Goal: Communication & Community: Answer question/provide support

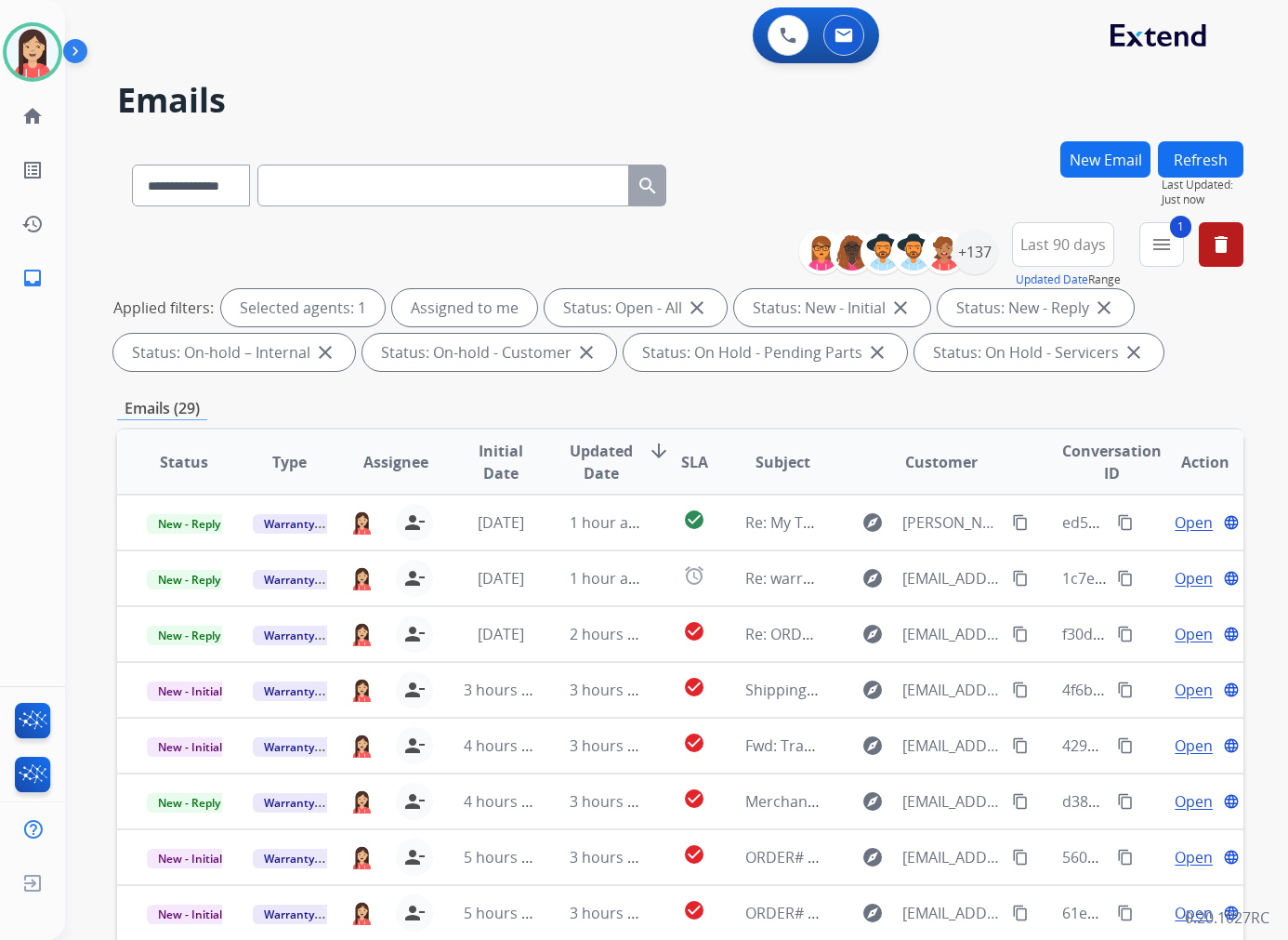
select select "**********"
click at [607, 474] on span "Updated Date" at bounding box center [601, 462] width 63 height 45
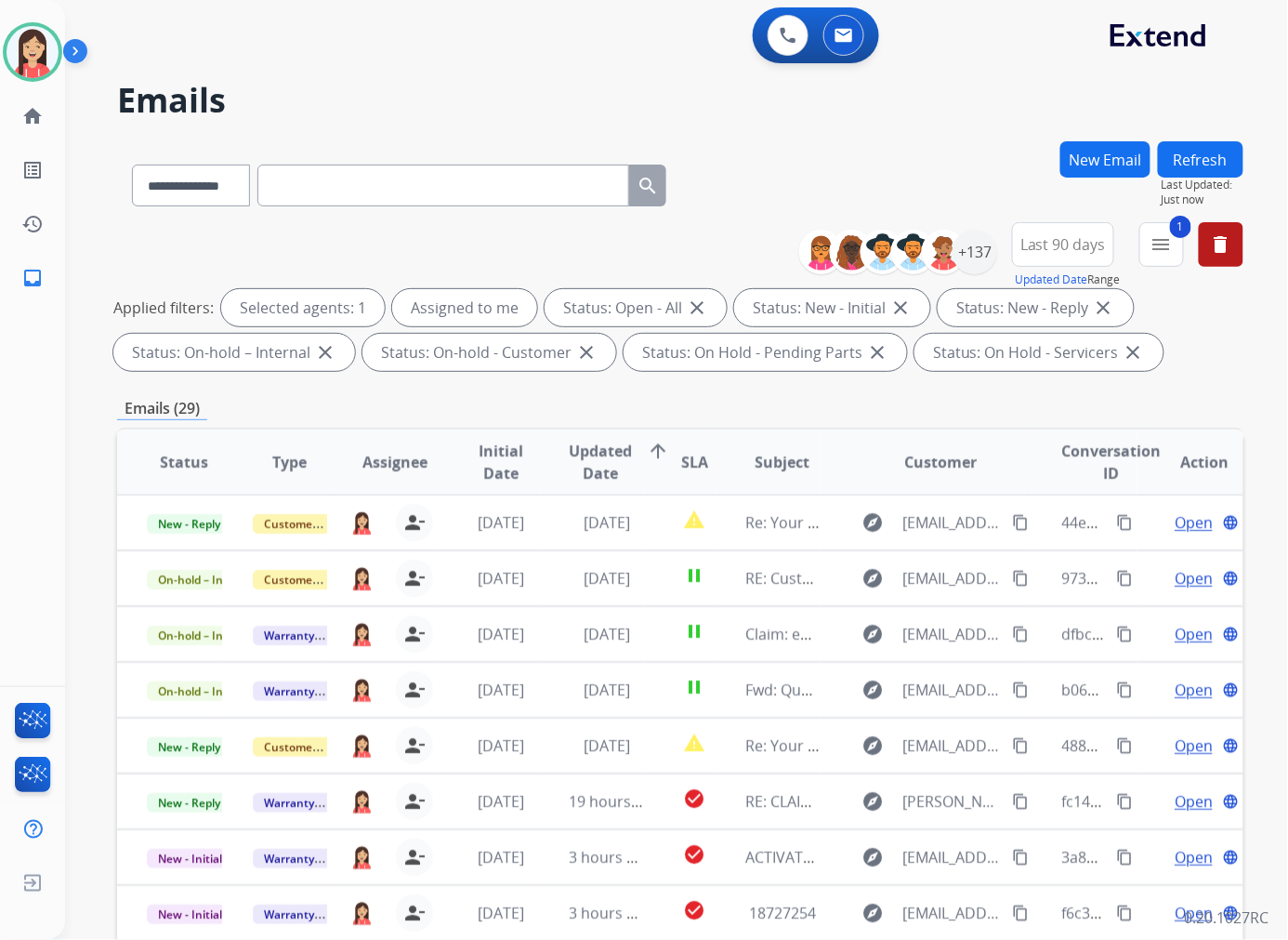
click at [549, 405] on div "Emails (29)" at bounding box center [680, 409] width 1126 height 23
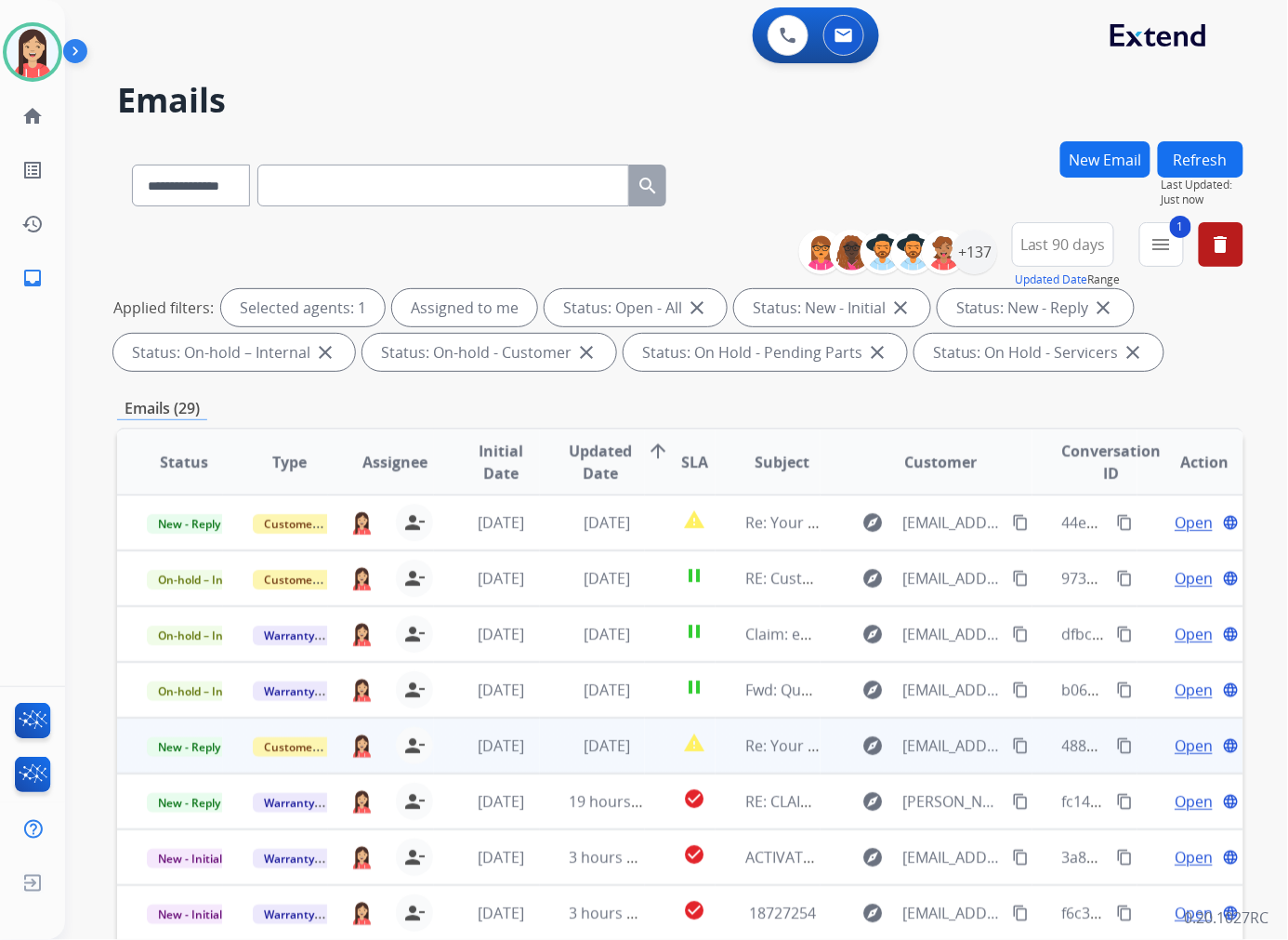
click at [552, 741] on td "[DATE]" at bounding box center [592, 745] width 106 height 56
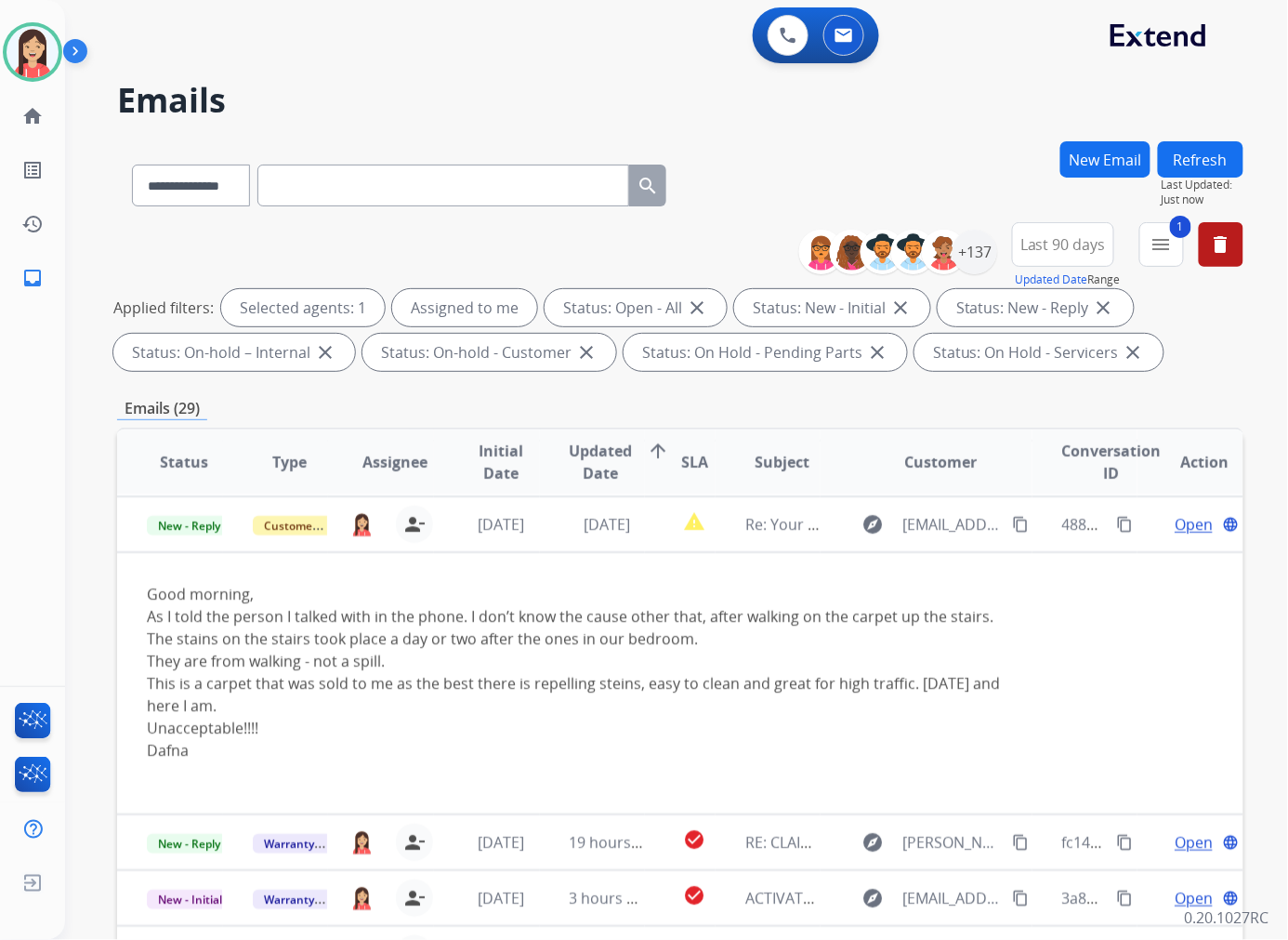
scroll to position [223, 0]
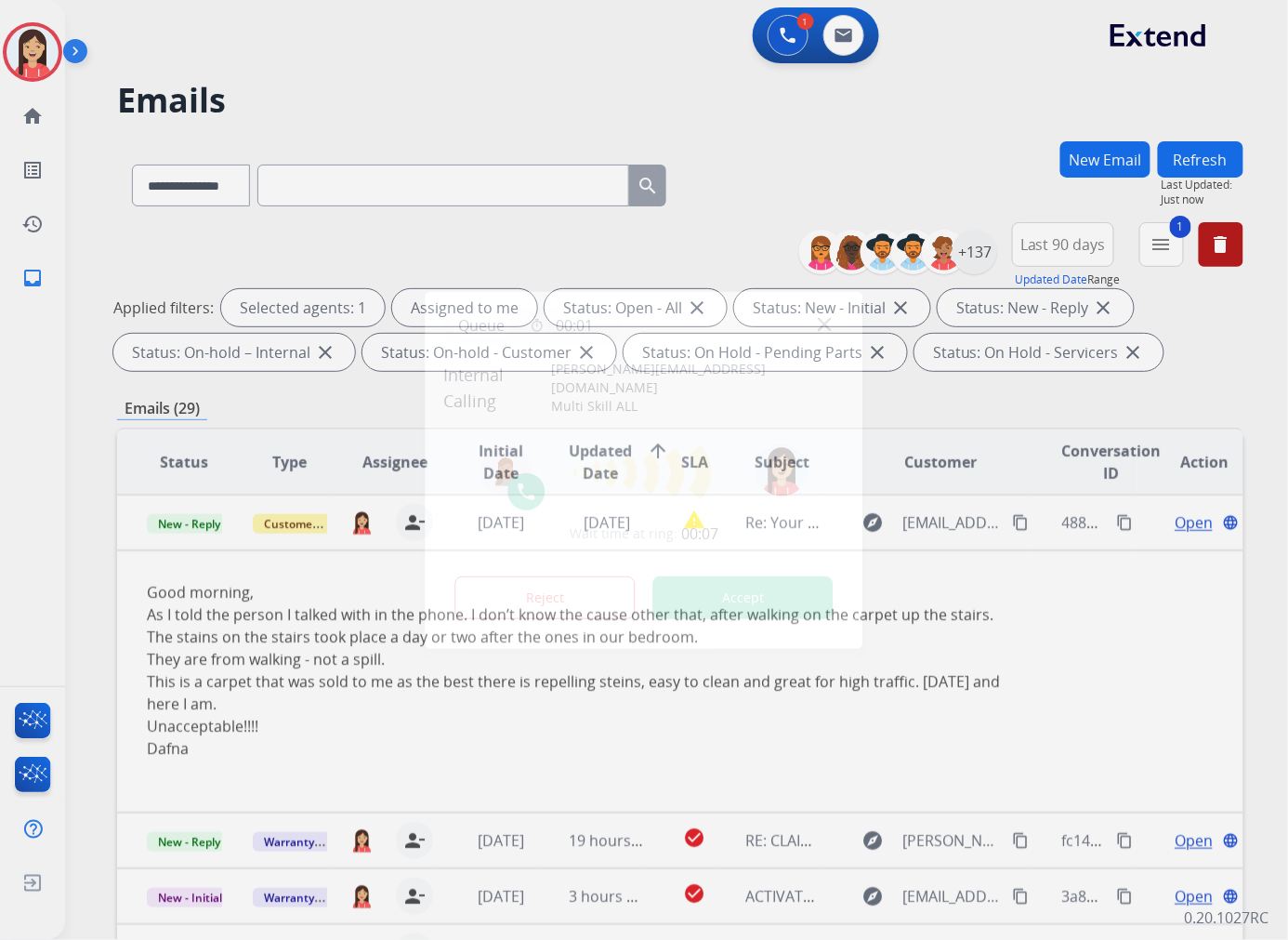
click at [746, 598] on button "Accept" at bounding box center [743, 597] width 180 height 43
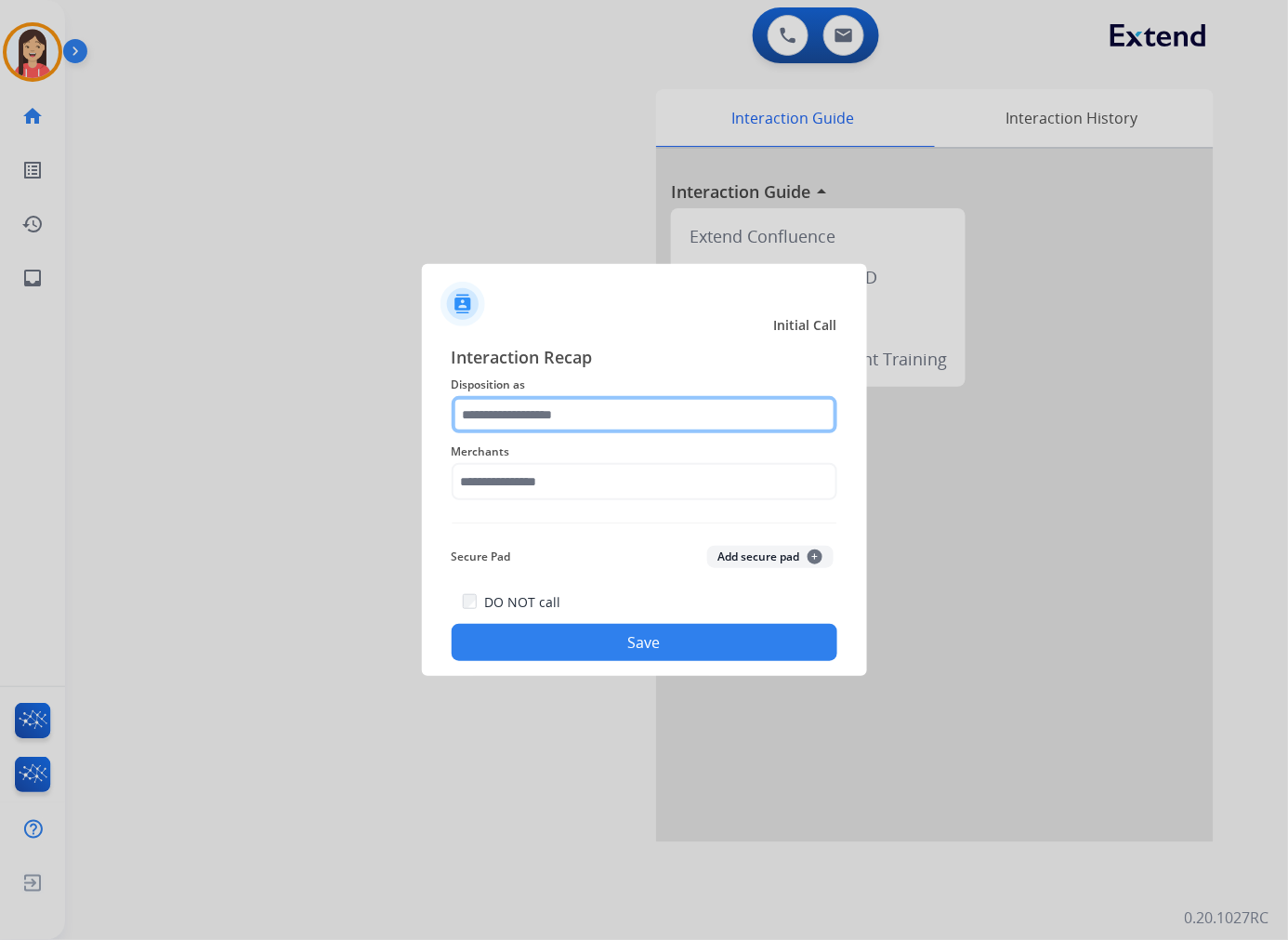
click at [537, 401] on input "text" at bounding box center [644, 414] width 386 height 37
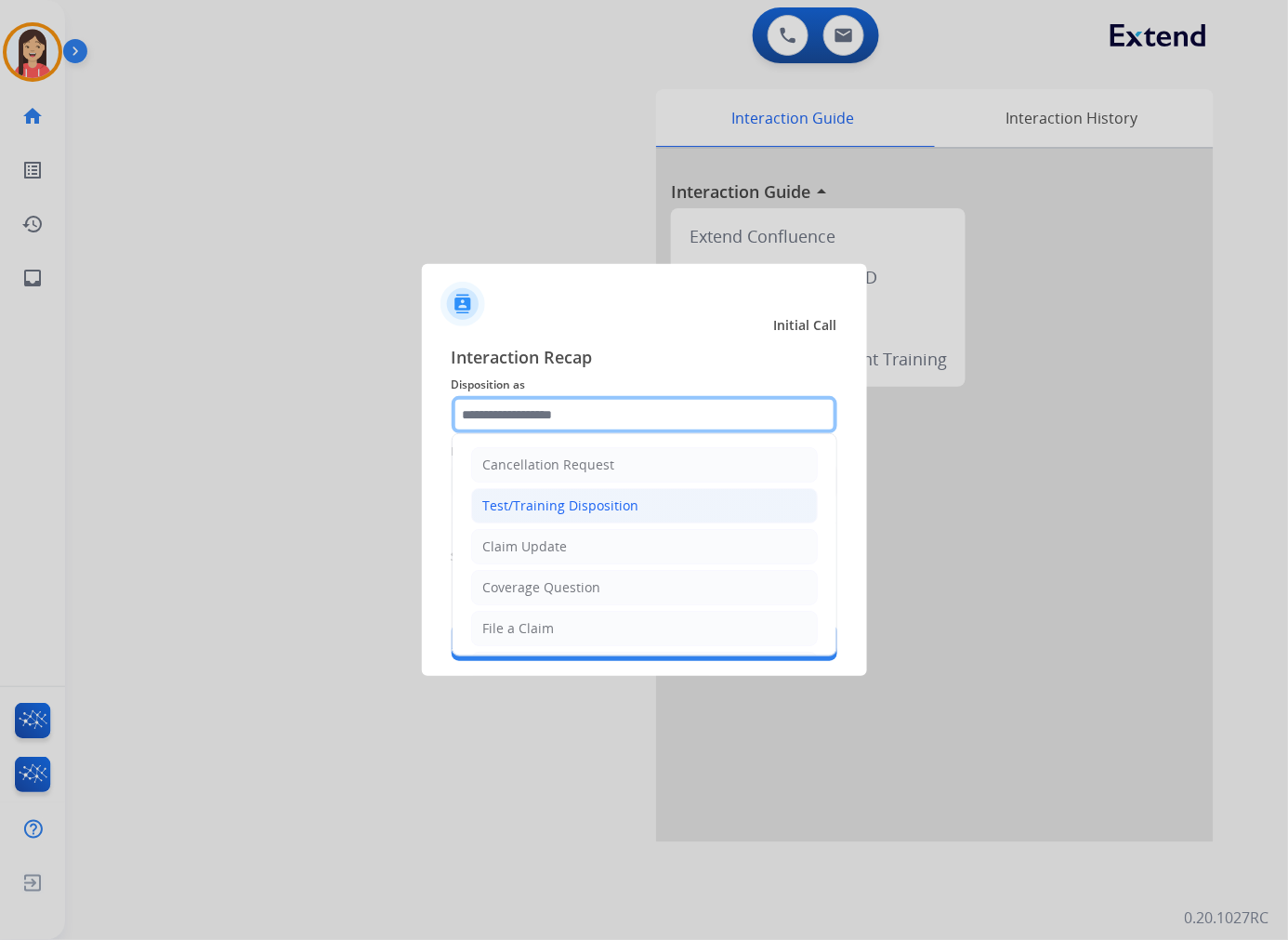
scroll to position [103, 0]
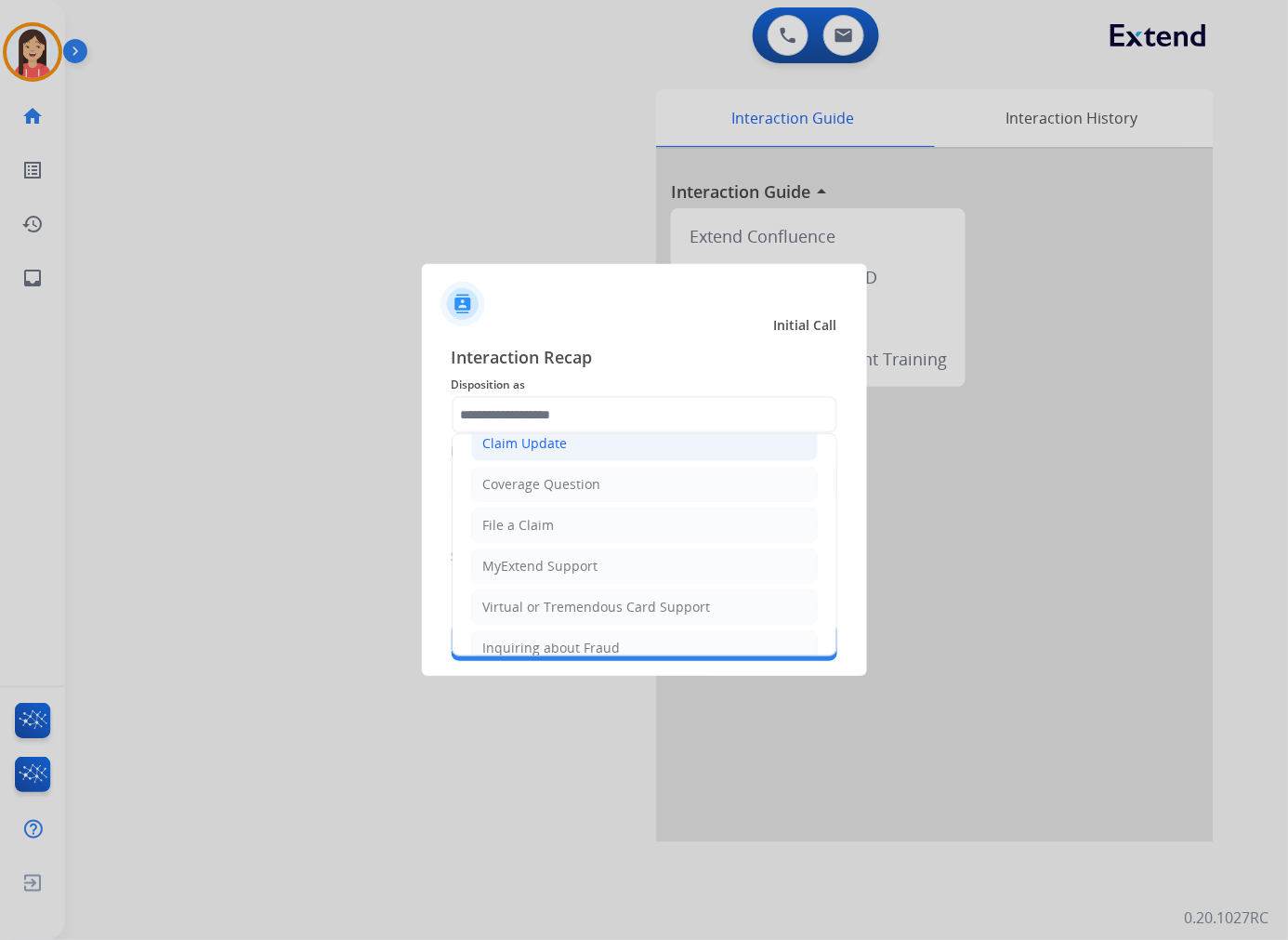
click at [570, 448] on li "Claim Update" at bounding box center [644, 443] width 347 height 35
type input "**********"
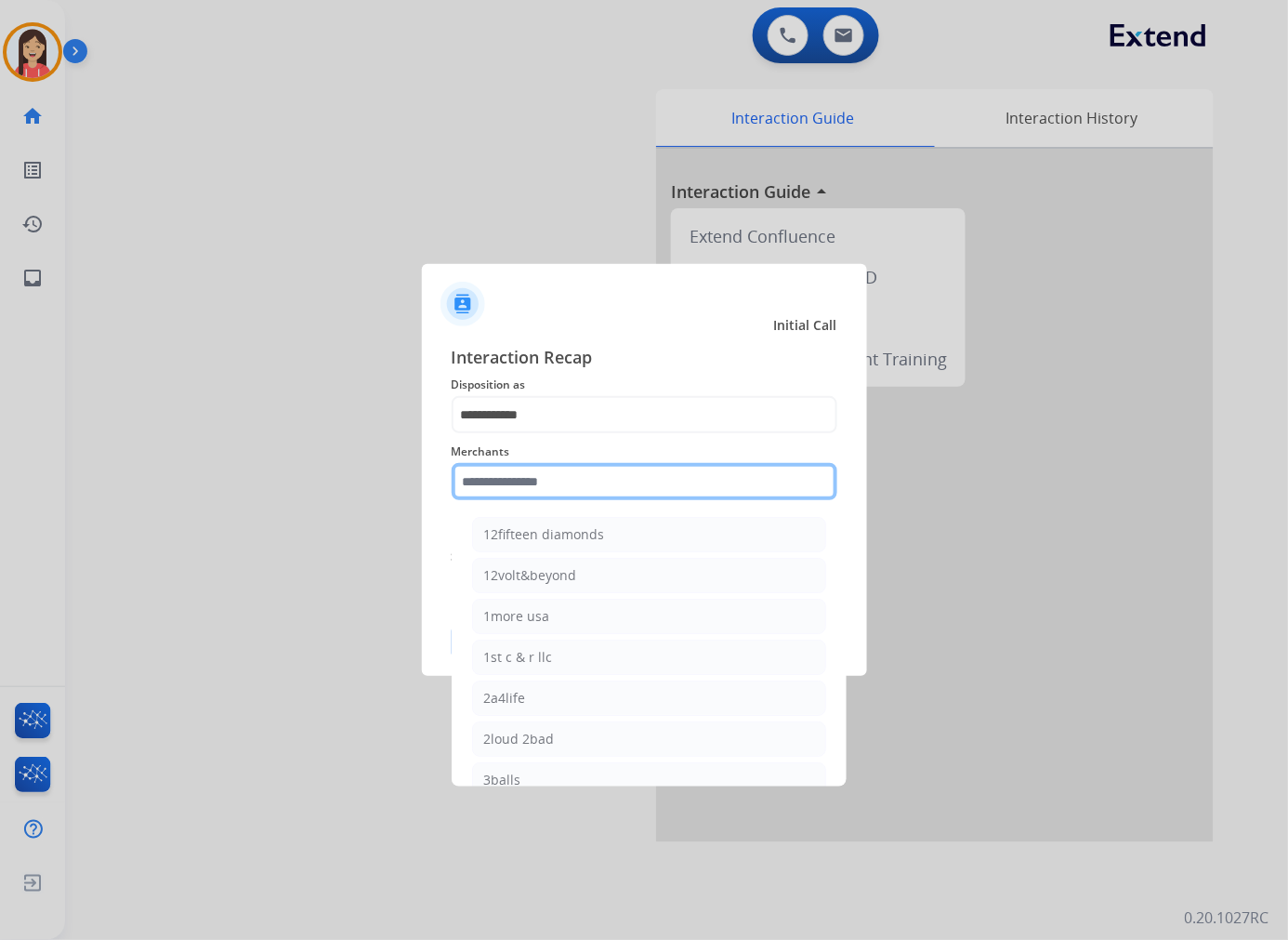
click at [566, 470] on input "text" at bounding box center [644, 481] width 386 height 37
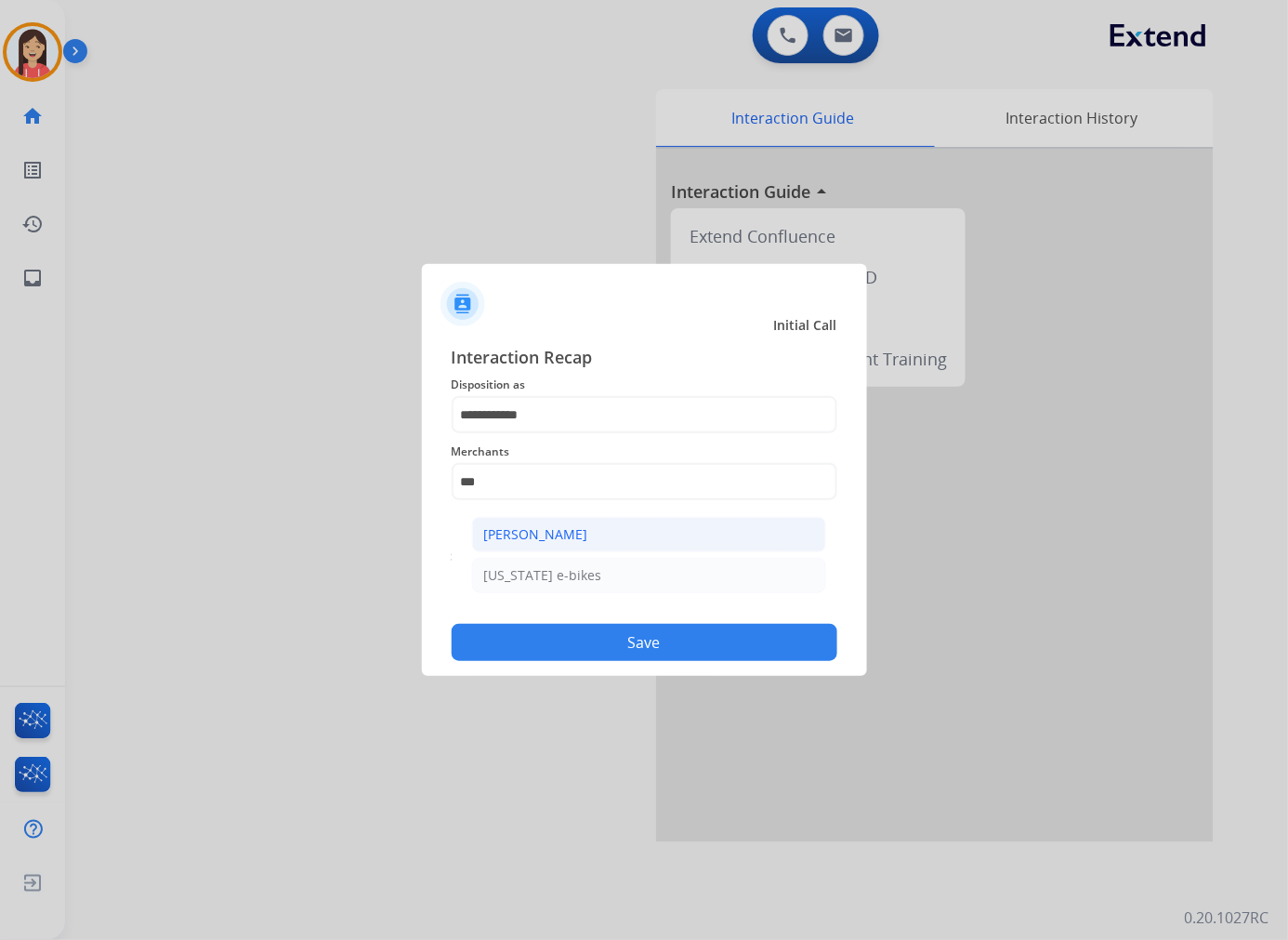
click at [558, 537] on div "[PERSON_NAME]" at bounding box center [535, 534] width 104 height 19
type input "**********"
click at [552, 555] on div "Secure Pad Add secure pad +" at bounding box center [644, 556] width 386 height 37
click at [600, 636] on button "Save" at bounding box center [644, 642] width 386 height 37
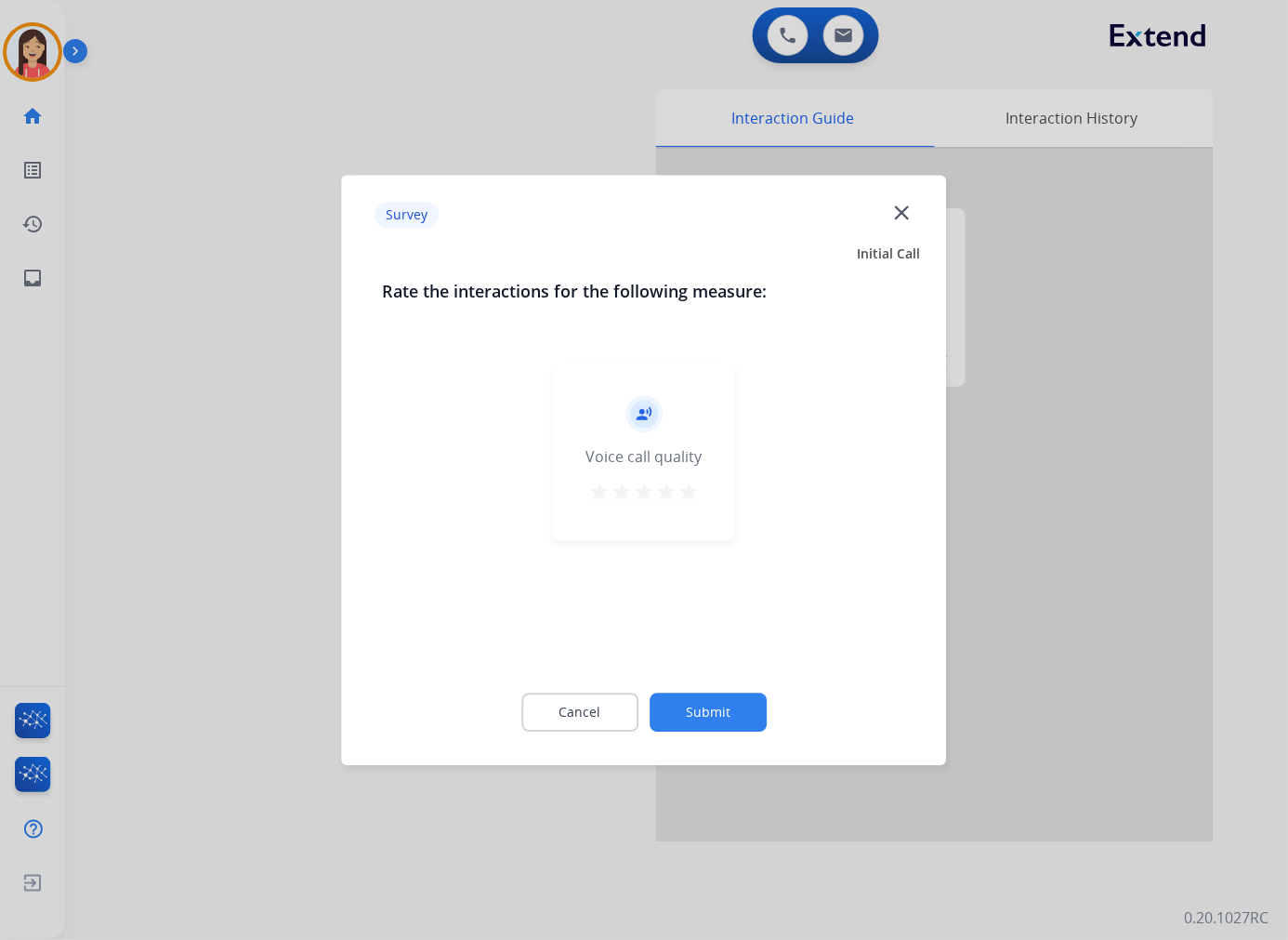
click at [704, 478] on div "record_voice_over Voice call quality star star star star star" at bounding box center [644, 451] width 181 height 176
click at [695, 493] on mat-icon "star" at bounding box center [687, 491] width 22 height 22
click at [710, 688] on div "Cancel Submit" at bounding box center [644, 712] width 523 height 84
click at [712, 705] on button "Submit" at bounding box center [707, 711] width 117 height 39
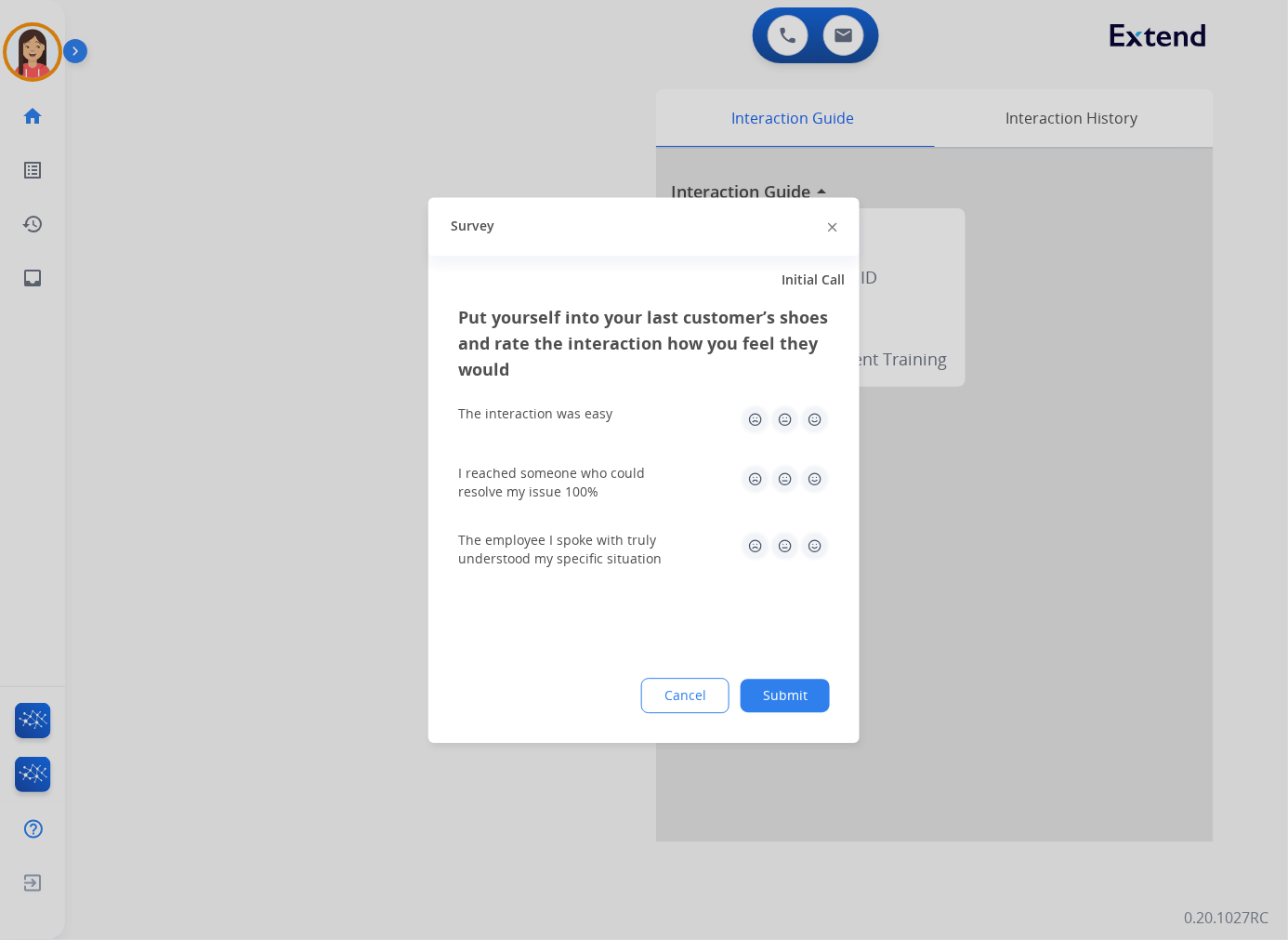
click at [813, 416] on img at bounding box center [814, 418] width 30 height 30
click at [813, 485] on img at bounding box center [814, 478] width 30 height 30
click at [821, 549] on img at bounding box center [814, 545] width 30 height 30
click at [800, 692] on button "Submit" at bounding box center [785, 694] width 89 height 33
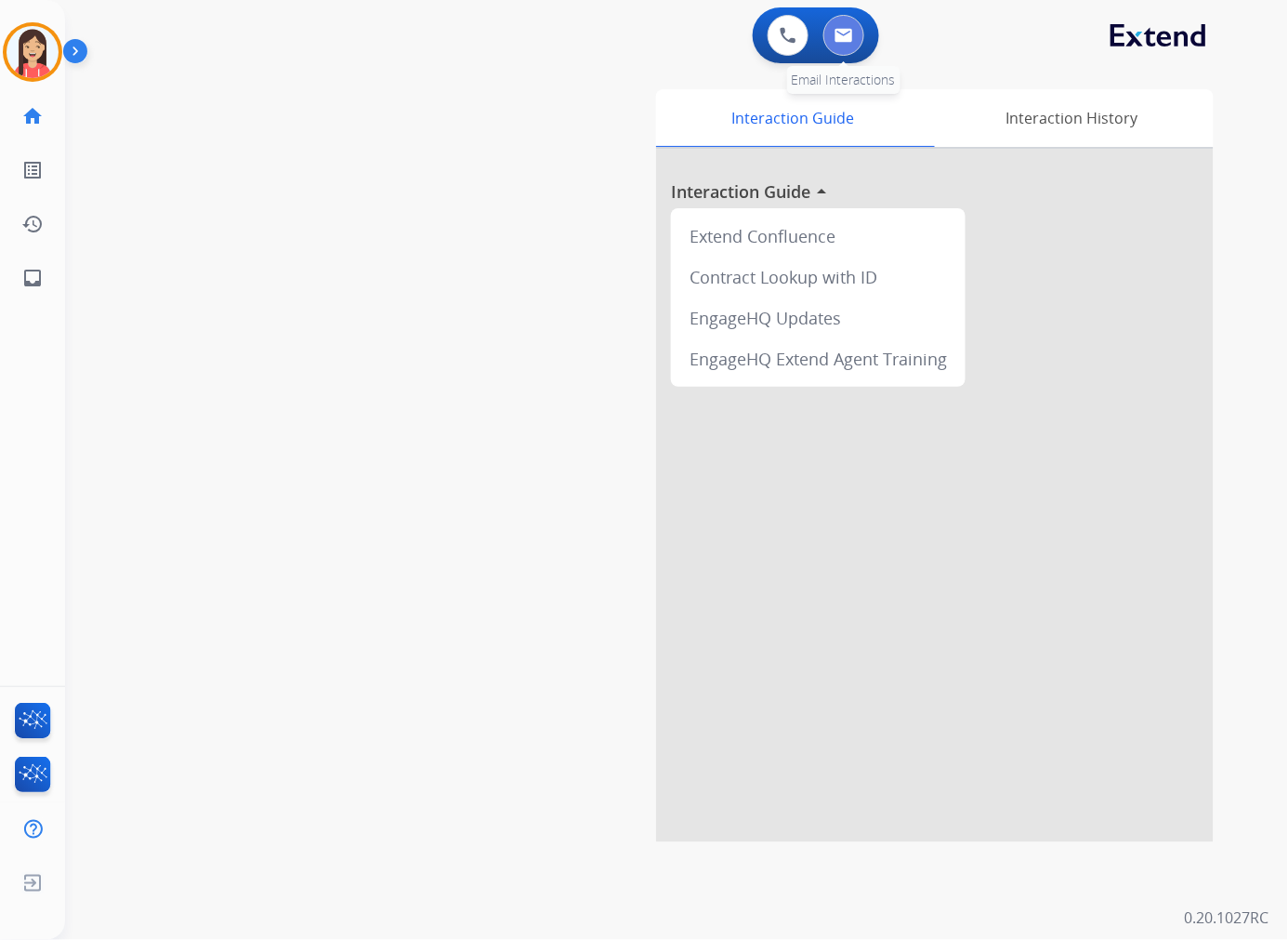
click at [837, 35] on img at bounding box center [843, 35] width 19 height 15
select select "**********"
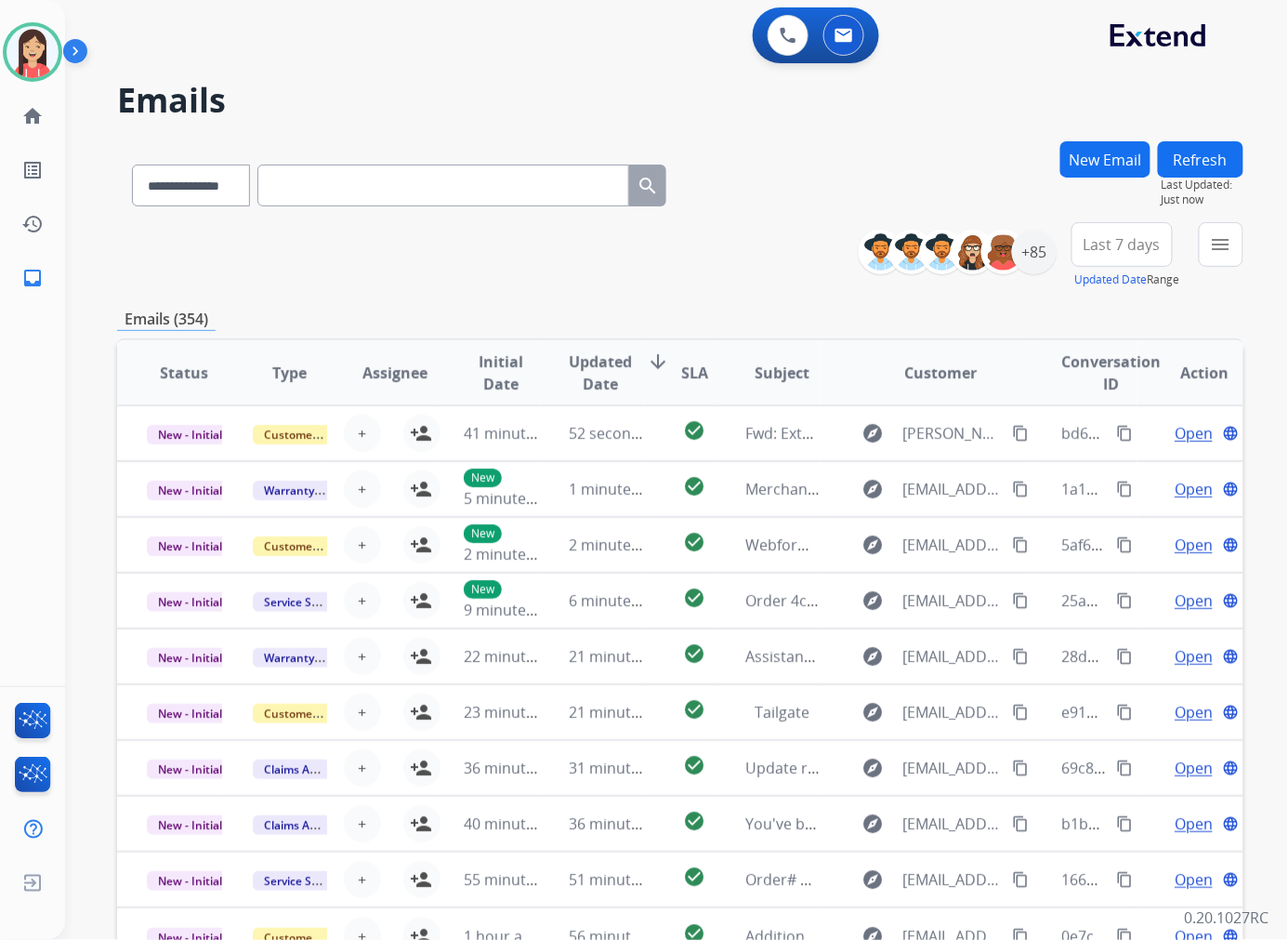
click at [602, 293] on div "**********" at bounding box center [680, 599] width 1126 height 916
click at [1029, 264] on div "+85" at bounding box center [1034, 251] width 45 height 45
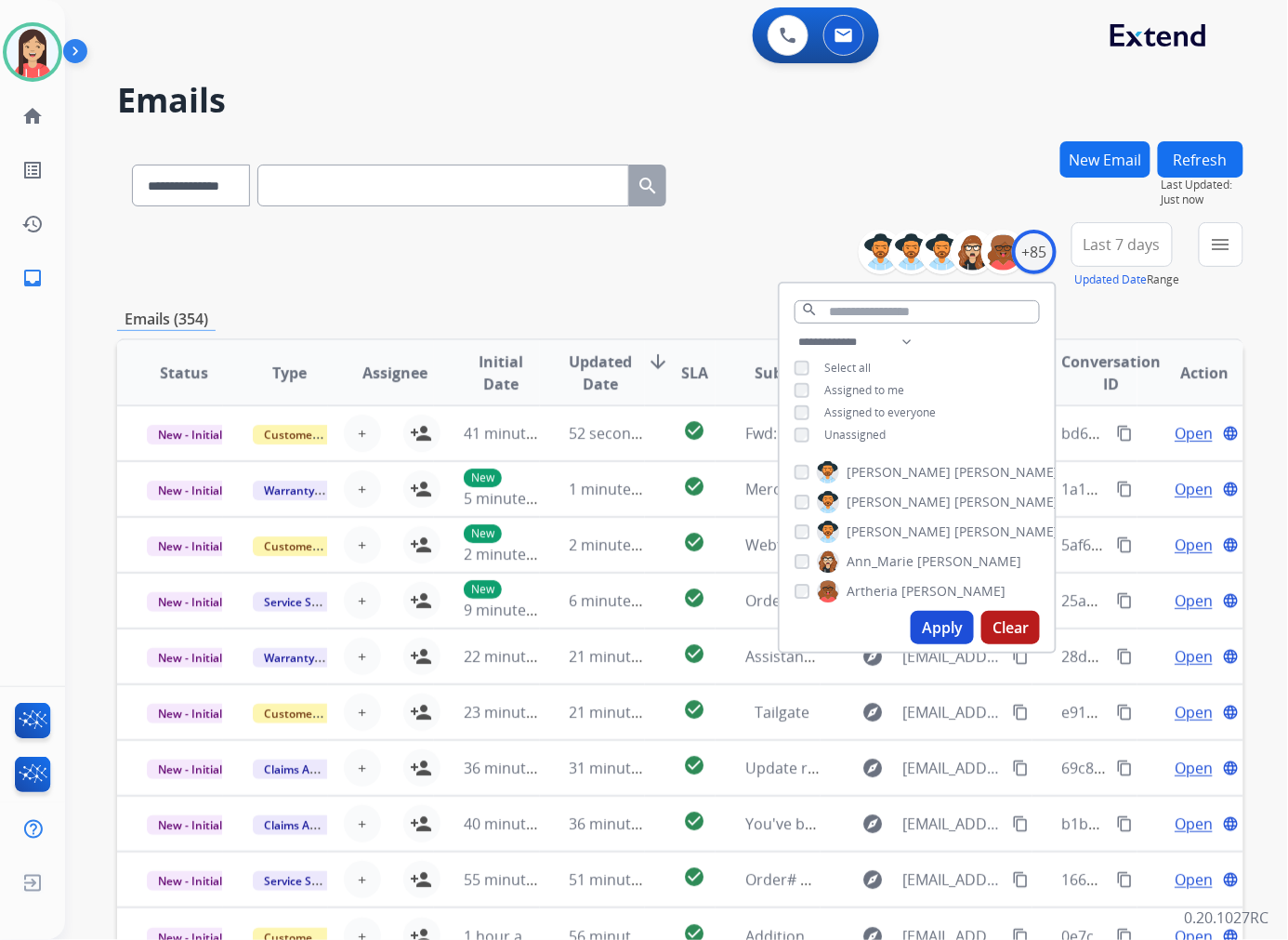
click at [869, 430] on span "Unassigned" at bounding box center [855, 434] width 61 height 16
click at [932, 624] on button "Apply" at bounding box center [941, 627] width 63 height 33
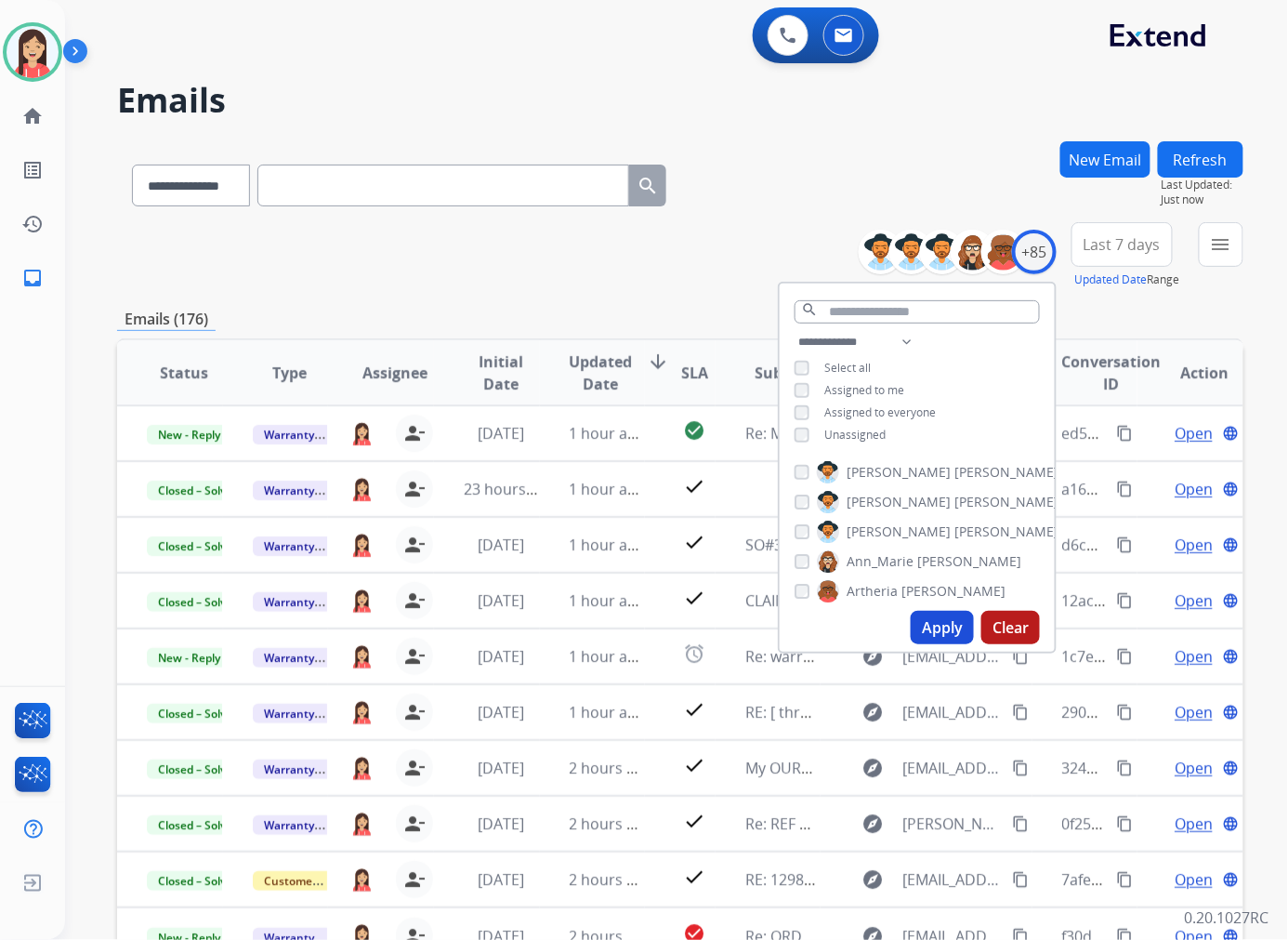
click at [1098, 241] on span "Last 7 days" at bounding box center [1121, 245] width 77 height 8
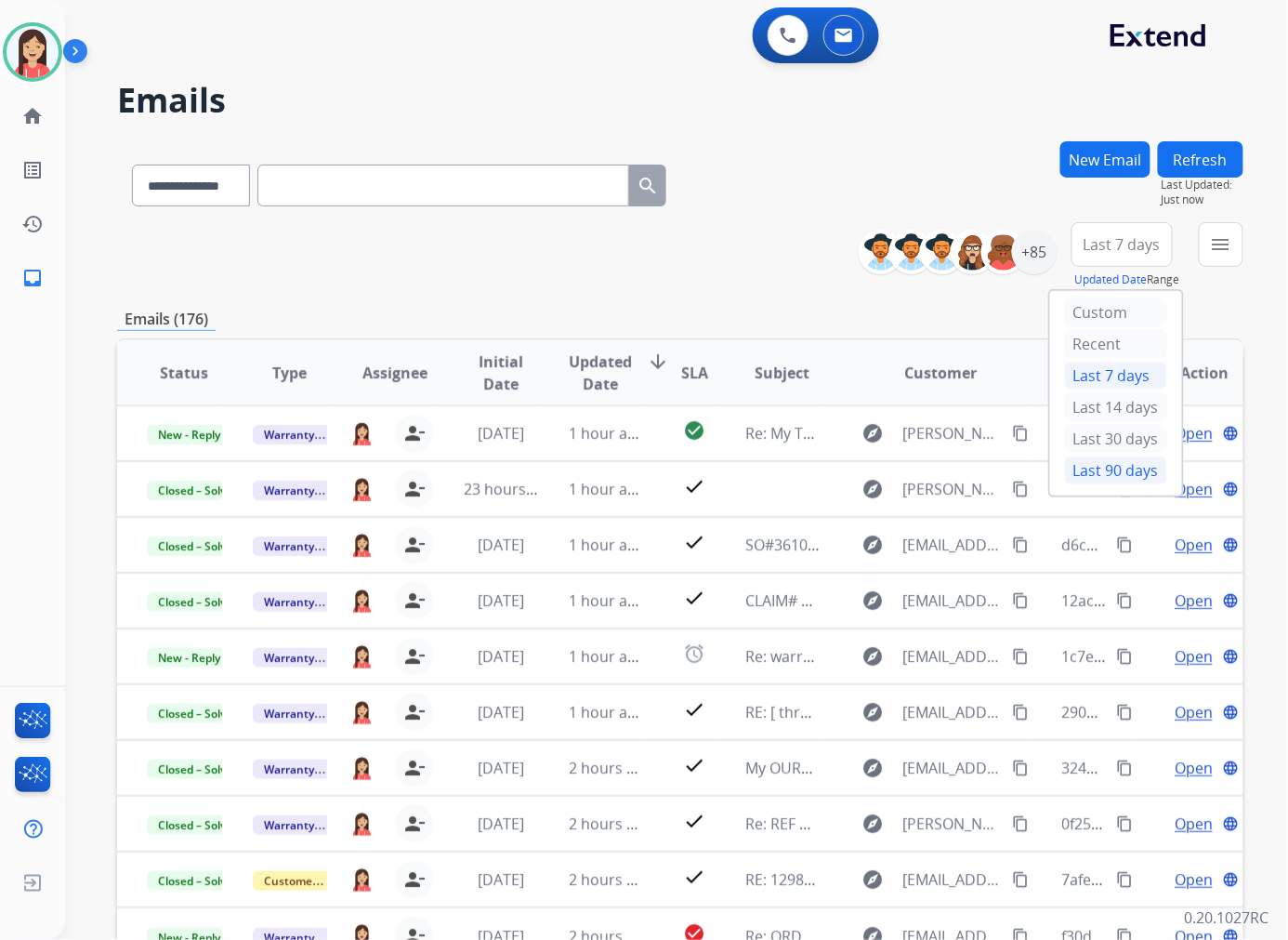
click at [1071, 466] on div "Last 90 days" at bounding box center [1115, 470] width 102 height 28
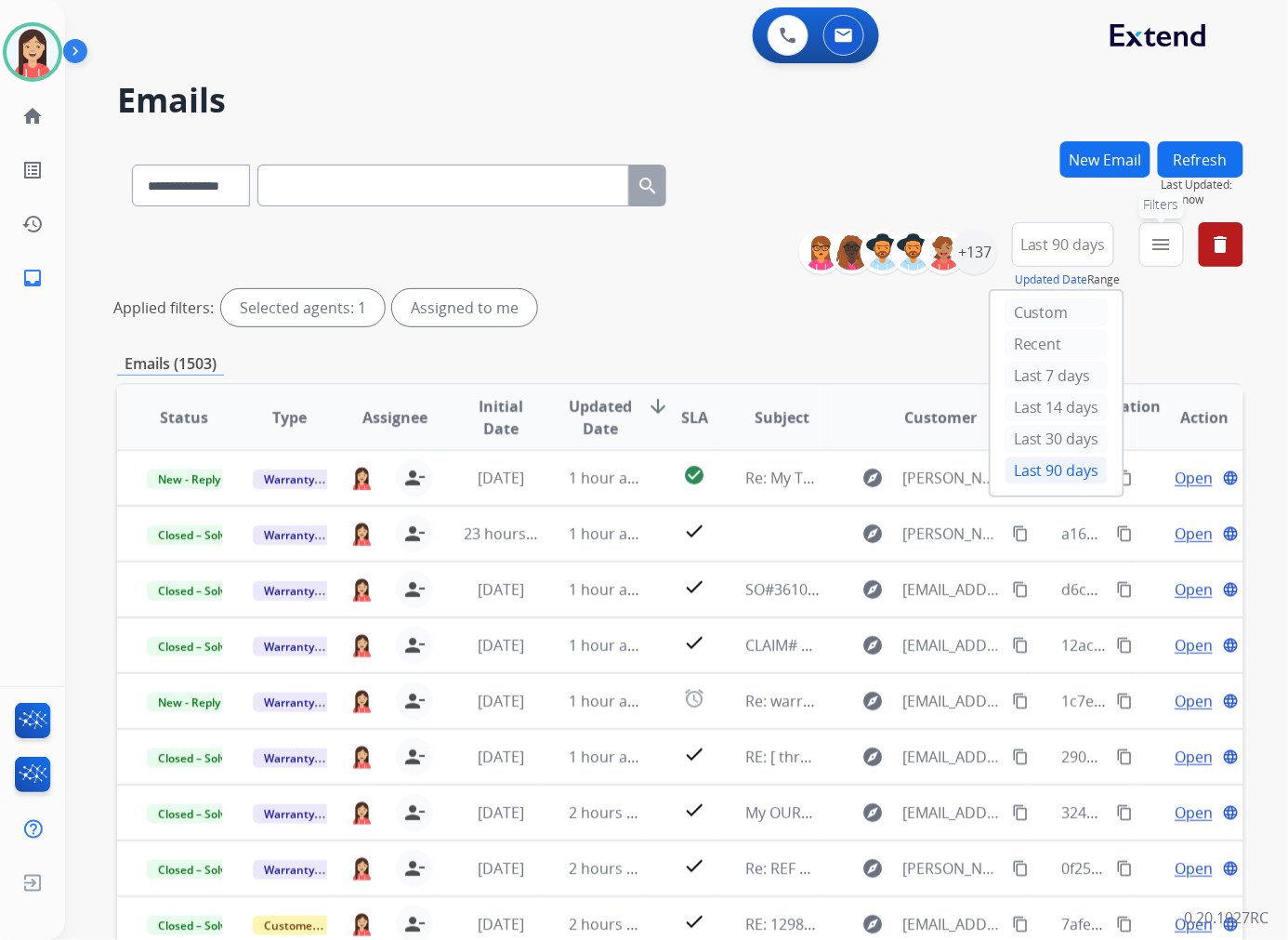
click at [1162, 254] on button "menu Filters" at bounding box center [1160, 244] width 45 height 45
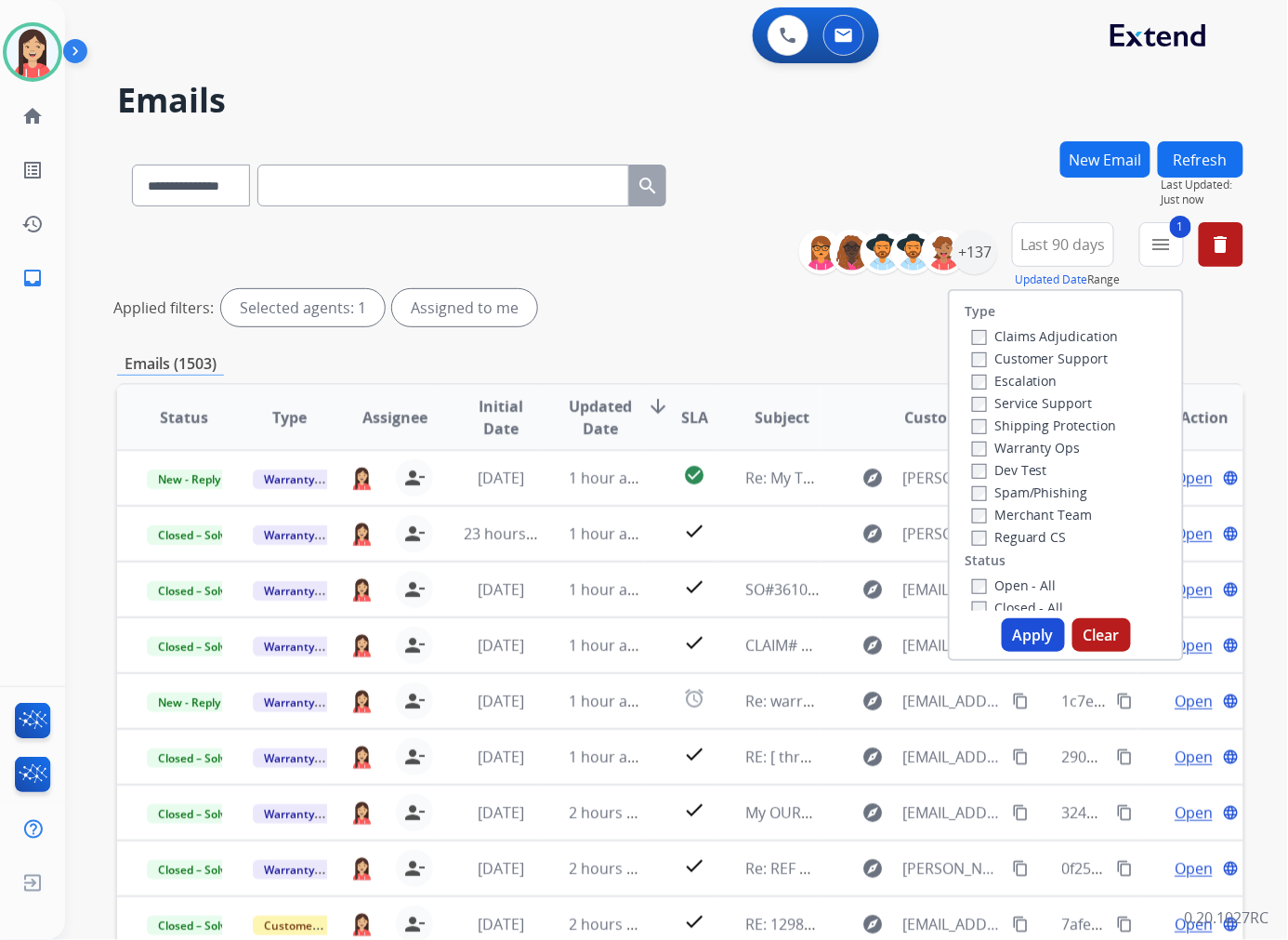
click at [1020, 633] on button "Apply" at bounding box center [1033, 634] width 63 height 33
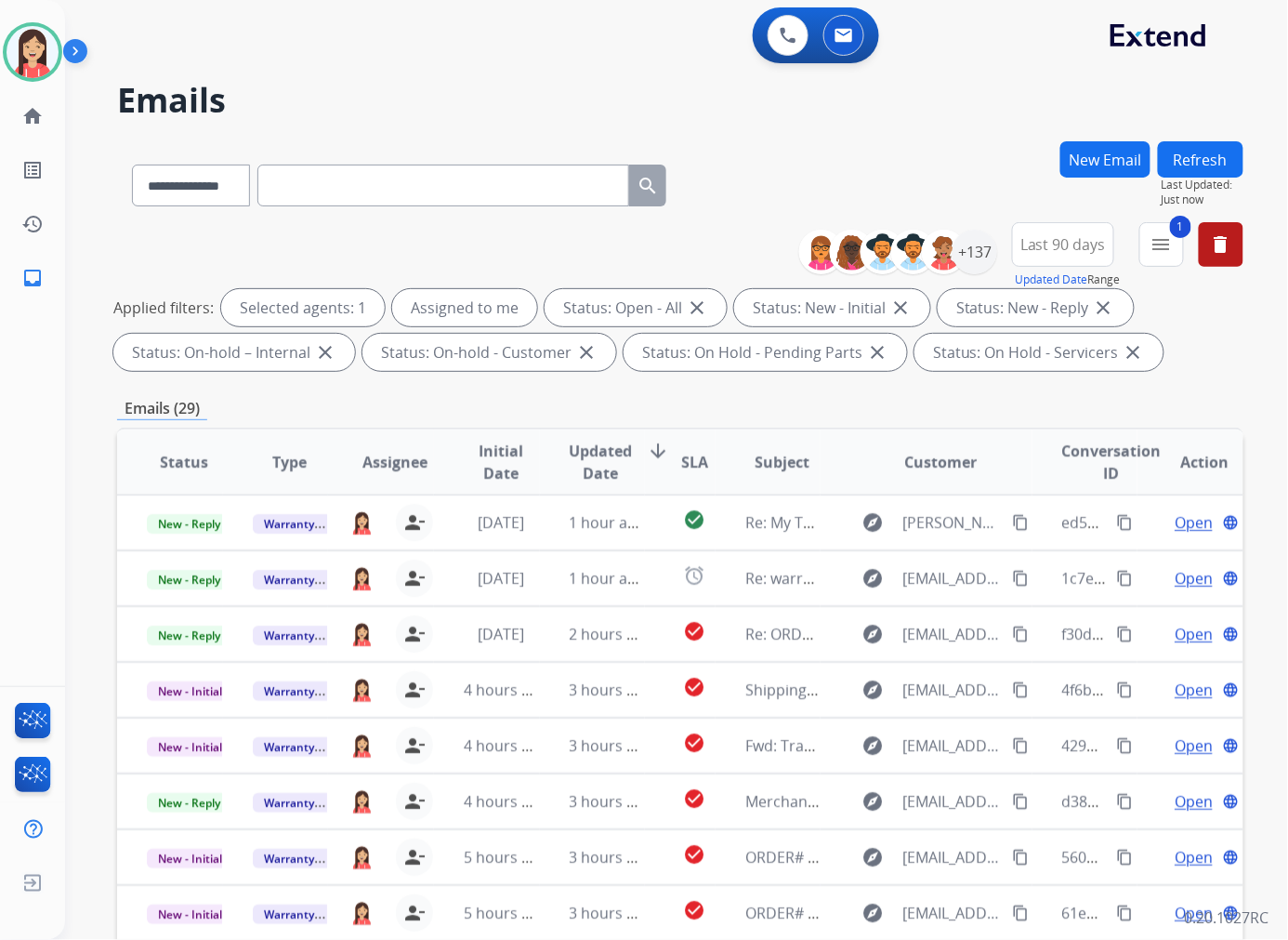
click at [604, 469] on span "Updated Date" at bounding box center [601, 462] width 63 height 45
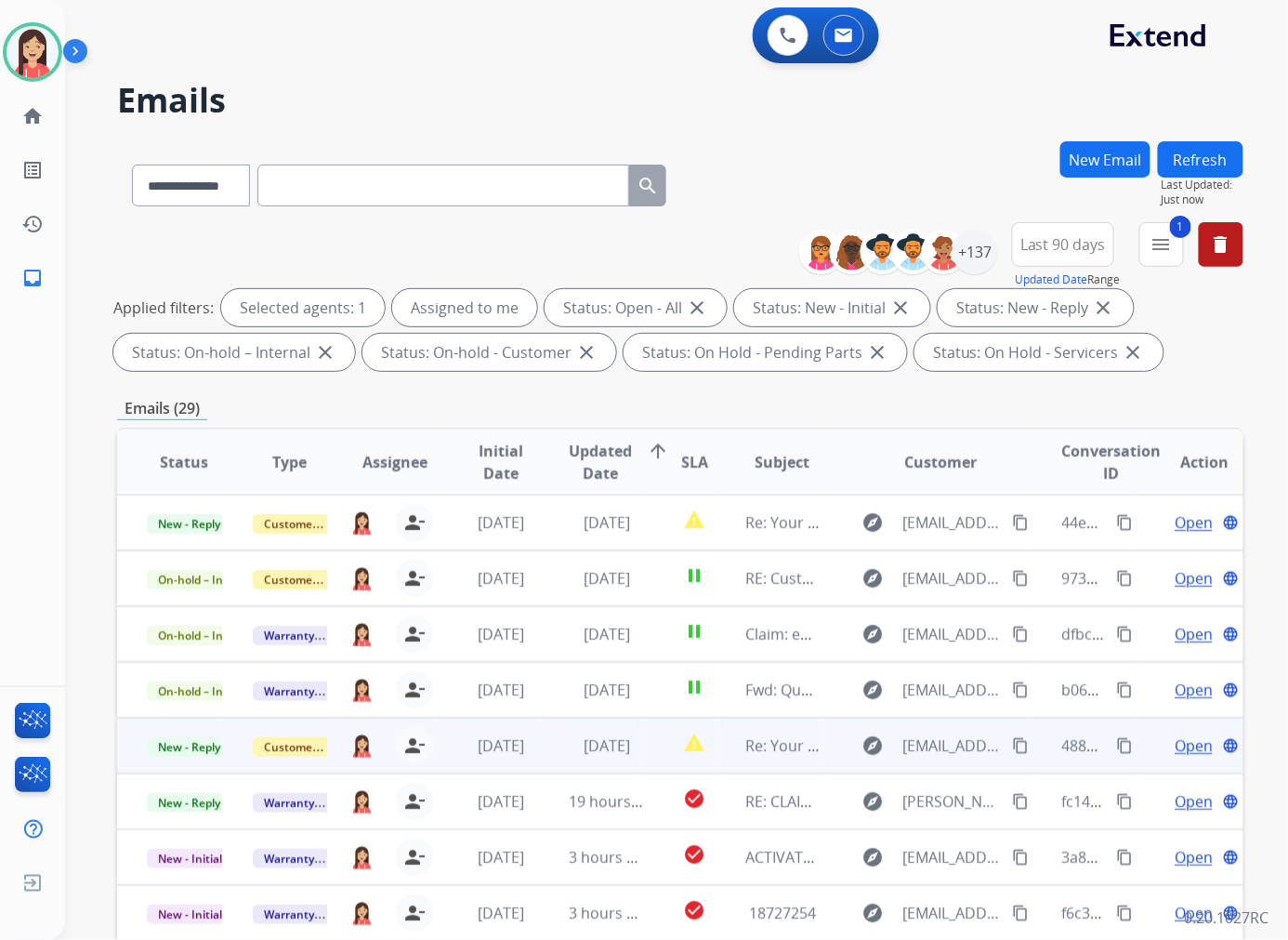
click at [551, 753] on td "[DATE]" at bounding box center [592, 745] width 106 height 56
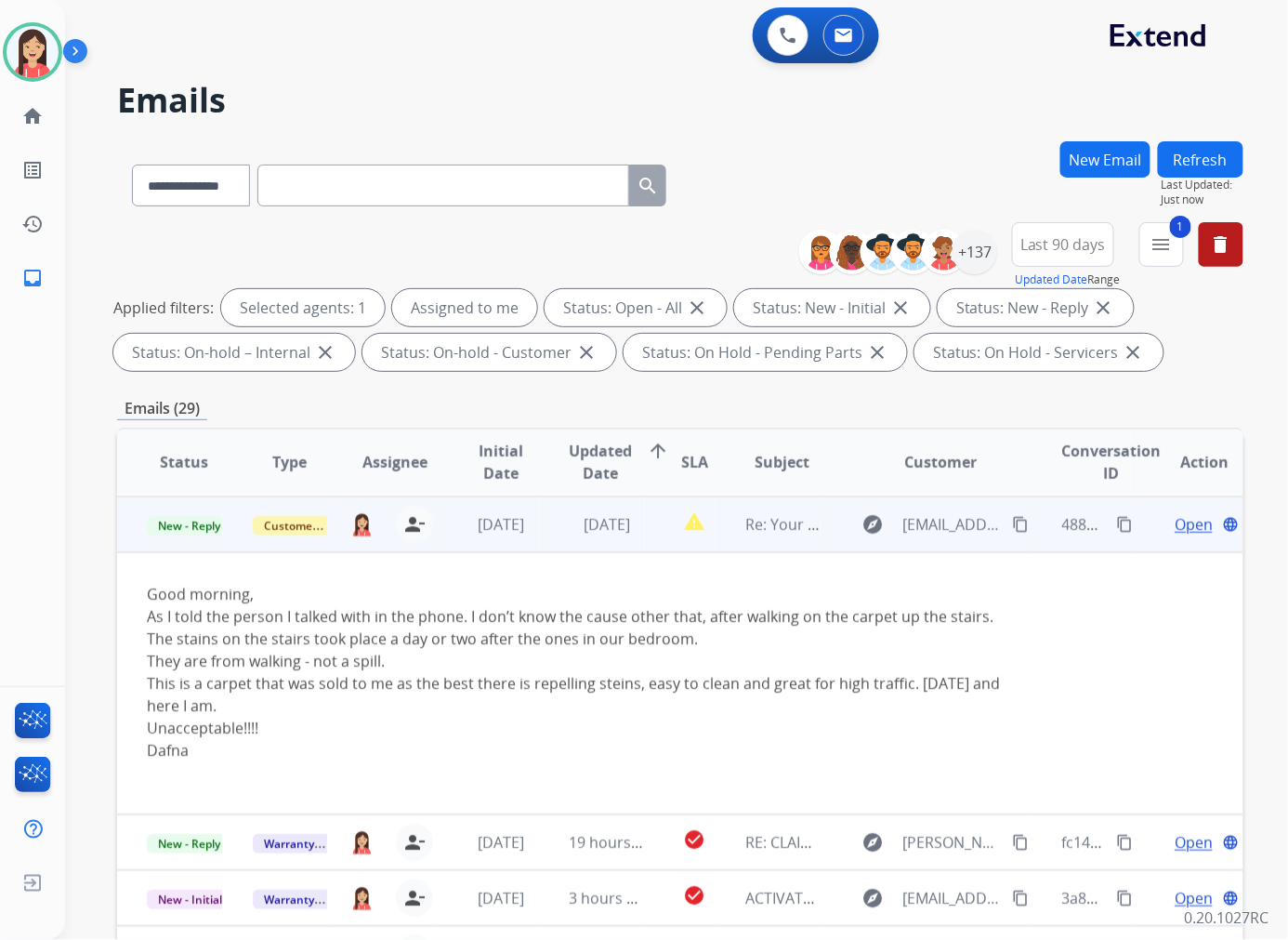
scroll to position [223, 0]
click at [1174, 519] on span "Open" at bounding box center [1193, 522] width 38 height 22
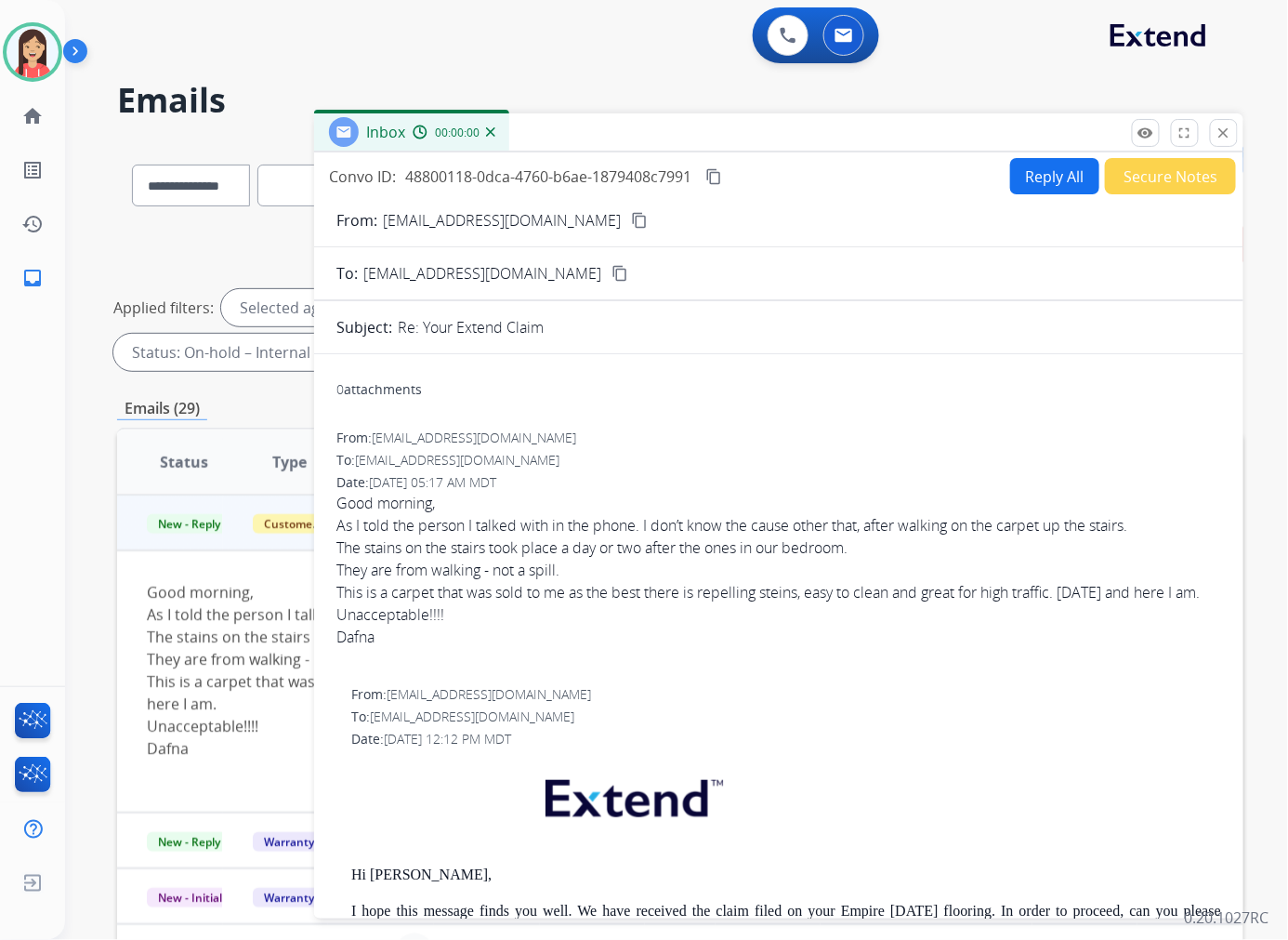
click at [1053, 188] on button "Reply All" at bounding box center [1055, 176] width 89 height 36
select select "**********"
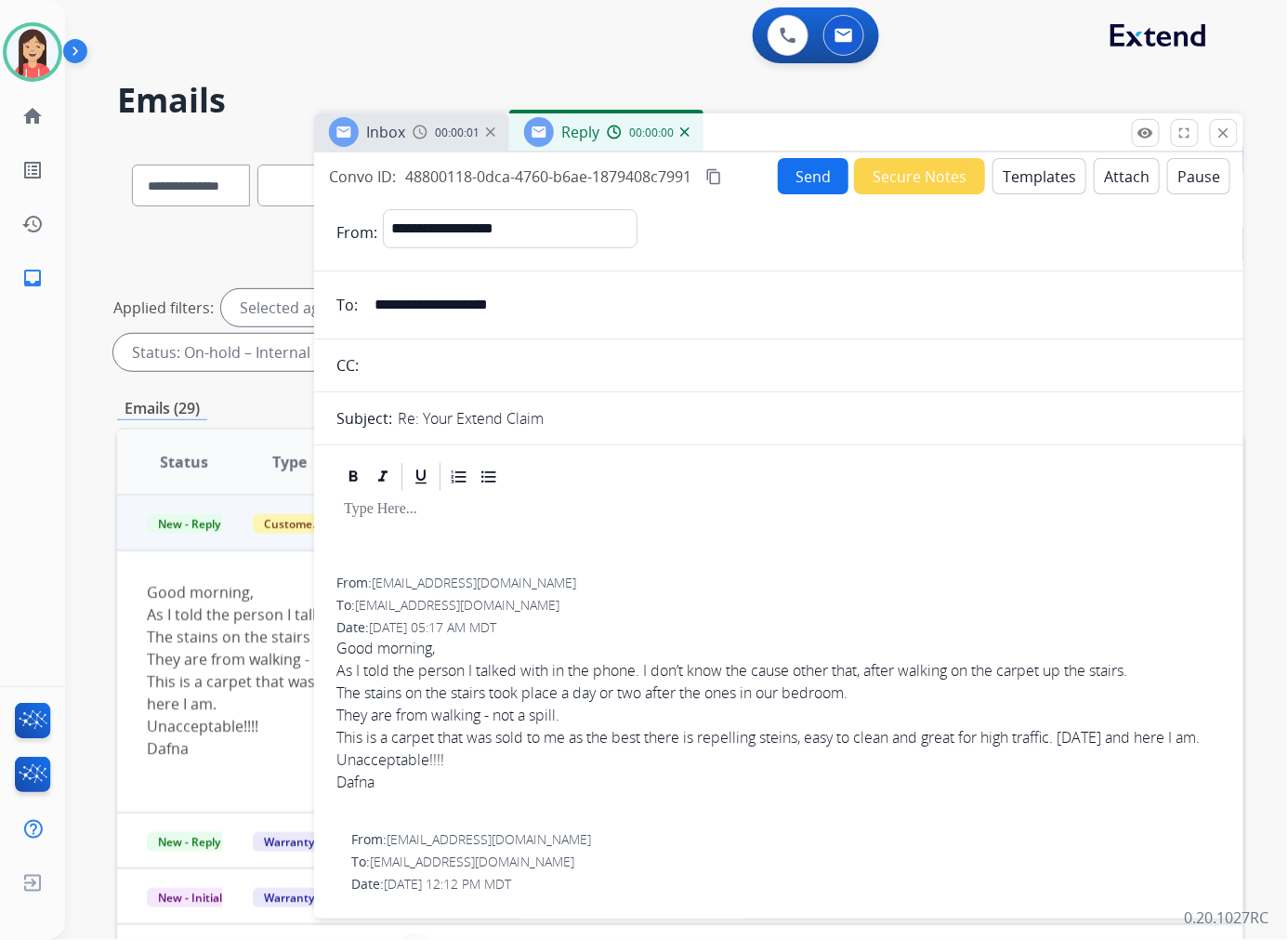
click at [1043, 186] on button "Templates" at bounding box center [1039, 176] width 94 height 36
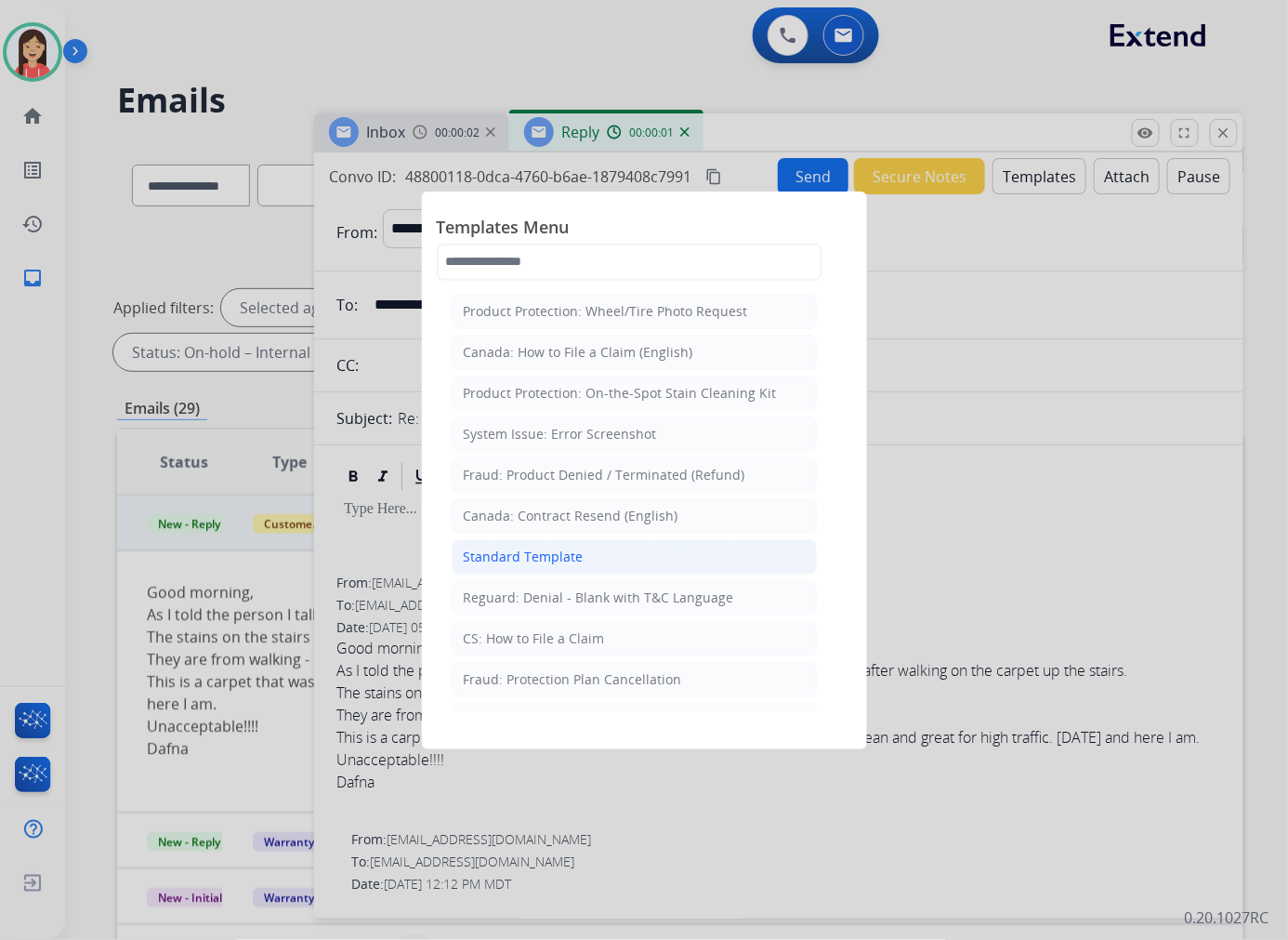
click at [559, 564] on div "Standard Template" at bounding box center [524, 557] width 120 height 19
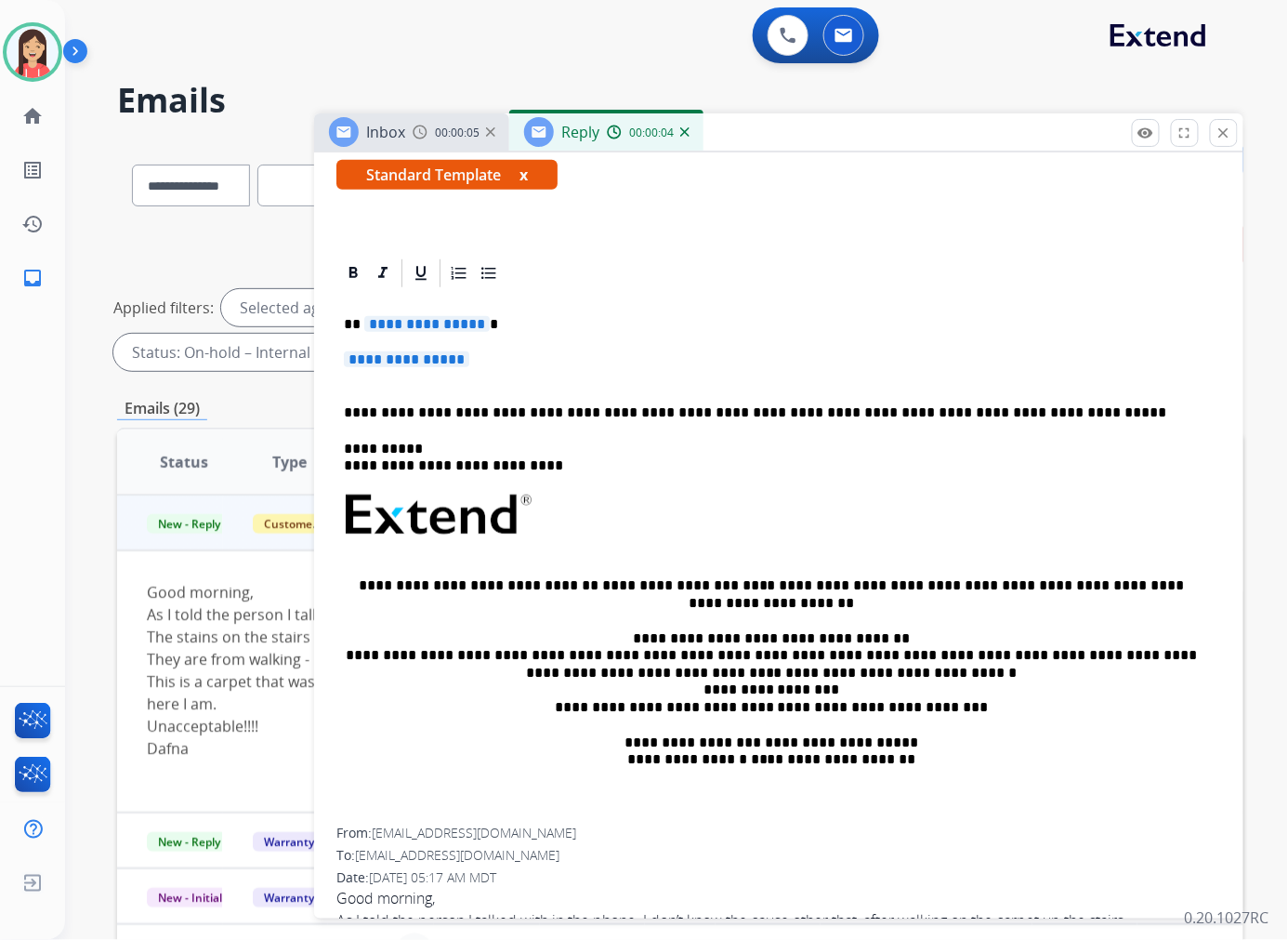
scroll to position [310, 0]
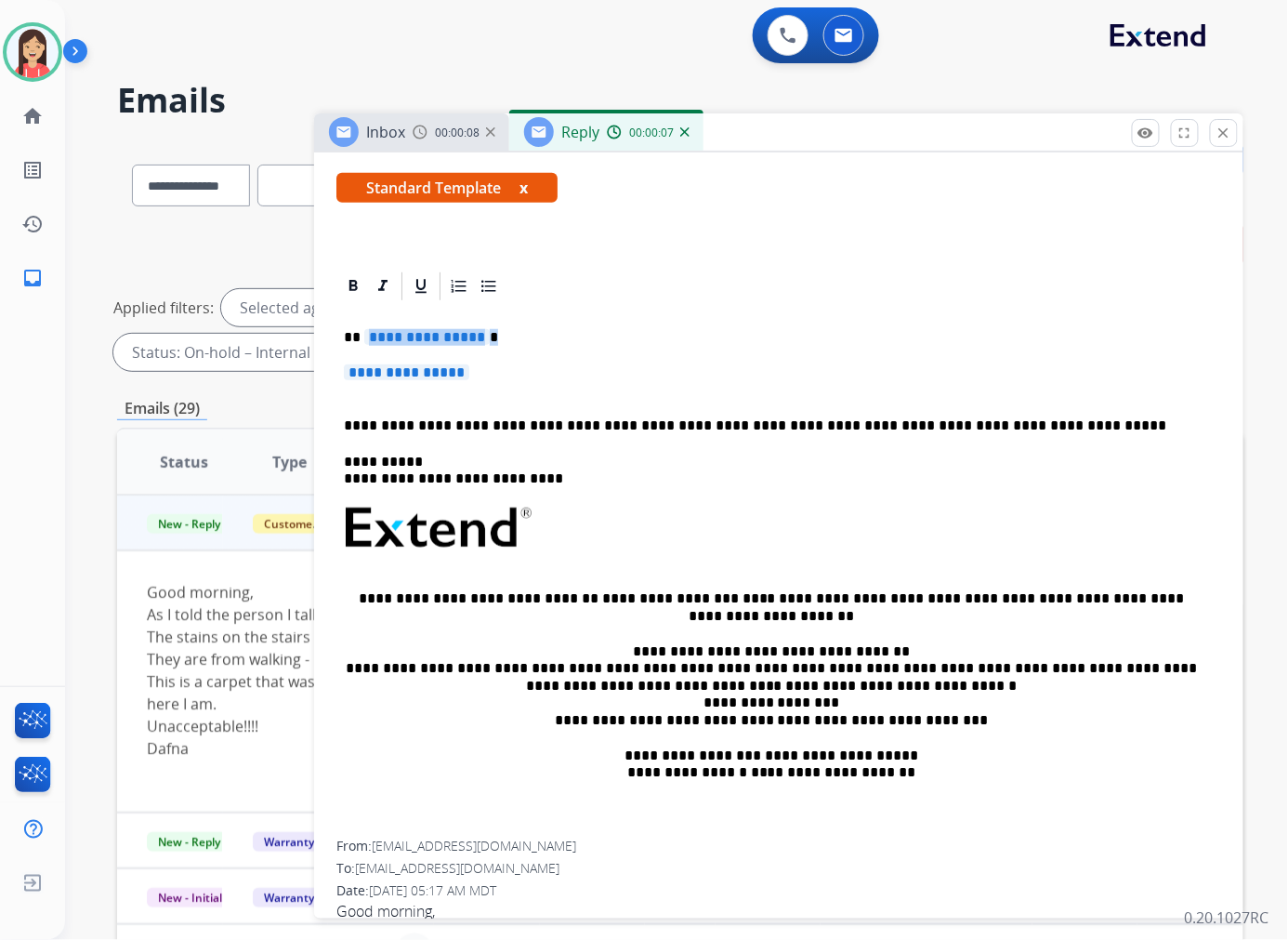
drag, startPoint x: 366, startPoint y: 338, endPoint x: 522, endPoint y: 375, distance: 160.3
click at [522, 375] on div "**********" at bounding box center [778, 571] width 884 height 538
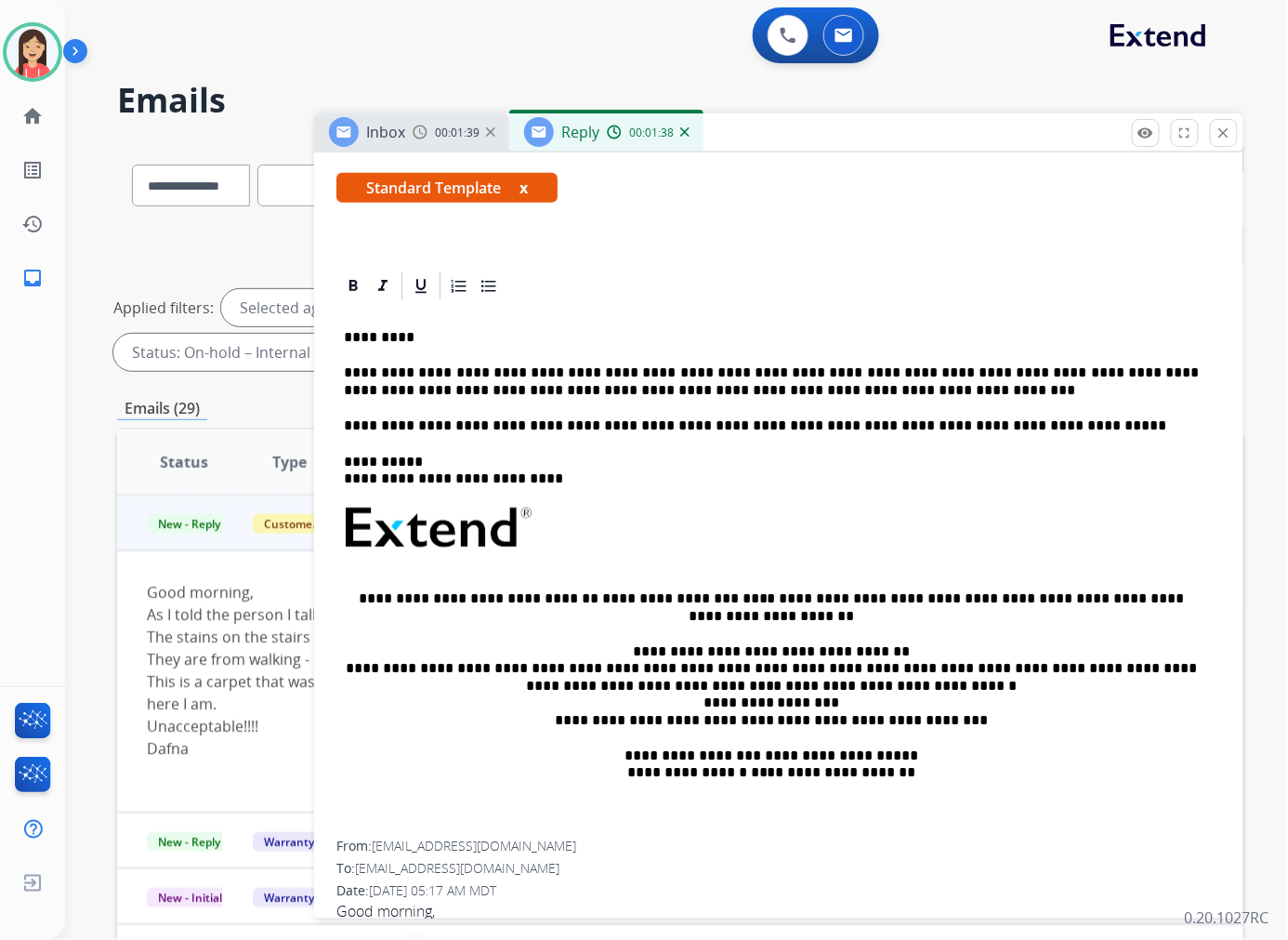
drag, startPoint x: 621, startPoint y: 404, endPoint x: 744, endPoint y: 404, distance: 123.0
click at [621, 404] on div "**********" at bounding box center [778, 571] width 884 height 538
click at [785, 392] on p "**********" at bounding box center [771, 382] width 855 height 34
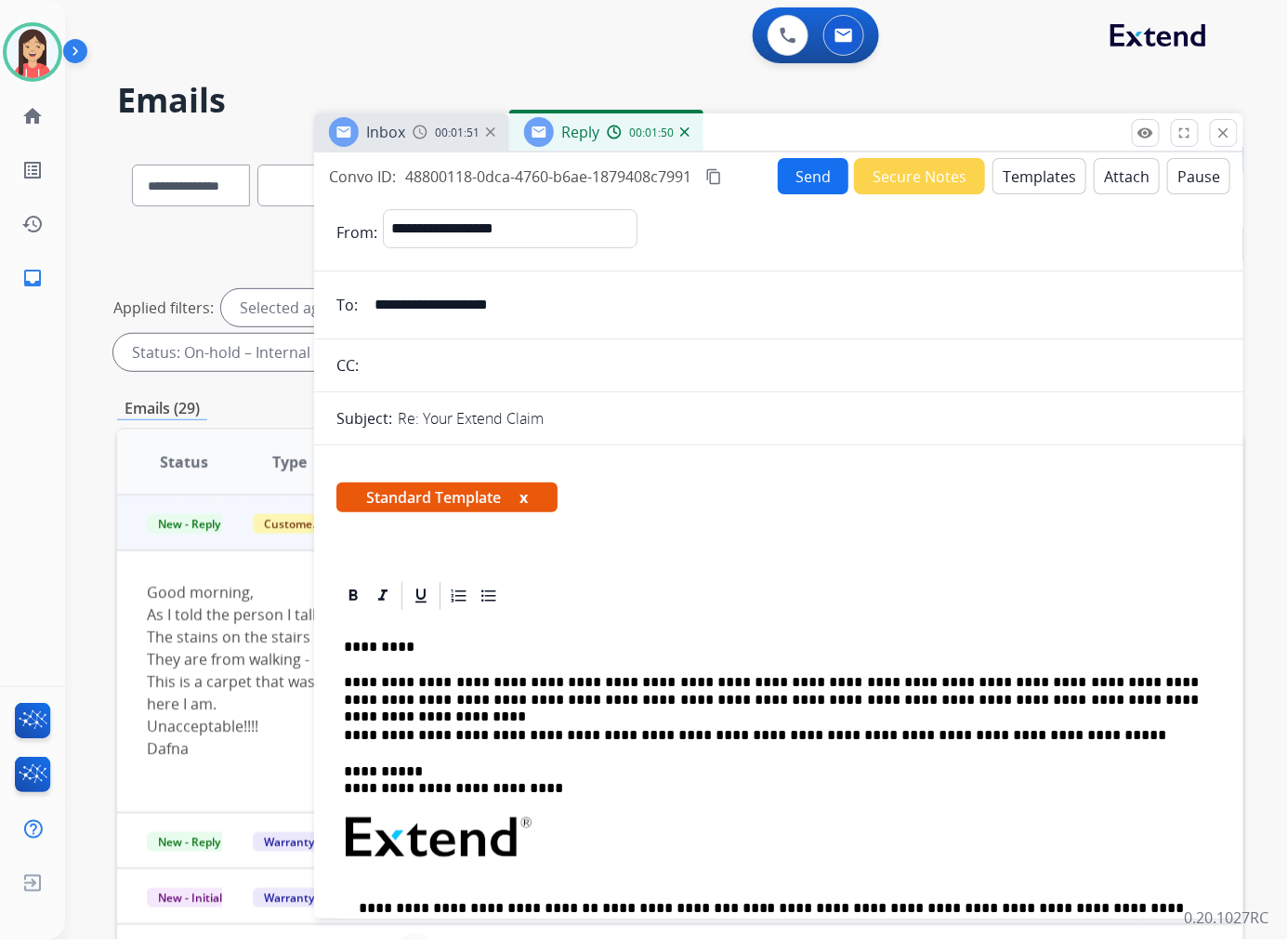
click at [792, 174] on button "Send" at bounding box center [813, 176] width 70 height 36
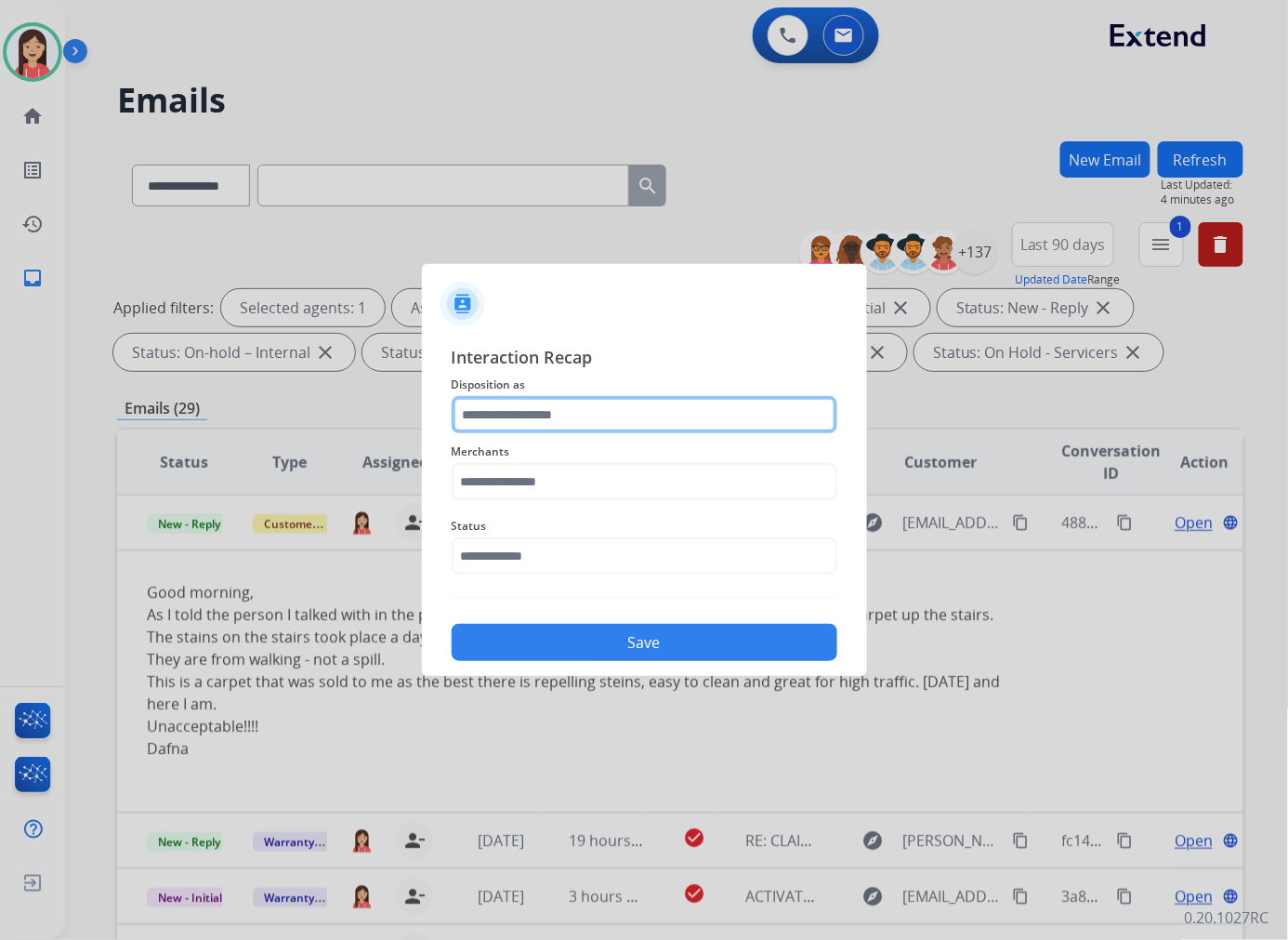
click at [560, 412] on input "text" at bounding box center [644, 414] width 386 height 37
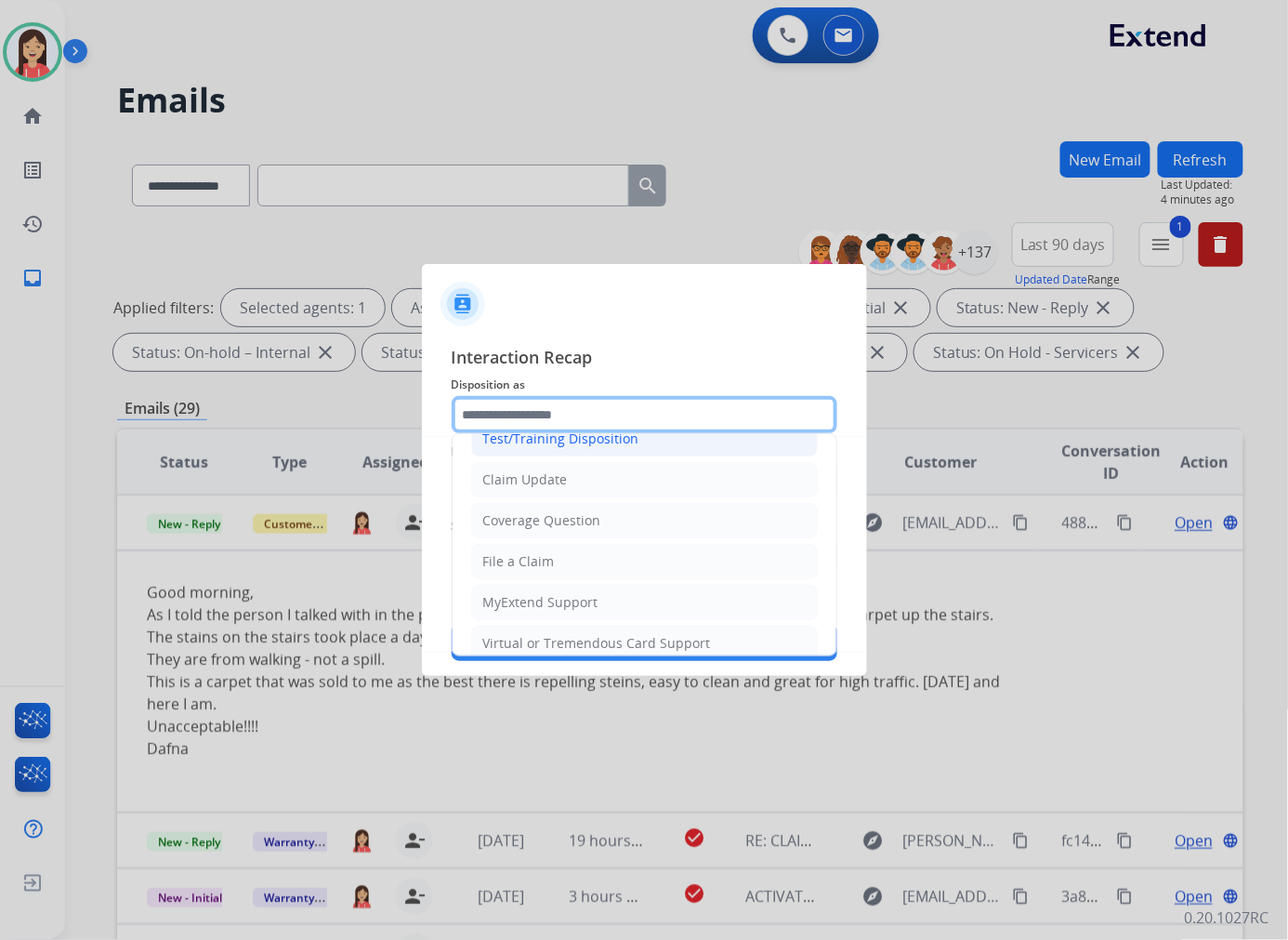
scroll to position [103, 0]
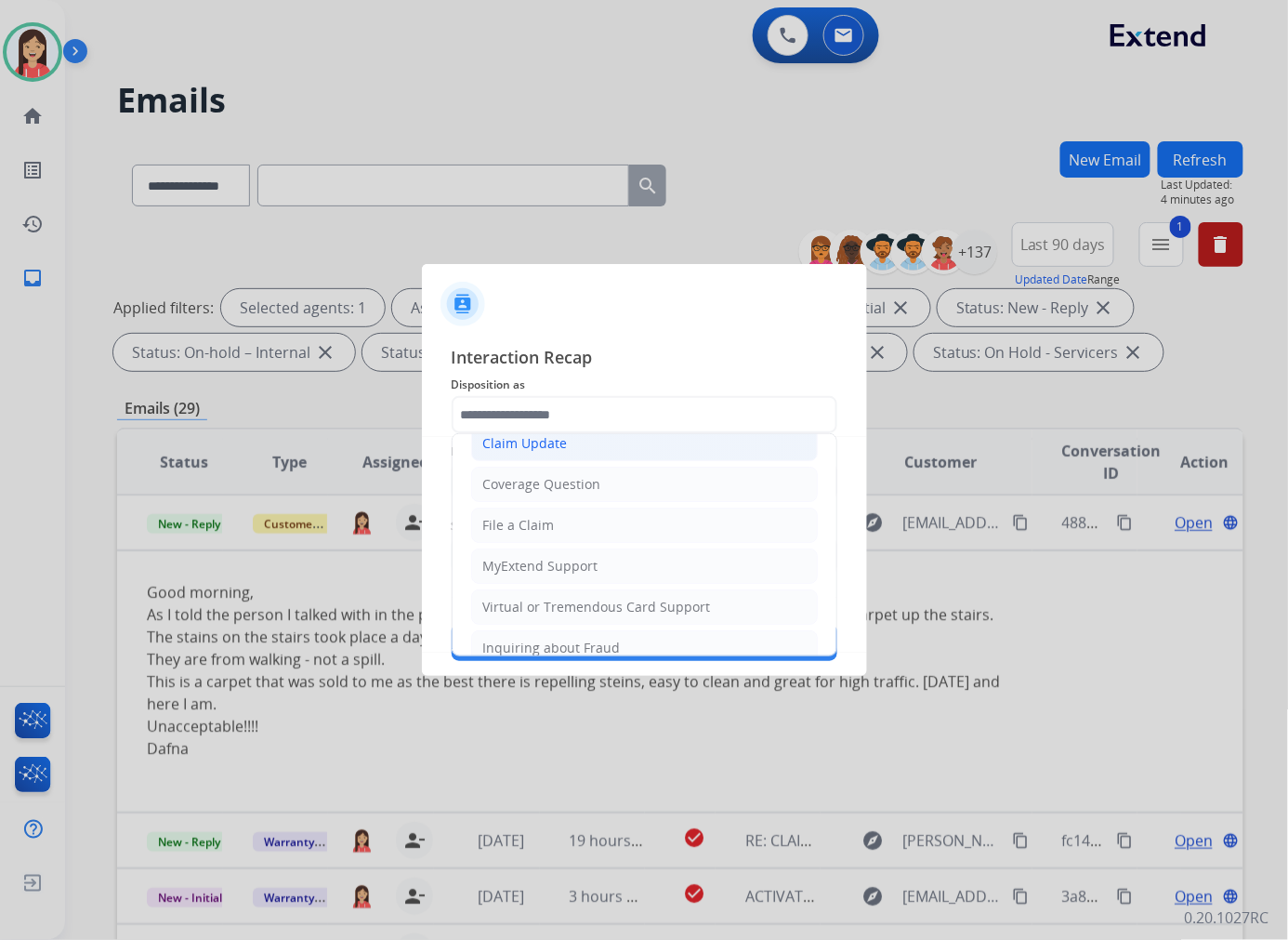
click at [561, 448] on div "Claim Update" at bounding box center [525, 444] width 85 height 19
type input "**********"
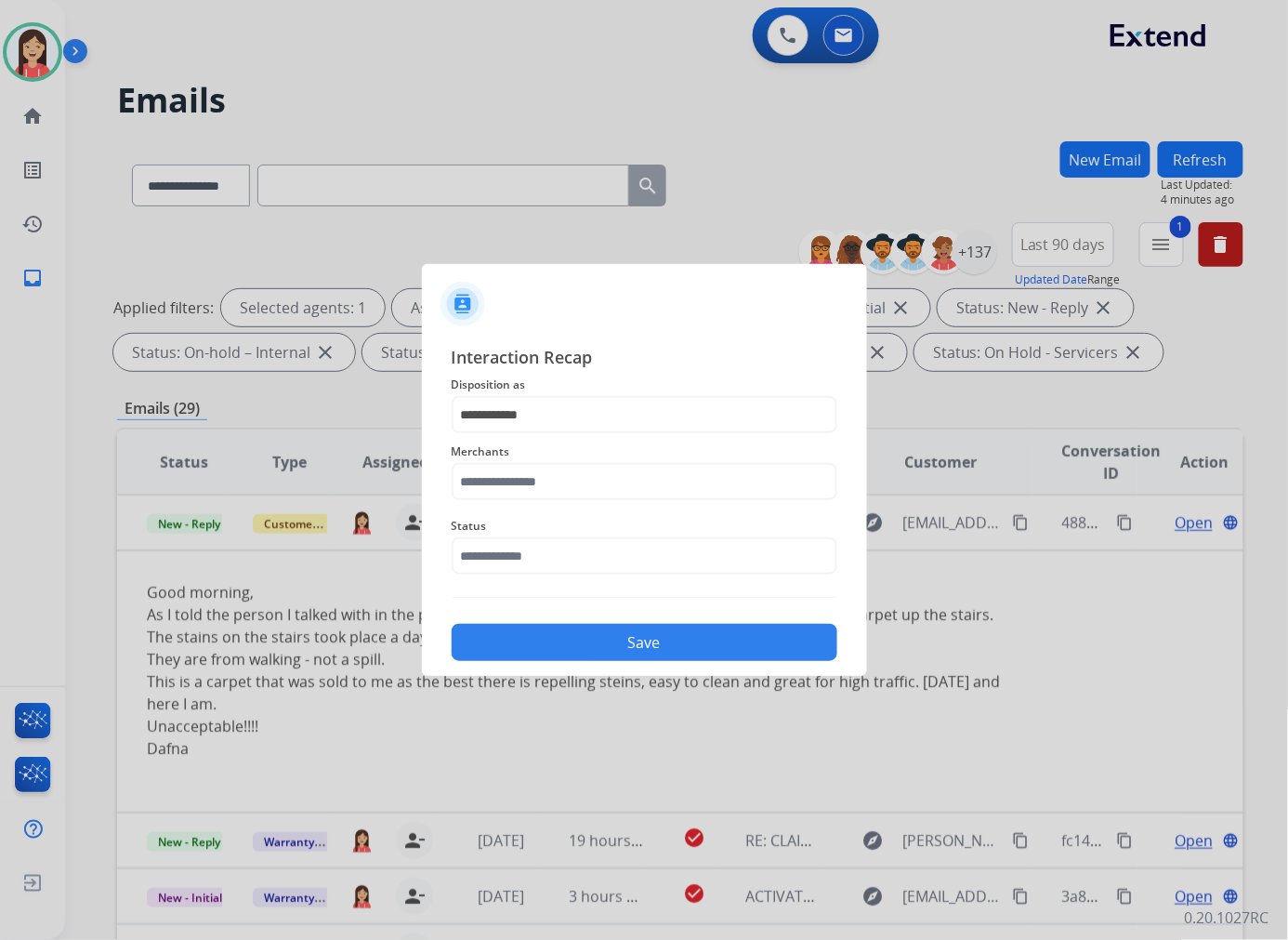
click at [546, 460] on span "Merchants" at bounding box center [644, 451] width 386 height 22
click at [540, 486] on input "text" at bounding box center [644, 481] width 386 height 37
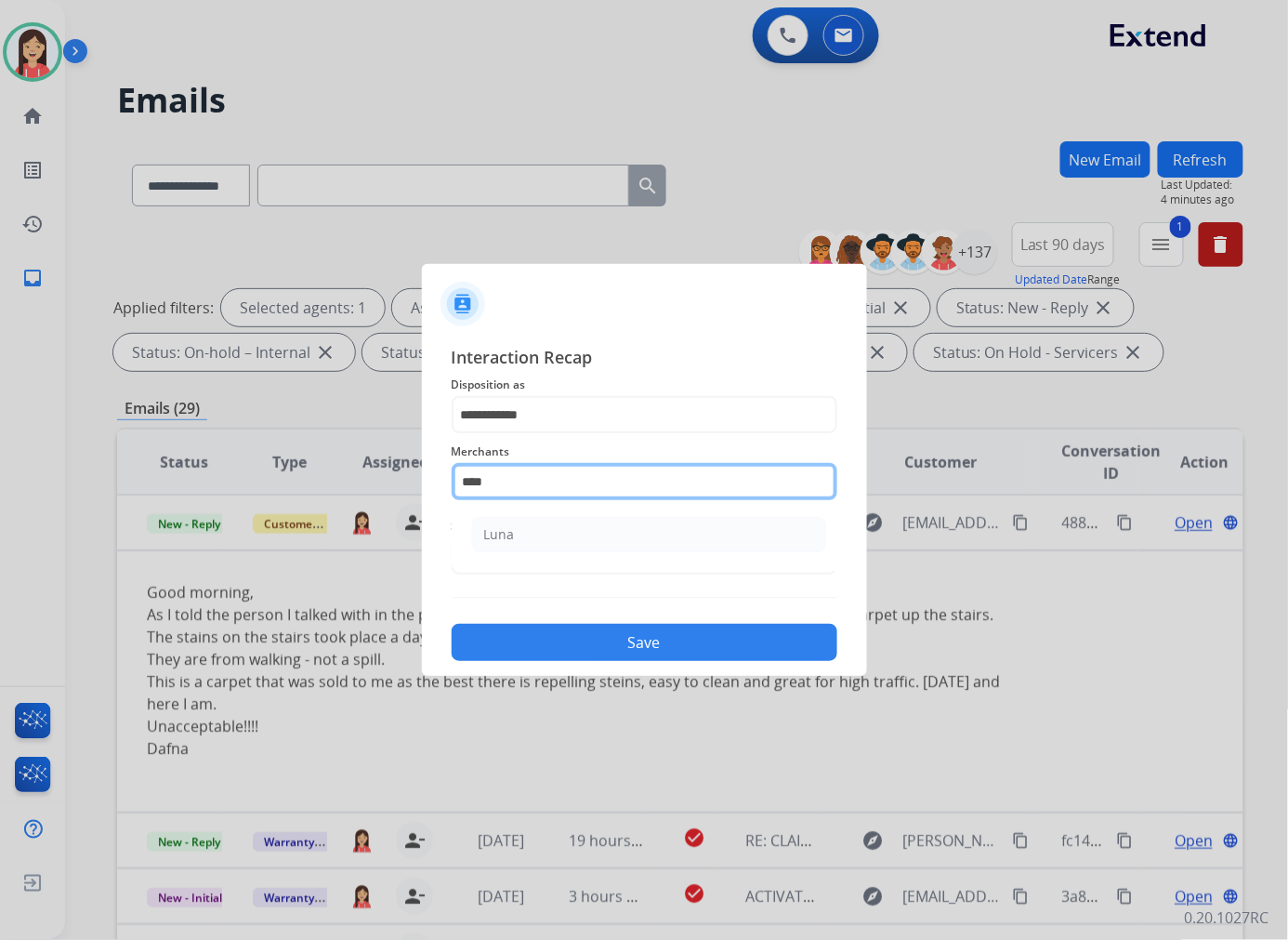
drag, startPoint x: 532, startPoint y: 496, endPoint x: 117, endPoint y: 443, distance: 418.4
click at [0, 443] on app-contact-recap-modal "**********" at bounding box center [0, 470] width 0 height 940
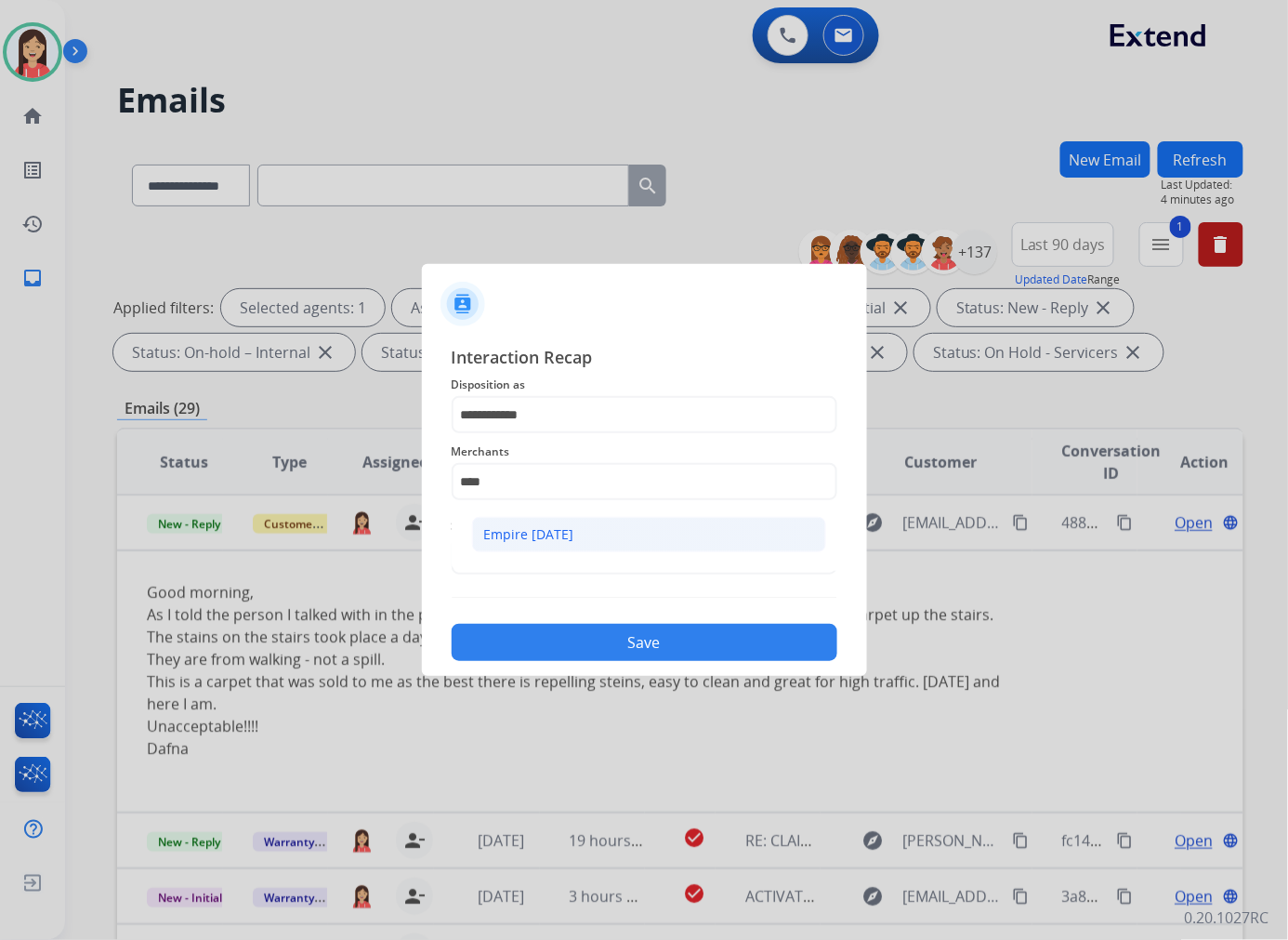
click at [492, 539] on div "Empire [DATE]" at bounding box center [528, 534] width 90 height 19
type input "**********"
click at [493, 554] on input "text" at bounding box center [644, 555] width 386 height 37
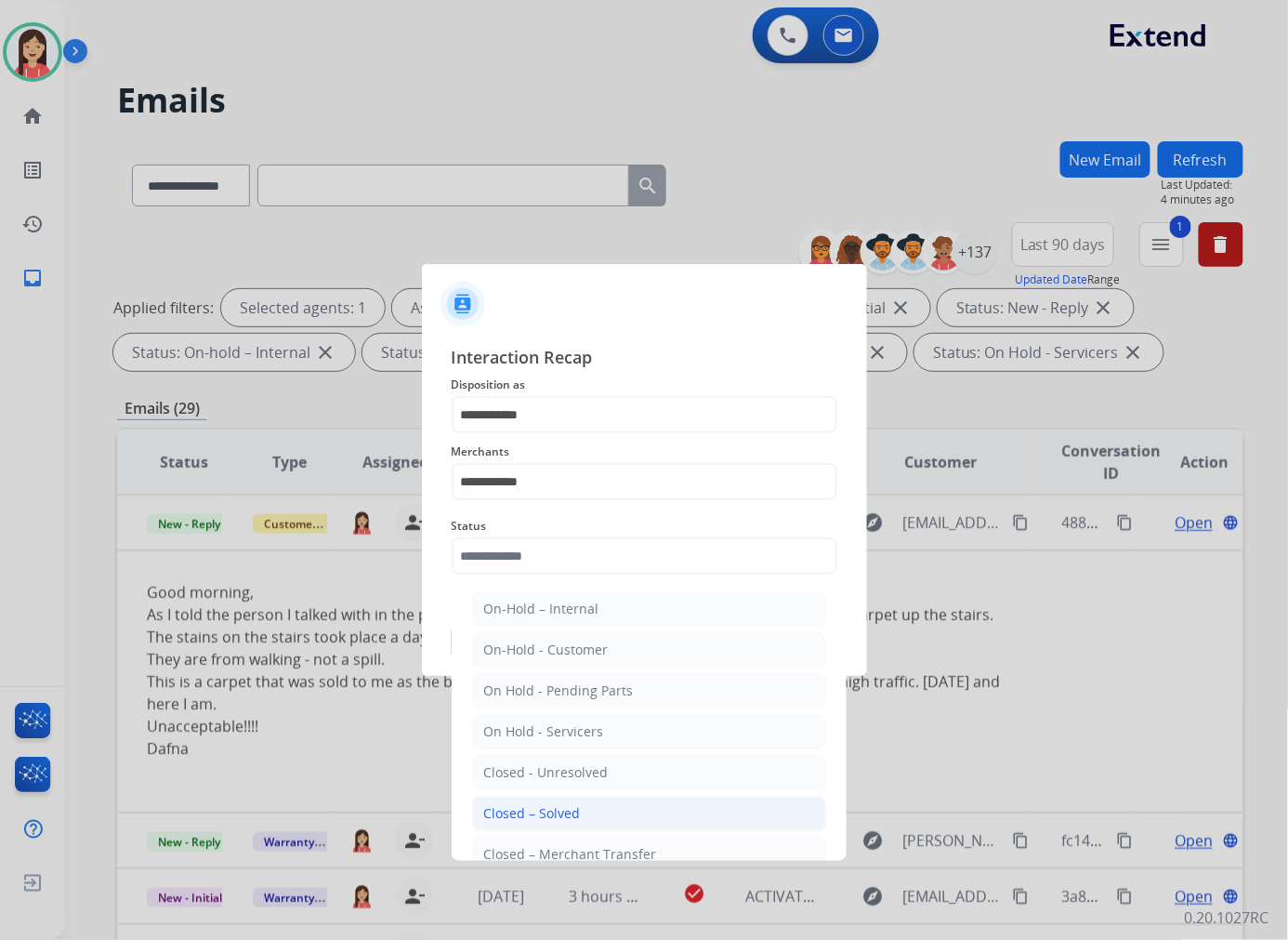
click at [543, 818] on div "Closed – Solved" at bounding box center [531, 813] width 96 height 19
type input "**********"
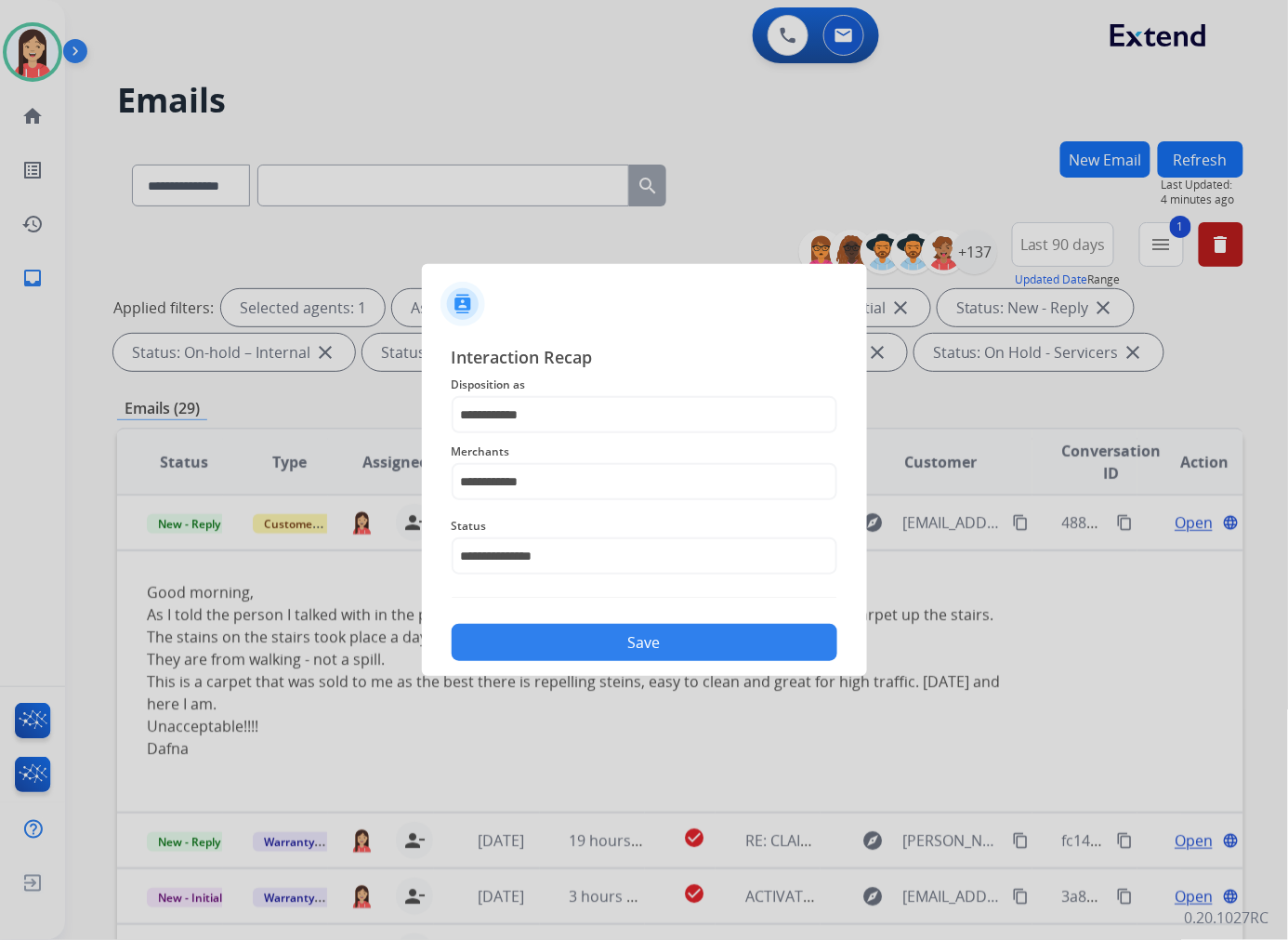
click at [583, 639] on button "Save" at bounding box center [644, 642] width 386 height 37
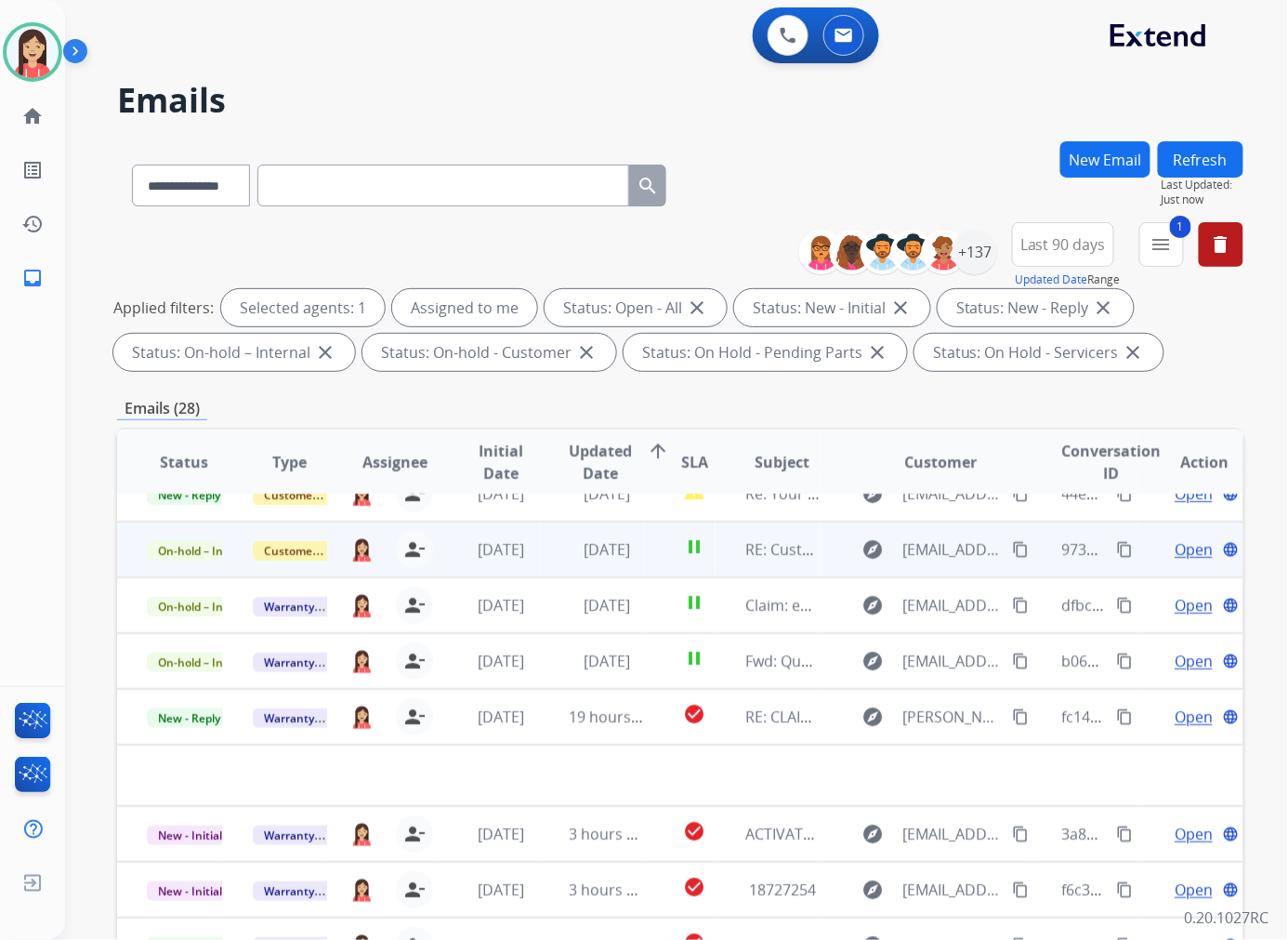
scroll to position [0, 0]
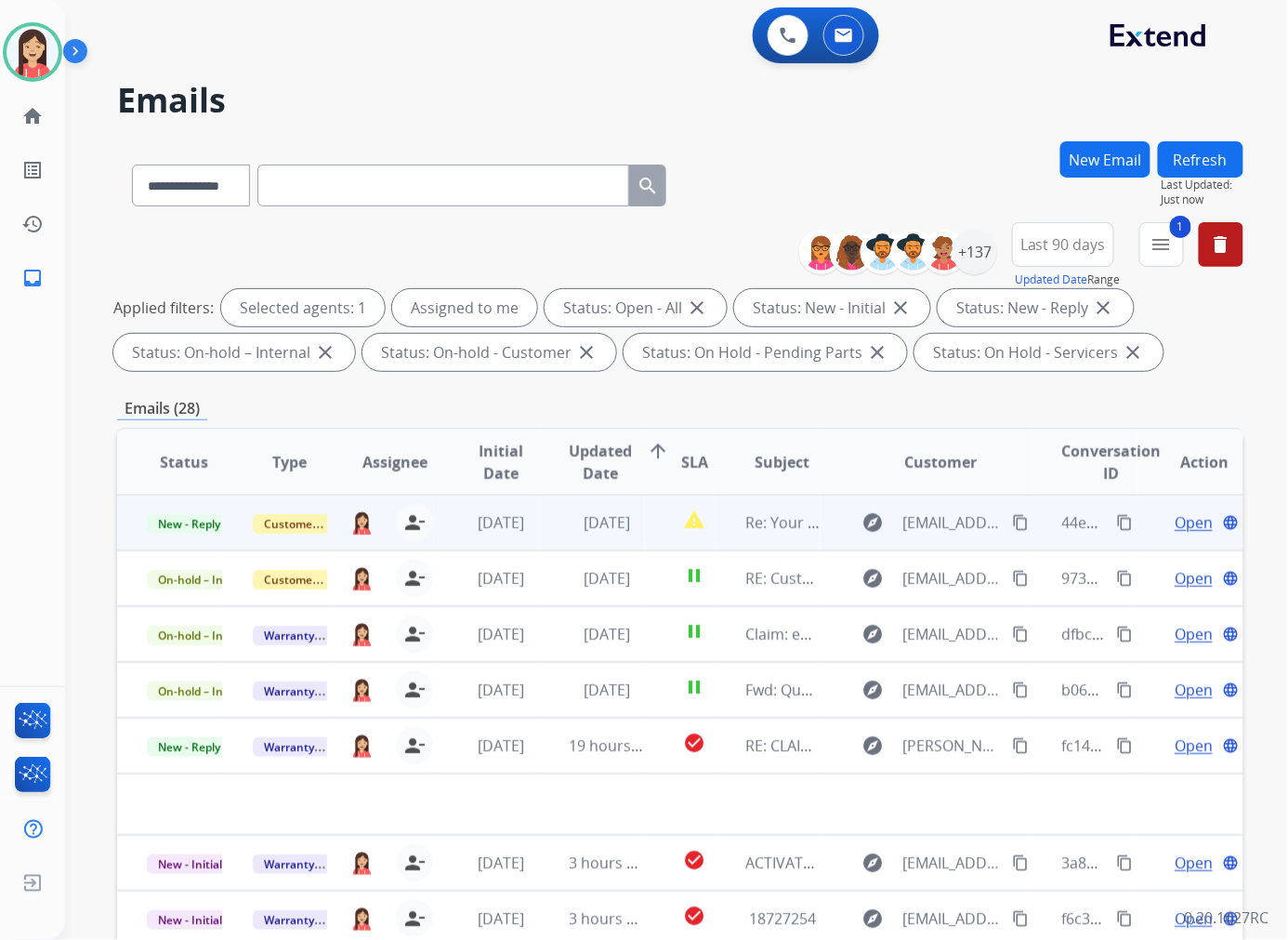
click at [540, 531] on td "[DATE]" at bounding box center [592, 522] width 106 height 56
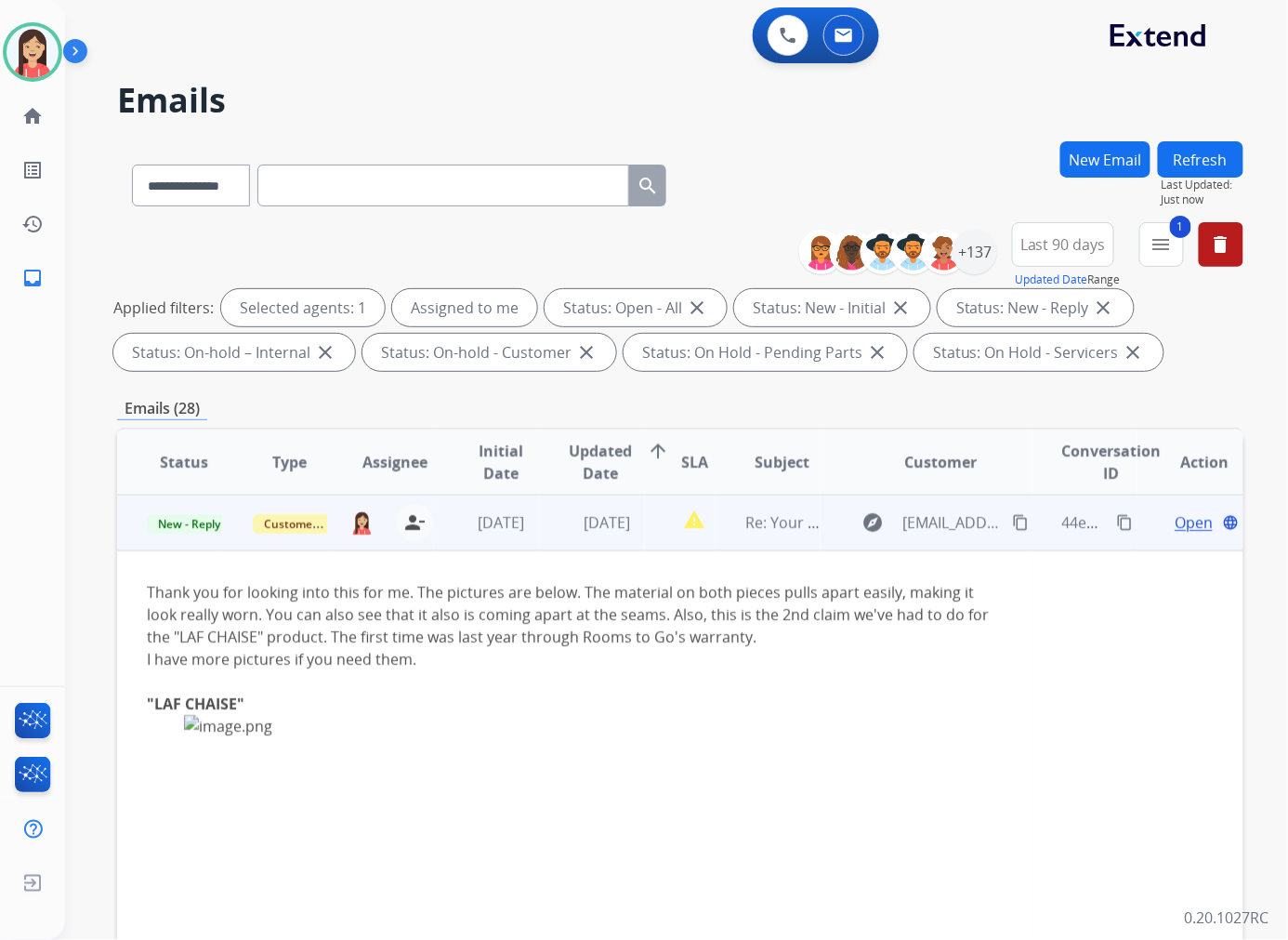
click at [1177, 519] on span "Open" at bounding box center [1193, 522] width 38 height 22
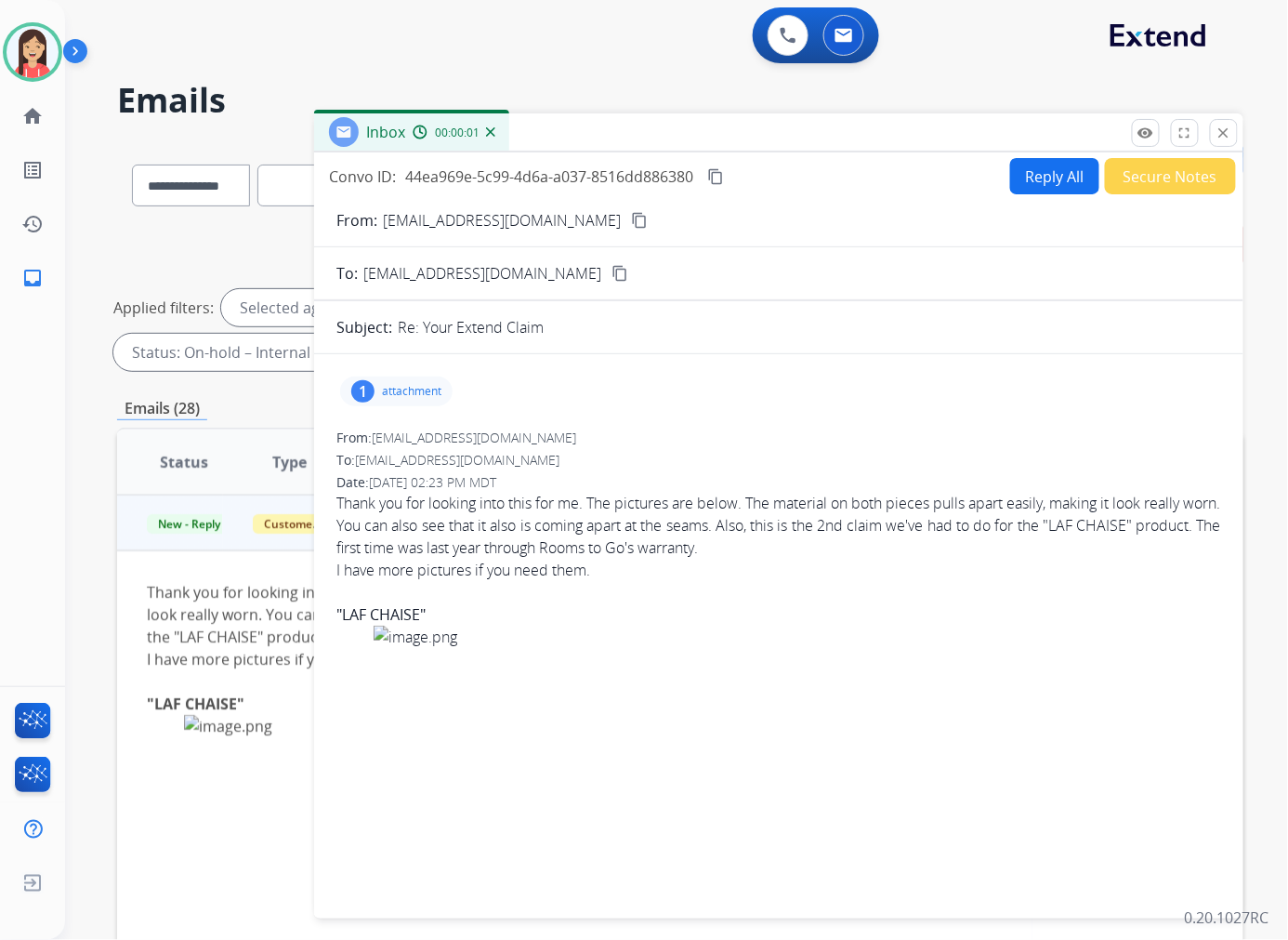
click at [529, 214] on p "[EMAIL_ADDRESS][DOMAIN_NAME]" at bounding box center [502, 220] width 238 height 22
copy p "From:"
drag, startPoint x: 581, startPoint y: 462, endPoint x: 614, endPoint y: 444, distance: 37.6
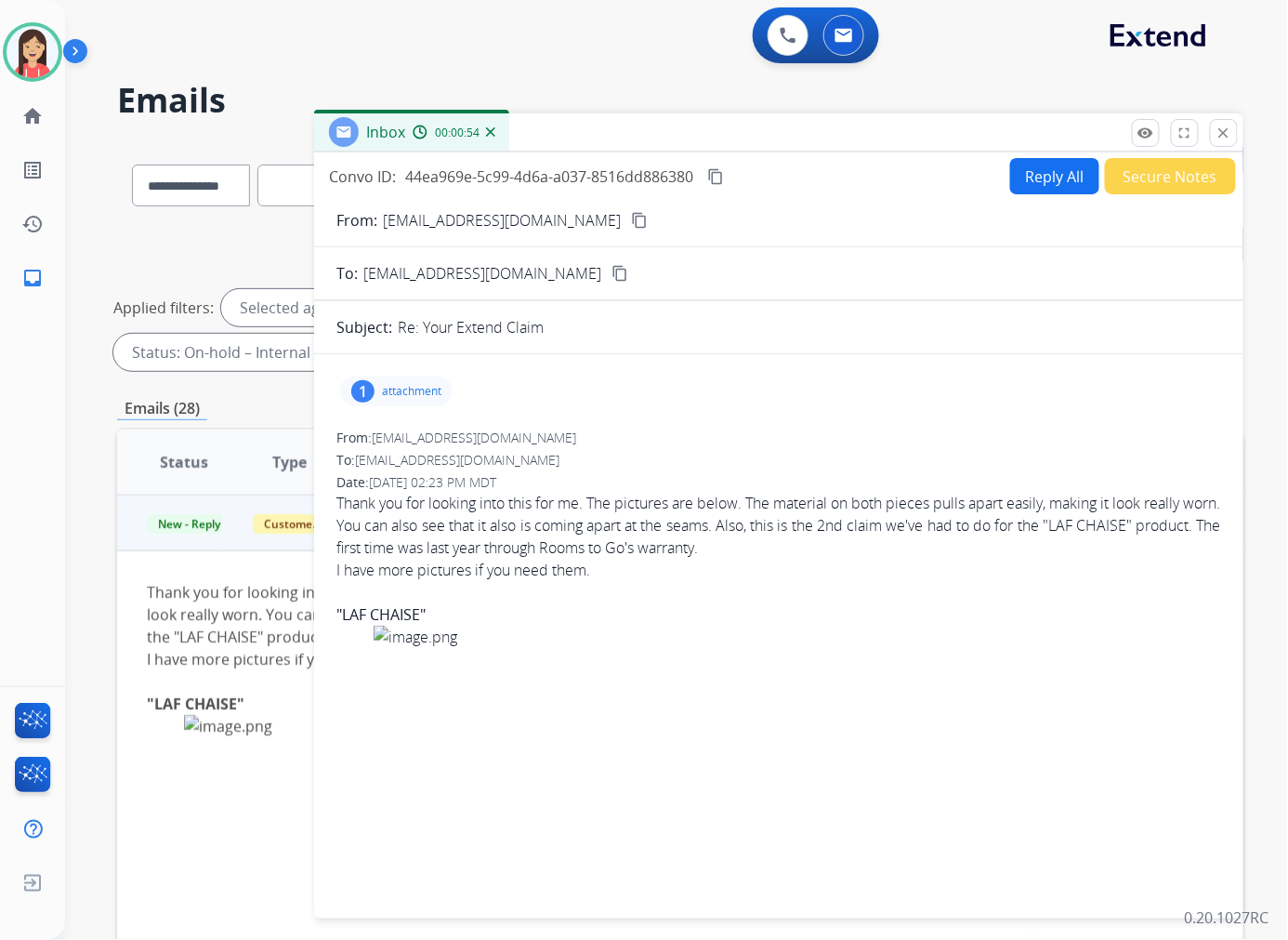
click at [581, 462] on div "To: [EMAIL_ADDRESS][DOMAIN_NAME]" at bounding box center [778, 460] width 884 height 19
click at [1042, 180] on button "Reply All" at bounding box center [1055, 176] width 89 height 36
select select "**********"
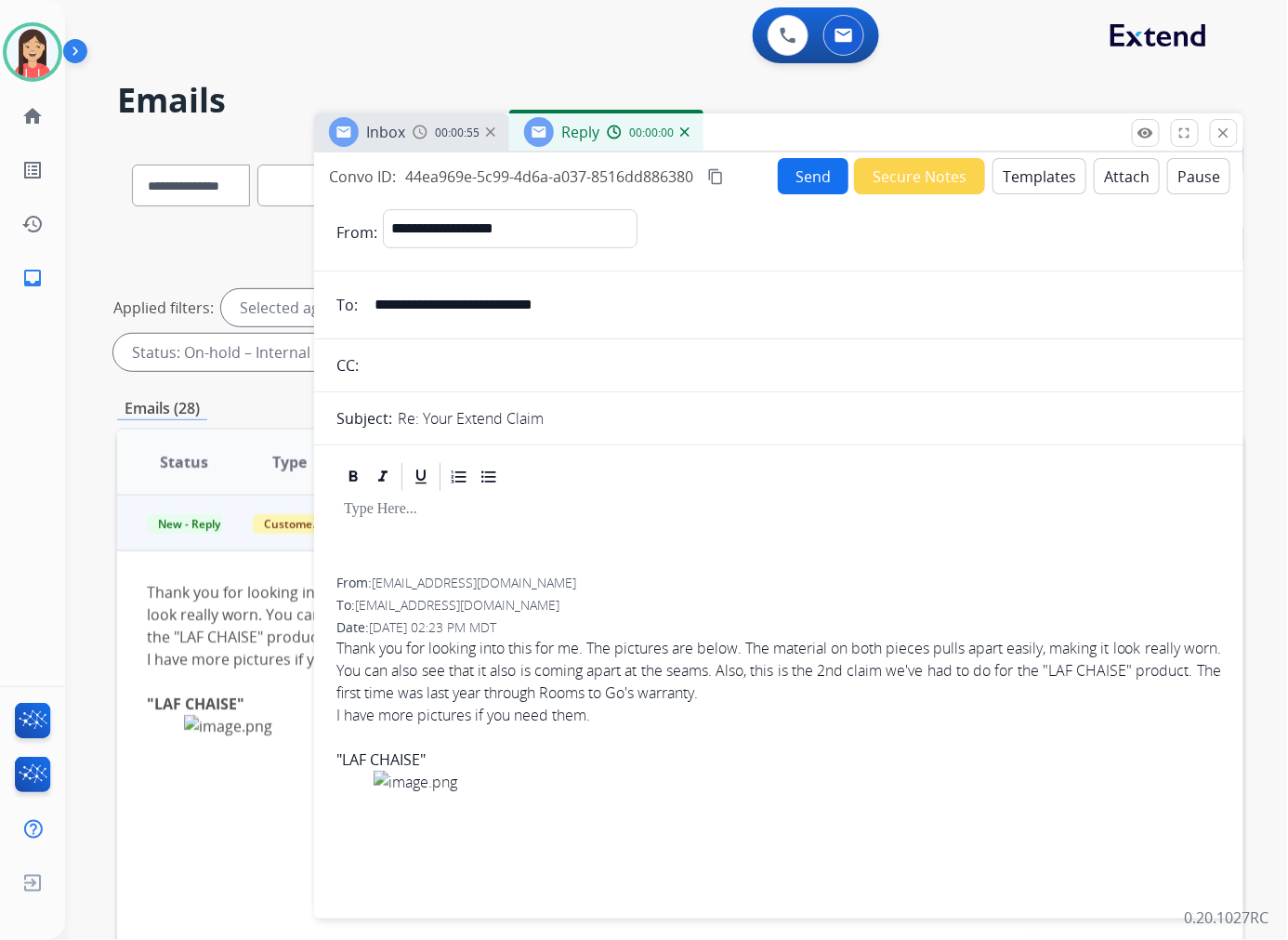
click at [1042, 178] on button "Templates" at bounding box center [1039, 176] width 94 height 36
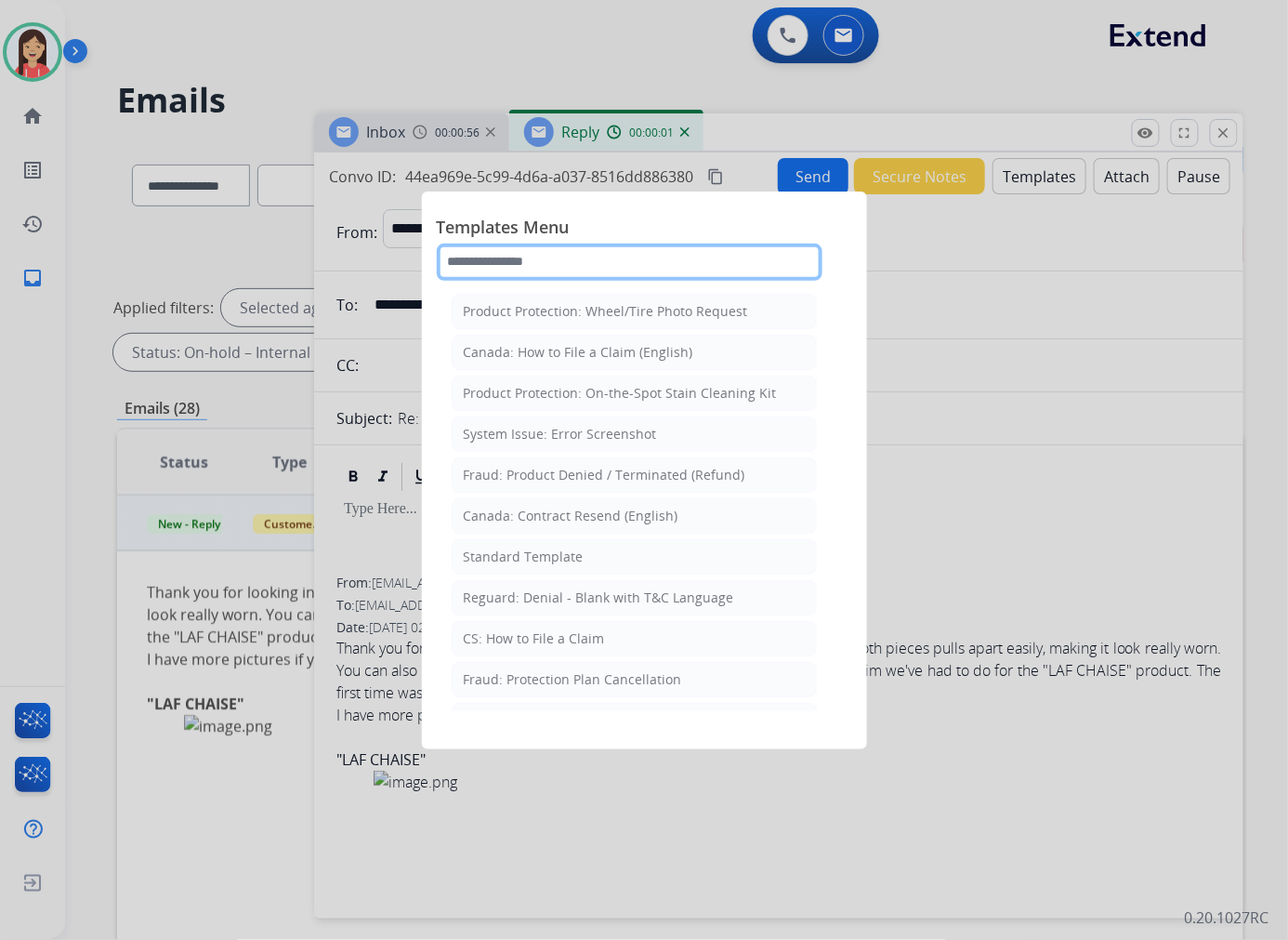
click at [655, 260] on input "text" at bounding box center [629, 262] width 386 height 37
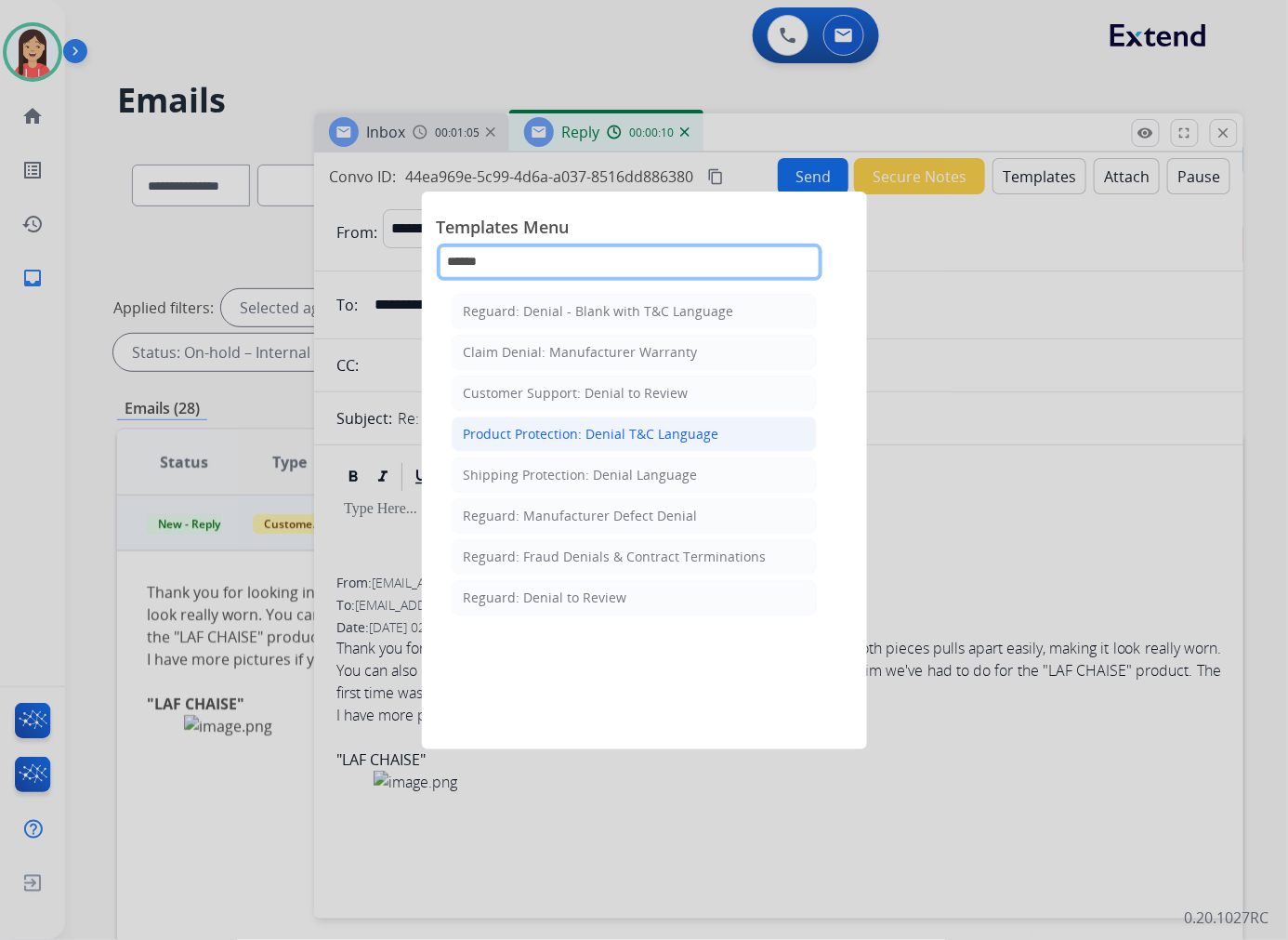
type input "******"
click at [523, 437] on div "Product Protection: Denial T&C Language" at bounding box center [591, 434] width 255 height 19
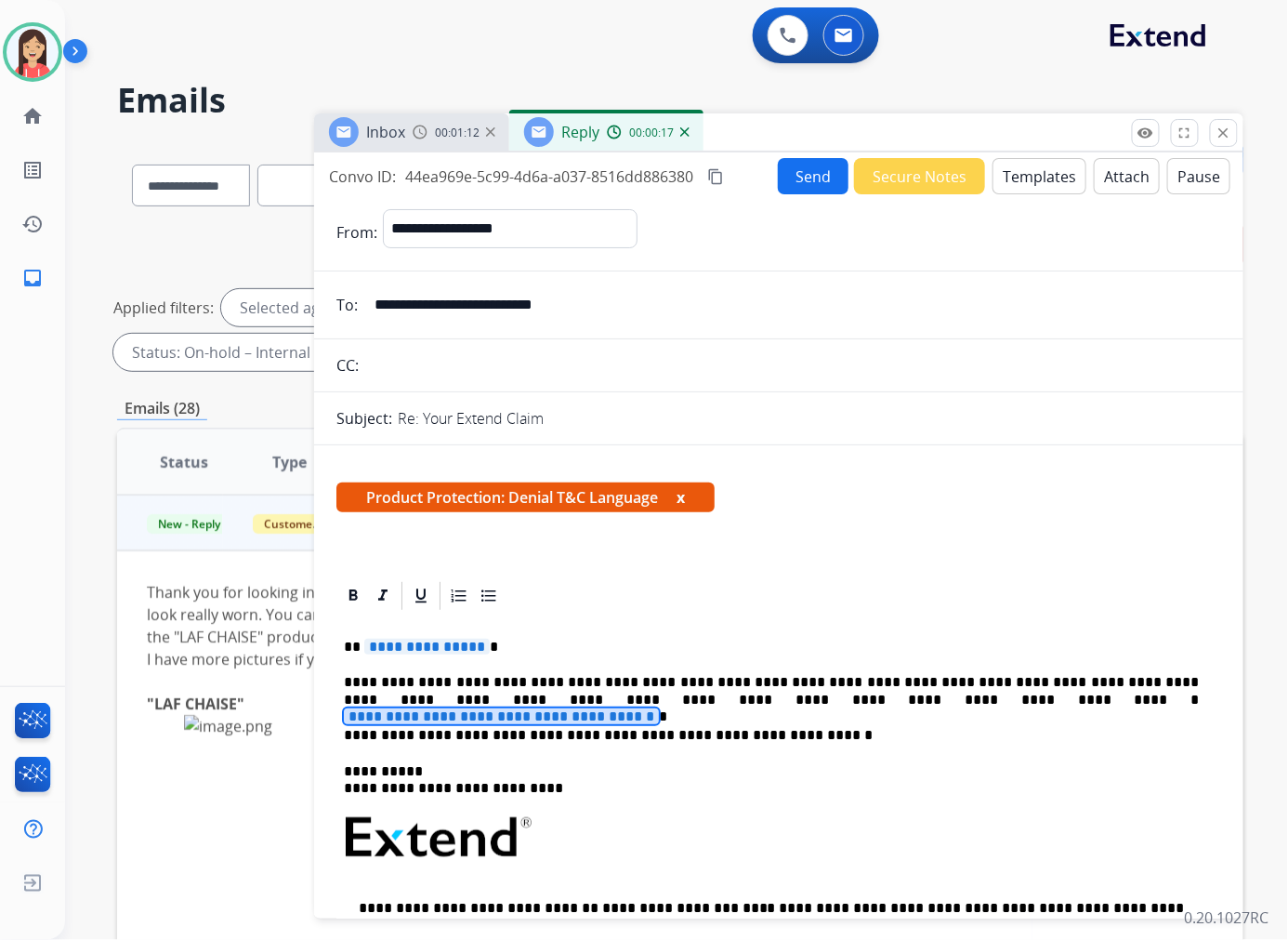
click at [659, 709] on span "**********" at bounding box center [501, 716] width 315 height 16
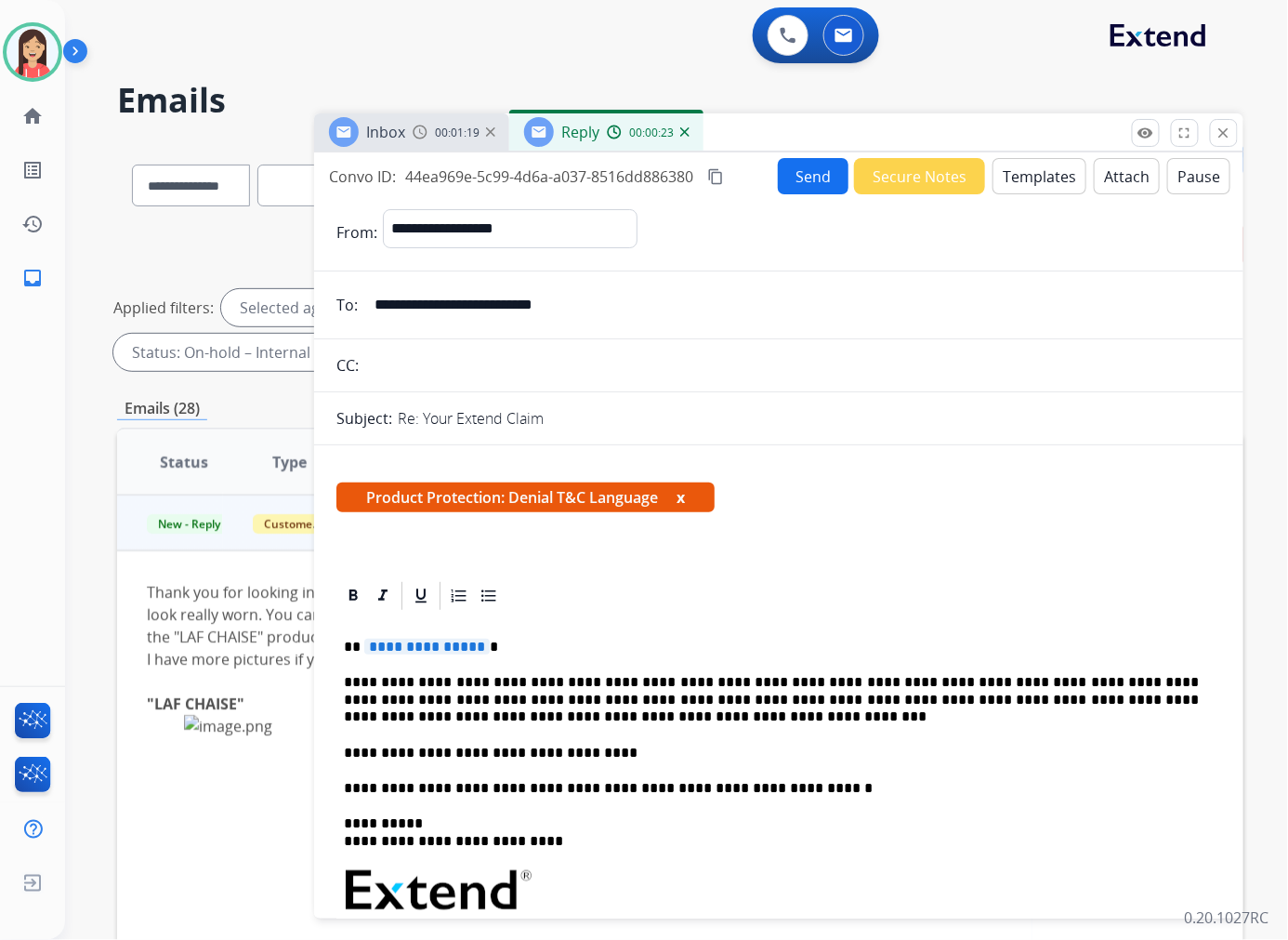
click at [344, 752] on p "**********" at bounding box center [771, 753] width 855 height 17
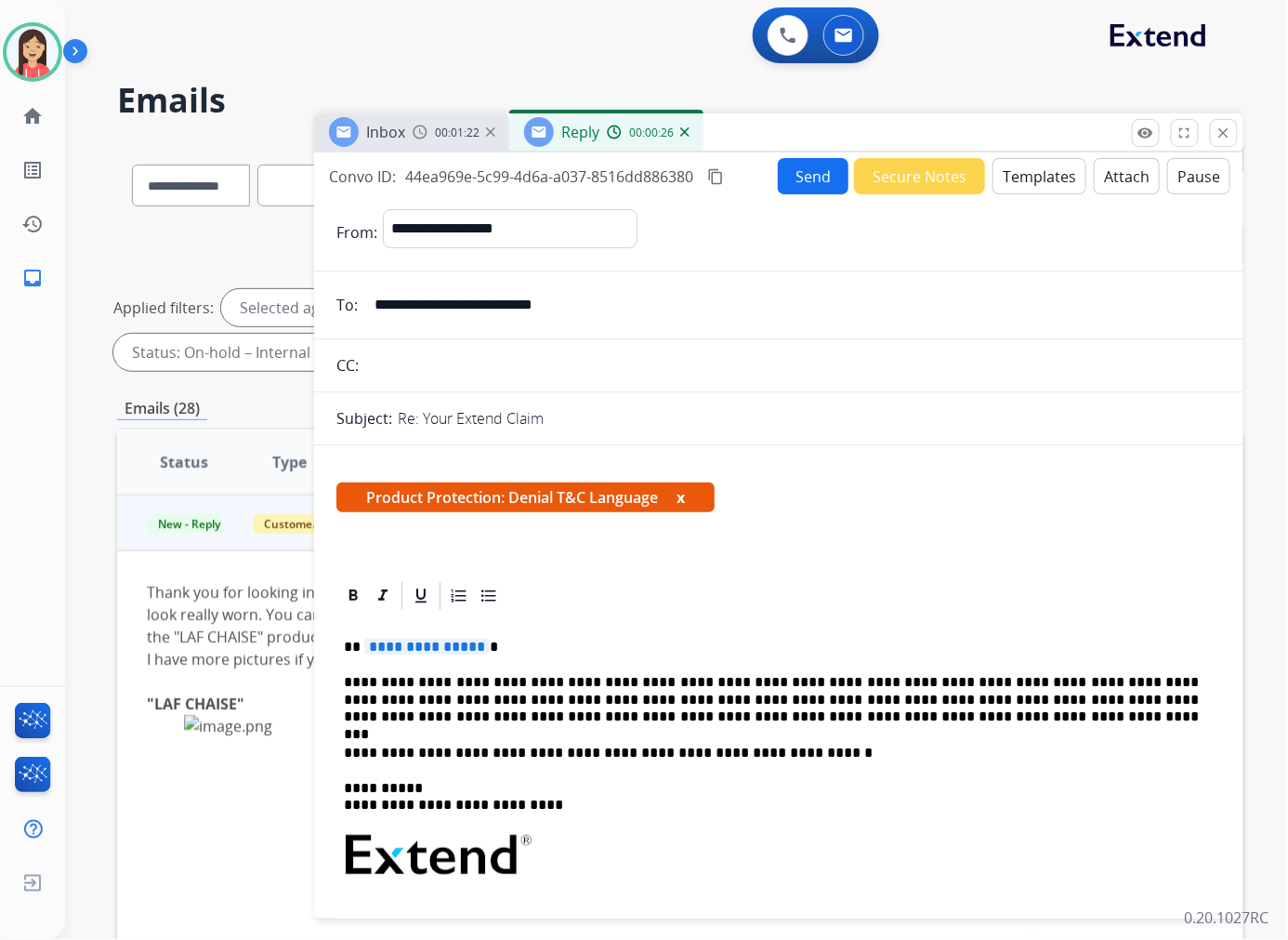
click at [765, 718] on p "**********" at bounding box center [771, 699] width 855 height 51
drag, startPoint x: 669, startPoint y: 697, endPoint x: 695, endPoint y: 697, distance: 26.0
click at [669, 697] on p "**********" at bounding box center [771, 699] width 855 height 51
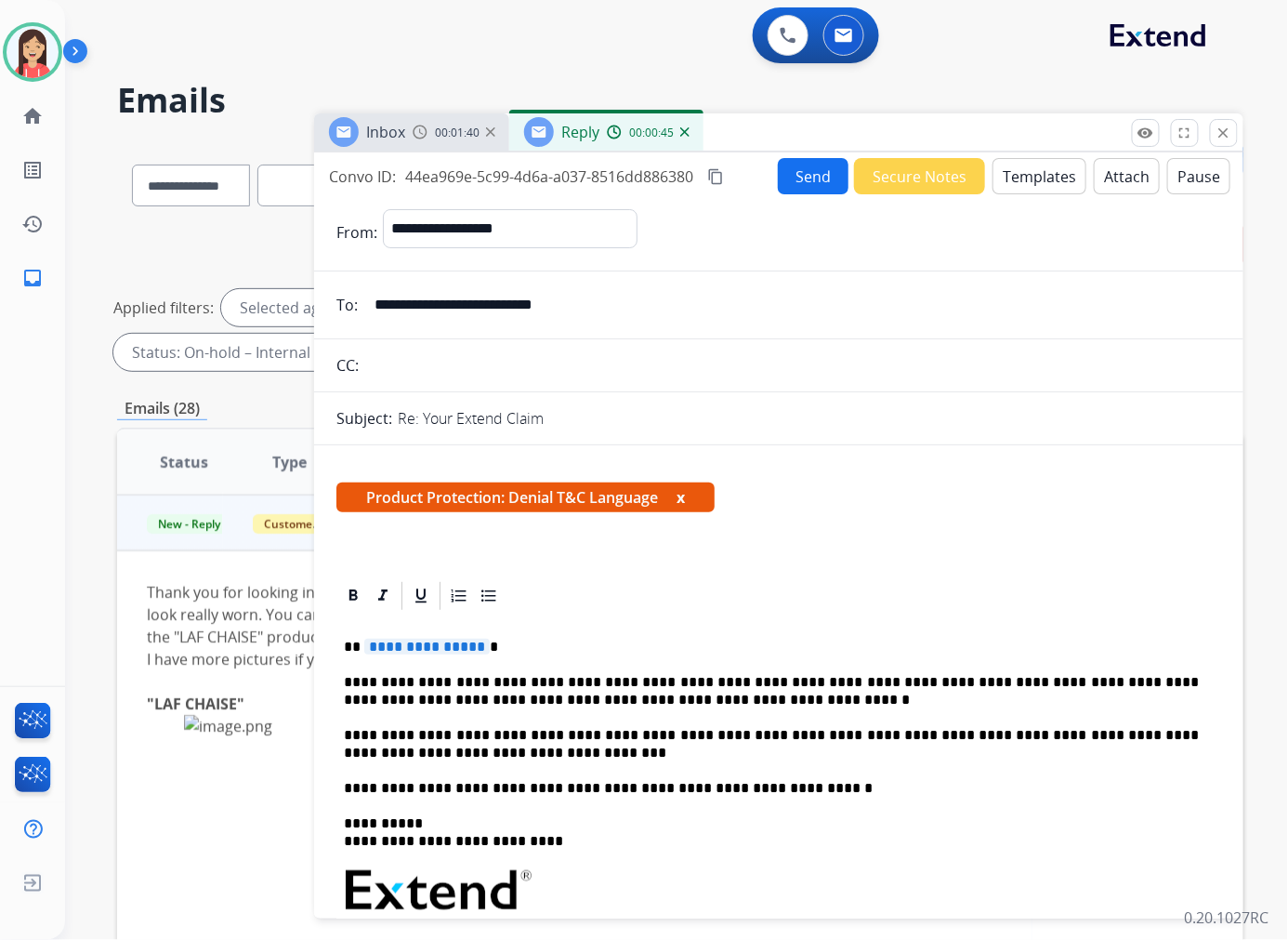
click at [466, 760] on div "**********" at bounding box center [778, 908] width 884 height 591
click at [462, 753] on p "**********" at bounding box center [771, 744] width 855 height 34
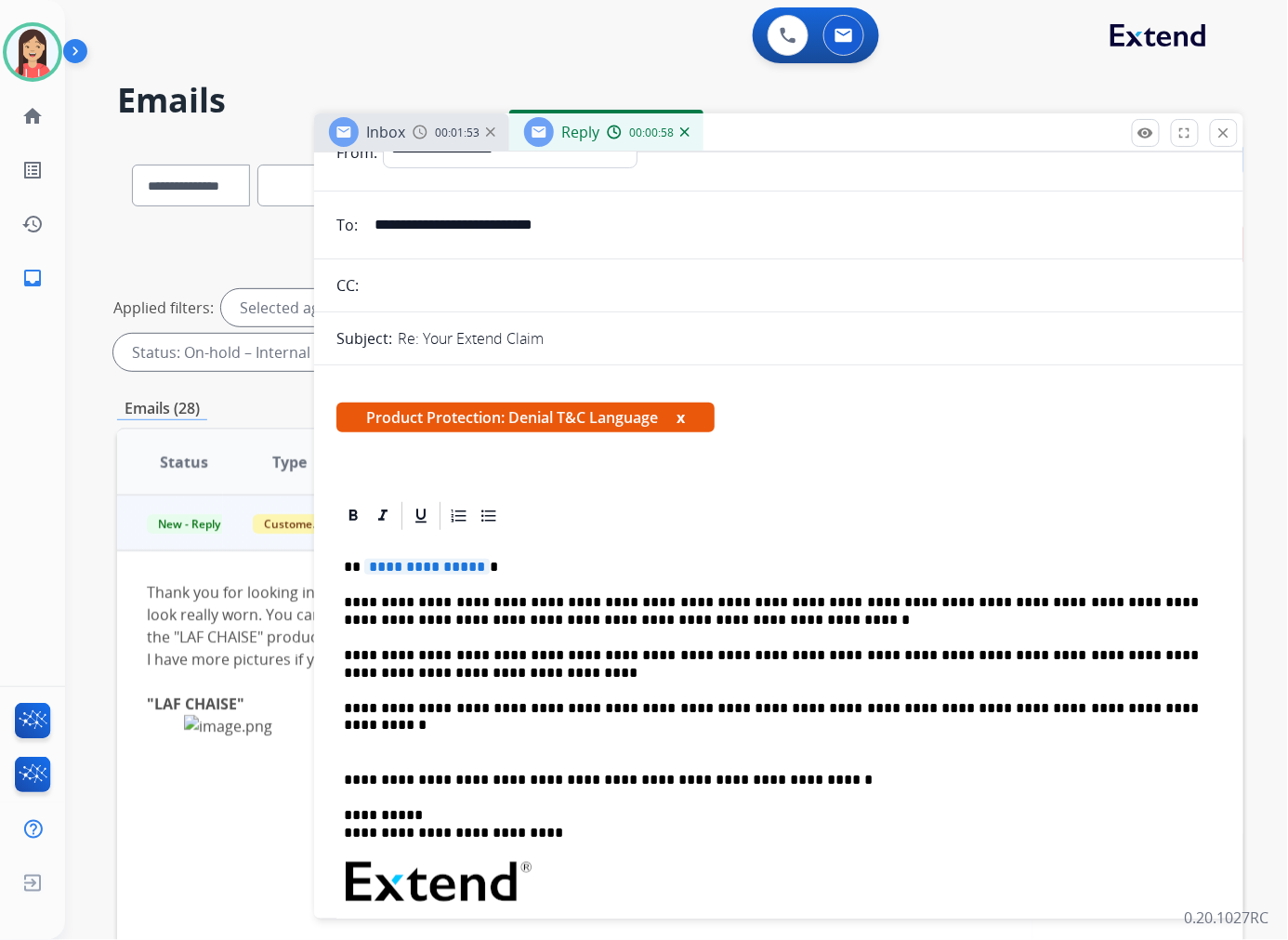
scroll to position [103, 0]
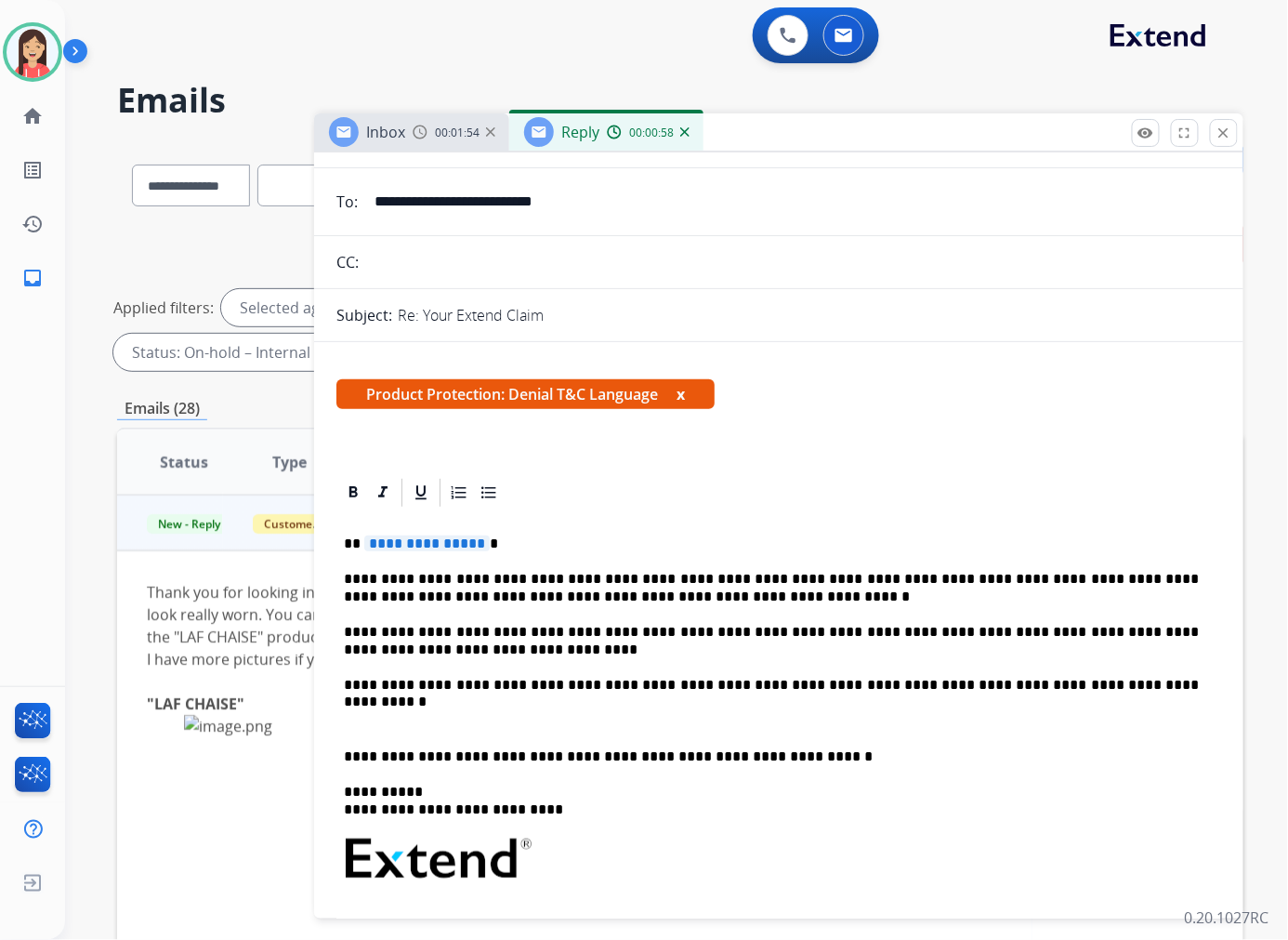
click at [387, 712] on p at bounding box center [778, 721] width 869 height 17
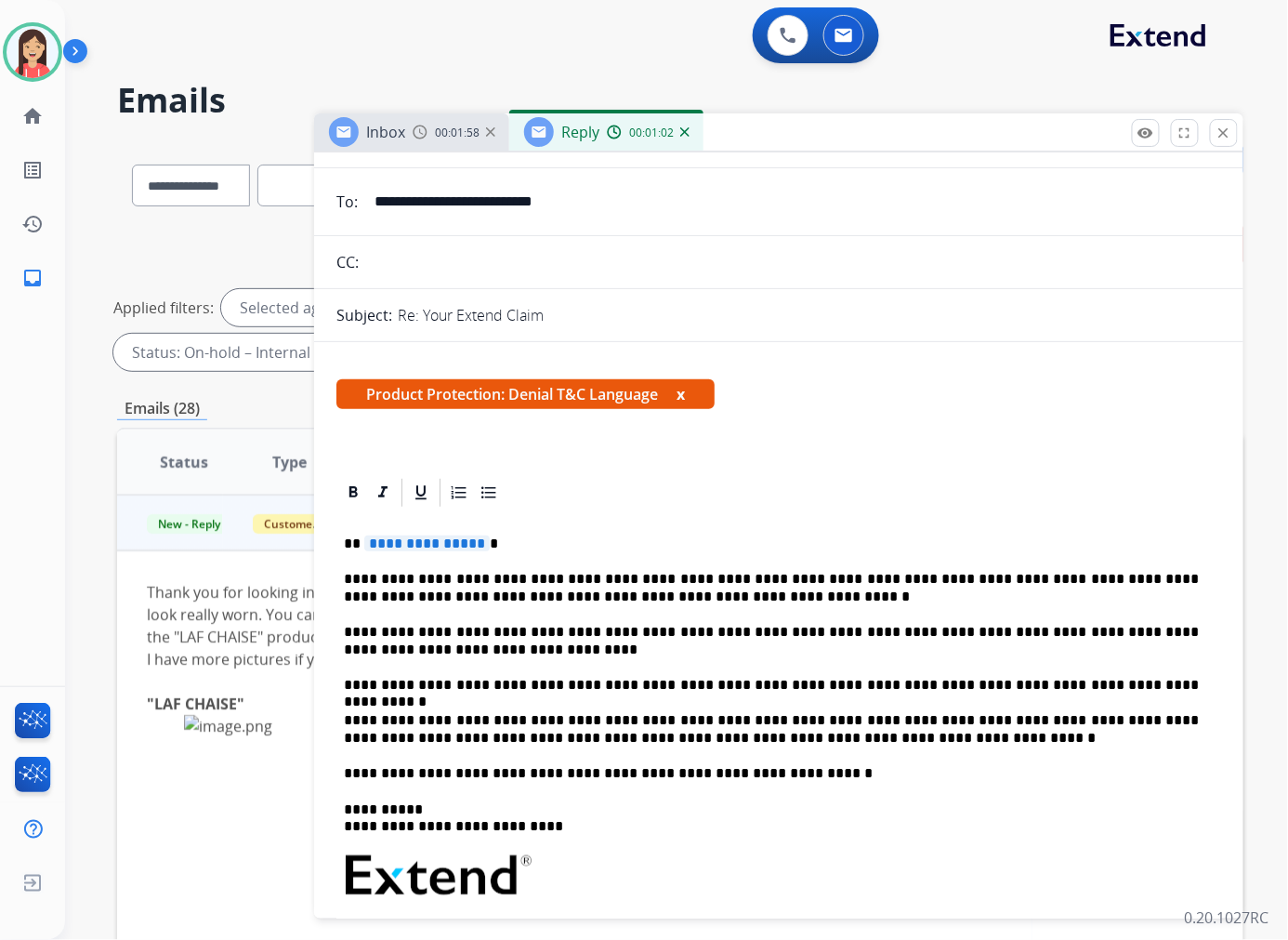
drag, startPoint x: 833, startPoint y: 480, endPoint x: 842, endPoint y: 444, distance: 37.1
click at [833, 480] on div at bounding box center [778, 492] width 884 height 33
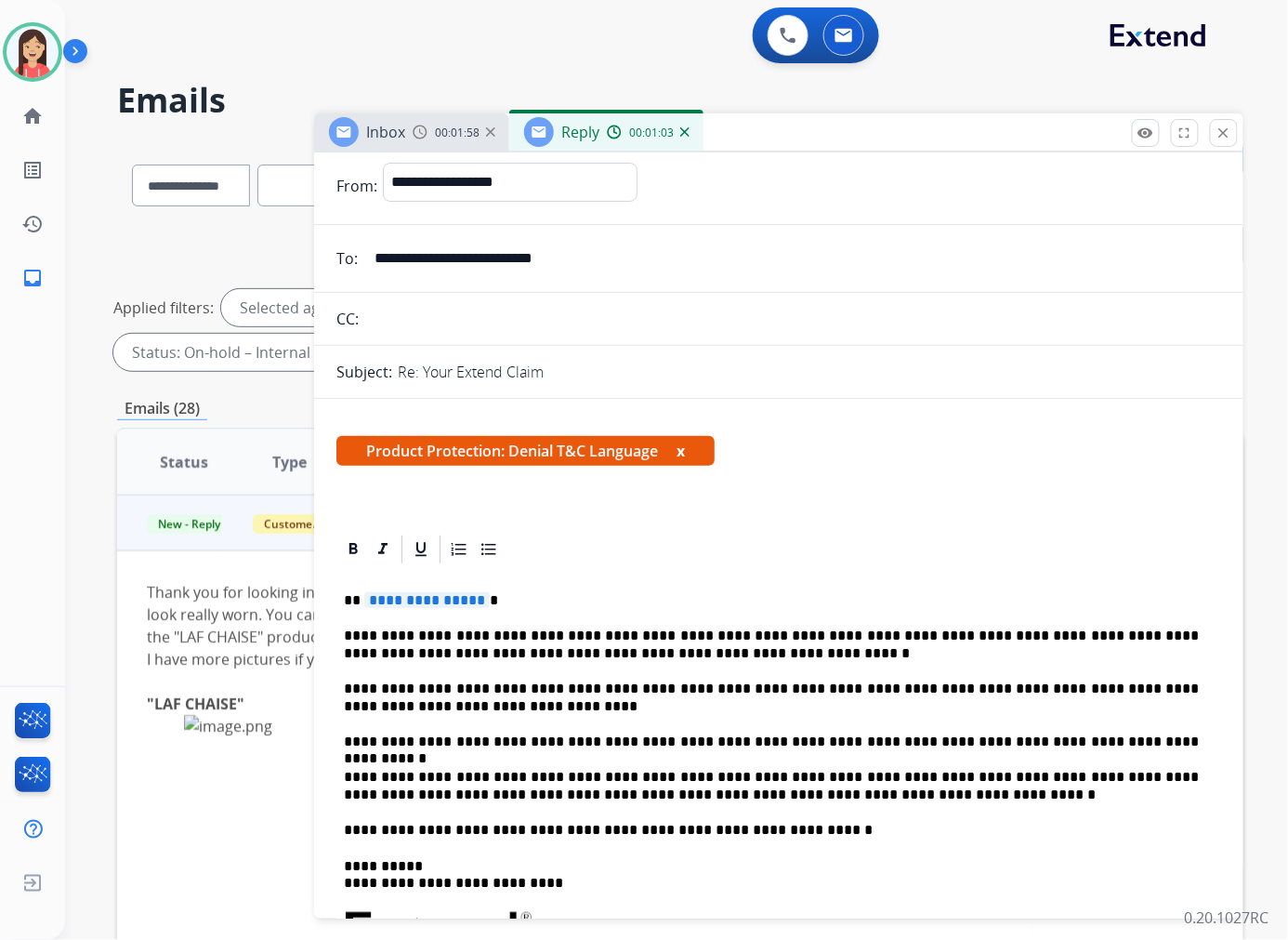
scroll to position [0, 0]
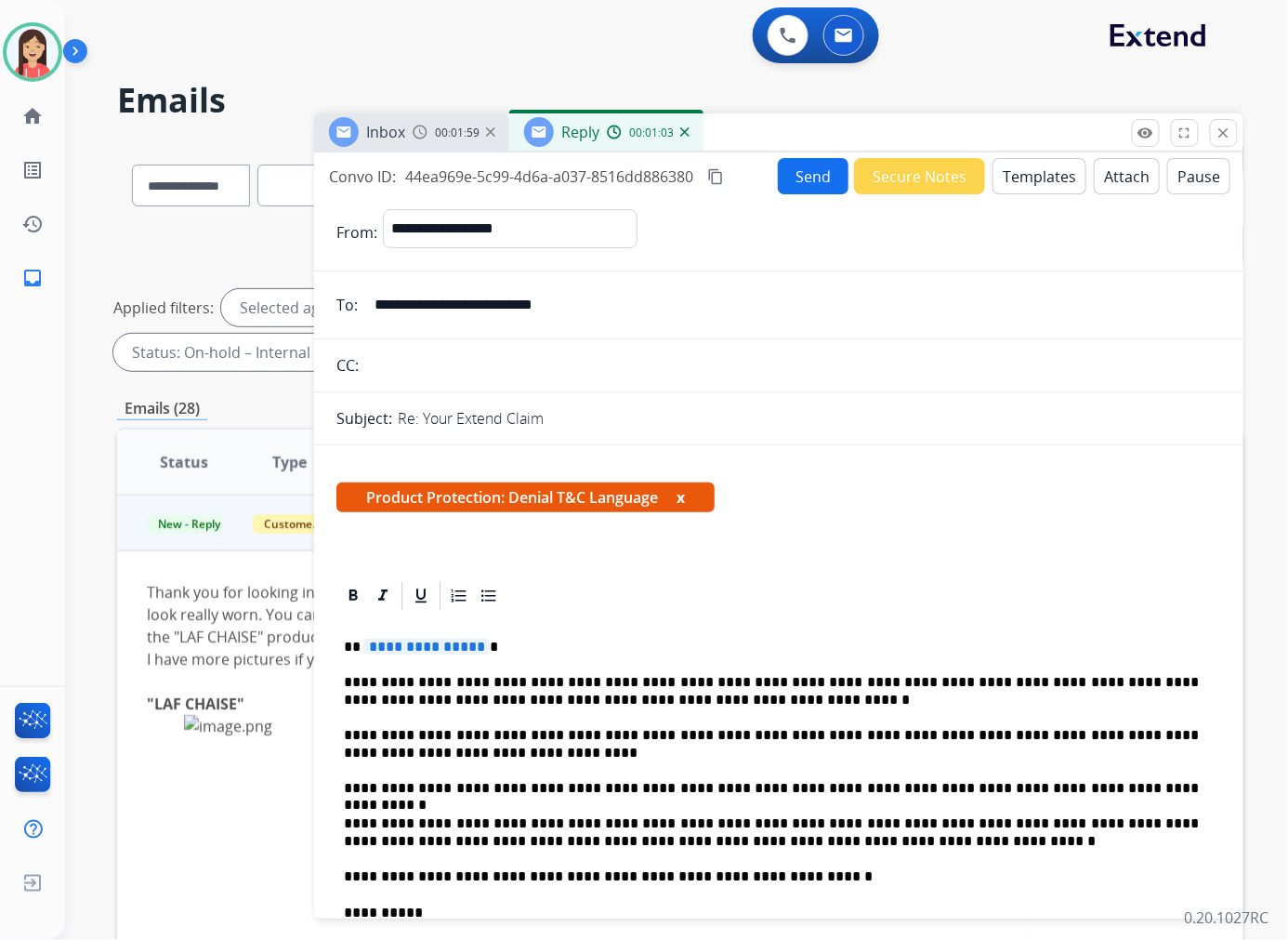
click at [1118, 180] on button "Attach" at bounding box center [1126, 176] width 66 height 36
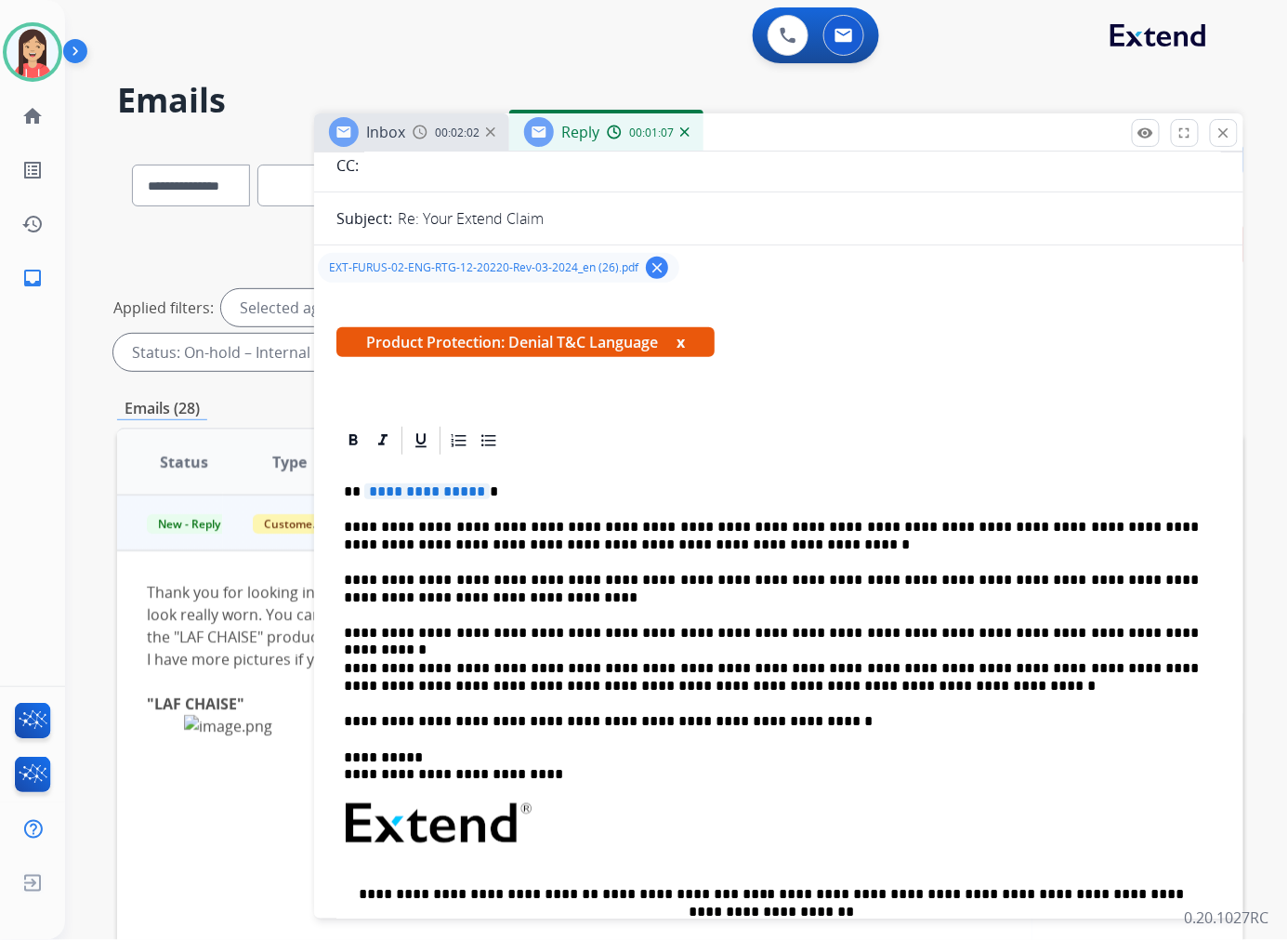
scroll to position [207, 0]
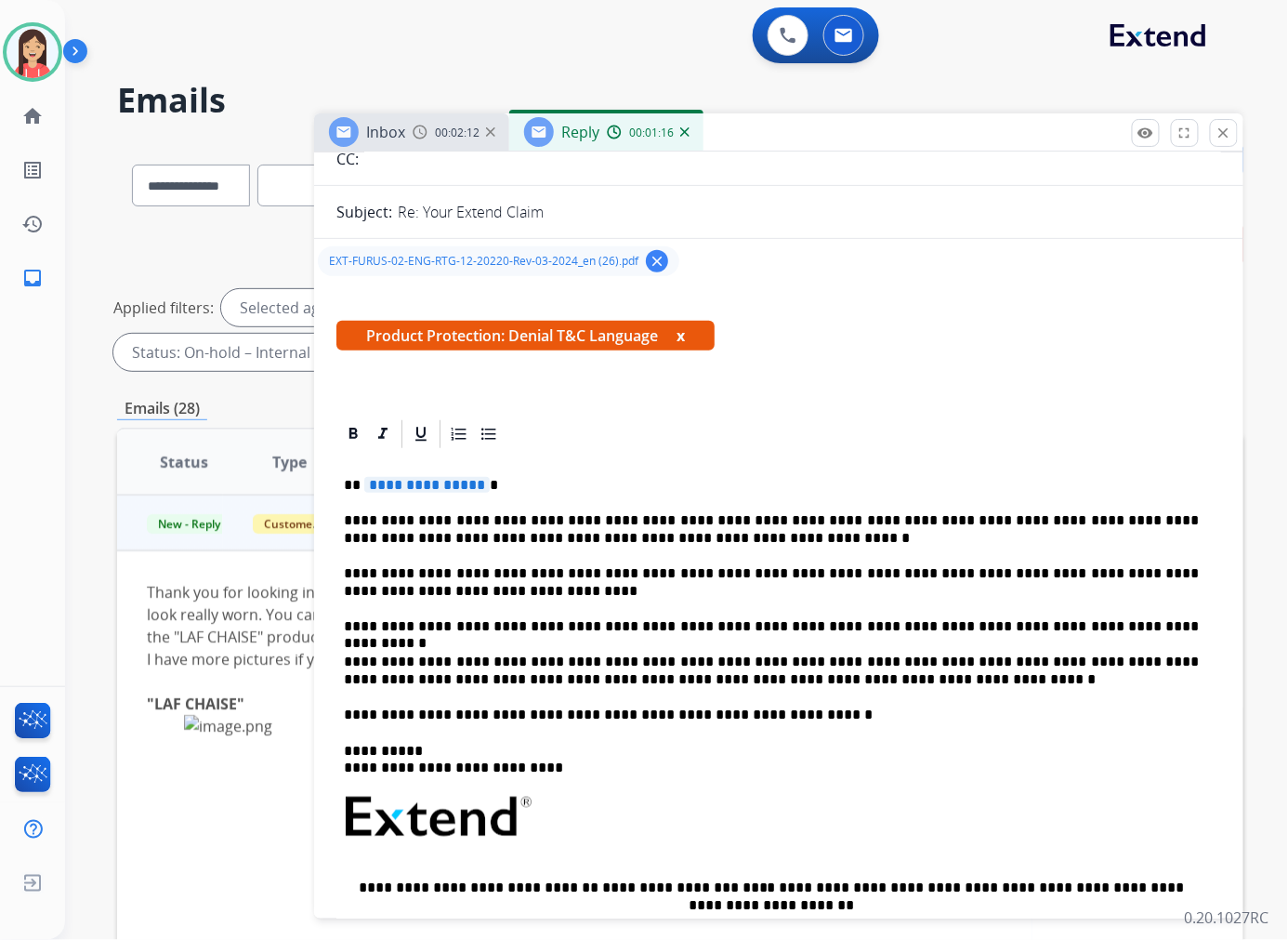
click at [689, 516] on p "**********" at bounding box center [771, 530] width 855 height 34
drag, startPoint x: 365, startPoint y: 483, endPoint x: 525, endPoint y: 487, distance: 160.0
click at [525, 487] on p "**********" at bounding box center [771, 486] width 855 height 17
click at [591, 523] on p "**********" at bounding box center [771, 530] width 855 height 34
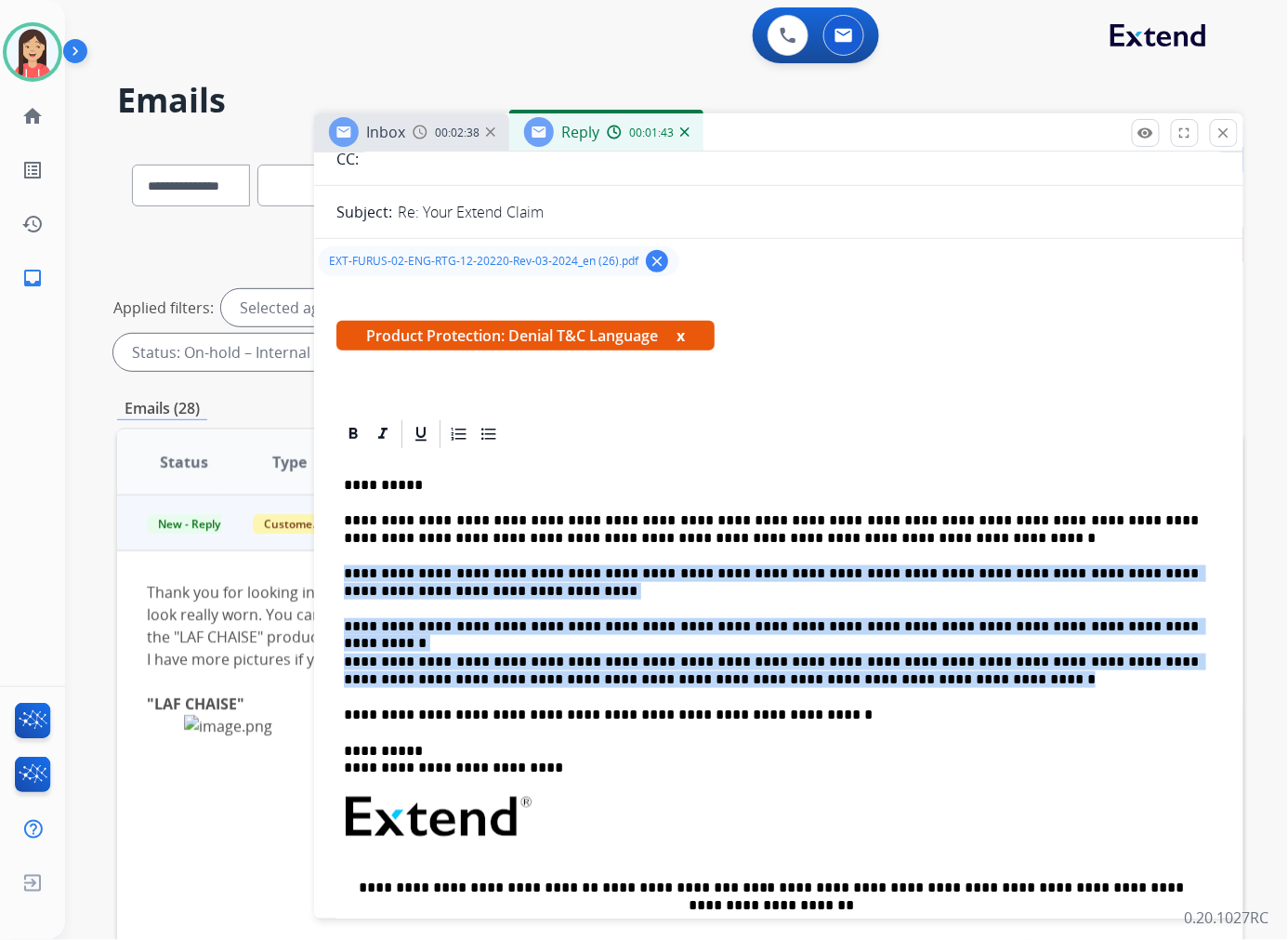
drag, startPoint x: 344, startPoint y: 570, endPoint x: 723, endPoint y: 680, distance: 394.6
click at [723, 680] on div "**********" at bounding box center [778, 790] width 884 height 679
copy div "**********"
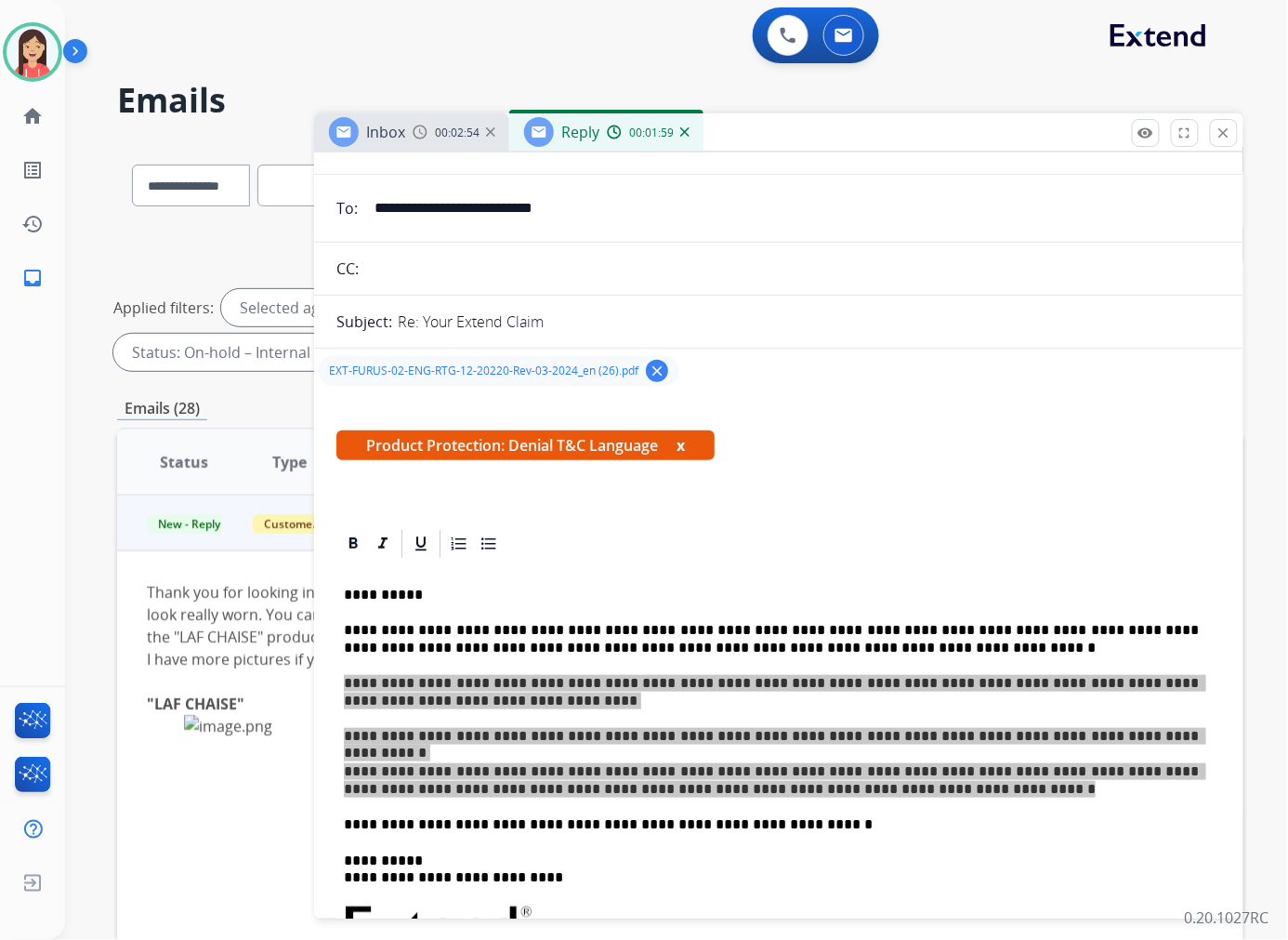
scroll to position [0, 0]
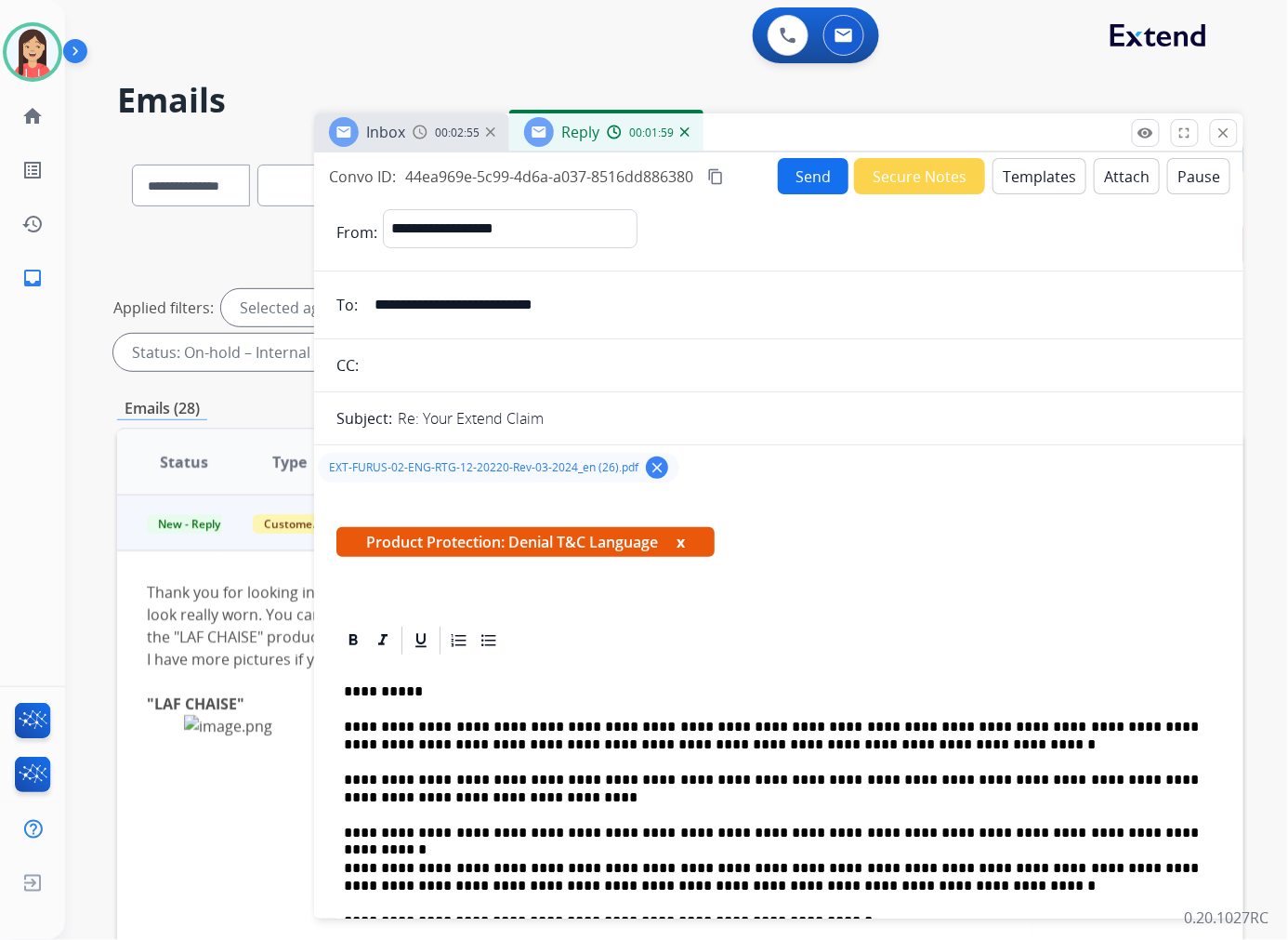
click at [586, 173] on span "44ea969e-5c99-4d6a-a037-8516dd886380" at bounding box center [548, 176] width 288 height 20
copy div "44ea969e-5c99-4d6a-a037-8516dd886380 content_copy"
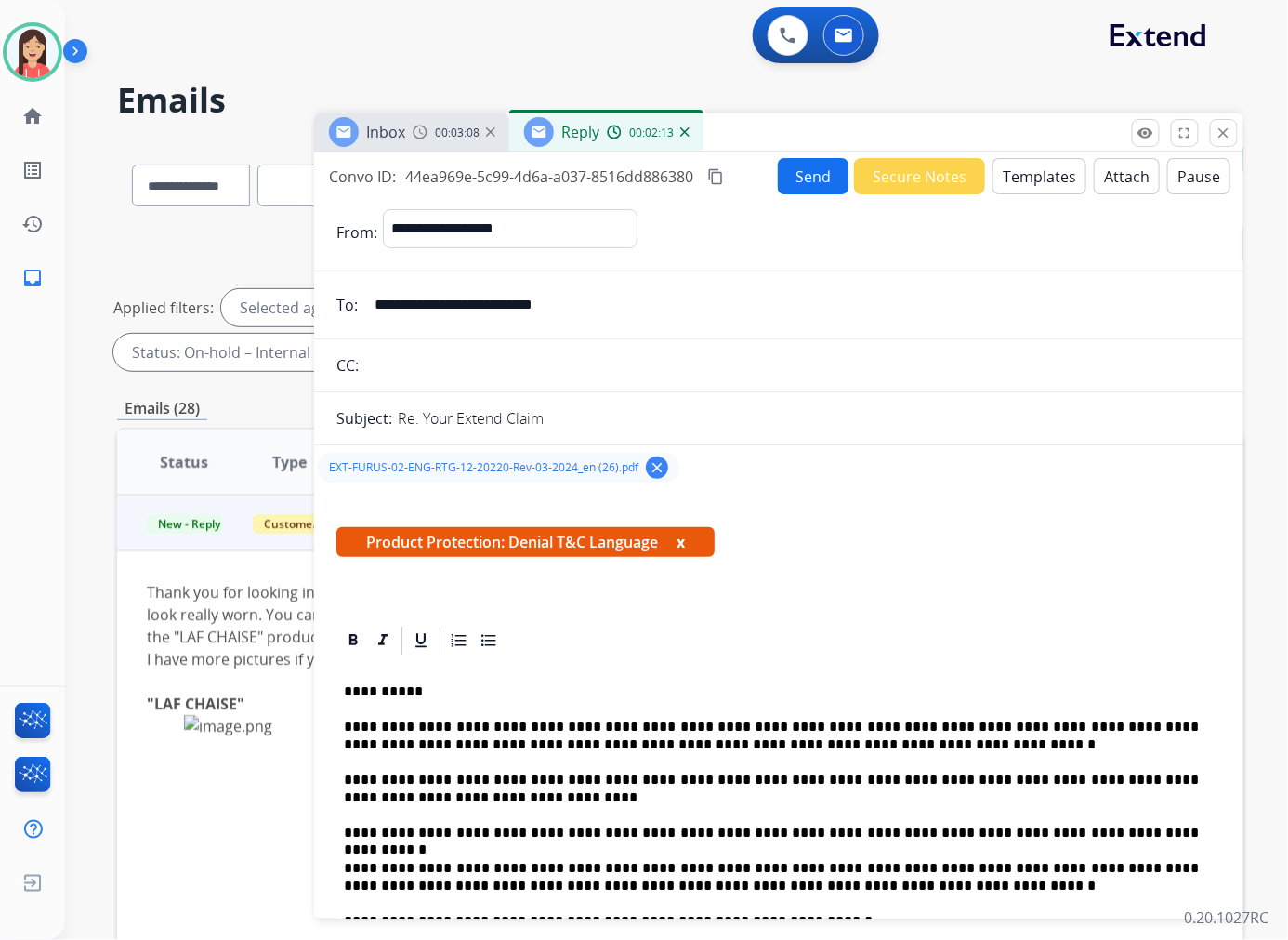
click at [805, 174] on button "Send" at bounding box center [813, 176] width 70 height 36
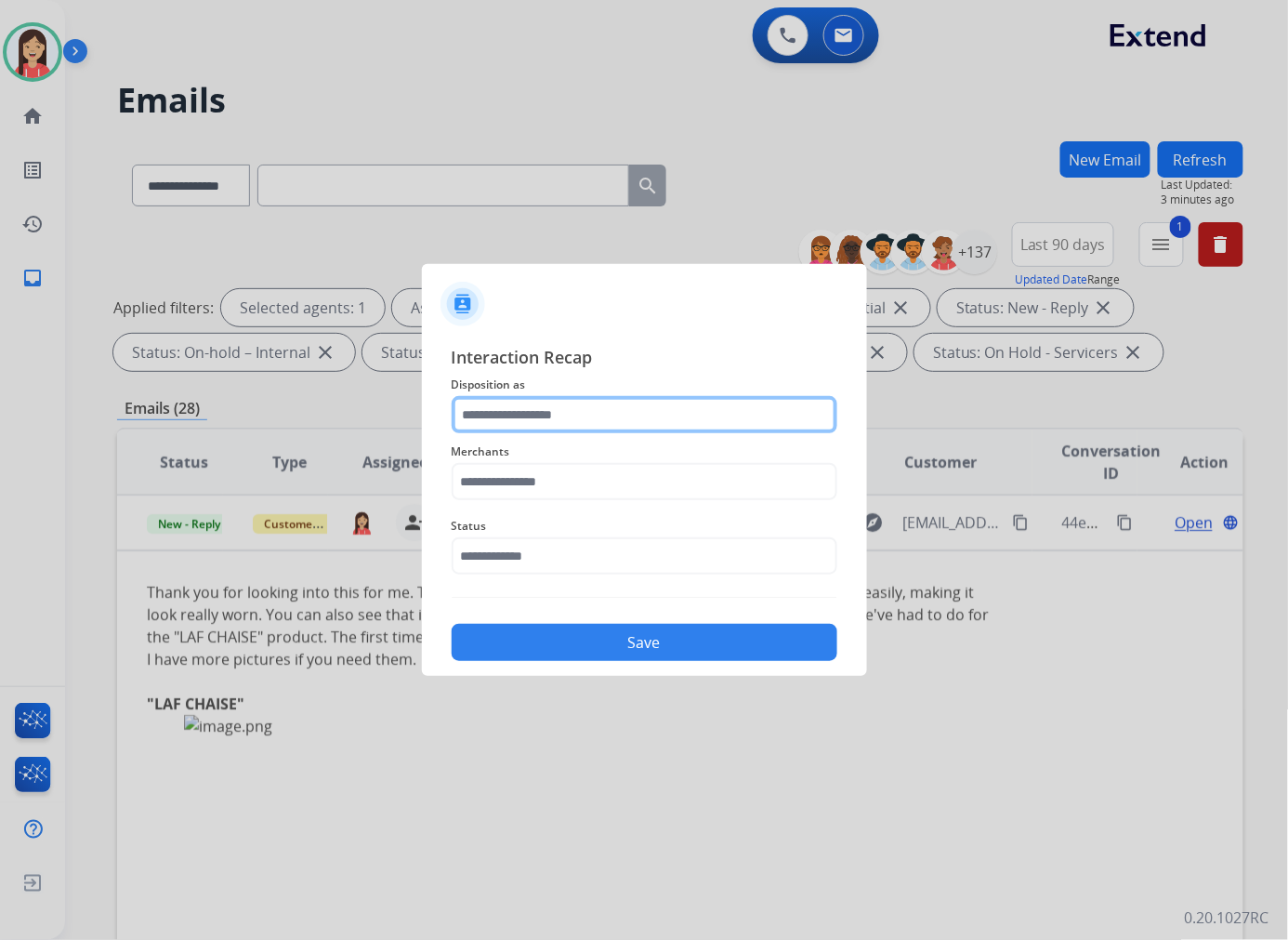
click at [675, 420] on input "text" at bounding box center [644, 414] width 386 height 37
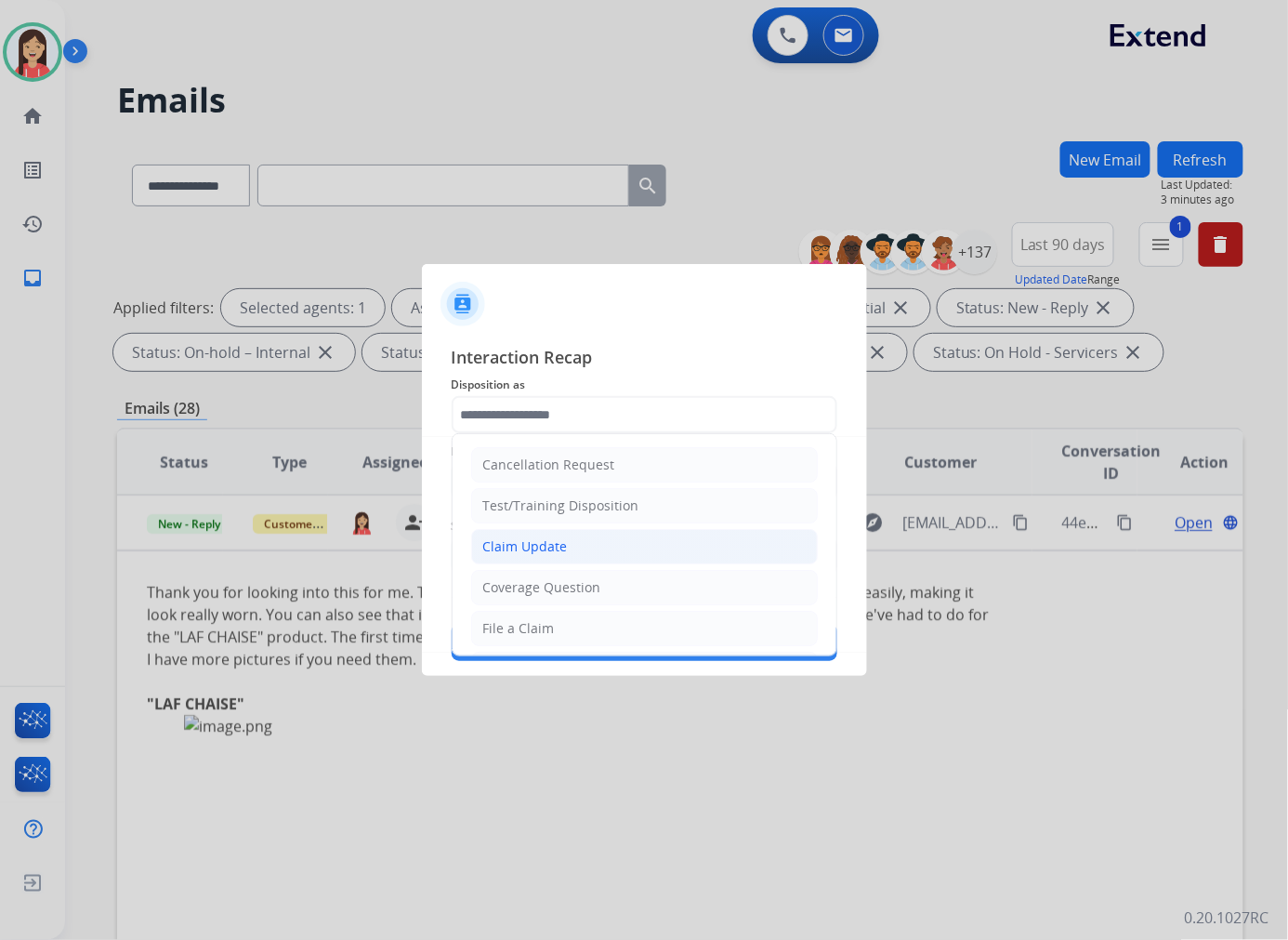
click at [558, 550] on div "Claim Update" at bounding box center [525, 547] width 85 height 19
type input "**********"
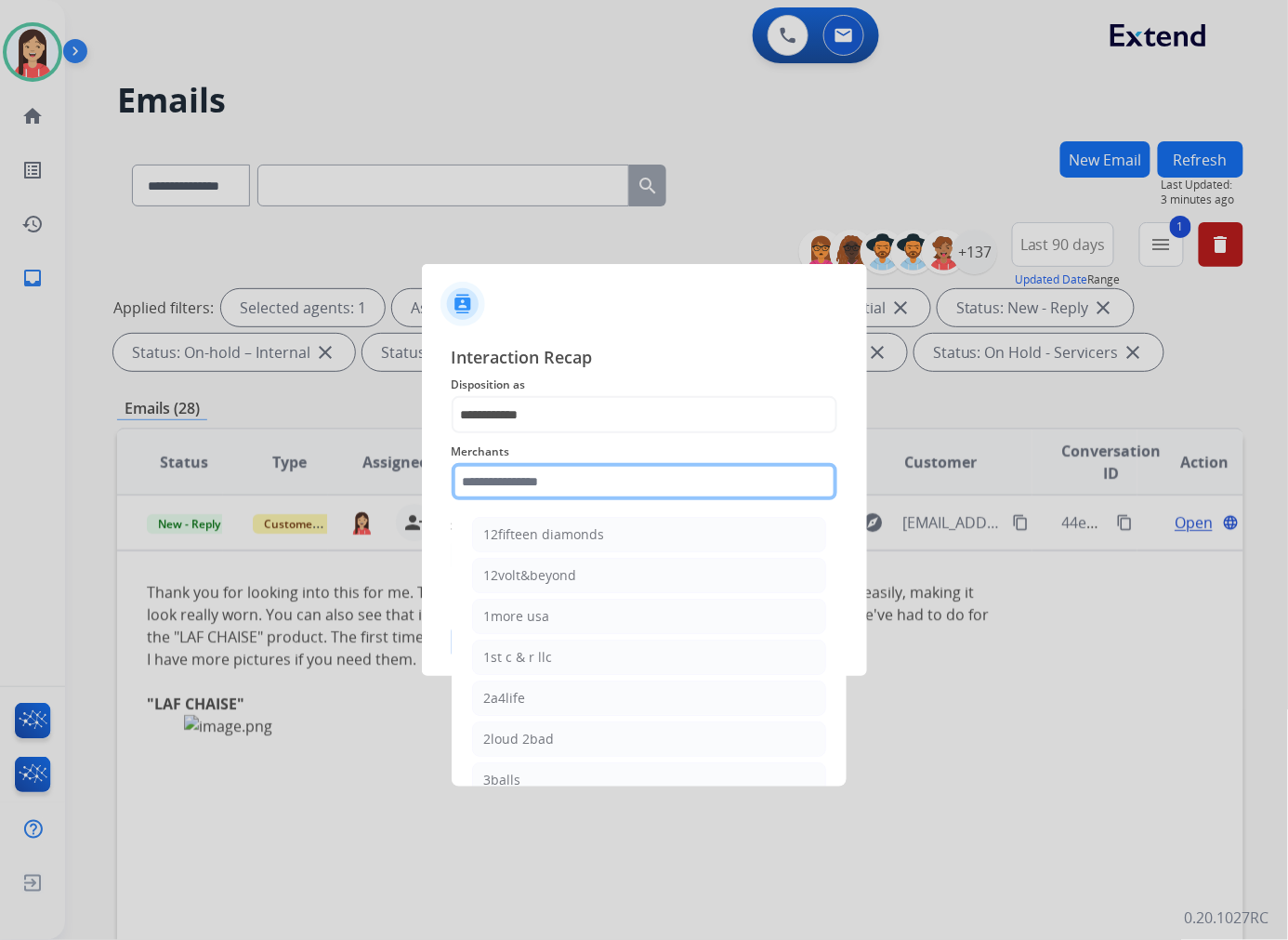
click at [570, 498] on input "text" at bounding box center [644, 481] width 386 height 37
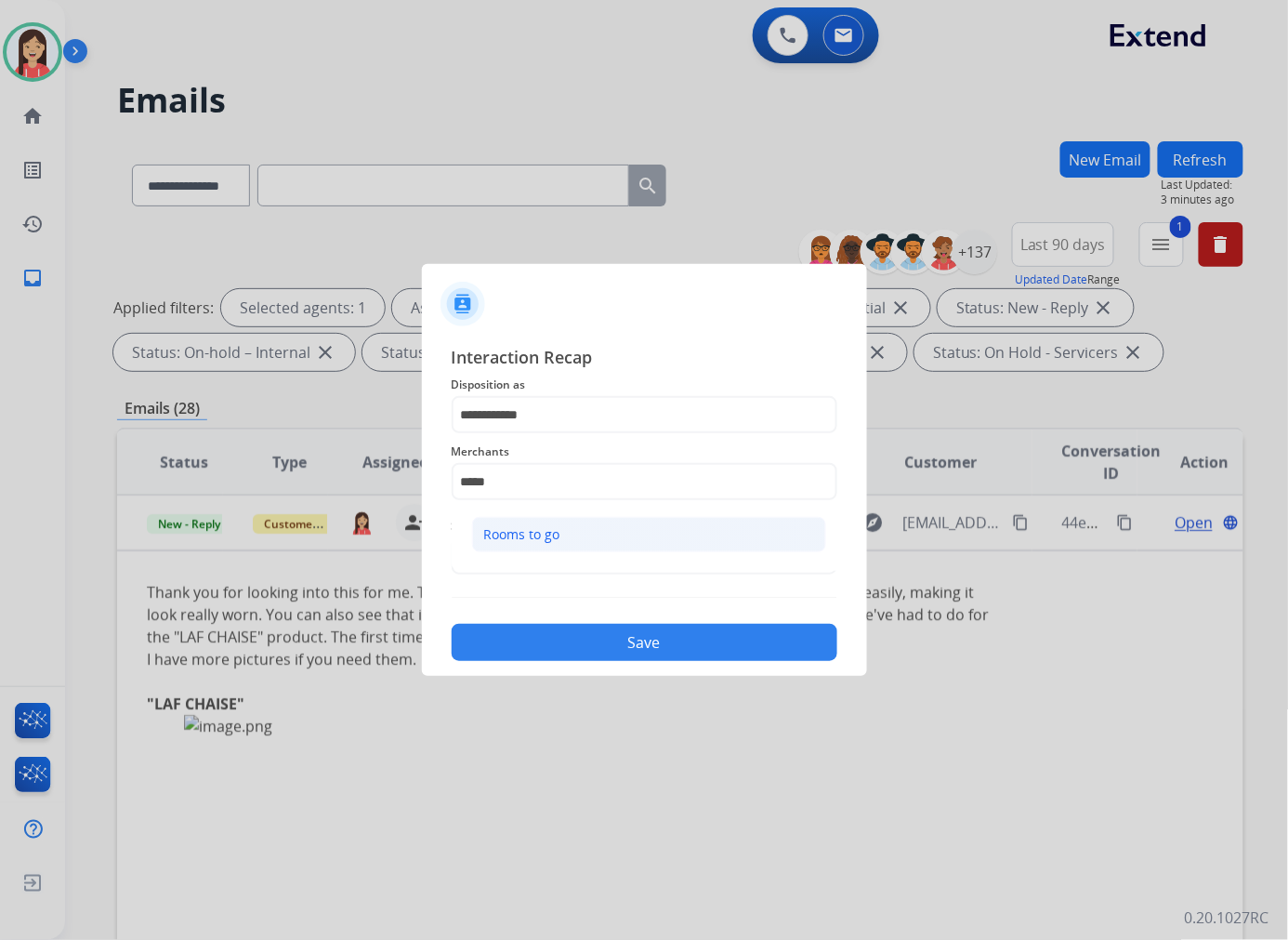
click at [572, 541] on li "Rooms to go" at bounding box center [649, 534] width 354 height 35
type input "**********"
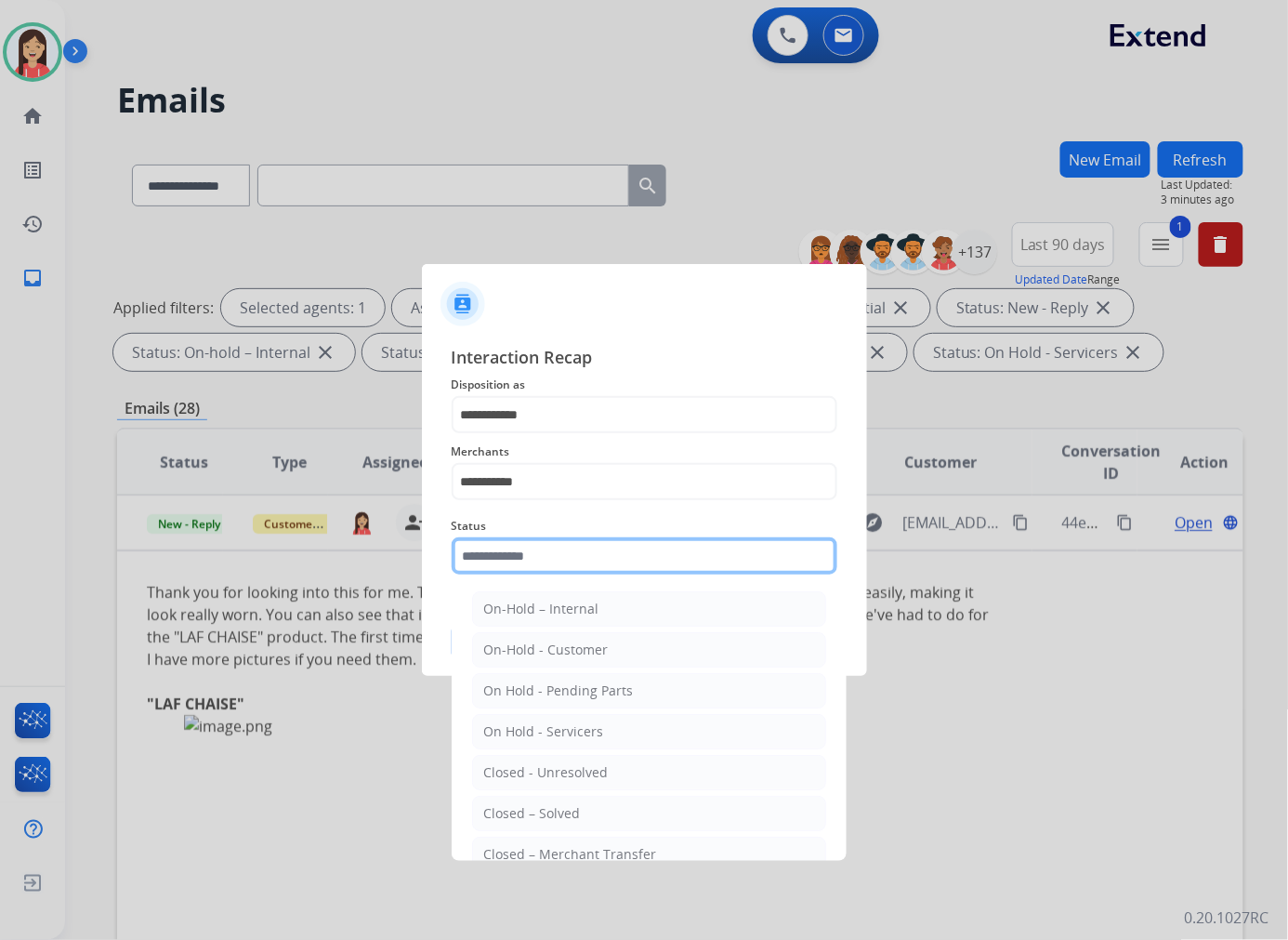
click at [564, 551] on input "text" at bounding box center [644, 555] width 386 height 37
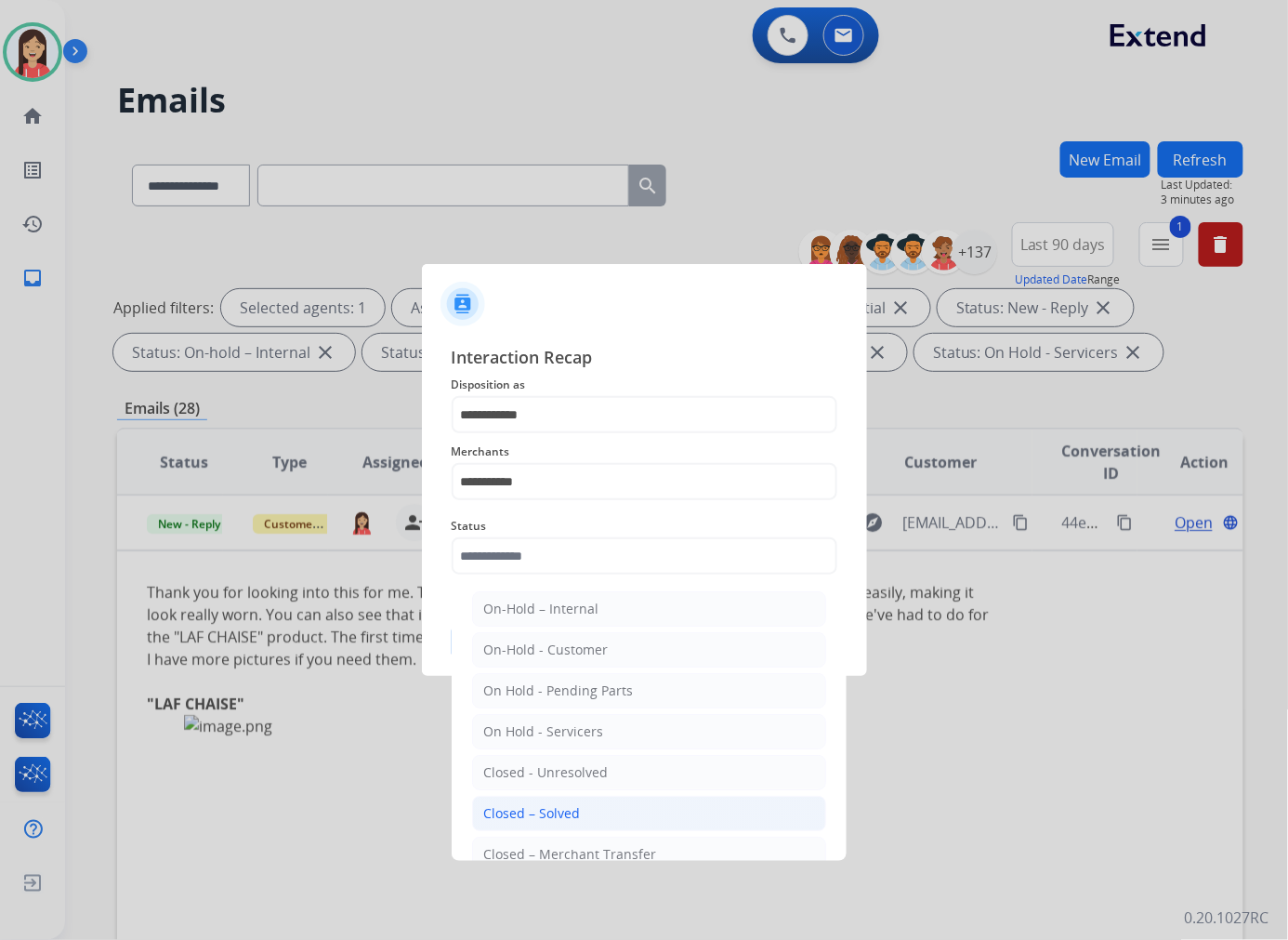
click at [569, 804] on div "Closed – Solved" at bounding box center [531, 813] width 96 height 19
type input "**********"
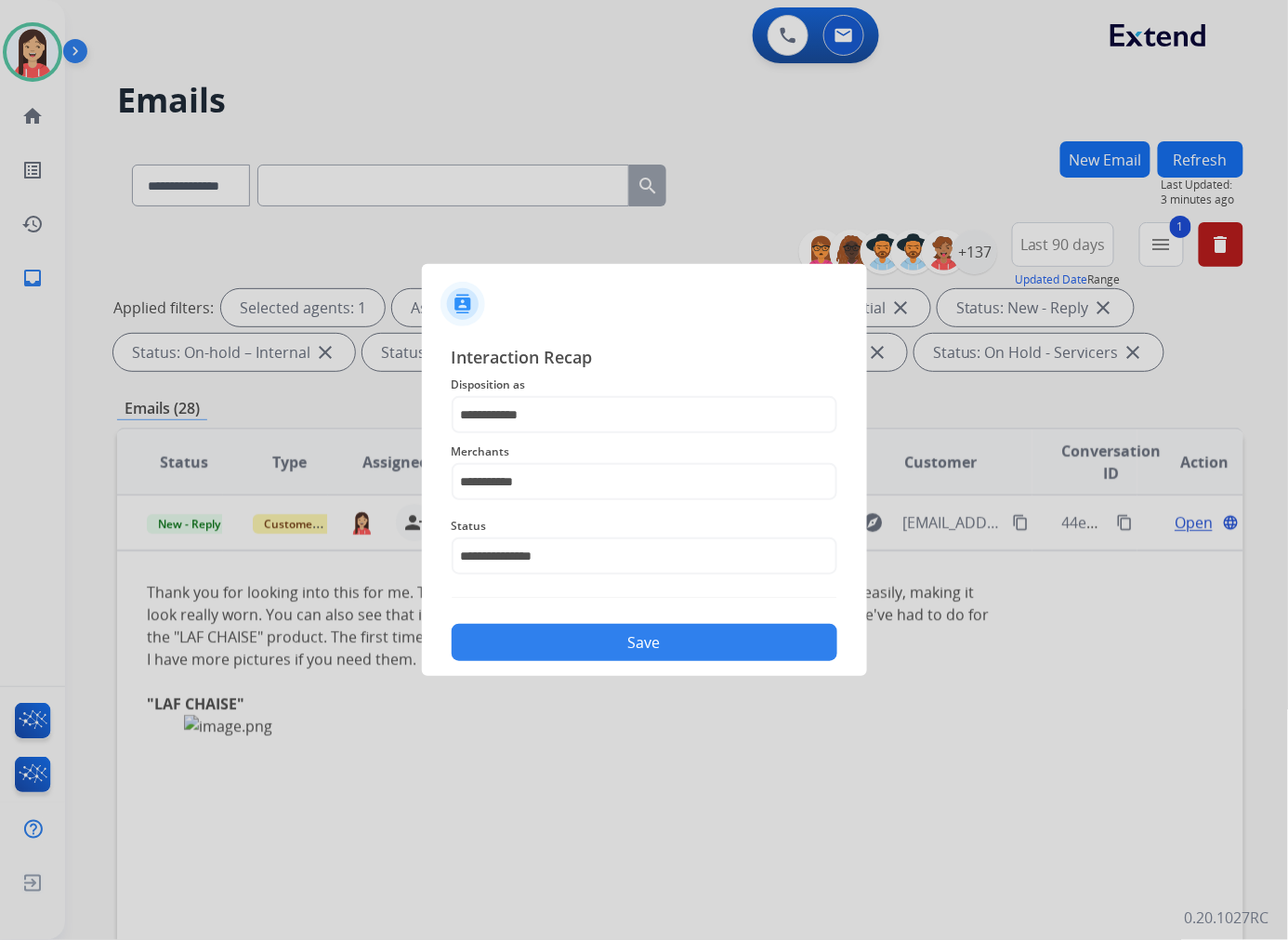
click at [653, 654] on button "Save" at bounding box center [644, 642] width 386 height 37
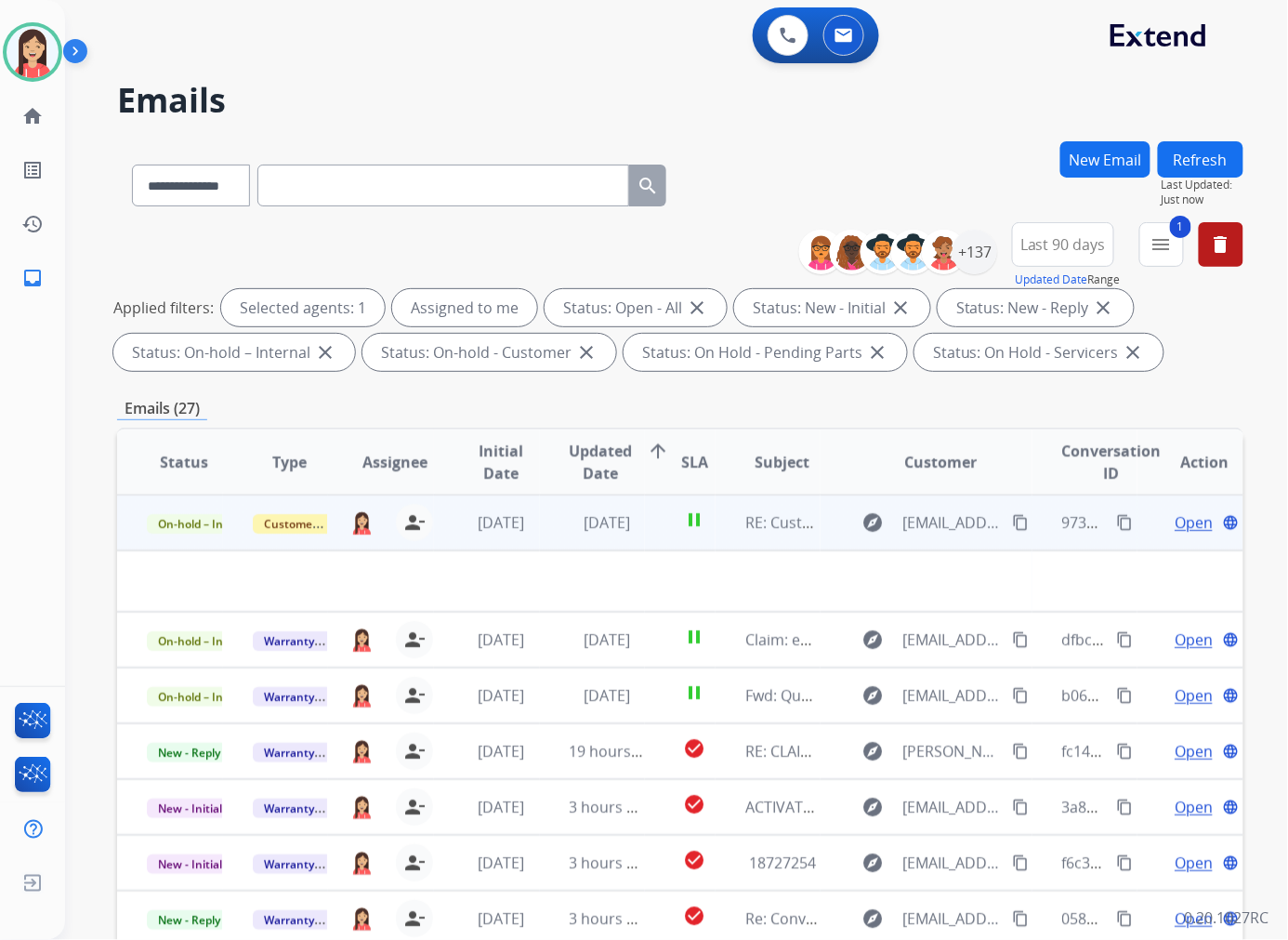
click at [540, 530] on td "[DATE]" at bounding box center [592, 522] width 106 height 56
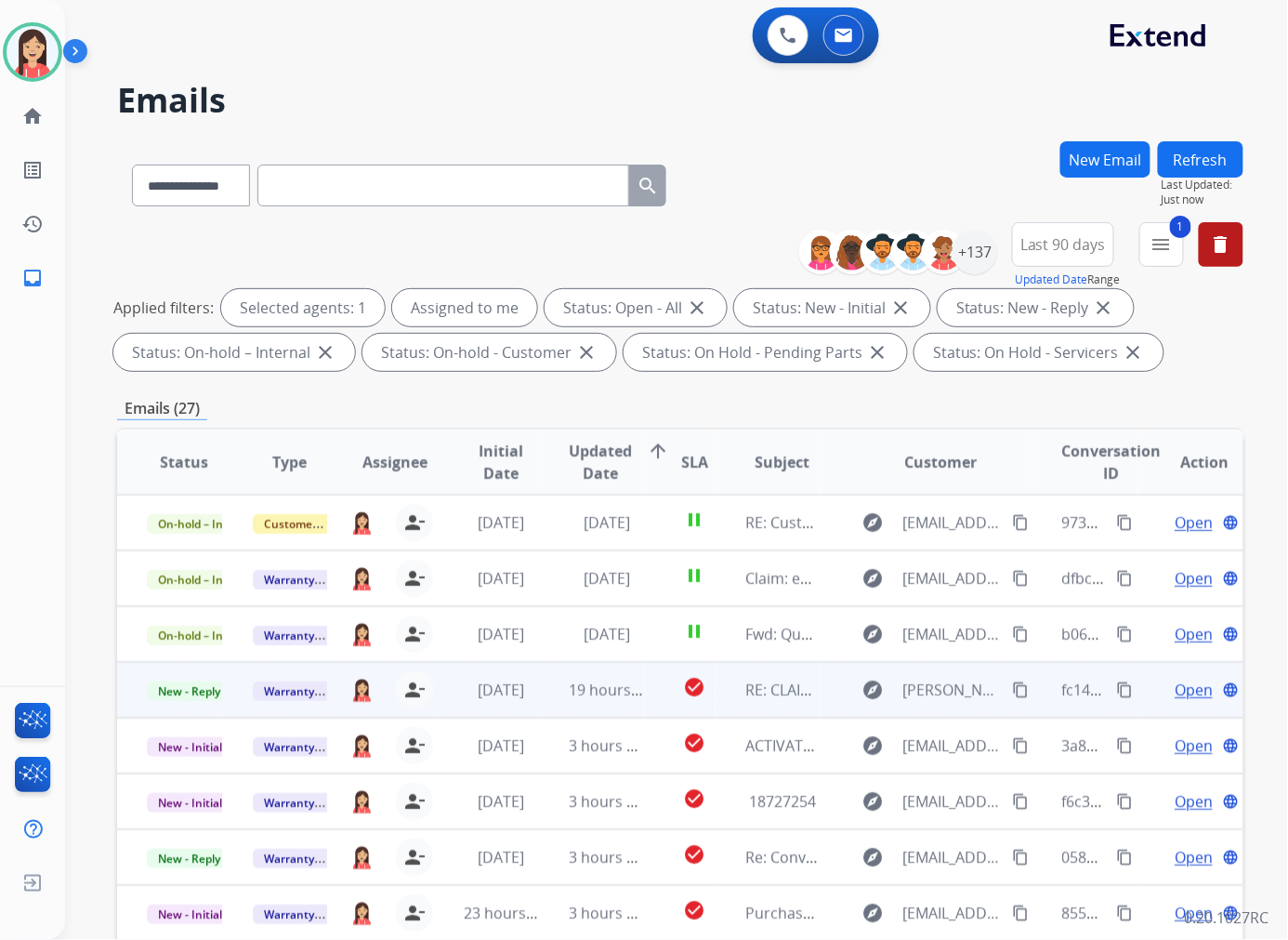
click at [636, 709] on td "19 hours ago" at bounding box center [592, 690] width 106 height 56
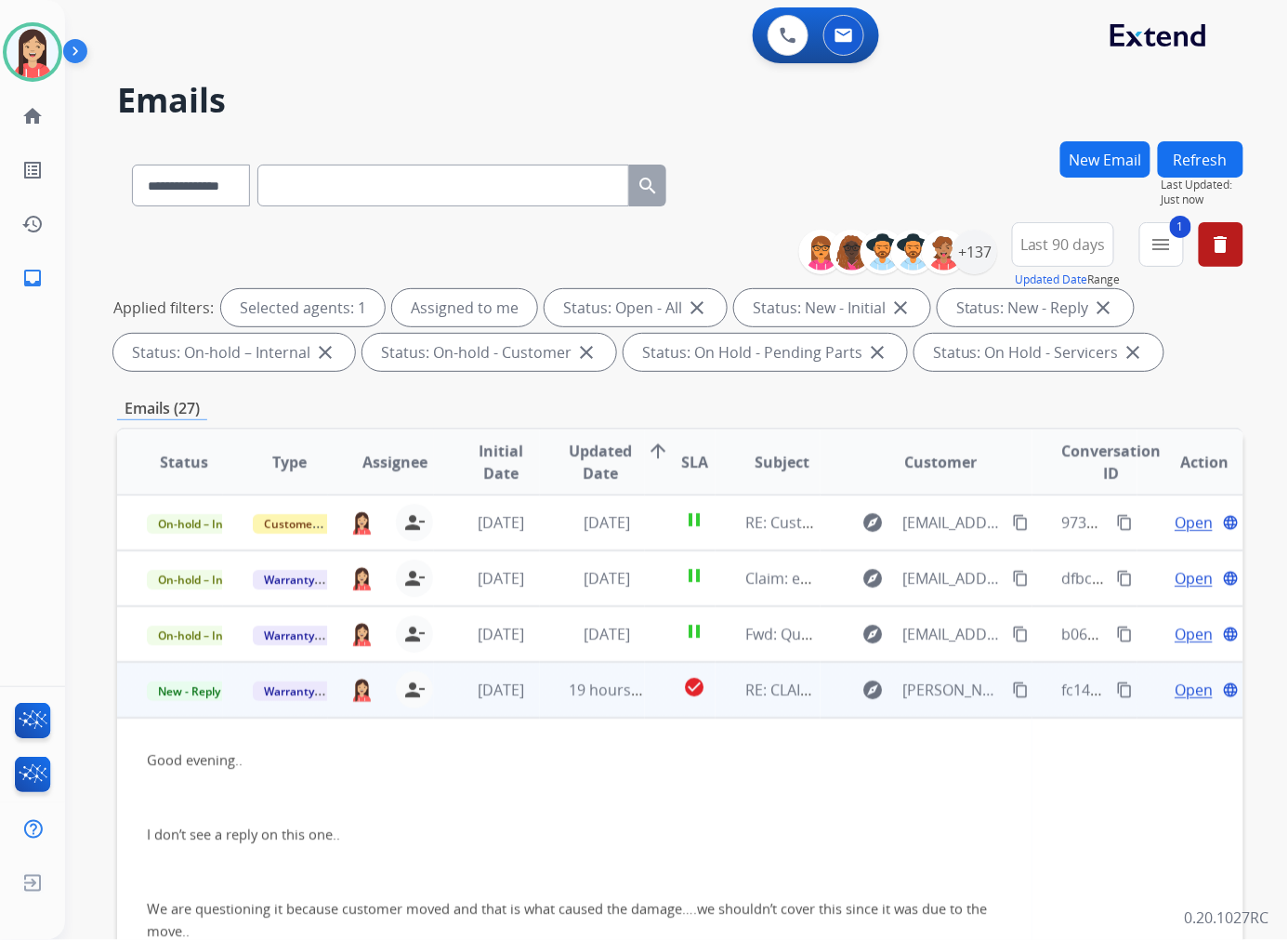
click at [1189, 684] on span "Open" at bounding box center [1193, 689] width 38 height 22
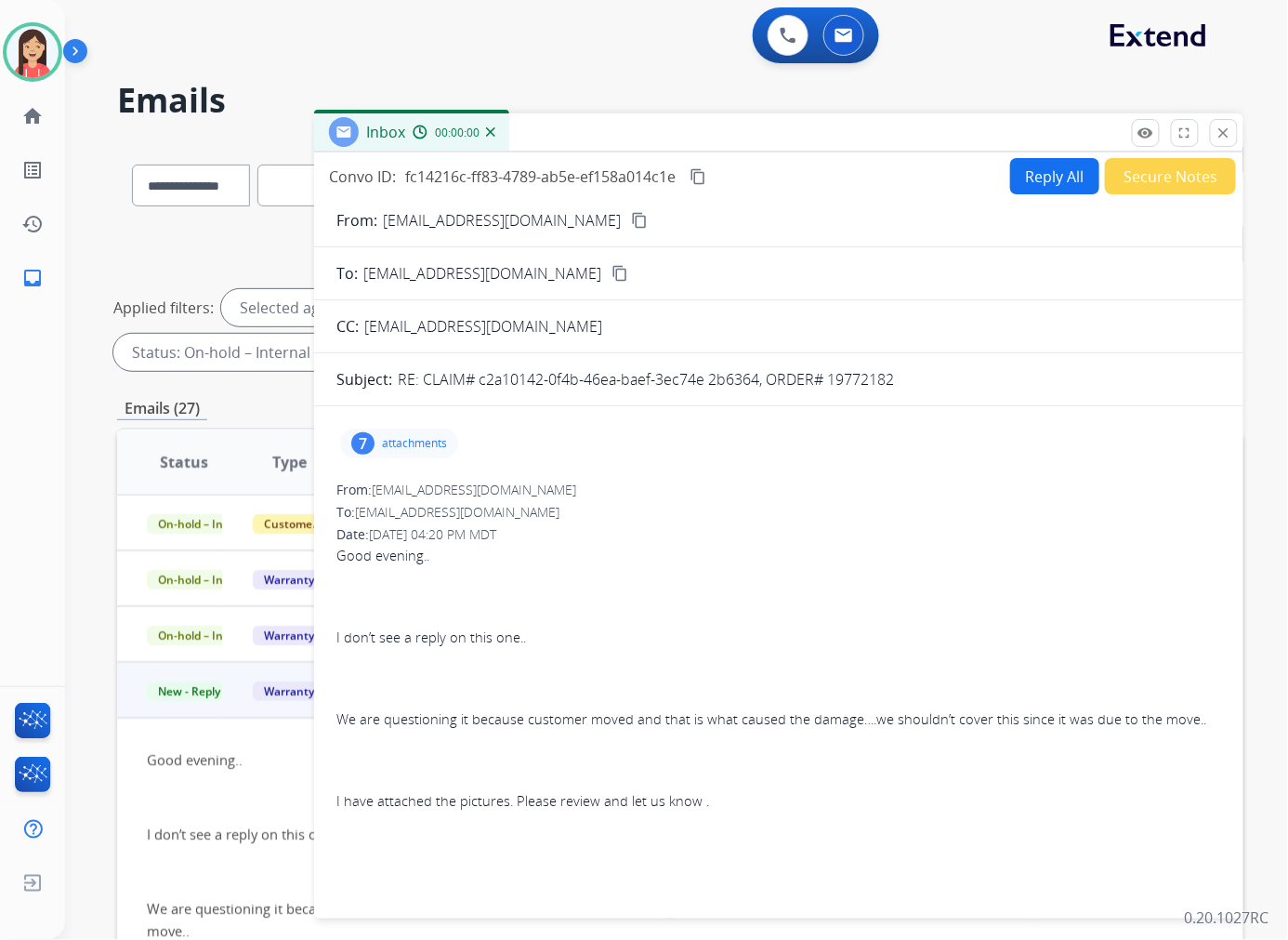
click at [546, 382] on p "RE: CLAIM# c2a10142-0f4b-46ea-baef-3ec74e 2b6364, ORDER# 19772182" at bounding box center [645, 378] width 496 height 22
copy div "Subject:"
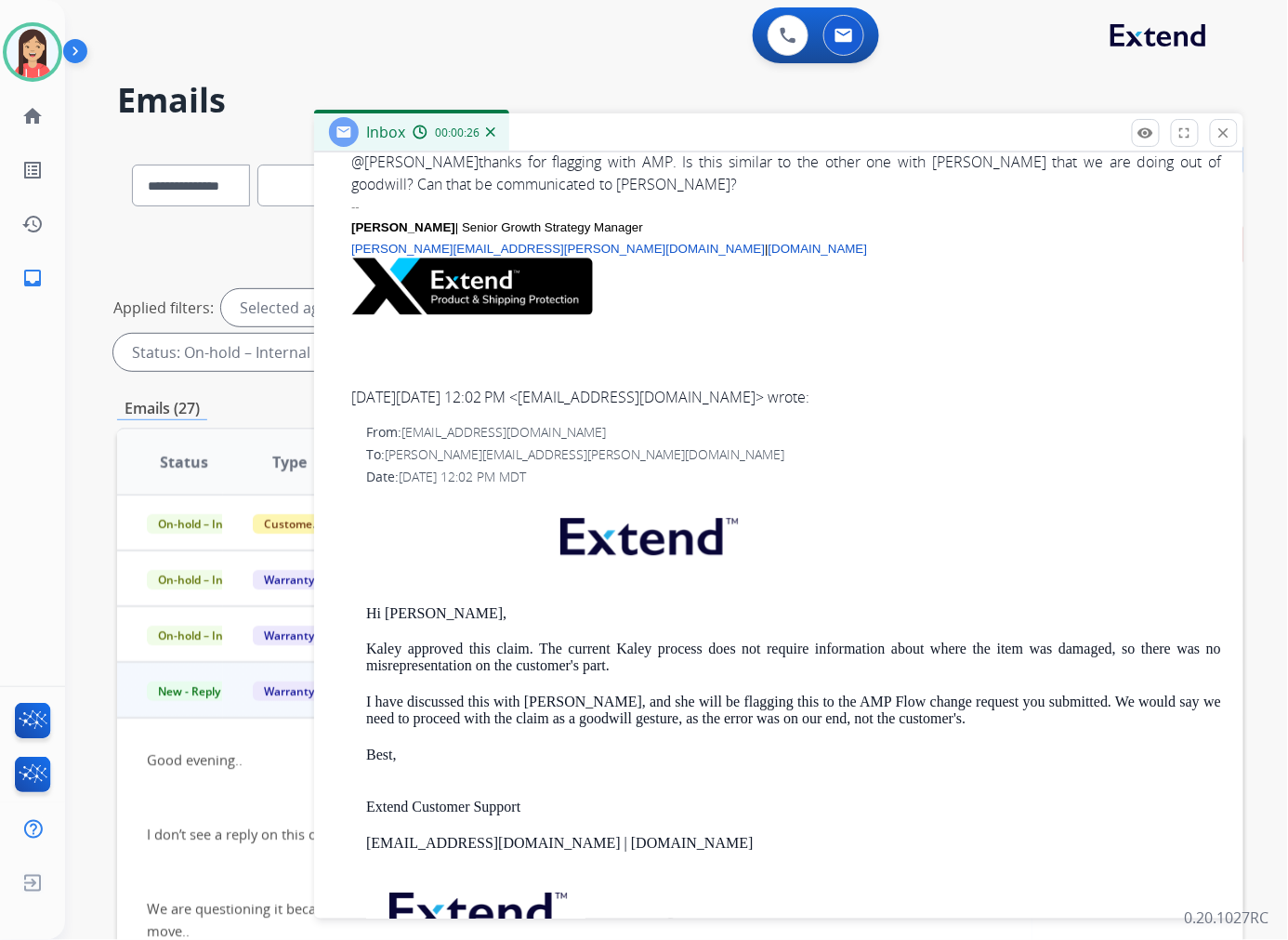
scroll to position [1445, 0]
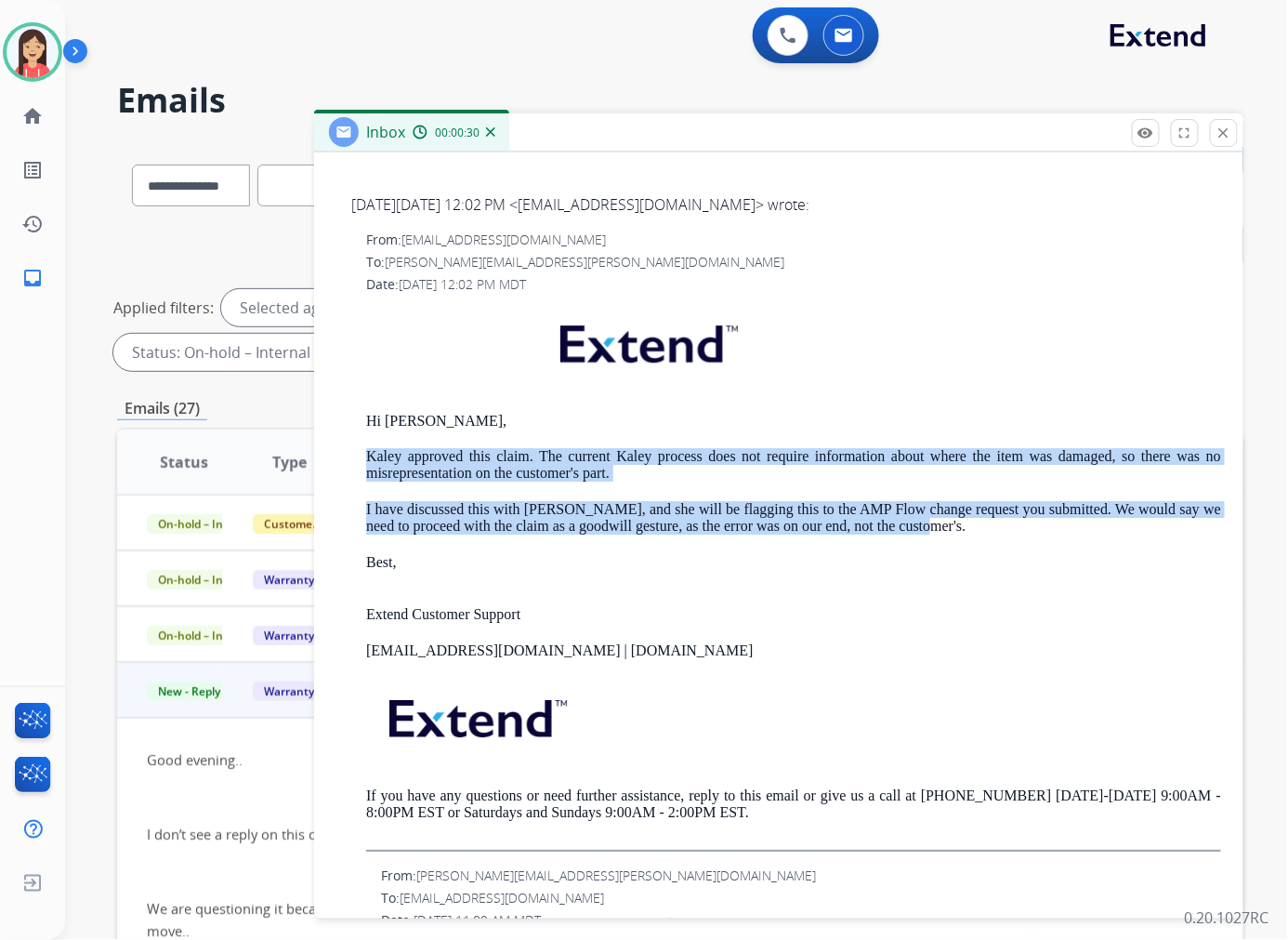
drag, startPoint x: 367, startPoint y: 461, endPoint x: 924, endPoint y: 530, distance: 561.3
click at [924, 530] on div "Hi [PERSON_NAME], [PERSON_NAME] approved this claim. The current Kaley process …" at bounding box center [793, 576] width 855 height 548
copy div "Kaley approved this claim. The current Kaley process does not require informati…"
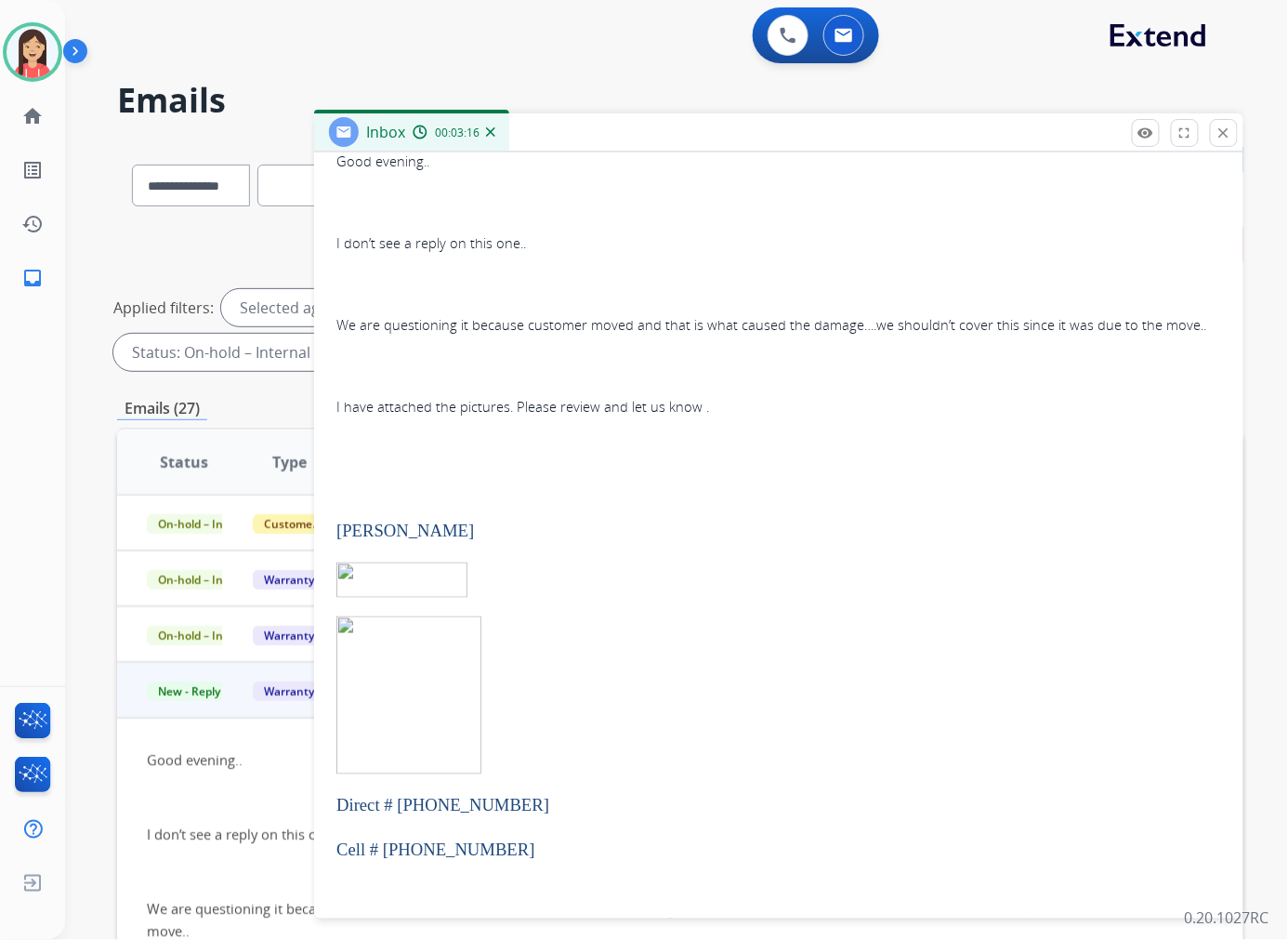
scroll to position [207, 0]
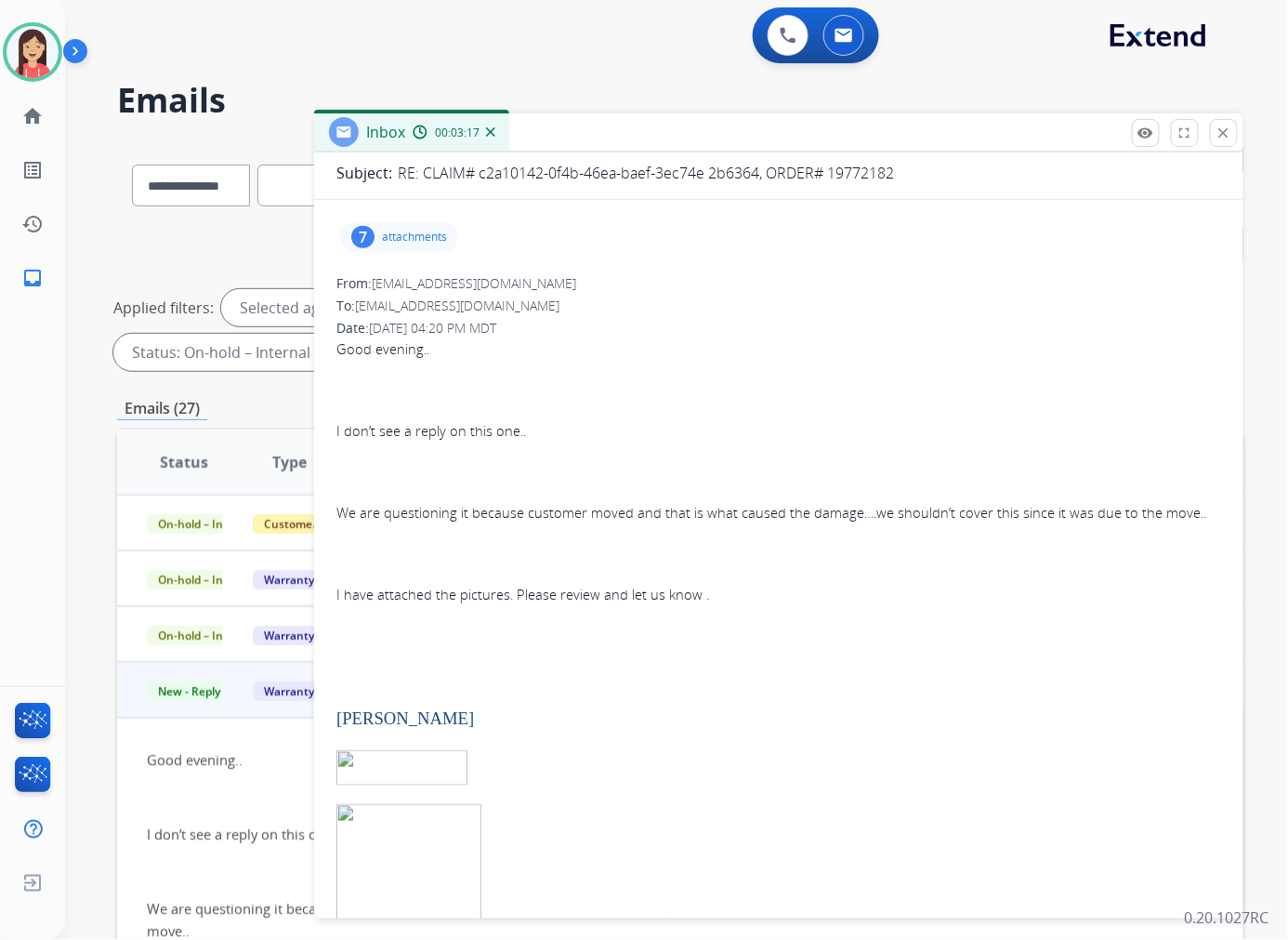
click at [623, 177] on p "RE: CLAIM# c2a10142-0f4b-46ea-baef-3ec74e 2b6364, ORDER# 19772182" at bounding box center [645, 172] width 496 height 22
copy div "Subject:"
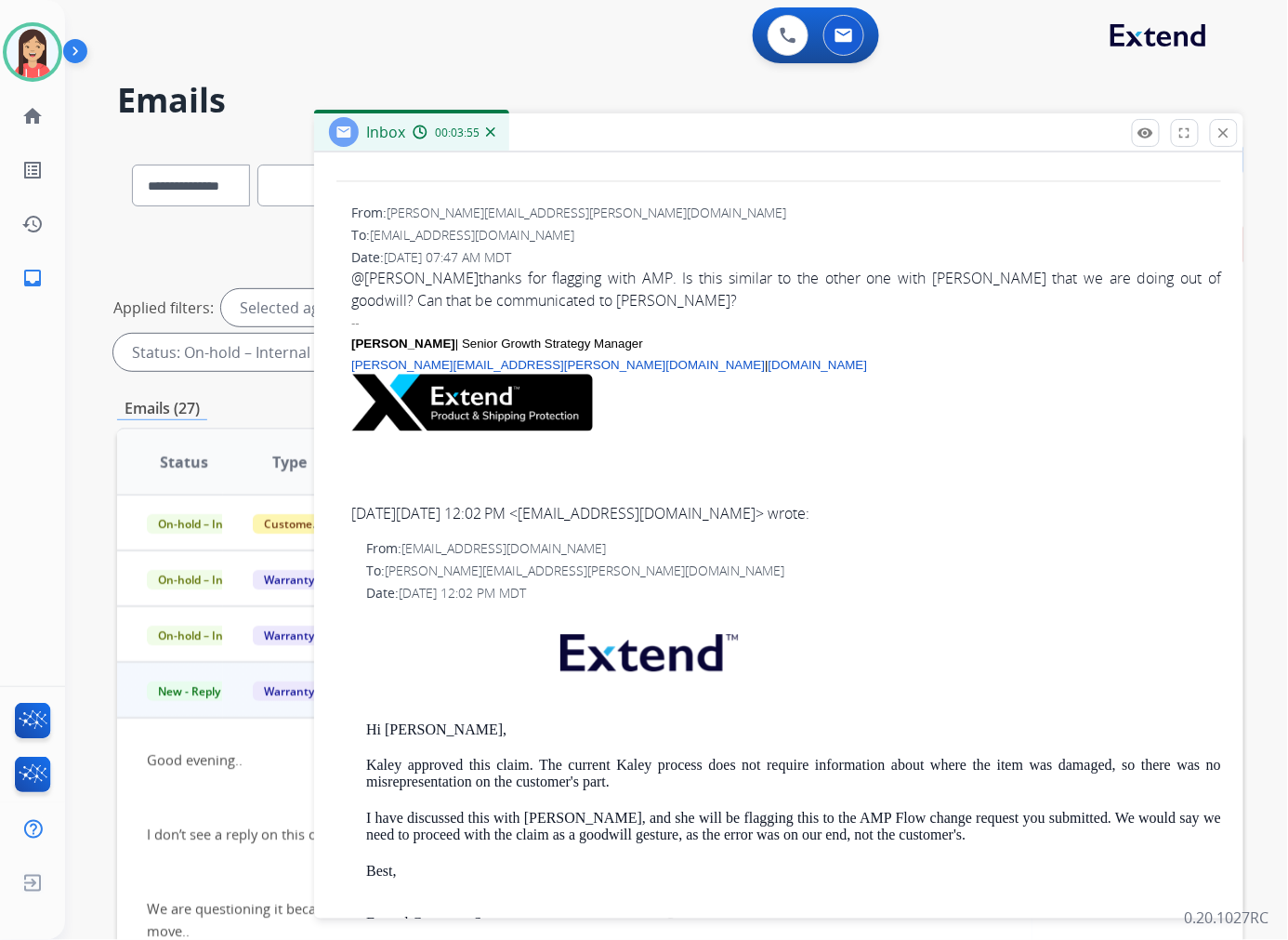
scroll to position [1445, 0]
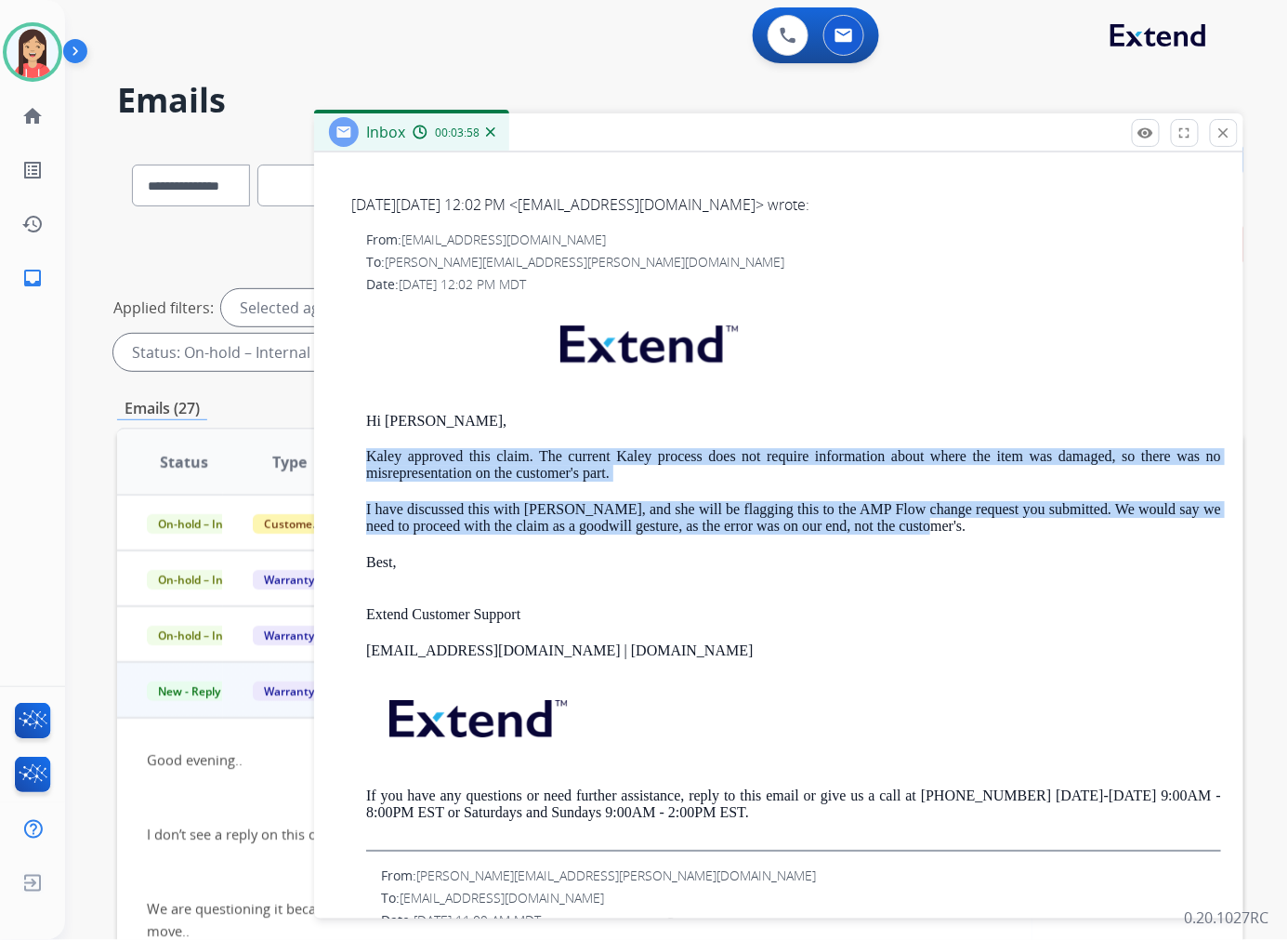
drag, startPoint x: 367, startPoint y: 462, endPoint x: 921, endPoint y: 524, distance: 557.5
click at [921, 524] on div "Hi [PERSON_NAME], [PERSON_NAME] approved this claim. The current Kaley process …" at bounding box center [793, 576] width 855 height 548
copy div "Kaley approved this claim. The current Kaley process does not require informati…"
click at [1222, 130] on mat-icon "close" at bounding box center [1223, 133] width 17 height 17
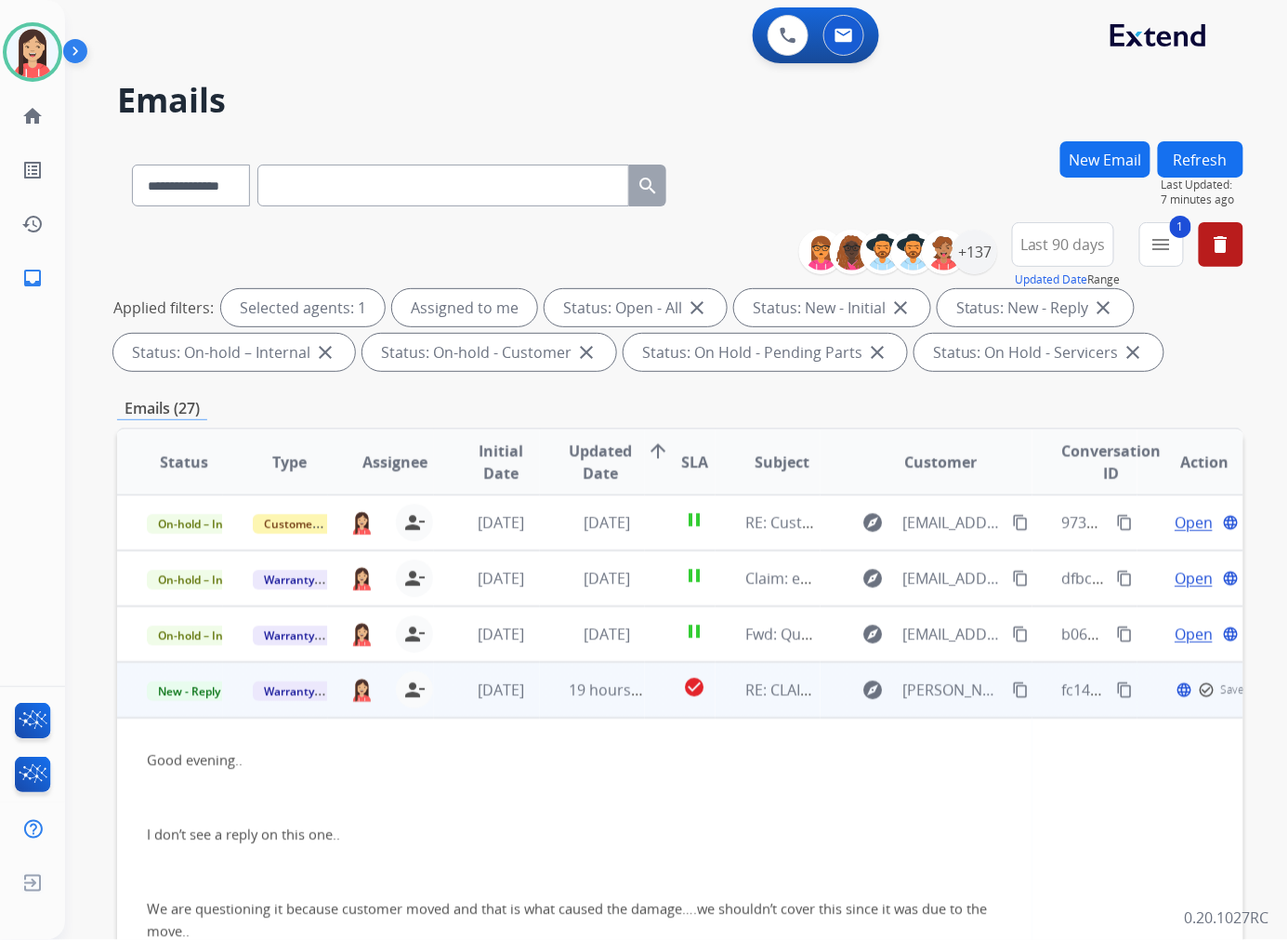
click at [540, 708] on td "19 hours ago" at bounding box center [592, 690] width 106 height 56
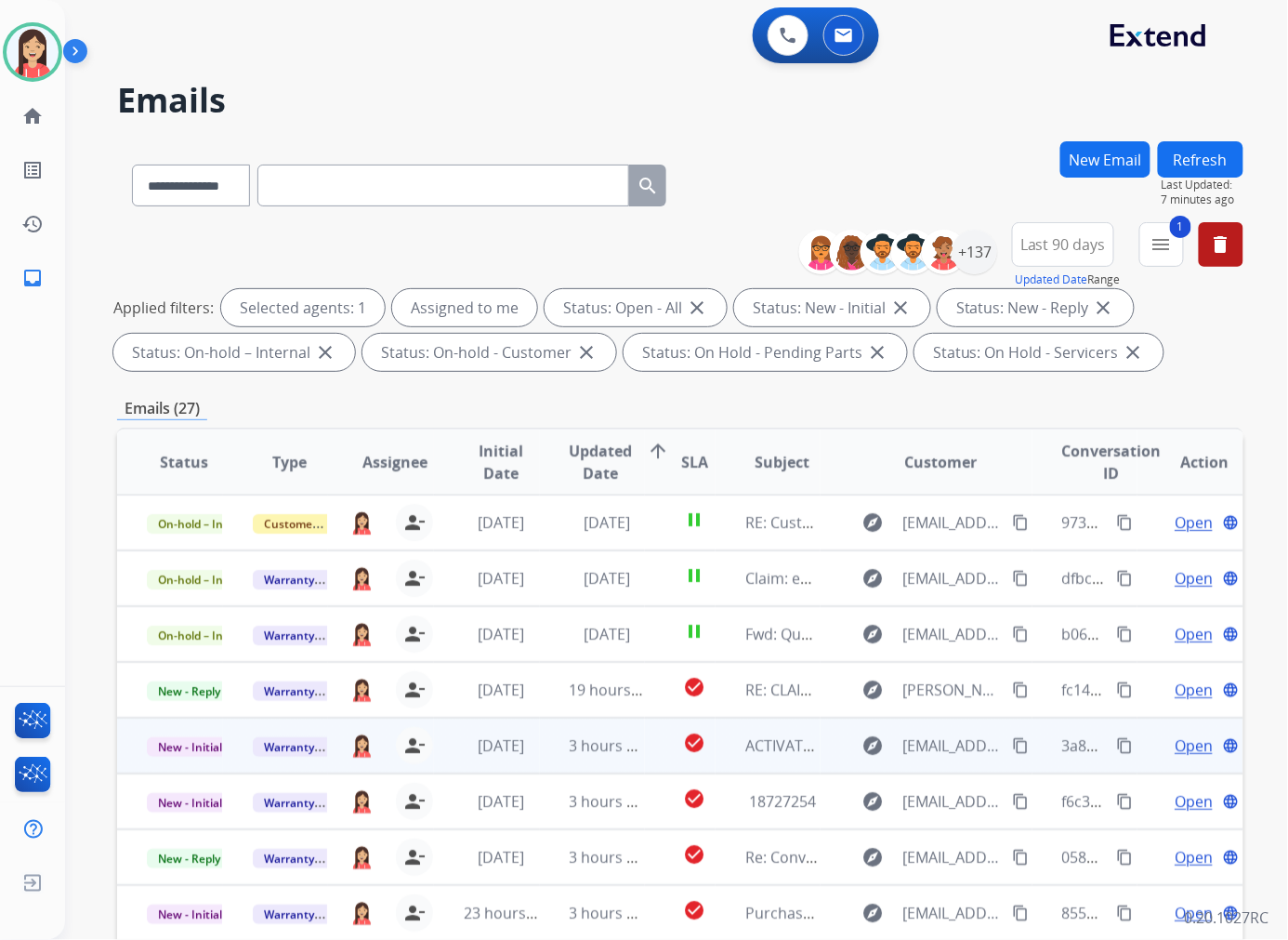
click at [570, 758] on td "3 hours ago" at bounding box center [592, 745] width 106 height 56
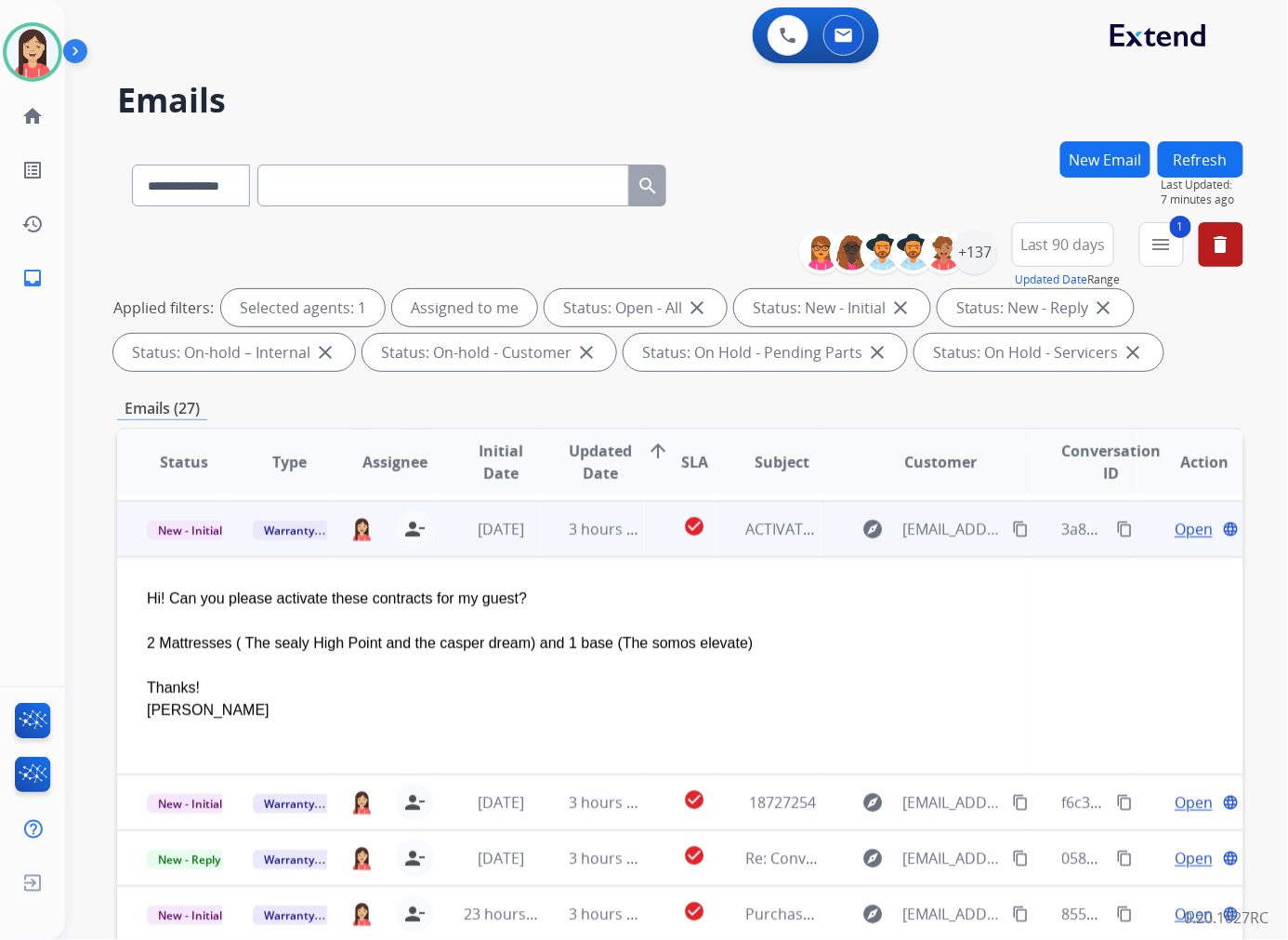
scroll to position [217, 0]
click at [1178, 526] on span "Open" at bounding box center [1193, 528] width 38 height 22
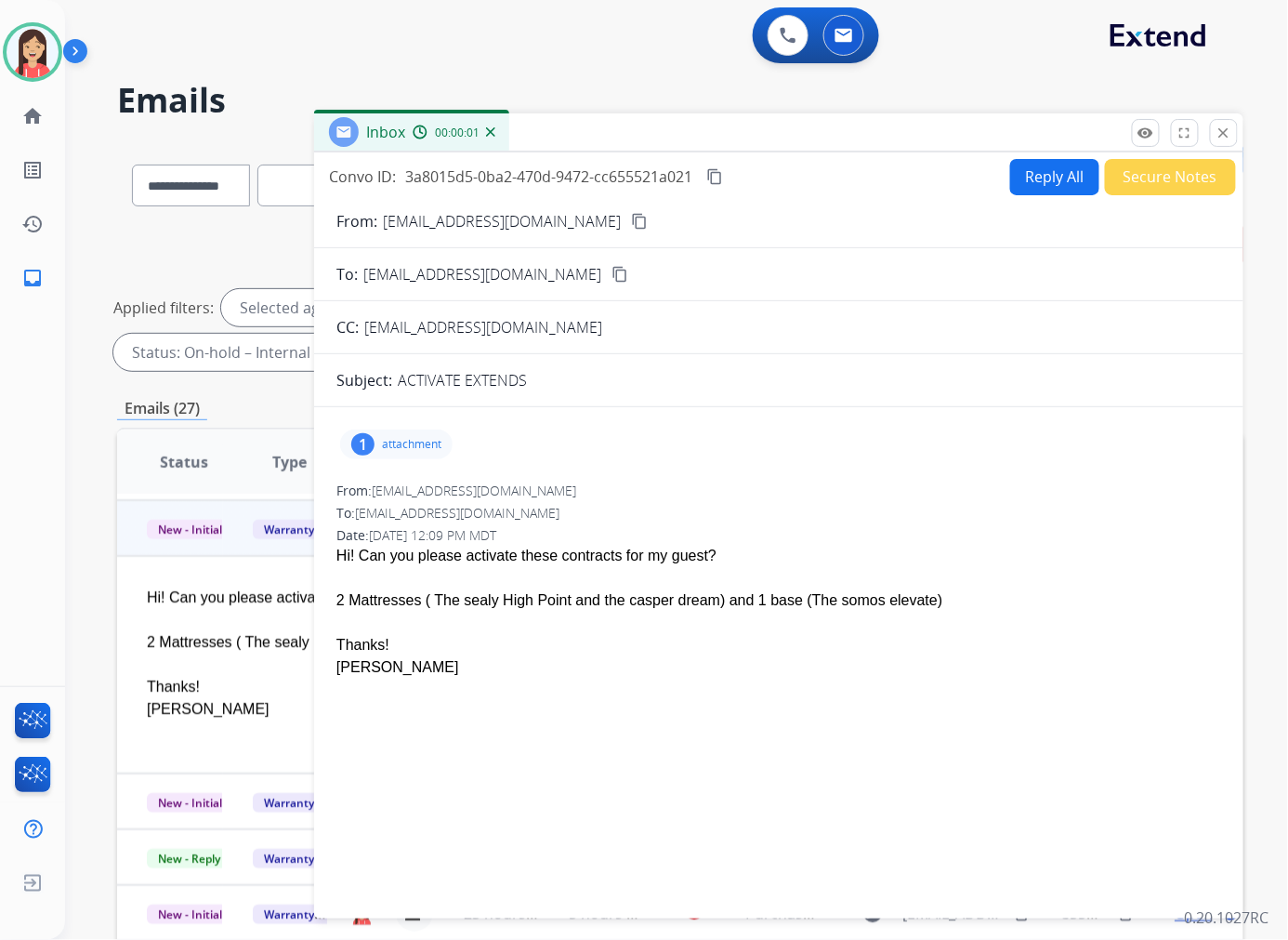
click at [404, 450] on p "attachment" at bounding box center [411, 445] width 59 height 15
click at [608, 488] on mat-icon "download" at bounding box center [608, 491] width 17 height 17
click at [1045, 176] on button "Reply All" at bounding box center [1055, 177] width 89 height 36
select select "**********"
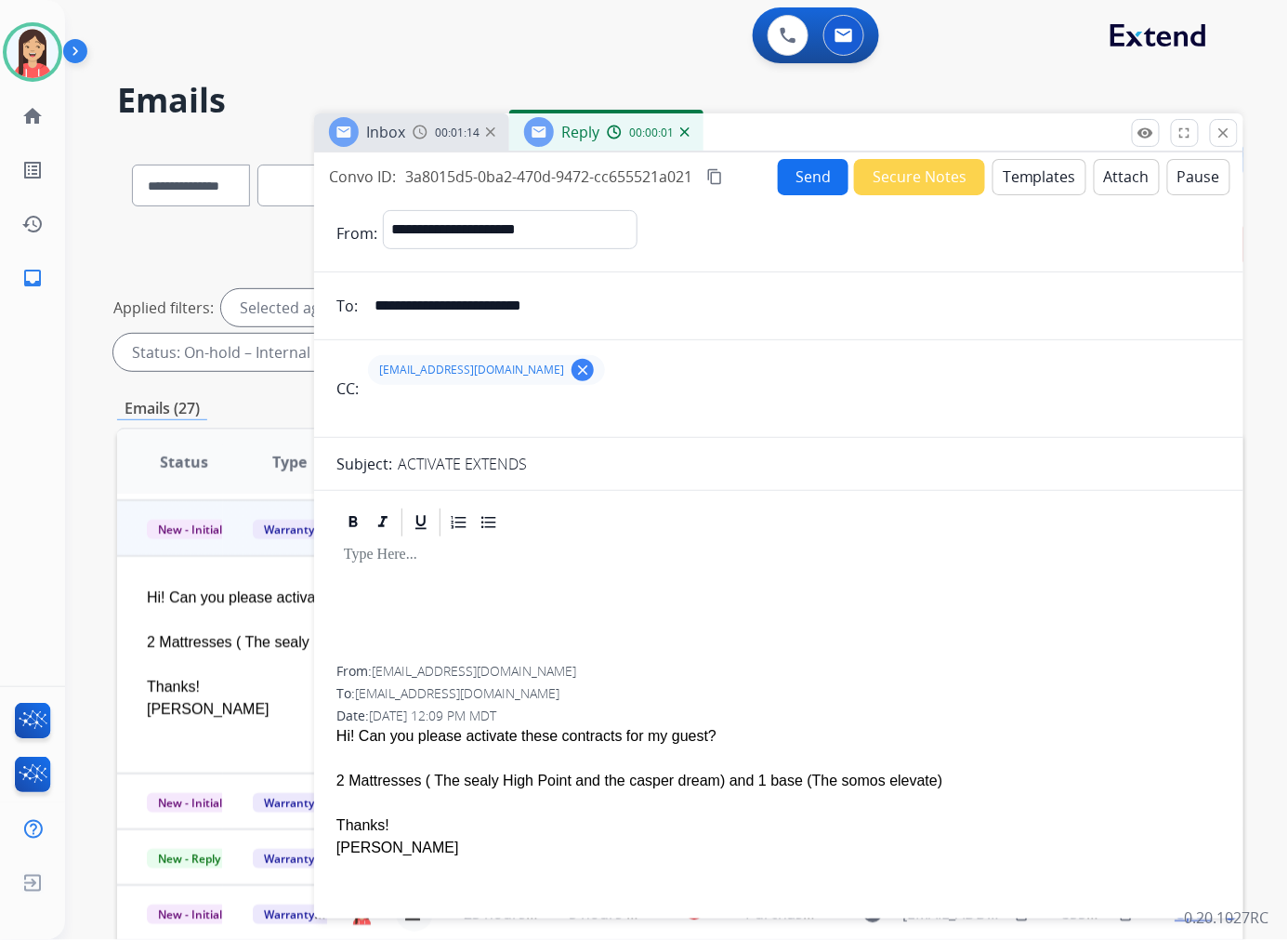
click at [525, 363] on div "[EMAIL_ADDRESS][DOMAIN_NAME] clear" at bounding box center [485, 370] width 237 height 30
click at [574, 366] on mat-icon "clear" at bounding box center [583, 370] width 17 height 17
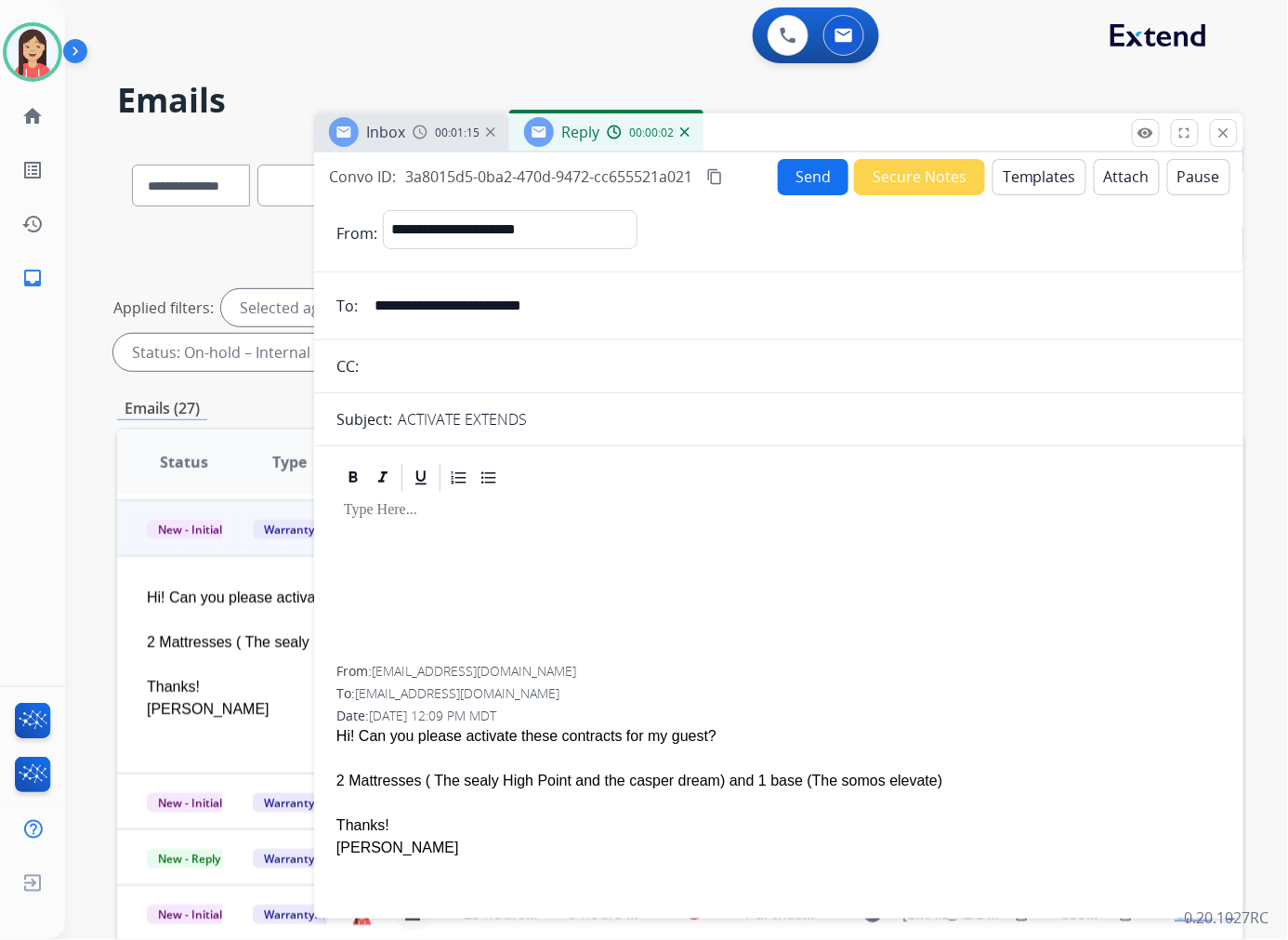
click at [1058, 170] on button "Templates" at bounding box center [1039, 177] width 94 height 36
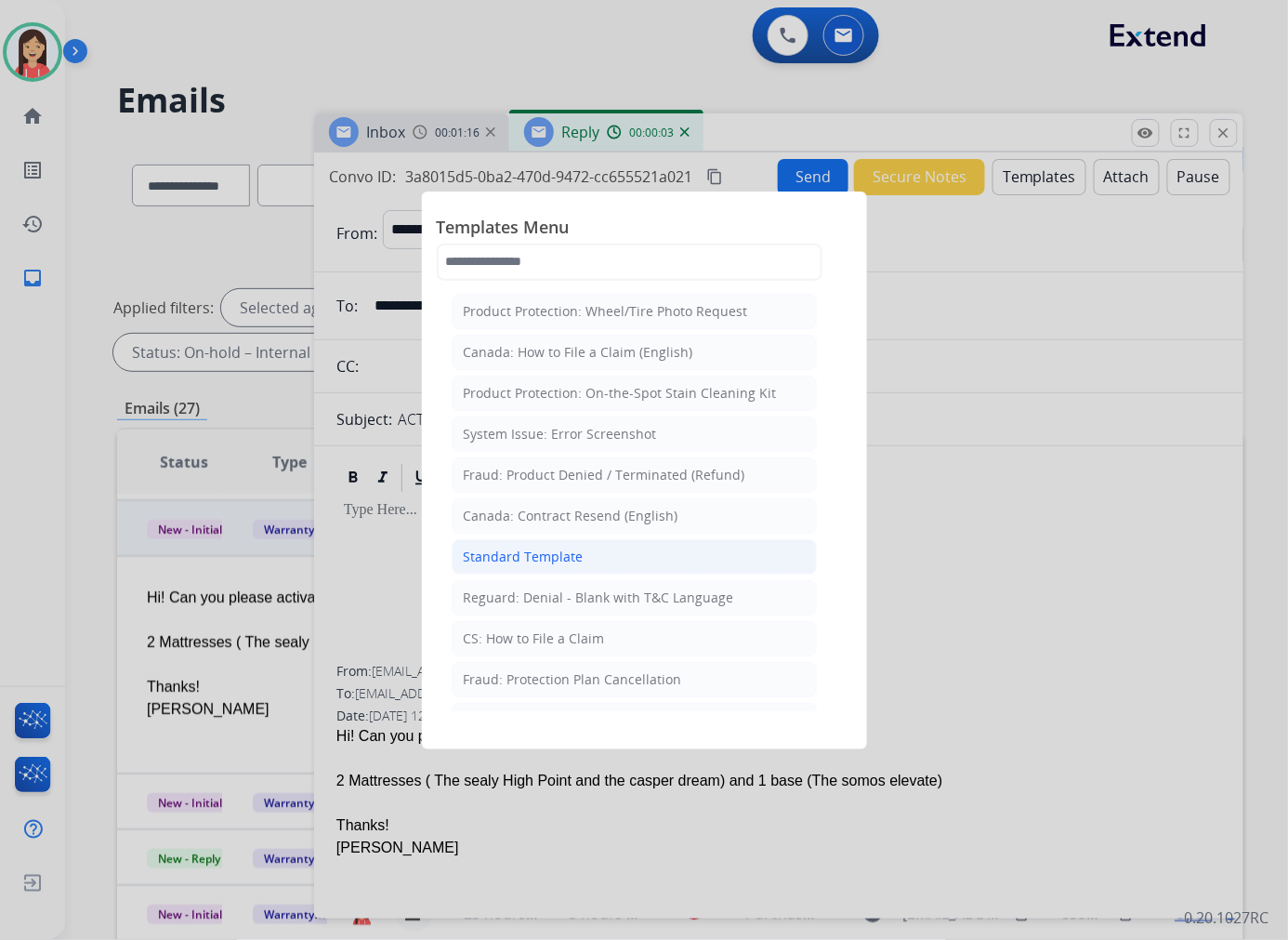
click at [562, 564] on div "Standard Template" at bounding box center [524, 557] width 120 height 19
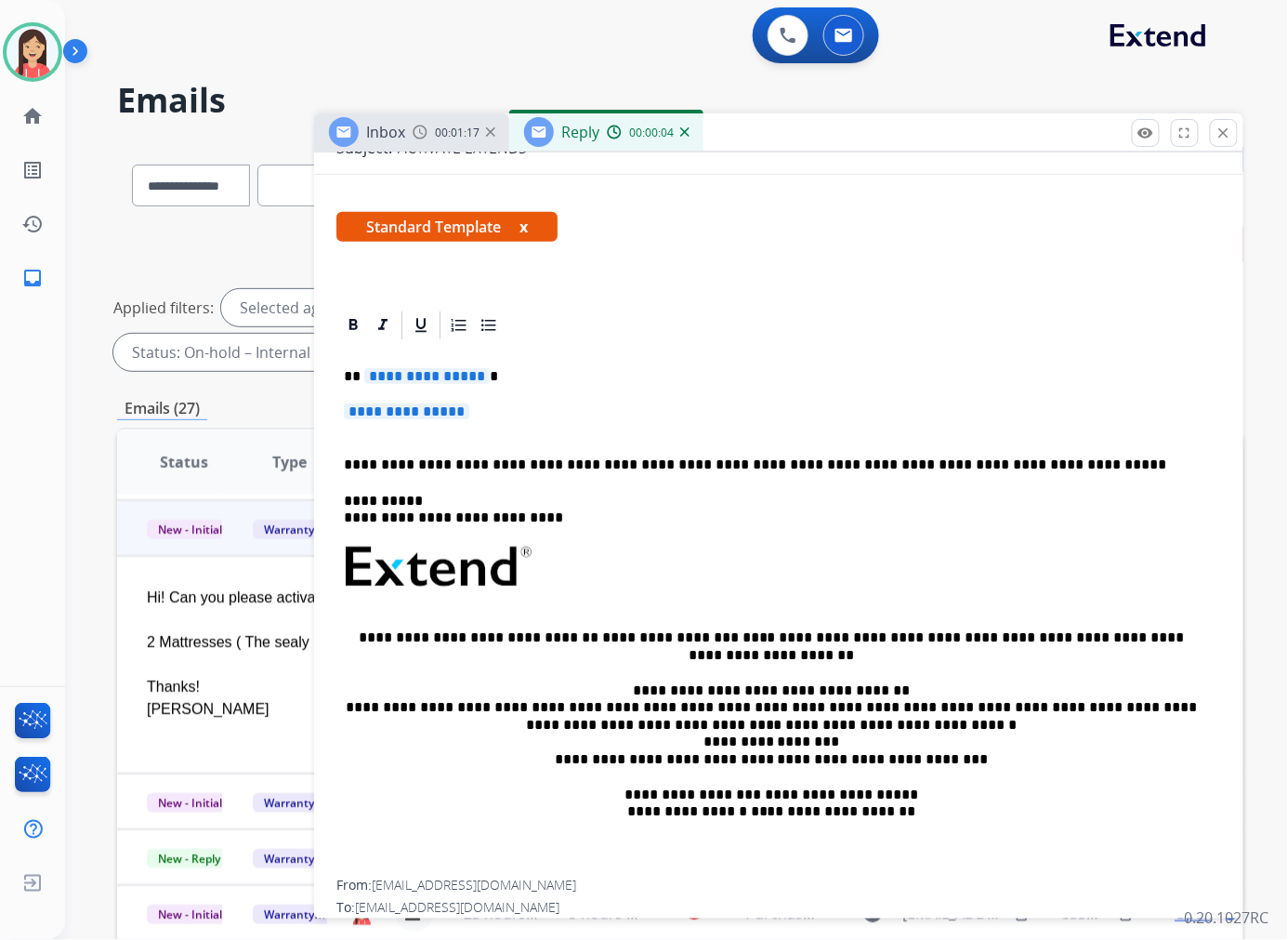
scroll to position [310, 0]
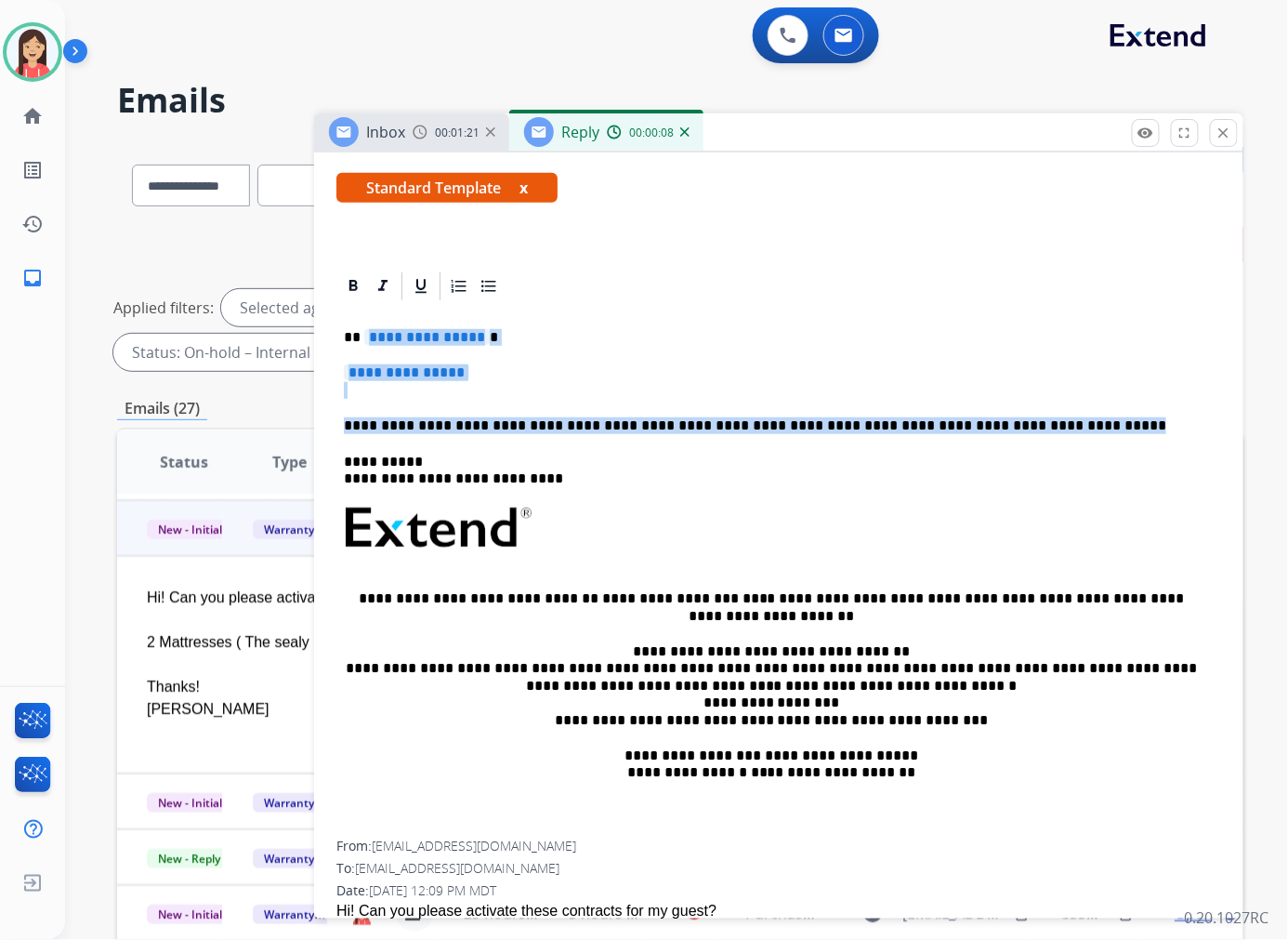
drag, startPoint x: 1020, startPoint y: 424, endPoint x: 364, endPoint y: 332, distance: 662.4
click at [364, 332] on div "**********" at bounding box center [778, 571] width 884 height 538
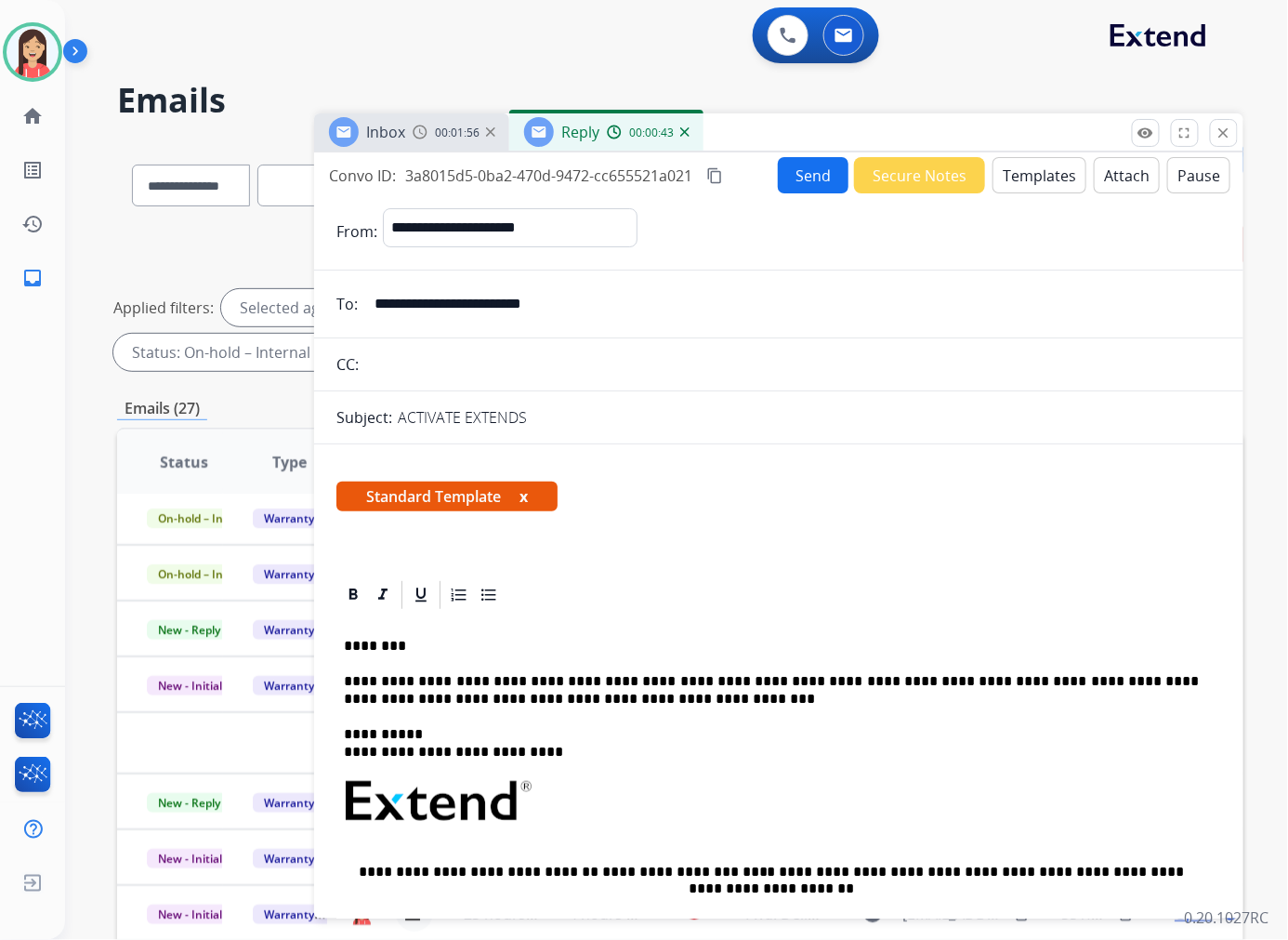
scroll to position [0, 0]
click at [803, 177] on button "Send" at bounding box center [813, 176] width 70 height 36
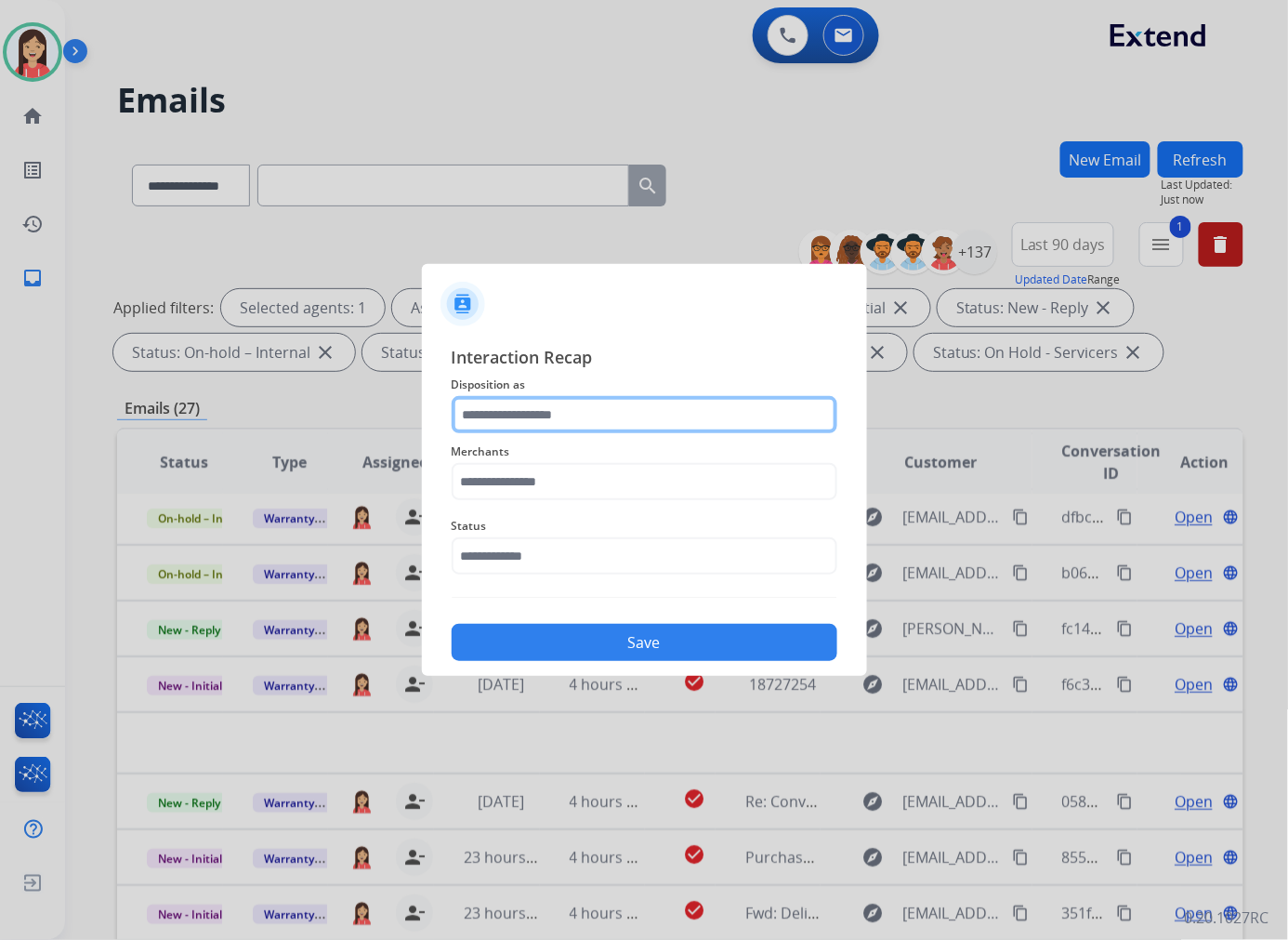
click at [560, 405] on input "text" at bounding box center [644, 414] width 386 height 37
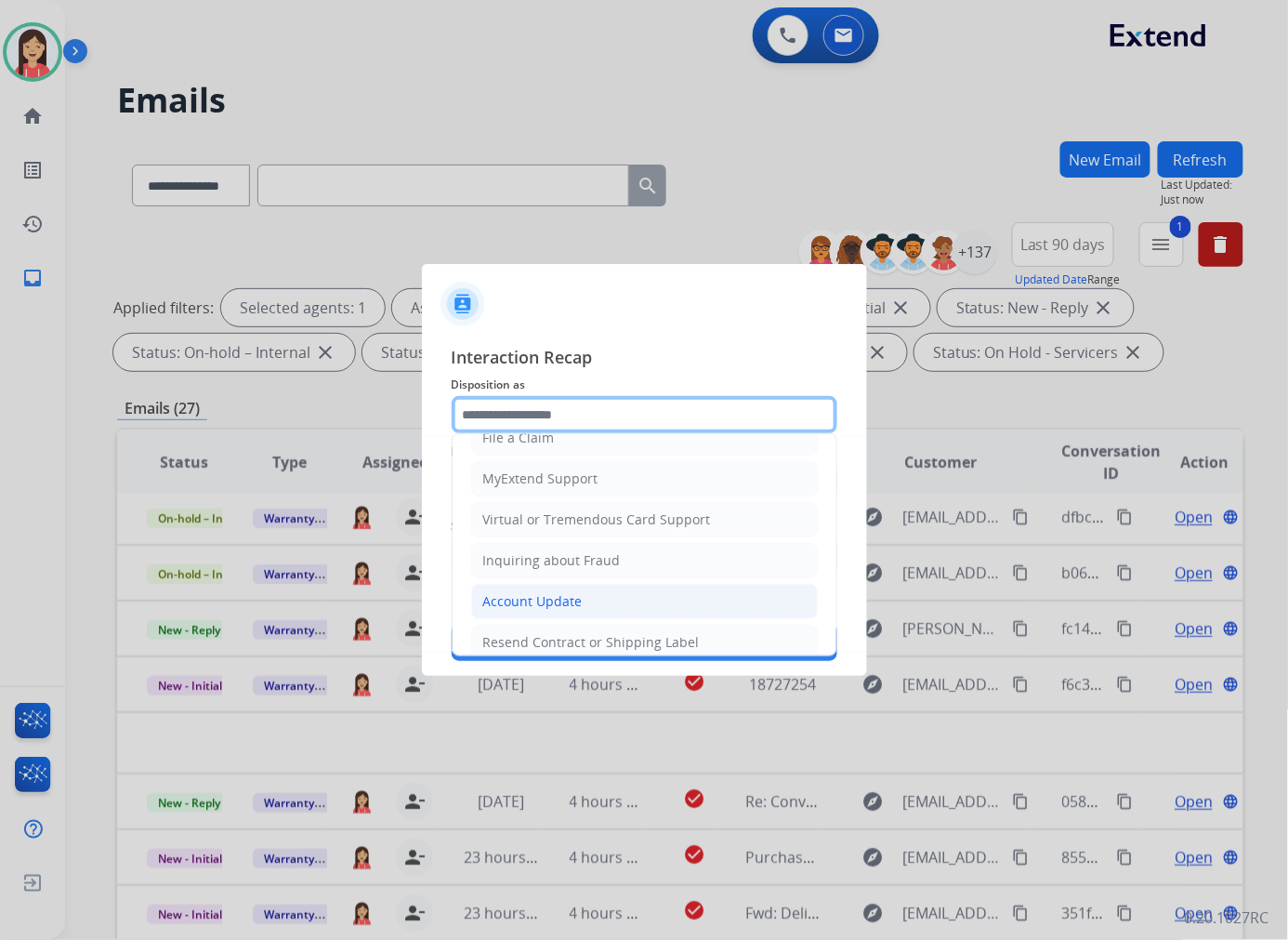
scroll to position [207, 0]
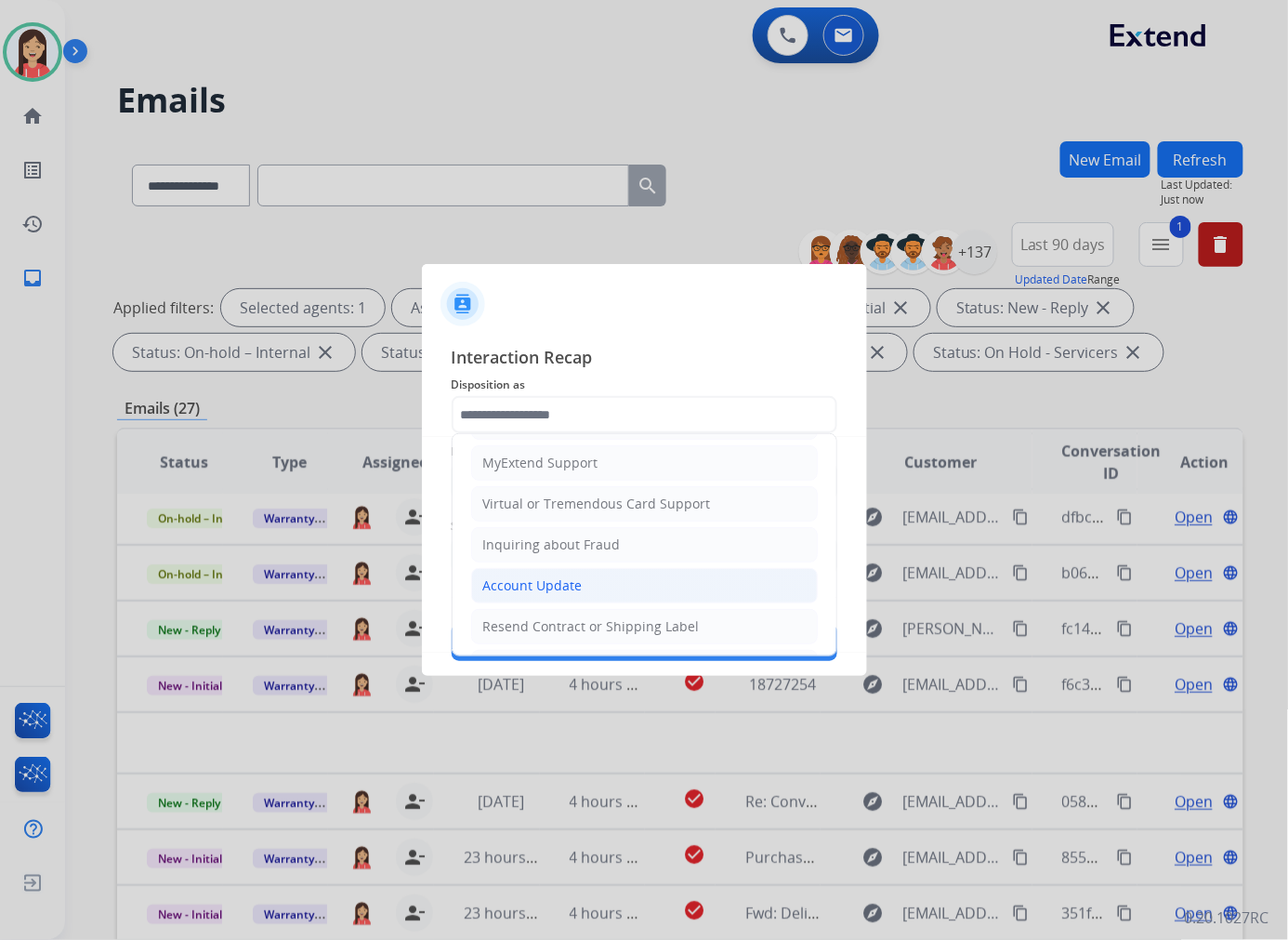
click at [558, 578] on div "Account Update" at bounding box center [532, 586] width 99 height 19
type input "**********"
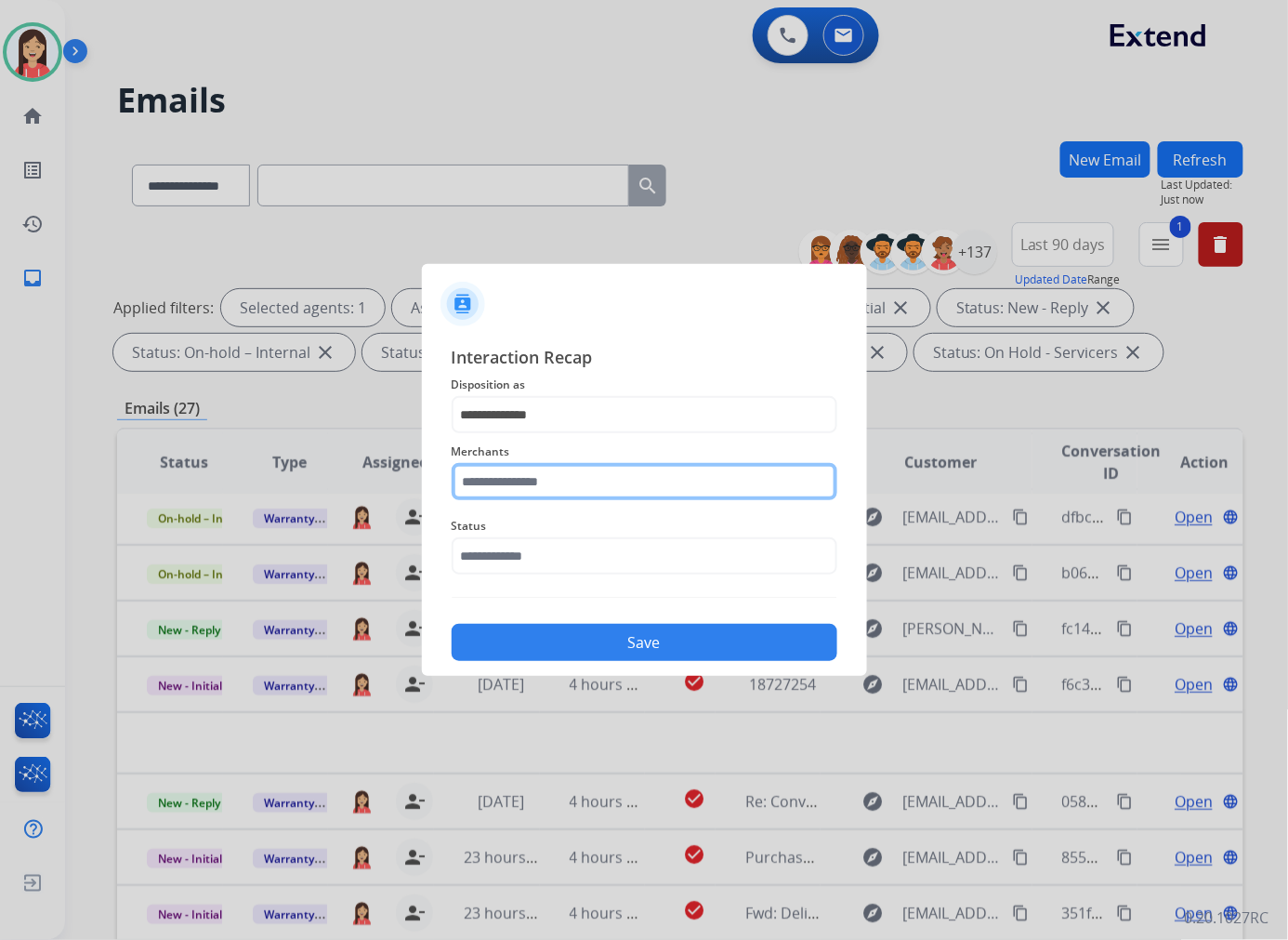
click at [576, 490] on input "text" at bounding box center [644, 481] width 386 height 37
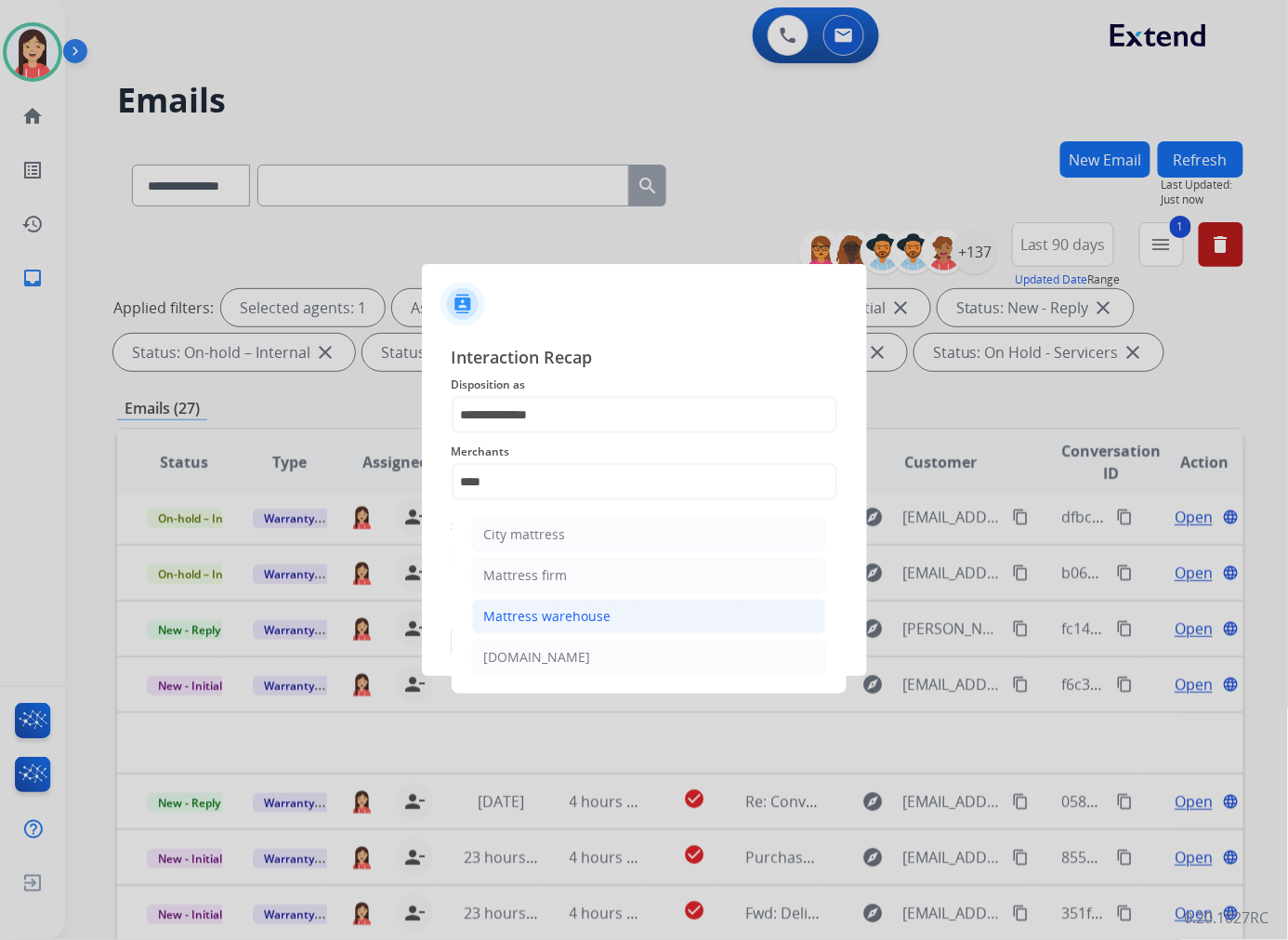
click at [566, 626] on div "Mattress warehouse" at bounding box center [547, 616] width 128 height 19
type input "**********"
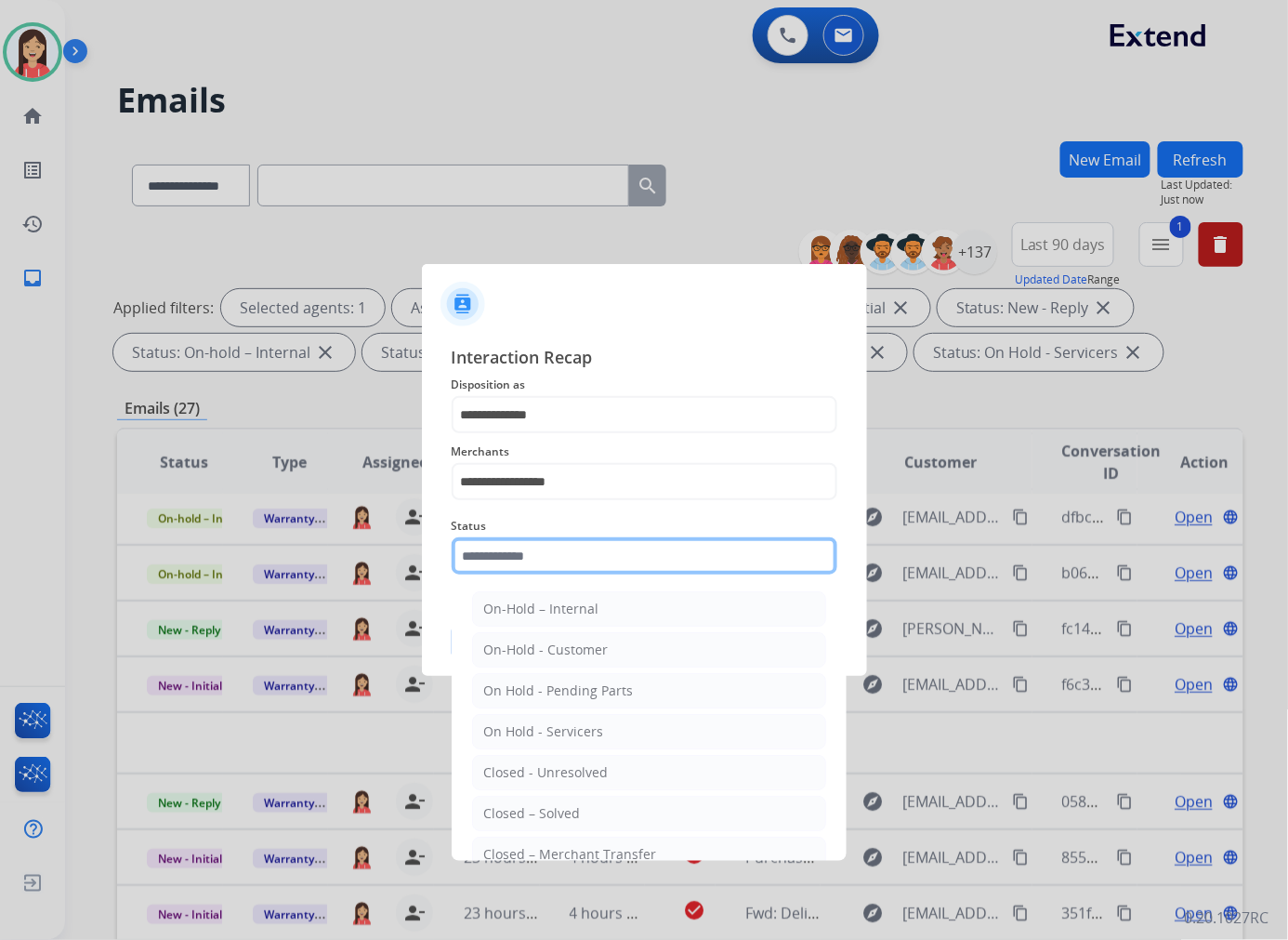
click at [577, 561] on input "text" at bounding box center [644, 555] width 386 height 37
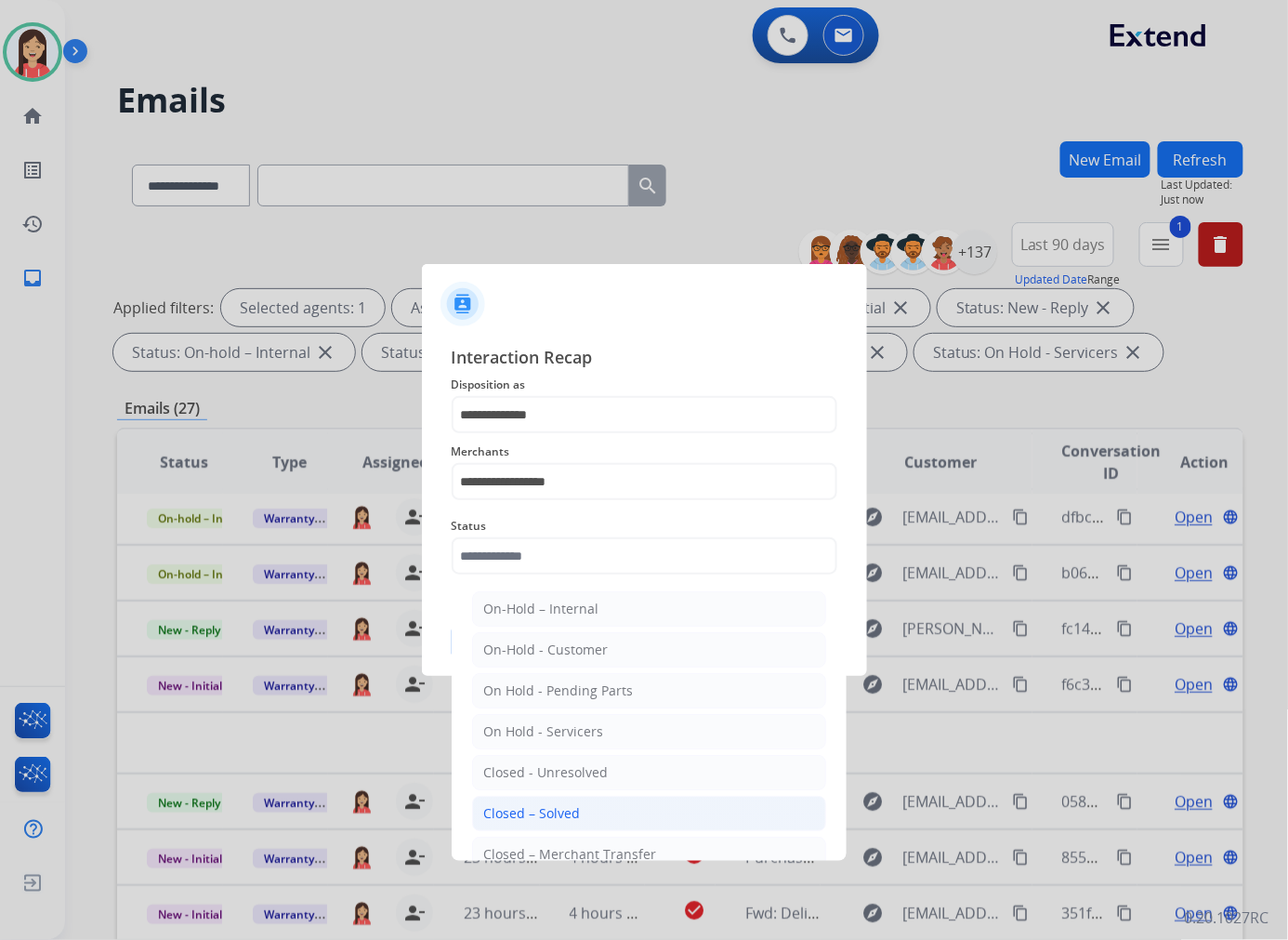
click at [590, 811] on li "Closed – Solved" at bounding box center [649, 812] width 354 height 35
type input "**********"
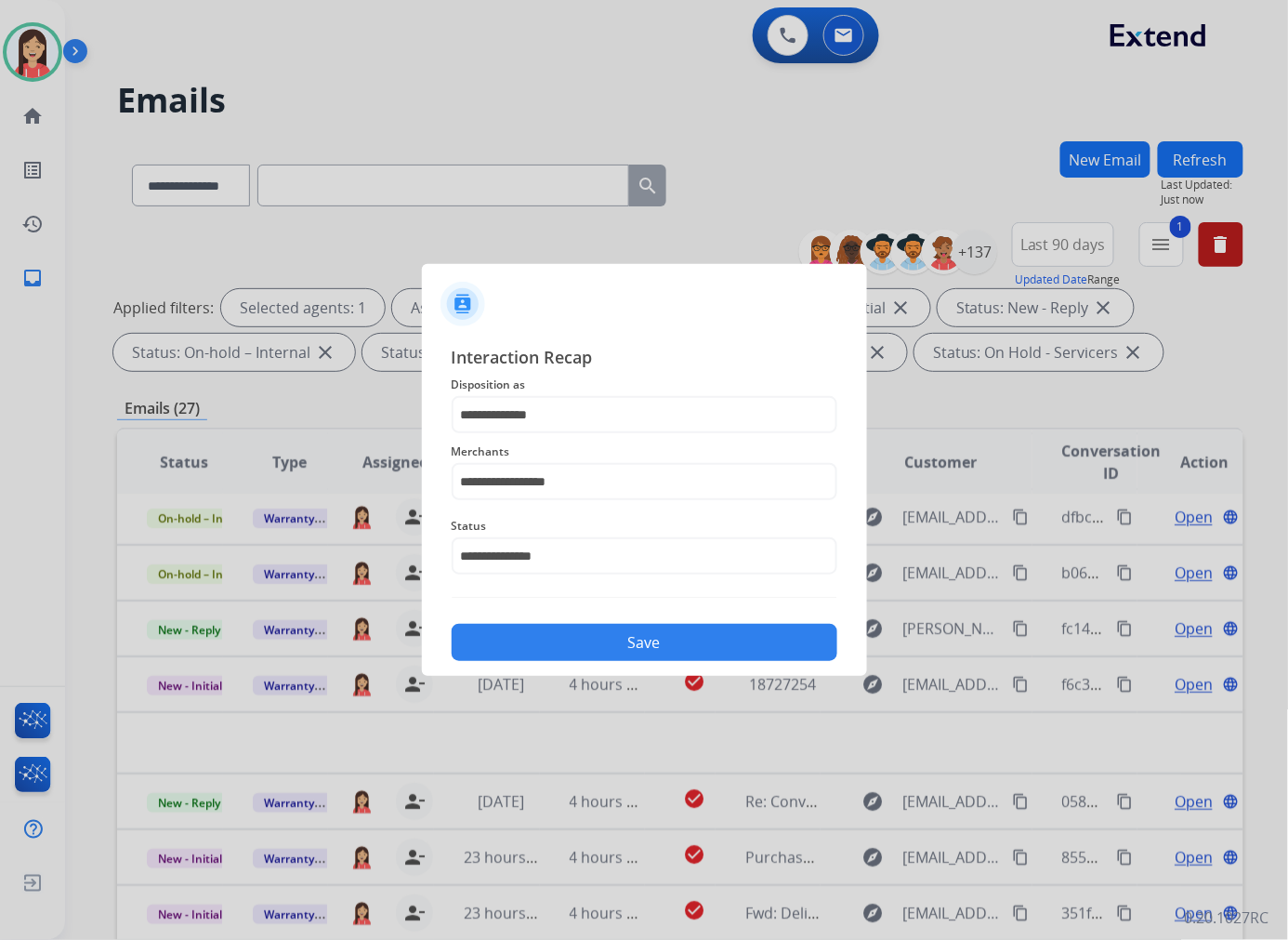
click at [614, 654] on button "Save" at bounding box center [644, 642] width 386 height 37
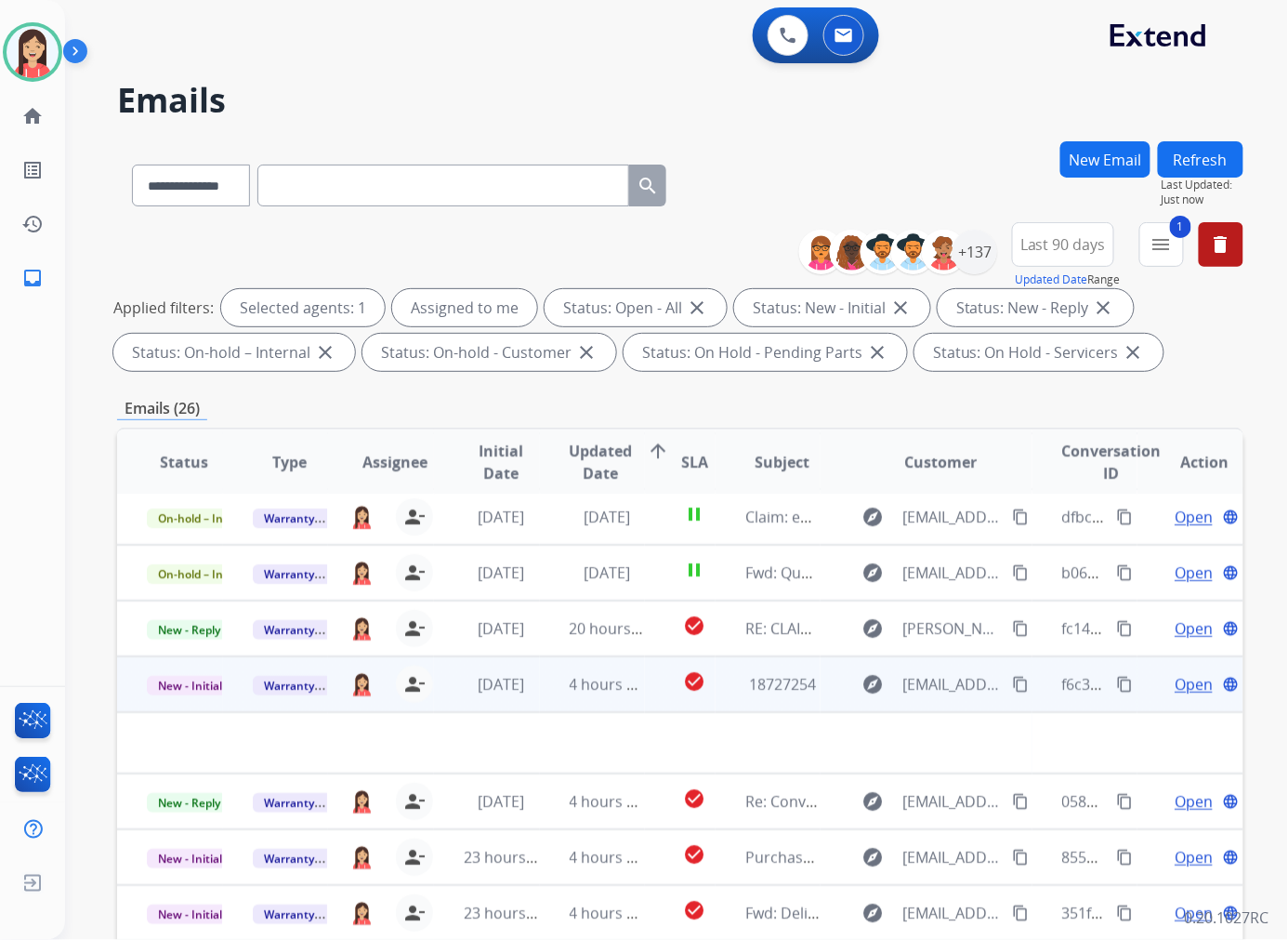
click at [545, 689] on td "4 hours ago" at bounding box center [592, 684] width 106 height 56
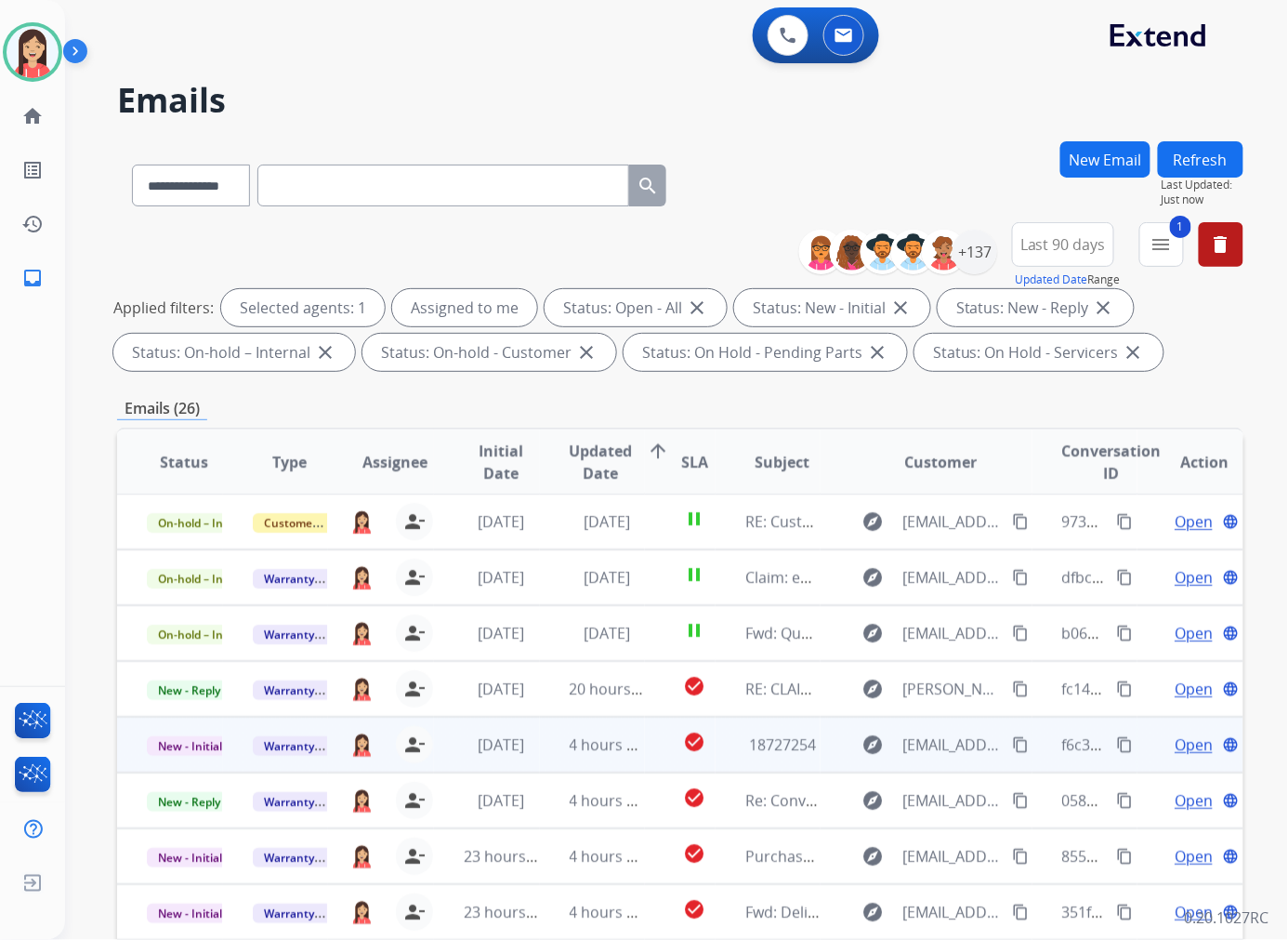
click at [561, 755] on td "4 hours ago" at bounding box center [592, 744] width 106 height 56
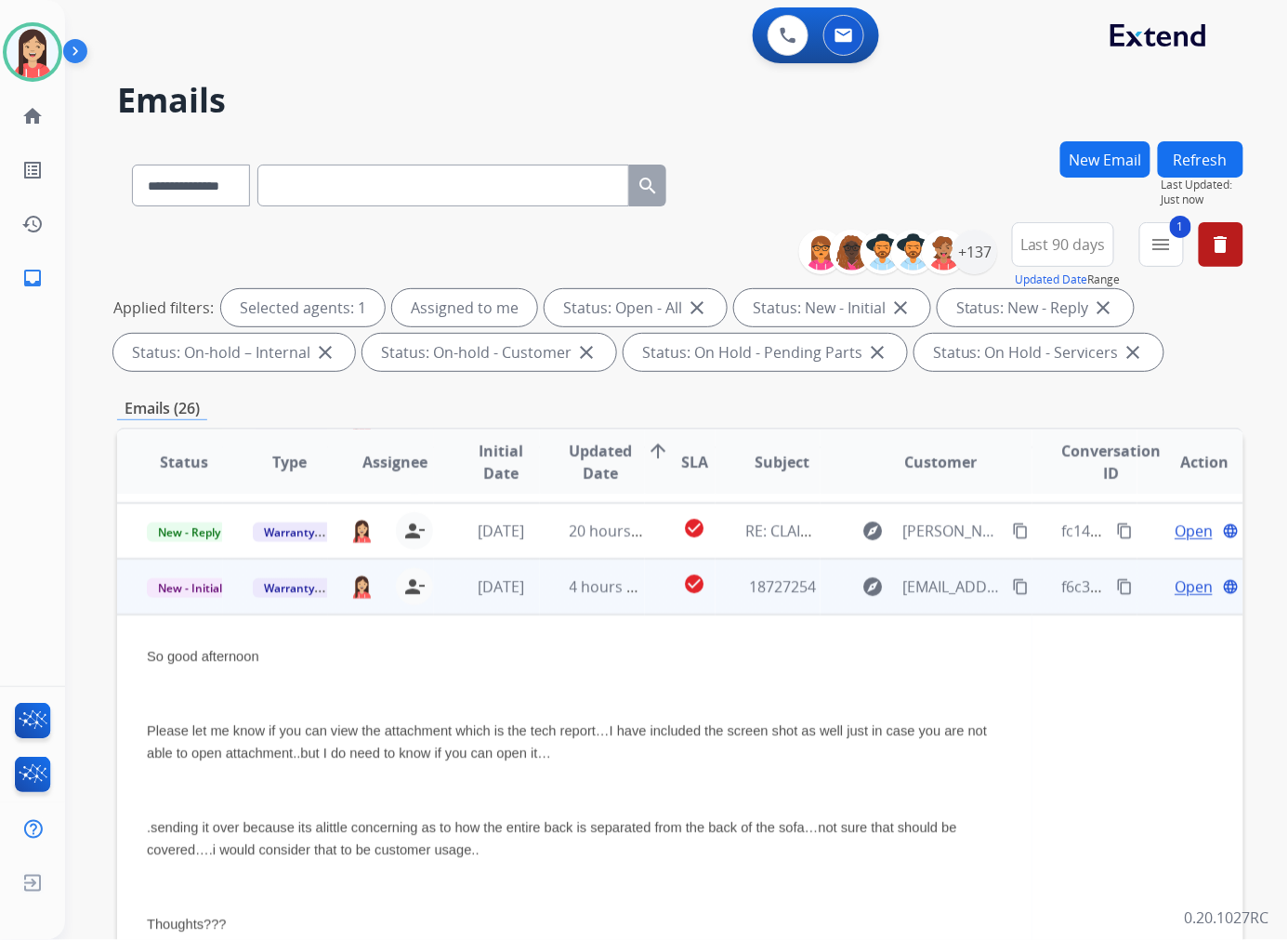
scroll to position [223, 0]
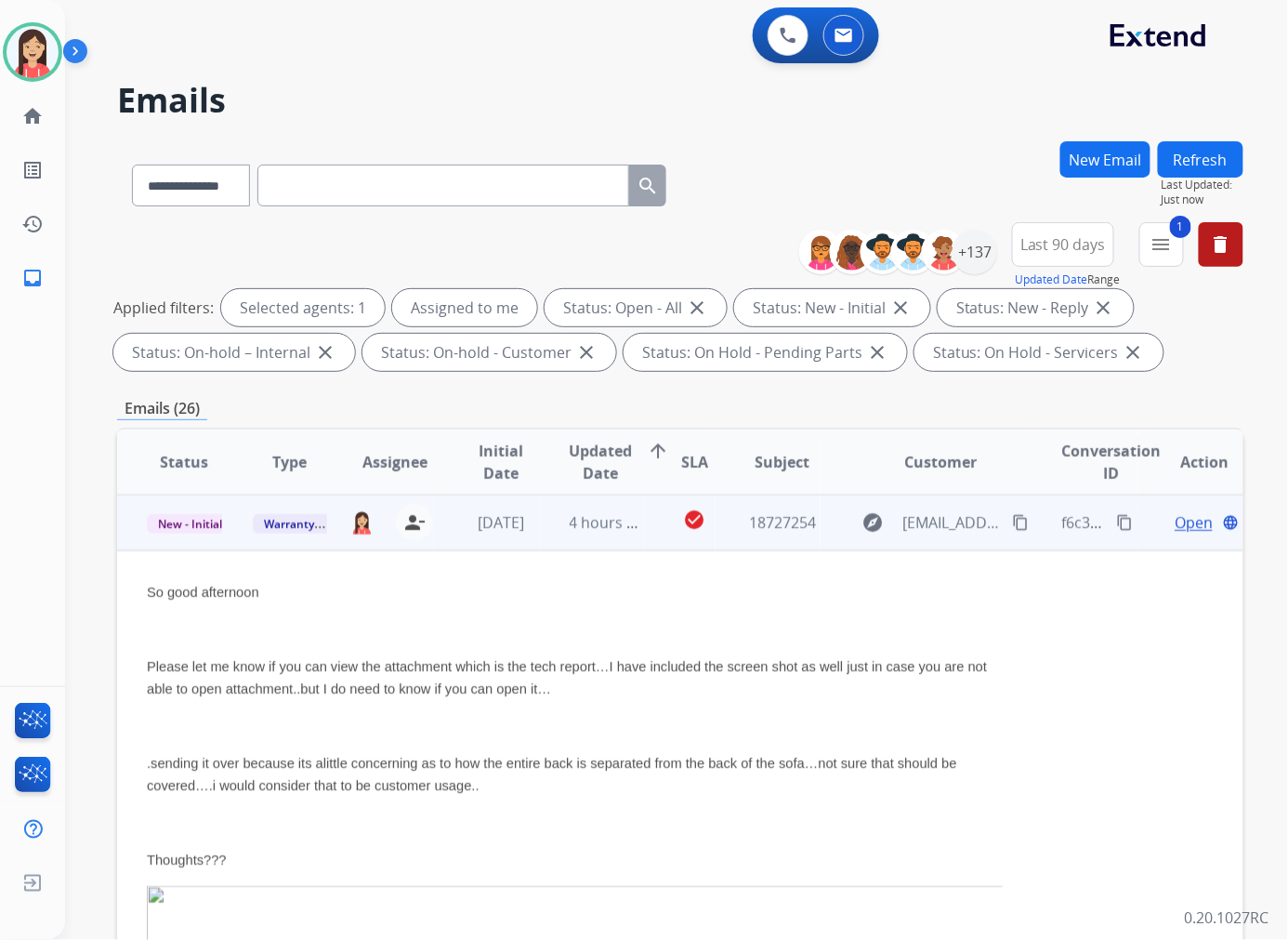
click at [1174, 530] on span "Open" at bounding box center [1193, 522] width 38 height 22
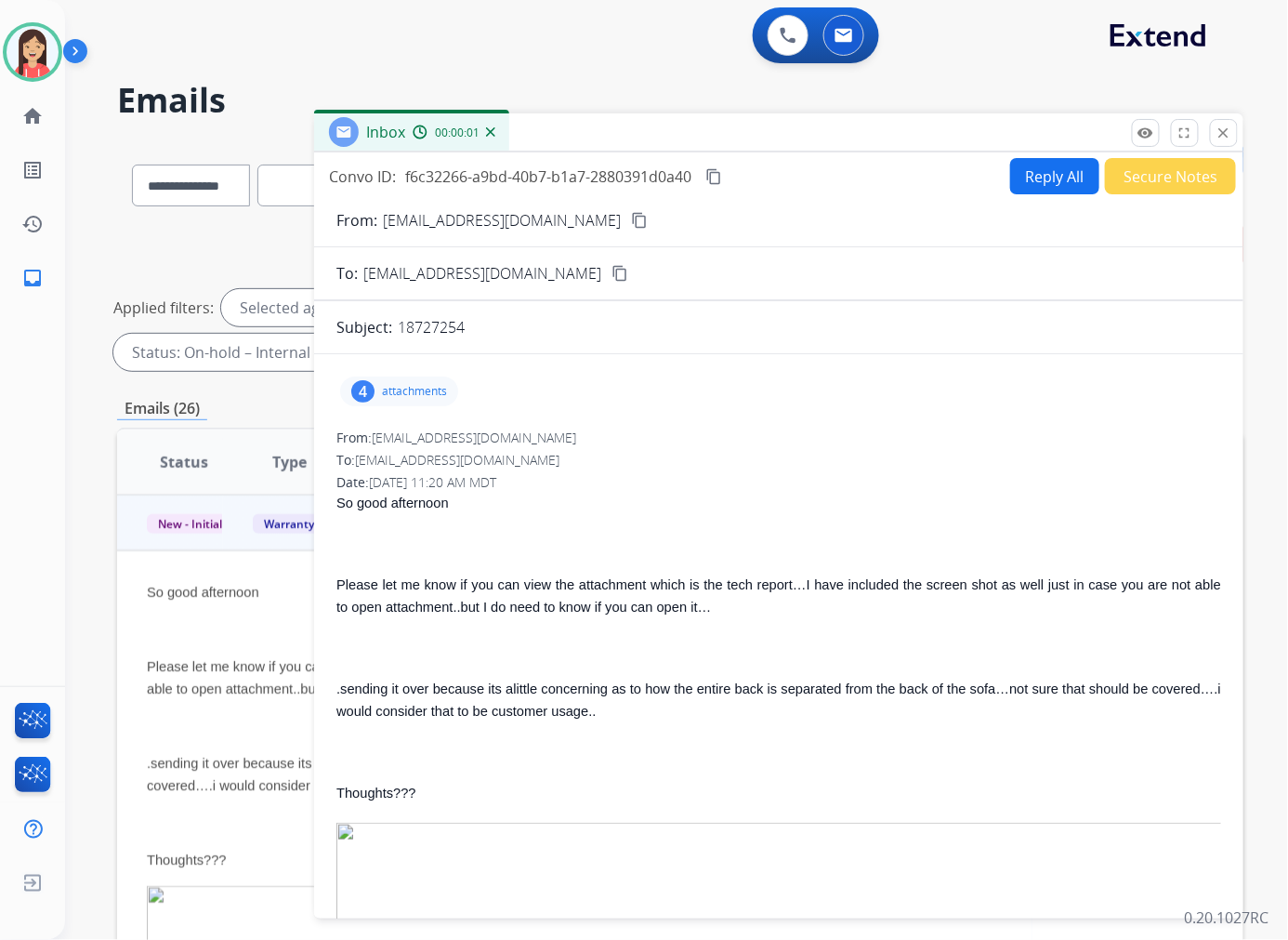
click at [439, 332] on p "18727254" at bounding box center [431, 327] width 67 height 22
copy p "18727254"
click at [589, 535] on p at bounding box center [778, 543] width 884 height 22
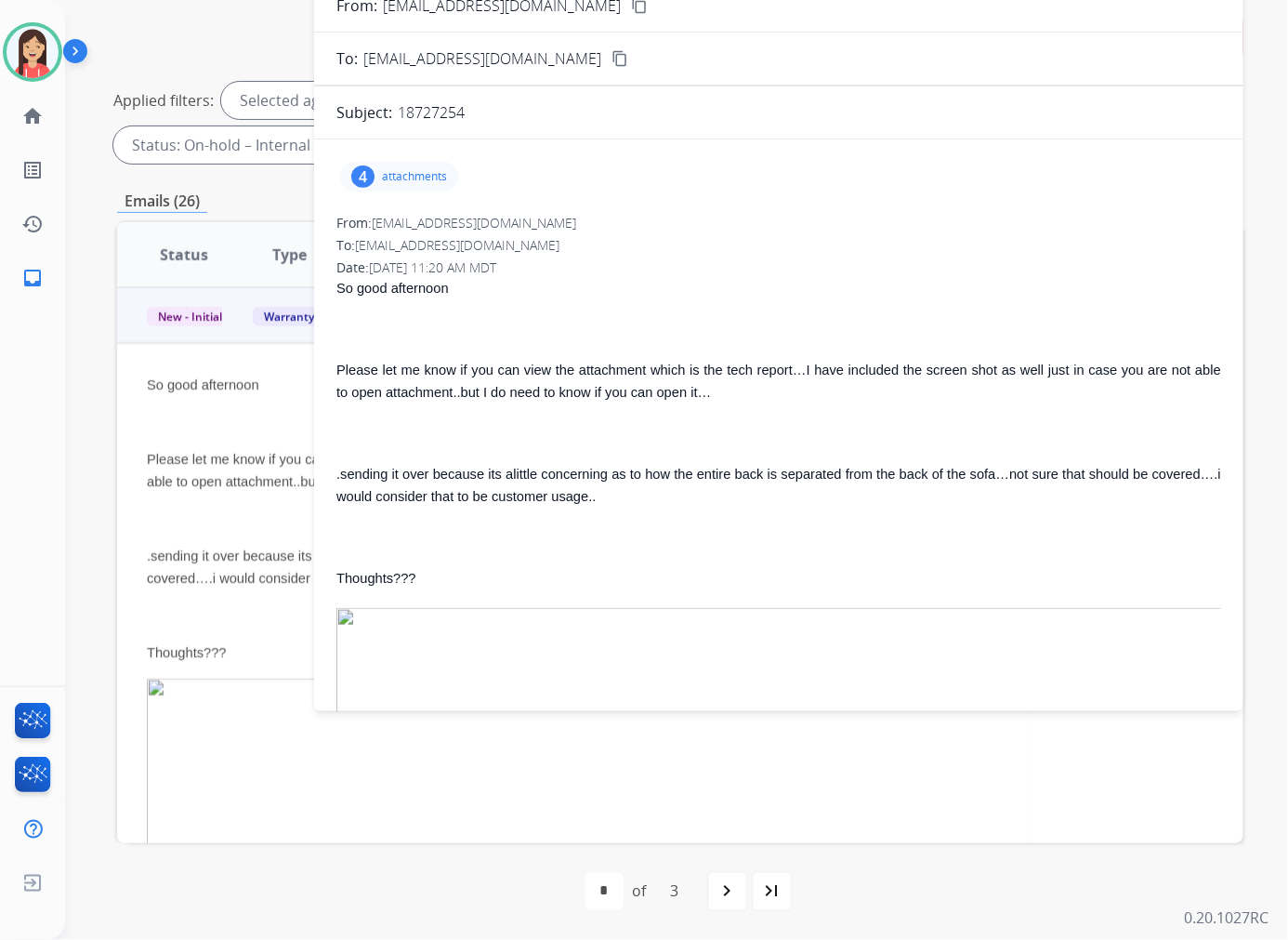
scroll to position [0, 0]
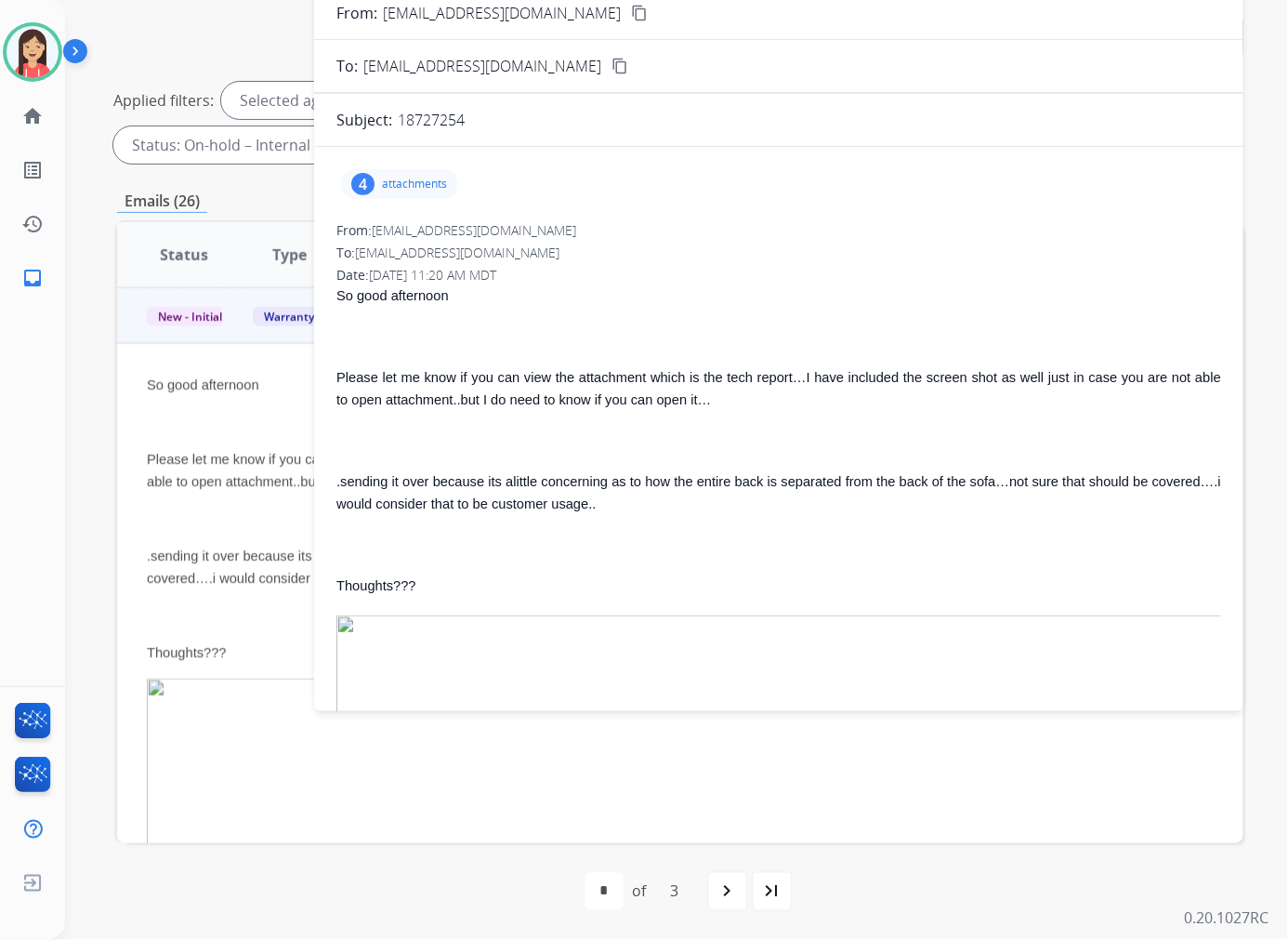
click at [446, 171] on div "4 attachments" at bounding box center [399, 184] width 118 height 30
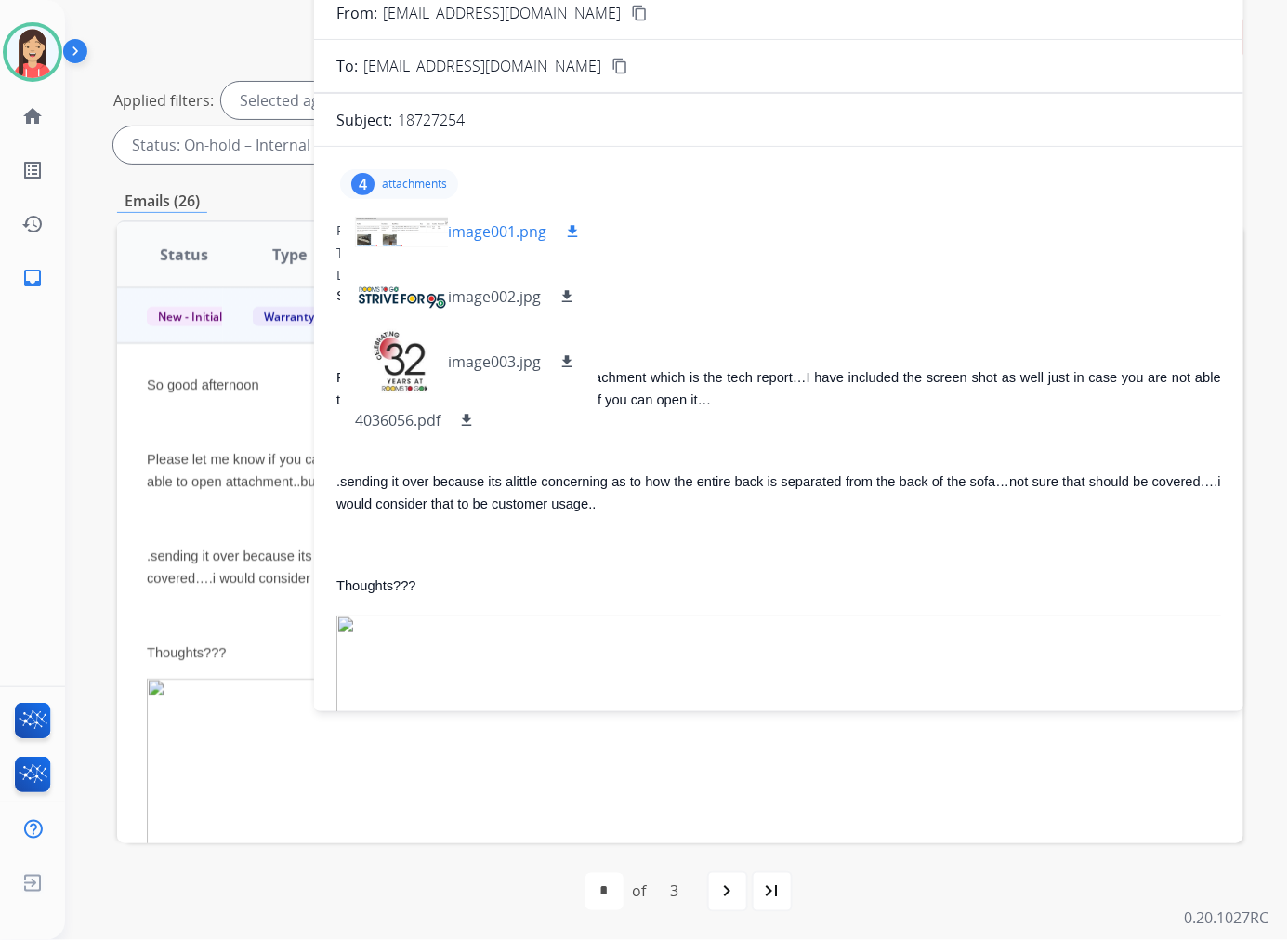
click at [577, 230] on mat-icon "download" at bounding box center [572, 231] width 17 height 17
click at [703, 527] on div "So good afternoon Please let me know if you can view the attachment which is th…" at bounding box center [778, 876] width 884 height 1184
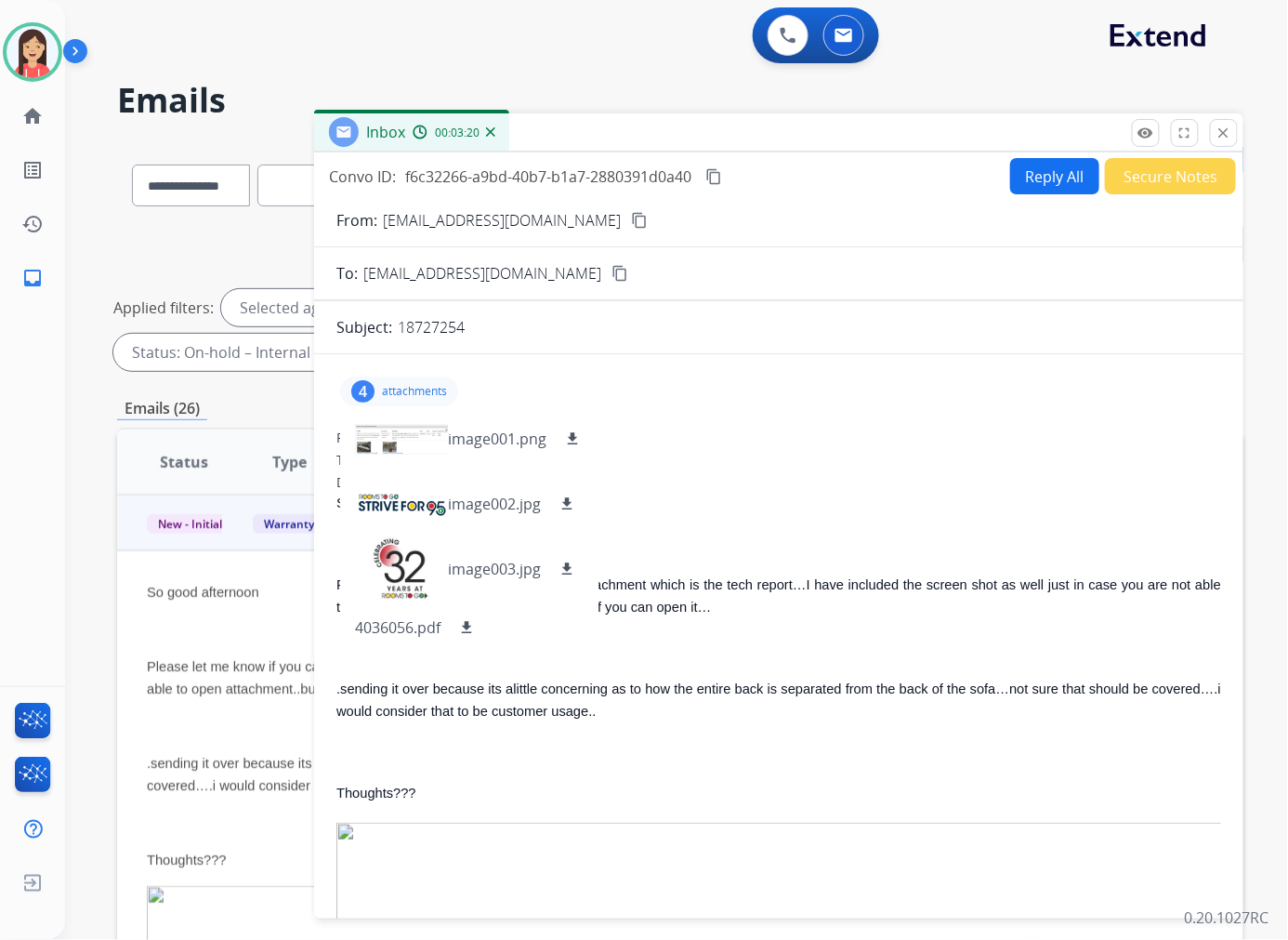
click at [1013, 170] on button "Reply All" at bounding box center [1055, 176] width 89 height 36
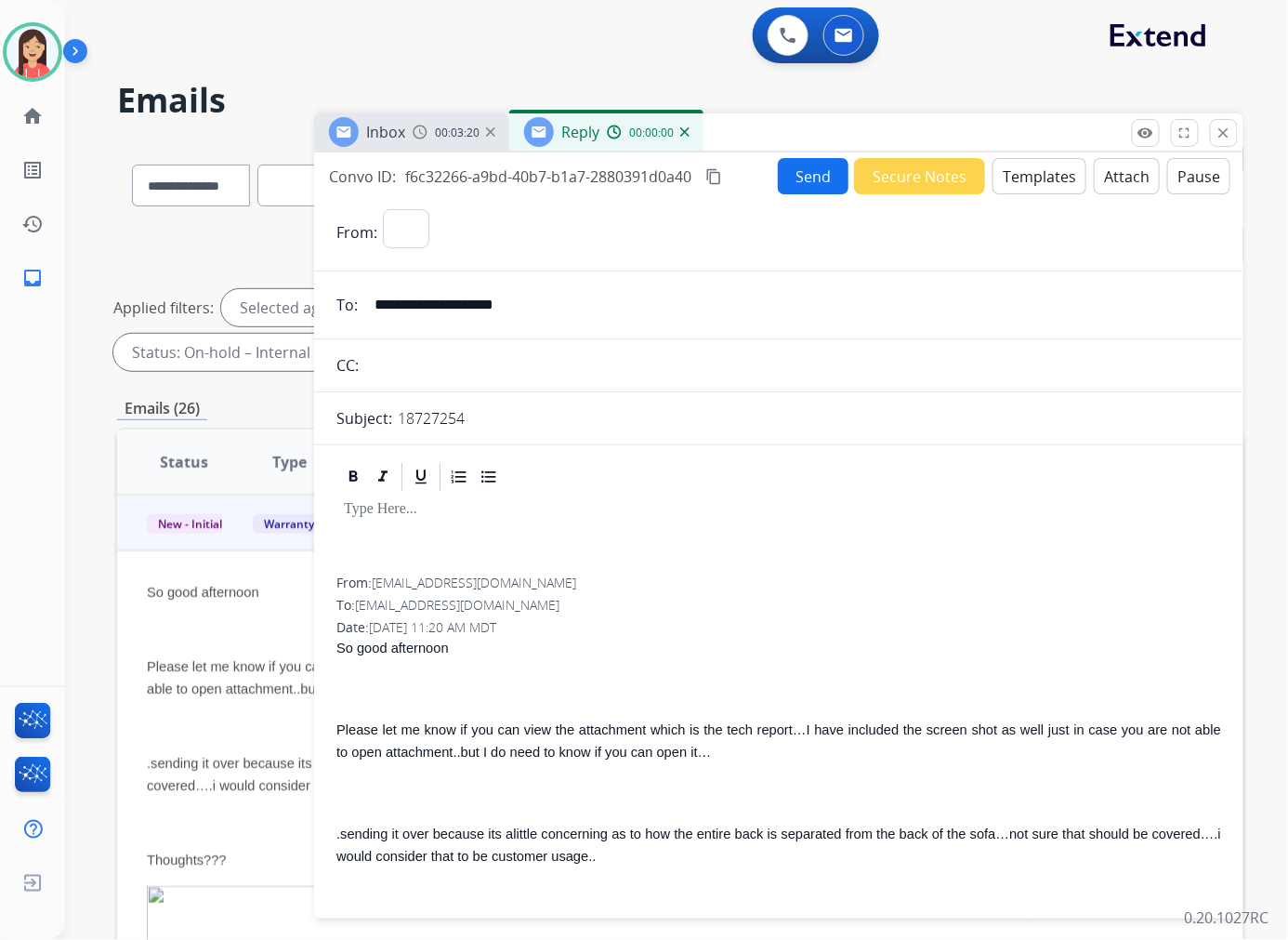
select select "**********"
click at [1013, 173] on button "Templates" at bounding box center [1039, 176] width 94 height 36
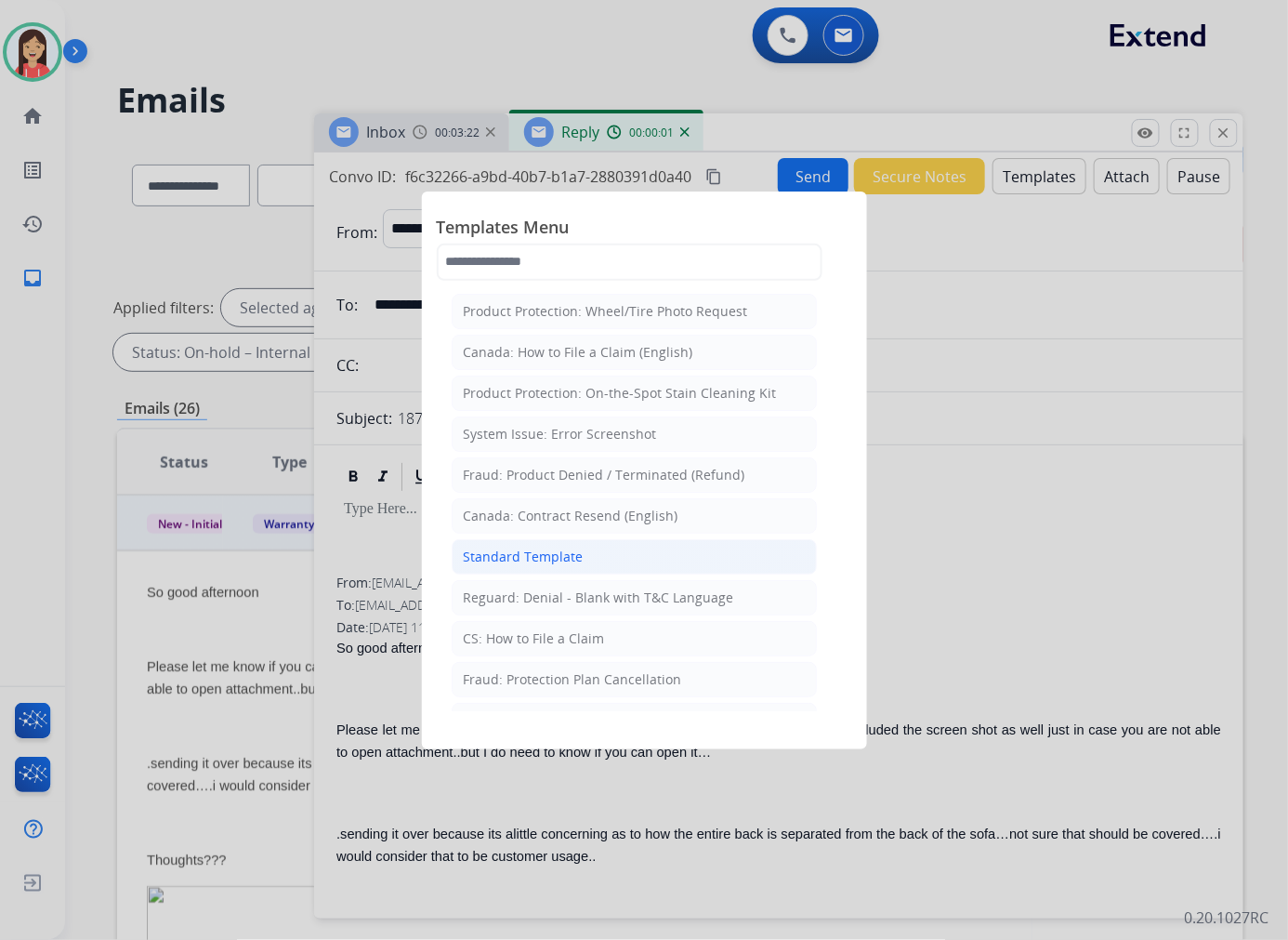
click at [580, 558] on li "Standard Template" at bounding box center [634, 556] width 366 height 35
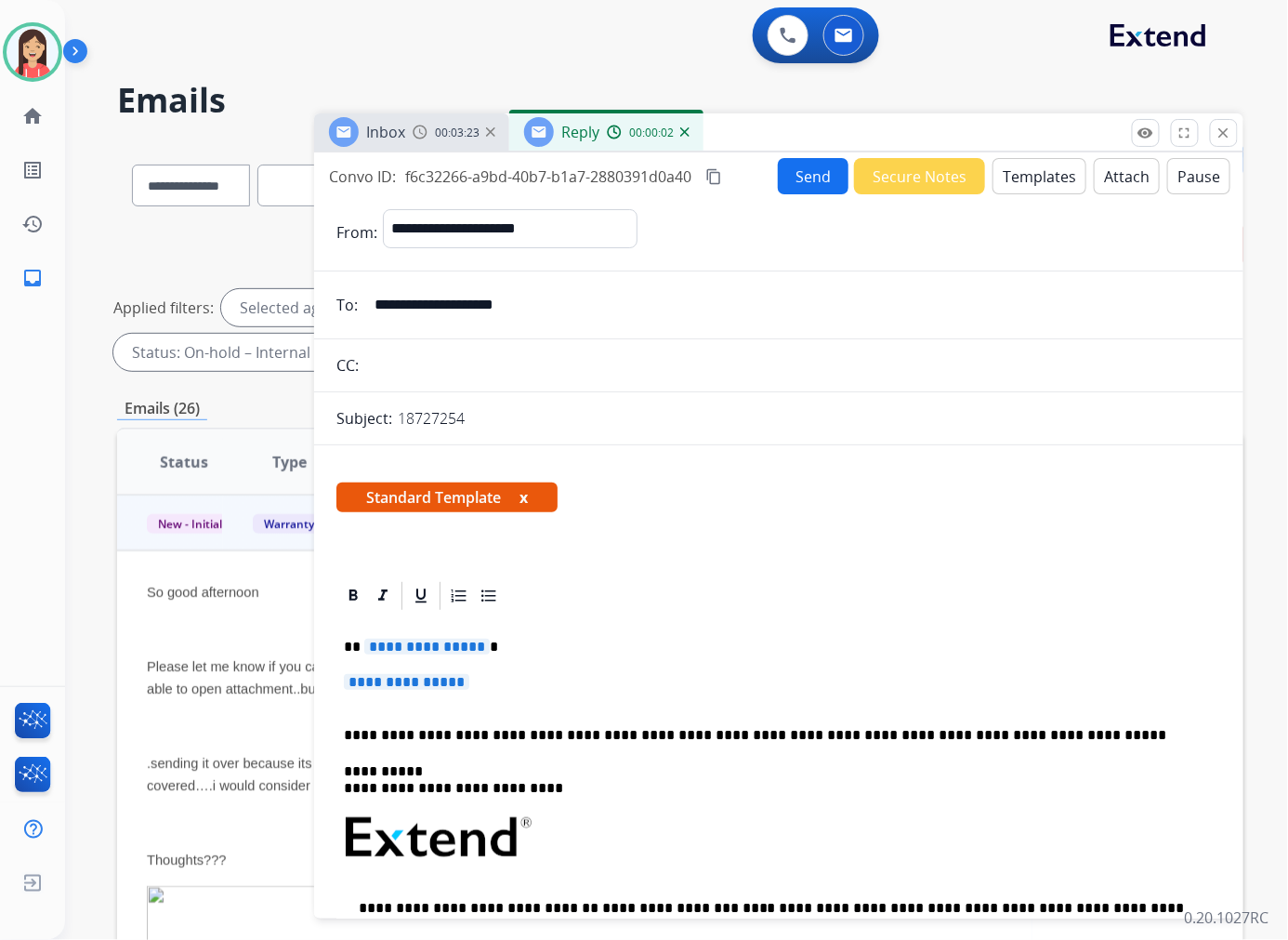
scroll to position [103, 0]
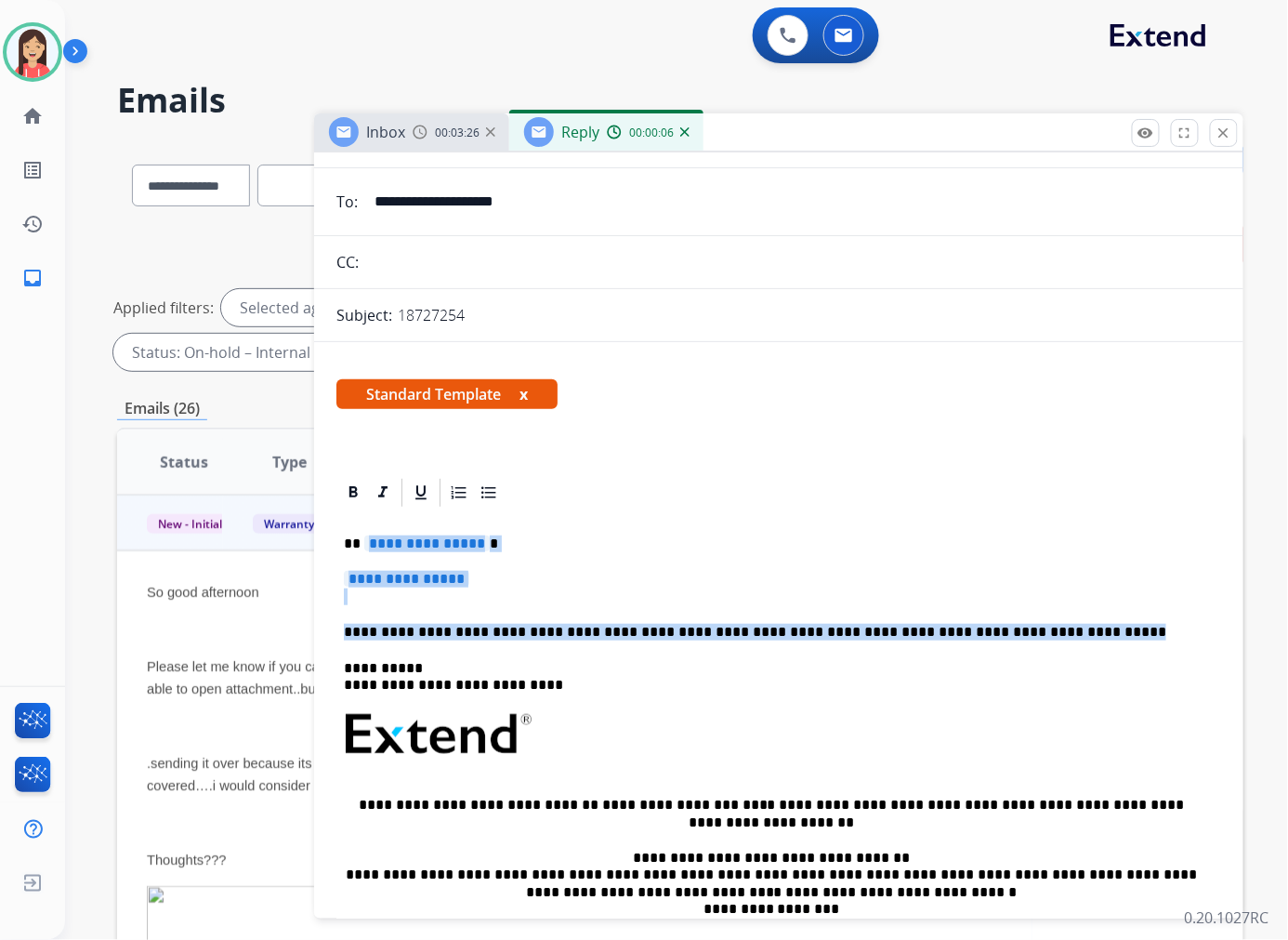
drag, startPoint x: 365, startPoint y: 539, endPoint x: 1041, endPoint y: 628, distance: 681.8
click at [1041, 628] on div "**********" at bounding box center [778, 778] width 884 height 538
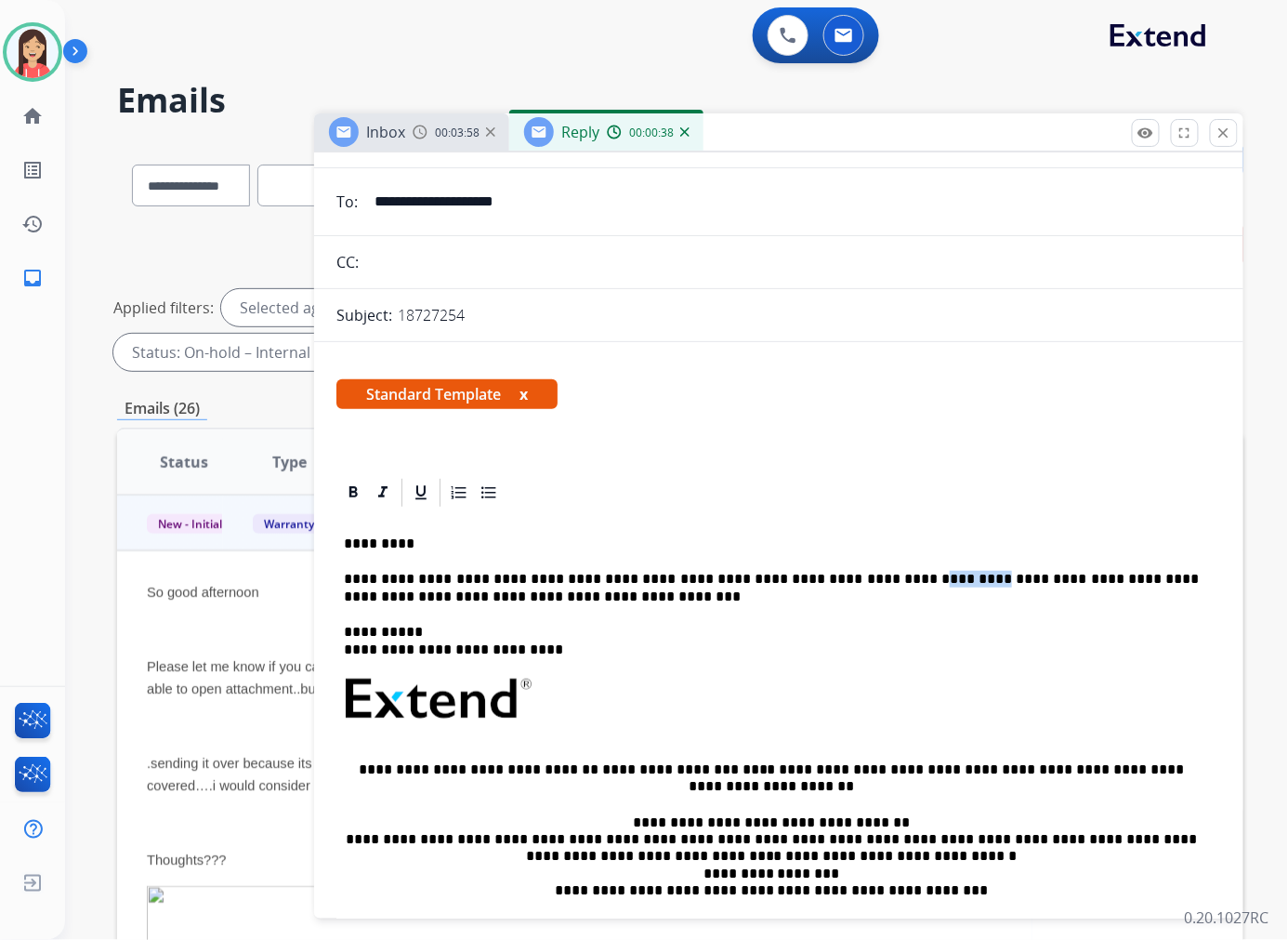
drag, startPoint x: 822, startPoint y: 578, endPoint x: 879, endPoint y: 578, distance: 57.0
click at [879, 578] on p "**********" at bounding box center [771, 588] width 855 height 34
click at [520, 591] on p "**********" at bounding box center [771, 588] width 855 height 34
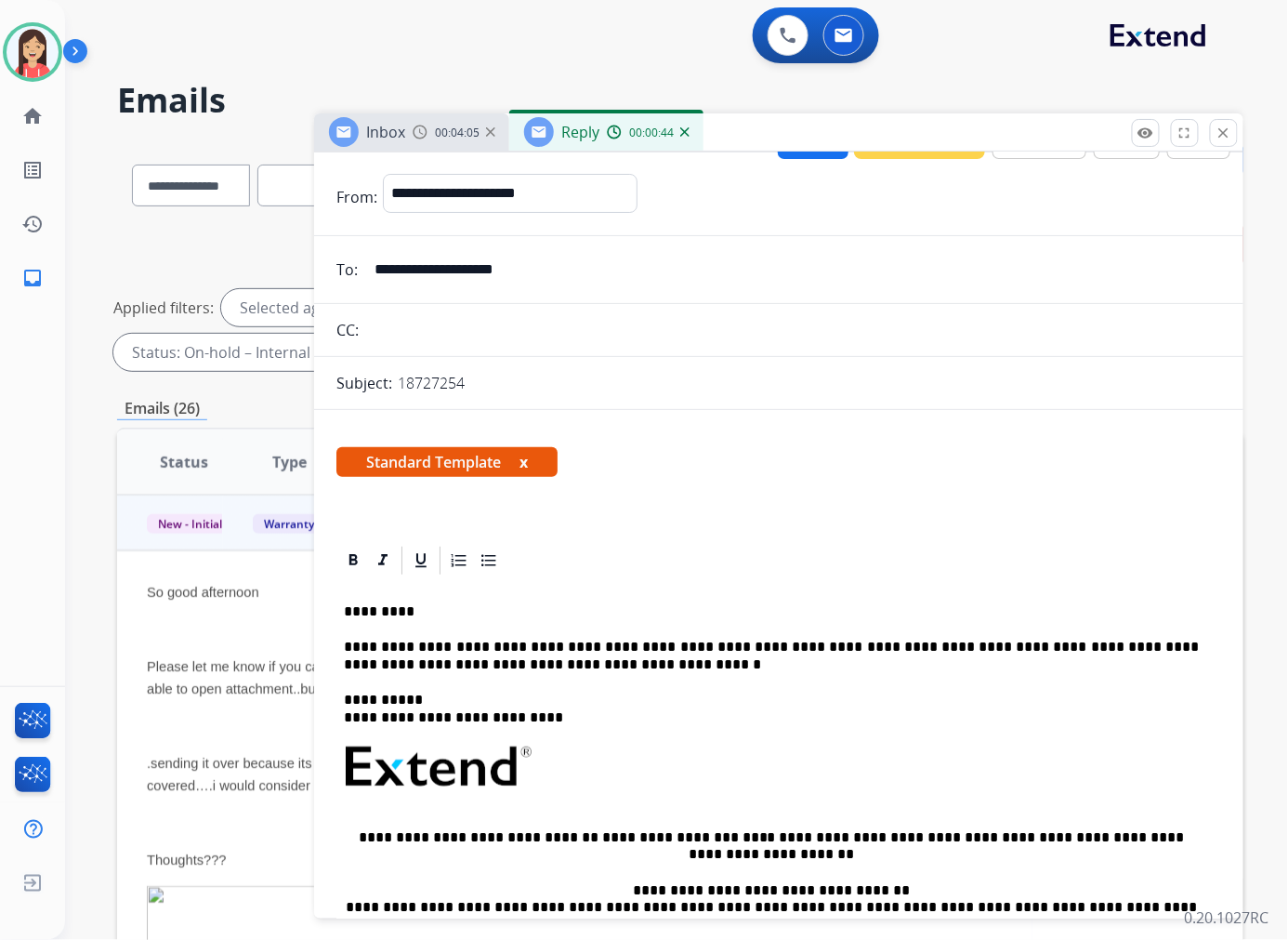
scroll to position [0, 0]
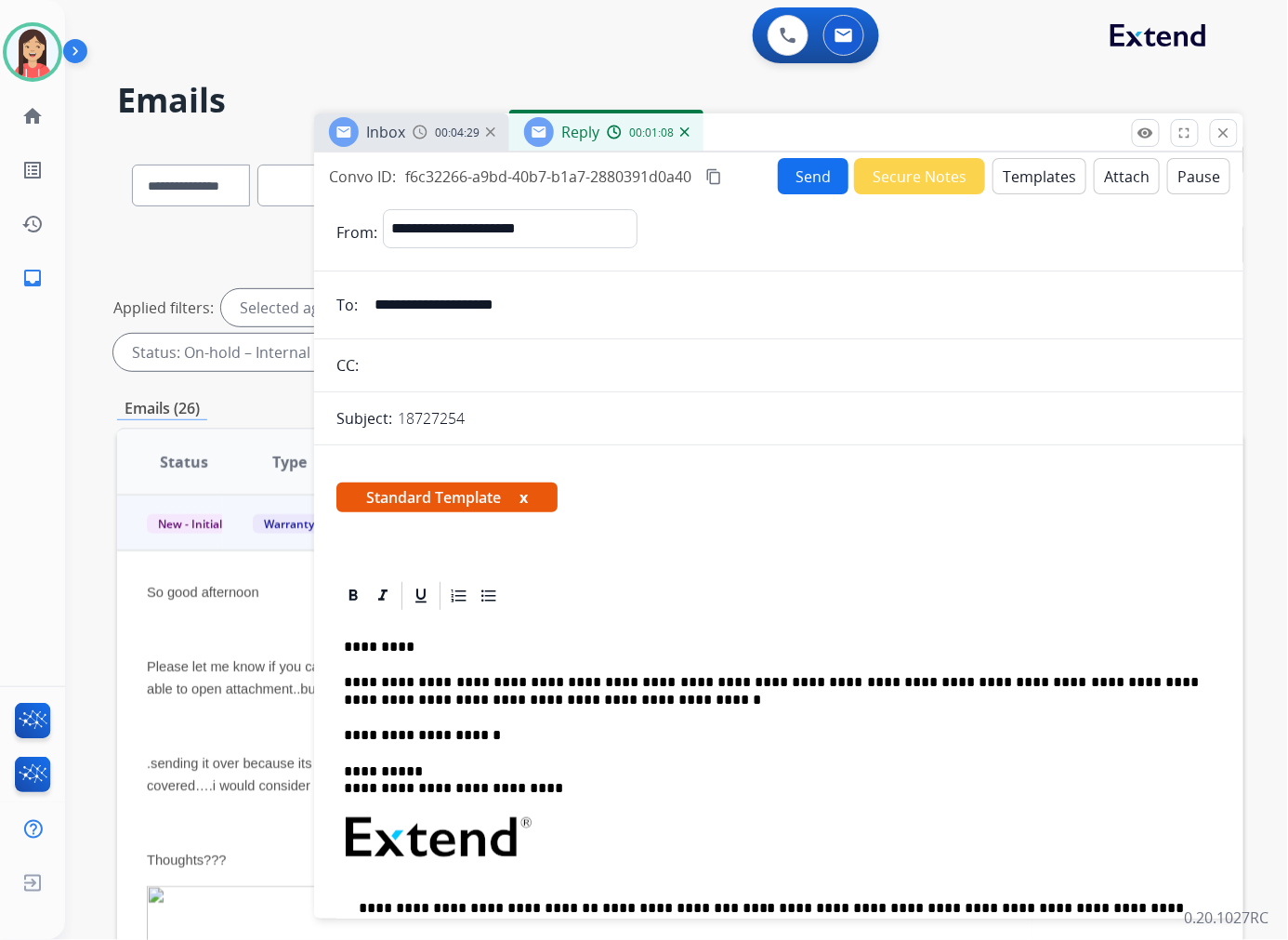
click at [488, 732] on p "**********" at bounding box center [771, 735] width 855 height 17
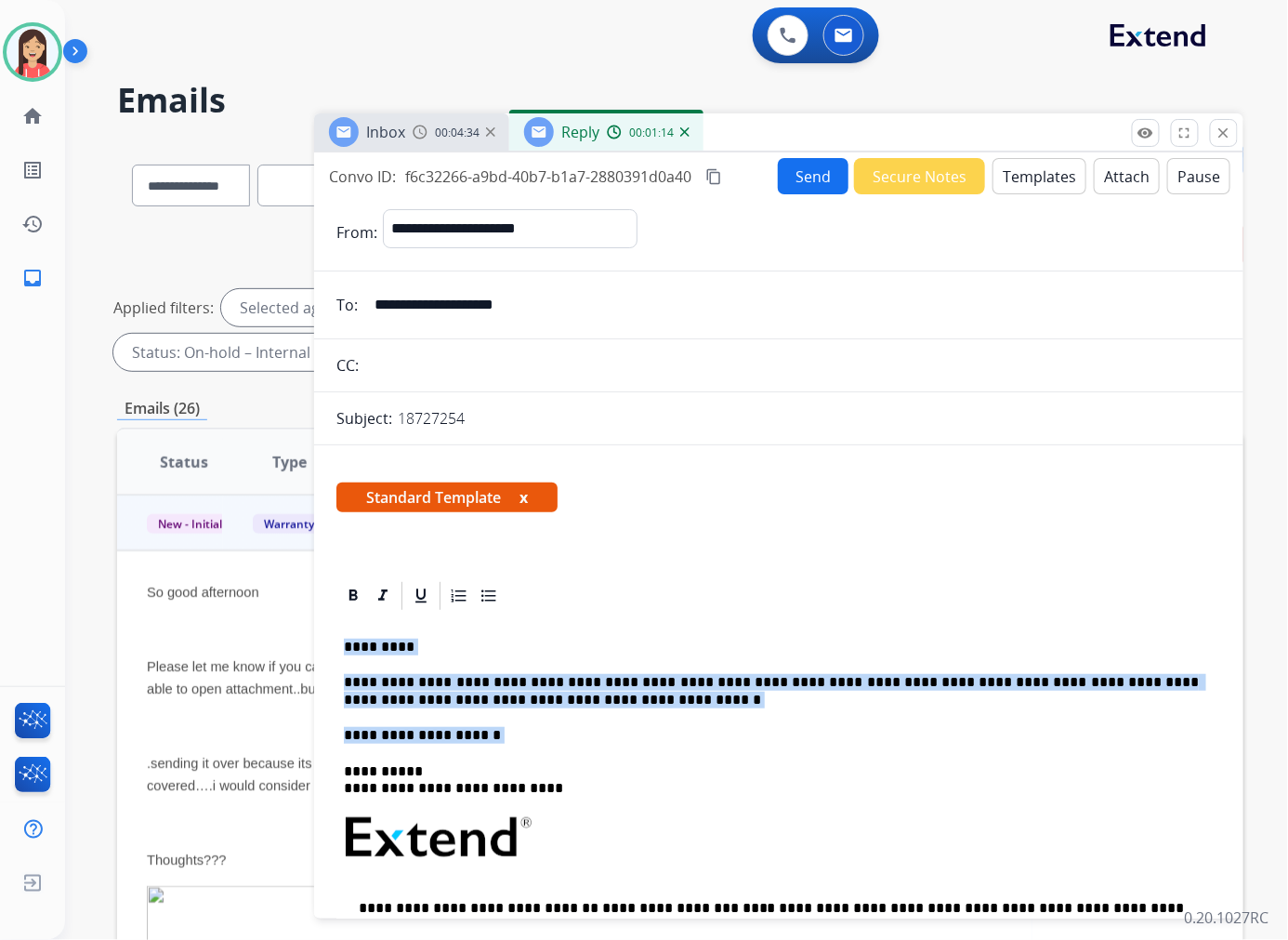
drag, startPoint x: 341, startPoint y: 648, endPoint x: 490, endPoint y: 737, distance: 173.6
click at [490, 737] on div "**********" at bounding box center [778, 881] width 884 height 538
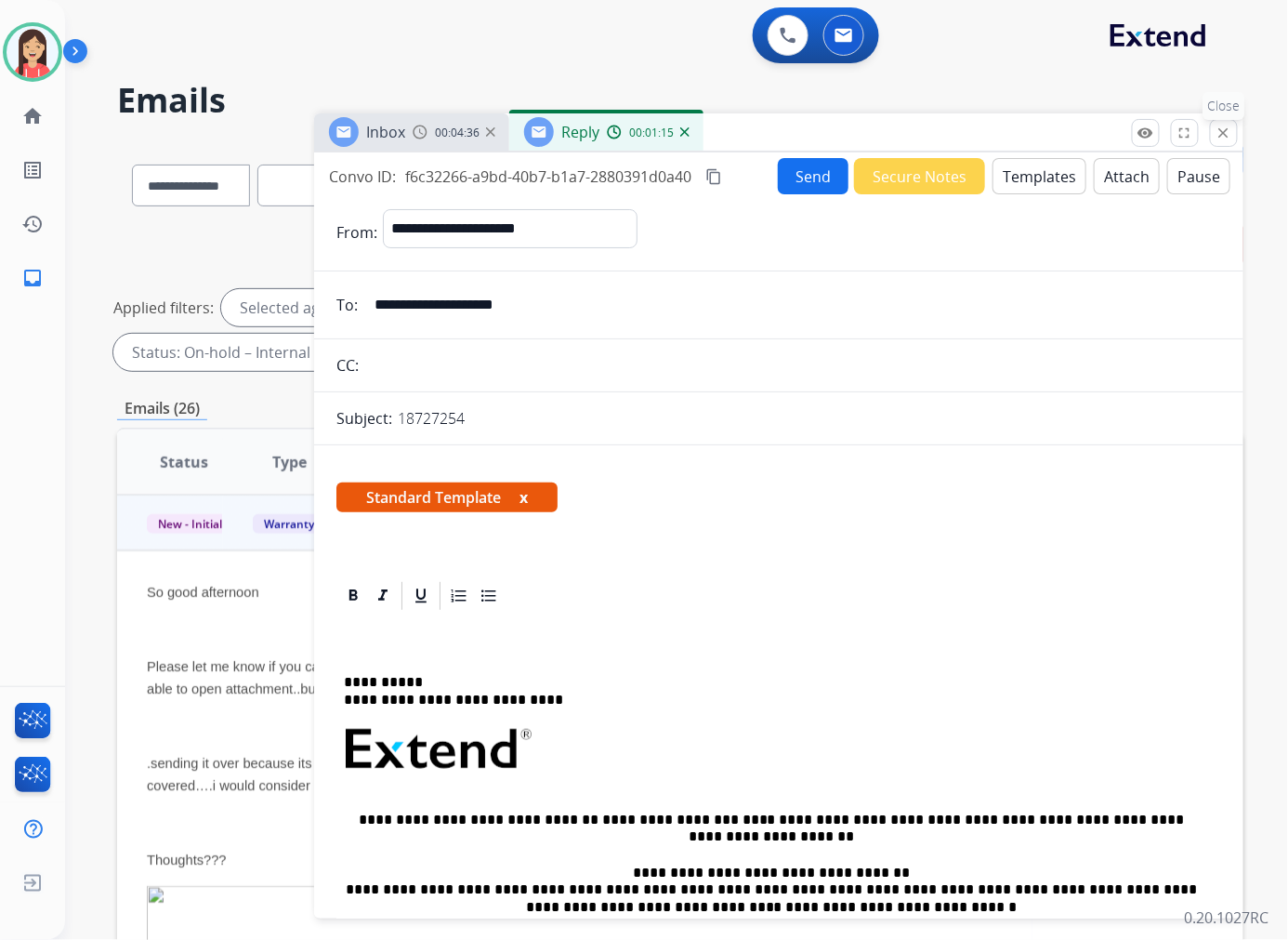
click at [1222, 129] on mat-icon "close" at bounding box center [1223, 133] width 17 height 17
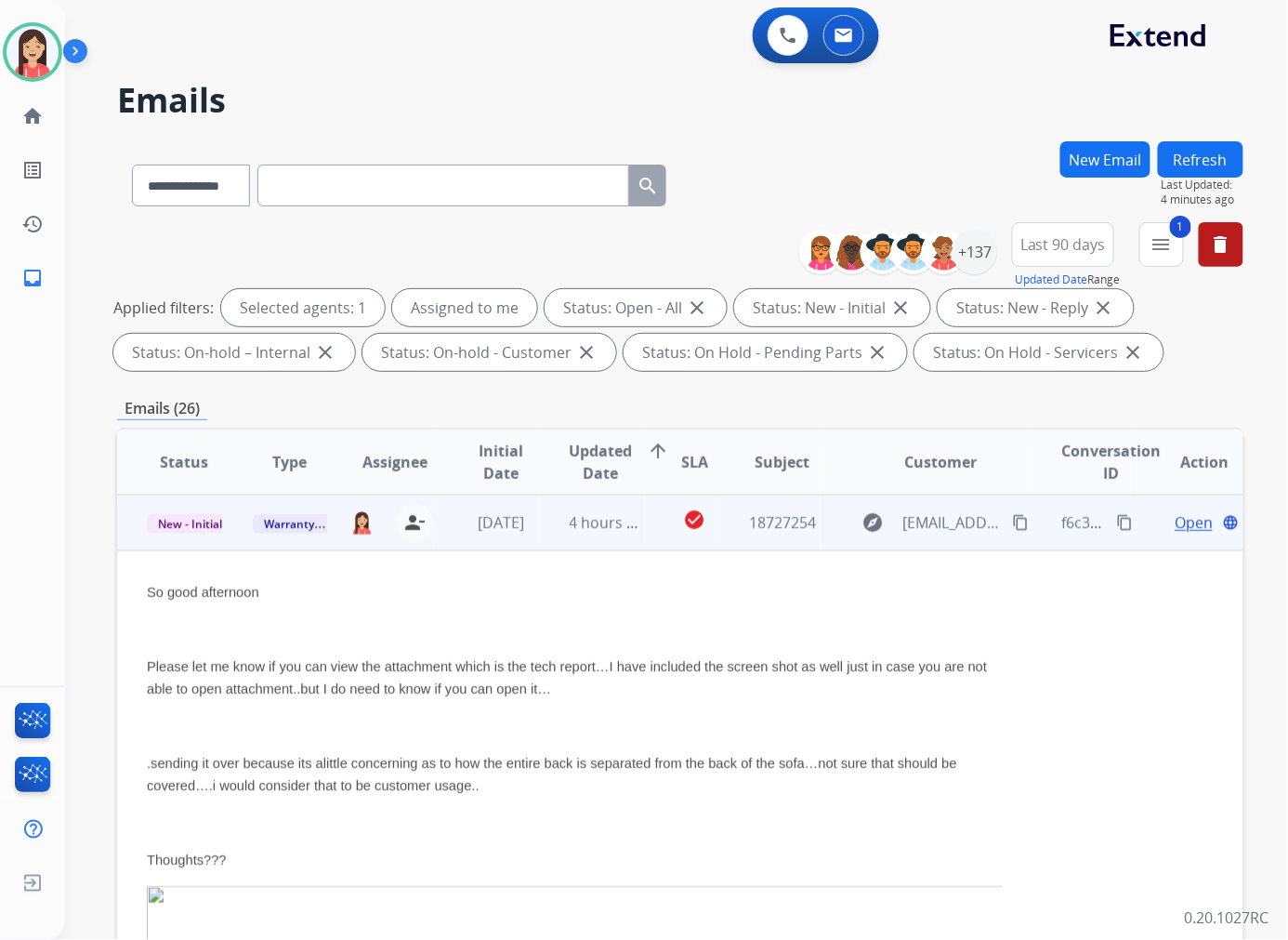
click at [1174, 521] on span "Open" at bounding box center [1193, 522] width 38 height 22
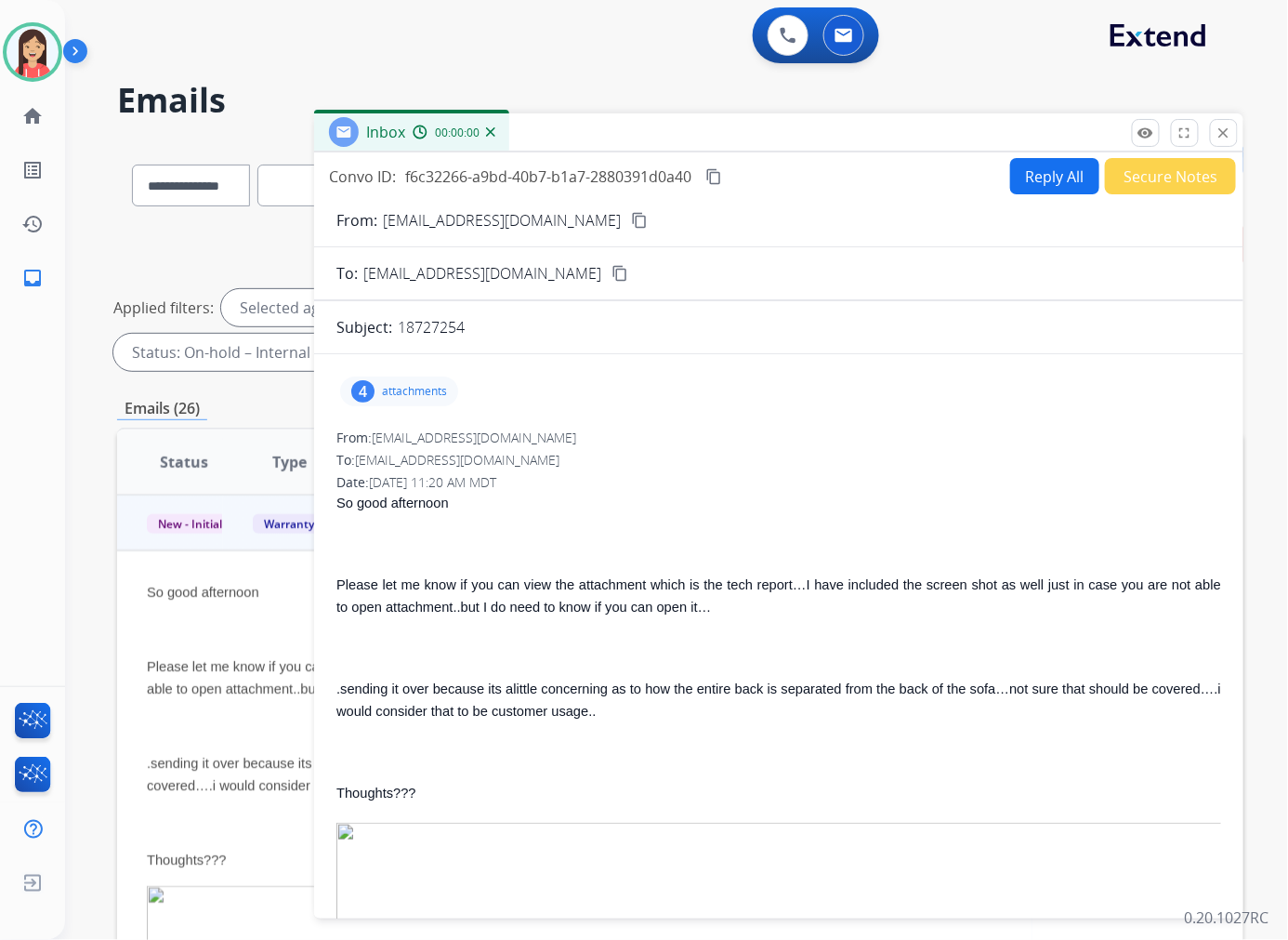
click at [420, 392] on p "attachments" at bounding box center [414, 391] width 65 height 15
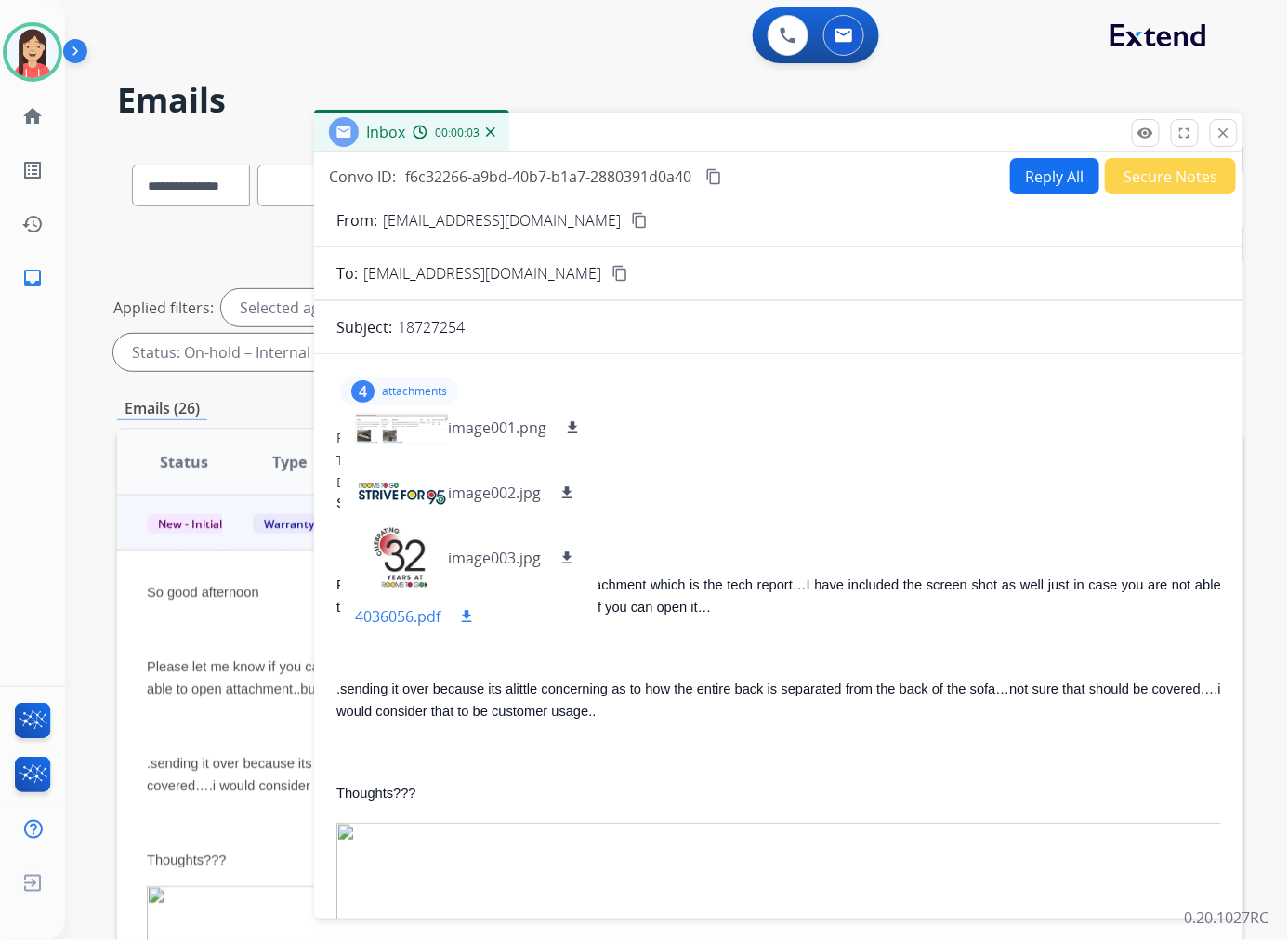
scroll to position [14, 0]
click at [462, 610] on mat-icon "download" at bounding box center [466, 613] width 17 height 17
click at [1028, 187] on button "Reply All" at bounding box center [1055, 176] width 89 height 36
select select "**********"
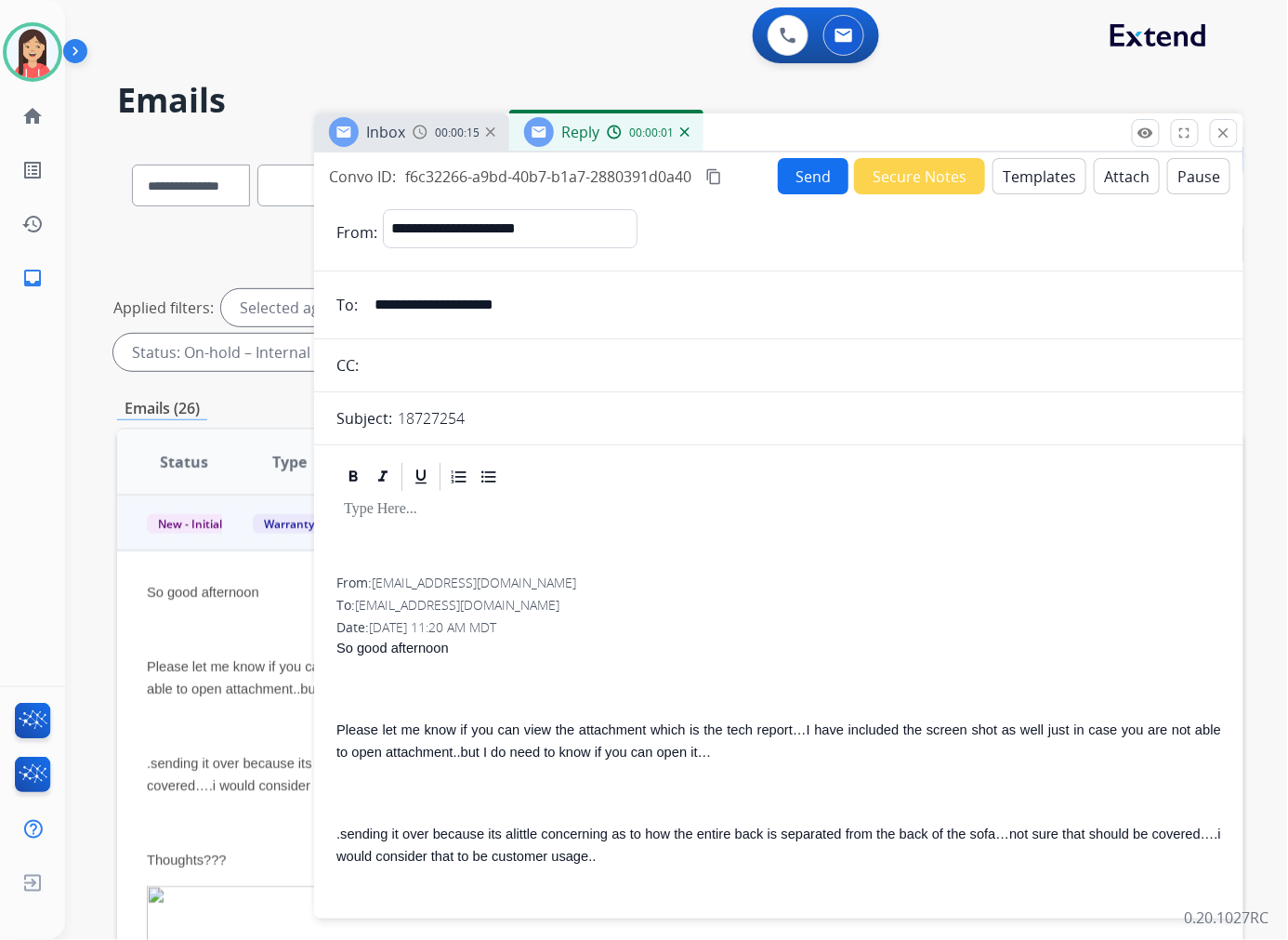
click at [1029, 176] on button "Templates" at bounding box center [1039, 176] width 94 height 36
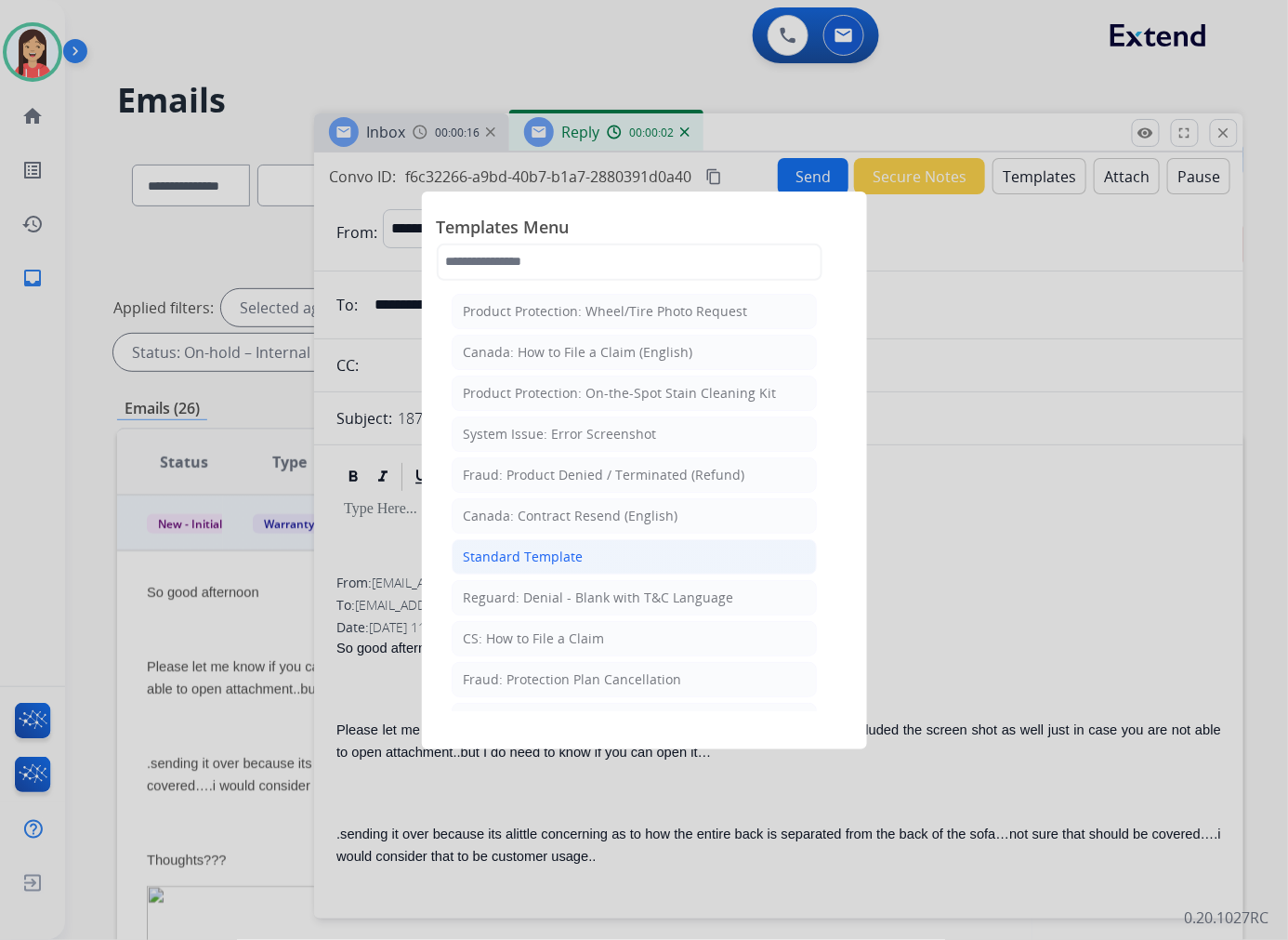
click at [515, 559] on div "Standard Template" at bounding box center [524, 557] width 120 height 19
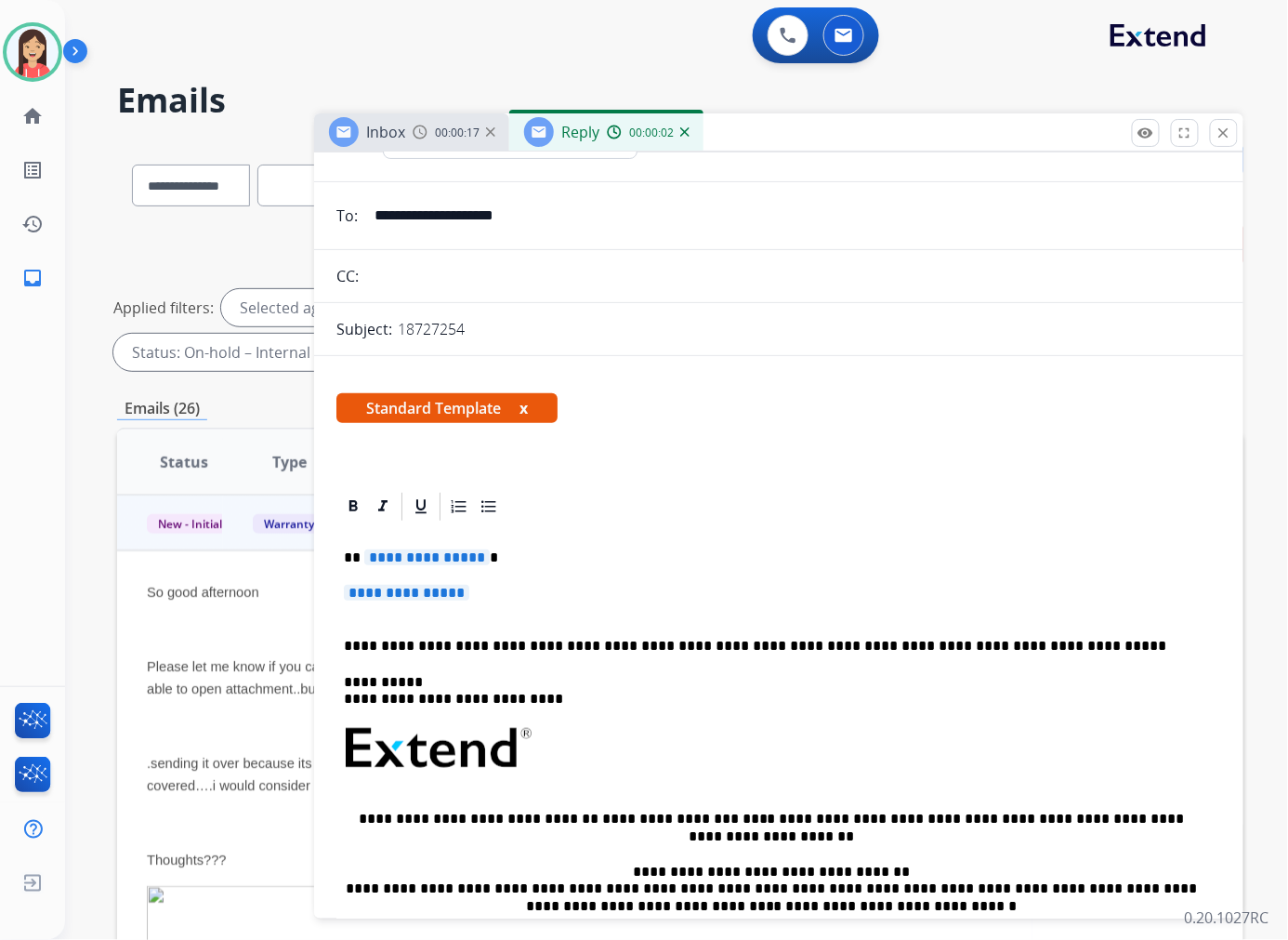
scroll to position [207, 0]
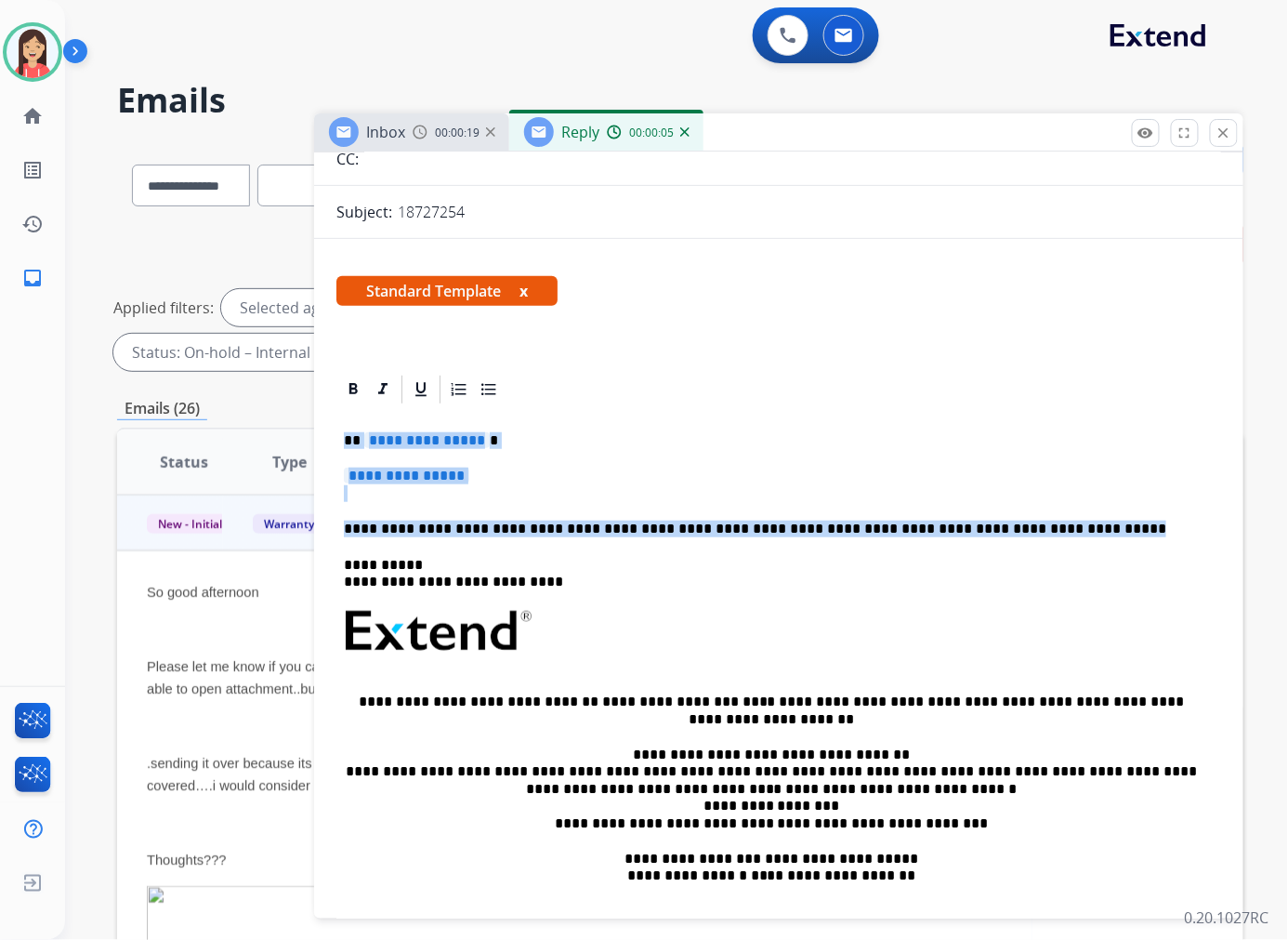
drag, startPoint x: 341, startPoint y: 434, endPoint x: 1044, endPoint y: 532, distance: 709.8
click at [1044, 532] on div "**********" at bounding box center [778, 674] width 884 height 538
paste div
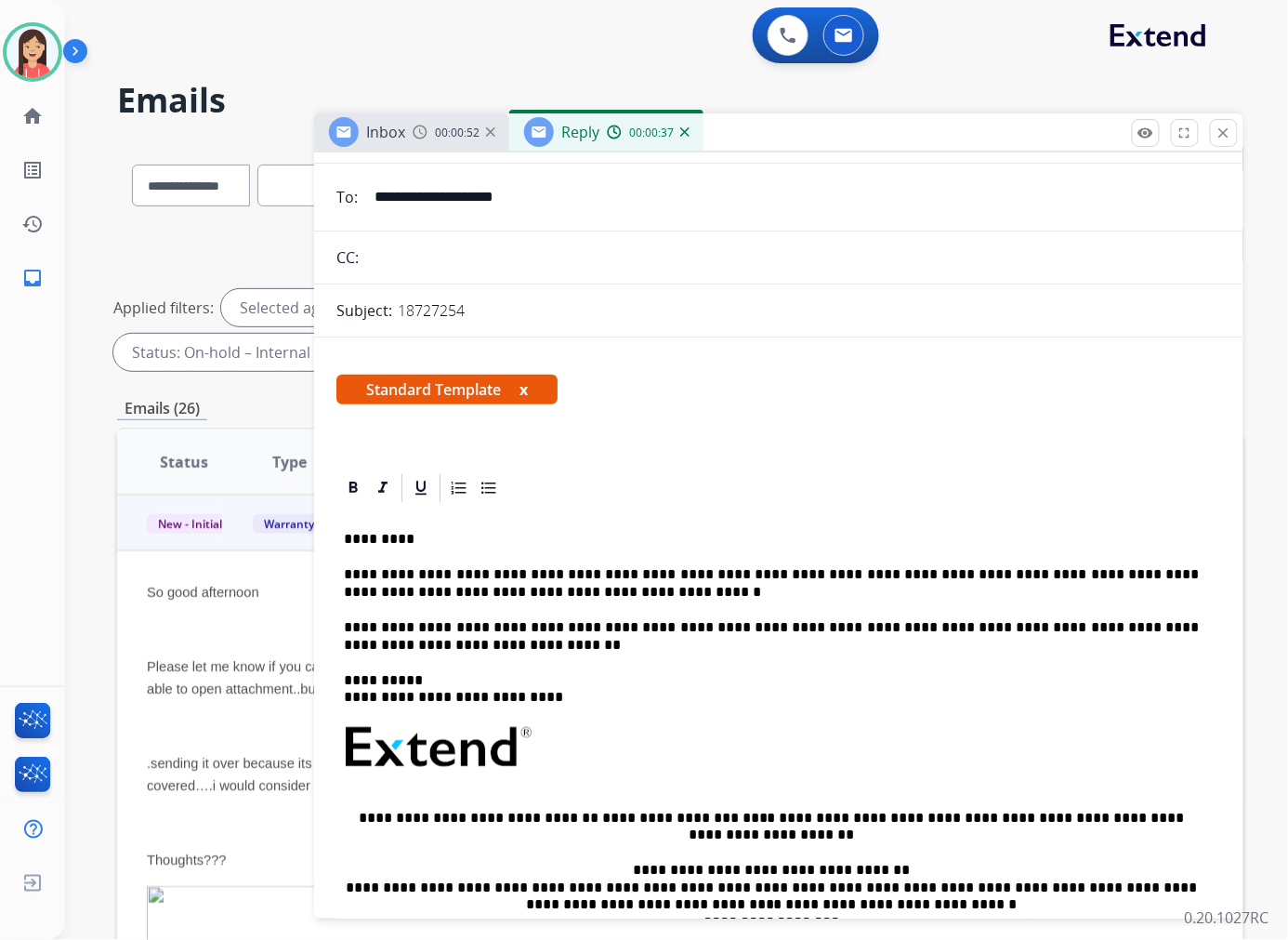
scroll to position [0, 0]
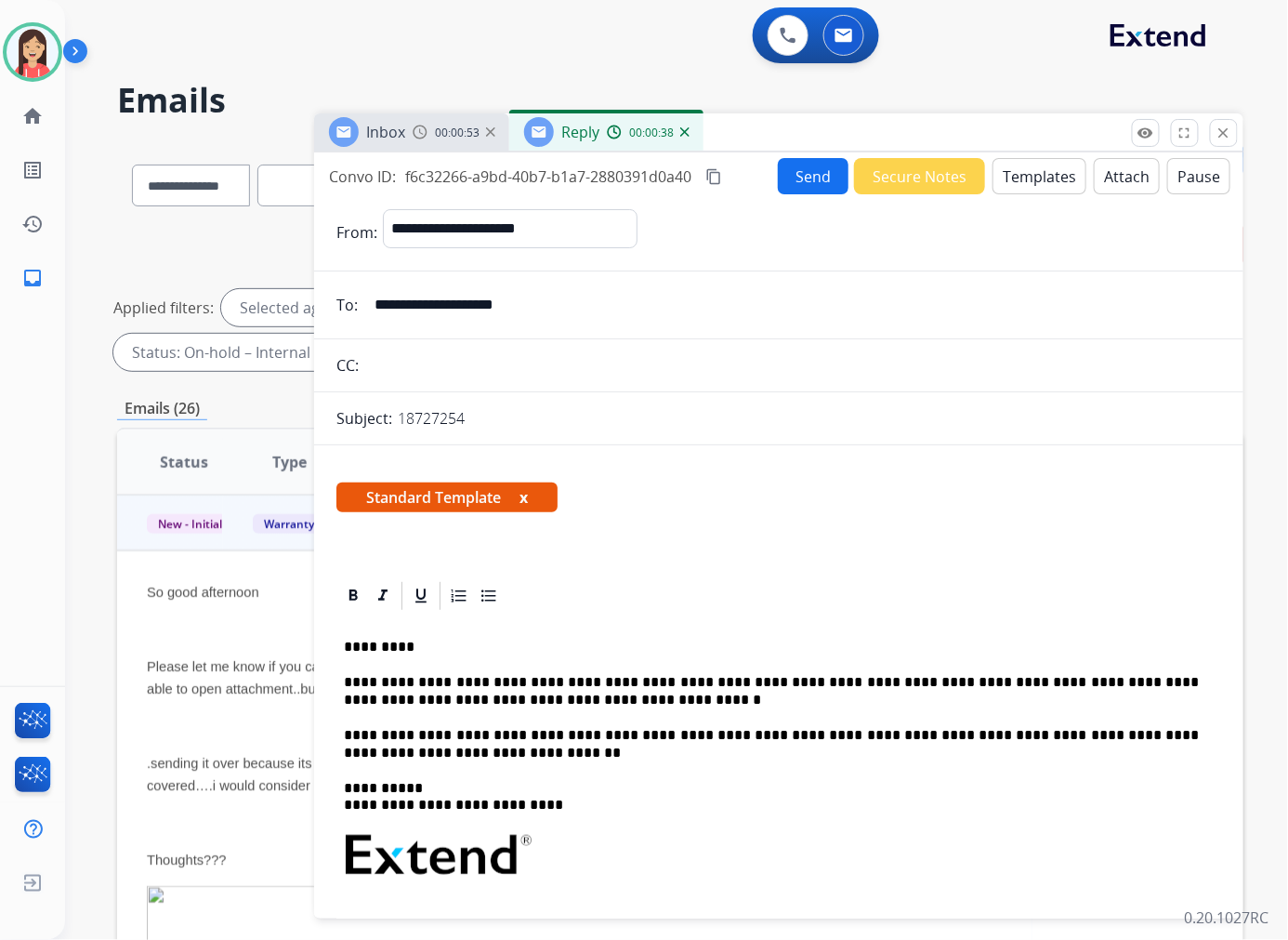
click at [805, 184] on button "Send" at bounding box center [813, 176] width 70 height 36
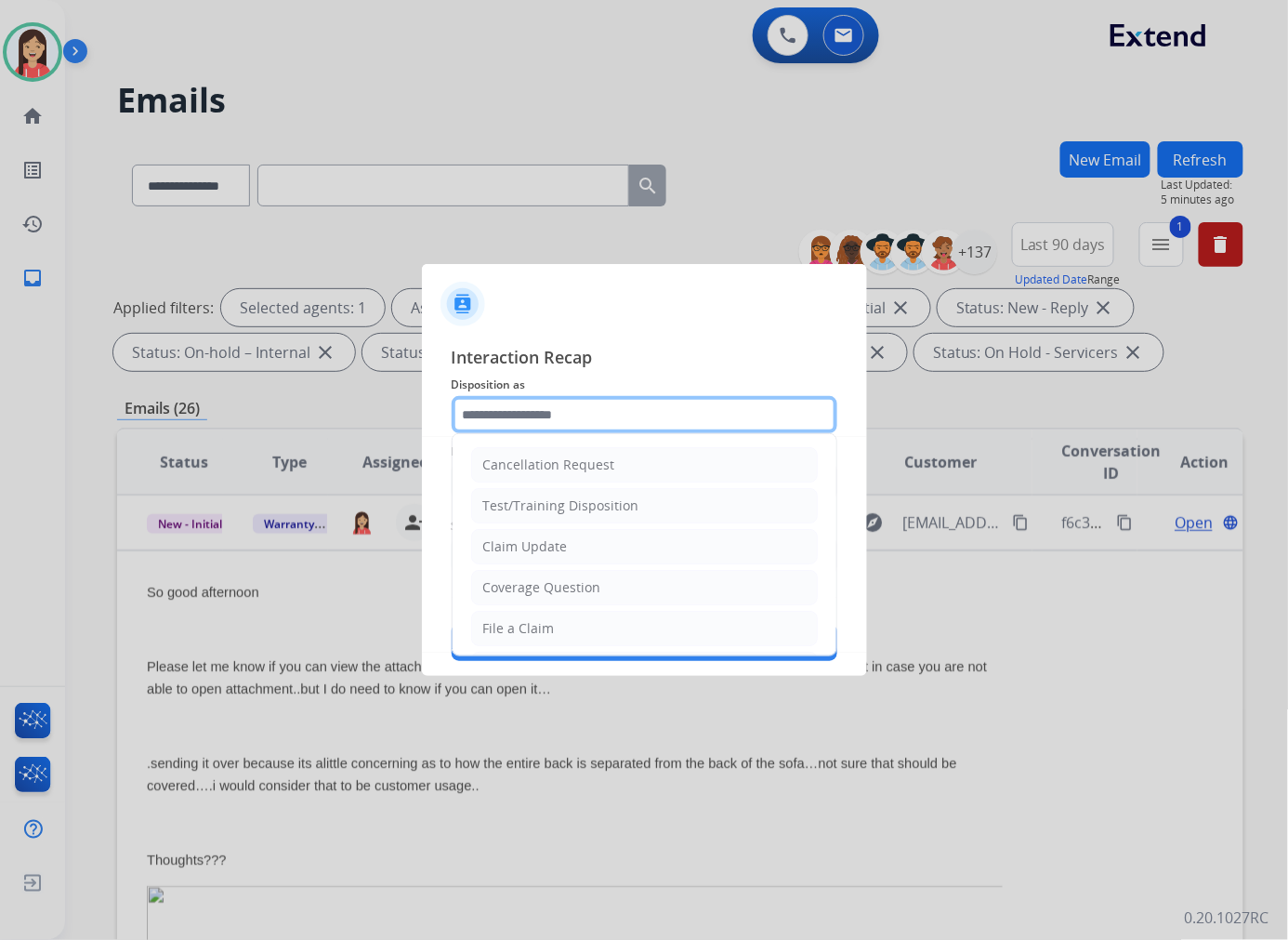
click at [613, 419] on input "text" at bounding box center [644, 414] width 386 height 37
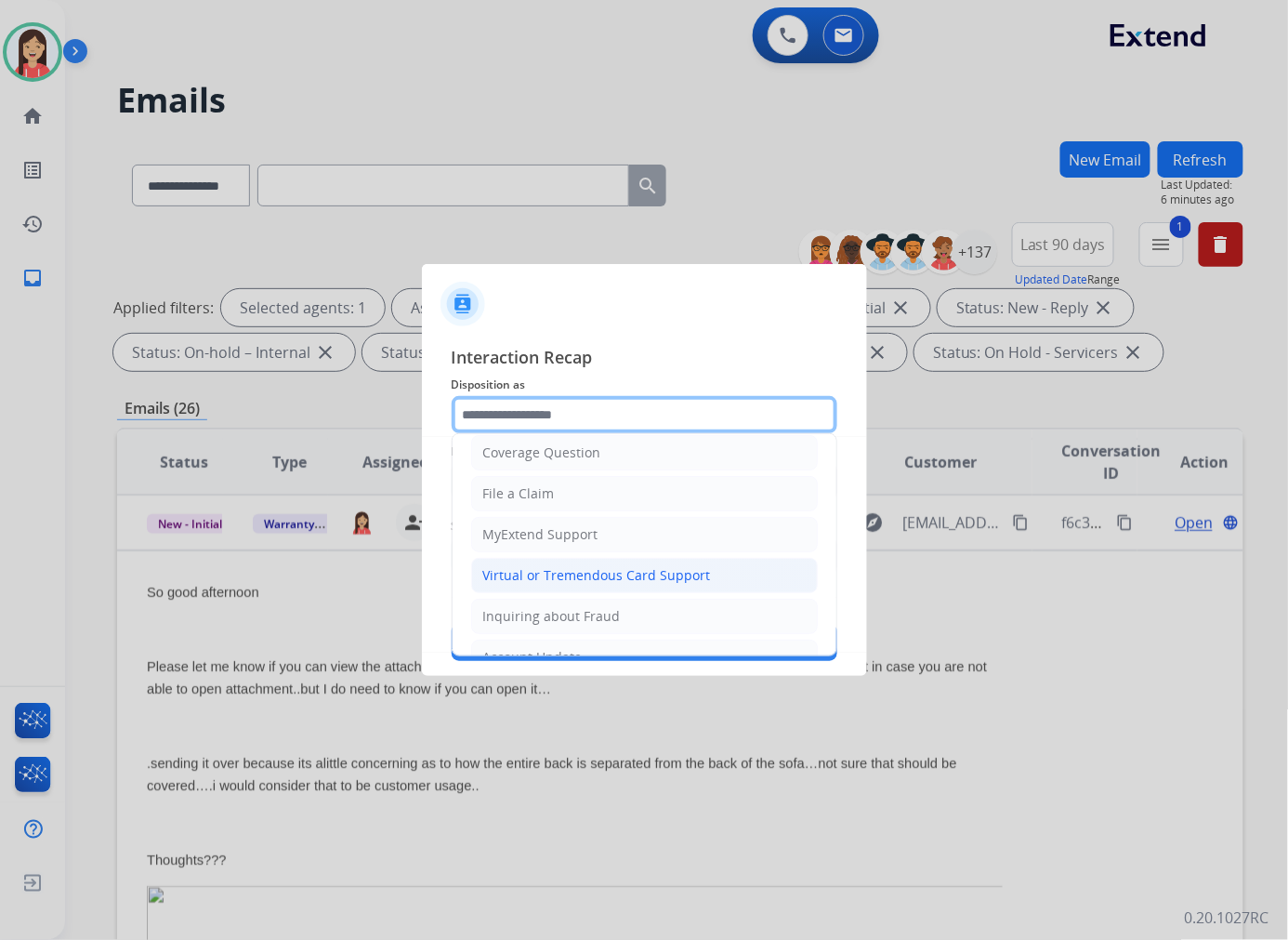
scroll to position [103, 0]
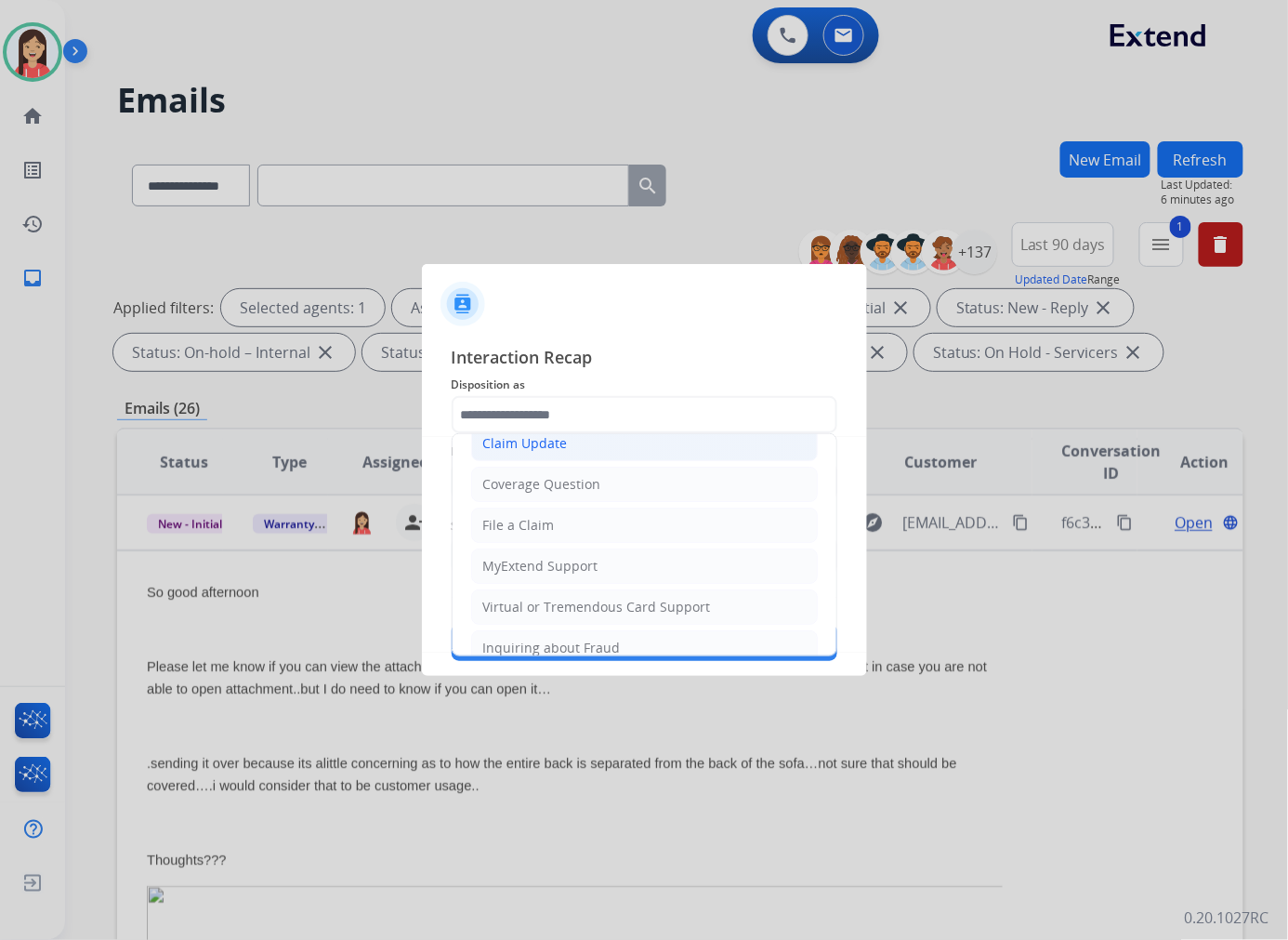
click at [570, 455] on li "Claim Update" at bounding box center [644, 443] width 347 height 35
type input "**********"
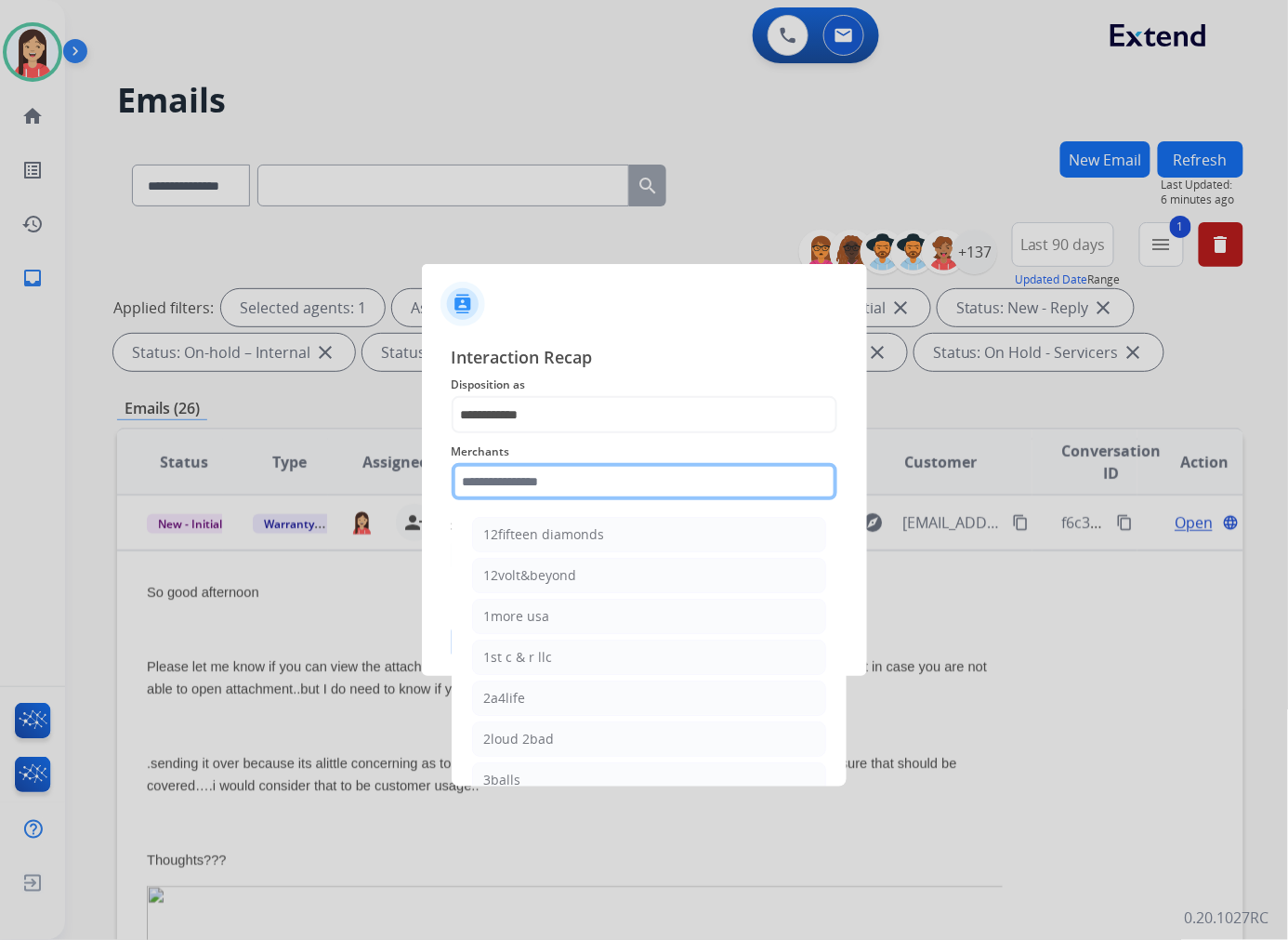
click at [550, 469] on input "text" at bounding box center [644, 481] width 386 height 37
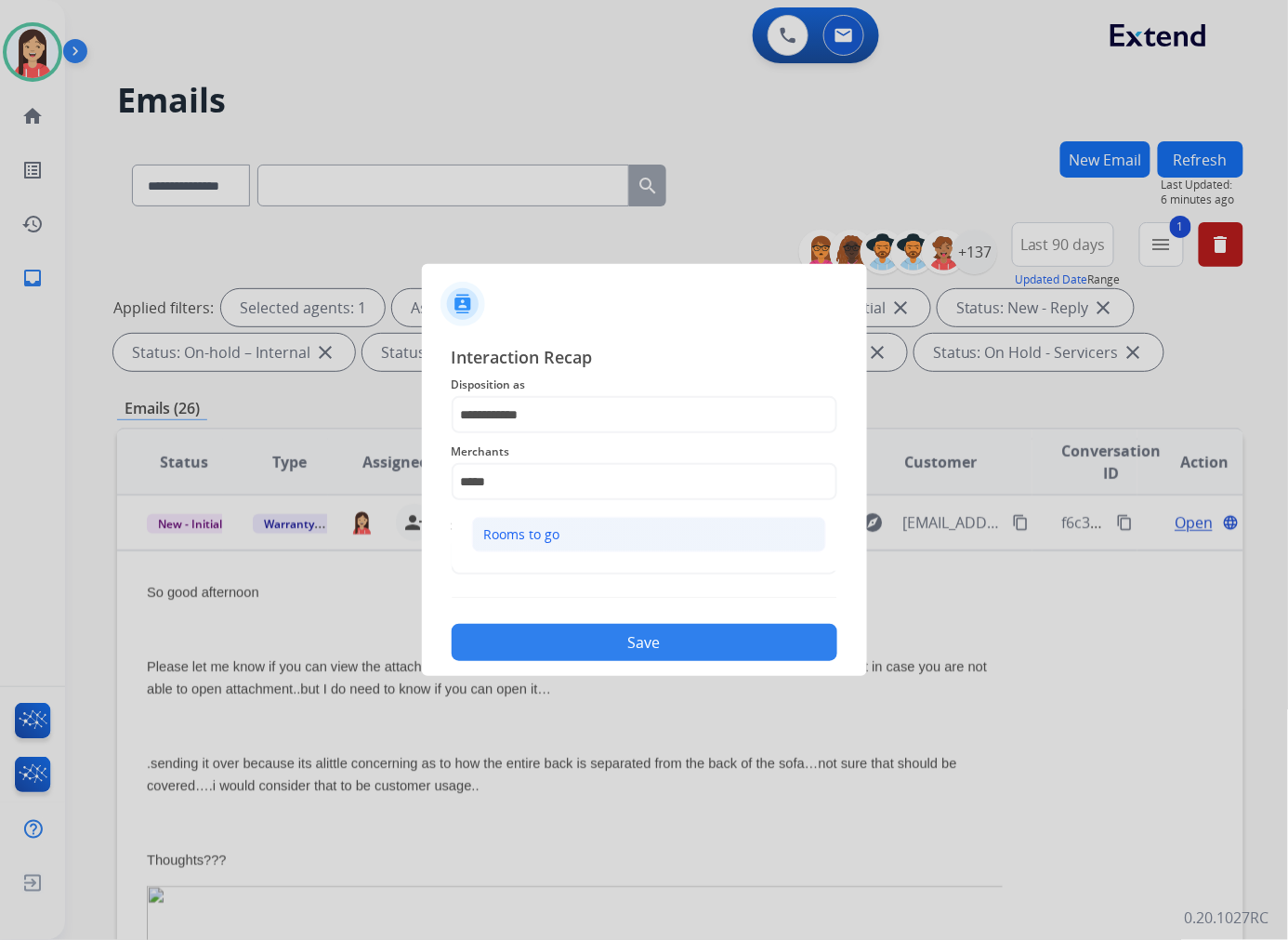
click at [602, 528] on li "Rooms to go" at bounding box center [649, 534] width 354 height 35
type input "**********"
click at [571, 570] on input "text" at bounding box center [644, 555] width 386 height 37
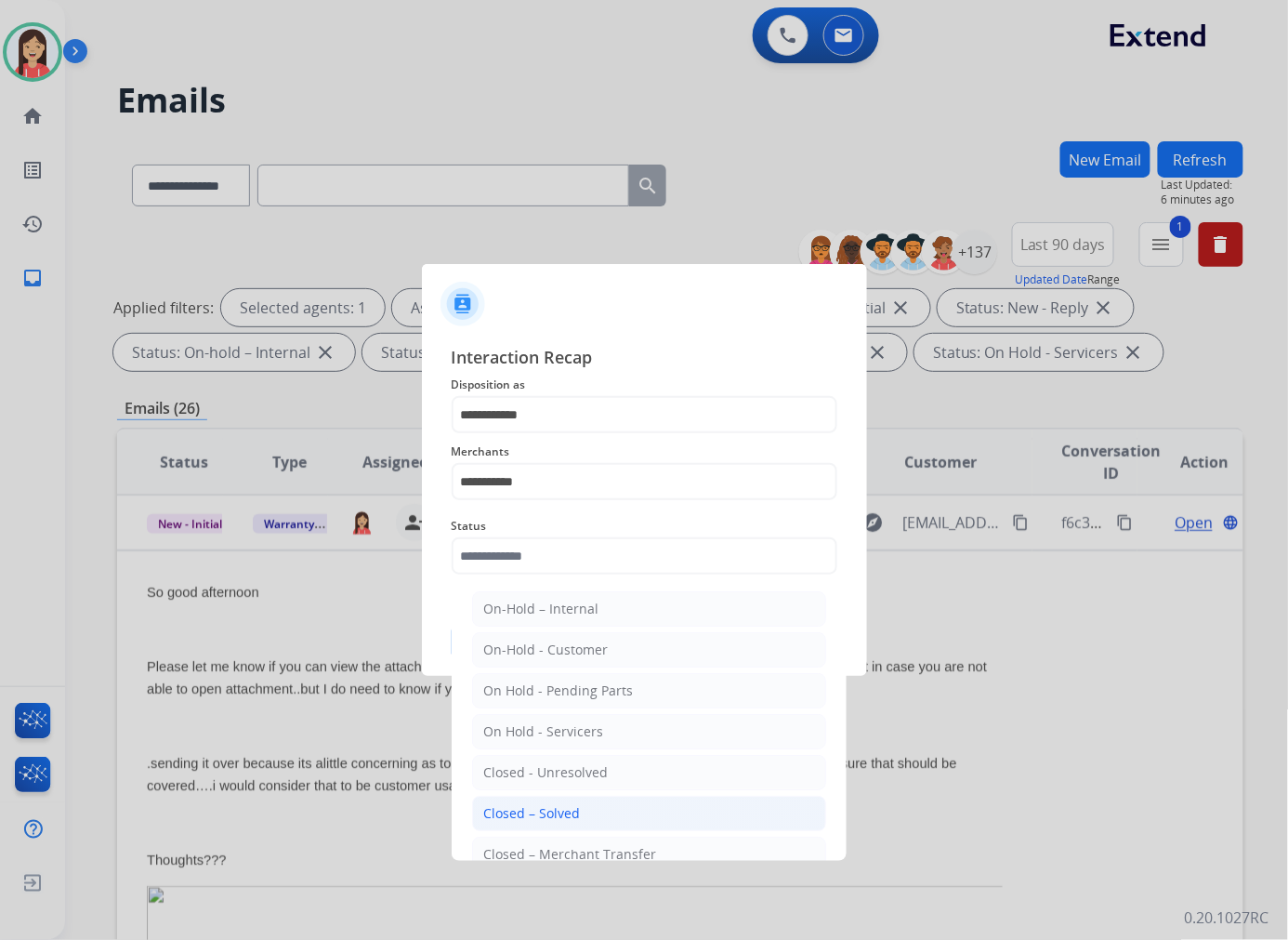
click at [546, 812] on div "Closed – Solved" at bounding box center [531, 813] width 96 height 19
type input "**********"
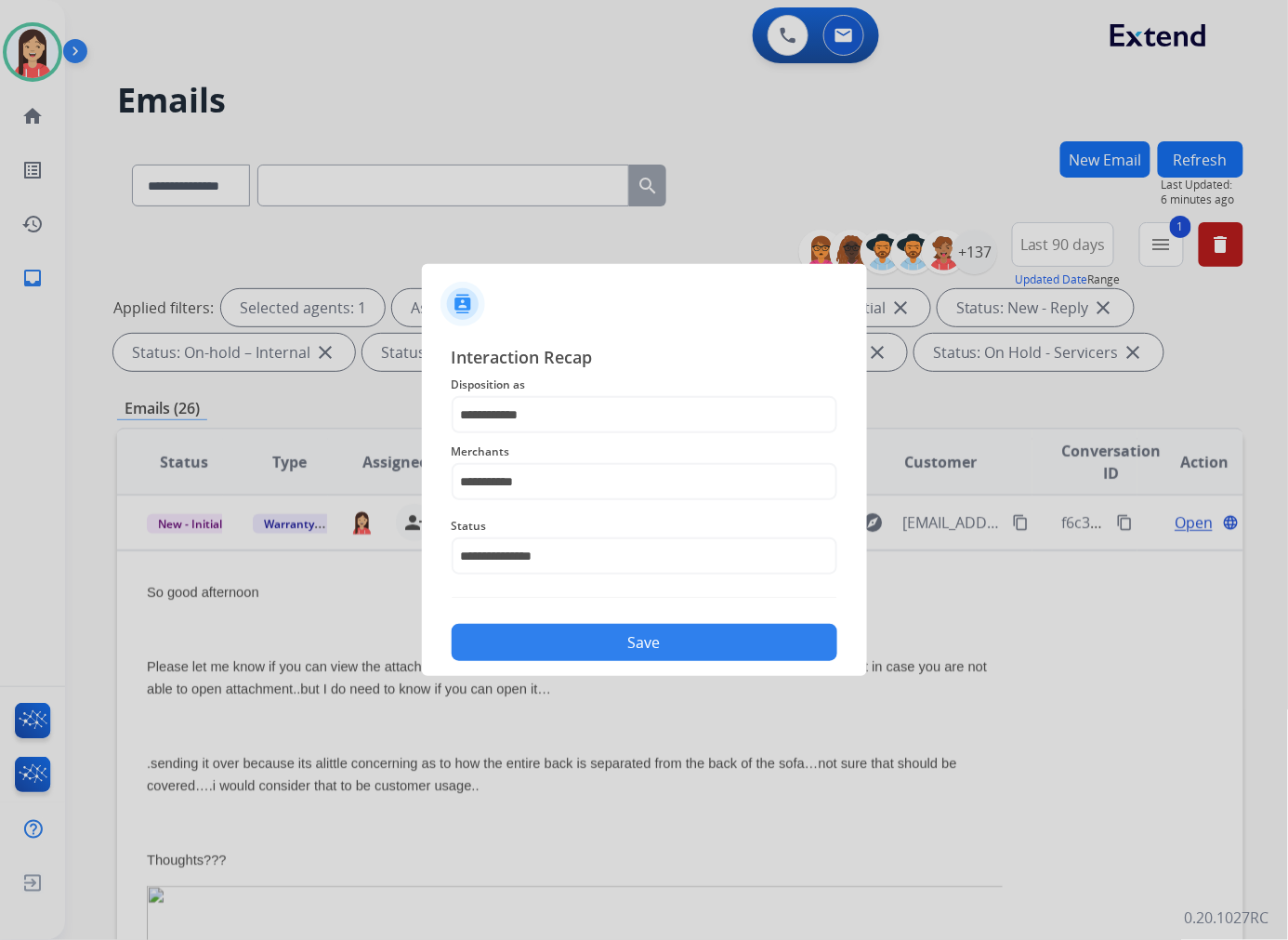
click at [626, 652] on button "Save" at bounding box center [644, 642] width 386 height 37
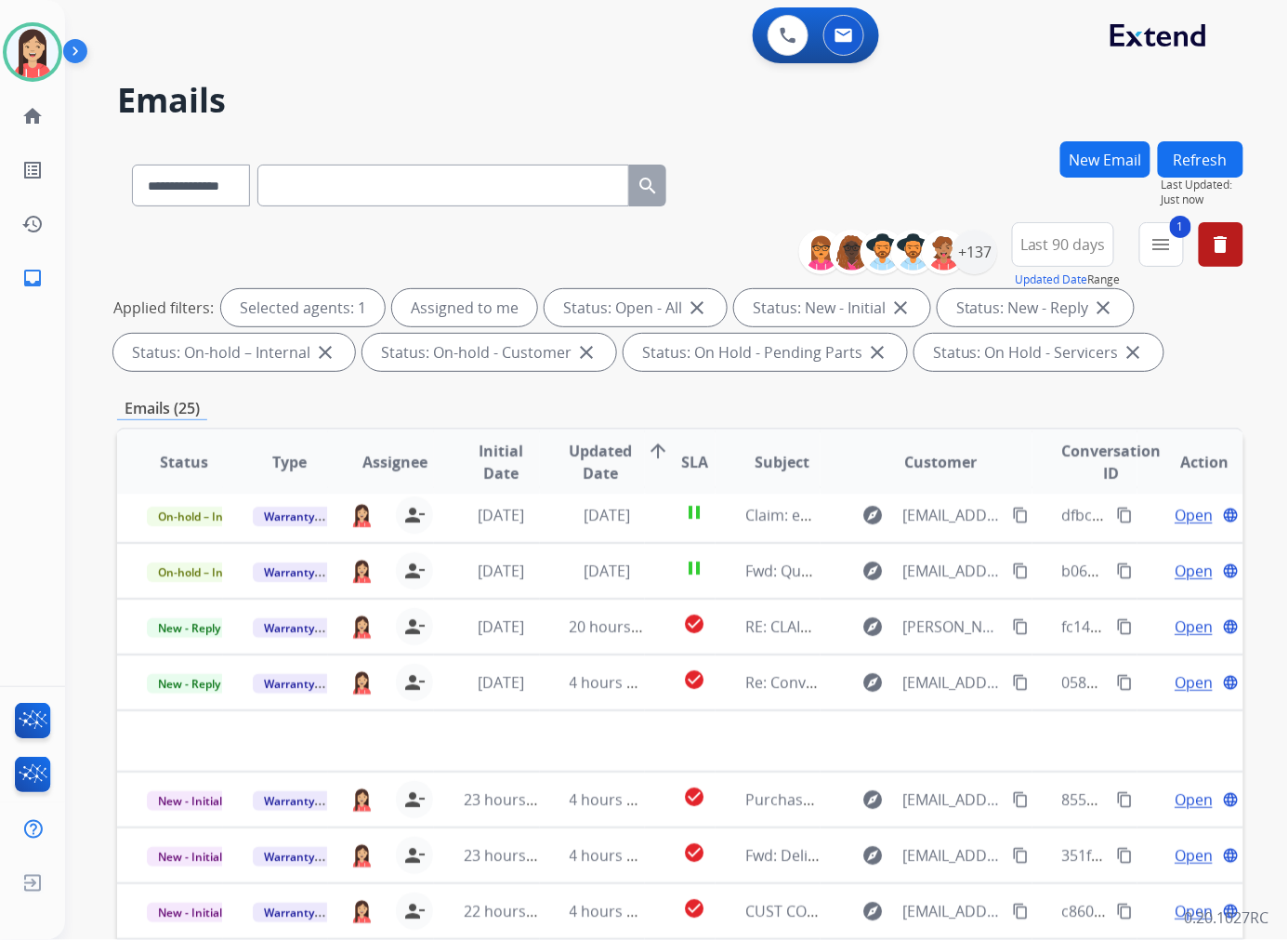
scroll to position [61, 0]
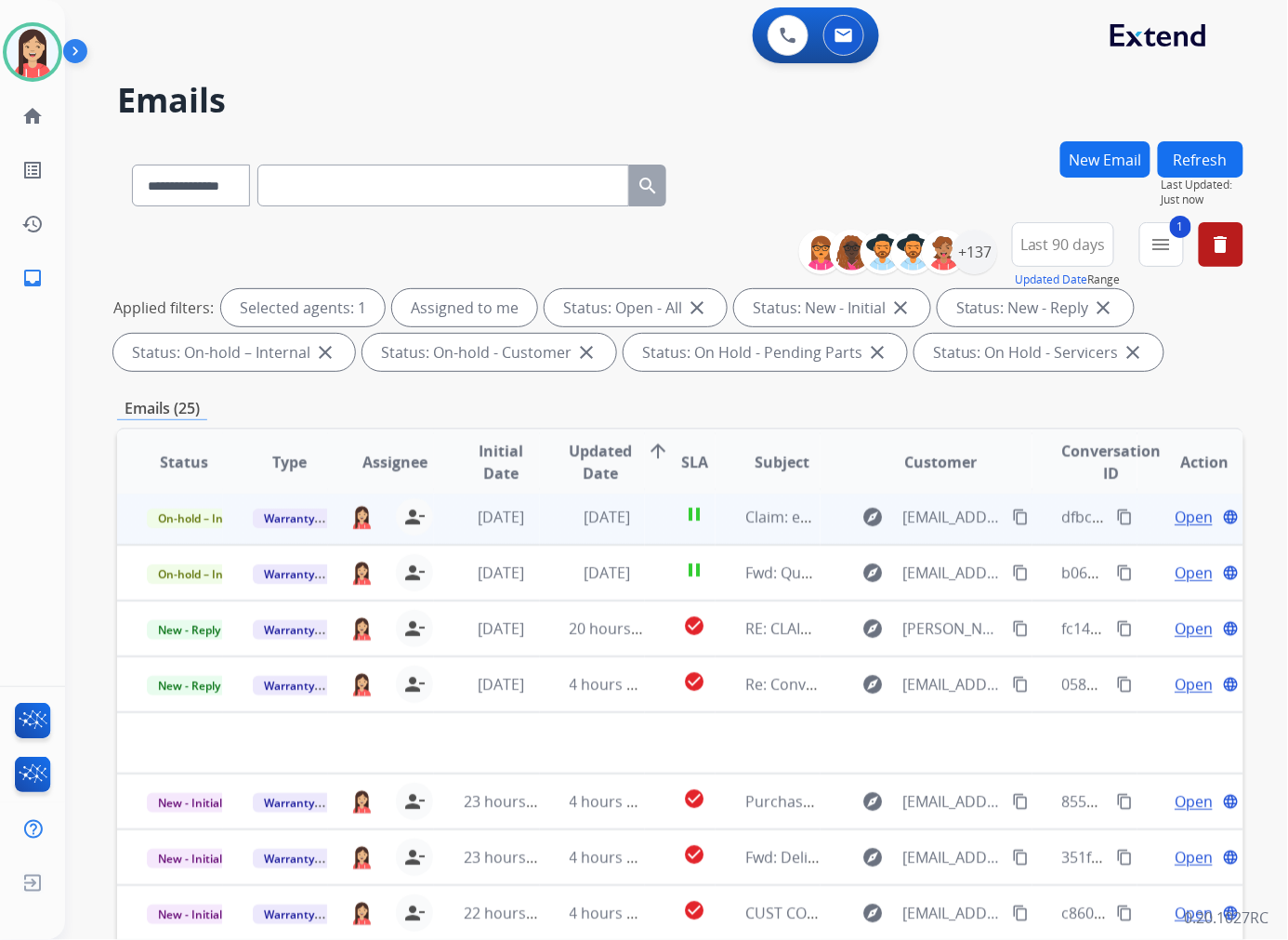
click at [554, 522] on td "[DATE]" at bounding box center [592, 516] width 106 height 56
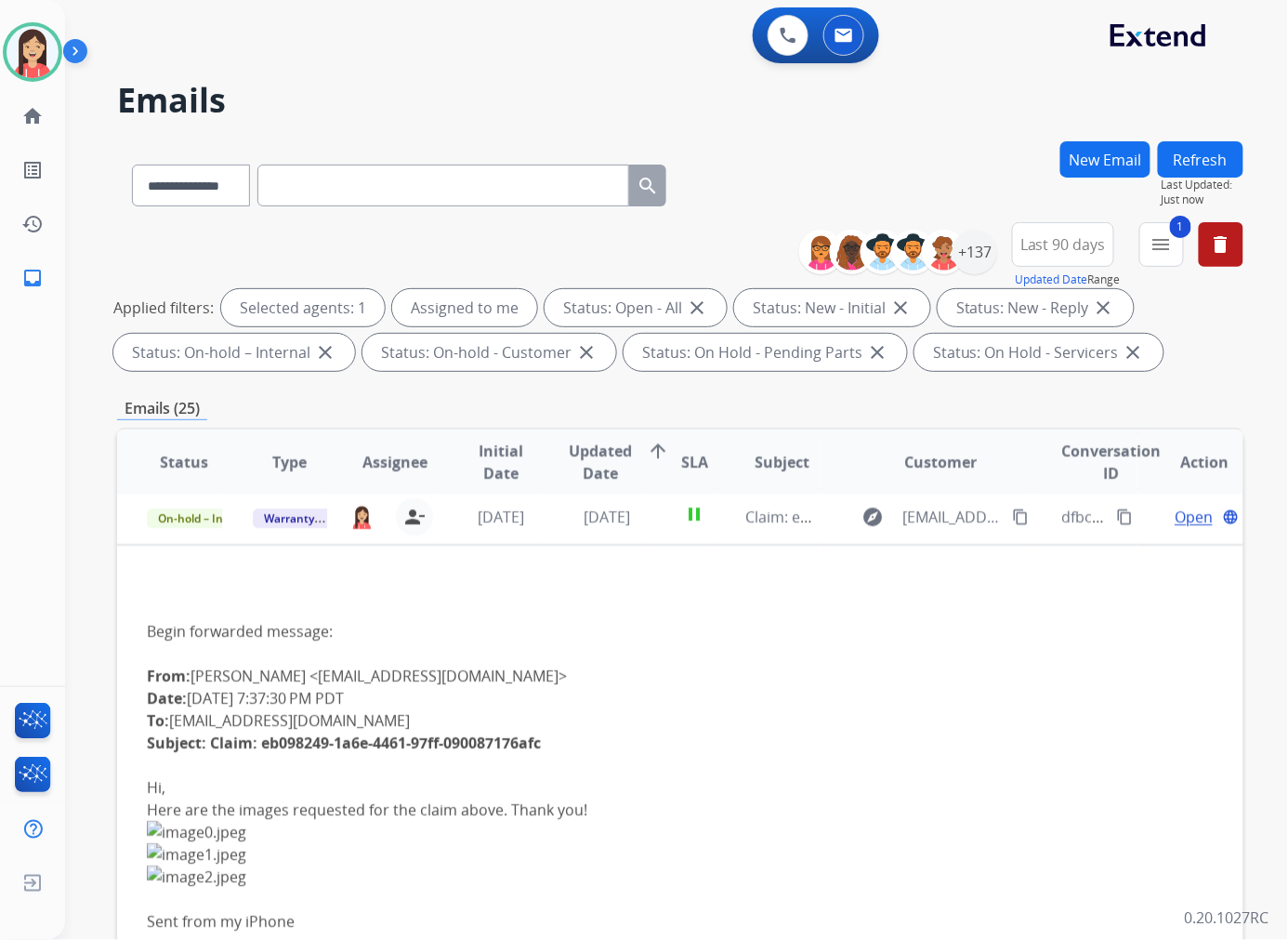
scroll to position [56, 0]
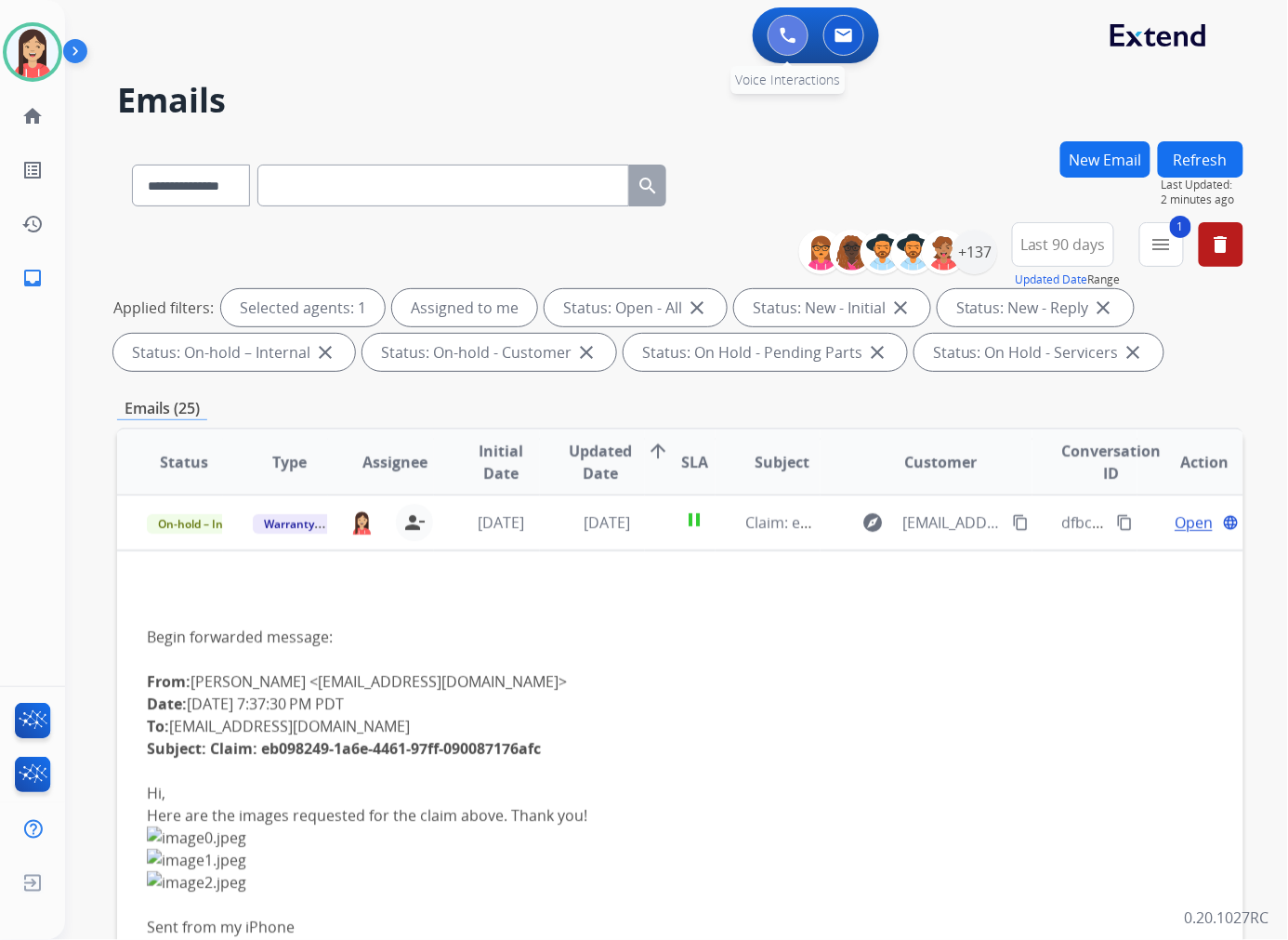
click at [787, 31] on img at bounding box center [788, 35] width 17 height 17
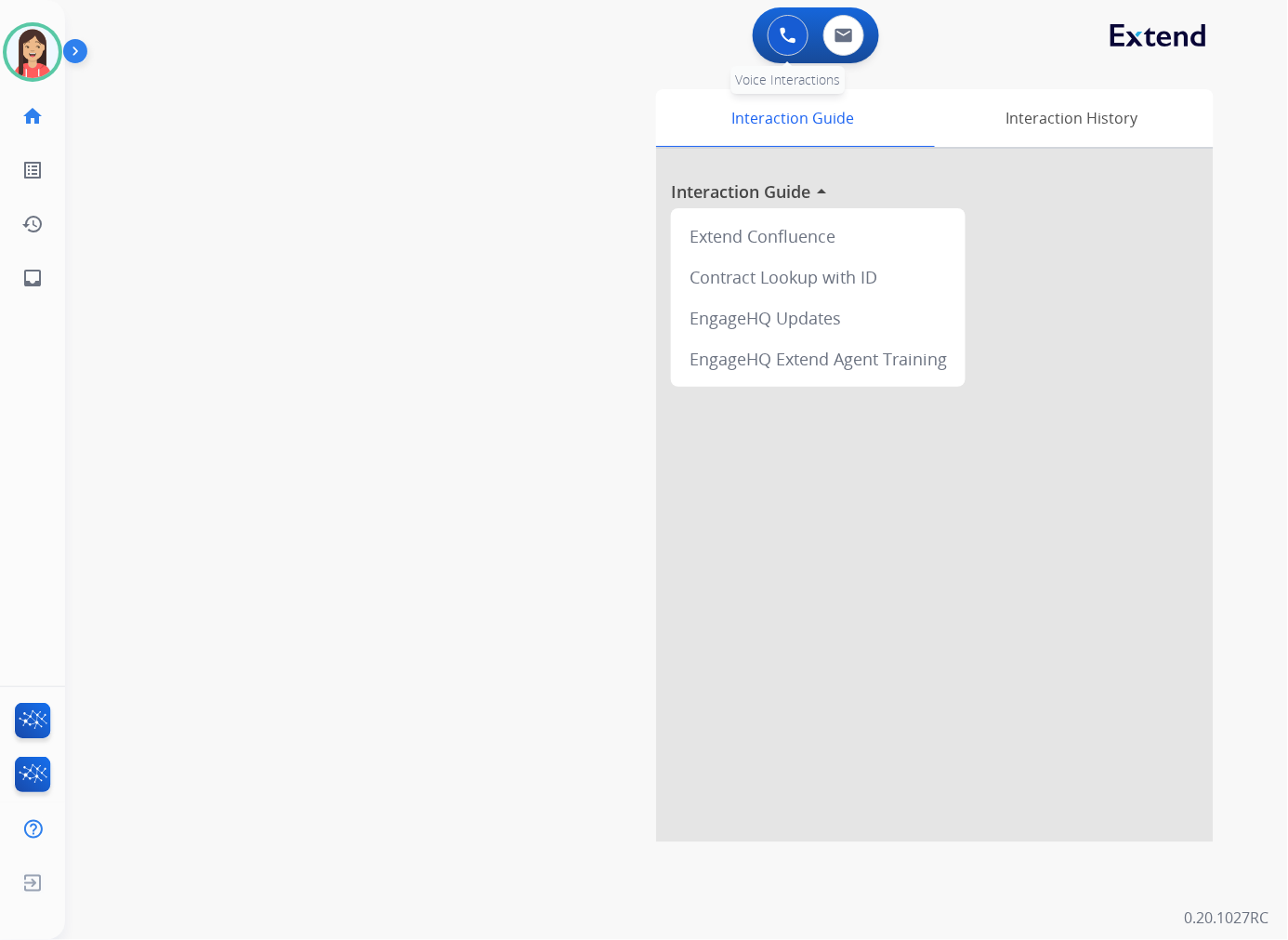
click at [785, 38] on img at bounding box center [788, 35] width 17 height 17
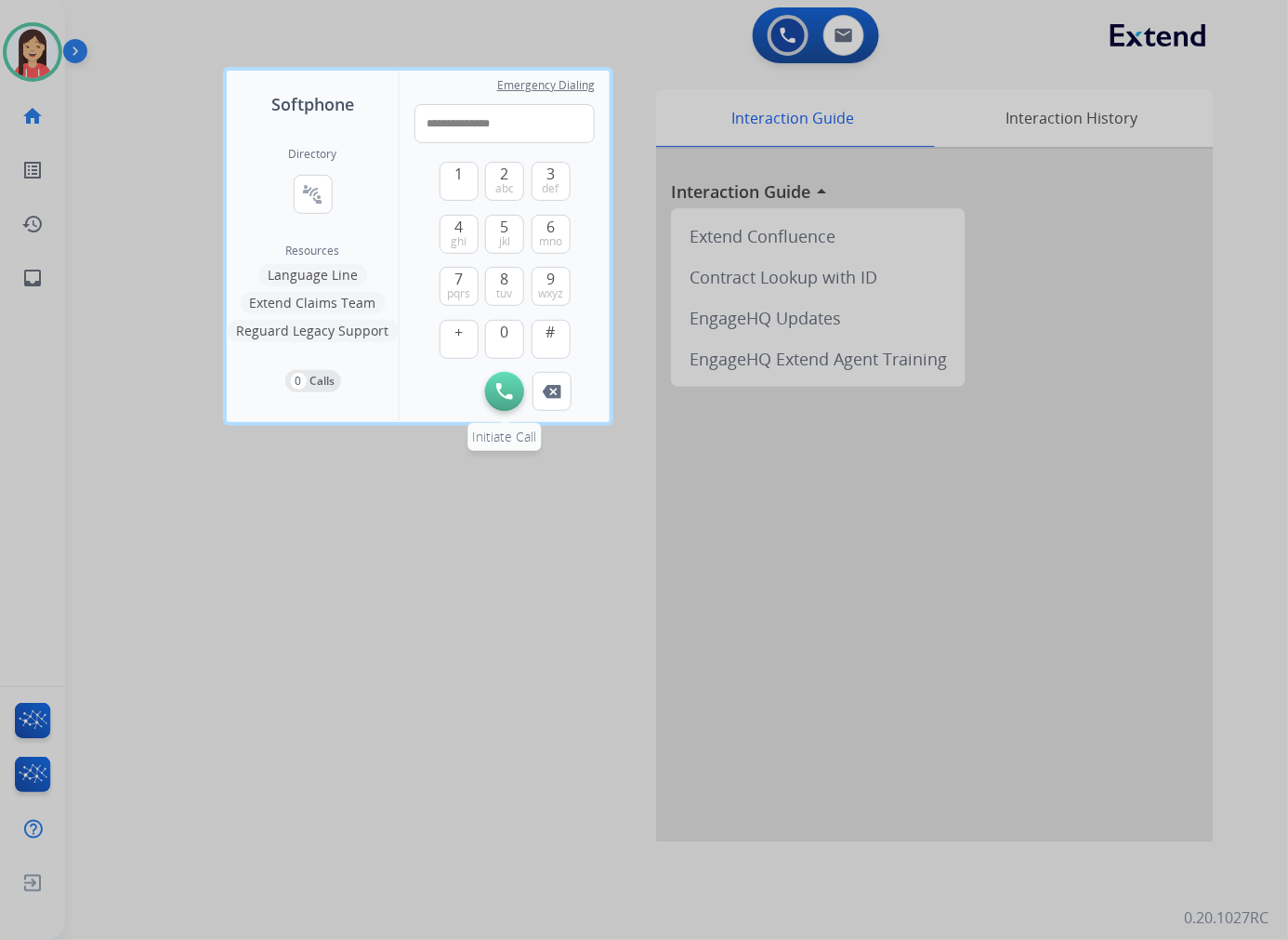
type input "**********"
click at [498, 383] on img at bounding box center [505, 391] width 17 height 17
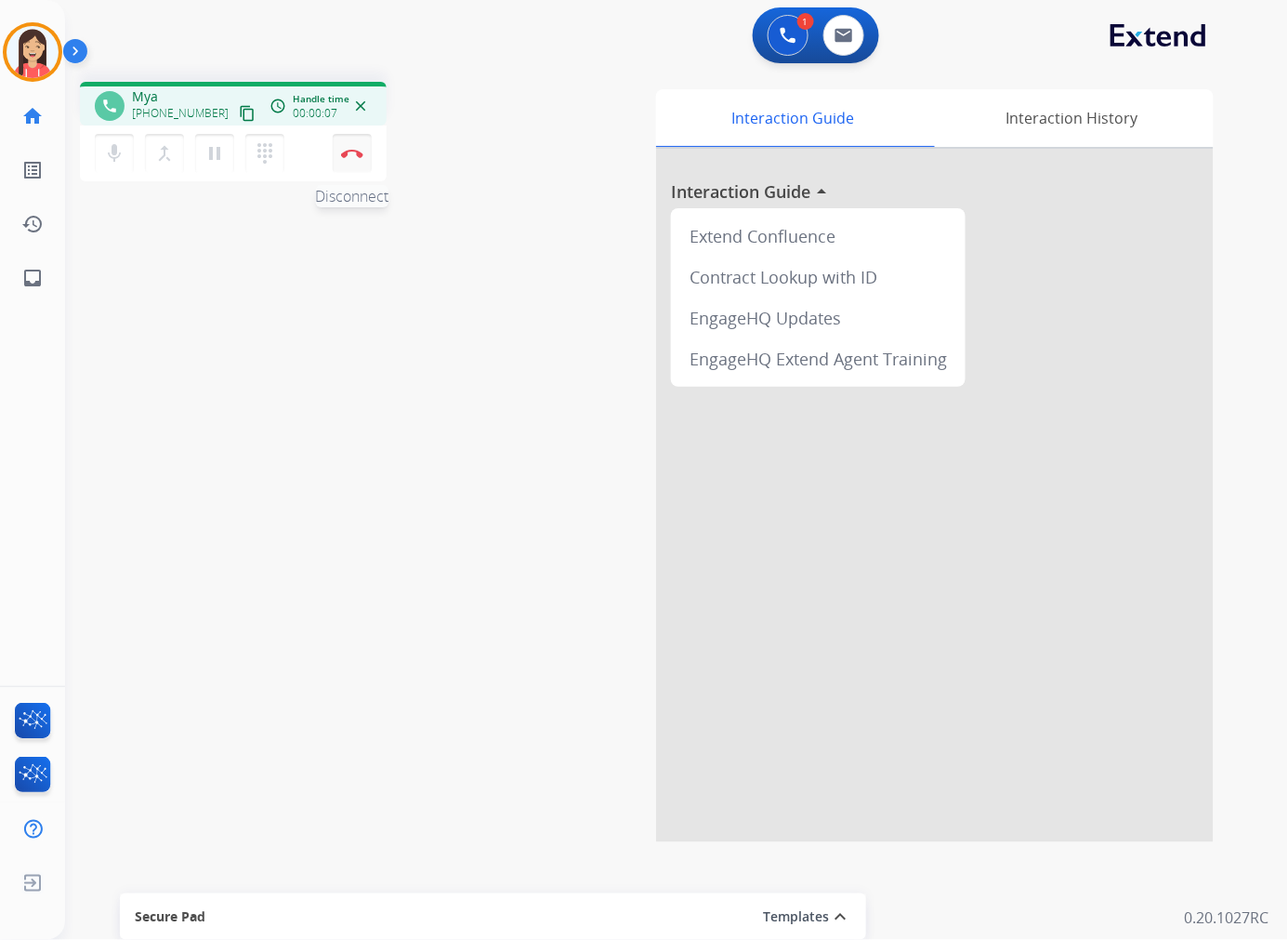
click at [360, 161] on button "Disconnect" at bounding box center [351, 153] width 39 height 39
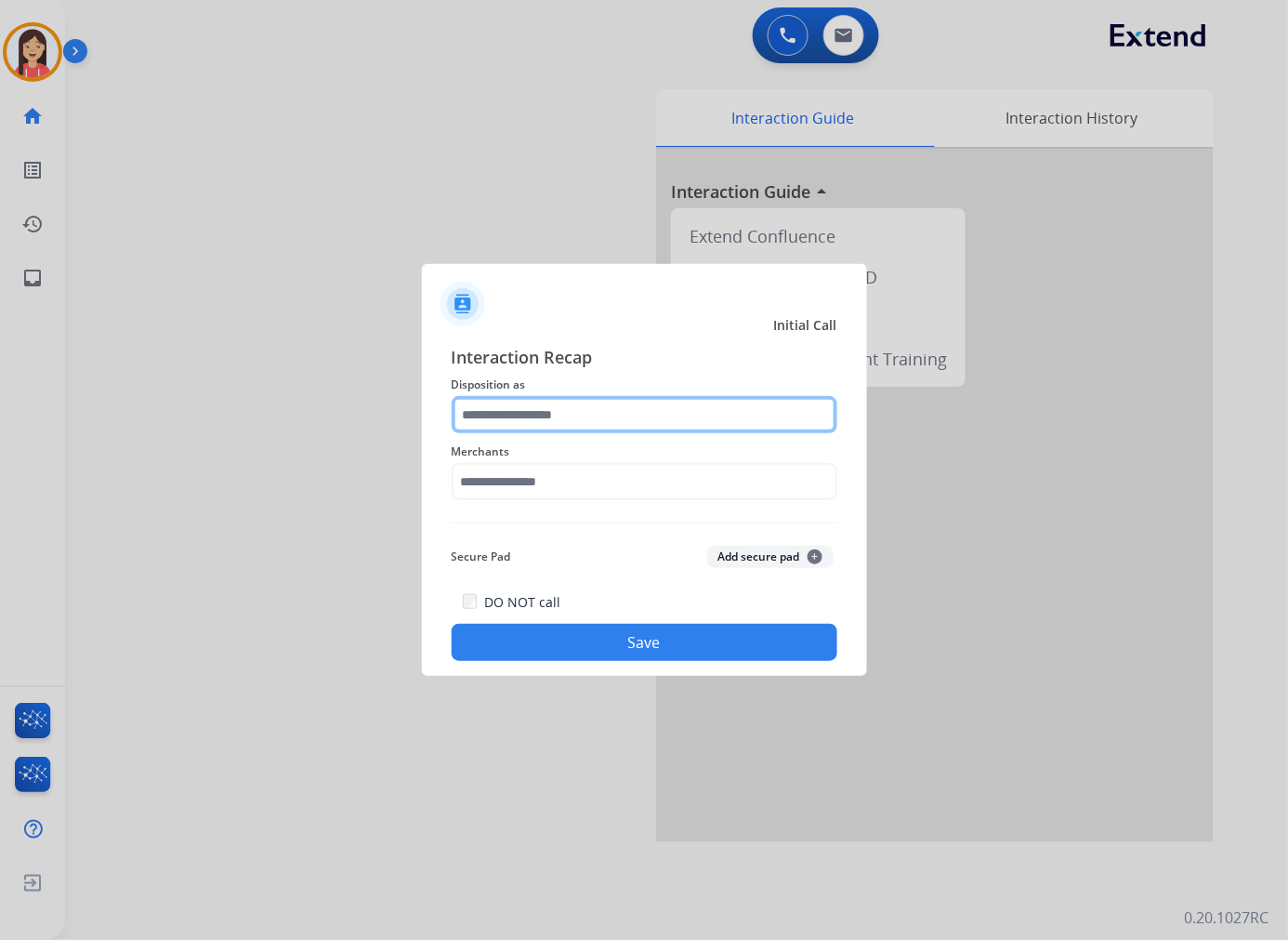
click at [613, 413] on input "text" at bounding box center [644, 414] width 386 height 37
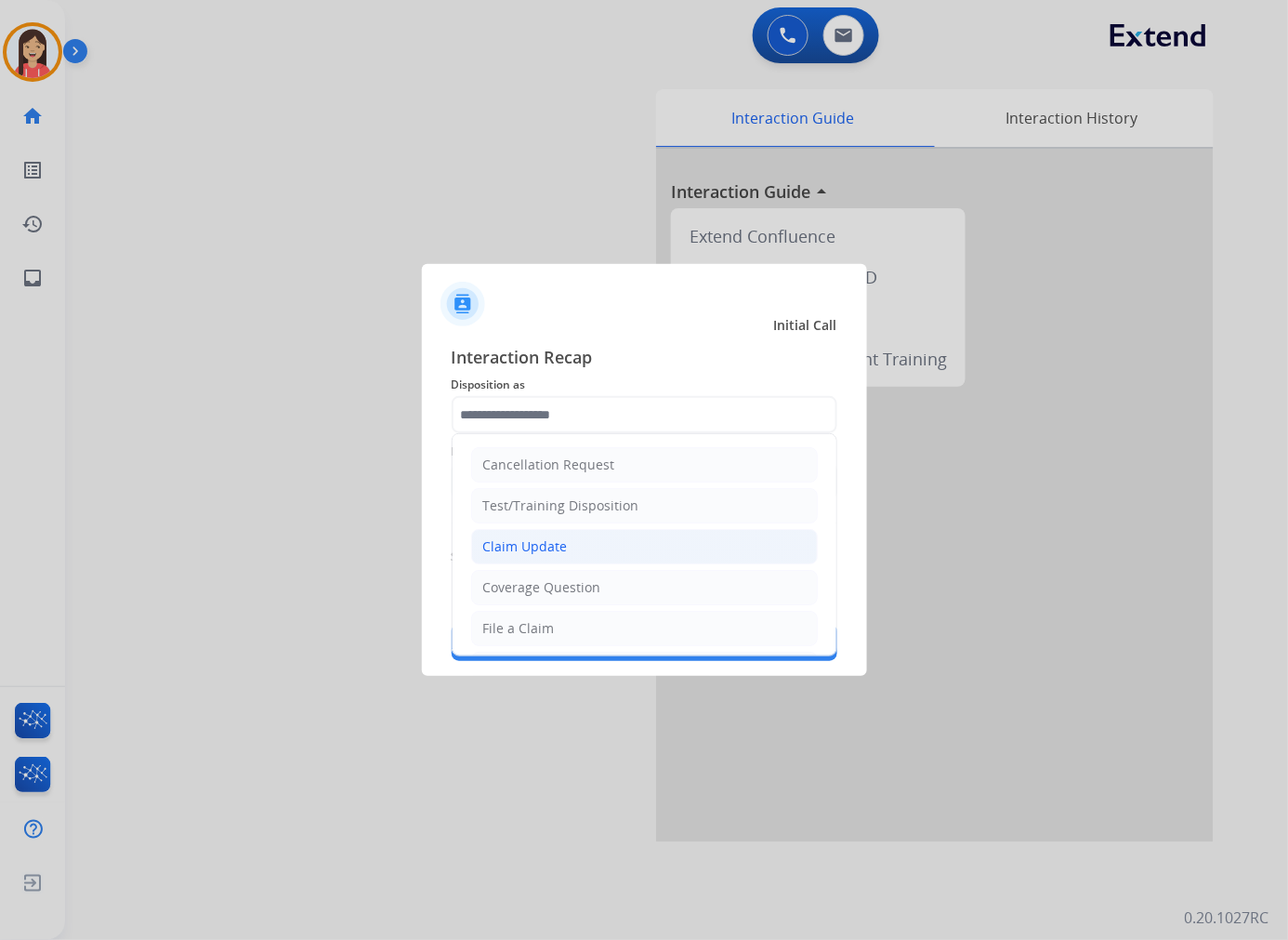
click at [498, 547] on div "Claim Update" at bounding box center [525, 547] width 85 height 19
type input "**********"
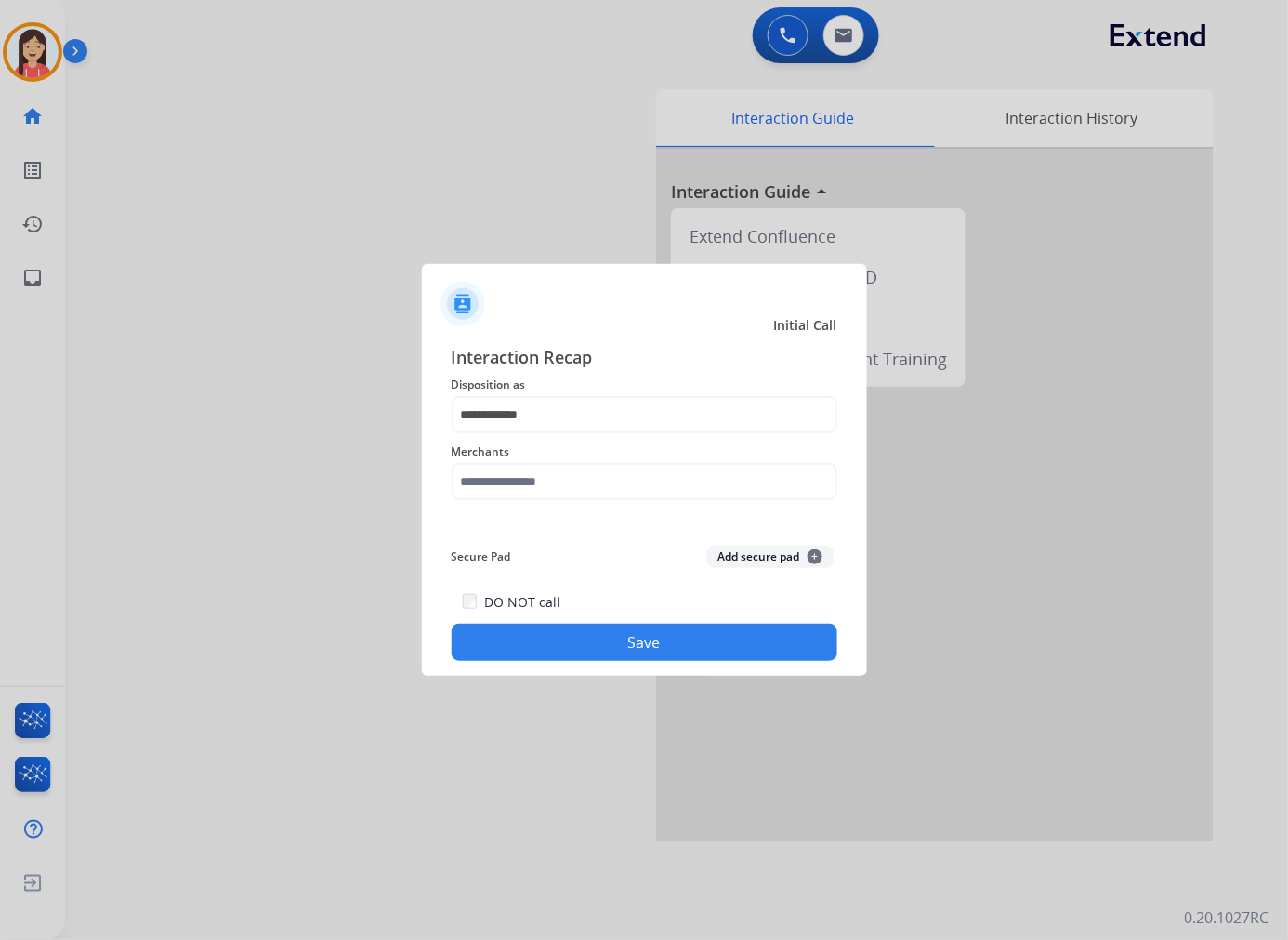
click at [513, 461] on span "Merchants" at bounding box center [644, 451] width 386 height 22
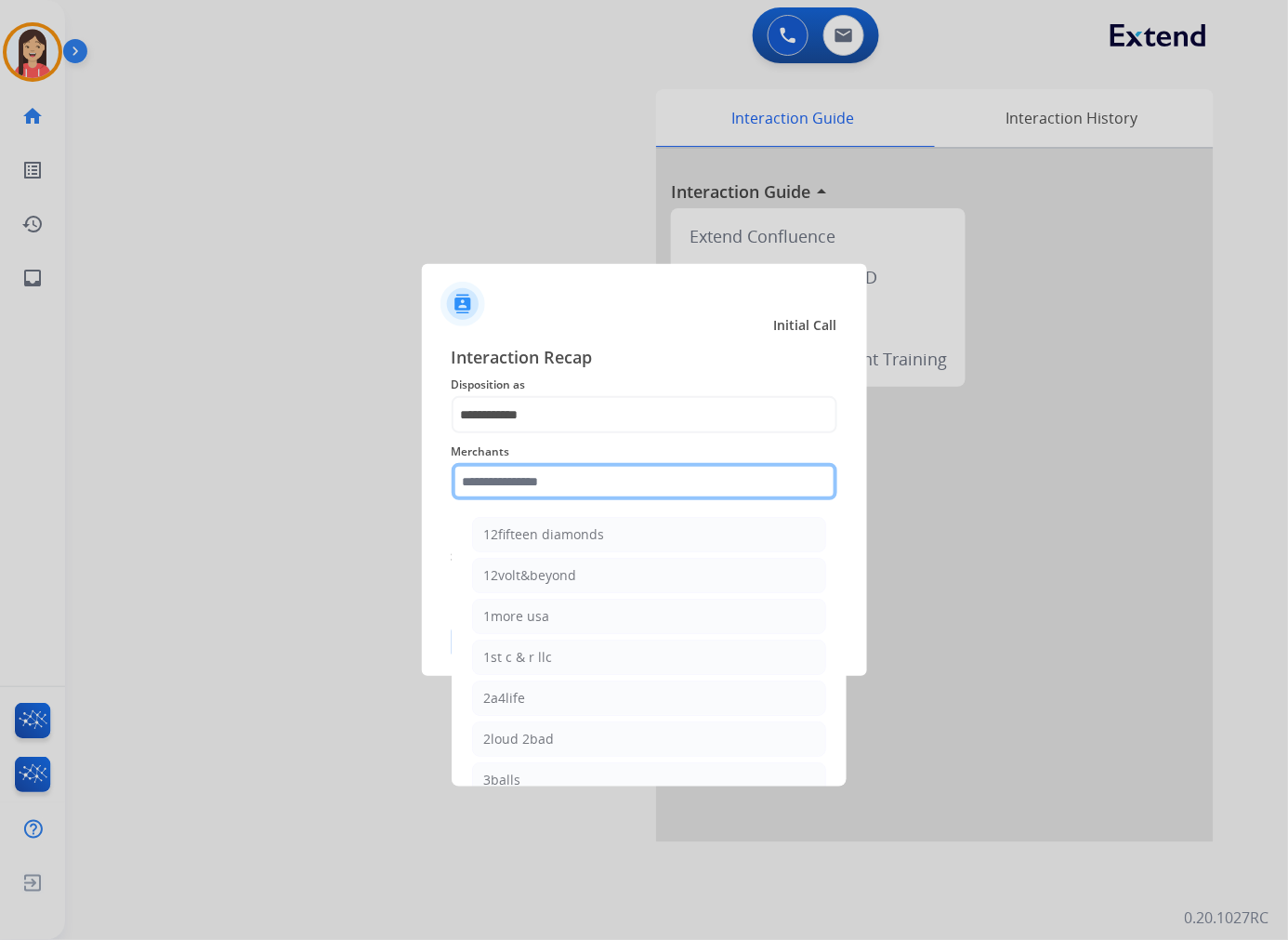
click at [511, 467] on input "text" at bounding box center [644, 481] width 386 height 37
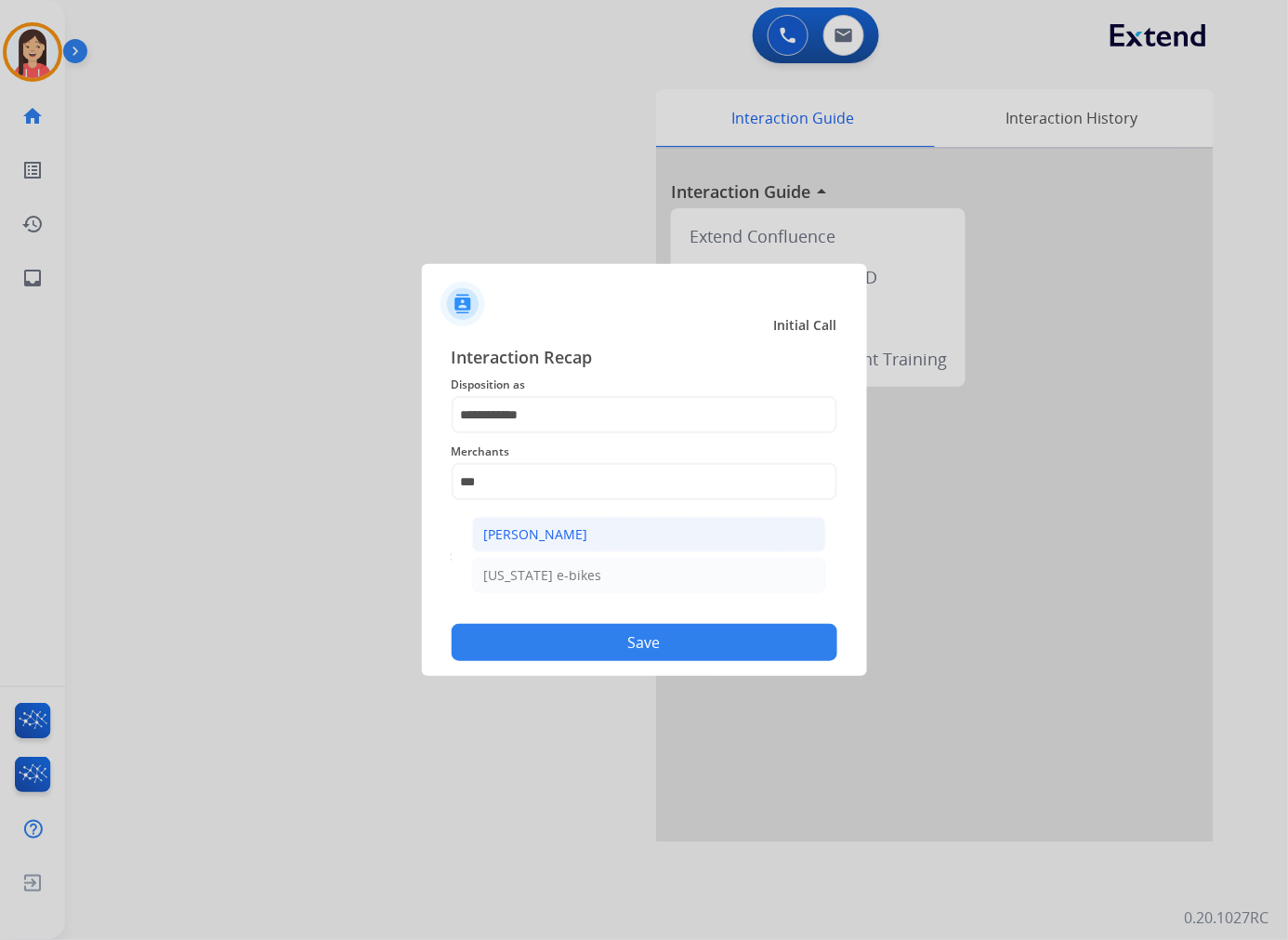
click at [525, 522] on li "[PERSON_NAME]" at bounding box center [649, 534] width 354 height 35
type input "**********"
click at [593, 633] on button "Save" at bounding box center [644, 642] width 386 height 37
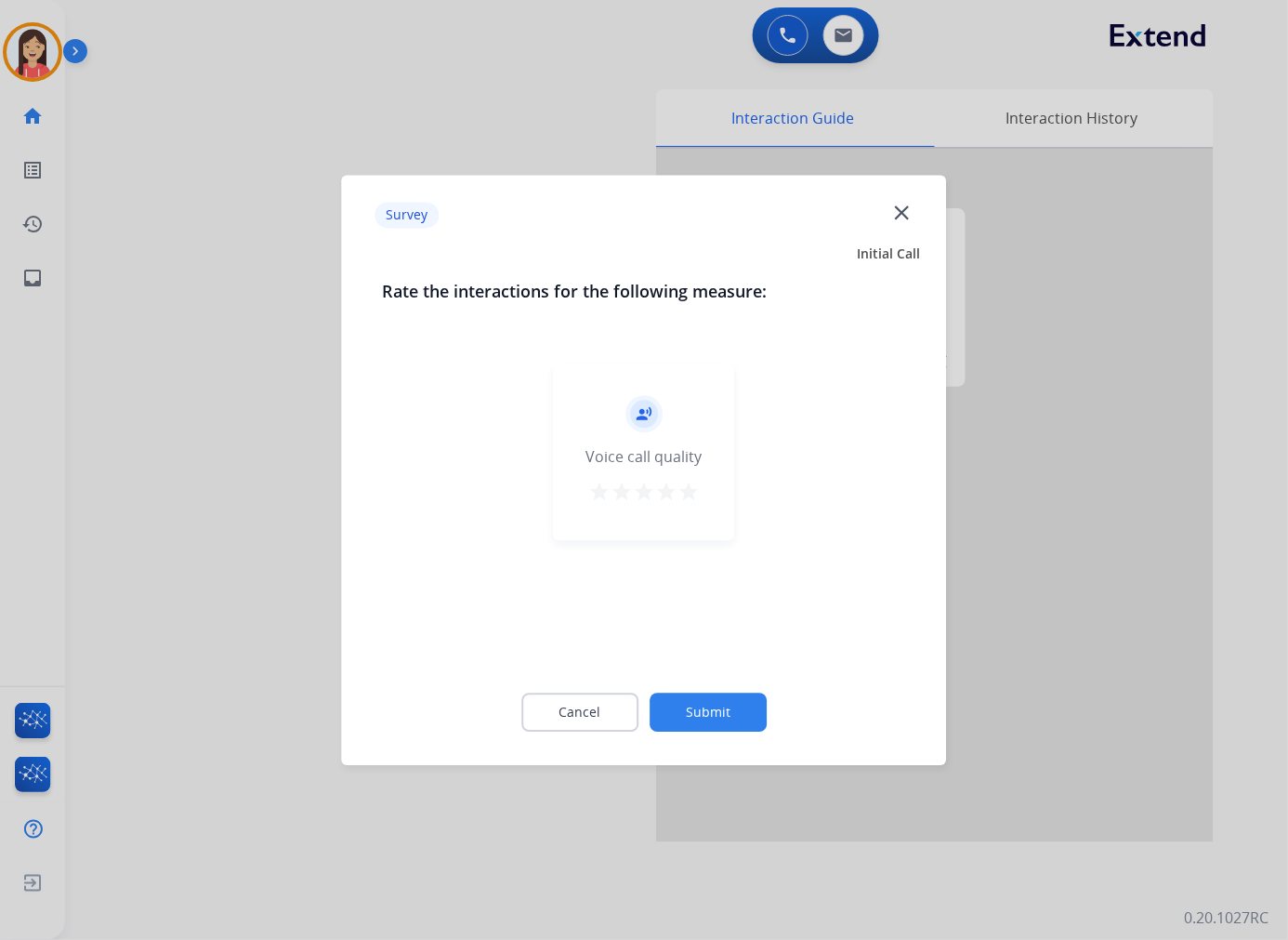
click at [701, 488] on div "record_voice_over Voice call quality star star star star star" at bounding box center [644, 451] width 181 height 176
click at [691, 499] on mat-icon "star" at bounding box center [687, 491] width 22 height 22
click at [712, 716] on button "Submit" at bounding box center [707, 711] width 117 height 39
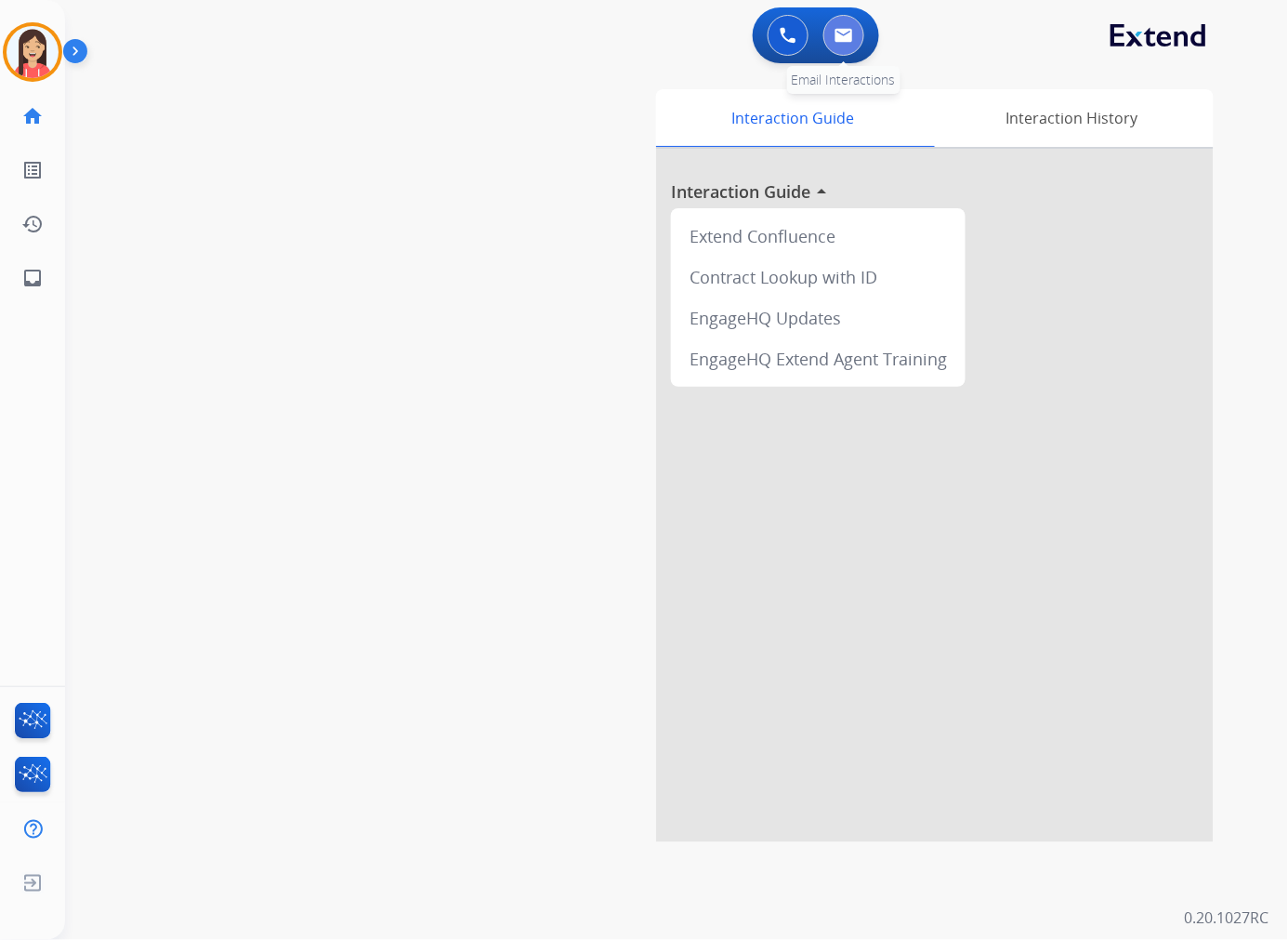
click at [845, 30] on img at bounding box center [843, 35] width 19 height 15
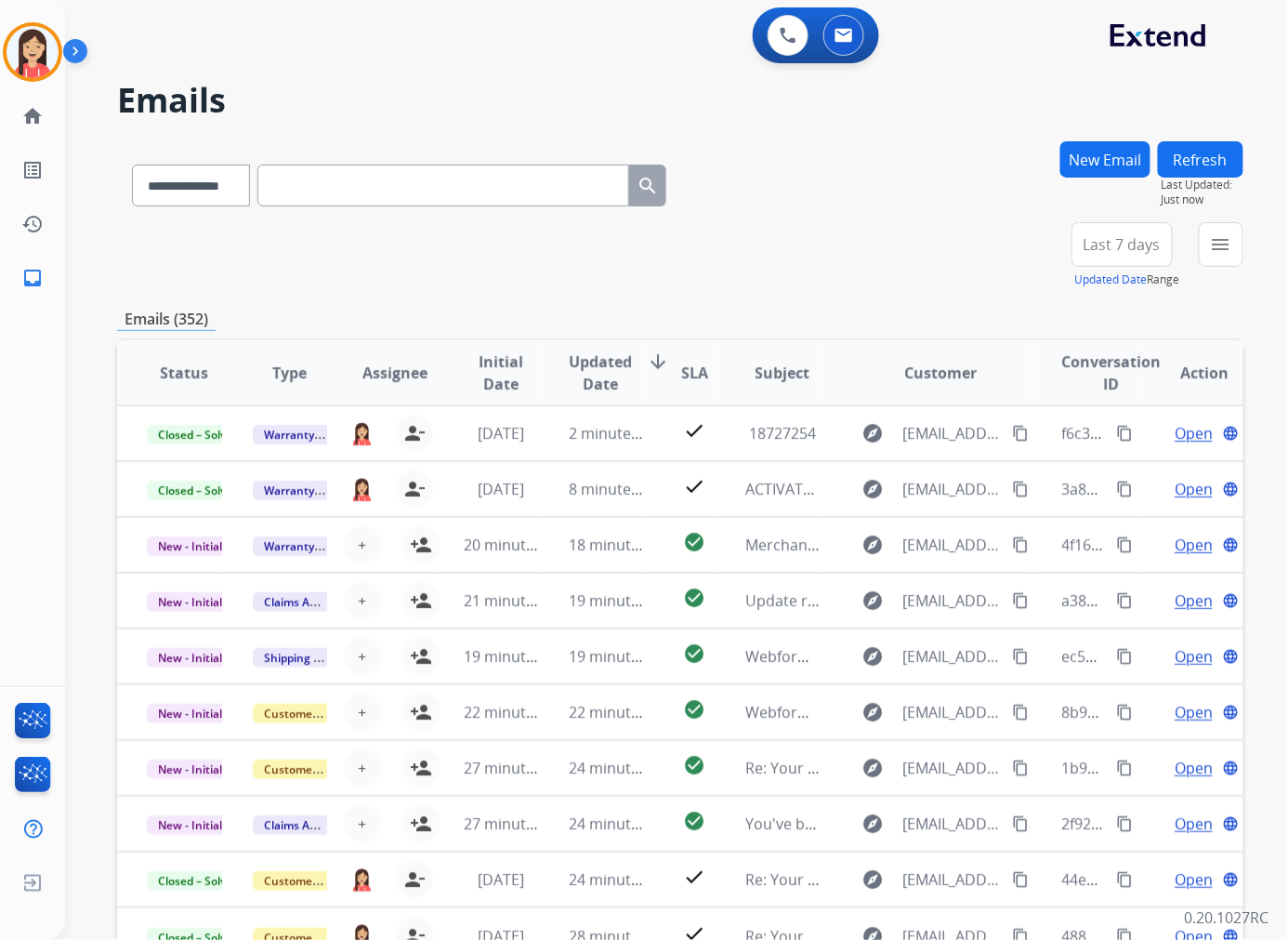
click at [606, 257] on div "**********" at bounding box center [680, 255] width 1126 height 67
click at [1039, 263] on div "+85" at bounding box center [1034, 251] width 45 height 45
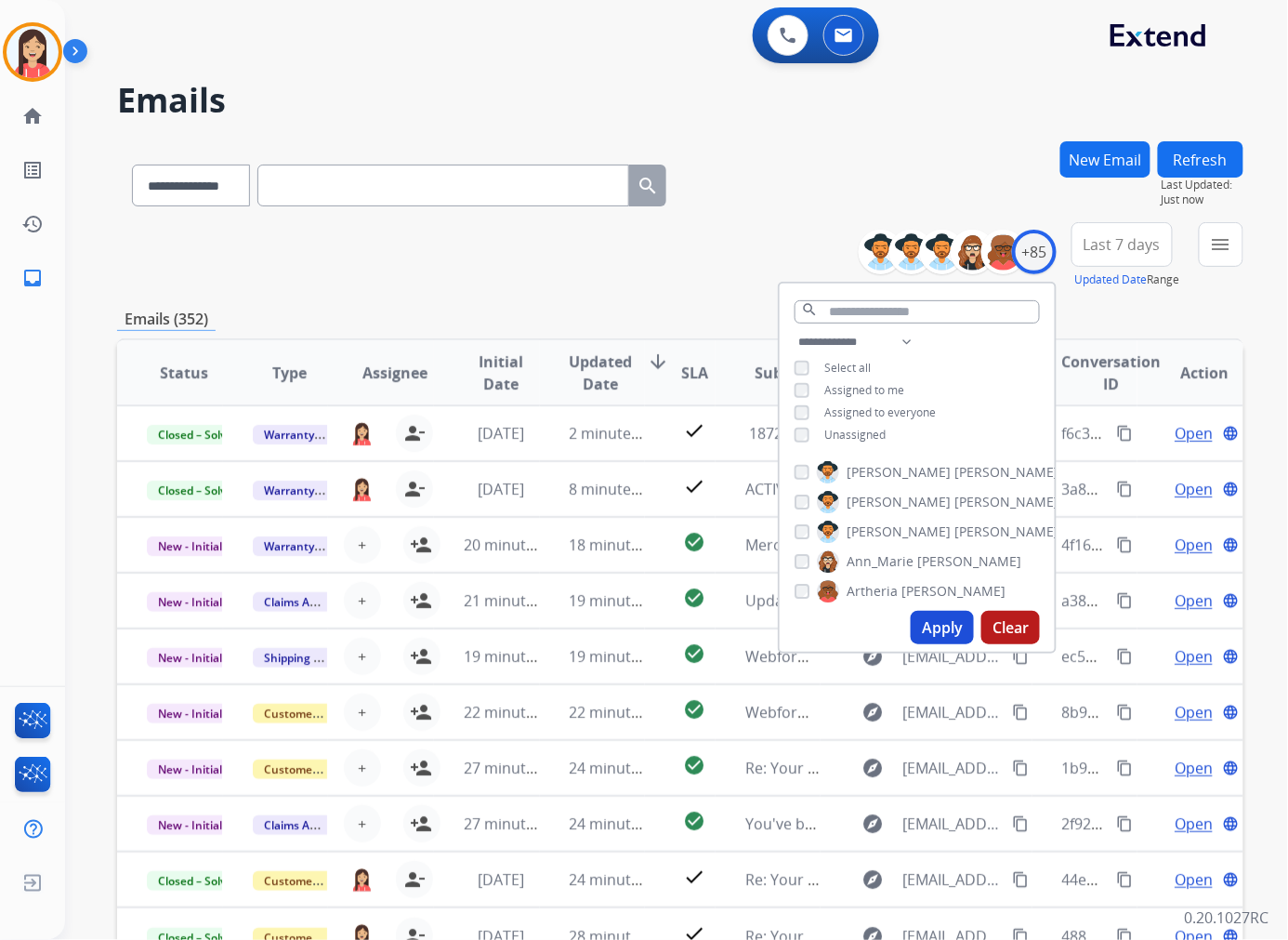
click at [847, 430] on span "Unassigned" at bounding box center [855, 434] width 61 height 16
click at [935, 630] on button "Apply" at bounding box center [941, 627] width 63 height 33
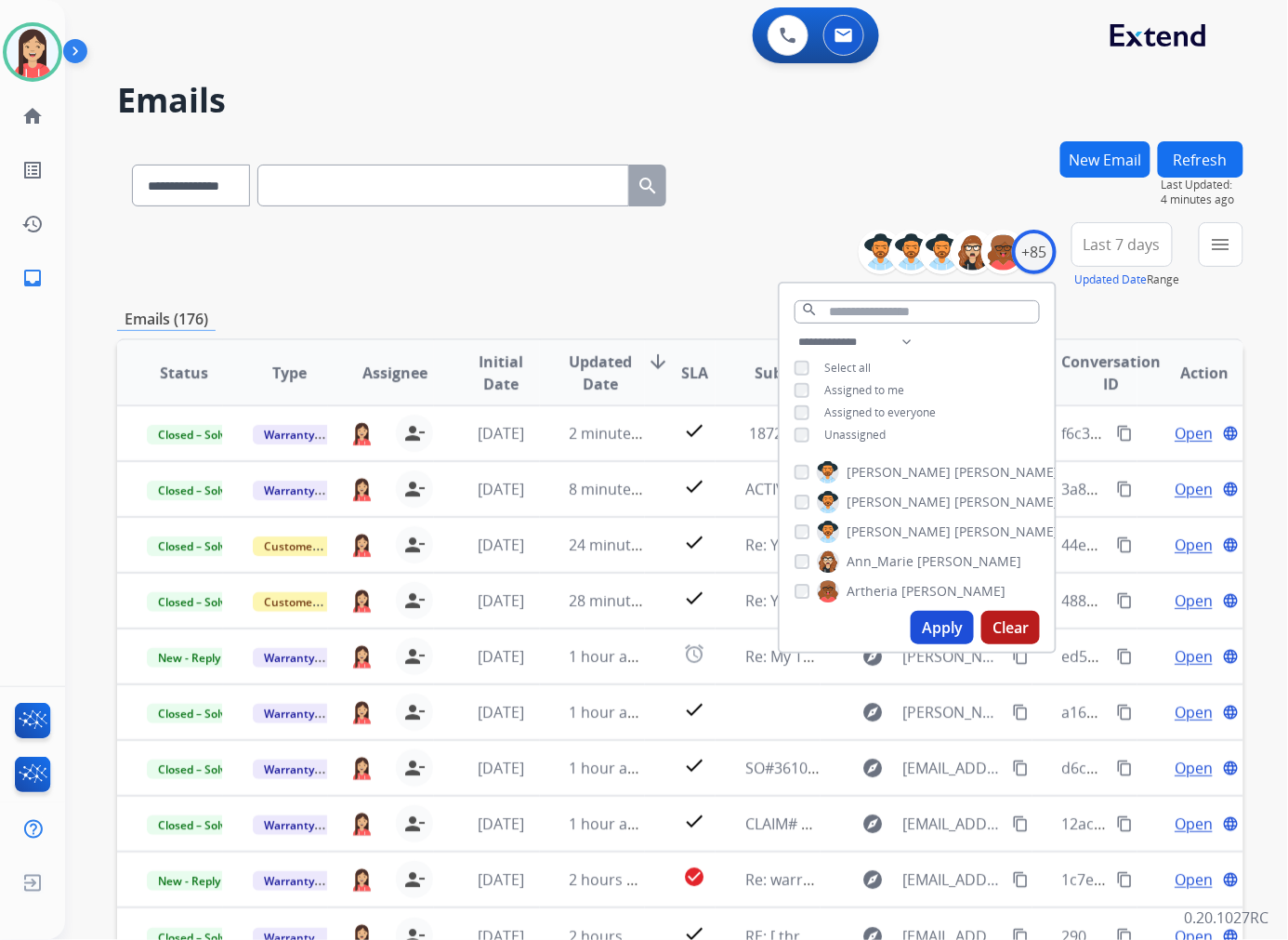
click at [941, 621] on button "Apply" at bounding box center [941, 627] width 63 height 33
click at [1121, 249] on span "Last 7 days" at bounding box center [1121, 245] width 77 height 8
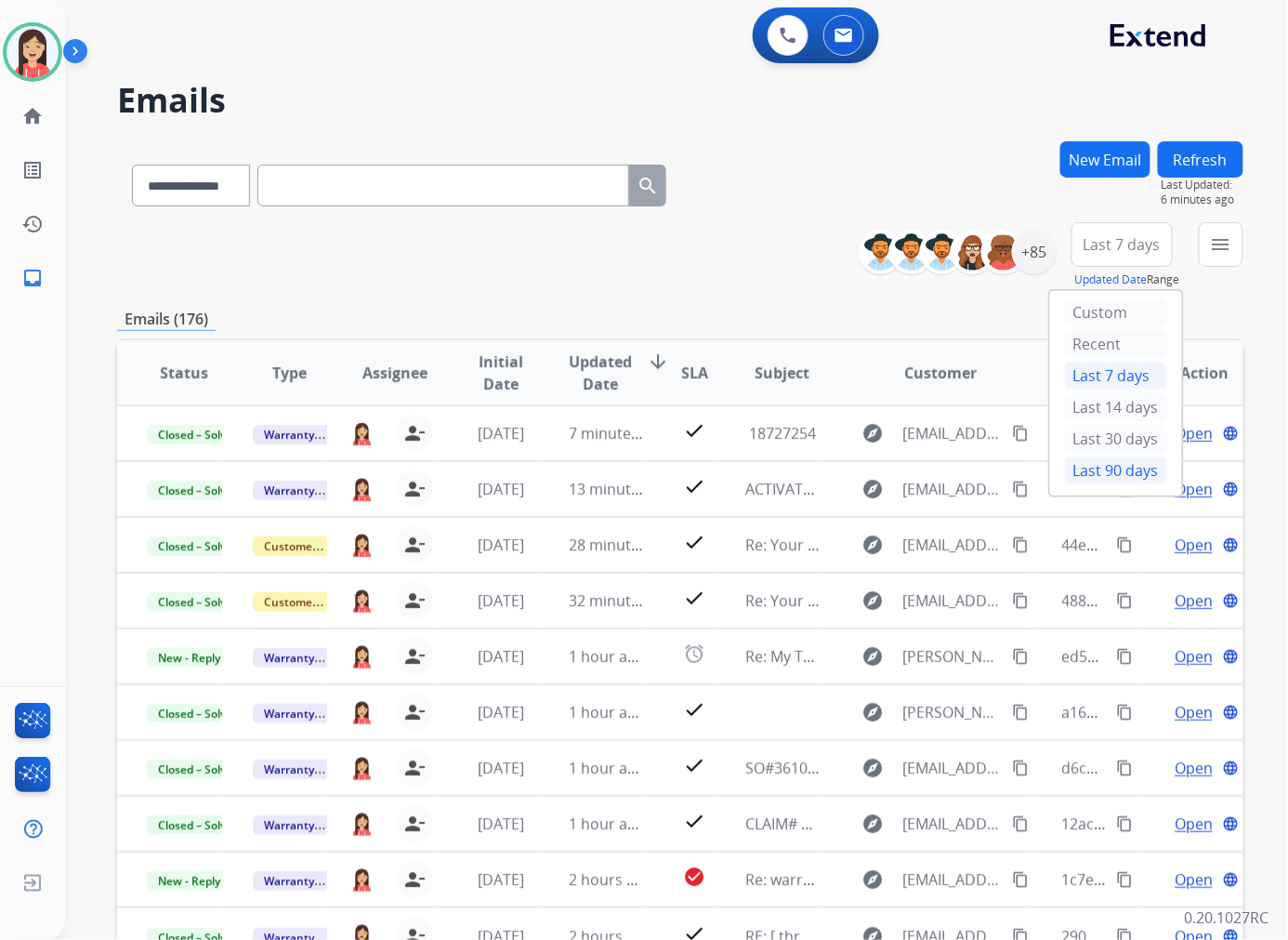
click at [1087, 475] on div "Last 90 days" at bounding box center [1115, 470] width 102 height 28
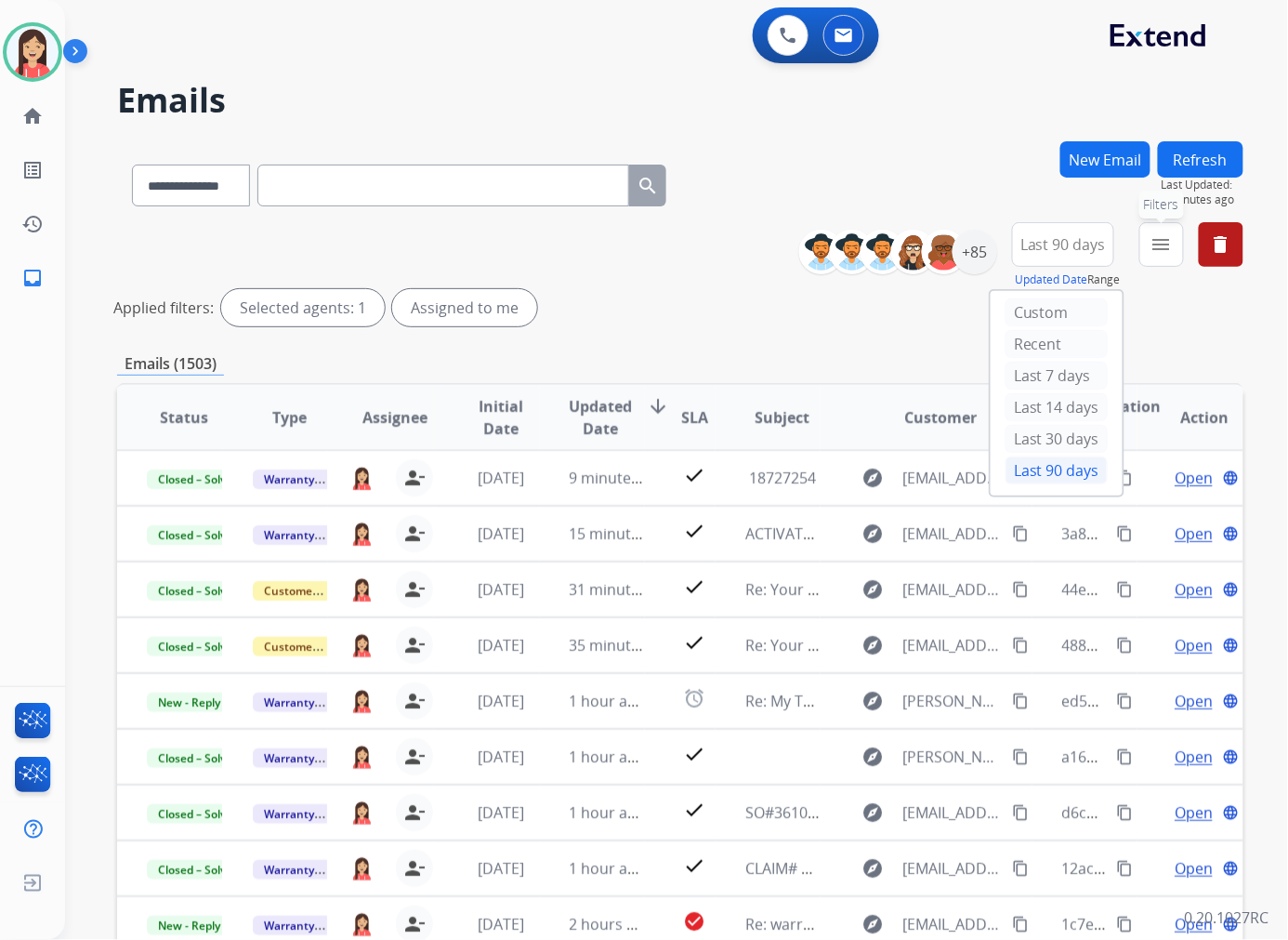
click at [1157, 243] on mat-icon "menu" at bounding box center [1160, 244] width 22 height 22
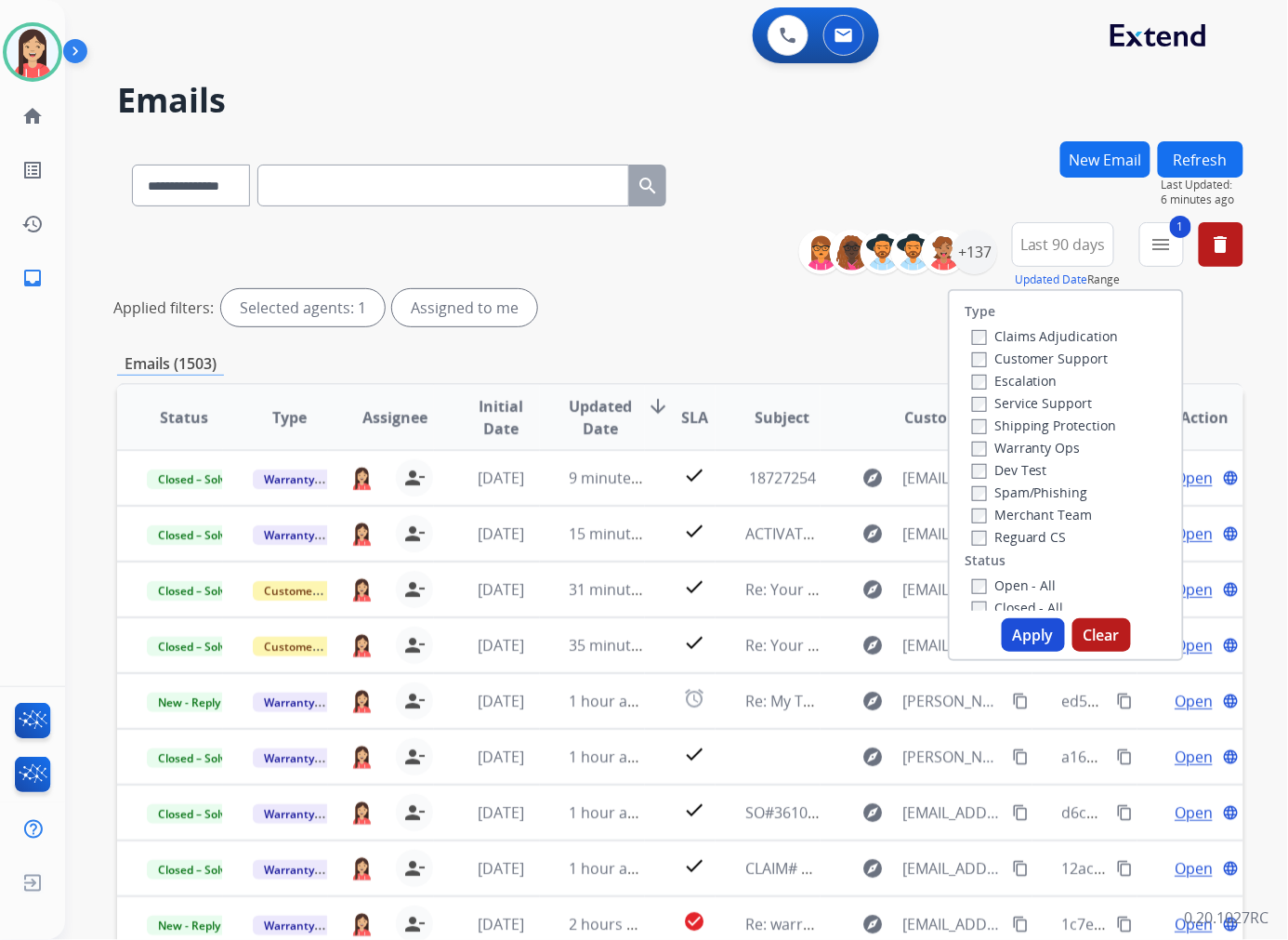
click at [1028, 635] on button "Apply" at bounding box center [1033, 634] width 63 height 33
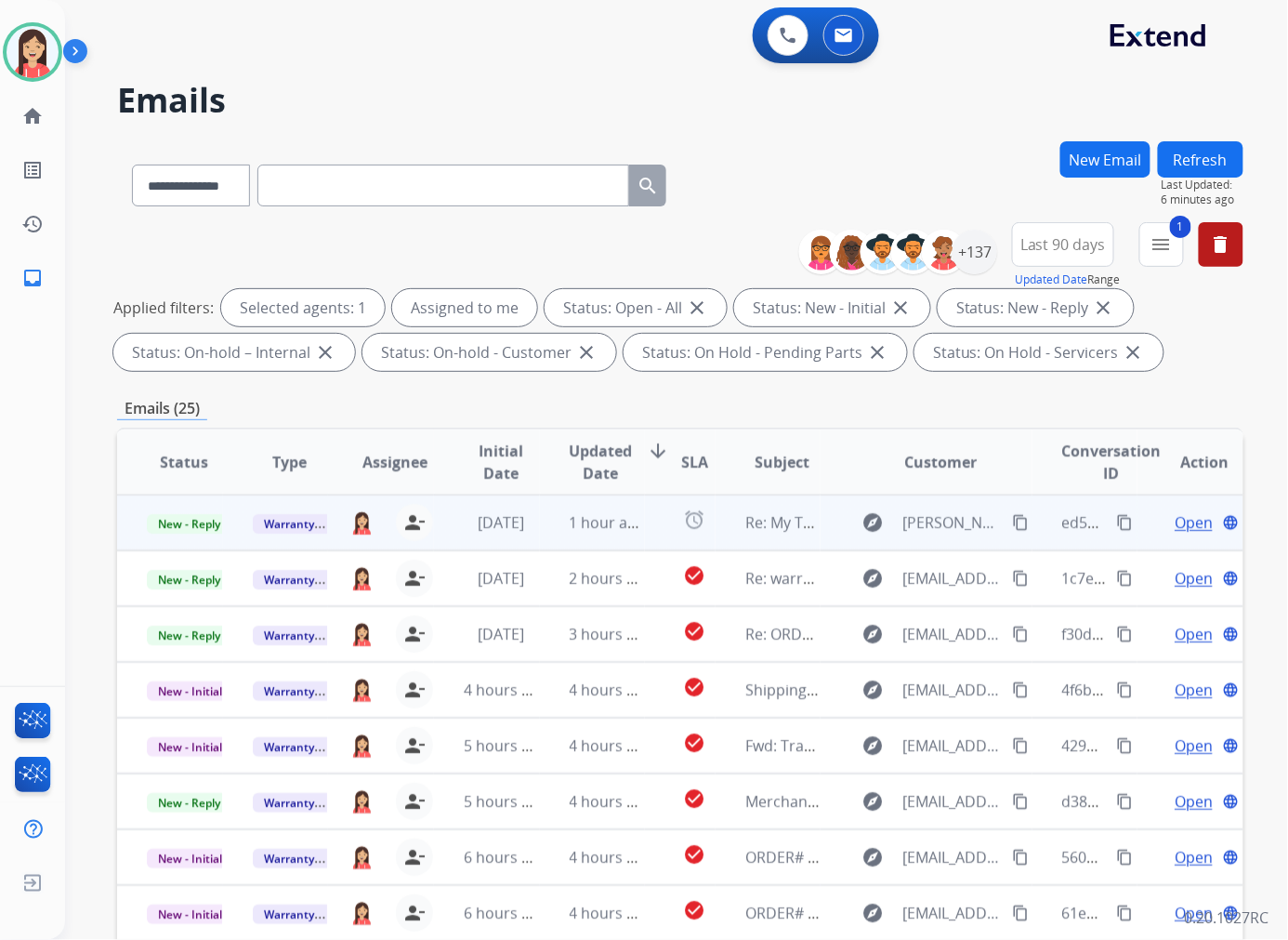
click at [554, 530] on td "1 hour ago" at bounding box center [592, 522] width 106 height 56
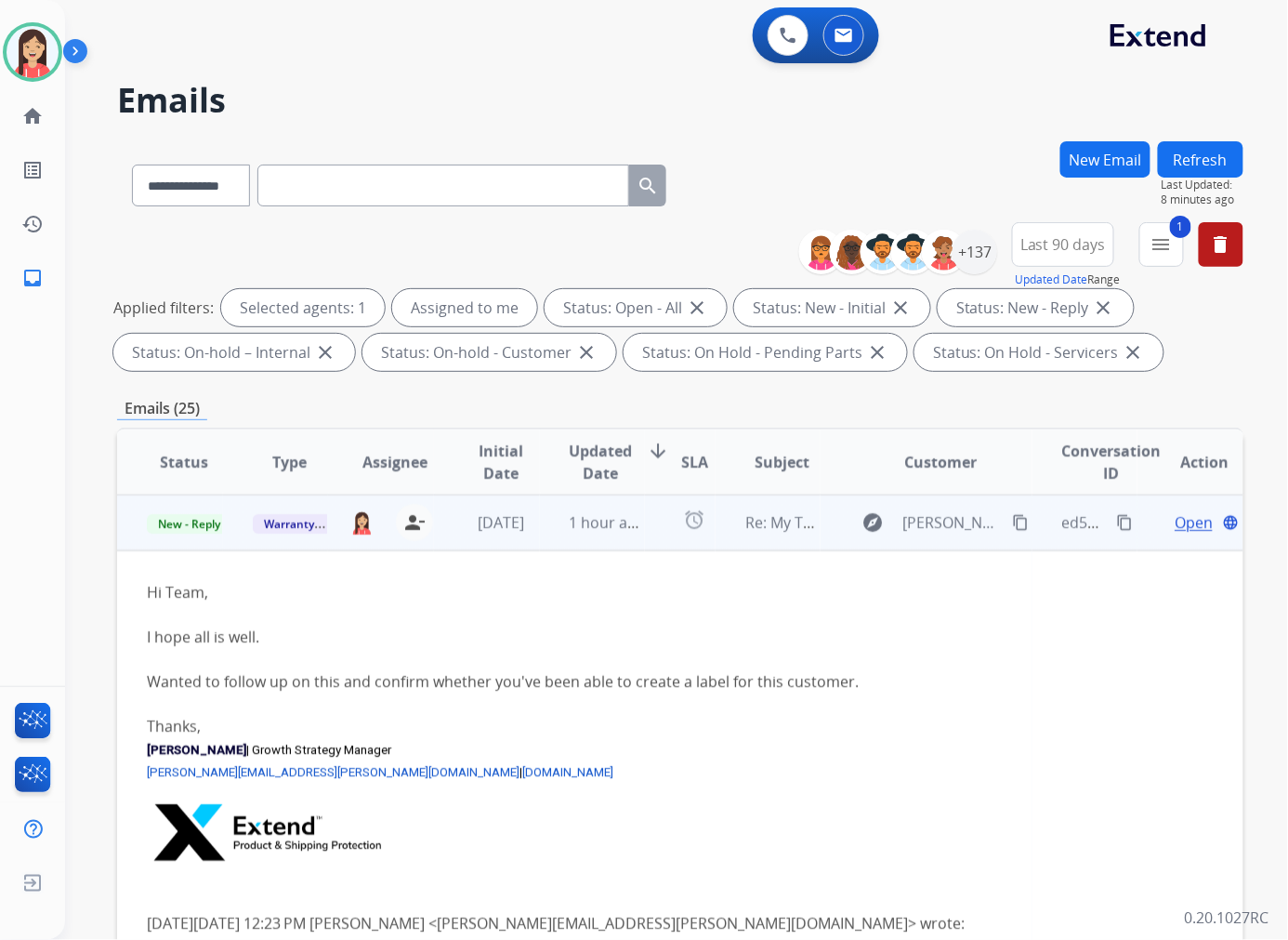
click at [1174, 523] on span "Open" at bounding box center [1193, 522] width 38 height 22
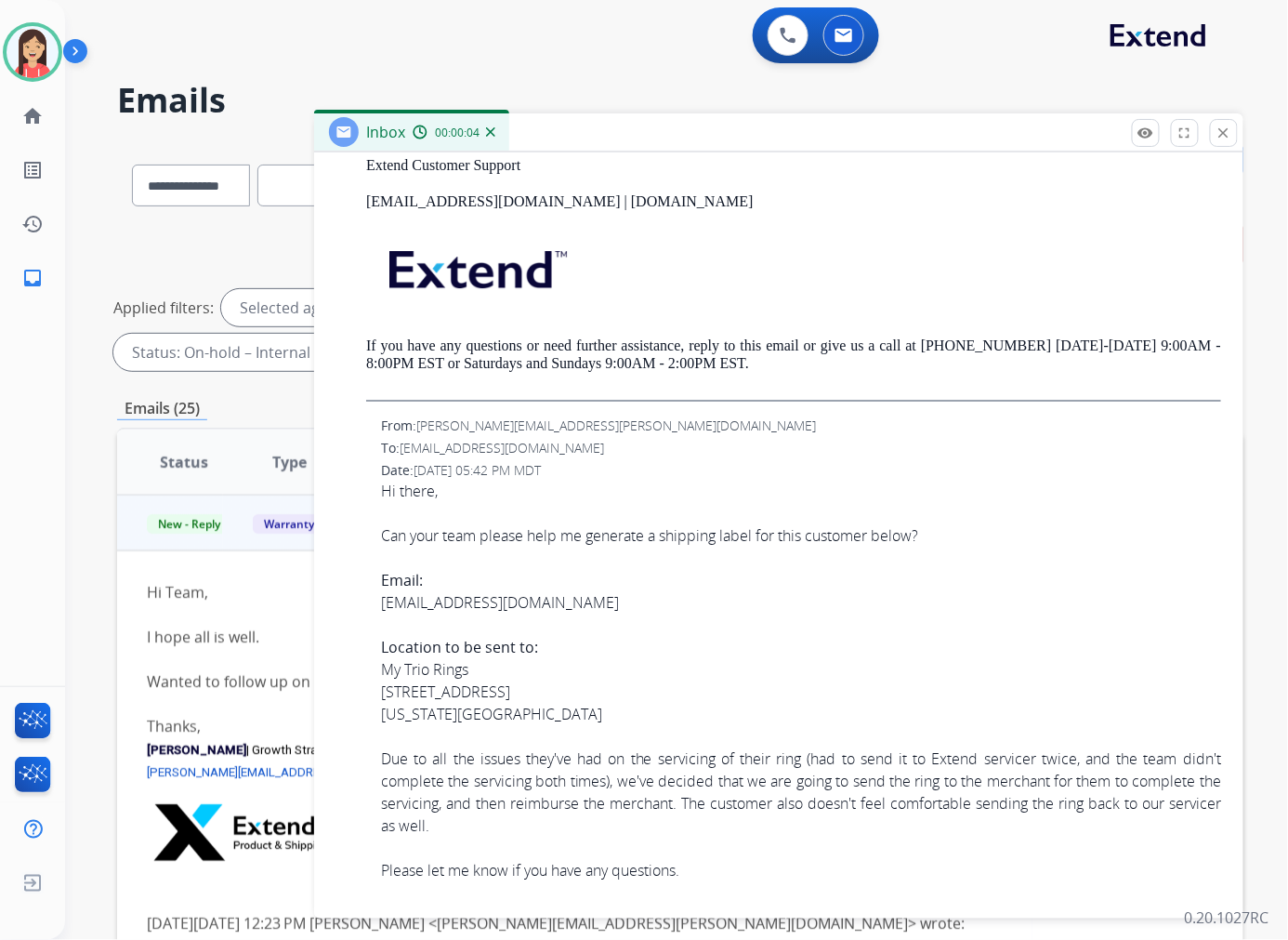
scroll to position [1754, 0]
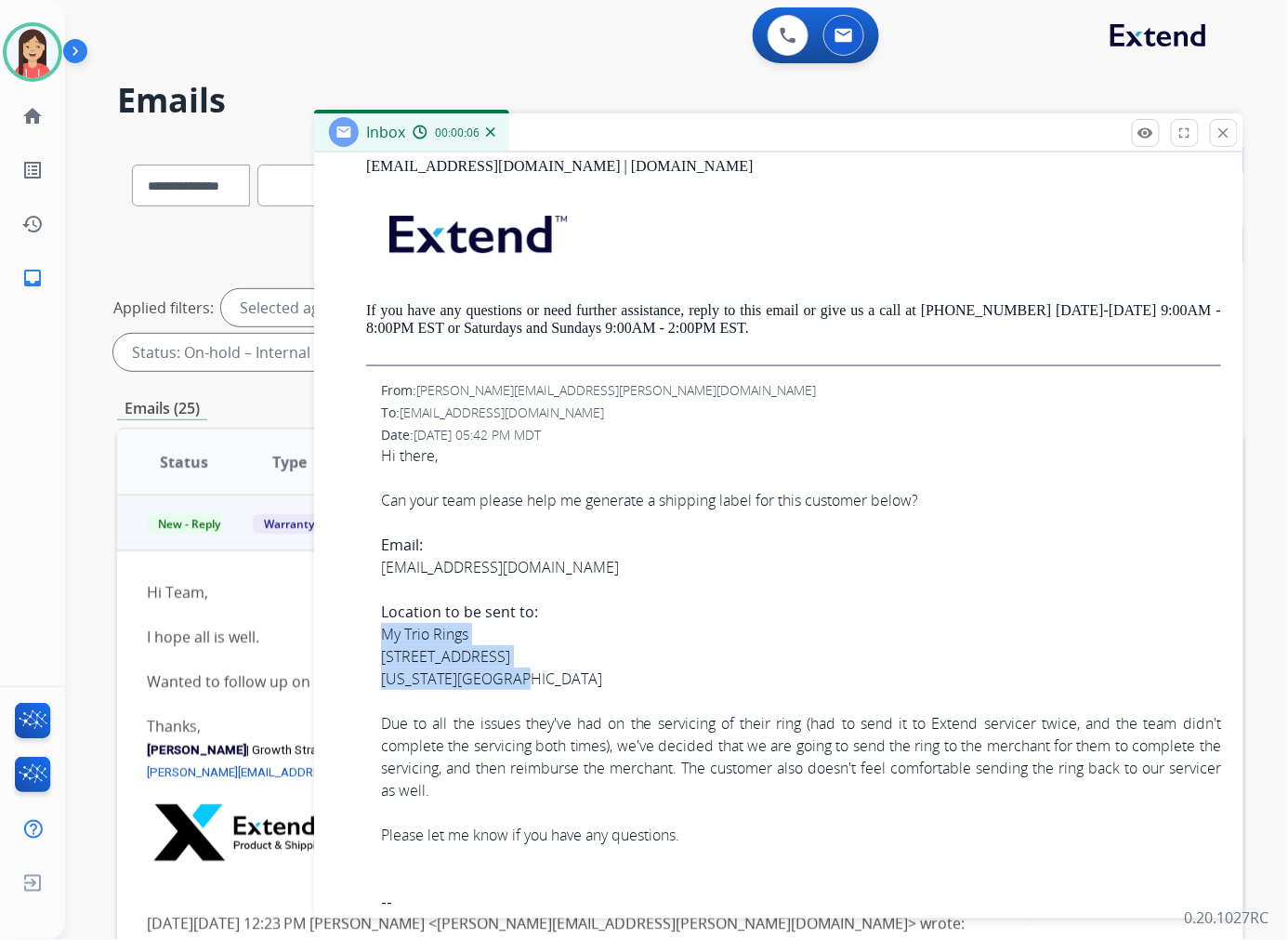
drag, startPoint x: 532, startPoint y: 680, endPoint x: 376, endPoint y: 635, distance: 162.4
click at [376, 635] on div "From: [PERSON_NAME][EMAIL_ADDRESS][PERSON_NAME][DOMAIN_NAME] To: [EMAIL_ADDRESS…" at bounding box center [778, 712] width 884 height 664
copy div "My Trio Rings [STREET_ADDRESS][US_STATE]"
click at [635, 444] on div "Hi there," at bounding box center [801, 454] width 840 height 22
click at [1233, 124] on button "close Close" at bounding box center [1223, 132] width 28 height 28
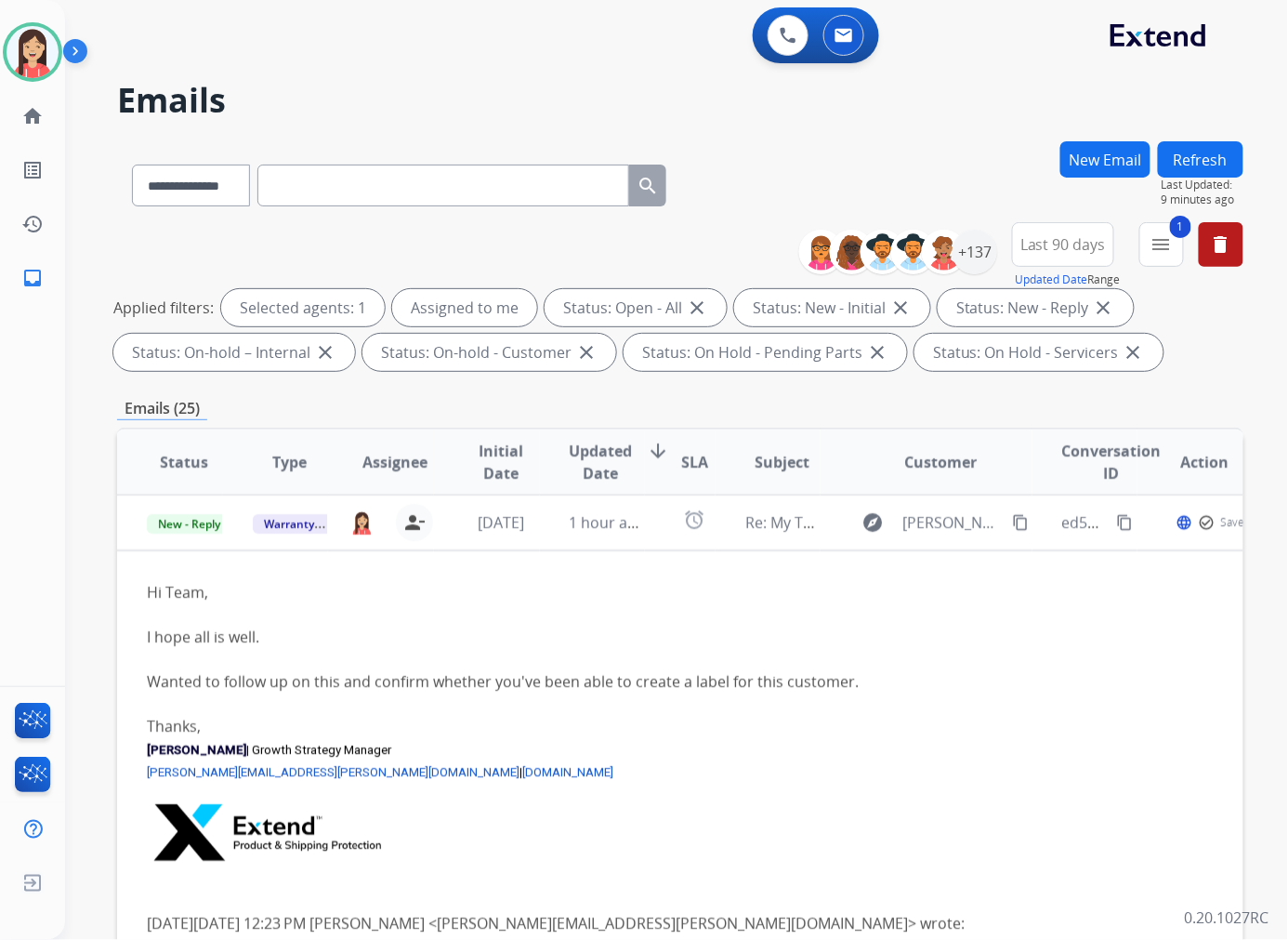
click at [595, 456] on span "Updated Date" at bounding box center [601, 462] width 63 height 45
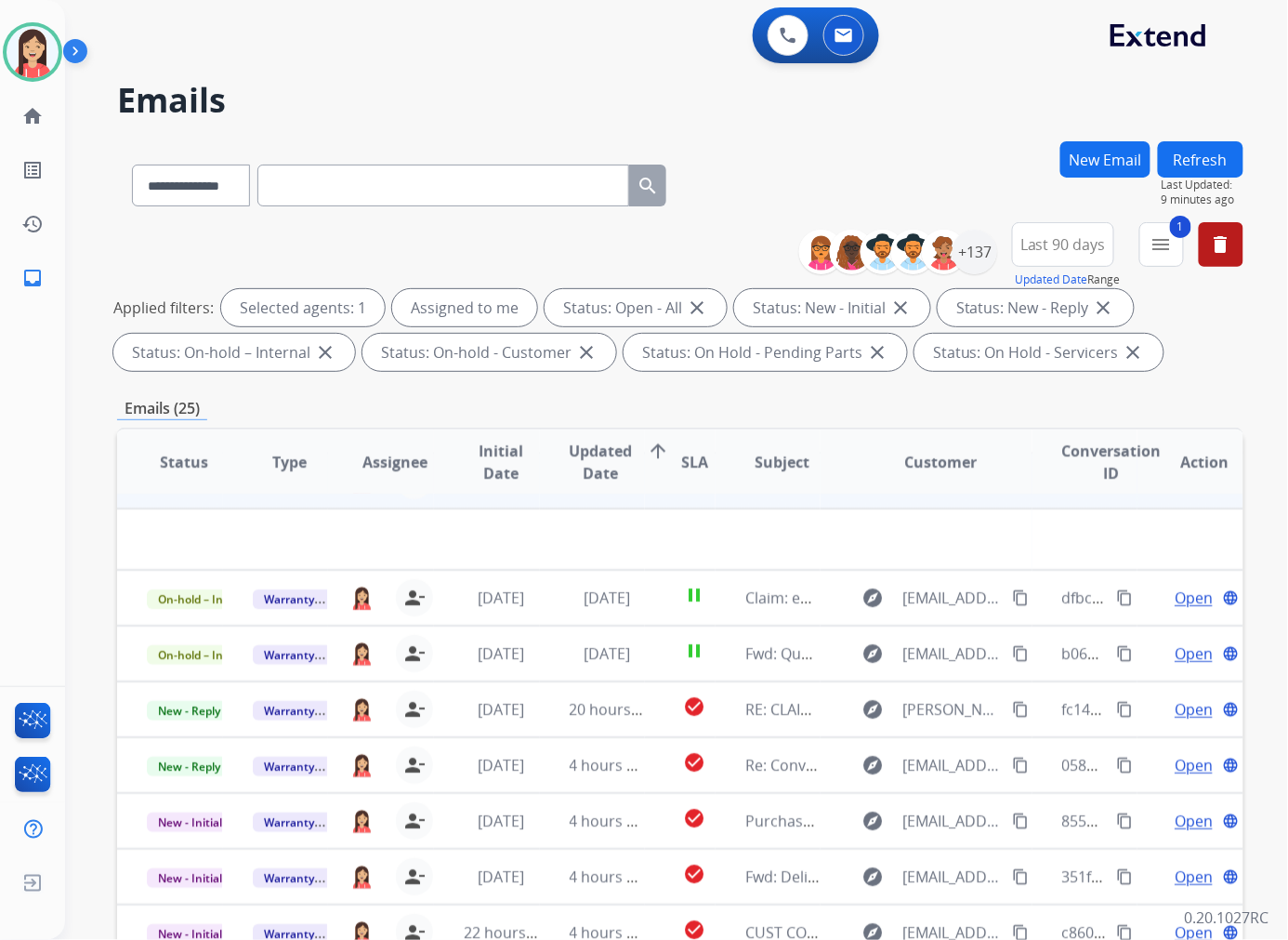
scroll to position [61, 0]
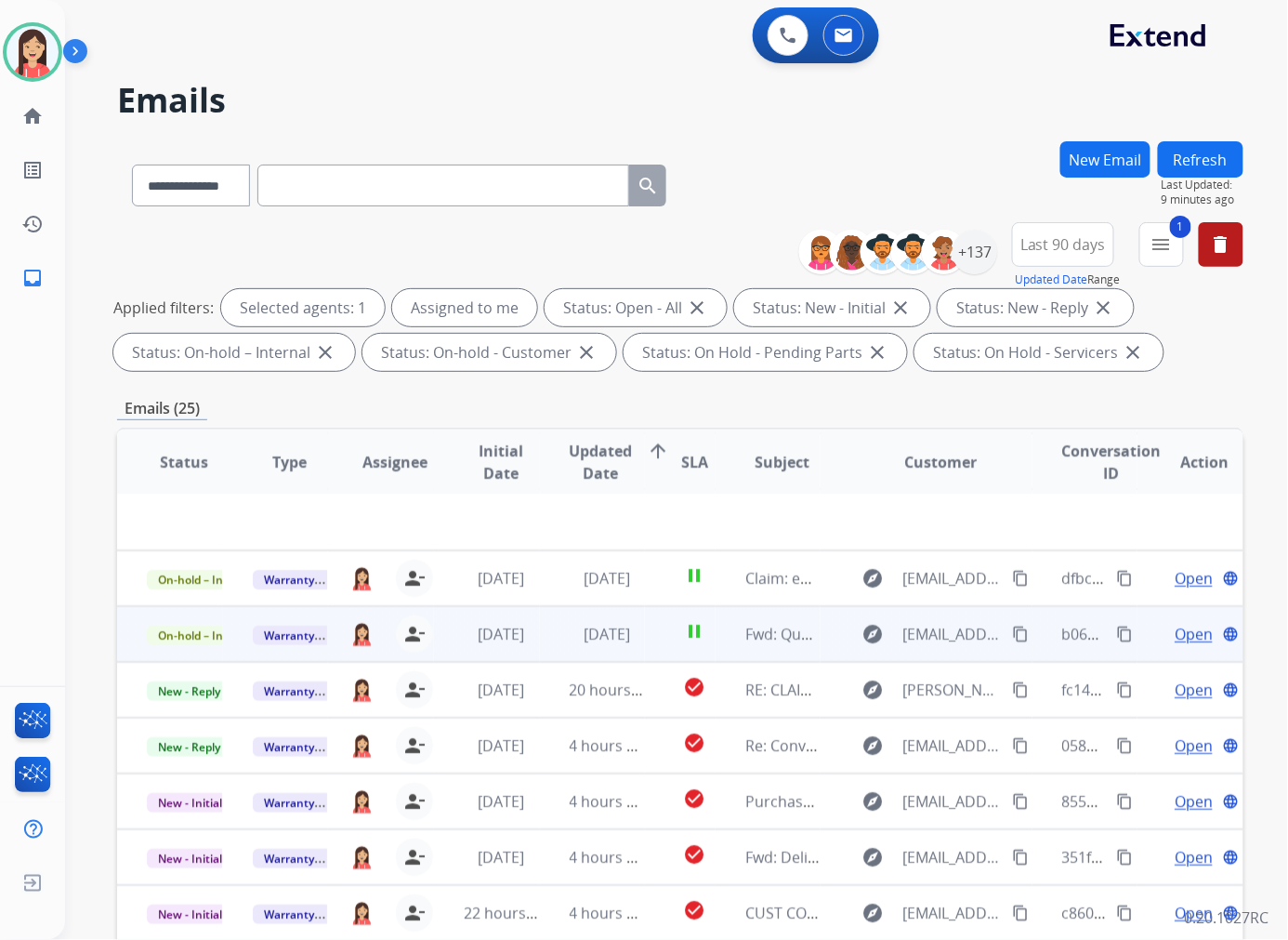
click at [550, 632] on td "[DATE]" at bounding box center [592, 633] width 106 height 56
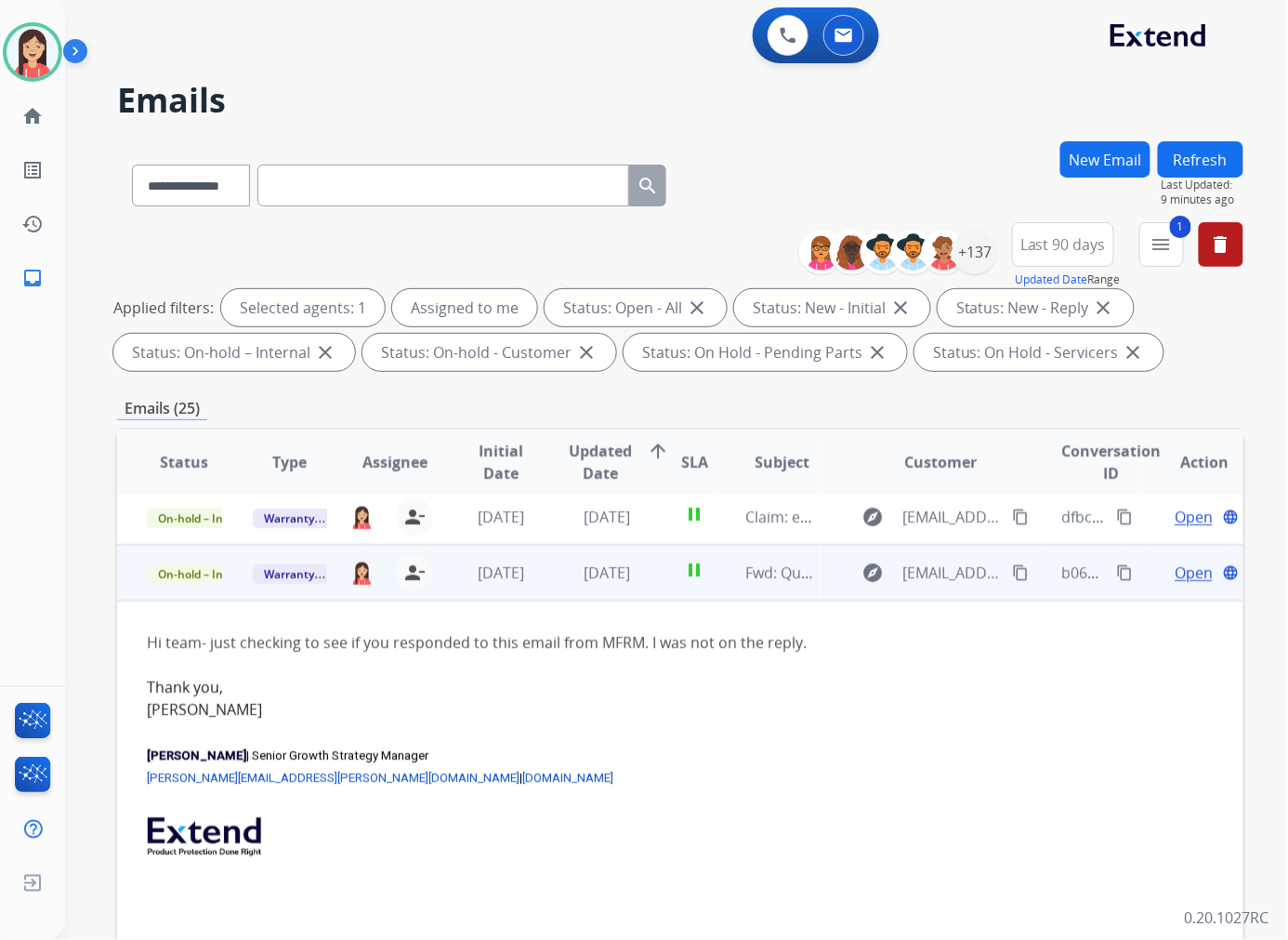
scroll to position [111, 0]
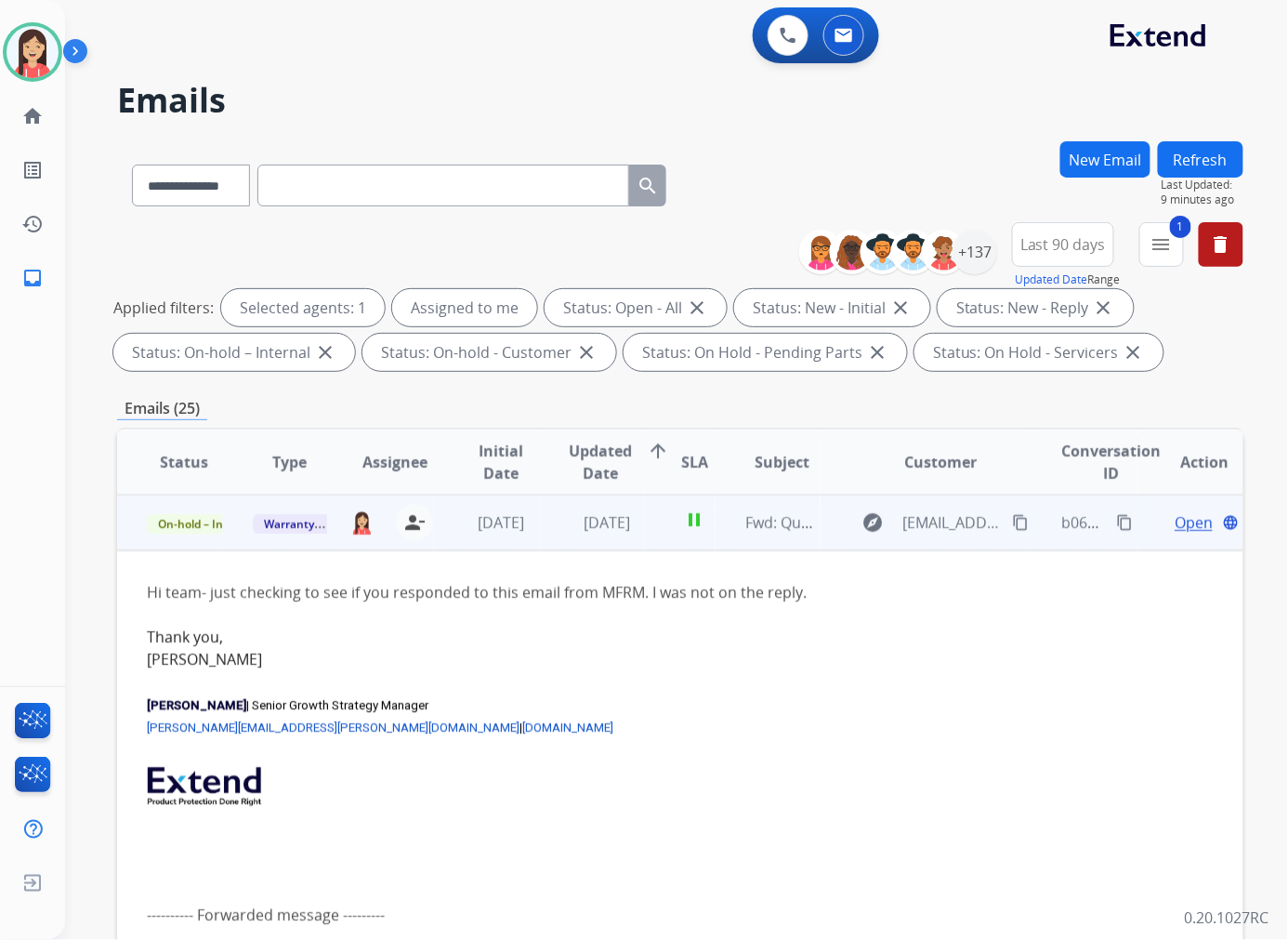
click at [1189, 527] on span "Open" at bounding box center [1193, 522] width 38 height 22
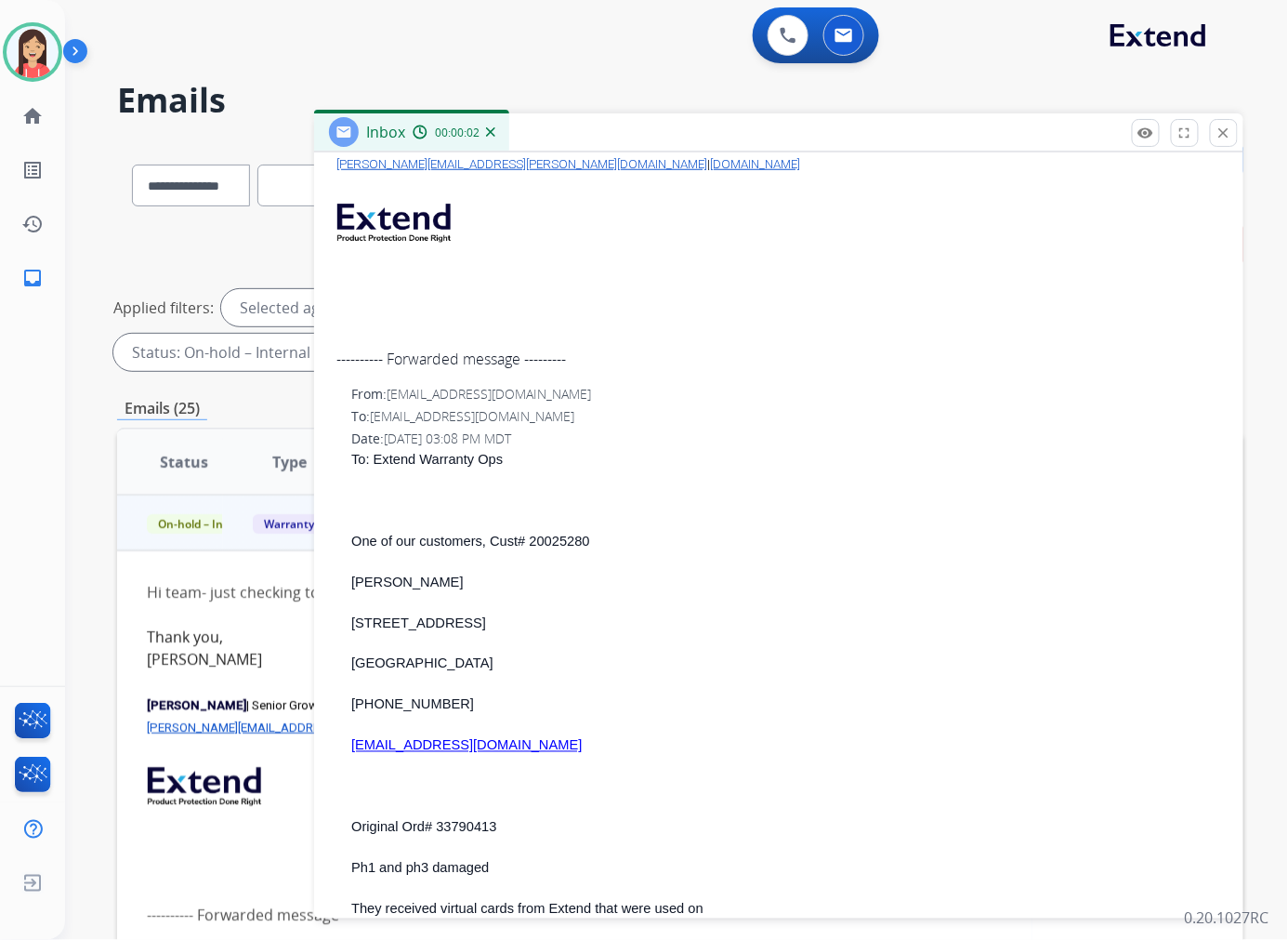
scroll to position [619, 0]
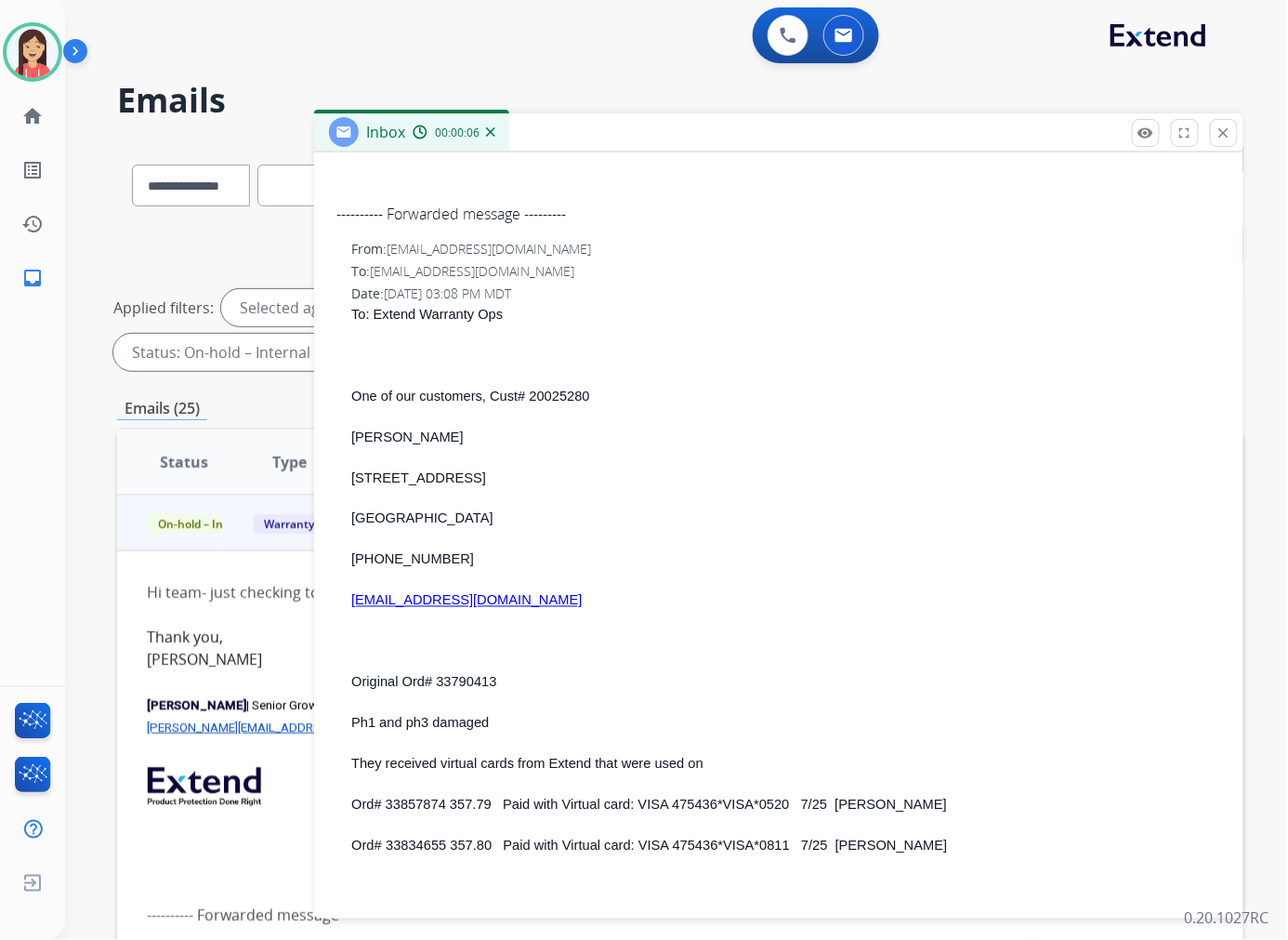
drag, startPoint x: 480, startPoint y: 606, endPoint x: 354, endPoint y: 606, distance: 126.0
click at [354, 606] on p "[EMAIL_ADDRESS][DOMAIN_NAME]" at bounding box center [785, 600] width 869 height 22
copy link "[EMAIL_ADDRESS][DOMAIN_NAME]"
click at [647, 516] on p "[GEOGRAPHIC_DATA]" at bounding box center [785, 518] width 869 height 22
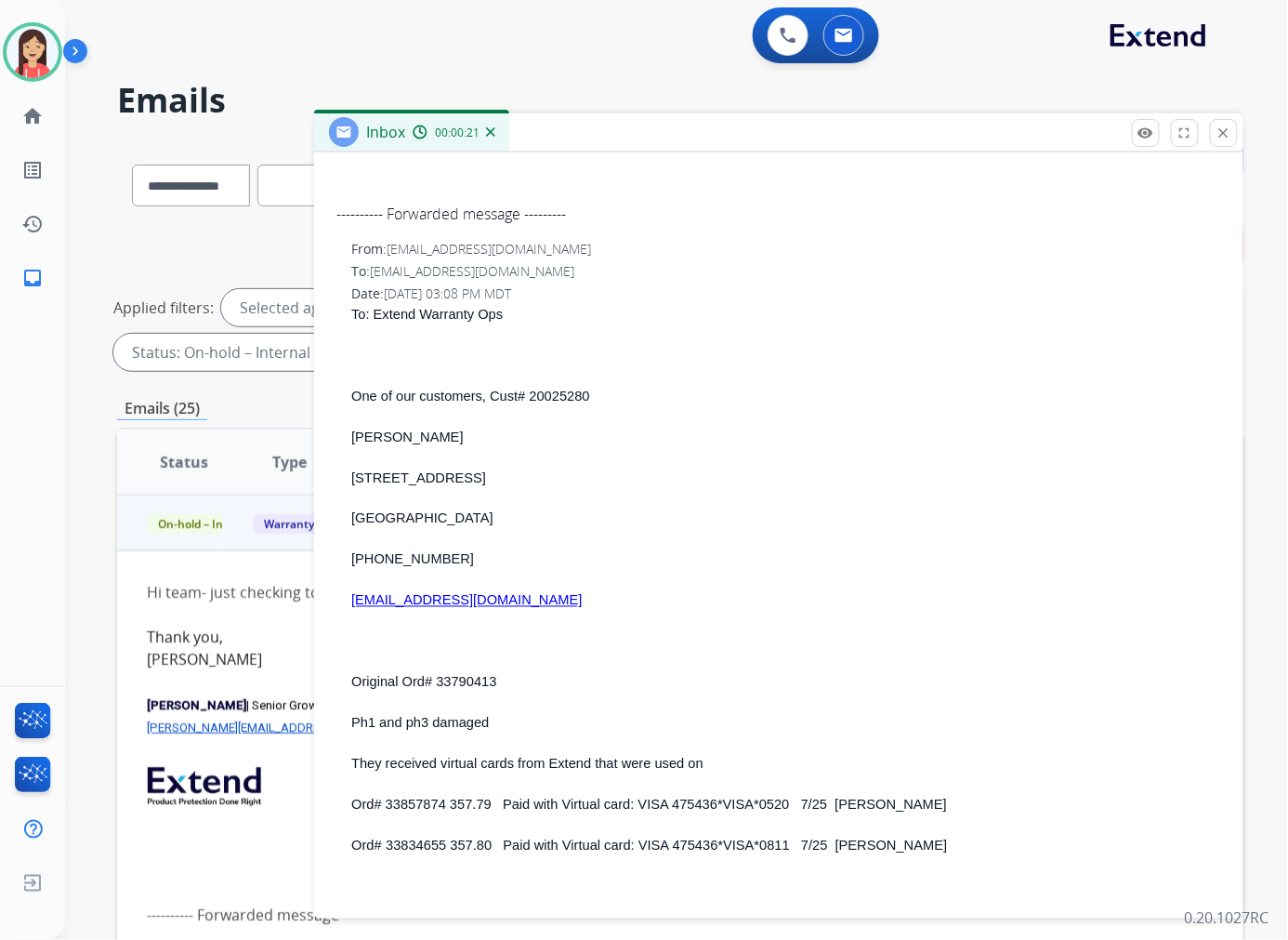
click at [418, 803] on span "Ord# 33857874 357.79 Paid with Virtual card: VISA 475436*VISA*0520 7/25 [PERSON…" at bounding box center [649, 805] width 596 height 15
click at [406, 843] on span "33834655 357.80 Paid with Virtual card: VISA 475436*VISA*0811 7/25 [PERSON_NAME]" at bounding box center [665, 846] width 561 height 15
click at [764, 608] on p "[EMAIL_ADDRESS][DOMAIN_NAME]" at bounding box center [785, 600] width 869 height 22
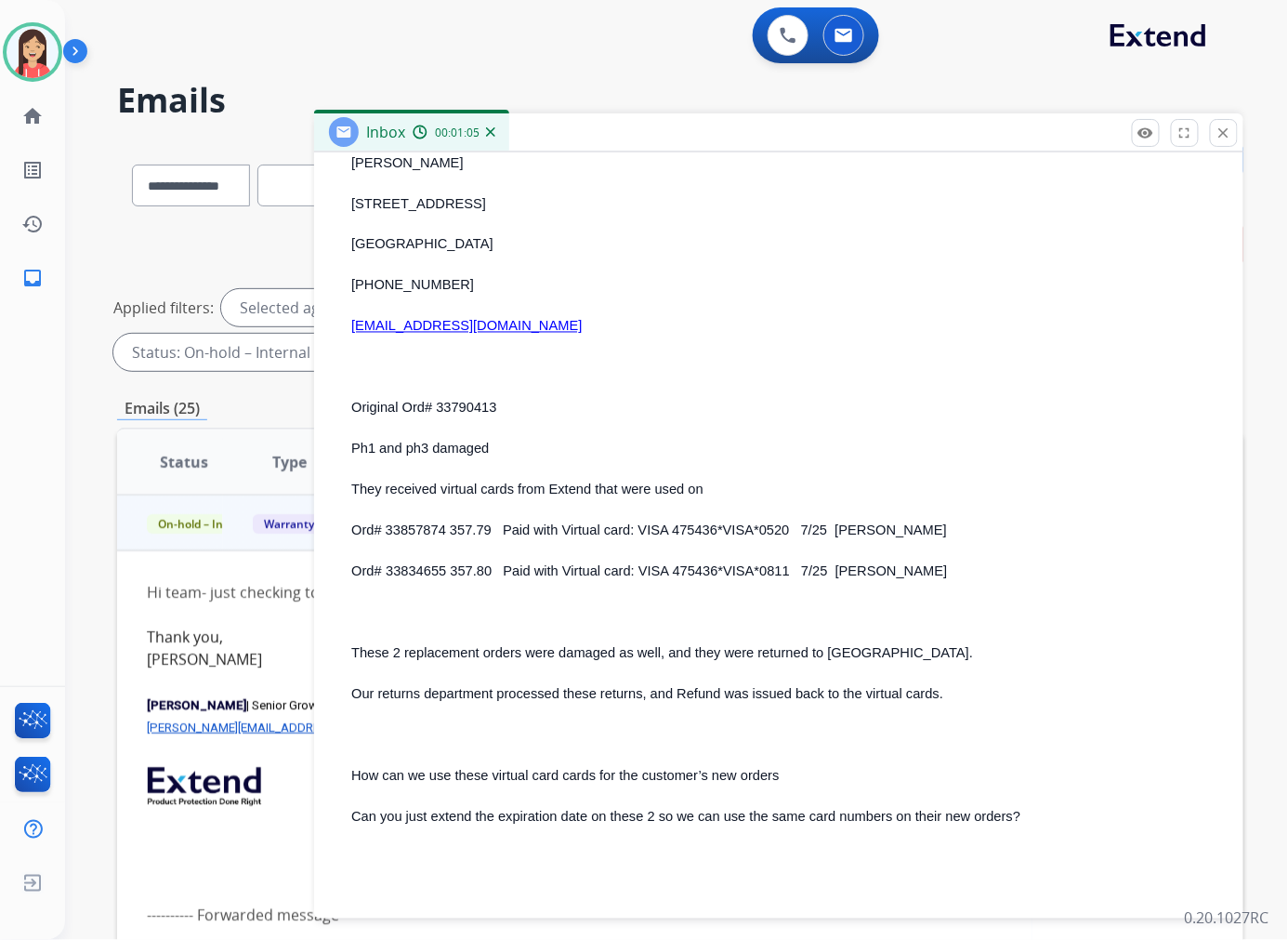
scroll to position [930, 0]
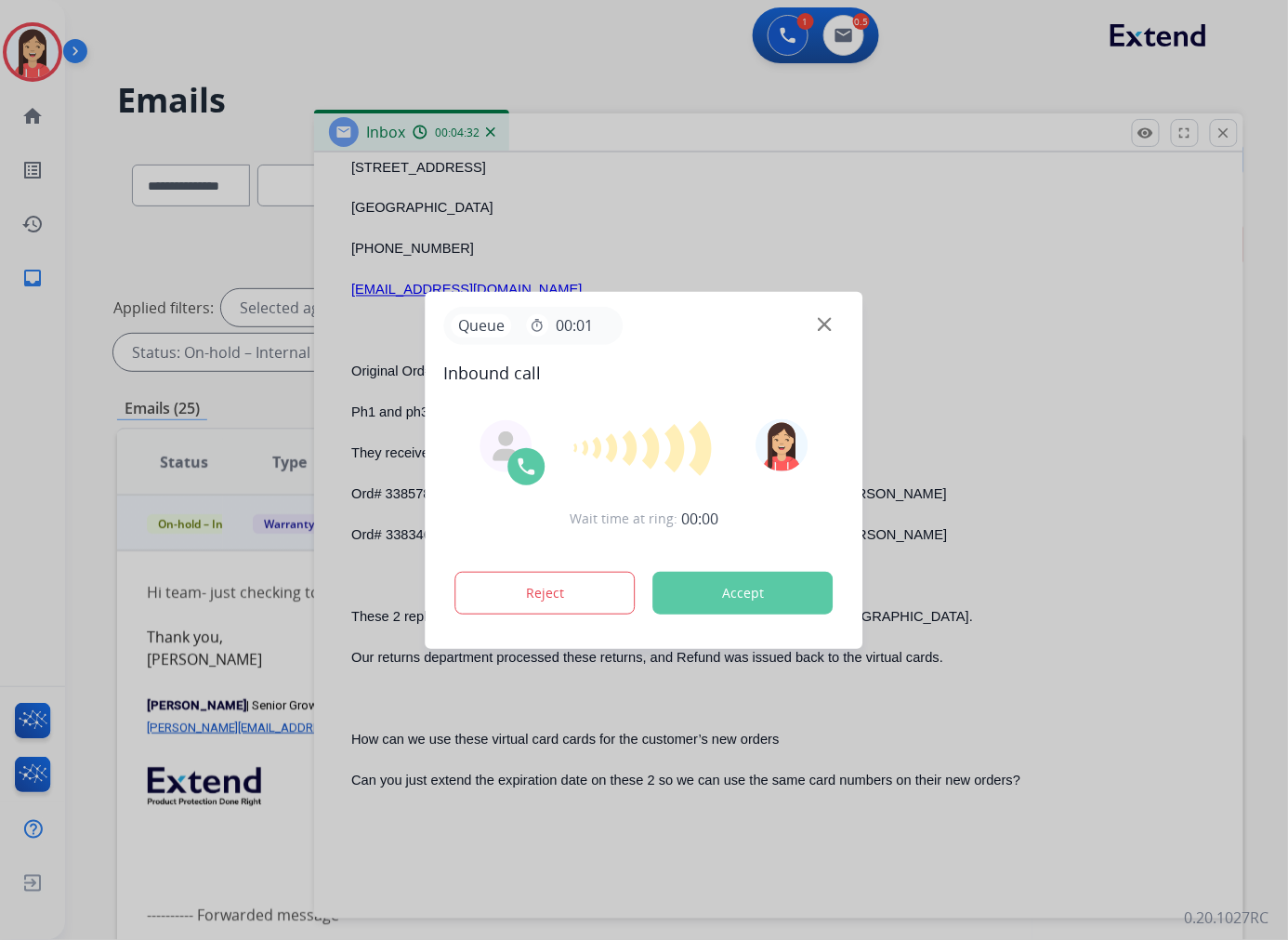
click at [753, 596] on button "Accept" at bounding box center [743, 592] width 180 height 43
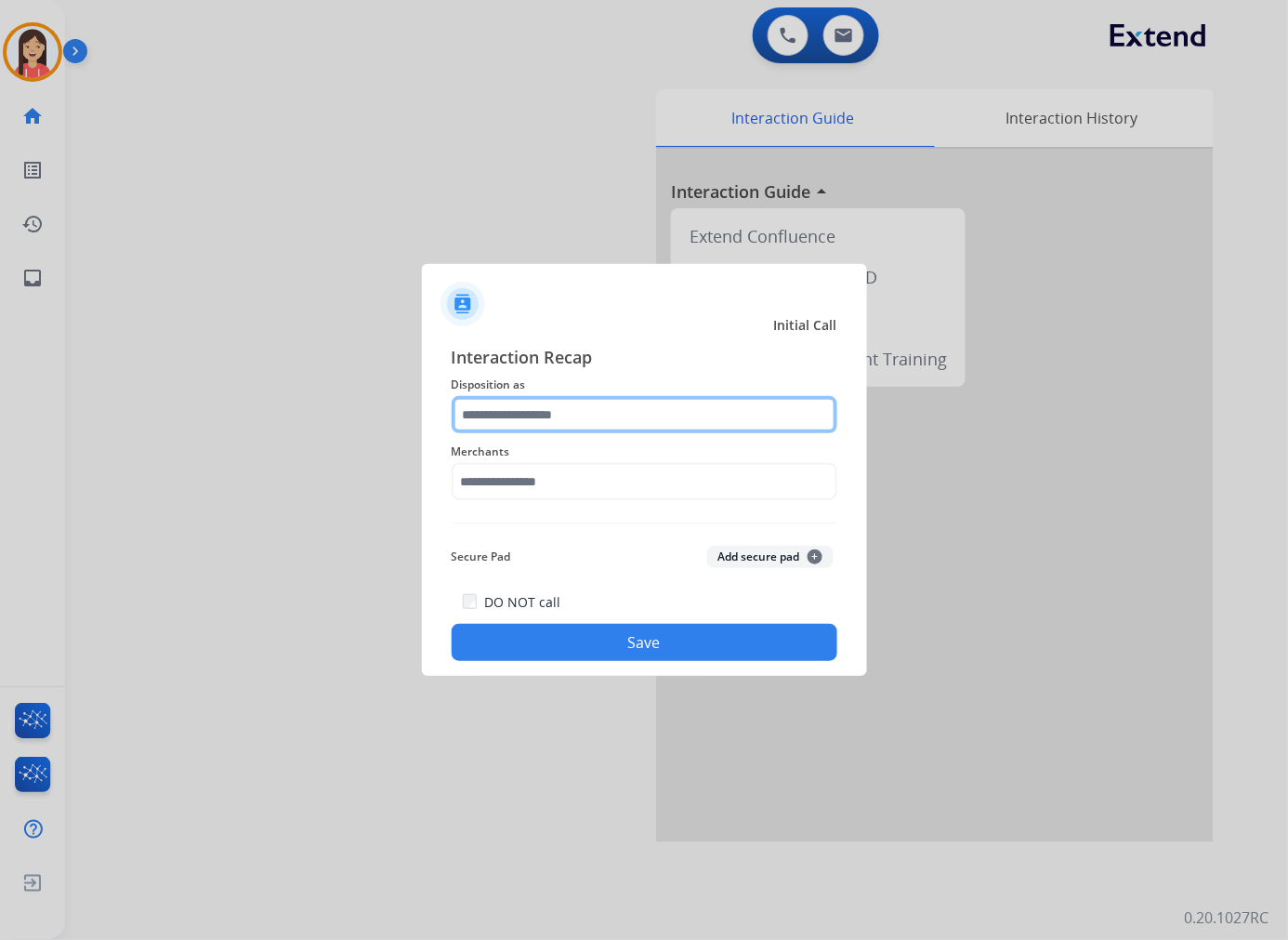
click at [595, 414] on input "text" at bounding box center [644, 414] width 386 height 37
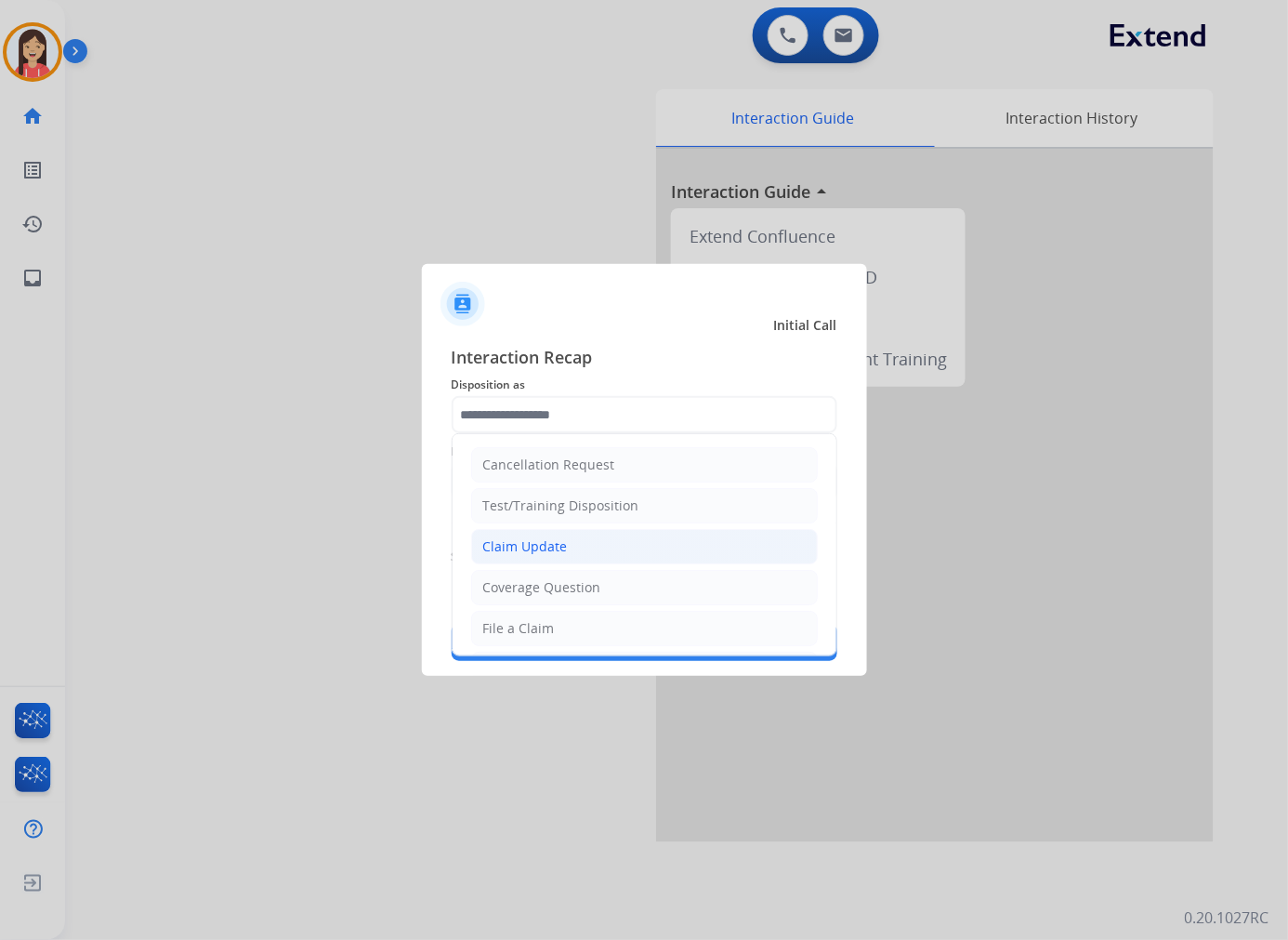
click at [554, 544] on div "Claim Update" at bounding box center [525, 547] width 85 height 19
type input "**********"
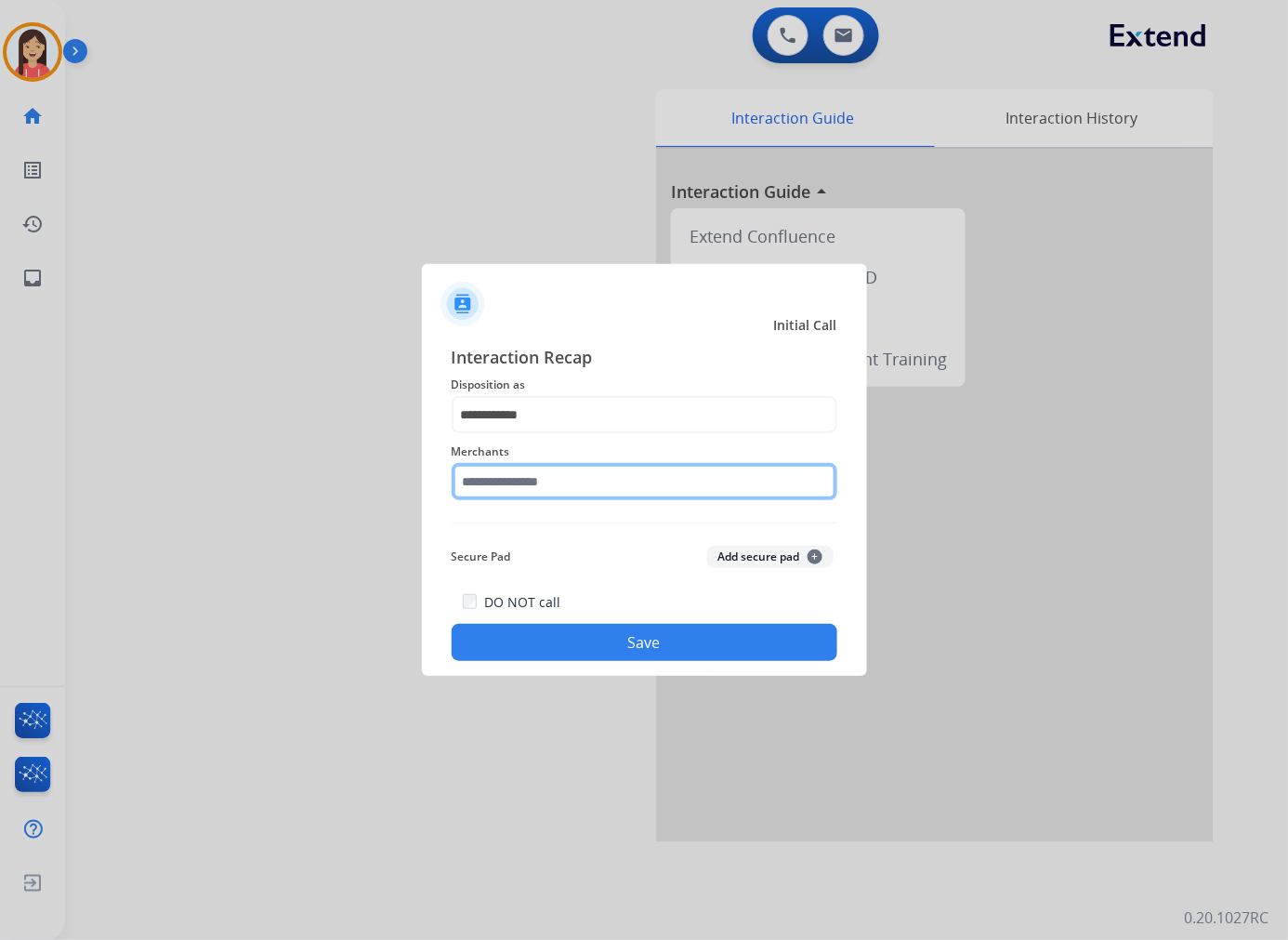
click at [576, 486] on input "text" at bounding box center [644, 481] width 386 height 37
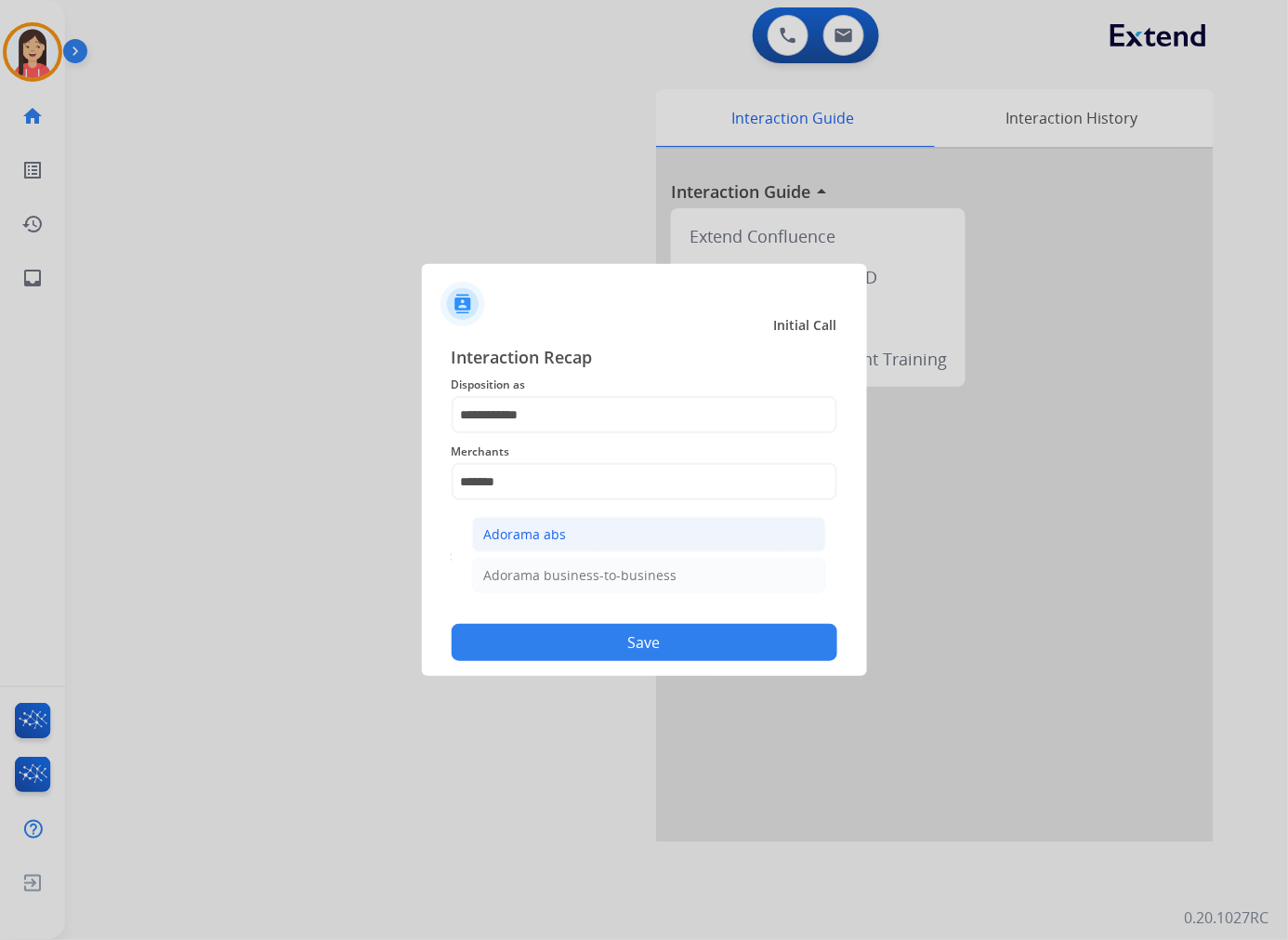
click at [574, 521] on li "Adorama abs" at bounding box center [649, 534] width 354 height 35
type input "**********"
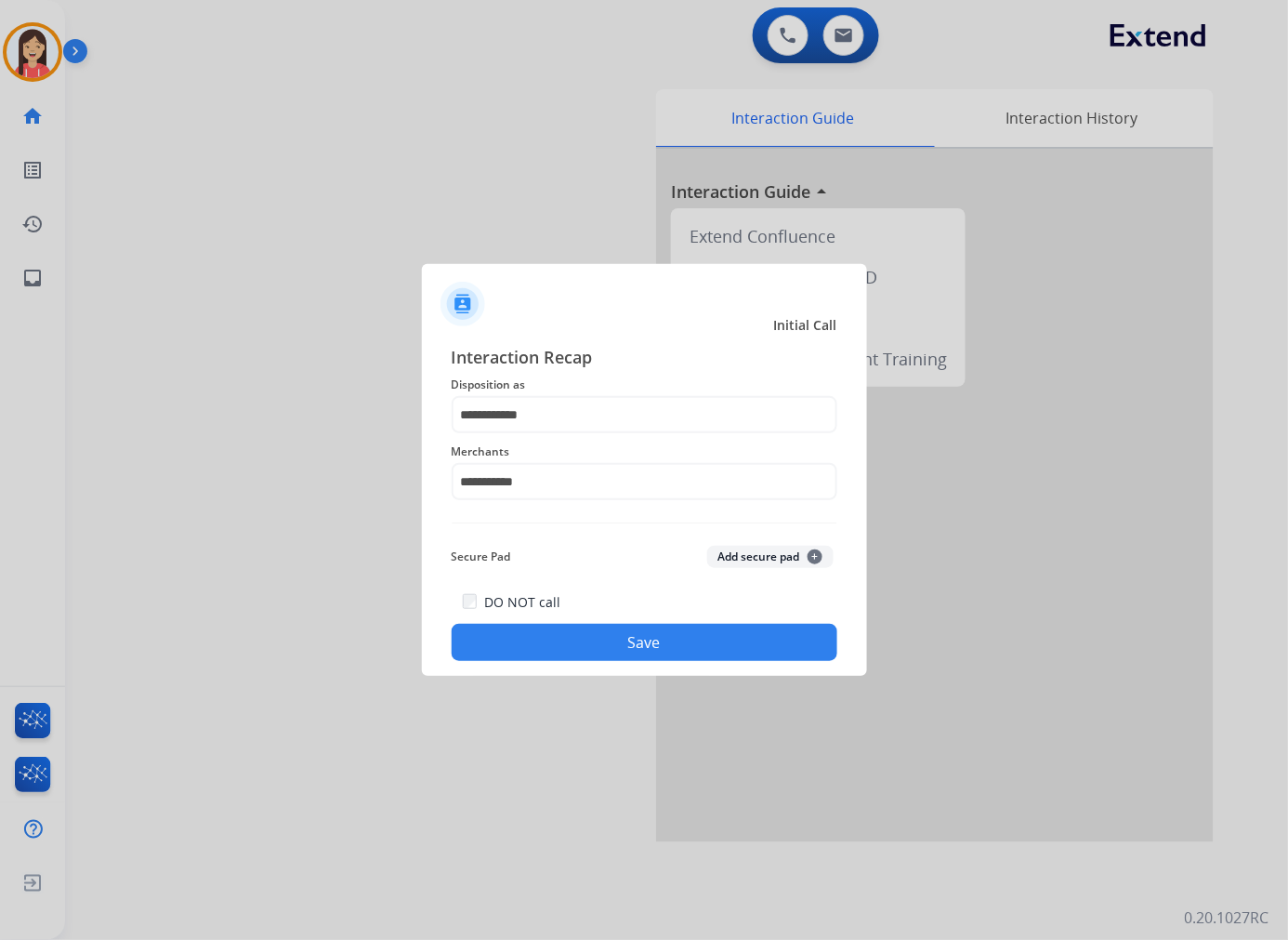
click at [576, 635] on button "Save" at bounding box center [644, 642] width 386 height 37
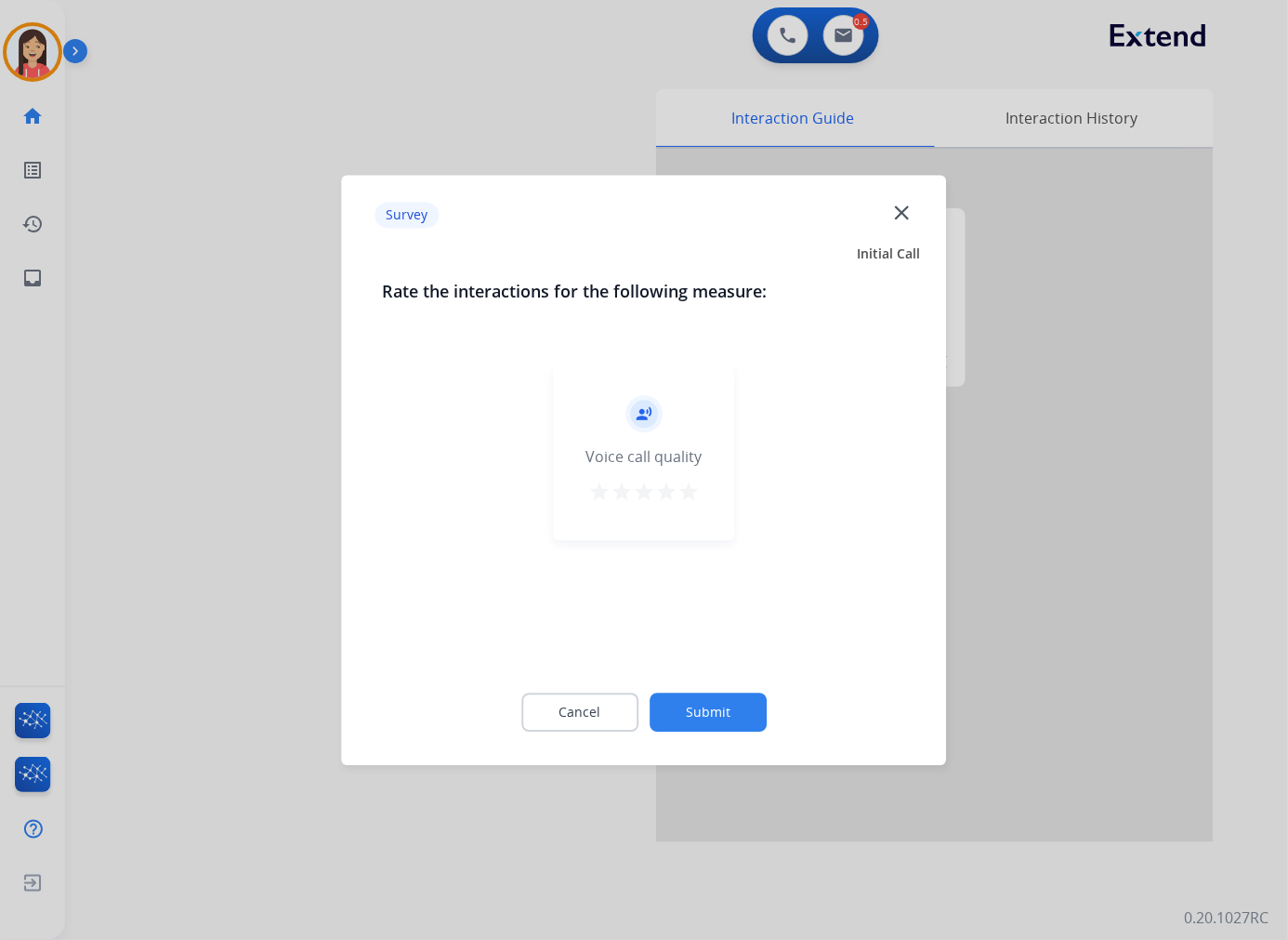
click at [685, 489] on mat-icon "star" at bounding box center [687, 491] width 22 height 22
click at [723, 712] on button "Submit" at bounding box center [707, 711] width 117 height 39
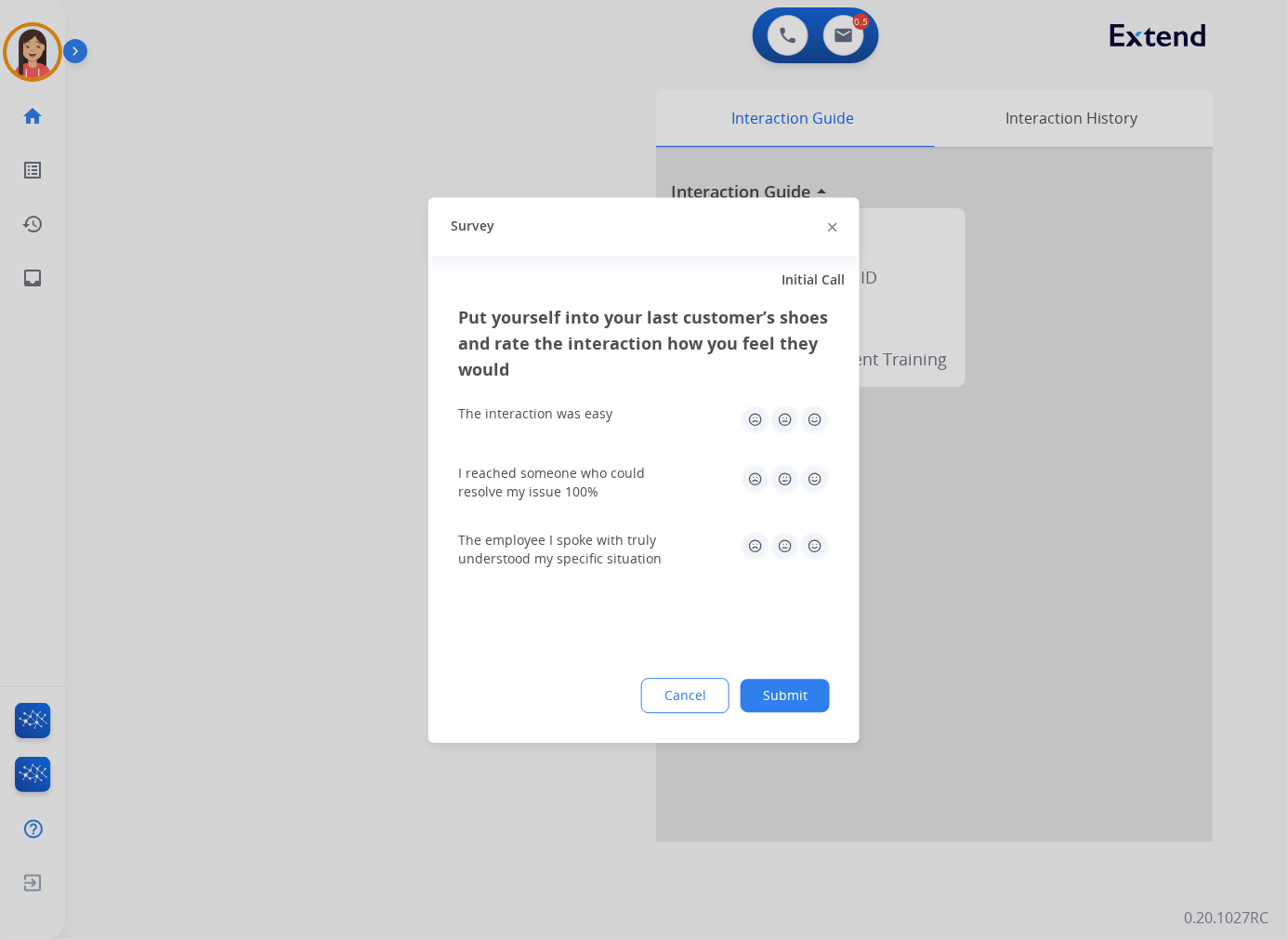
drag, startPoint x: 809, startPoint y: 421, endPoint x: 810, endPoint y: 430, distance: 9.1
click at [810, 421] on img at bounding box center [814, 418] width 30 height 30
click at [811, 483] on img at bounding box center [814, 478] width 30 height 30
click at [813, 543] on img at bounding box center [814, 545] width 30 height 30
click at [783, 693] on button "Submit" at bounding box center [785, 694] width 89 height 33
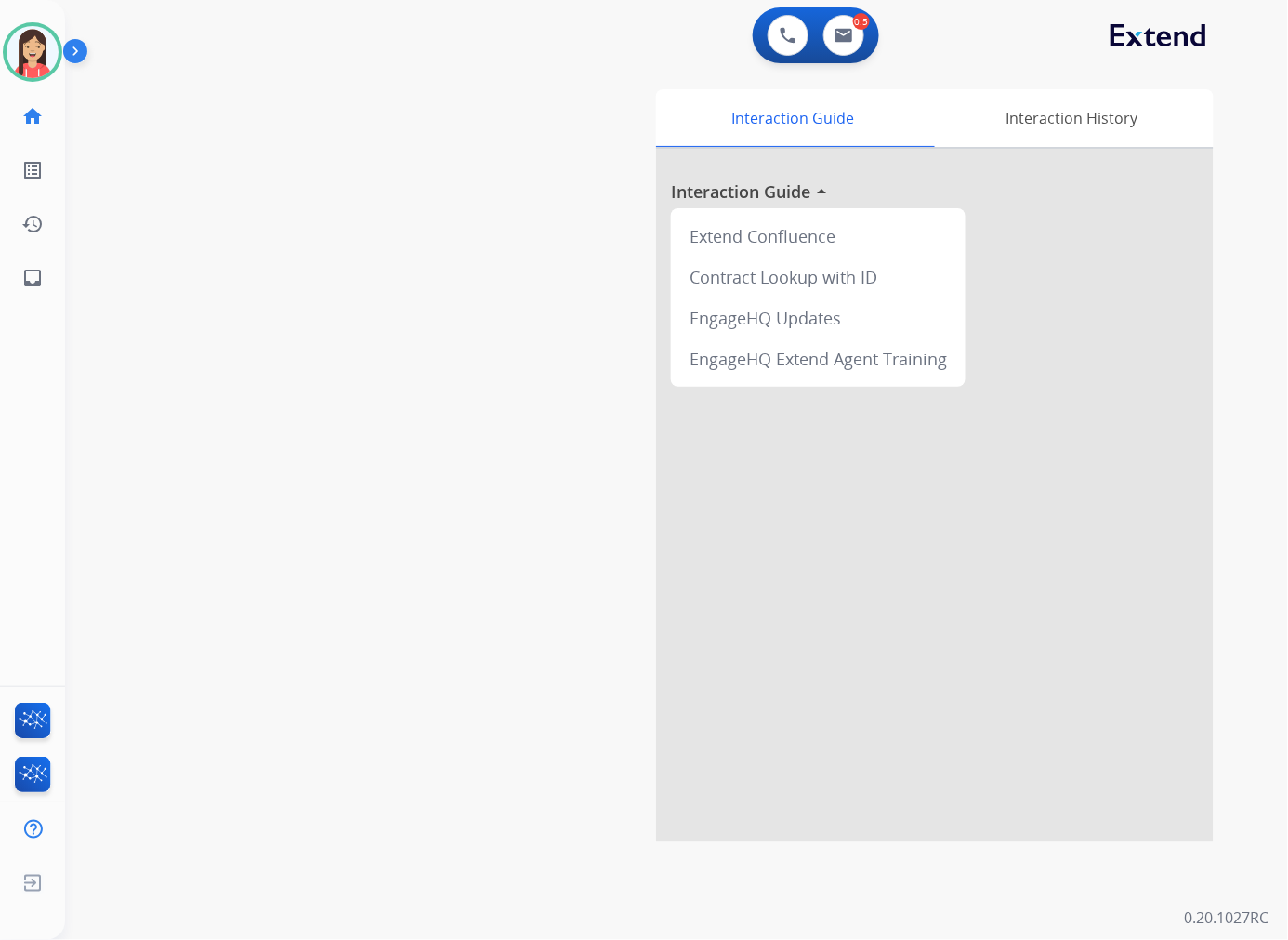
click at [602, 84] on div "Interaction Guide Interaction History Interaction Guide arrow_drop_up Extend Co…" at bounding box center [896, 462] width 694 height 760
click at [811, 28] on div "0 Voice Interactions" at bounding box center [787, 35] width 56 height 41
click at [860, 48] on div "0.5 Email Interactions" at bounding box center [843, 35] width 56 height 41
click at [842, 37] on img at bounding box center [843, 35] width 19 height 15
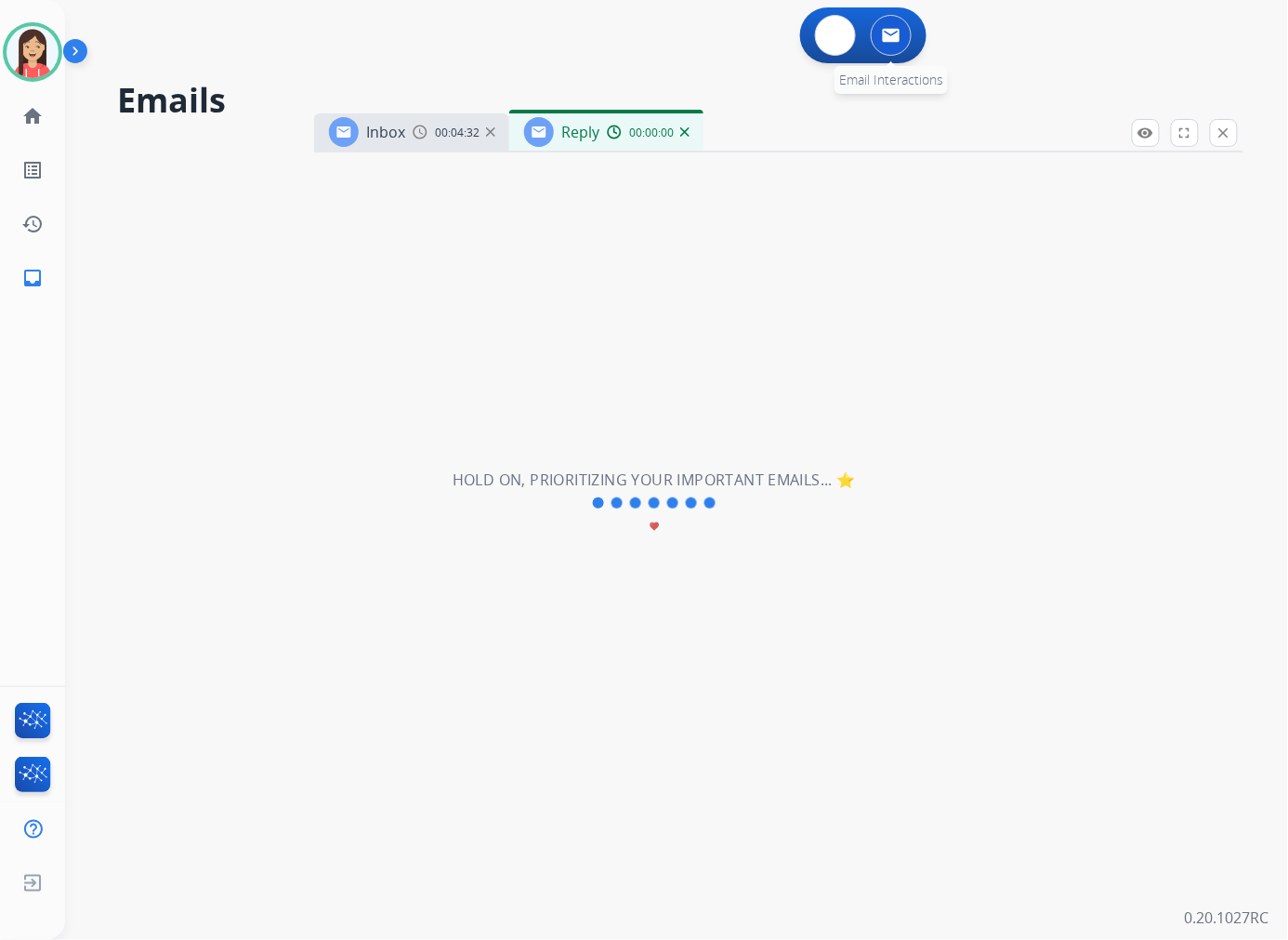
select select "**********"
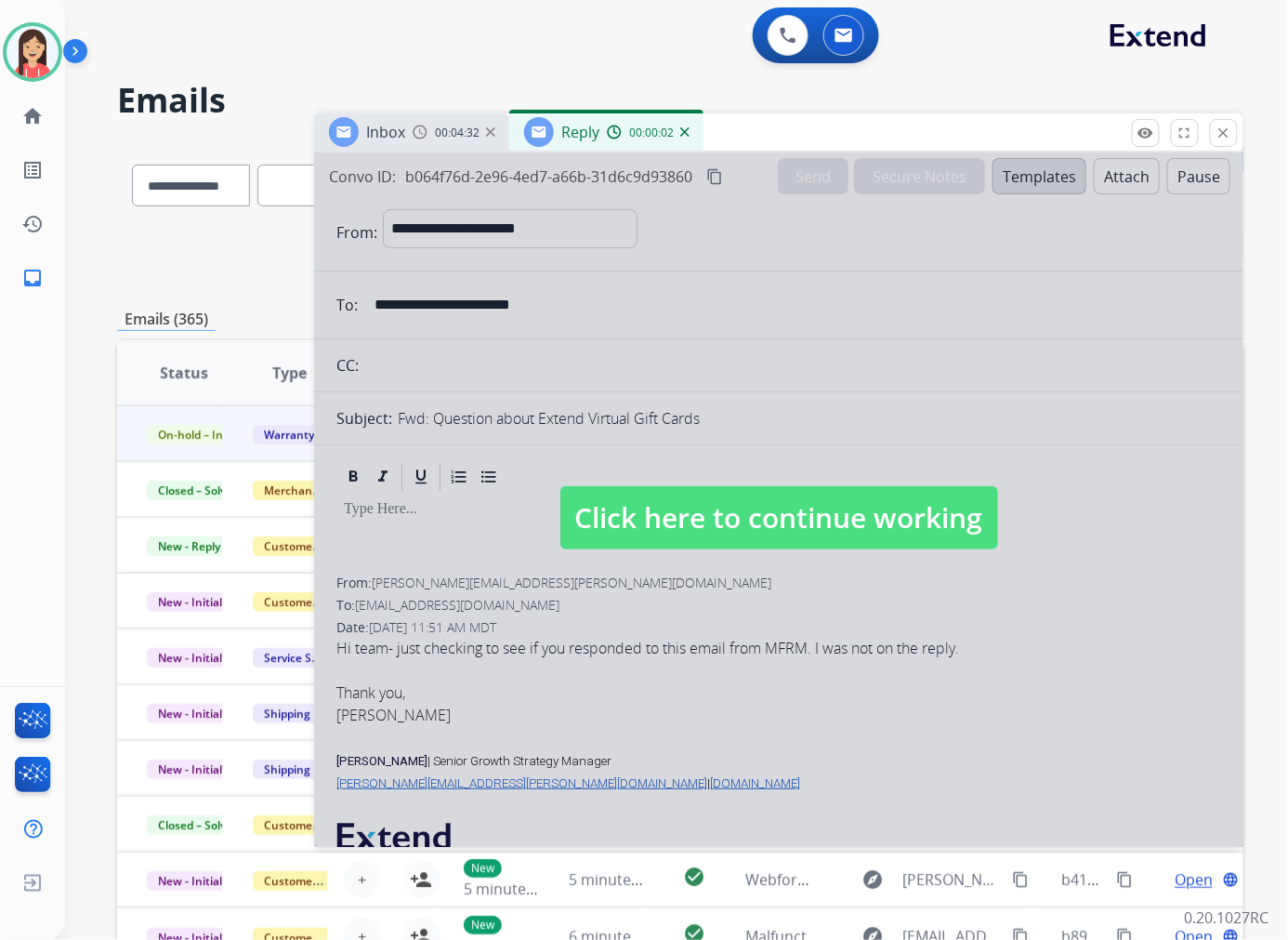
click at [738, 675] on div at bounding box center [779, 499] width 929 height 694
select select
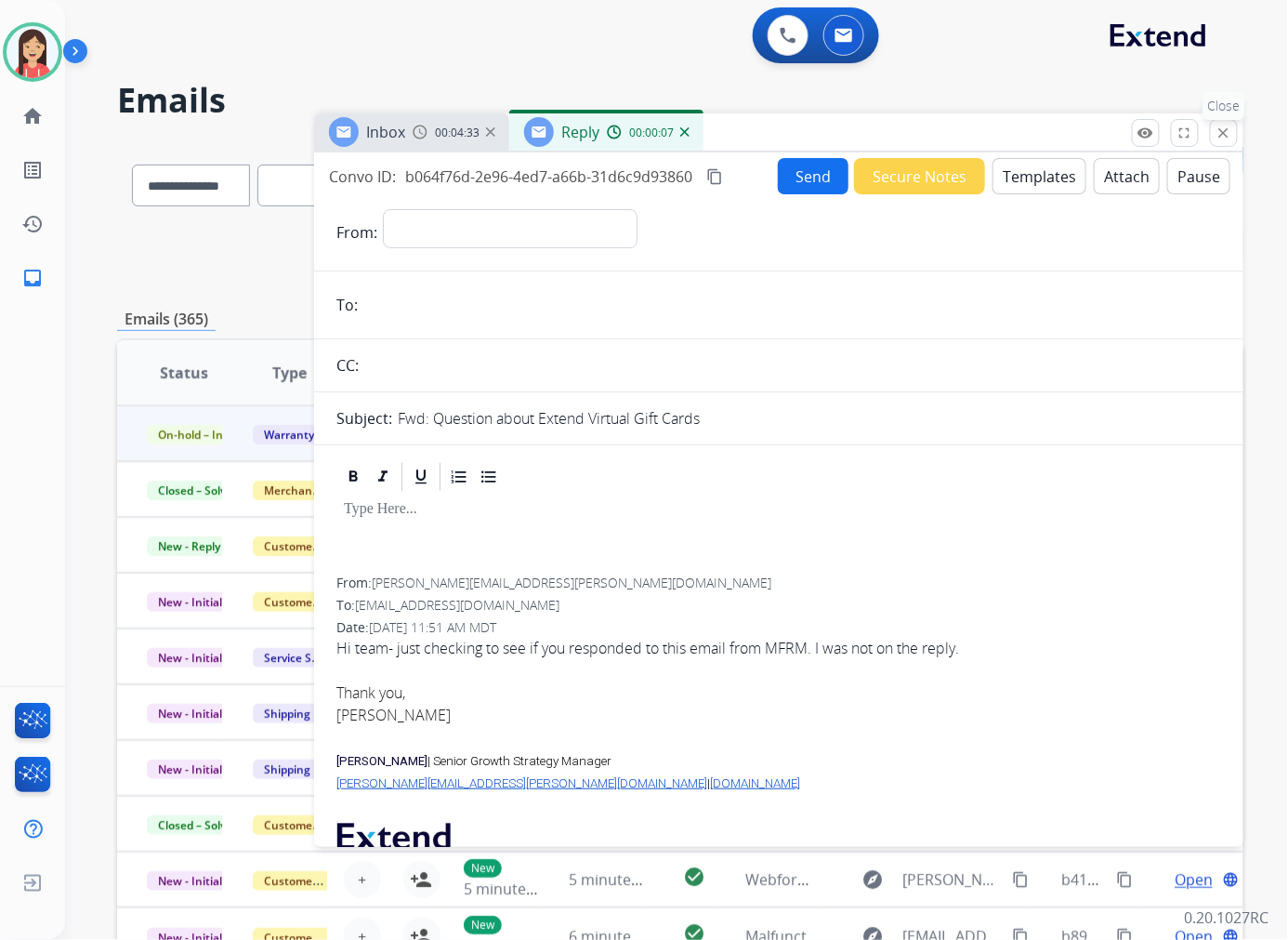
click at [1224, 131] on mat-icon "close" at bounding box center [1223, 133] width 17 height 17
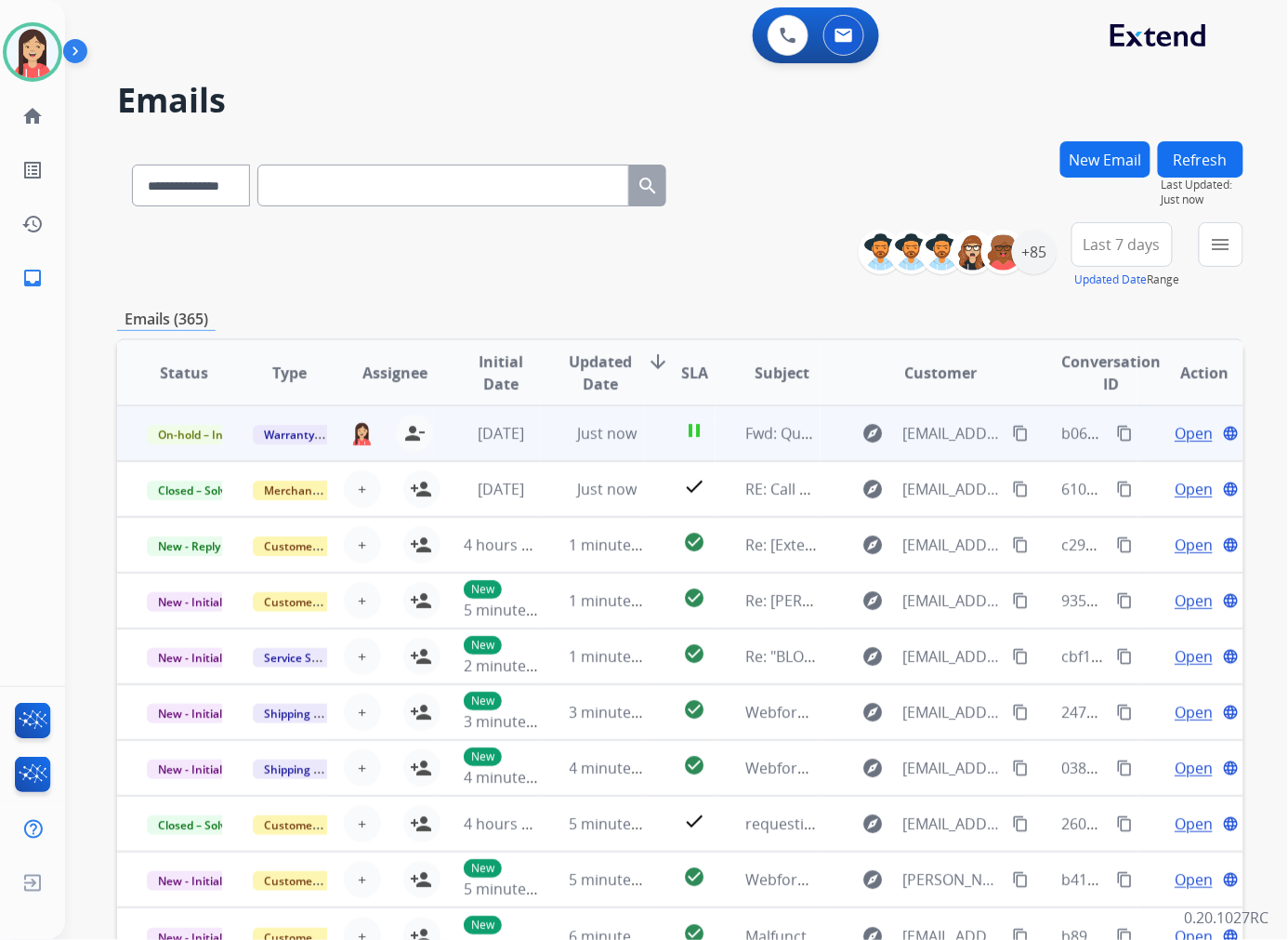
click at [540, 444] on td "Just now" at bounding box center [592, 432] width 106 height 56
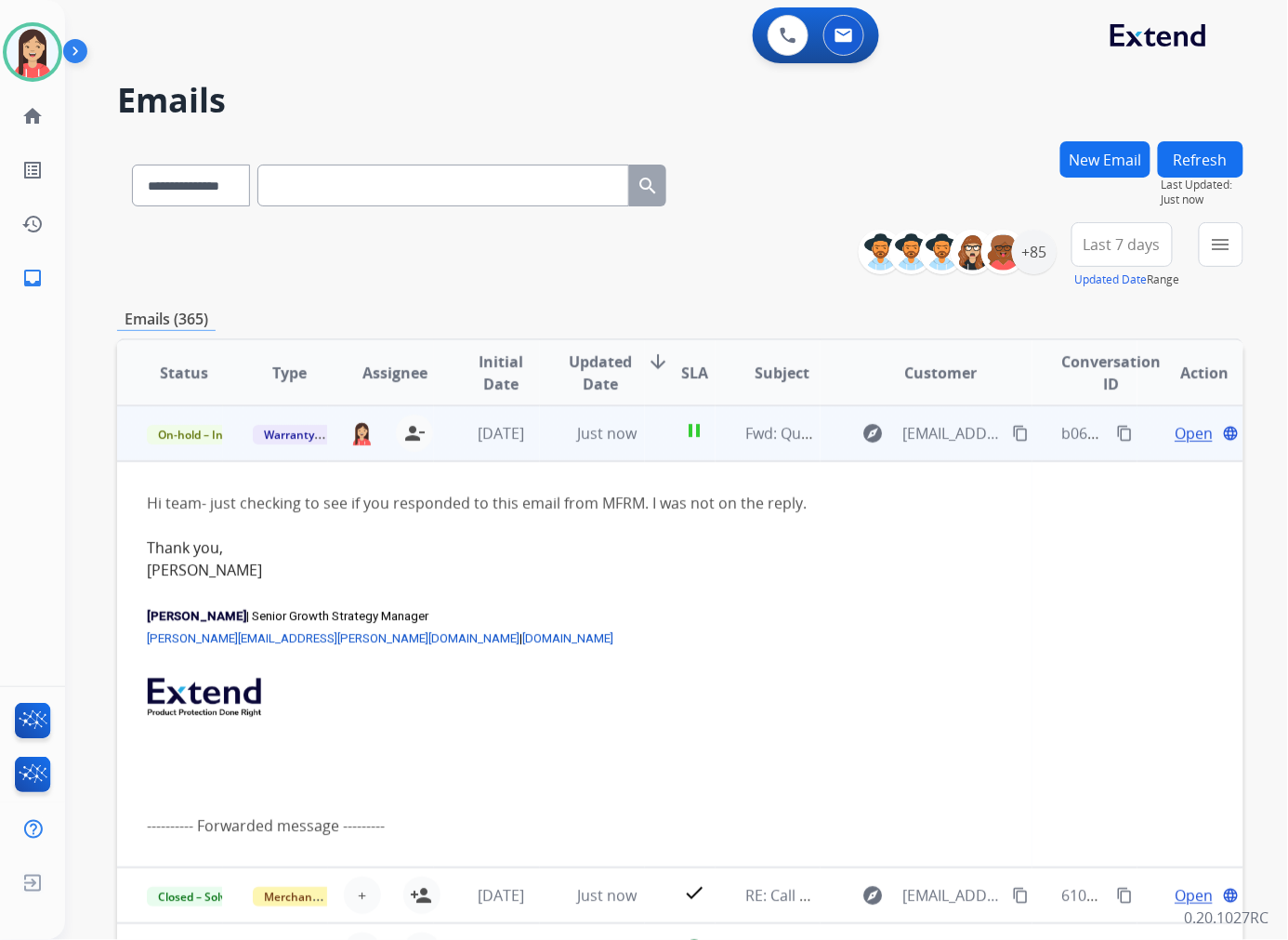
click at [1175, 438] on span "Open" at bounding box center [1193, 432] width 38 height 22
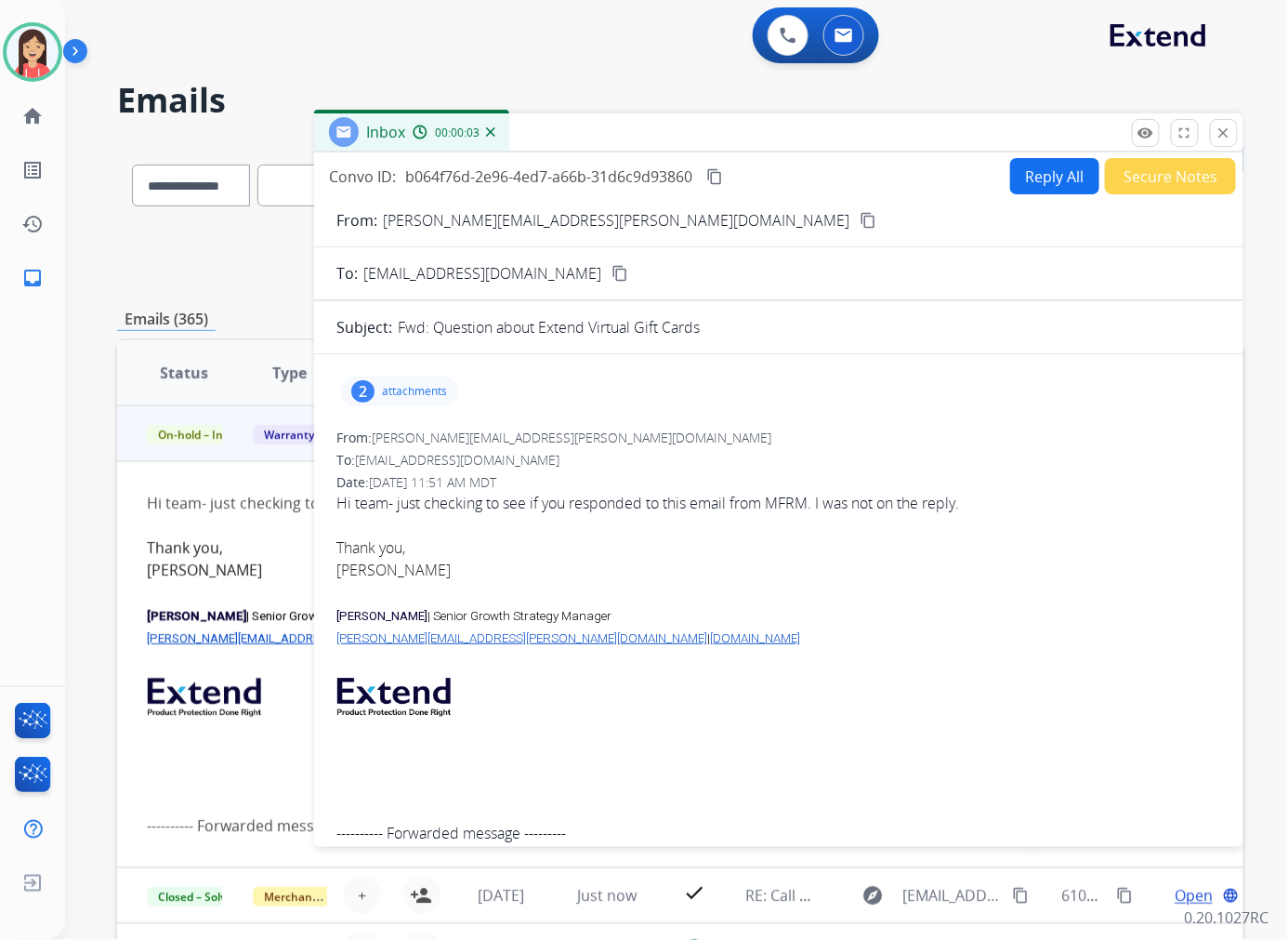
click at [1016, 171] on button "Reply All" at bounding box center [1055, 176] width 89 height 36
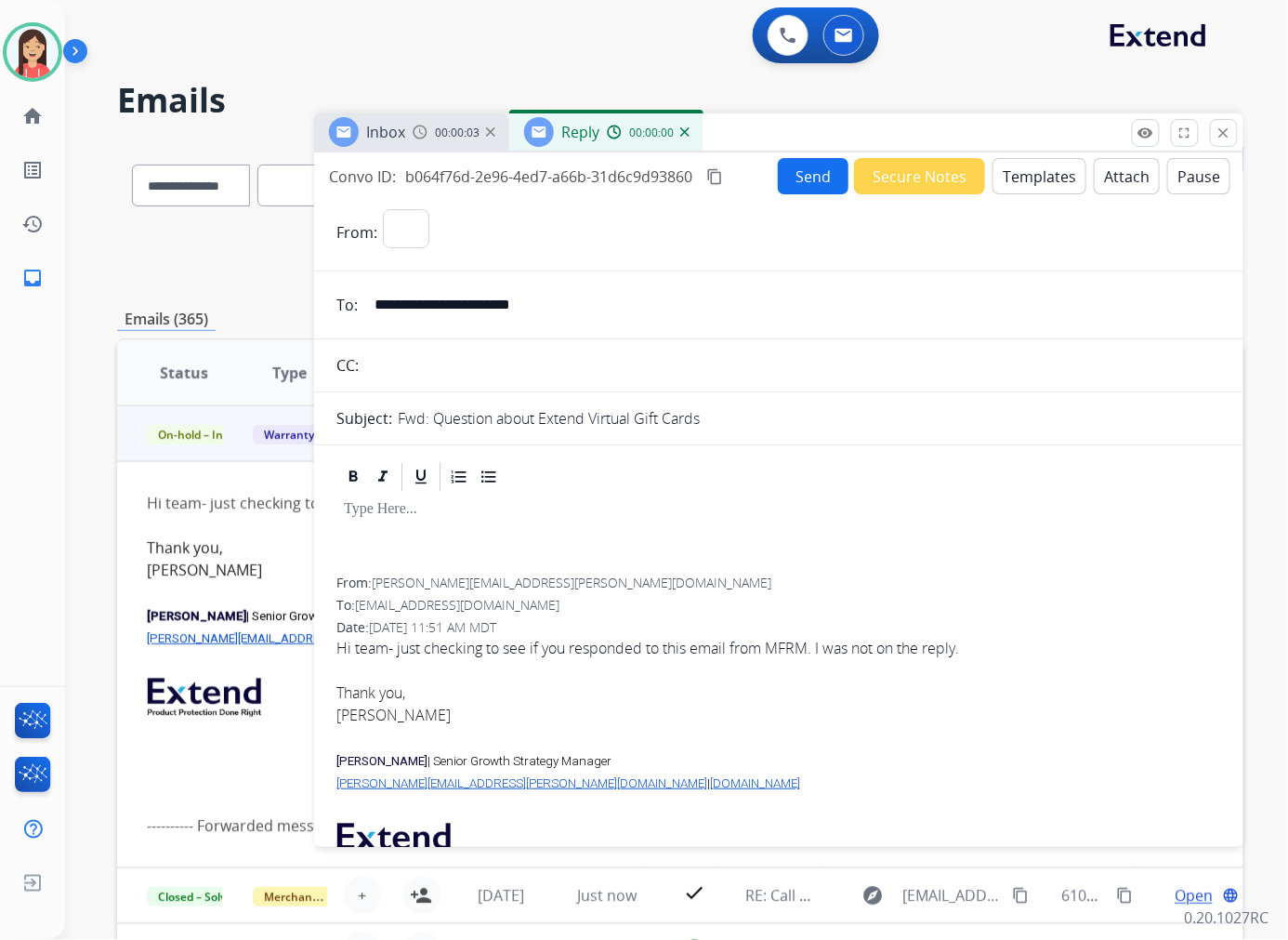
select select "**********"
click at [560, 303] on input "**********" at bounding box center [792, 305] width 858 height 37
click at [559, 304] on input "**********" at bounding box center [792, 305] width 858 height 37
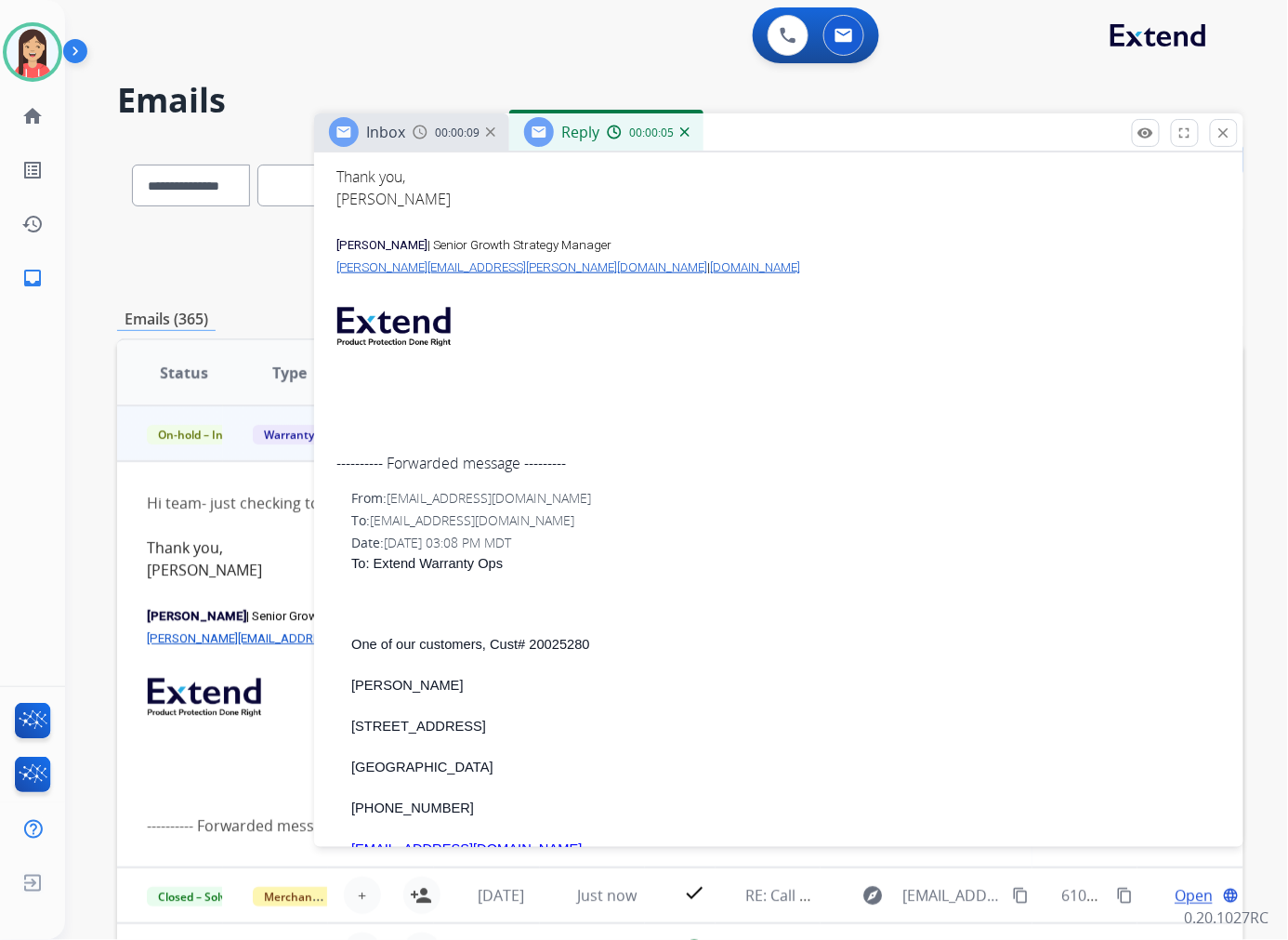
scroll to position [518, 0]
drag, startPoint x: 513, startPoint y: 495, endPoint x: 390, endPoint y: 502, distance: 123.2
click at [390, 502] on div "From: [EMAIL_ADDRESS][DOMAIN_NAME]" at bounding box center [785, 500] width 869 height 19
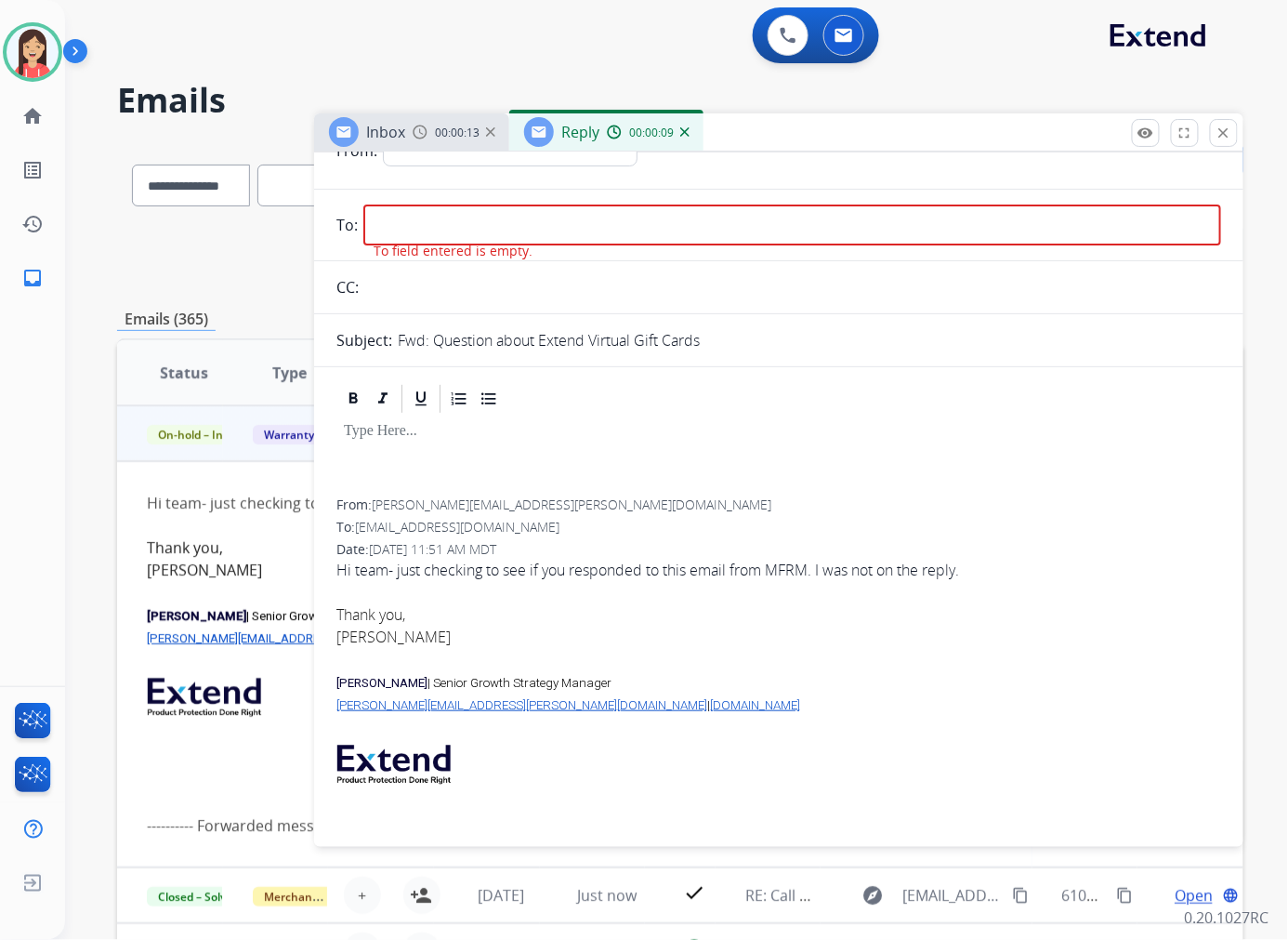
scroll to position [0, 0]
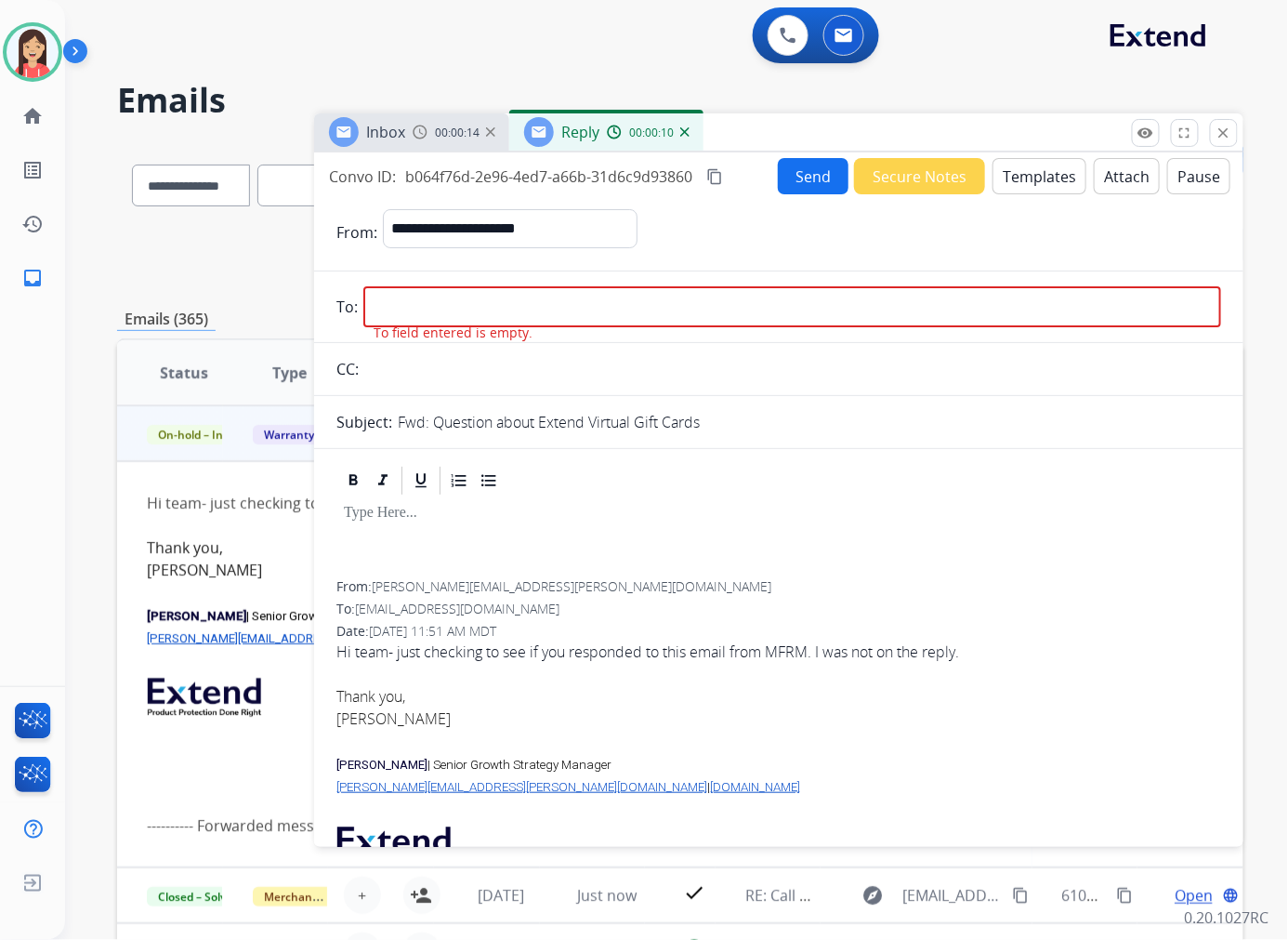
click at [480, 291] on input "email" at bounding box center [792, 307] width 858 height 41
paste input "**********"
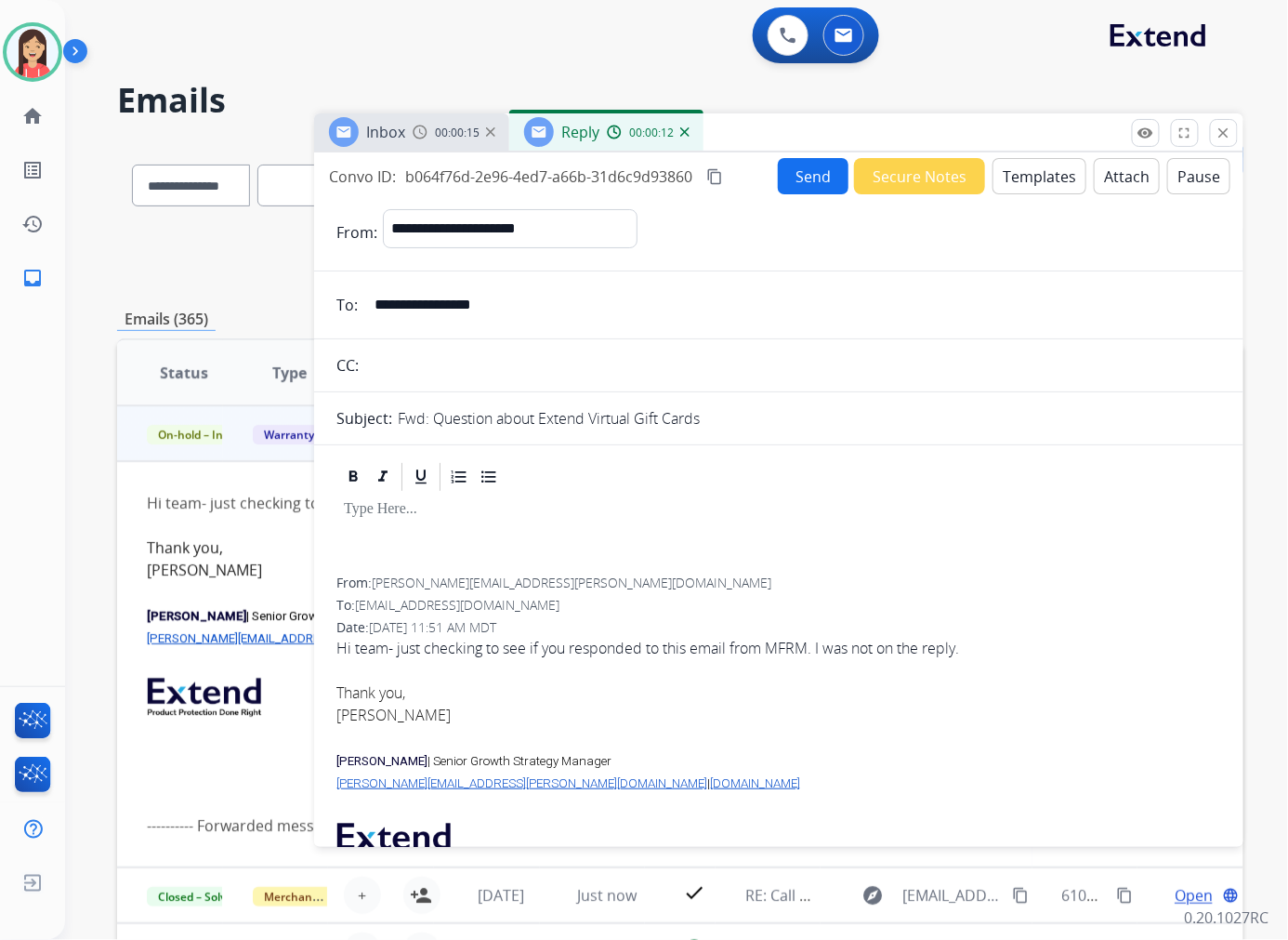
type input "**********"
click at [1039, 173] on button "Templates" at bounding box center [1039, 176] width 94 height 36
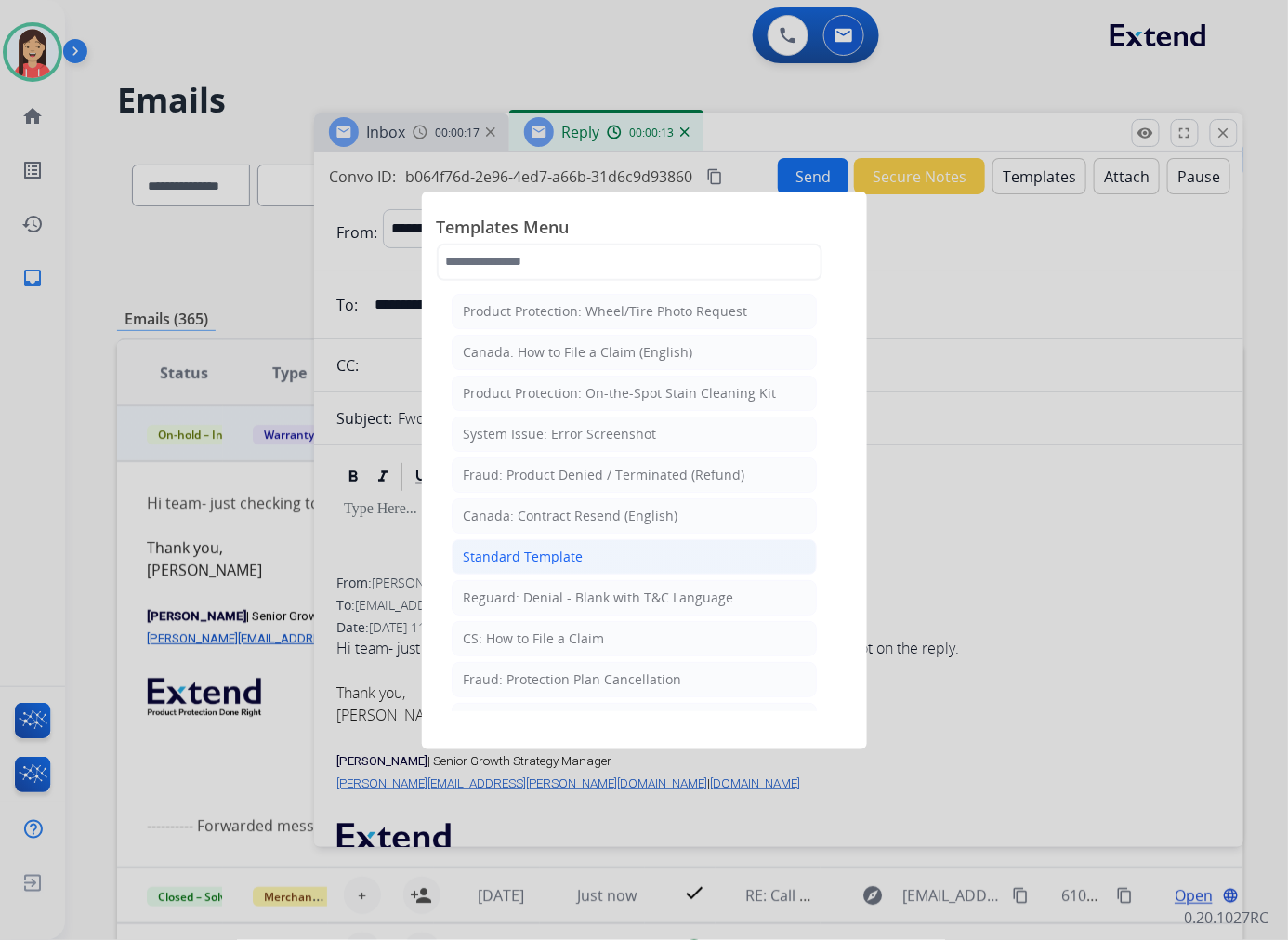
click at [479, 548] on div "Standard Template" at bounding box center [524, 557] width 120 height 19
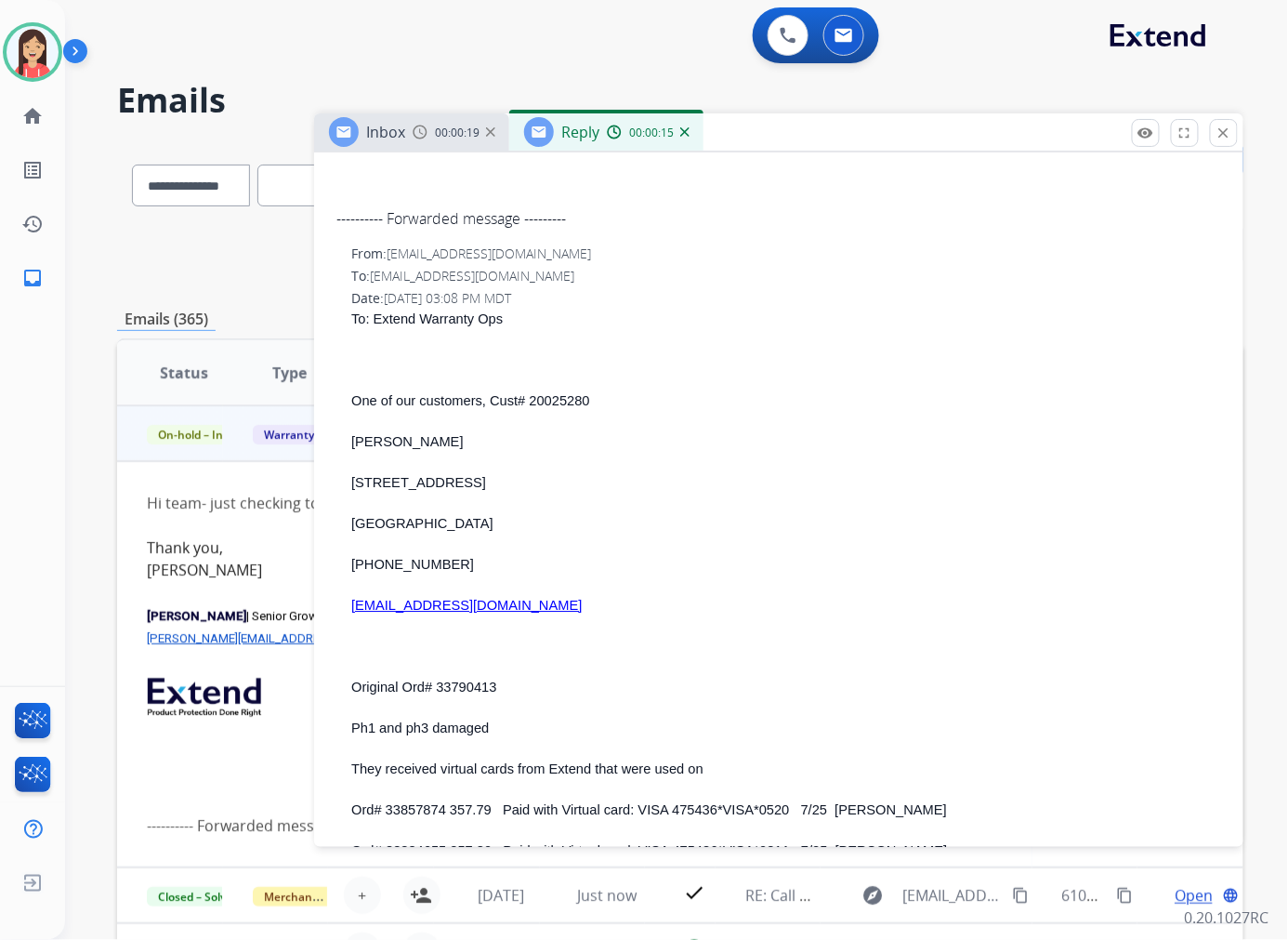
scroll to position [1651, 0]
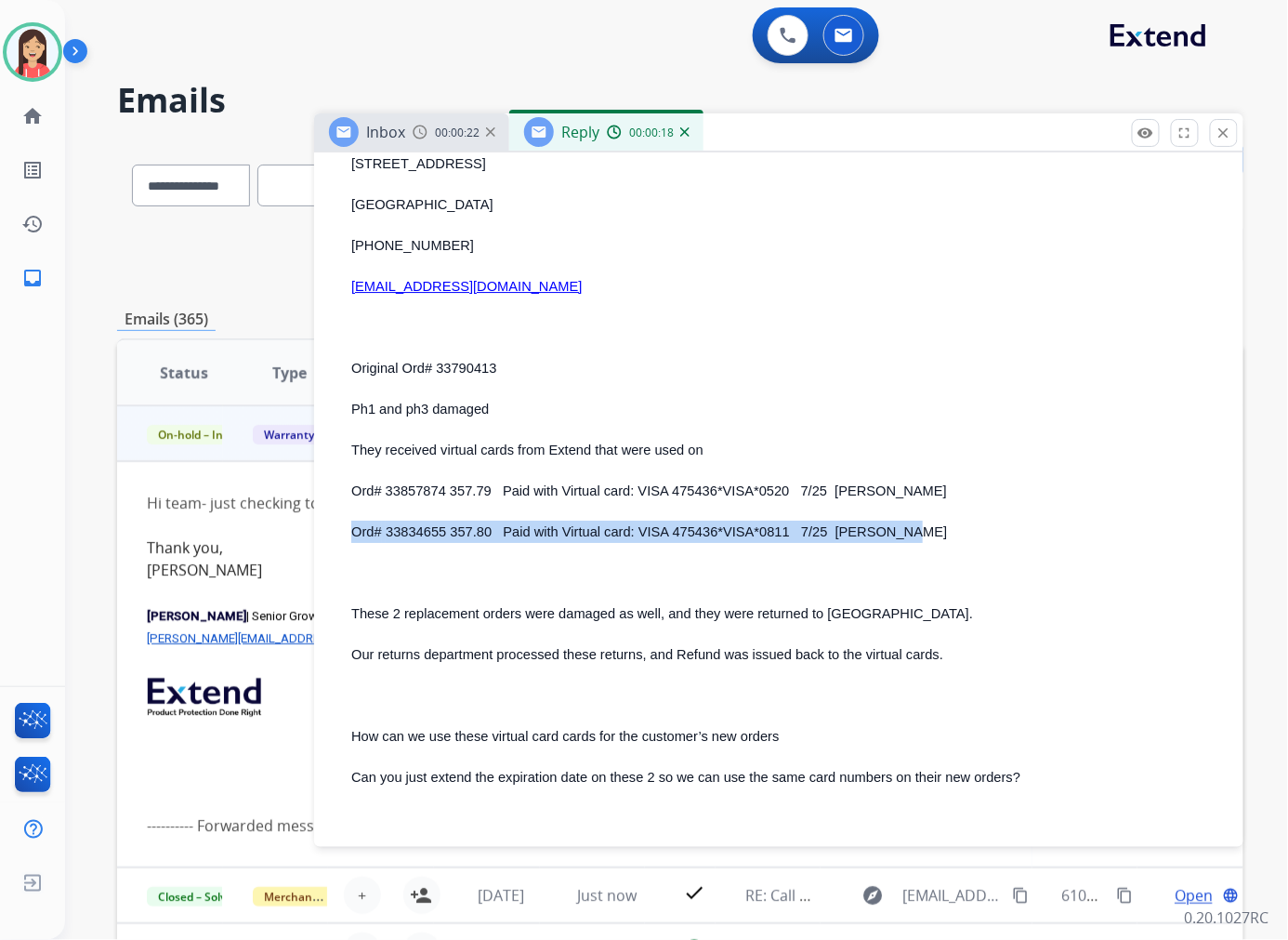
drag, startPoint x: 347, startPoint y: 518, endPoint x: 907, endPoint y: 532, distance: 560.2
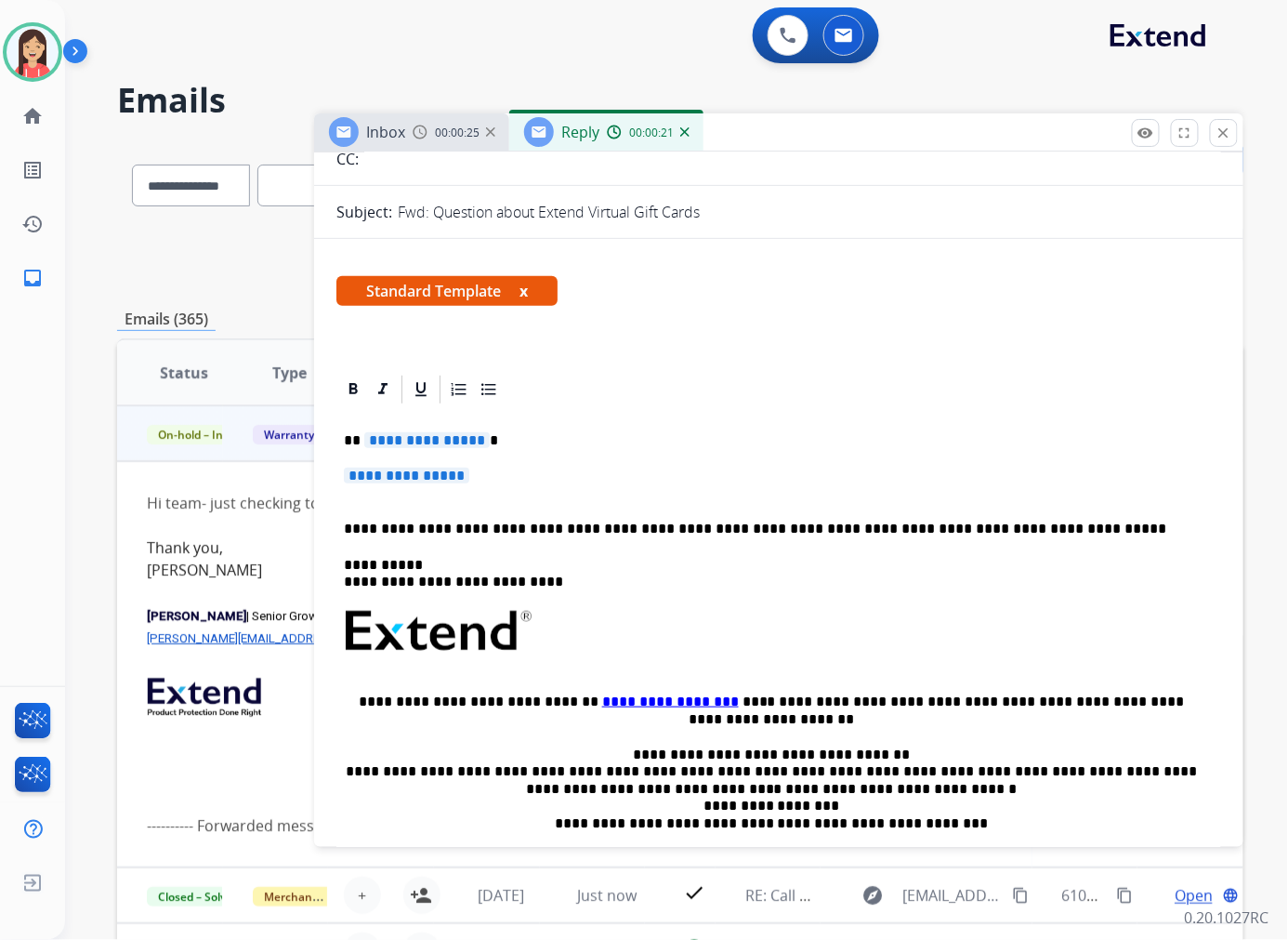
scroll to position [103, 0]
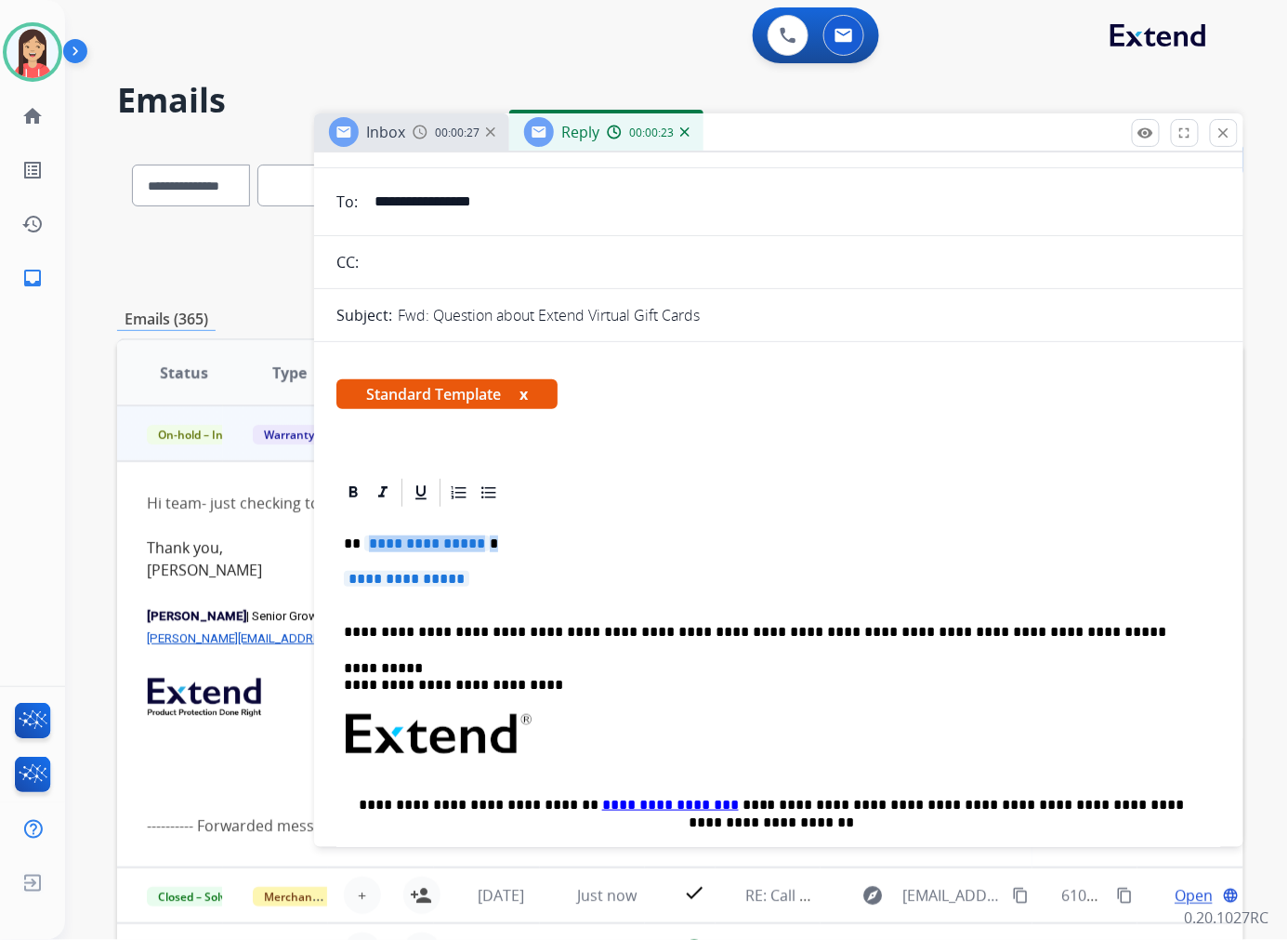
drag, startPoint x: 499, startPoint y: 583, endPoint x: 369, endPoint y: 540, distance: 136.9
click at [369, 540] on div "**********" at bounding box center [778, 778] width 884 height 538
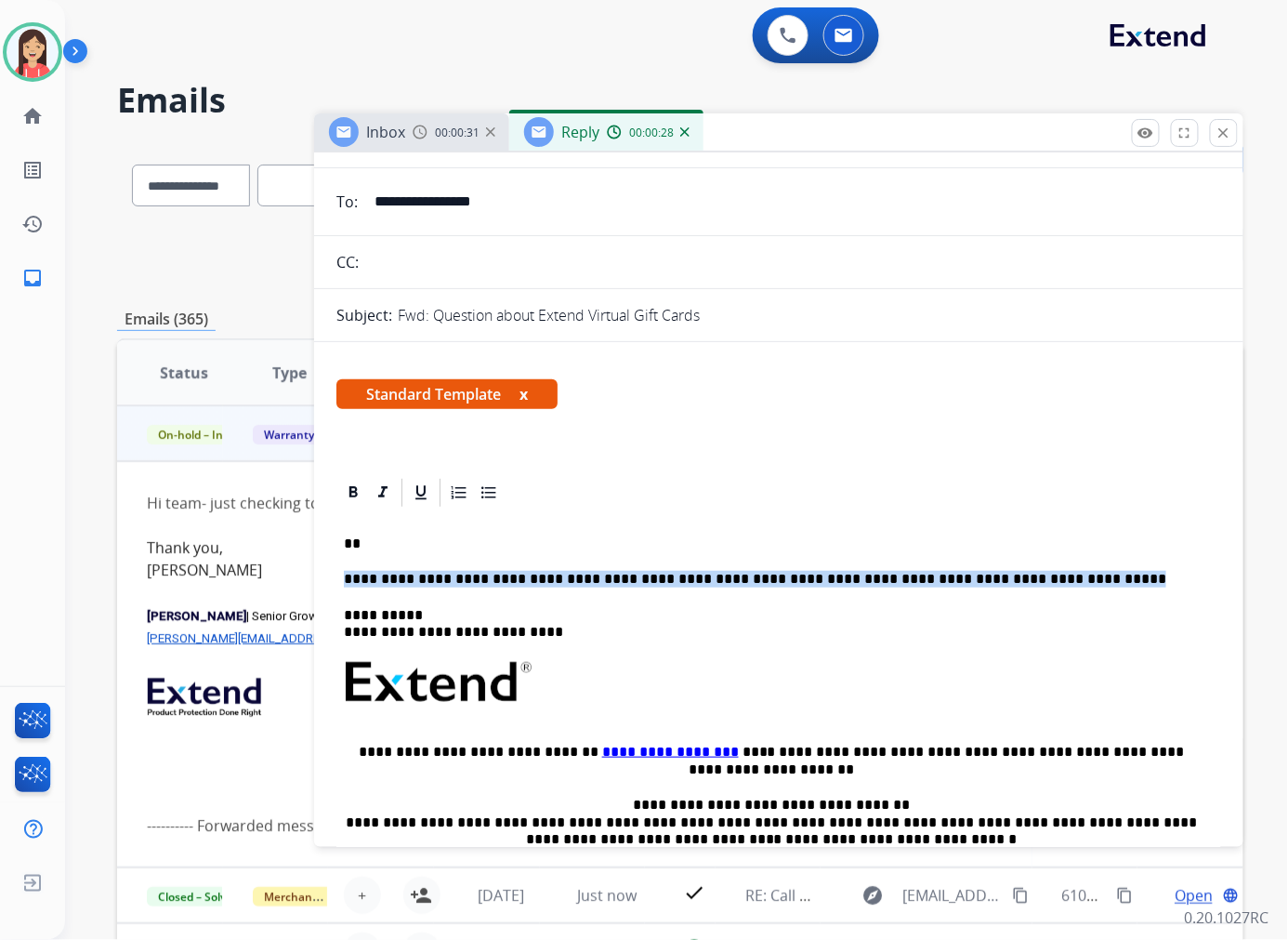
drag, startPoint x: 344, startPoint y: 569, endPoint x: 1059, endPoint y: 576, distance: 715.0
click at [1059, 576] on div "**********" at bounding box center [778, 751] width 884 height 485
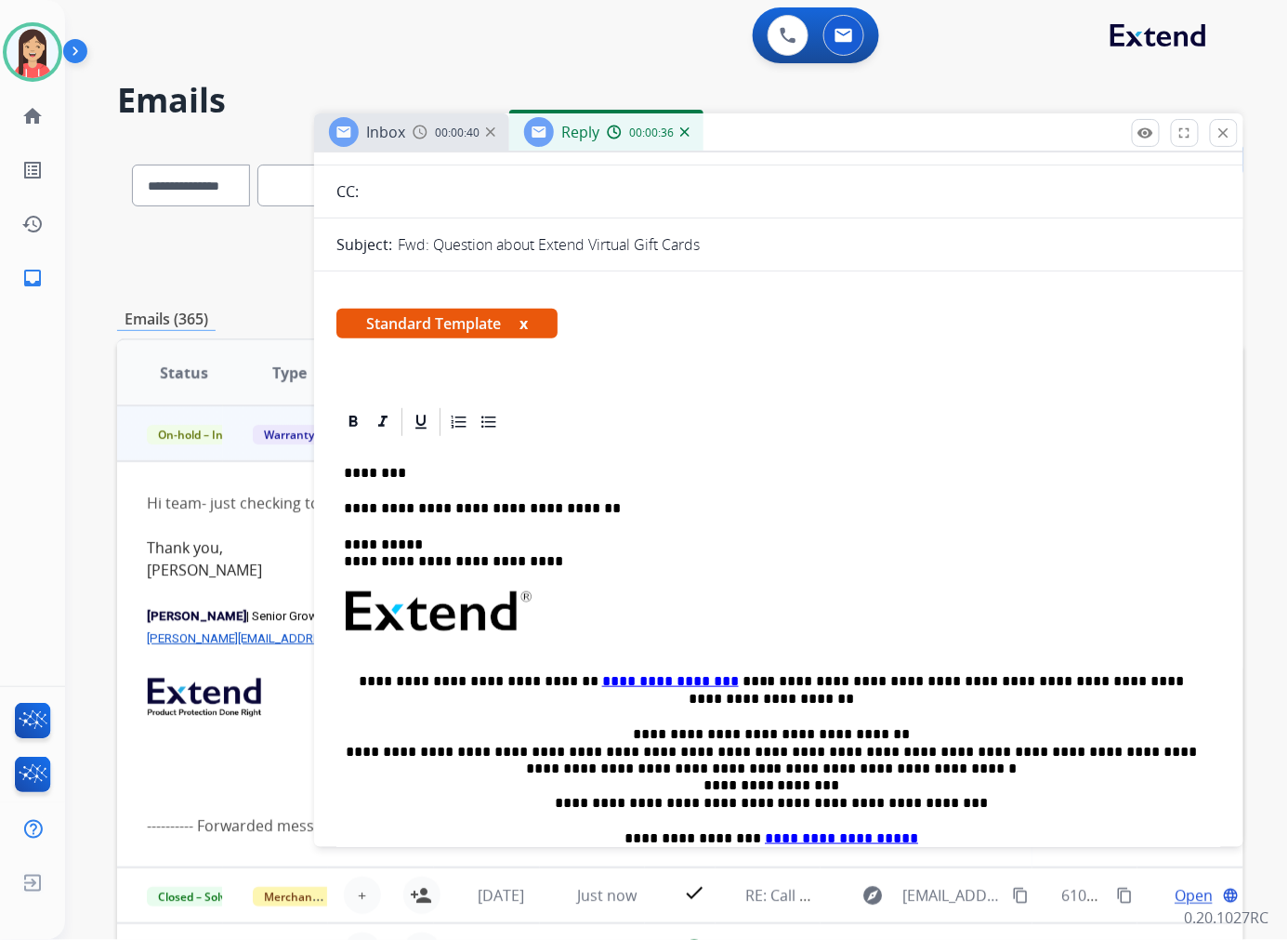
scroll to position [310, 0]
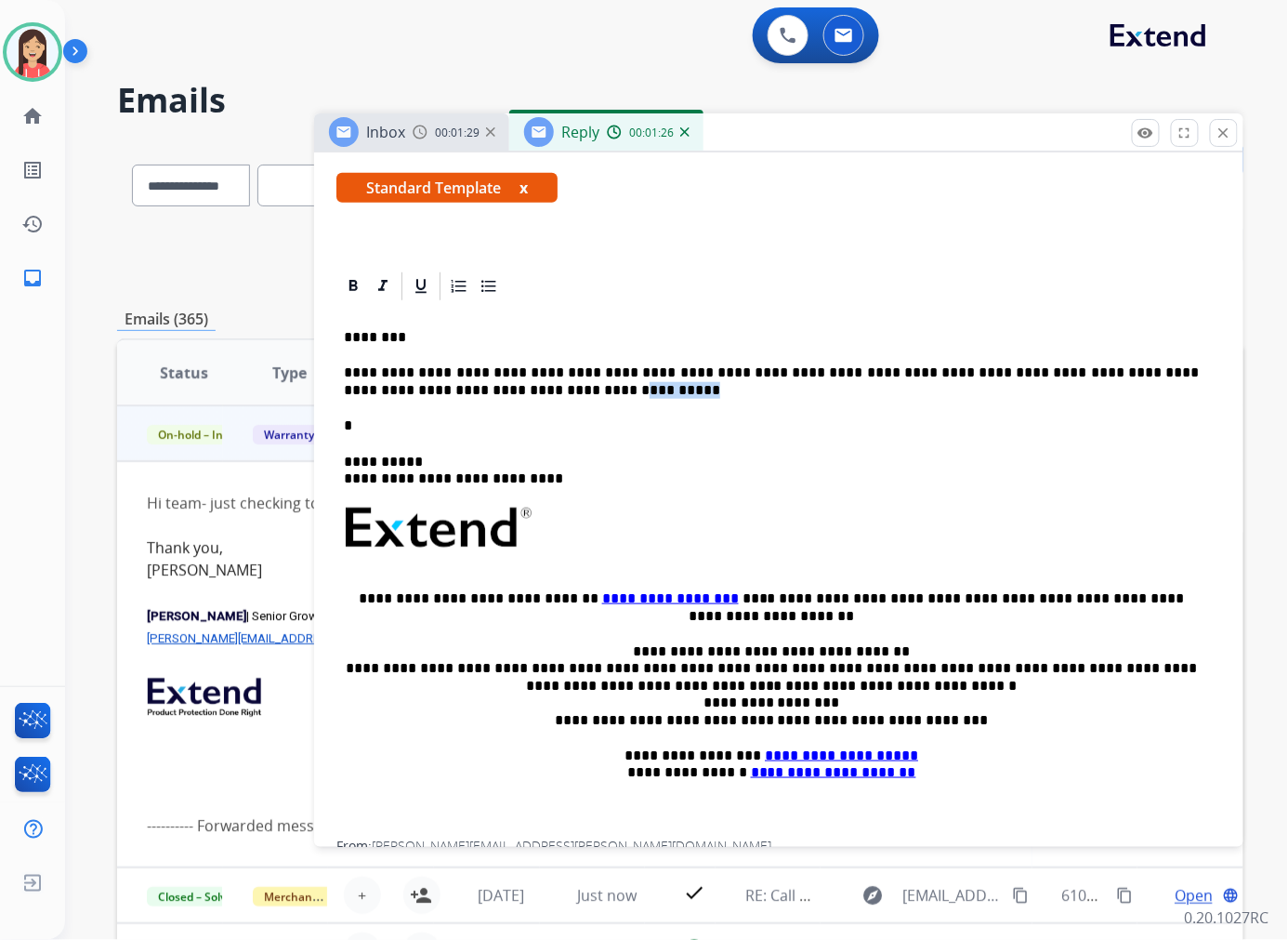
drag, startPoint x: 606, startPoint y: 388, endPoint x: 517, endPoint y: 391, distance: 89.1
click at [517, 391] on p "**********" at bounding box center [771, 382] width 855 height 34
click at [1011, 372] on p "**********" at bounding box center [771, 382] width 855 height 34
drag, startPoint x: 606, startPoint y: 394, endPoint x: 468, endPoint y: 392, distance: 138.0
click at [468, 392] on p "**********" at bounding box center [771, 382] width 855 height 34
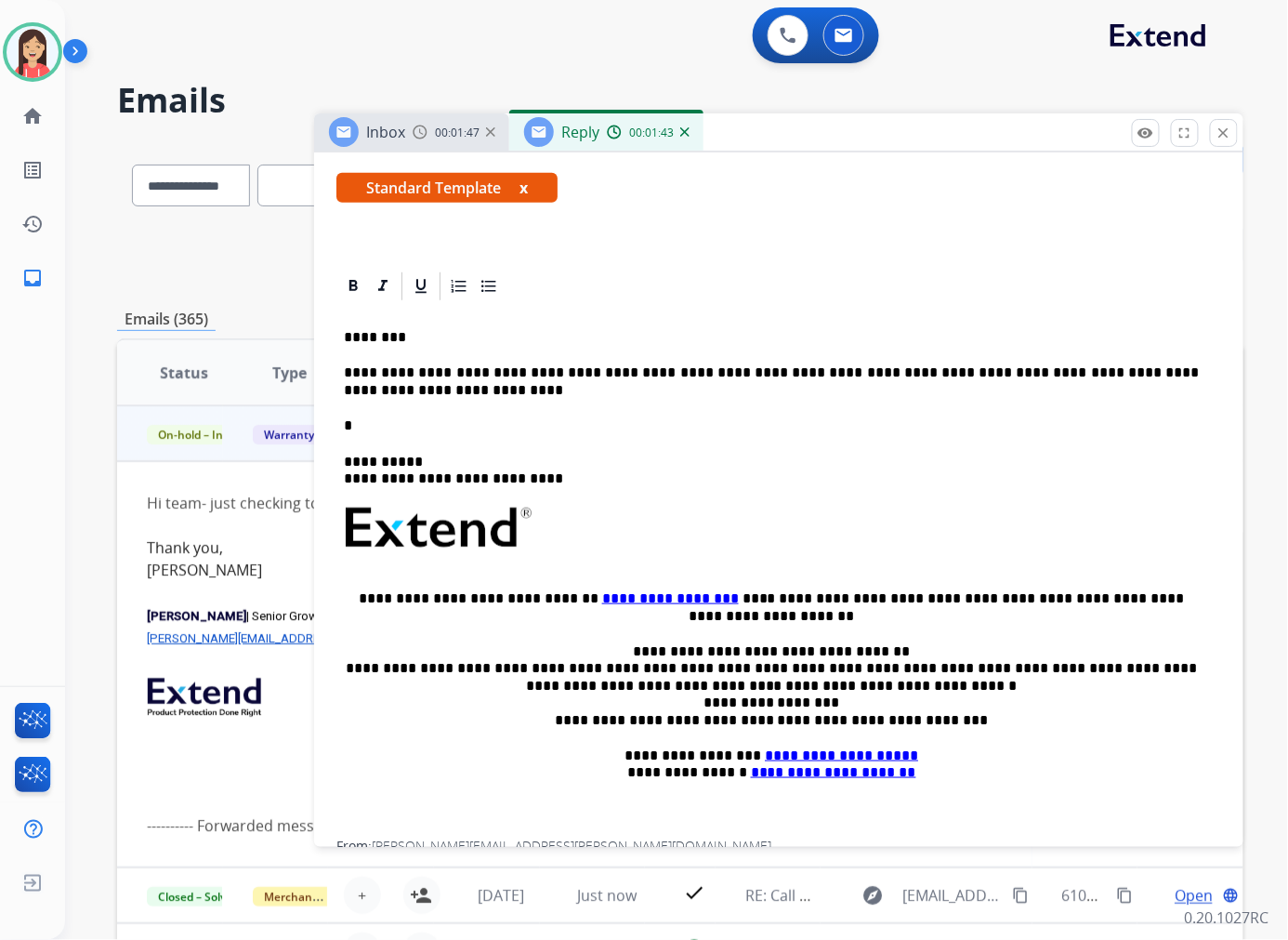
click at [861, 368] on p "**********" at bounding box center [771, 382] width 855 height 34
click at [512, 396] on p "**********" at bounding box center [771, 382] width 855 height 34
click at [433, 430] on p "*" at bounding box center [771, 426] width 855 height 17
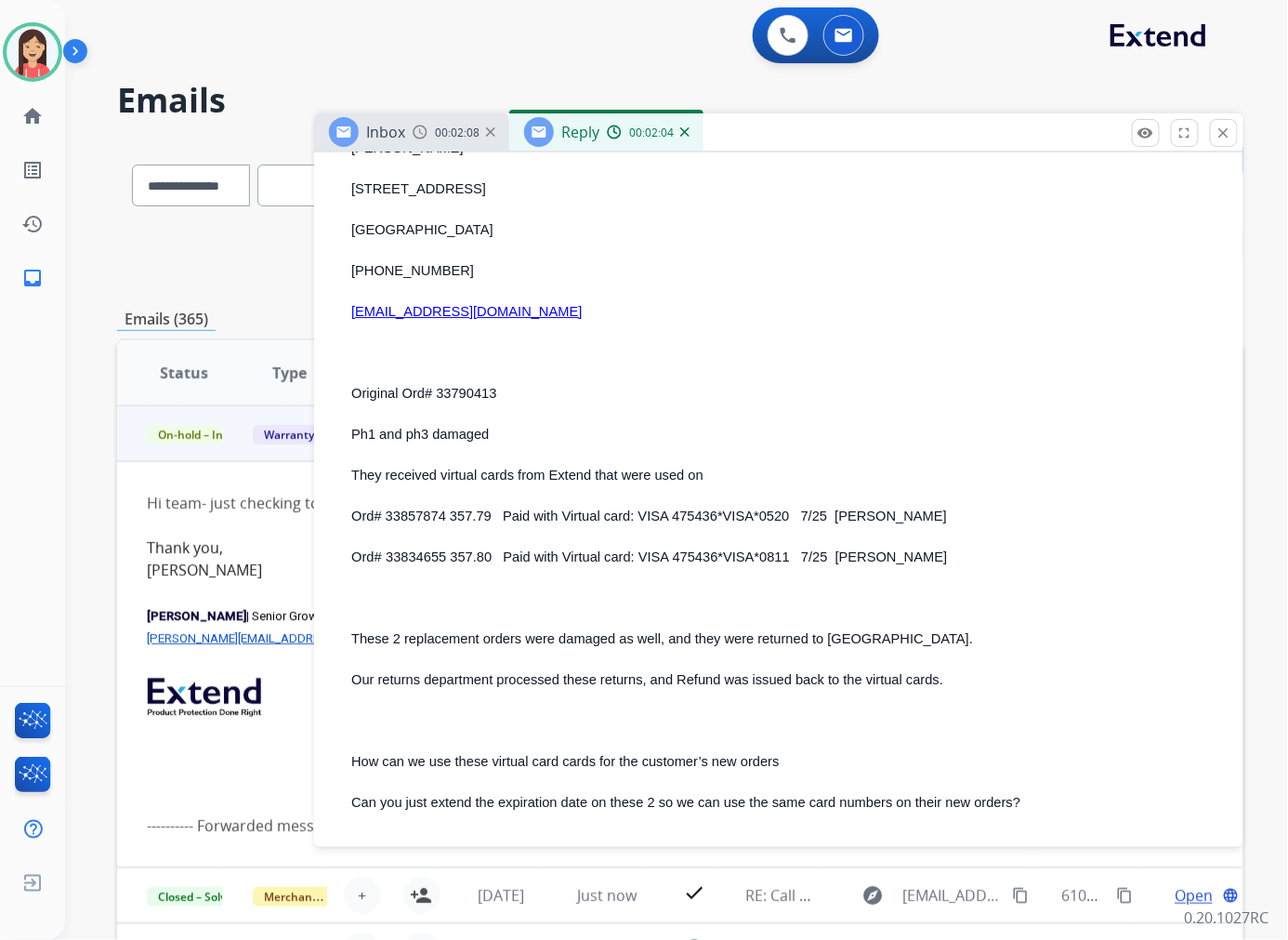
scroll to position [1651, 0]
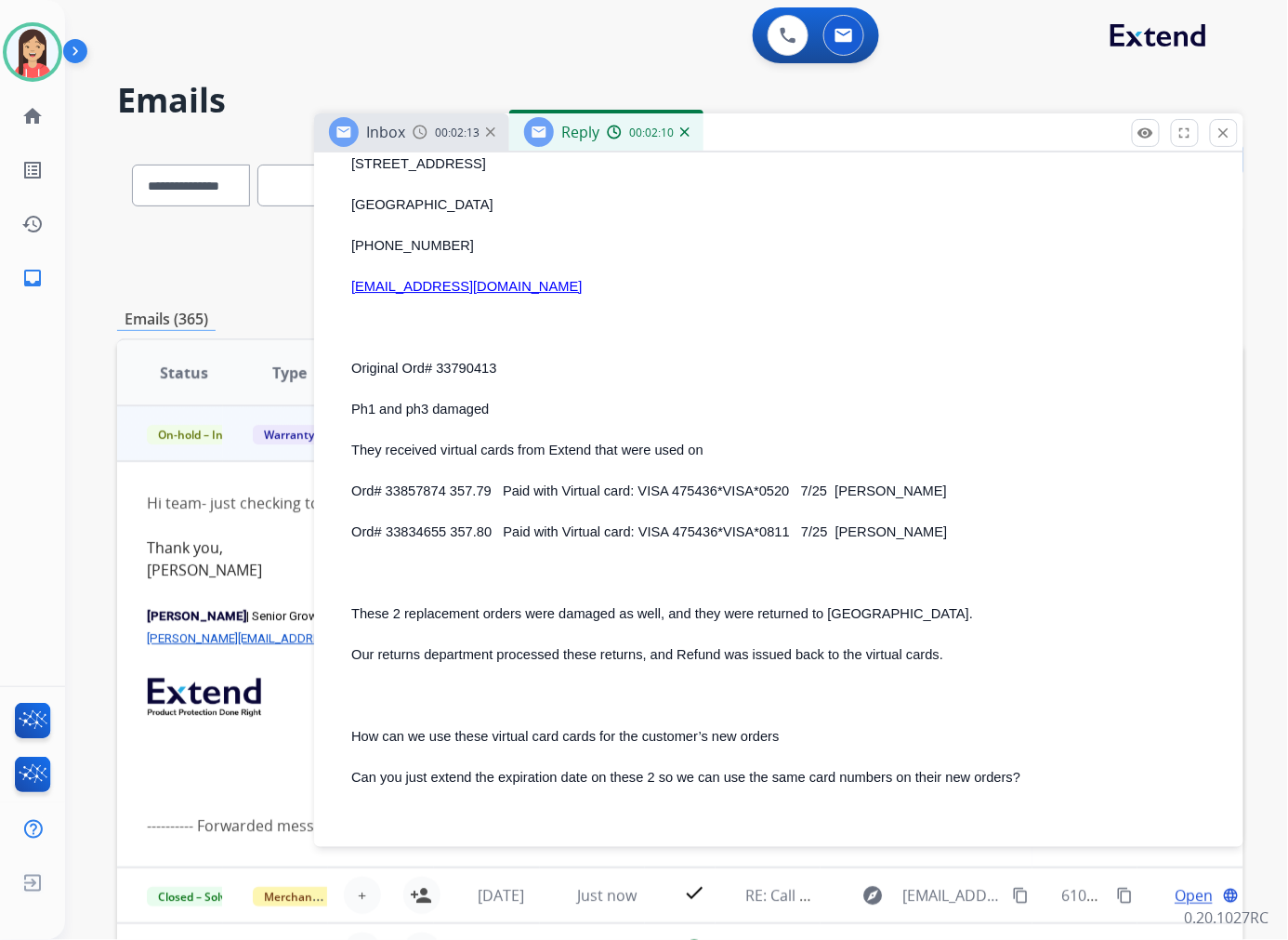
click at [532, 490] on span "Ord# 33857874 357.79 Paid with Virtual card: VISA 475436*VISA*0520 7/25 [PERSON…" at bounding box center [649, 490] width 596 height 15
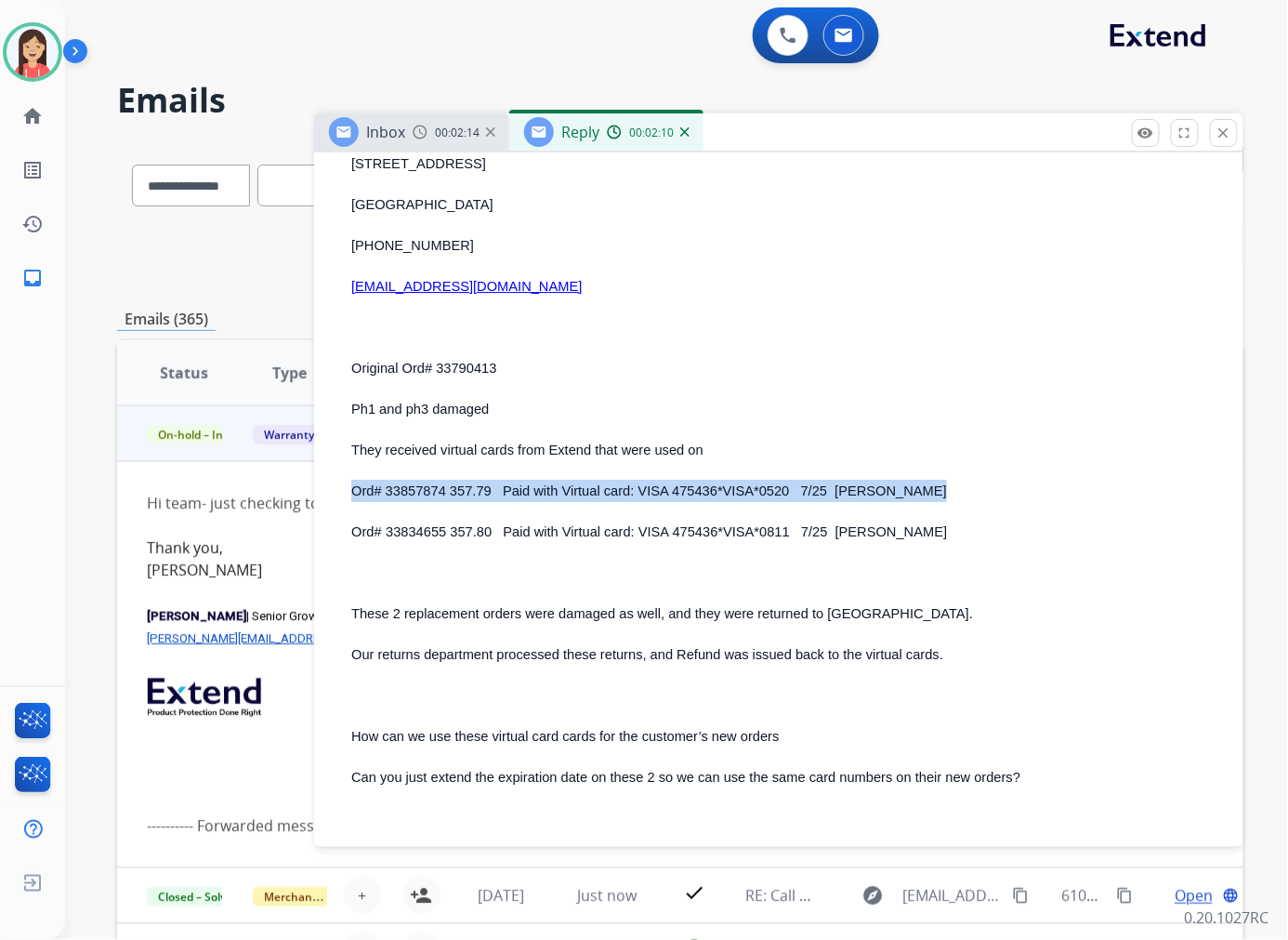
click at [532, 490] on span "Ord# 33857874 357.79 Paid with Virtual card: VISA 475436*VISA*0520 7/25 [PERSON…" at bounding box center [649, 490] width 596 height 15
click at [475, 496] on p "Ord# 33857874 357.79 Paid with Virtual card: VISA 475436*VISA*0520 7/25 [PERSON…" at bounding box center [785, 490] width 869 height 22
drag, startPoint x: 353, startPoint y: 481, endPoint x: 788, endPoint y: 492, distance: 435.1
click at [788, 492] on span "Ord# 33857874 357.79 Paid with Virtual card: VISA 475436*VISA*0520 7/25 [PERSON…" at bounding box center [649, 490] width 596 height 15
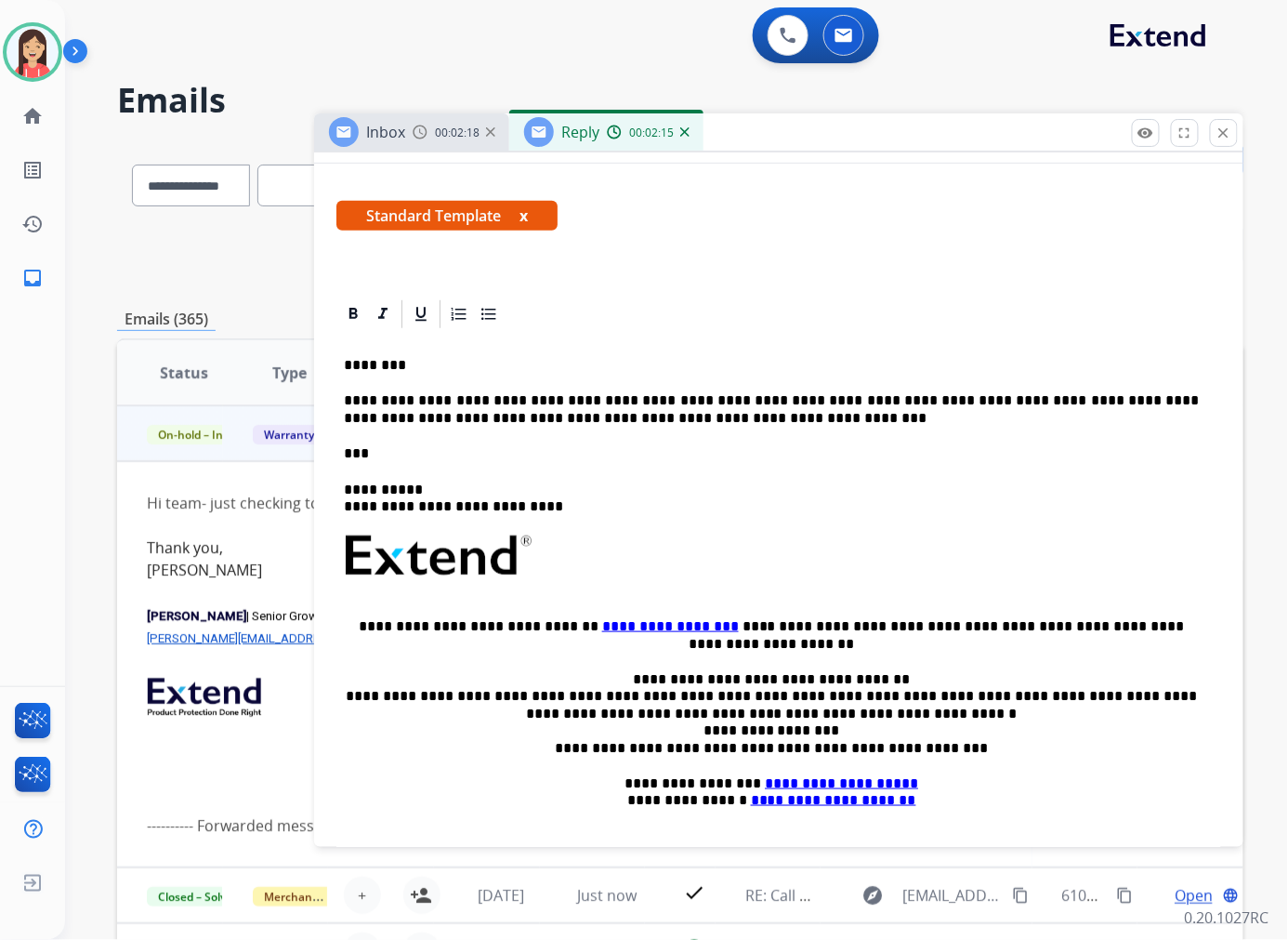
scroll to position [0, 0]
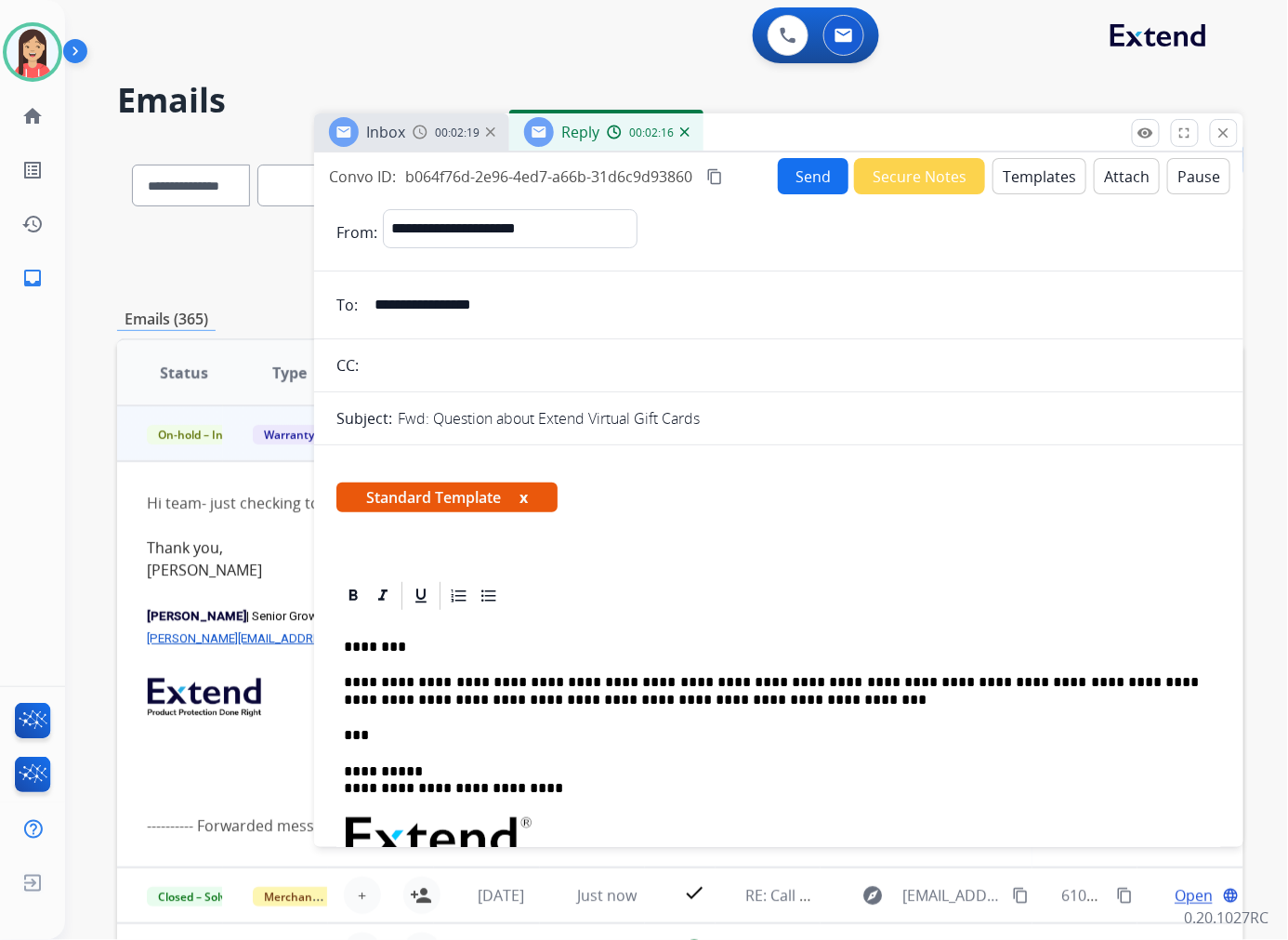
click at [556, 729] on p "***" at bounding box center [771, 735] width 855 height 17
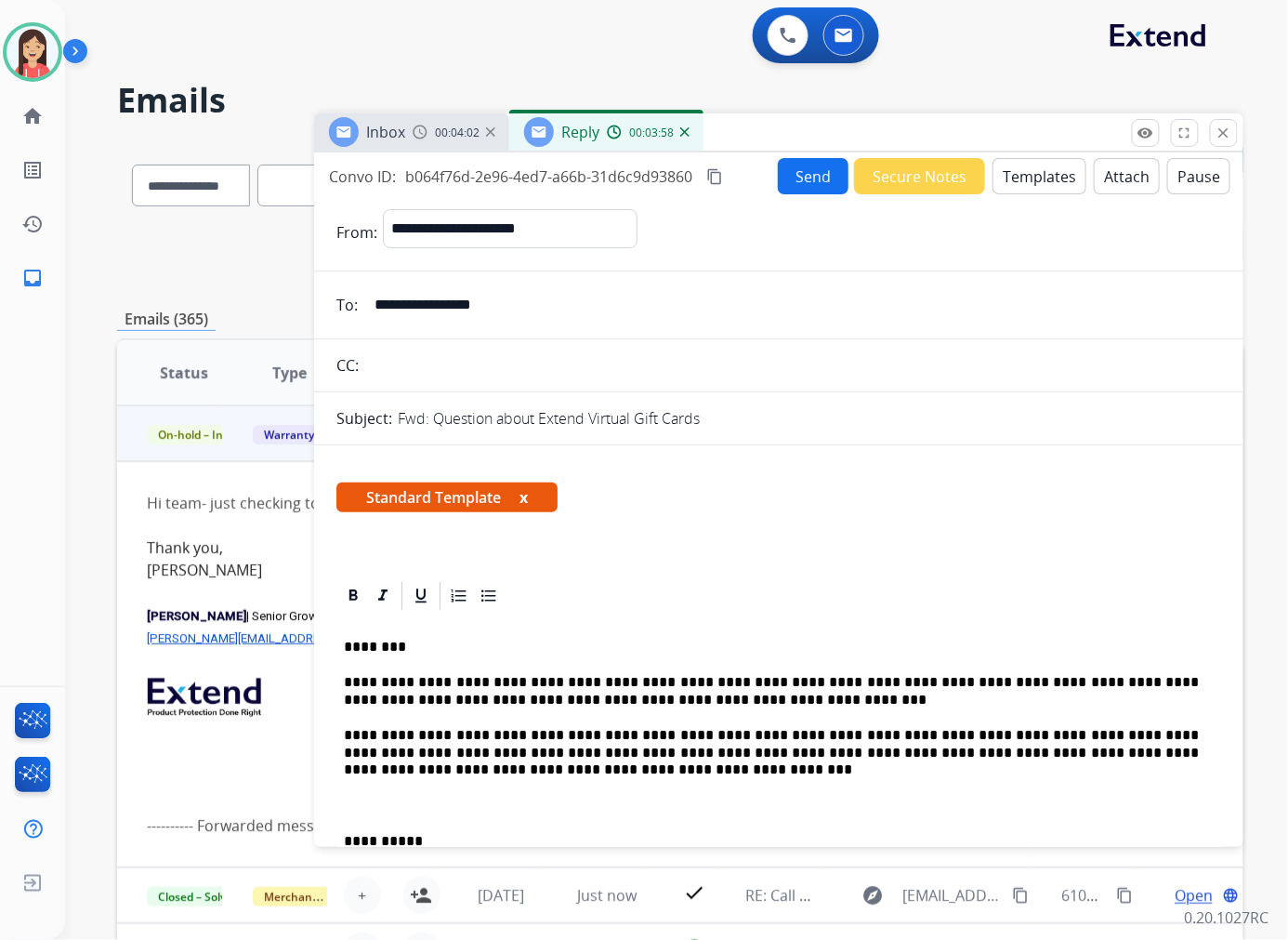
click at [750, 673] on p "**********" at bounding box center [771, 690] width 855 height 34
click at [573, 769] on p "**********" at bounding box center [771, 752] width 855 height 51
click at [519, 774] on p "**********" at bounding box center [771, 752] width 855 height 51
click at [596, 770] on p "**********" at bounding box center [771, 752] width 855 height 51
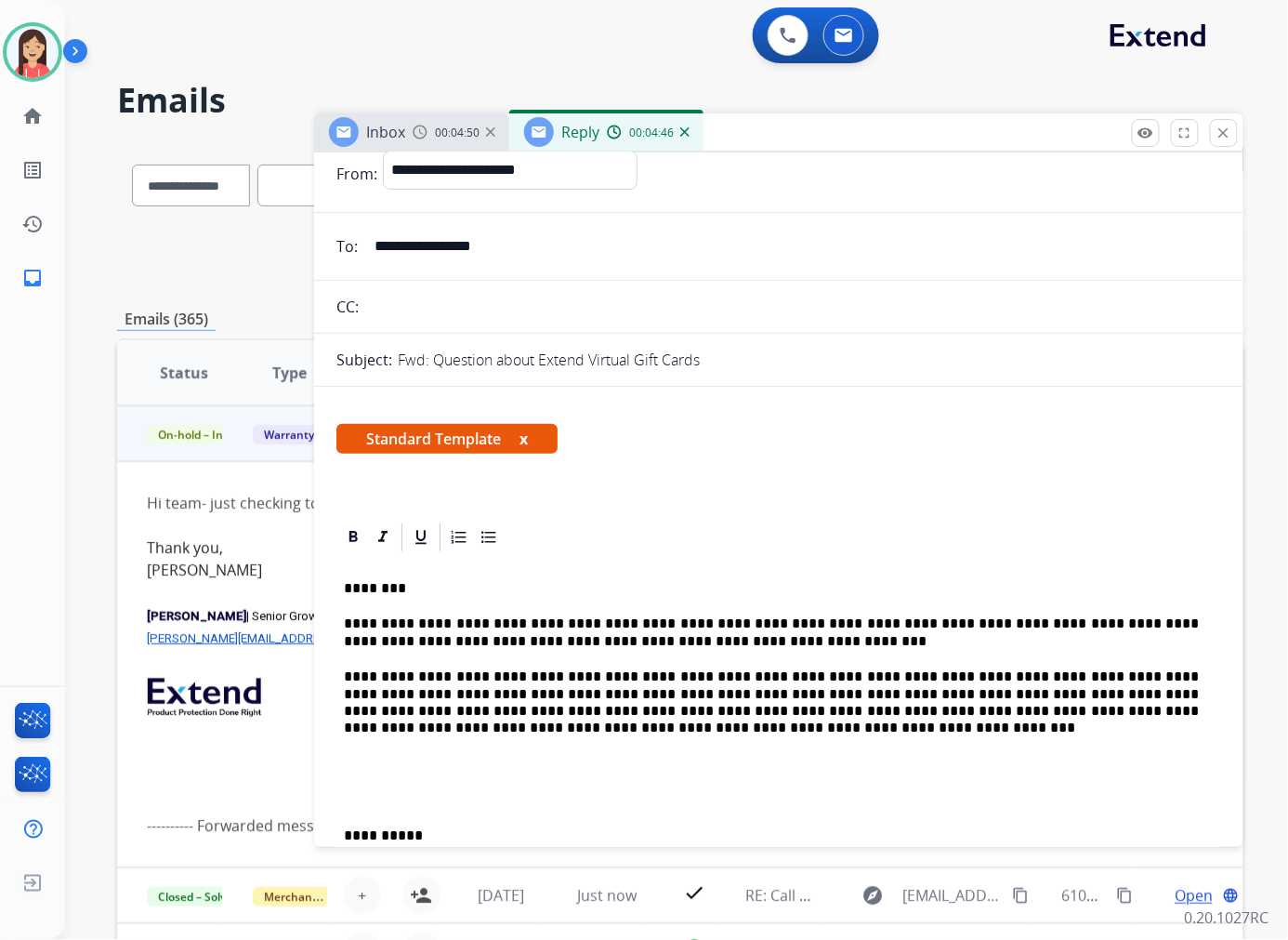
scroll to position [207, 0]
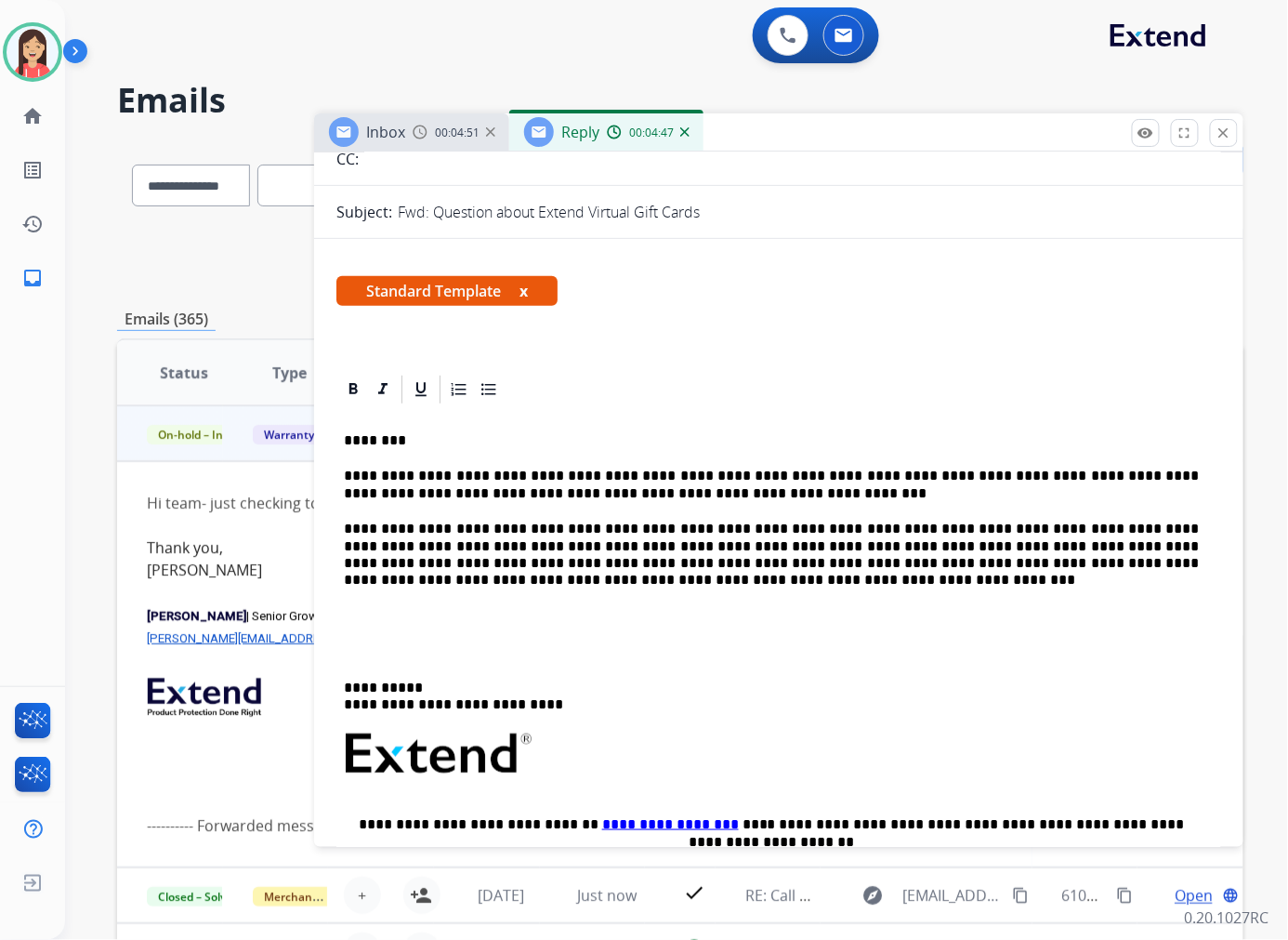
click at [400, 654] on p at bounding box center [778, 651] width 869 height 17
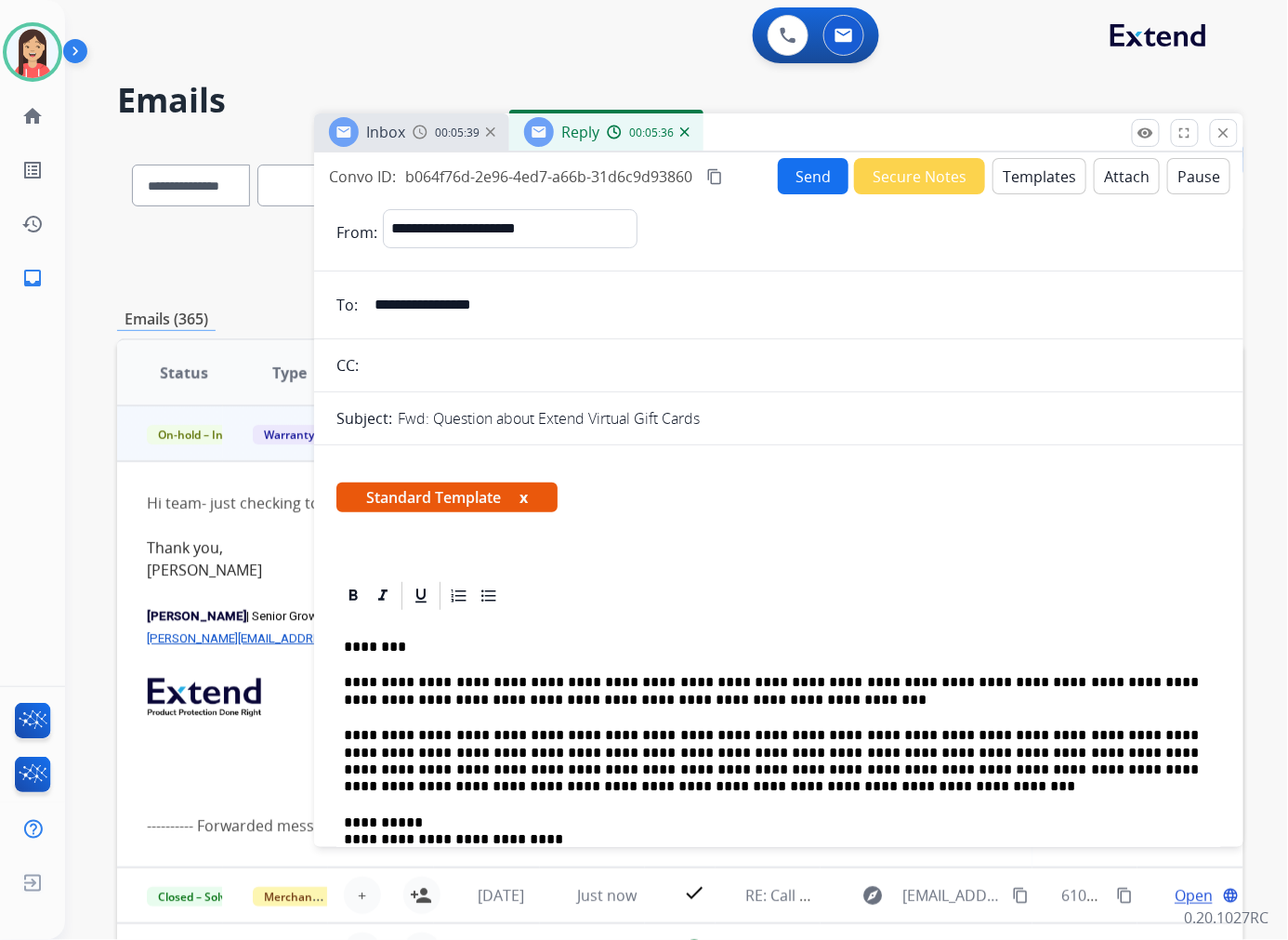
click at [556, 170] on span "b064f76d-2e96-4ed7-a66b-31d6c9d93860" at bounding box center [548, 176] width 287 height 20
click at [806, 181] on button "Send" at bounding box center [813, 176] width 70 height 36
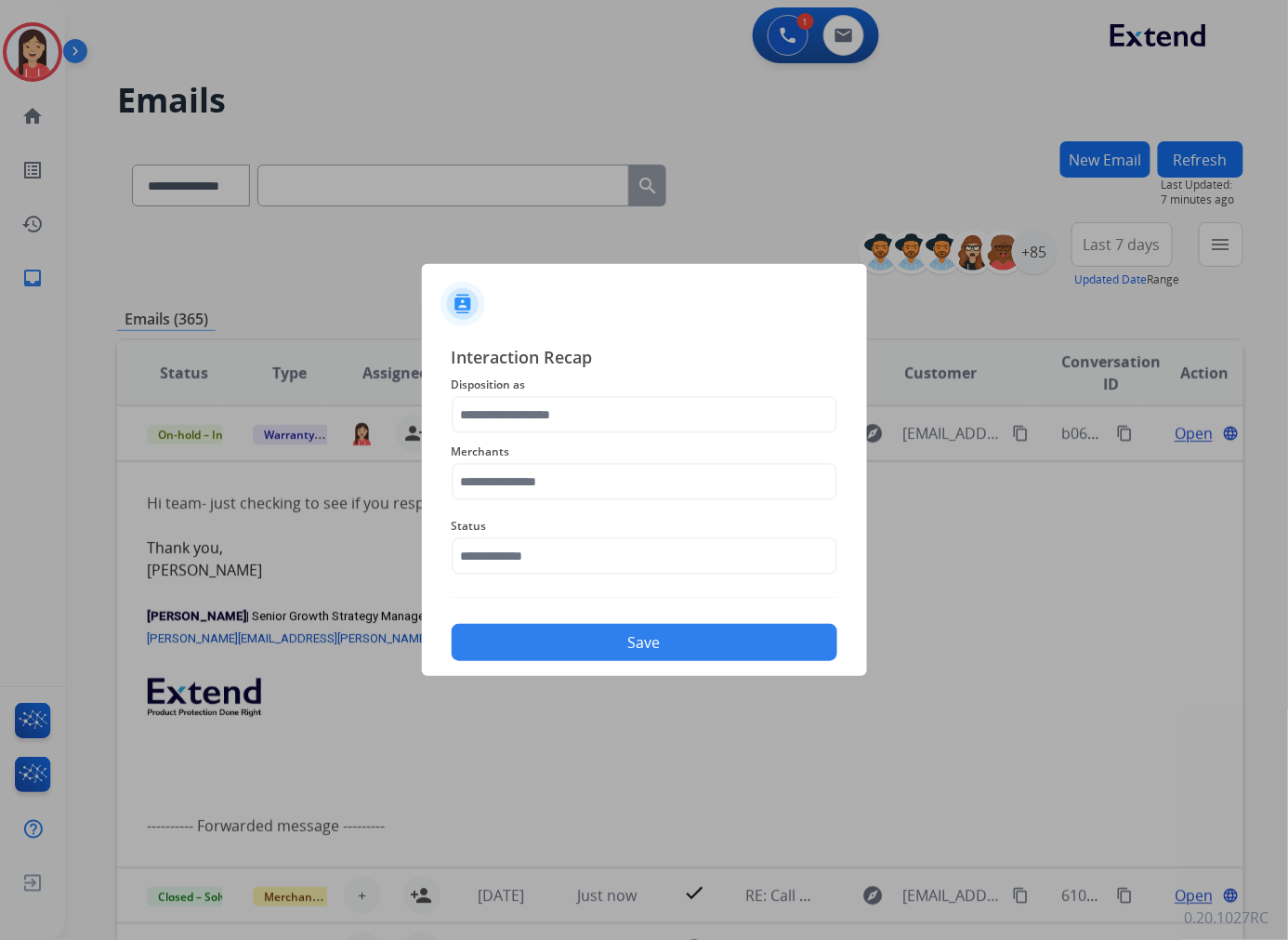
click at [545, 441] on span "Merchants" at bounding box center [644, 451] width 386 height 22
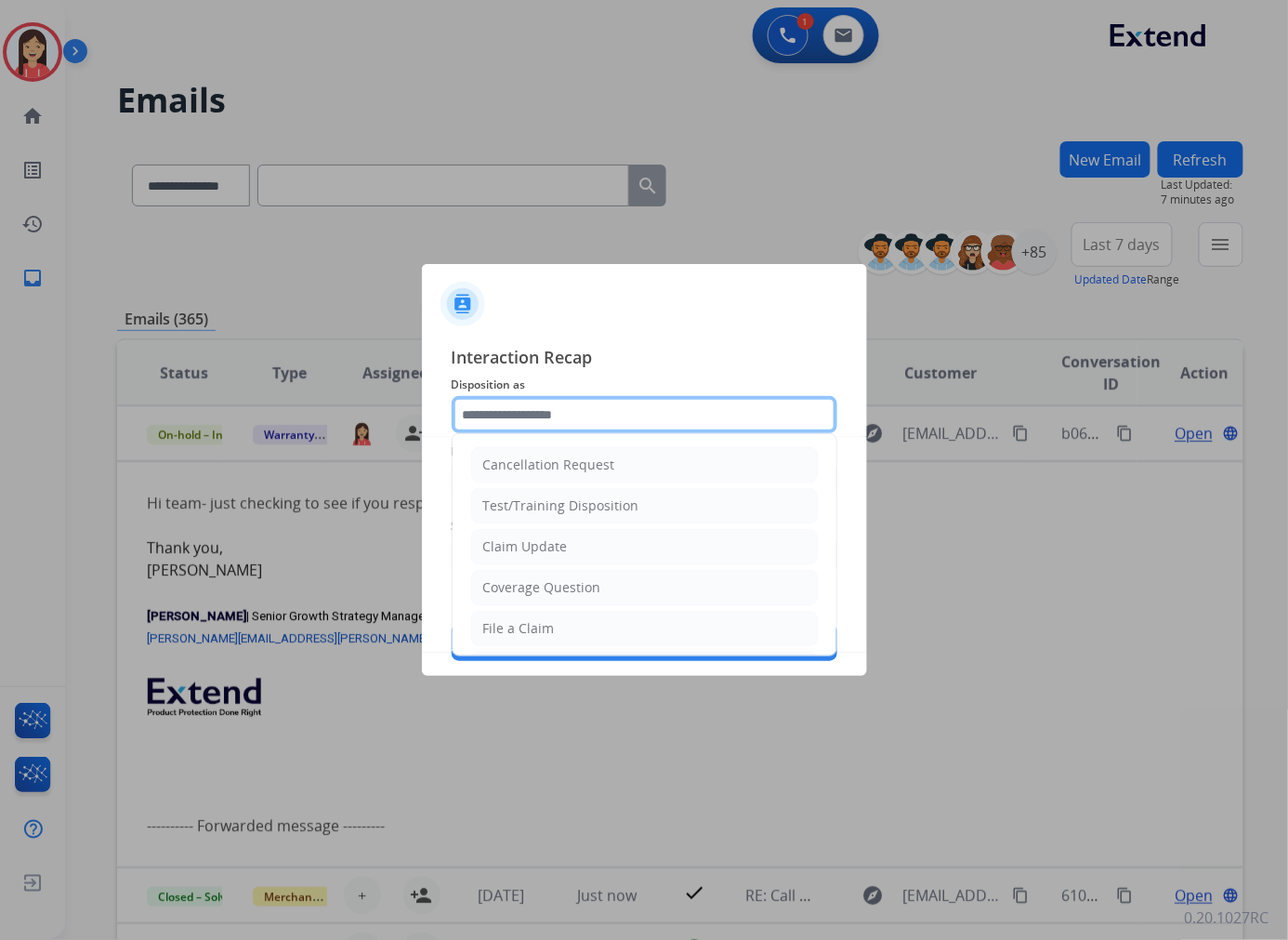
click at [552, 422] on input "text" at bounding box center [644, 414] width 386 height 37
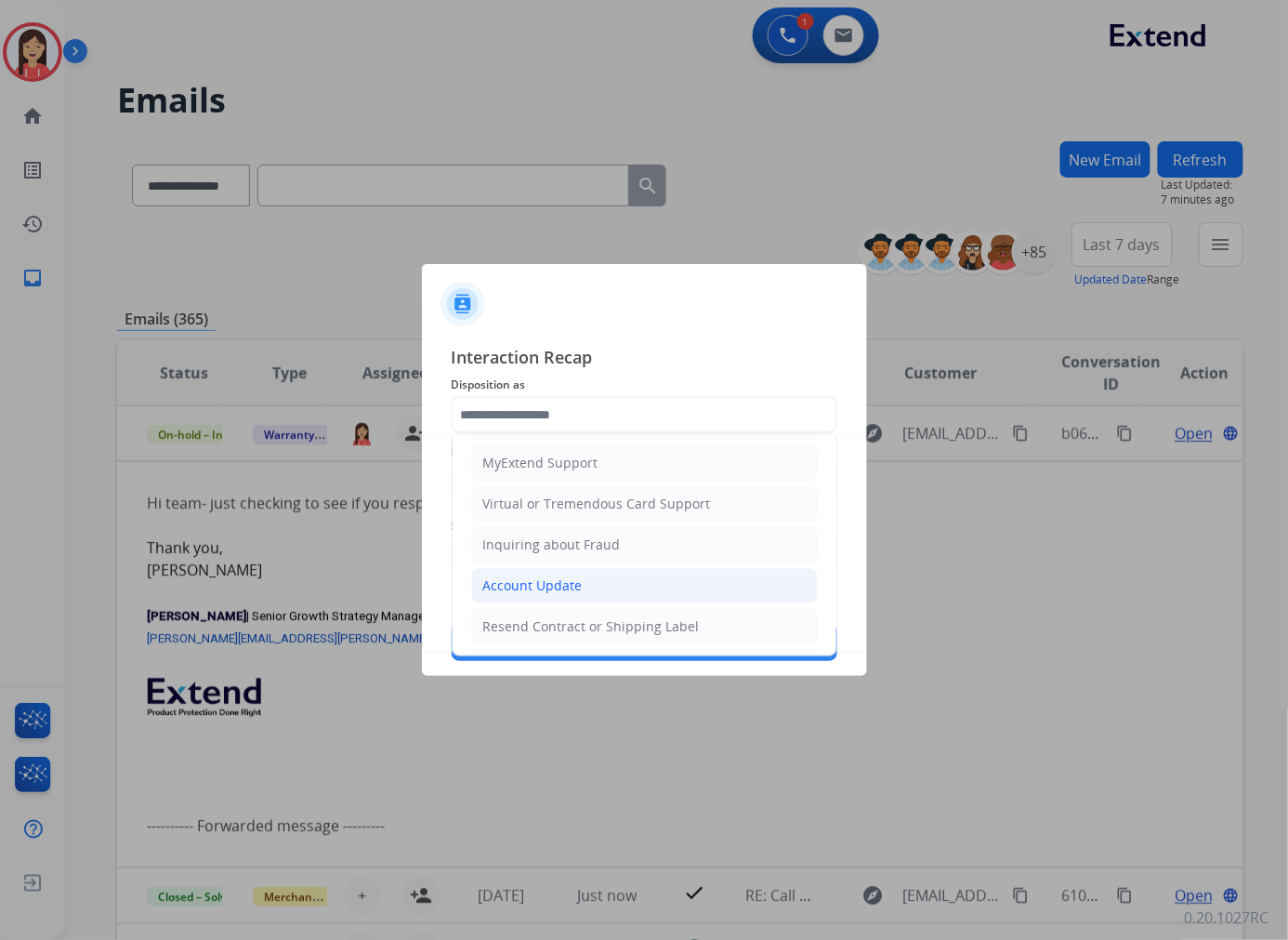
click at [542, 577] on div "Account Update" at bounding box center [532, 586] width 99 height 19
type input "**********"
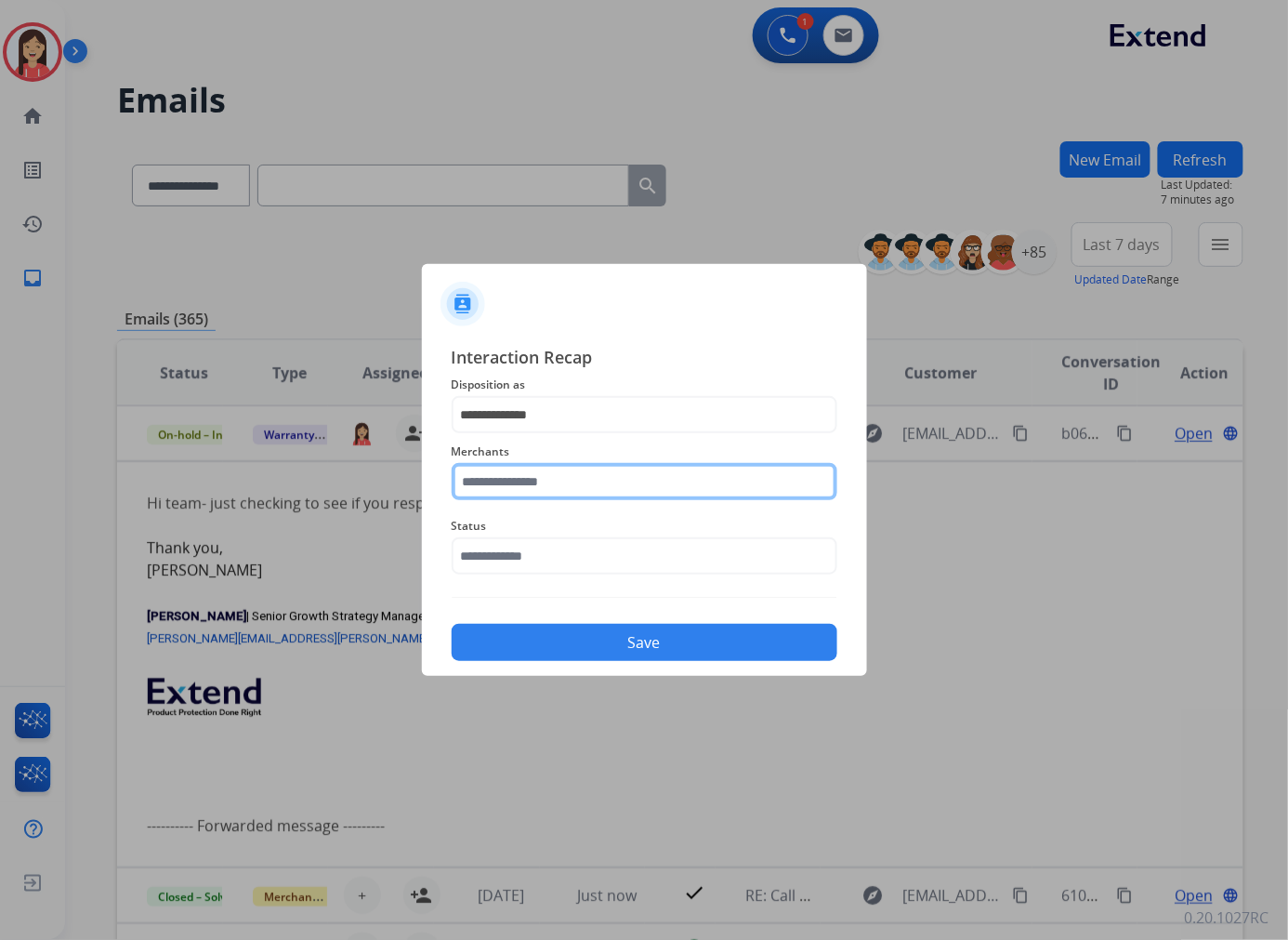
click at [540, 481] on input "text" at bounding box center [644, 481] width 386 height 37
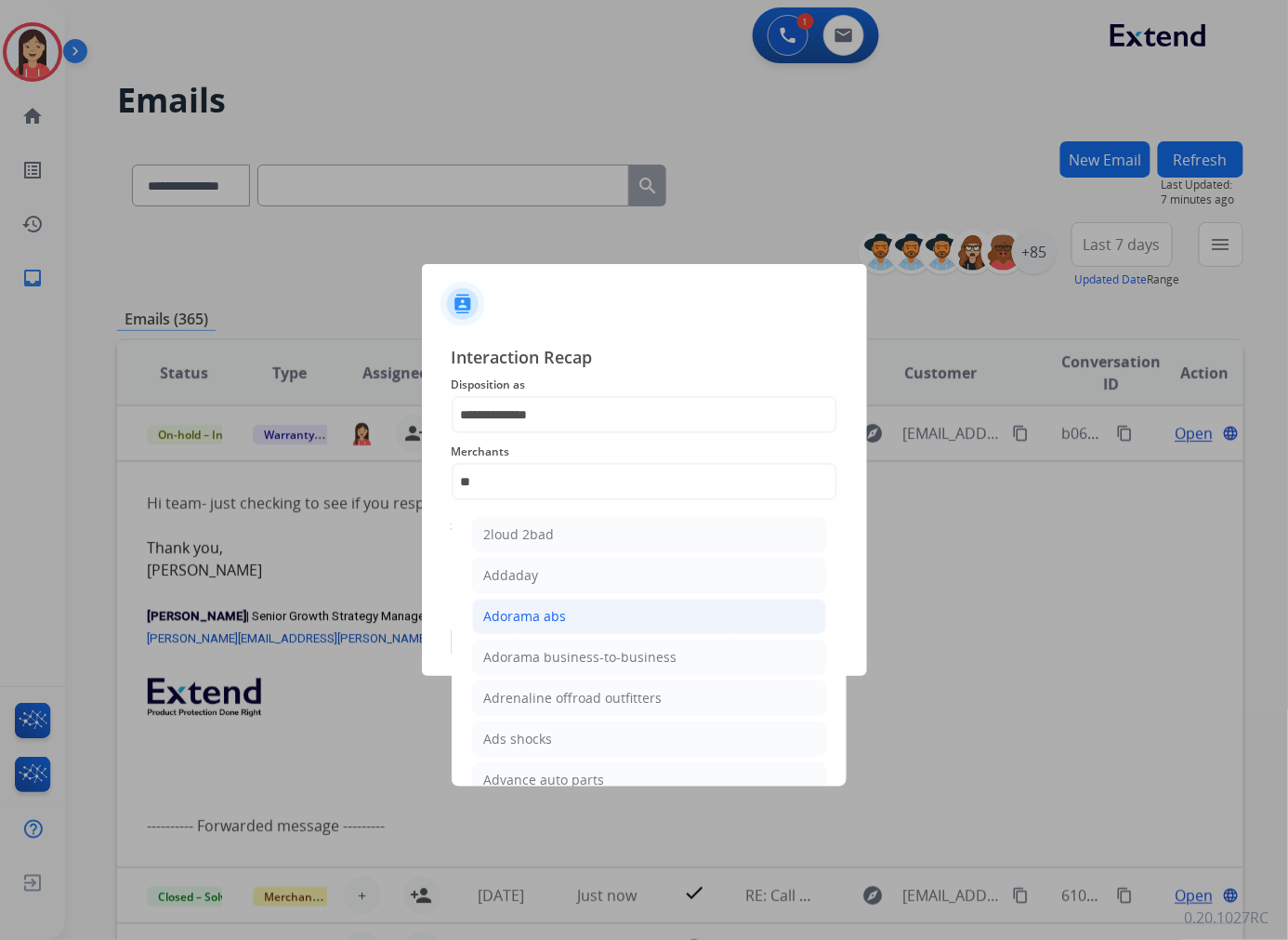
click at [541, 610] on div "Adorama abs" at bounding box center [525, 616] width 83 height 19
type input "**********"
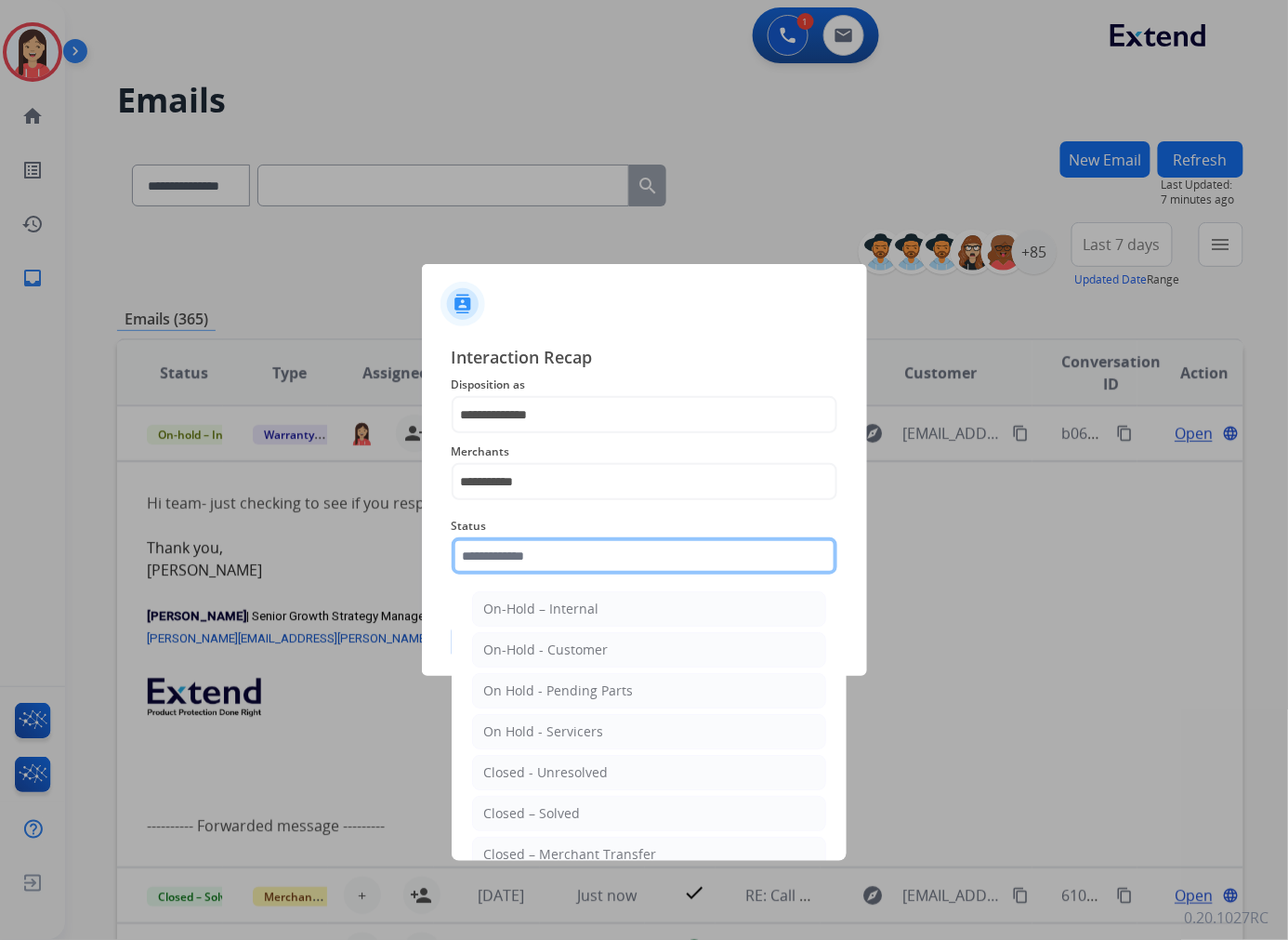
click at [558, 553] on input "text" at bounding box center [644, 555] width 386 height 37
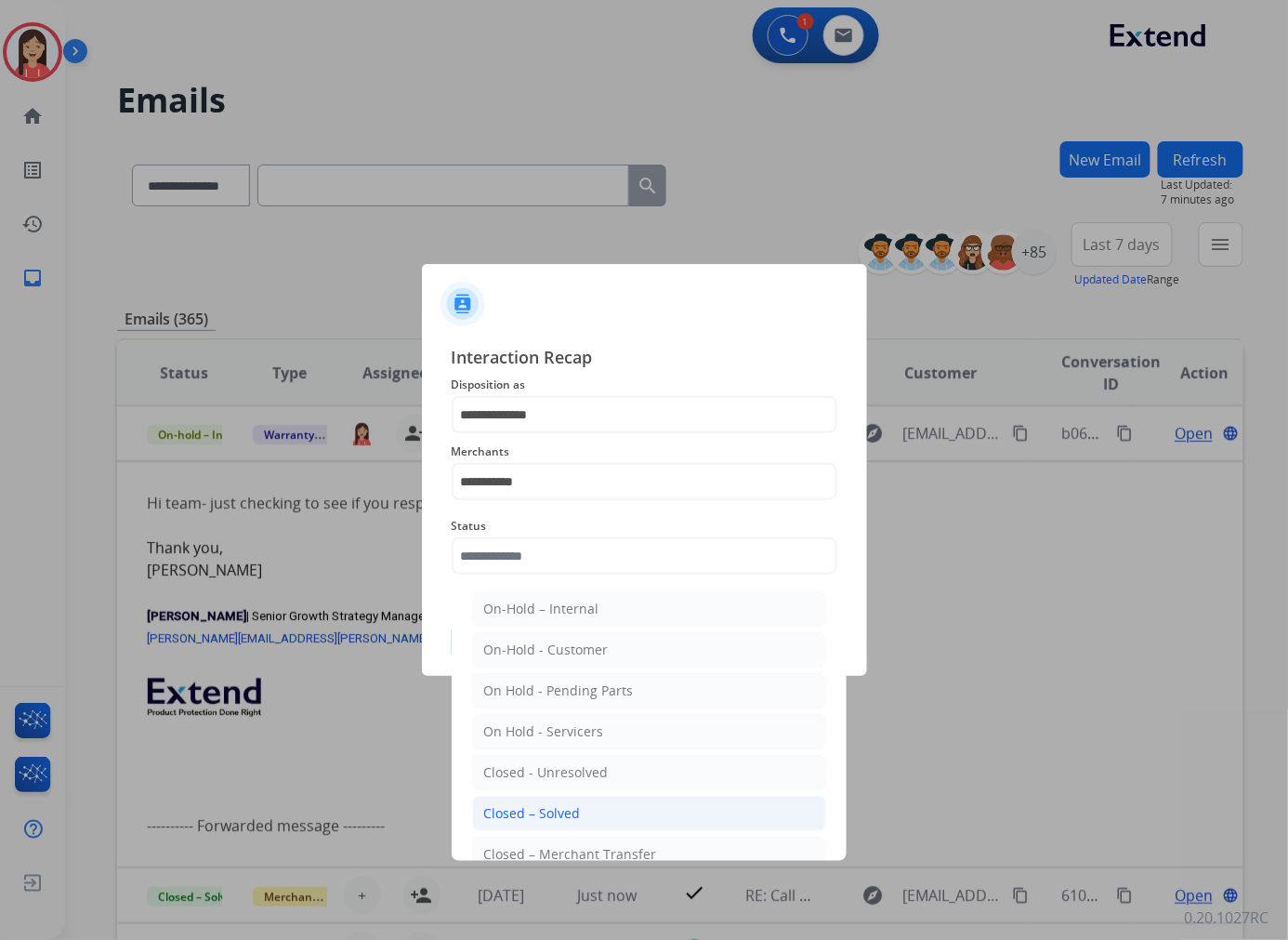
click at [570, 812] on div "Closed – Solved" at bounding box center [531, 813] width 96 height 19
type input "**********"
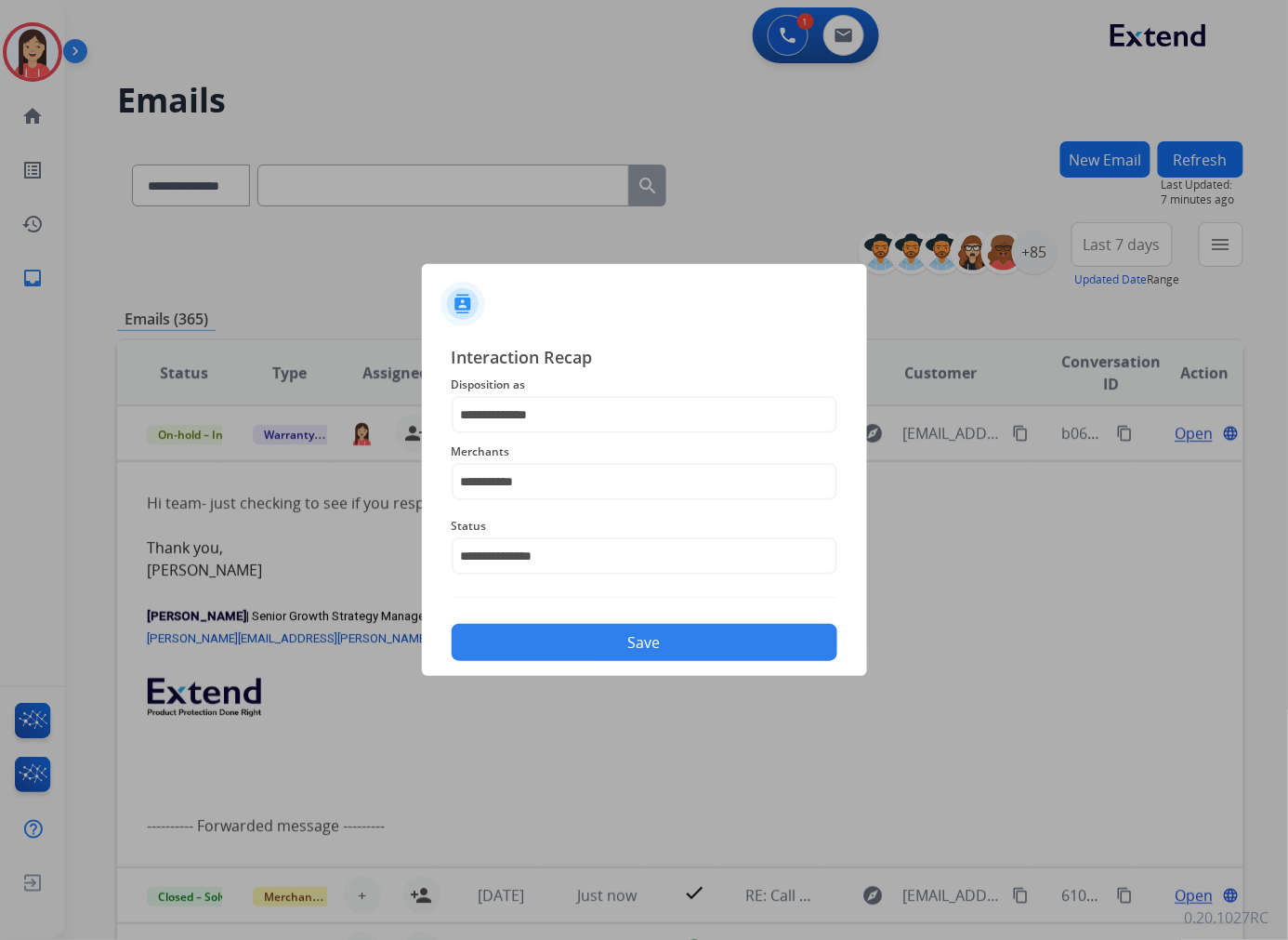
click at [614, 621] on div "Save" at bounding box center [644, 636] width 386 height 49
click at [614, 634] on button "Save" at bounding box center [644, 642] width 386 height 37
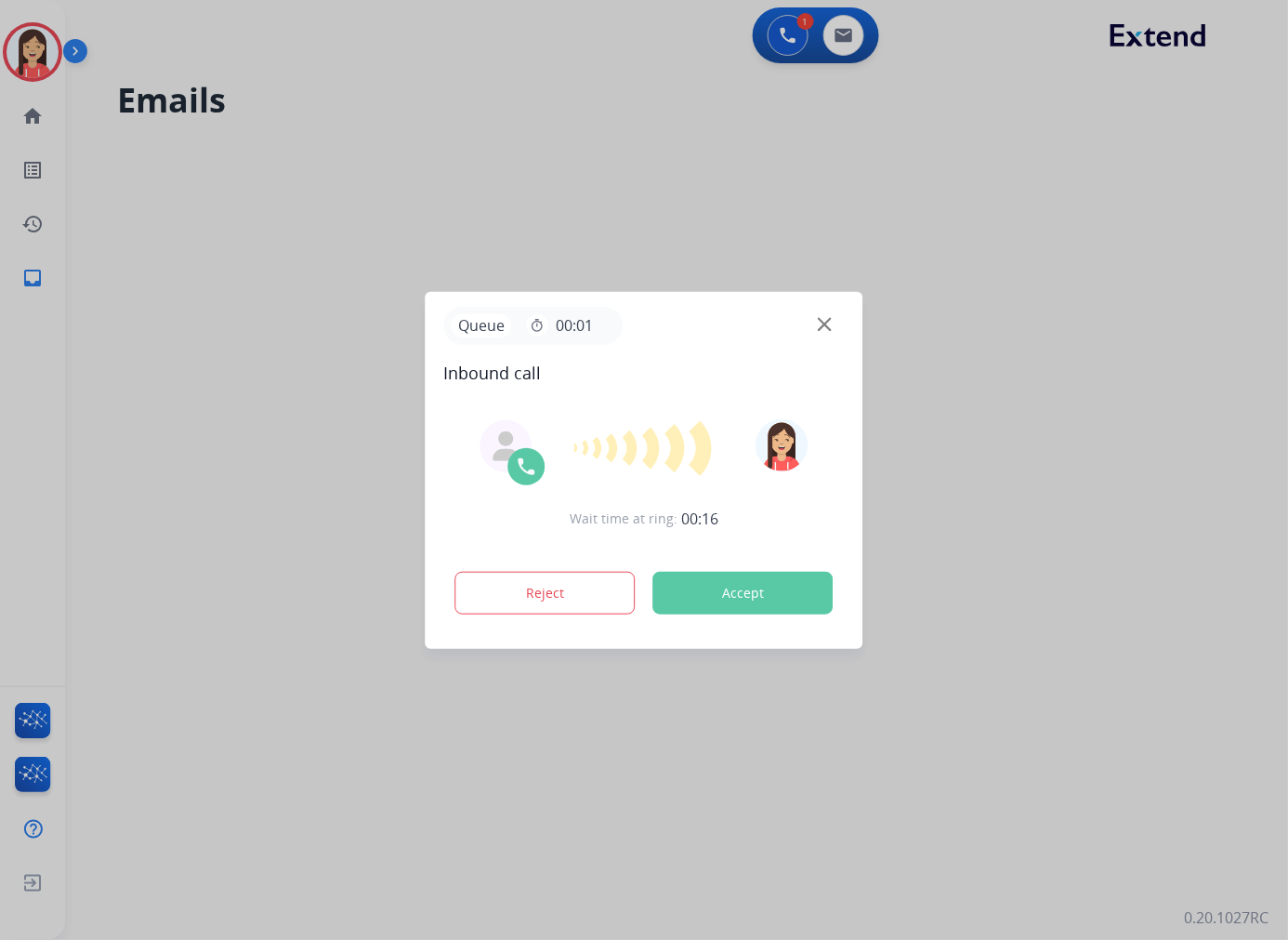
click at [711, 590] on button "Accept" at bounding box center [743, 592] width 180 height 43
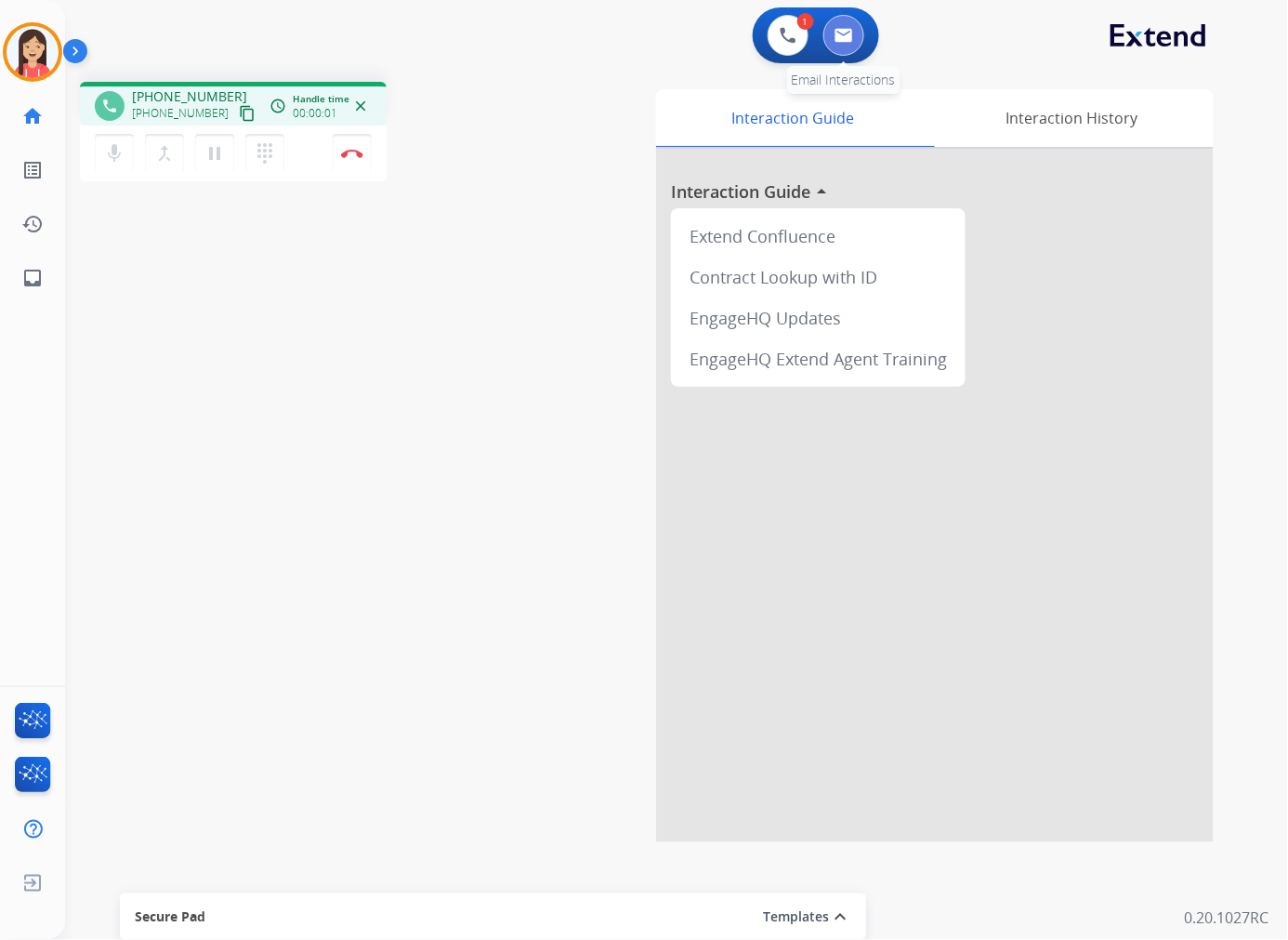
click at [830, 33] on button at bounding box center [843, 35] width 41 height 41
select select "**********"
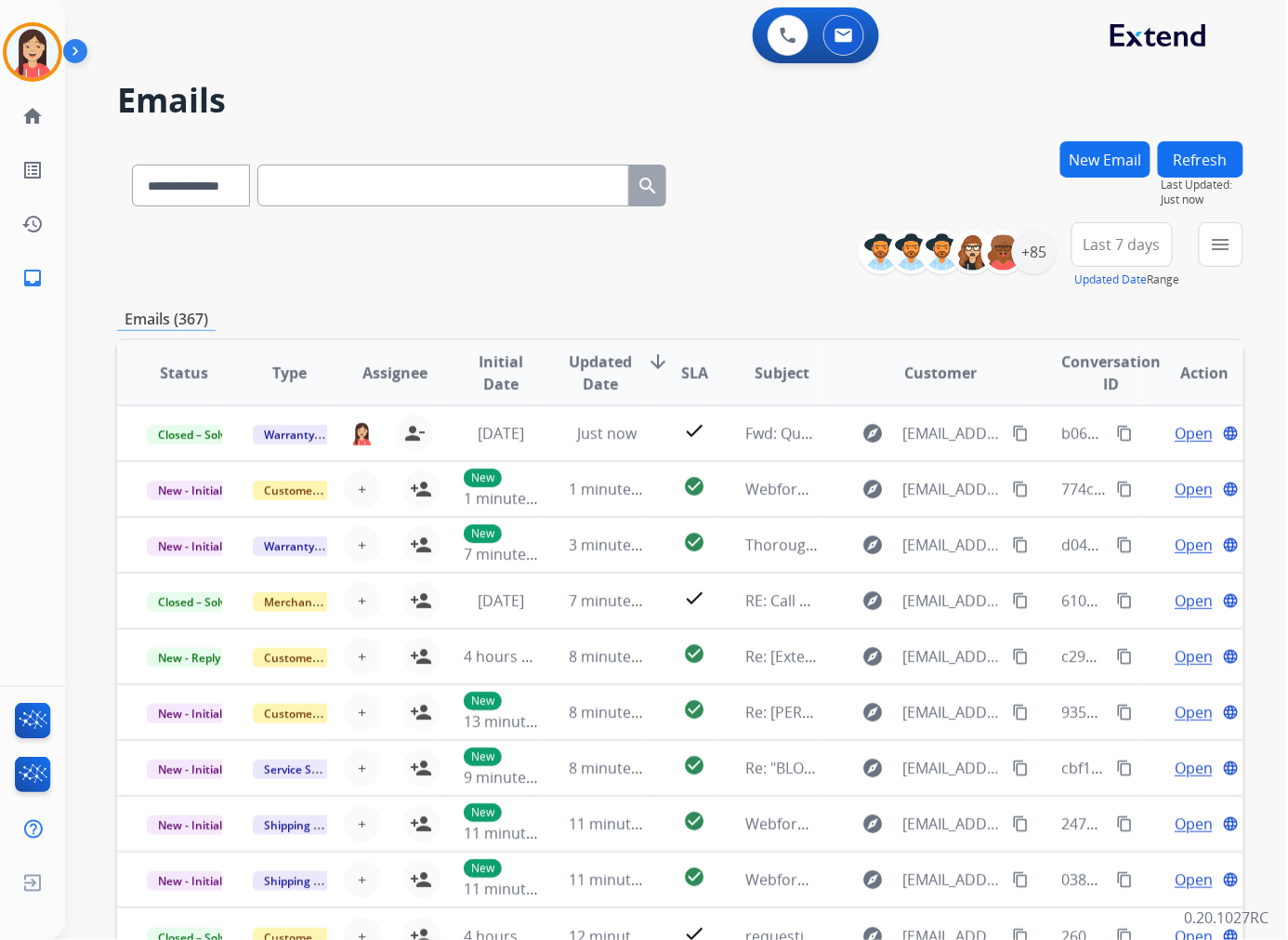
click at [630, 289] on div "**********" at bounding box center [680, 599] width 1126 height 916
click at [475, 294] on div "**********" at bounding box center [680, 599] width 1126 height 916
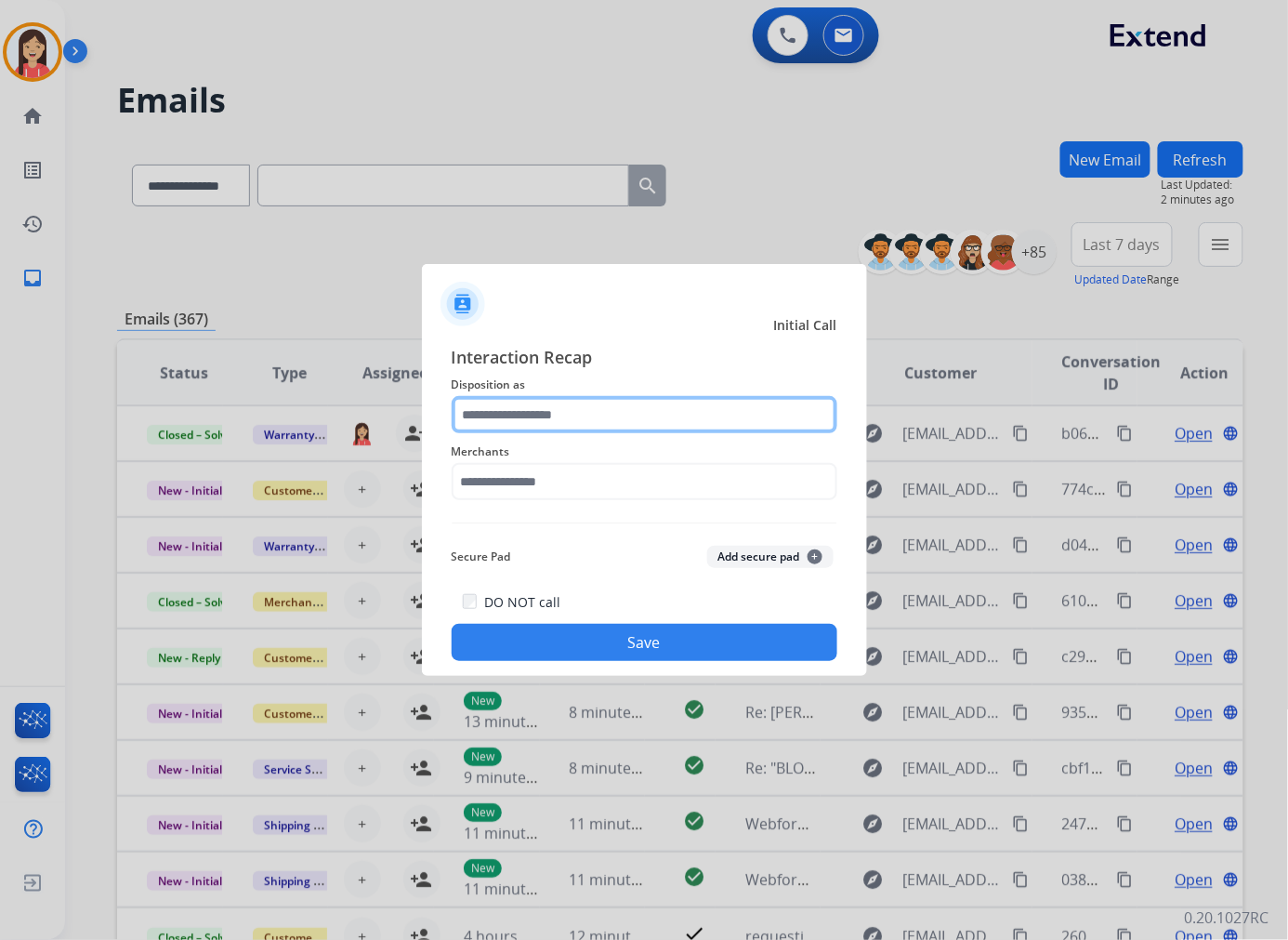
click at [630, 396] on input "text" at bounding box center [644, 414] width 386 height 37
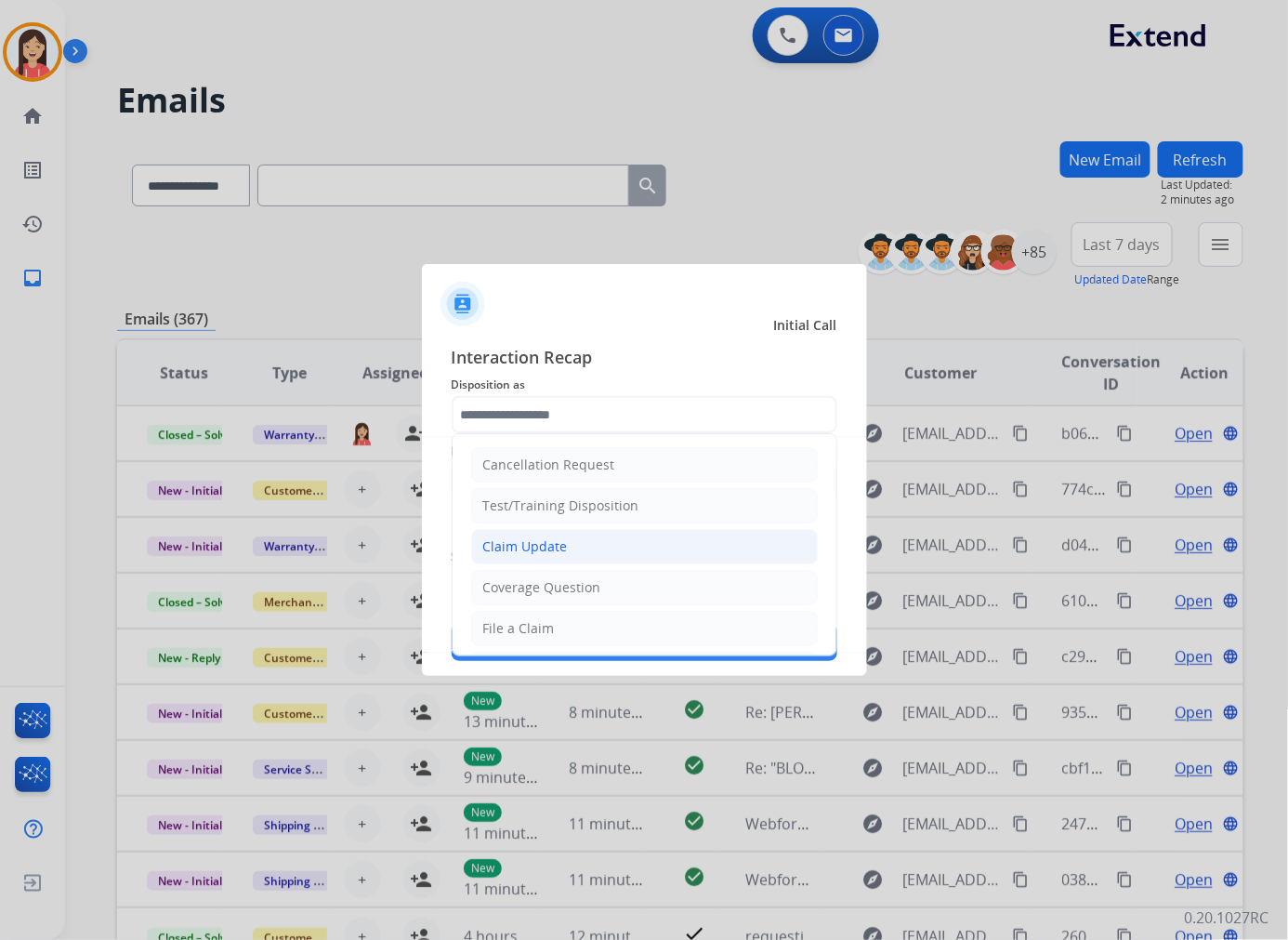
click at [548, 537] on div "Claim Update" at bounding box center [525, 547] width 85 height 19
type input "**********"
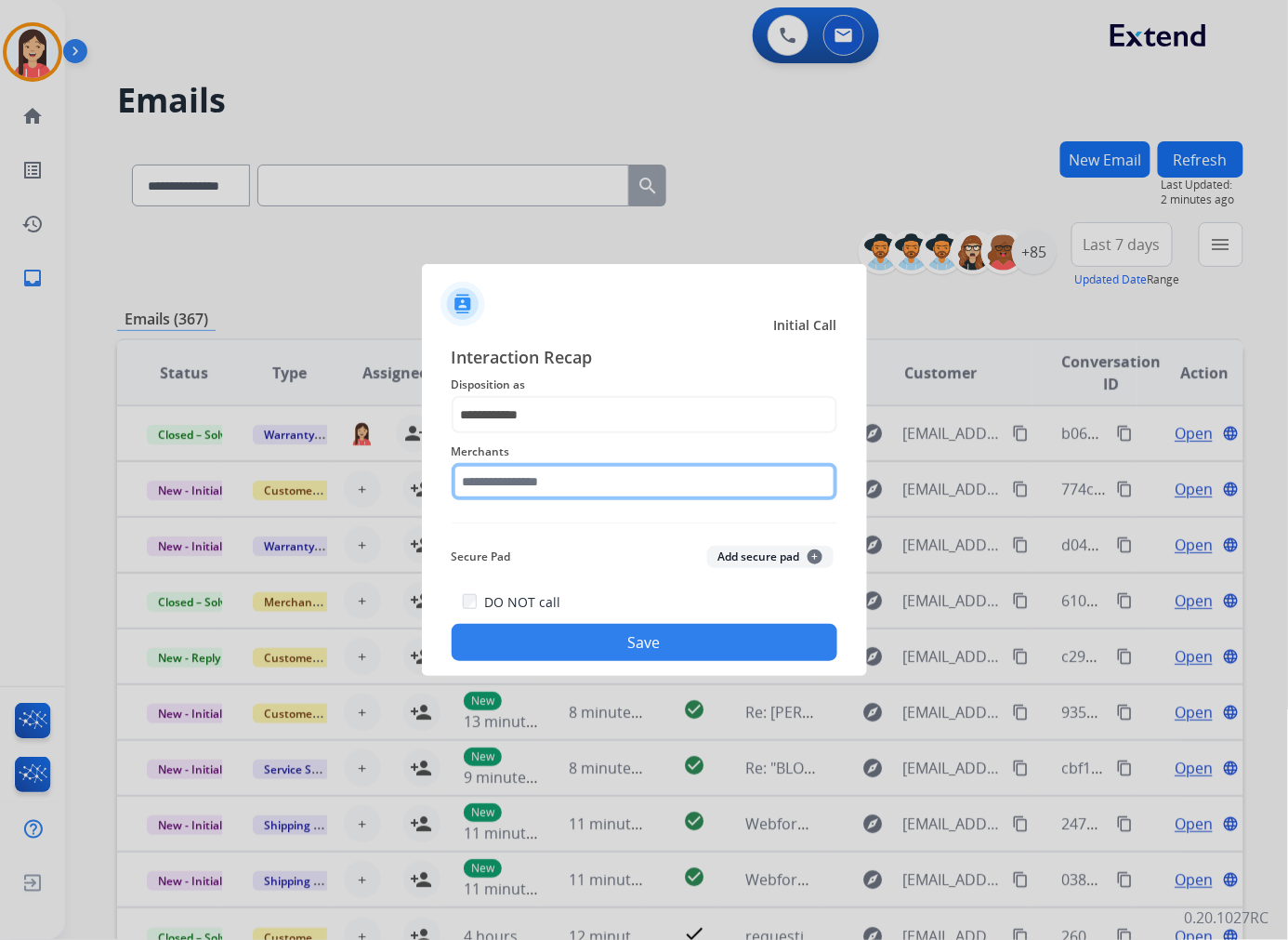
click at [548, 476] on input "text" at bounding box center [644, 481] width 386 height 37
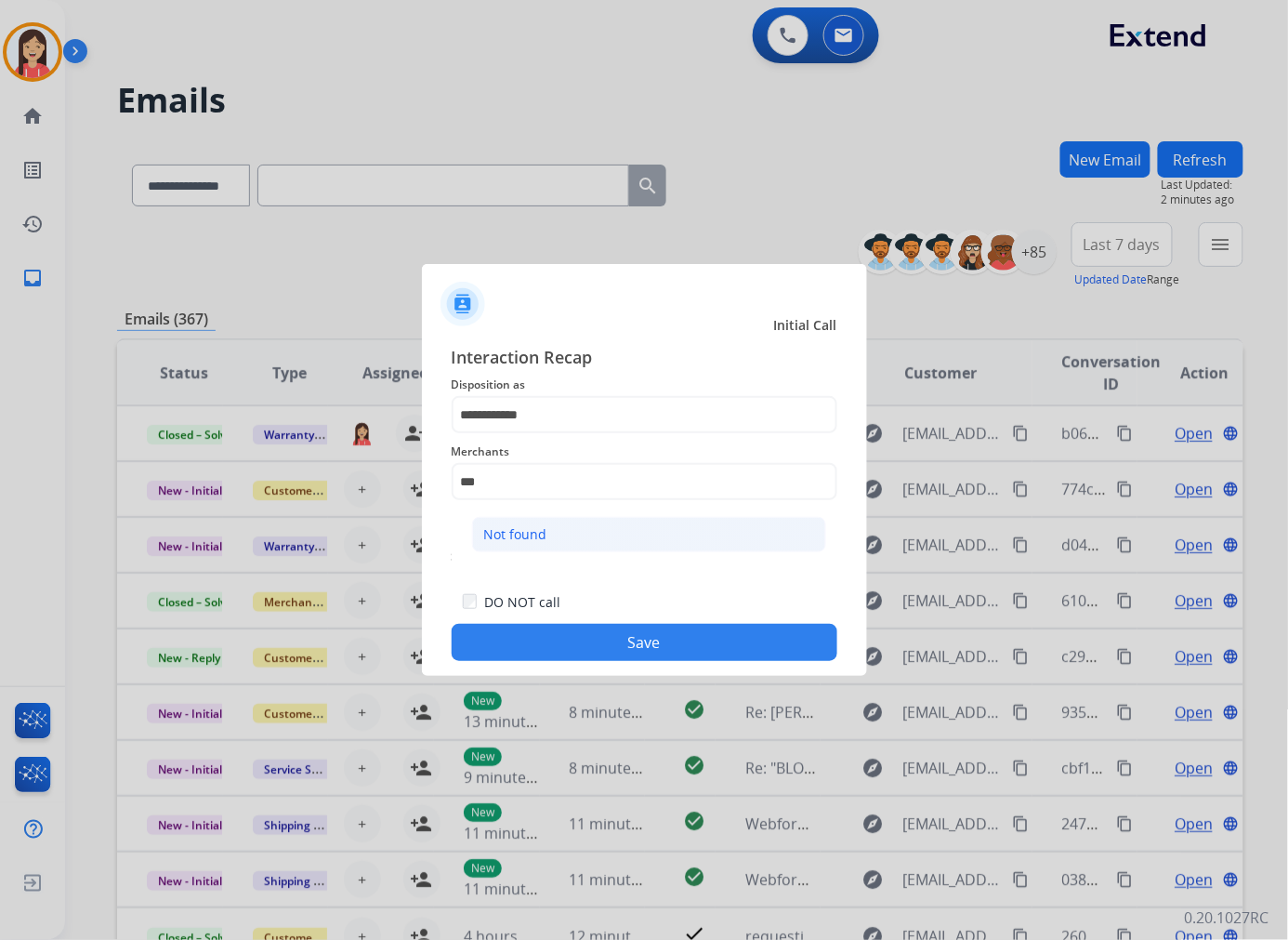
click at [555, 533] on li "Not found" at bounding box center [649, 534] width 354 height 35
type input "*********"
click at [585, 641] on button "Save" at bounding box center [644, 642] width 386 height 37
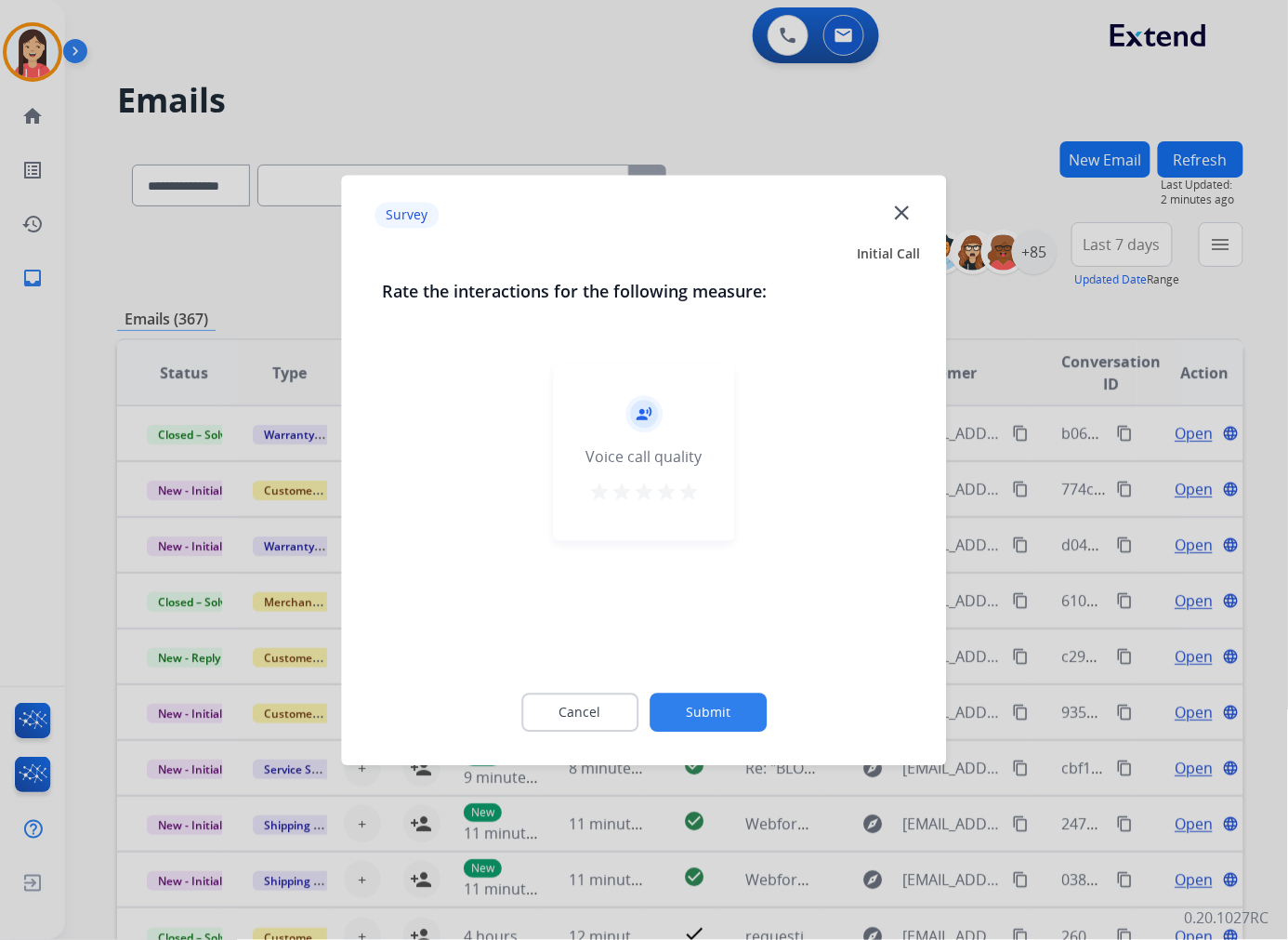
click at [683, 494] on mat-icon "star" at bounding box center [687, 491] width 22 height 22
click at [697, 716] on button "Submit" at bounding box center [707, 711] width 117 height 39
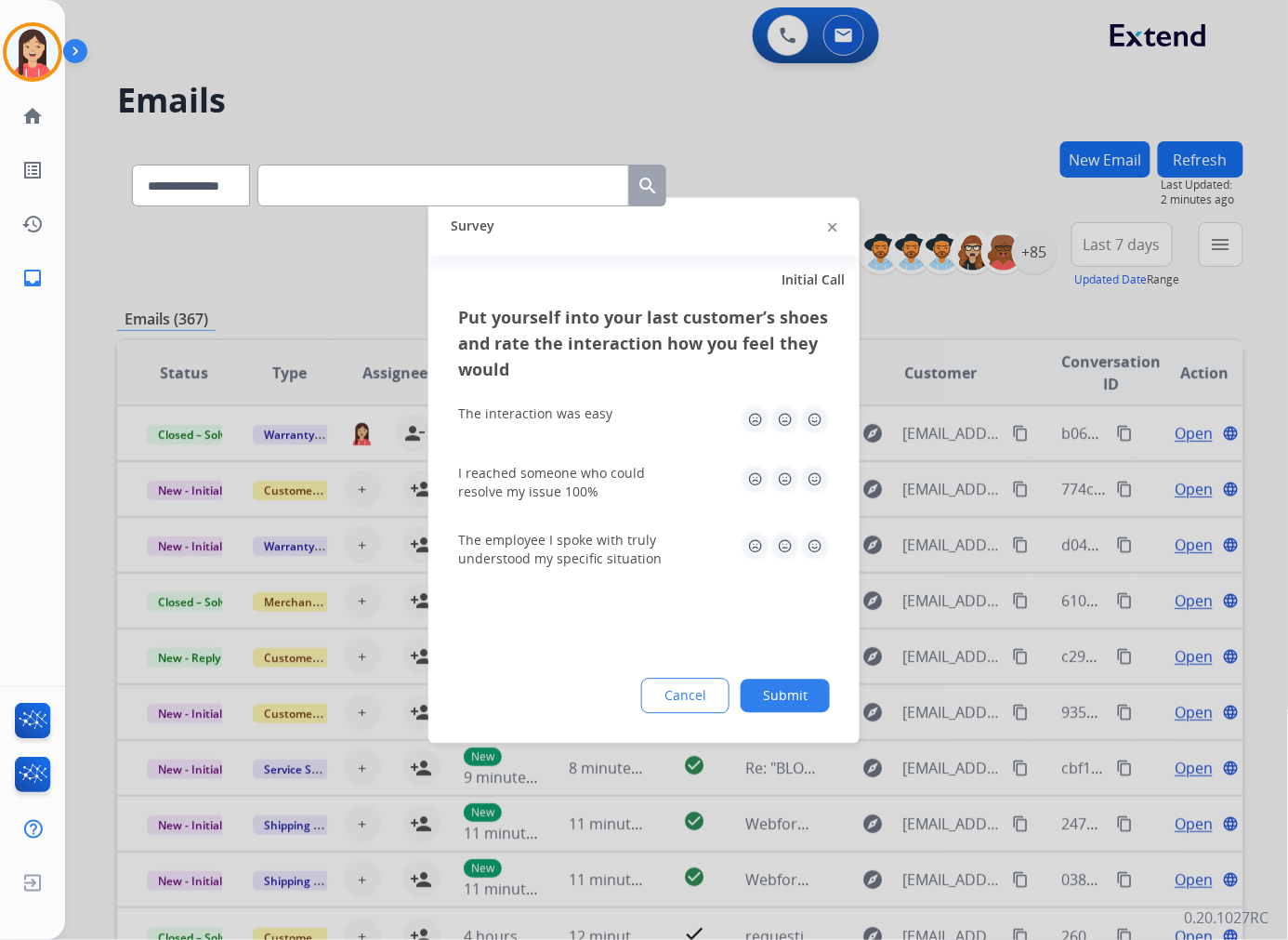
click at [821, 422] on img at bounding box center [814, 418] width 30 height 30
click at [811, 470] on img at bounding box center [814, 478] width 30 height 30
click at [811, 550] on img at bounding box center [814, 545] width 30 height 30
click at [797, 678] on button "Submit" at bounding box center [785, 694] width 89 height 33
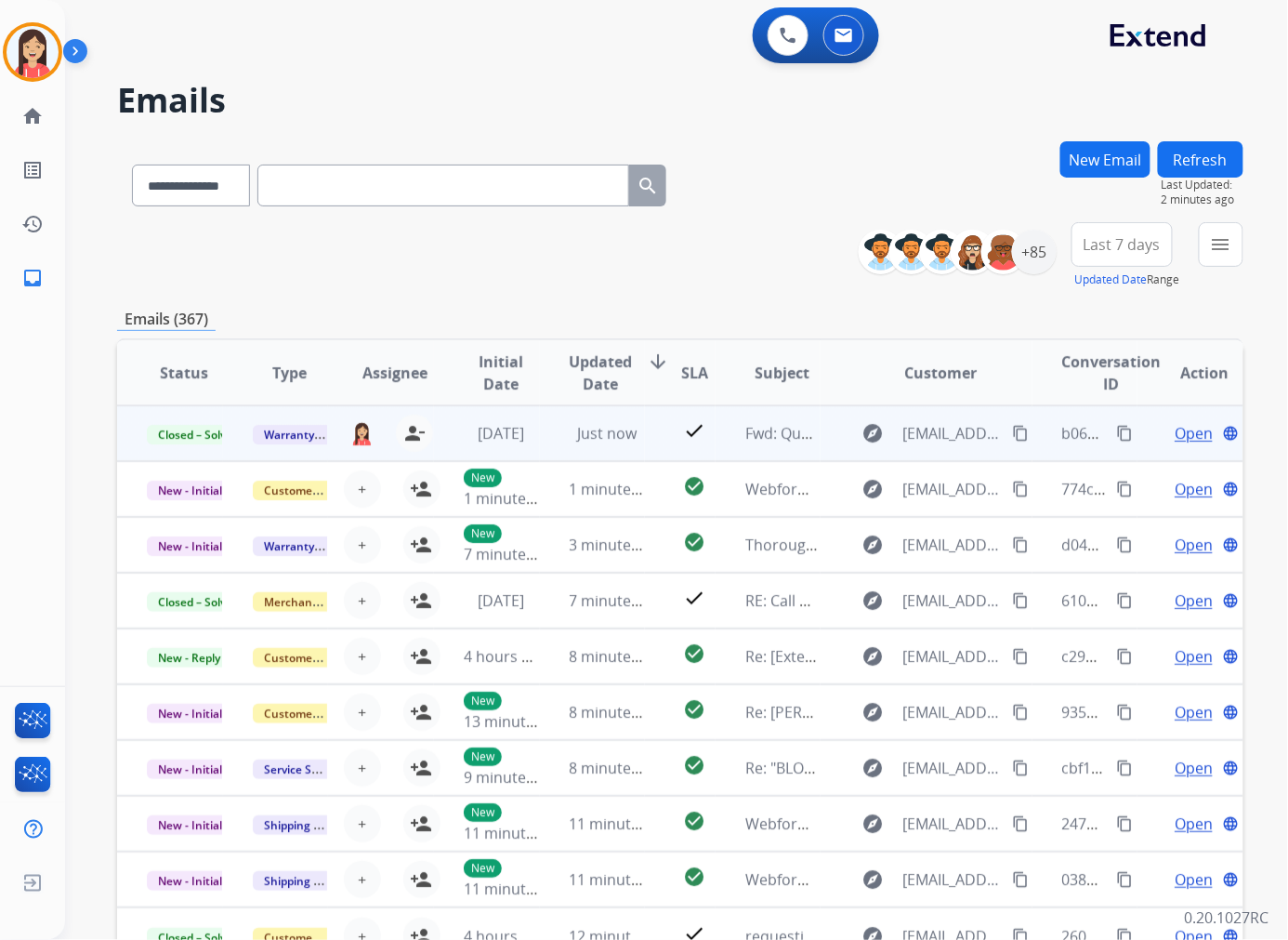
click at [1117, 432] on mat-icon "content_copy" at bounding box center [1125, 433] width 17 height 17
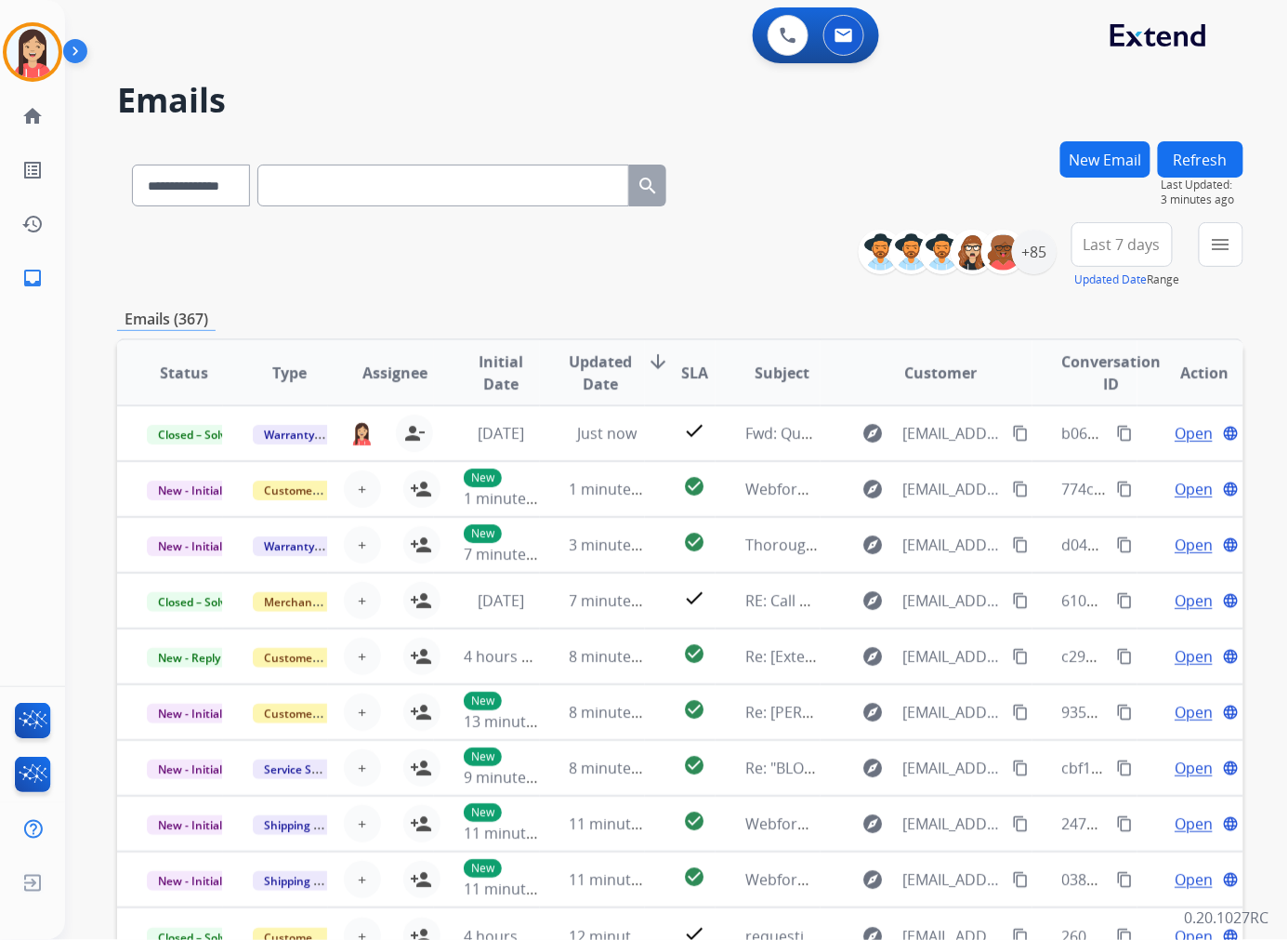
click at [541, 316] on div "Emails (367)" at bounding box center [680, 319] width 1126 height 23
click at [1039, 244] on div "+85" at bounding box center [1034, 251] width 45 height 45
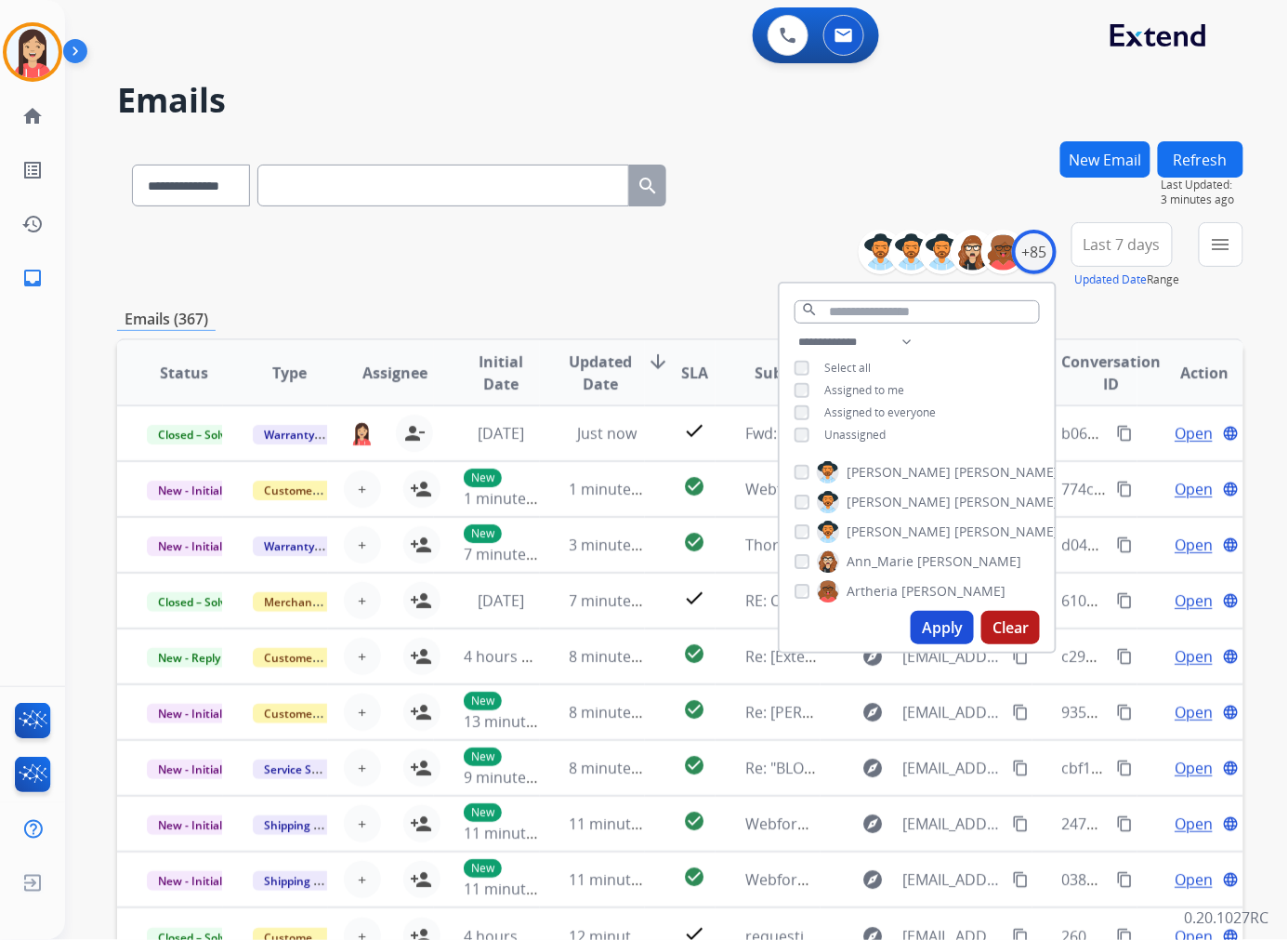
click at [805, 435] on div "Unassigned" at bounding box center [840, 435] width 91 height 15
click at [931, 632] on button "Apply" at bounding box center [941, 627] width 63 height 33
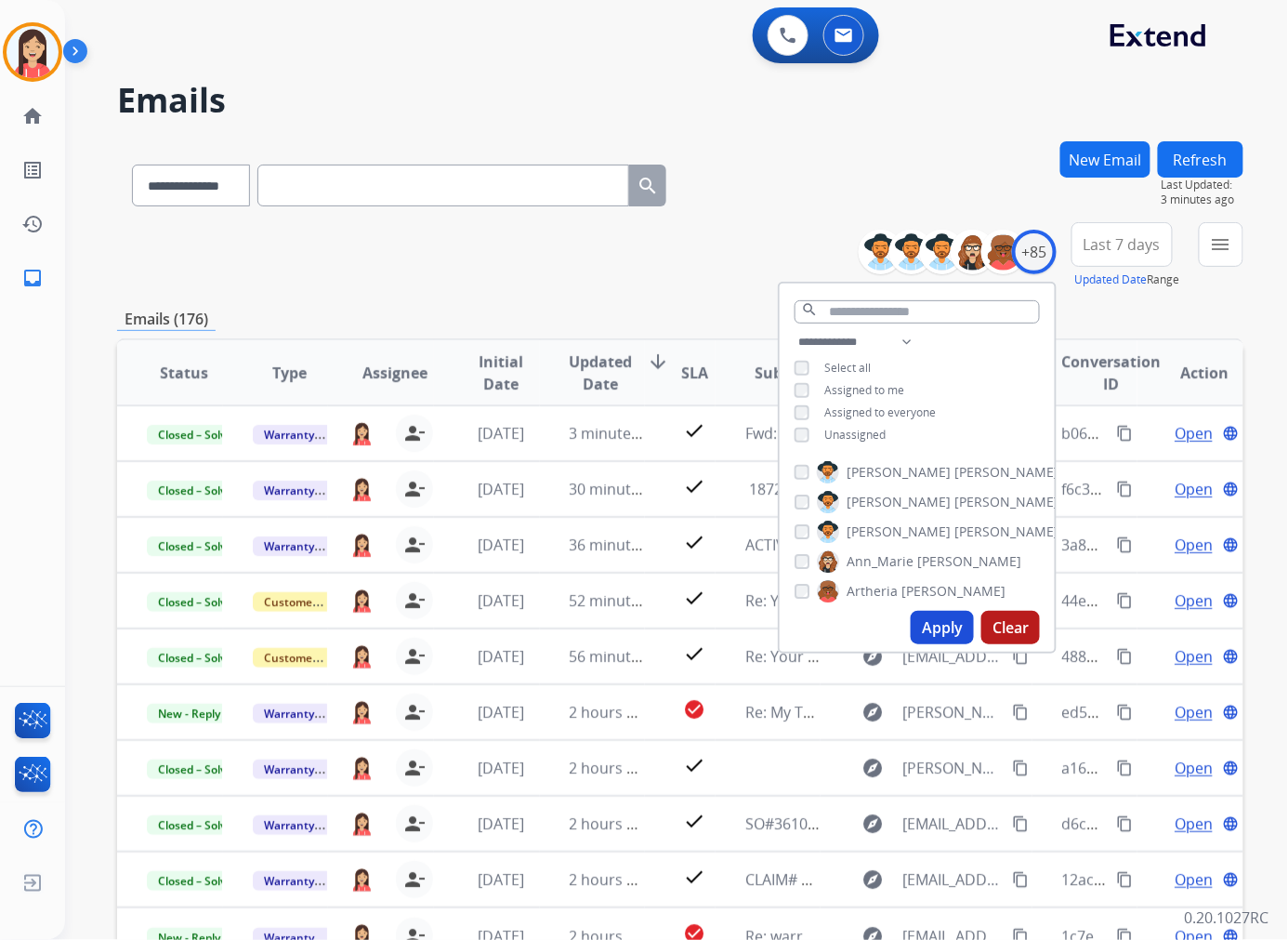
click at [1124, 241] on span "Last 7 days" at bounding box center [1121, 245] width 77 height 8
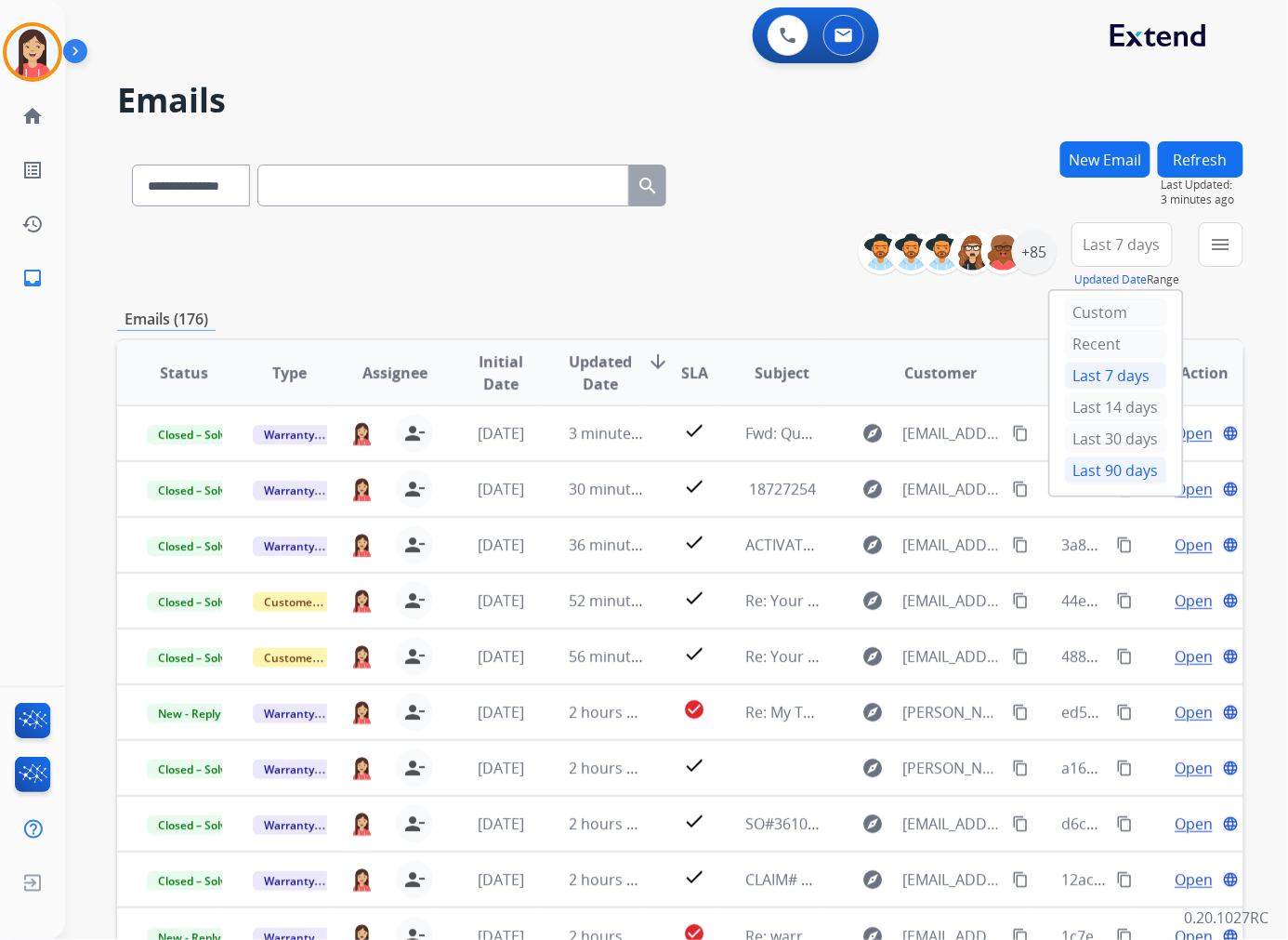
click at [1079, 469] on div "Last 90 days" at bounding box center [1115, 470] width 102 height 28
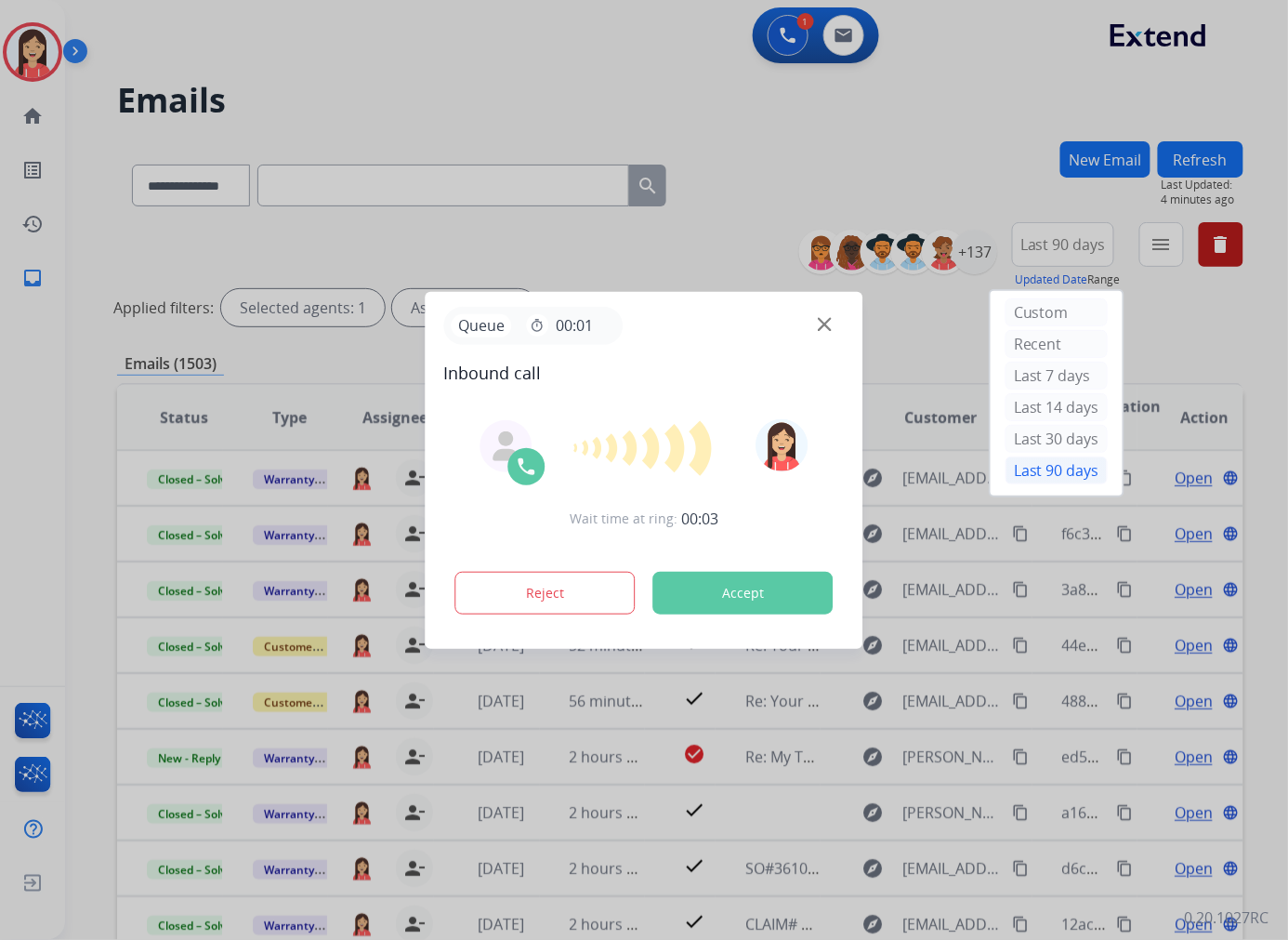
click at [709, 584] on button "Accept" at bounding box center [743, 592] width 180 height 43
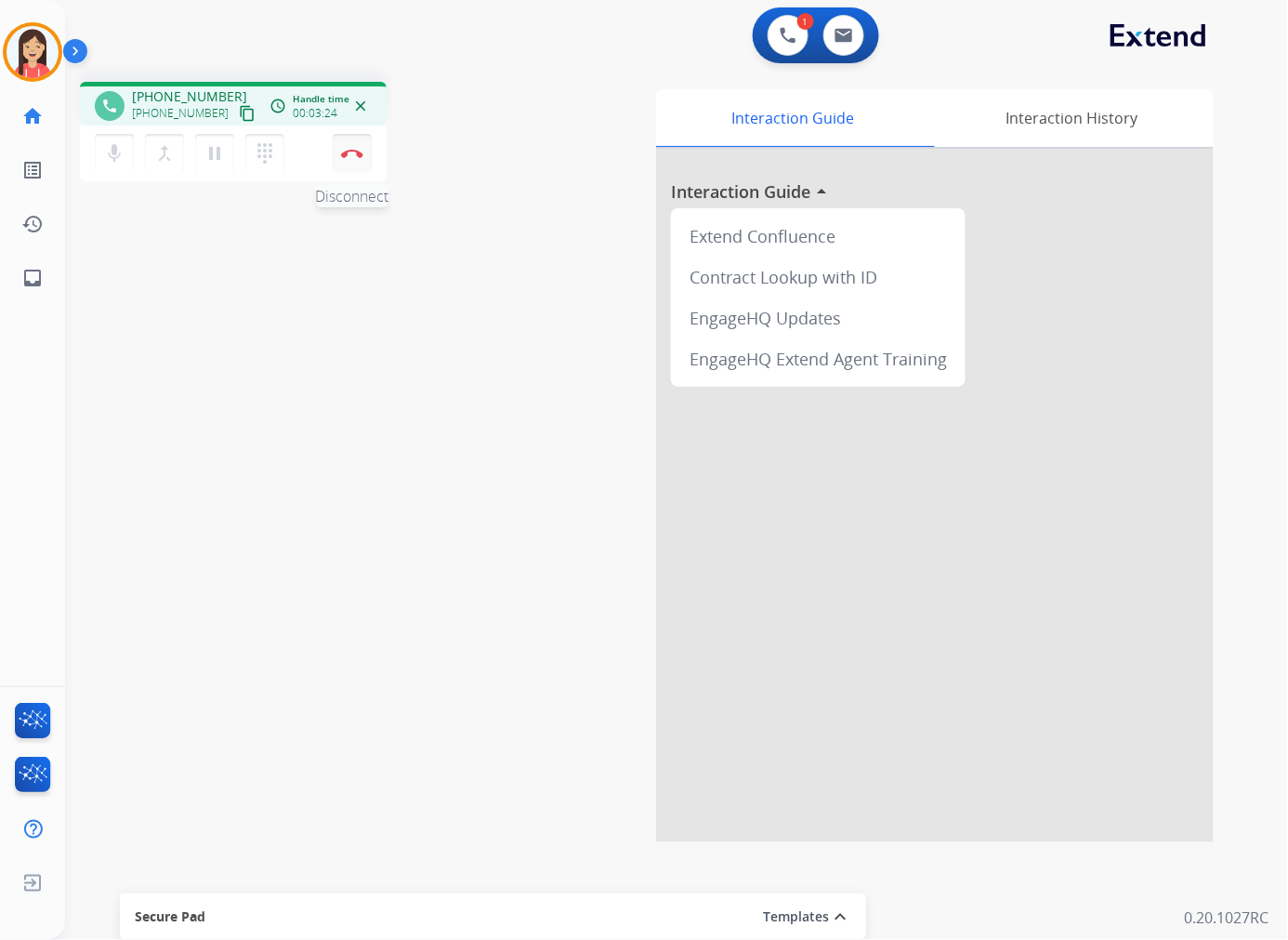
click at [364, 160] on button "Disconnect" at bounding box center [351, 153] width 39 height 39
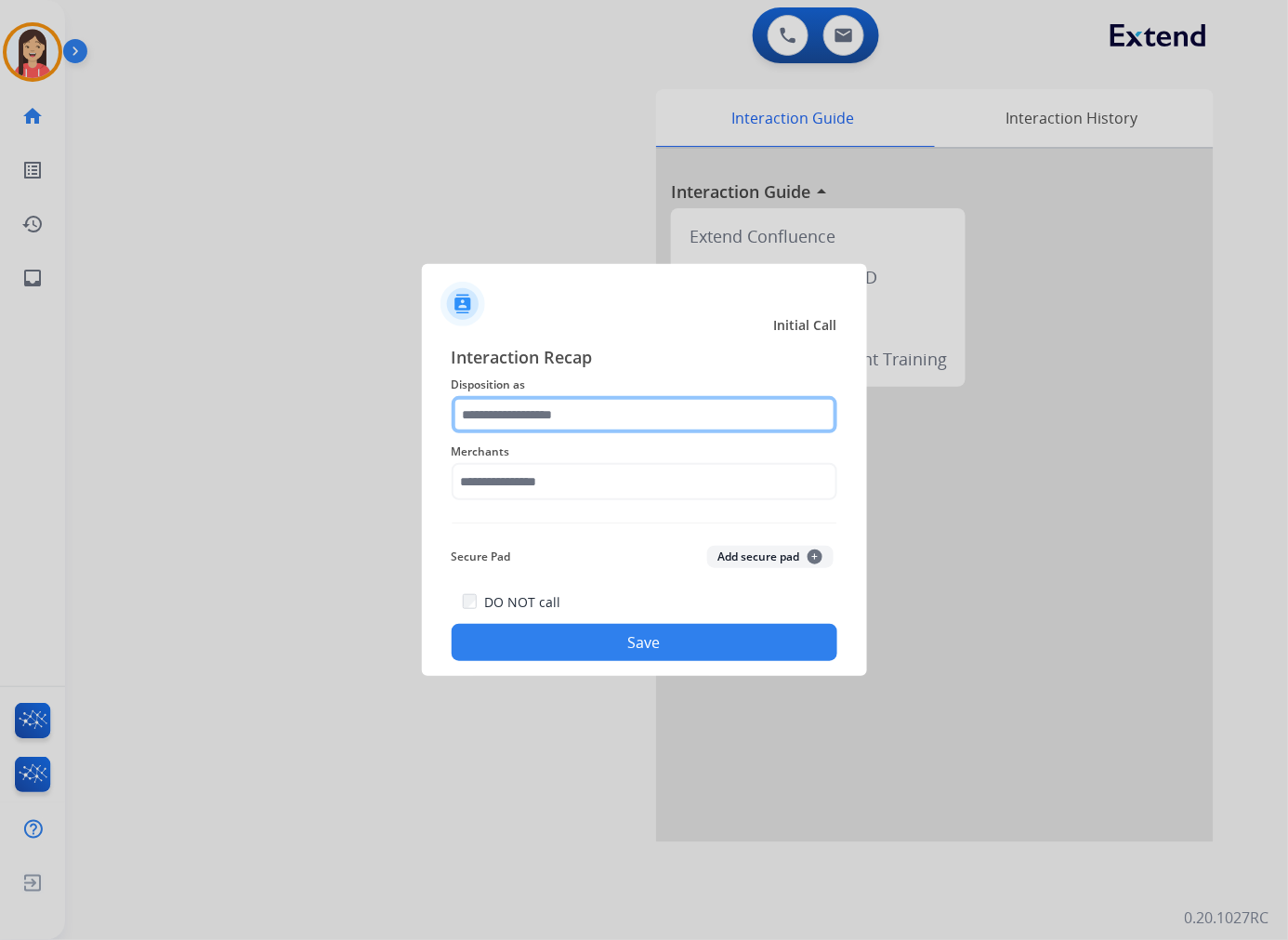
click at [554, 410] on input "text" at bounding box center [644, 414] width 386 height 37
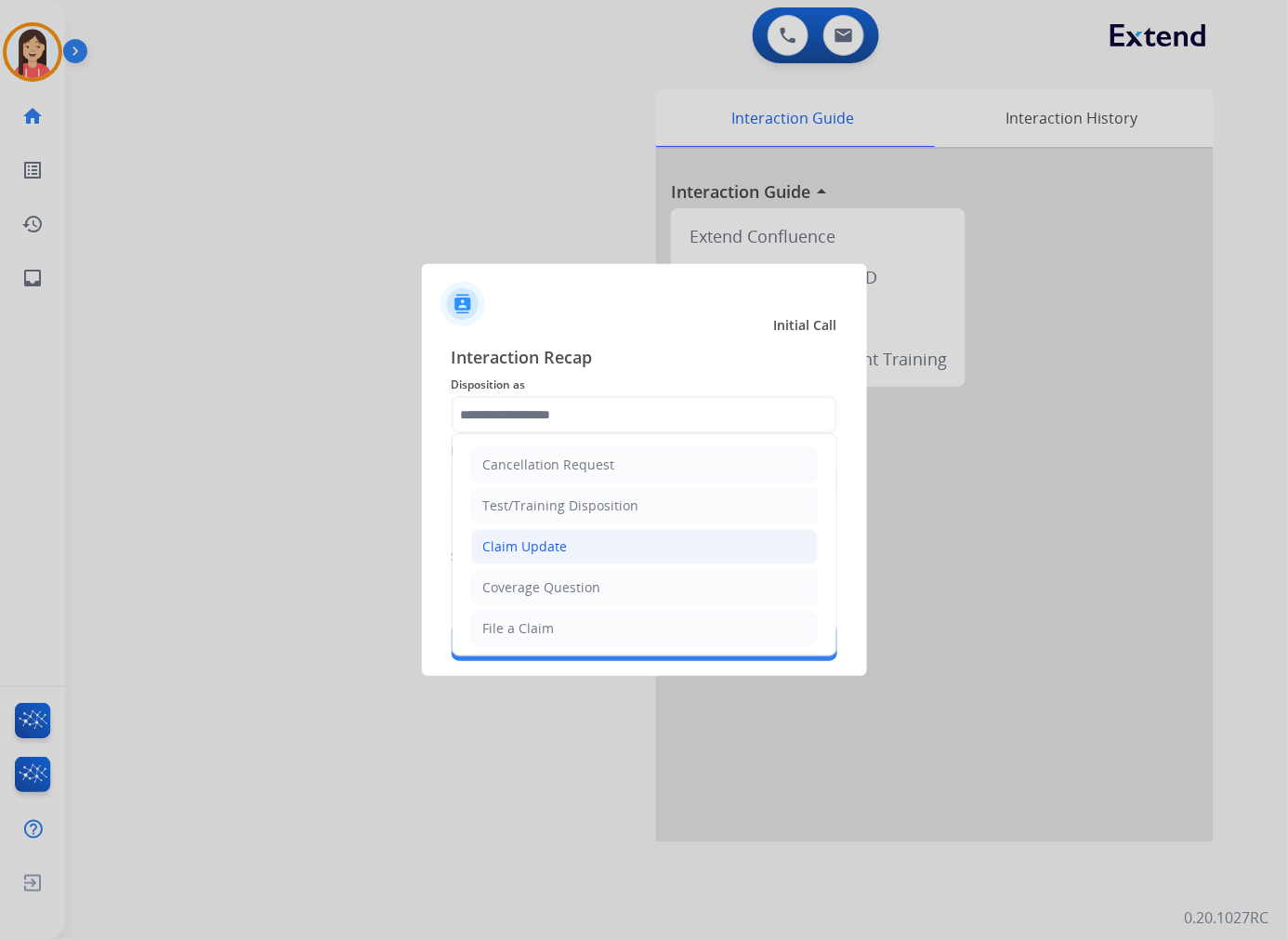
click at [556, 546] on div "Claim Update" at bounding box center [525, 547] width 85 height 19
type input "**********"
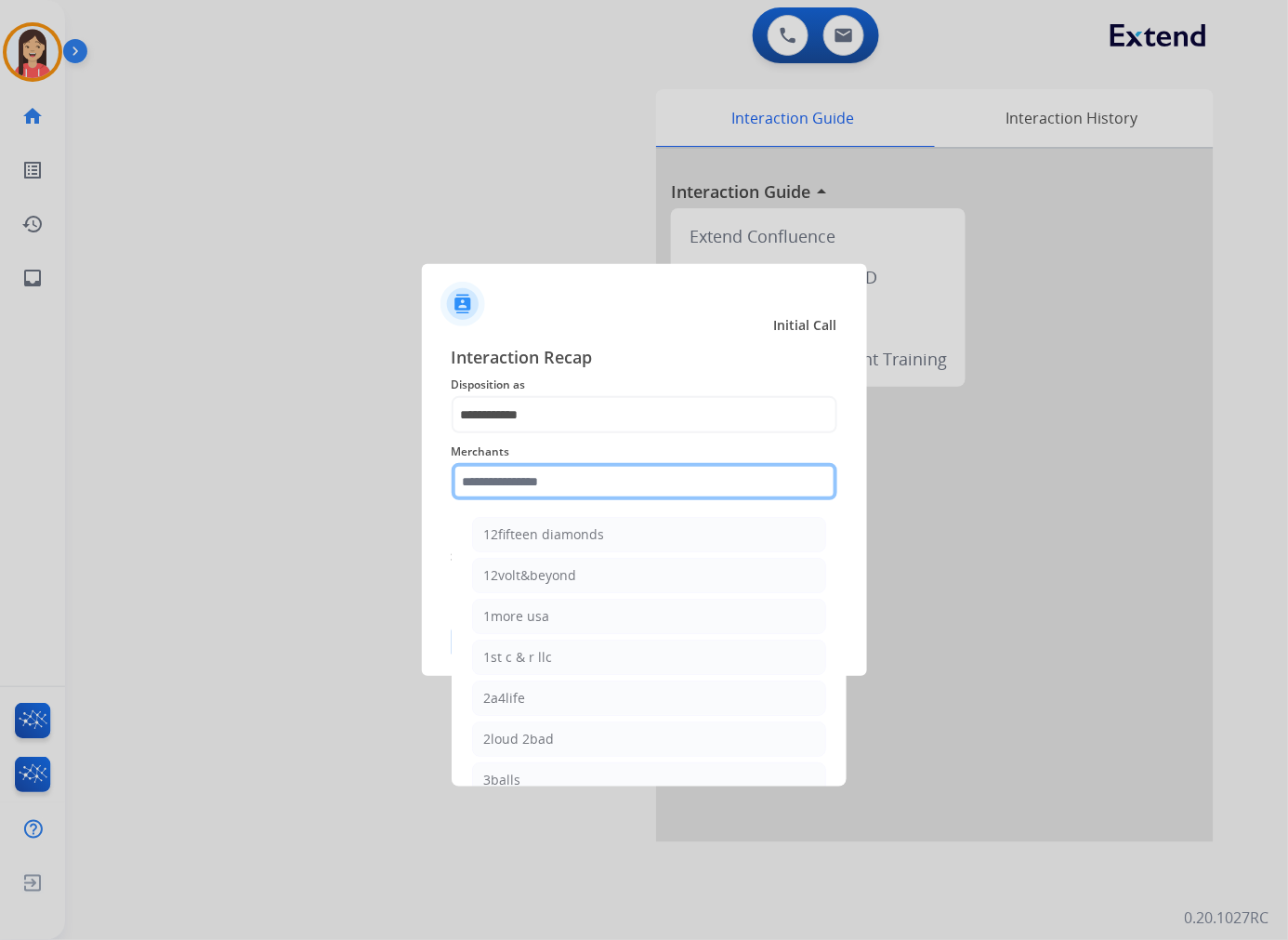
click at [569, 466] on input "text" at bounding box center [644, 481] width 386 height 37
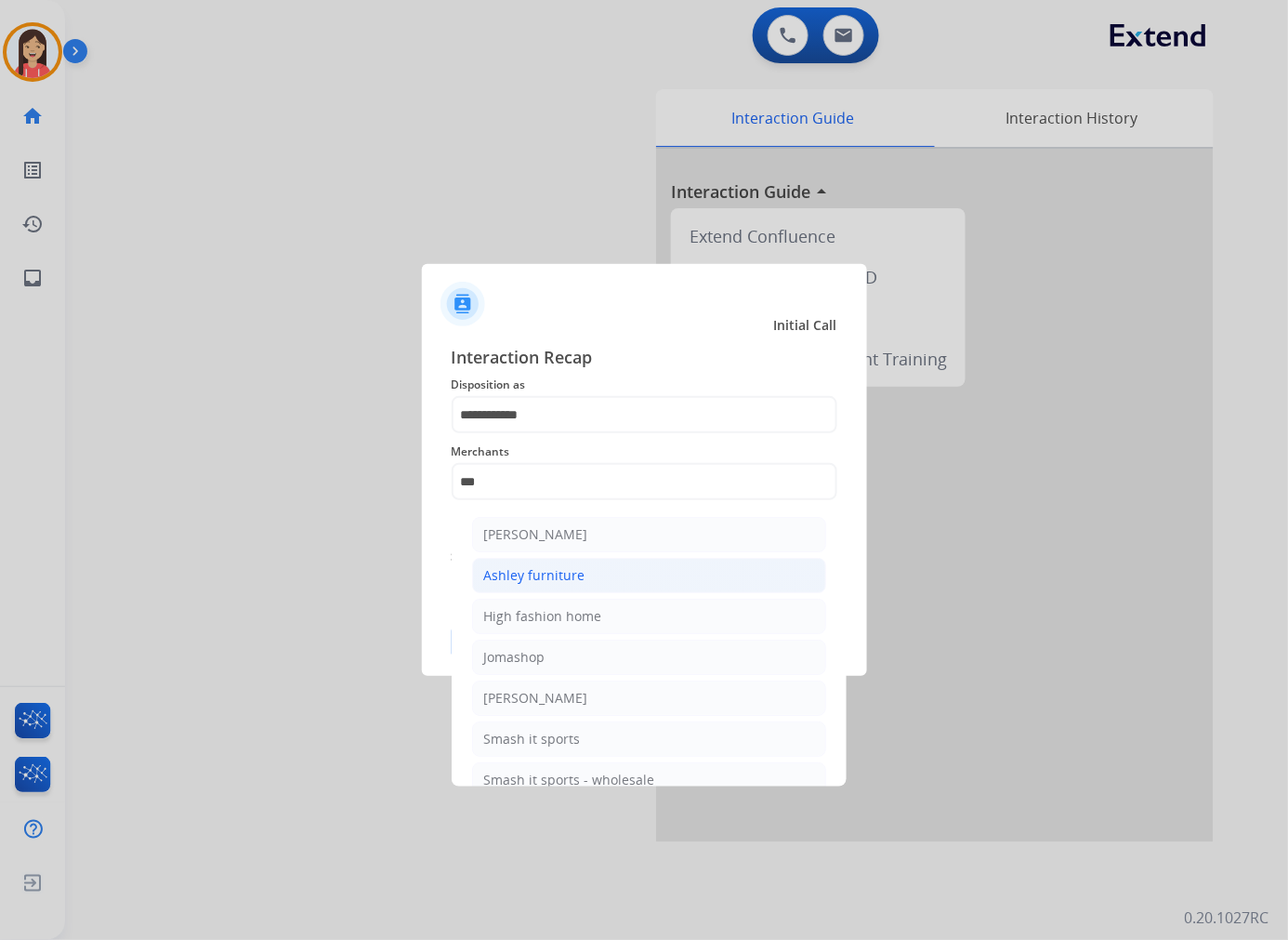
click at [560, 570] on div "Ashley furniture" at bounding box center [534, 575] width 101 height 19
type input "**********"
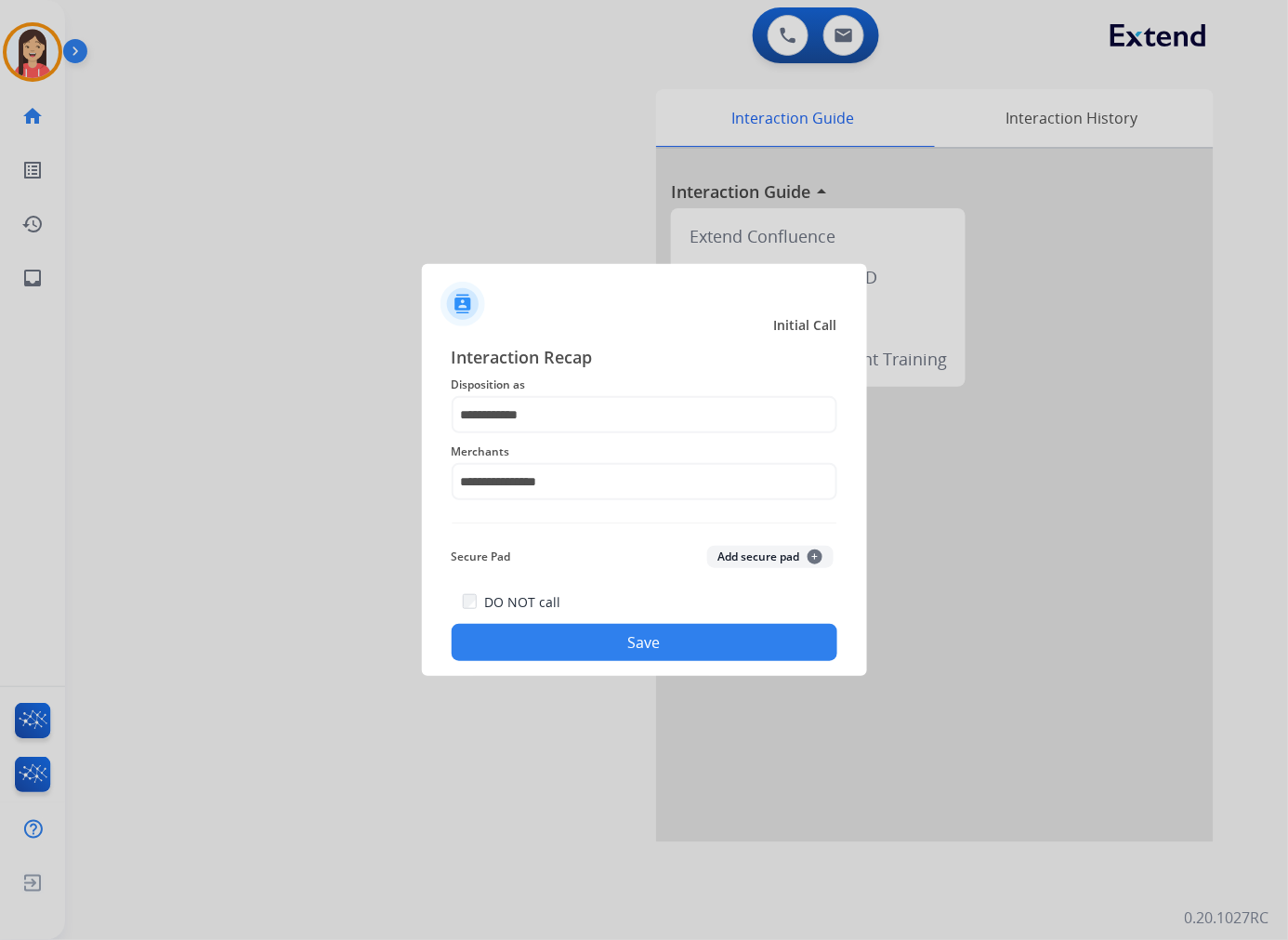
click at [560, 641] on button "Save" at bounding box center [644, 642] width 386 height 37
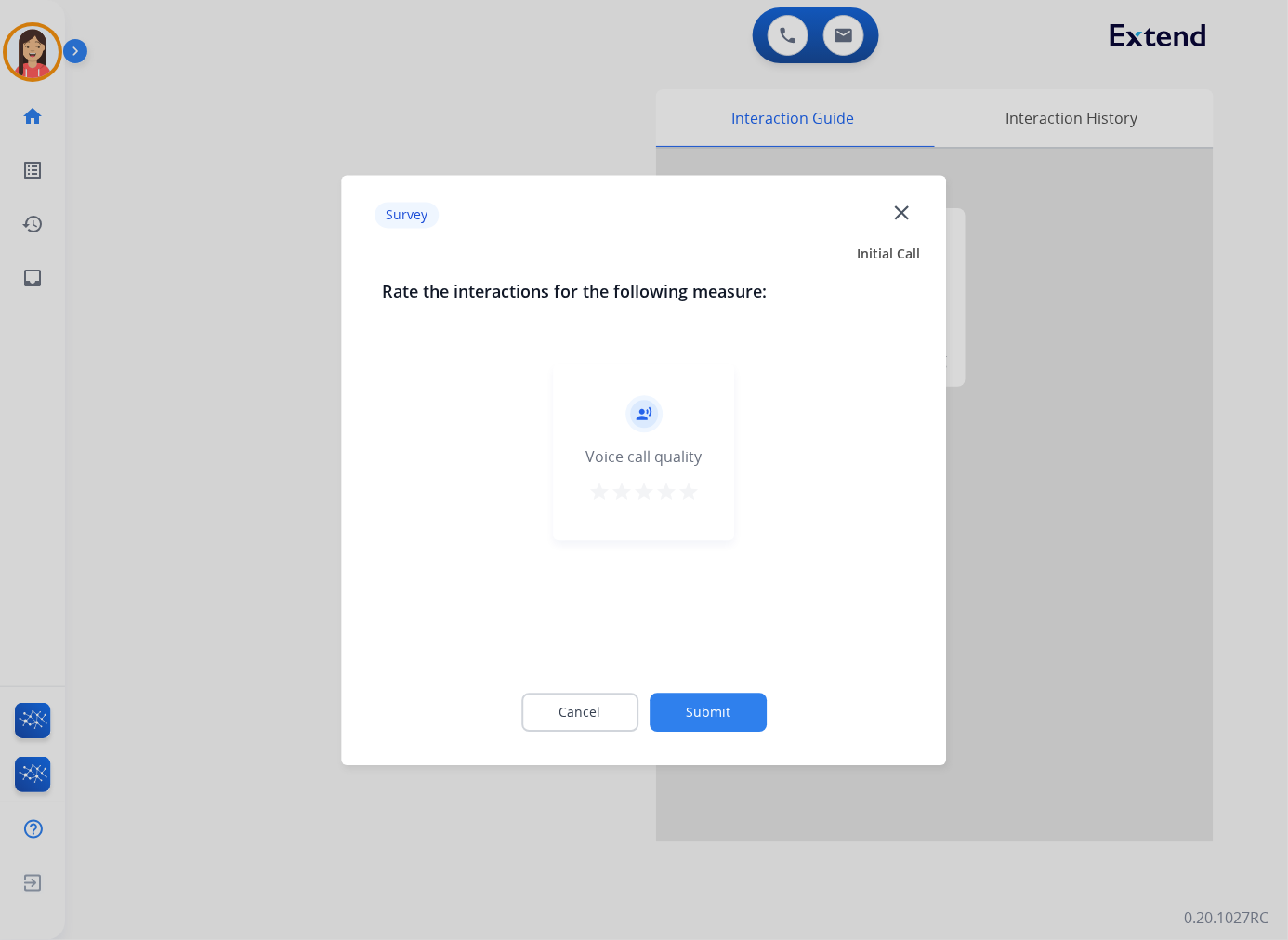
click at [700, 488] on div "record_voice_over Voice call quality star star star star star" at bounding box center [644, 451] width 181 height 176
click at [684, 489] on mat-icon "star" at bounding box center [687, 491] width 22 height 22
click at [703, 704] on button "Submit" at bounding box center [707, 711] width 117 height 39
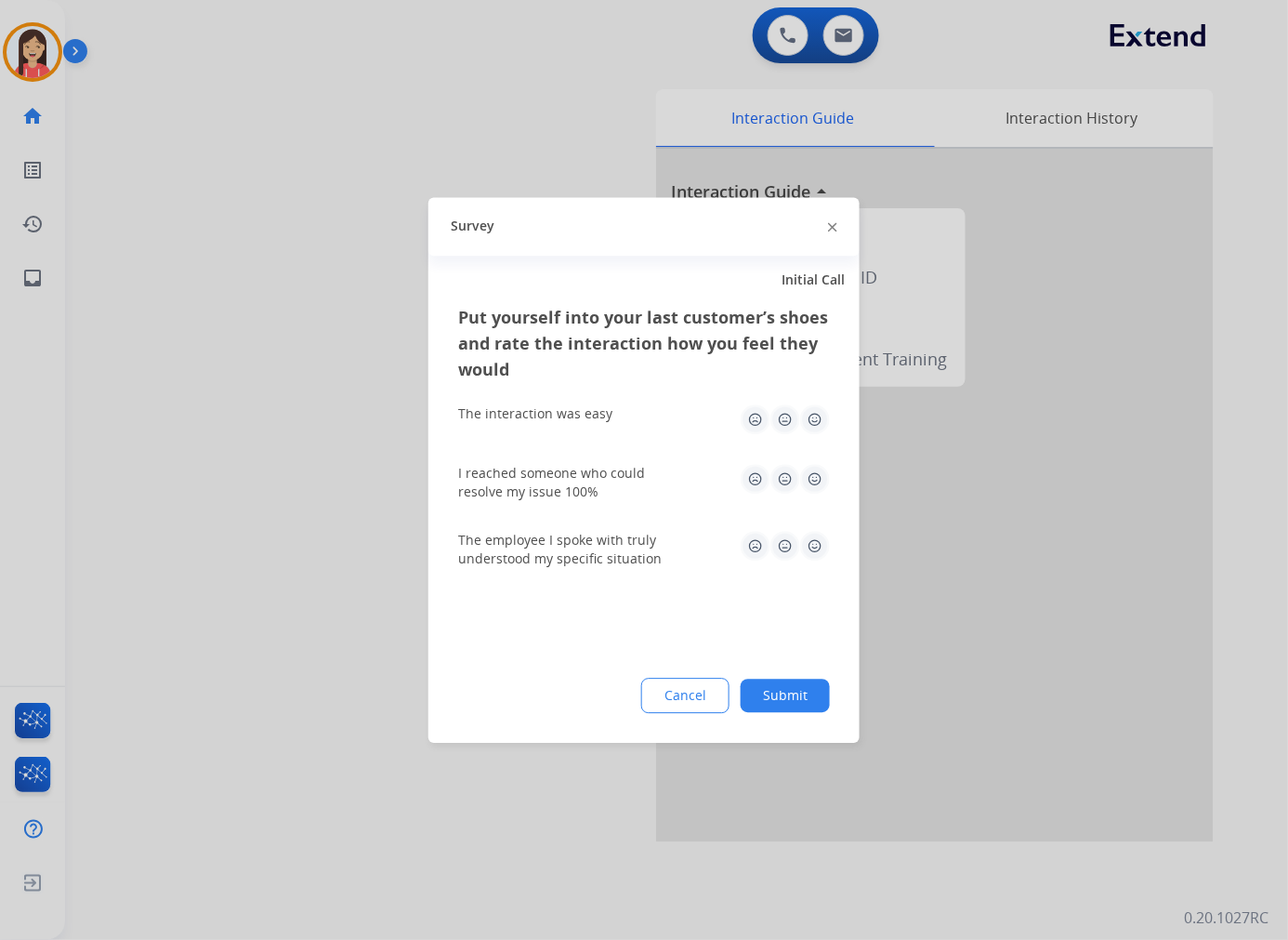
click at [818, 431] on img at bounding box center [814, 418] width 30 height 30
click at [818, 470] on img at bounding box center [814, 478] width 30 height 30
click at [819, 550] on img at bounding box center [814, 545] width 30 height 30
click at [800, 693] on button "Submit" at bounding box center [785, 694] width 89 height 33
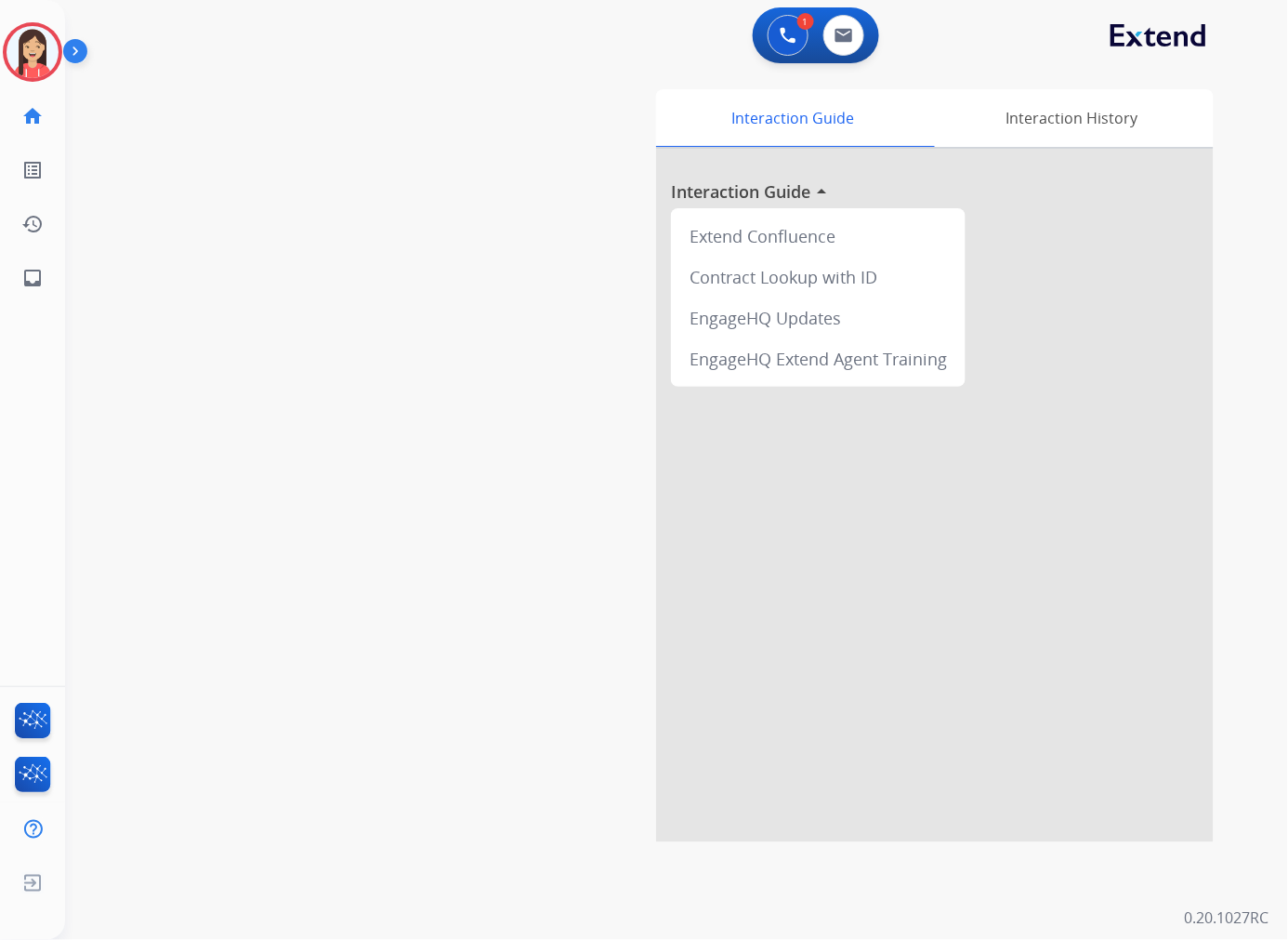
click at [788, 588] on button "Accept" at bounding box center [743, 592] width 180 height 43
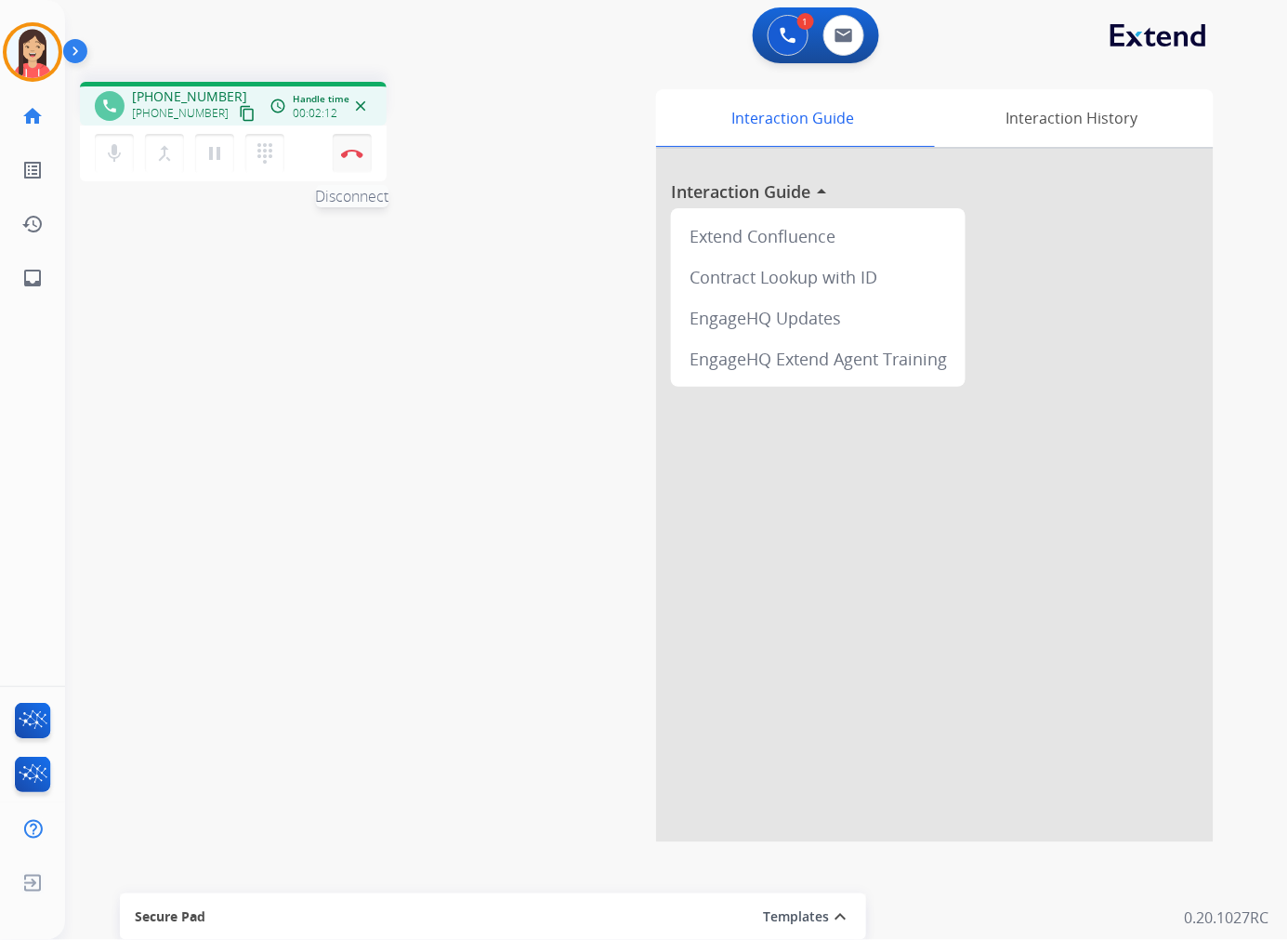
click at [346, 149] on img at bounding box center [351, 153] width 22 height 10
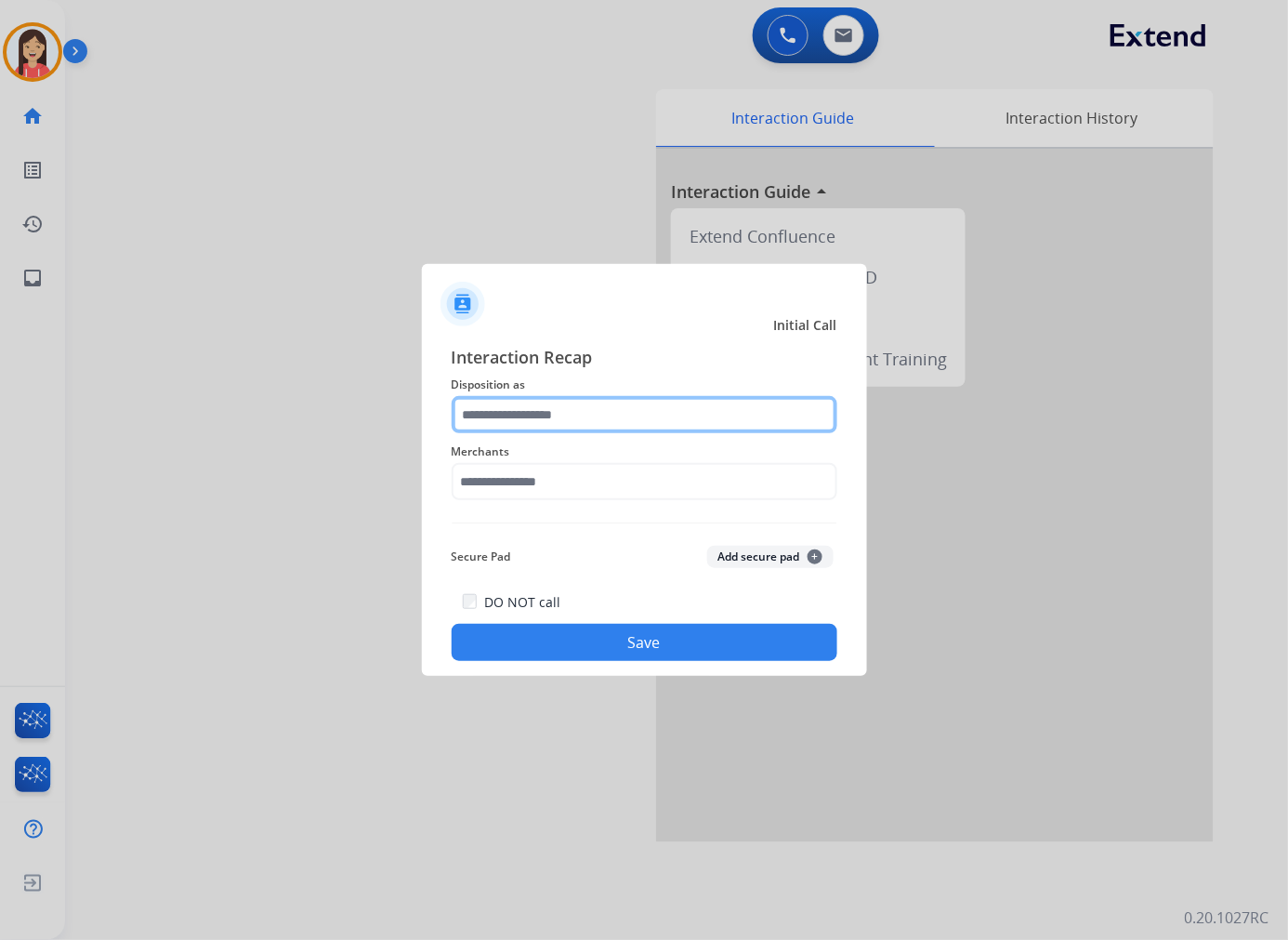
click at [572, 418] on input "text" at bounding box center [644, 414] width 386 height 37
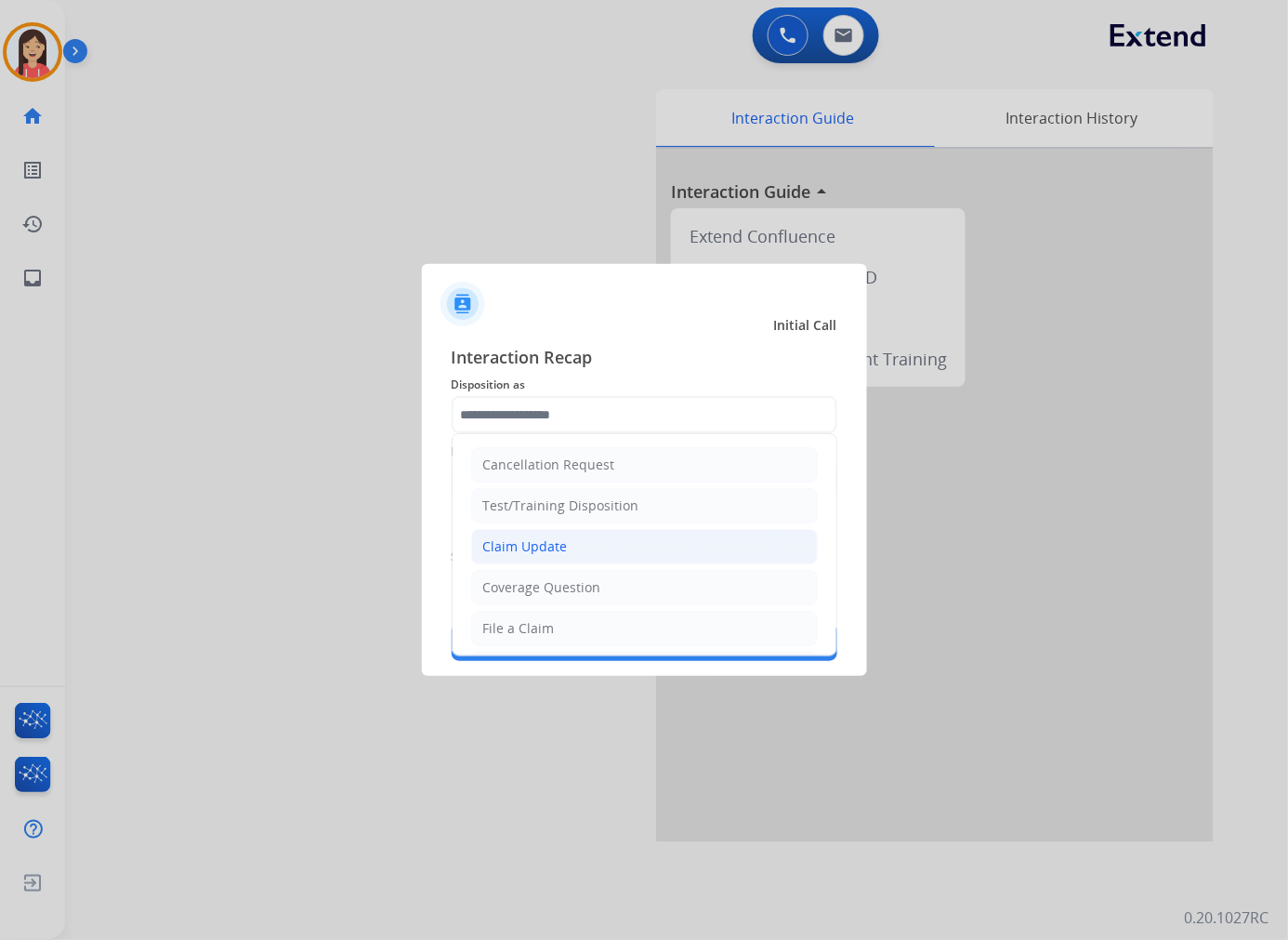
click at [550, 553] on div "Claim Update" at bounding box center [525, 547] width 85 height 19
type input "**********"
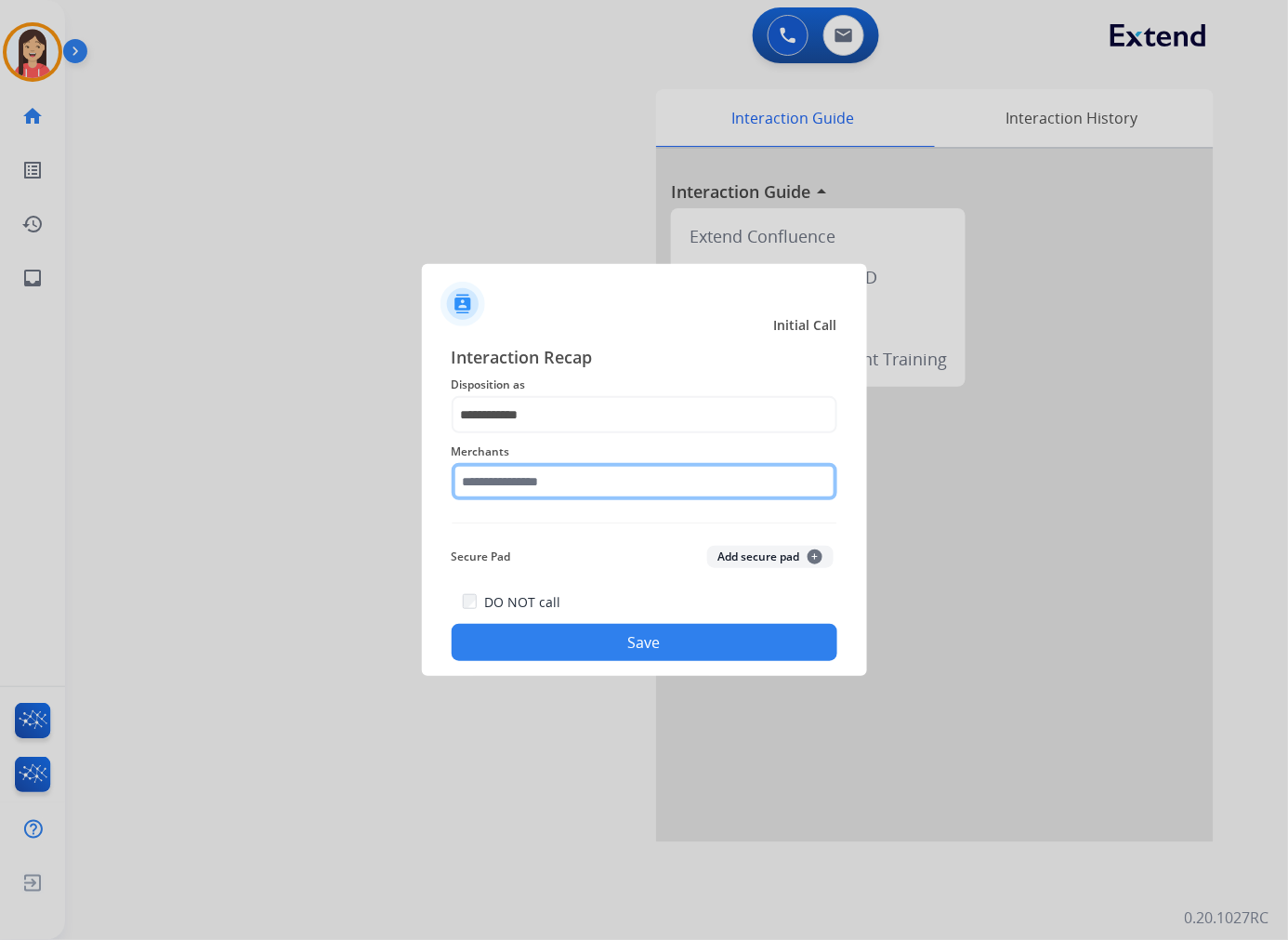
click at [565, 484] on input "text" at bounding box center [644, 481] width 386 height 37
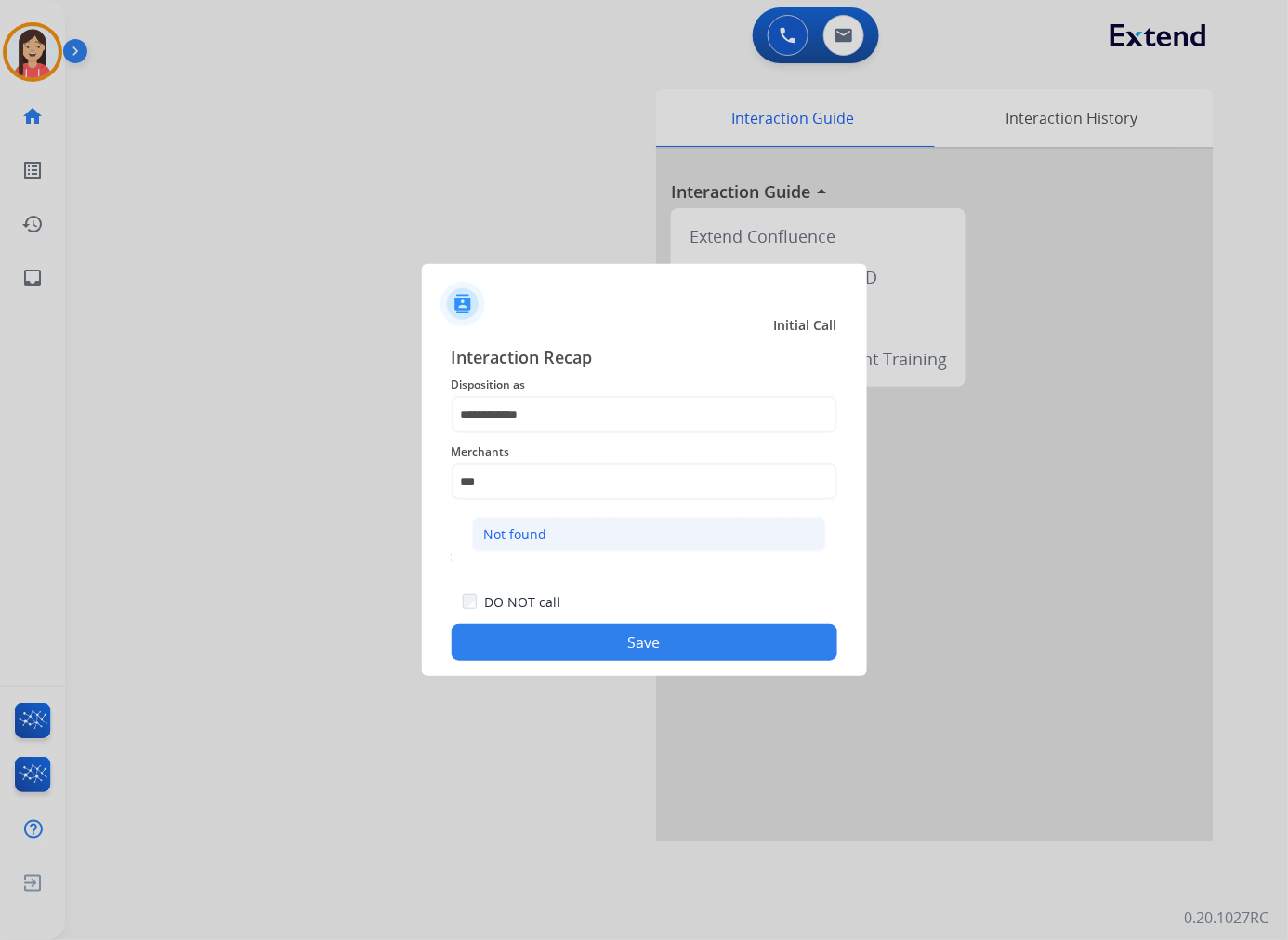
click at [545, 547] on li "Not found" at bounding box center [649, 534] width 354 height 35
type input "*********"
click at [554, 630] on button "Save" at bounding box center [644, 642] width 386 height 37
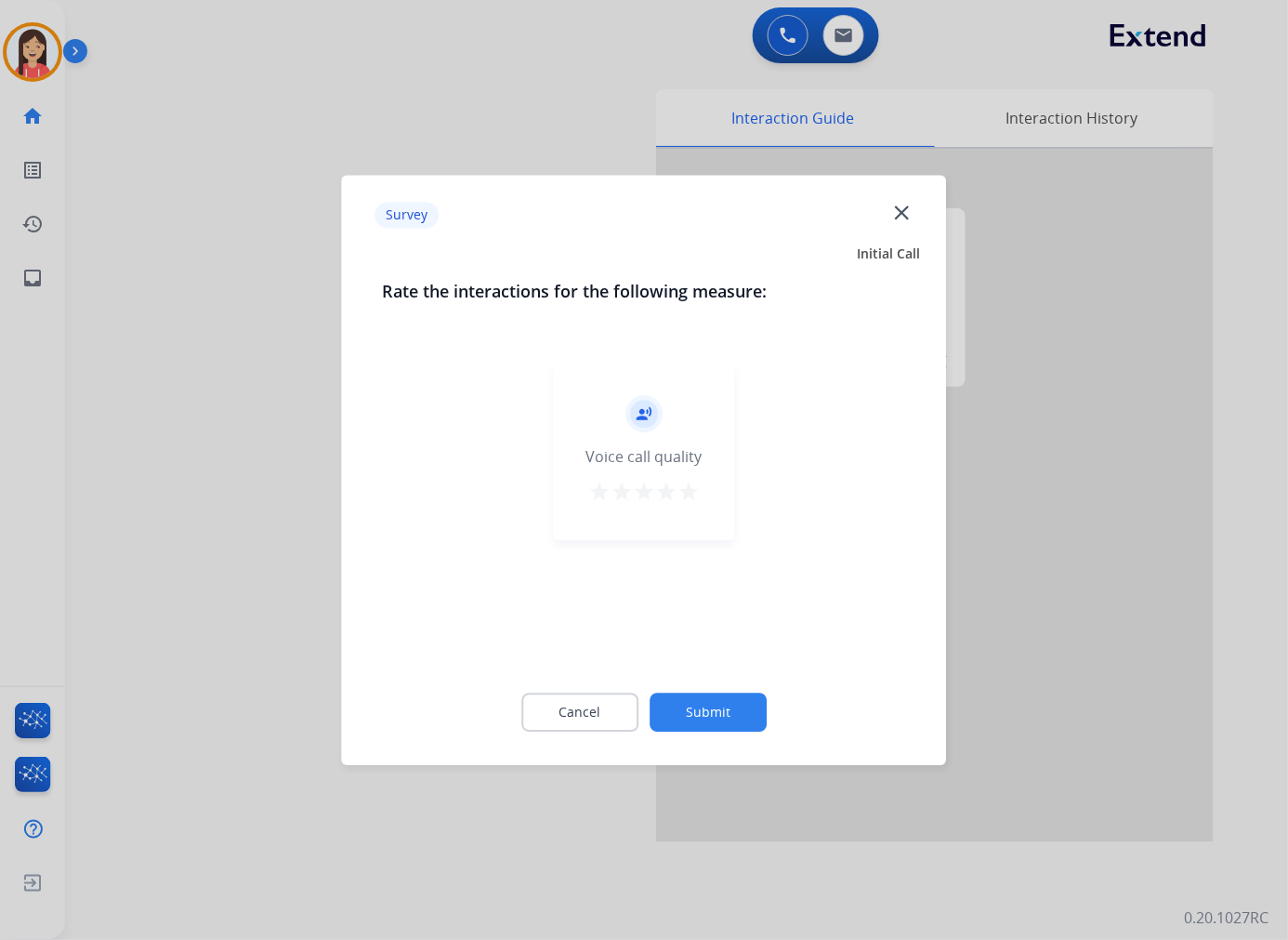
click at [713, 481] on div "record_voice_over Voice call quality star star star star star" at bounding box center [644, 451] width 181 height 176
click at [693, 497] on mat-icon "star" at bounding box center [687, 491] width 22 height 22
click at [713, 690] on div "Cancel Submit" at bounding box center [644, 712] width 523 height 84
click at [718, 715] on button "Submit" at bounding box center [707, 711] width 117 height 39
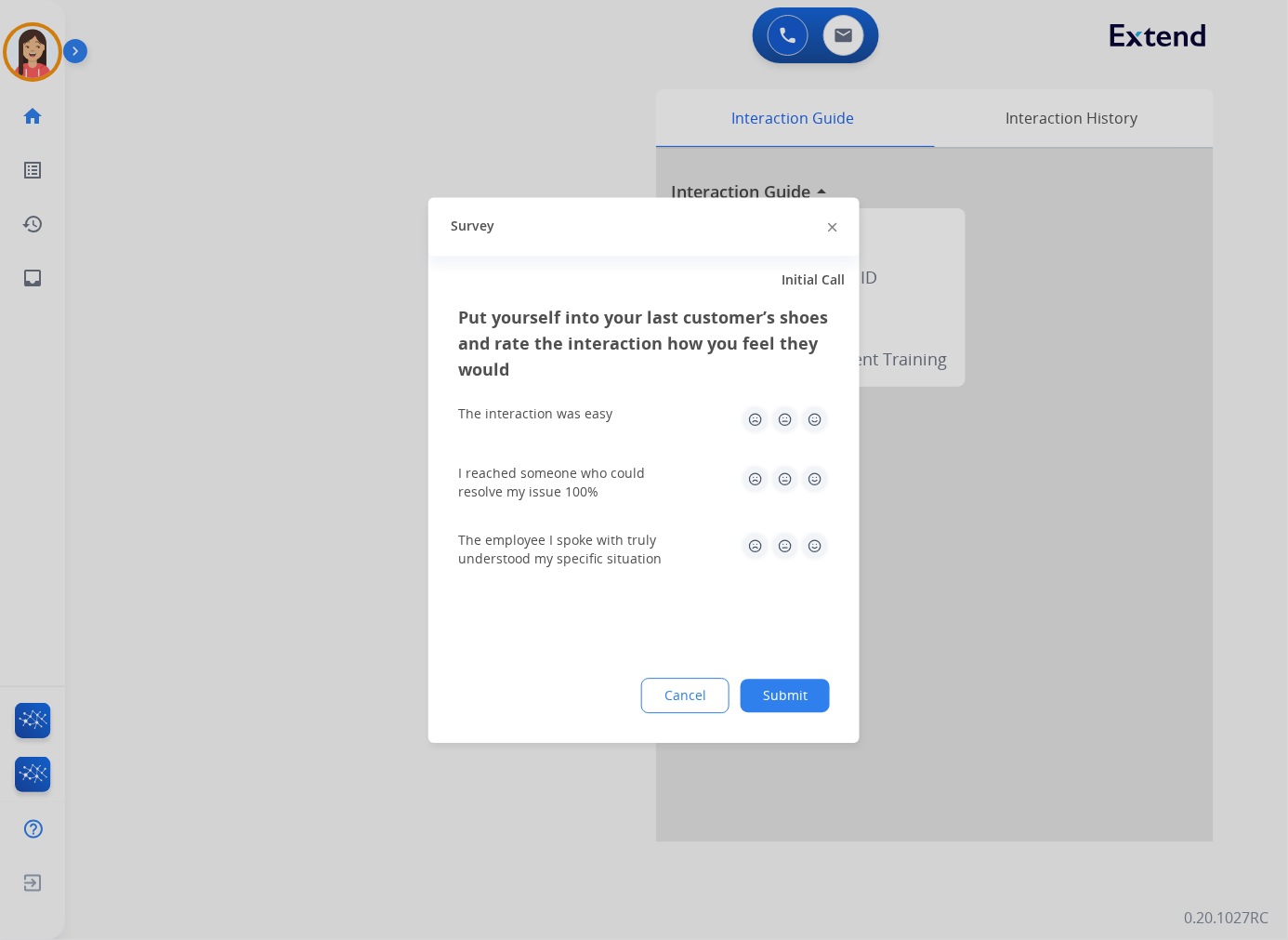
click at [806, 415] on img at bounding box center [814, 418] width 30 height 30
click at [832, 516] on div "Put yourself into your last customer’s shoes and rate the interaction how you f…" at bounding box center [644, 523] width 431 height 439
click at [824, 485] on img at bounding box center [814, 478] width 30 height 30
click at [821, 520] on div "The employee I spoke with truly understood my specific situation" at bounding box center [644, 550] width 371 height 67
click at [827, 555] on img at bounding box center [814, 545] width 30 height 30
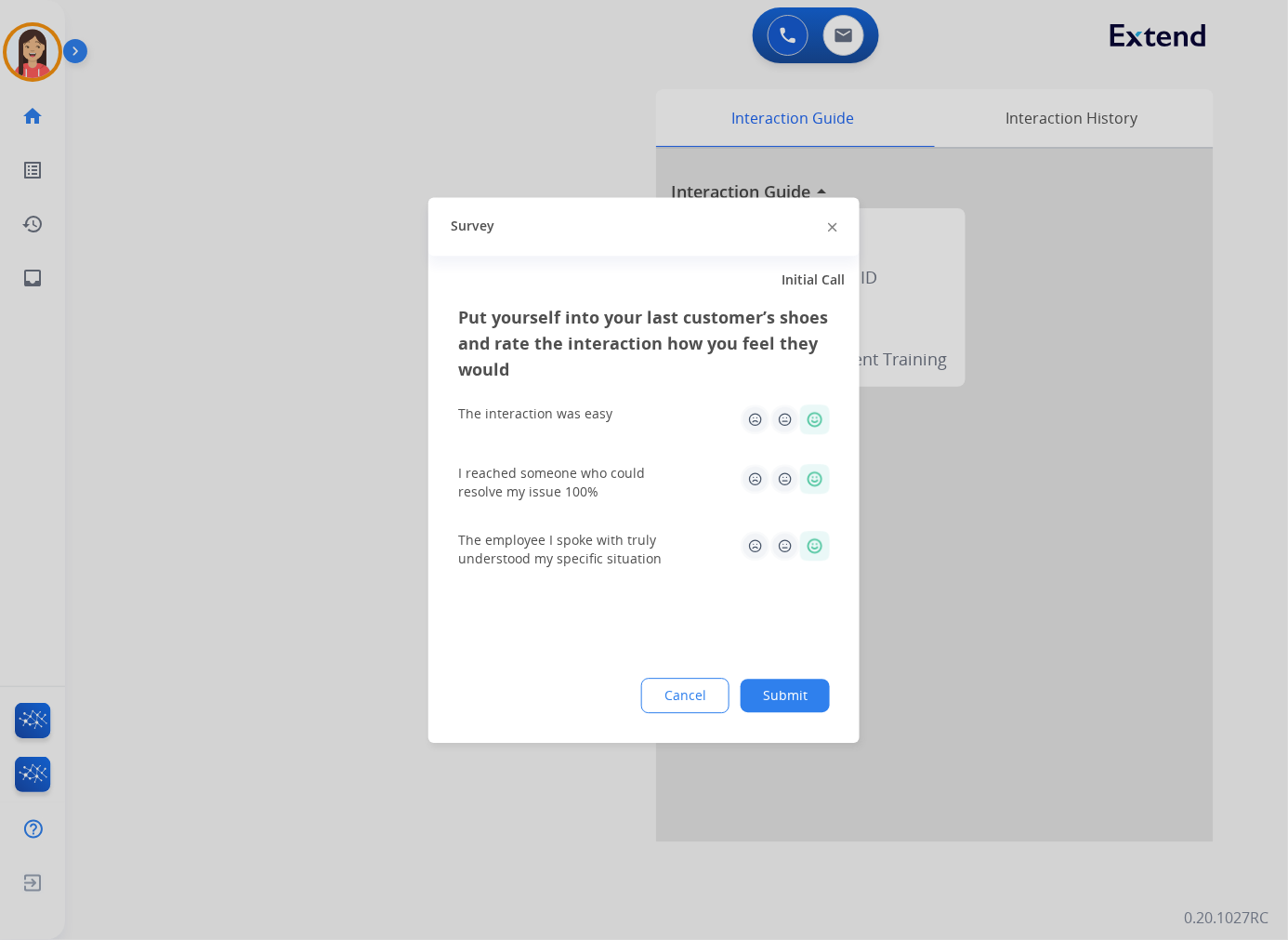
click at [750, 710] on button "Submit" at bounding box center [785, 694] width 89 height 33
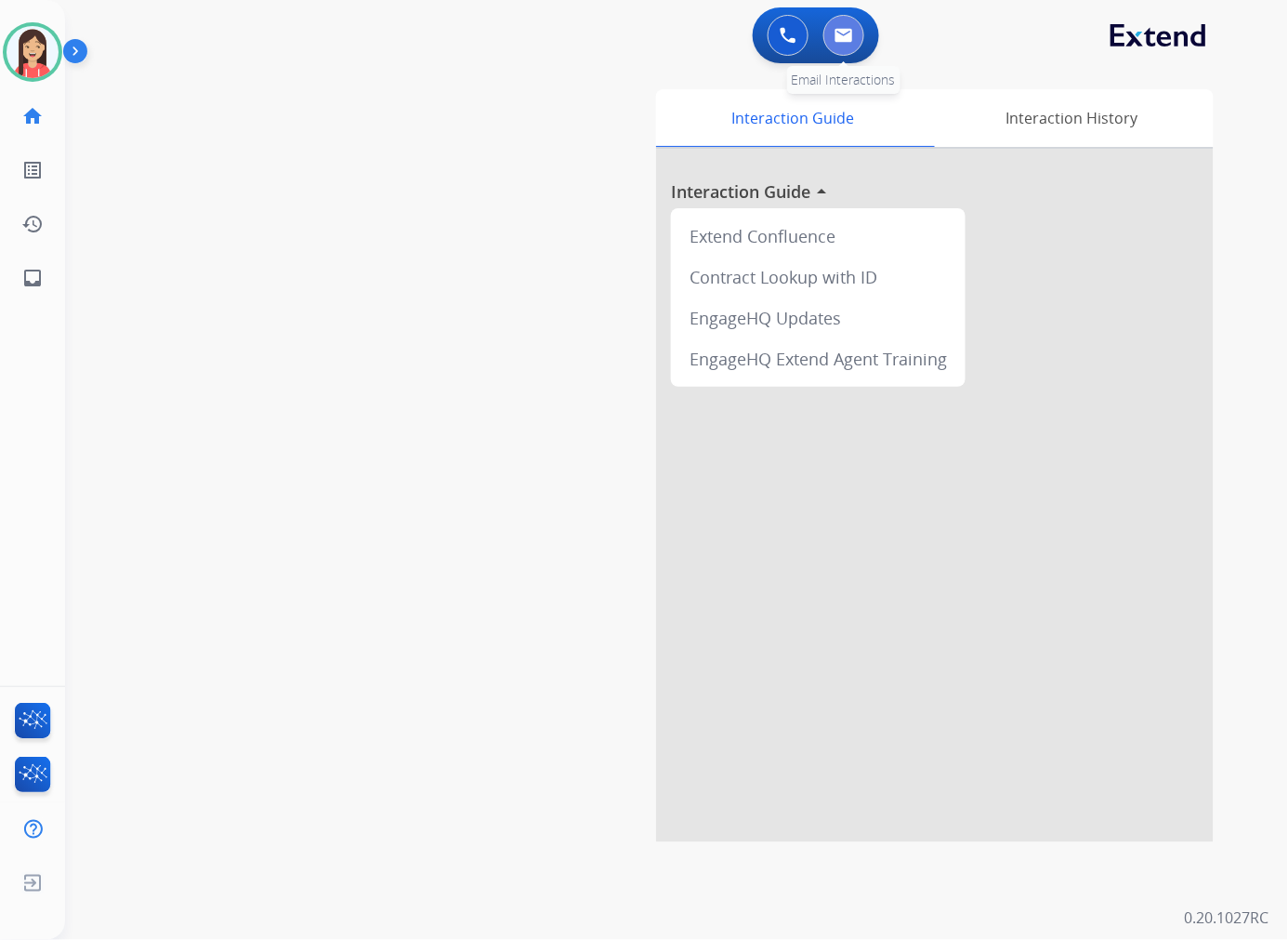
click at [857, 29] on button at bounding box center [843, 35] width 41 height 41
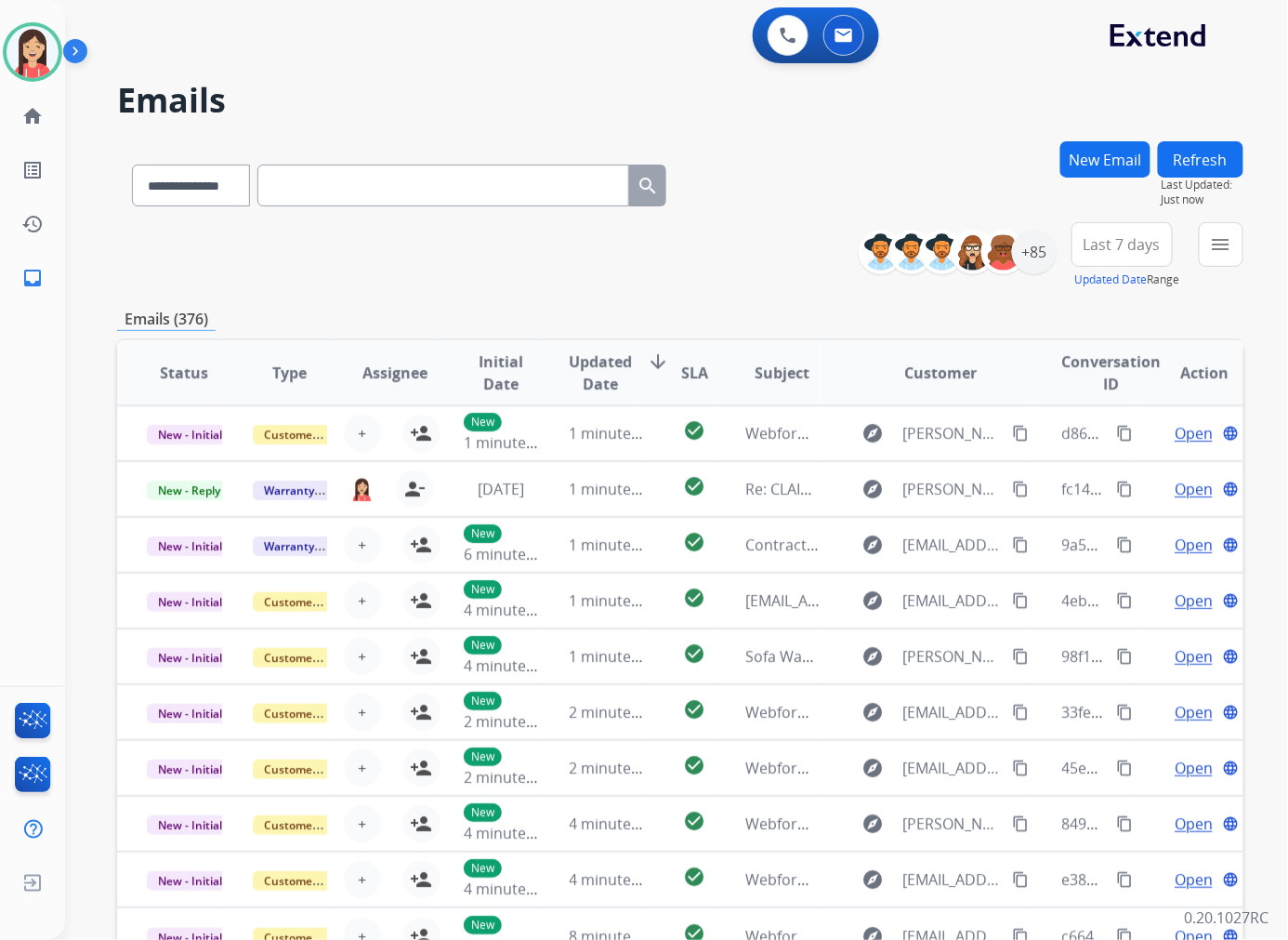
click at [633, 302] on div "**********" at bounding box center [680, 599] width 1126 height 916
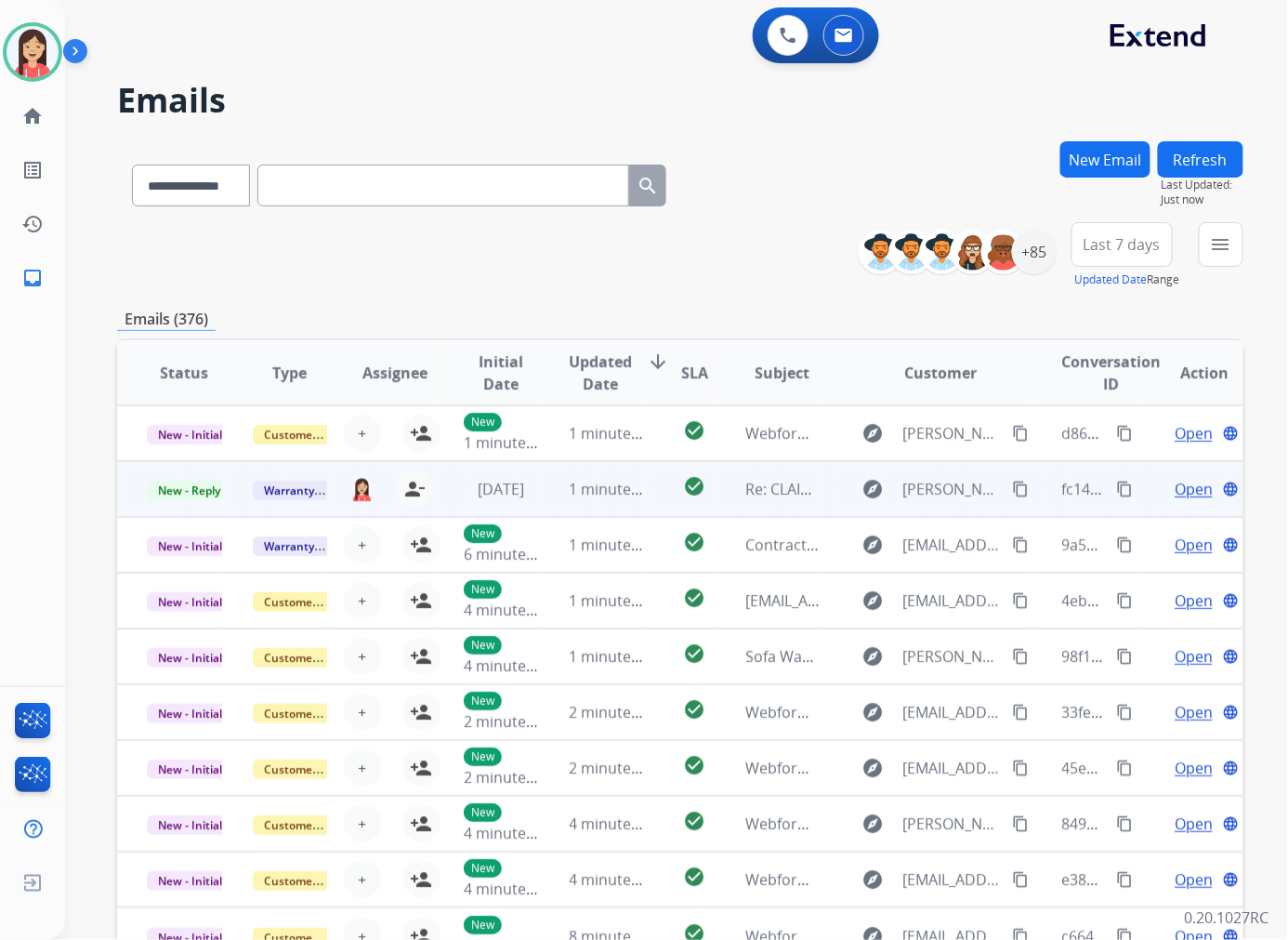
click at [545, 496] on td "1 minute ago" at bounding box center [592, 489] width 106 height 56
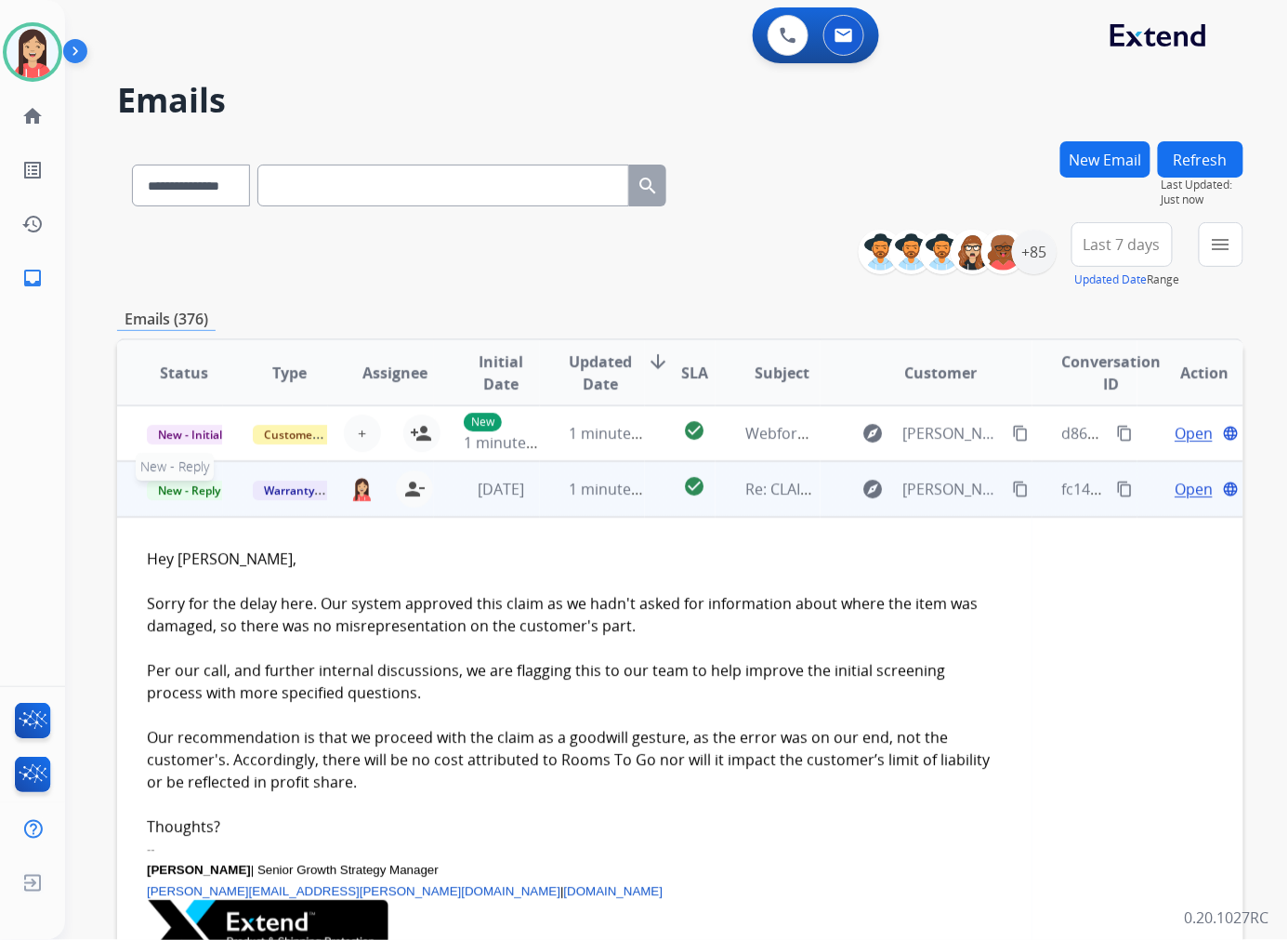
click at [174, 489] on span "New - Reply" at bounding box center [188, 490] width 85 height 19
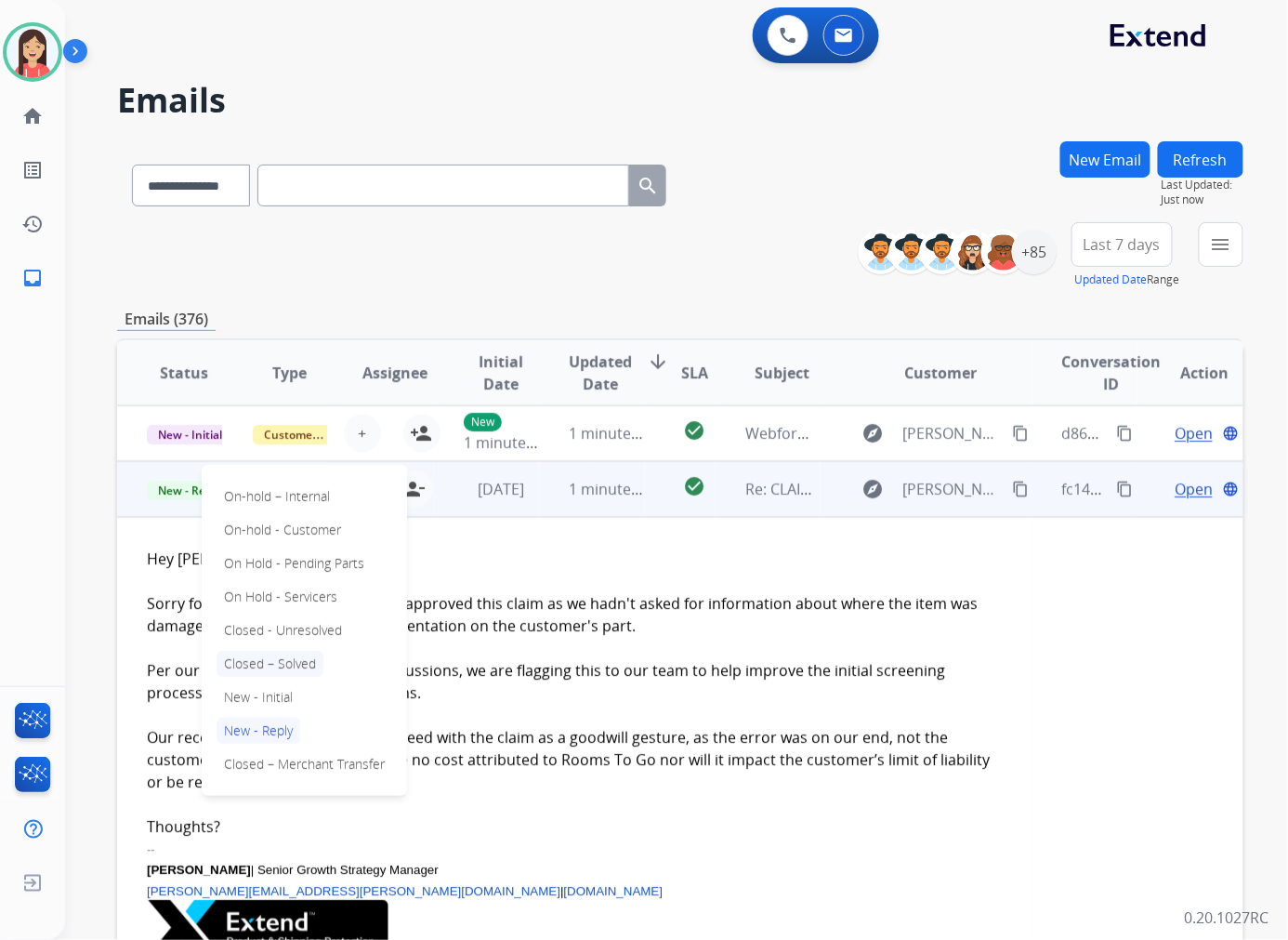
click at [274, 663] on p "Closed – Solved" at bounding box center [269, 663] width 107 height 26
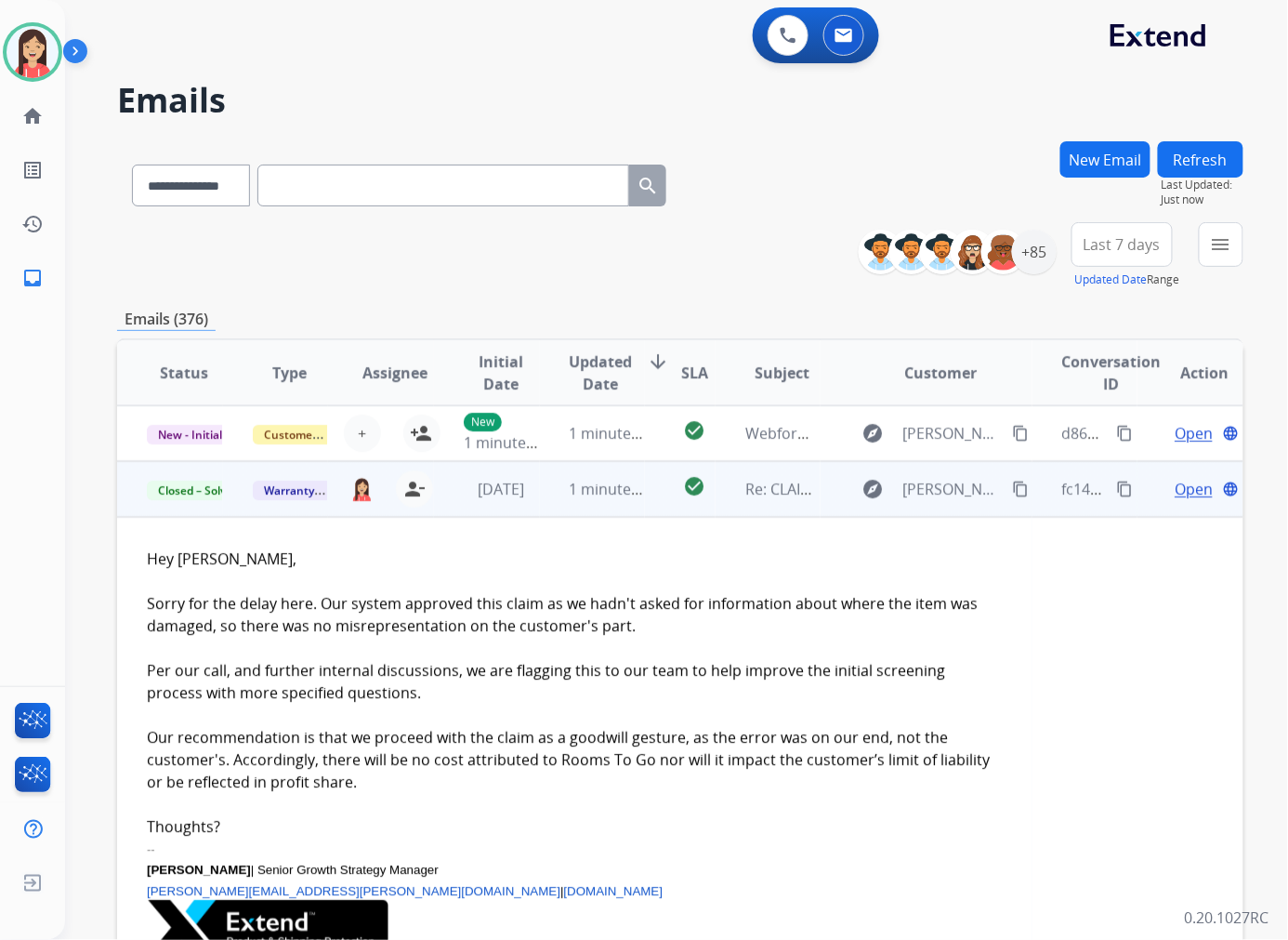
click at [592, 505] on td "1 minute ago" at bounding box center [592, 489] width 106 height 56
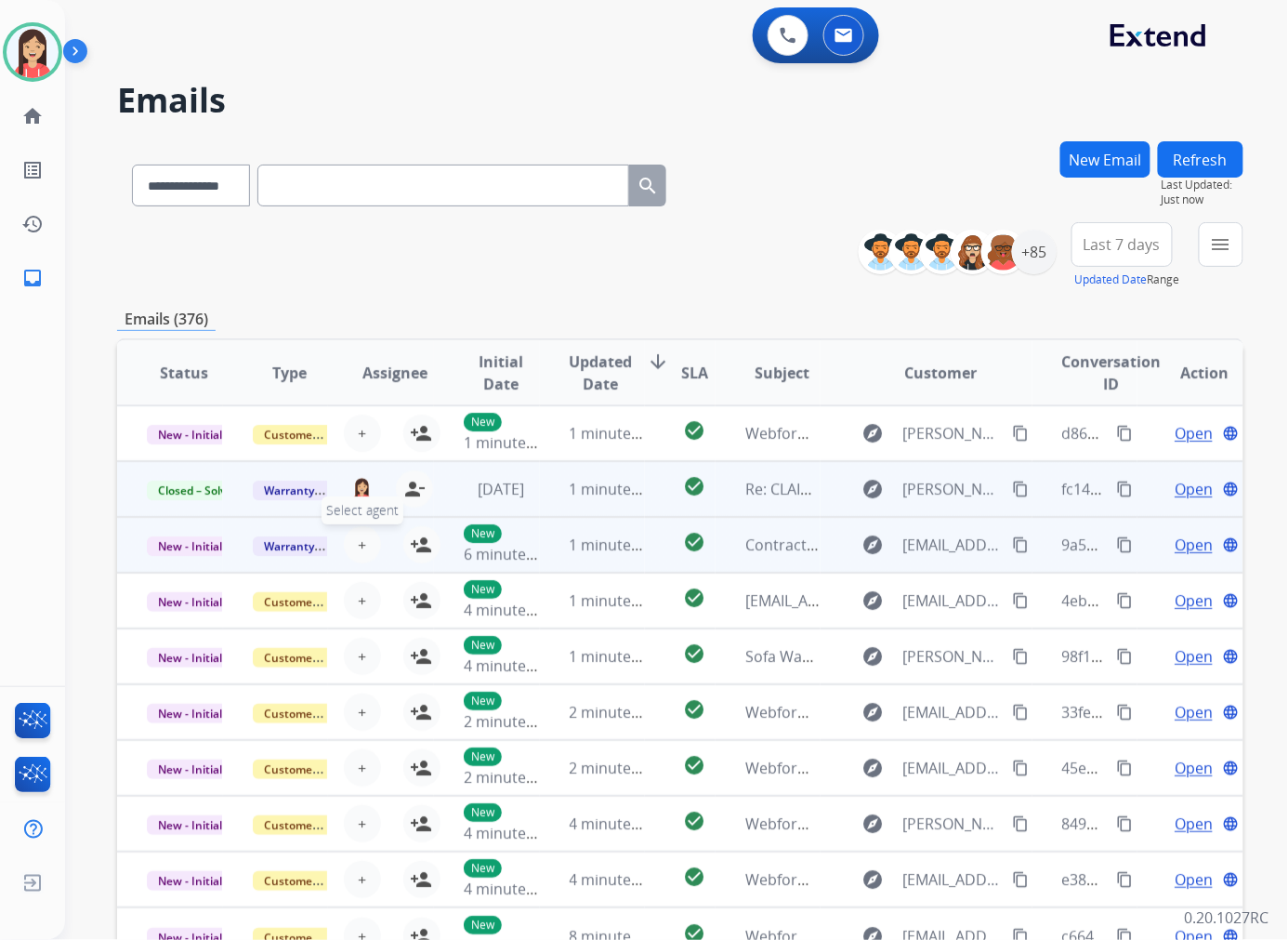
click at [351, 543] on button "+ Select agent" at bounding box center [362, 544] width 37 height 37
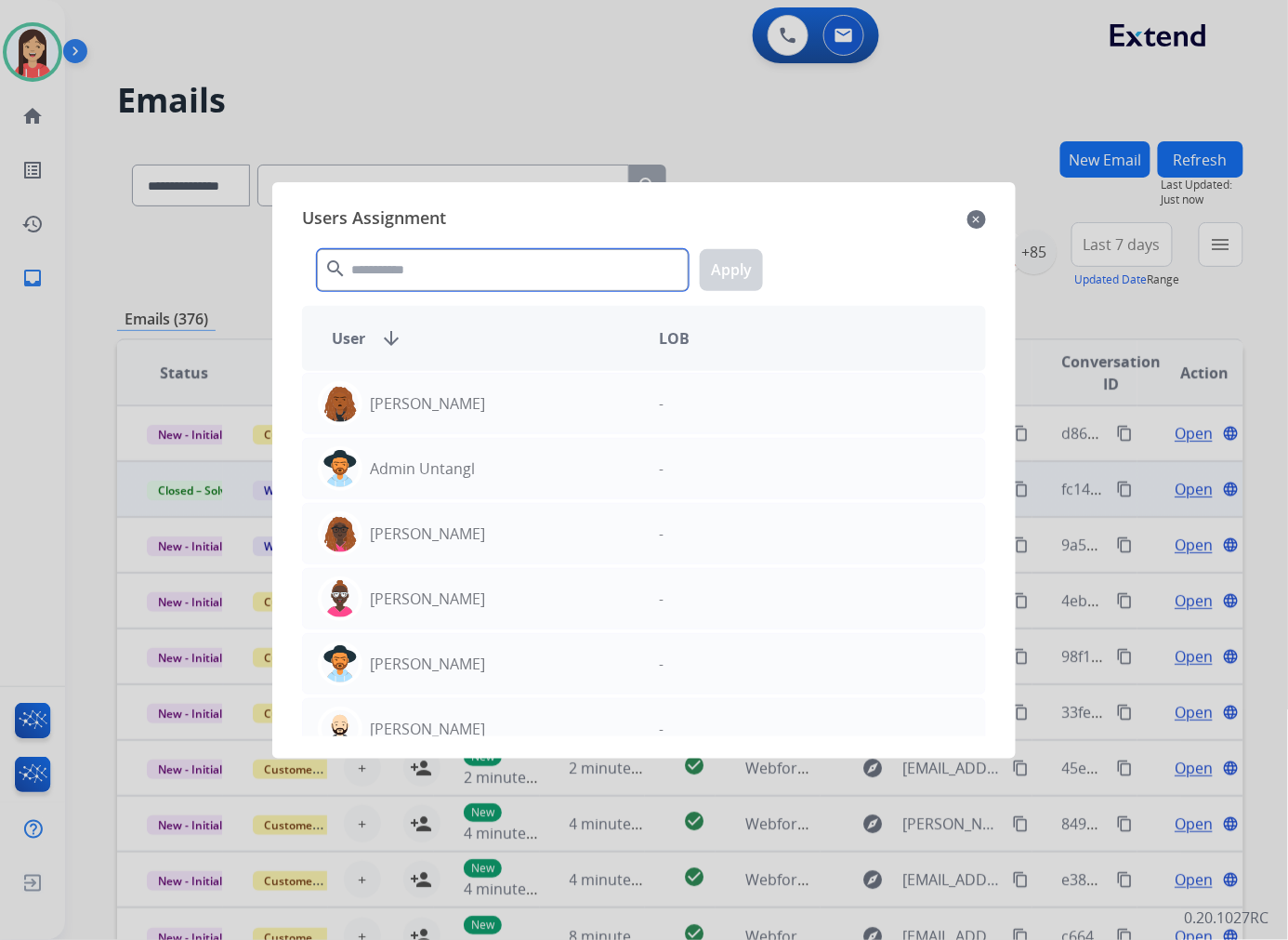
click at [447, 277] on input "text" at bounding box center [503, 270] width 371 height 42
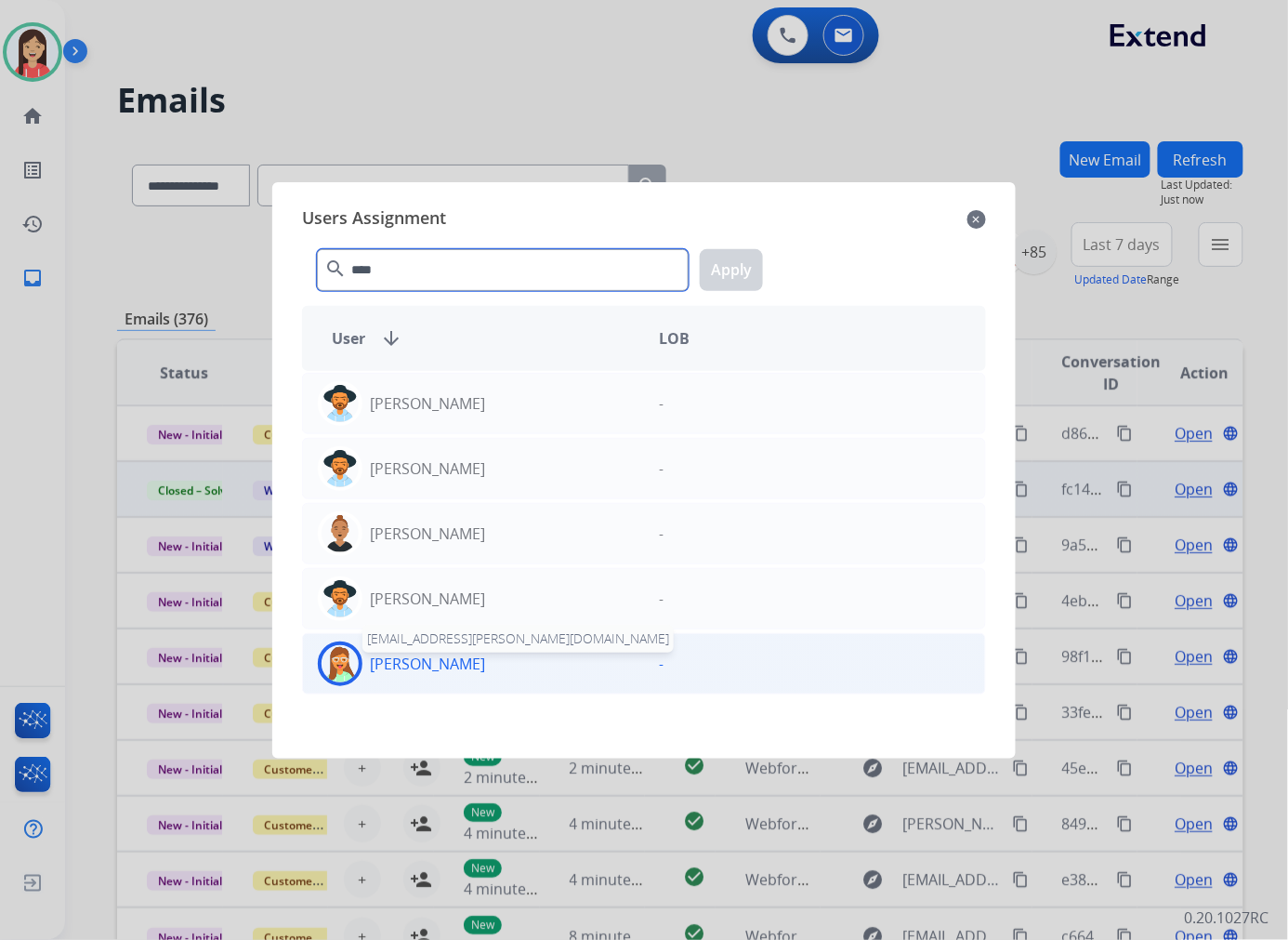
type input "****"
click at [443, 664] on p "[PERSON_NAME]" at bounding box center [426, 663] width 115 height 22
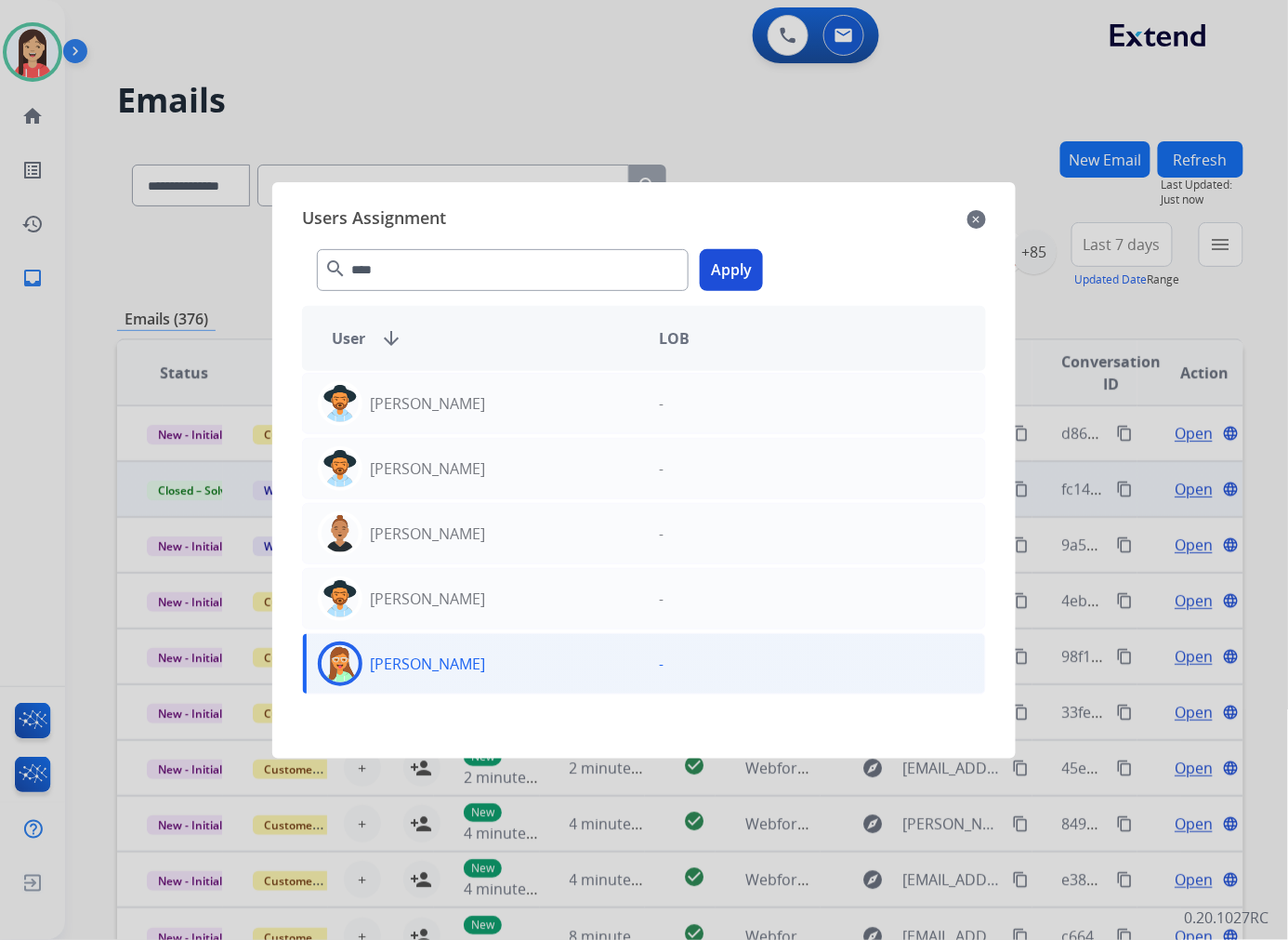
click at [721, 266] on button "Apply" at bounding box center [731, 270] width 63 height 42
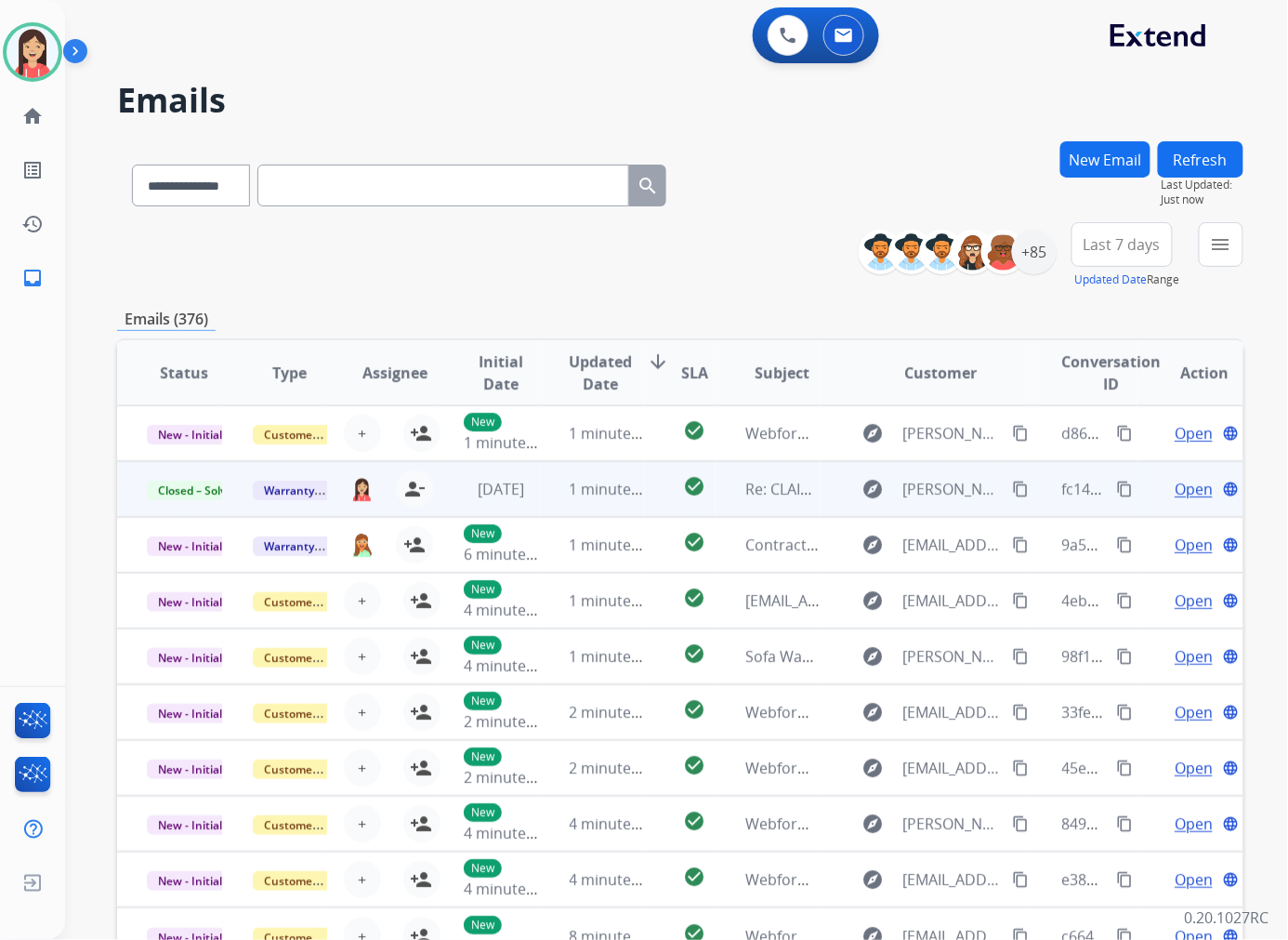
click at [385, 506] on div "person_remove [PERSON_NAME] to Me" at bounding box center [403, 489] width 59 height 37
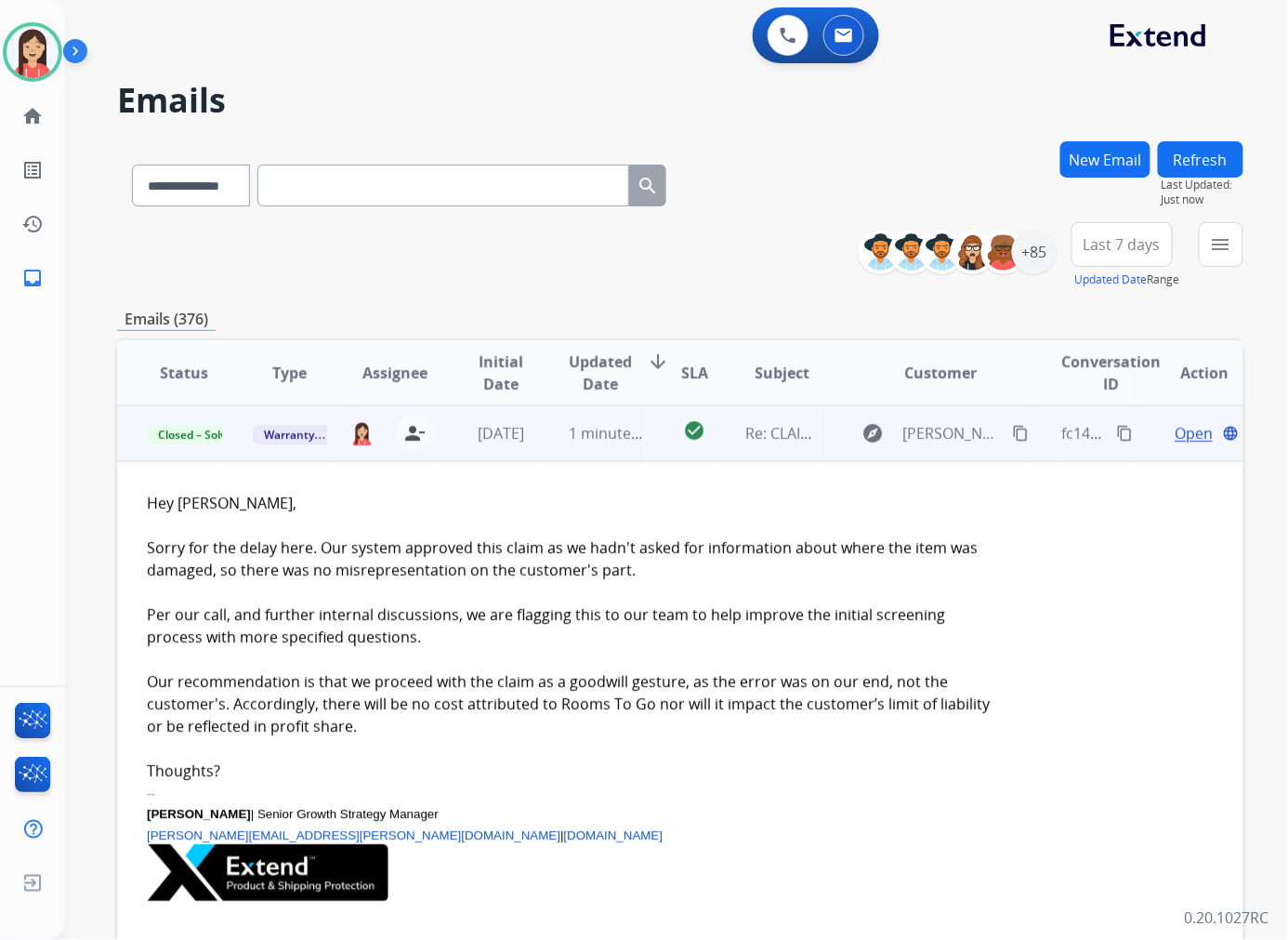
click at [434, 447] on td "[DATE]" at bounding box center [486, 432] width 106 height 56
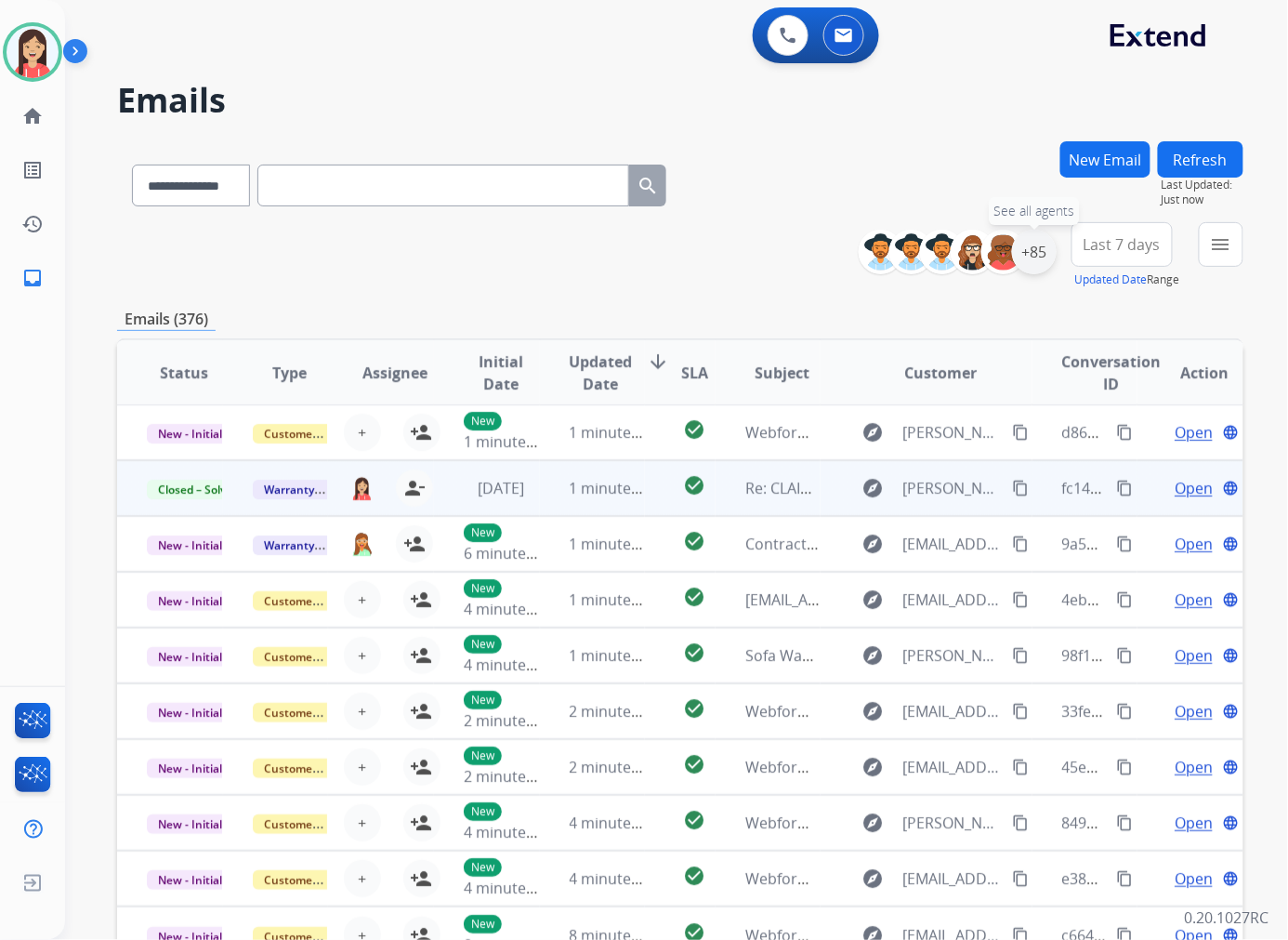
click at [1023, 266] on div "+85" at bounding box center [1034, 251] width 45 height 45
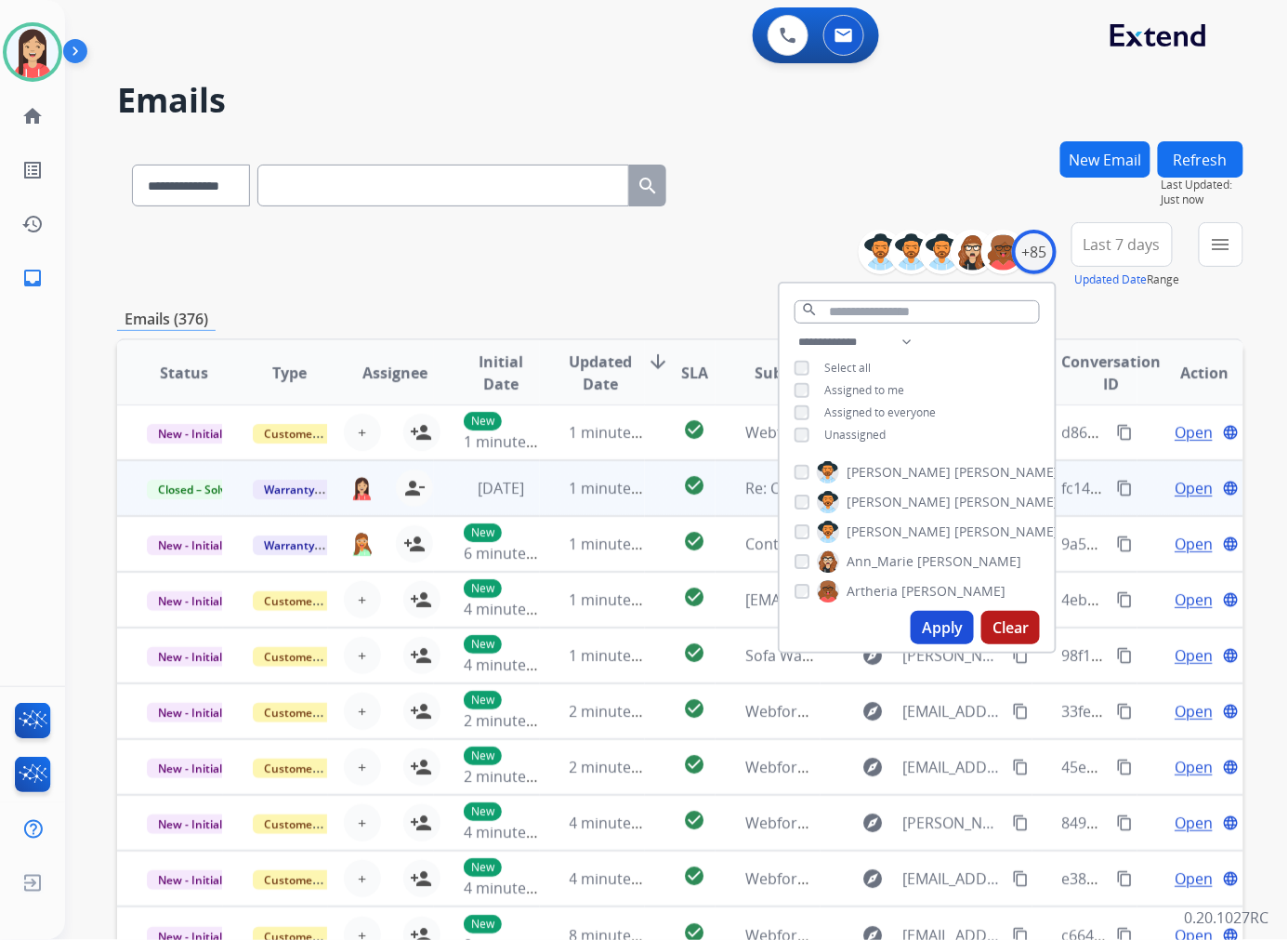
click at [850, 427] on span "Unassigned" at bounding box center [855, 434] width 61 height 16
click at [944, 634] on button "Apply" at bounding box center [941, 627] width 63 height 33
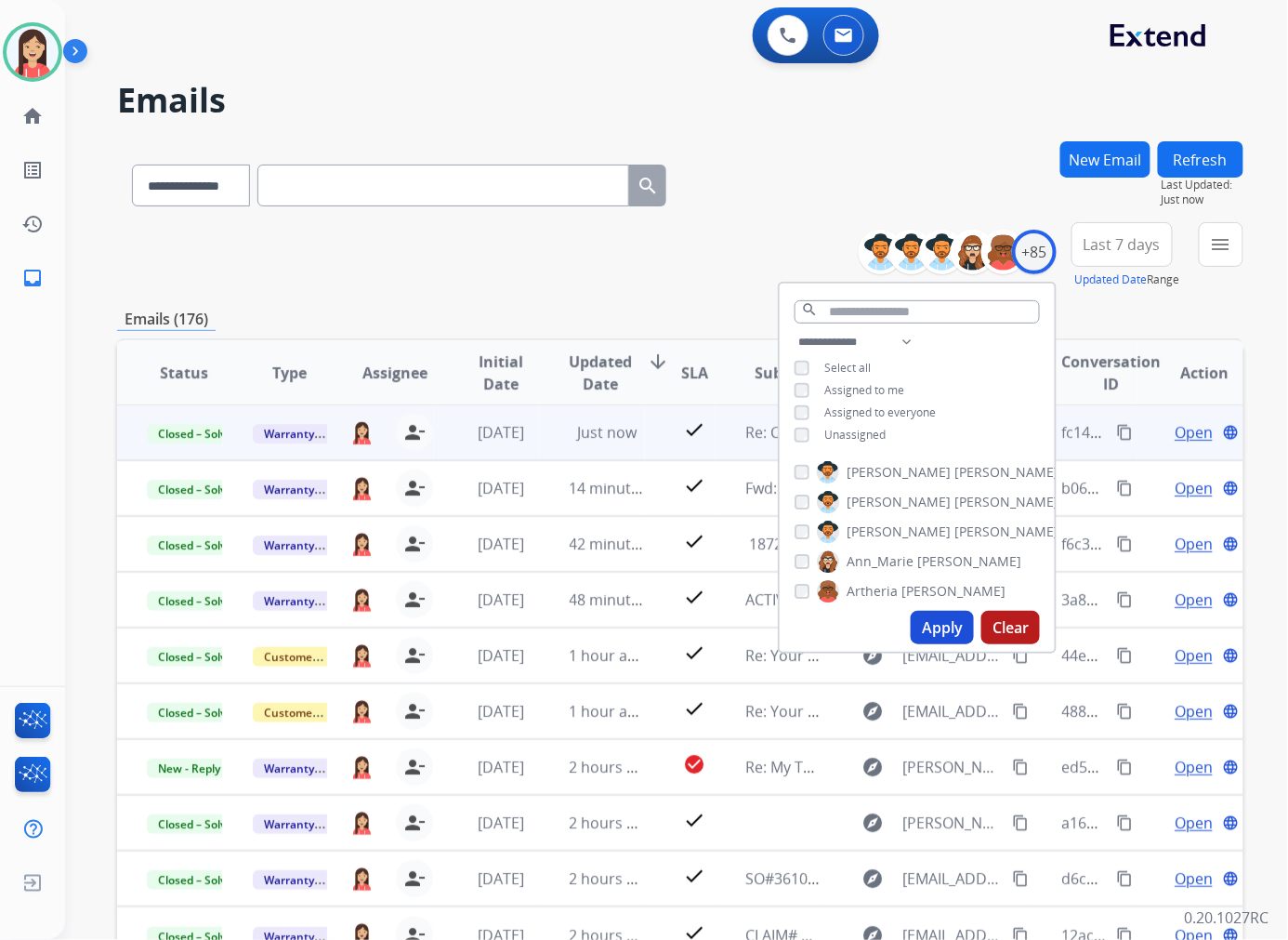
click at [617, 284] on div "**********" at bounding box center [680, 255] width 1126 height 67
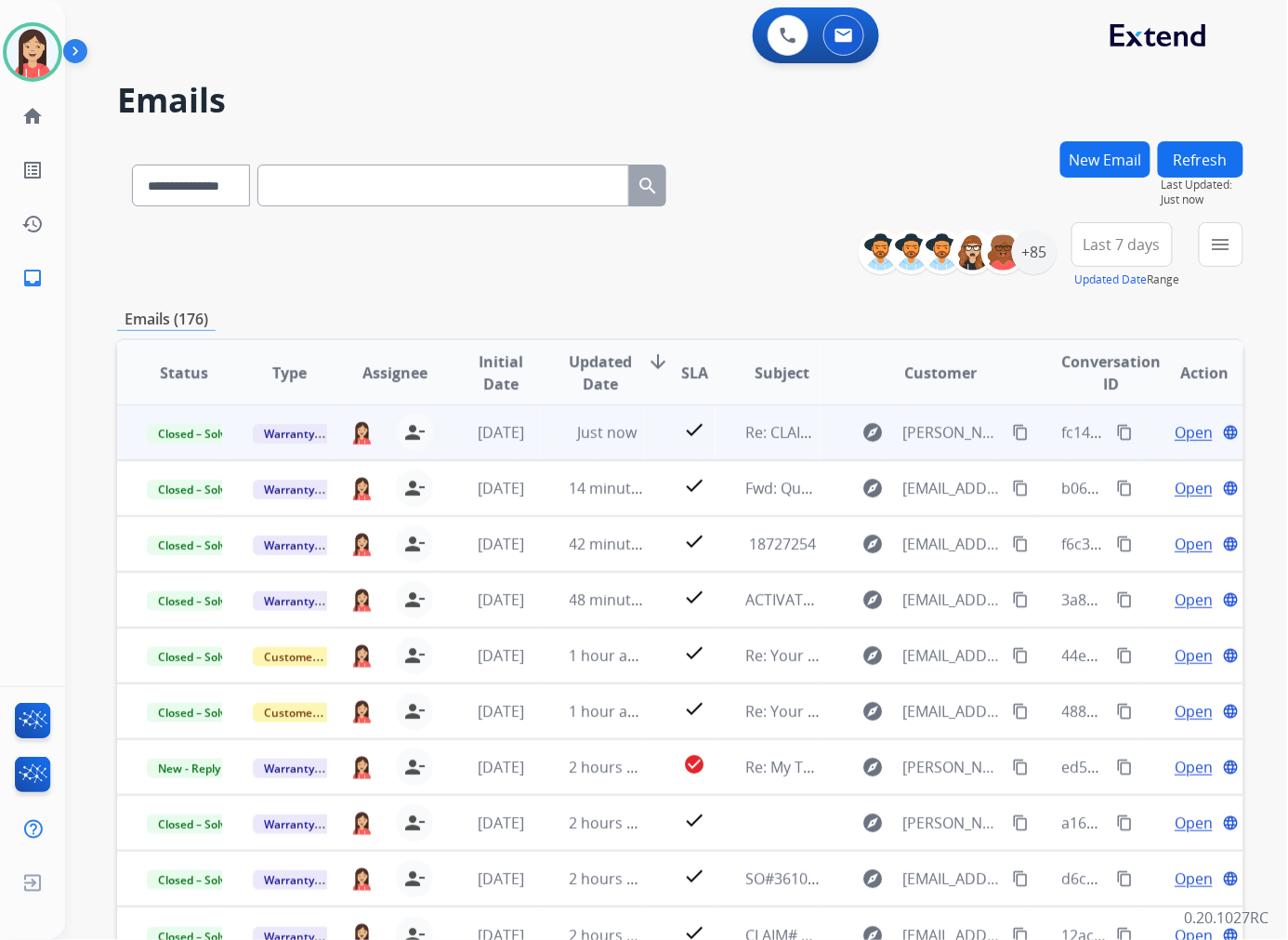
click at [1122, 248] on span "Last 7 days" at bounding box center [1121, 245] width 77 height 8
click at [1085, 475] on div "Last 90 days" at bounding box center [1115, 470] width 102 height 28
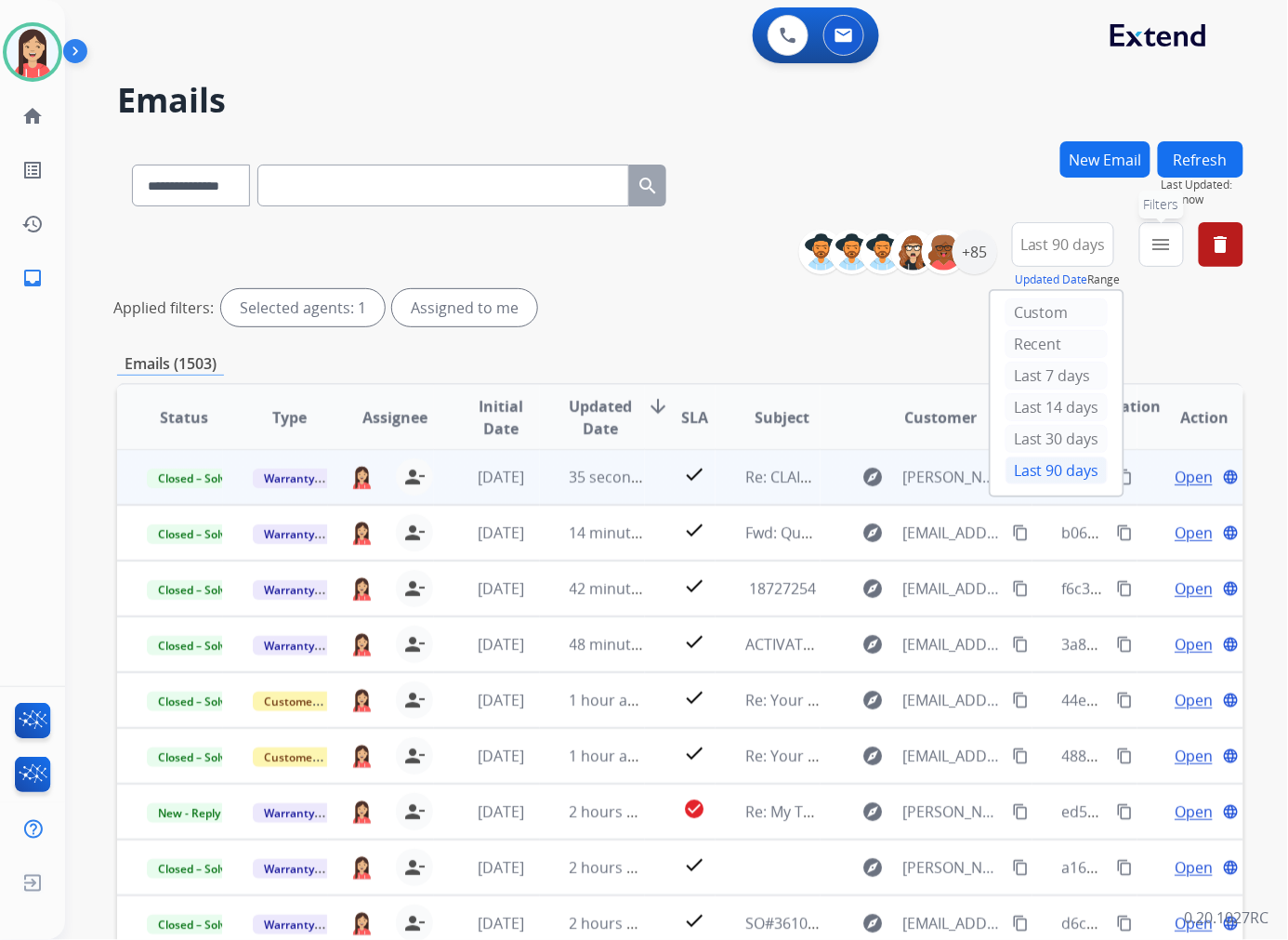
click at [1167, 249] on mat-icon "menu" at bounding box center [1160, 244] width 22 height 22
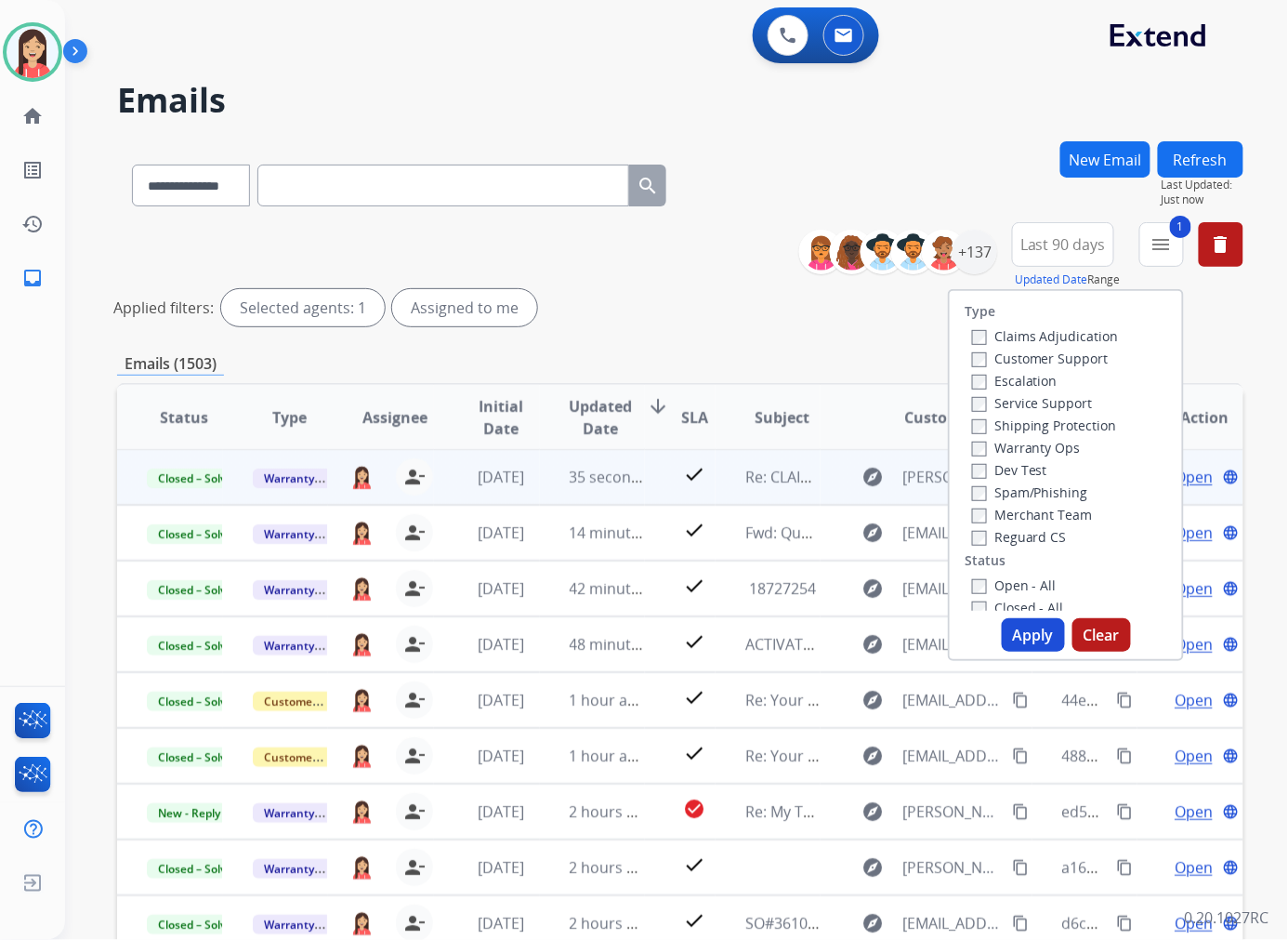
click at [1046, 632] on button "Apply" at bounding box center [1033, 634] width 63 height 33
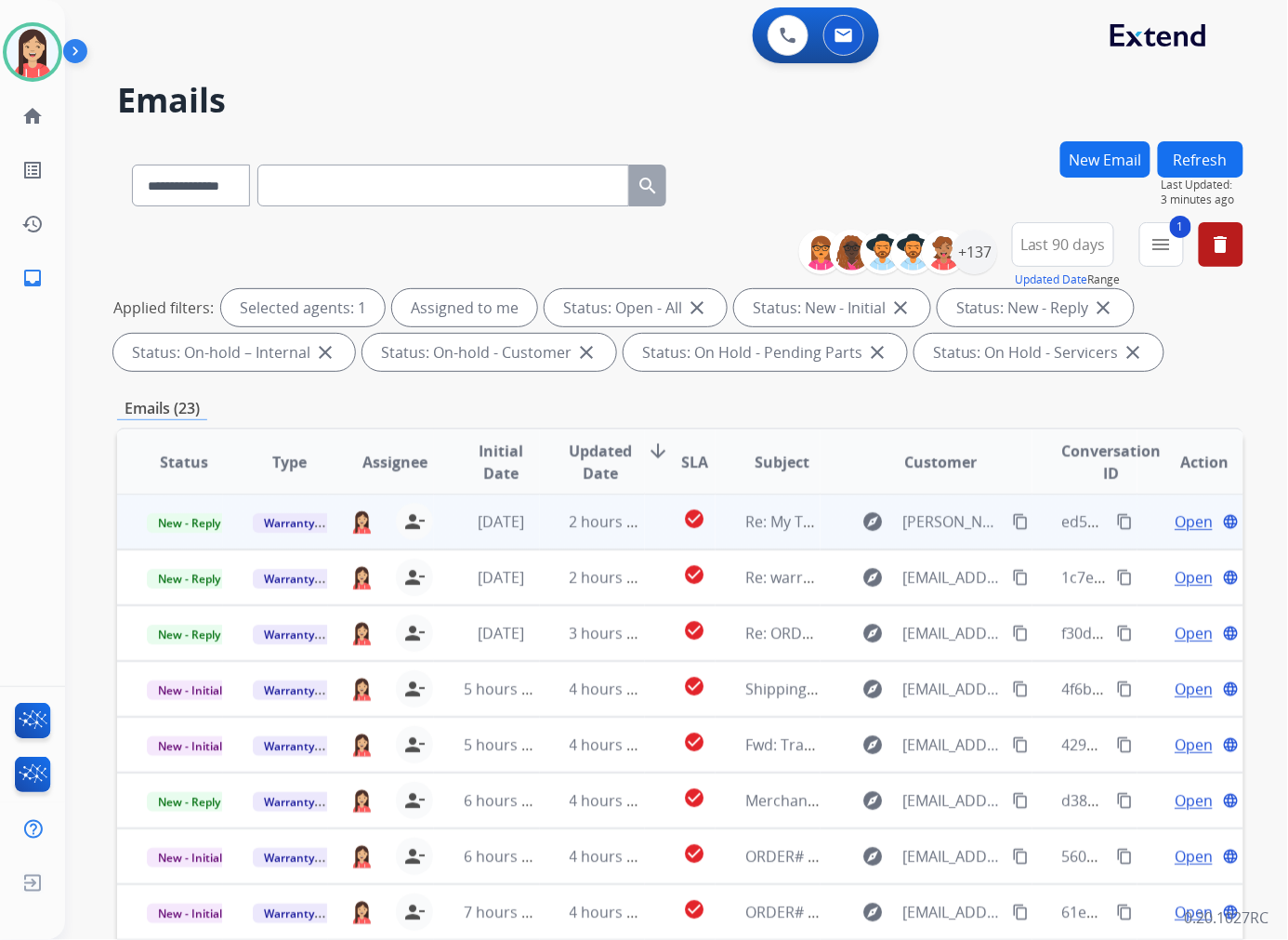
click at [545, 532] on td "2 hours ago" at bounding box center [592, 521] width 106 height 56
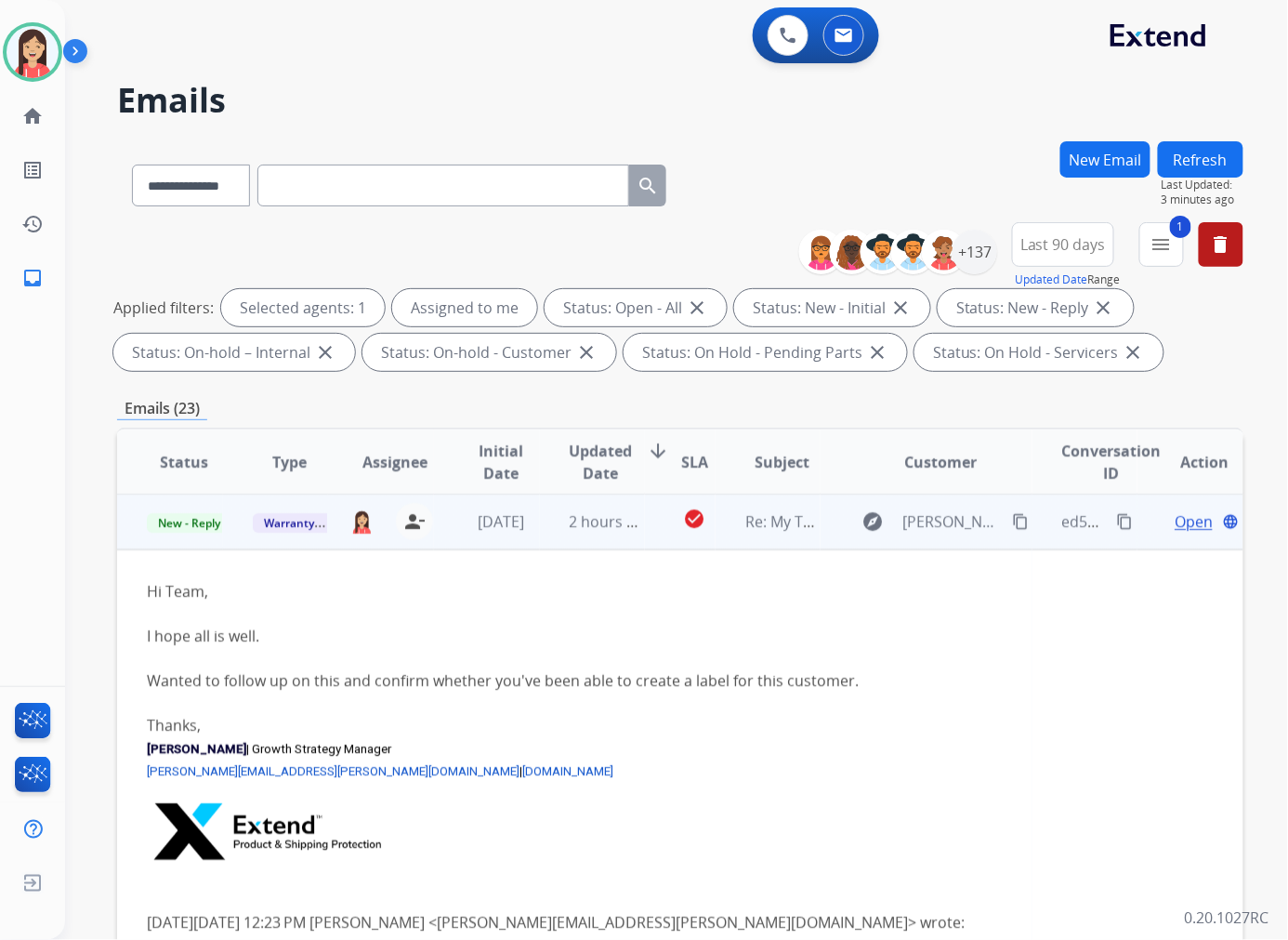
scroll to position [0, 0]
click at [1176, 523] on span "Open" at bounding box center [1193, 522] width 38 height 22
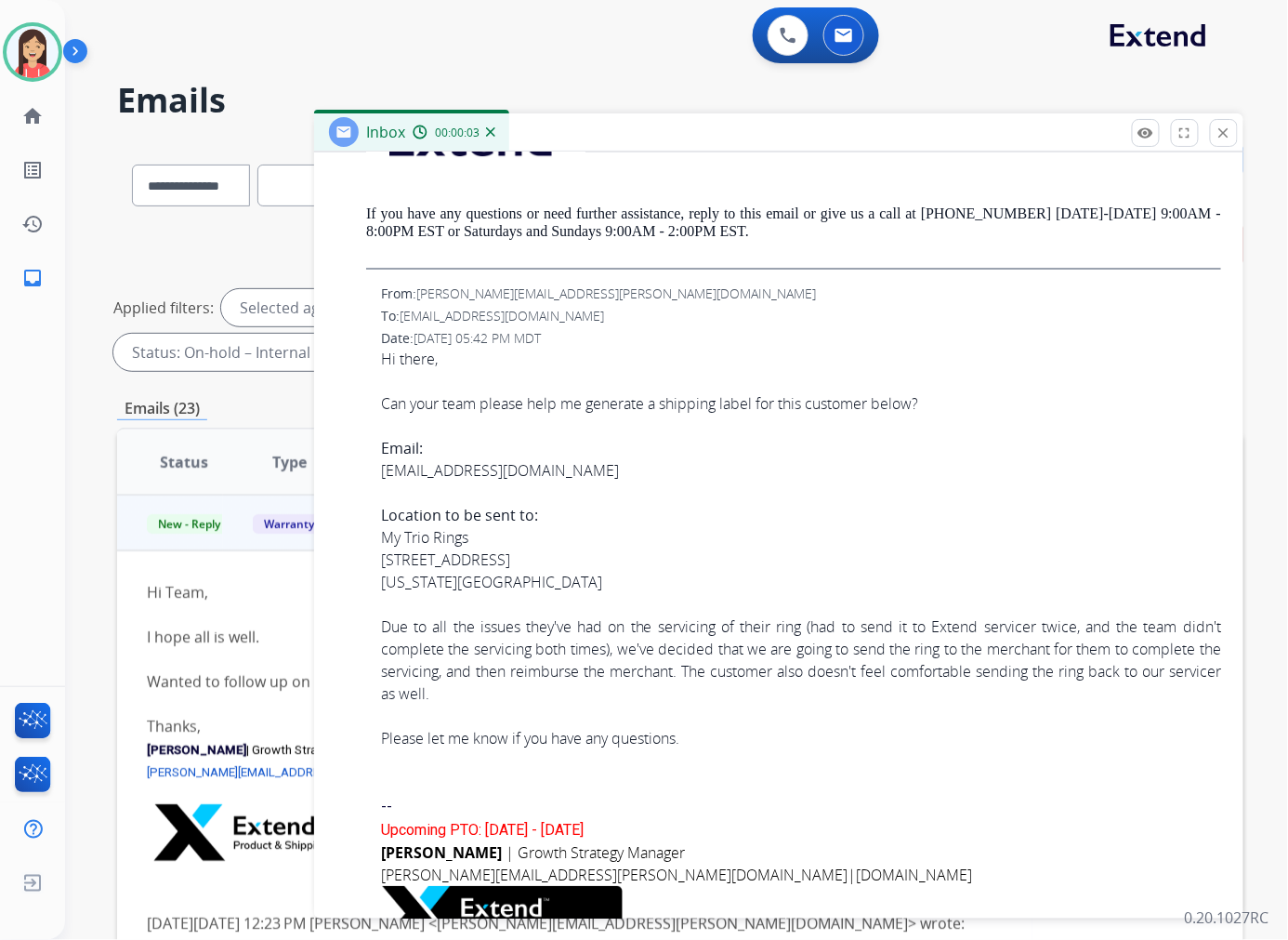
scroll to position [1859, 0]
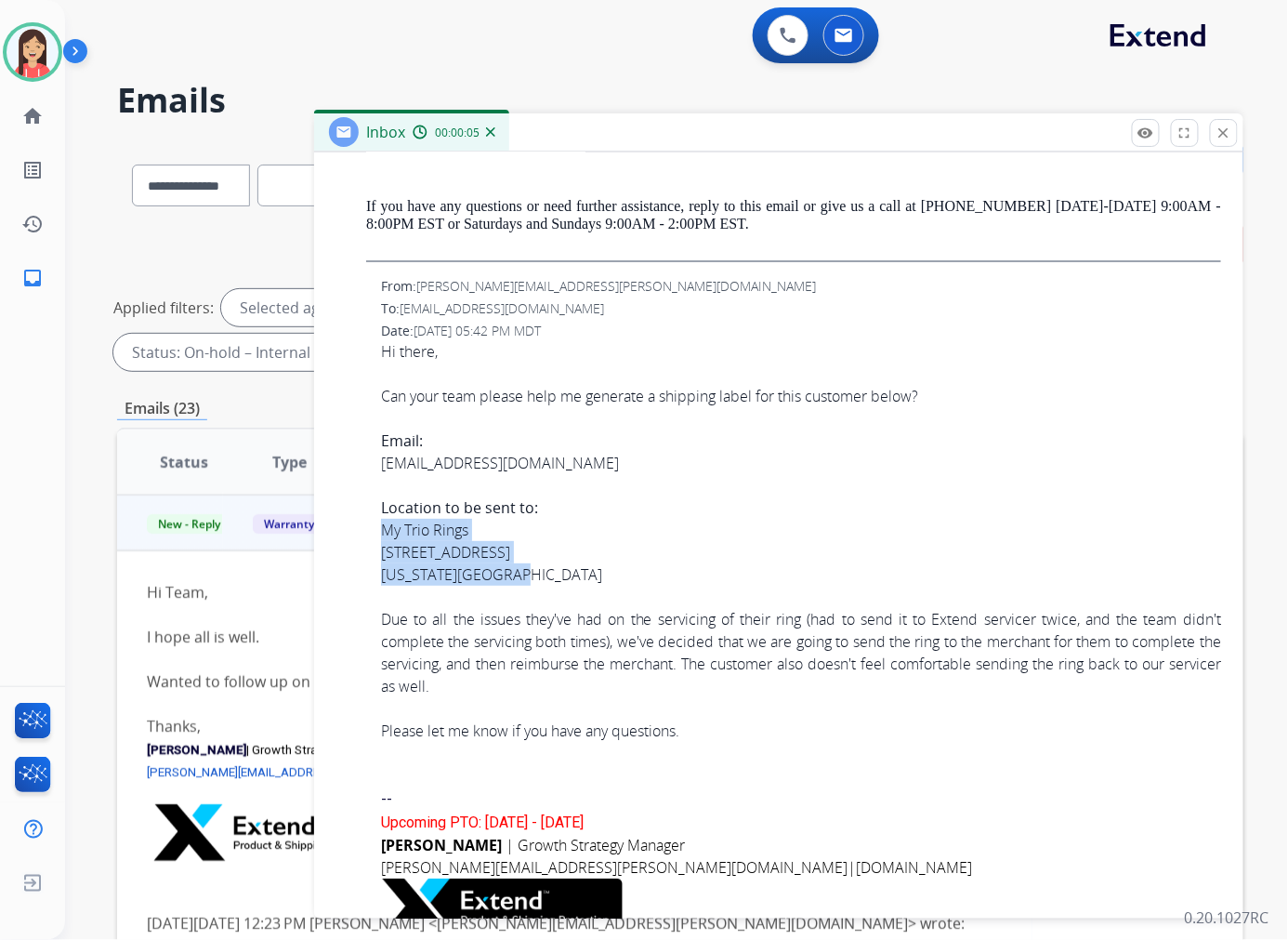
drag, startPoint x: 558, startPoint y: 574, endPoint x: 376, endPoint y: 537, distance: 185.7
click at [376, 537] on div "From: [PERSON_NAME][EMAIL_ADDRESS][PERSON_NAME][DOMAIN_NAME] To: [EMAIL_ADDRESS…" at bounding box center [778, 609] width 884 height 664
click at [416, 574] on div "My Trio Rings [STREET_ADDRESS][US_STATE]" at bounding box center [801, 552] width 840 height 67
drag, startPoint x: 378, startPoint y: 531, endPoint x: 526, endPoint y: 579, distance: 155.6
click at [526, 579] on div "From: [PERSON_NAME][EMAIL_ADDRESS][PERSON_NAME][DOMAIN_NAME] To: [EMAIL_ADDRESS…" at bounding box center [778, 609] width 884 height 664
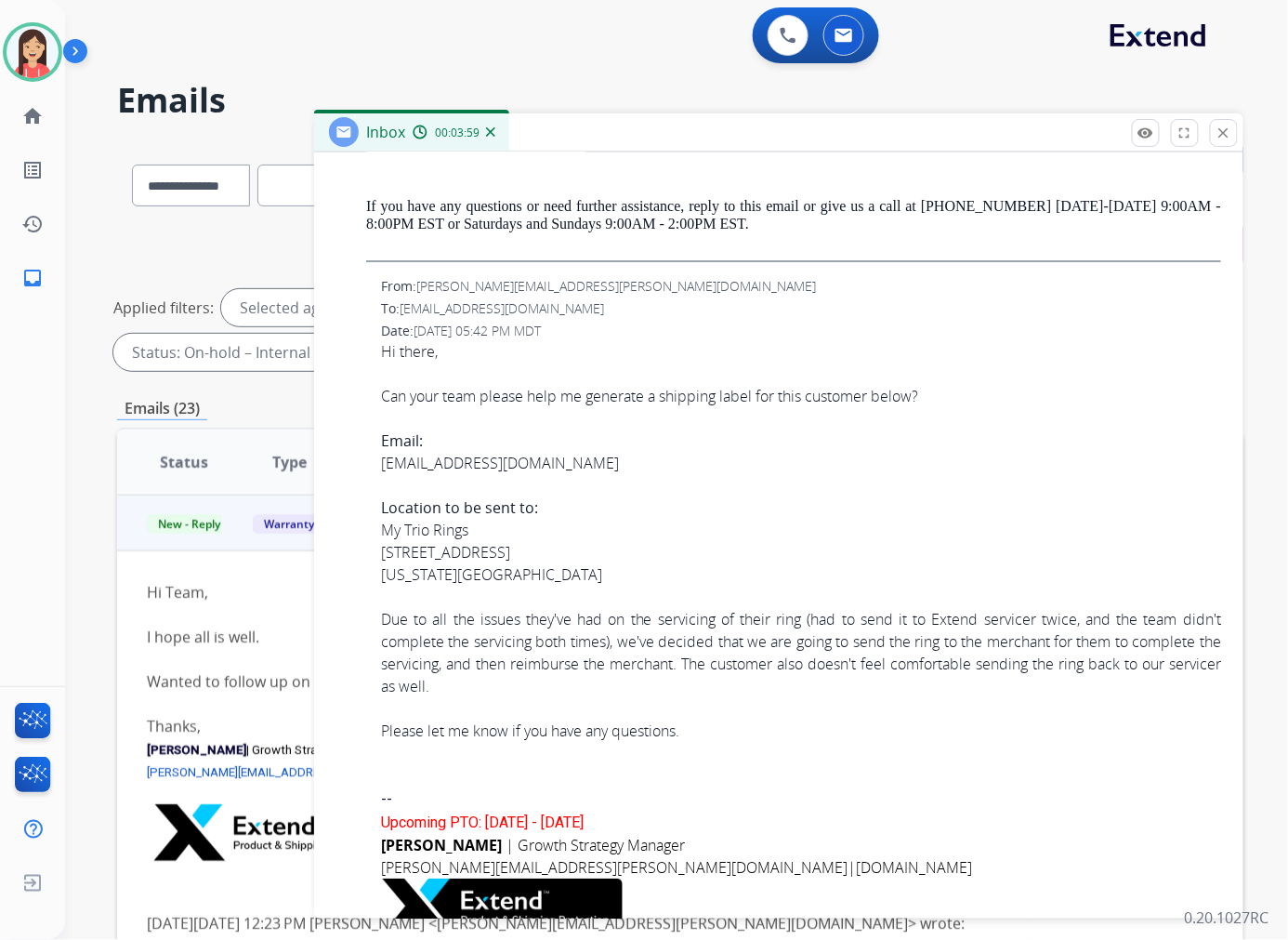
click at [800, 472] on div "Email: [EMAIL_ADDRESS][DOMAIN_NAME]" at bounding box center [801, 451] width 840 height 45
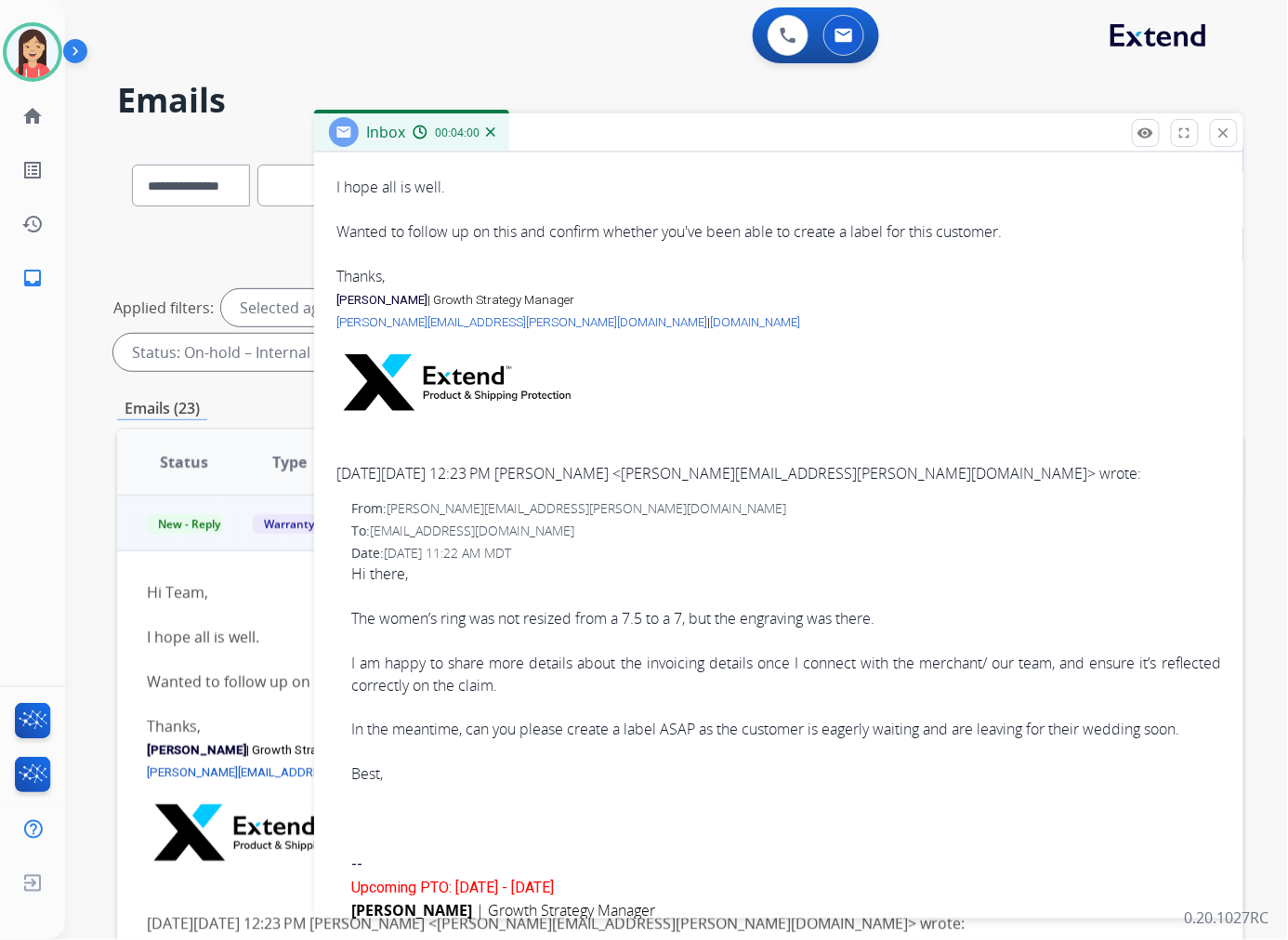
scroll to position [0, 0]
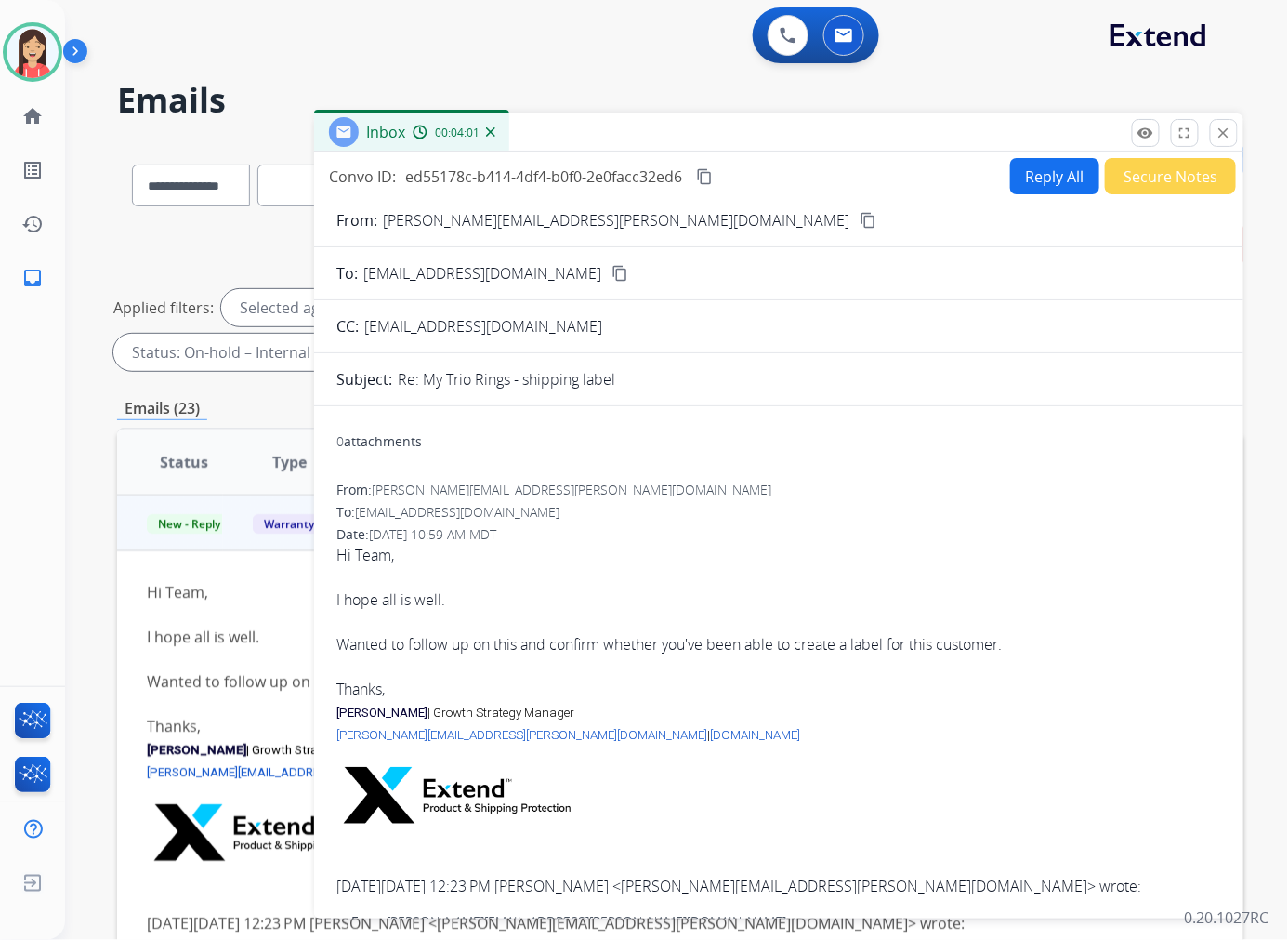
click at [1025, 176] on button "Reply All" at bounding box center [1055, 176] width 89 height 36
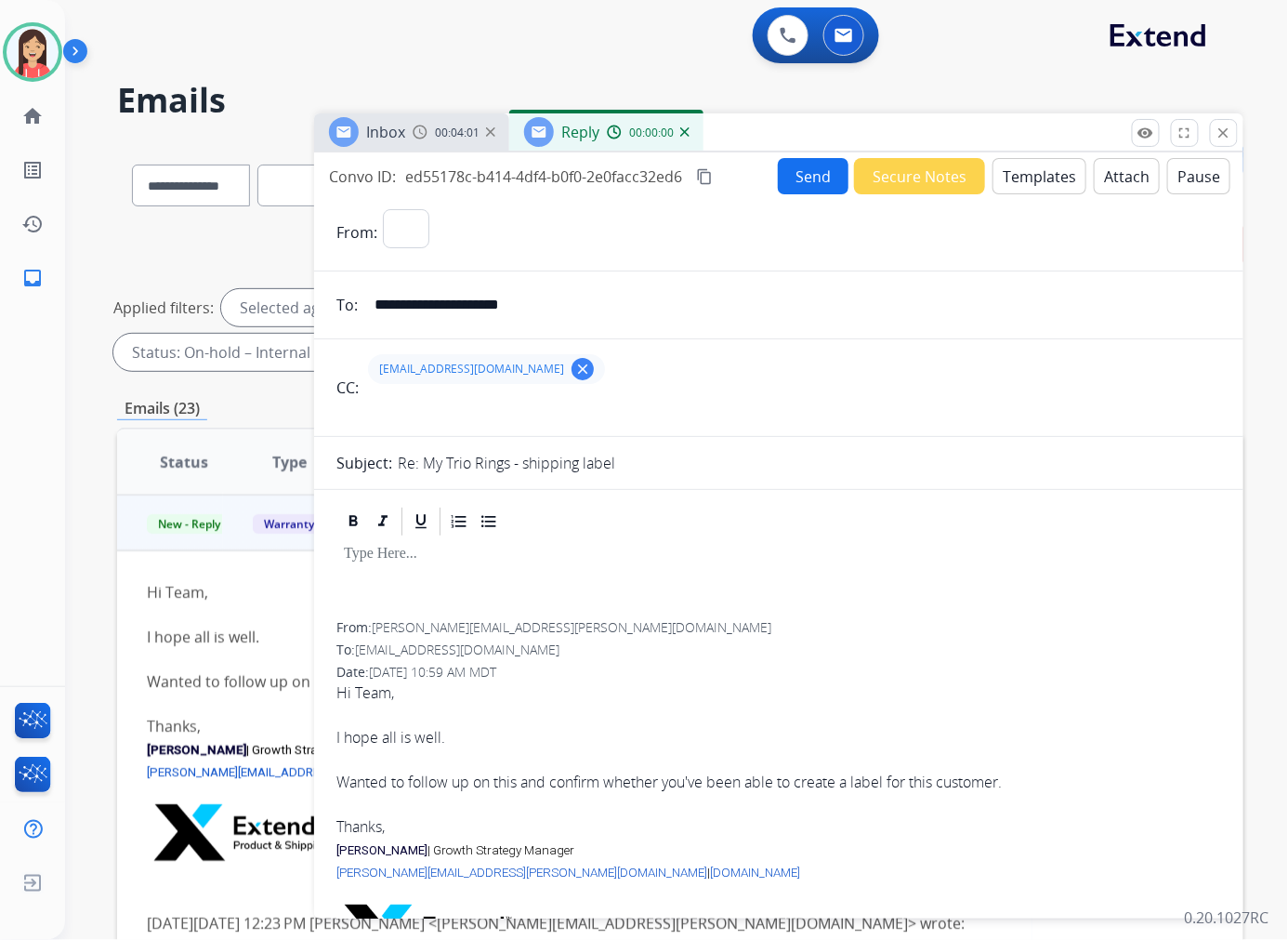
select select "**********"
click at [574, 370] on mat-icon "clear" at bounding box center [583, 370] width 17 height 17
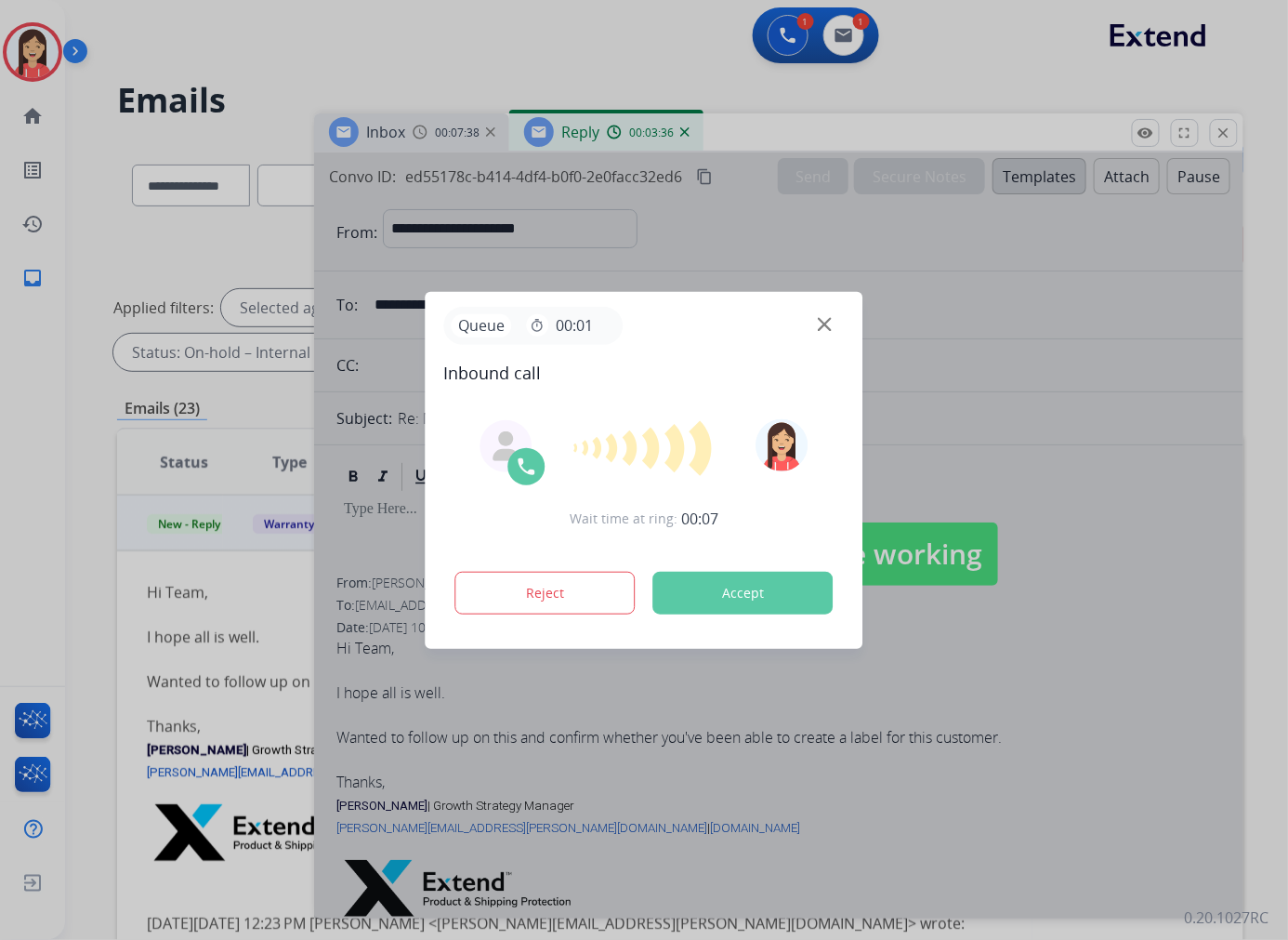
click at [736, 590] on button "Accept" at bounding box center [743, 592] width 180 height 43
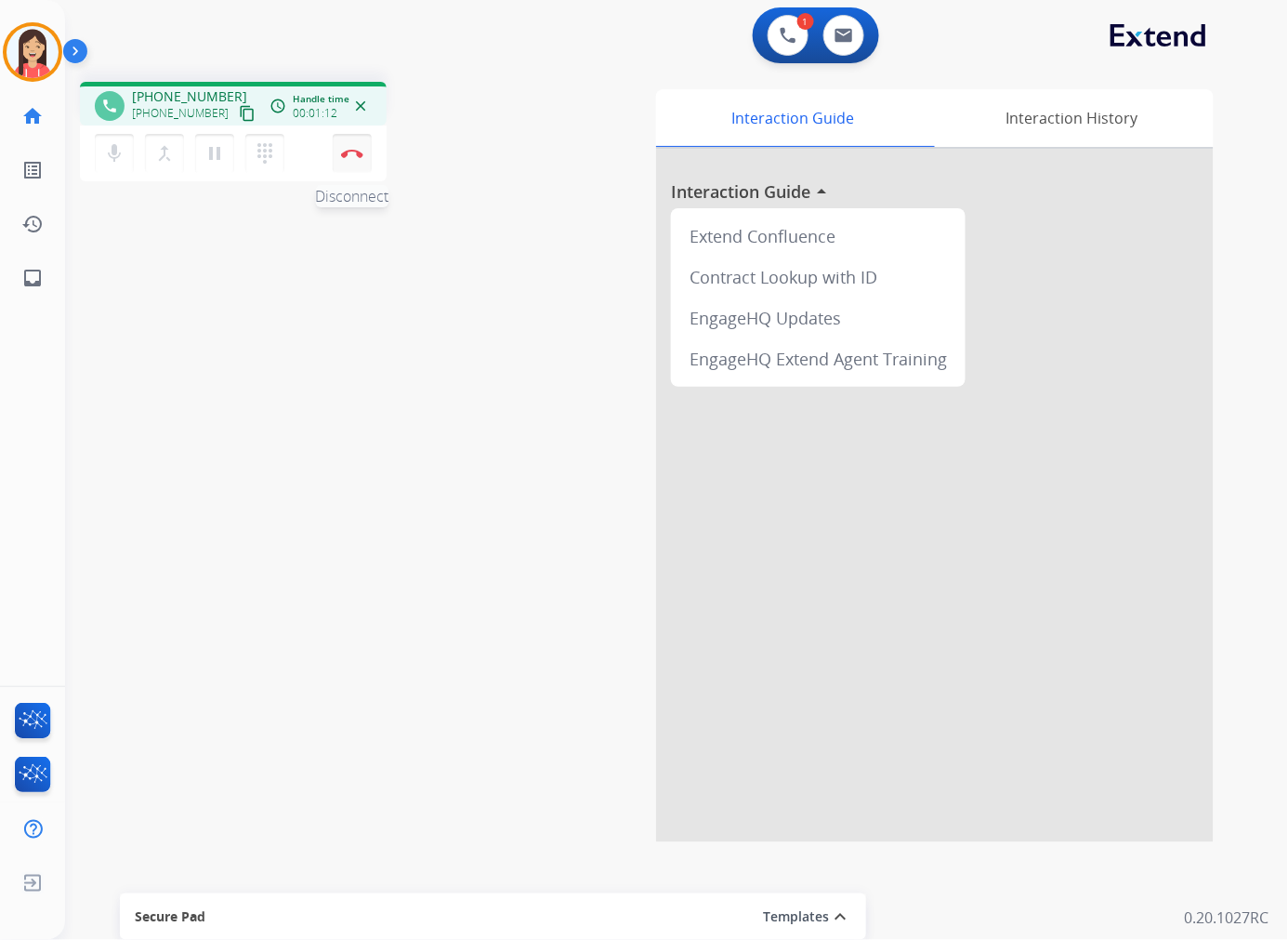
click at [357, 149] on img at bounding box center [351, 153] width 22 height 10
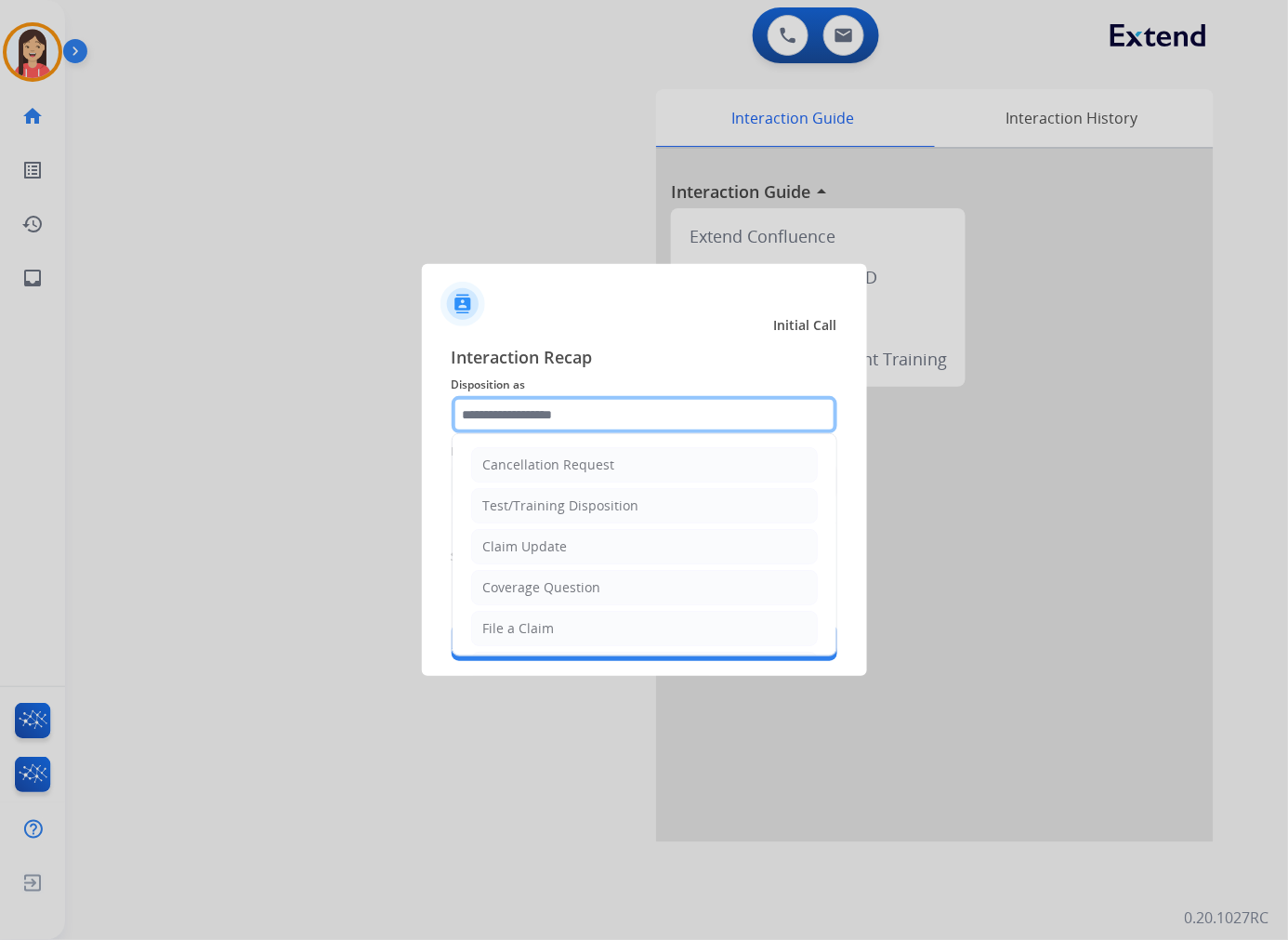
click at [571, 412] on input "text" at bounding box center [644, 414] width 386 height 37
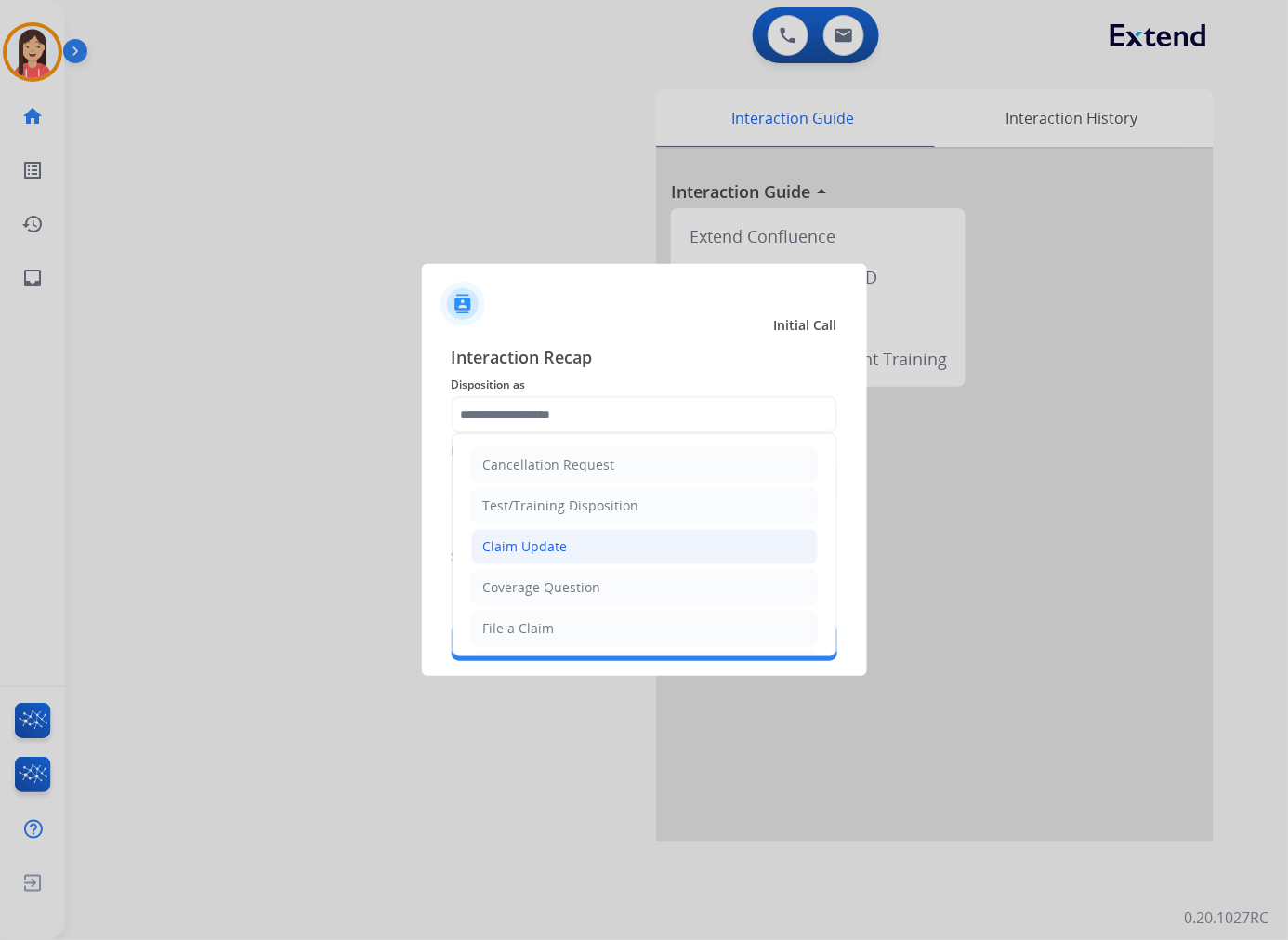
click at [595, 554] on li "Claim Update" at bounding box center [644, 546] width 347 height 35
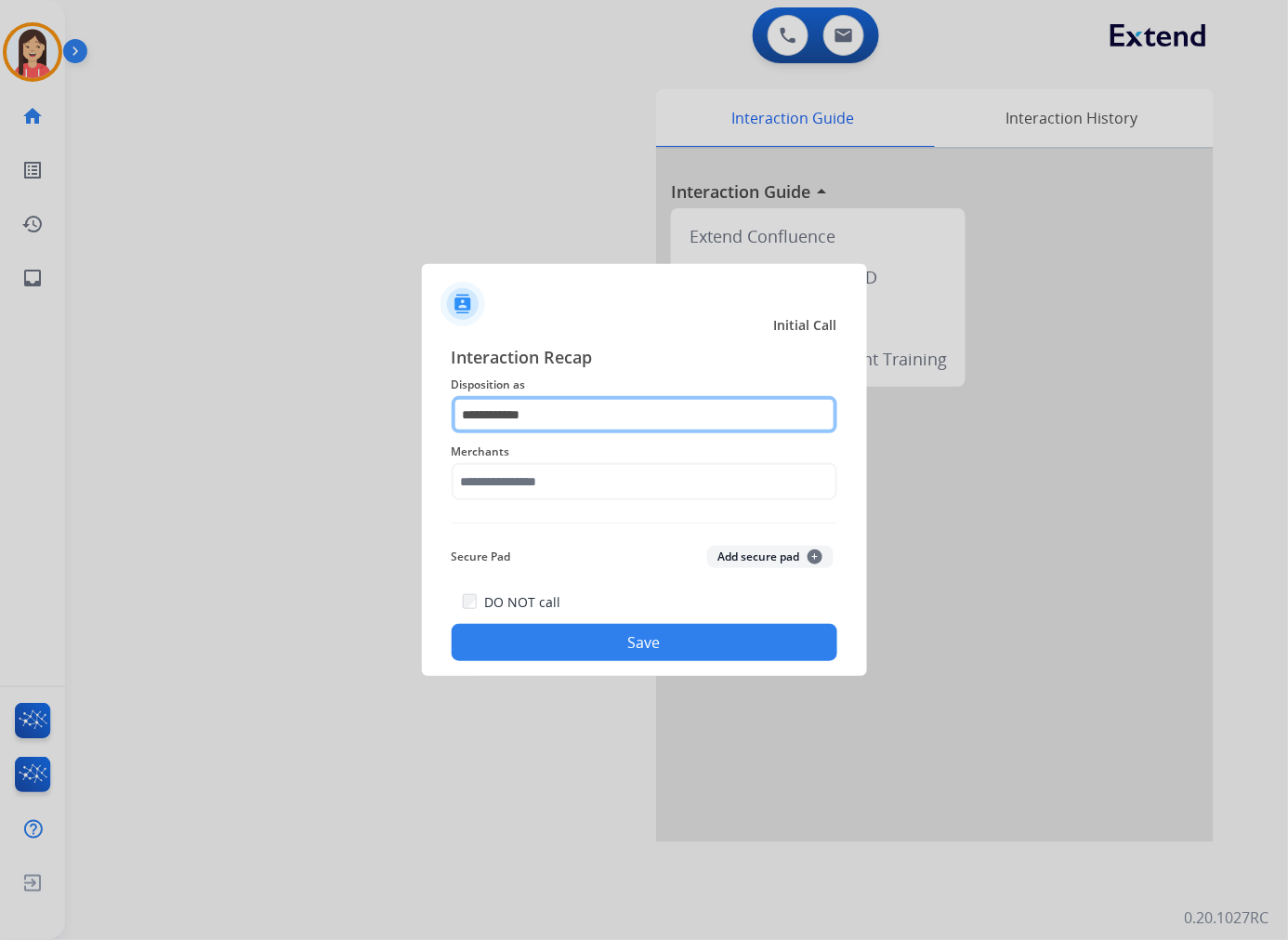
click at [593, 410] on input "**********" at bounding box center [644, 414] width 386 height 37
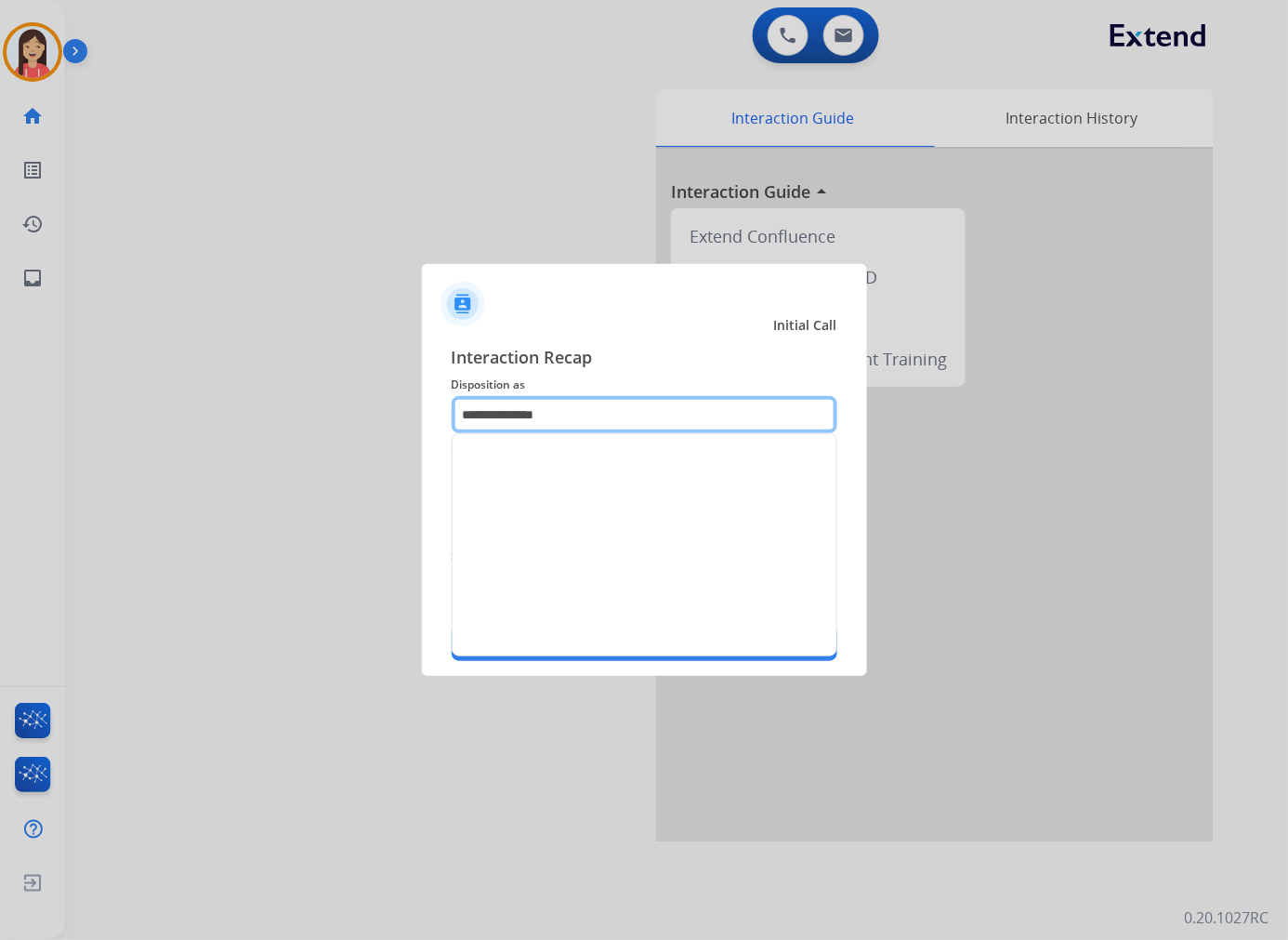
drag, startPoint x: 589, startPoint y: 410, endPoint x: 149, endPoint y: 370, distance: 441.8
click at [0, 370] on app-contact-recap-modal "**********" at bounding box center [0, 470] width 0 height 940
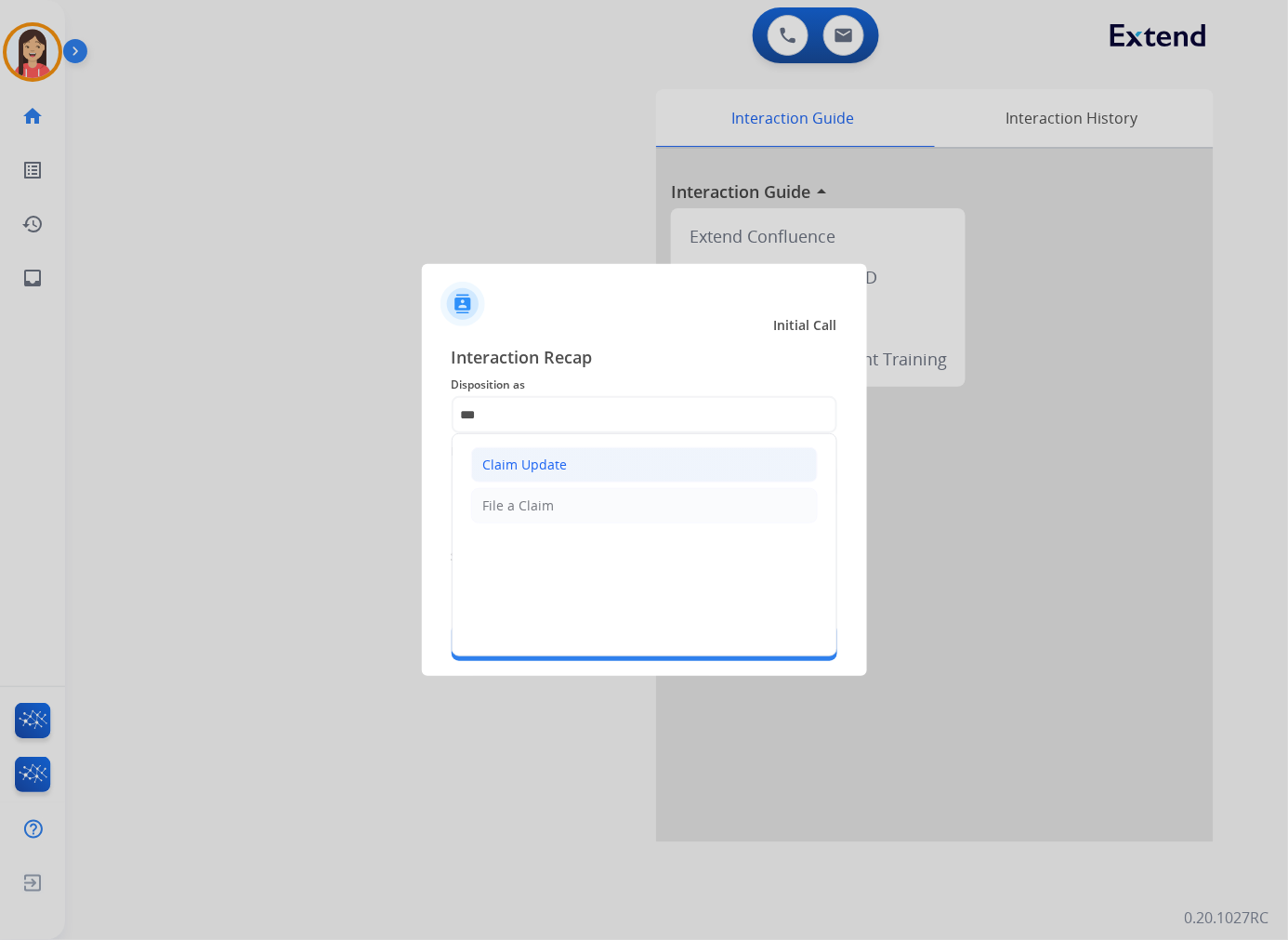
click at [480, 463] on li "Claim Update" at bounding box center [644, 464] width 347 height 35
type input "**********"
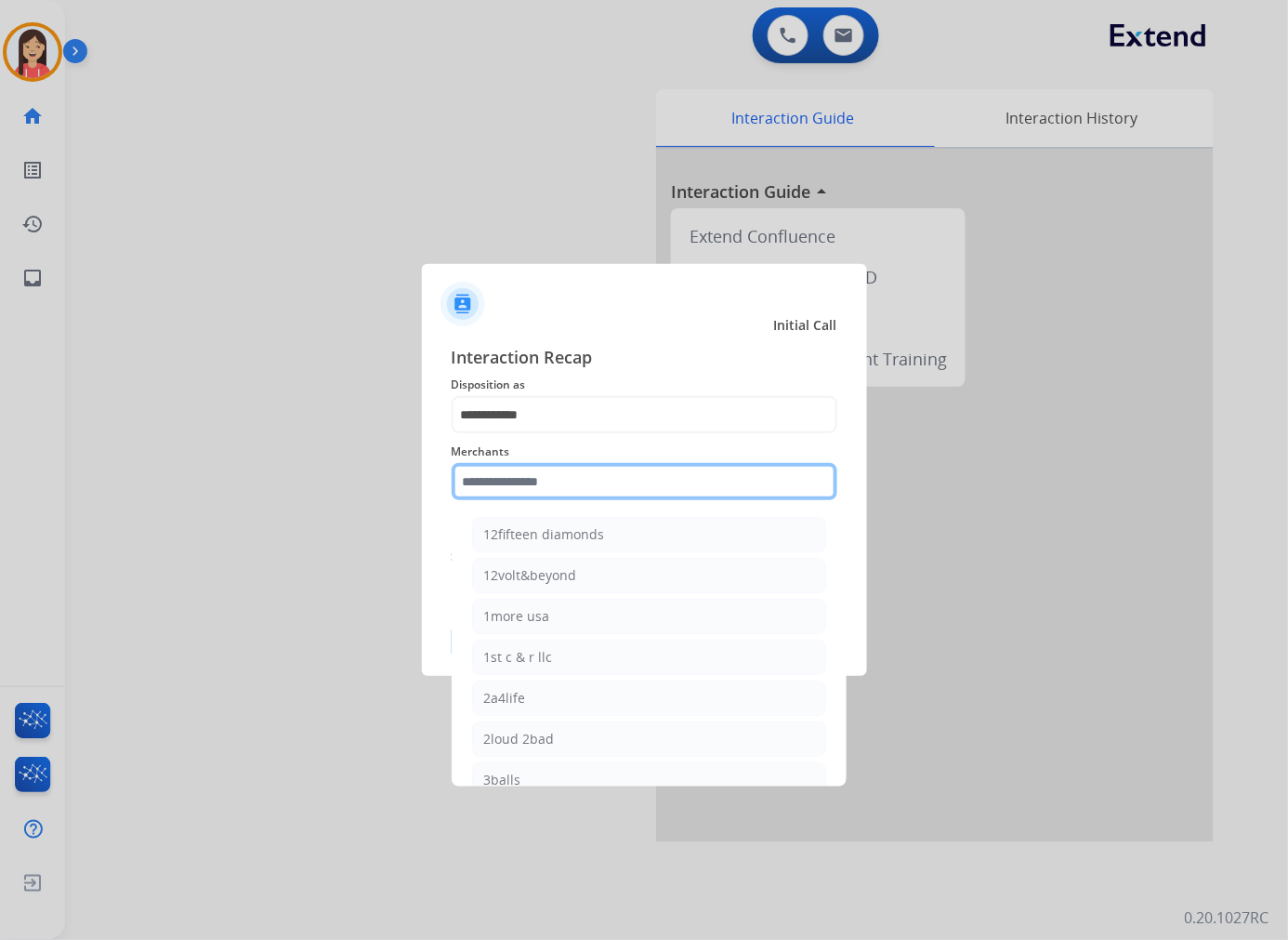
click at [532, 494] on input "text" at bounding box center [644, 481] width 386 height 37
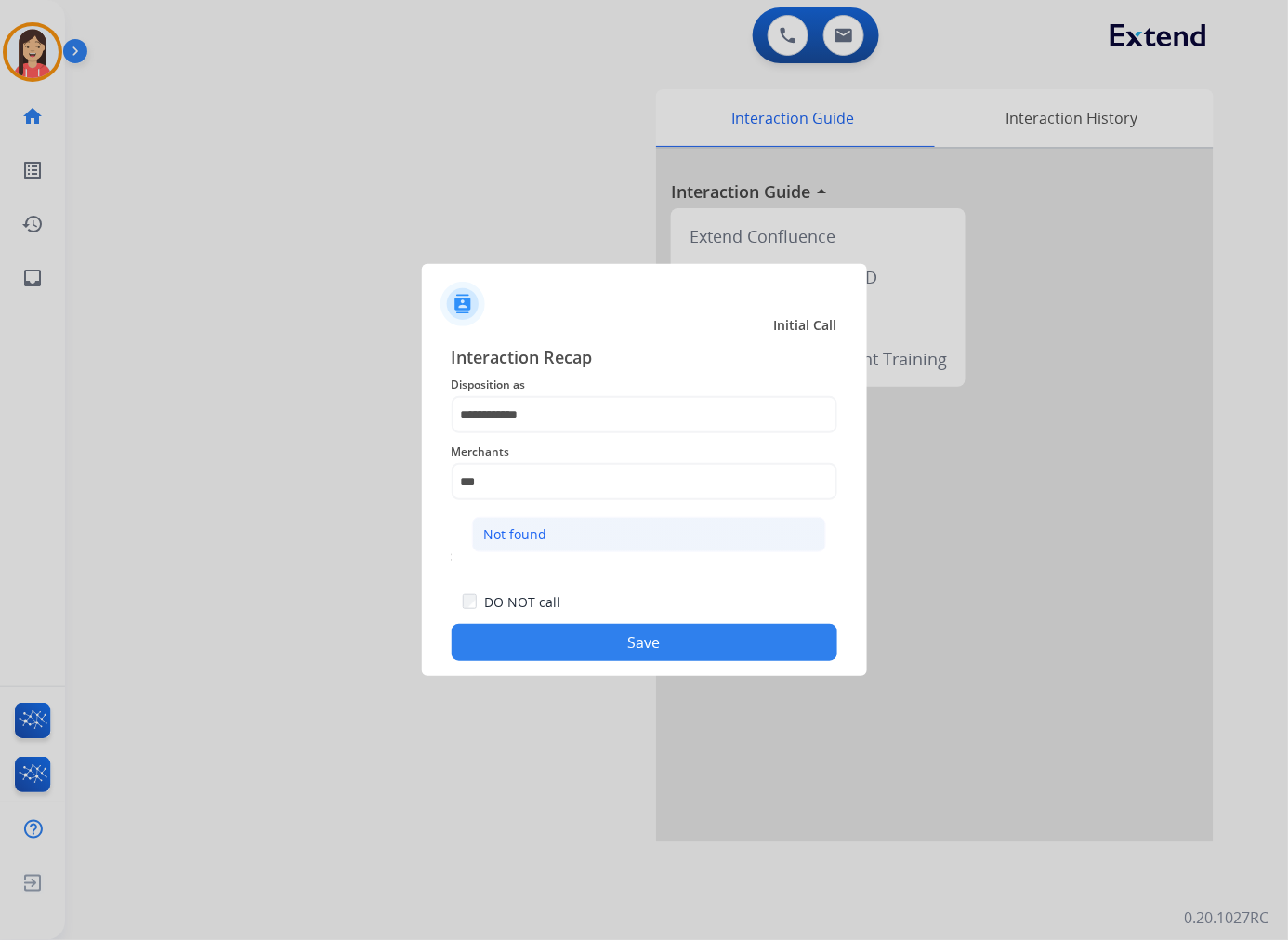
click at [532, 526] on div "Not found" at bounding box center [515, 534] width 63 height 19
type input "*********"
click at [579, 630] on button "Save" at bounding box center [644, 642] width 386 height 37
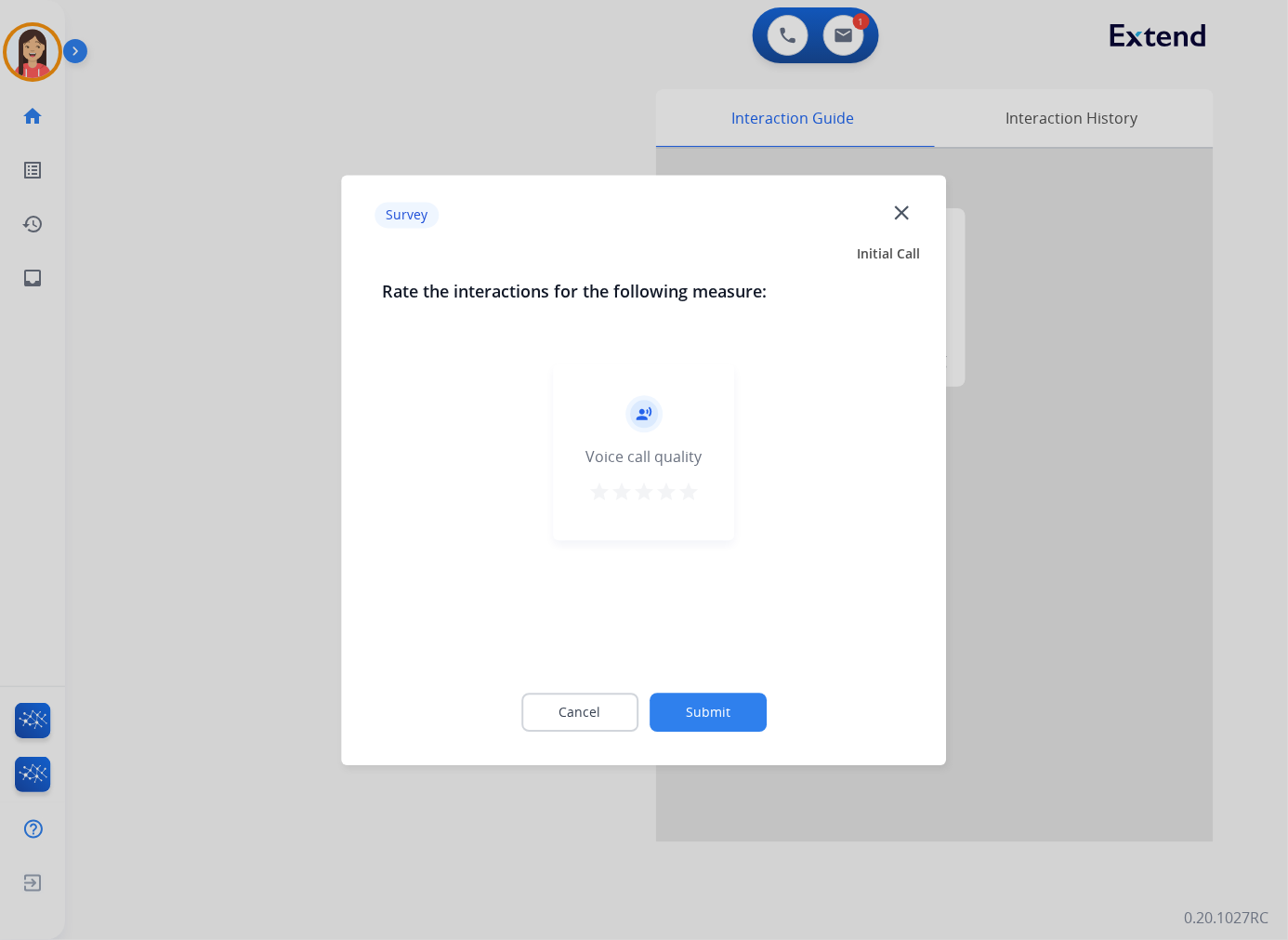
click at [697, 490] on mat-icon "star" at bounding box center [687, 491] width 22 height 22
click at [744, 703] on button "Submit" at bounding box center [707, 711] width 117 height 39
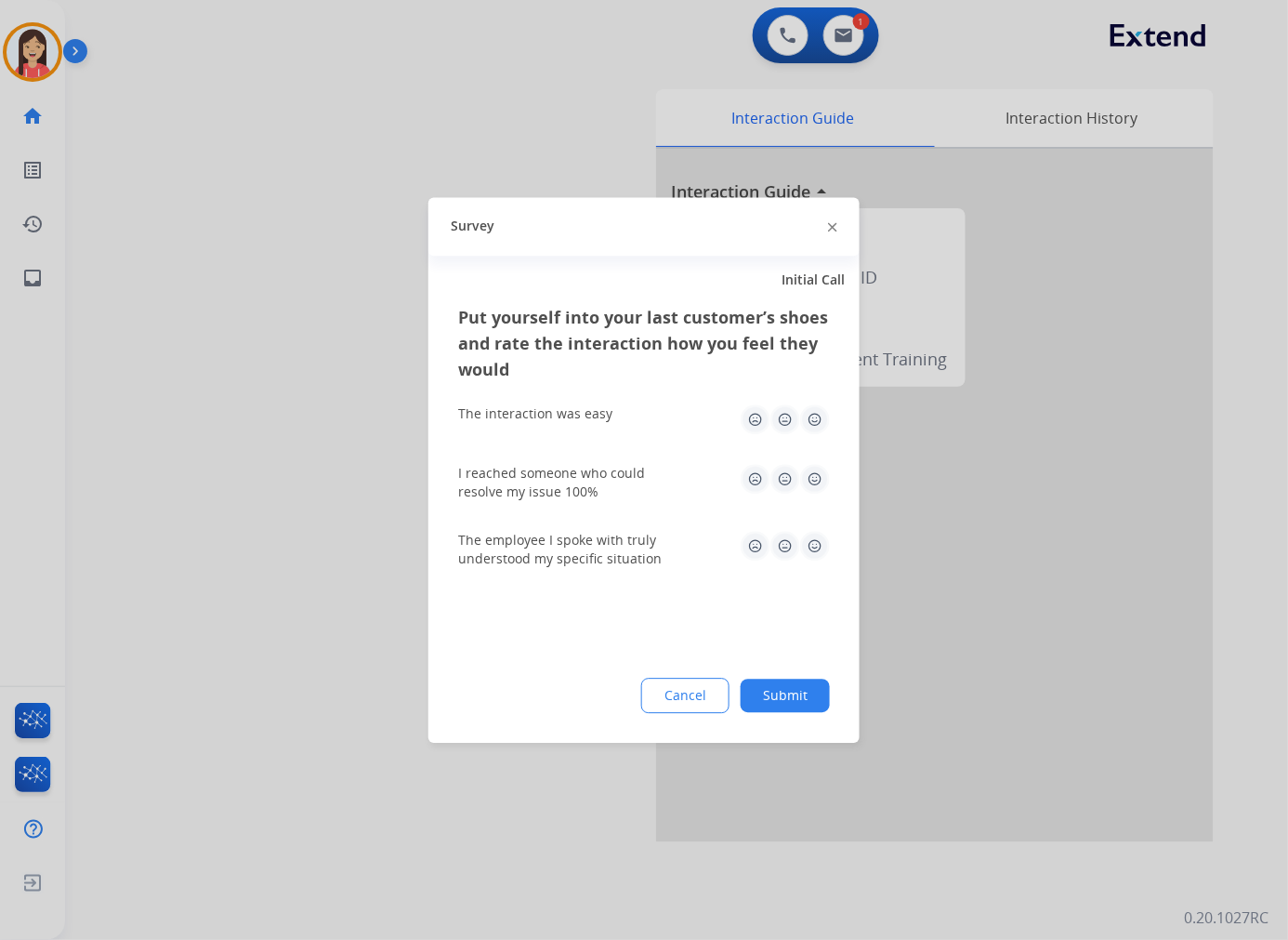
click at [820, 423] on img at bounding box center [814, 418] width 30 height 30
click at [820, 487] on img at bounding box center [814, 478] width 30 height 30
click at [820, 565] on div "The employee I spoke with truly understood my specific situation" at bounding box center [644, 549] width 371 height 37
click at [820, 543] on img at bounding box center [814, 545] width 30 height 30
click at [792, 694] on button "Submit" at bounding box center [785, 694] width 89 height 33
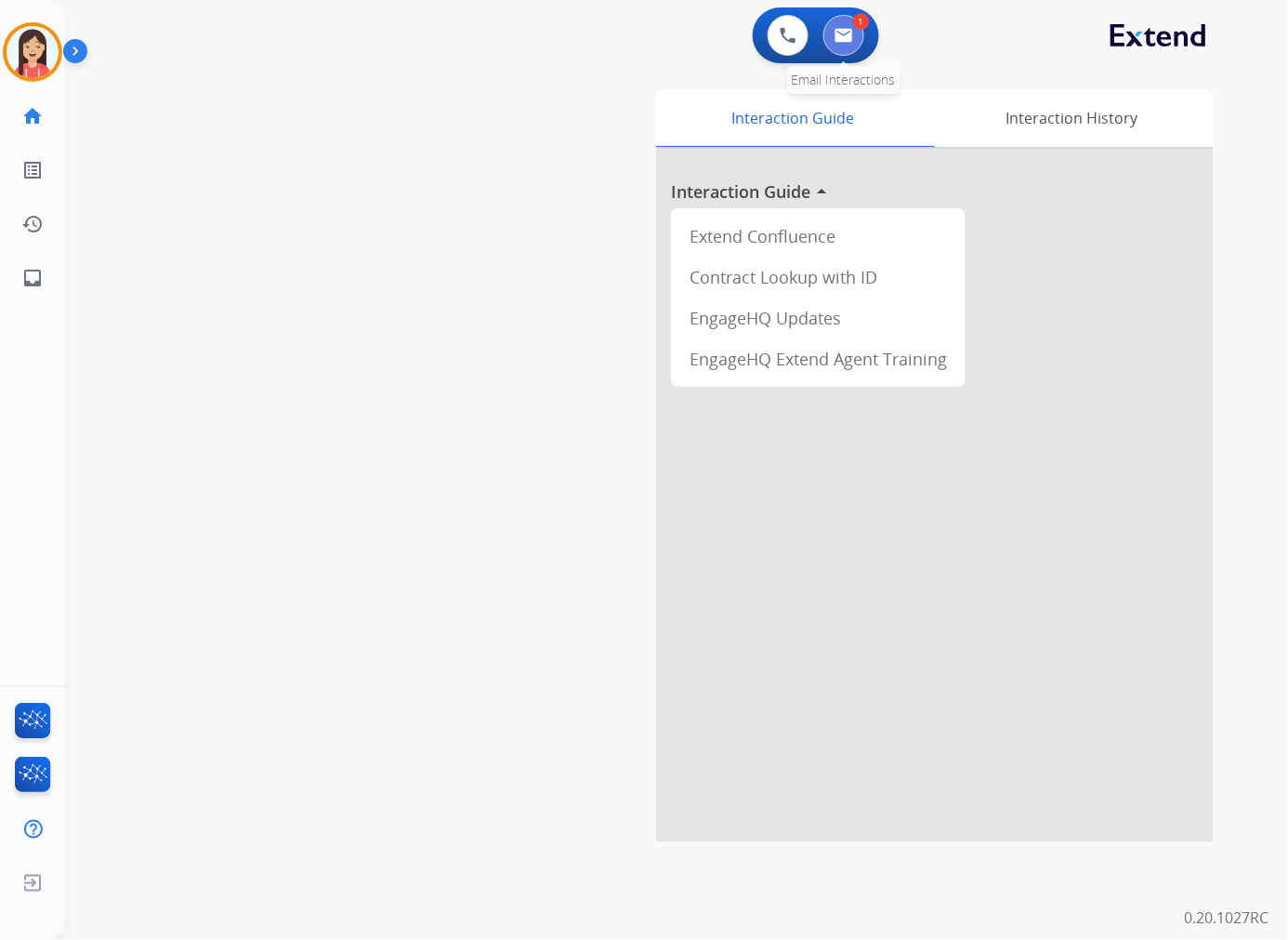
click at [840, 20] on button at bounding box center [843, 35] width 41 height 41
select select "**********"
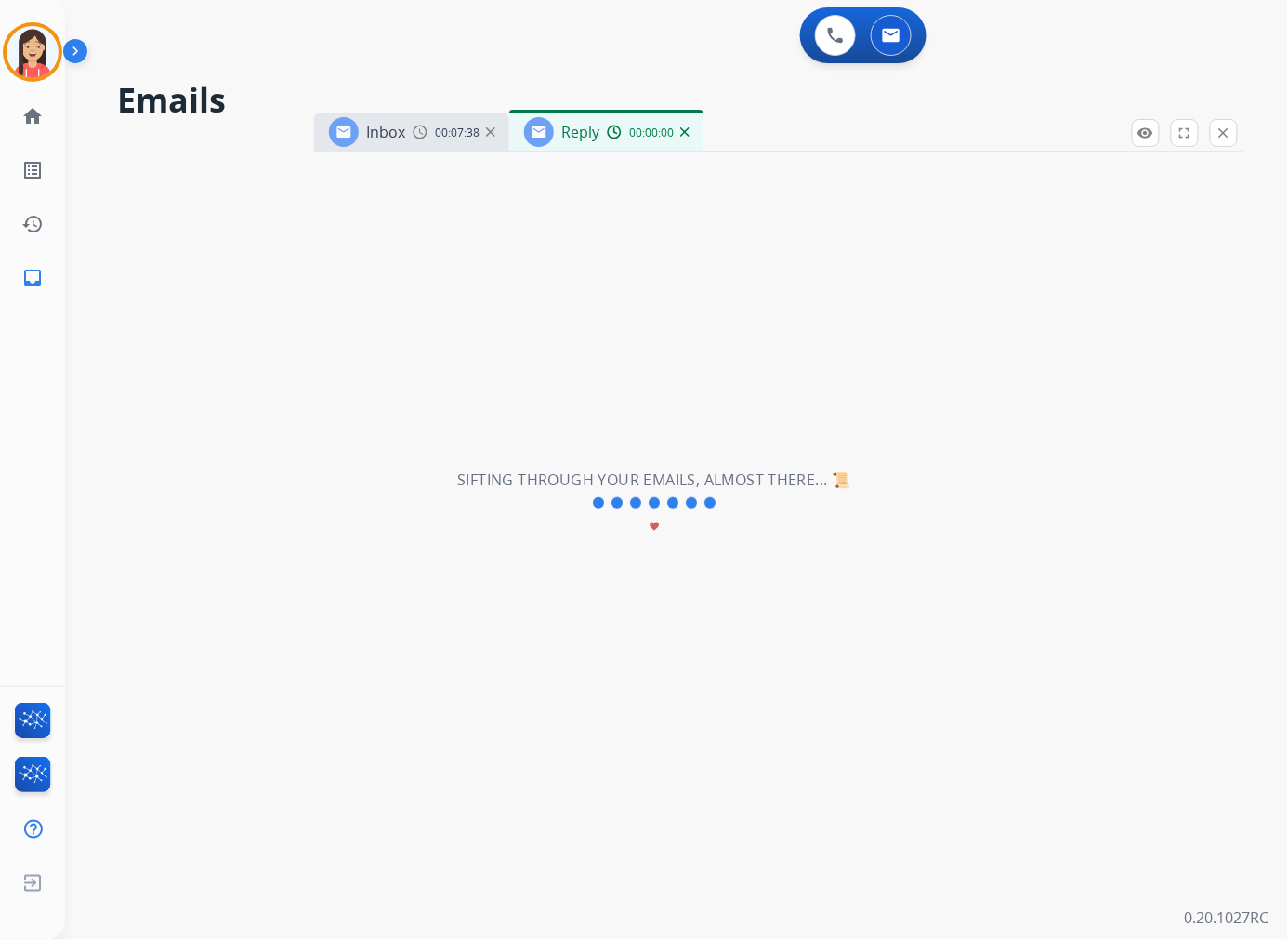
select select "**********"
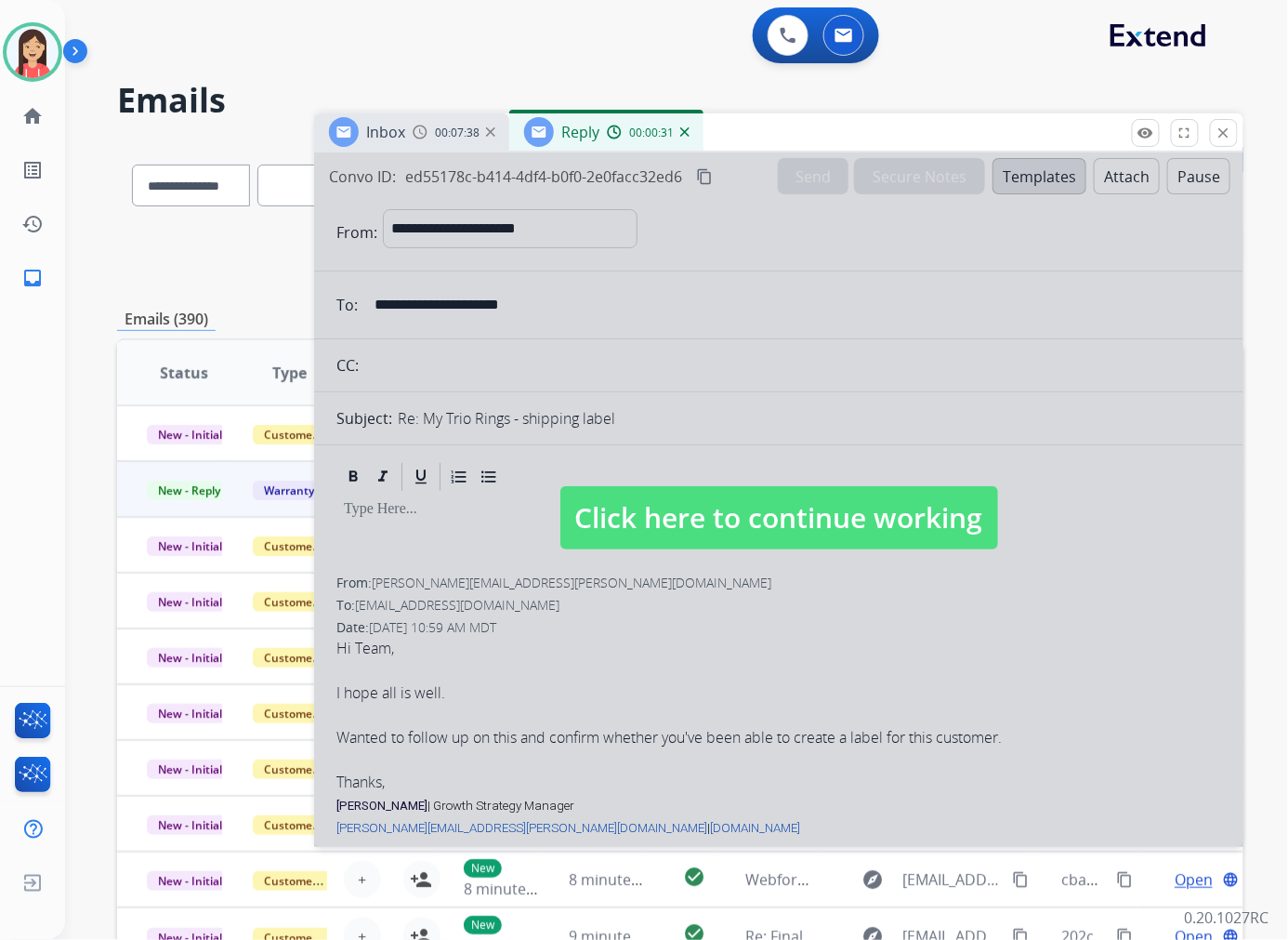
click at [661, 425] on div at bounding box center [779, 499] width 929 height 694
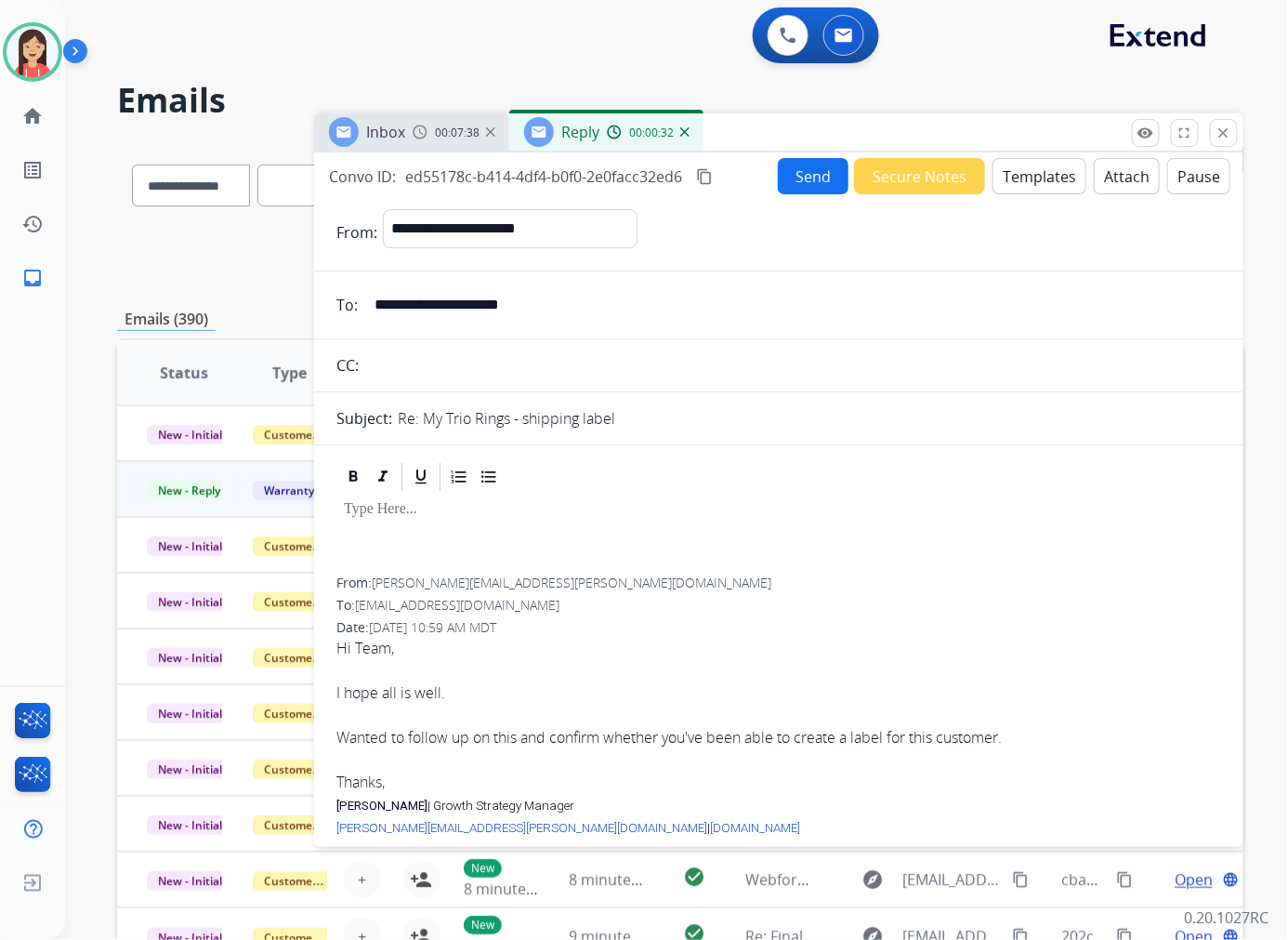
click at [1029, 184] on button "Templates" at bounding box center [1039, 176] width 94 height 36
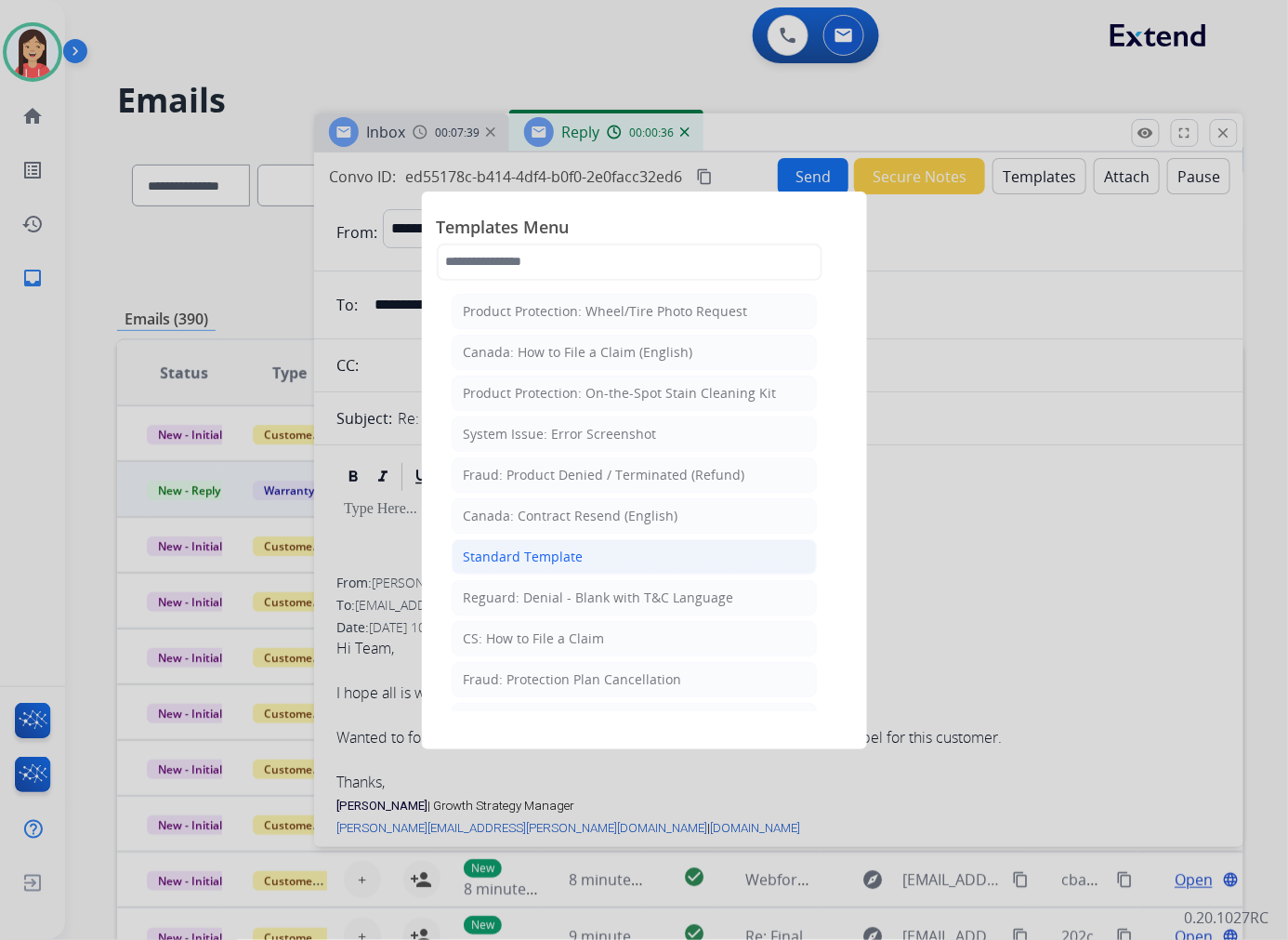
click at [559, 555] on div "Standard Template" at bounding box center [524, 557] width 120 height 19
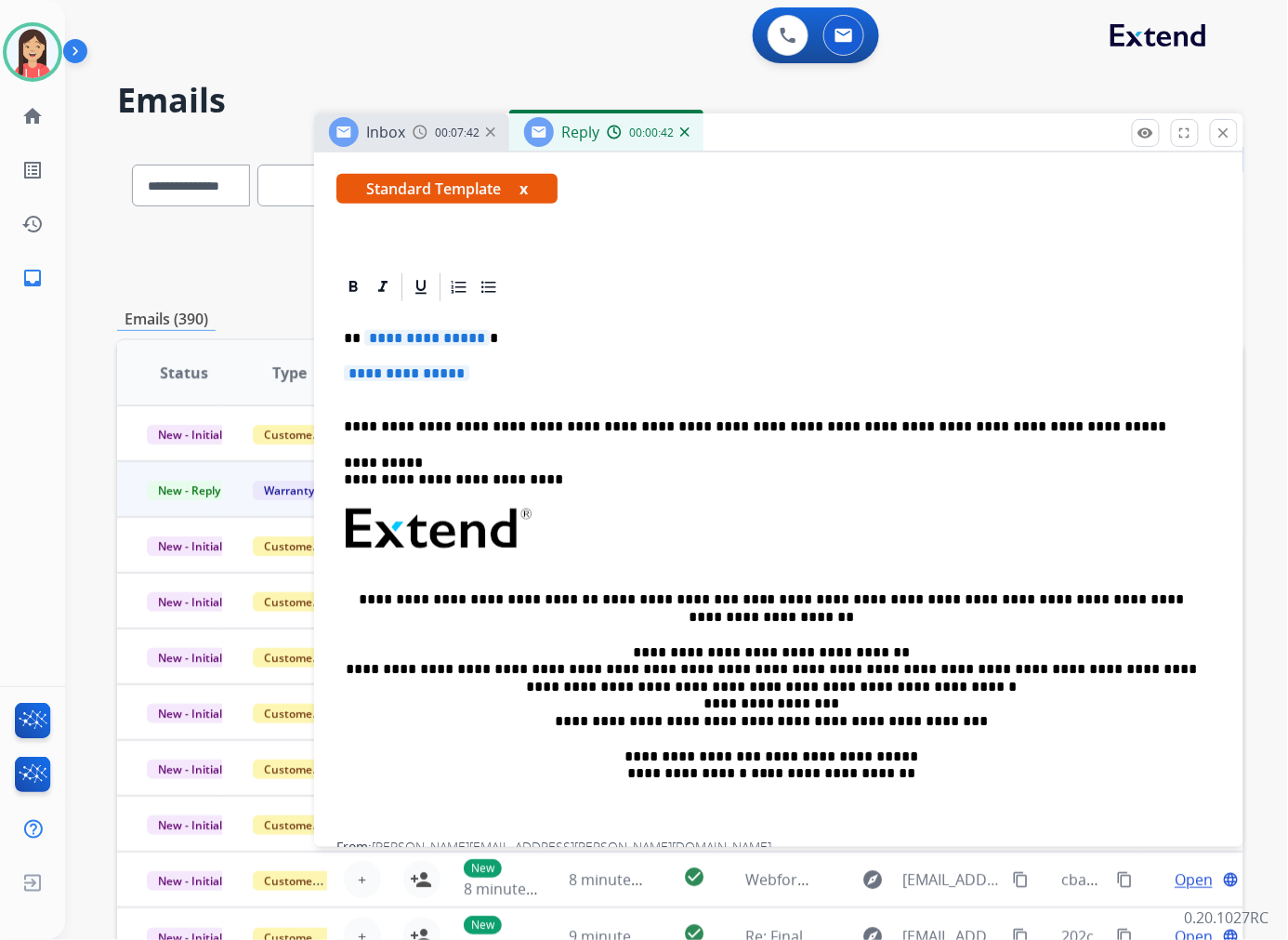
scroll to position [310, 0]
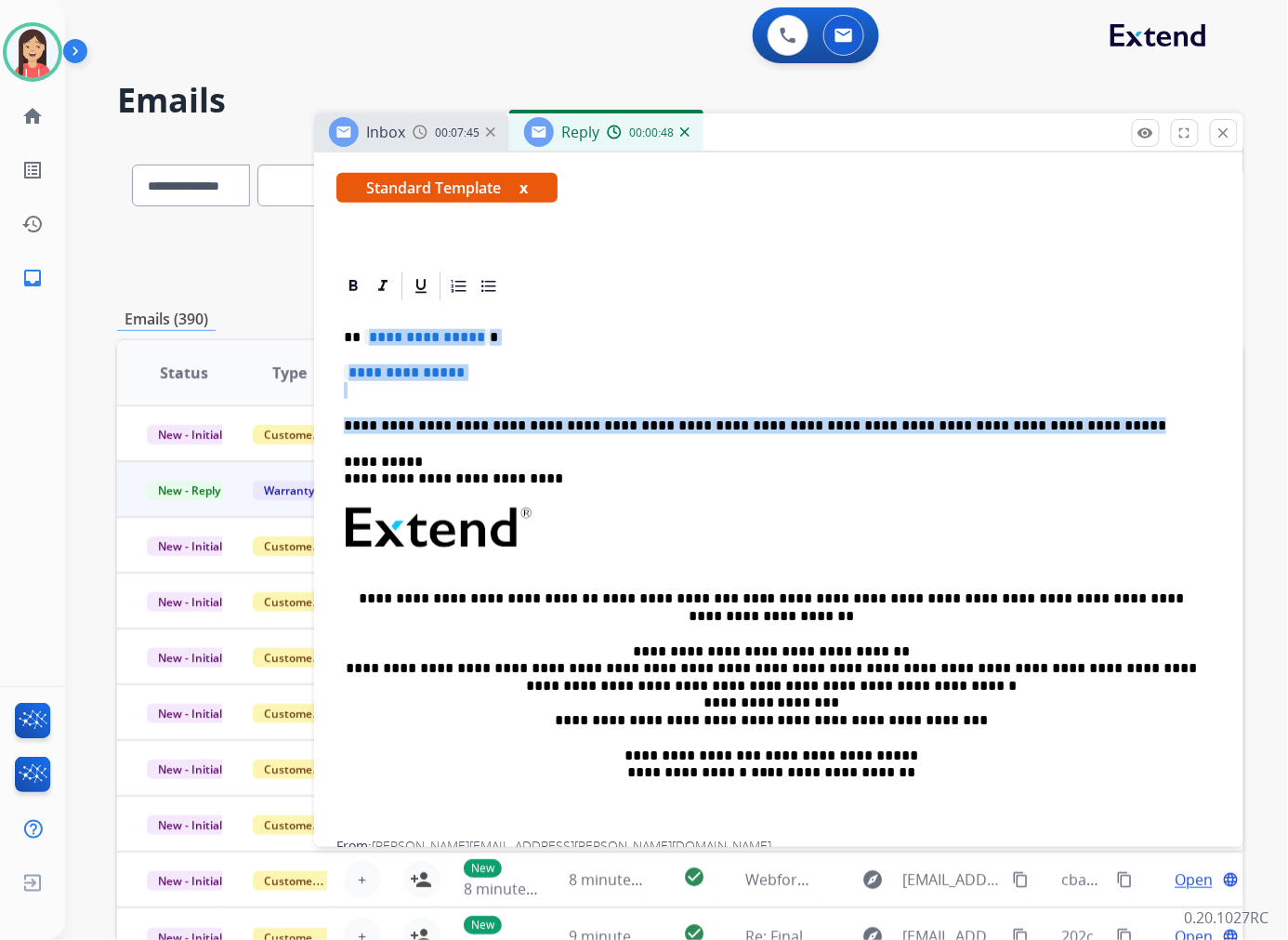
drag, startPoint x: 361, startPoint y: 340, endPoint x: 1043, endPoint y: 433, distance: 688.3
click at [1043, 433] on div "**********" at bounding box center [778, 571] width 884 height 538
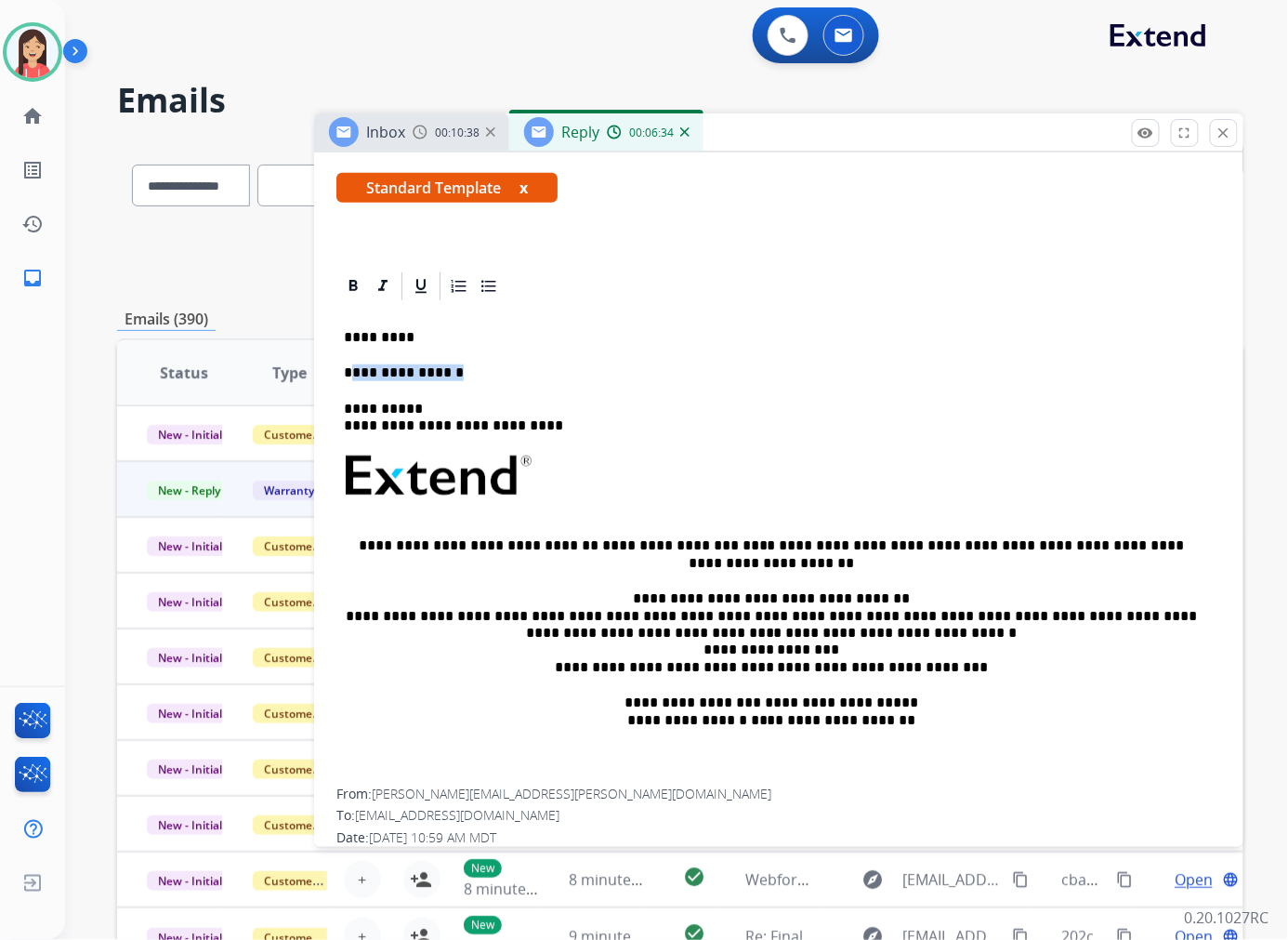
drag, startPoint x: 430, startPoint y: 365, endPoint x: 348, endPoint y: 375, distance: 82.6
click at [348, 375] on p "**********" at bounding box center [771, 373] width 855 height 17
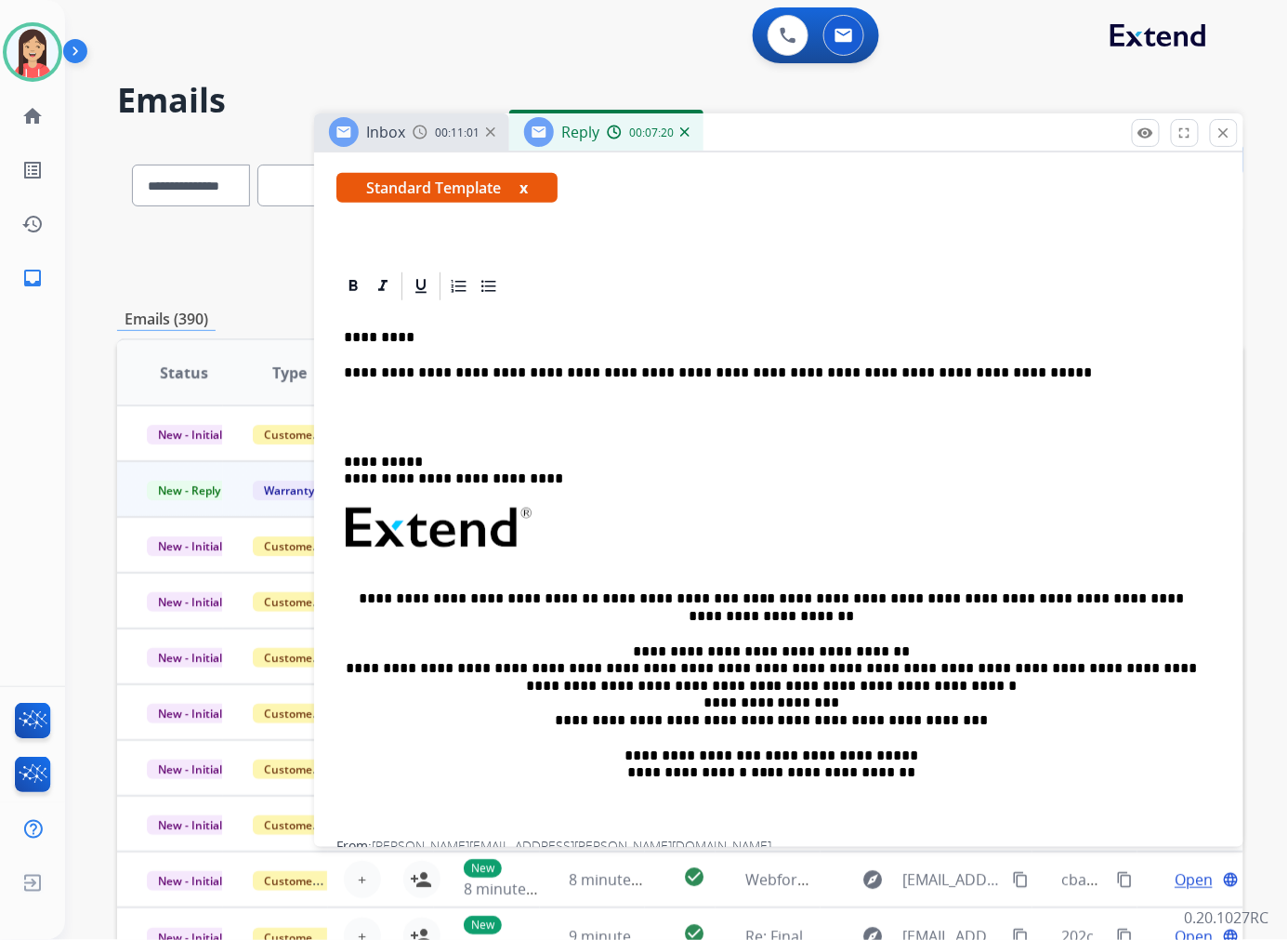
click at [717, 374] on p "**********" at bounding box center [771, 373] width 855 height 17
drag, startPoint x: 748, startPoint y: 327, endPoint x: 771, endPoint y: 336, distance: 24.7
click at [748, 327] on div "**********" at bounding box center [778, 571] width 884 height 538
drag, startPoint x: 732, startPoint y: 372, endPoint x: 995, endPoint y: 360, distance: 263.3
click at [995, 360] on div "**********" at bounding box center [778, 571] width 884 height 538
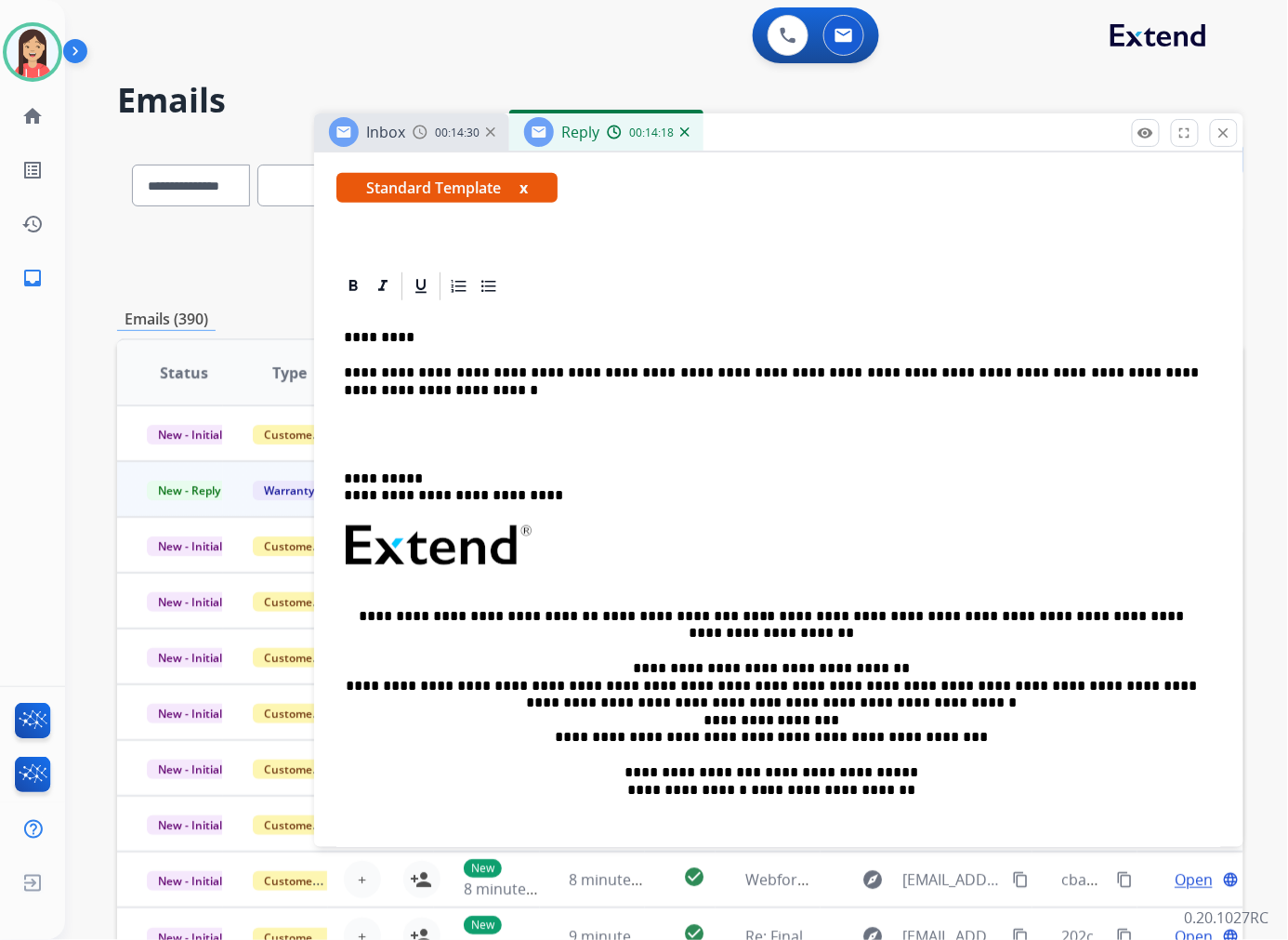
click at [516, 393] on p "**********" at bounding box center [771, 382] width 855 height 34
click at [413, 437] on p at bounding box center [778, 434] width 869 height 34
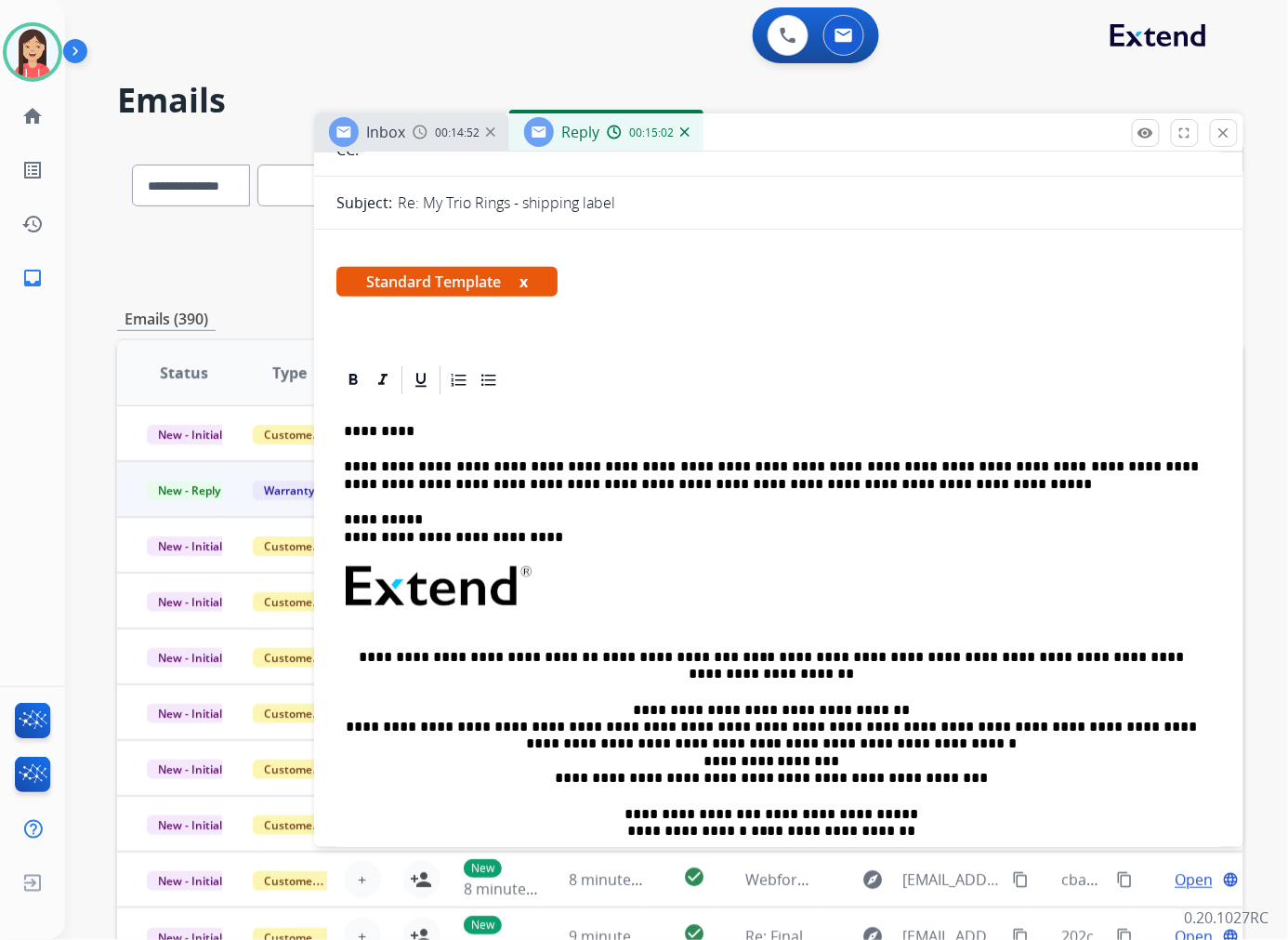
scroll to position [0, 0]
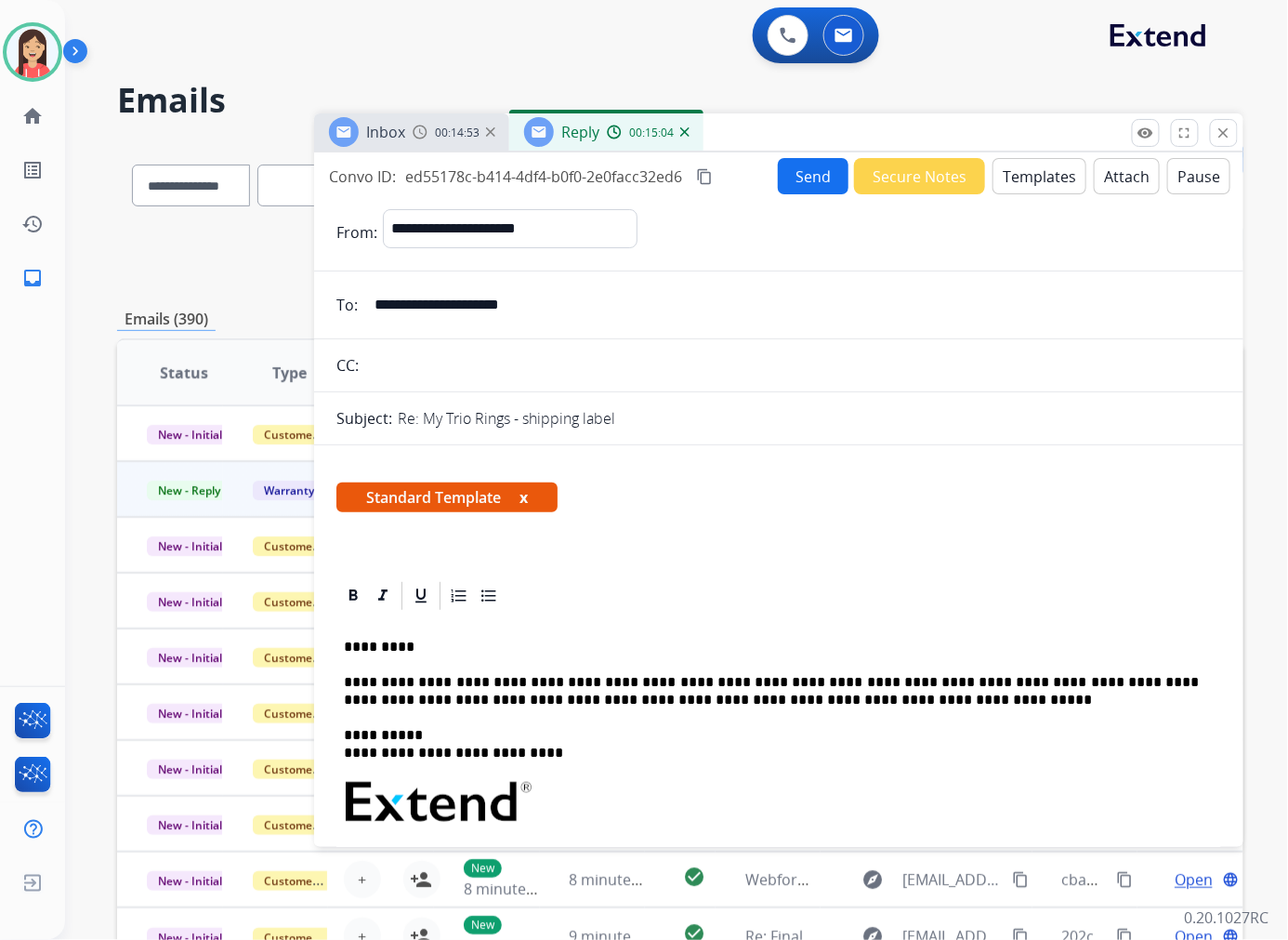
click at [1100, 182] on button "Attach" at bounding box center [1126, 176] width 66 height 36
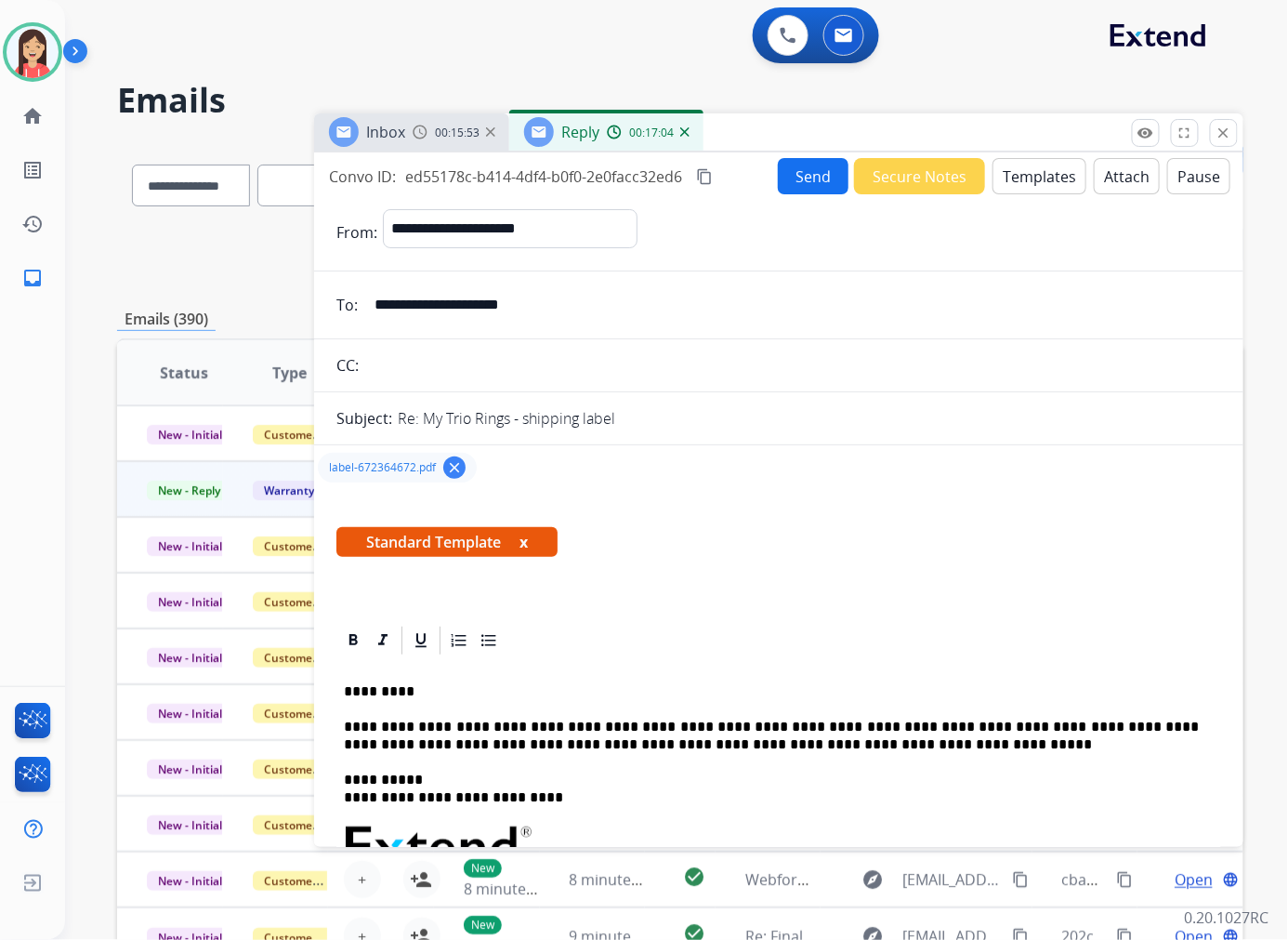
click at [653, 627] on div at bounding box center [778, 640] width 884 height 33
click at [813, 184] on button "Send" at bounding box center [813, 176] width 70 height 36
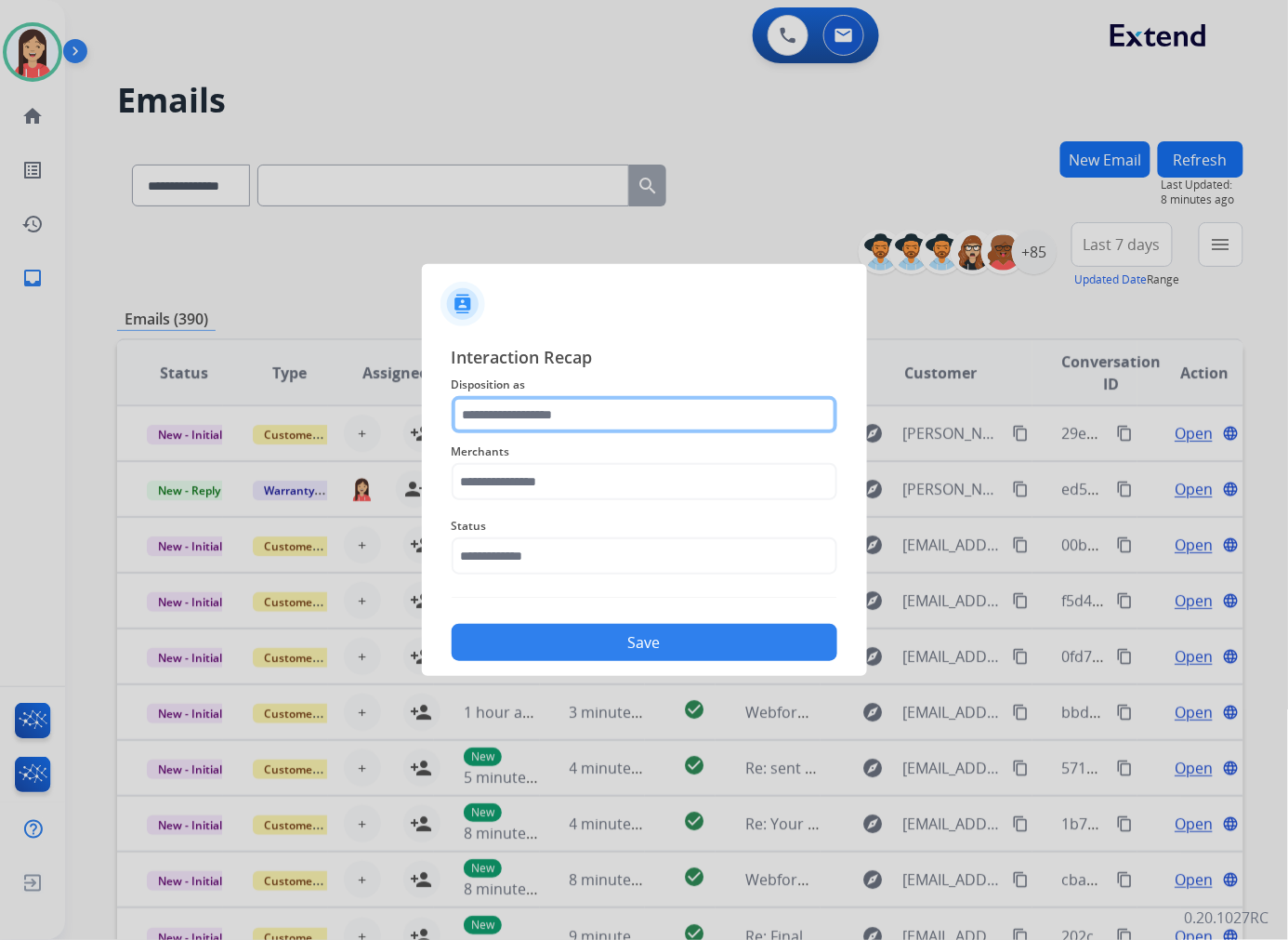
click at [531, 421] on input "text" at bounding box center [644, 414] width 386 height 37
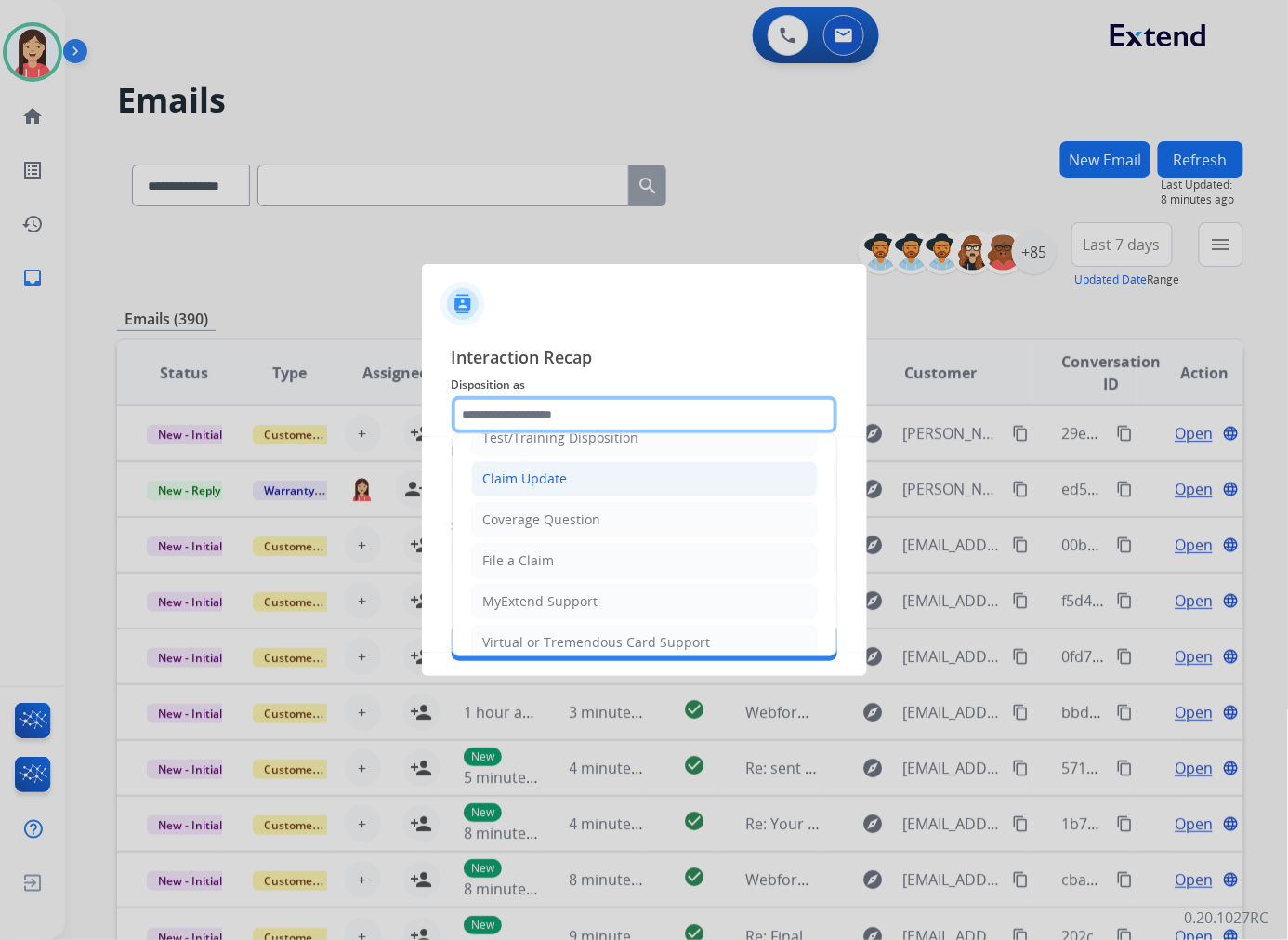
scroll to position [103, 0]
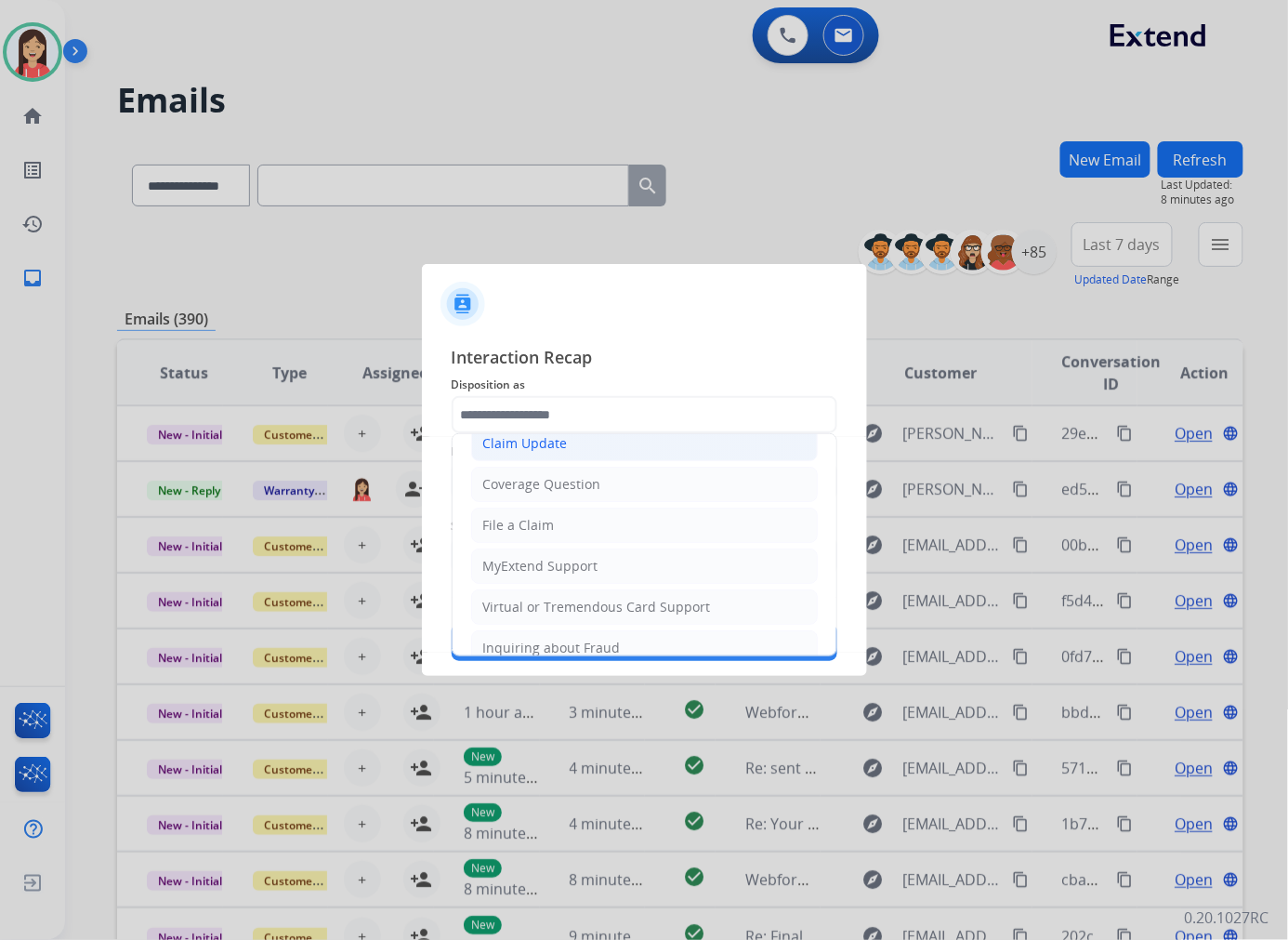
click at [550, 442] on div "Claim Update" at bounding box center [525, 444] width 85 height 19
type input "**********"
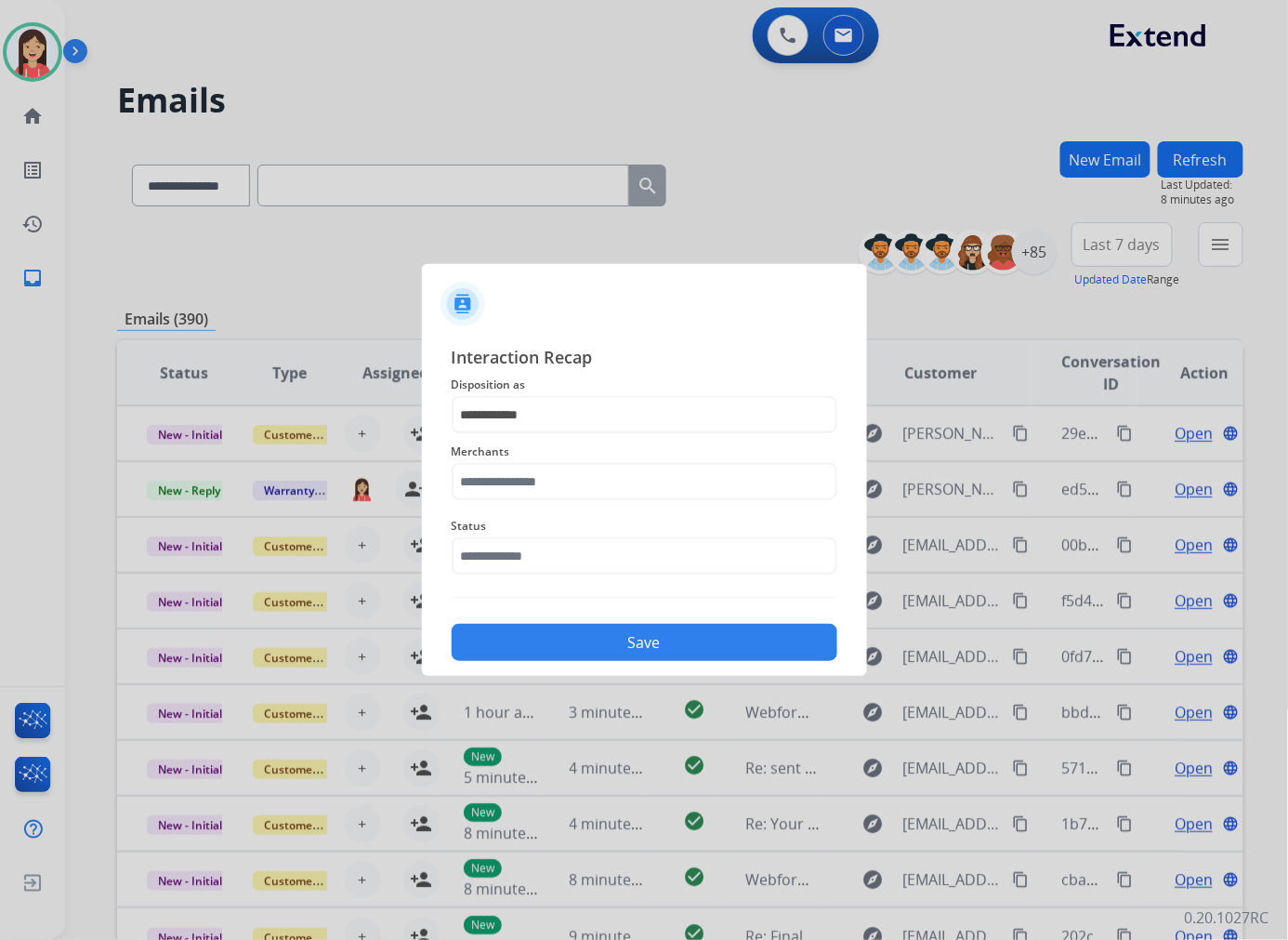
click at [509, 441] on span "Merchants" at bounding box center [644, 451] width 386 height 22
click at [518, 481] on input "text" at bounding box center [644, 481] width 386 height 37
click at [515, 525] on div "My trio rings" at bounding box center [523, 534] width 79 height 19
type input "**********"
click at [515, 537] on input "text" at bounding box center [644, 555] width 386 height 37
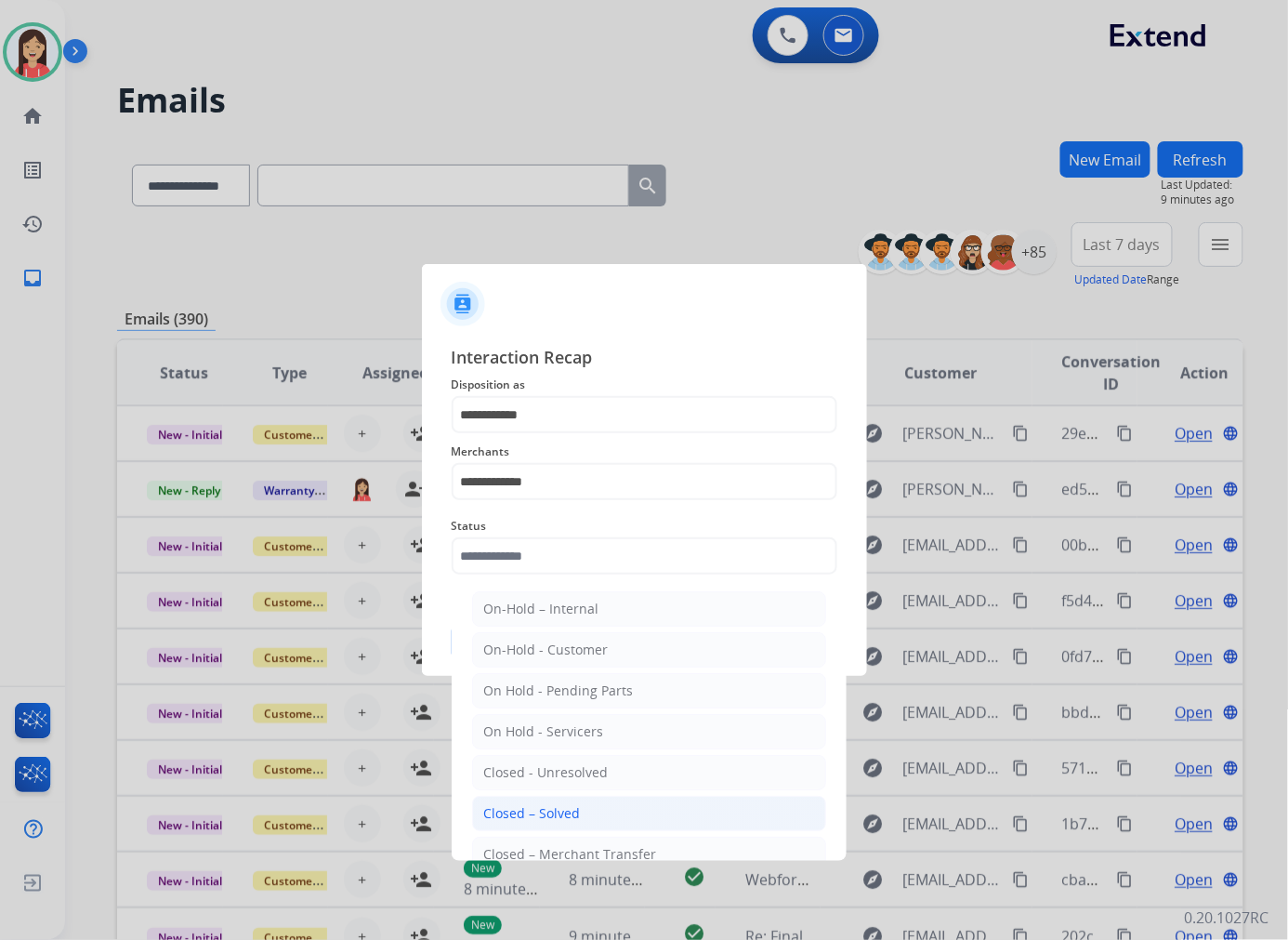
click at [568, 805] on div "Closed – Solved" at bounding box center [531, 813] width 96 height 19
type input "**********"
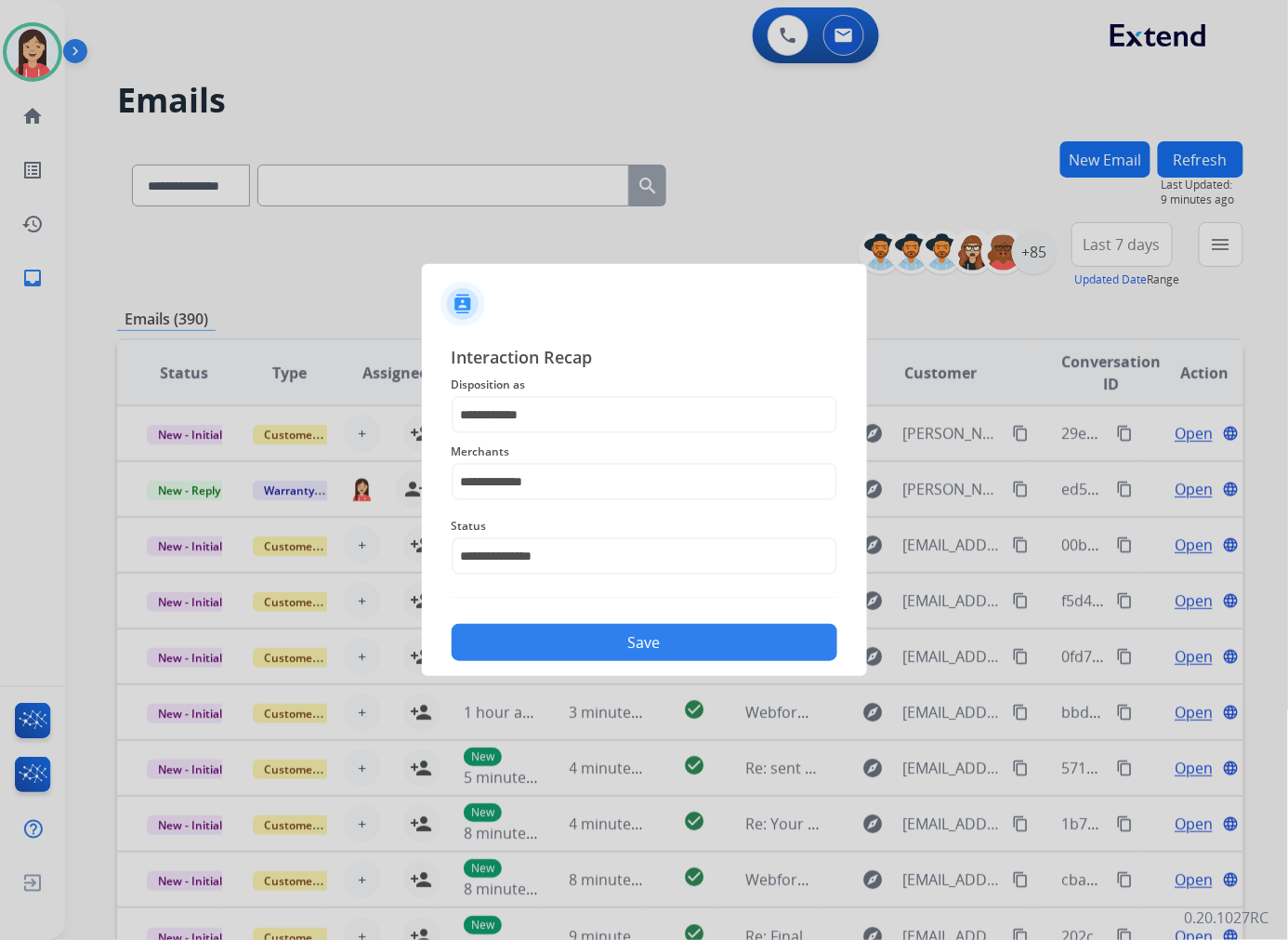
click at [644, 641] on button "Save" at bounding box center [644, 642] width 386 height 37
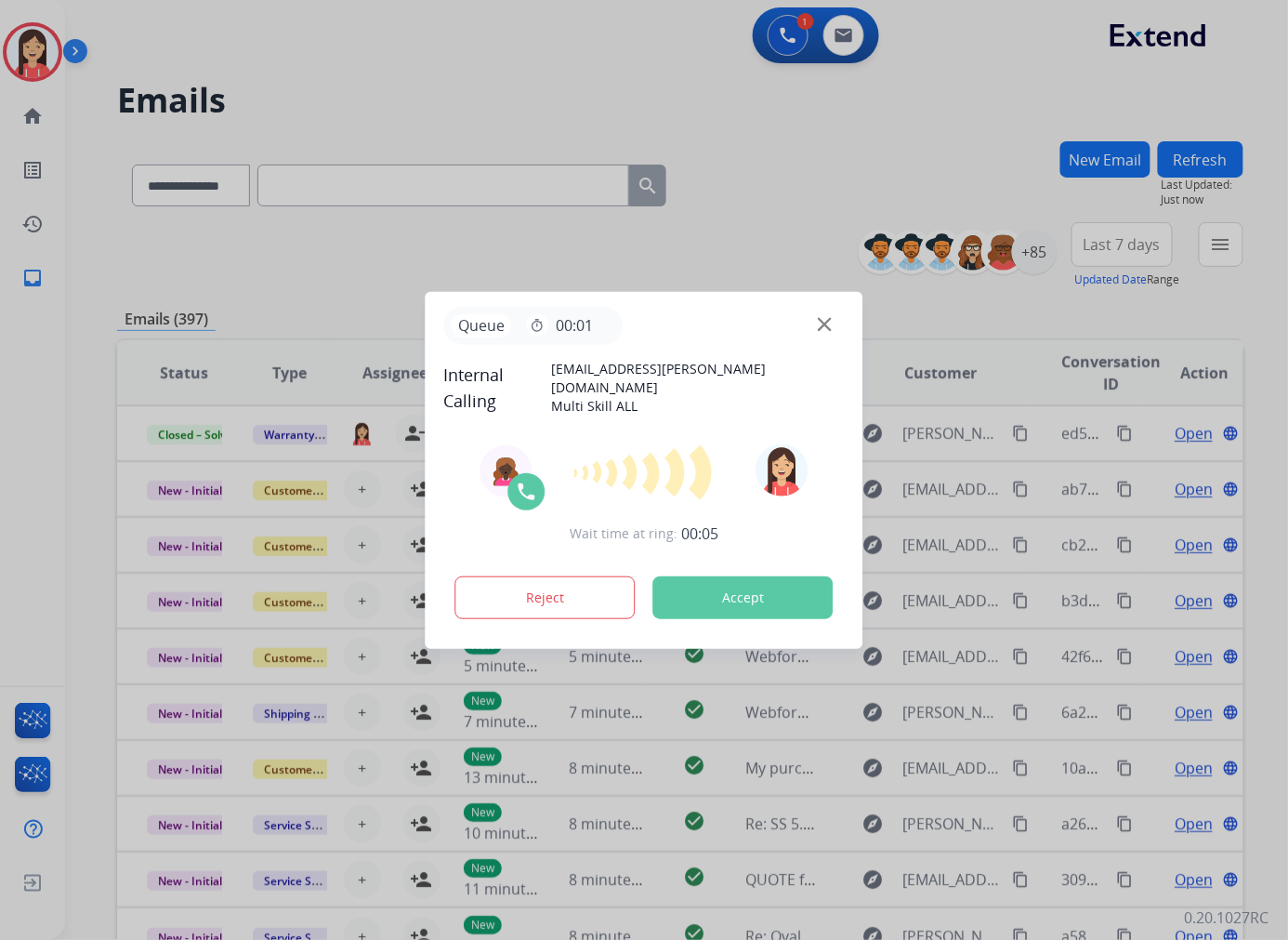
click at [736, 590] on button "Accept" at bounding box center [743, 597] width 180 height 43
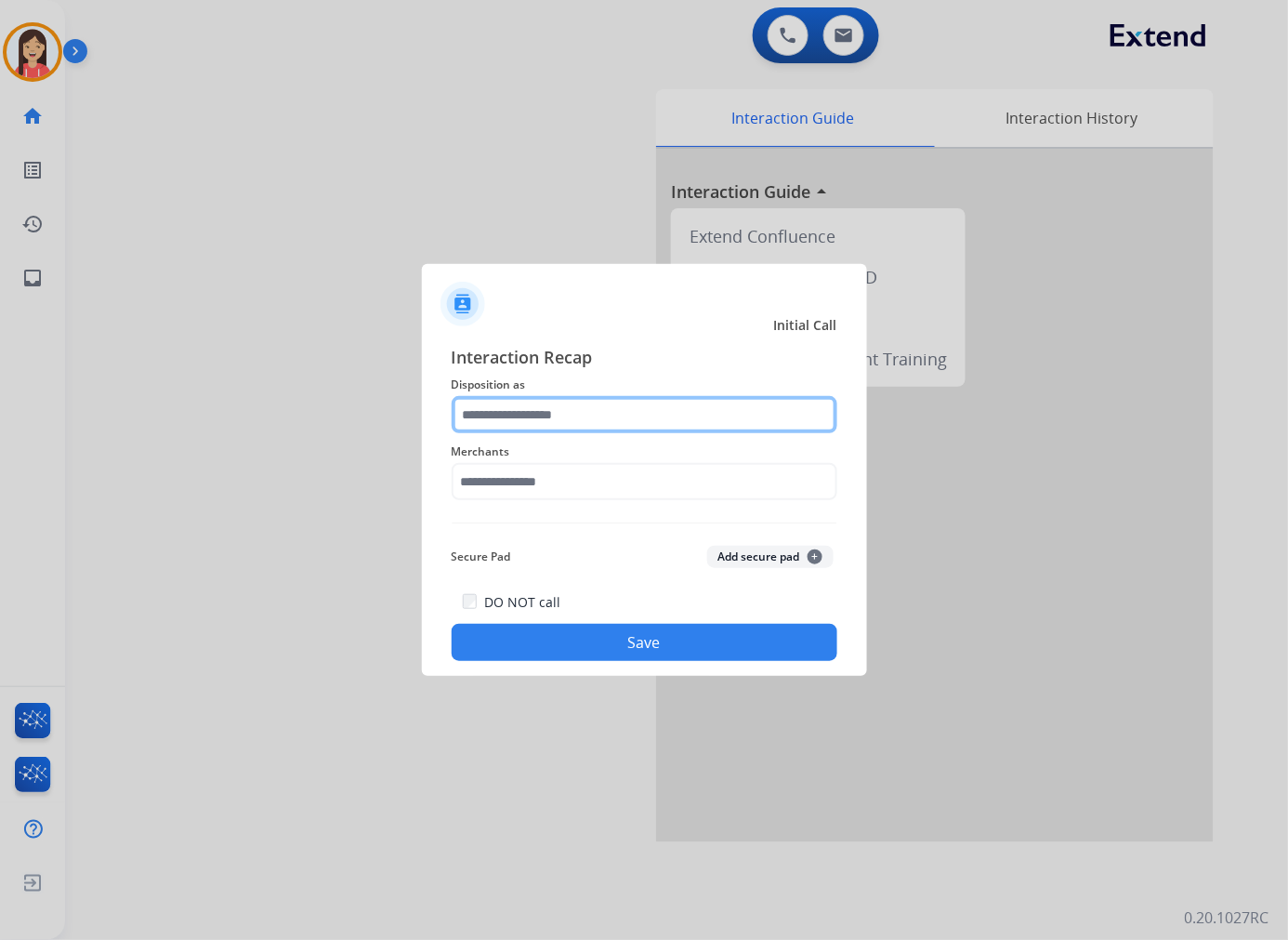
click at [511, 423] on input "text" at bounding box center [644, 414] width 386 height 37
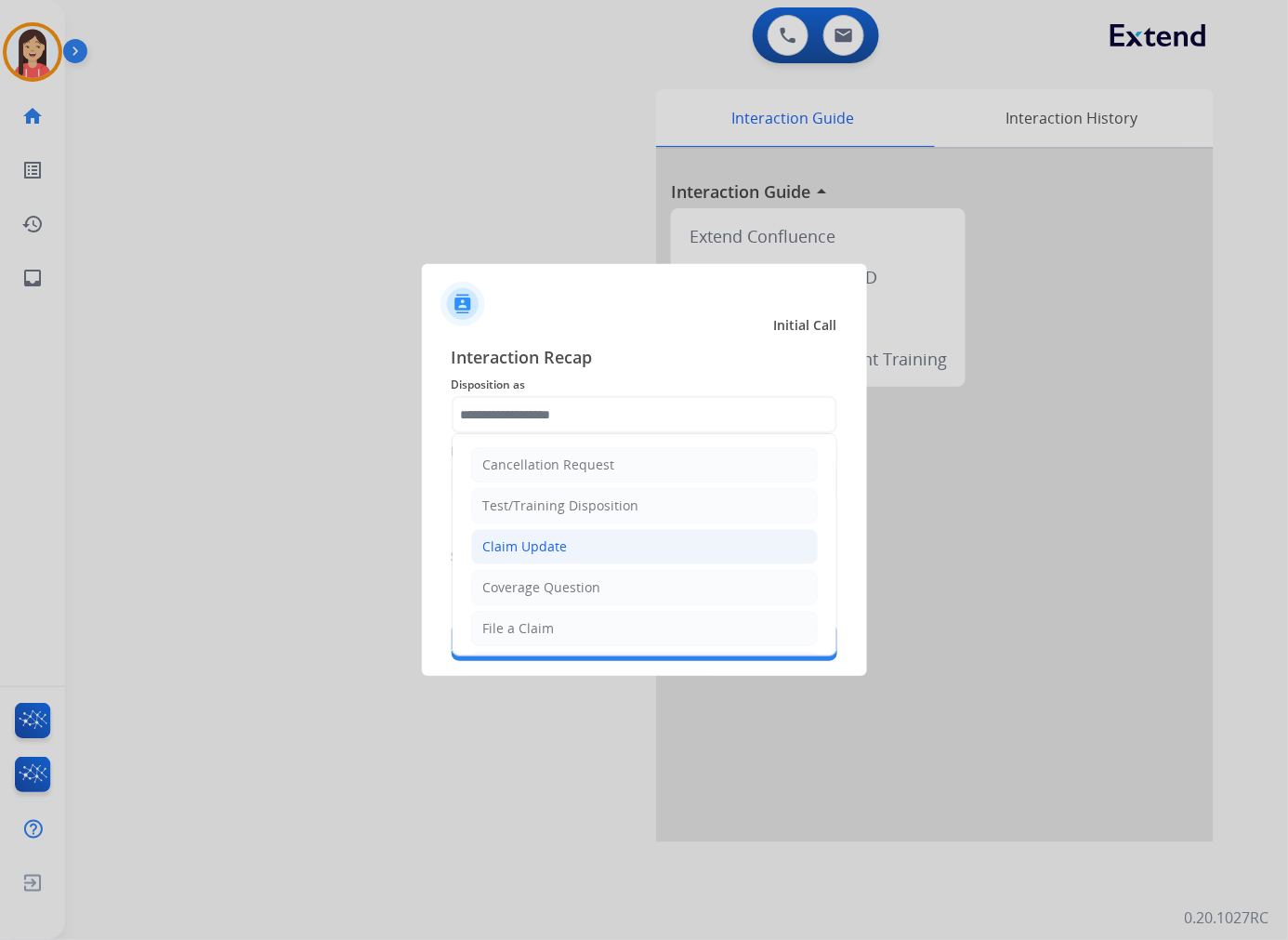
click at [512, 540] on div "Claim Update" at bounding box center [525, 547] width 85 height 19
type input "**********"
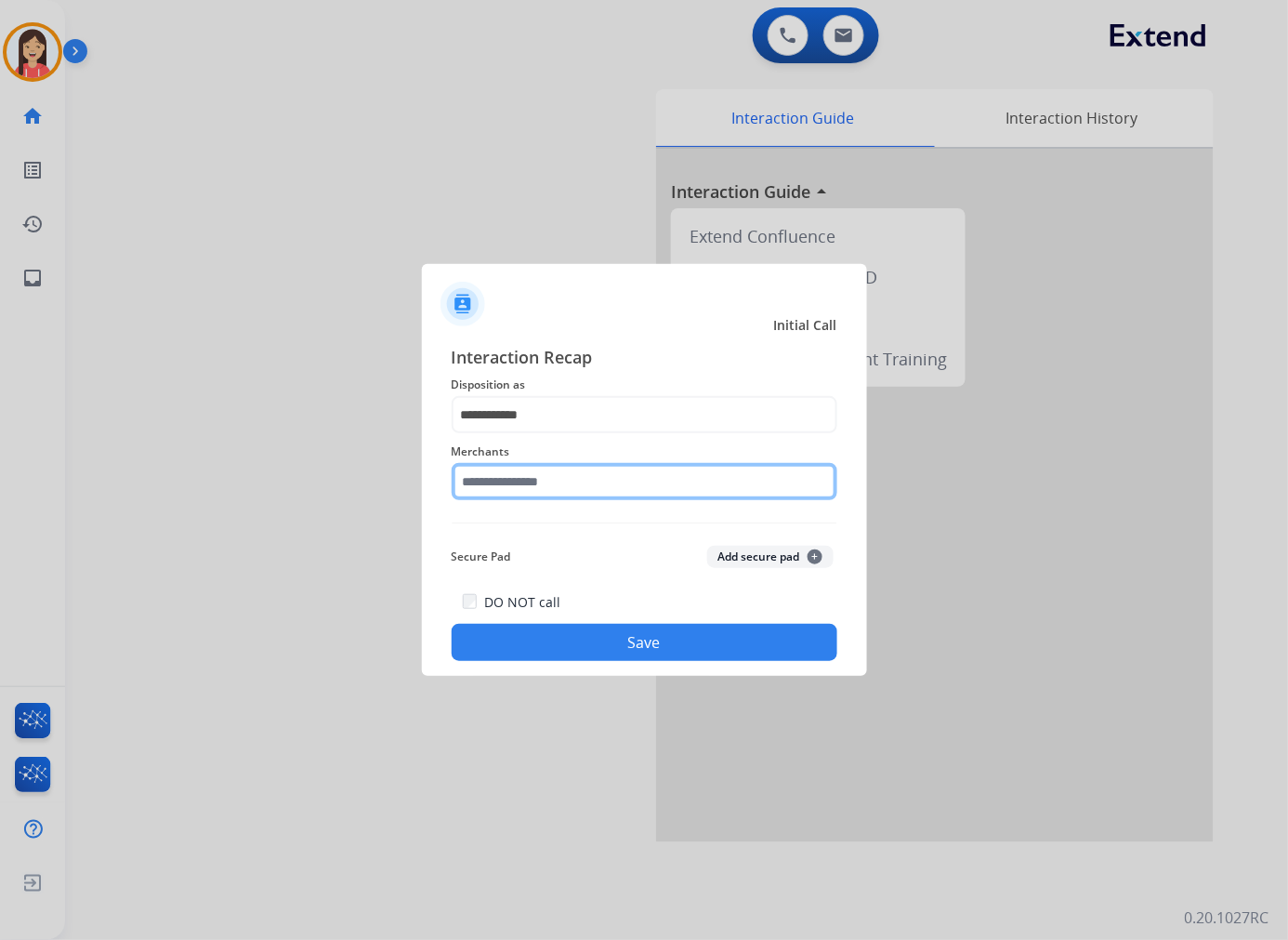
click at [521, 479] on input "text" at bounding box center [644, 481] width 386 height 37
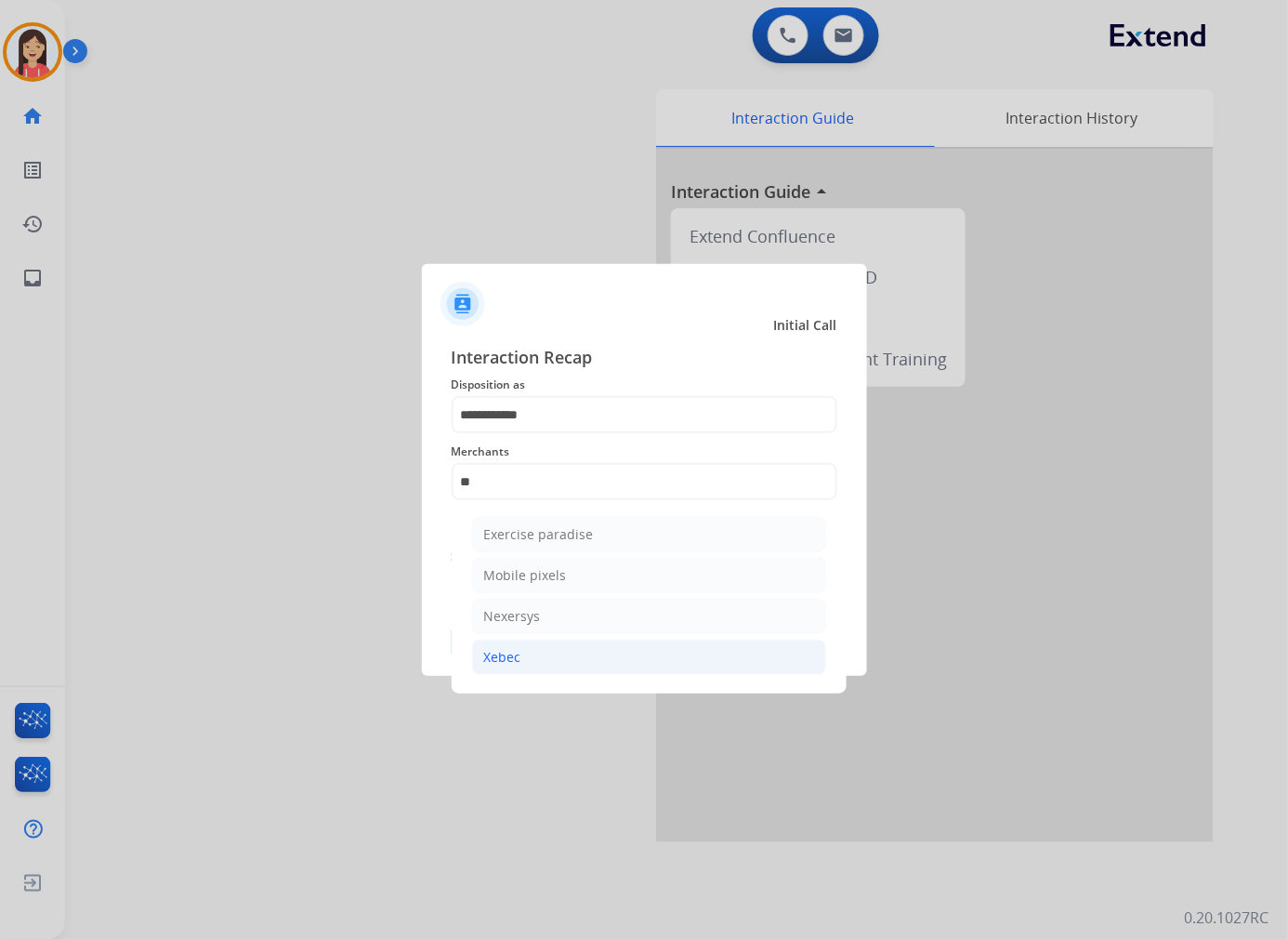
click at [540, 664] on li "Xebec" at bounding box center [649, 656] width 354 height 35
type input "*****"
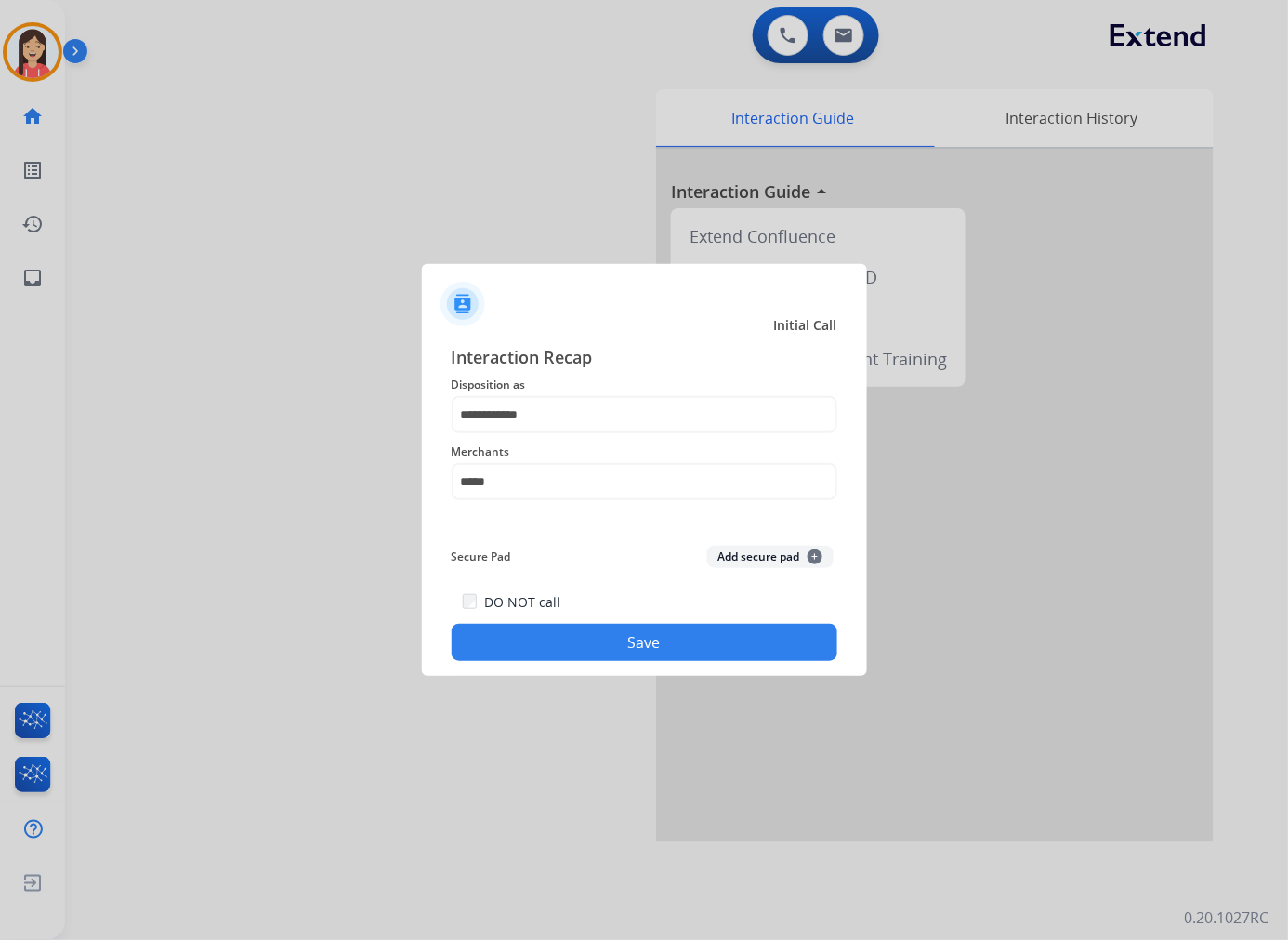
click at [558, 630] on button "Save" at bounding box center [644, 642] width 386 height 37
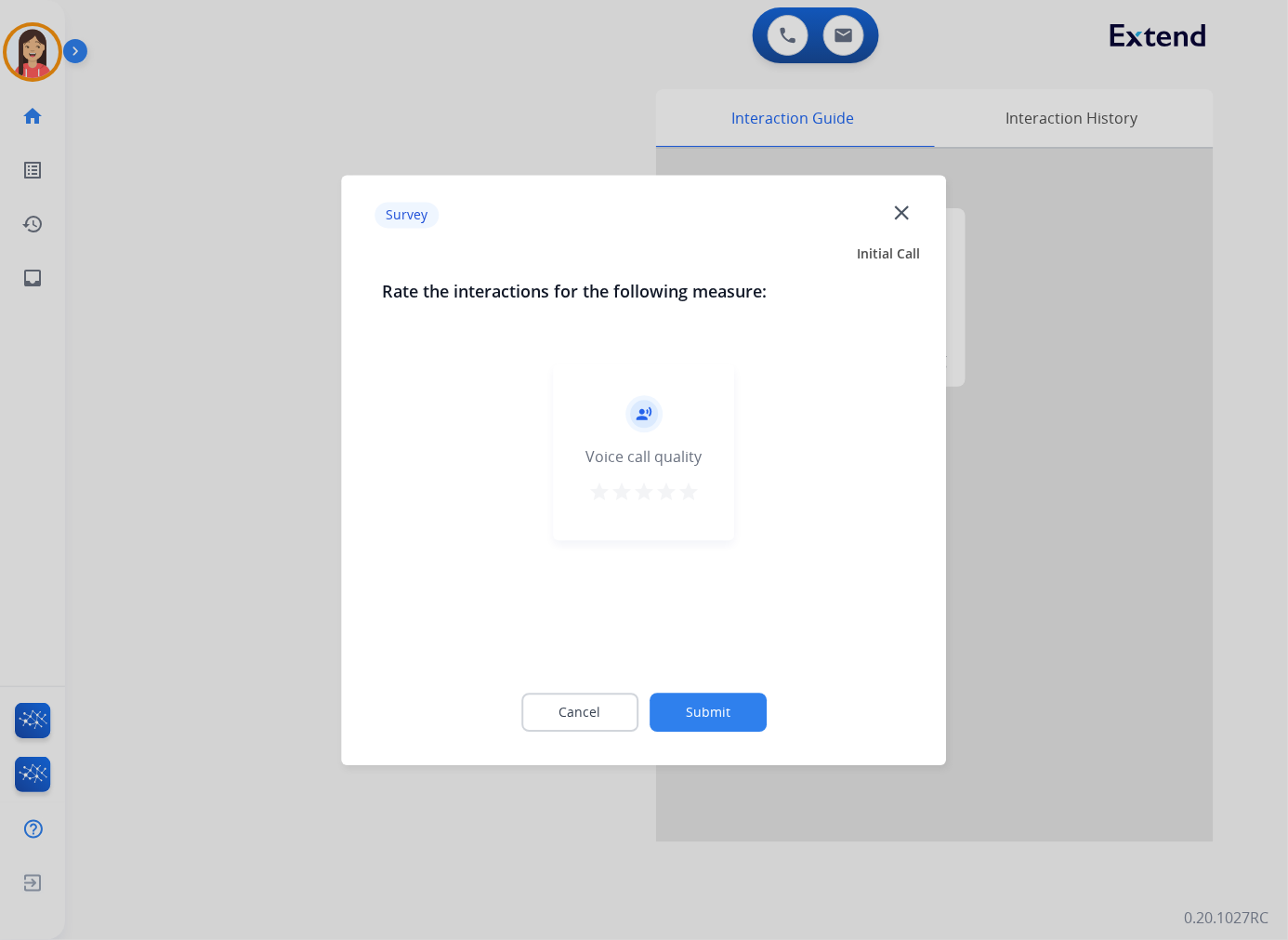
click at [700, 481] on div "record_voice_over Voice call quality star star star star star" at bounding box center [644, 451] width 181 height 176
click at [697, 498] on mat-icon "star" at bounding box center [687, 491] width 22 height 22
click at [691, 704] on button "Submit" at bounding box center [707, 711] width 117 height 39
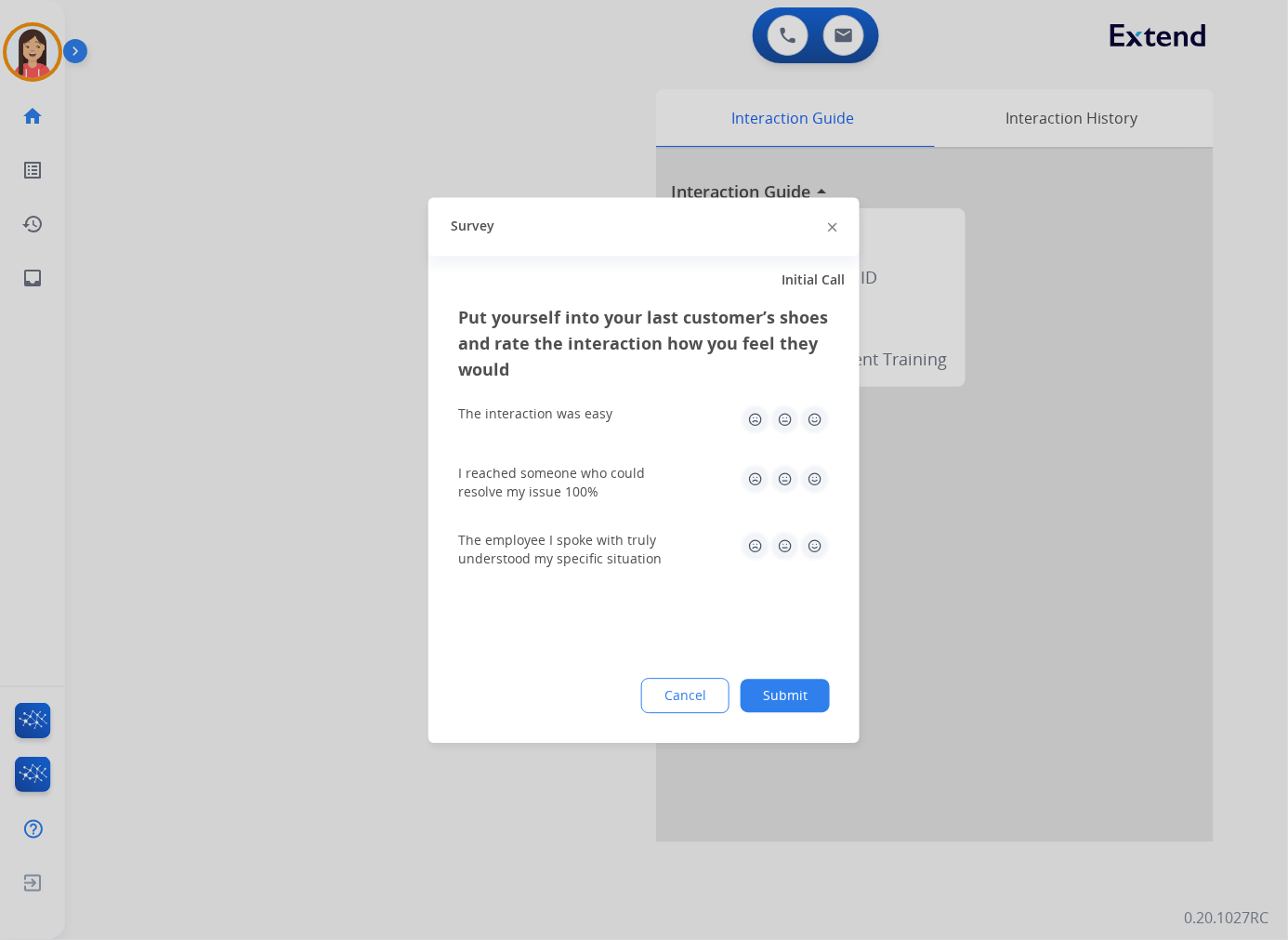
click at [827, 415] on img at bounding box center [814, 418] width 30 height 30
click at [820, 488] on img at bounding box center [814, 478] width 30 height 30
click at [820, 543] on img at bounding box center [814, 545] width 30 height 30
click at [801, 690] on button "Submit" at bounding box center [785, 694] width 89 height 33
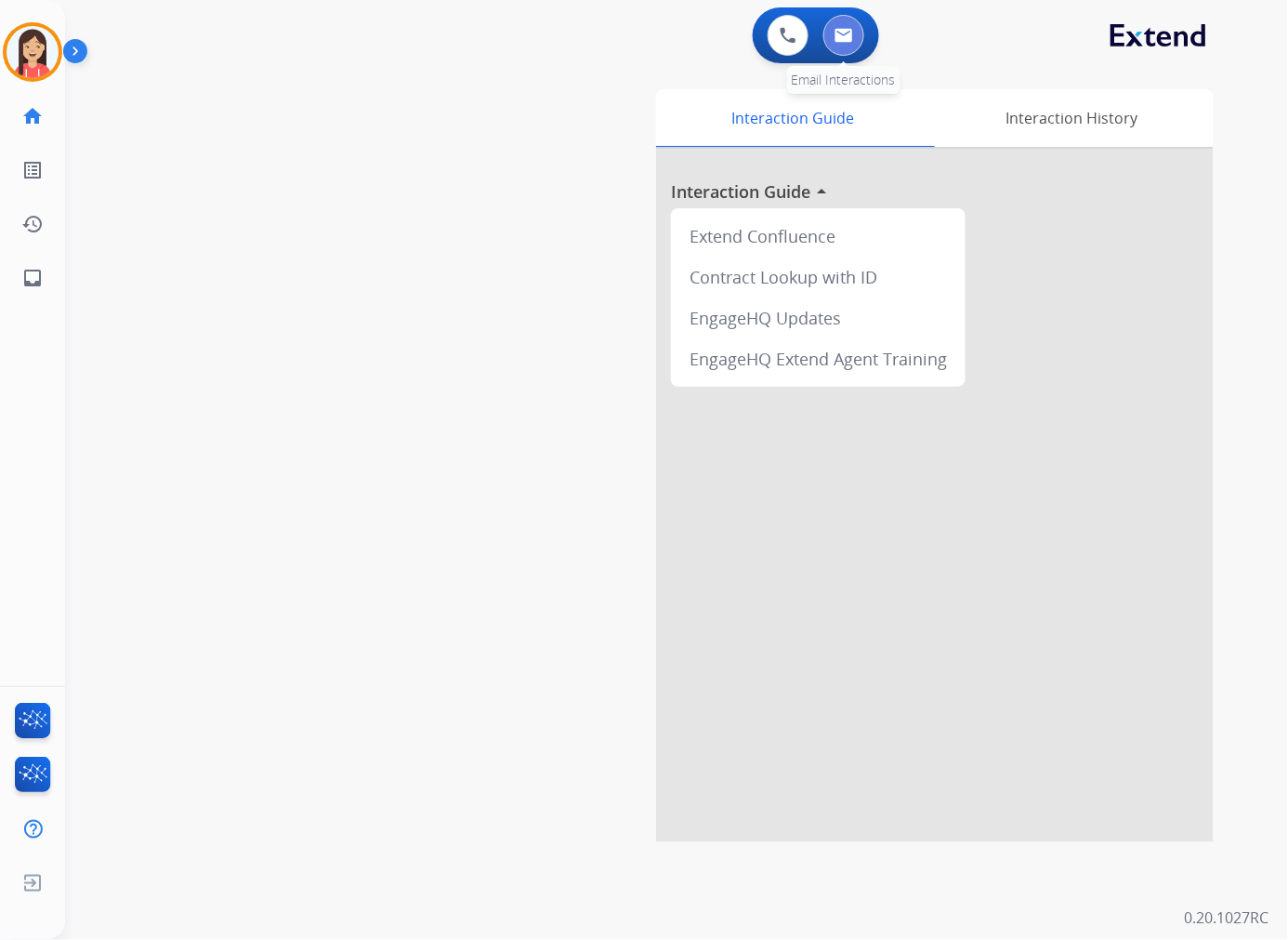
click at [846, 42] on button at bounding box center [843, 35] width 41 height 41
select select "**********"
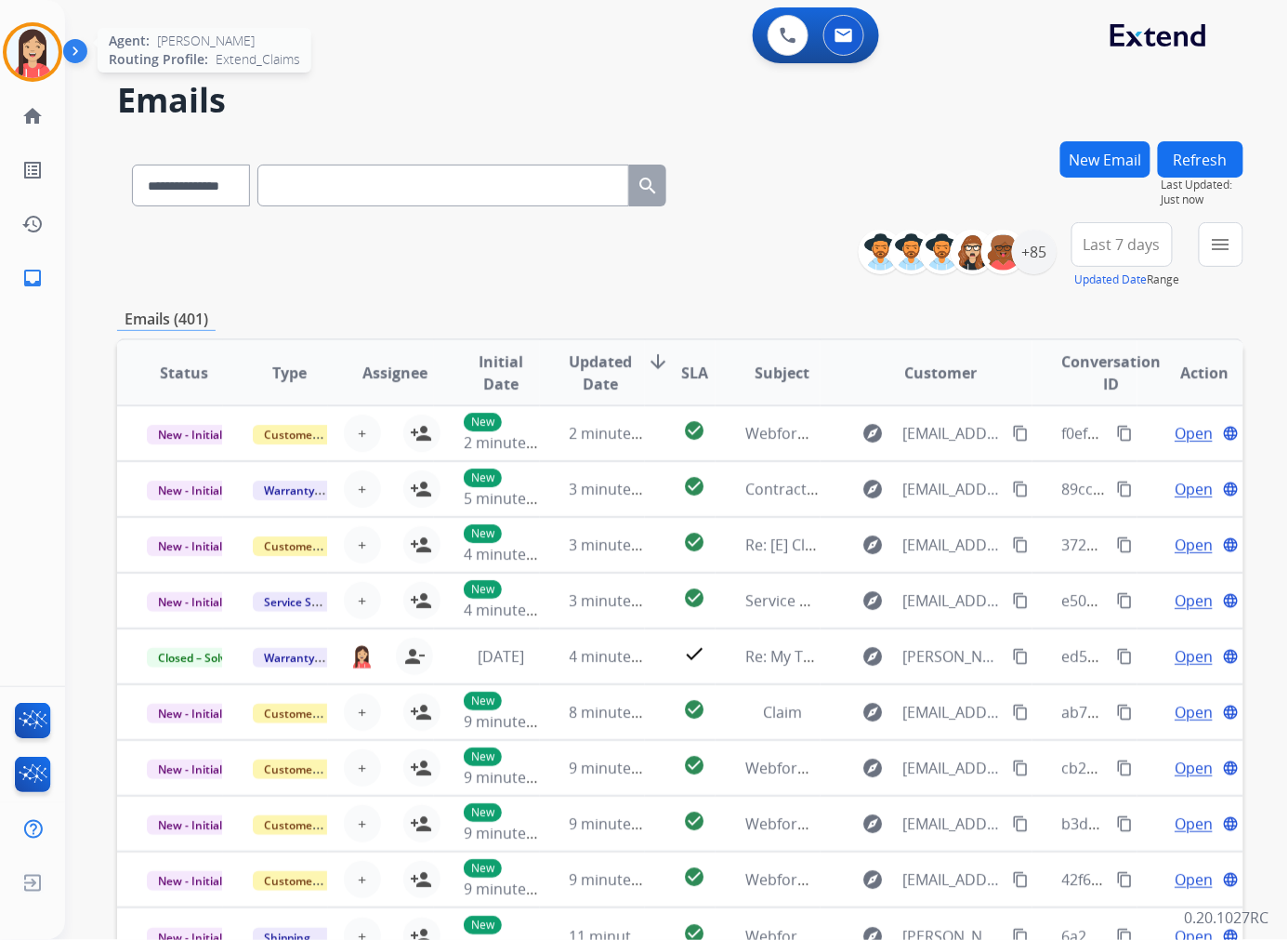
click at [48, 70] on img at bounding box center [32, 51] width 52 height 52
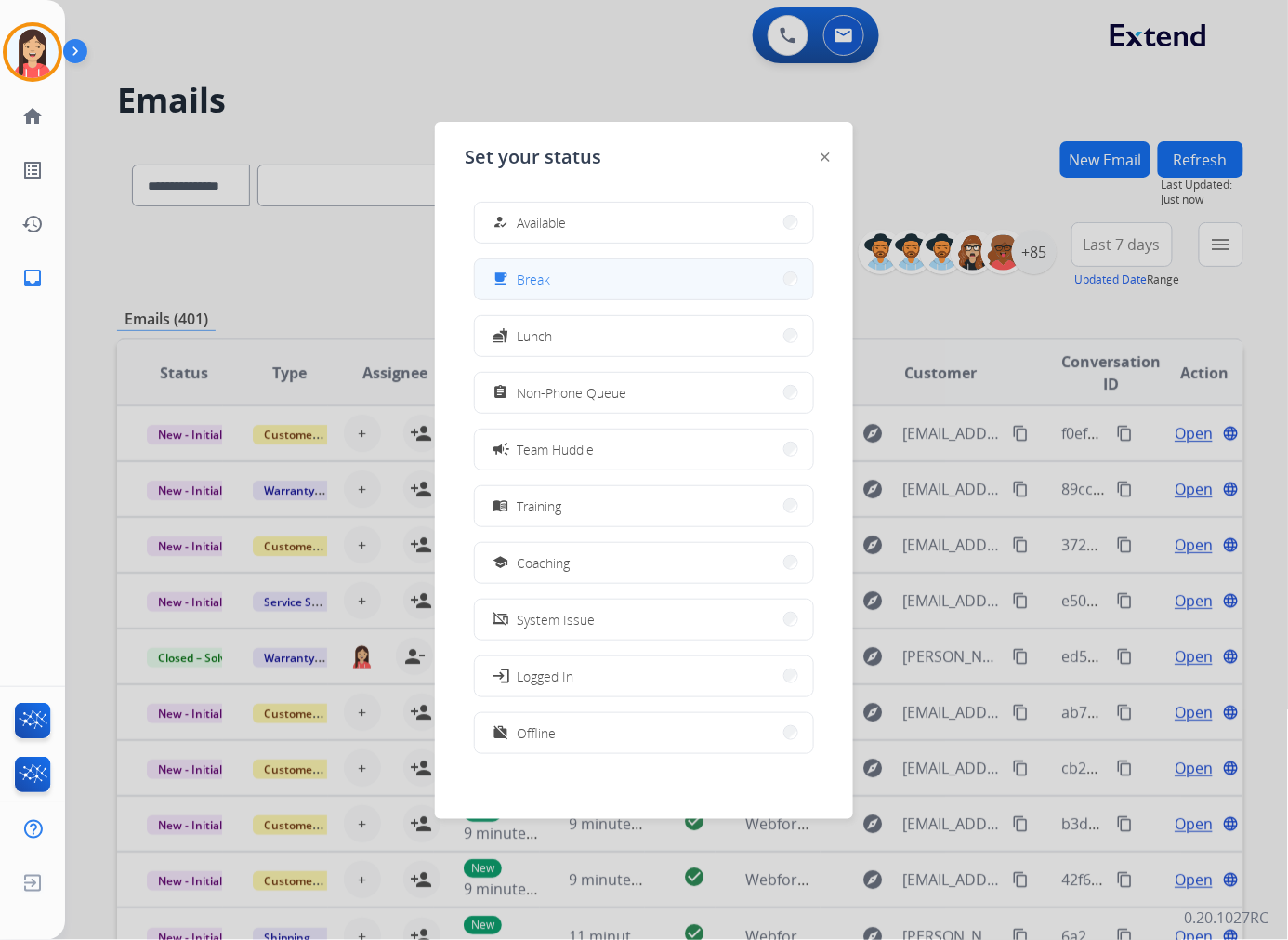
click at [560, 276] on button "free_breakfast Break" at bounding box center [644, 279] width 338 height 40
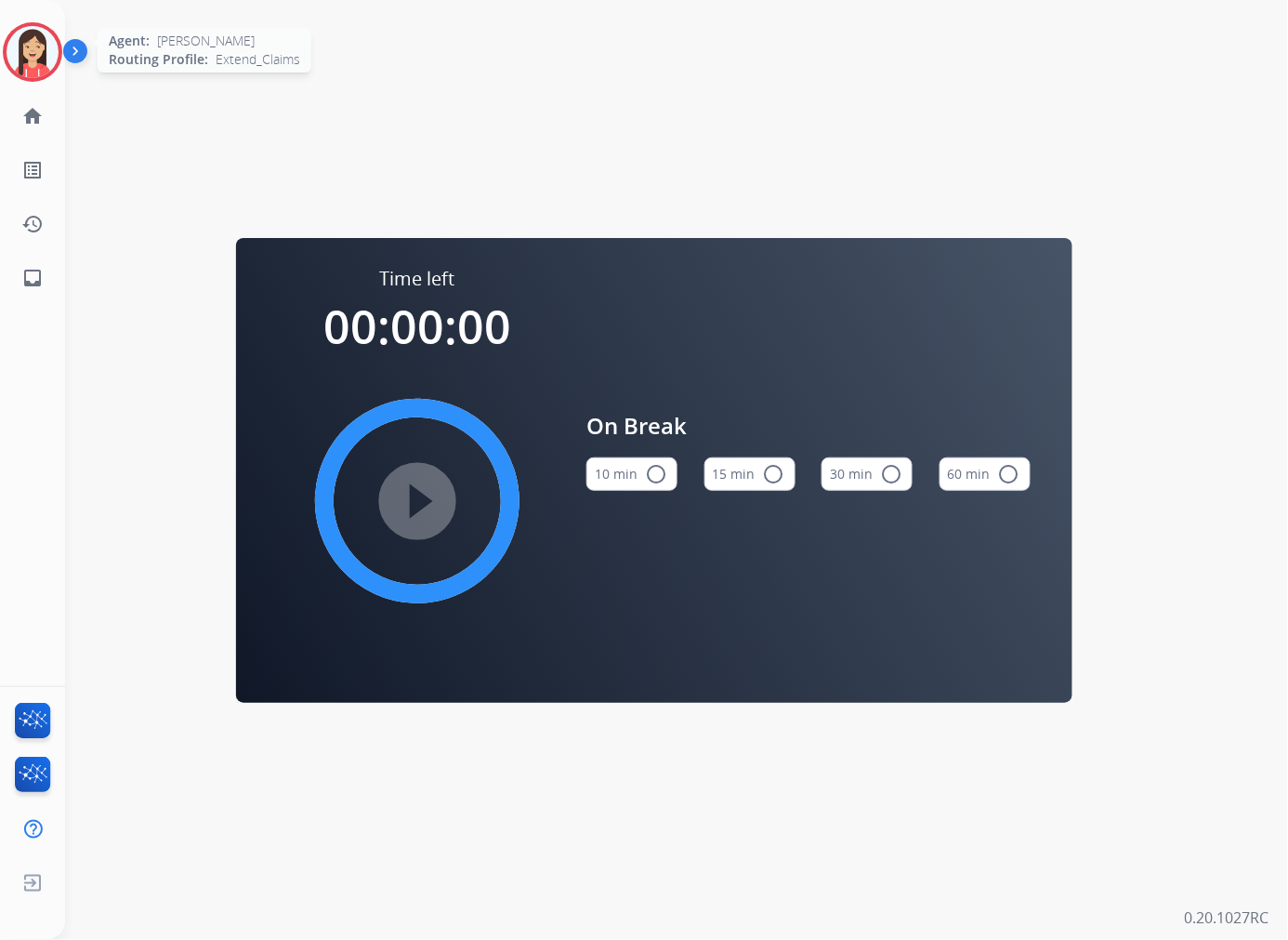
click at [43, 71] on img at bounding box center [32, 51] width 52 height 52
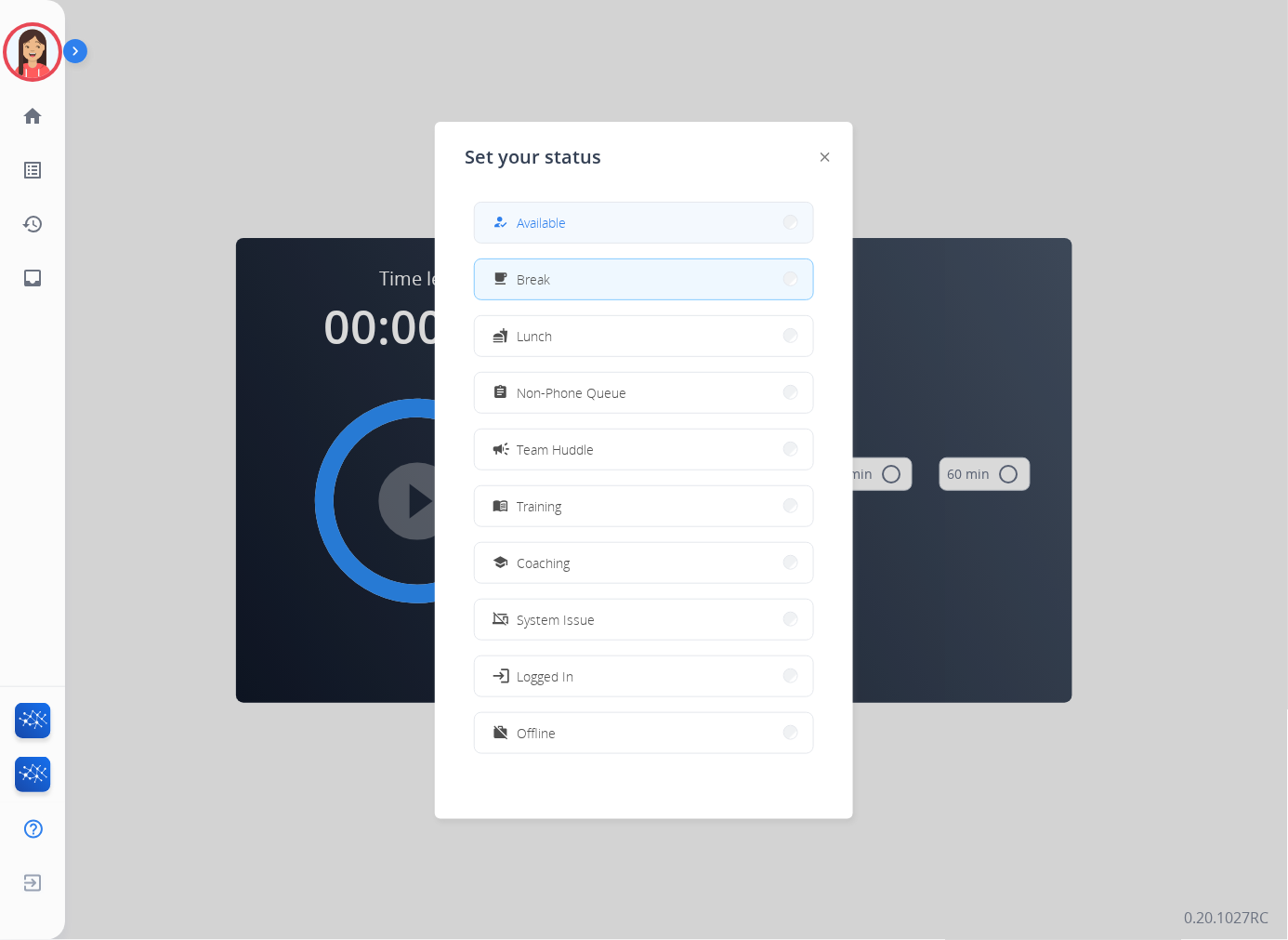
click at [534, 216] on span "Available" at bounding box center [542, 222] width 50 height 19
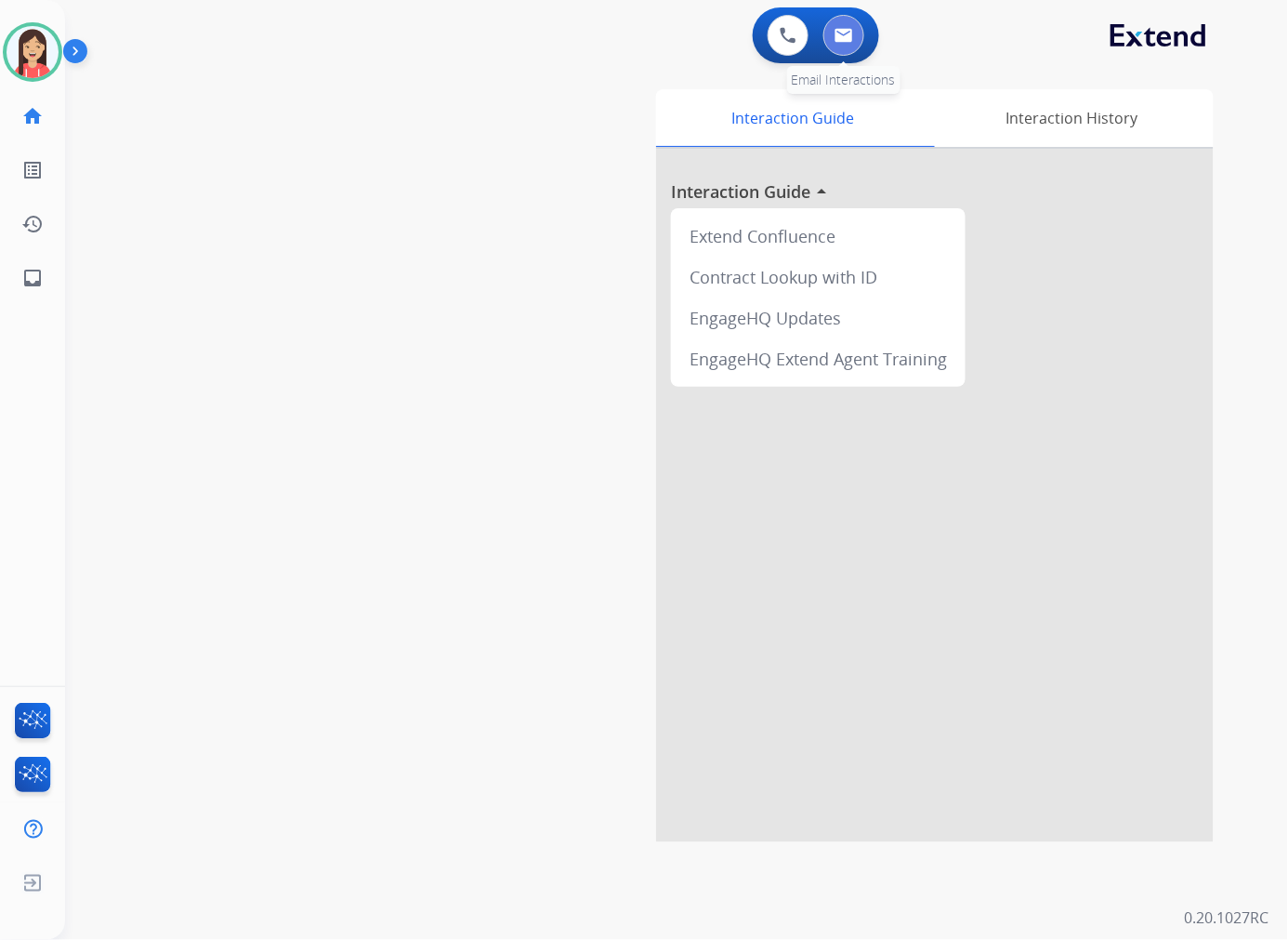
click at [849, 50] on button at bounding box center [843, 35] width 41 height 41
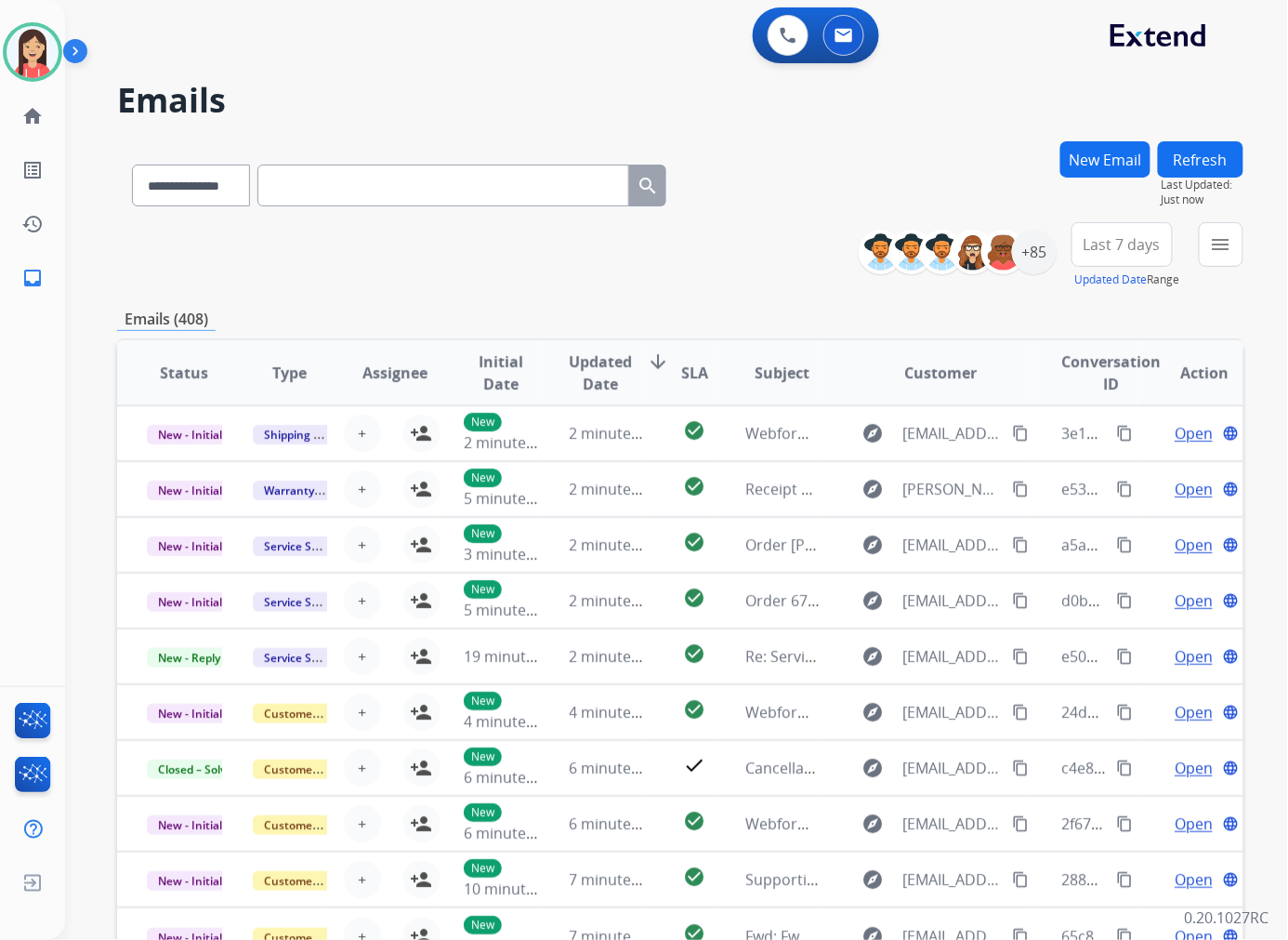
click at [1056, 249] on div "**********" at bounding box center [1057, 255] width 370 height 67
click at [1042, 252] on div "+85" at bounding box center [1034, 251] width 45 height 45
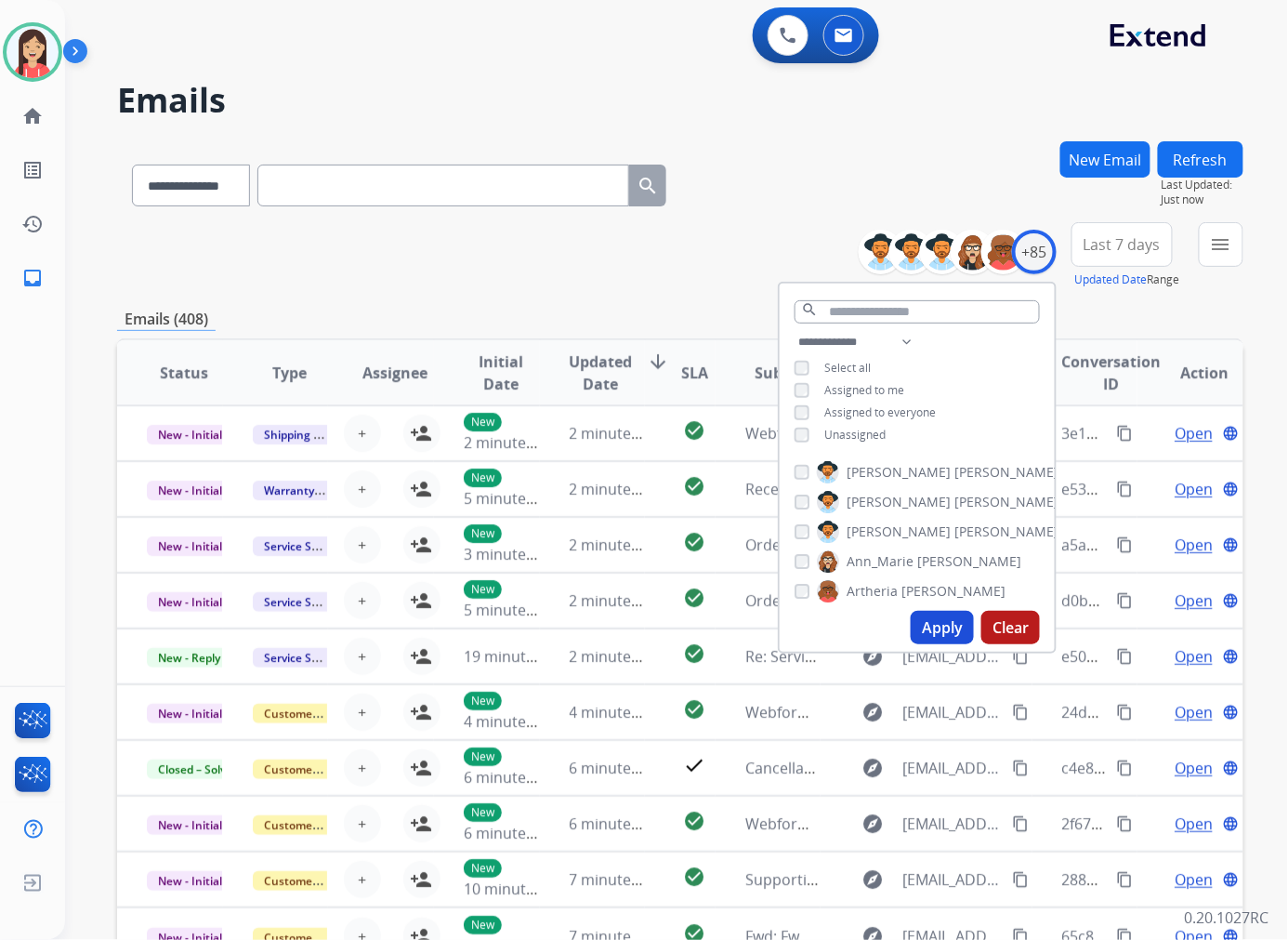
click at [824, 430] on span "Unassigned" at bounding box center [855, 434] width 61 height 16
click at [933, 619] on button "Apply" at bounding box center [941, 627] width 63 height 33
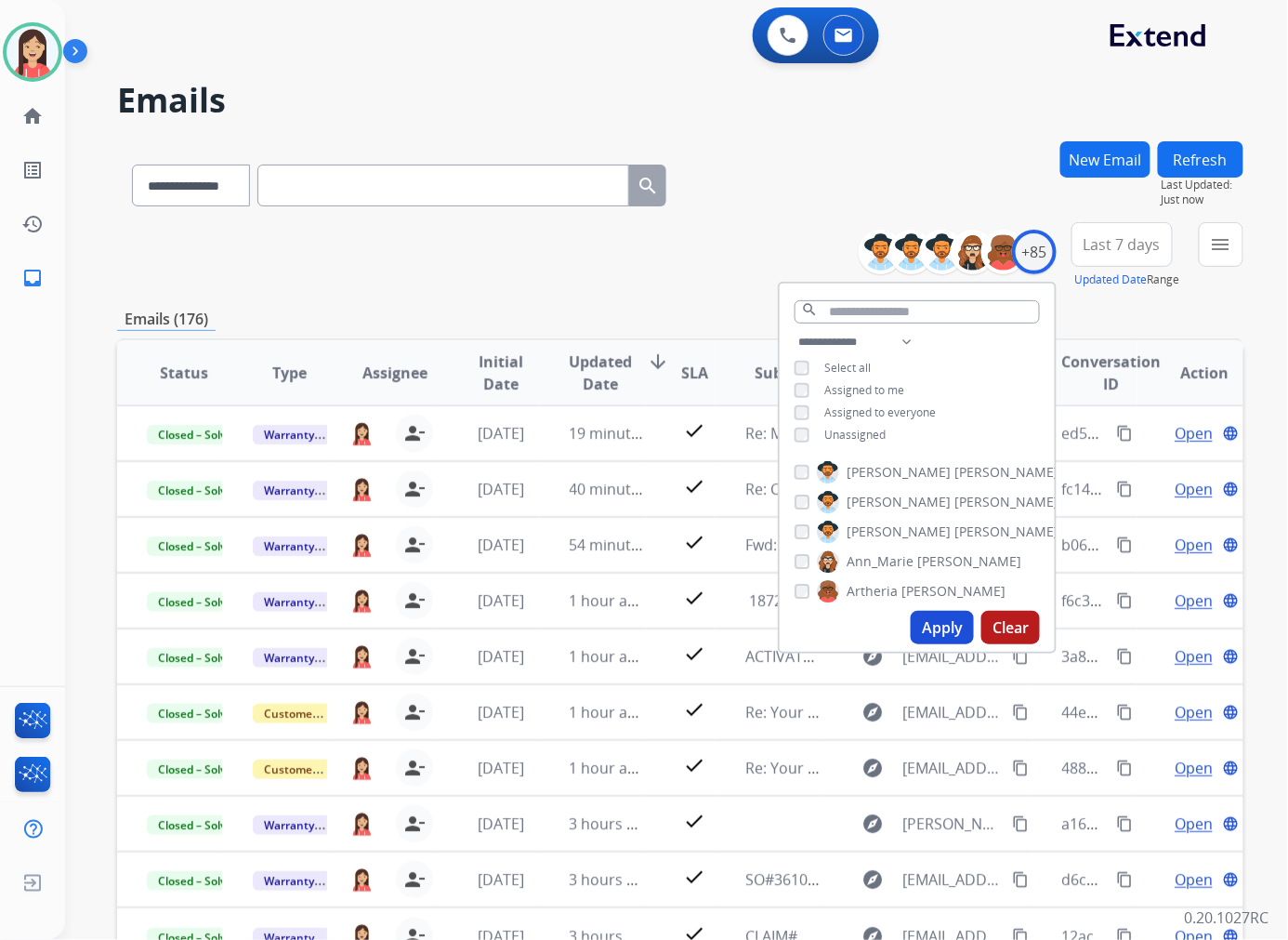
click at [1140, 258] on button "Last 7 days" at bounding box center [1121, 244] width 101 height 45
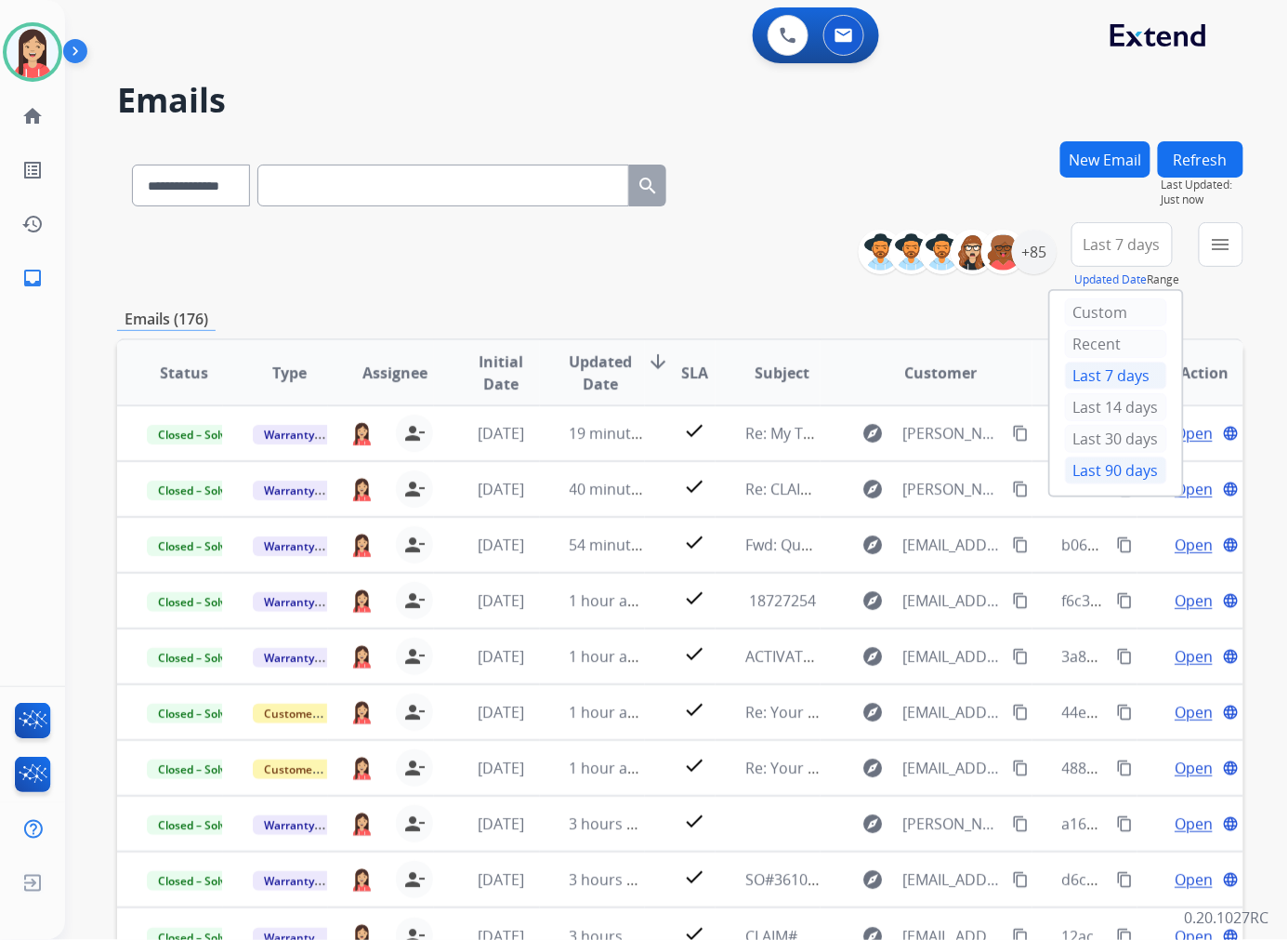
click at [1111, 469] on div "Last 90 days" at bounding box center [1115, 470] width 102 height 28
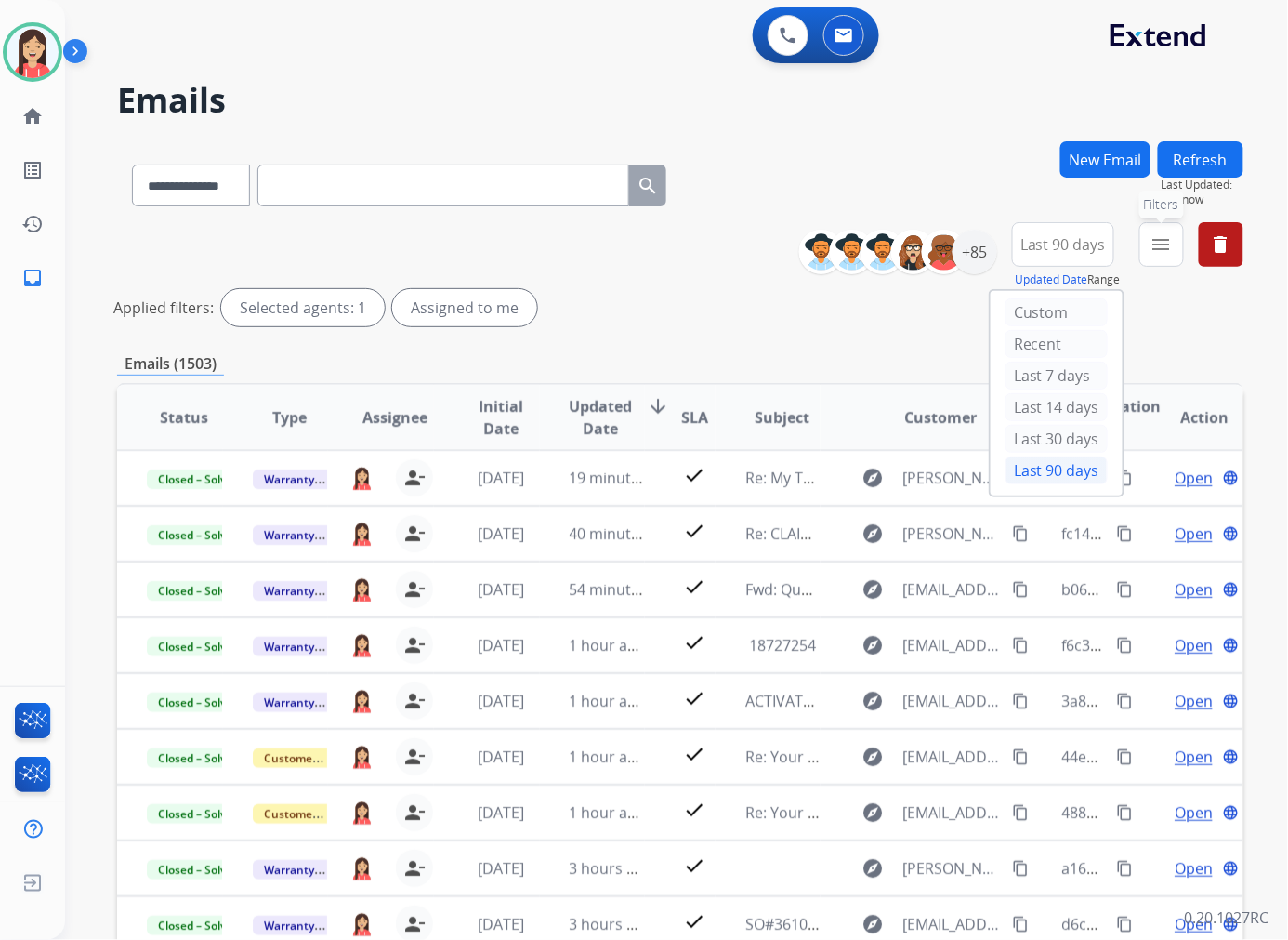
click at [1169, 238] on mat-icon "menu" at bounding box center [1160, 244] width 22 height 22
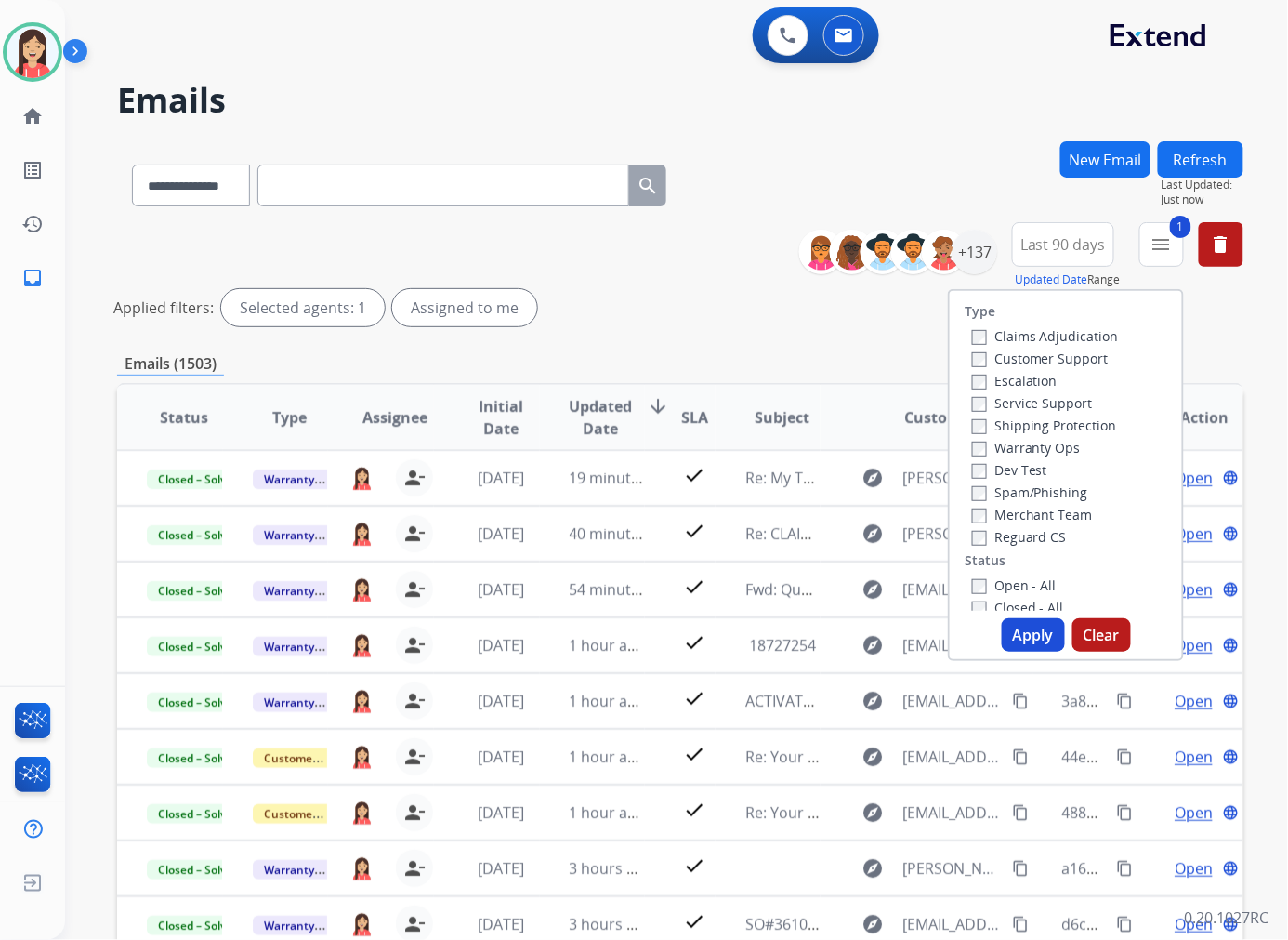
click at [1017, 629] on button "Apply" at bounding box center [1033, 634] width 63 height 33
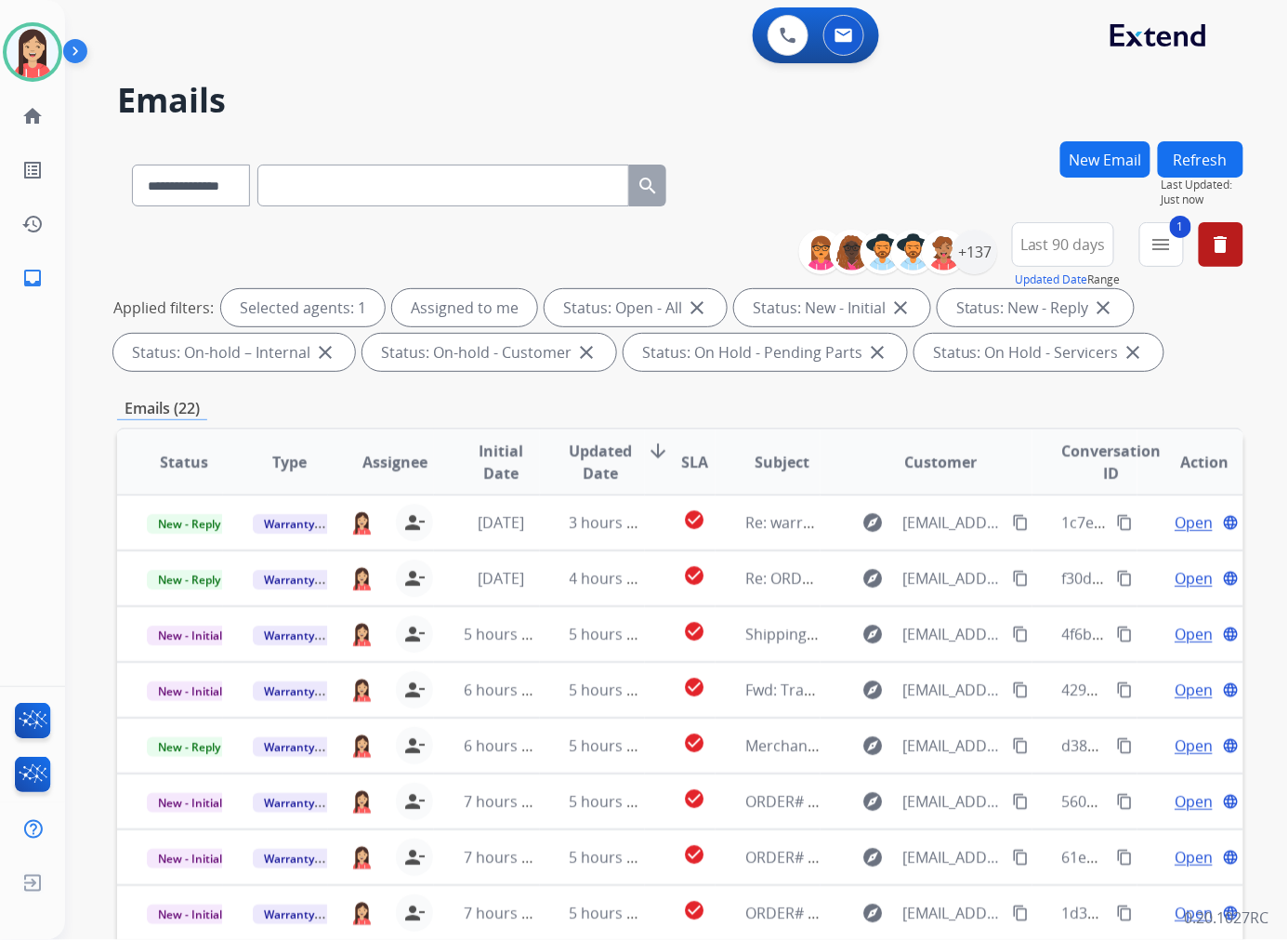
click at [588, 463] on span "Updated Date" at bounding box center [601, 462] width 63 height 45
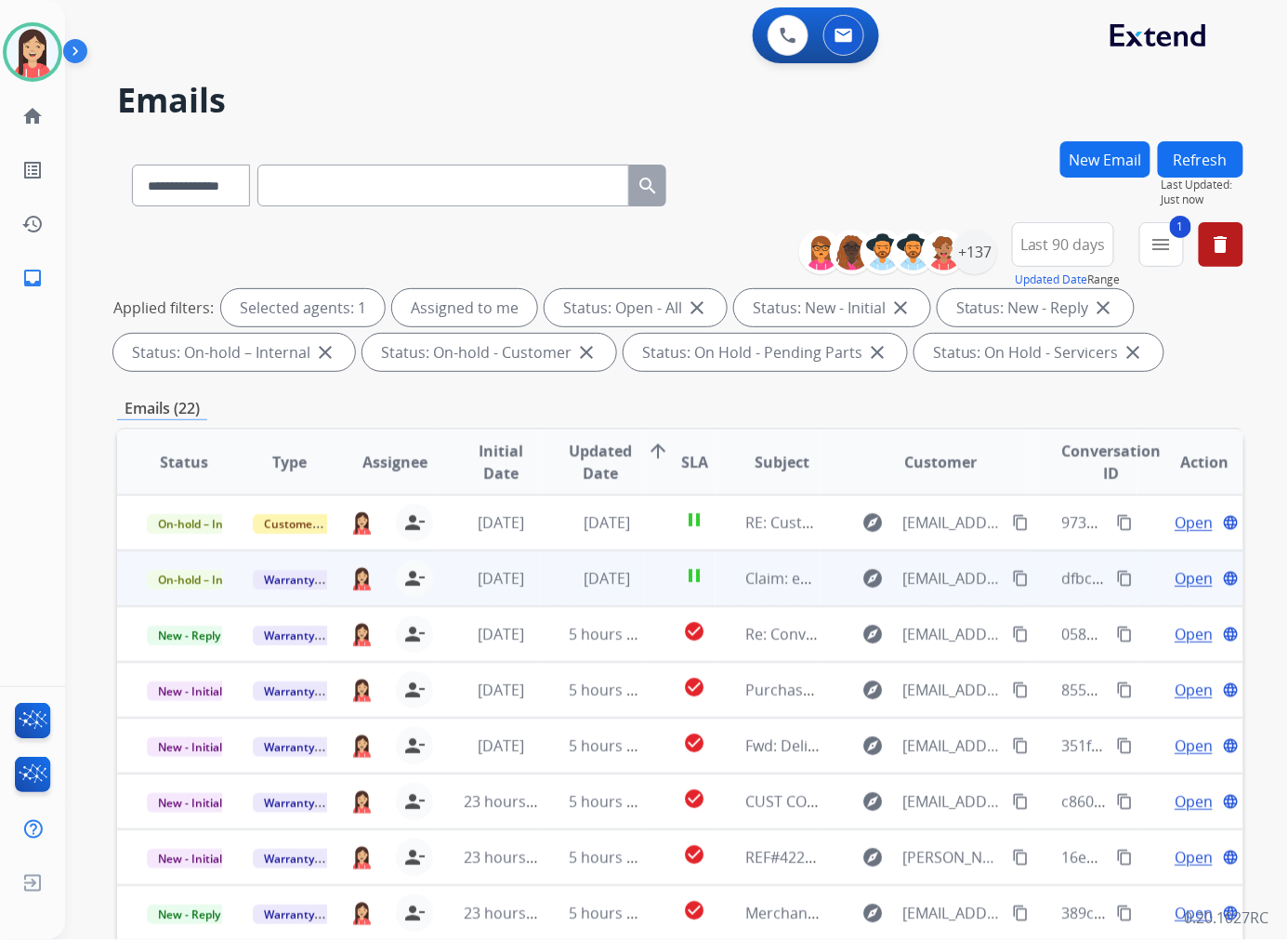
click at [1012, 576] on mat-icon "content_copy" at bounding box center [1020, 578] width 17 height 17
click at [544, 583] on td "[DATE]" at bounding box center [592, 578] width 106 height 56
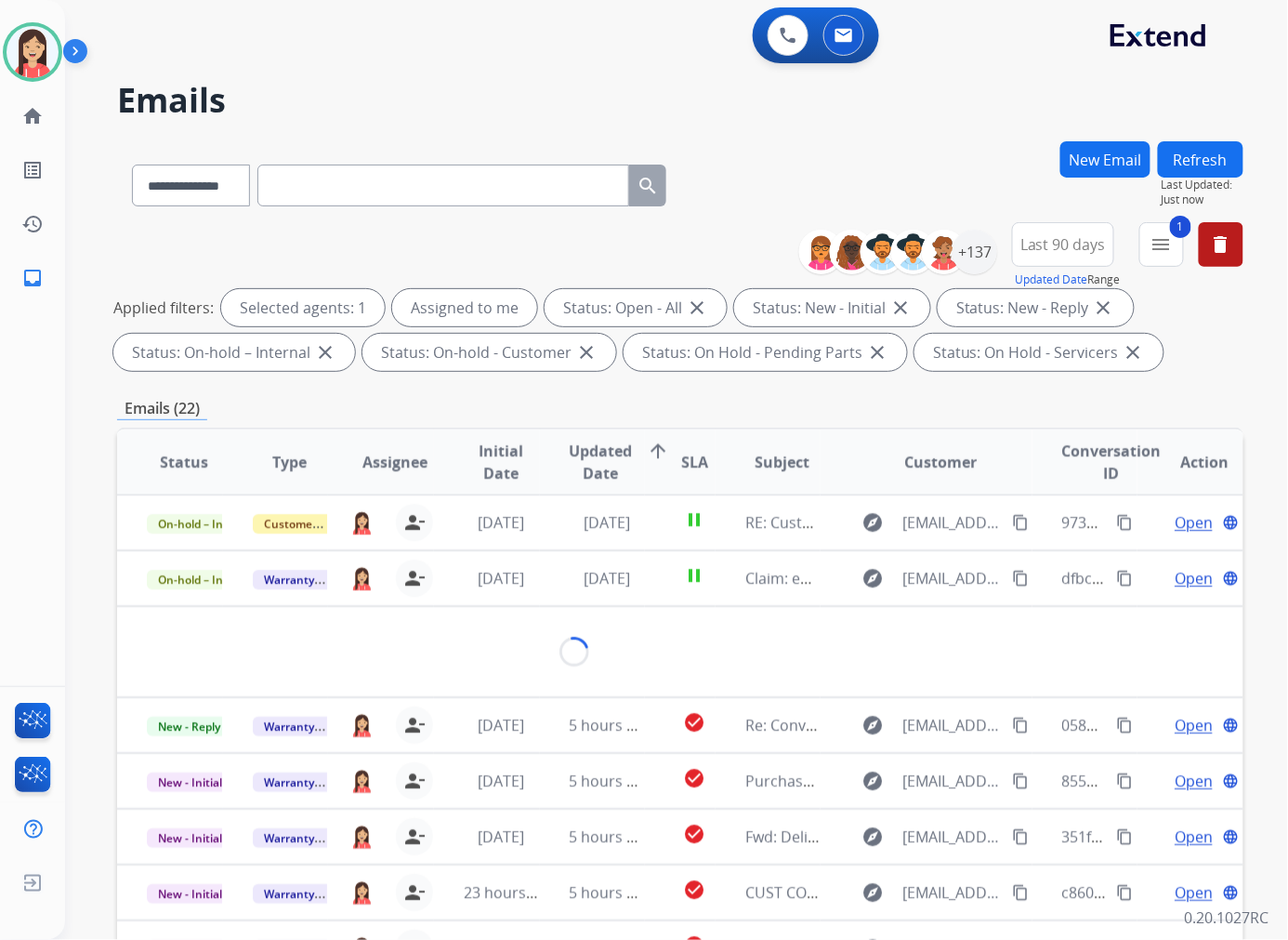
scroll to position [56, 0]
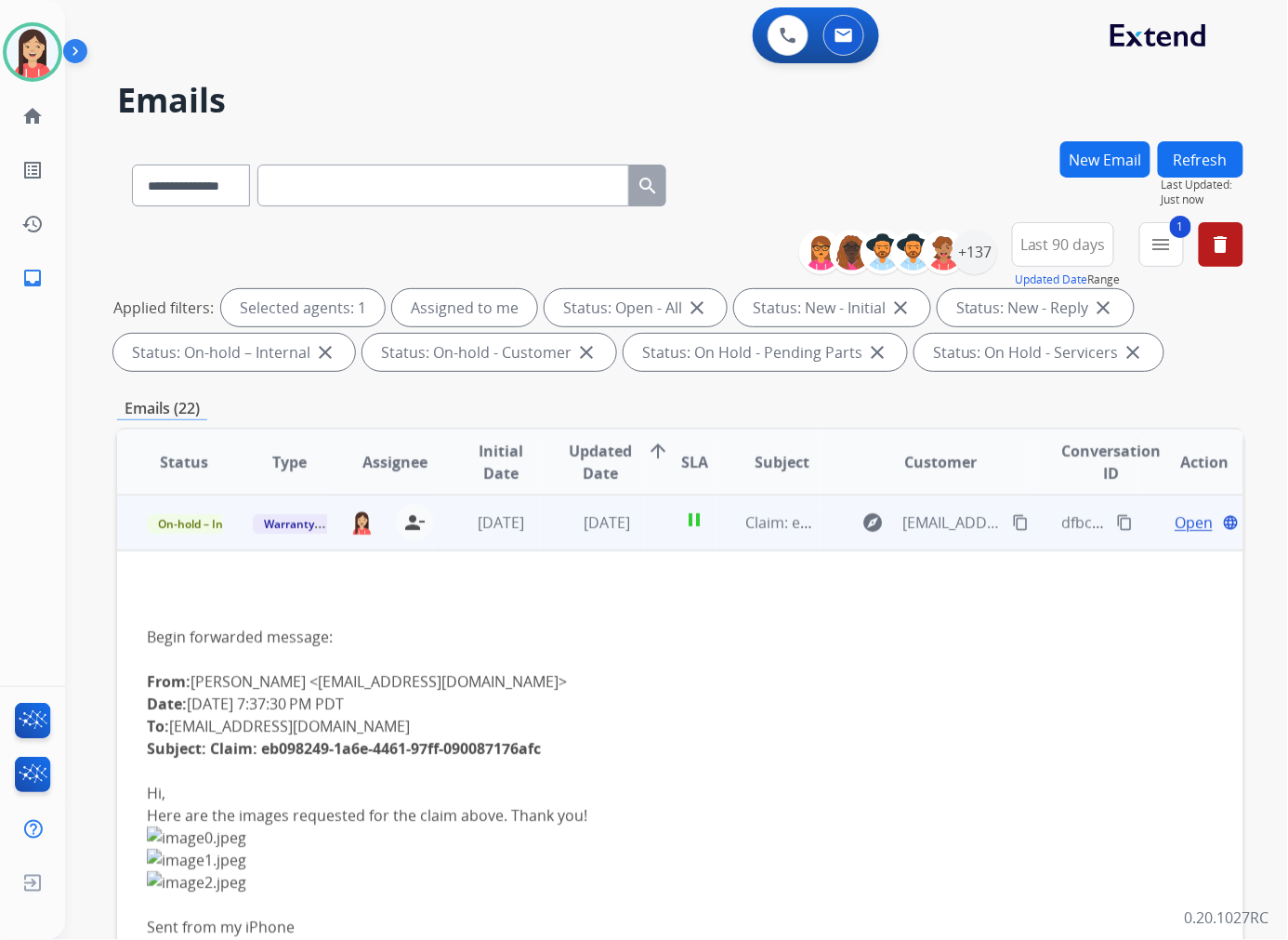
click at [264, 750] on b "Claim: eb098249-1a6e-4461-97ff-090087176afc" at bounding box center [375, 748] width 330 height 20
drag, startPoint x: 260, startPoint y: 750, endPoint x: 562, endPoint y: 756, distance: 302.1
click at [562, 756] on div "From: [PERSON_NAME] <[EMAIL_ADDRESS][DOMAIN_NAME]> Date: [DATE] 7:37:30 PM PDT …" at bounding box center [574, 726] width 856 height 111
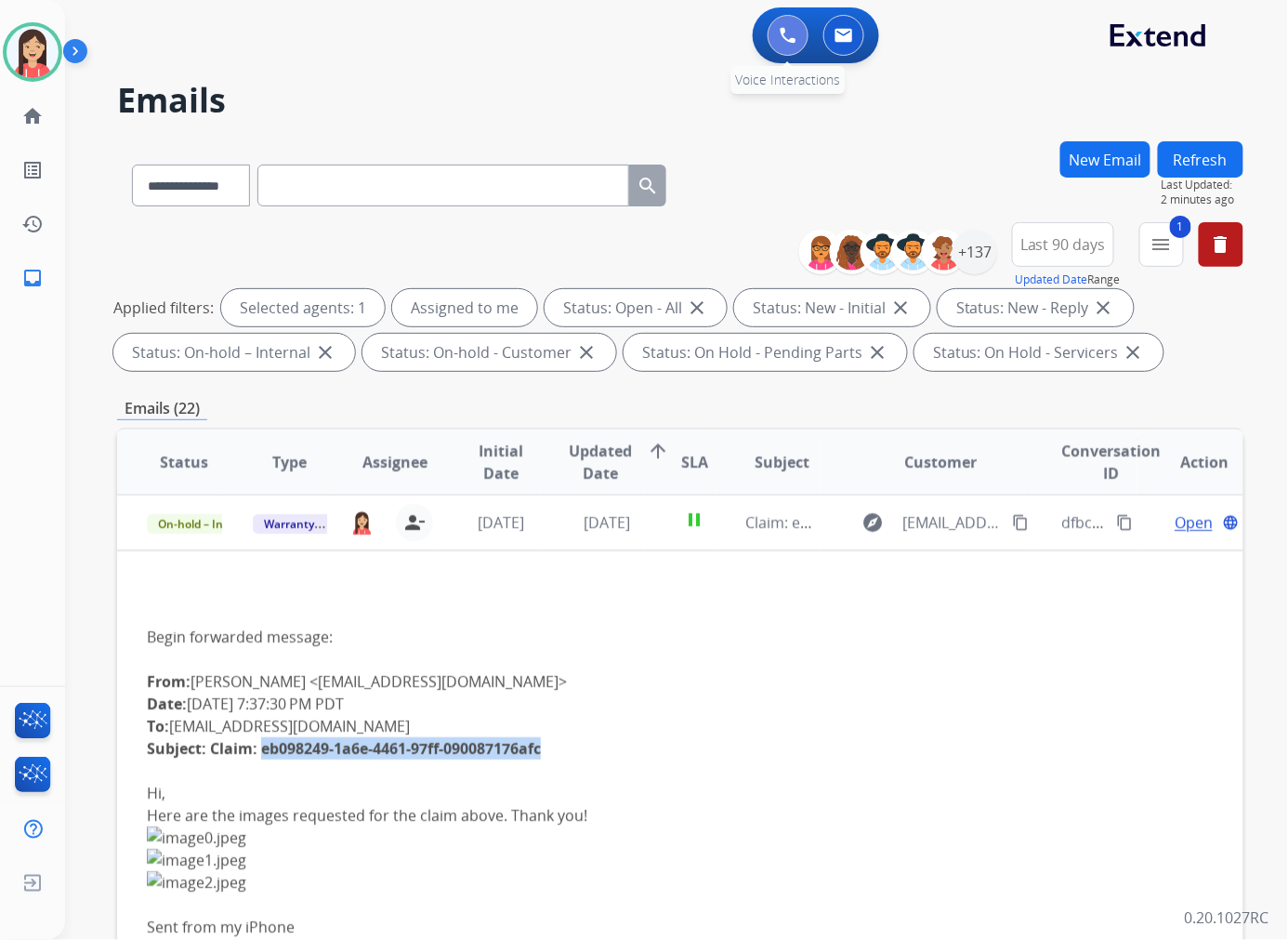
click at [785, 43] on button at bounding box center [787, 35] width 41 height 41
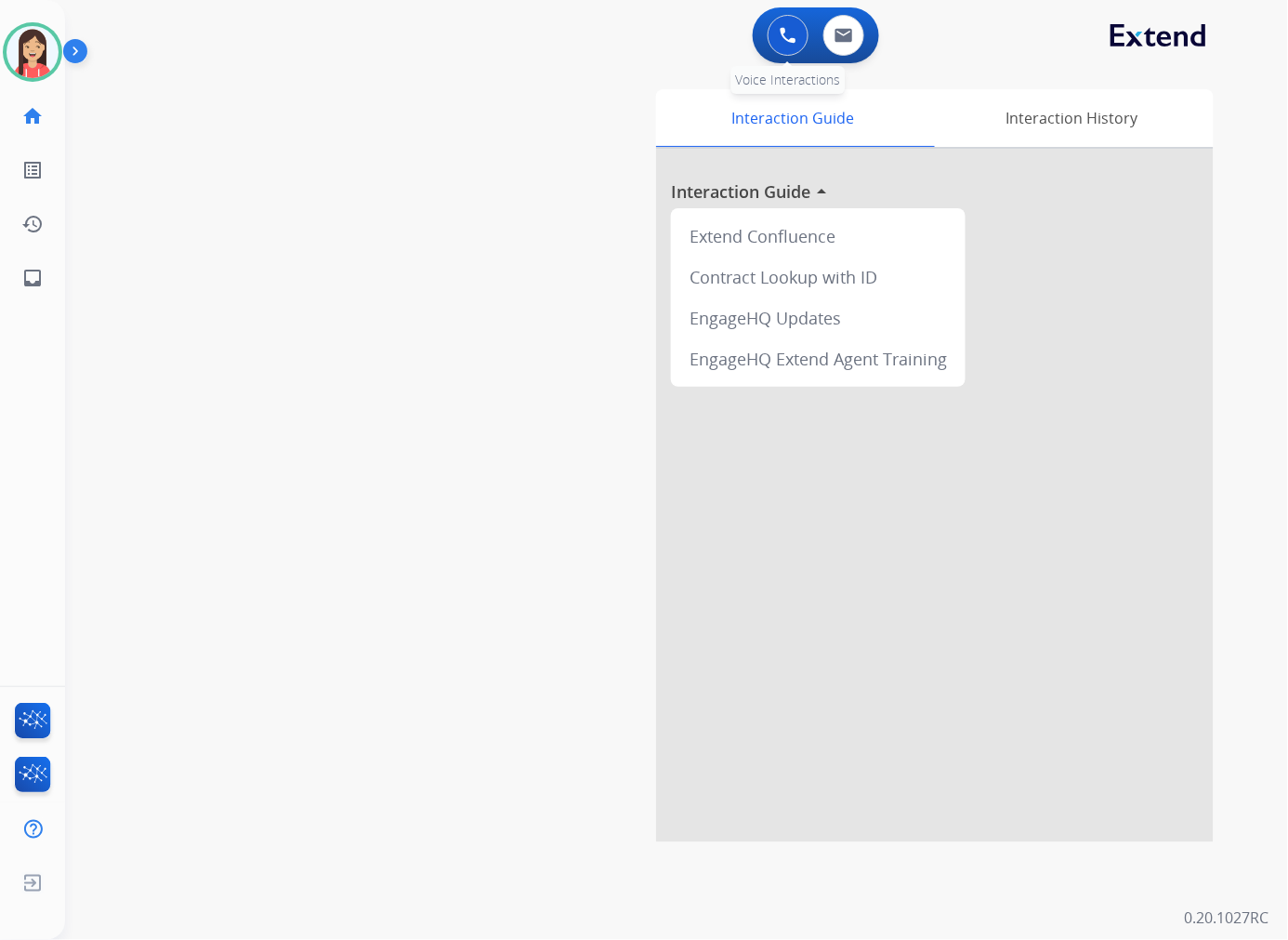
click at [789, 45] on button at bounding box center [787, 35] width 41 height 41
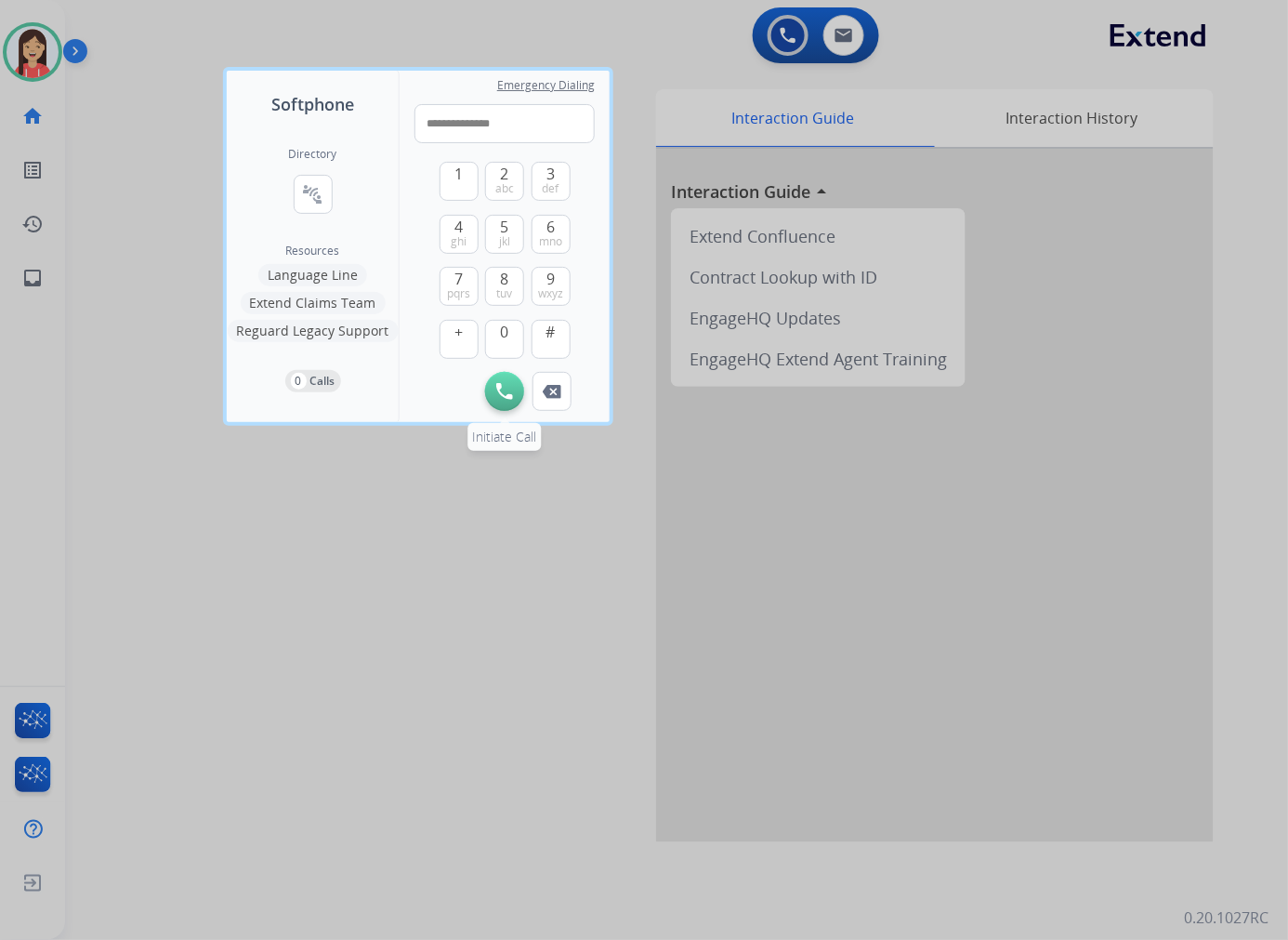
type input "**********"
click at [505, 393] on img at bounding box center [505, 391] width 17 height 17
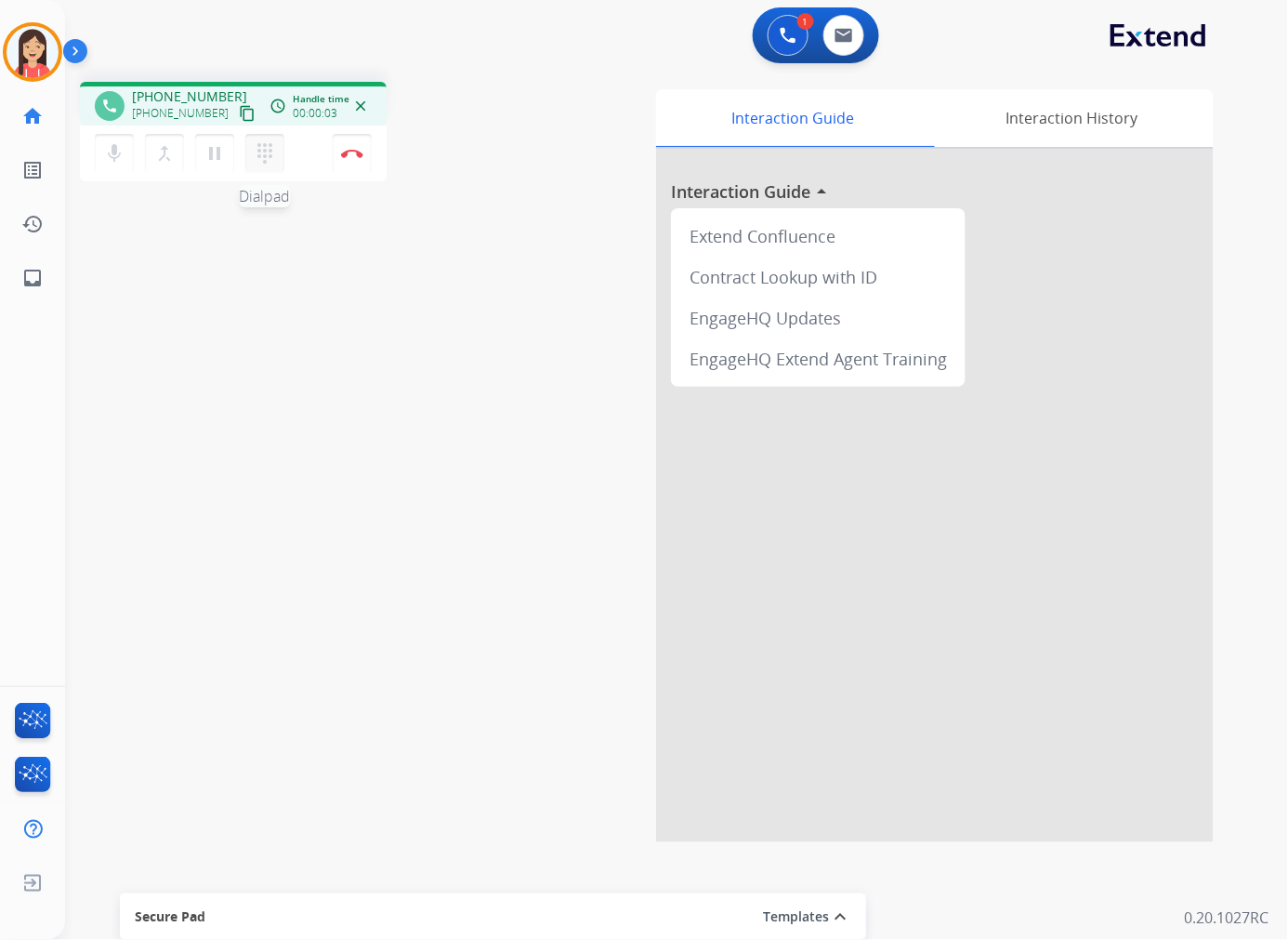
click at [250, 149] on button "dialpad Dialpad" at bounding box center [265, 153] width 39 height 39
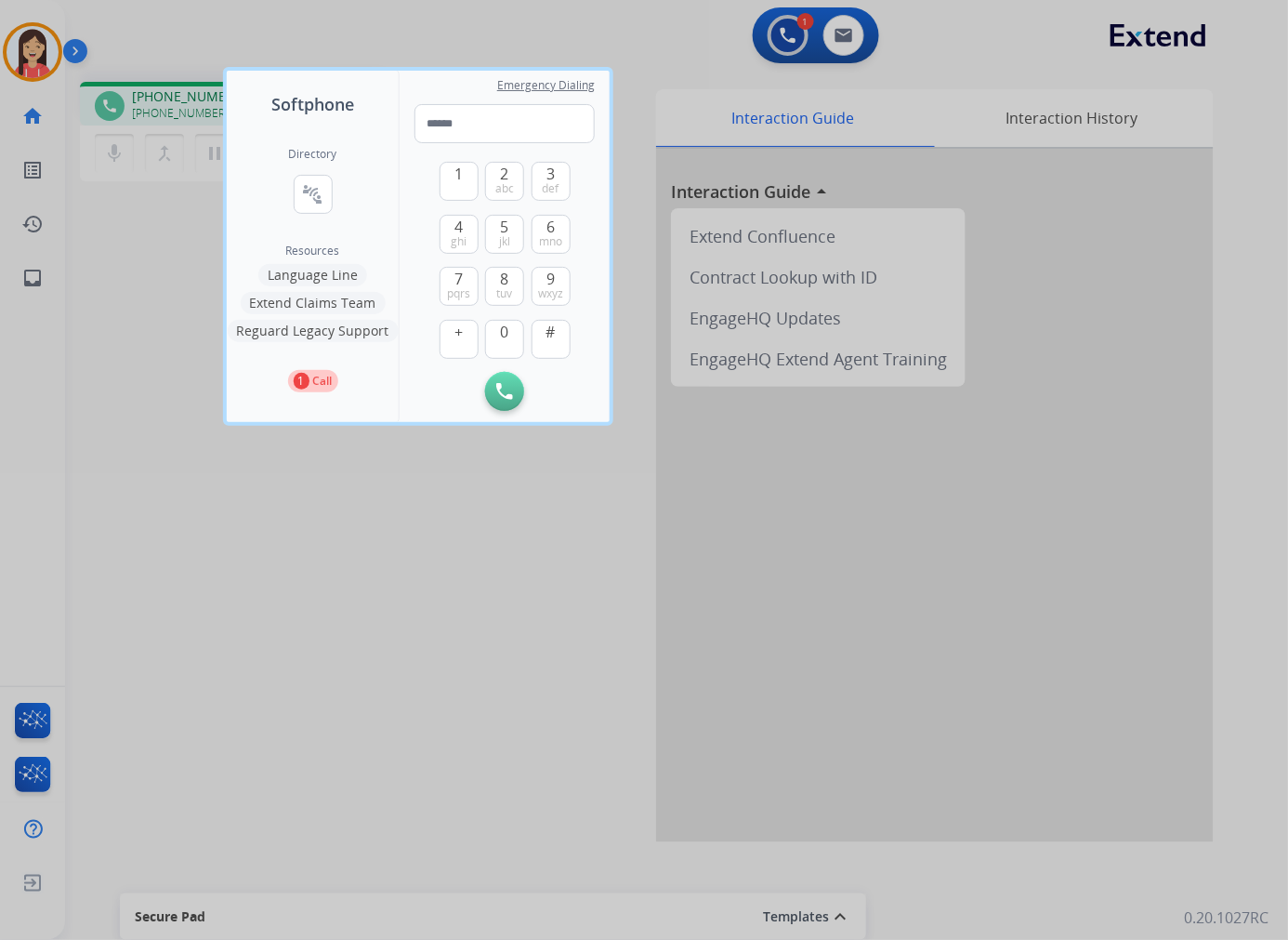
click at [487, 570] on div at bounding box center [644, 470] width 1288 height 940
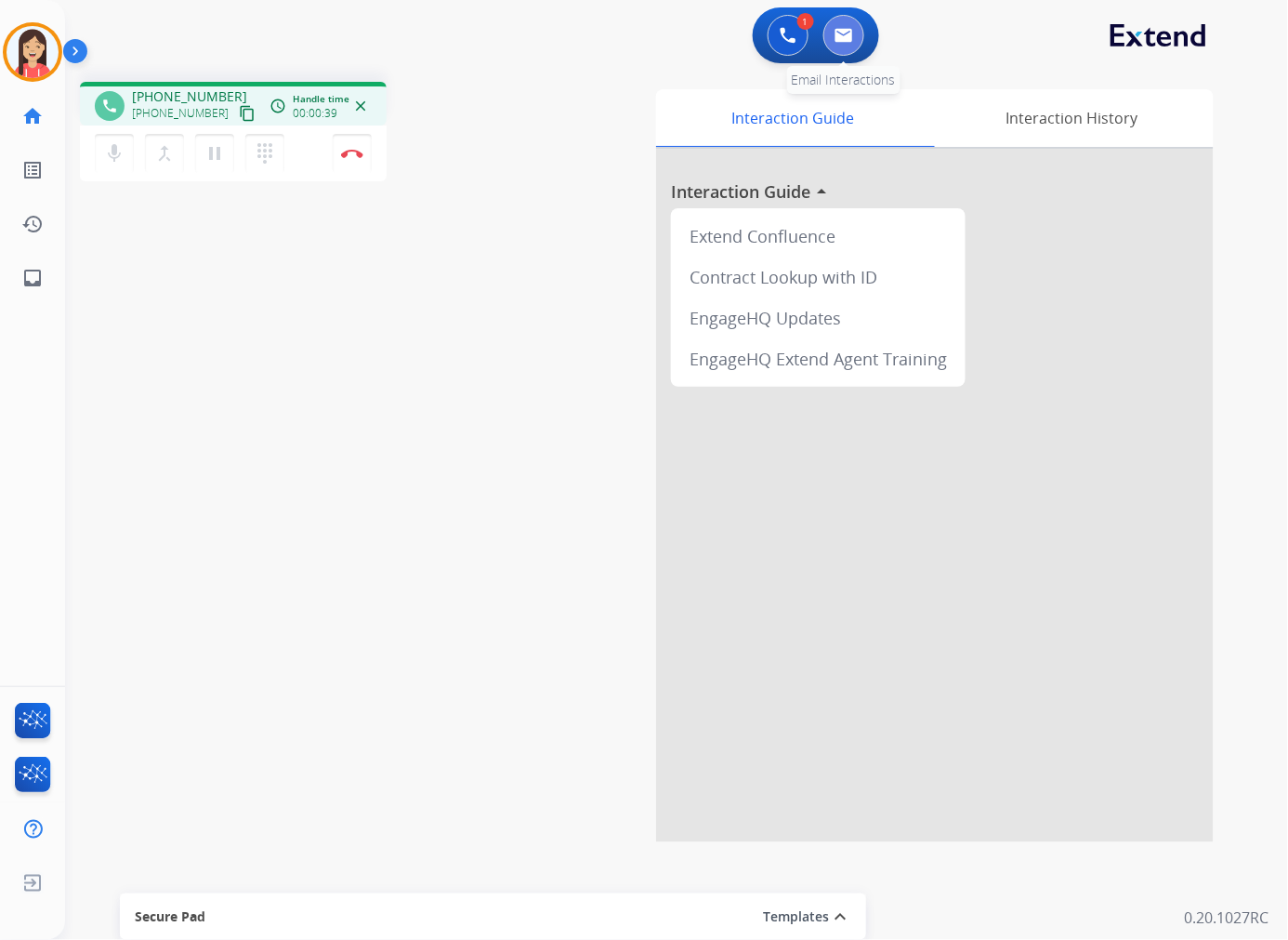
click at [831, 39] on button at bounding box center [843, 35] width 41 height 41
select select "**********"
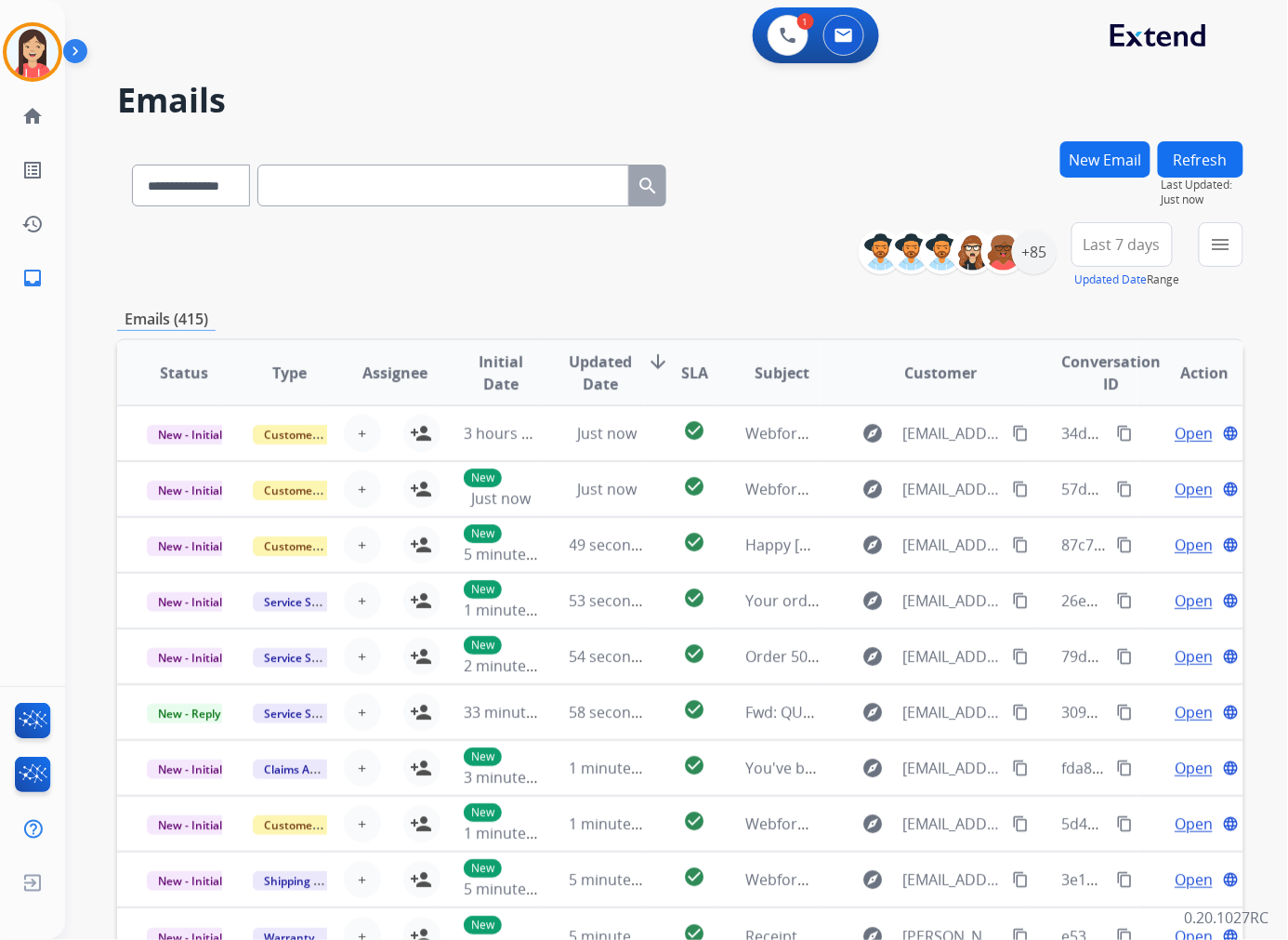
click at [661, 308] on div "Emails (415)" at bounding box center [680, 319] width 1126 height 23
click at [1033, 243] on div "+85" at bounding box center [1034, 251] width 45 height 45
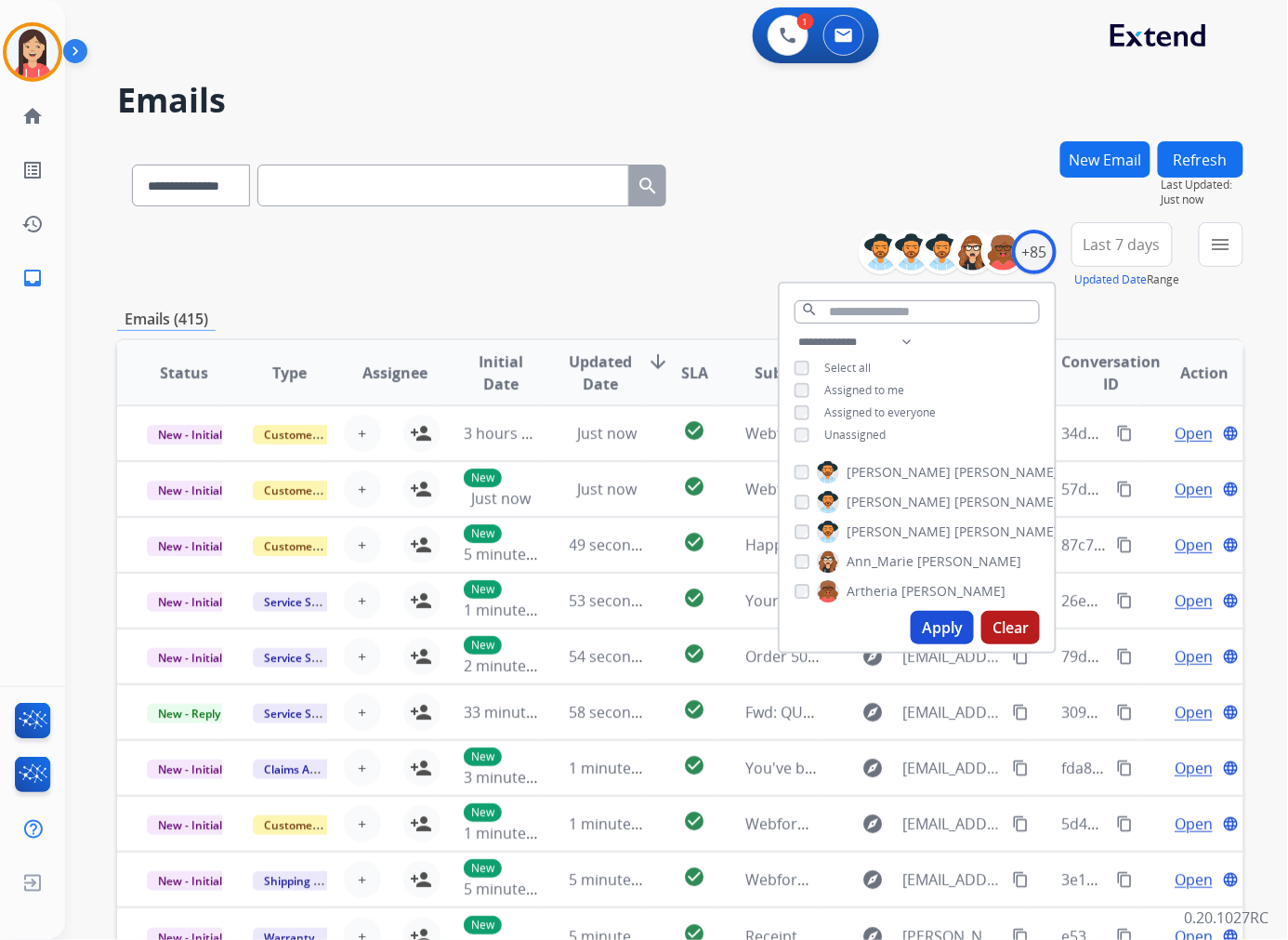
click at [865, 434] on span "Unassigned" at bounding box center [855, 434] width 61 height 16
click at [931, 620] on button "Apply" at bounding box center [941, 627] width 63 height 33
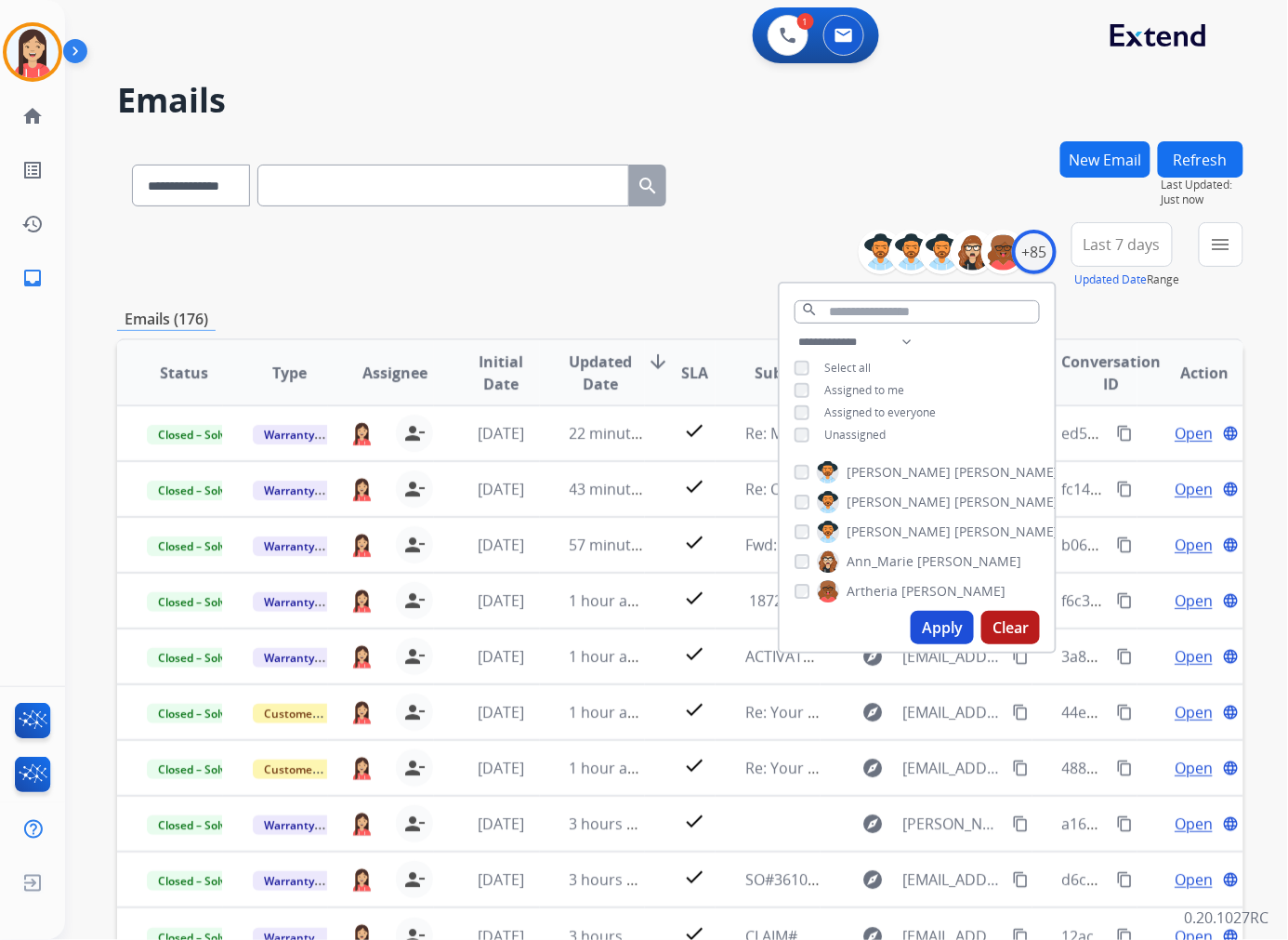
click at [1139, 244] on span "Last 7 days" at bounding box center [1121, 245] width 77 height 8
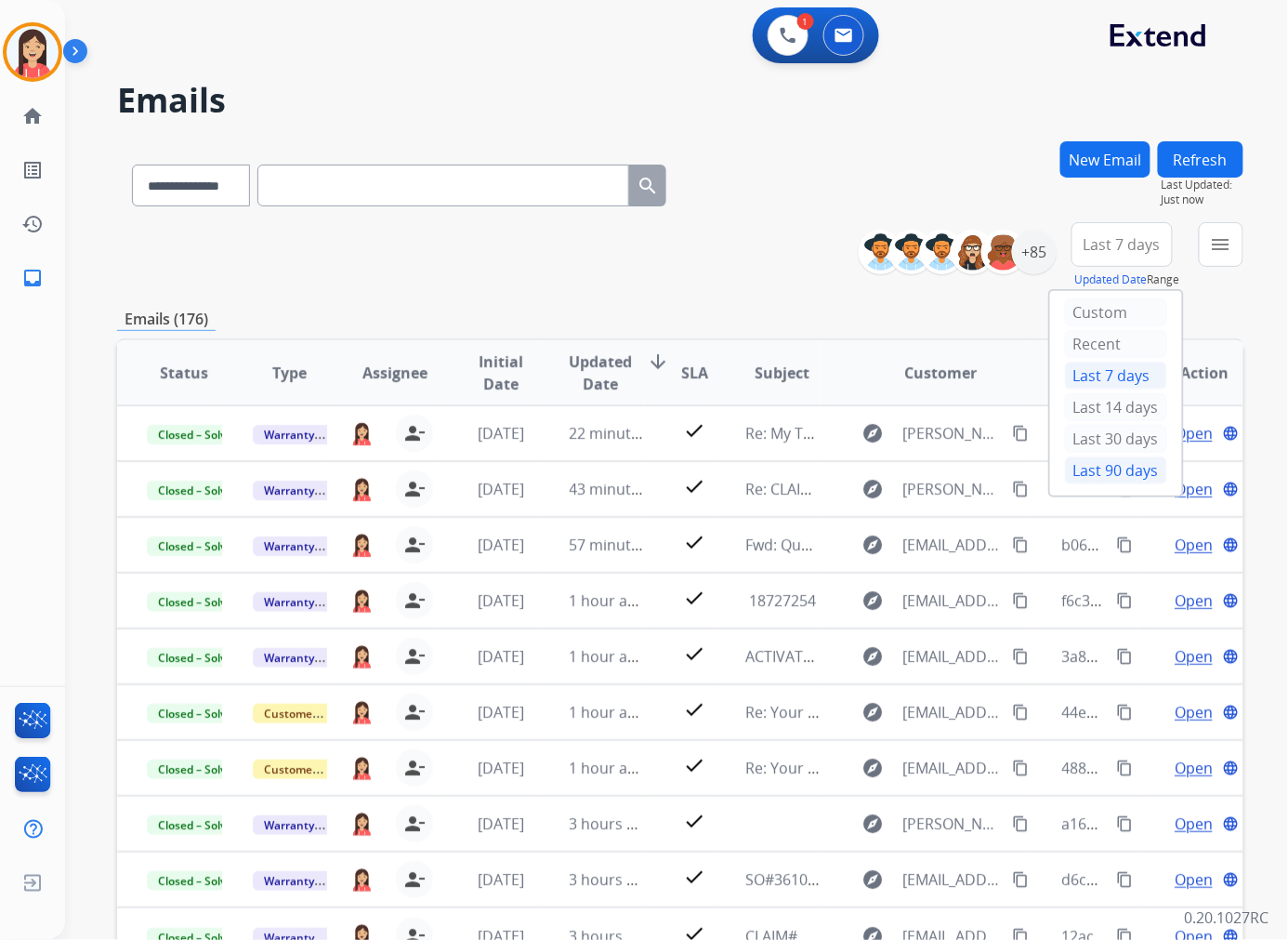
click at [1072, 471] on div "Last 90 days" at bounding box center [1115, 470] width 102 height 28
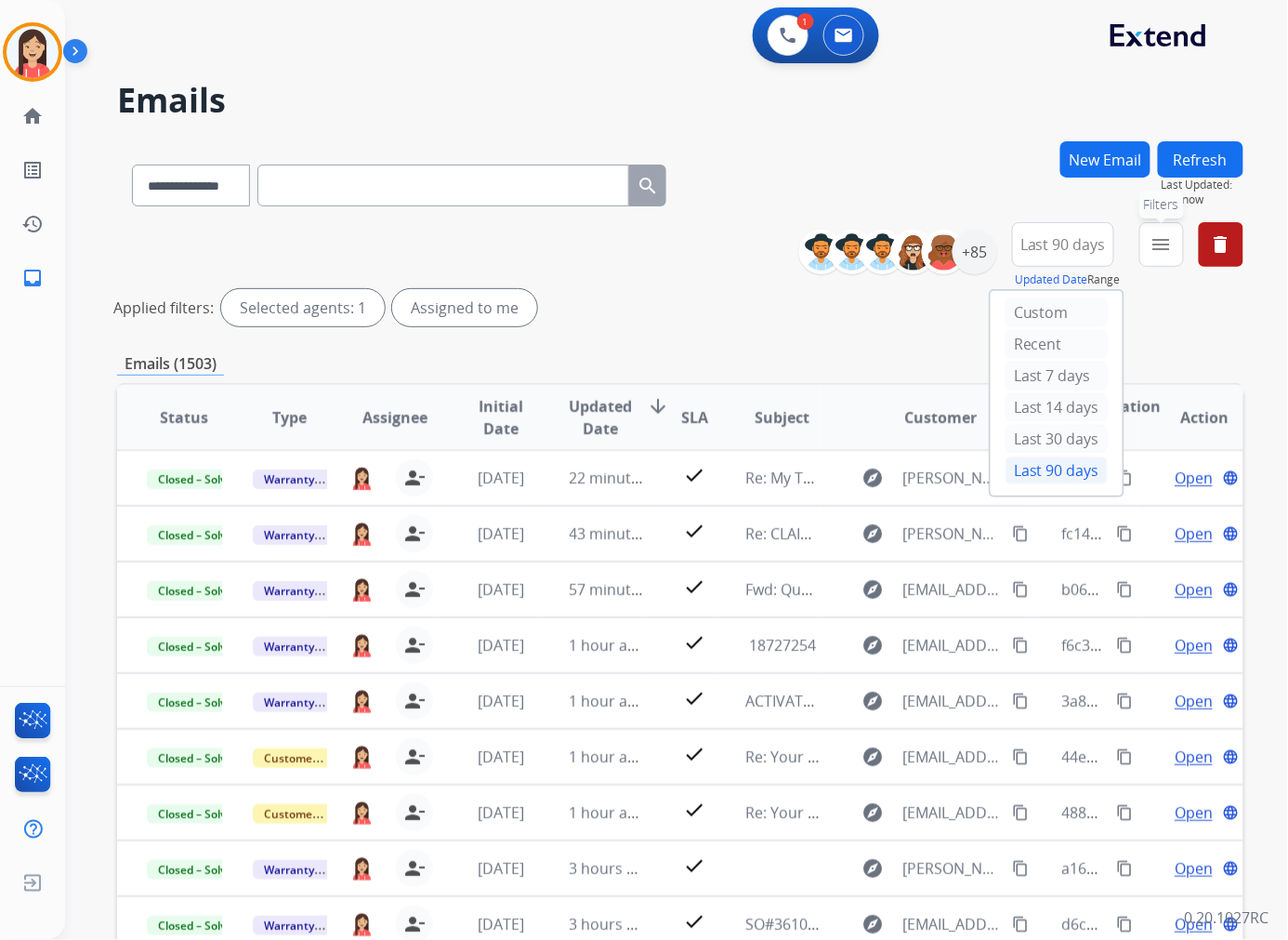
click at [1157, 244] on mat-icon "menu" at bounding box center [1160, 244] width 22 height 22
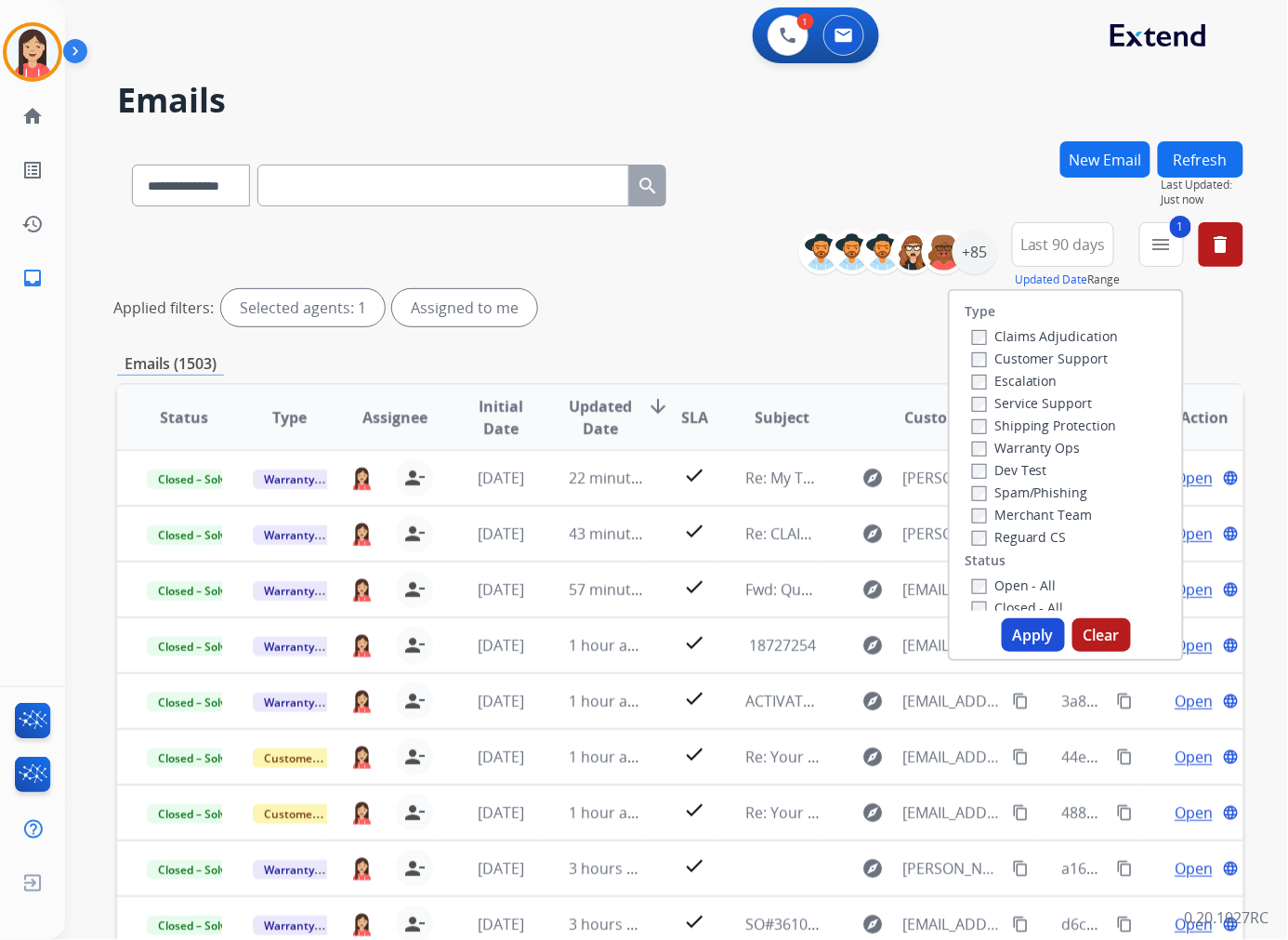
click at [1027, 634] on button "Apply" at bounding box center [1033, 634] width 63 height 33
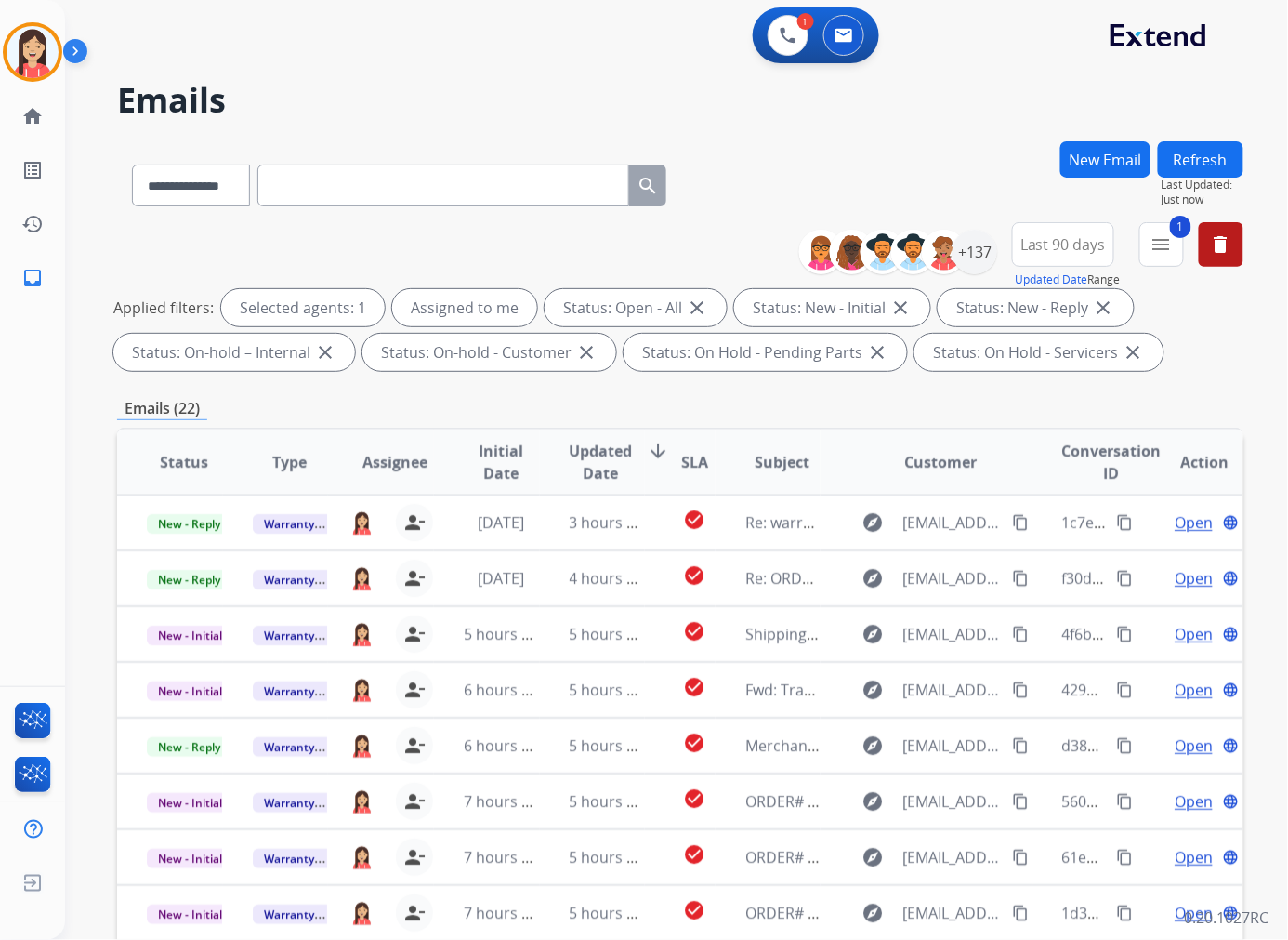
click at [588, 463] on span "Updated Date" at bounding box center [601, 462] width 63 height 45
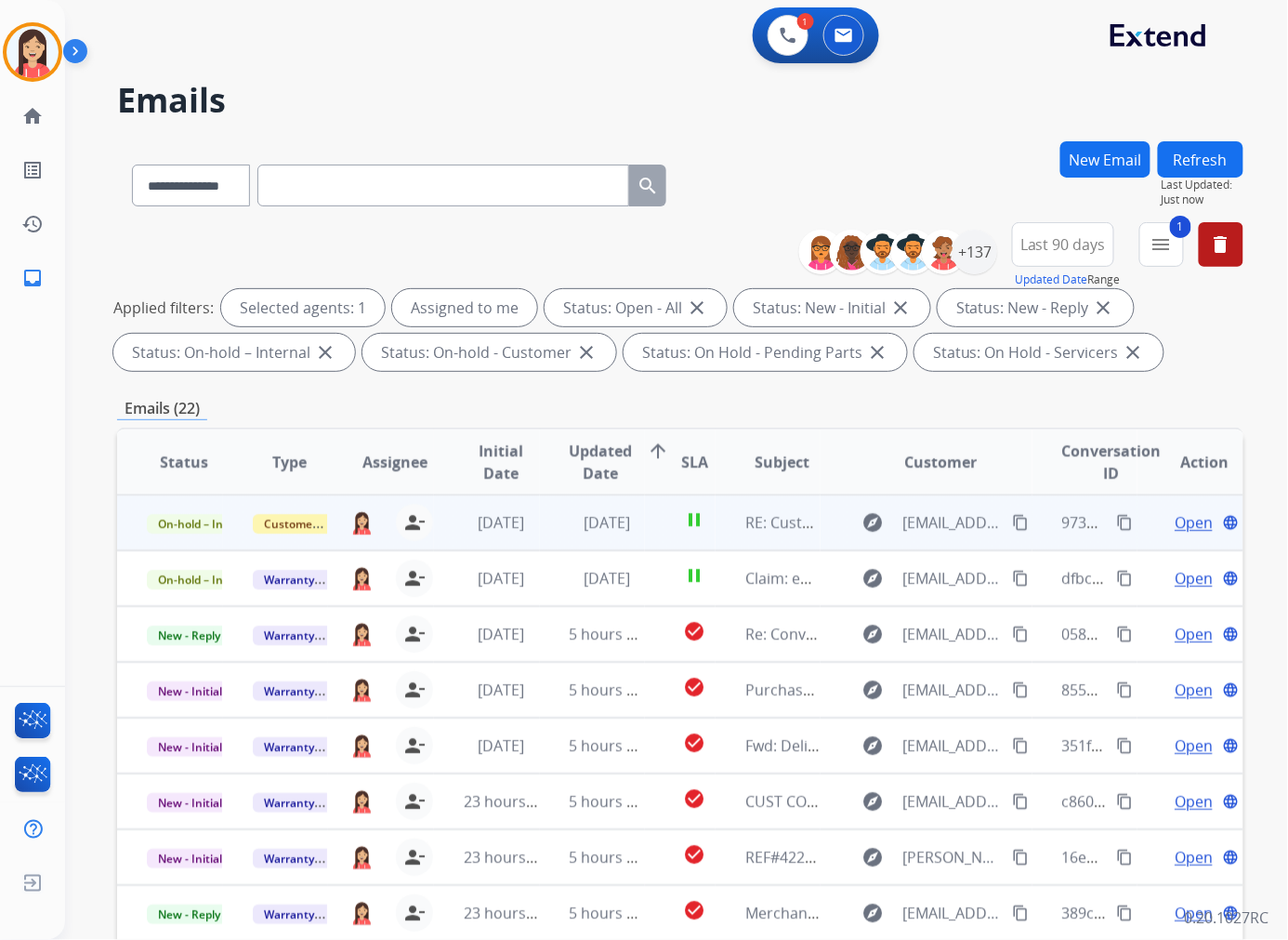
click at [545, 531] on td "[DATE]" at bounding box center [592, 522] width 106 height 56
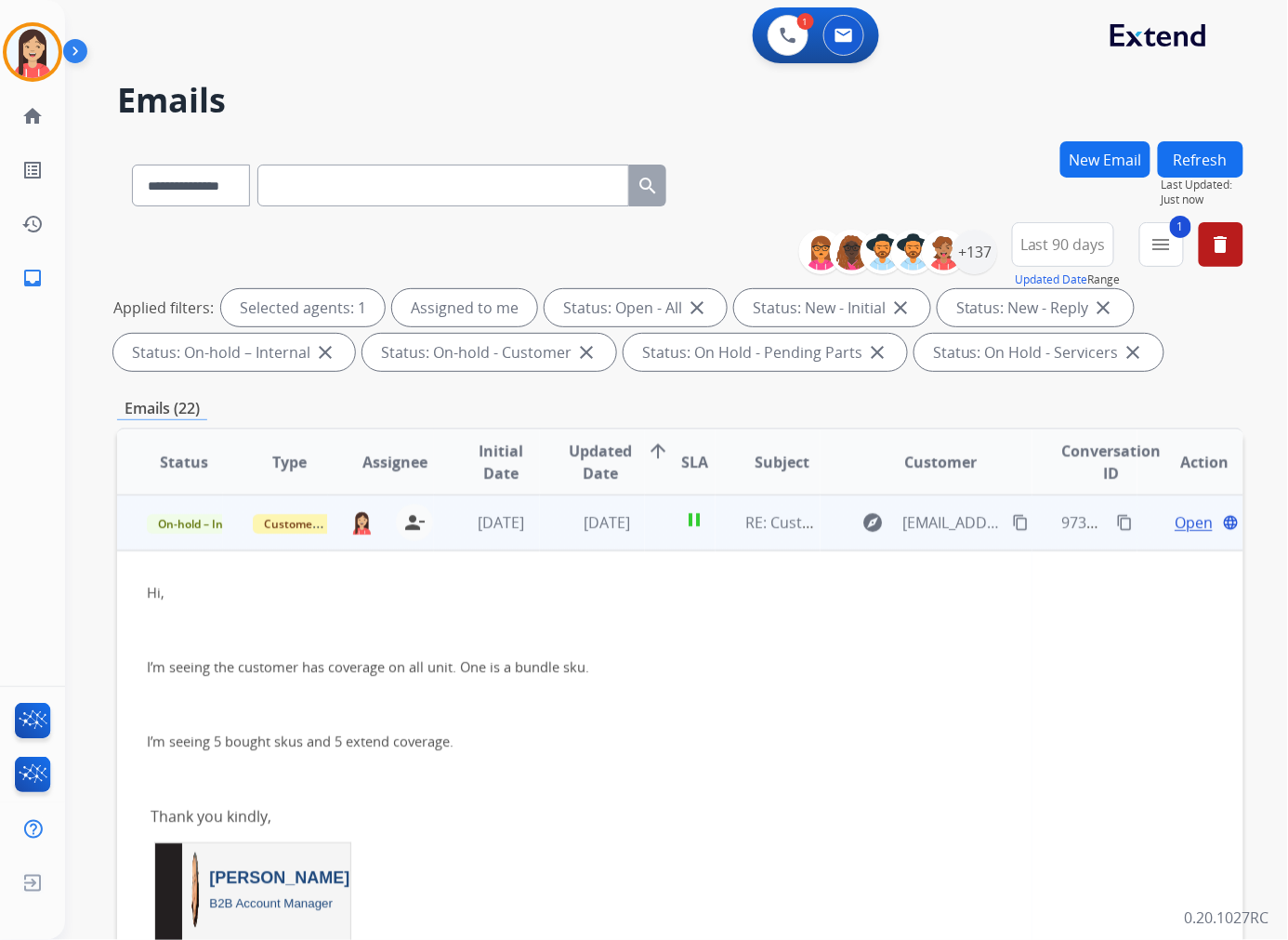
click at [1174, 524] on span "Open" at bounding box center [1193, 522] width 38 height 22
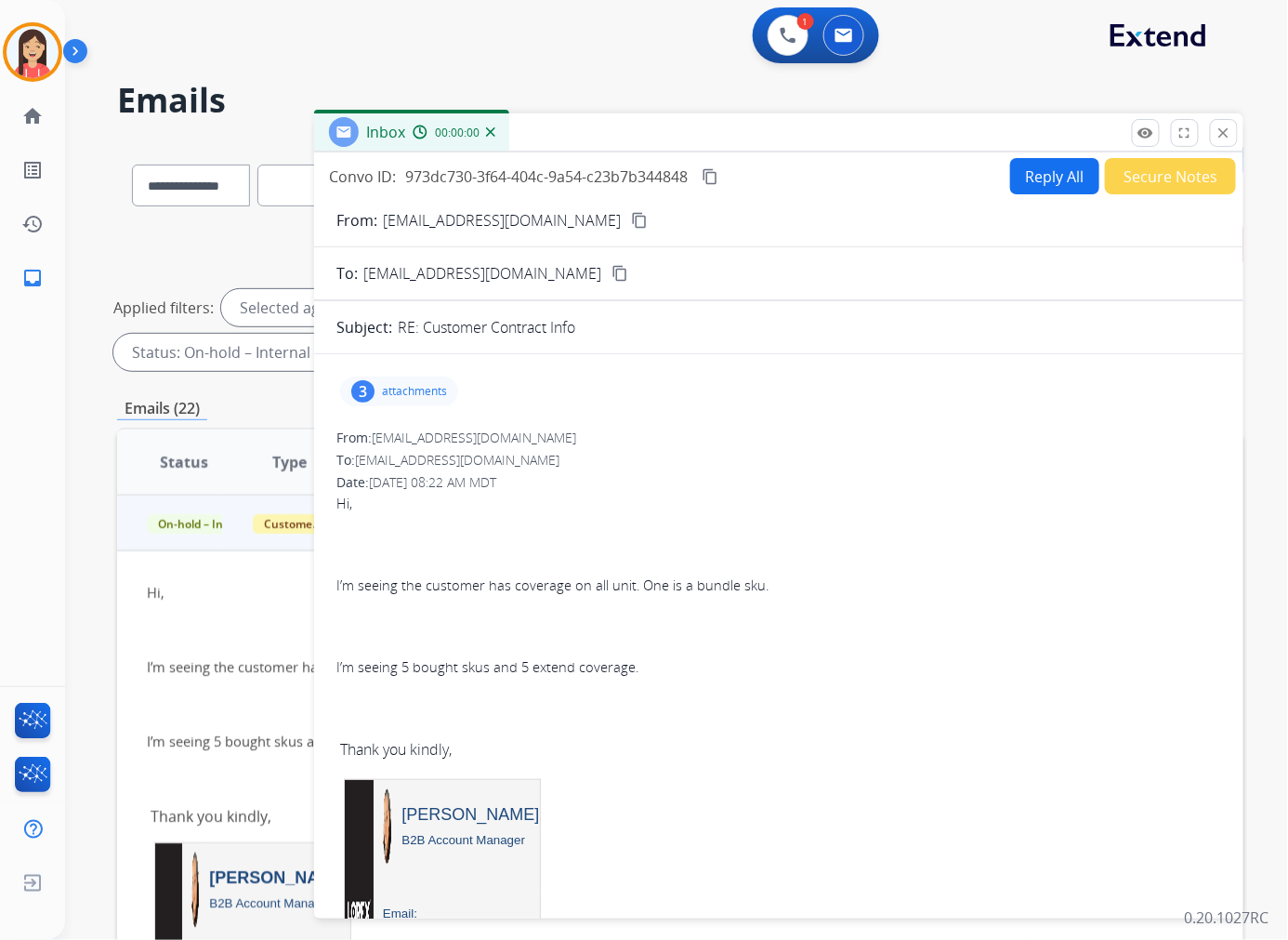
click at [444, 392] on p "attachments" at bounding box center [414, 391] width 65 height 15
click at [479, 440] on mat-icon "download" at bounding box center [475, 439] width 17 height 17
click at [440, 434] on p "LA819327.pdf" at bounding box center [402, 438] width 94 height 22
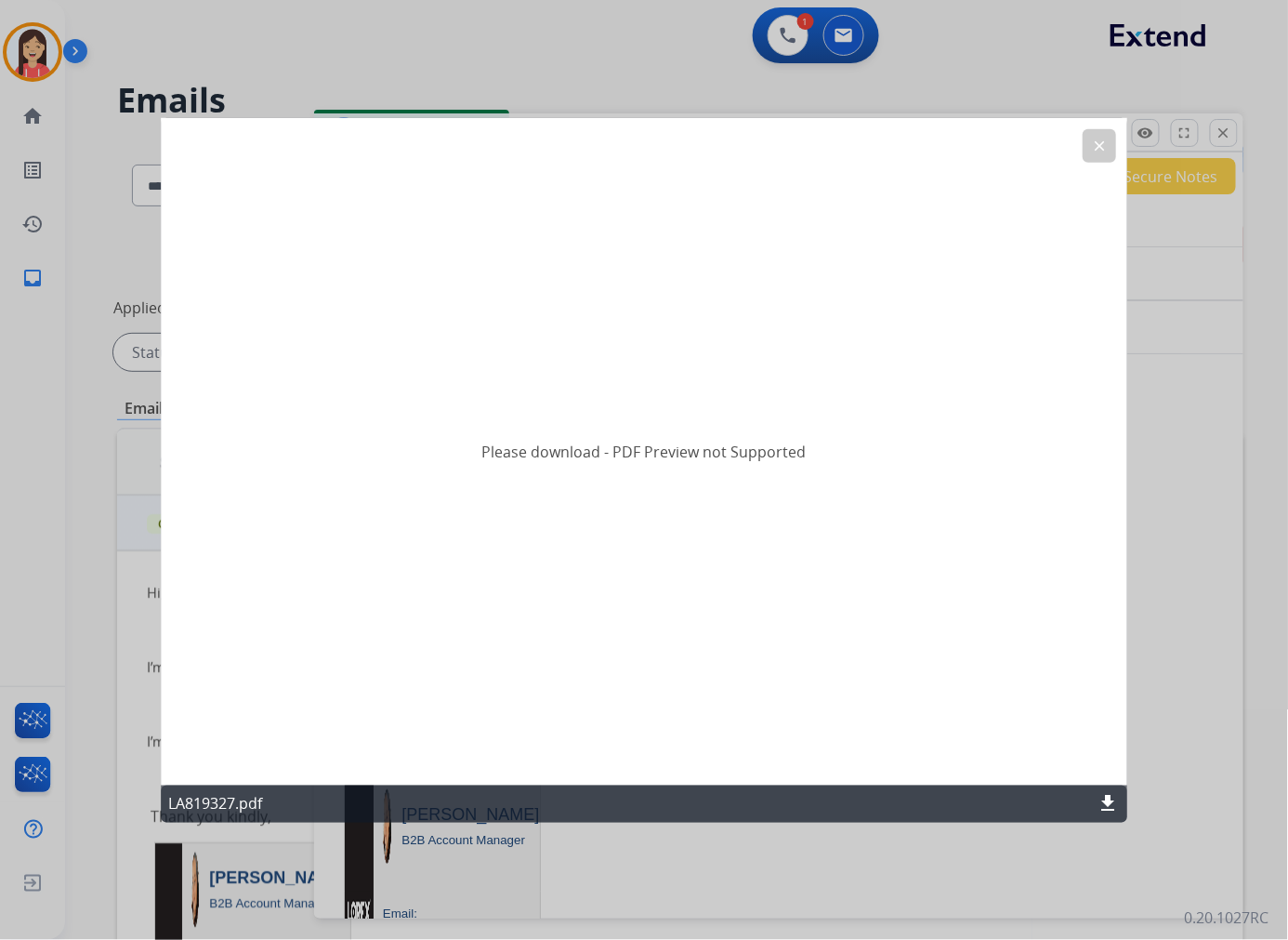
click at [1106, 806] on mat-icon "download" at bounding box center [1107, 803] width 22 height 22
click at [1101, 150] on mat-icon "clear" at bounding box center [1100, 145] width 17 height 17
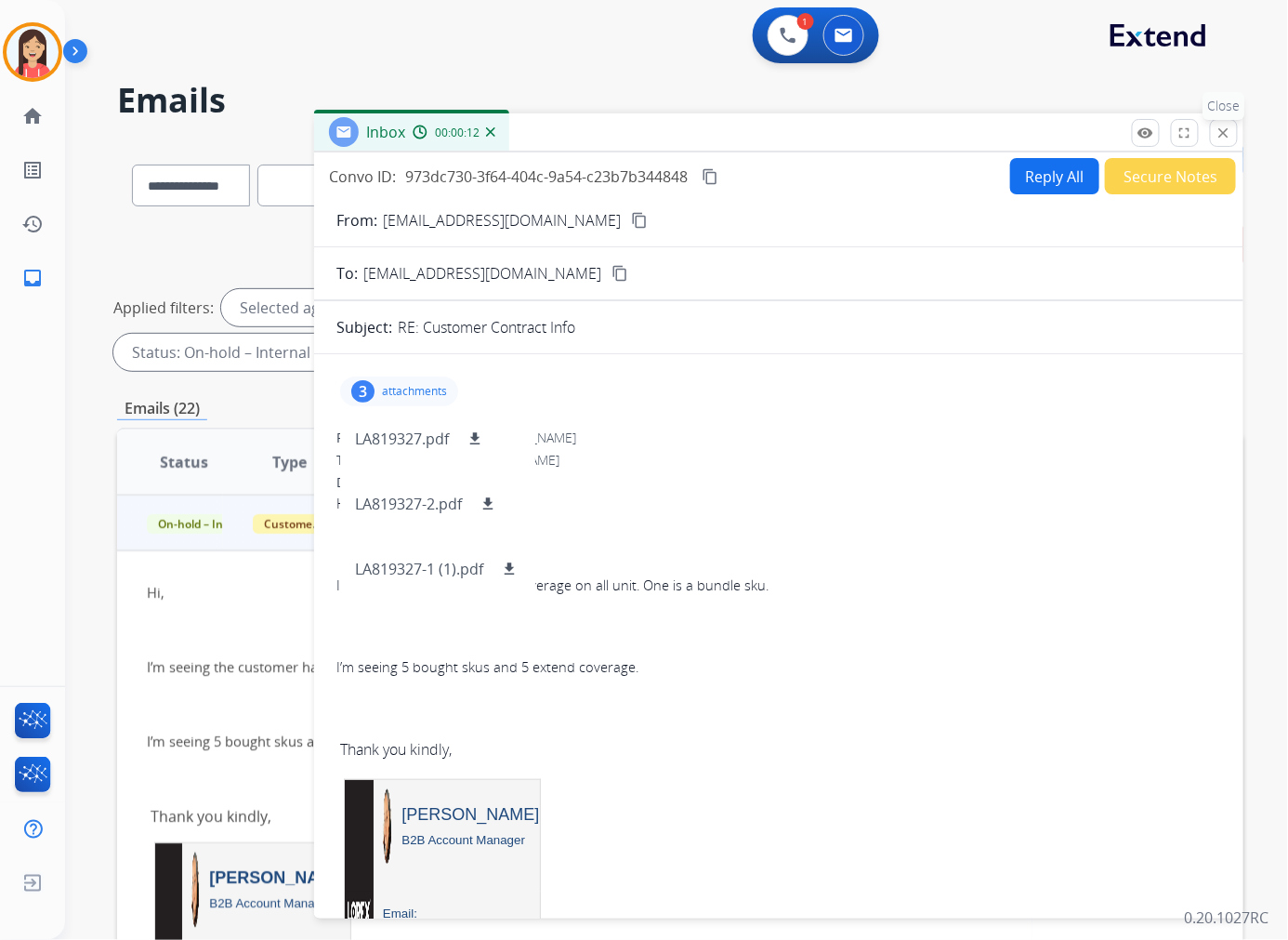
click at [1222, 139] on mat-icon "close" at bounding box center [1223, 133] width 17 height 17
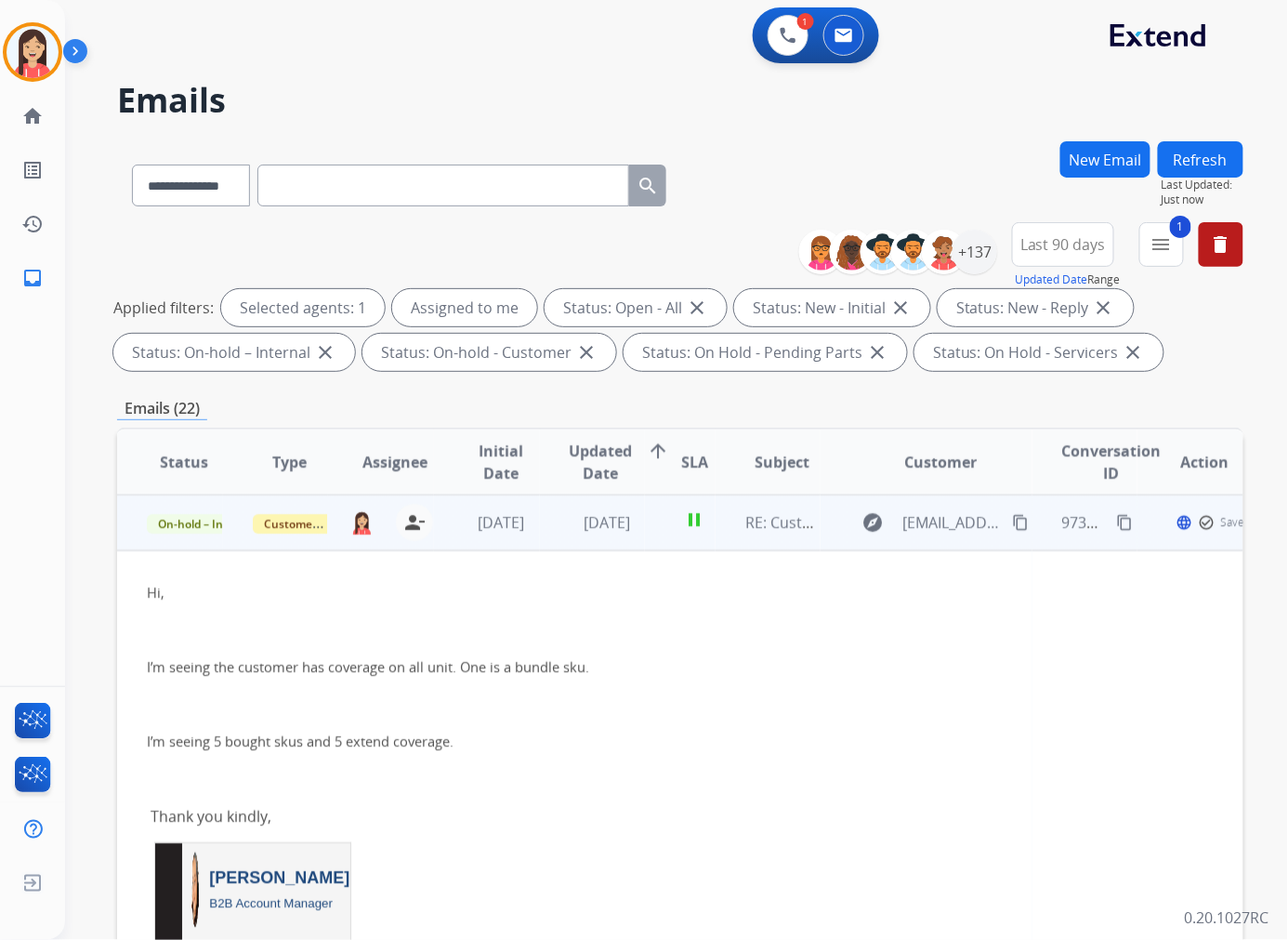
click at [540, 541] on td "[DATE]" at bounding box center [592, 522] width 106 height 56
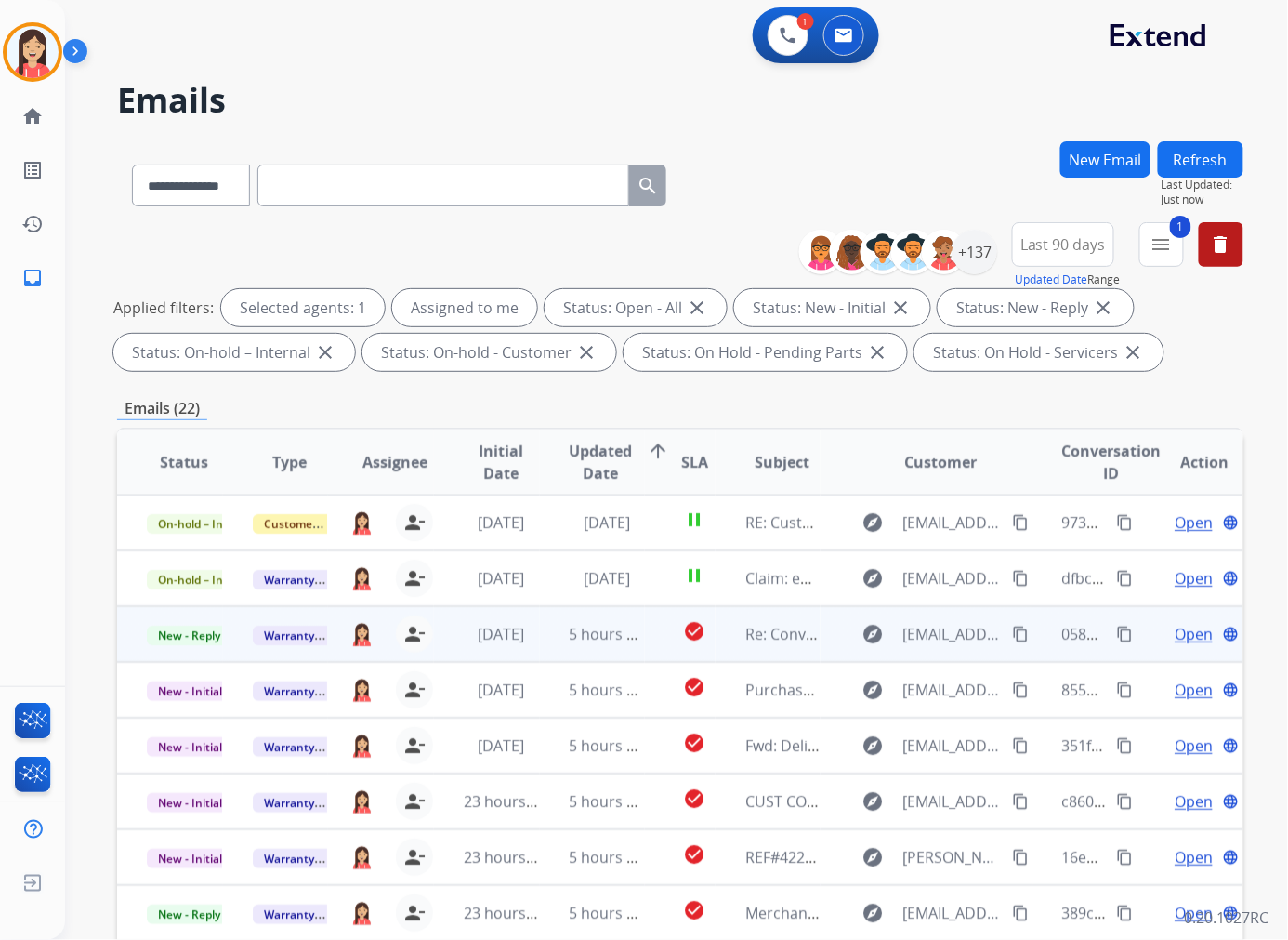
click at [546, 641] on td "5 hours ago" at bounding box center [592, 633] width 106 height 56
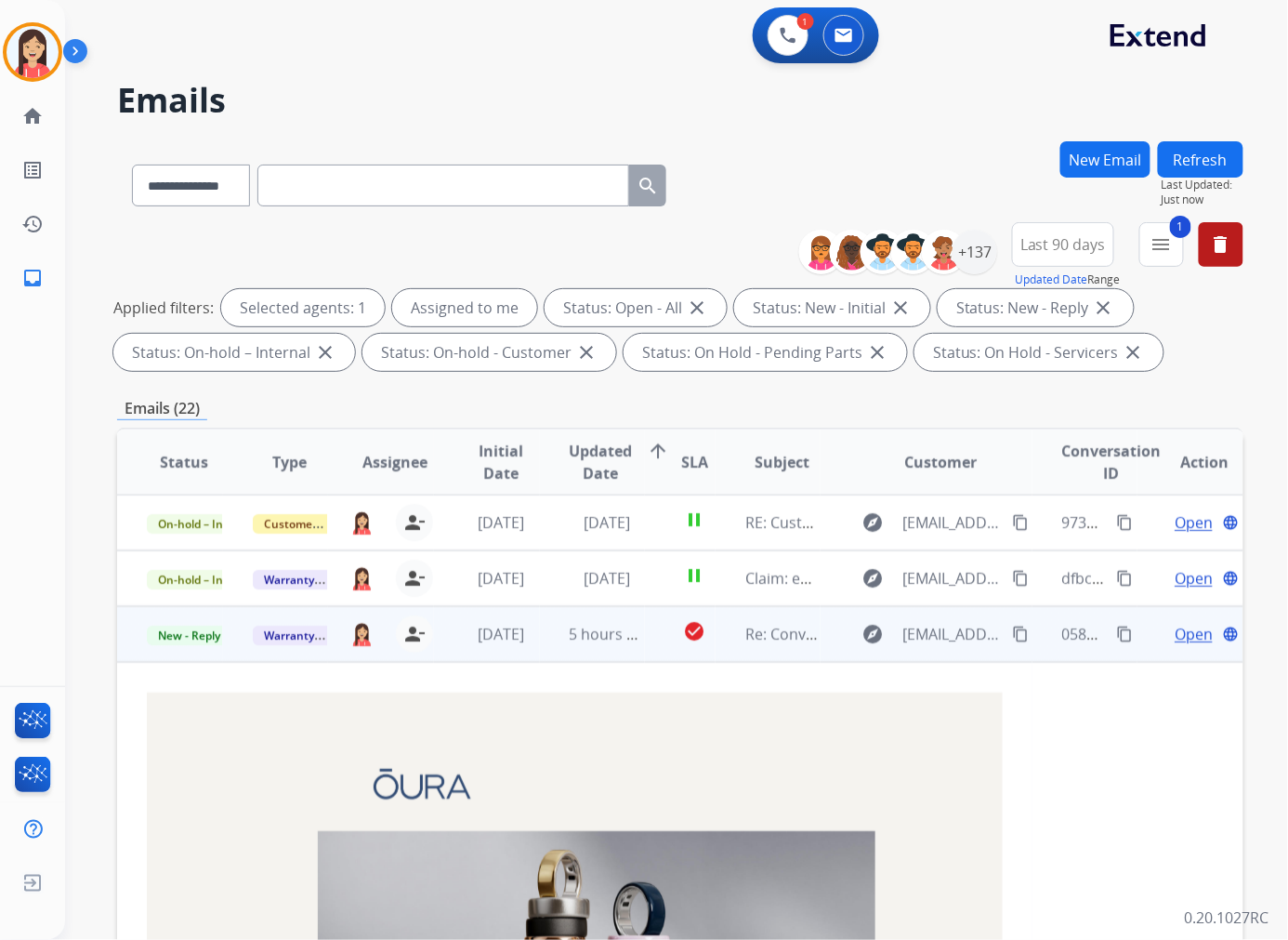
scroll to position [111, 0]
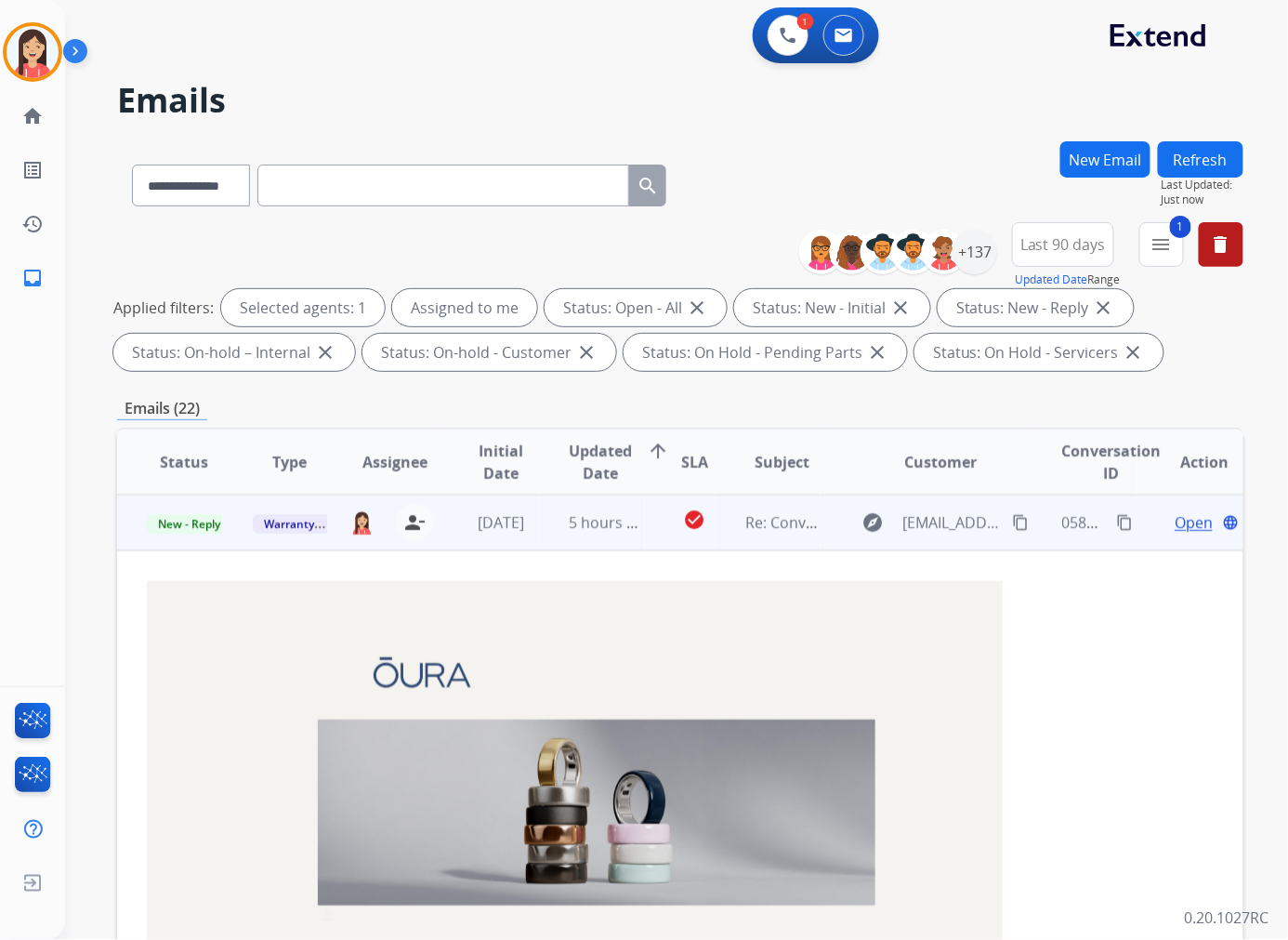
click at [1177, 523] on span "Open" at bounding box center [1193, 522] width 38 height 22
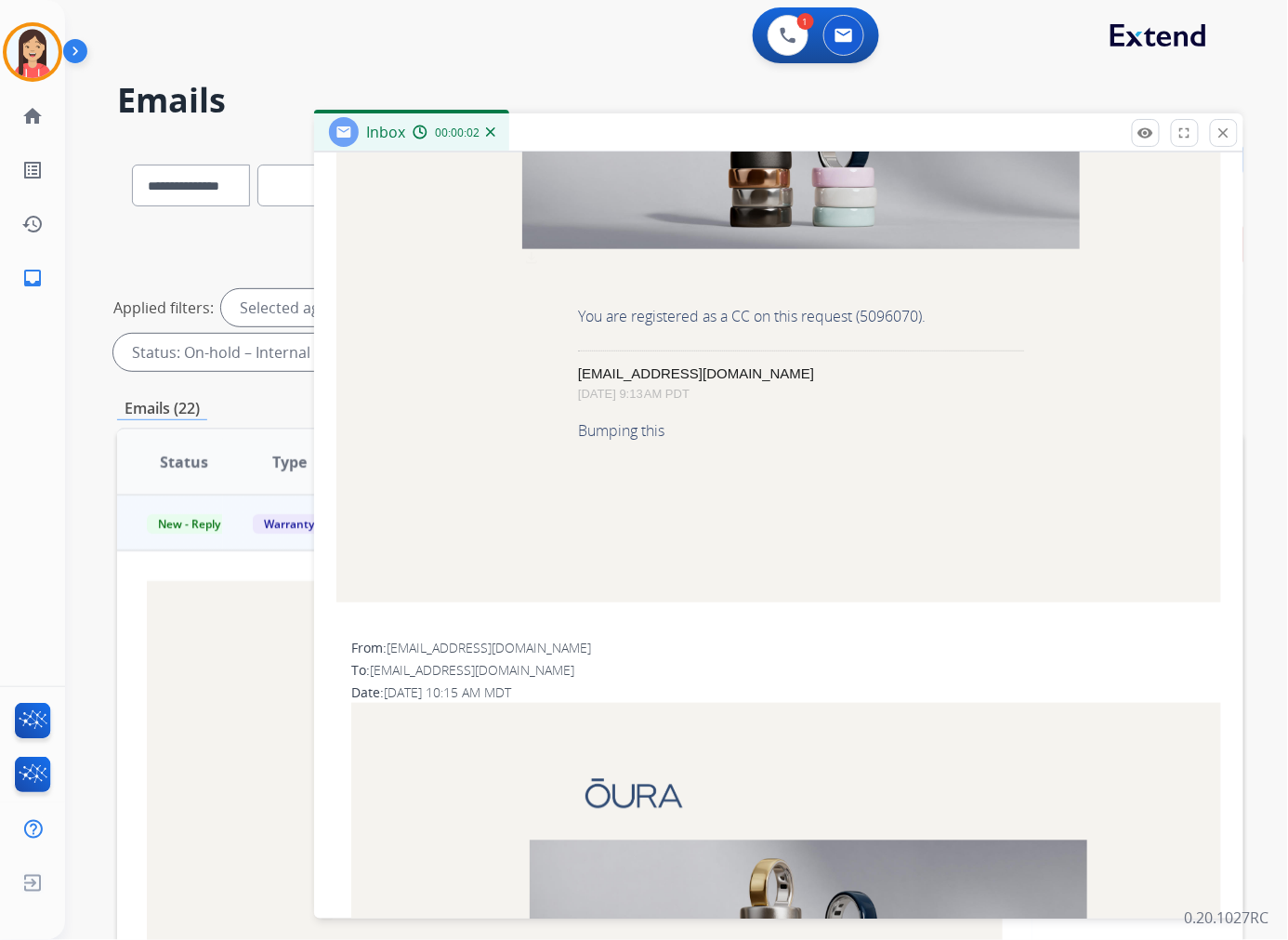
scroll to position [722, 0]
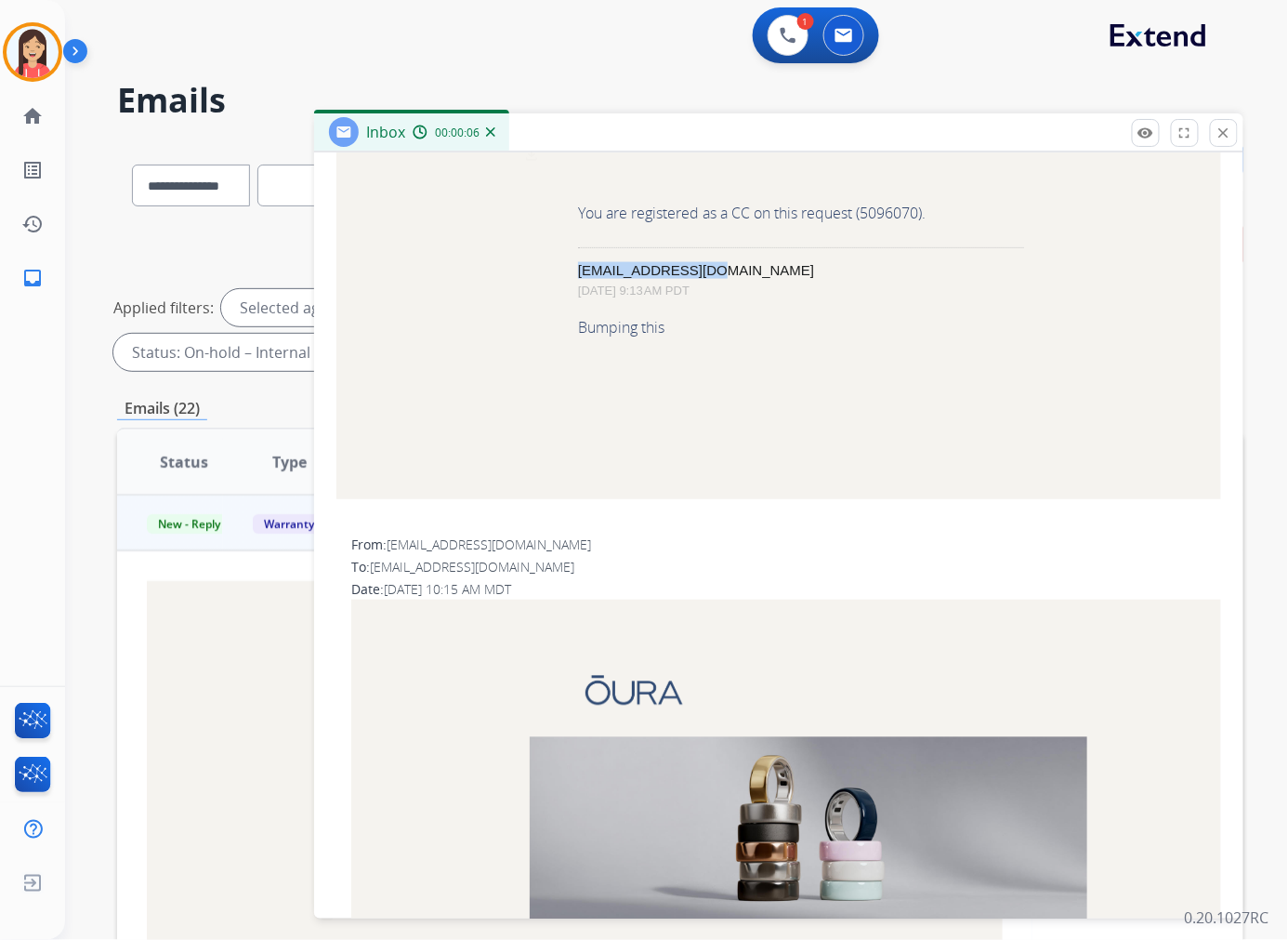
drag, startPoint x: 717, startPoint y: 267, endPoint x: 574, endPoint y: 270, distance: 143.0
click at [578, 270] on p "[EMAIL_ADDRESS][DOMAIN_NAME]" at bounding box center [801, 270] width 446 height 17
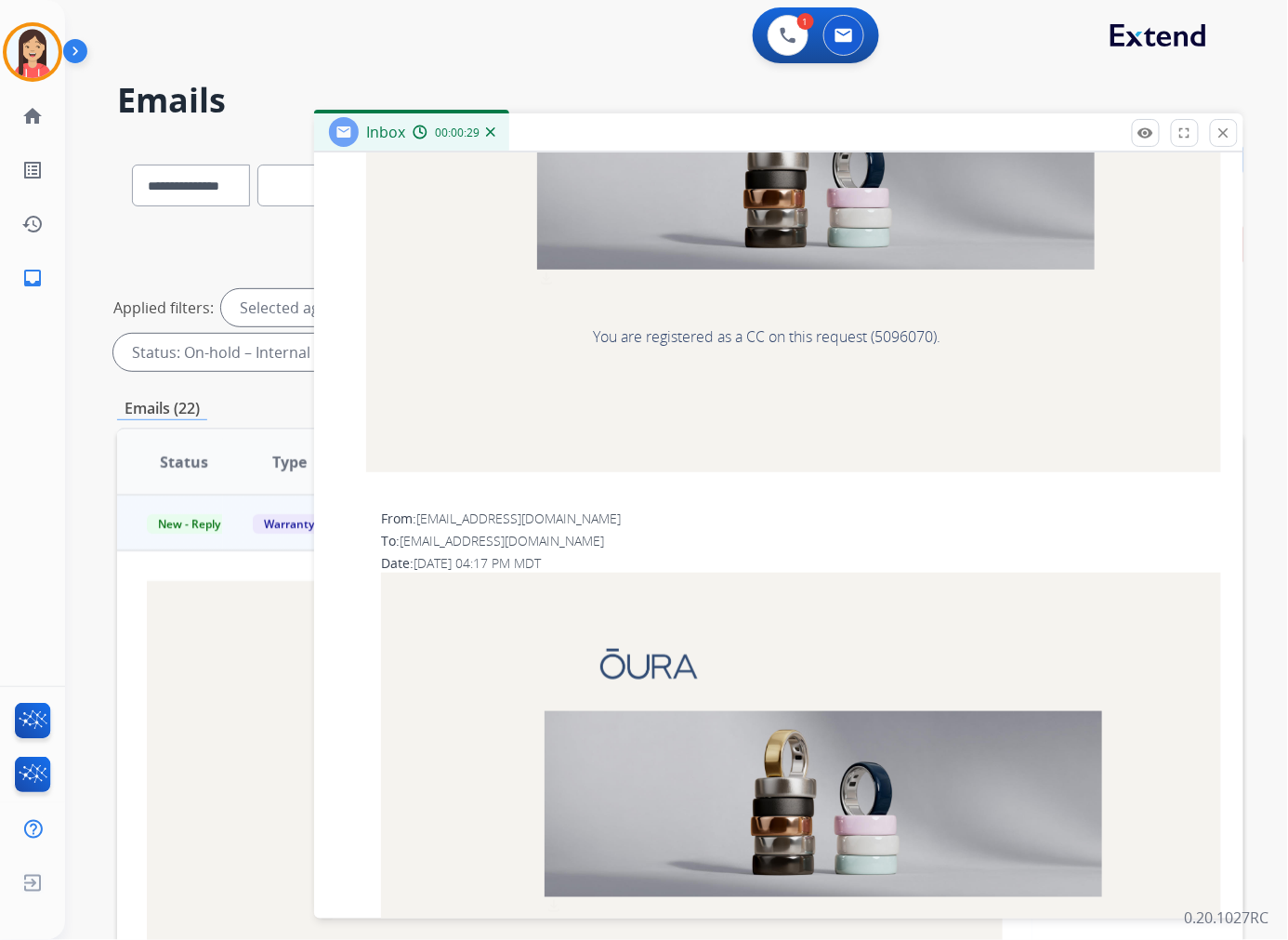
click at [715, 485] on span "Help improve your Oura experience. Download" at bounding box center [793, 219] width 855 height 550
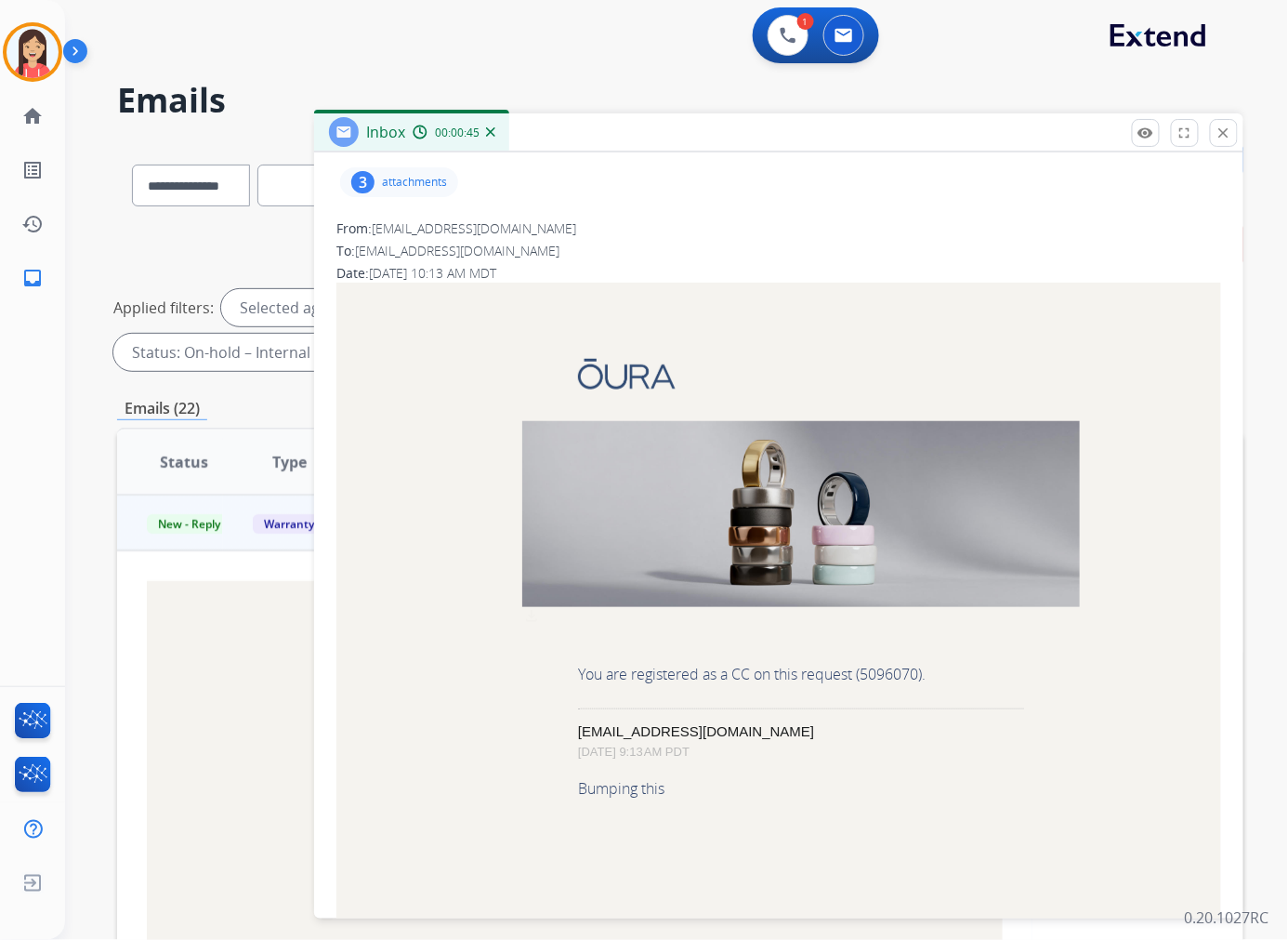
scroll to position [0, 0]
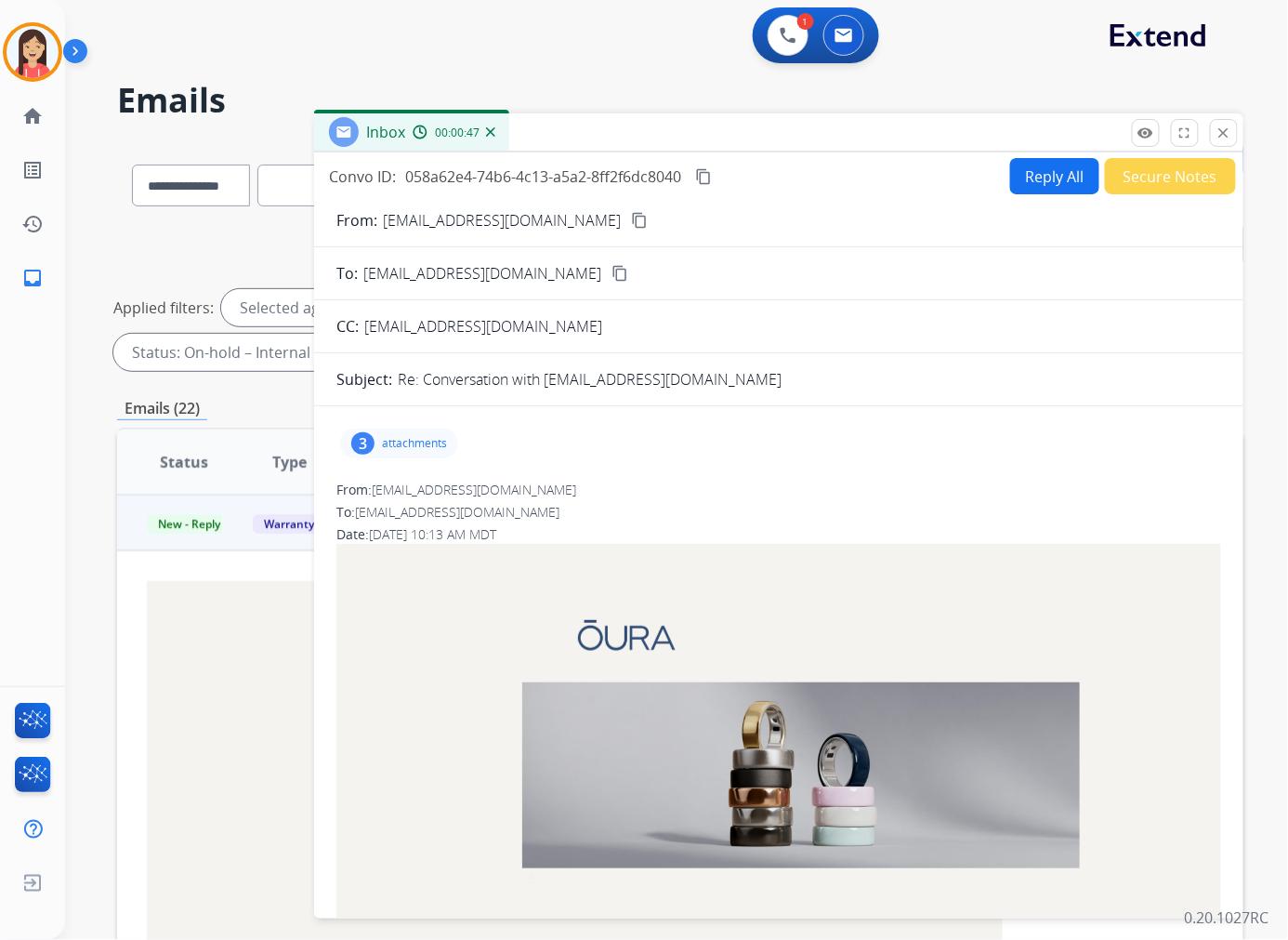
drag, startPoint x: 410, startPoint y: 443, endPoint x: 450, endPoint y: 450, distance: 40.6
click at [410, 443] on p "attachments" at bounding box center [414, 444] width 65 height 15
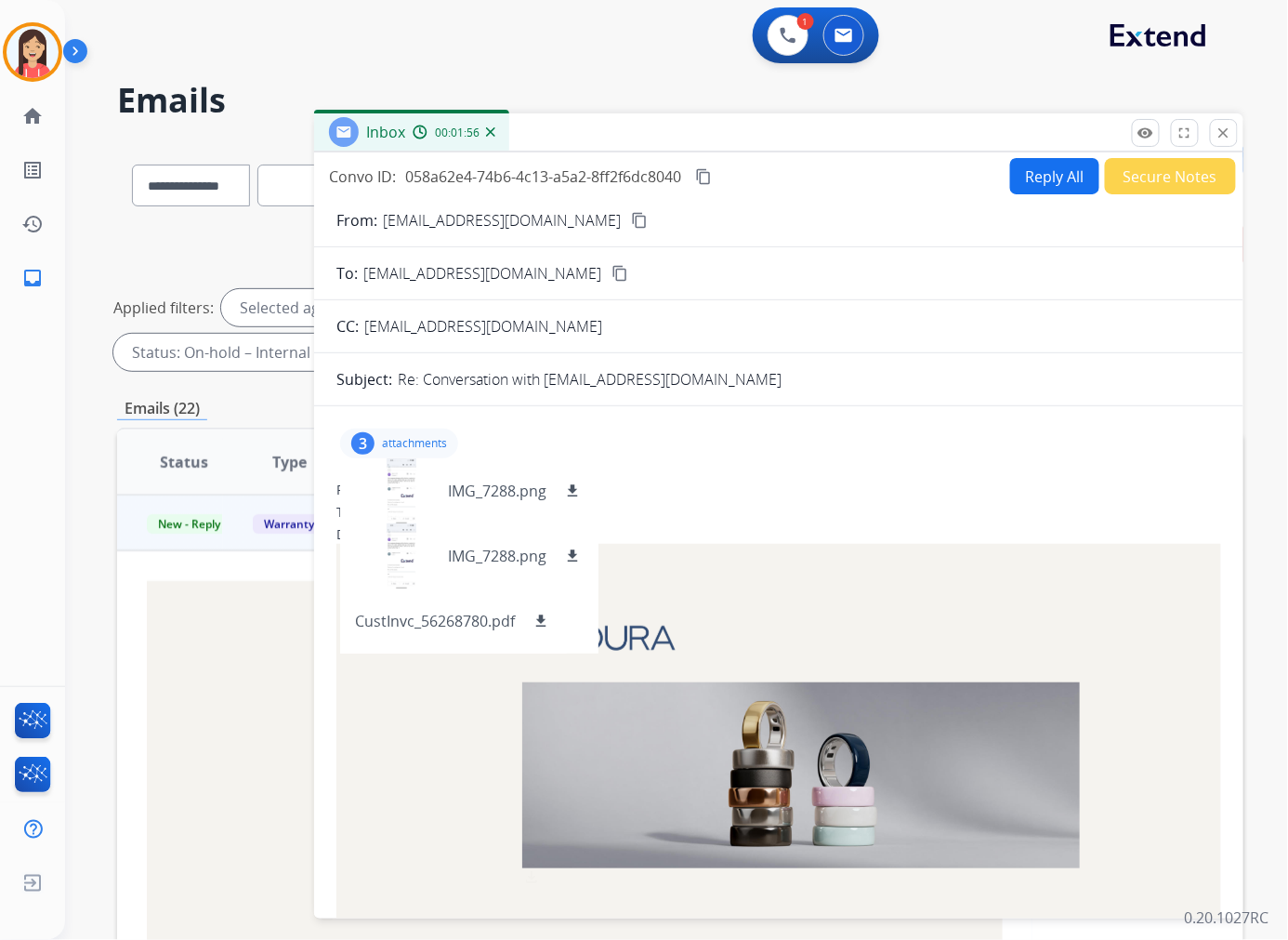
click at [623, 129] on div "Inbox 00:01:56" at bounding box center [779, 132] width 929 height 39
click at [539, 621] on mat-icon "download" at bounding box center [541, 621] width 17 height 17
click at [704, 133] on div "Inbox 00:04:30" at bounding box center [779, 132] width 929 height 39
click at [37, 38] on img at bounding box center [32, 51] width 52 height 52
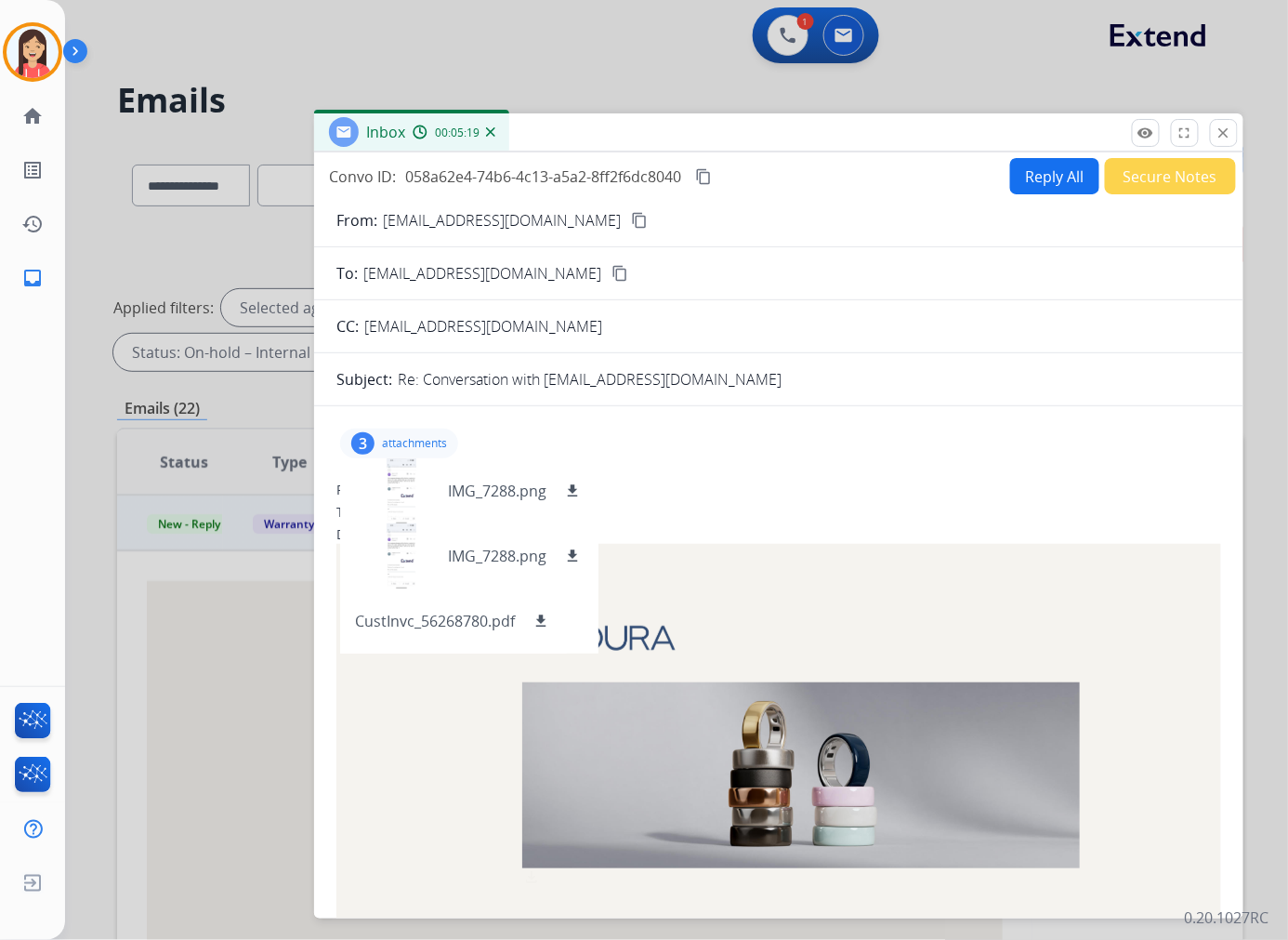
click at [783, 30] on div at bounding box center [644, 470] width 1288 height 940
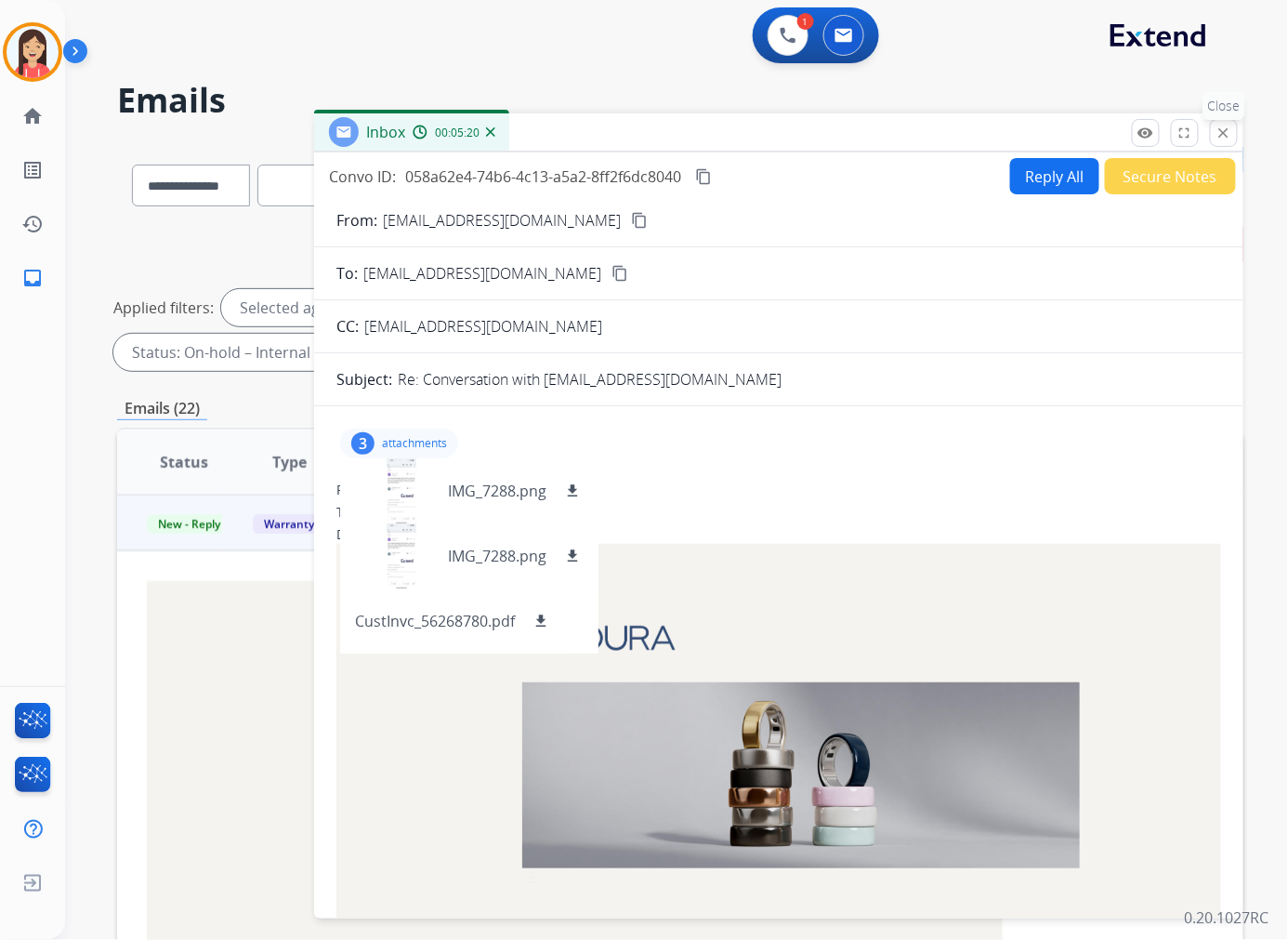
click at [1223, 127] on mat-icon "close" at bounding box center [1223, 133] width 17 height 17
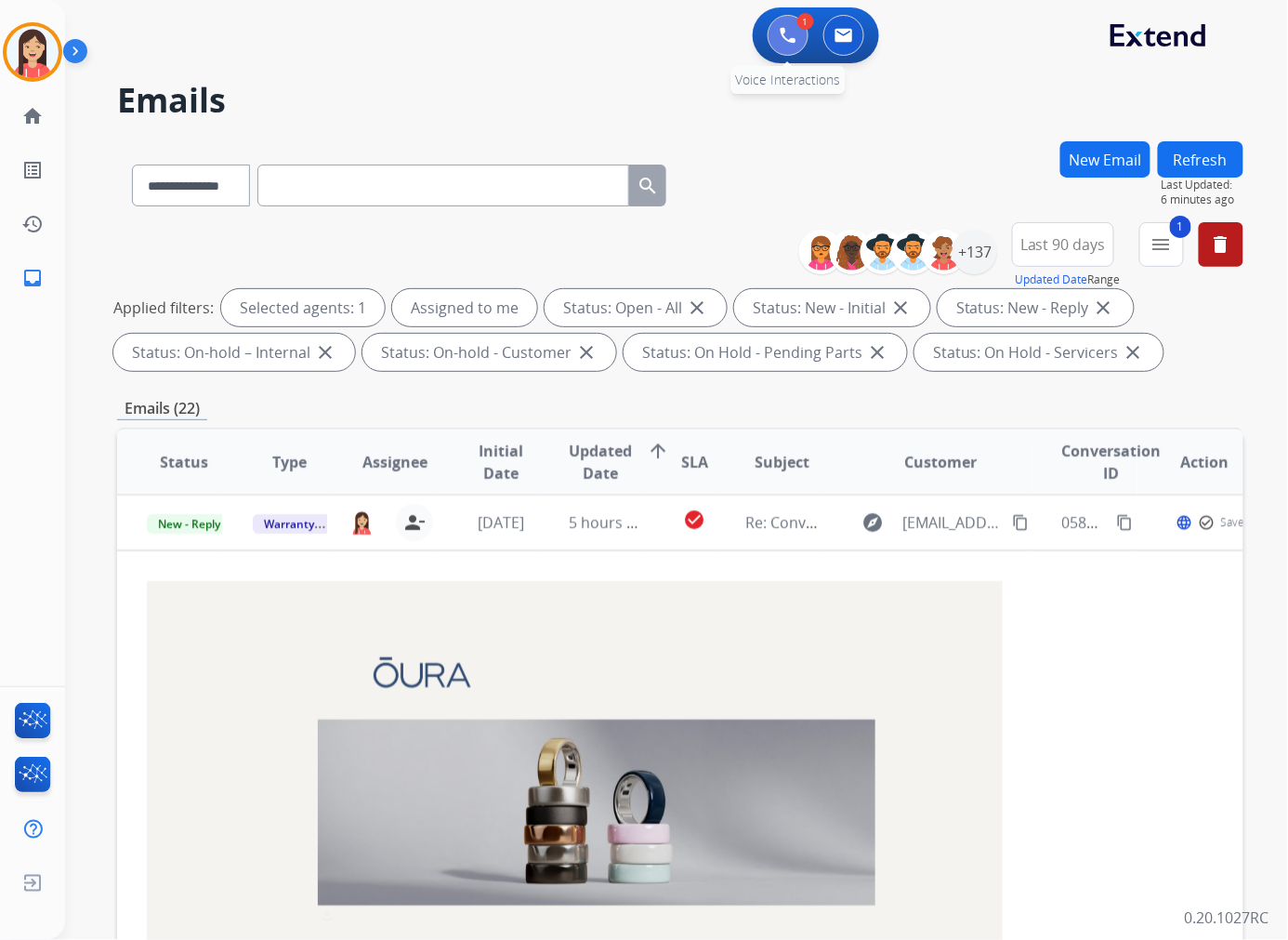
click at [771, 32] on button at bounding box center [787, 35] width 41 height 41
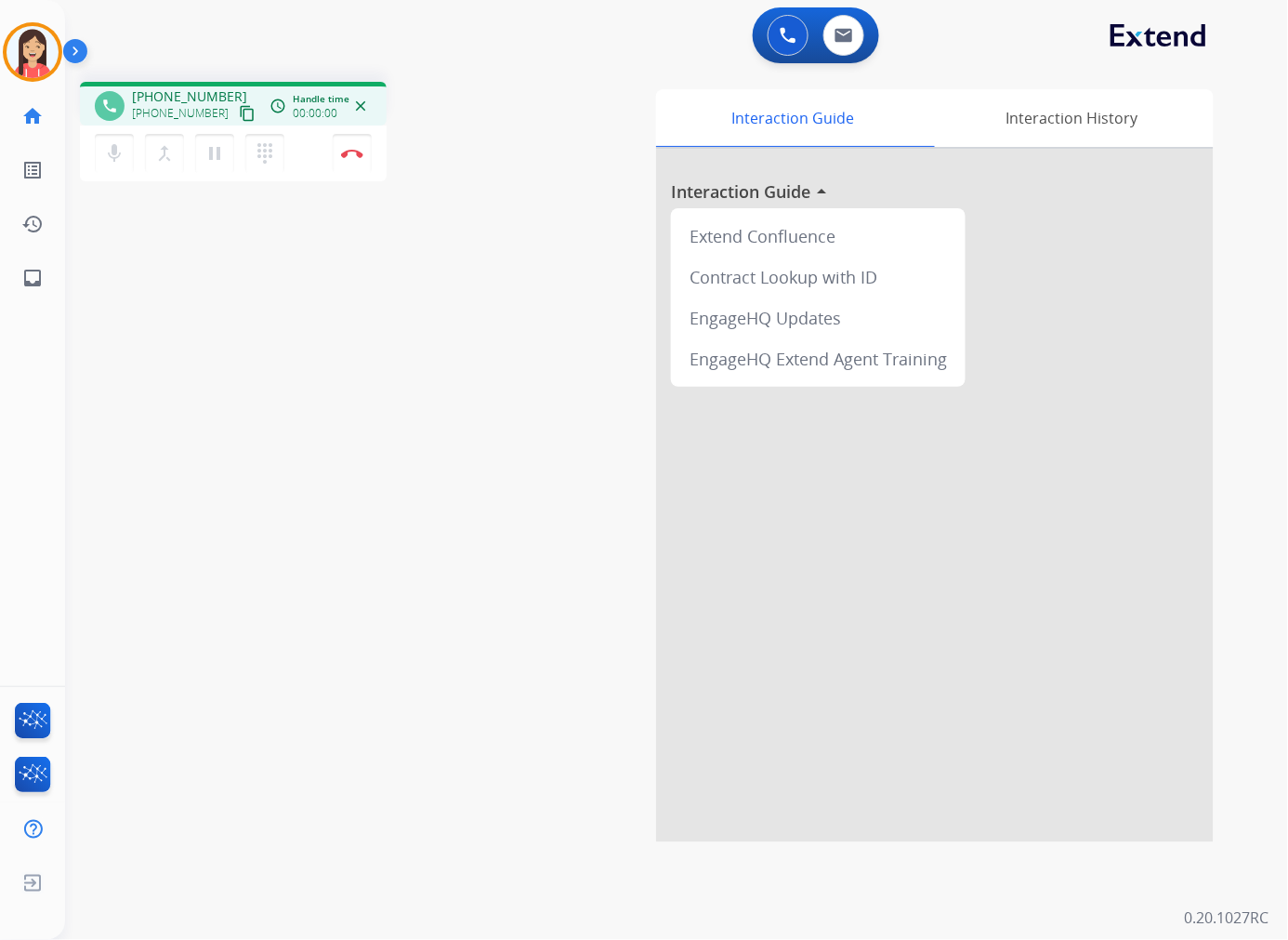
click at [323, 146] on div "mic Mute merge_type Bridge pause Hold dialpad Dialpad Disconnect" at bounding box center [233, 153] width 307 height 56
click at [337, 149] on button "Disconnect" at bounding box center [351, 153] width 39 height 39
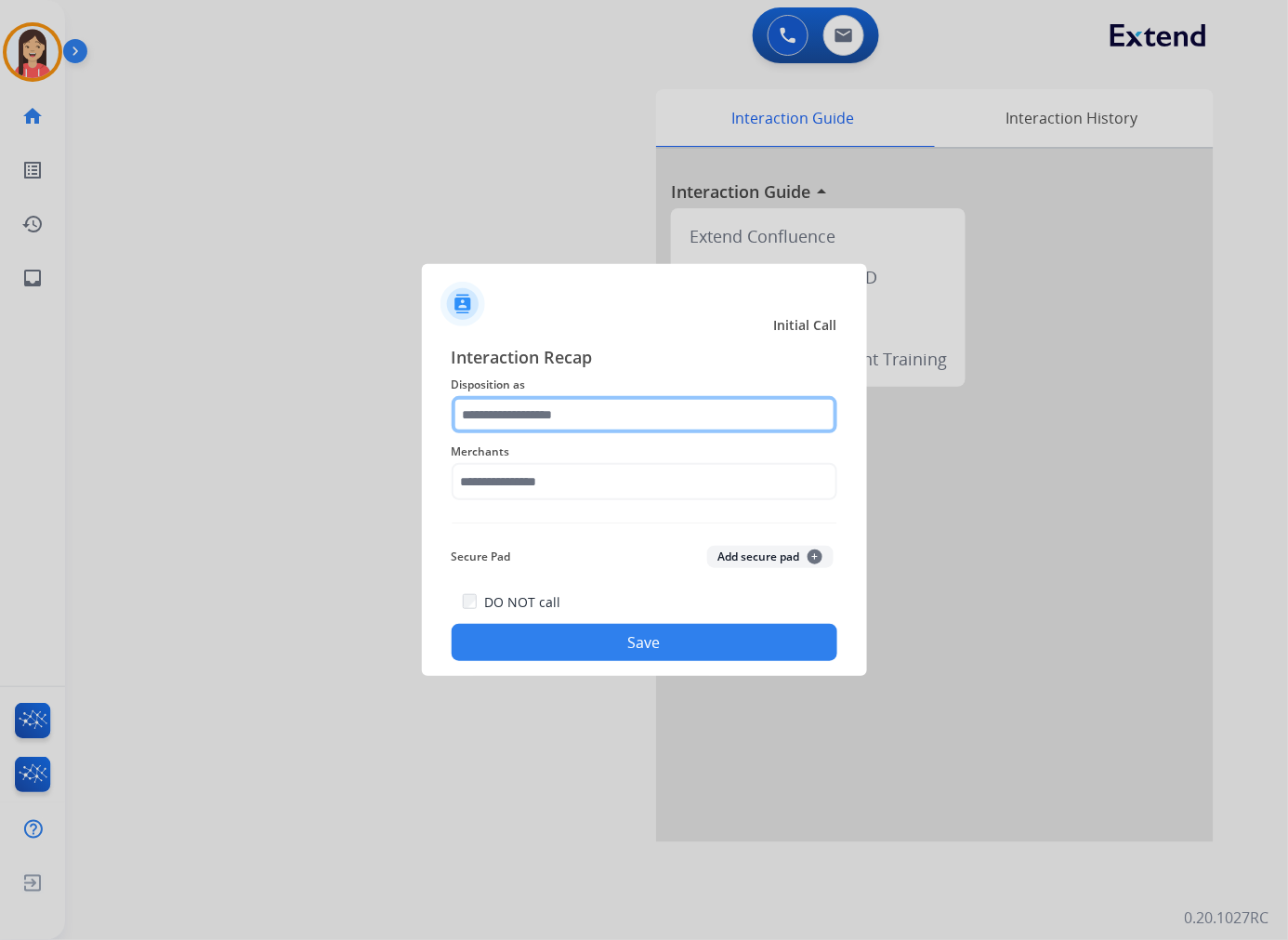
click at [589, 407] on input "text" at bounding box center [644, 414] width 386 height 37
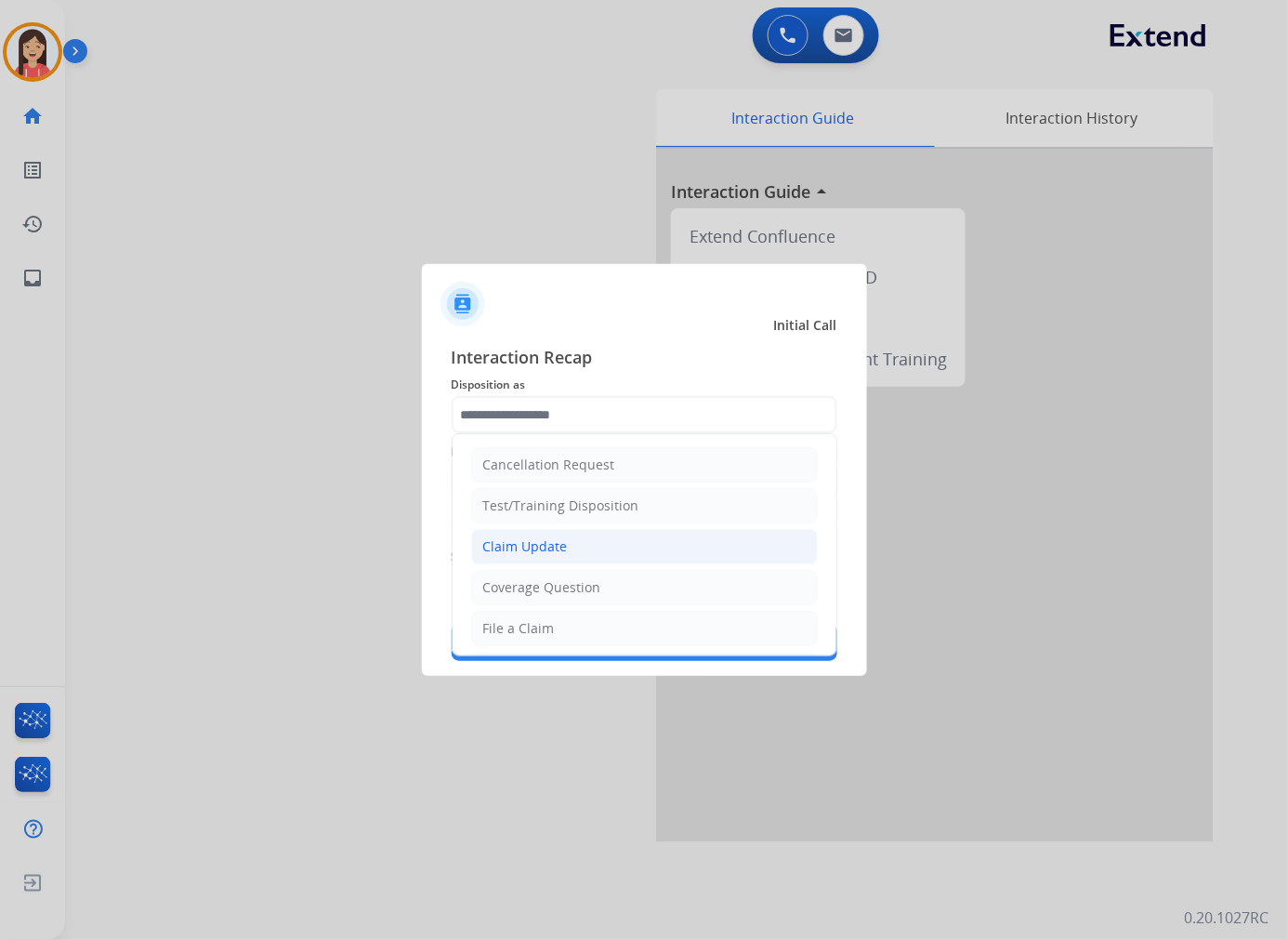
click at [531, 545] on div "Claim Update" at bounding box center [525, 547] width 85 height 19
type input "**********"
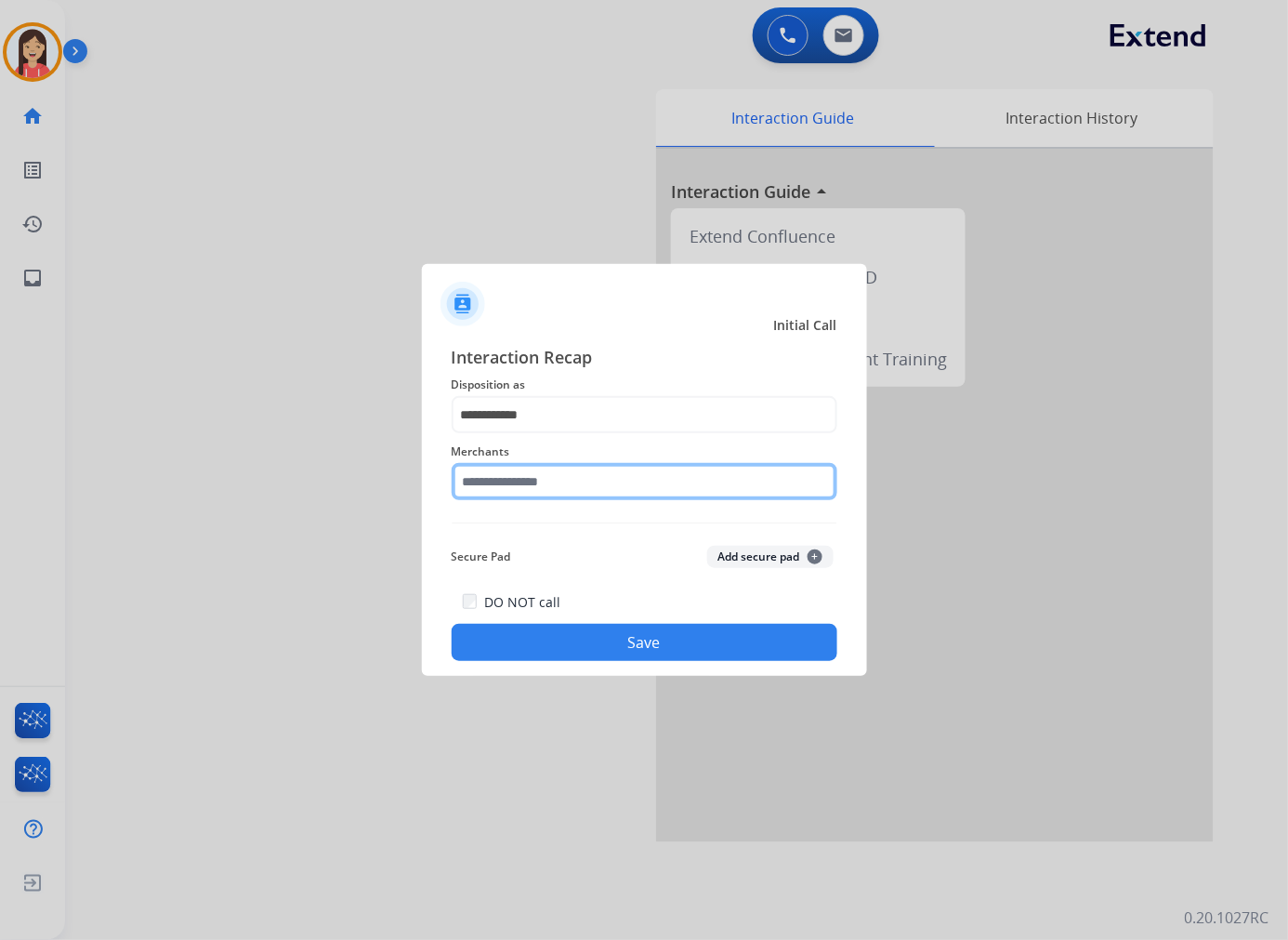
click at [523, 470] on input "text" at bounding box center [644, 481] width 386 height 37
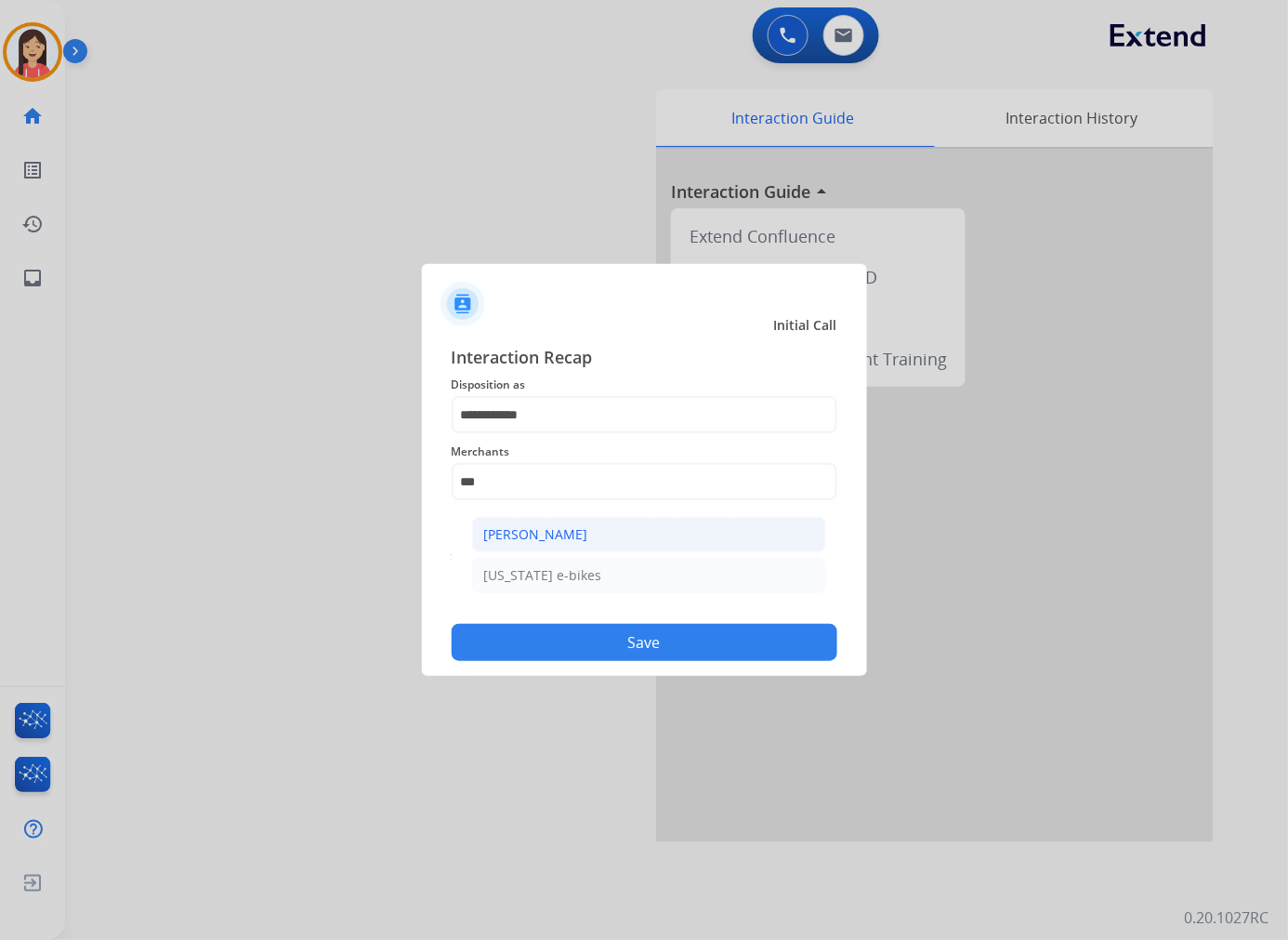
click at [541, 528] on div "[PERSON_NAME]" at bounding box center [535, 534] width 104 height 19
type input "**********"
click at [609, 641] on button "Save" at bounding box center [644, 642] width 386 height 37
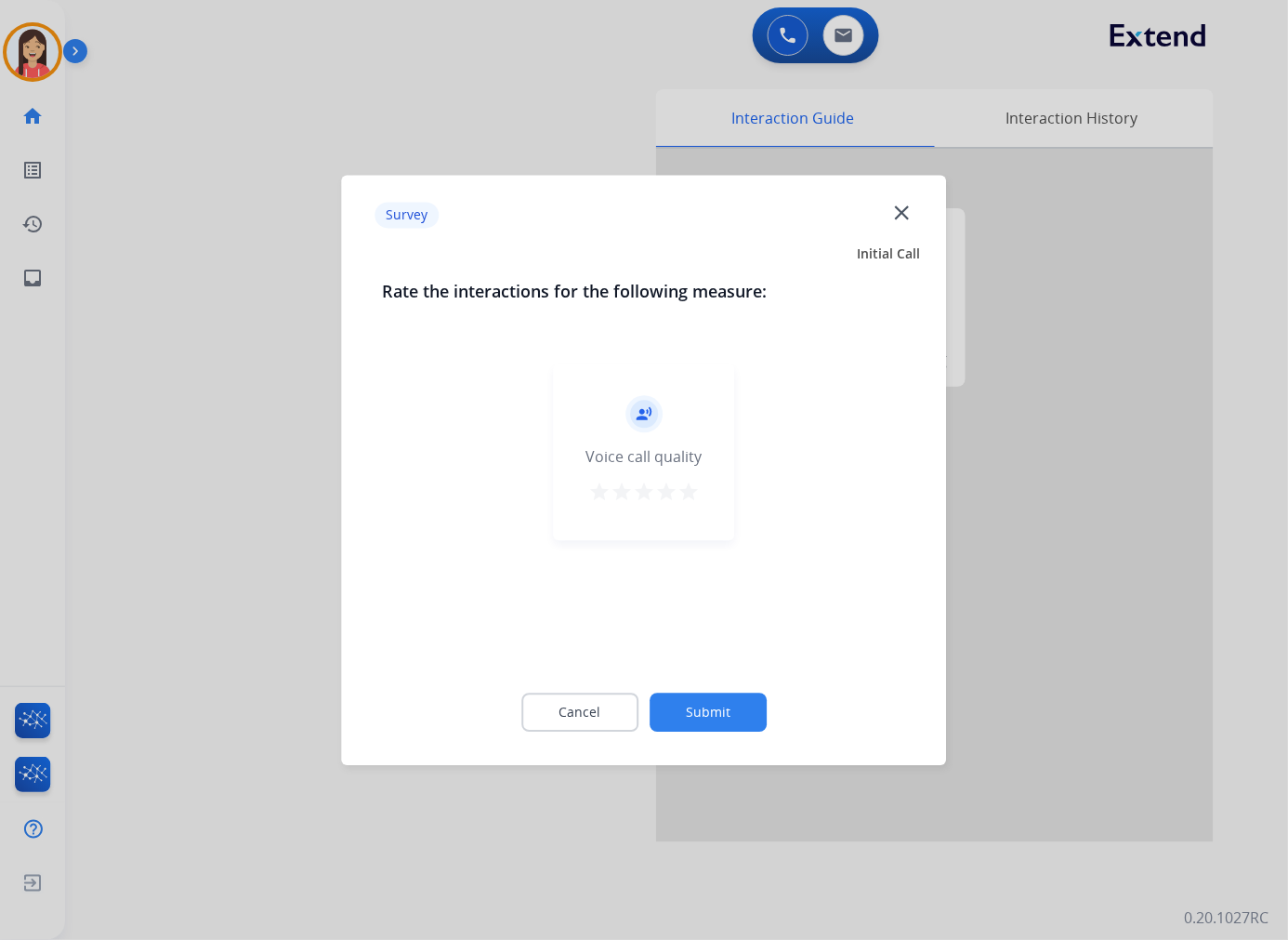
click at [697, 484] on mat-icon "star" at bounding box center [687, 491] width 22 height 22
click at [745, 709] on button "Submit" at bounding box center [707, 711] width 117 height 39
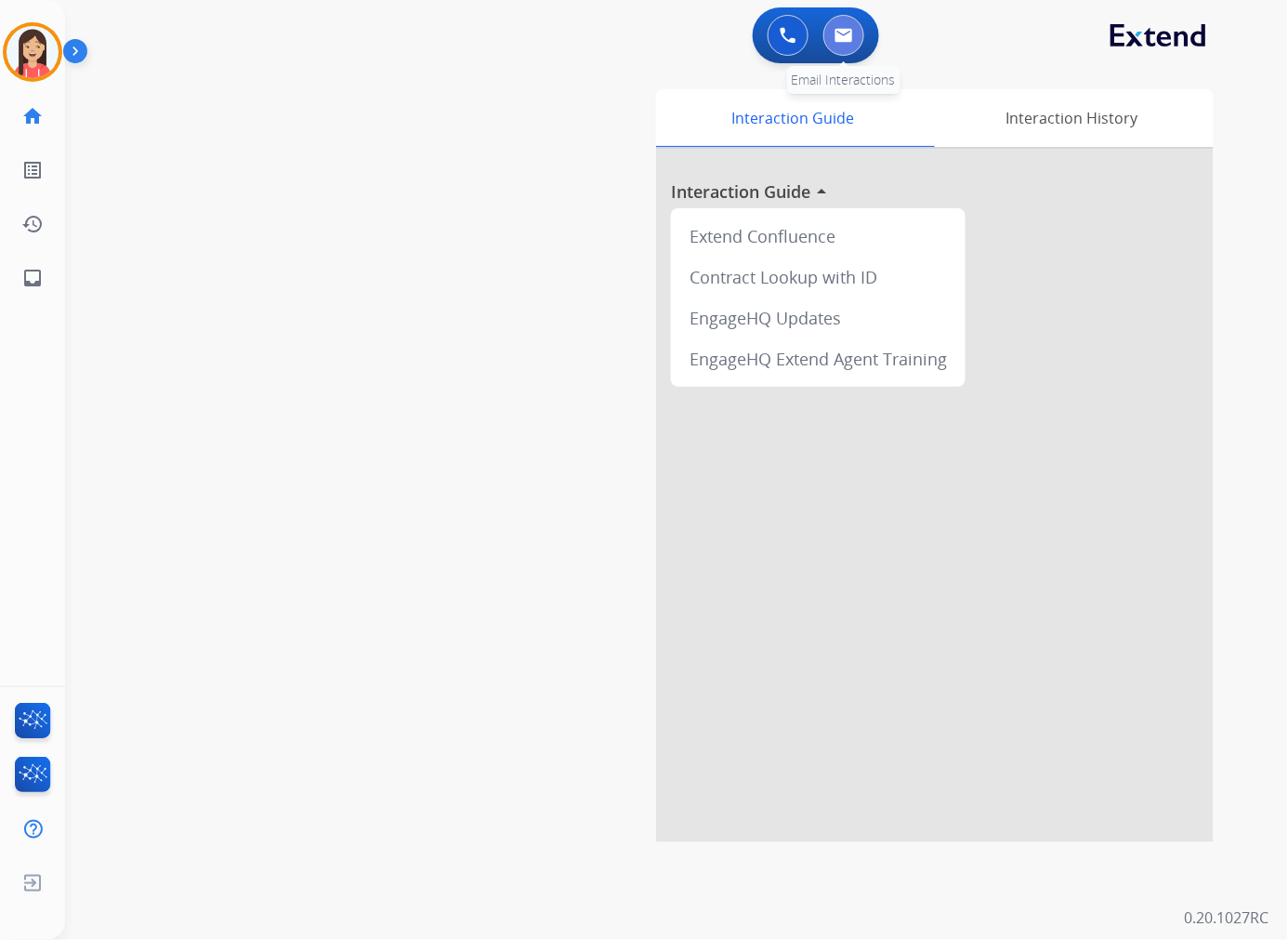
click at [838, 40] on img at bounding box center [843, 35] width 19 height 15
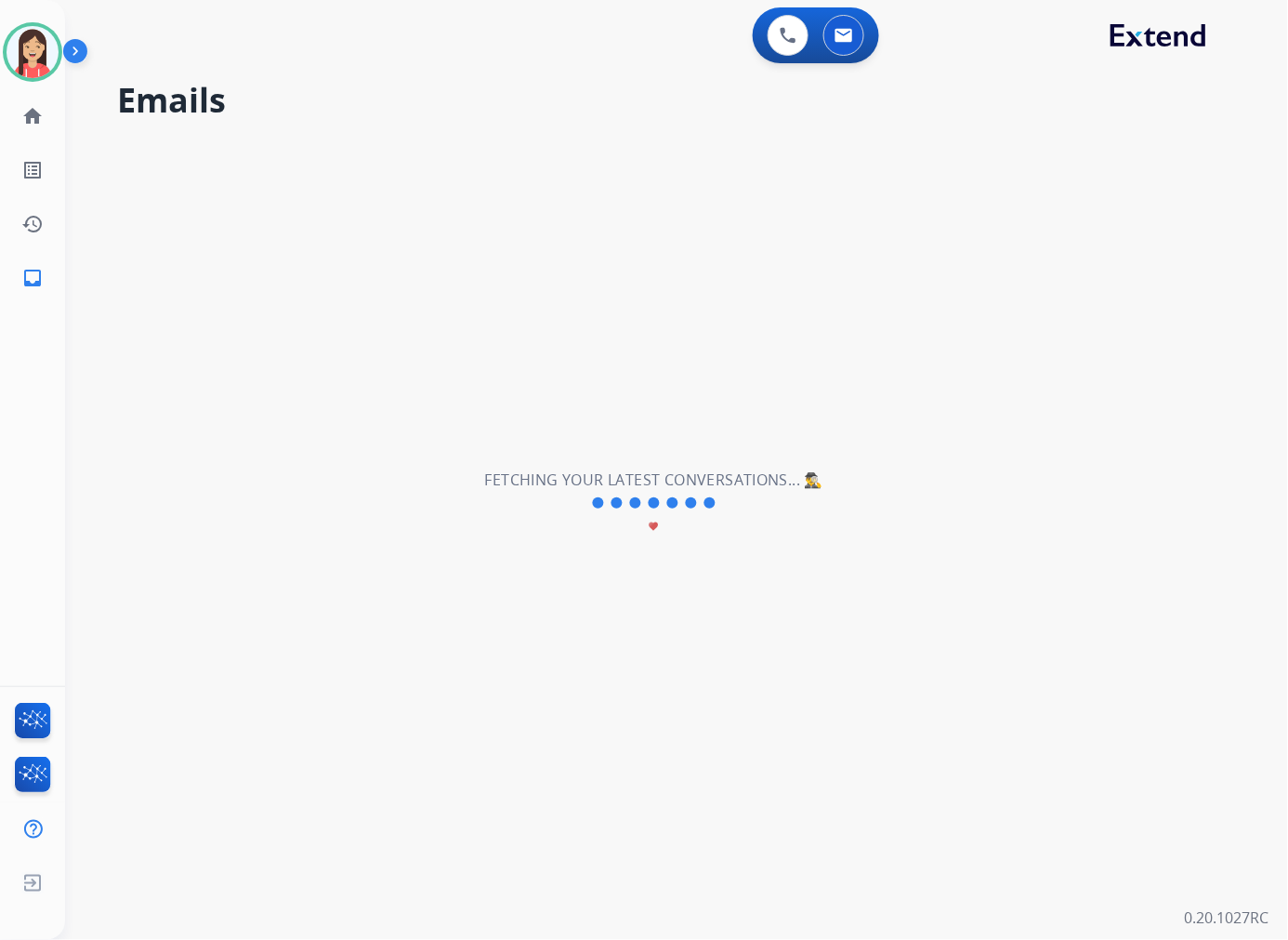
click at [492, 82] on h2 "Emails" at bounding box center [680, 100] width 1126 height 37
click at [838, 43] on button at bounding box center [843, 35] width 41 height 41
click at [793, 30] on img at bounding box center [788, 35] width 17 height 17
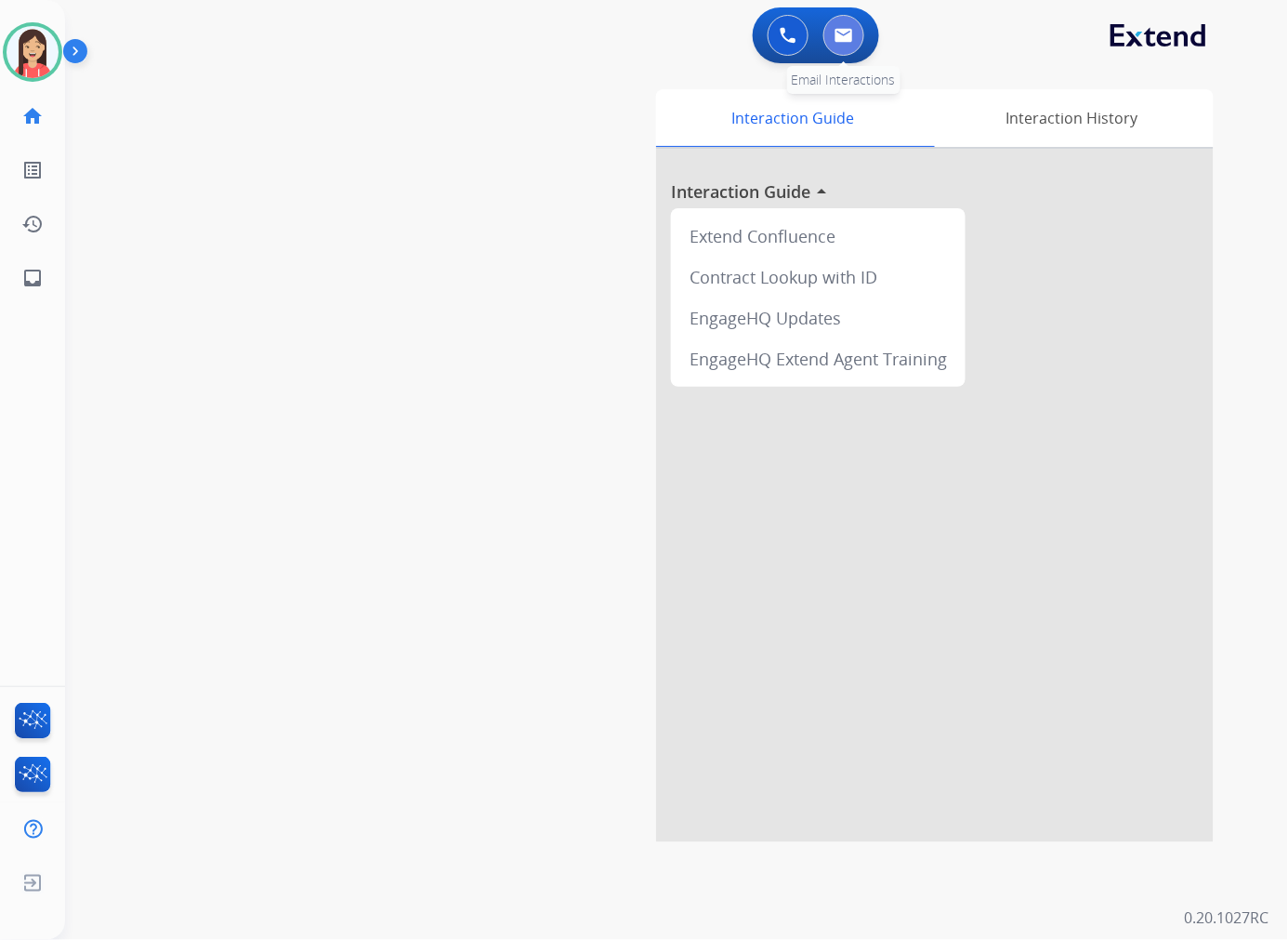
click at [850, 40] on img at bounding box center [843, 35] width 19 height 15
select select "**********"
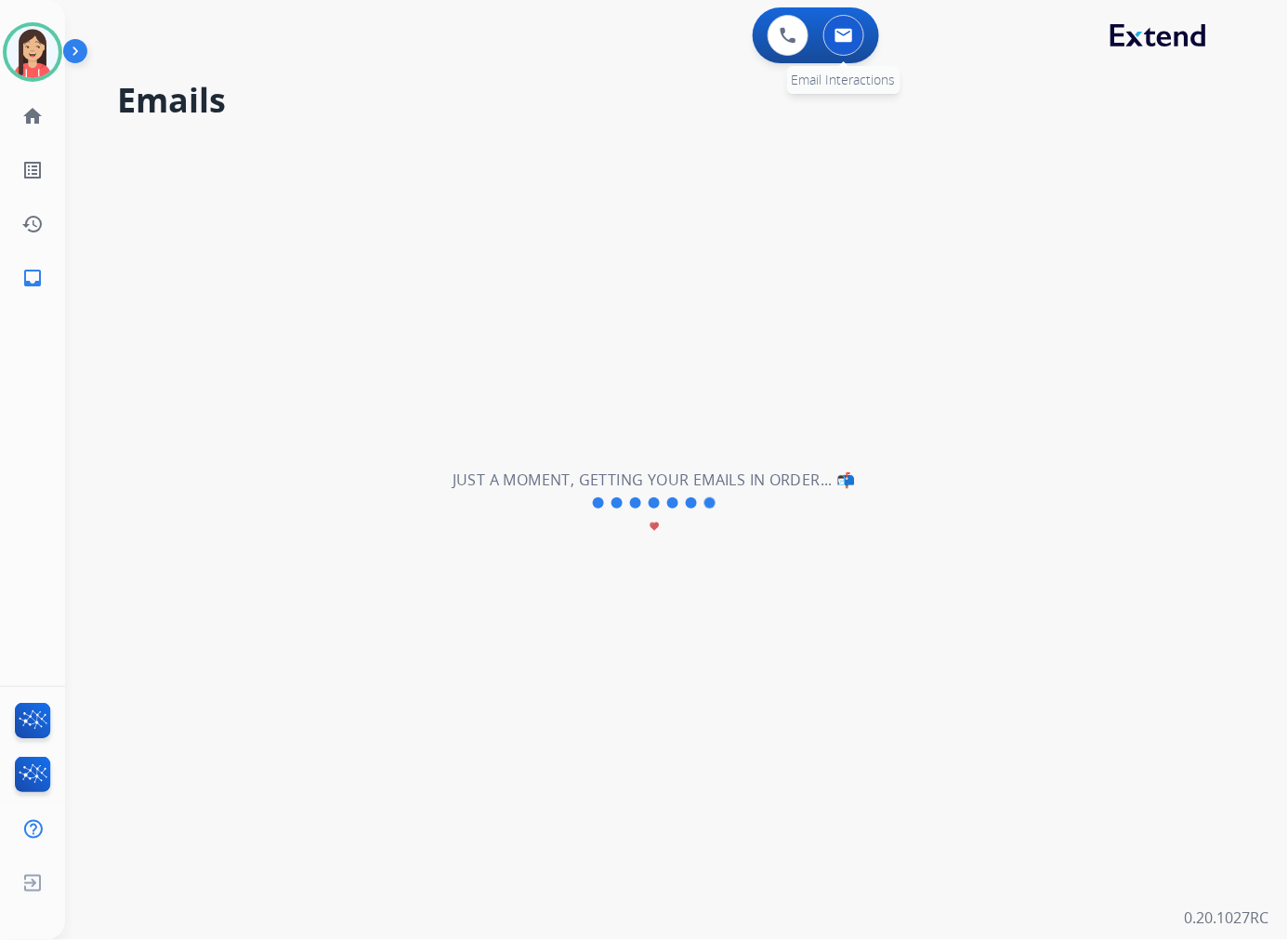
click at [845, 40] on img at bounding box center [843, 35] width 19 height 15
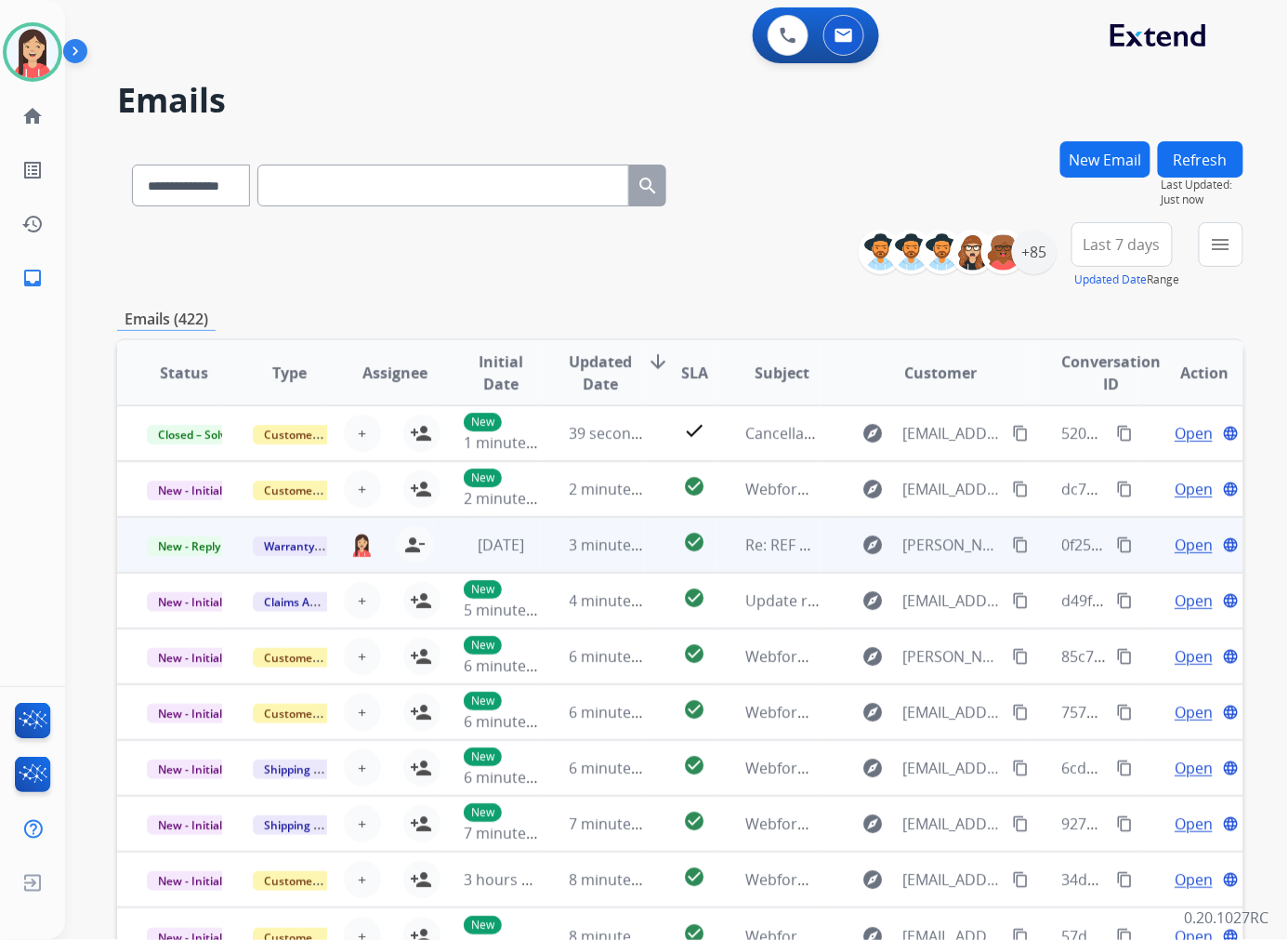
click at [822, 561] on td "explore [PERSON_NAME][EMAIL_ADDRESS][DOMAIN_NAME] content_copy" at bounding box center [926, 545] width 211 height 56
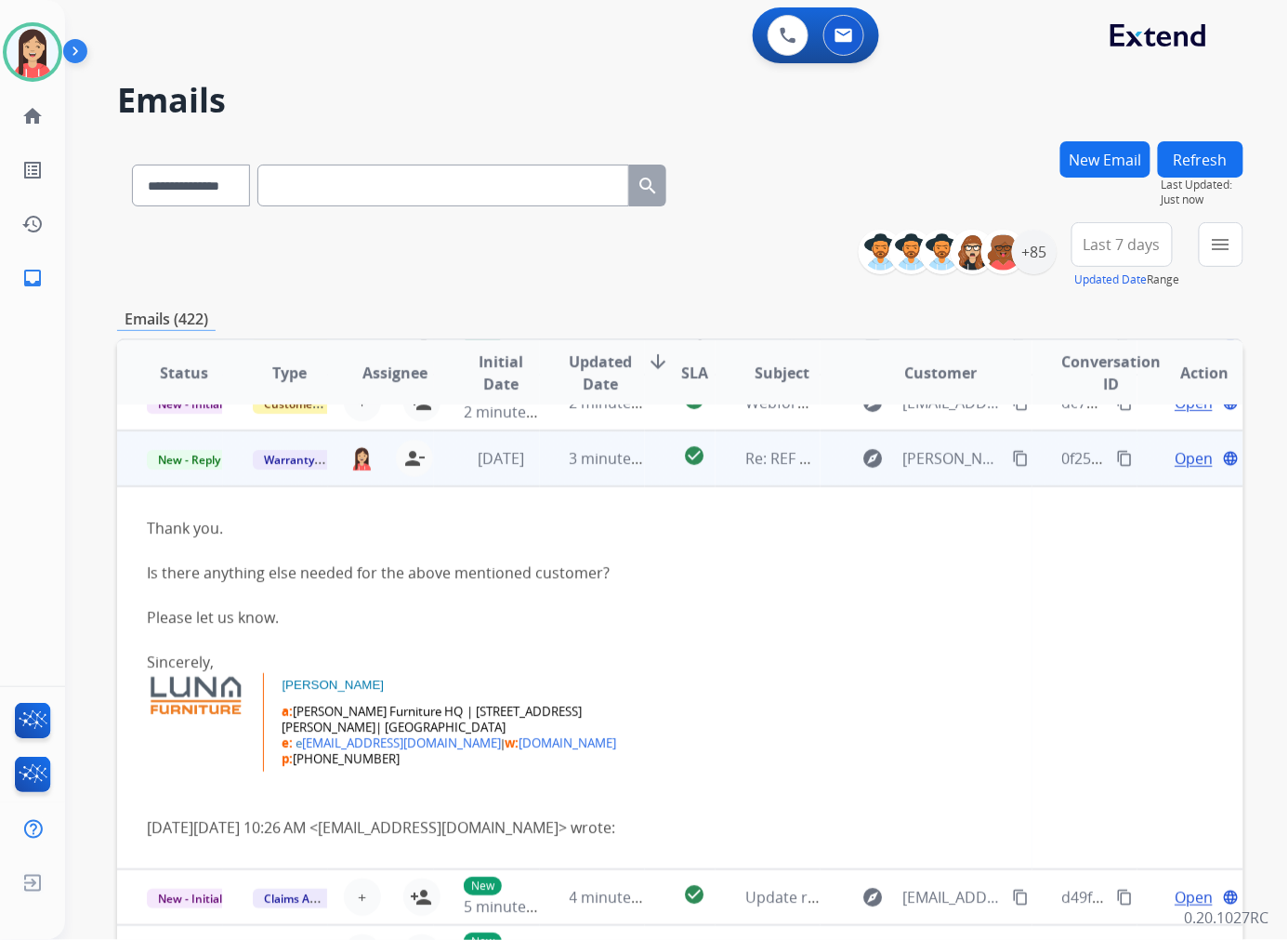
scroll to position [111, 0]
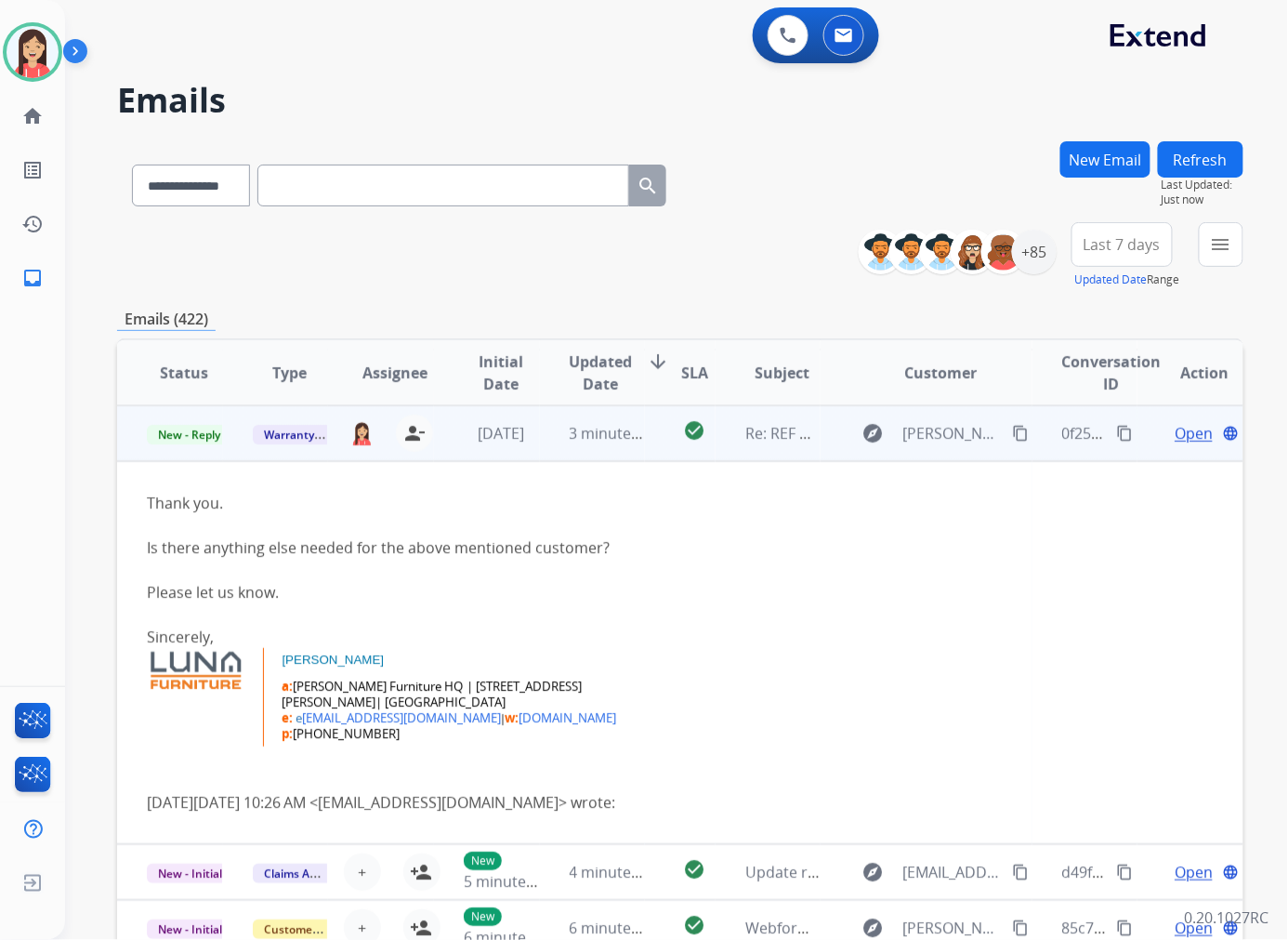
click at [1174, 442] on span "Open" at bounding box center [1193, 432] width 38 height 22
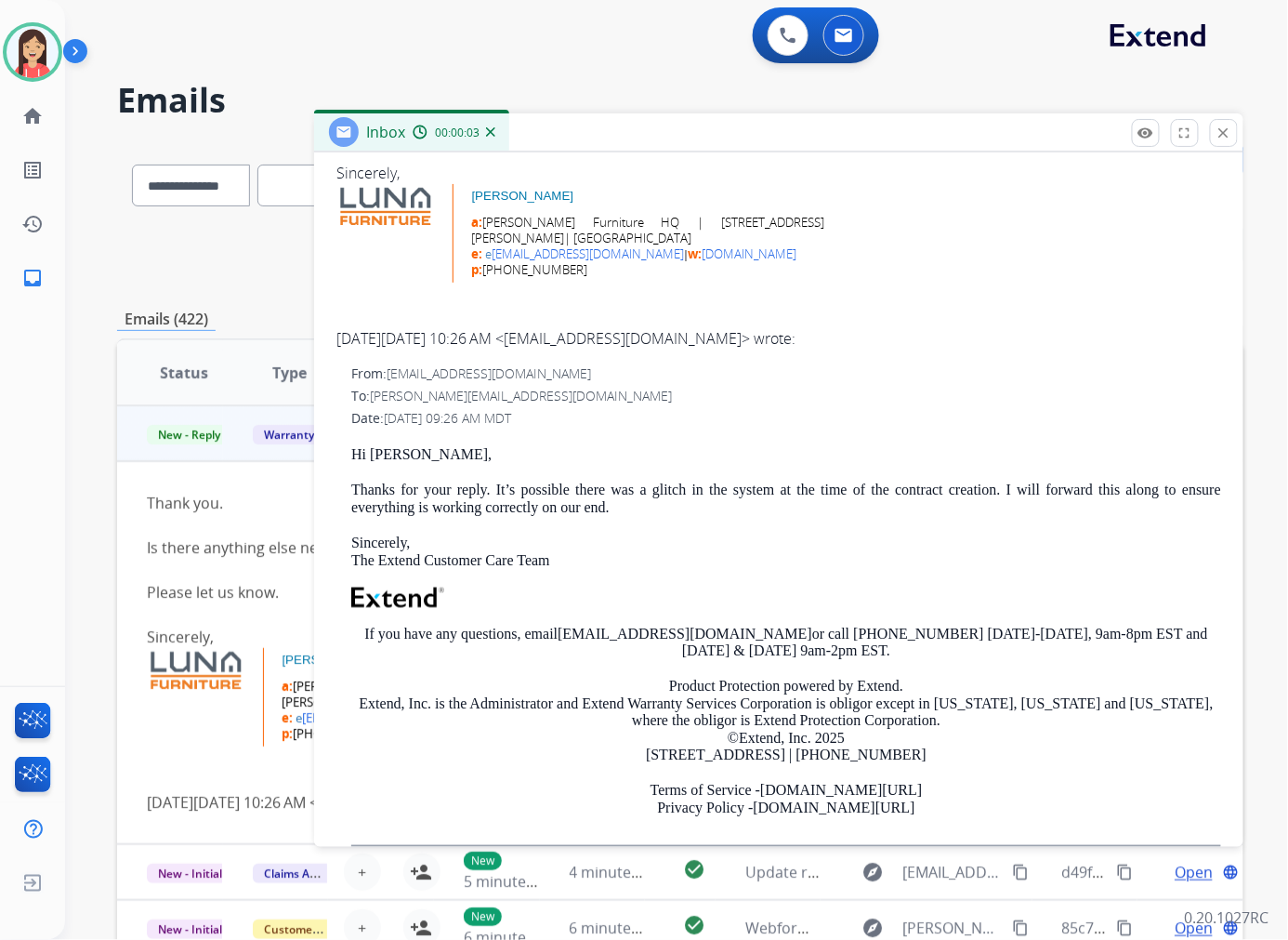
scroll to position [0, 0]
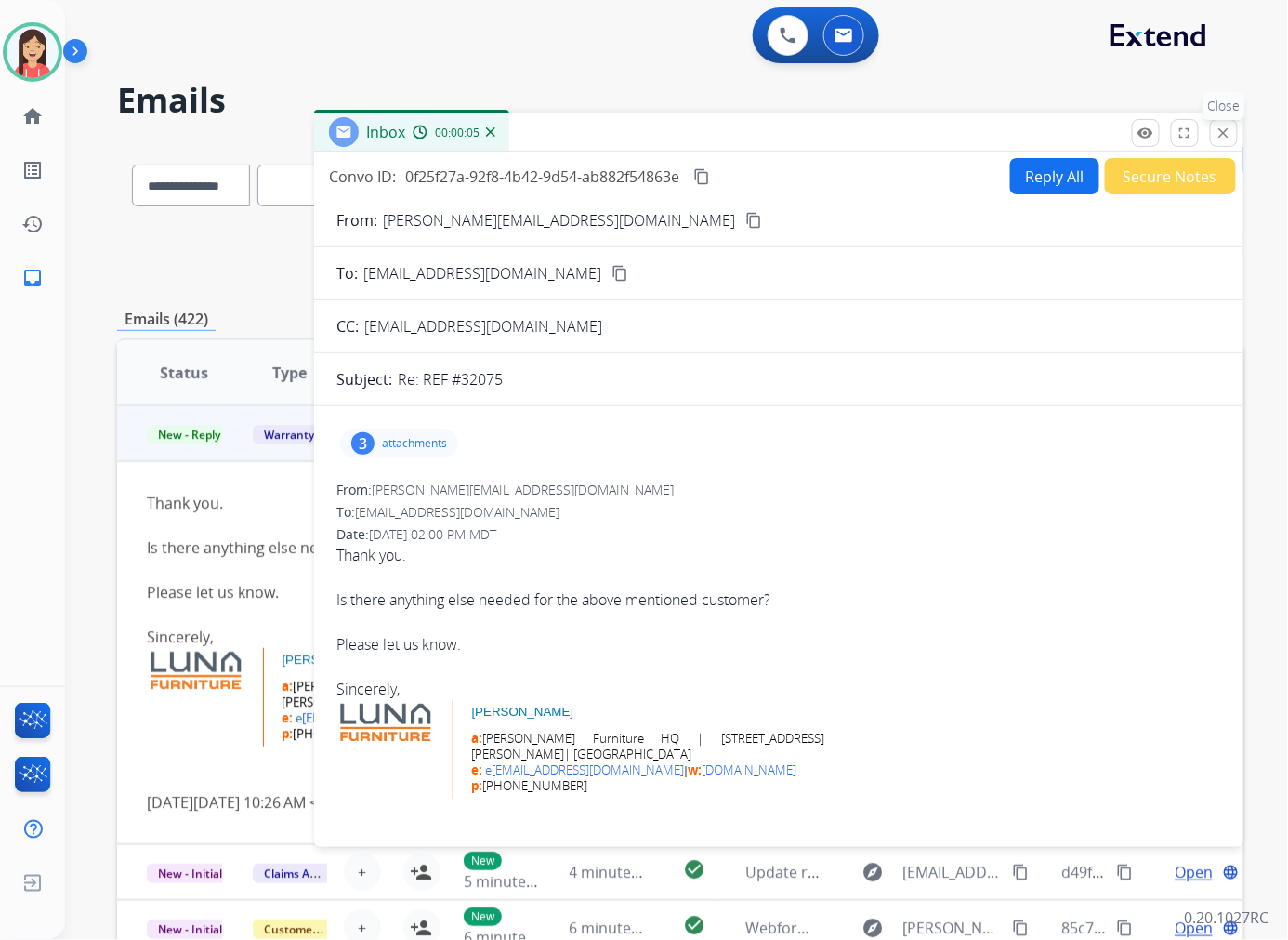
click at [1217, 130] on mat-icon "close" at bounding box center [1223, 133] width 17 height 17
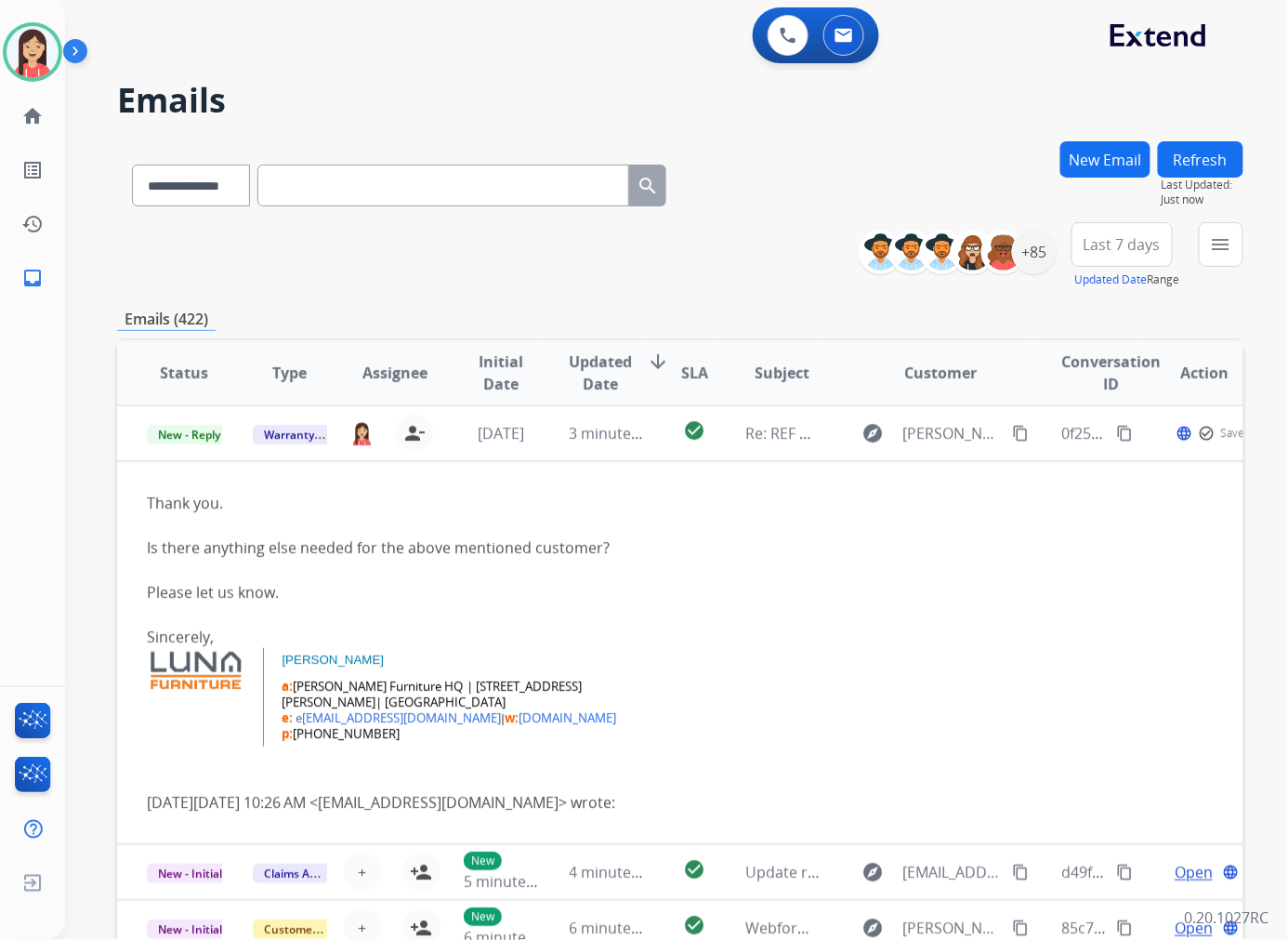
click at [646, 455] on td "check_circle" at bounding box center [680, 432] width 70 height 56
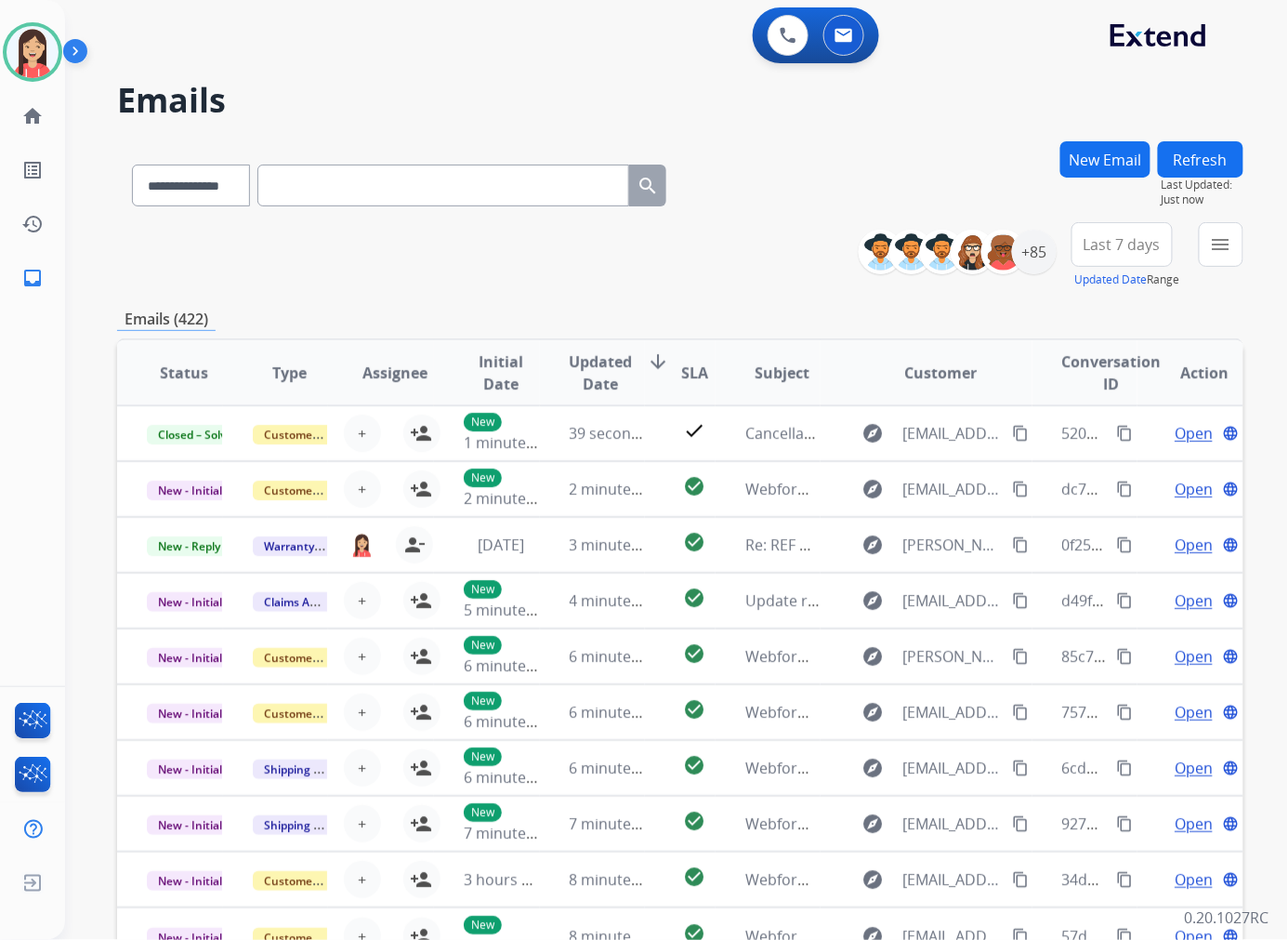
click at [650, 262] on div "**********" at bounding box center [680, 255] width 1126 height 67
click at [365, 284] on div "**********" at bounding box center [680, 255] width 1126 height 67
click at [1045, 260] on div "+85" at bounding box center [1034, 251] width 45 height 45
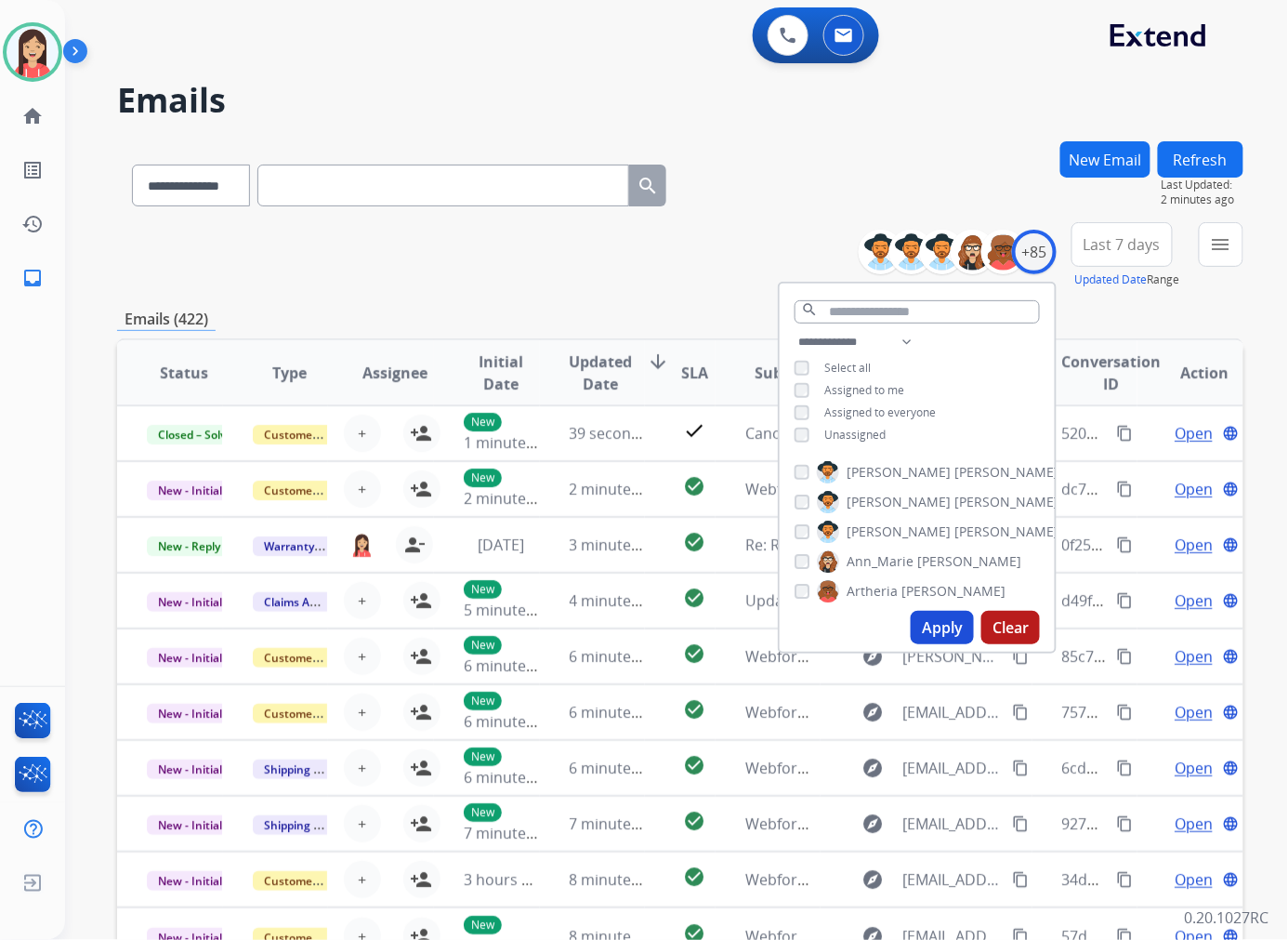
click at [832, 435] on span "Unassigned" at bounding box center [855, 434] width 61 height 16
click at [931, 619] on button "Apply" at bounding box center [941, 627] width 63 height 33
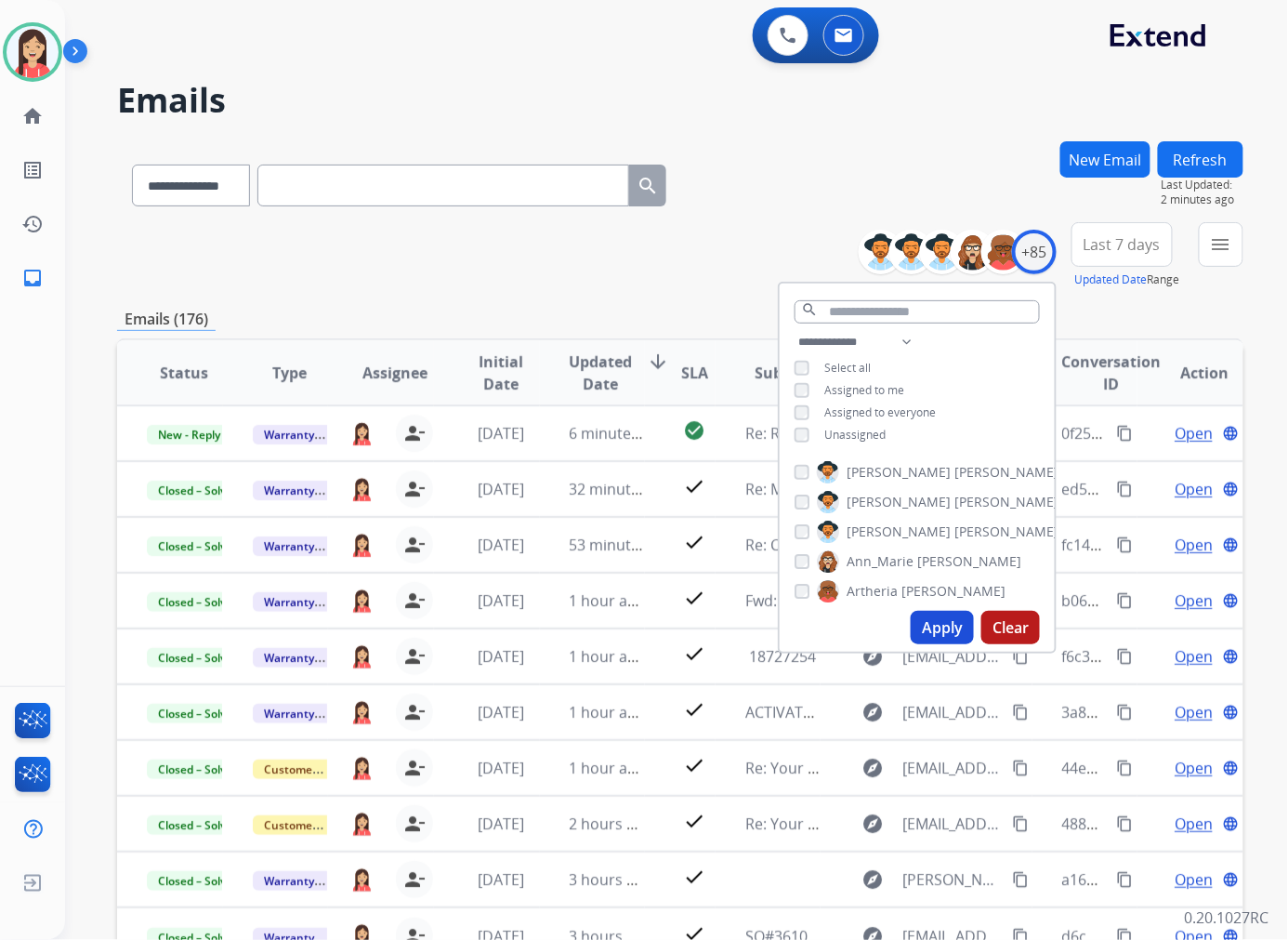
click at [1137, 249] on span "Last 7 days" at bounding box center [1121, 245] width 77 height 8
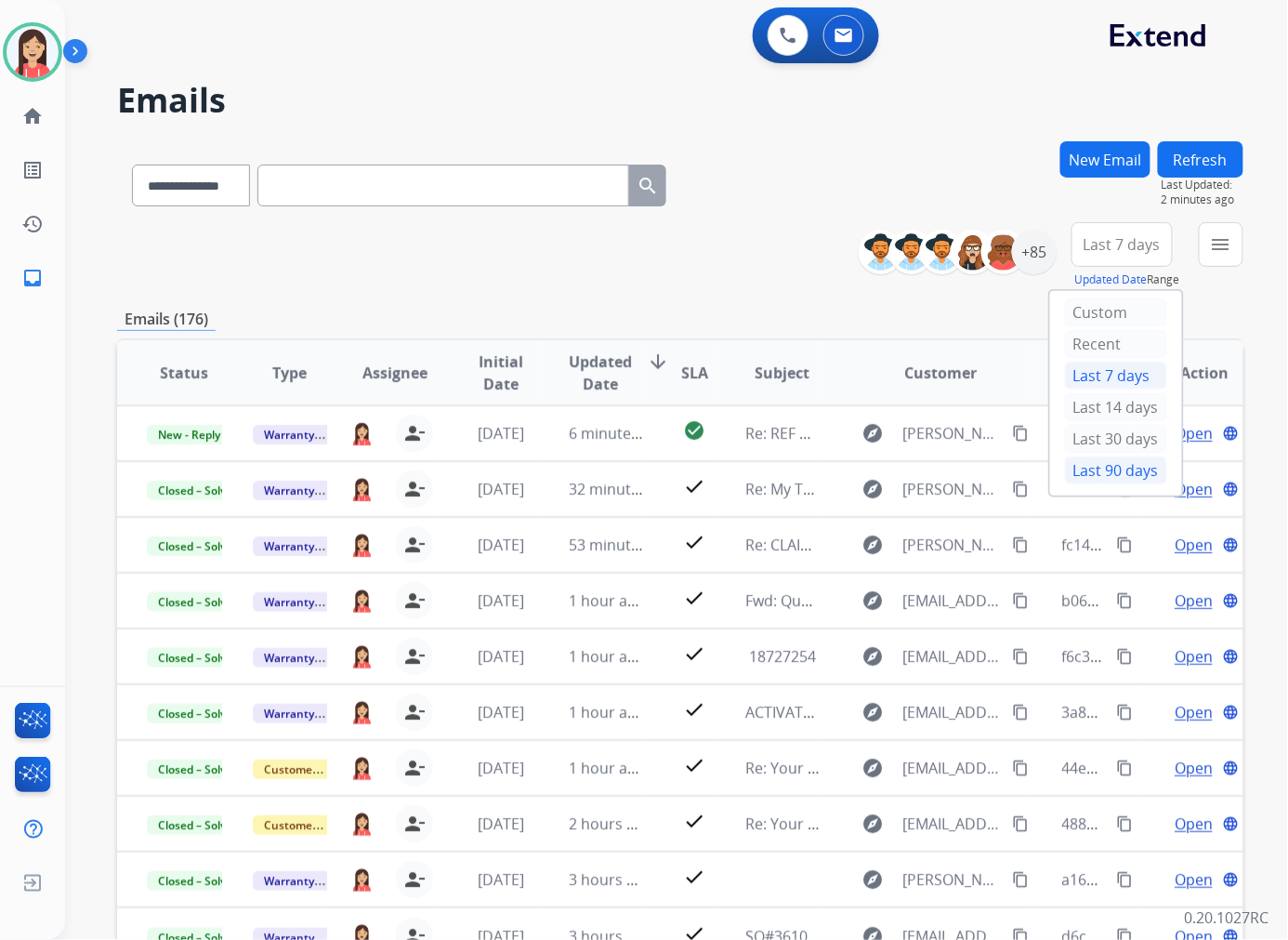
click at [1100, 470] on div "Last 90 days" at bounding box center [1115, 470] width 102 height 28
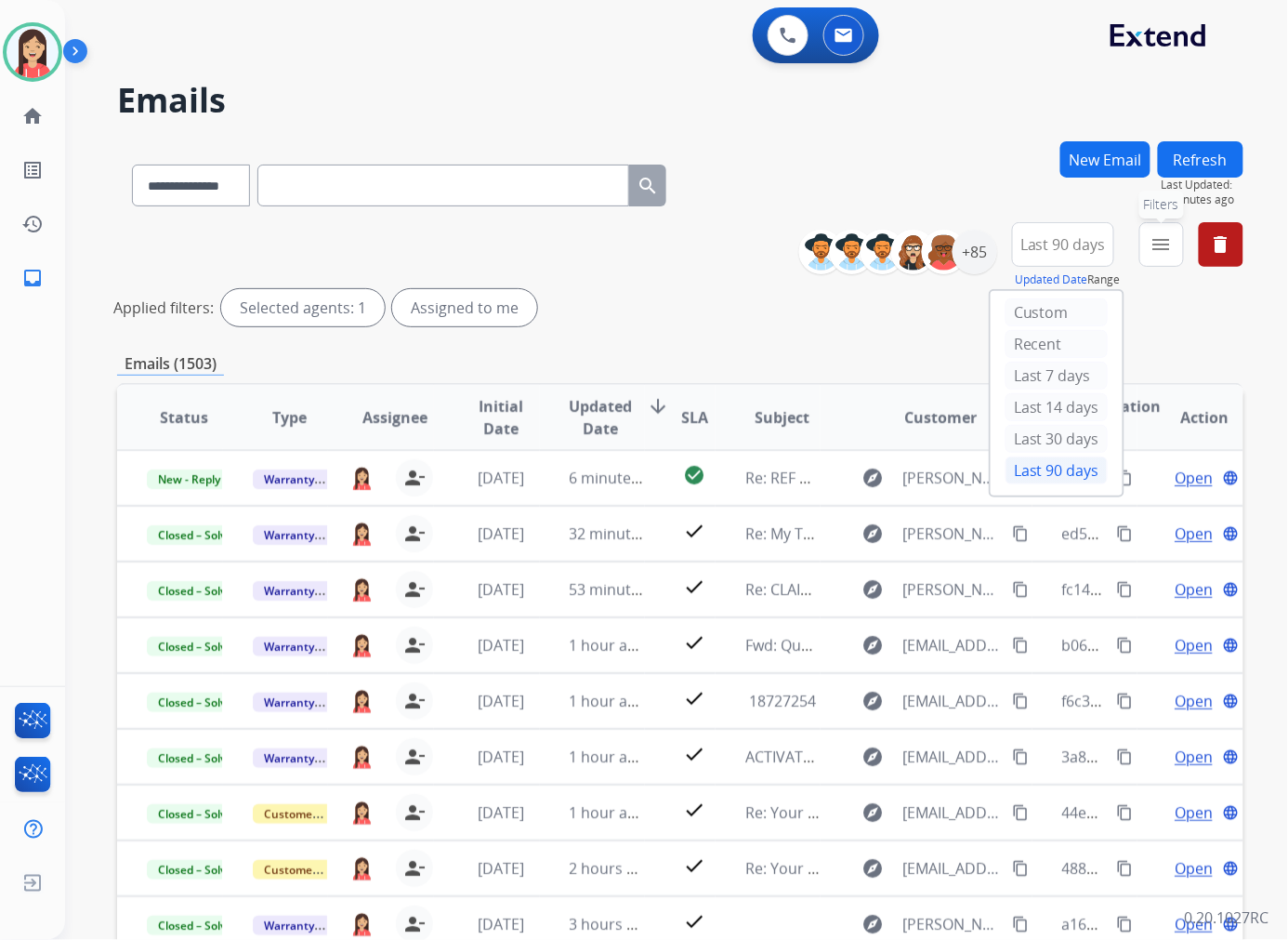
click at [1150, 257] on button "menu Filters" at bounding box center [1160, 244] width 45 height 45
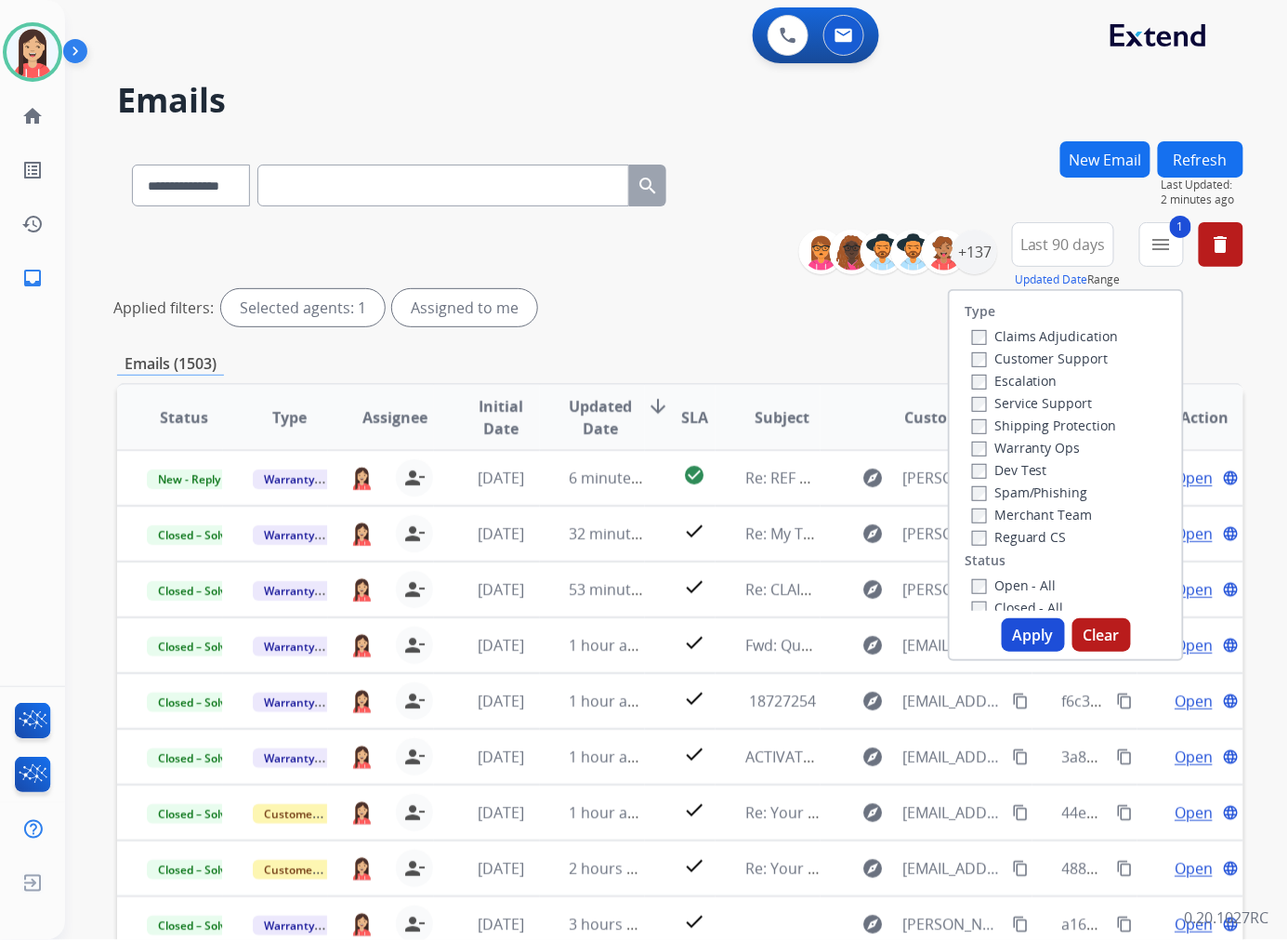
click at [1021, 630] on button "Apply" at bounding box center [1033, 634] width 63 height 33
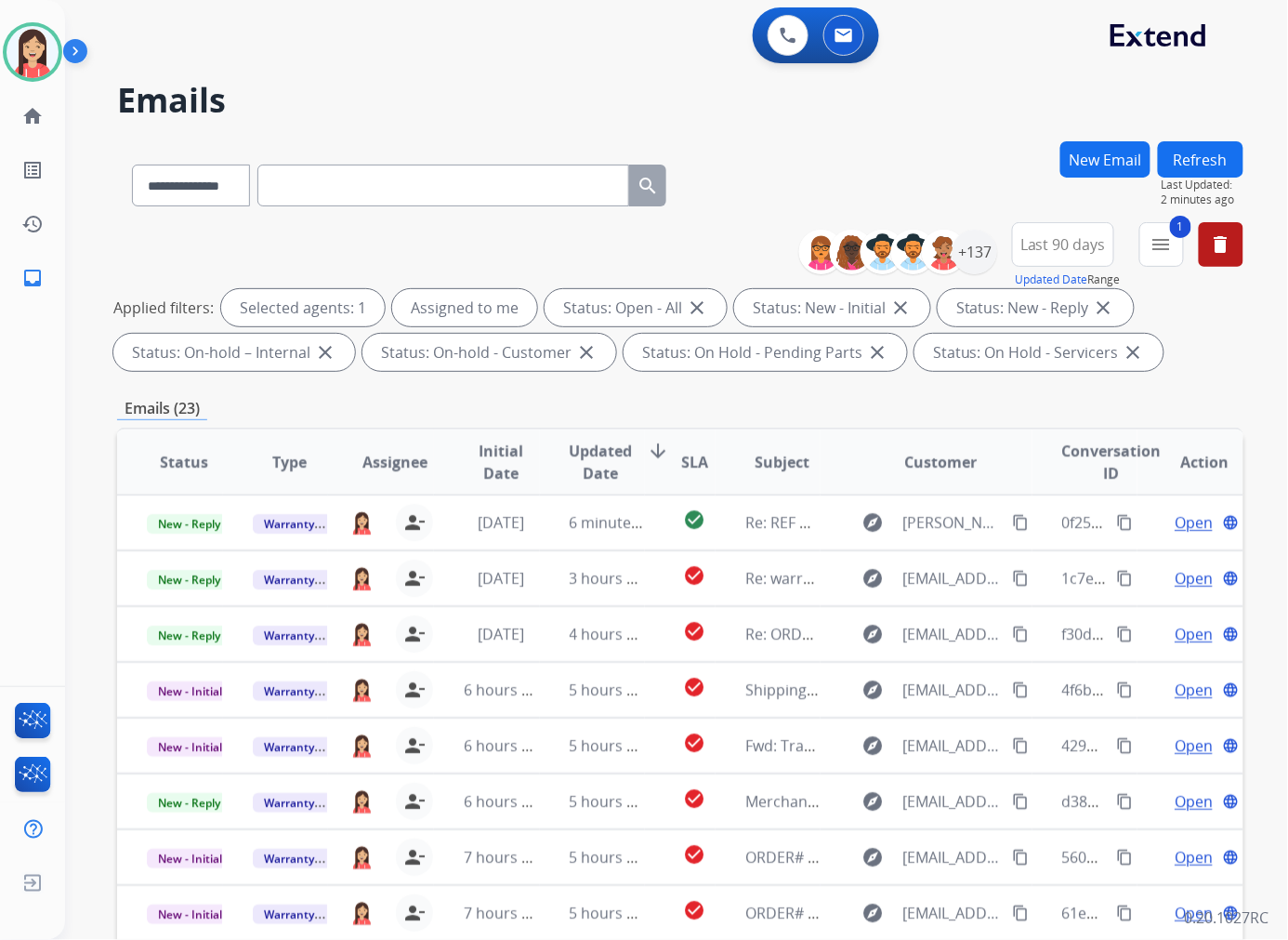
click at [572, 458] on span "Updated Date" at bounding box center [601, 462] width 63 height 45
click at [756, 410] on div "Emails (23)" at bounding box center [680, 409] width 1126 height 23
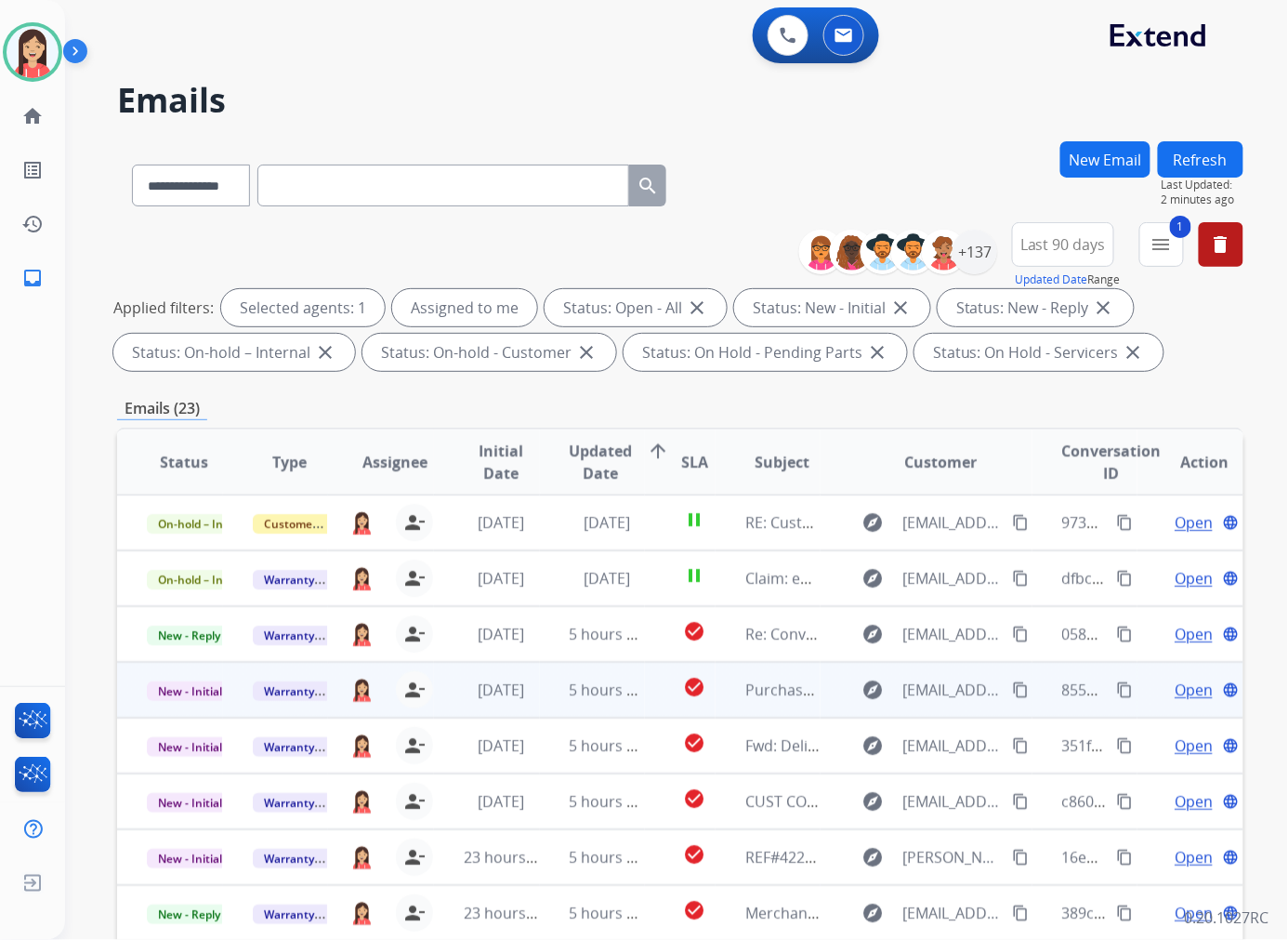
scroll to position [1, 0]
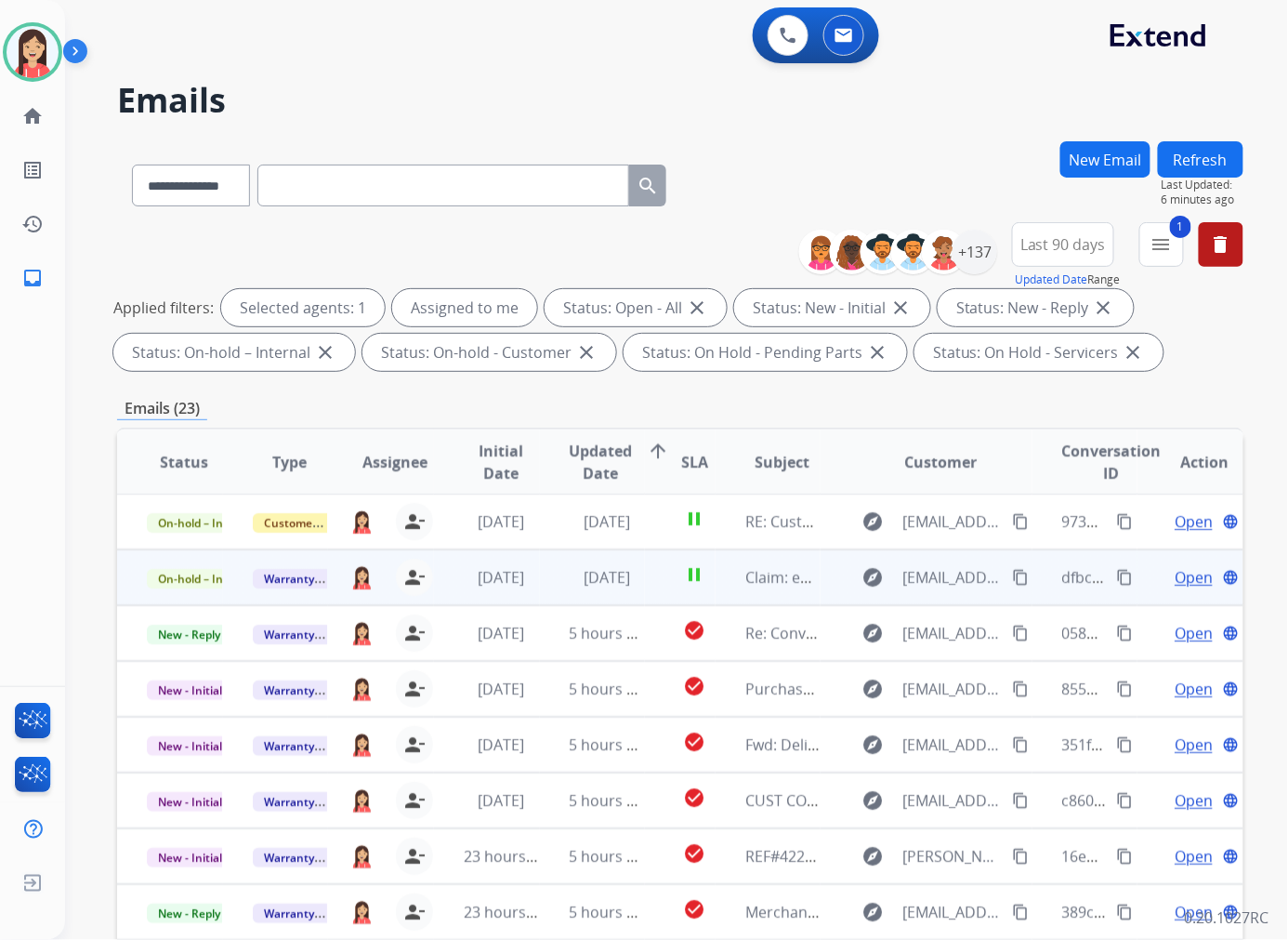
click at [544, 590] on td "[DATE]" at bounding box center [592, 577] width 106 height 56
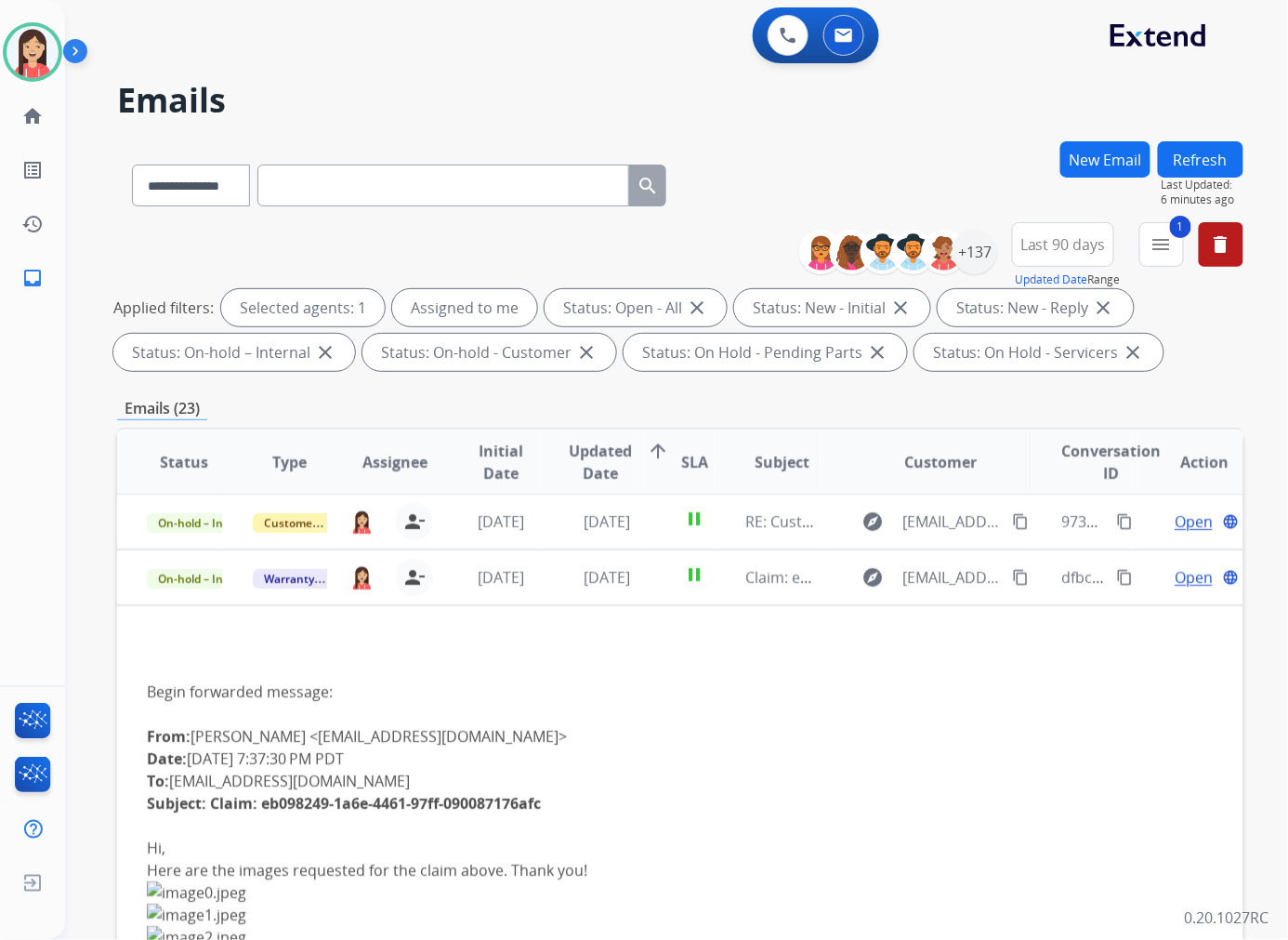
scroll to position [56, 0]
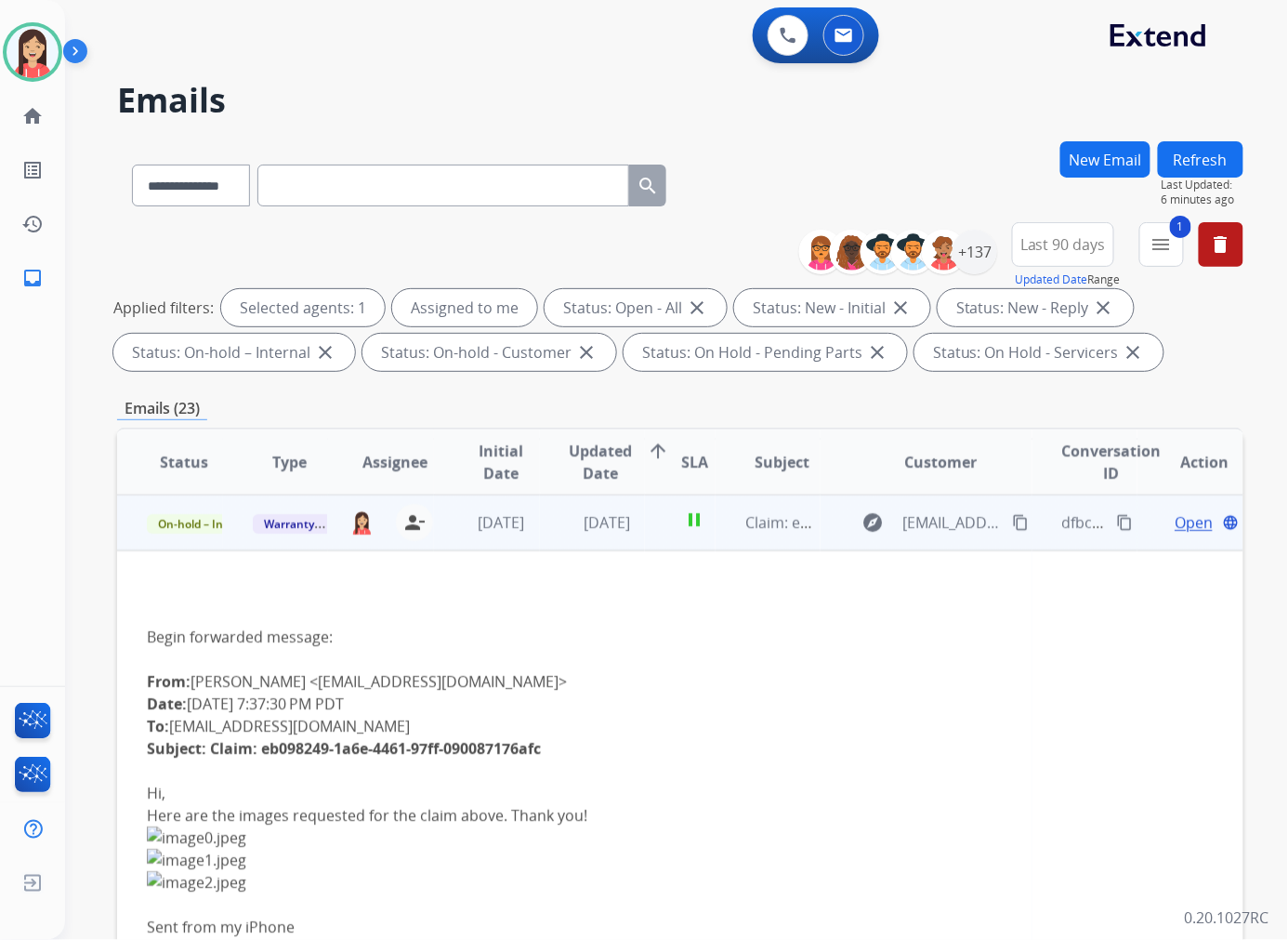
click at [1174, 519] on span "Open" at bounding box center [1193, 522] width 38 height 22
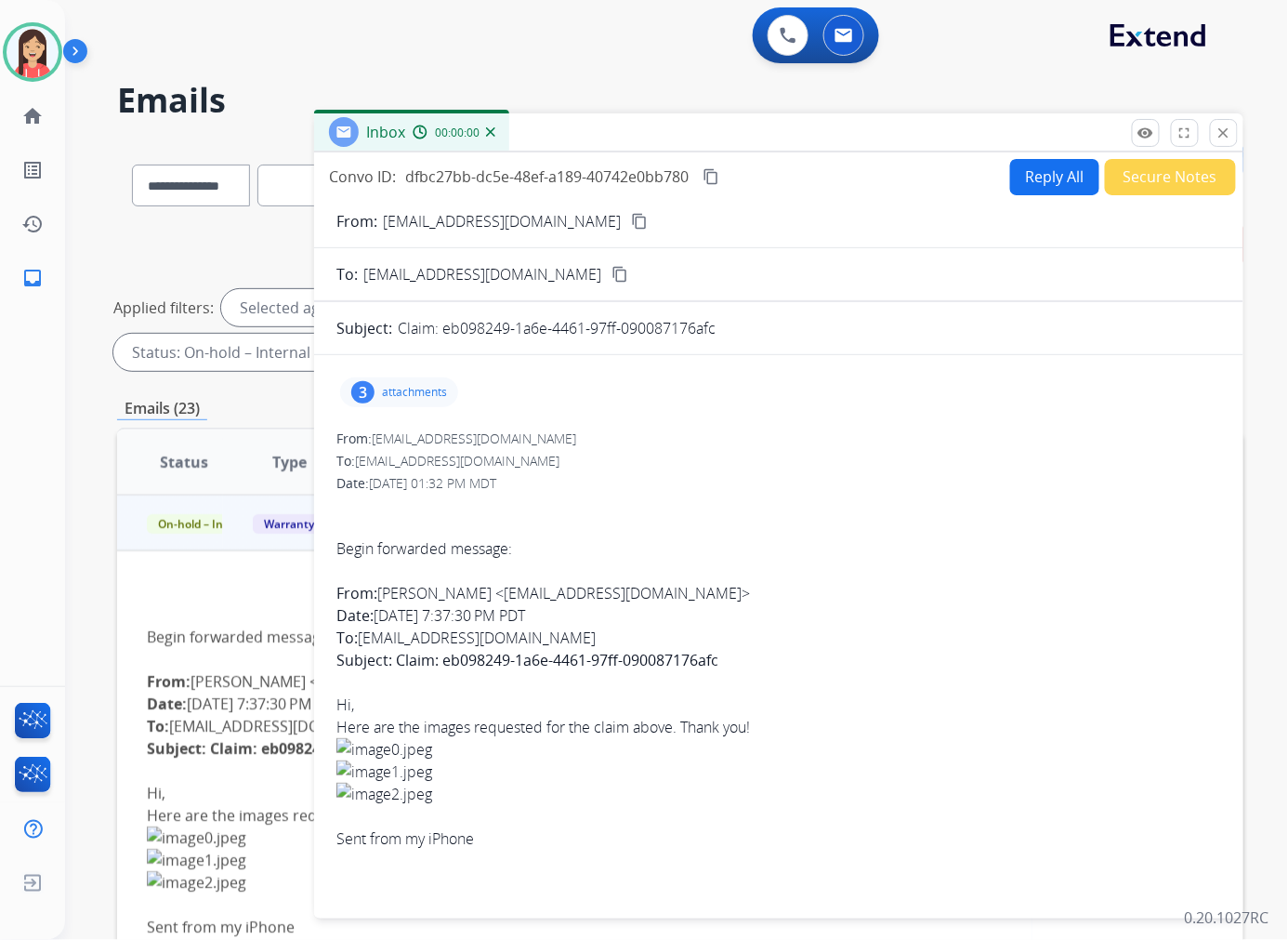
click at [1055, 177] on button "Reply All" at bounding box center [1055, 177] width 89 height 36
select select "**********"
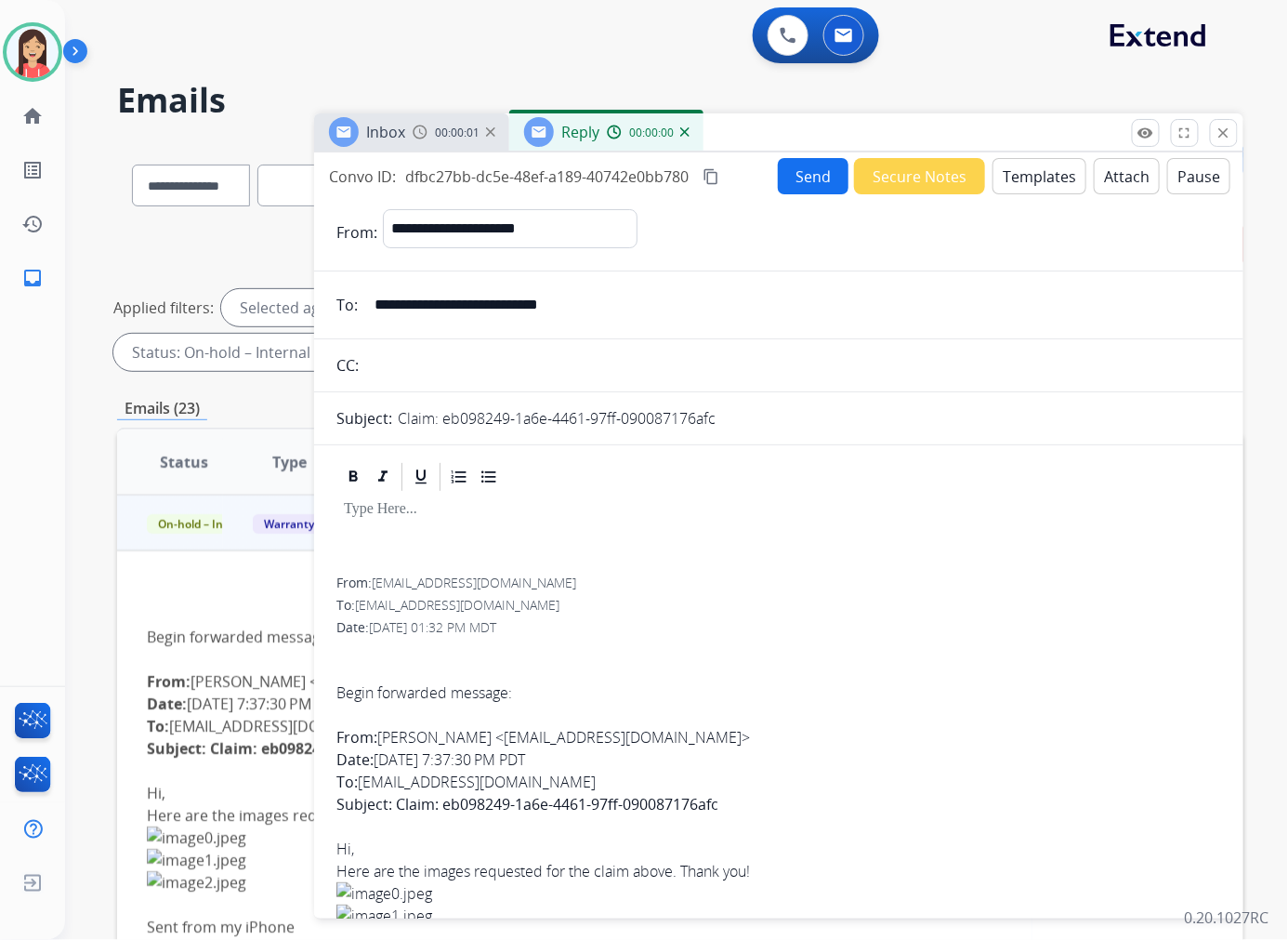
click at [1032, 186] on button "Templates" at bounding box center [1039, 176] width 94 height 36
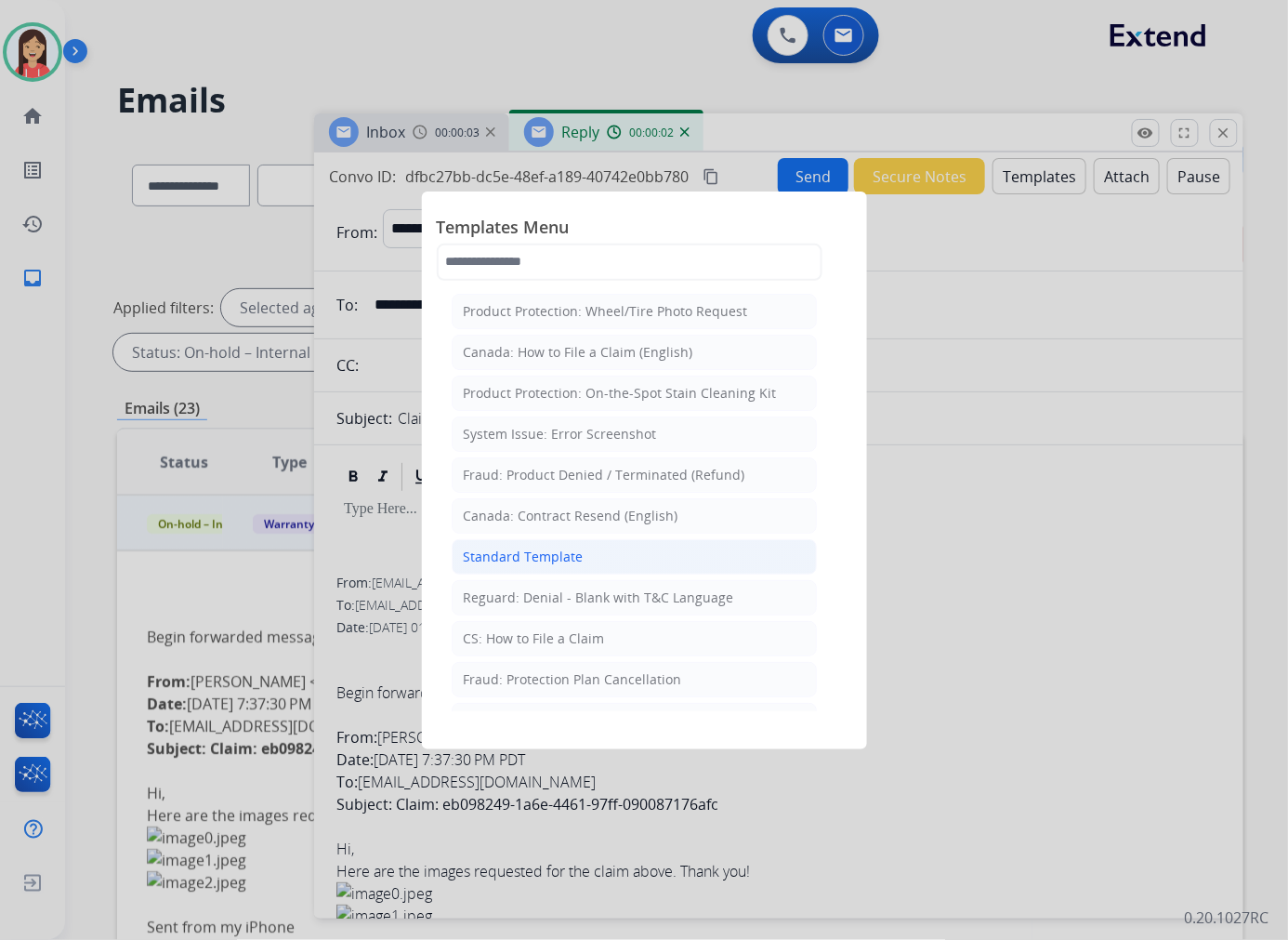
click at [532, 558] on div "Standard Template" at bounding box center [524, 557] width 120 height 19
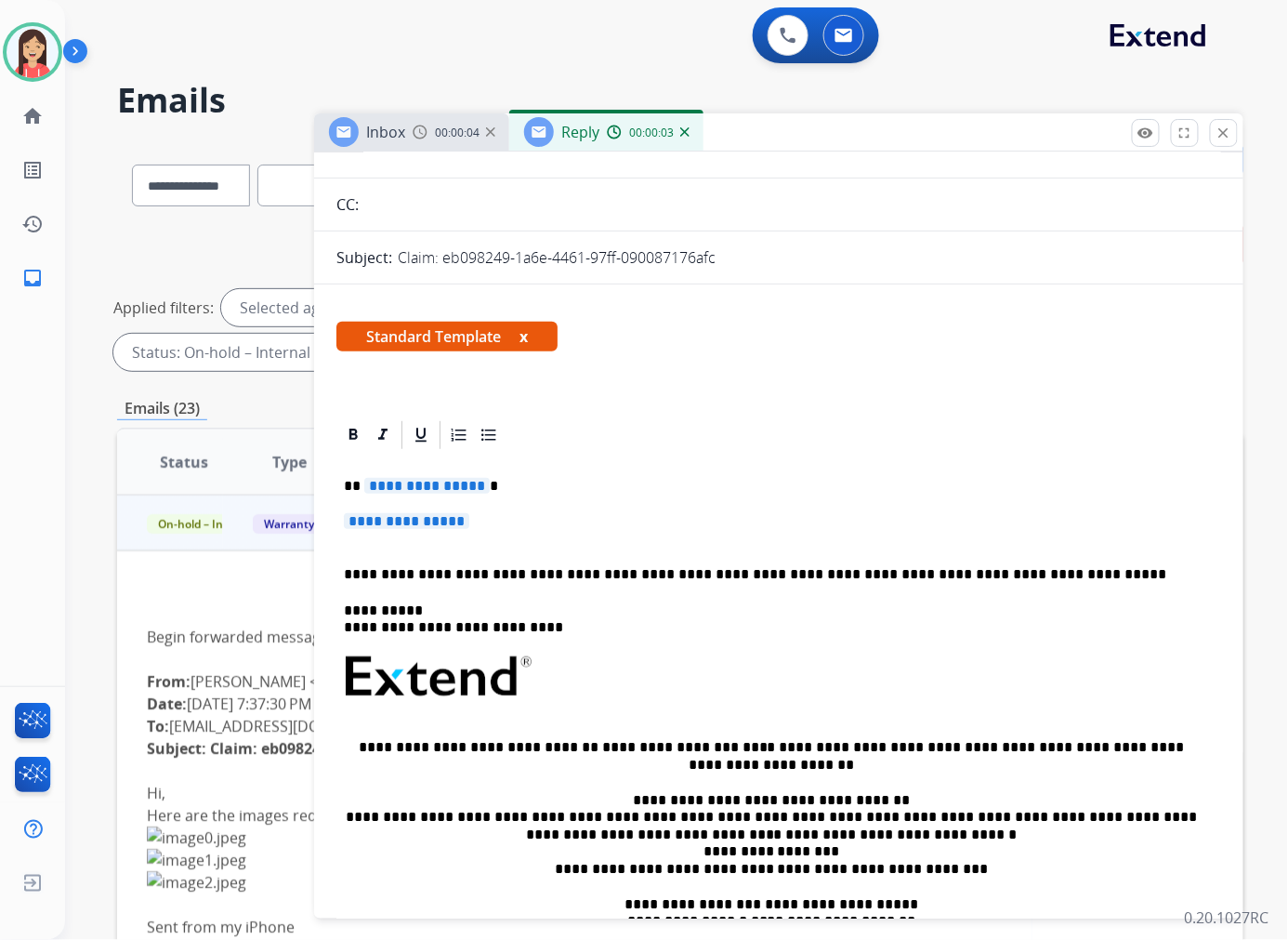
scroll to position [207, 0]
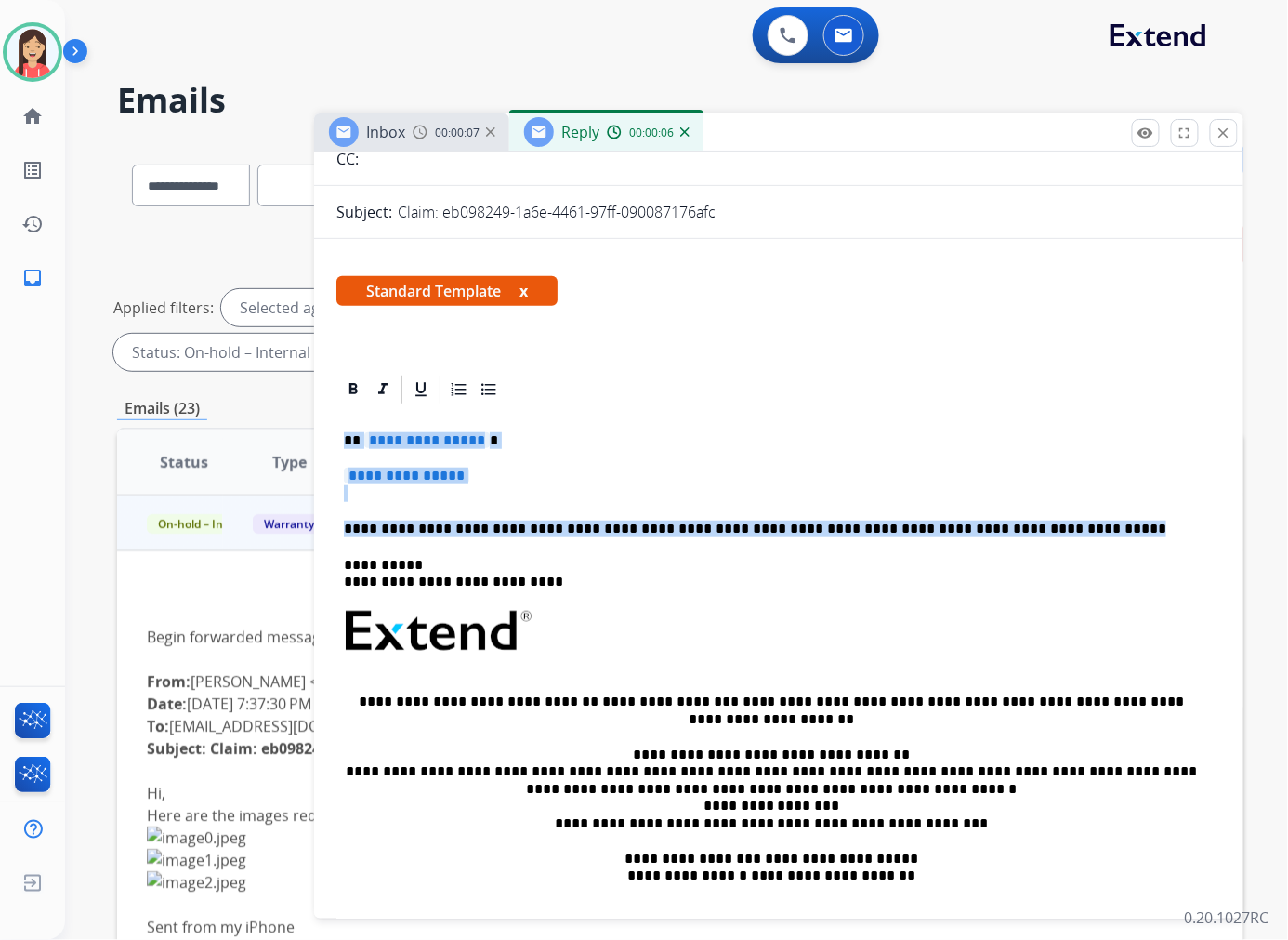
drag, startPoint x: 1031, startPoint y: 533, endPoint x: 336, endPoint y: 437, distance: 701.6
click at [336, 437] on div "**********" at bounding box center [778, 674] width 884 height 538
click at [490, 468] on p "**********" at bounding box center [778, 485] width 869 height 34
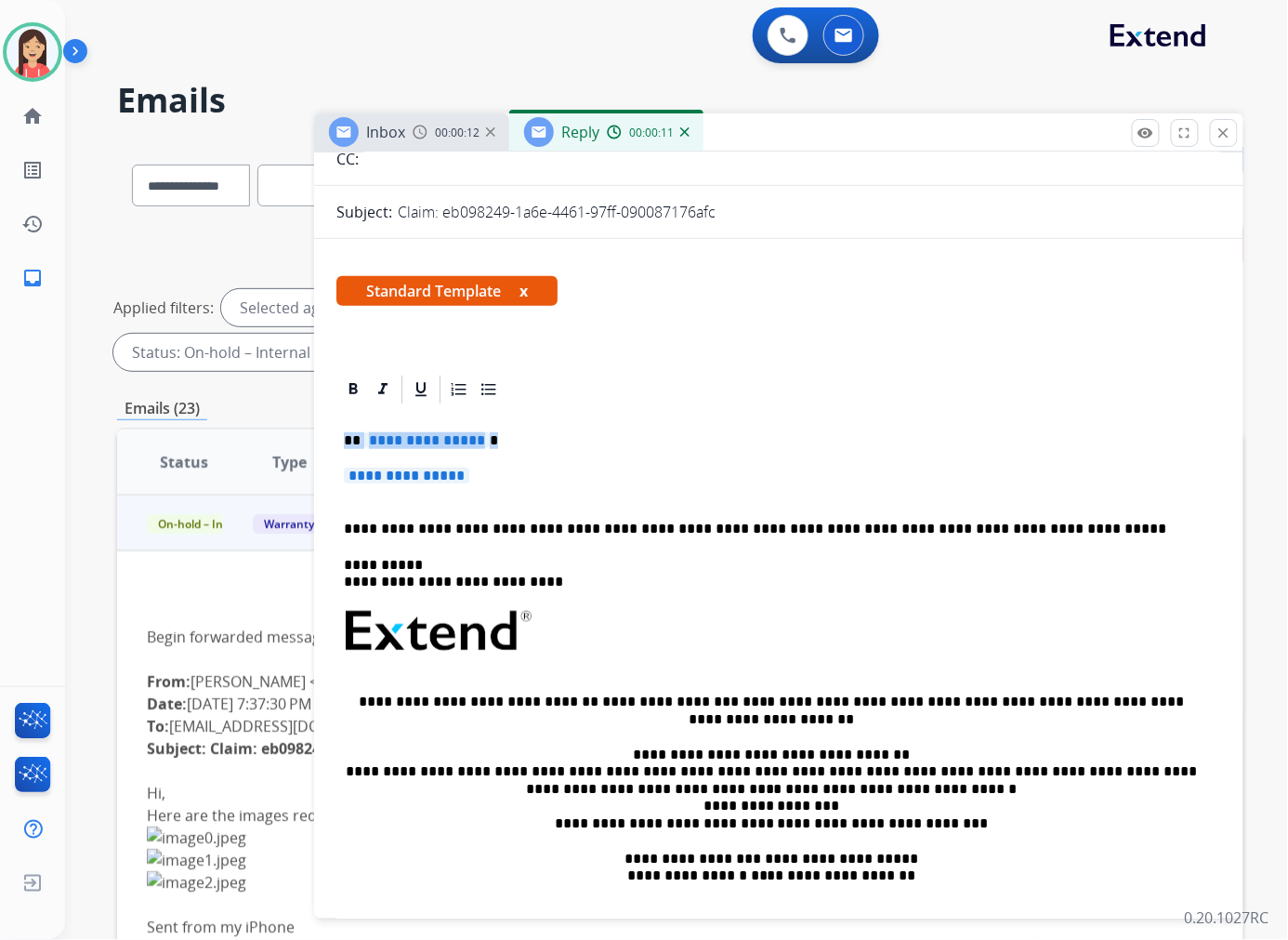
drag, startPoint x: 485, startPoint y: 474, endPoint x: 350, endPoint y: 442, distance: 138.7
click at [344, 442] on div "**********" at bounding box center [778, 674] width 884 height 538
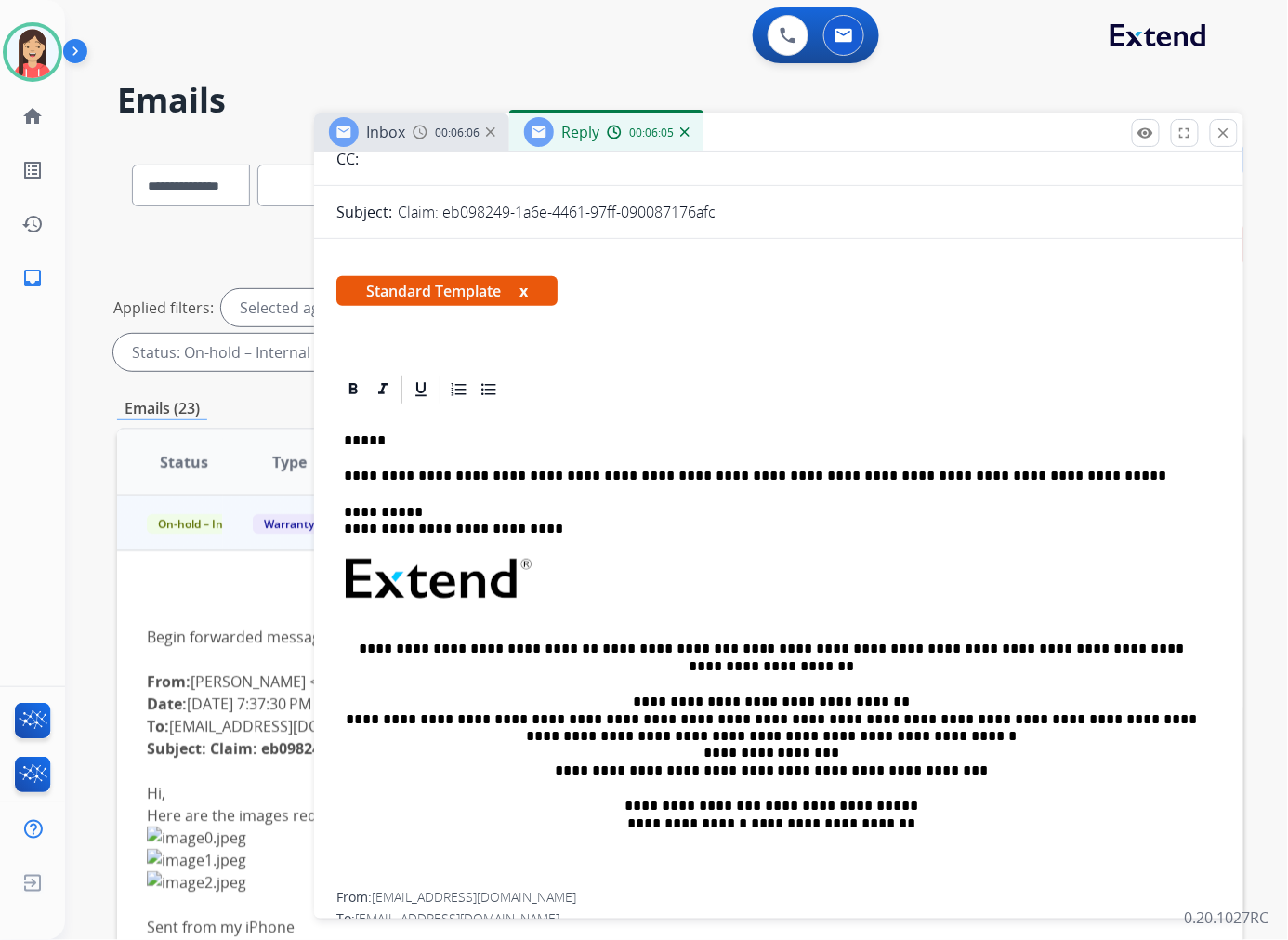
click at [412, 440] on p "*****" at bounding box center [771, 441] width 855 height 17
click at [403, 444] on p "*****" at bounding box center [771, 441] width 855 height 17
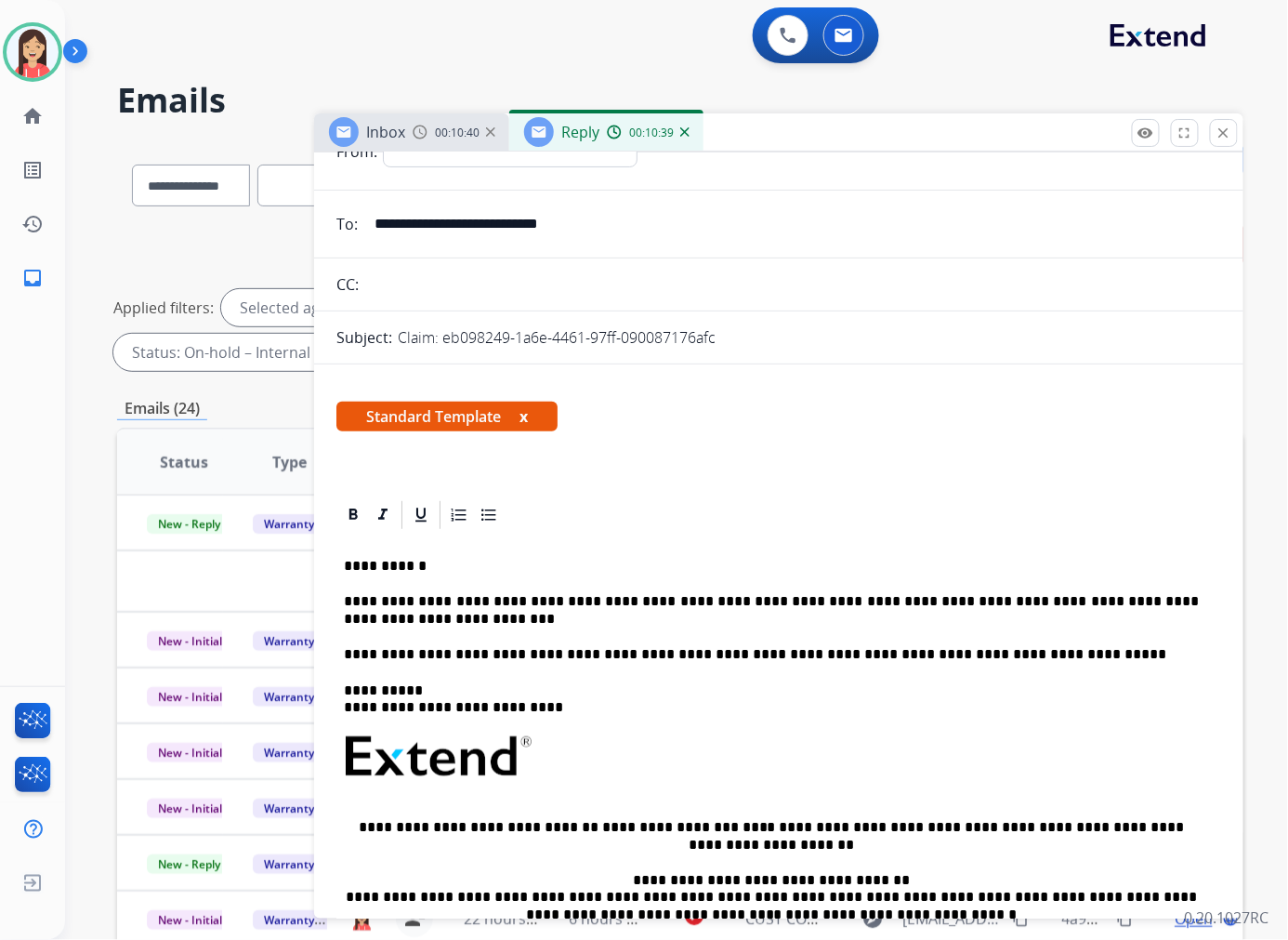
scroll to position [0, 0]
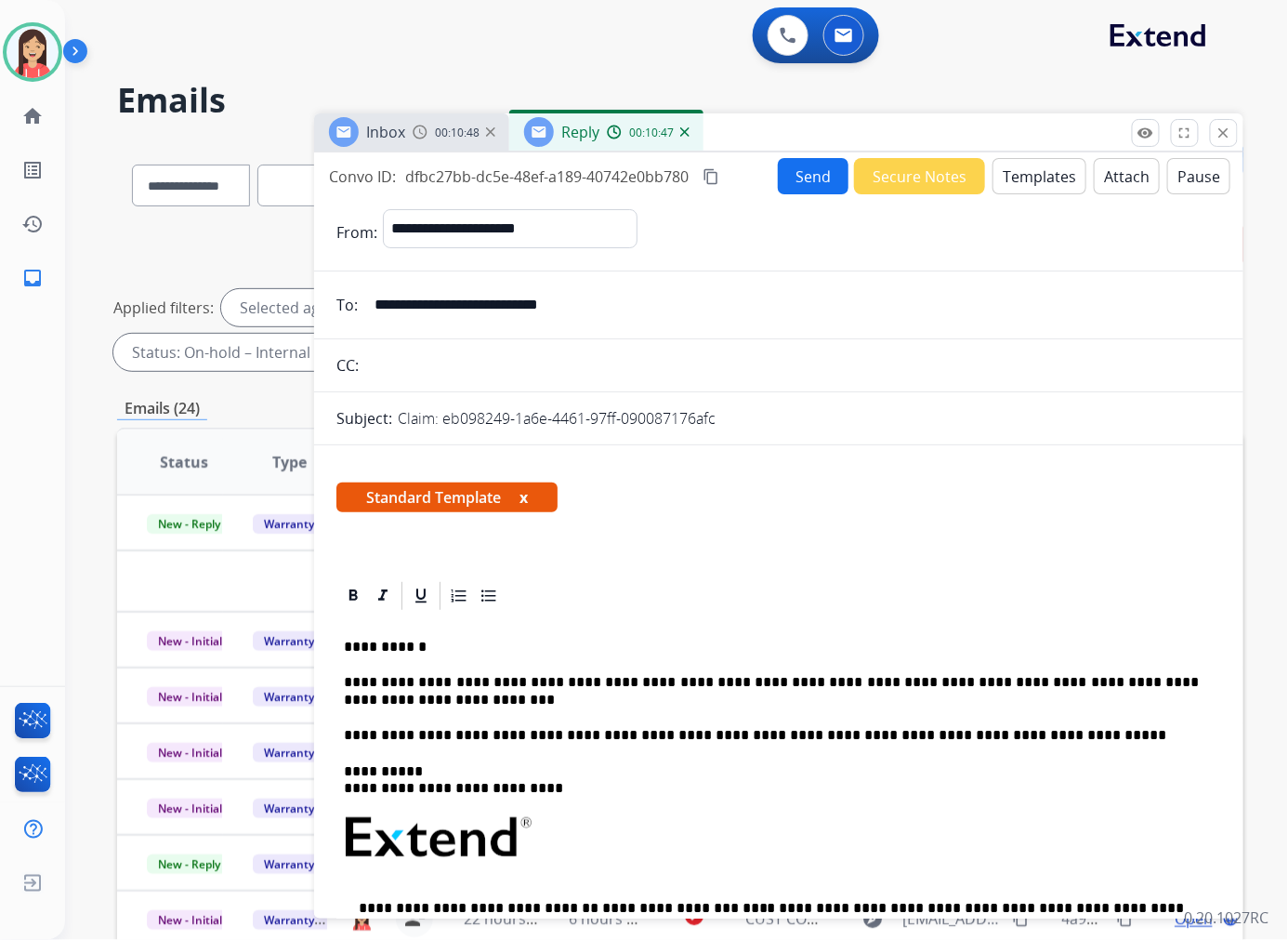
click at [615, 704] on p "**********" at bounding box center [771, 690] width 855 height 34
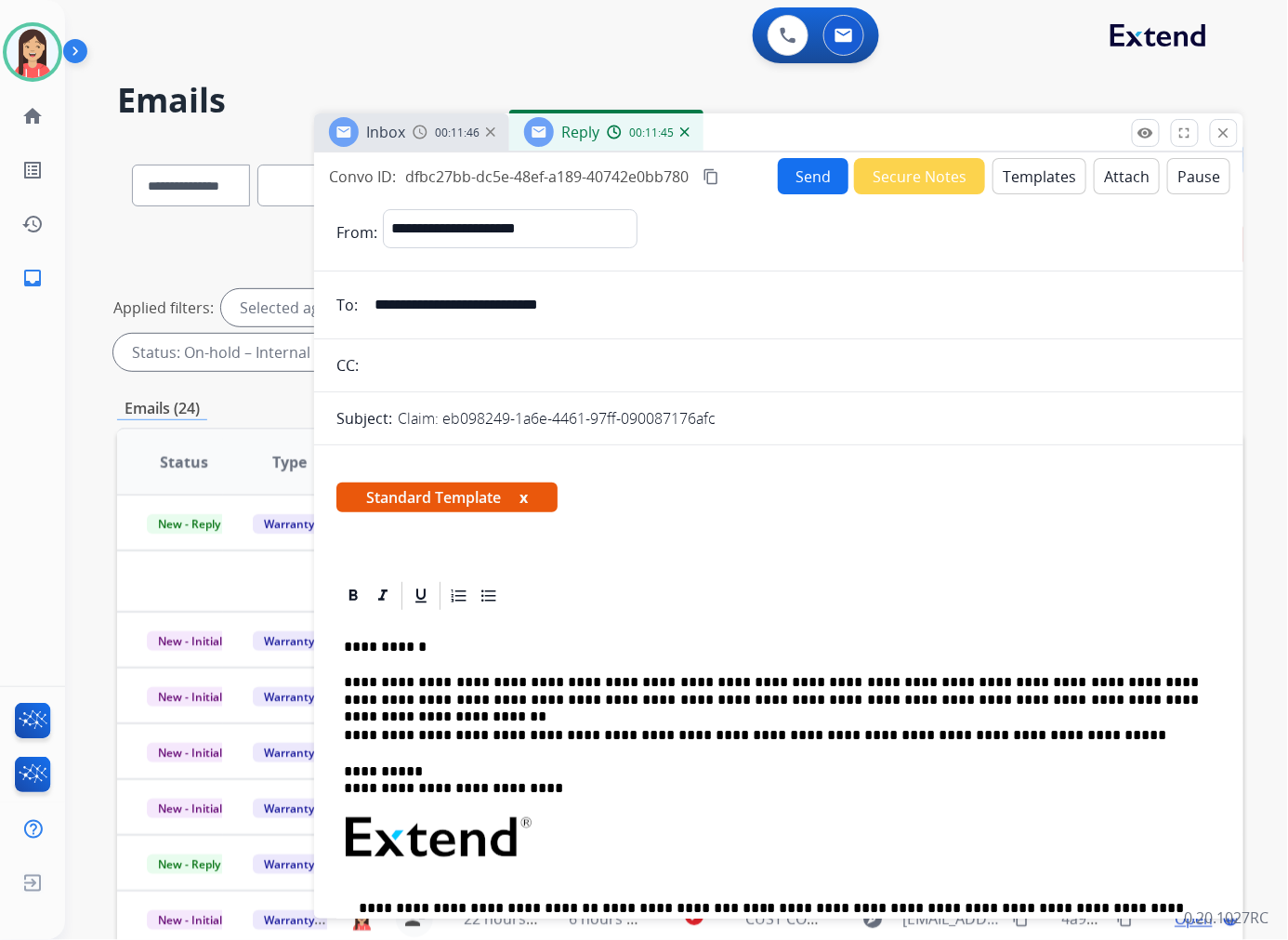
click at [1082, 697] on p "**********" at bounding box center [771, 690] width 855 height 34
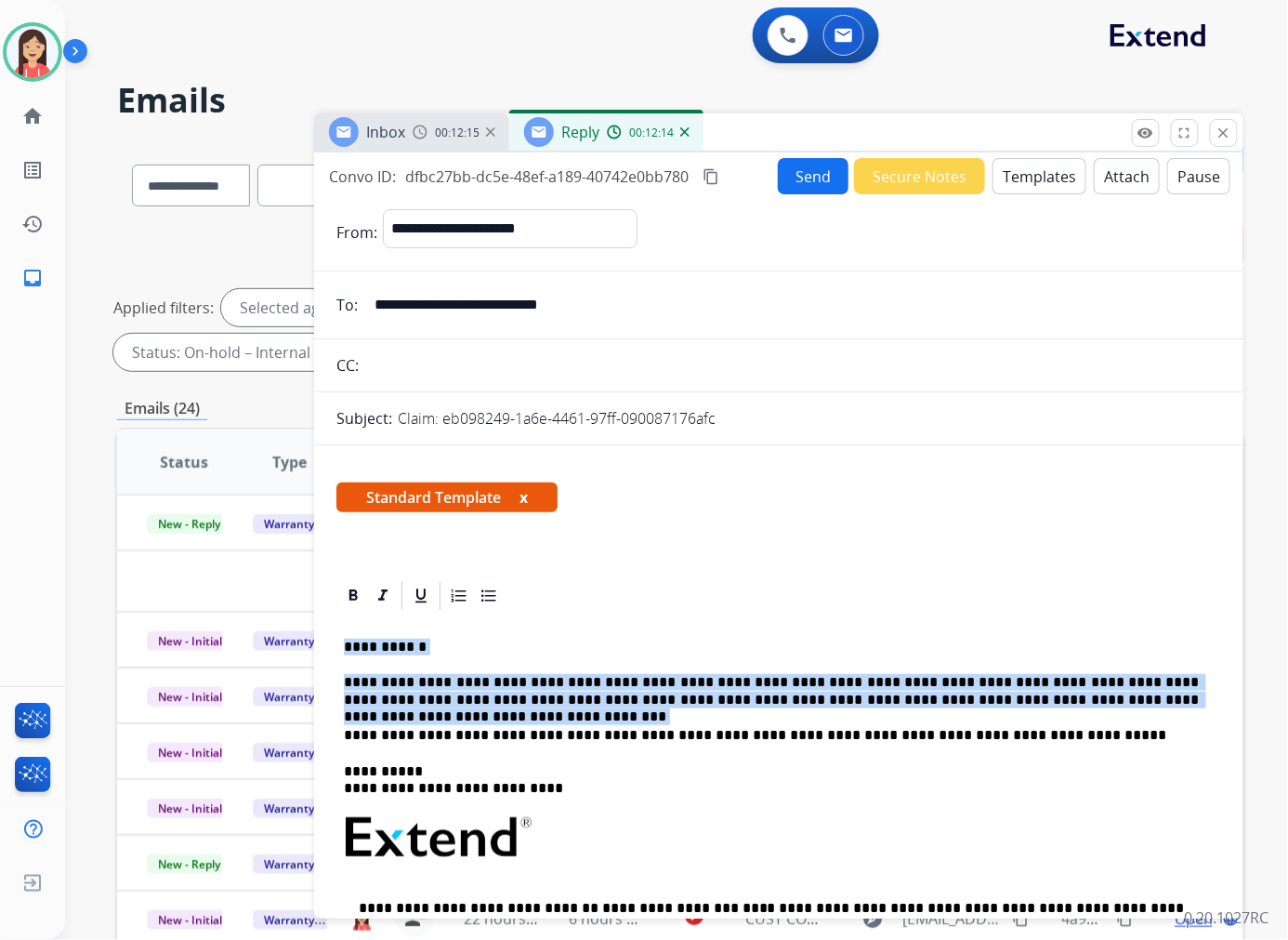
drag, startPoint x: 339, startPoint y: 641, endPoint x: 1164, endPoint y: 693, distance: 826.6
click at [1164, 693] on div "**********" at bounding box center [778, 881] width 884 height 538
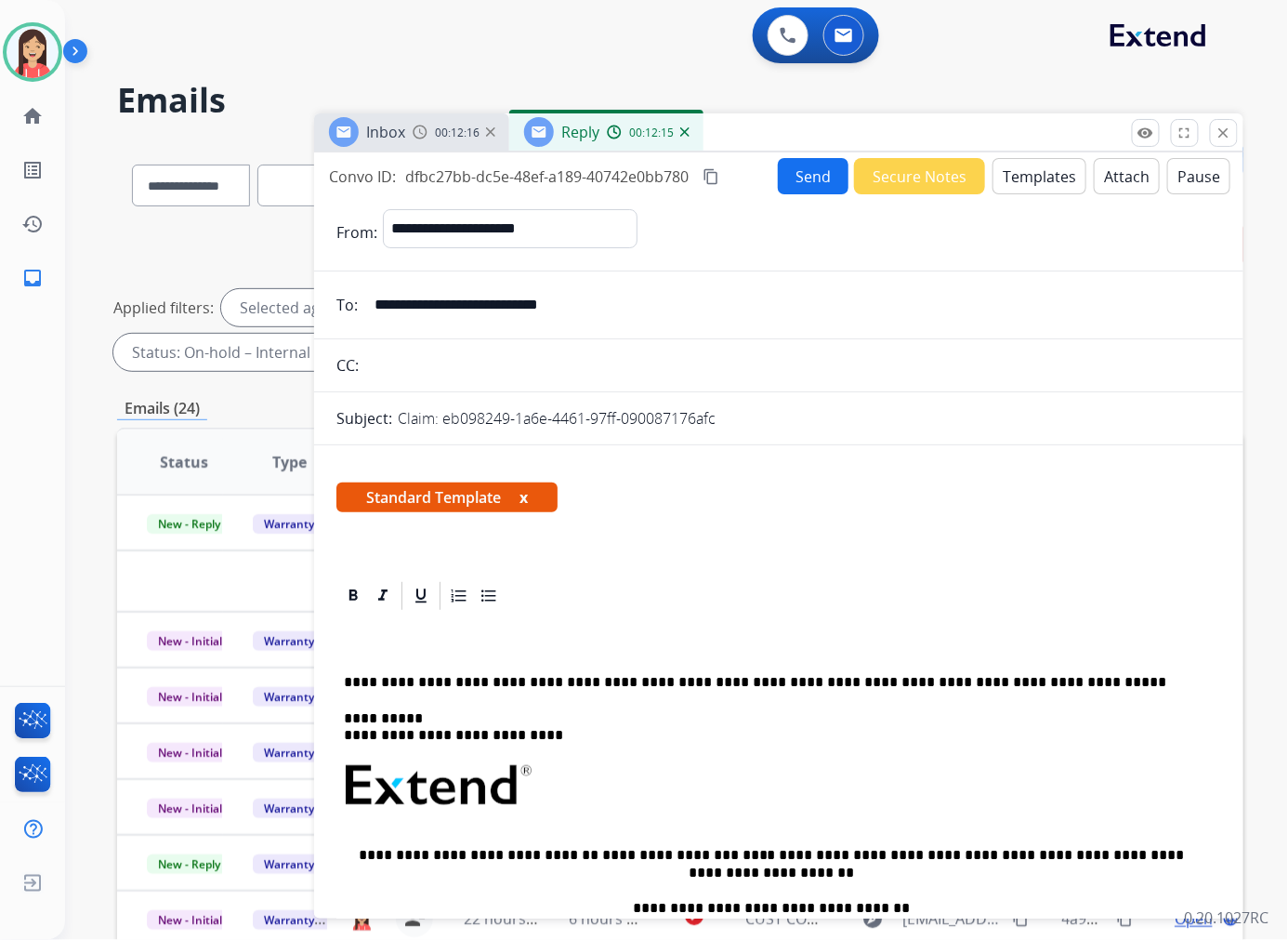
click at [1014, 180] on button "Templates" at bounding box center [1039, 176] width 94 height 36
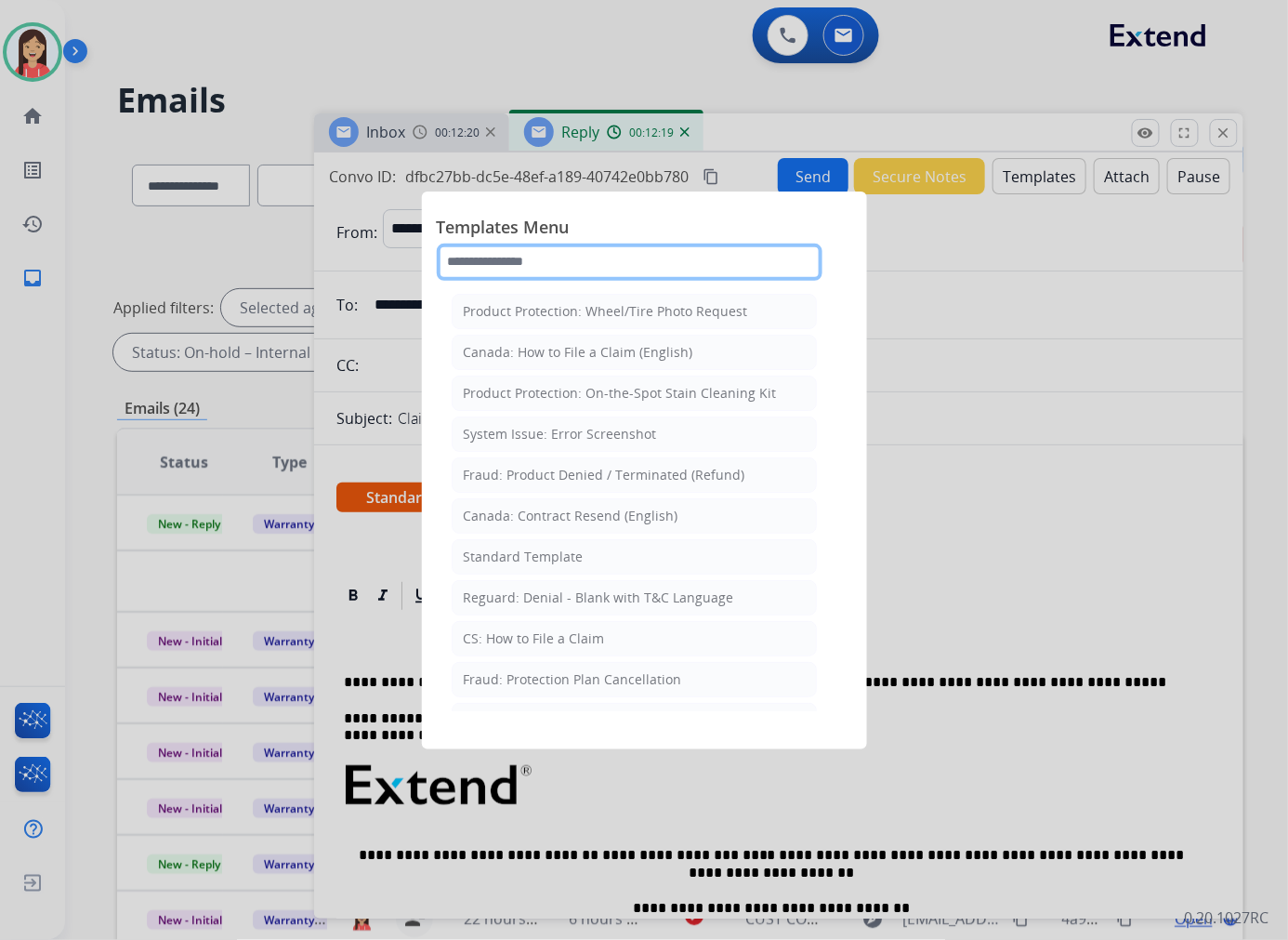
click at [521, 252] on input "text" at bounding box center [629, 262] width 386 height 37
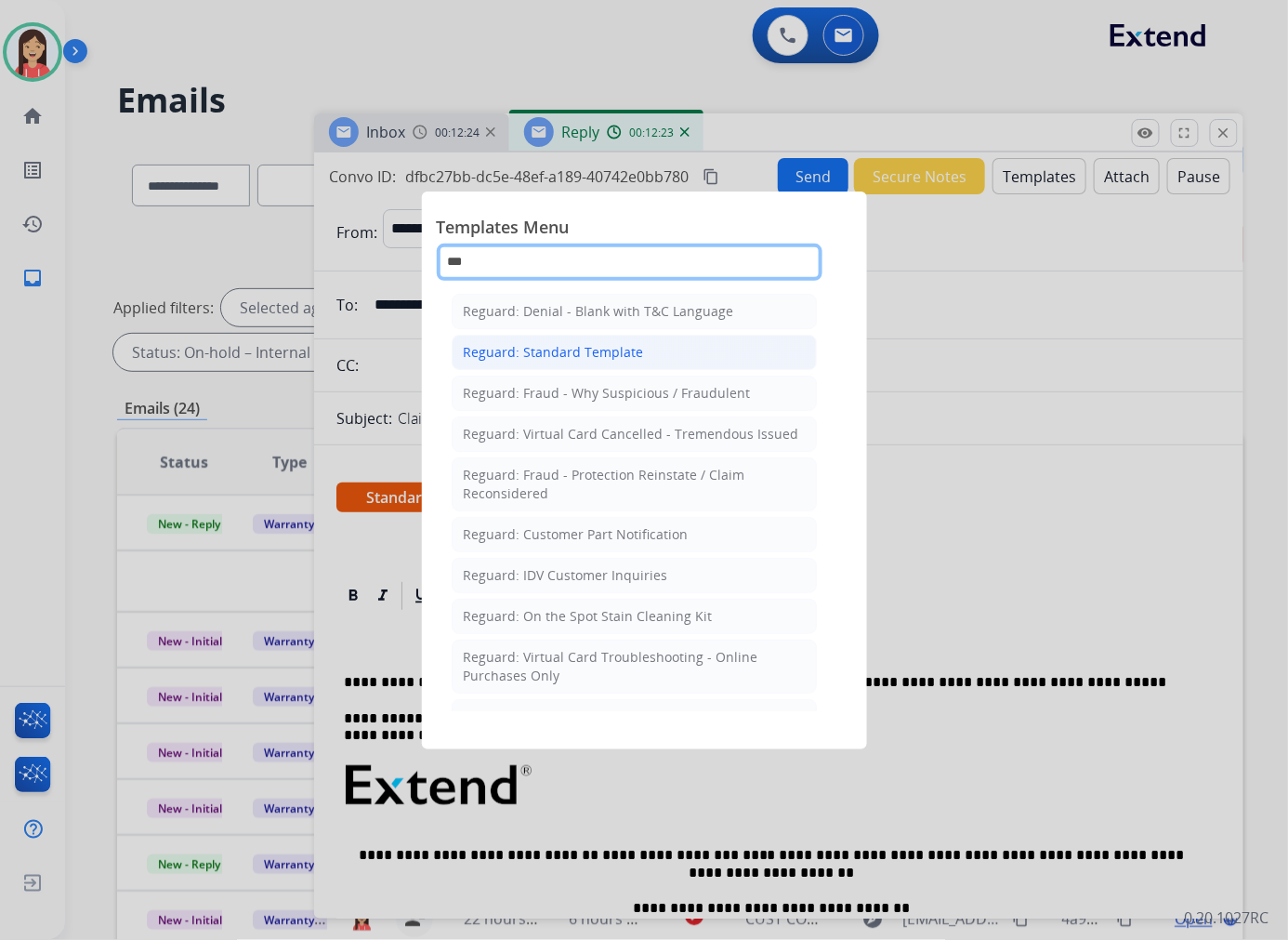
type input "***"
click at [567, 361] on li "Reguard: Standard Template" at bounding box center [634, 351] width 366 height 35
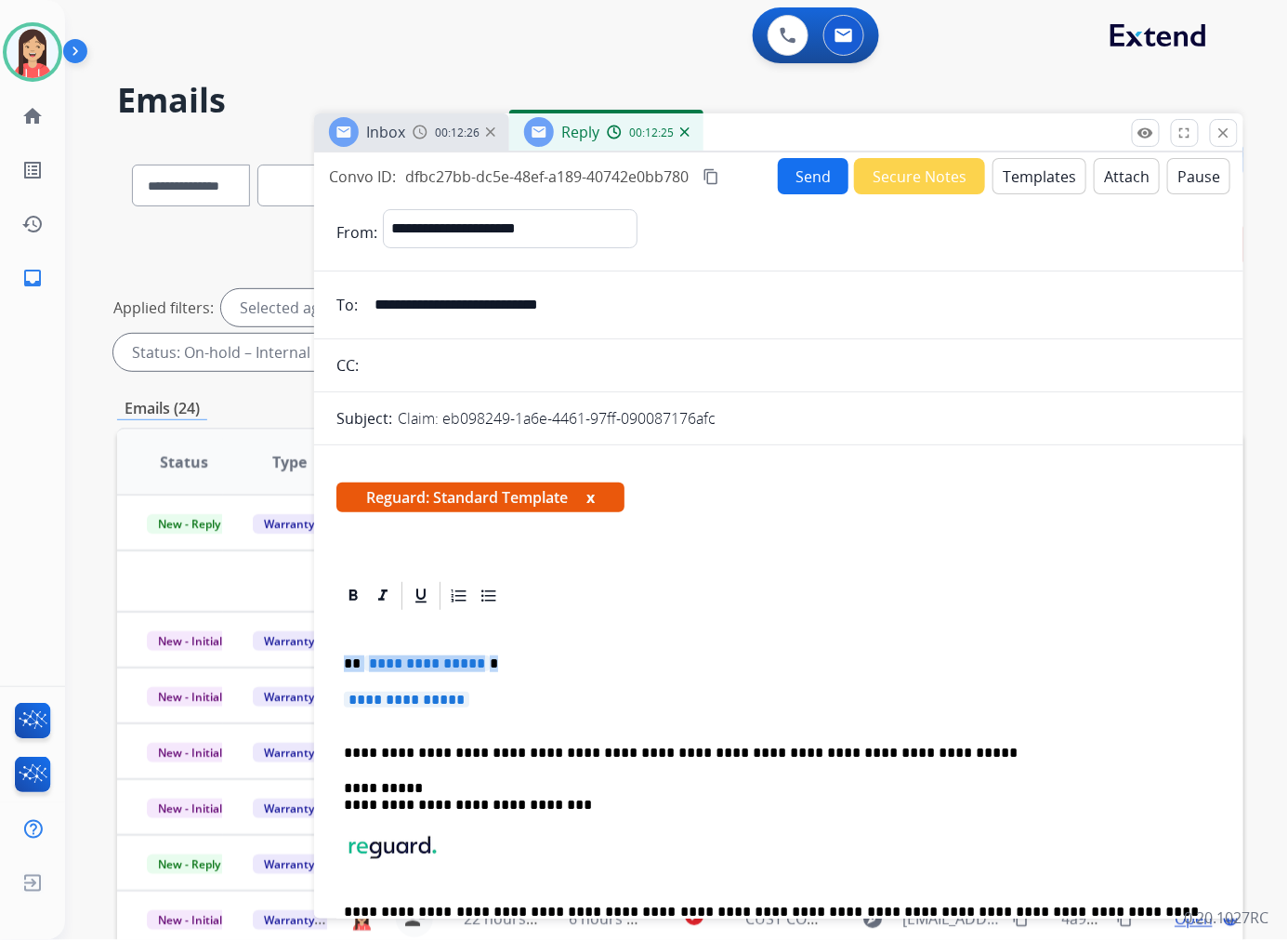
drag, startPoint x: 344, startPoint y: 656, endPoint x: 514, endPoint y: 701, distance: 175.9
click at [514, 701] on div "**********" at bounding box center [778, 804] width 884 height 384
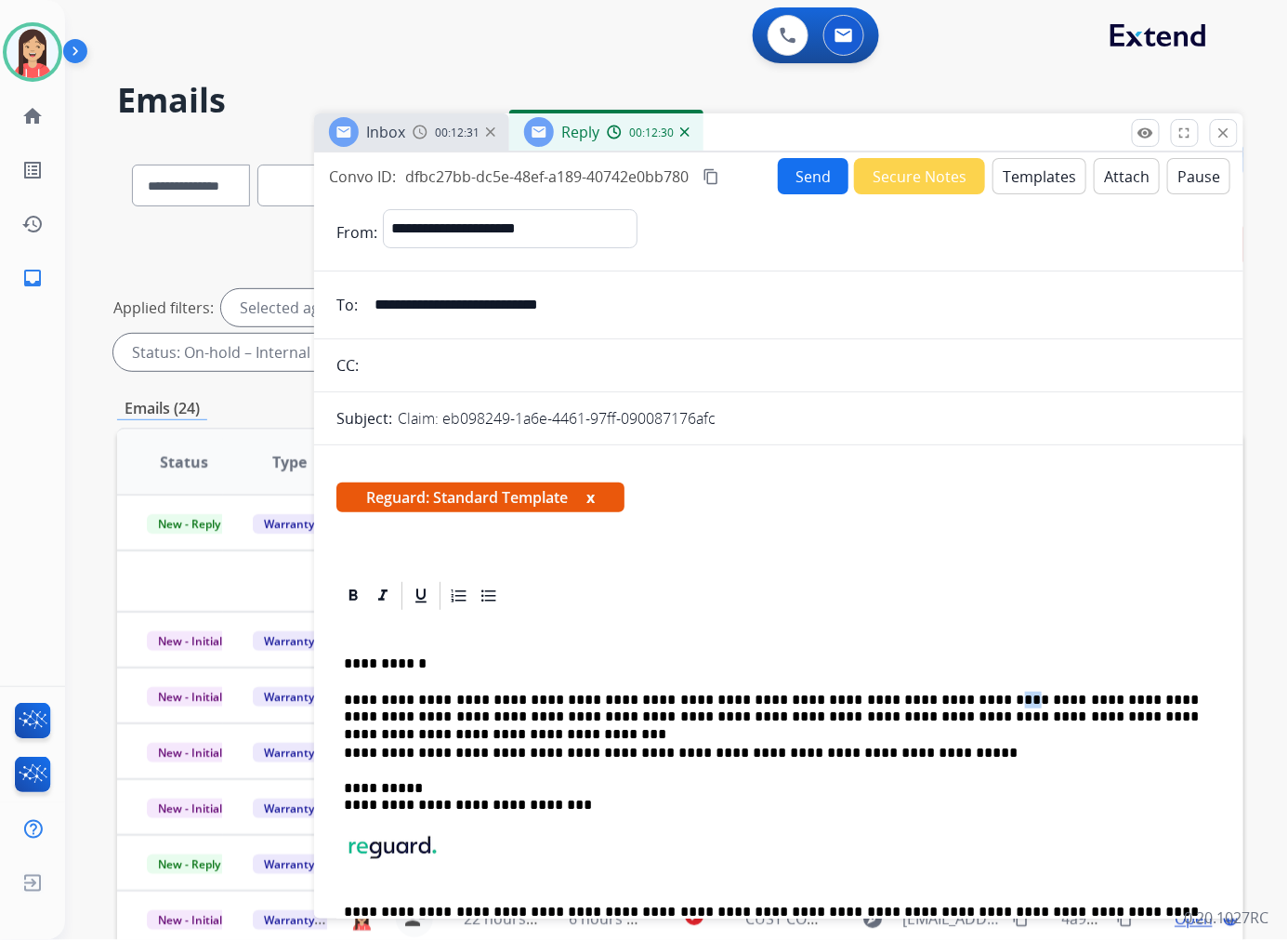
drag, startPoint x: 920, startPoint y: 707, endPoint x: 905, endPoint y: 703, distance: 15.5
click at [905, 703] on p "**********" at bounding box center [771, 709] width 855 height 34
drag, startPoint x: 921, startPoint y: 701, endPoint x: 902, endPoint y: 699, distance: 19.1
click at [902, 699] on p "**********" at bounding box center [771, 709] width 855 height 34
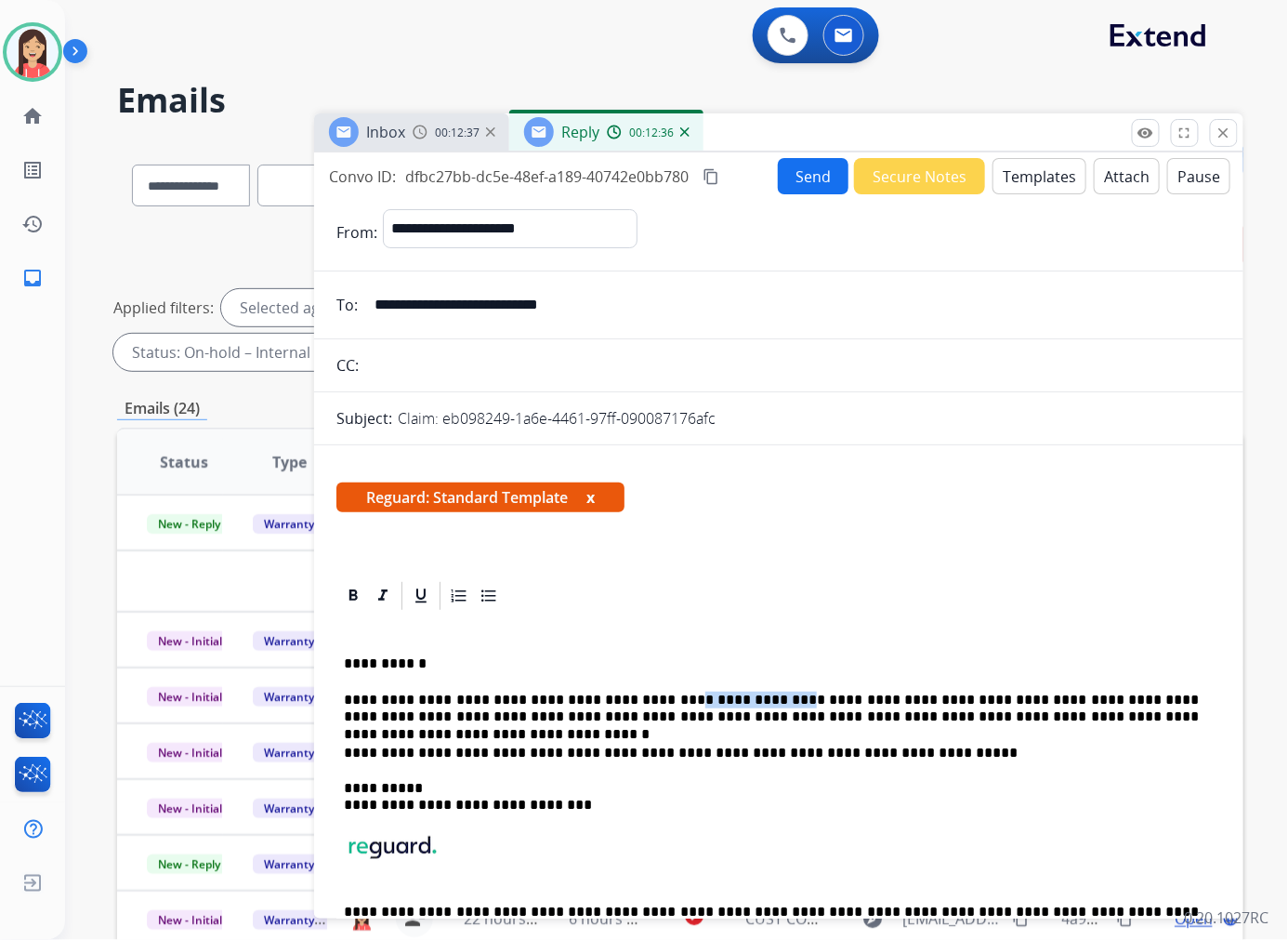
drag, startPoint x: 727, startPoint y: 702, endPoint x: 639, endPoint y: 700, distance: 88.0
click at [639, 700] on p "**********" at bounding box center [771, 709] width 855 height 34
click at [650, 695] on p "**********" at bounding box center [771, 709] width 855 height 34
click at [1115, 710] on p "**********" at bounding box center [771, 709] width 855 height 34
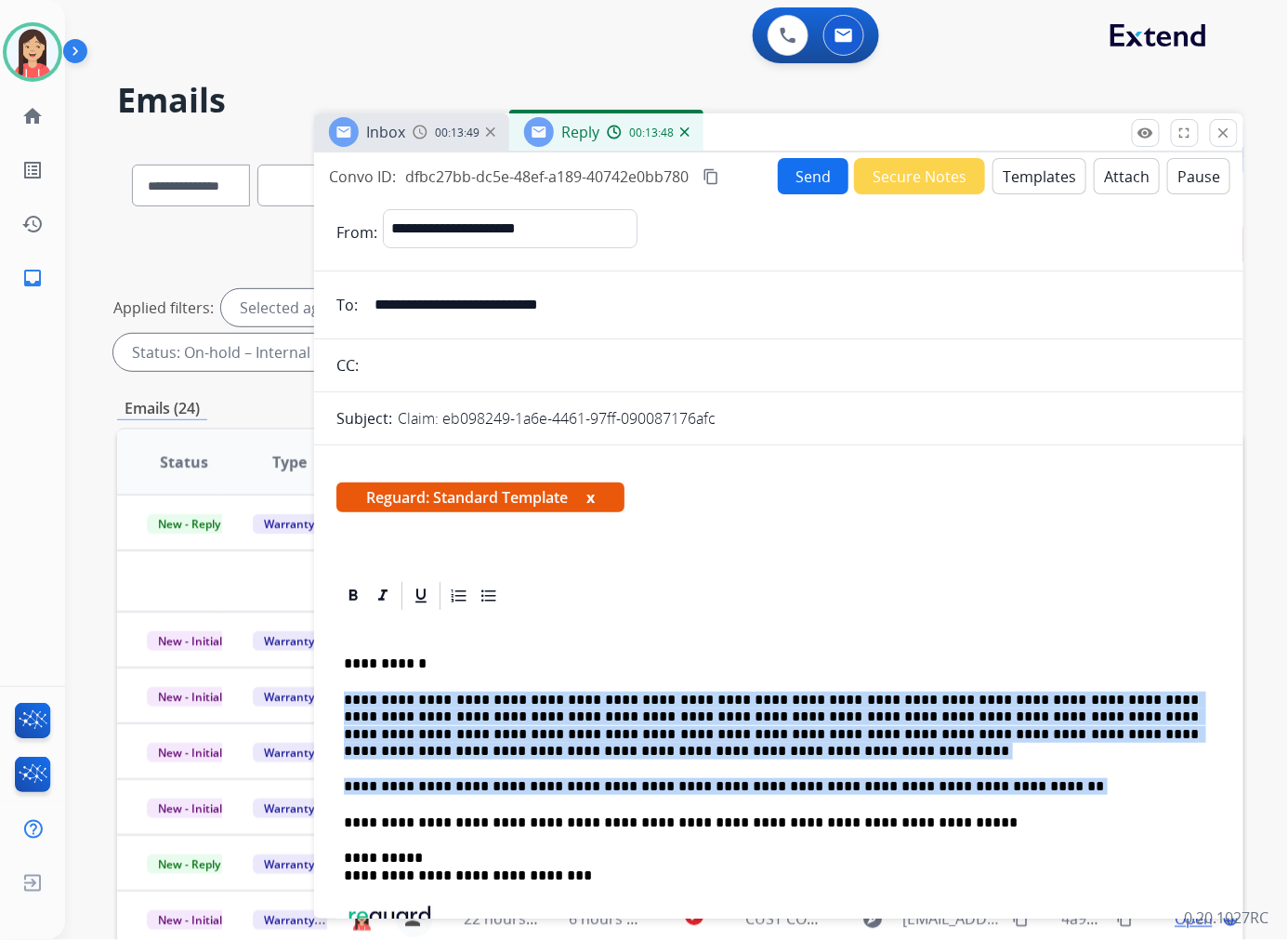
drag, startPoint x: 994, startPoint y: 787, endPoint x: 335, endPoint y: 693, distance: 665.7
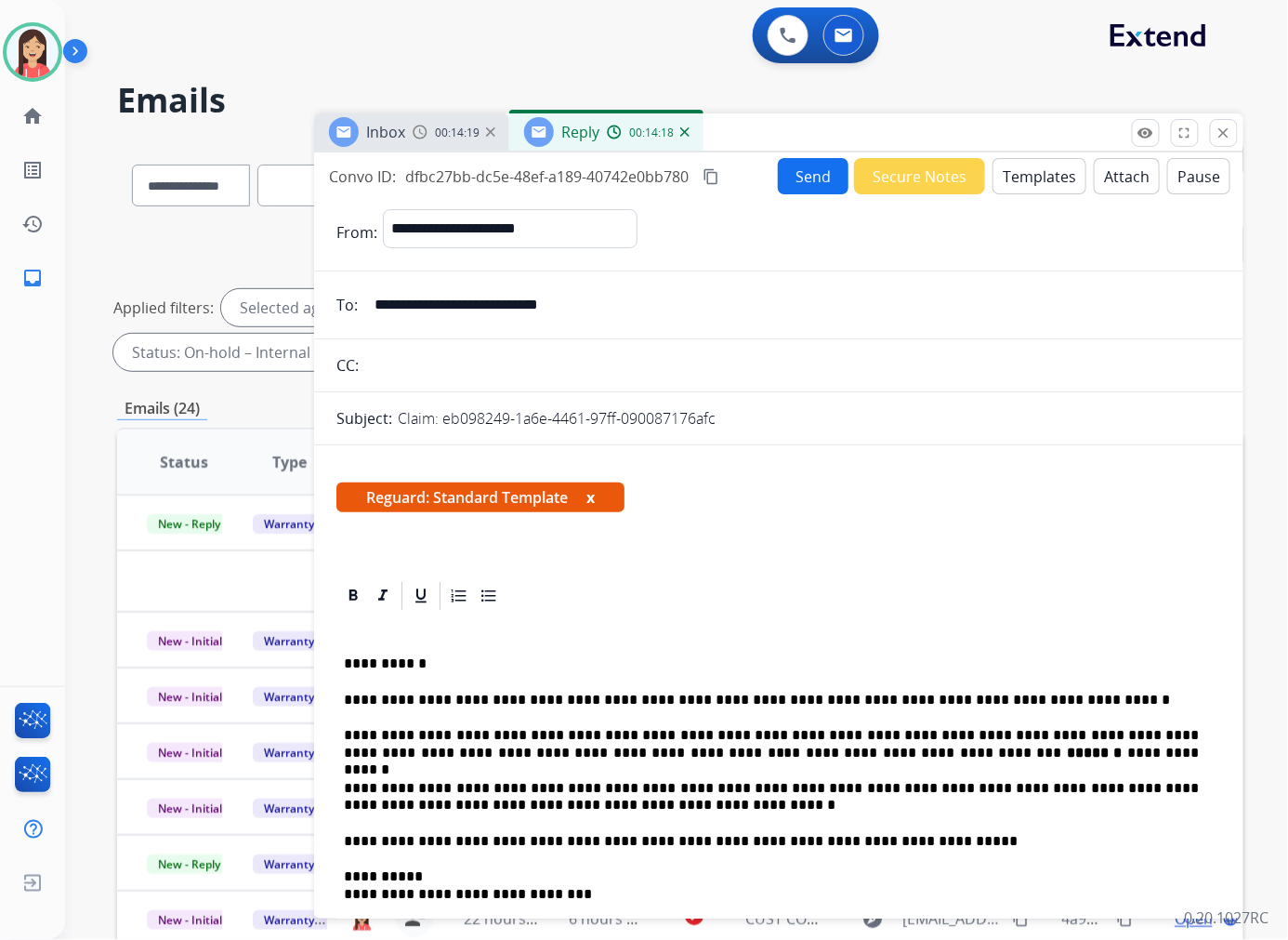
click at [797, 168] on button "Send" at bounding box center [813, 176] width 70 height 36
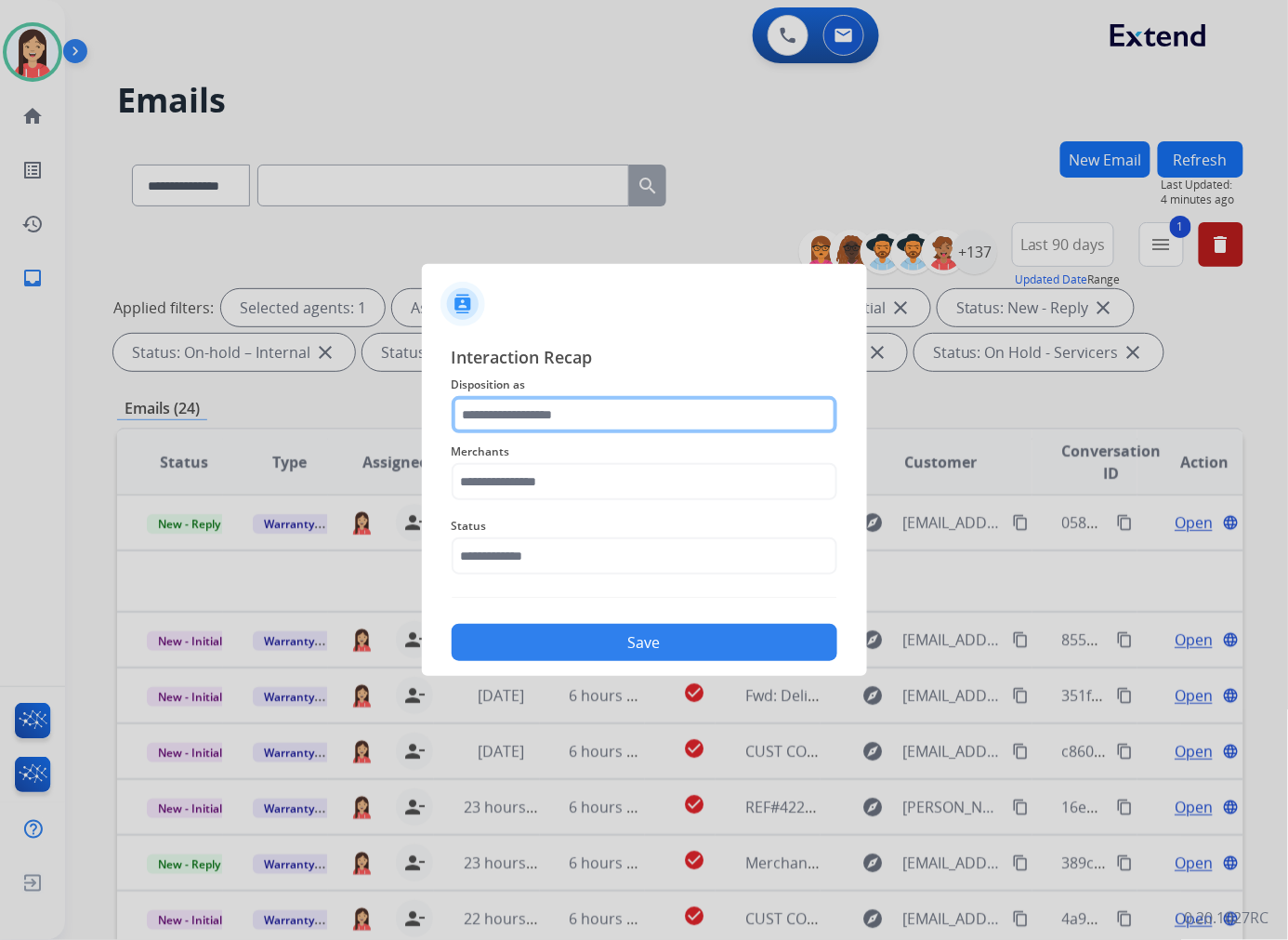
click at [560, 406] on input "text" at bounding box center [644, 414] width 386 height 37
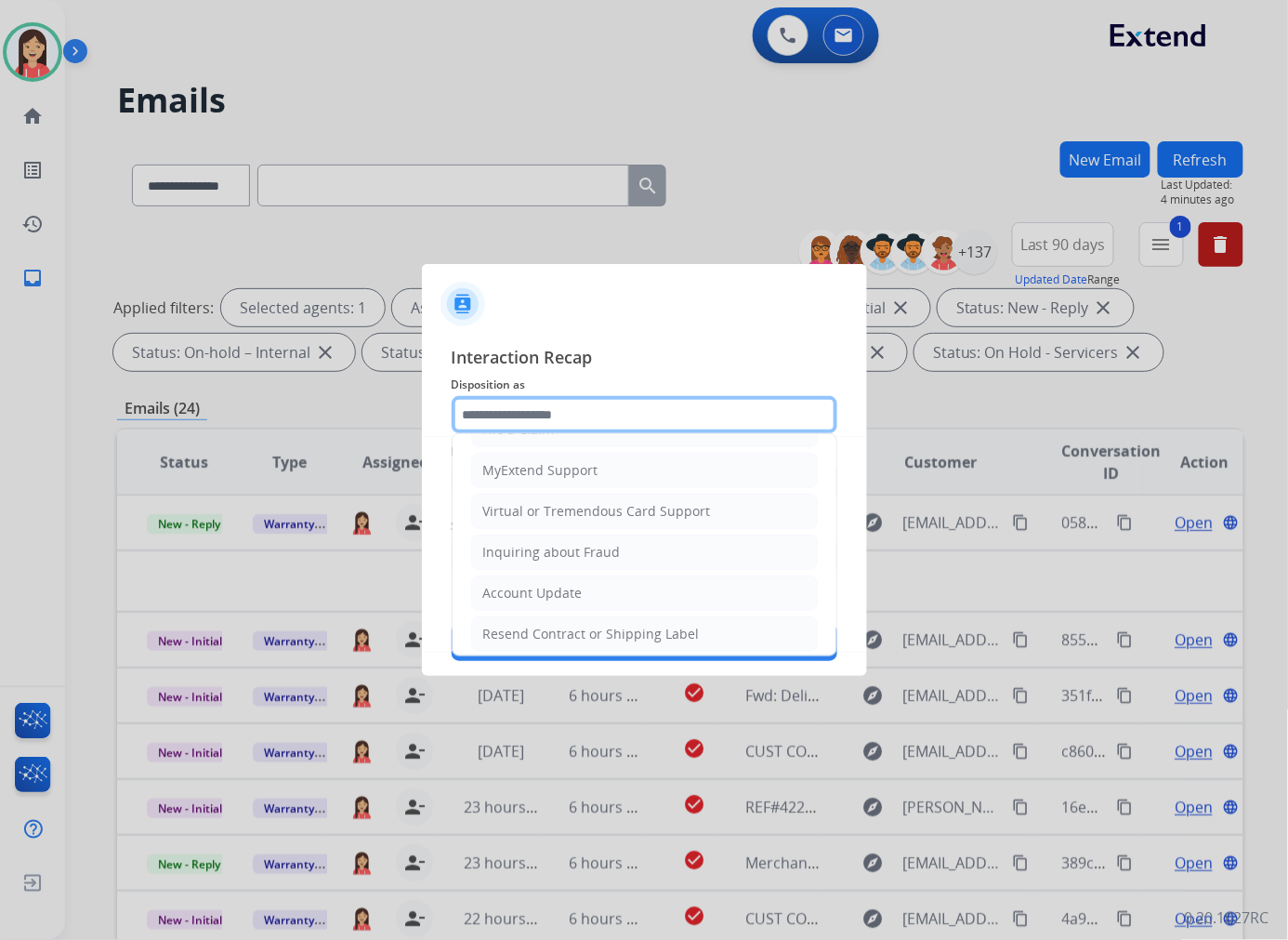
scroll to position [207, 0]
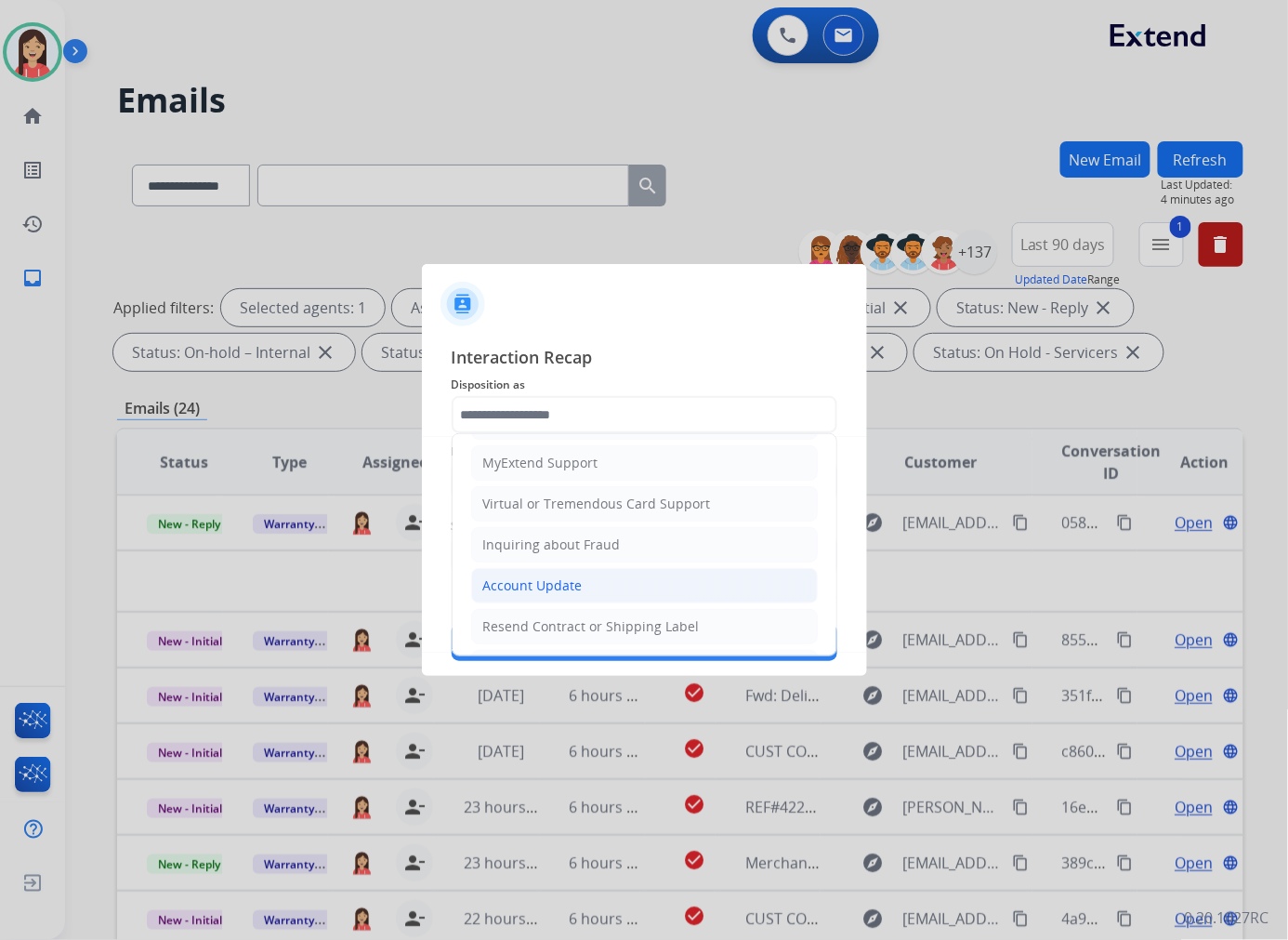
click at [520, 577] on div "Account Update" at bounding box center [532, 586] width 99 height 19
type input "**********"
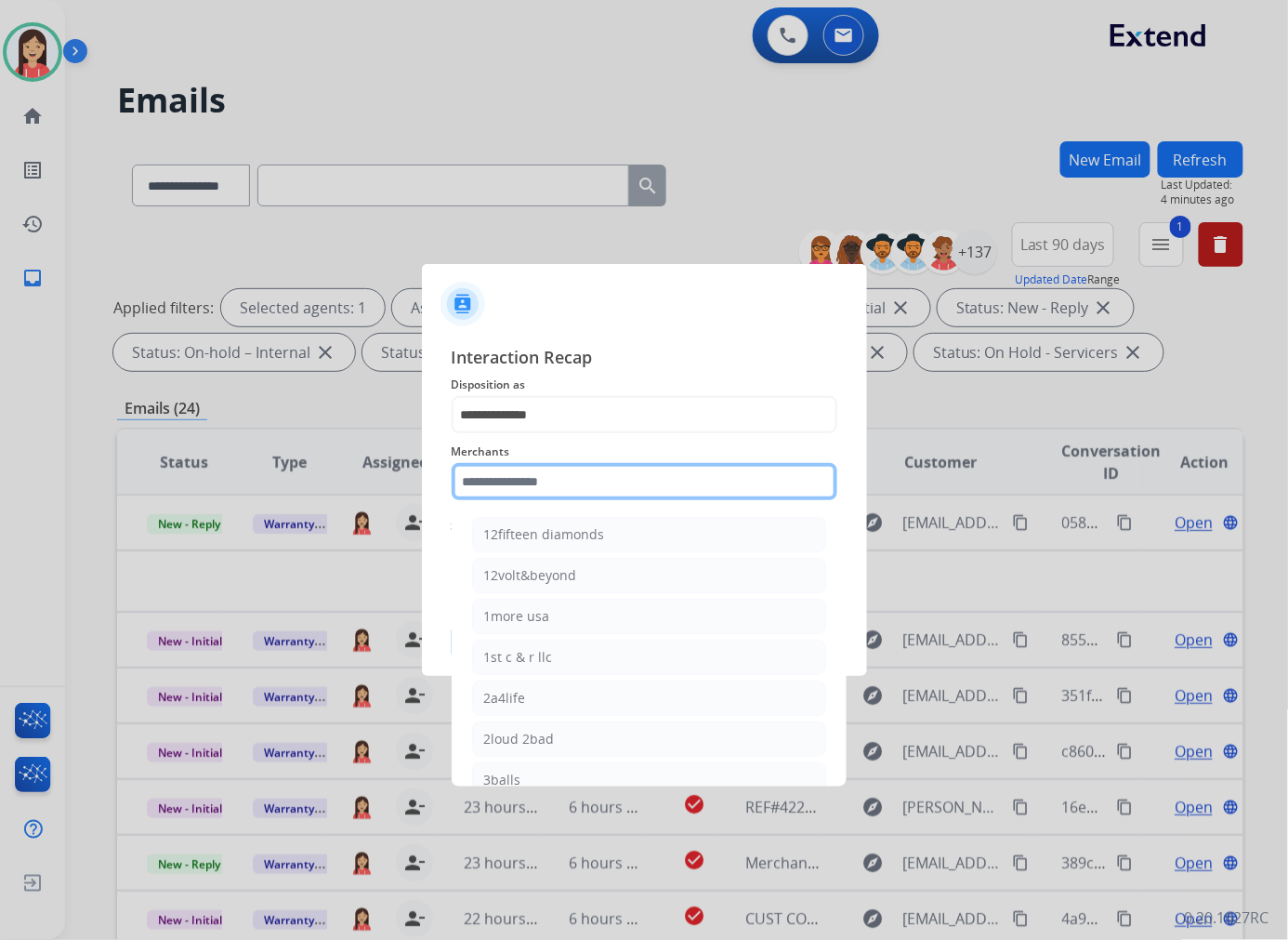
click at [568, 490] on input "text" at bounding box center [644, 481] width 386 height 37
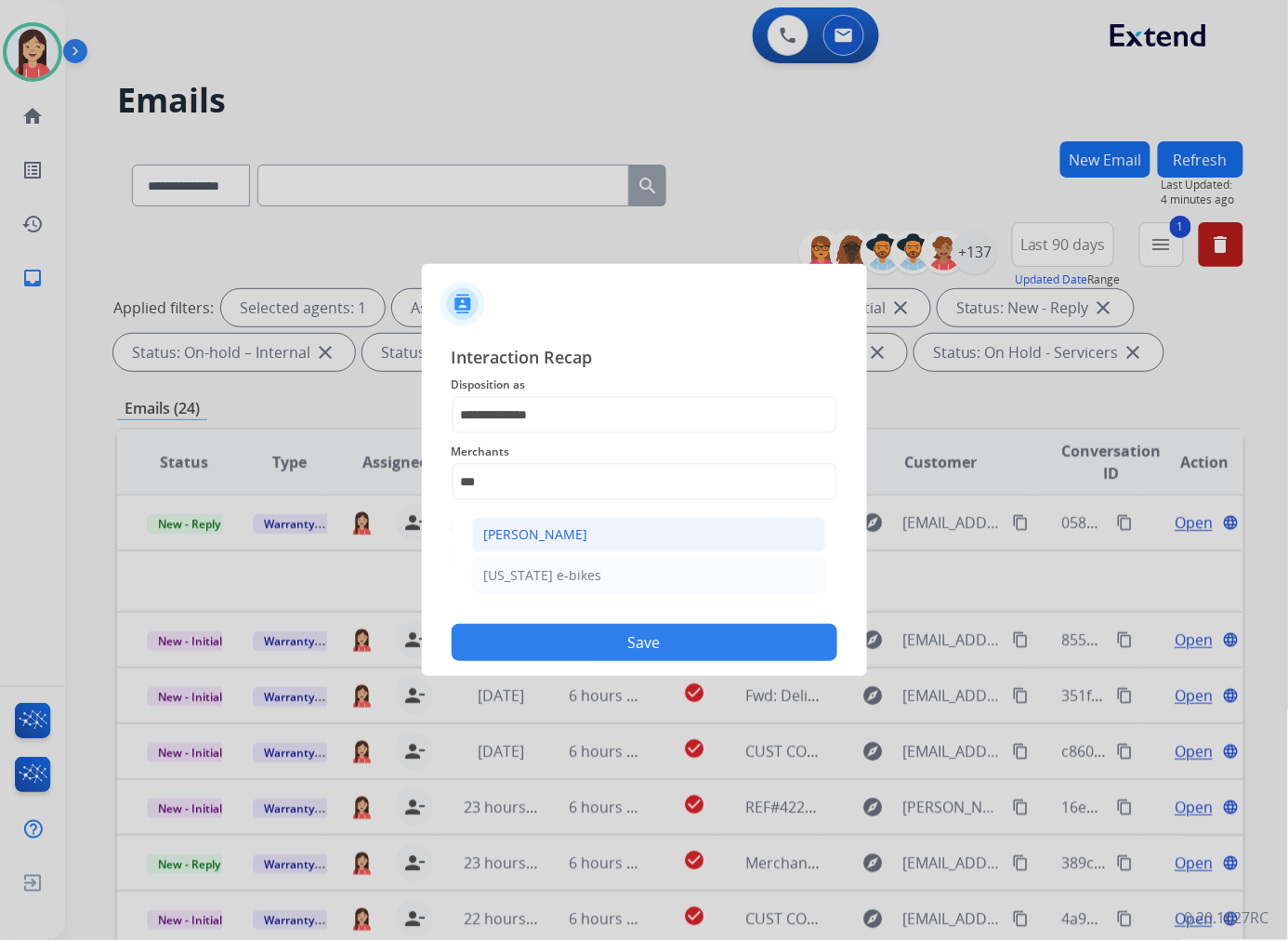
click at [543, 532] on div "[PERSON_NAME]" at bounding box center [535, 534] width 104 height 19
type input "**********"
click at [533, 552] on input "text" at bounding box center [644, 555] width 386 height 37
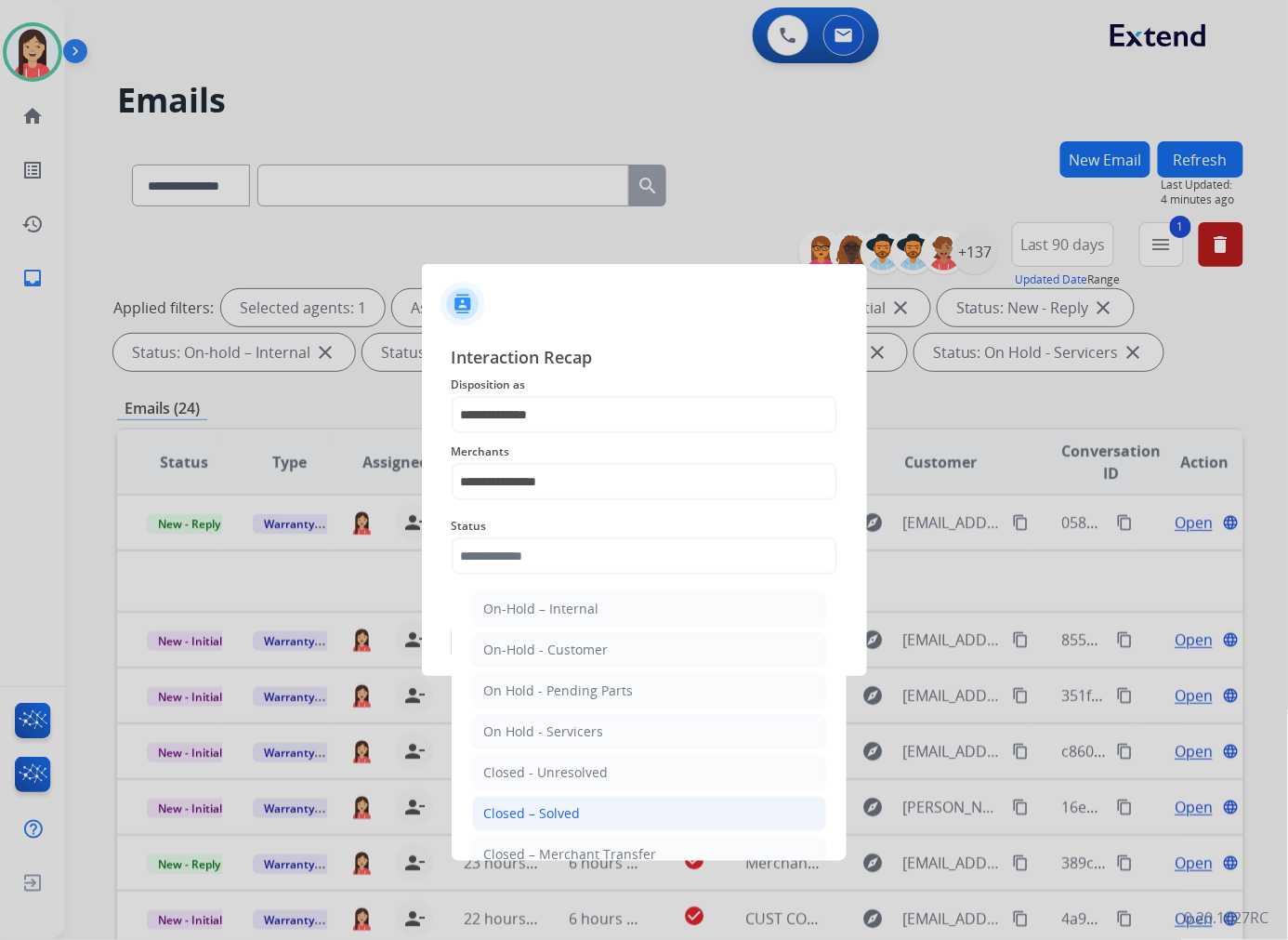
click at [544, 807] on div "Closed – Solved" at bounding box center [531, 813] width 96 height 19
type input "**********"
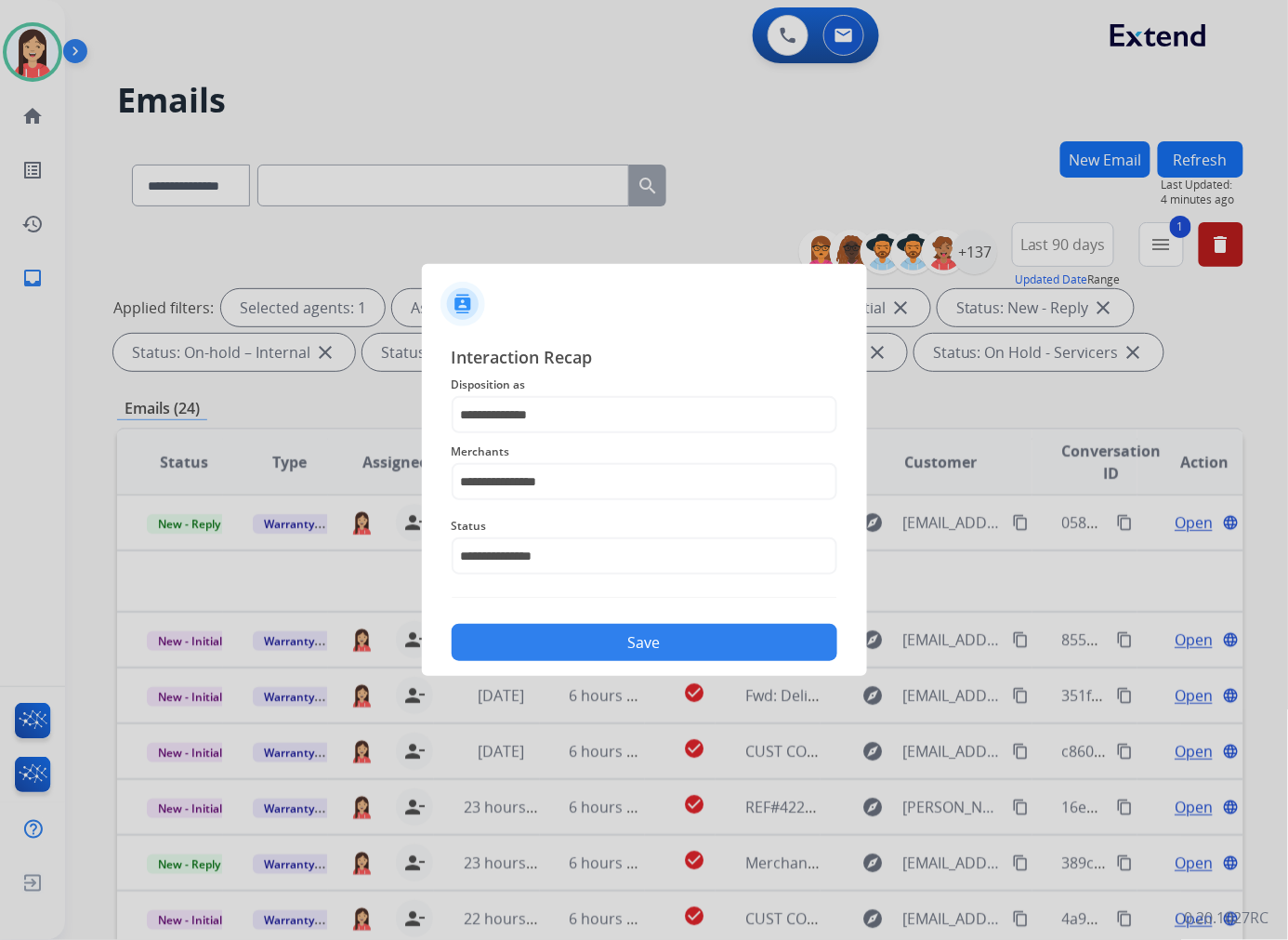
click at [601, 626] on button "Save" at bounding box center [644, 642] width 386 height 37
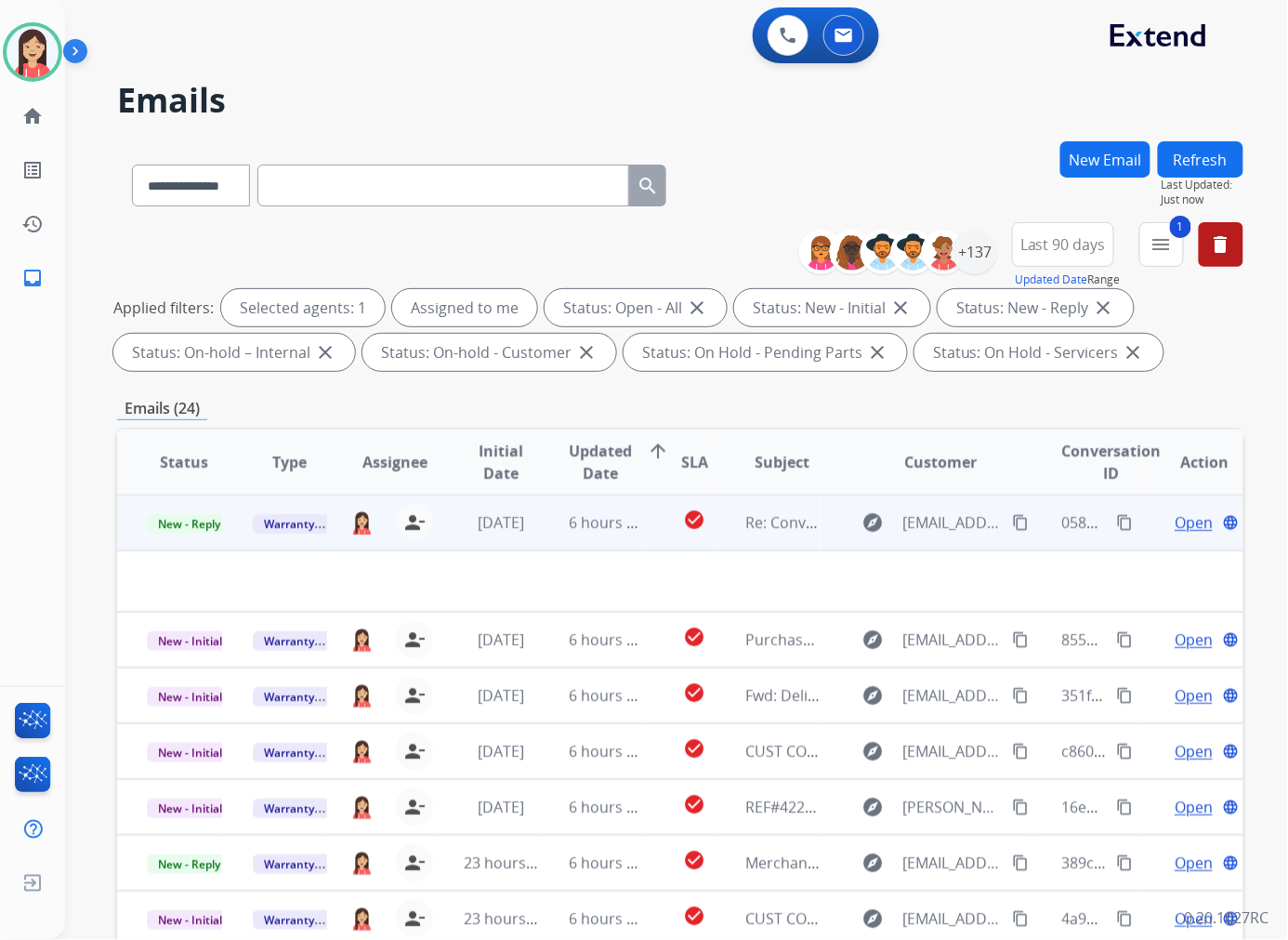
scroll to position [0, 0]
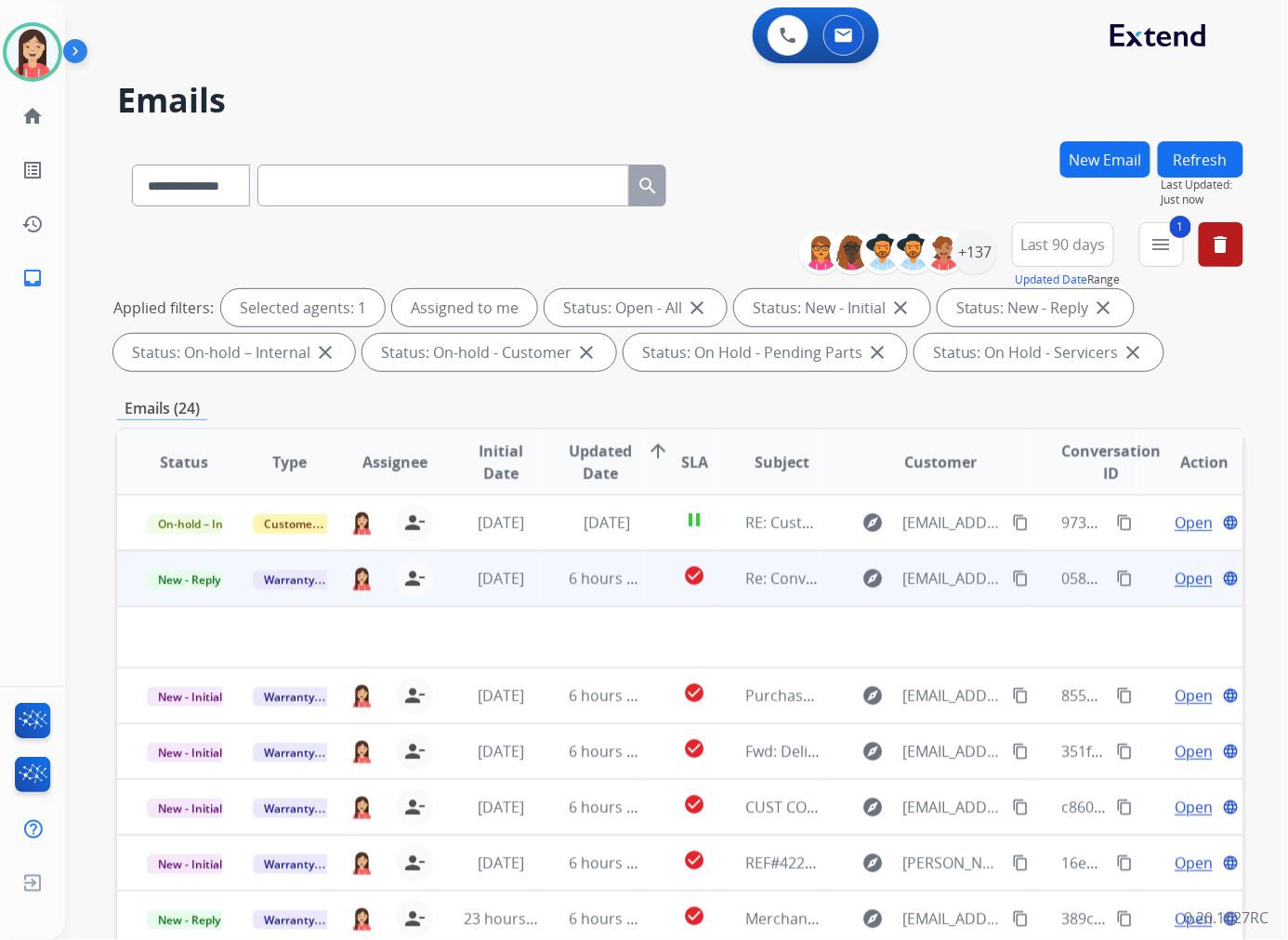
click at [548, 580] on td "6 hours ago" at bounding box center [592, 578] width 106 height 56
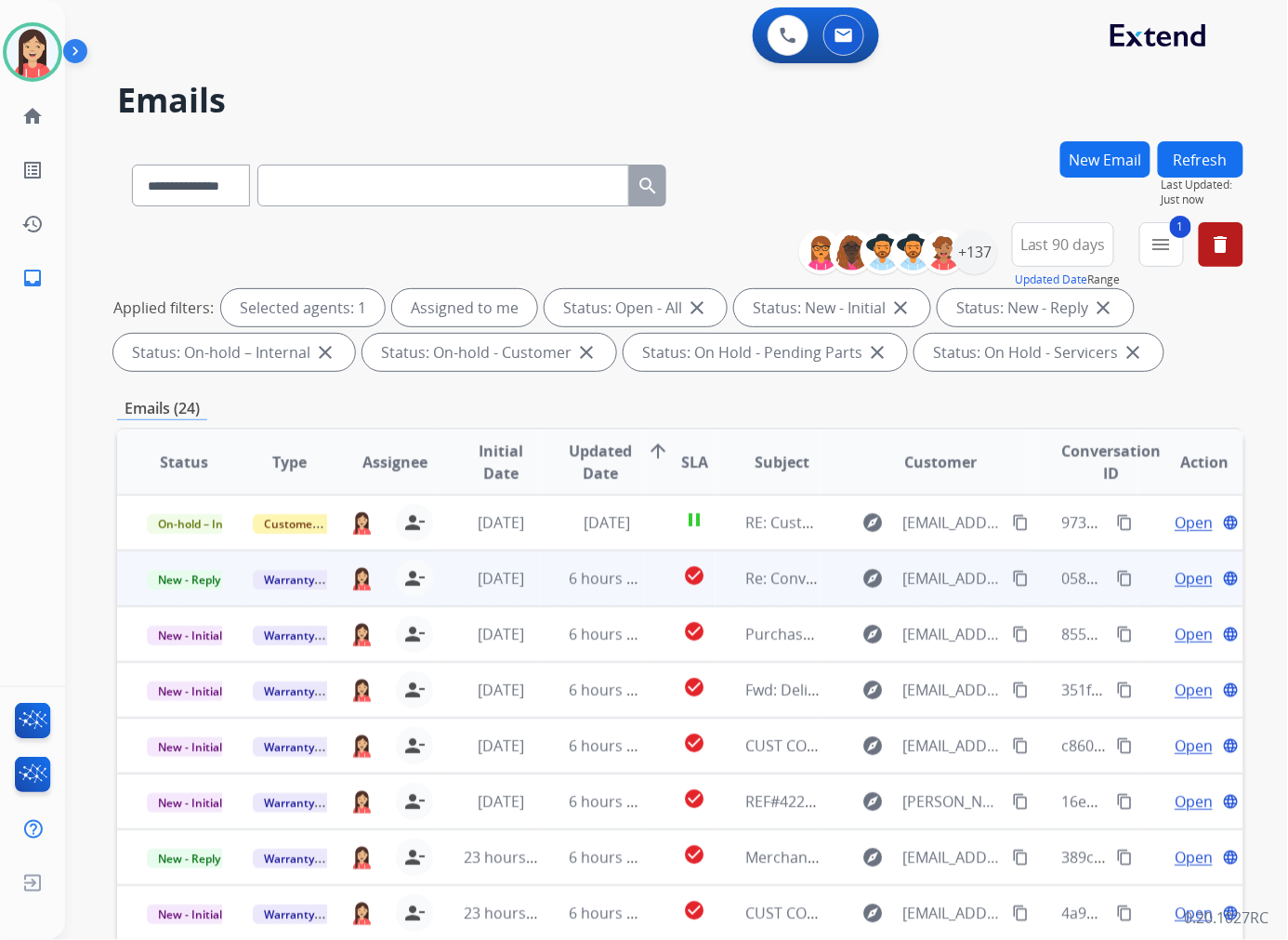
click at [552, 588] on td "6 hours ago" at bounding box center [592, 578] width 106 height 56
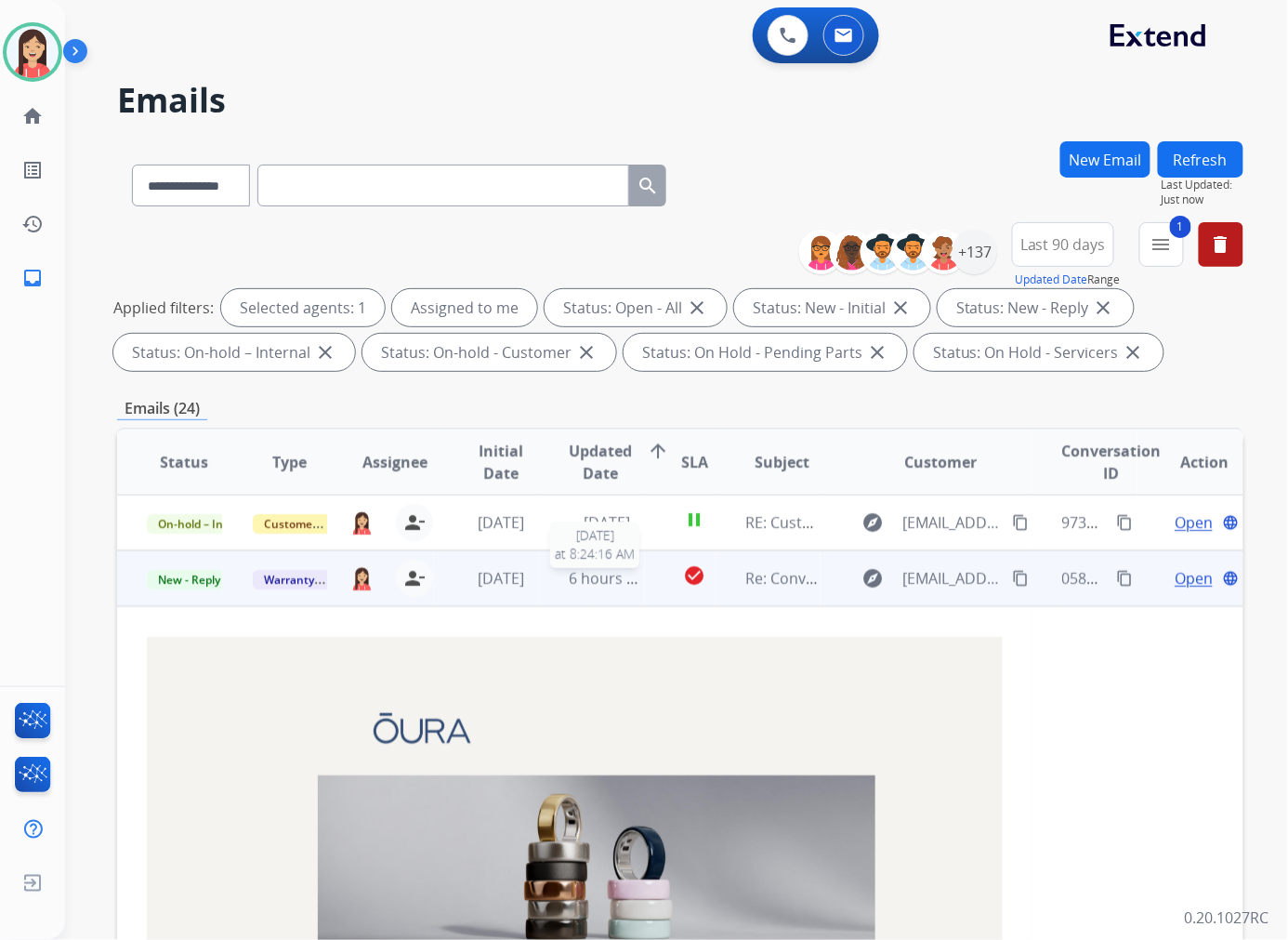
scroll to position [56, 0]
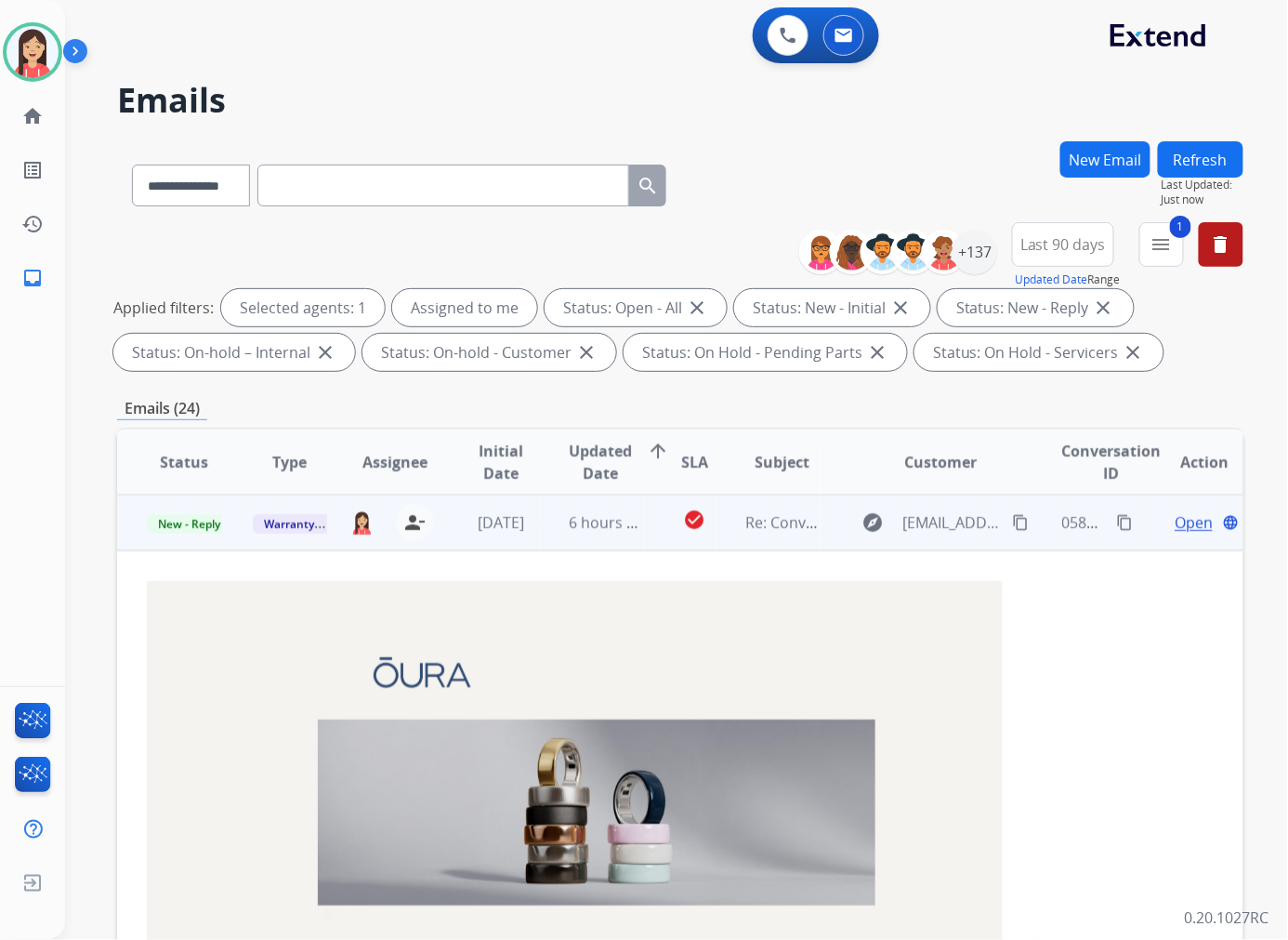
click at [1178, 524] on span "Open" at bounding box center [1193, 522] width 38 height 22
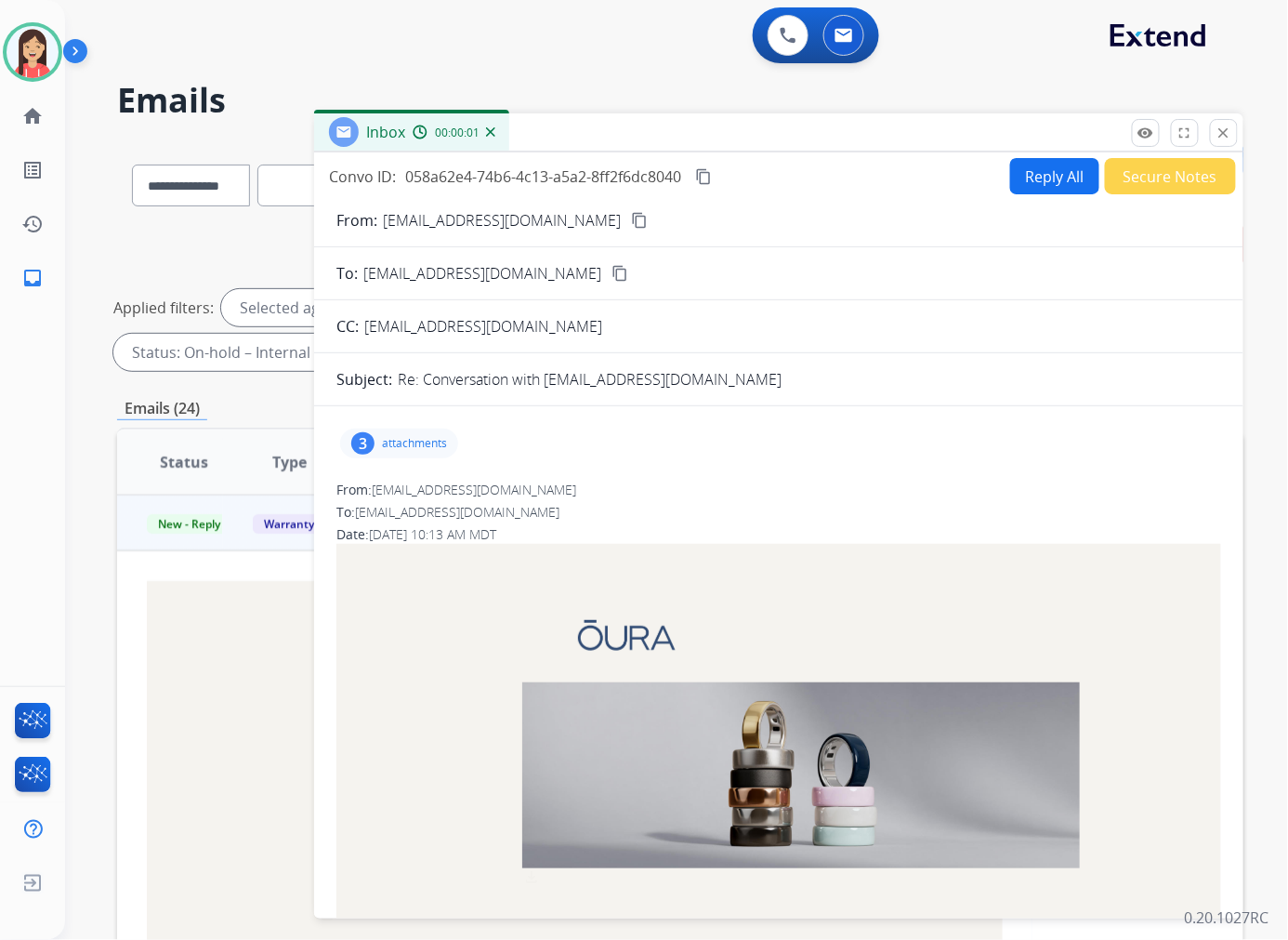
click at [433, 451] on div "3 attachments" at bounding box center [399, 443] width 118 height 30
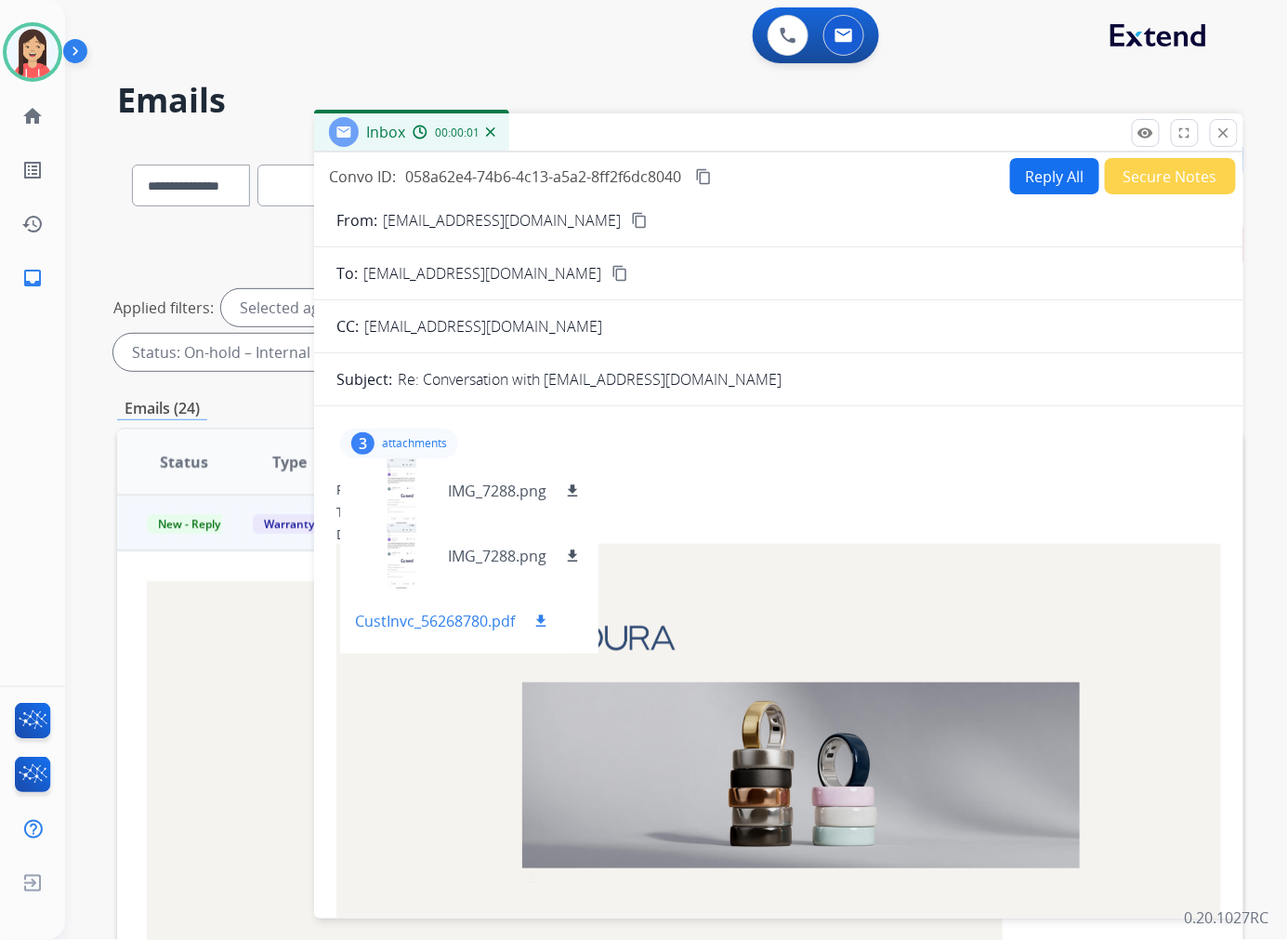
click at [544, 619] on mat-icon "download" at bounding box center [541, 621] width 17 height 17
drag, startPoint x: 604, startPoint y: 111, endPoint x: 860, endPoint y: 42, distance: 265.1
click at [604, 111] on h2 "Emails" at bounding box center [680, 100] width 1126 height 37
drag, startPoint x: 548, startPoint y: 381, endPoint x: 695, endPoint y: 391, distance: 147.3
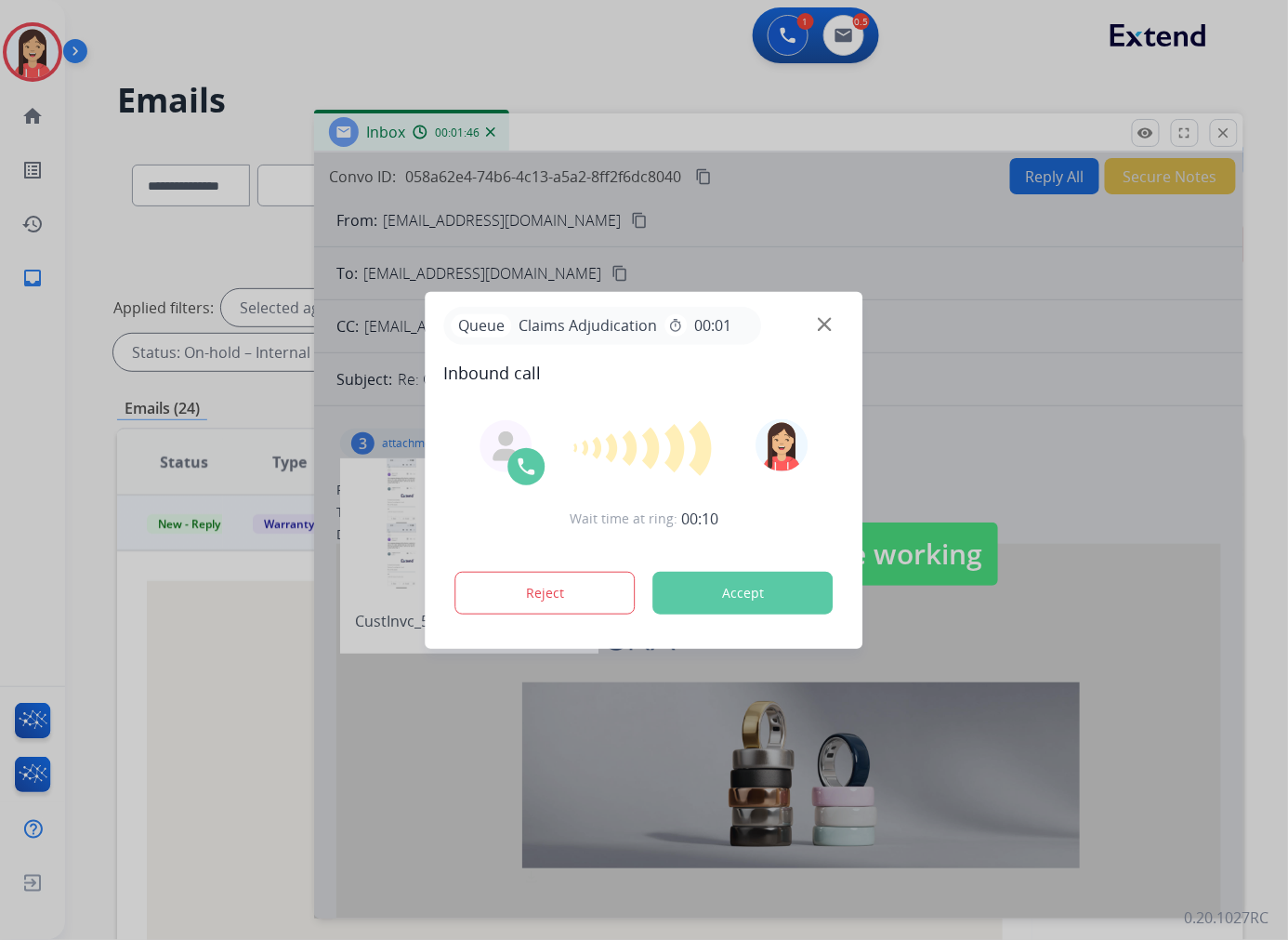
click at [713, 588] on button "Accept" at bounding box center [743, 592] width 180 height 43
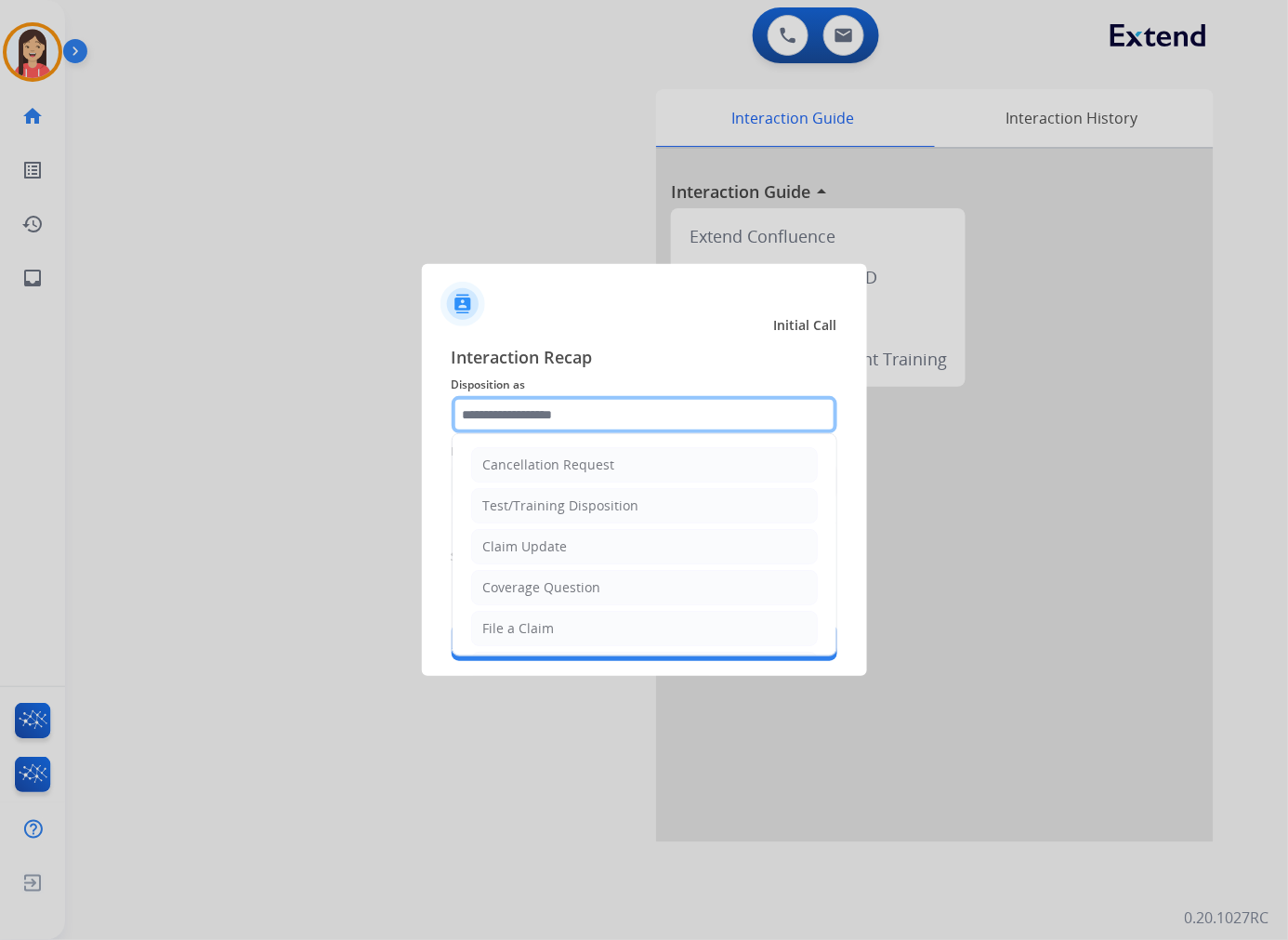
click at [536, 425] on input "text" at bounding box center [644, 414] width 386 height 37
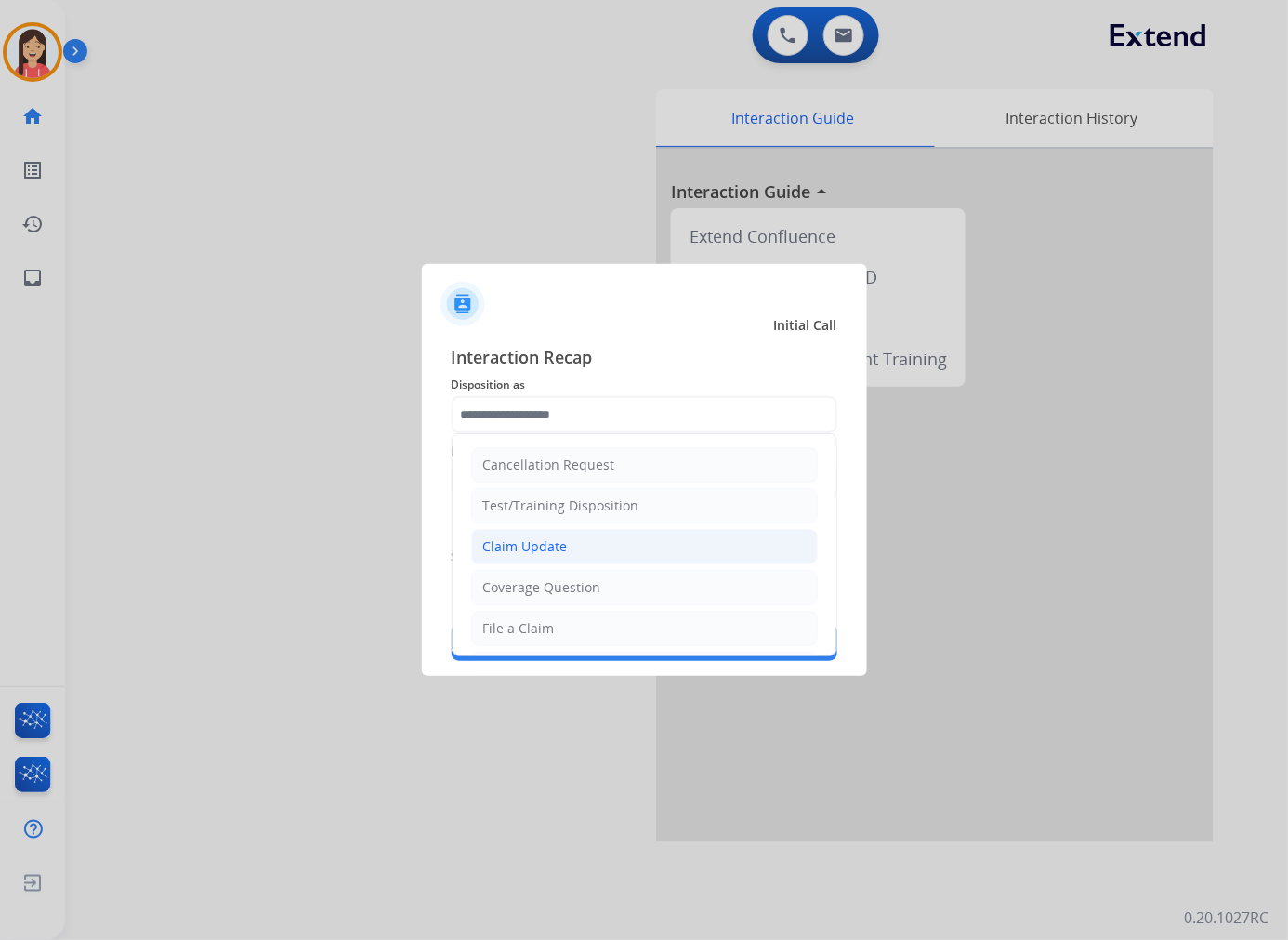
click at [558, 541] on div "Claim Update" at bounding box center [525, 547] width 85 height 19
type input "**********"
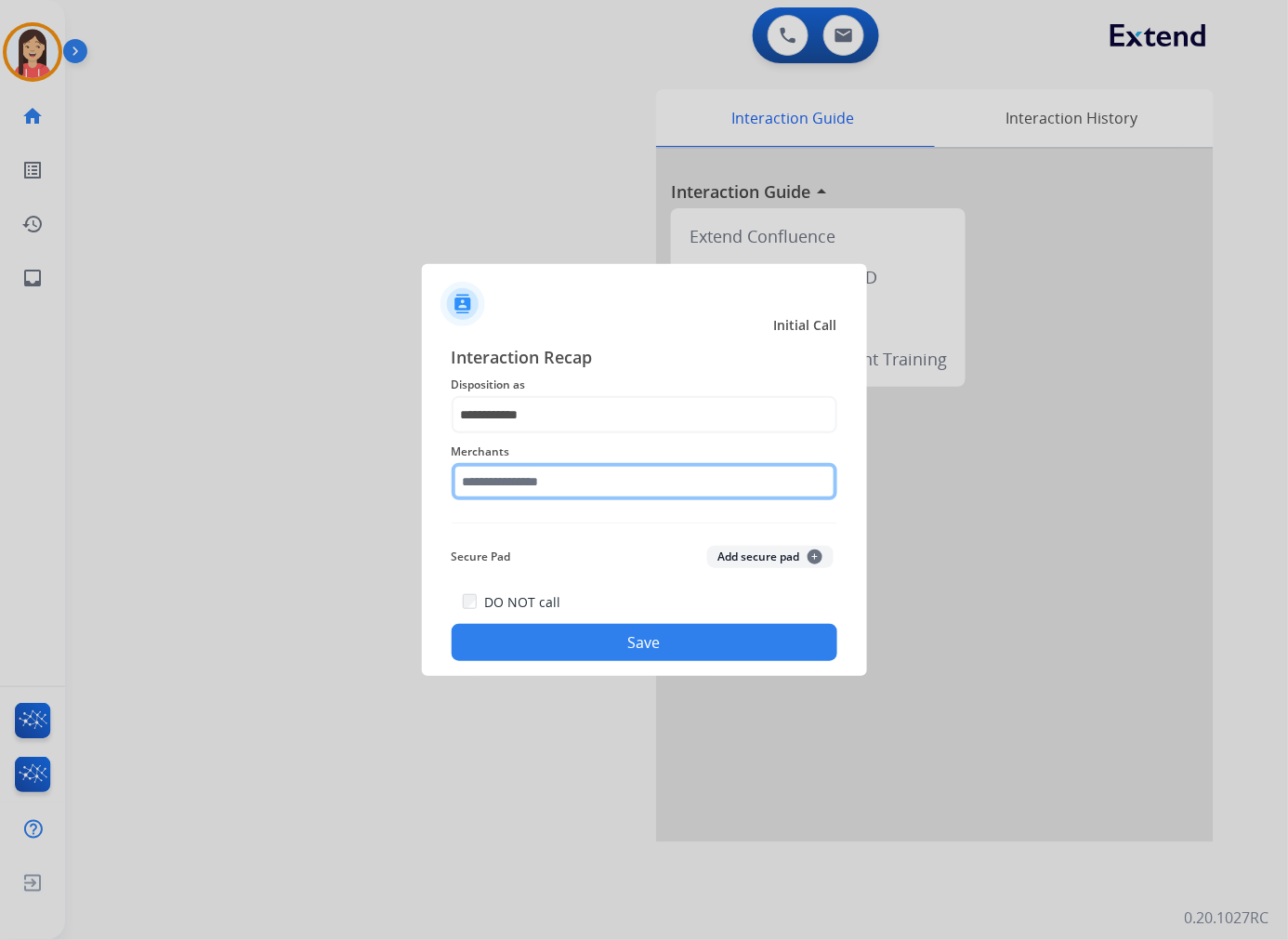
click at [530, 471] on input "text" at bounding box center [644, 481] width 386 height 37
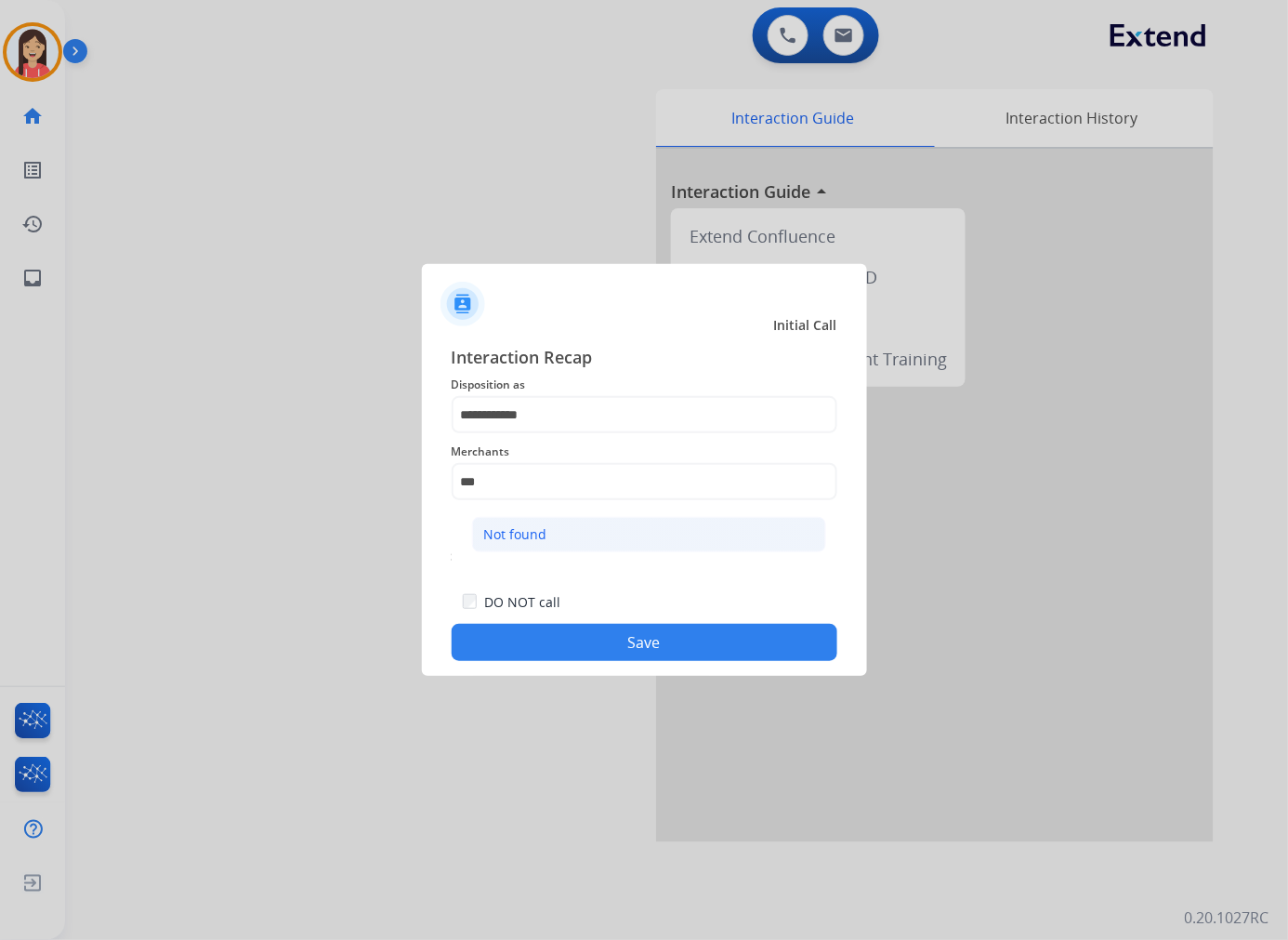
click at [559, 535] on li "Not found" at bounding box center [649, 534] width 354 height 35
type input "*********"
click at [591, 638] on button "Save" at bounding box center [644, 642] width 386 height 37
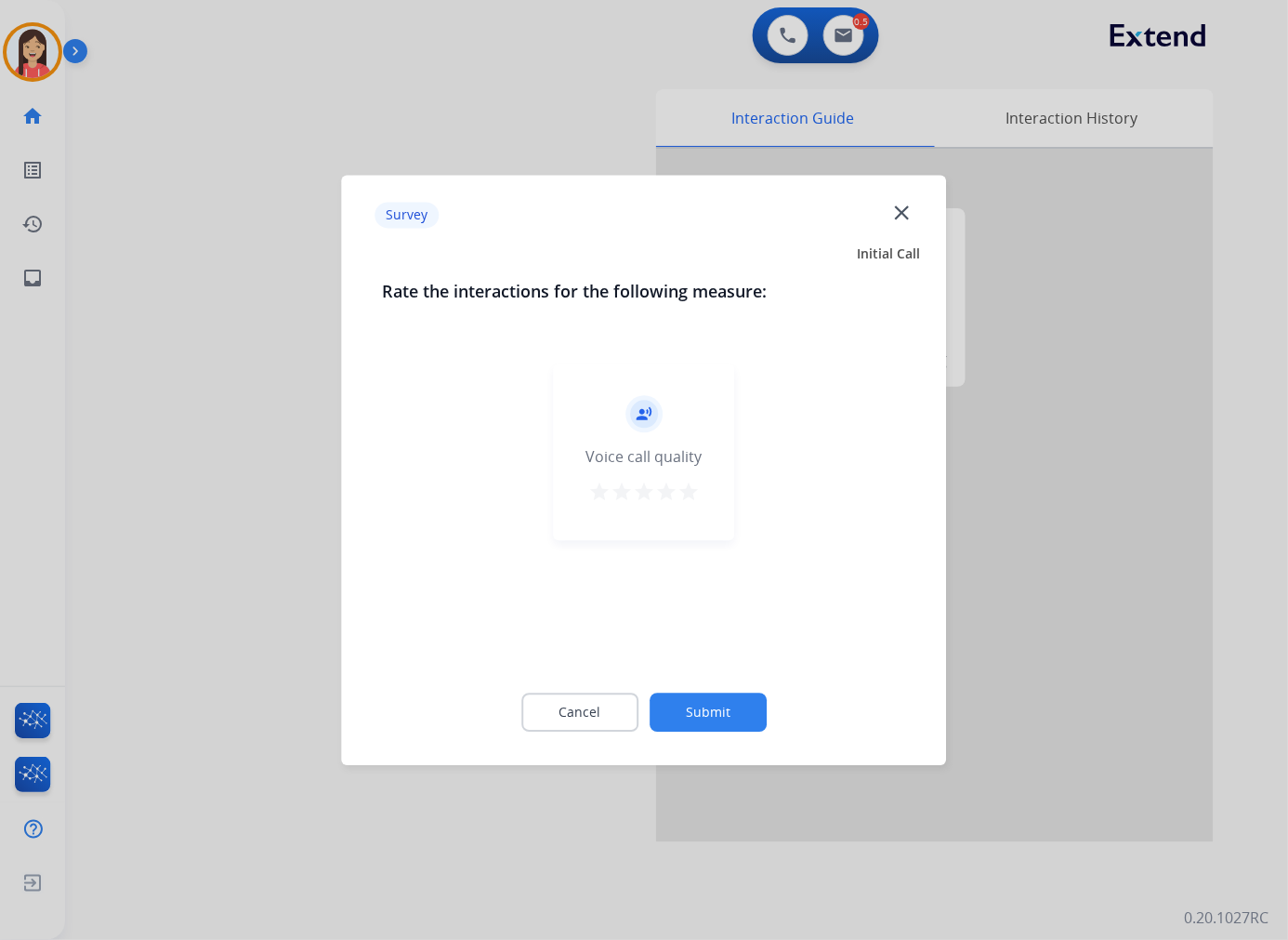
click at [689, 493] on mat-icon "star" at bounding box center [687, 491] width 22 height 22
click at [712, 717] on button "Submit" at bounding box center [707, 711] width 117 height 39
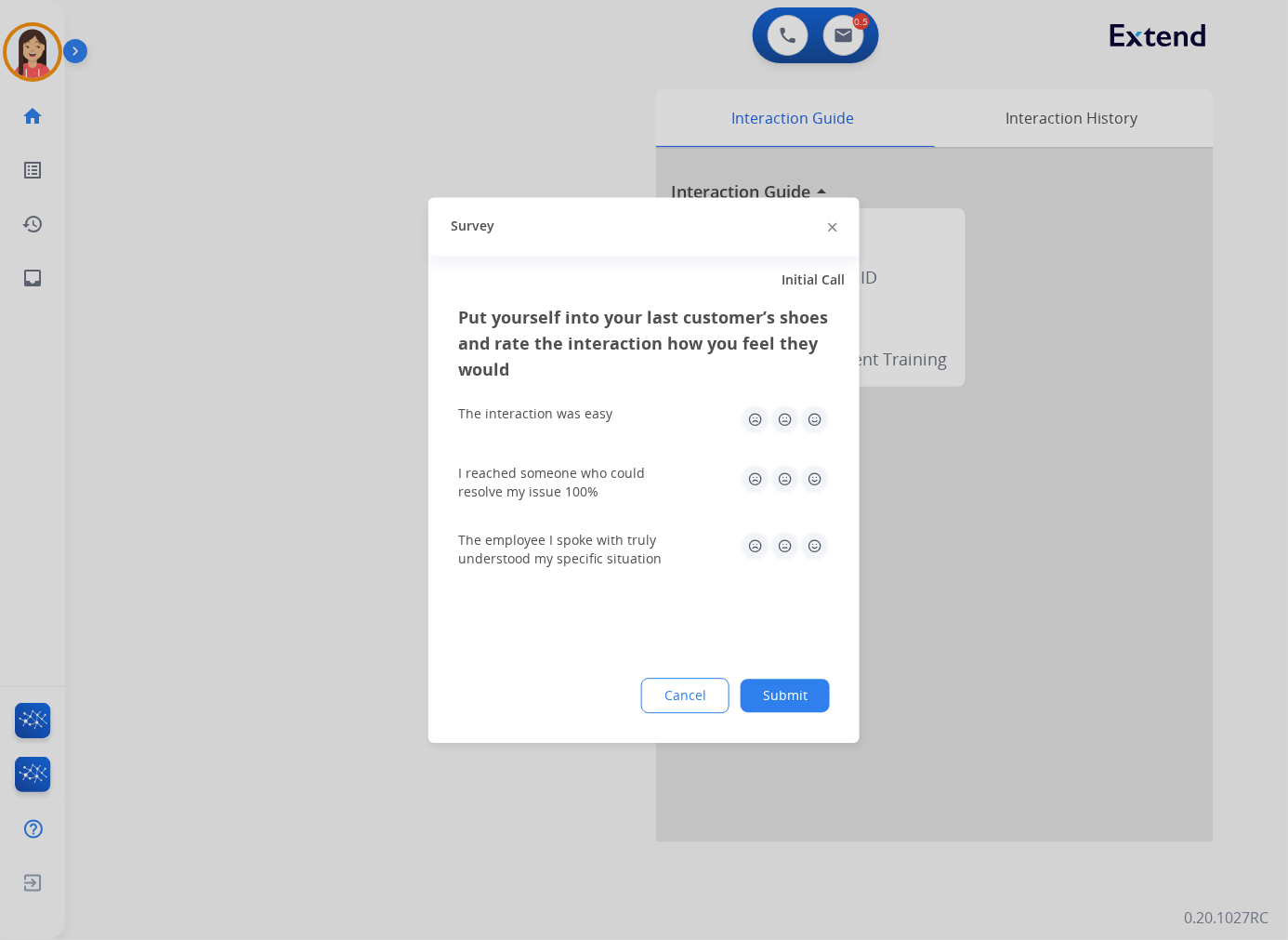
click at [816, 420] on img at bounding box center [814, 418] width 30 height 30
click at [820, 479] on img at bounding box center [814, 478] width 30 height 30
click at [803, 564] on div "The employee I spoke with truly understood my specific situation" at bounding box center [644, 549] width 371 height 37
click at [810, 545] on img at bounding box center [814, 545] width 30 height 30
click at [794, 677] on div "Cancel Submit" at bounding box center [644, 694] width 371 height 35
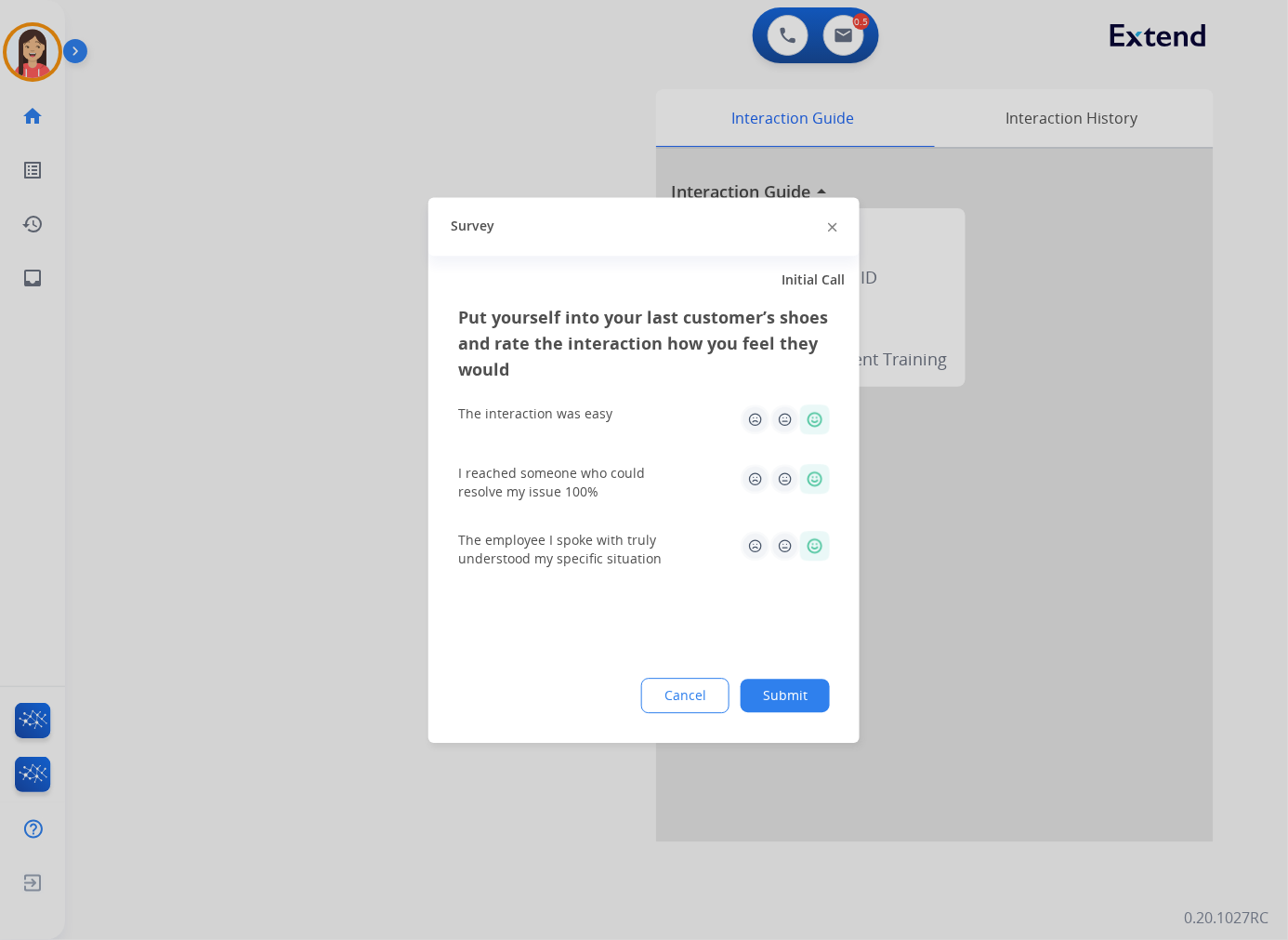
click at [792, 686] on button "Submit" at bounding box center [785, 694] width 89 height 33
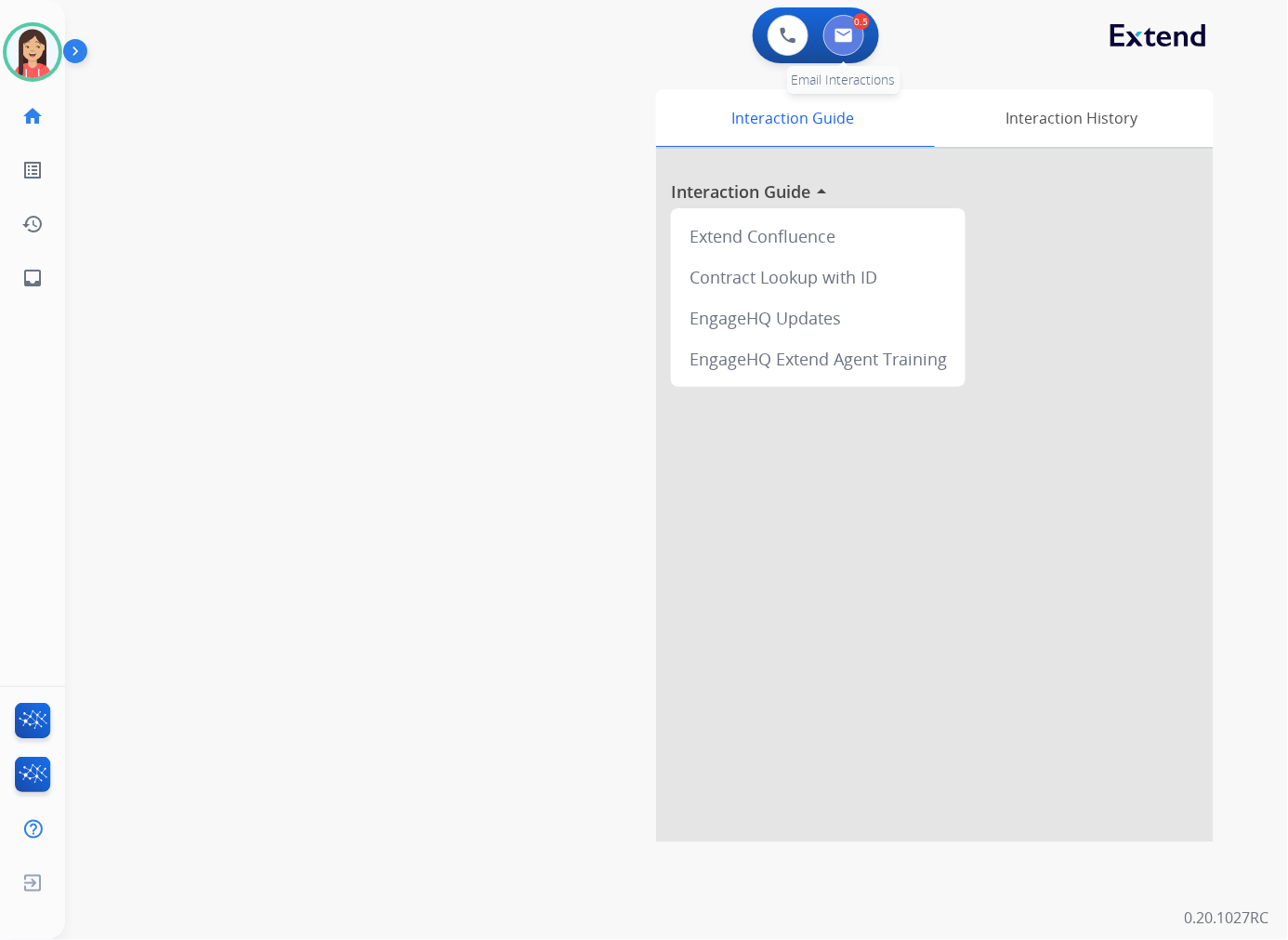
click at [843, 44] on button at bounding box center [843, 35] width 41 height 41
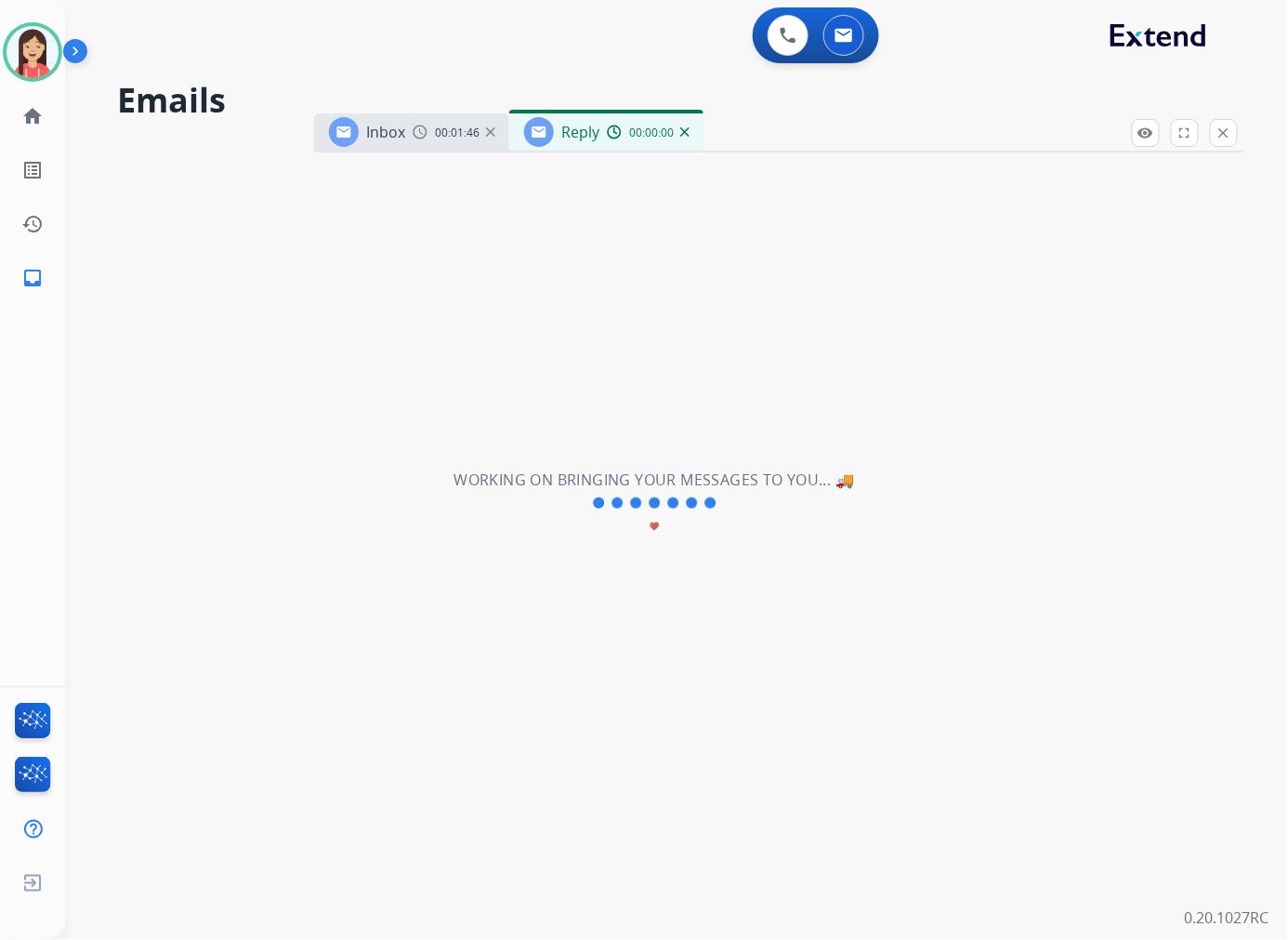
select select "**********"
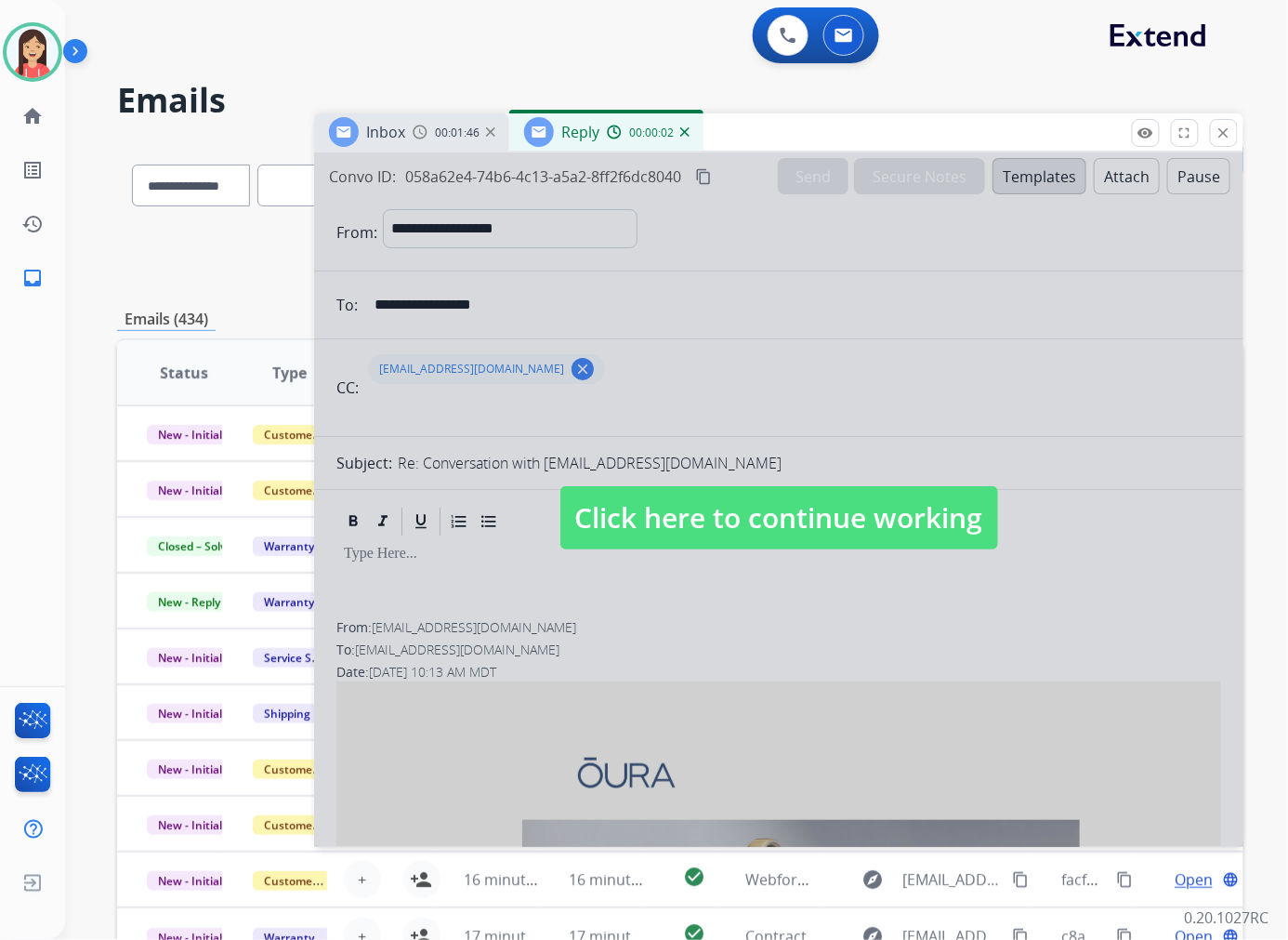
click at [803, 653] on div at bounding box center [779, 499] width 929 height 694
select select
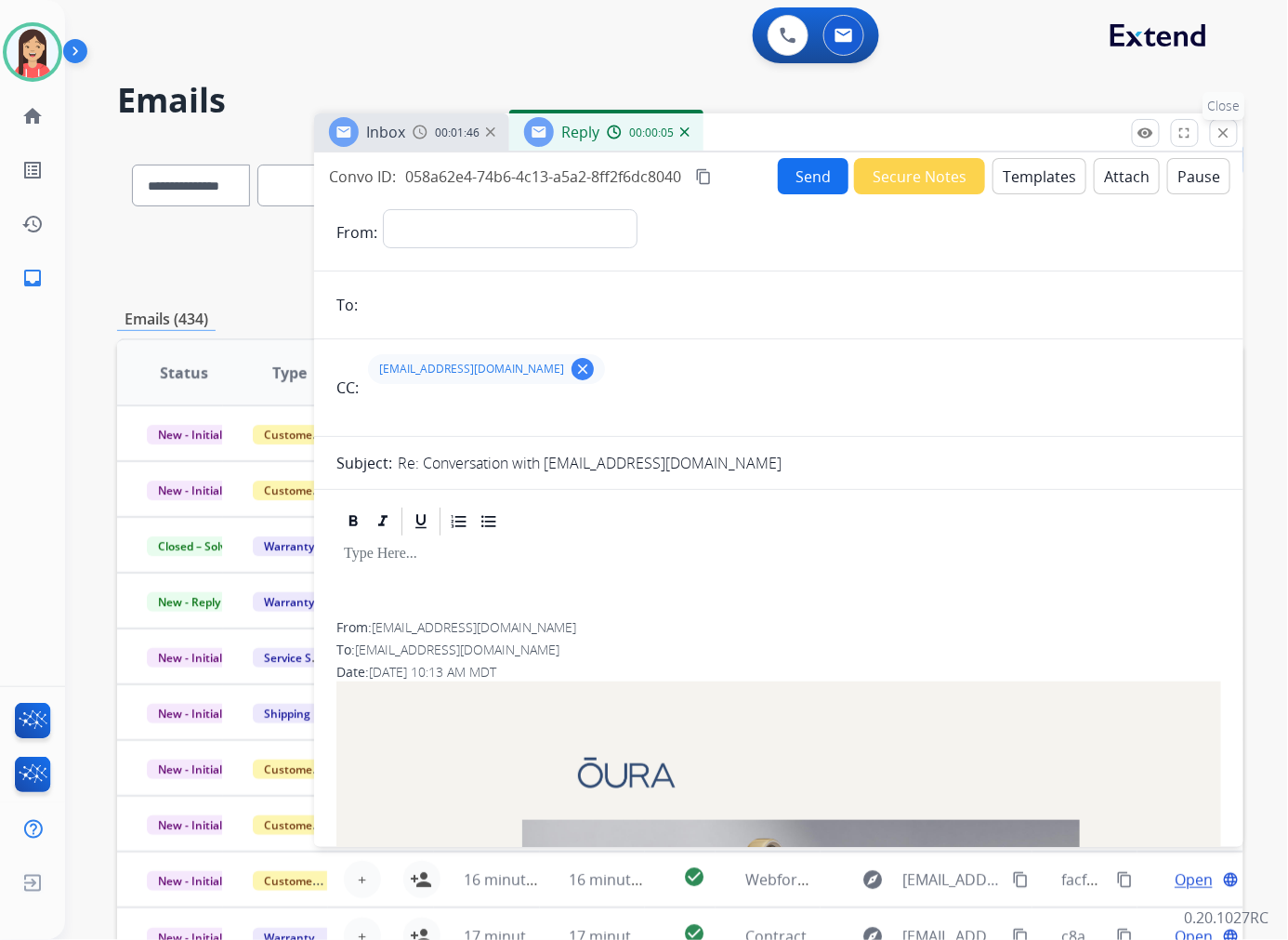
click at [1220, 142] on button "close Close" at bounding box center [1223, 132] width 28 height 28
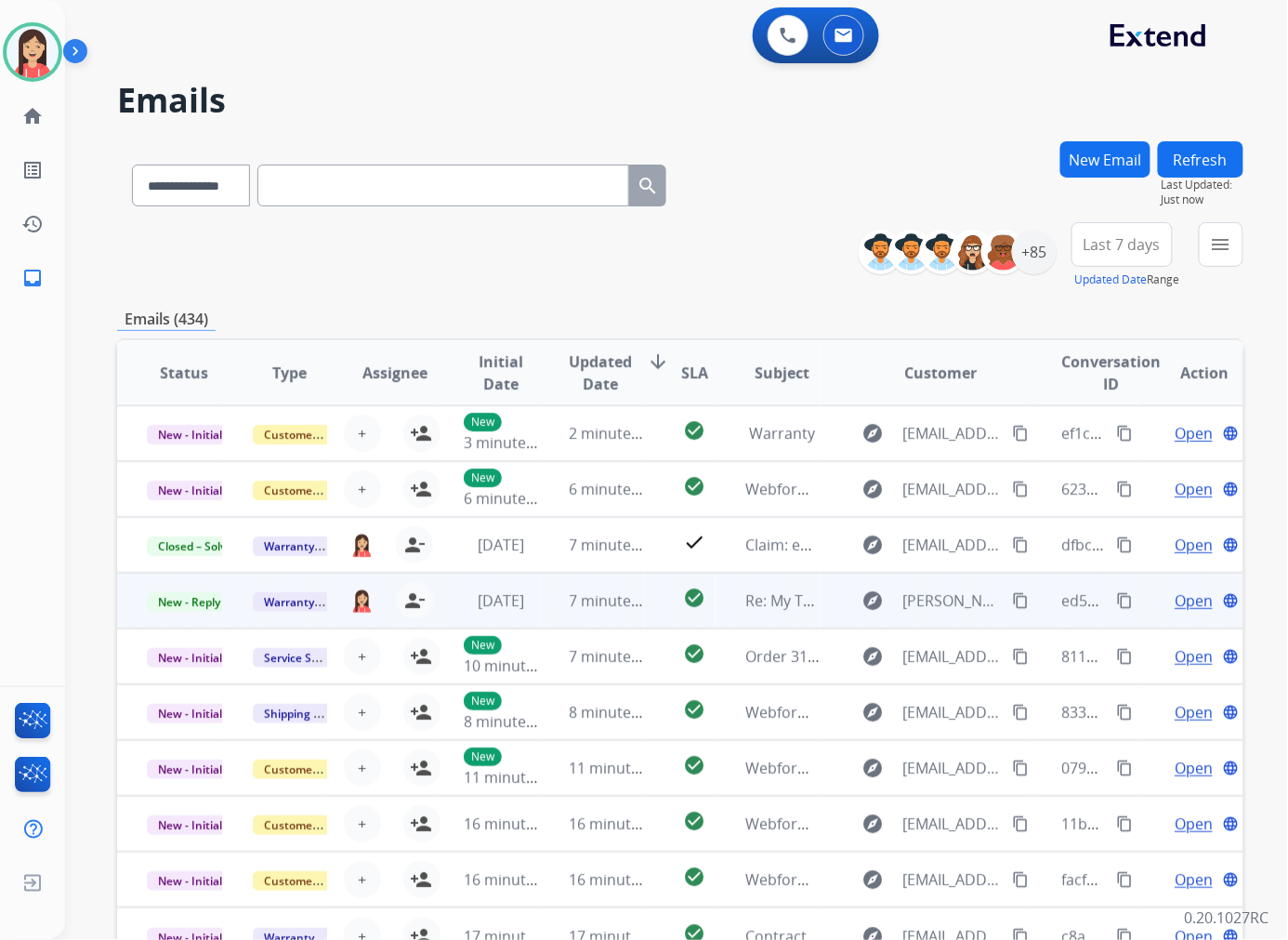
click at [623, 617] on td "7 minutes ago" at bounding box center [592, 600] width 106 height 56
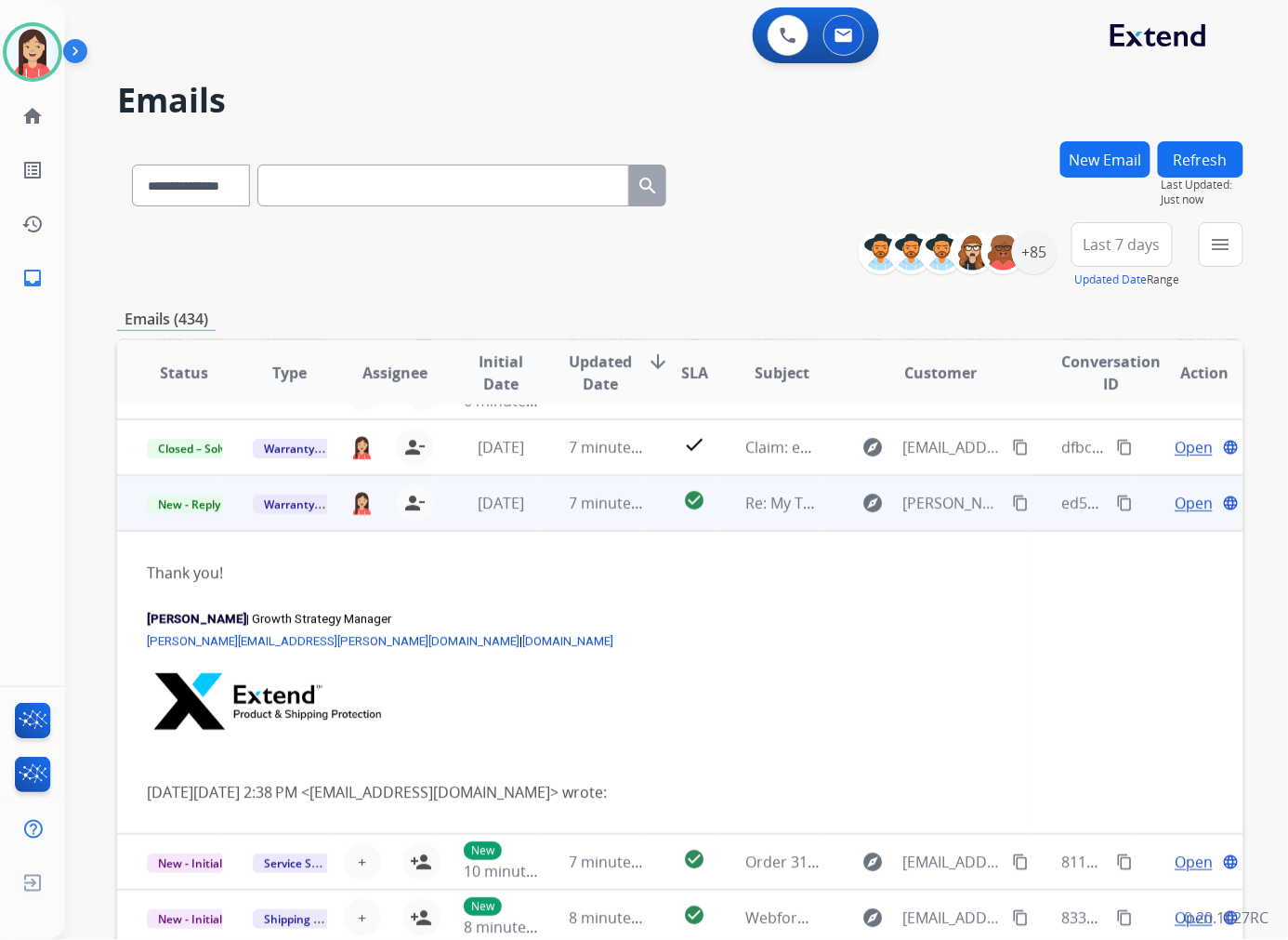
scroll to position [168, 0]
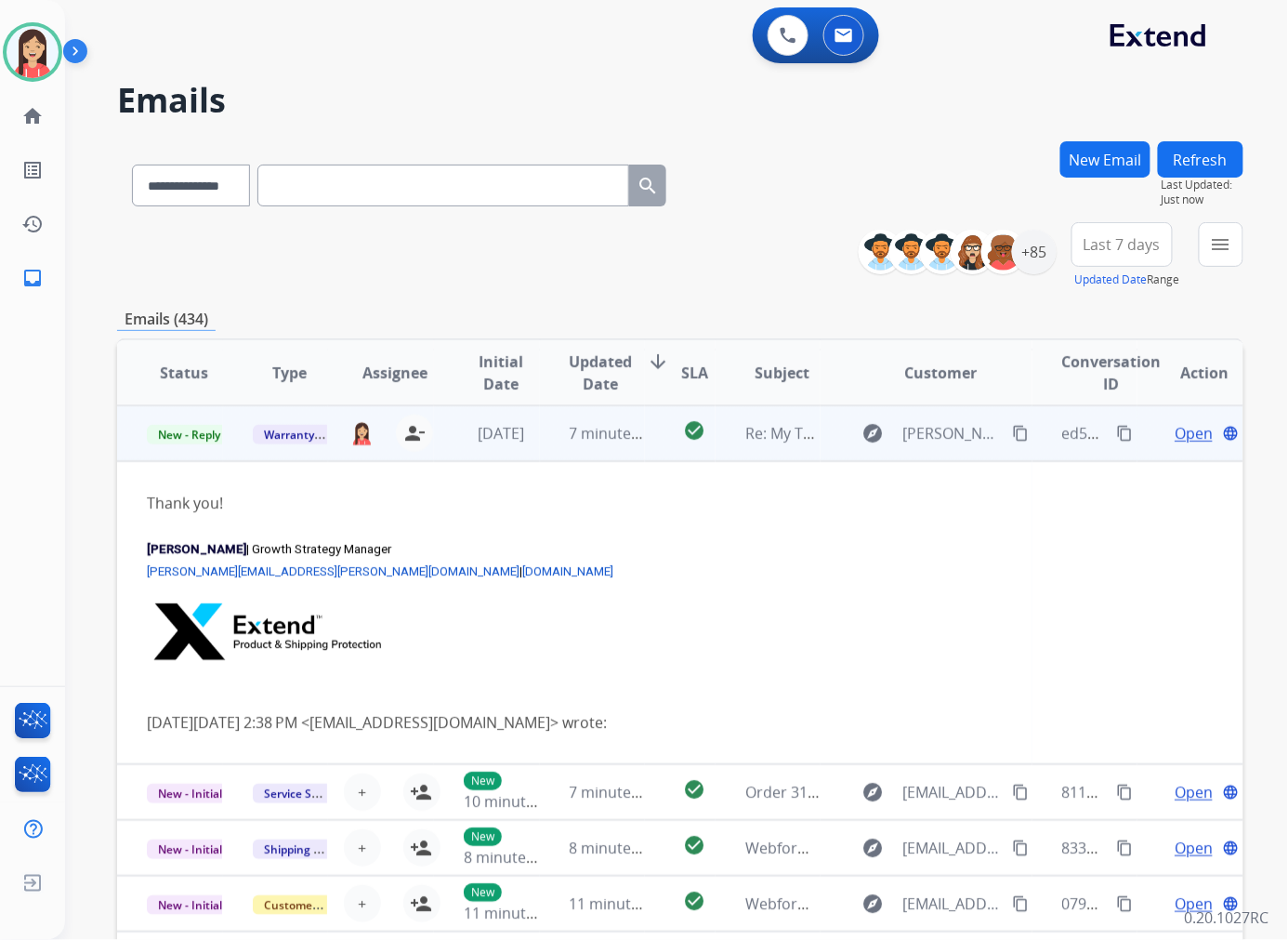
click at [199, 439] on span "New - Reply" at bounding box center [188, 434] width 85 height 19
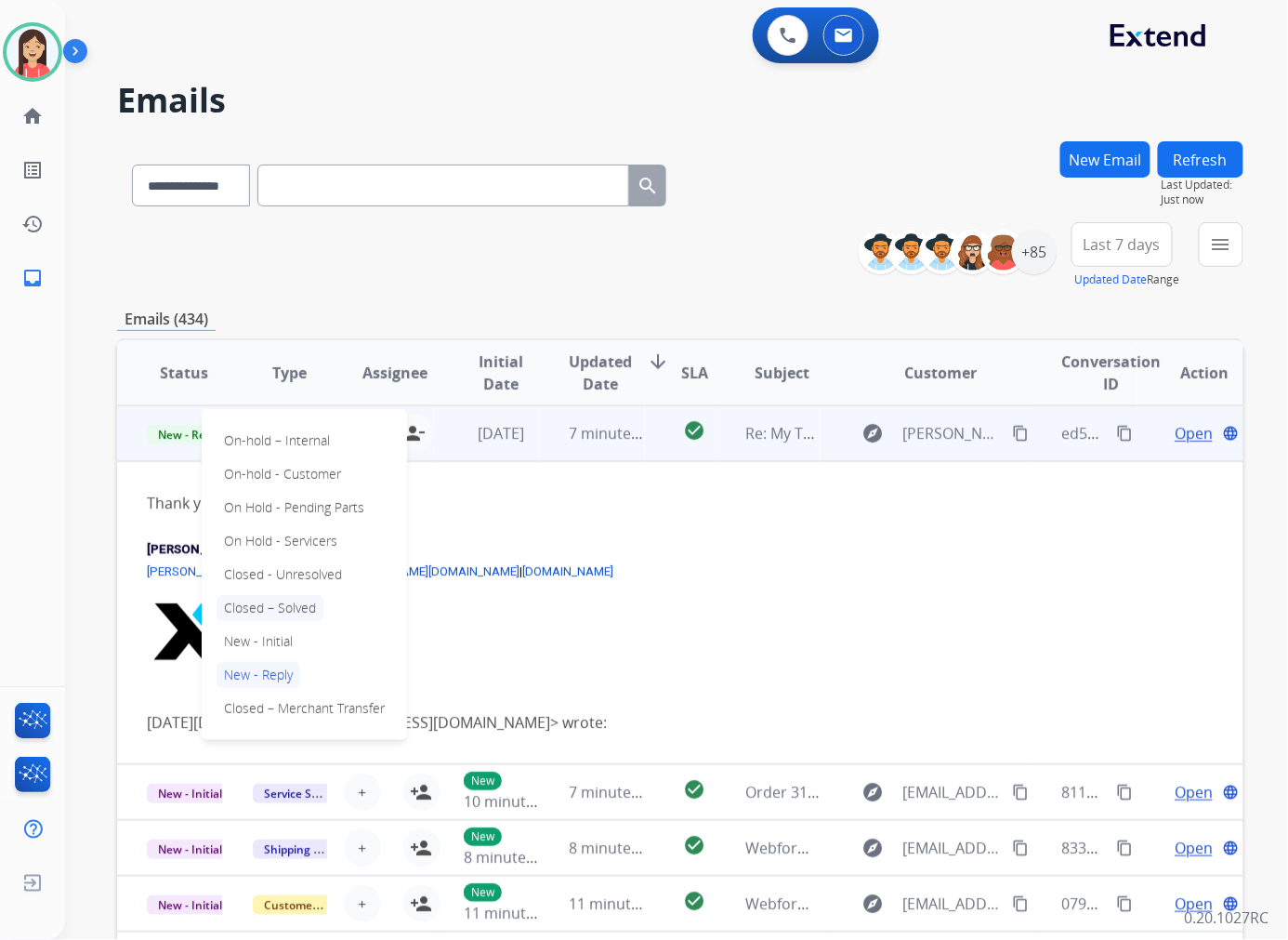
click at [274, 606] on p "Closed – Solved" at bounding box center [269, 608] width 107 height 26
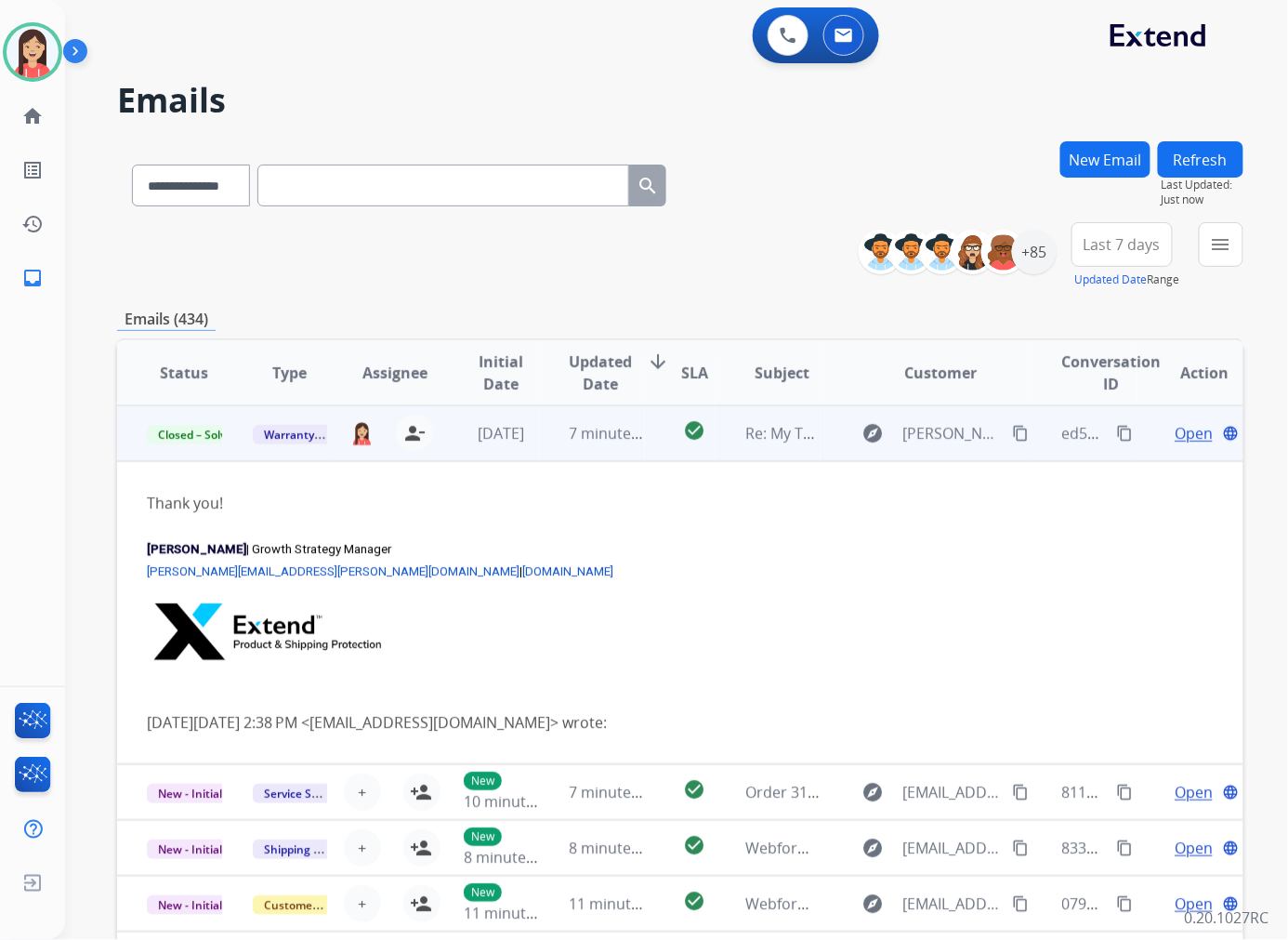
click at [632, 453] on td "7 minutes ago" at bounding box center [592, 432] width 106 height 56
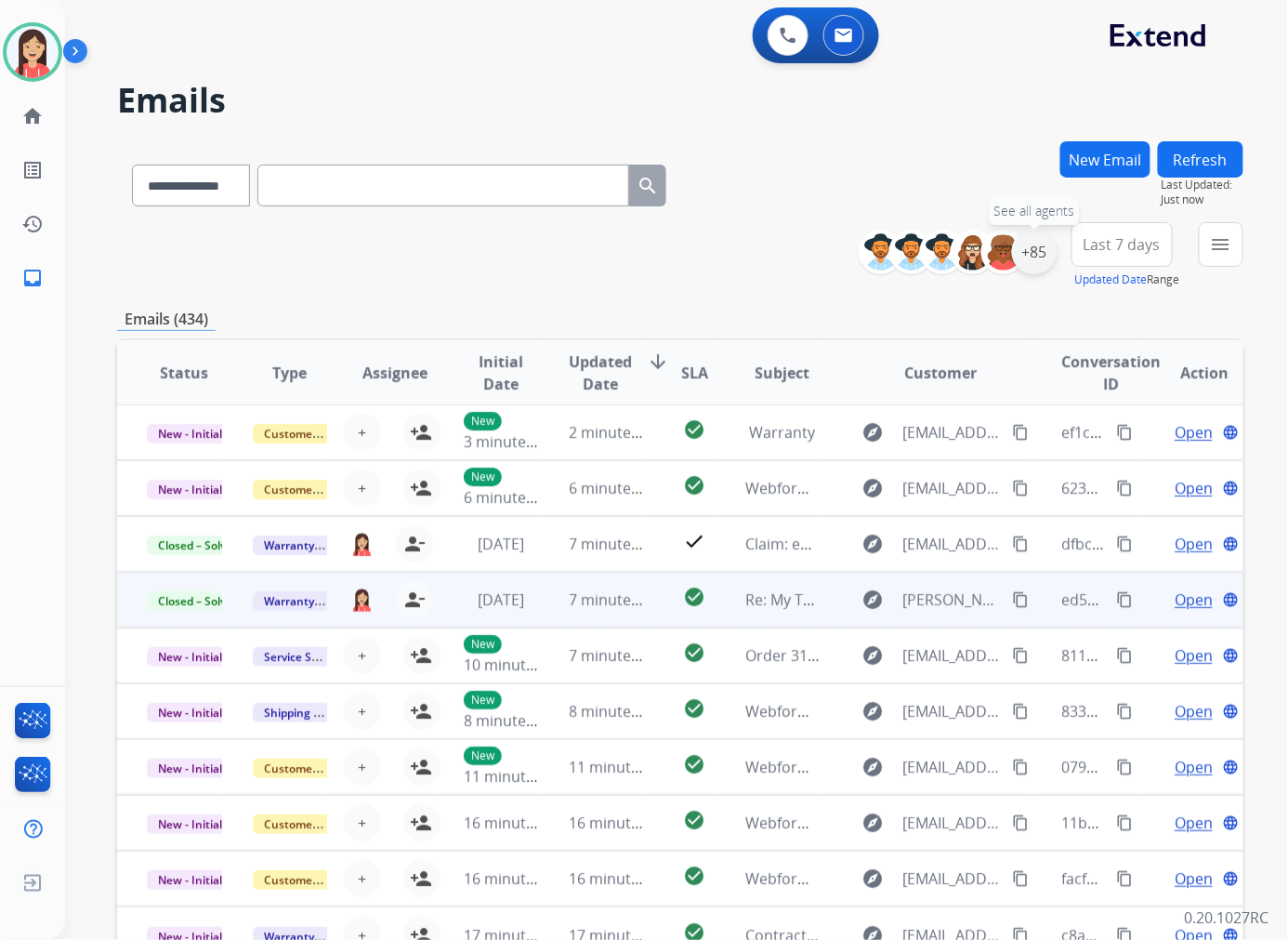
click at [1047, 262] on div "+85" at bounding box center [1034, 251] width 45 height 45
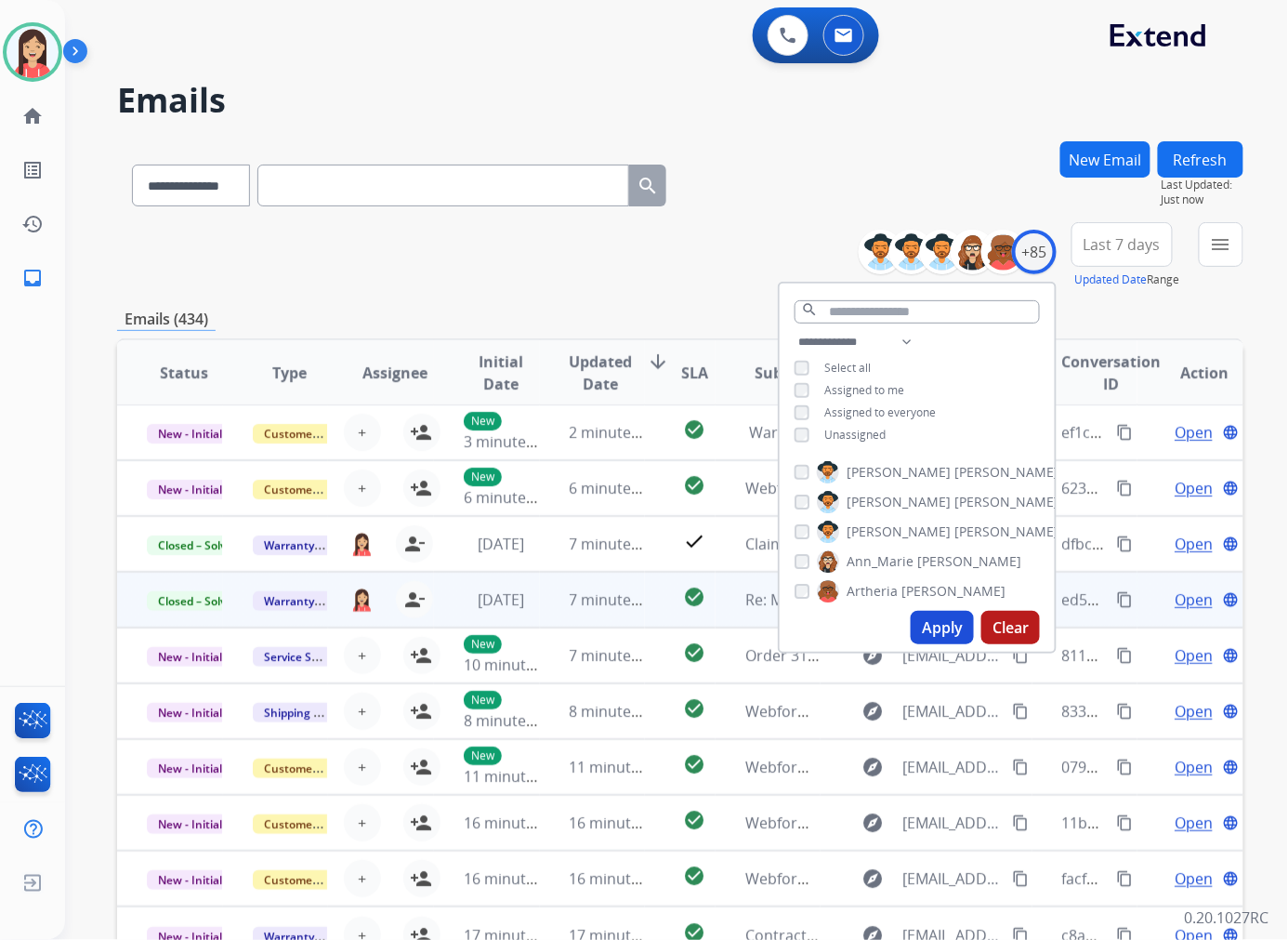
click at [820, 433] on div "Unassigned" at bounding box center [840, 435] width 91 height 15
click at [832, 438] on span "Unassigned" at bounding box center [855, 434] width 61 height 16
click at [930, 629] on button "Apply" at bounding box center [941, 627] width 63 height 33
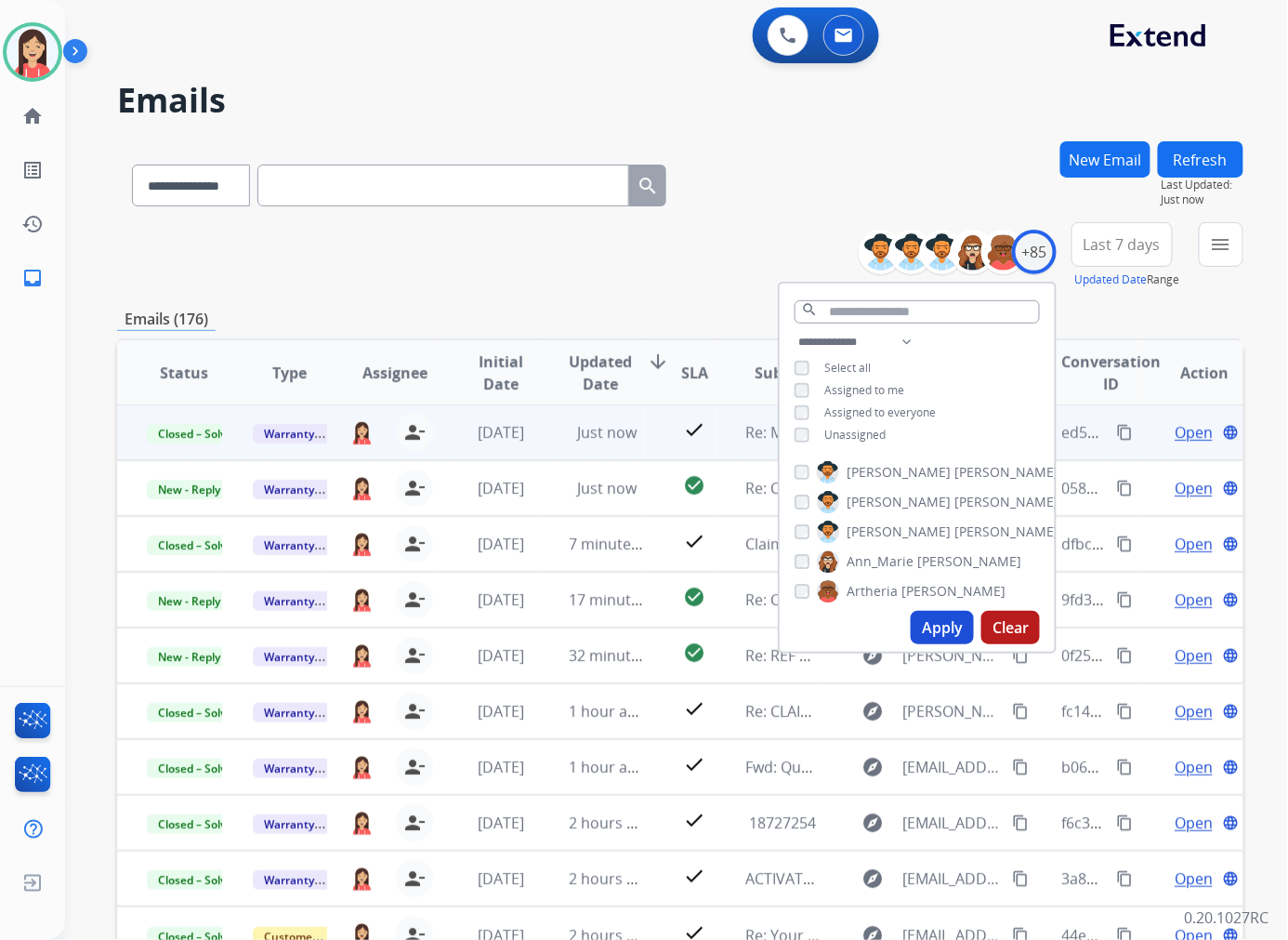
click at [1111, 241] on span "Last 7 days" at bounding box center [1121, 245] width 77 height 8
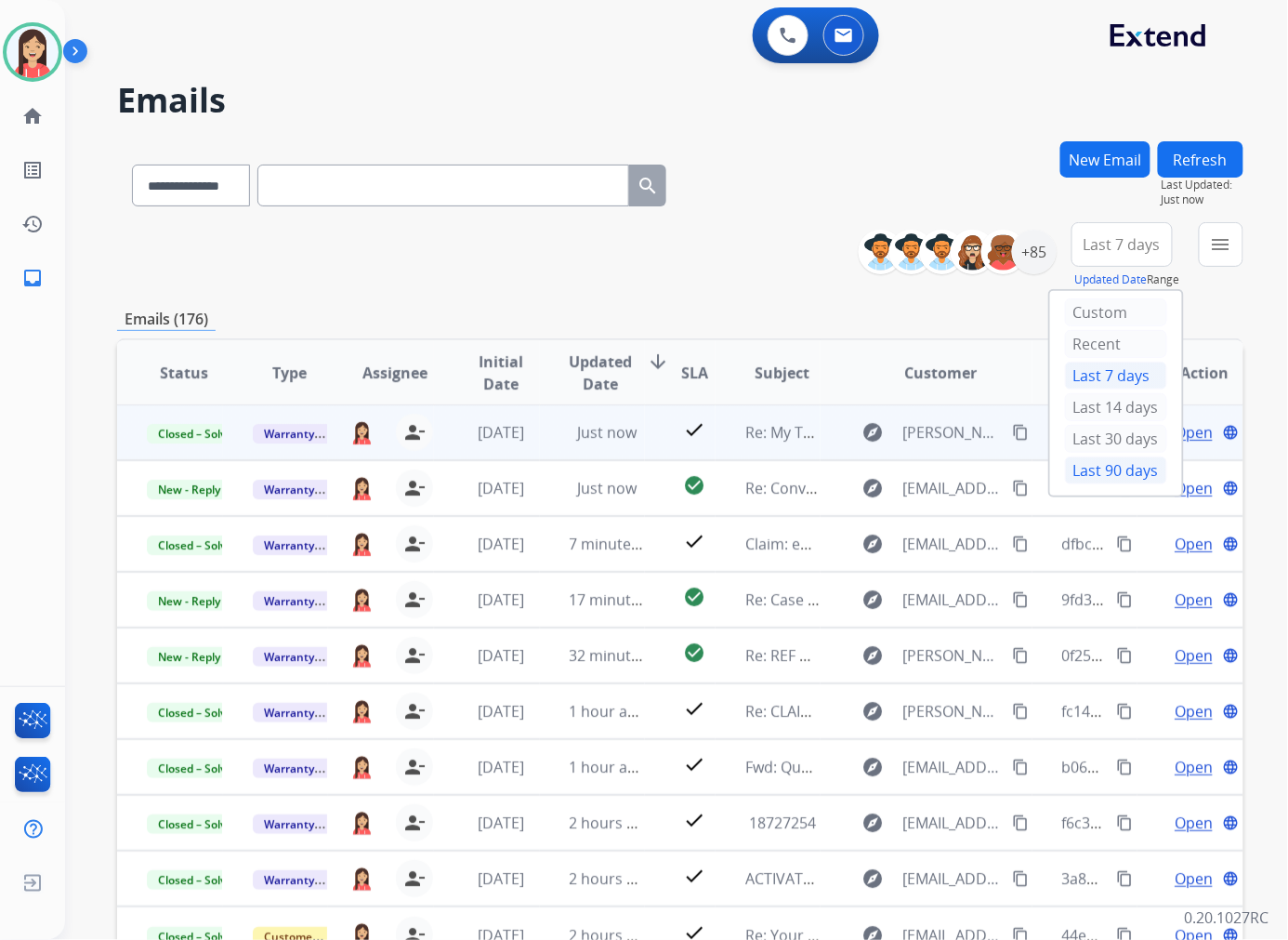
click at [1085, 462] on div "Last 90 days" at bounding box center [1115, 470] width 102 height 28
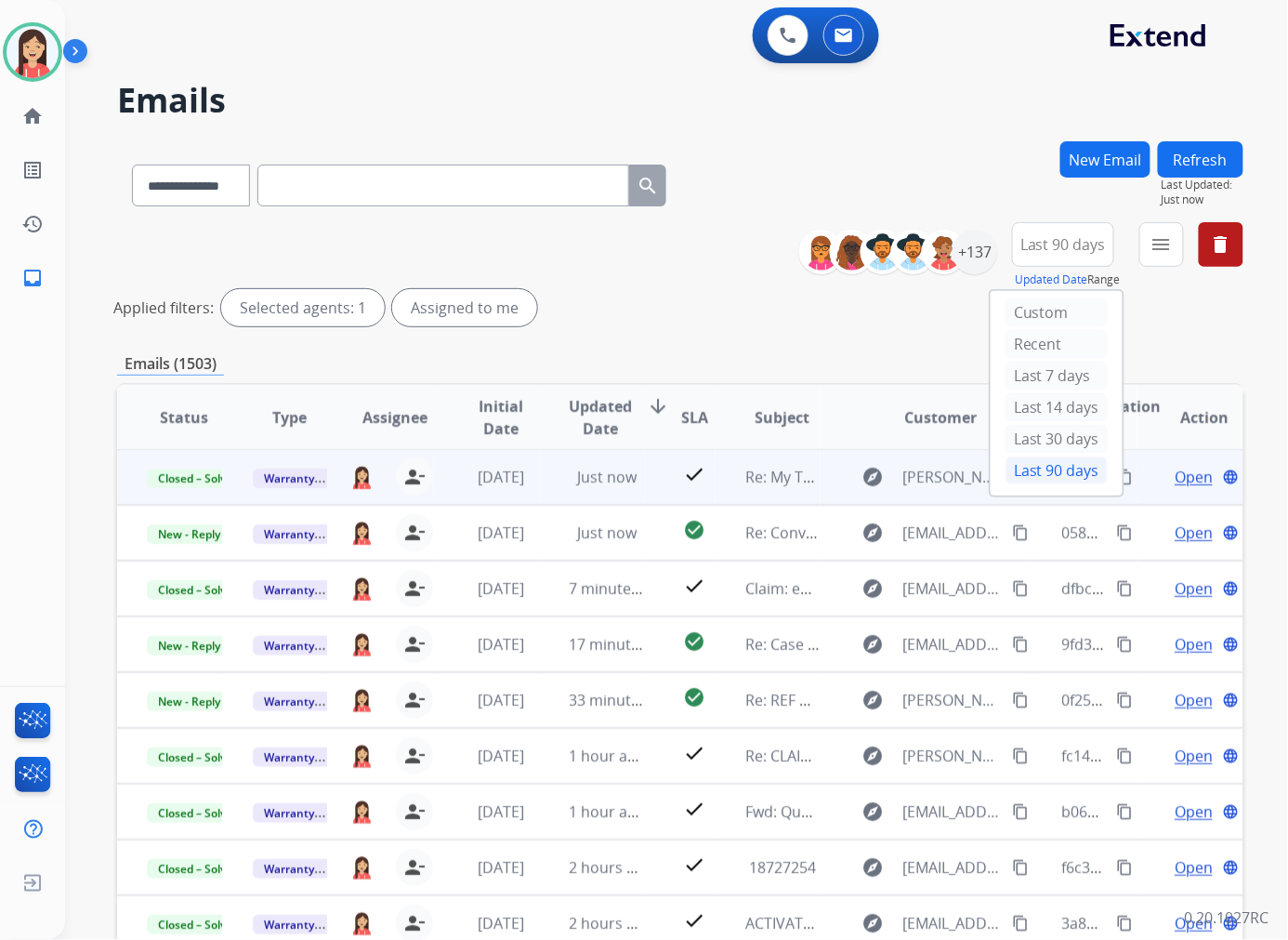
drag, startPoint x: 777, startPoint y: 327, endPoint x: 819, endPoint y: 341, distance: 44.3
click at [777, 327] on div "**********" at bounding box center [680, 277] width 1126 height 111
click at [1166, 242] on mat-icon "menu" at bounding box center [1160, 244] width 22 height 22
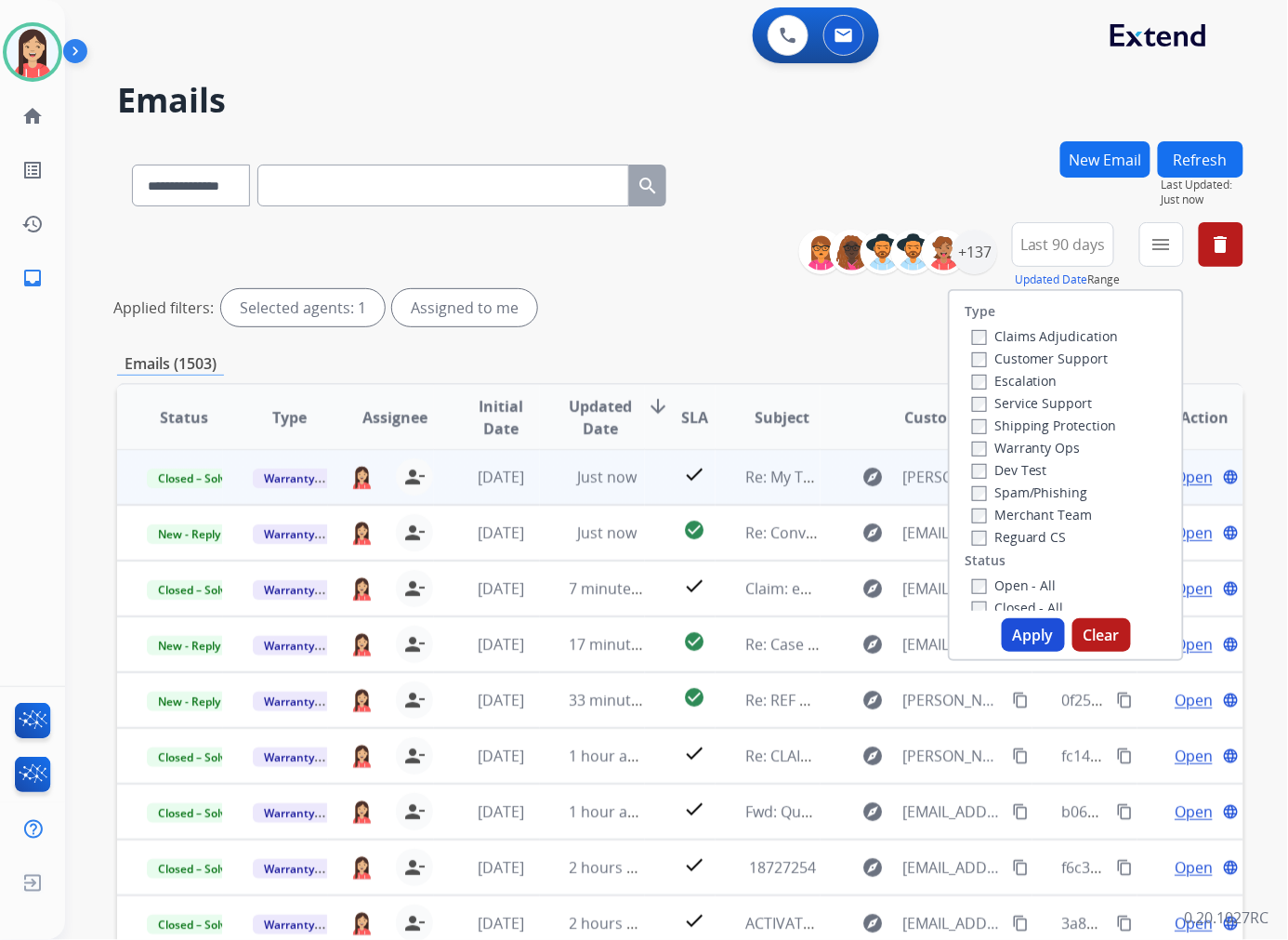
click at [977, 582] on label "Open - All" at bounding box center [1014, 585] width 85 height 18
click at [1019, 633] on button "Apply" at bounding box center [1033, 634] width 63 height 33
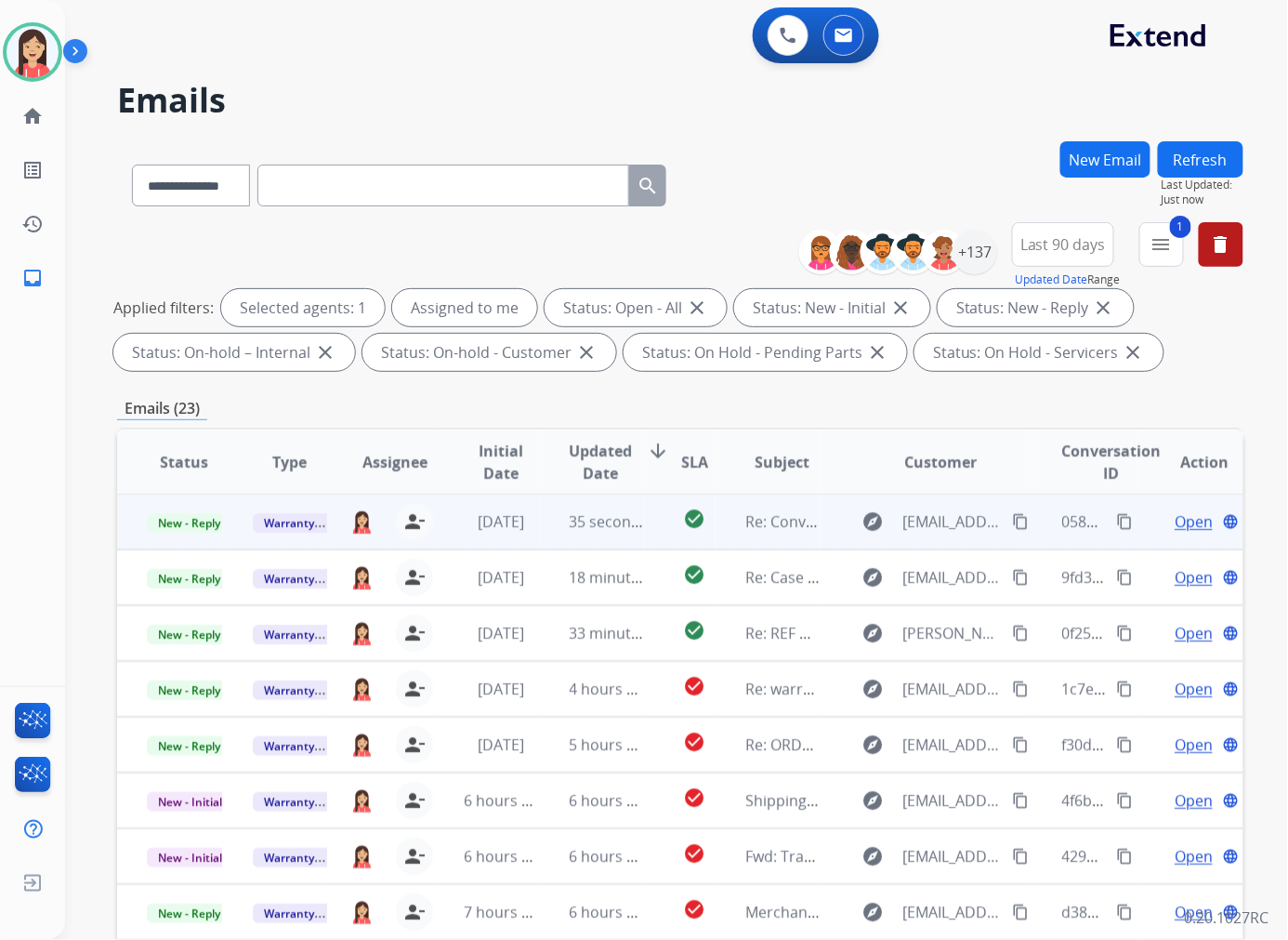
click at [540, 533] on td "35 seconds ago" at bounding box center [592, 521] width 106 height 56
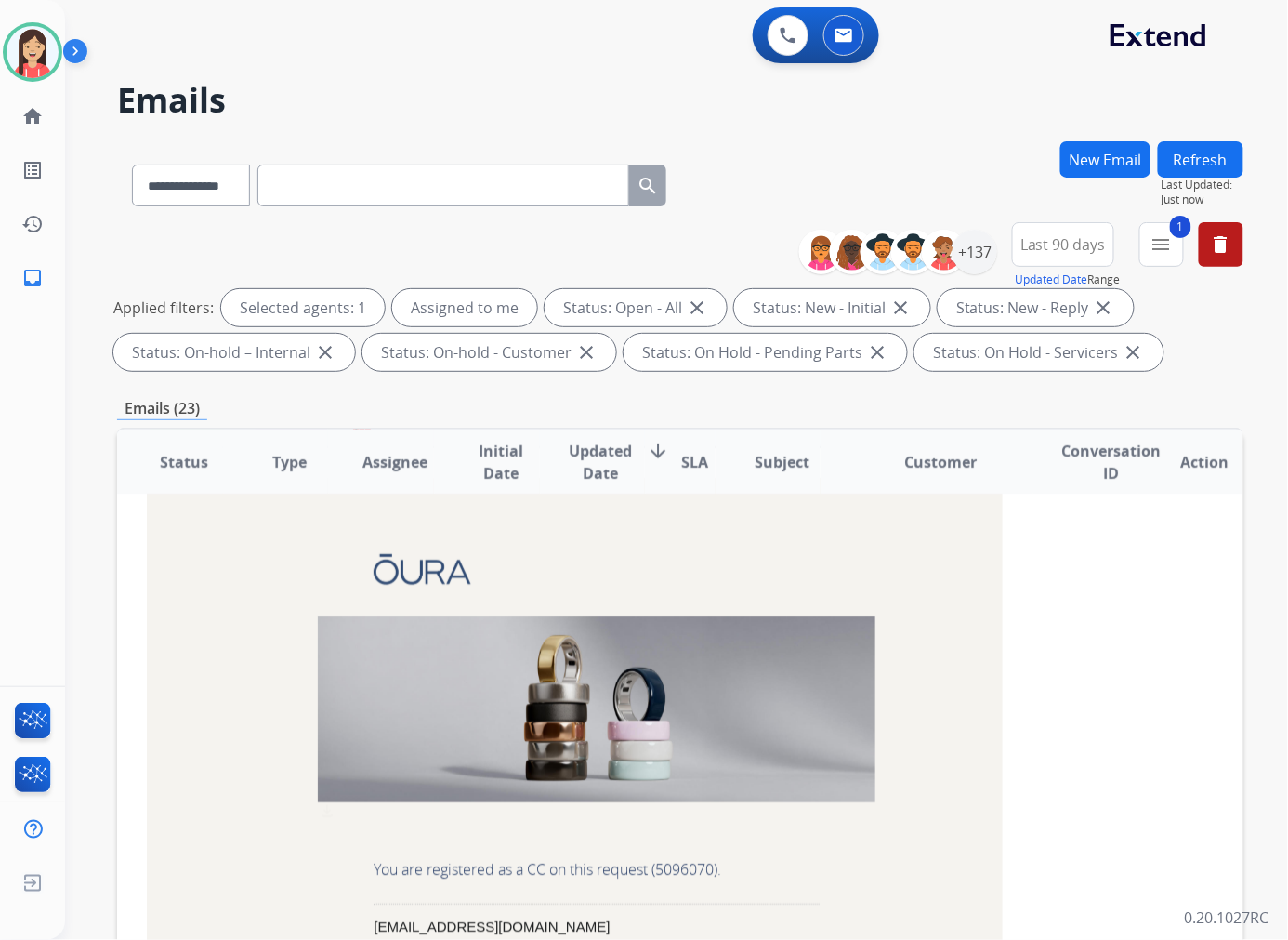
scroll to position [0, 0]
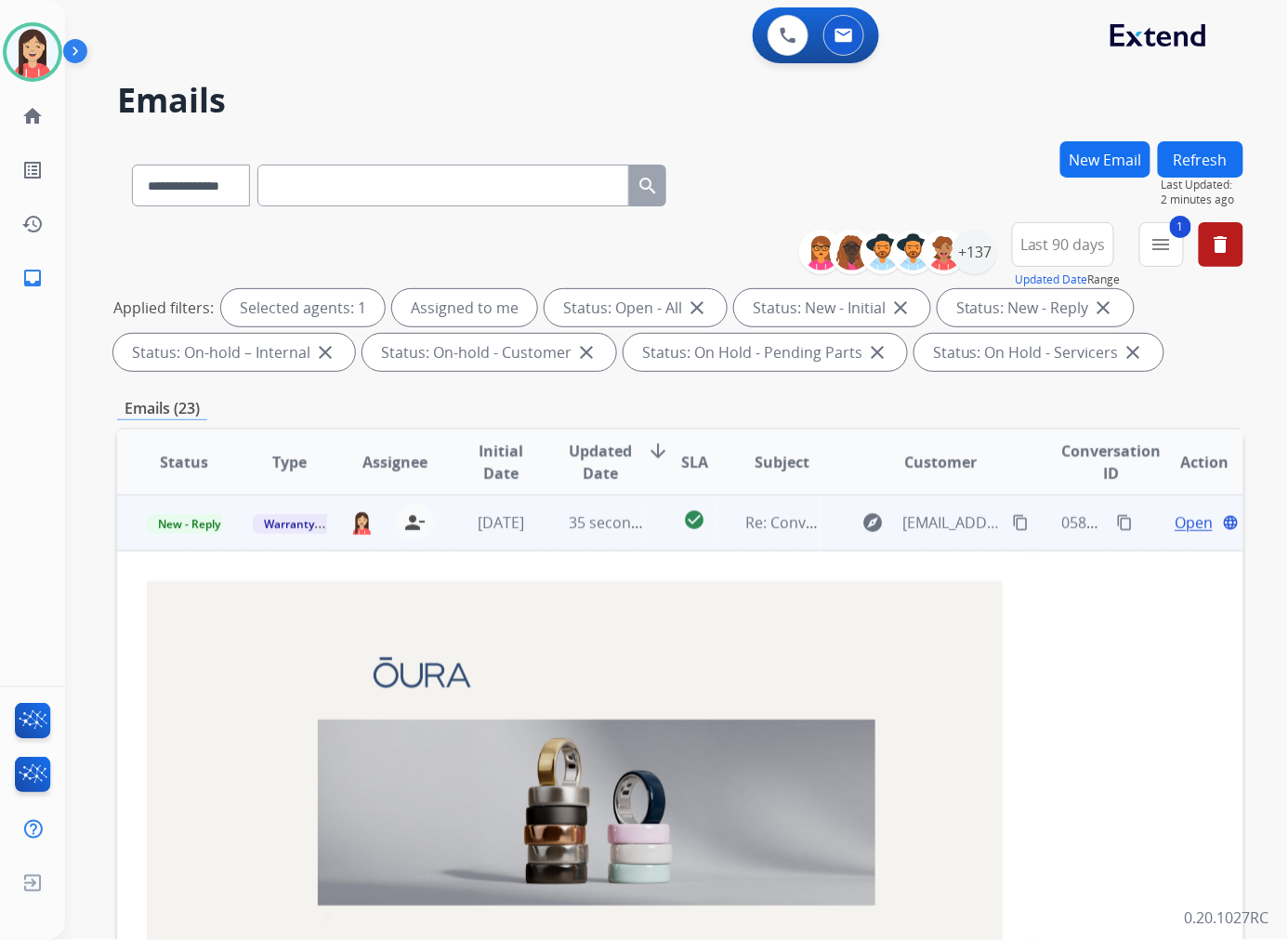
click at [1185, 511] on span "Open" at bounding box center [1193, 522] width 38 height 22
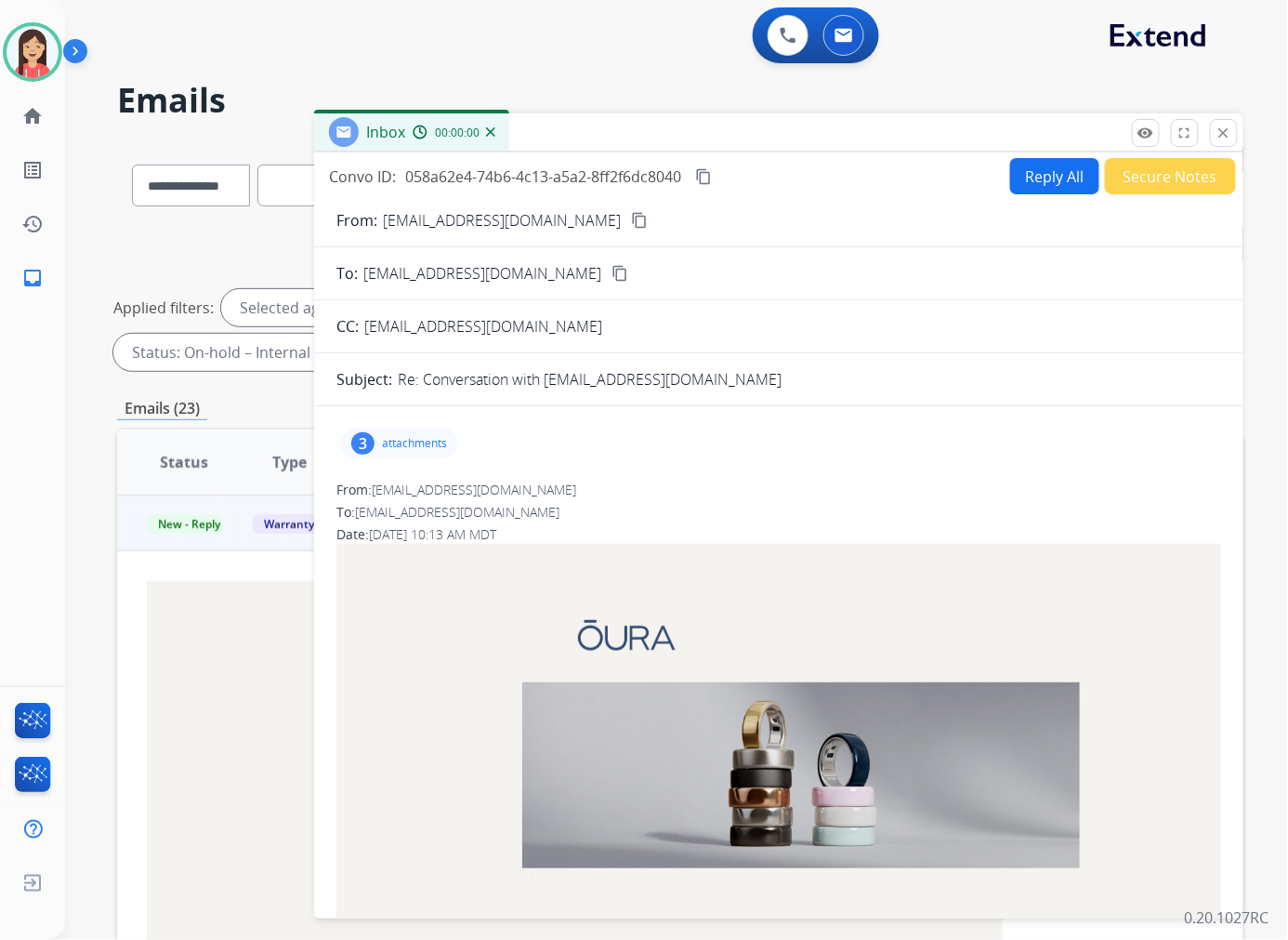
click at [1042, 170] on button "Reply All" at bounding box center [1055, 176] width 89 height 36
select select "**********"
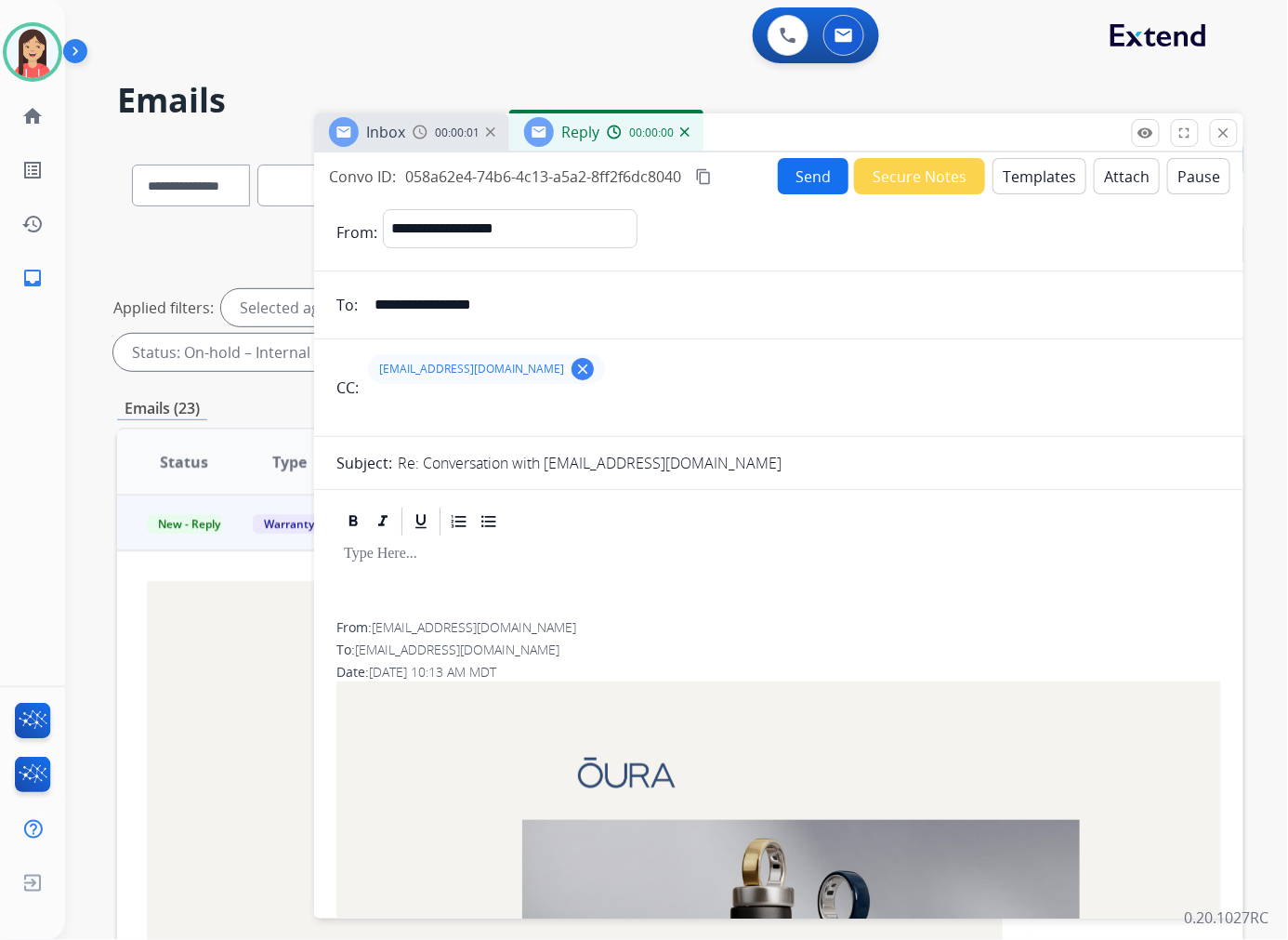
click at [1042, 170] on button "Templates" at bounding box center [1039, 176] width 94 height 36
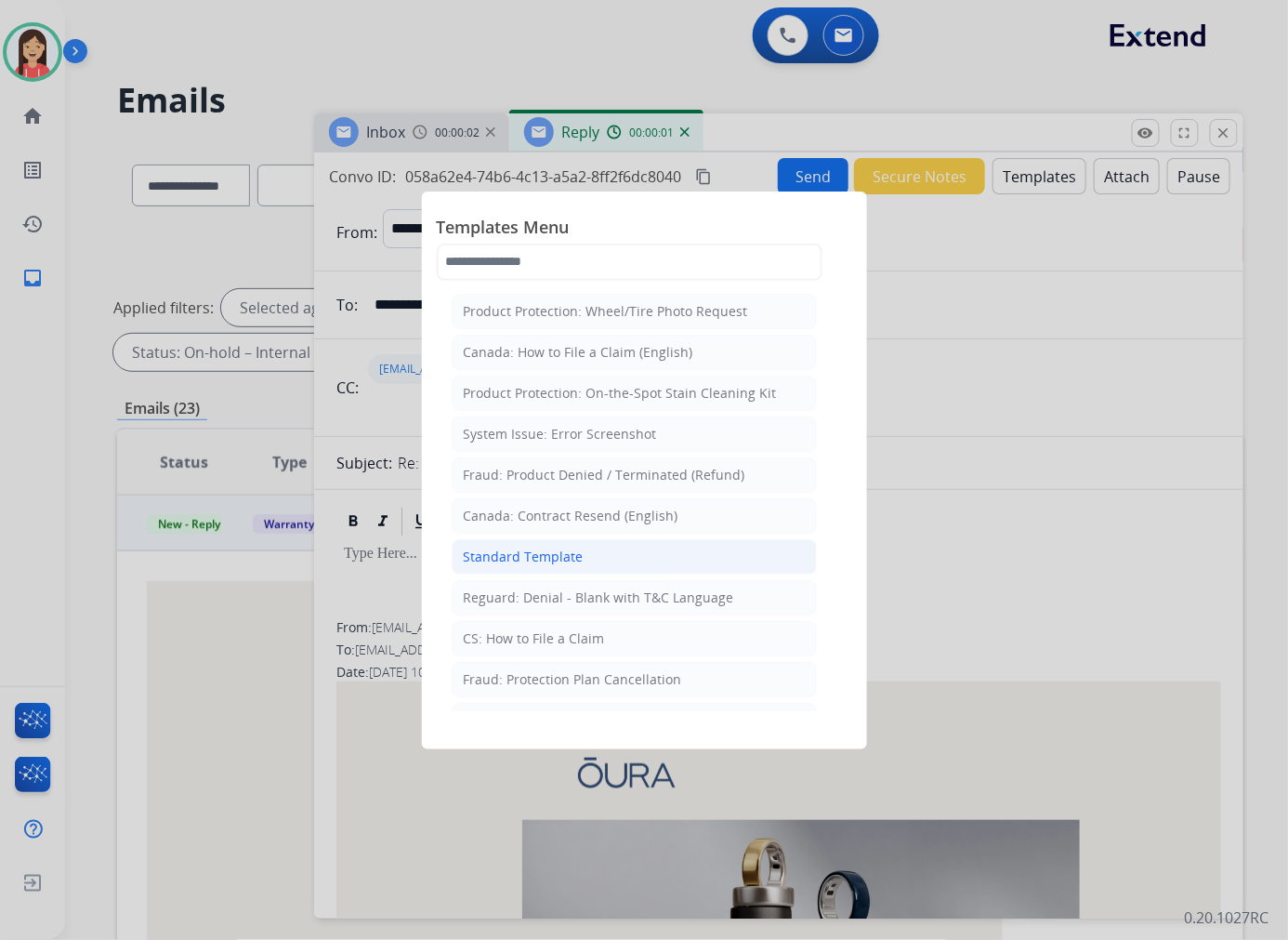
click at [593, 551] on li "Standard Template" at bounding box center [634, 556] width 366 height 35
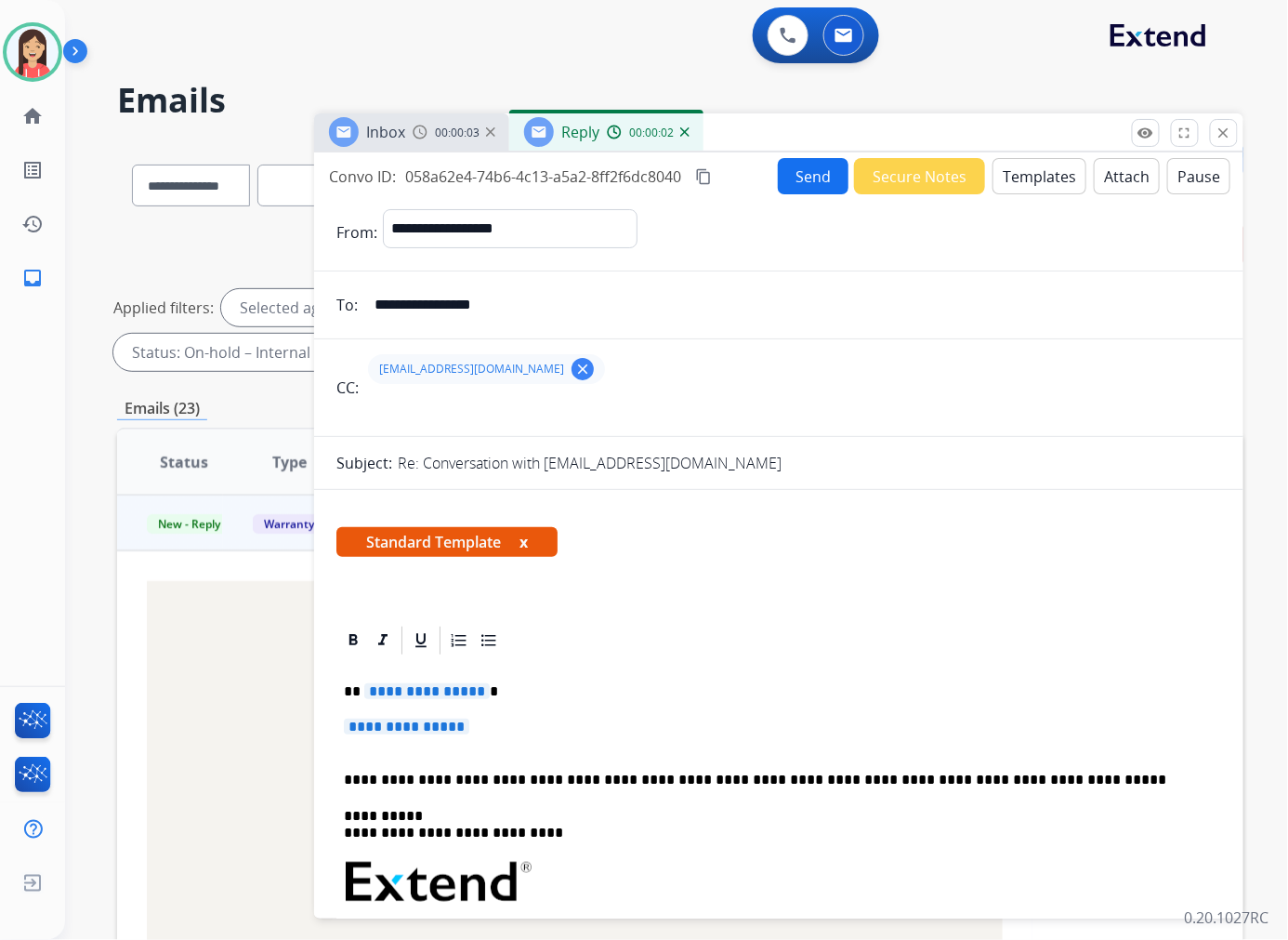
click at [574, 367] on mat-icon "clear" at bounding box center [583, 370] width 17 height 17
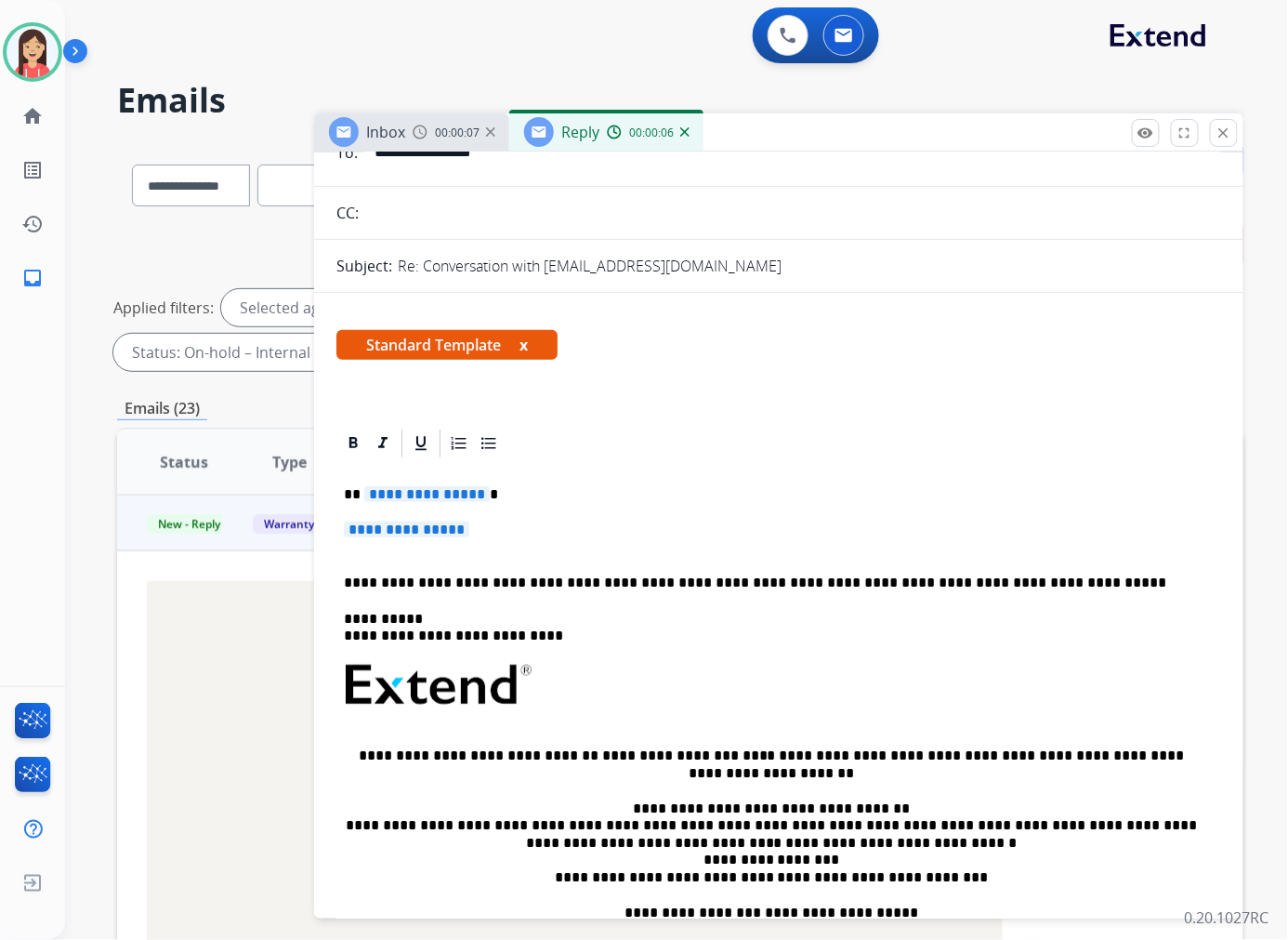
scroll to position [207, 0]
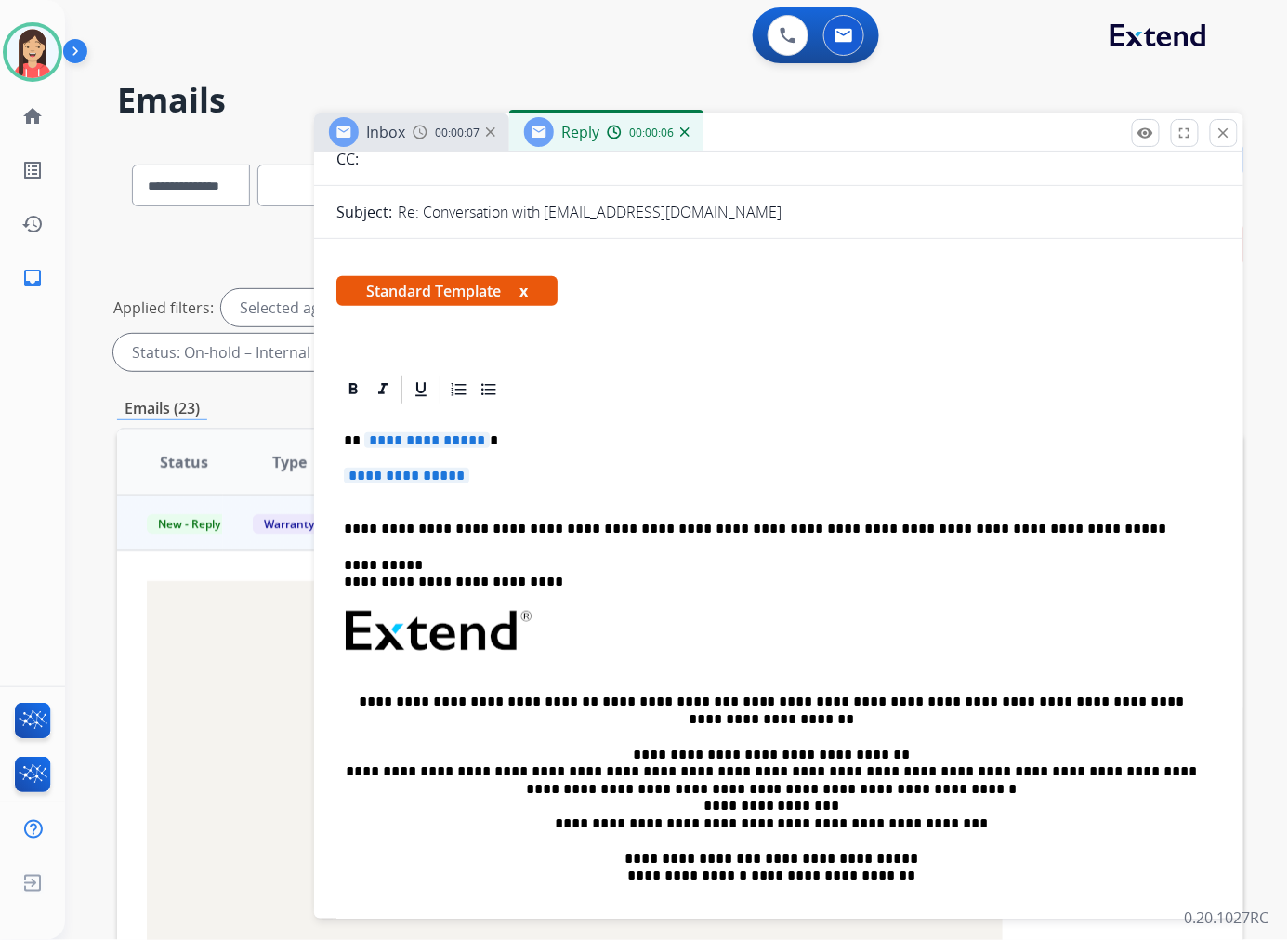
click at [386, 524] on p "**********" at bounding box center [771, 529] width 855 height 17
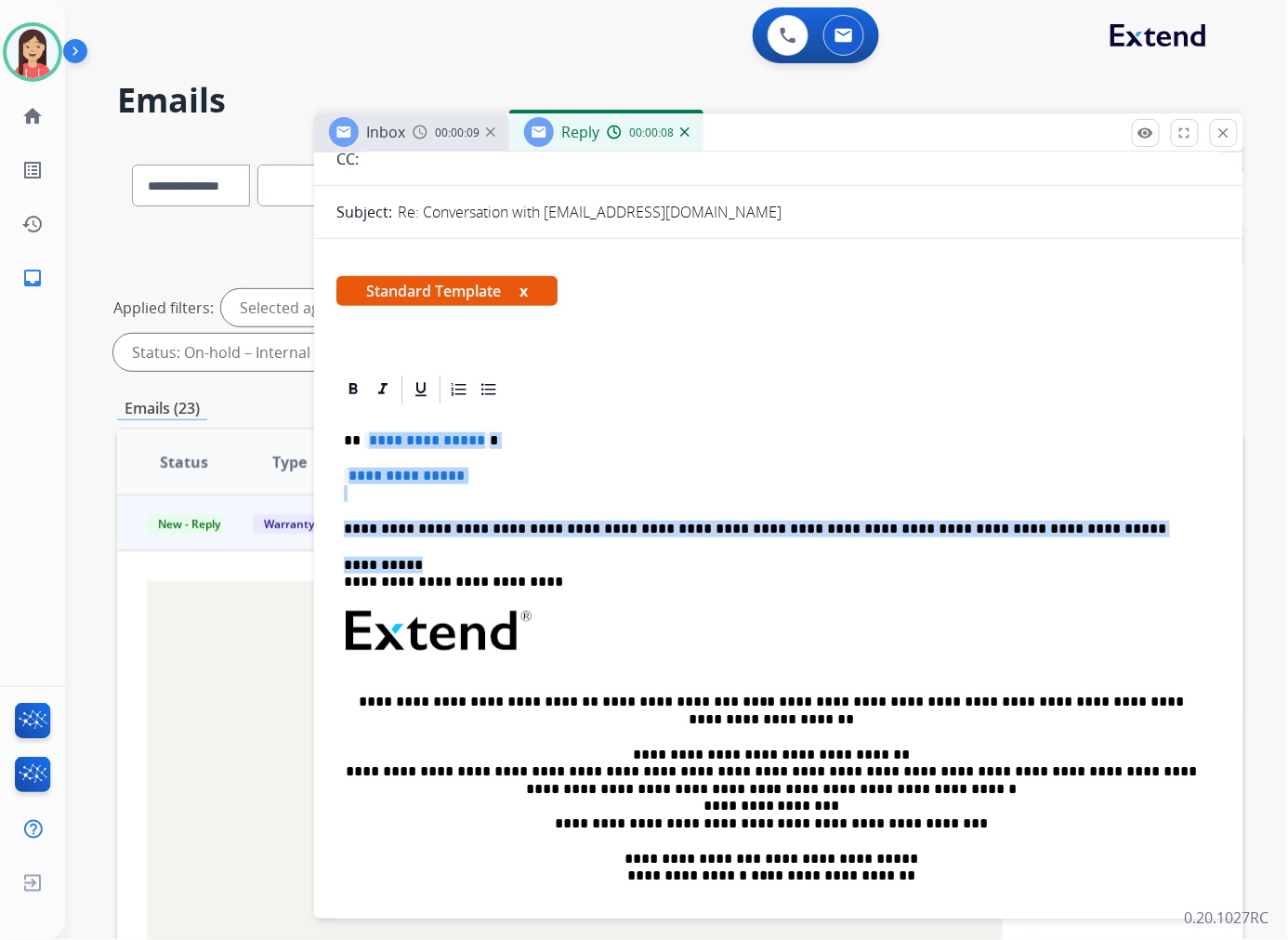
drag, startPoint x: 404, startPoint y: 563, endPoint x: 364, endPoint y: 438, distance: 131.2
click at [364, 438] on div "**********" at bounding box center [778, 674] width 884 height 538
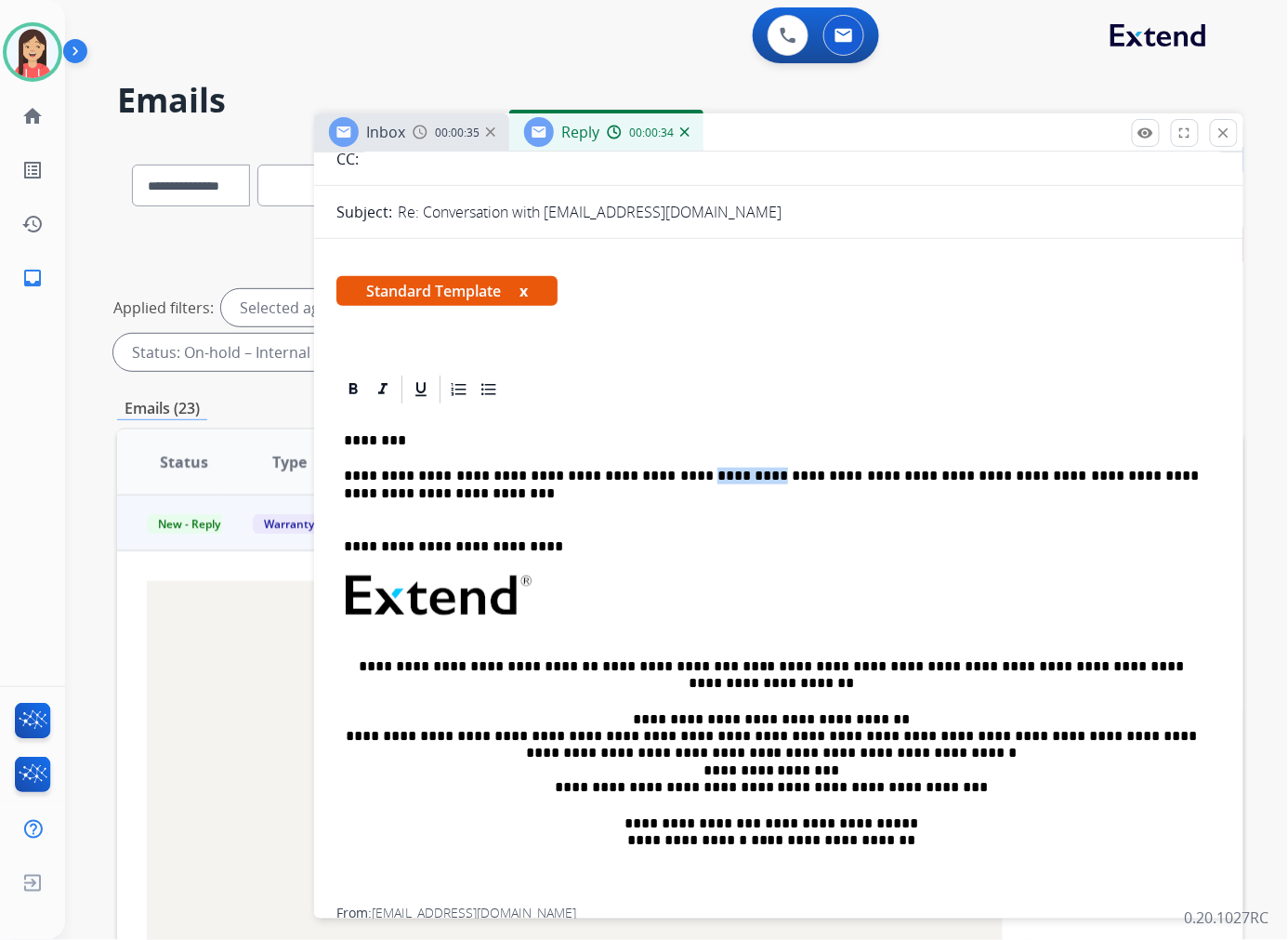
drag, startPoint x: 673, startPoint y: 470, endPoint x: 736, endPoint y: 472, distance: 63.0
click at [736, 472] on p "**********" at bounding box center [771, 485] width 855 height 34
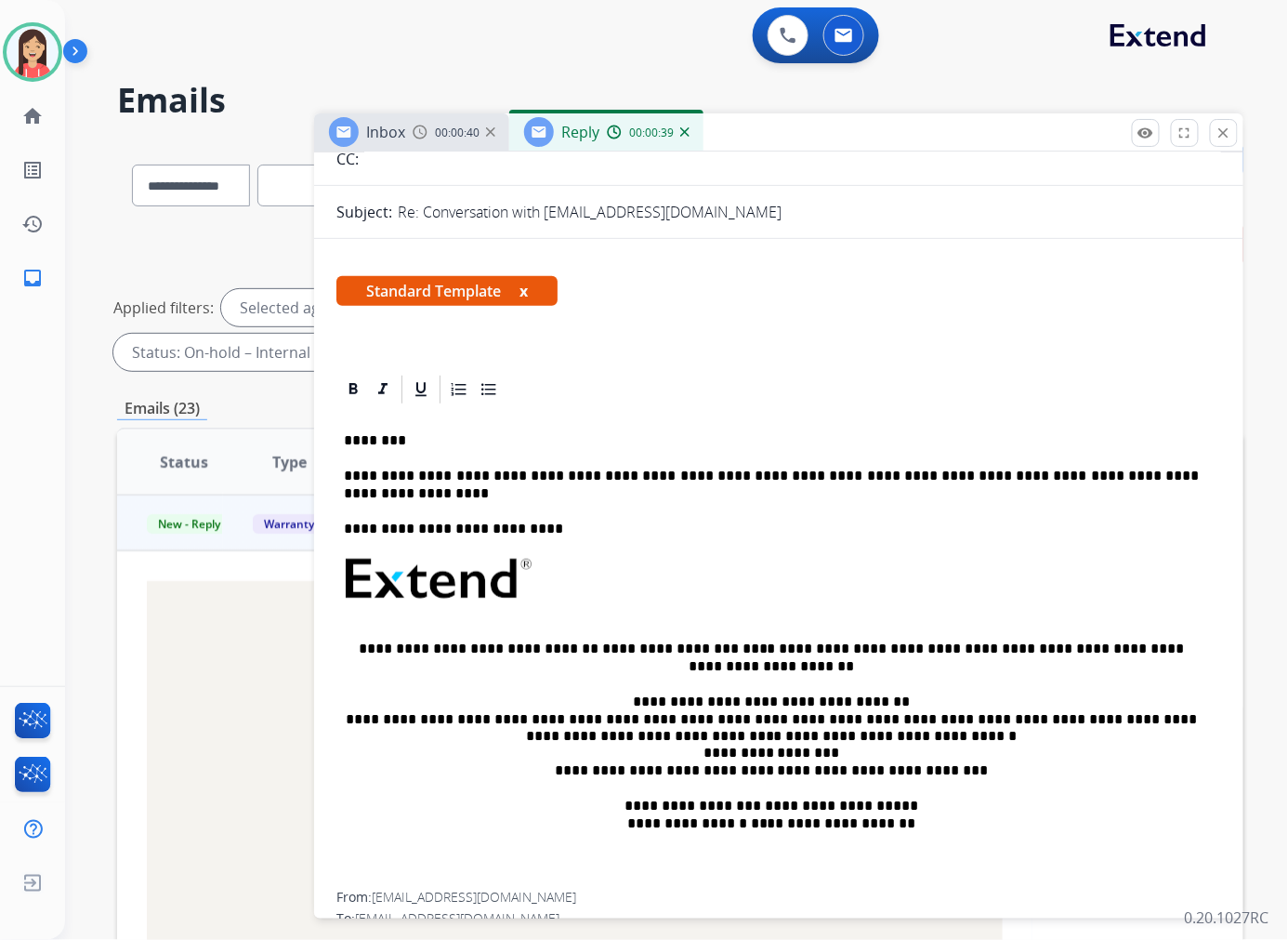
click at [1199, 469] on p "**********" at bounding box center [771, 476] width 855 height 17
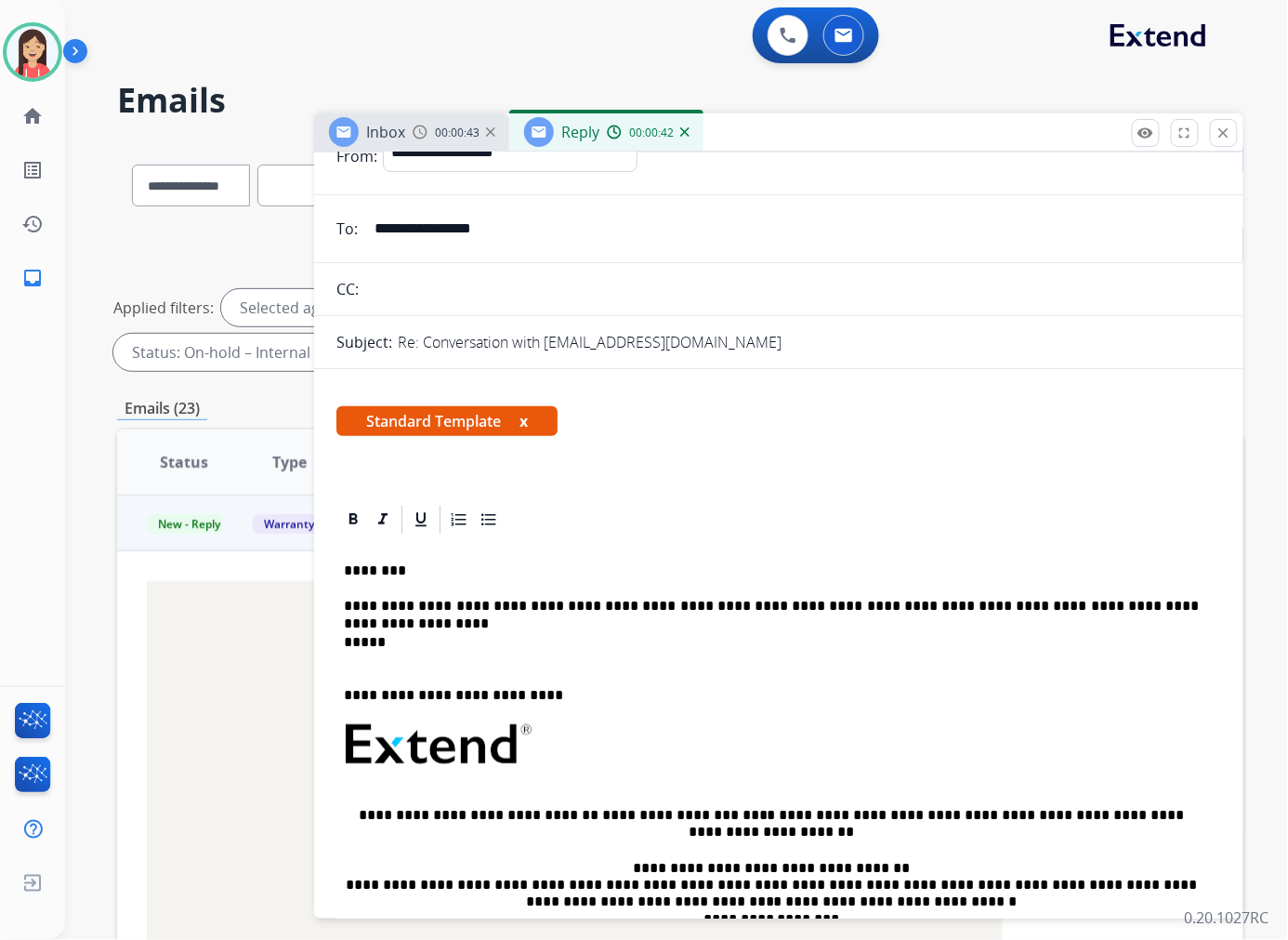
scroll to position [0, 0]
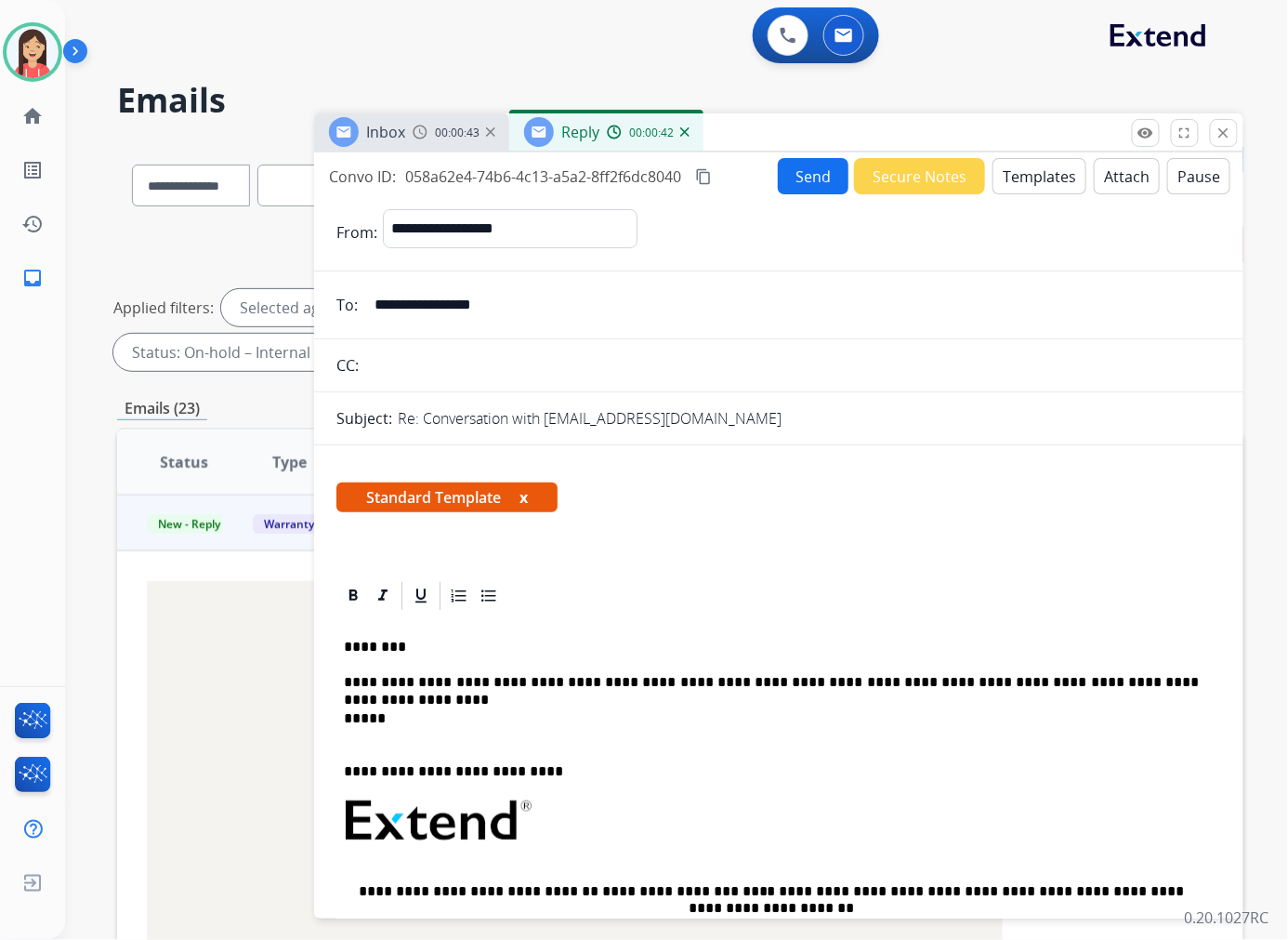
click at [786, 173] on button "Send" at bounding box center [813, 176] width 70 height 36
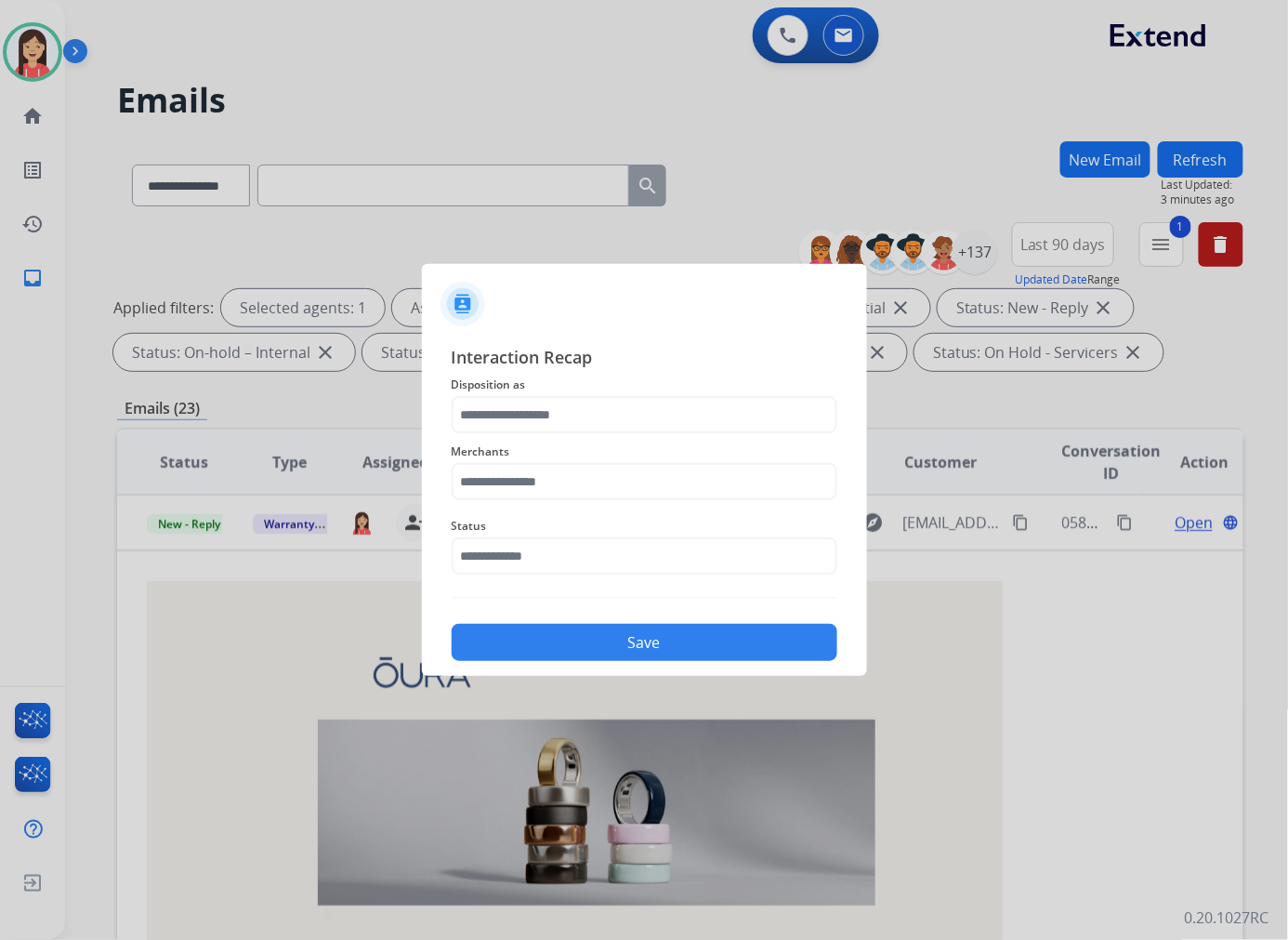
drag, startPoint x: 512, startPoint y: 438, endPoint x: 524, endPoint y: 426, distance: 17.0
click at [512, 438] on div "Merchants" at bounding box center [644, 470] width 386 height 74
click at [537, 413] on input "text" at bounding box center [644, 414] width 386 height 37
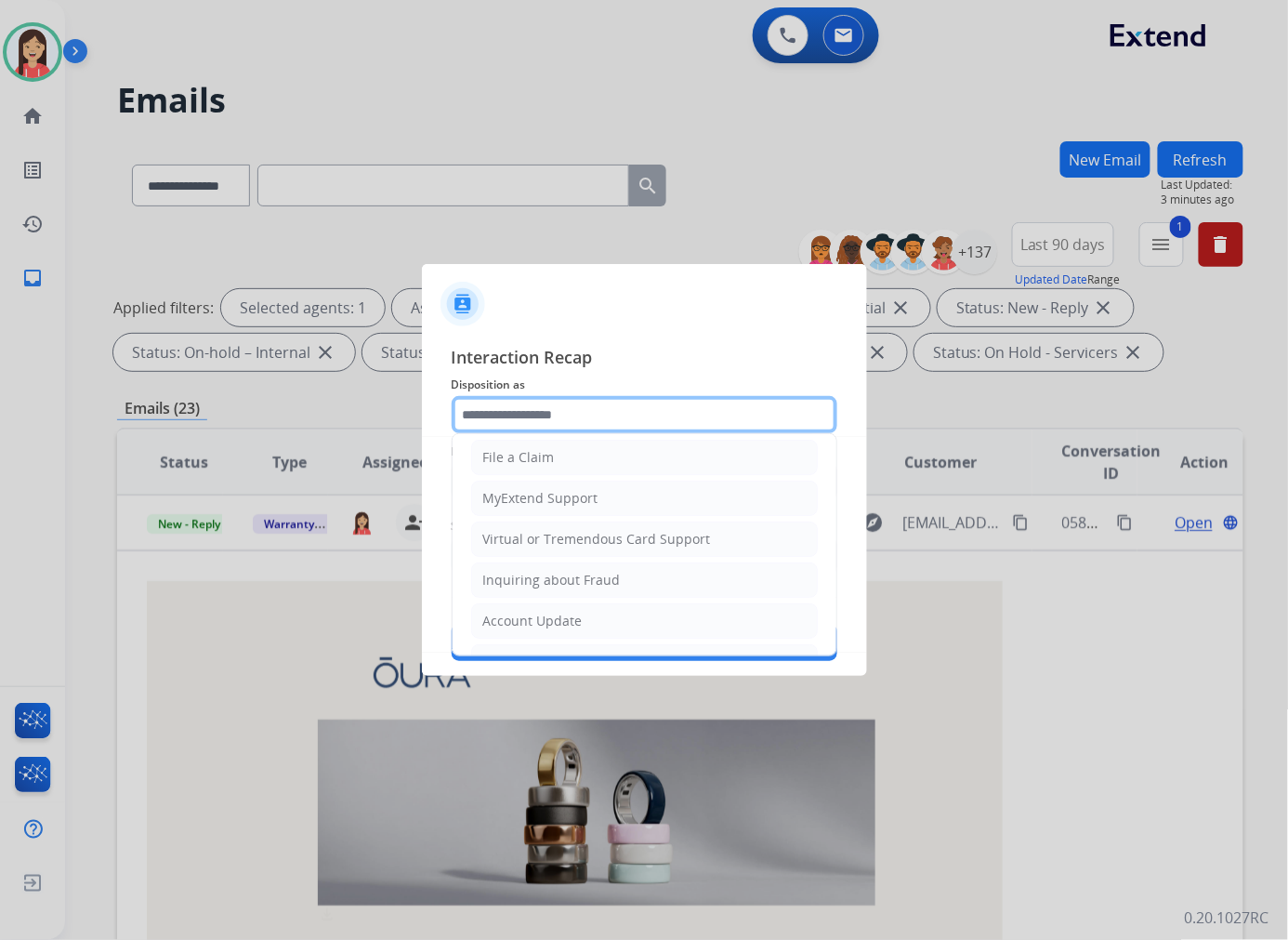
scroll to position [207, 0]
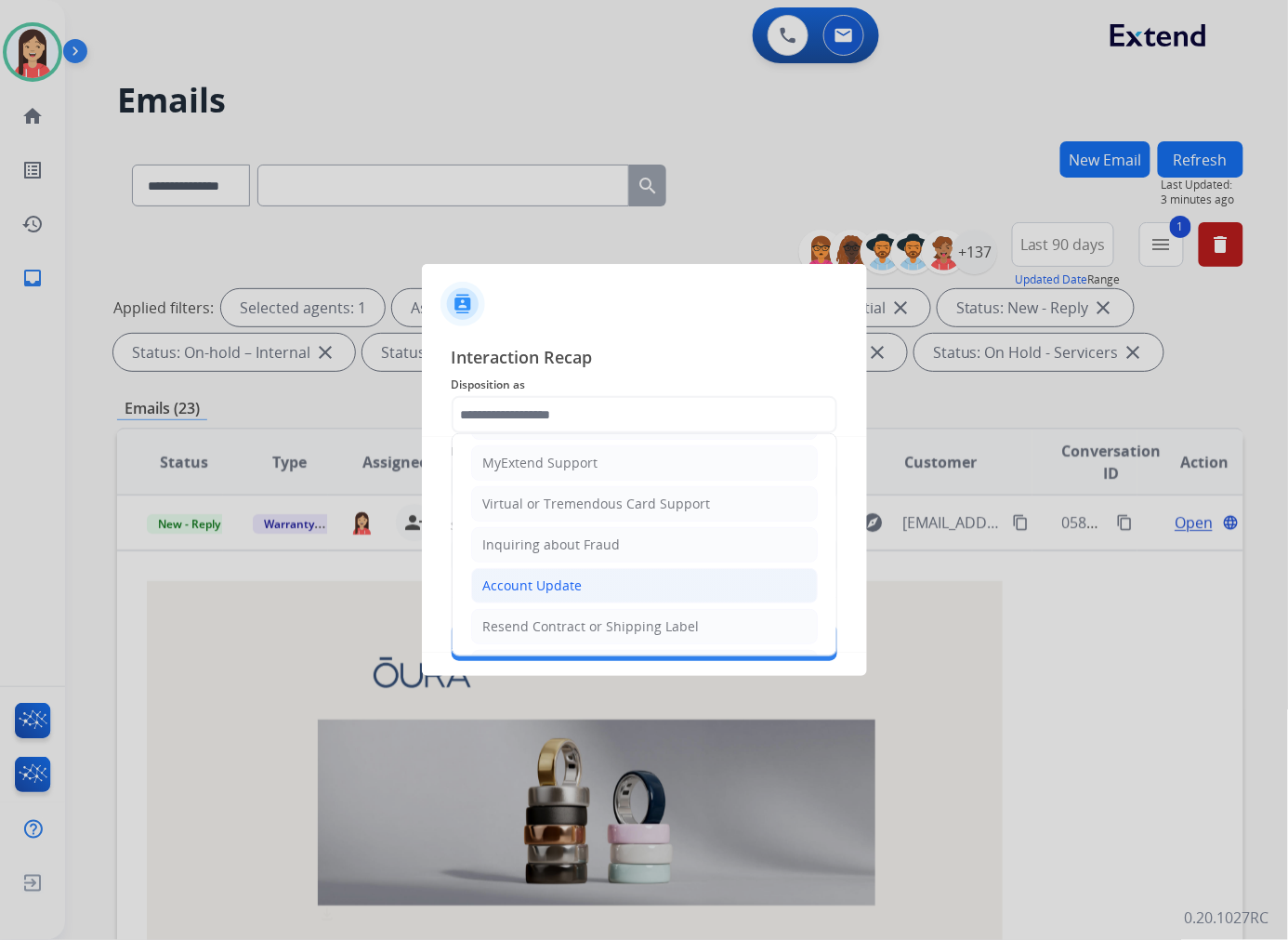
click at [526, 574] on li "Account Update" at bounding box center [644, 585] width 347 height 35
type input "**********"
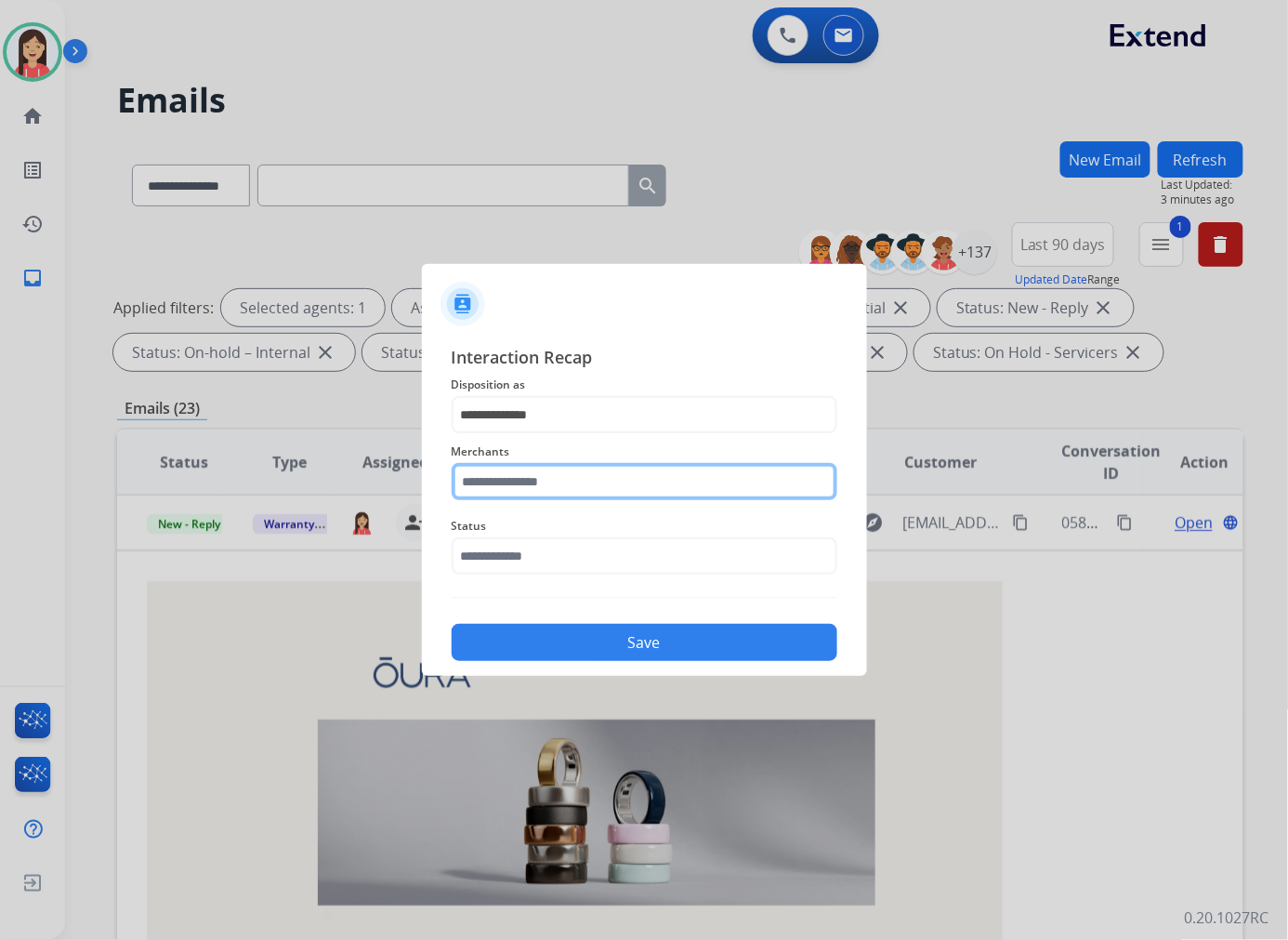
click at [537, 488] on input "text" at bounding box center [644, 481] width 386 height 37
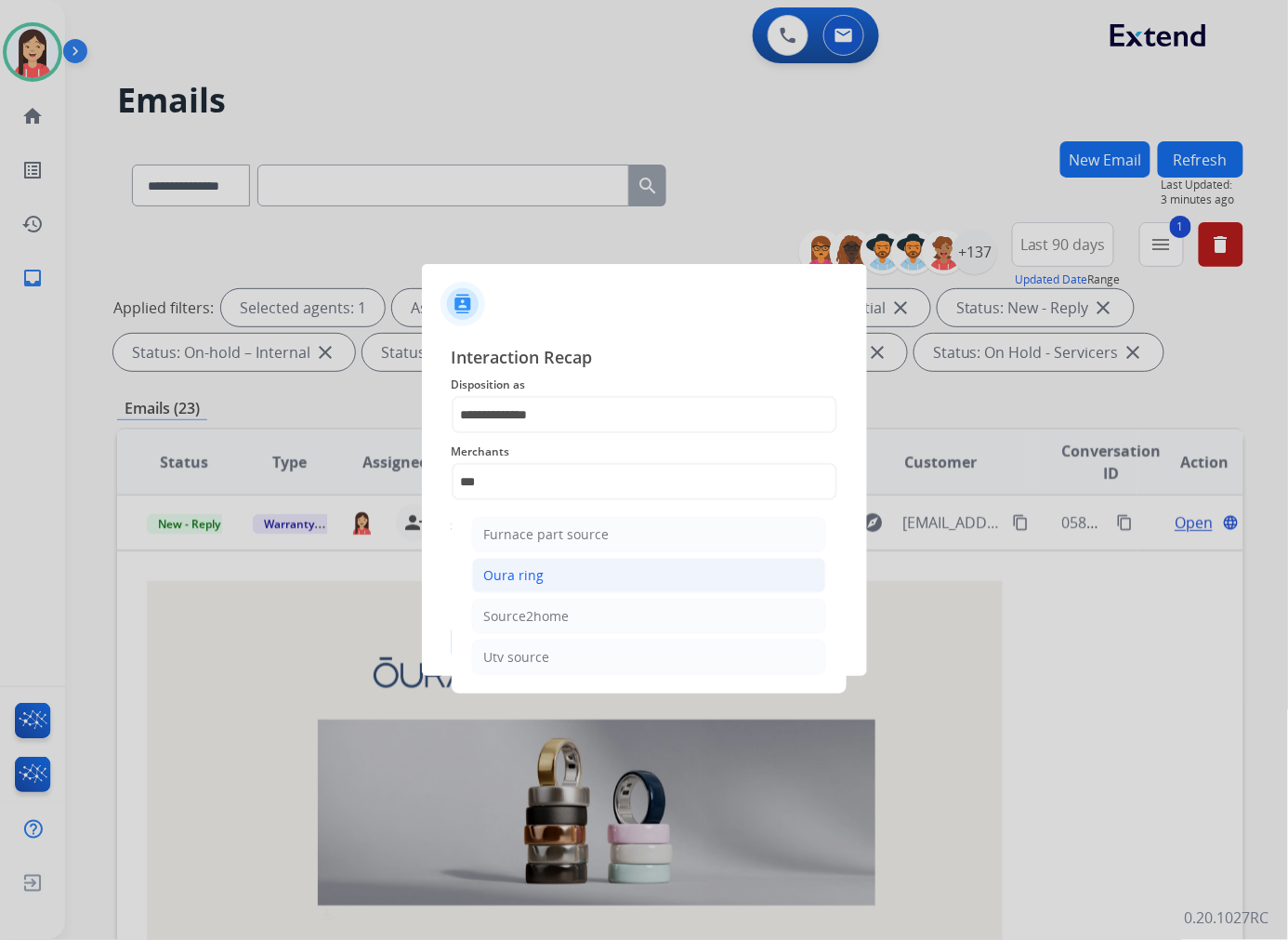
click at [517, 570] on div "Oura ring" at bounding box center [513, 575] width 60 height 19
type input "*********"
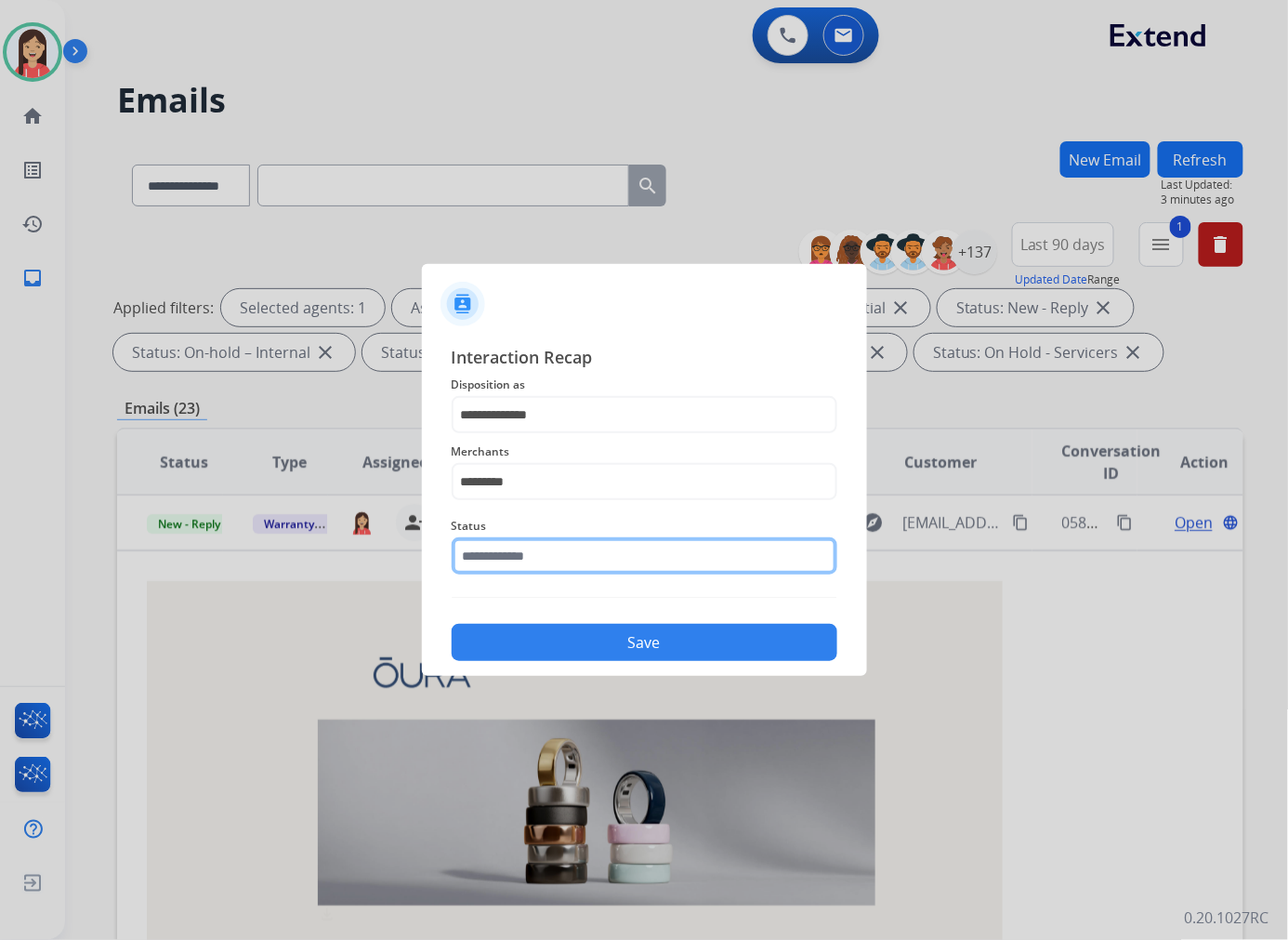
click at [518, 570] on input "text" at bounding box center [644, 555] width 386 height 37
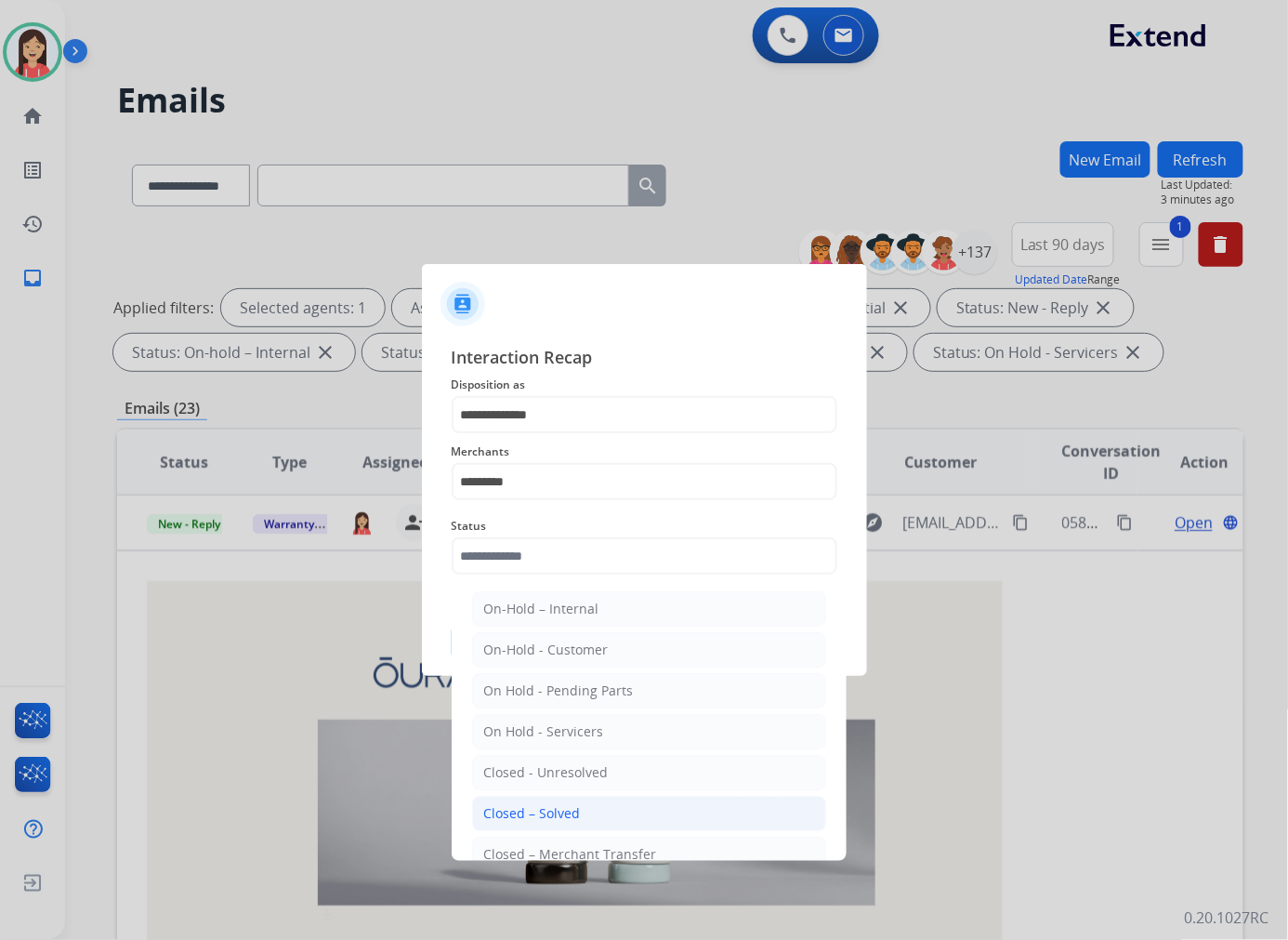
click at [513, 818] on div "Closed – Solved" at bounding box center [531, 813] width 96 height 19
type input "**********"
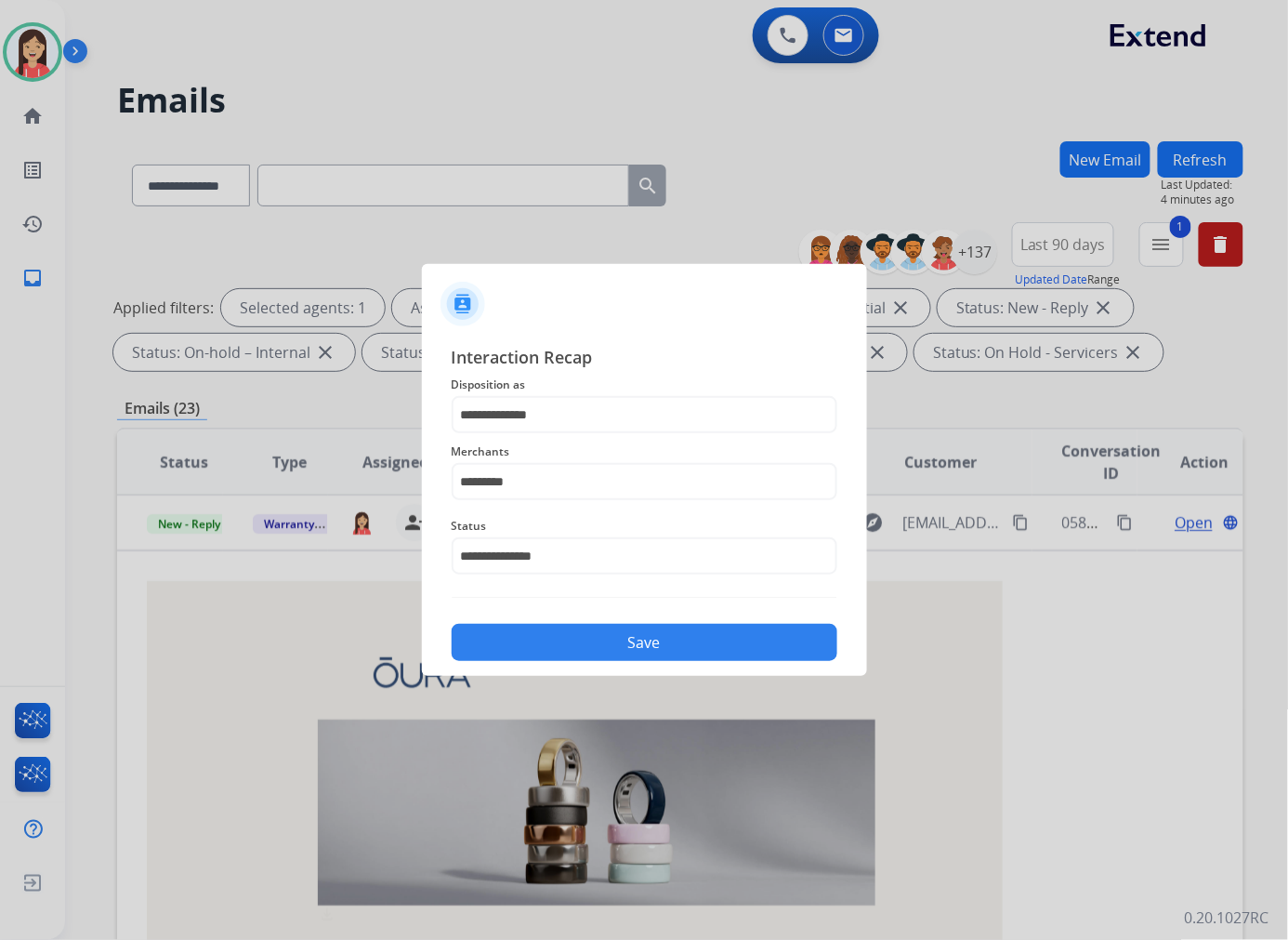
click at [643, 644] on button "Save" at bounding box center [644, 642] width 386 height 37
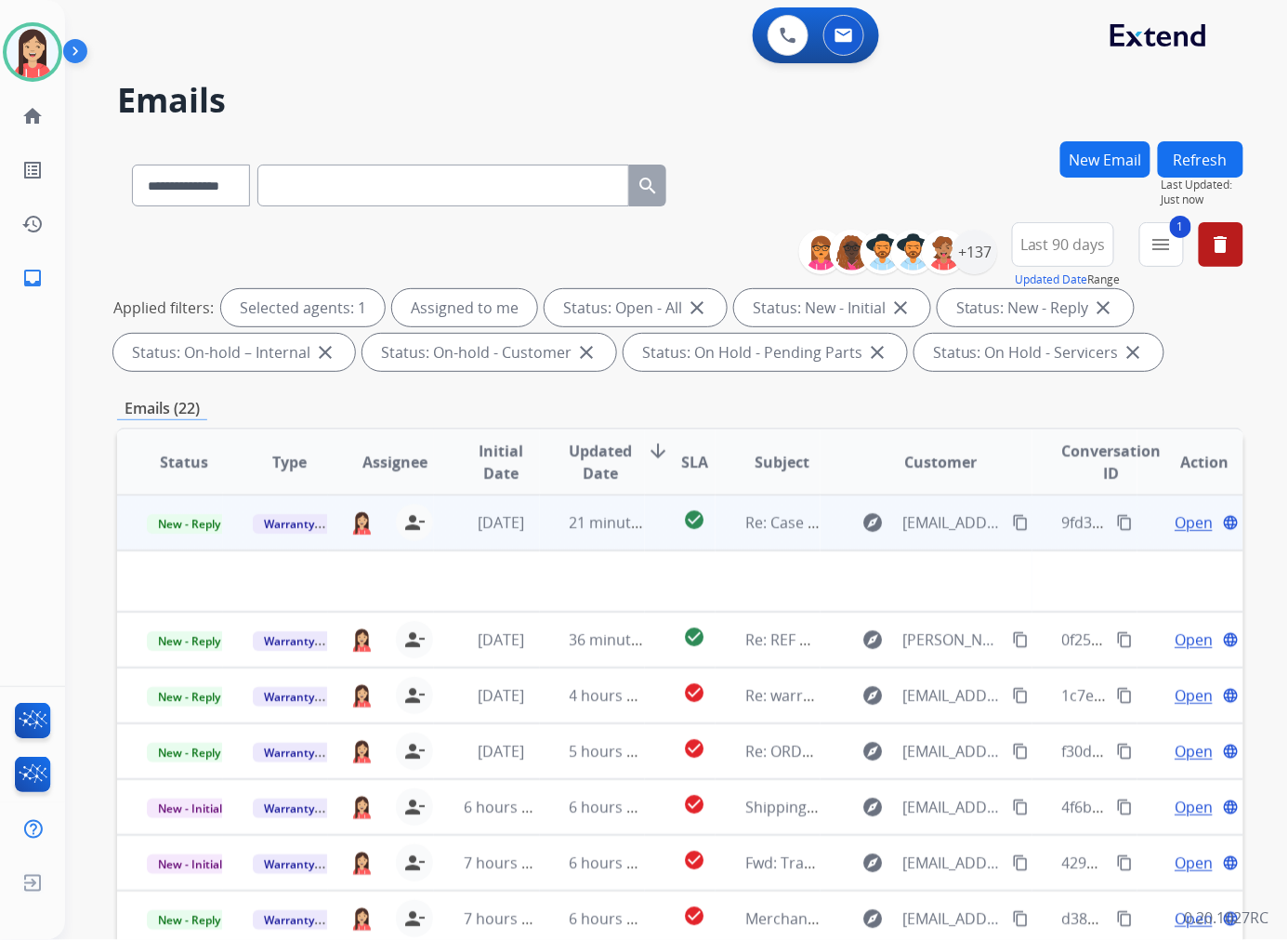
click at [545, 540] on td "21 minutes ago" at bounding box center [592, 522] width 106 height 56
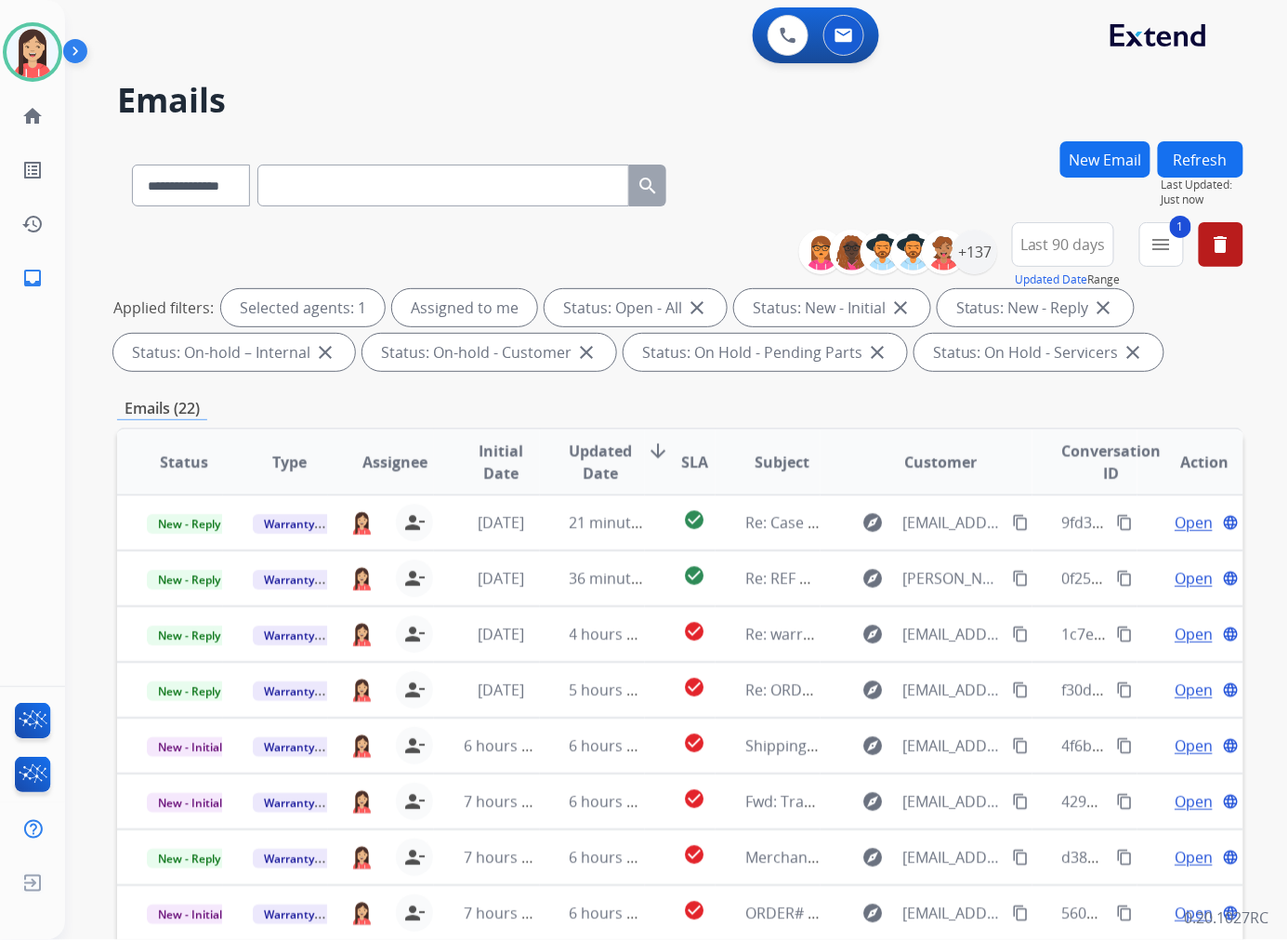
click at [599, 463] on span "Updated Date" at bounding box center [601, 462] width 63 height 45
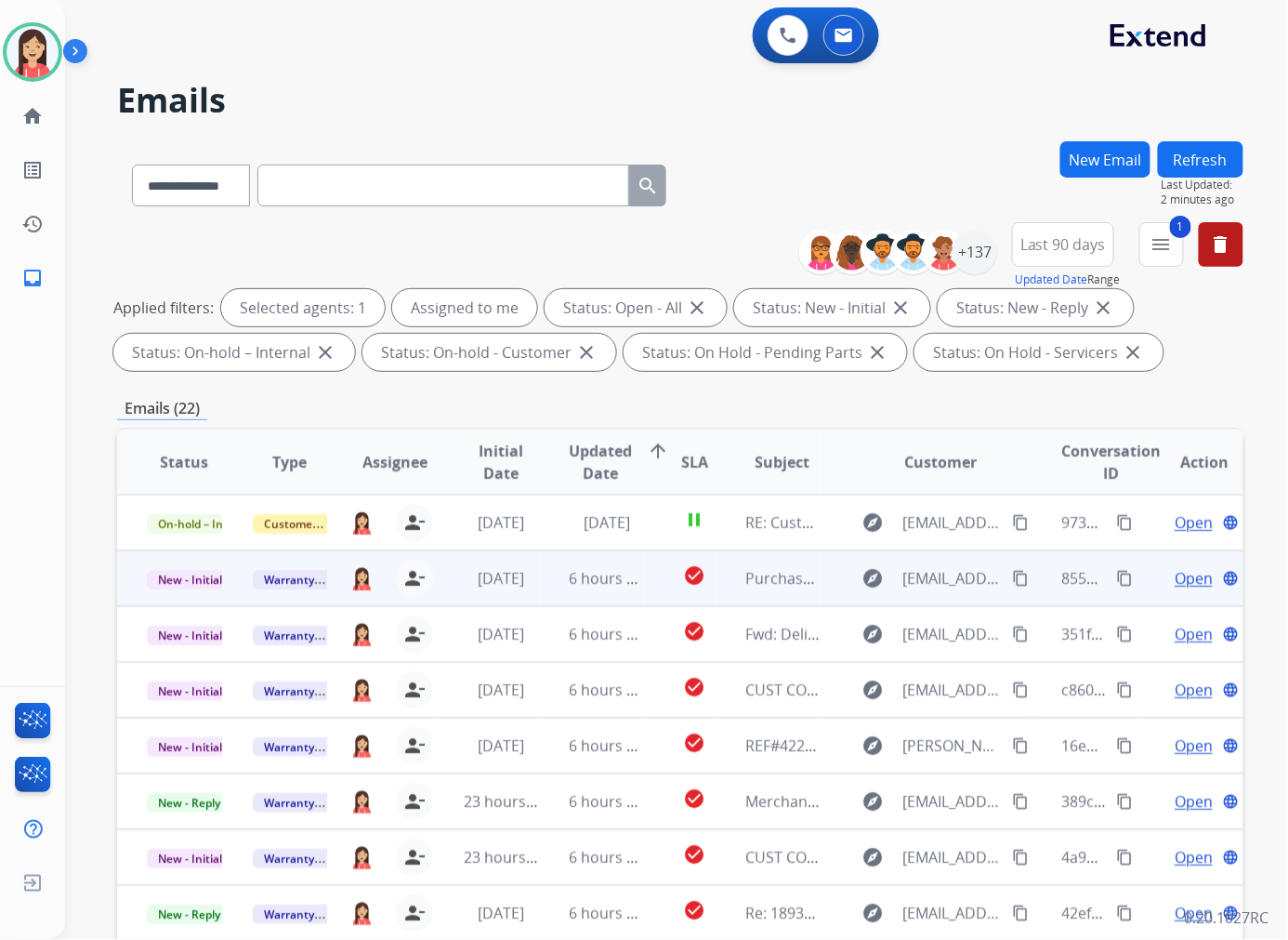
click at [542, 590] on td "6 hours ago" at bounding box center [592, 578] width 106 height 56
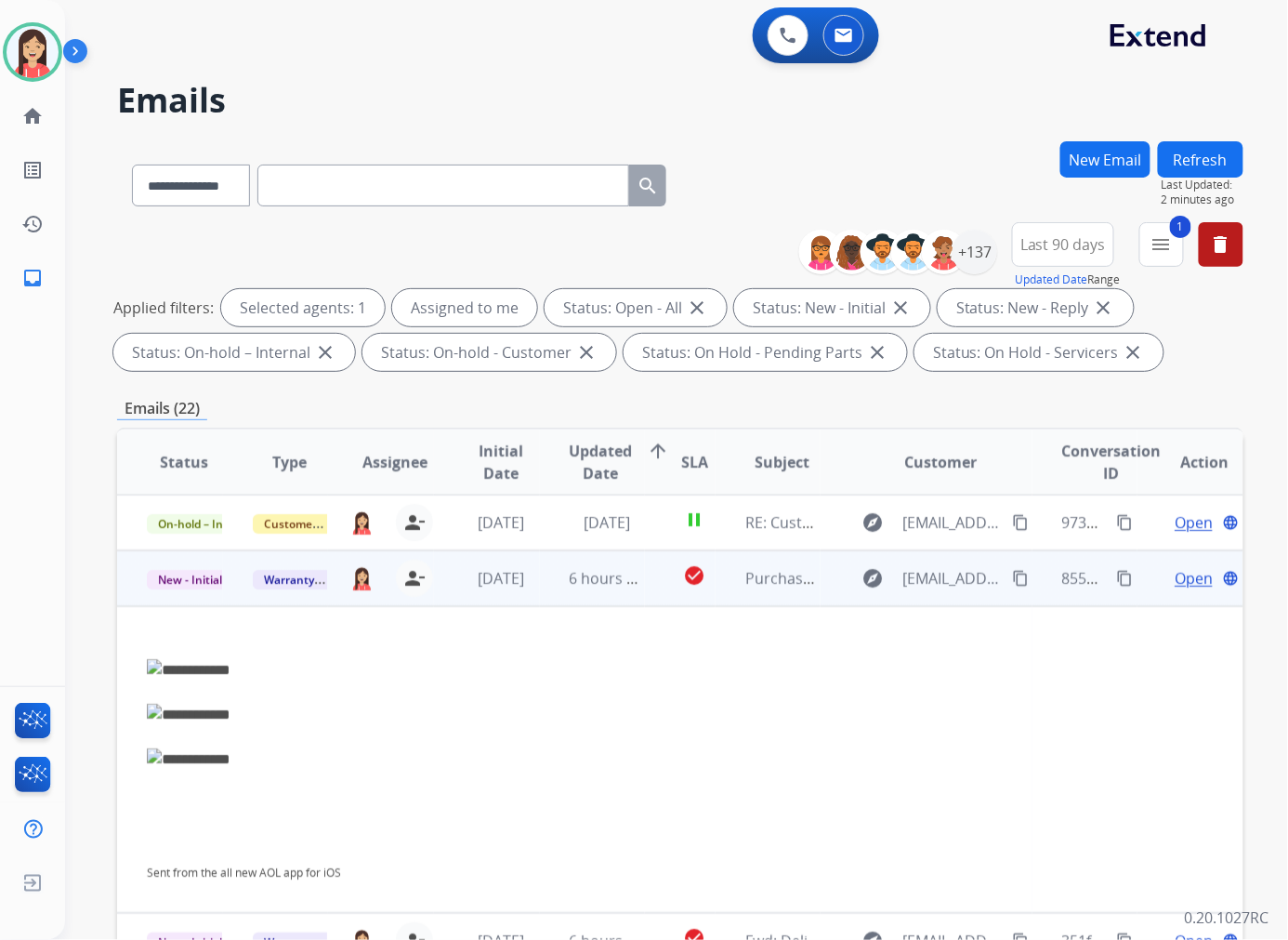
scroll to position [56, 0]
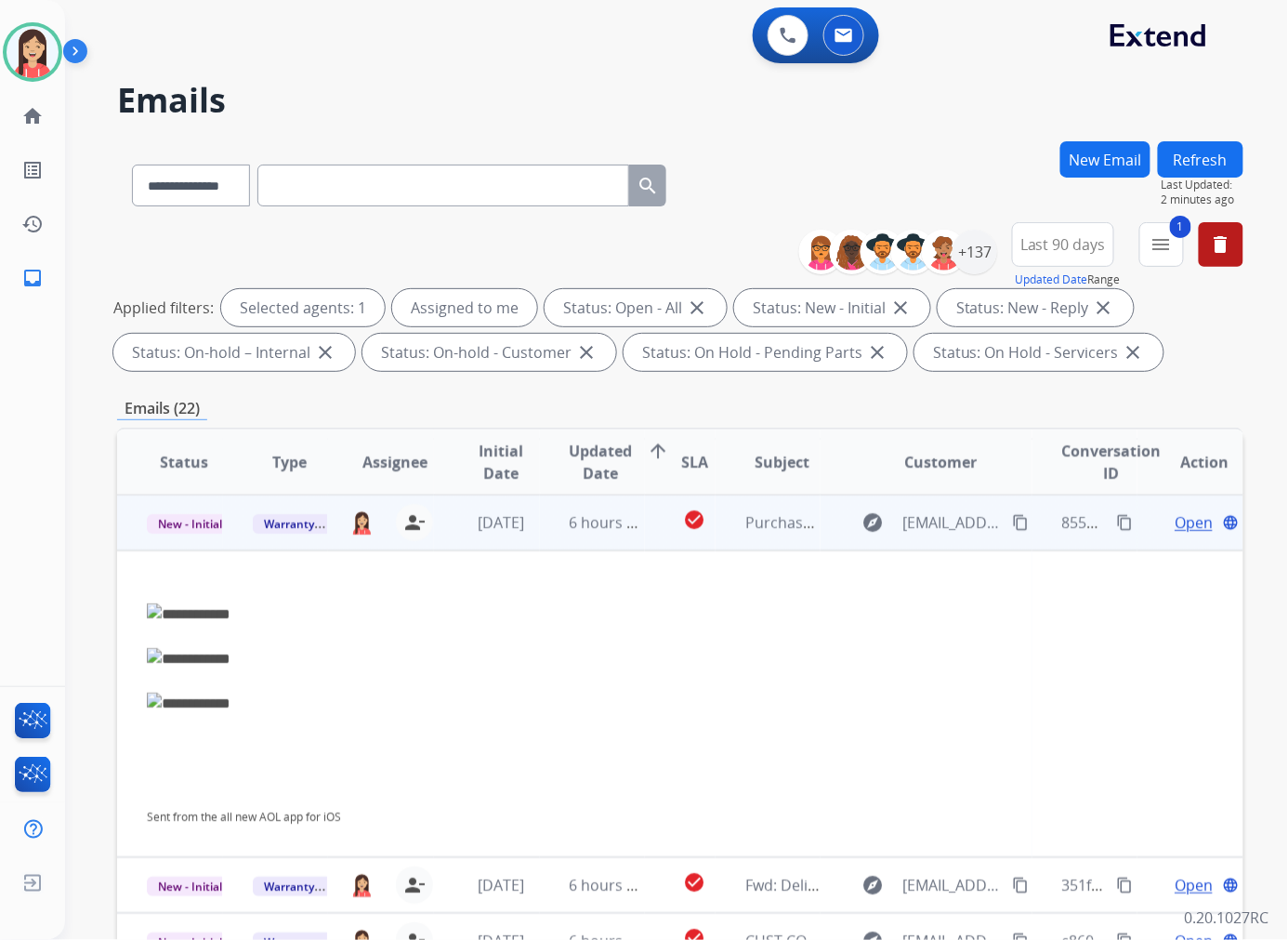
click at [1174, 519] on span "Open" at bounding box center [1193, 522] width 38 height 22
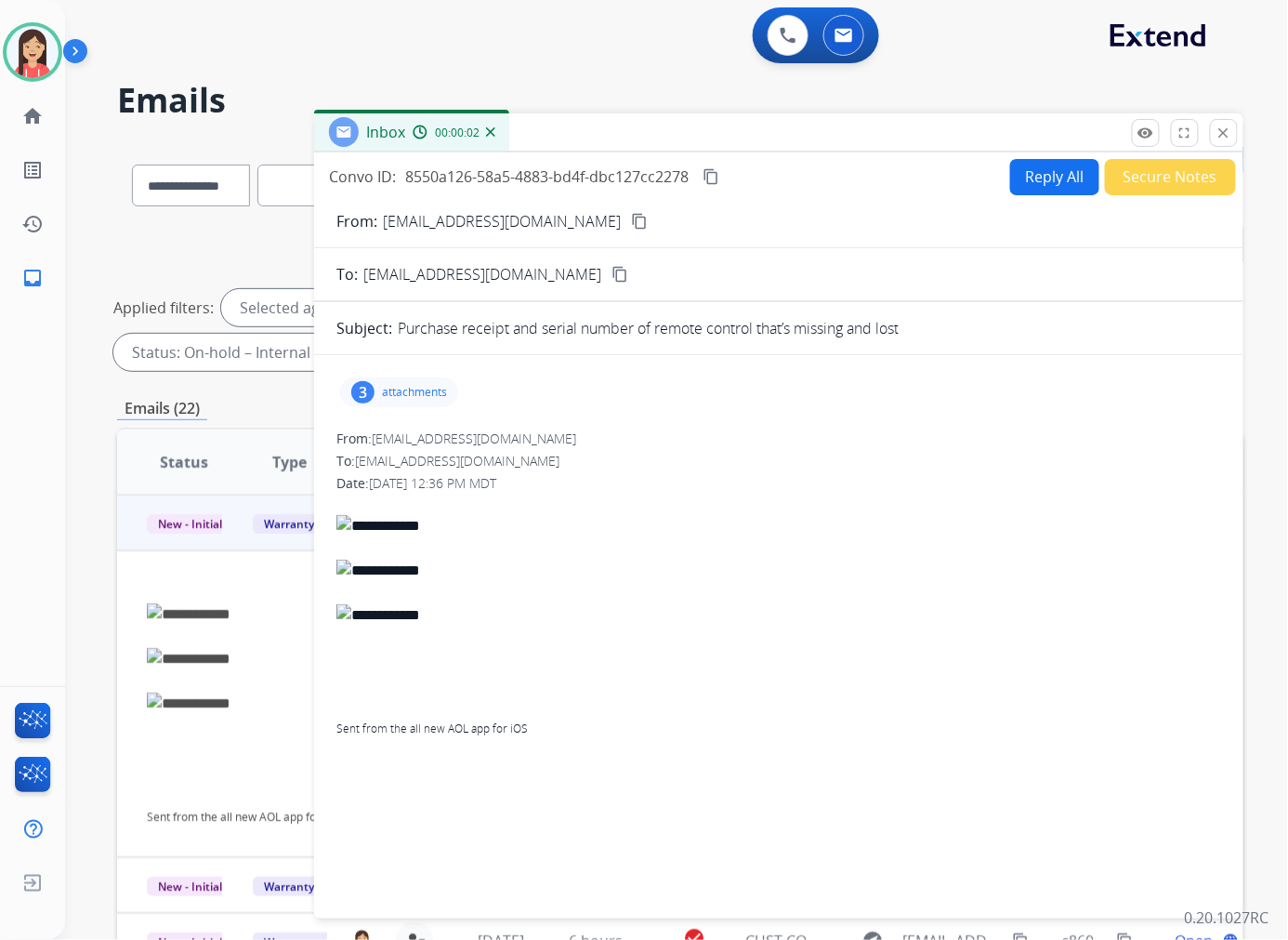
click at [401, 392] on p "attachments" at bounding box center [414, 392] width 65 height 15
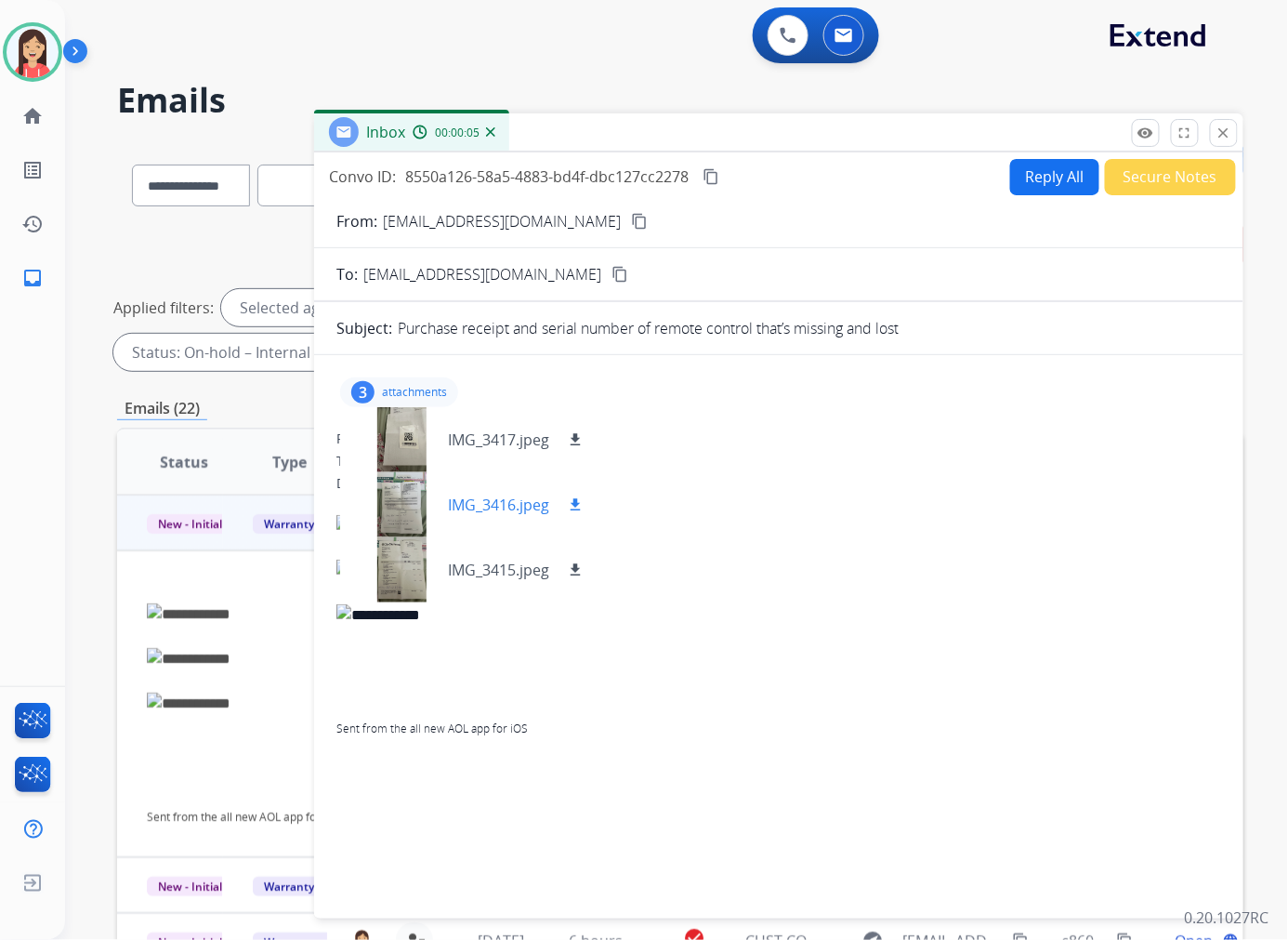
click at [581, 509] on mat-icon "download" at bounding box center [575, 505] width 17 height 17
click at [483, 223] on p "[EMAIL_ADDRESS][DOMAIN_NAME]" at bounding box center [502, 221] width 238 height 22
copy p "From:"
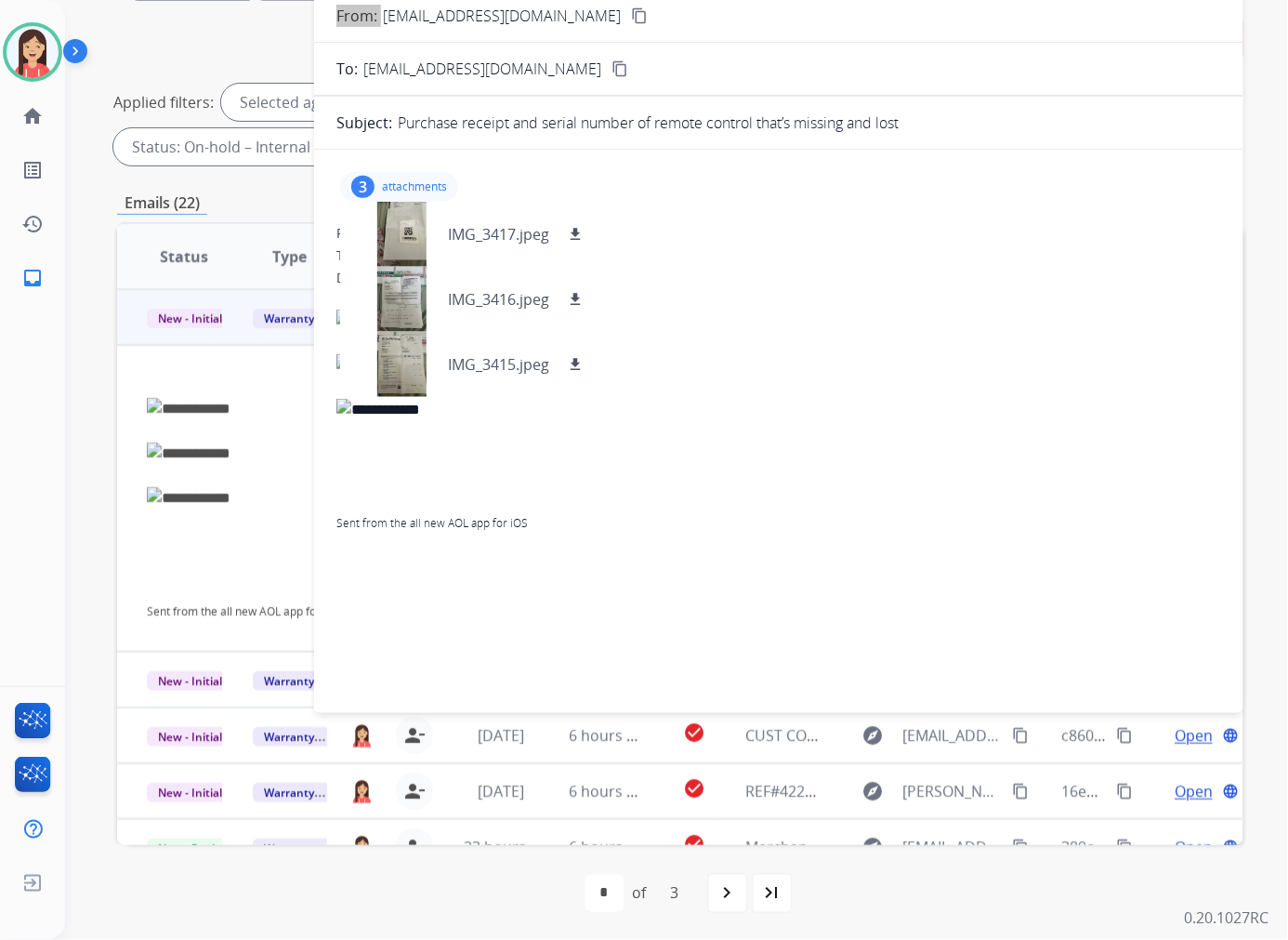
scroll to position [208, 0]
click at [569, 360] on mat-icon "download" at bounding box center [575, 363] width 17 height 17
click at [615, 497] on span "Sent from the all new AOL app for iOS" at bounding box center [778, 409] width 884 height 246
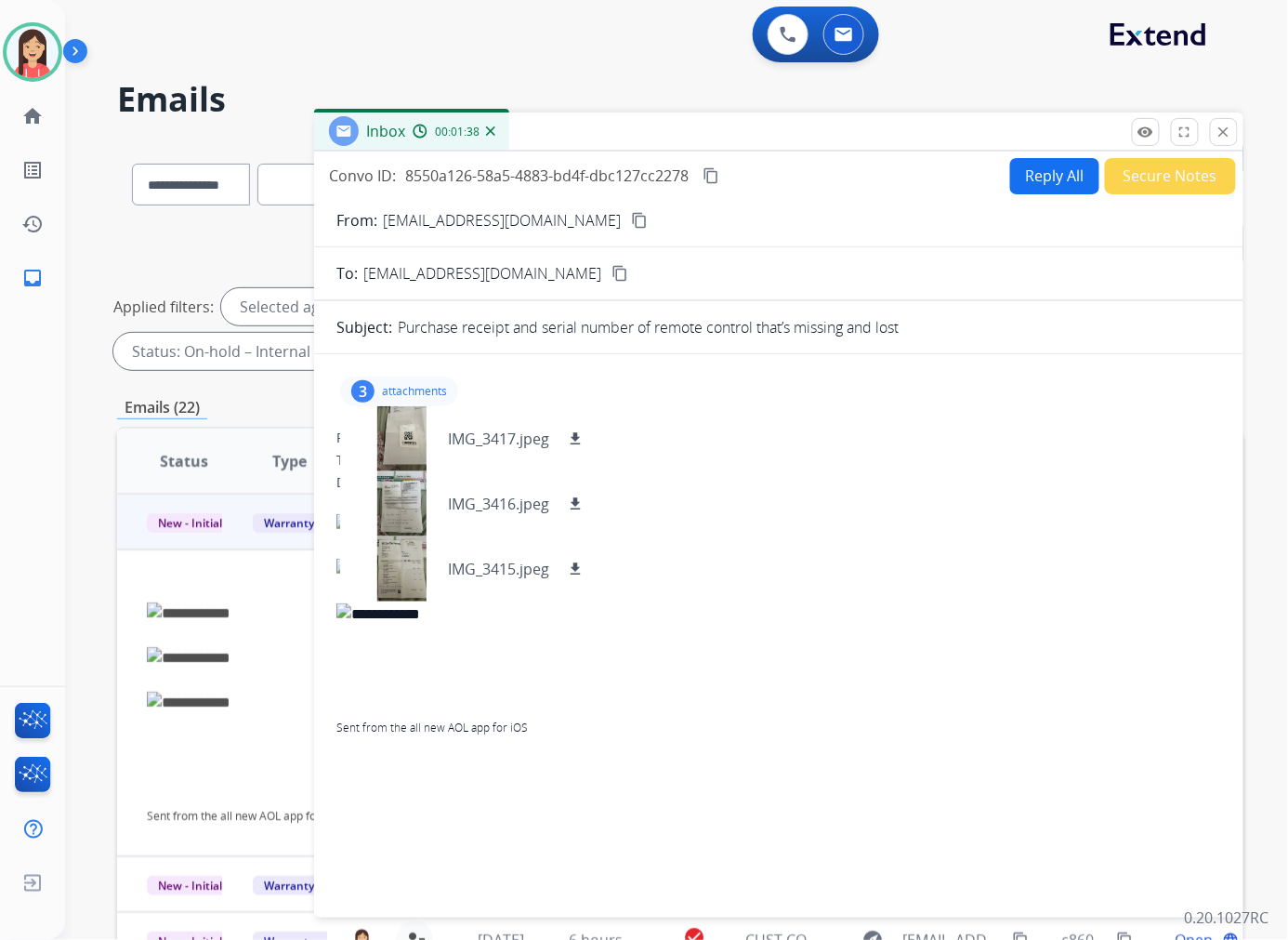
scroll to position [0, 0]
click at [1010, 190] on button "Reply All" at bounding box center [1055, 177] width 89 height 36
select select "**********"
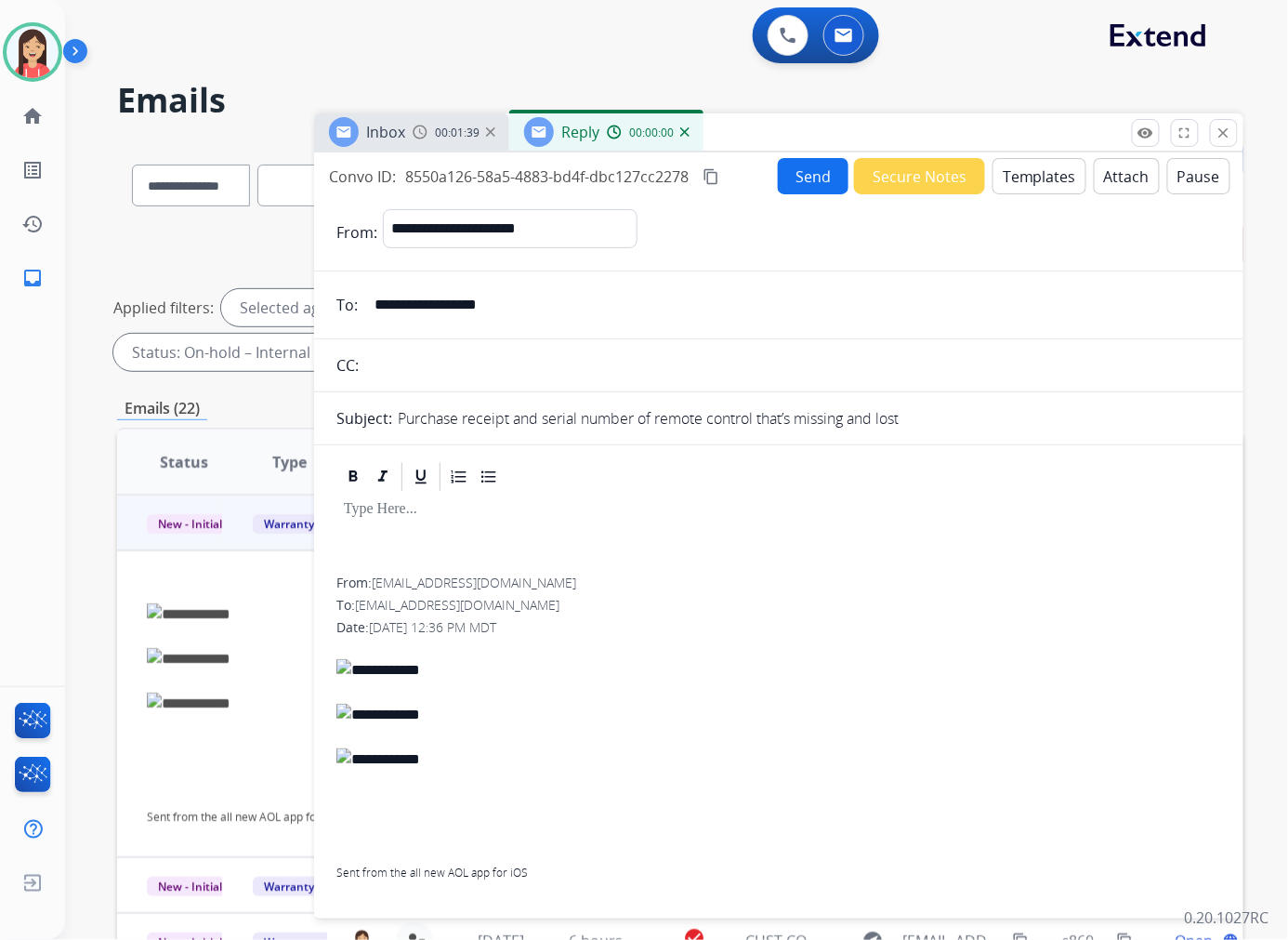
click at [1046, 183] on button "Templates" at bounding box center [1039, 176] width 94 height 36
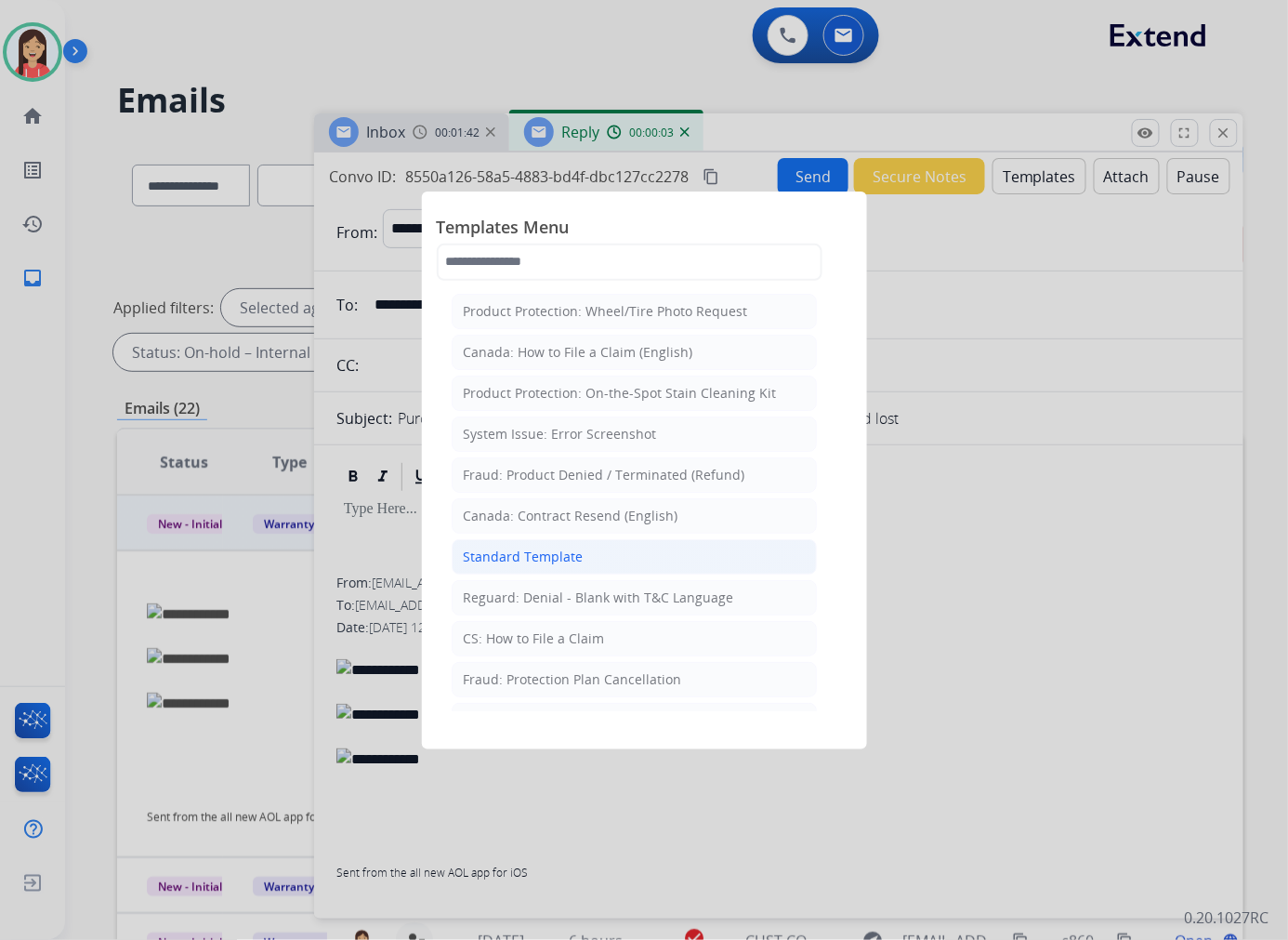
click at [553, 556] on div "Standard Template" at bounding box center [524, 557] width 120 height 19
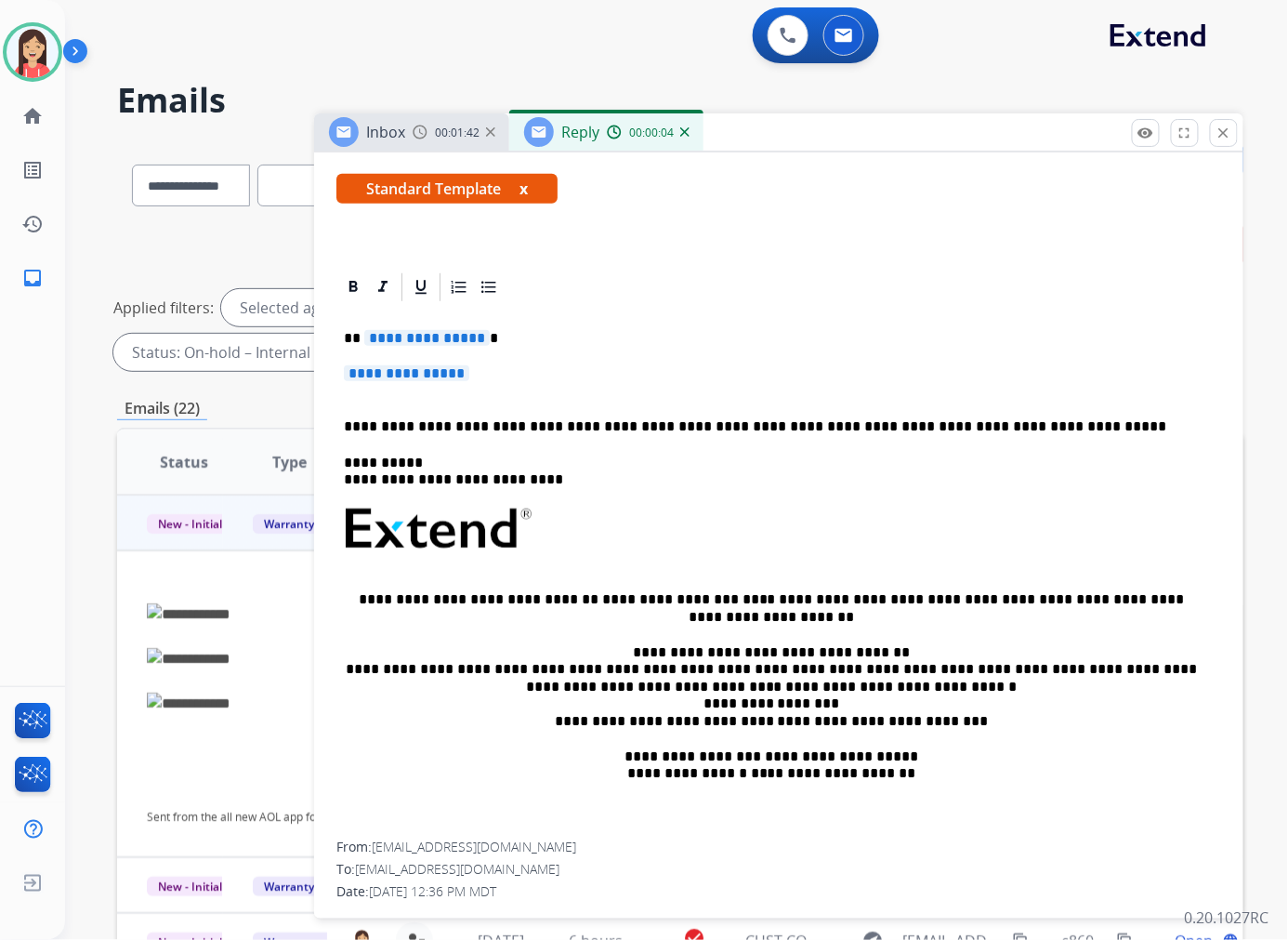
scroll to position [310, 0]
drag, startPoint x: 366, startPoint y: 335, endPoint x: 840, endPoint y: 377, distance: 475.9
click at [840, 377] on div "**********" at bounding box center [778, 571] width 884 height 538
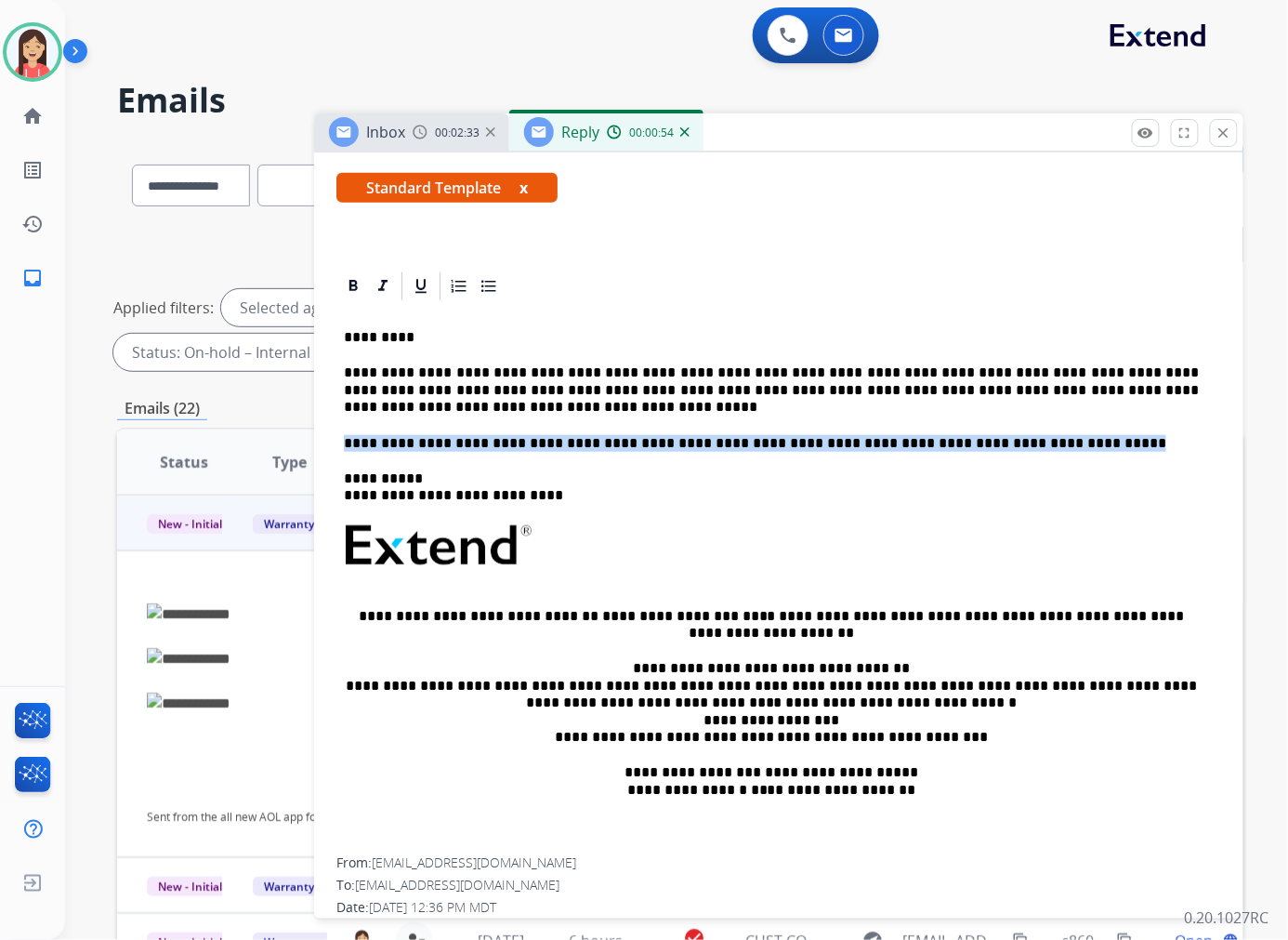
drag, startPoint x: 344, startPoint y: 437, endPoint x: 1034, endPoint y: 439, distance: 690.0
click at [1034, 439] on p "**********" at bounding box center [771, 444] width 855 height 17
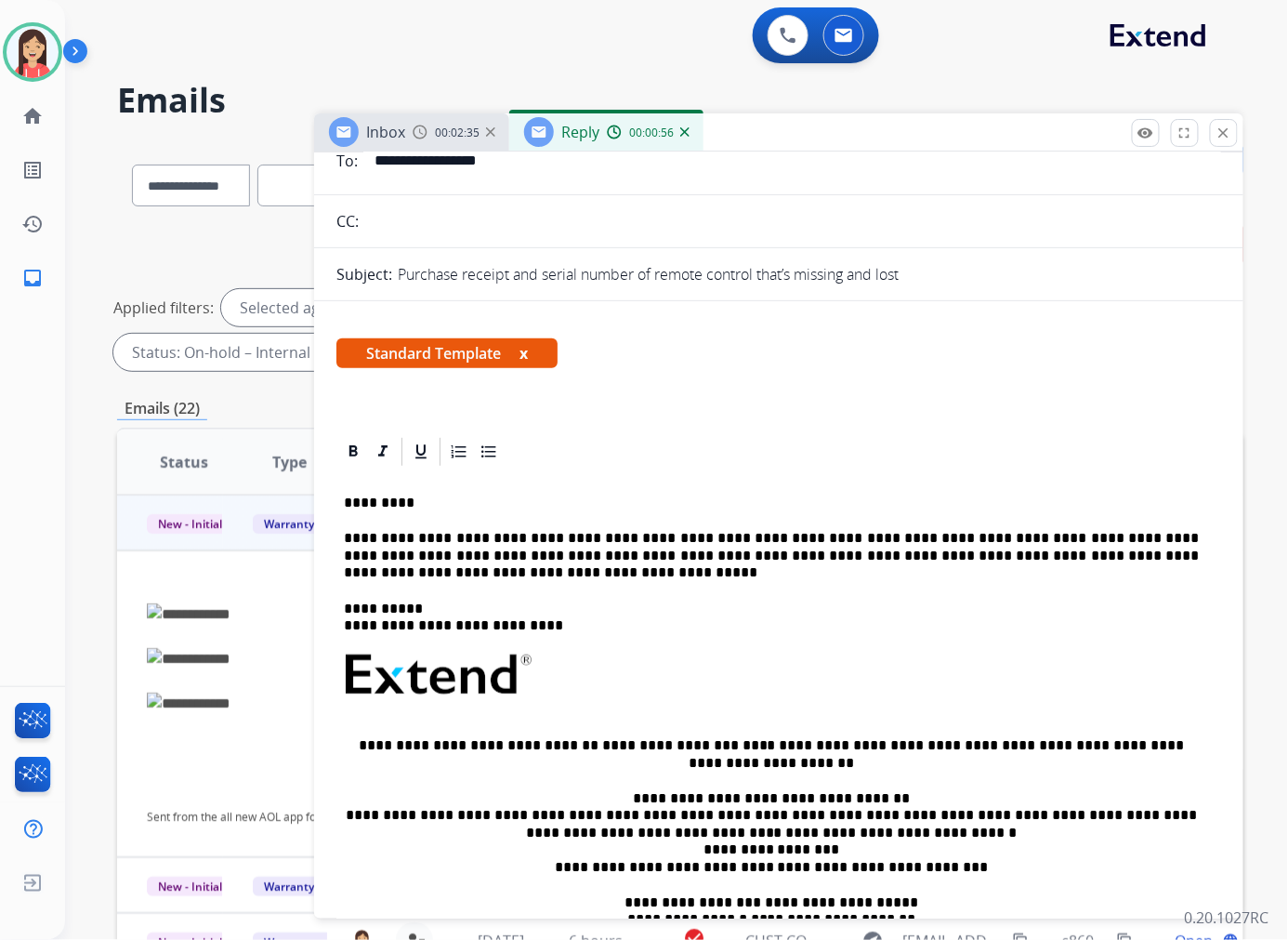
scroll to position [0, 0]
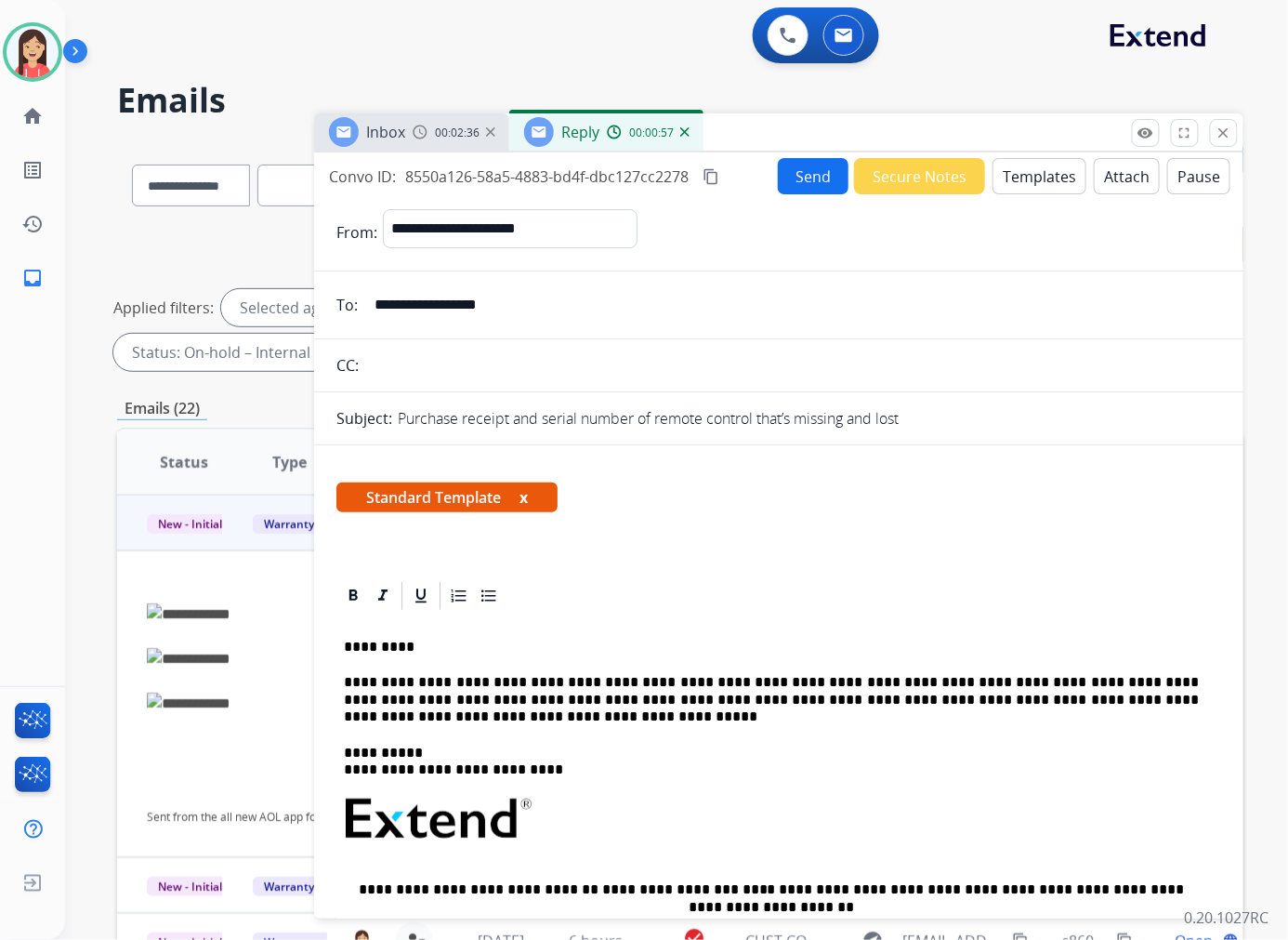
click at [778, 173] on button "Send" at bounding box center [813, 176] width 70 height 36
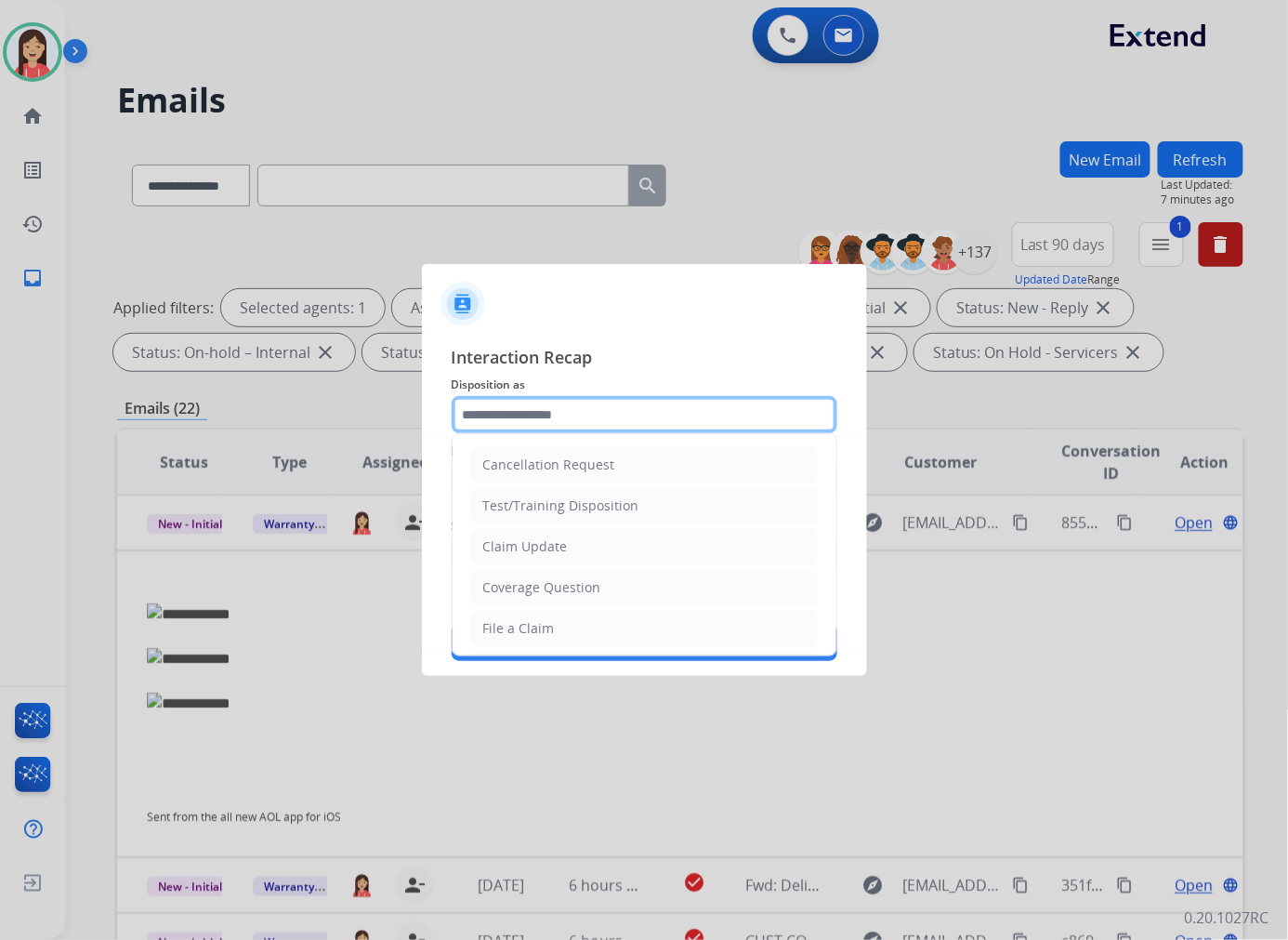
click at [645, 420] on input "text" at bounding box center [644, 414] width 386 height 37
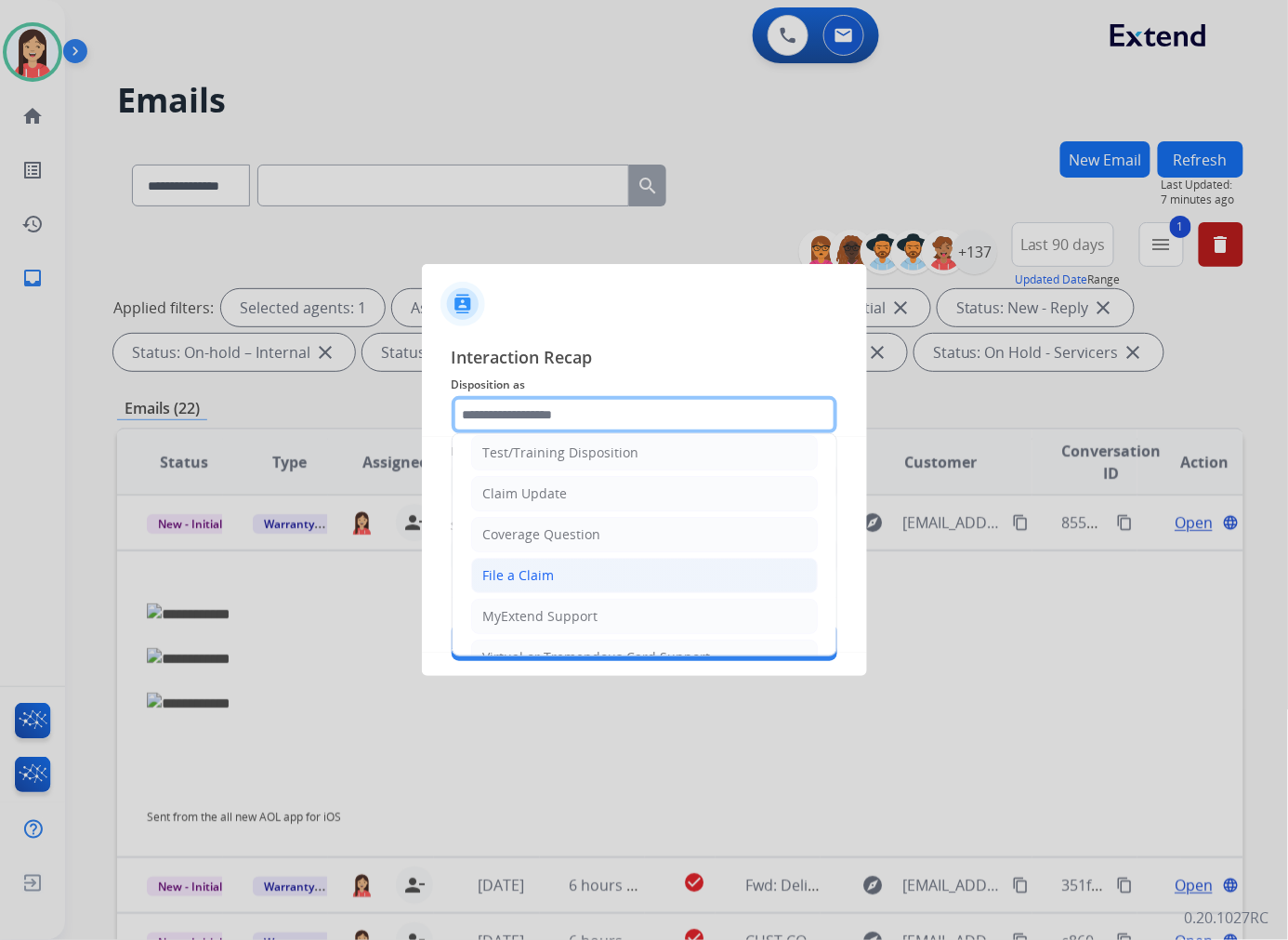
scroll to position [207, 0]
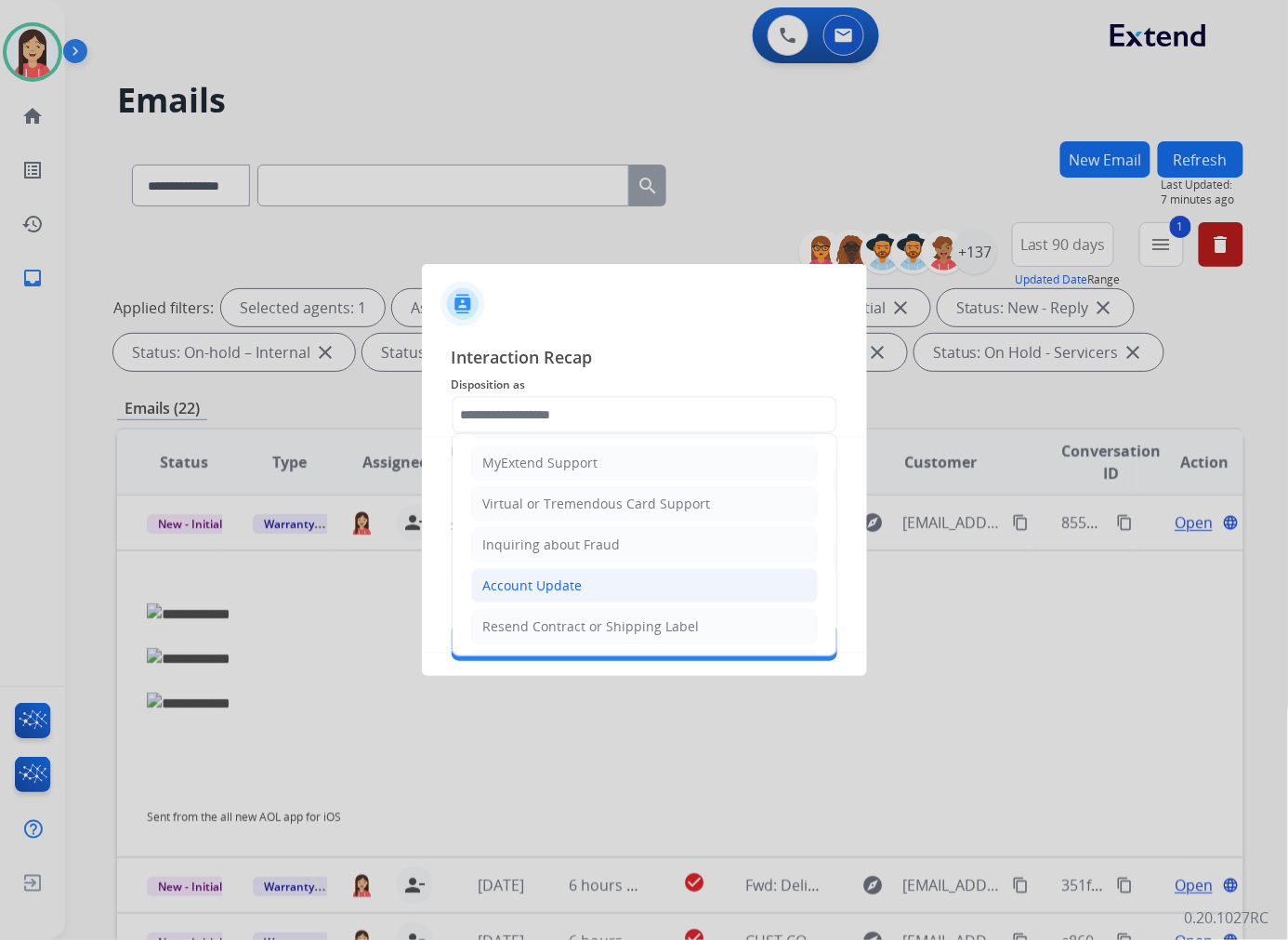
click at [556, 587] on div "Account Update" at bounding box center [532, 586] width 99 height 19
type input "**********"
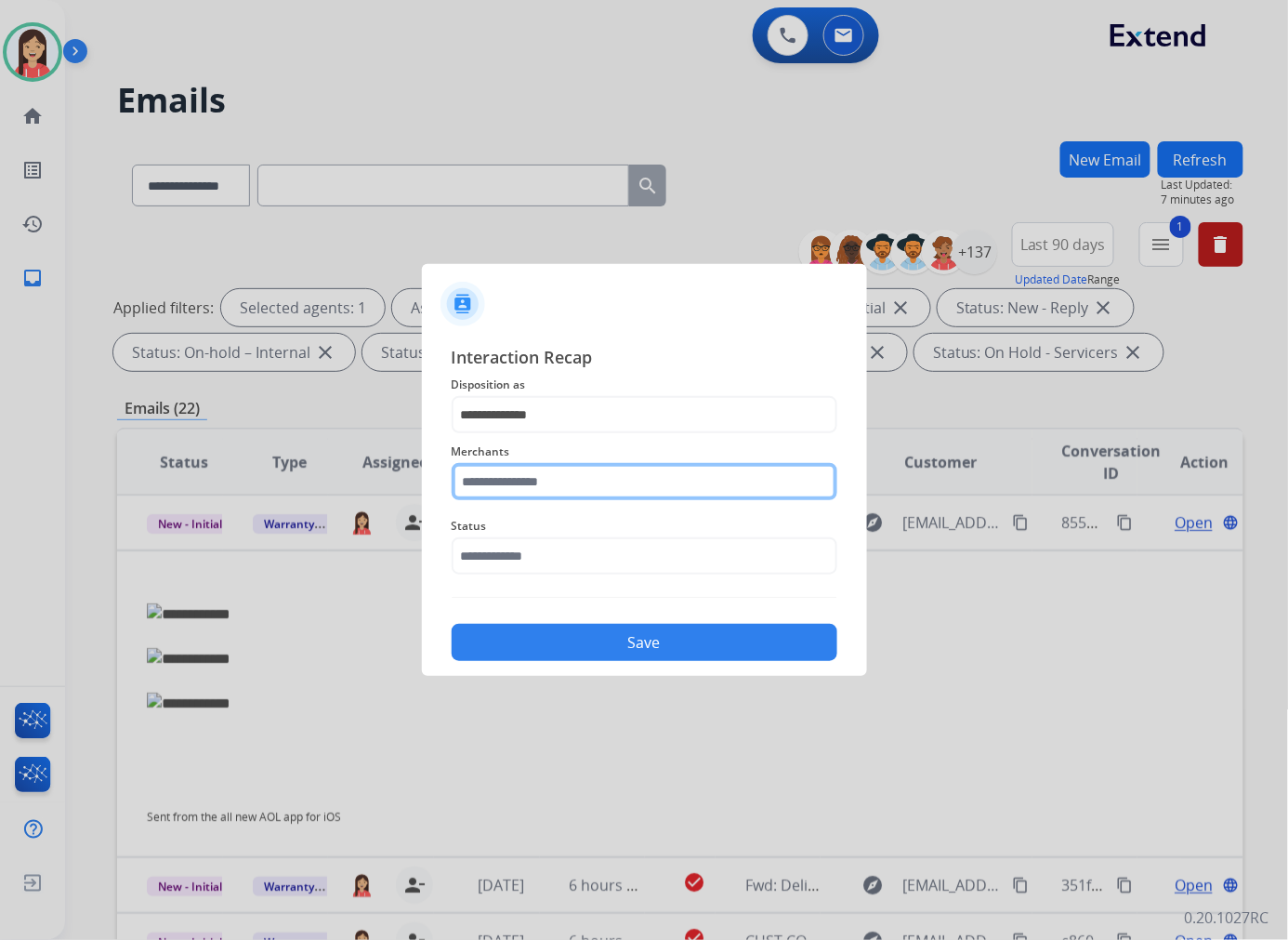
click at [563, 496] on input "text" at bounding box center [644, 481] width 386 height 37
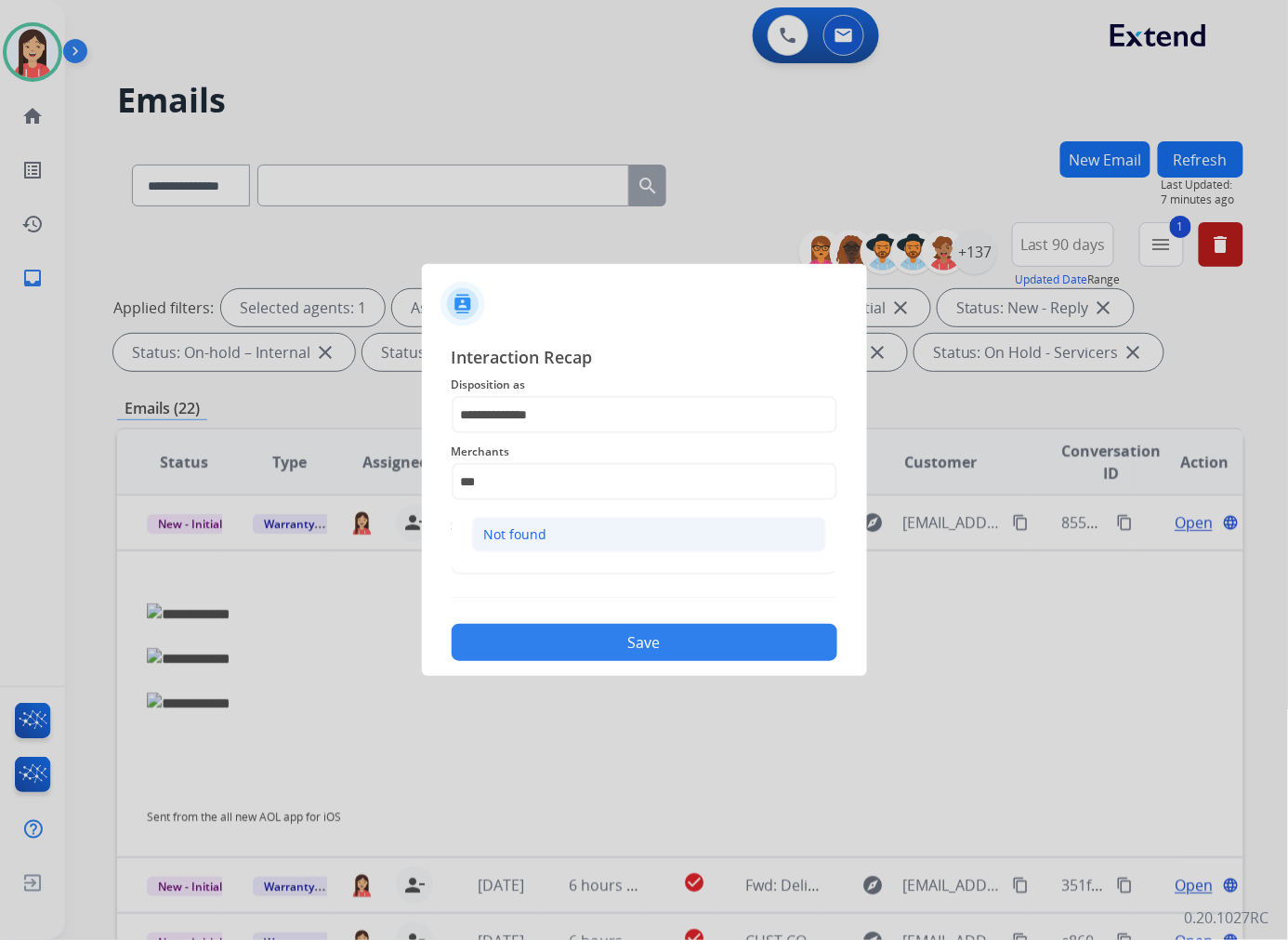
click at [565, 531] on li "Not found" at bounding box center [649, 534] width 354 height 35
type input "*********"
click at [561, 535] on span "Status" at bounding box center [644, 526] width 386 height 22
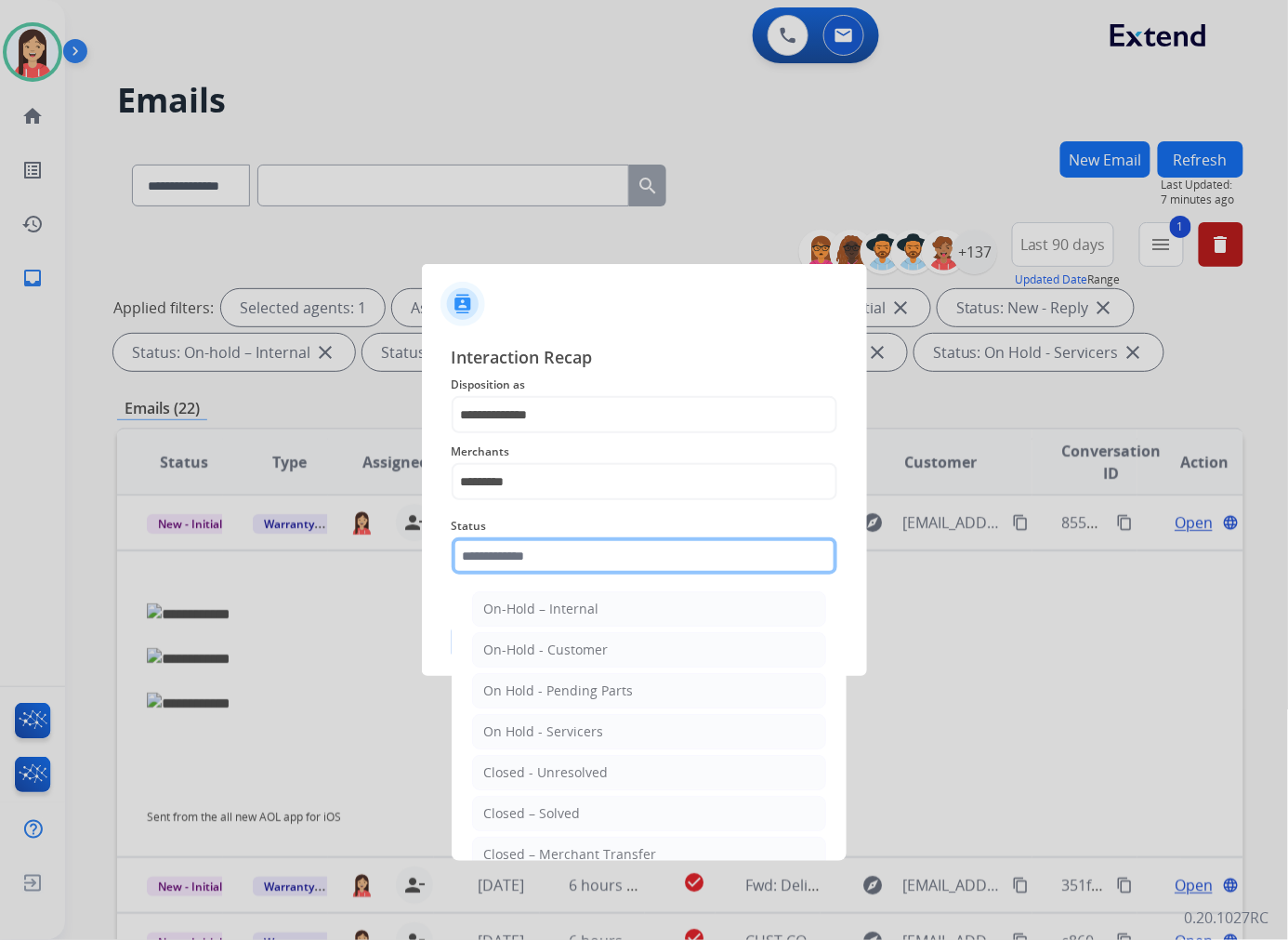
click at [565, 559] on input "text" at bounding box center [644, 555] width 386 height 37
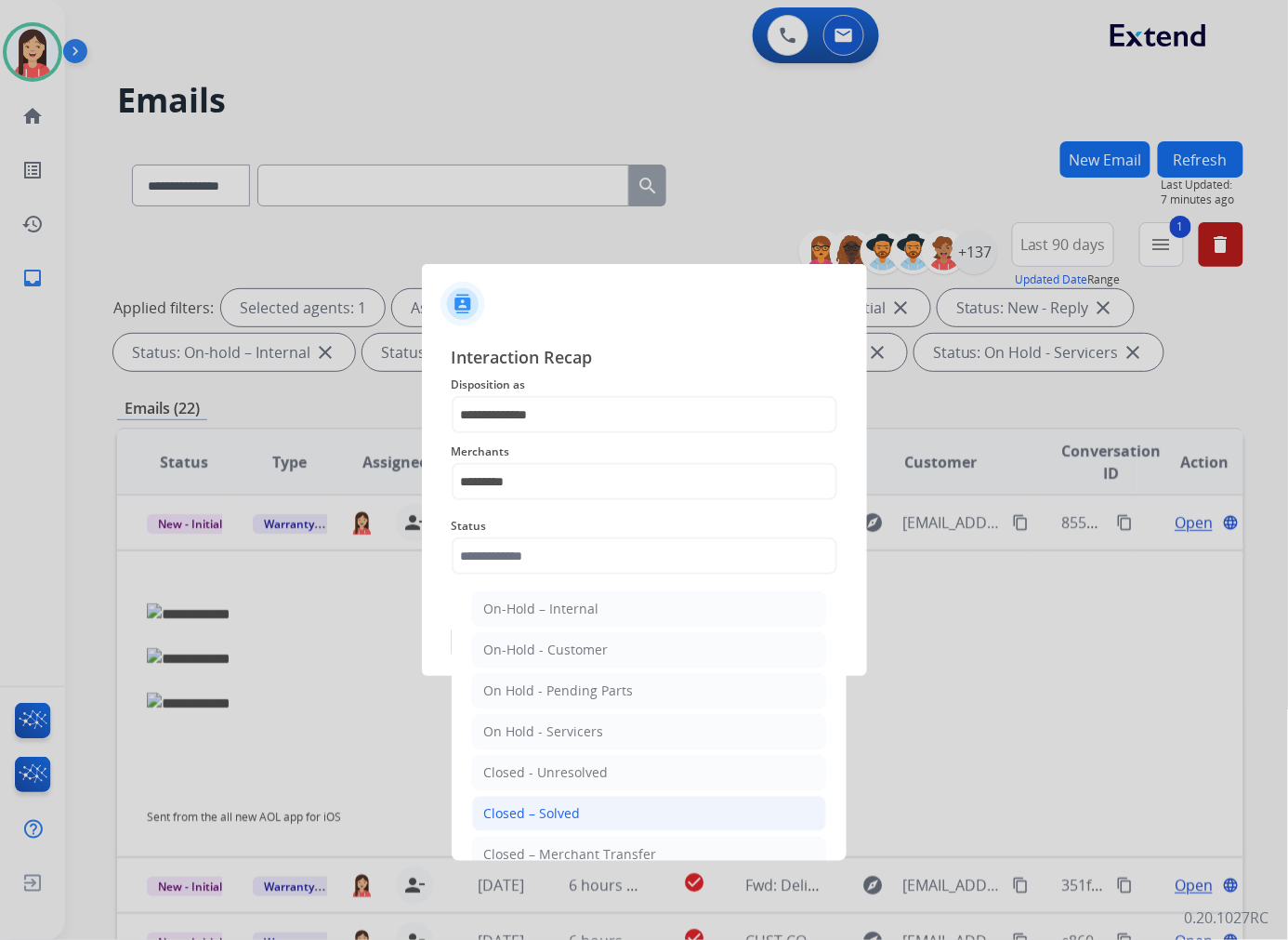
click at [553, 806] on div "Closed – Solved" at bounding box center [531, 813] width 96 height 19
type input "**********"
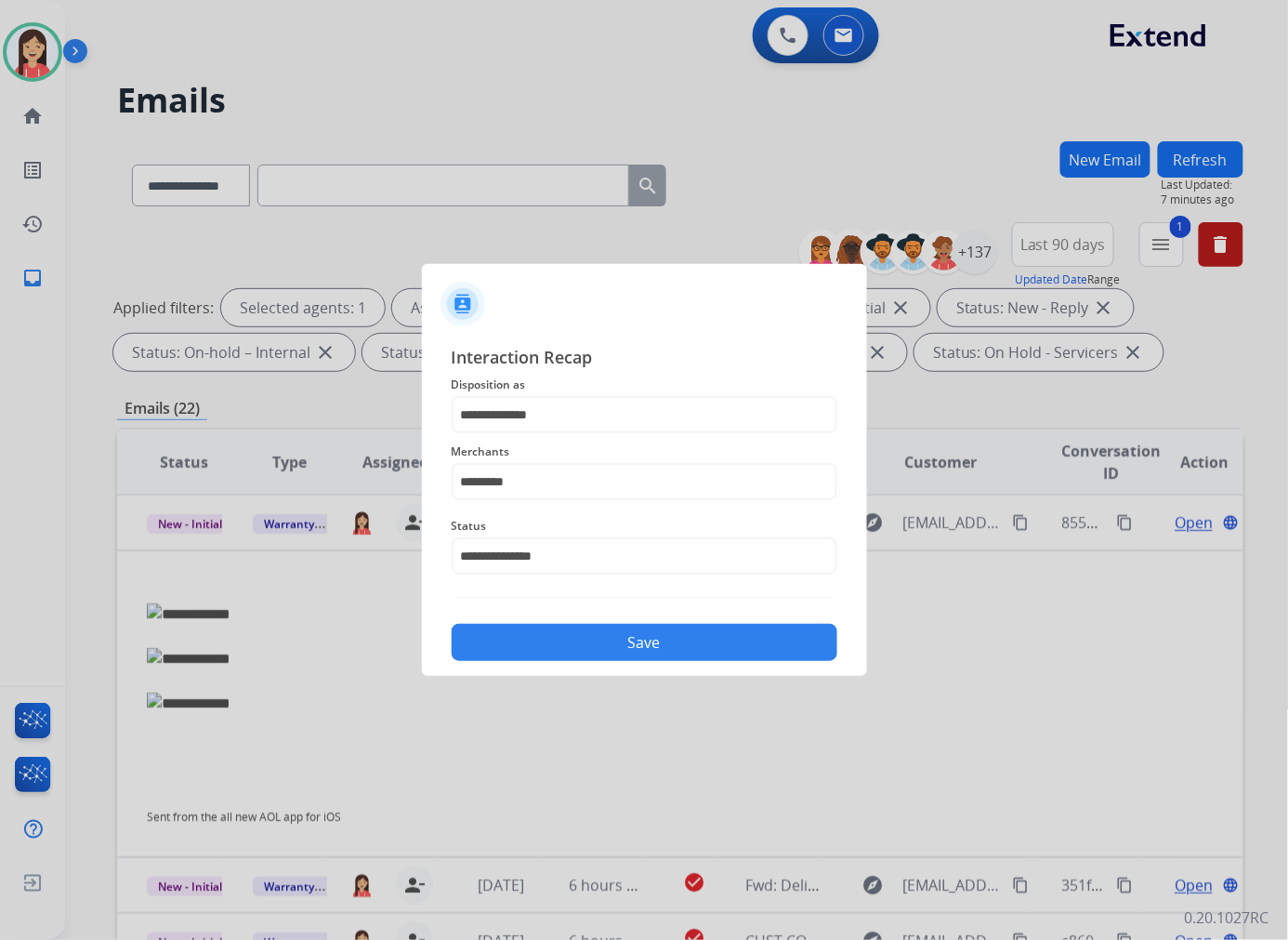
click at [610, 636] on button "Save" at bounding box center [644, 642] width 386 height 37
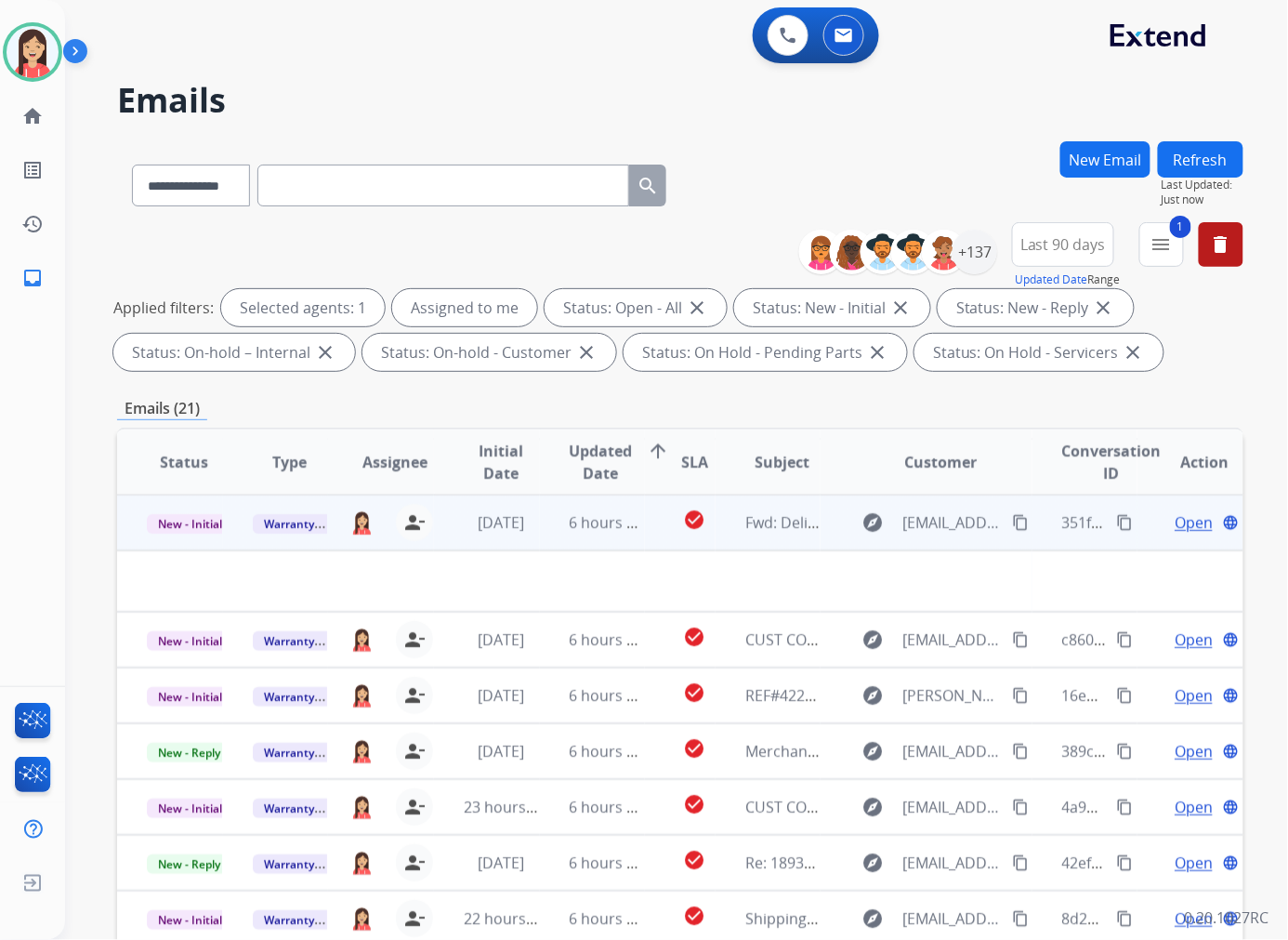
scroll to position [0, 0]
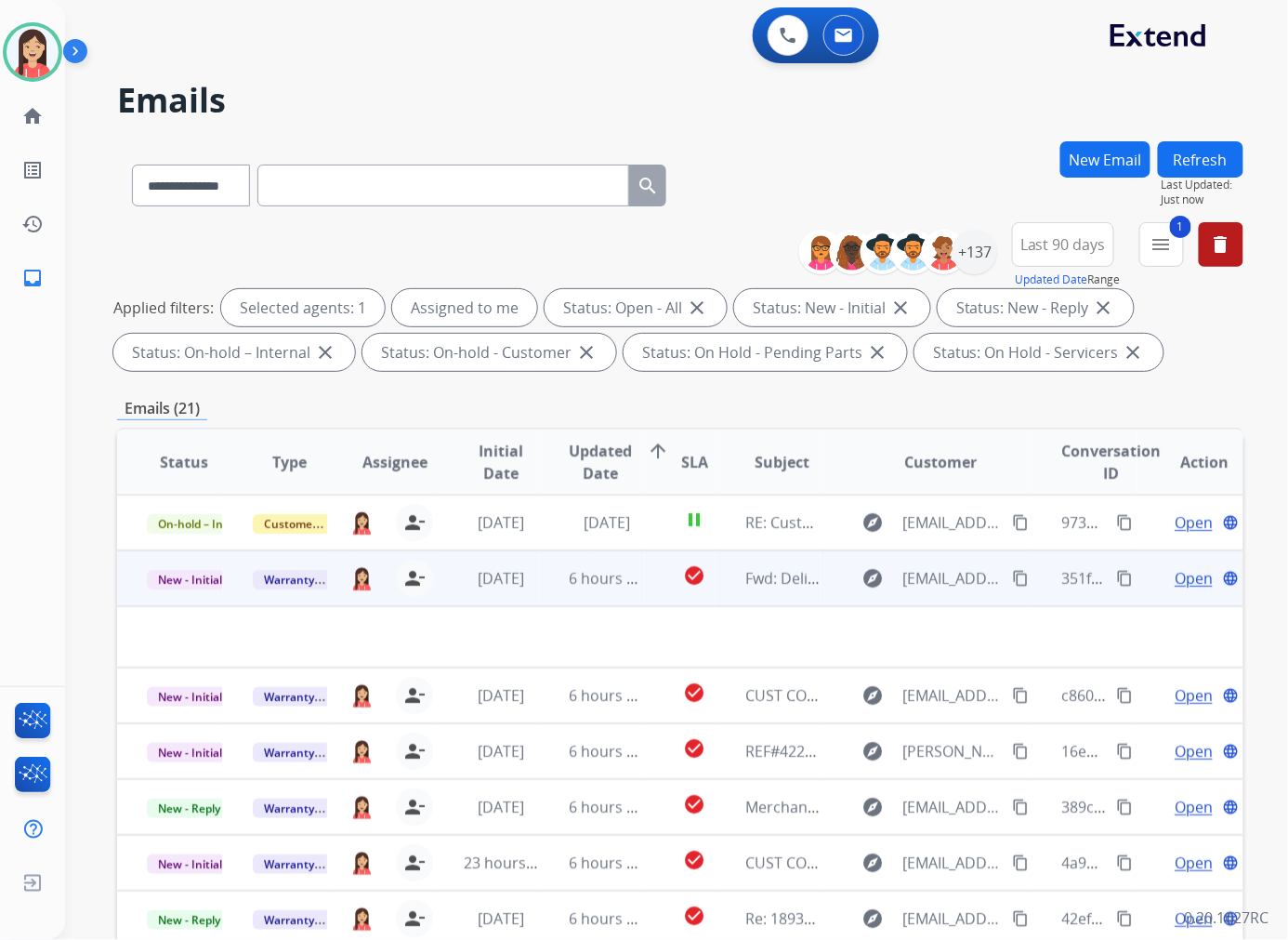
click at [548, 587] on td "6 hours ago" at bounding box center [592, 578] width 106 height 56
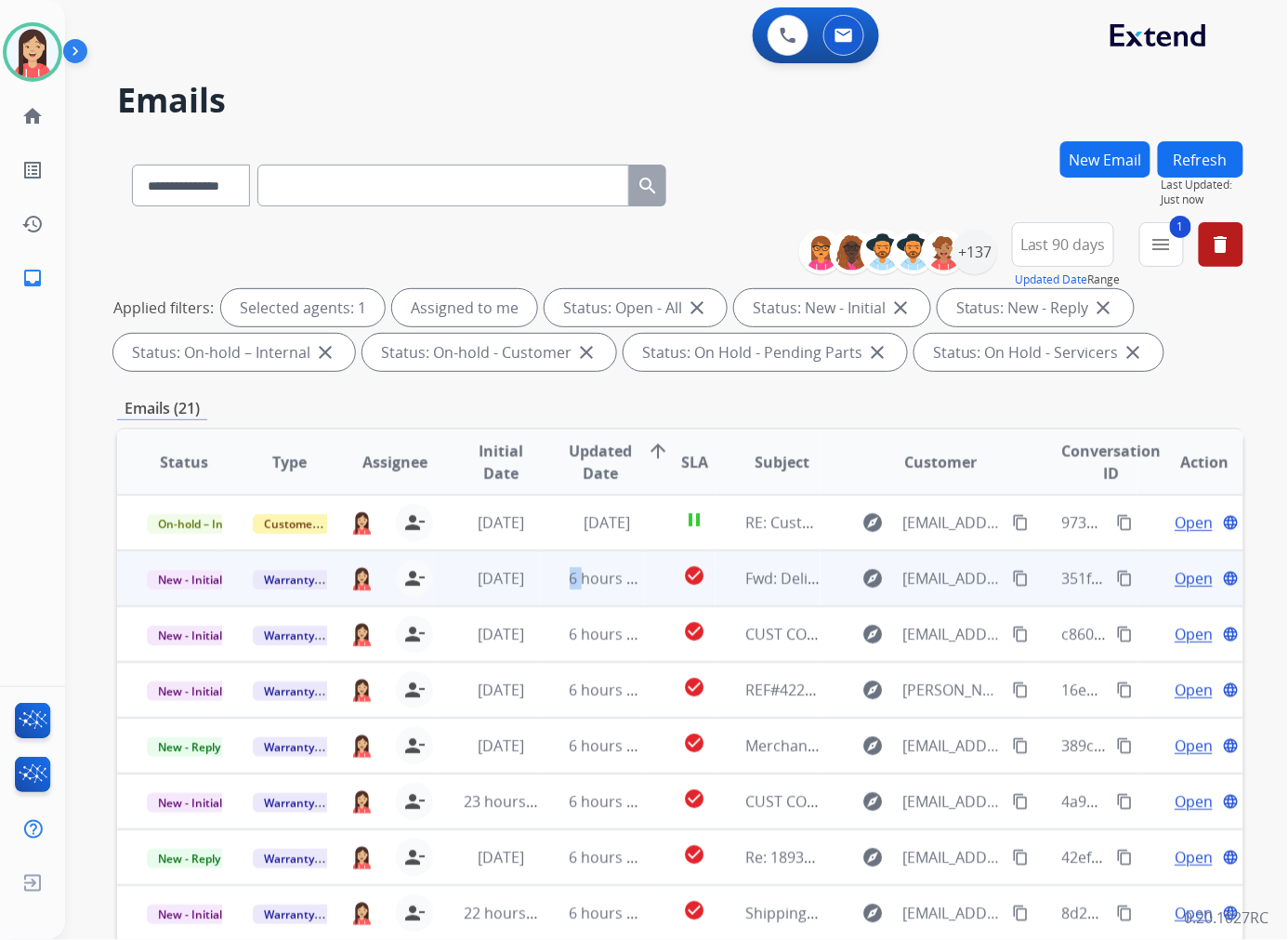
click at [548, 587] on td "6 hours ago" at bounding box center [592, 578] width 106 height 56
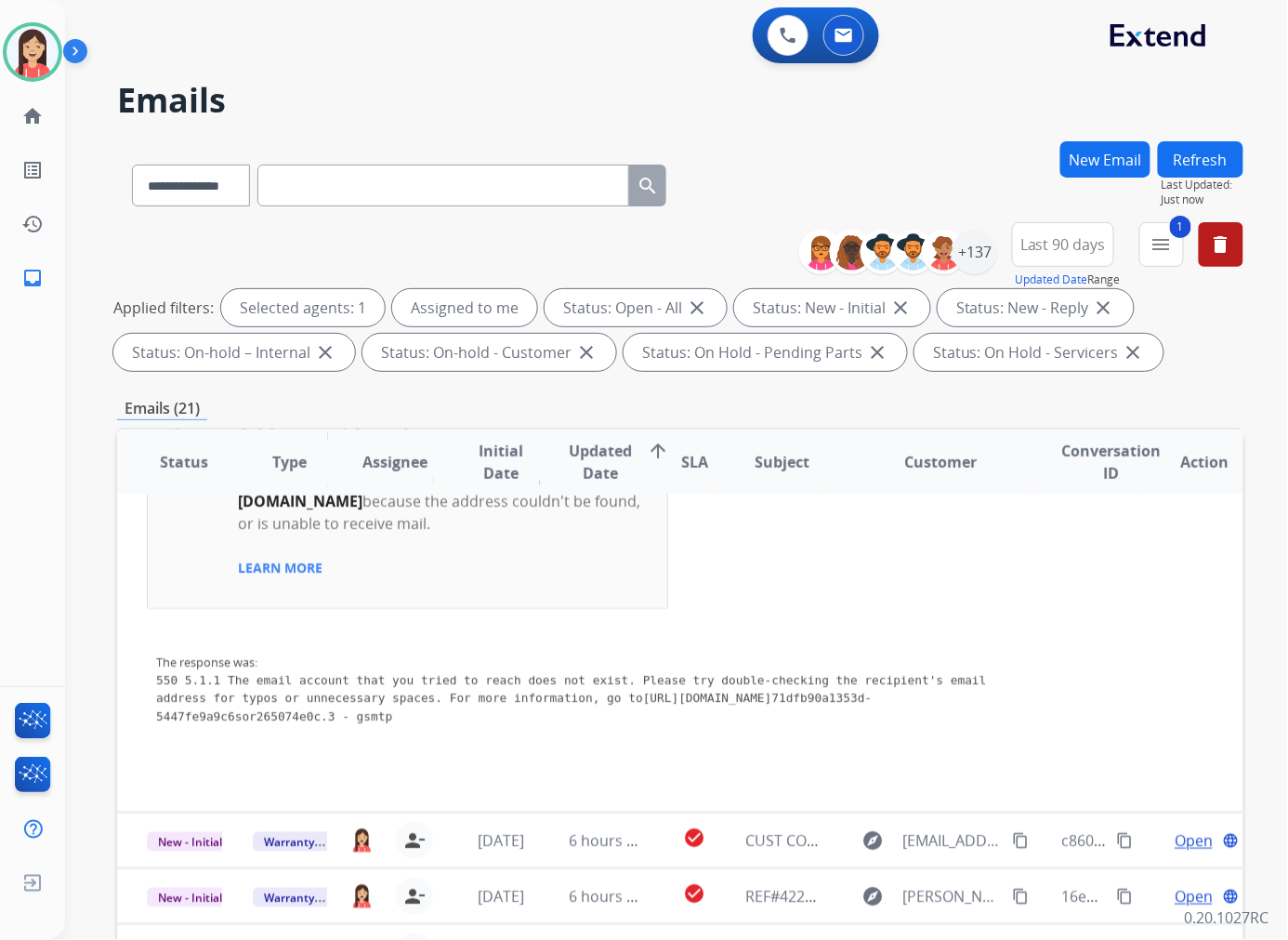
scroll to position [6, 0]
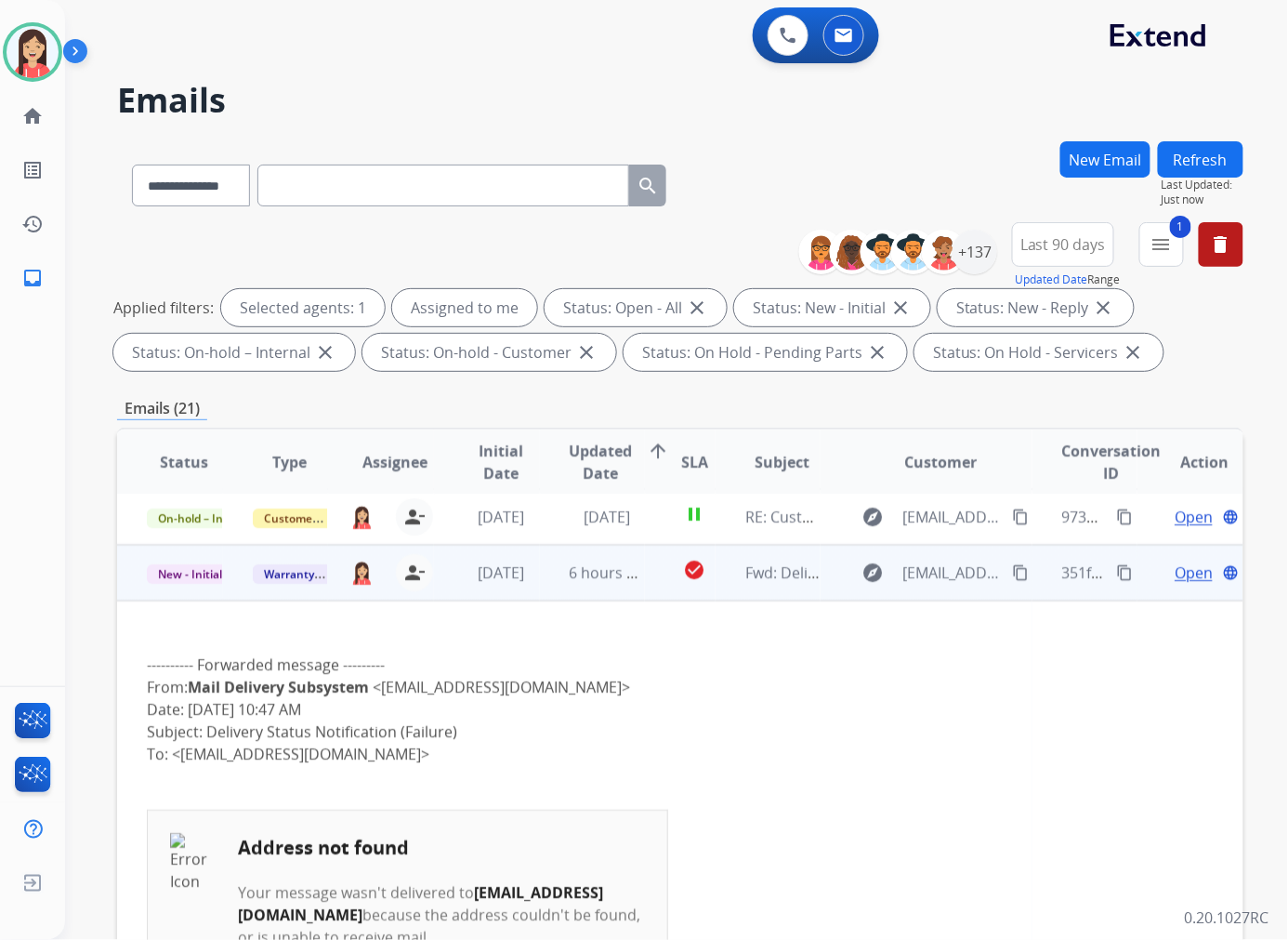
click at [1180, 569] on span "Open" at bounding box center [1193, 571] width 38 height 22
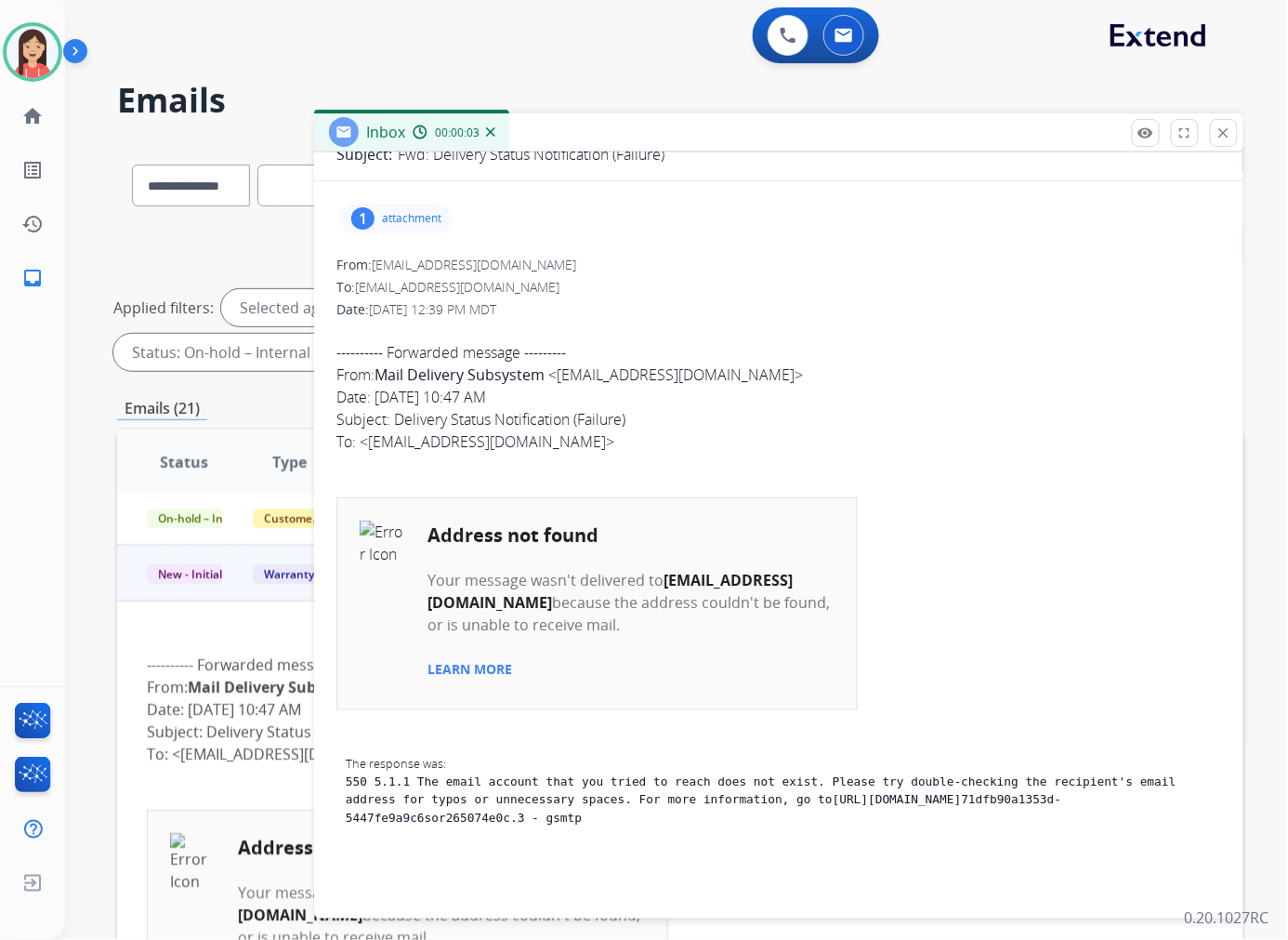
scroll to position [0, 0]
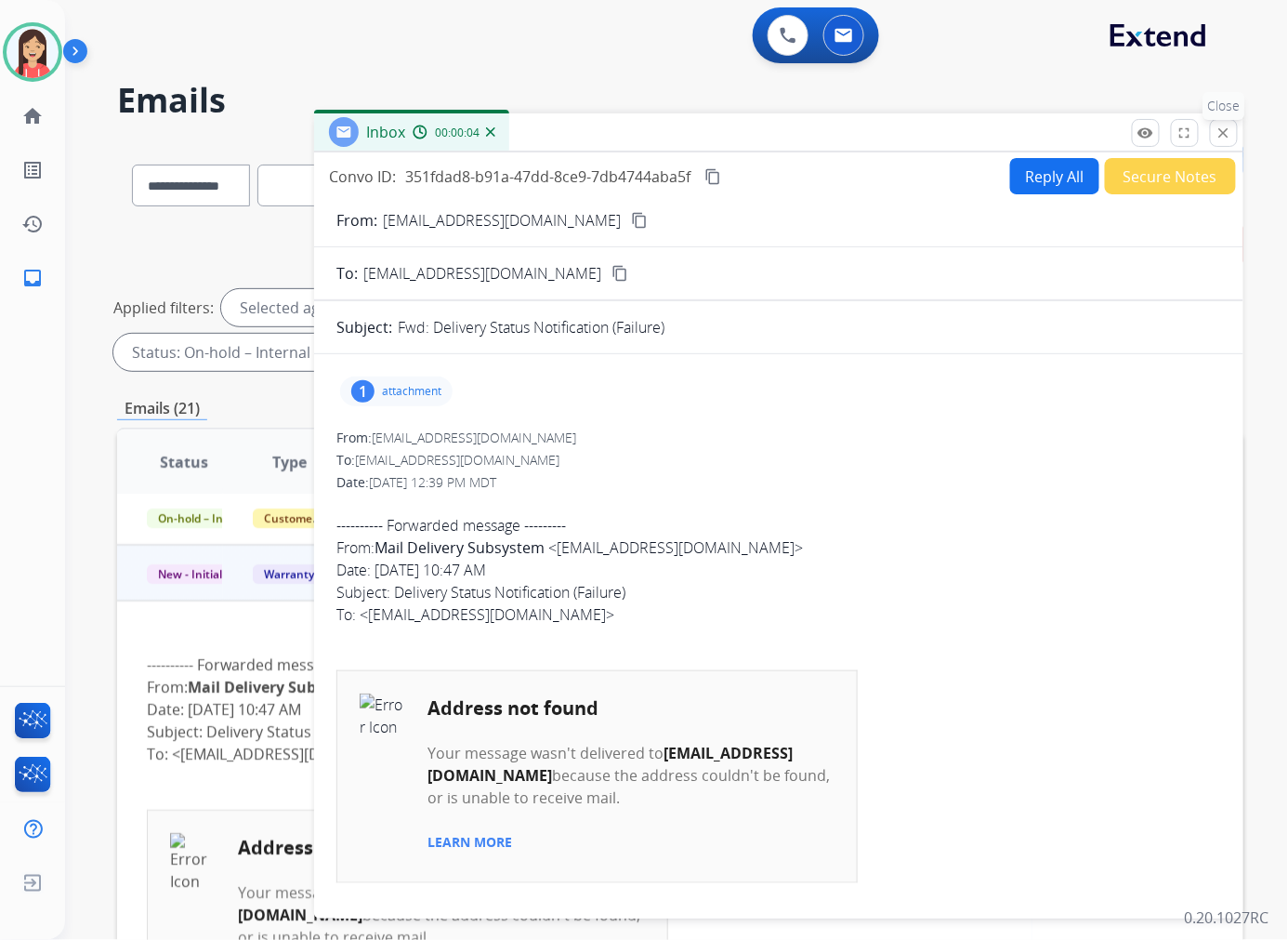
click at [1218, 131] on mat-icon "close" at bounding box center [1223, 133] width 17 height 17
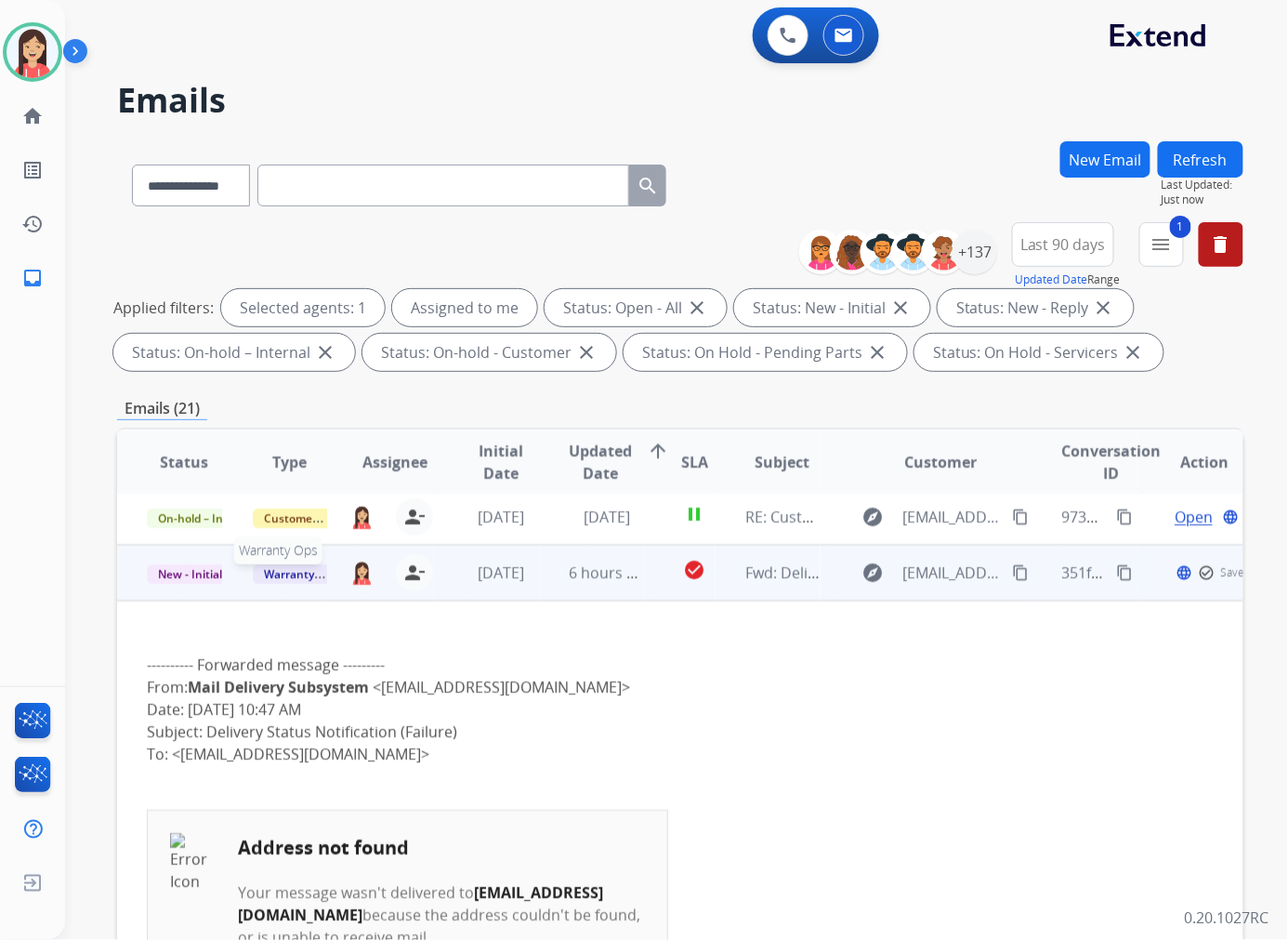
click at [291, 572] on span "Warranty Ops" at bounding box center [300, 573] width 96 height 19
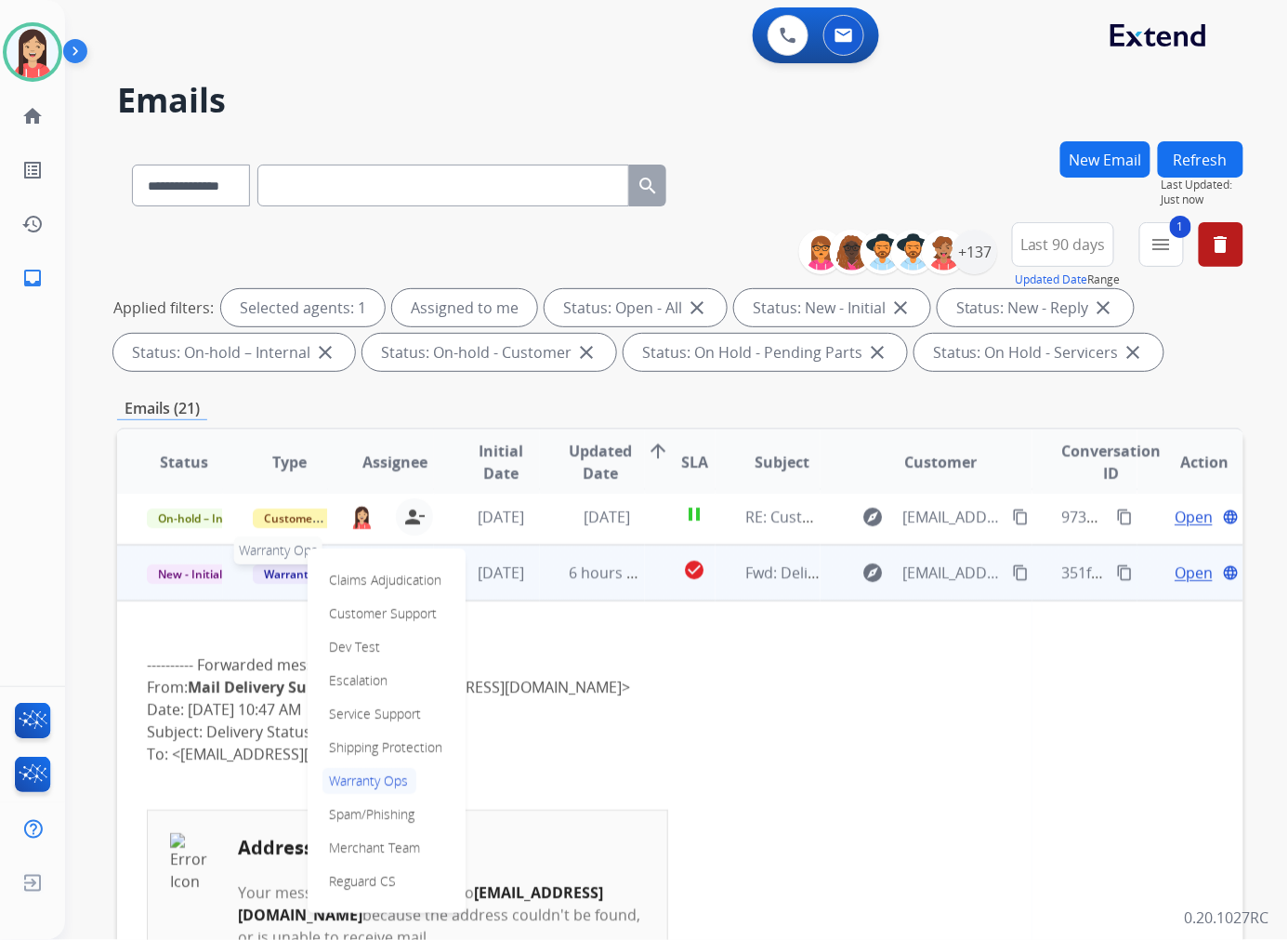
click at [276, 574] on span "Warranty Ops" at bounding box center [300, 573] width 96 height 19
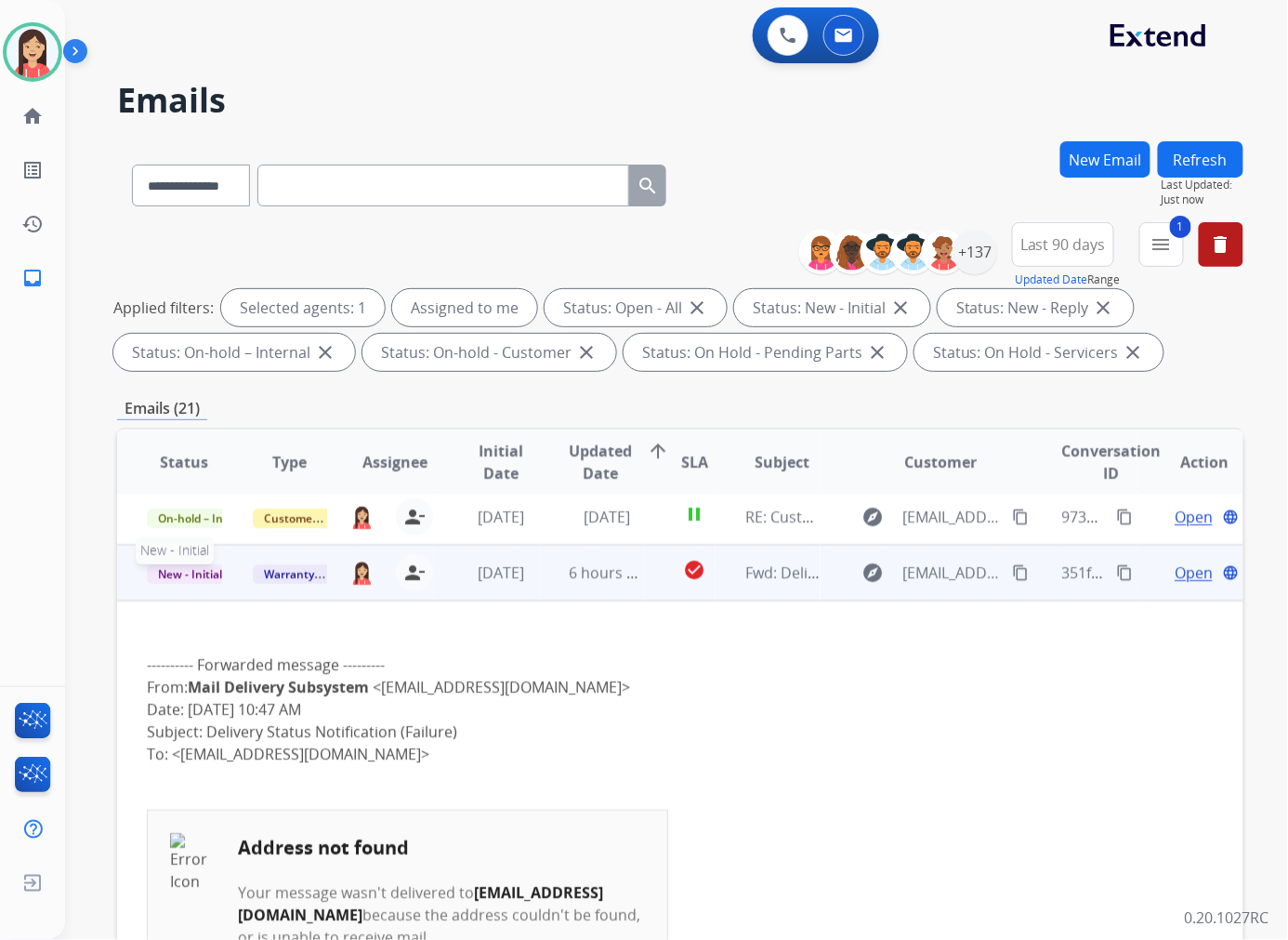
click at [198, 569] on span "New - Initial" at bounding box center [189, 573] width 87 height 19
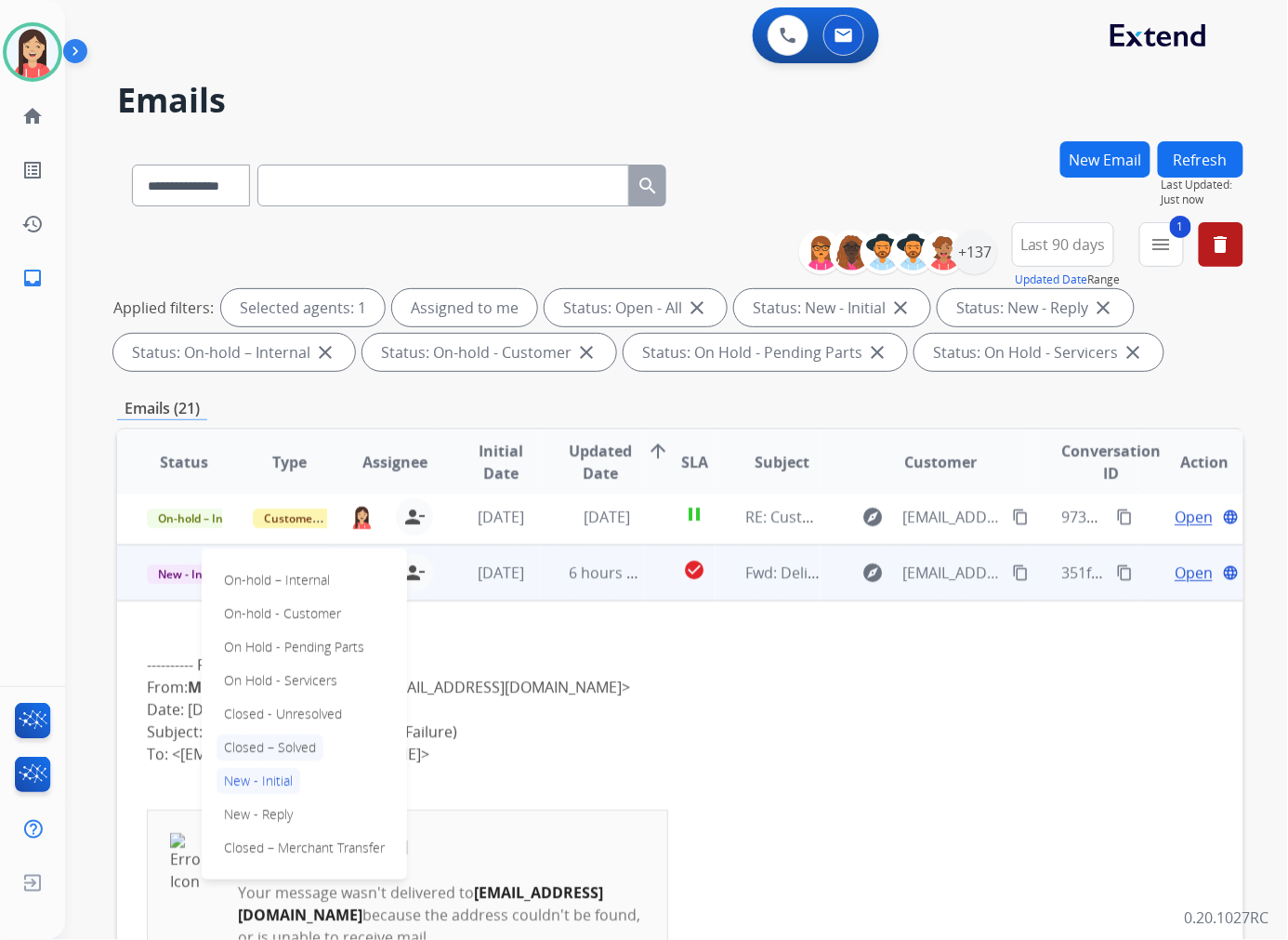
click at [290, 745] on p "Closed – Solved" at bounding box center [269, 747] width 107 height 26
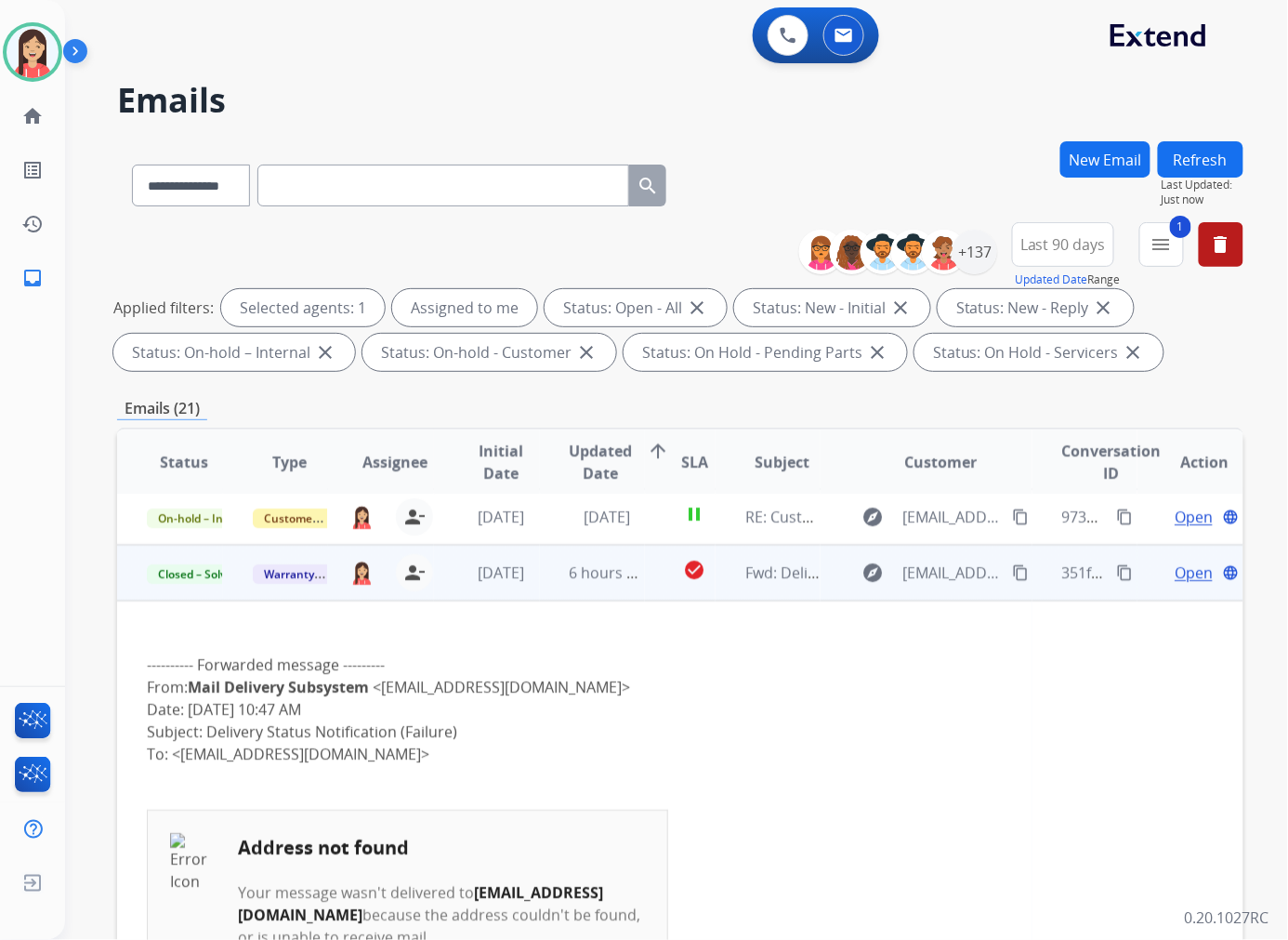
click at [559, 596] on td "6 hours ago" at bounding box center [592, 572] width 106 height 56
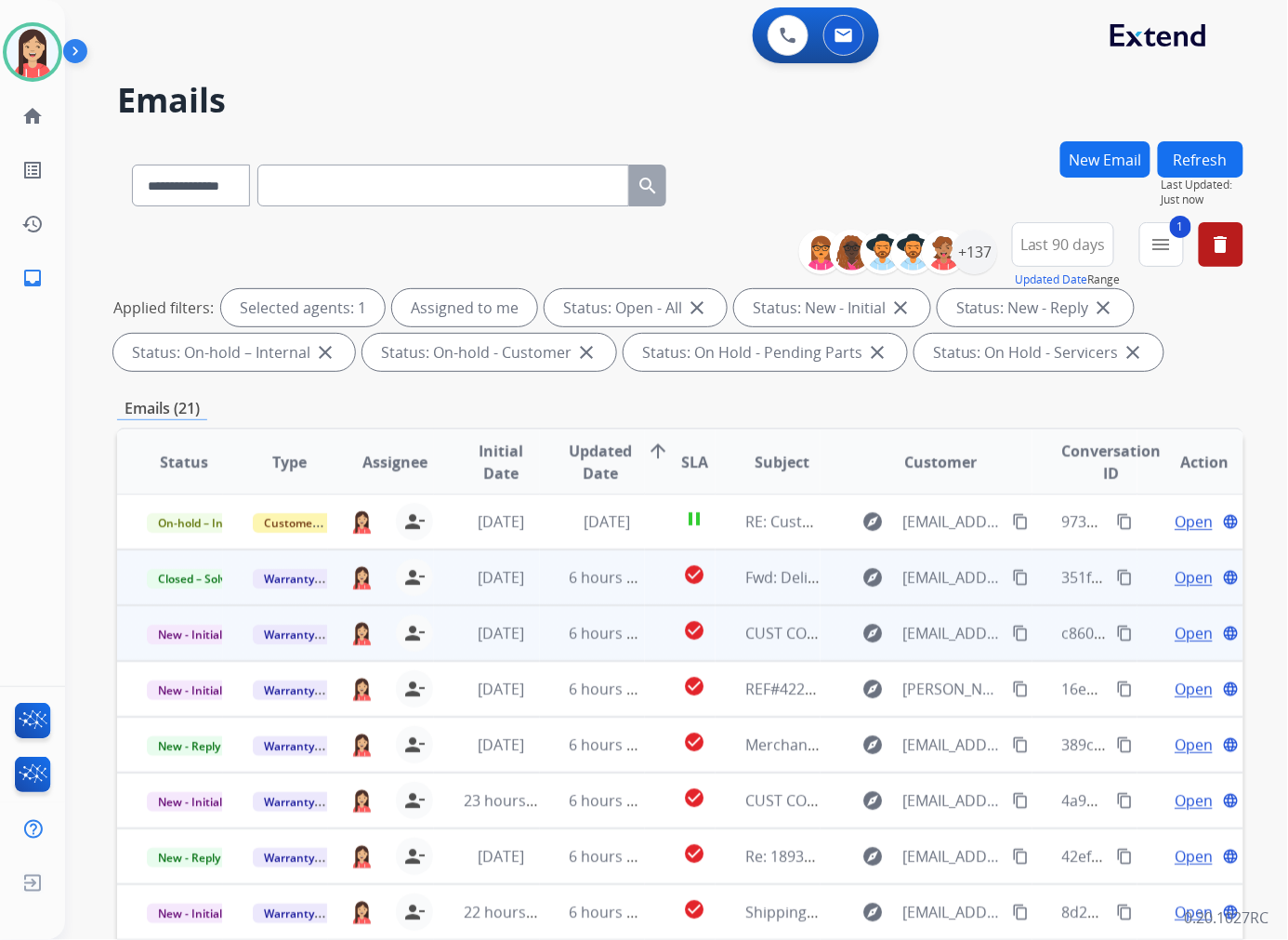
click at [558, 649] on td "6 hours ago" at bounding box center [592, 632] width 106 height 56
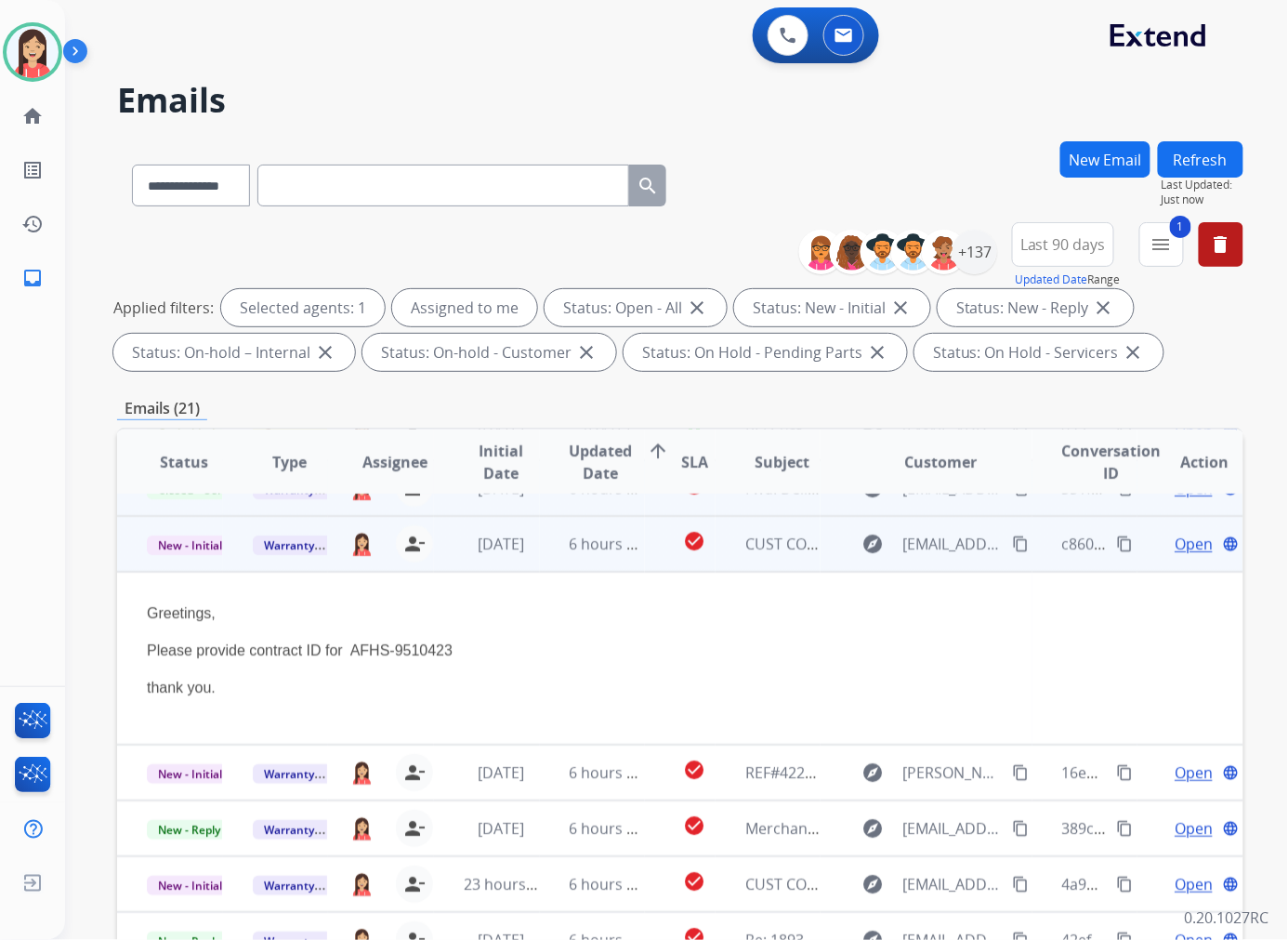
scroll to position [111, 0]
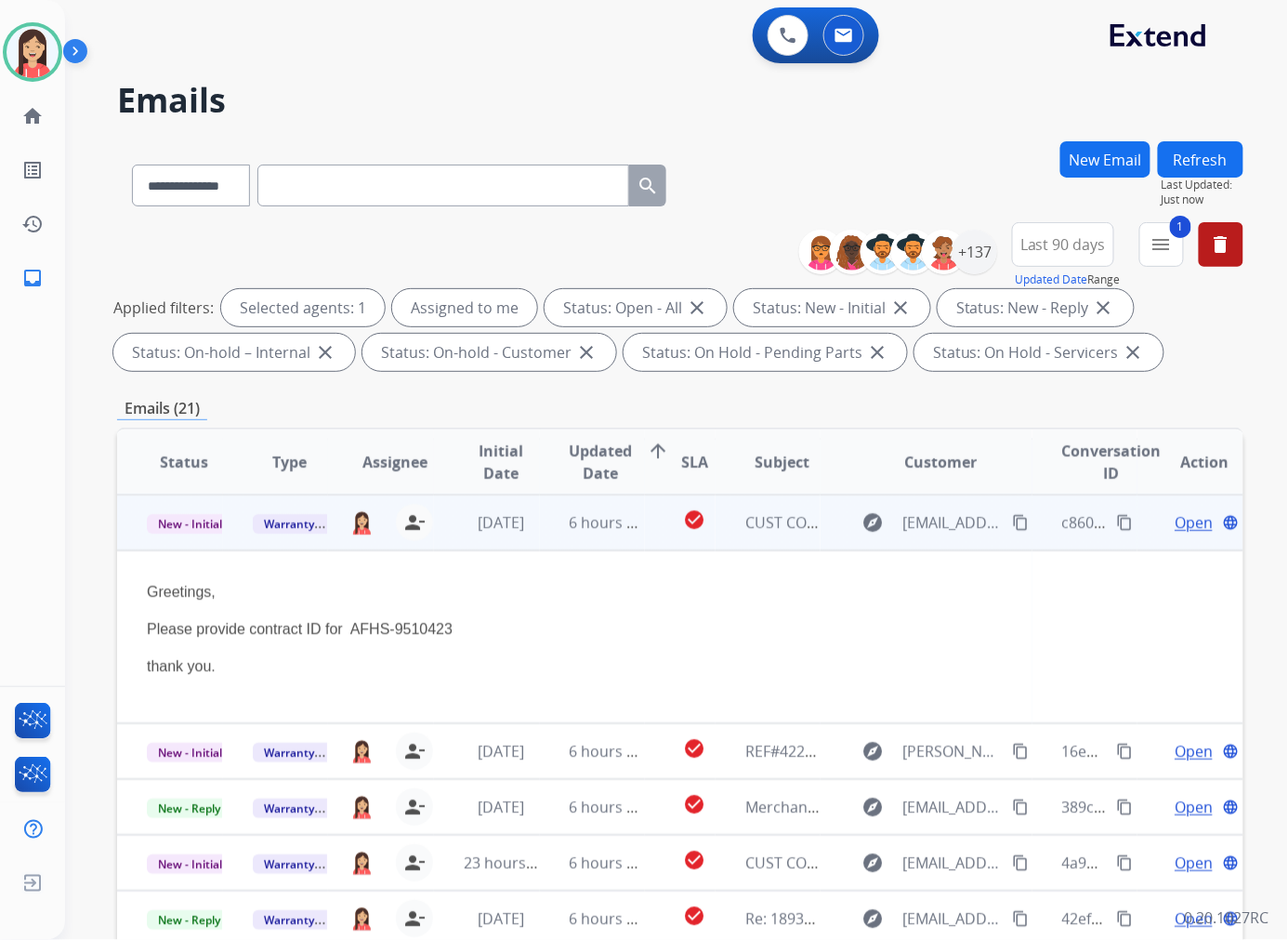
click at [1174, 517] on span "Open" at bounding box center [1193, 522] width 38 height 22
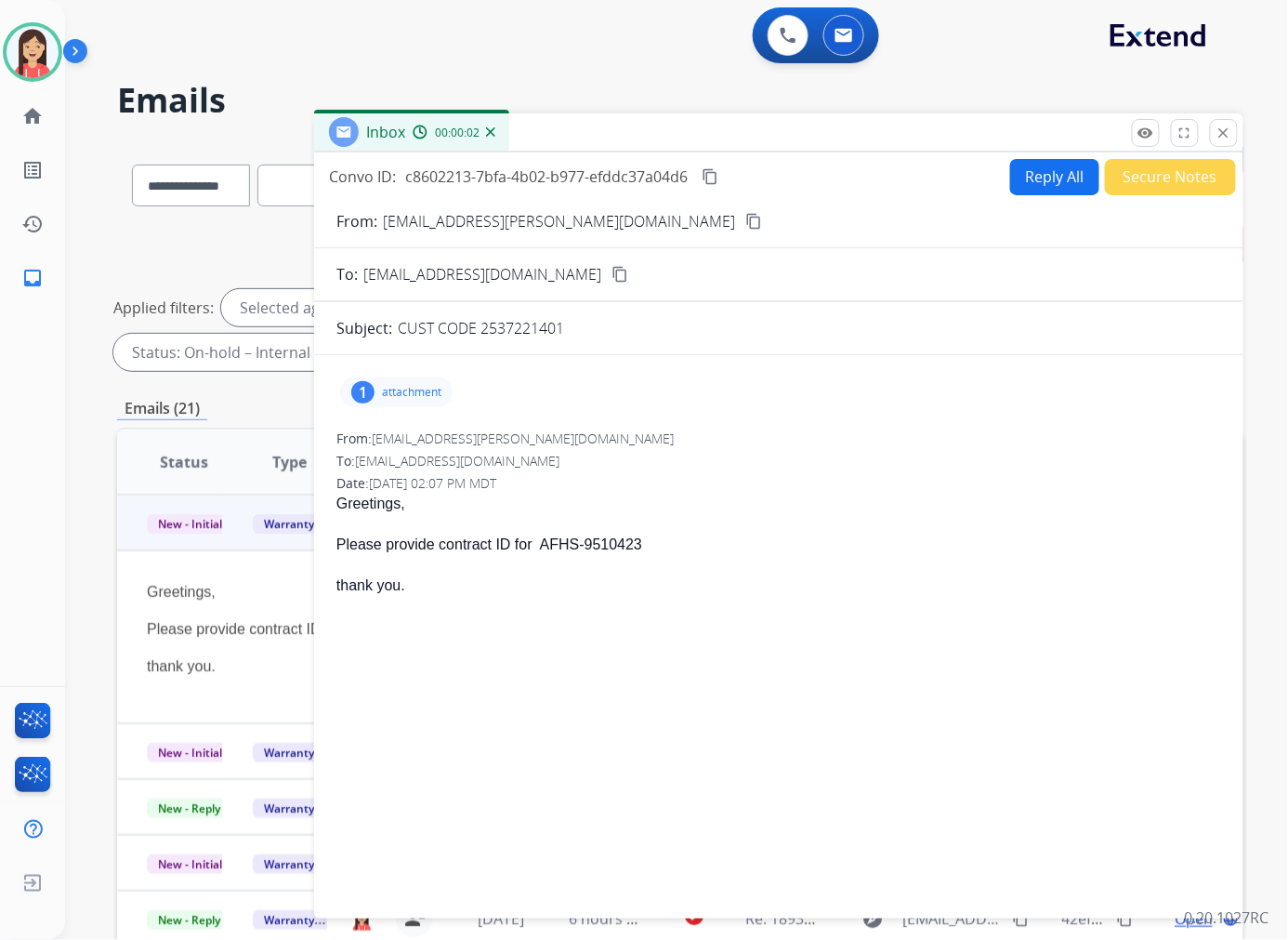
click at [416, 382] on div "1 attachment" at bounding box center [396, 391] width 112 height 30
click at [503, 438] on mat-icon "download" at bounding box center [503, 440] width 17 height 17
click at [1147, 182] on button "Secure Notes" at bounding box center [1170, 177] width 131 height 36
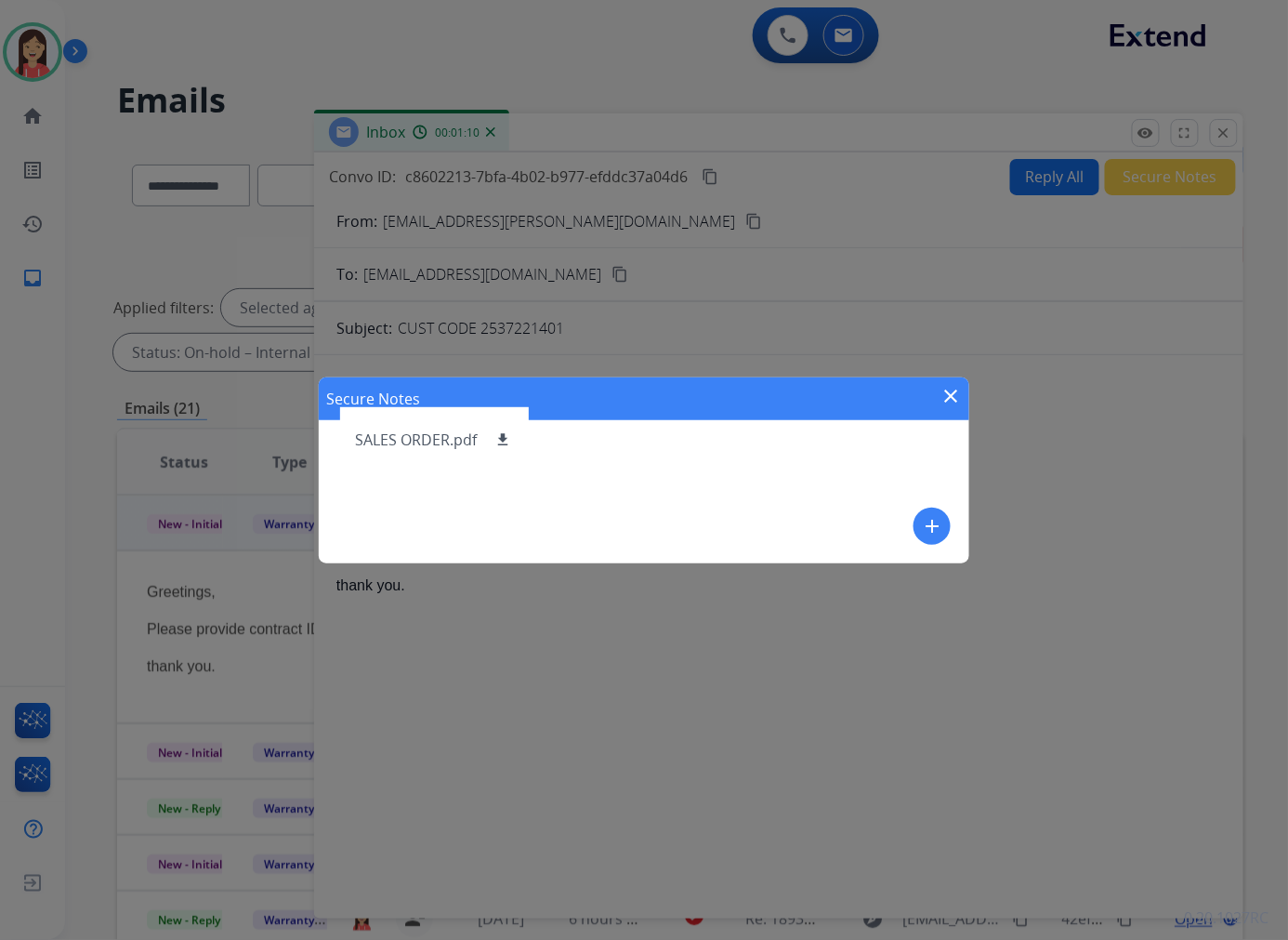
click at [945, 523] on button "add" at bounding box center [931, 526] width 37 height 37
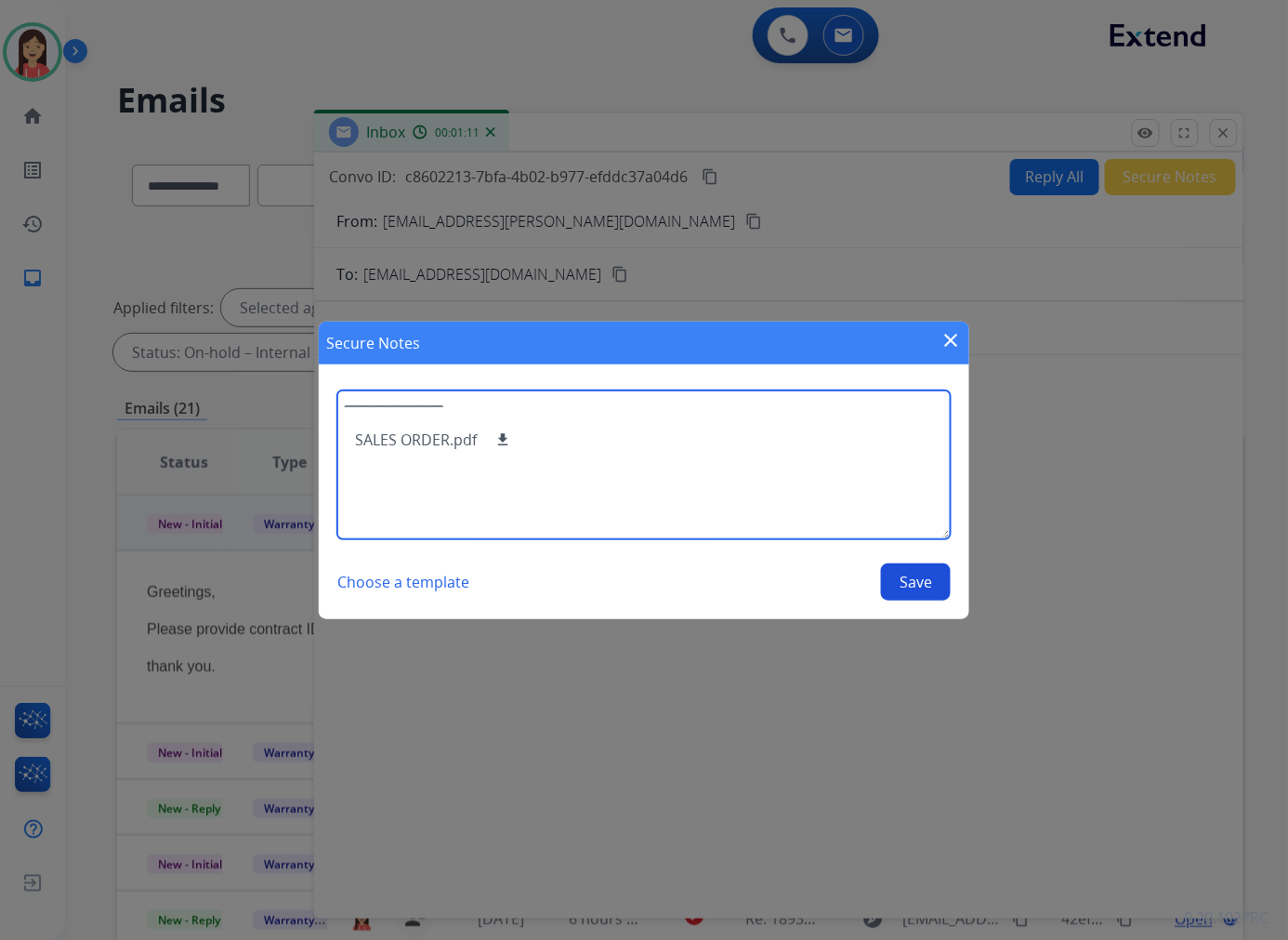
click at [735, 463] on textarea at bounding box center [644, 465] width 613 height 149
type textarea "**********"
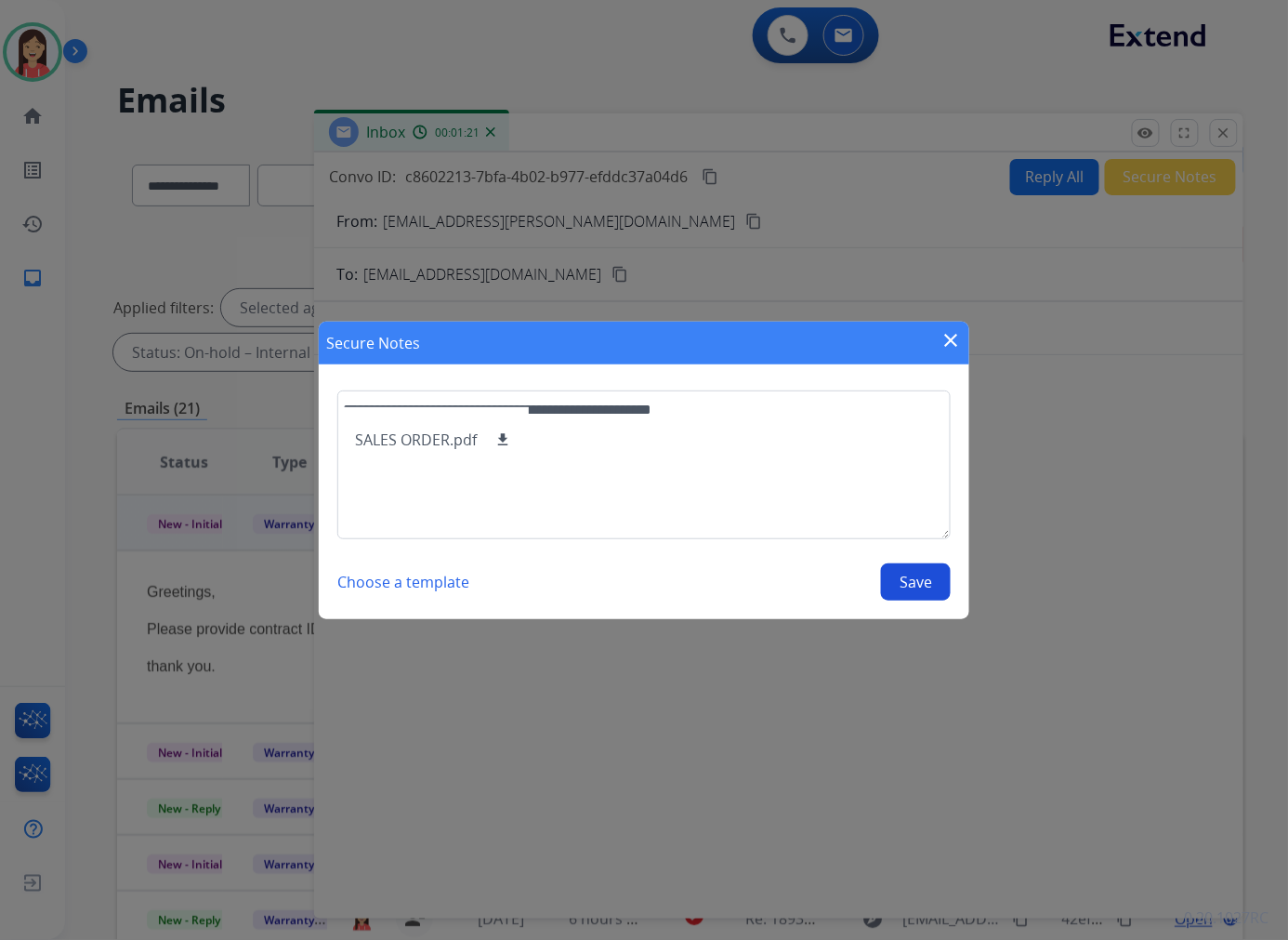
click at [899, 572] on button "Save" at bounding box center [915, 581] width 69 height 37
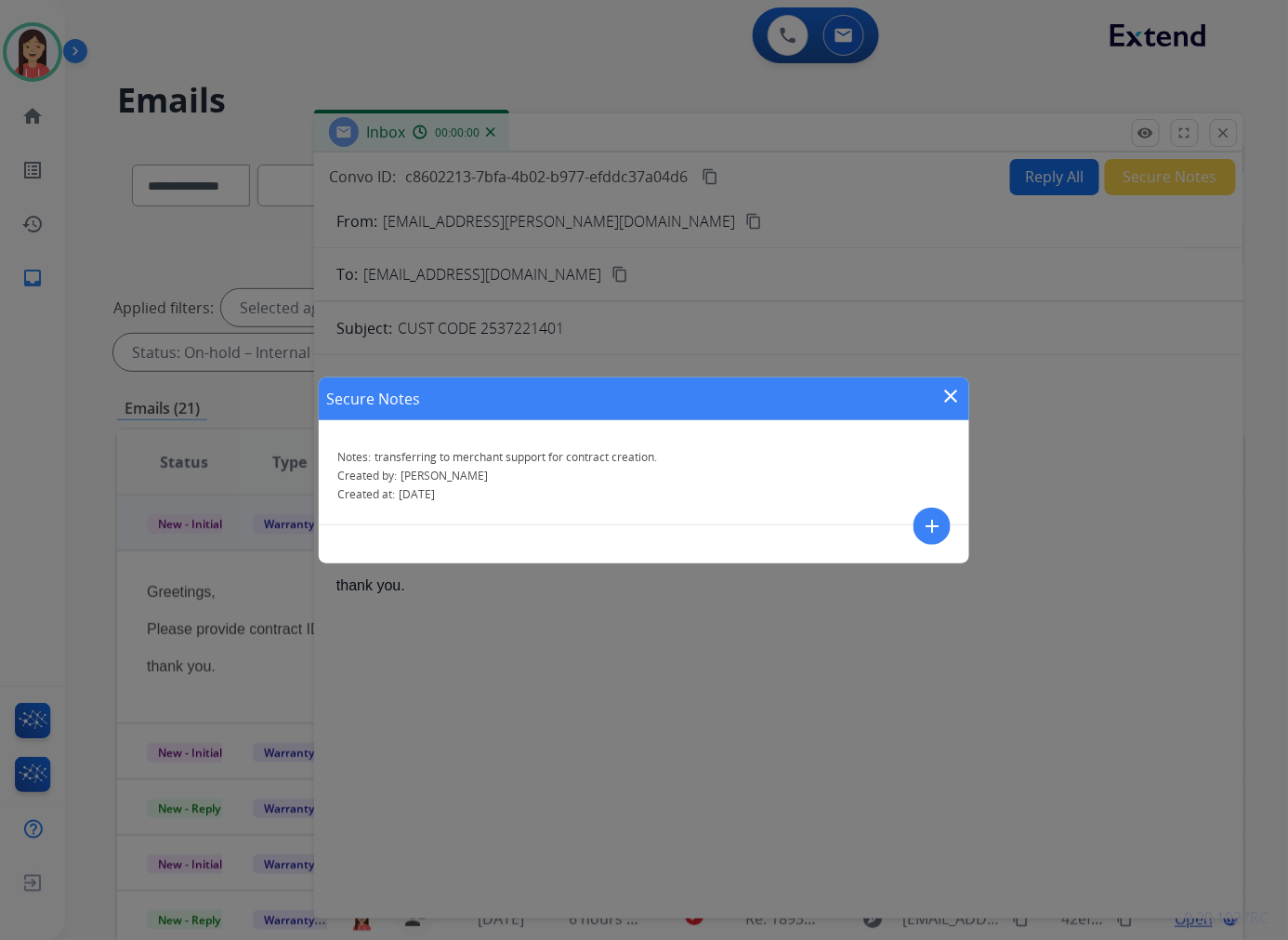
click at [961, 383] on div "Secure Notes close" at bounding box center [644, 398] width 650 height 43
click at [954, 395] on mat-icon "close" at bounding box center [950, 395] width 22 height 22
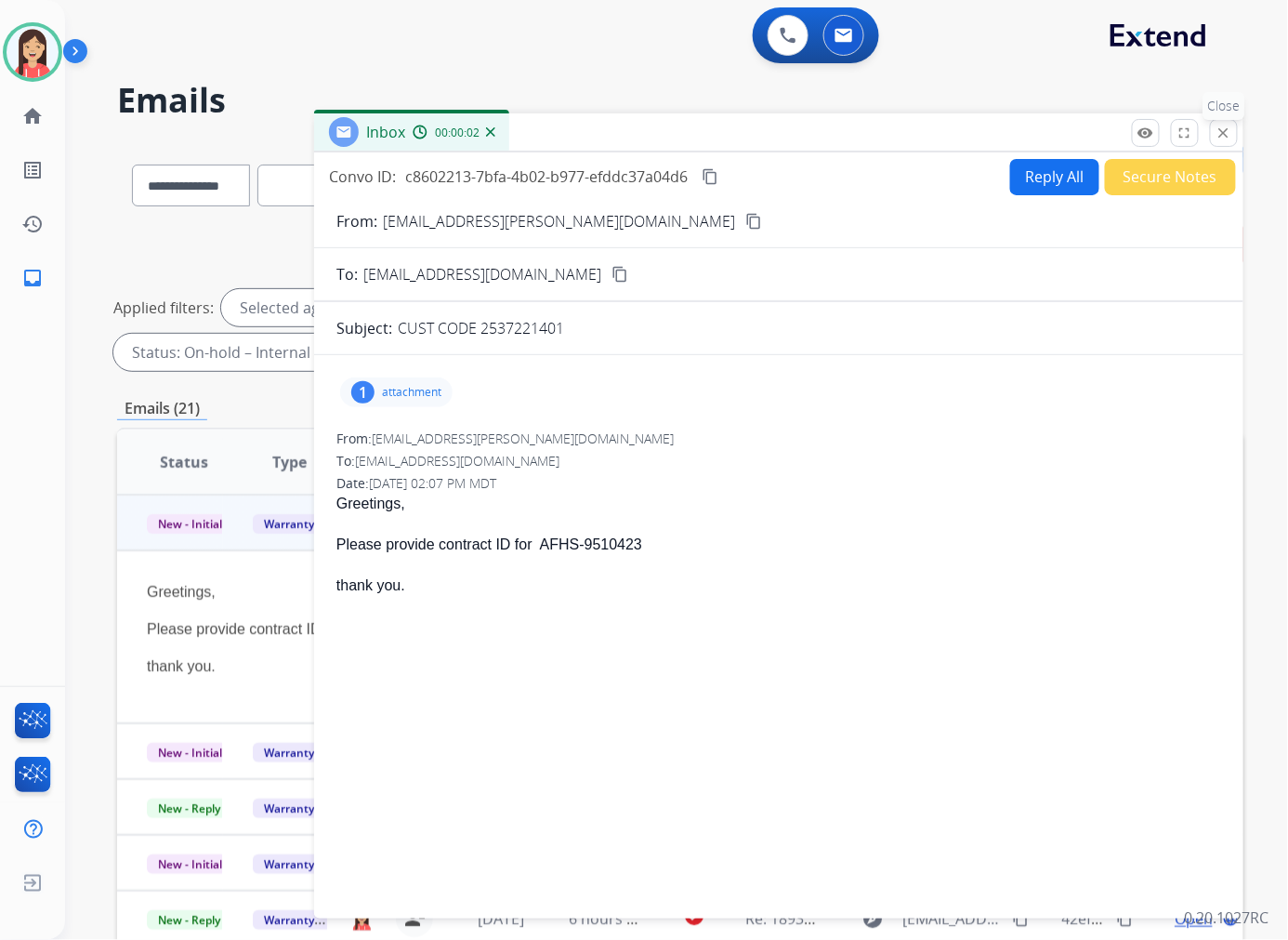
click at [1231, 134] on mat-icon "close" at bounding box center [1223, 133] width 17 height 17
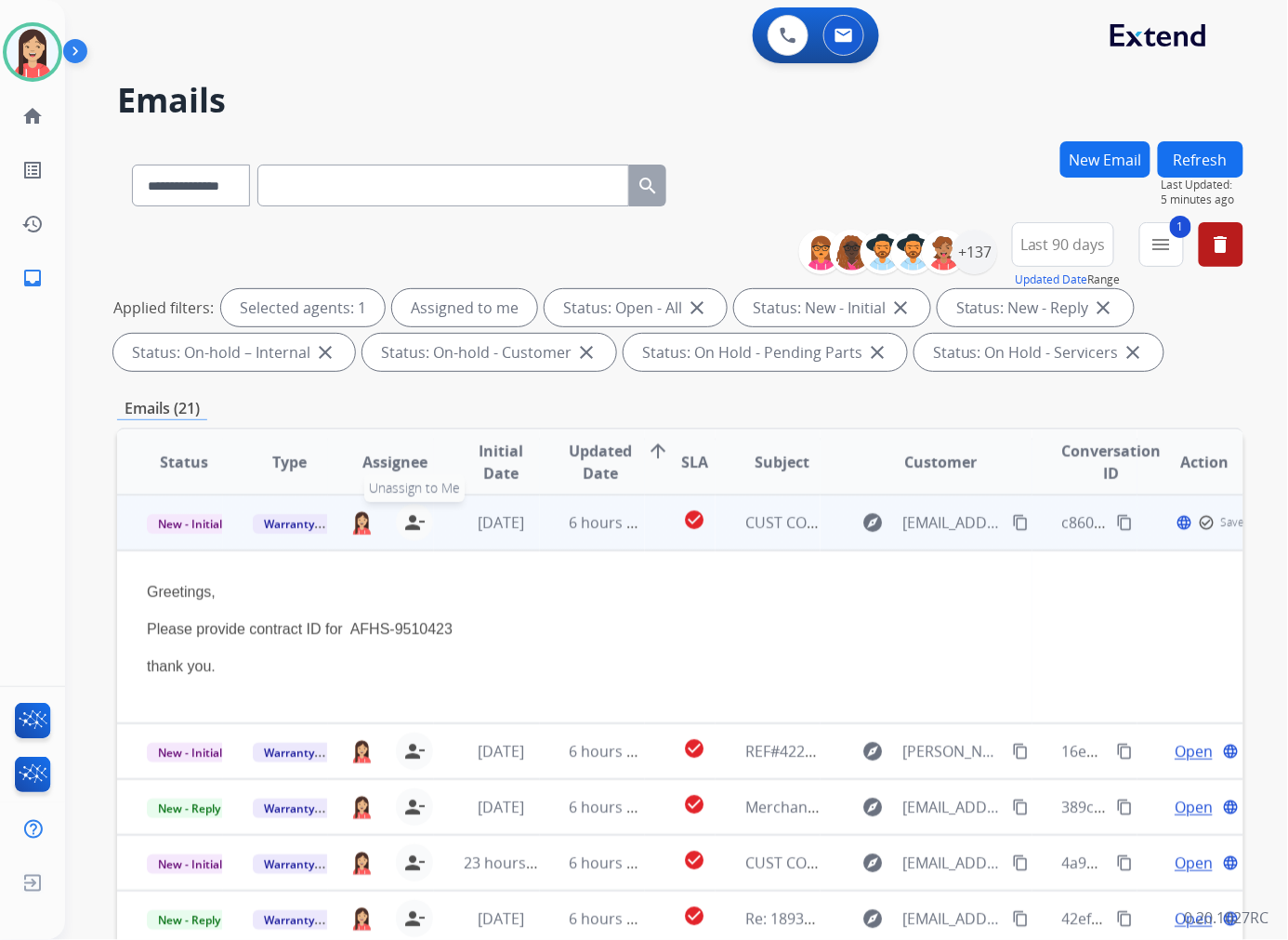
click at [408, 519] on mat-icon "person_remove" at bounding box center [414, 522] width 22 height 22
click at [286, 526] on span "Warranty Ops" at bounding box center [300, 524] width 96 height 19
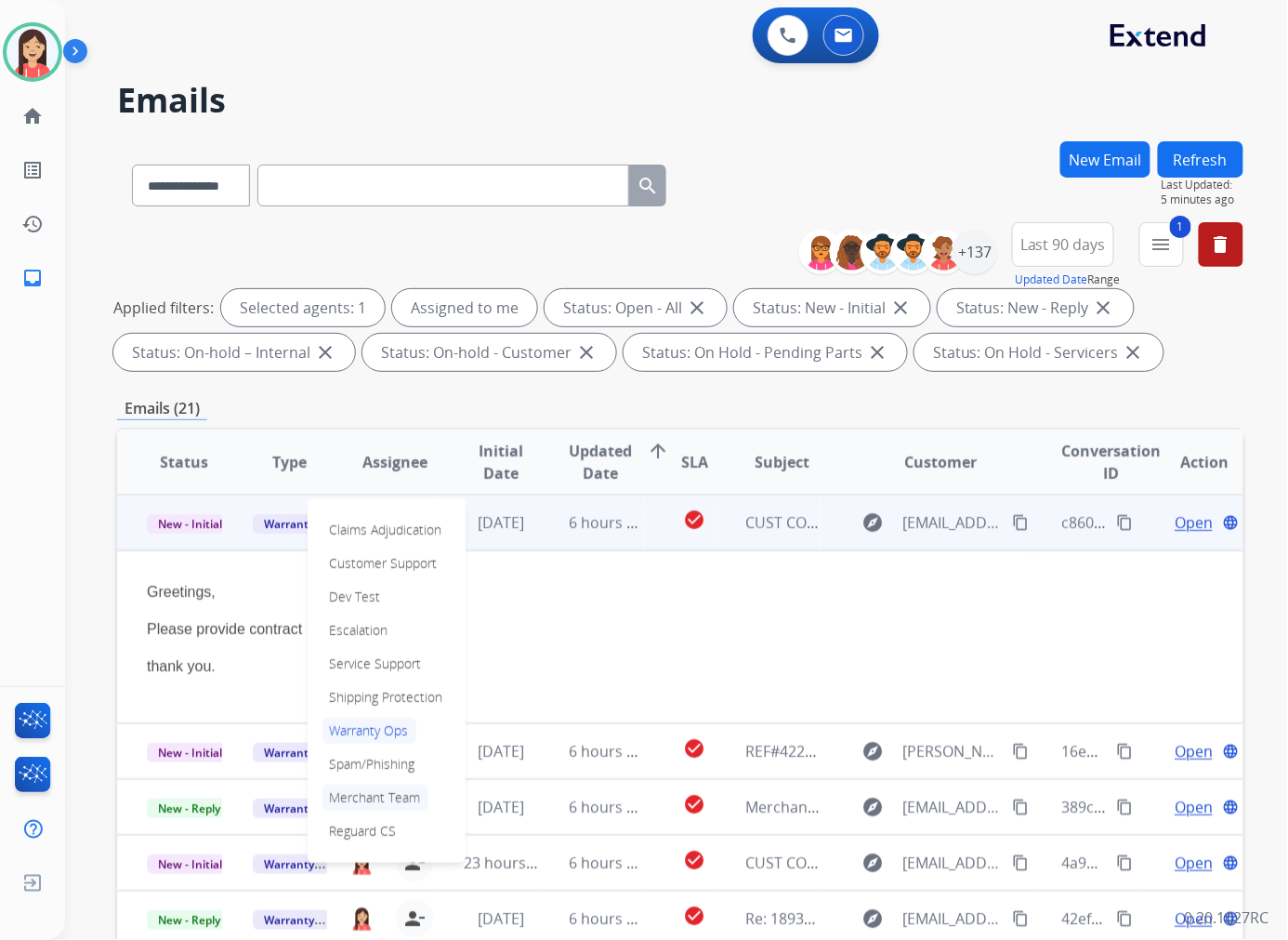
click at [360, 787] on p "Merchant Team" at bounding box center [375, 797] width 106 height 26
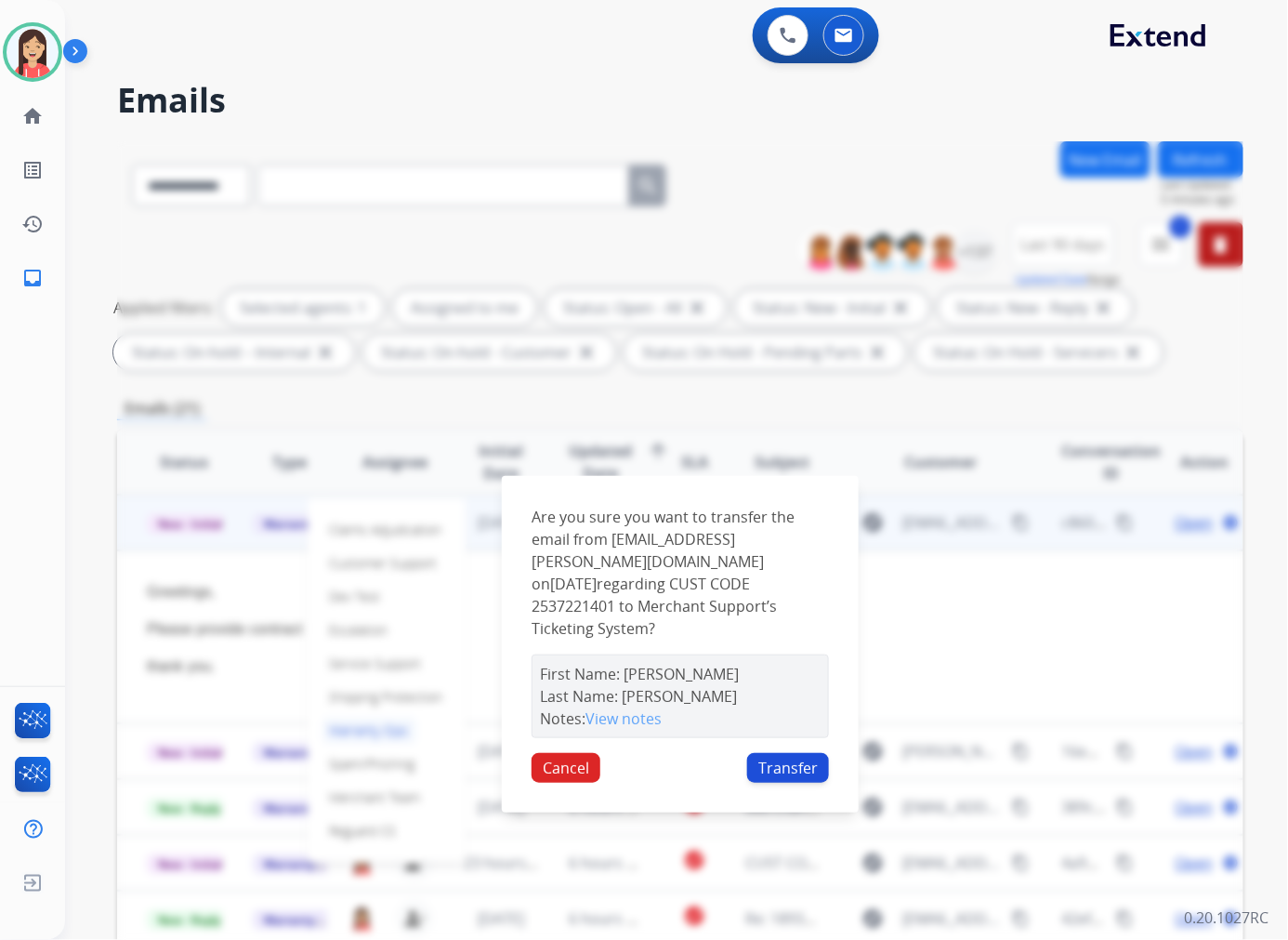
click at [781, 756] on button "Transfer" at bounding box center [788, 767] width 82 height 30
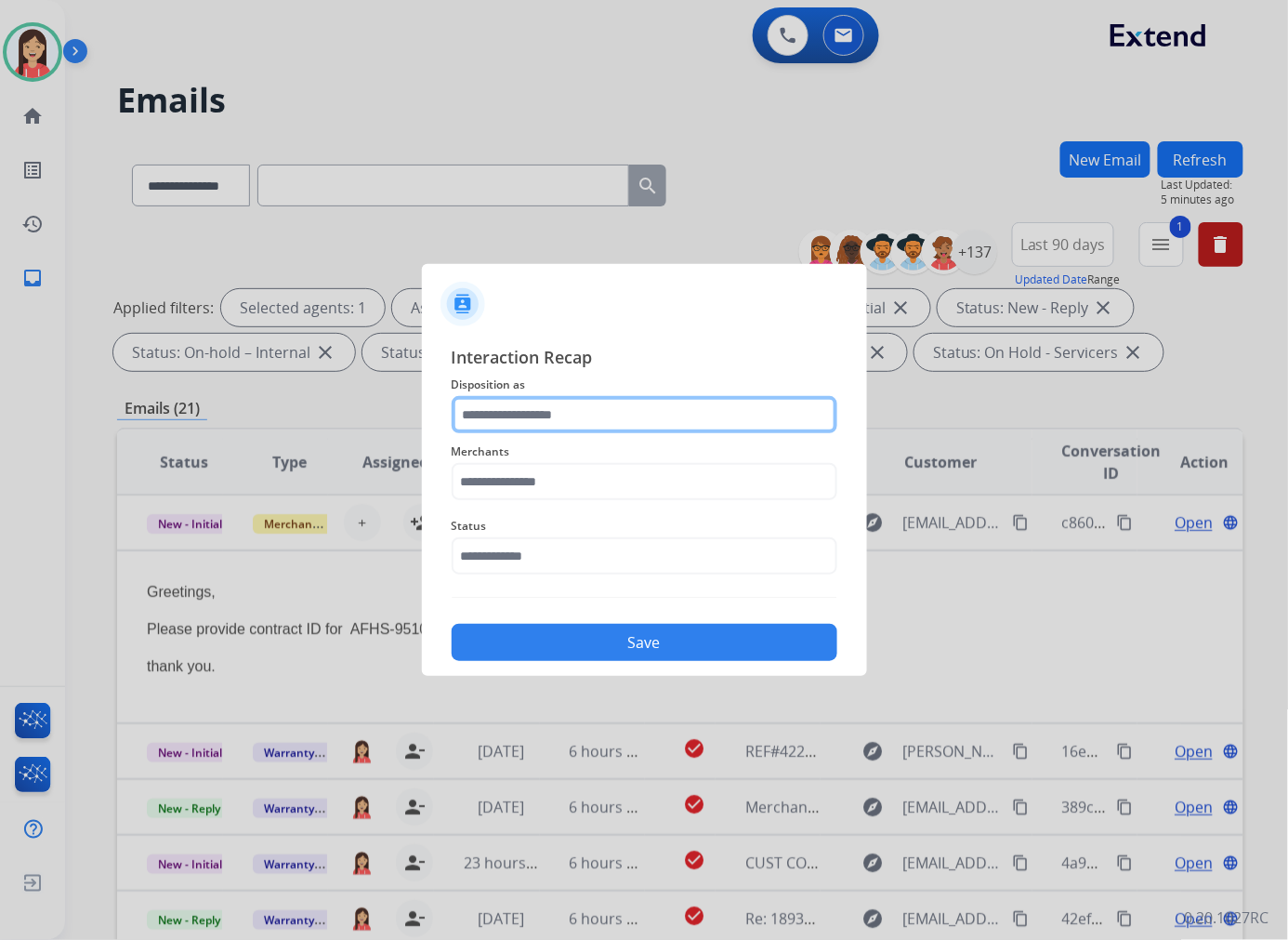
click at [566, 403] on input "text" at bounding box center [644, 414] width 386 height 37
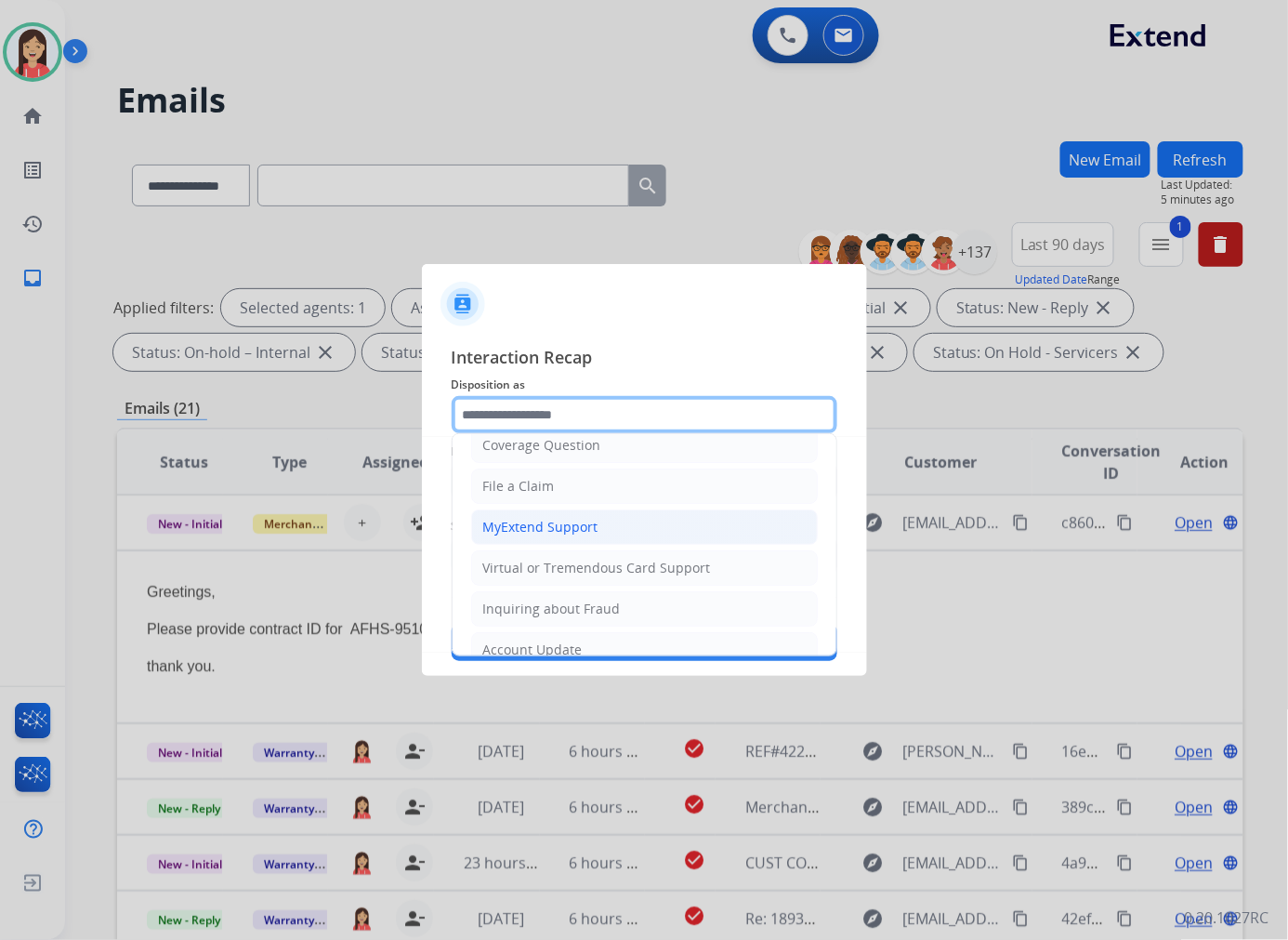
scroll to position [207, 0]
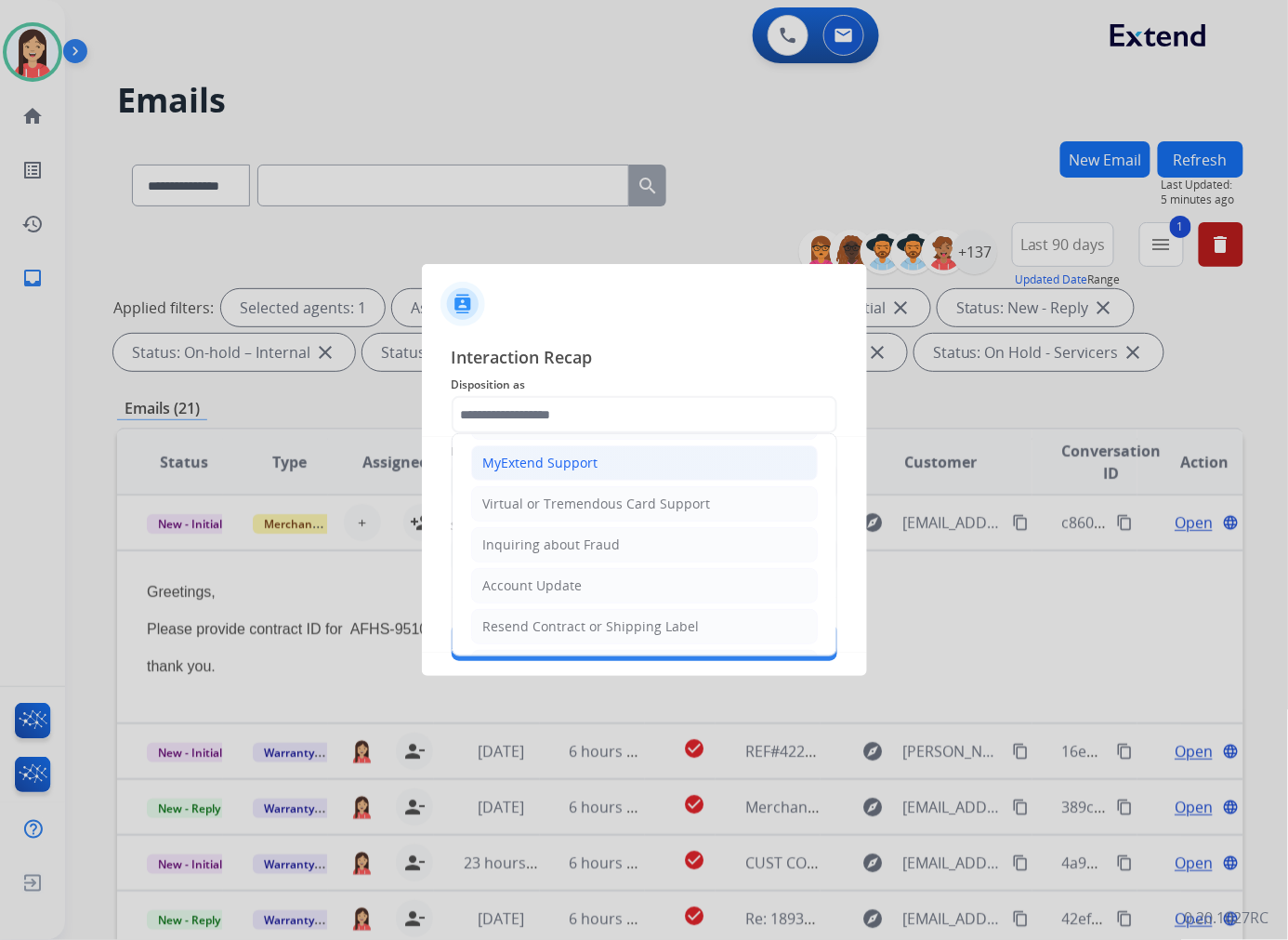
click at [537, 583] on div "Account Update" at bounding box center [532, 586] width 99 height 19
type input "**********"
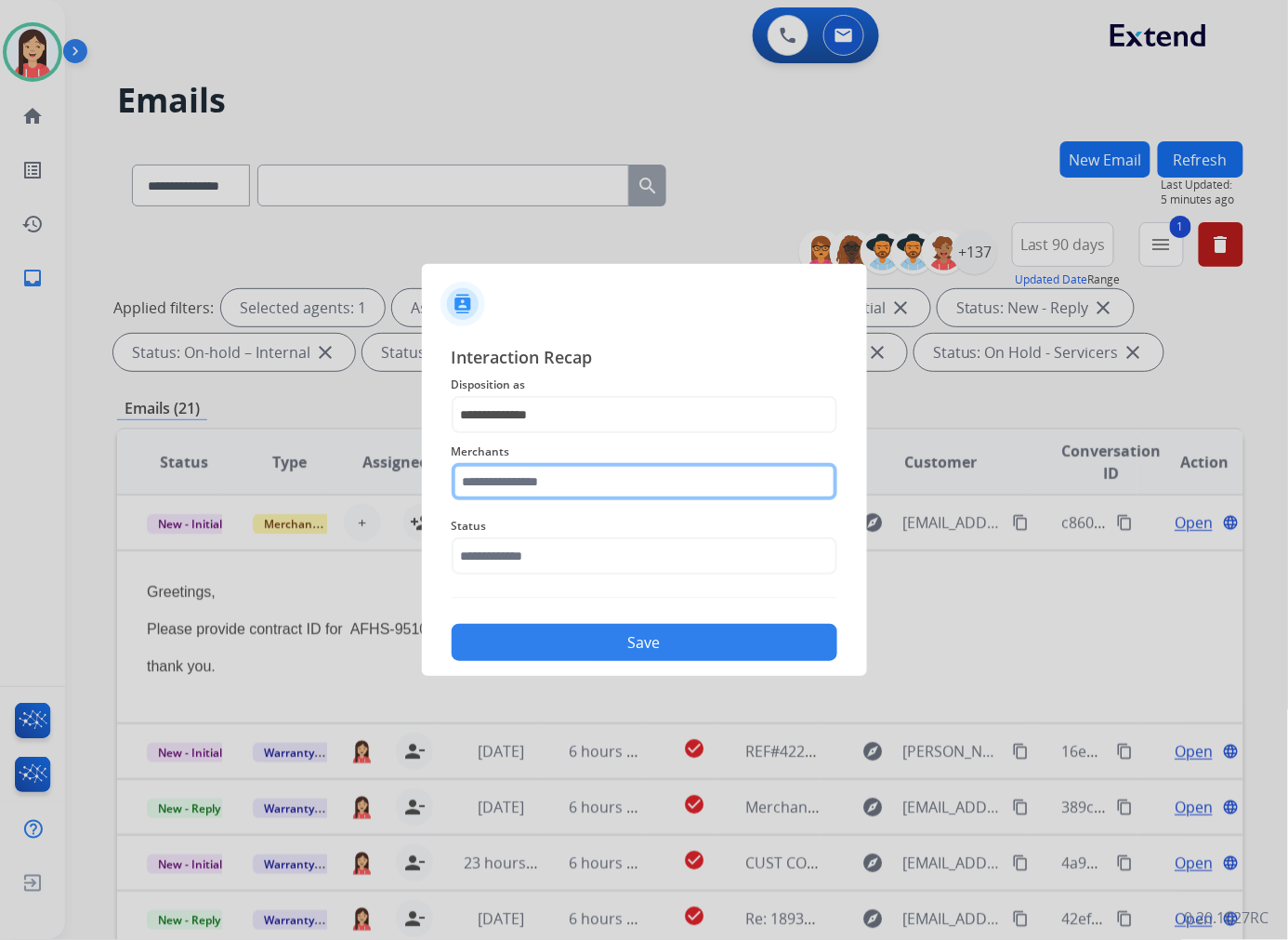
click at [560, 476] on input "text" at bounding box center [644, 481] width 386 height 37
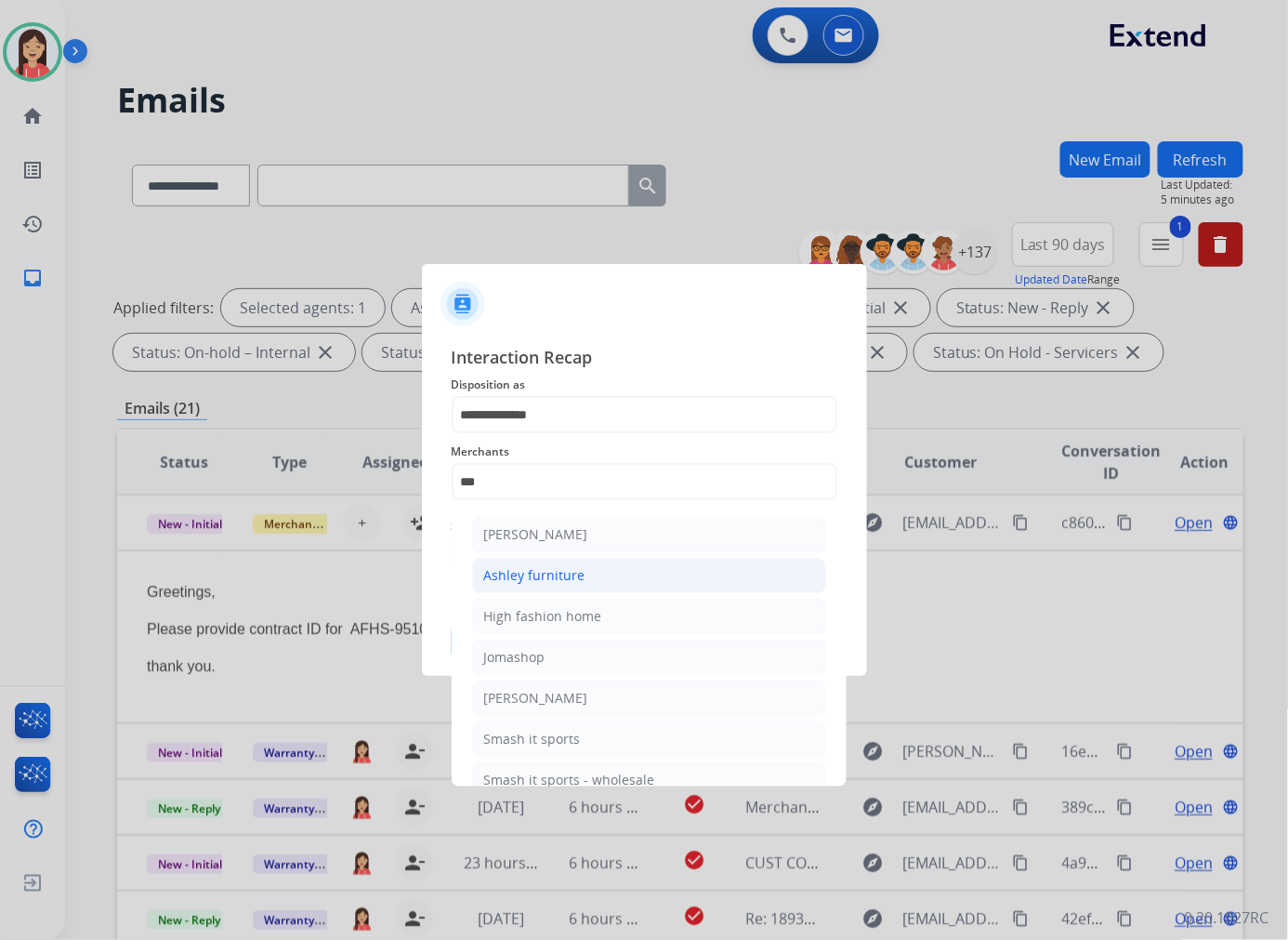
click at [545, 571] on div "Ashley furniture" at bounding box center [534, 575] width 101 height 19
type input "**********"
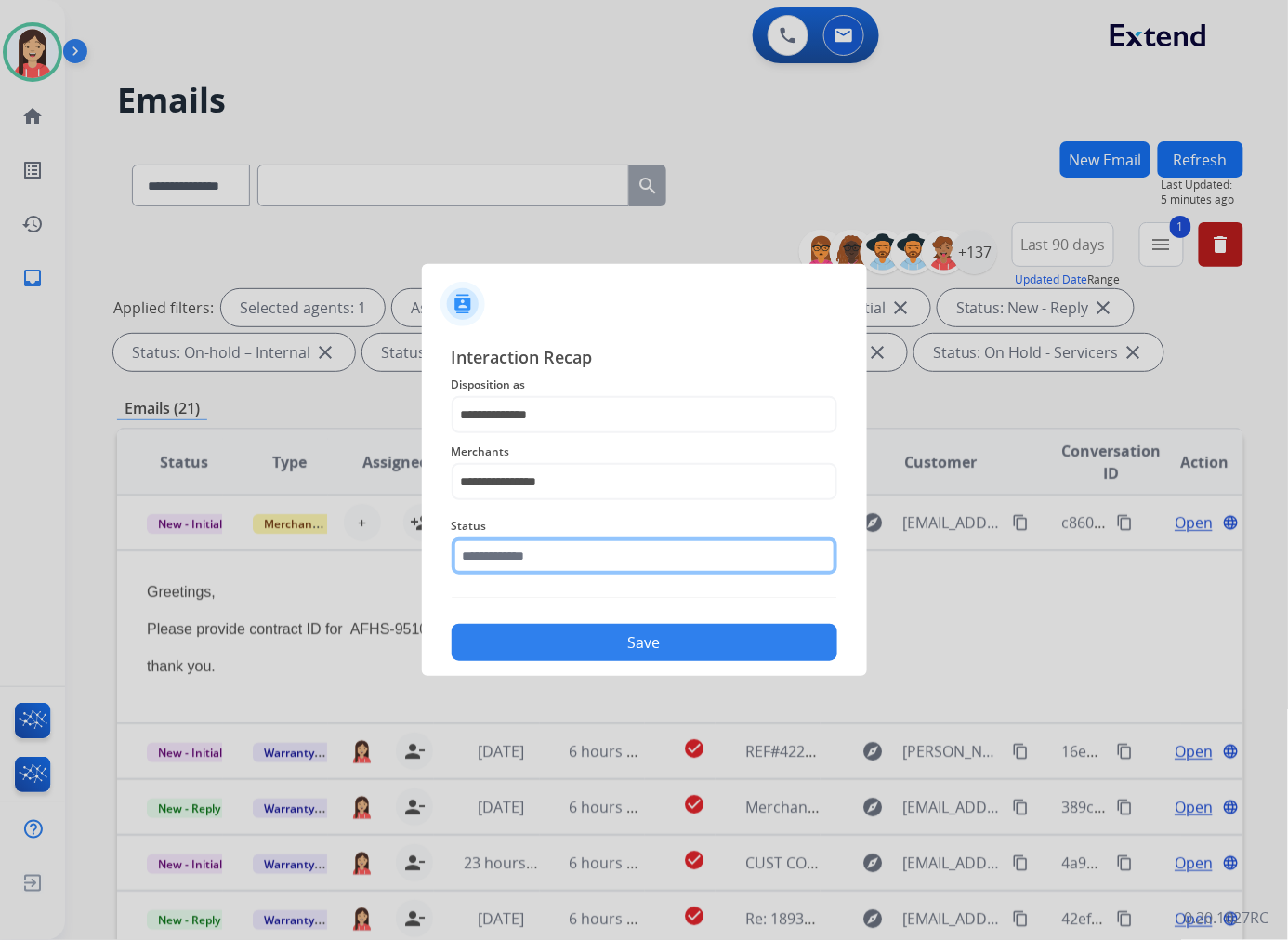
click at [553, 561] on input "text" at bounding box center [644, 555] width 386 height 37
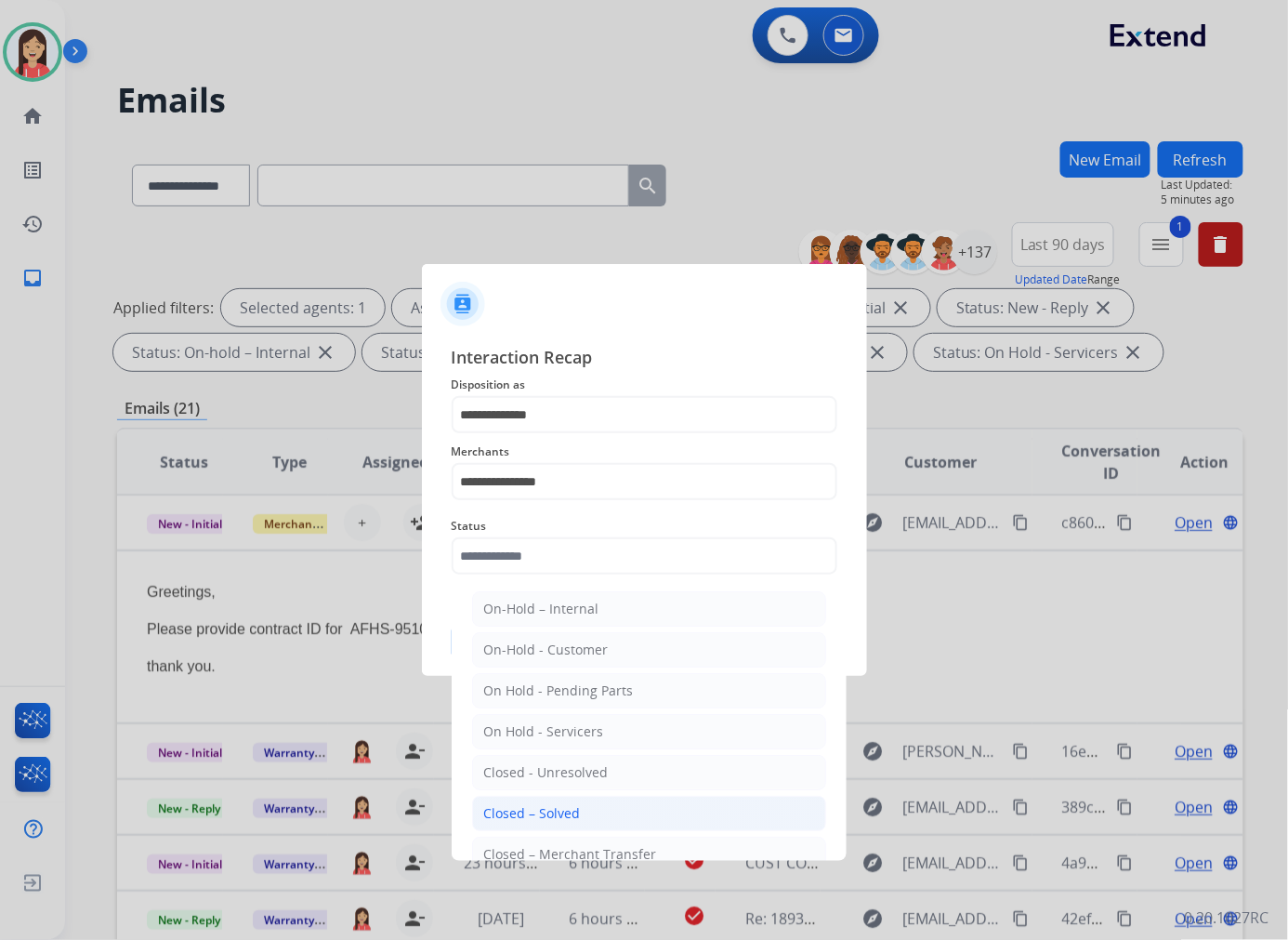
click at [593, 813] on li "Closed – Solved" at bounding box center [649, 812] width 354 height 35
type input "**********"
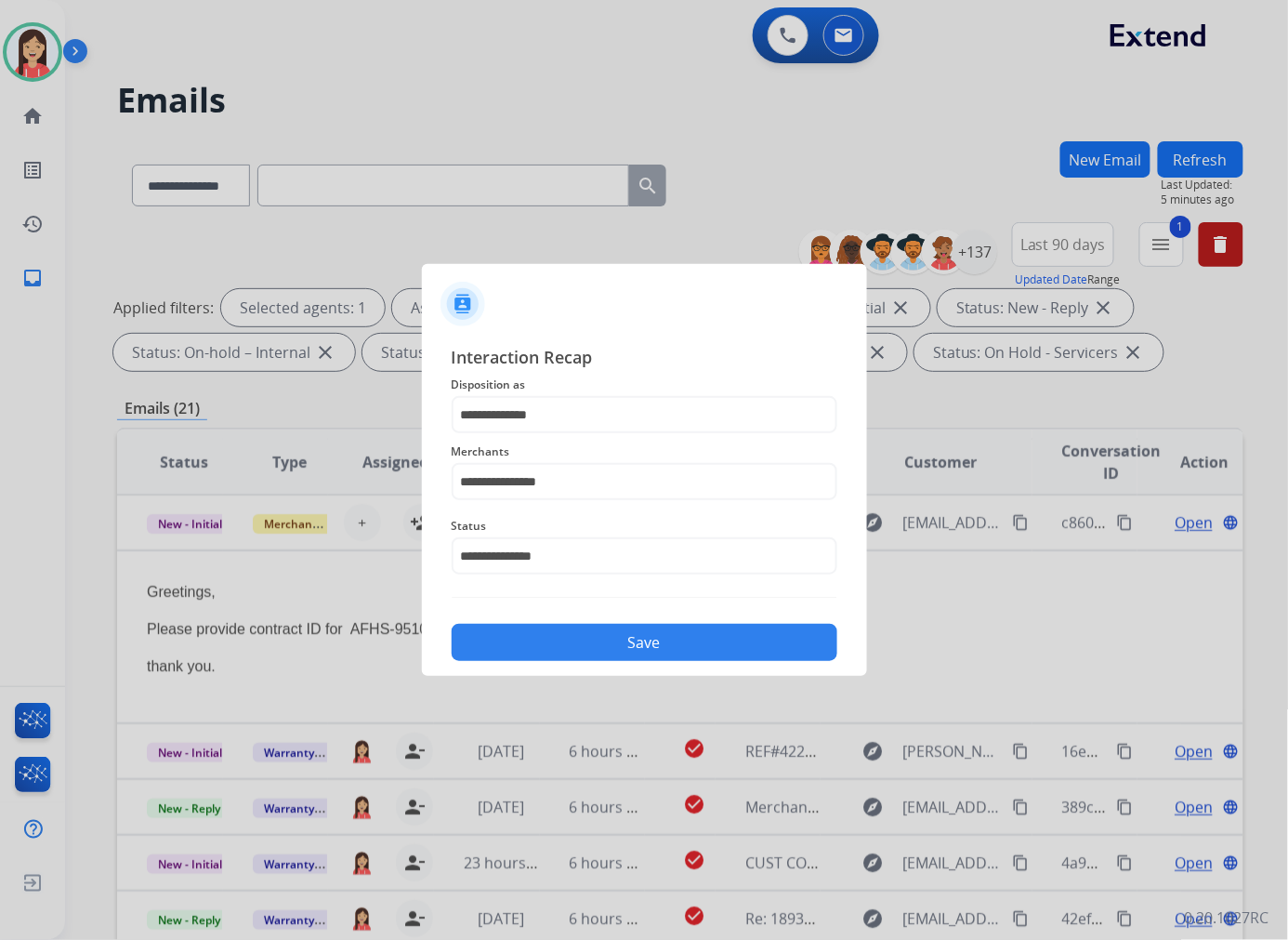
click at [627, 610] on div "**********" at bounding box center [644, 502] width 386 height 317
click at [614, 646] on button "Save" at bounding box center [644, 642] width 386 height 37
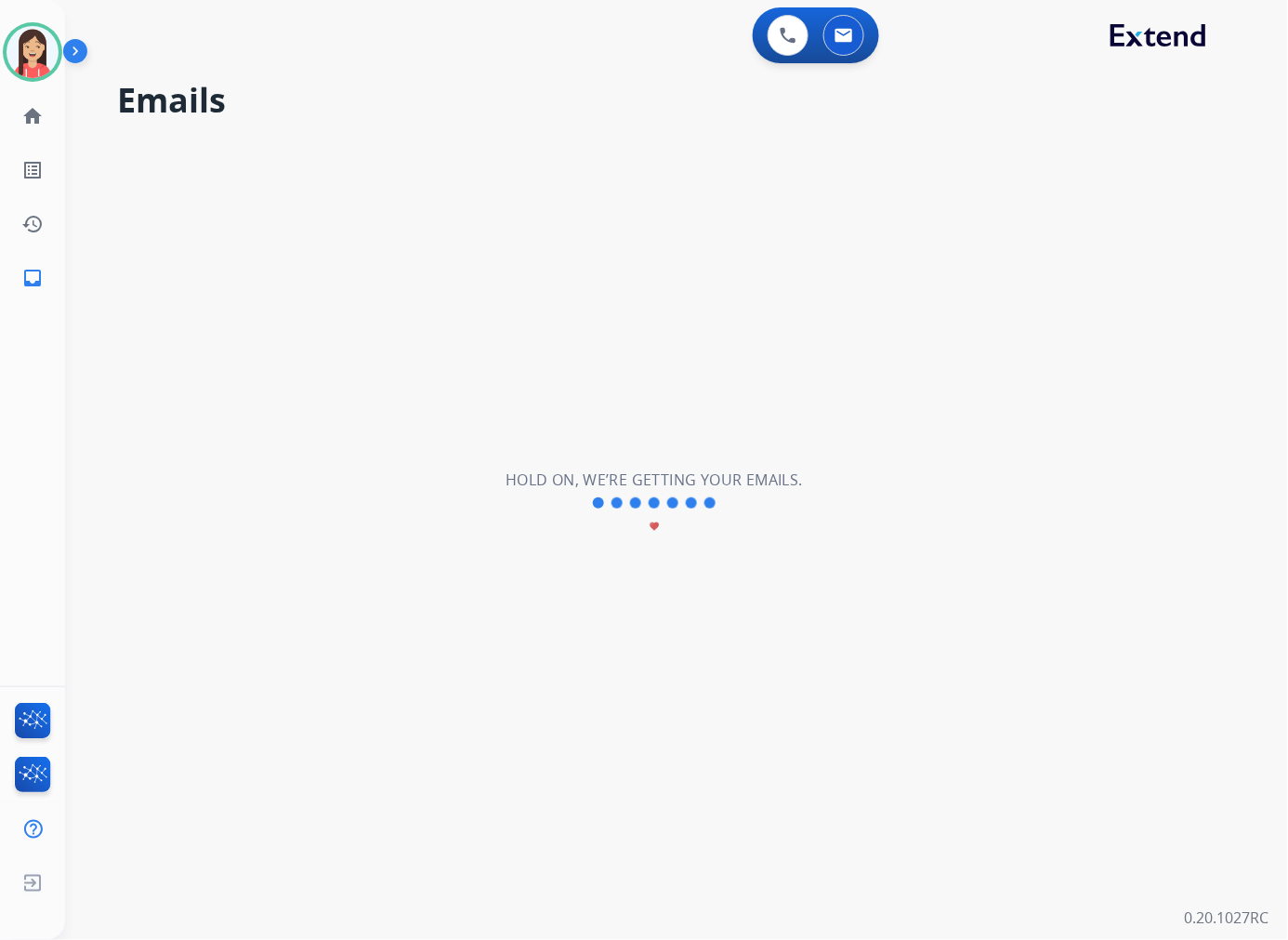
scroll to position [61, 0]
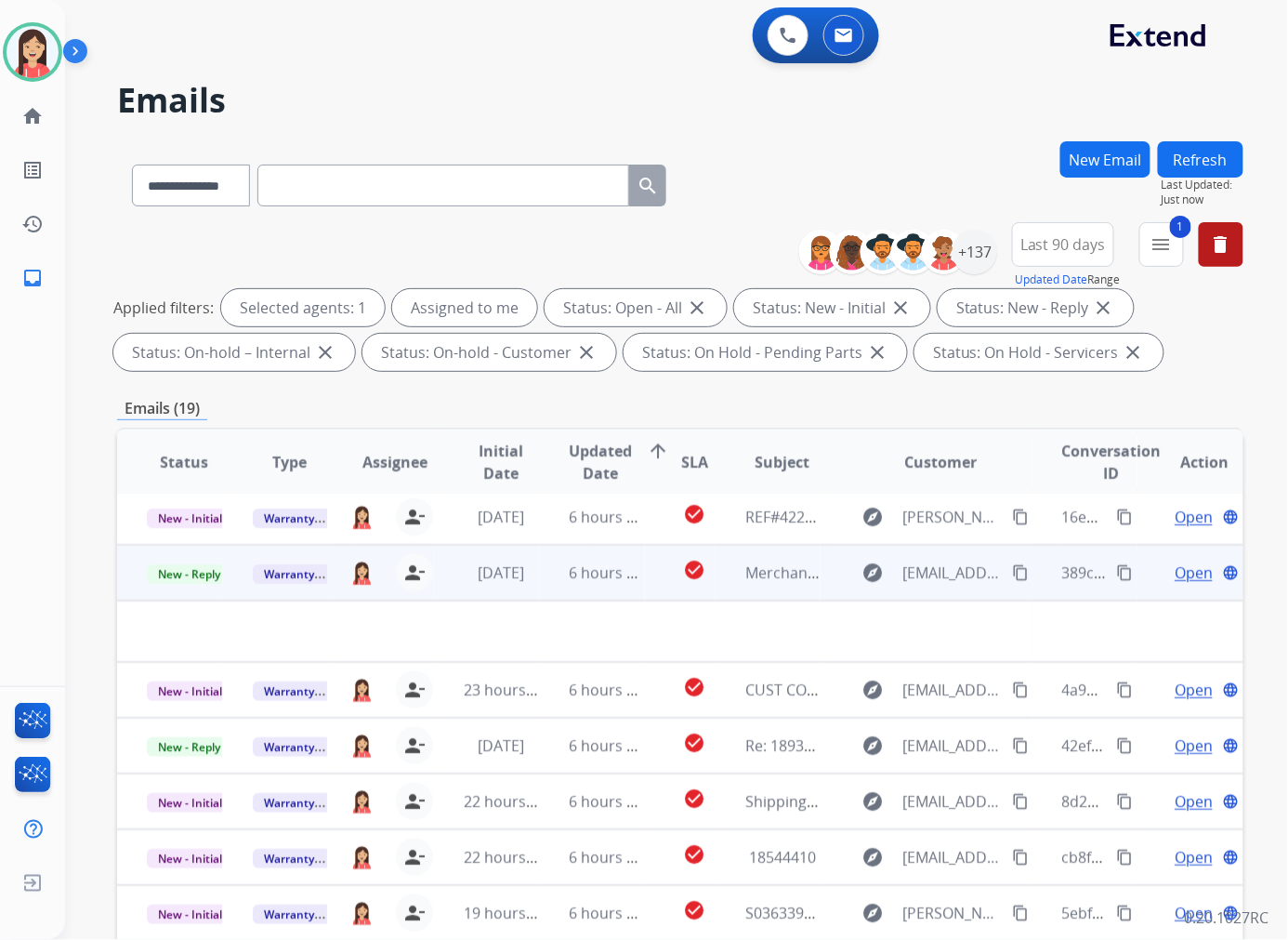
click at [543, 590] on td "6 hours ago" at bounding box center [592, 572] width 106 height 56
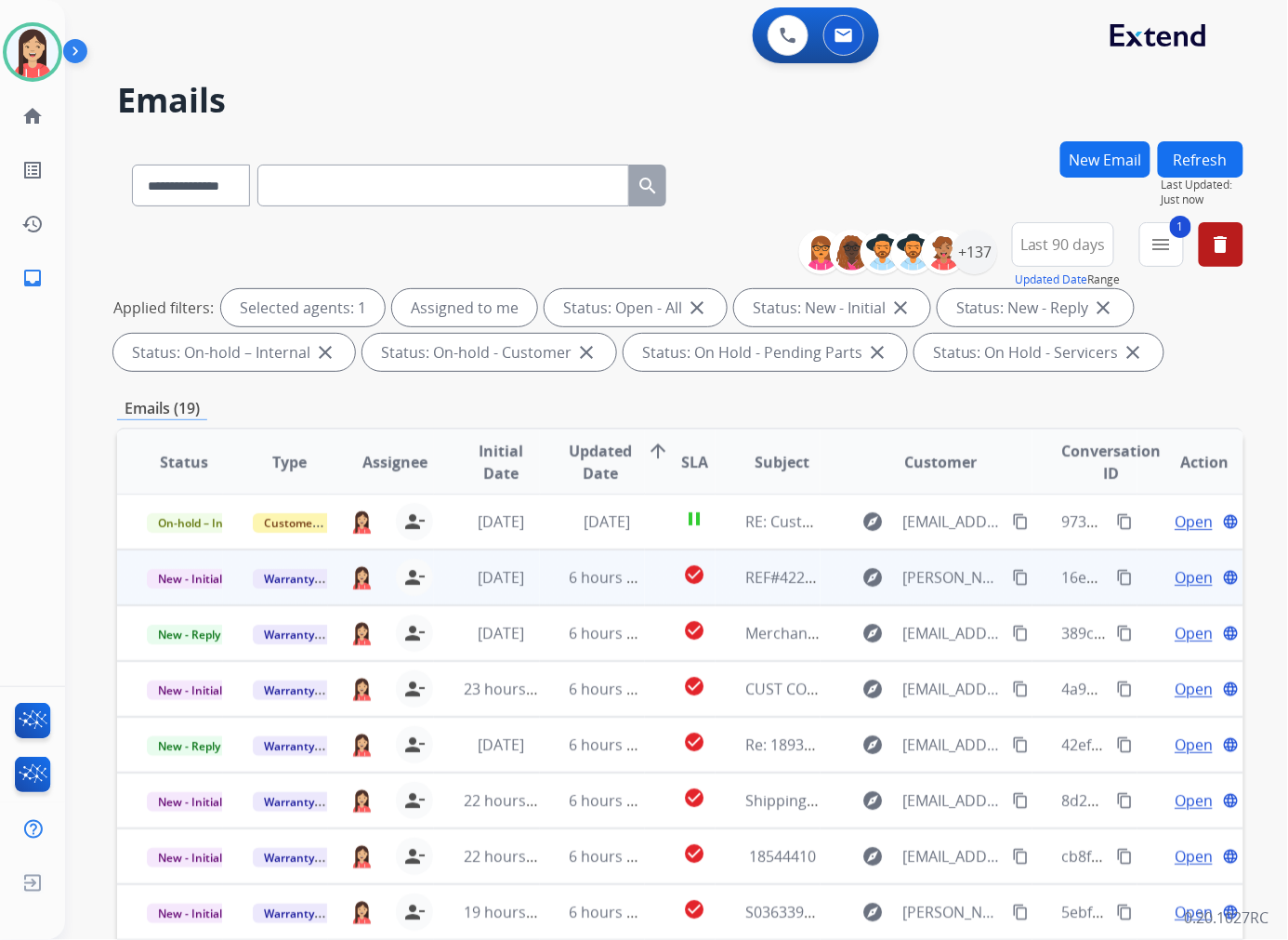
click at [541, 589] on td "6 hours ago" at bounding box center [592, 577] width 106 height 56
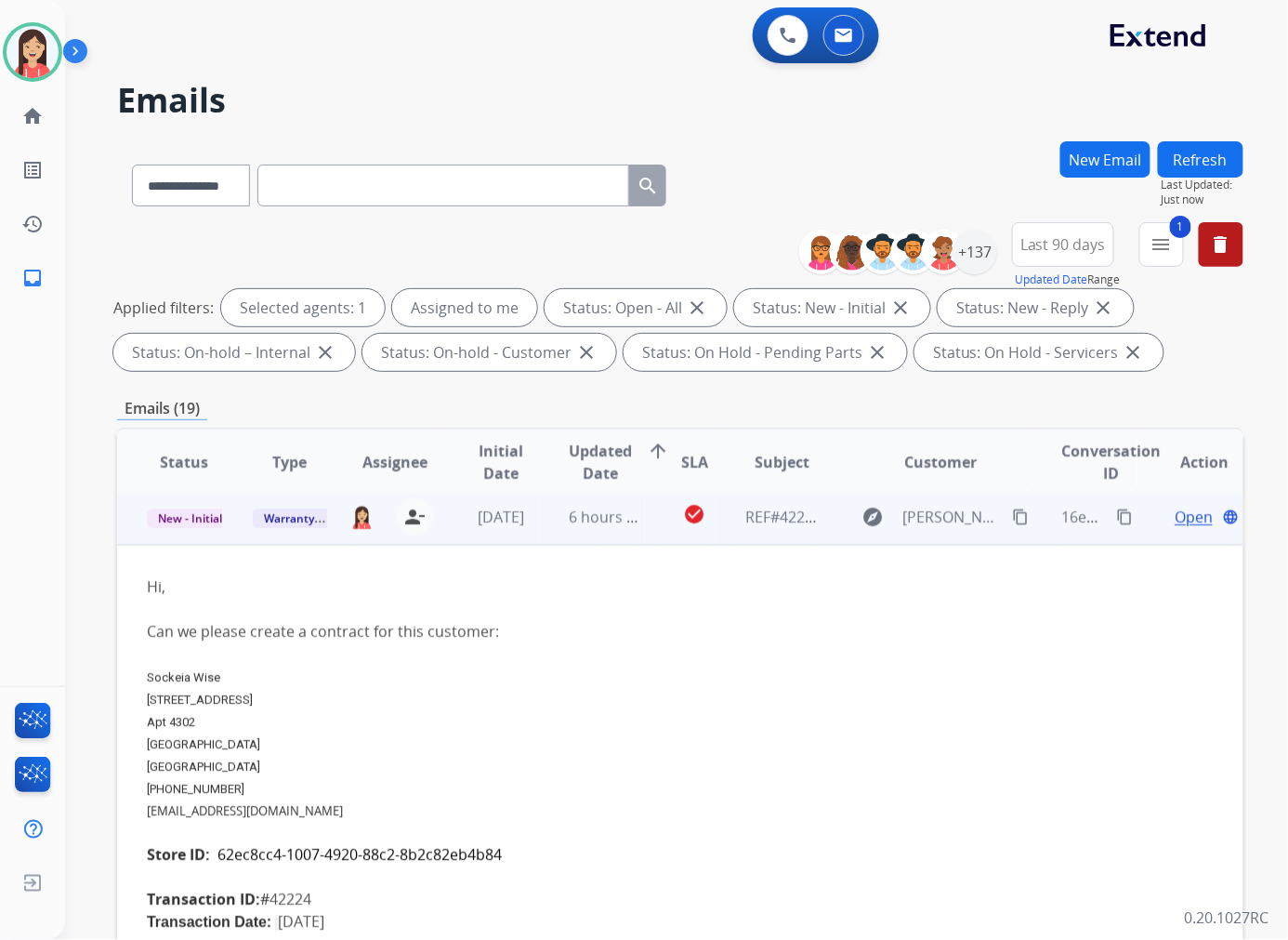
scroll to position [56, 0]
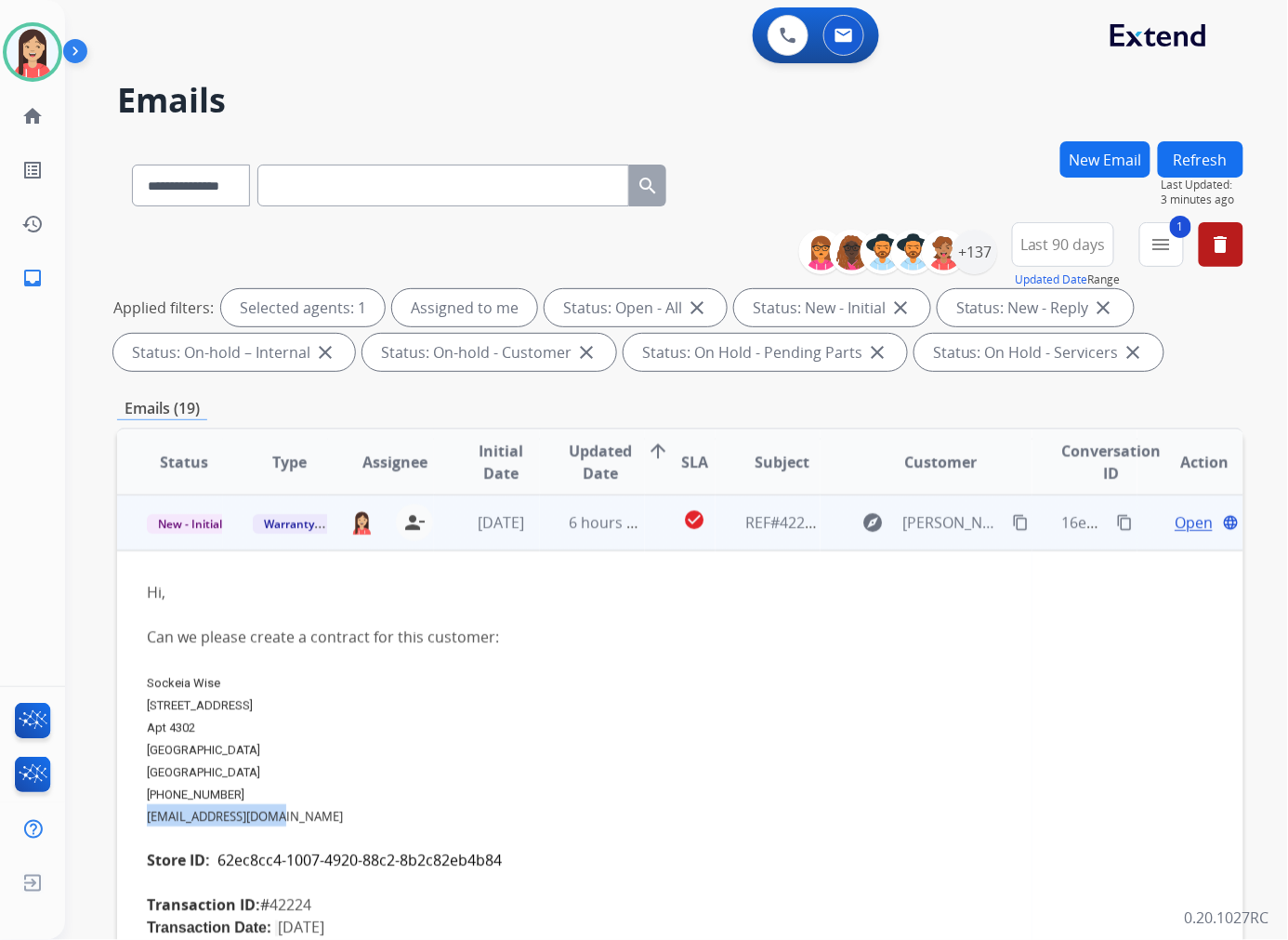
drag, startPoint x: 293, startPoint y: 814, endPoint x: 147, endPoint y: 807, distance: 146.2
click at [147, 807] on div "swise11691@yahoo.com" at bounding box center [574, 814] width 856 height 22
copy link "swise11691@yahoo.com"
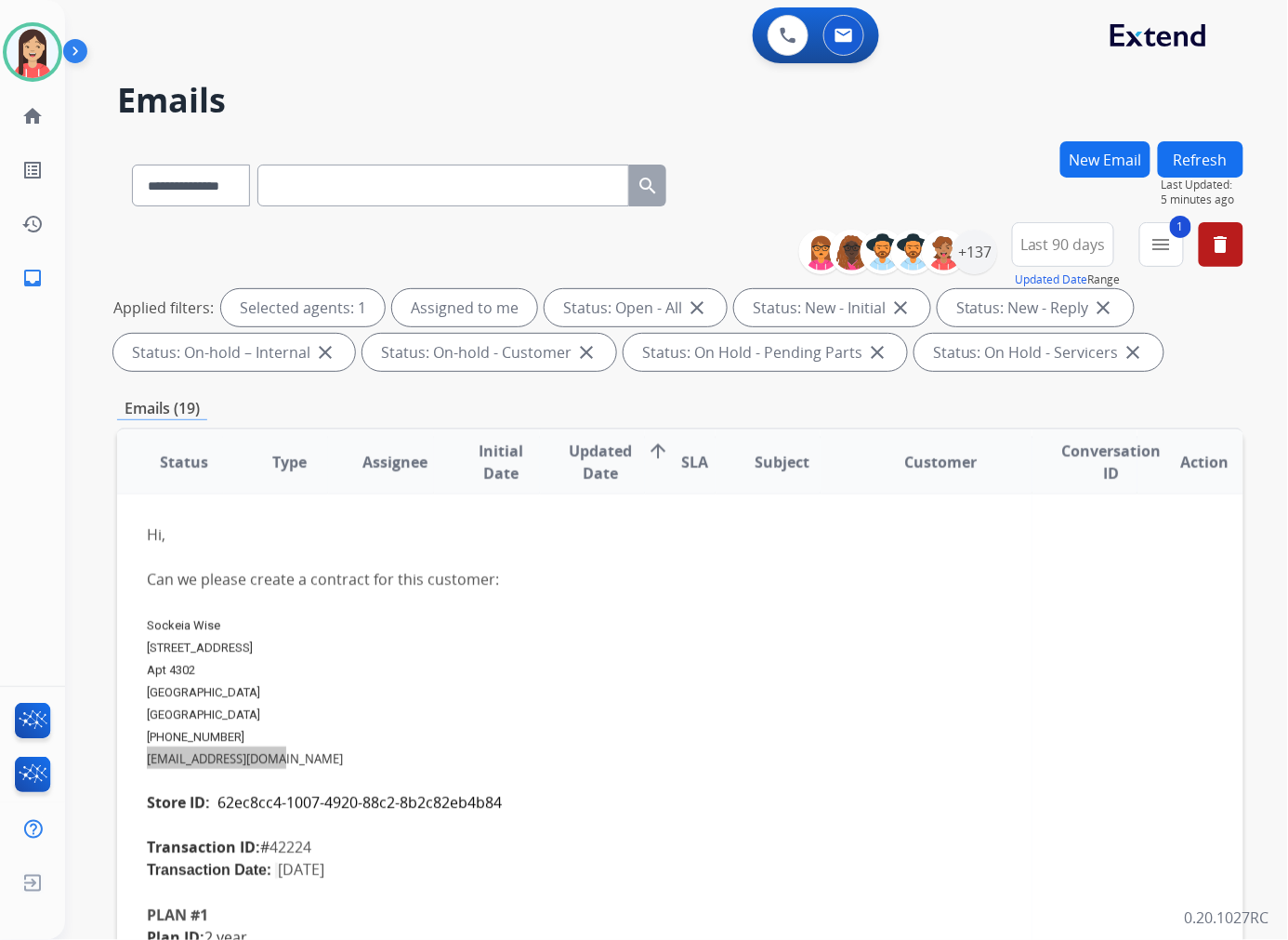
scroll to position [159, 0]
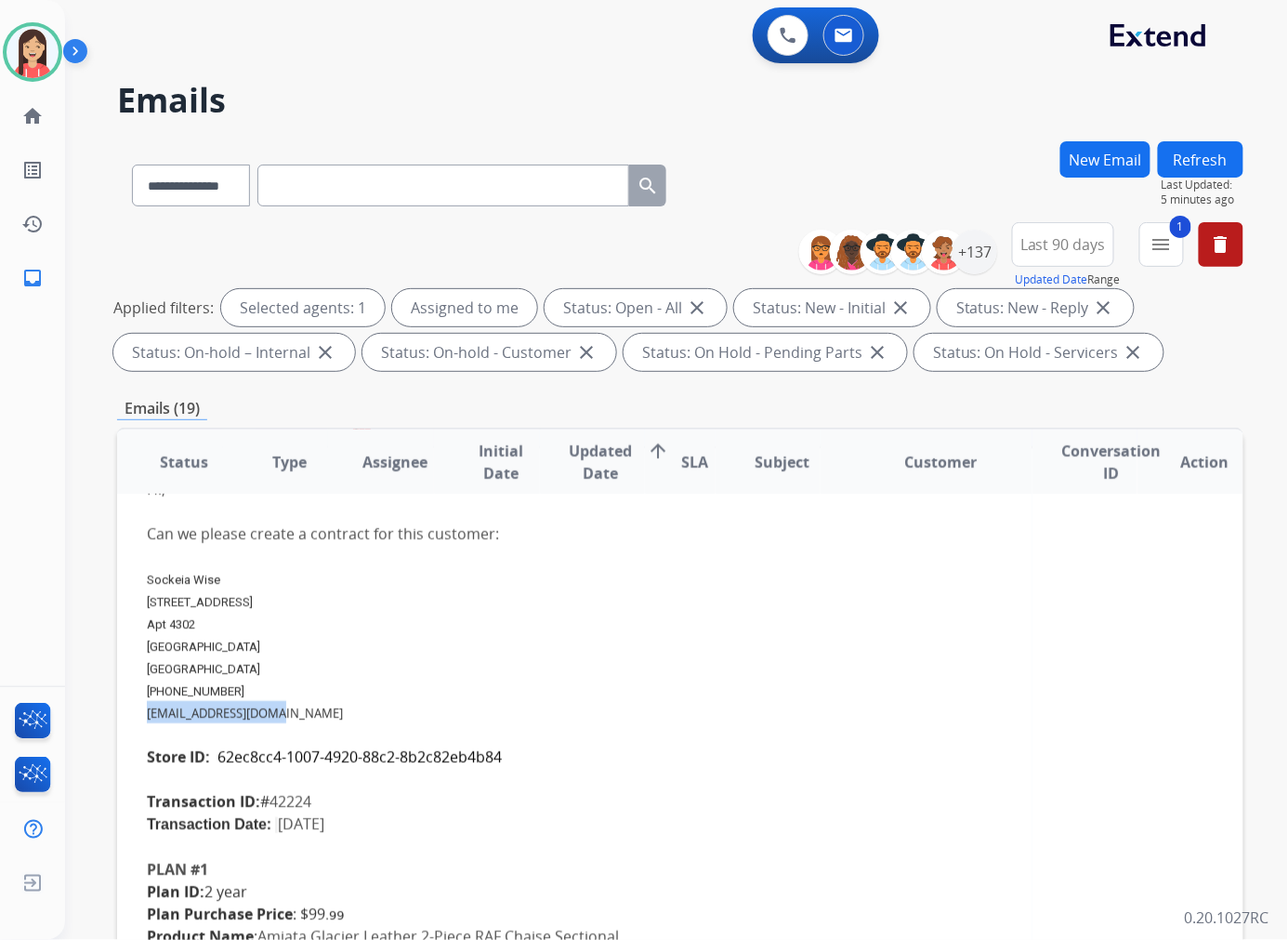
click at [273, 788] on div "Hi, Can we please create a contract for this customer: Sockeia Wise 9910 Hill L…" at bounding box center [574, 645] width 856 height 334
click at [305, 799] on div "Hi, Can we please create a contract for this customer: Sockeia Wise 9910 Hill L…" at bounding box center [574, 645] width 856 height 334
copy div "42224"
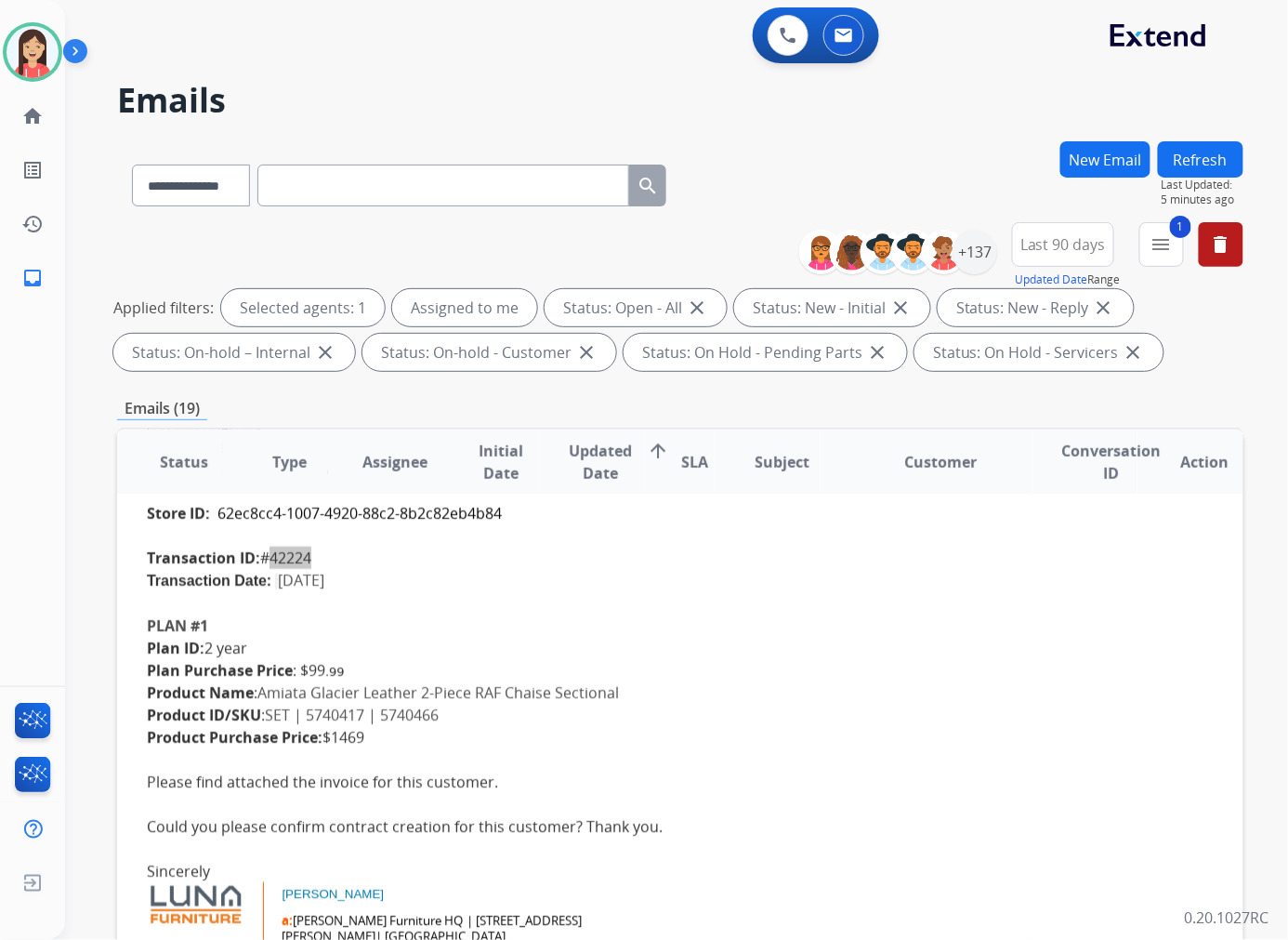
scroll to position [469, 0]
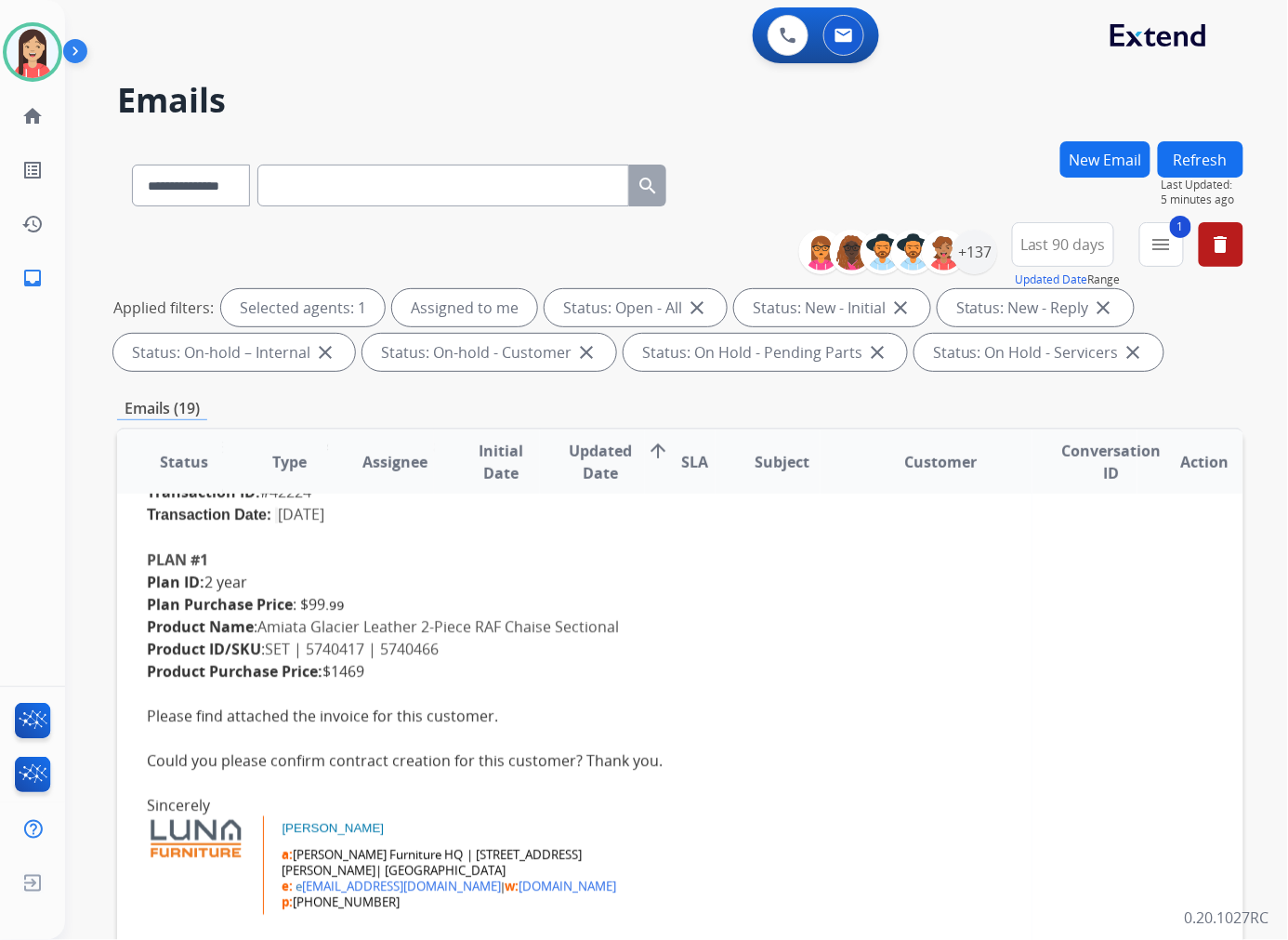
click at [676, 639] on div "Product Name : Amiata Glacier Leather 2-Piece RAF Chaise Sectional Product ID/S…" at bounding box center [574, 637] width 856 height 45
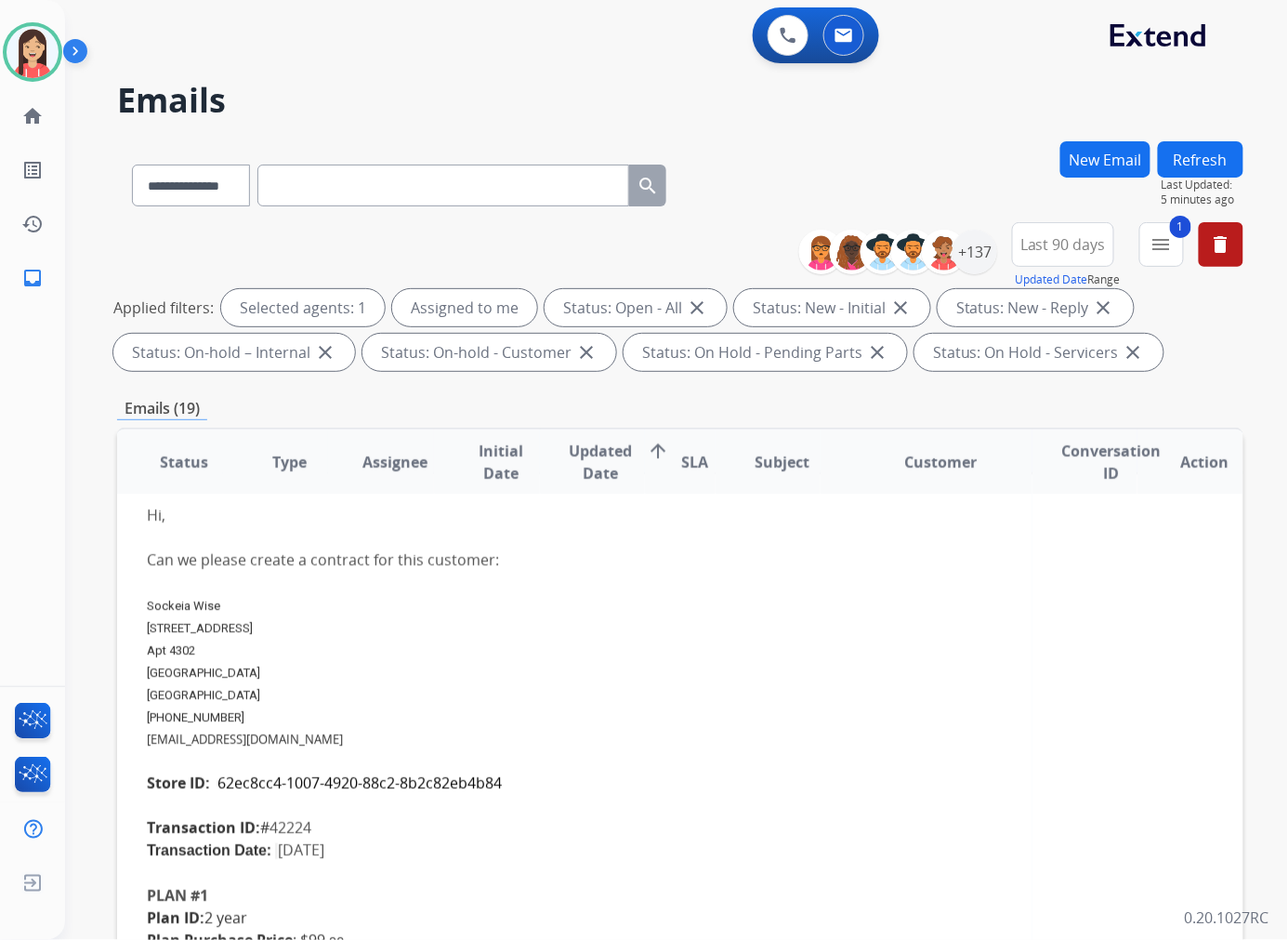
scroll to position [56, 0]
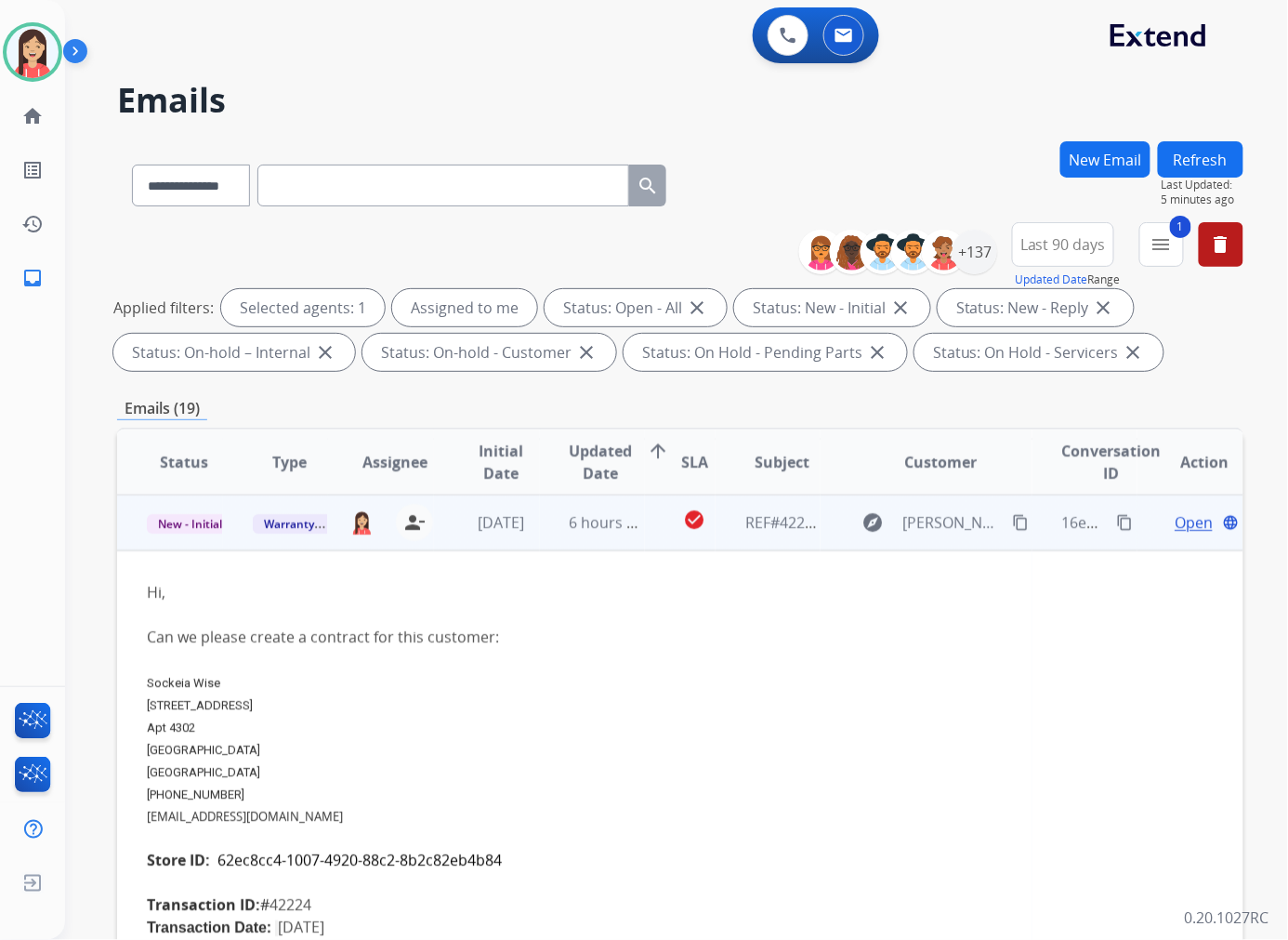
click at [1174, 519] on span "Open" at bounding box center [1193, 522] width 38 height 22
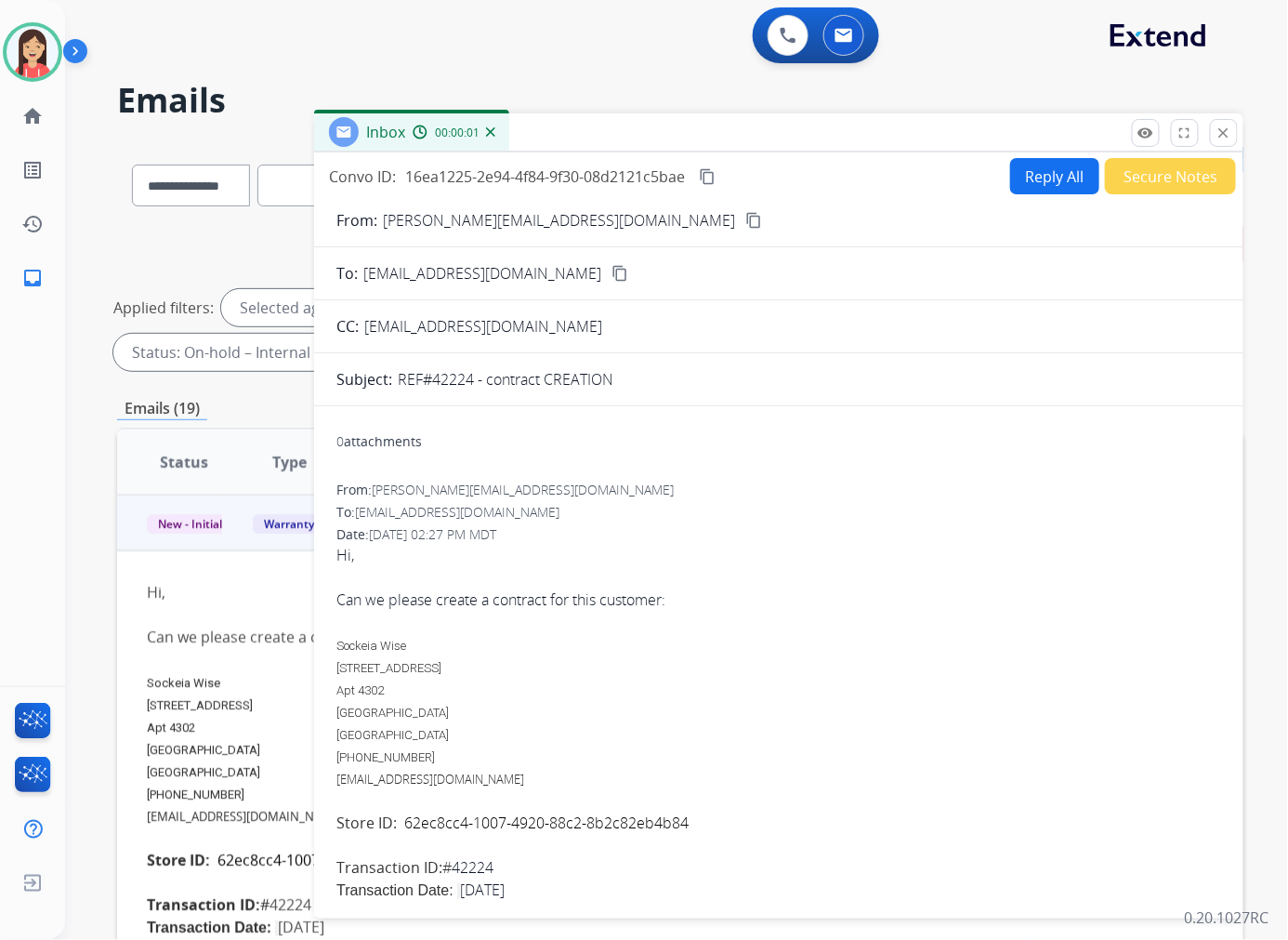
click at [1046, 179] on button "Reply All" at bounding box center [1055, 176] width 89 height 36
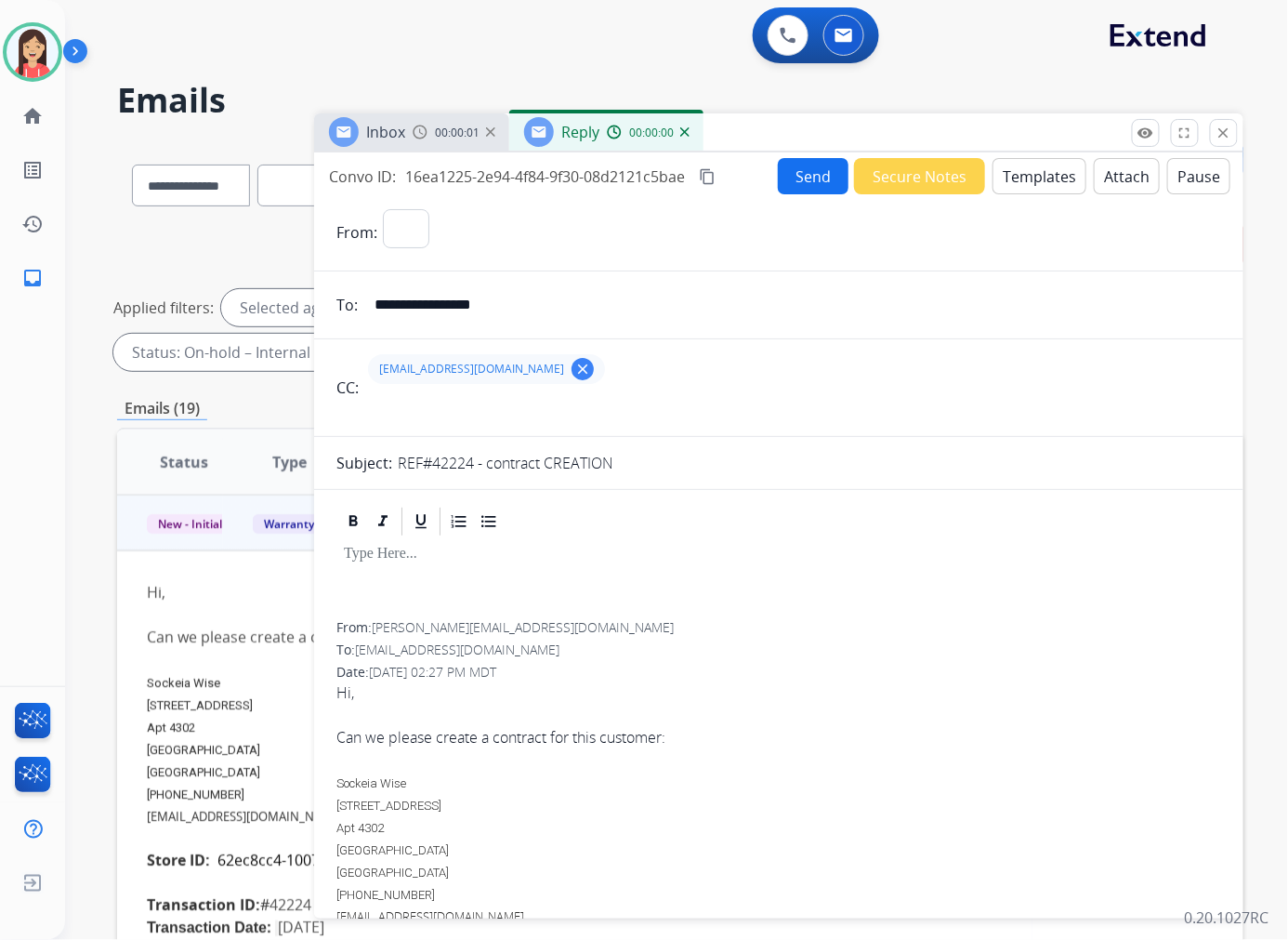
select select "**********"
click at [1023, 182] on button "Templates" at bounding box center [1039, 176] width 94 height 36
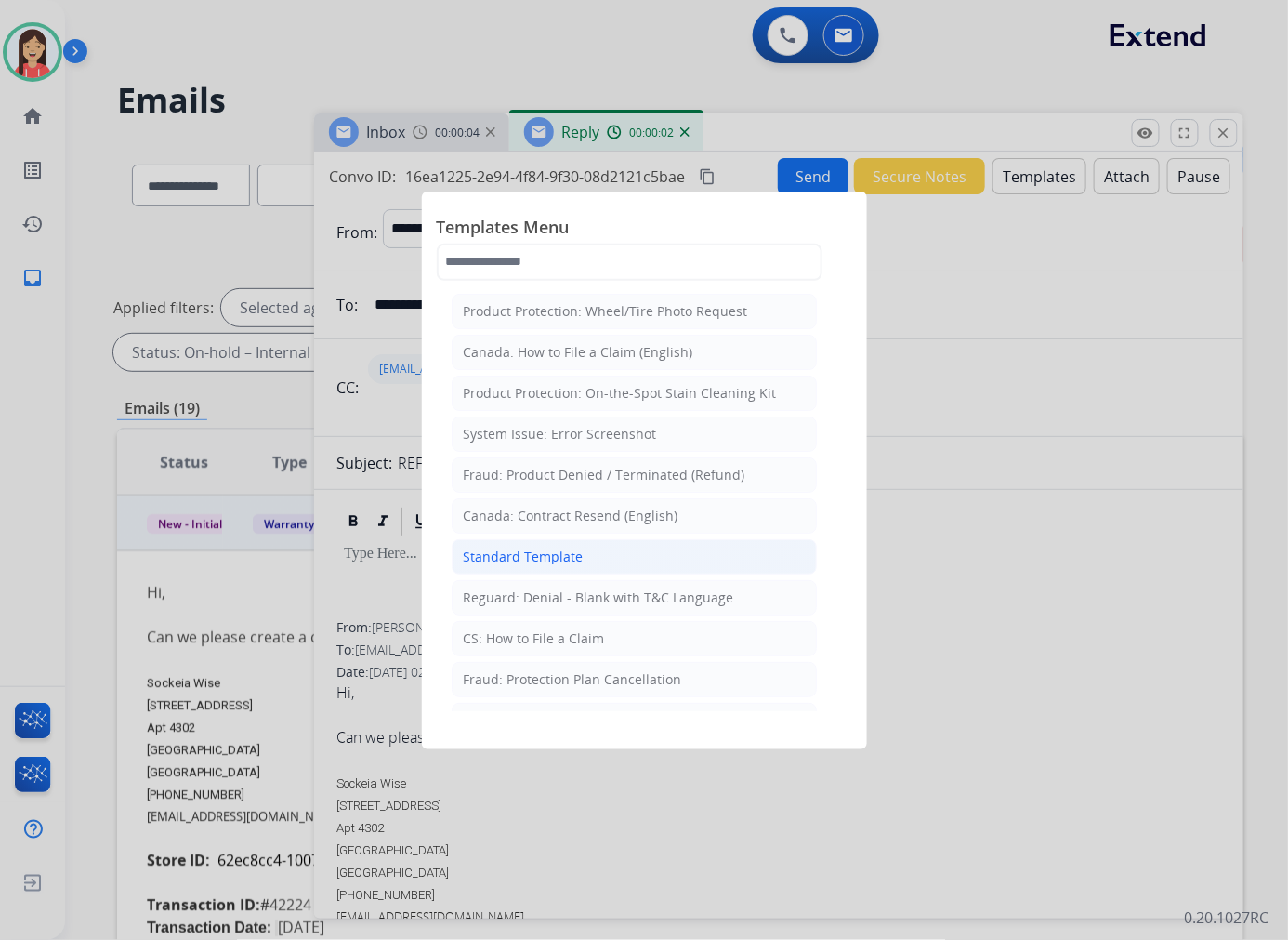
click at [587, 560] on li "Standard Template" at bounding box center [634, 556] width 366 height 35
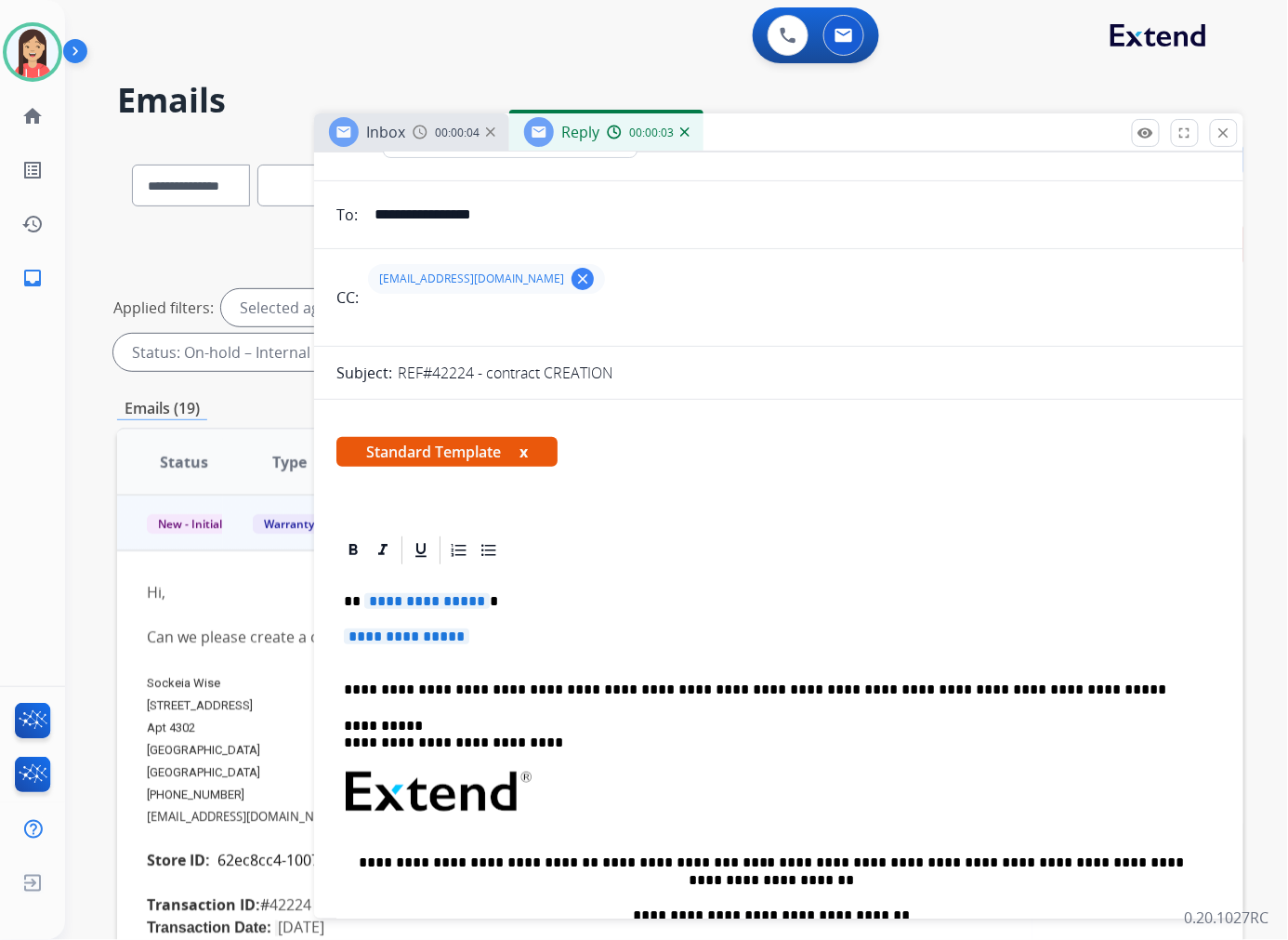
scroll to position [207, 0]
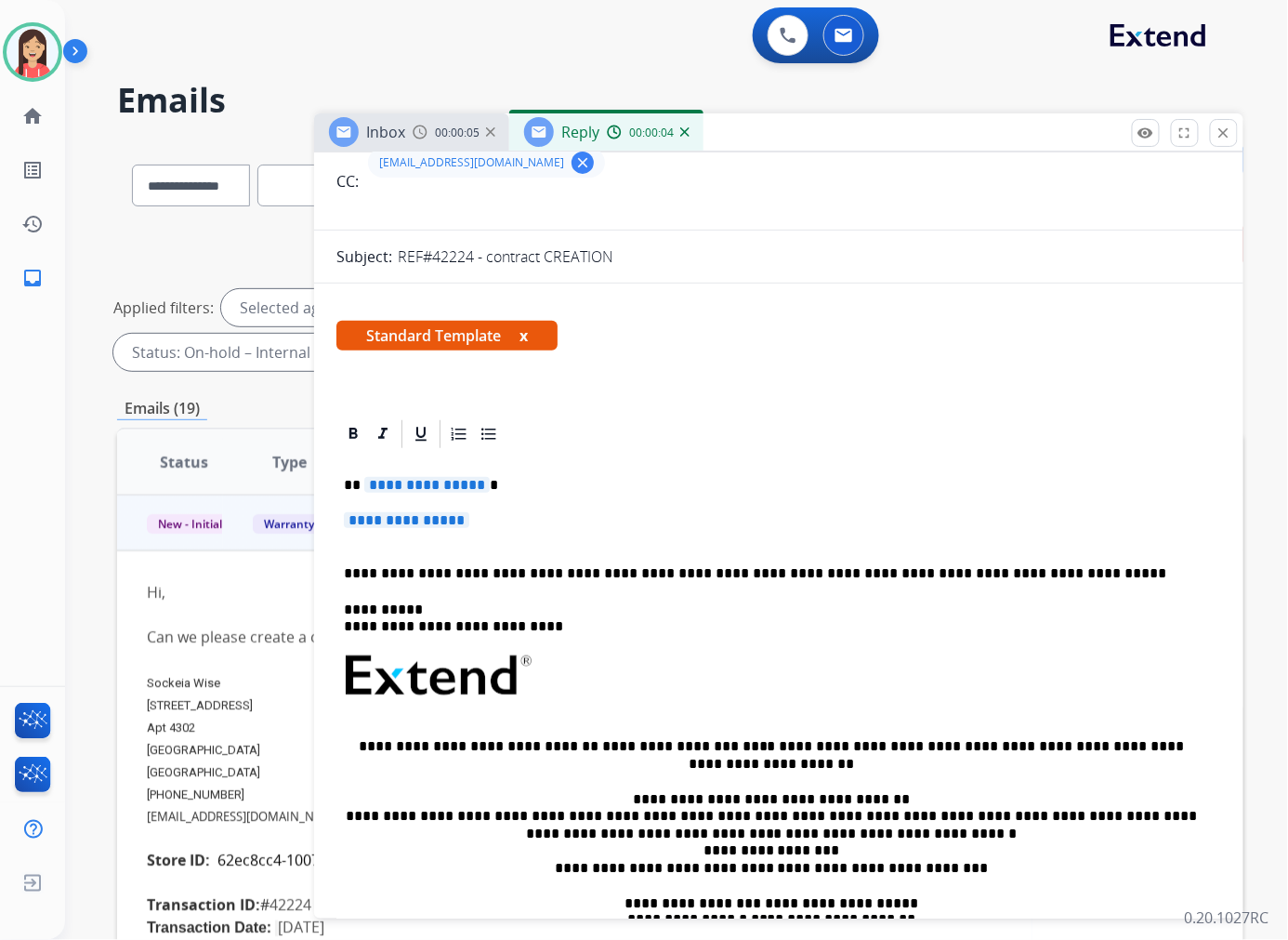
click at [360, 477] on p "**********" at bounding box center [771, 486] width 855 height 17
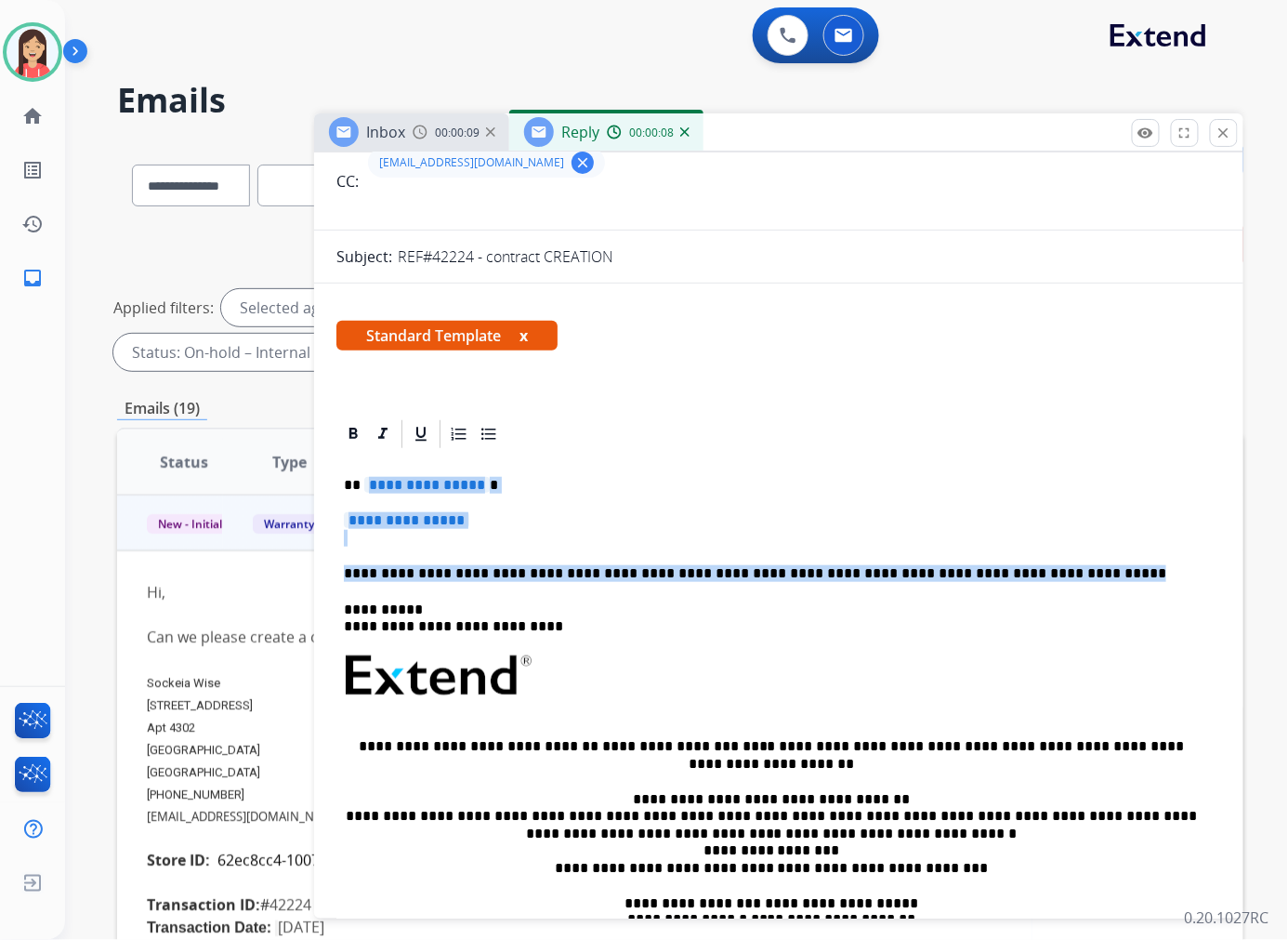
drag, startPoint x: 367, startPoint y: 476, endPoint x: 1052, endPoint y: 567, distance: 691.0
click at [1052, 567] on div "**********" at bounding box center [778, 719] width 884 height 538
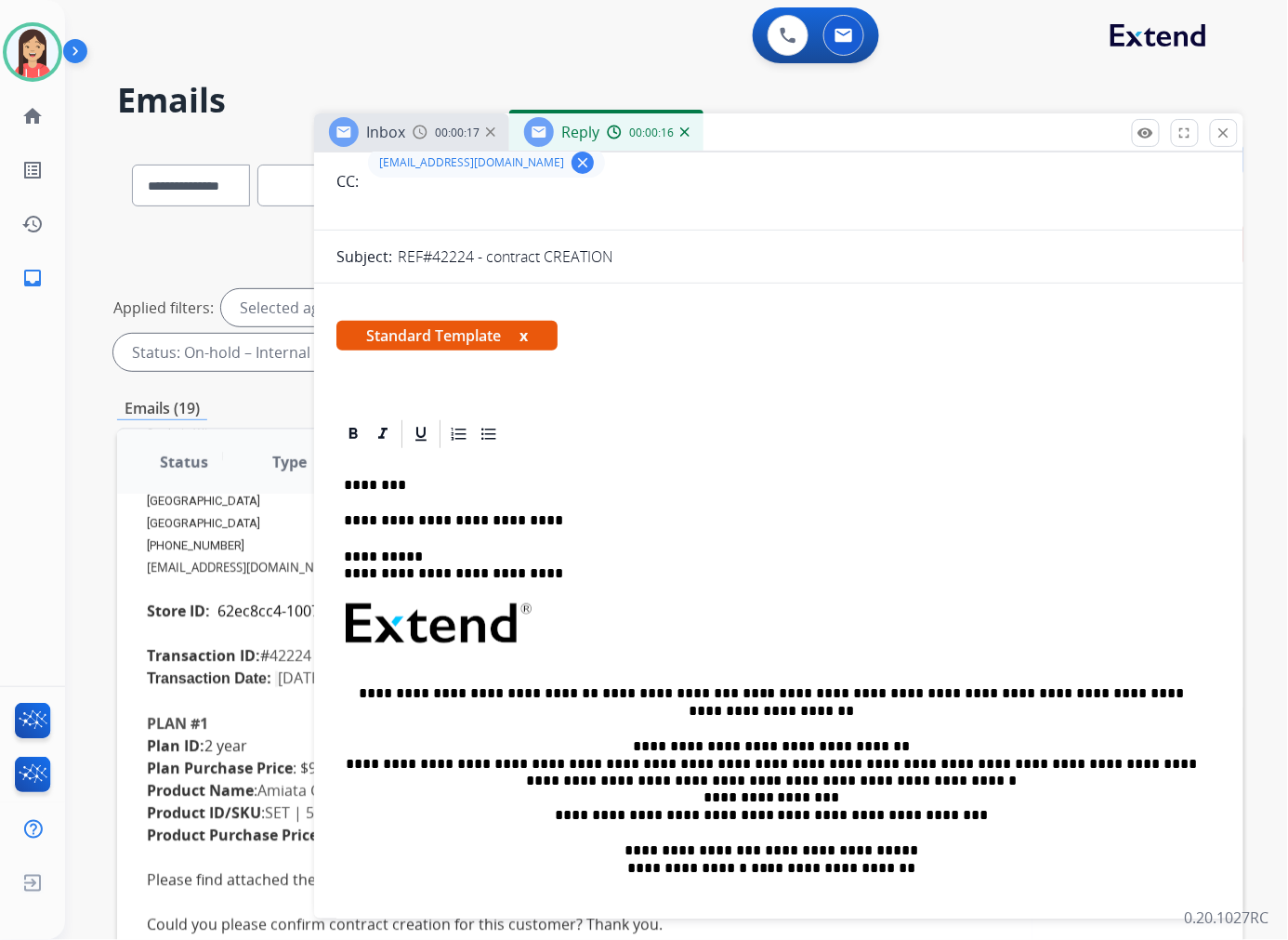
scroll to position [469, 0]
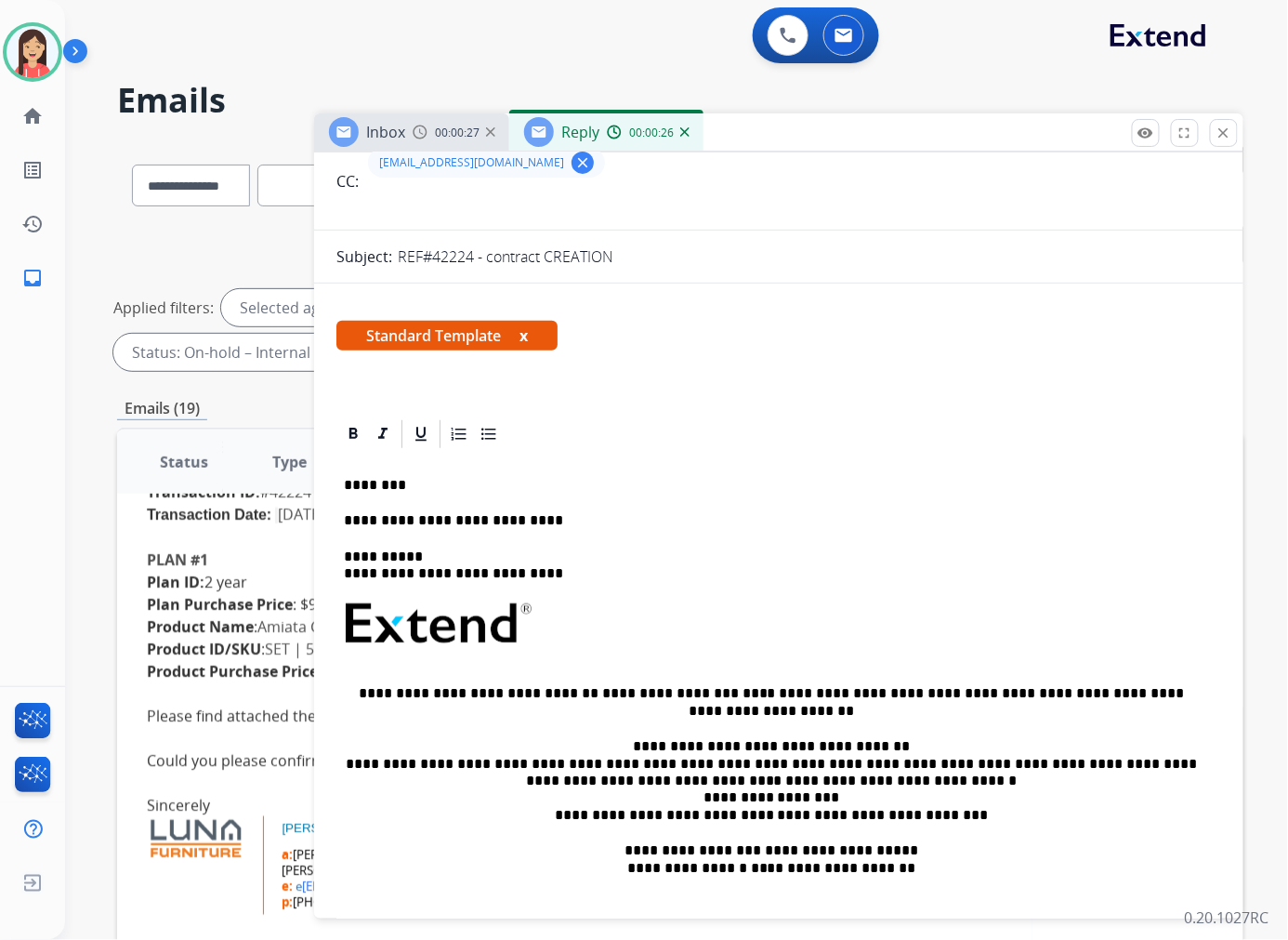
click at [265, 638] on span "Product ID/SKU :" at bounding box center [206, 648] width 118 height 20
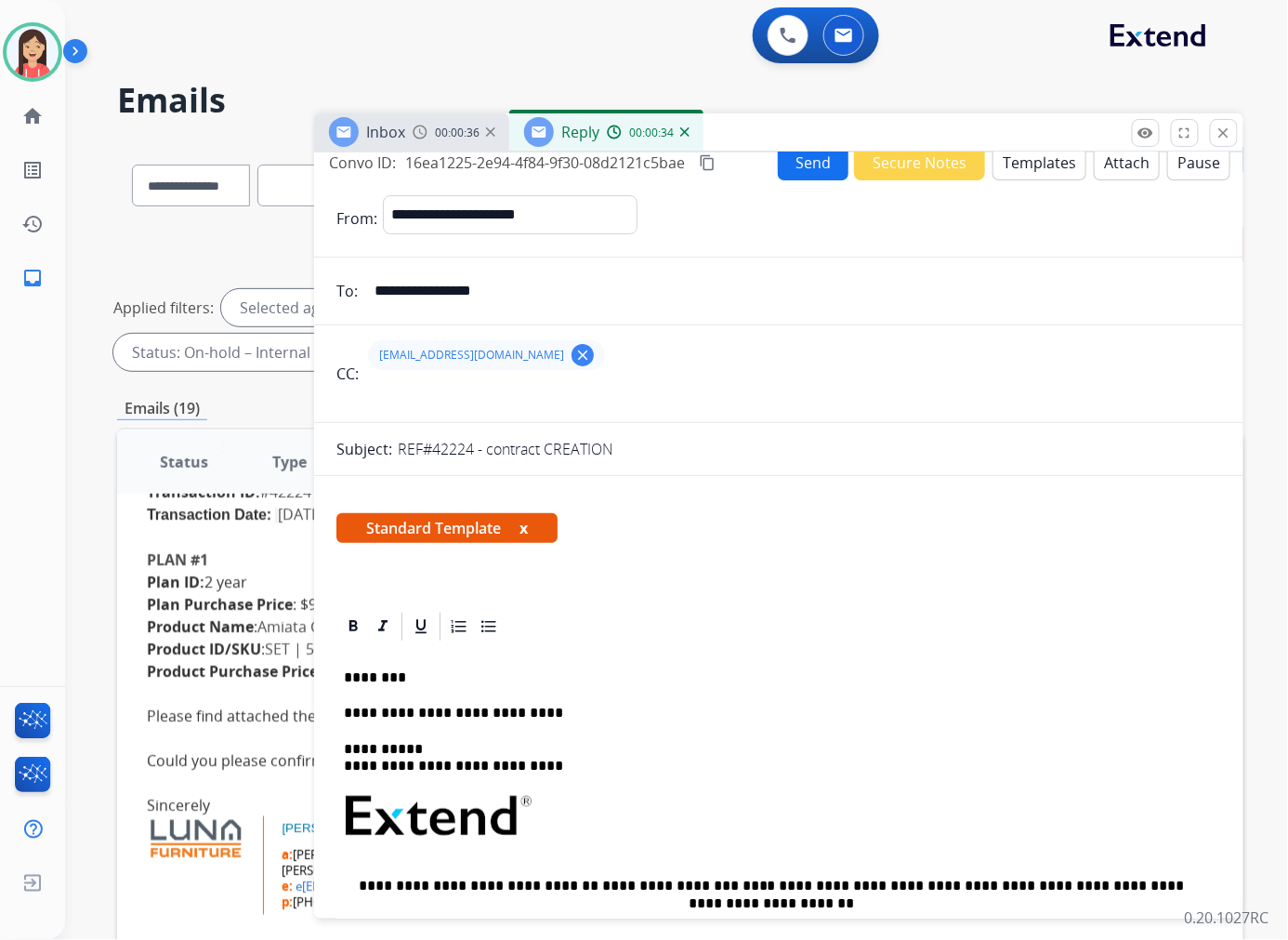
scroll to position [0, 0]
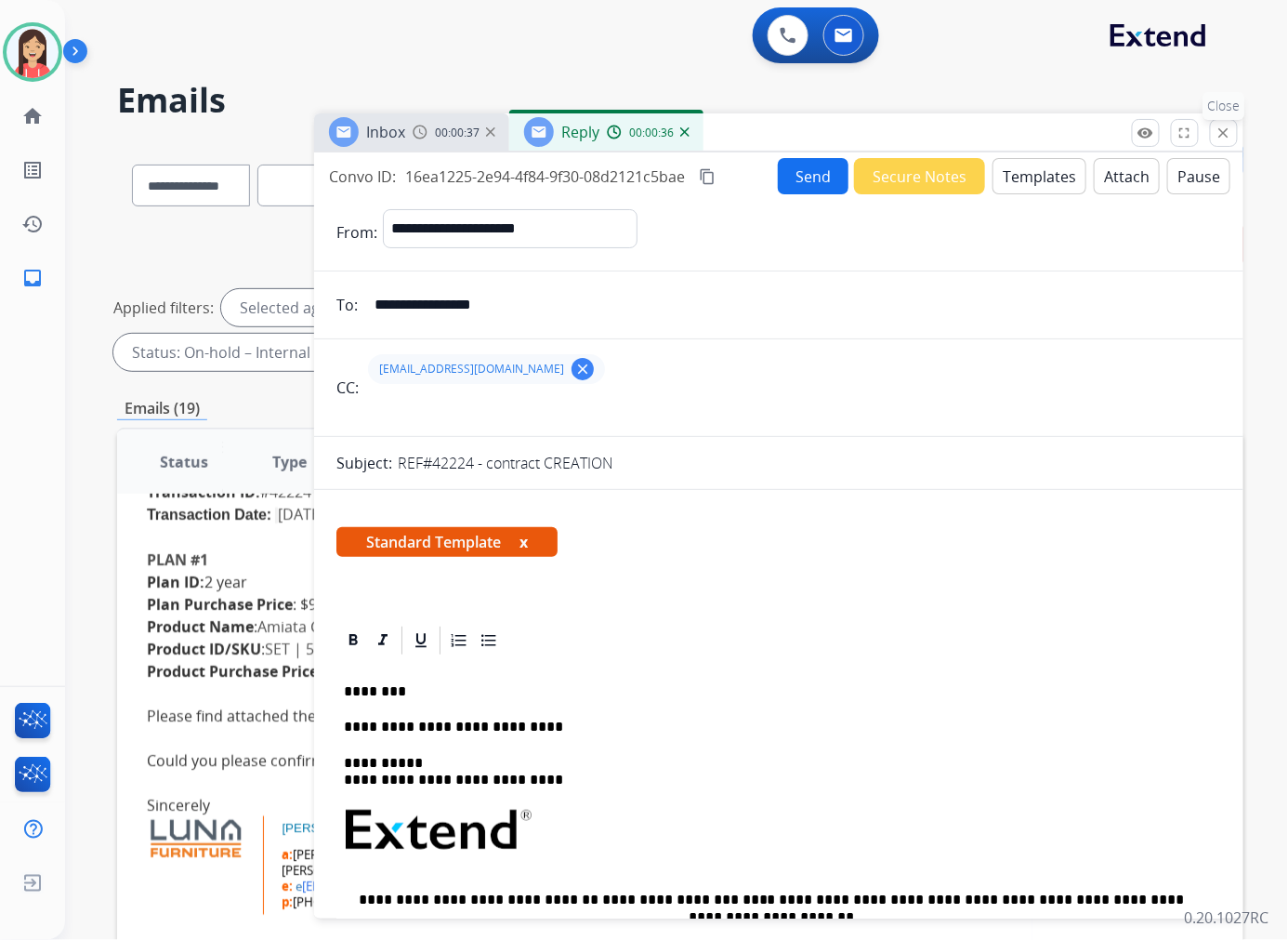
click at [1218, 128] on mat-icon "close" at bounding box center [1223, 133] width 17 height 17
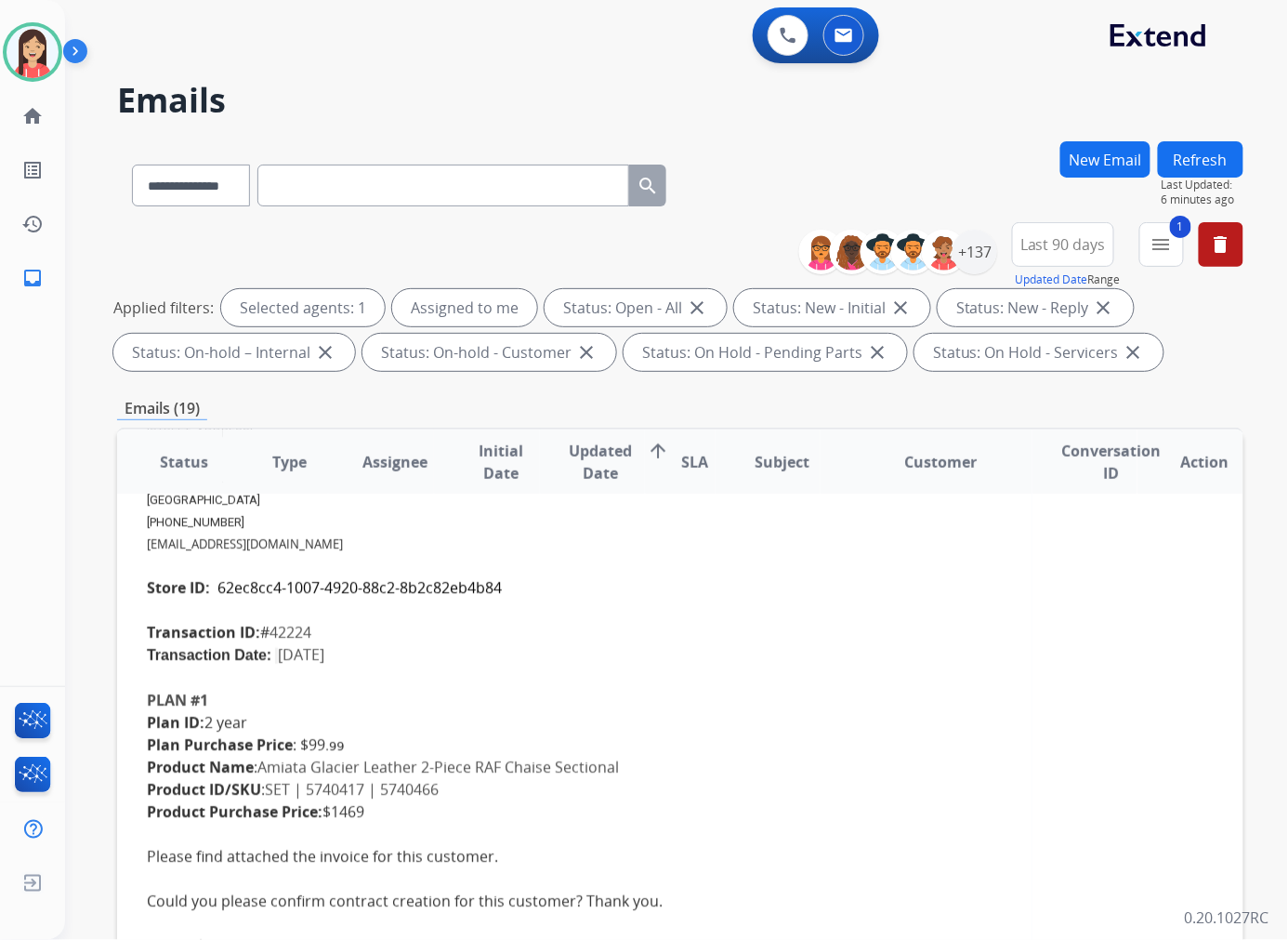
scroll to position [56, 0]
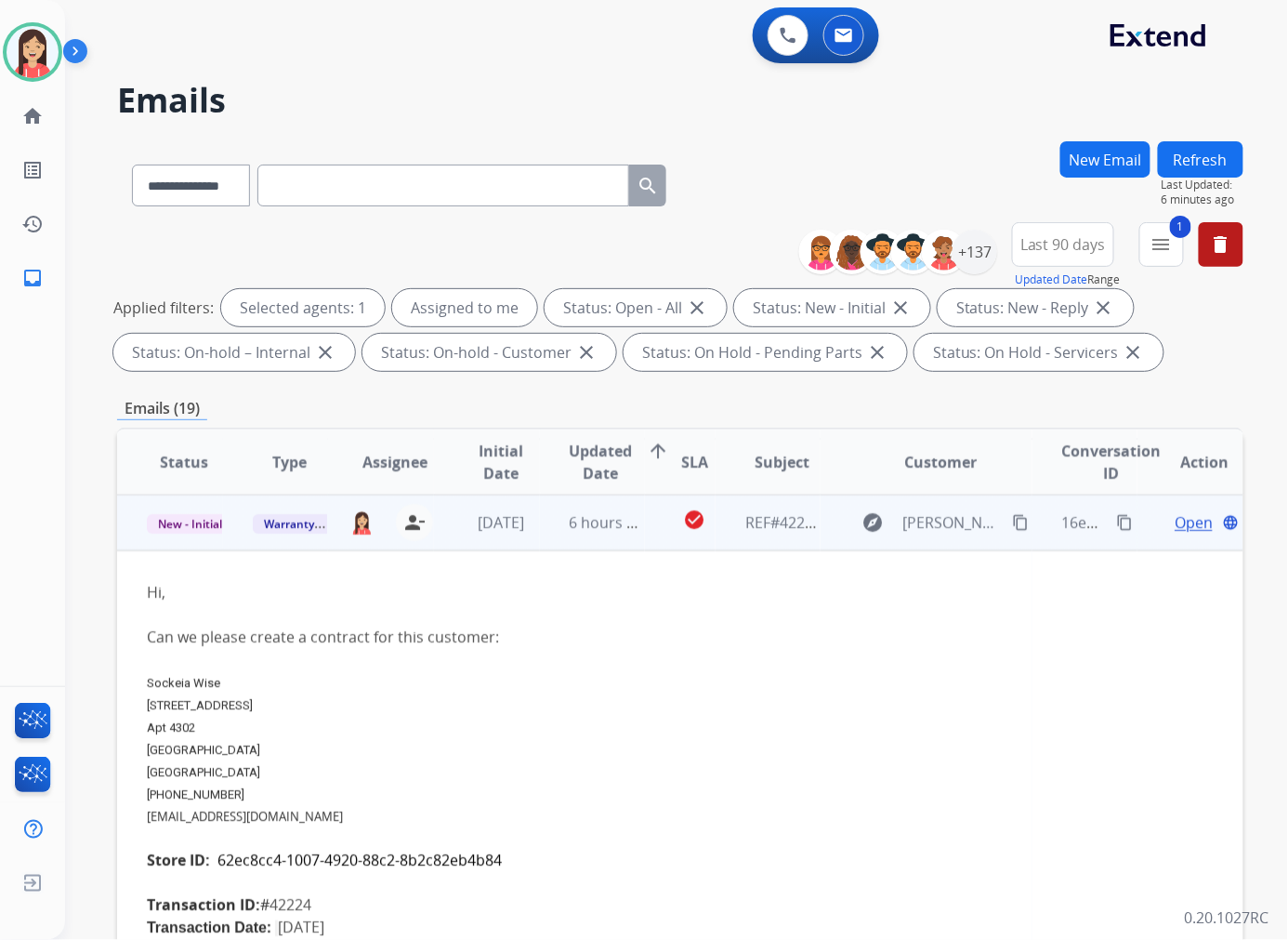
click at [186, 680] on span "Sockeia Wise" at bounding box center [183, 682] width 73 height 14
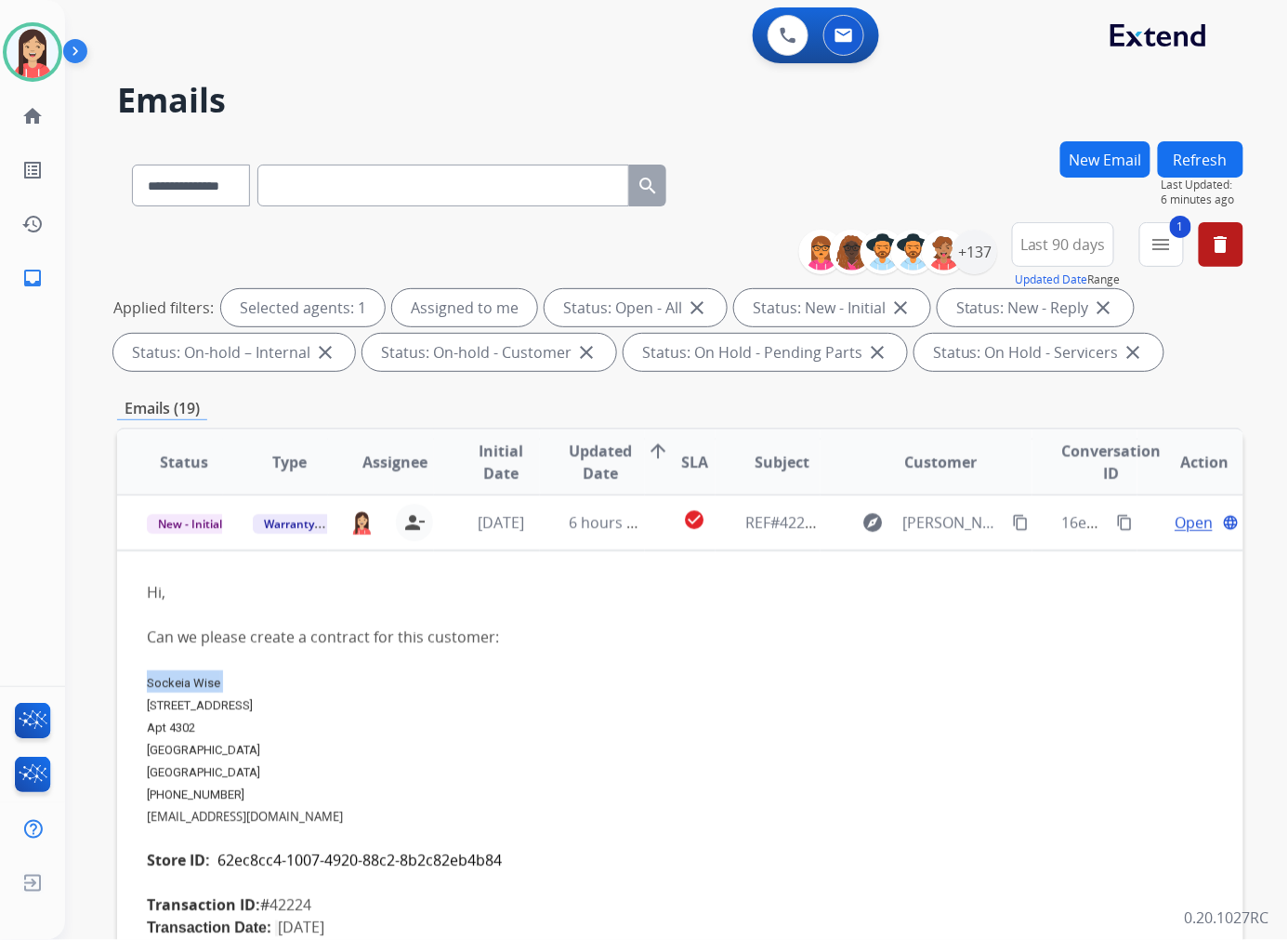
copy span "Sockeia Wise"
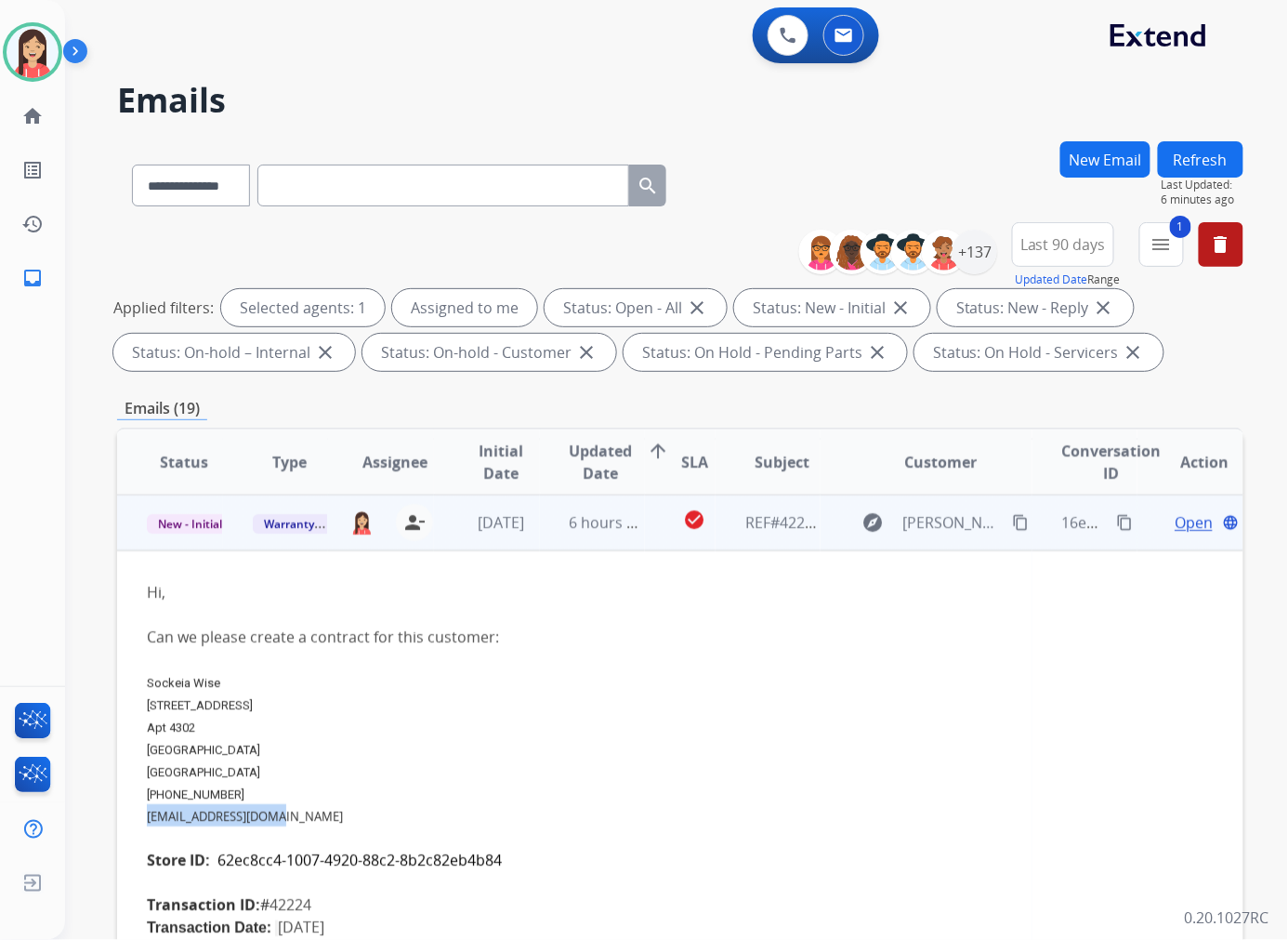
drag, startPoint x: 277, startPoint y: 812, endPoint x: 144, endPoint y: 810, distance: 133.0
click at [144, 810] on td "Hi, Can we please create a contract for this customer: Sockeia Wise 9910 Hill L…" at bounding box center [574, 954] width 915 height 808
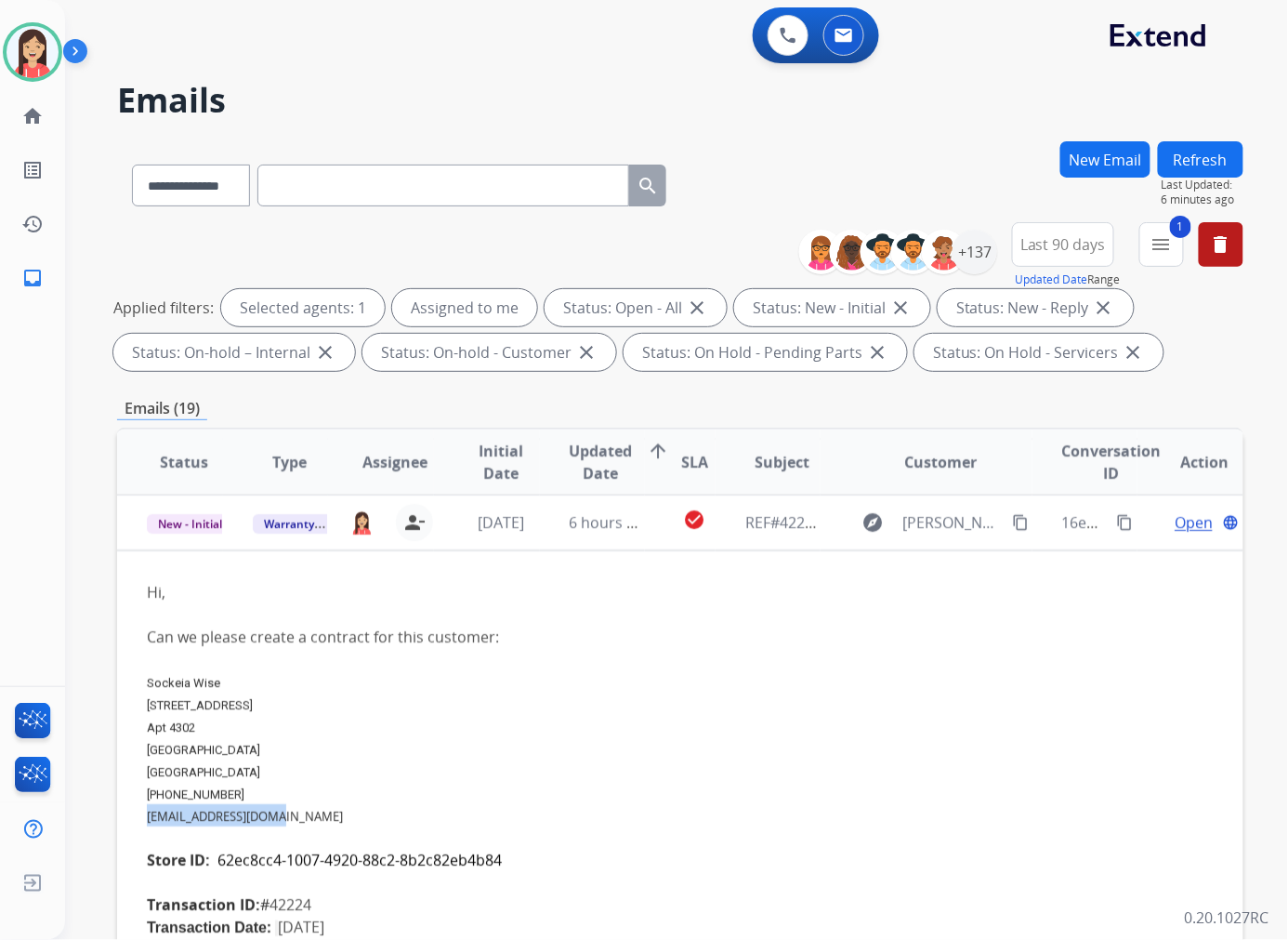
copy link "swise11691@yahoo.com"
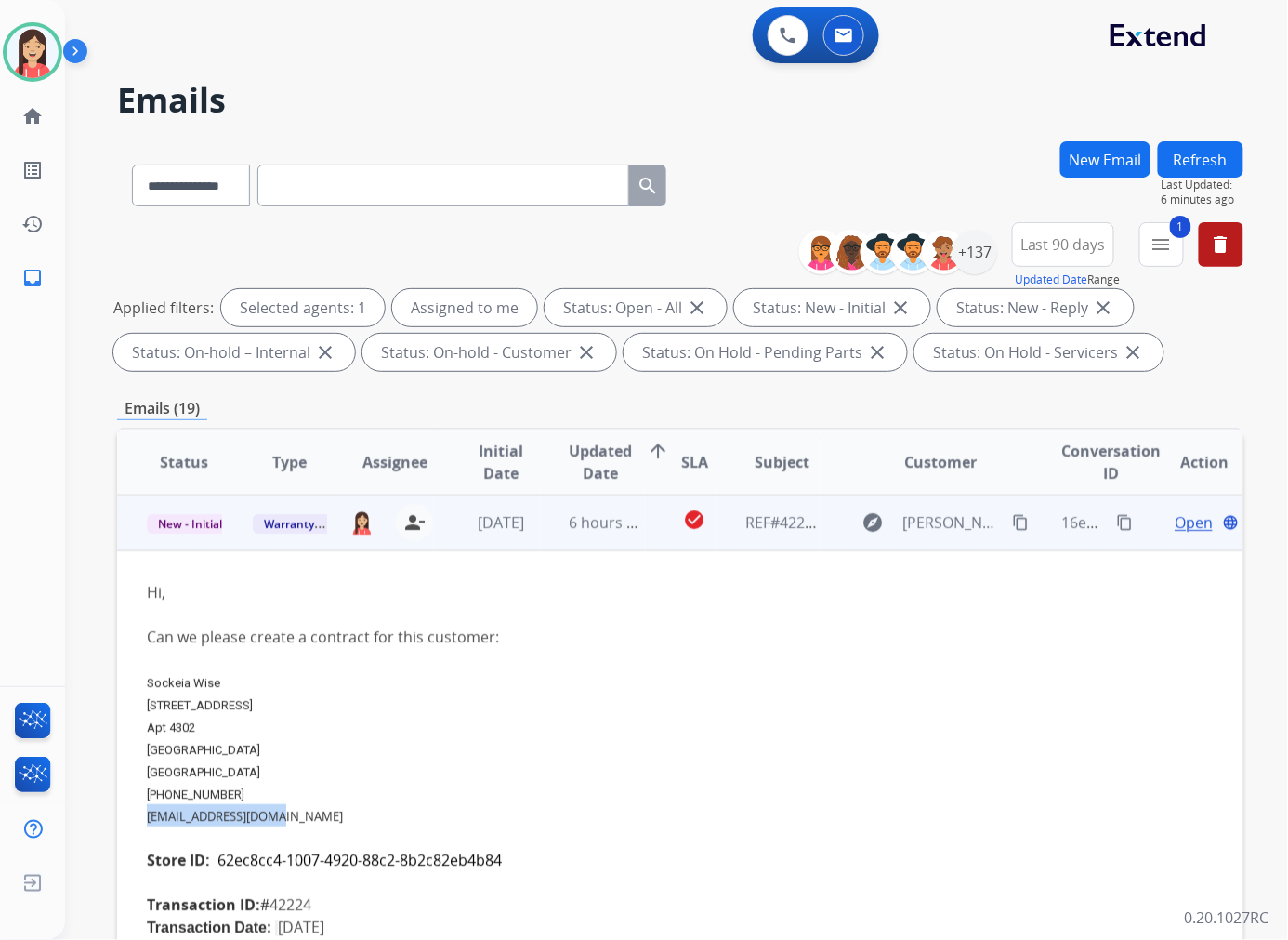
drag, startPoint x: 242, startPoint y: 791, endPoint x: 224, endPoint y: 789, distance: 18.1
click at [164, 789] on div "Sockeia Wise 9910 Hill Lane Apt 4302 Manor TX 78653 United States +1 347-224-80…" at bounding box center [574, 737] width 856 height 134
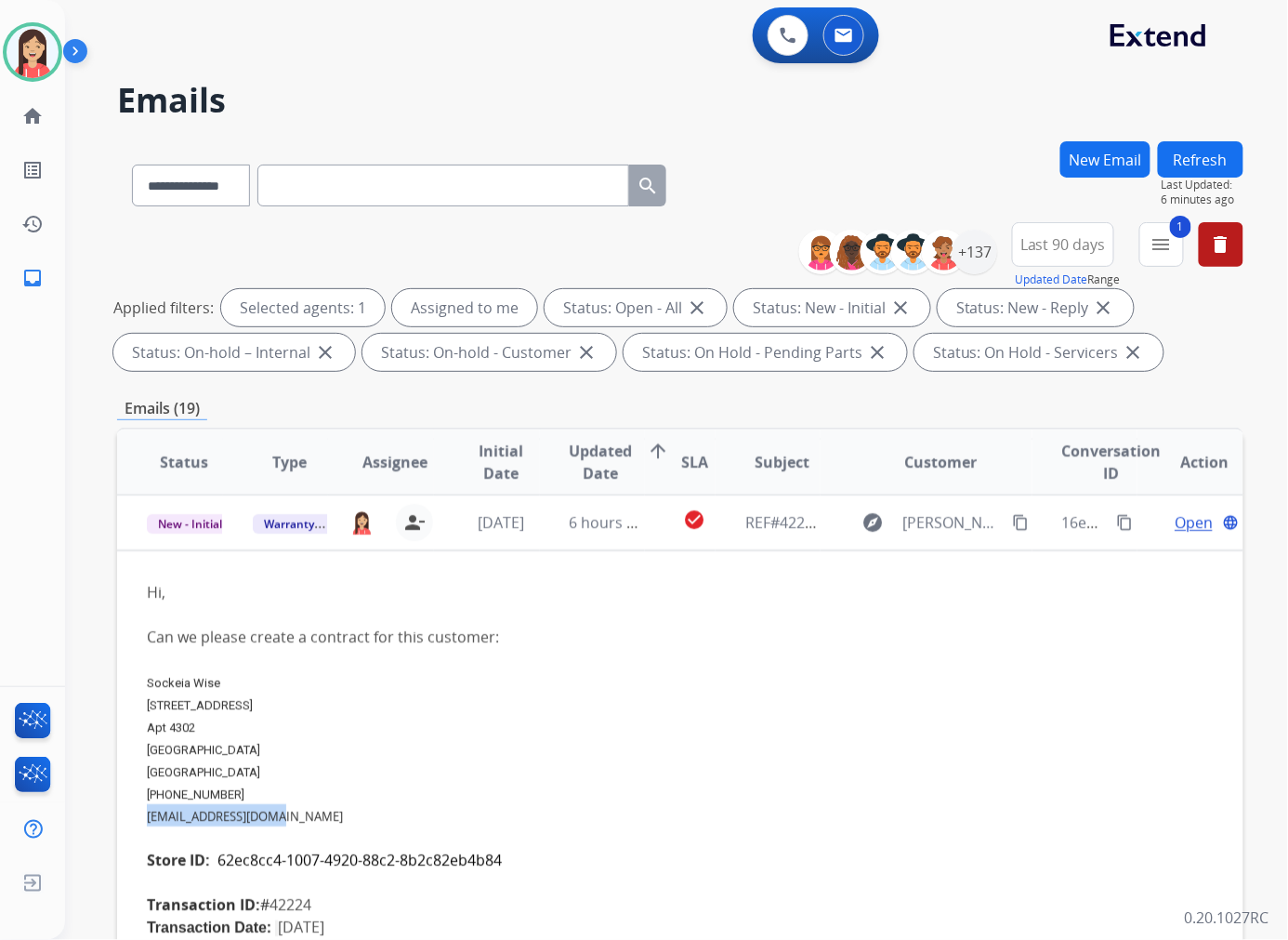
copy span "347-224-8064"
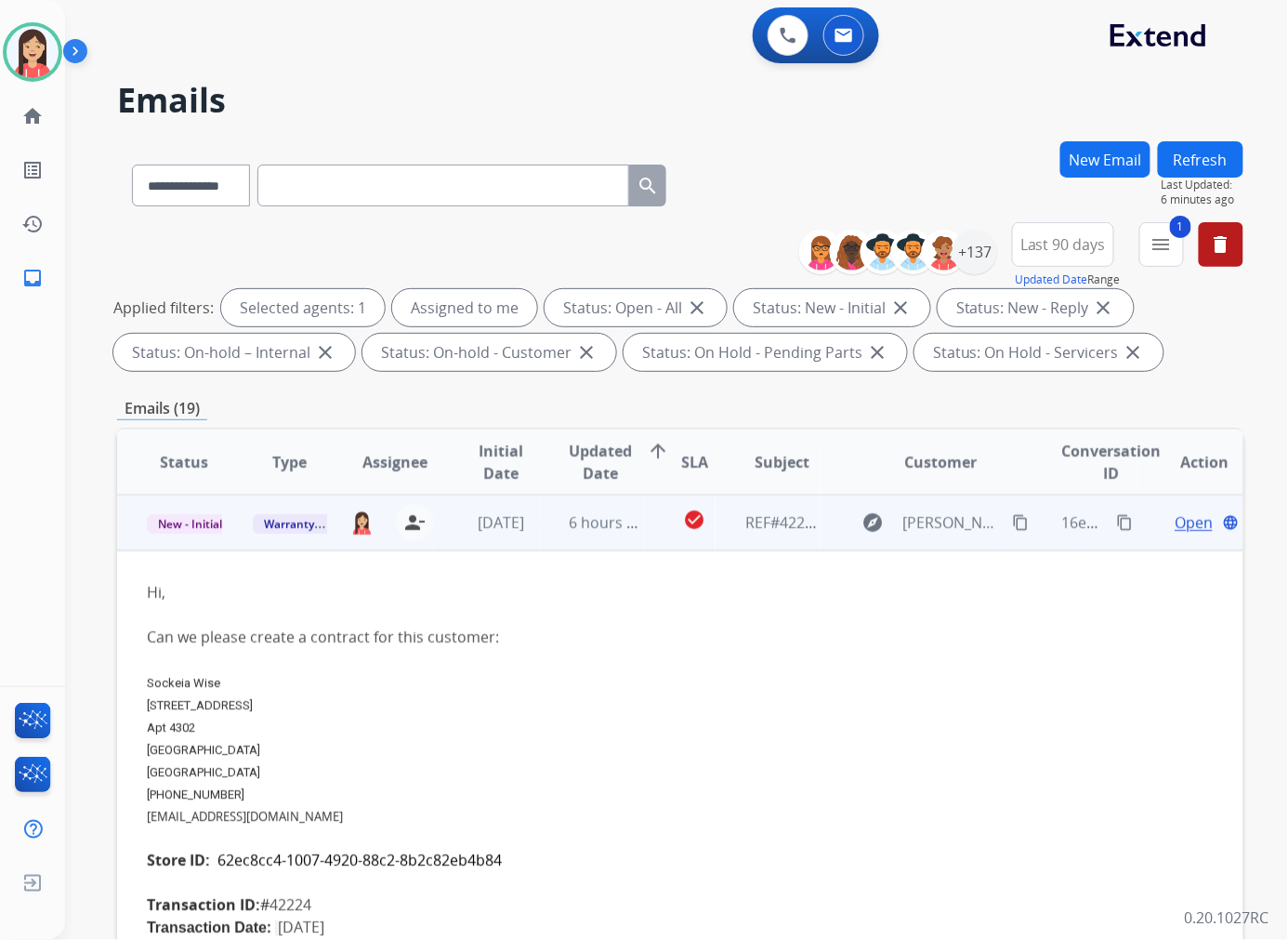
click at [180, 703] on span "9910 Hill Lane" at bounding box center [199, 705] width 106 height 14
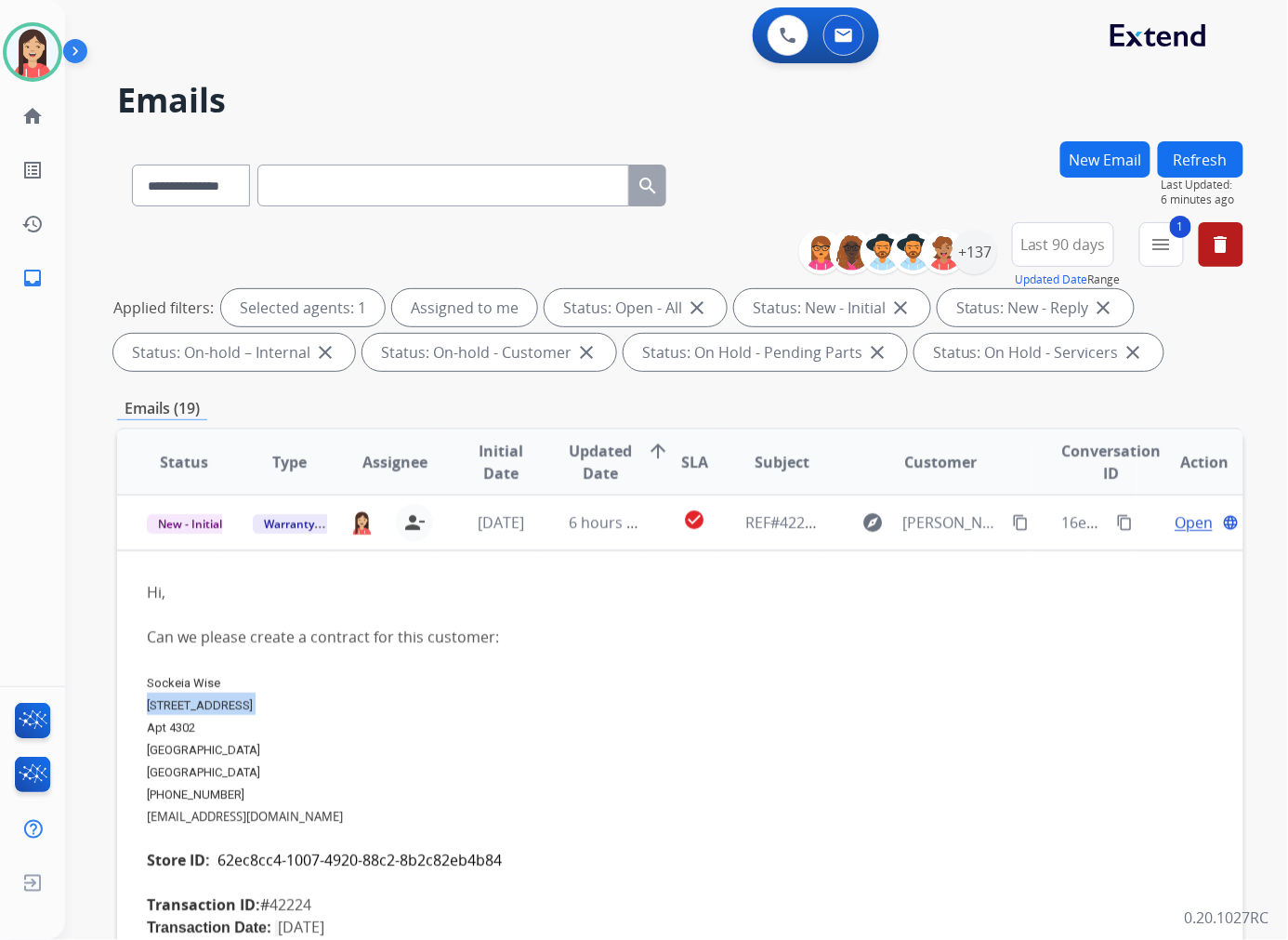
copy span "9910 Hill Lane"
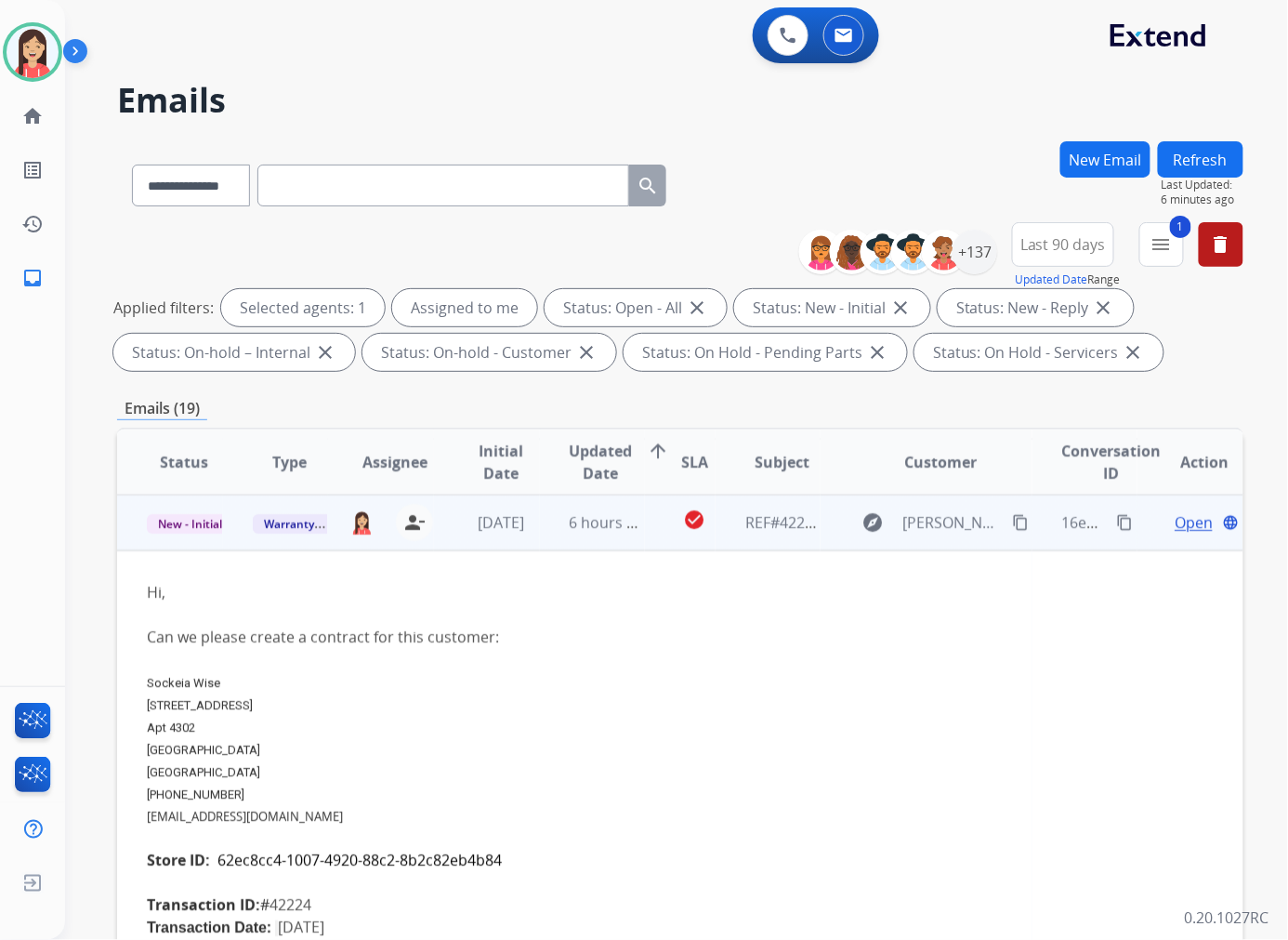
click at [183, 720] on span "Apt 4302" at bounding box center [170, 727] width 49 height 14
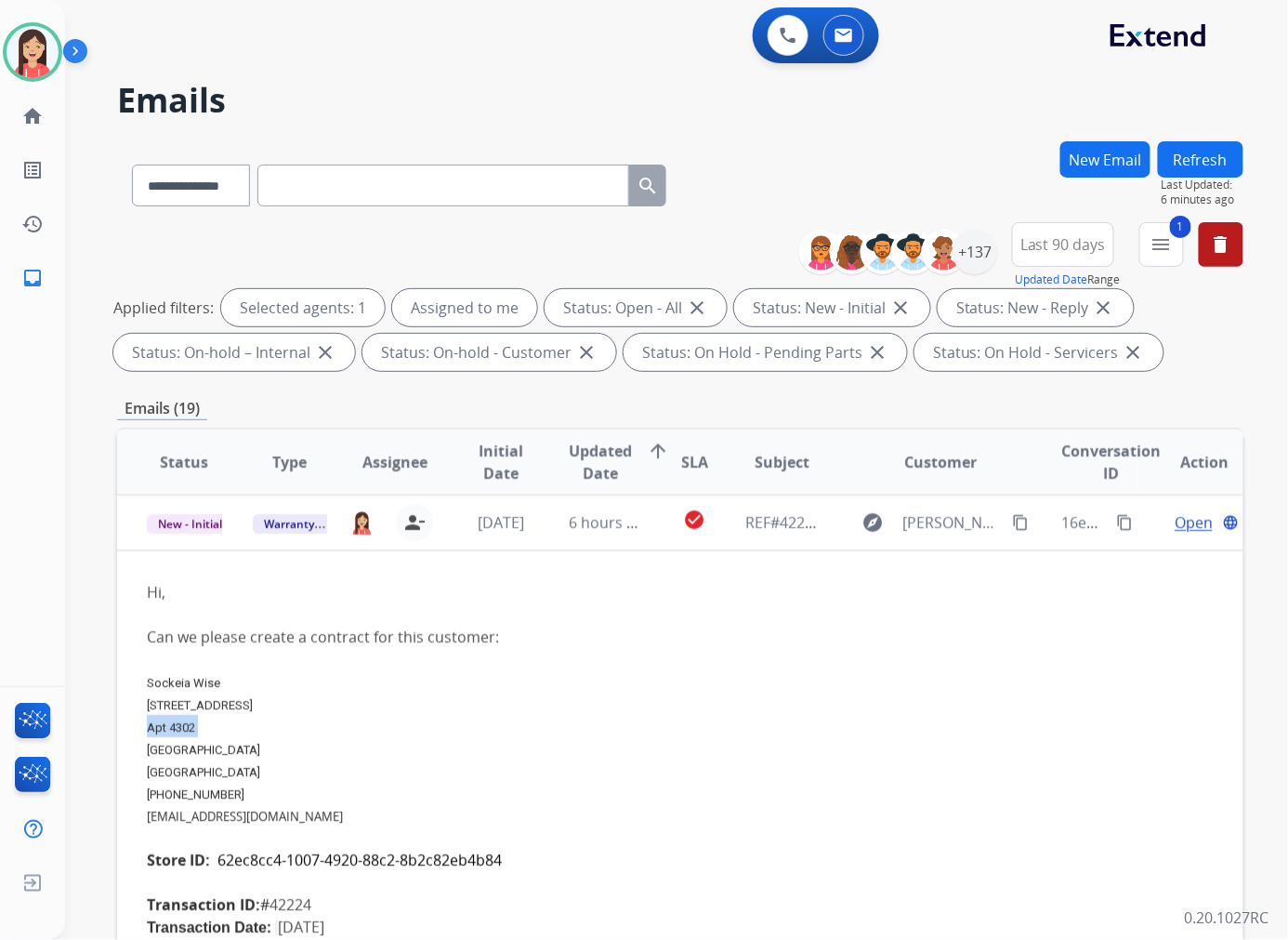
copy span "Apt 4302"
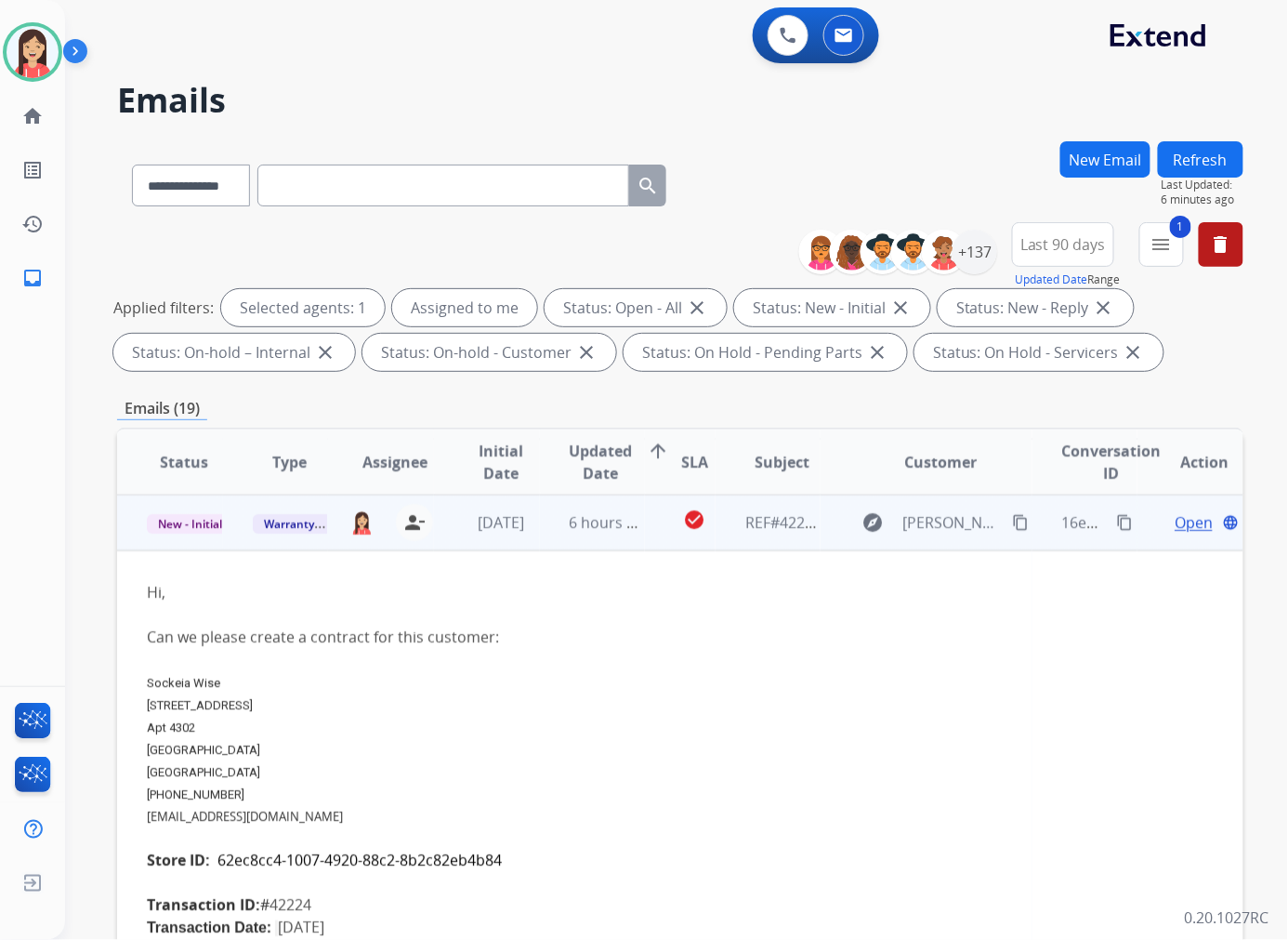
click at [159, 743] on span "Manor TX 78653" at bounding box center [203, 750] width 113 height 14
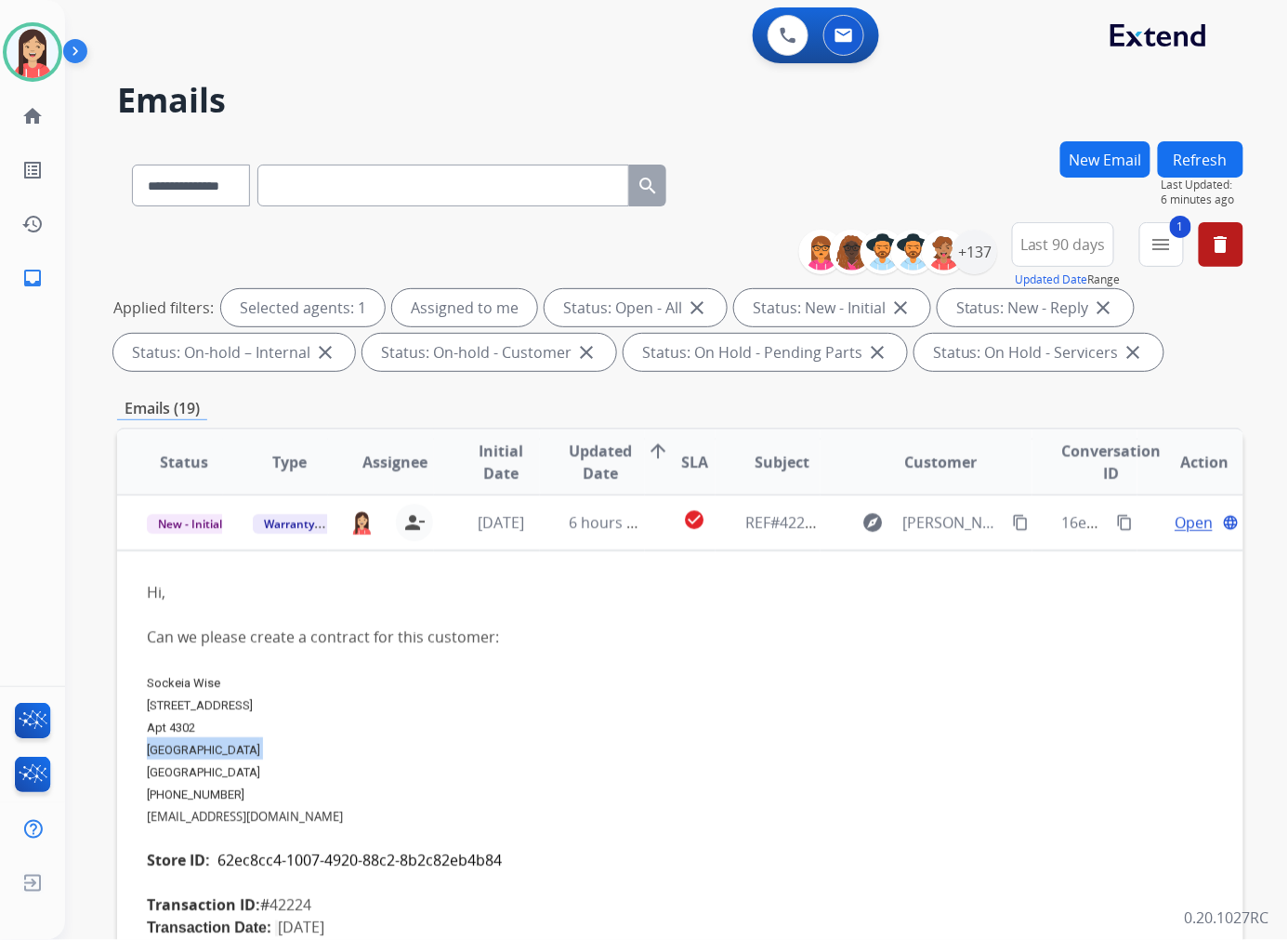
copy span "Manor TX 78653"
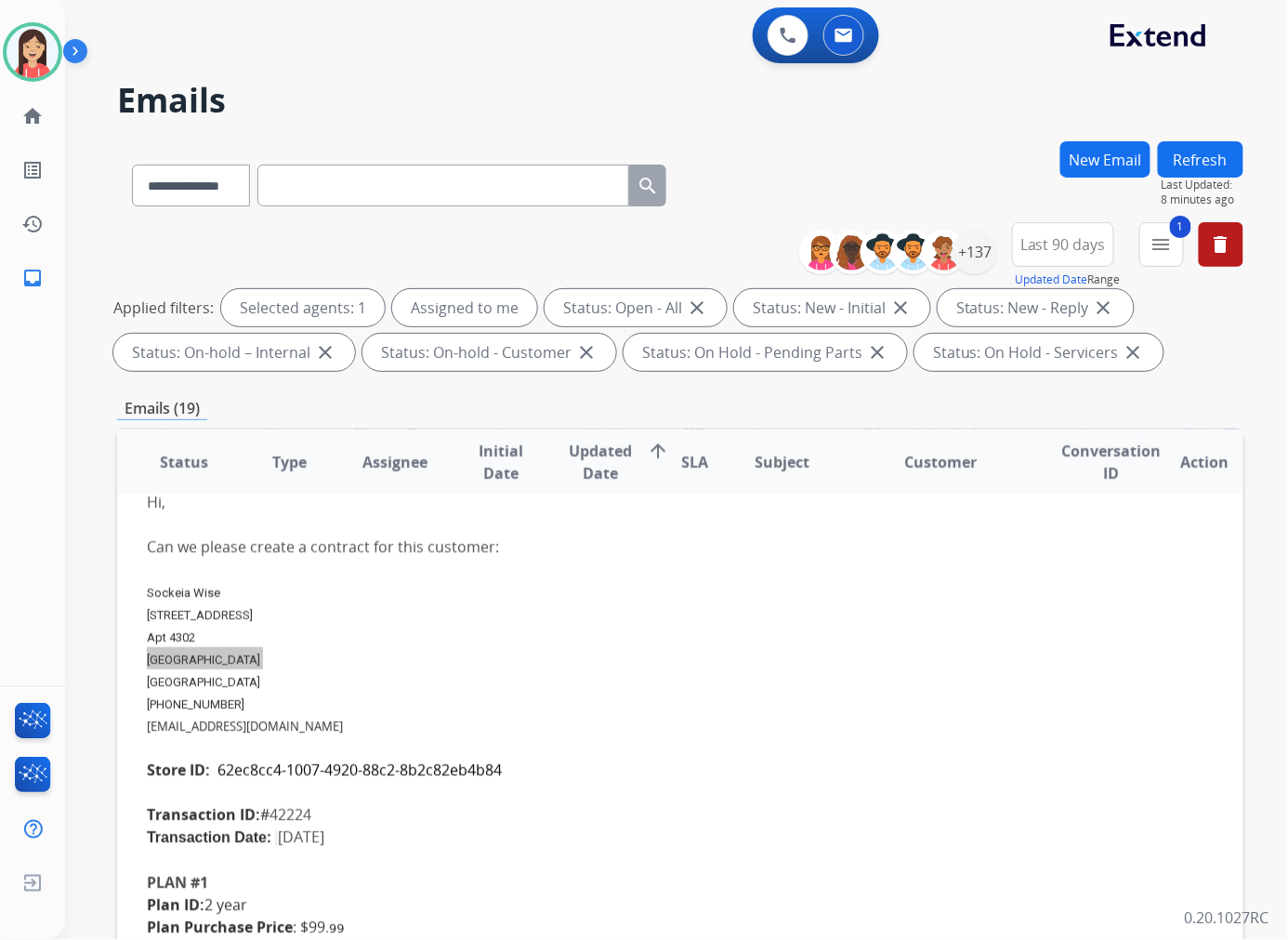
scroll to position [262, 0]
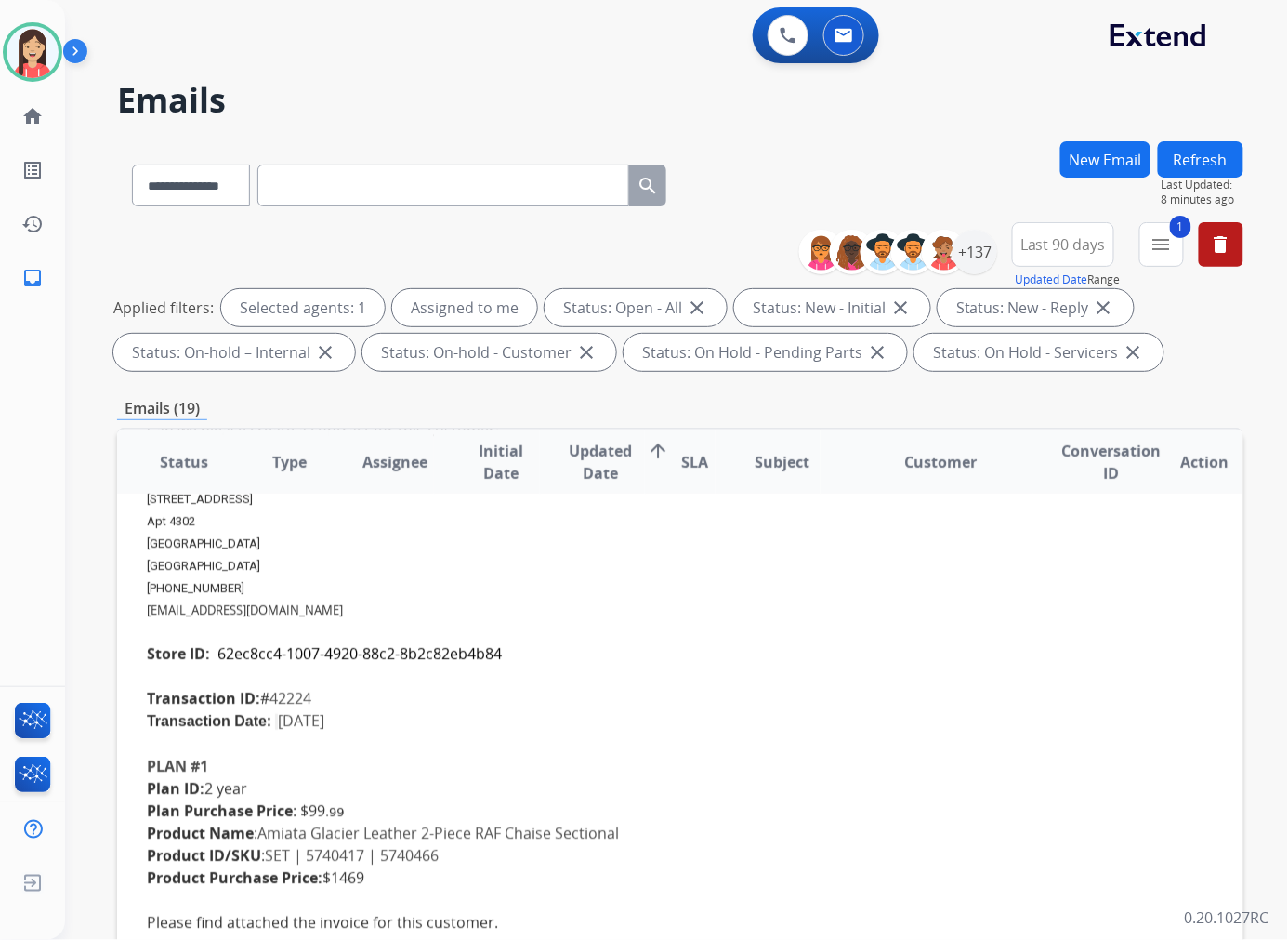
click at [300, 688] on div "Hi, Can we please create a contract for this customer: Sockeia Wise 9910 Hill L…" at bounding box center [574, 541] width 856 height 334
copy div "42224"
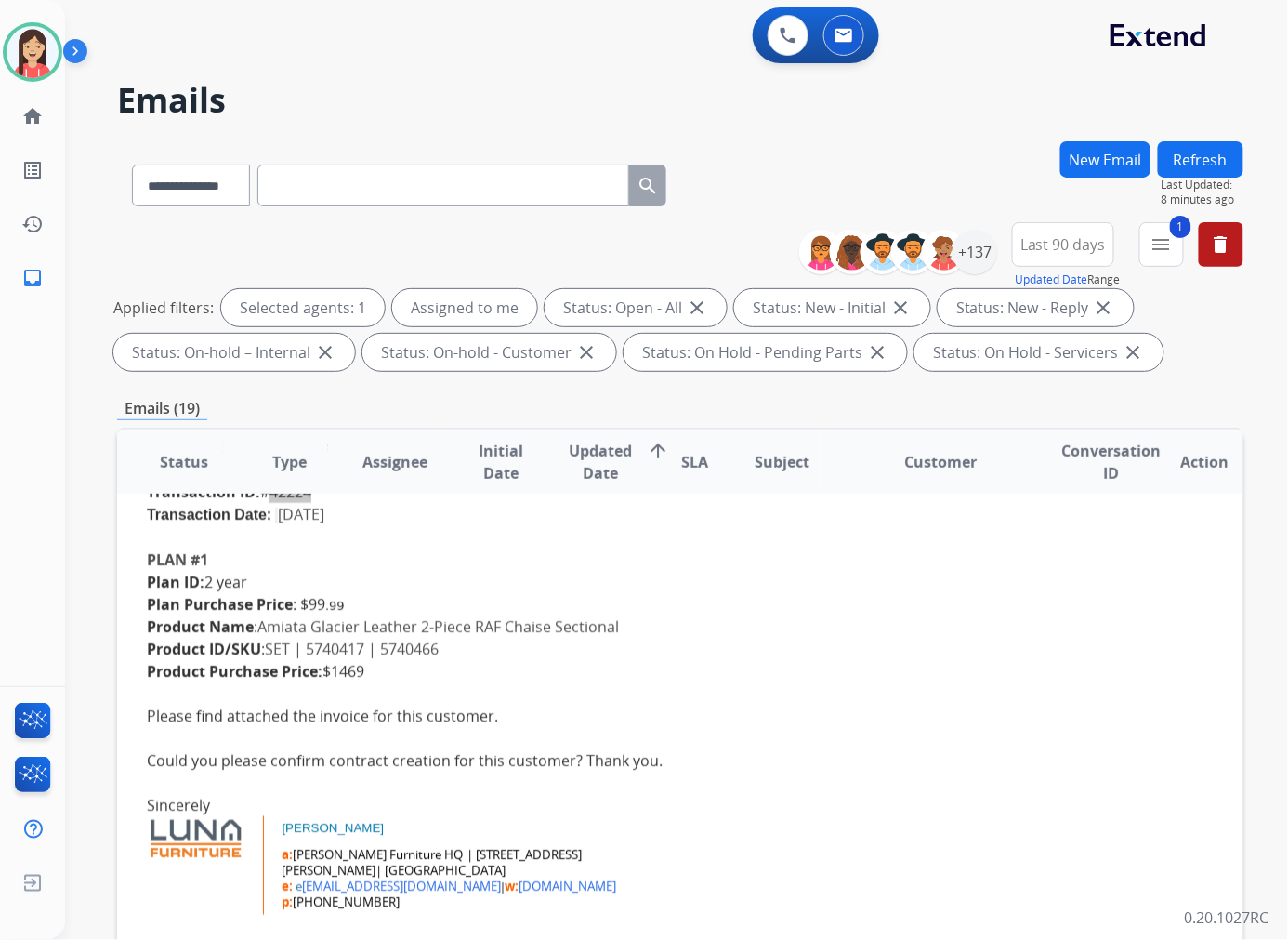
scroll to position [366, 0]
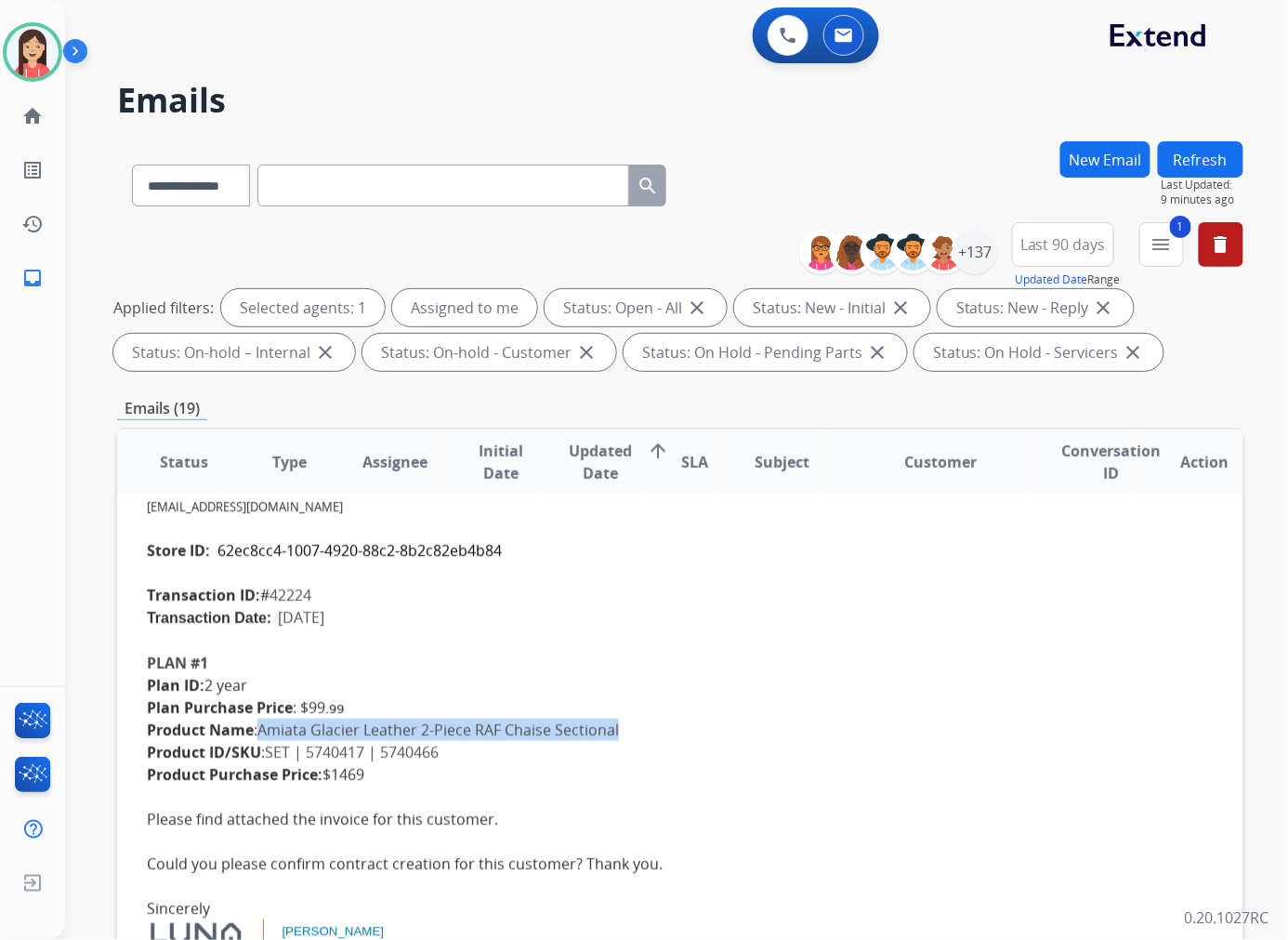
drag, startPoint x: 261, startPoint y: 727, endPoint x: 619, endPoint y: 722, distance: 358.0
click at [619, 722] on div "Product Name : Amiata Glacier Leather 2-Piece RAF Chaise Sectional Product ID/S…" at bounding box center [574, 740] width 856 height 45
click at [350, 750] on div "Product Name : Amiata Glacier Leather 2-Piece RAF Chaise Sectional Product ID/S…" at bounding box center [574, 740] width 856 height 45
click at [351, 752] on div "Product Name : Amiata Glacier Leather 2-Piece RAF Chaise Sectional Product ID/S…" at bounding box center [574, 740] width 856 height 45
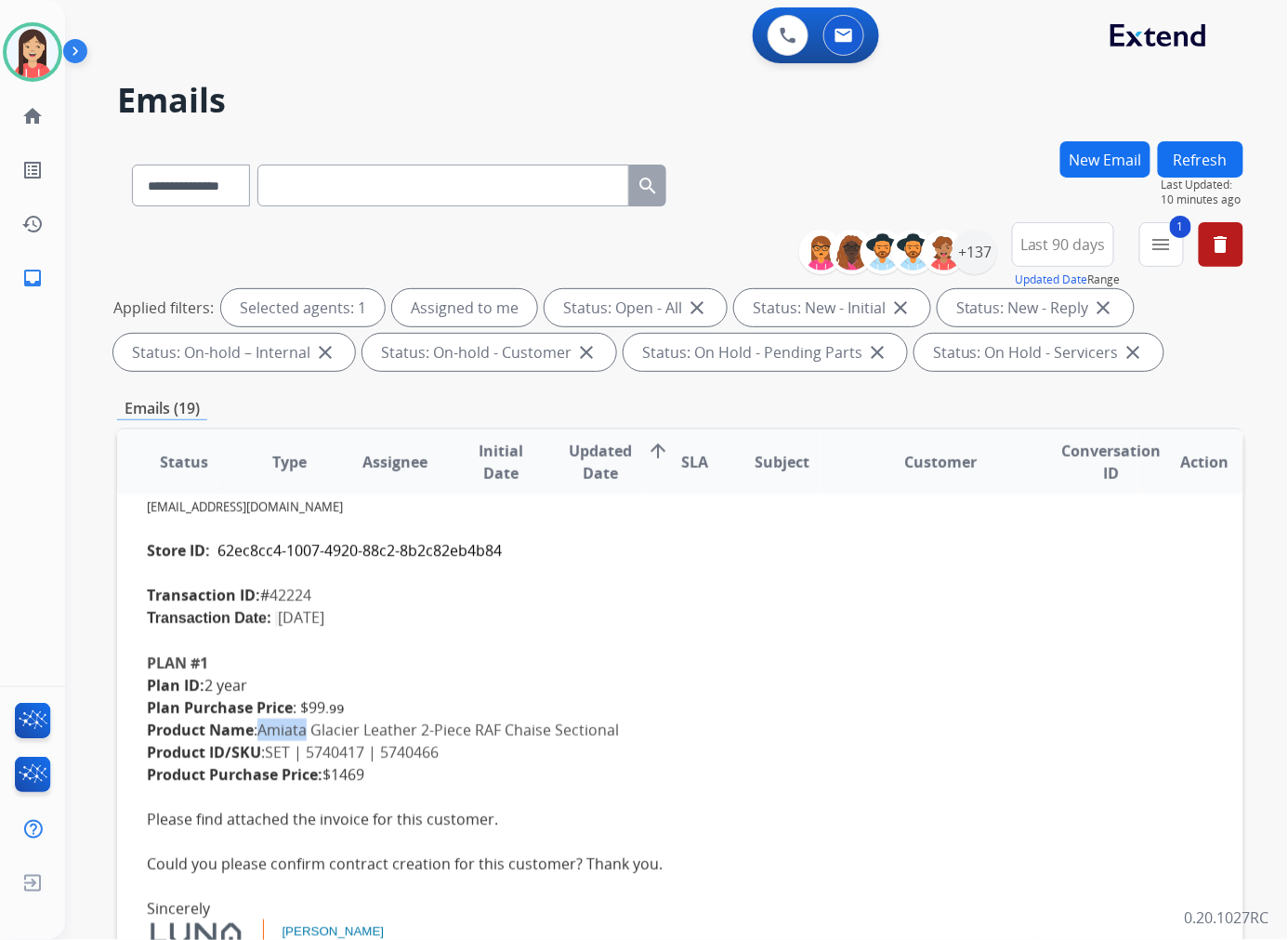
drag, startPoint x: 261, startPoint y: 728, endPoint x: 309, endPoint y: 726, distance: 48.0
click at [309, 726] on div "Product Name : Amiata Glacier Leather 2-Piece RAF Chaise Sectional Product ID/S…" at bounding box center [574, 740] width 856 height 45
drag, startPoint x: 489, startPoint y: 80, endPoint x: 523, endPoint y: 68, distance: 36.1
click at [489, 80] on div "**********" at bounding box center [653, 536] width 1178 height 940
click at [673, 596] on div "Hi, Can we please create a contract for this customer: Sockeia Wise 9910 Hill L…" at bounding box center [574, 438] width 856 height 334
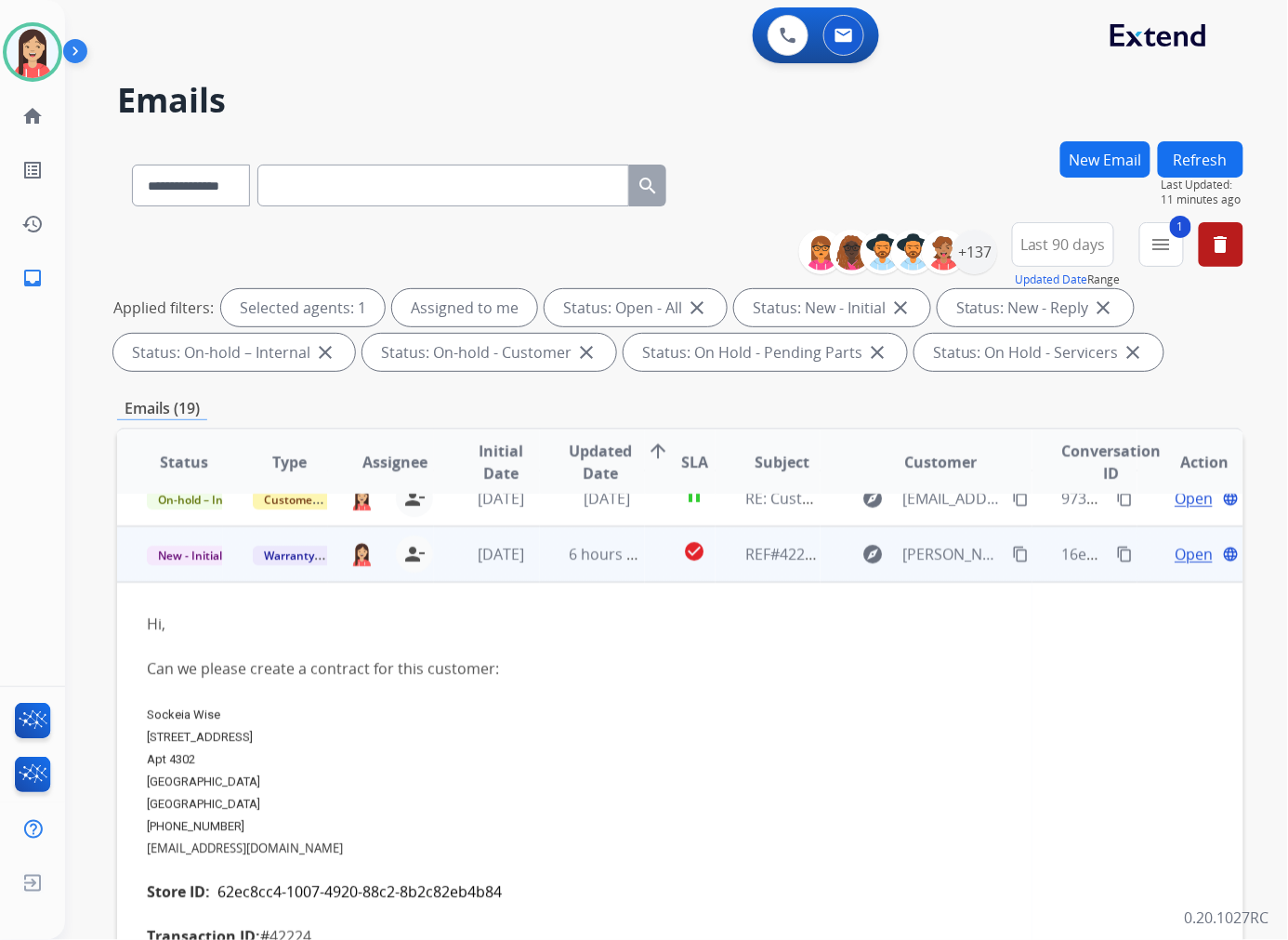
scroll to position [0, 0]
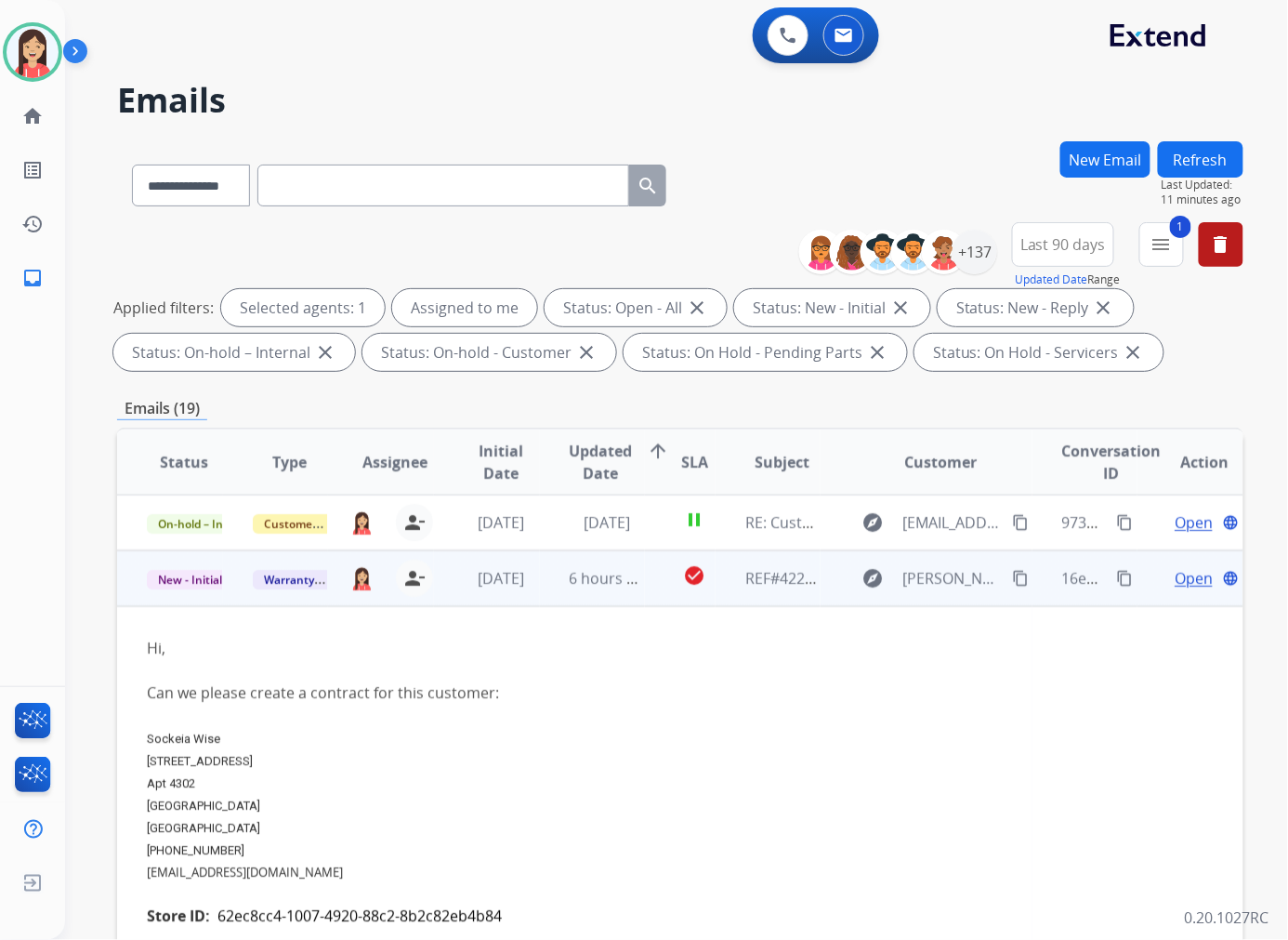
click at [1174, 574] on span "Open" at bounding box center [1193, 577] width 38 height 22
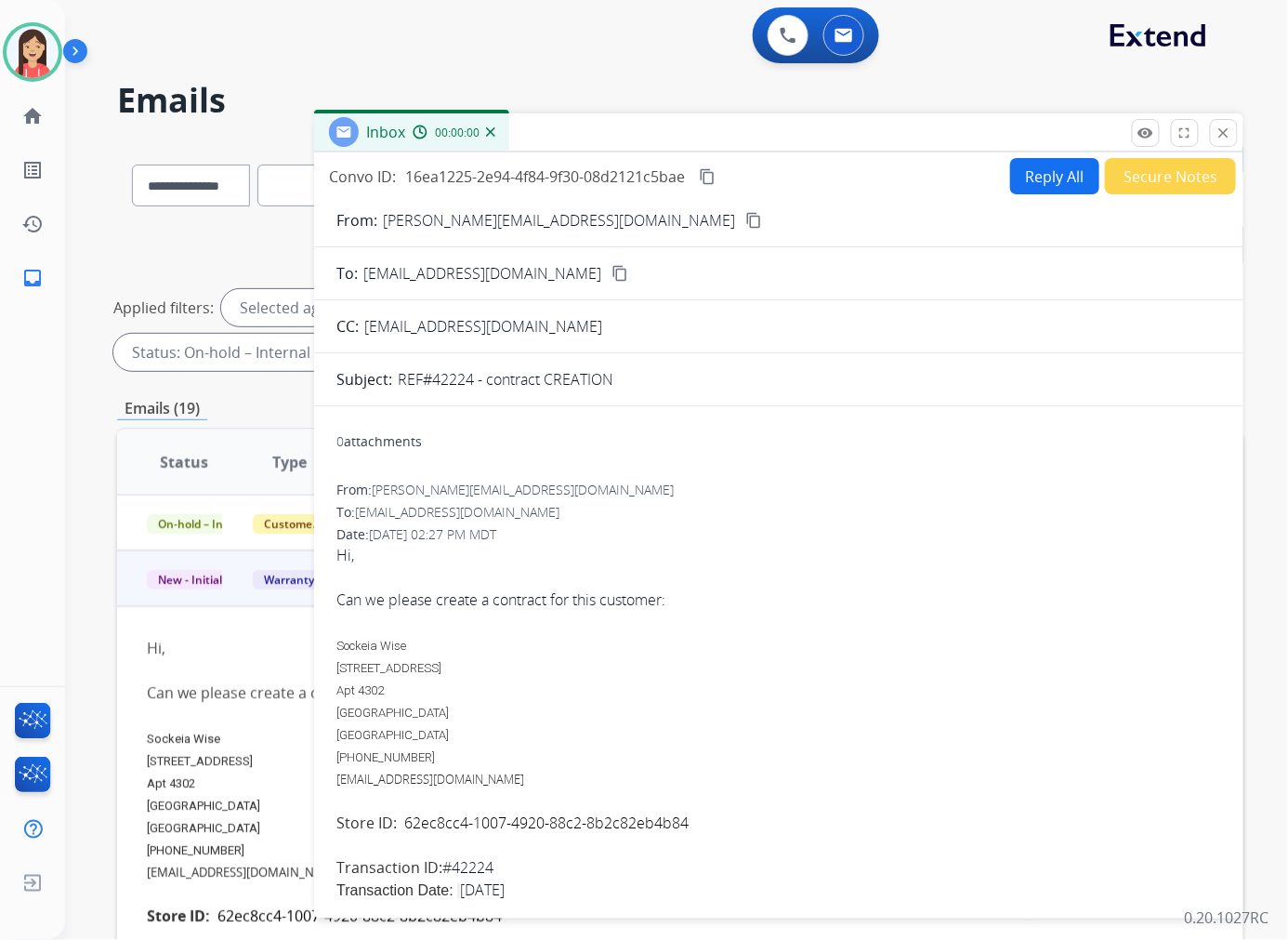
click at [1052, 177] on button "Reply All" at bounding box center [1055, 176] width 89 height 36
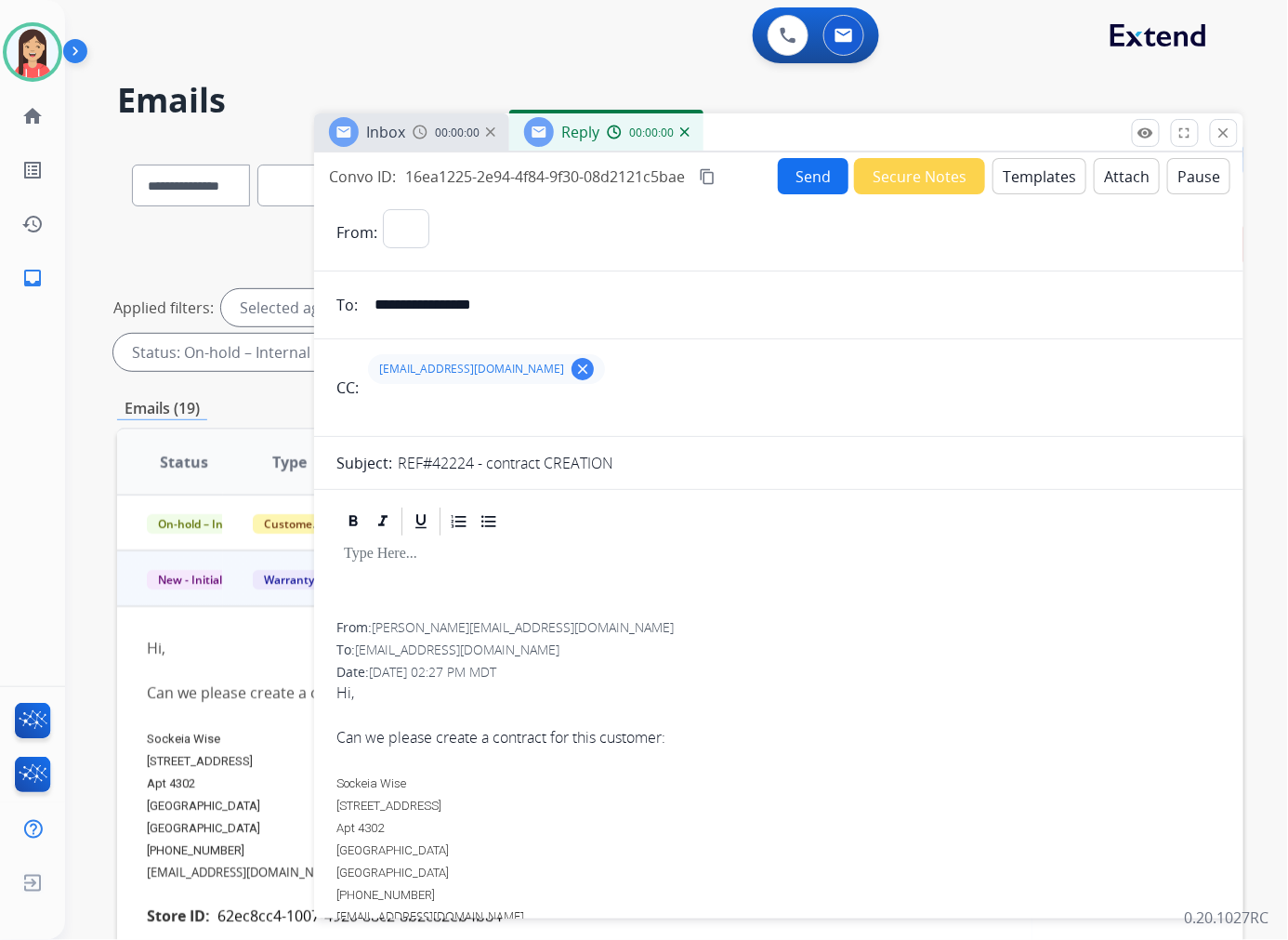
select select "**********"
click at [1051, 179] on button "Templates" at bounding box center [1039, 176] width 94 height 36
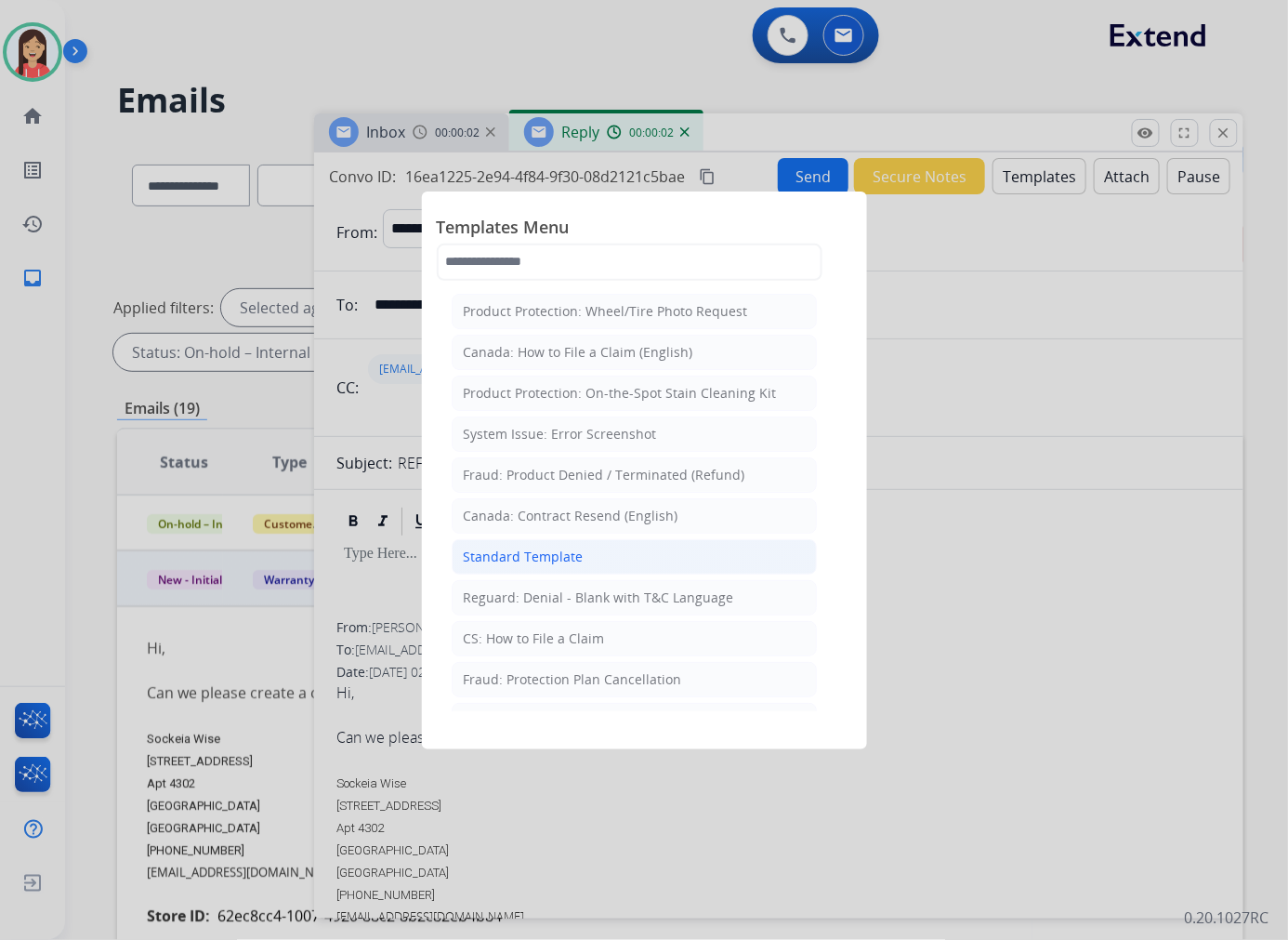
click at [592, 565] on li "Standard Template" at bounding box center [634, 556] width 366 height 35
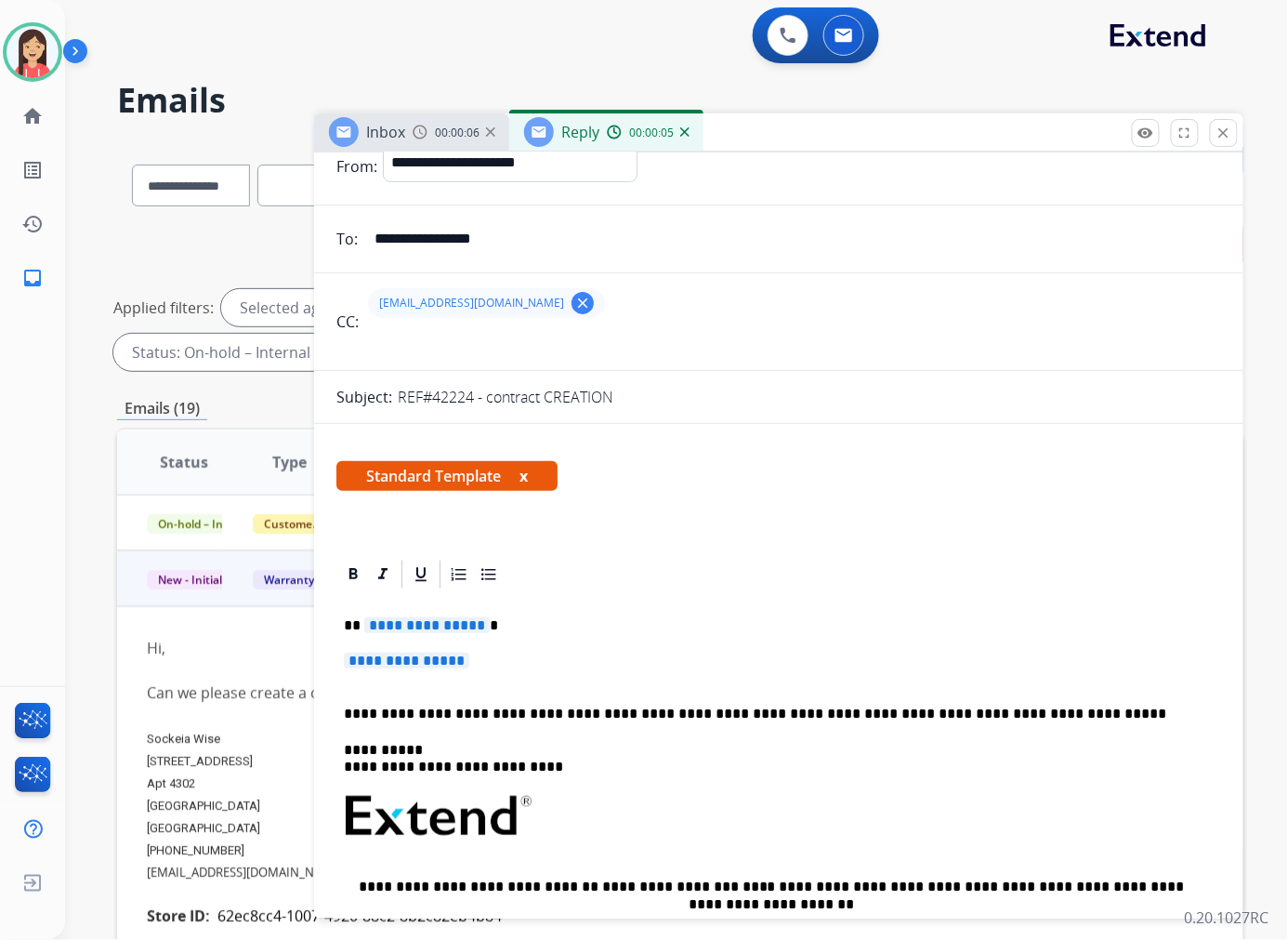
scroll to position [103, 0]
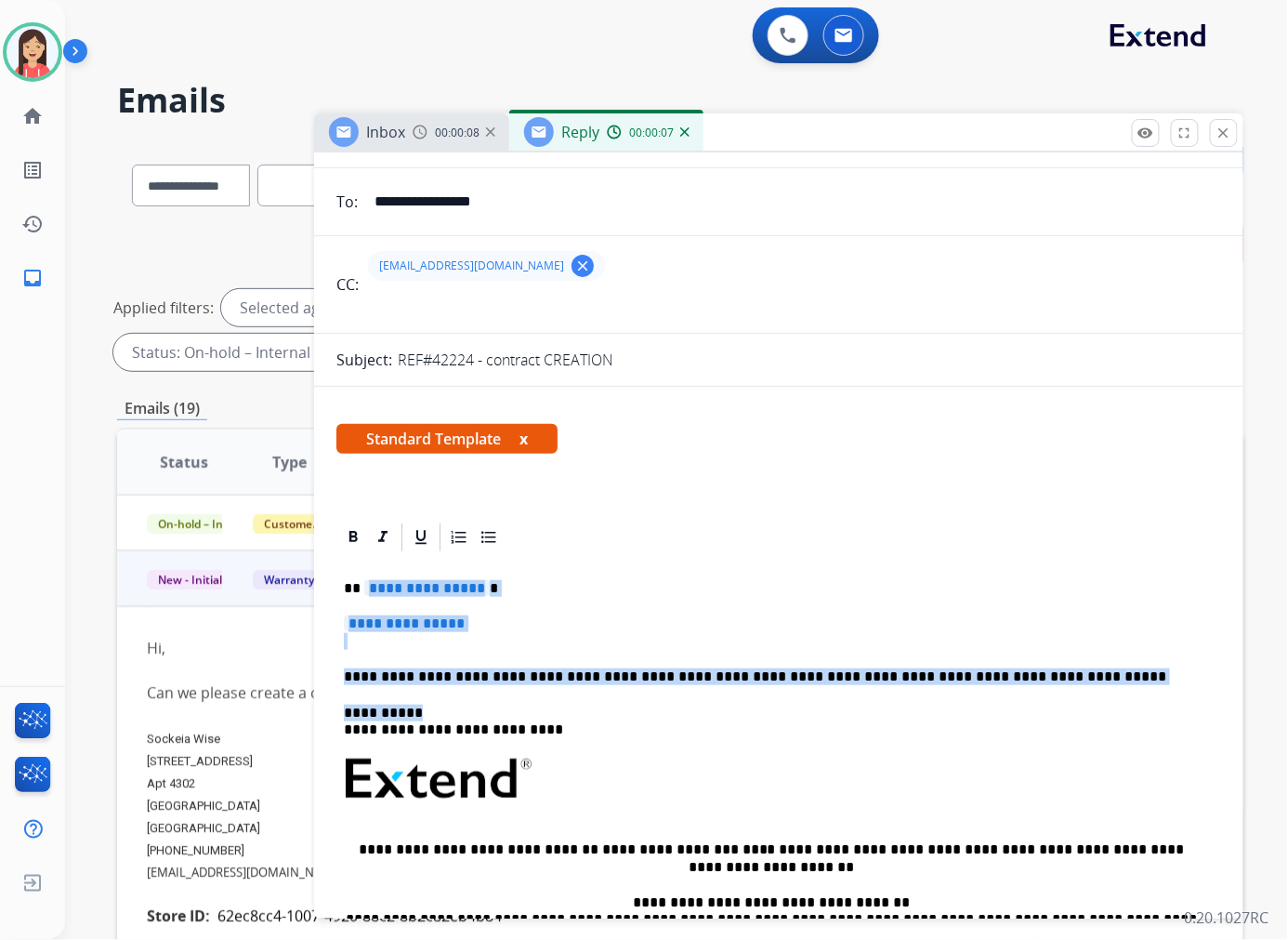
drag, startPoint x: 367, startPoint y: 589, endPoint x: 1026, endPoint y: 698, distance: 668.0
click at [1026, 698] on div "**********" at bounding box center [778, 823] width 884 height 538
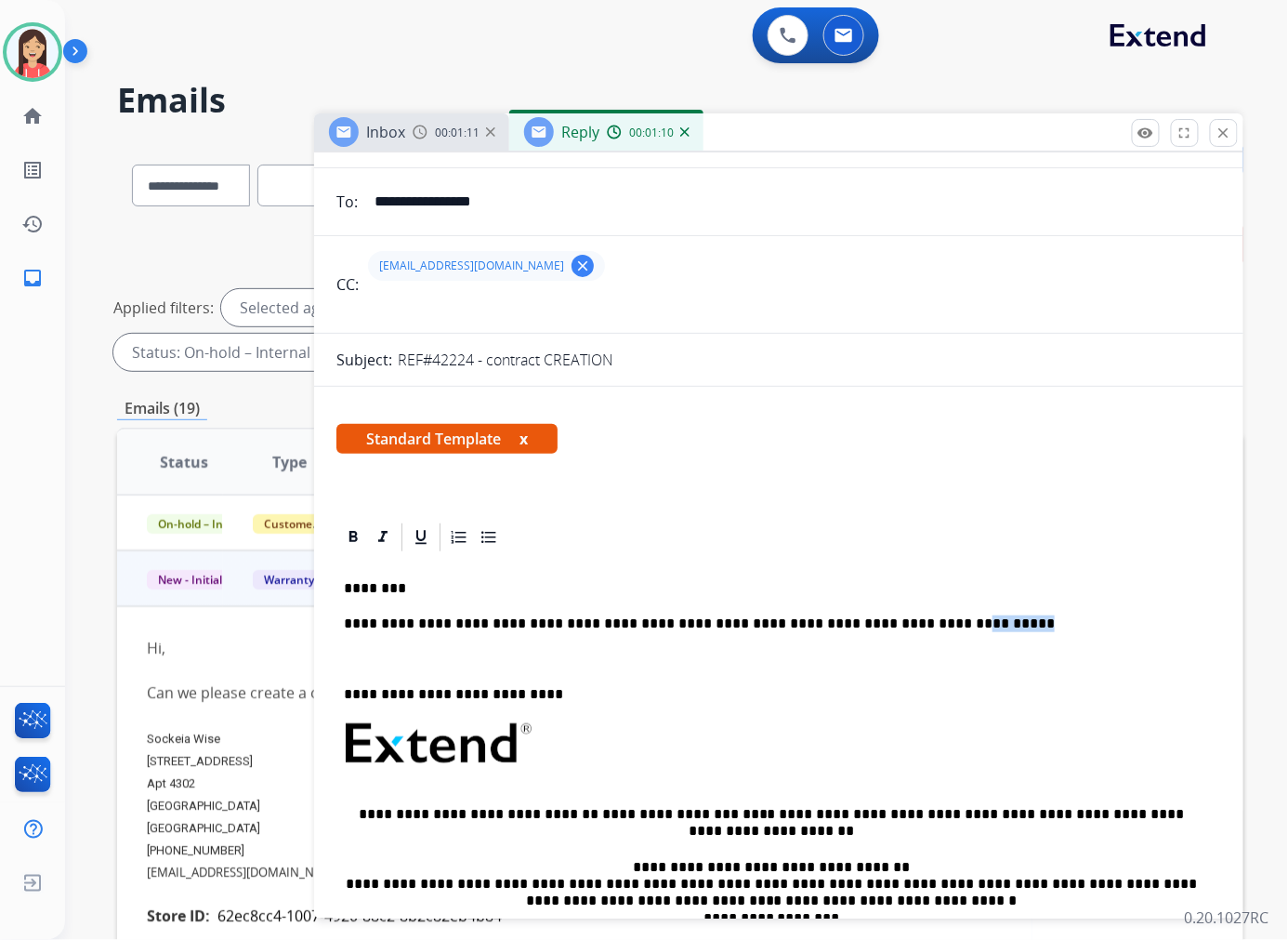
drag, startPoint x: 958, startPoint y: 628, endPoint x: 902, endPoint y: 616, distance: 57.3
click at [902, 616] on p "**********" at bounding box center [771, 624] width 855 height 17
drag, startPoint x: 584, startPoint y: 621, endPoint x: 643, endPoint y: 617, distance: 59.1
click at [643, 617] on p "**********" at bounding box center [771, 624] width 855 height 17
click at [478, 645] on div "**********" at bounding box center [778, 805] width 884 height 502
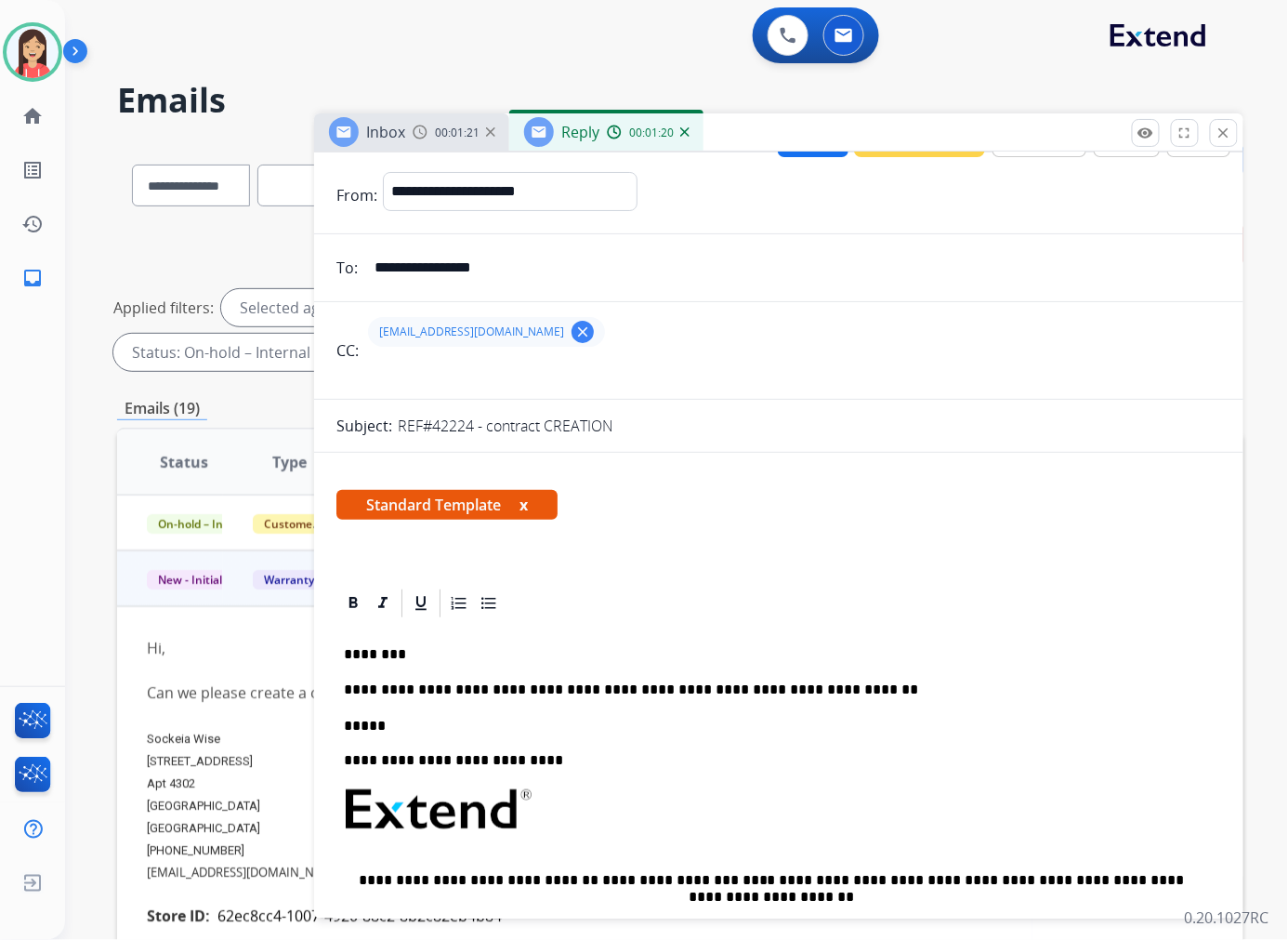
scroll to position [0, 0]
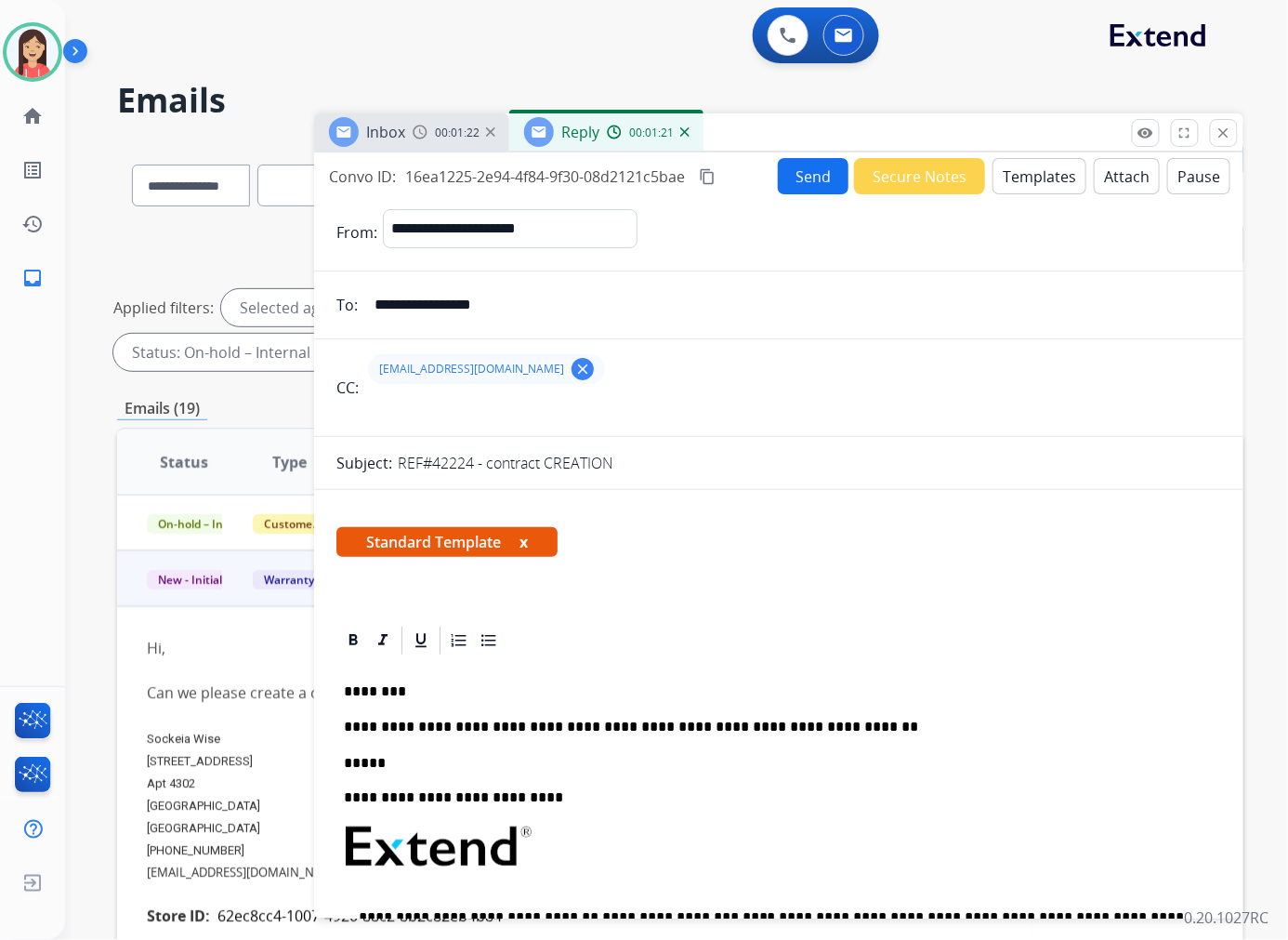
click at [808, 178] on button "Send" at bounding box center [813, 176] width 70 height 36
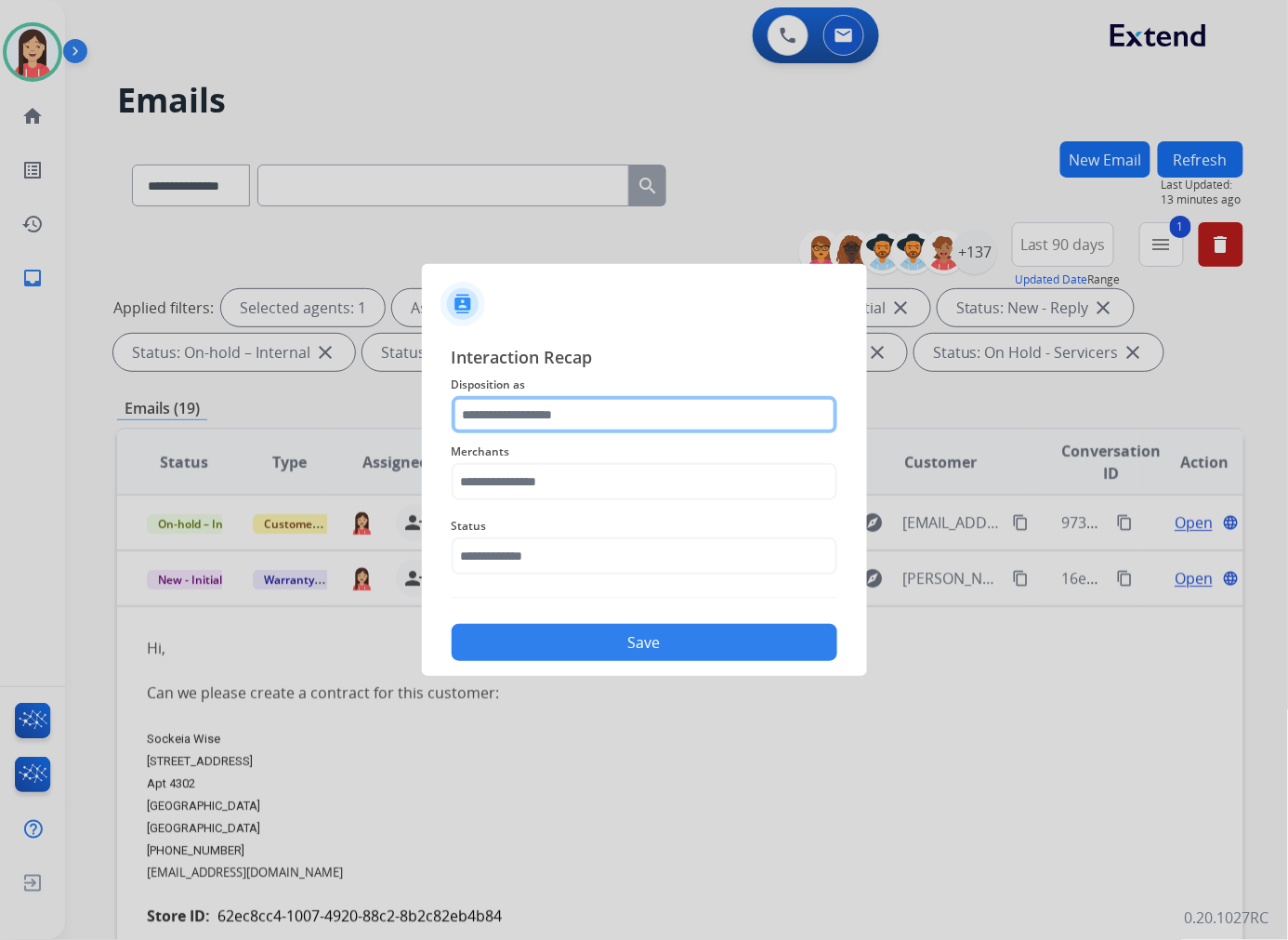
click at [617, 419] on input "text" at bounding box center [644, 414] width 386 height 37
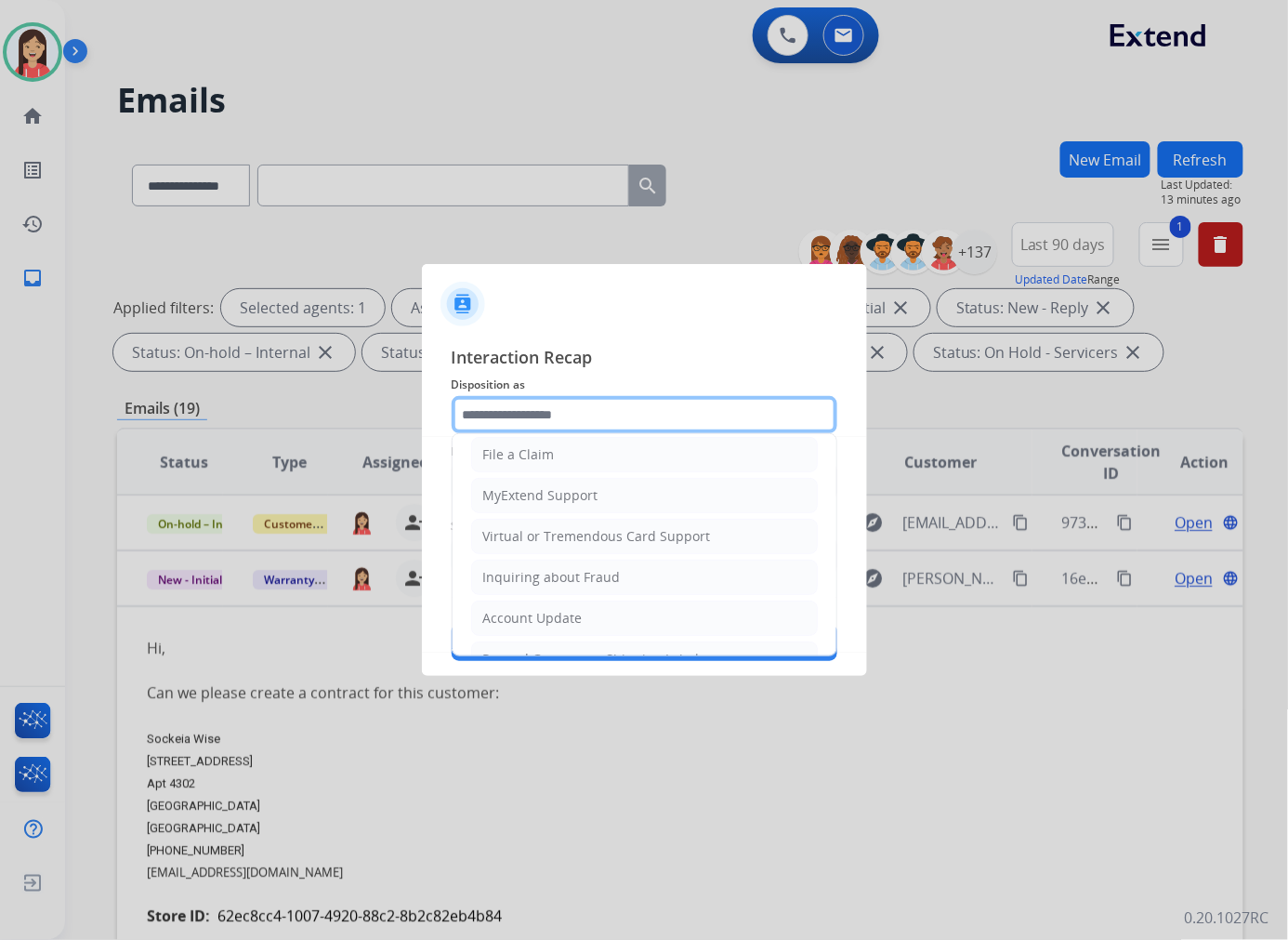
scroll to position [207, 0]
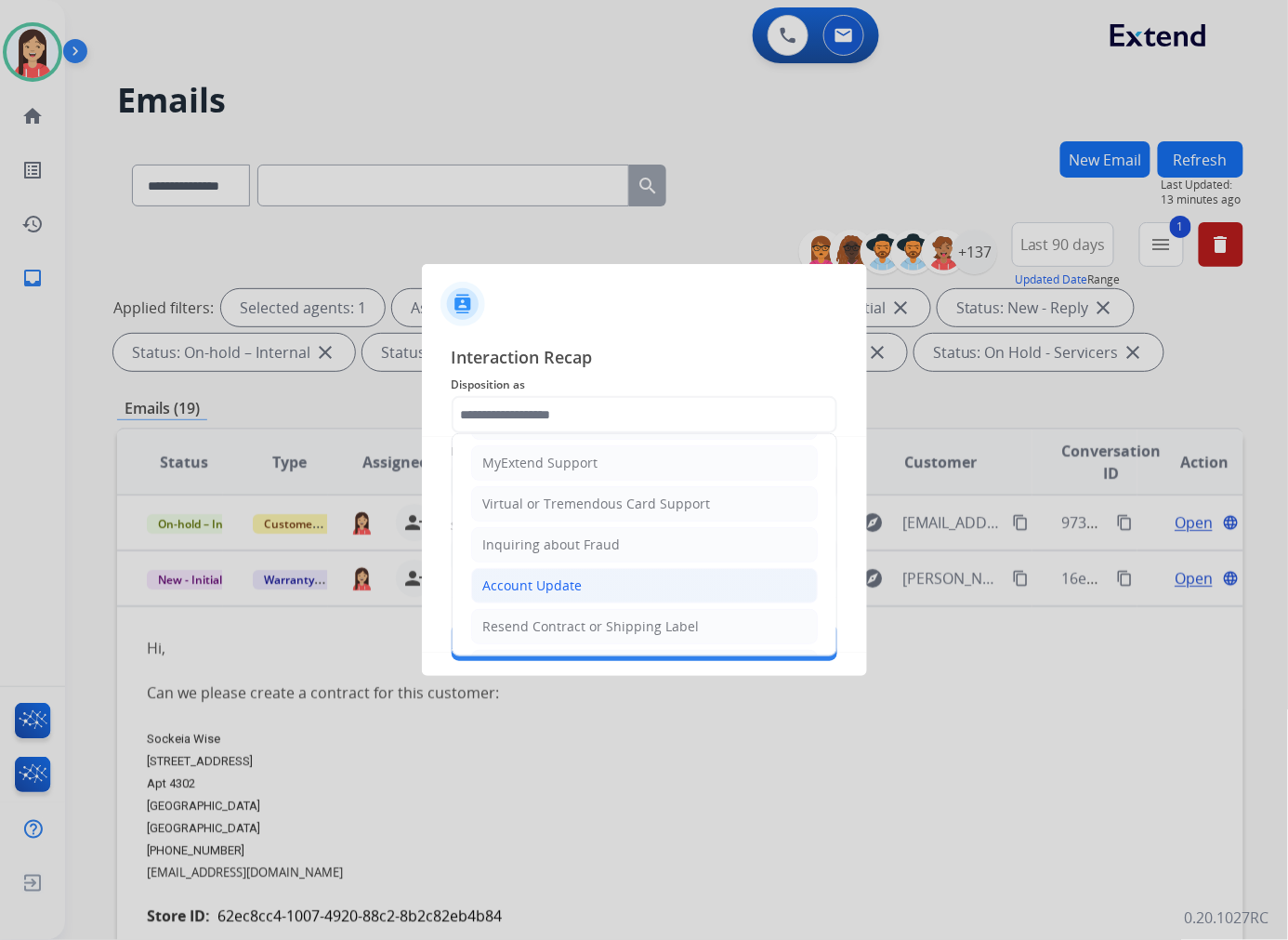
click at [518, 577] on div "Account Update" at bounding box center [532, 586] width 99 height 19
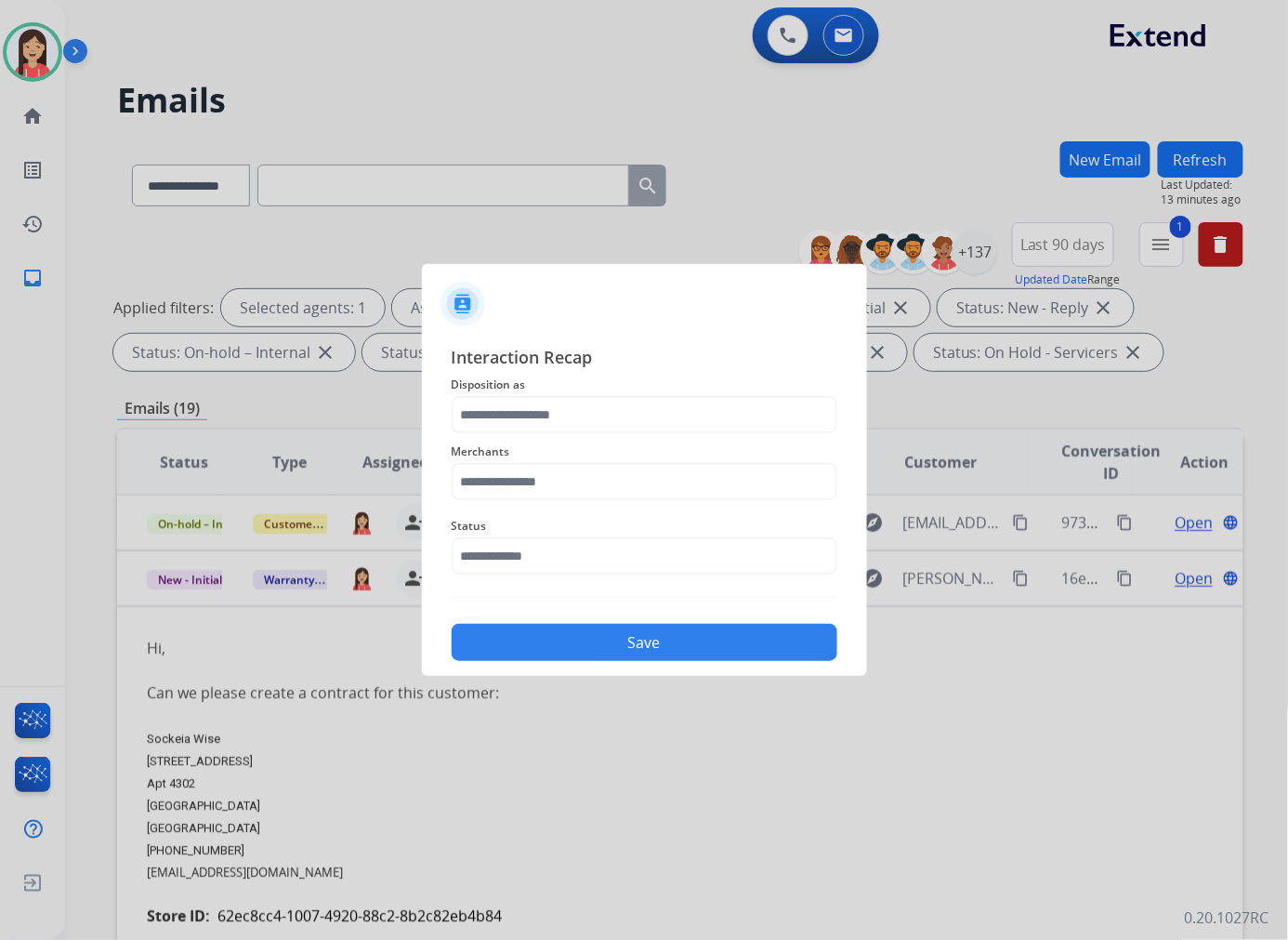
type input "**********"
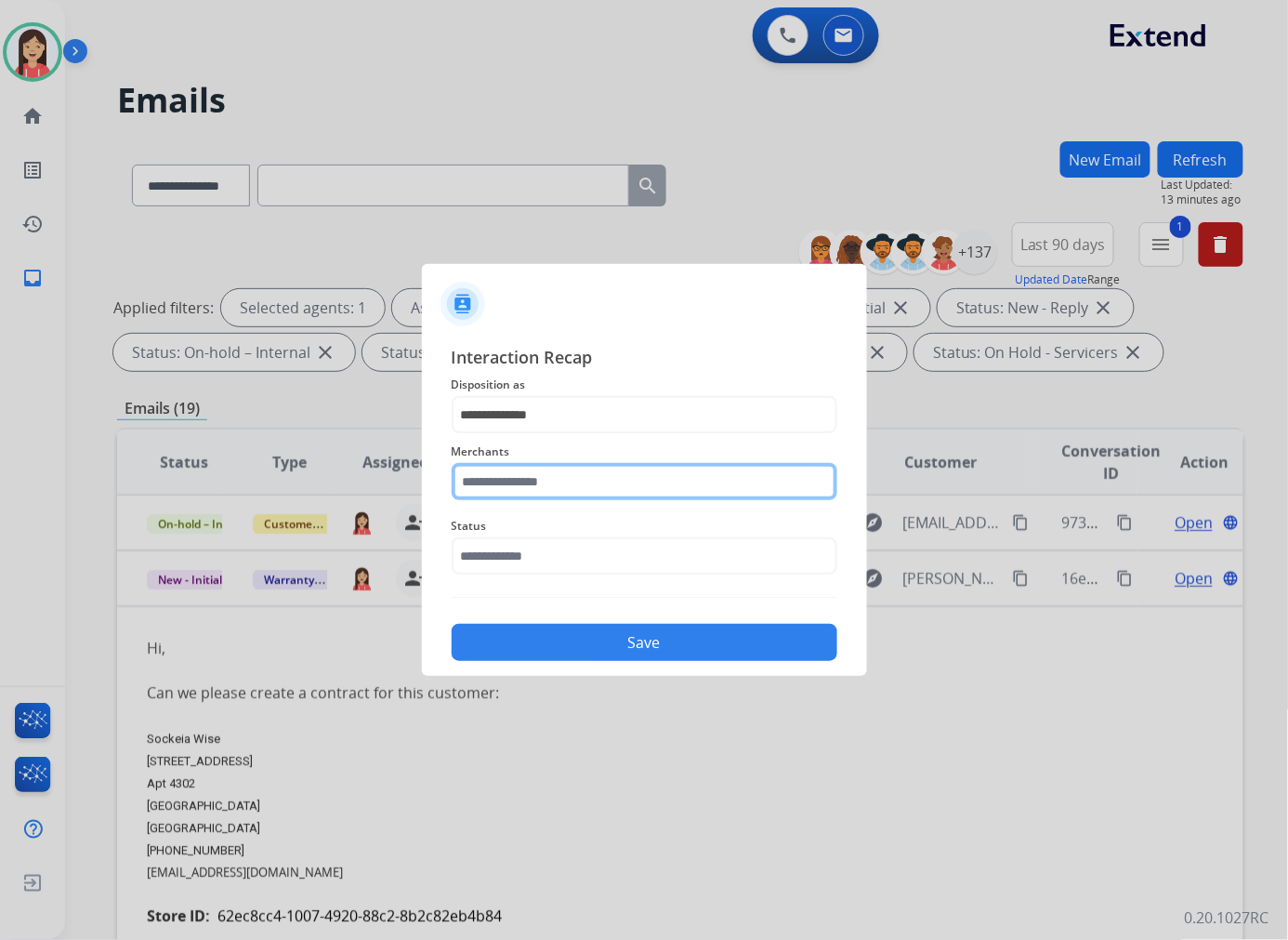
click at [565, 465] on input "text" at bounding box center [644, 481] width 386 height 37
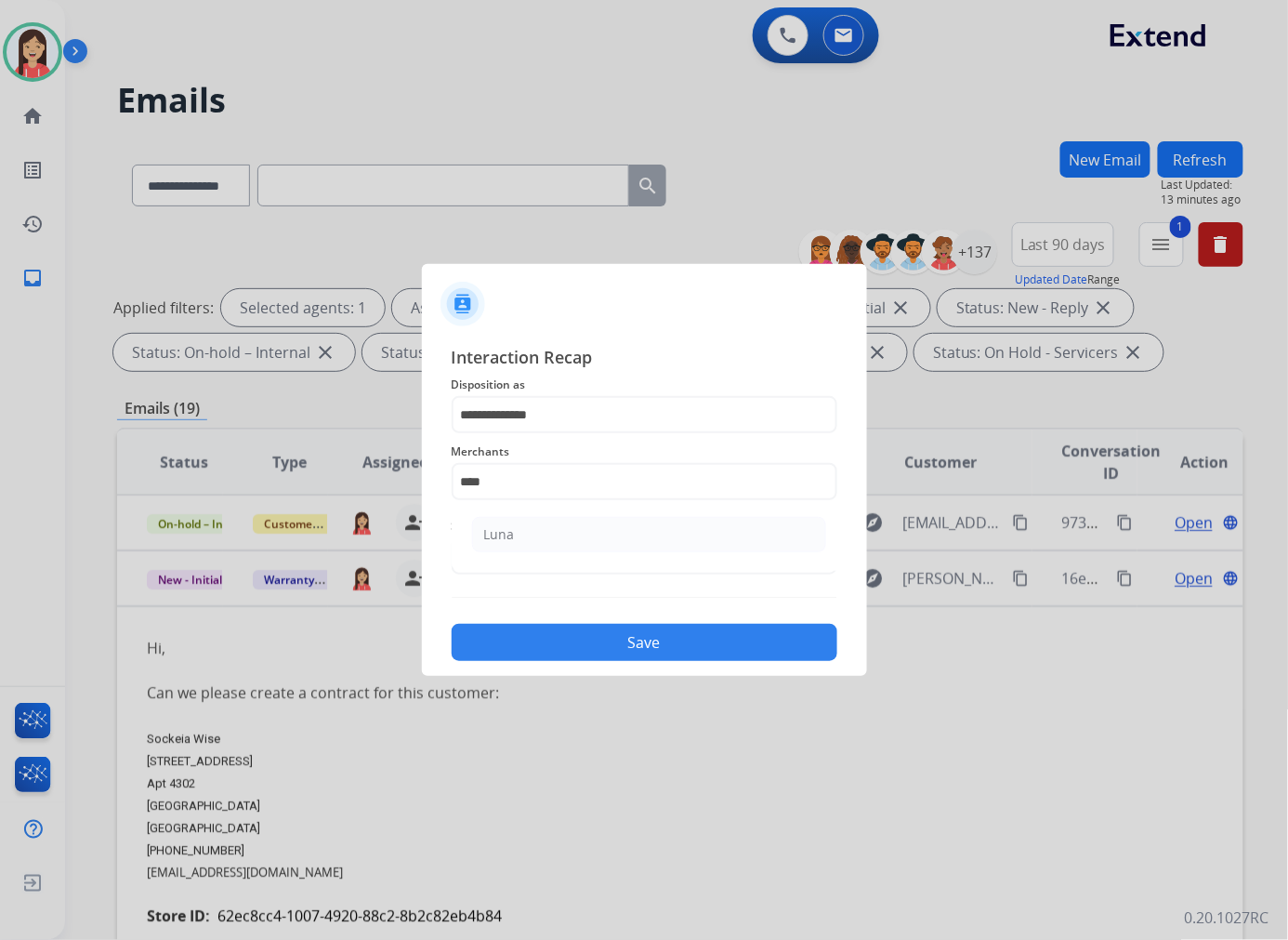
click at [546, 547] on li "Luna" at bounding box center [649, 534] width 354 height 35
type input "****"
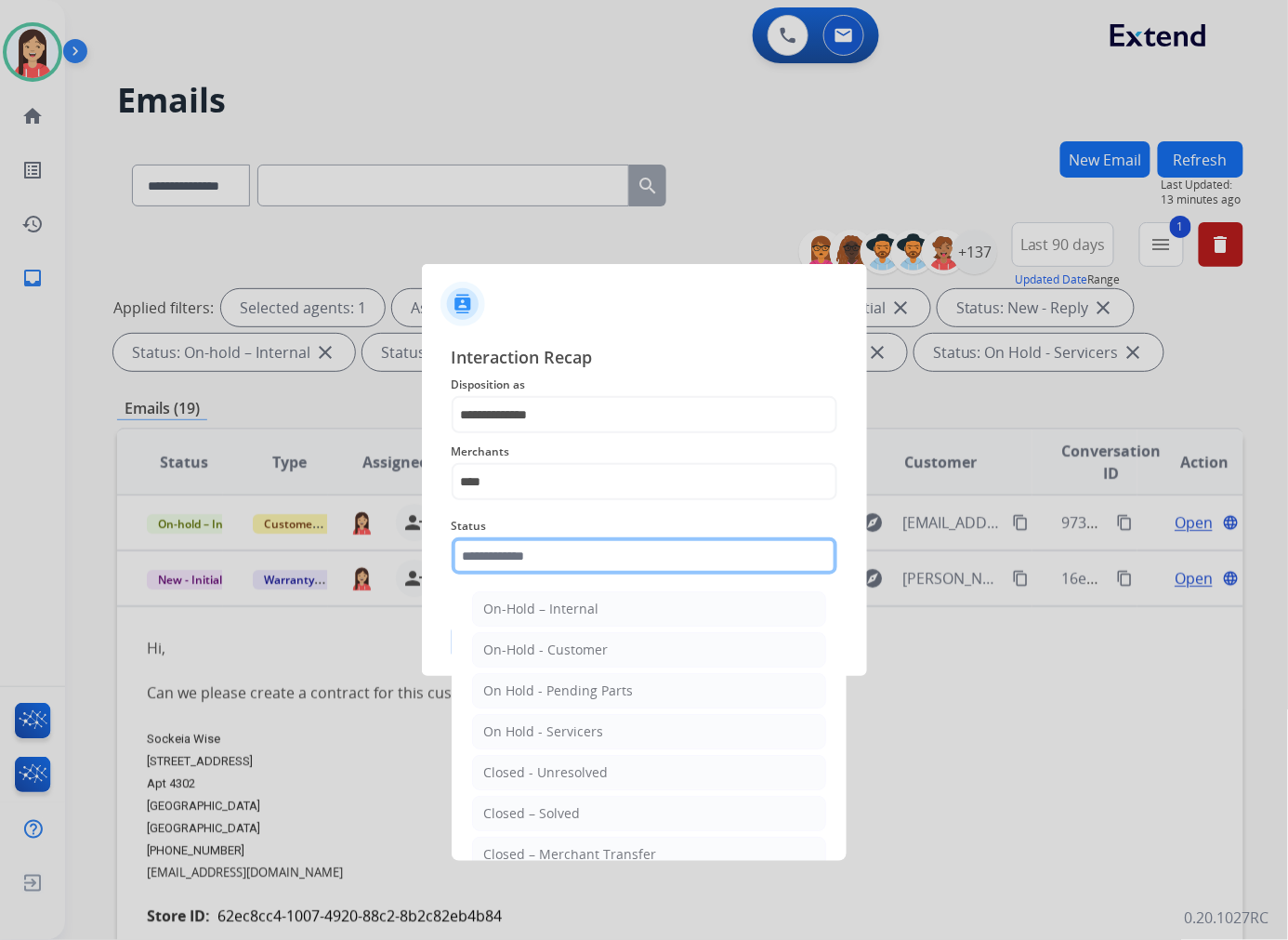
click at [564, 553] on input "text" at bounding box center [644, 555] width 386 height 37
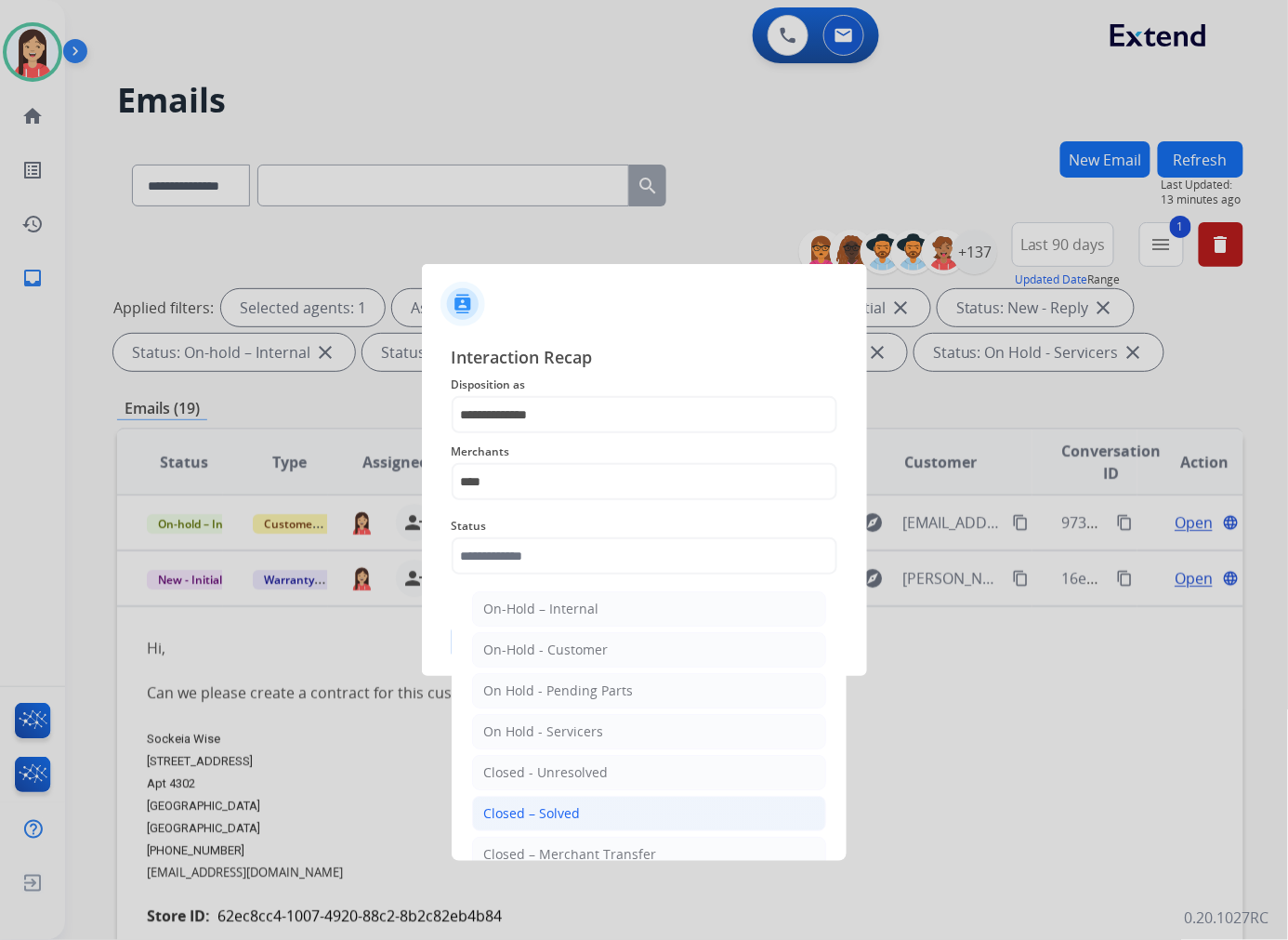
click at [552, 810] on div "Closed – Solved" at bounding box center [531, 813] width 96 height 19
type input "**********"
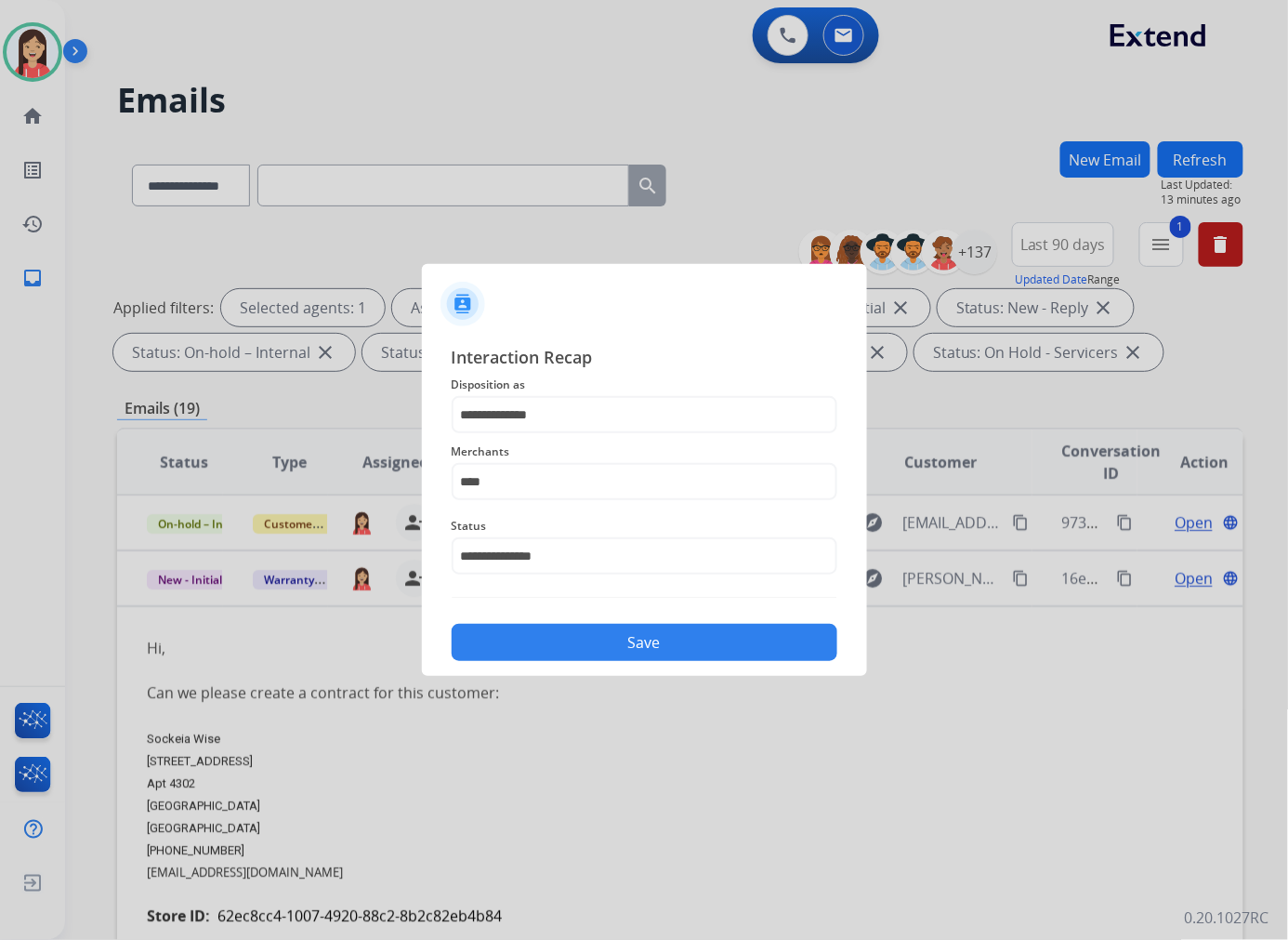
click at [633, 639] on button "Save" at bounding box center [644, 642] width 386 height 37
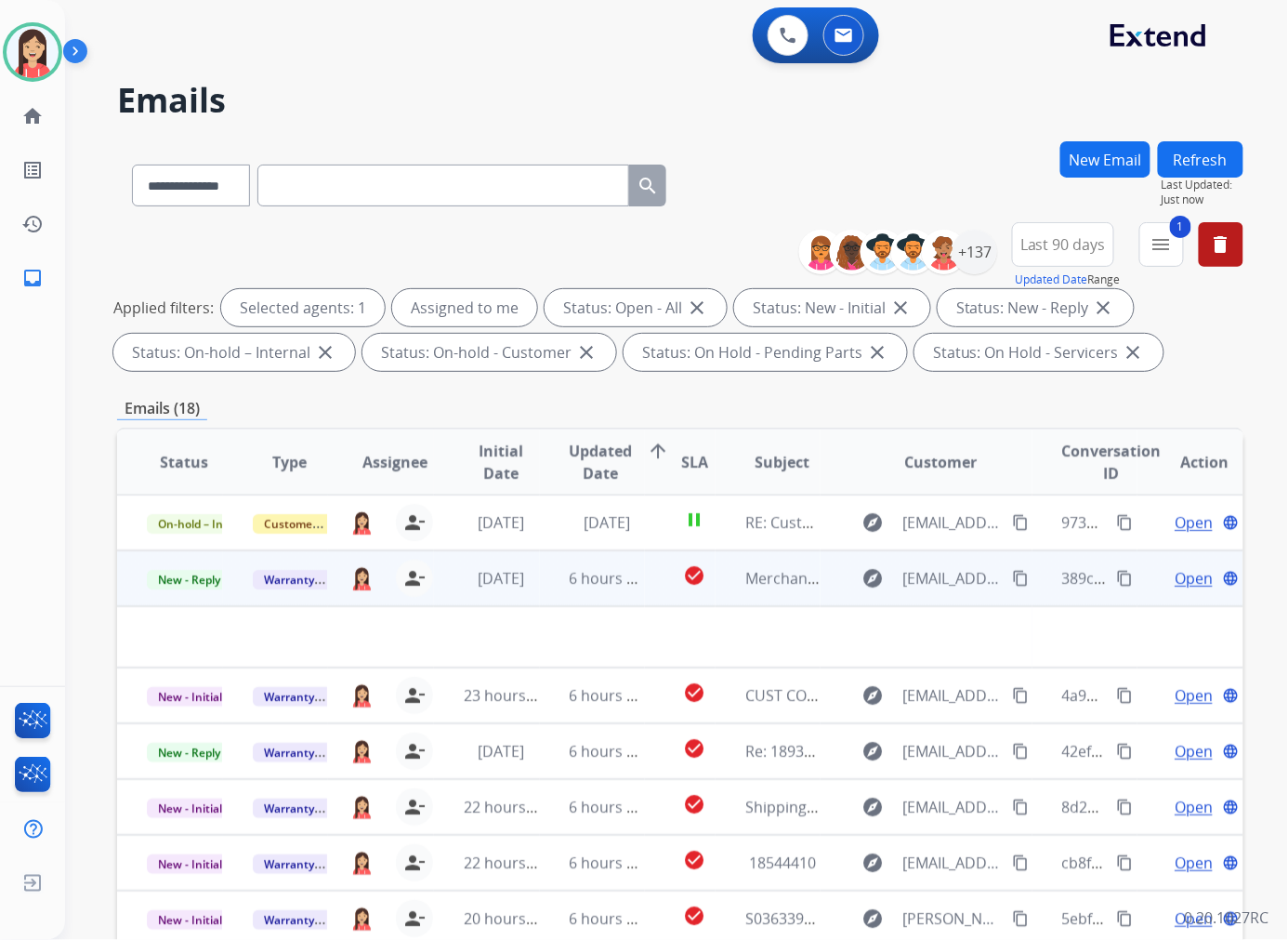
click at [555, 600] on td "6 hours ago" at bounding box center [592, 578] width 106 height 56
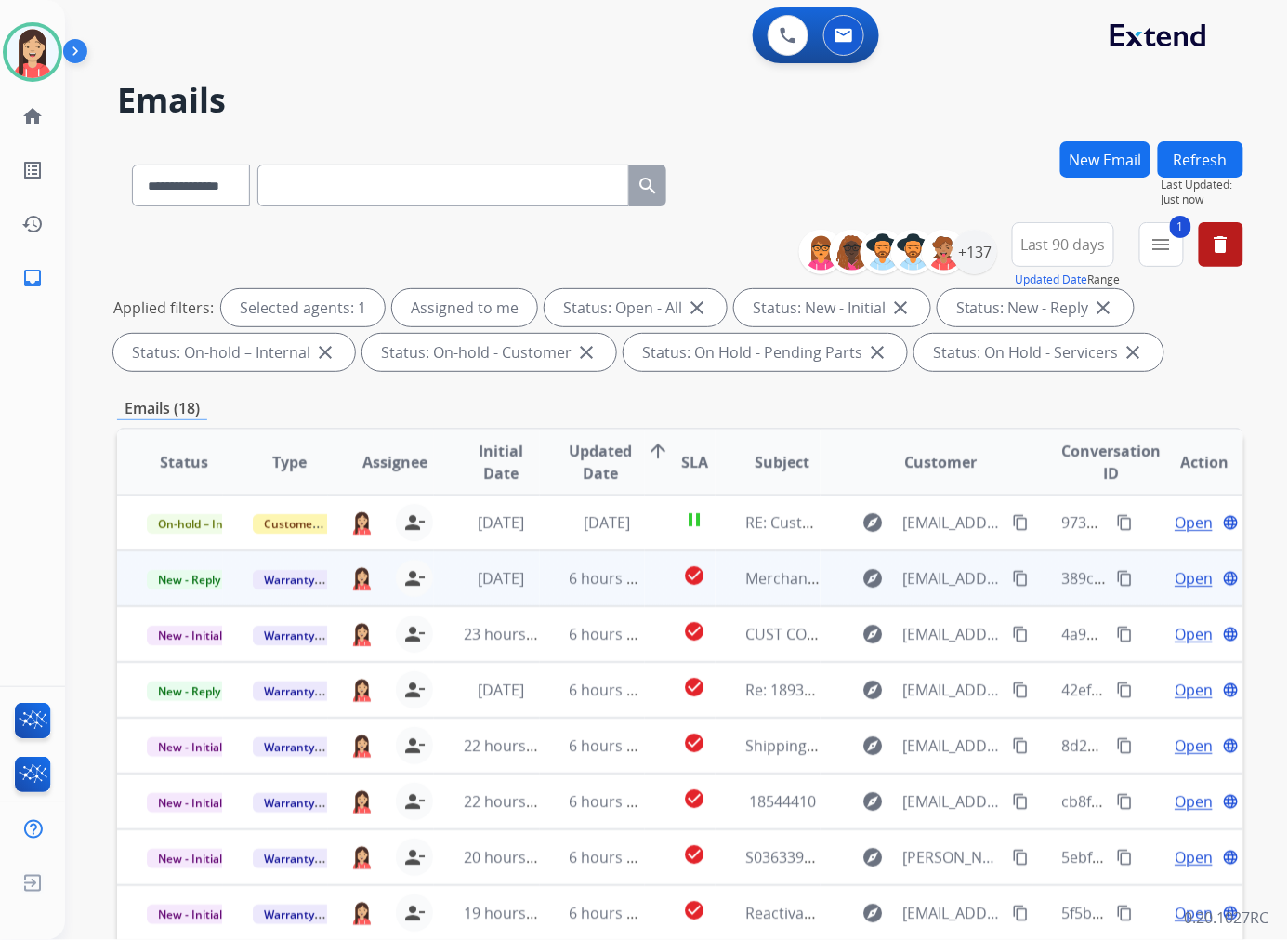
click at [541, 597] on td "6 hours ago" at bounding box center [592, 578] width 106 height 56
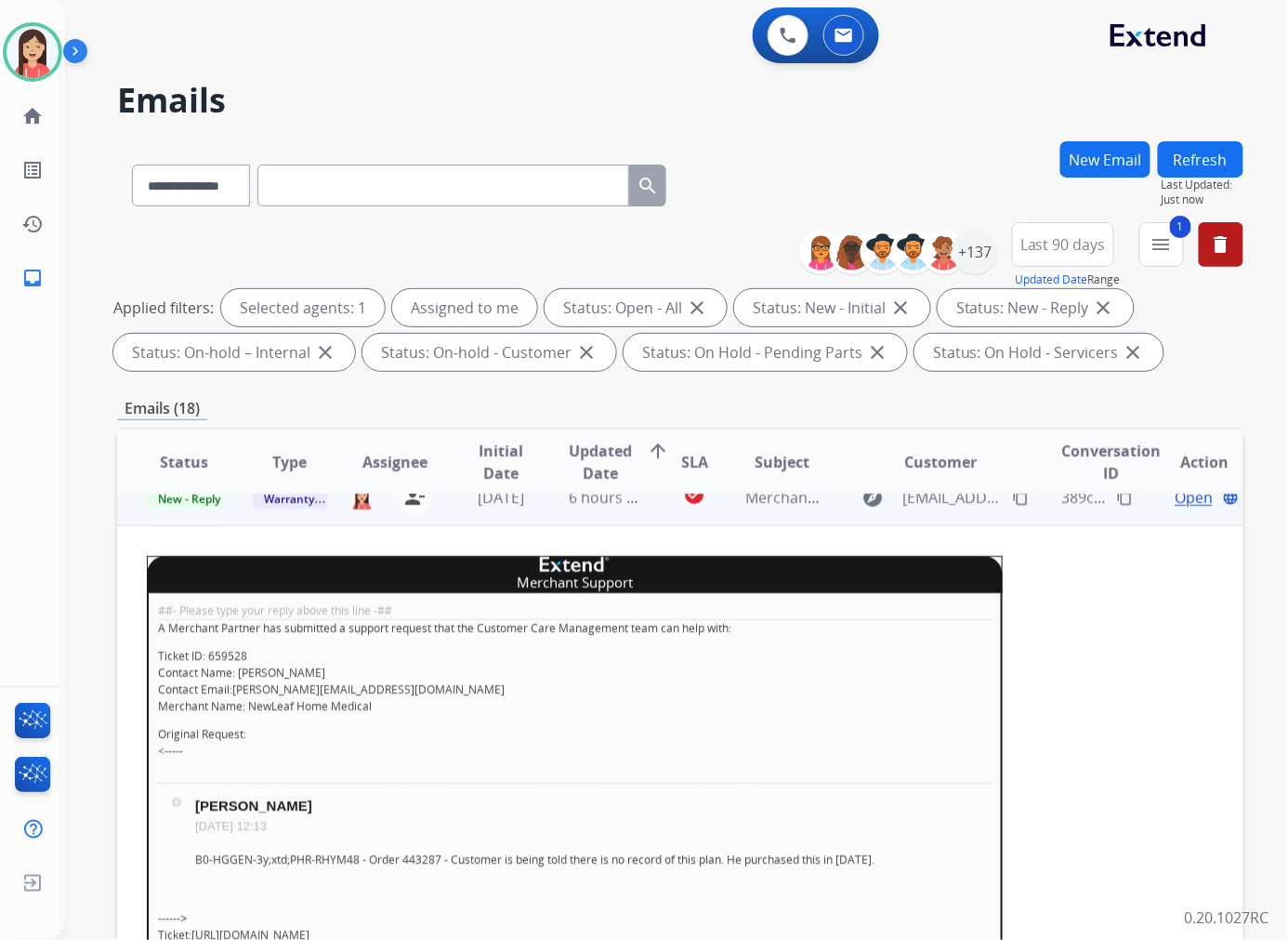
scroll to position [56, 0]
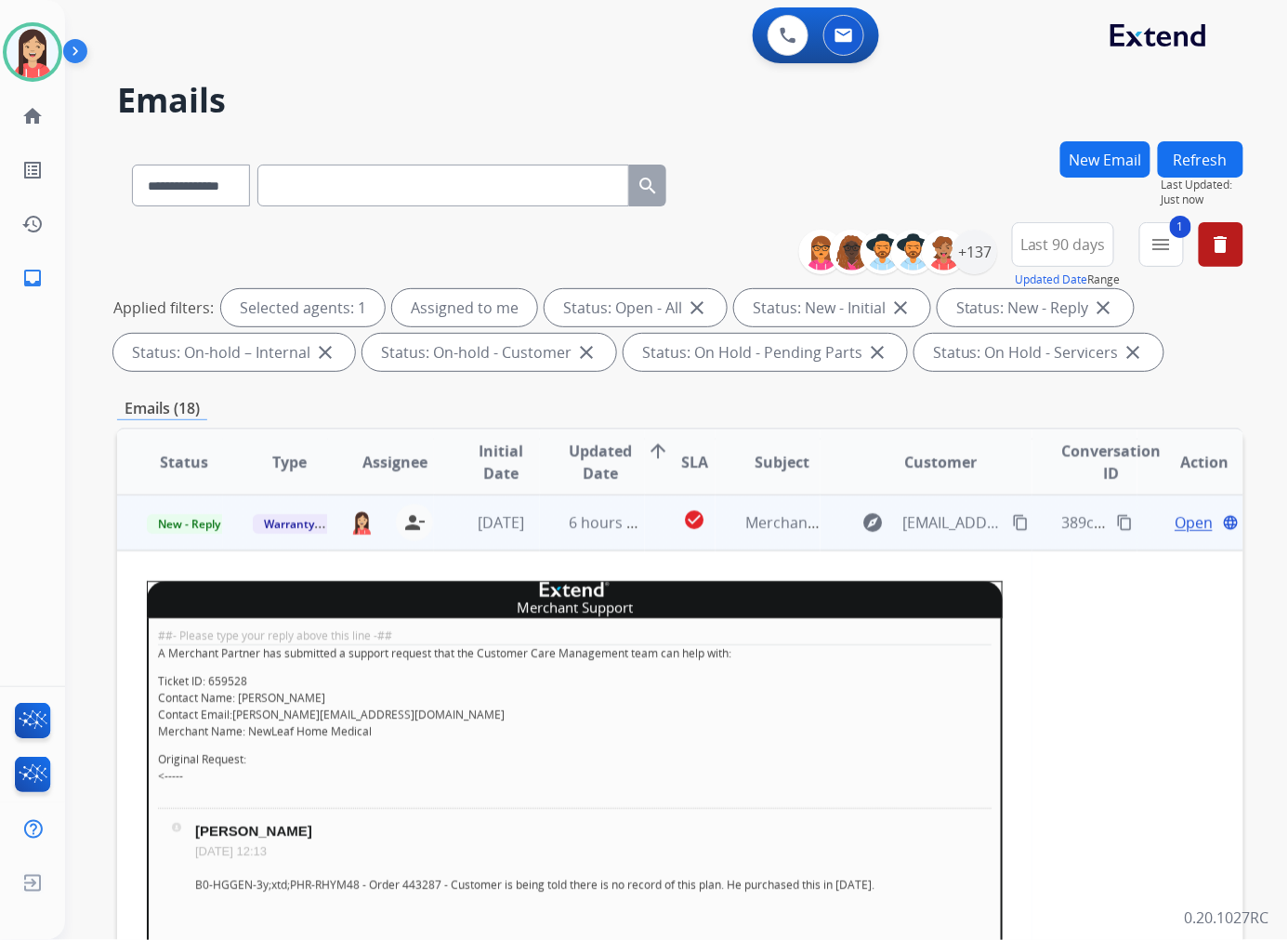
click at [405, 885] on p "B0-HGGEN-3y;xtd;PHR-RHYM48 - Order 443287 - Customer is being told there is no …" at bounding box center [593, 885] width 796 height 17
click at [1178, 526] on span "Open" at bounding box center [1193, 522] width 38 height 22
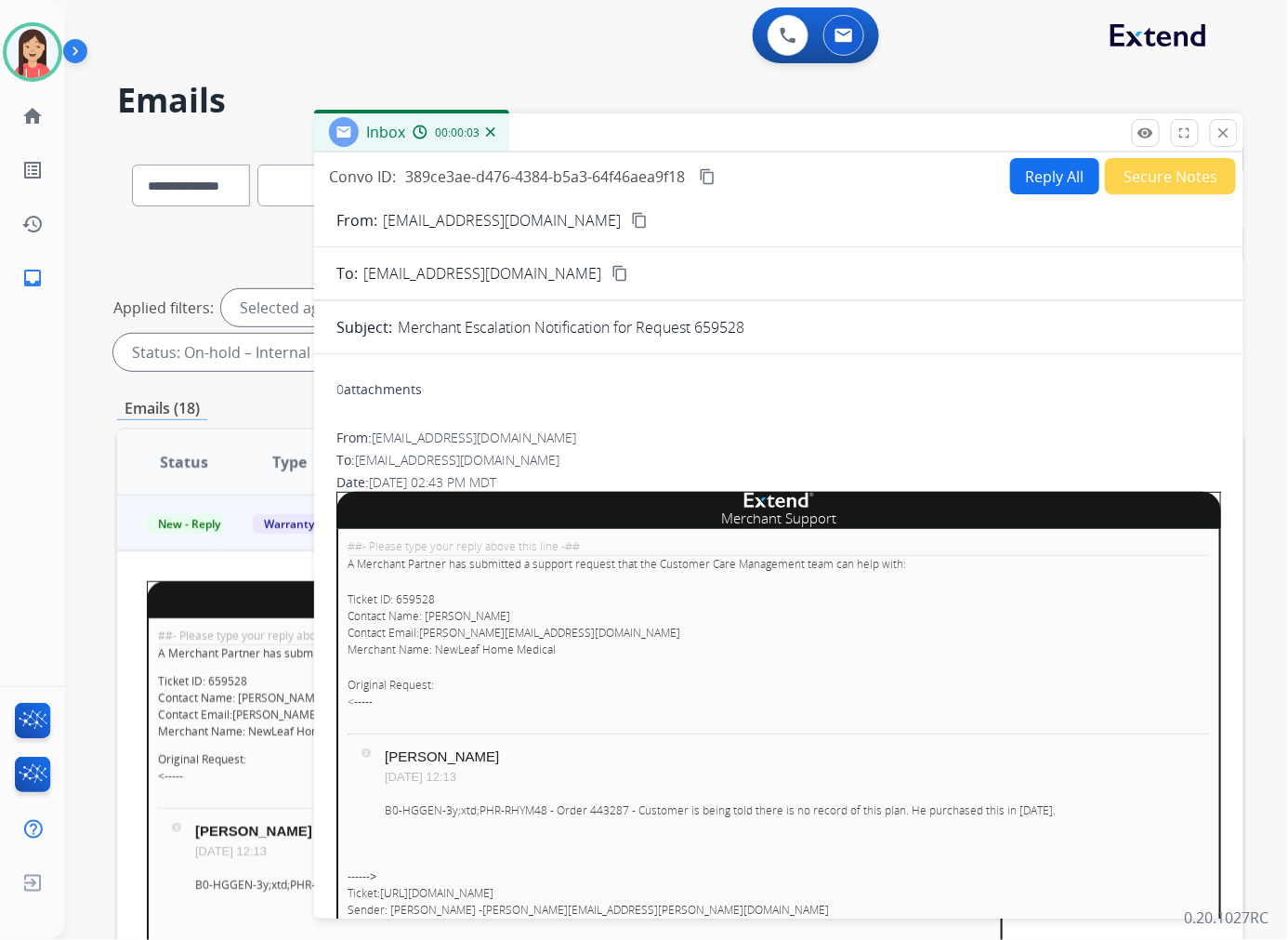
click at [411, 598] on p "Ticket ID: 659528 Contact Name: Andrew Park Contact Email: andrew@newleaf-healt…" at bounding box center [779, 625] width 862 height 67
click at [391, 599] on p "Ticket ID: 659528 Contact Name: Andrew Park Contact Email: andrew@newleaf-healt…" at bounding box center [779, 625] width 862 height 67
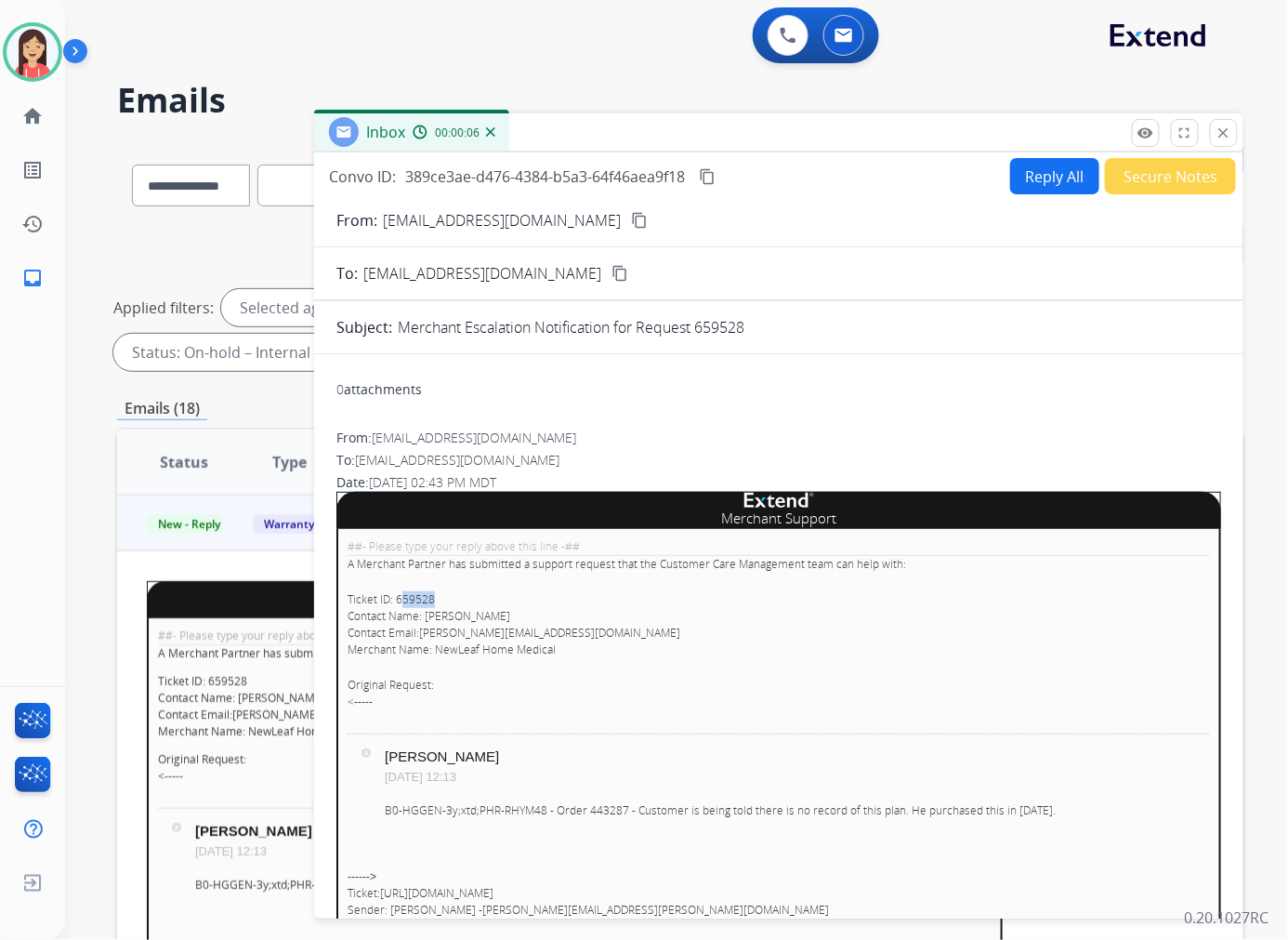
drag, startPoint x: 398, startPoint y: 599, endPoint x: 444, endPoint y: 607, distance: 46.7
click at [444, 607] on p "Ticket ID: 659528 Contact Name: Andrew Park Contact Email: andrew@newleaf-healt…" at bounding box center [779, 625] width 862 height 67
drag, startPoint x: 438, startPoint y: 596, endPoint x: 394, endPoint y: 599, distance: 44.1
click at [394, 599] on p "Ticket ID: 659528 Contact Name: Andrew Park Contact Email: andrew@newleaf-healt…" at bounding box center [779, 625] width 862 height 67
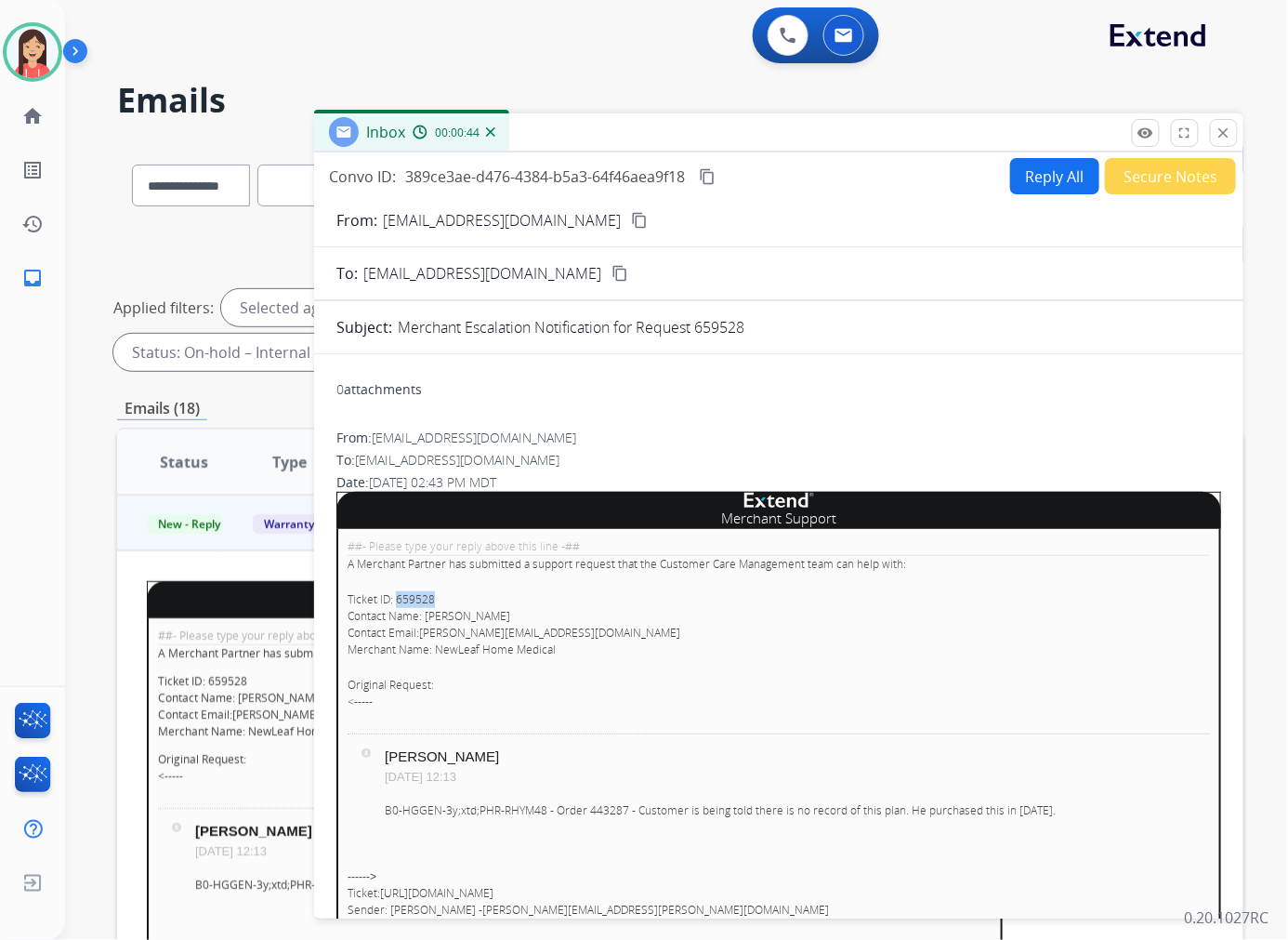
click at [1028, 179] on button "Reply All" at bounding box center [1055, 176] width 89 height 36
select select "**********"
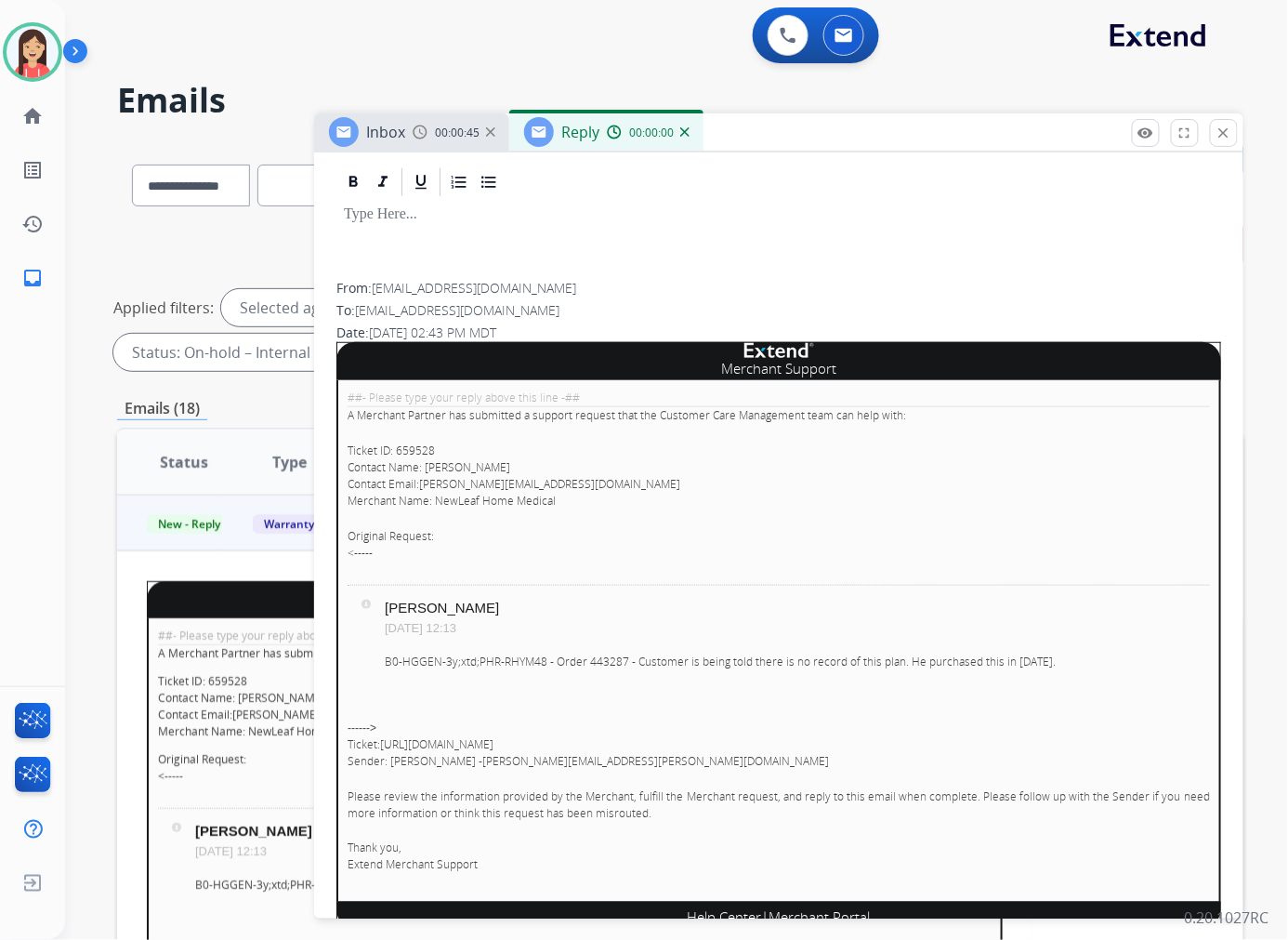
scroll to position [412, 0]
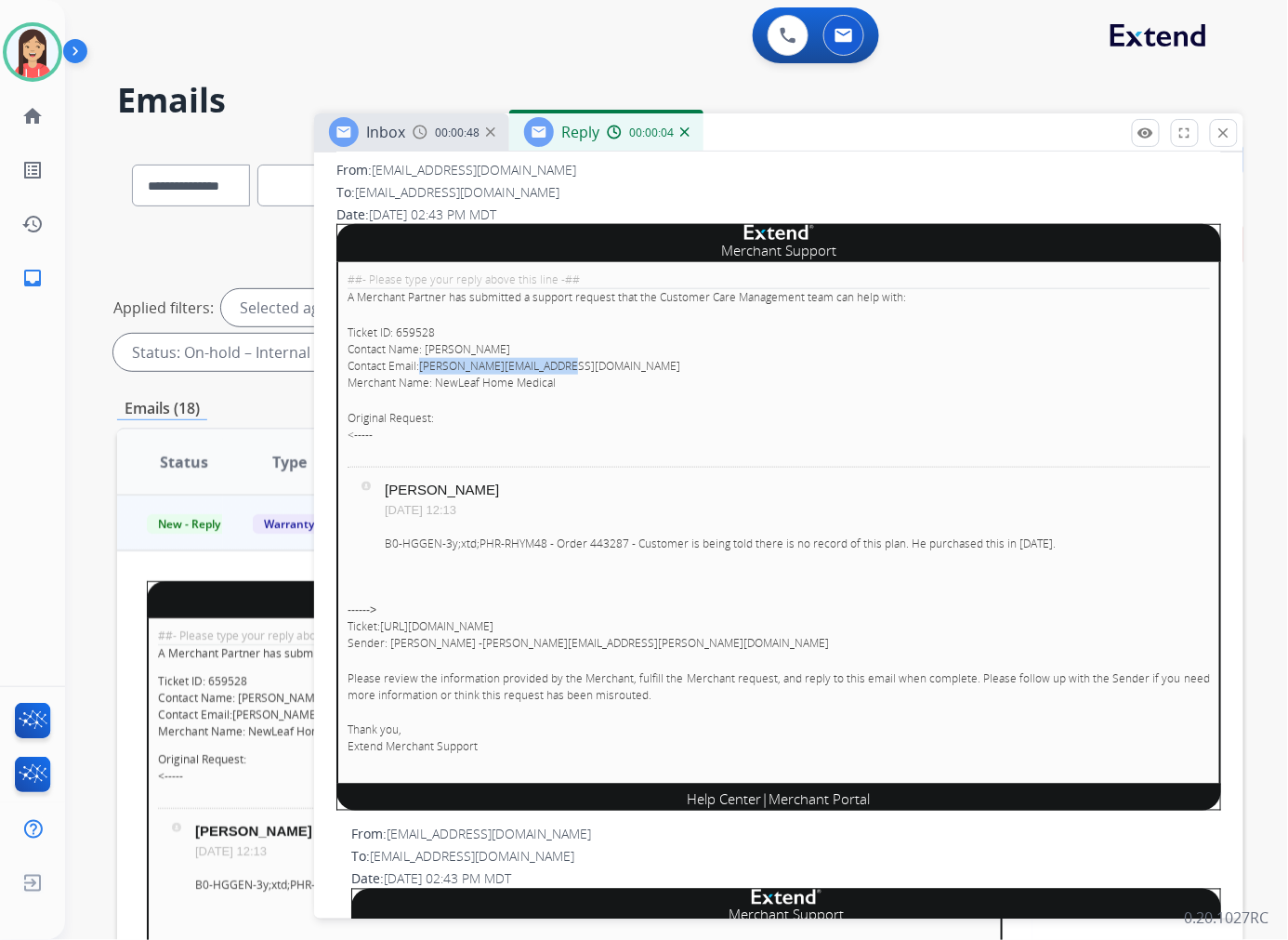
drag, startPoint x: 579, startPoint y: 366, endPoint x: 420, endPoint y: 364, distance: 159.0
click at [420, 364] on p "Ticket ID: 659528 Contact Name: Andrew Park Contact Email: andrew@newleaf-healt…" at bounding box center [779, 358] width 862 height 67
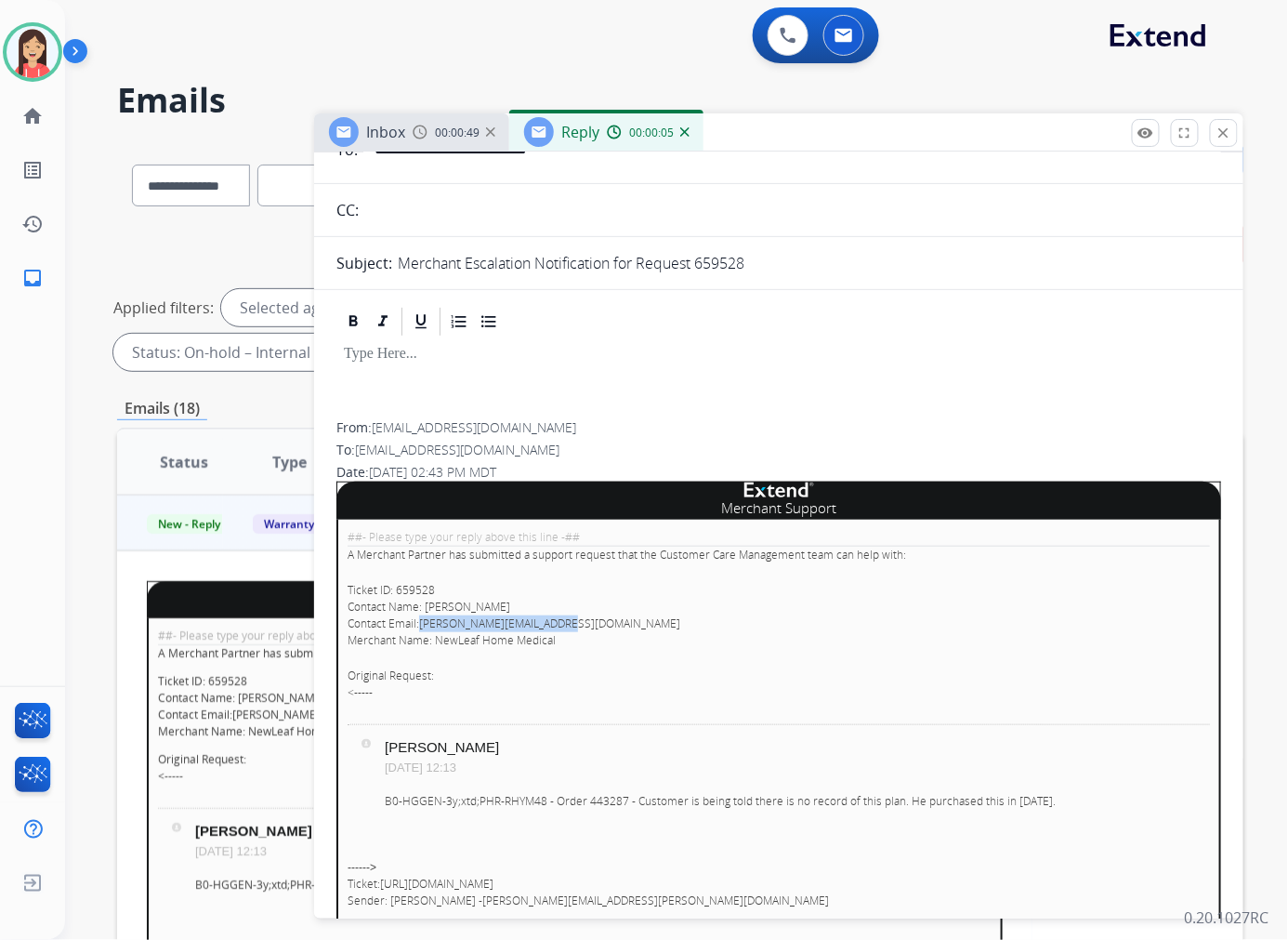
scroll to position [0, 0]
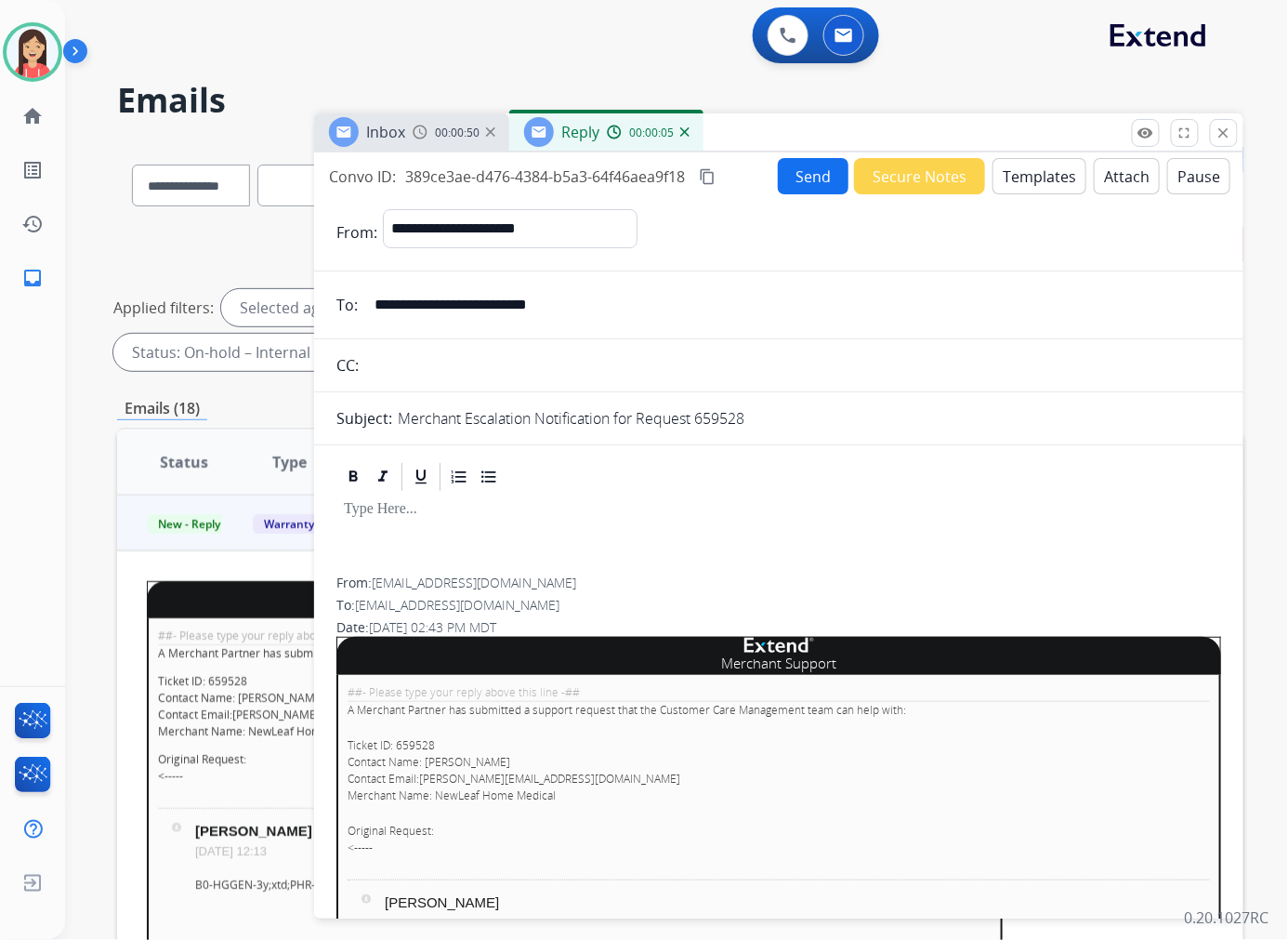
click at [504, 307] on input "**********" at bounding box center [792, 305] width 858 height 37
paste input "email"
type input "**********"
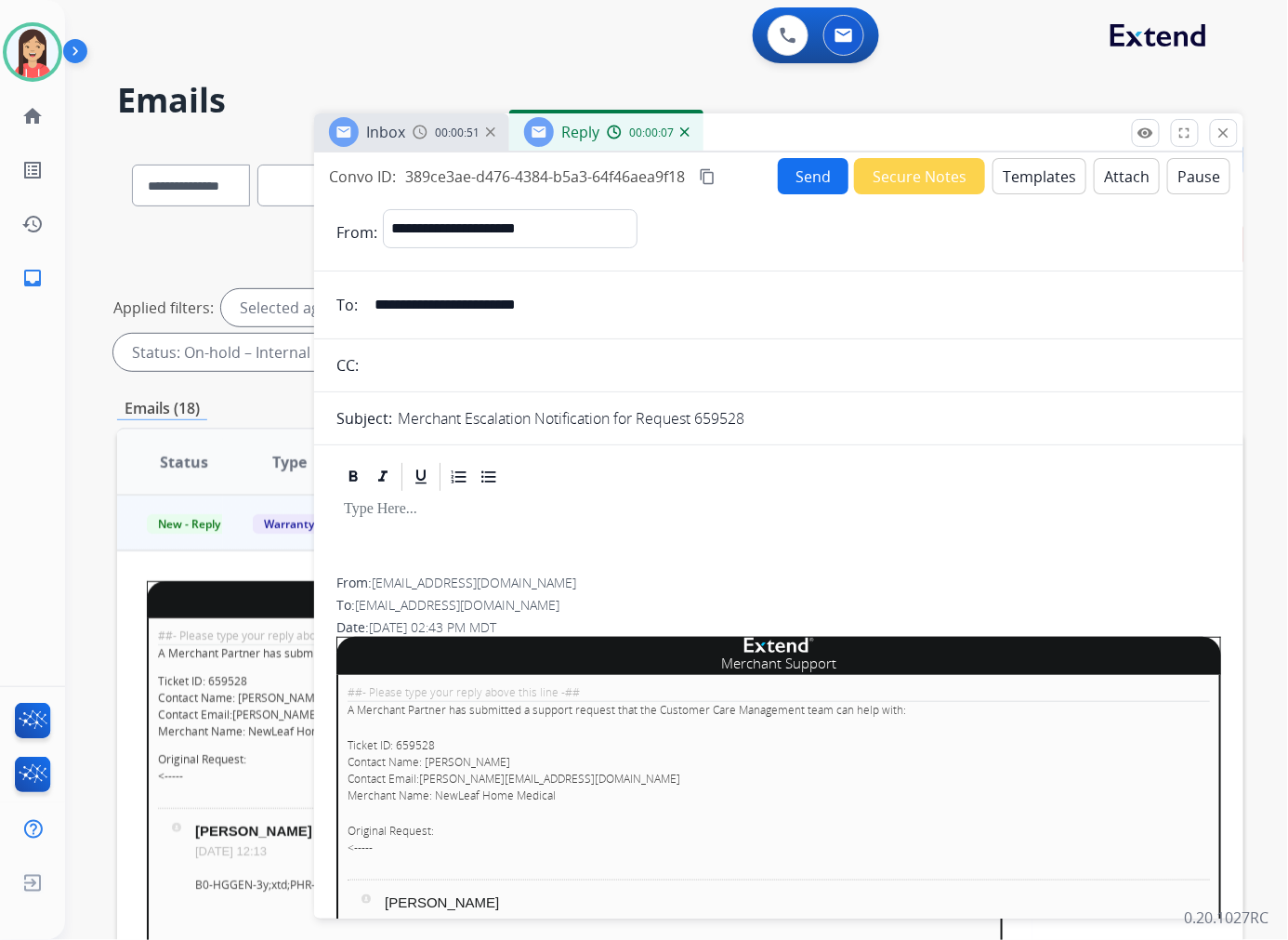
click at [1024, 176] on button "Templates" at bounding box center [1039, 176] width 94 height 36
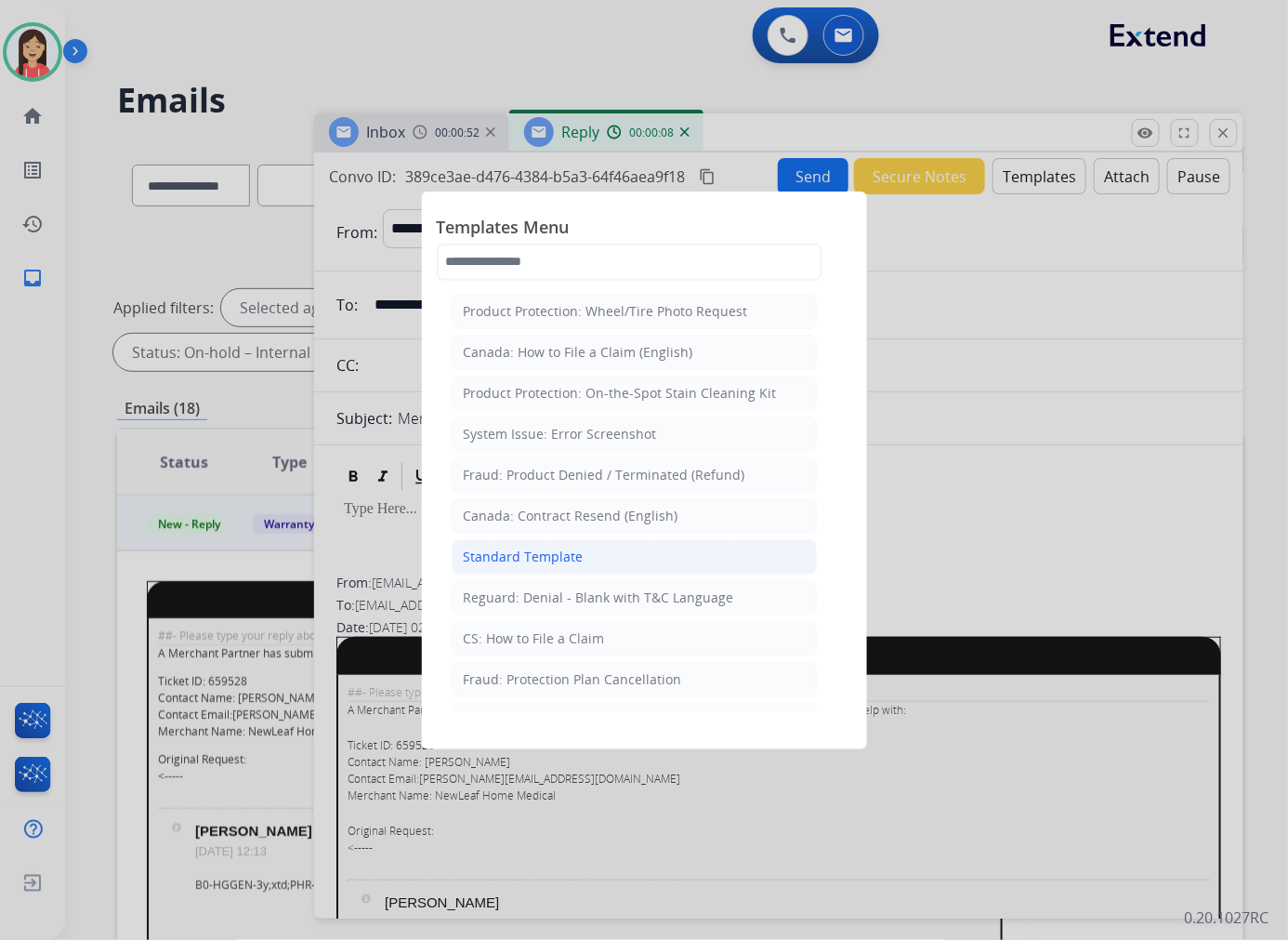
click at [590, 554] on li "Standard Template" at bounding box center [634, 556] width 366 height 35
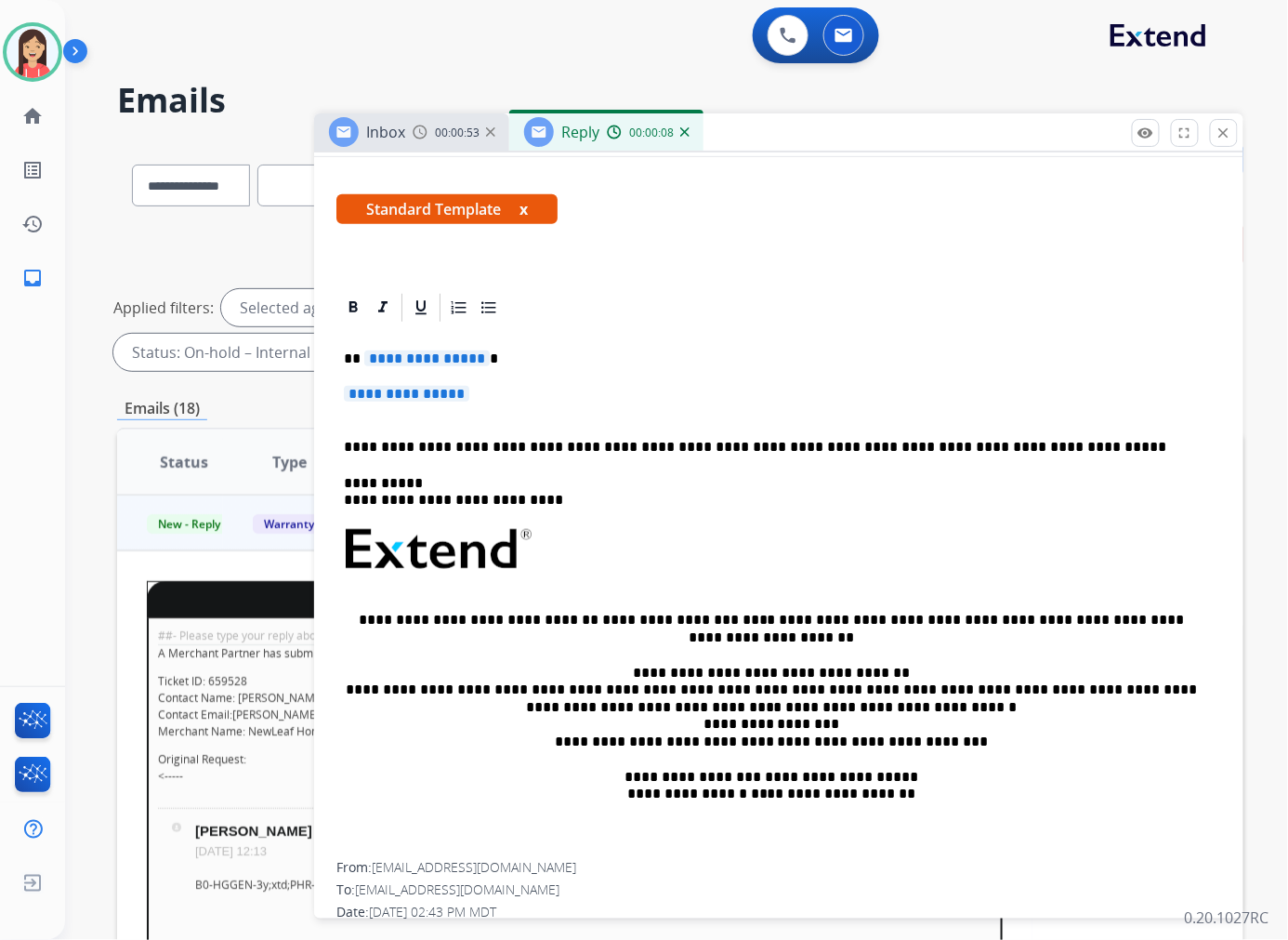
scroll to position [310, 0]
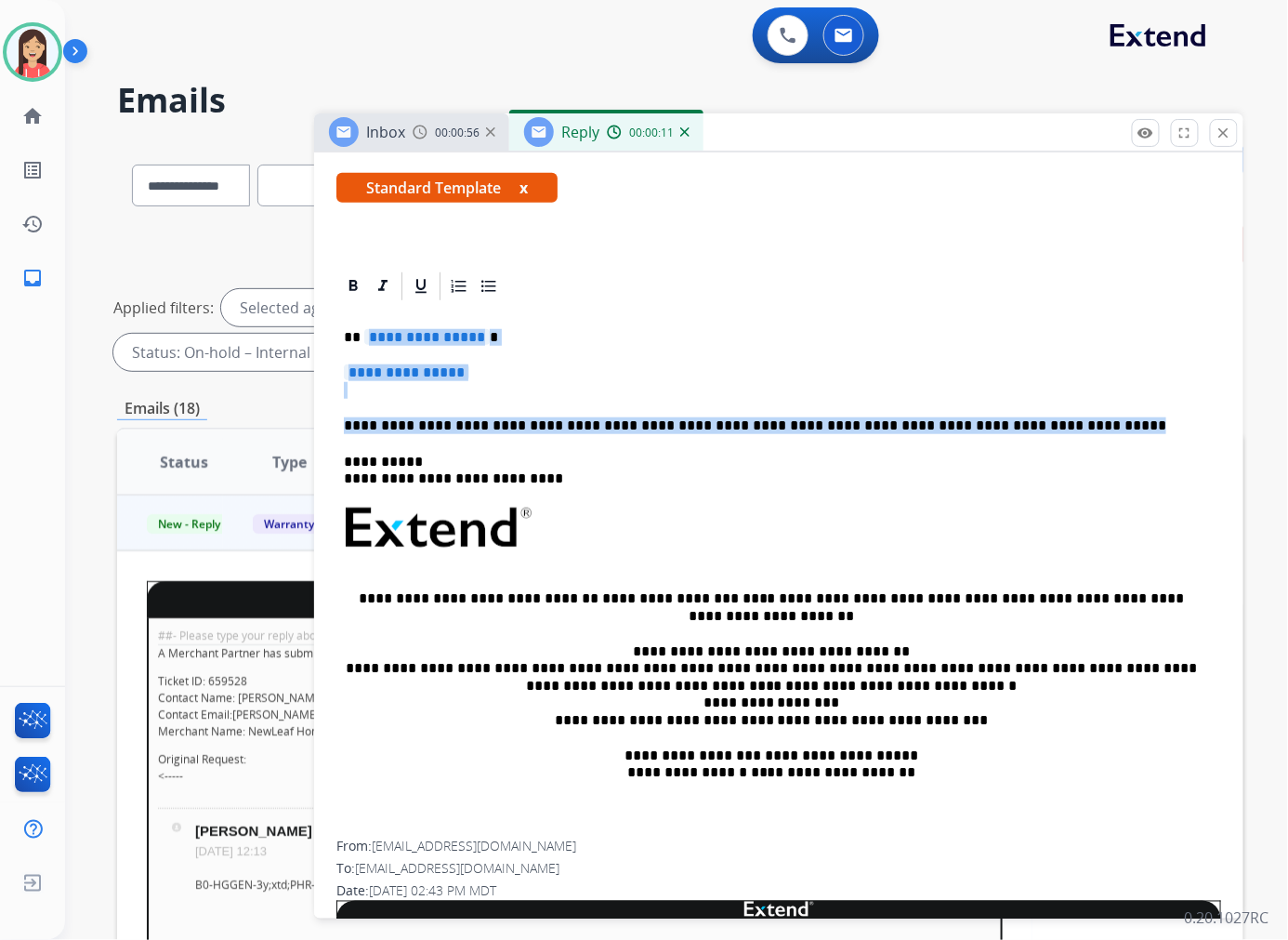
drag, startPoint x: 1023, startPoint y: 430, endPoint x: 367, endPoint y: 334, distance: 663.0
click at [367, 334] on div "**********" at bounding box center [778, 571] width 884 height 538
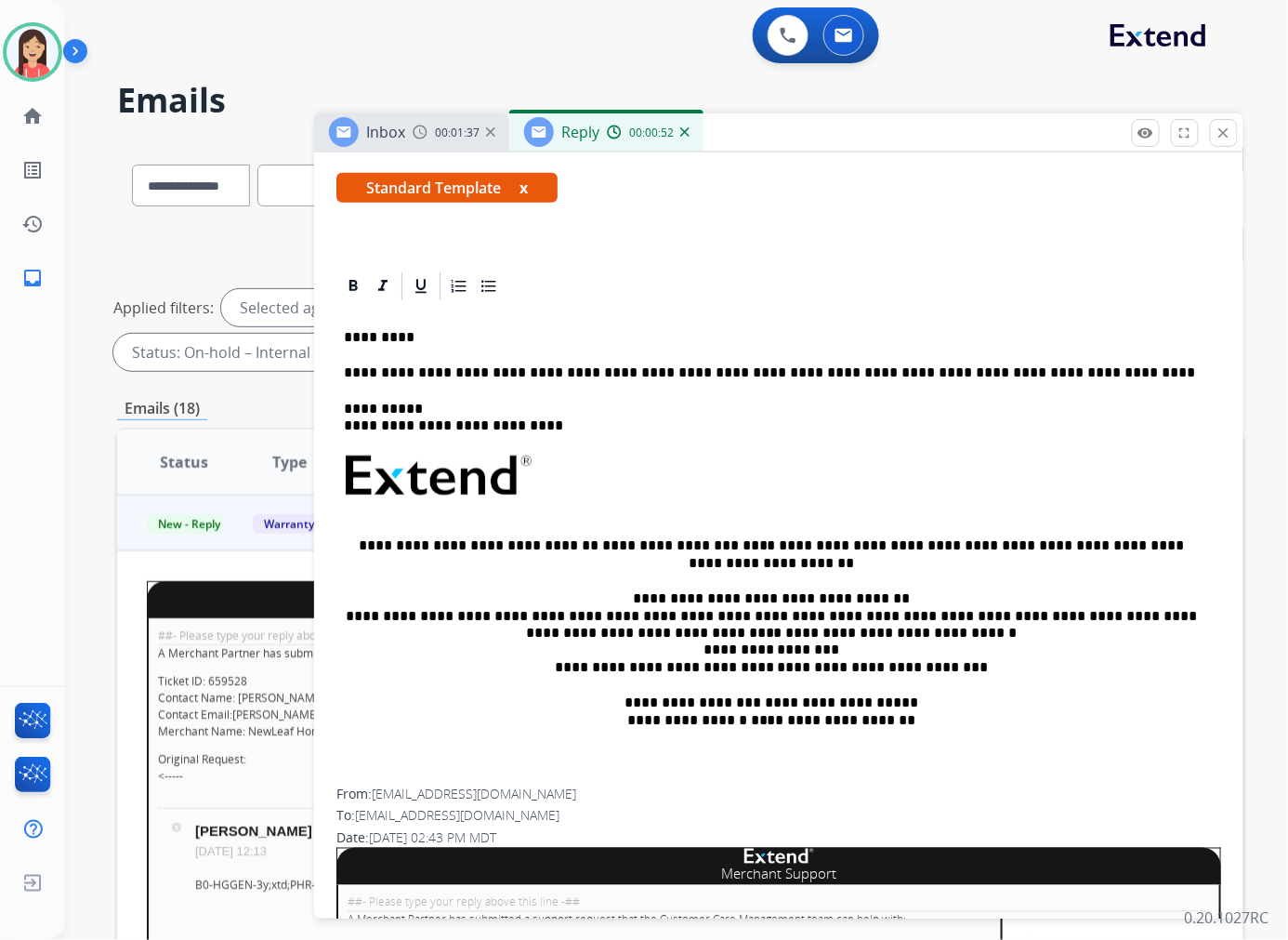
click at [585, 381] on div "**********" at bounding box center [778, 545] width 884 height 485
drag, startPoint x: 1041, startPoint y: 373, endPoint x: 1071, endPoint y: 364, distance: 31.3
click at [1071, 365] on p "**********" at bounding box center [771, 373] width 855 height 17
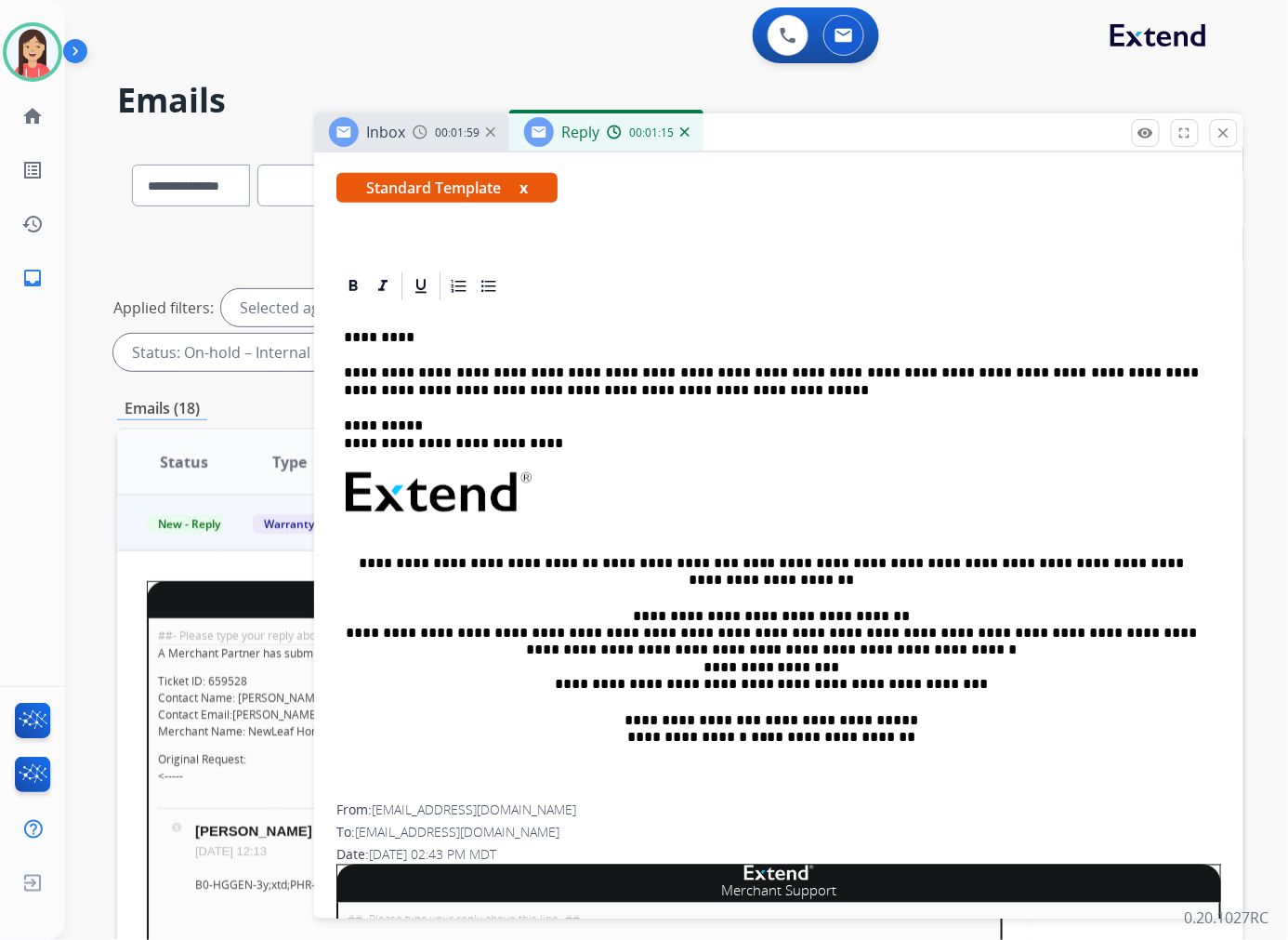
click at [651, 387] on p "**********" at bounding box center [771, 382] width 855 height 34
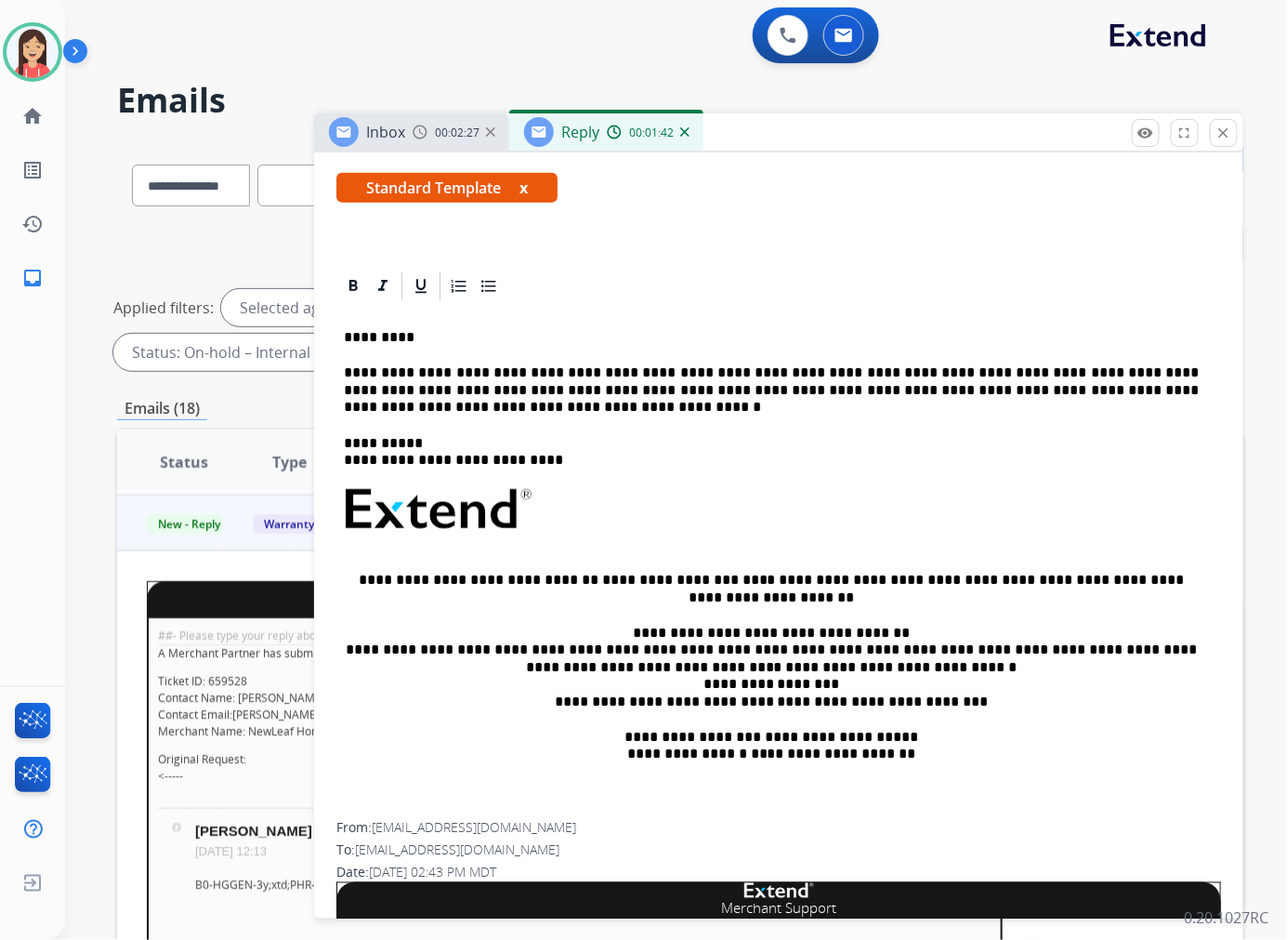
click at [715, 410] on p "**********" at bounding box center [771, 390] width 855 height 51
click at [446, 403] on p "**********" at bounding box center [771, 390] width 855 height 51
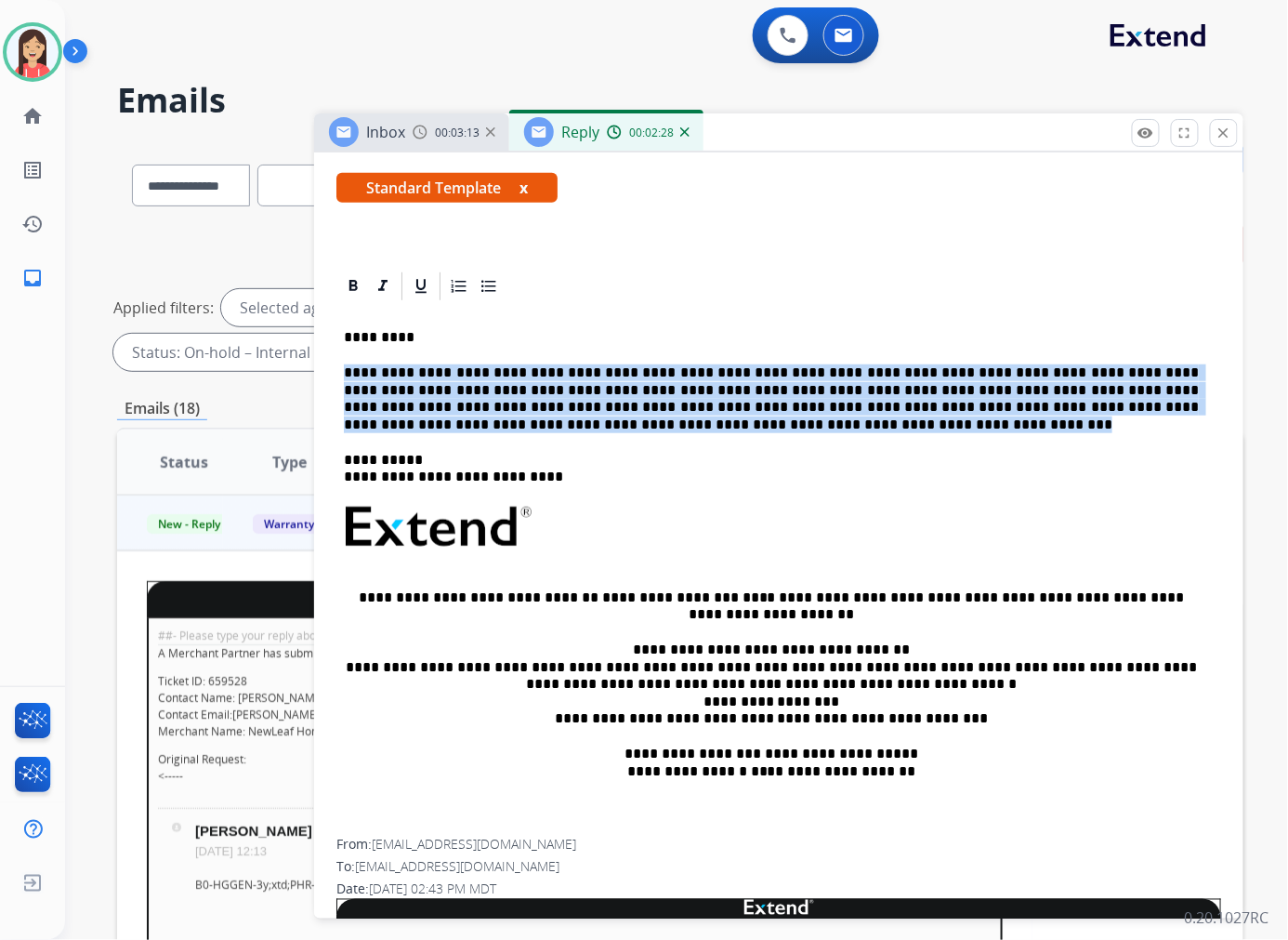
drag, startPoint x: 533, startPoint y: 430, endPoint x: 344, endPoint y: 361, distance: 201.2
click at [344, 361] on div "**********" at bounding box center [778, 570] width 884 height 536
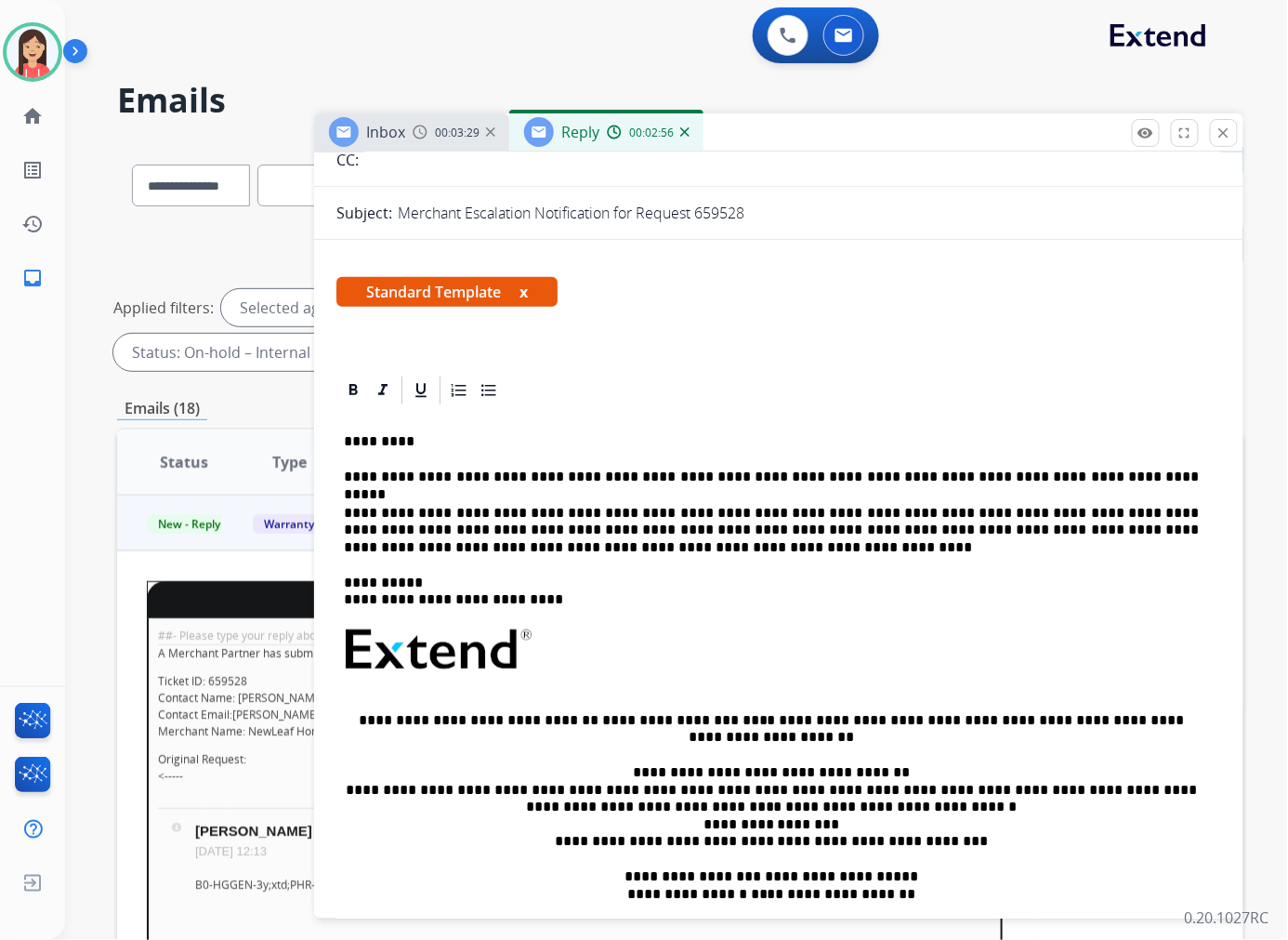
scroll to position [0, 0]
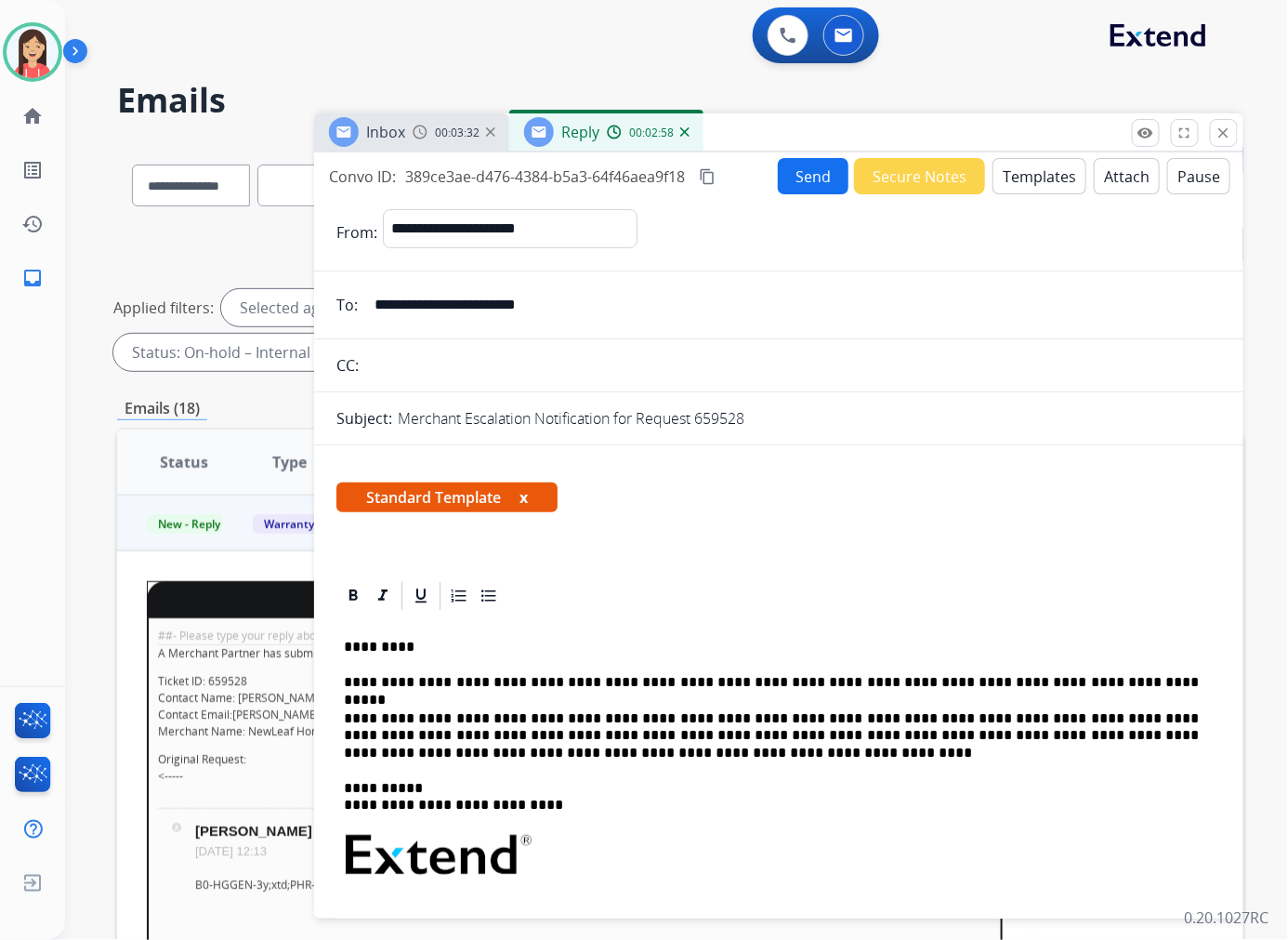
click at [800, 166] on button "Send" at bounding box center [813, 176] width 70 height 36
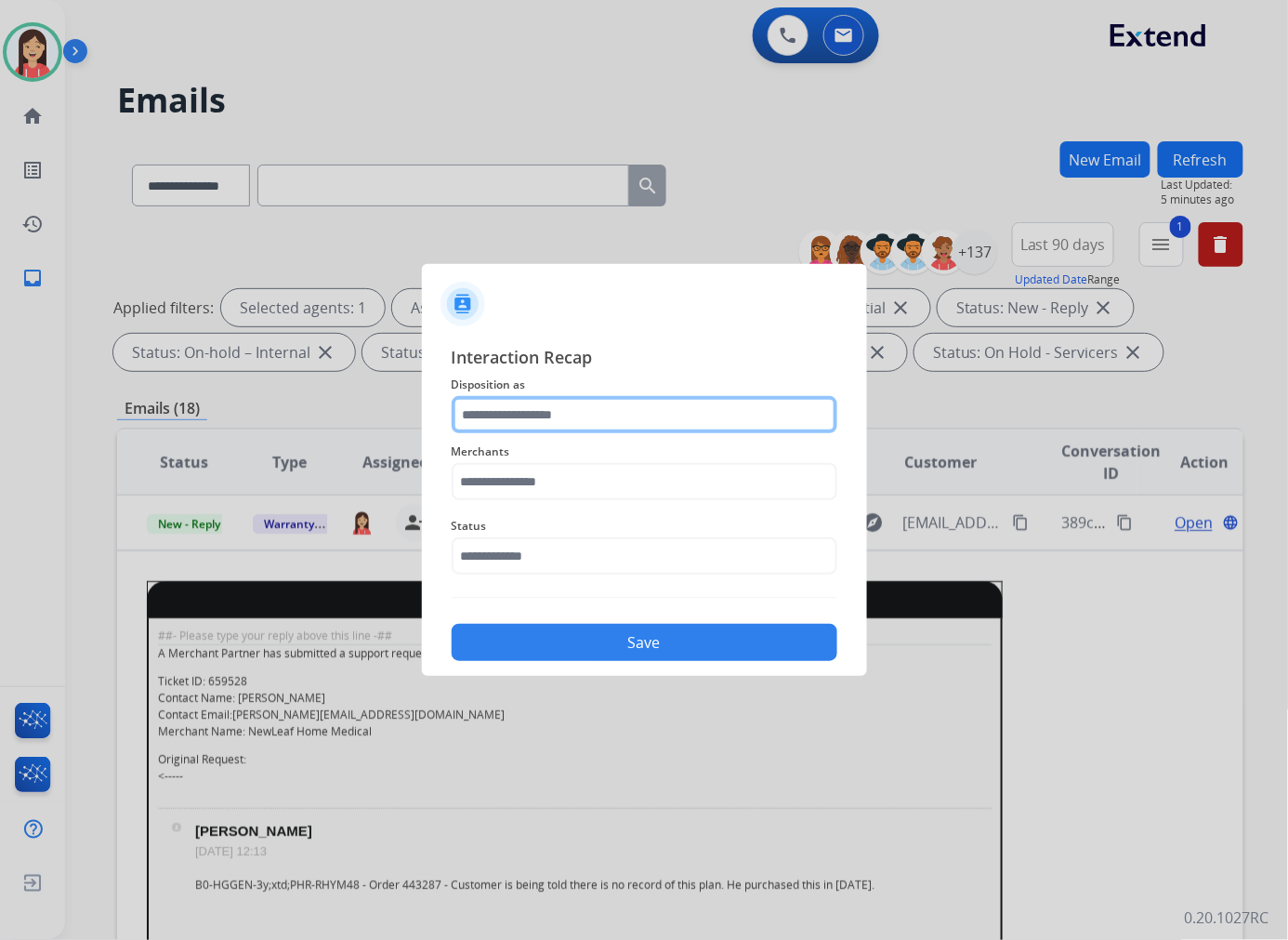
click at [552, 421] on input "text" at bounding box center [644, 414] width 386 height 37
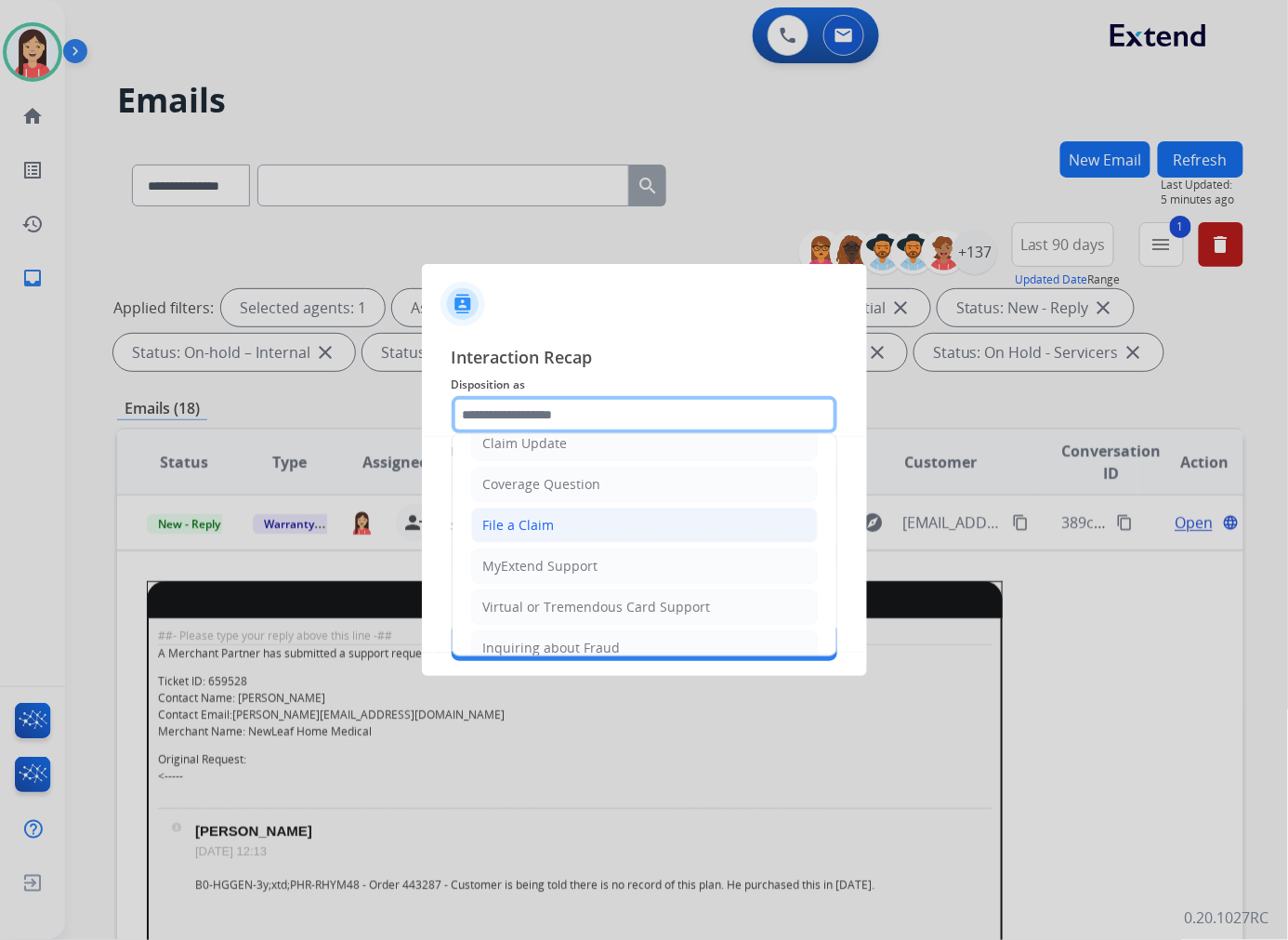
scroll to position [207, 0]
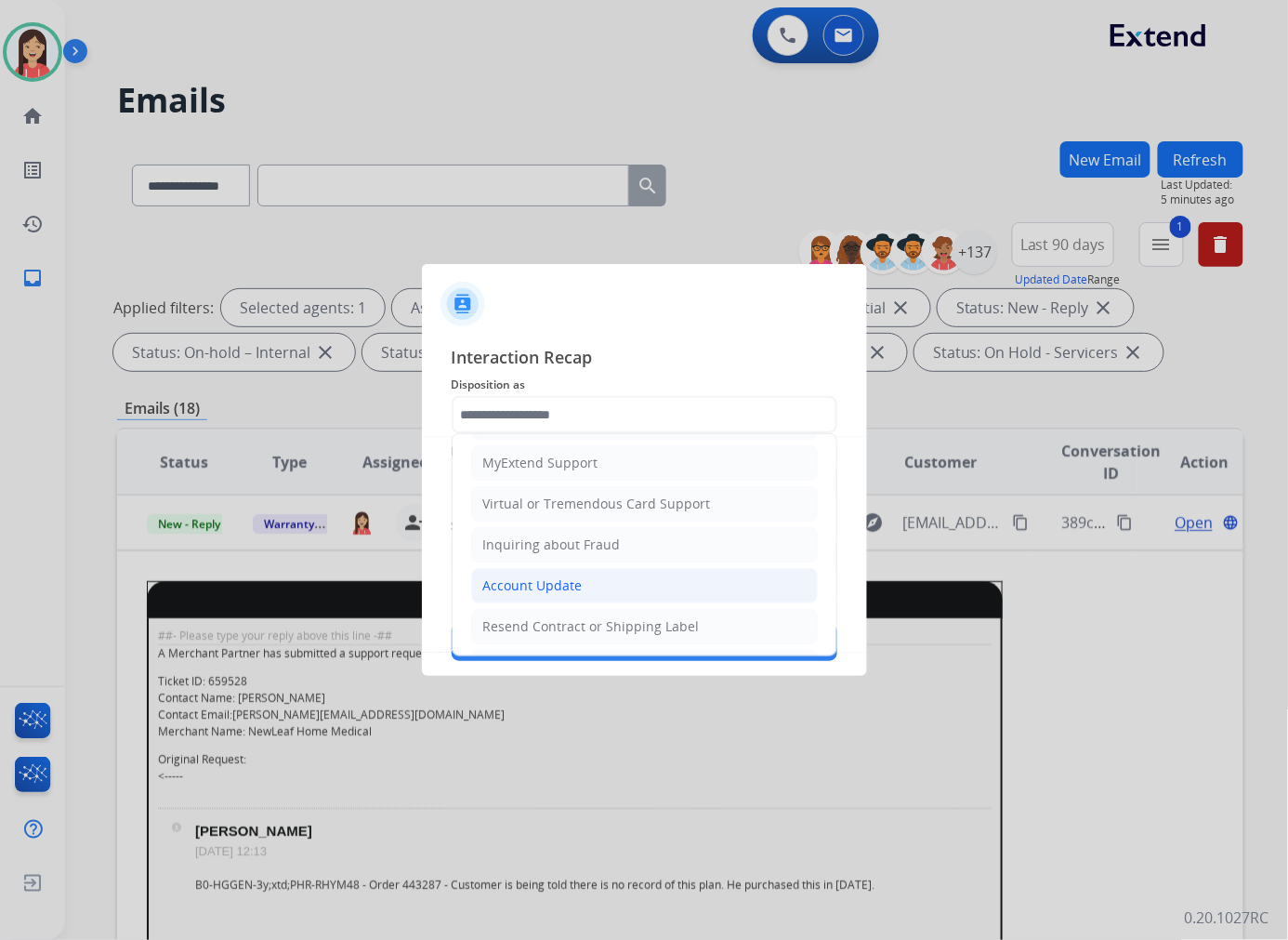
click at [565, 584] on div "Account Update" at bounding box center [532, 586] width 99 height 19
type input "**********"
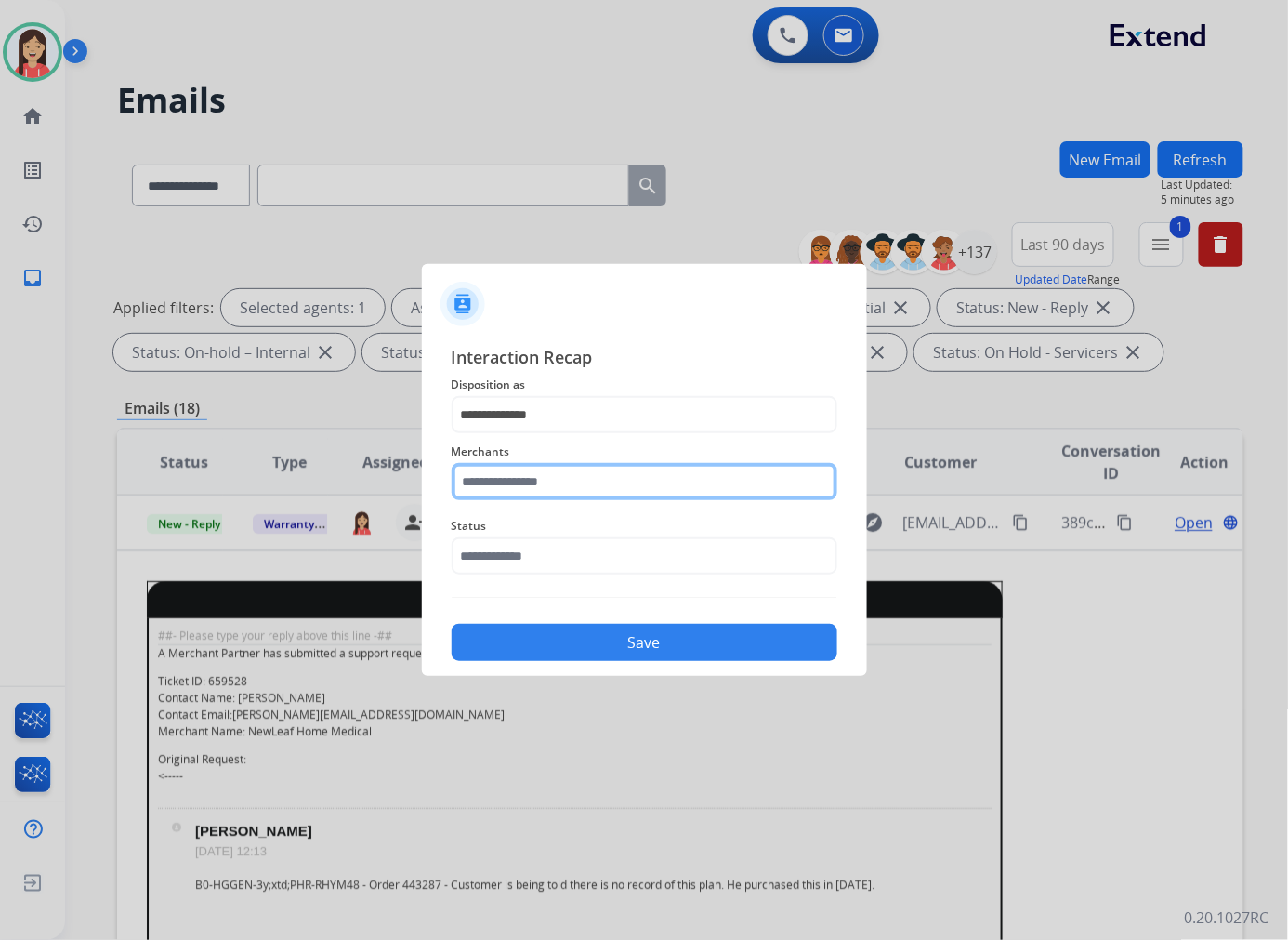
click at [586, 488] on input "text" at bounding box center [644, 481] width 386 height 37
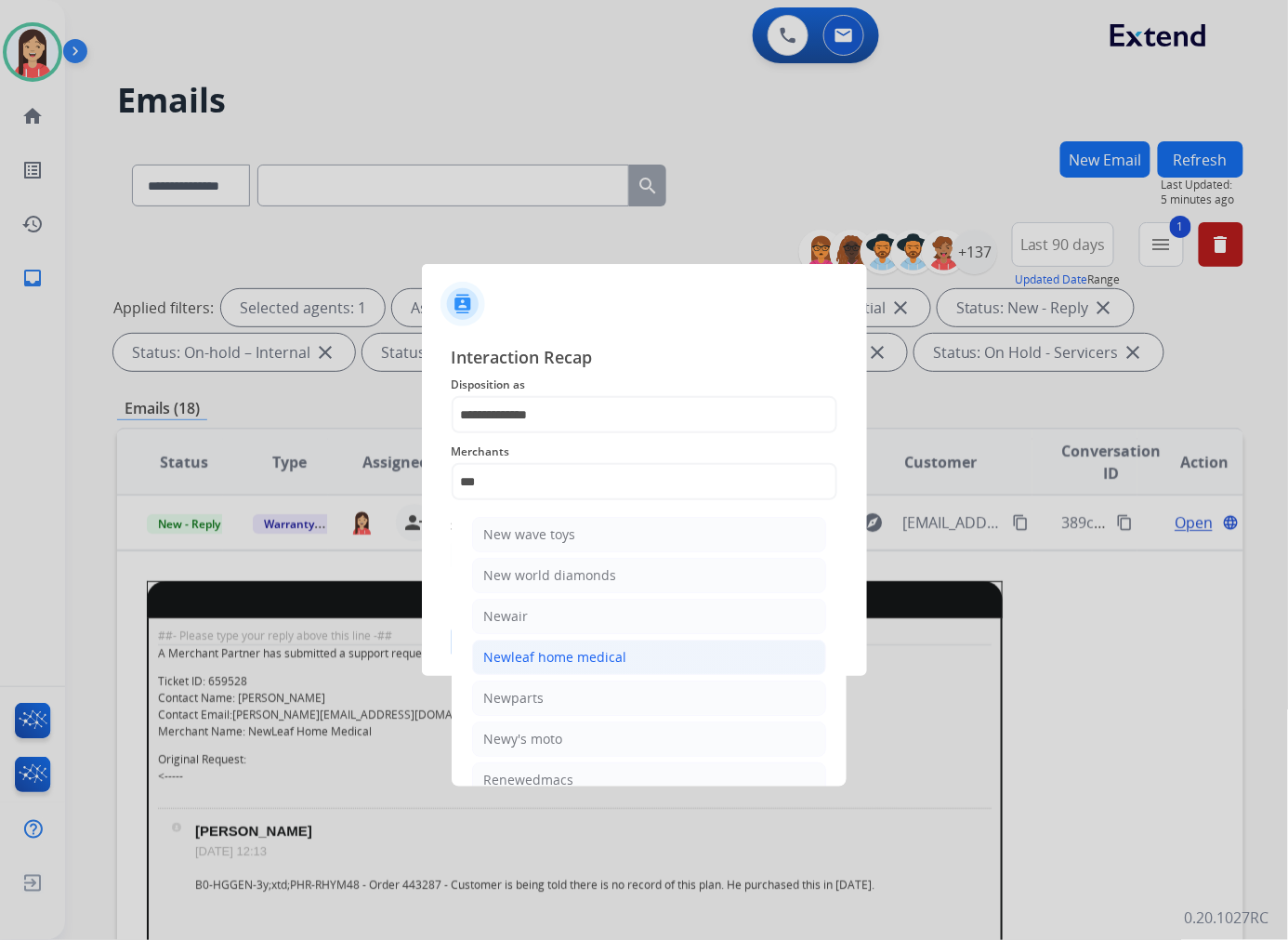
click at [568, 660] on div "Newleaf home medical" at bounding box center [555, 657] width 143 height 19
type input "**********"
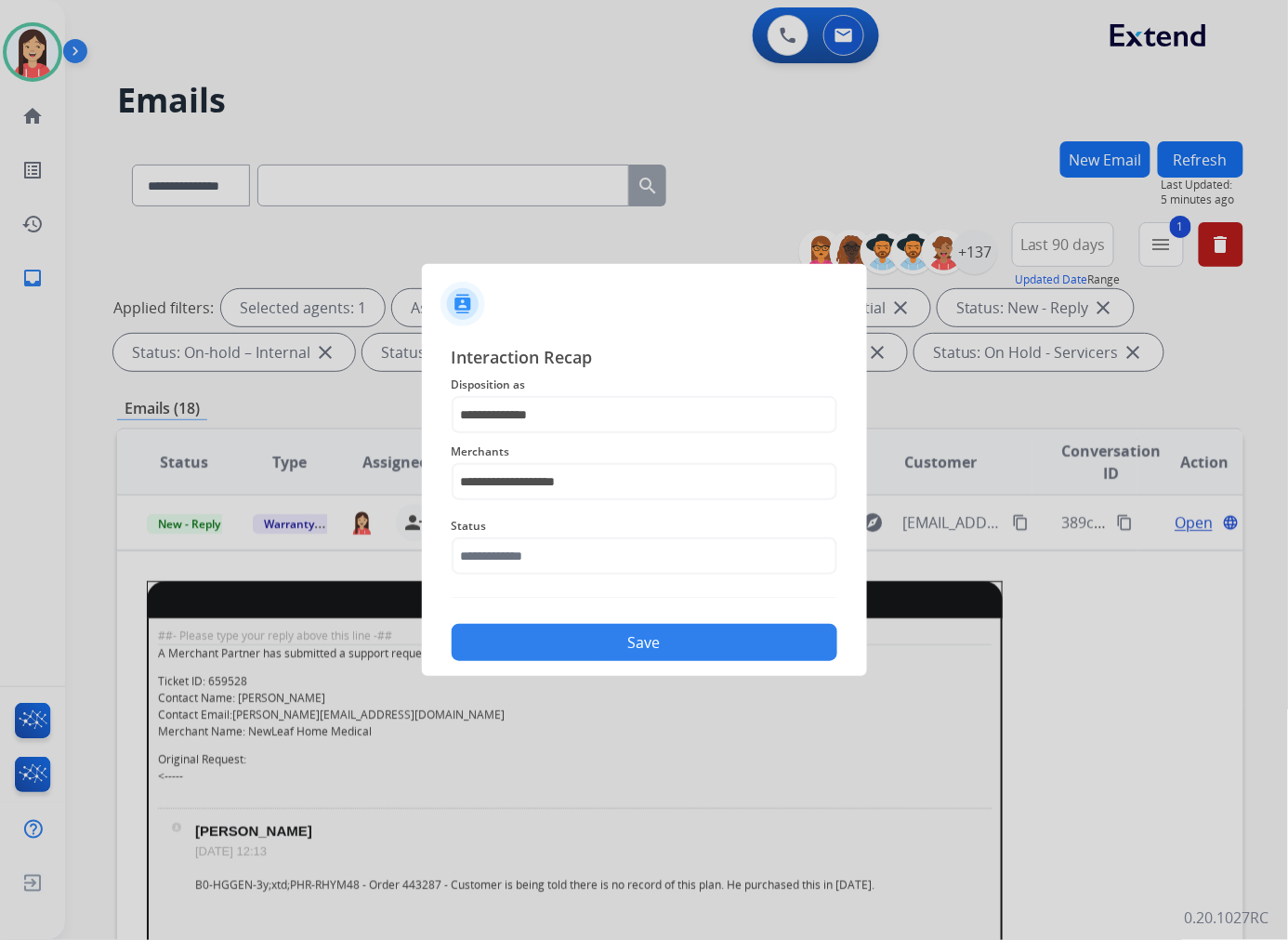
click at [582, 576] on div "Status" at bounding box center [644, 545] width 386 height 74
click at [586, 559] on input "text" at bounding box center [644, 555] width 386 height 37
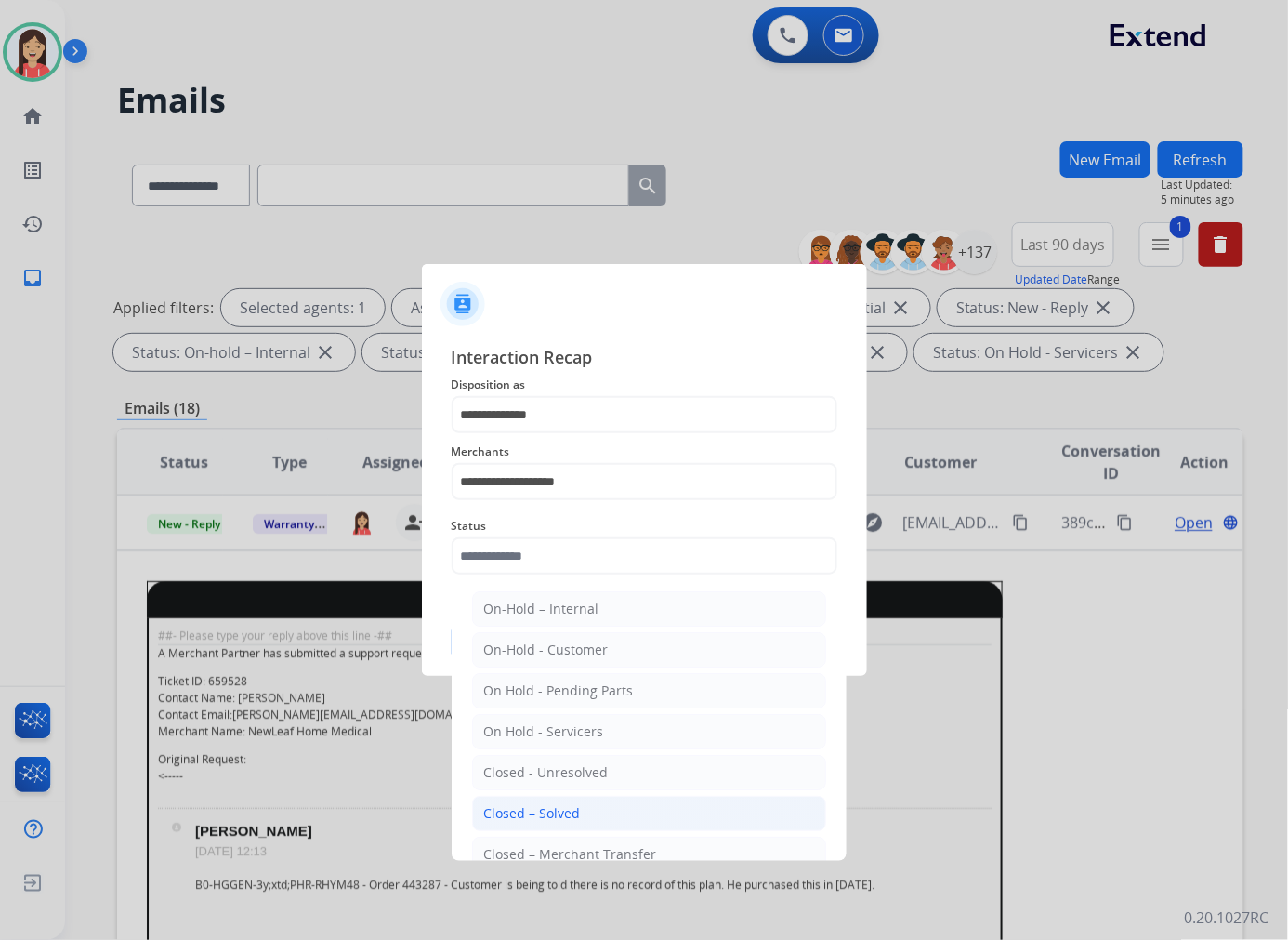
click at [573, 803] on li "Closed – Solved" at bounding box center [649, 812] width 354 height 35
type input "**********"
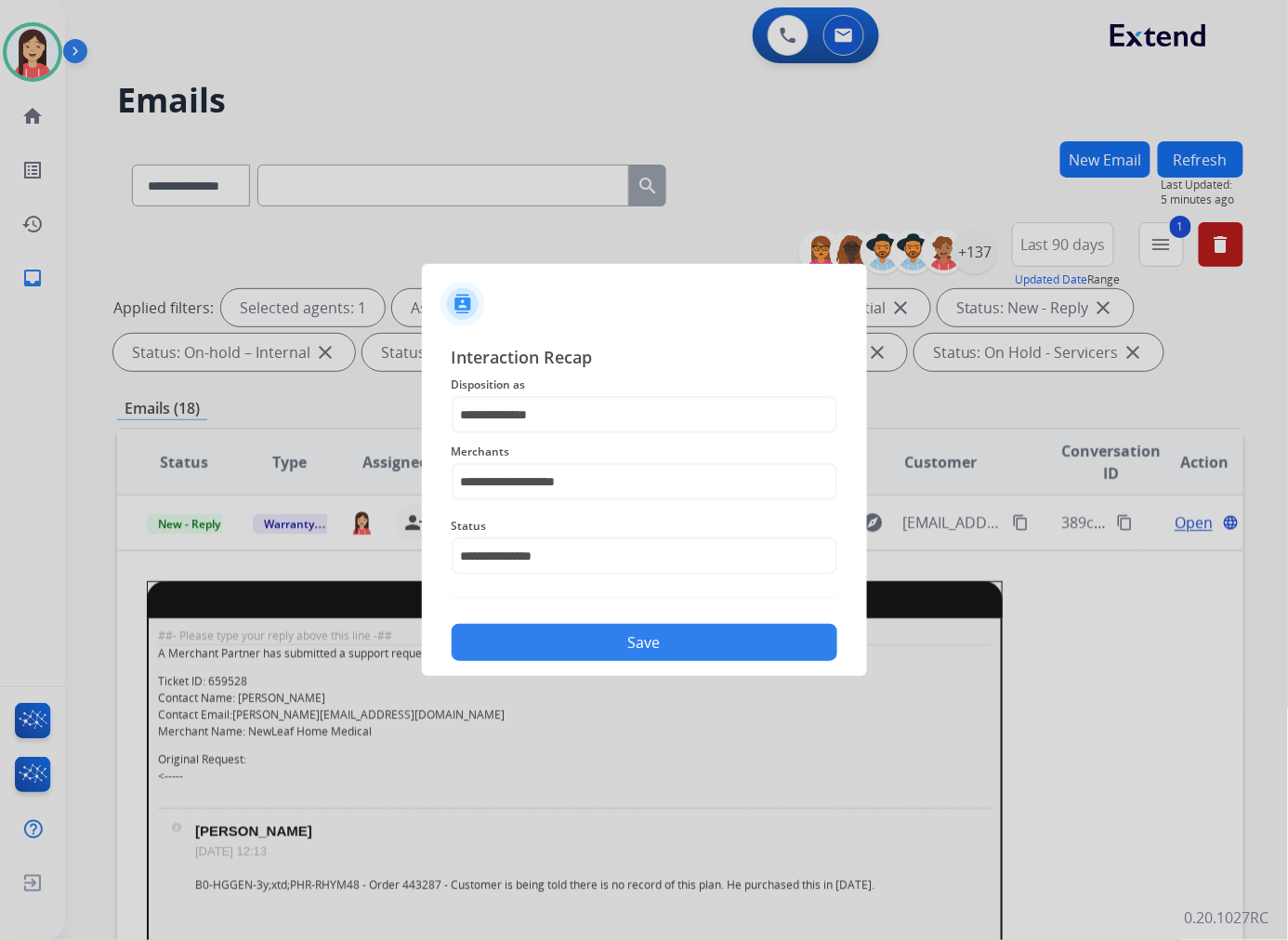
click at [617, 639] on button "Save" at bounding box center [644, 642] width 386 height 37
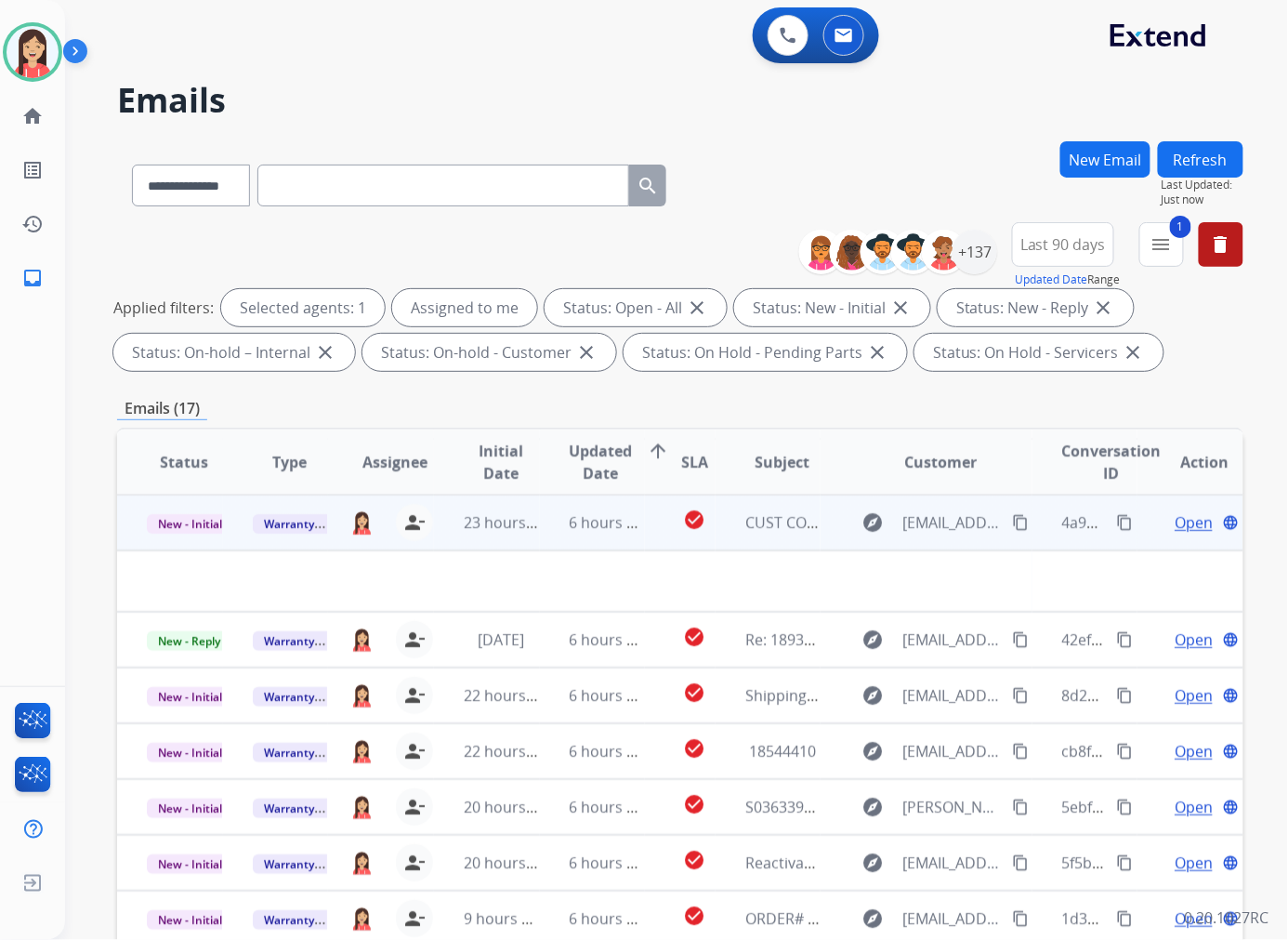
click at [555, 534] on td "6 hours ago" at bounding box center [592, 522] width 106 height 56
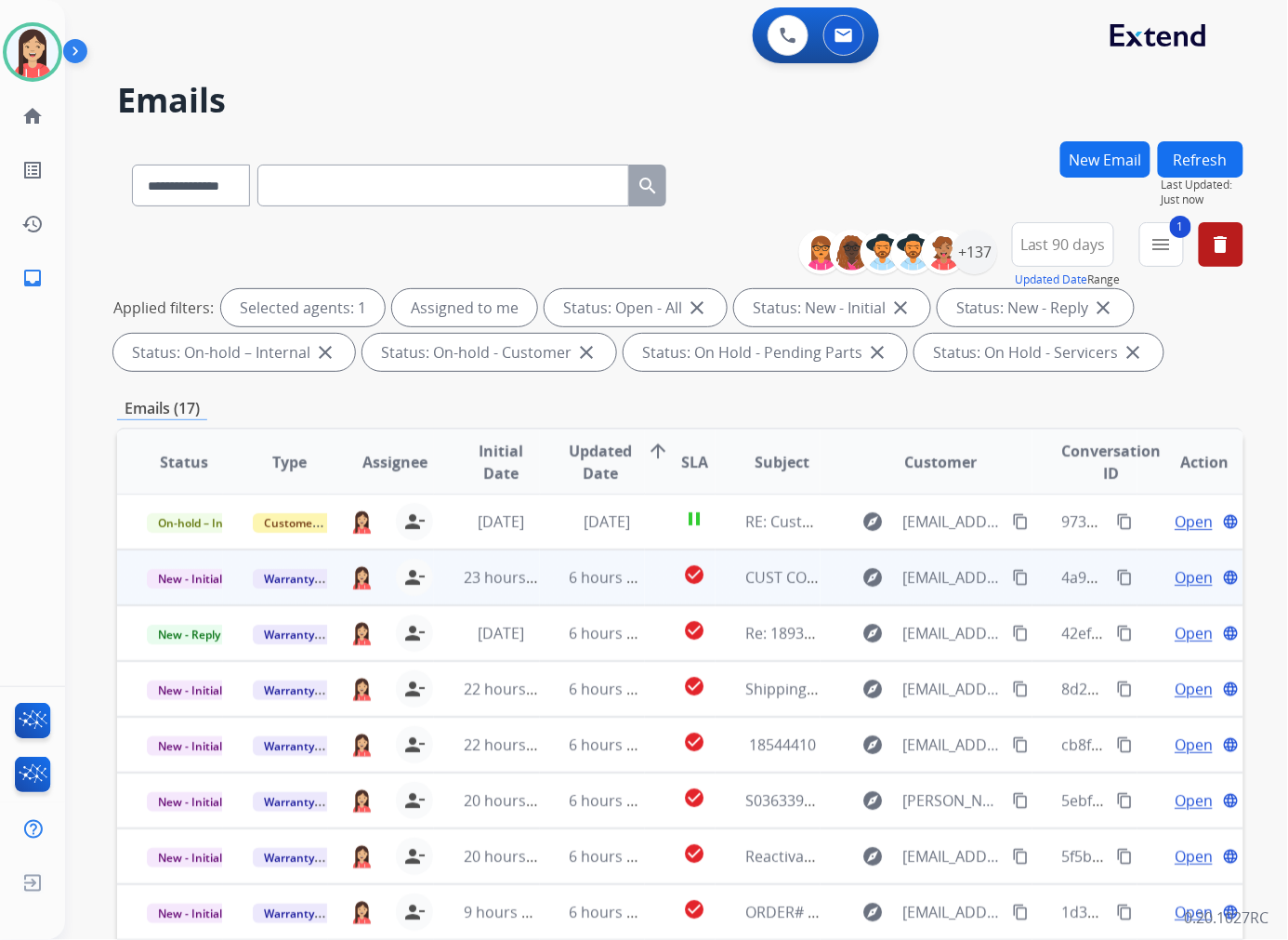
click at [542, 593] on td "6 hours ago" at bounding box center [592, 577] width 106 height 56
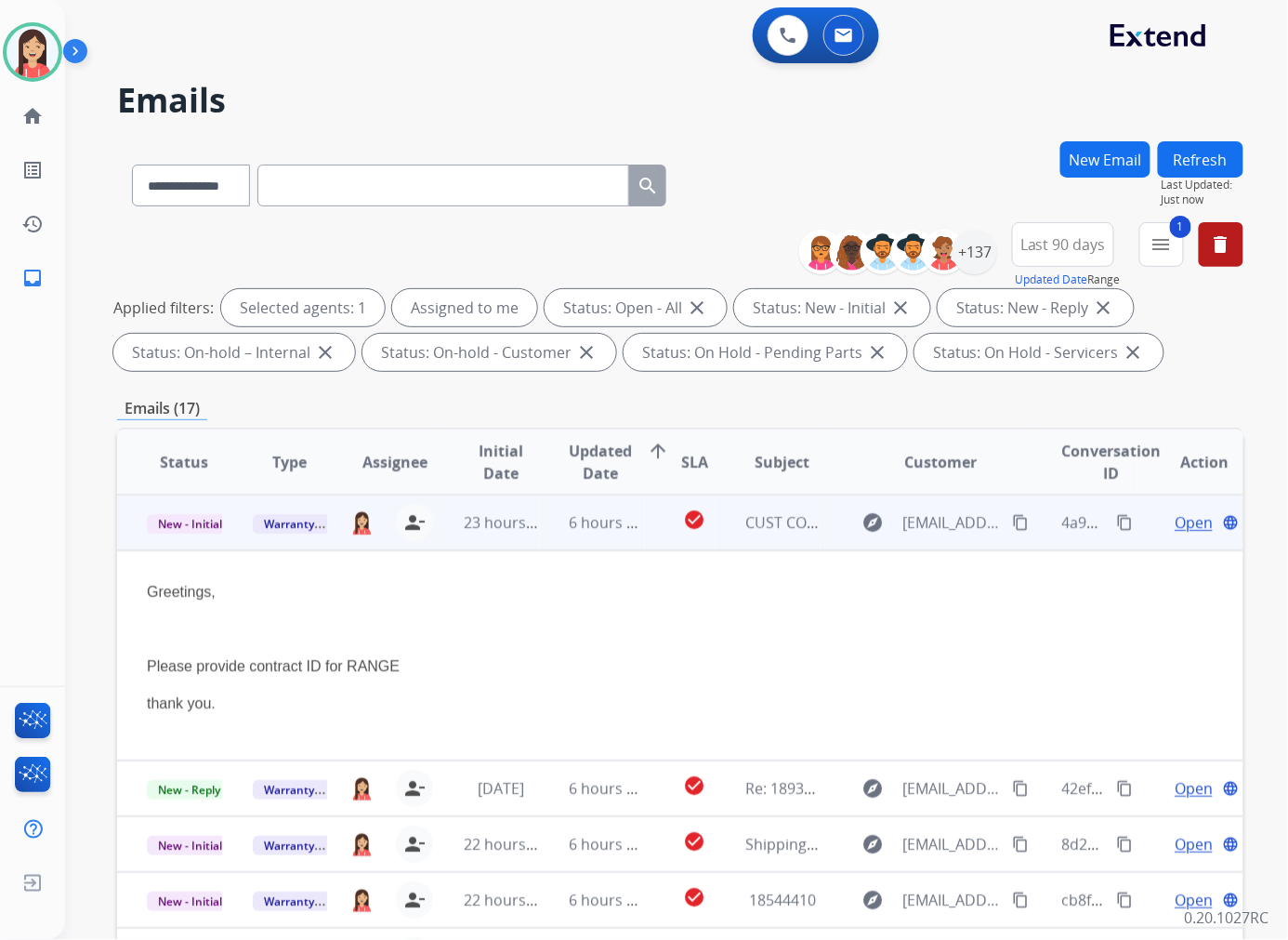
click at [1181, 523] on span "Open" at bounding box center [1193, 522] width 38 height 22
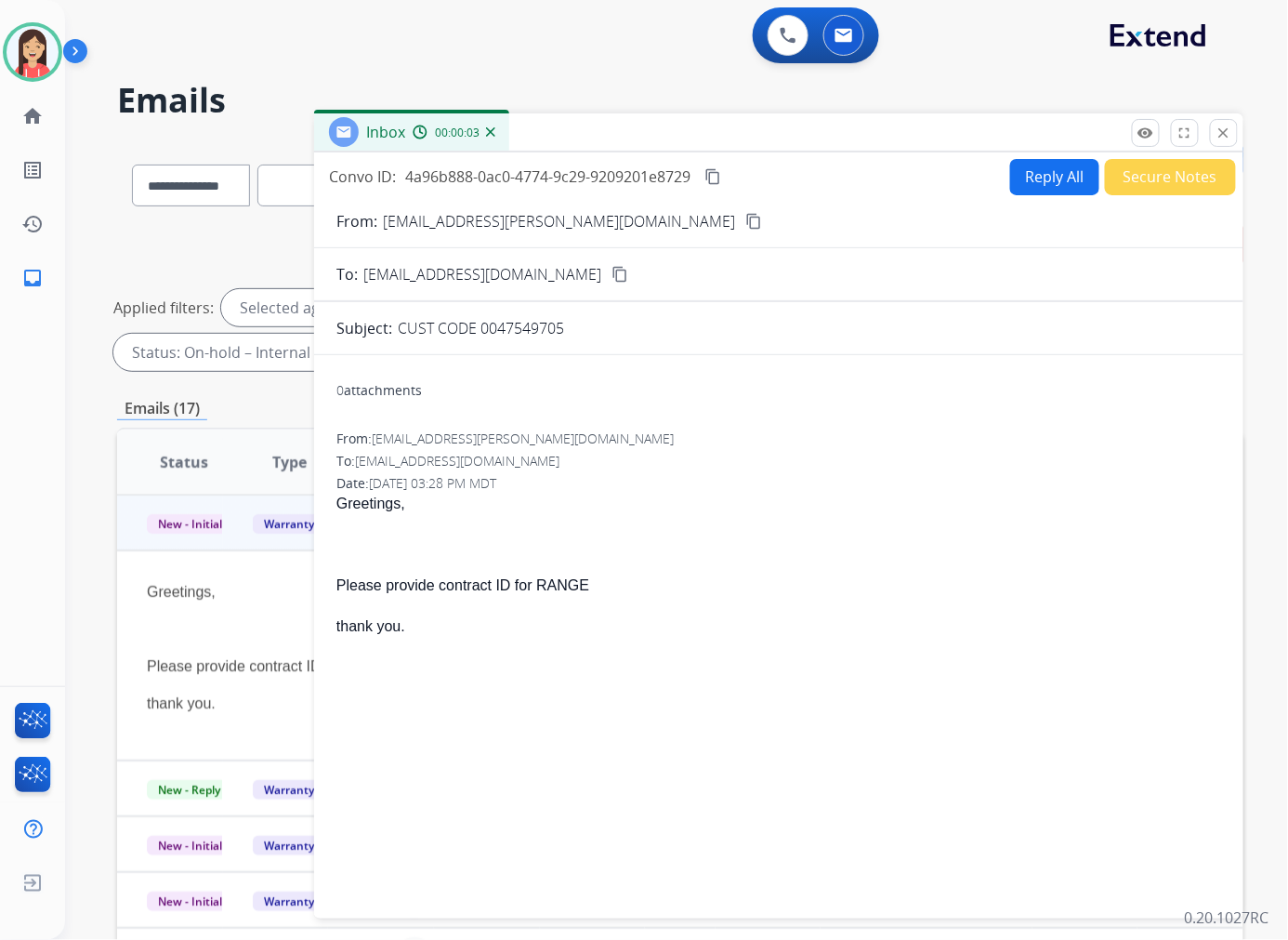
click at [1036, 180] on button "Reply All" at bounding box center [1055, 177] width 89 height 36
select select "**********"
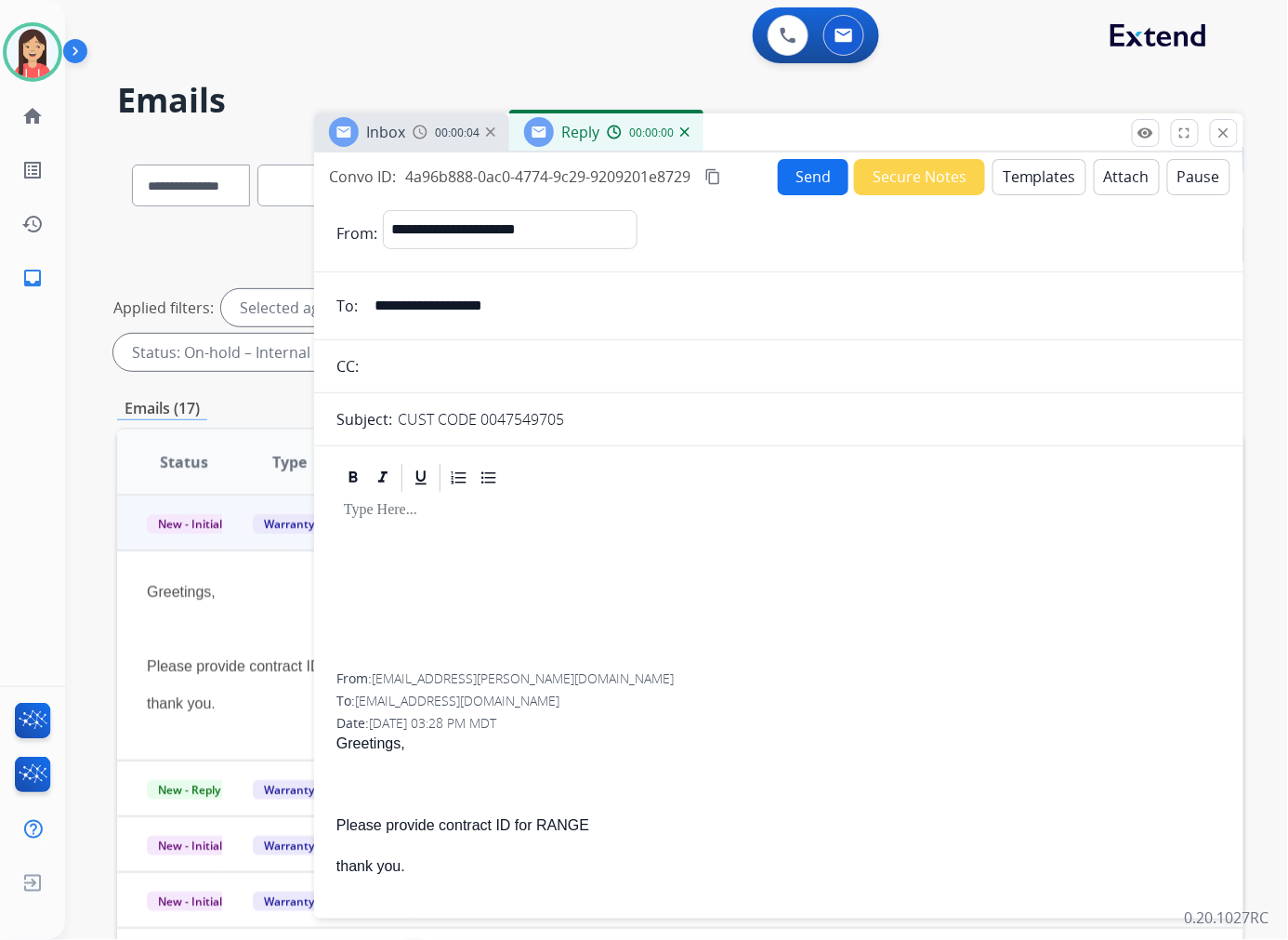
click at [1036, 180] on button "Templates" at bounding box center [1039, 177] width 94 height 36
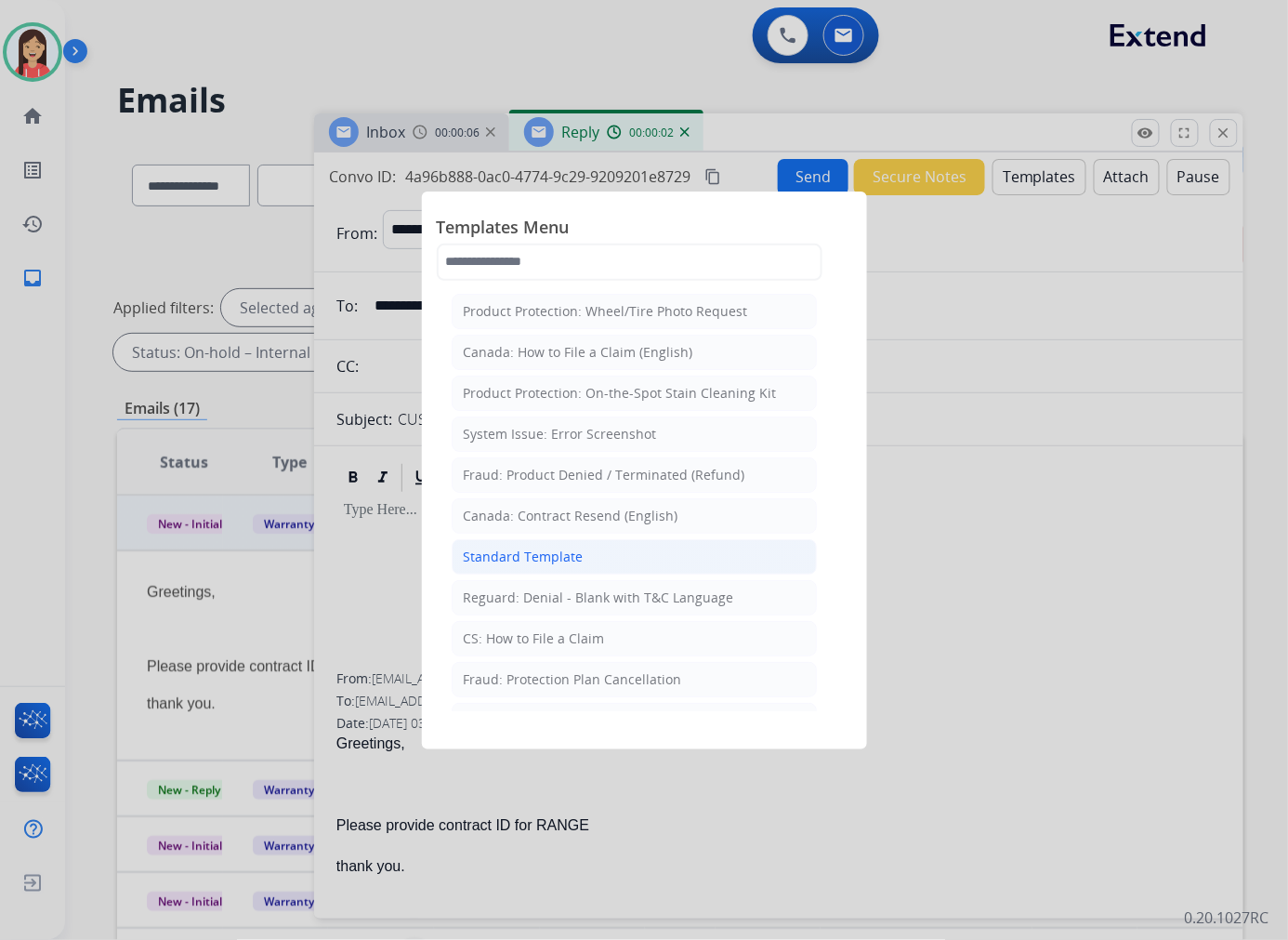
click at [561, 556] on div "Standard Template" at bounding box center [524, 557] width 120 height 19
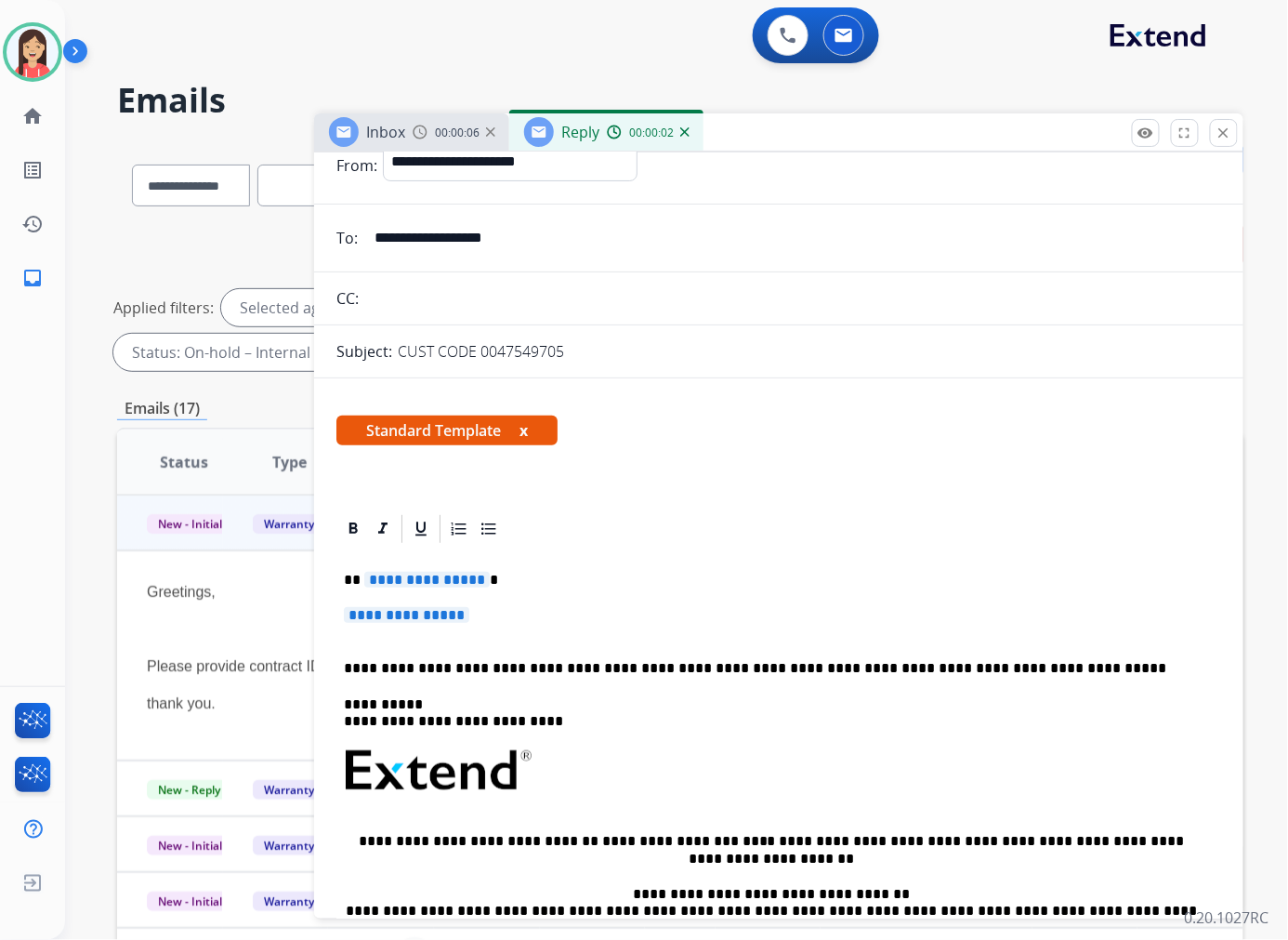
scroll to position [103, 0]
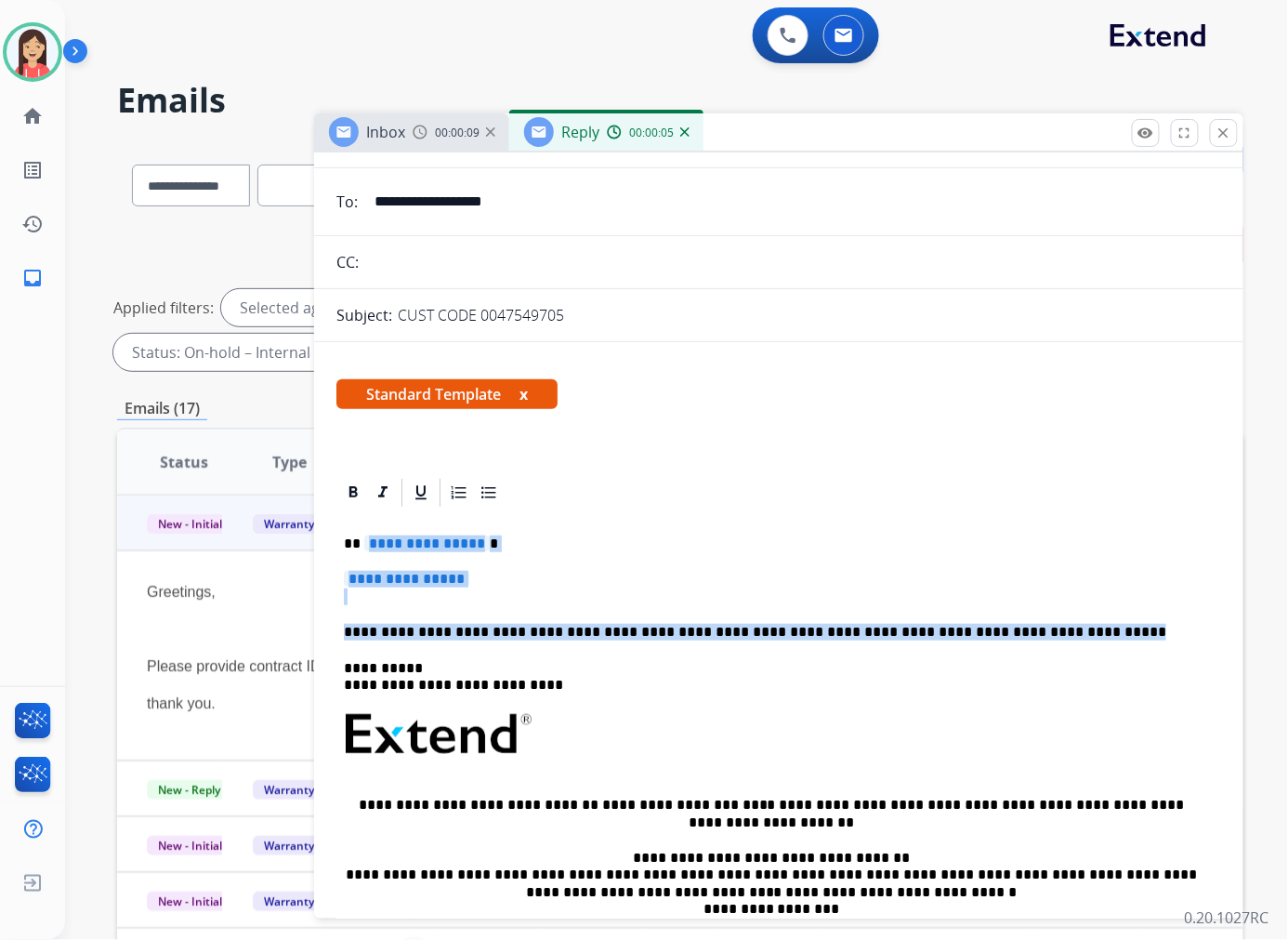
drag, startPoint x: 367, startPoint y: 543, endPoint x: 1024, endPoint y: 630, distance: 662.7
click at [1024, 630] on div "**********" at bounding box center [778, 778] width 884 height 538
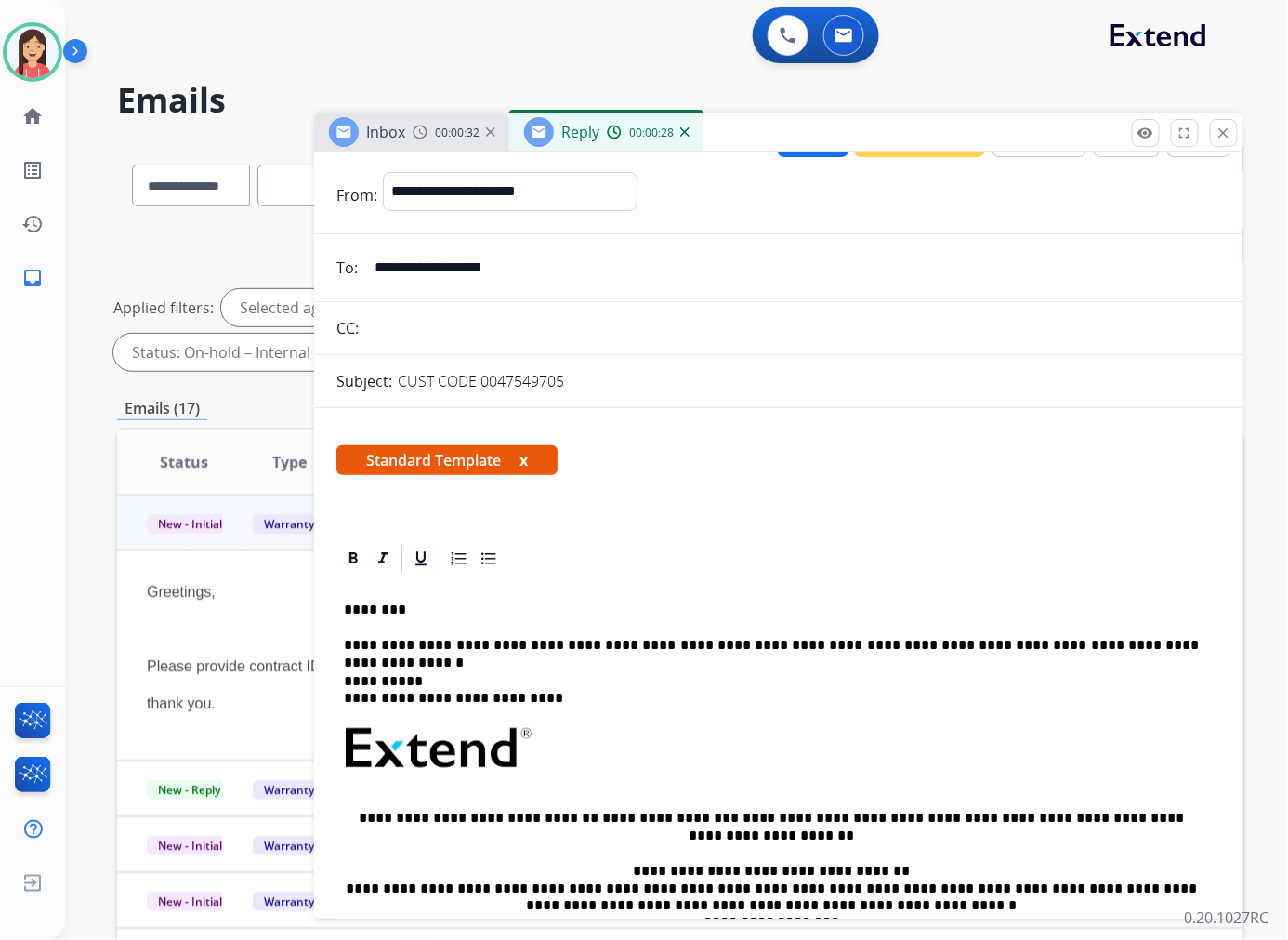
scroll to position [0, 0]
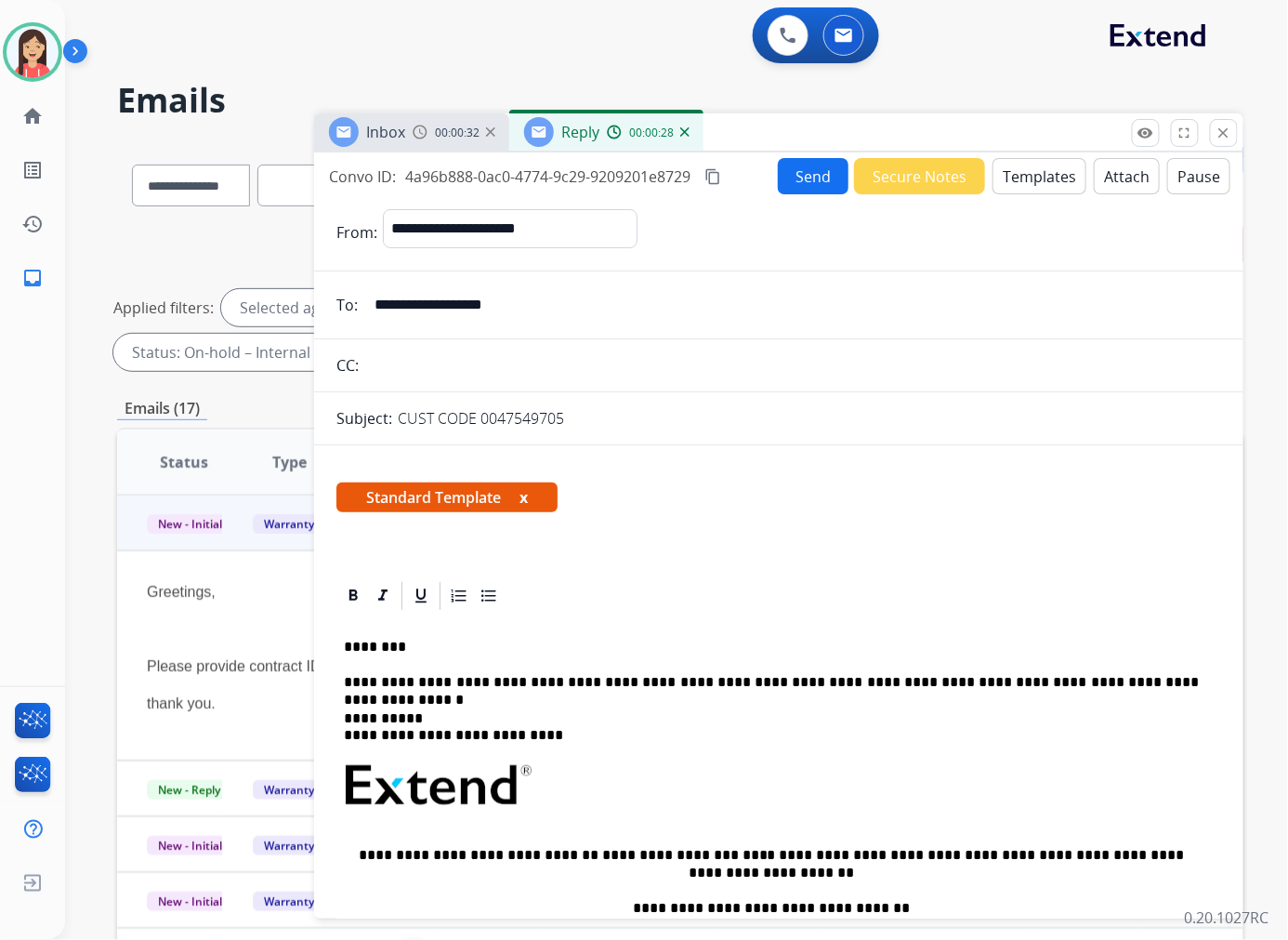
click at [822, 188] on button "Send" at bounding box center [813, 176] width 70 height 36
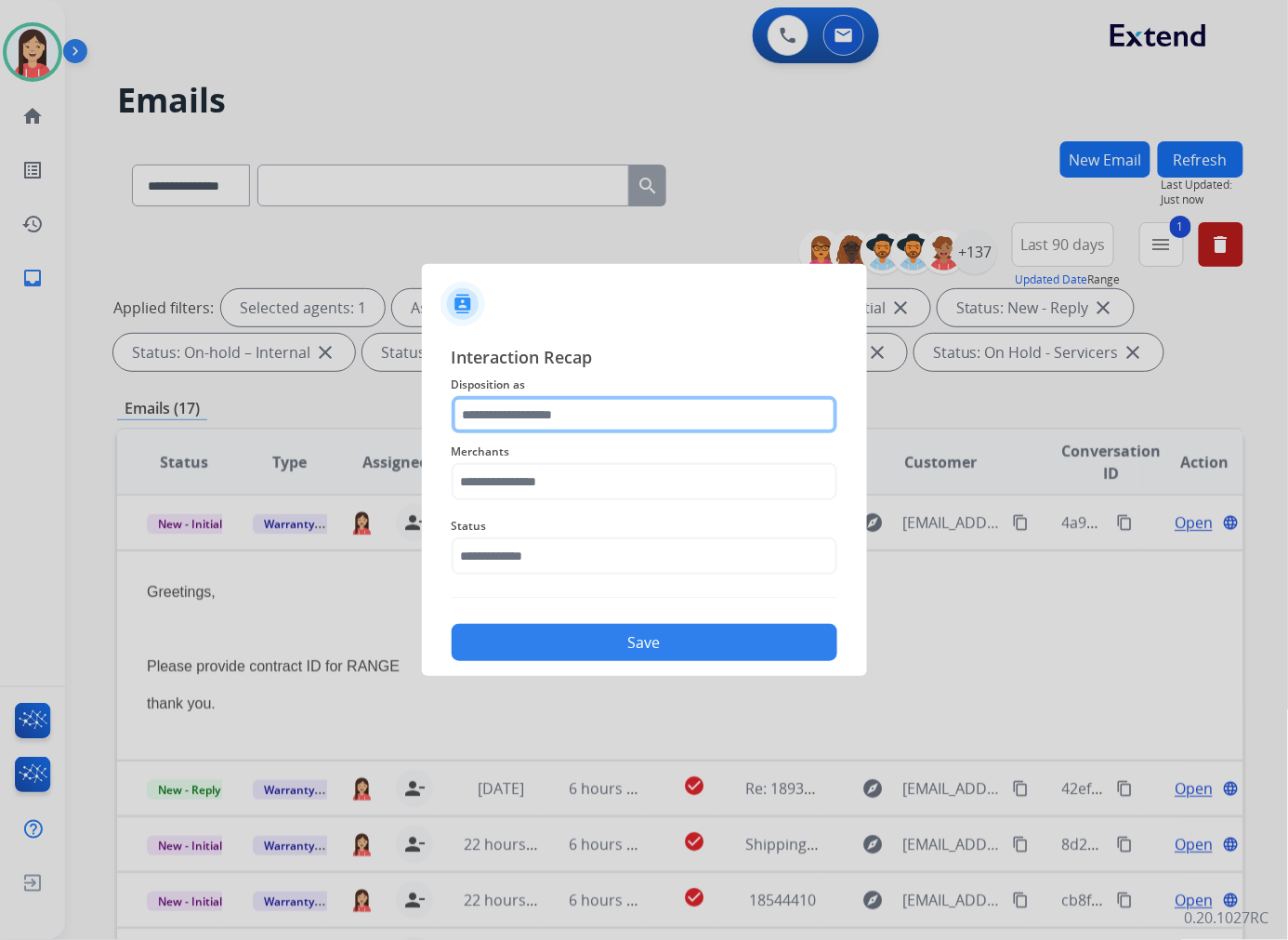
click at [527, 410] on input "text" at bounding box center [644, 414] width 386 height 37
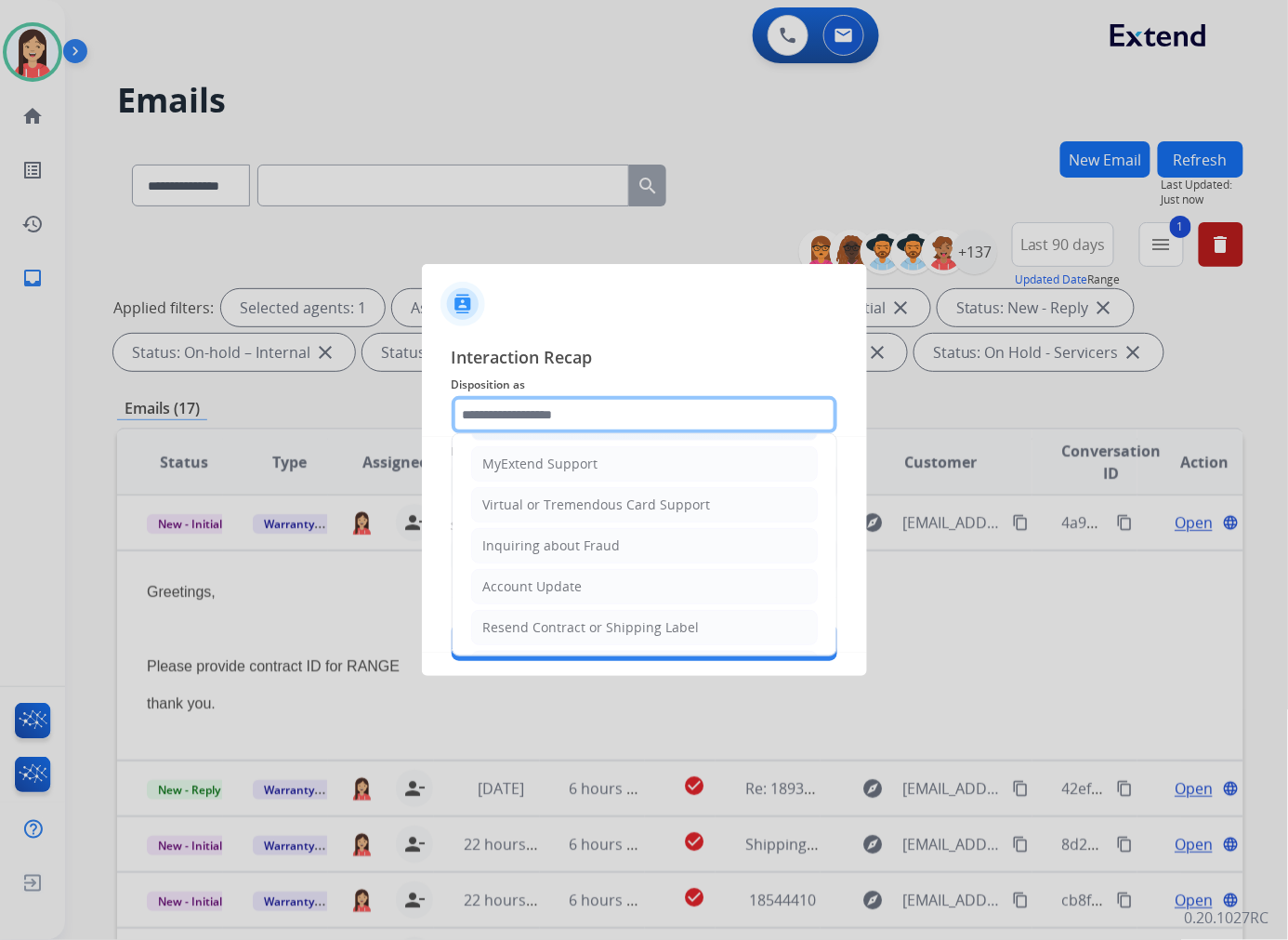
scroll to position [207, 0]
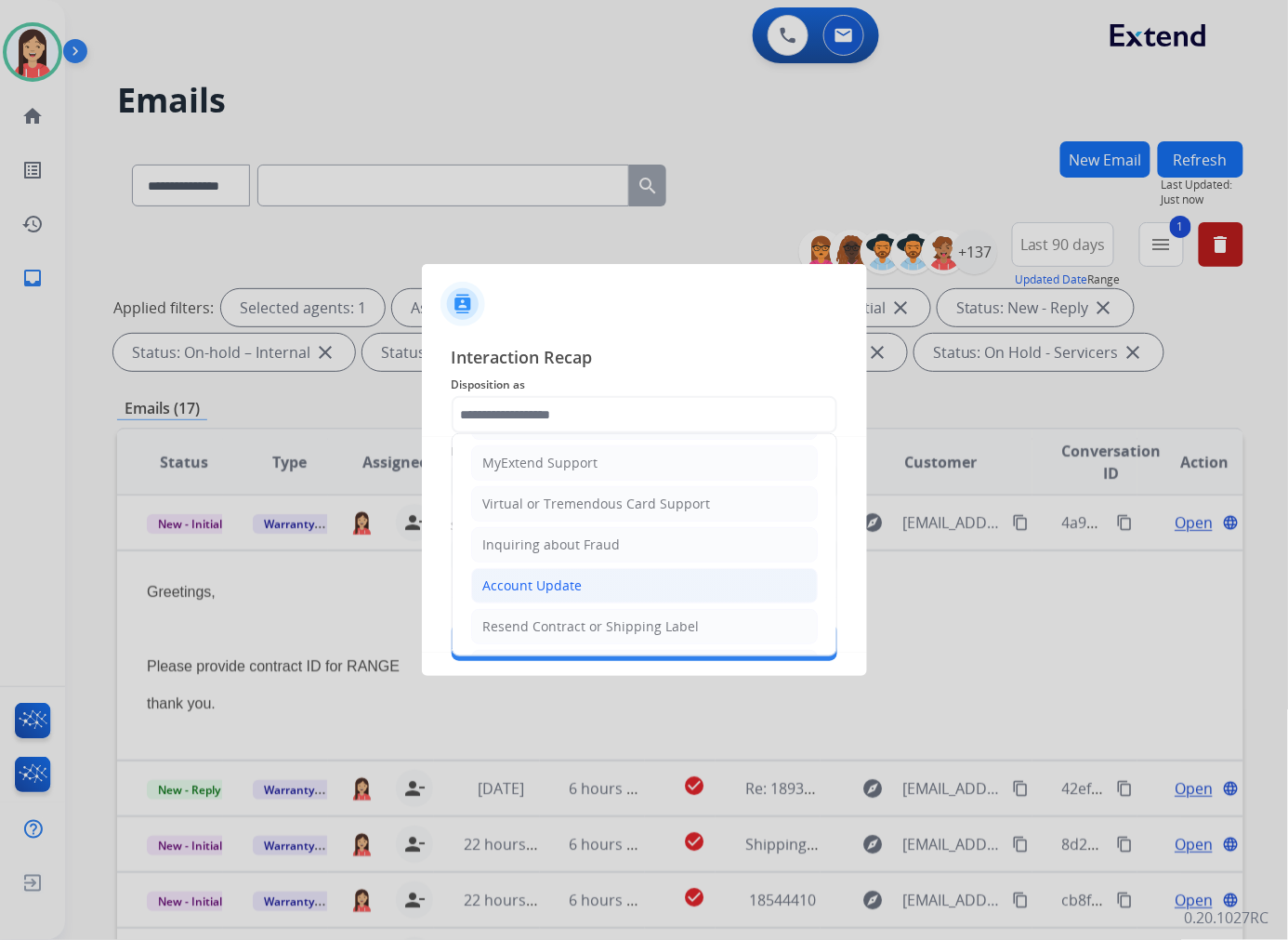
click at [563, 578] on div "Account Update" at bounding box center [532, 586] width 99 height 19
type input "**********"
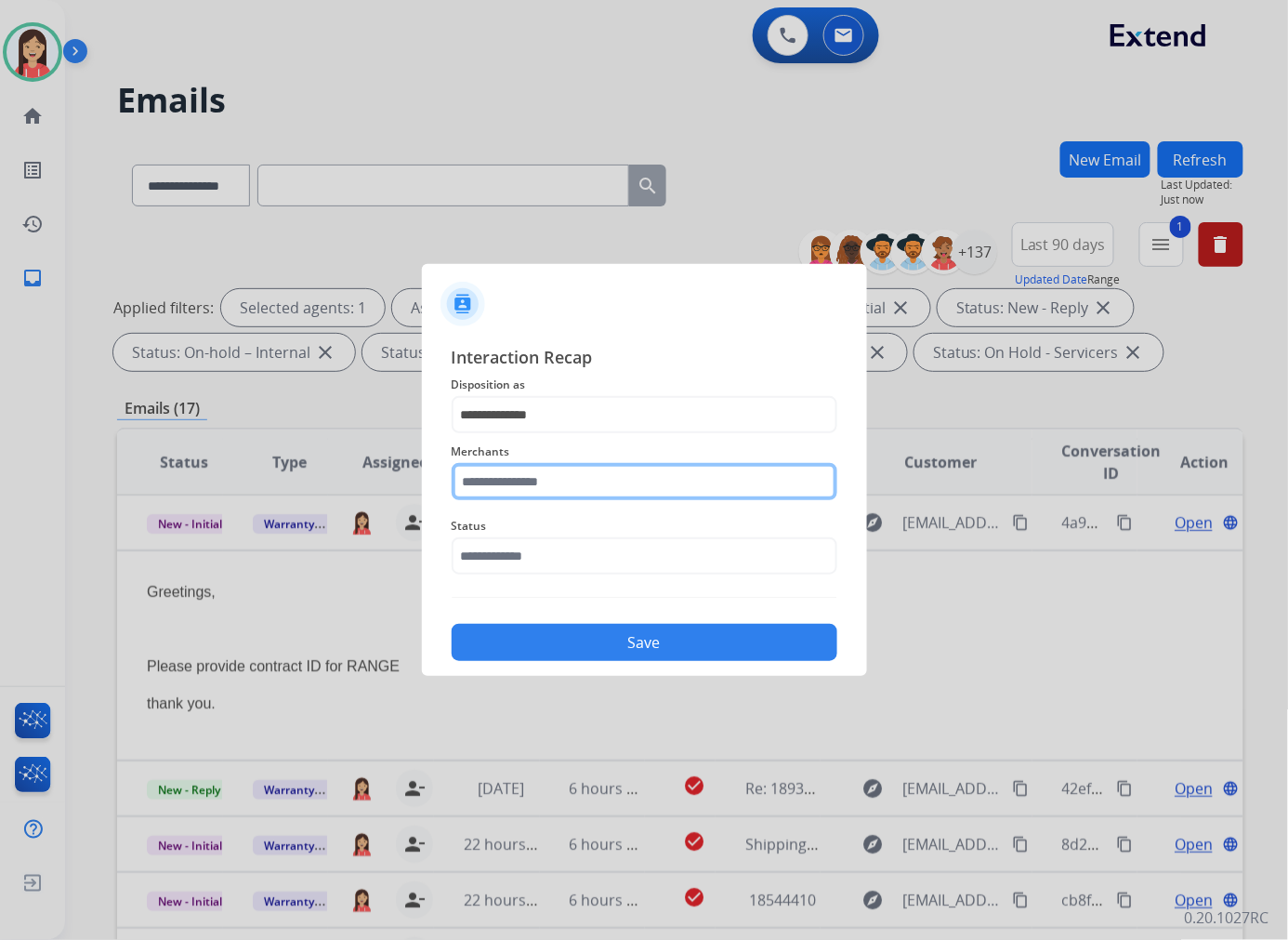
click at [582, 488] on input "text" at bounding box center [644, 481] width 386 height 37
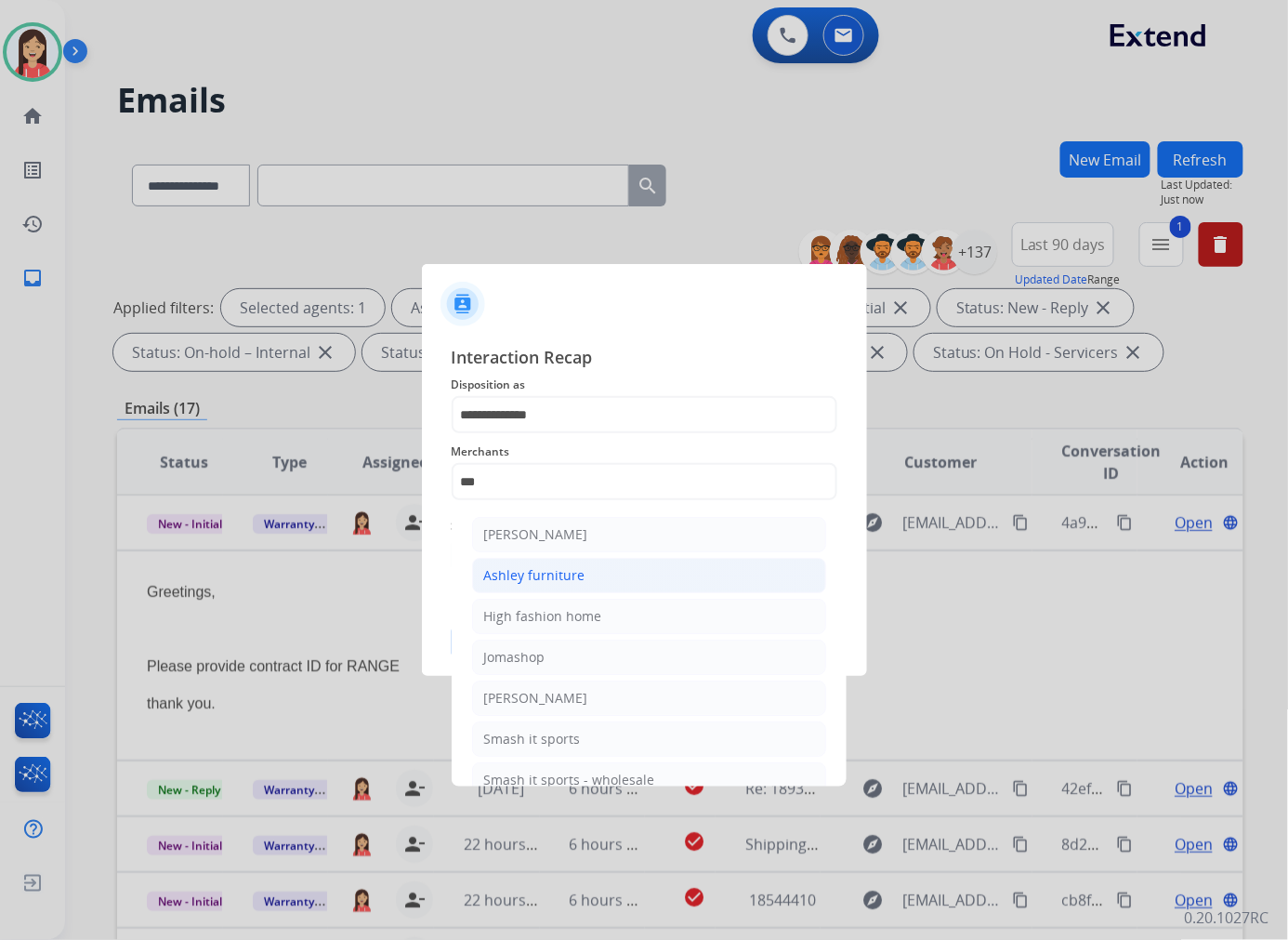
click at [560, 570] on div "Ashley furniture" at bounding box center [534, 575] width 101 height 19
type input "**********"
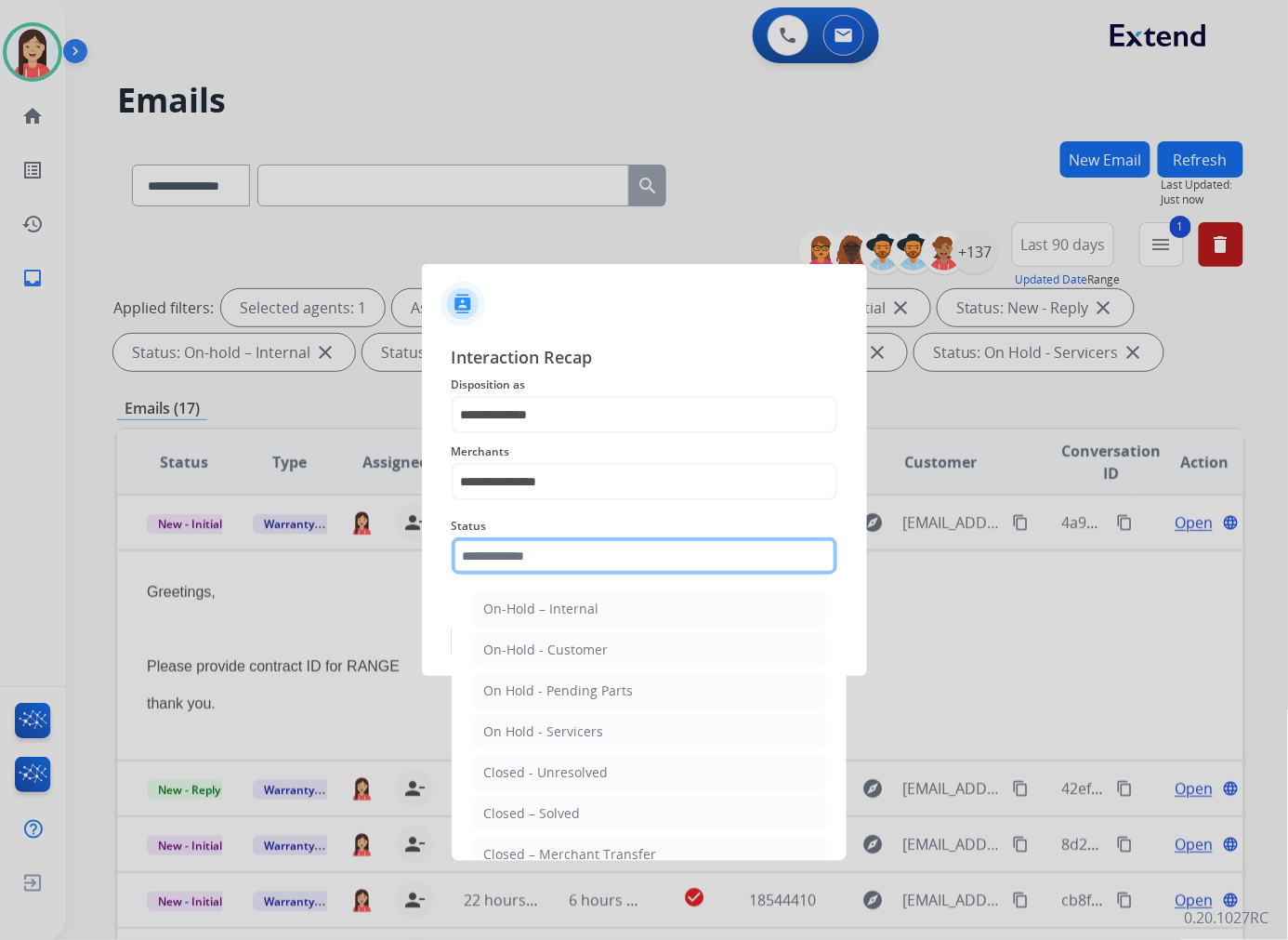
click at [566, 555] on input "text" at bounding box center [644, 555] width 386 height 37
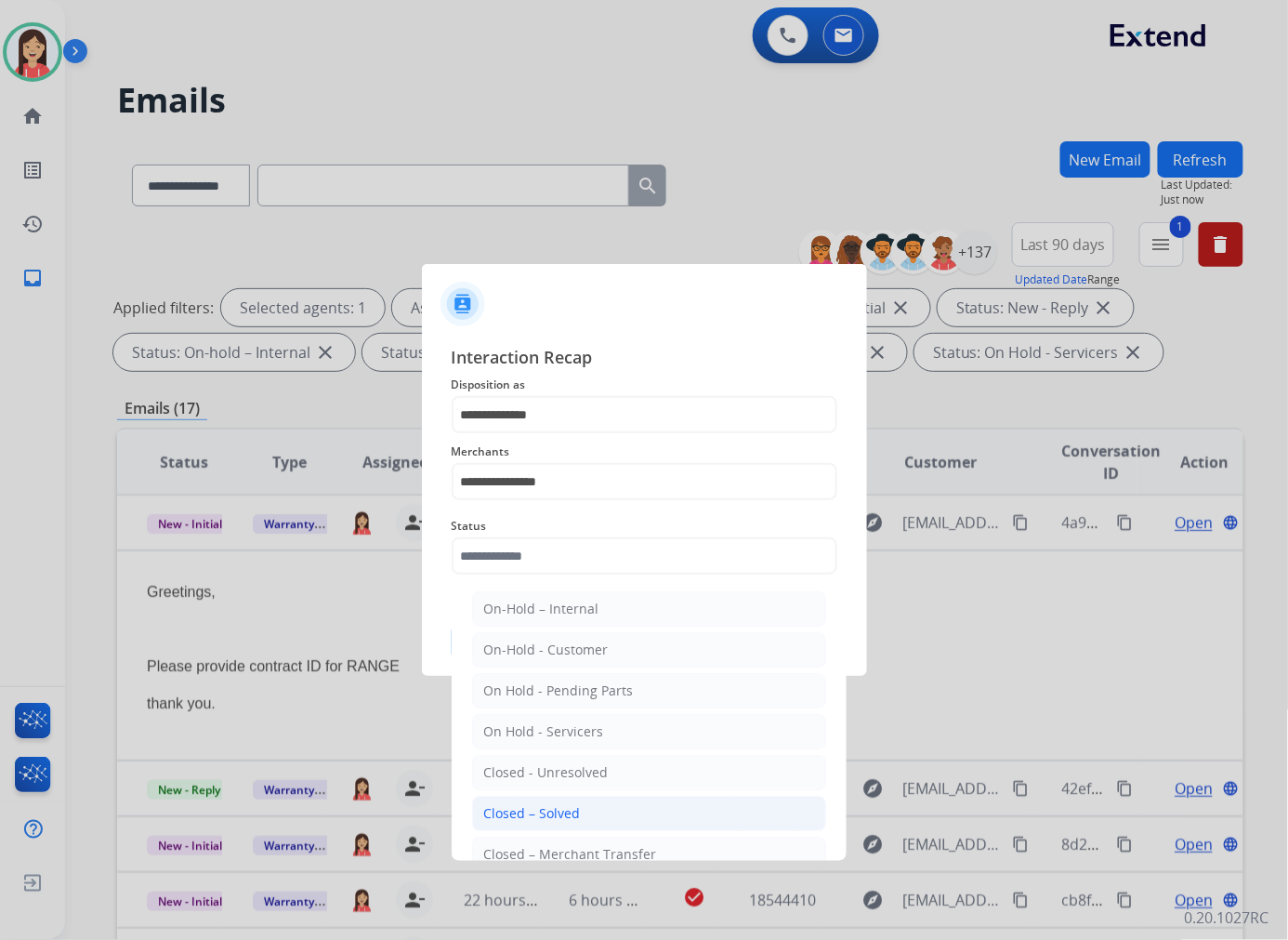
click at [579, 812] on li "Closed – Solved" at bounding box center [649, 812] width 354 height 35
type input "**********"
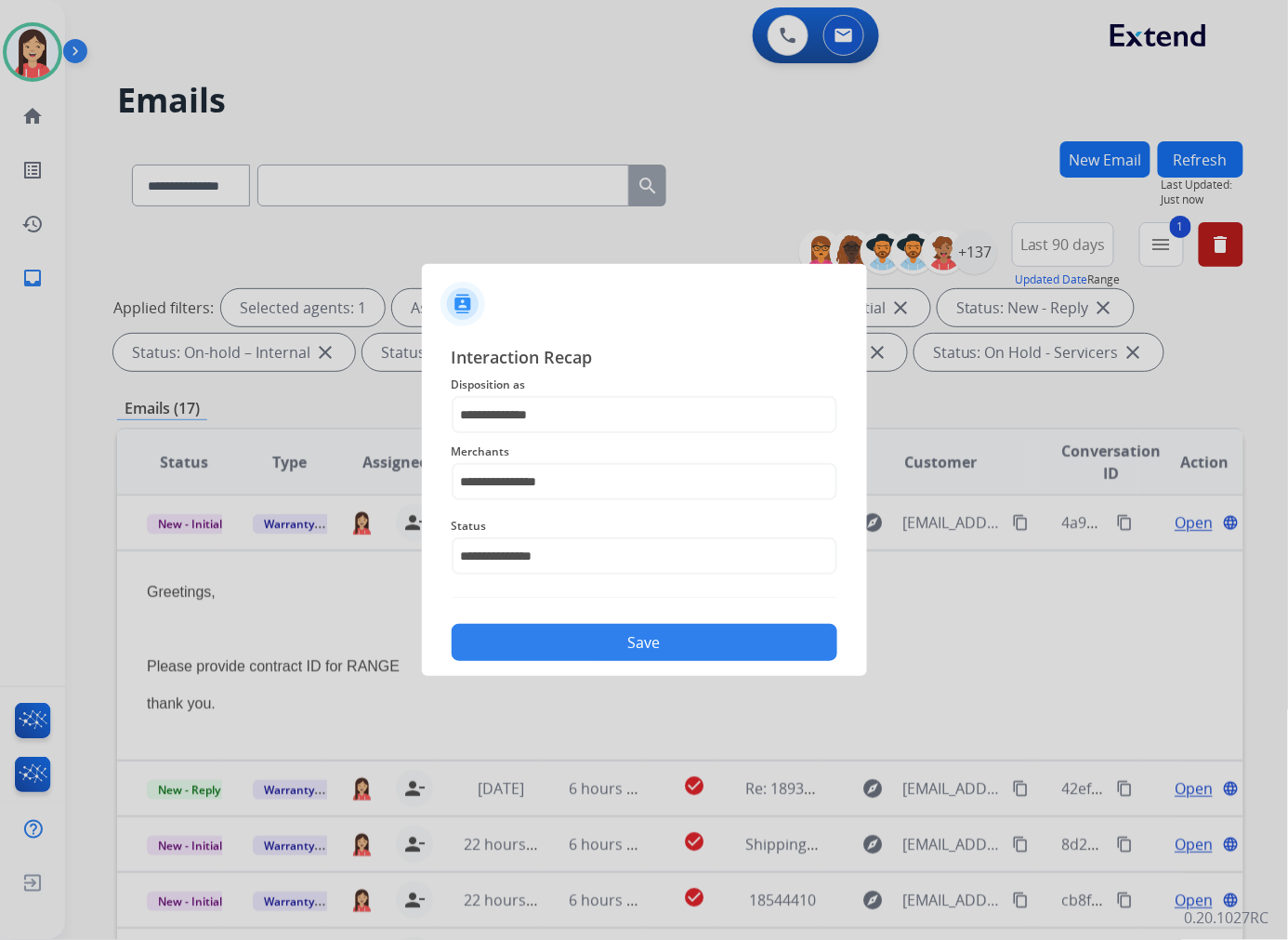
click at [637, 646] on button "Save" at bounding box center [644, 642] width 386 height 37
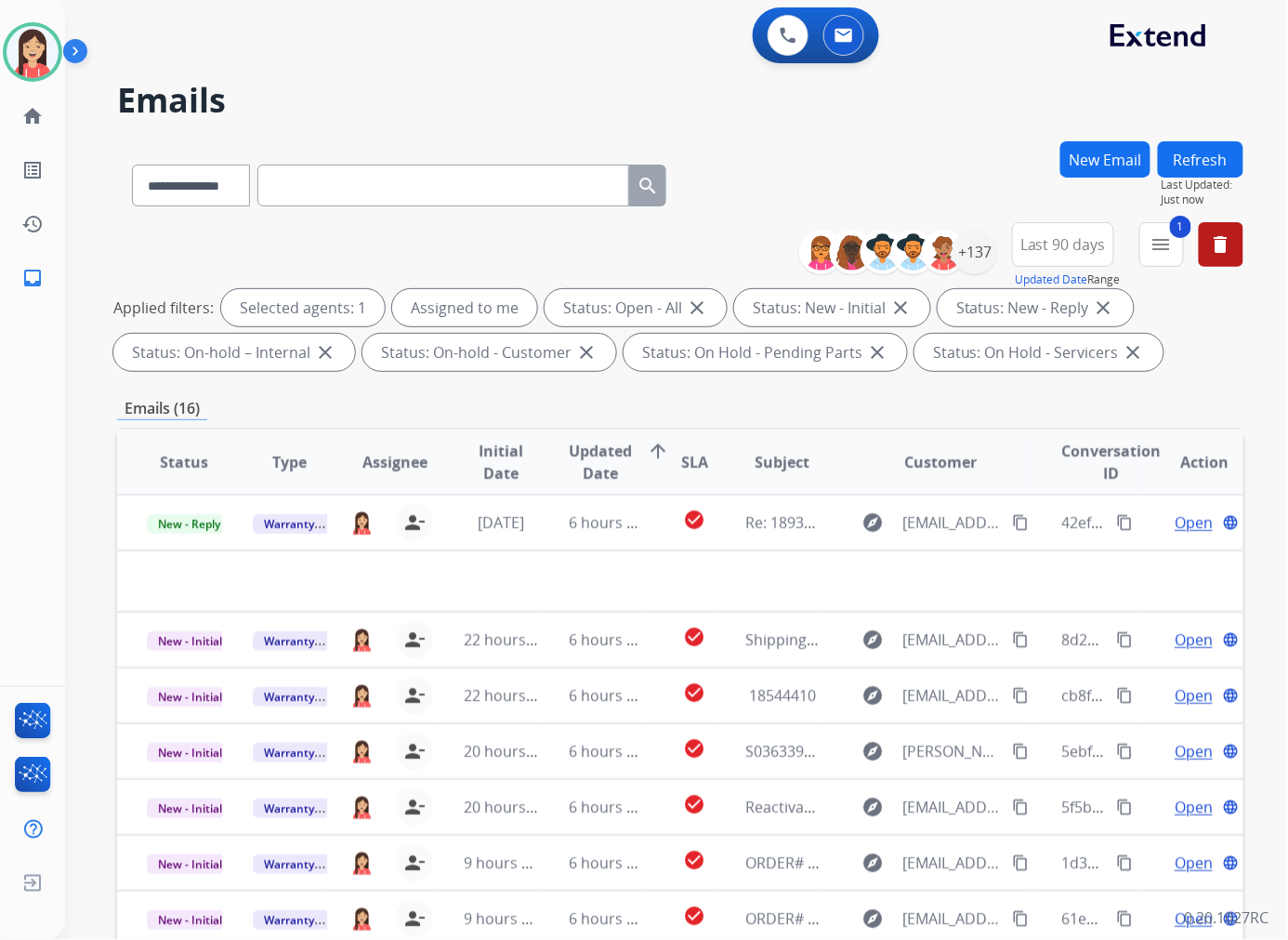
click at [560, 540] on td "6 hours ago" at bounding box center [592, 522] width 106 height 56
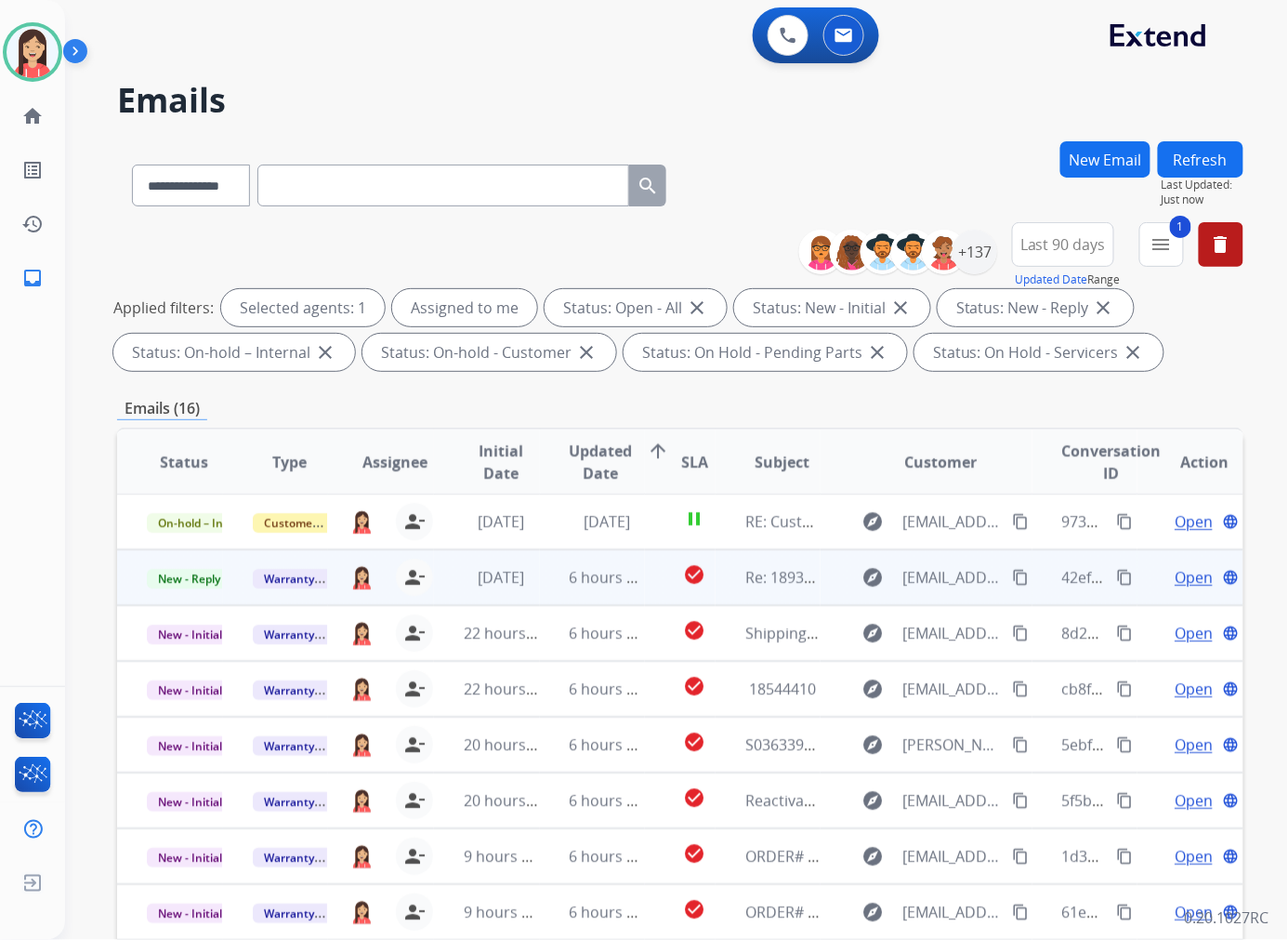
click at [541, 584] on td "6 hours ago" at bounding box center [592, 577] width 106 height 56
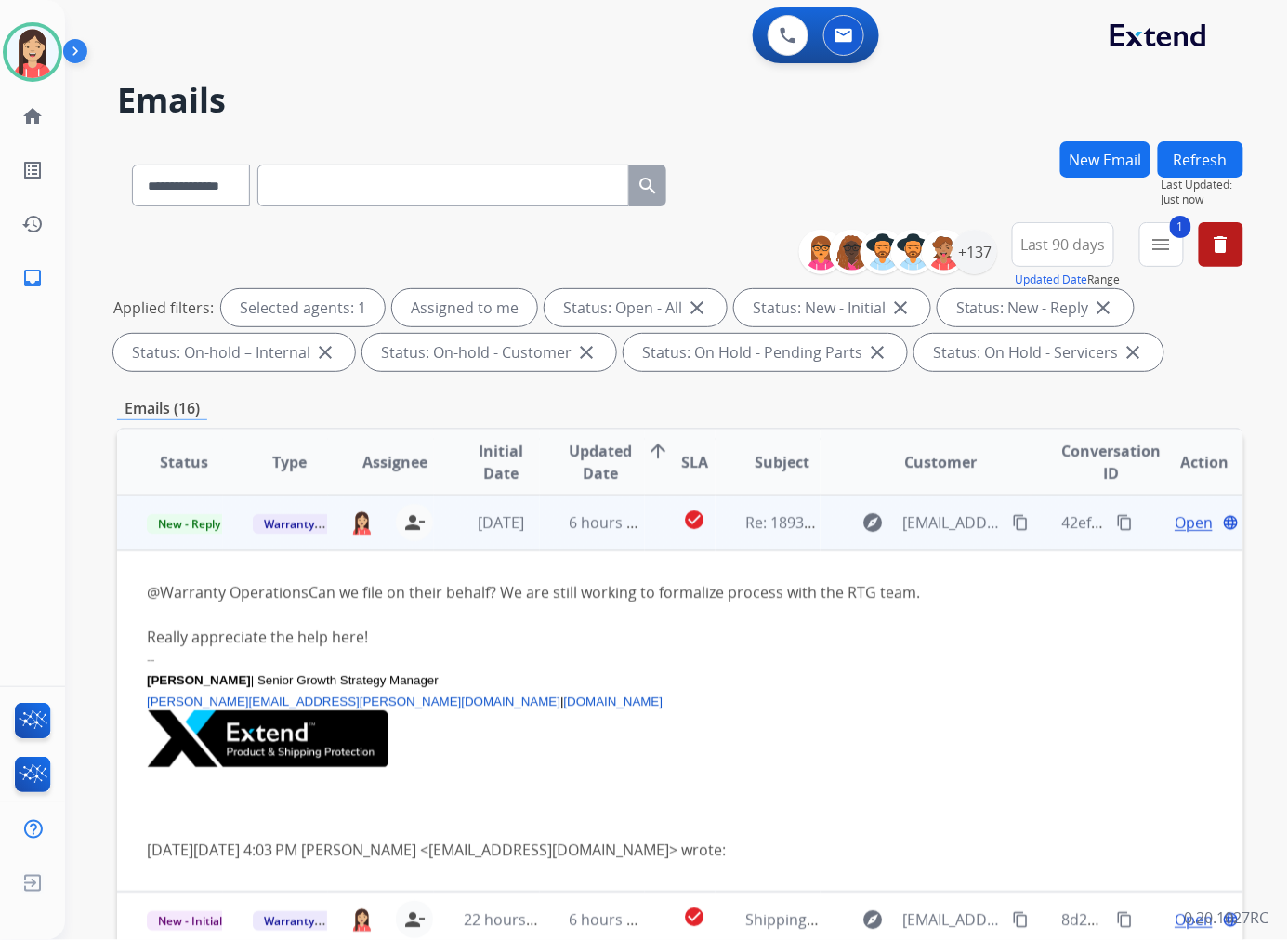
click at [1174, 524] on span "Open" at bounding box center [1193, 522] width 38 height 22
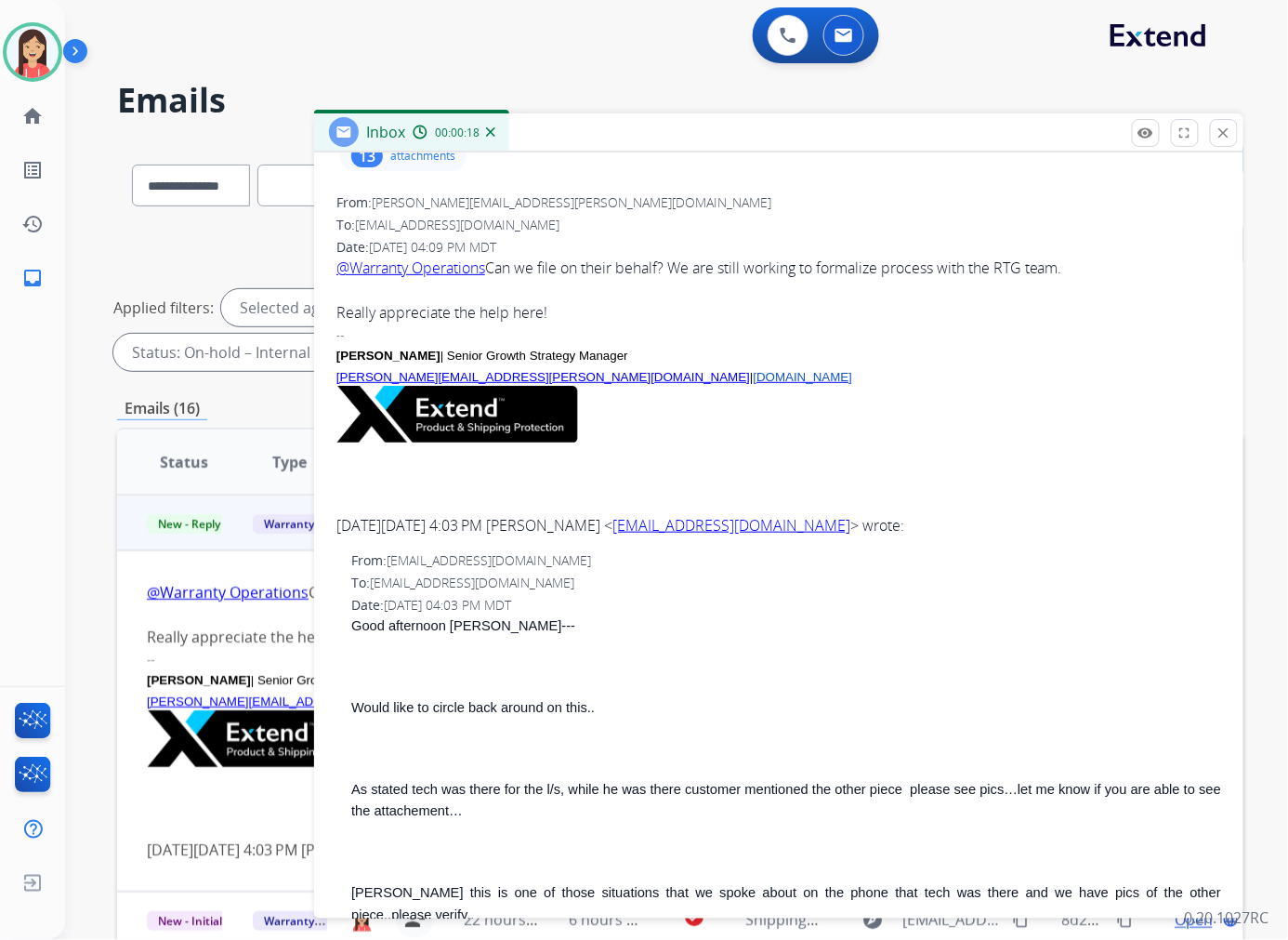
scroll to position [0, 0]
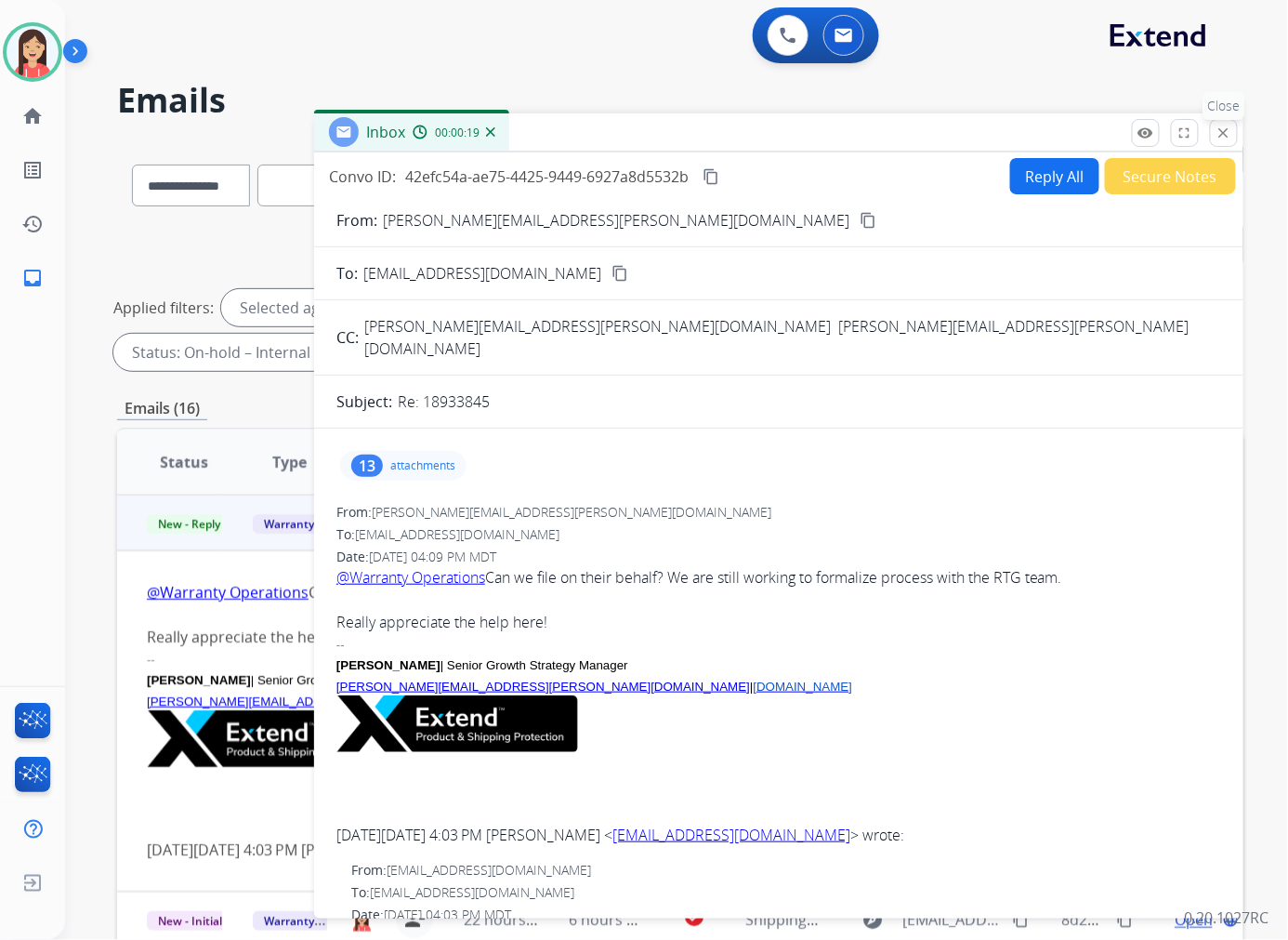
click at [1212, 132] on button "close Close" at bounding box center [1223, 132] width 28 height 28
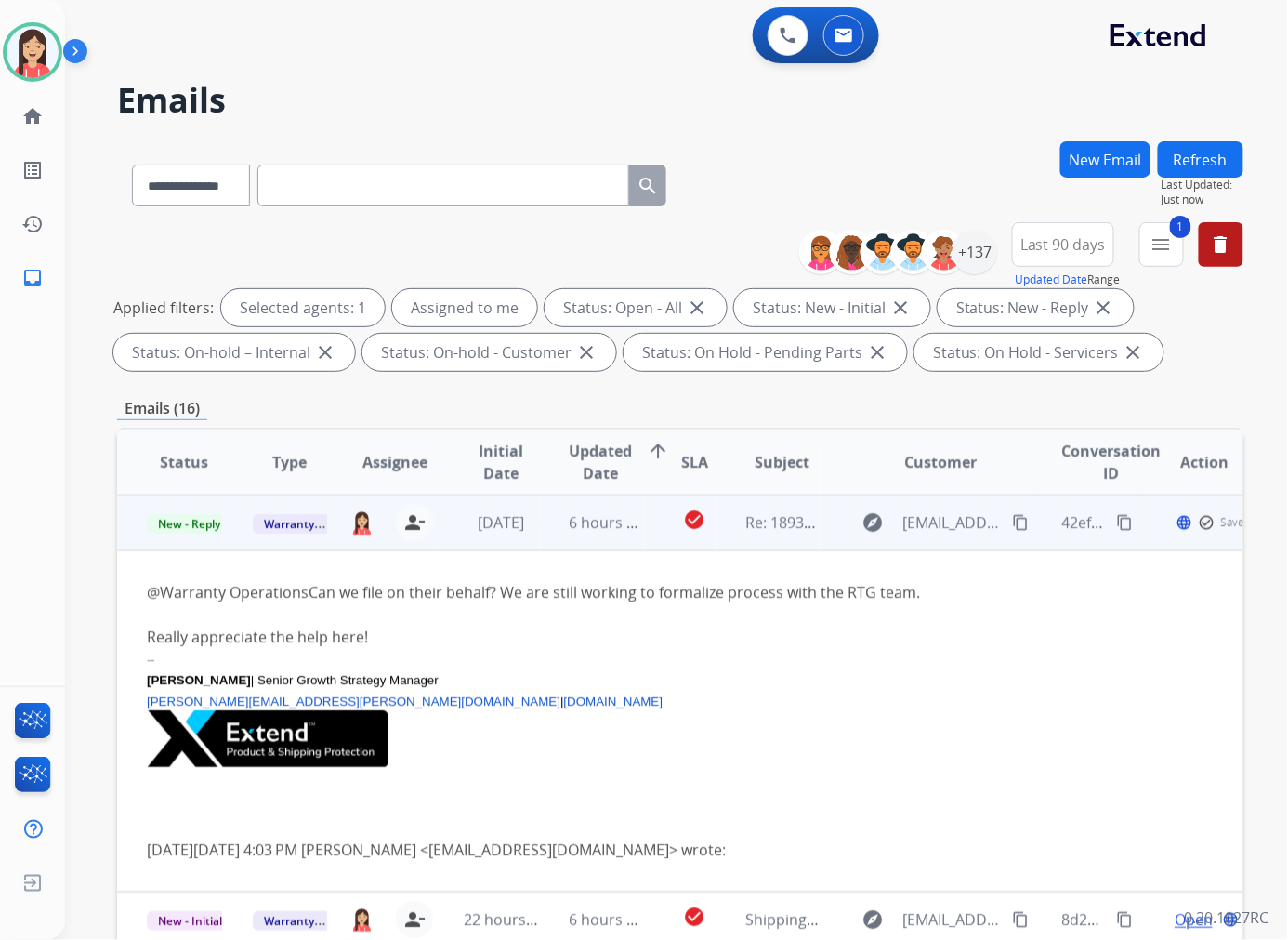
click at [540, 541] on td "6 hours ago" at bounding box center [592, 522] width 106 height 56
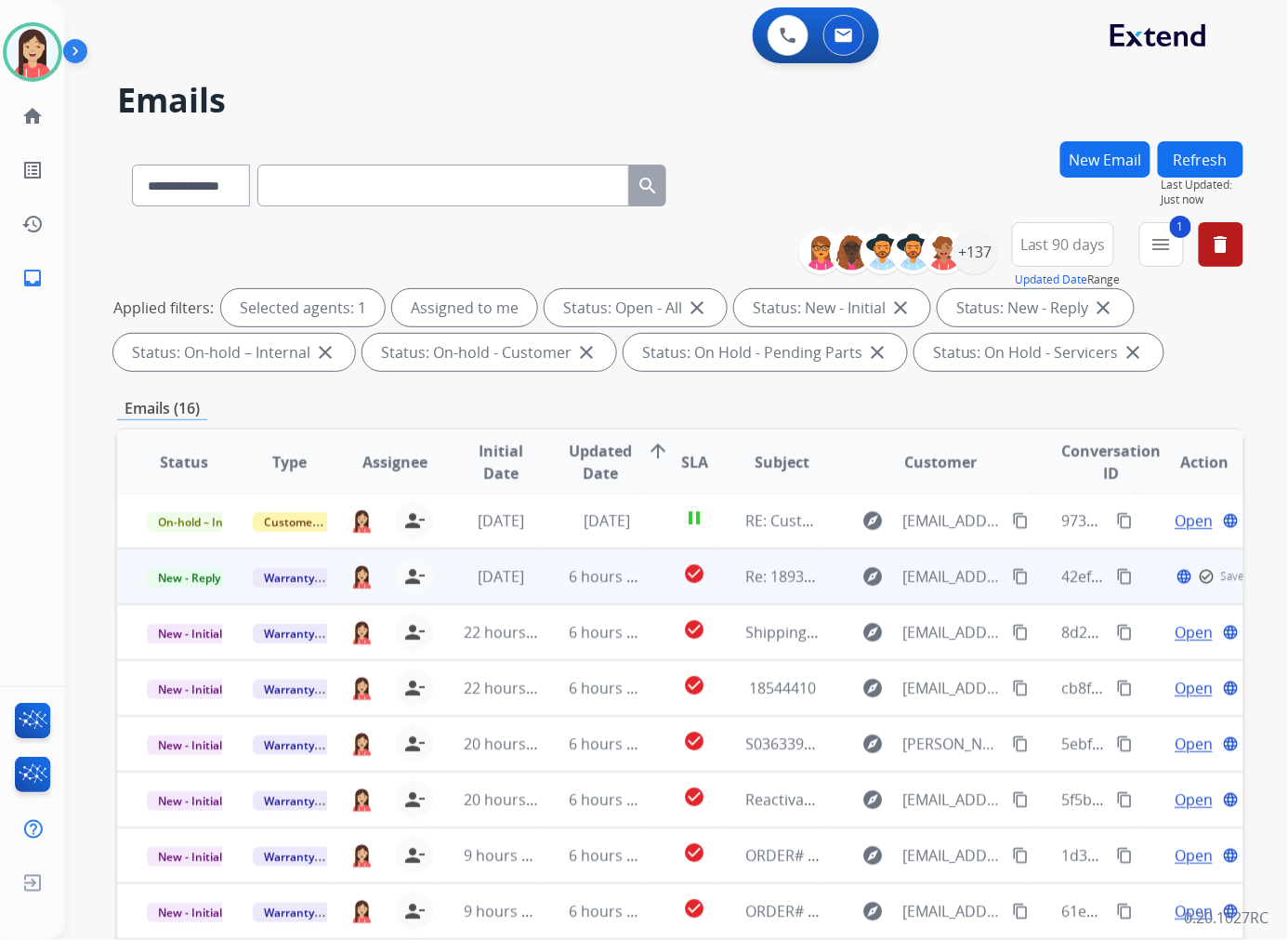
scroll to position [1, 0]
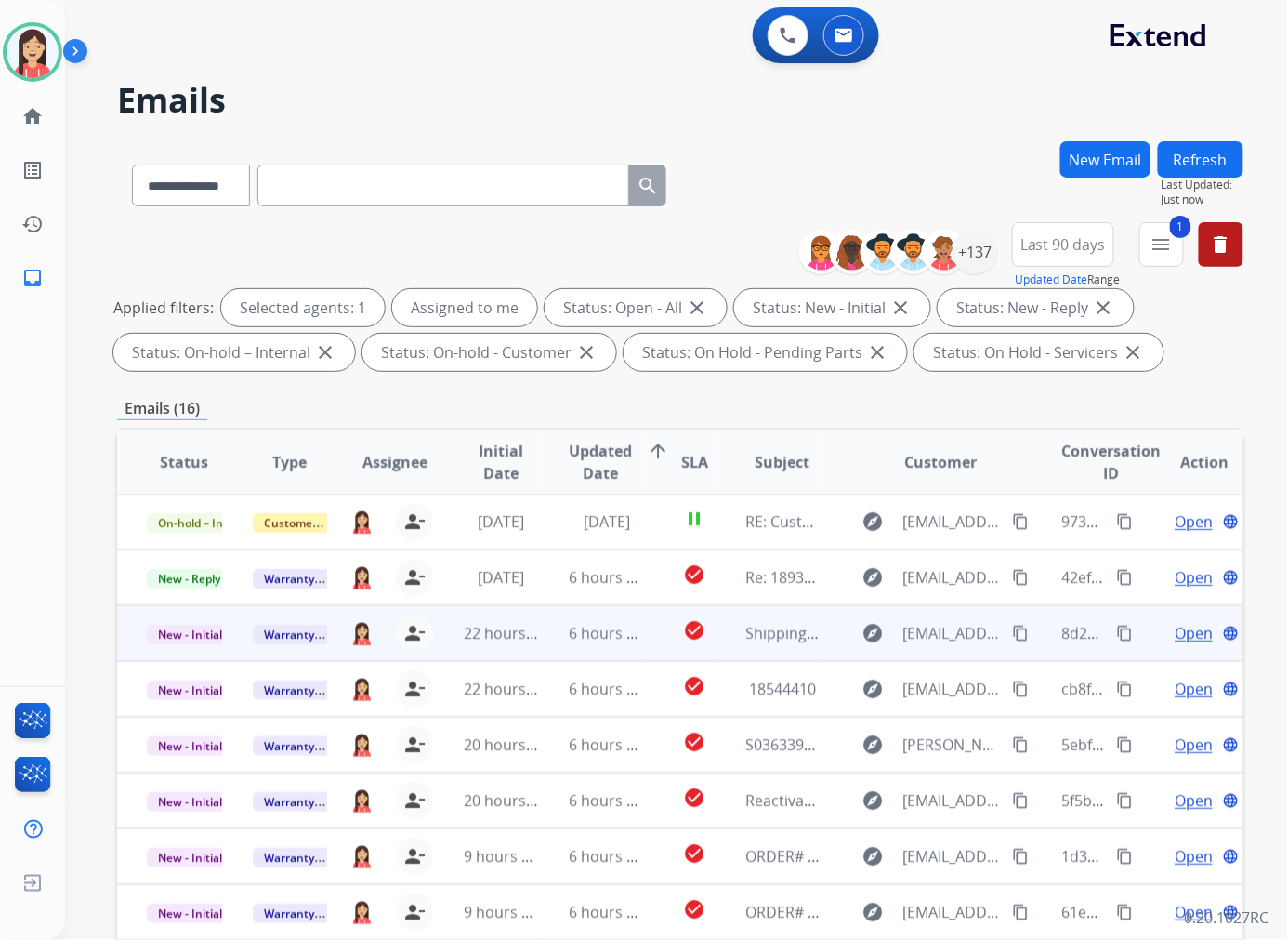
click at [549, 645] on td "6 hours ago" at bounding box center [592, 632] width 106 height 56
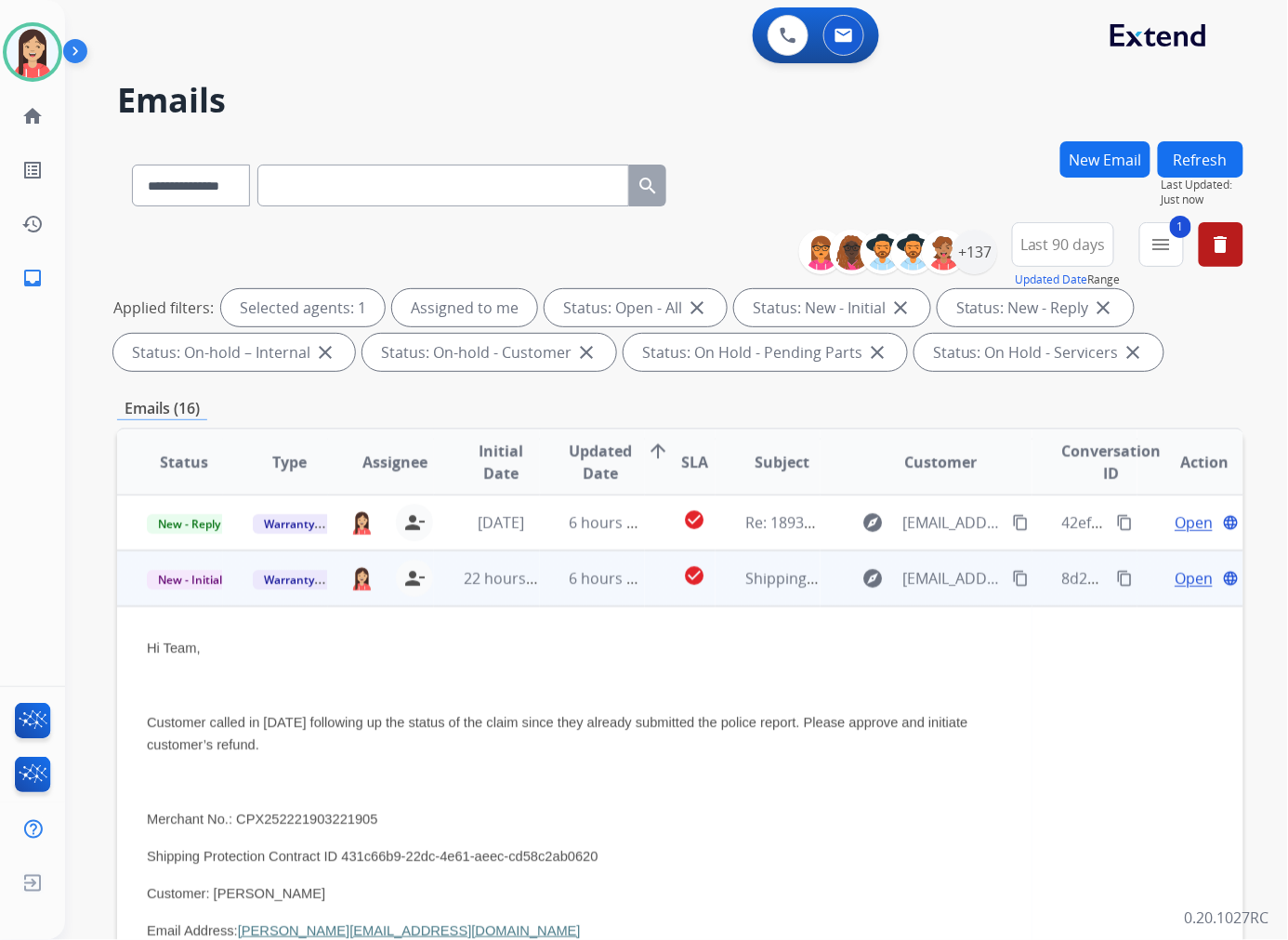
scroll to position [111, 0]
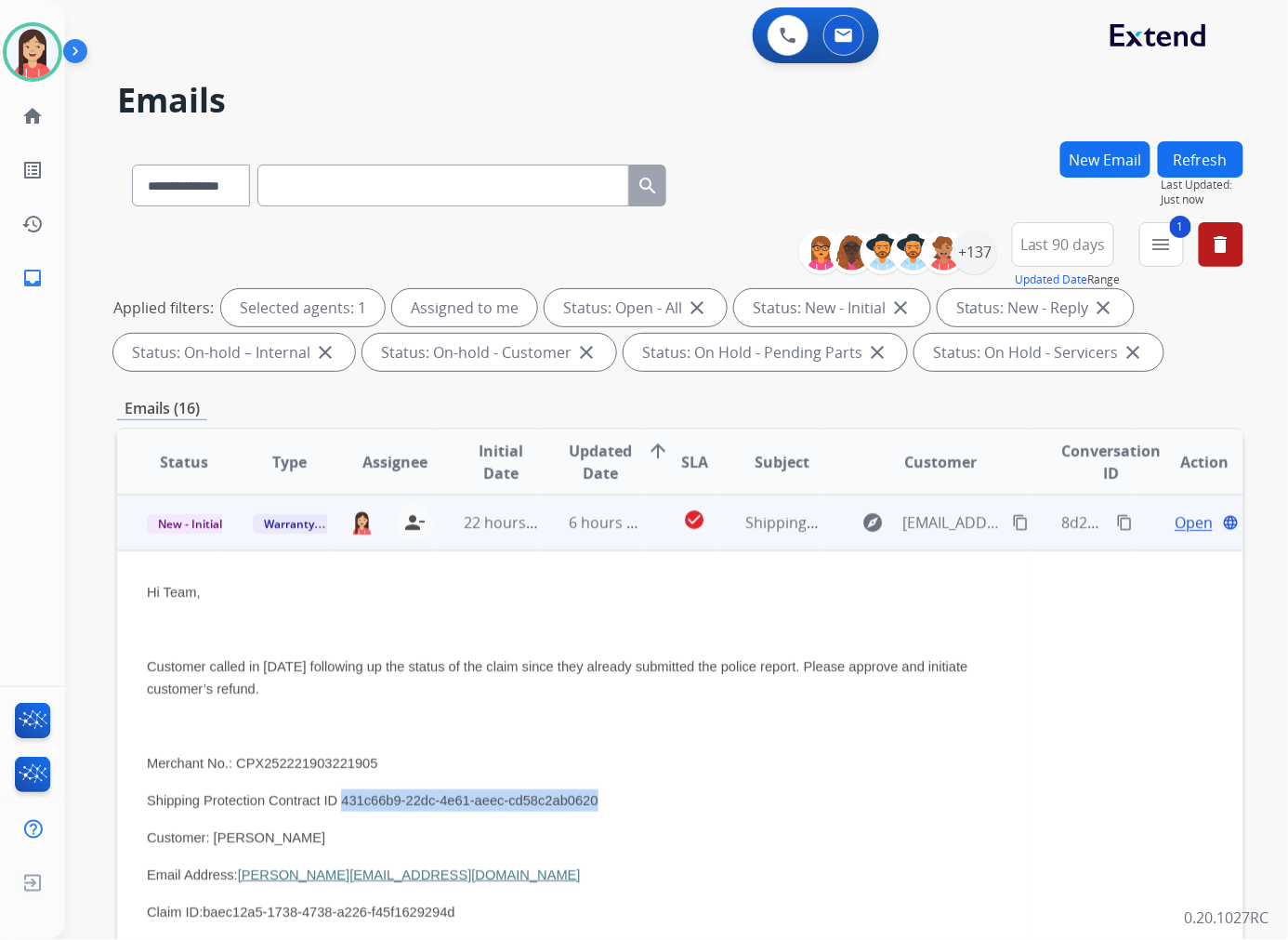
drag, startPoint x: 324, startPoint y: 799, endPoint x: 561, endPoint y: 782, distance: 237.6
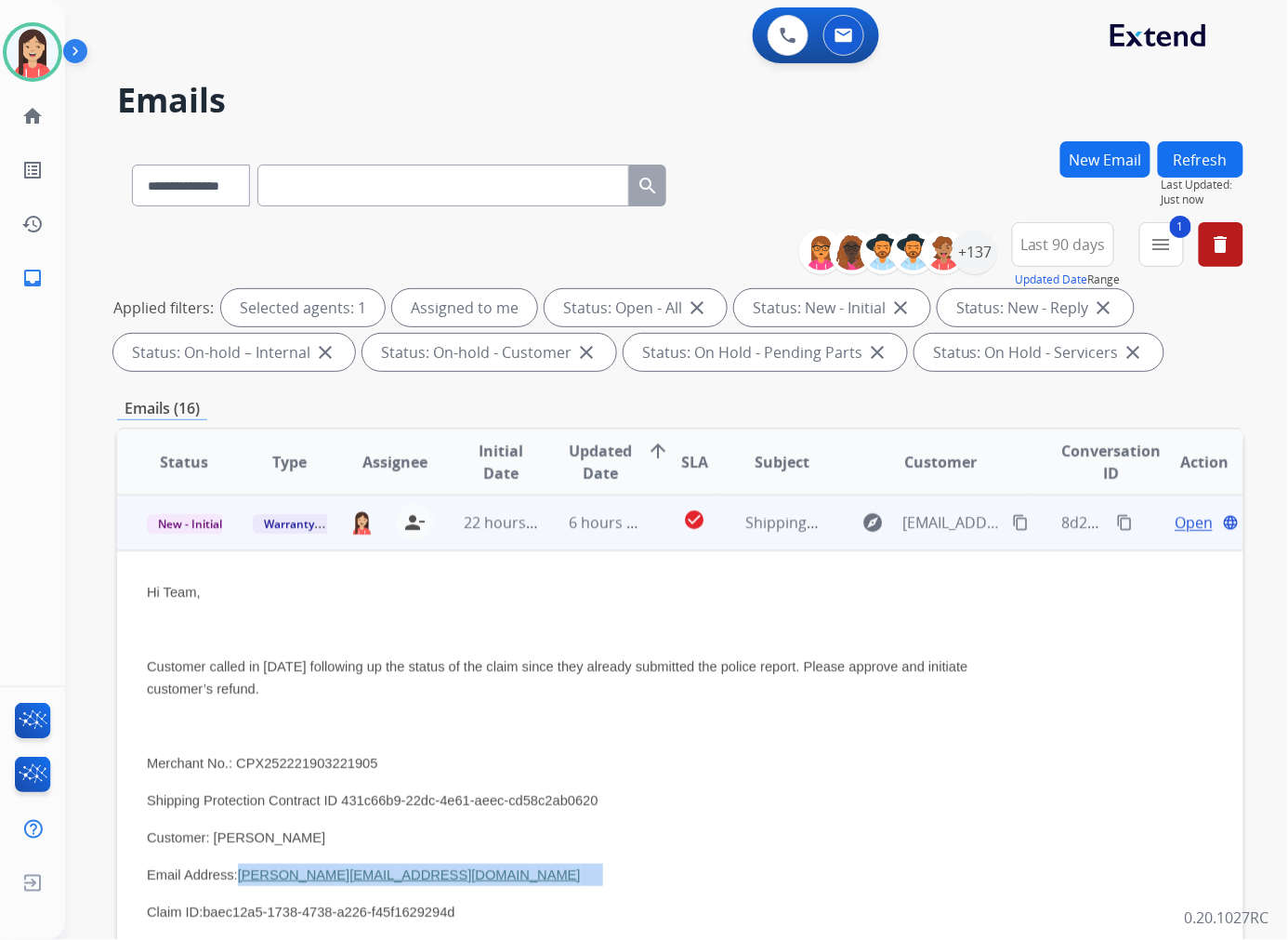
drag, startPoint x: 427, startPoint y: 869, endPoint x: 239, endPoint y: 869, distance: 188.0
click at [239, 869] on p "Email Address: bayron.arroyo07@gmail.com" at bounding box center [574, 874] width 856 height 22
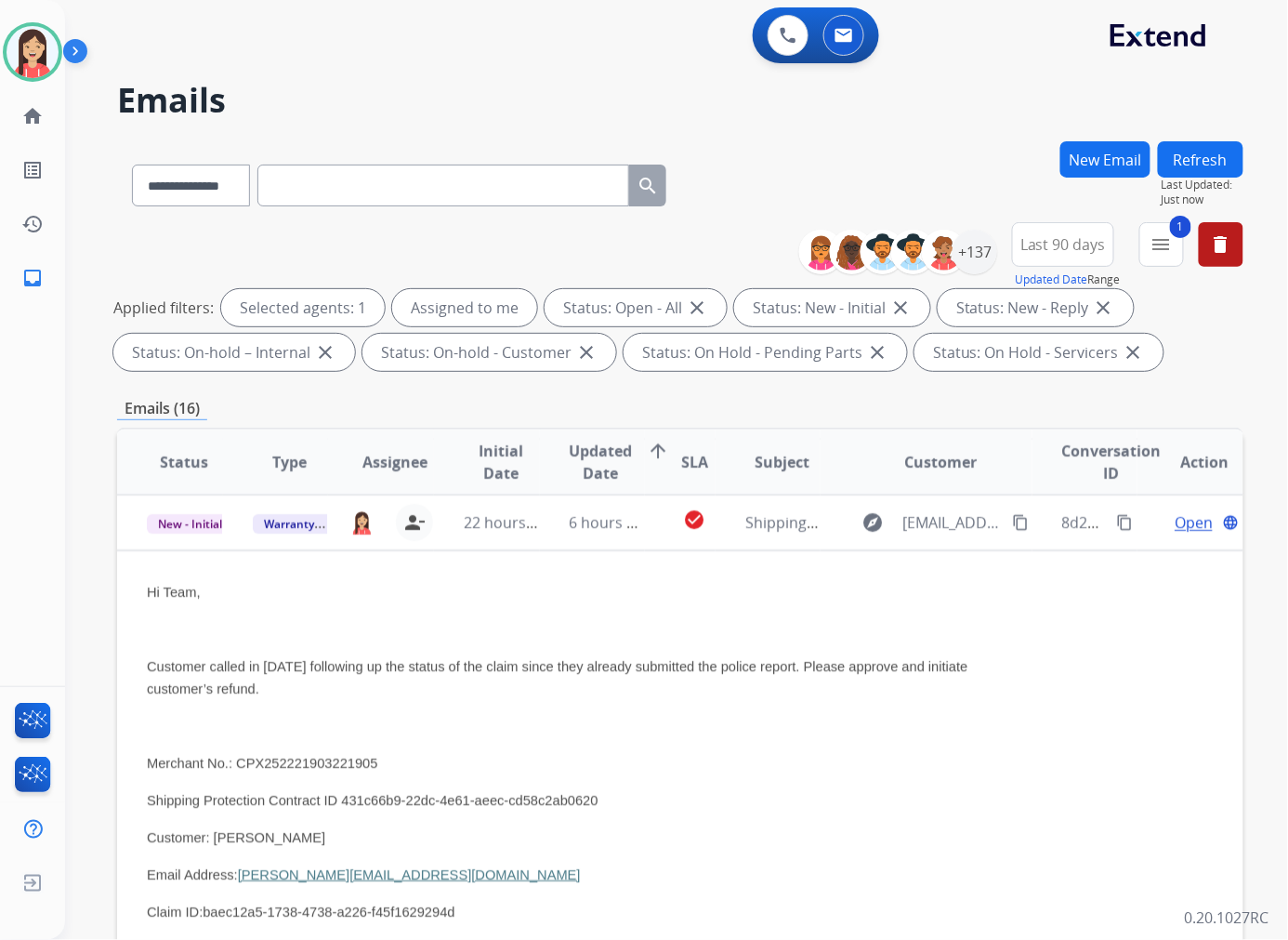
click at [359, 206] on input "text" at bounding box center [443, 186] width 371 height 42
paste input "**********"
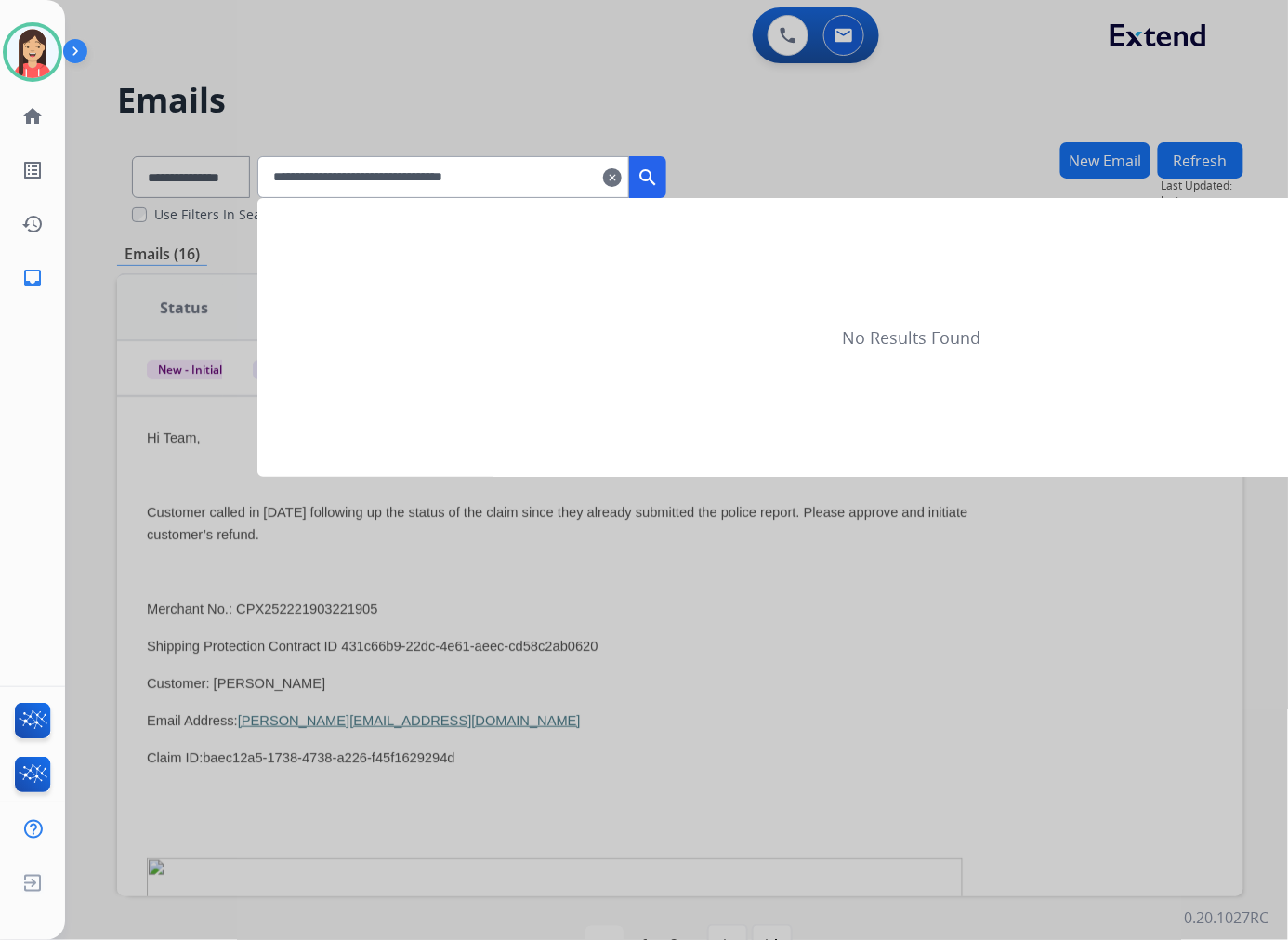
type input "**********"
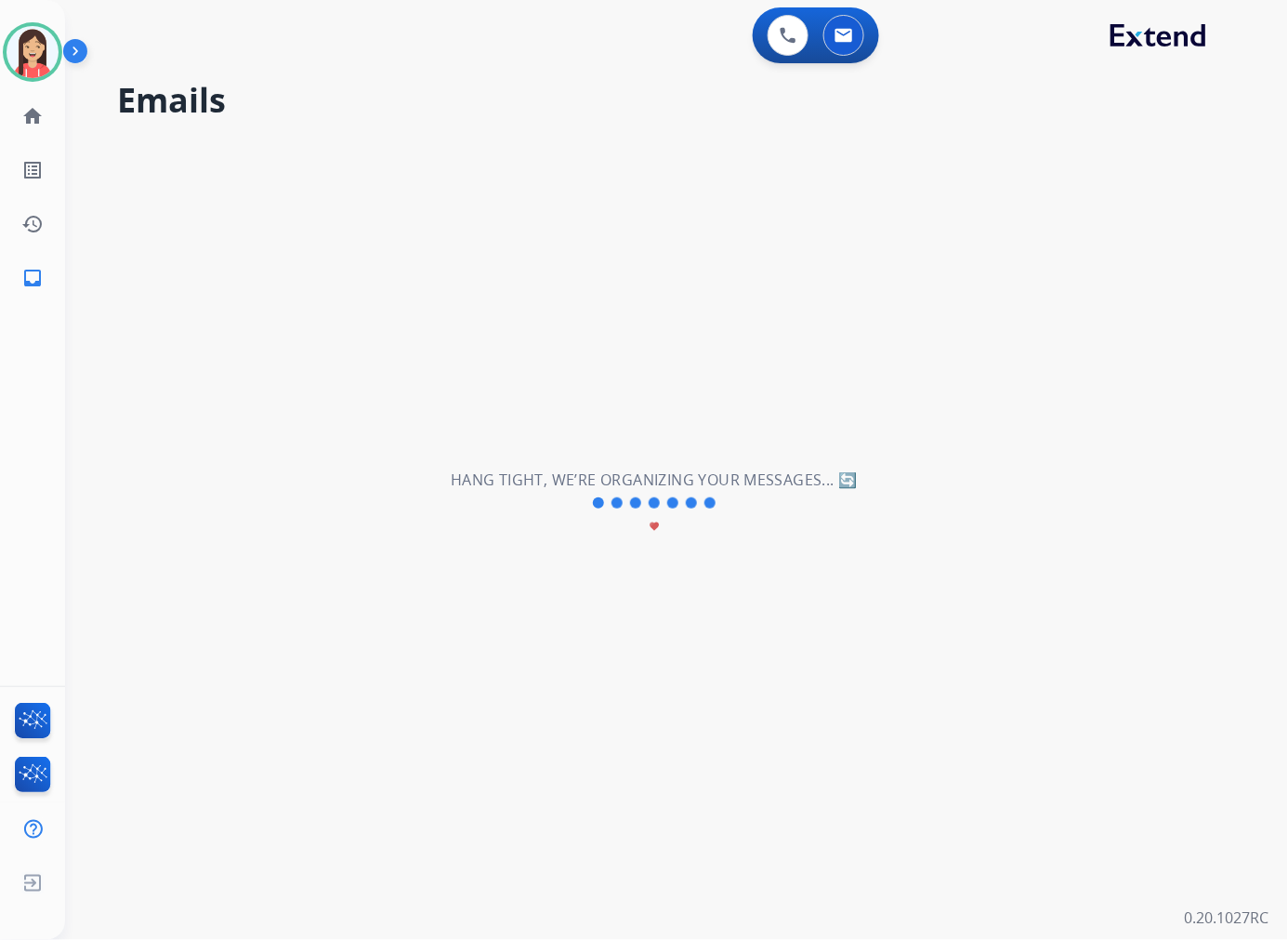
scroll to position [0, 0]
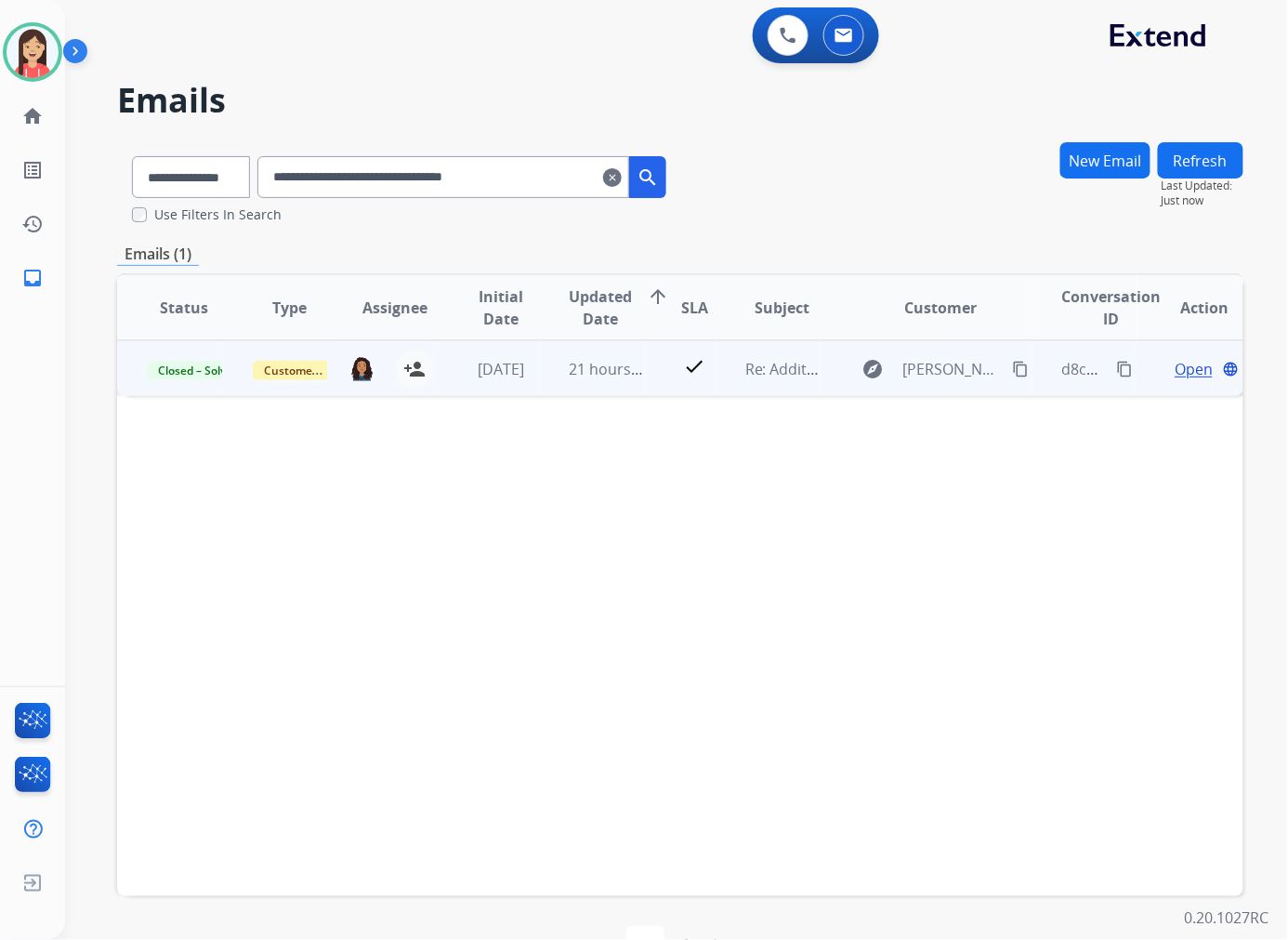
click at [545, 383] on td "21 hours ago" at bounding box center [592, 368] width 106 height 56
click at [1175, 375] on span "Open" at bounding box center [1193, 368] width 38 height 22
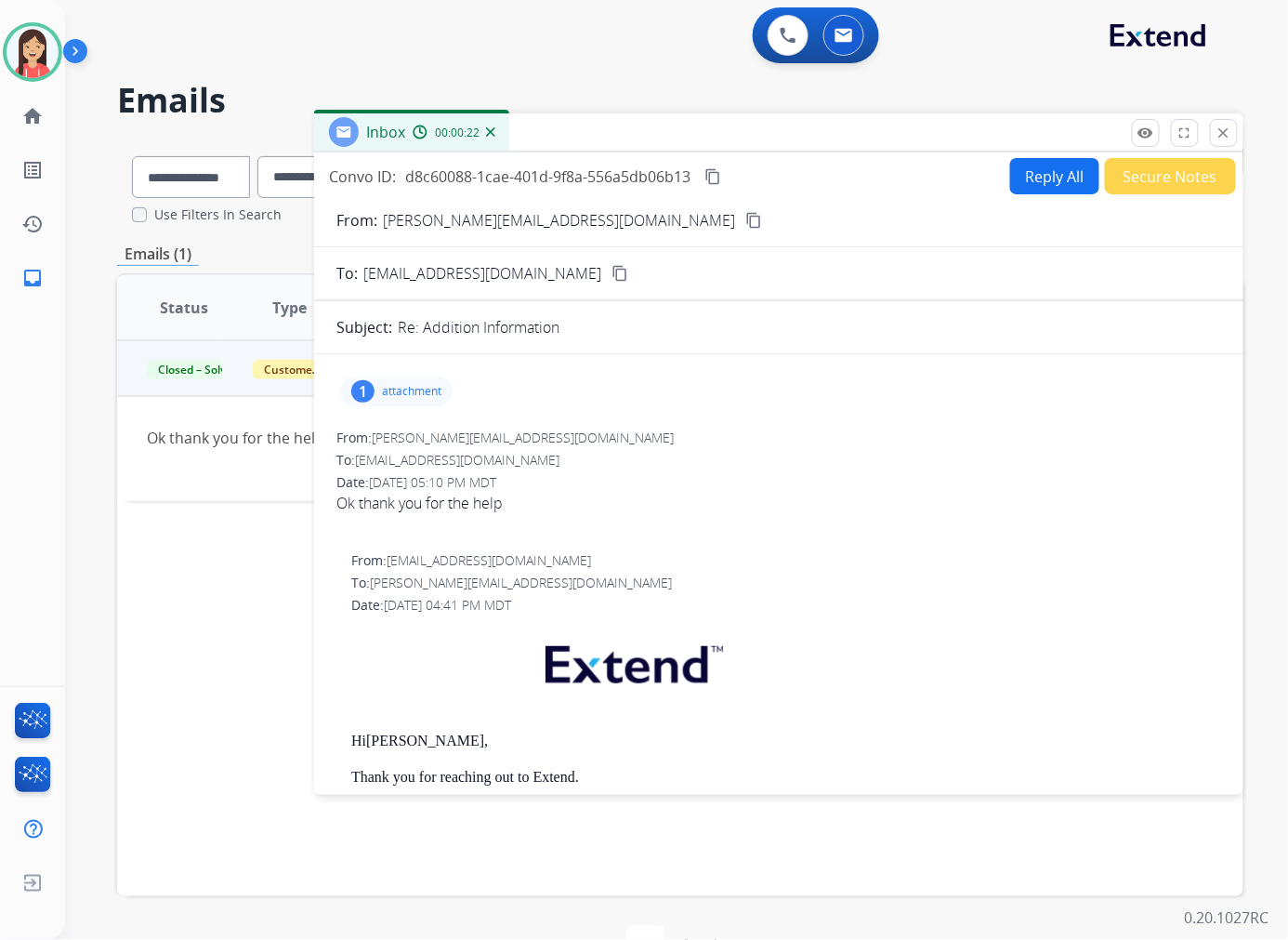
click at [418, 390] on p "attachment" at bounding box center [411, 391] width 59 height 15
click at [524, 437] on p "IMG_4616.png" at bounding box center [496, 438] width 98 height 22
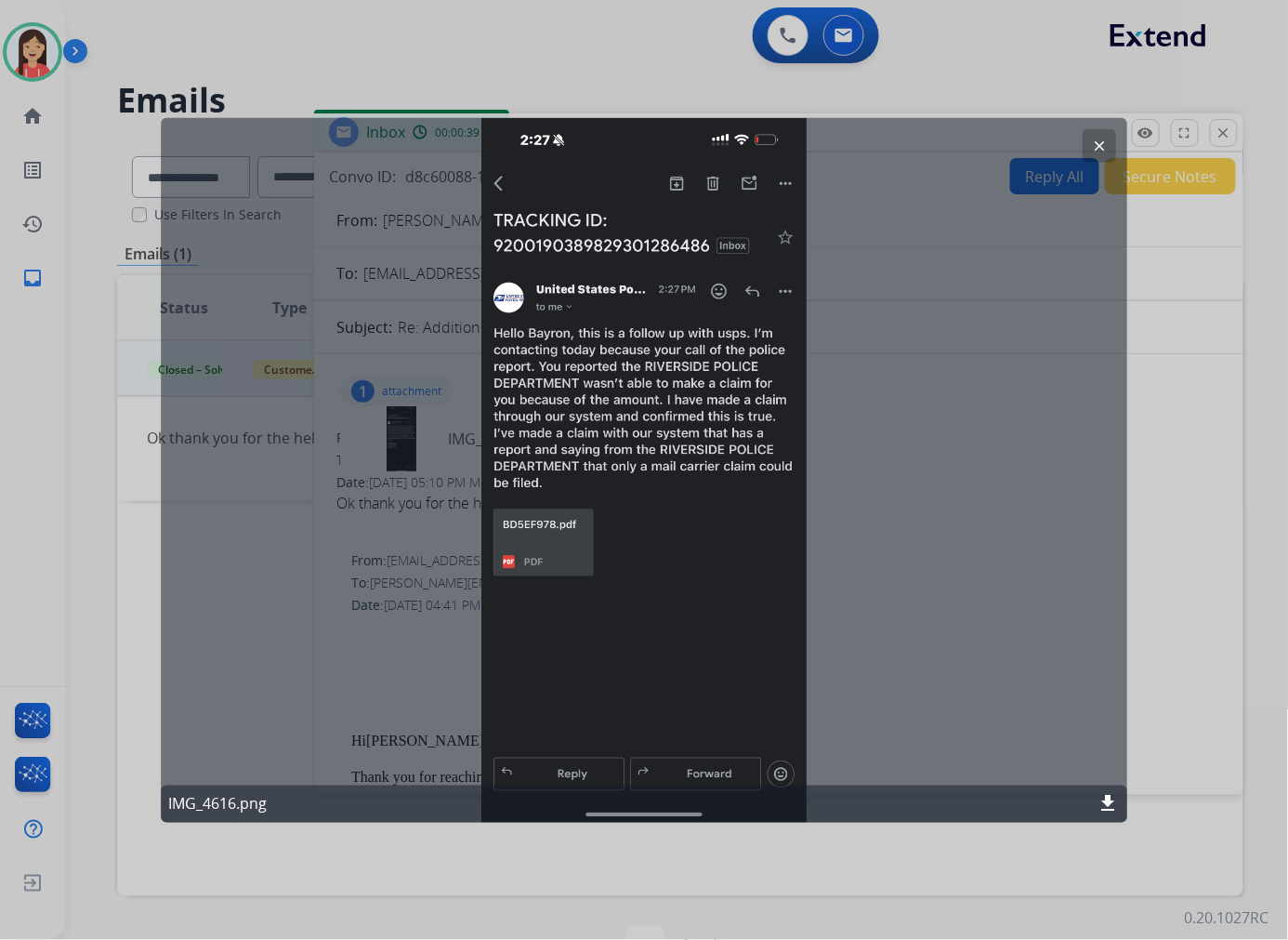
click at [1097, 150] on mat-icon "clear" at bounding box center [1100, 145] width 17 height 17
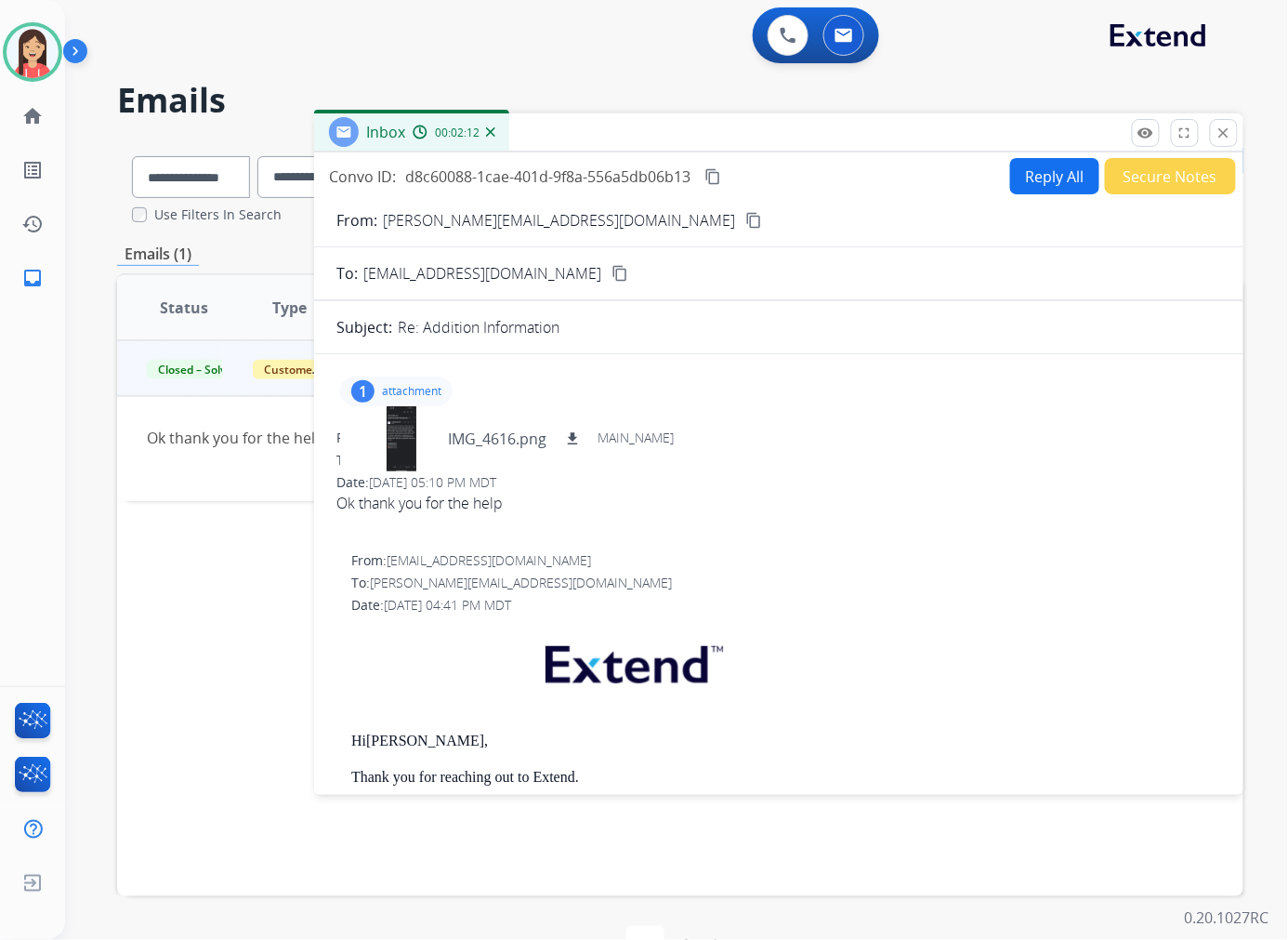
click at [792, 478] on div "Date: 08/28/2025 - 05:10 PM MDT" at bounding box center [778, 483] width 884 height 19
click at [1223, 139] on mat-icon "close" at bounding box center [1223, 133] width 17 height 17
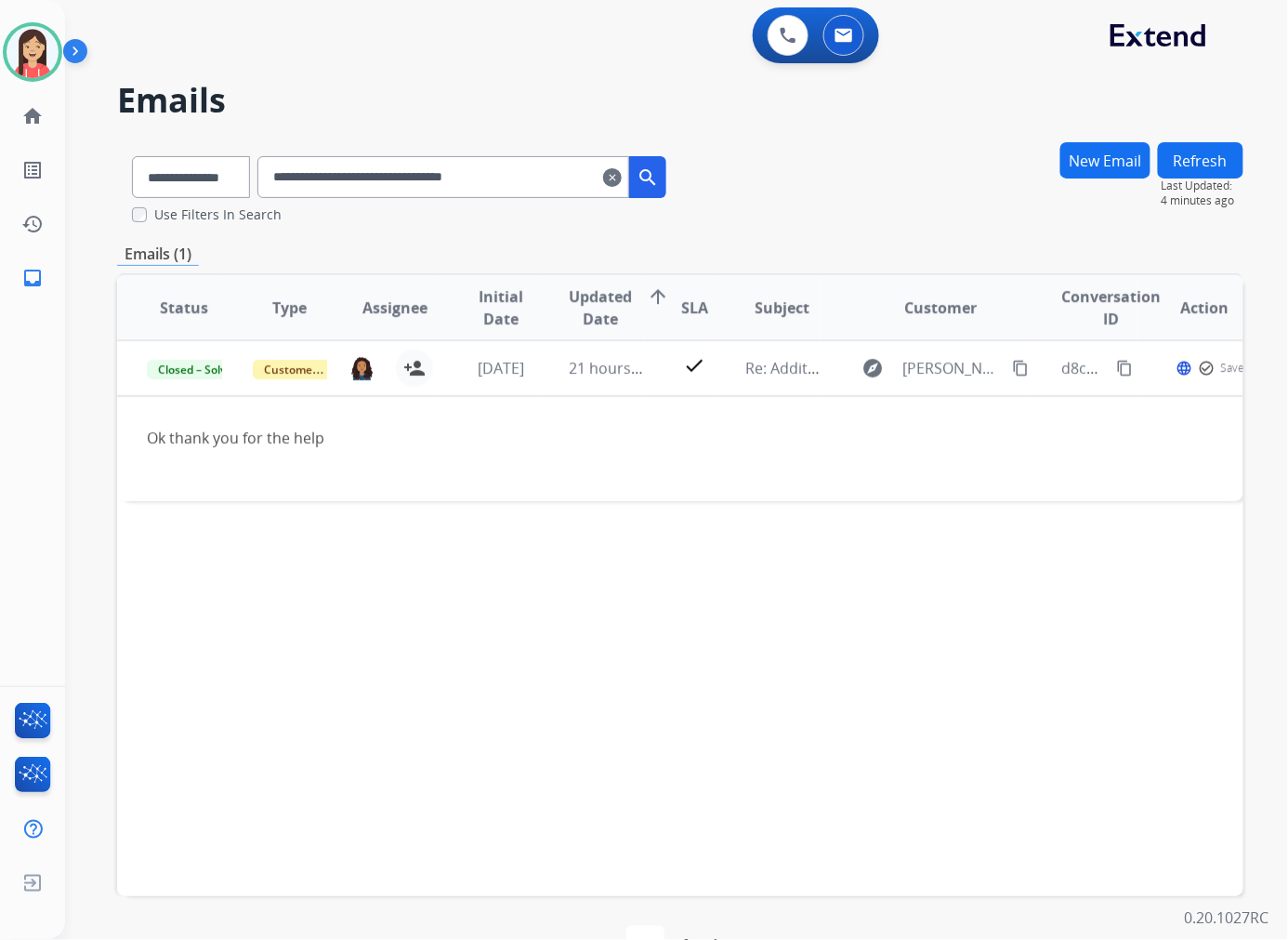
click at [629, 164] on input "**********" at bounding box center [443, 177] width 371 height 42
click at [622, 172] on mat-icon "clear" at bounding box center [612, 177] width 19 height 22
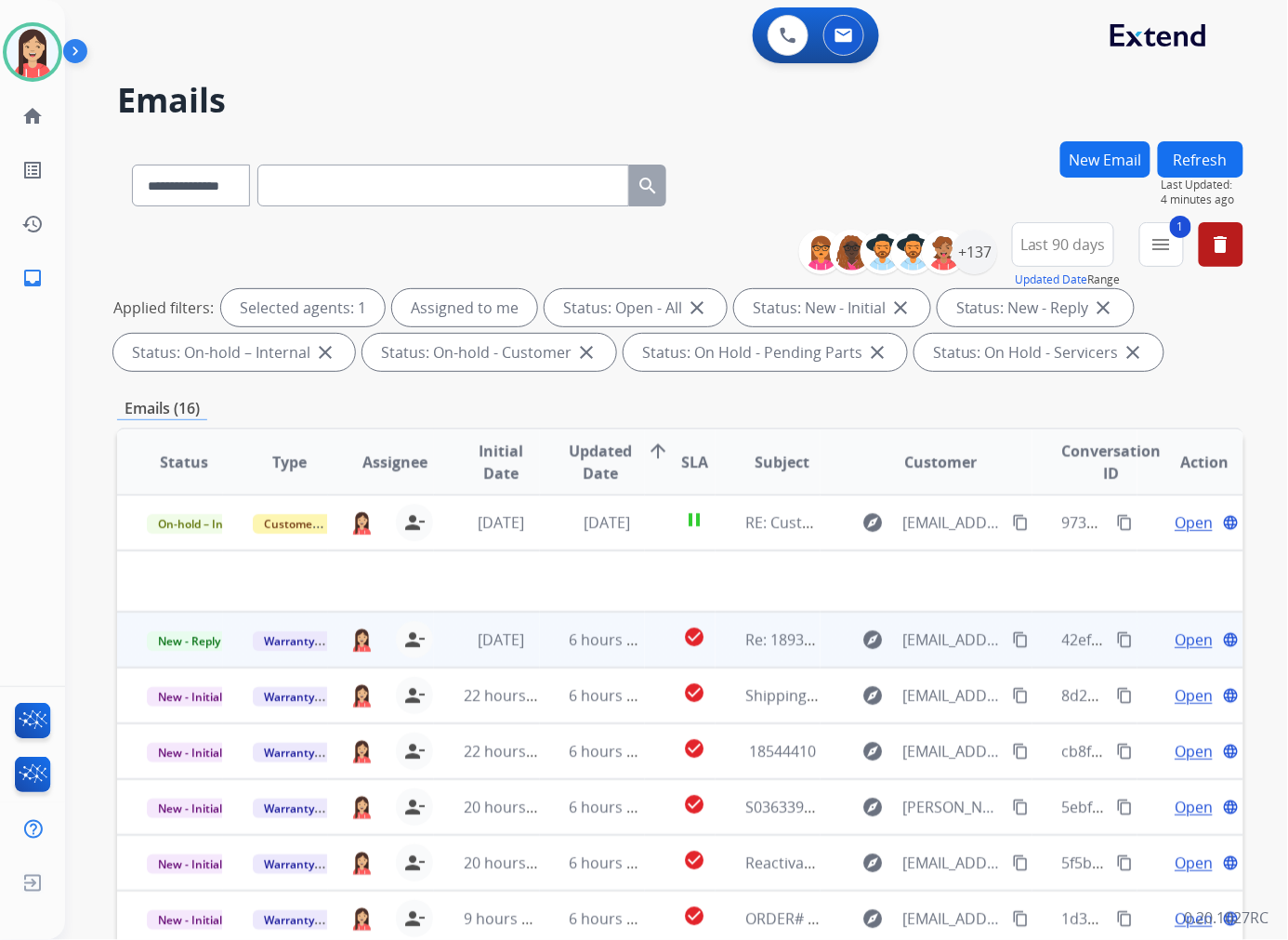
click at [530, 655] on td "[DATE]" at bounding box center [486, 639] width 106 height 56
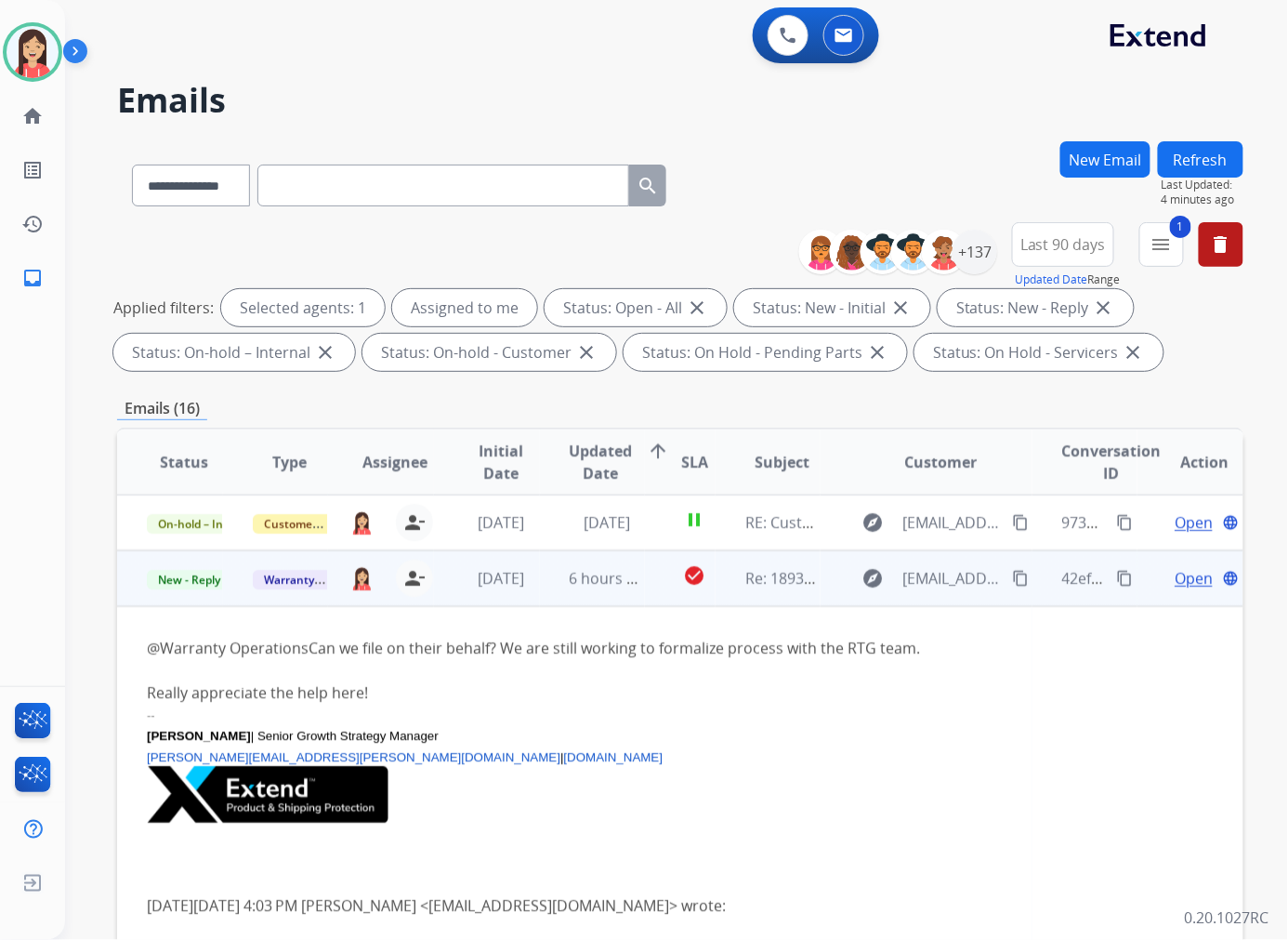
scroll to position [56, 0]
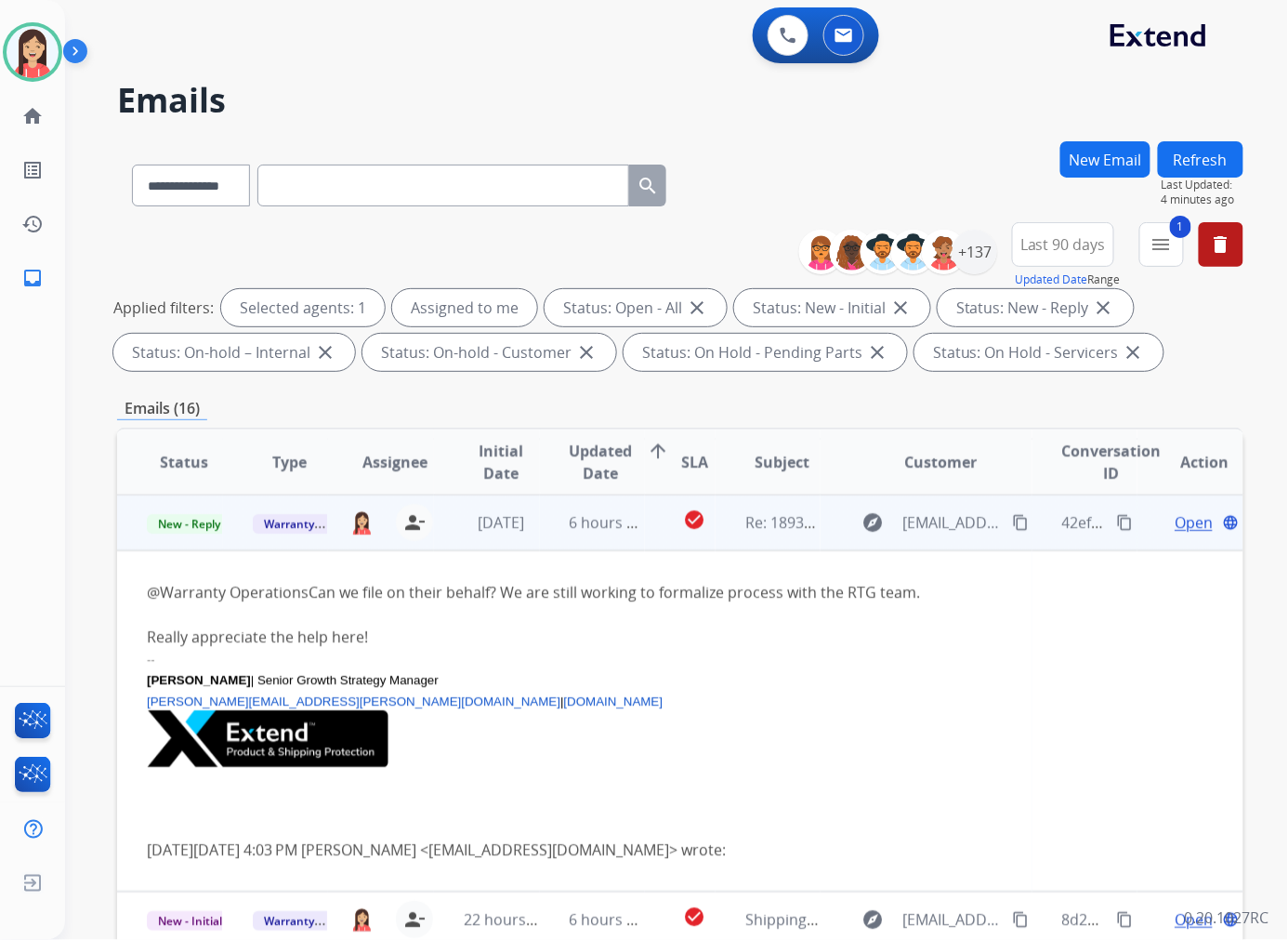
click at [543, 537] on td "6 hours ago" at bounding box center [592, 522] width 106 height 56
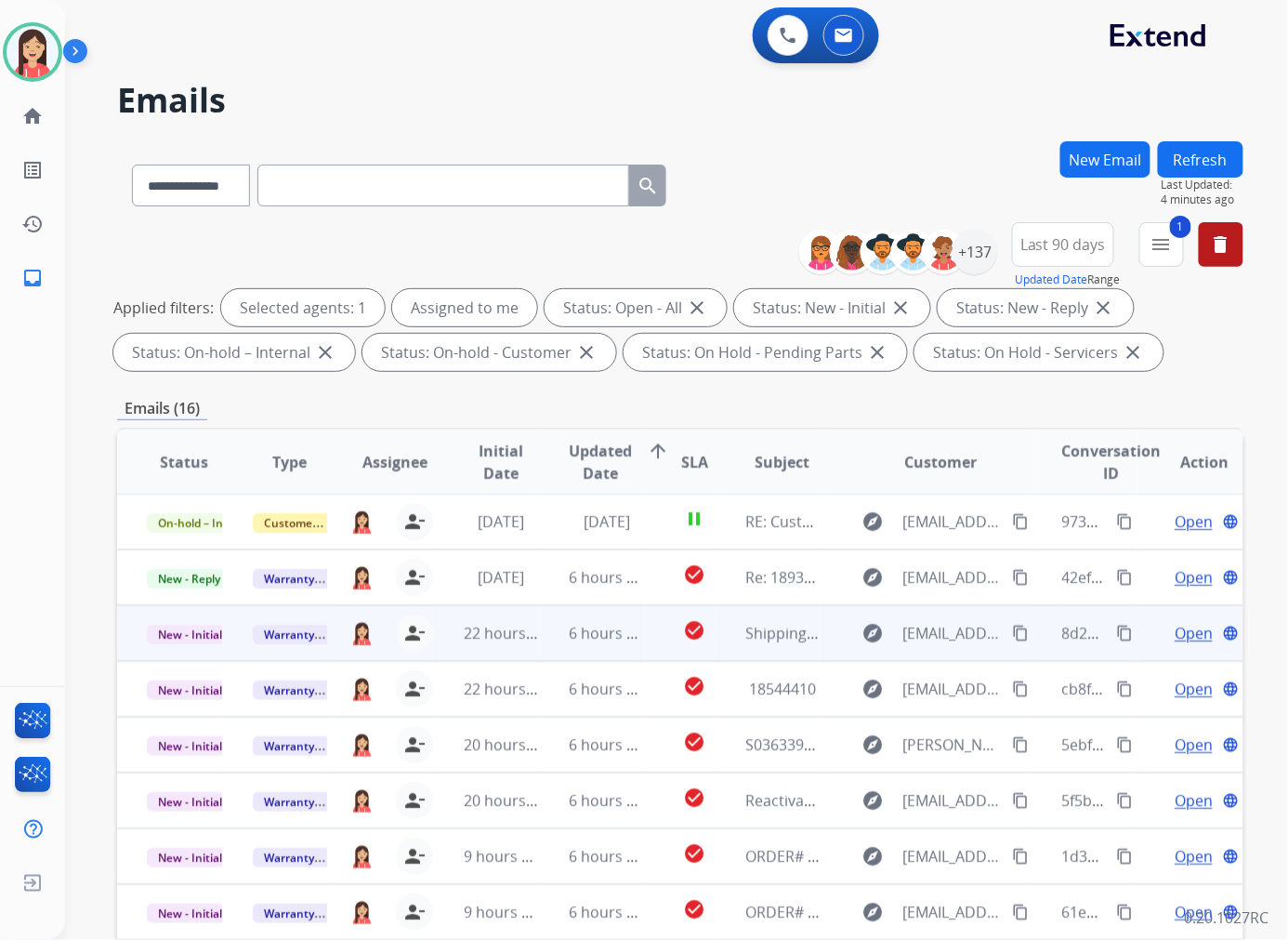
click at [544, 641] on td "6 hours ago" at bounding box center [592, 632] width 106 height 56
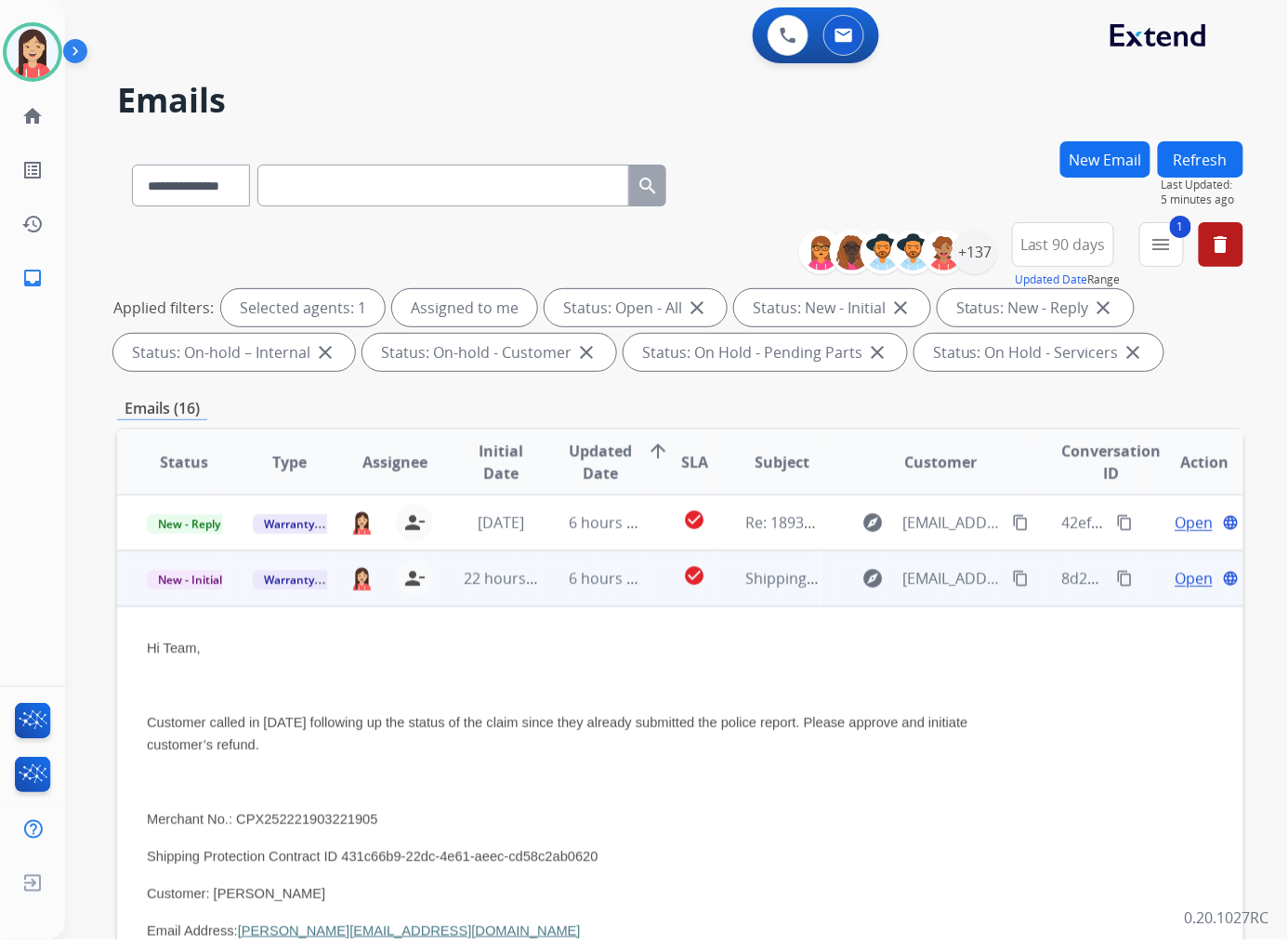
scroll to position [111, 0]
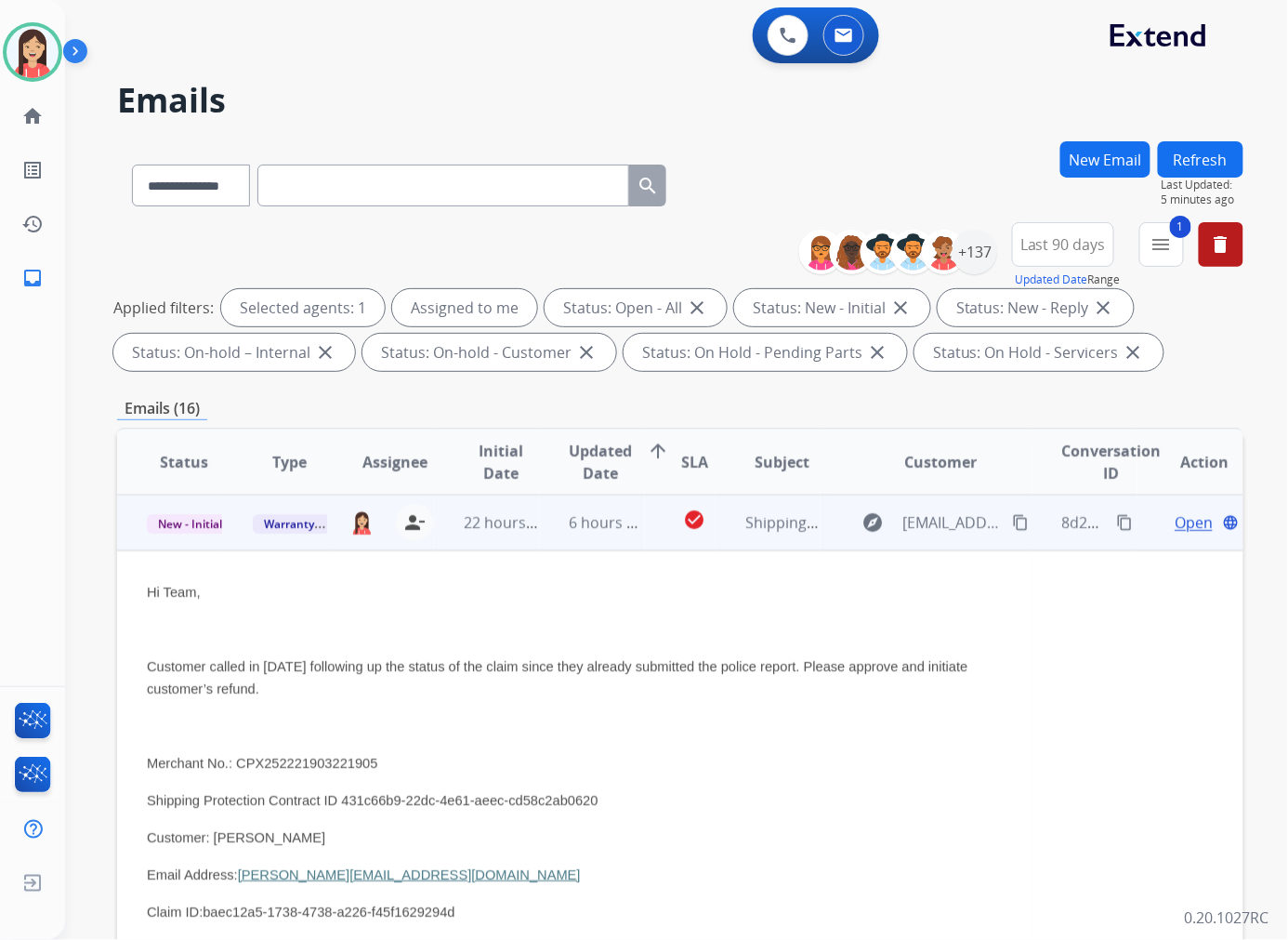
click at [1174, 513] on span "Open" at bounding box center [1193, 522] width 38 height 22
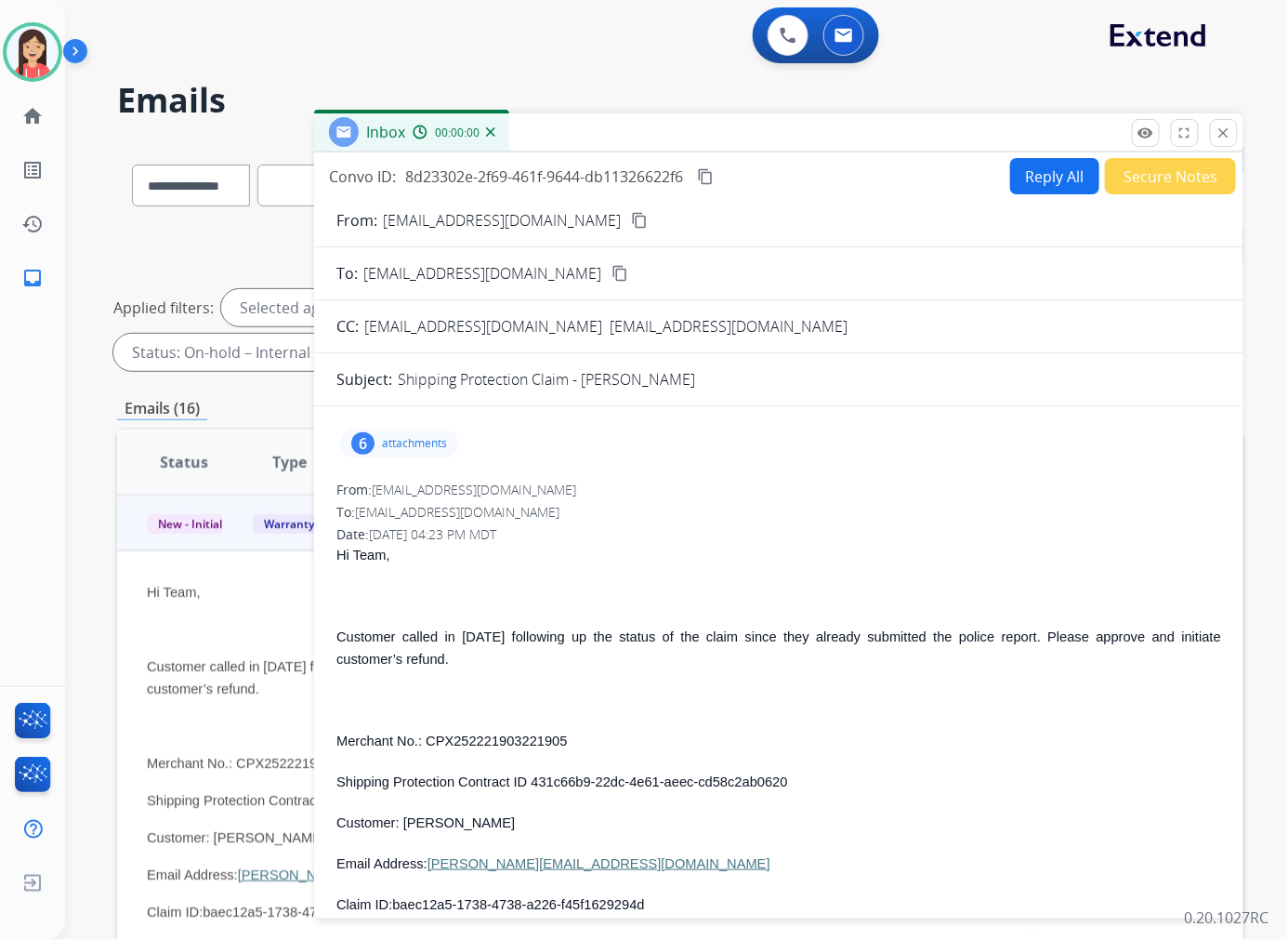
click at [1034, 176] on button "Reply All" at bounding box center [1055, 176] width 89 height 36
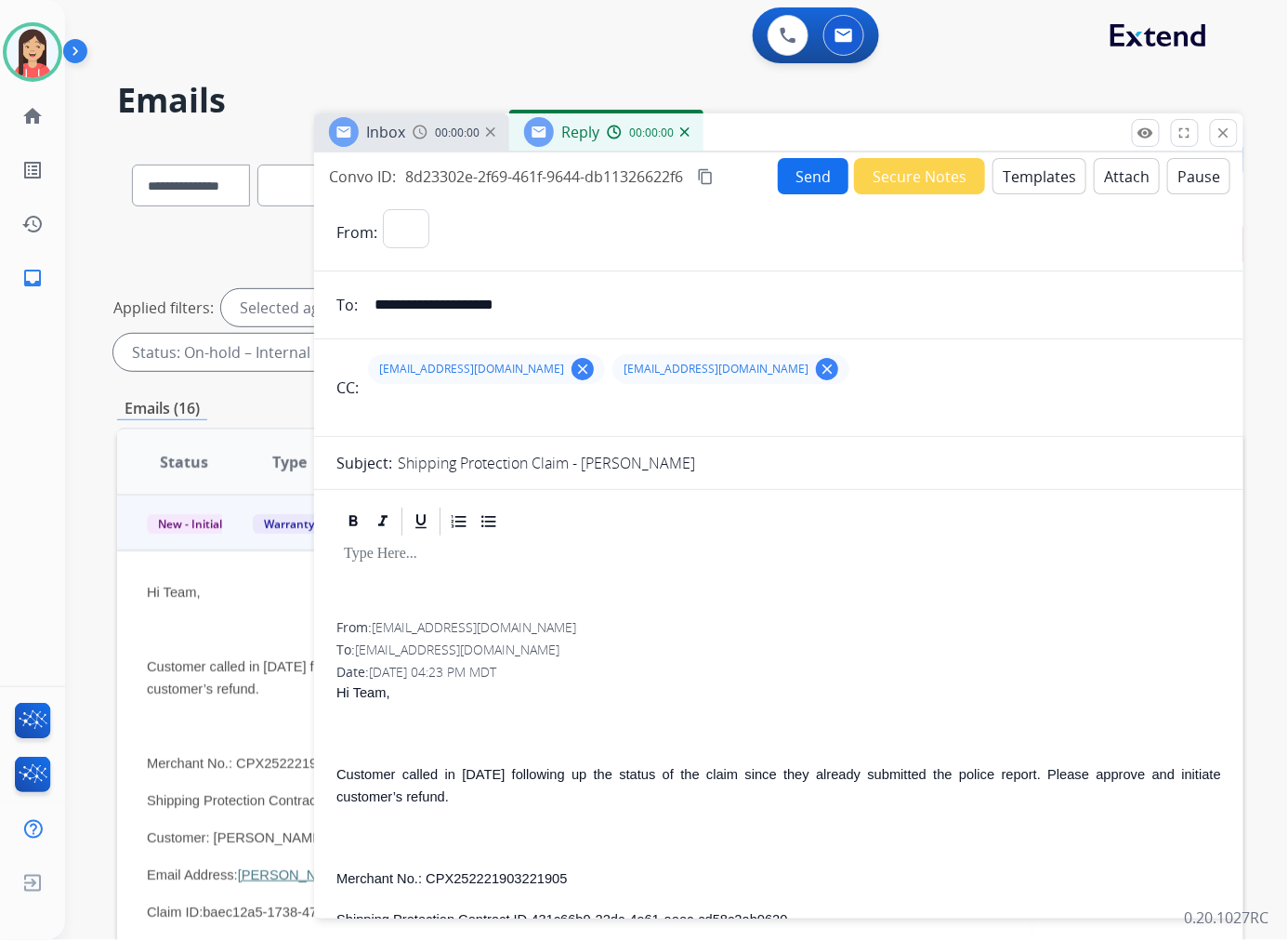
select select "**********"
click at [1034, 177] on button "Templates" at bounding box center [1039, 176] width 94 height 36
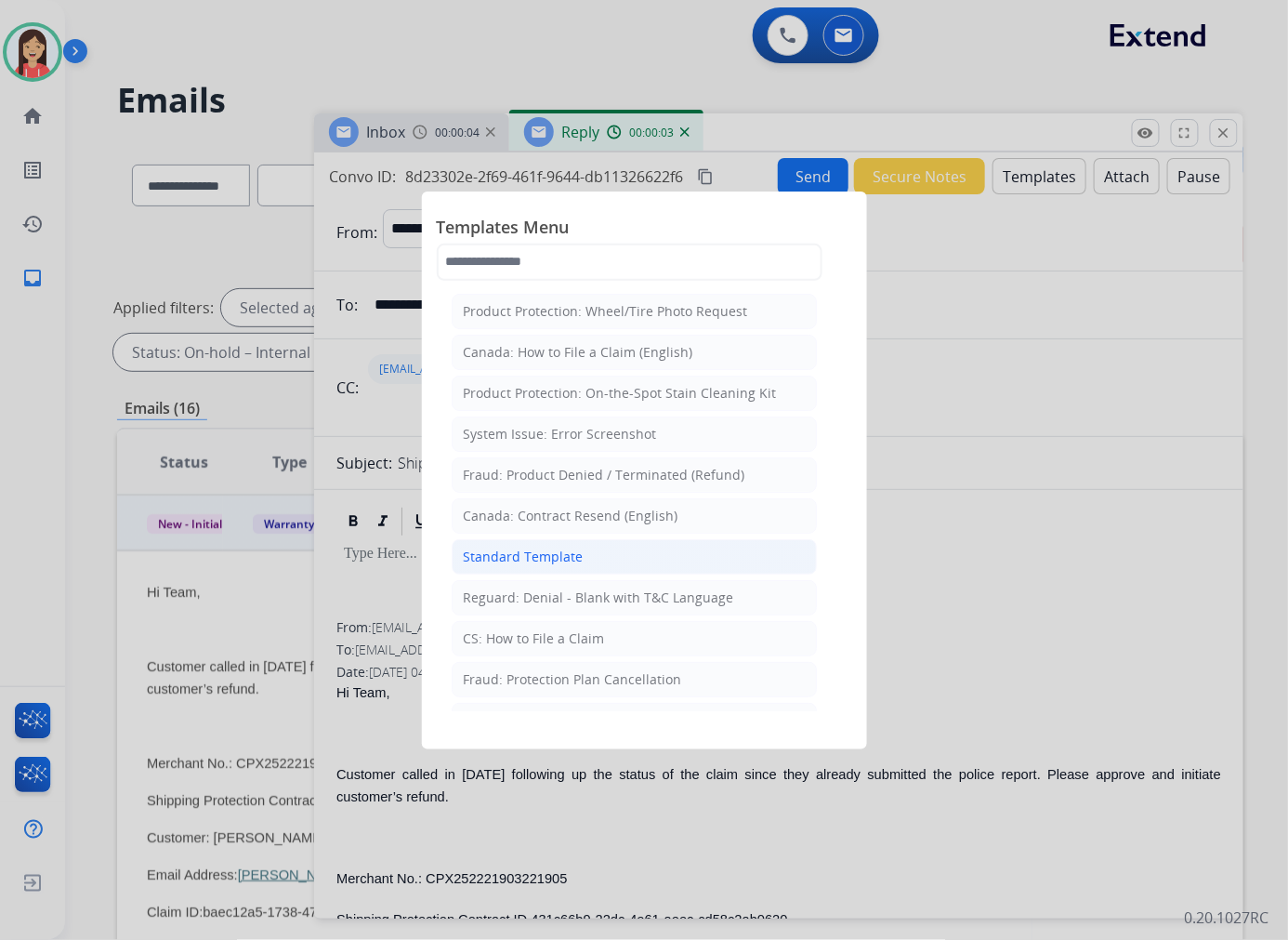
click at [551, 554] on div "Standard Template" at bounding box center [524, 557] width 120 height 19
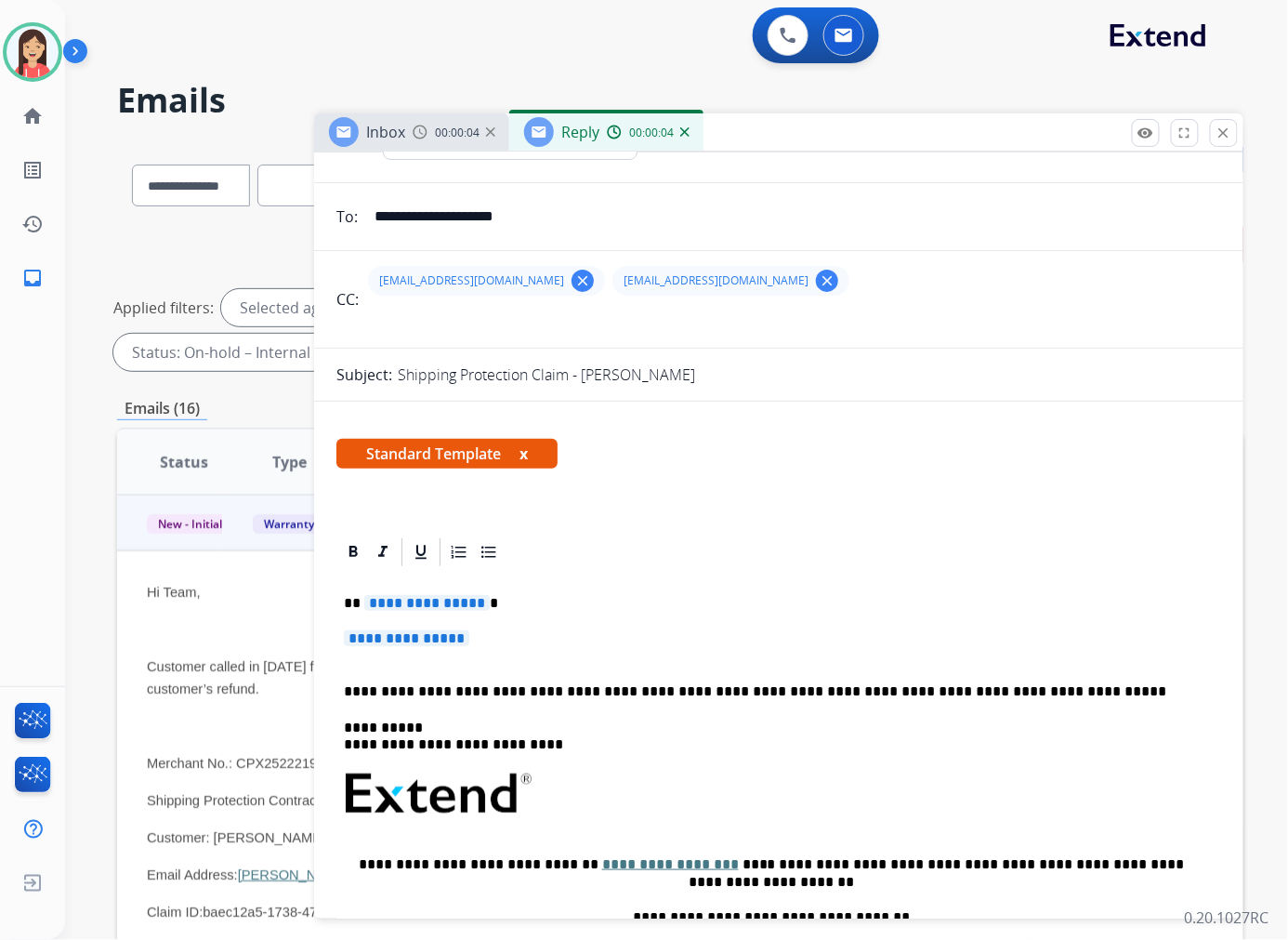
scroll to position [207, 0]
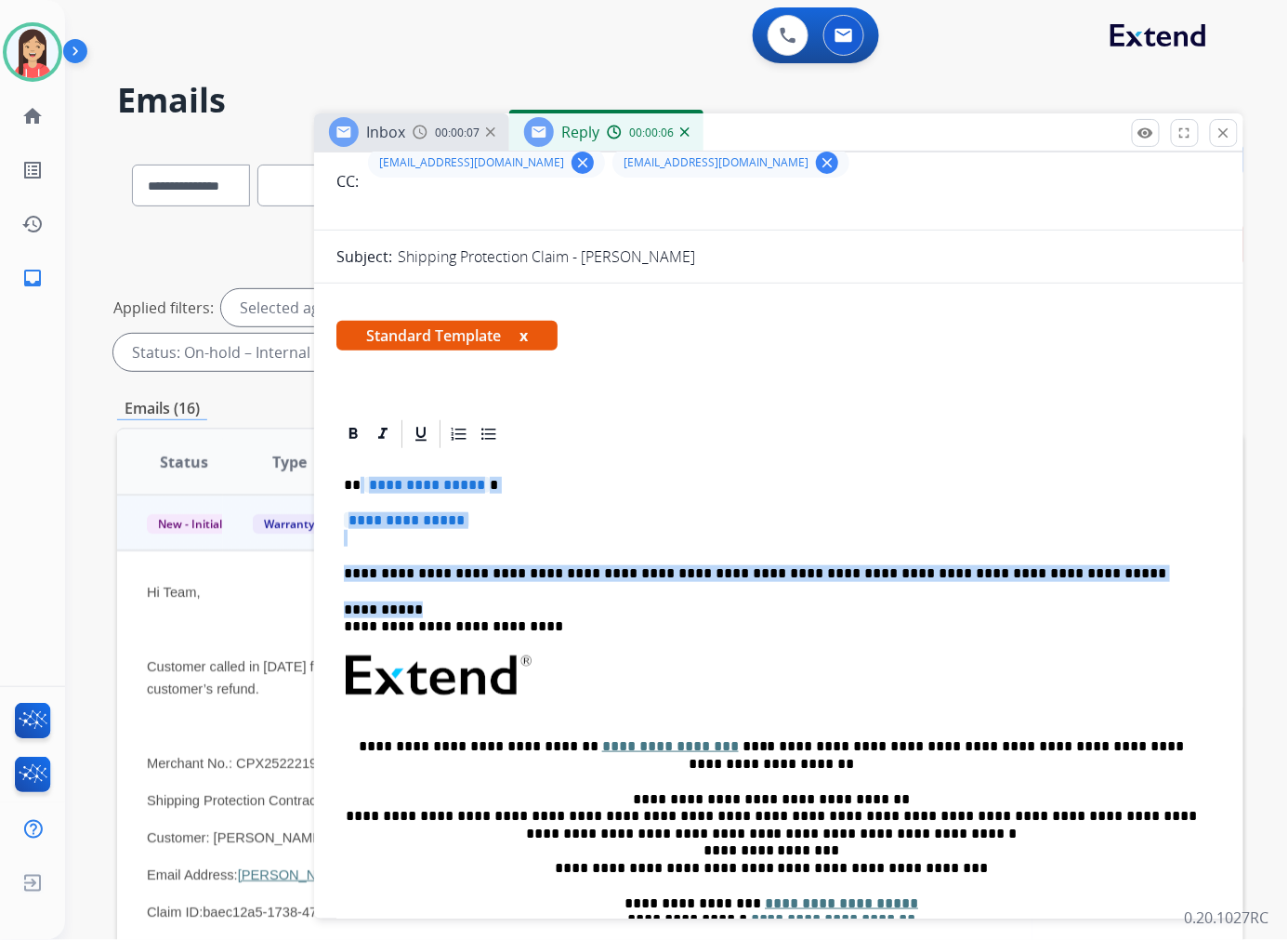
drag, startPoint x: 359, startPoint y: 480, endPoint x: 1043, endPoint y: 583, distance: 691.7
click at [1043, 583] on div "**********" at bounding box center [778, 719] width 884 height 538
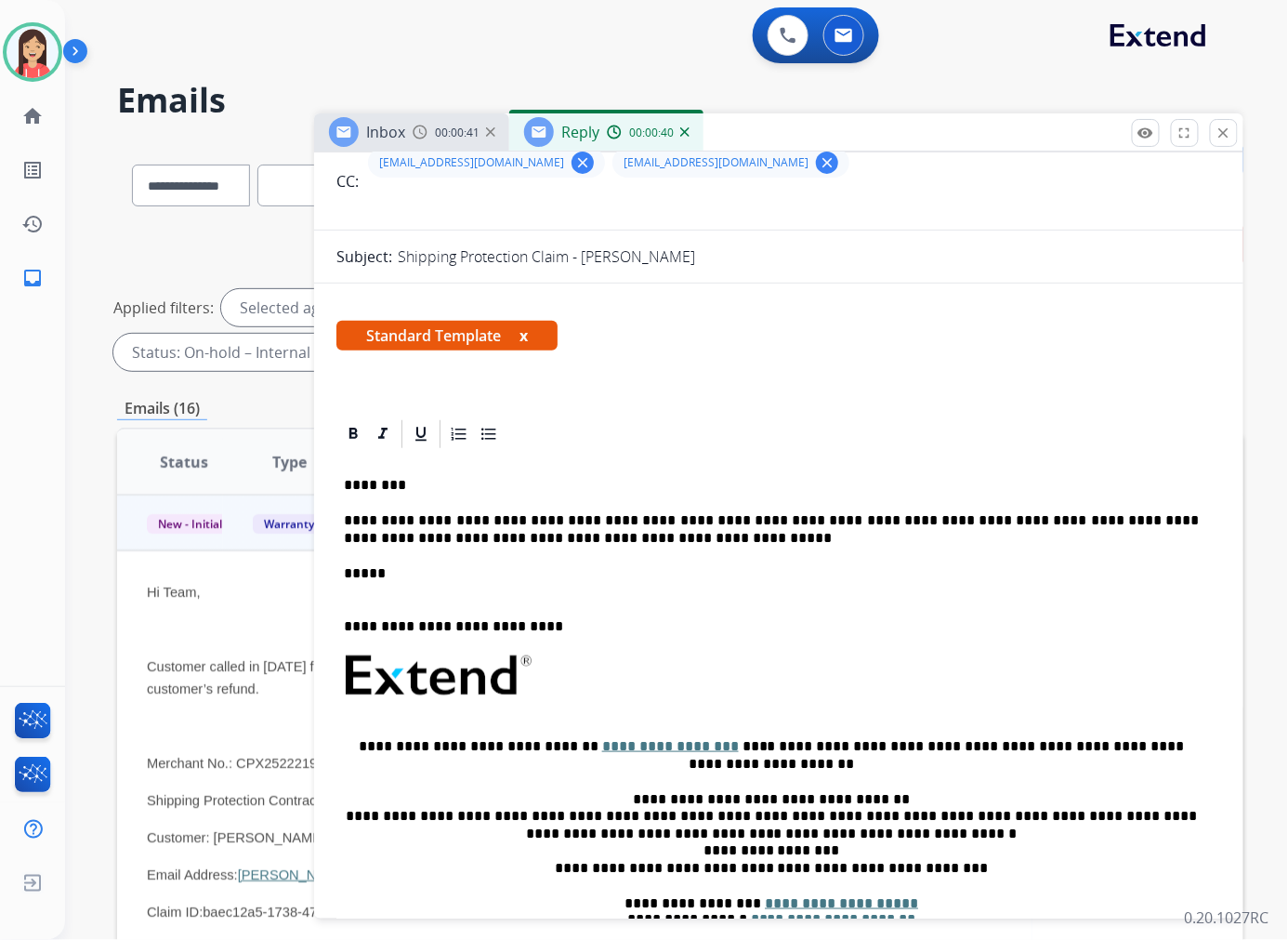
scroll to position [0, 0]
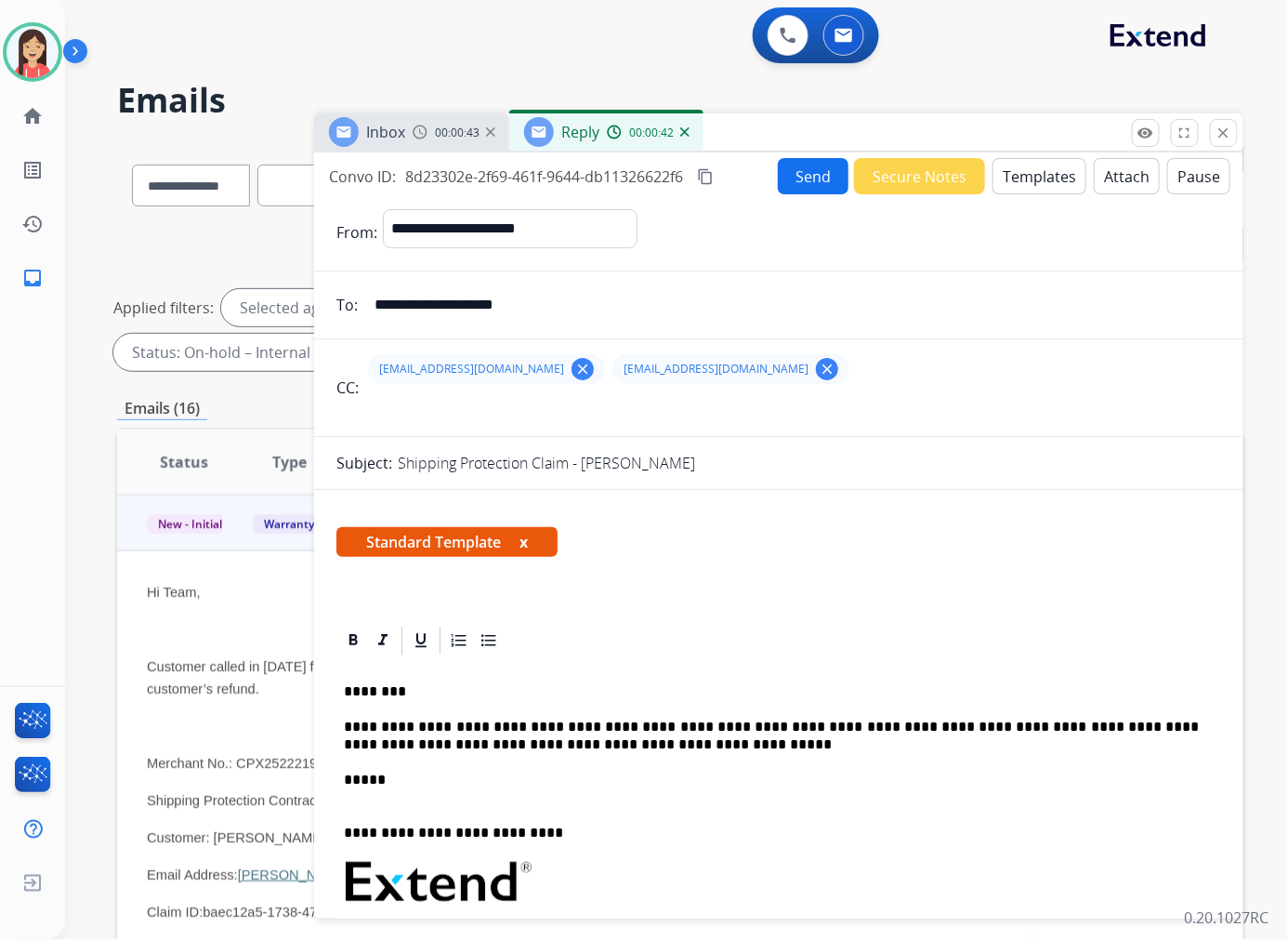
click at [809, 182] on button "Send" at bounding box center [813, 176] width 70 height 36
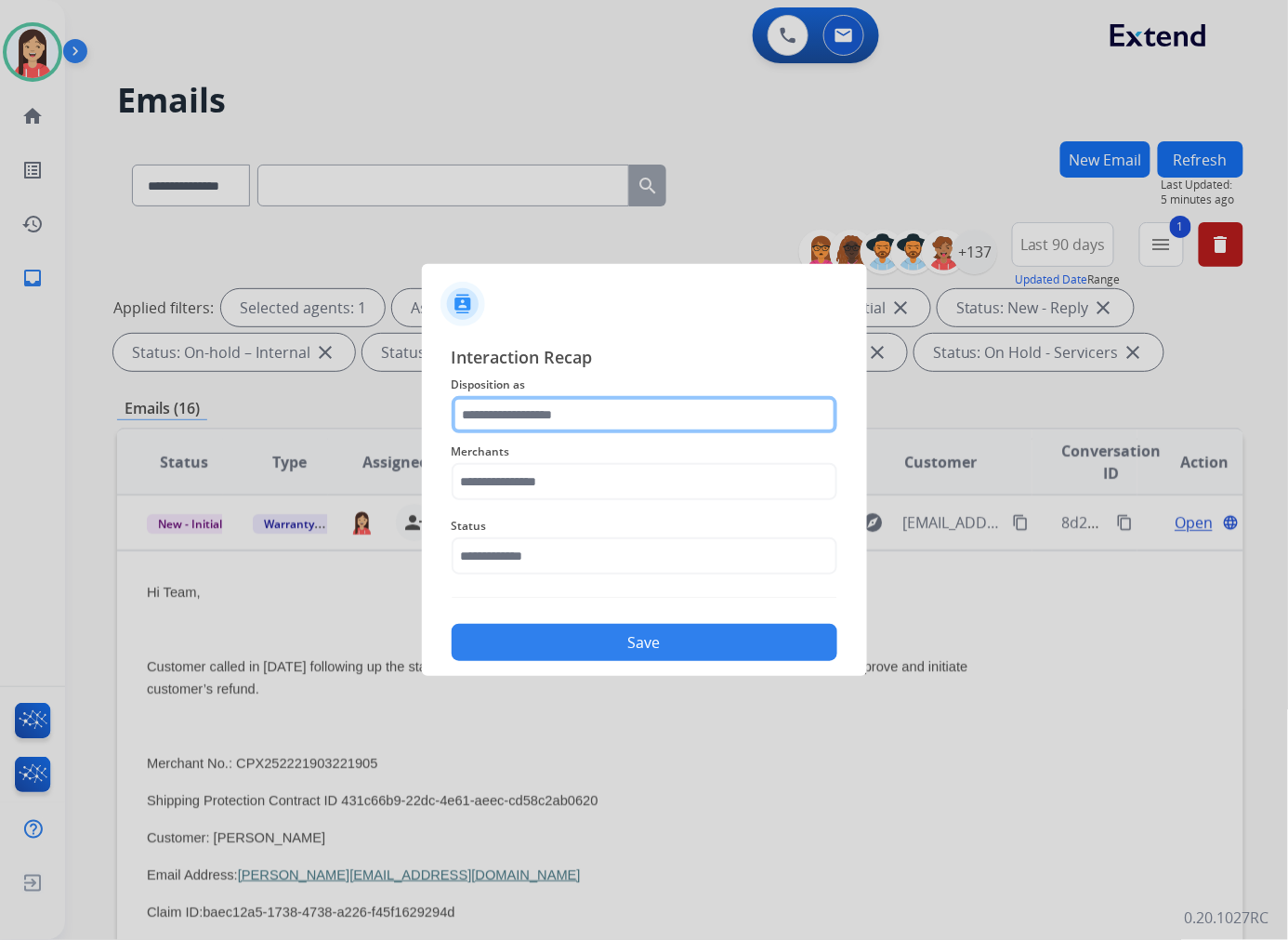
click at [542, 413] on input "text" at bounding box center [644, 414] width 386 height 37
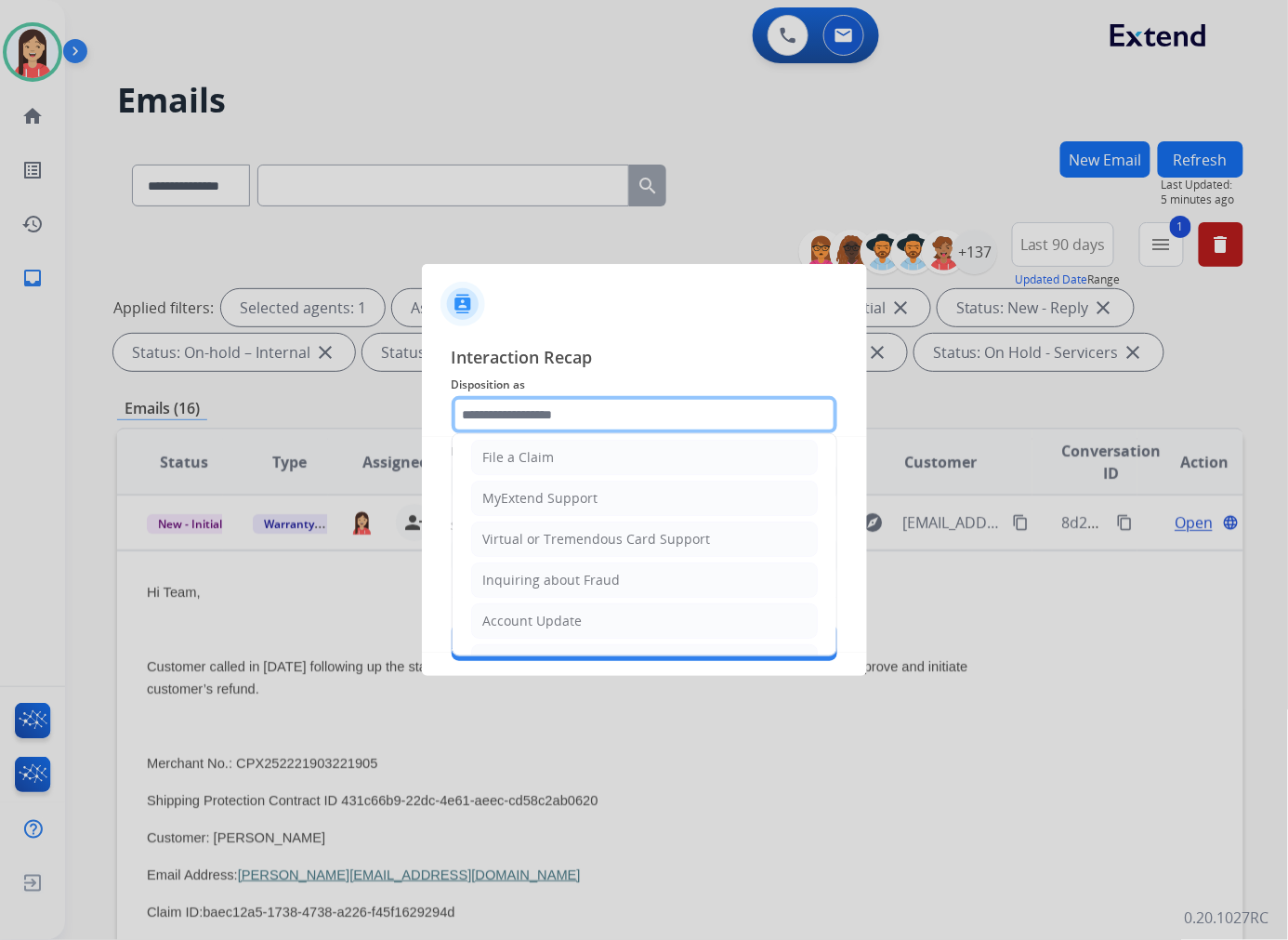
scroll to position [207, 0]
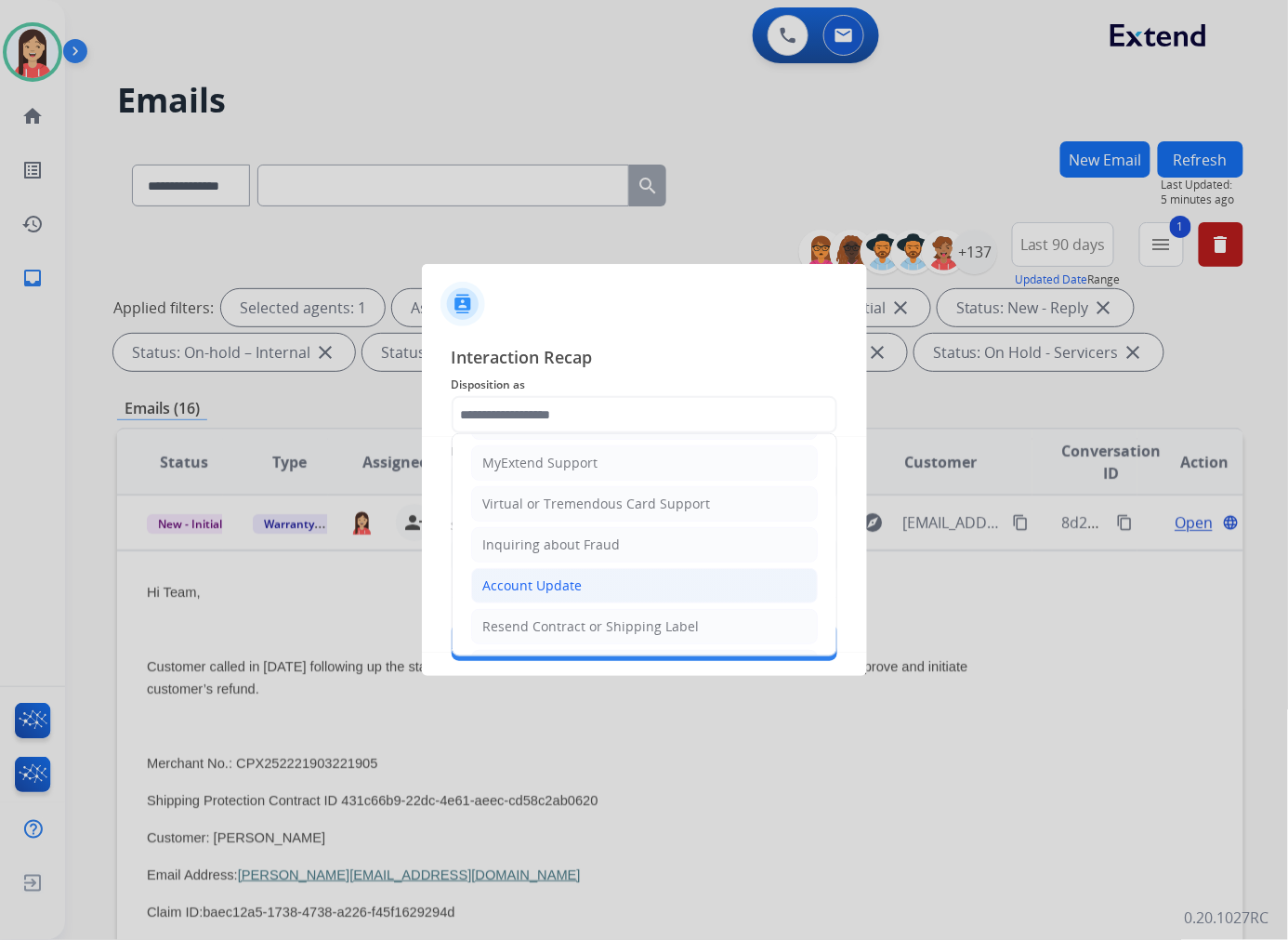
click at [579, 590] on div "Account Update" at bounding box center [532, 586] width 99 height 19
type input "**********"
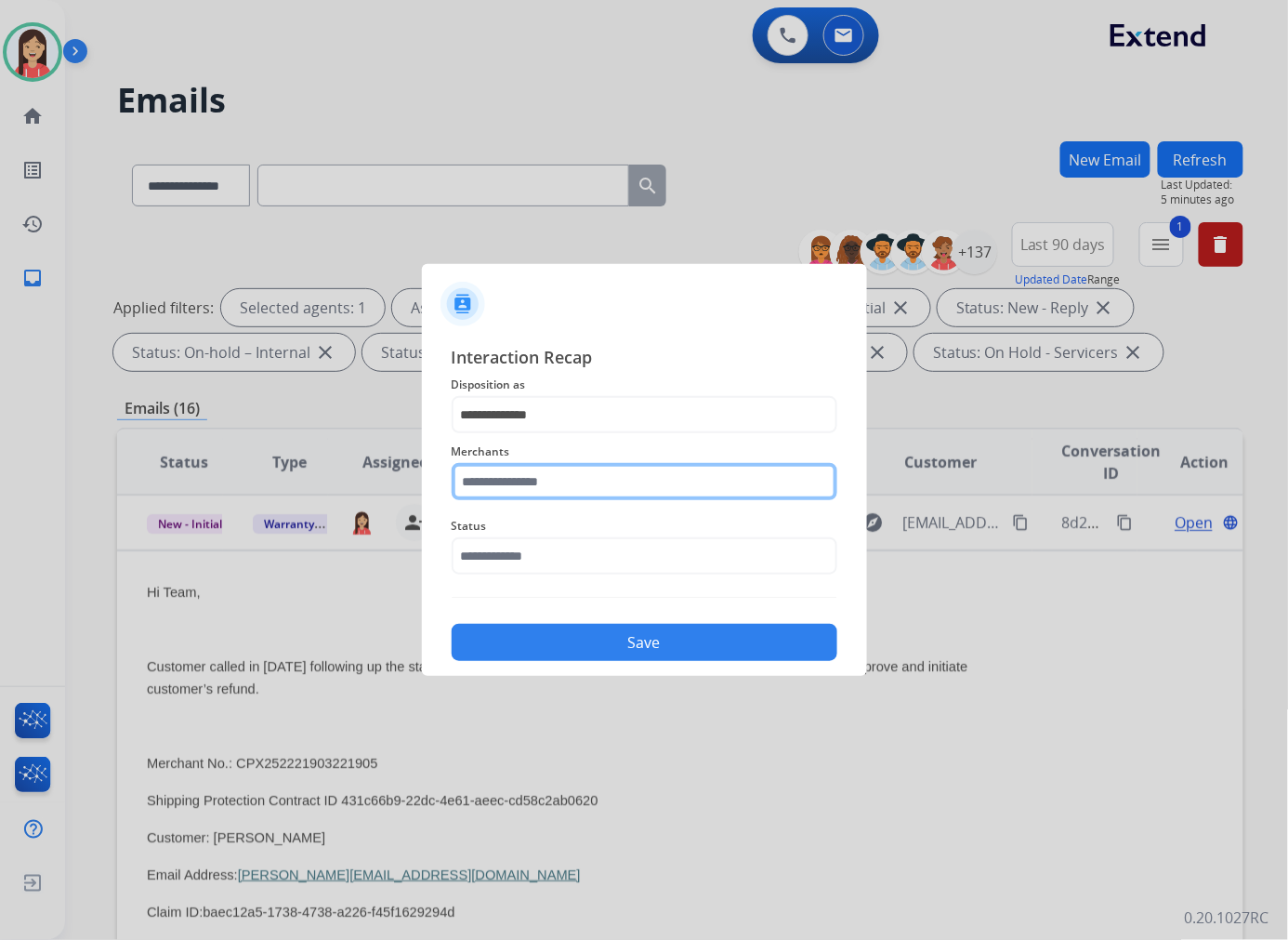
click at [549, 479] on input "text" at bounding box center [644, 481] width 386 height 37
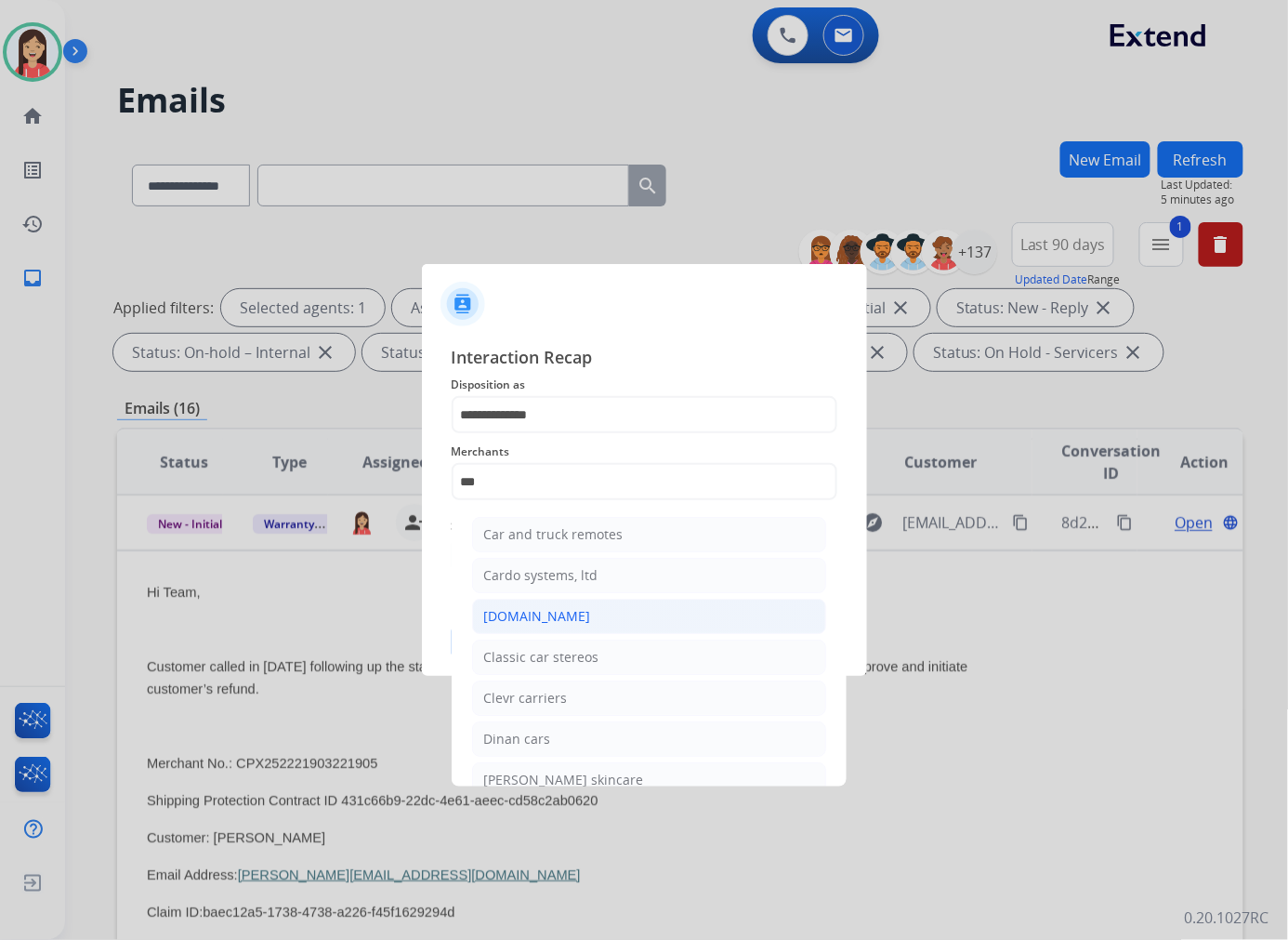
click at [534, 610] on div "[DOMAIN_NAME]" at bounding box center [537, 616] width 107 height 19
type input "**********"
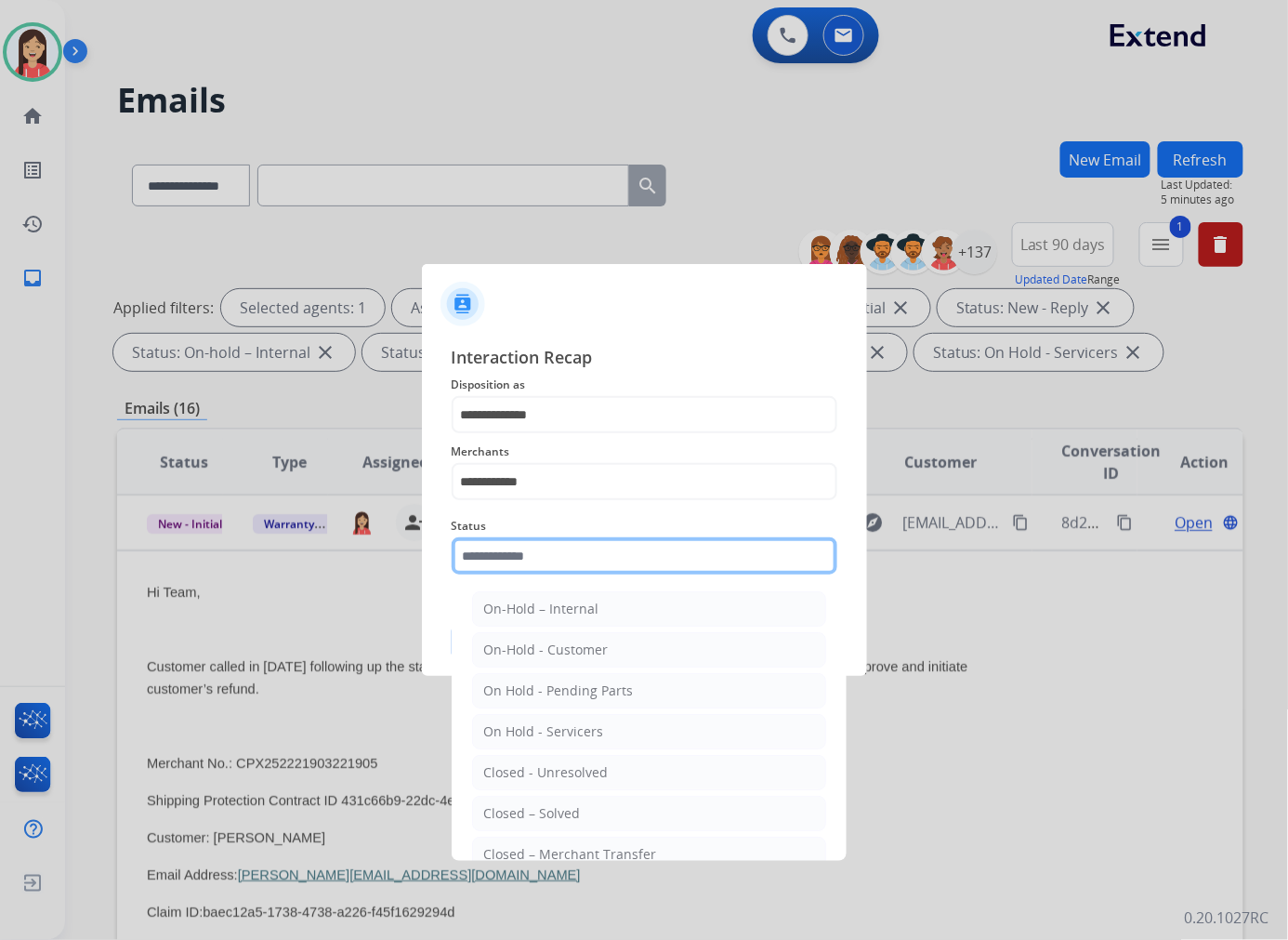
click at [548, 558] on input "text" at bounding box center [644, 555] width 386 height 37
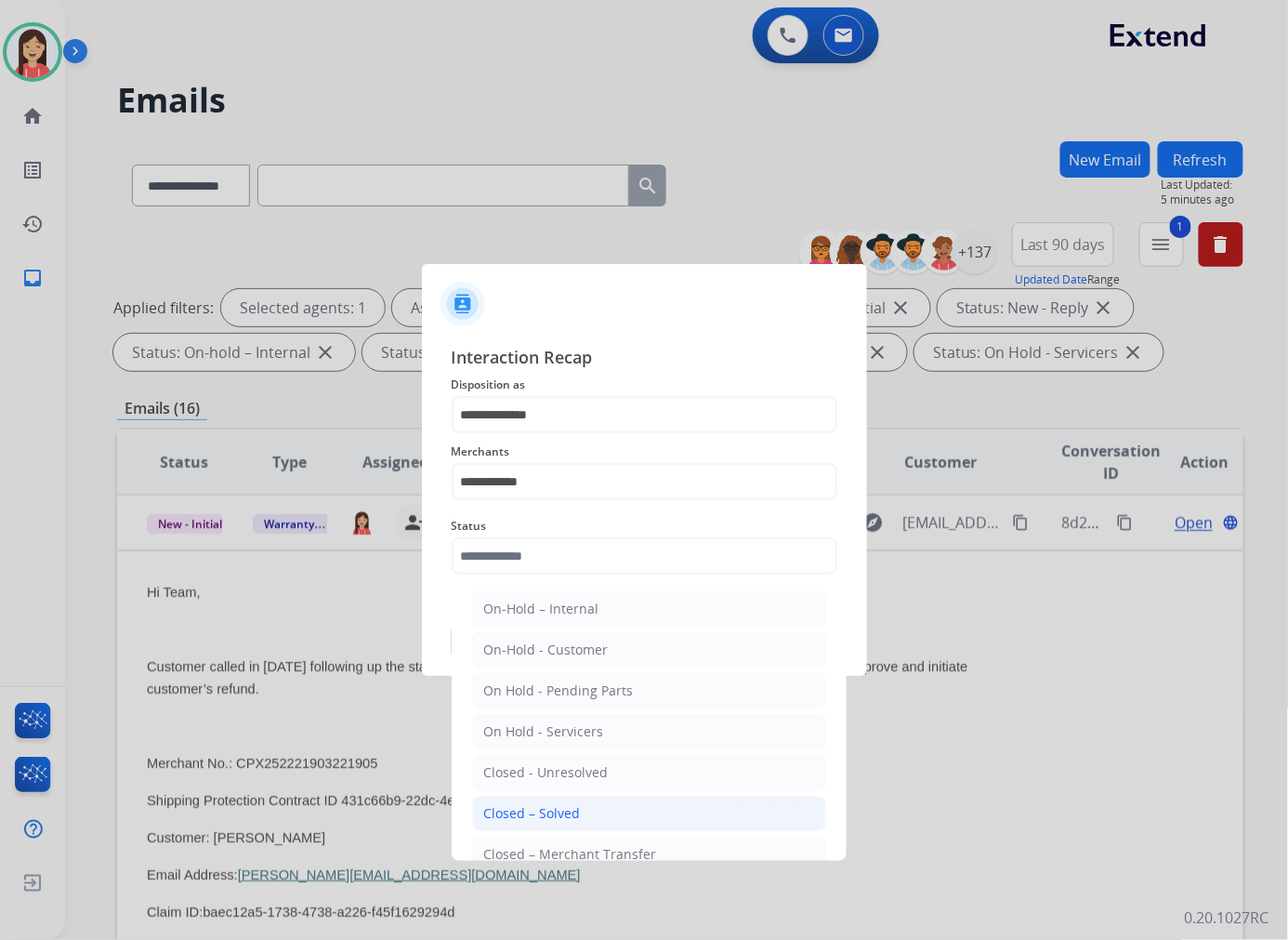
click at [553, 801] on li "Closed – Solved" at bounding box center [649, 812] width 354 height 35
type input "**********"
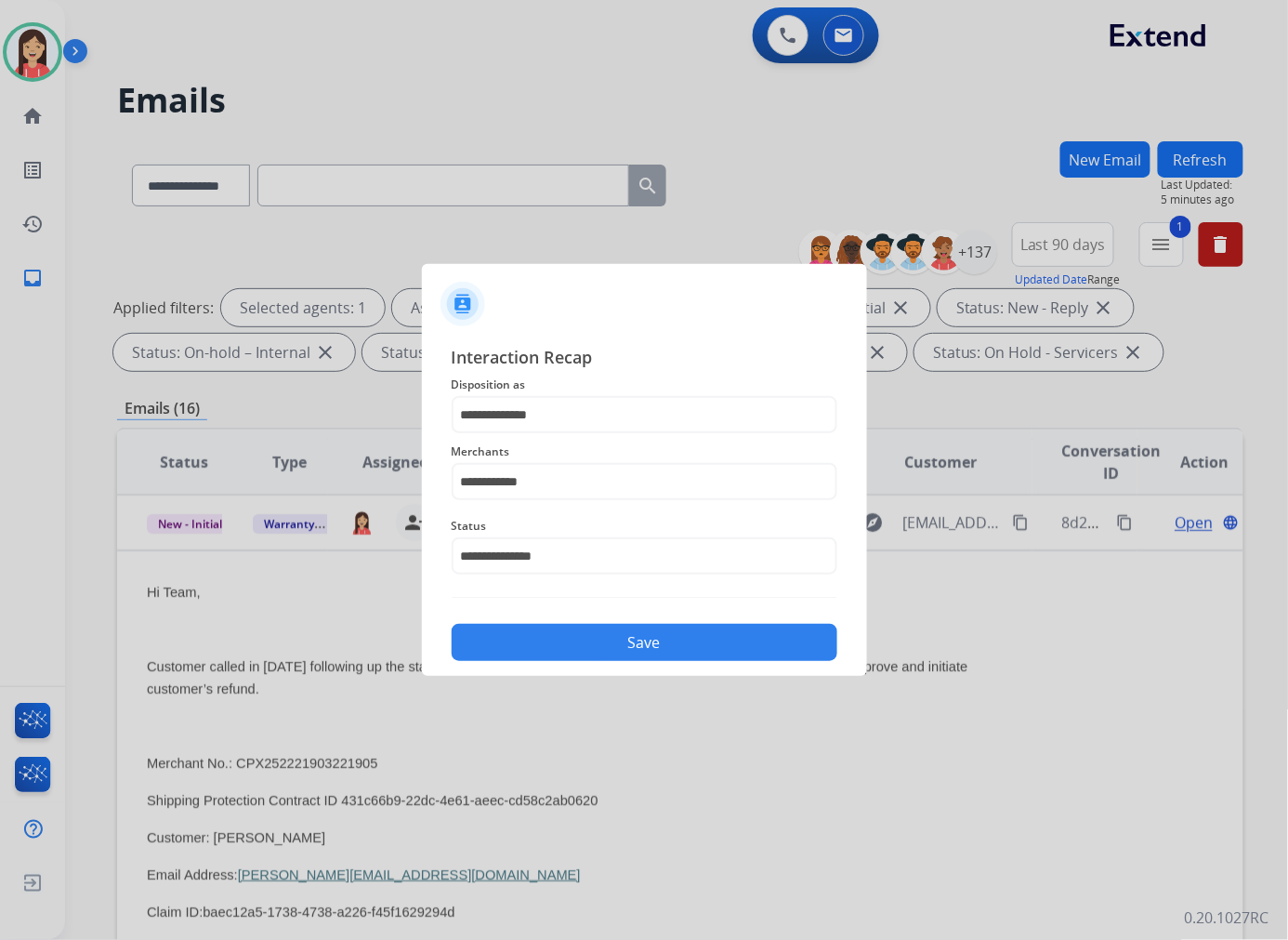
click at [585, 641] on button "Save" at bounding box center [644, 642] width 386 height 37
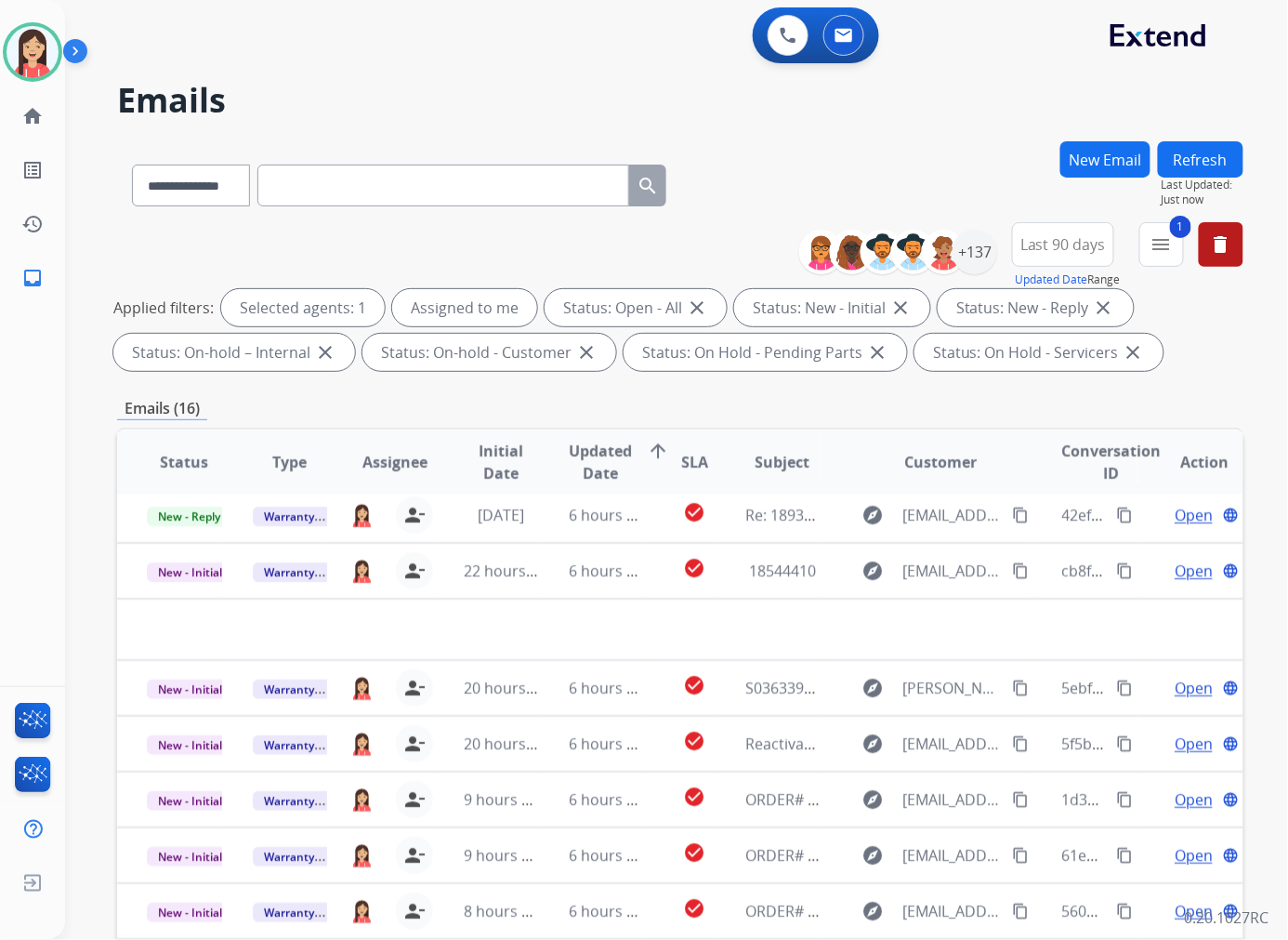
scroll to position [61, 0]
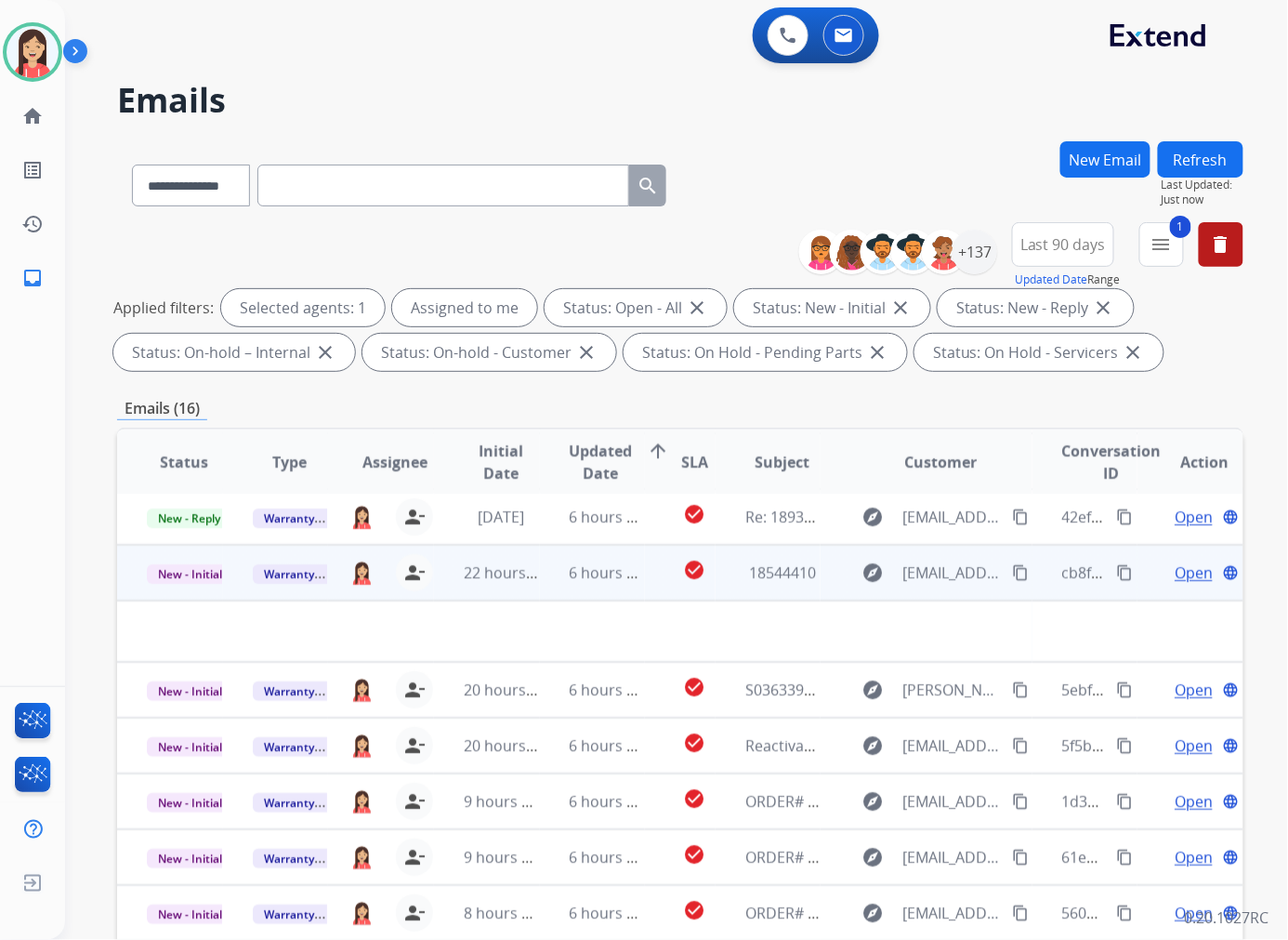
click at [550, 581] on td "6 hours ago" at bounding box center [592, 572] width 106 height 56
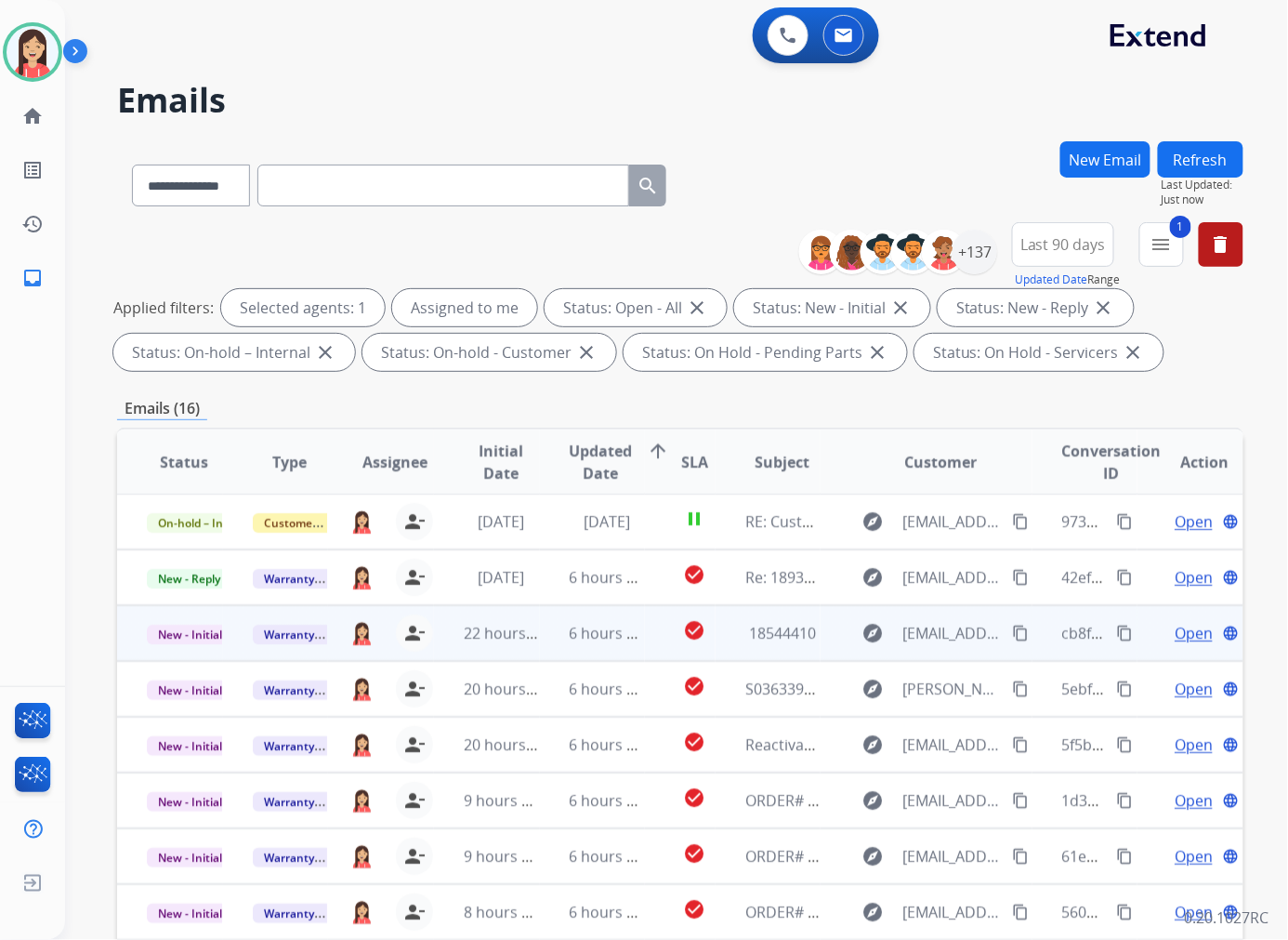
click at [542, 627] on td "6 hours ago" at bounding box center [592, 632] width 106 height 56
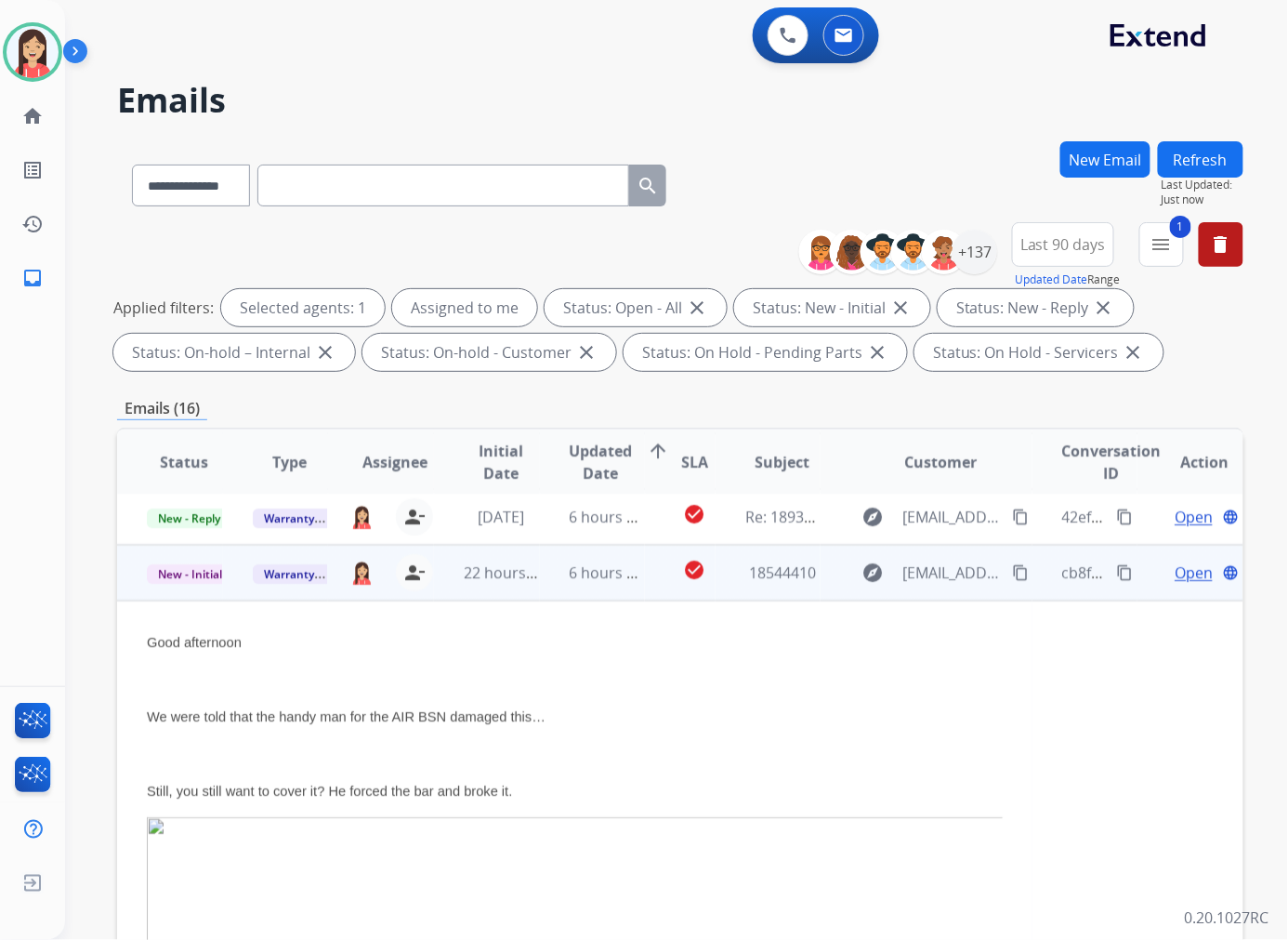
scroll to position [111, 0]
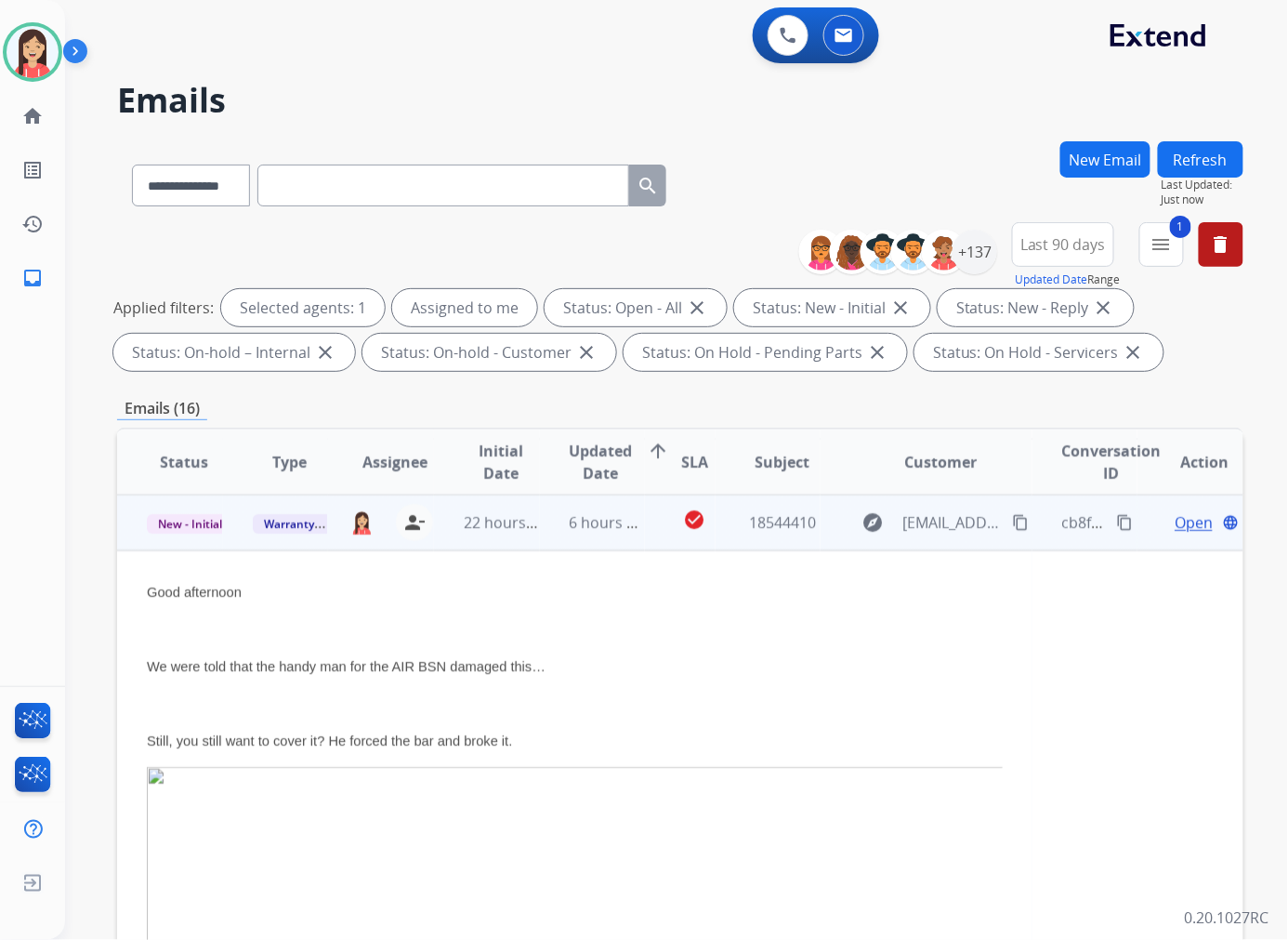
click at [1174, 516] on span "Open" at bounding box center [1193, 522] width 38 height 22
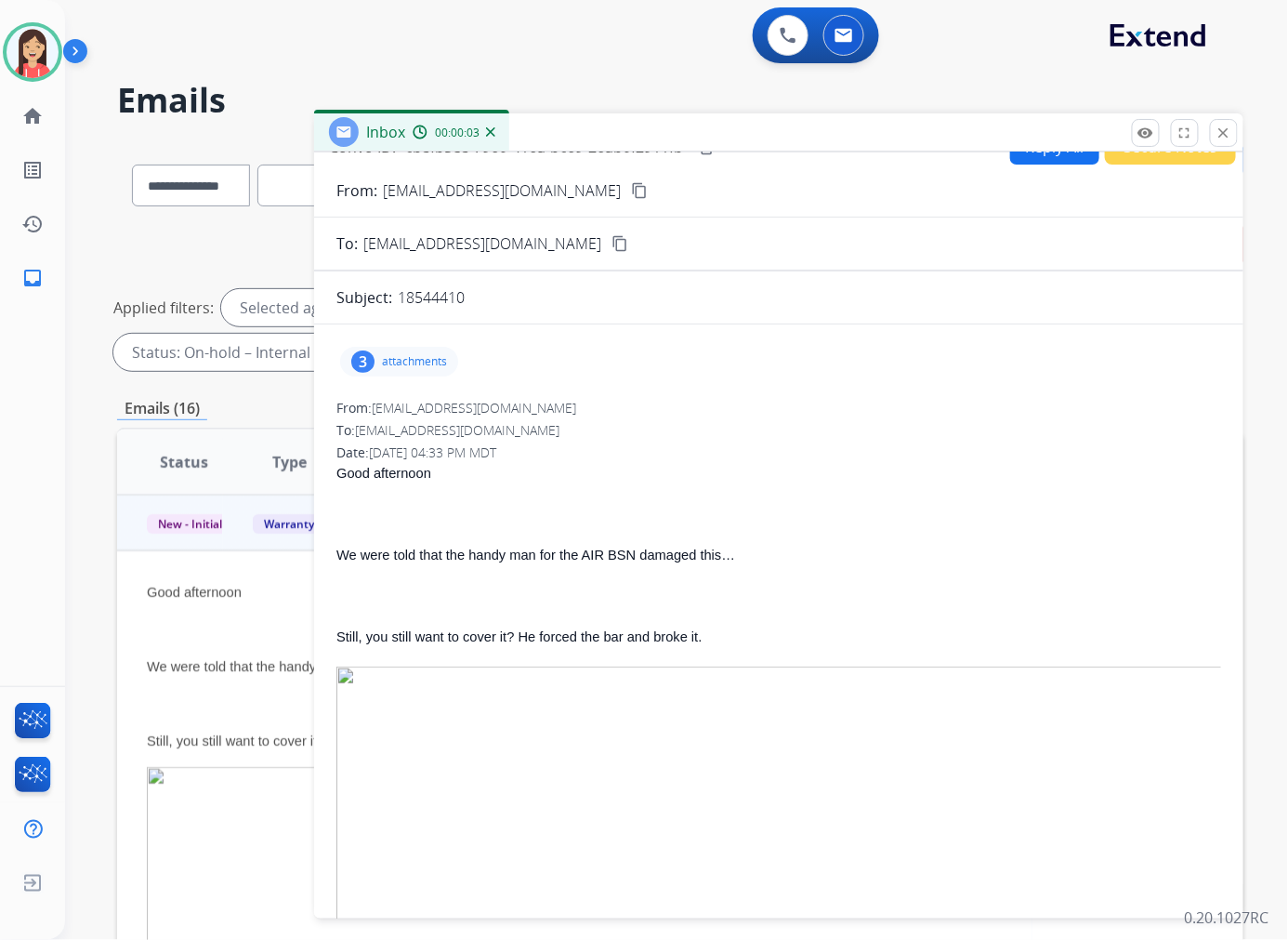
scroll to position [0, 0]
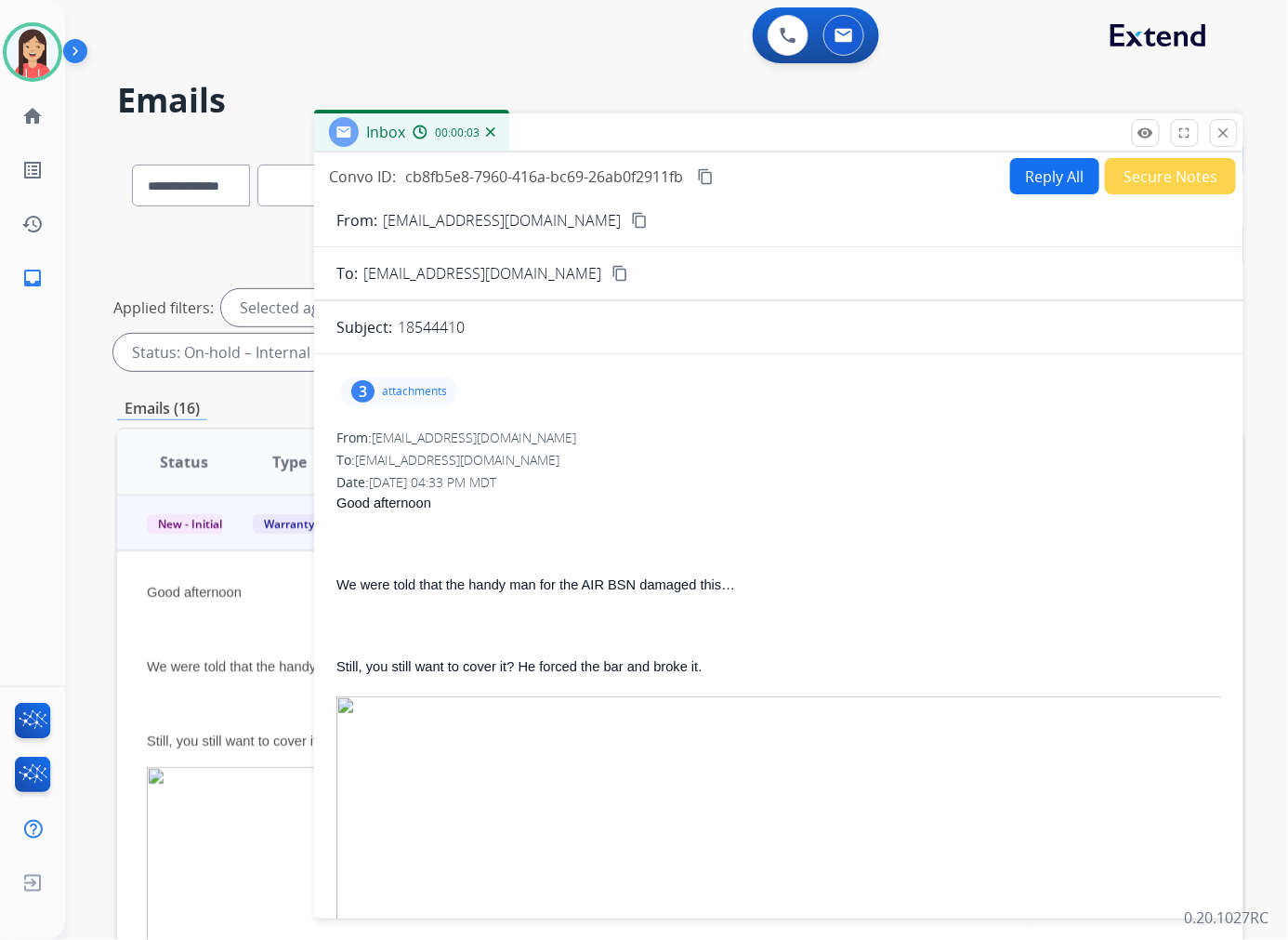
click at [408, 382] on div "3 attachments" at bounding box center [399, 390] width 118 height 30
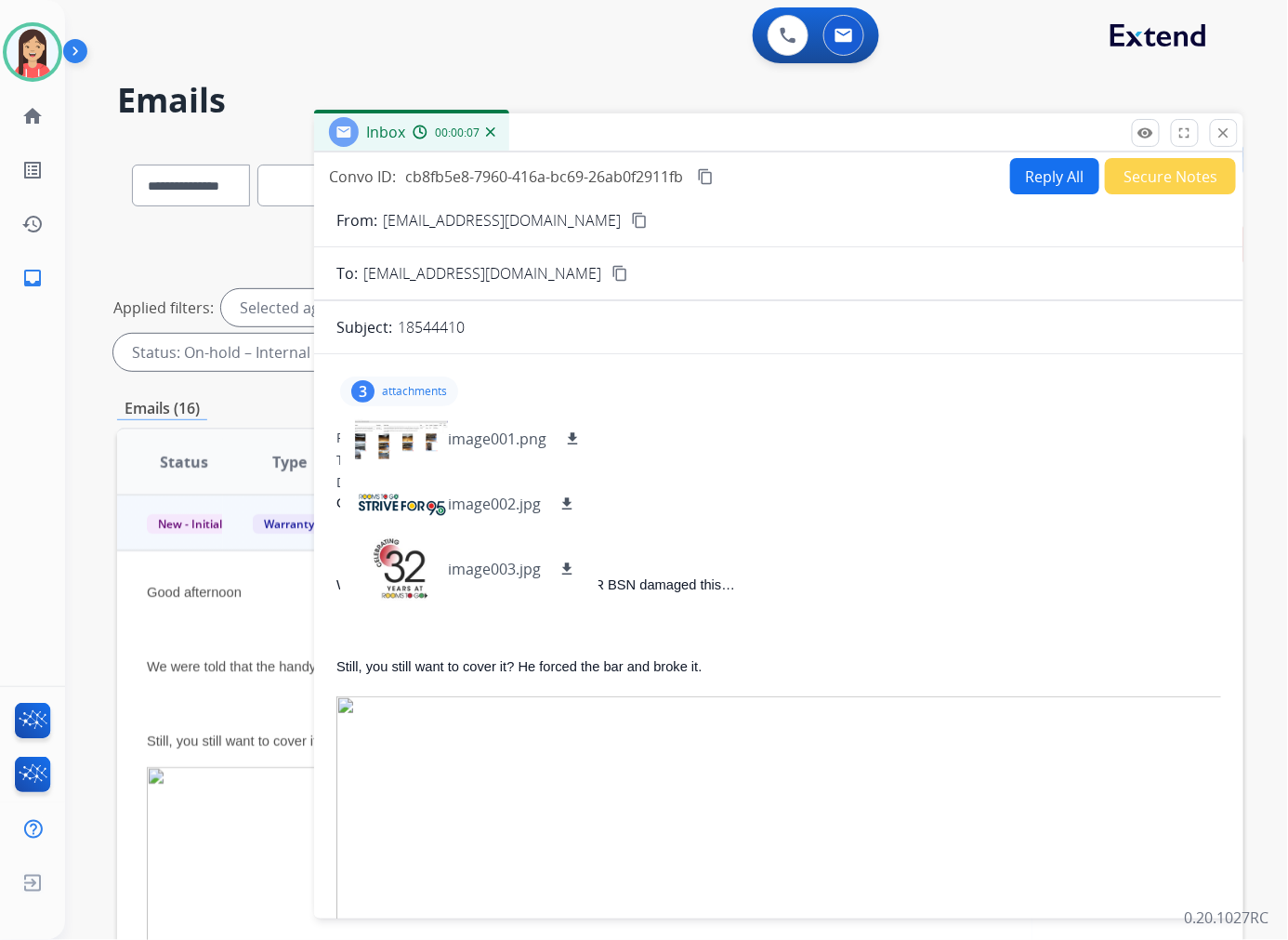
click at [450, 337] on p "18544410" at bounding box center [431, 327] width 67 height 22
click at [450, 336] on p "18544410" at bounding box center [431, 327] width 67 height 22
click at [737, 407] on div "3 attachments image001.png download image002.jpg download image003.jpg download" at bounding box center [778, 390] width 884 height 45
click at [1021, 179] on button "Reply All" at bounding box center [1055, 176] width 89 height 36
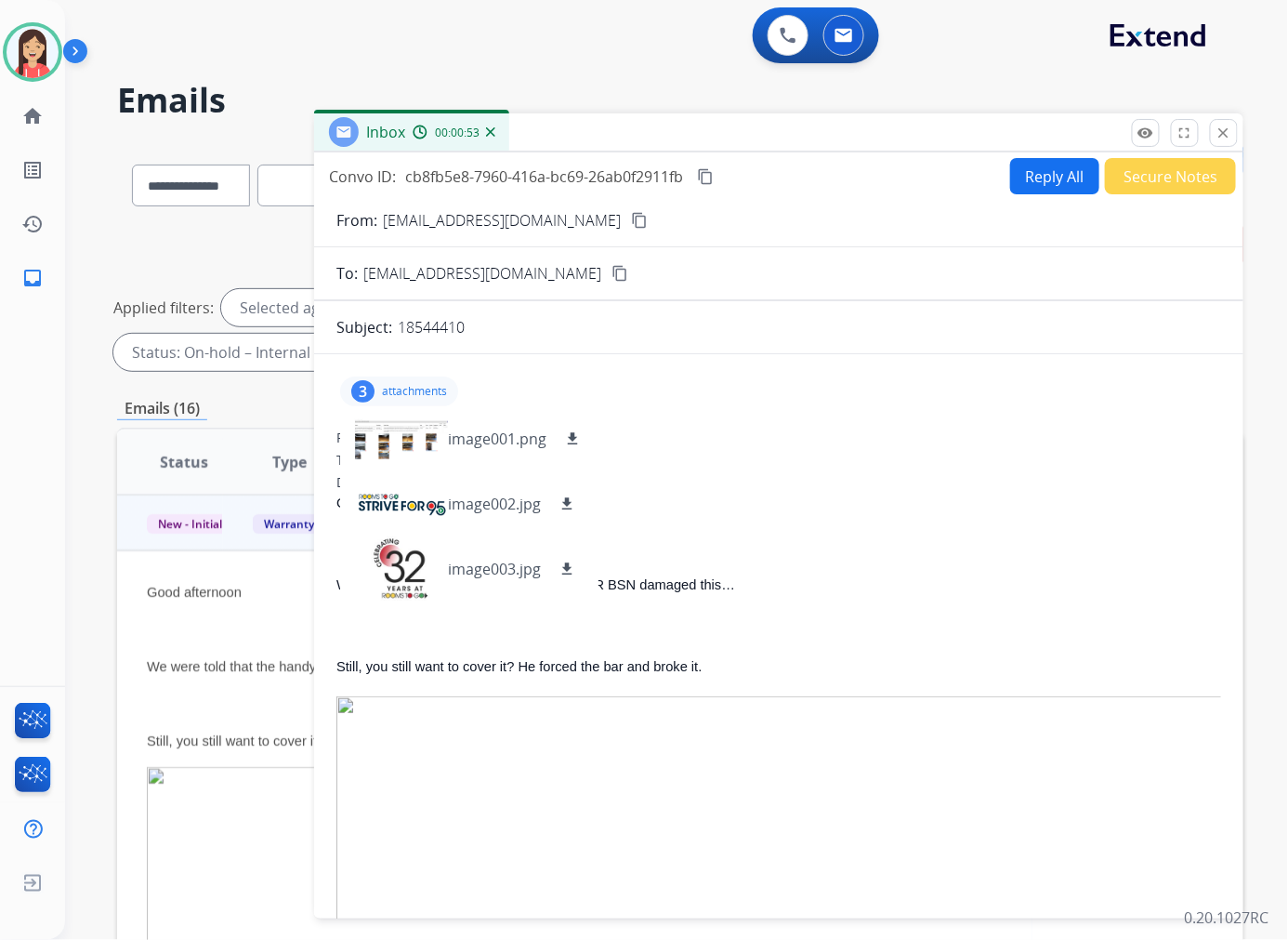
select select "**********"
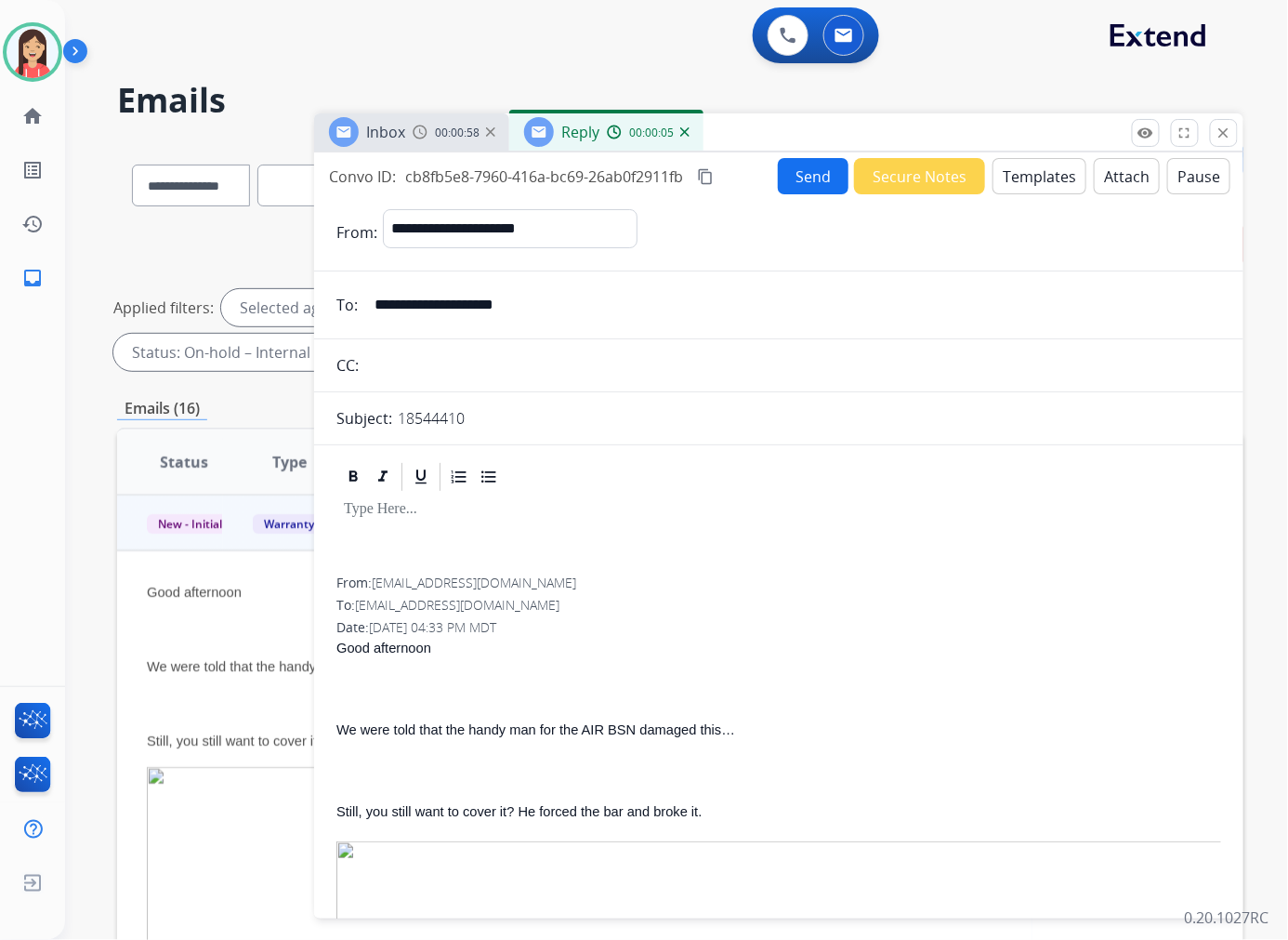
click at [1021, 179] on button "Templates" at bounding box center [1039, 176] width 94 height 36
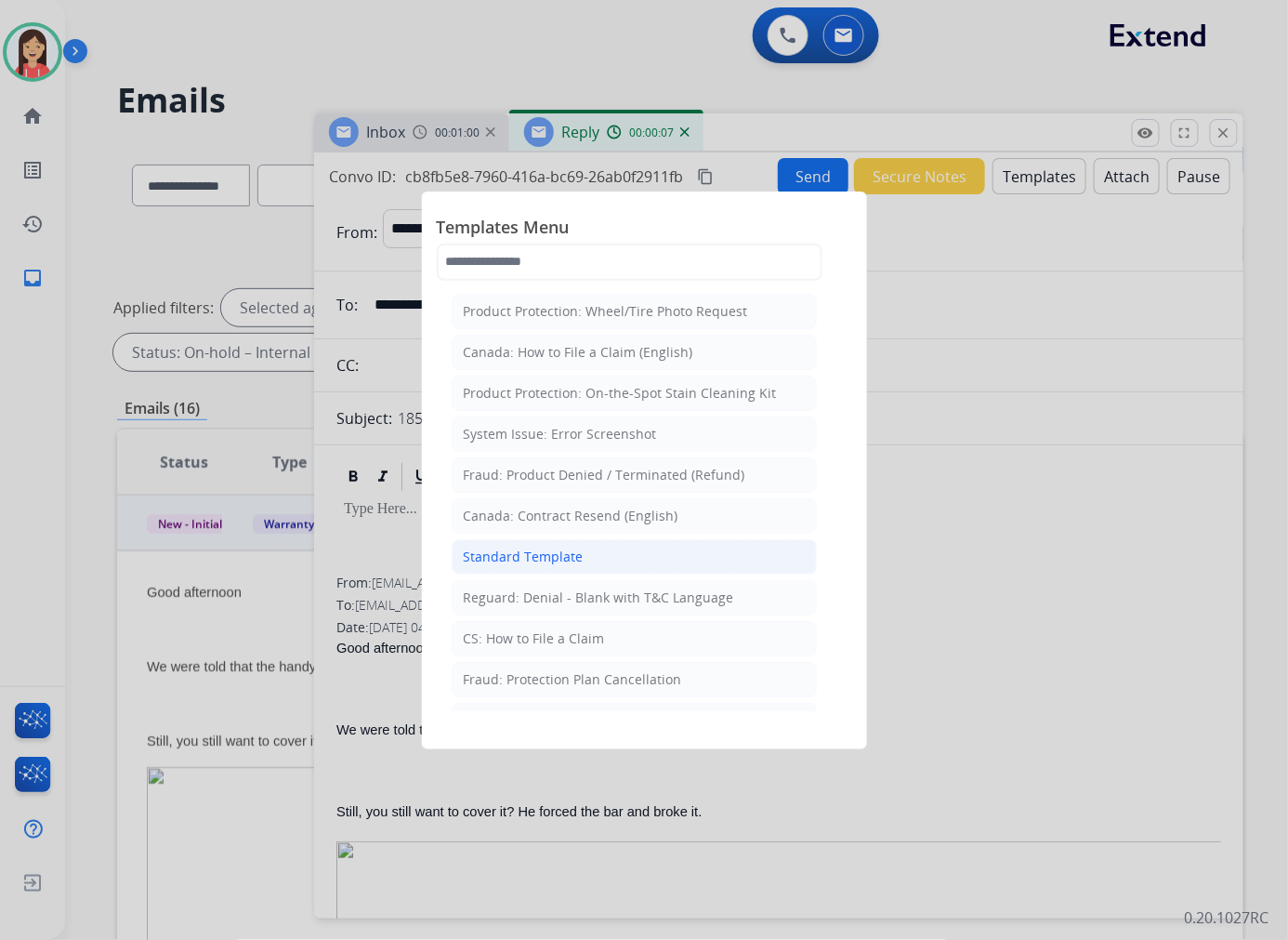
click at [577, 552] on div "Standard Template" at bounding box center [524, 557] width 120 height 19
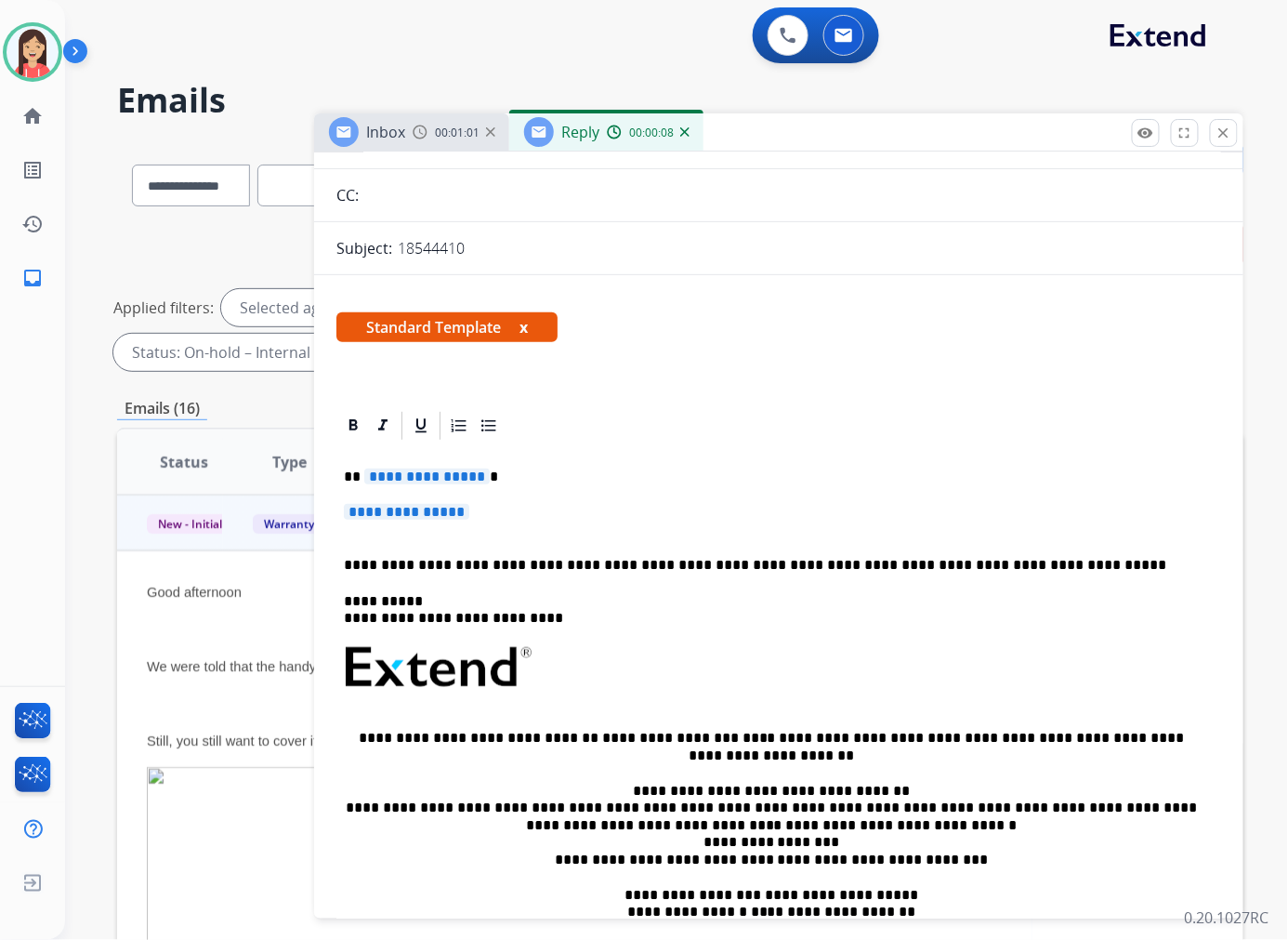
scroll to position [207, 0]
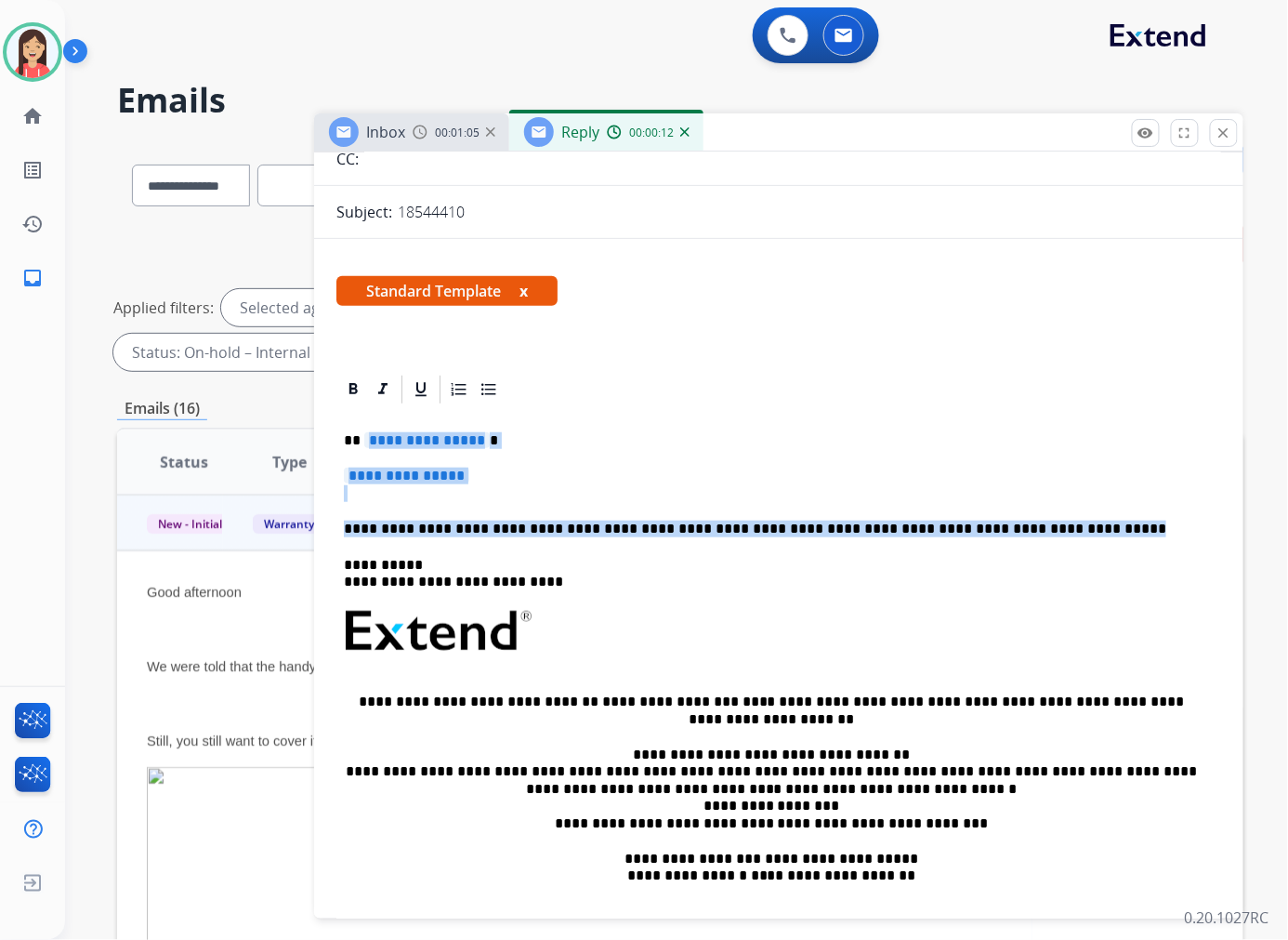
drag, startPoint x: 1031, startPoint y: 526, endPoint x: 532, endPoint y: 407, distance: 513.0
click at [367, 442] on div "**********" at bounding box center [778, 674] width 884 height 538
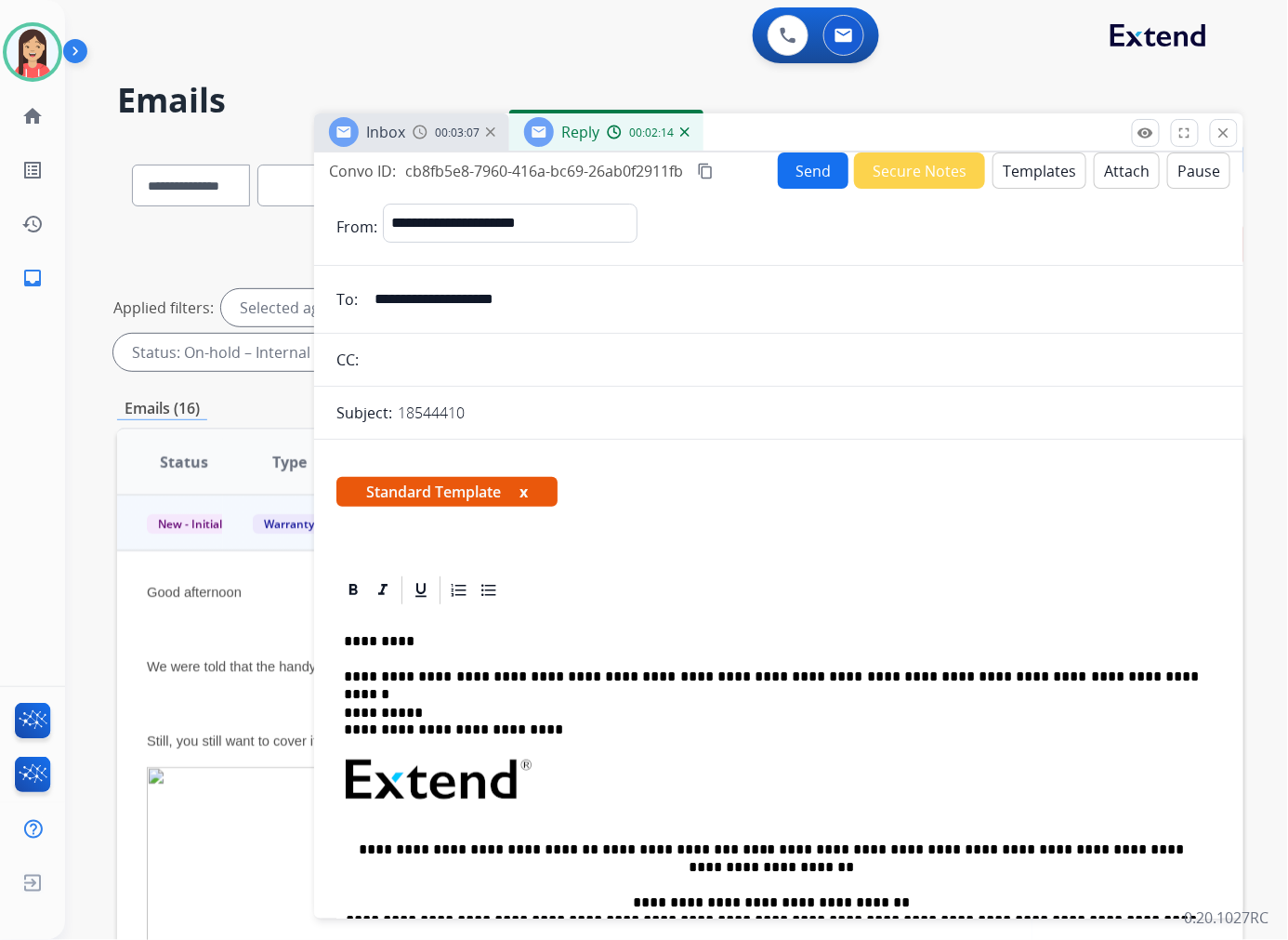
scroll to position [0, 0]
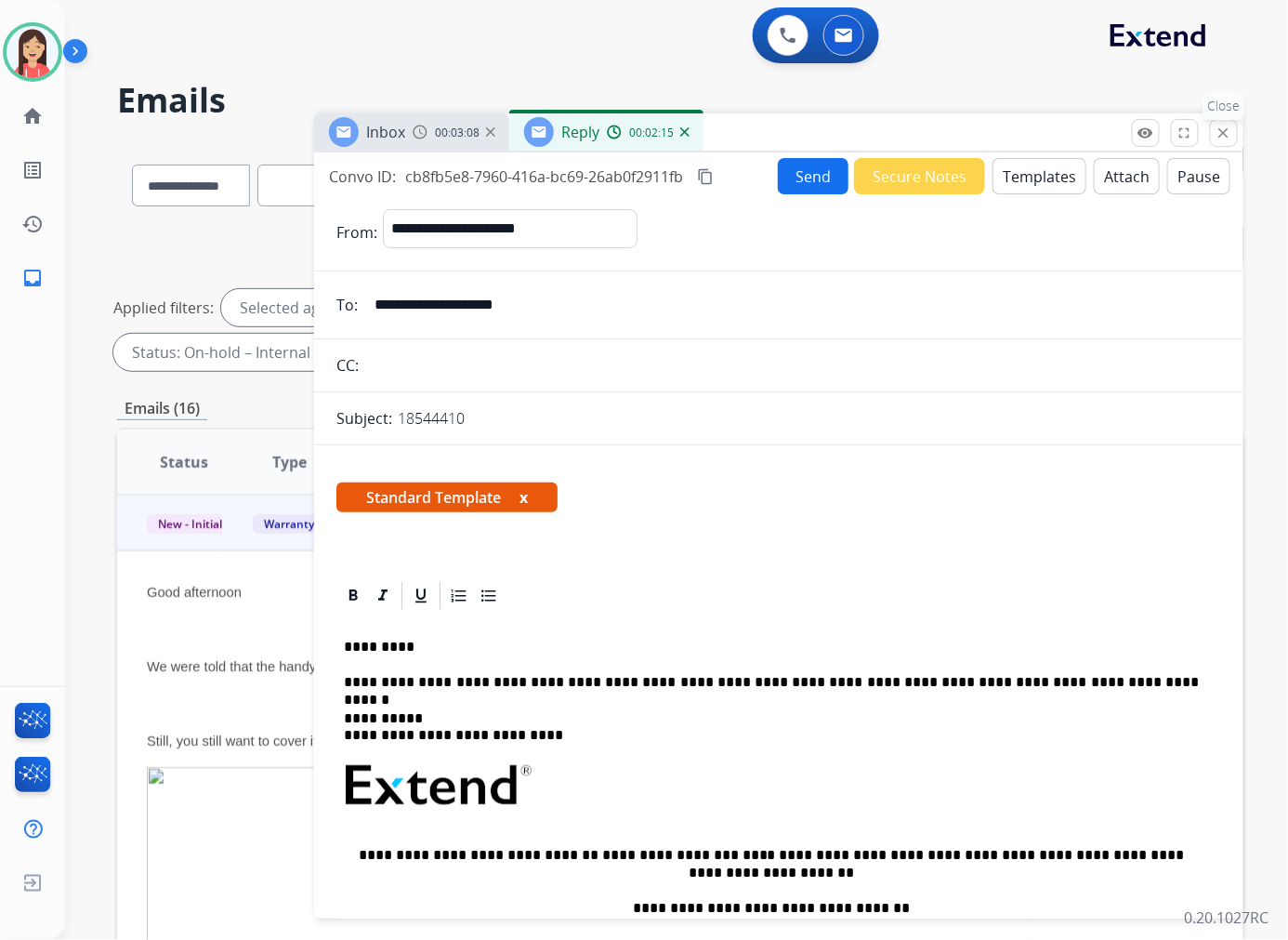
click at [1223, 134] on mat-icon "close" at bounding box center [1223, 133] width 17 height 17
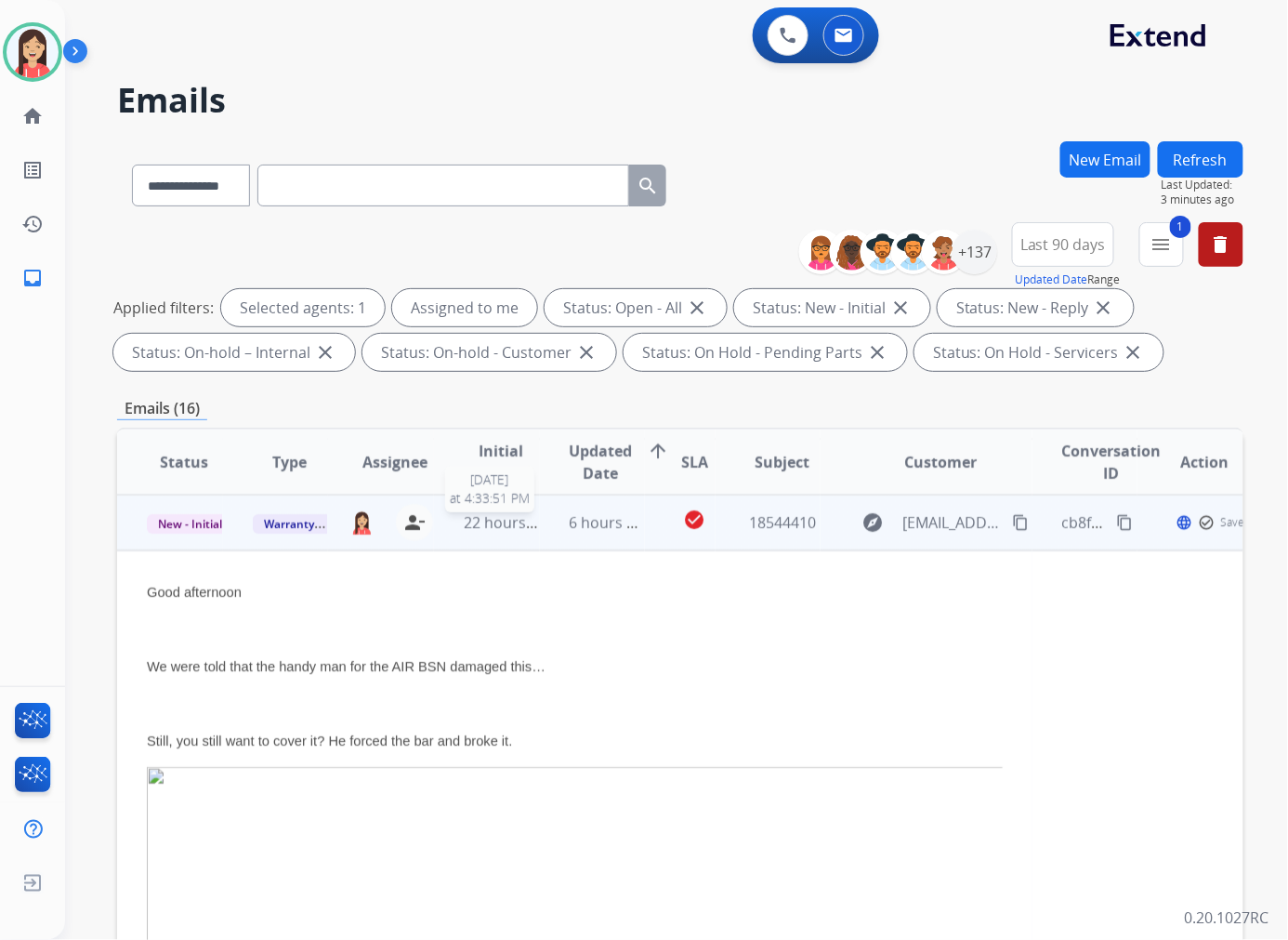
click at [525, 530] on span "22 hours ago" at bounding box center [509, 522] width 92 height 20
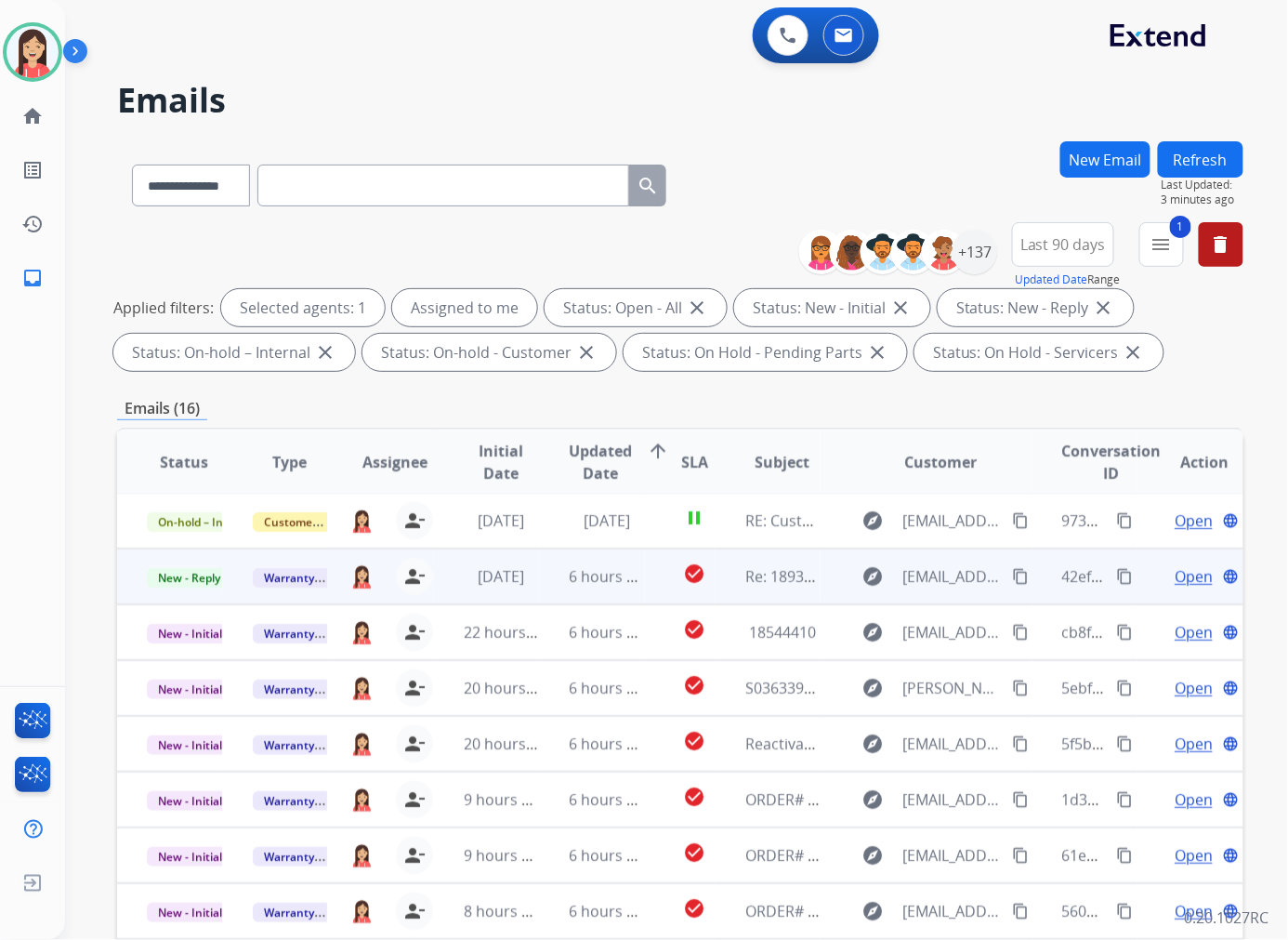
scroll to position [1, 0]
click at [174, 577] on span "New - Reply" at bounding box center [188, 578] width 85 height 19
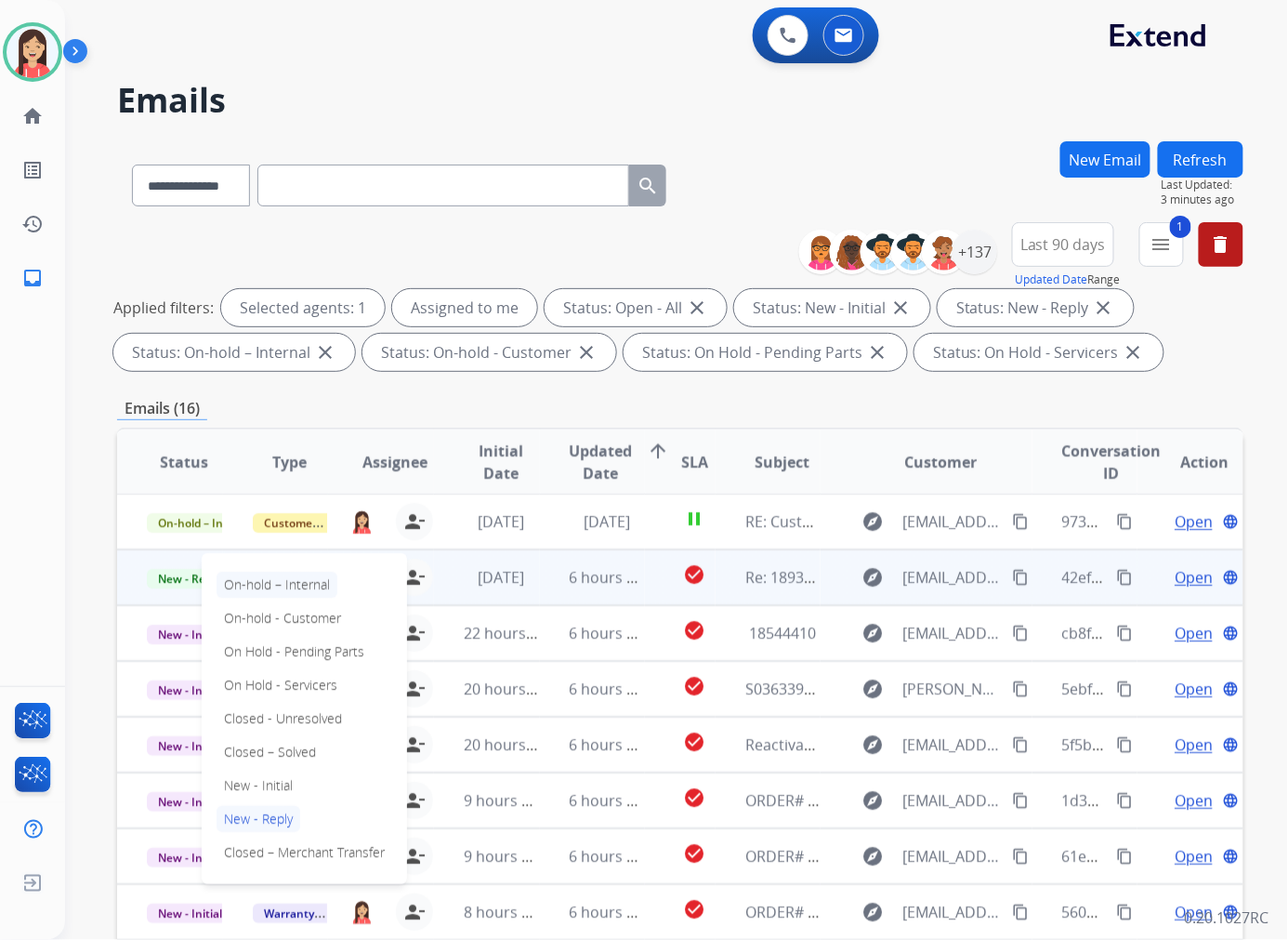
click at [304, 583] on p "On-hold – Internal" at bounding box center [276, 584] width 121 height 26
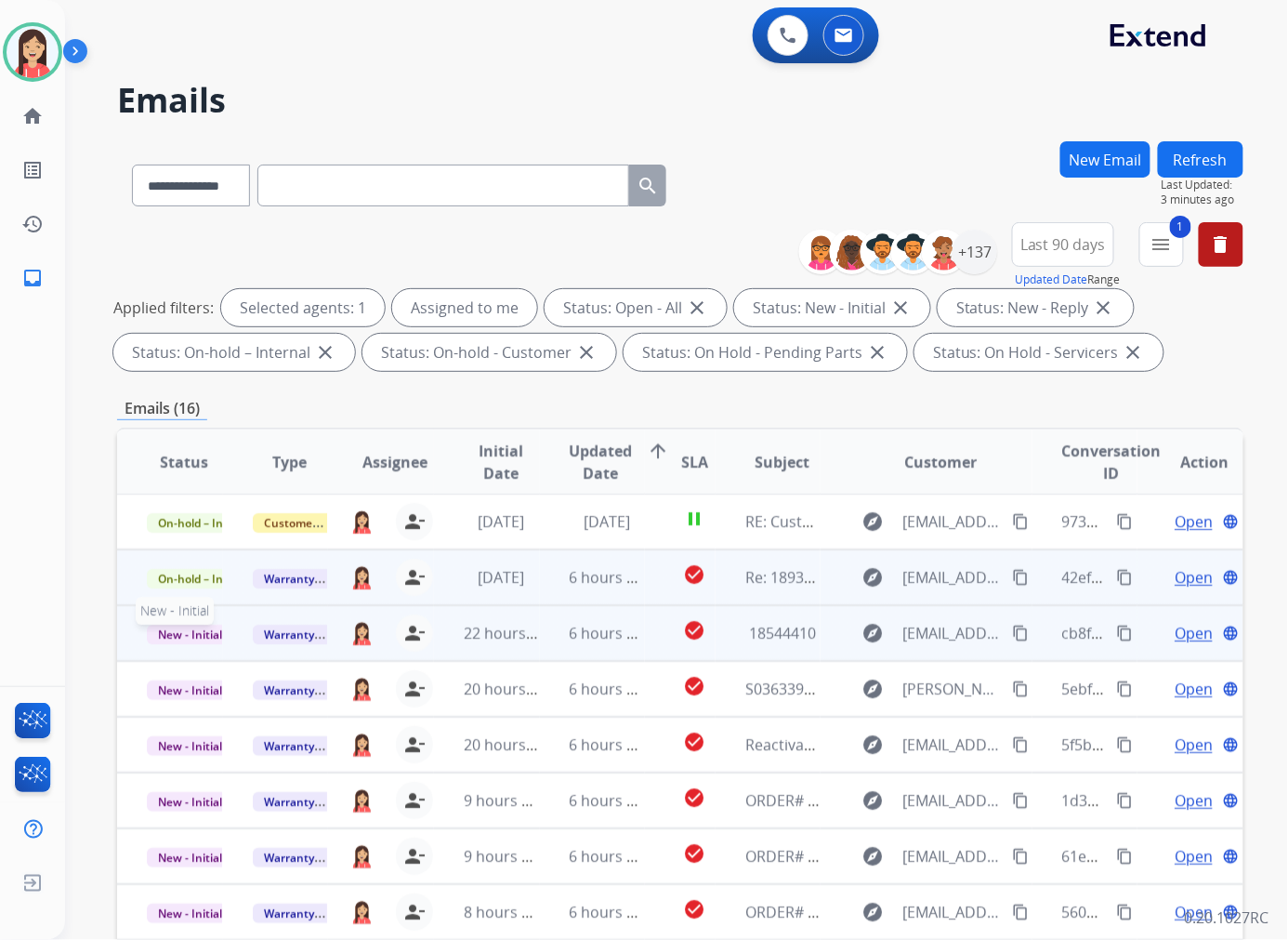
click at [174, 634] on span "New - Initial" at bounding box center [189, 634] width 87 height 19
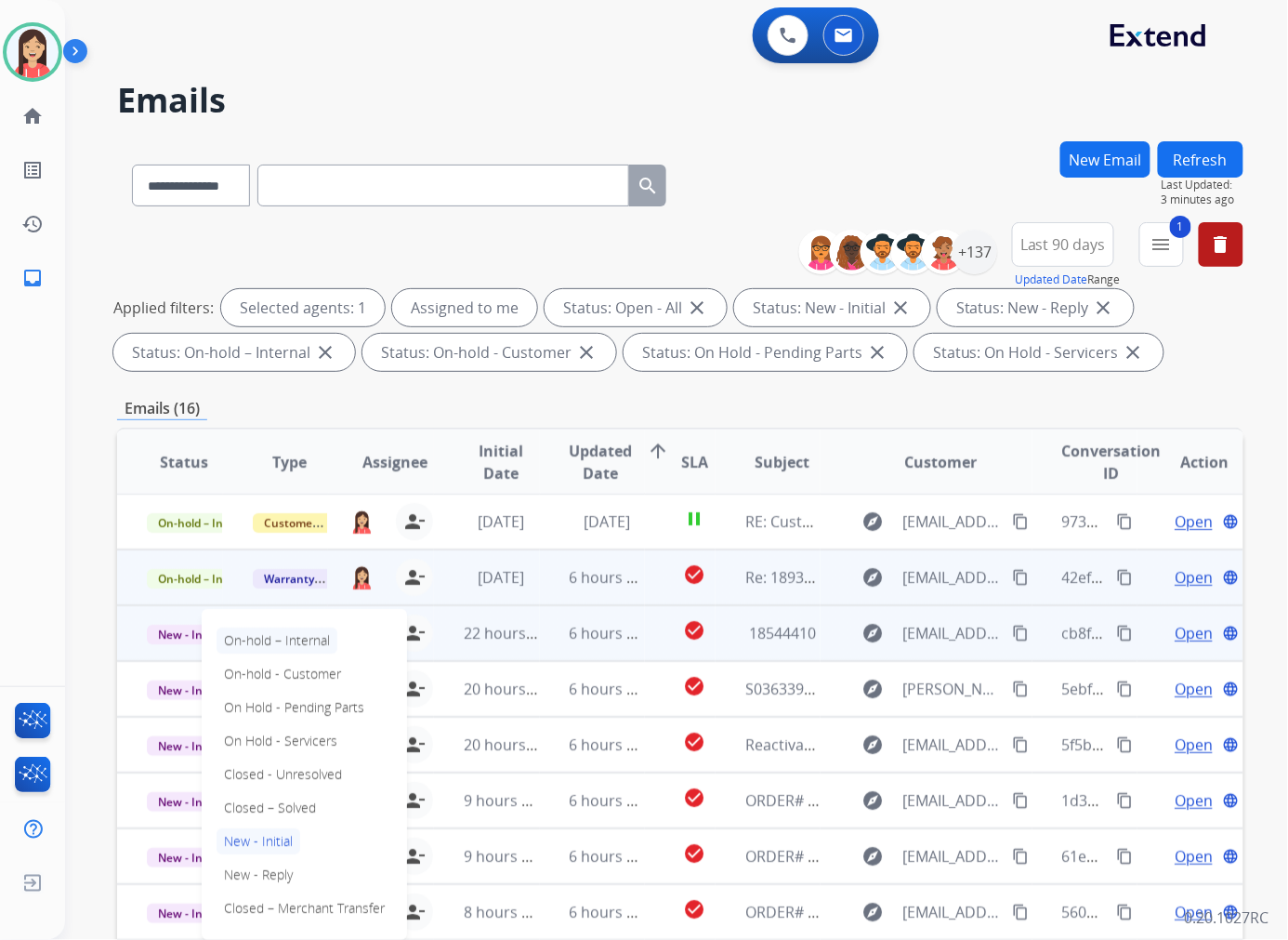
click at [299, 637] on p "On-hold – Internal" at bounding box center [276, 640] width 121 height 26
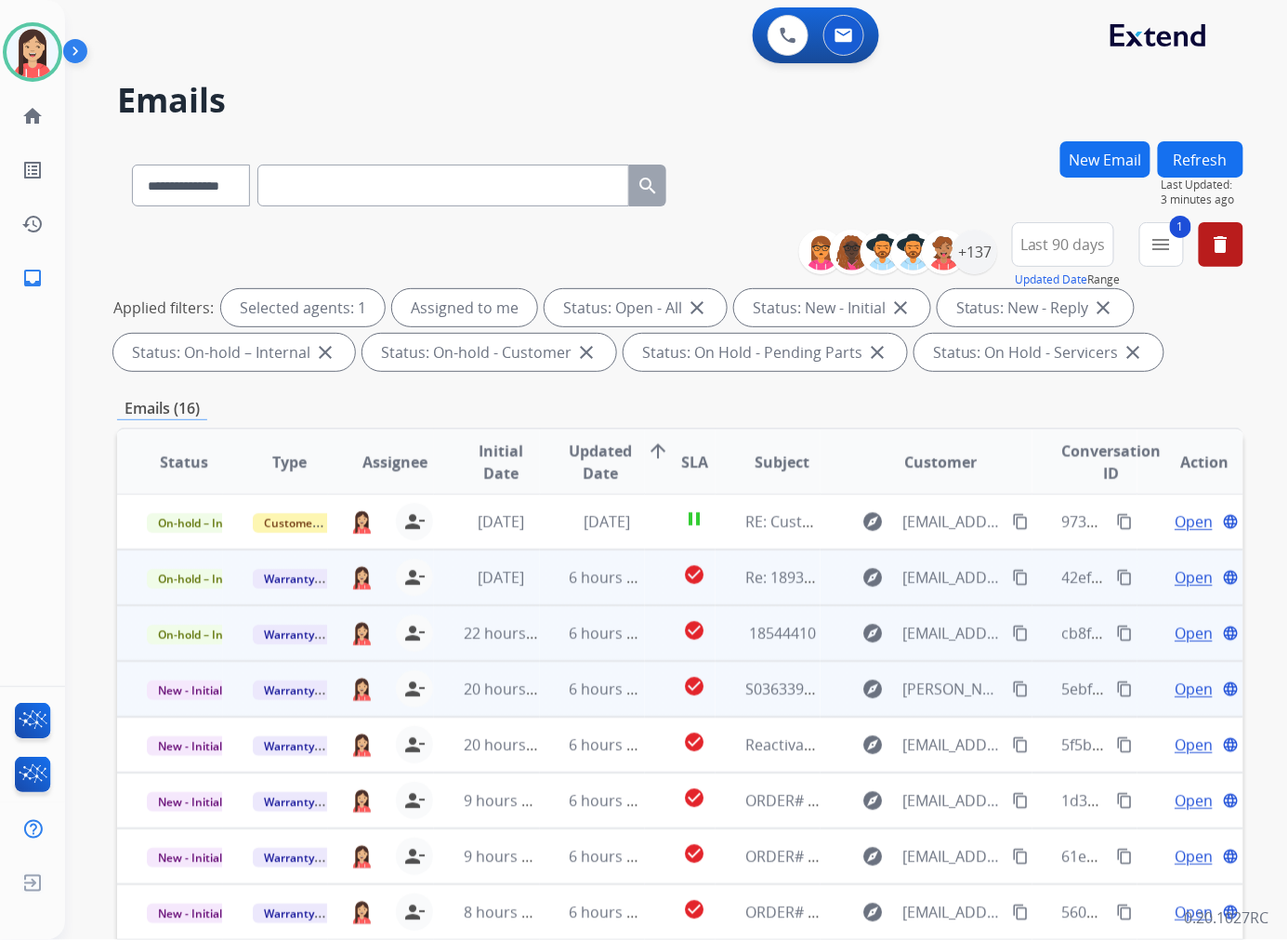
click at [541, 695] on td "6 hours ago" at bounding box center [592, 689] width 106 height 56
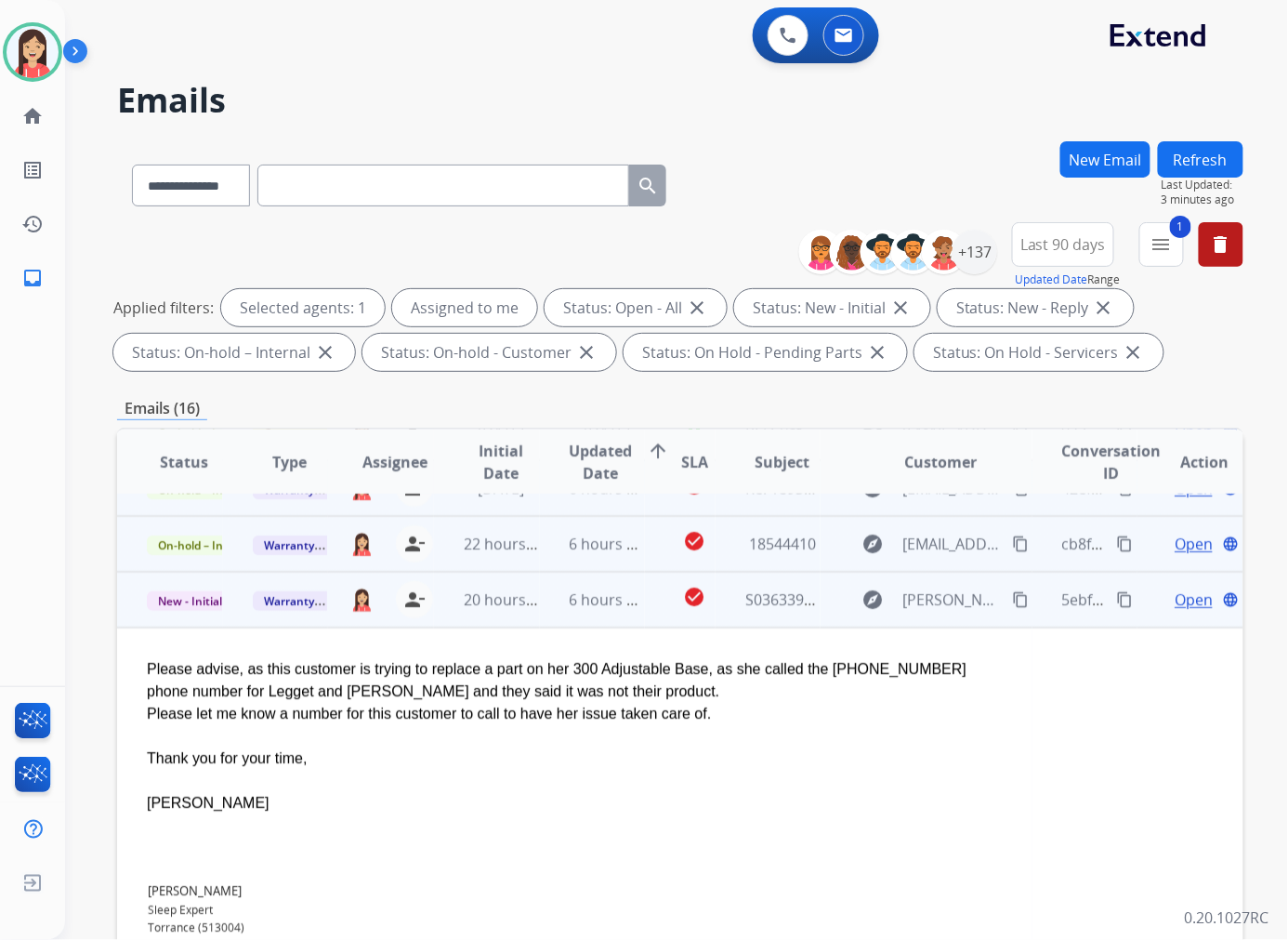
scroll to position [168, 0]
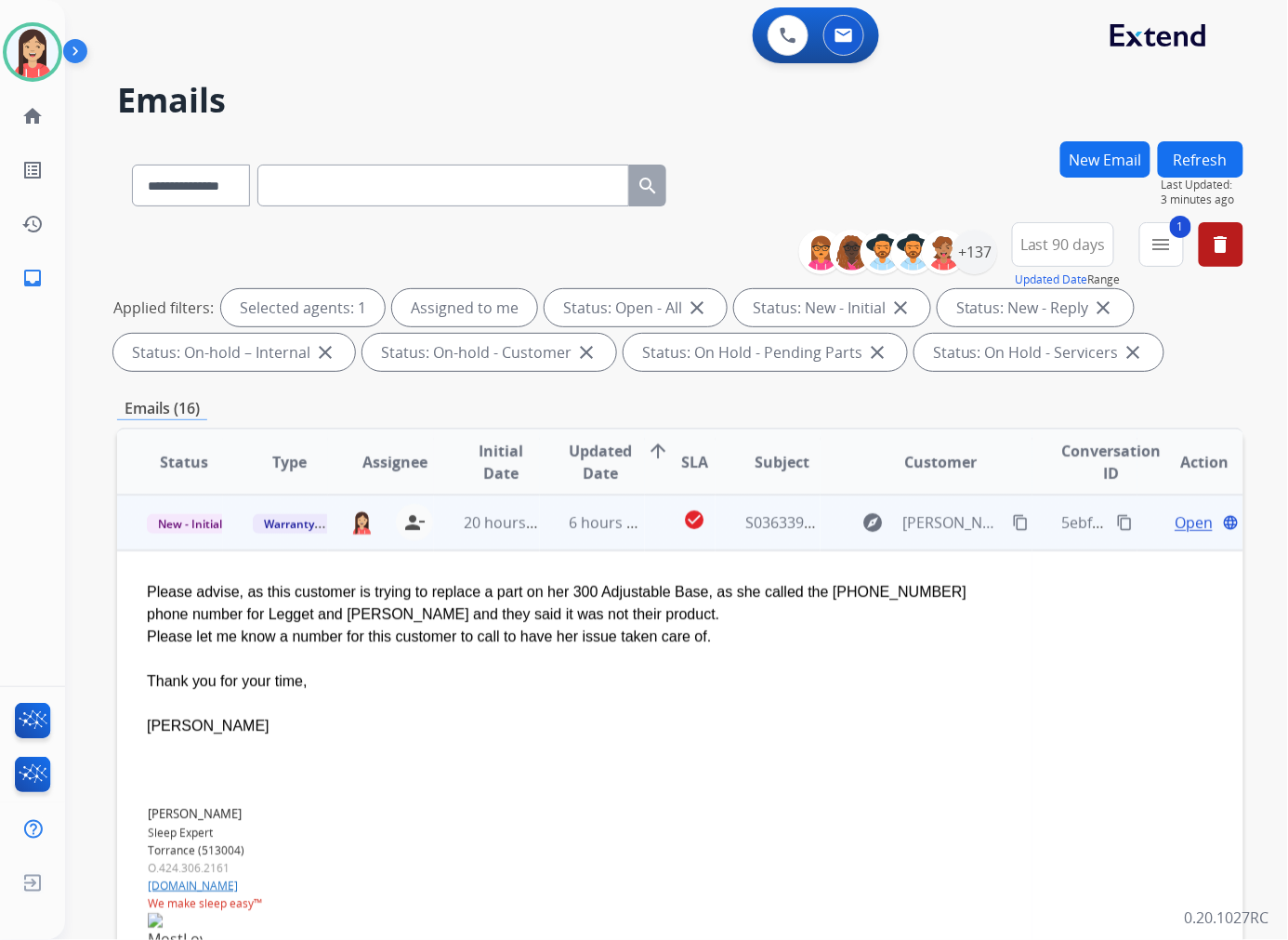
click at [1182, 514] on span "Open" at bounding box center [1193, 522] width 38 height 22
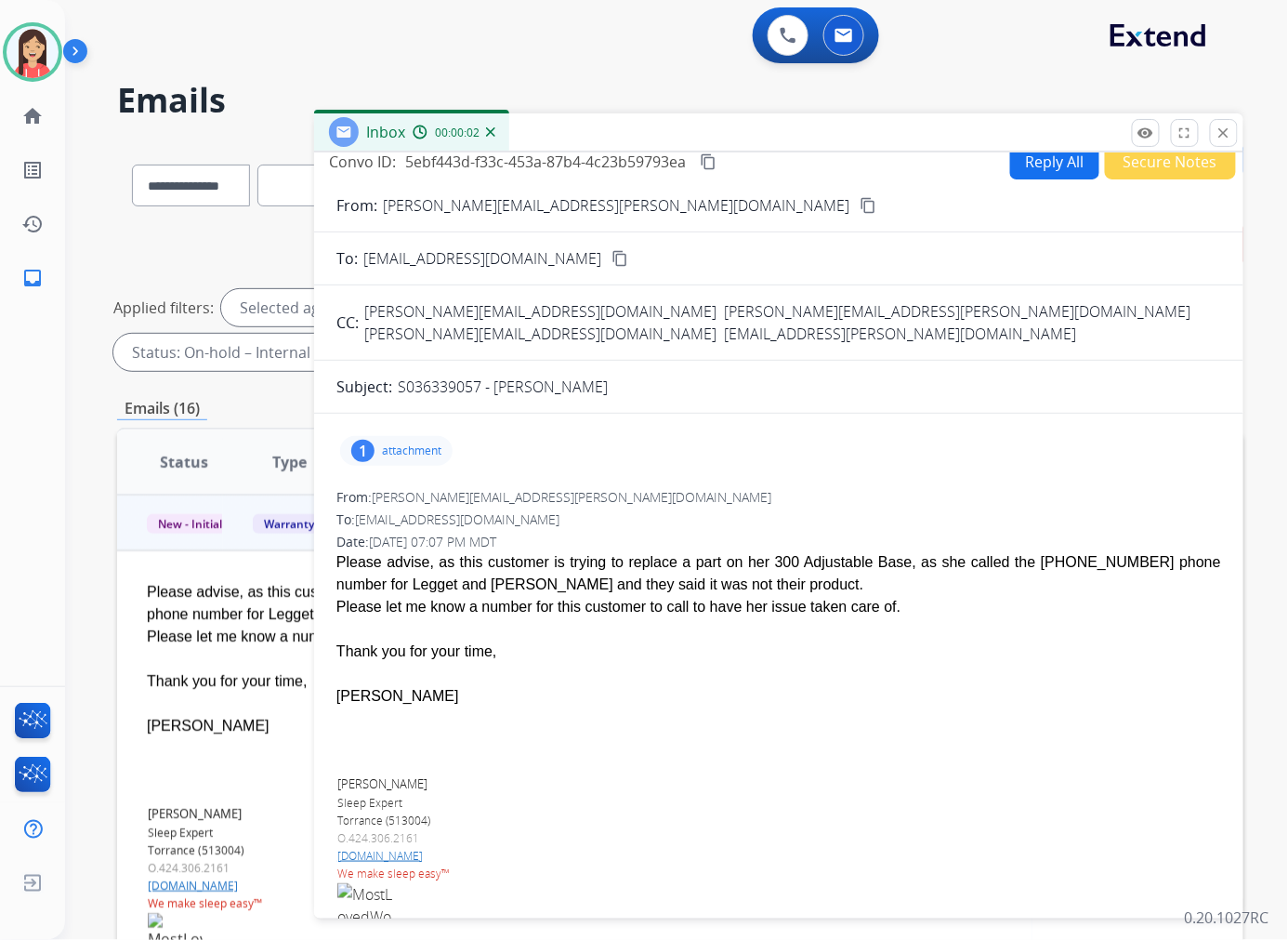
scroll to position [0, 0]
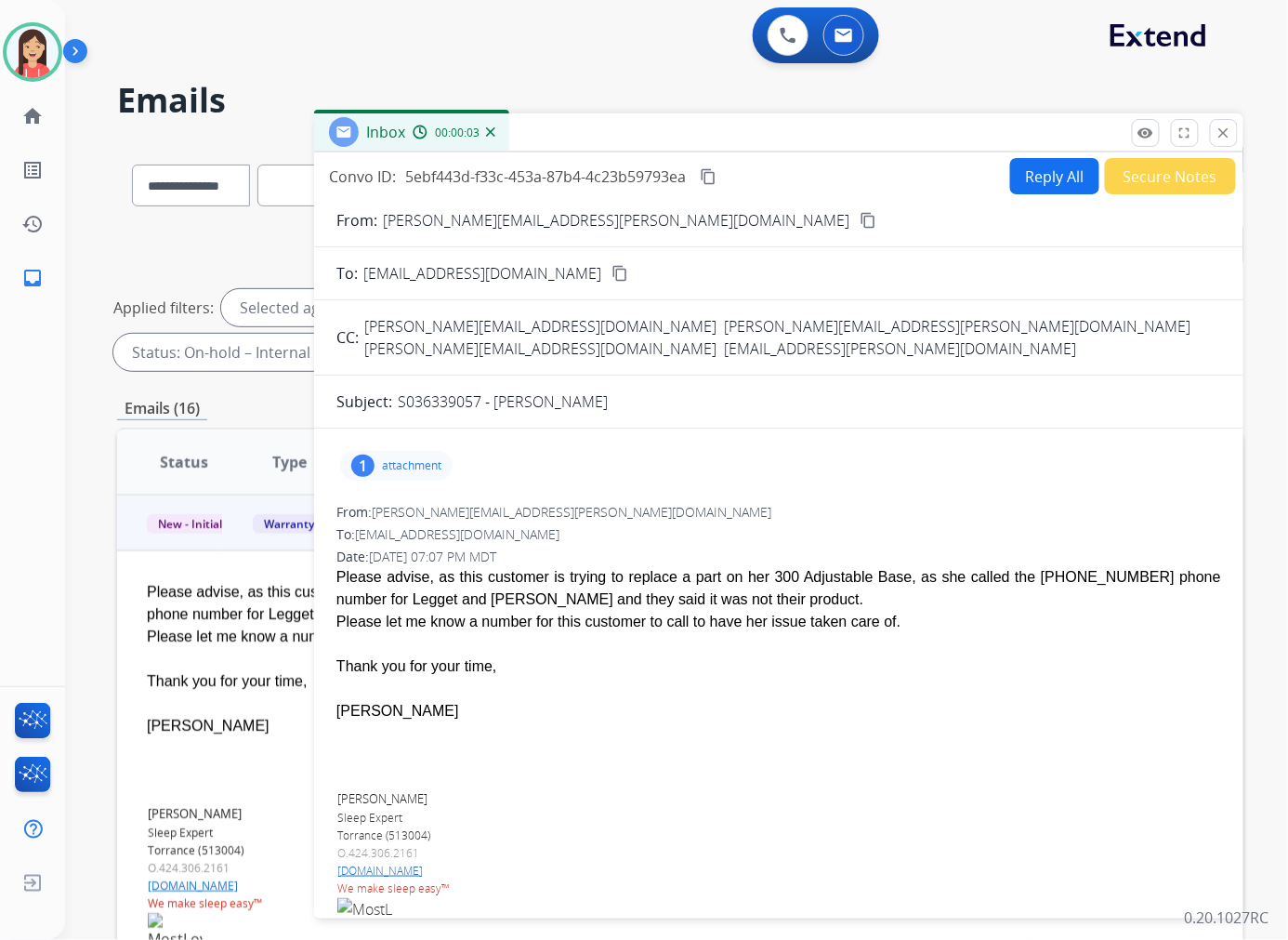
click at [463, 443] on div "1 attachment" at bounding box center [778, 465] width 884 height 45
click at [408, 458] on p "attachment" at bounding box center [411, 466] width 59 height 15
click at [916, 476] on div "1 attachment MostLovedWorkplace.png download From: Anthony.Davis@mfrm.com To: w…" at bounding box center [779, 758] width 929 height 631
click at [441, 390] on p "S036339057 - [PERSON_NAME]" at bounding box center [503, 401] width 210 height 22
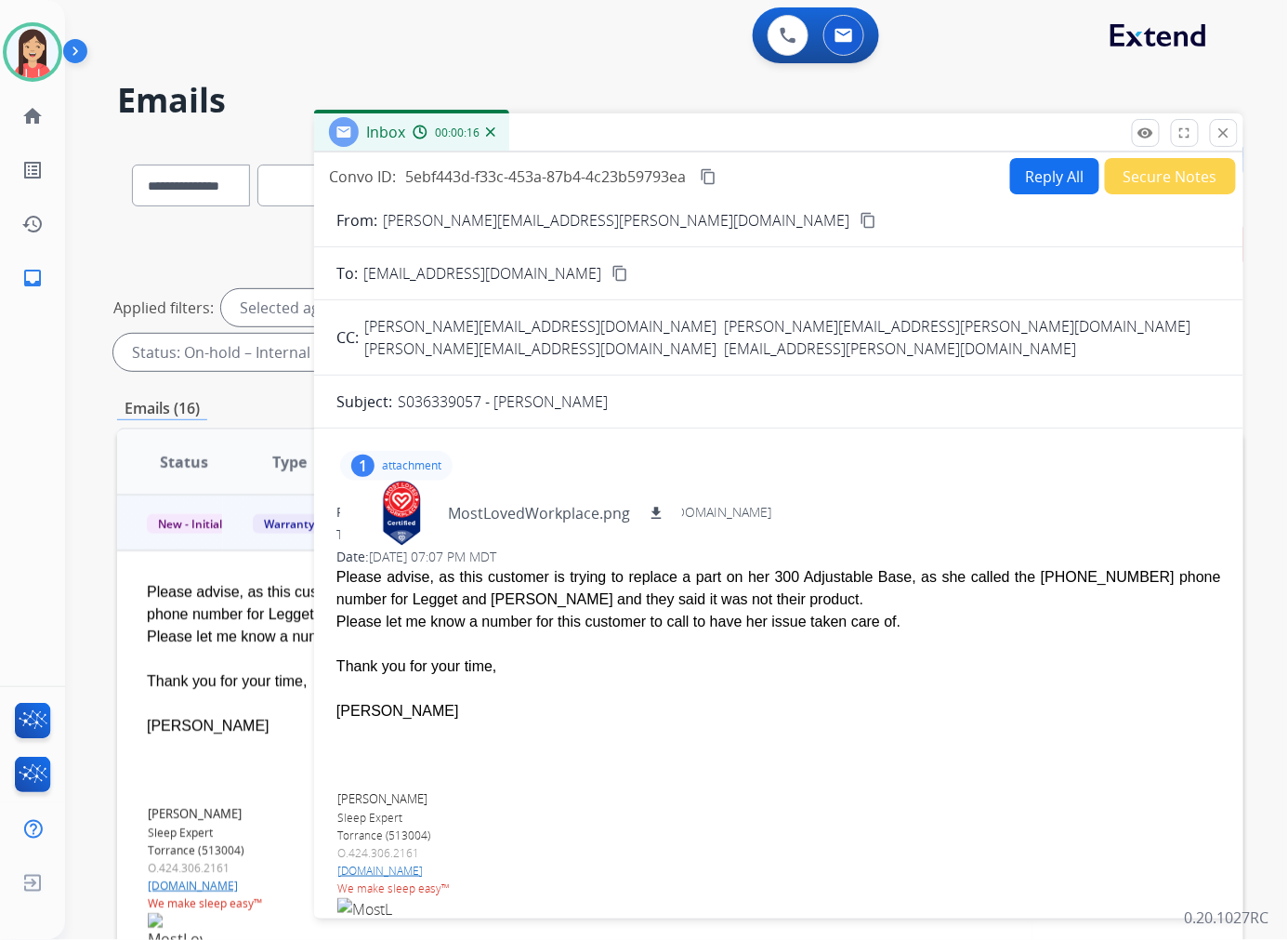
click at [630, 700] on div "[PERSON_NAME]" at bounding box center [778, 710] width 884 height 22
click at [1052, 169] on button "Reply All" at bounding box center [1055, 176] width 89 height 36
select select "**********"
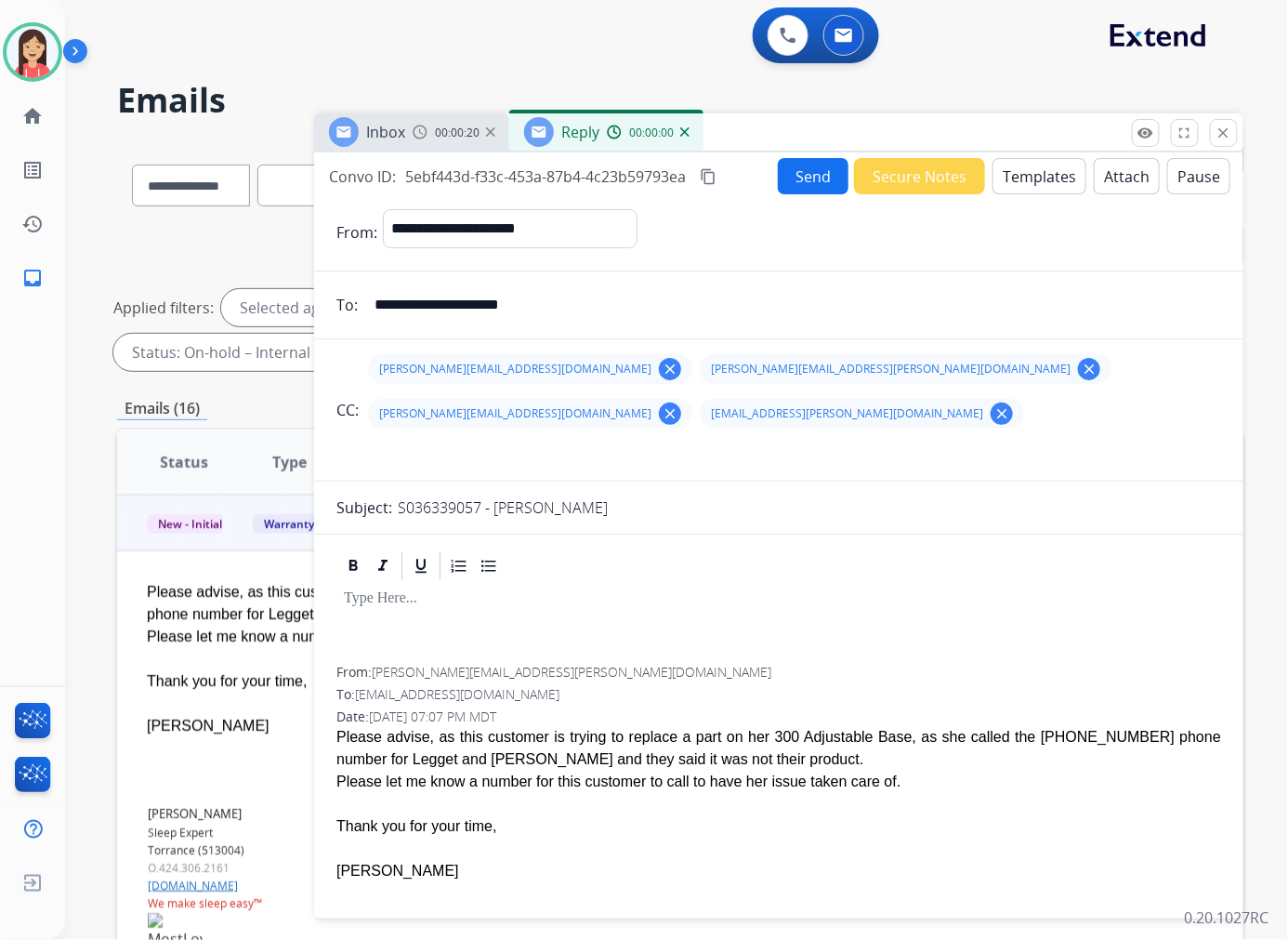
click at [1029, 170] on button "Templates" at bounding box center [1039, 176] width 94 height 36
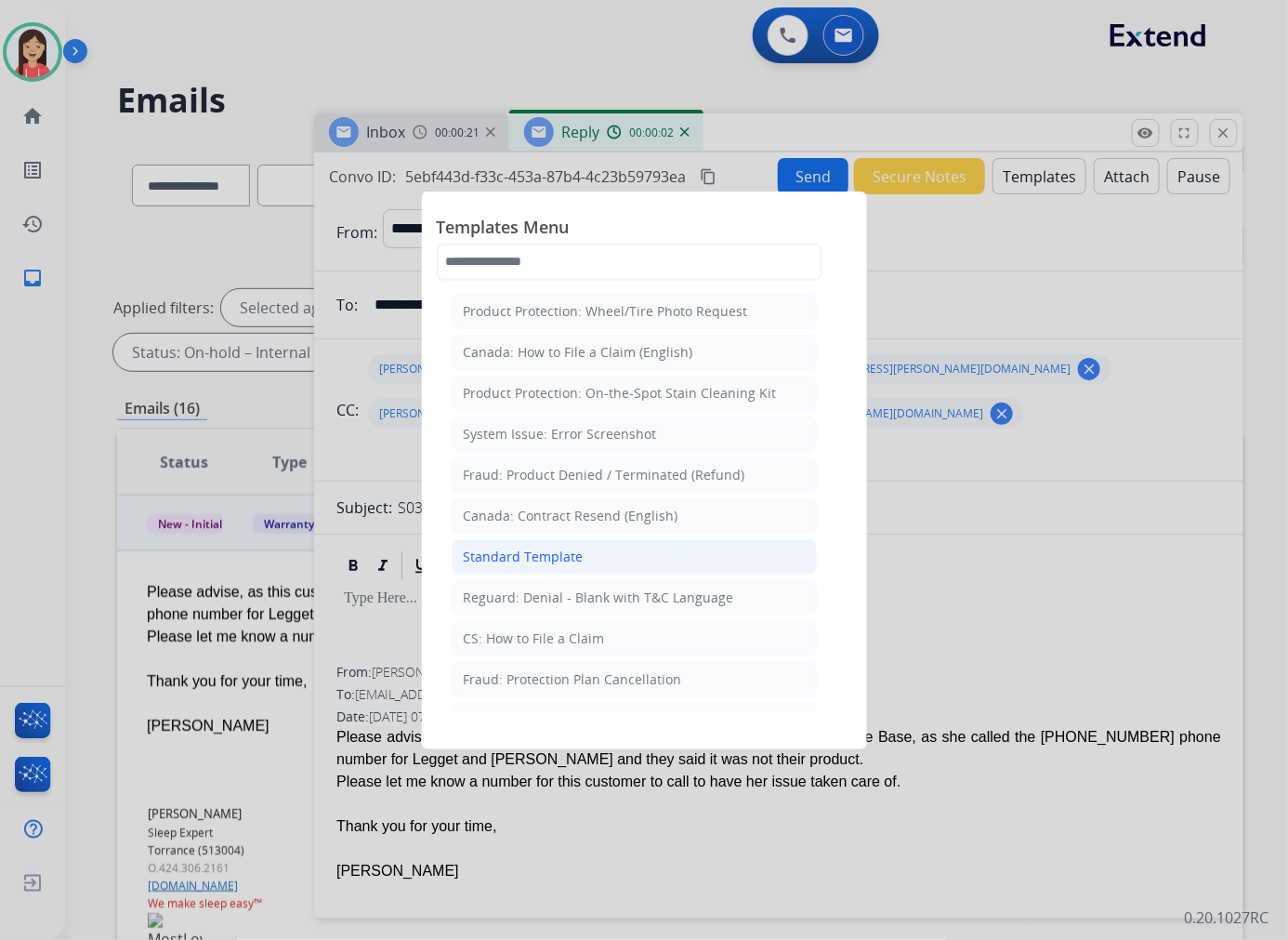
click at [549, 559] on div "Standard Template" at bounding box center [524, 557] width 120 height 19
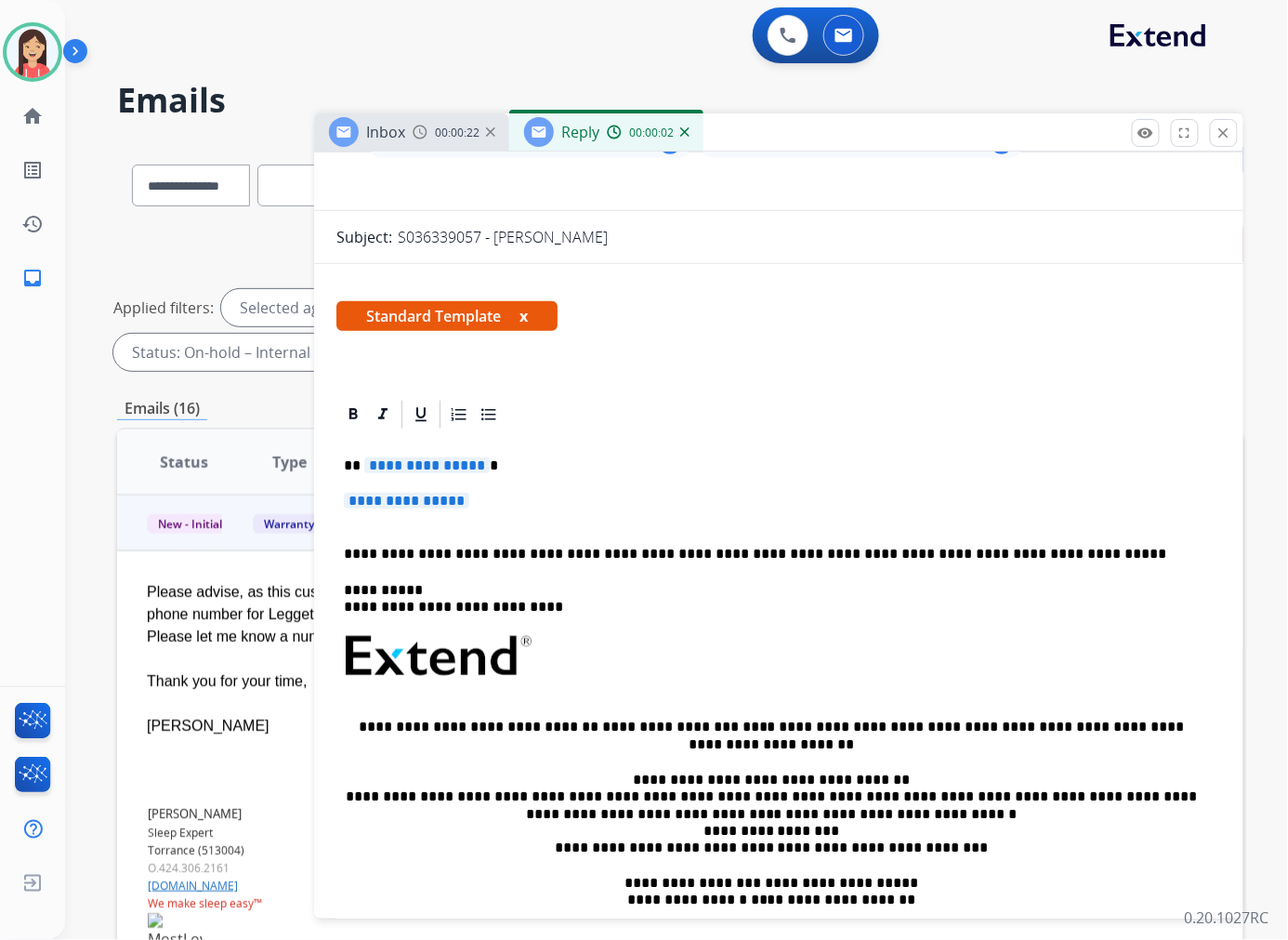
scroll to position [310, 0]
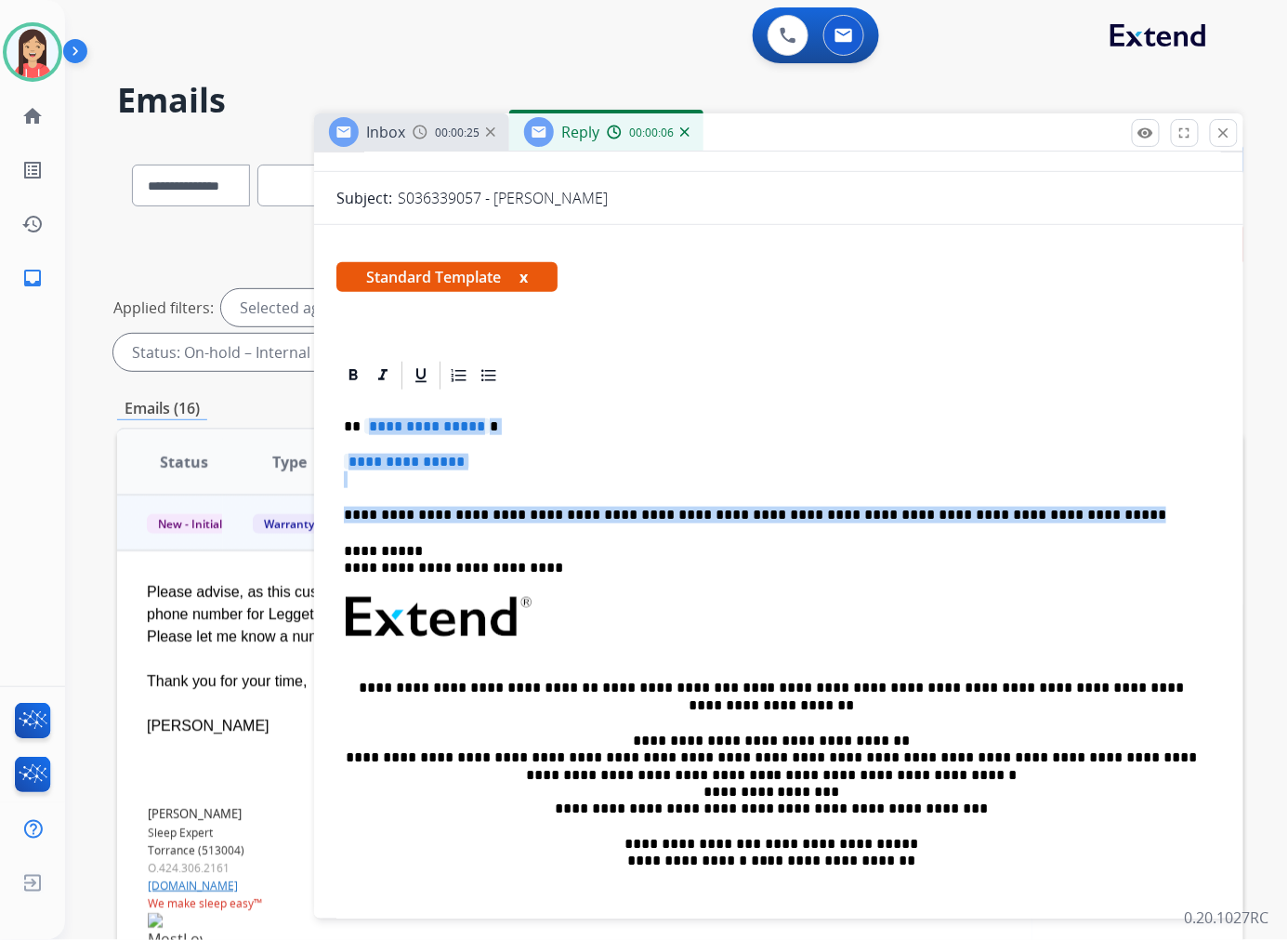
drag, startPoint x: 1018, startPoint y: 468, endPoint x: 364, endPoint y: 382, distance: 659.6
click at [364, 392] on div "**********" at bounding box center [778, 661] width 884 height 538
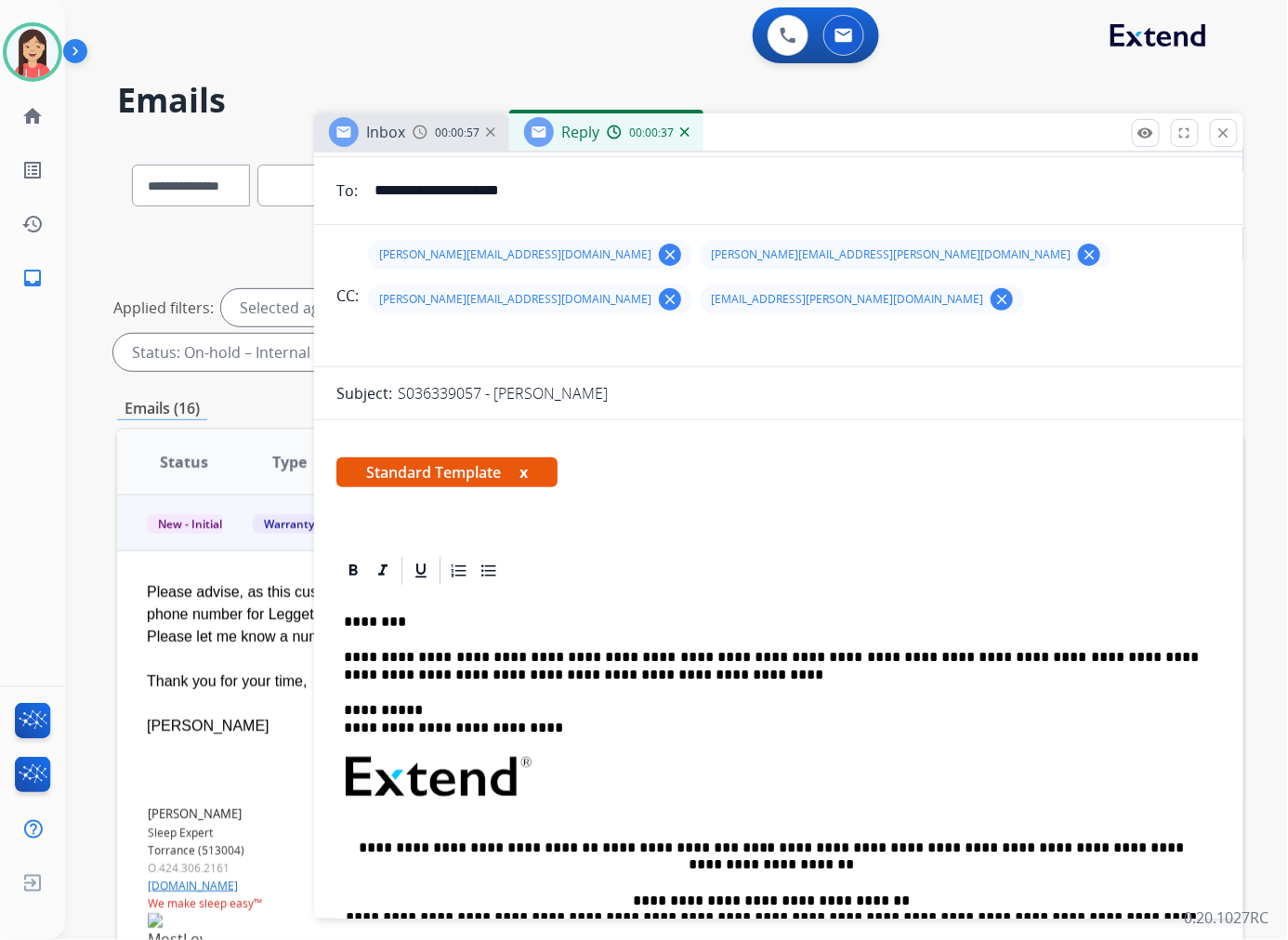
scroll to position [0, 0]
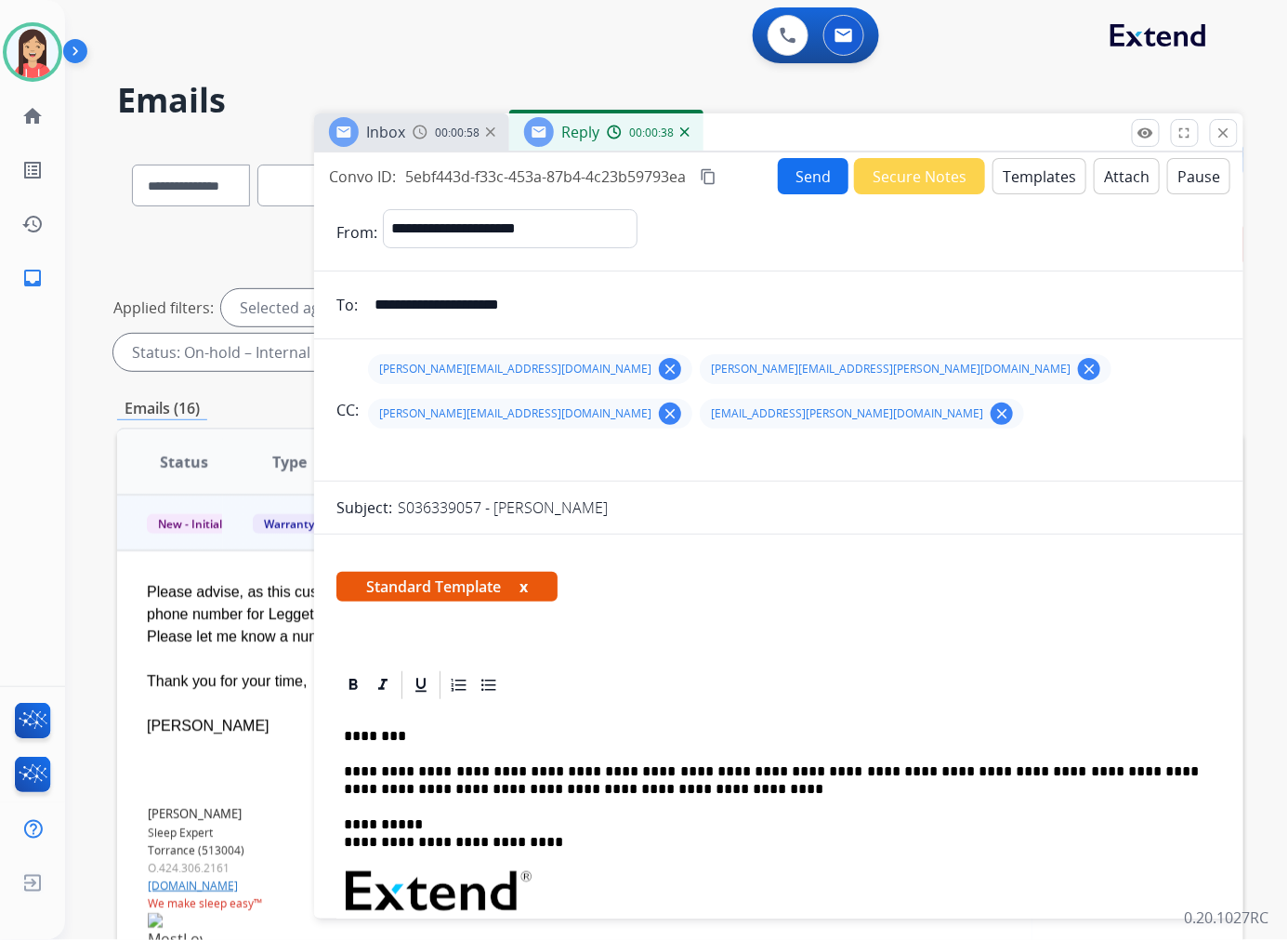
click at [796, 170] on button "Send" at bounding box center [813, 176] width 70 height 36
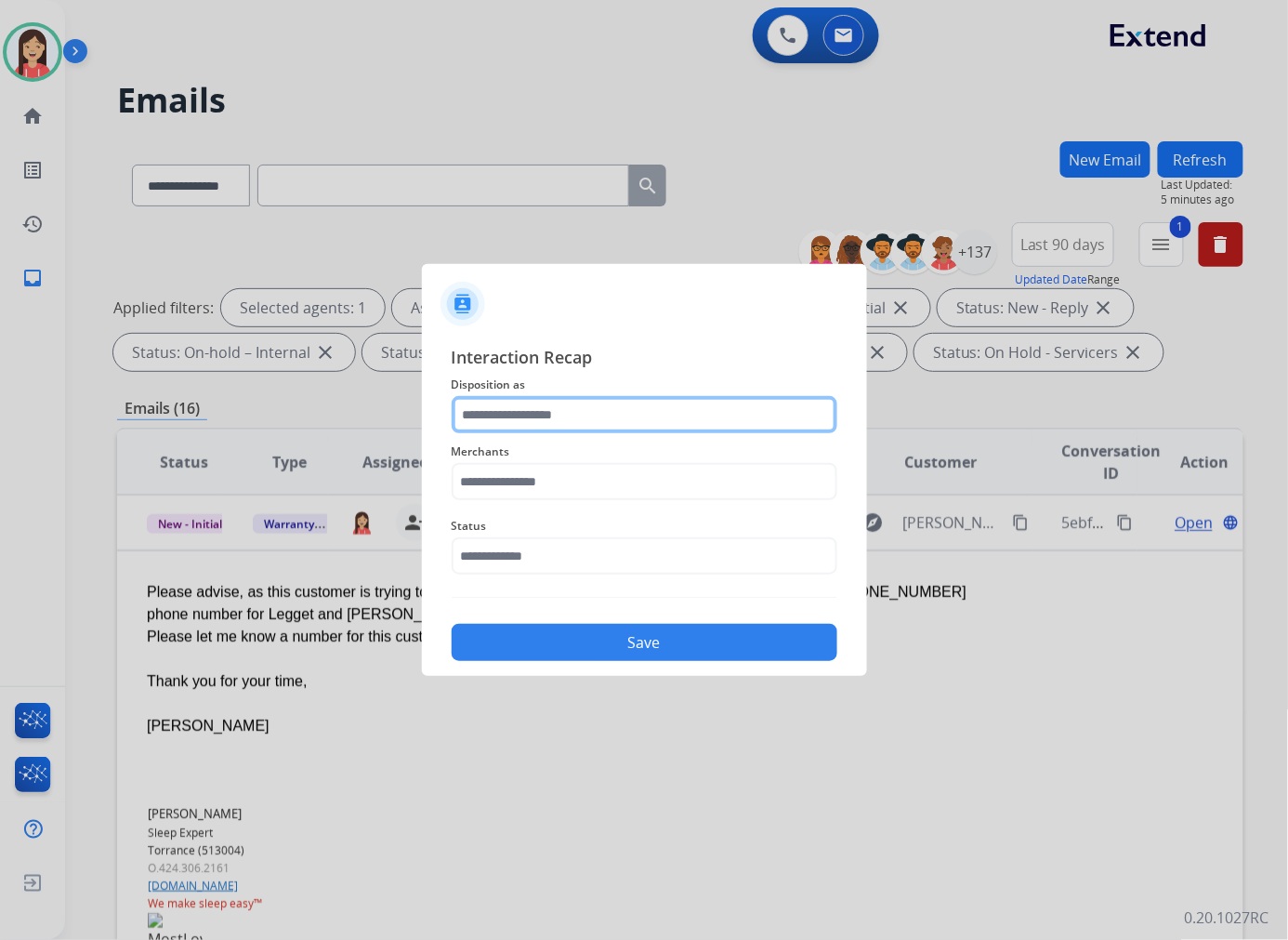
click at [539, 420] on input "text" at bounding box center [644, 414] width 386 height 37
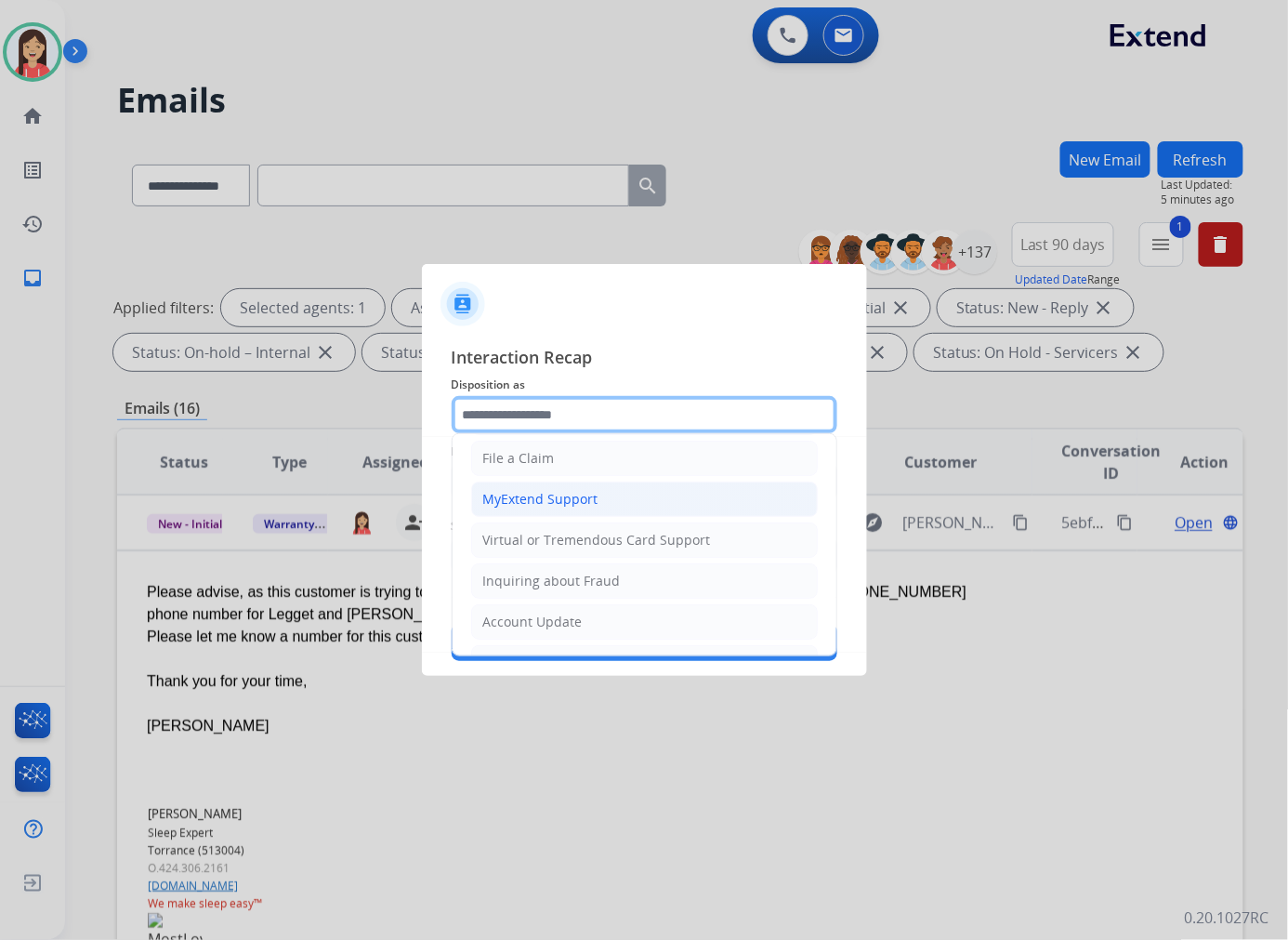
scroll to position [207, 0]
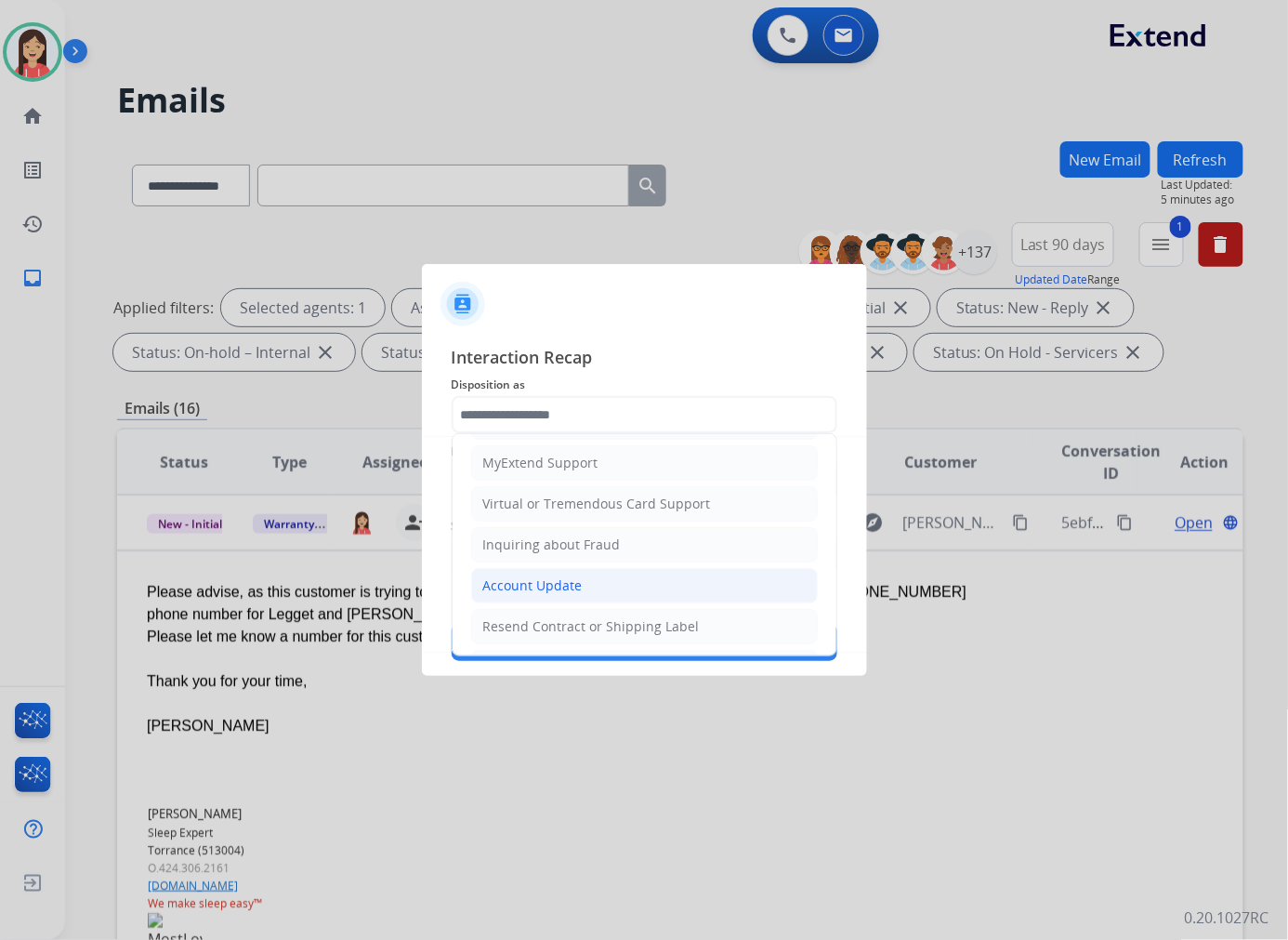
click at [530, 573] on li "Account Update" at bounding box center [644, 585] width 347 height 35
type input "**********"
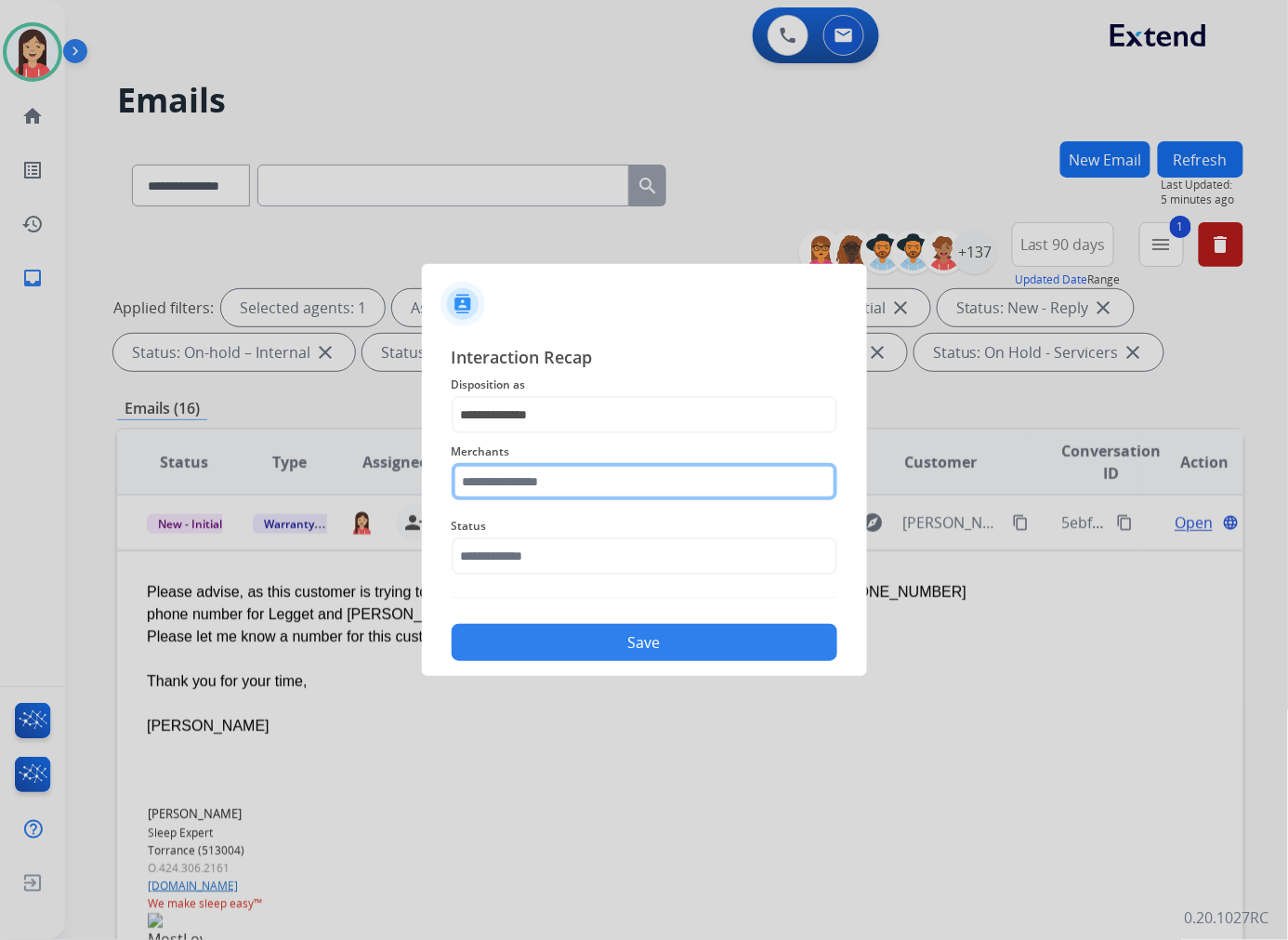
click at [553, 490] on input "text" at bounding box center [644, 481] width 386 height 37
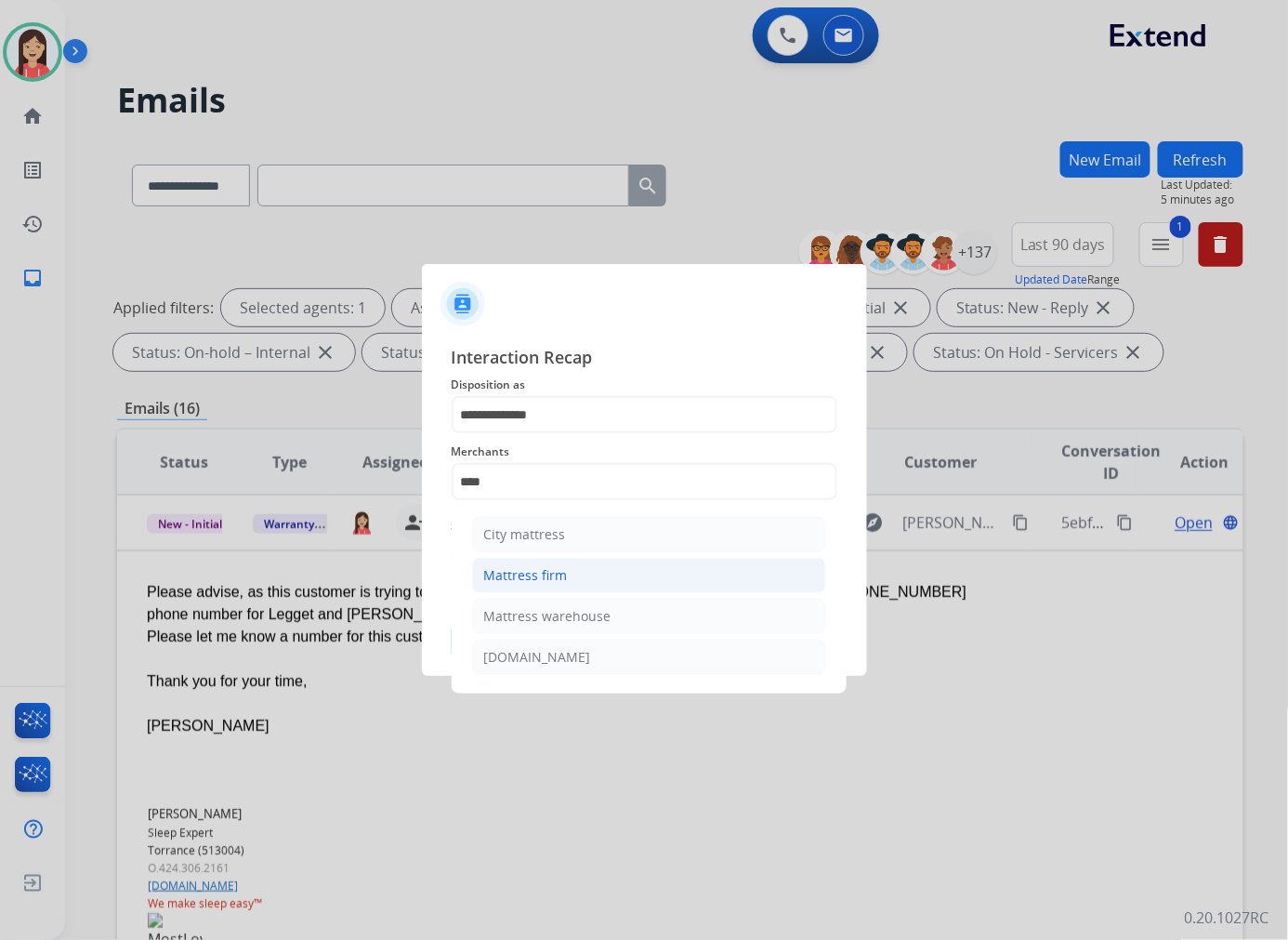
click at [536, 570] on div "Mattress firm" at bounding box center [525, 575] width 84 height 19
type input "**********"
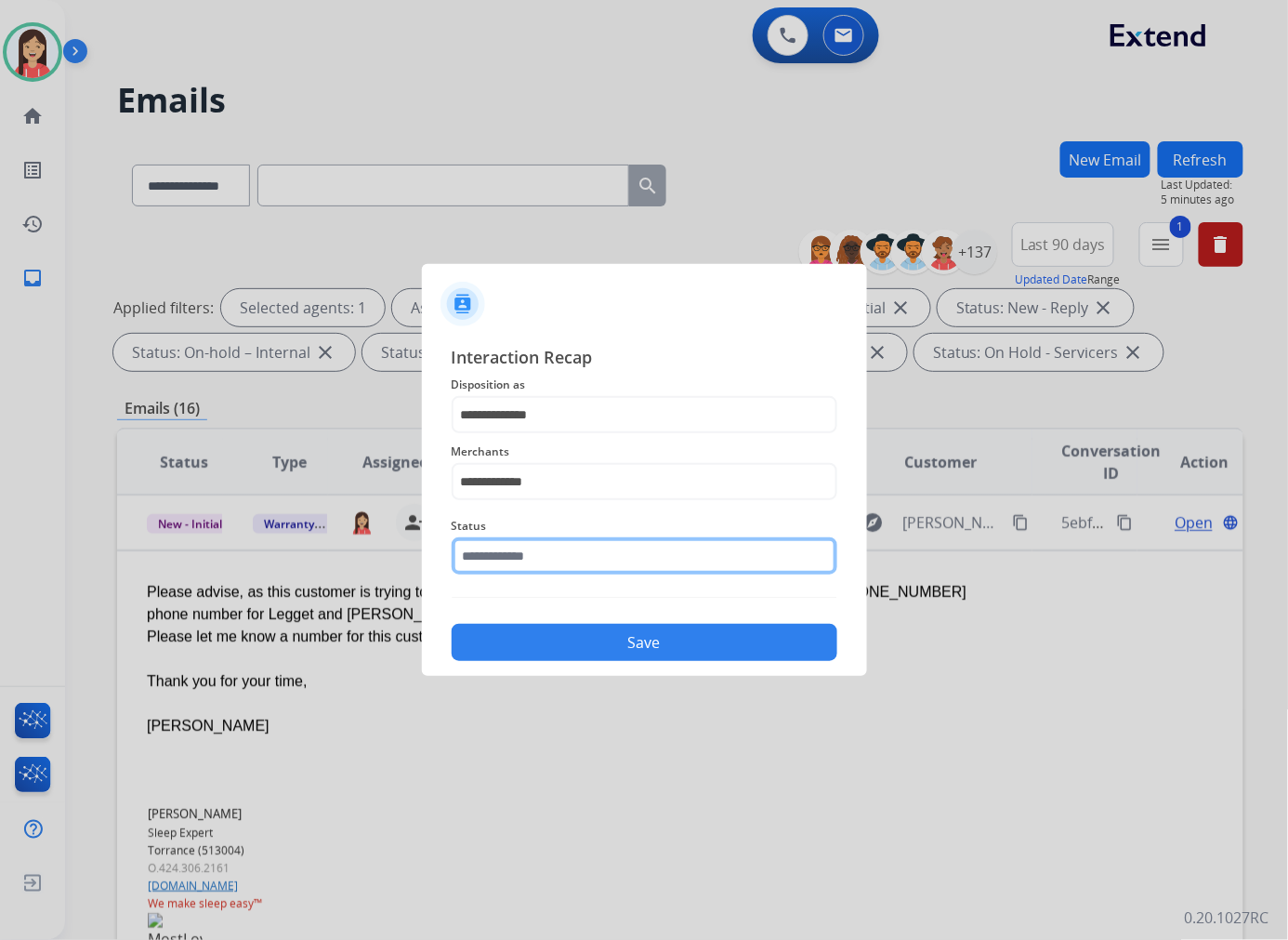
click at [541, 539] on input "text" at bounding box center [644, 555] width 386 height 37
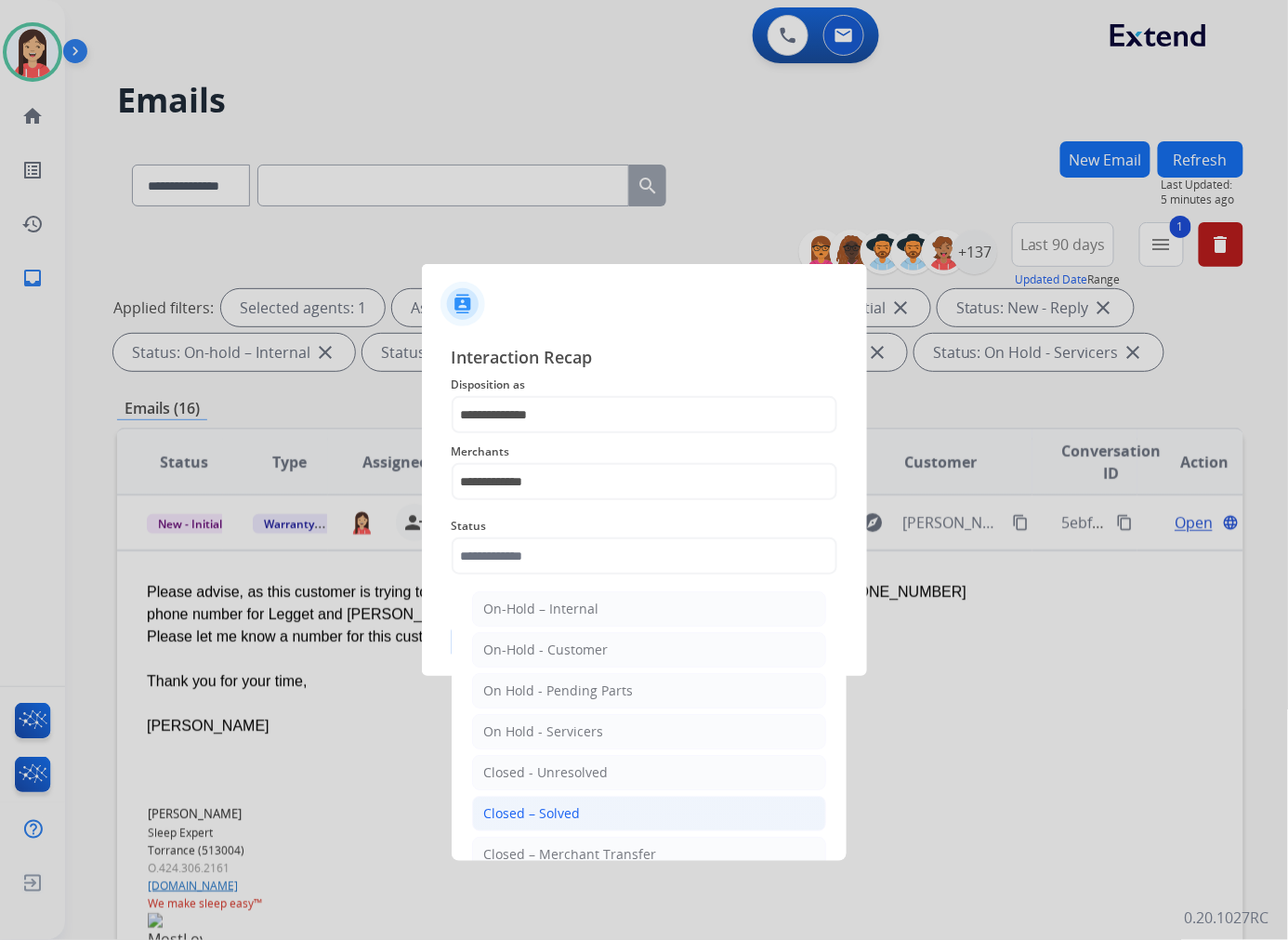
click at [584, 810] on li "Closed – Solved" at bounding box center [649, 812] width 354 height 35
type input "**********"
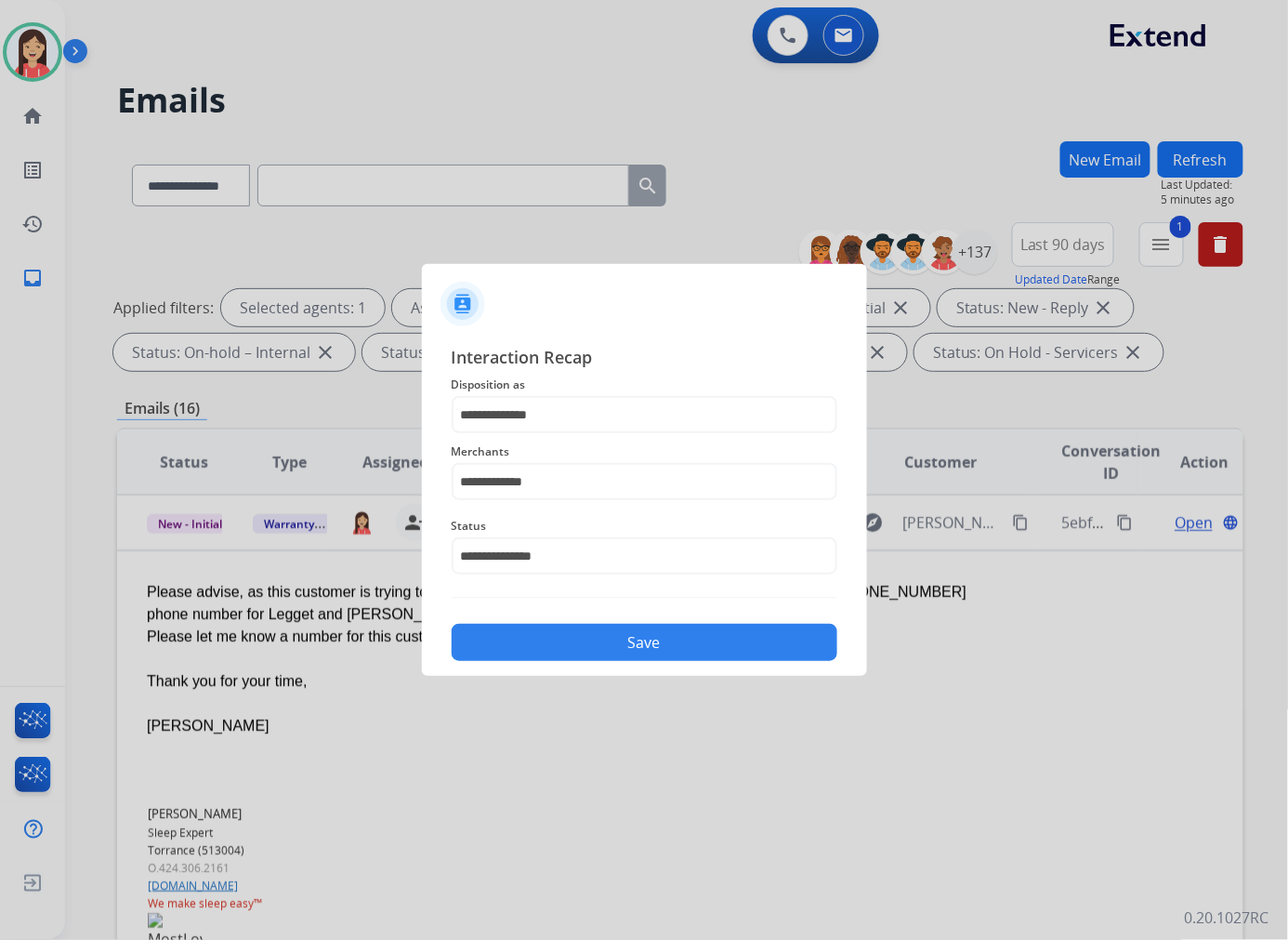
click at [607, 655] on button "Save" at bounding box center [644, 642] width 386 height 37
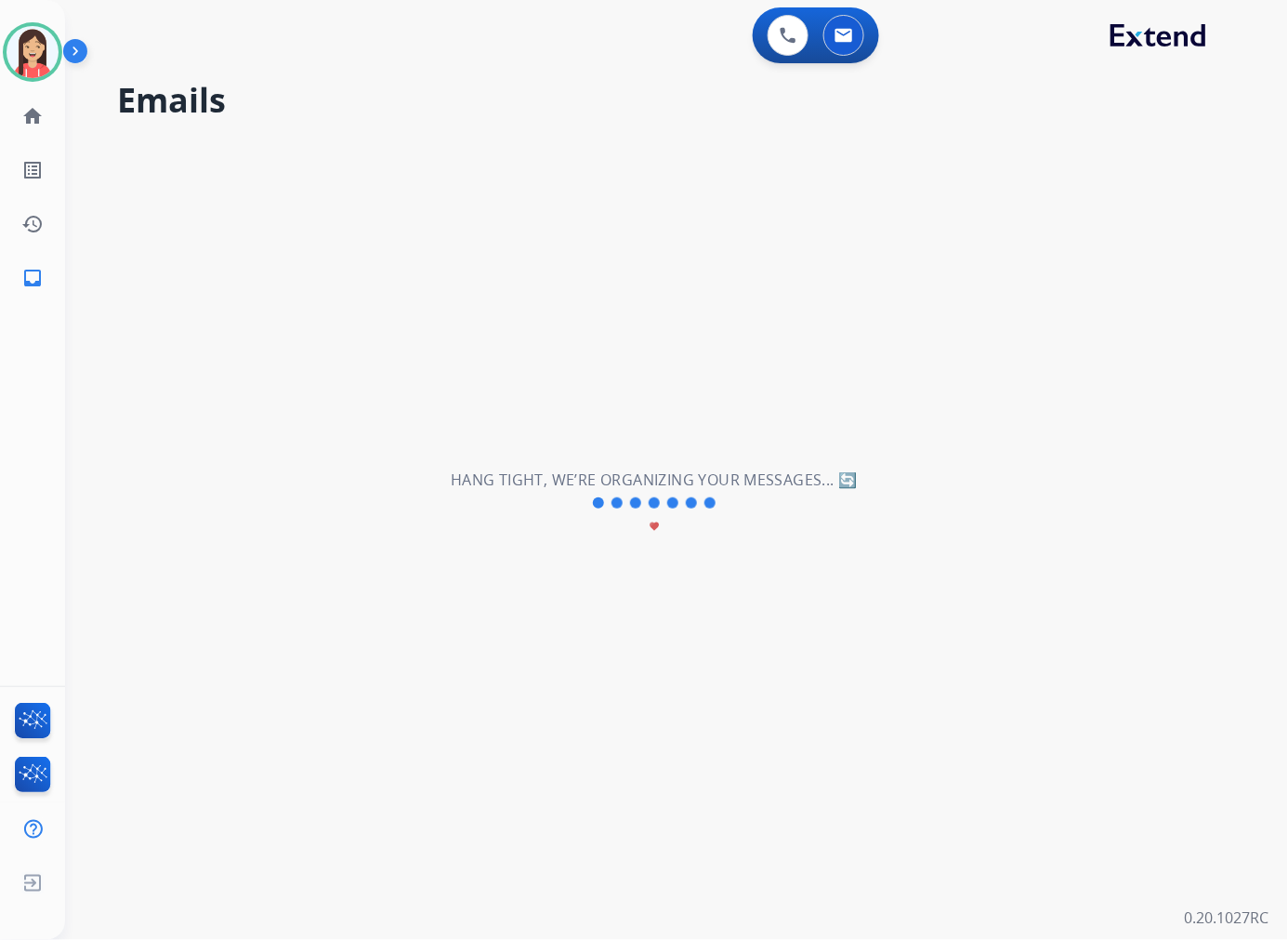
scroll to position [61, 0]
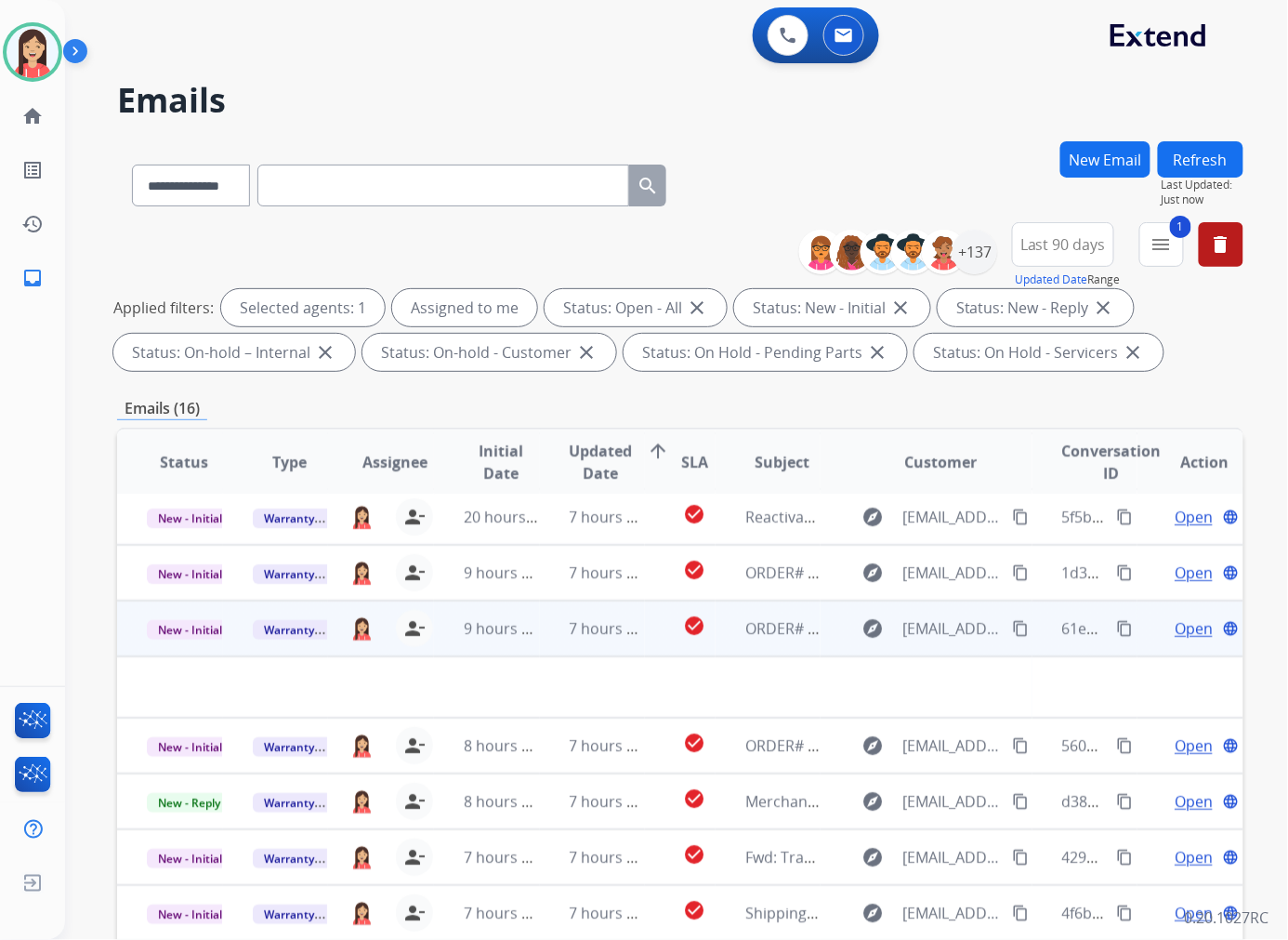
click at [532, 639] on td "9 hours ago" at bounding box center [486, 628] width 106 height 56
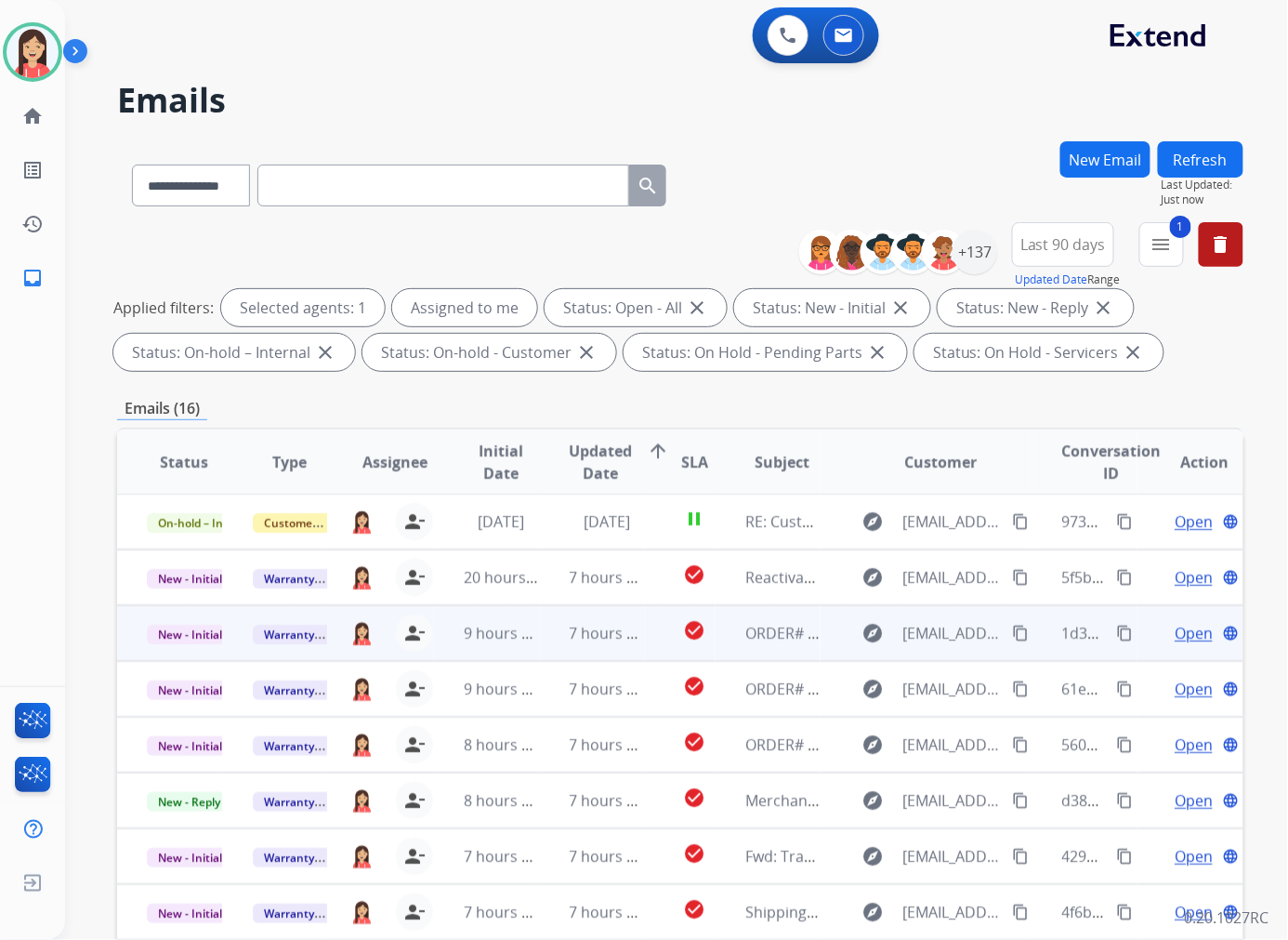
scroll to position [0, 0]
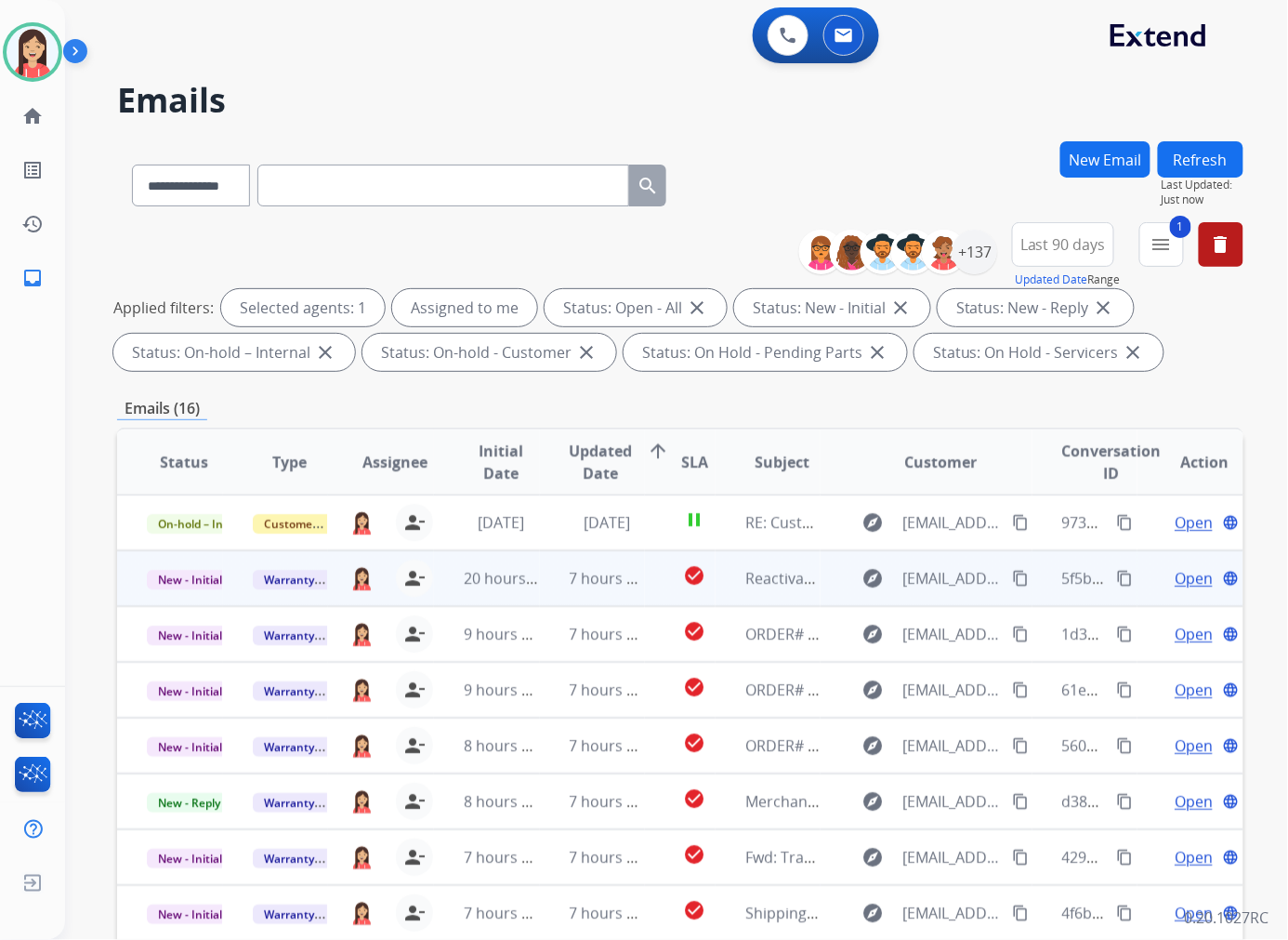
click at [545, 586] on td "7 hours ago" at bounding box center [592, 578] width 106 height 56
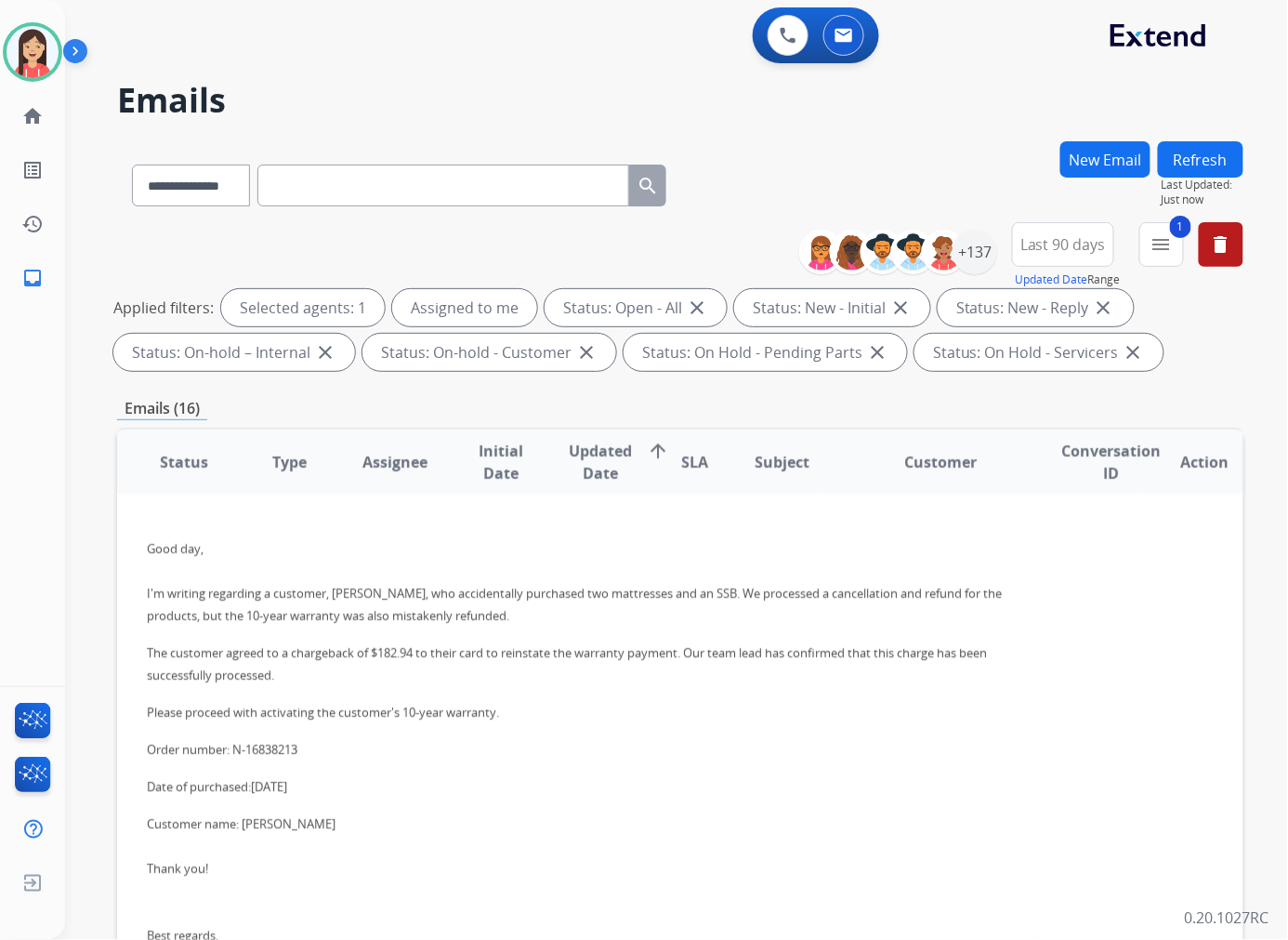
scroll to position [159, 0]
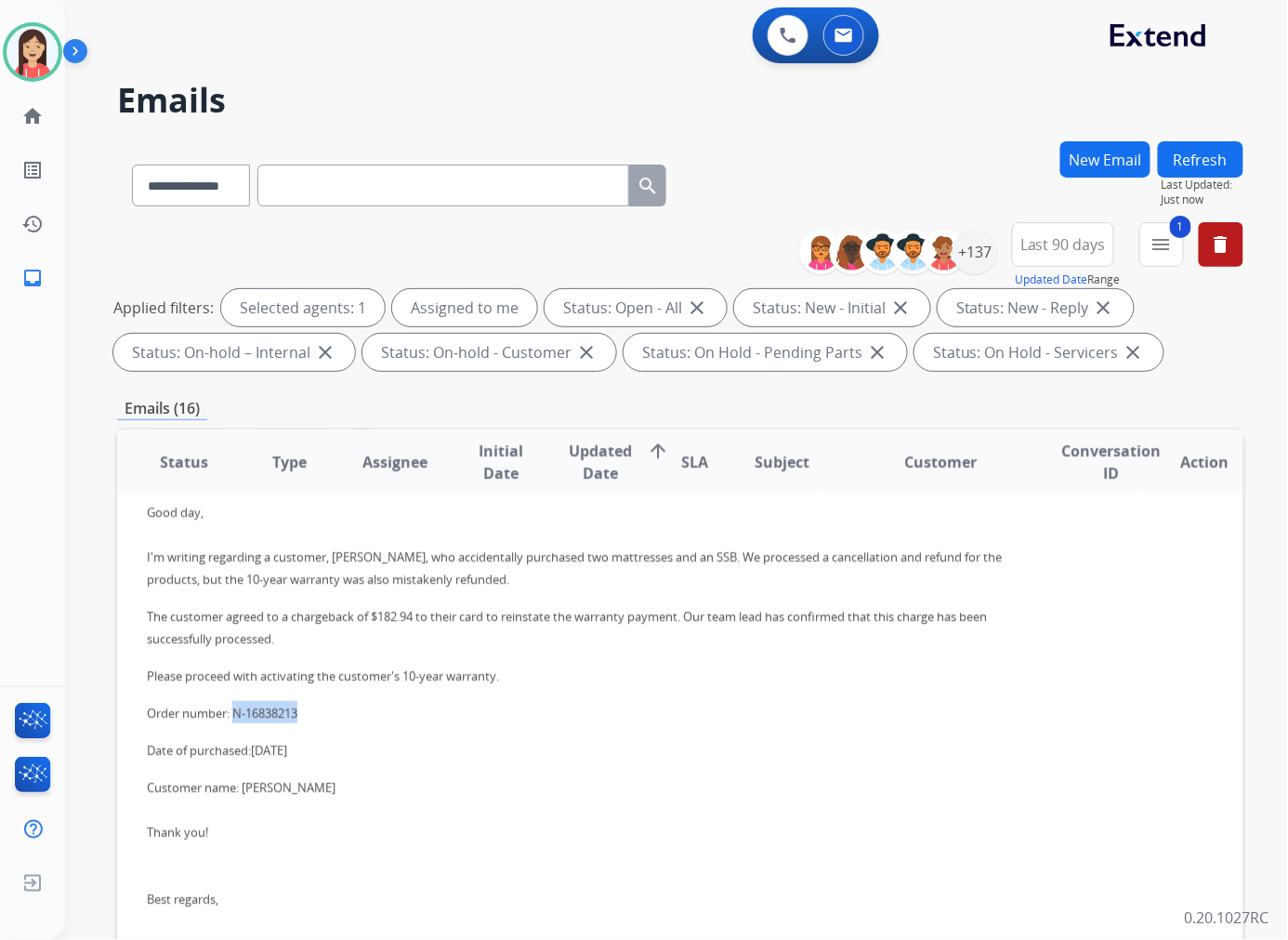
drag, startPoint x: 310, startPoint y: 710, endPoint x: 237, endPoint y: 717, distance: 73.3
click at [237, 717] on p "Order number: N-16838213" at bounding box center [574, 711] width 856 height 22
click at [425, 746] on p "Date of purchased: August 28, 2025" at bounding box center [574, 749] width 856 height 22
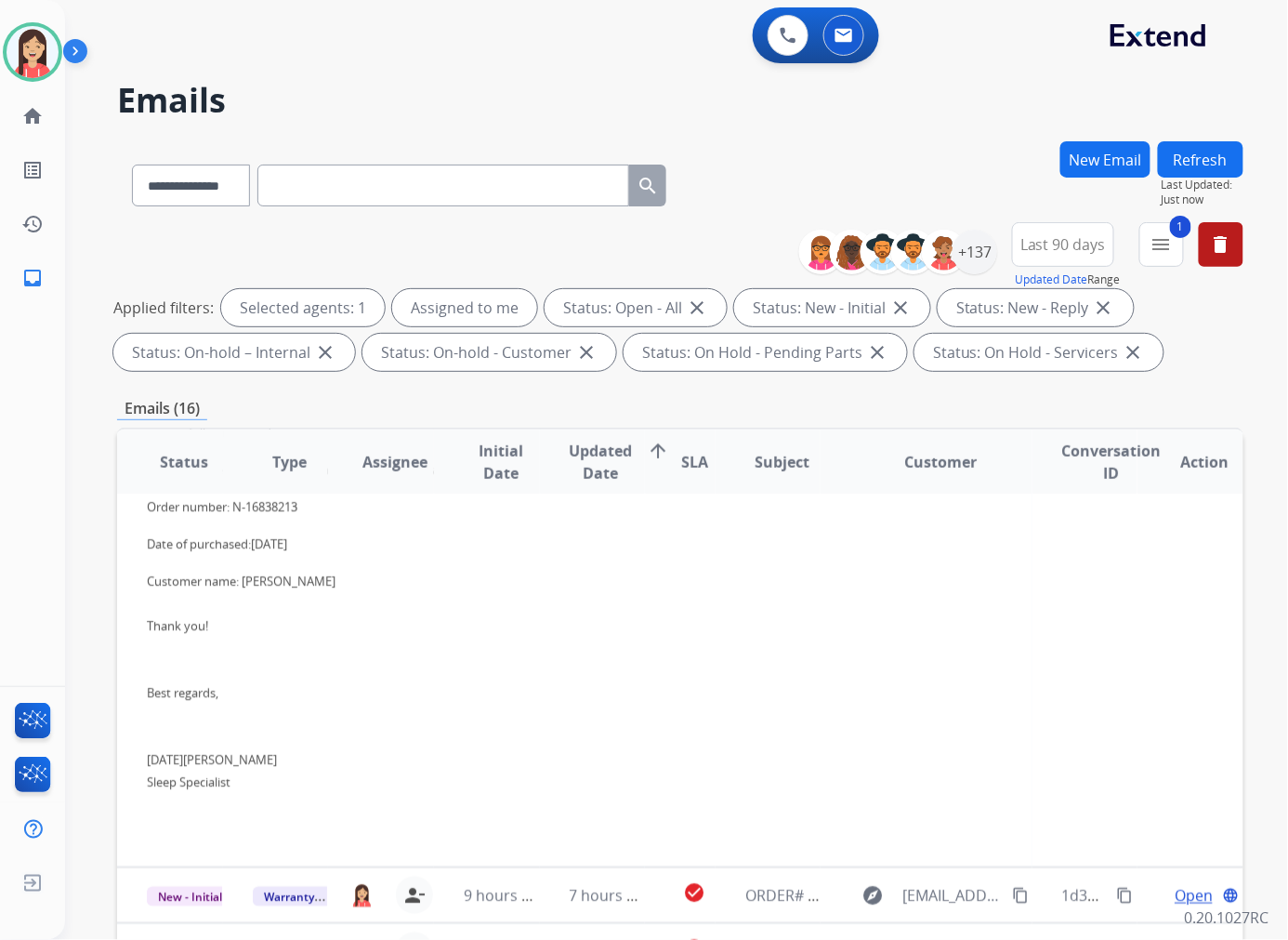
scroll to position [56, 0]
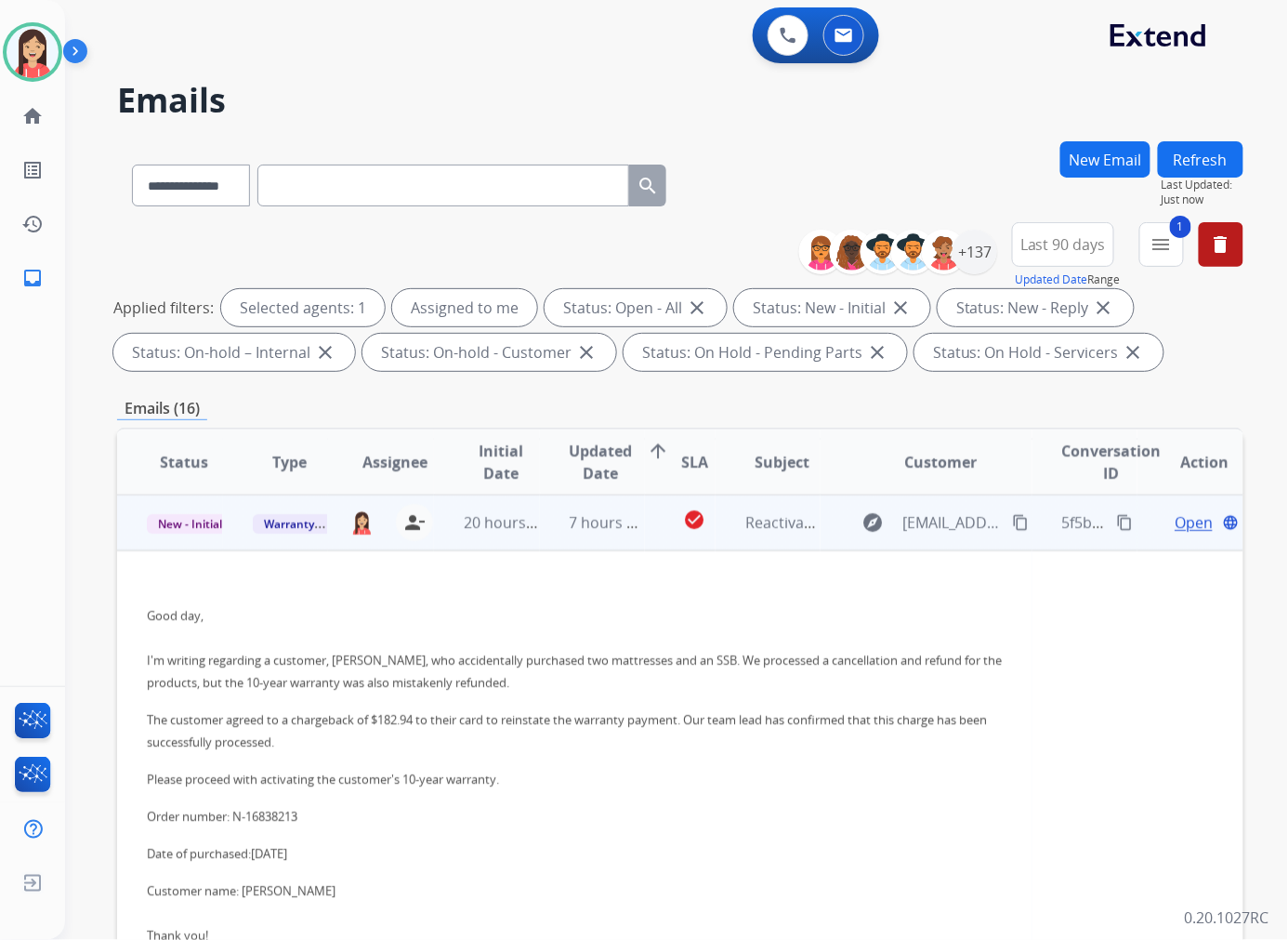
click at [1174, 519] on span "Open" at bounding box center [1193, 522] width 38 height 22
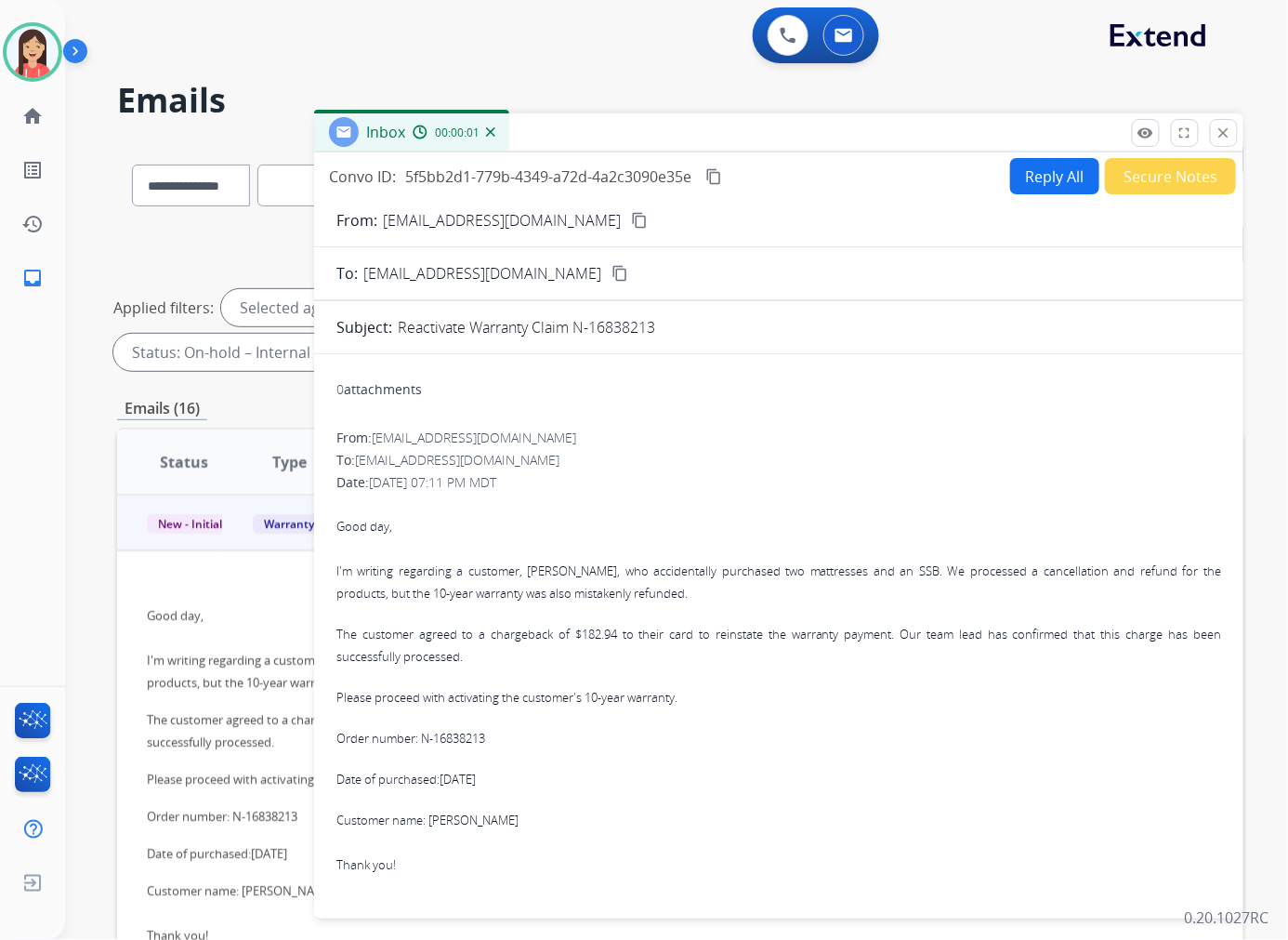
click at [1032, 182] on button "Reply All" at bounding box center [1055, 176] width 89 height 36
select select "**********"
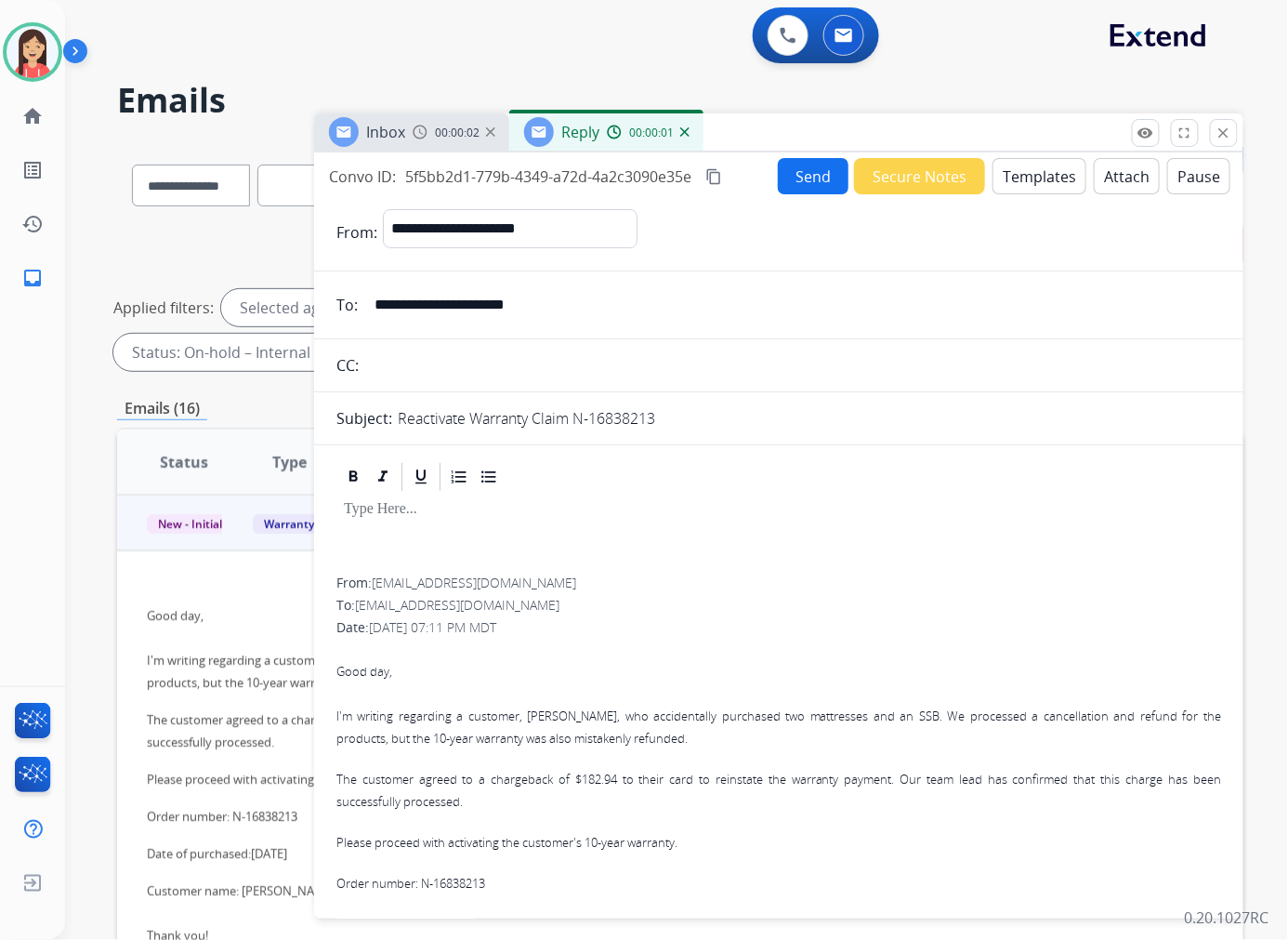
click at [1032, 182] on button "Templates" at bounding box center [1039, 176] width 94 height 36
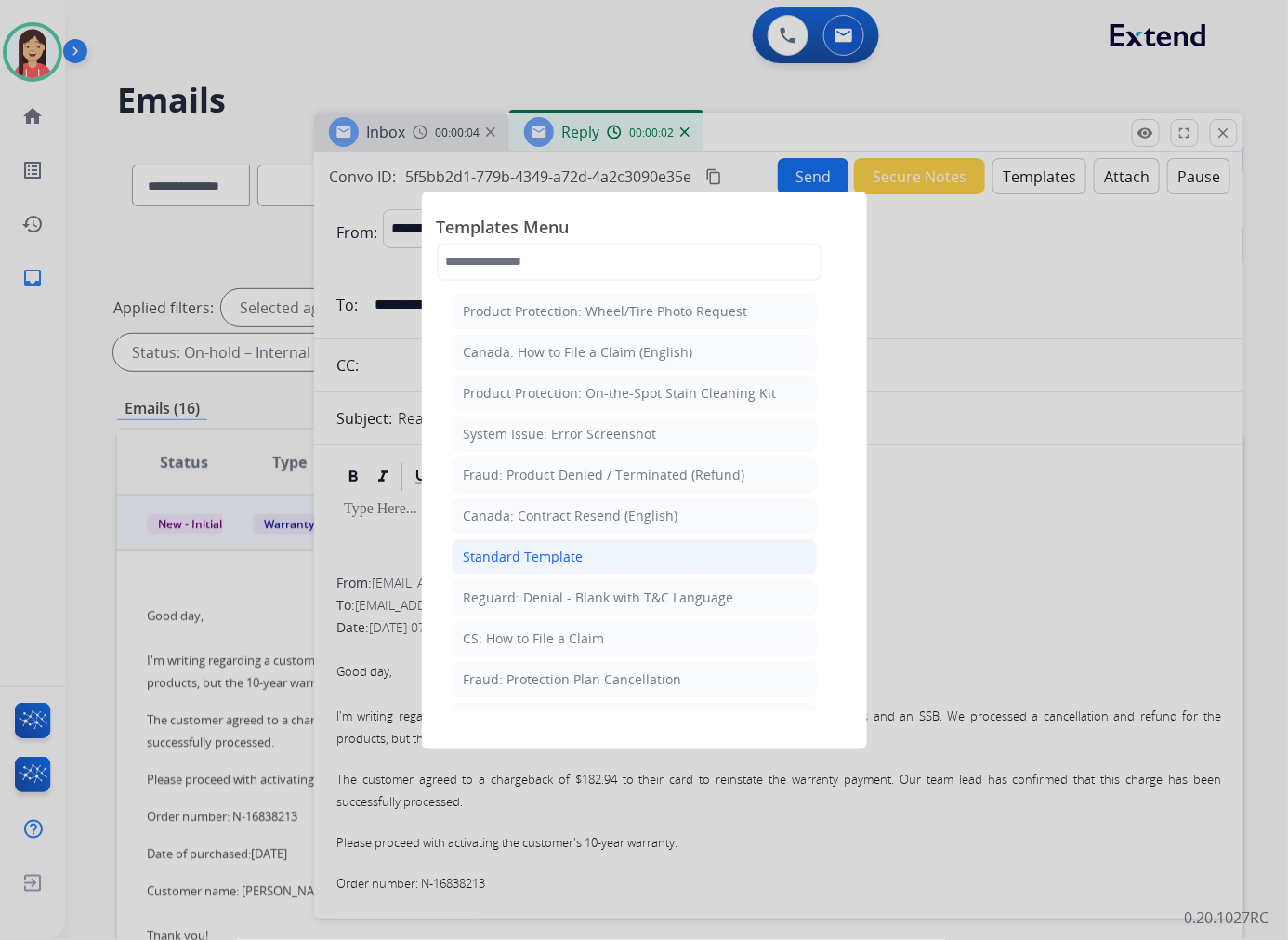
click at [577, 545] on li "Standard Template" at bounding box center [634, 556] width 366 height 35
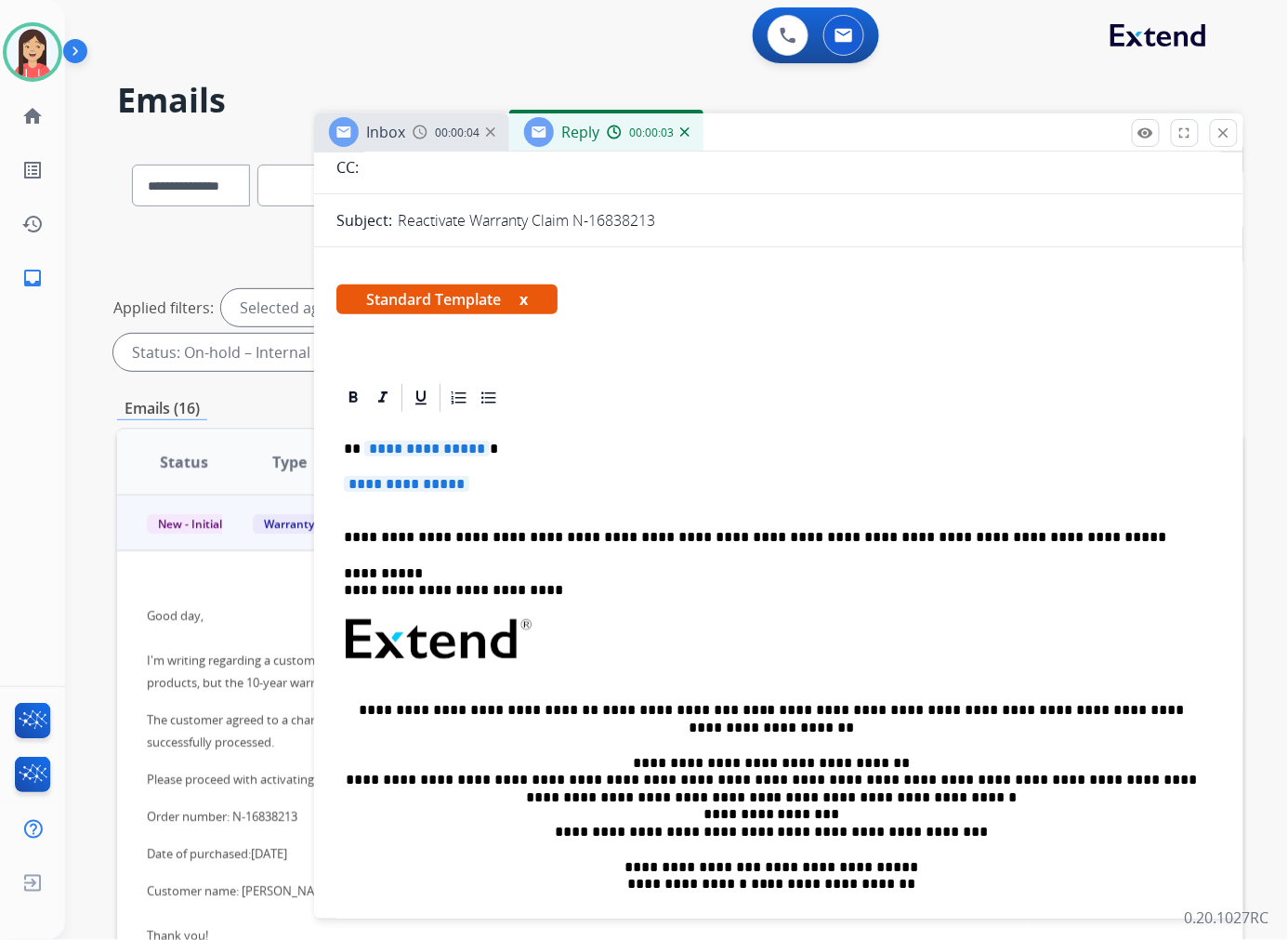
scroll to position [207, 0]
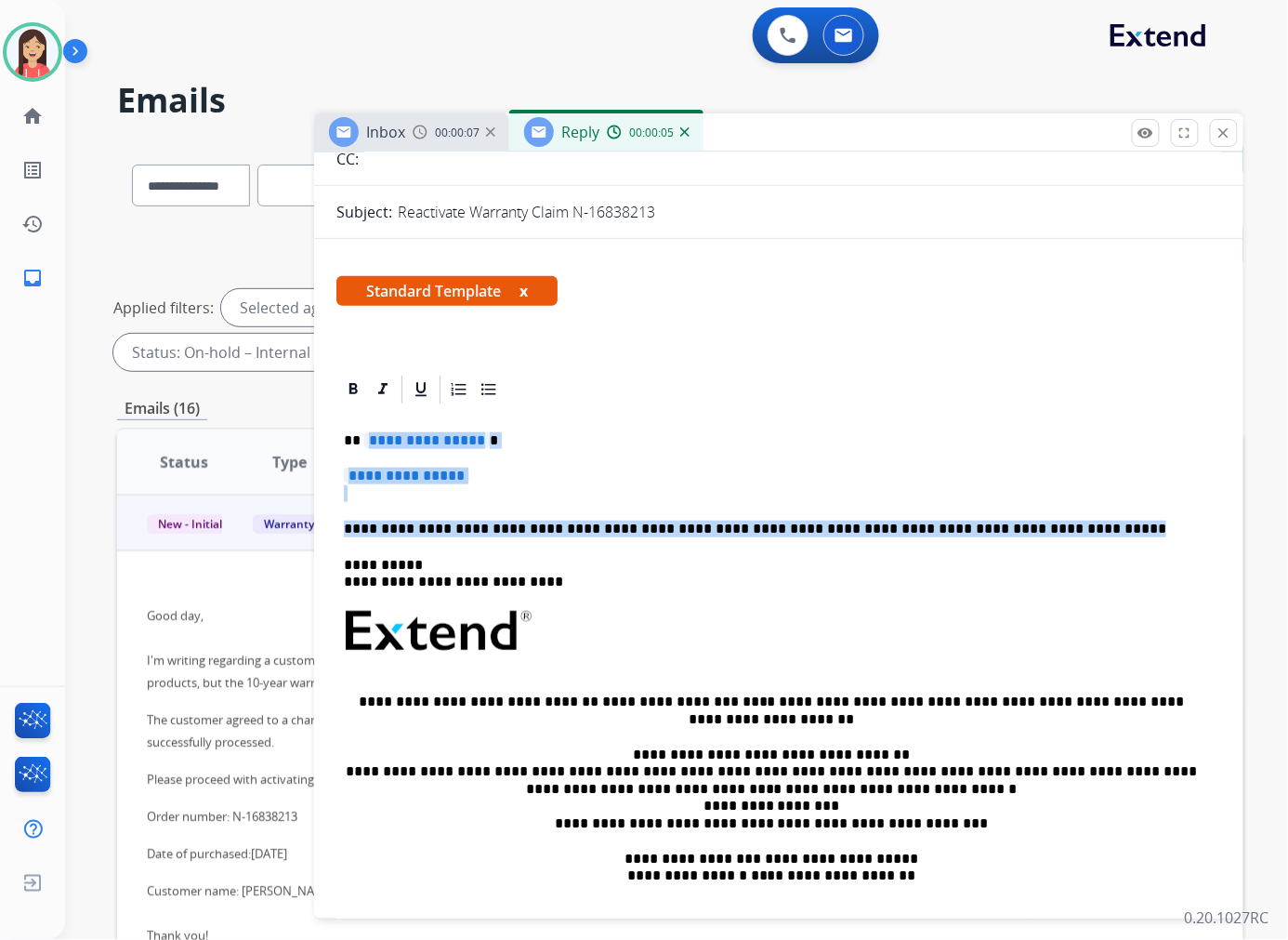
drag, startPoint x: 364, startPoint y: 442, endPoint x: 1037, endPoint y: 533, distance: 679.1
click at [1037, 533] on div "**********" at bounding box center [778, 674] width 884 height 538
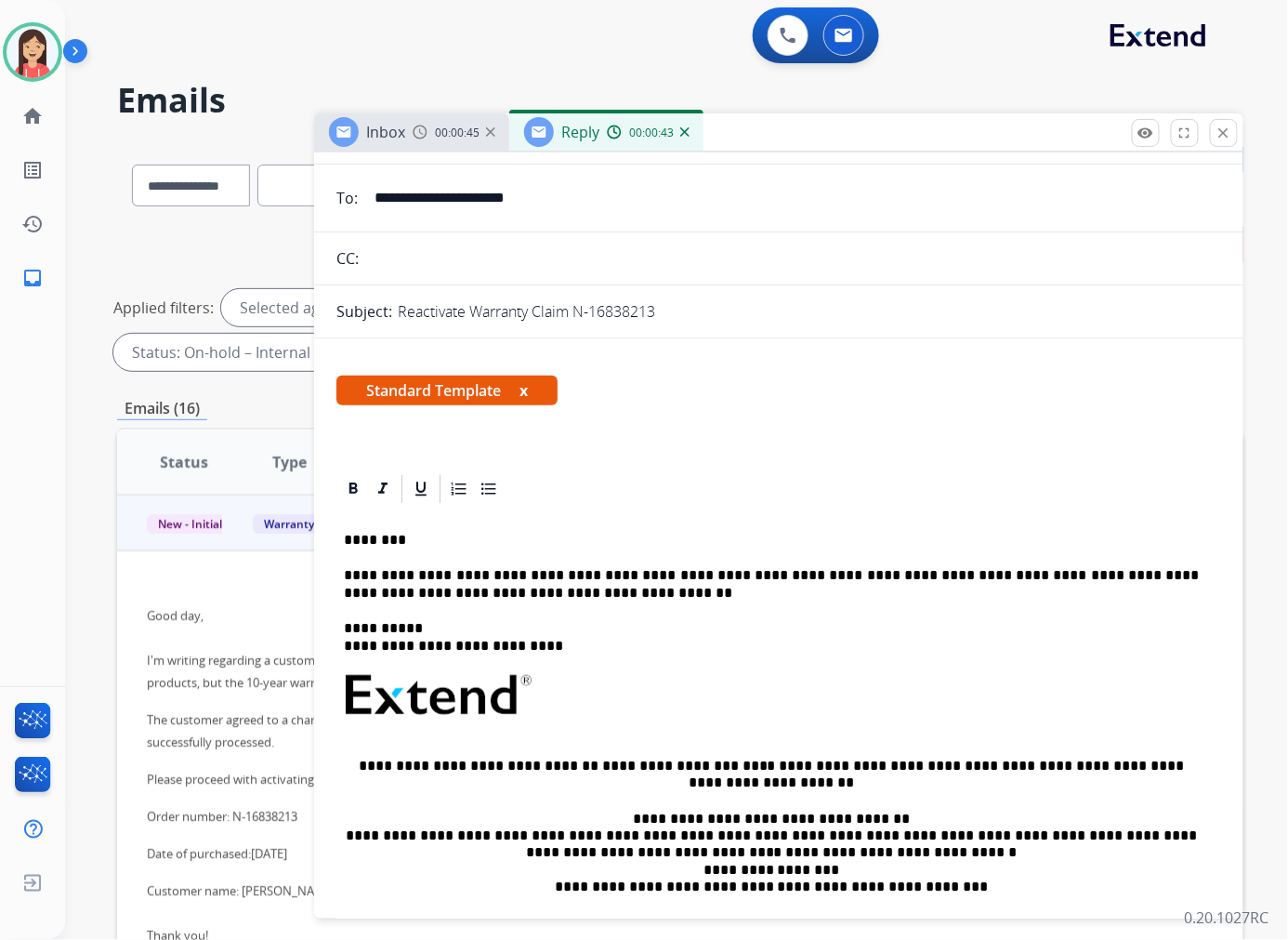
scroll to position [0, 0]
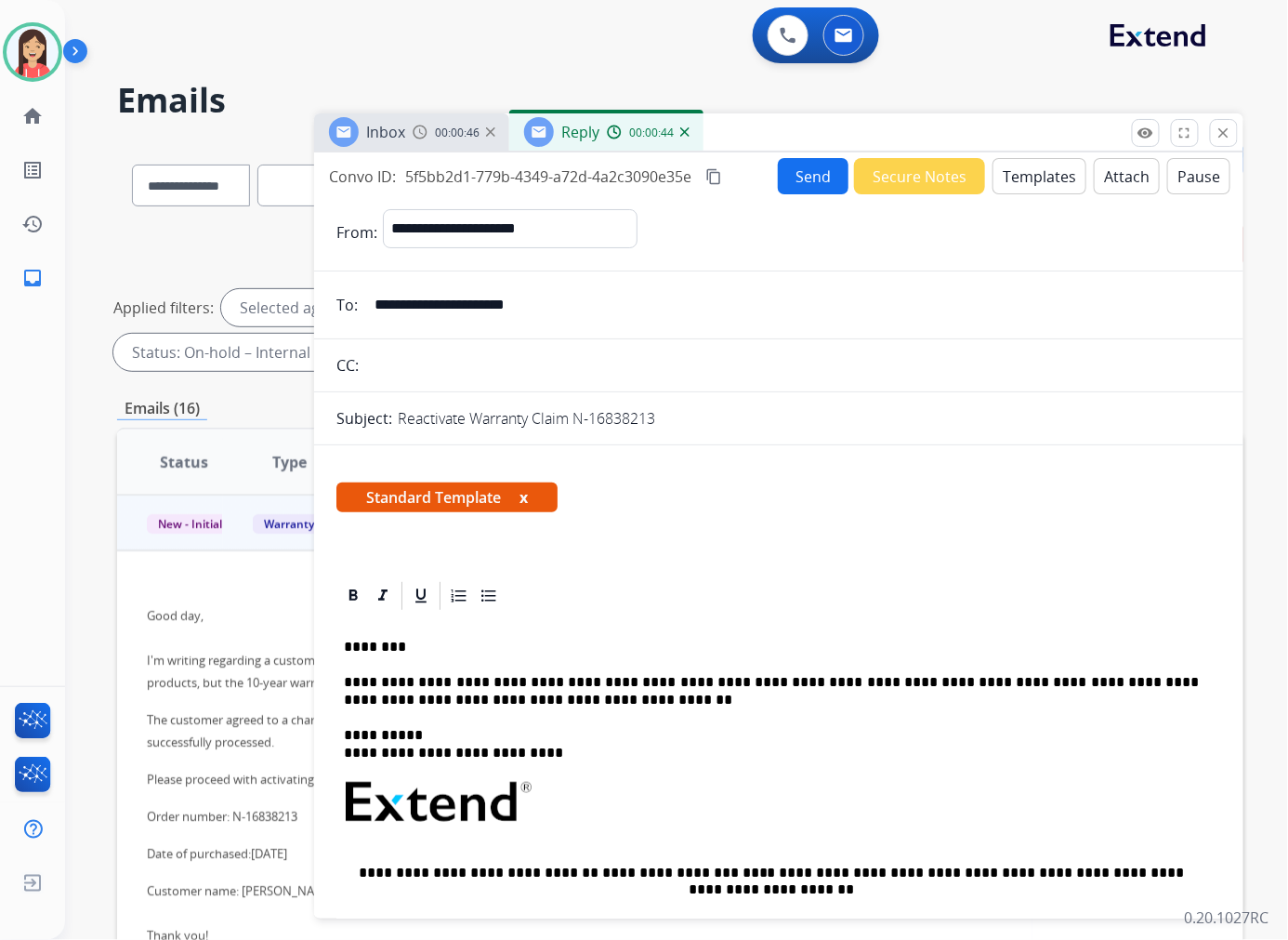
click at [819, 188] on button "Send" at bounding box center [813, 176] width 70 height 36
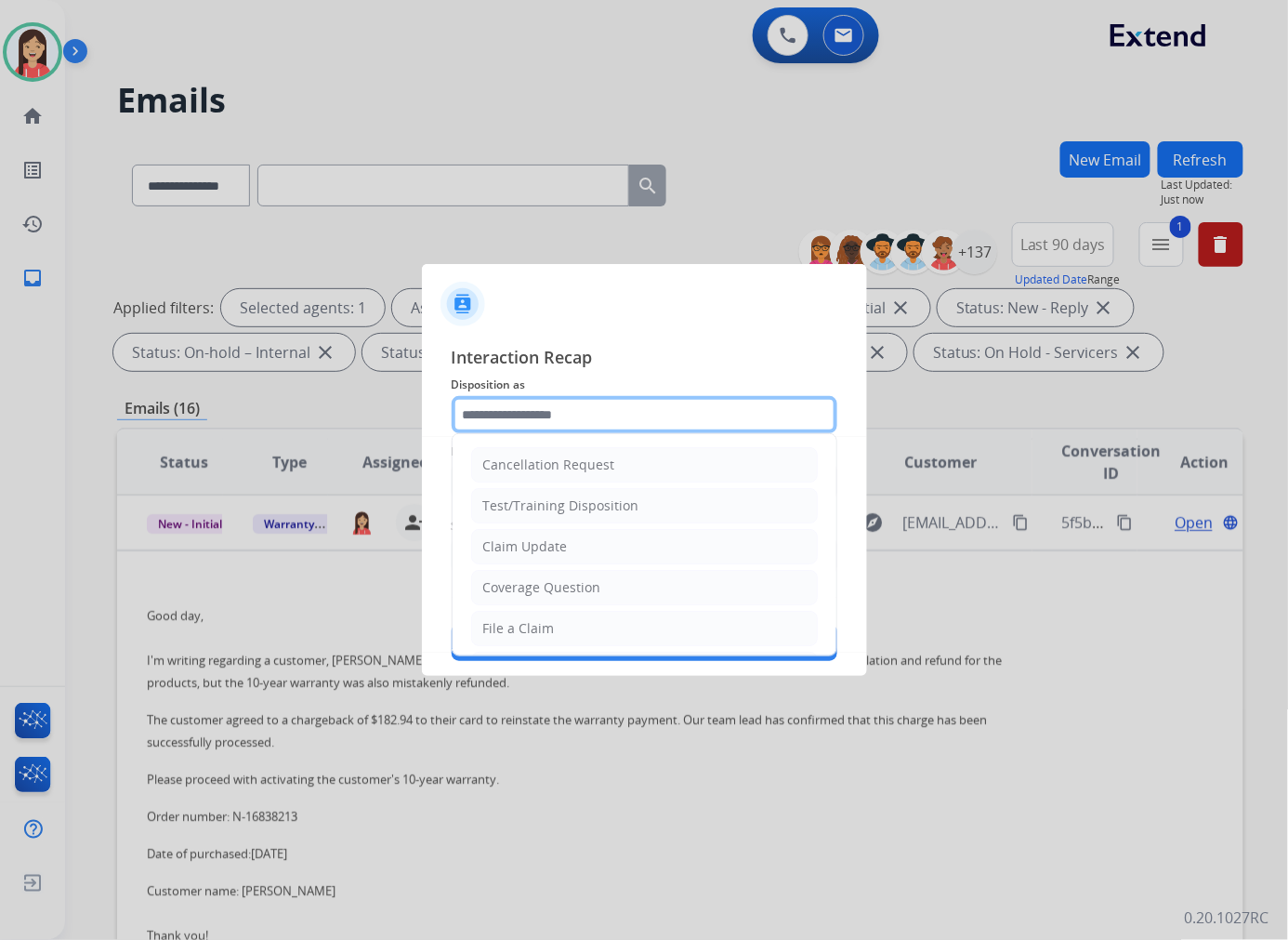
click at [563, 401] on input "text" at bounding box center [644, 414] width 386 height 37
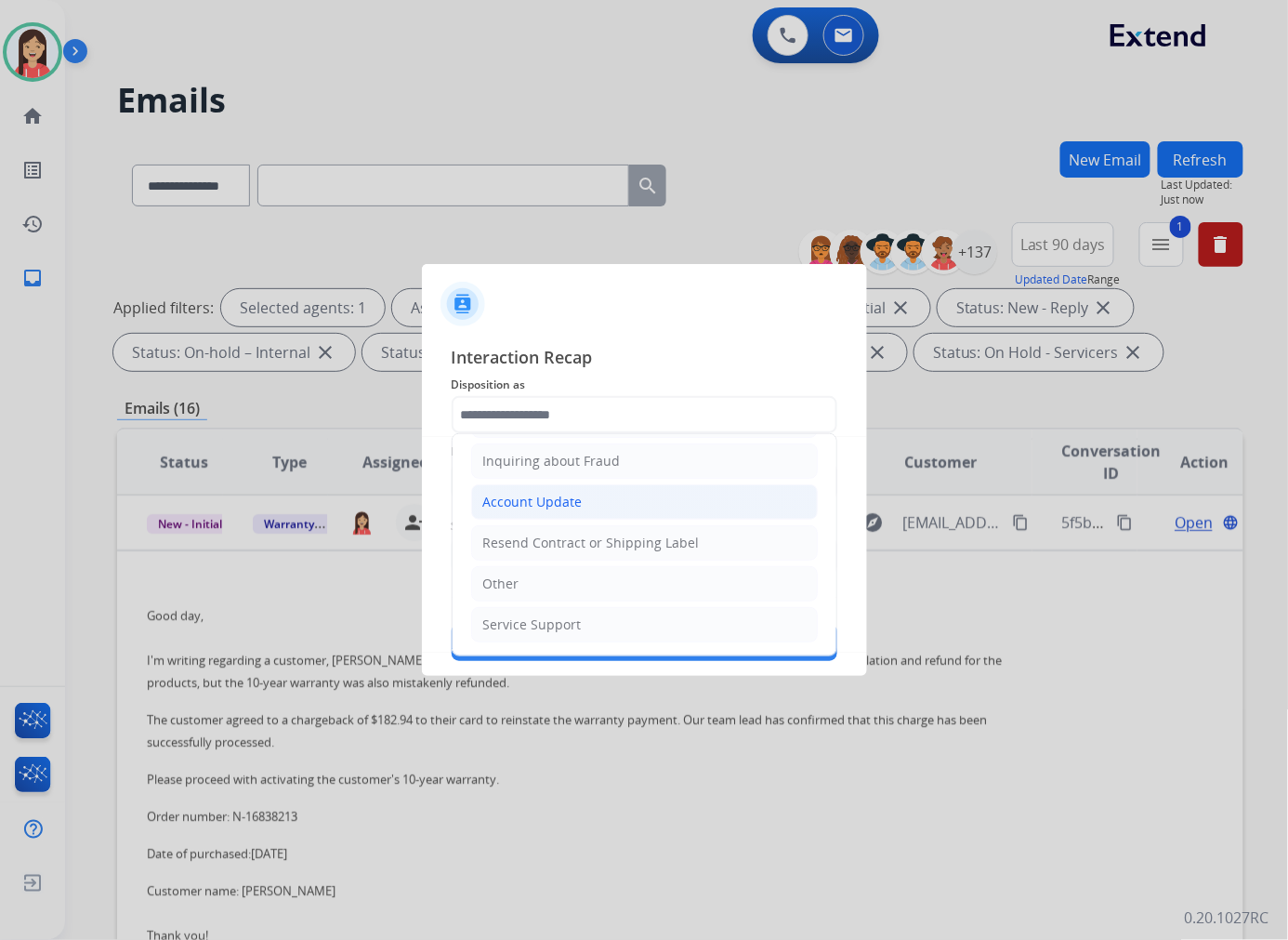
click at [562, 515] on li "Account Update" at bounding box center [644, 501] width 347 height 35
type input "**********"
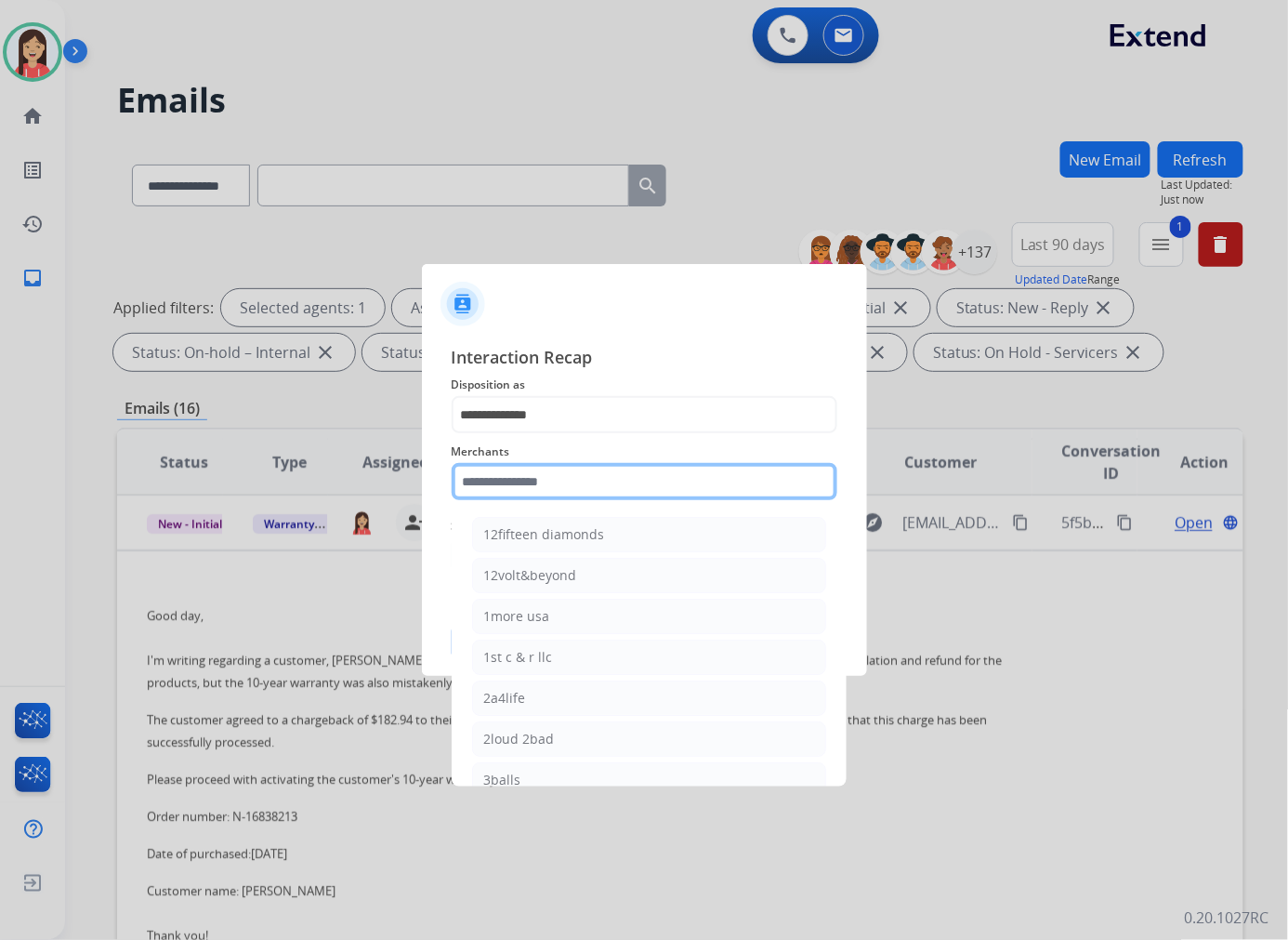
click at [556, 479] on input "text" at bounding box center [644, 481] width 386 height 37
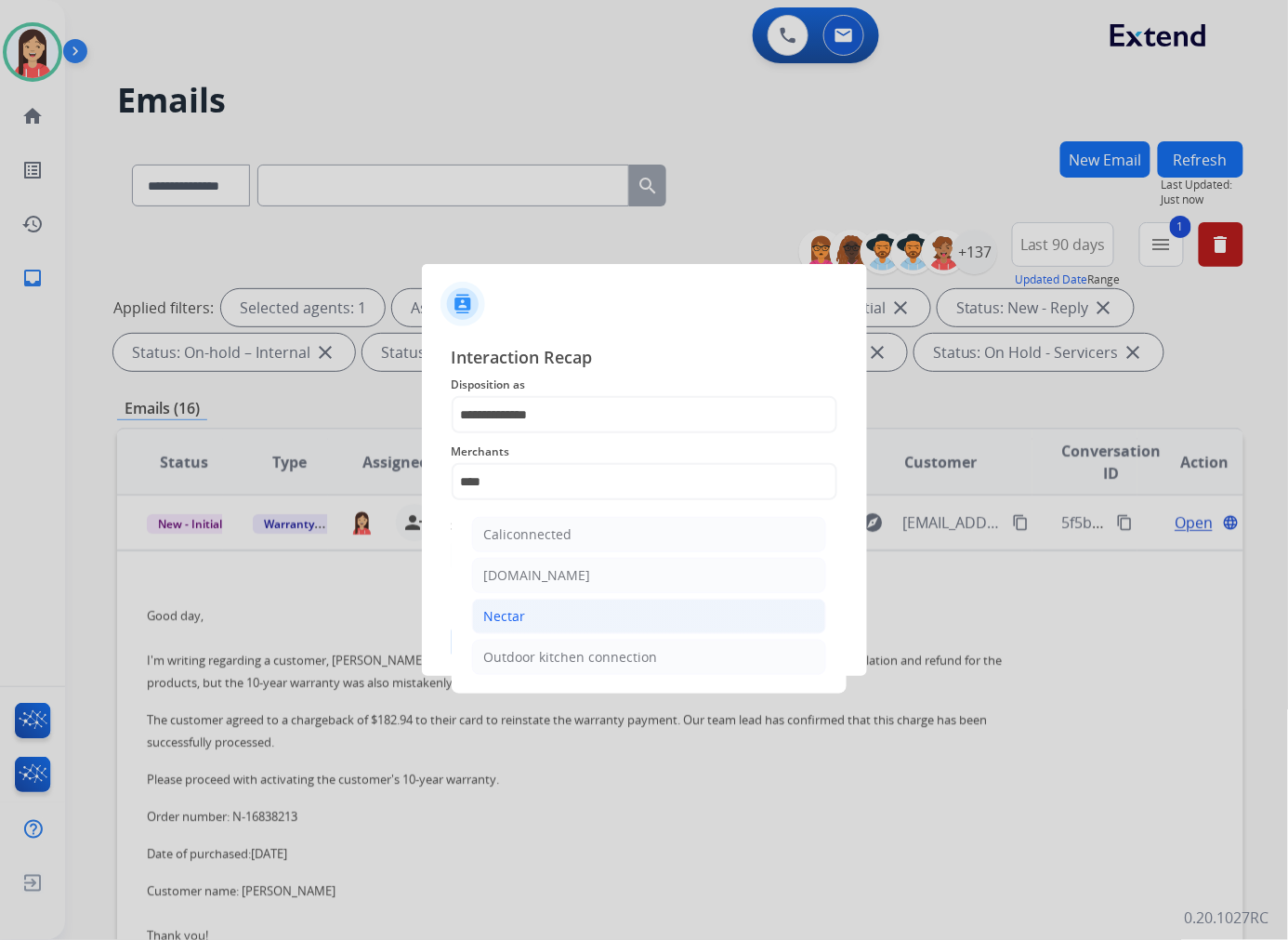
click at [542, 618] on li "Nectar" at bounding box center [649, 615] width 354 height 35
type input "******"
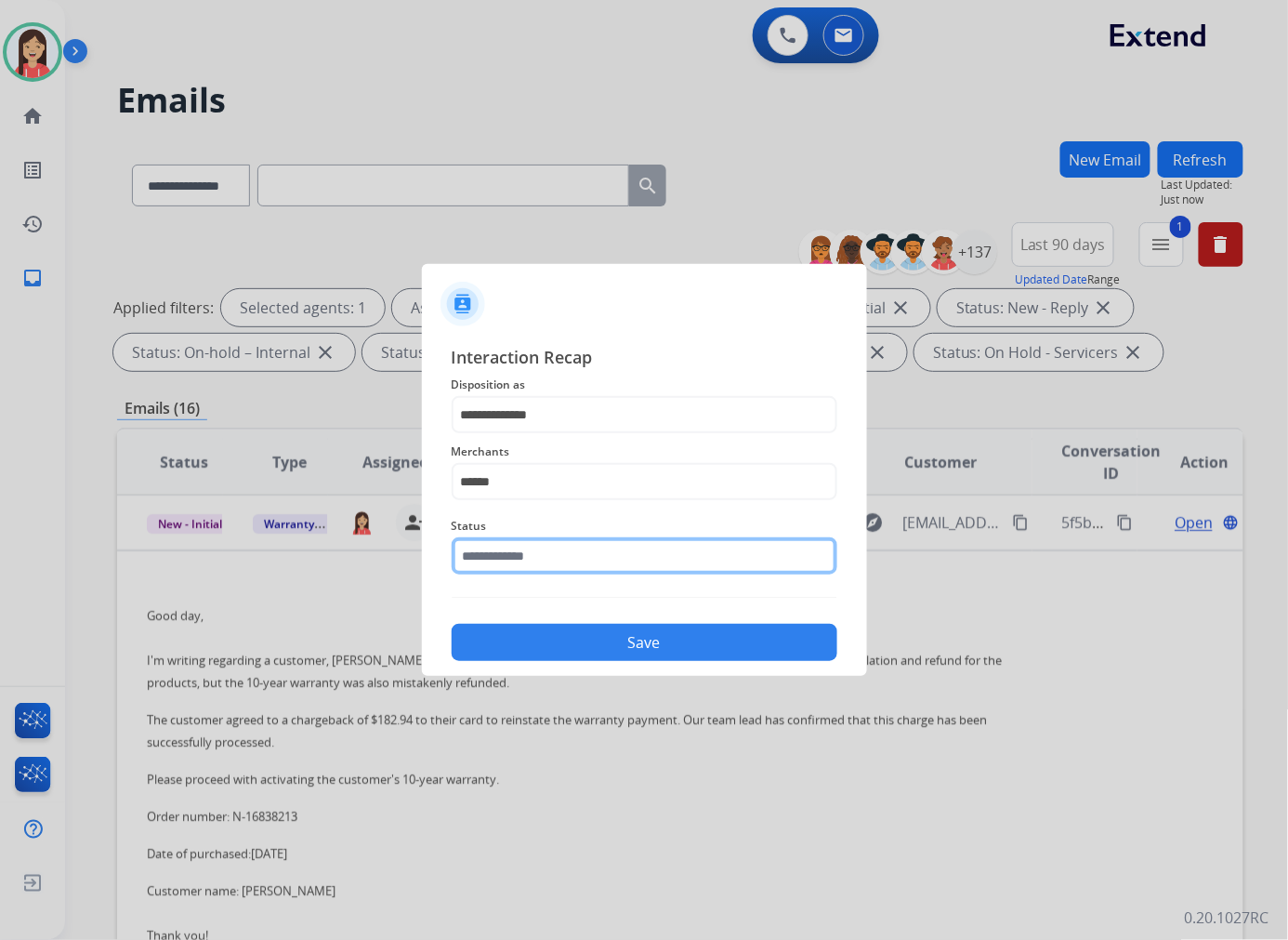
click at [561, 554] on input "text" at bounding box center [644, 555] width 386 height 37
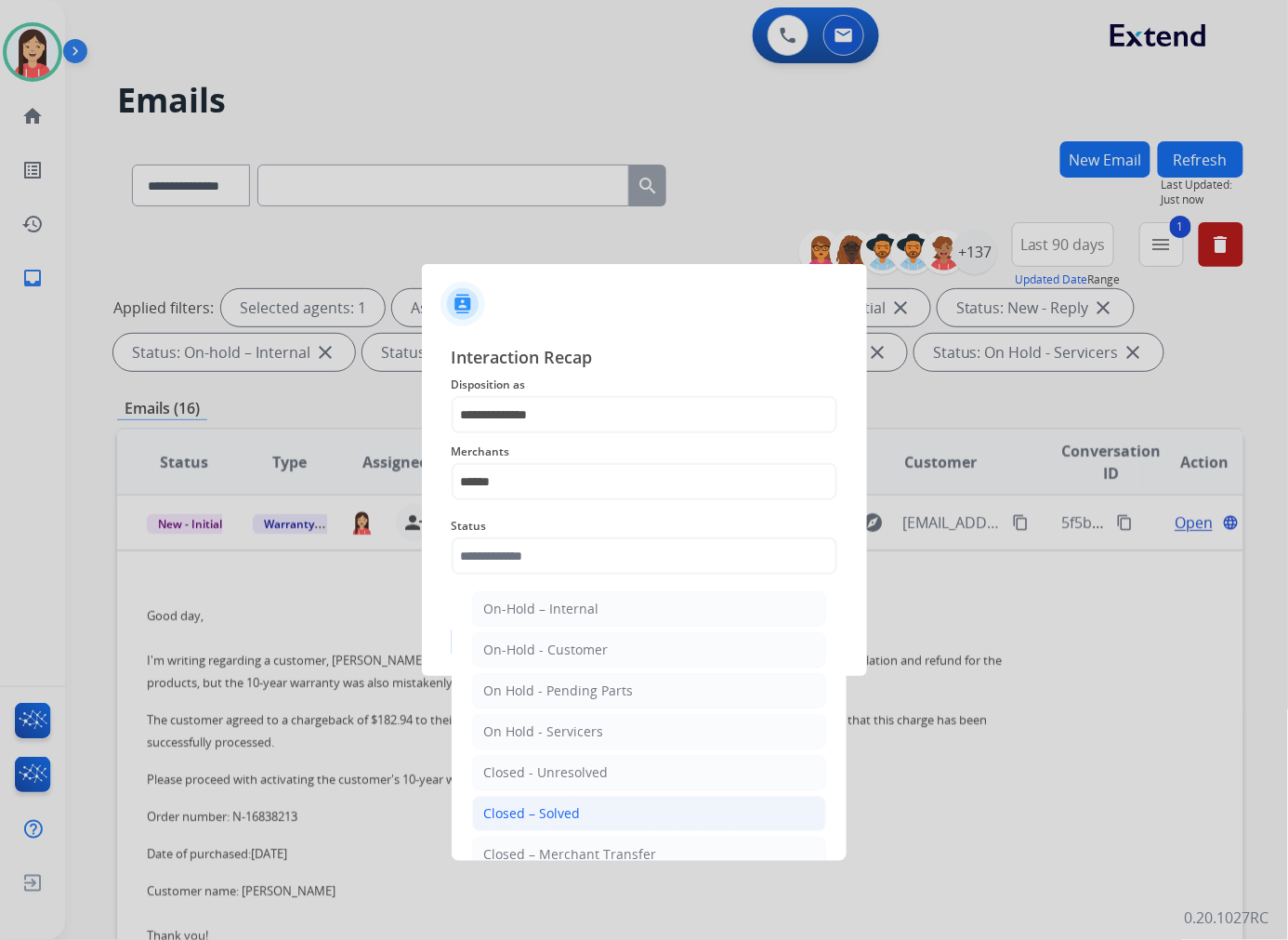
click at [546, 804] on div "Closed – Solved" at bounding box center [531, 813] width 96 height 19
type input "**********"
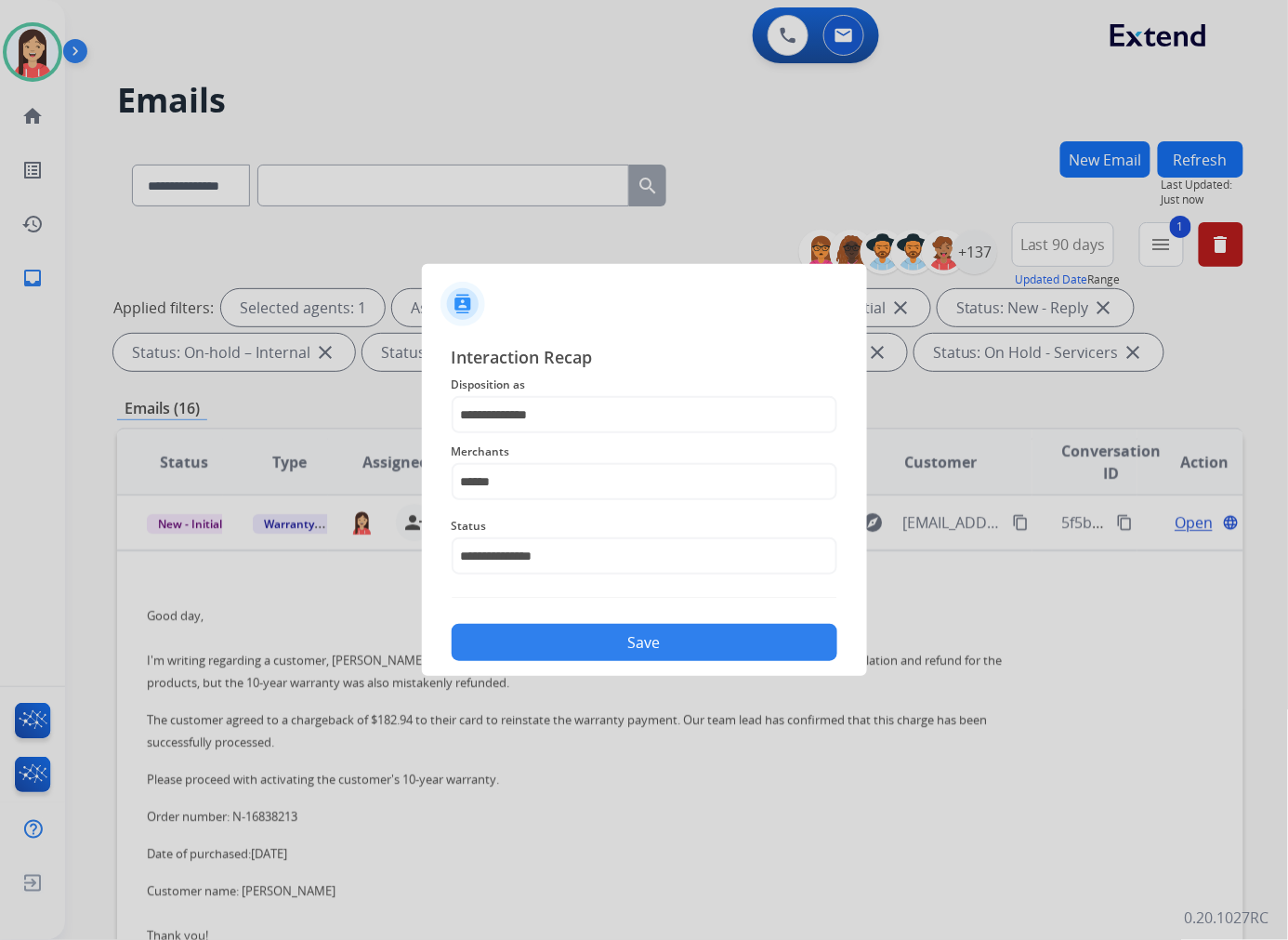
click at [623, 643] on button "Save" at bounding box center [644, 642] width 386 height 37
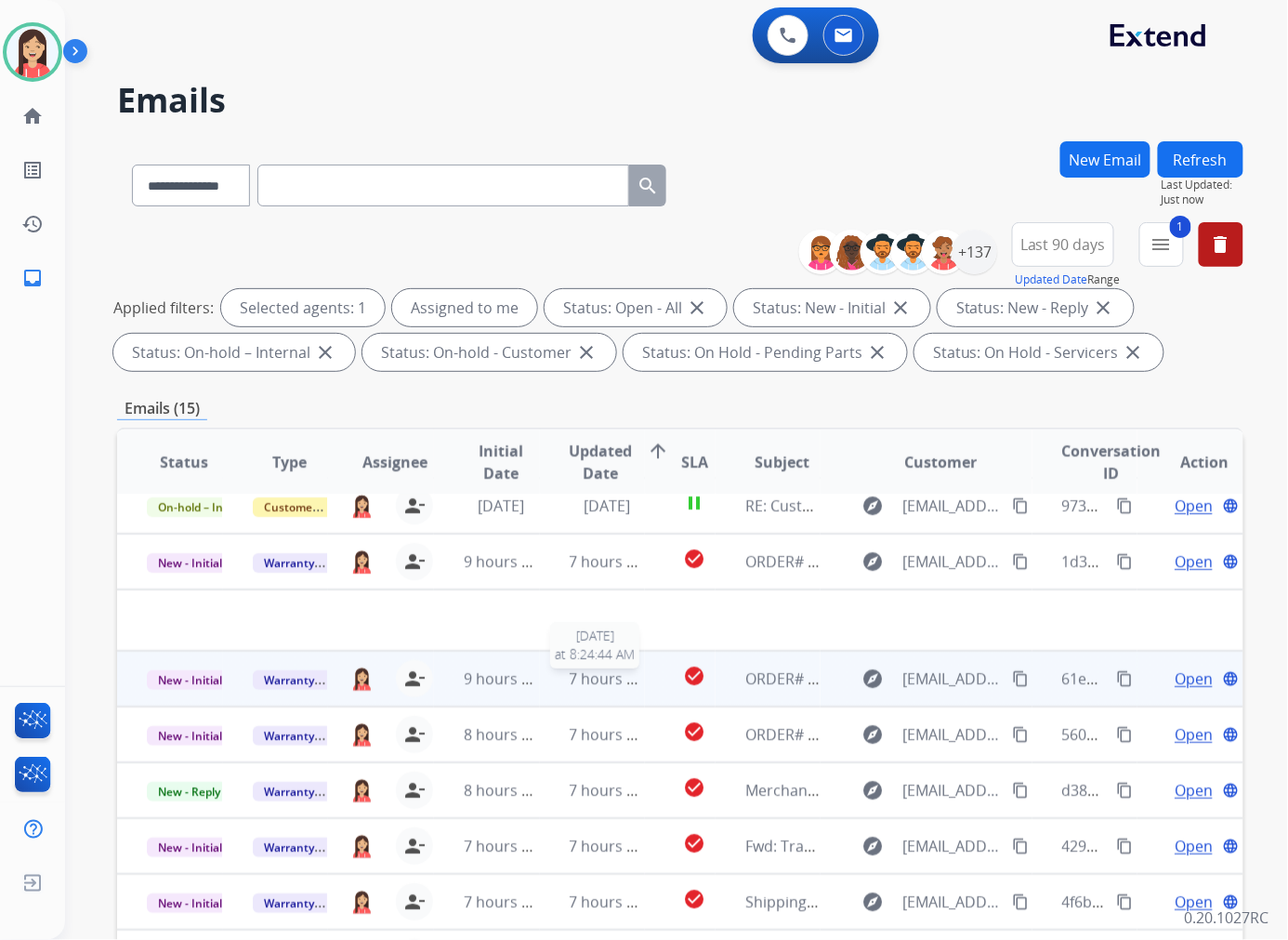
scroll to position [0, 0]
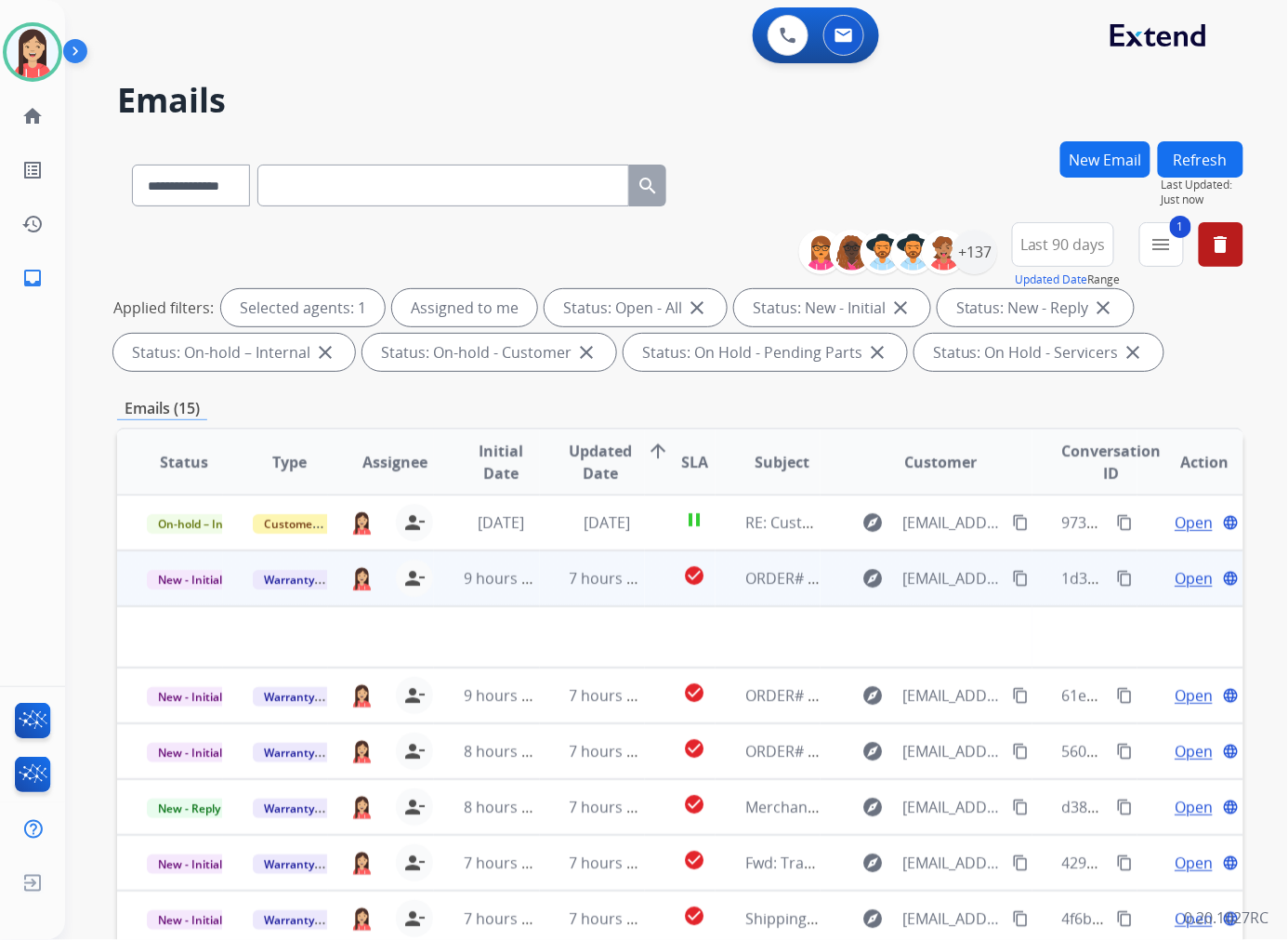
click at [545, 595] on td "7 hours ago" at bounding box center [592, 578] width 106 height 56
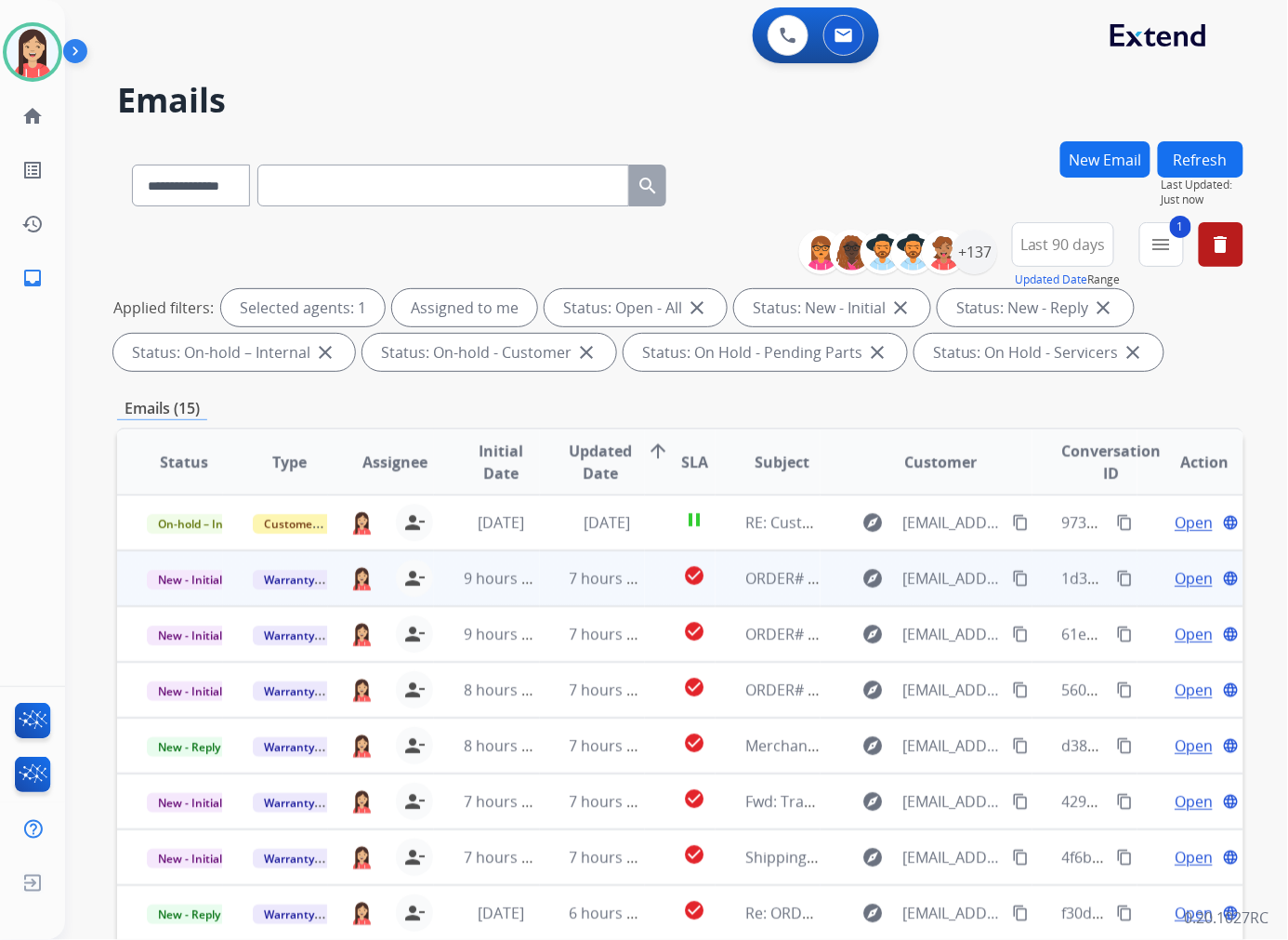
click at [545, 595] on td "7 hours ago" at bounding box center [592, 578] width 106 height 56
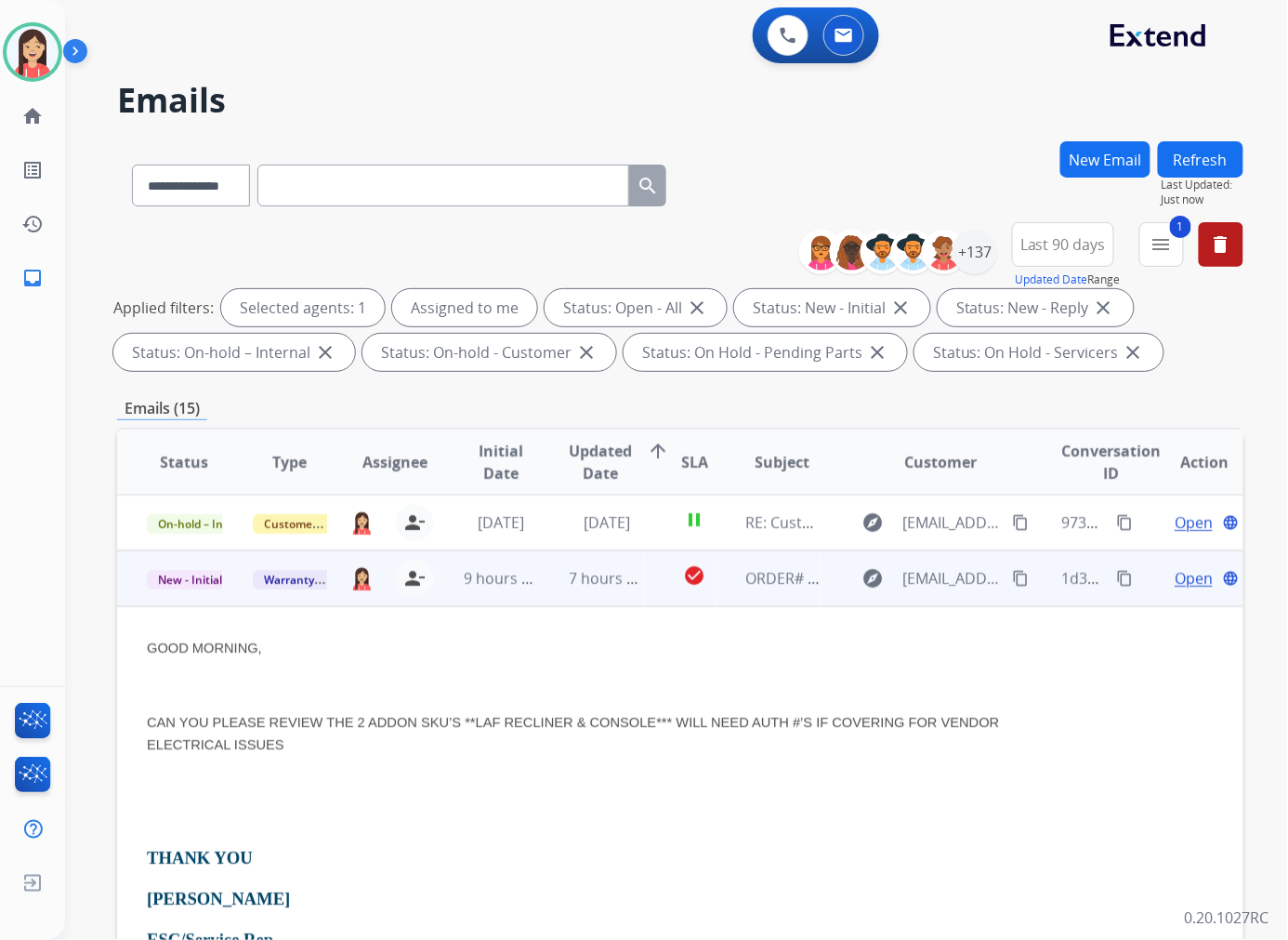
click at [644, 592] on td "check_circle" at bounding box center [680, 578] width 70 height 56
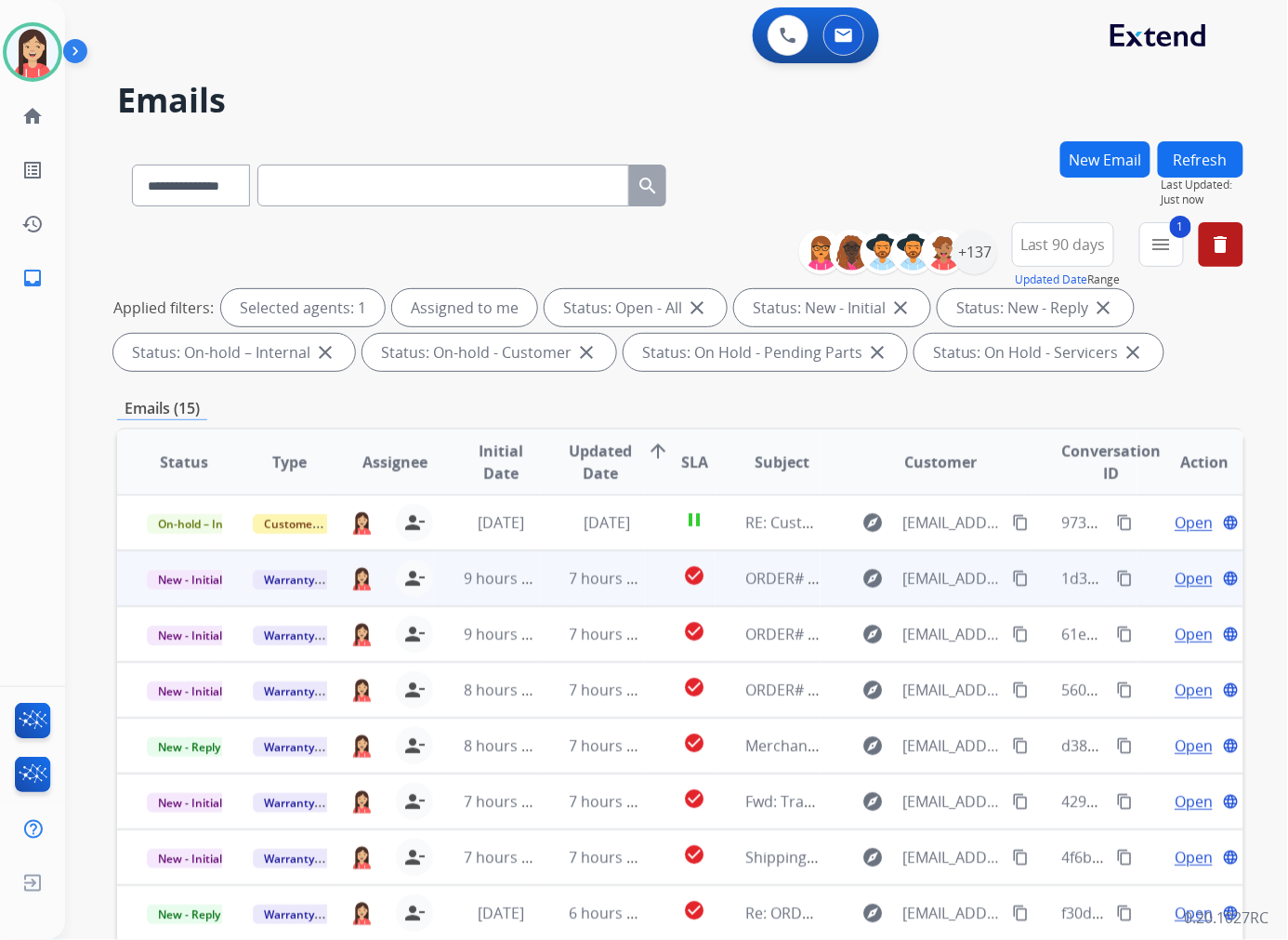
click at [656, 592] on td "check_circle" at bounding box center [680, 578] width 70 height 56
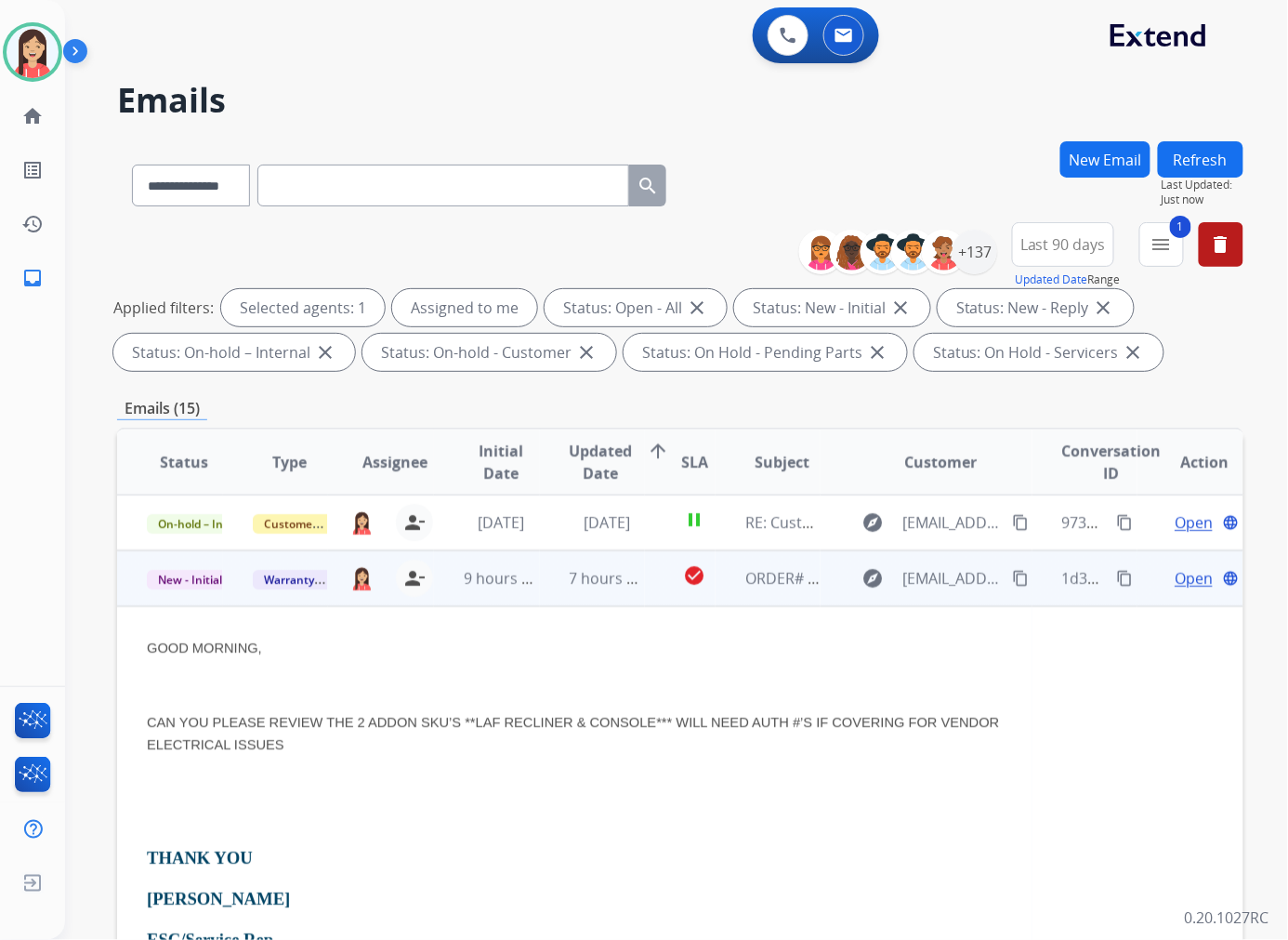
scroll to position [56, 0]
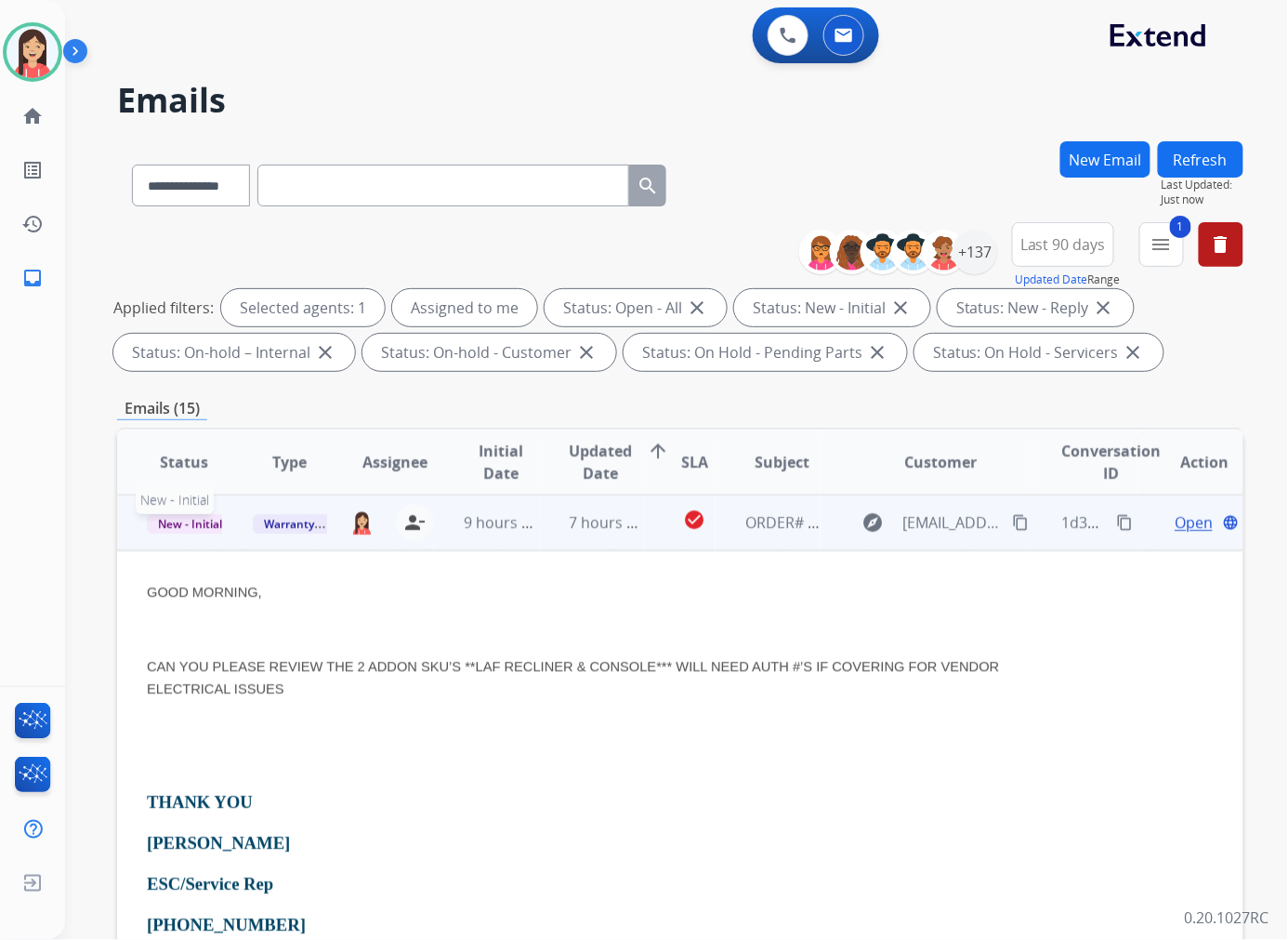
click at [201, 525] on span "New - Initial" at bounding box center [189, 524] width 87 height 19
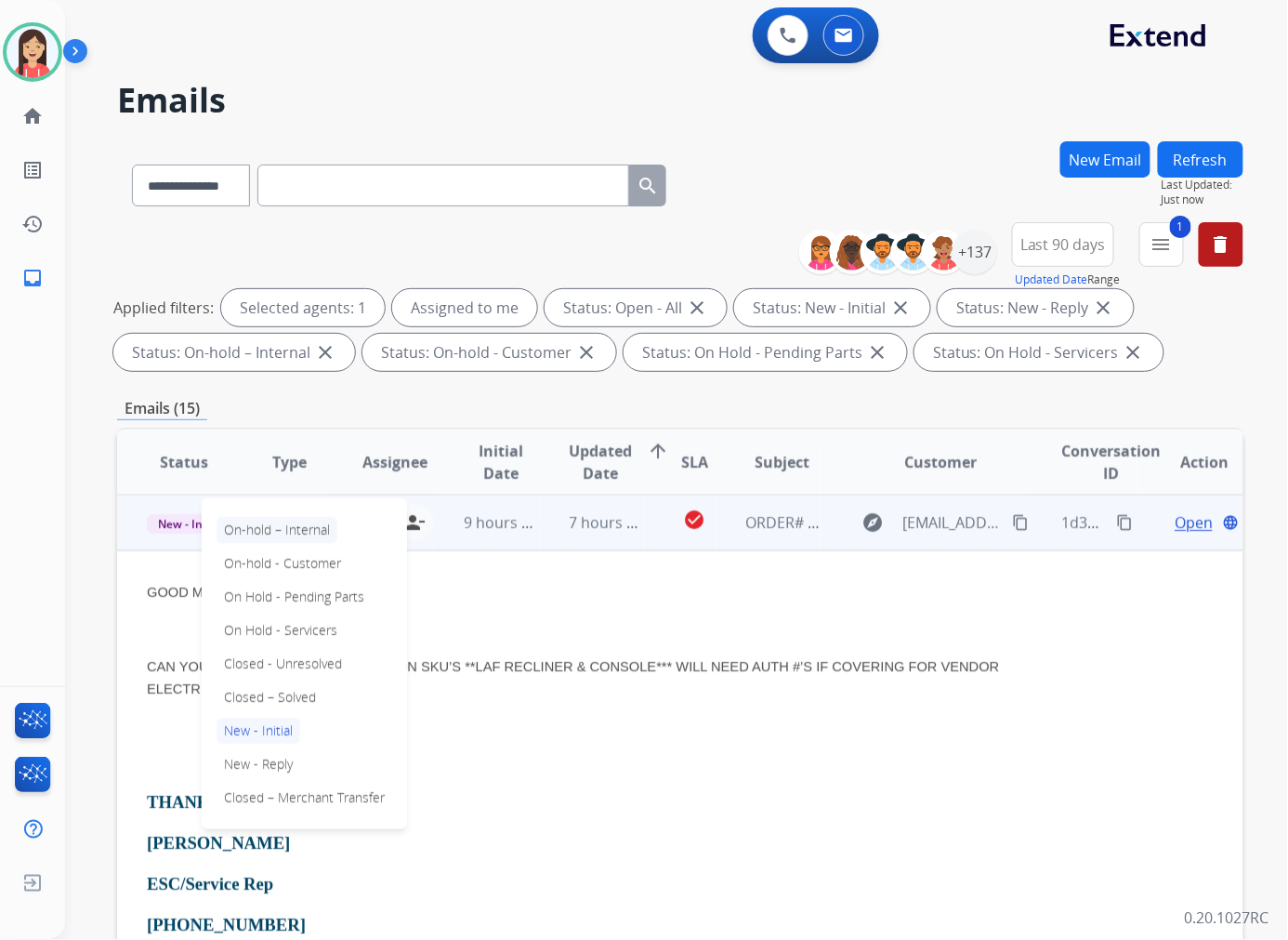
click at [312, 528] on p "On-hold – Internal" at bounding box center [276, 530] width 121 height 26
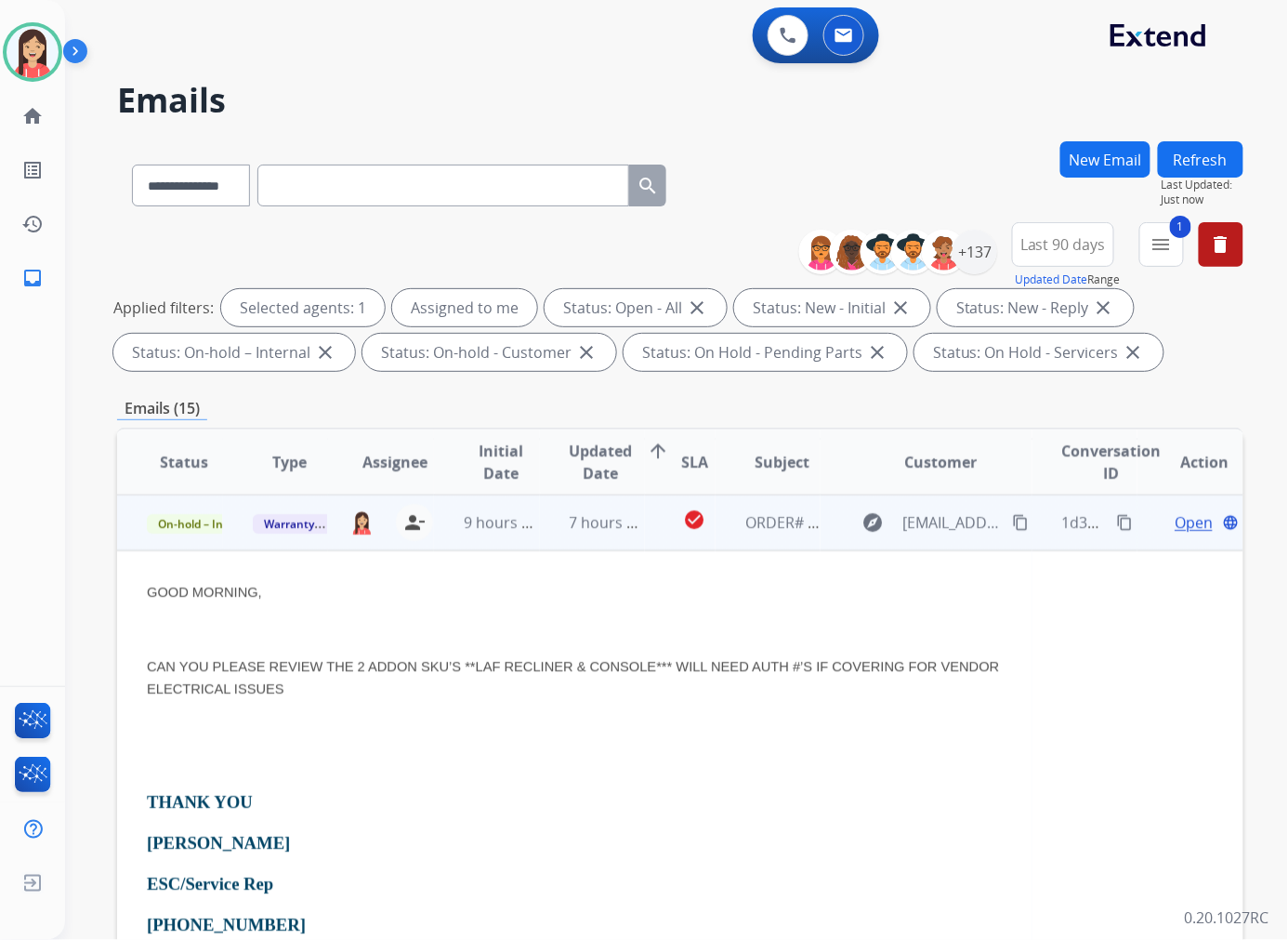
click at [546, 535] on td "7 hours ago" at bounding box center [592, 522] width 106 height 56
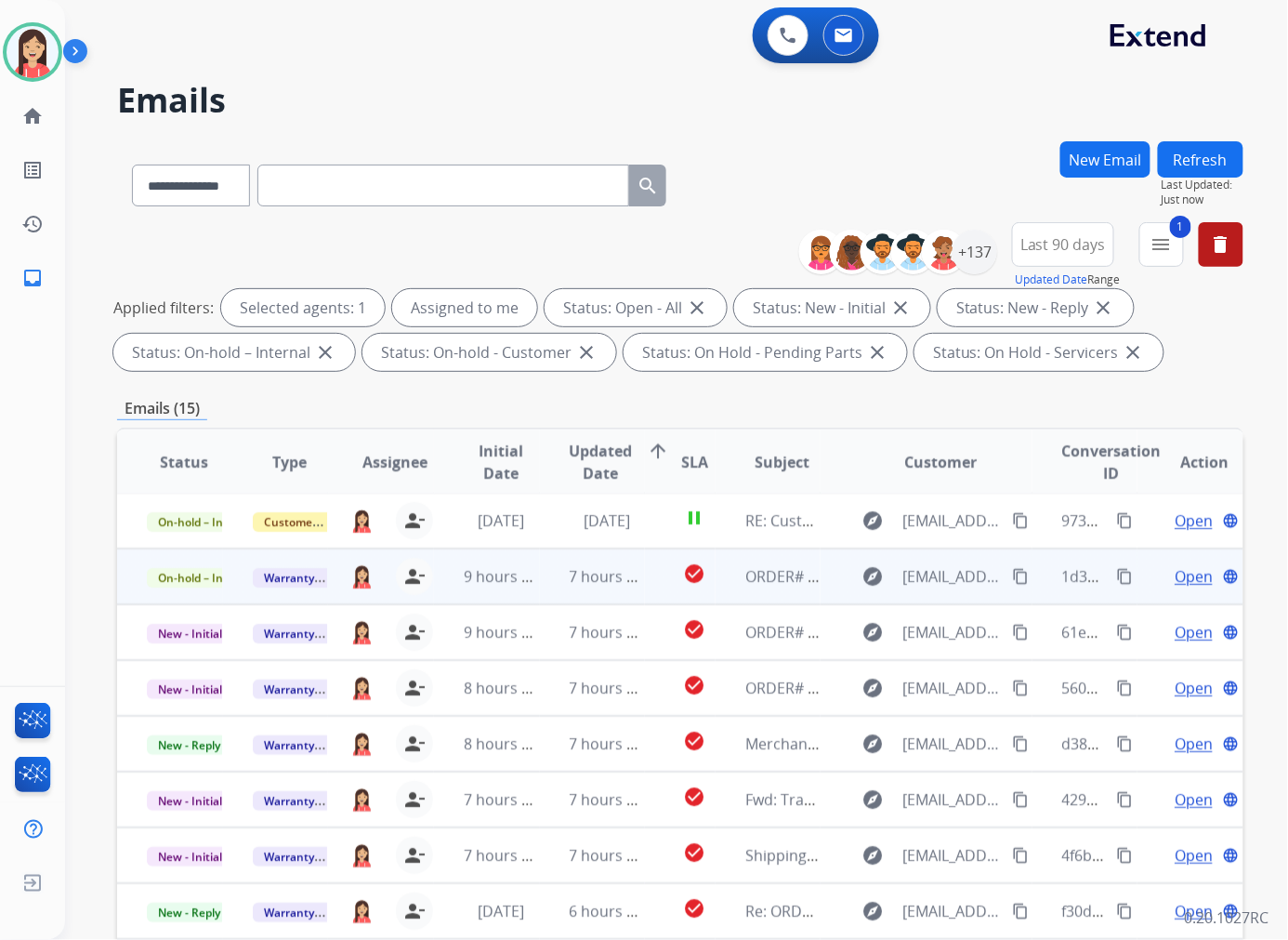
scroll to position [1, 0]
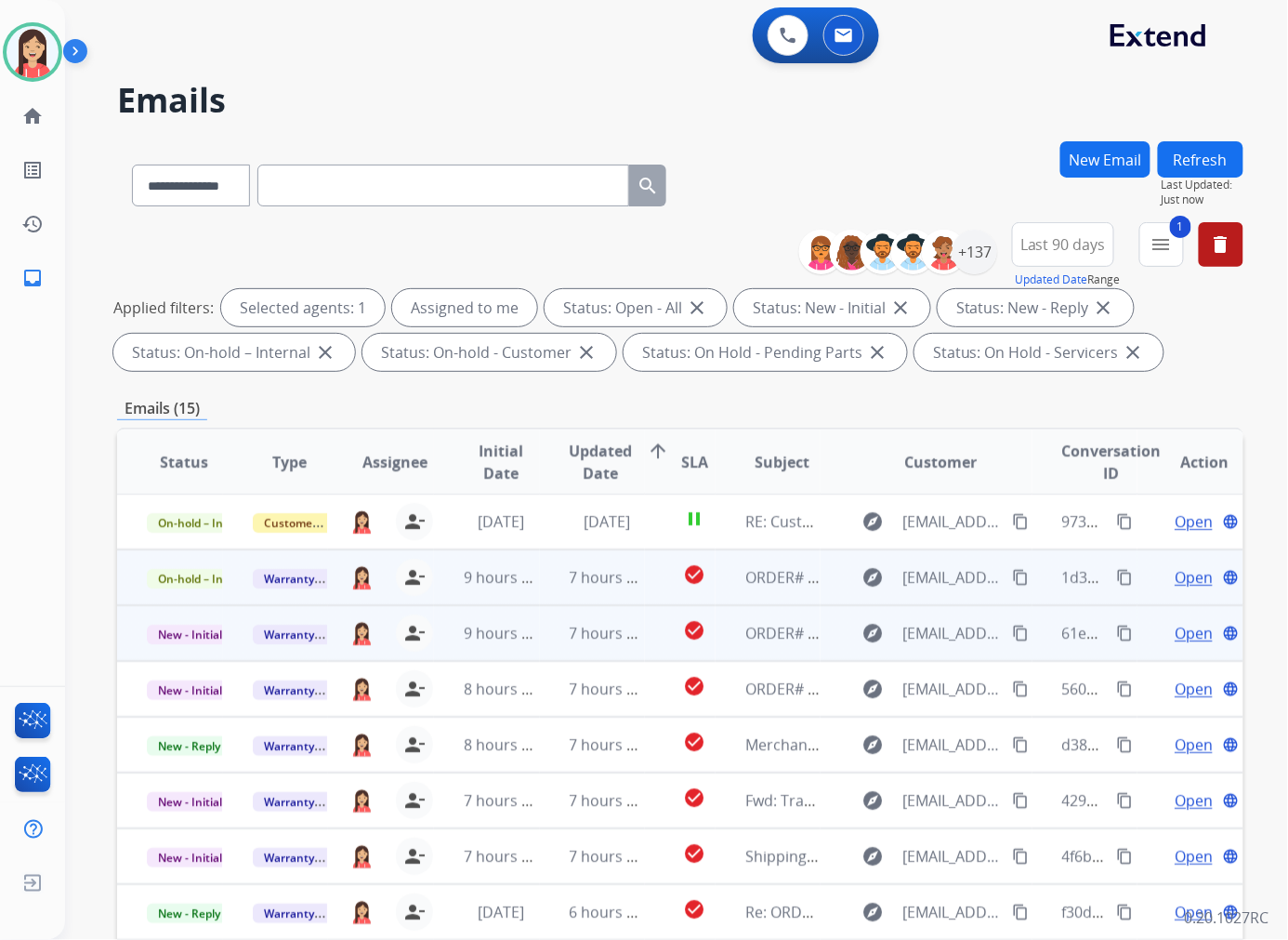
click at [545, 646] on td "7 hours ago" at bounding box center [592, 632] width 106 height 56
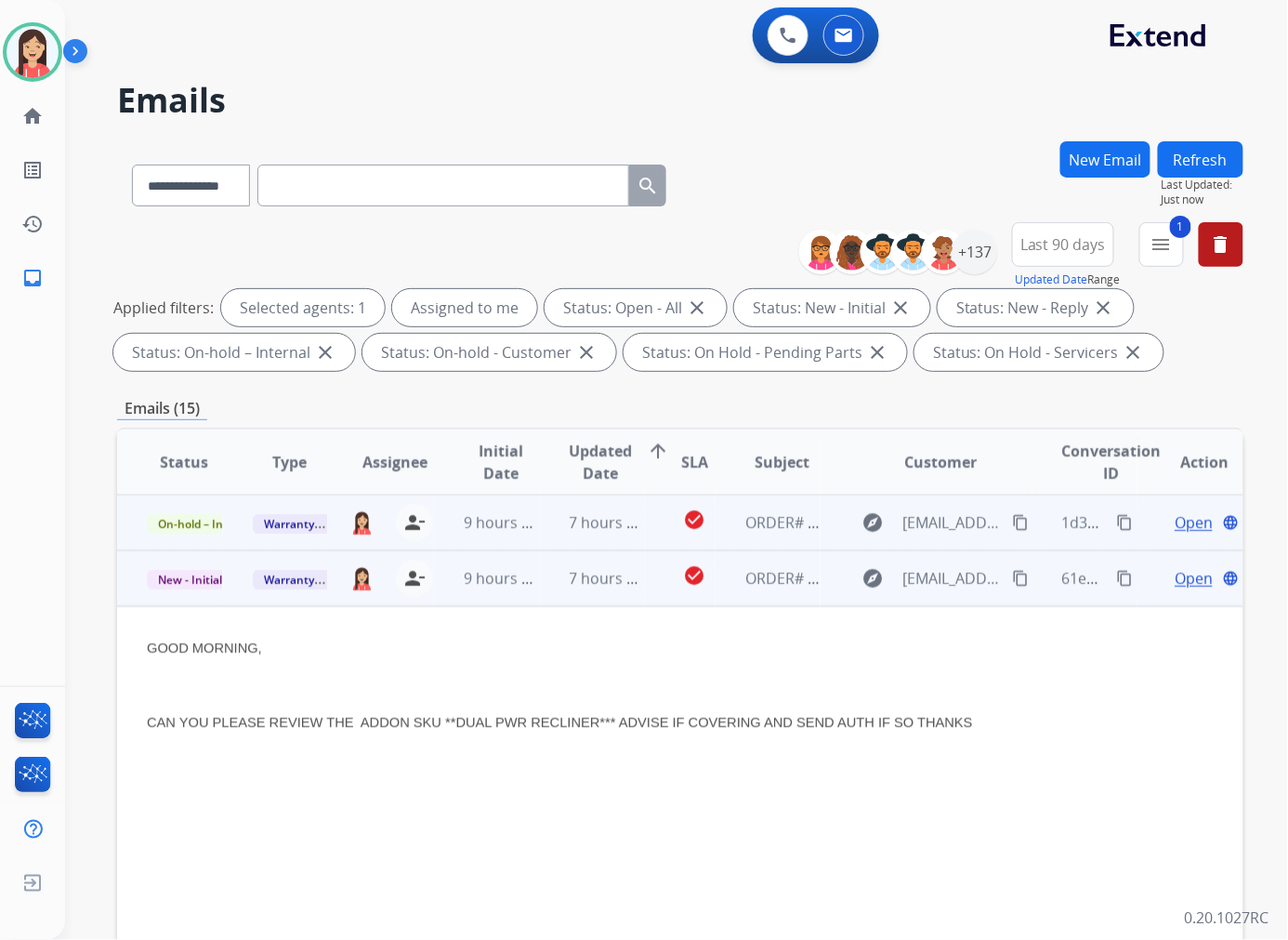
scroll to position [111, 0]
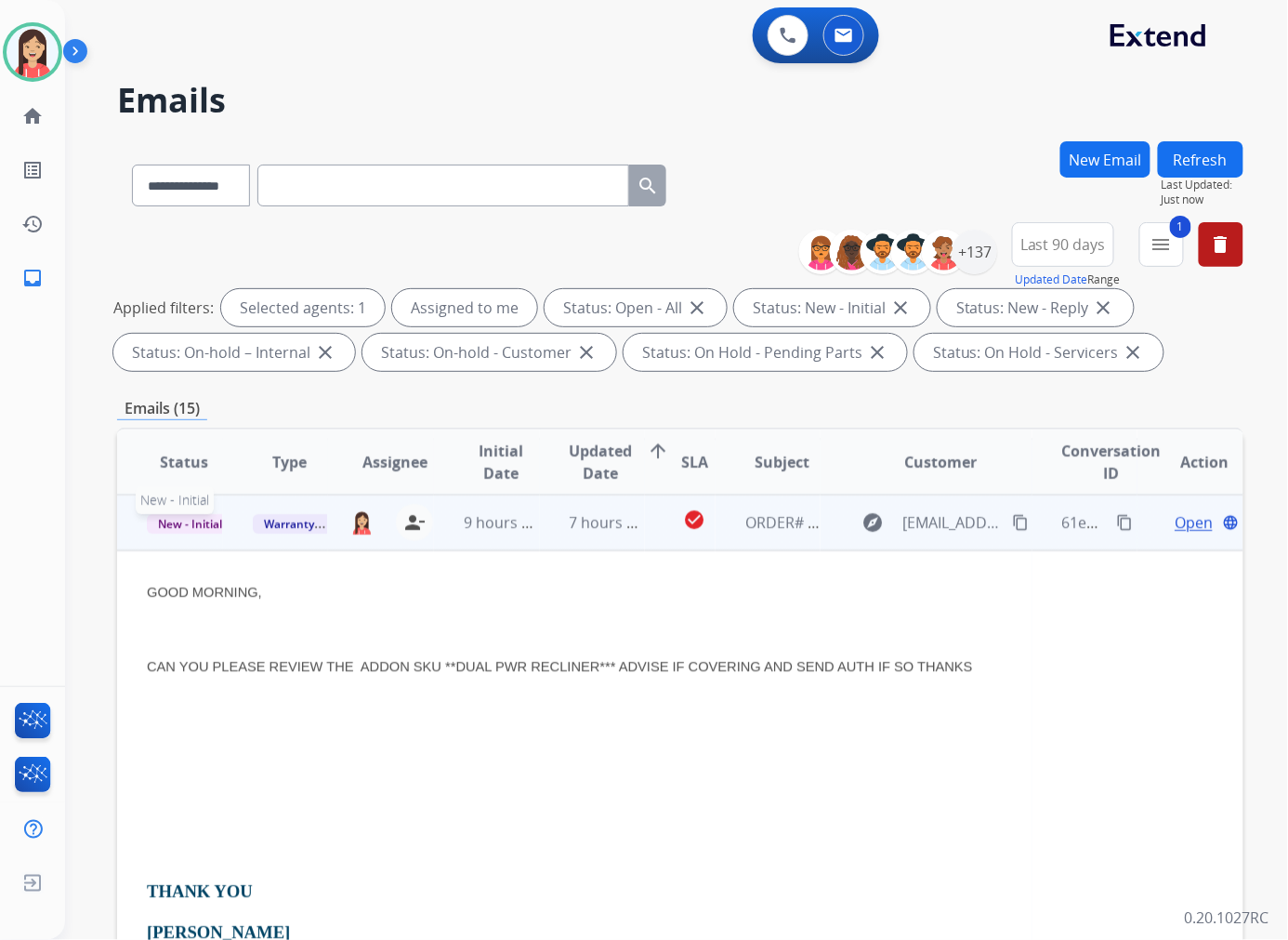
click at [173, 514] on span "New - Initial" at bounding box center [189, 524] width 87 height 19
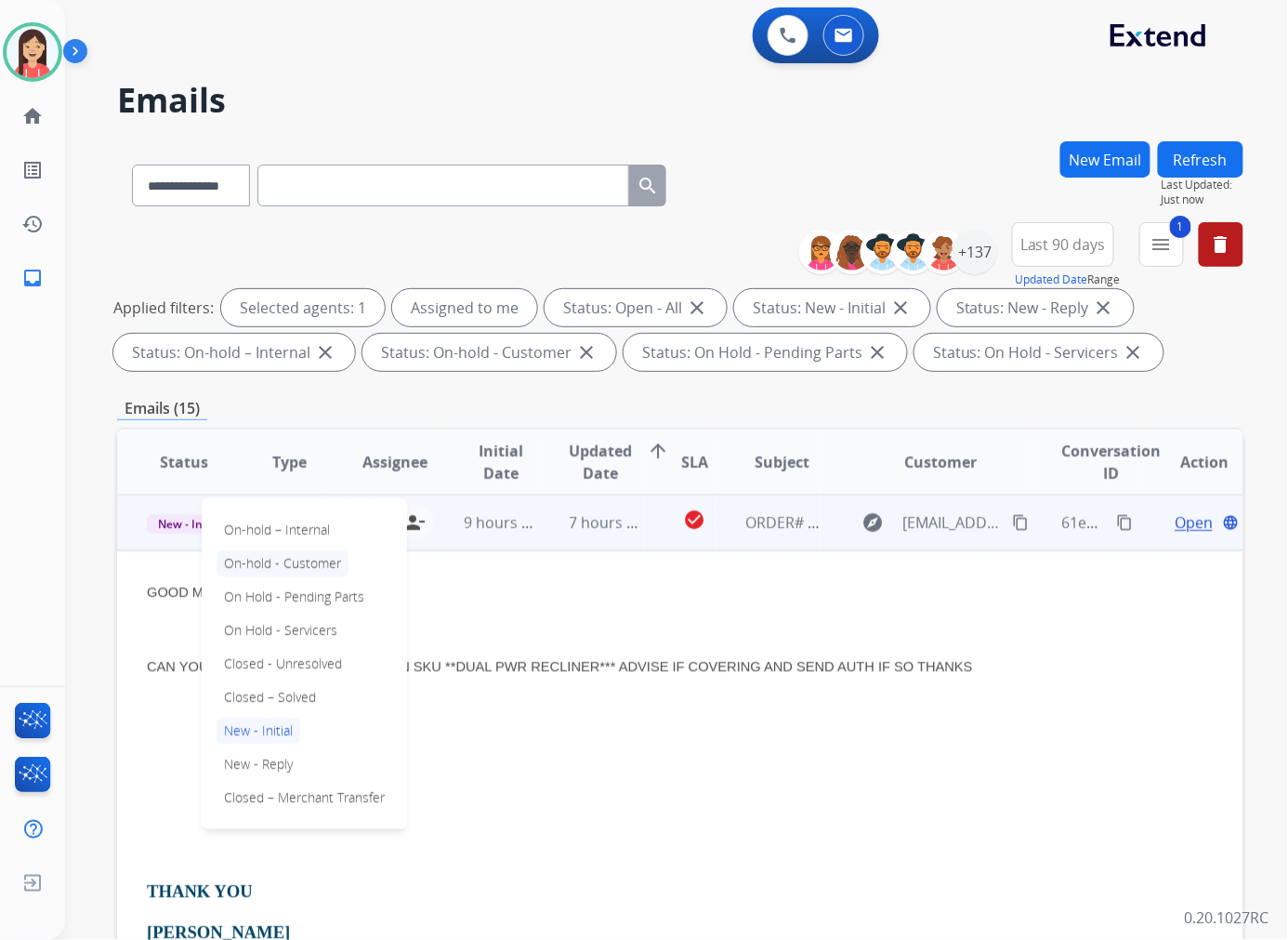
click at [289, 562] on p "On-hold - Customer" at bounding box center [282, 563] width 132 height 26
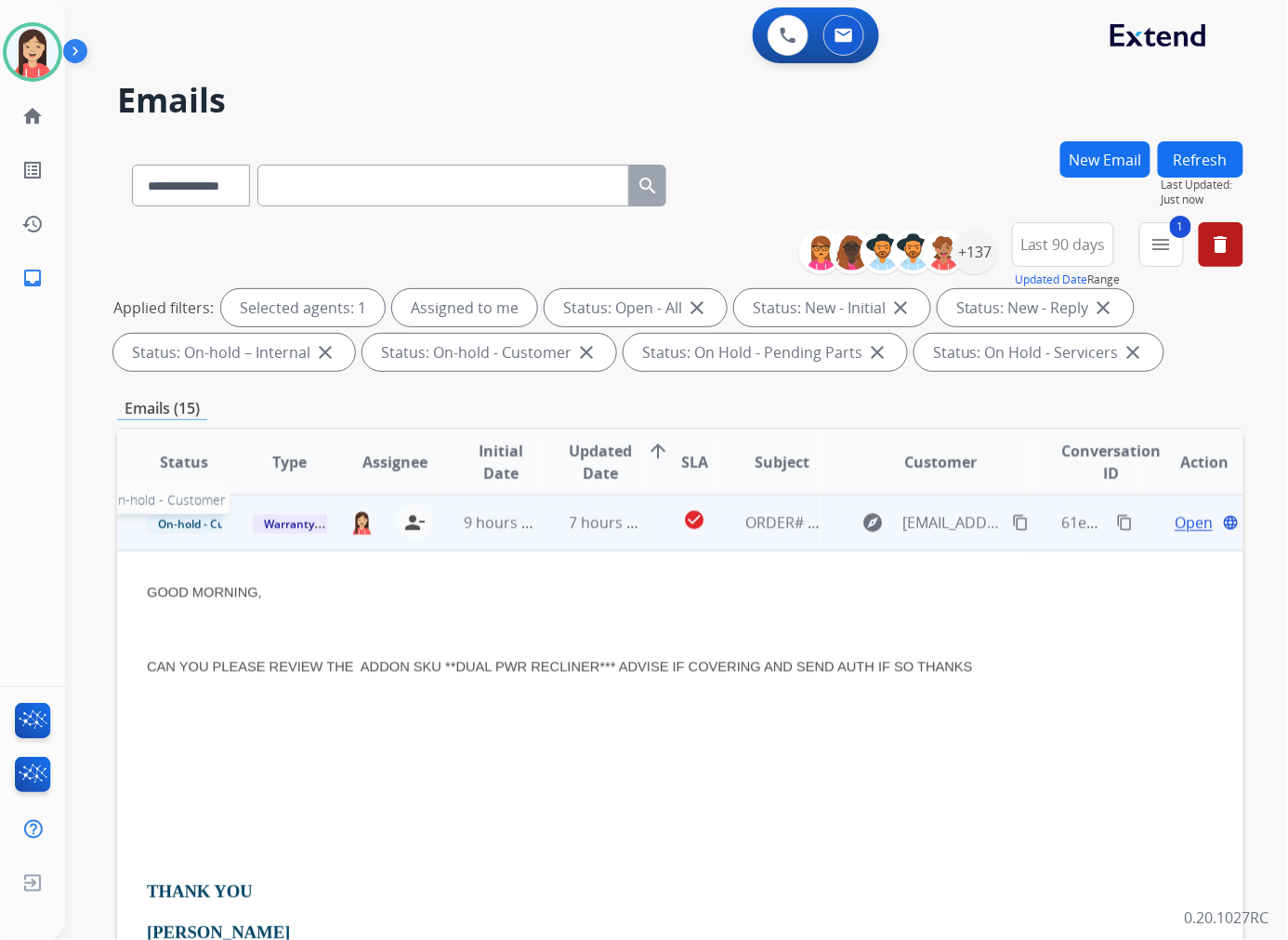
click at [208, 530] on span "On-hold - Customer" at bounding box center [210, 524] width 128 height 19
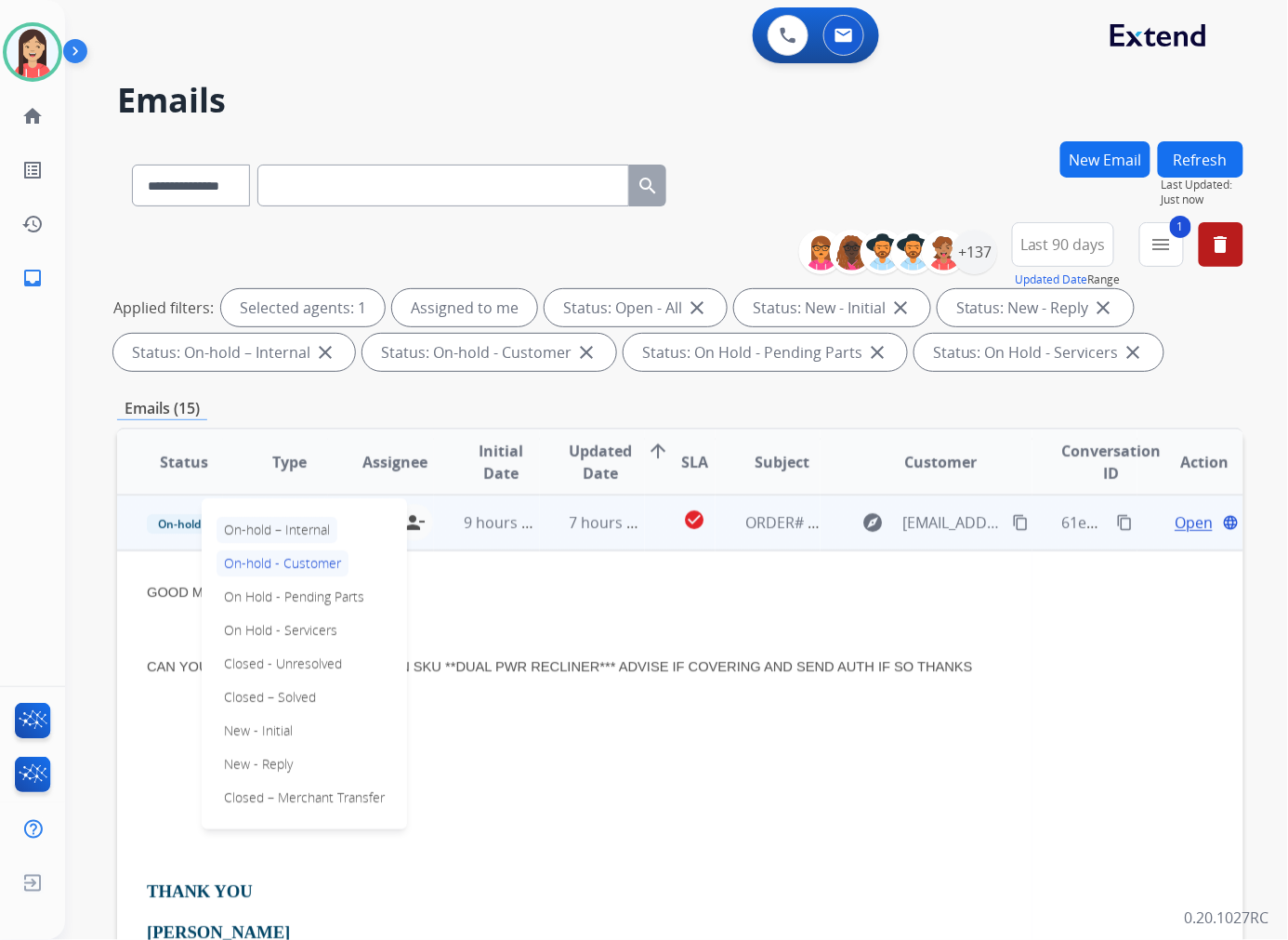
click at [288, 527] on p "On-hold – Internal" at bounding box center [276, 530] width 121 height 26
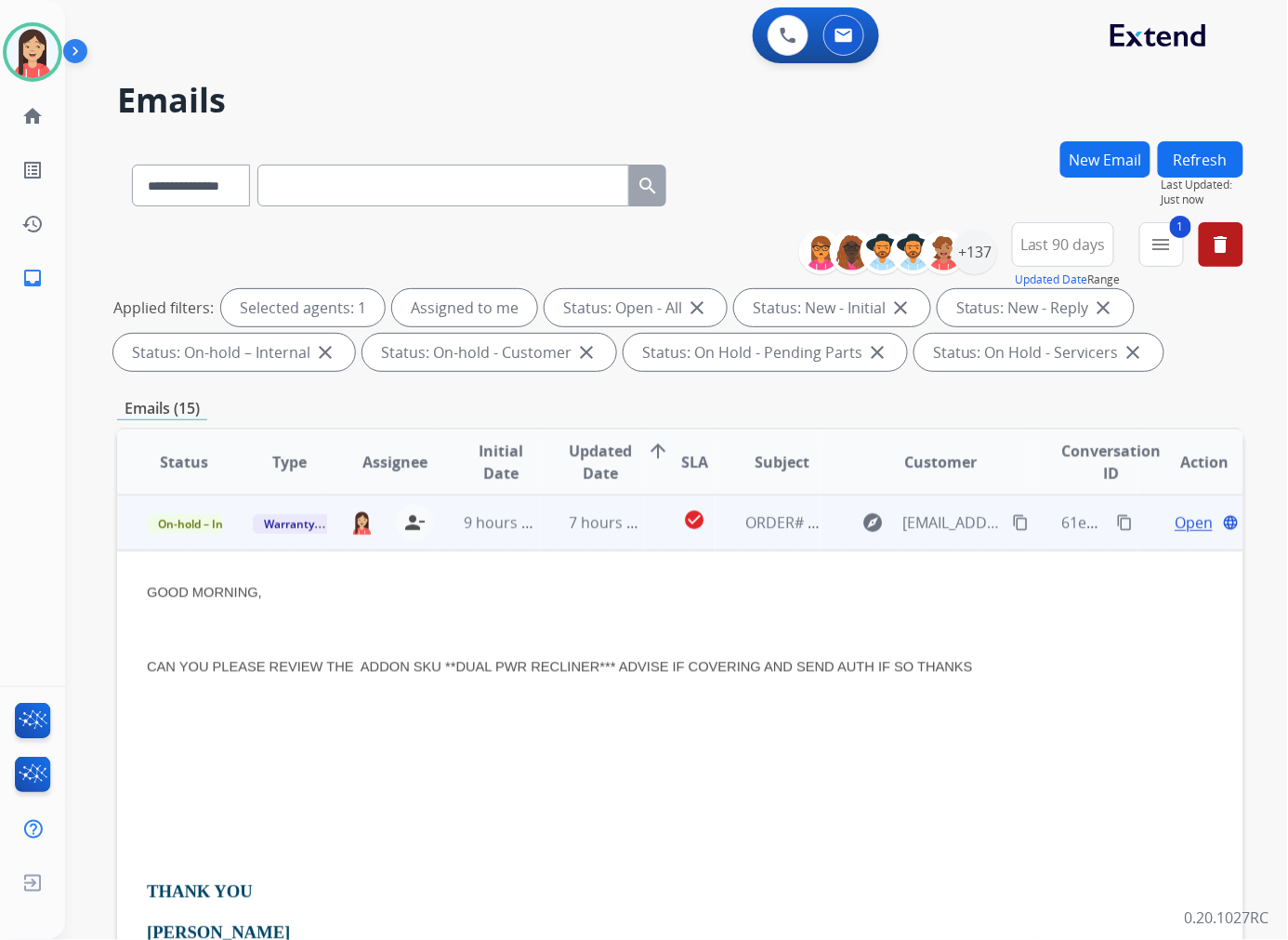
click at [551, 535] on td "7 hours ago" at bounding box center [592, 522] width 106 height 56
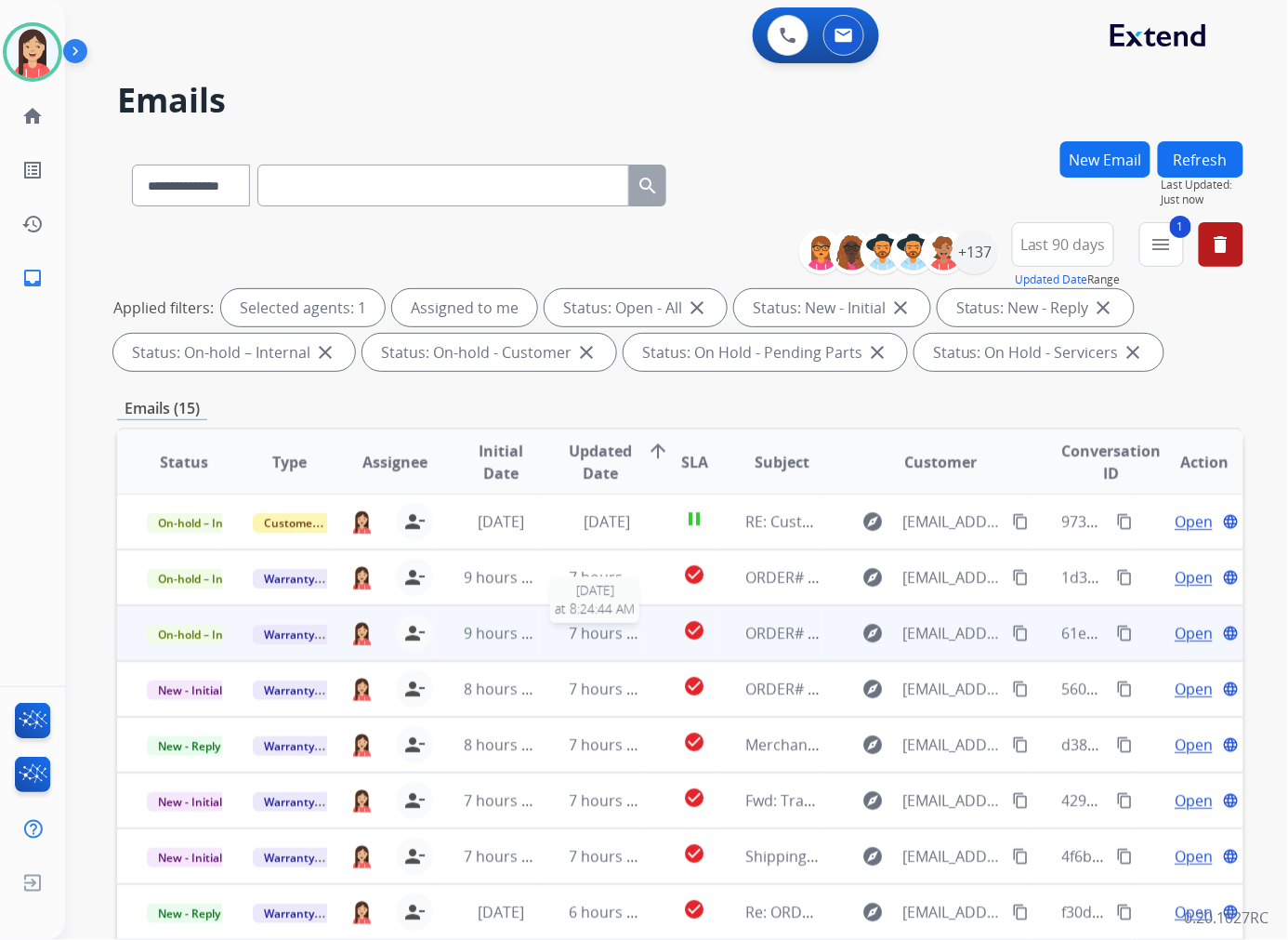
scroll to position [103, 0]
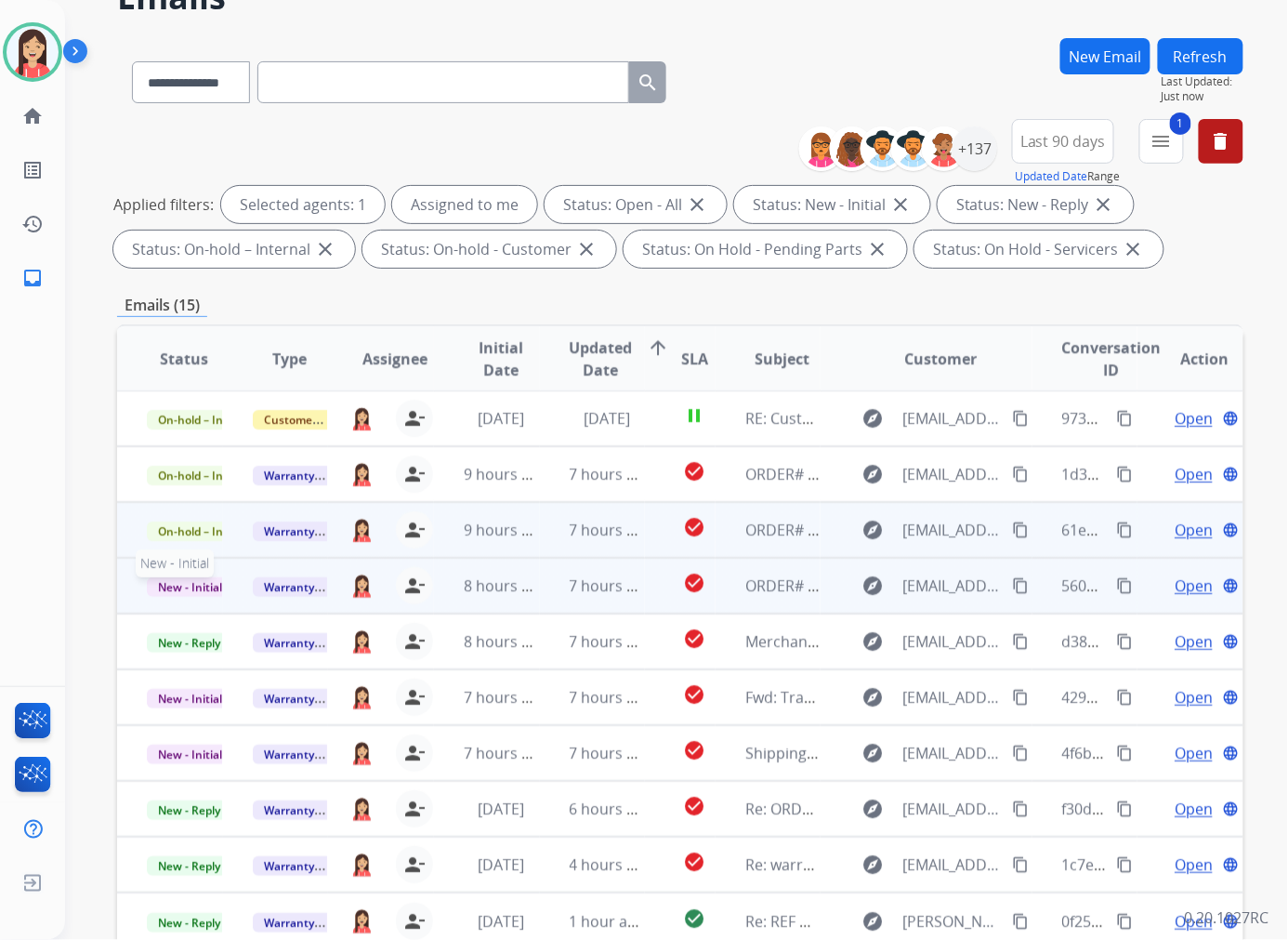
click at [182, 584] on span "New - Initial" at bounding box center [189, 587] width 87 height 19
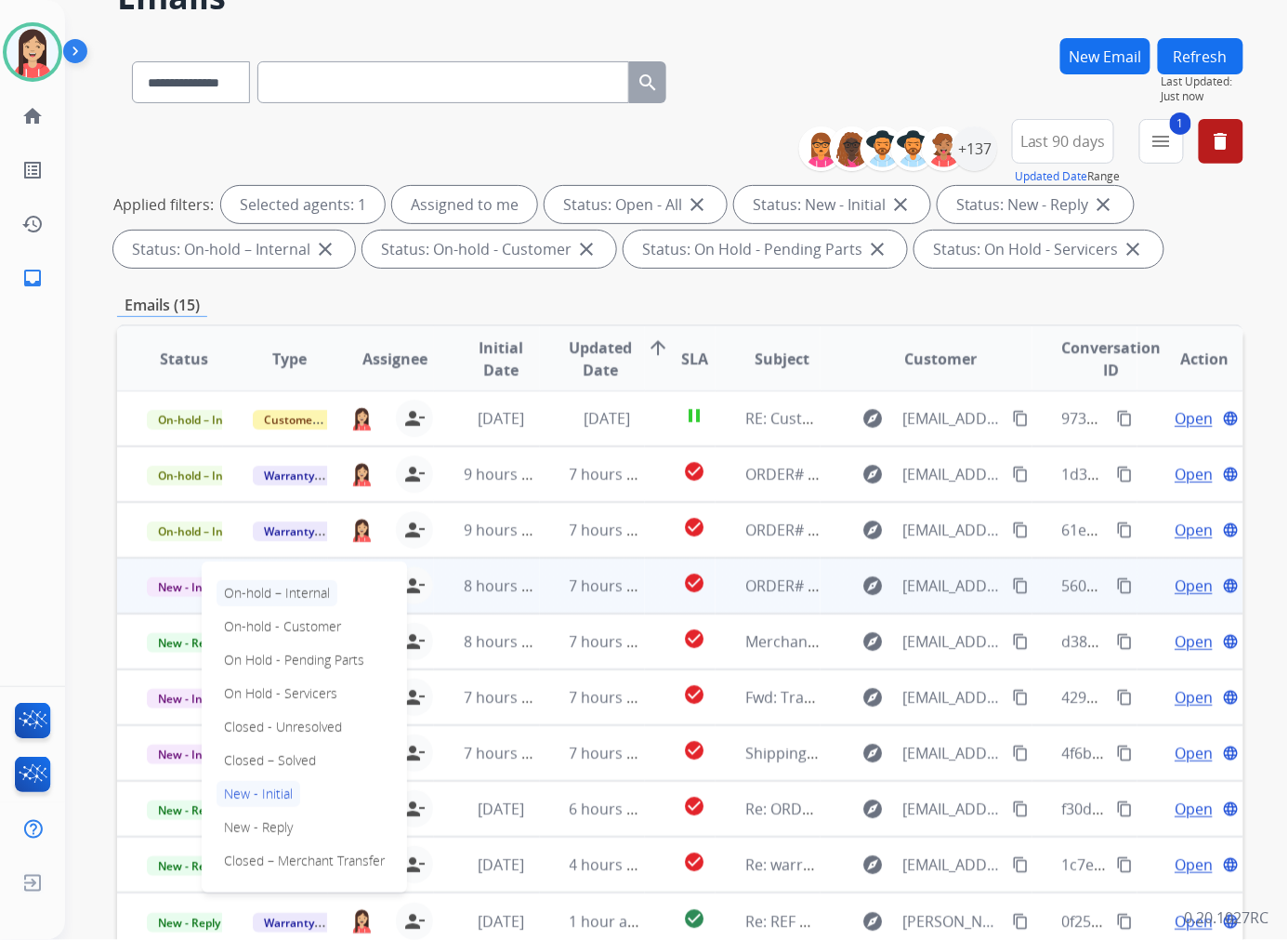
click at [292, 591] on p "On-hold – Internal" at bounding box center [276, 592] width 121 height 26
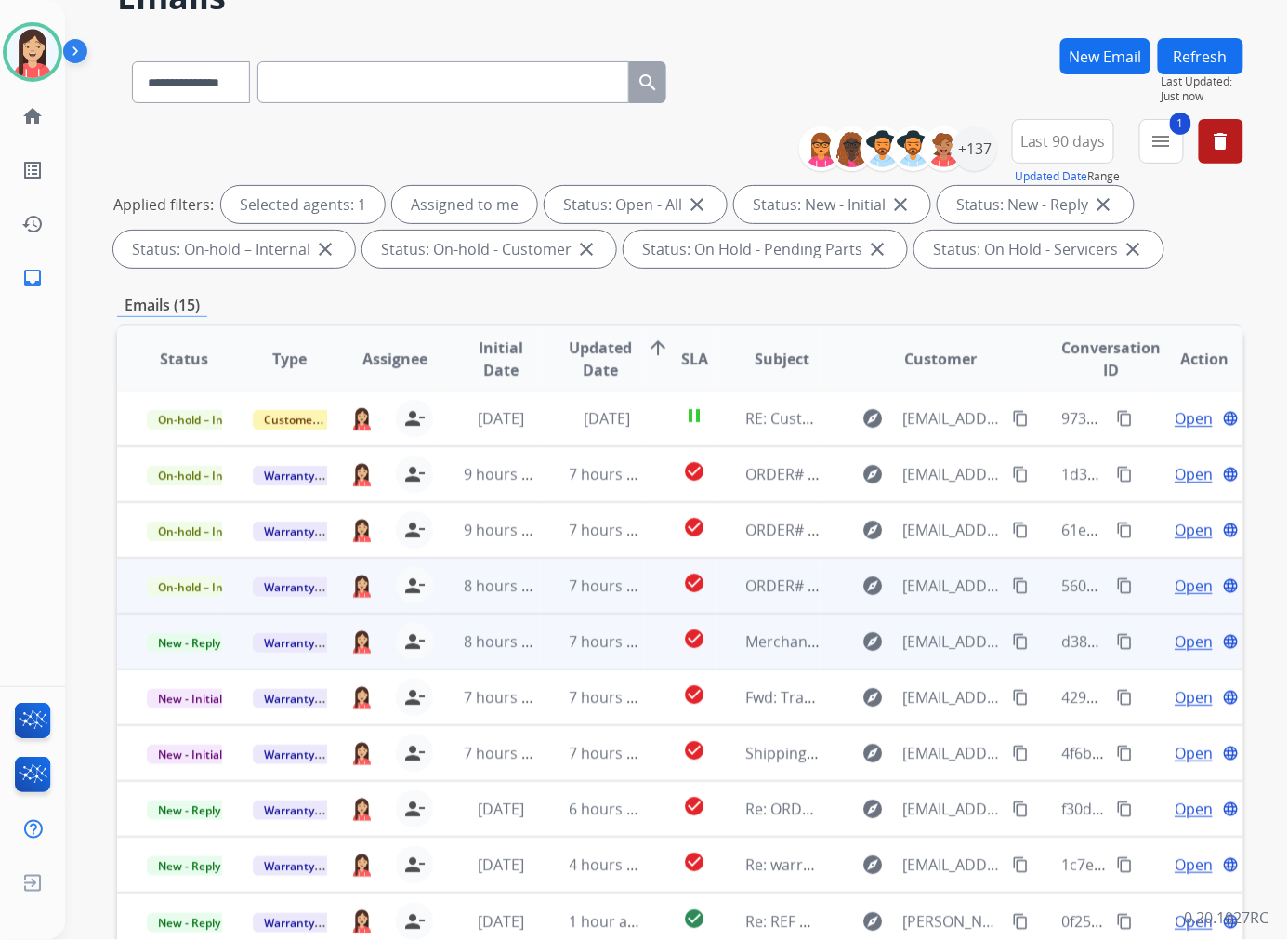
click at [545, 660] on td "7 hours ago" at bounding box center [592, 641] width 106 height 56
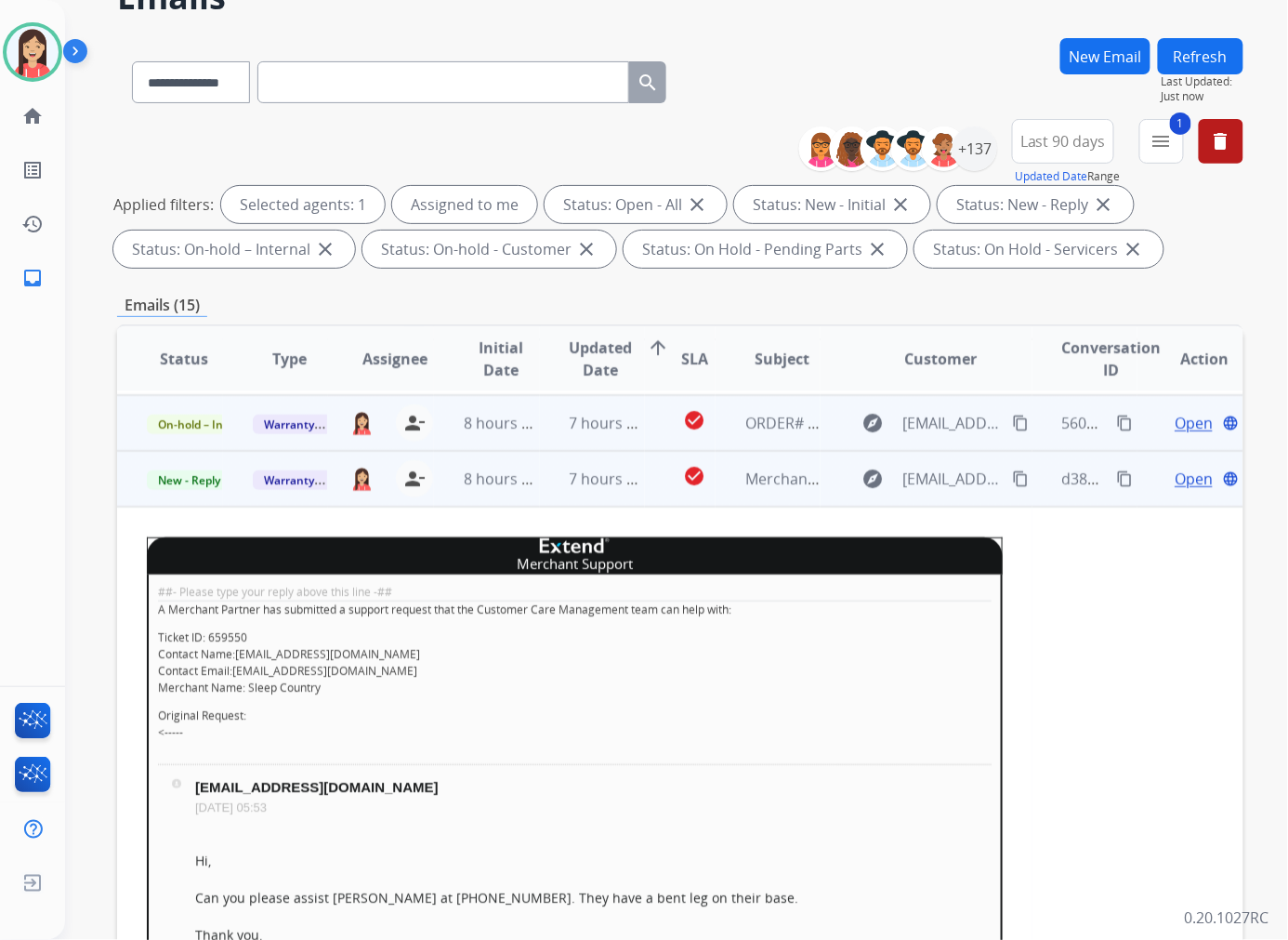
scroll to position [223, 0]
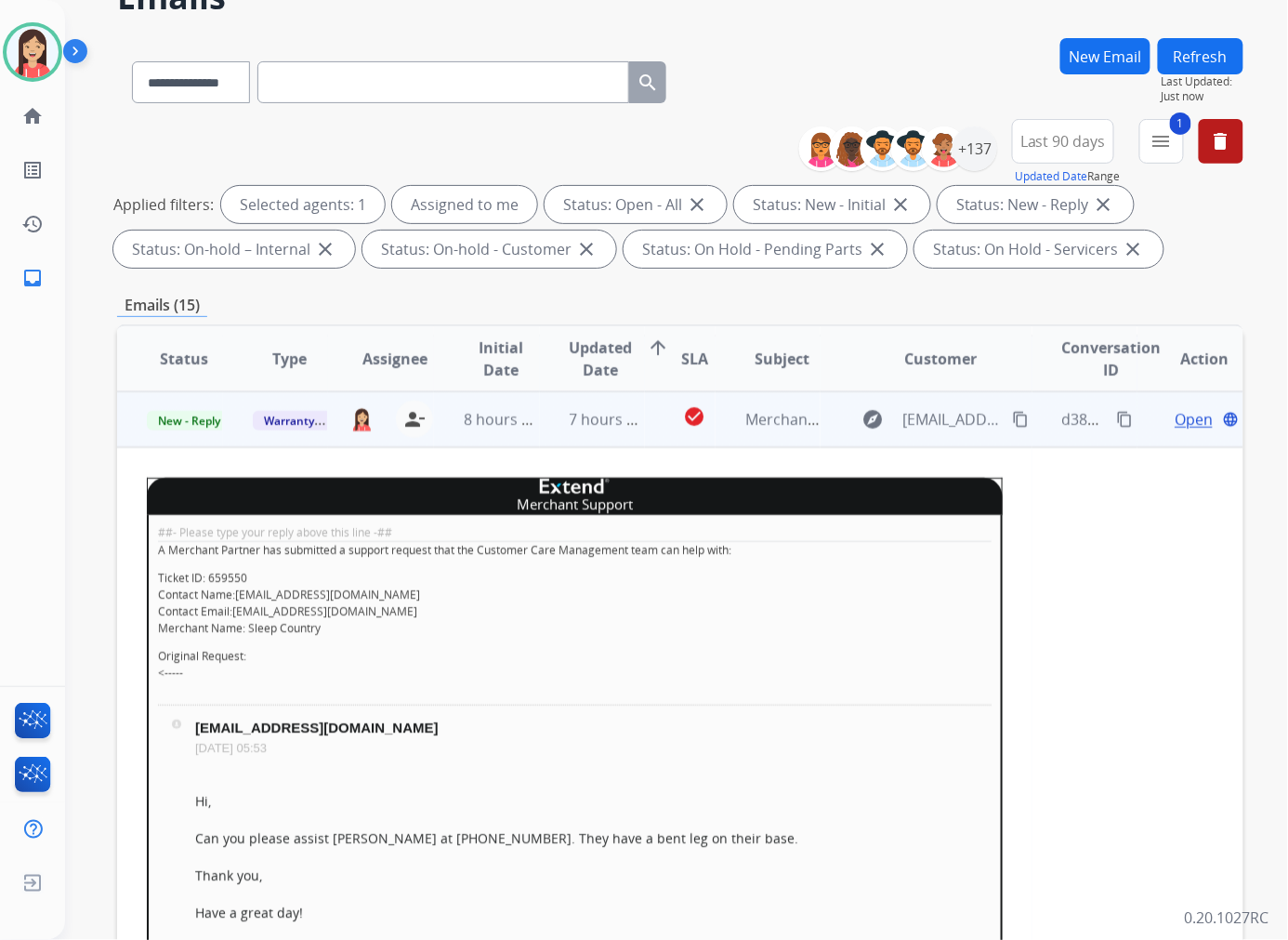
click at [400, 588] on p "Ticket ID: 659550 Contact Name: cs@support.sleepcountry.ca Contact Email: cs@su…" at bounding box center [574, 603] width 833 height 67
click at [1176, 416] on span "Open" at bounding box center [1193, 418] width 38 height 22
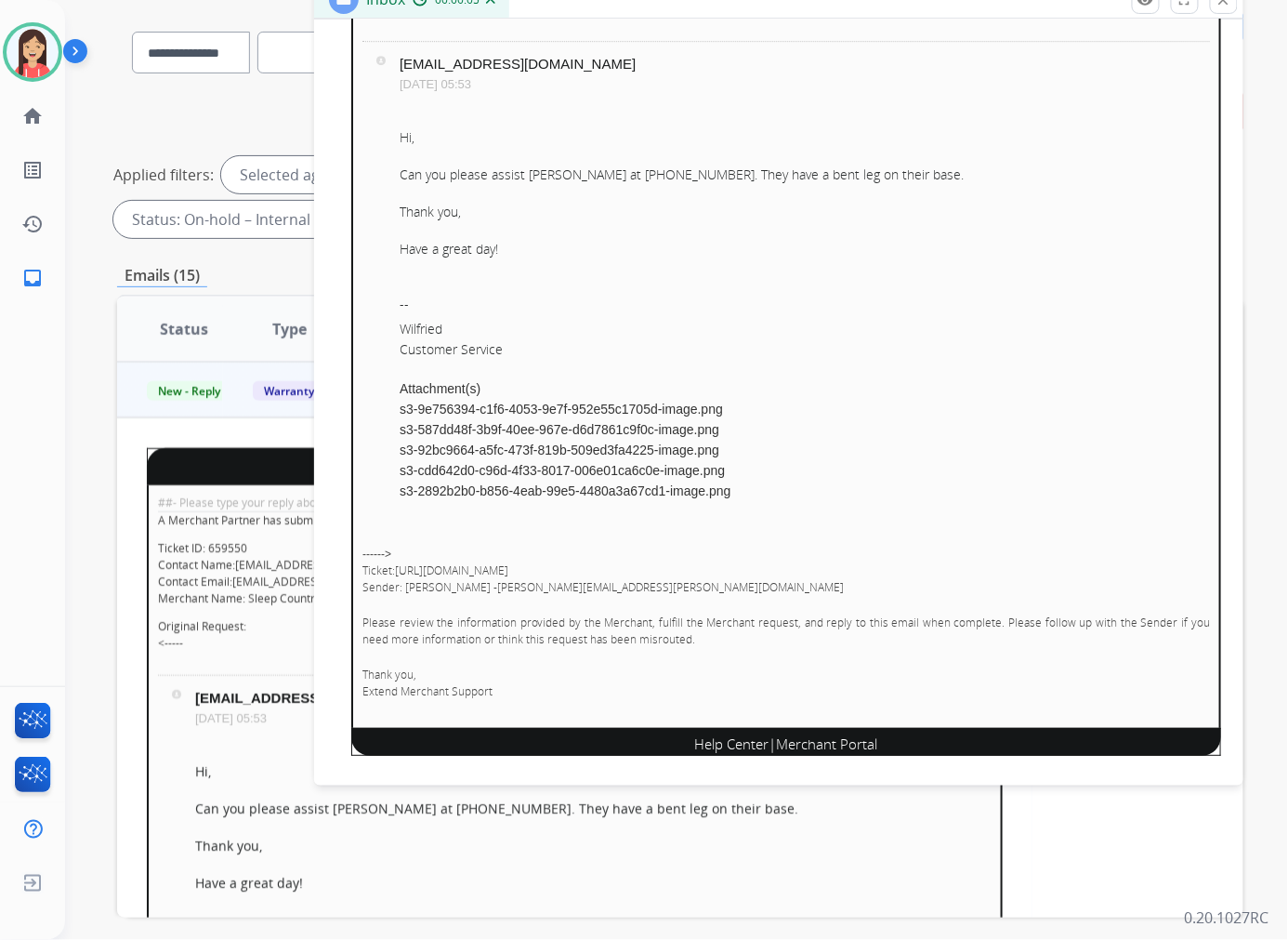
scroll to position [0, 0]
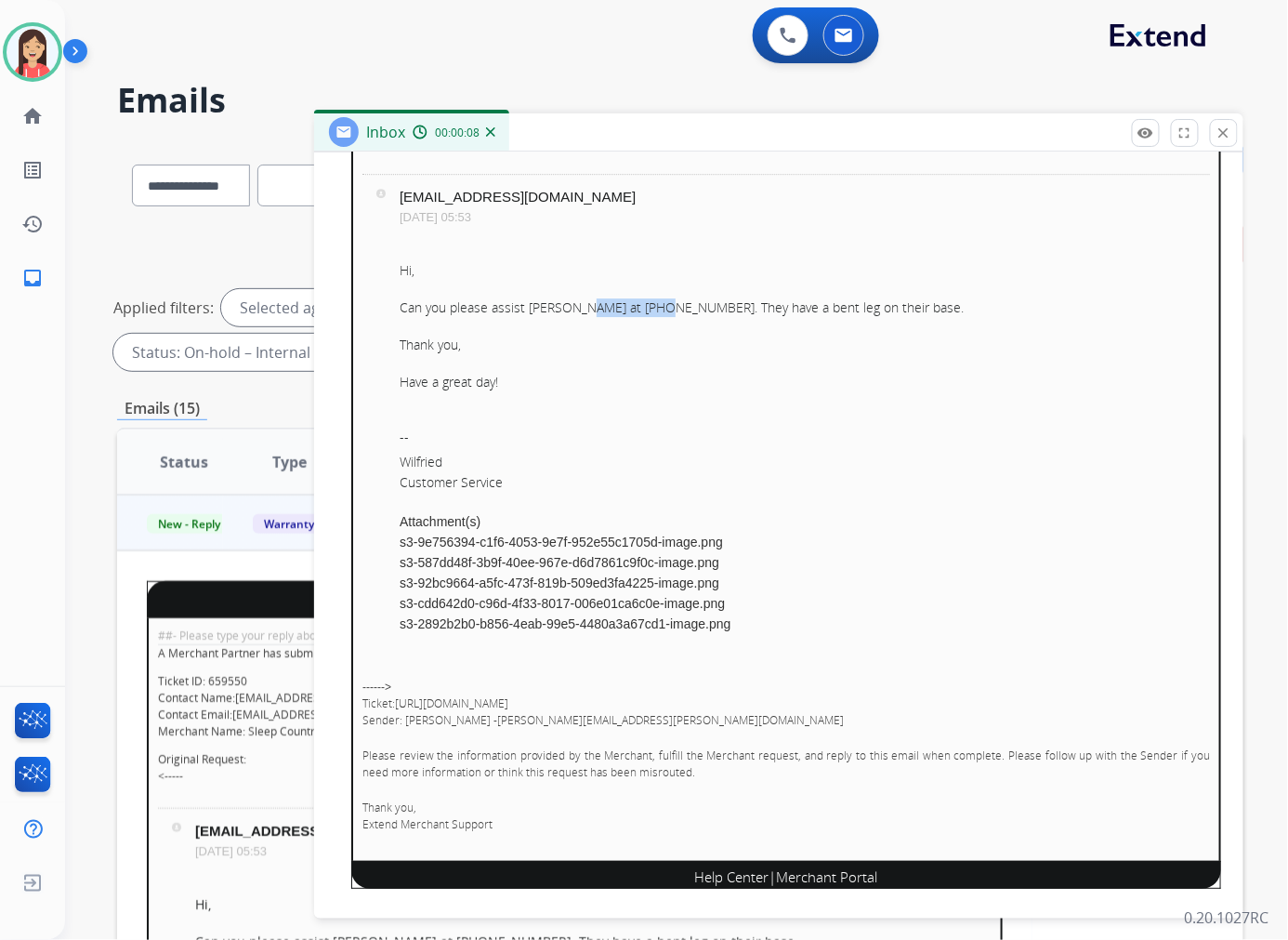
drag, startPoint x: 577, startPoint y: 308, endPoint x: 657, endPoint y: 311, distance: 80.1
click at [657, 311] on div "Can you please assist Peter at 416 347-9187. They have a bent leg on their base." at bounding box center [804, 308] width 810 height 19
click at [796, 326] on div at bounding box center [804, 327] width 810 height 19
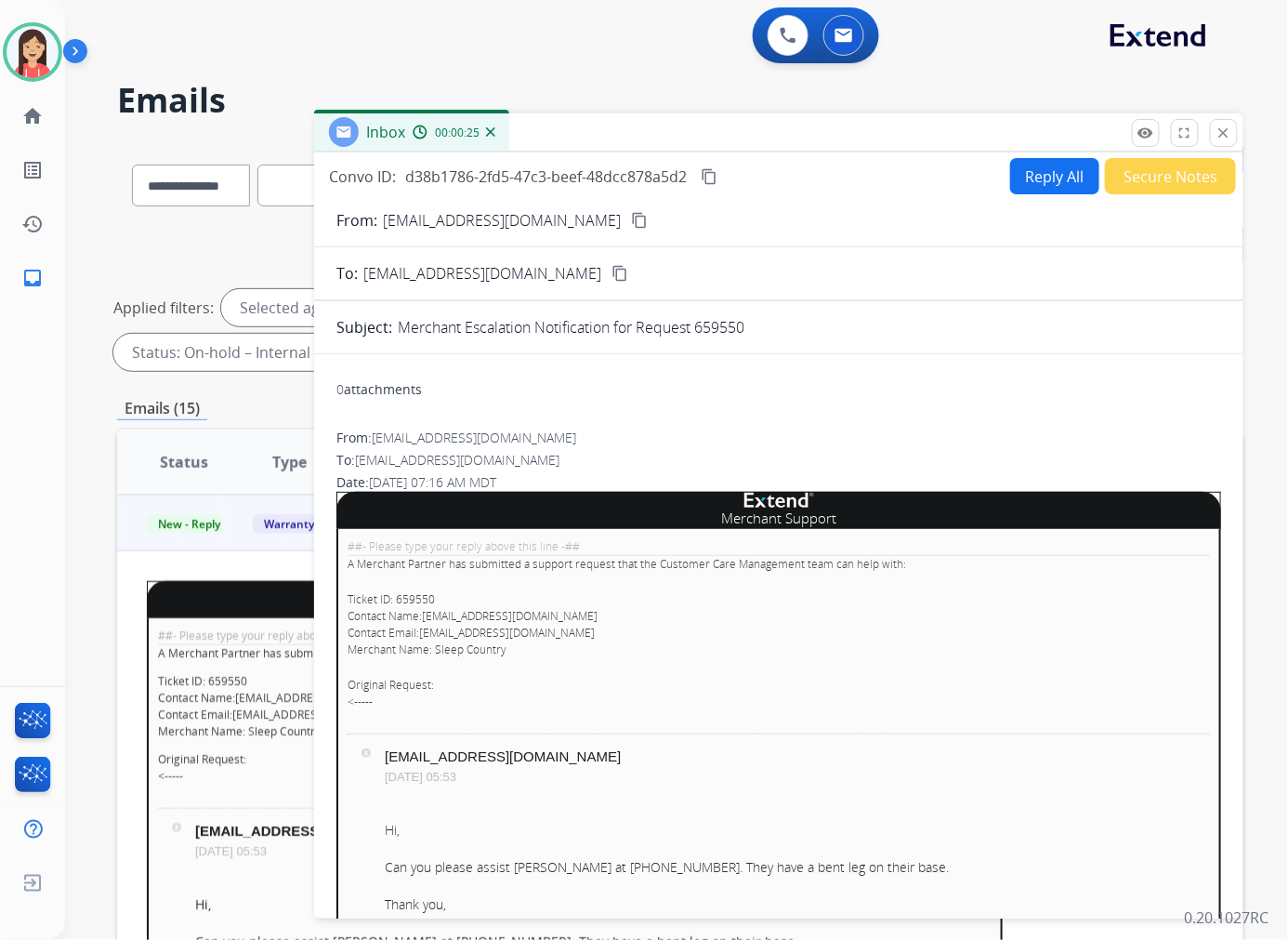
click at [423, 599] on p "Ticket ID: 659550 Contact Name: cs@support.sleepcountry.ca Contact Email: cs@su…" at bounding box center [779, 625] width 862 height 67
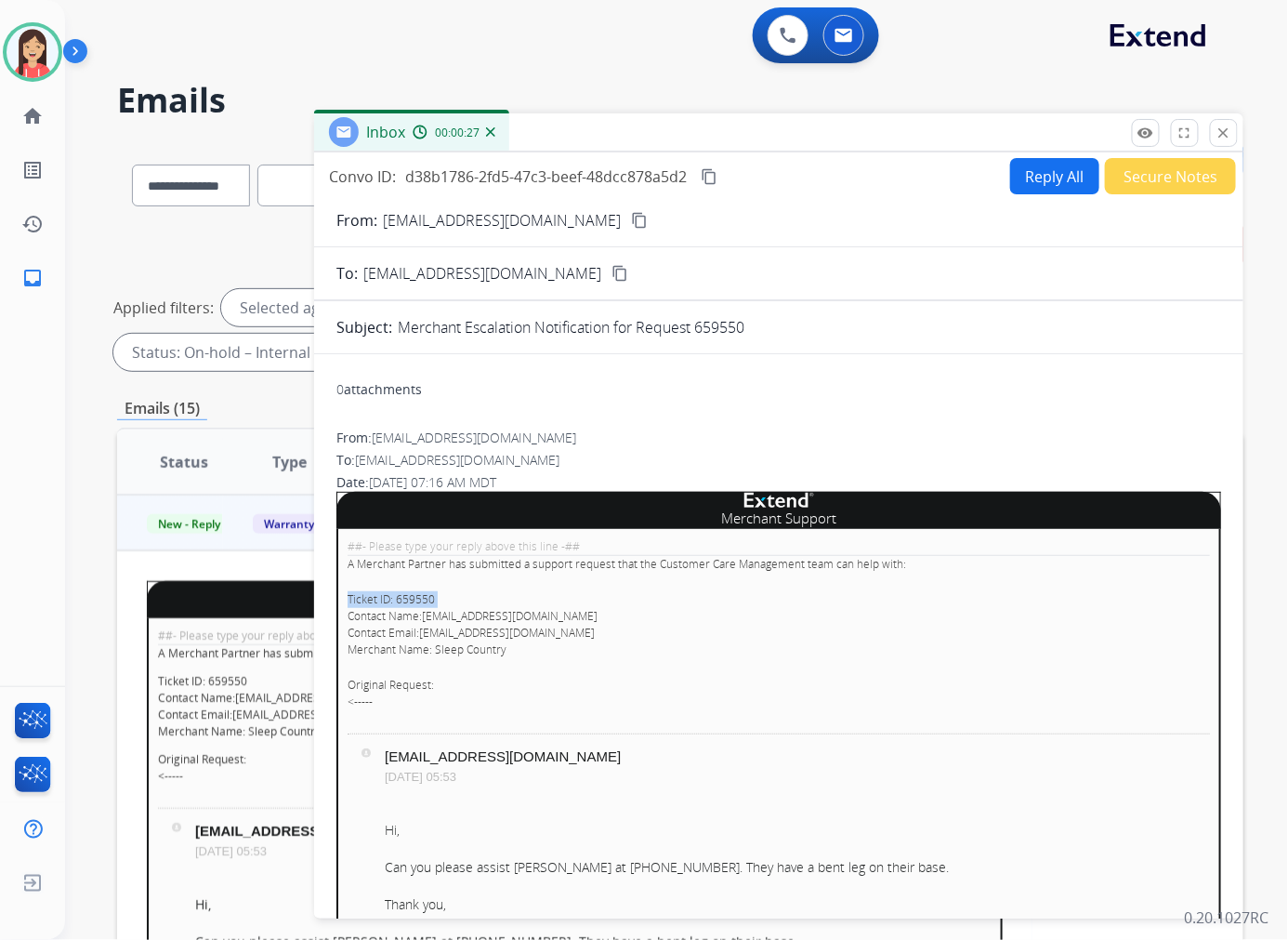
click at [423, 599] on p "Ticket ID: 659550 Contact Name: cs@support.sleepcountry.ca Contact Email: cs@su…" at bounding box center [779, 625] width 862 height 67
click at [421, 597] on p "Ticket ID: 659550 Contact Name: cs@support.sleepcountry.ca Contact Email: cs@su…" at bounding box center [779, 625] width 862 height 67
click at [26, 63] on img at bounding box center [32, 51] width 52 height 52
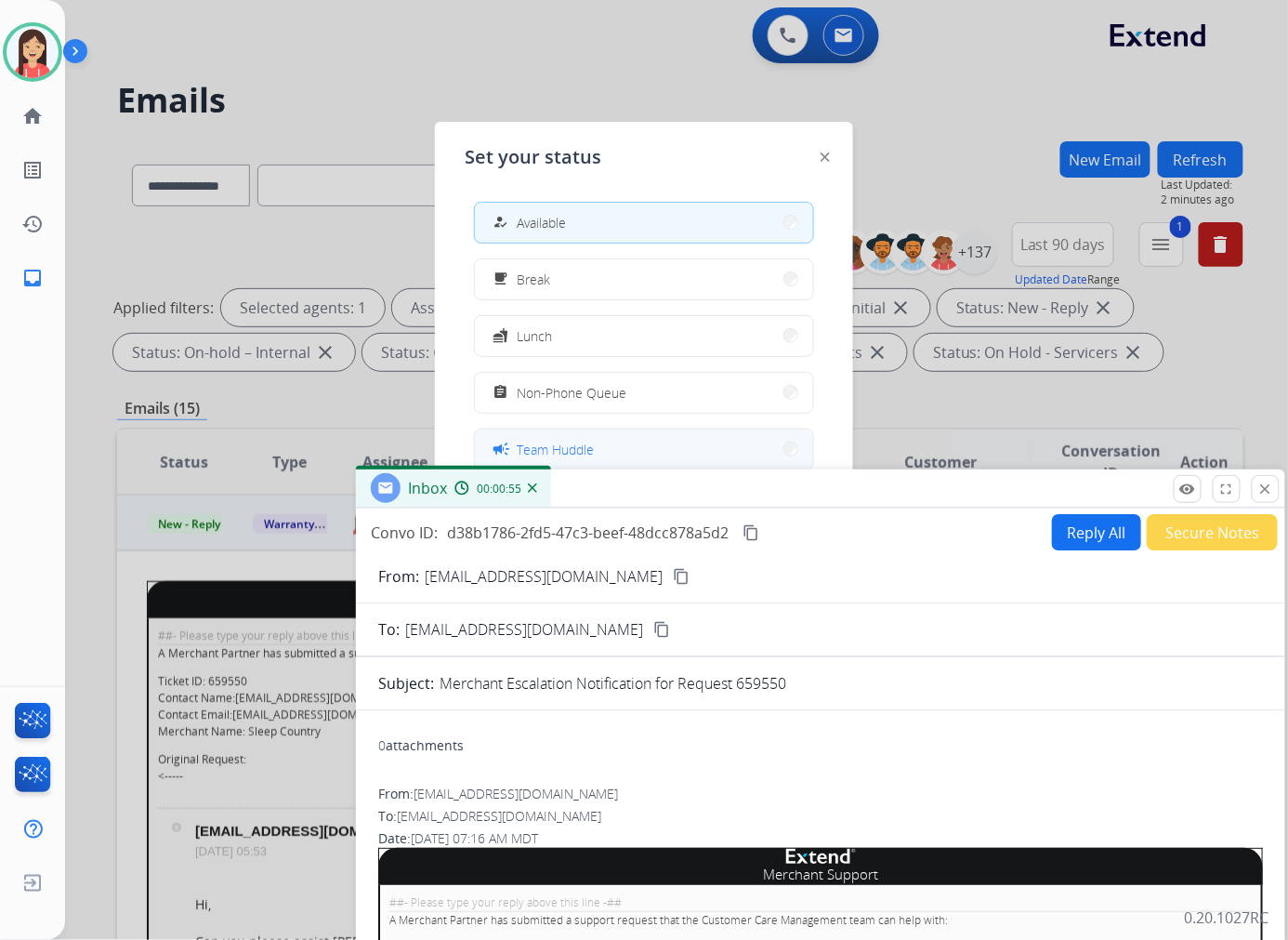
drag, startPoint x: 624, startPoint y: 130, endPoint x: 618, endPoint y: 457, distance: 327.1
click at [665, 489] on div "Inbox 00:00:55" at bounding box center [821, 489] width 929 height 39
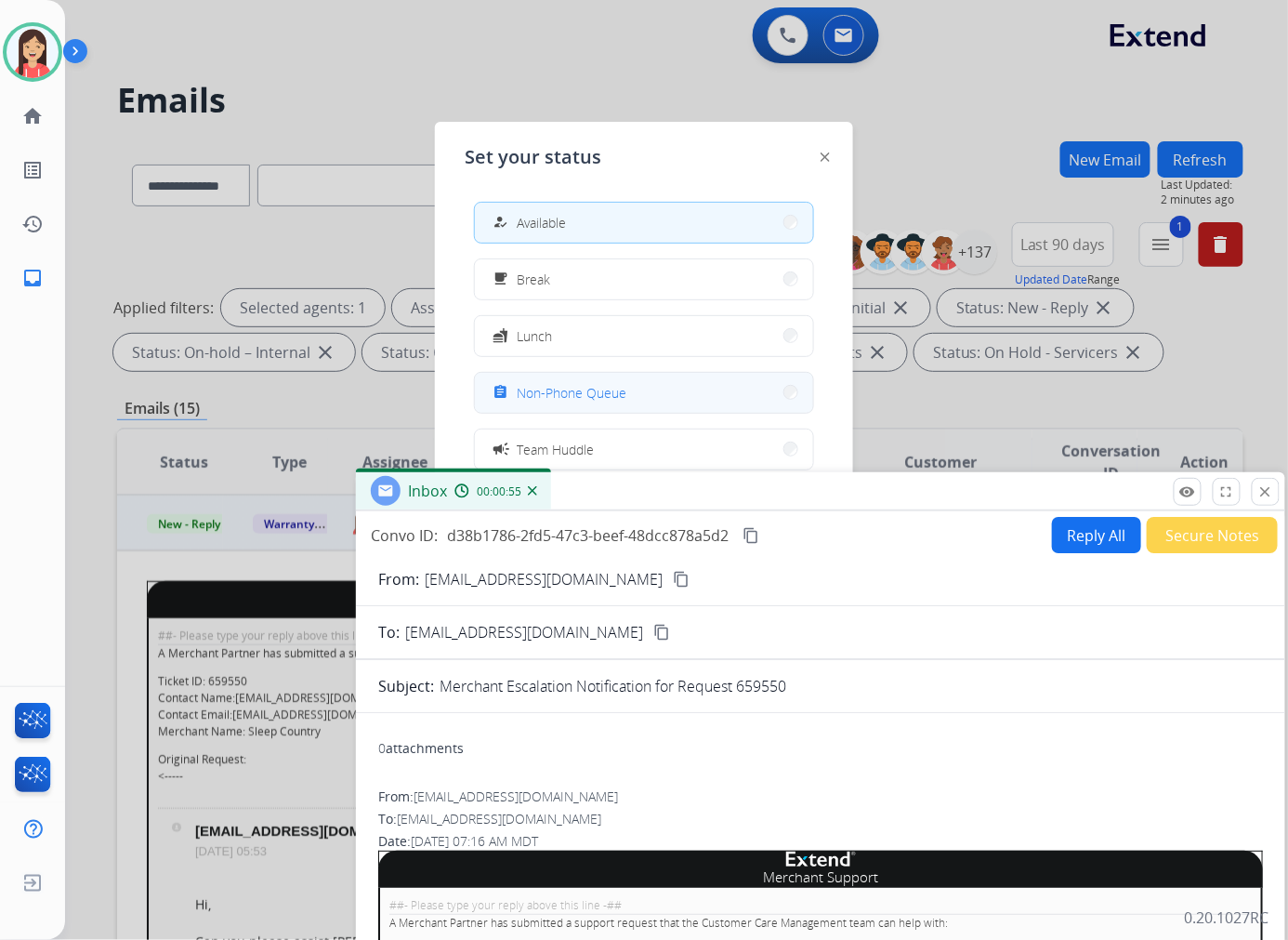
click at [616, 396] on span "Non-Phone Queue" at bounding box center [571, 392] width 109 height 19
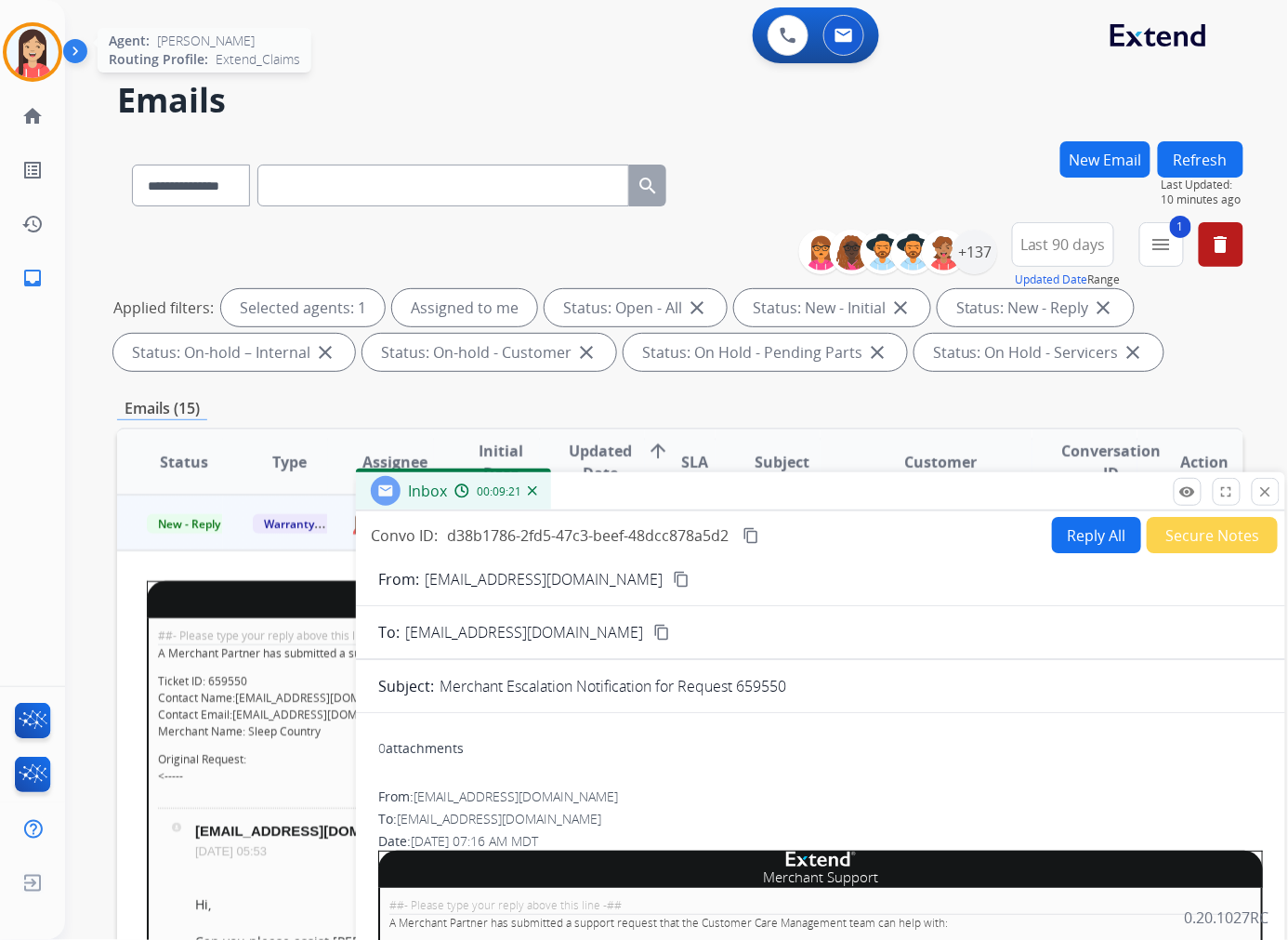
click at [13, 48] on img at bounding box center [32, 51] width 52 height 52
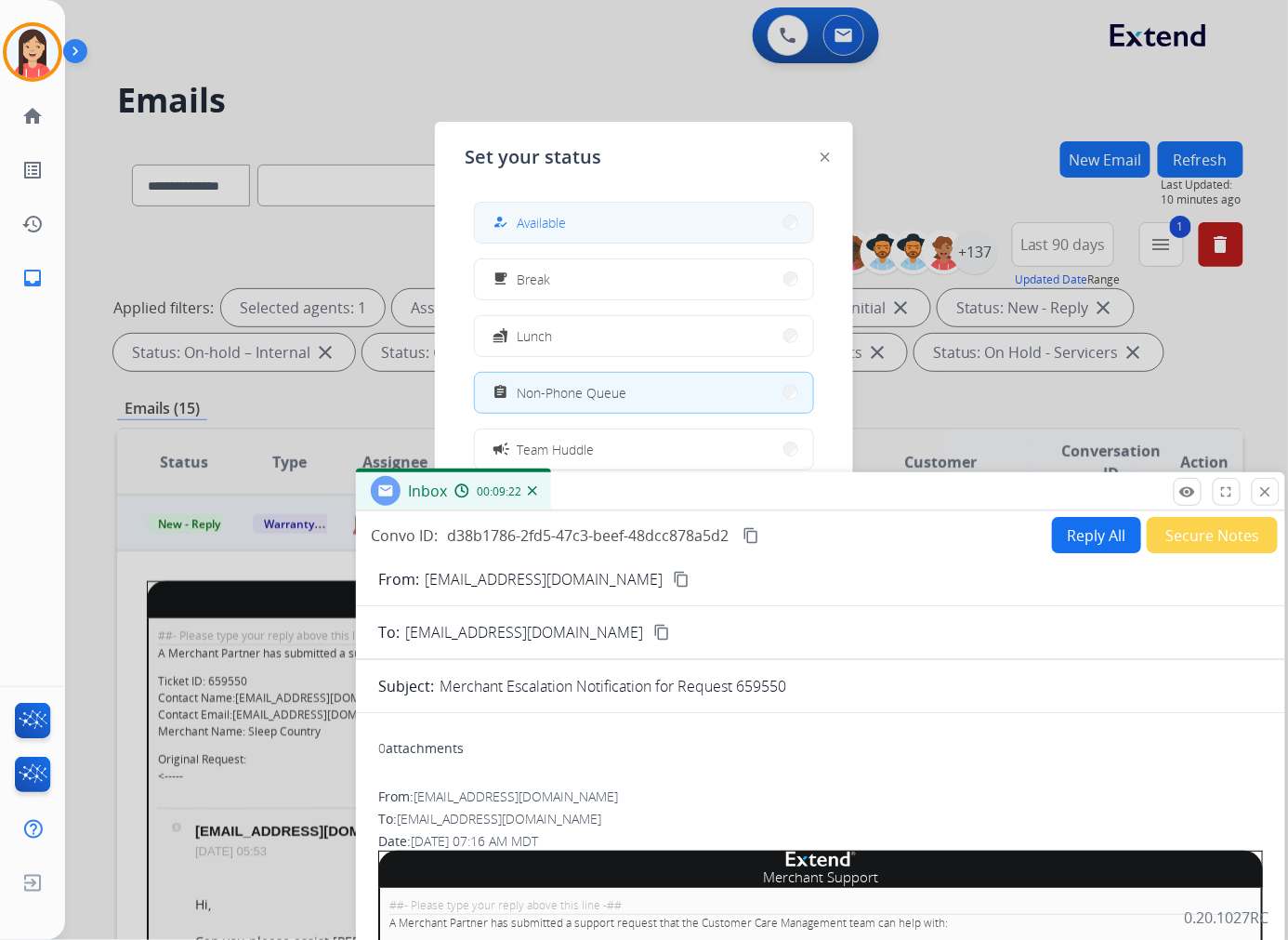
click at [666, 228] on button "how_to_reg Available" at bounding box center [644, 223] width 338 height 40
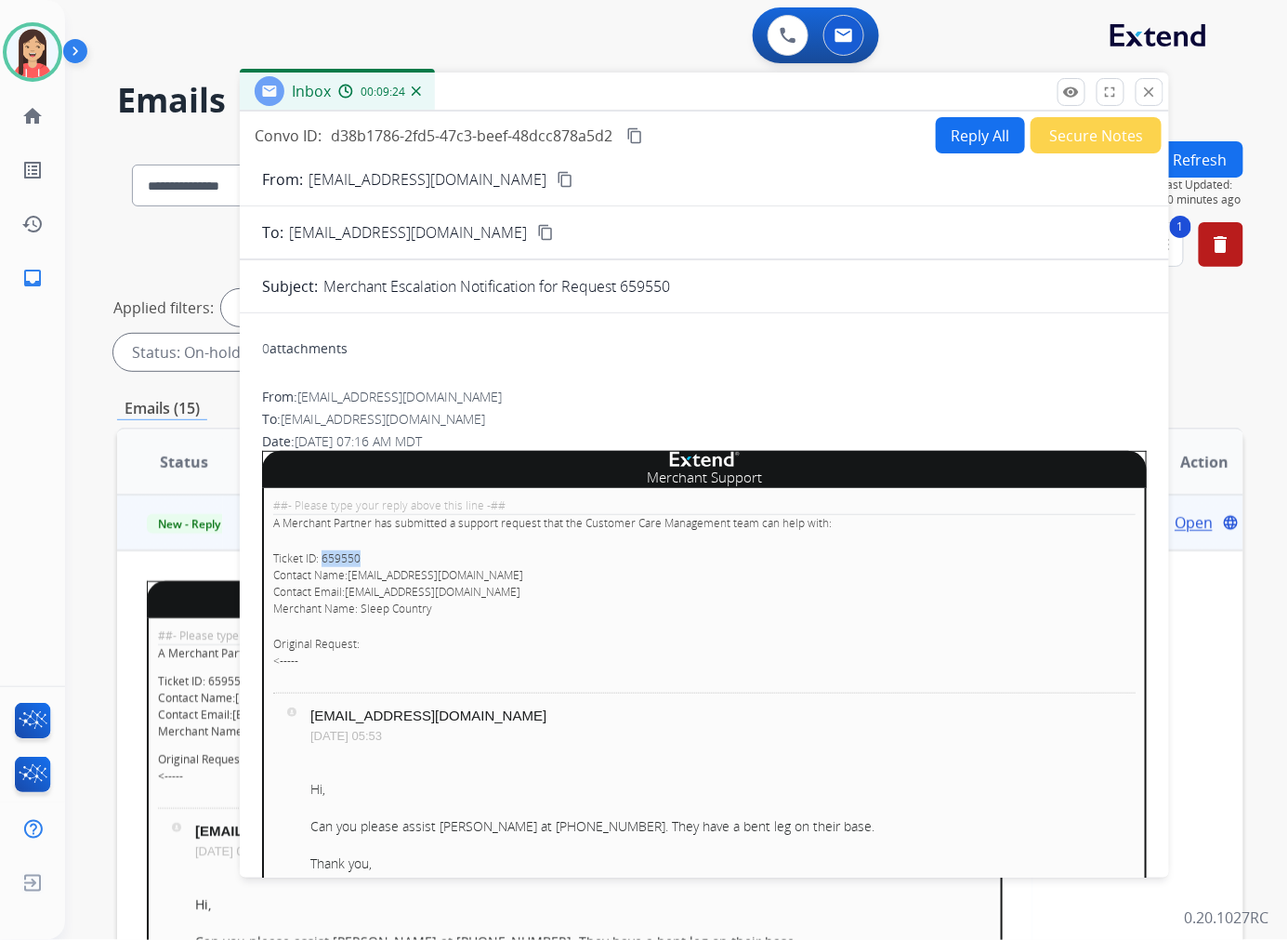
drag, startPoint x: 926, startPoint y: 504, endPoint x: 810, endPoint y: 104, distance: 416.5
click at [810, 104] on div "Inbox 00:09:24" at bounding box center [704, 91] width 929 height 39
click at [976, 134] on button "Reply All" at bounding box center [981, 135] width 89 height 36
select select "**********"
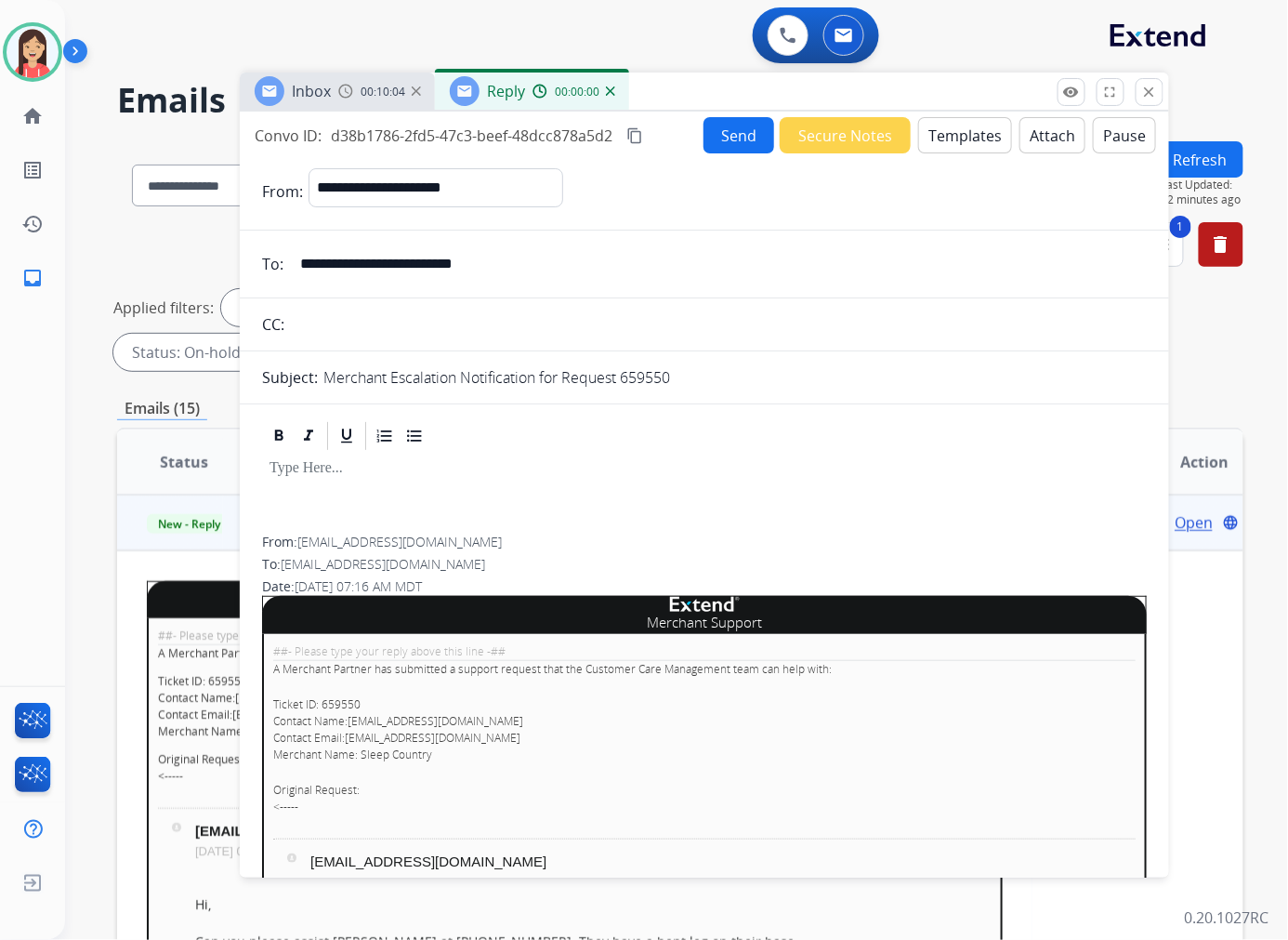
click at [958, 150] on button "Templates" at bounding box center [964, 135] width 94 height 36
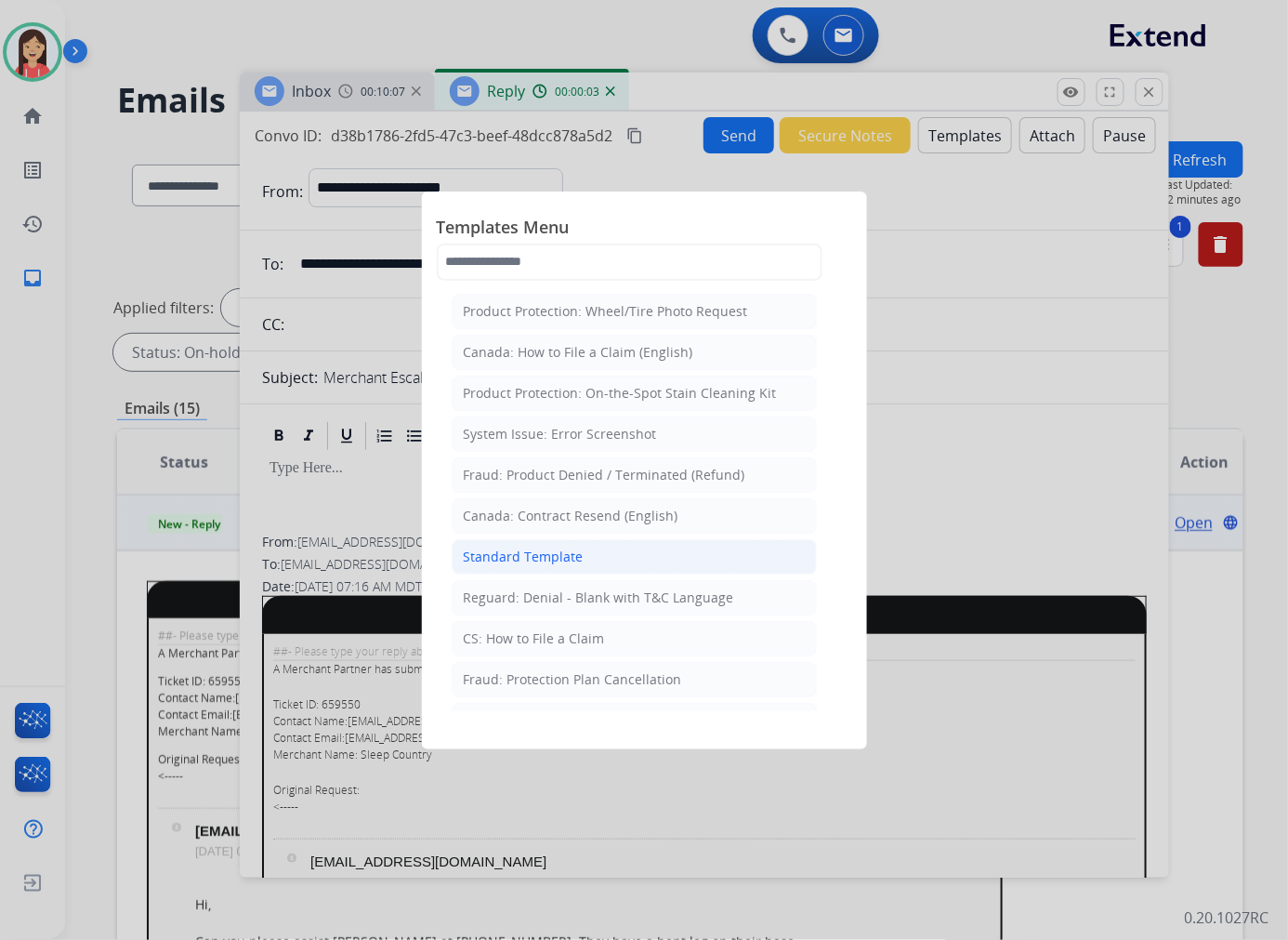
click at [567, 558] on div "Standard Template" at bounding box center [524, 557] width 120 height 19
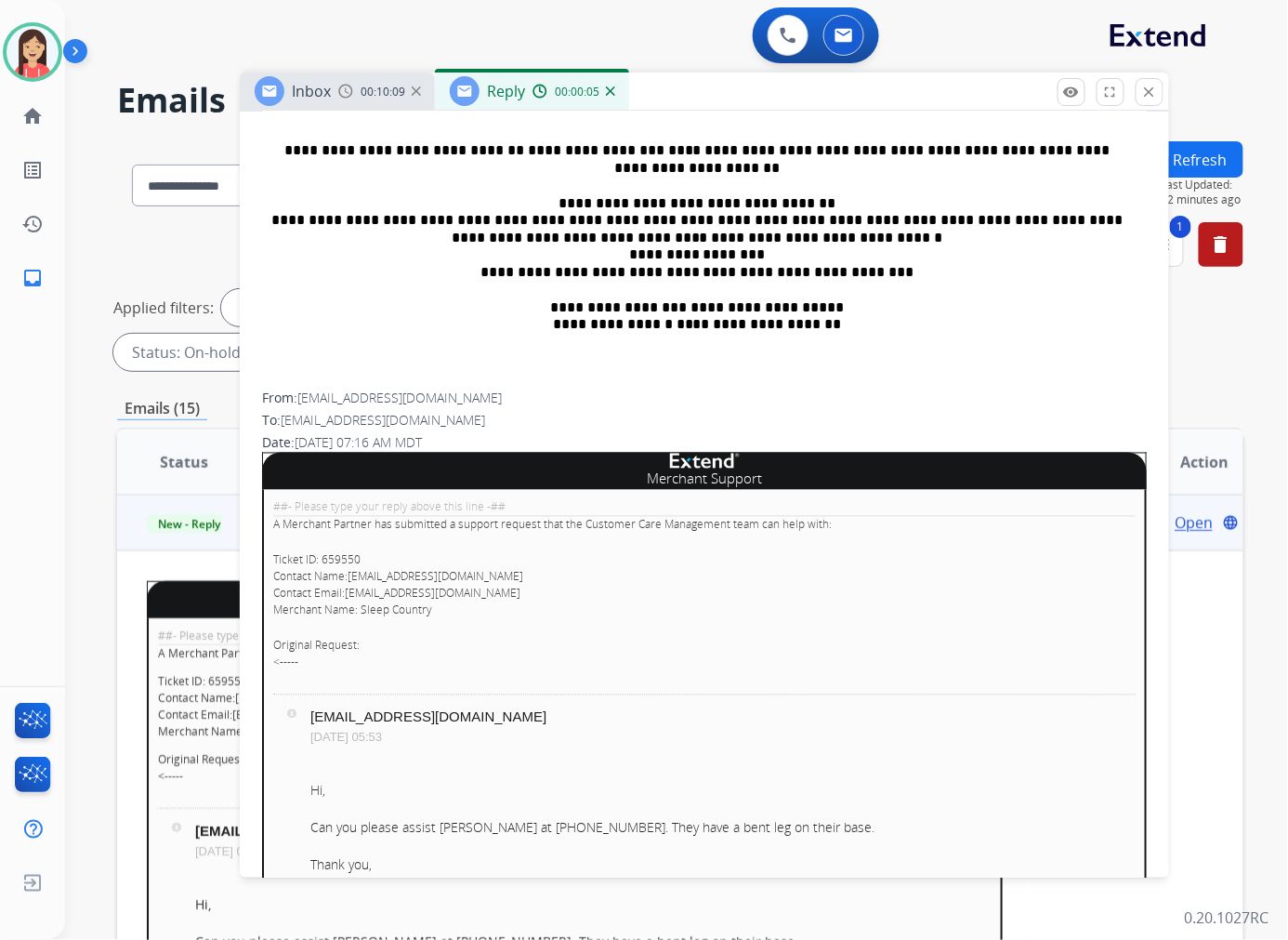
scroll to position [722, 0]
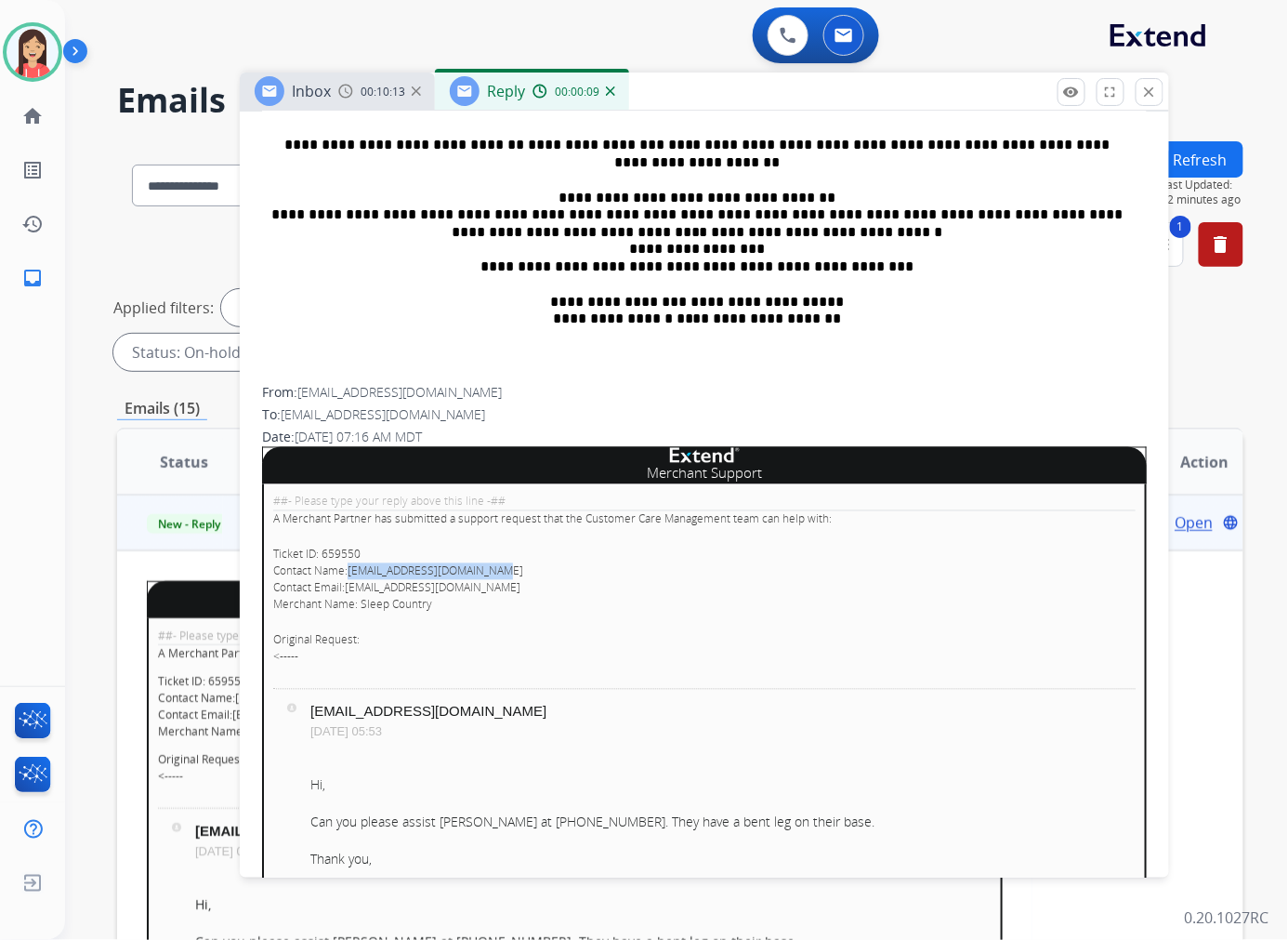
drag, startPoint x: 496, startPoint y: 565, endPoint x: 348, endPoint y: 565, distance: 148.0
click at [348, 565] on p "Ticket ID: 659550 Contact Name: cs@support.sleepcountry.ca Contact Email: cs@su…" at bounding box center [704, 580] width 862 height 67
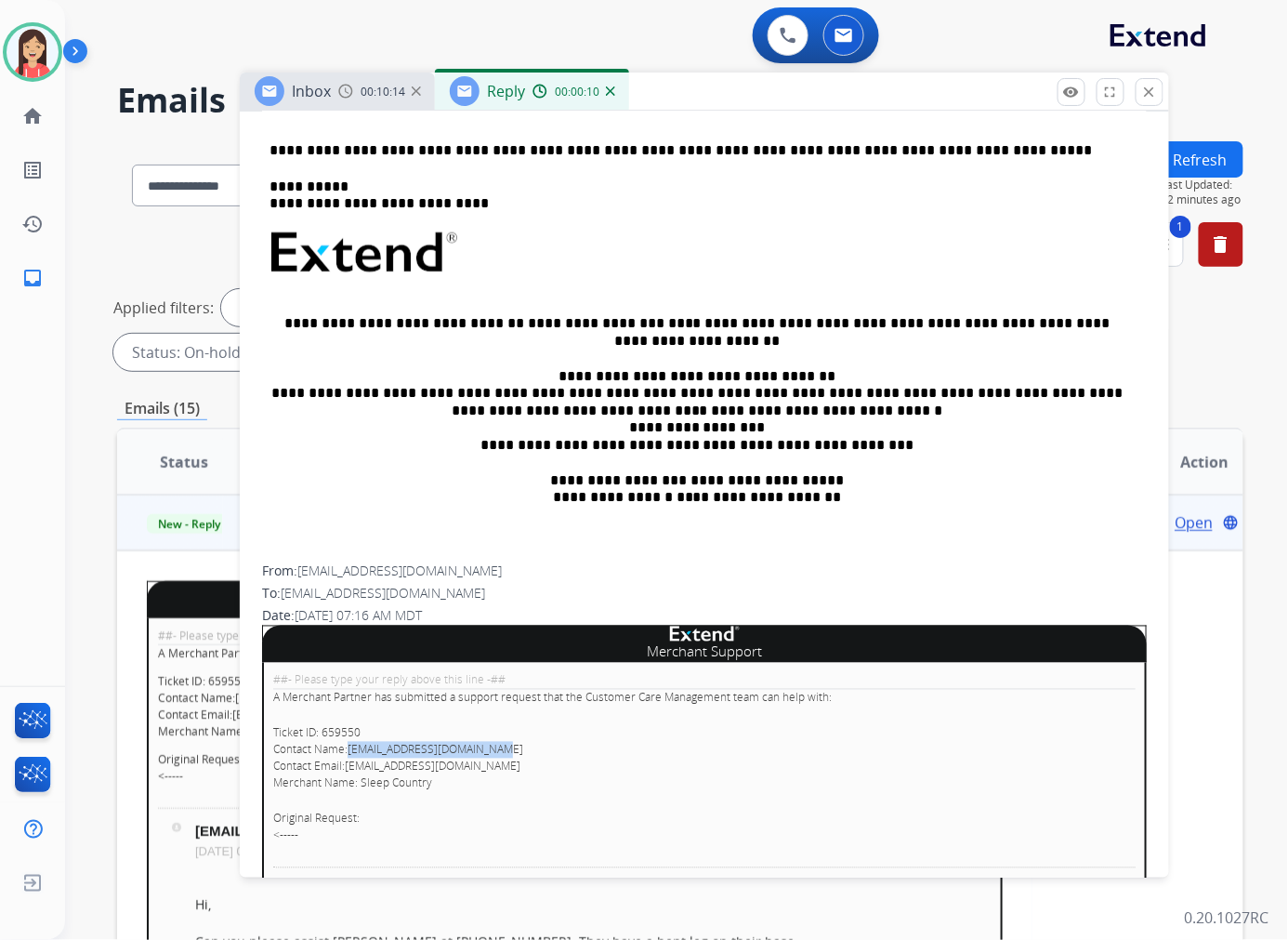
scroll to position [103, 0]
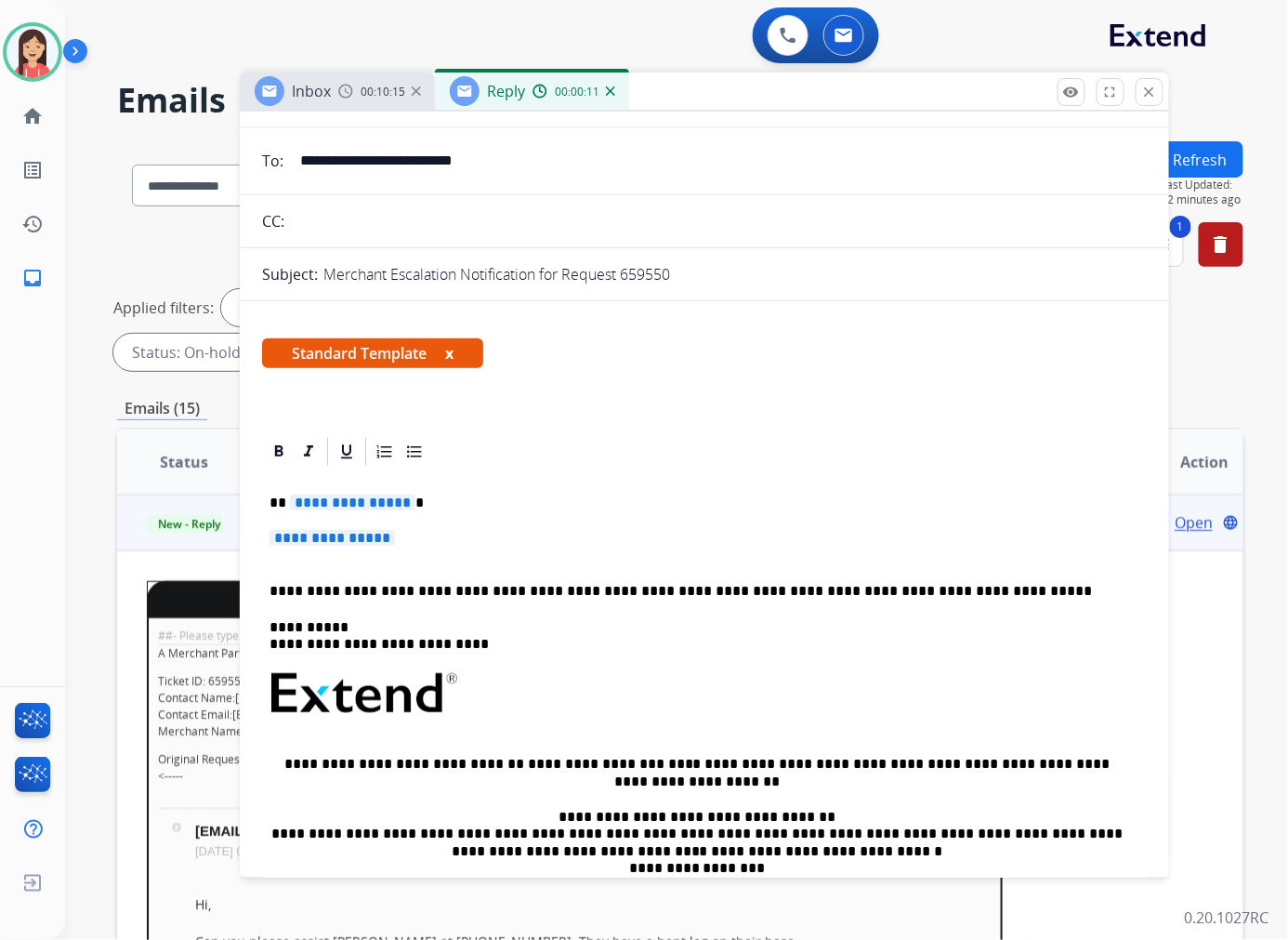
click at [462, 172] on input "**********" at bounding box center [717, 160] width 858 height 37
paste input "email"
type input "**********"
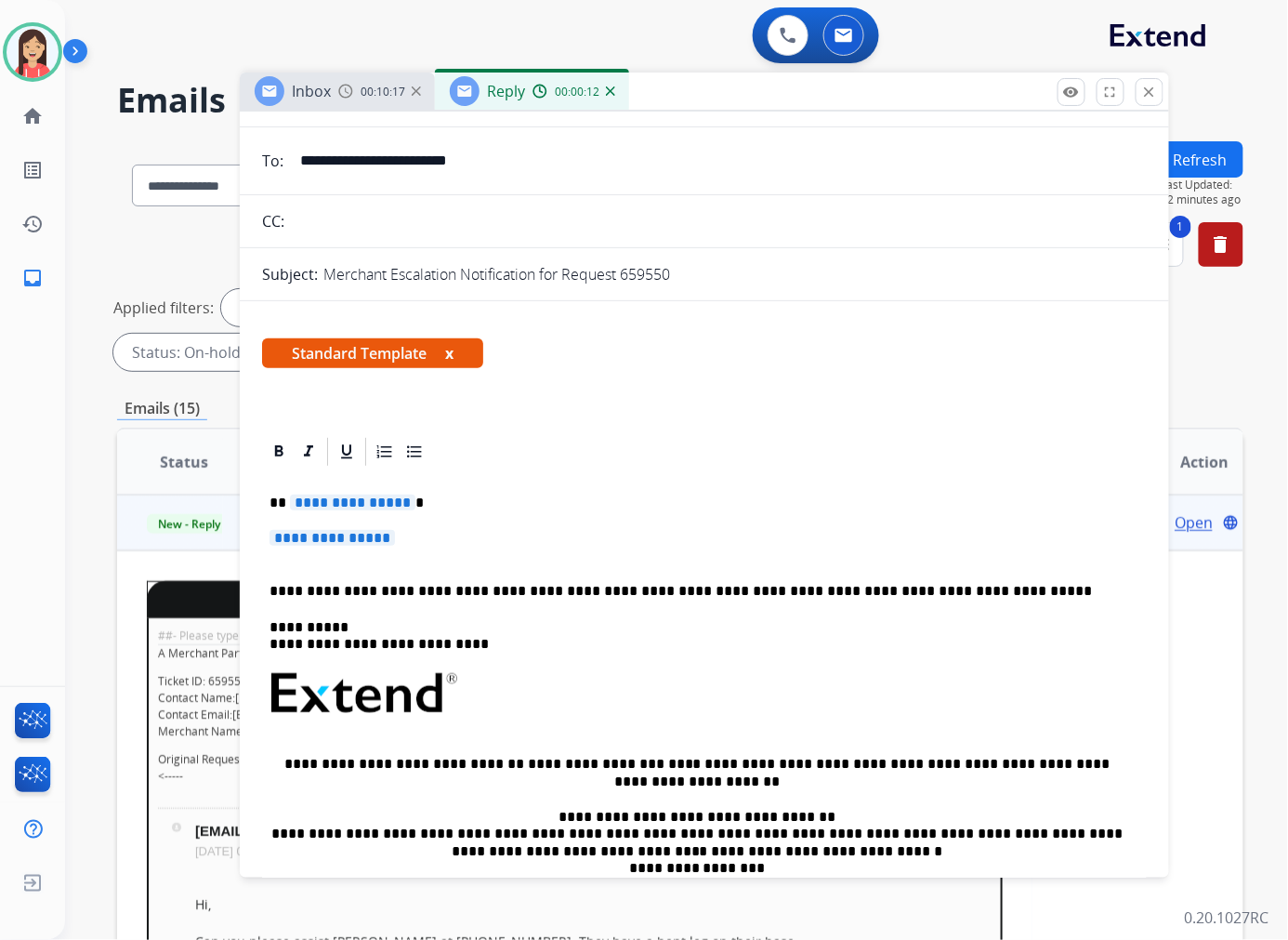
click at [405, 627] on p "**********" at bounding box center [697, 636] width 855 height 34
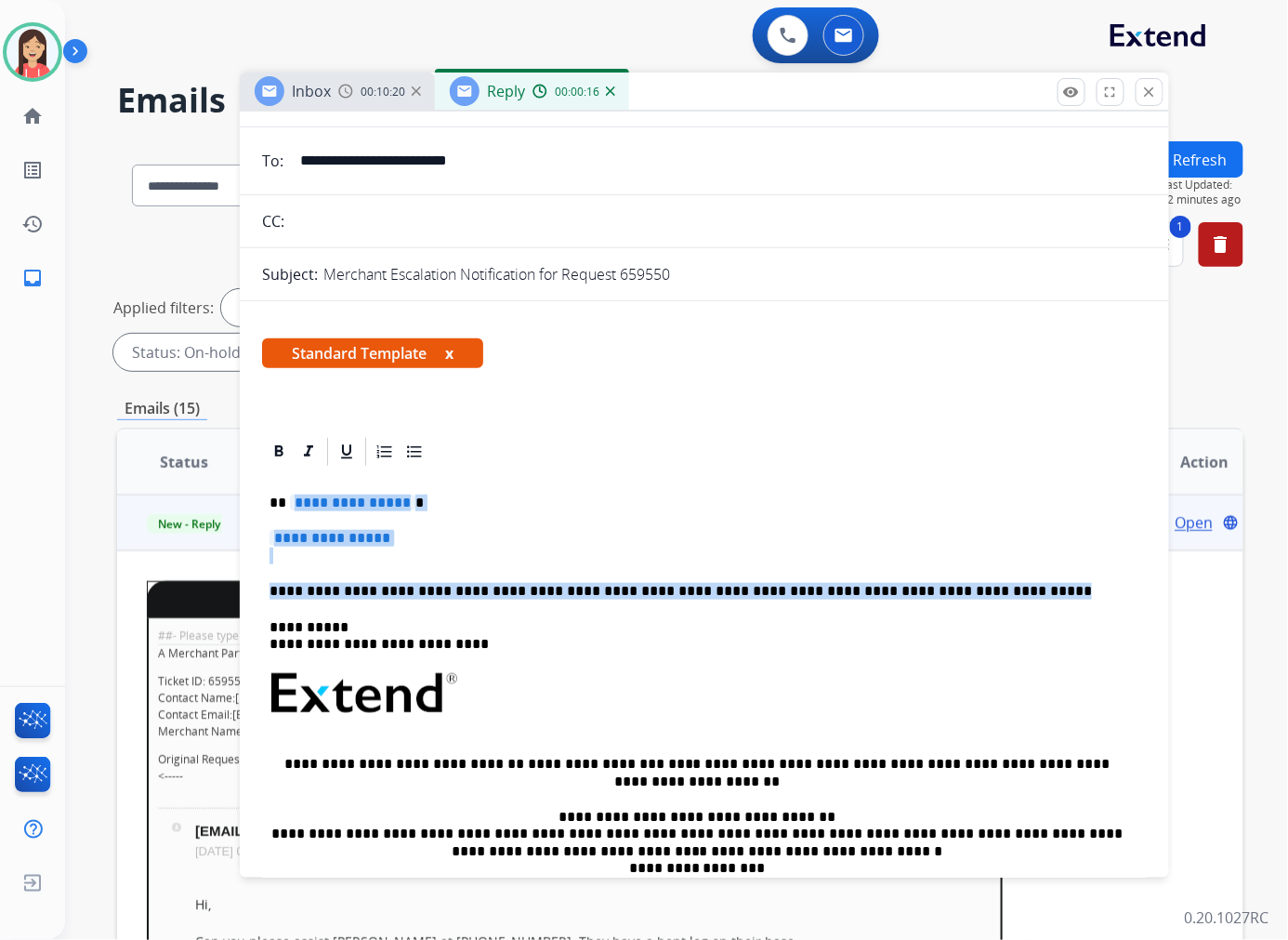
drag, startPoint x: 824, startPoint y: 579, endPoint x: 289, endPoint y: 492, distance: 542.0
click at [289, 492] on div "**********" at bounding box center [703, 737] width 884 height 538
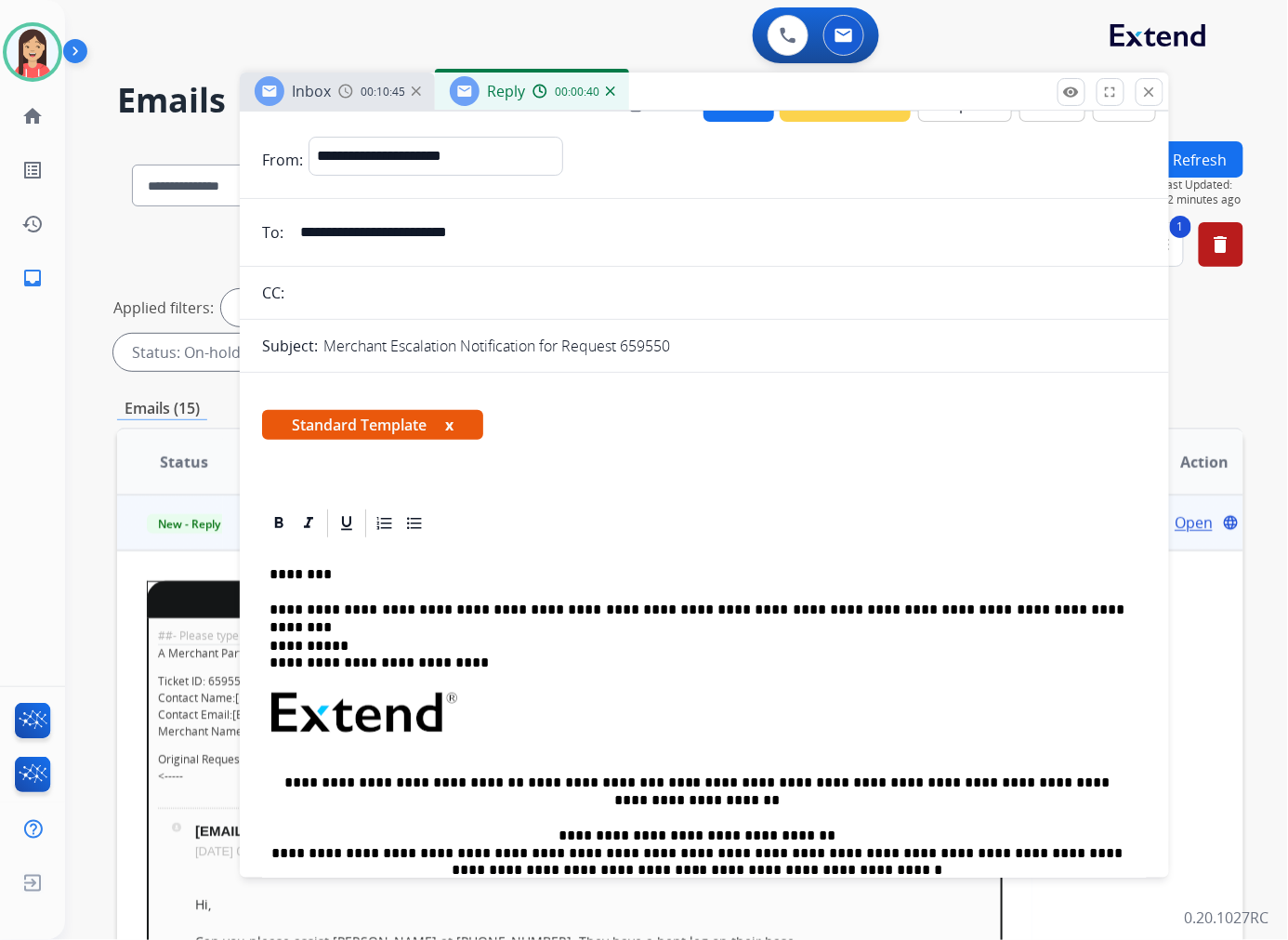
scroll to position [0, 0]
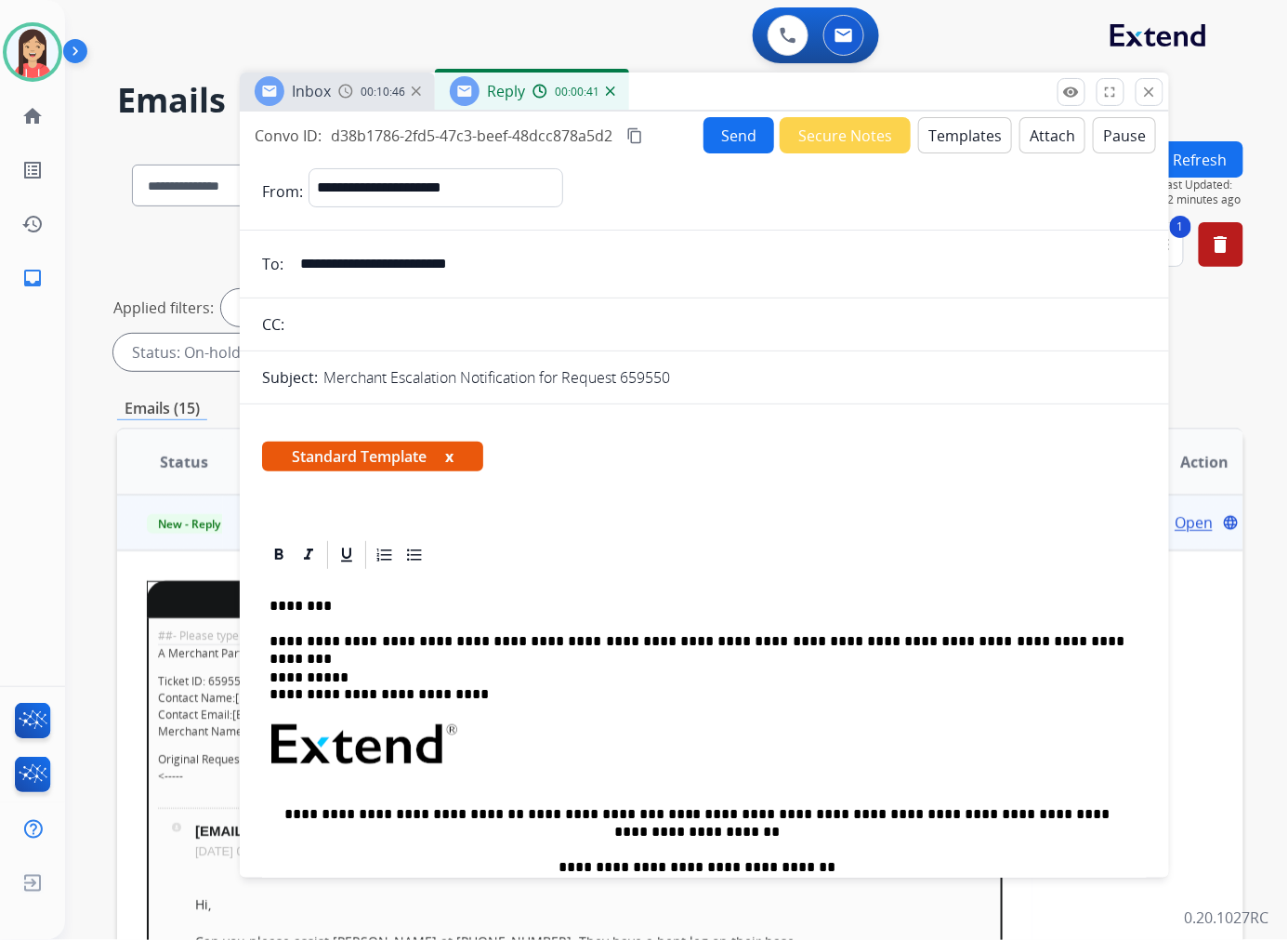
click at [736, 127] on button "Send" at bounding box center [739, 135] width 70 height 36
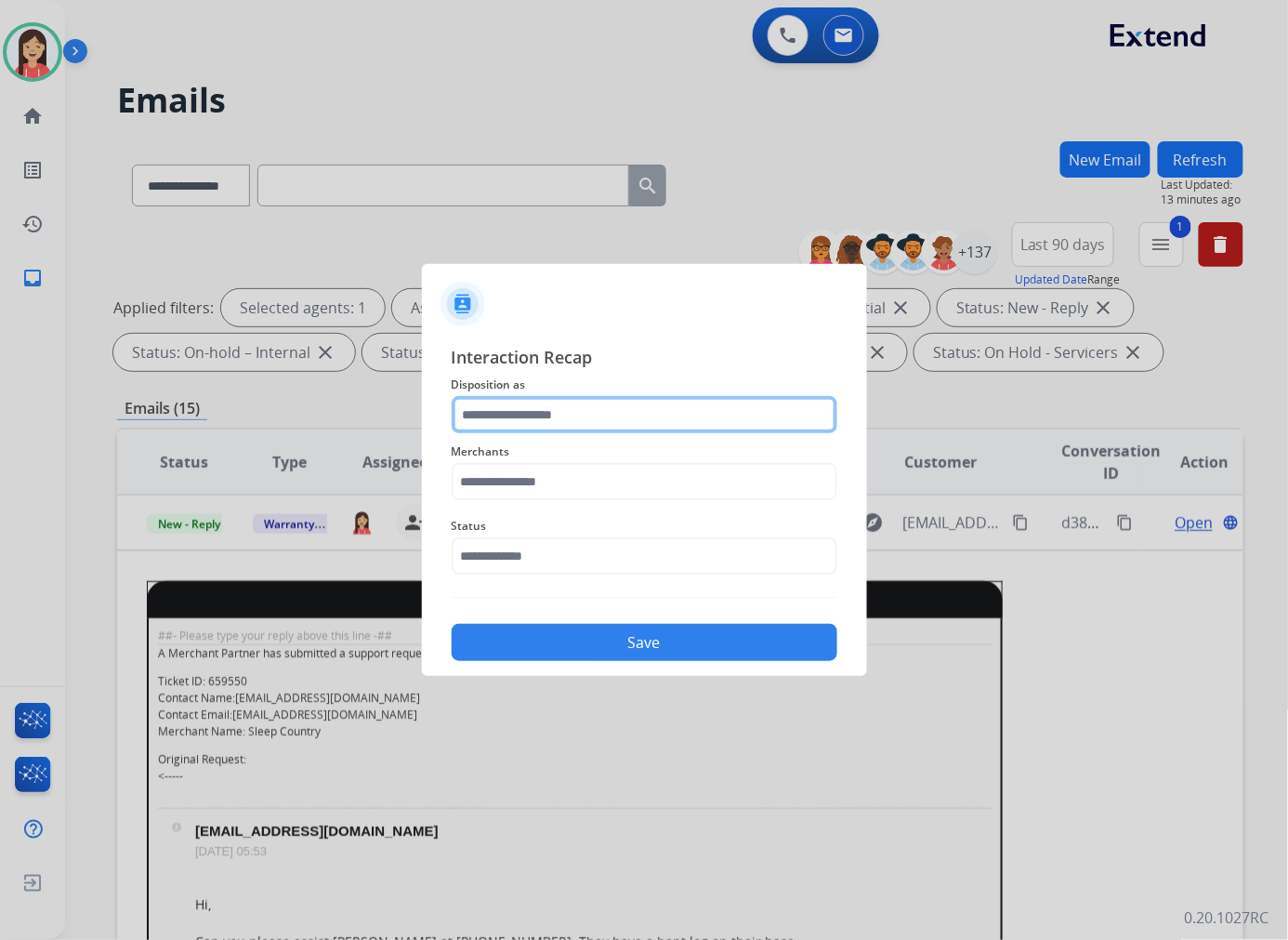
click at [579, 400] on input "text" at bounding box center [644, 414] width 386 height 37
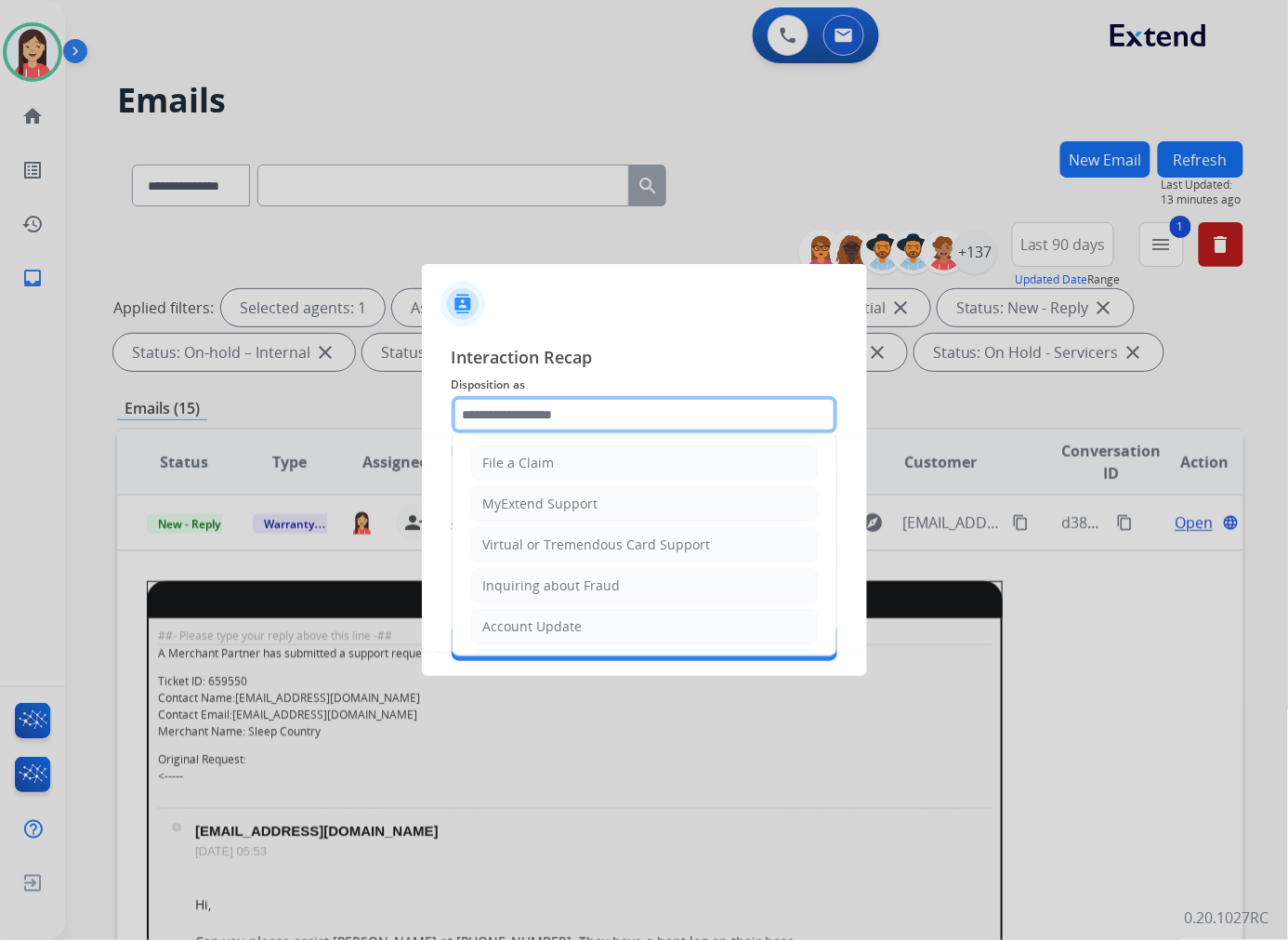
scroll to position [207, 0]
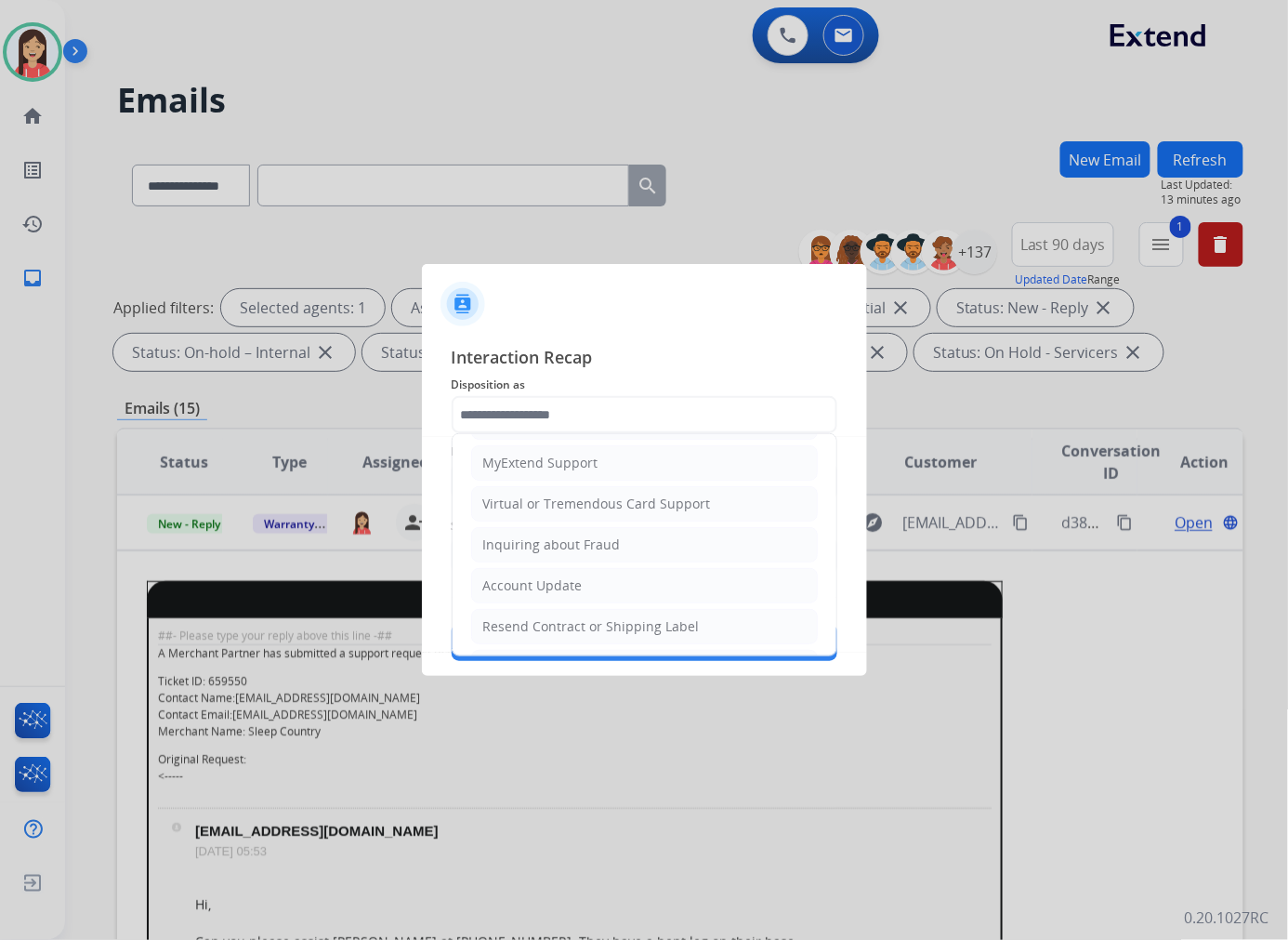
click at [532, 567] on ul "Cancellation Request Test/Training Disposition Claim Update Coverage Question F…" at bounding box center [644, 483] width 384 height 511
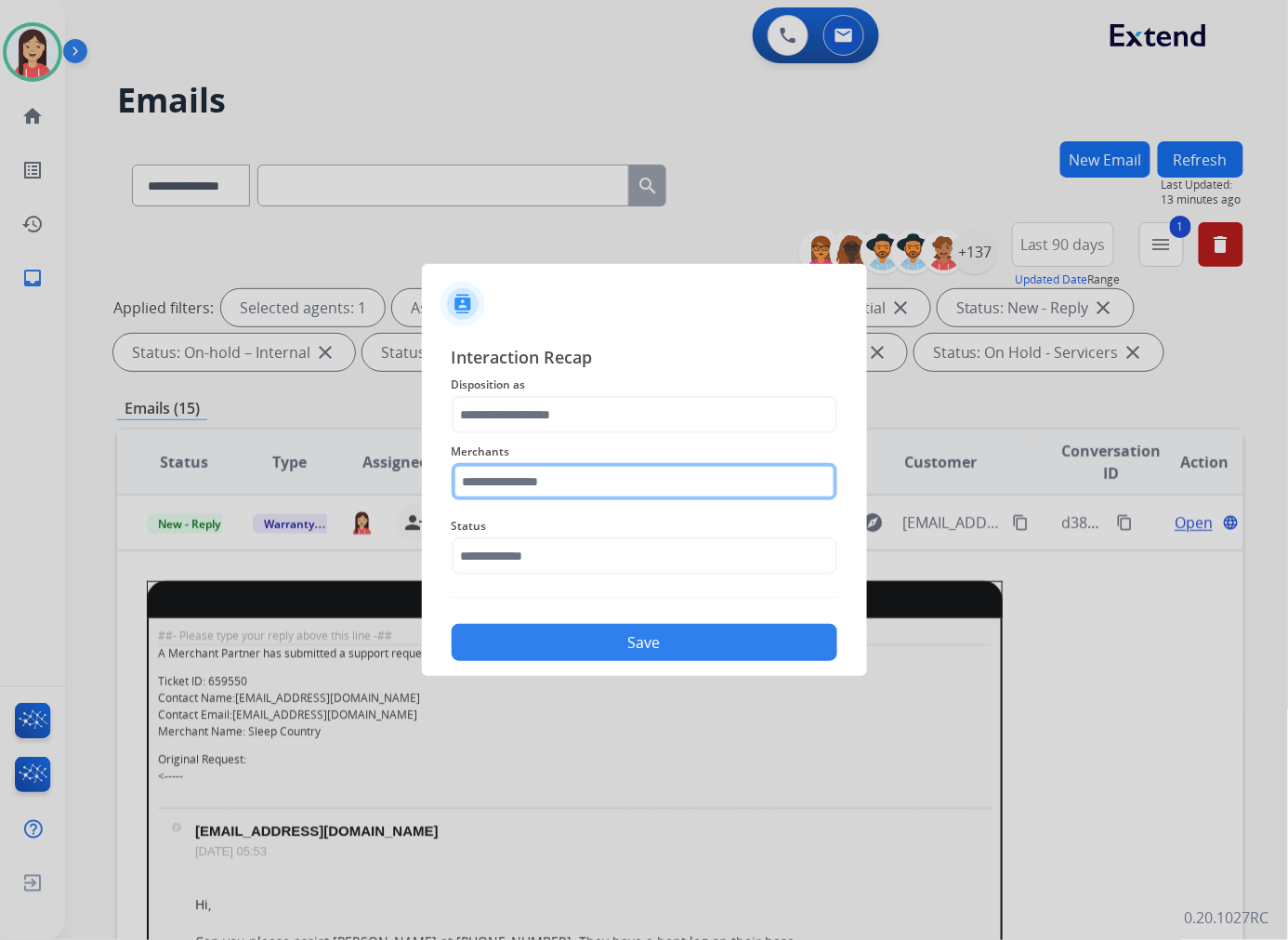
click at [531, 492] on input "text" at bounding box center [644, 481] width 386 height 37
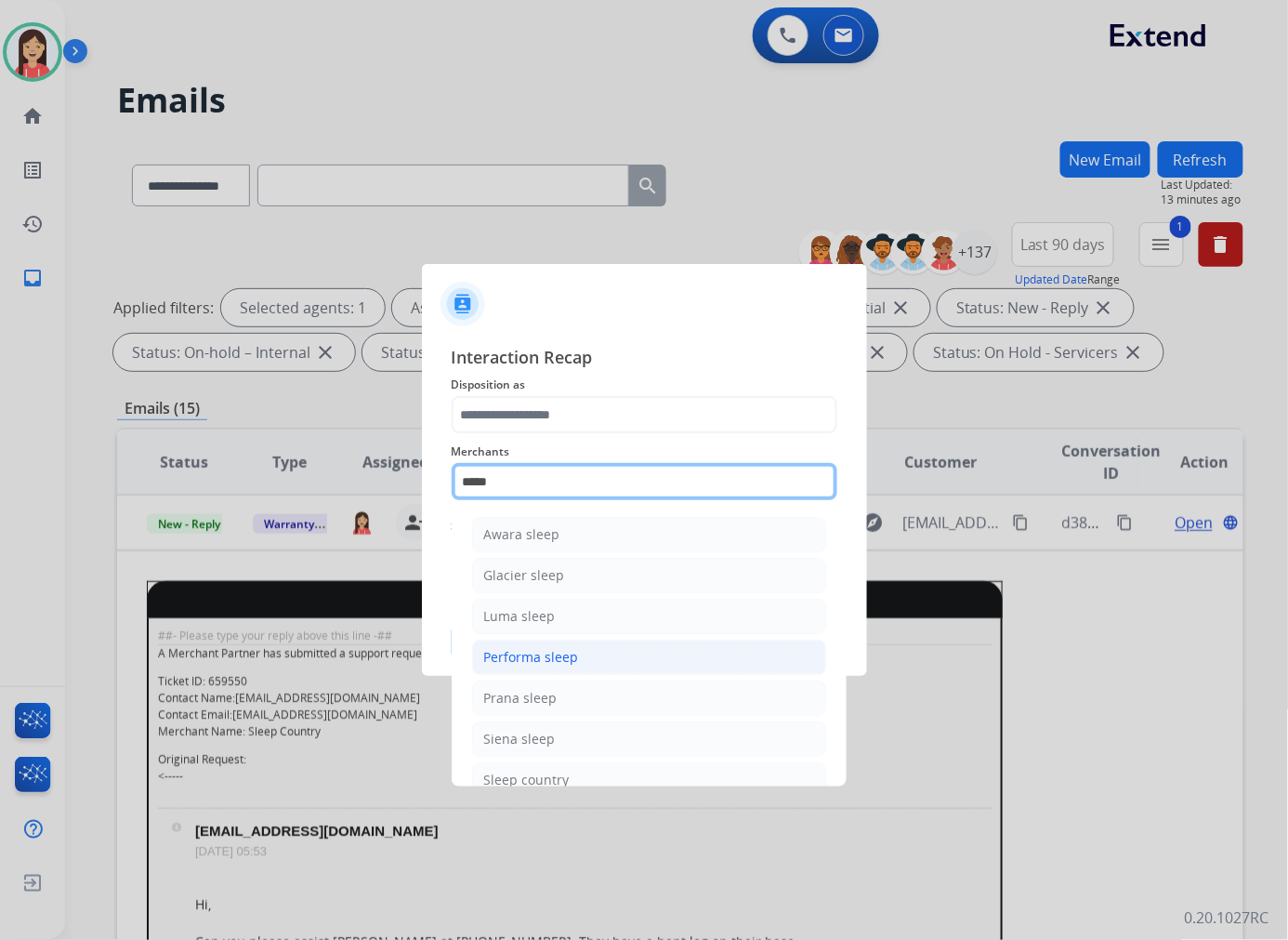
scroll to position [103, 0]
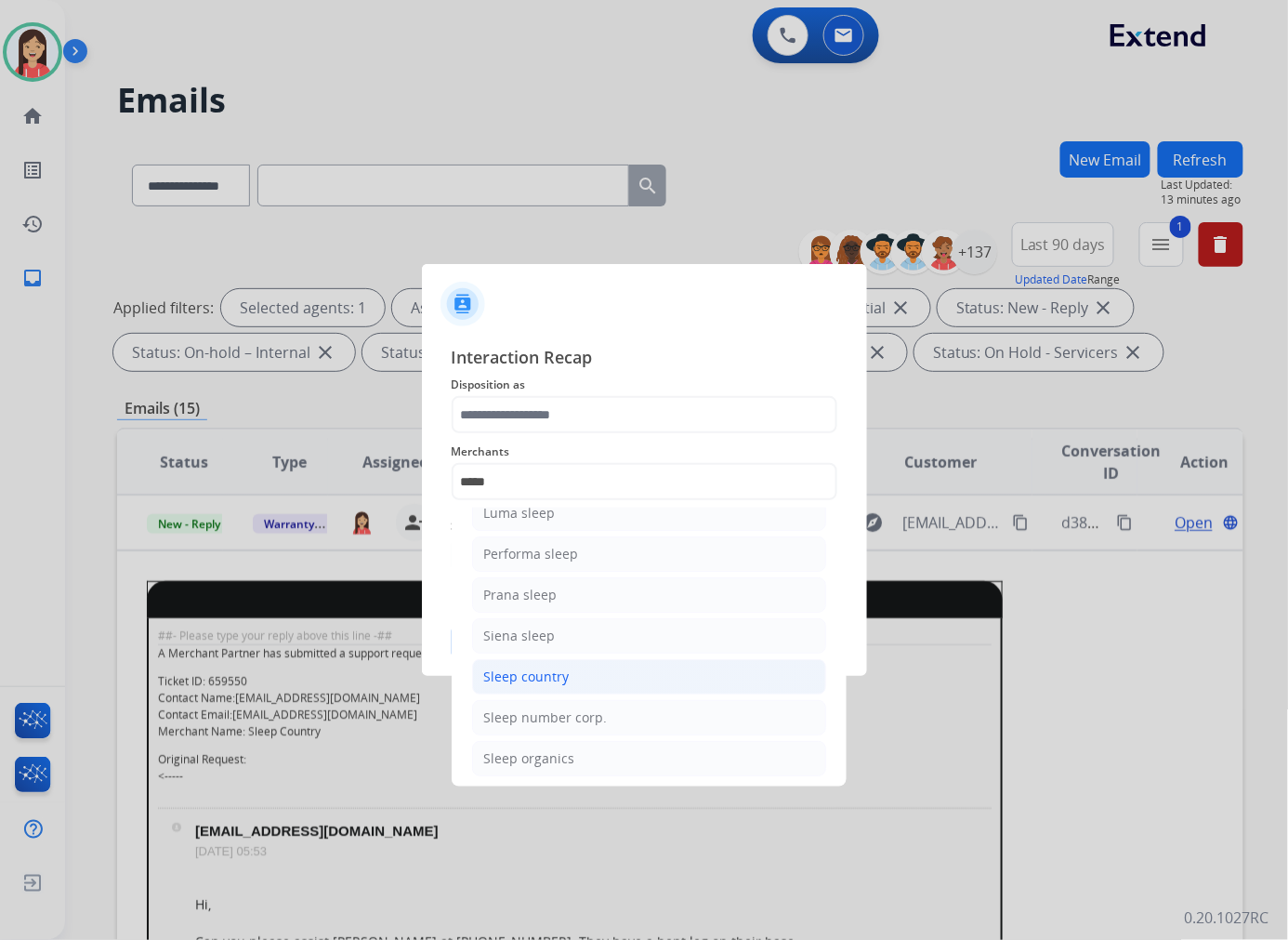
click at [549, 673] on div "Sleep country" at bounding box center [526, 677] width 86 height 19
type input "**********"
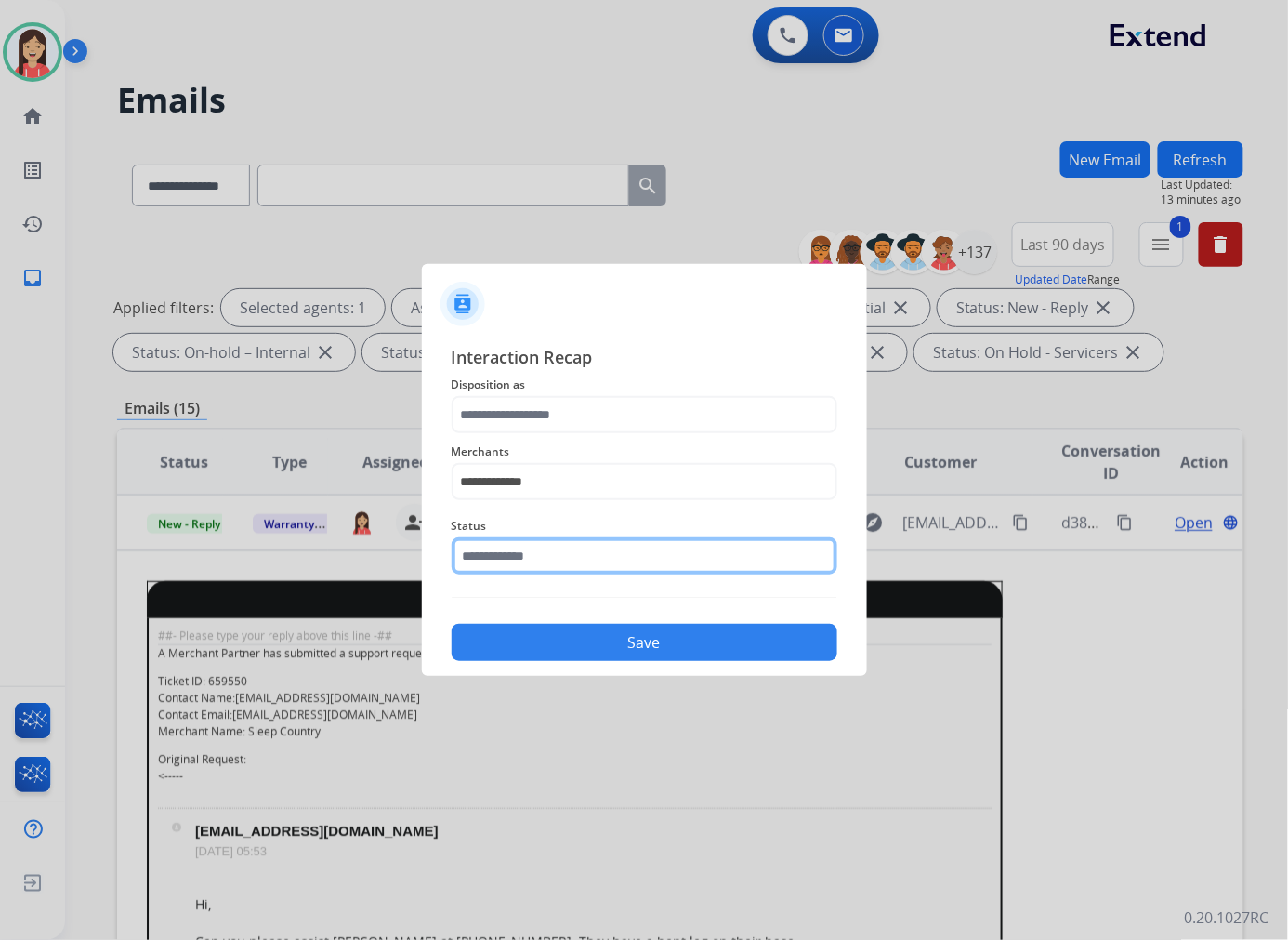
click at [570, 540] on input "text" at bounding box center [644, 555] width 386 height 37
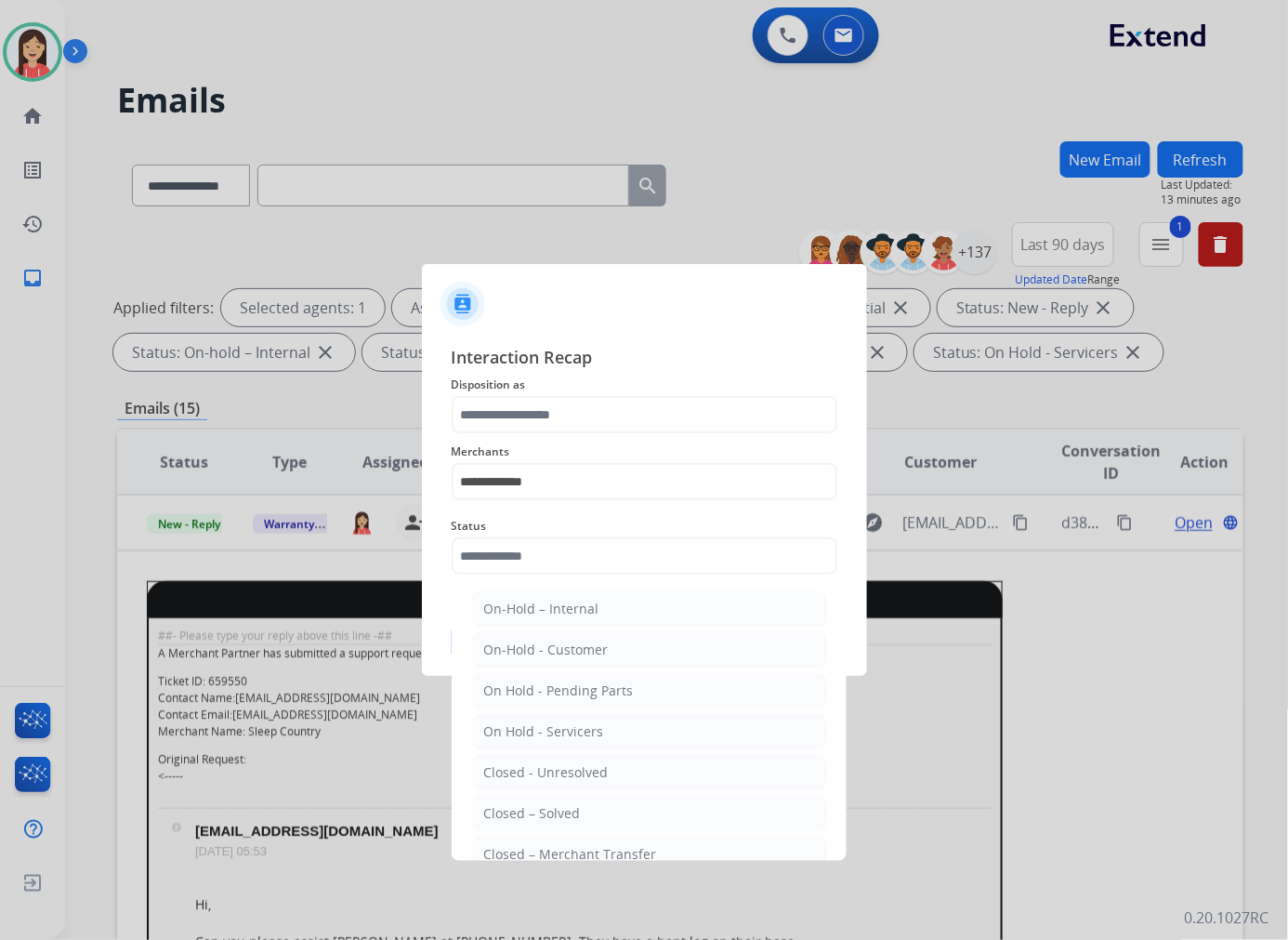
drag, startPoint x: 614, startPoint y: 802, endPoint x: 613, endPoint y: 683, distance: 119.0
click at [613, 803] on li "Closed – Solved" at bounding box center [649, 812] width 354 height 35
type input "**********"
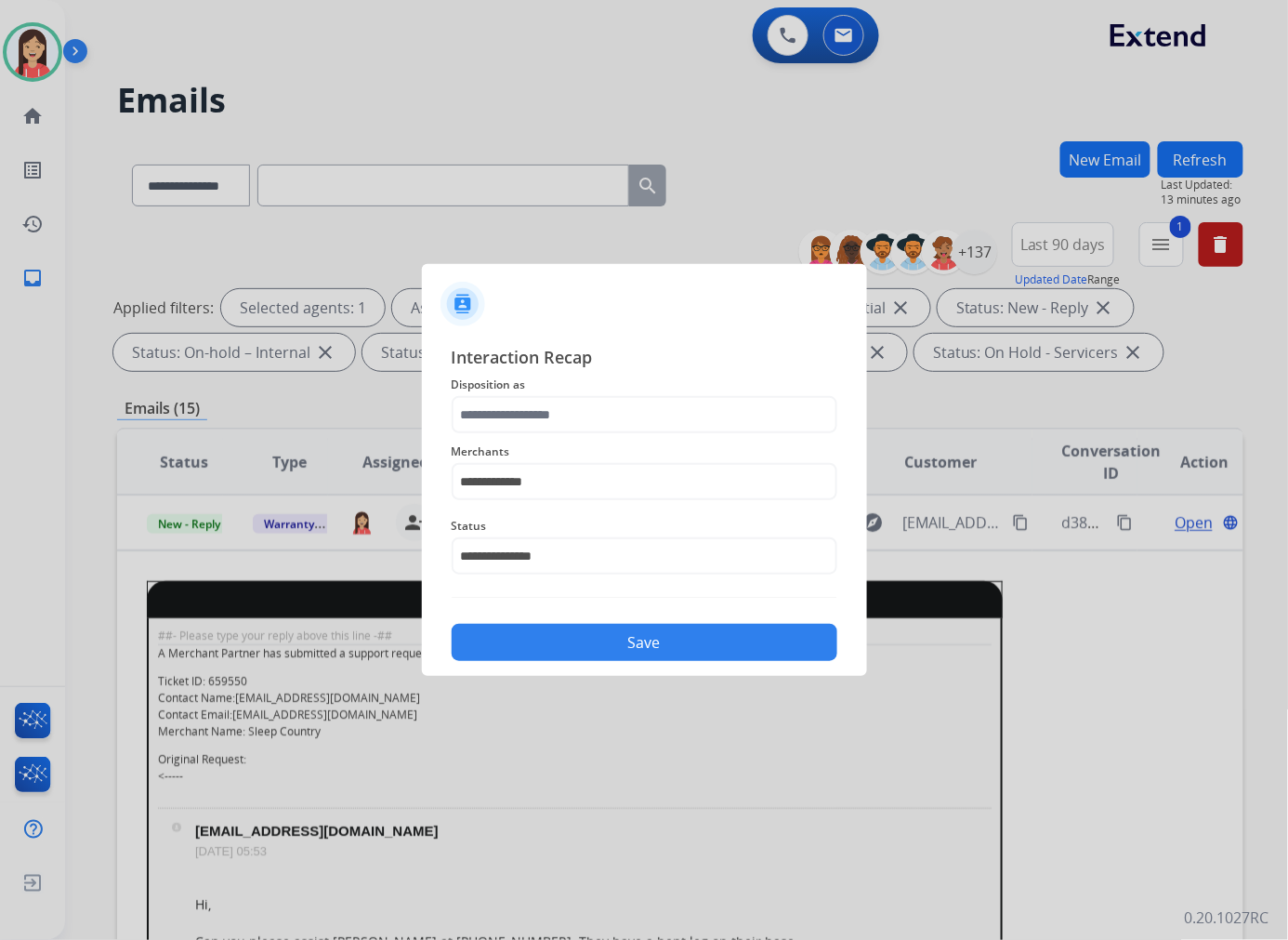
click at [628, 633] on button "Save" at bounding box center [644, 642] width 386 height 37
click at [578, 419] on input "text" at bounding box center [644, 414] width 386 height 37
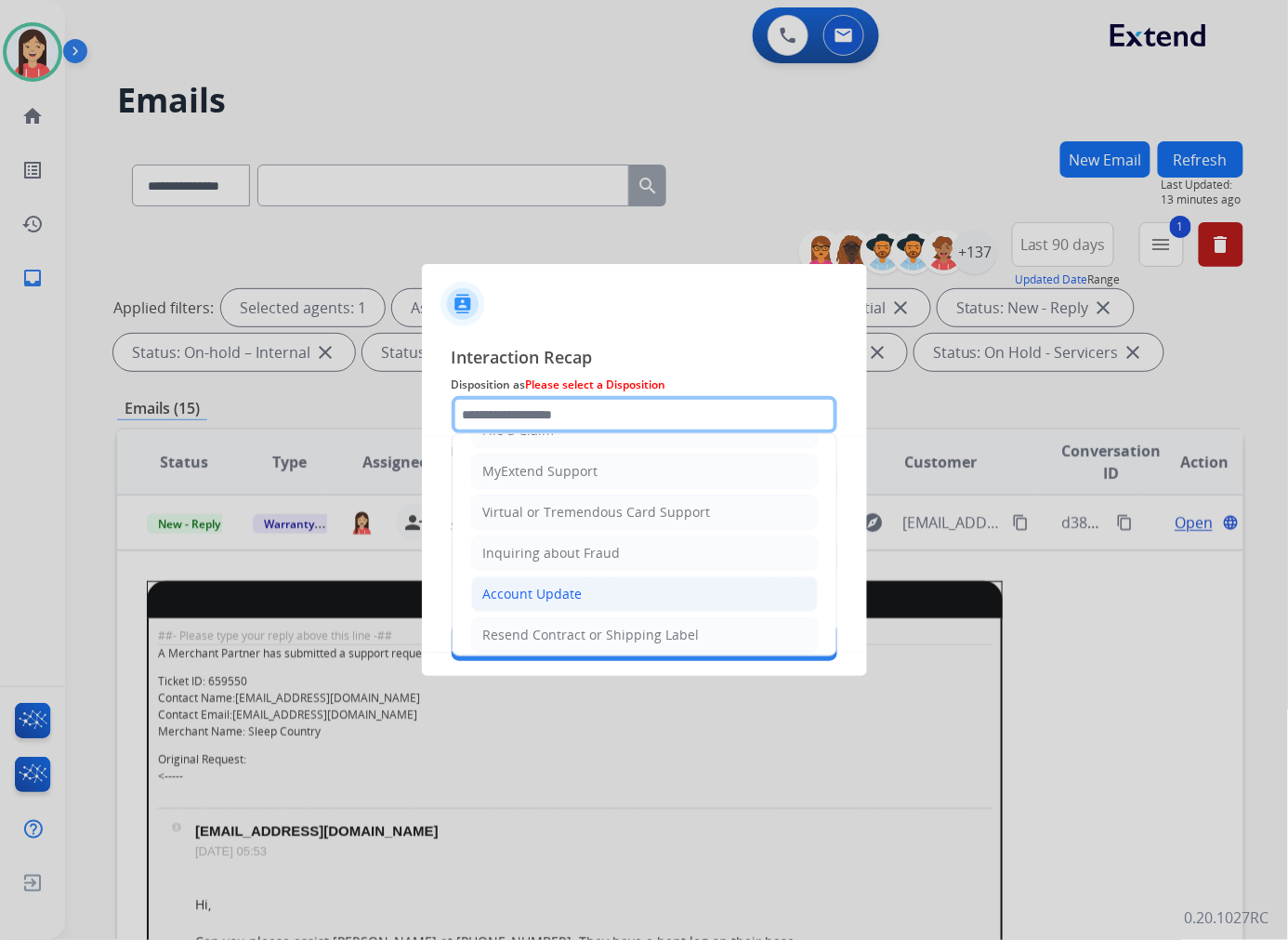
scroll to position [207, 0]
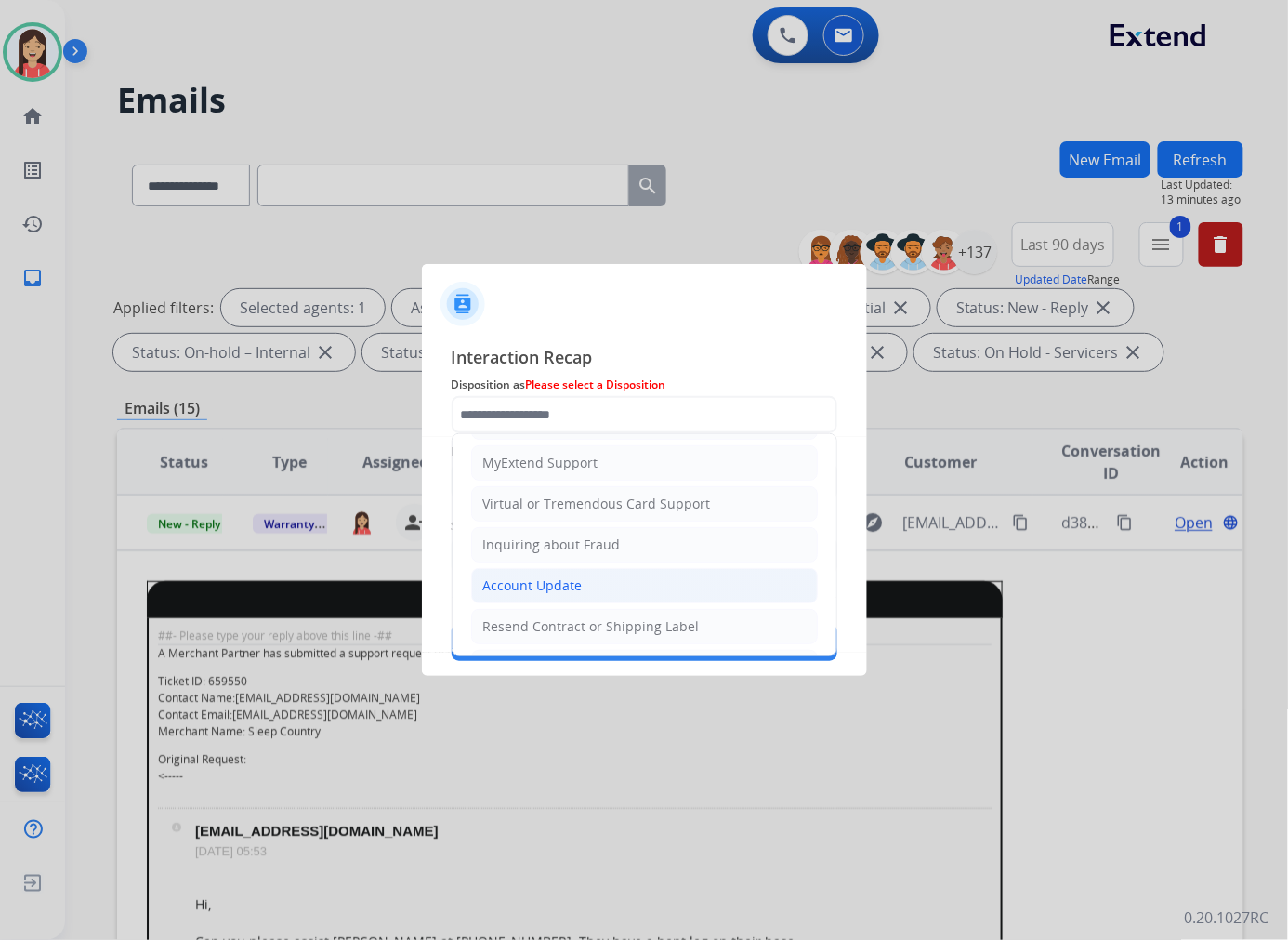
click at [584, 580] on li "Account Update" at bounding box center [644, 585] width 347 height 35
type input "**********"
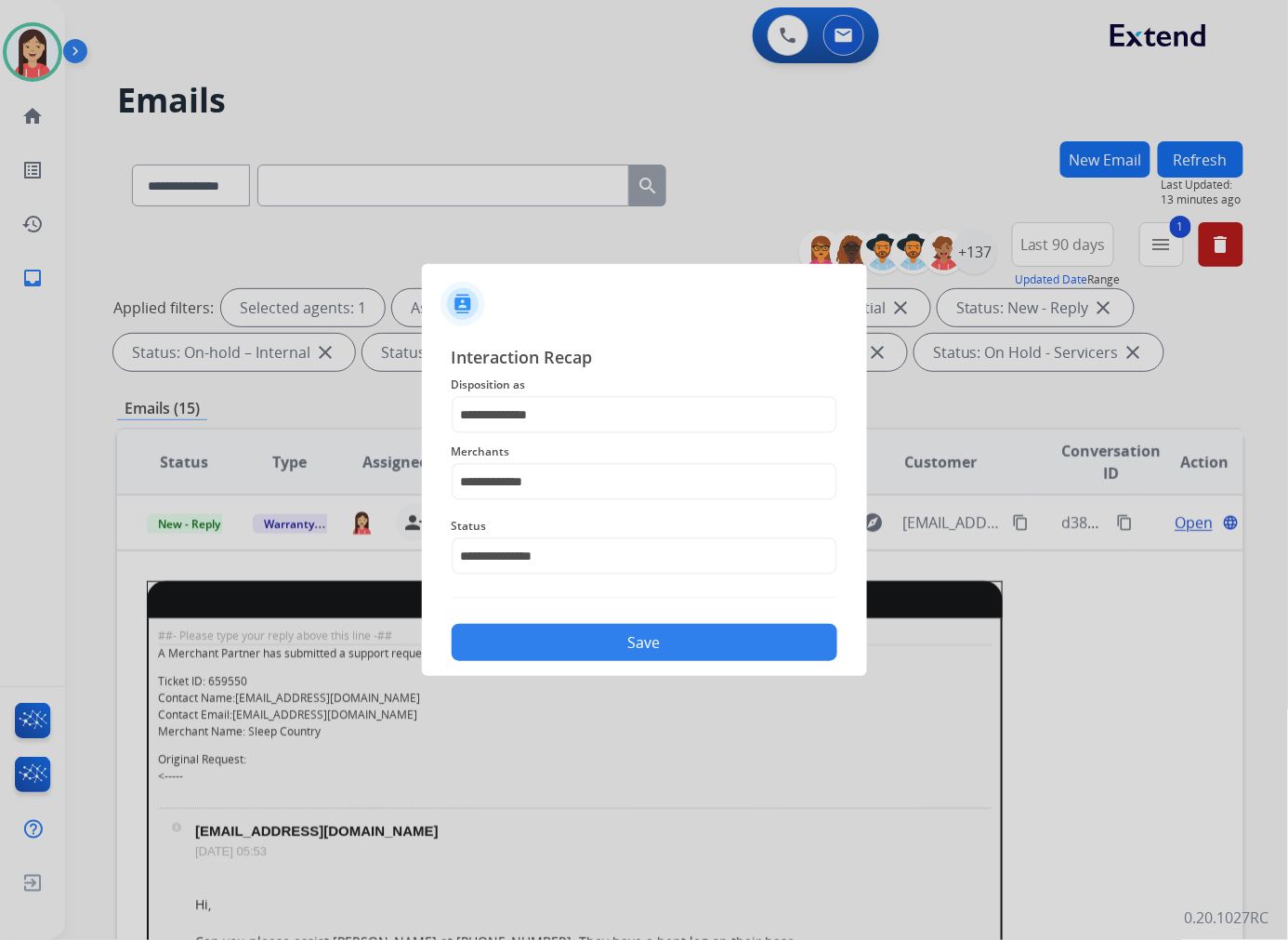
click at [599, 637] on button "Save" at bounding box center [644, 642] width 386 height 37
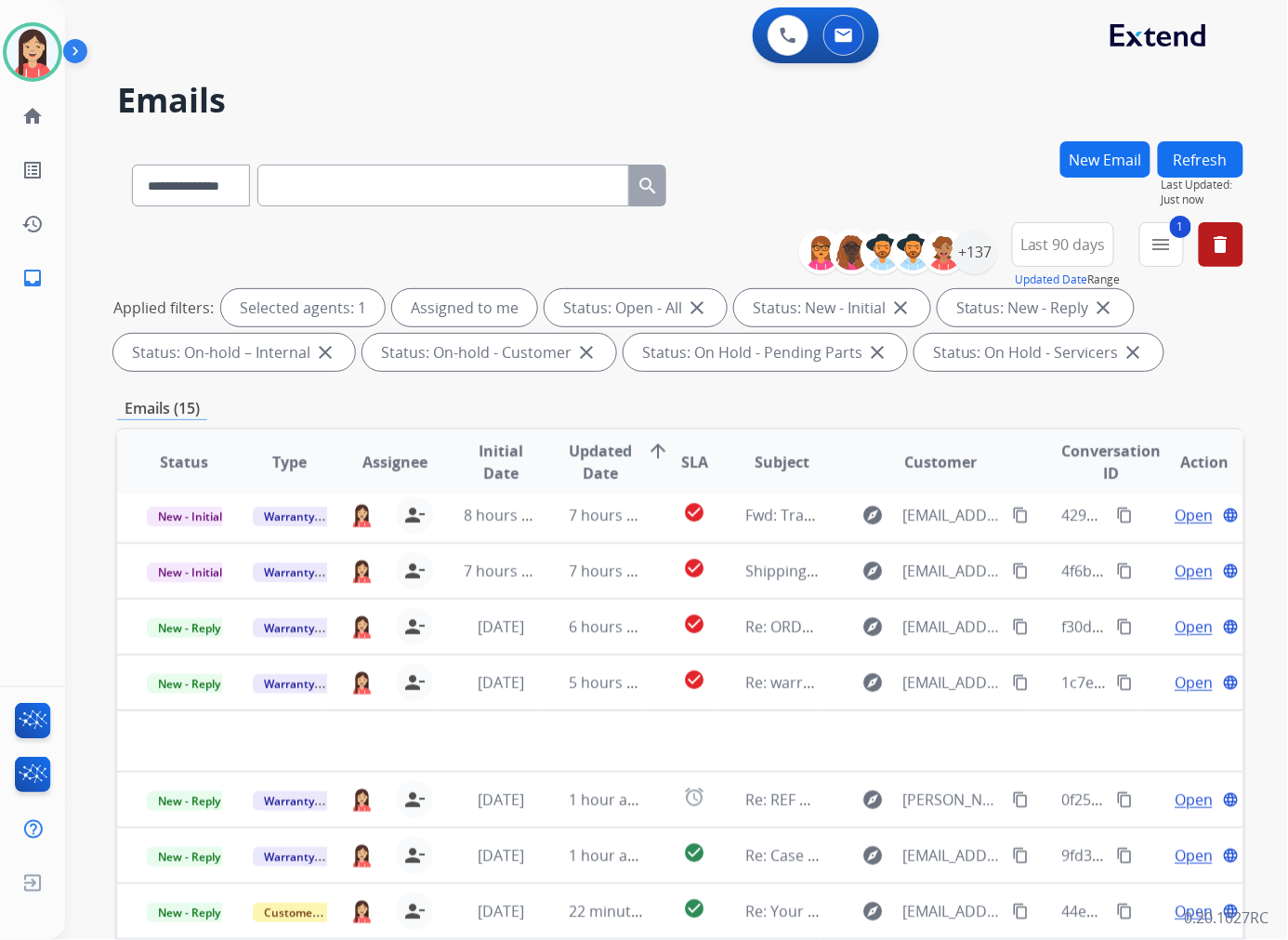
scroll to position [61, 0]
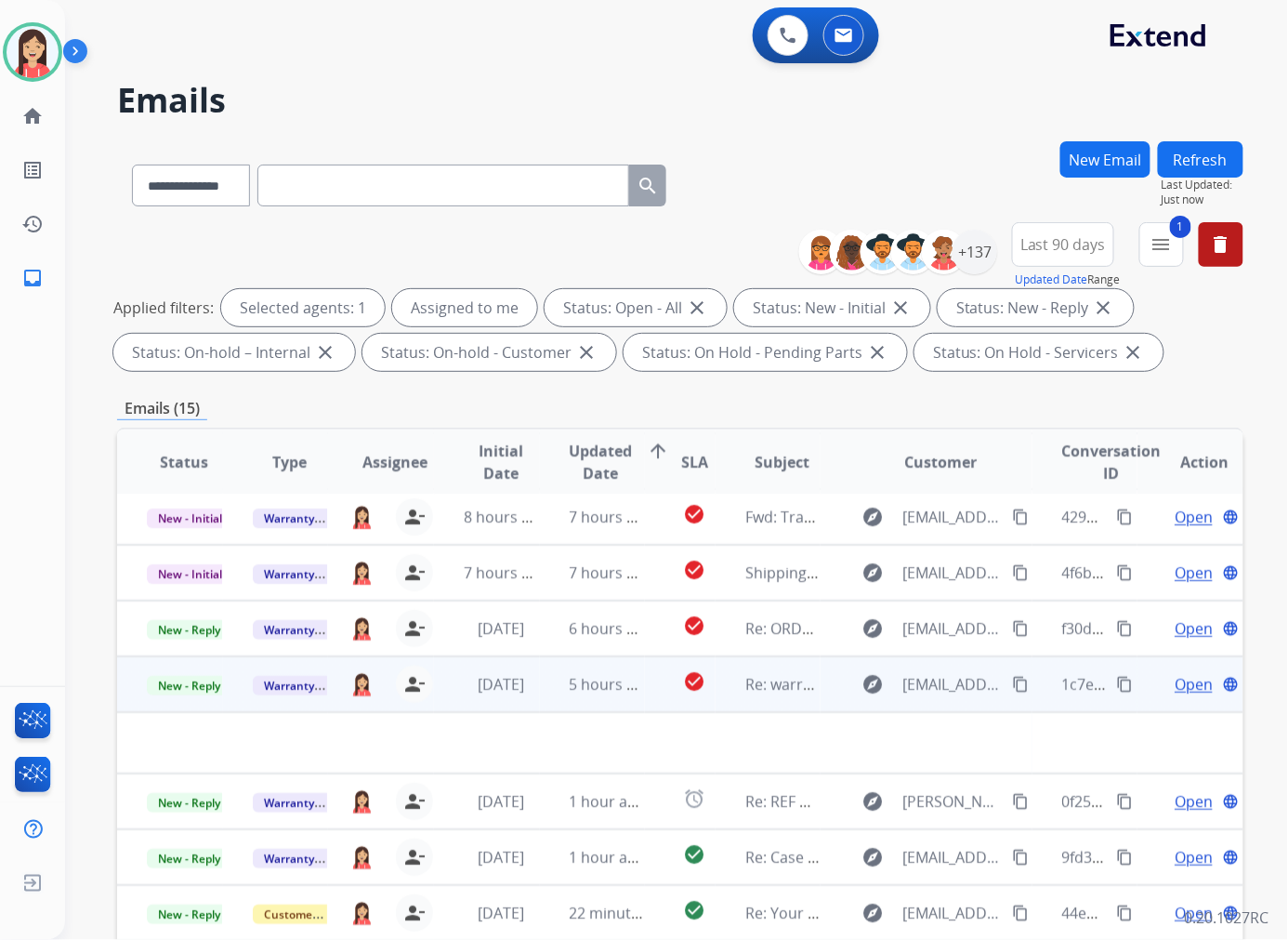
click at [540, 699] on td "5 hours ago" at bounding box center [592, 684] width 106 height 56
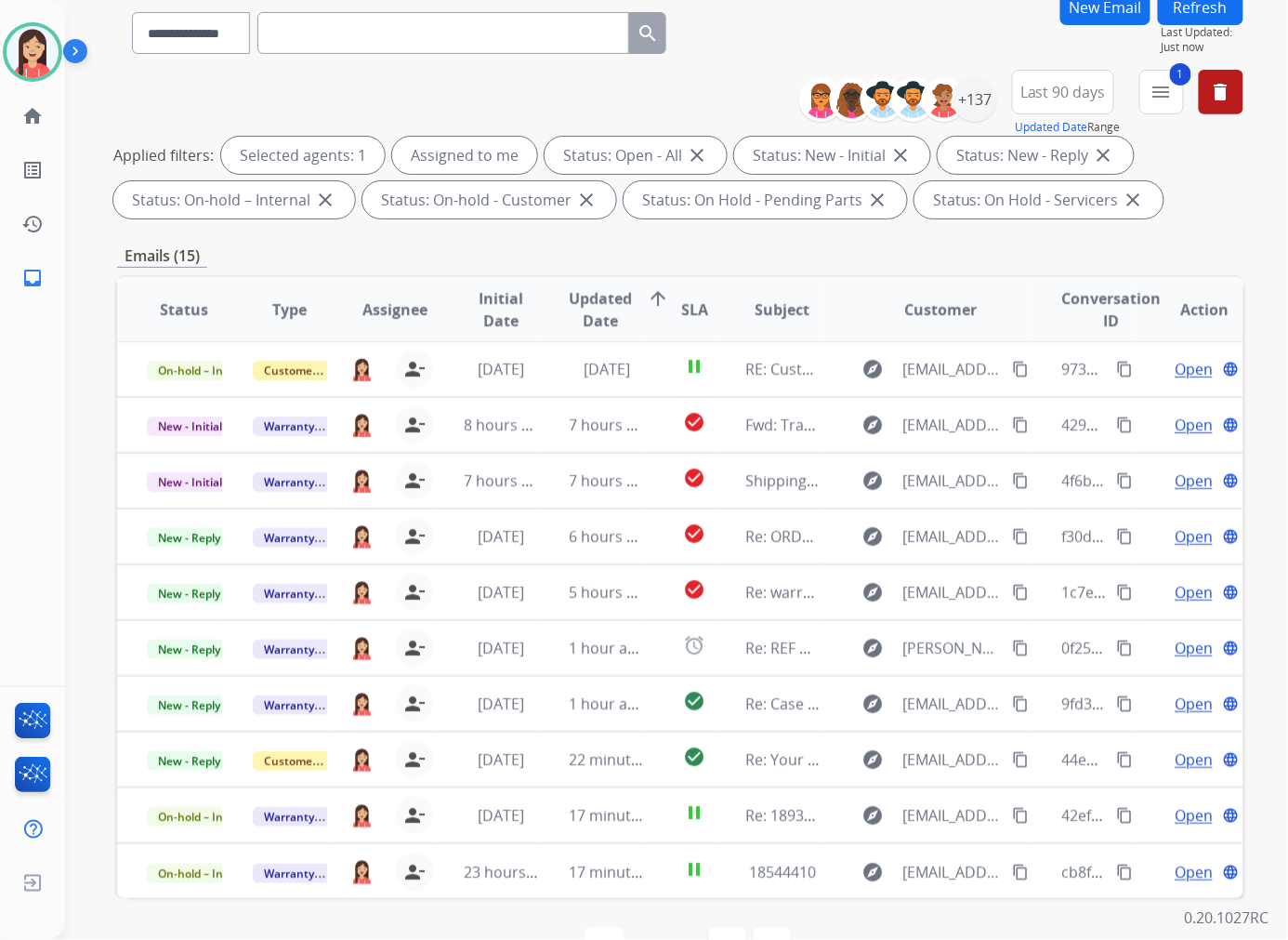
scroll to position [207, 0]
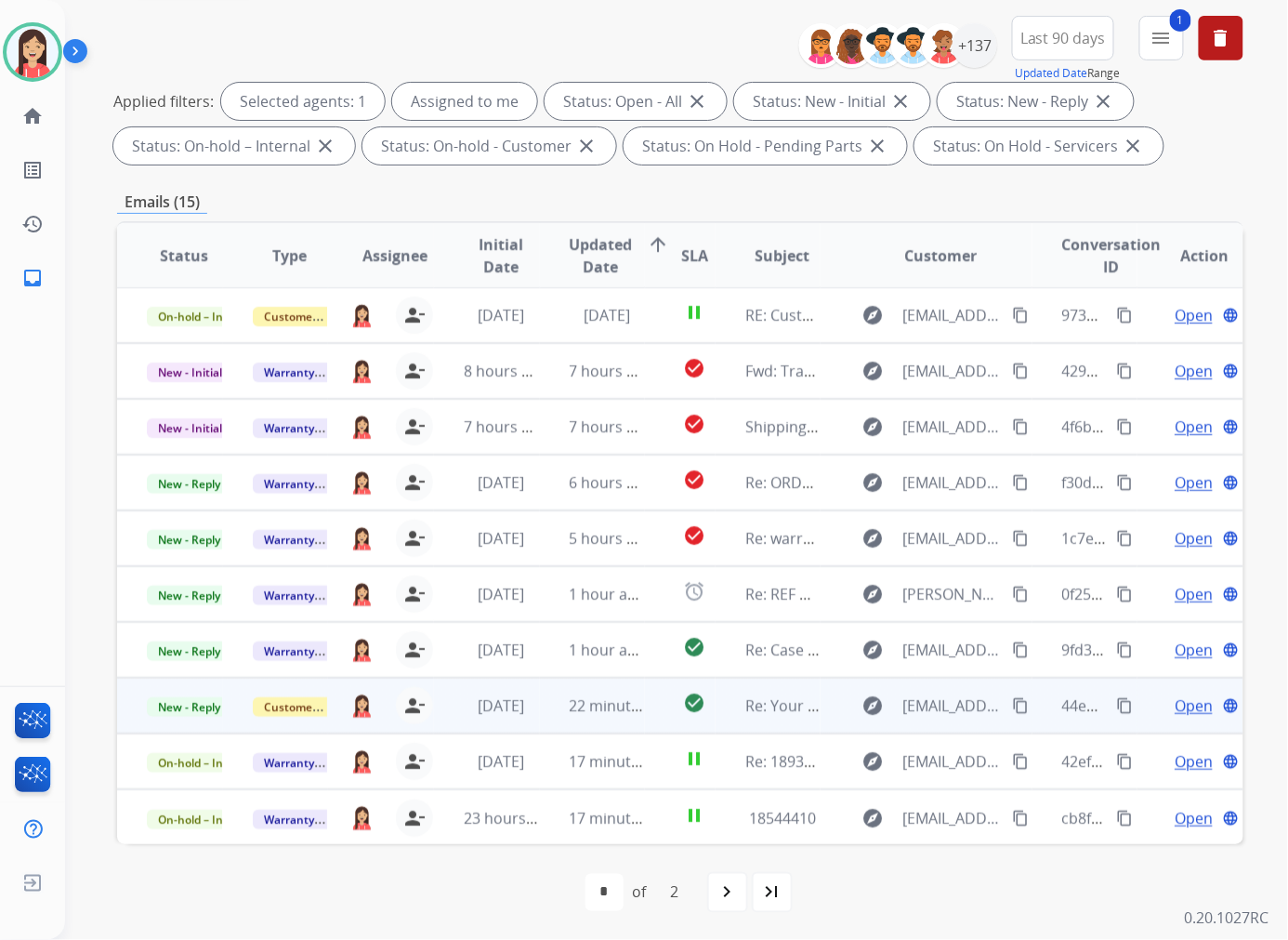
click at [542, 712] on td "22 minutes ago" at bounding box center [592, 705] width 106 height 56
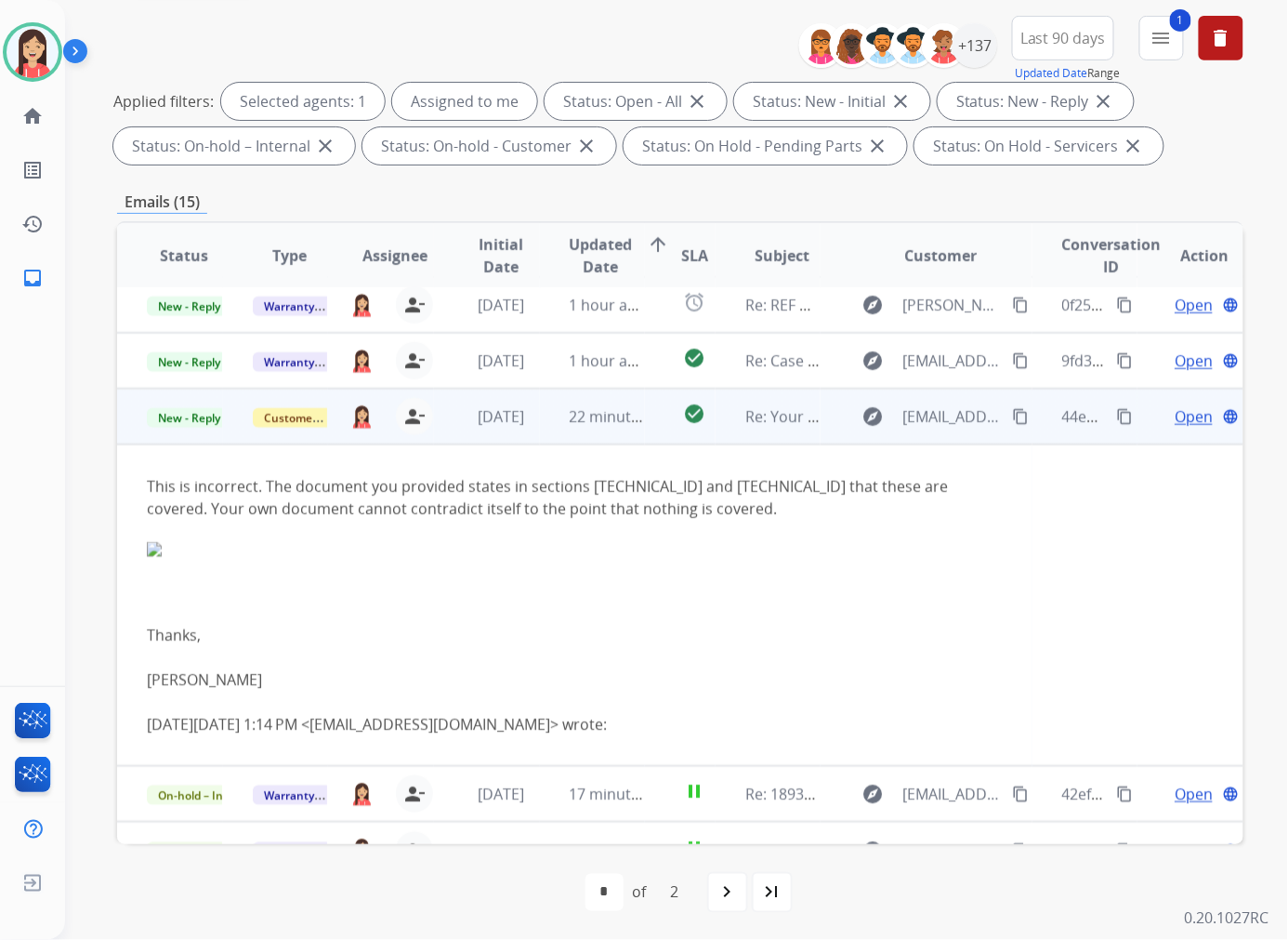
scroll to position [322, 0]
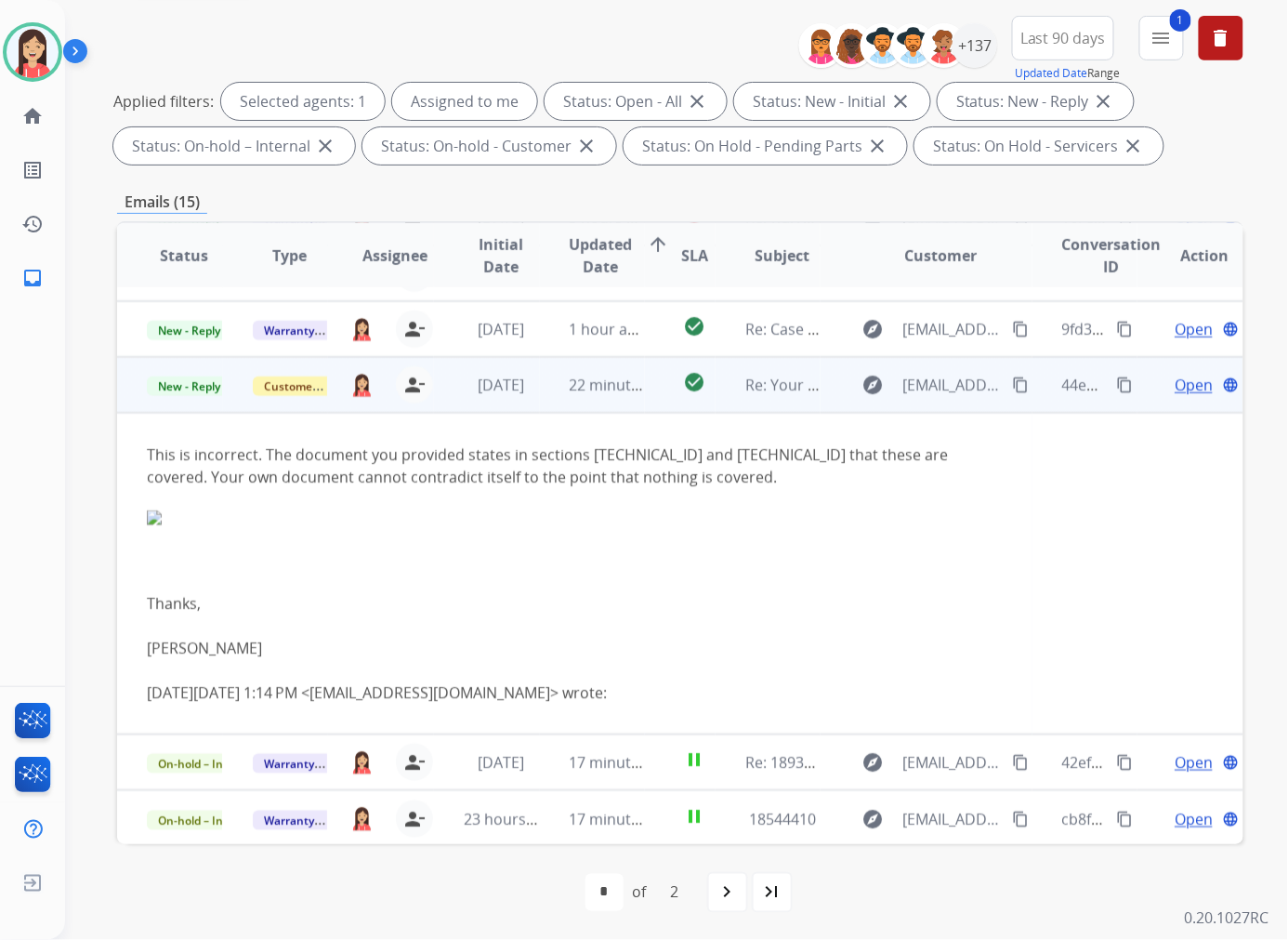
click at [545, 402] on td "22 minutes ago" at bounding box center [592, 385] width 106 height 56
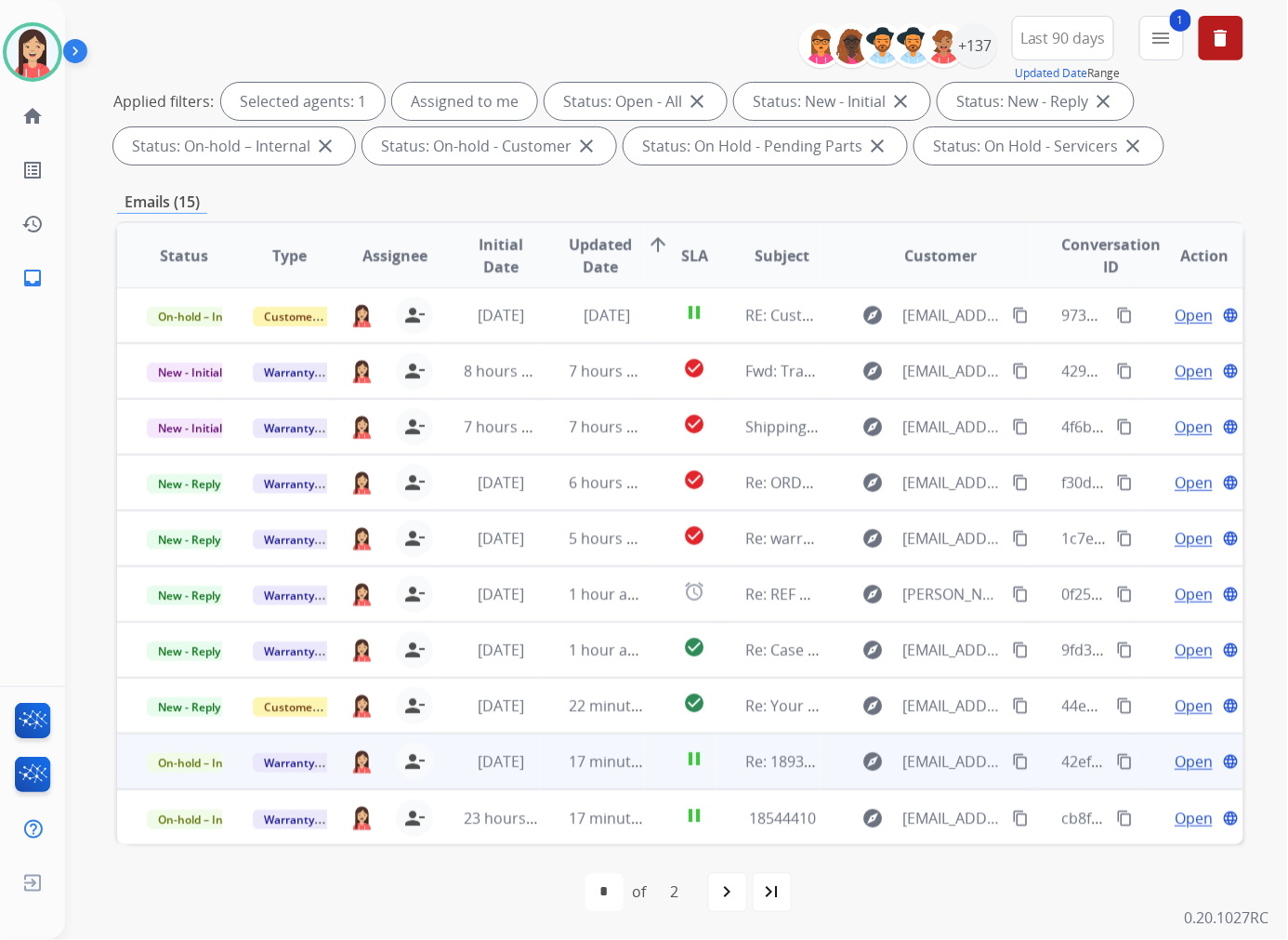
scroll to position [208, 0]
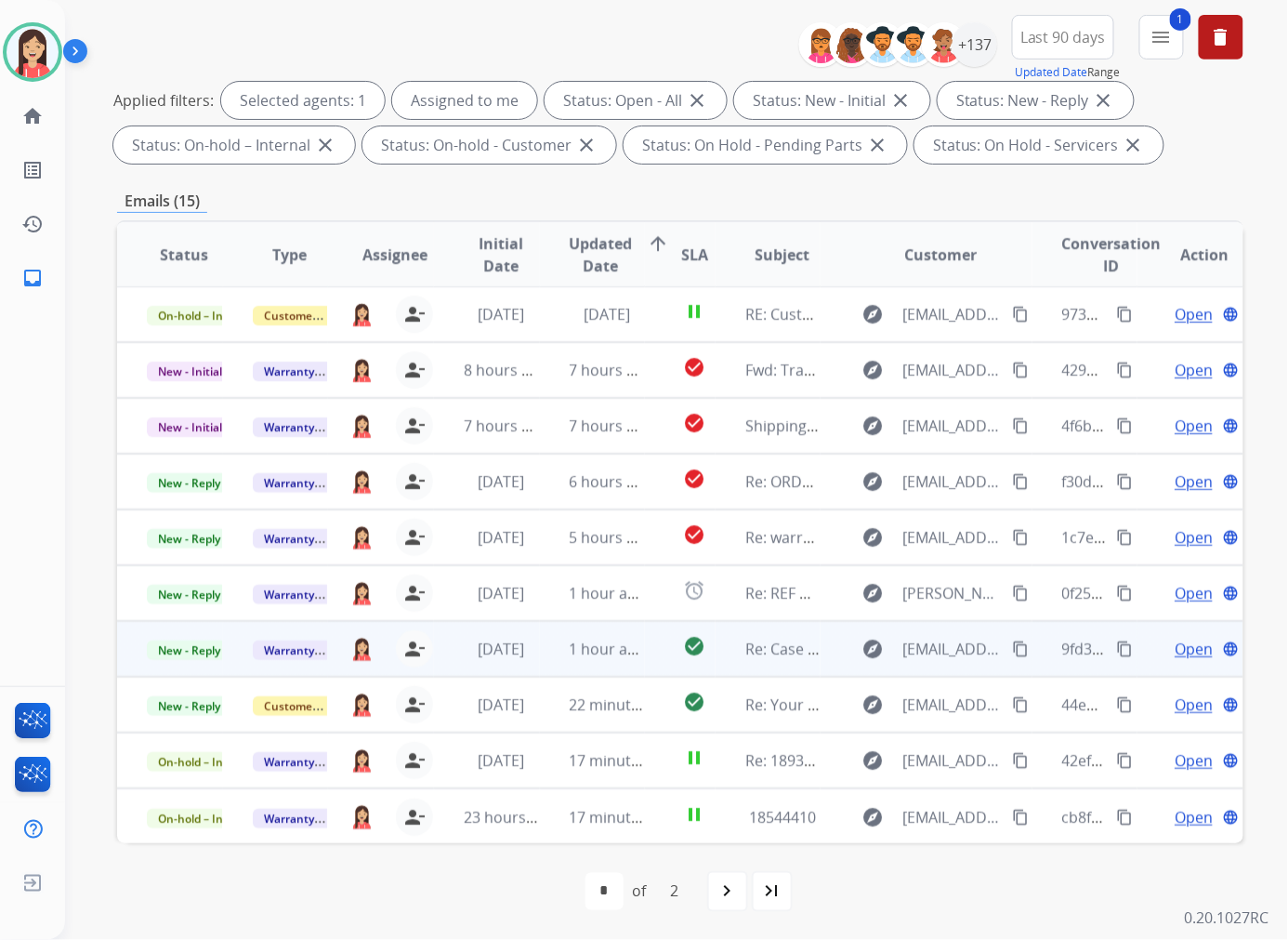
click at [550, 655] on td "1 hour ago" at bounding box center [592, 649] width 106 height 56
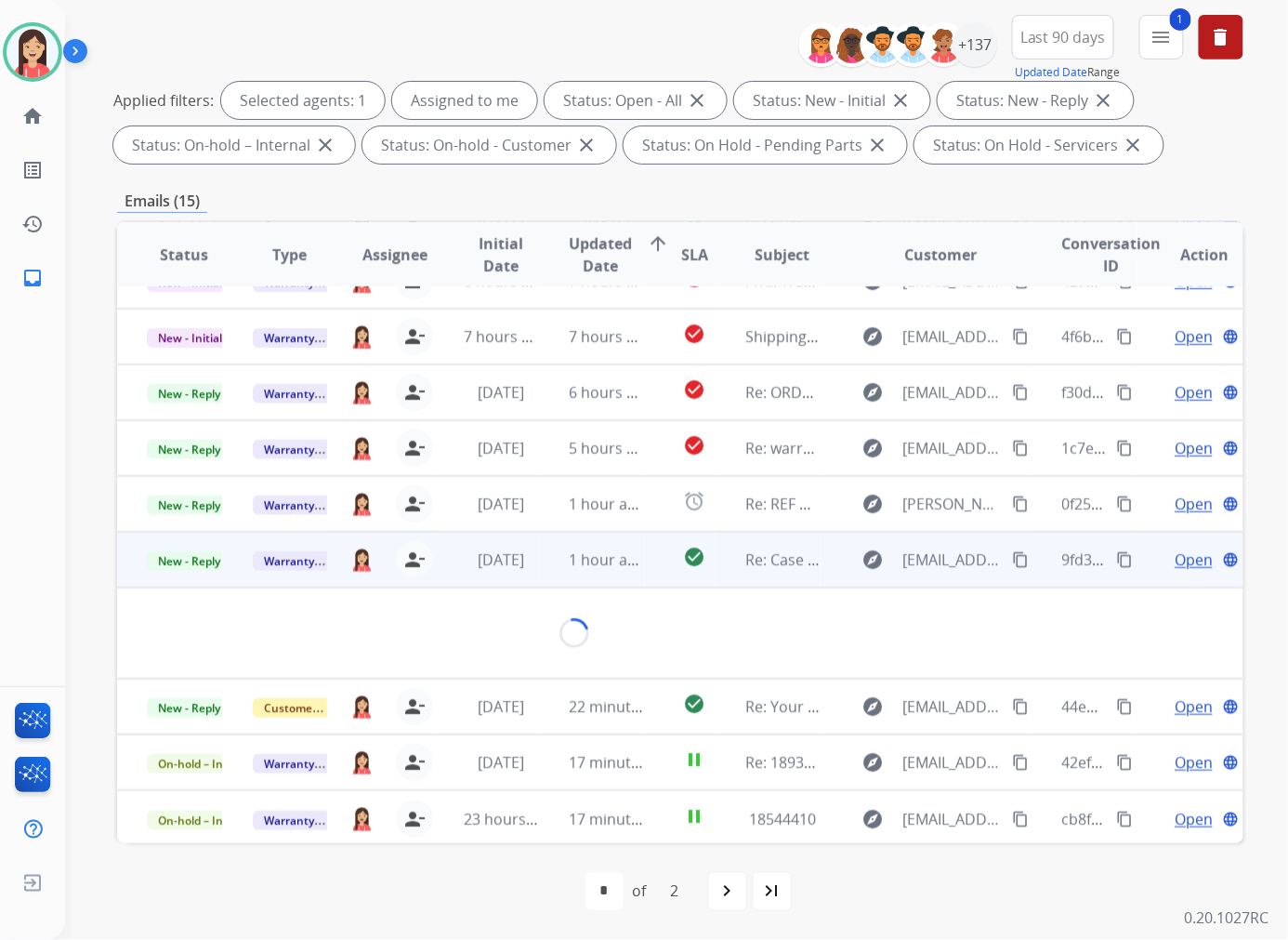
scroll to position [280, 0]
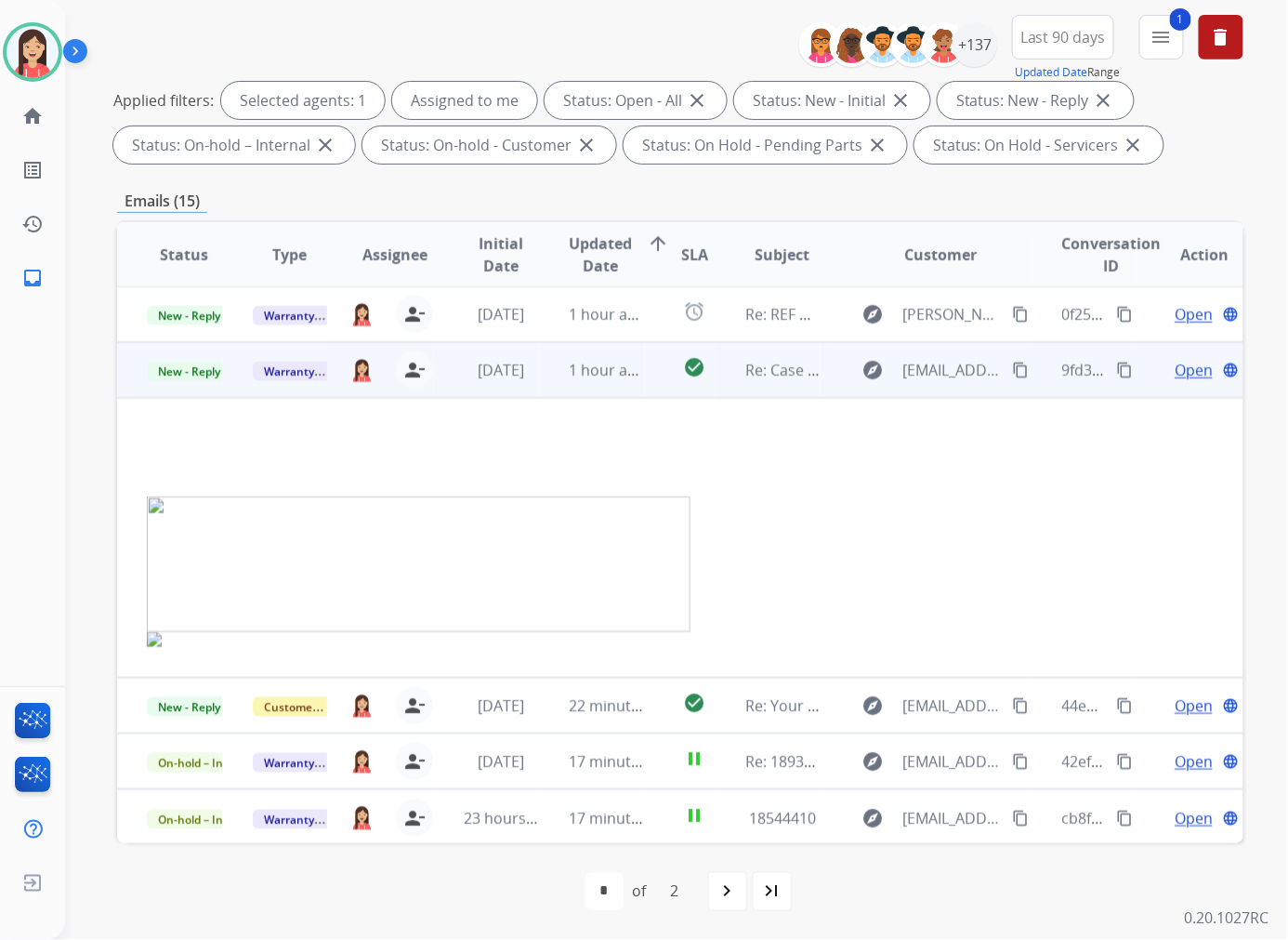
click at [540, 391] on td "1 hour ago" at bounding box center [592, 370] width 106 height 56
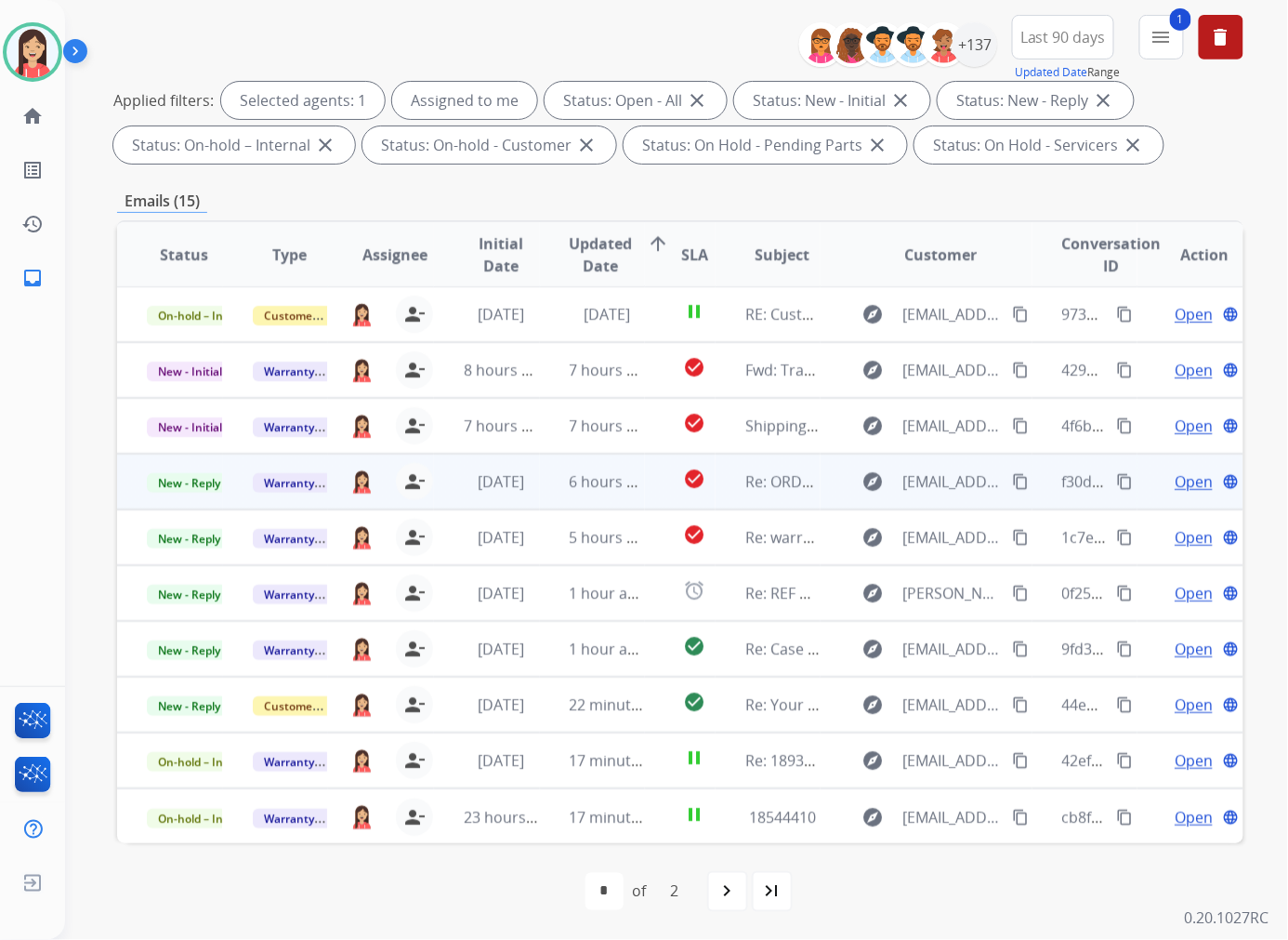
scroll to position [0, 0]
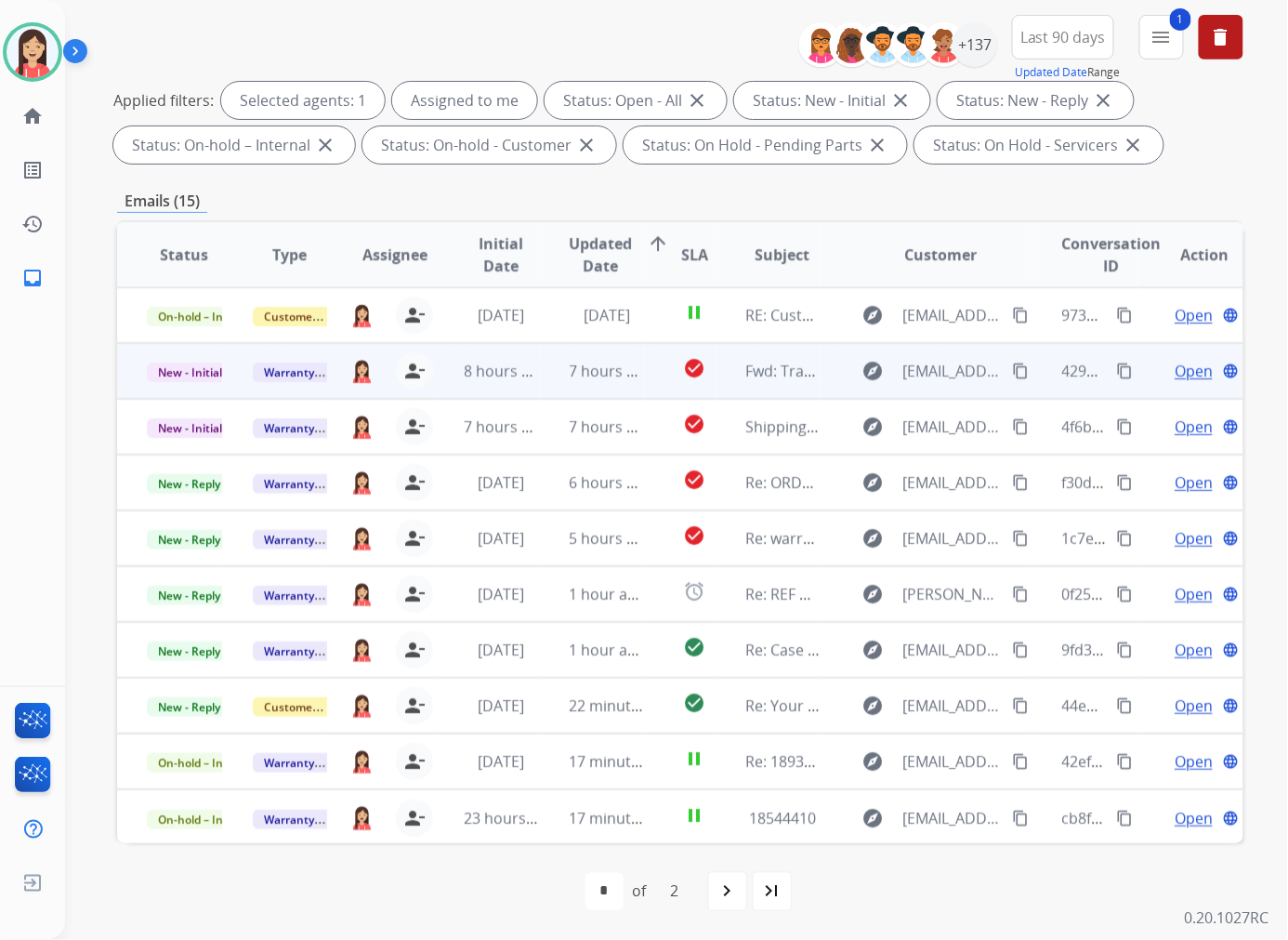
click at [540, 389] on td "7 hours ago" at bounding box center [592, 370] width 106 height 56
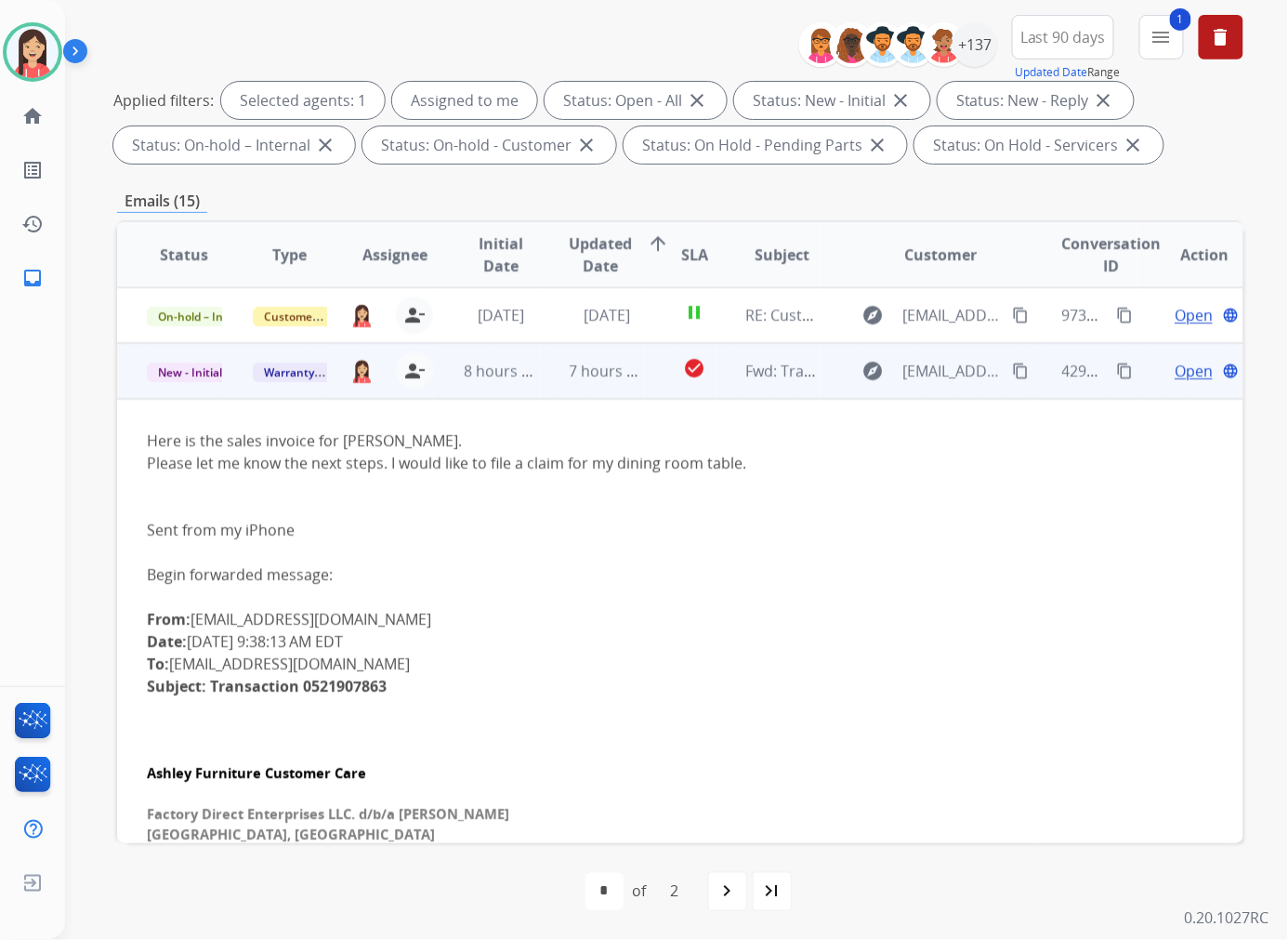
scroll to position [56, 0]
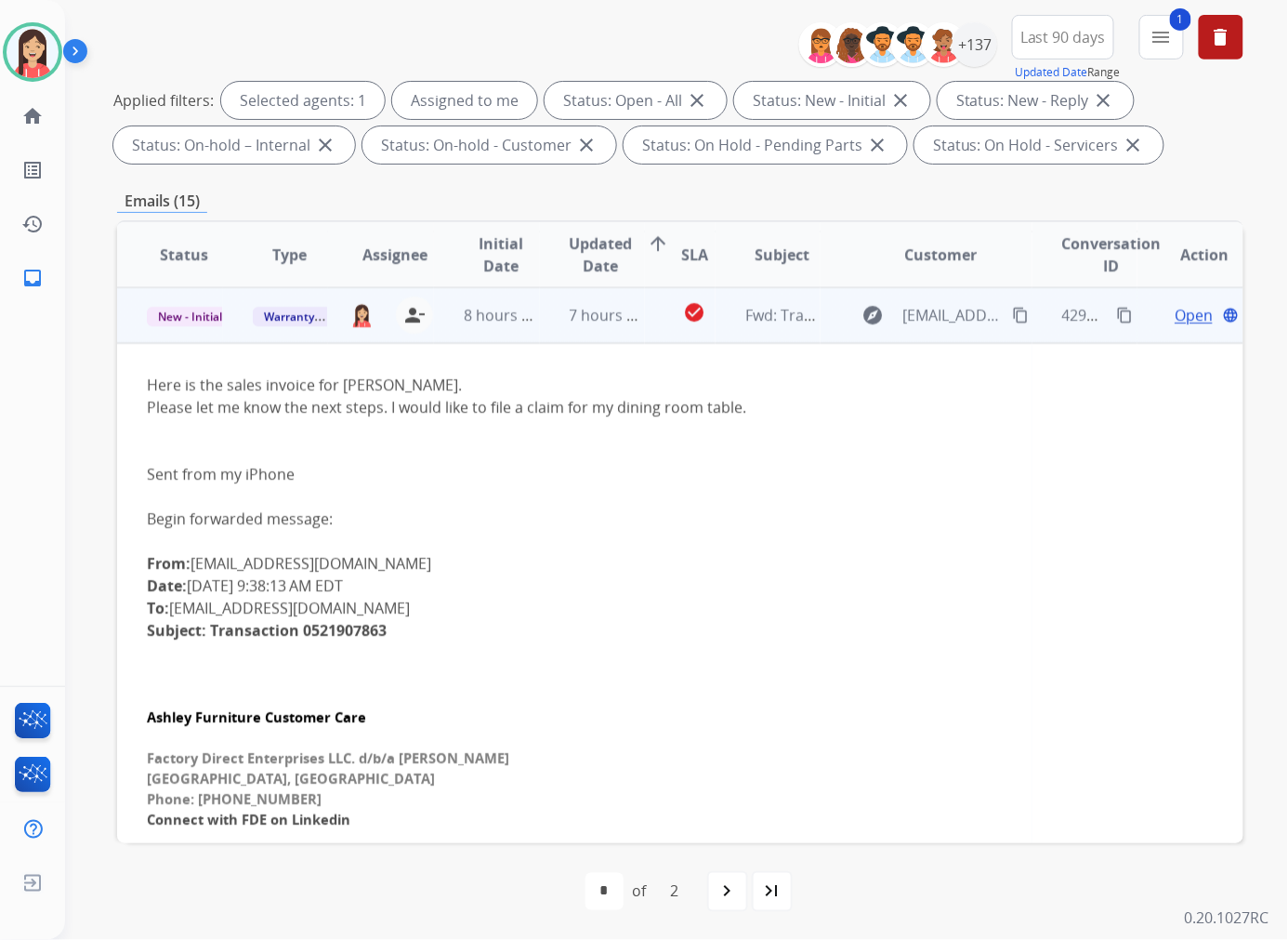
click at [1174, 310] on span "Open" at bounding box center [1193, 314] width 38 height 22
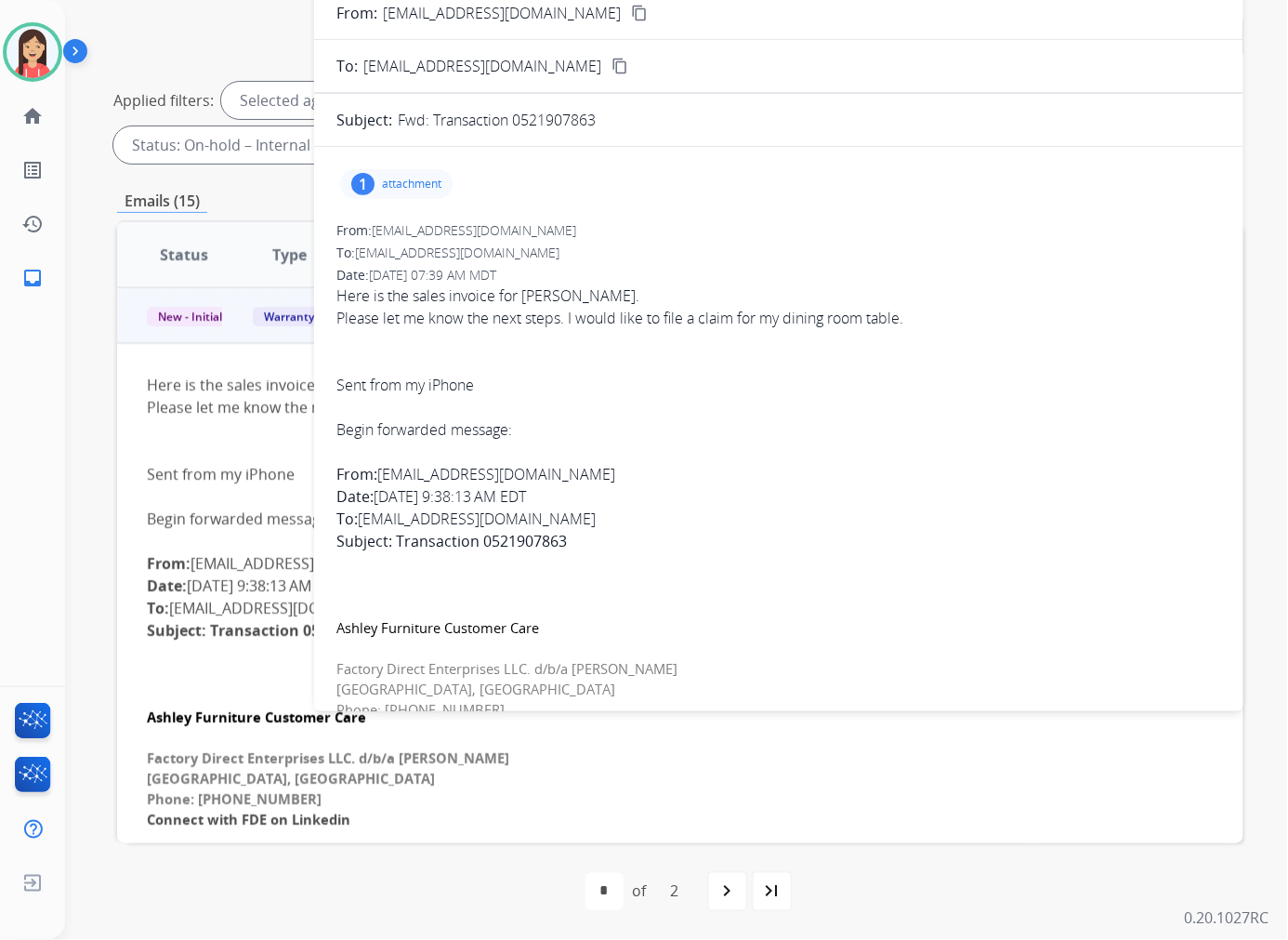
click at [418, 179] on p "attachment" at bounding box center [411, 184] width 59 height 15
click at [602, 232] on mat-icon "download" at bounding box center [598, 231] width 17 height 17
drag, startPoint x: 481, startPoint y: 541, endPoint x: 570, endPoint y: 535, distance: 89.2
click at [570, 535] on div "From: customercare@ashleyne.com Date: August 29, 2025 at 9:38:13 AM EDT To: wet…" at bounding box center [778, 518] width 884 height 111
click at [519, 355] on span "Here is the sales invoice for Andrea Doremus. Please let me know the next steps…" at bounding box center [778, 648] width 884 height 726
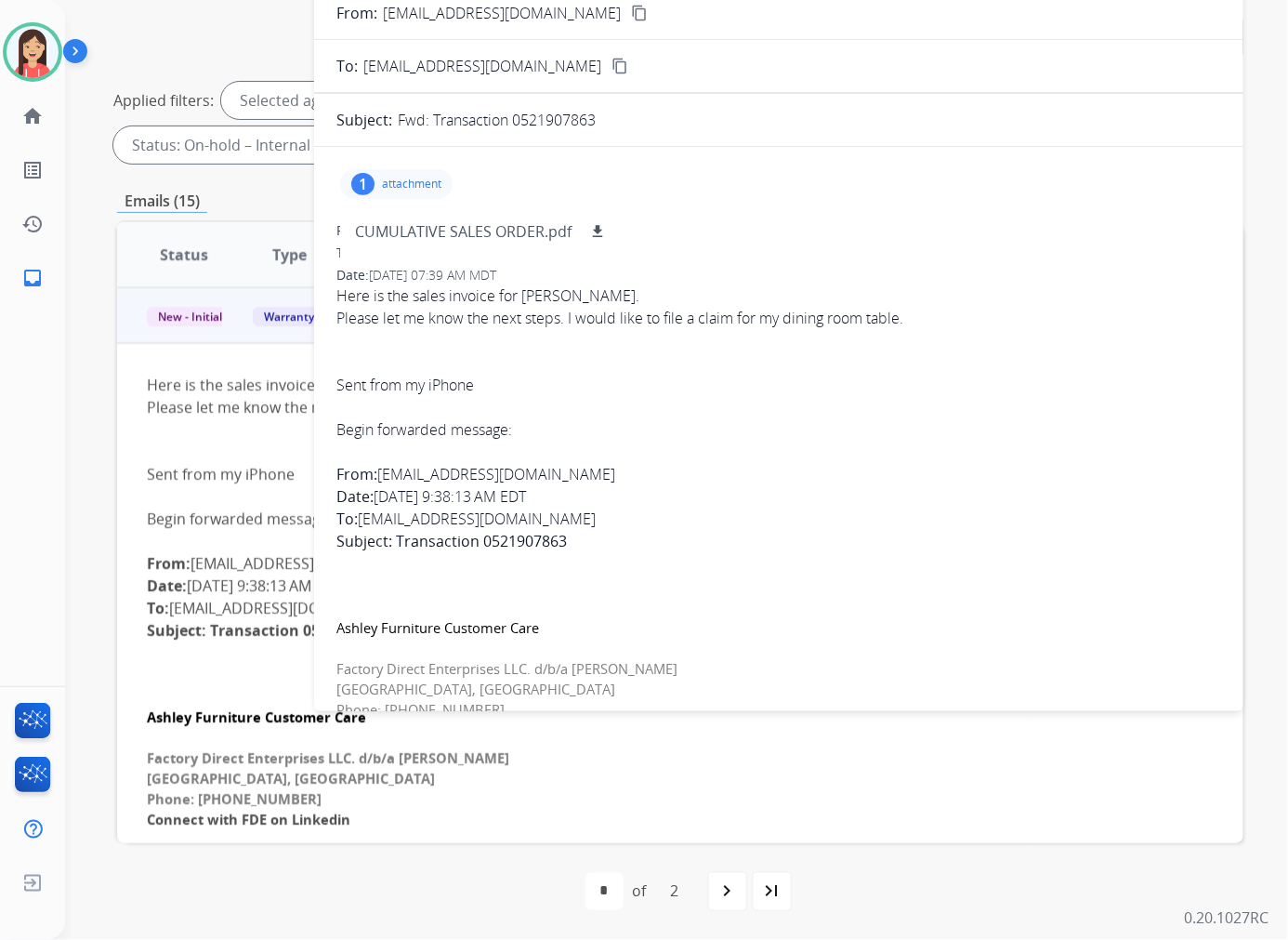
click at [470, 13] on p "[EMAIL_ADDRESS][DOMAIN_NAME]" at bounding box center [502, 12] width 238 height 22
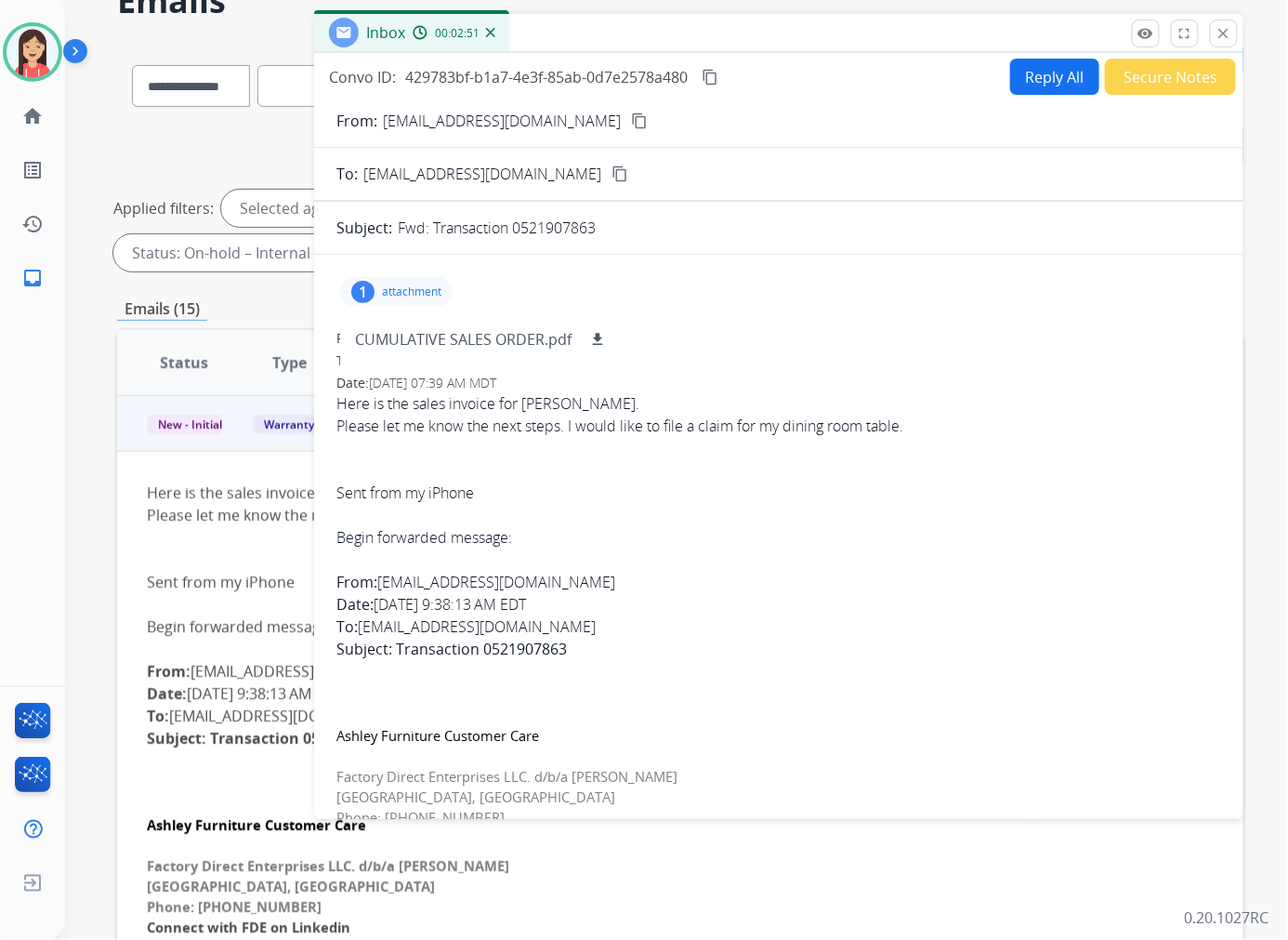
scroll to position [0, 0]
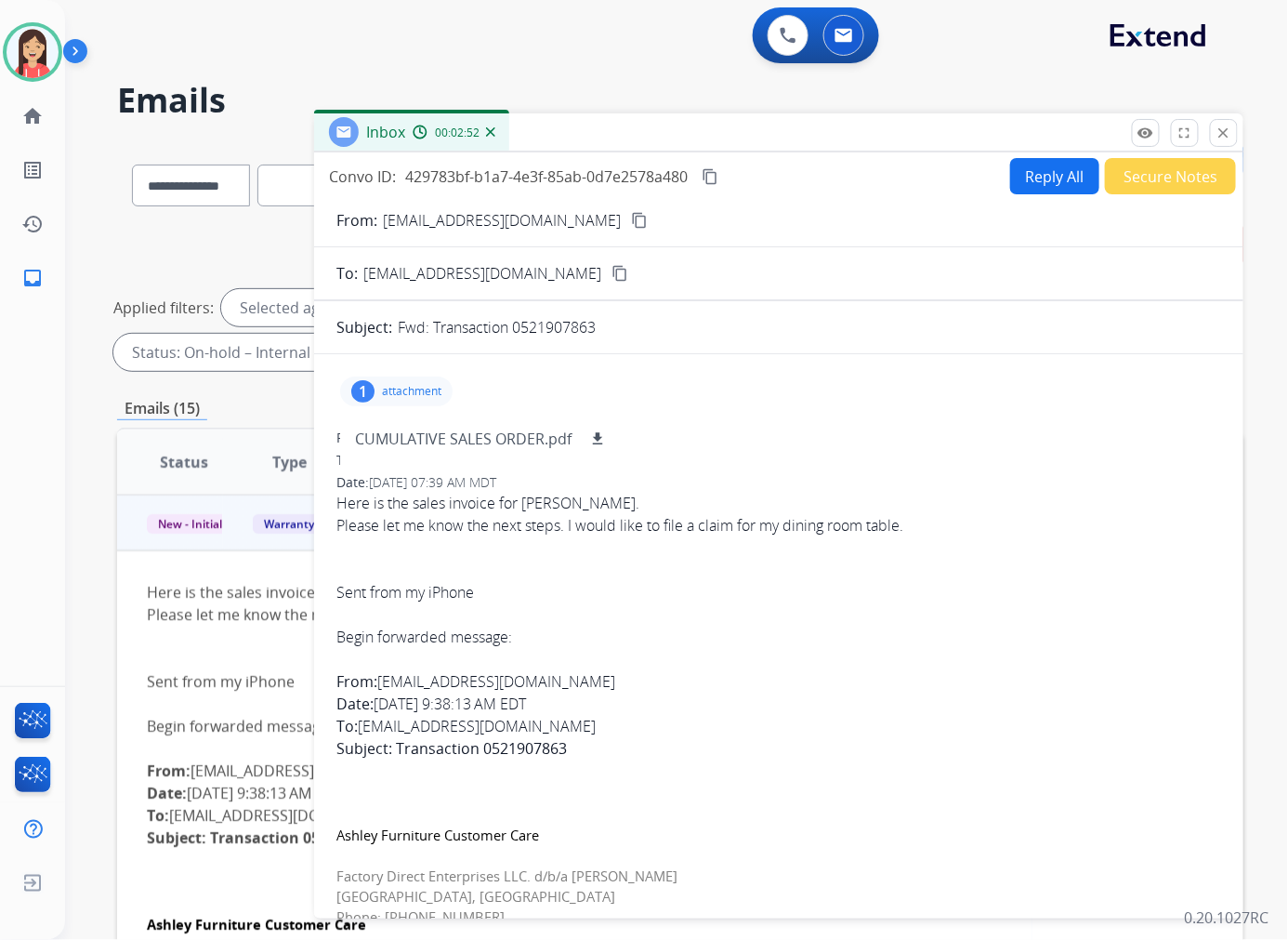
click at [1025, 178] on button "Reply All" at bounding box center [1055, 176] width 89 height 36
select select "**********"
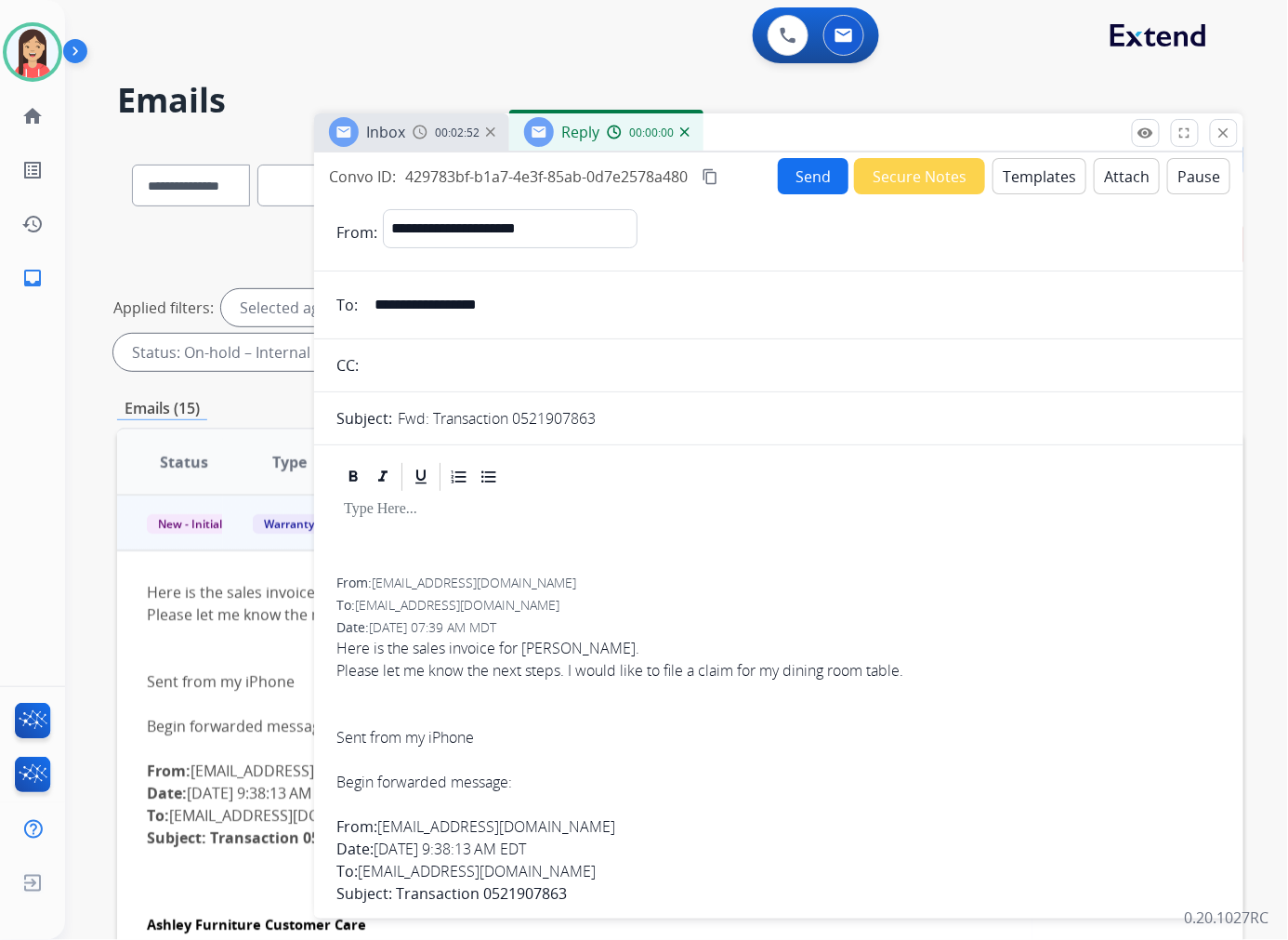
click at [1034, 176] on button "Templates" at bounding box center [1039, 176] width 94 height 36
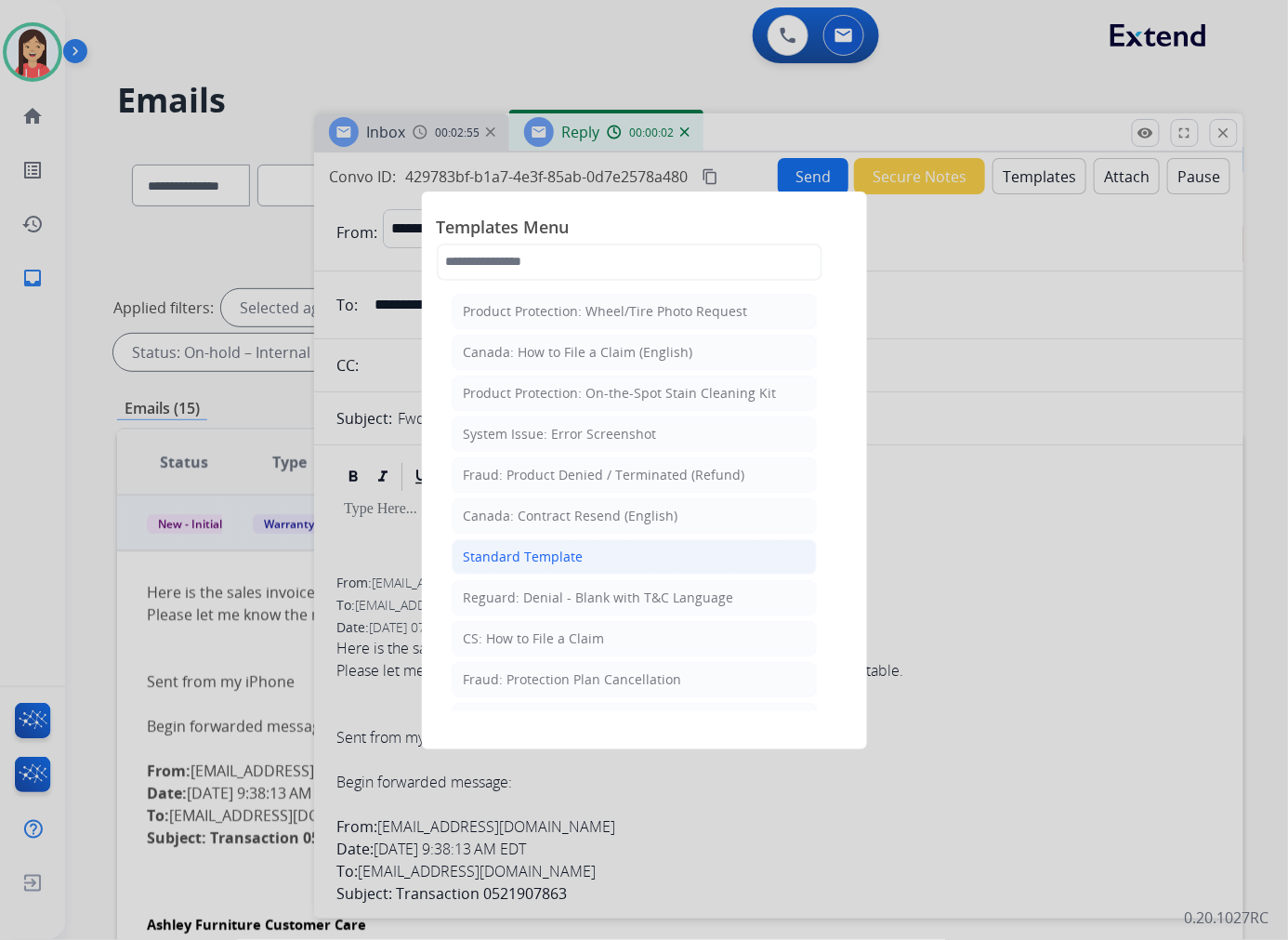
click at [516, 556] on div "Standard Template" at bounding box center [524, 557] width 120 height 19
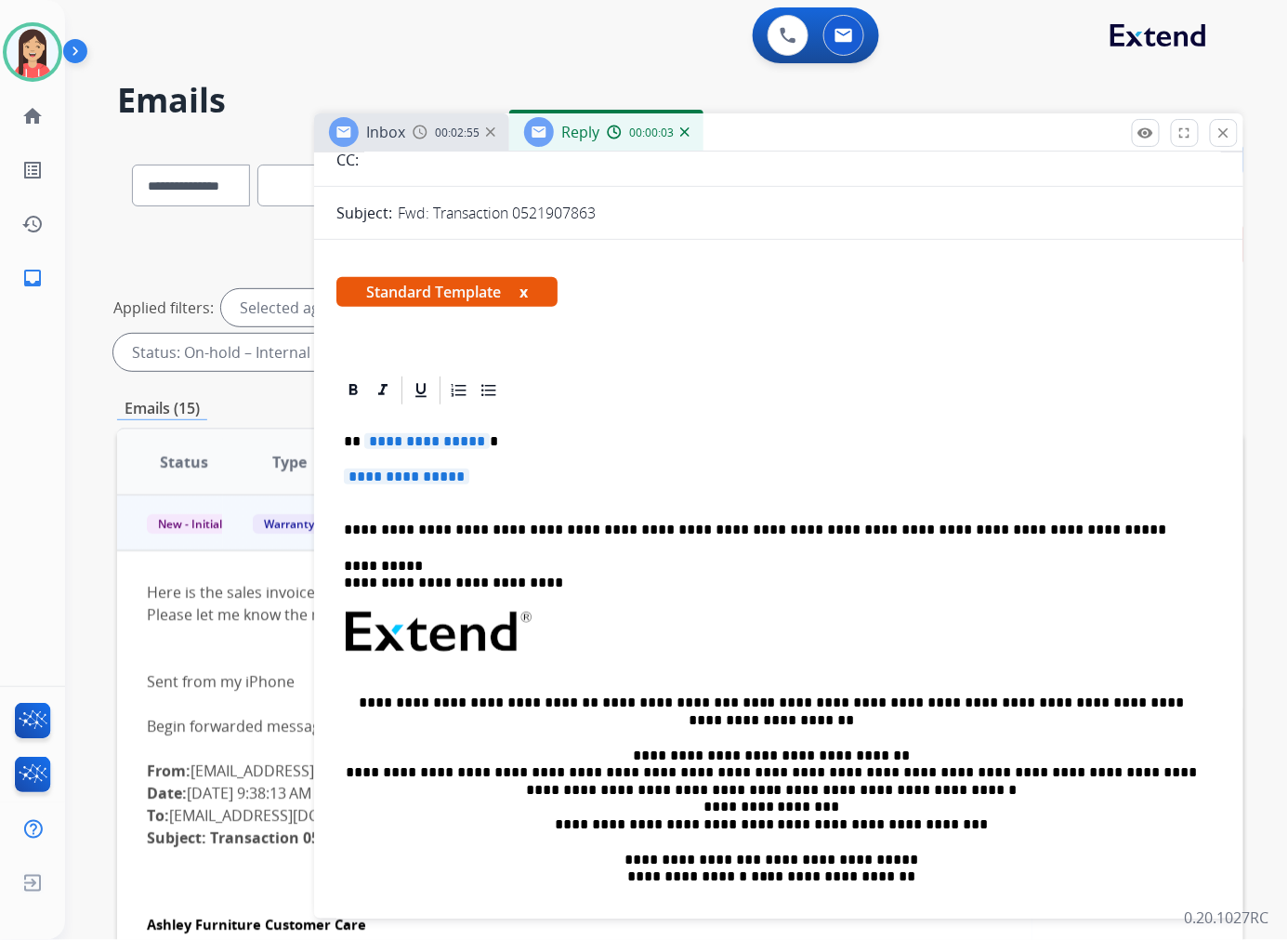
scroll to position [207, 0]
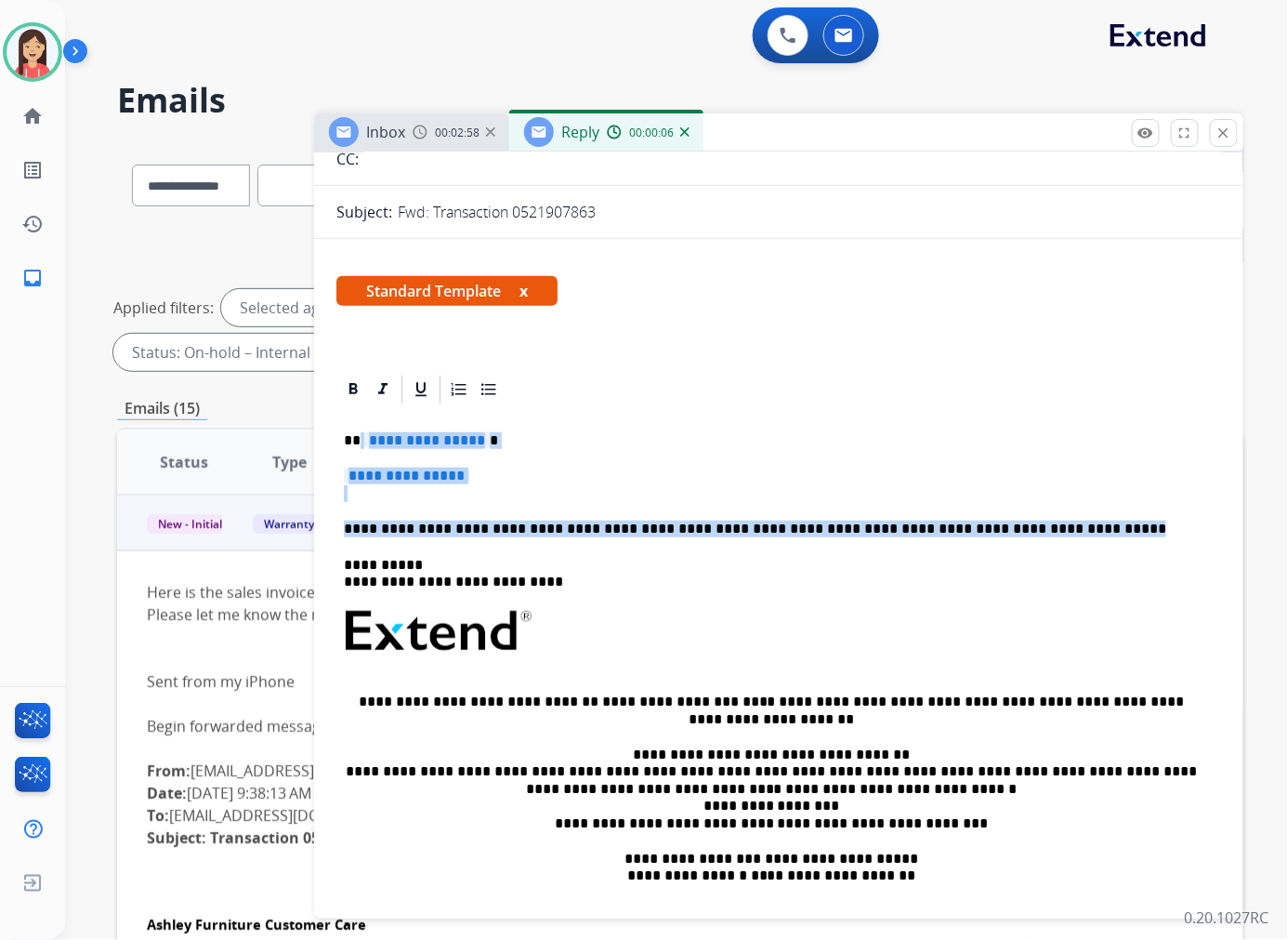
drag, startPoint x: 1032, startPoint y: 528, endPoint x: 360, endPoint y: 442, distance: 677.5
click at [360, 442] on div "**********" at bounding box center [778, 674] width 884 height 538
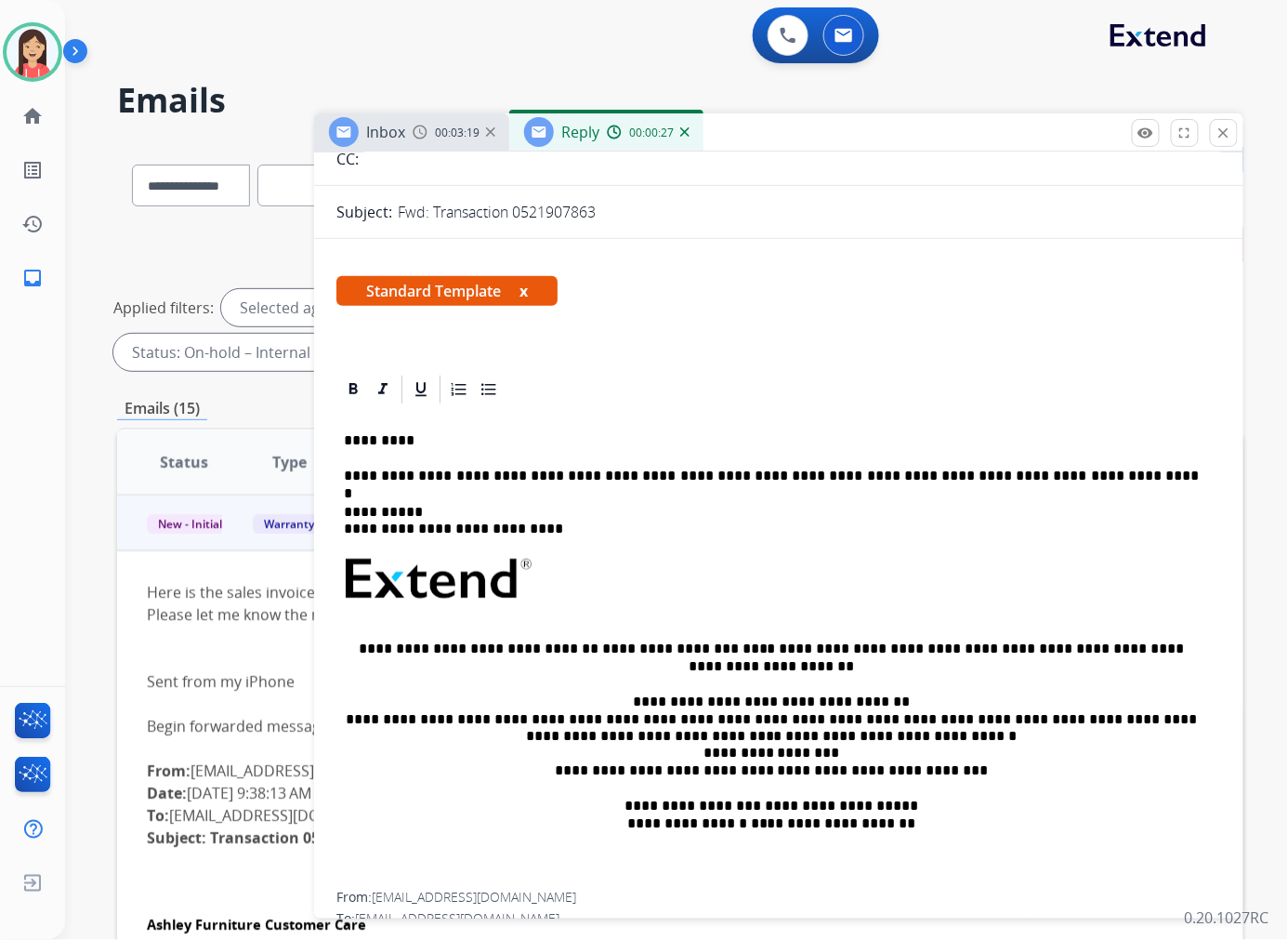
scroll to position [0, 0]
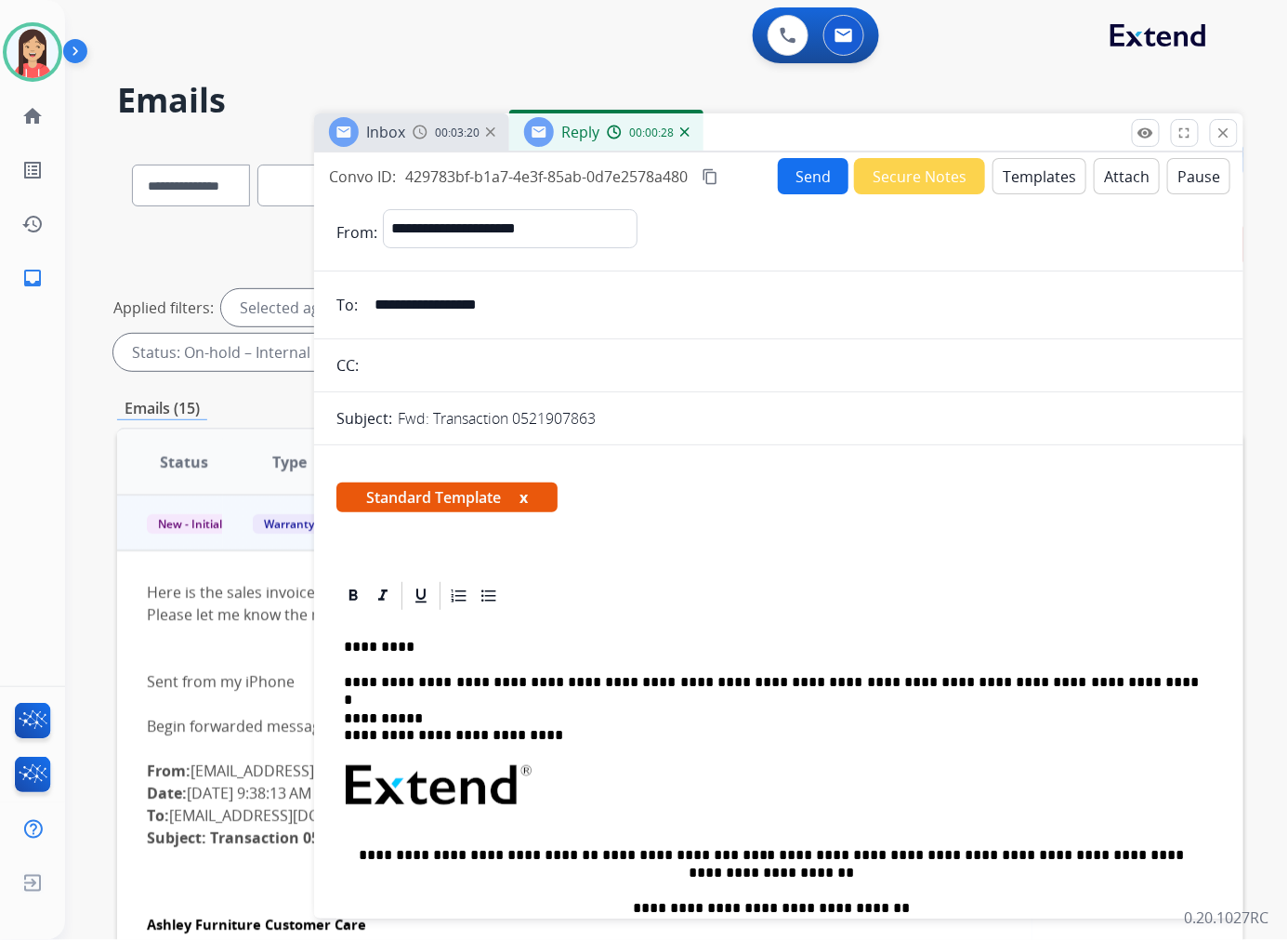
click at [791, 176] on button "Send" at bounding box center [813, 176] width 70 height 36
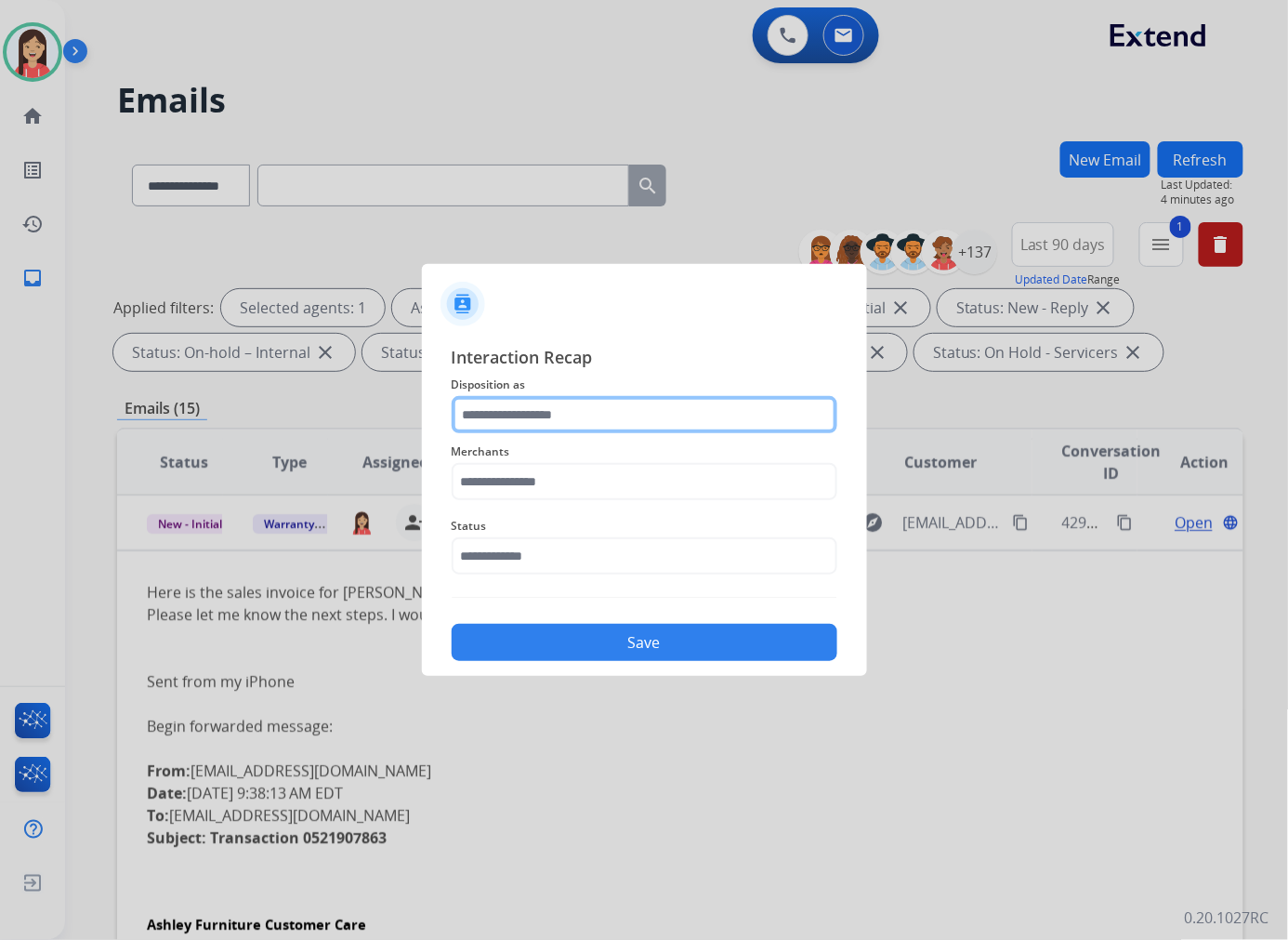
click at [618, 425] on input "text" at bounding box center [644, 414] width 386 height 37
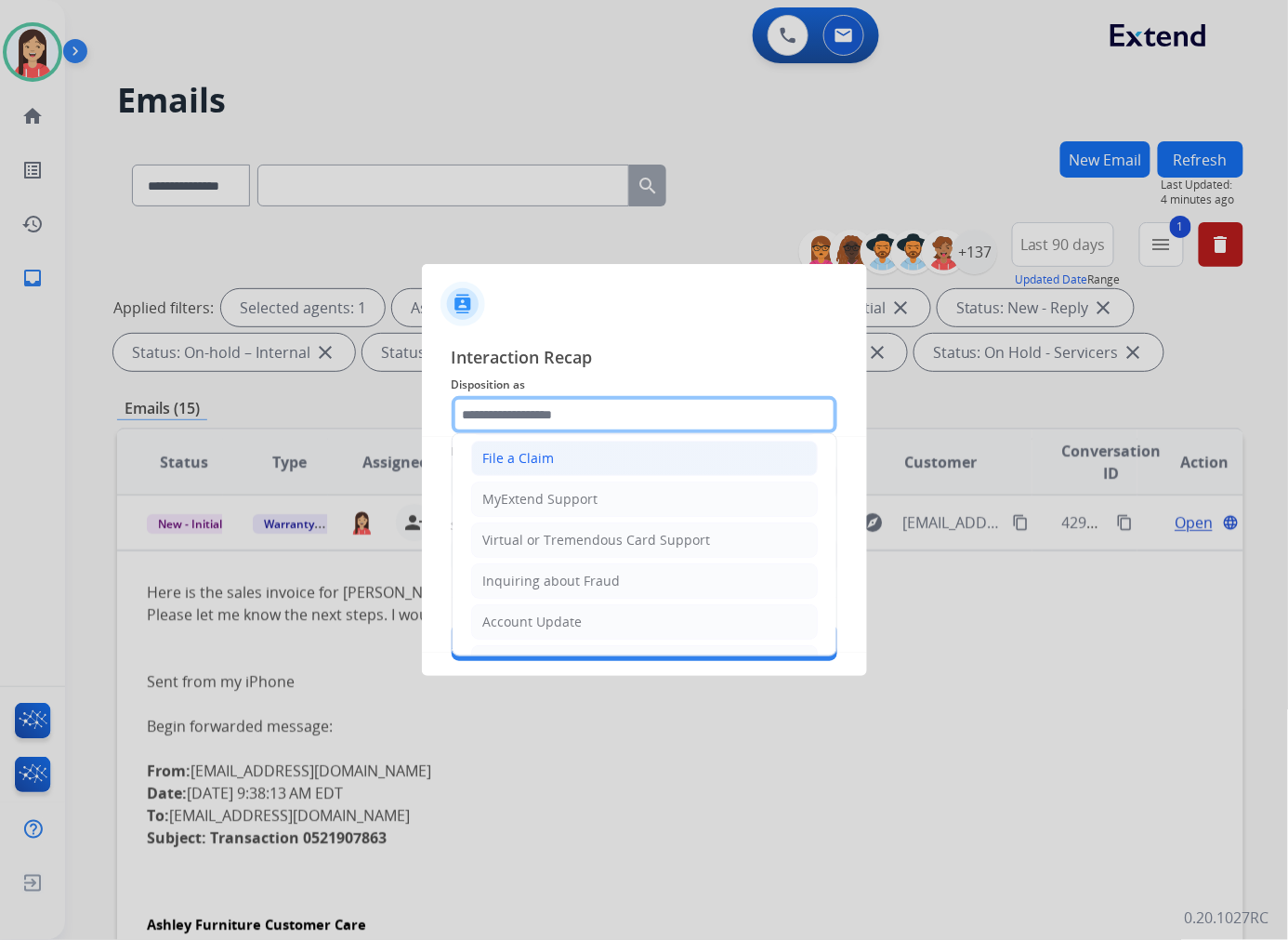
scroll to position [207, 0]
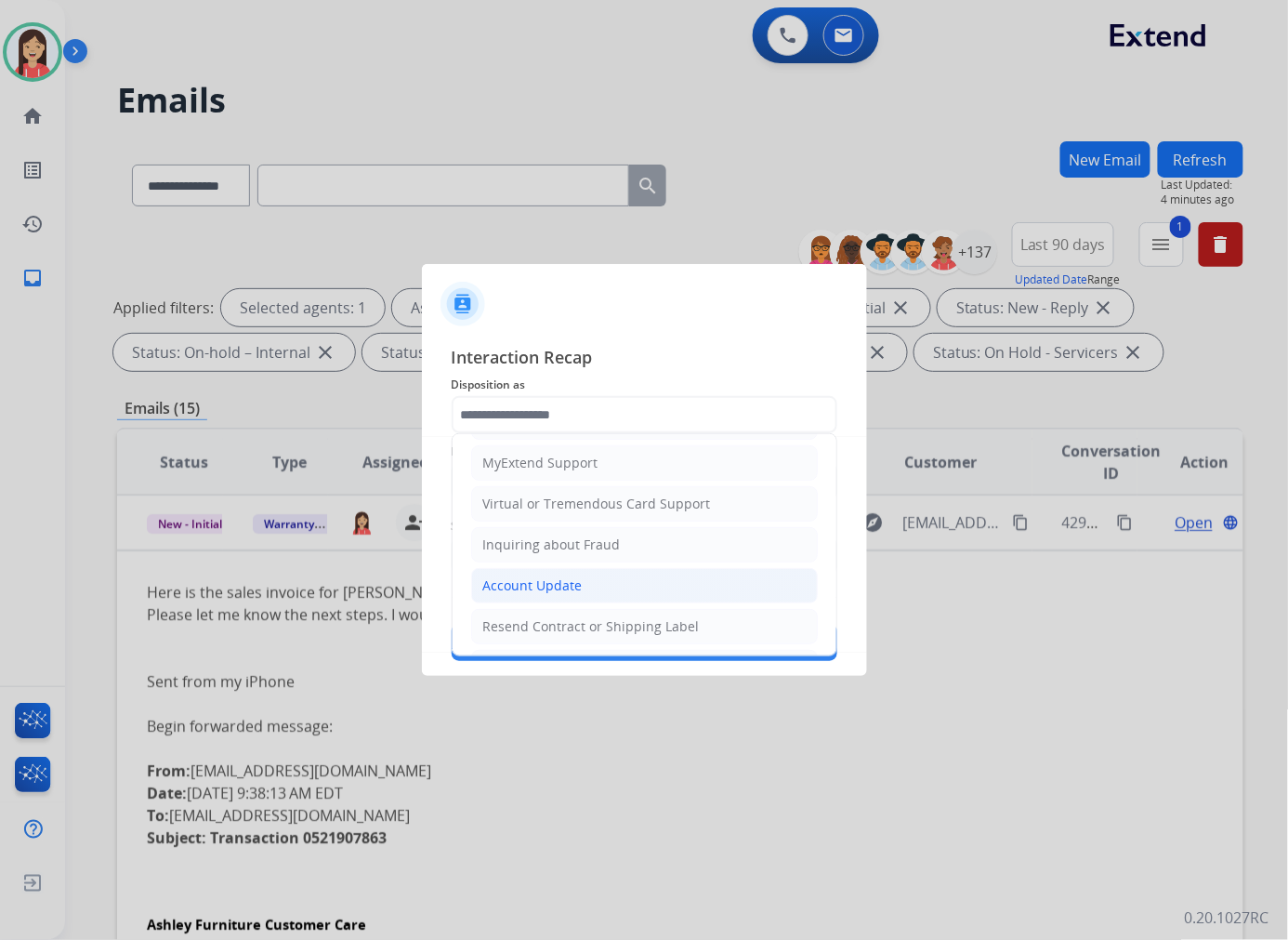
click at [572, 584] on div "Account Update" at bounding box center [532, 586] width 99 height 19
type input "**********"
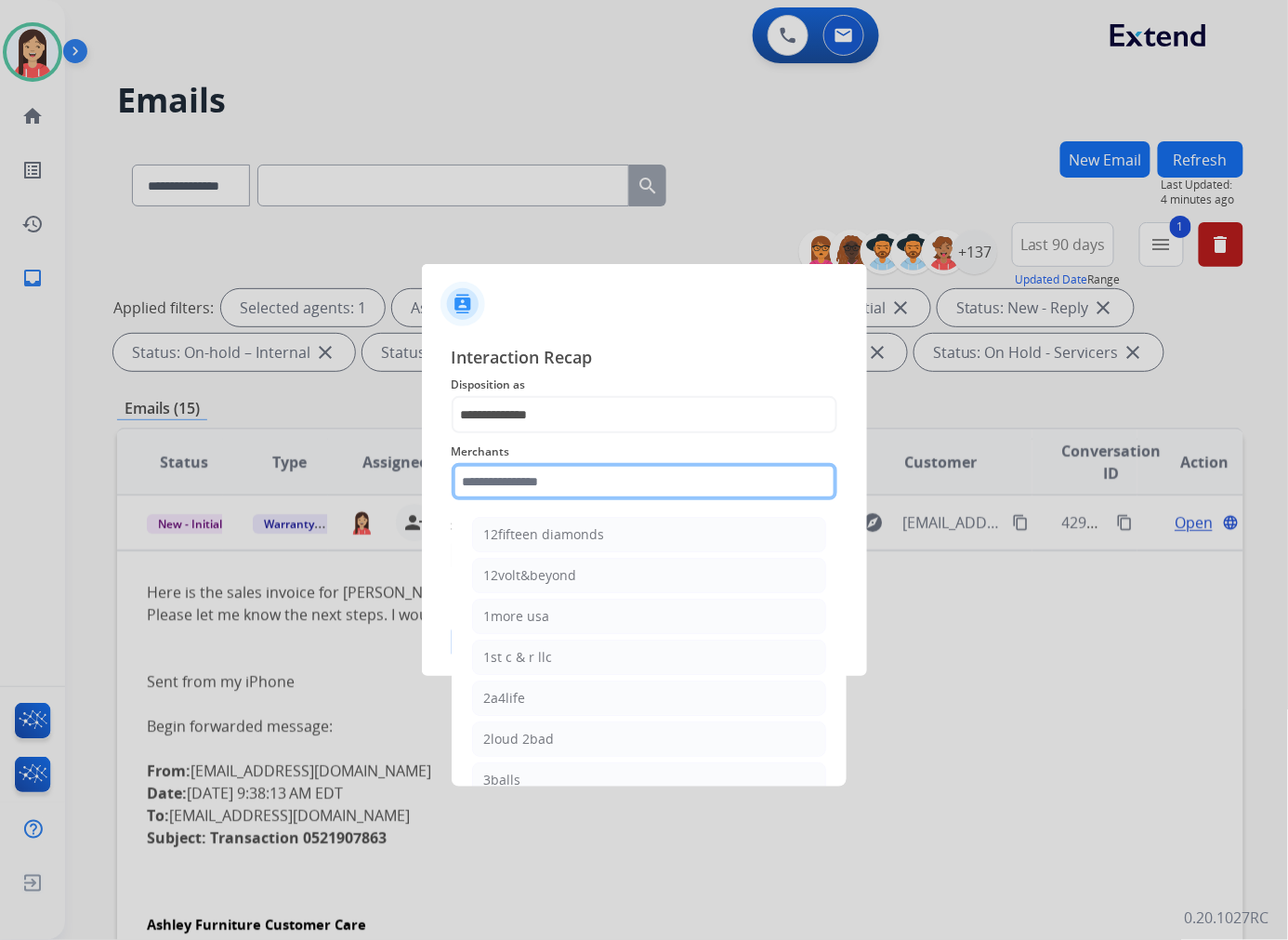
click at [584, 485] on input "text" at bounding box center [644, 481] width 386 height 37
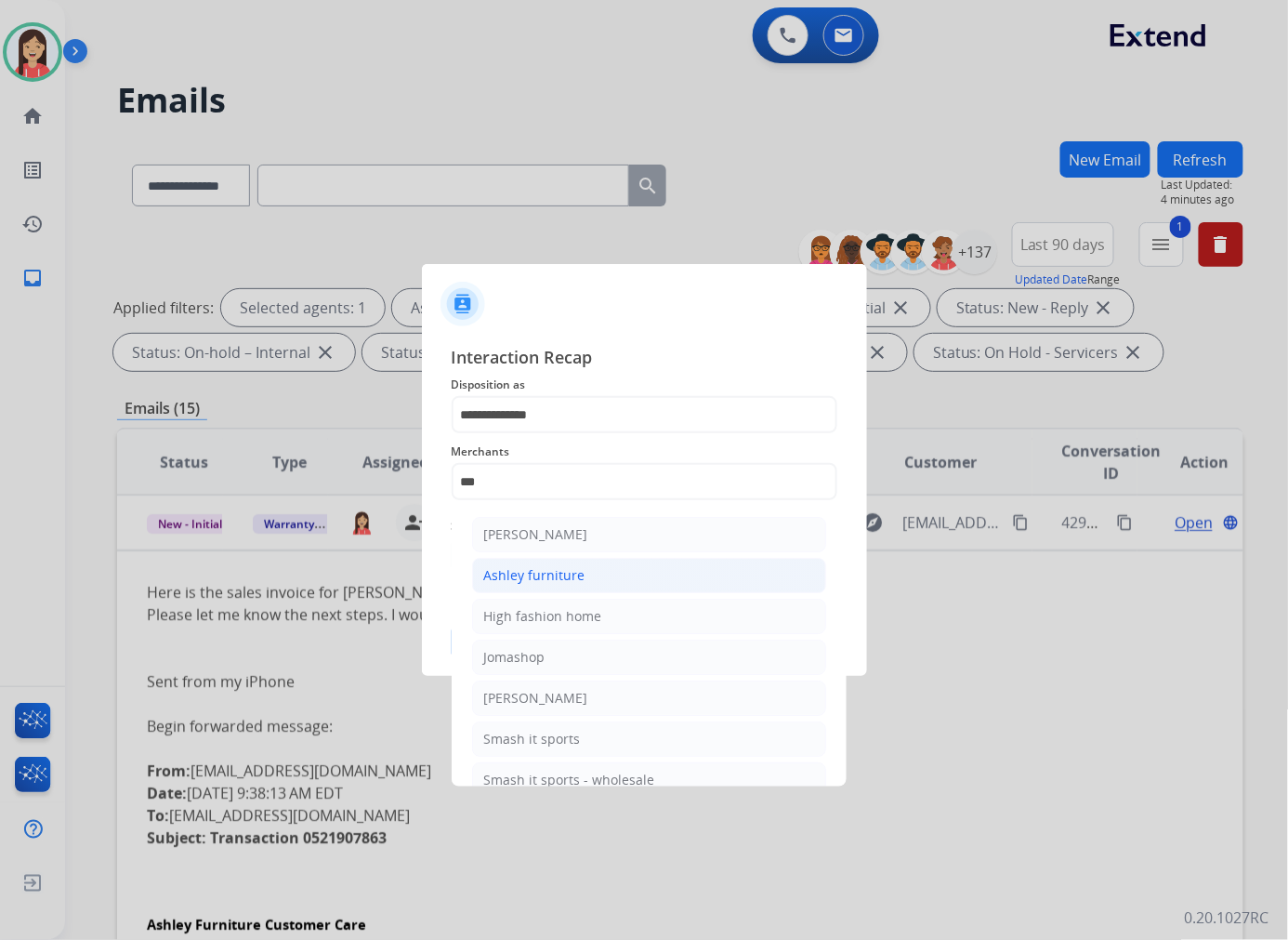
click at [573, 579] on div "Ashley furniture" at bounding box center [534, 575] width 101 height 19
type input "**********"
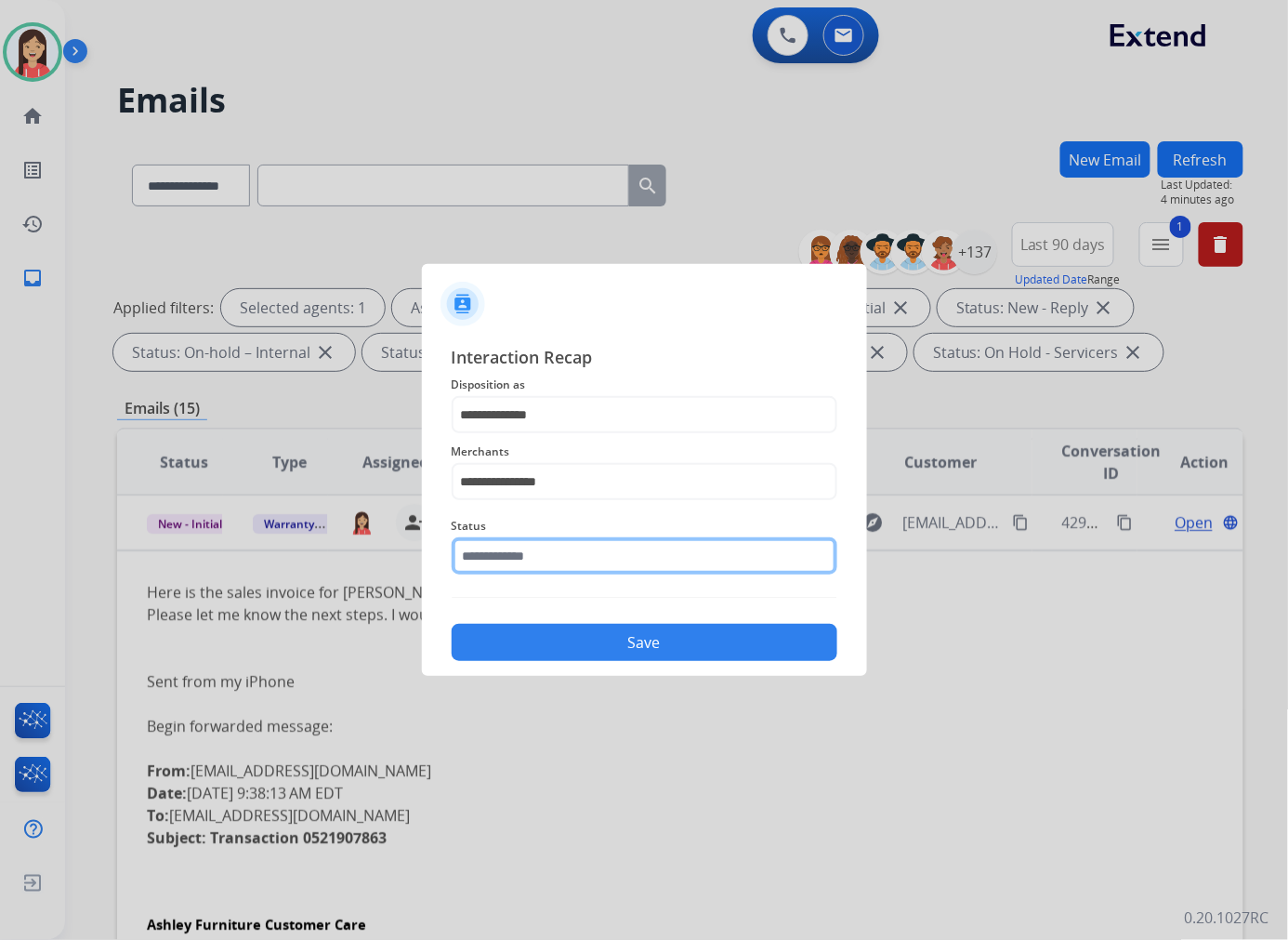
click at [573, 554] on input "text" at bounding box center [644, 555] width 386 height 37
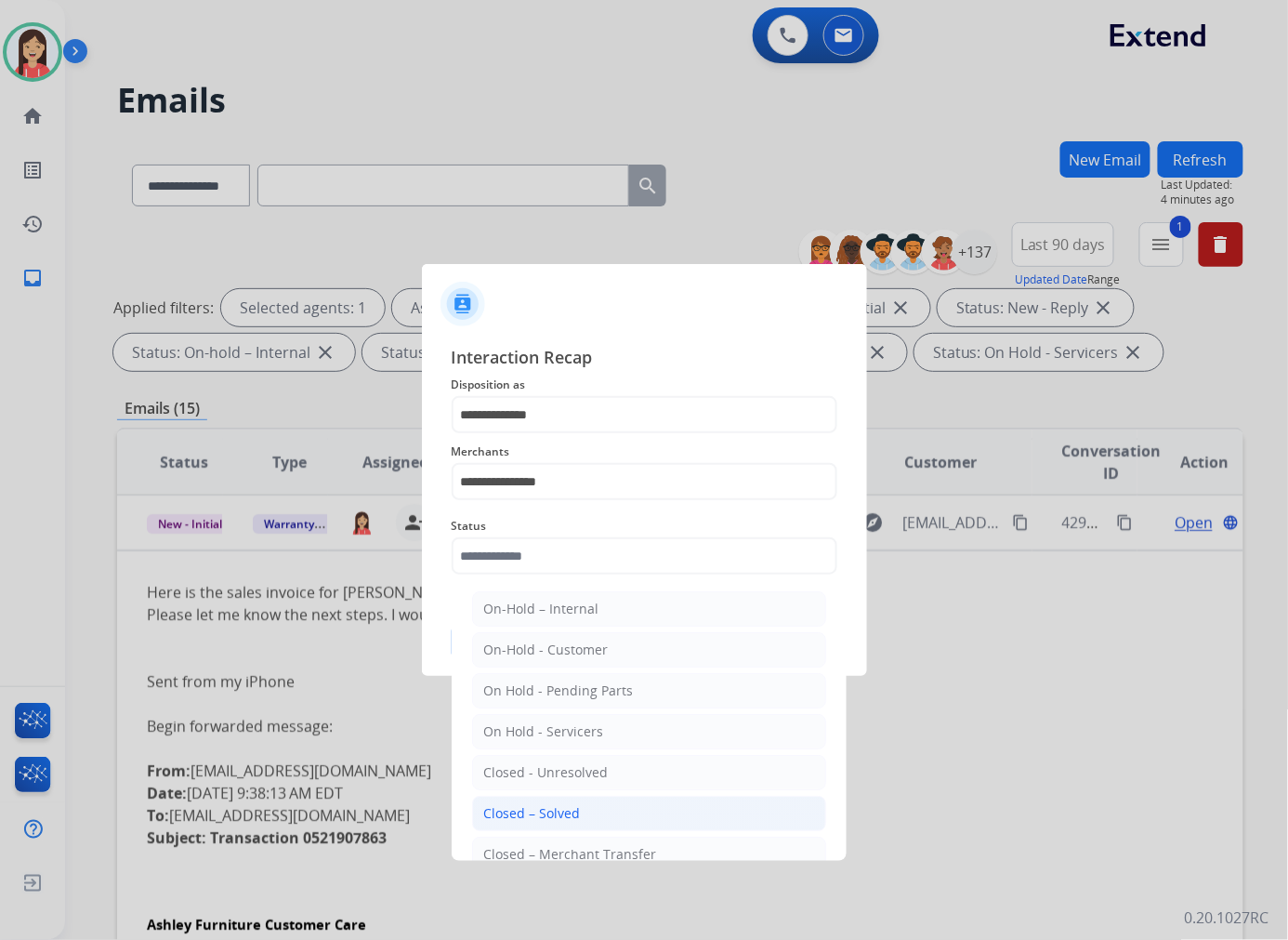
click at [558, 810] on div "Closed – Solved" at bounding box center [531, 813] width 96 height 19
type input "**********"
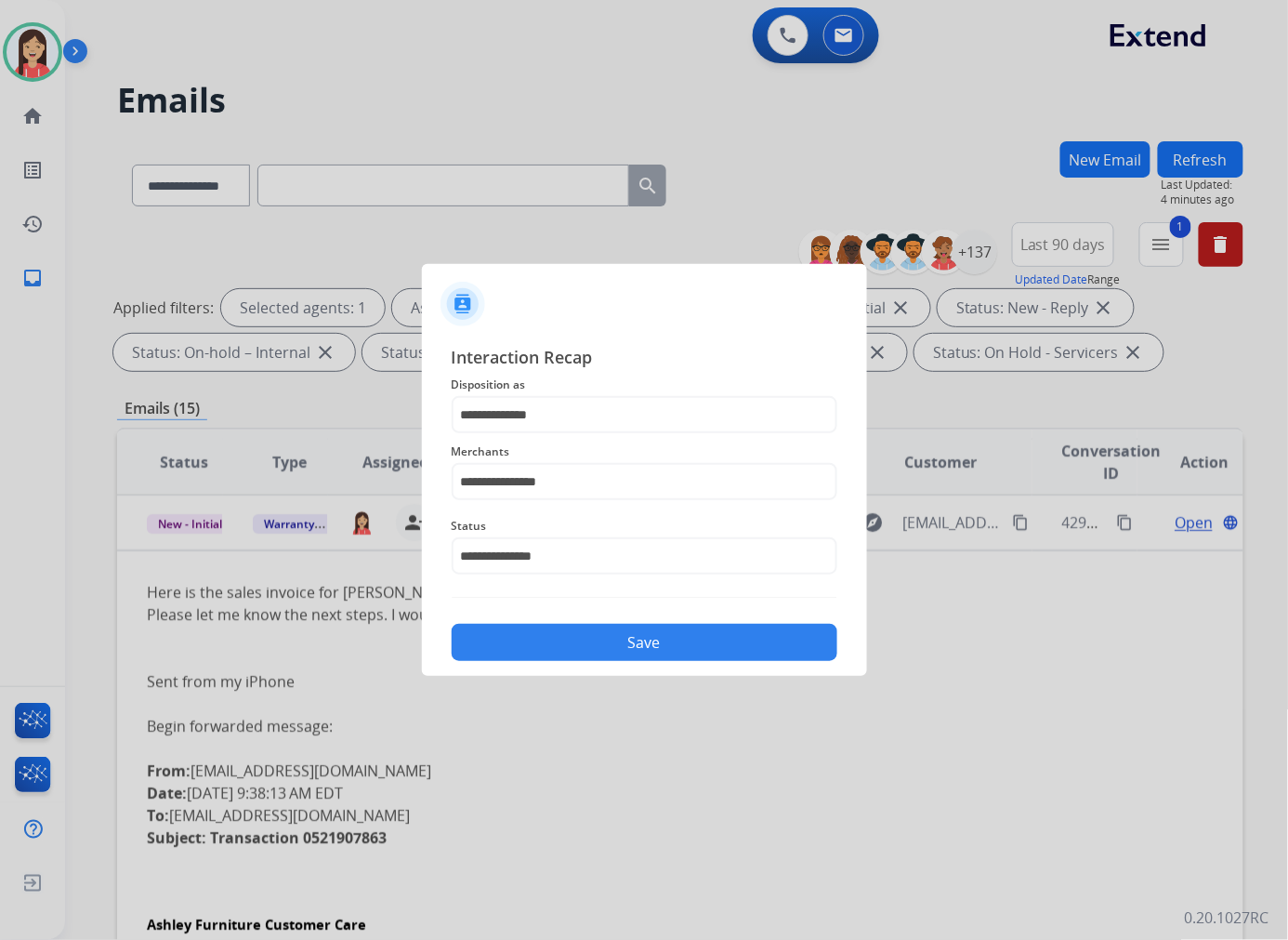
click at [619, 638] on button "Save" at bounding box center [644, 642] width 386 height 37
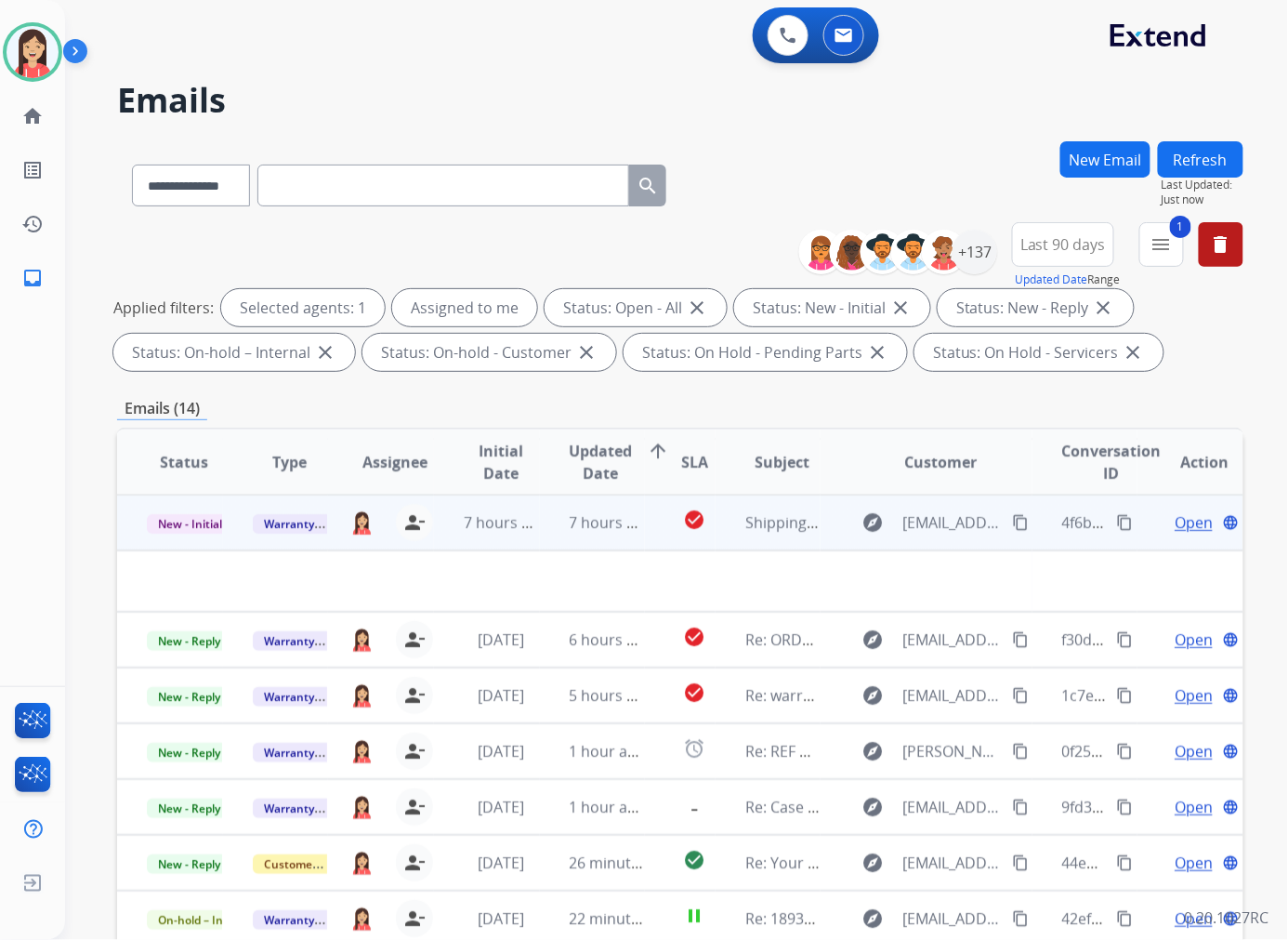
click at [569, 540] on td "7 hours ago" at bounding box center [592, 522] width 106 height 56
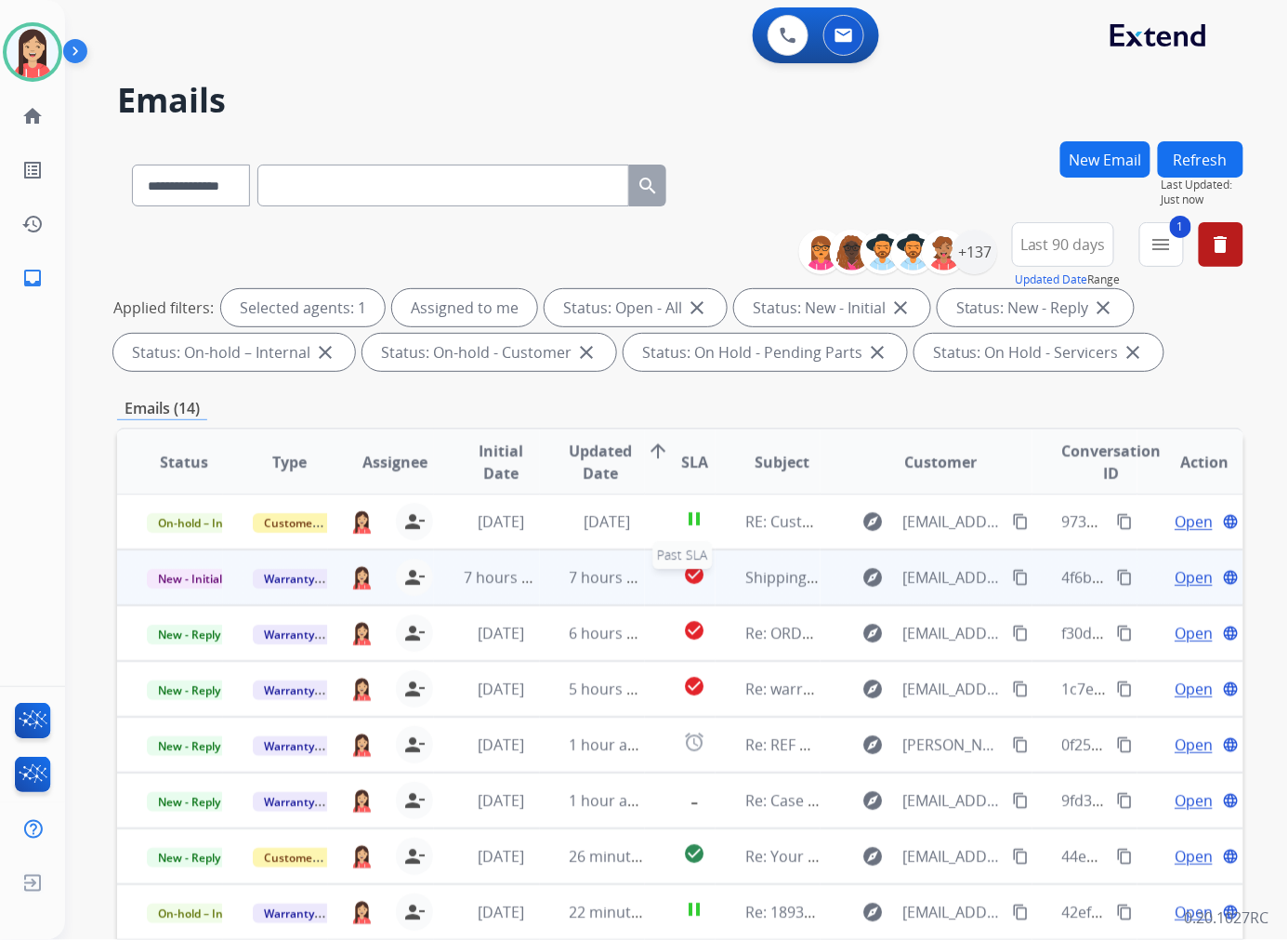
scroll to position [0, 0]
click at [540, 587] on td "7 hours ago" at bounding box center [592, 578] width 106 height 56
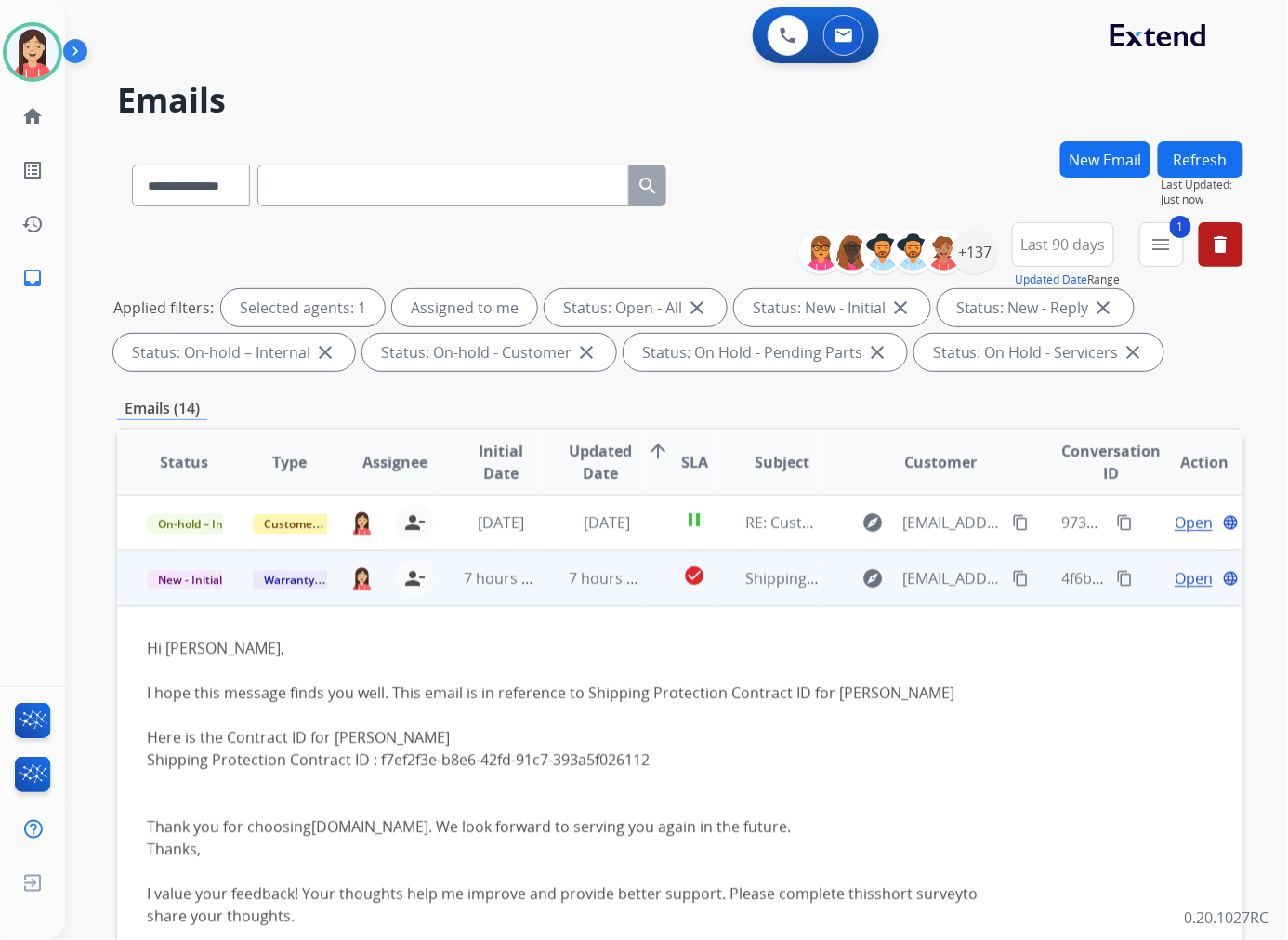
click at [1174, 578] on span "Open" at bounding box center [1193, 577] width 38 height 22
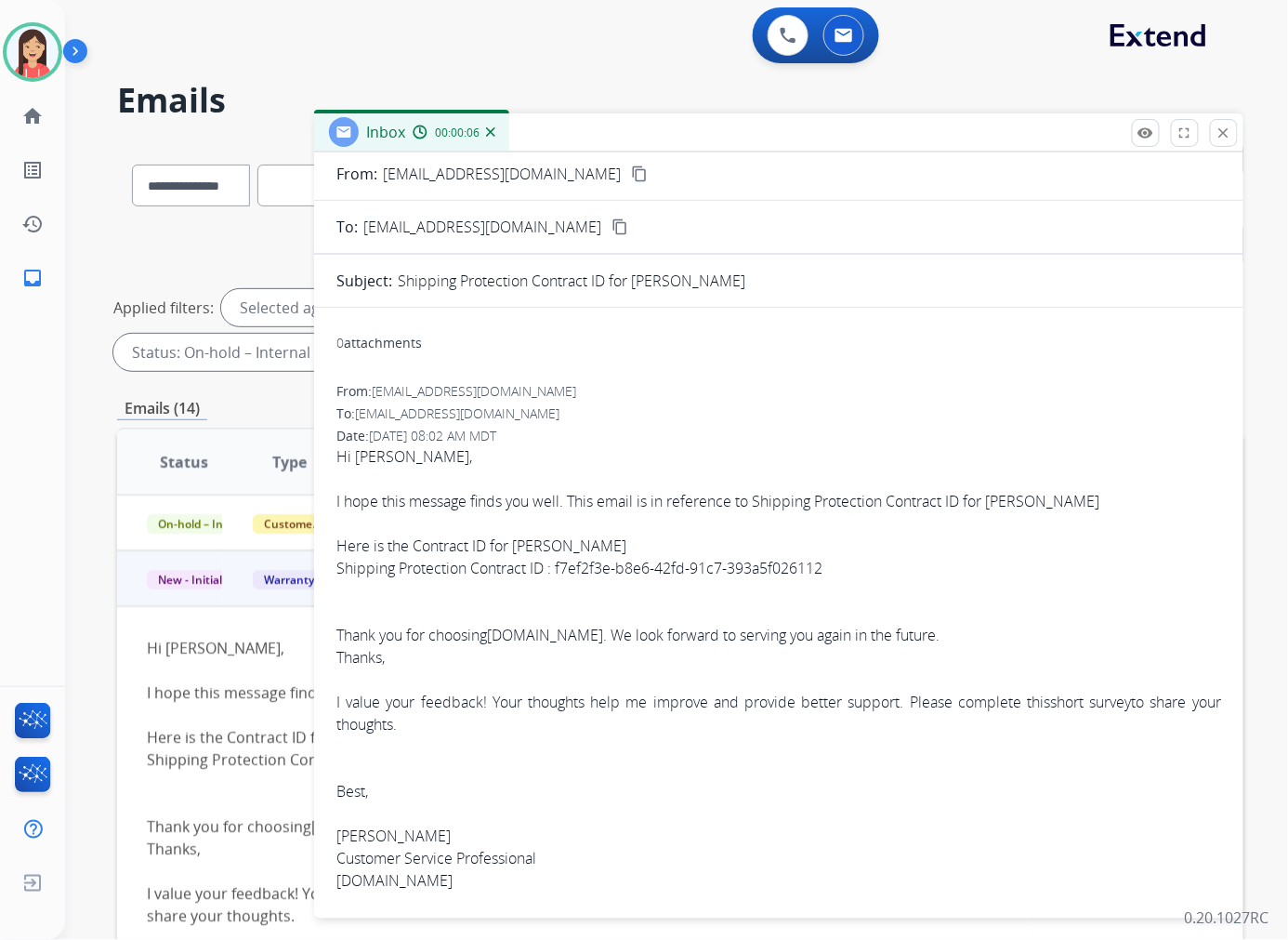
scroll to position [71, 0]
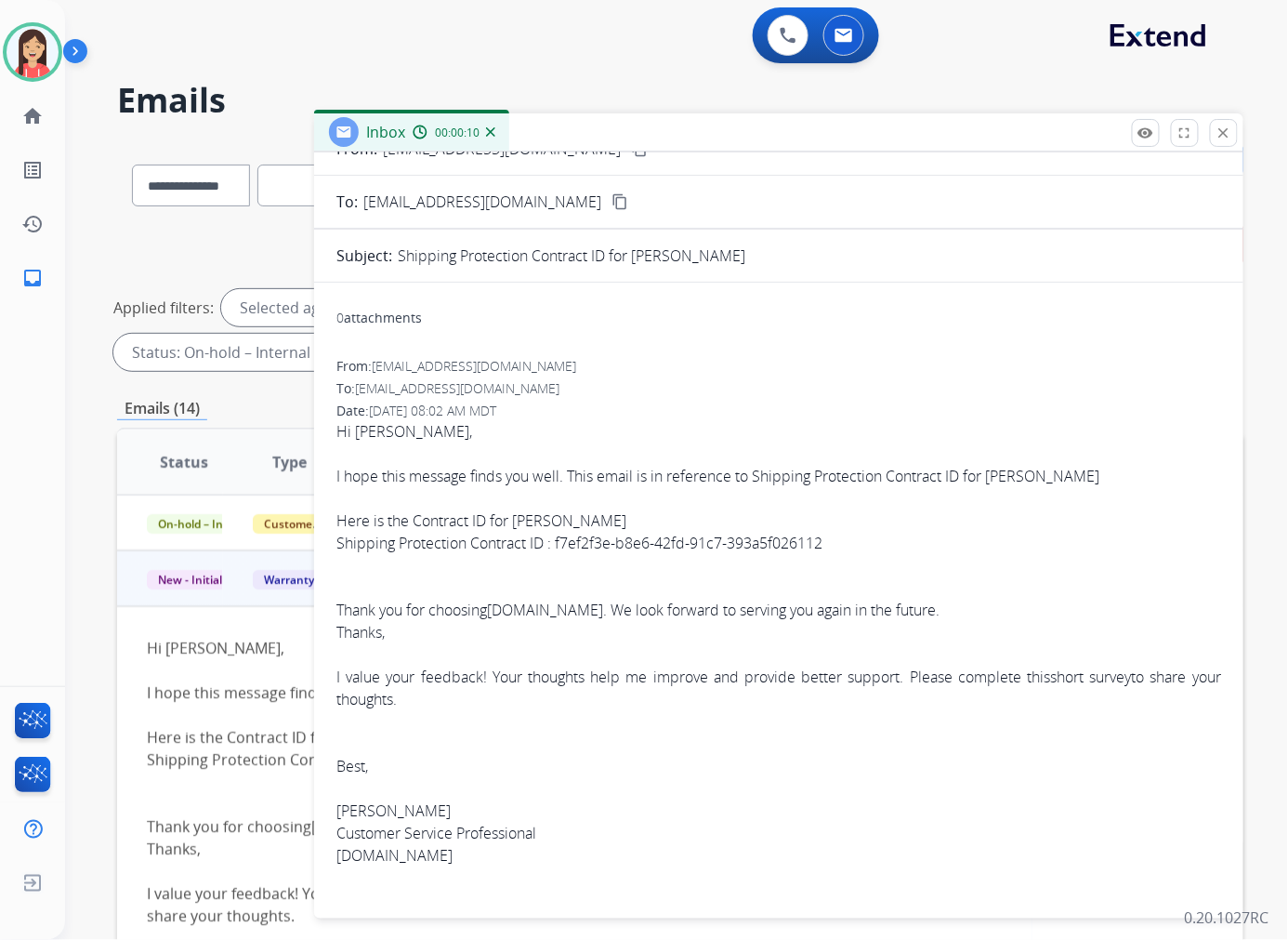
drag, startPoint x: 555, startPoint y: 543, endPoint x: 836, endPoint y: 546, distance: 281.0
click at [836, 546] on div "Hi Kayla, I hope this message finds you well. This email is in reference to Shi…" at bounding box center [778, 643] width 884 height 446
click at [555, 462] on div "Hi Kayla, I hope this message finds you well. This email is in reference to Shi…" at bounding box center [778, 643] width 884 height 446
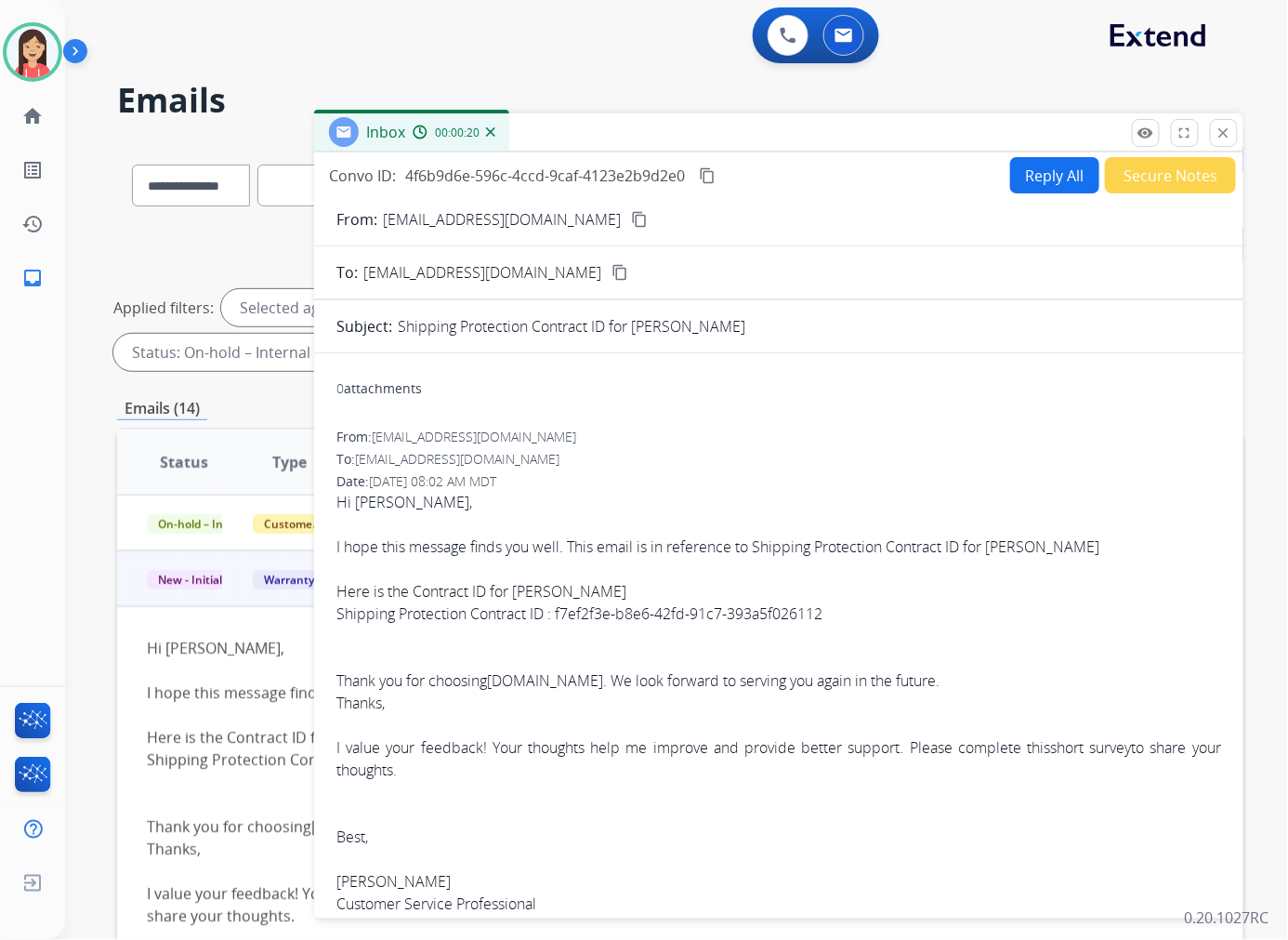
scroll to position [0, 0]
click at [1056, 173] on button "Reply All" at bounding box center [1055, 176] width 89 height 36
select select "**********"
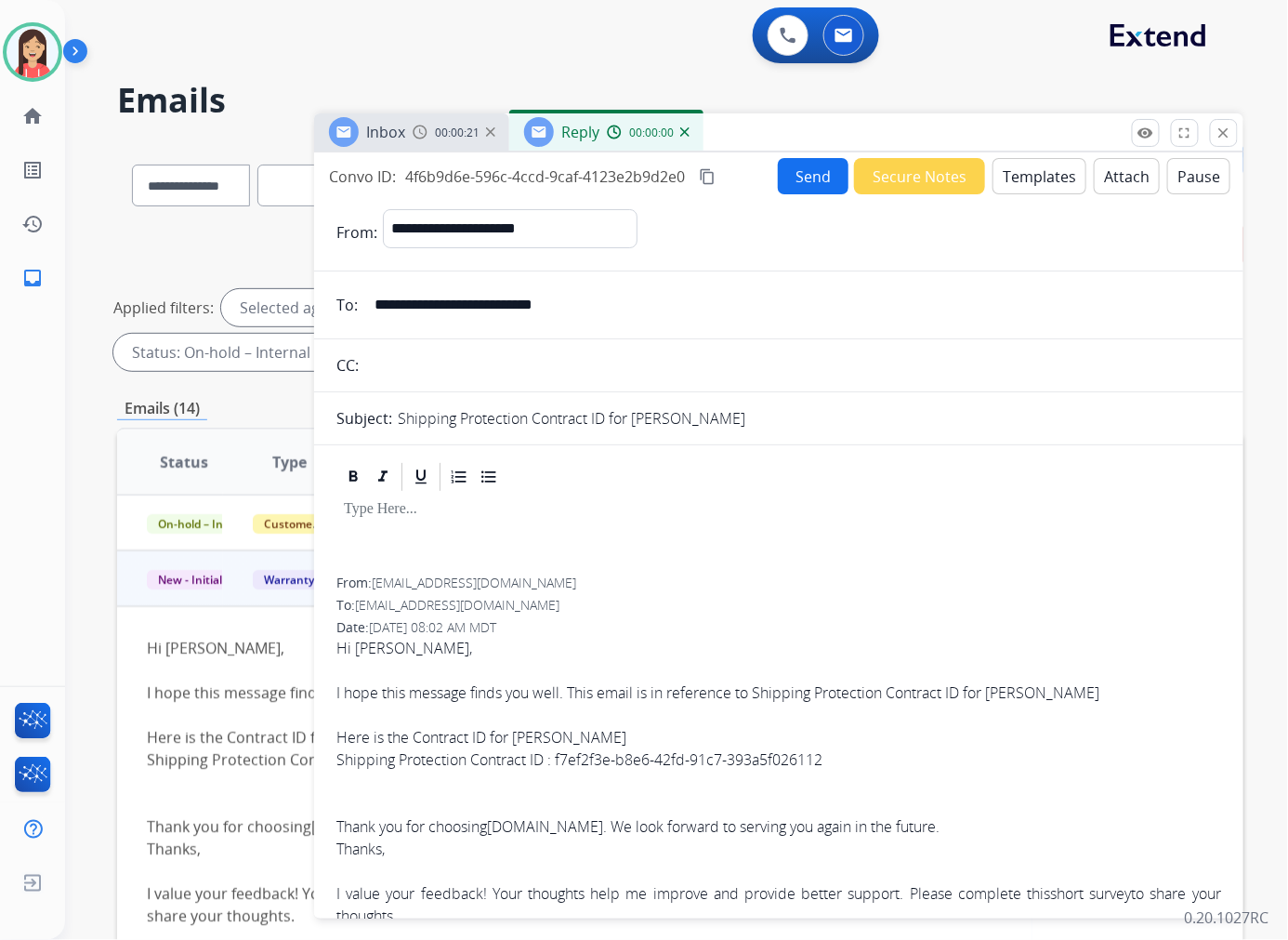
click at [1038, 174] on button "Templates" at bounding box center [1039, 176] width 94 height 36
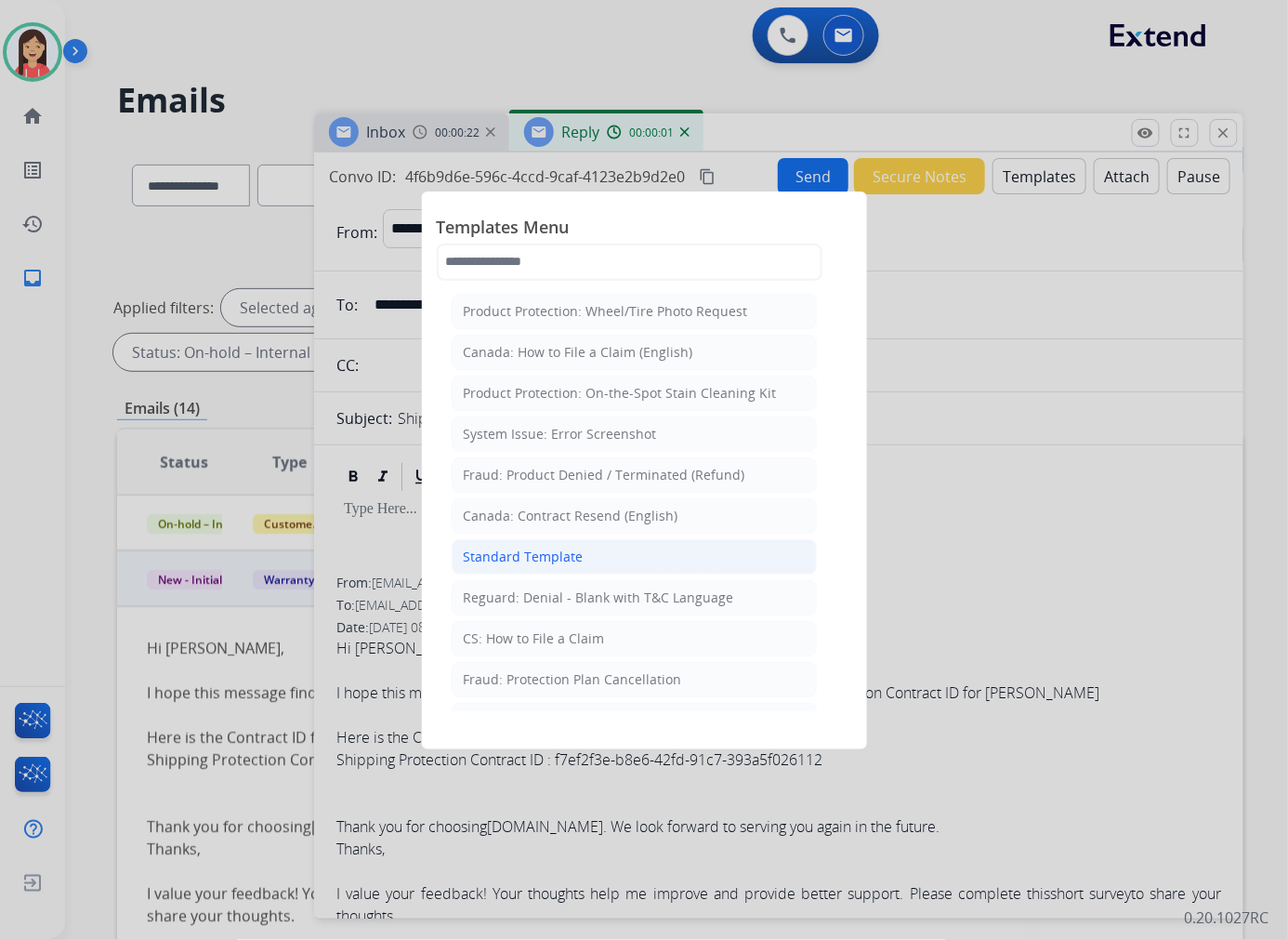
click at [509, 565] on div "Standard Template" at bounding box center [524, 557] width 120 height 19
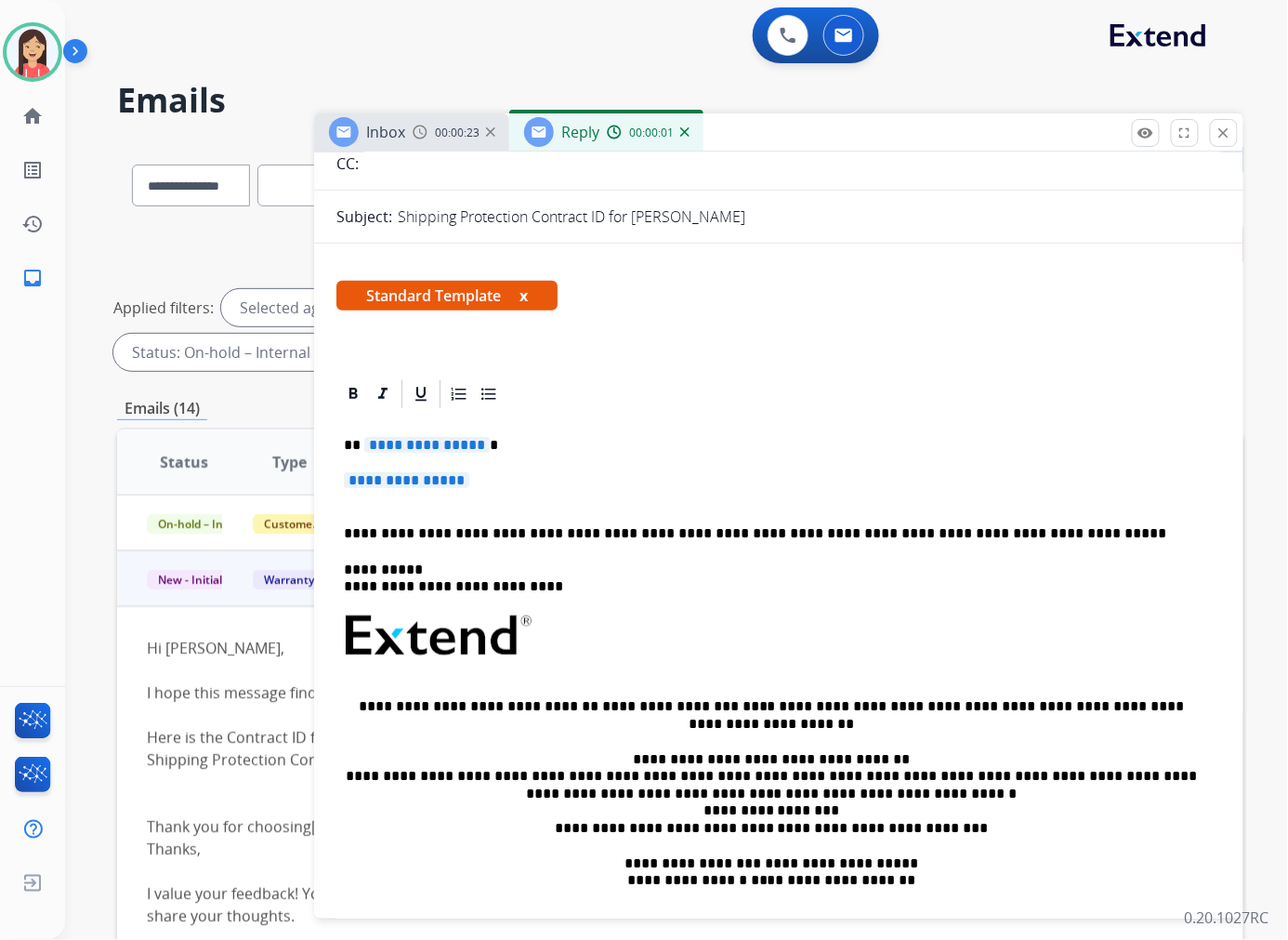
scroll to position [207, 0]
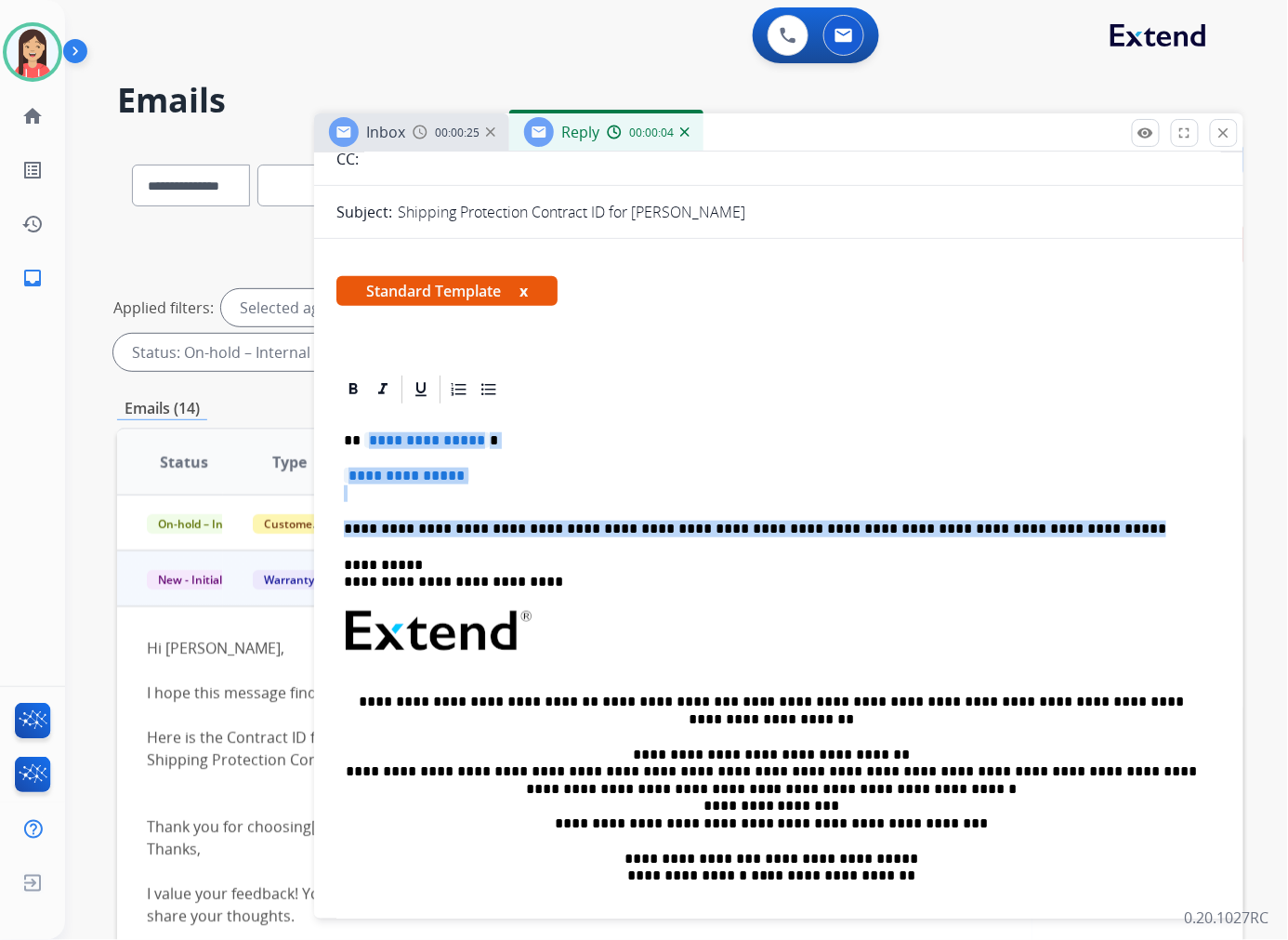
drag, startPoint x: 366, startPoint y: 441, endPoint x: 1069, endPoint y: 534, distance: 709.1
click at [1069, 534] on div "**********" at bounding box center [778, 674] width 884 height 538
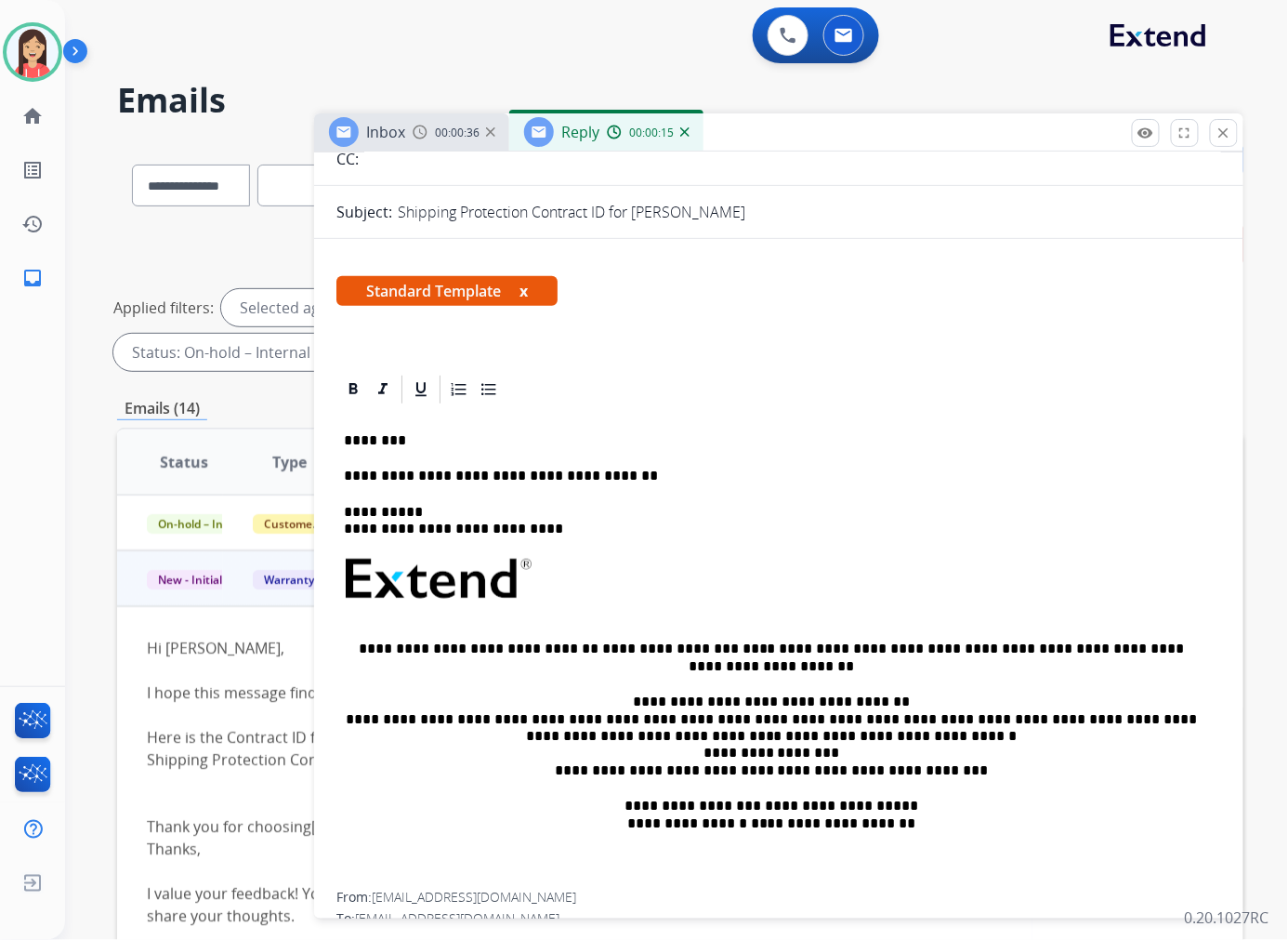
scroll to position [0, 0]
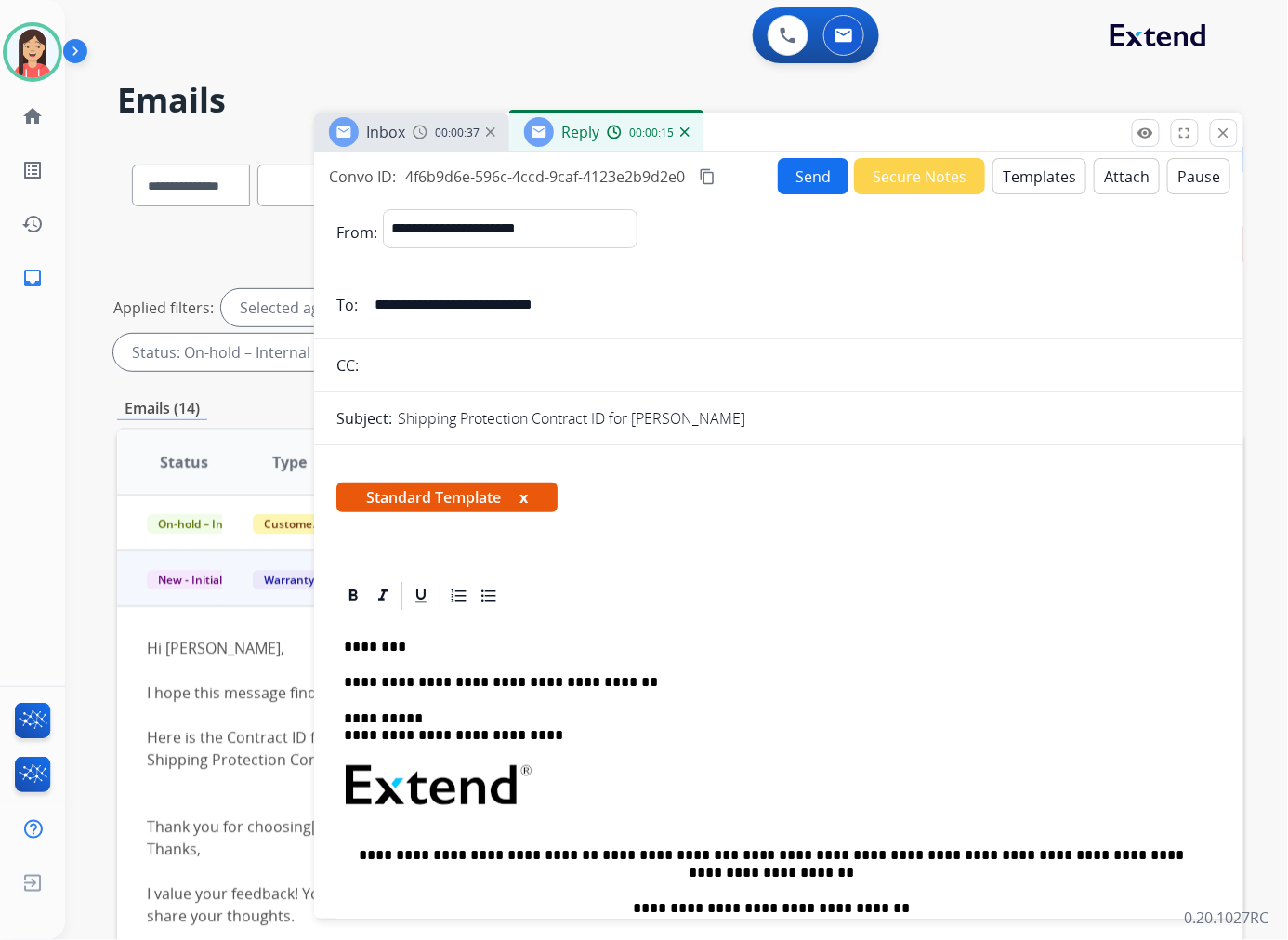
click at [803, 170] on button "Send" at bounding box center [813, 176] width 70 height 36
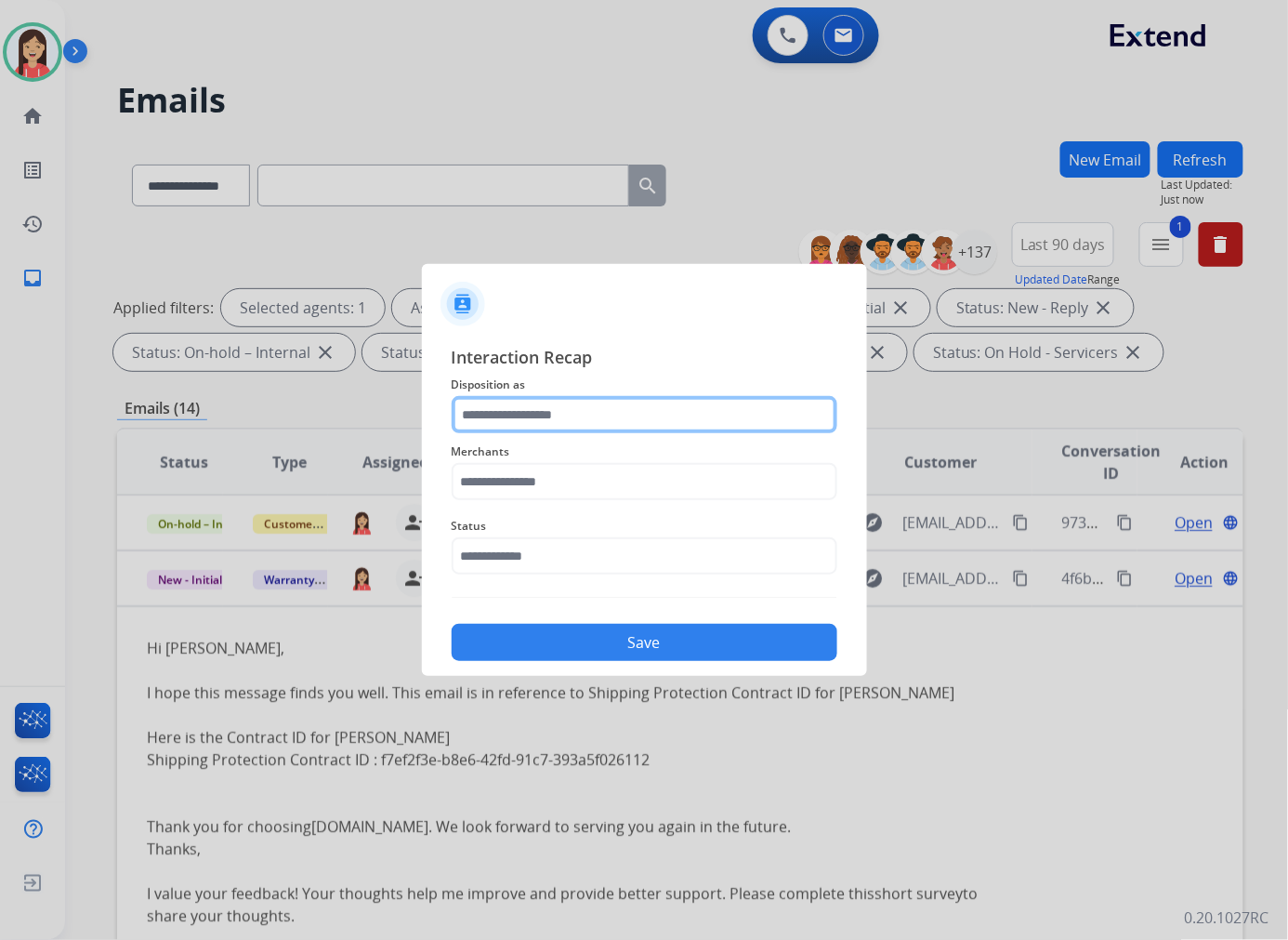
click at [506, 411] on input "text" at bounding box center [644, 414] width 386 height 37
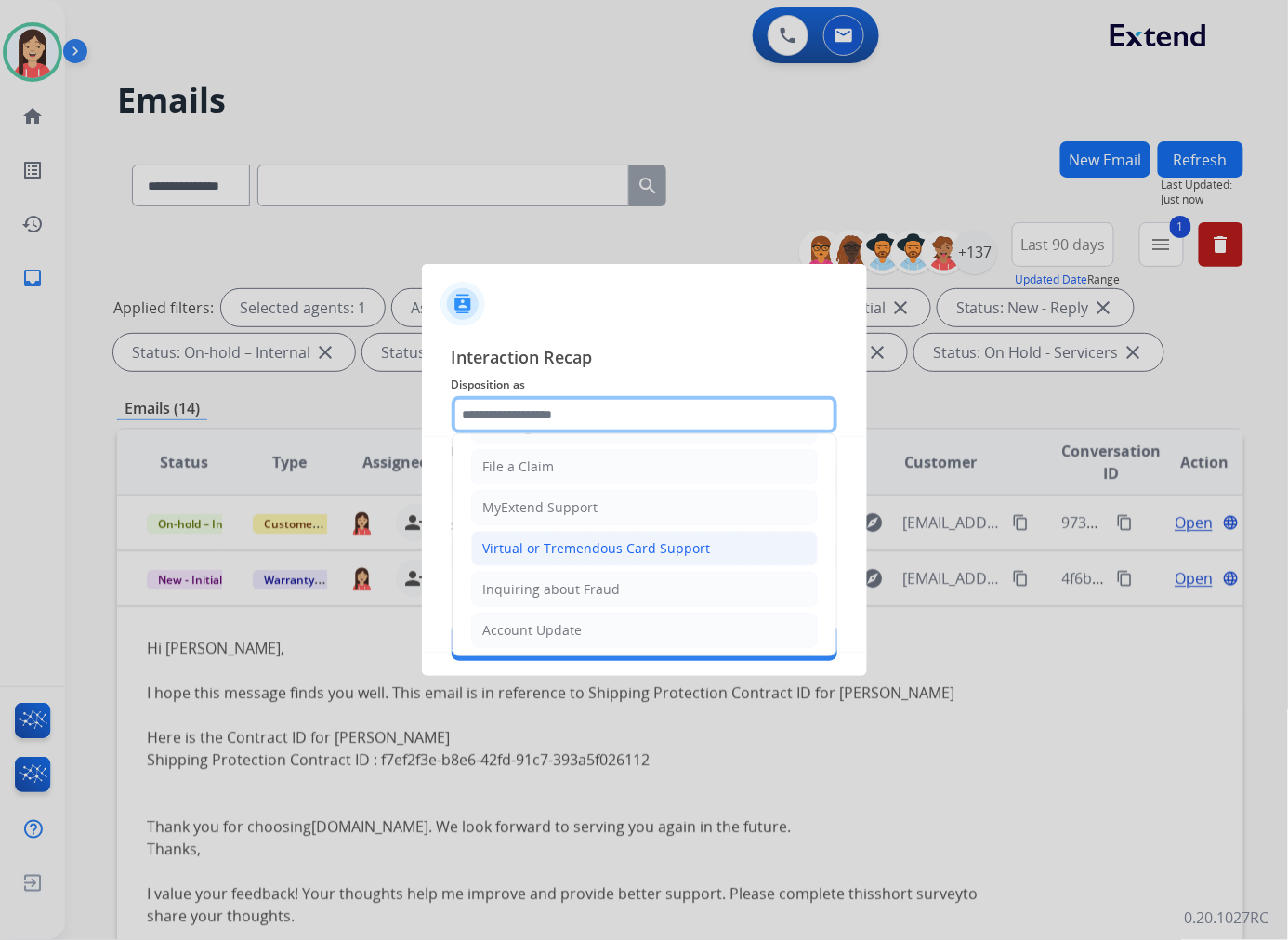
scroll to position [207, 0]
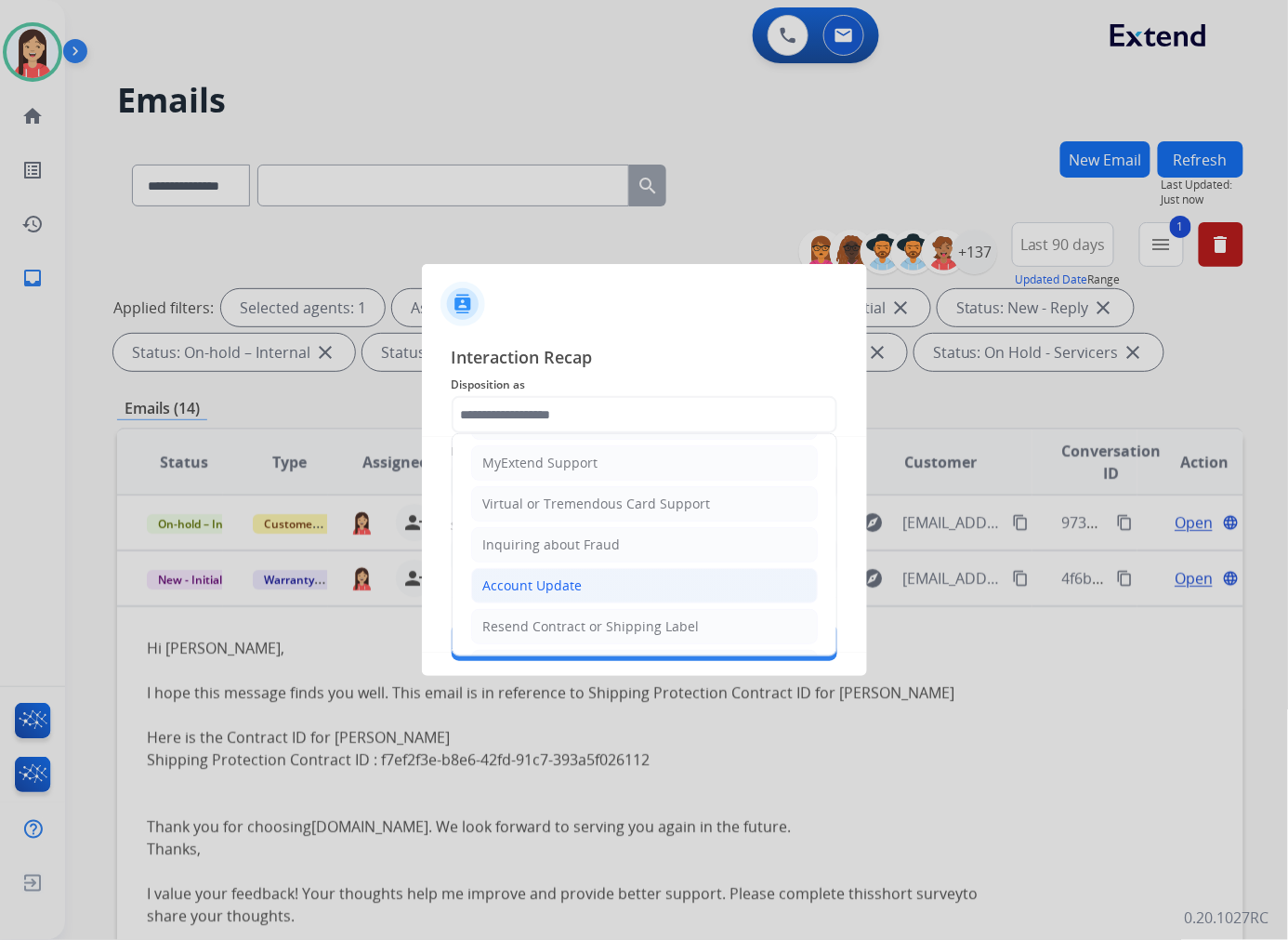
click at [518, 584] on div "Account Update" at bounding box center [532, 586] width 99 height 19
type input "**********"
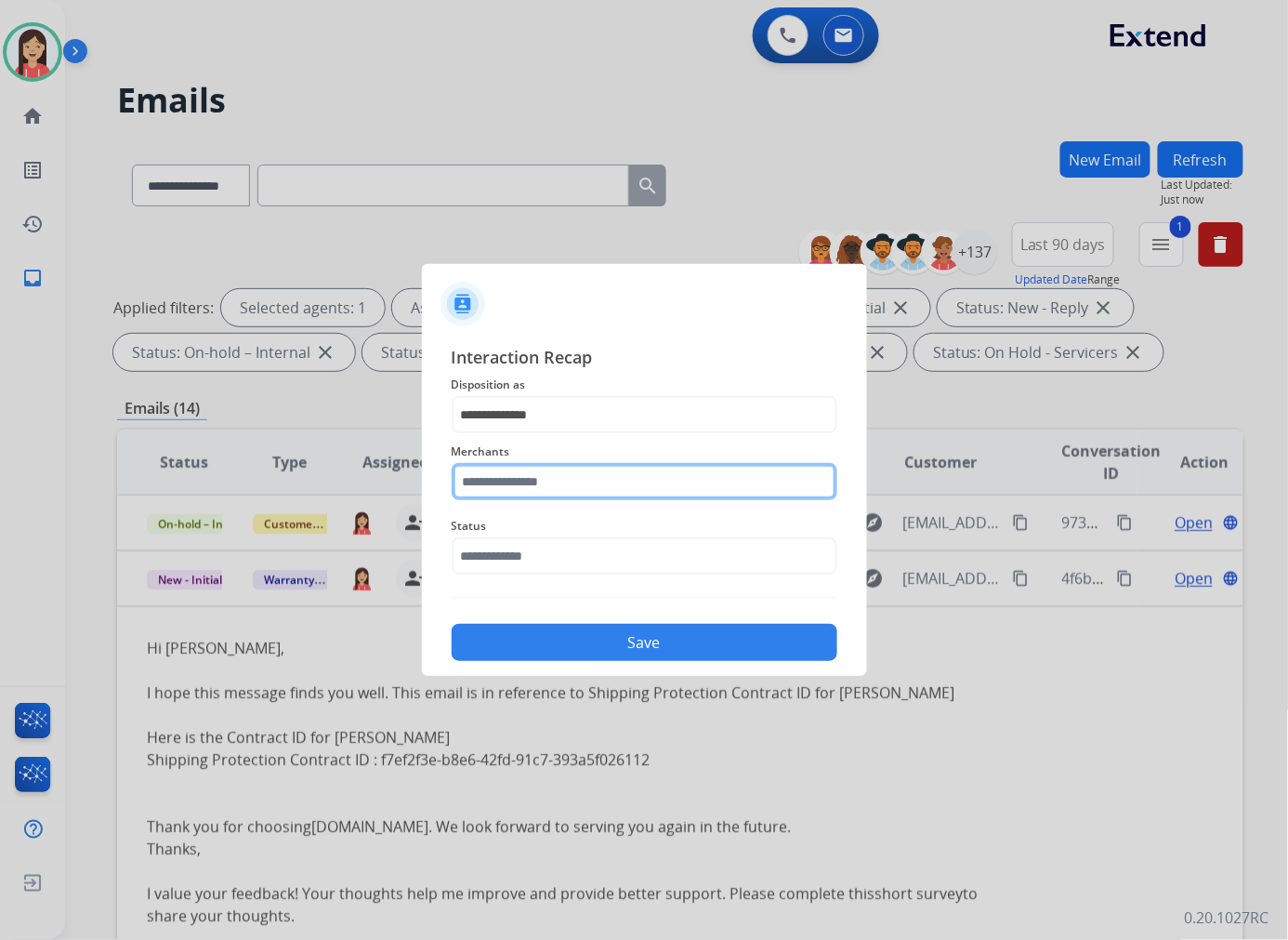
click at [543, 479] on input "text" at bounding box center [644, 481] width 386 height 37
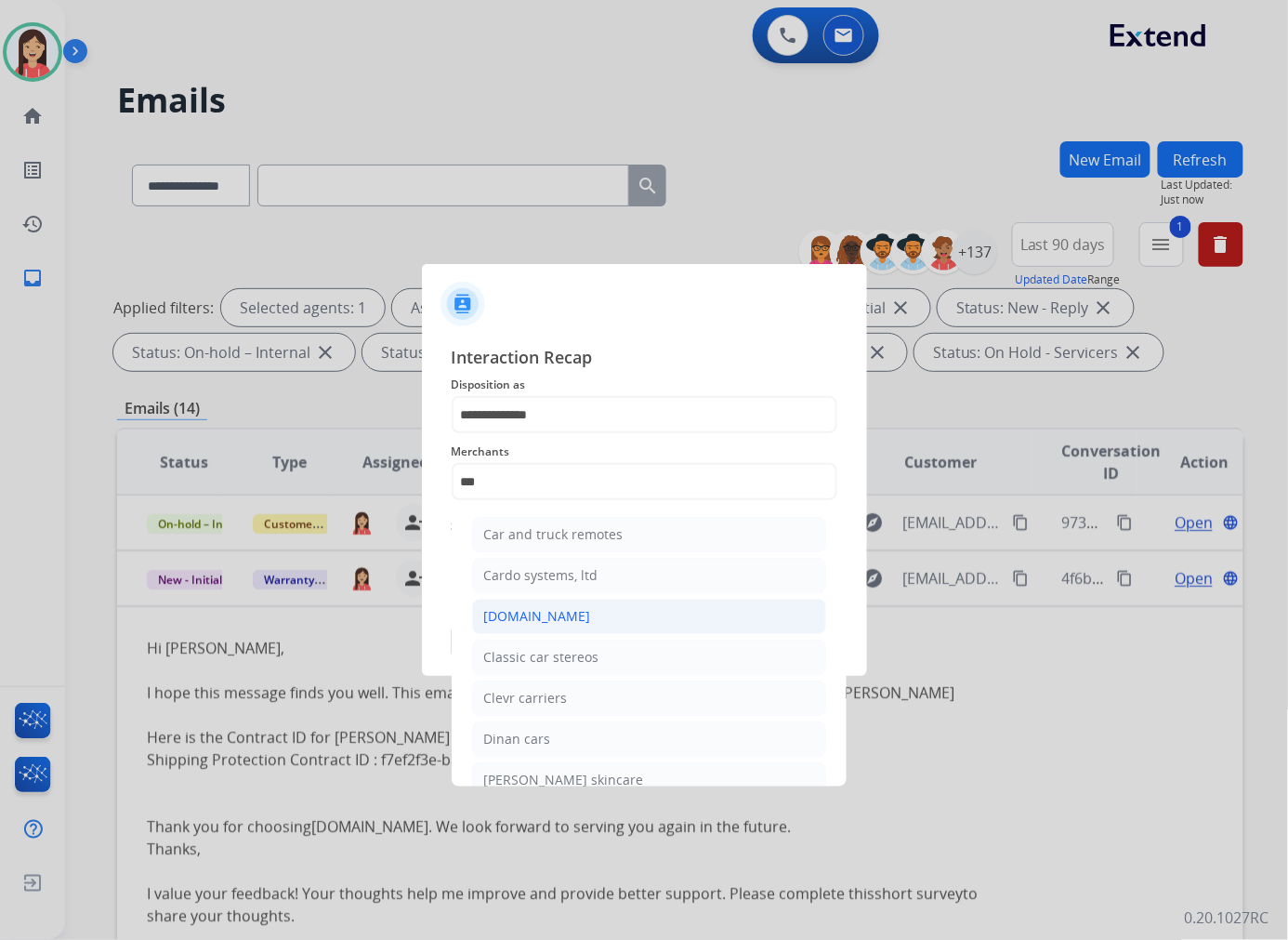
click at [533, 615] on div "[DOMAIN_NAME]" at bounding box center [537, 616] width 107 height 19
type input "**********"
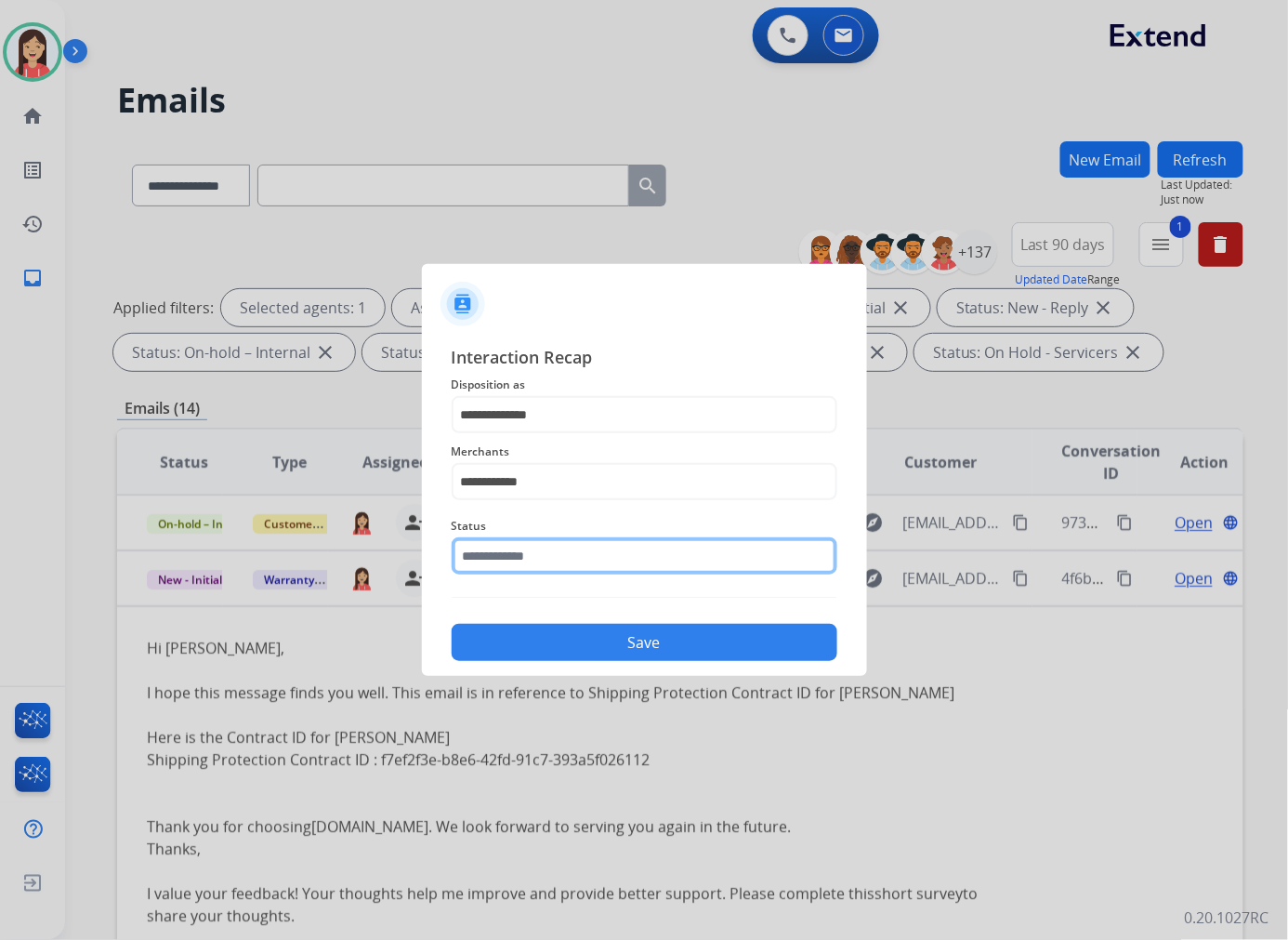
click at [545, 568] on input "text" at bounding box center [644, 555] width 386 height 37
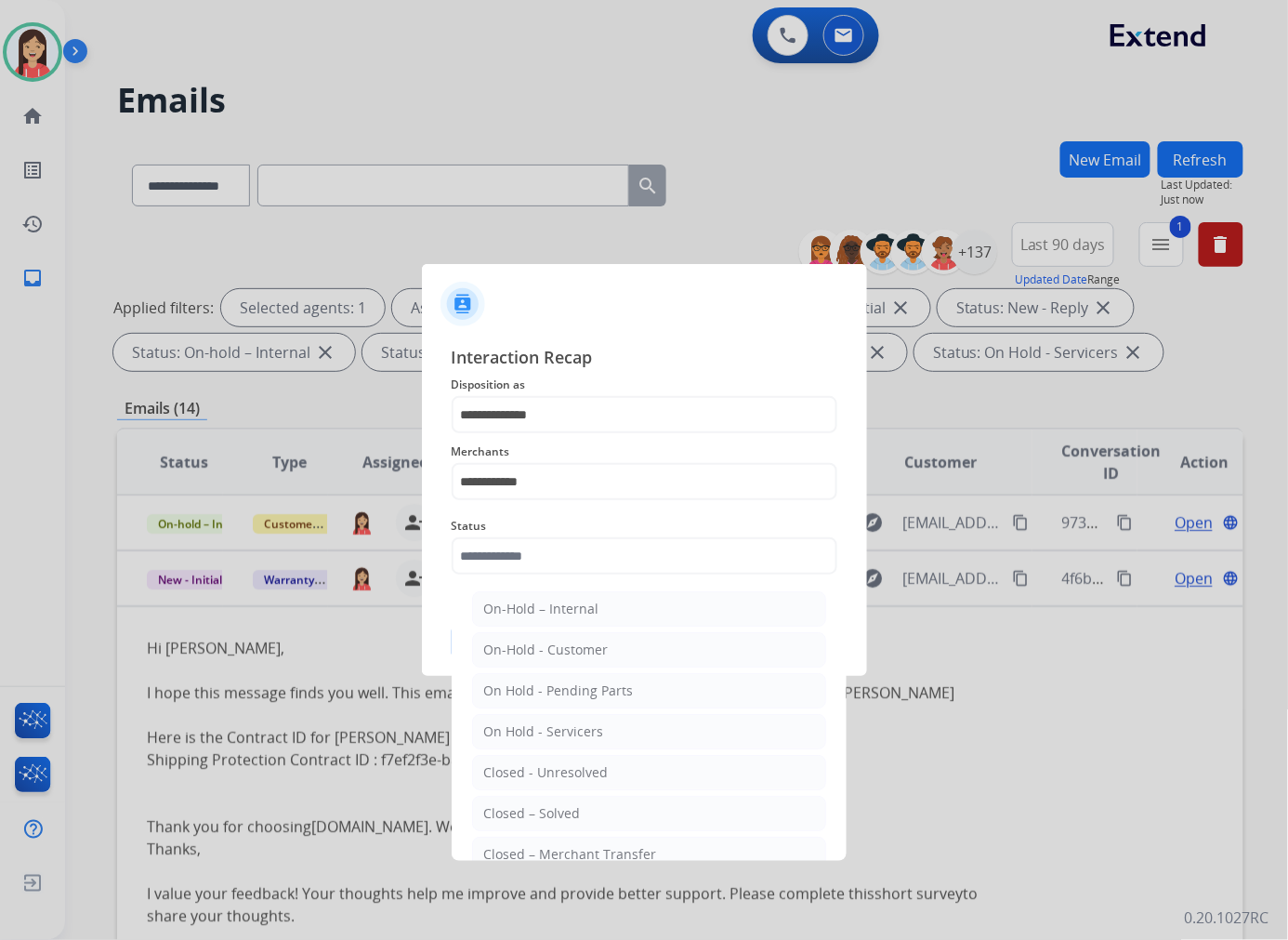
click at [545, 794] on ul "On-Hold – Internal On-Hold - Customer On Hold - Pending Parts On Hold - Service…" at bounding box center [649, 777] width 366 height 390
click at [537, 803] on li "Closed – Solved" at bounding box center [649, 812] width 354 height 35
type input "**********"
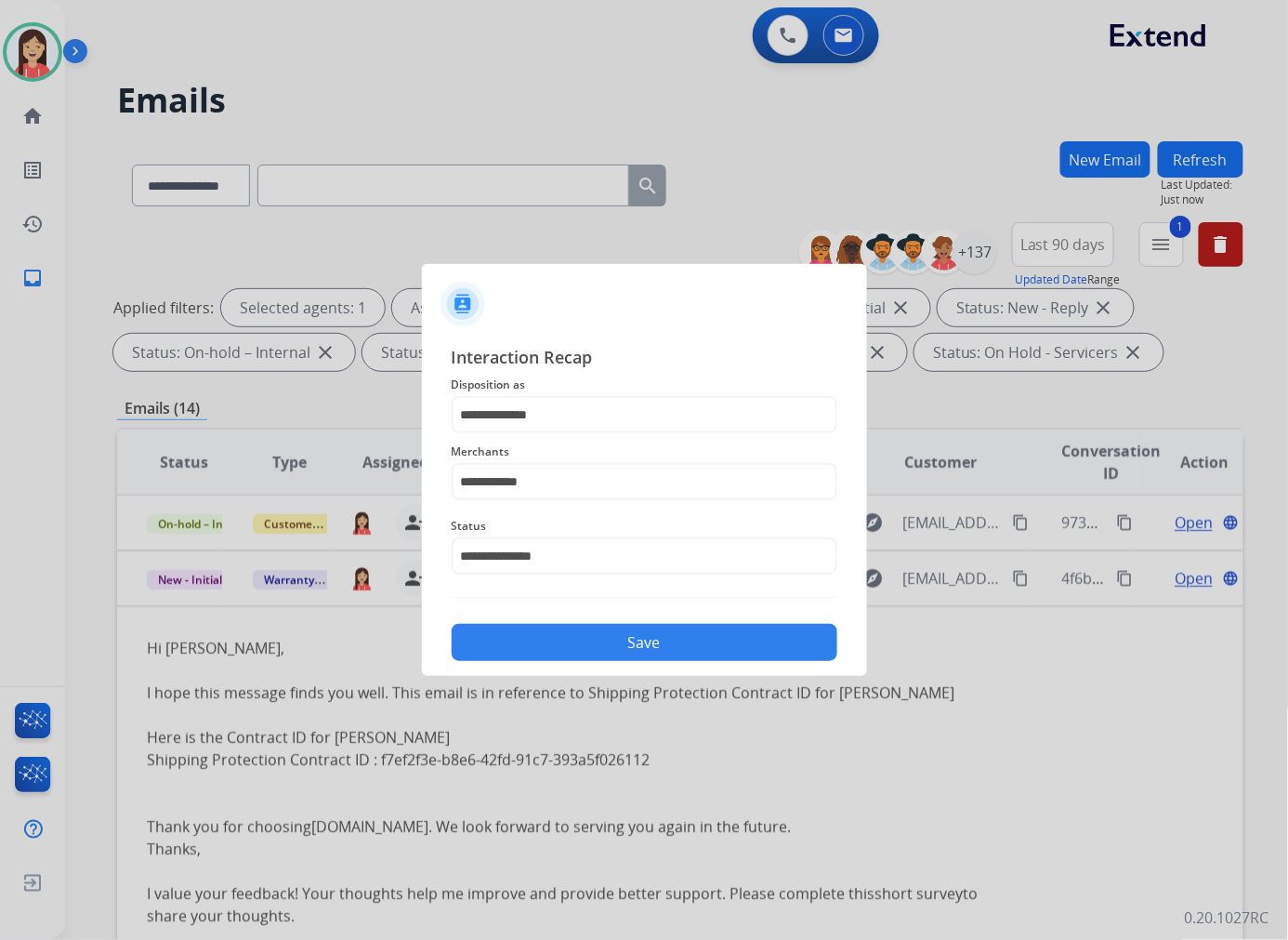
click at [585, 649] on button "Save" at bounding box center [644, 642] width 386 height 37
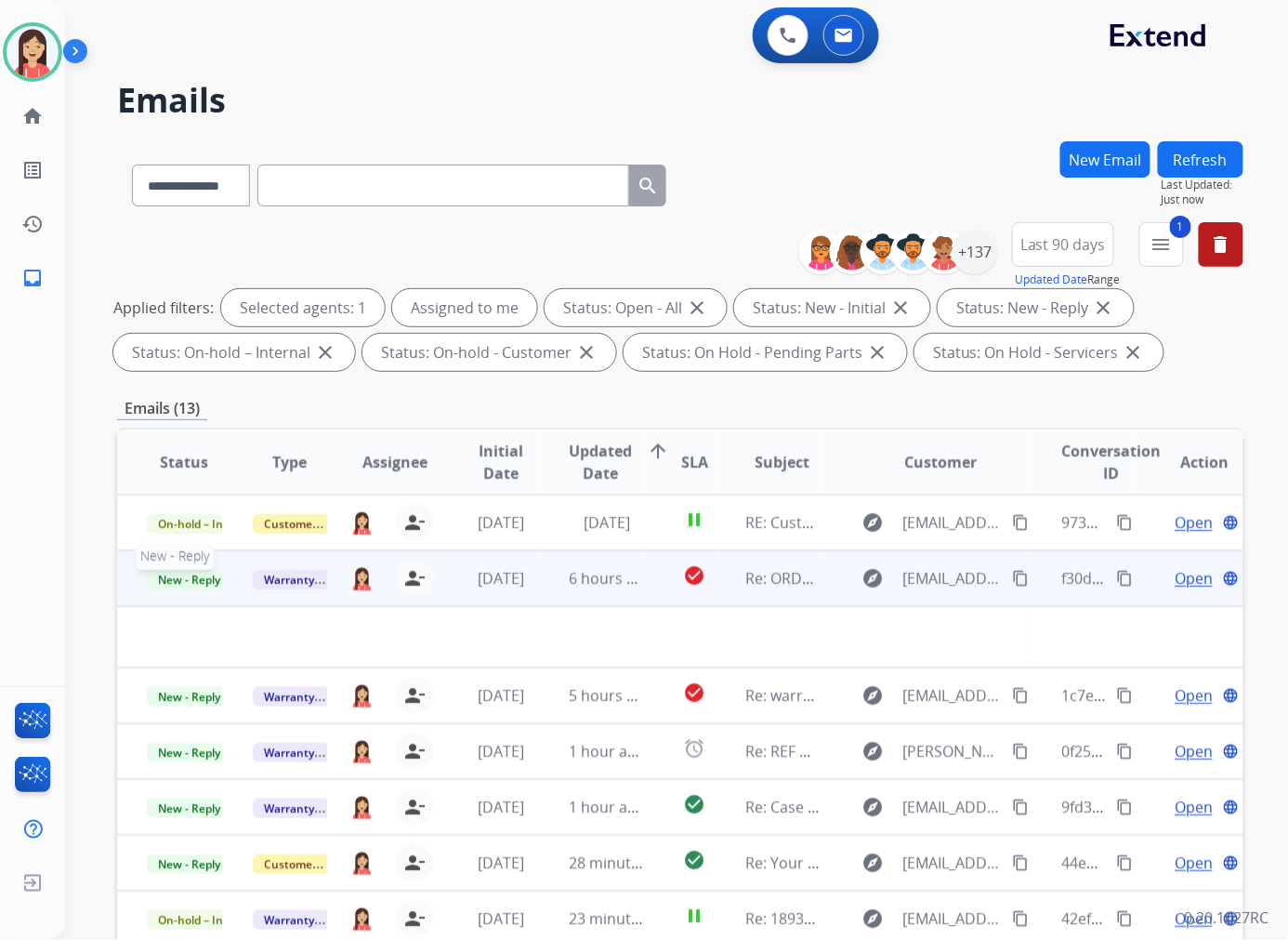
click at [213, 570] on span "New - Reply" at bounding box center [188, 579] width 85 height 19
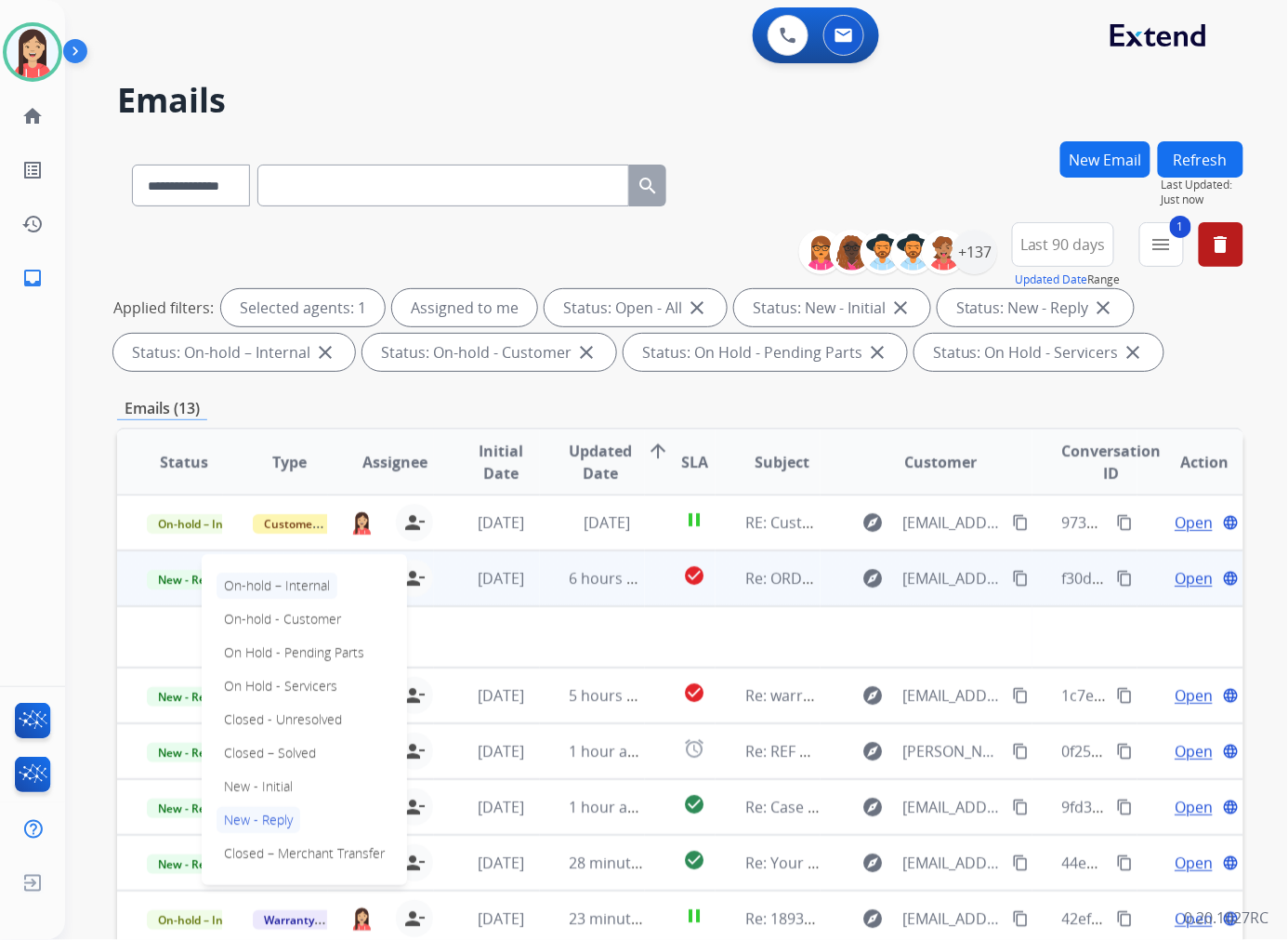
click at [289, 590] on p "On-hold – Internal" at bounding box center [276, 585] width 121 height 26
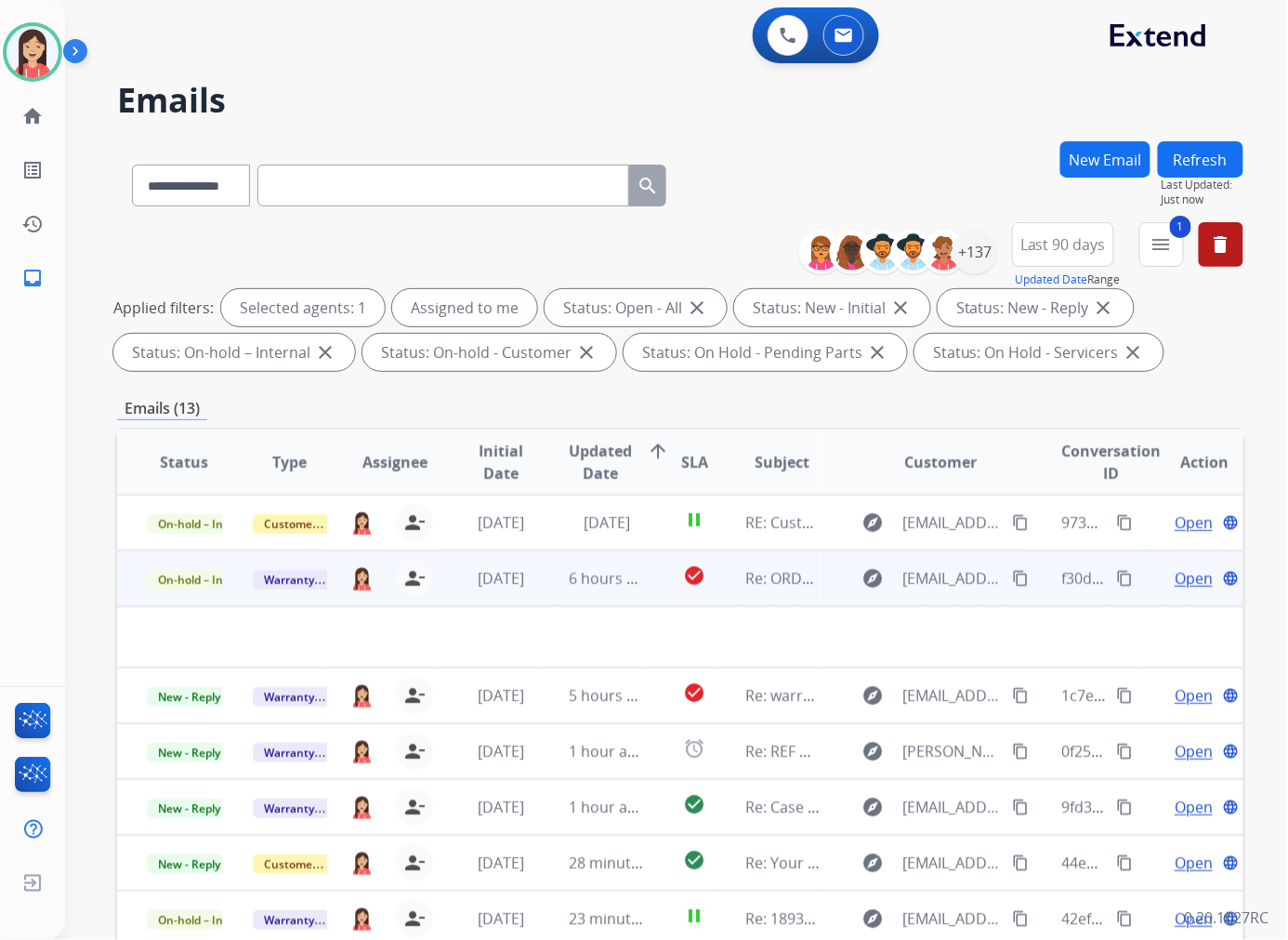
click at [540, 591] on td "6 hours ago" at bounding box center [592, 578] width 106 height 56
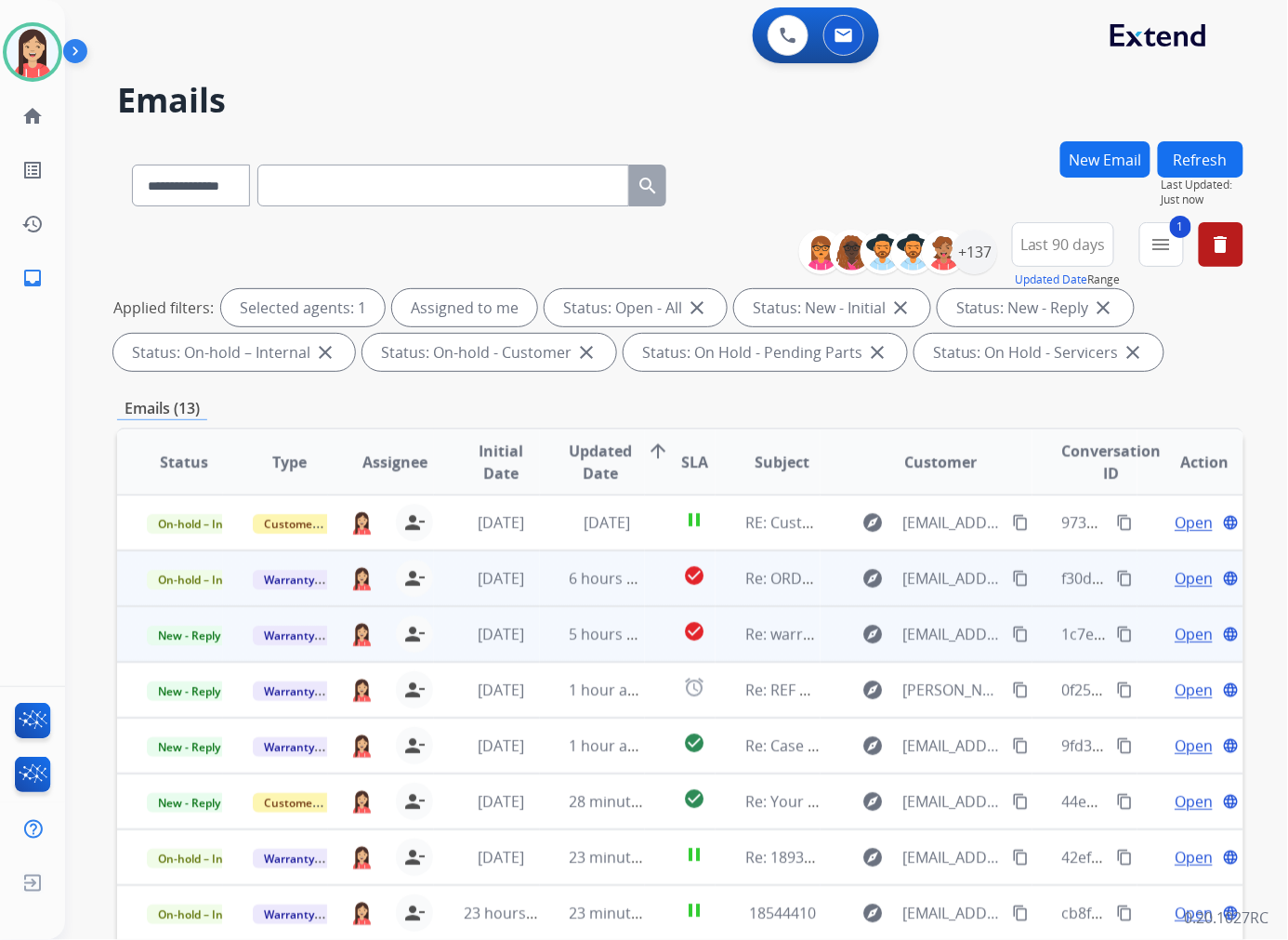
click at [541, 648] on td "5 hours ago" at bounding box center [592, 633] width 106 height 56
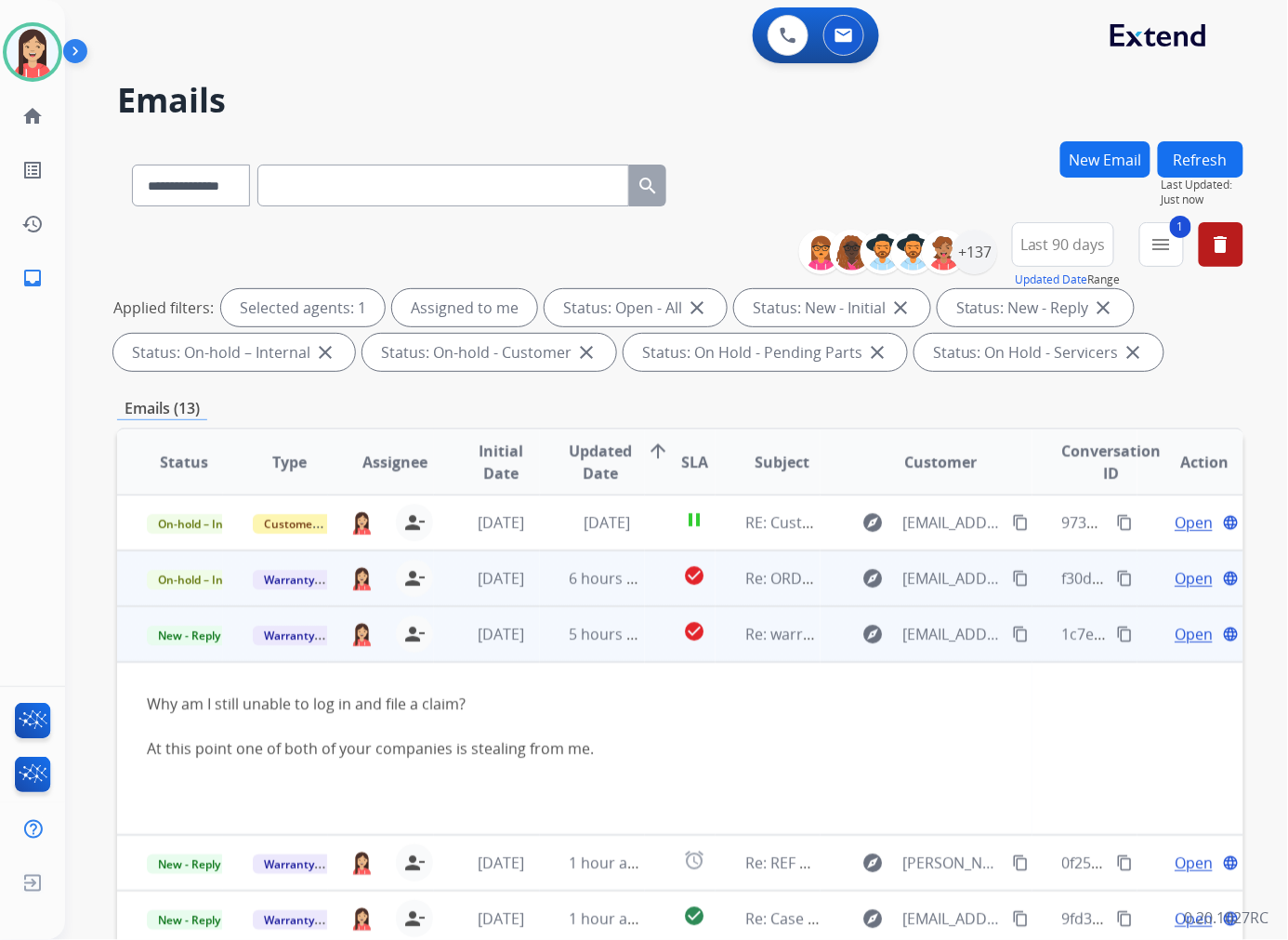
scroll to position [111, 0]
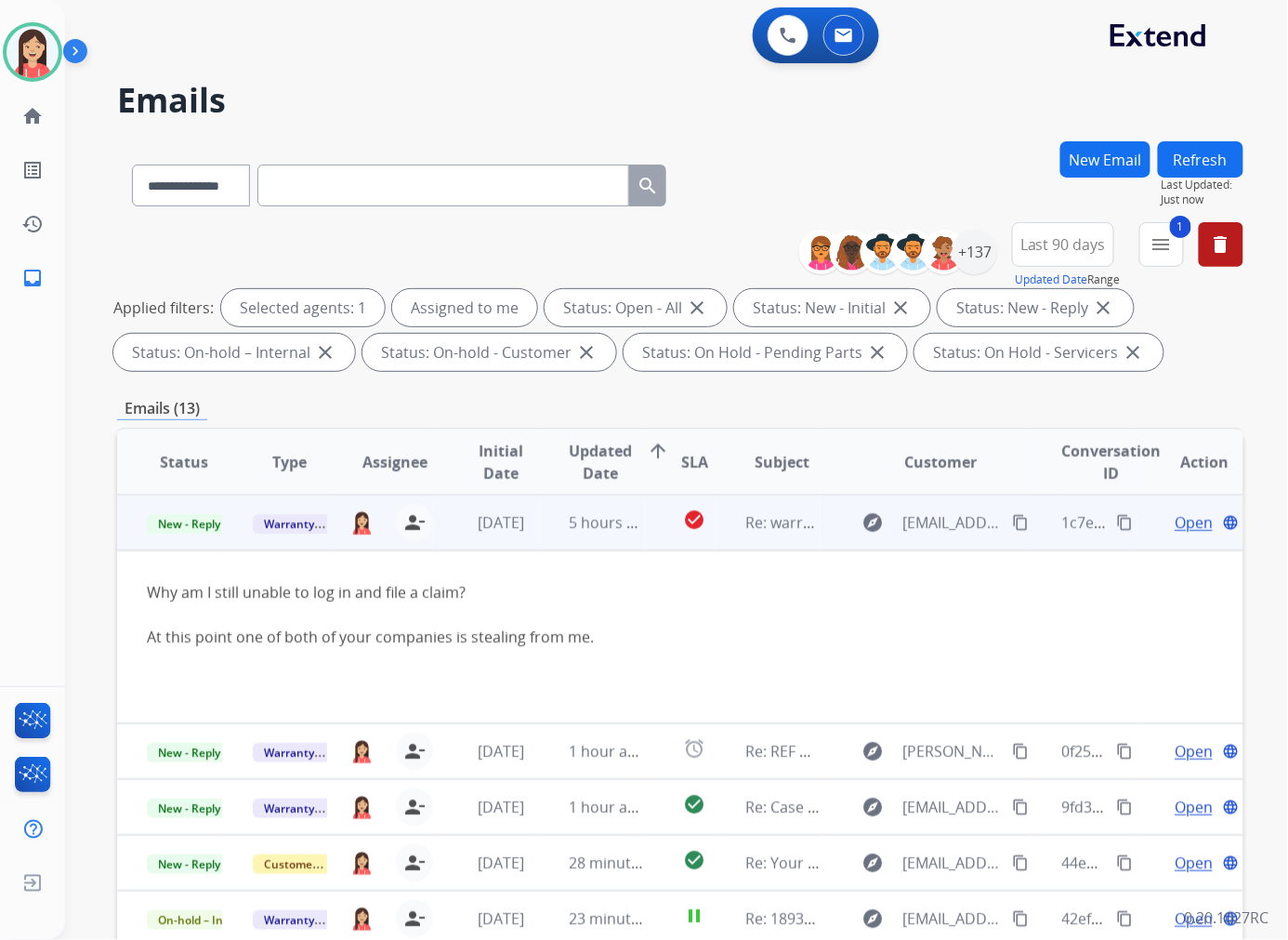
click at [1180, 520] on span "Open" at bounding box center [1193, 522] width 38 height 22
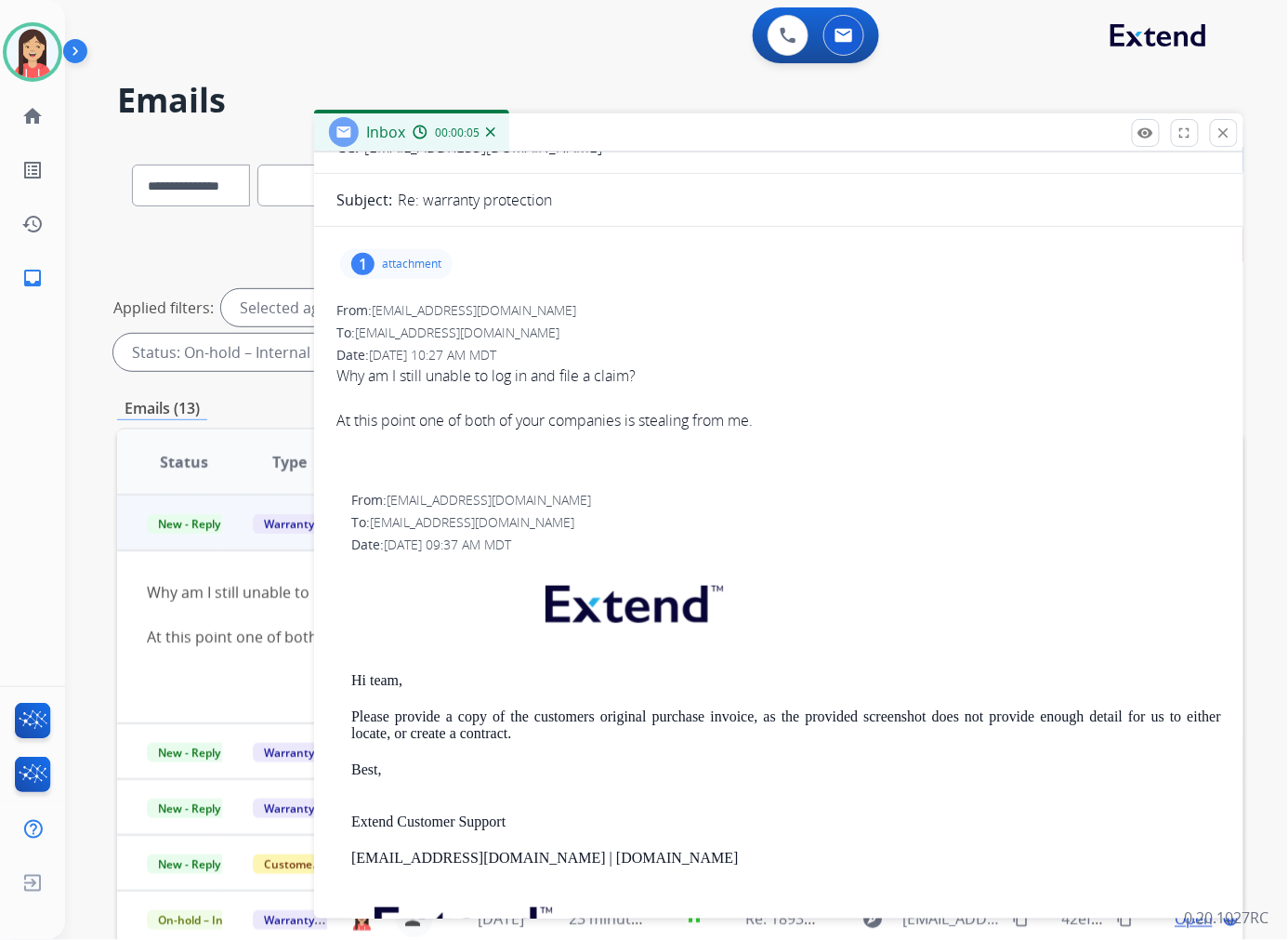
scroll to position [207, 0]
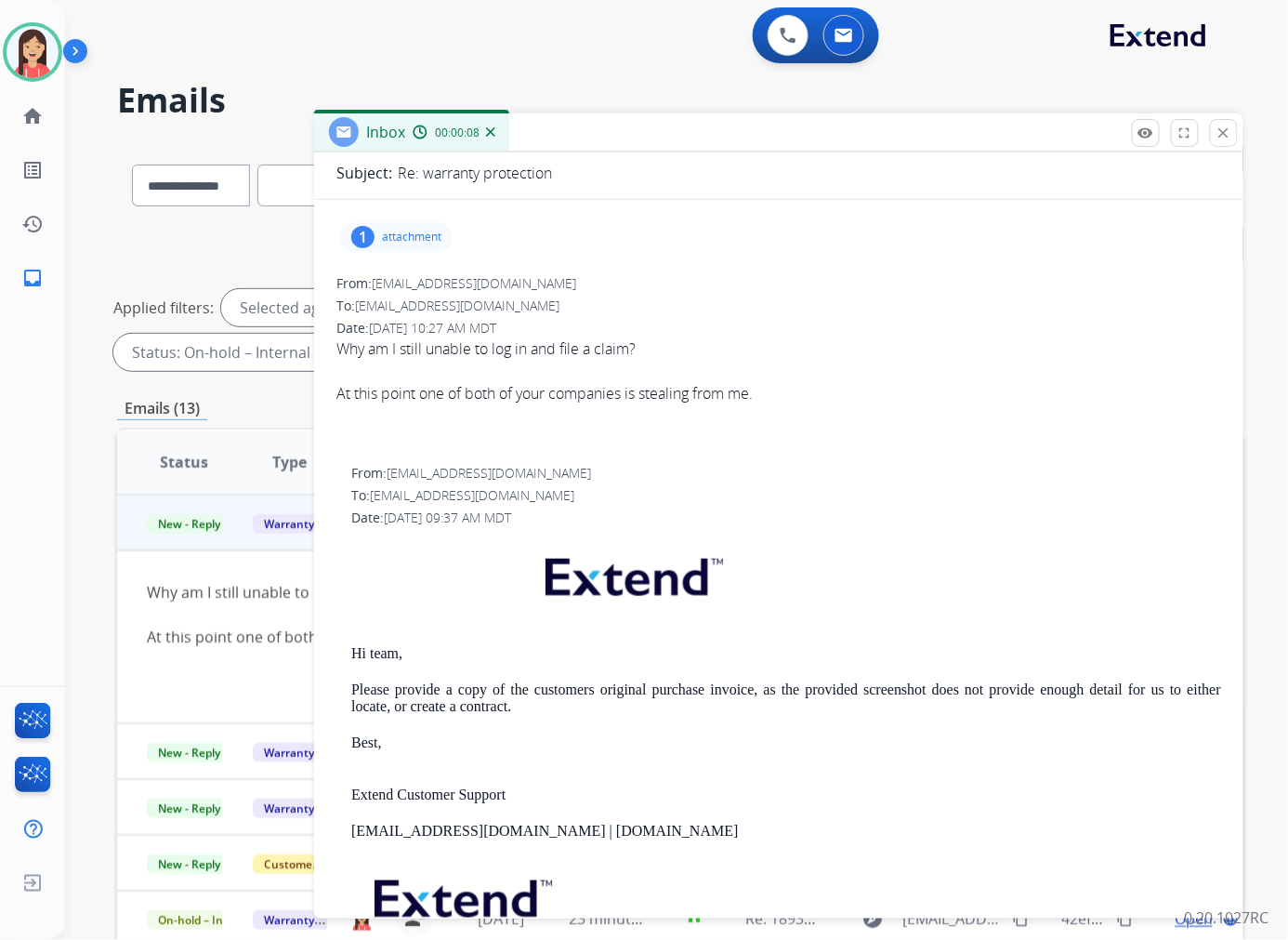
click at [423, 235] on p "attachment" at bounding box center [411, 237] width 59 height 15
click at [546, 285] on mat-icon "download" at bounding box center [547, 285] width 17 height 17
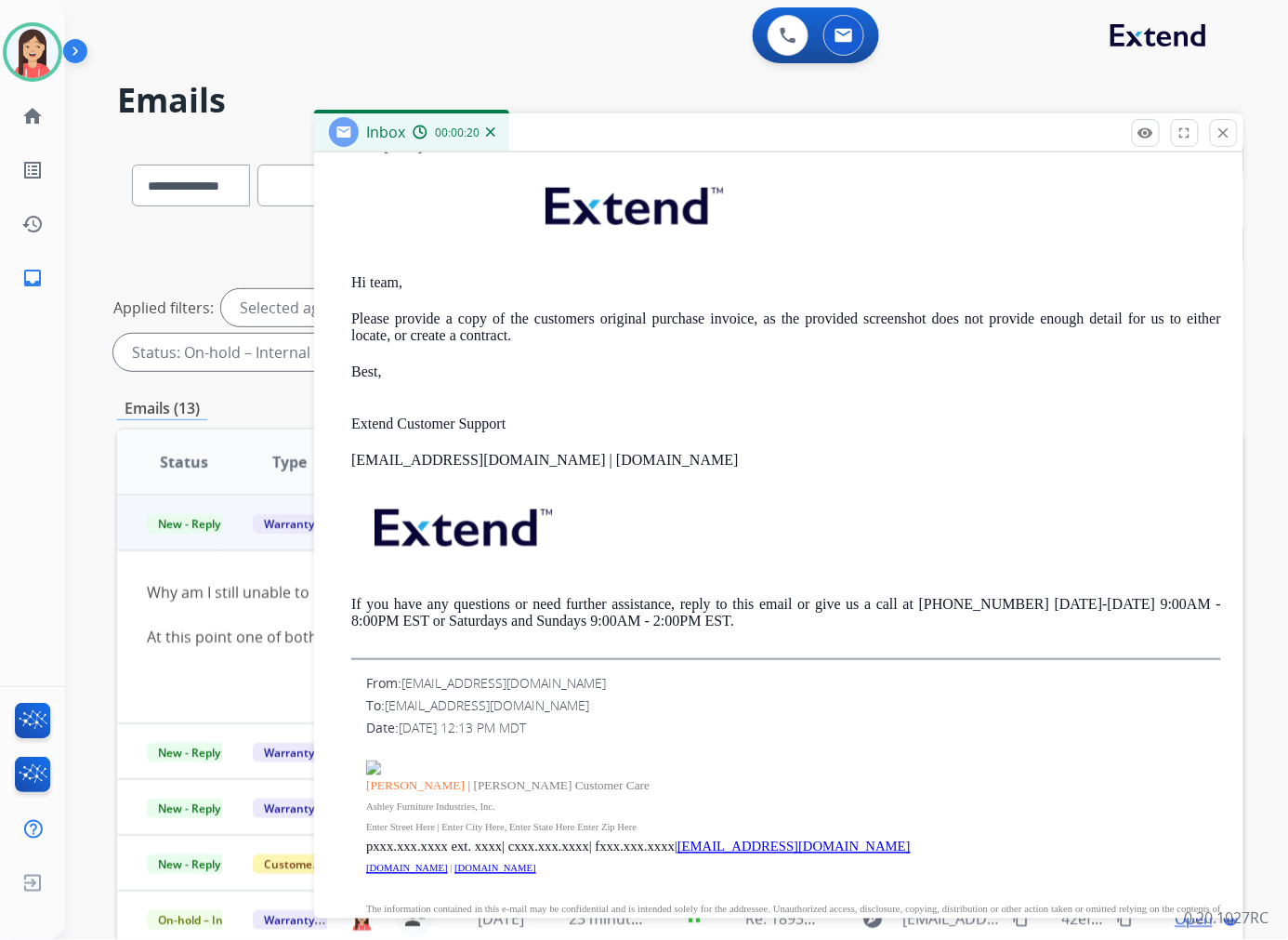
scroll to position [619, 0]
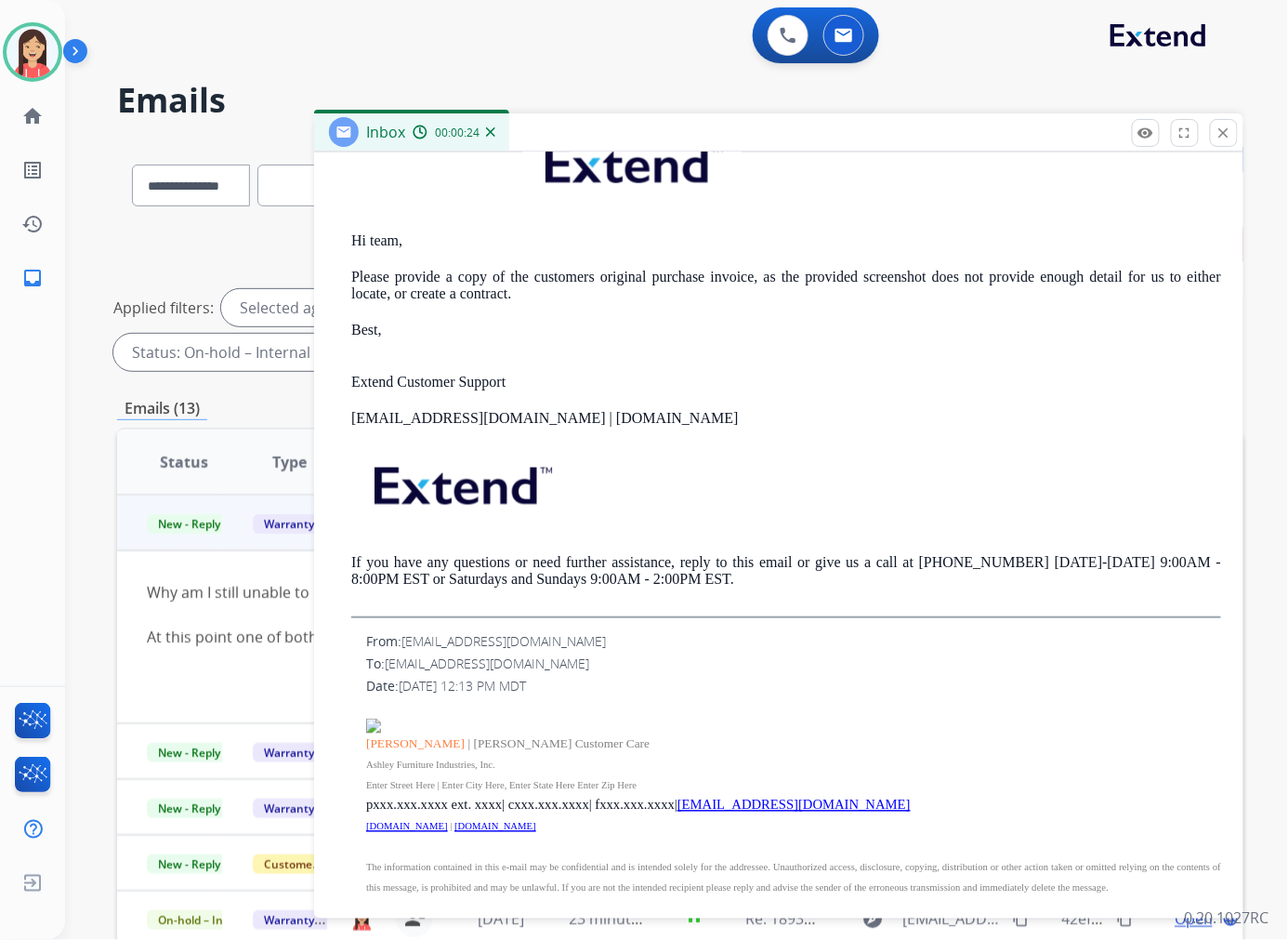
click at [520, 642] on span "[EMAIL_ADDRESS][DOMAIN_NAME]" at bounding box center [504, 642] width 205 height 18
click at [532, 641] on span "[EMAIL_ADDRESS][DOMAIN_NAME]" at bounding box center [504, 642] width 205 height 18
drag, startPoint x: 630, startPoint y: 644, endPoint x: 404, endPoint y: 649, distance: 226.1
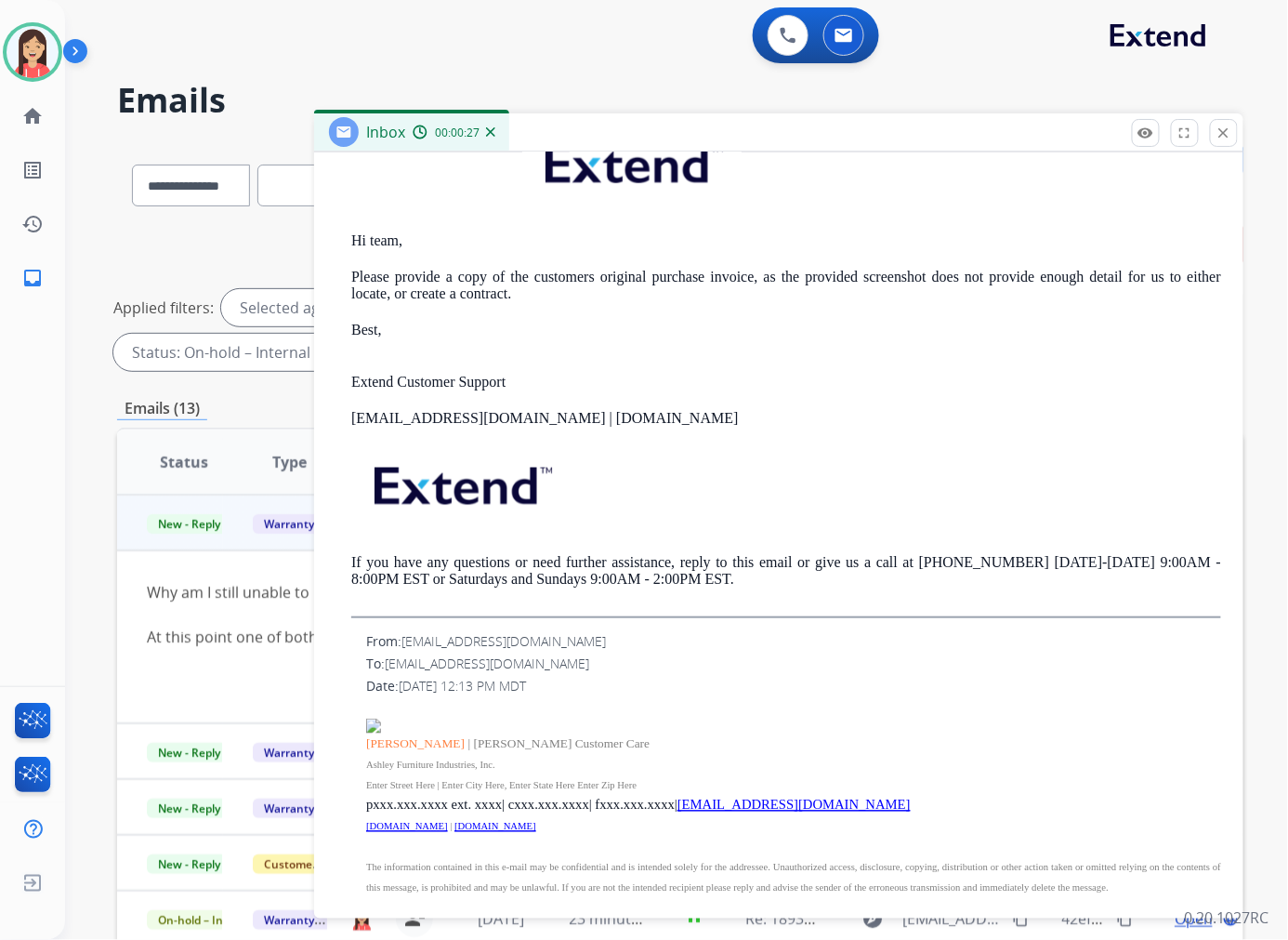
click at [404, 649] on div "From: FBucioSaucedo@ashleyfurniture.com" at bounding box center [793, 643] width 855 height 19
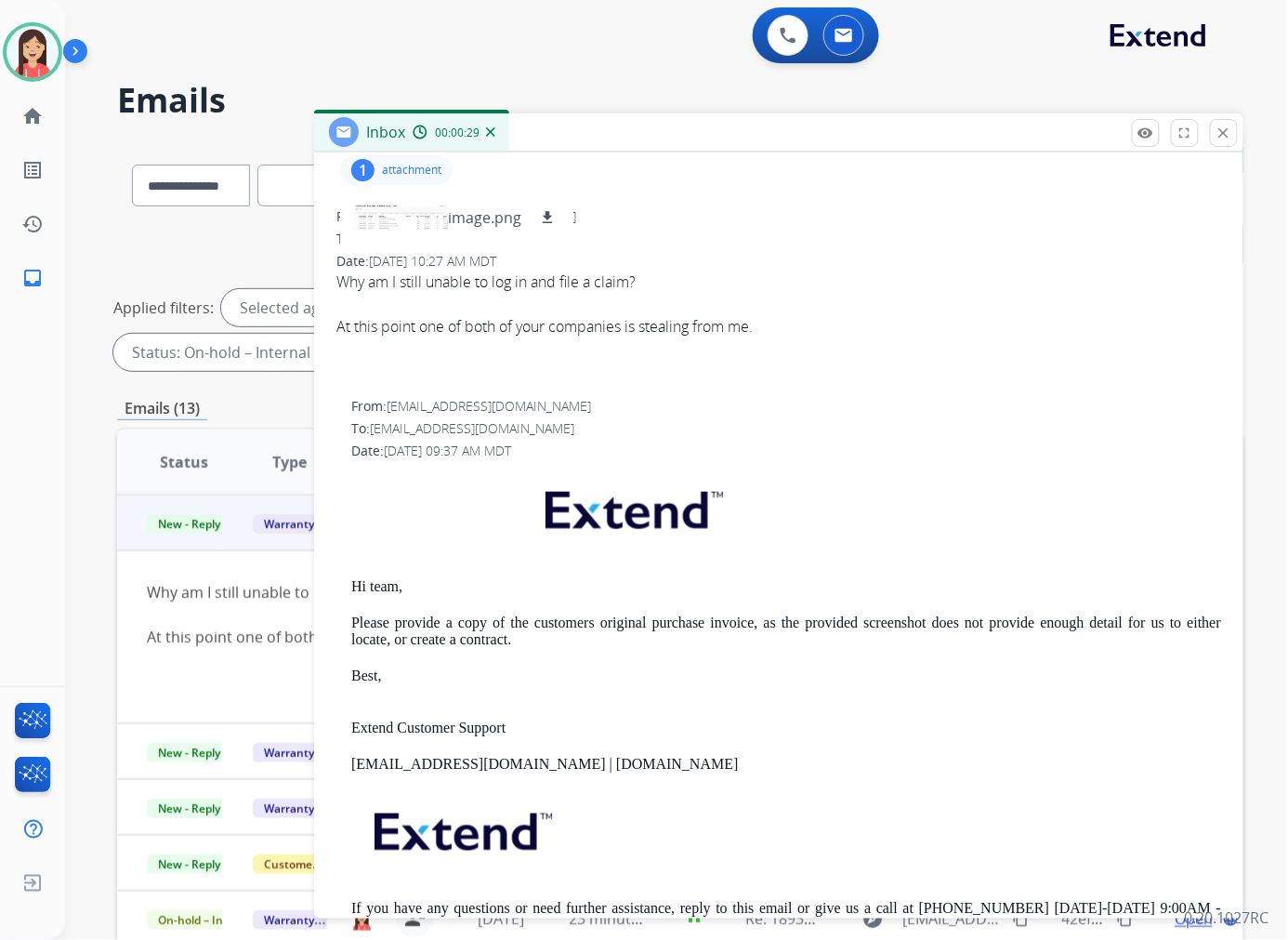
scroll to position [0, 0]
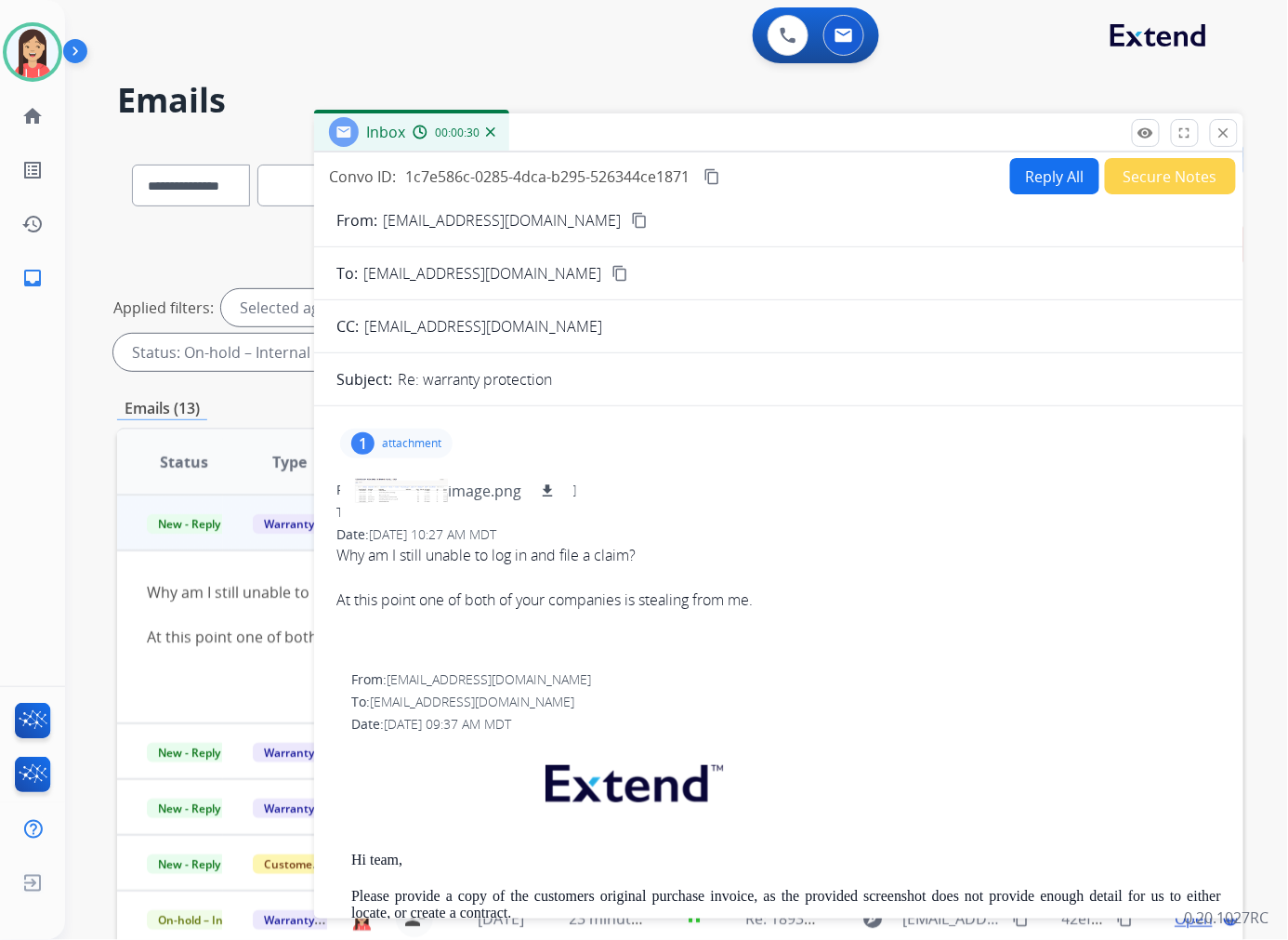
click at [1060, 170] on button "Reply All" at bounding box center [1055, 176] width 89 height 36
select select "**********"
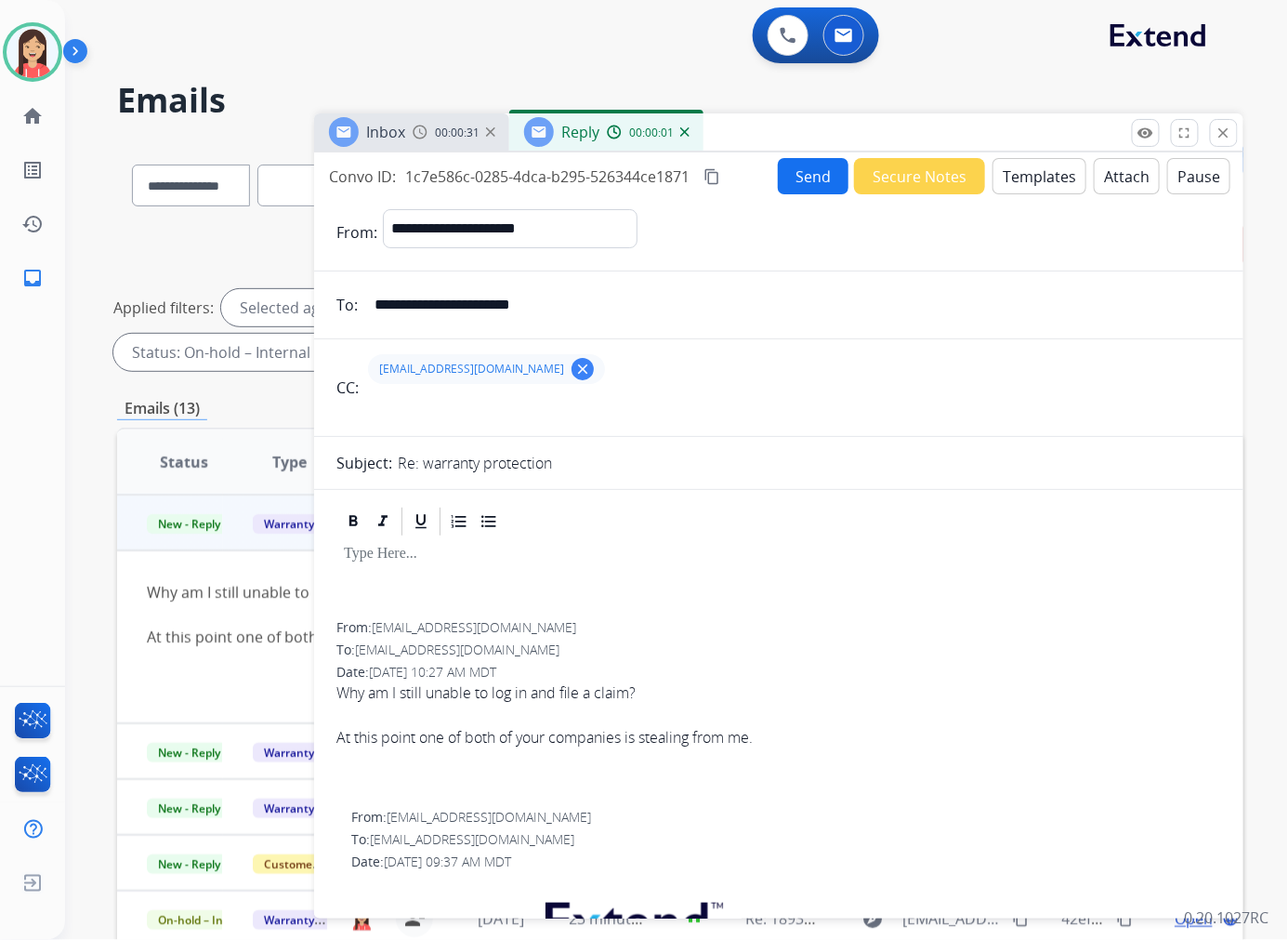
click at [574, 372] on mat-icon "clear" at bounding box center [583, 370] width 17 height 17
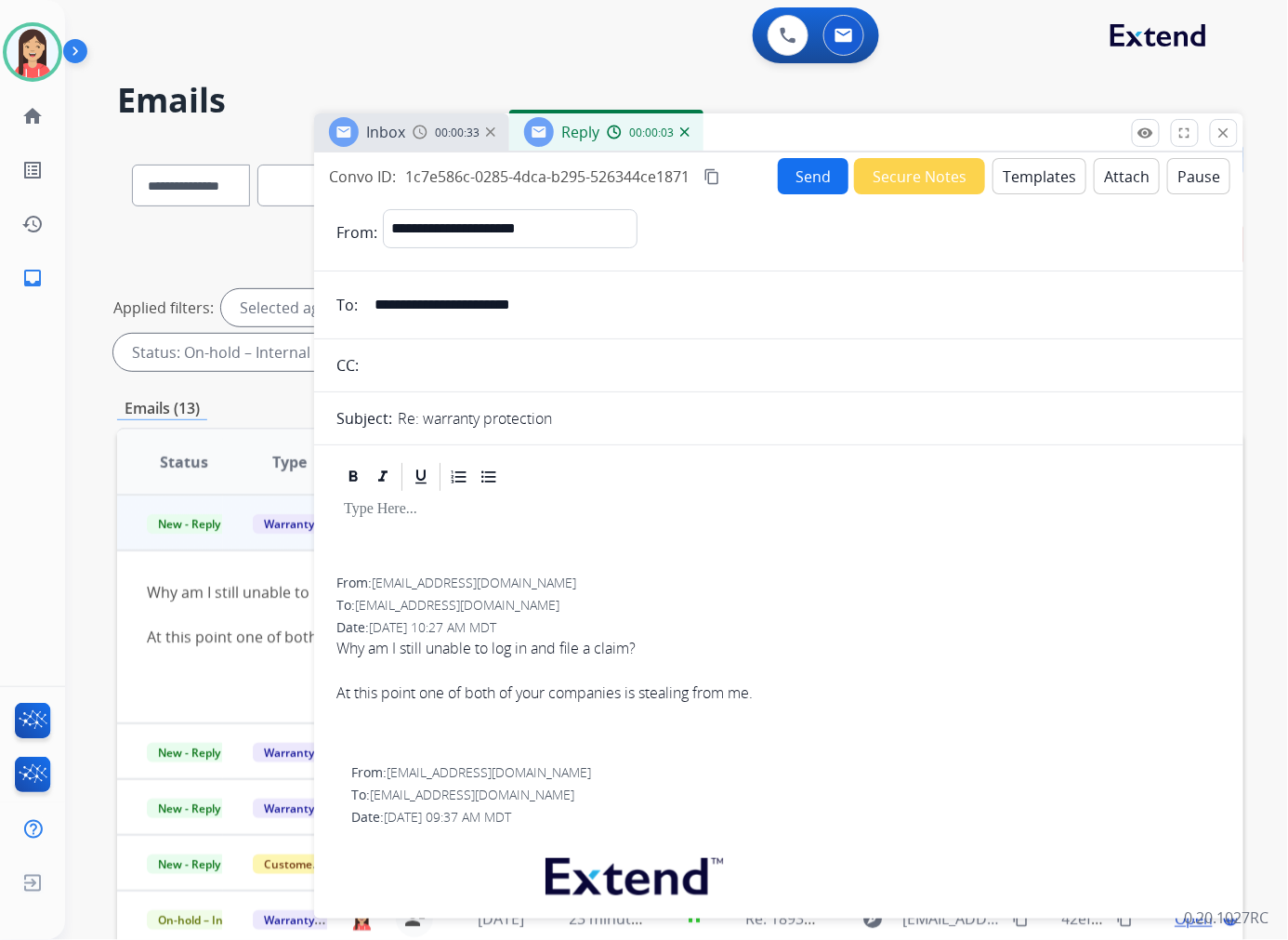
click at [1037, 178] on button "Templates" at bounding box center [1039, 176] width 94 height 36
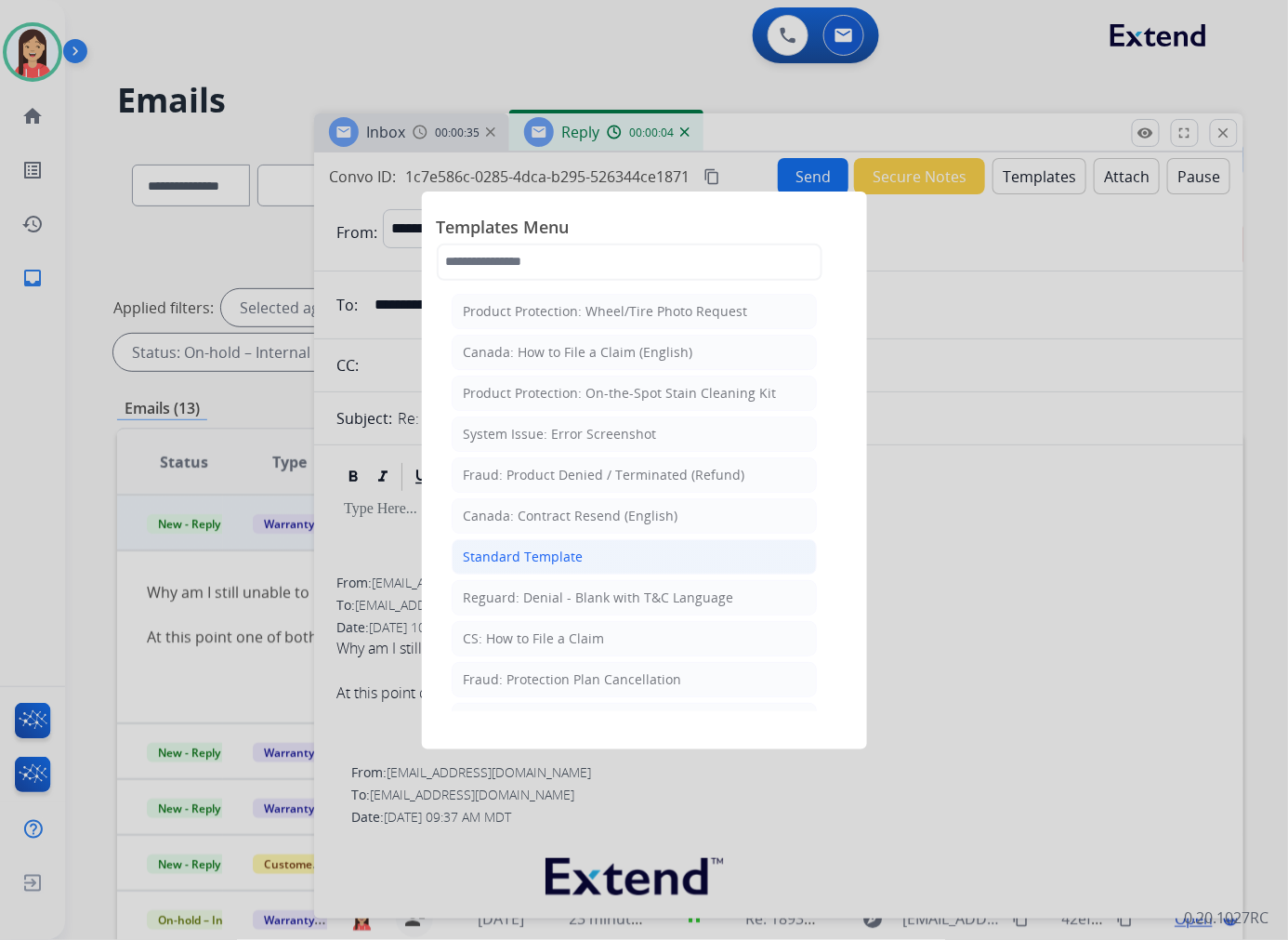
click at [525, 545] on li "Standard Template" at bounding box center [634, 556] width 366 height 35
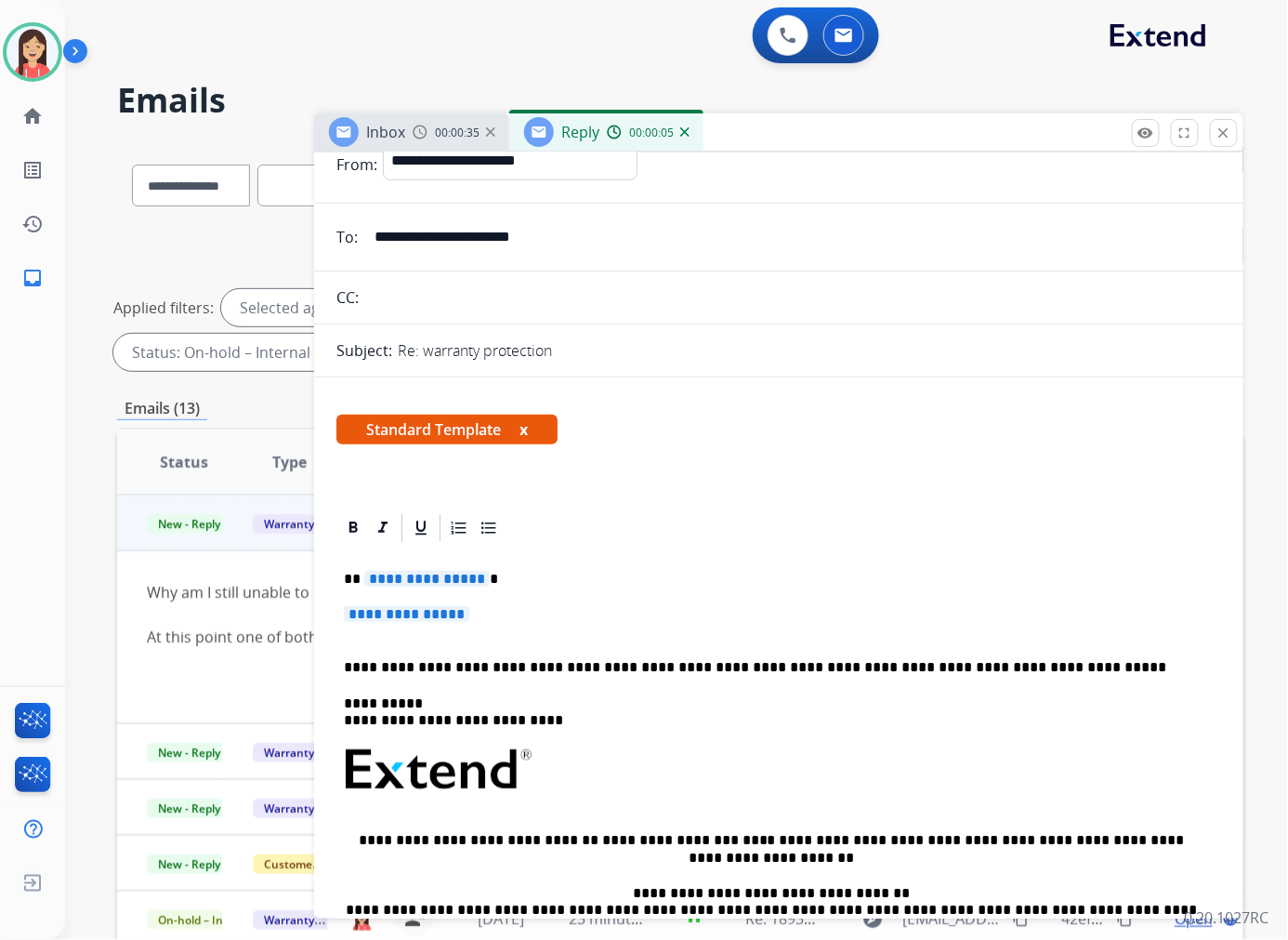
scroll to position [103, 0]
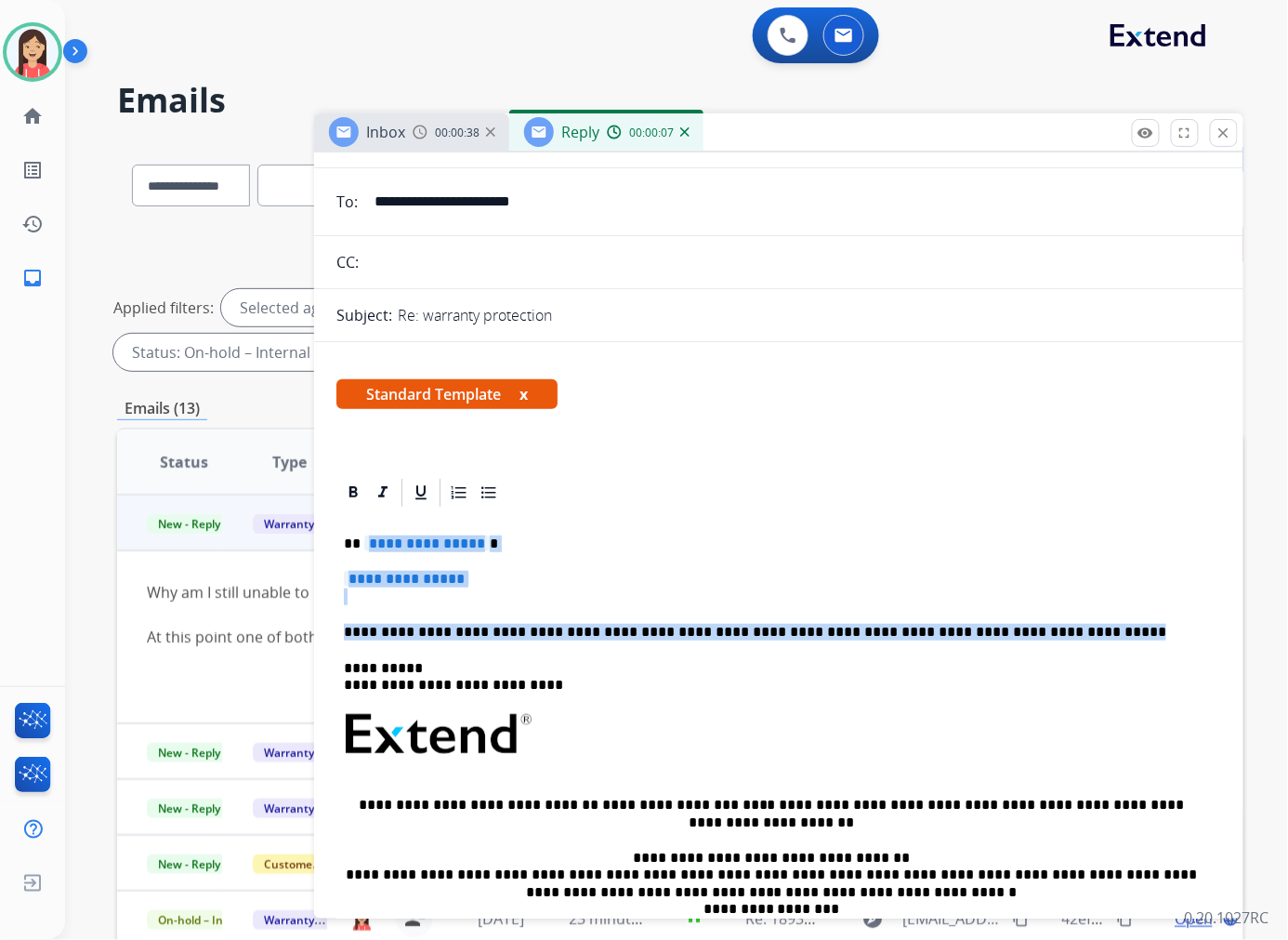
drag, startPoint x: 361, startPoint y: 543, endPoint x: 1027, endPoint y: 613, distance: 669.7
click at [1027, 613] on div "**********" at bounding box center [778, 778] width 884 height 538
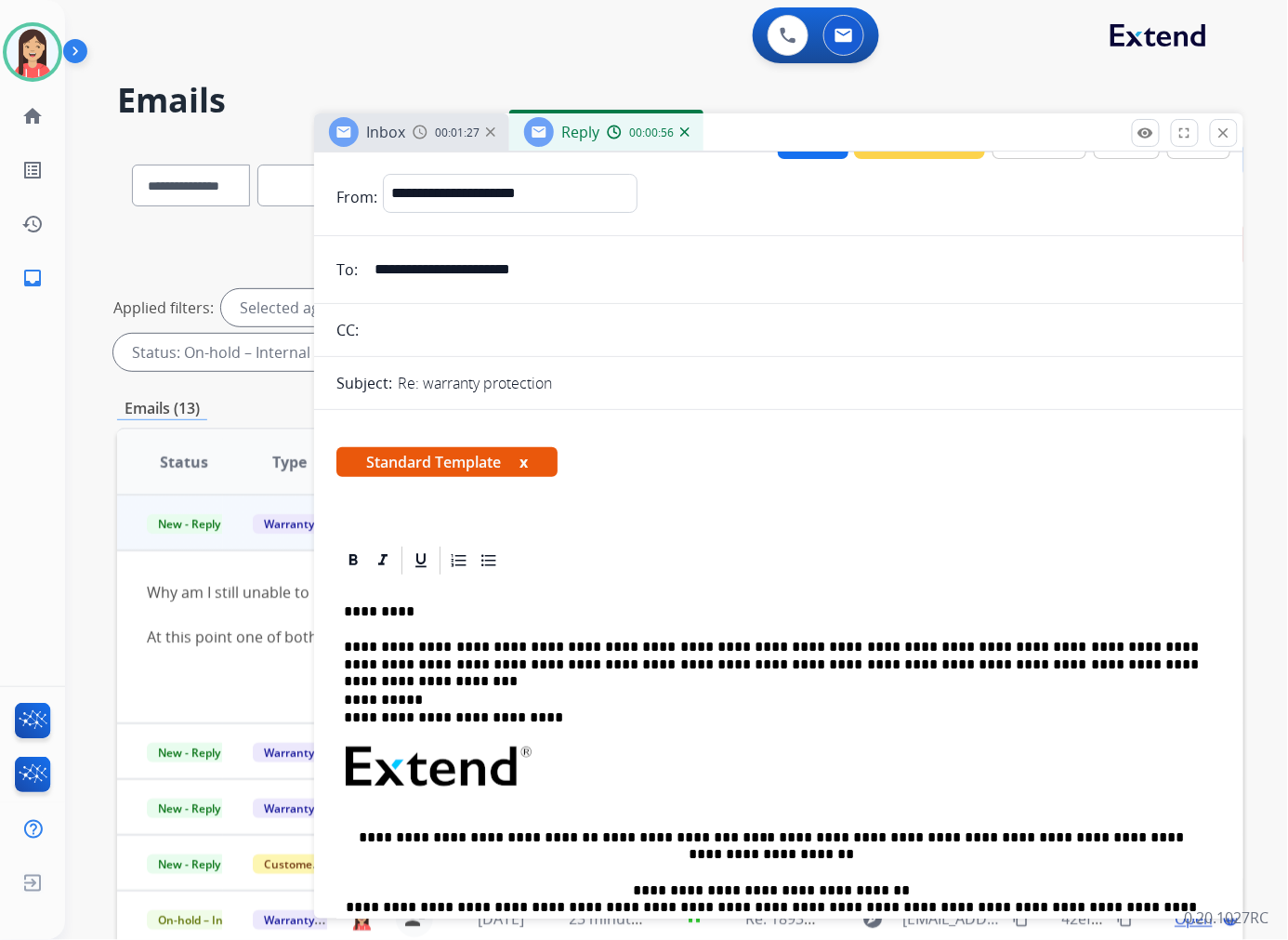
scroll to position [0, 0]
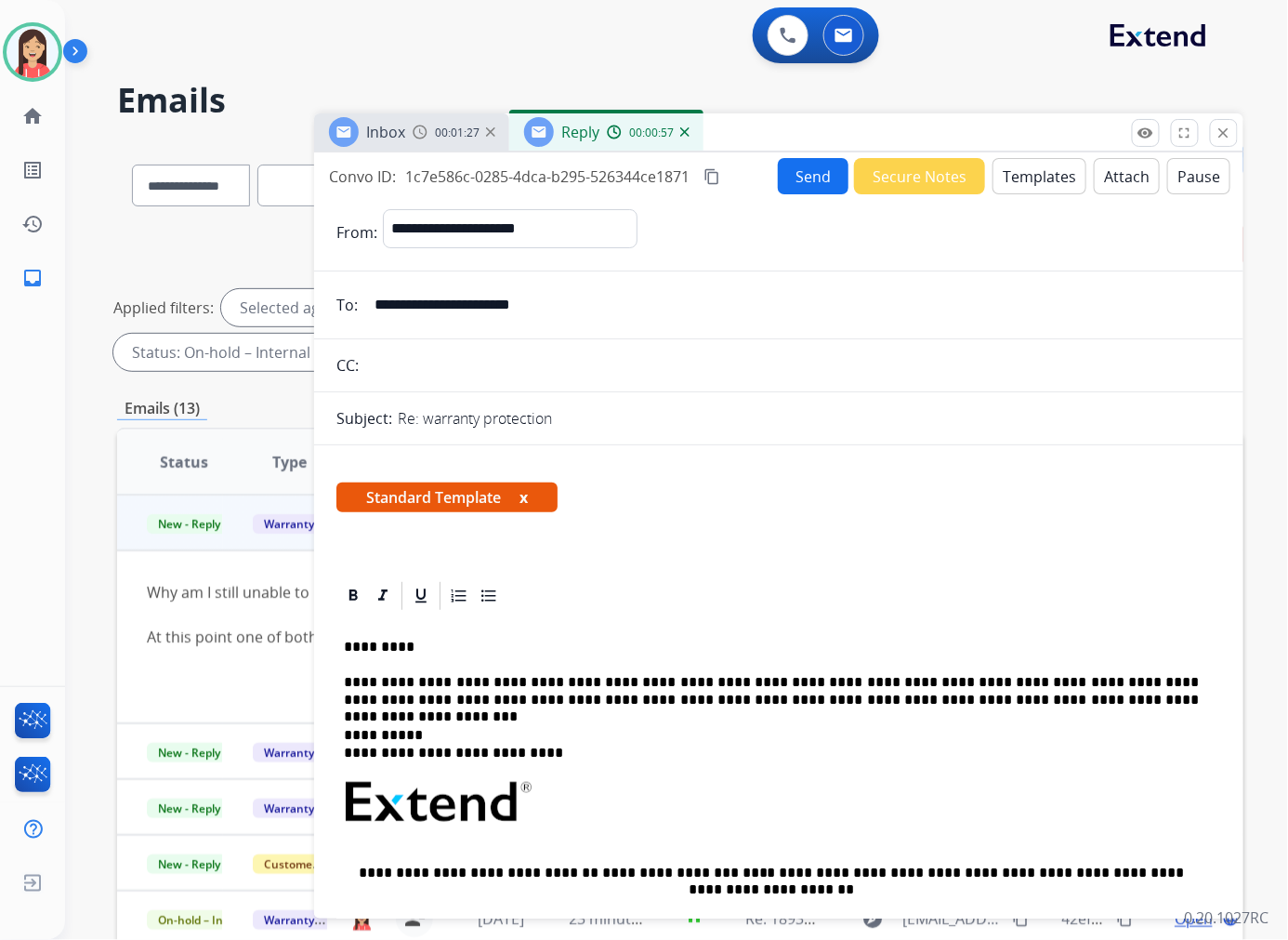
click at [785, 171] on button "Send" at bounding box center [813, 176] width 70 height 36
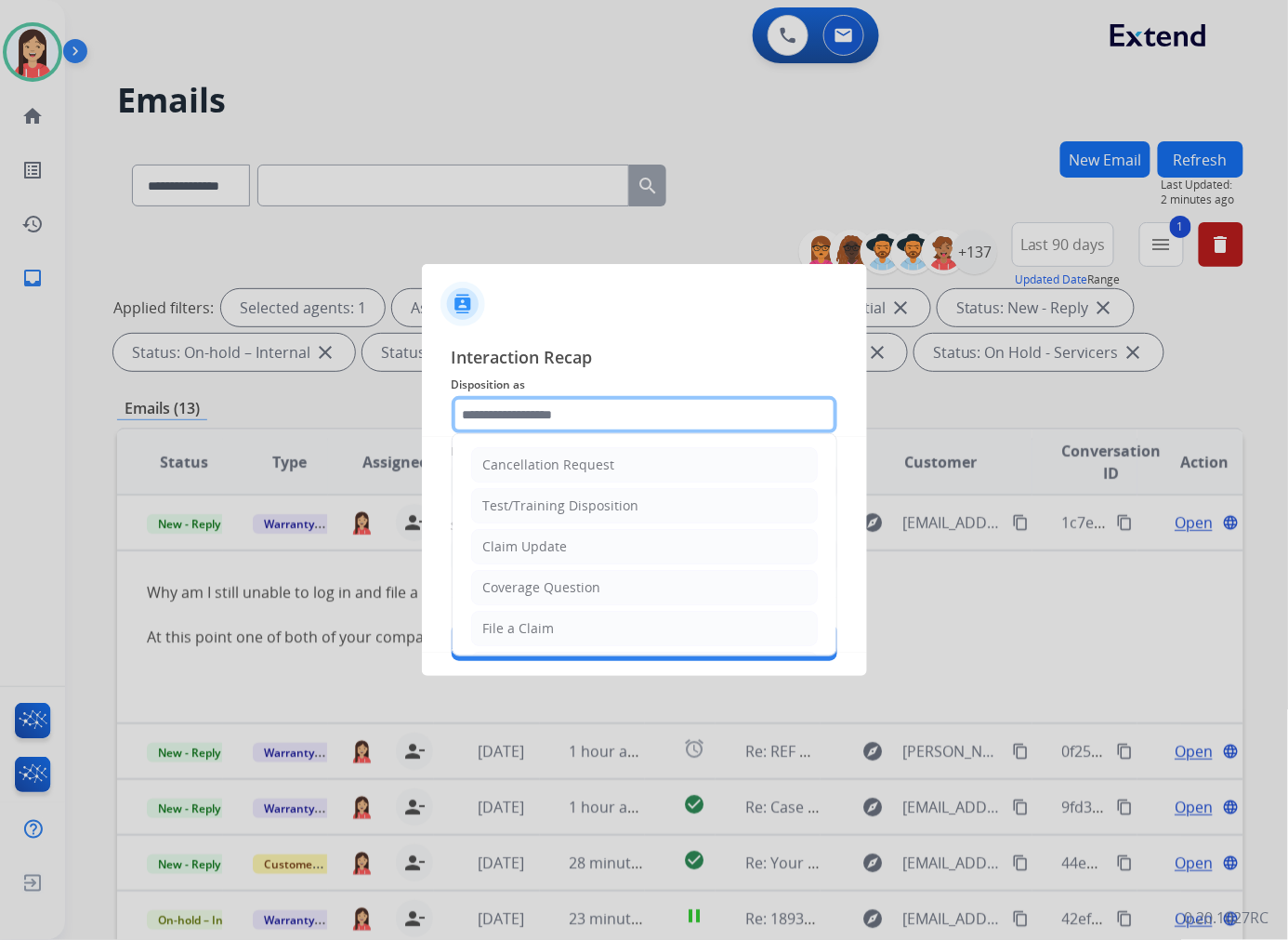
click at [543, 414] on input "text" at bounding box center [644, 414] width 386 height 37
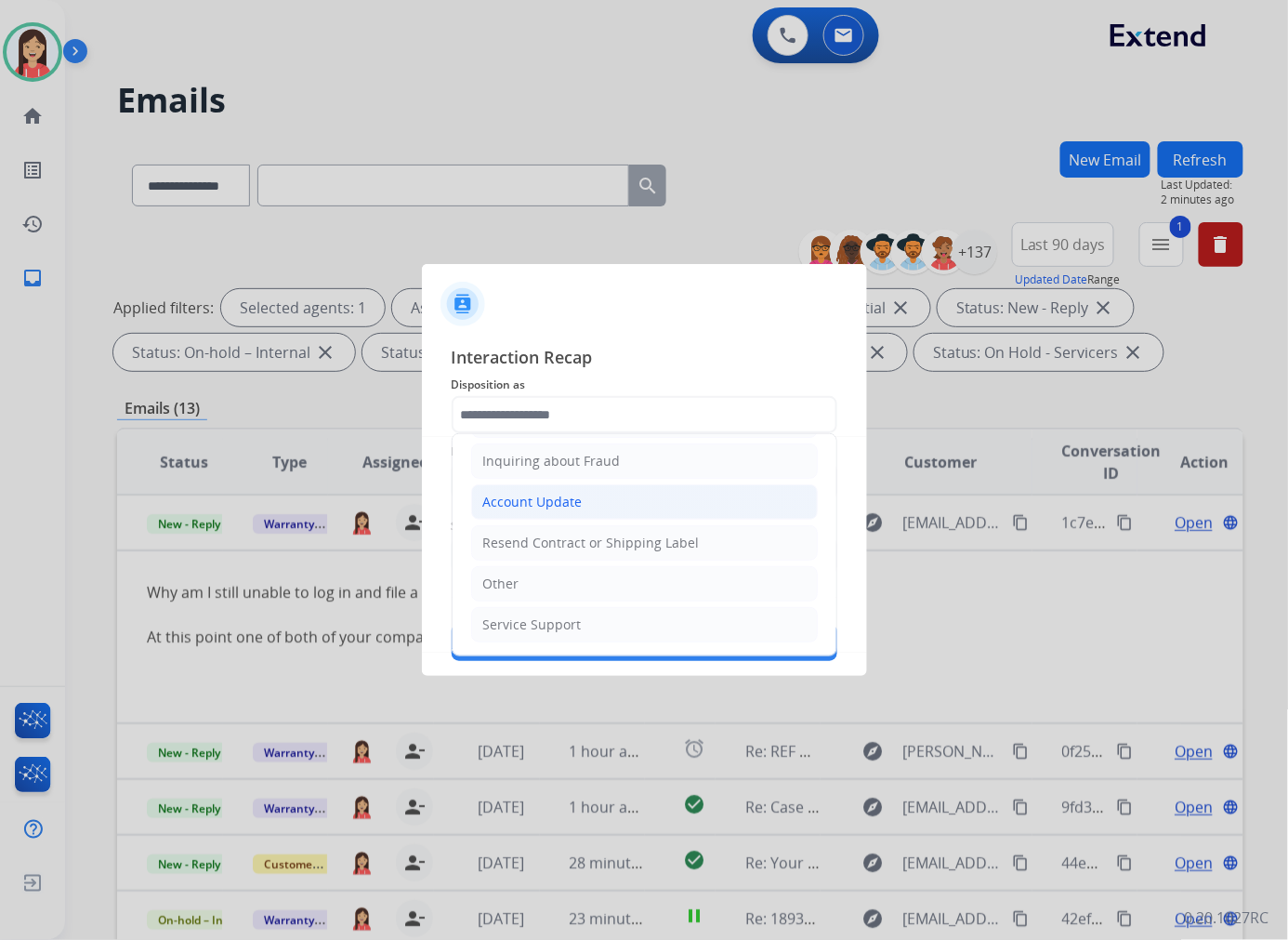
click at [563, 506] on div "Account Update" at bounding box center [532, 502] width 99 height 19
type input "**********"
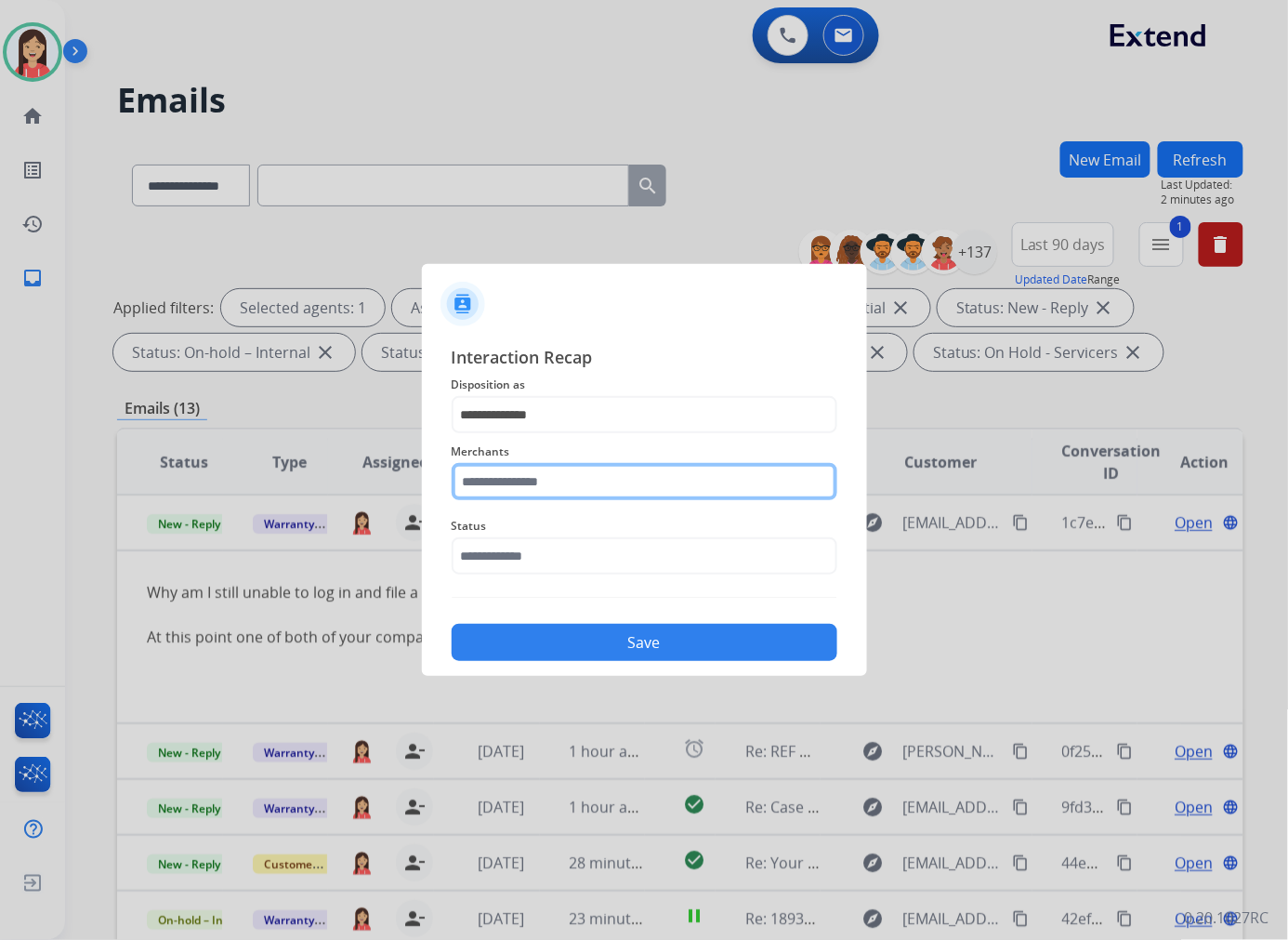
click at [552, 493] on input "text" at bounding box center [644, 481] width 386 height 37
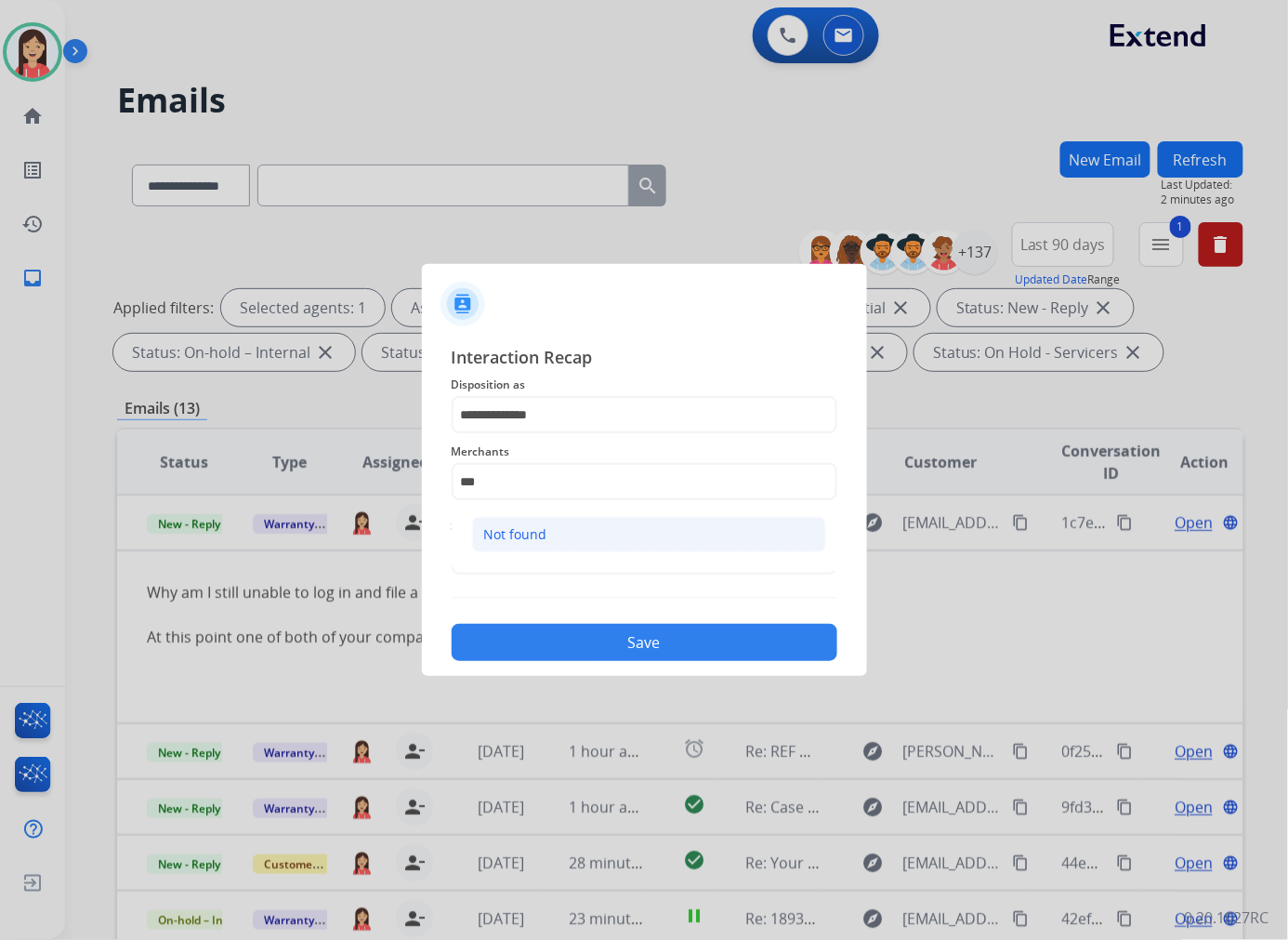
click at [552, 547] on li "Not found" at bounding box center [649, 534] width 354 height 35
type input "*********"
click at [552, 556] on input "text" at bounding box center [644, 555] width 386 height 37
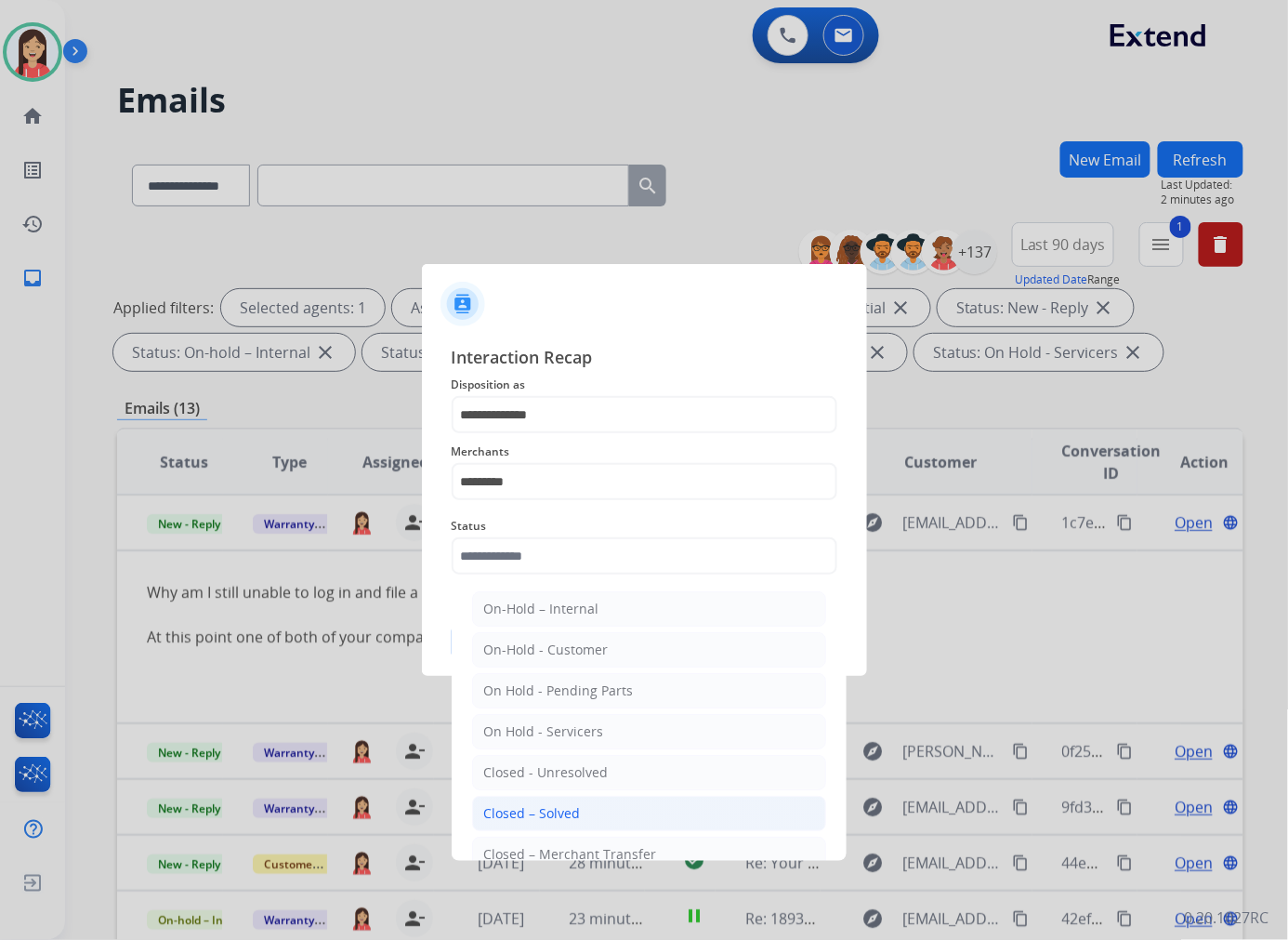
click at [571, 809] on div "Closed – Solved" at bounding box center [531, 813] width 96 height 19
type input "**********"
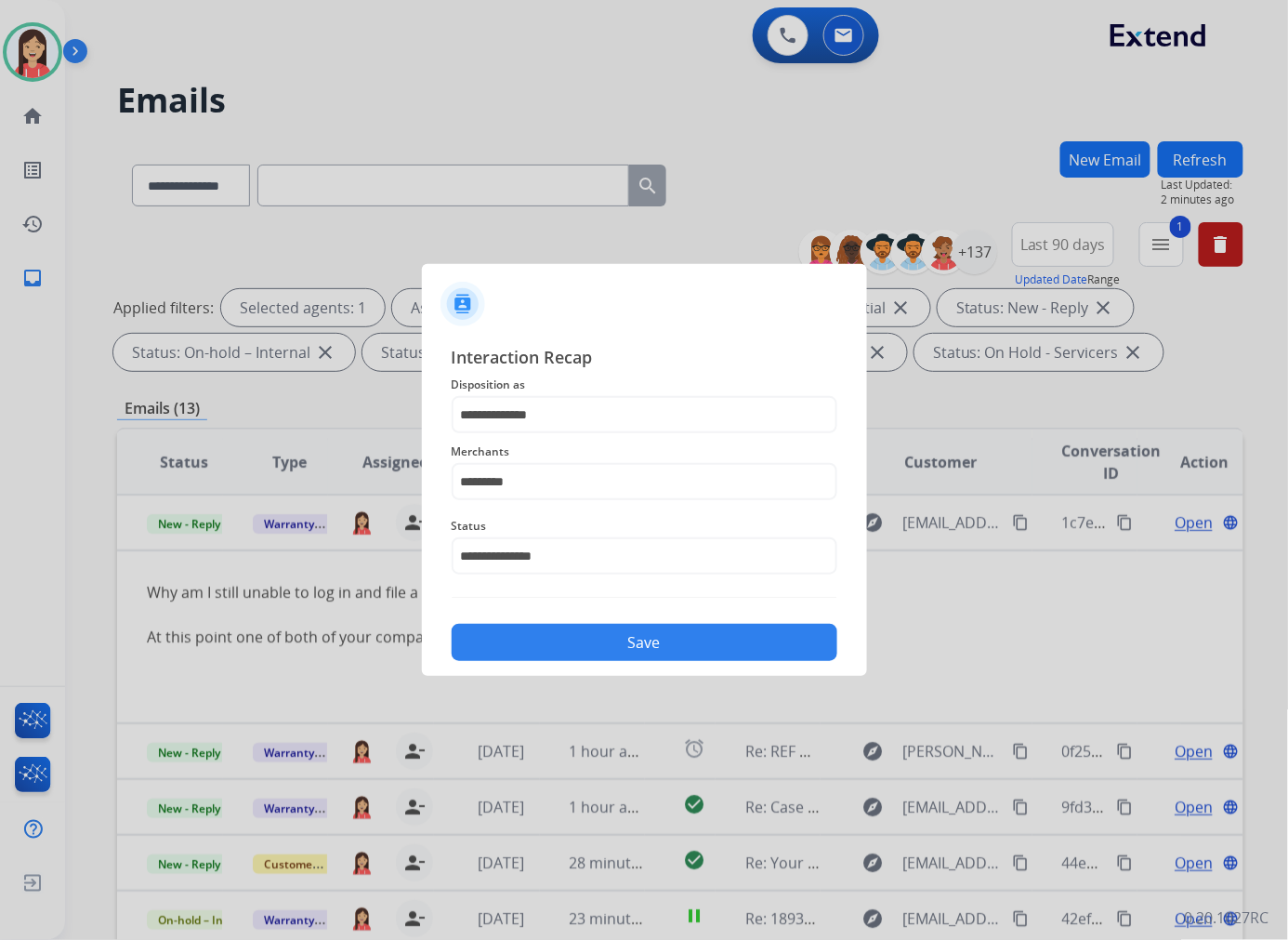
click at [658, 638] on button "Save" at bounding box center [644, 642] width 386 height 37
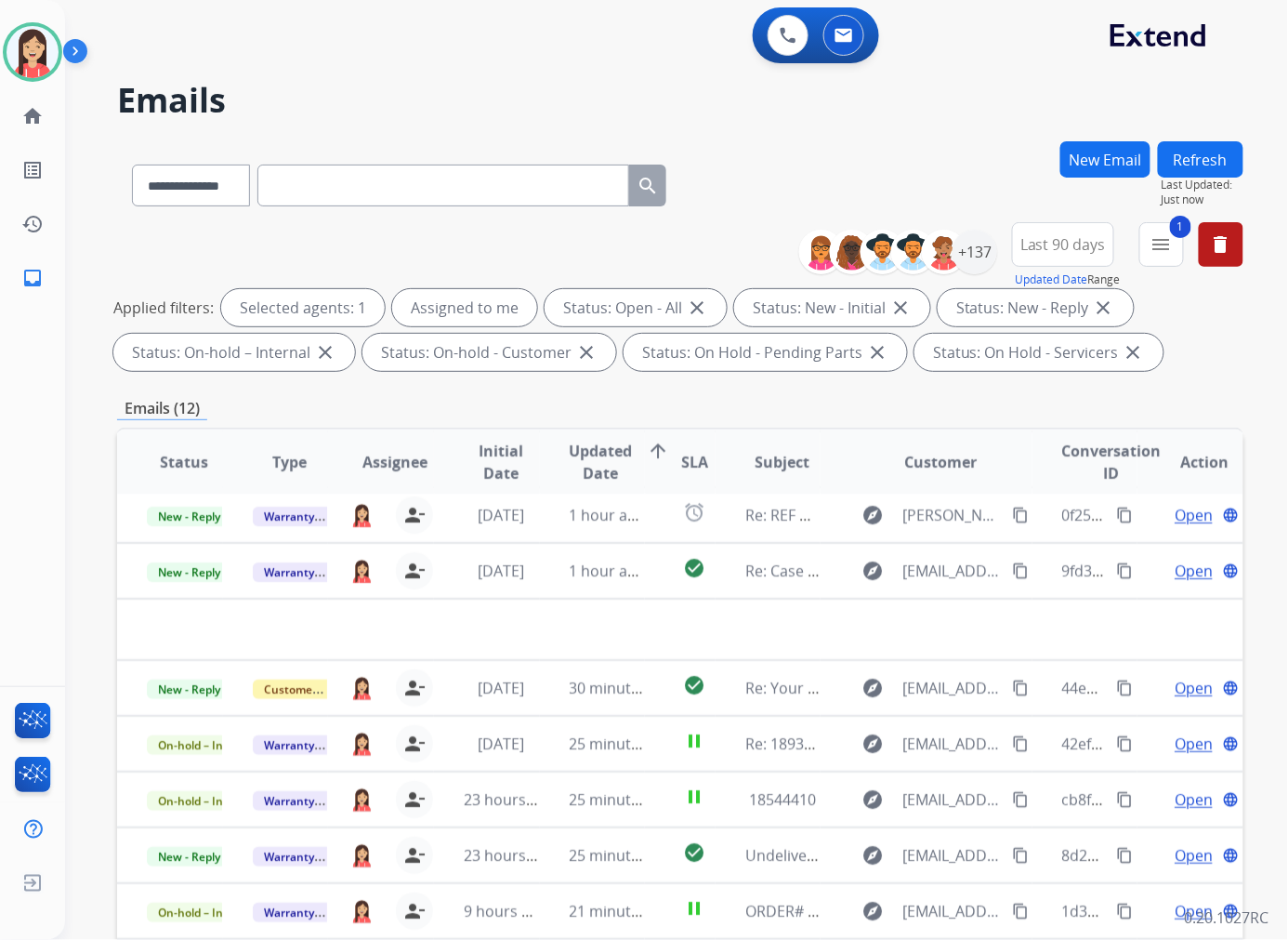
scroll to position [61, 0]
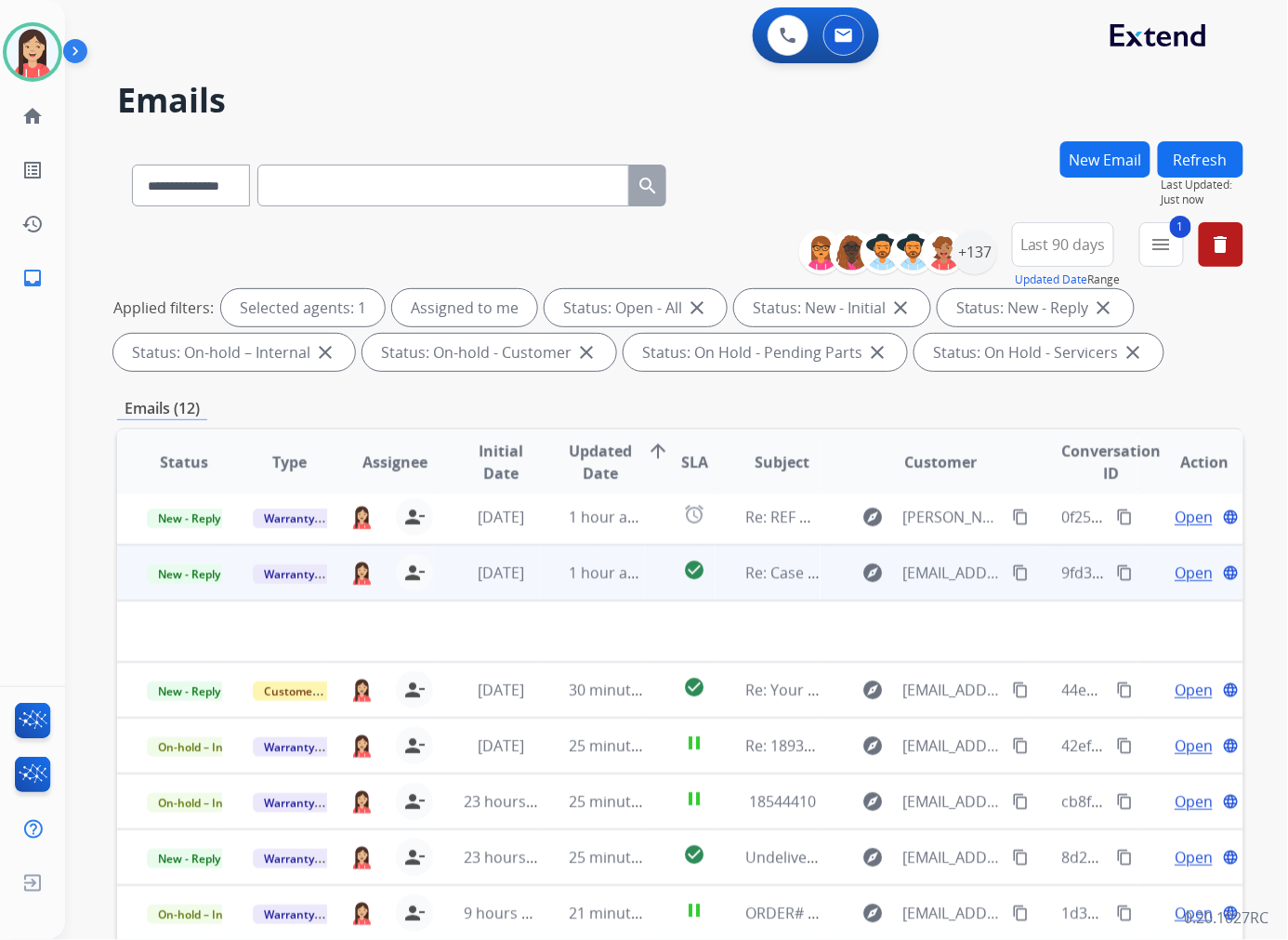
click at [540, 596] on td "1 hour ago" at bounding box center [592, 572] width 106 height 56
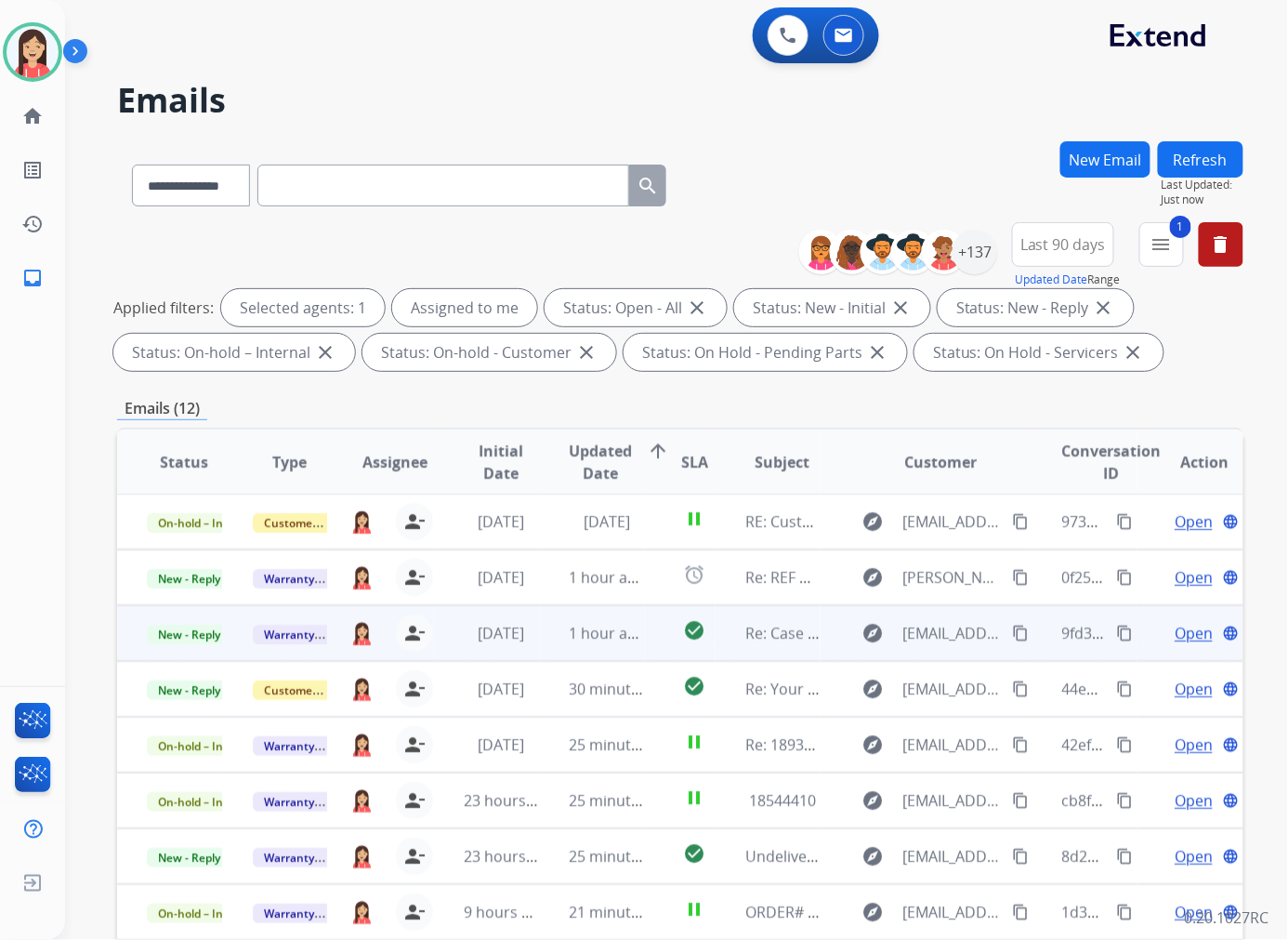
click at [554, 654] on td "1 hour ago" at bounding box center [592, 632] width 106 height 56
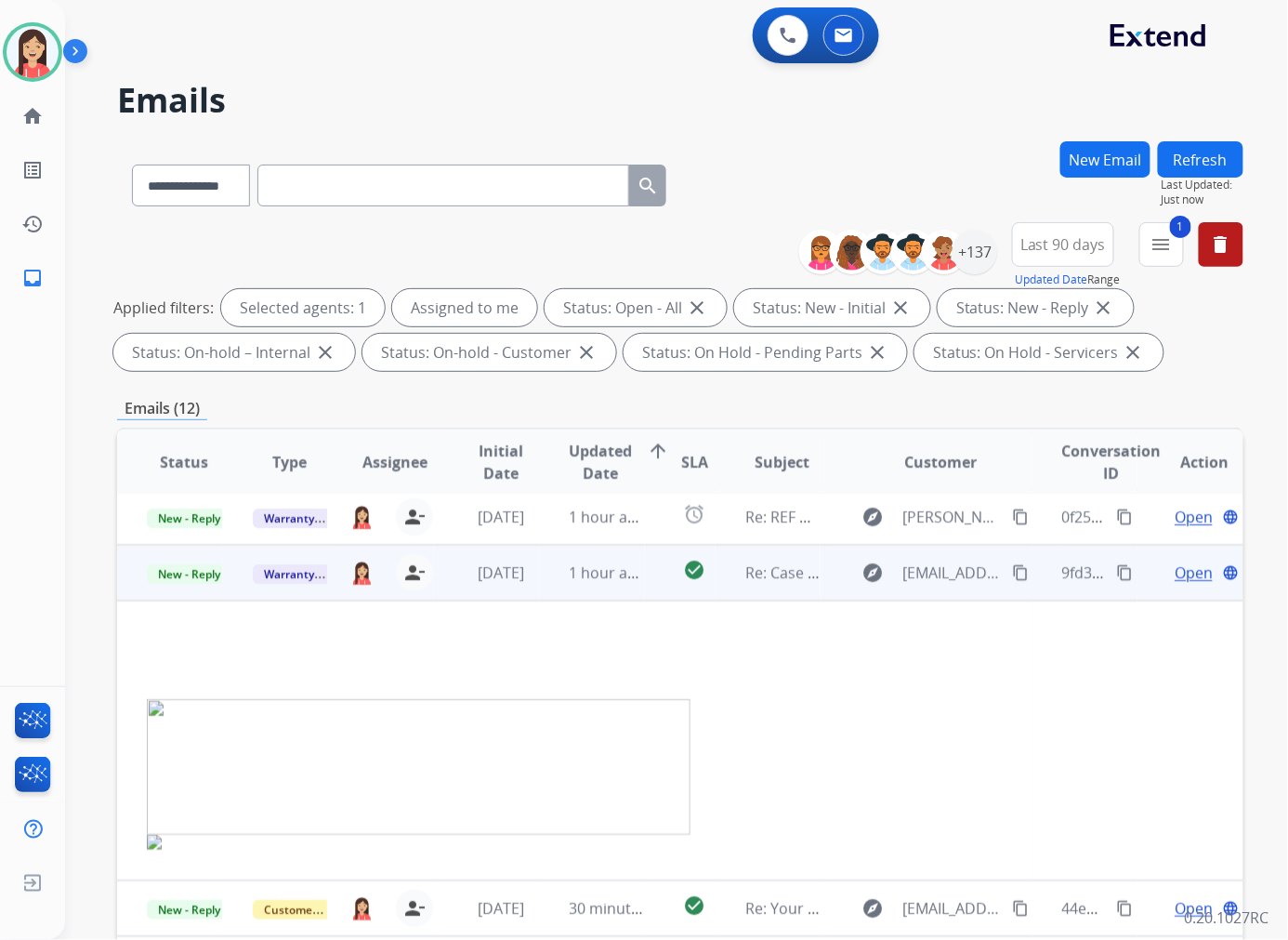
scroll to position [111, 0]
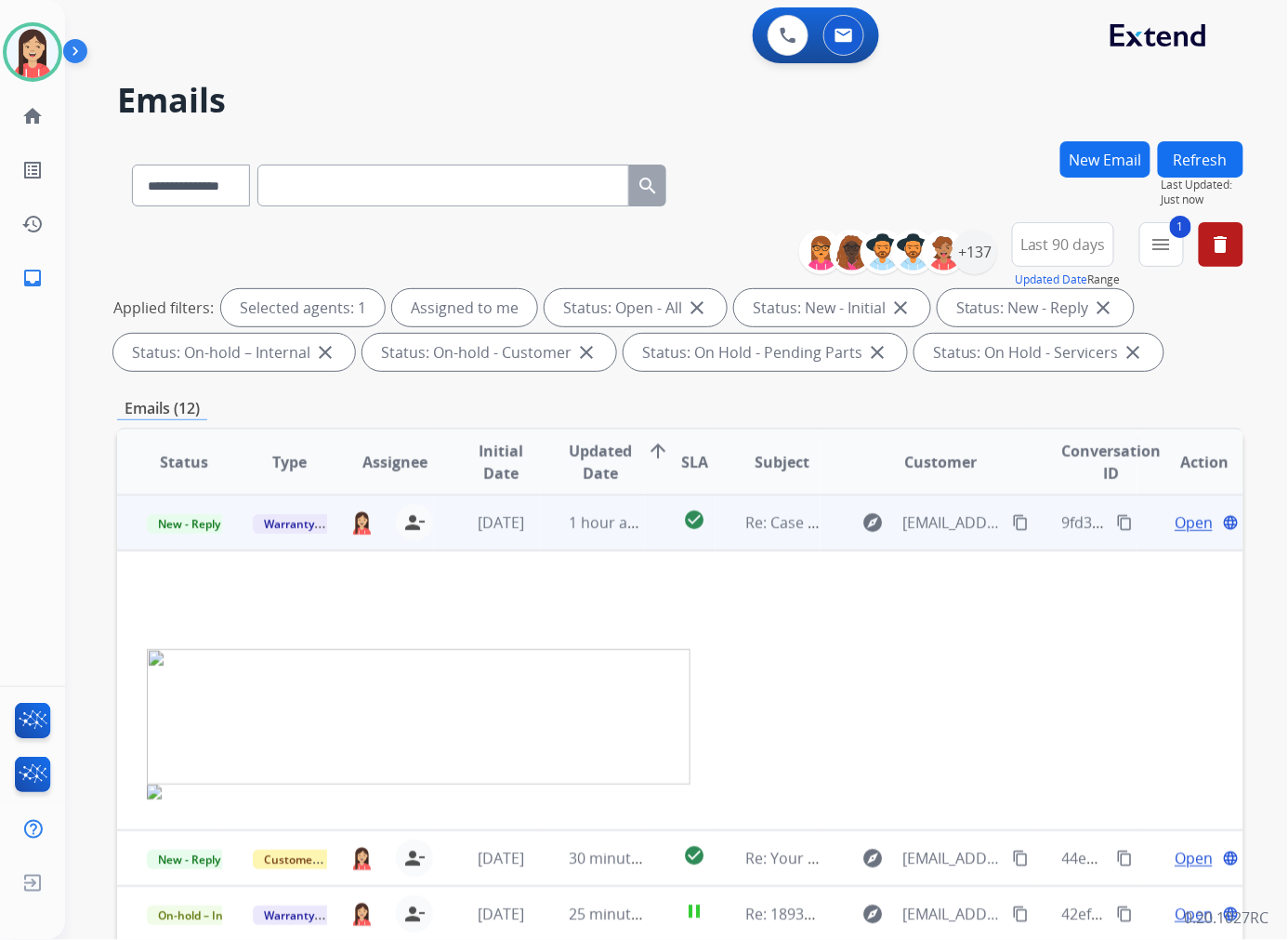
click at [1176, 525] on span "Open" at bounding box center [1193, 522] width 38 height 22
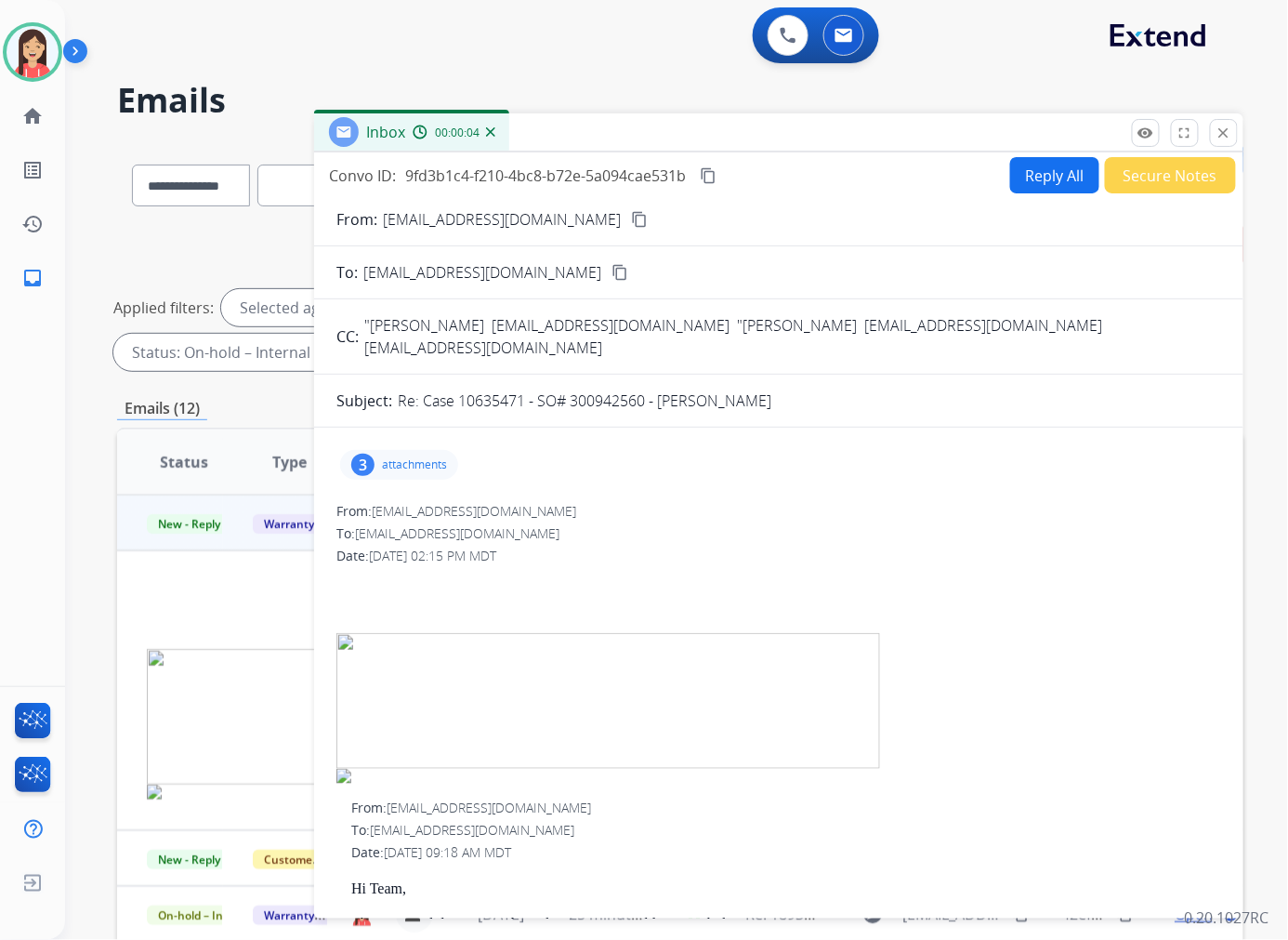
scroll to position [0, 0]
click at [406, 458] on p "attachments" at bounding box center [414, 466] width 65 height 15
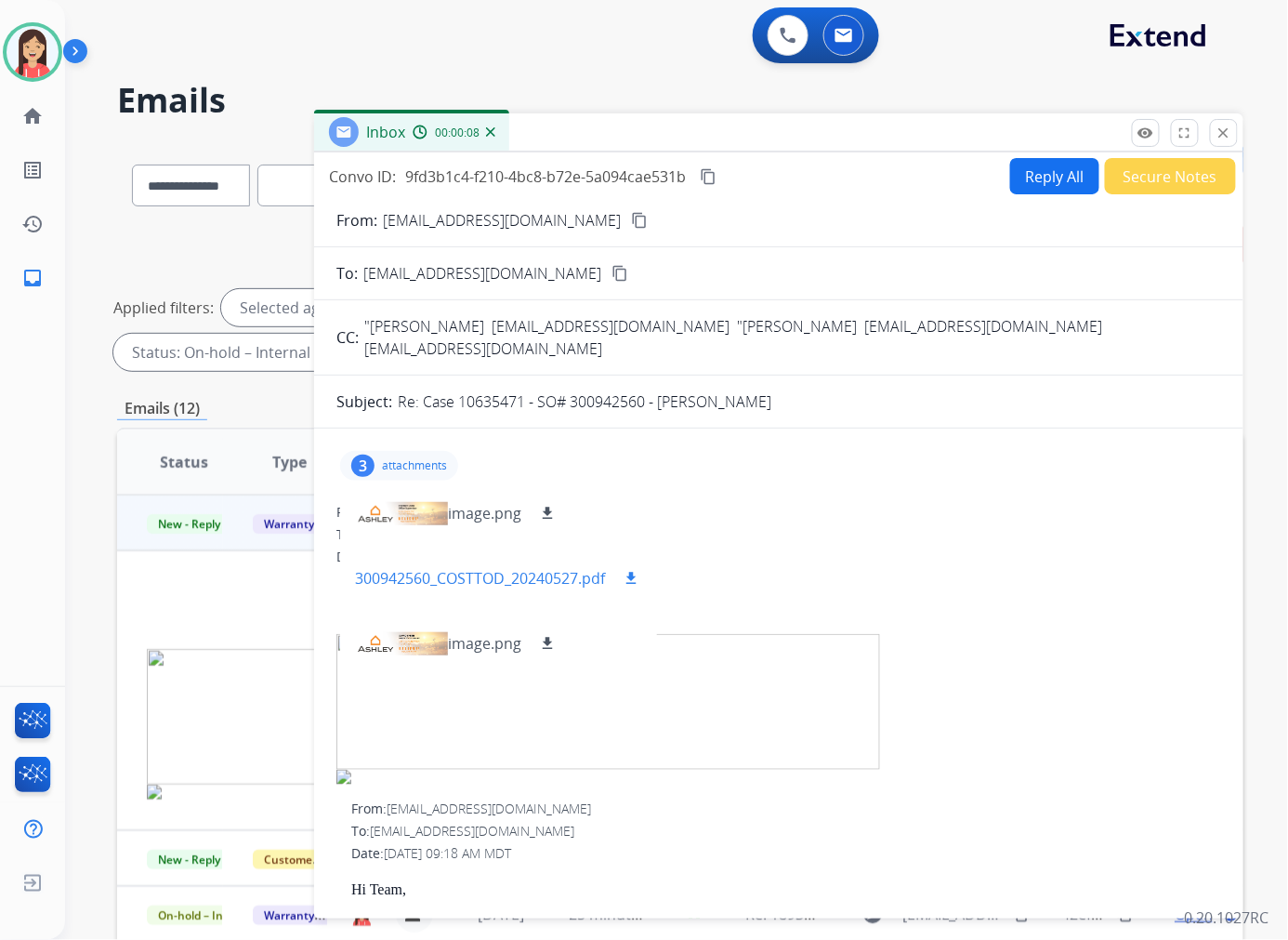
click at [634, 570] on mat-icon "download" at bounding box center [631, 578] width 17 height 17
click at [1152, 182] on button "Secure Notes" at bounding box center [1170, 176] width 131 height 36
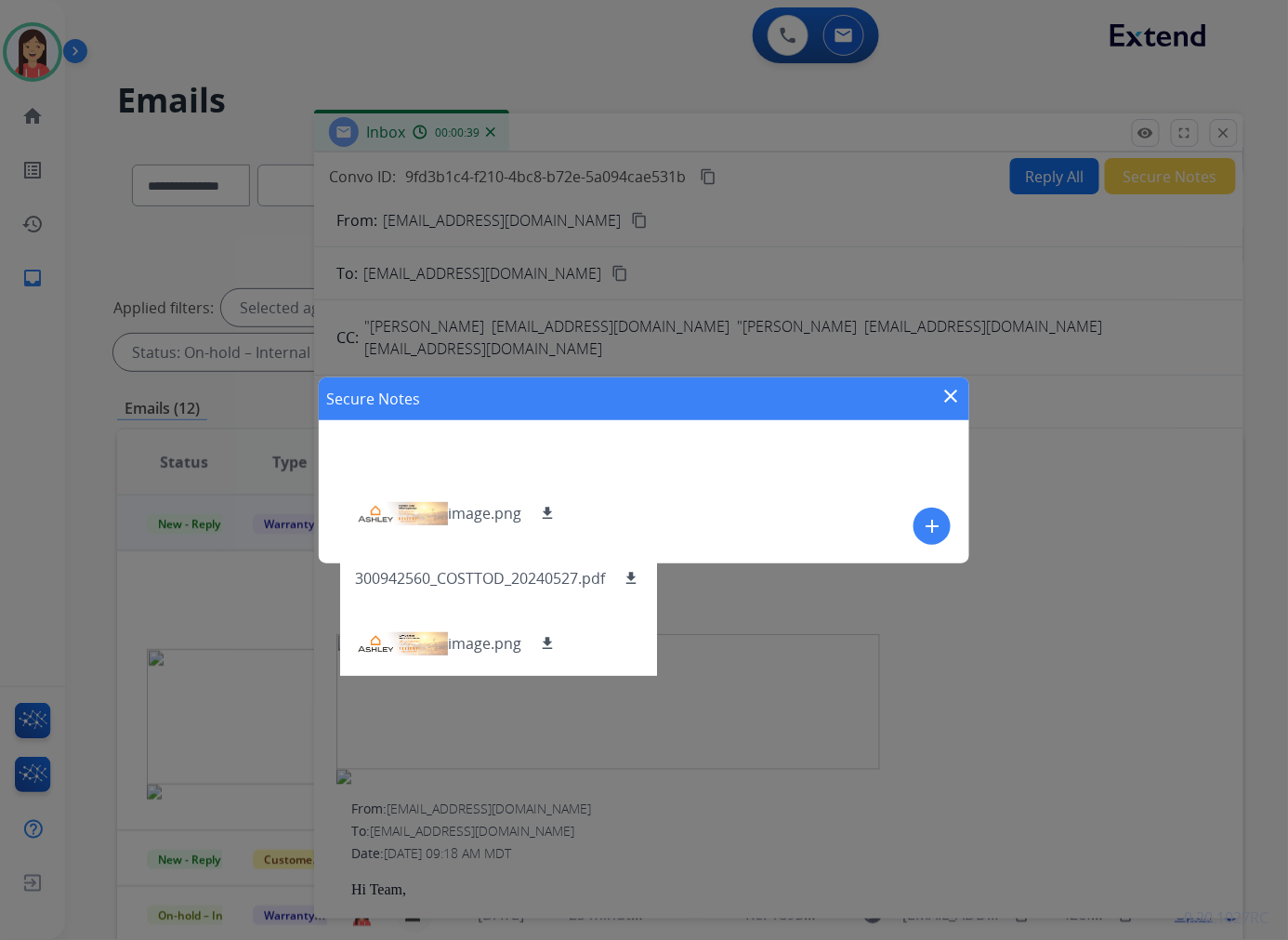
click at [949, 516] on div "add" at bounding box center [931, 526] width 37 height 37
click at [922, 515] on mat-icon "add" at bounding box center [931, 526] width 22 height 22
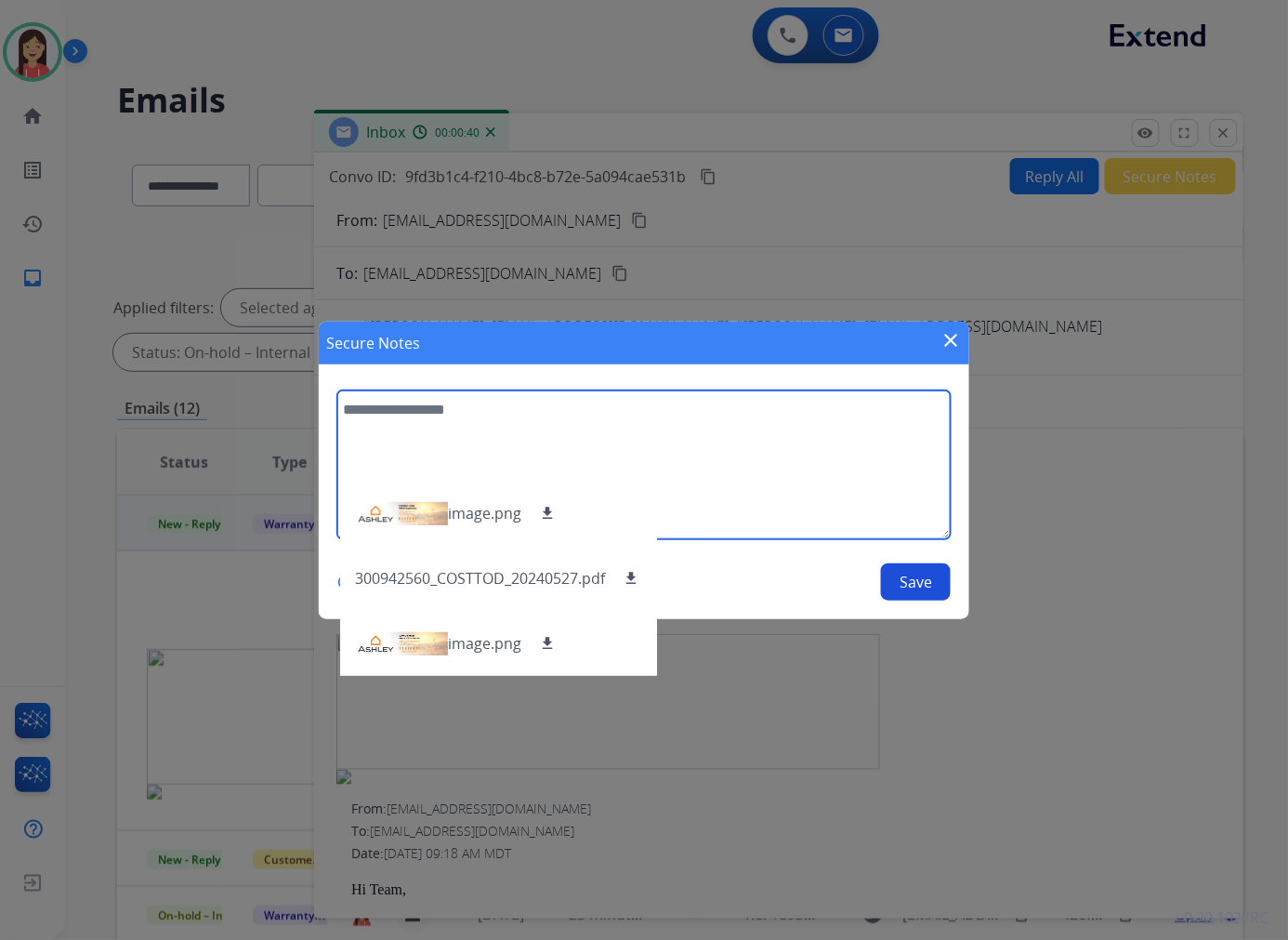
click at [821, 472] on textarea at bounding box center [644, 465] width 613 height 149
type textarea "**********"
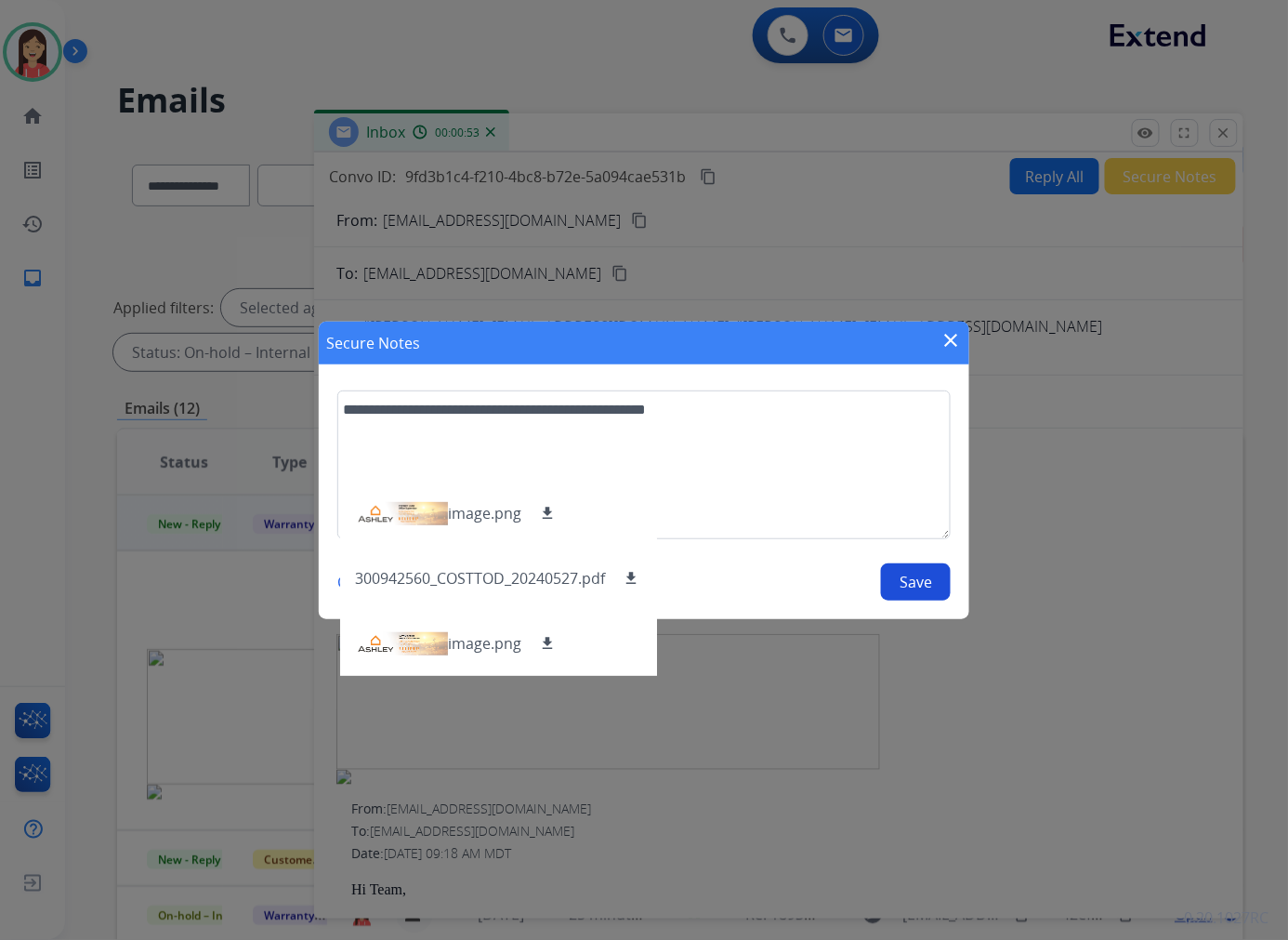
click at [916, 581] on button "Save" at bounding box center [915, 581] width 69 height 37
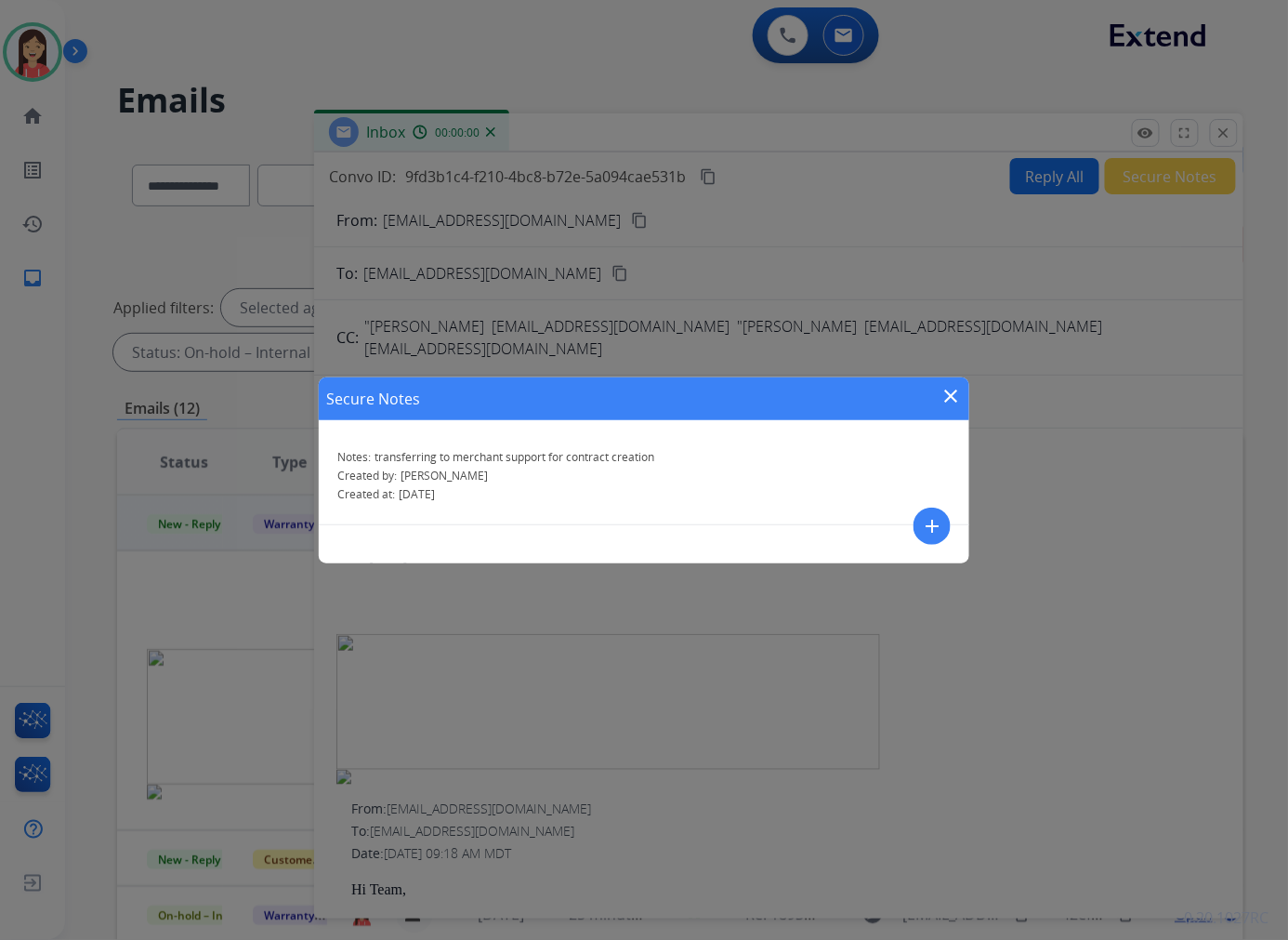
click at [955, 395] on mat-icon "close" at bounding box center [950, 395] width 22 height 22
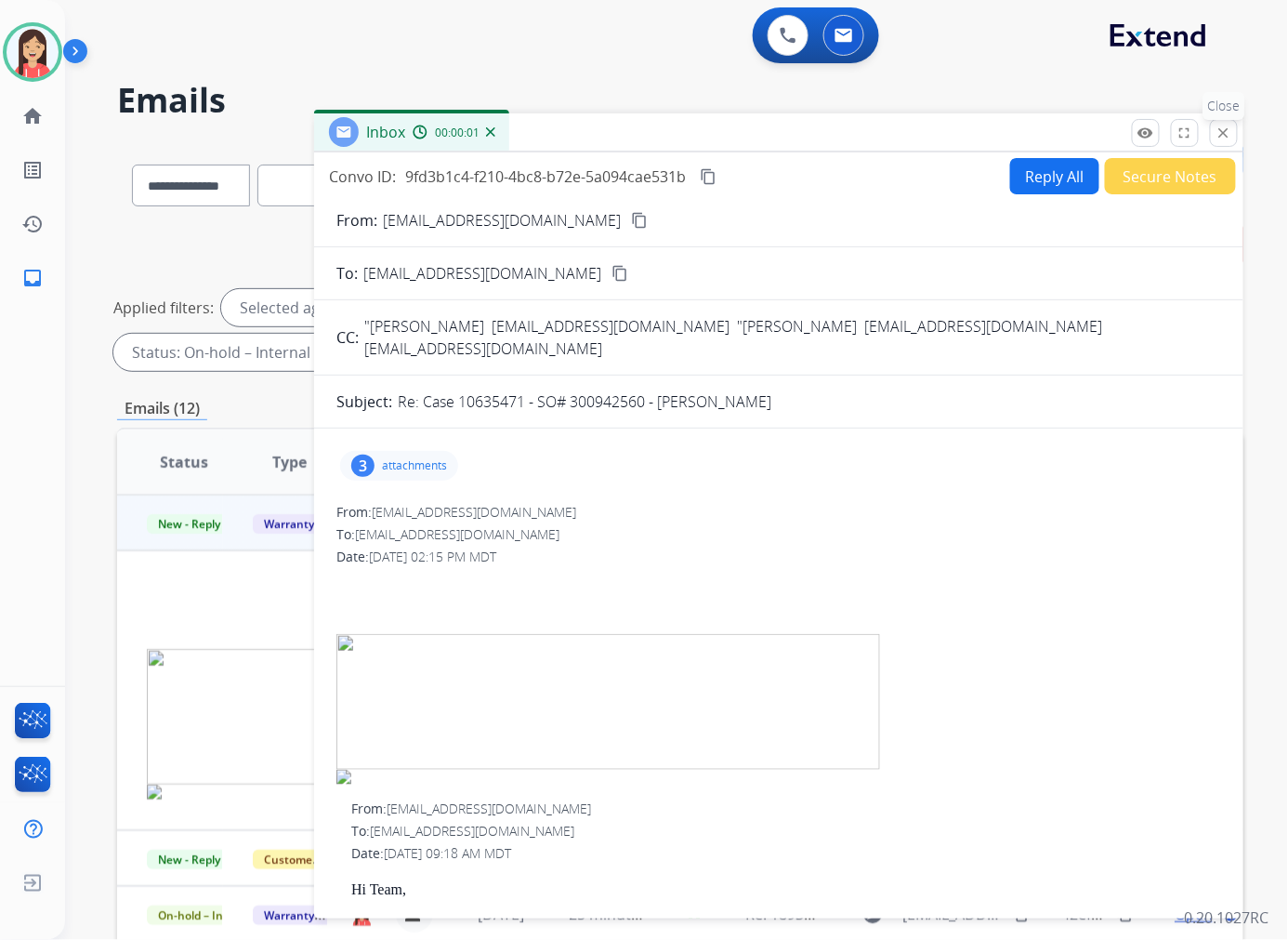
click at [1229, 115] on p "Close" at bounding box center [1224, 106] width 42 height 28
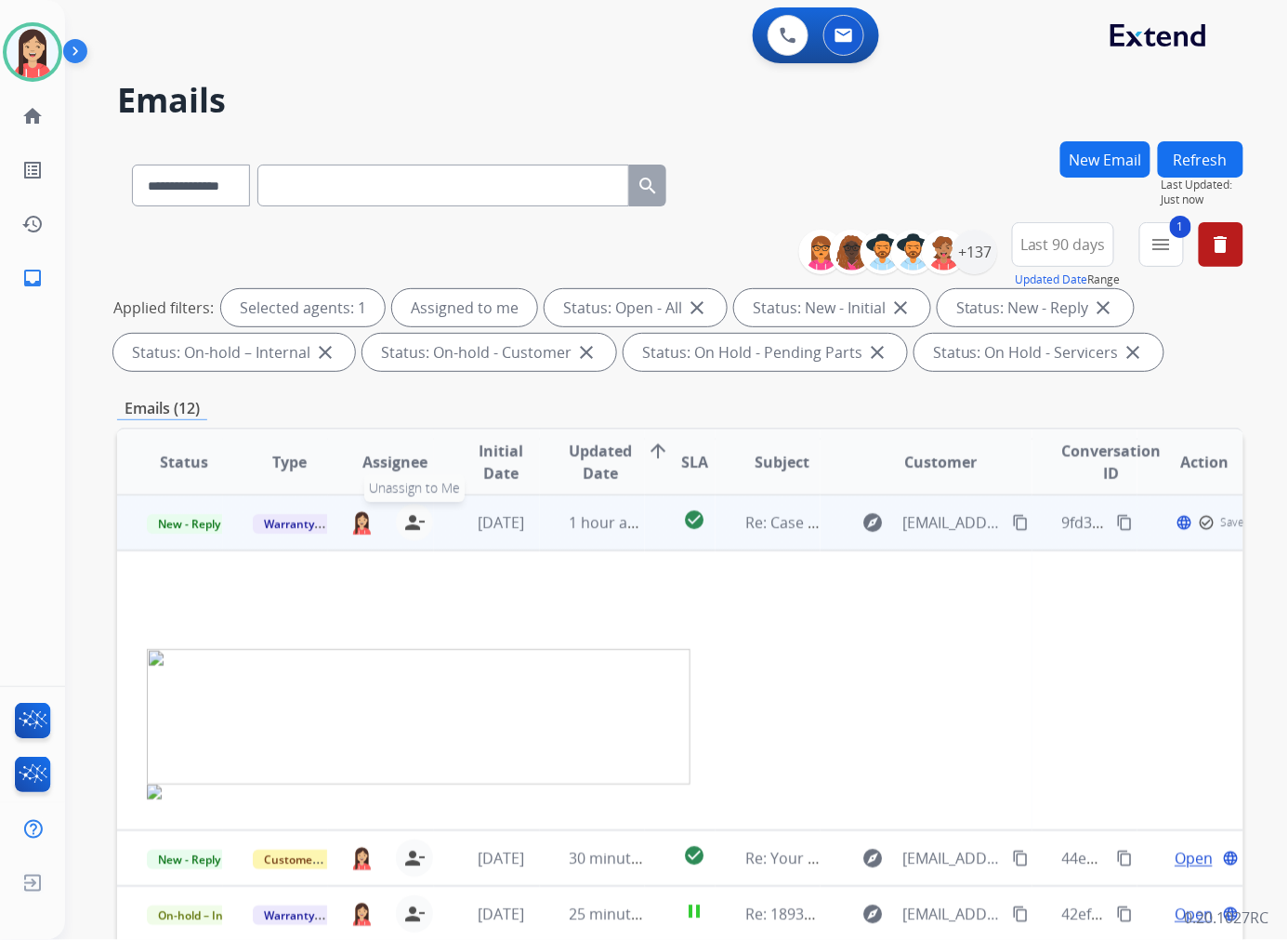
click at [408, 523] on mat-icon "person_remove" at bounding box center [414, 522] width 22 height 22
click at [313, 523] on span "Warranty Ops" at bounding box center [300, 524] width 96 height 19
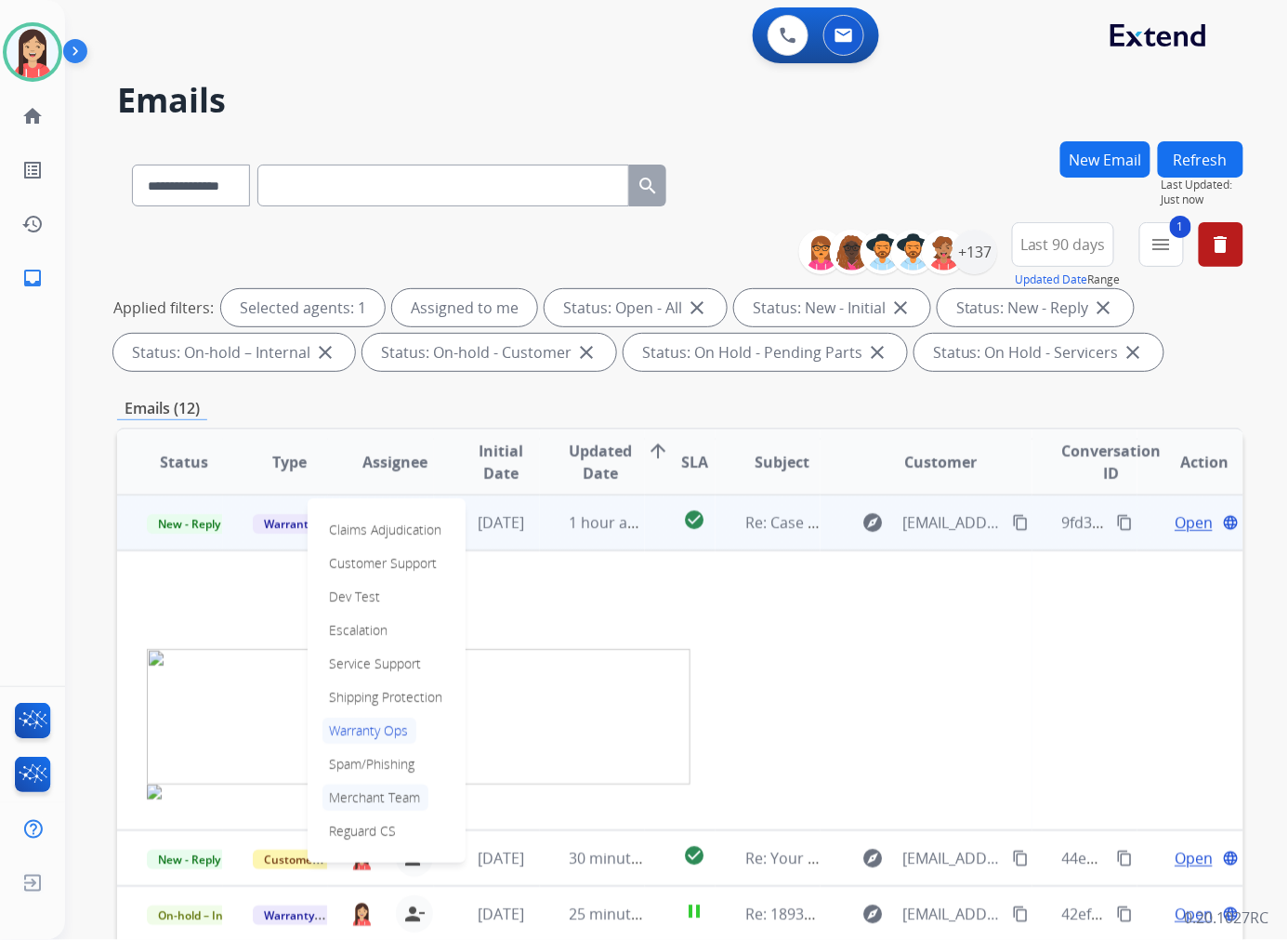
click at [395, 791] on p "Merchant Team" at bounding box center [375, 797] width 106 height 26
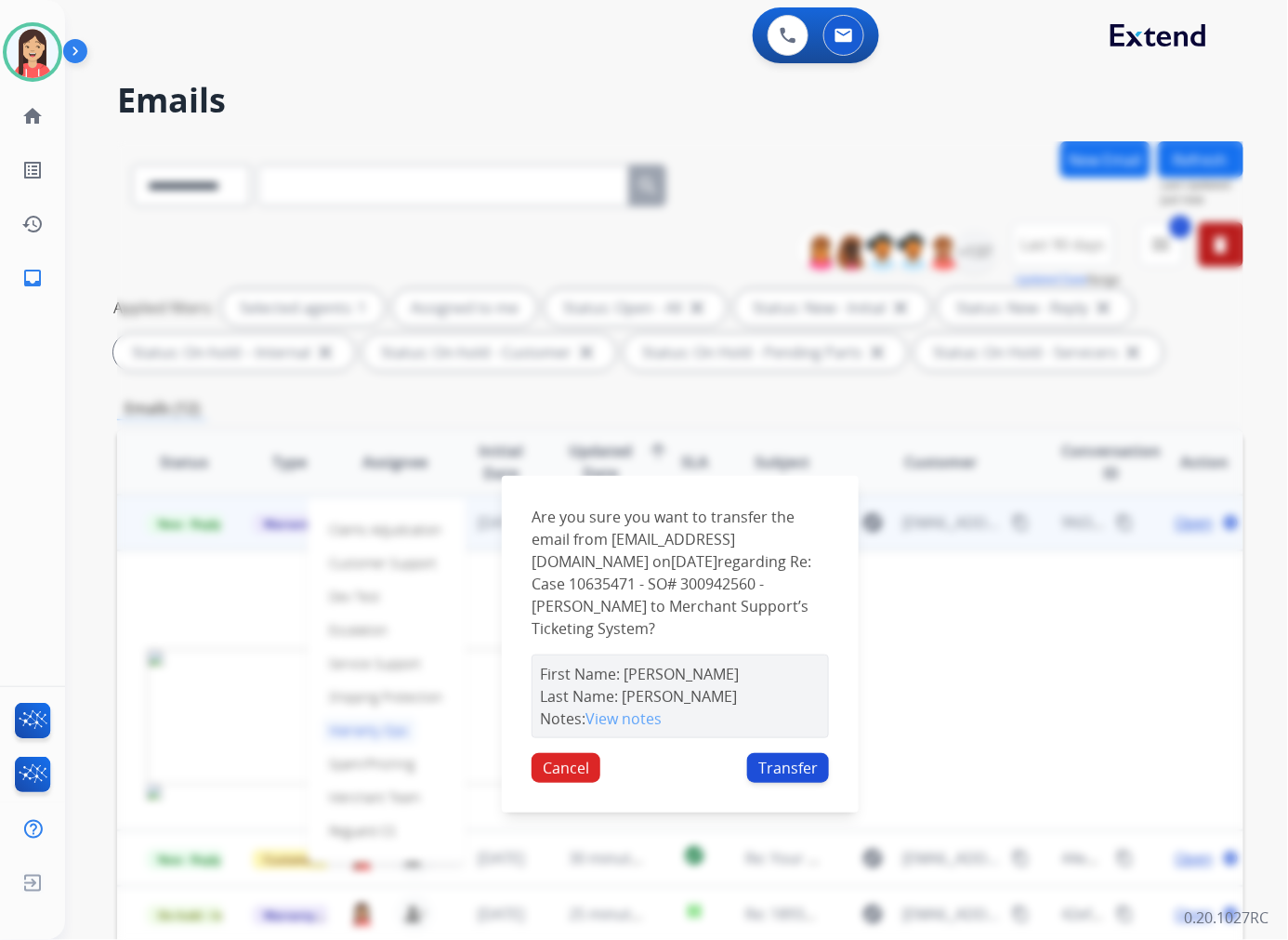
click at [787, 767] on button "Transfer" at bounding box center [788, 767] width 82 height 30
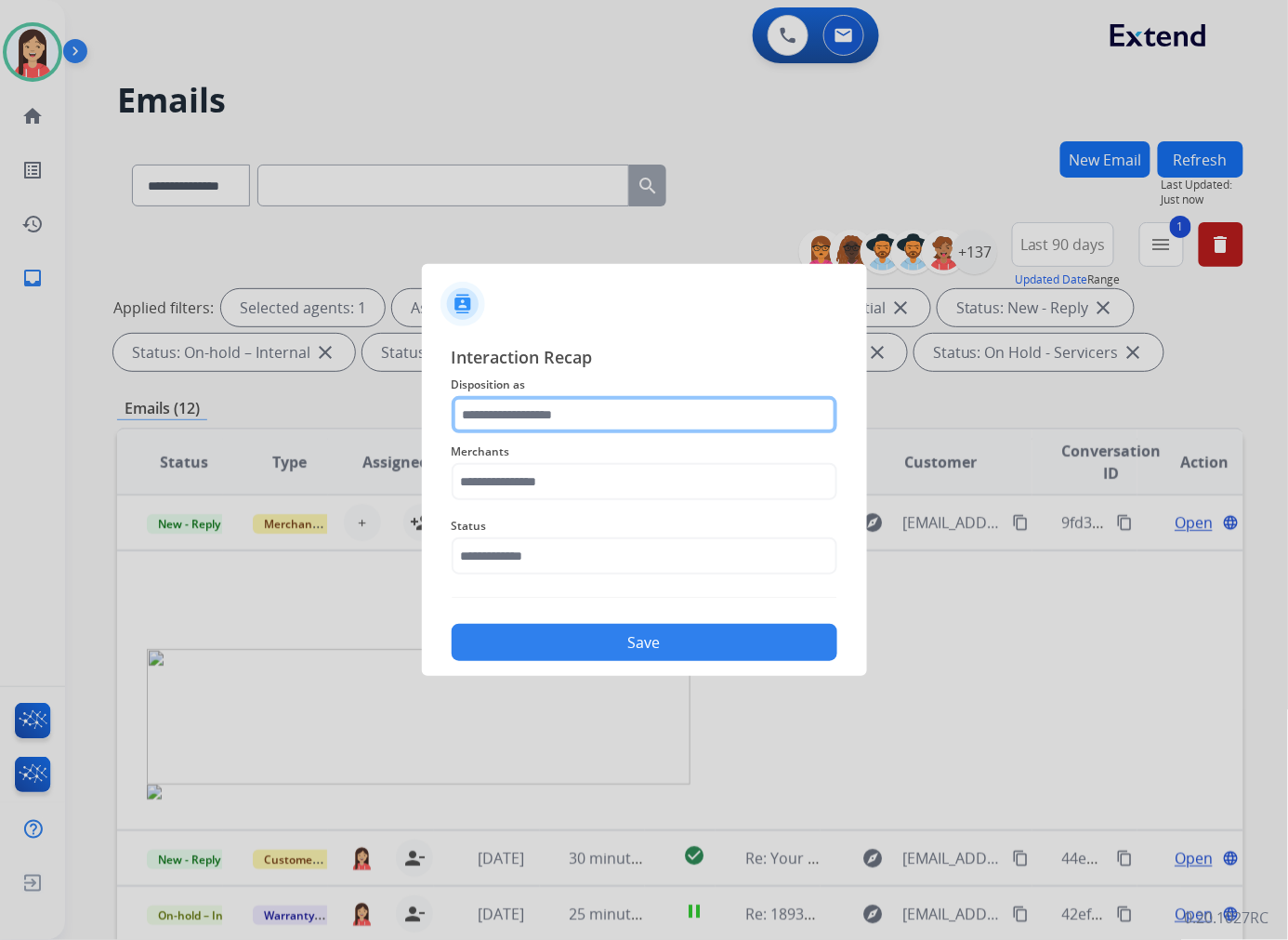
click at [689, 422] on input "text" at bounding box center [644, 414] width 386 height 37
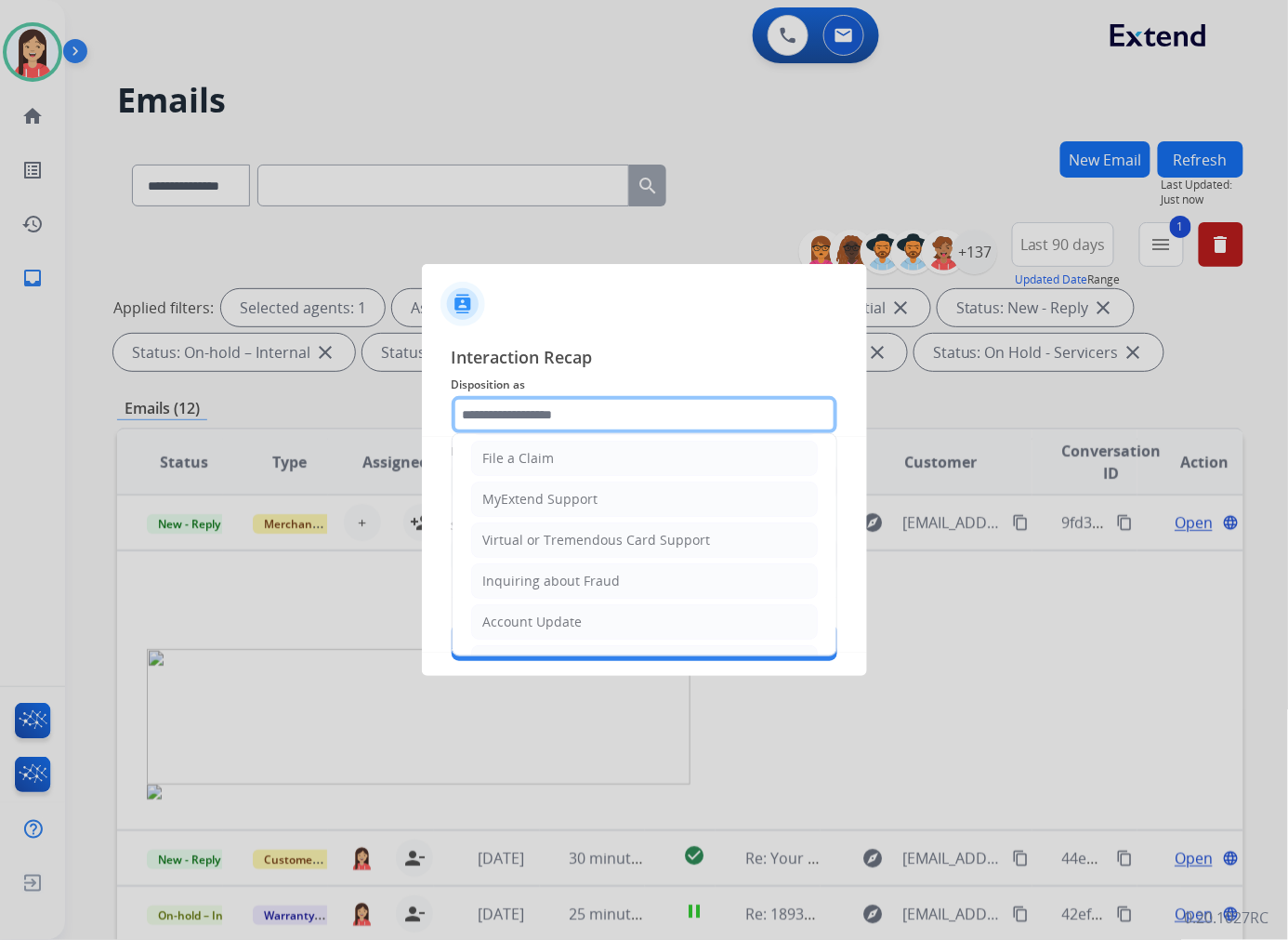
scroll to position [207, 0]
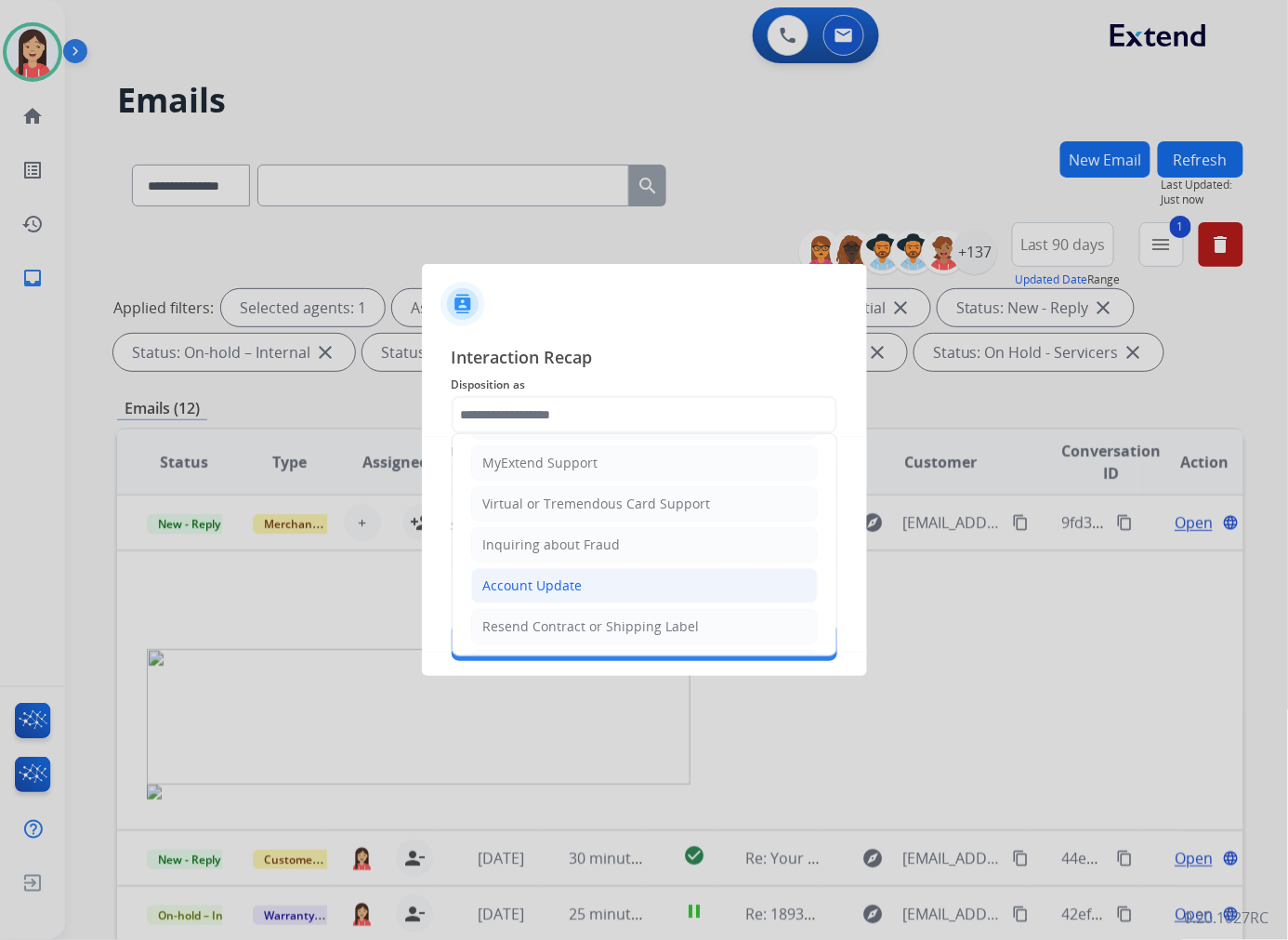
click at [595, 581] on li "Account Update" at bounding box center [644, 585] width 347 height 35
type input "**********"
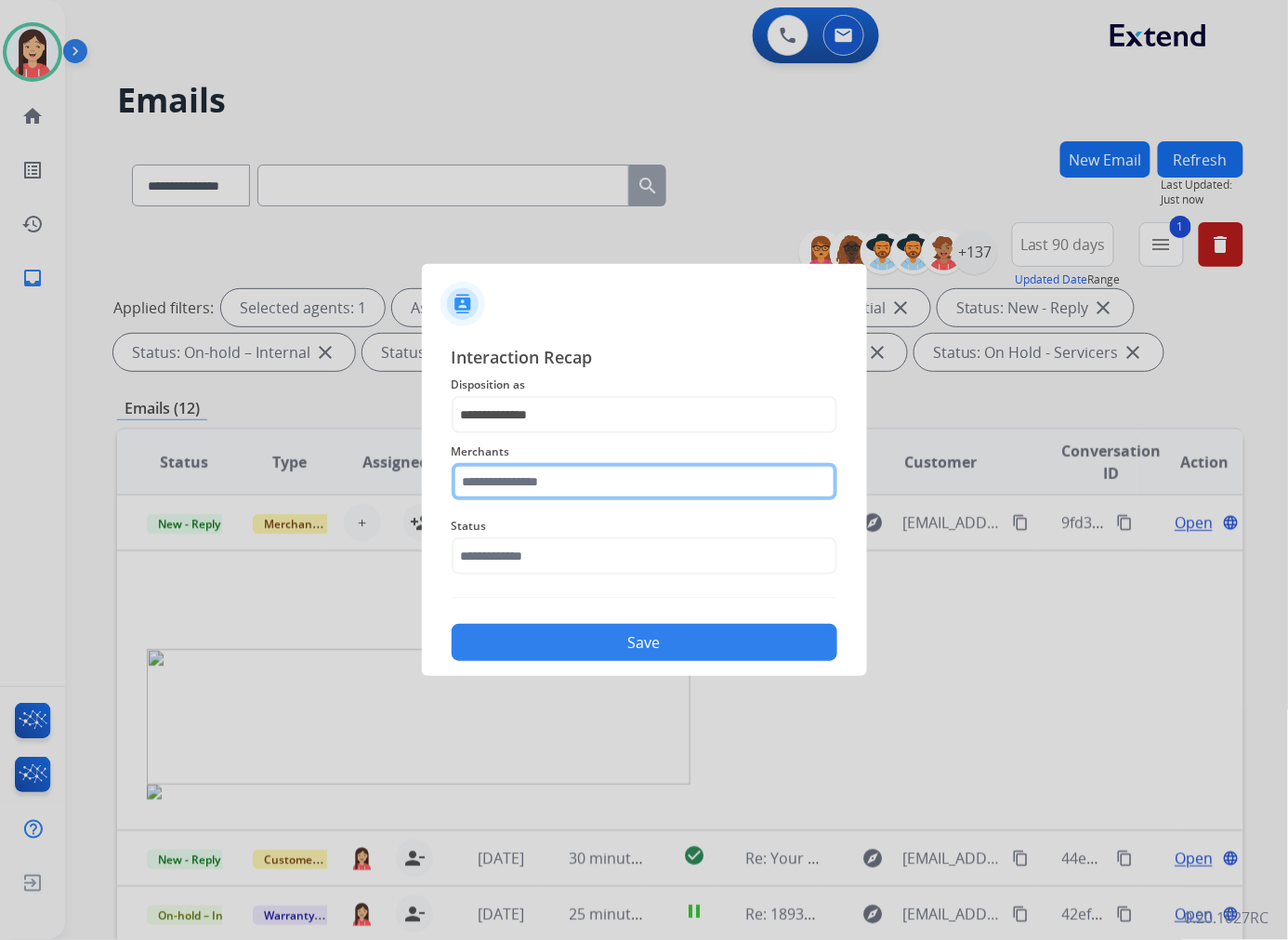
click at [545, 493] on input "text" at bounding box center [644, 481] width 386 height 37
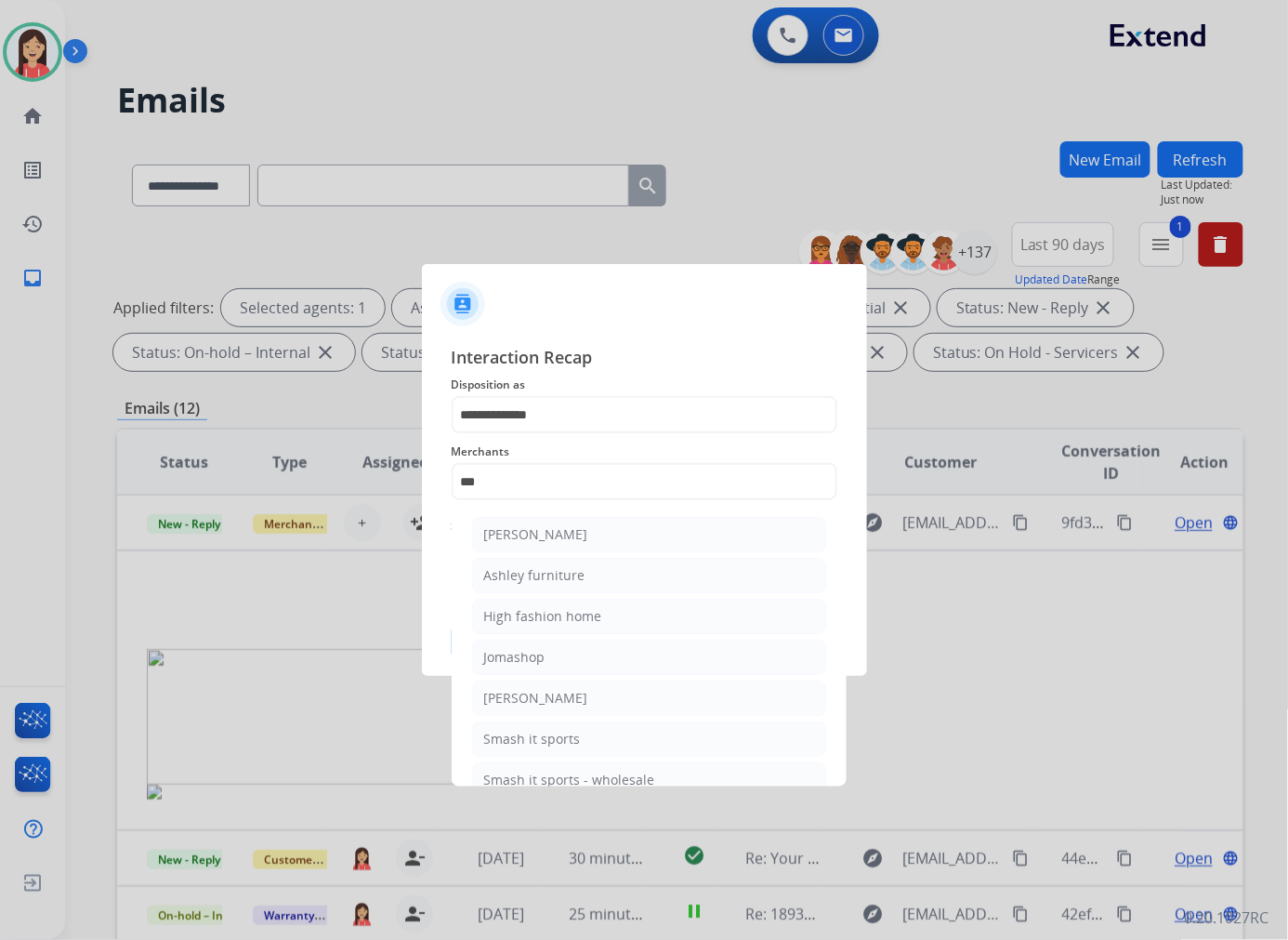
click at [543, 581] on div "Ashley furniture" at bounding box center [534, 575] width 101 height 19
type input "**********"
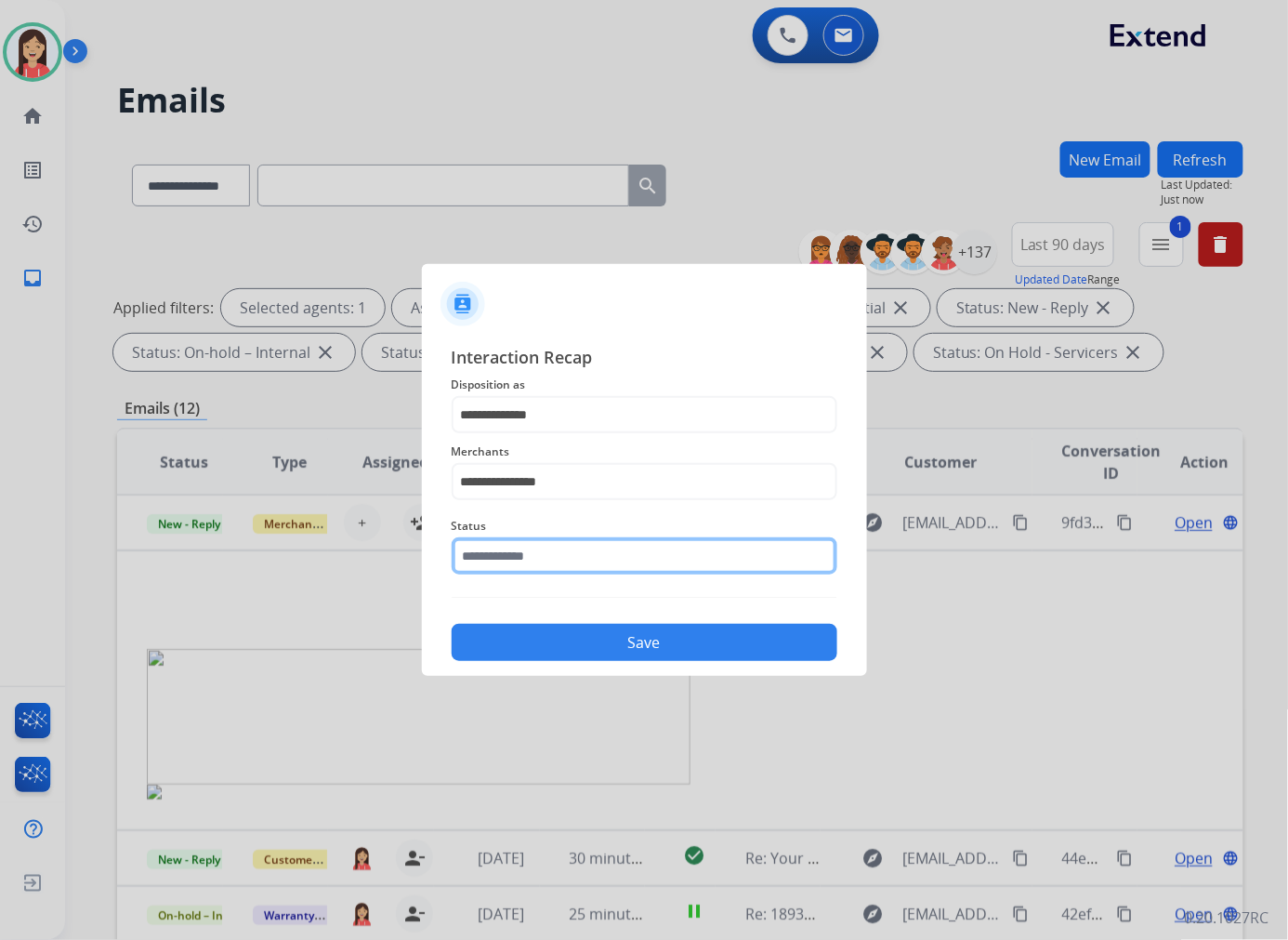
click at [554, 550] on input "text" at bounding box center [644, 555] width 386 height 37
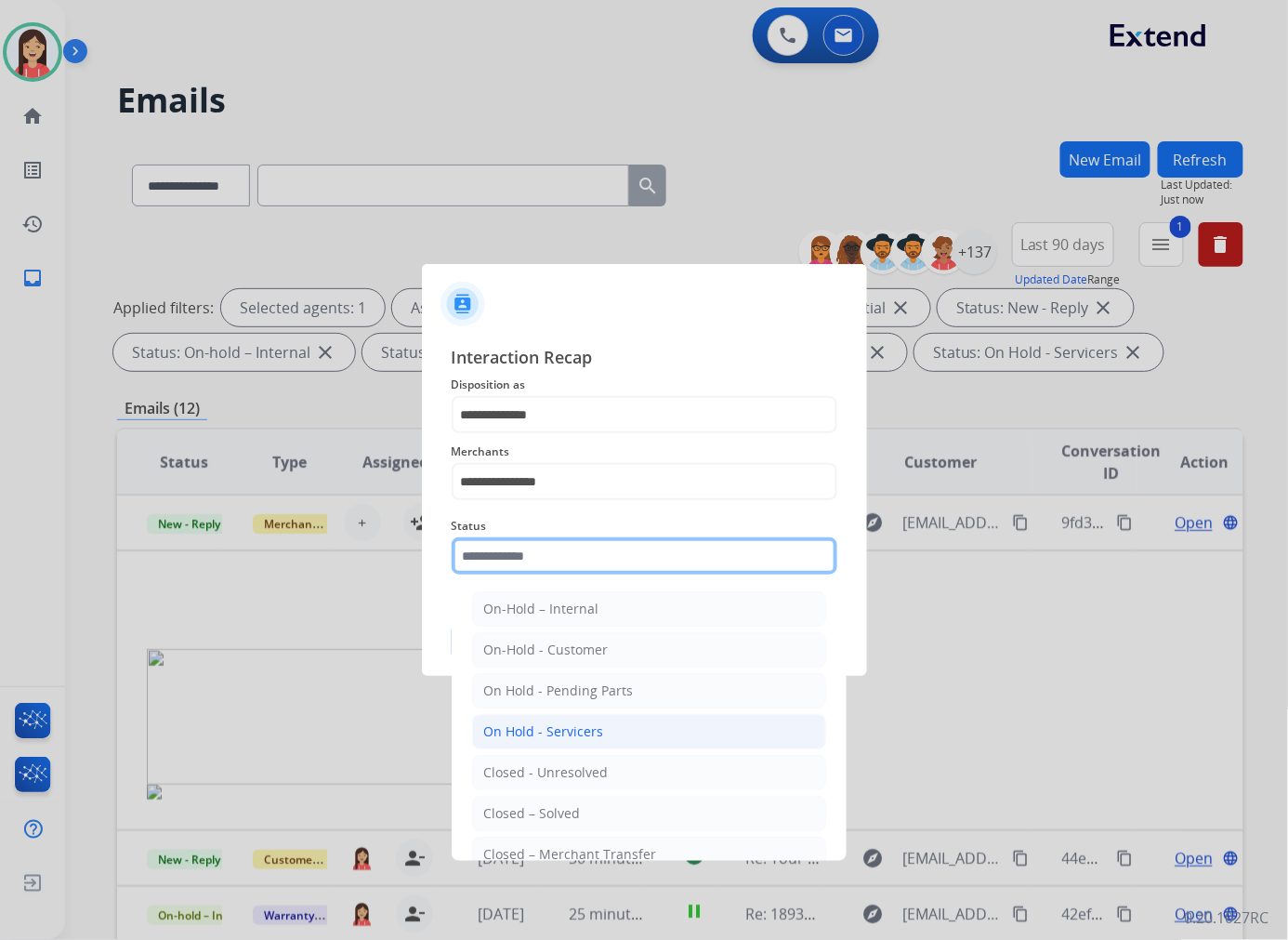
scroll to position [112, 0]
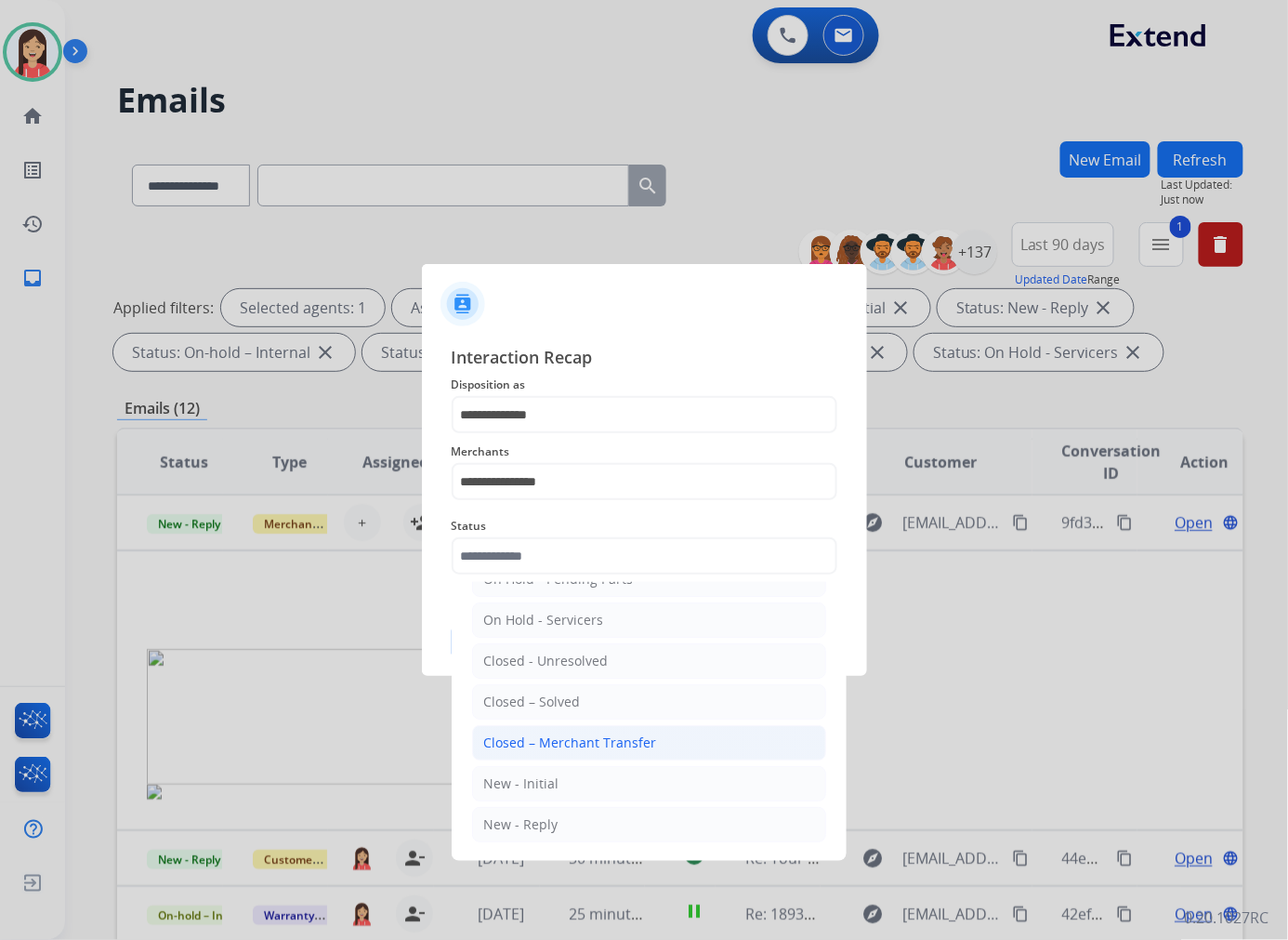
click at [578, 744] on div "Closed – Merchant Transfer" at bounding box center [570, 743] width 173 height 19
type input "**********"
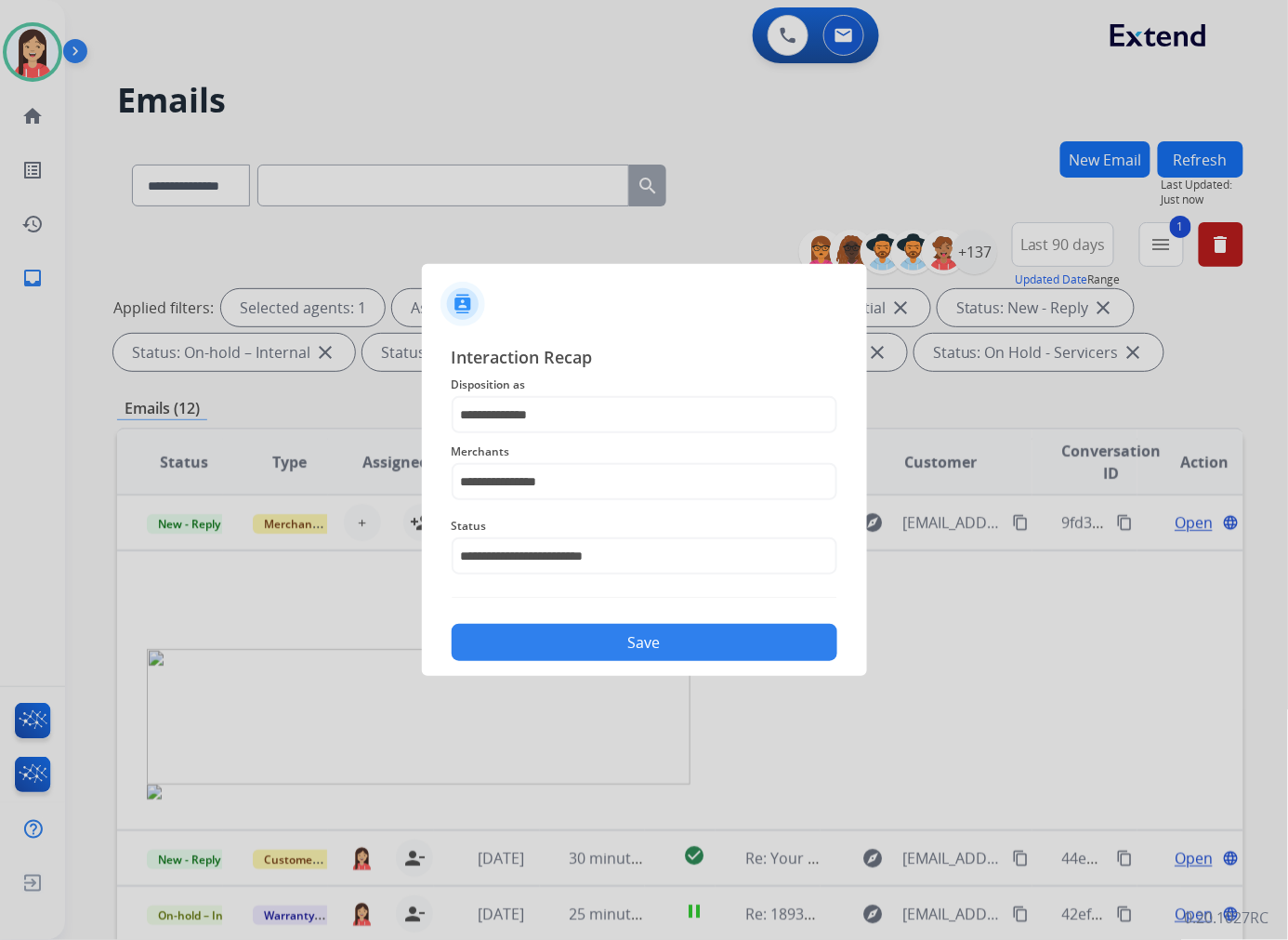
click at [719, 633] on button "Save" at bounding box center [644, 642] width 386 height 37
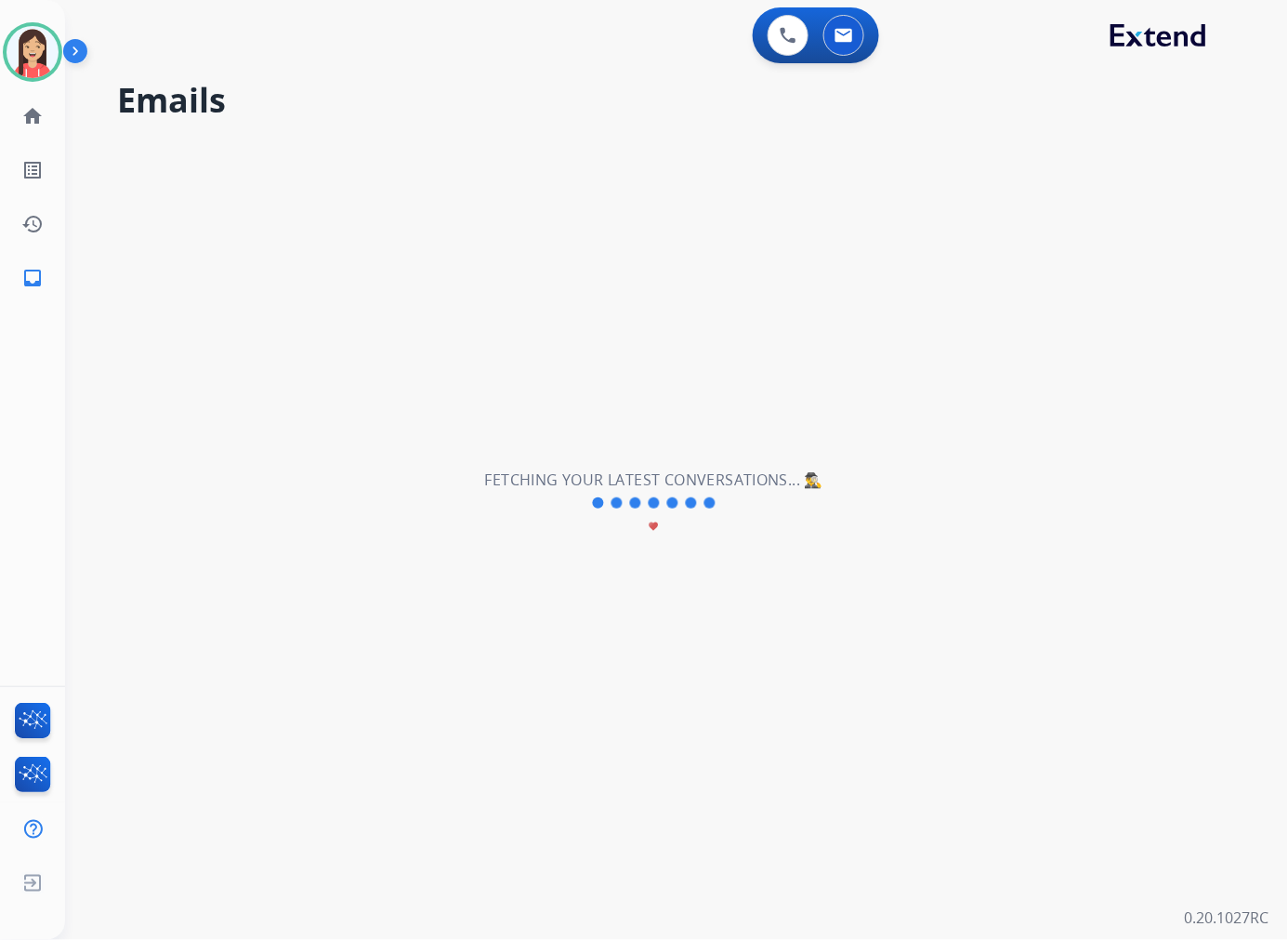
scroll to position [61, 0]
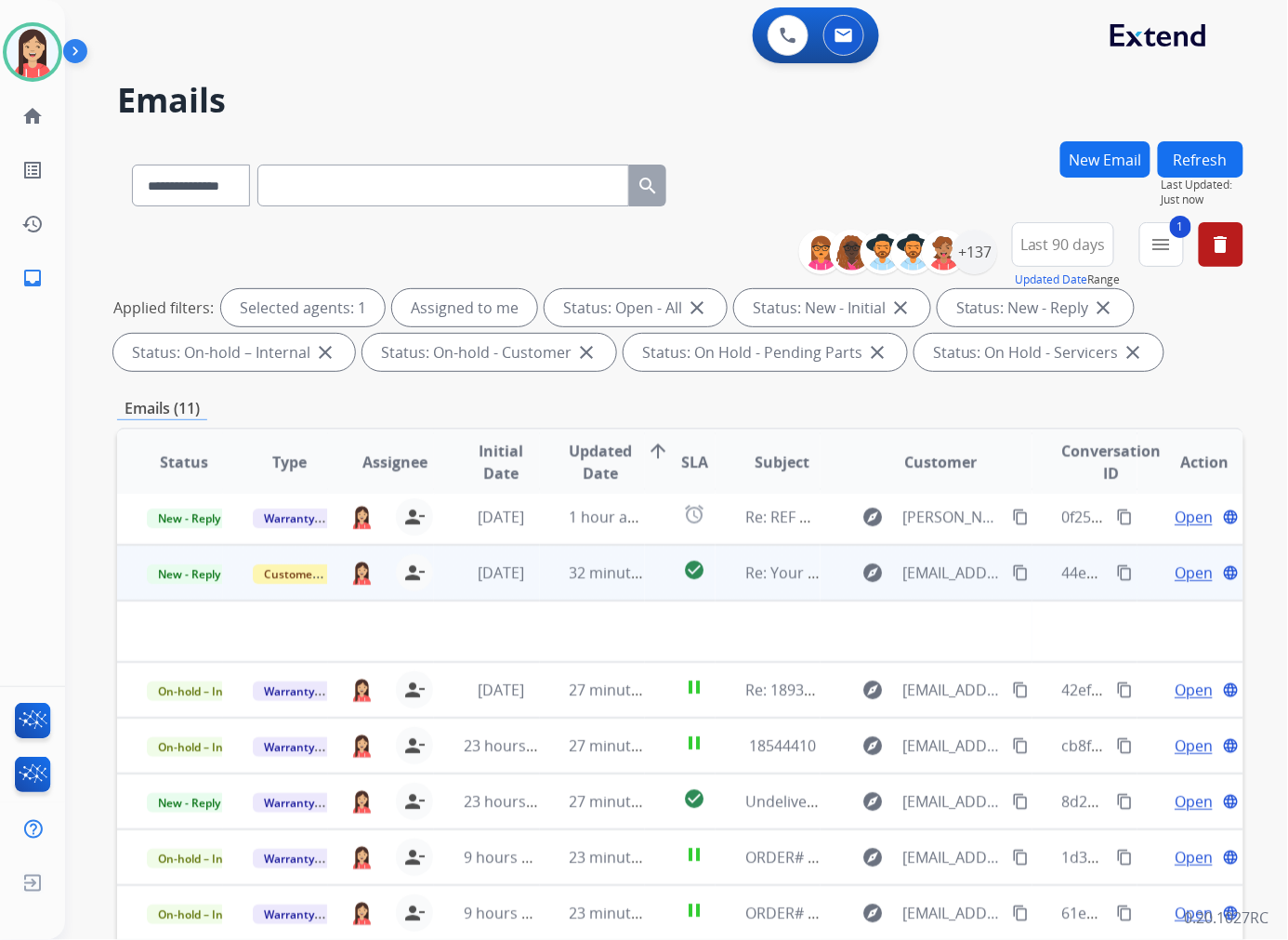
click at [625, 587] on td "32 minutes ago" at bounding box center [592, 572] width 106 height 56
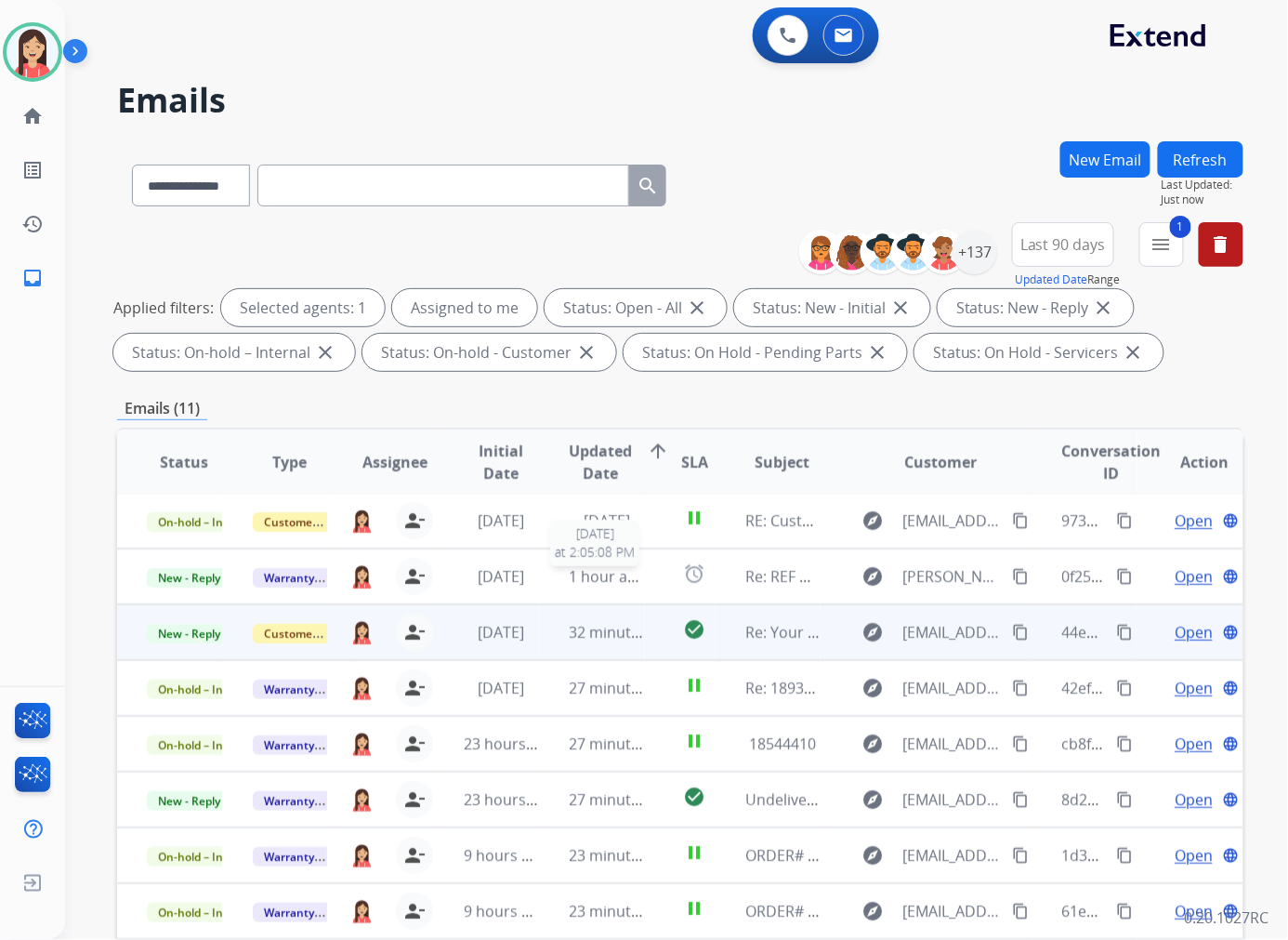
scroll to position [1, 0]
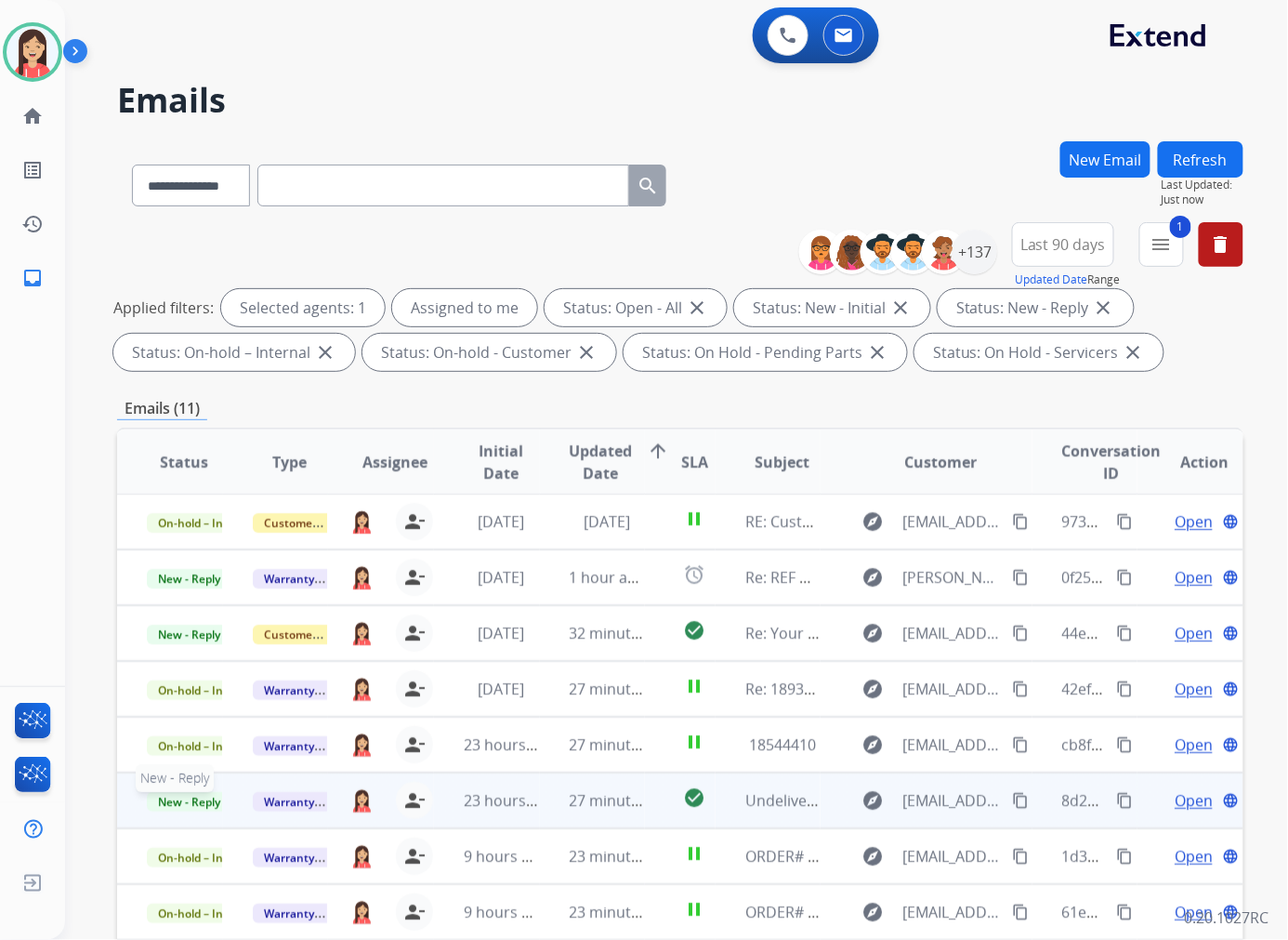
click at [182, 795] on span "New - Reply" at bounding box center [188, 801] width 85 height 19
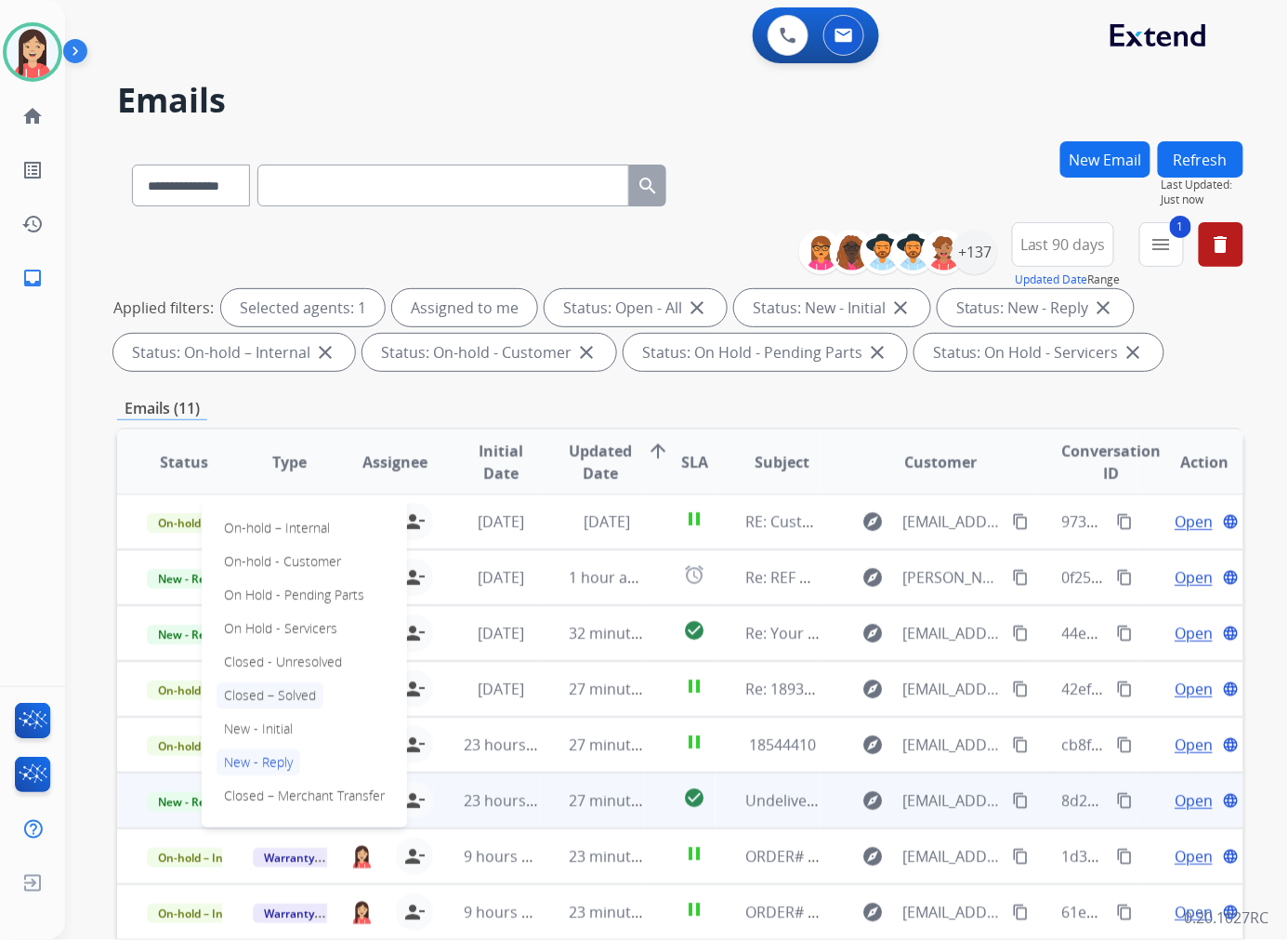
click at [282, 692] on p "Closed – Solved" at bounding box center [269, 694] width 107 height 26
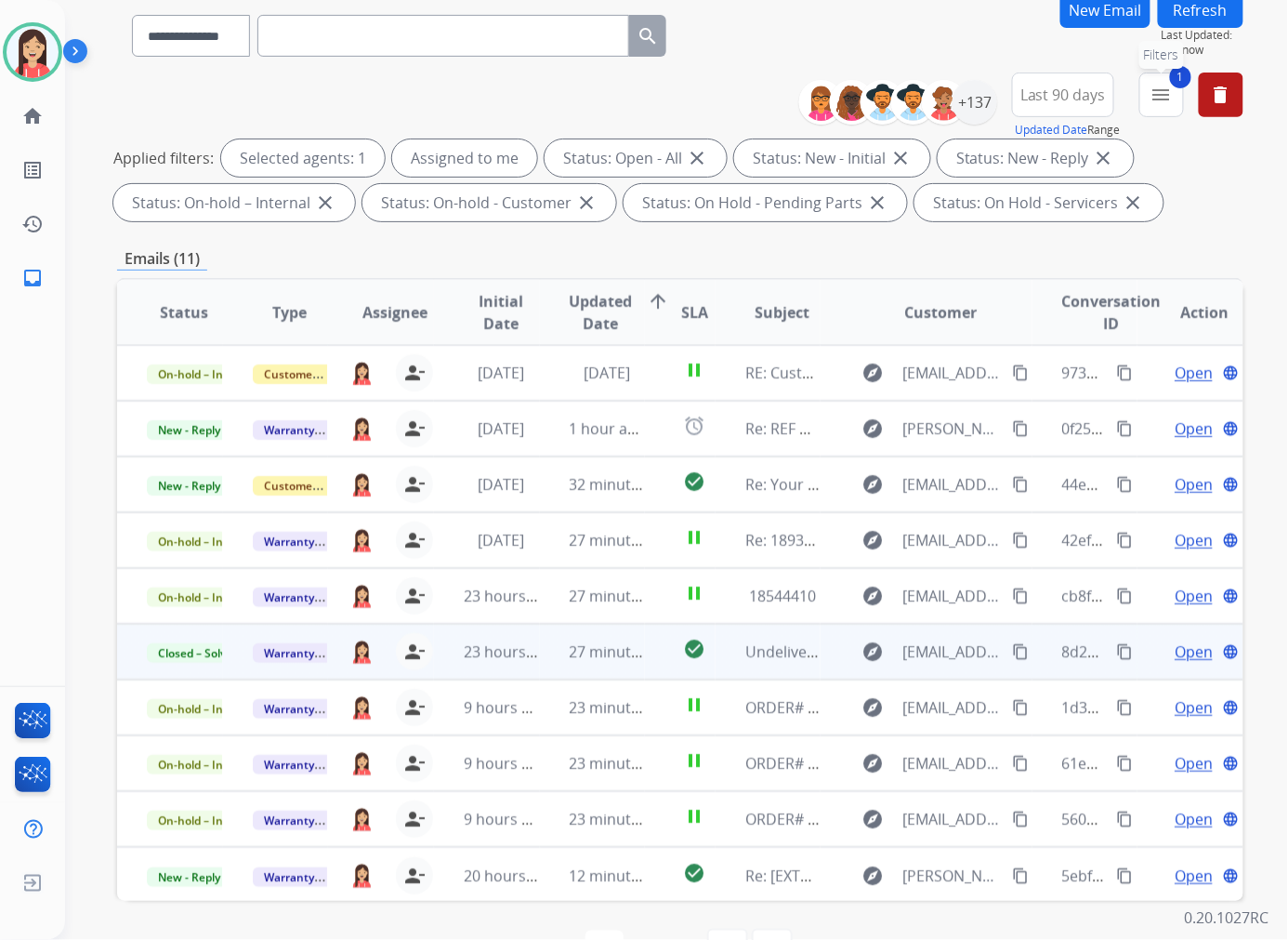
scroll to position [103, 0]
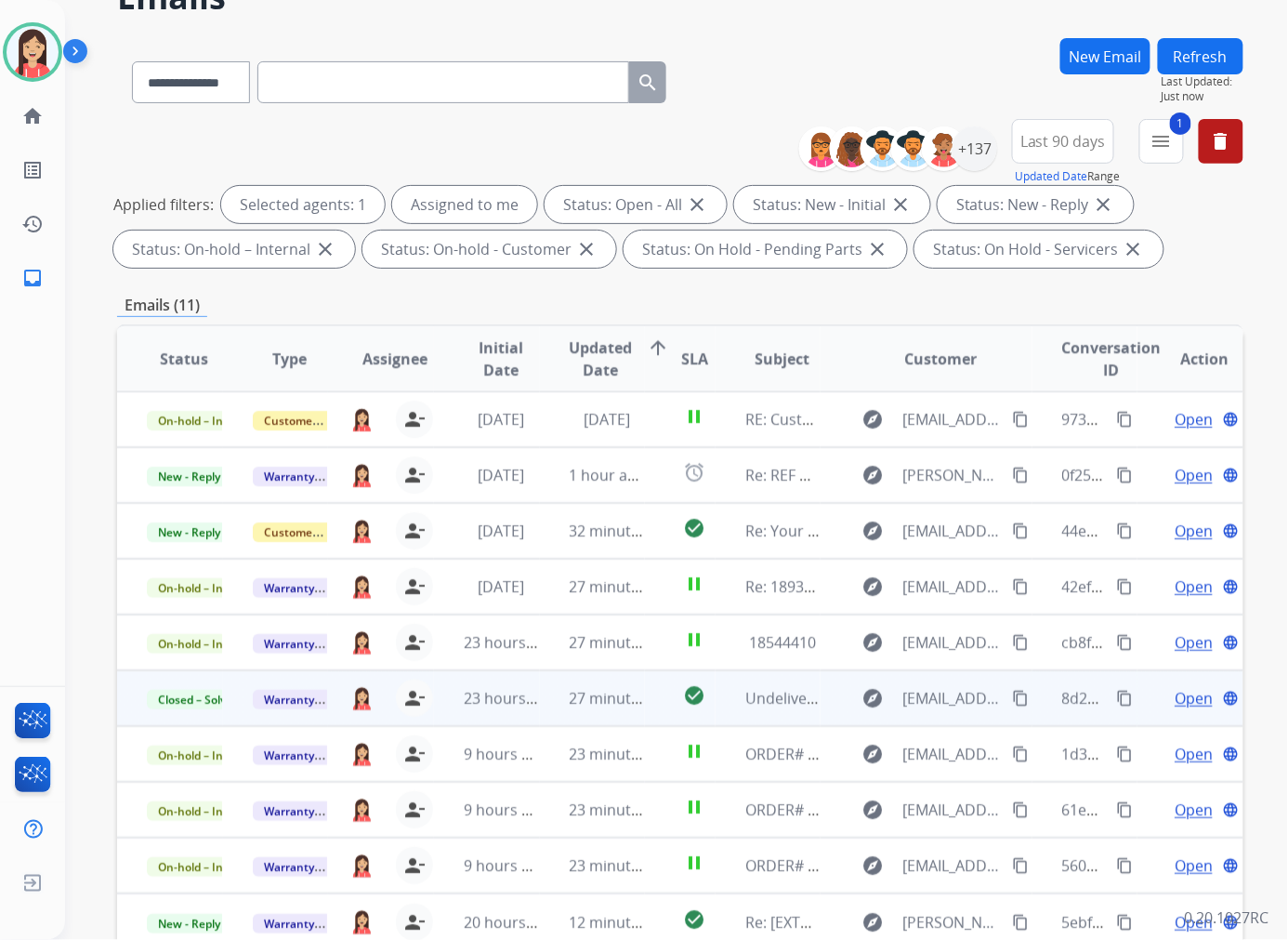
click at [1199, 54] on button "Refresh" at bounding box center [1200, 56] width 86 height 36
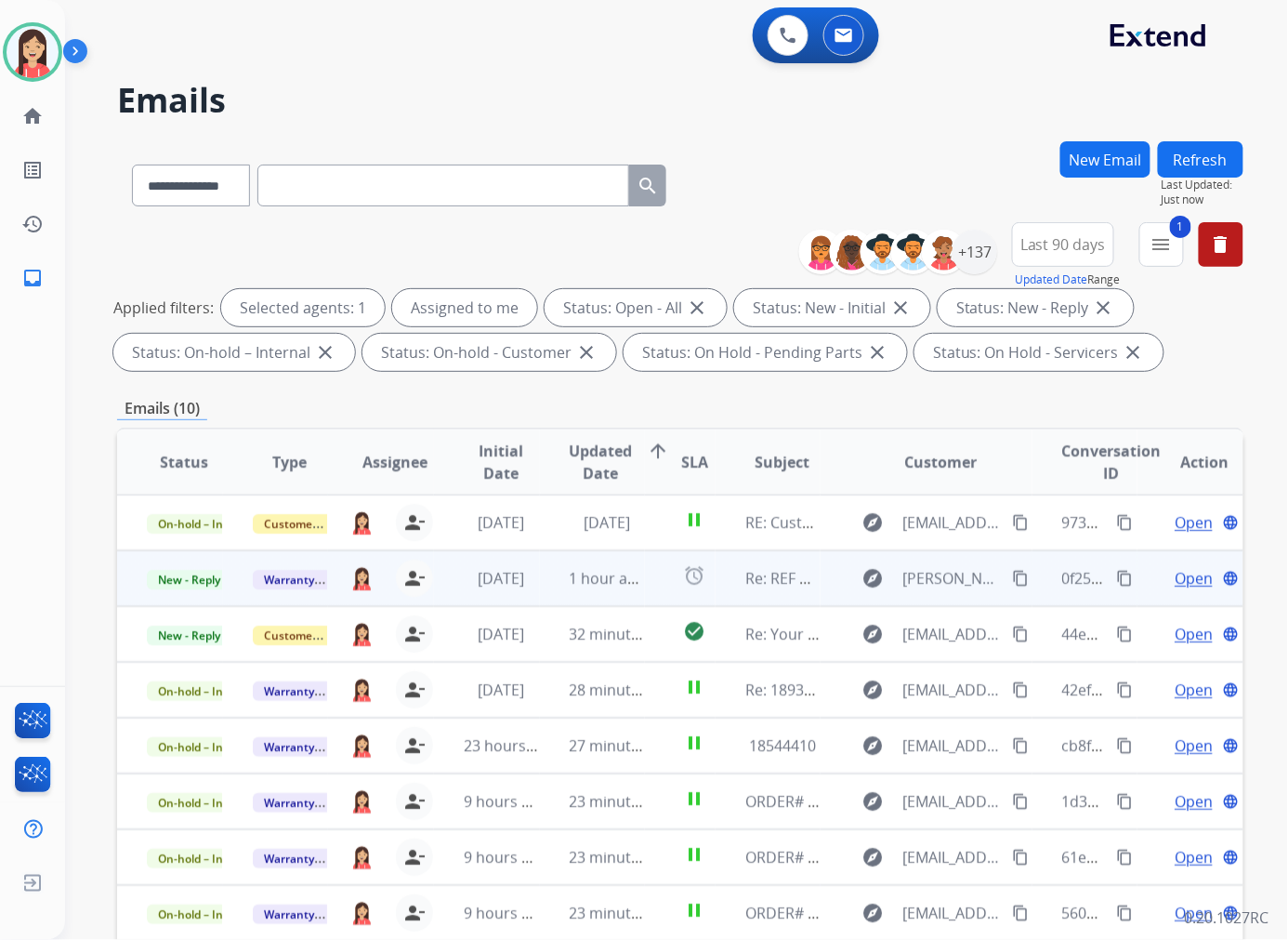
click at [555, 590] on td "1 hour ago" at bounding box center [592, 578] width 106 height 56
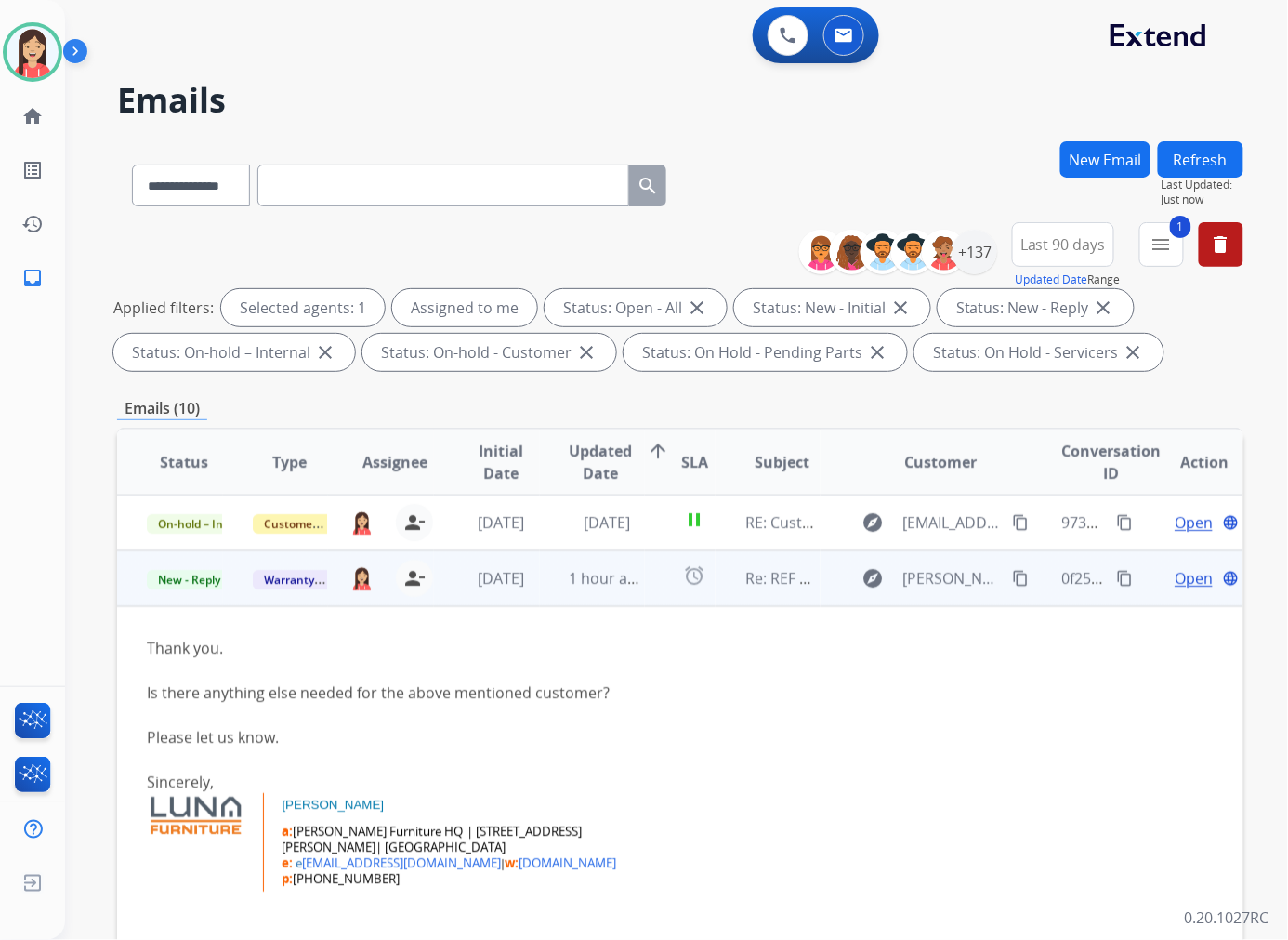
scroll to position [56, 0]
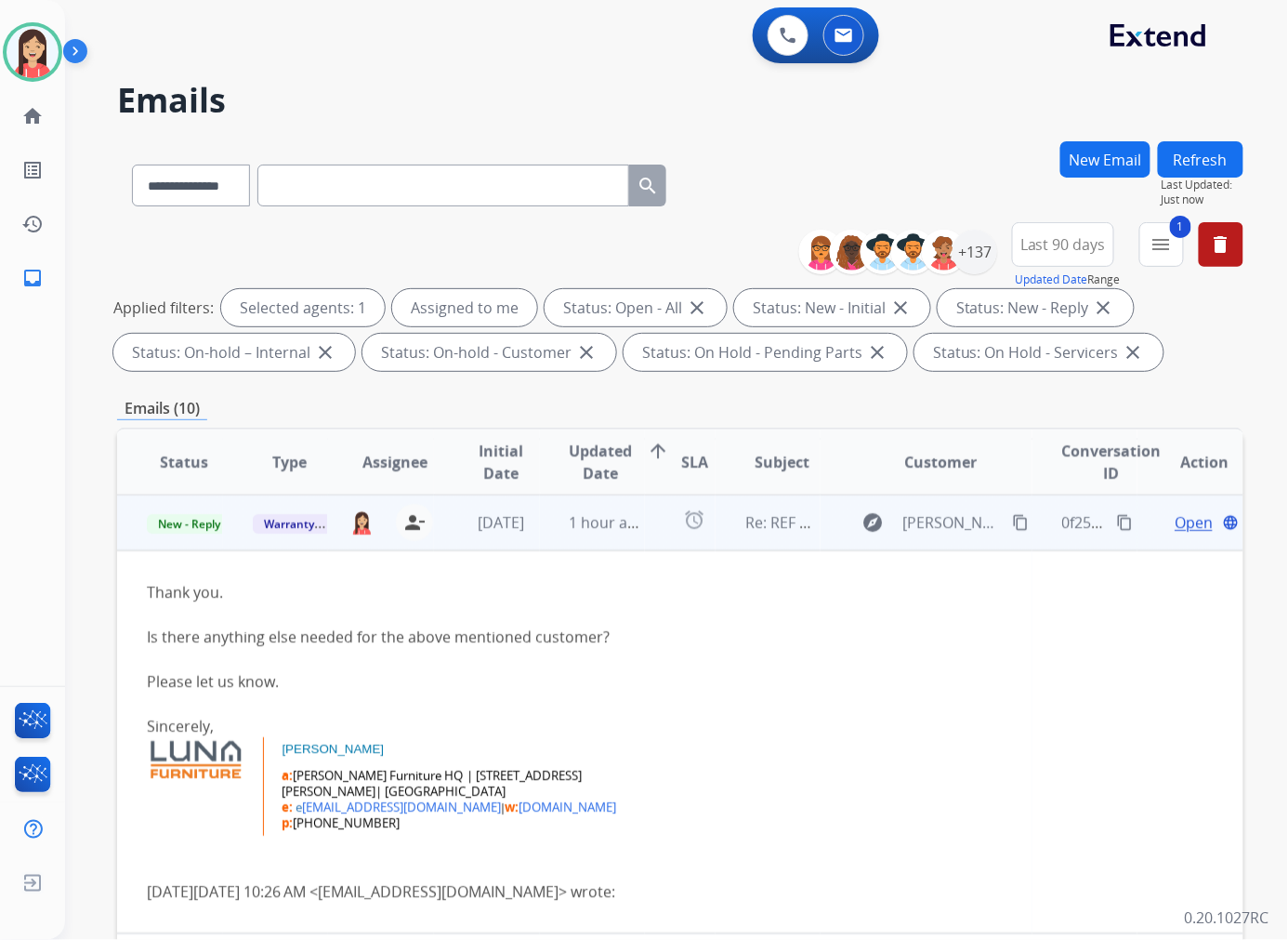
click at [1174, 521] on span "Open" at bounding box center [1193, 522] width 38 height 22
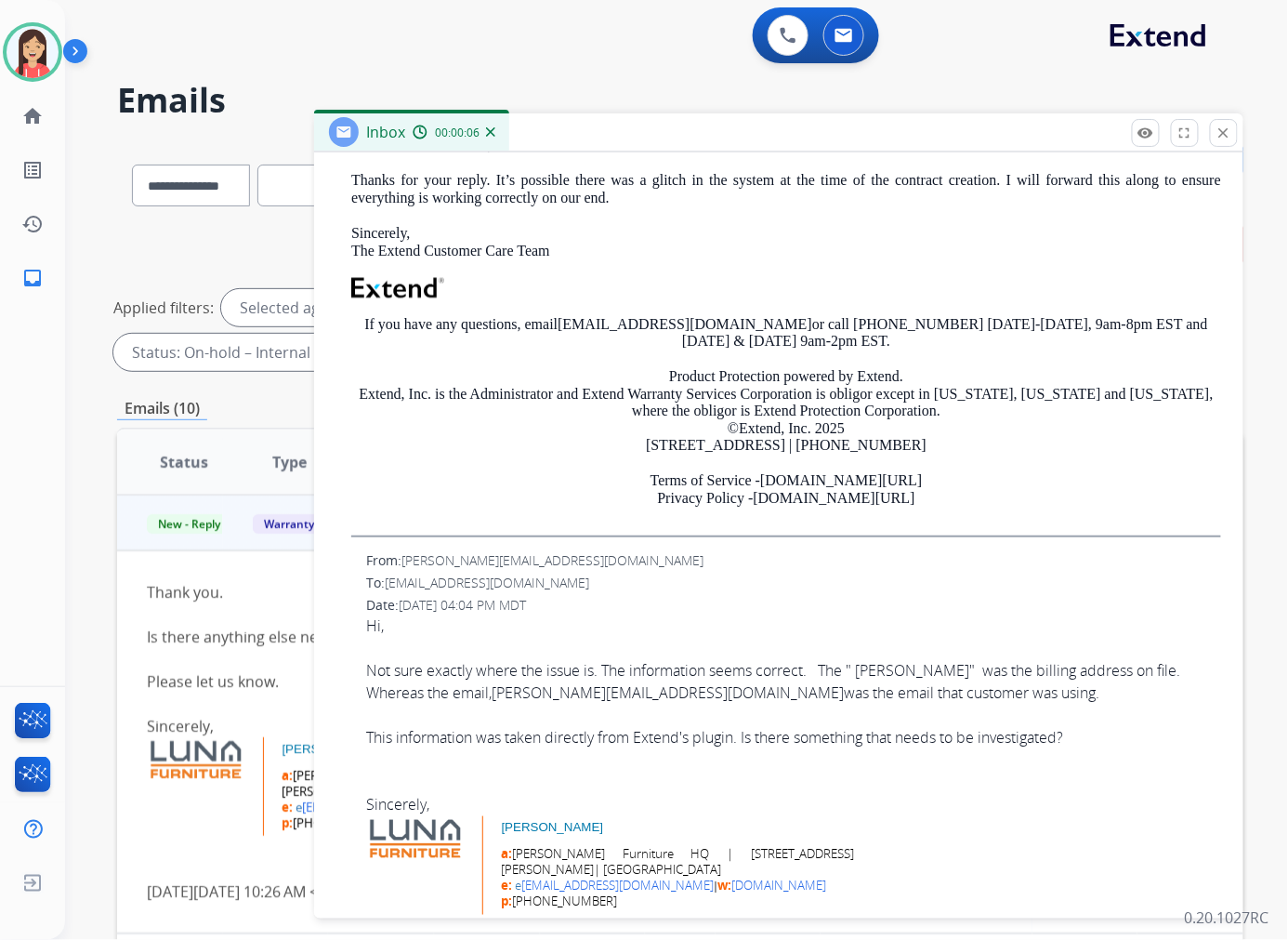
scroll to position [0, 0]
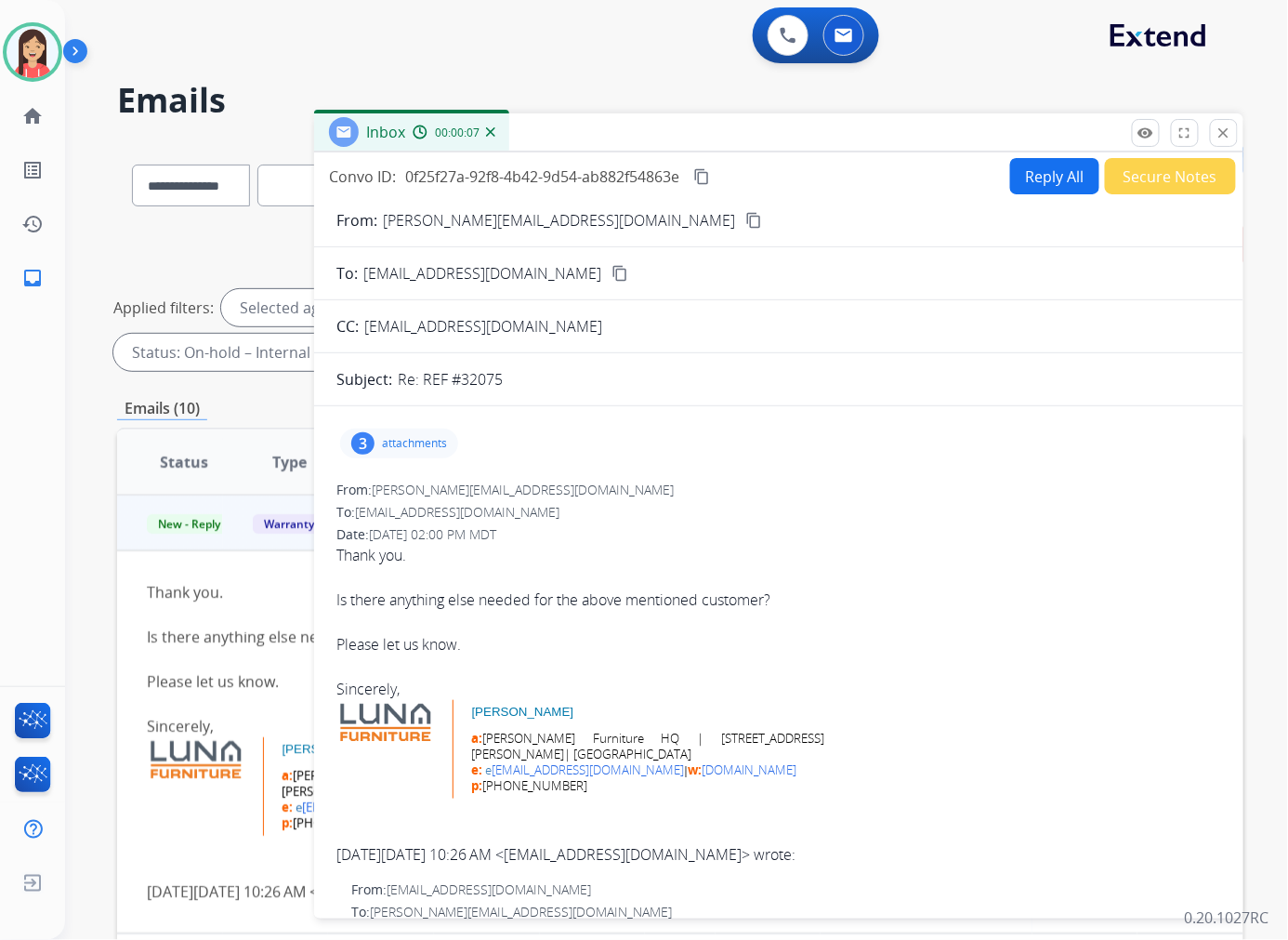
click at [1045, 177] on button "Reply All" at bounding box center [1055, 176] width 89 height 36
select select "**********"
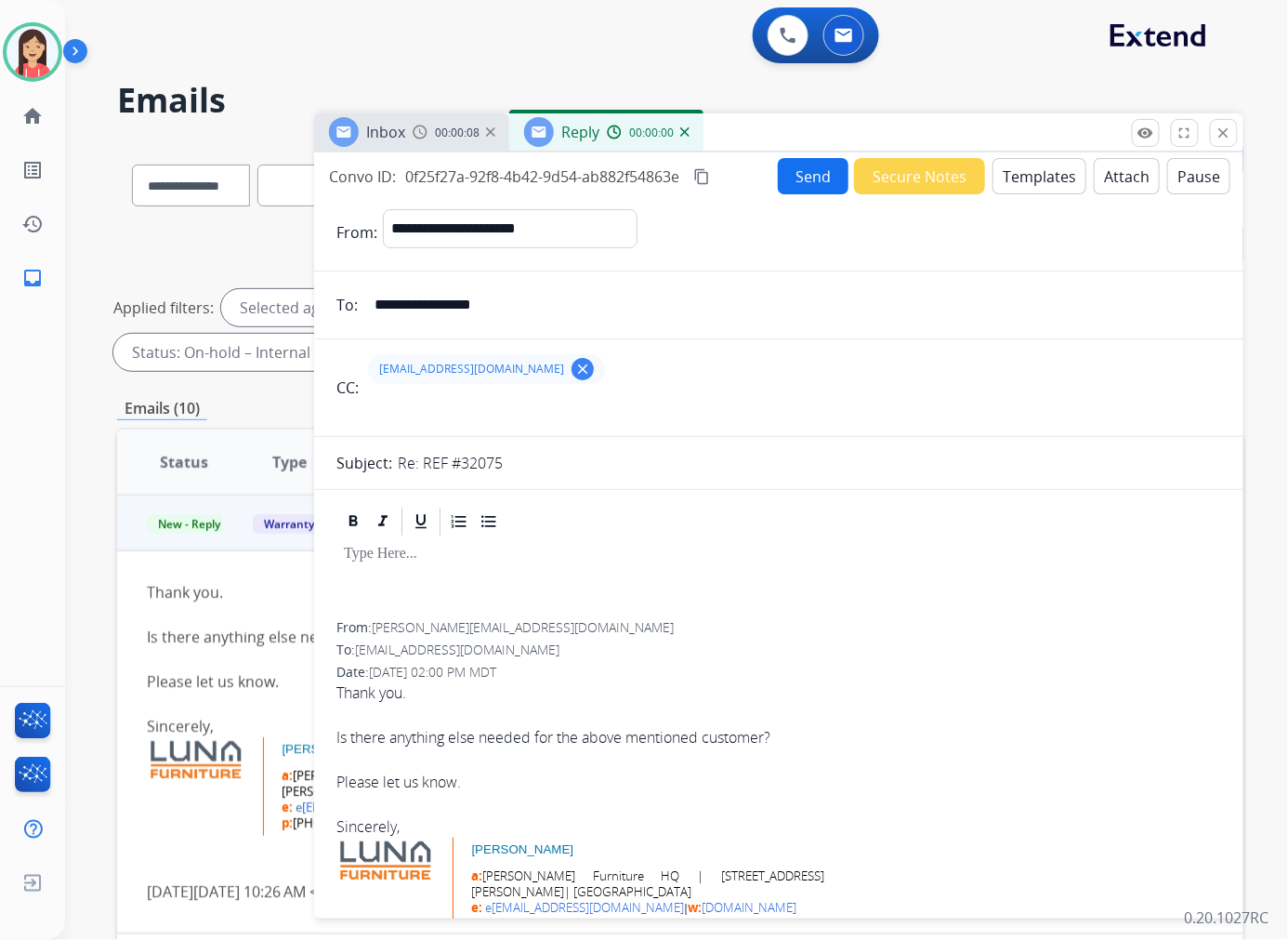
click at [1033, 181] on button "Templates" at bounding box center [1039, 176] width 94 height 36
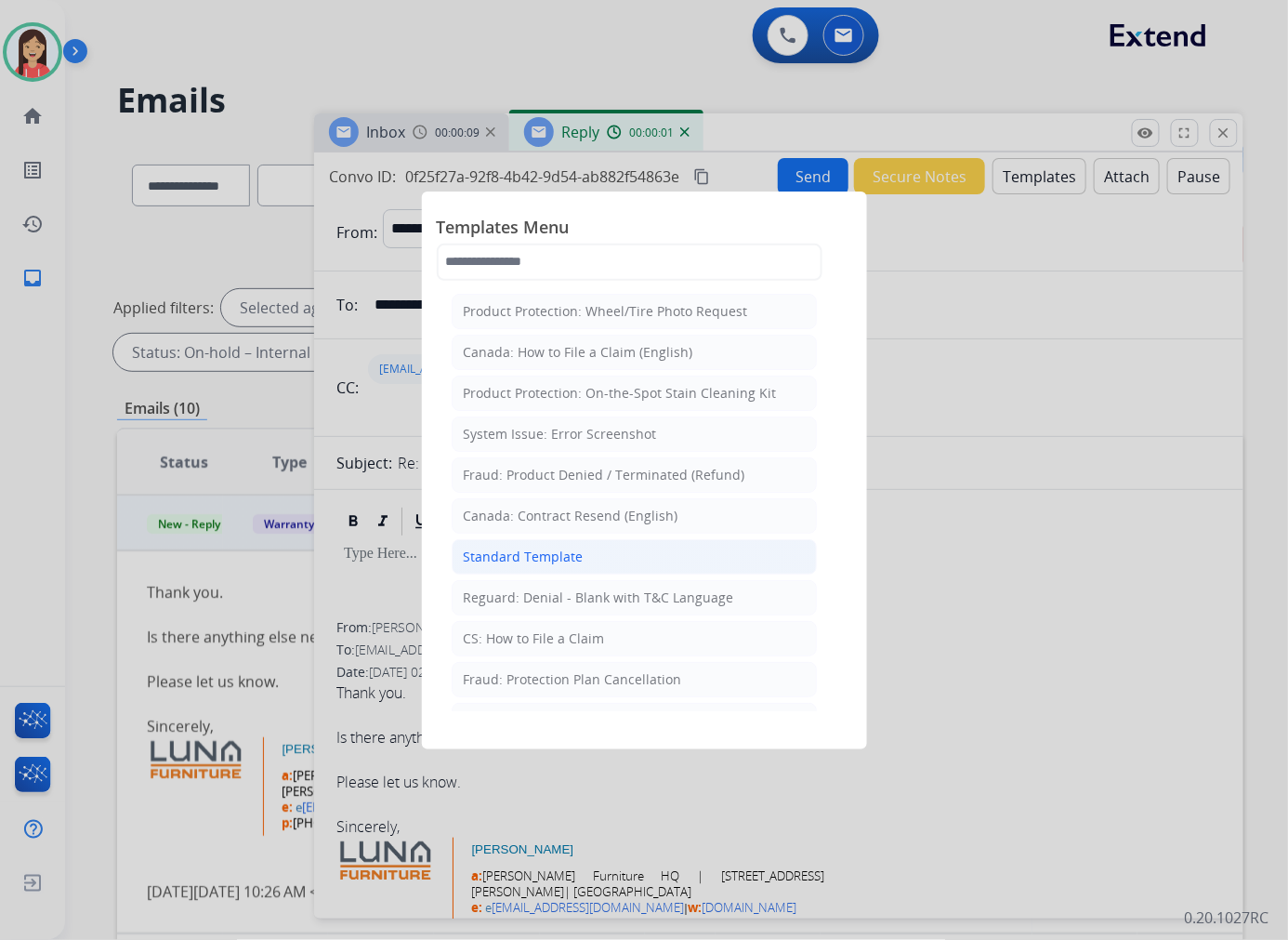
click at [595, 567] on li "Standard Template" at bounding box center [634, 556] width 366 height 35
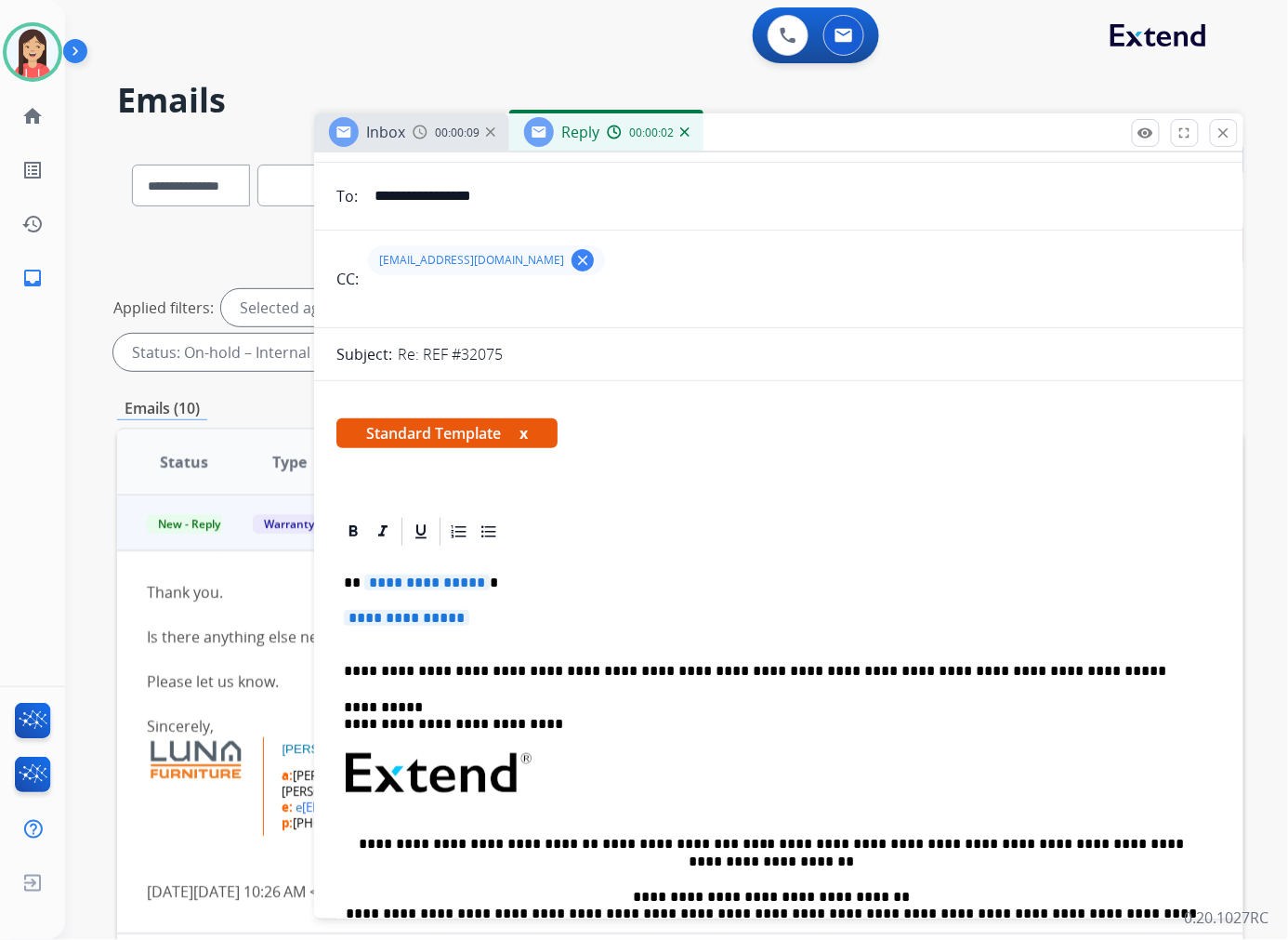
scroll to position [310, 0]
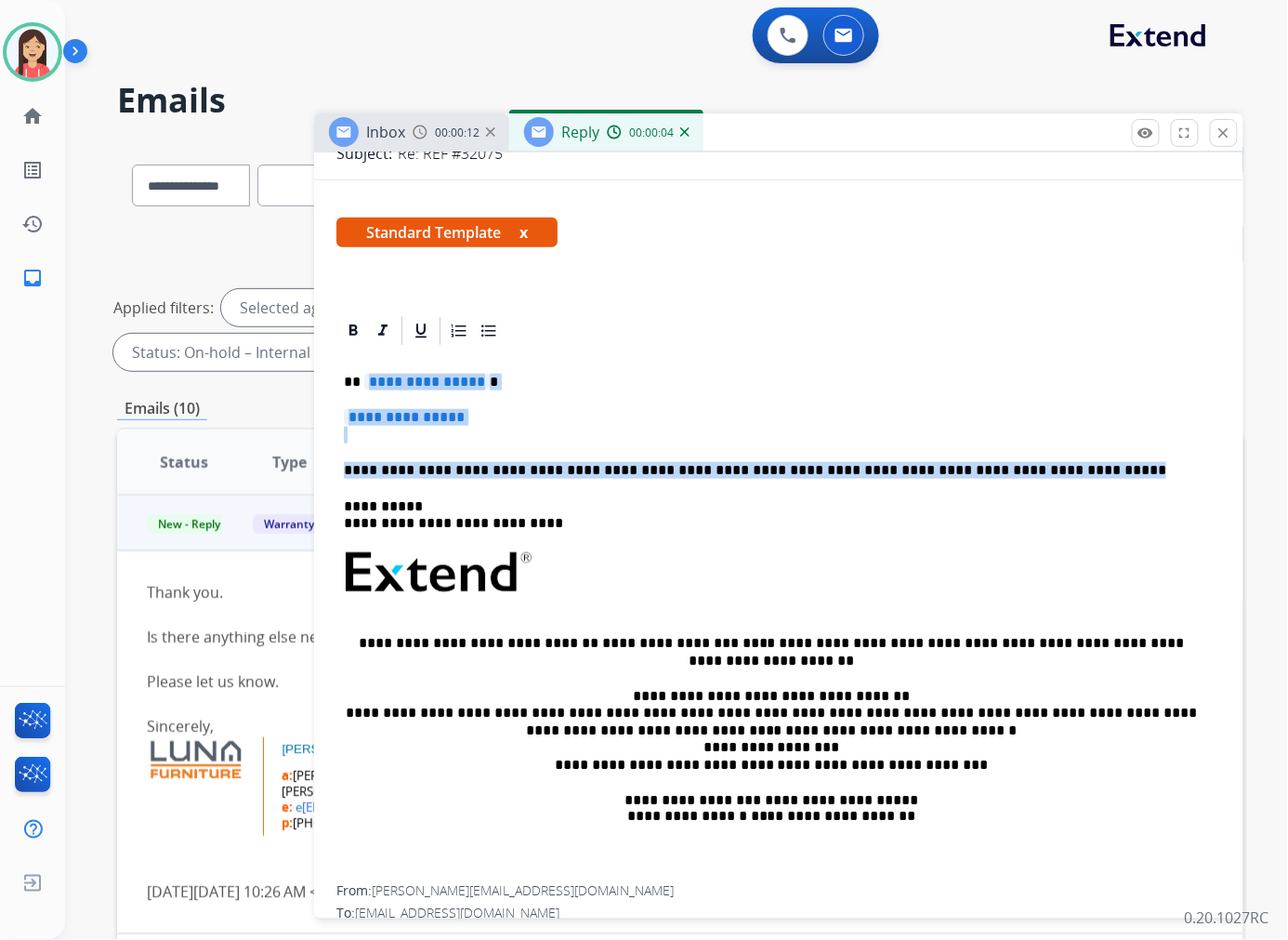
drag, startPoint x: 366, startPoint y: 382, endPoint x: 1150, endPoint y: 465, distance: 788.4
click at [1150, 465] on div "**********" at bounding box center [778, 616] width 884 height 538
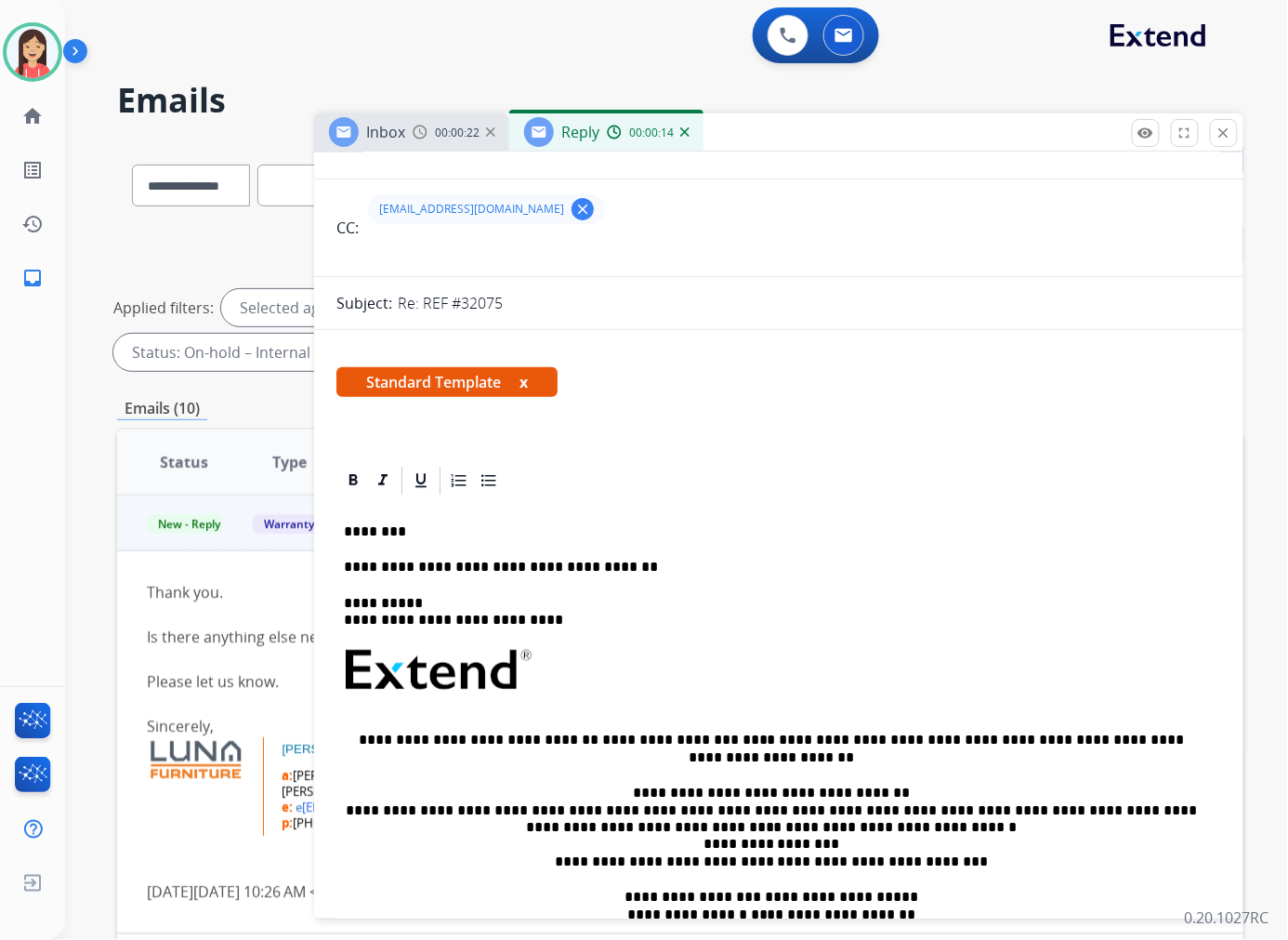
scroll to position [0, 0]
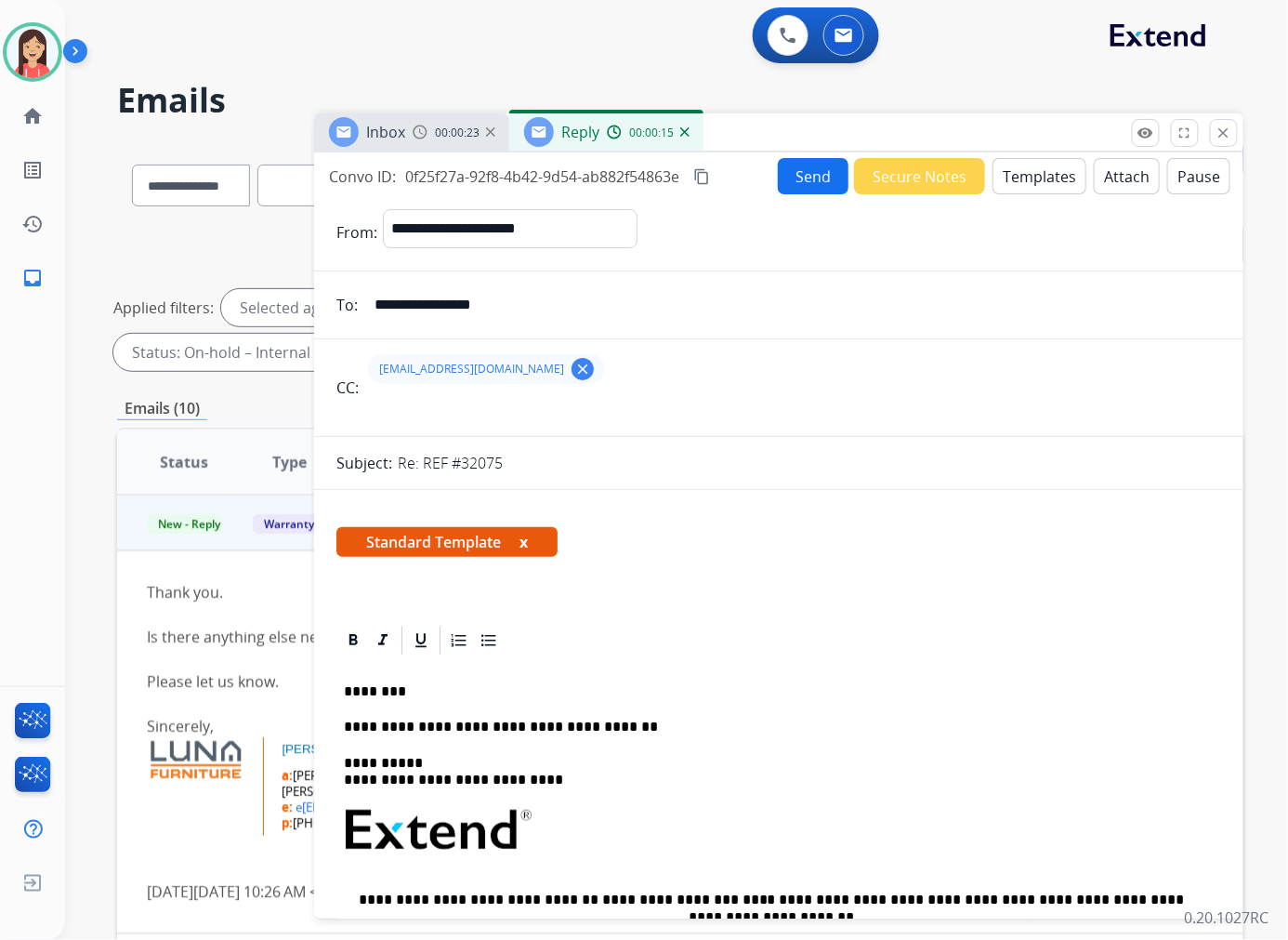
click at [809, 163] on button "Send" at bounding box center [813, 176] width 70 height 36
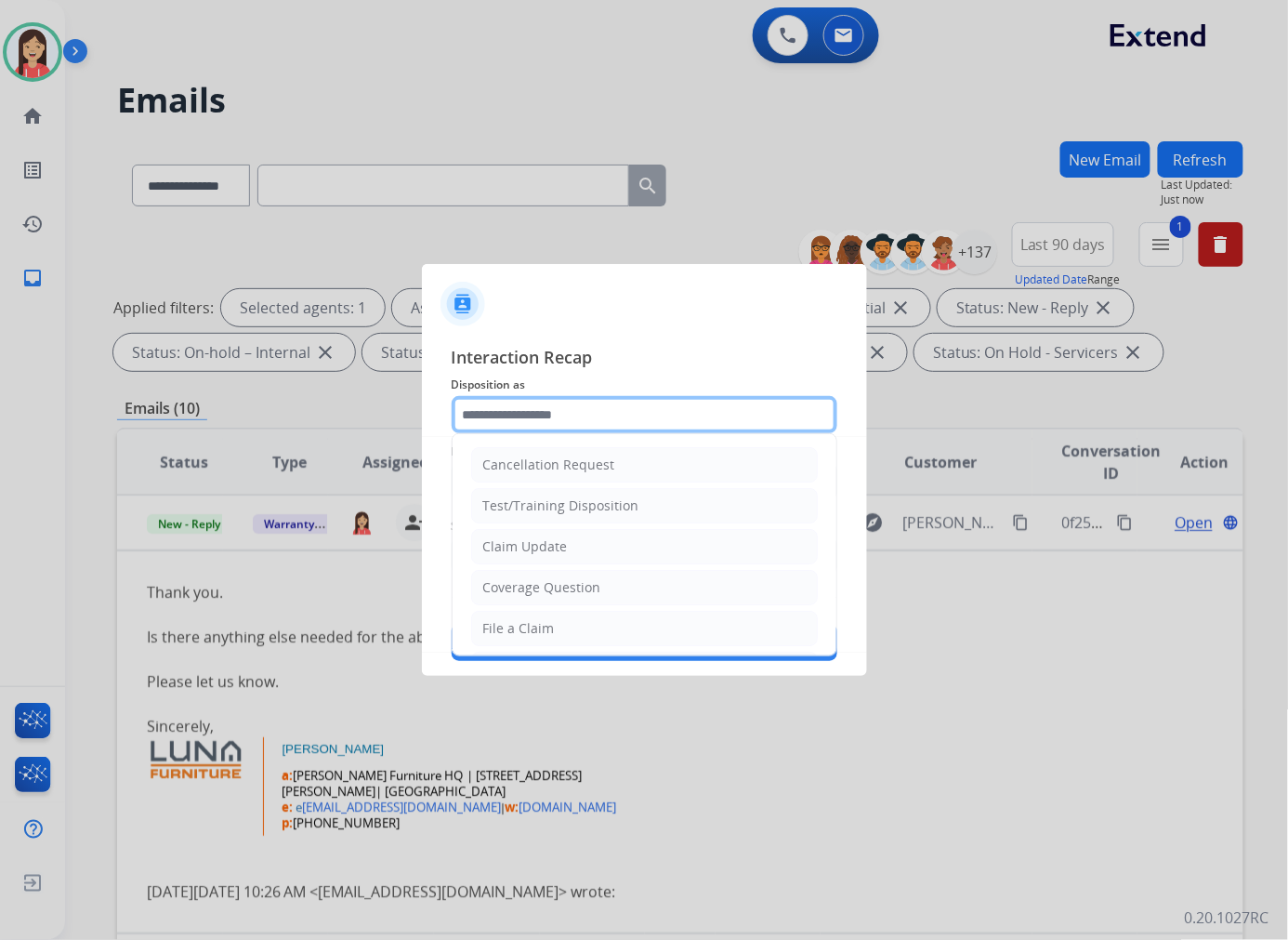
click at [672, 425] on input "text" at bounding box center [644, 414] width 386 height 37
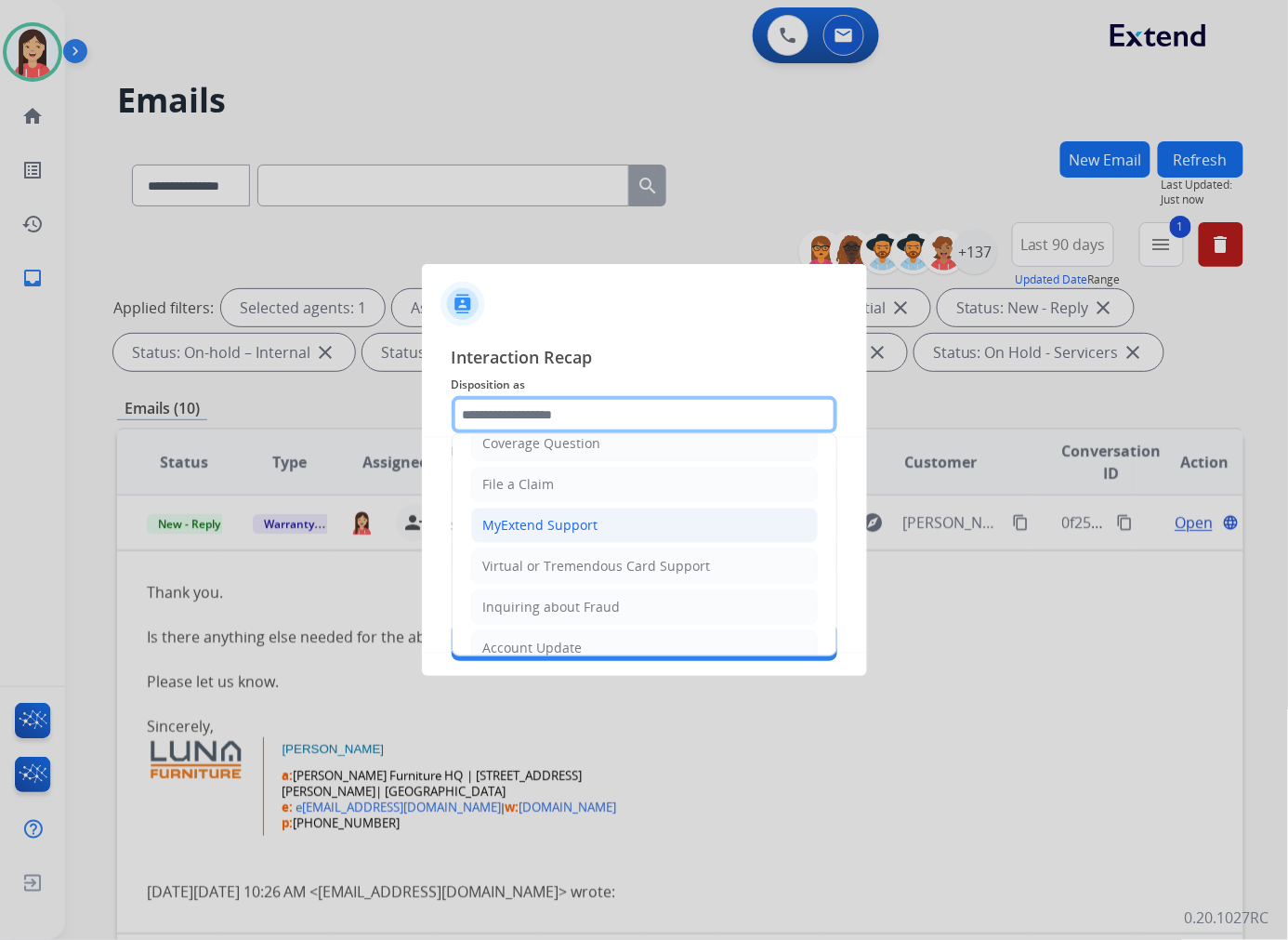
scroll to position [207, 0]
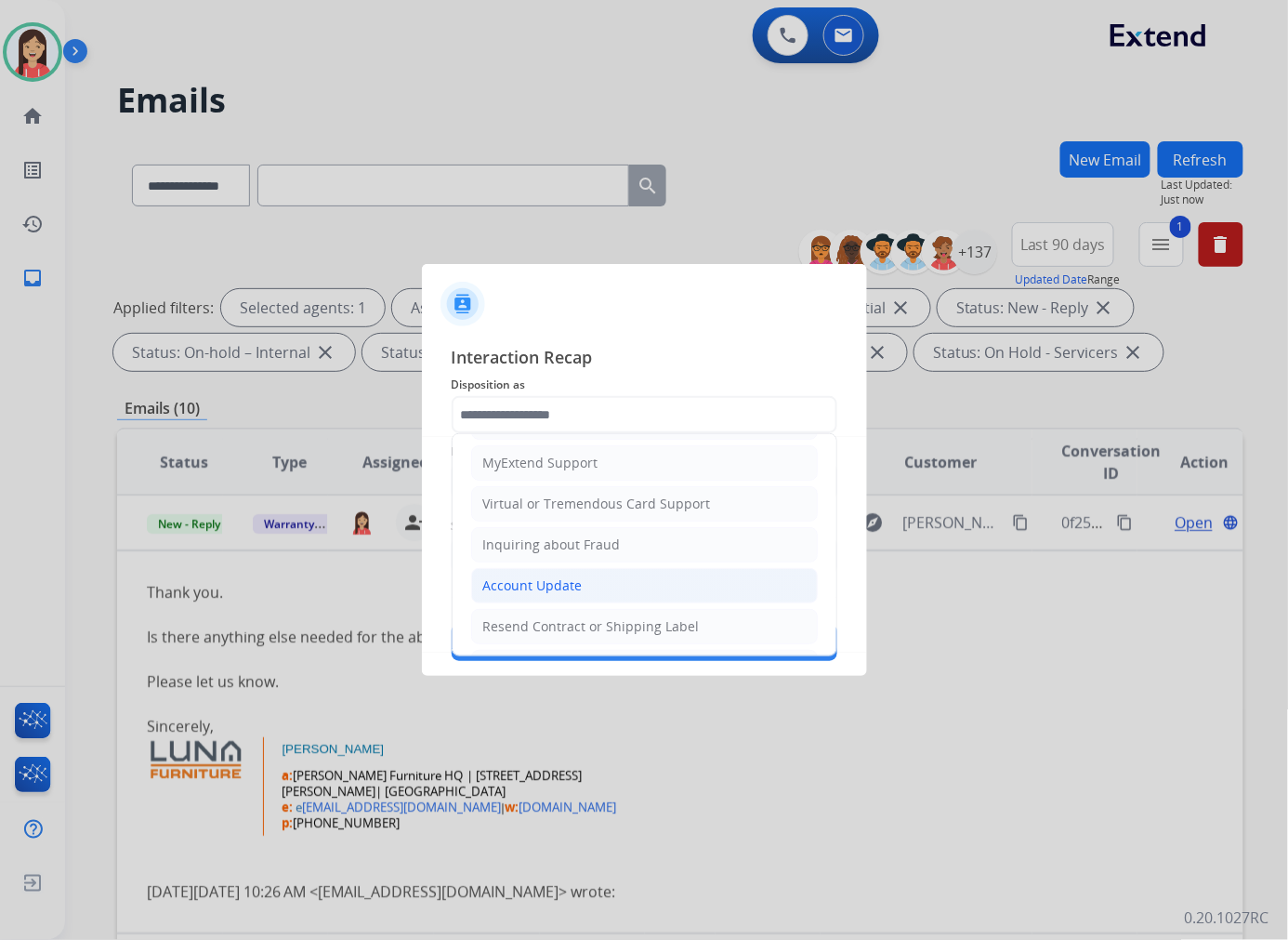
click at [573, 580] on div "Account Update" at bounding box center [532, 586] width 99 height 19
type input "**********"
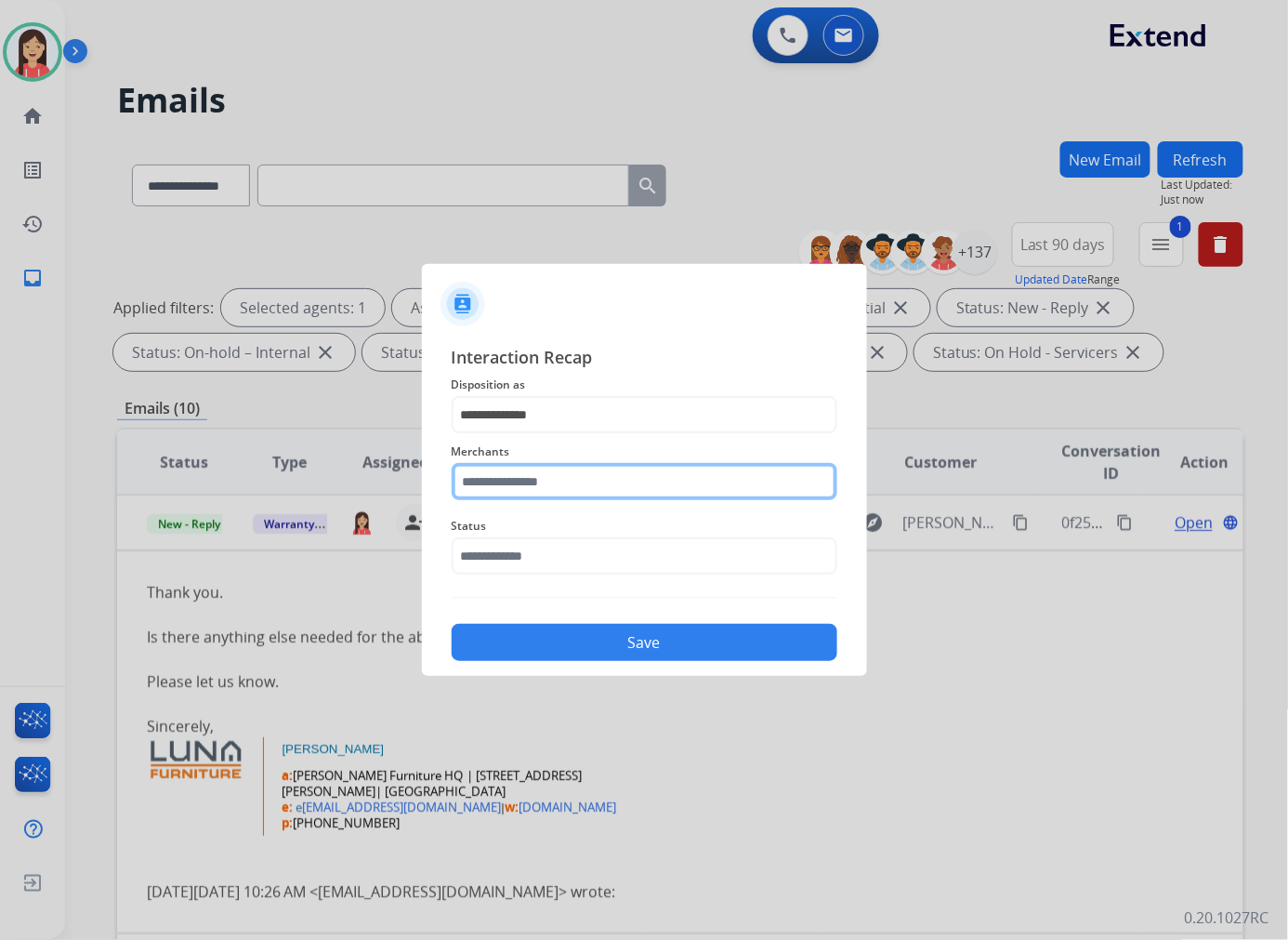
click at [604, 488] on input "text" at bounding box center [644, 481] width 386 height 37
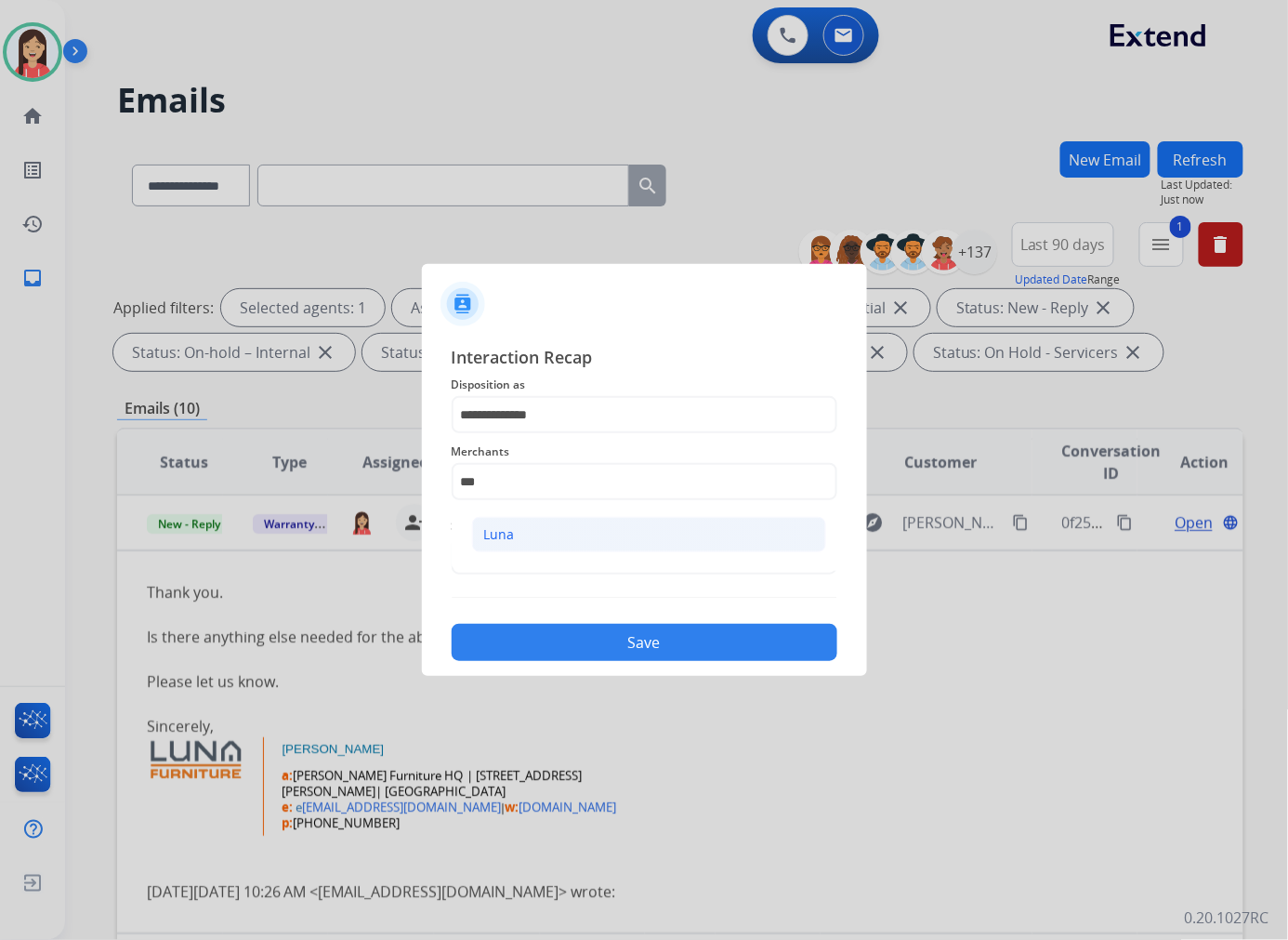
click at [598, 535] on li "Luna" at bounding box center [649, 534] width 354 height 35
type input "****"
click at [584, 550] on input "text" at bounding box center [644, 555] width 386 height 37
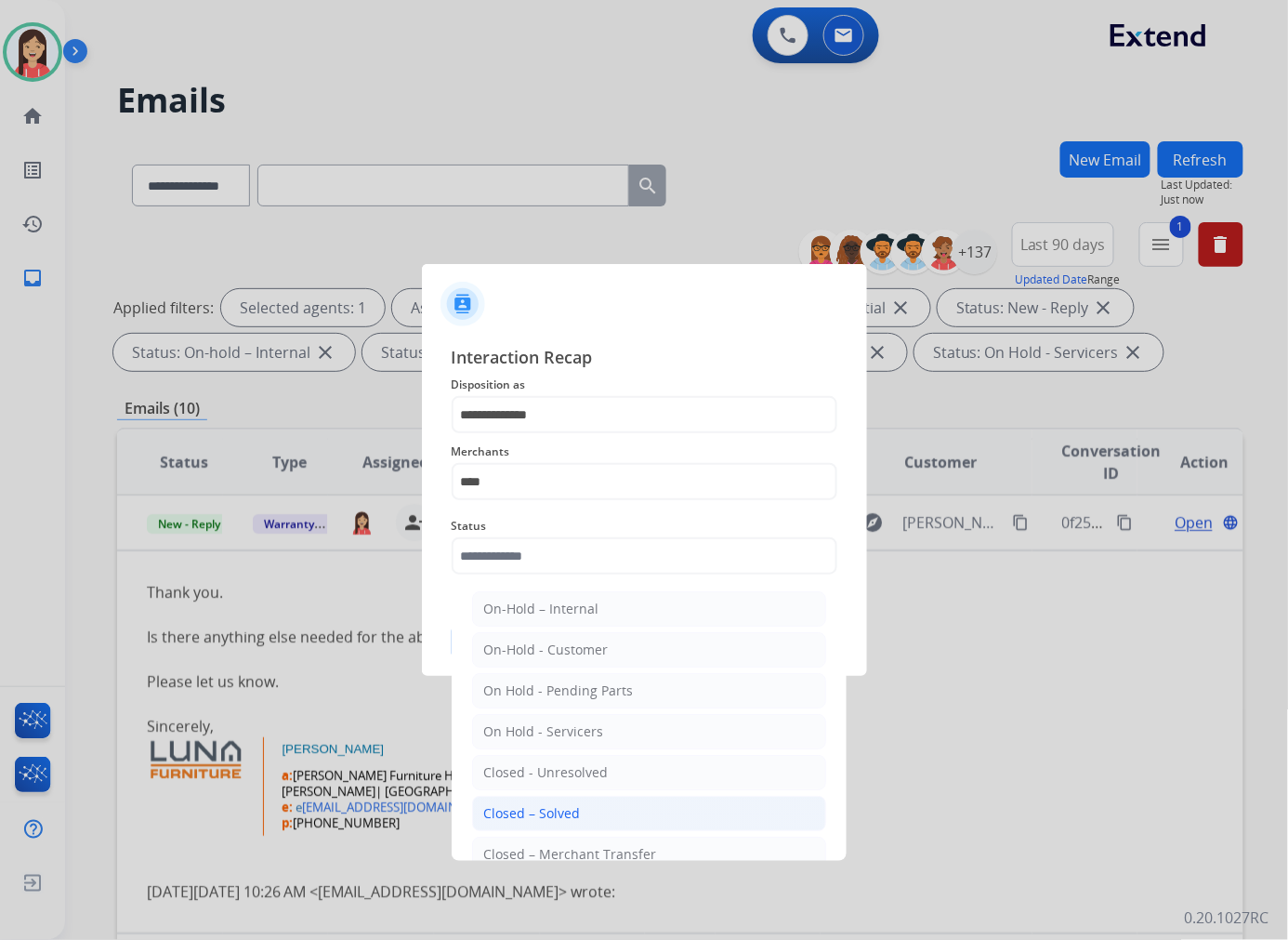
click at [548, 809] on div "Closed – Solved" at bounding box center [531, 813] width 96 height 19
type input "**********"
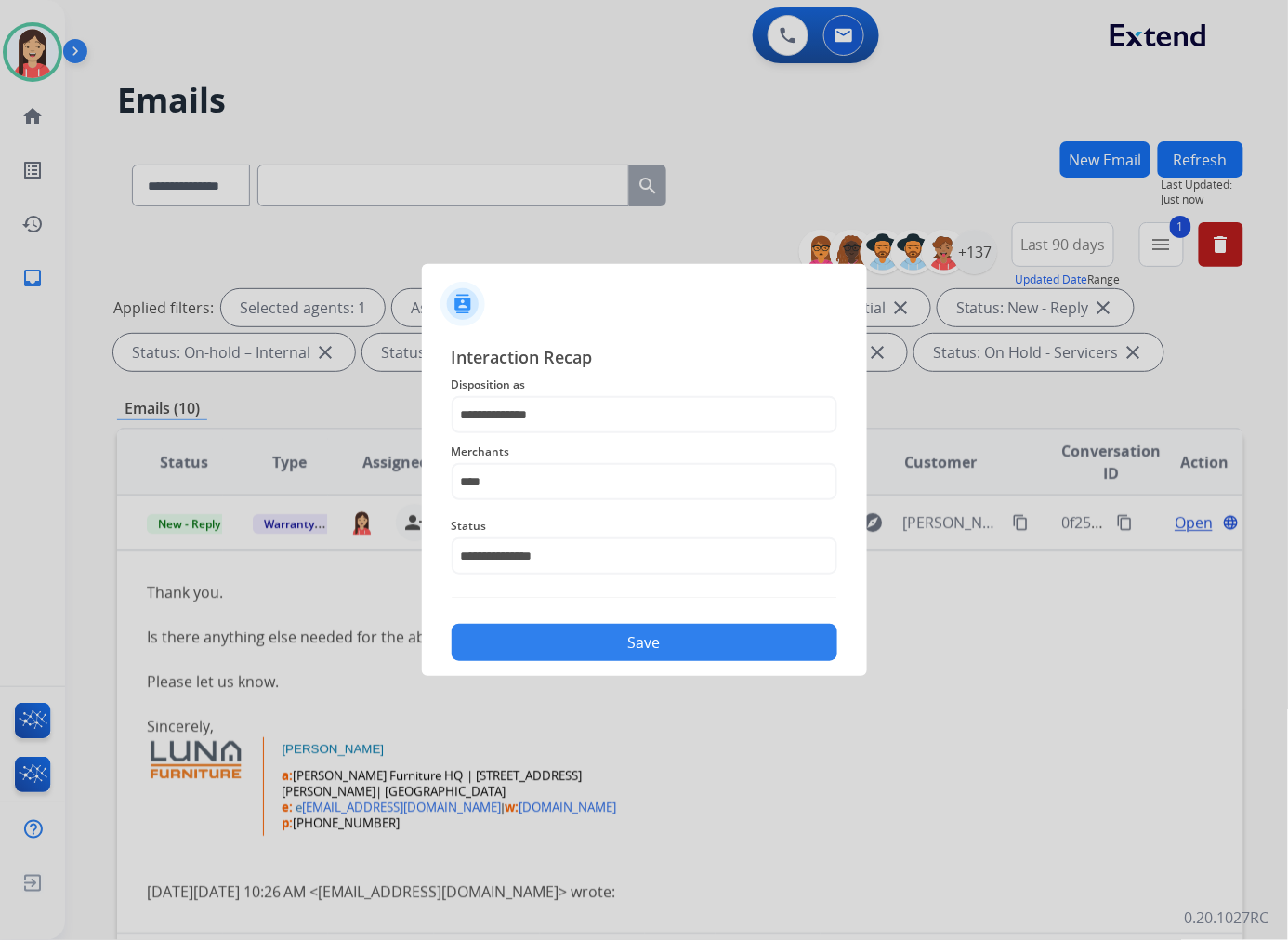
click at [657, 633] on button "Save" at bounding box center [644, 642] width 386 height 37
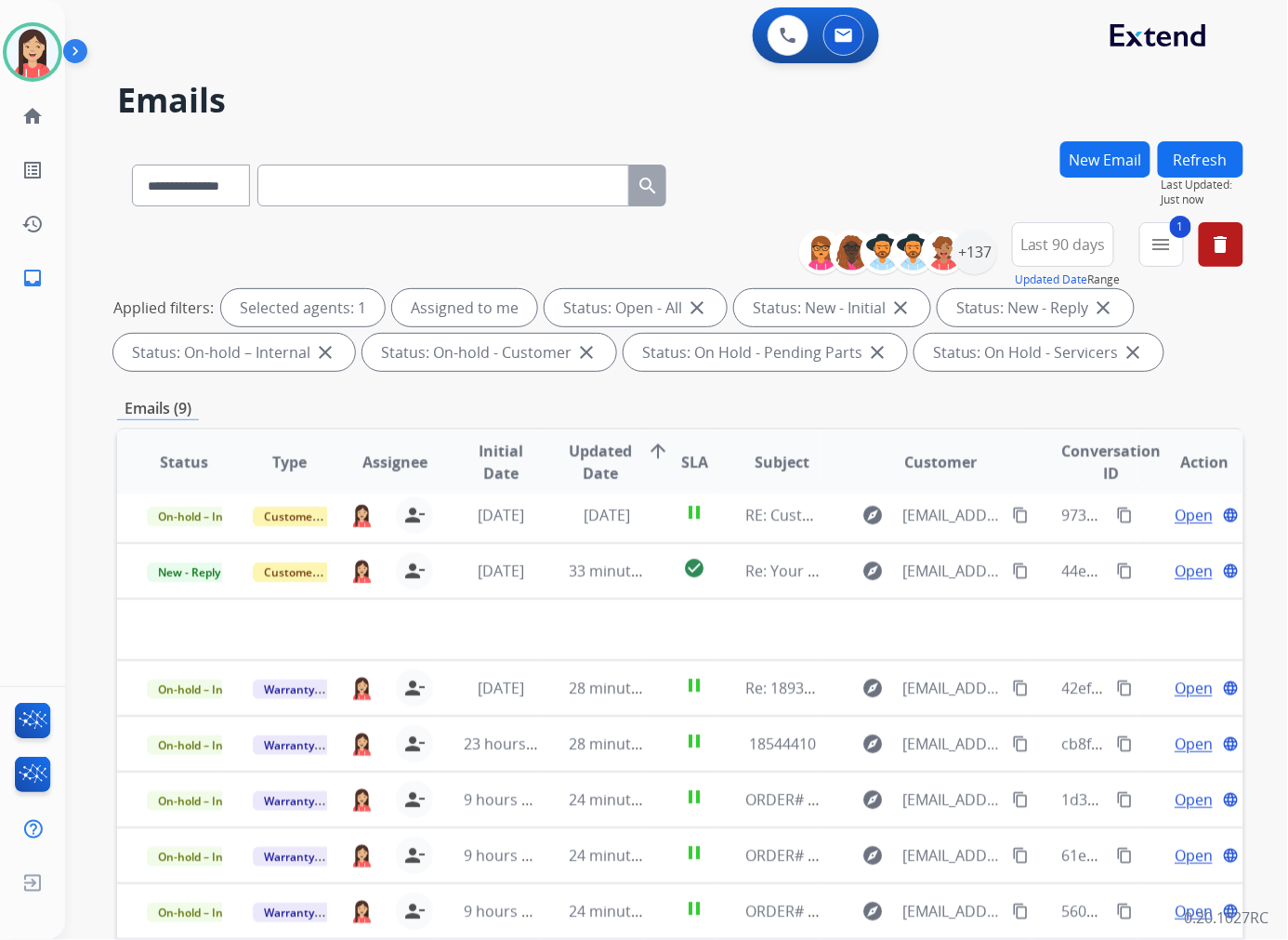
scroll to position [6, 0]
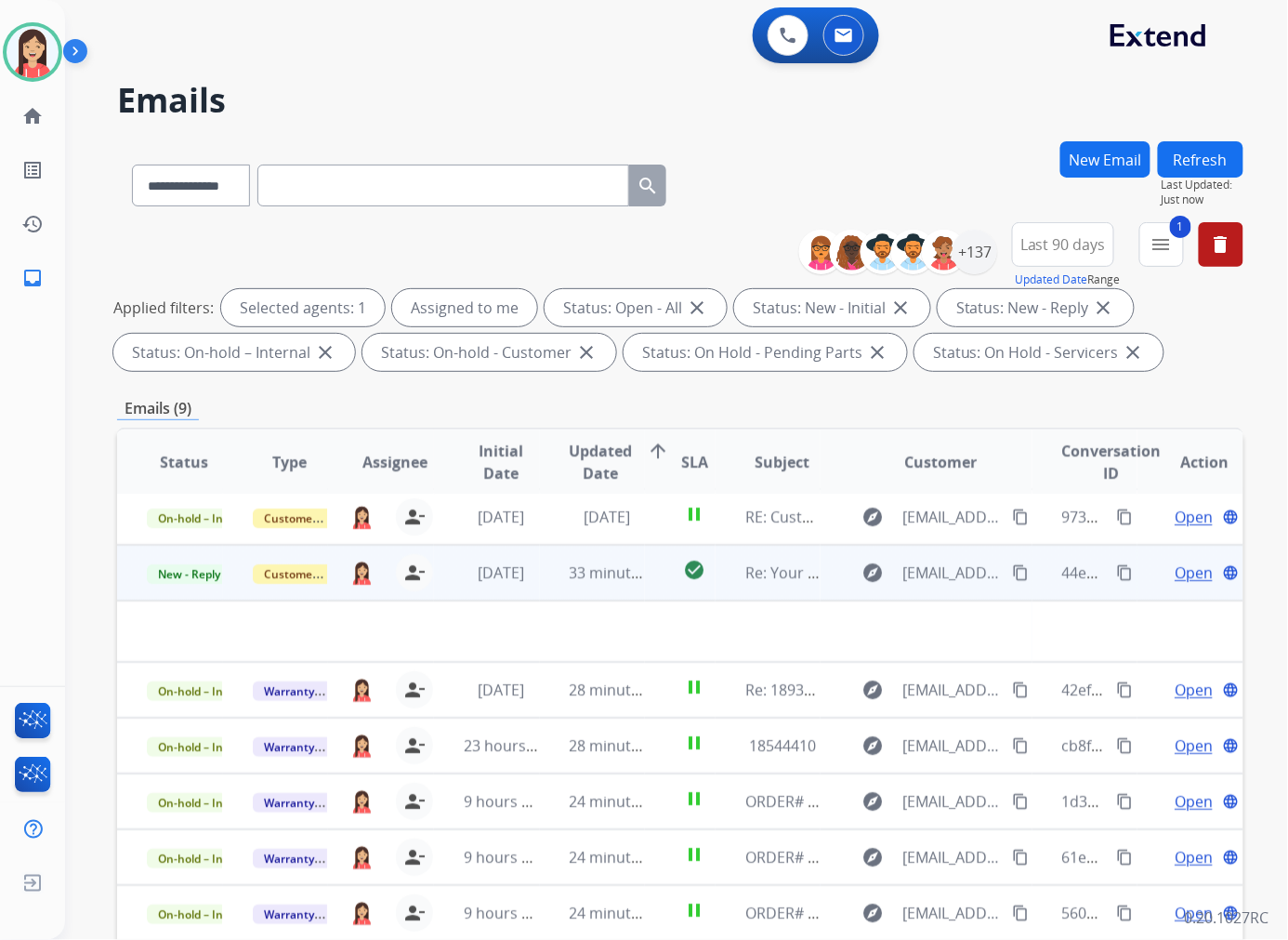
click at [553, 578] on td "33 minutes ago" at bounding box center [592, 572] width 106 height 56
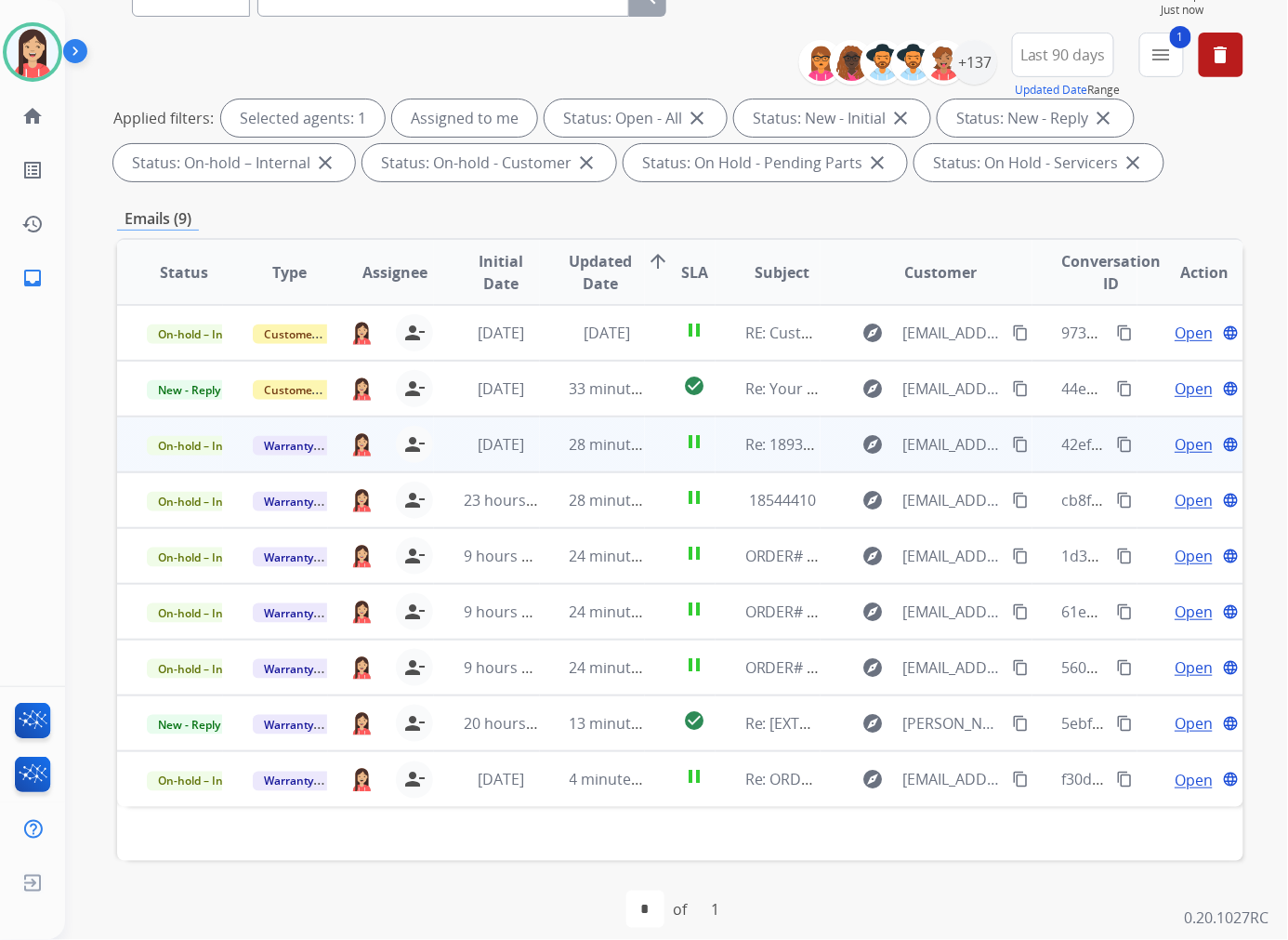
scroll to position [208, 0]
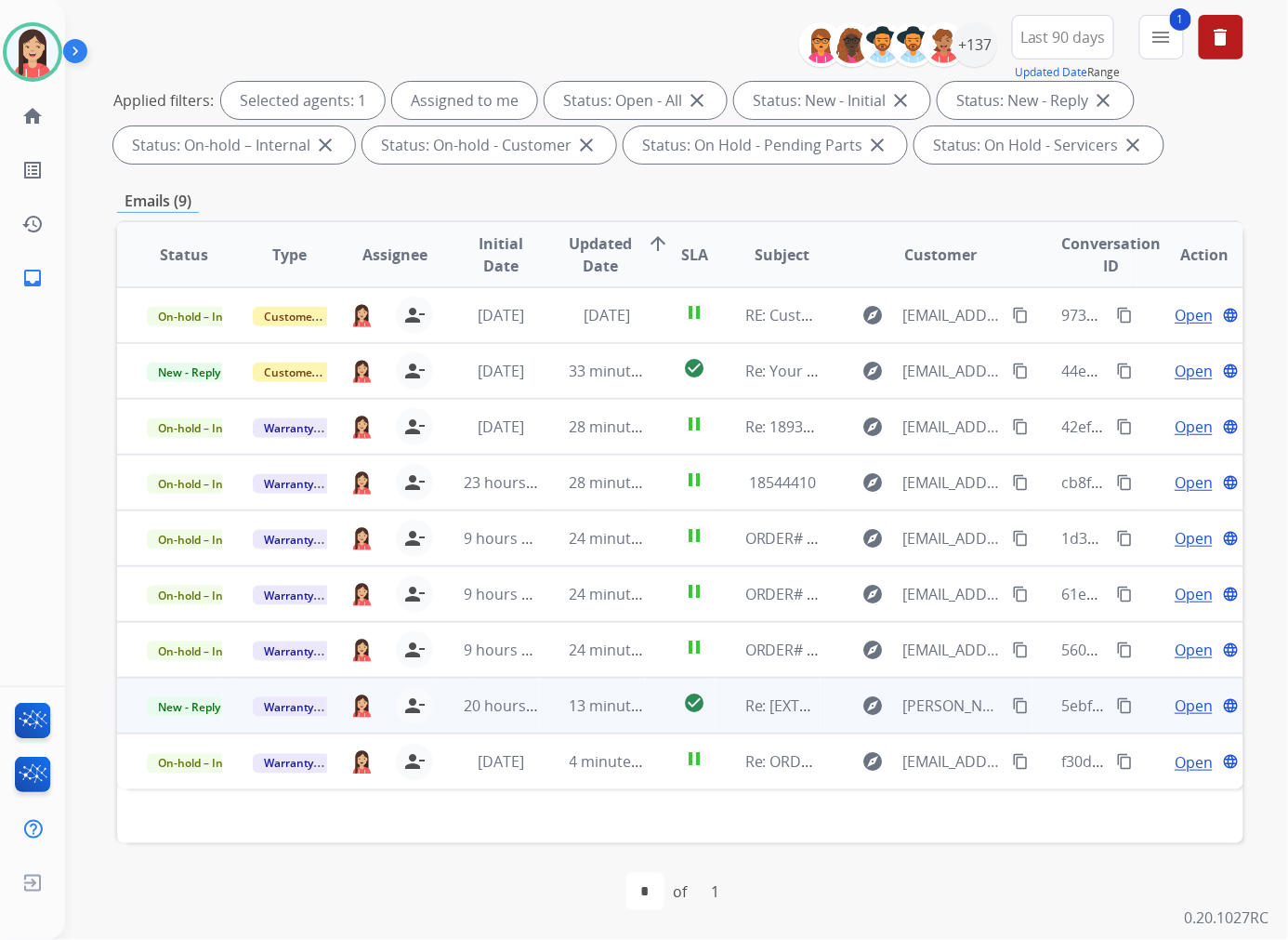
click at [544, 712] on td "13 minutes ago" at bounding box center [592, 705] width 106 height 56
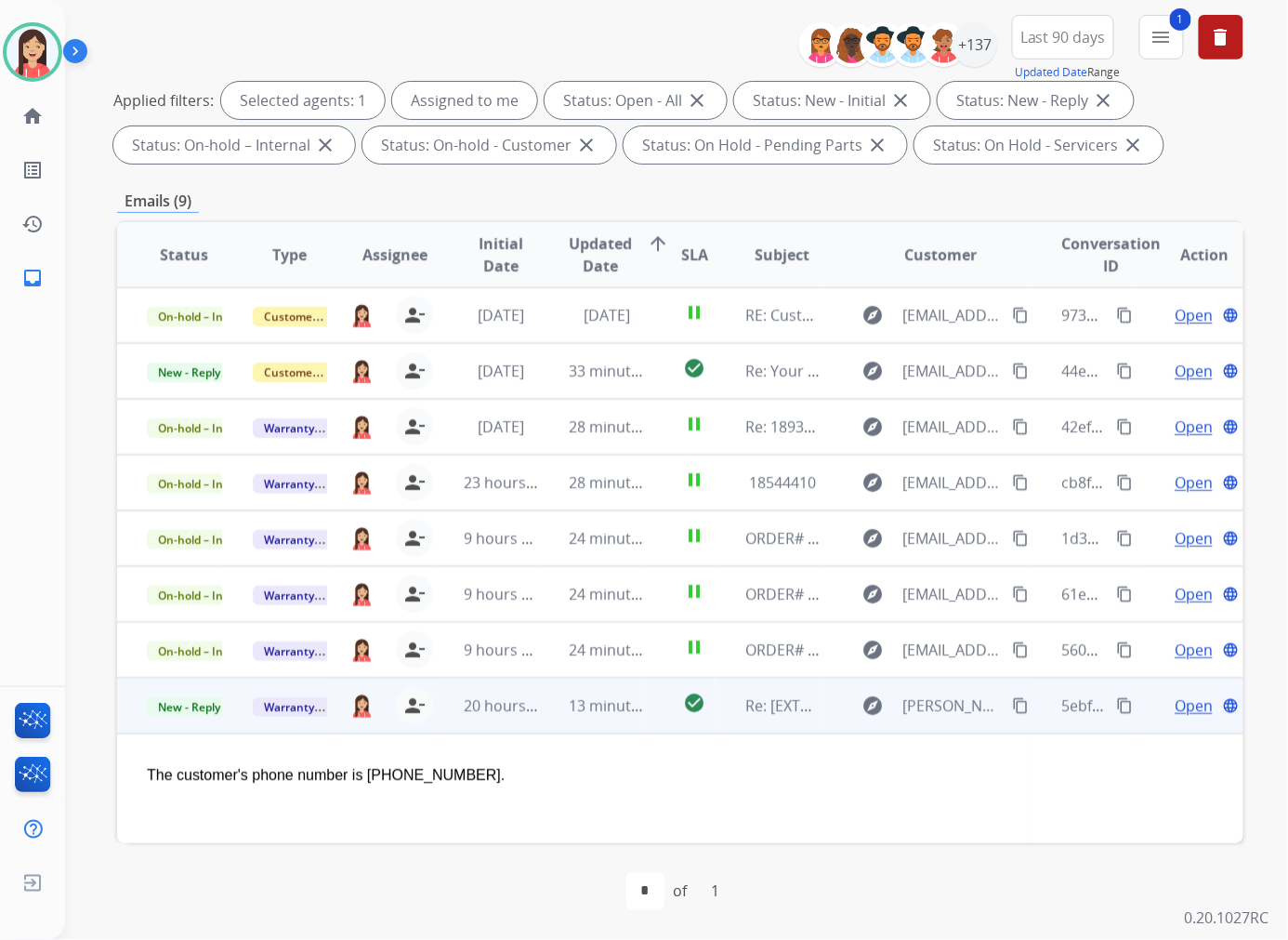
scroll to position [71, 0]
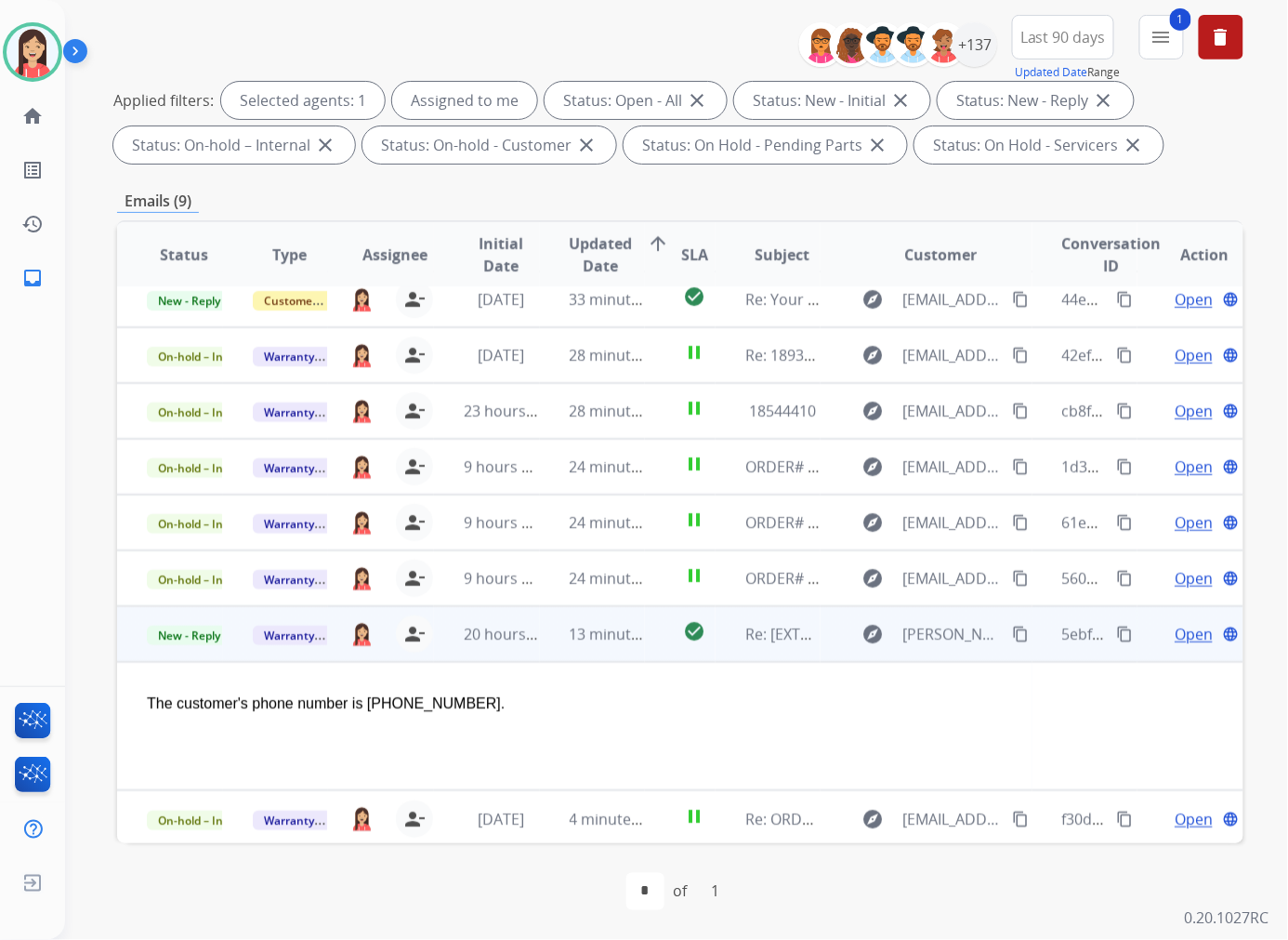
click at [1174, 634] on span "Open" at bounding box center [1193, 633] width 38 height 22
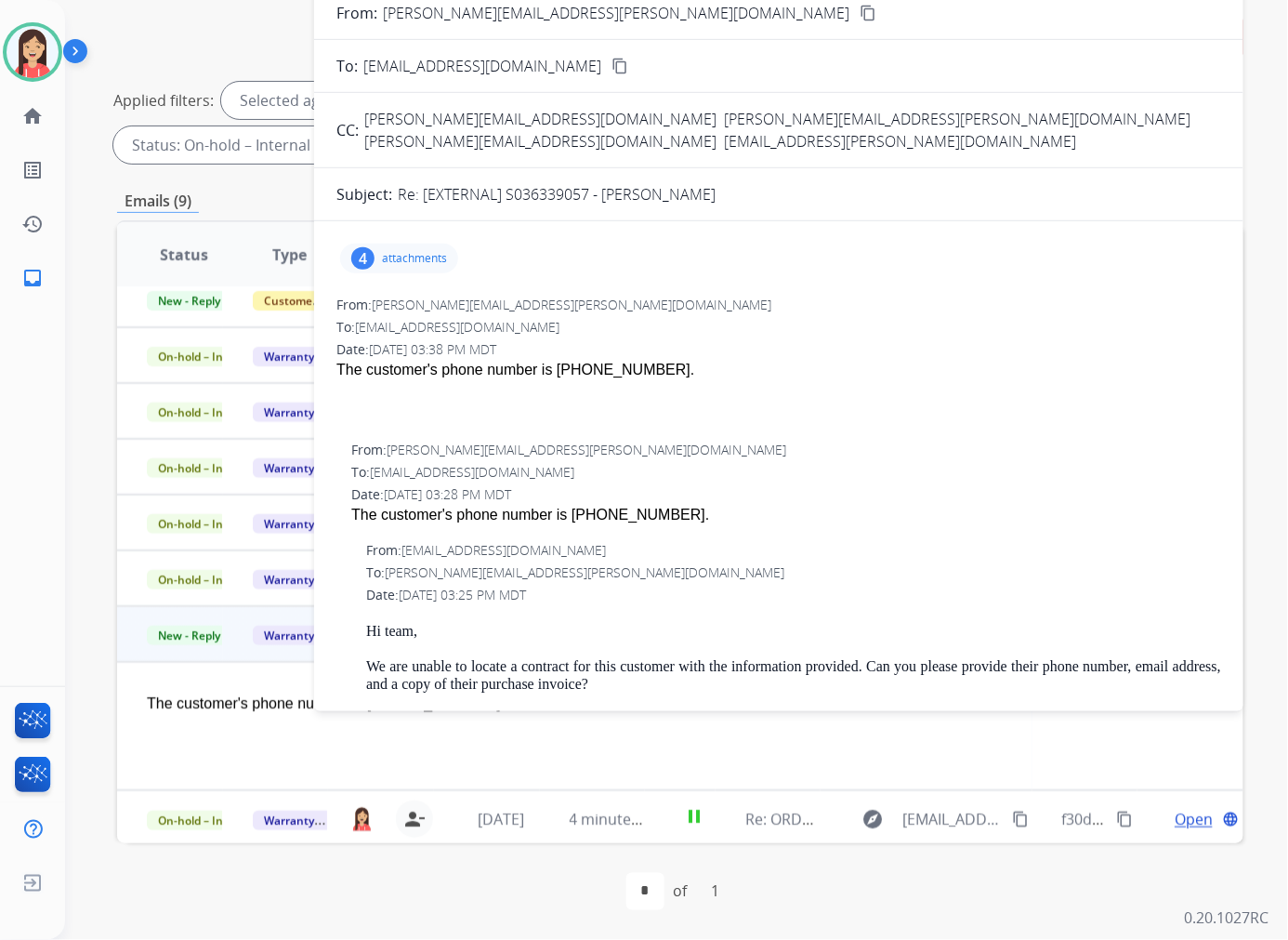
click at [433, 250] on p "attachments" at bounding box center [414, 258] width 65 height 15
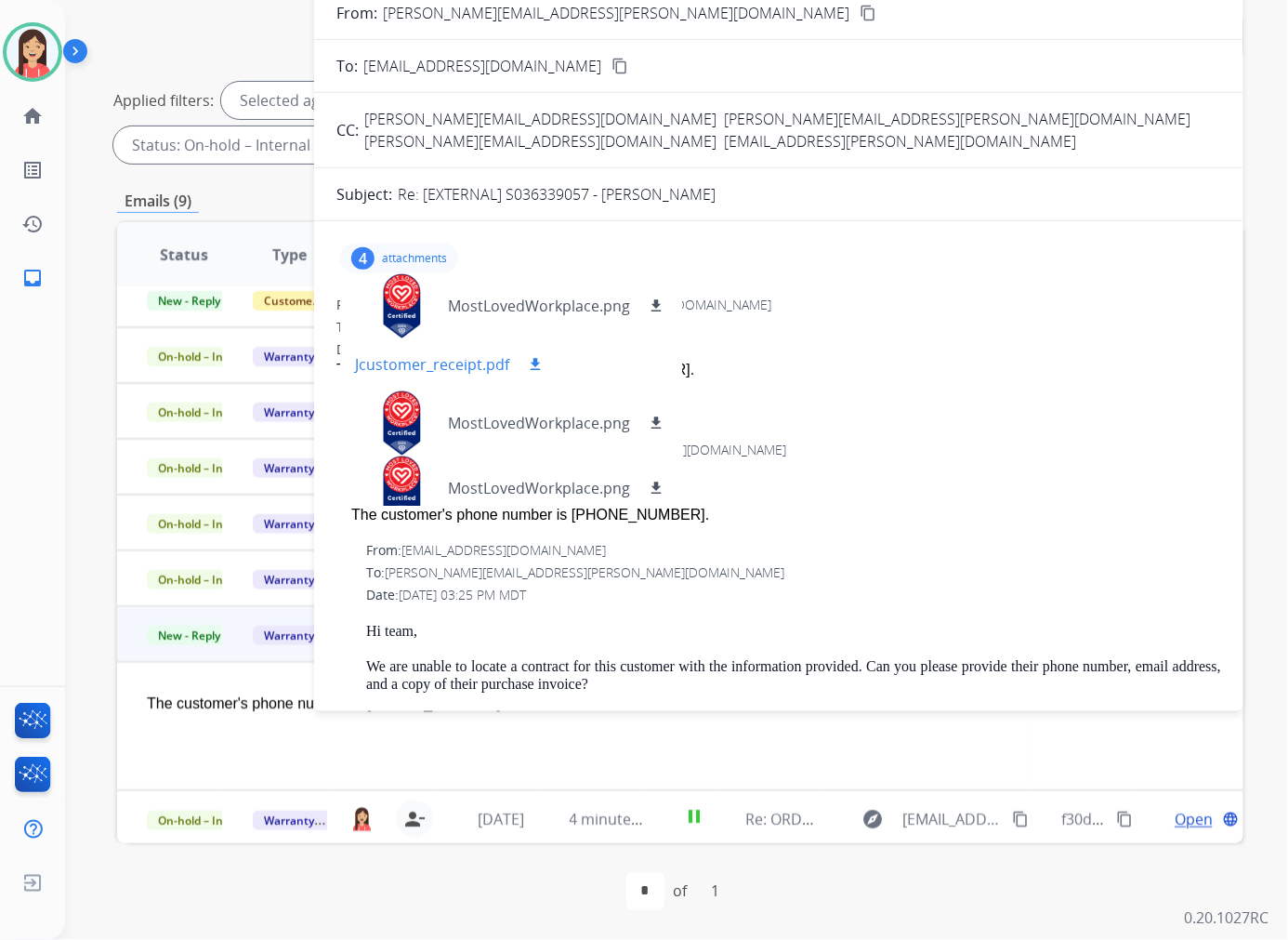
click at [537, 356] on mat-icon "download" at bounding box center [535, 365] width 17 height 17
click at [1026, 295] on div "From: Anthony.Davis@mfrm.com" at bounding box center [778, 305] width 884 height 19
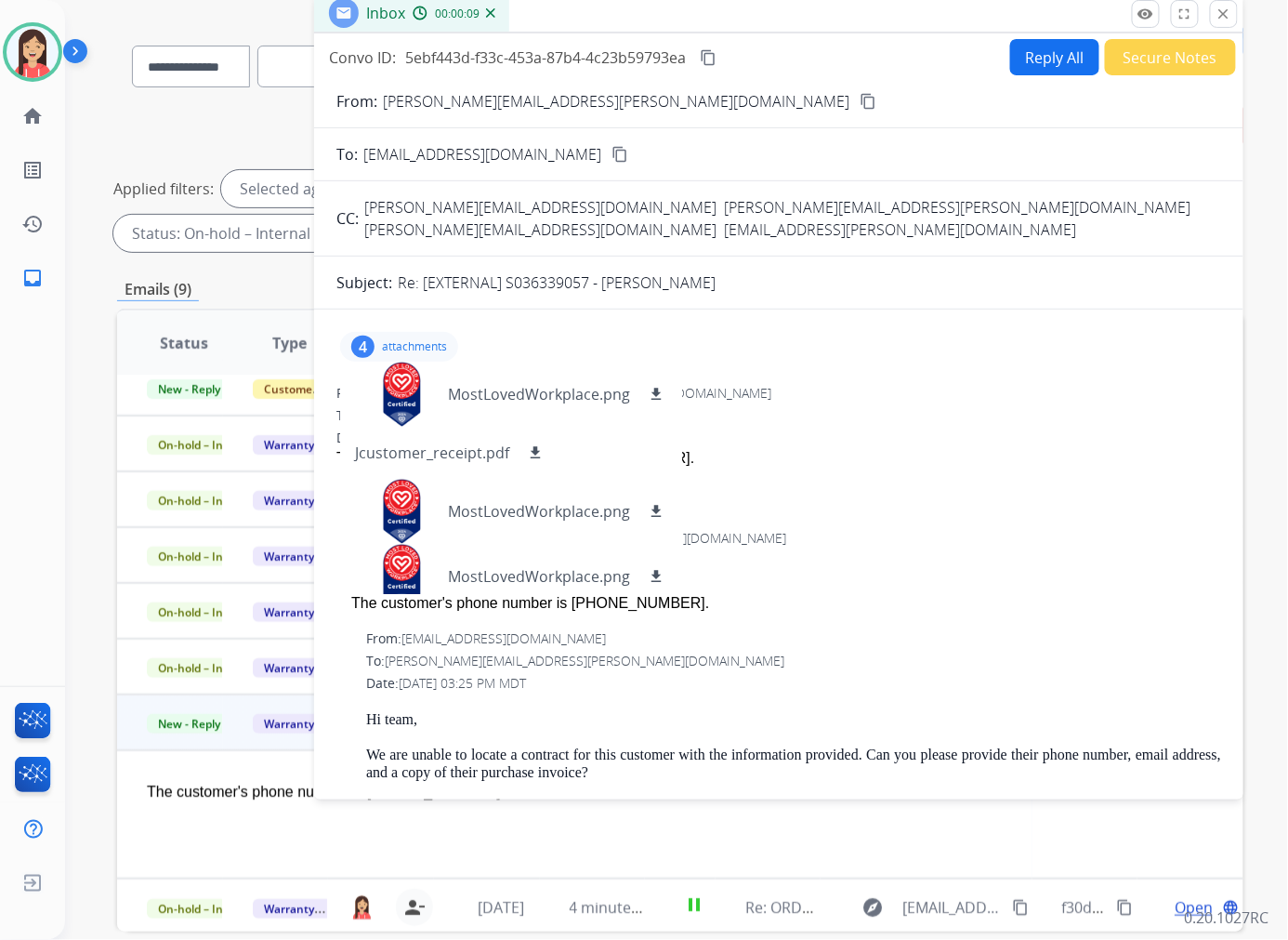
scroll to position [0, 0]
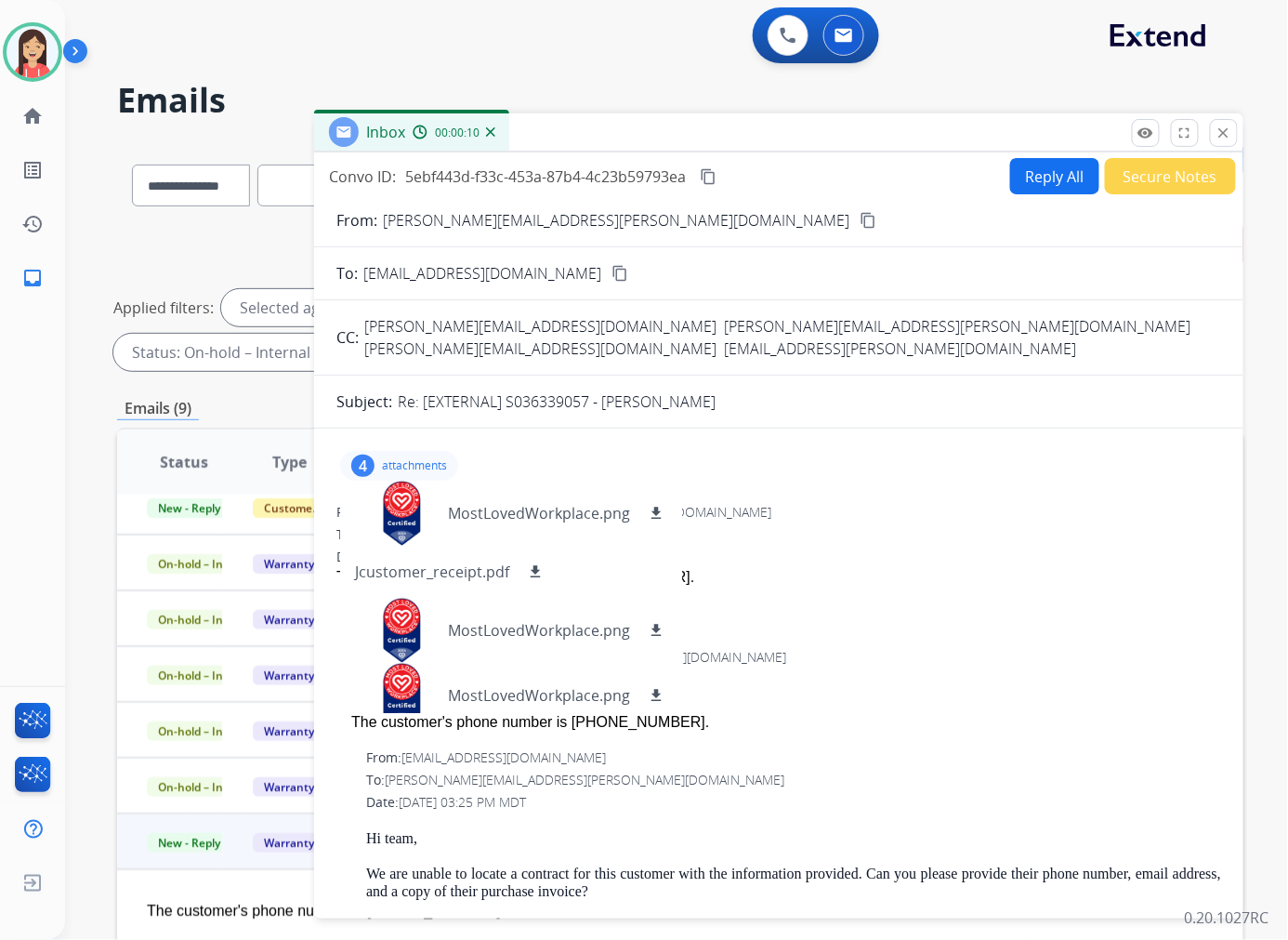
click at [1050, 177] on button "Reply All" at bounding box center [1055, 176] width 89 height 36
select select "**********"
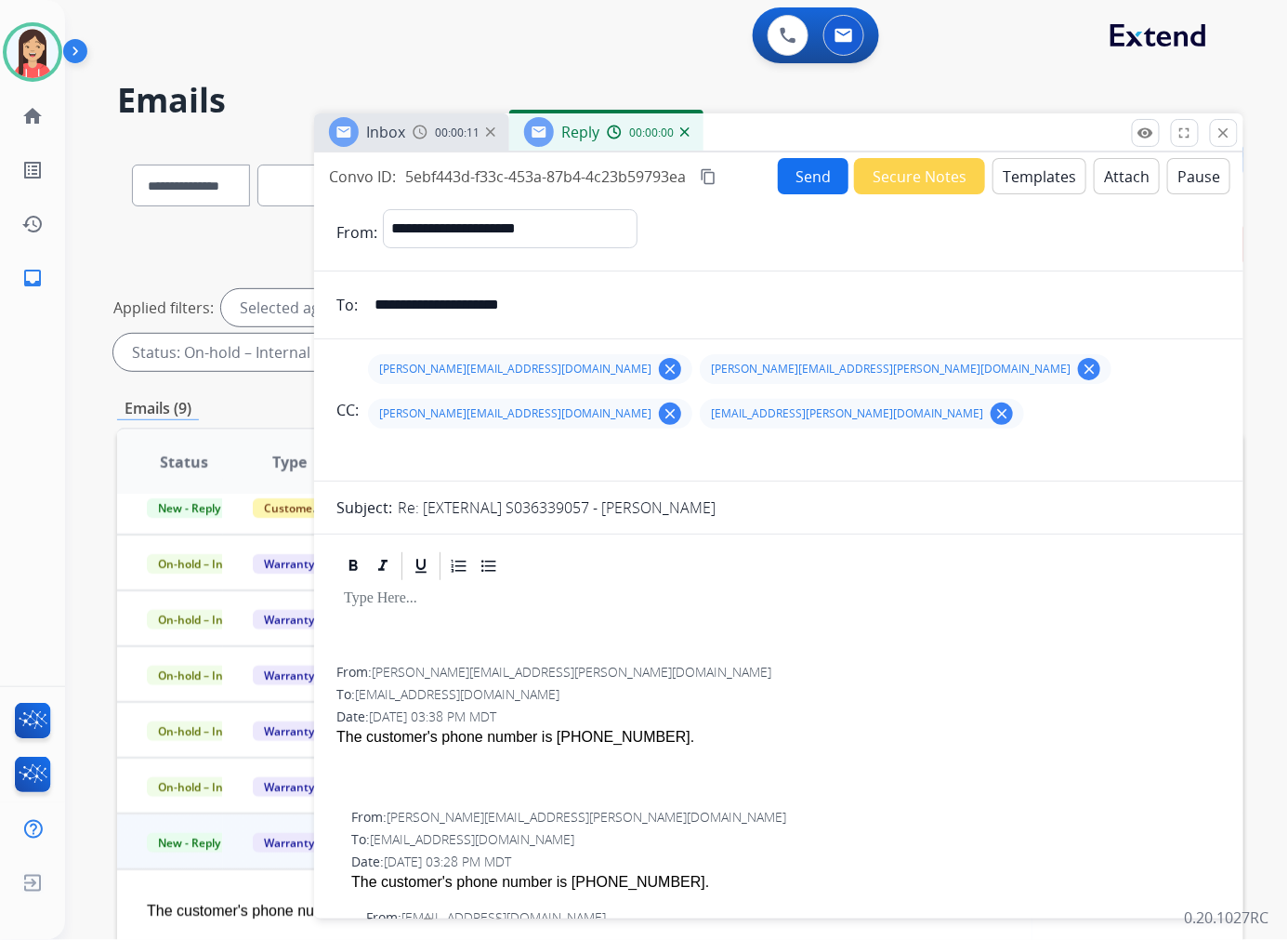
click at [1050, 180] on button "Templates" at bounding box center [1039, 176] width 94 height 36
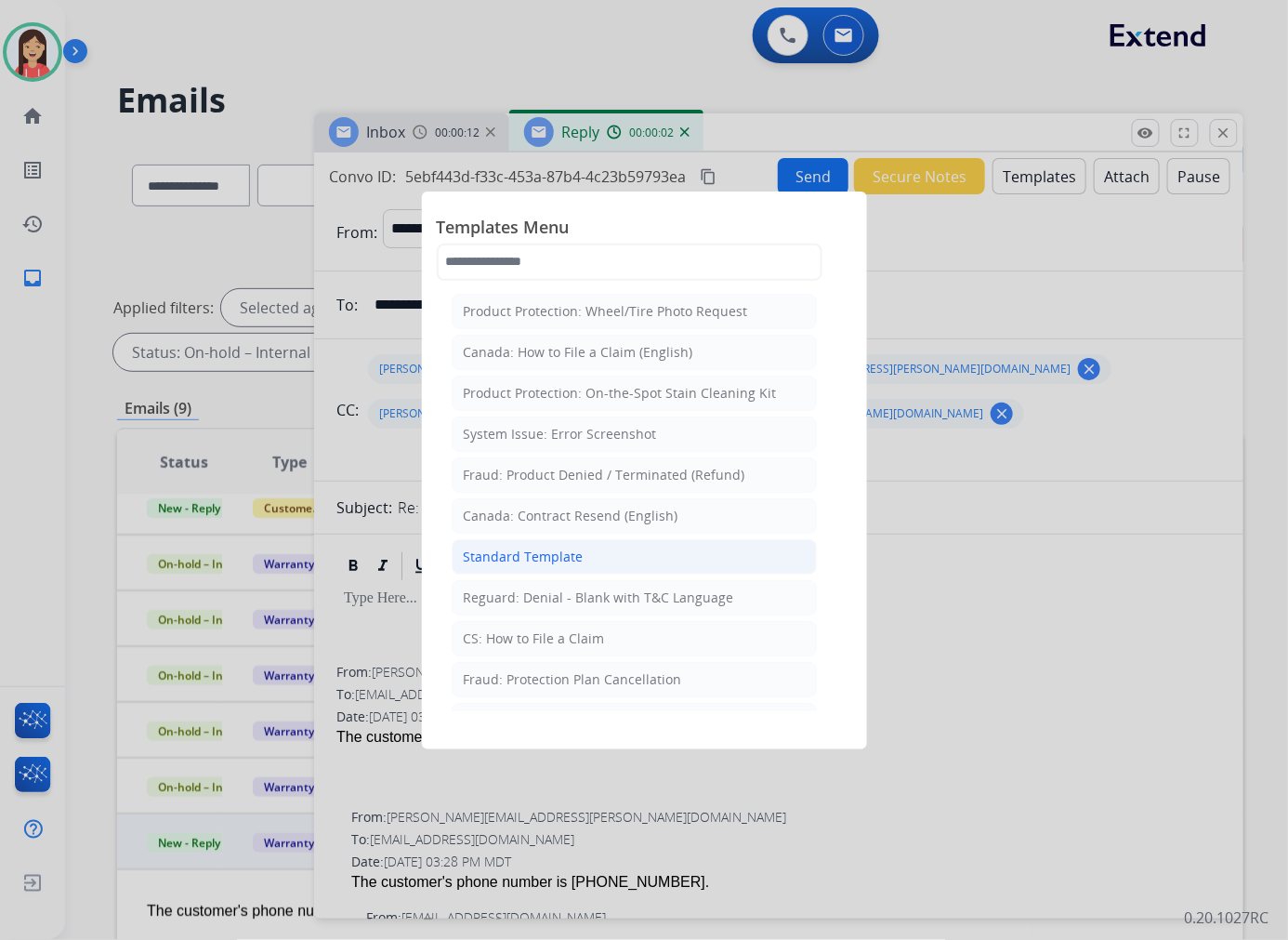
click at [590, 562] on li "Standard Template" at bounding box center [634, 556] width 366 height 35
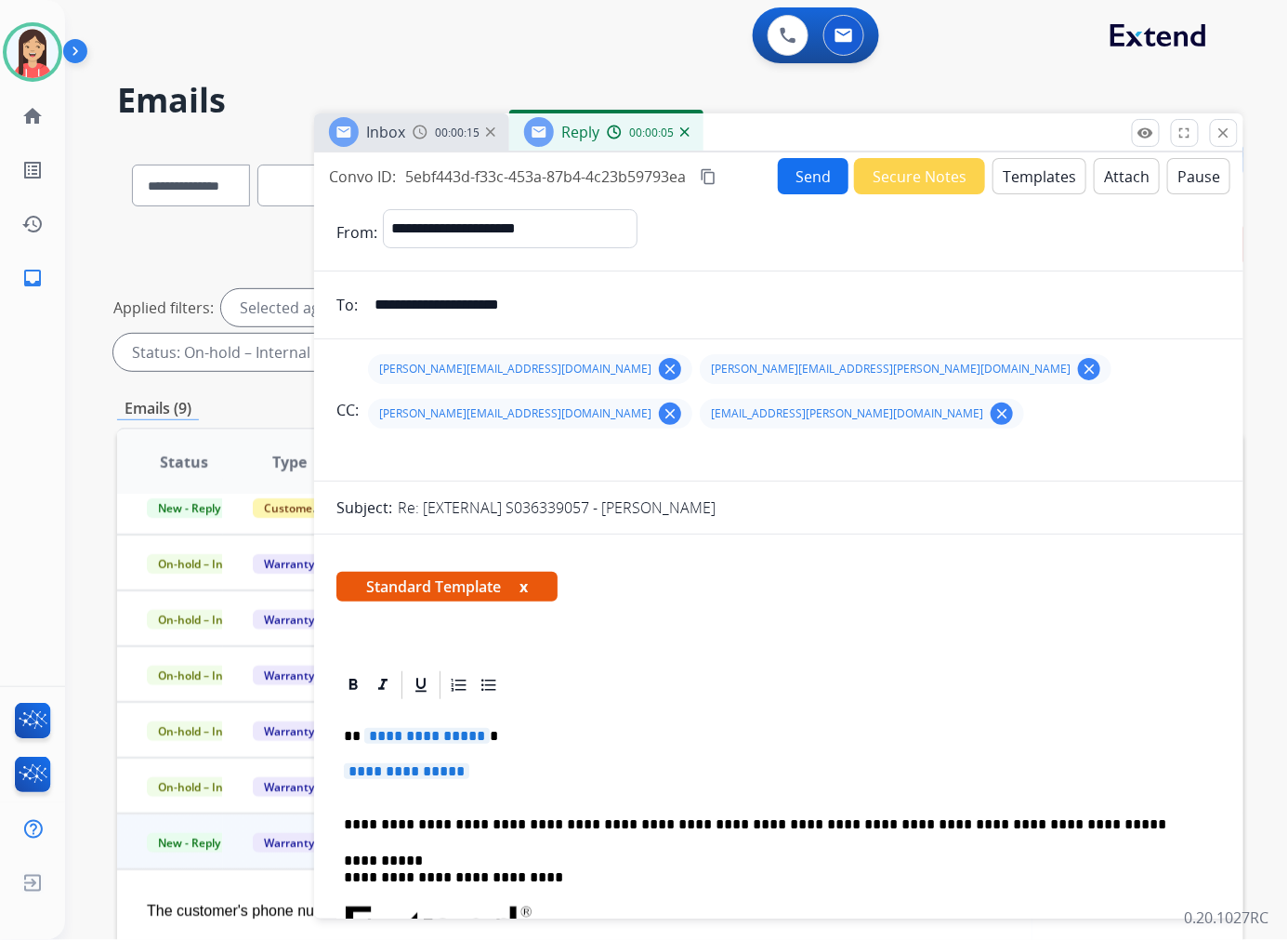
click at [503, 763] on p "**********" at bounding box center [778, 780] width 869 height 34
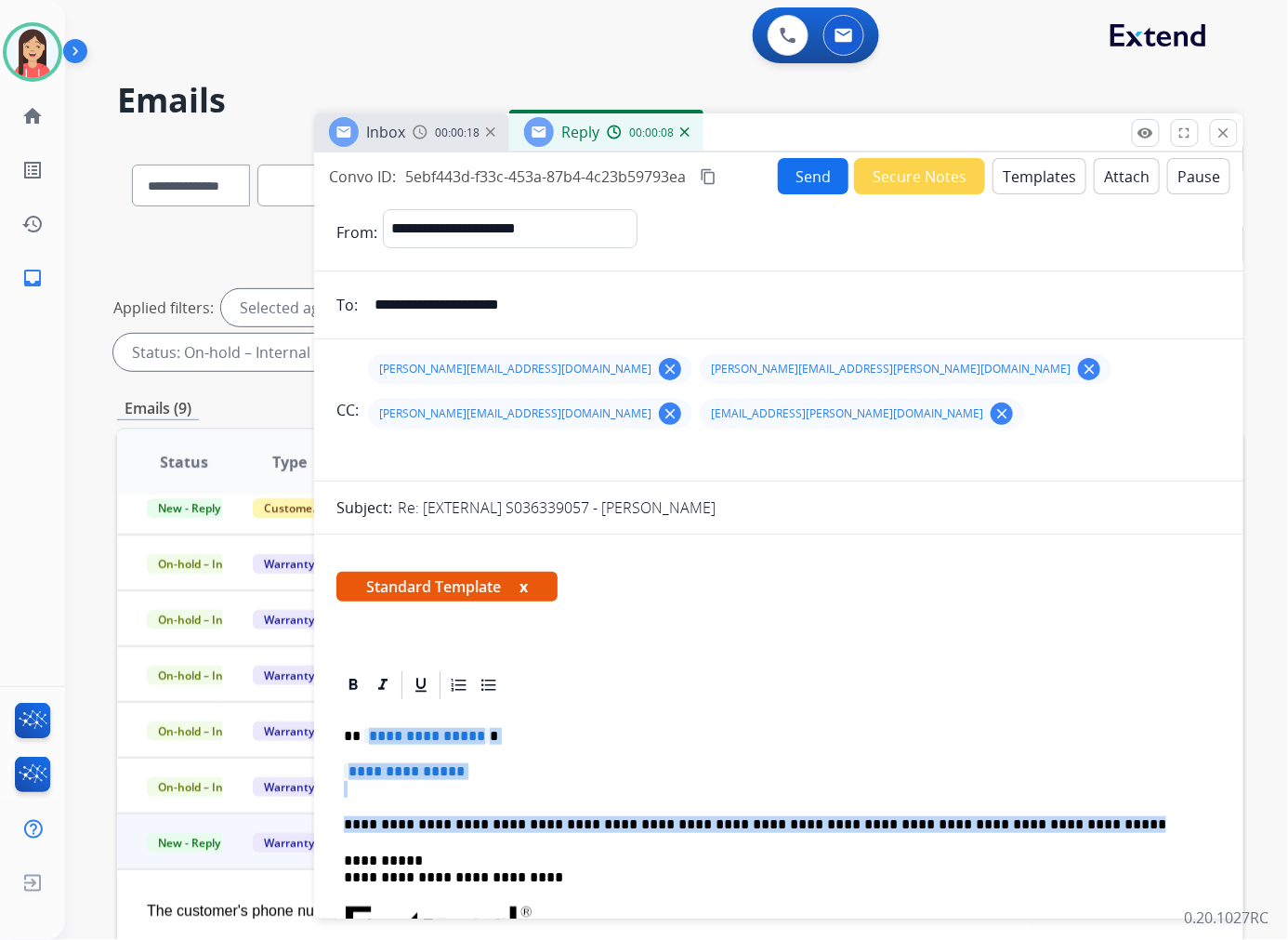
drag, startPoint x: 1037, startPoint y: 787, endPoint x: 367, endPoint y: 679, distance: 678.6
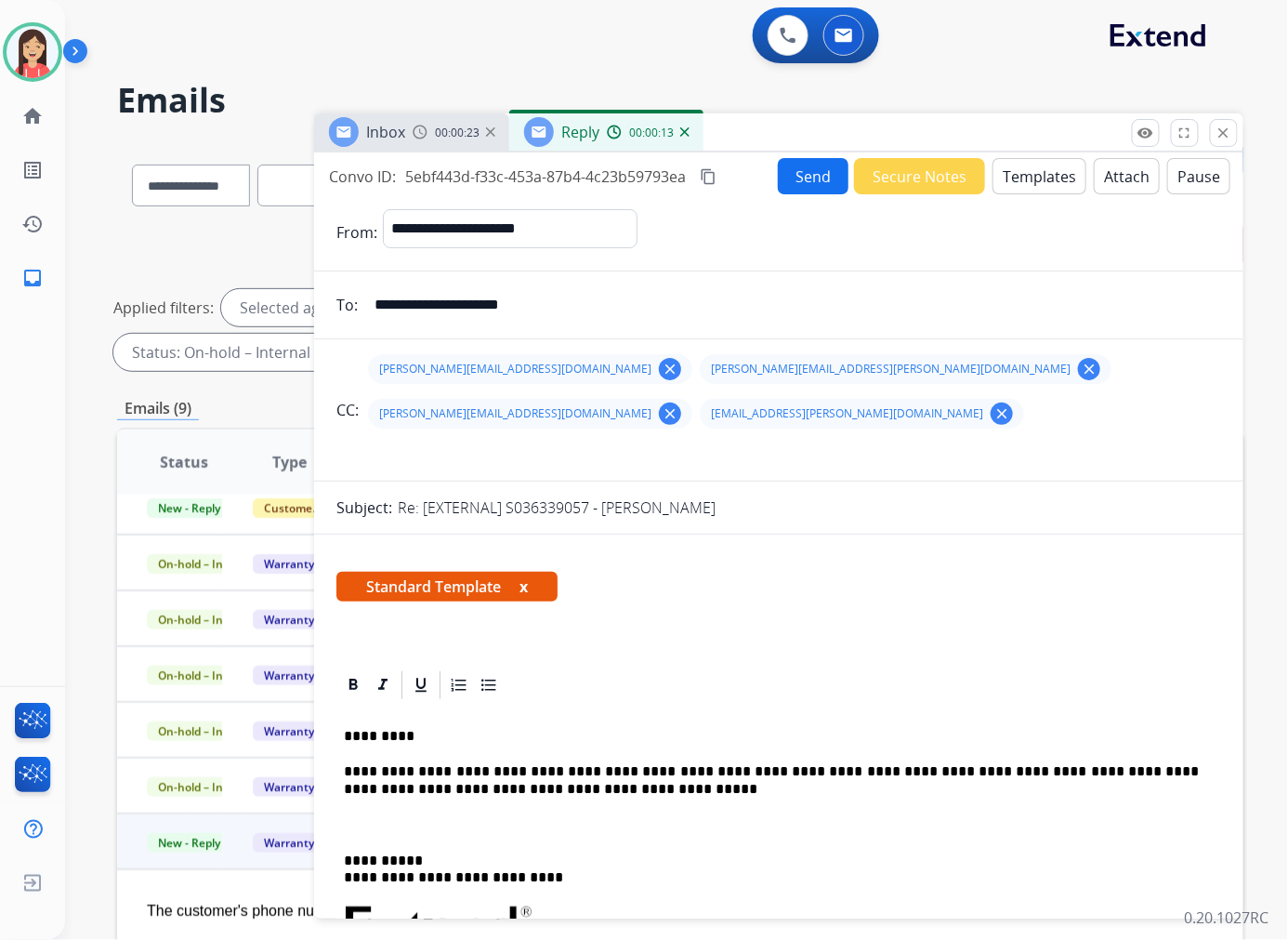
click at [778, 164] on button "Send" at bounding box center [813, 176] width 70 height 36
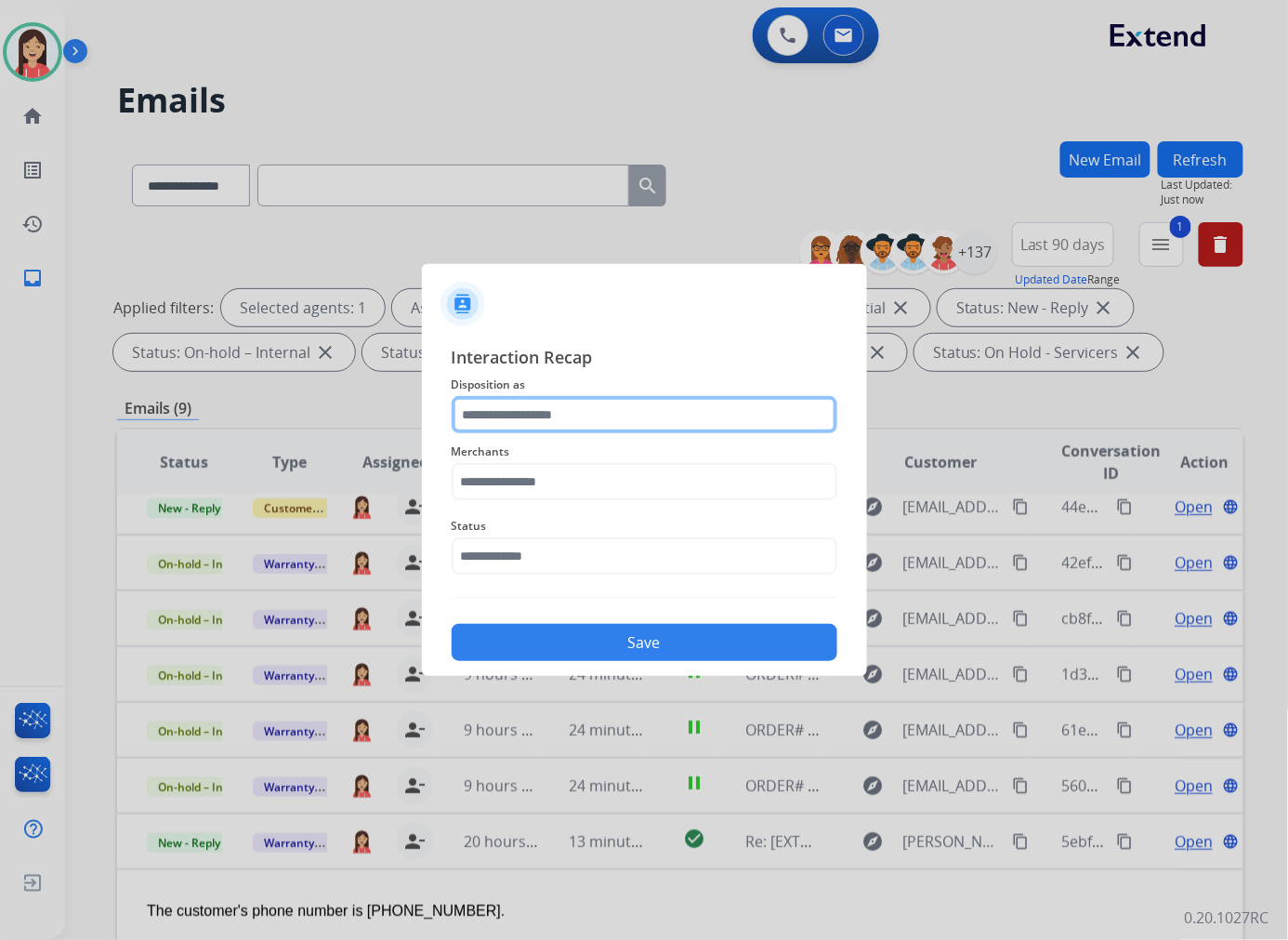
click at [684, 412] on input "text" at bounding box center [644, 414] width 386 height 37
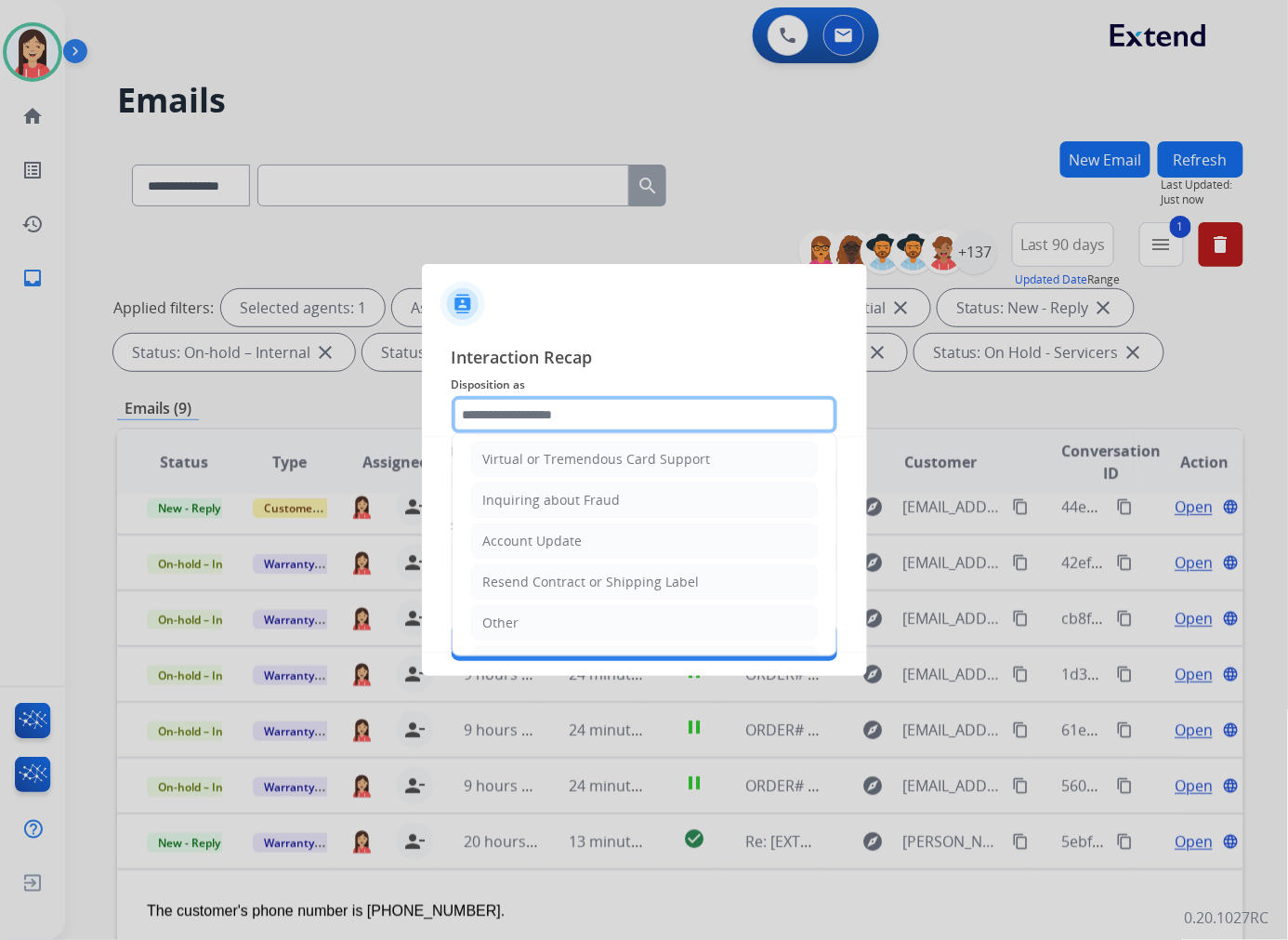
scroll to position [290, 0]
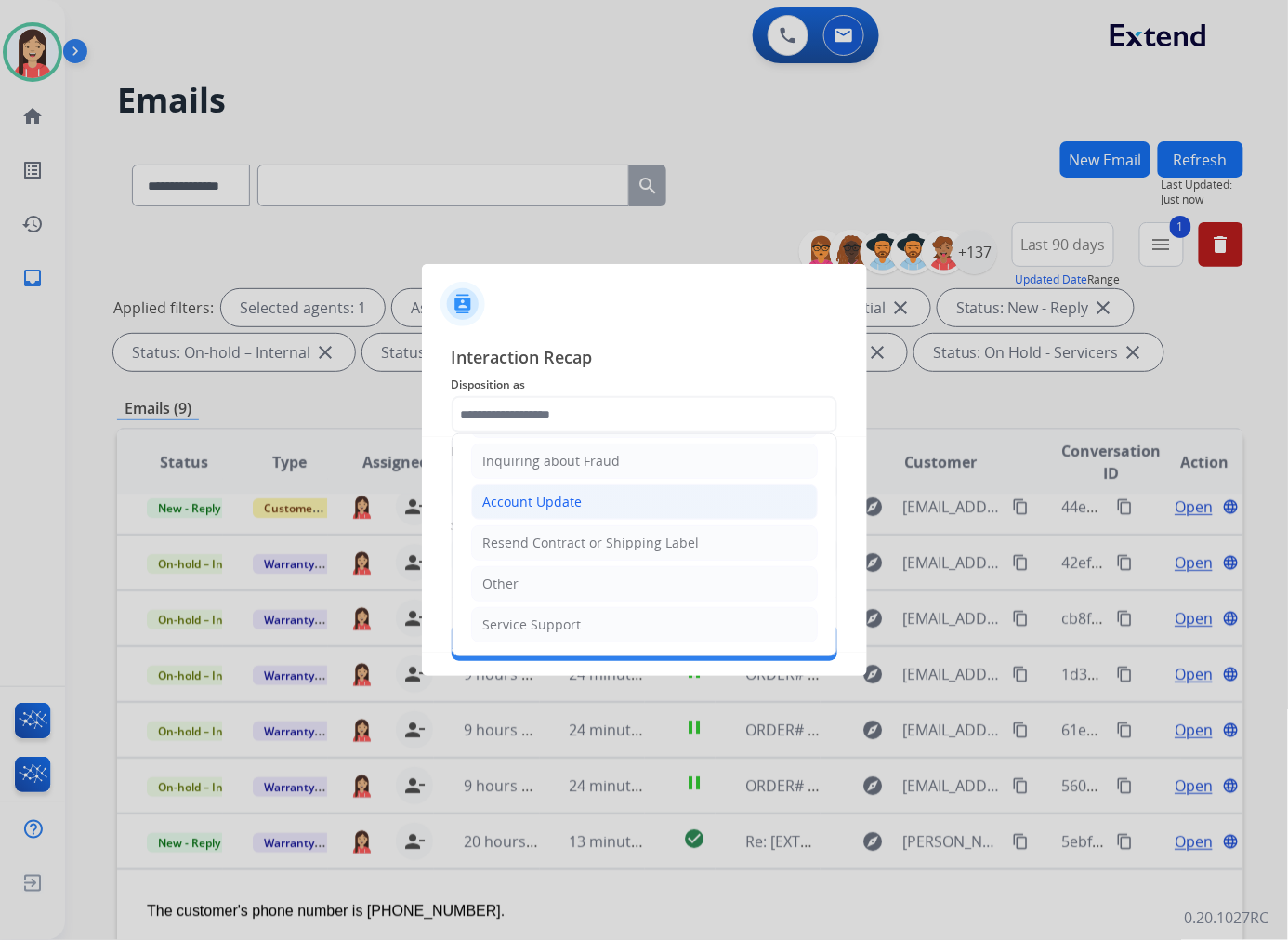
click at [566, 499] on div "Account Update" at bounding box center [532, 502] width 99 height 19
type input "**********"
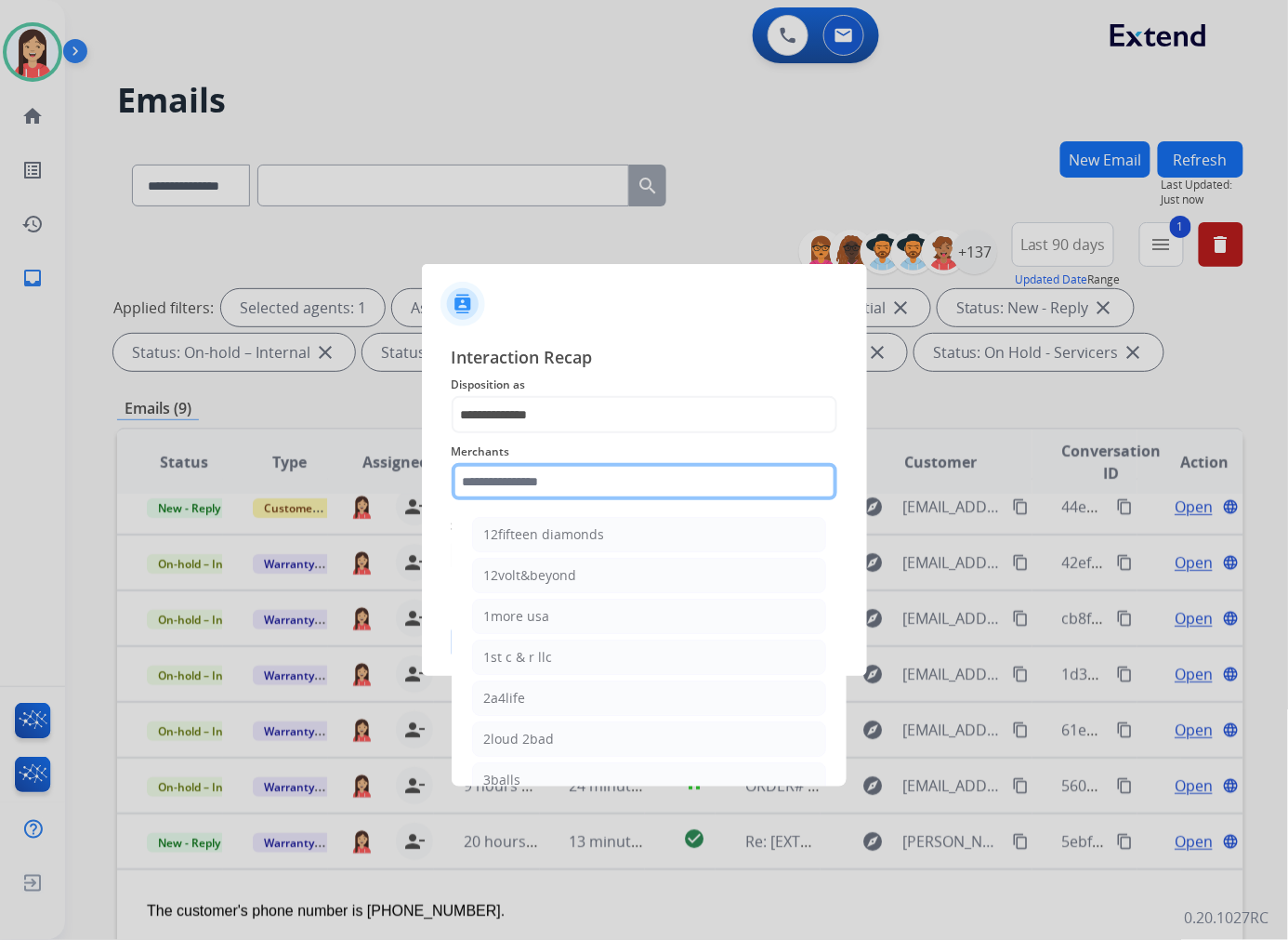
click at [567, 488] on input "text" at bounding box center [644, 481] width 386 height 37
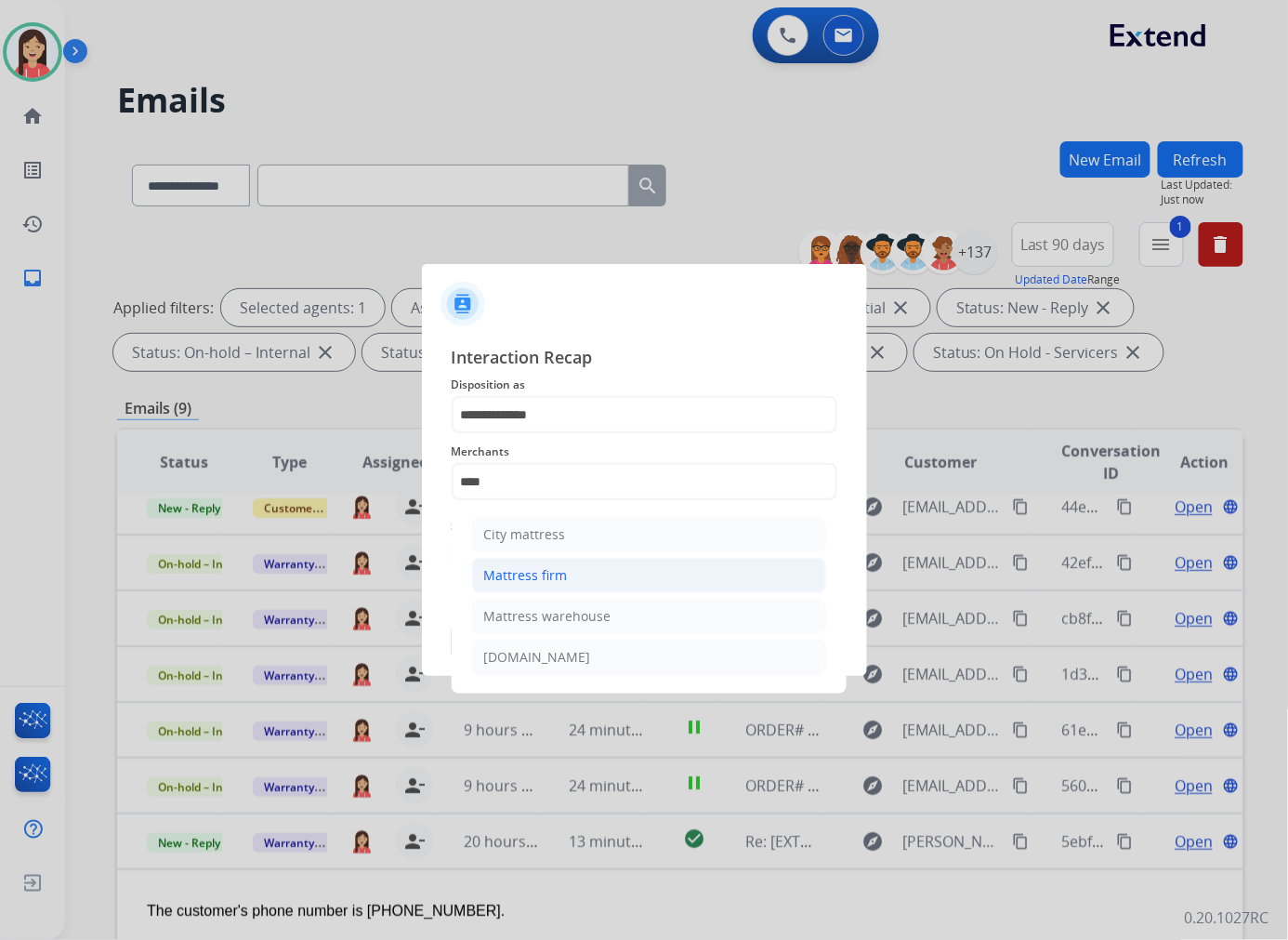
click at [558, 564] on li "Mattress firm" at bounding box center [649, 575] width 354 height 35
type input "**********"
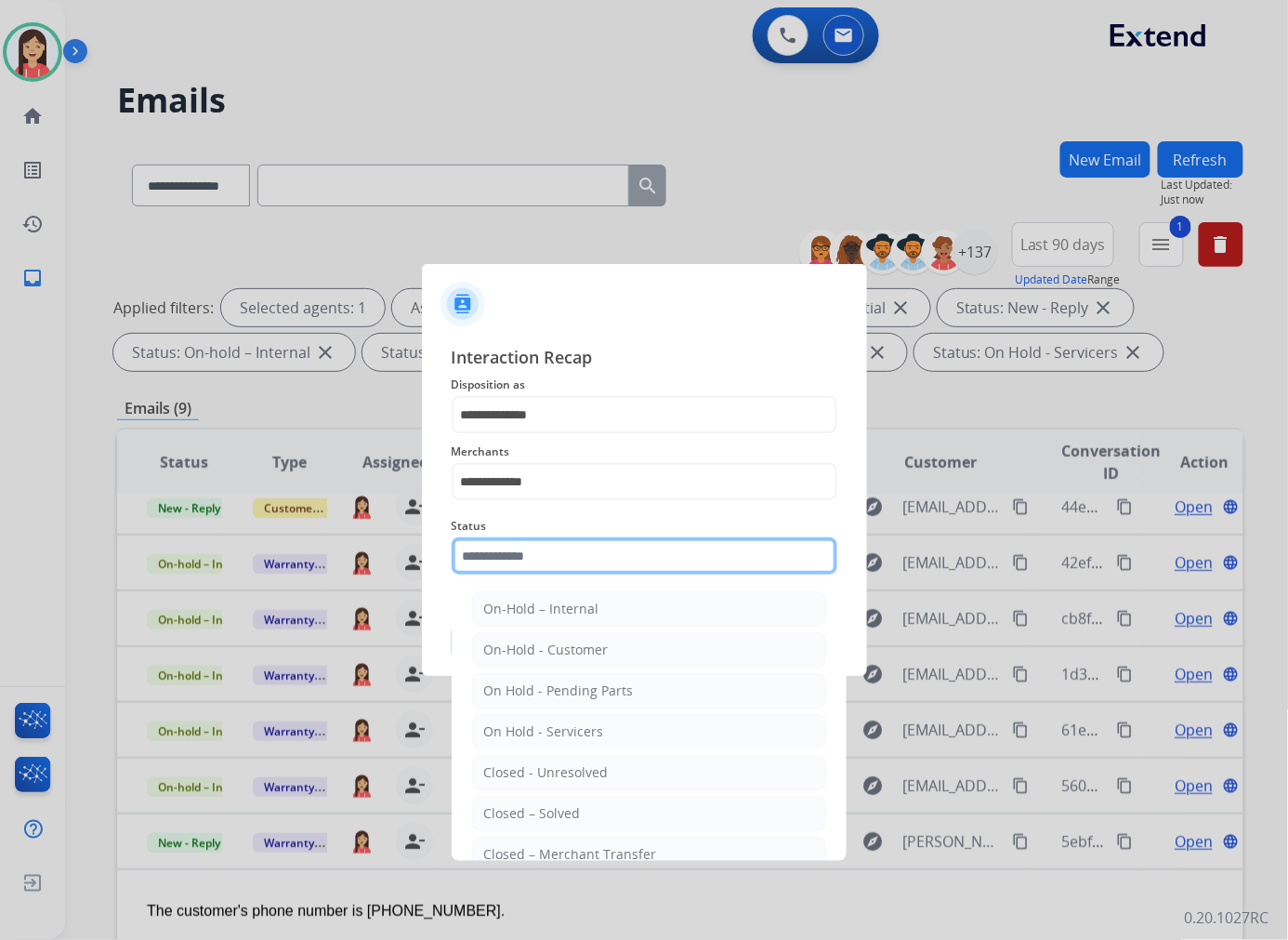
click at [562, 556] on input "text" at bounding box center [644, 555] width 386 height 37
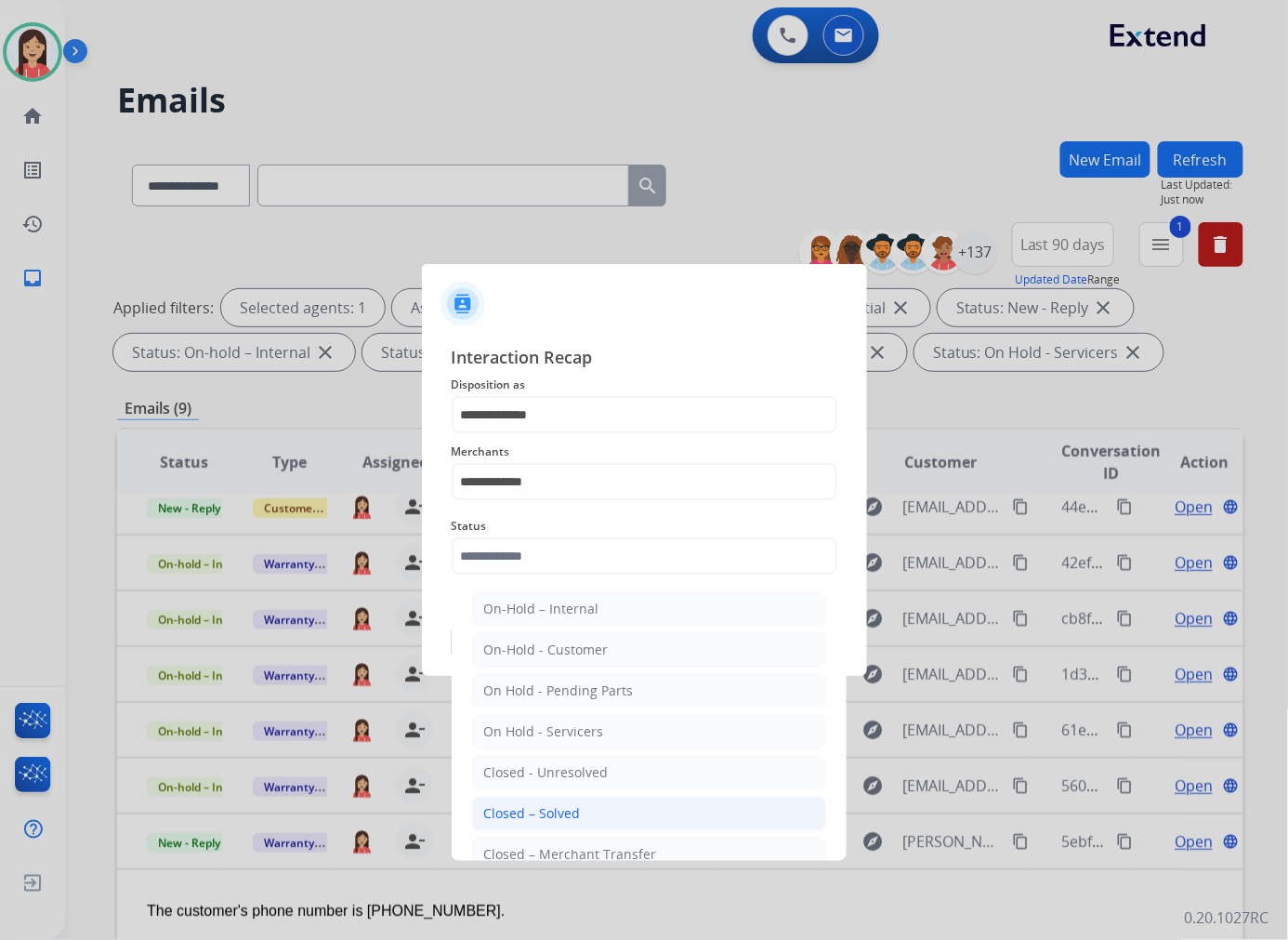
click at [589, 813] on li "Closed – Solved" at bounding box center [649, 812] width 354 height 35
type input "**********"
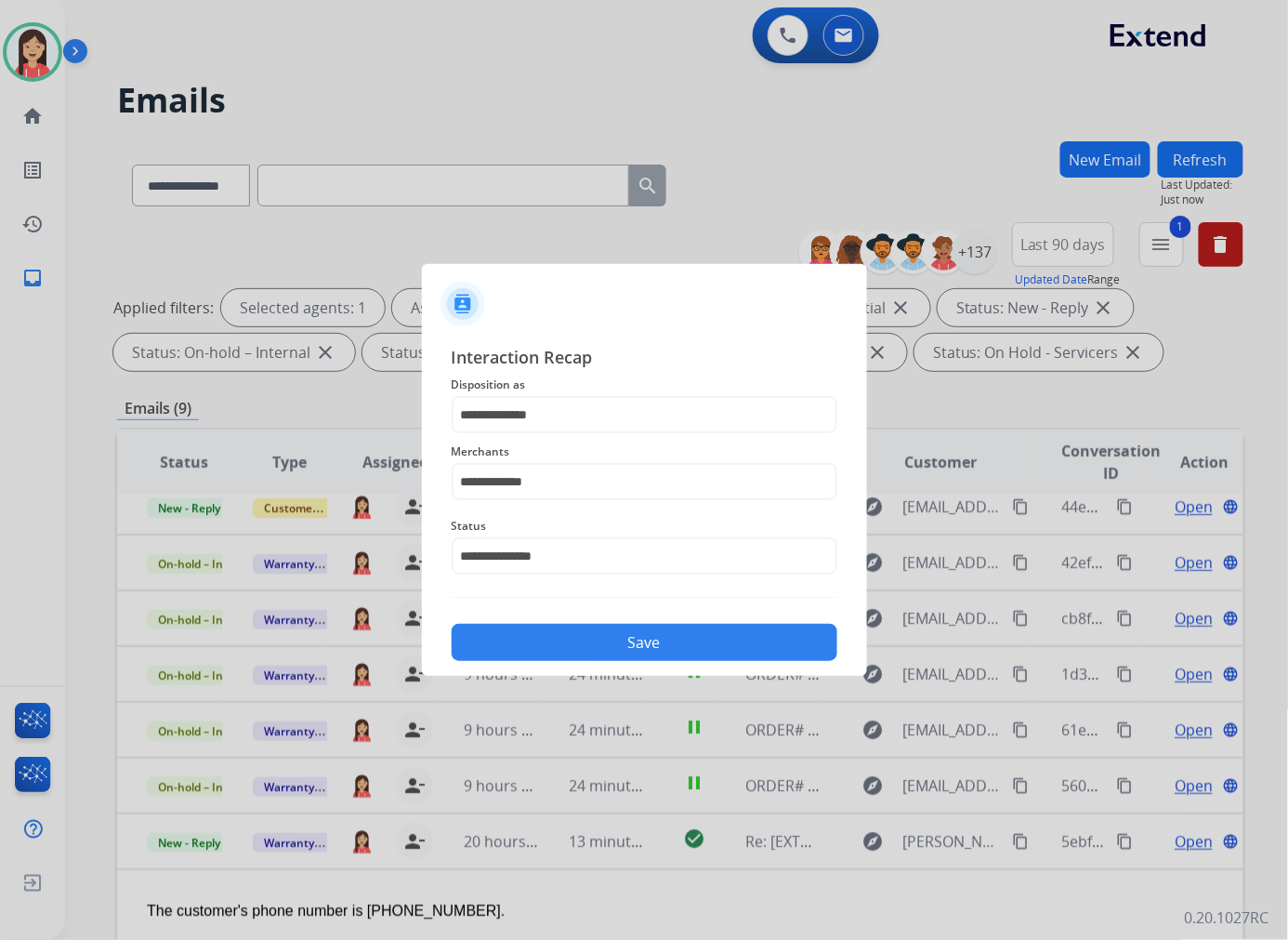
click at [635, 633] on button "Save" at bounding box center [644, 642] width 386 height 37
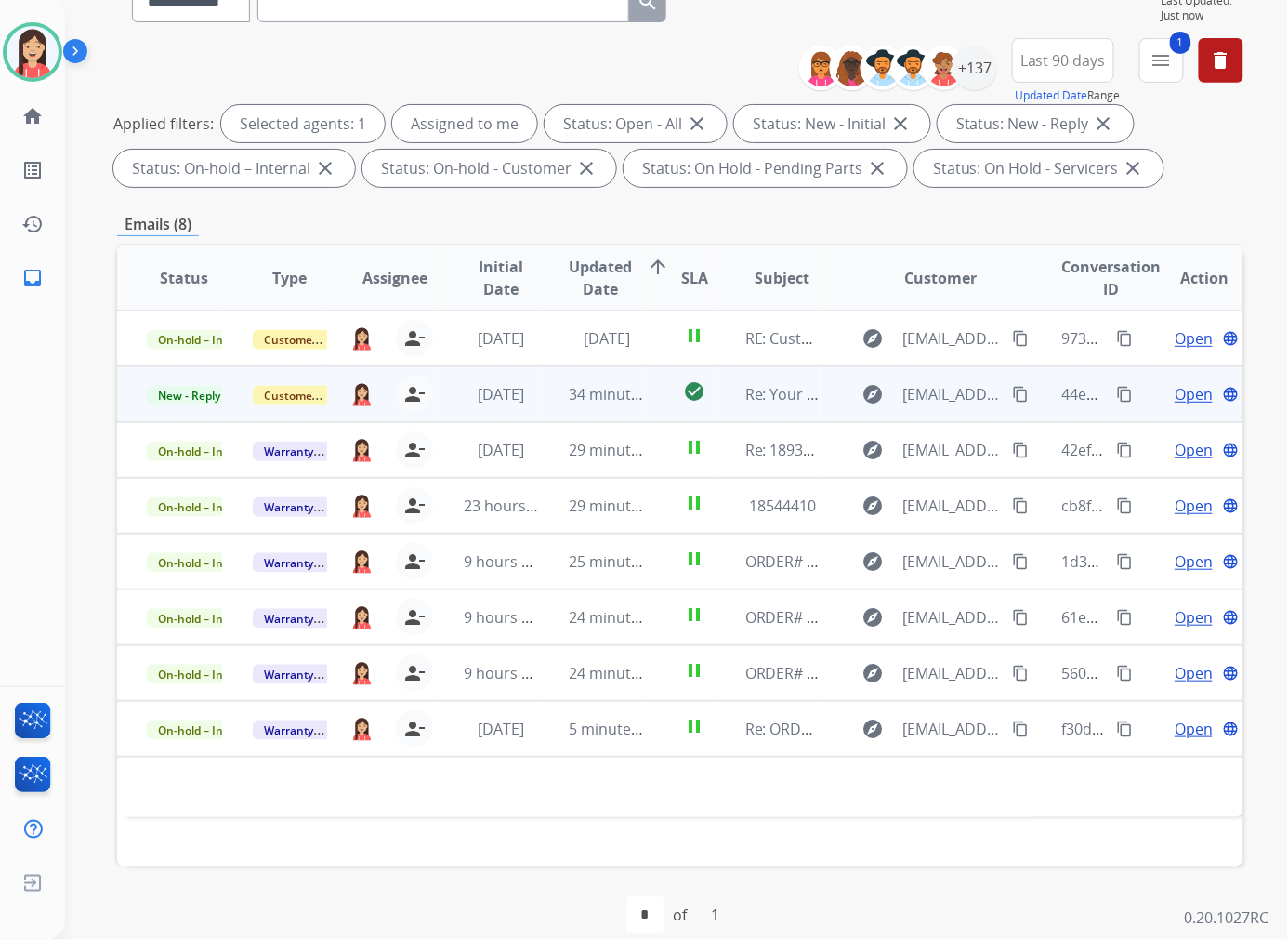
scroll to position [208, 0]
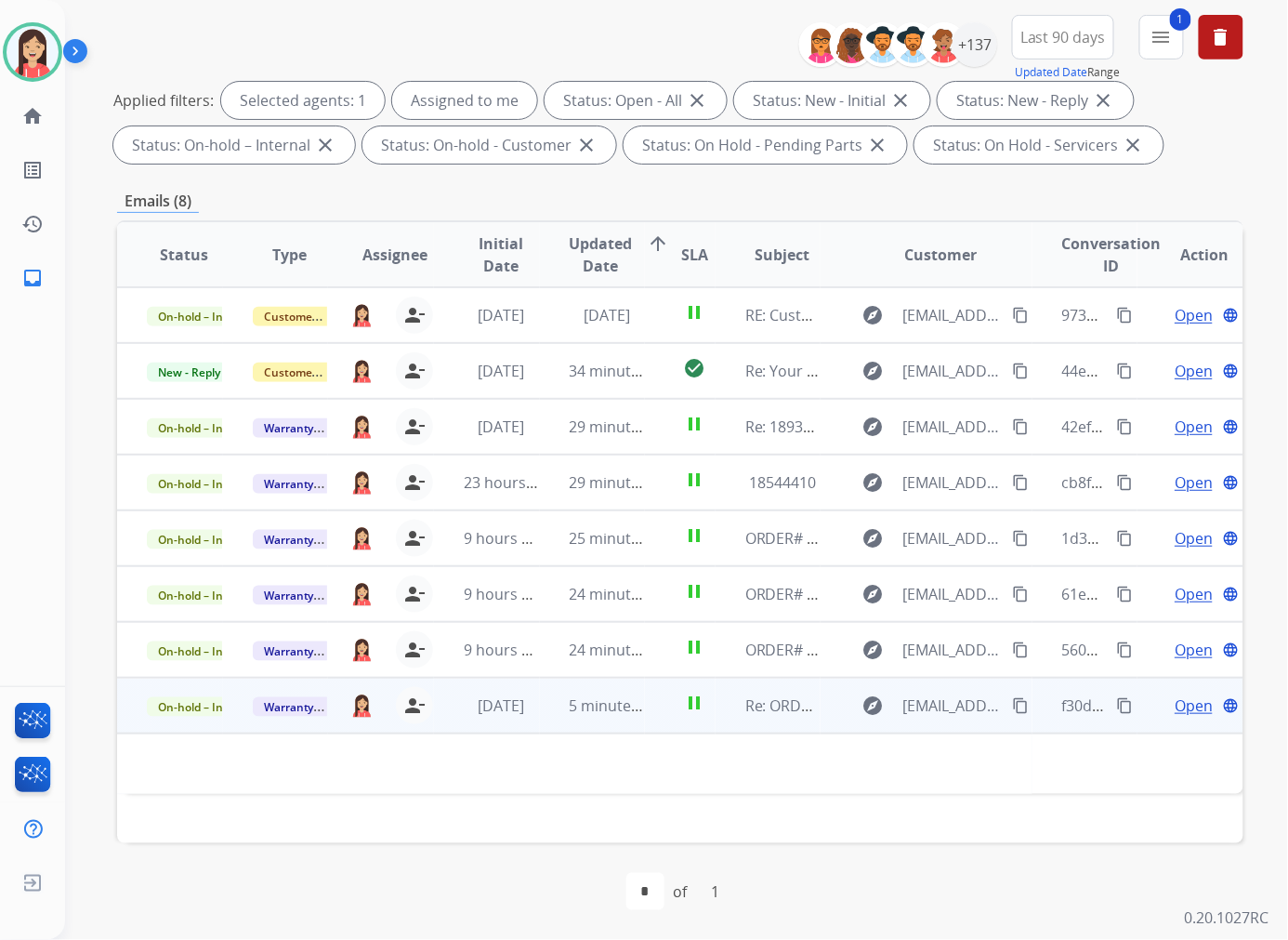
click at [569, 722] on td "5 minutes ago" at bounding box center [592, 705] width 106 height 56
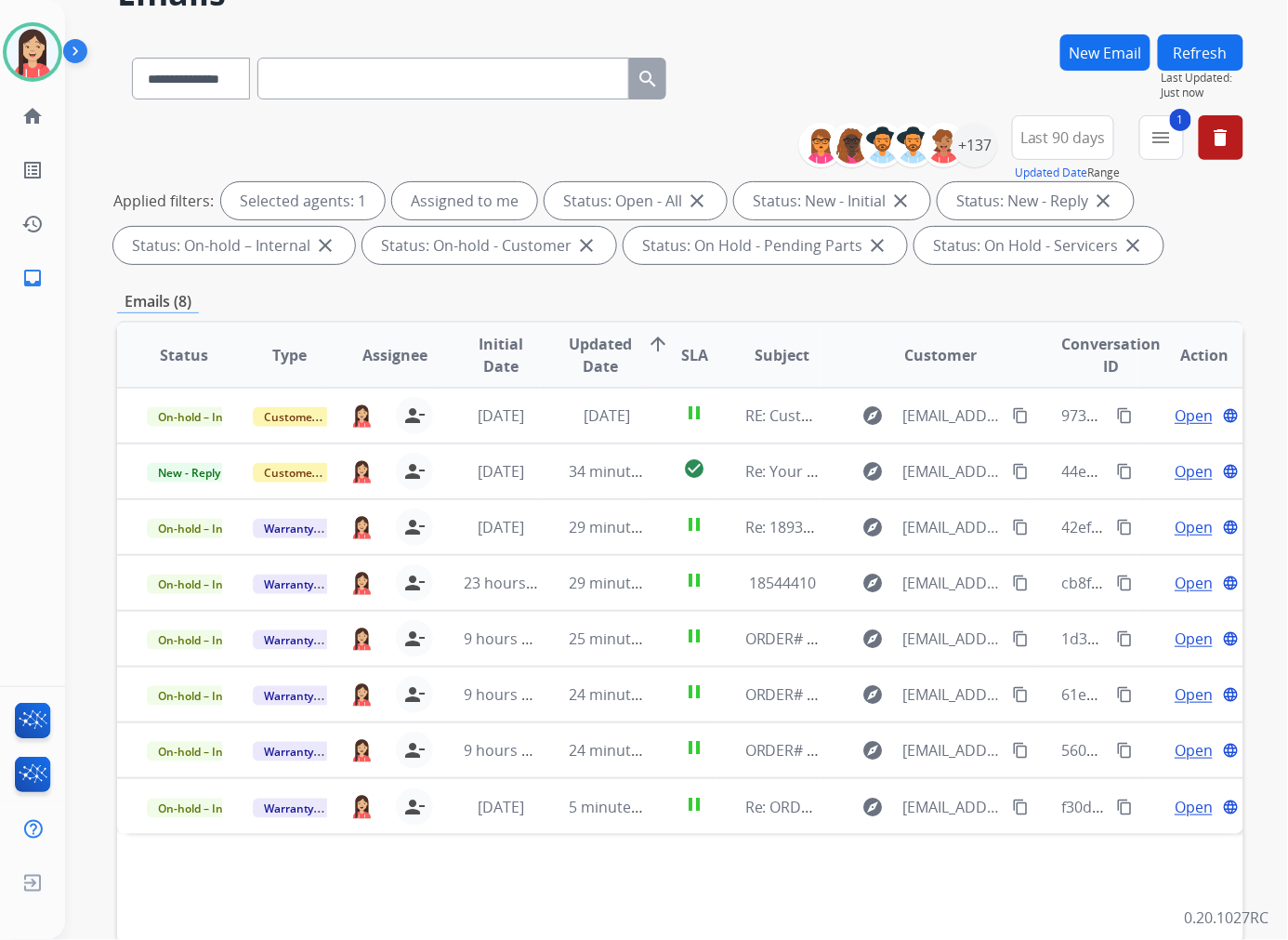
scroll to position [0, 0]
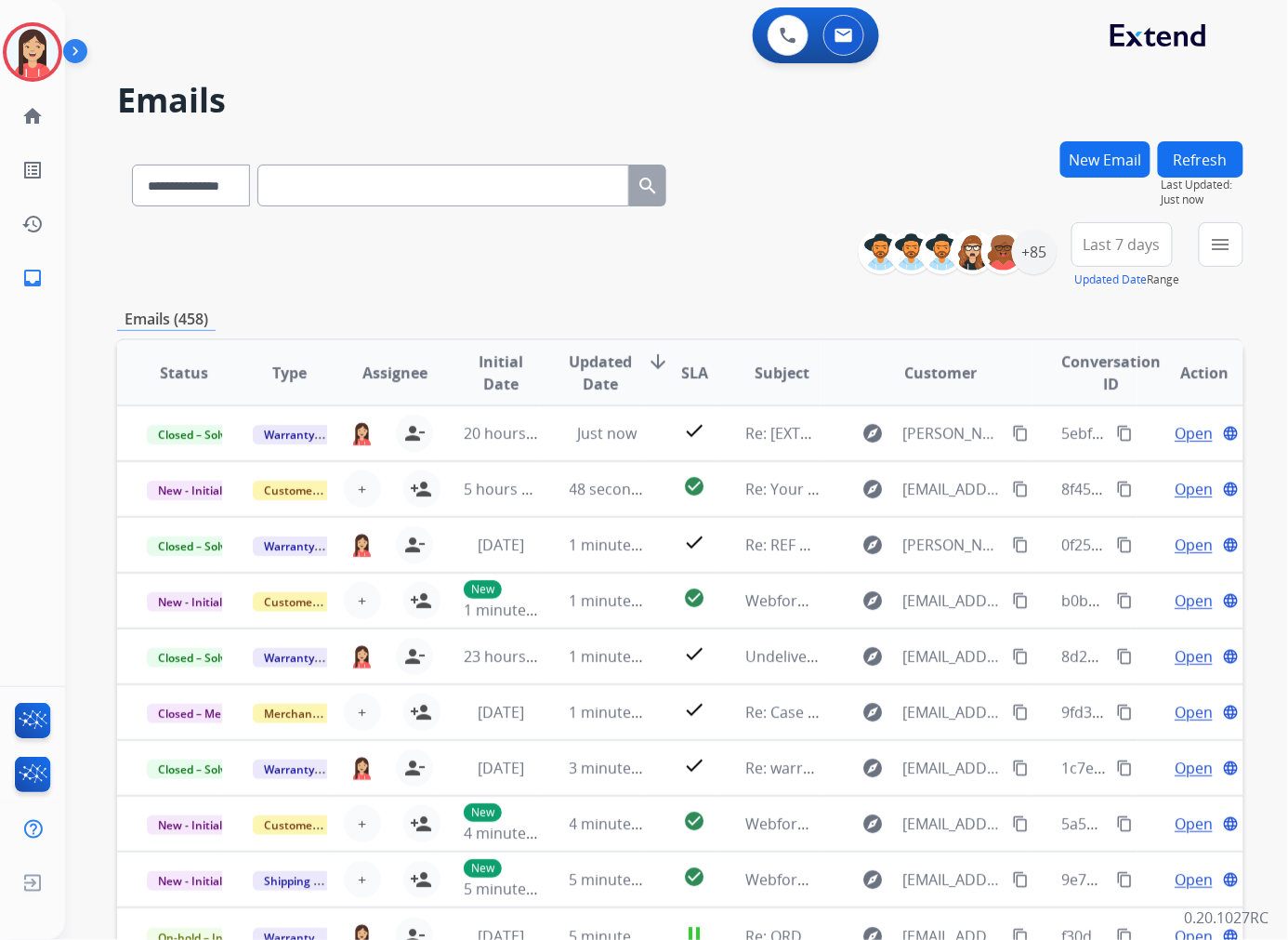
click at [480, 105] on h2 "Emails" at bounding box center [680, 100] width 1126 height 37
click at [368, 282] on div "**********" at bounding box center [680, 255] width 1126 height 67
click at [1213, 248] on mat-icon "menu" at bounding box center [1220, 244] width 22 height 22
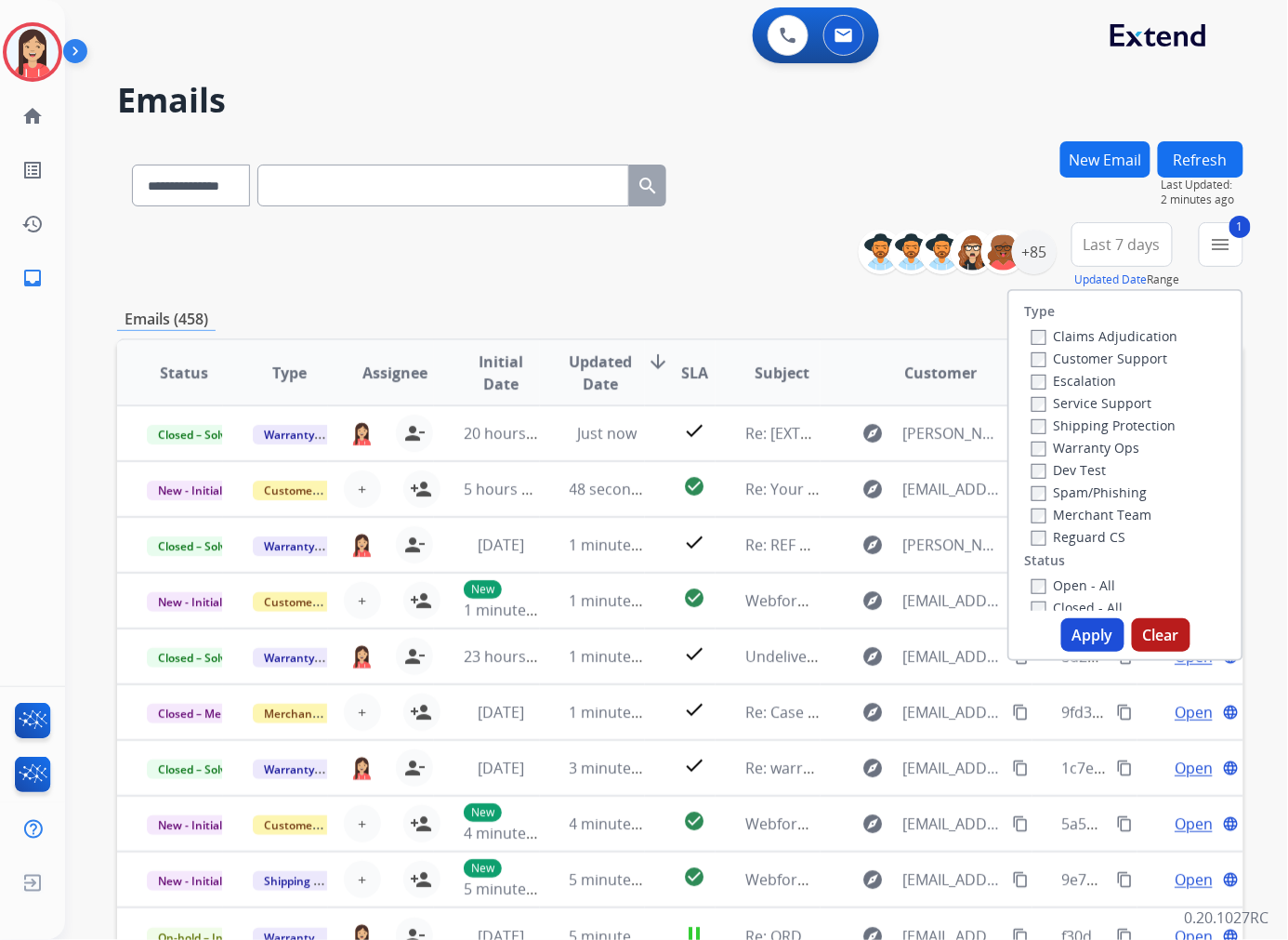
click at [1075, 627] on button "Apply" at bounding box center [1092, 634] width 63 height 33
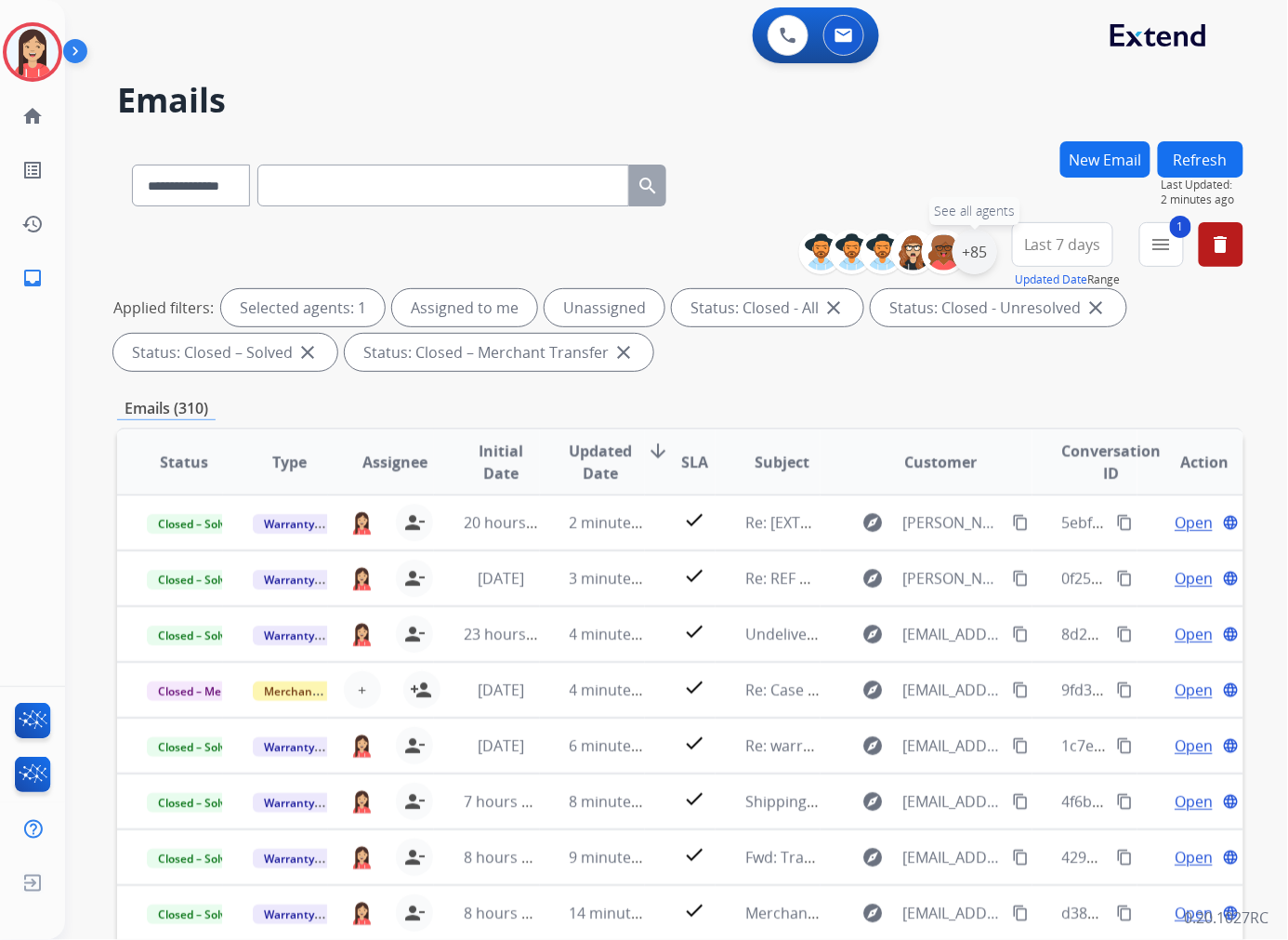
click at [974, 260] on div "+85" at bounding box center [974, 251] width 45 height 45
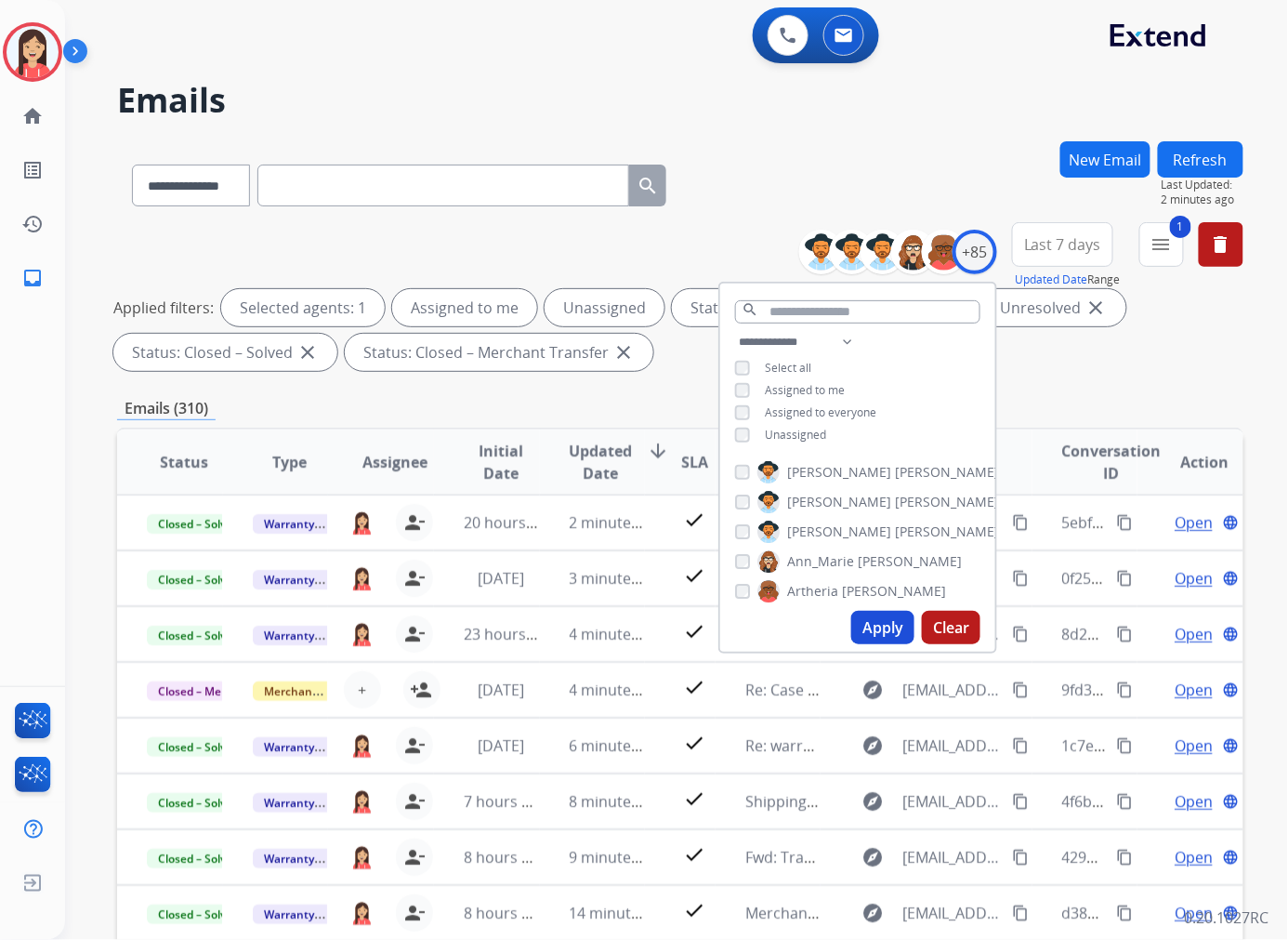
click at [796, 438] on span "Unassigned" at bounding box center [795, 434] width 61 height 16
click at [882, 624] on button "Apply" at bounding box center [882, 627] width 63 height 33
click at [624, 388] on div "**********" at bounding box center [680, 644] width 1126 height 1006
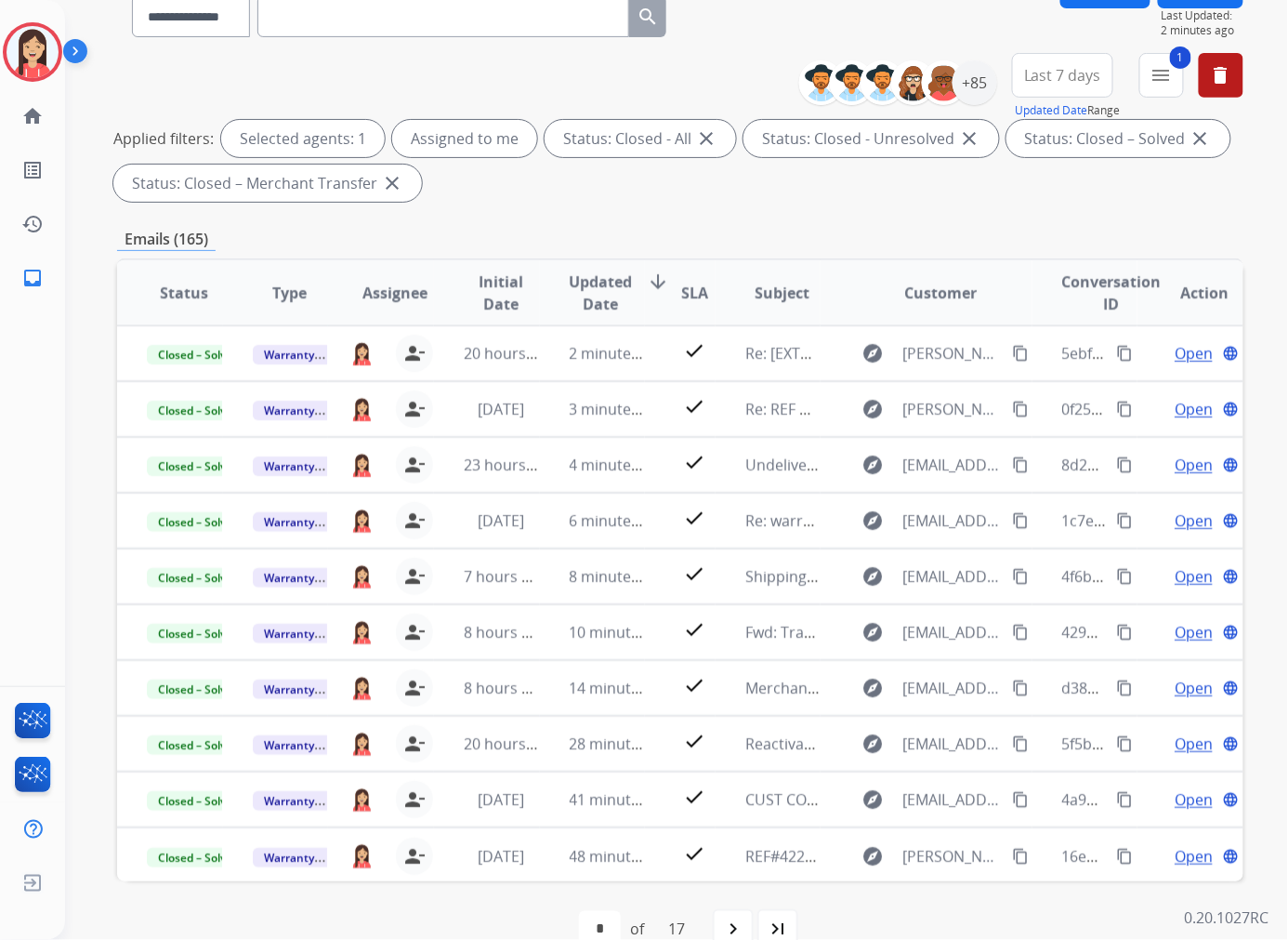
scroll to position [208, 0]
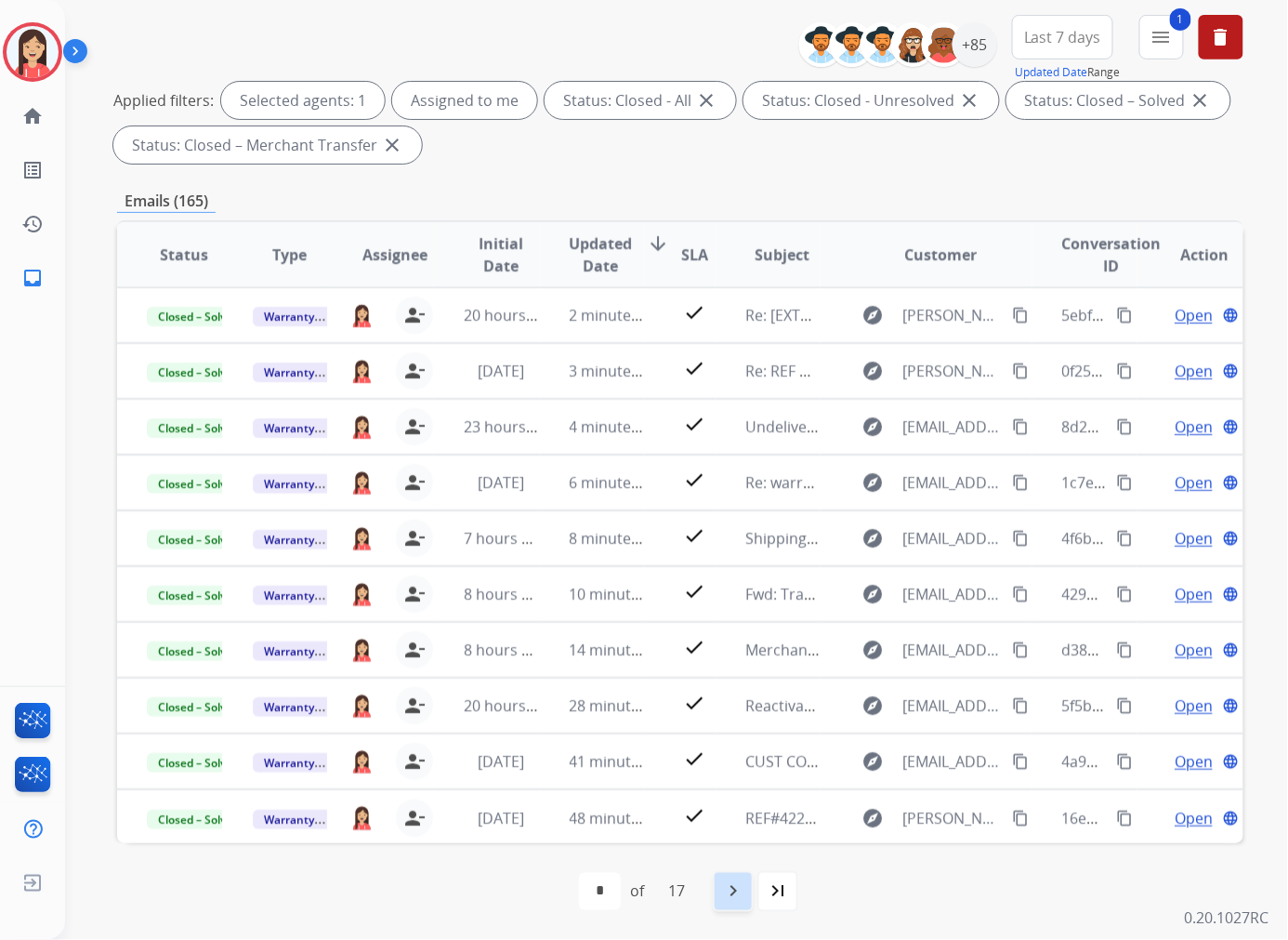
click at [740, 904] on div "navigate_next" at bounding box center [732, 890] width 41 height 41
click at [778, 893] on mat-icon "navigate_next" at bounding box center [773, 890] width 22 height 22
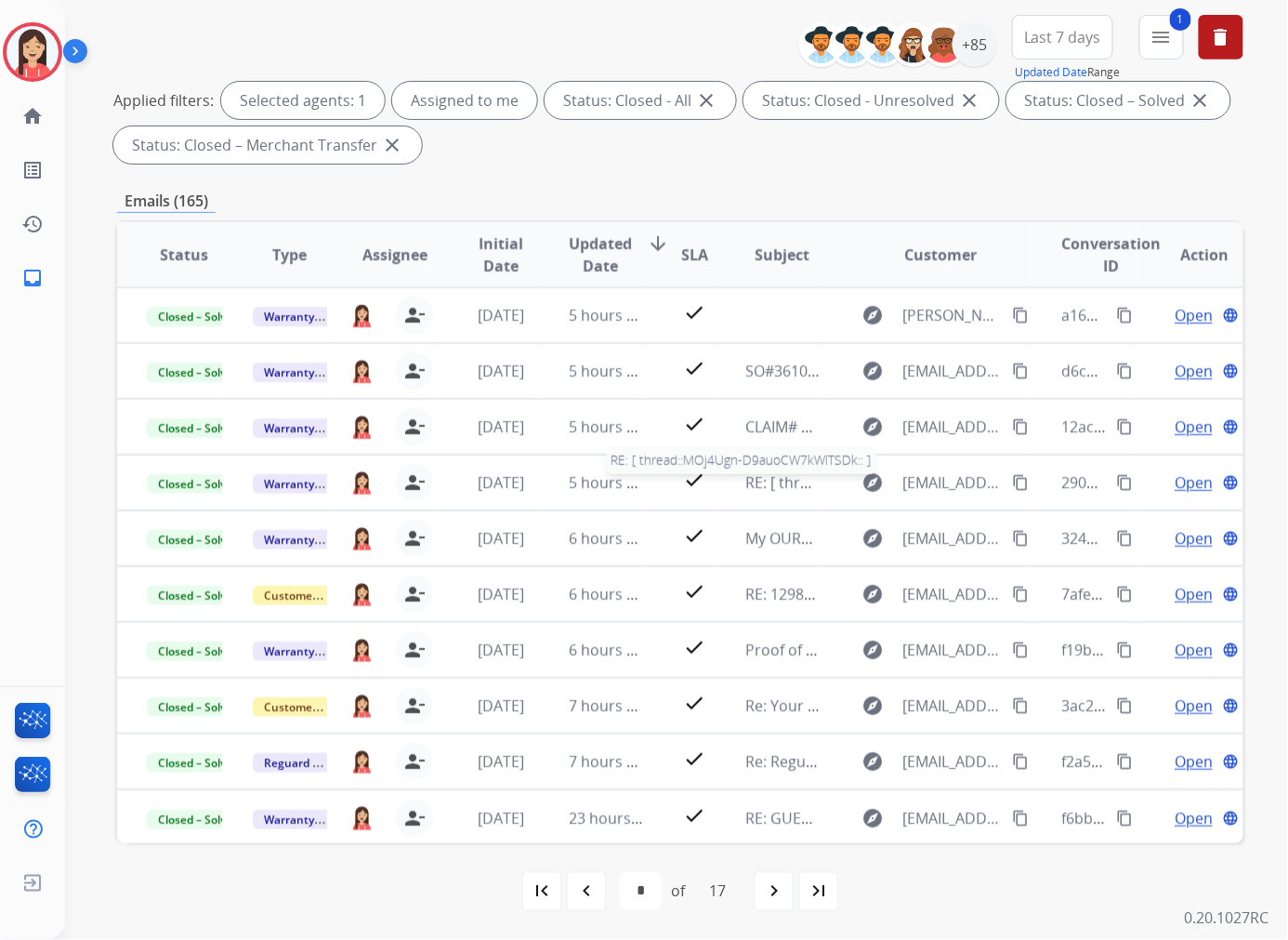
scroll to position [0, 0]
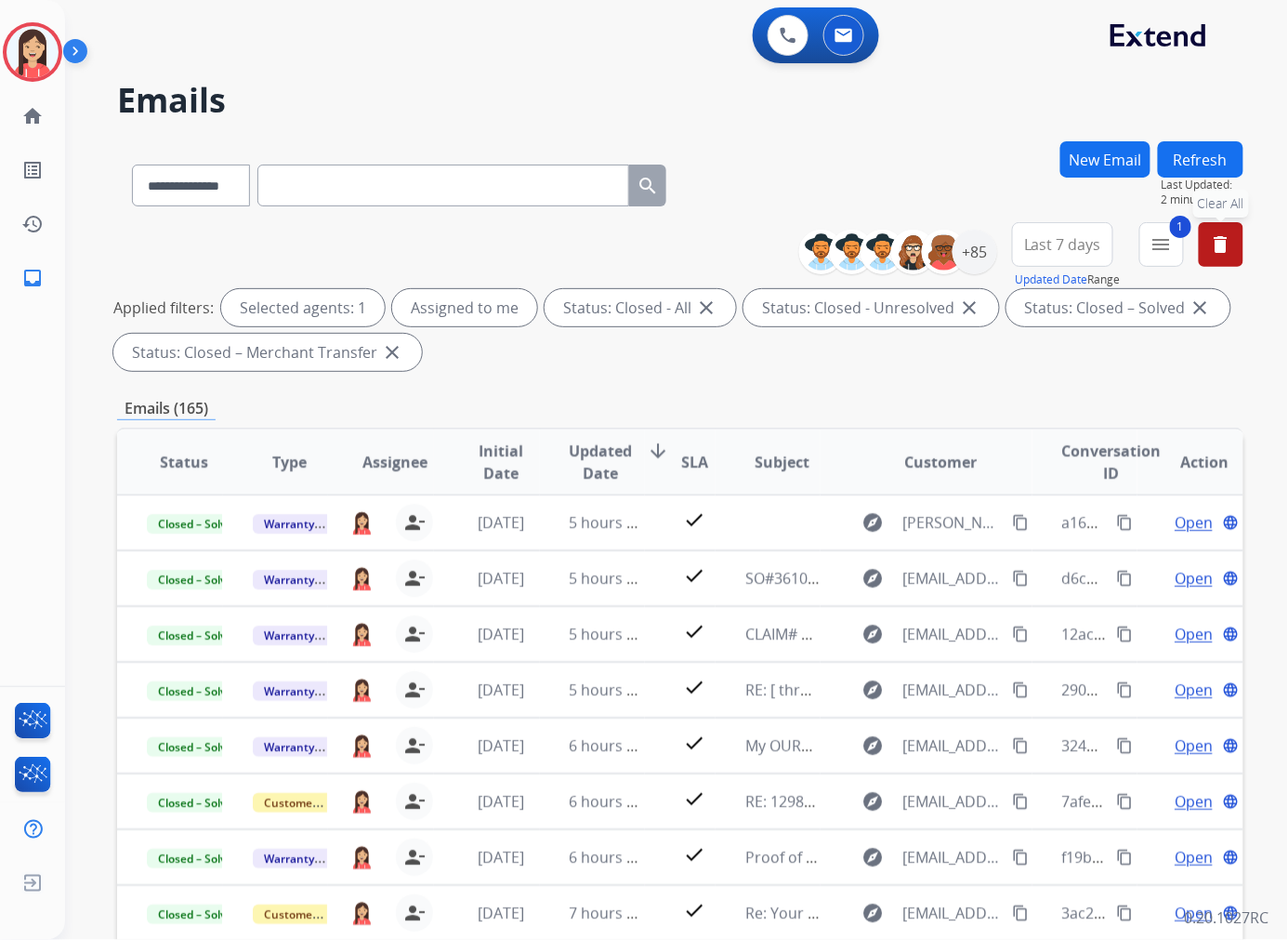
click at [1233, 250] on button "delete Clear All" at bounding box center [1220, 244] width 45 height 45
select select "*"
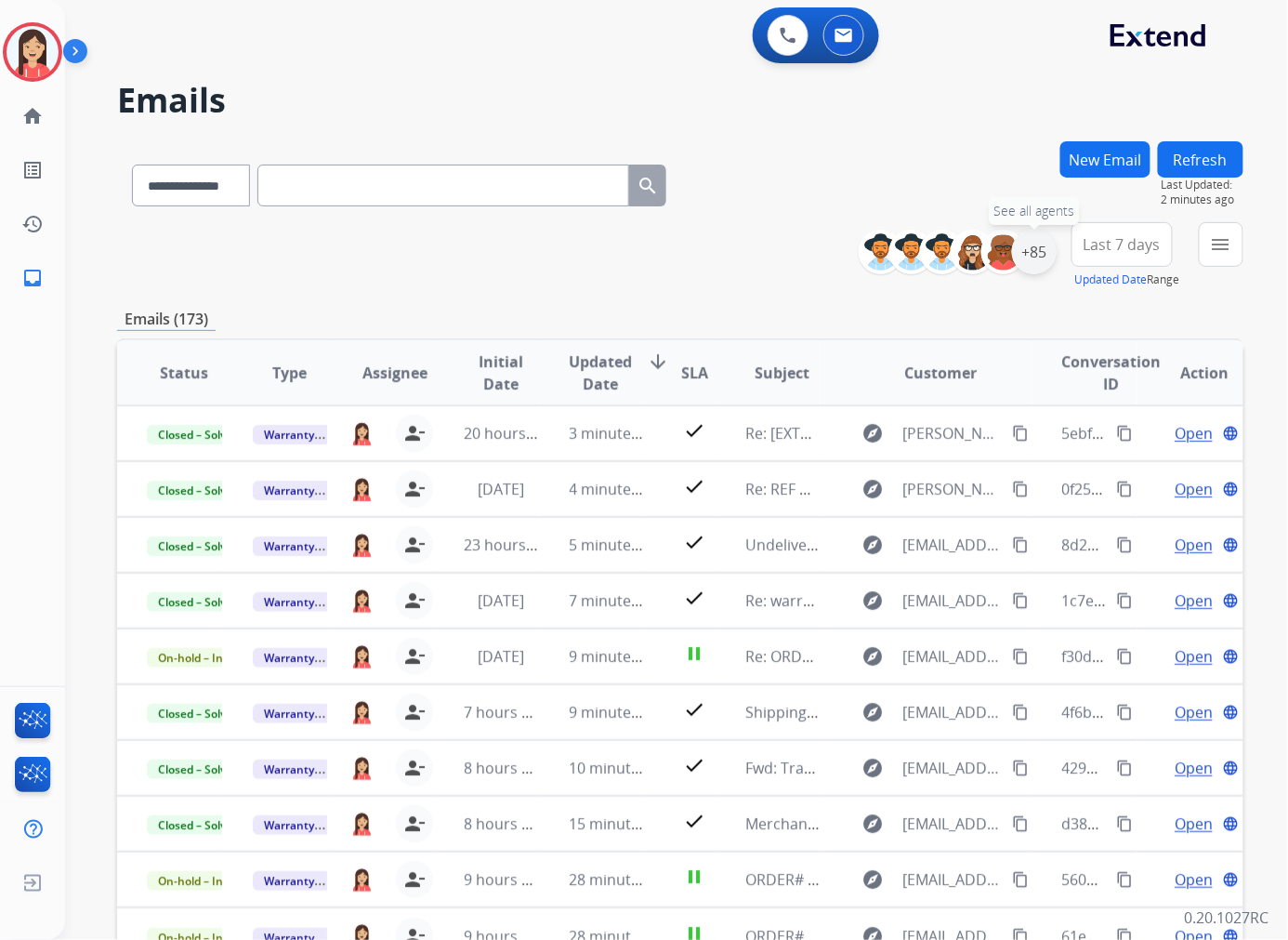
click at [1039, 252] on div "+85" at bounding box center [1034, 251] width 45 height 45
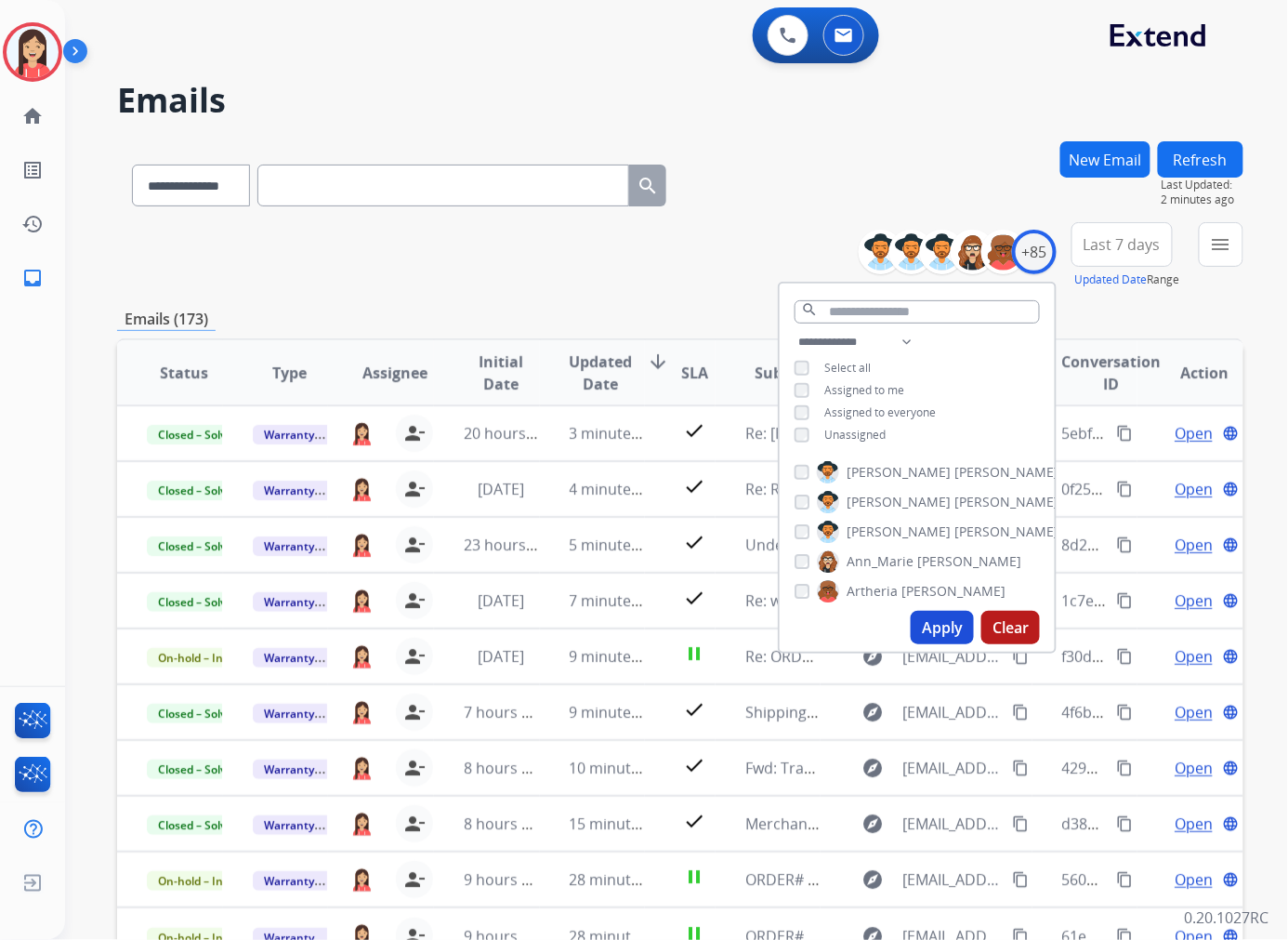
click at [934, 619] on button "Apply" at bounding box center [941, 627] width 63 height 33
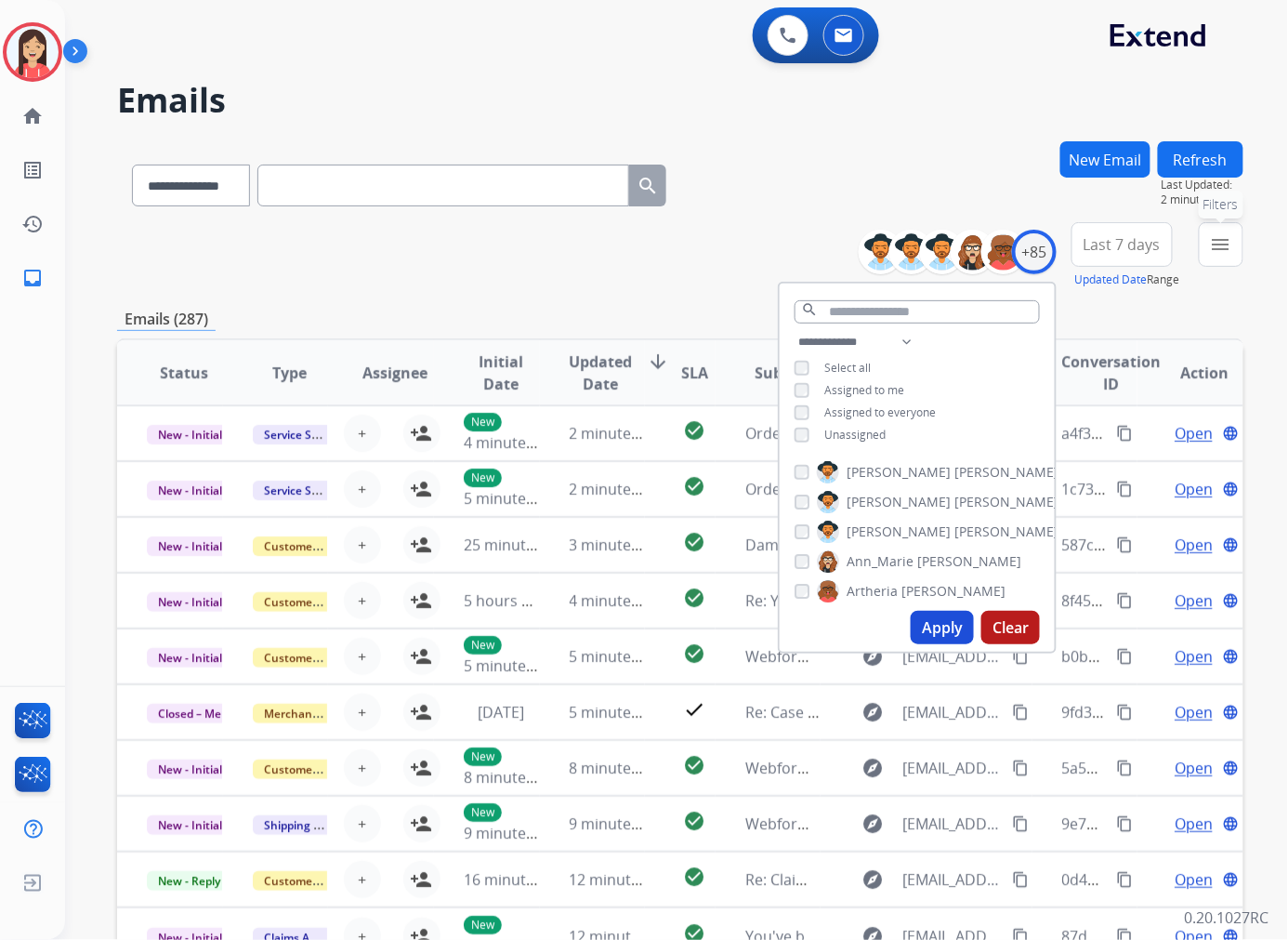
click at [1221, 254] on button "menu Filters" at bounding box center [1220, 244] width 45 height 45
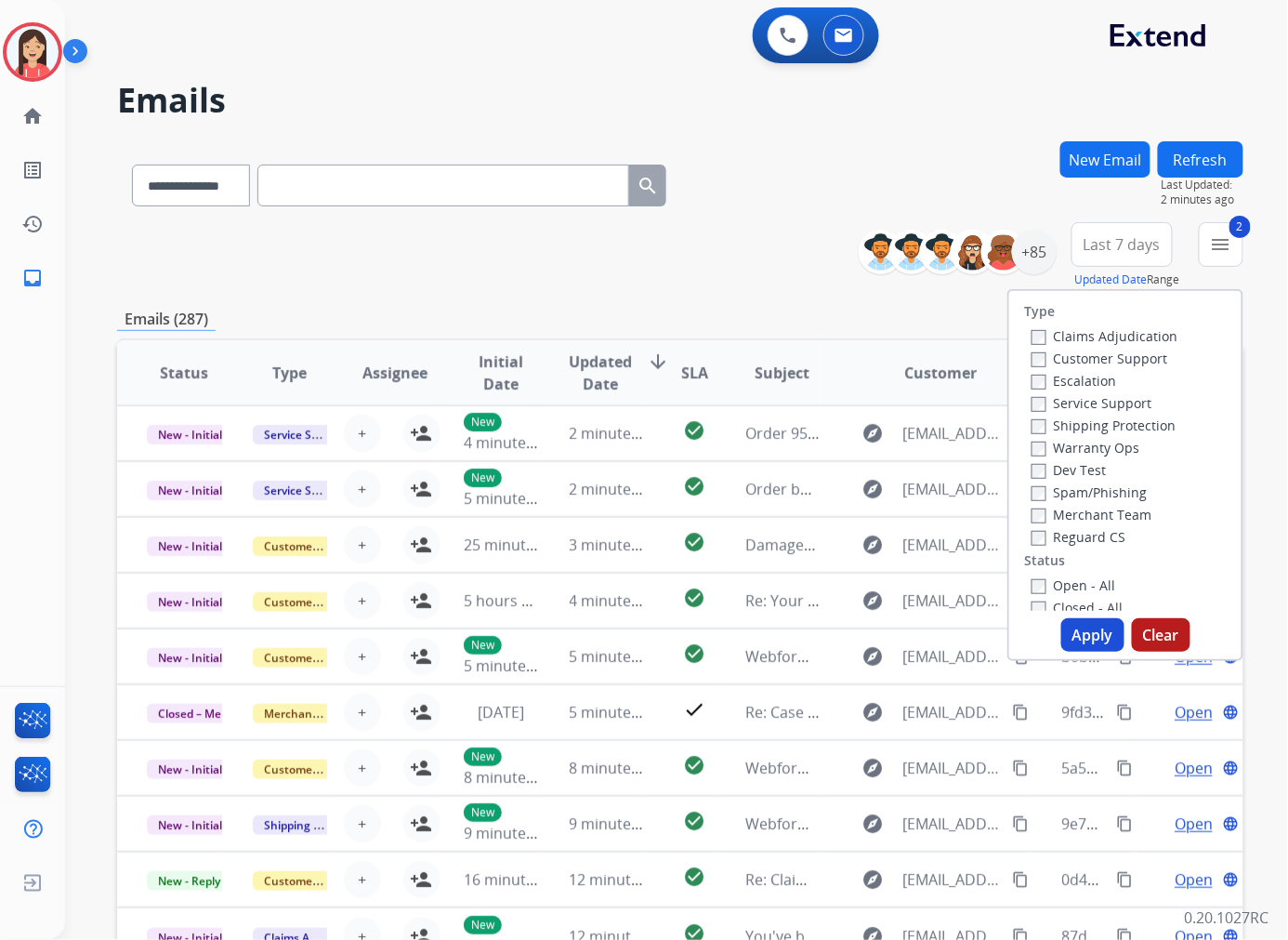
click at [1079, 639] on button "Apply" at bounding box center [1092, 634] width 63 height 33
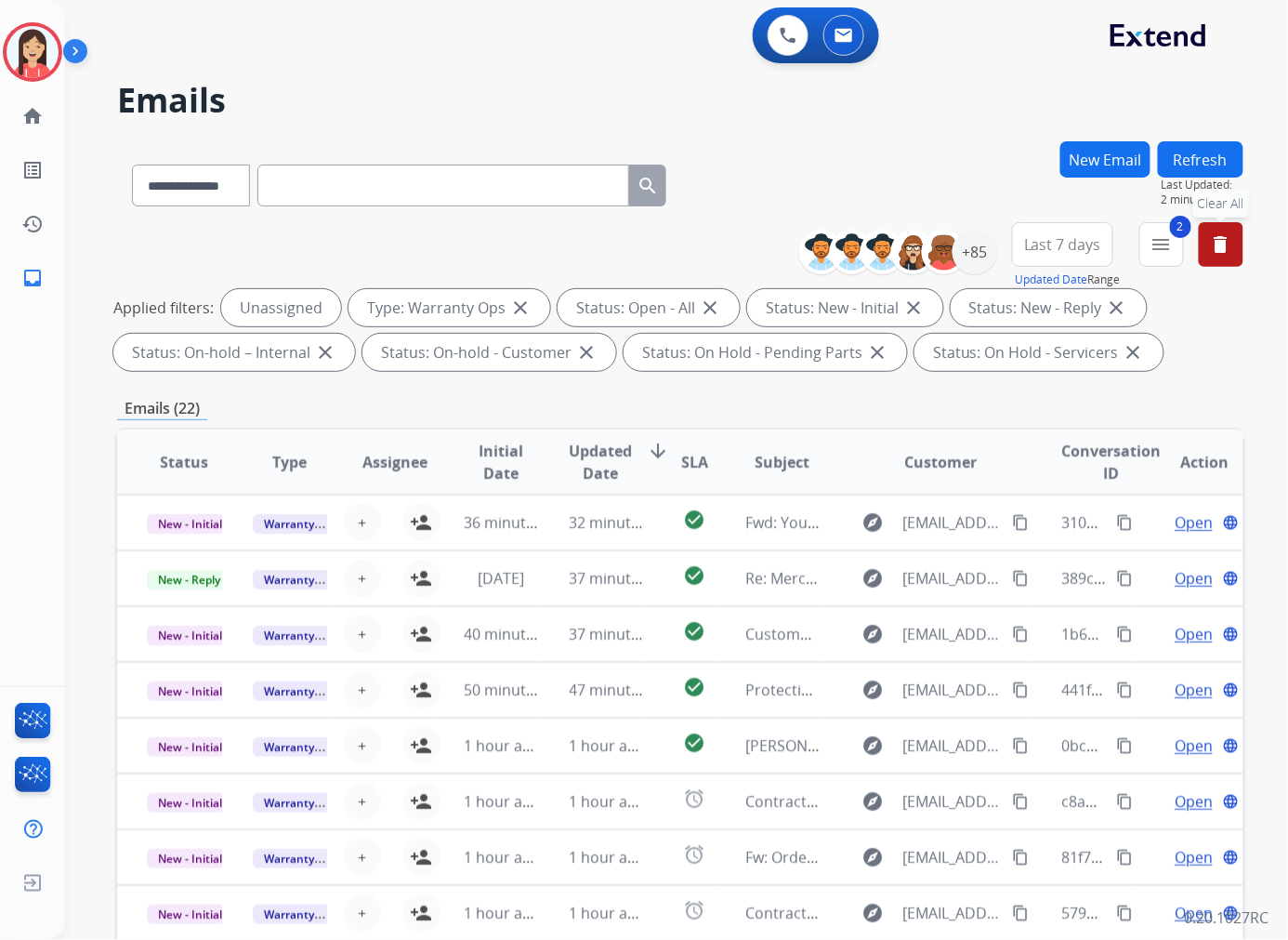
click at [607, 450] on span "Updated Date" at bounding box center [601, 462] width 63 height 45
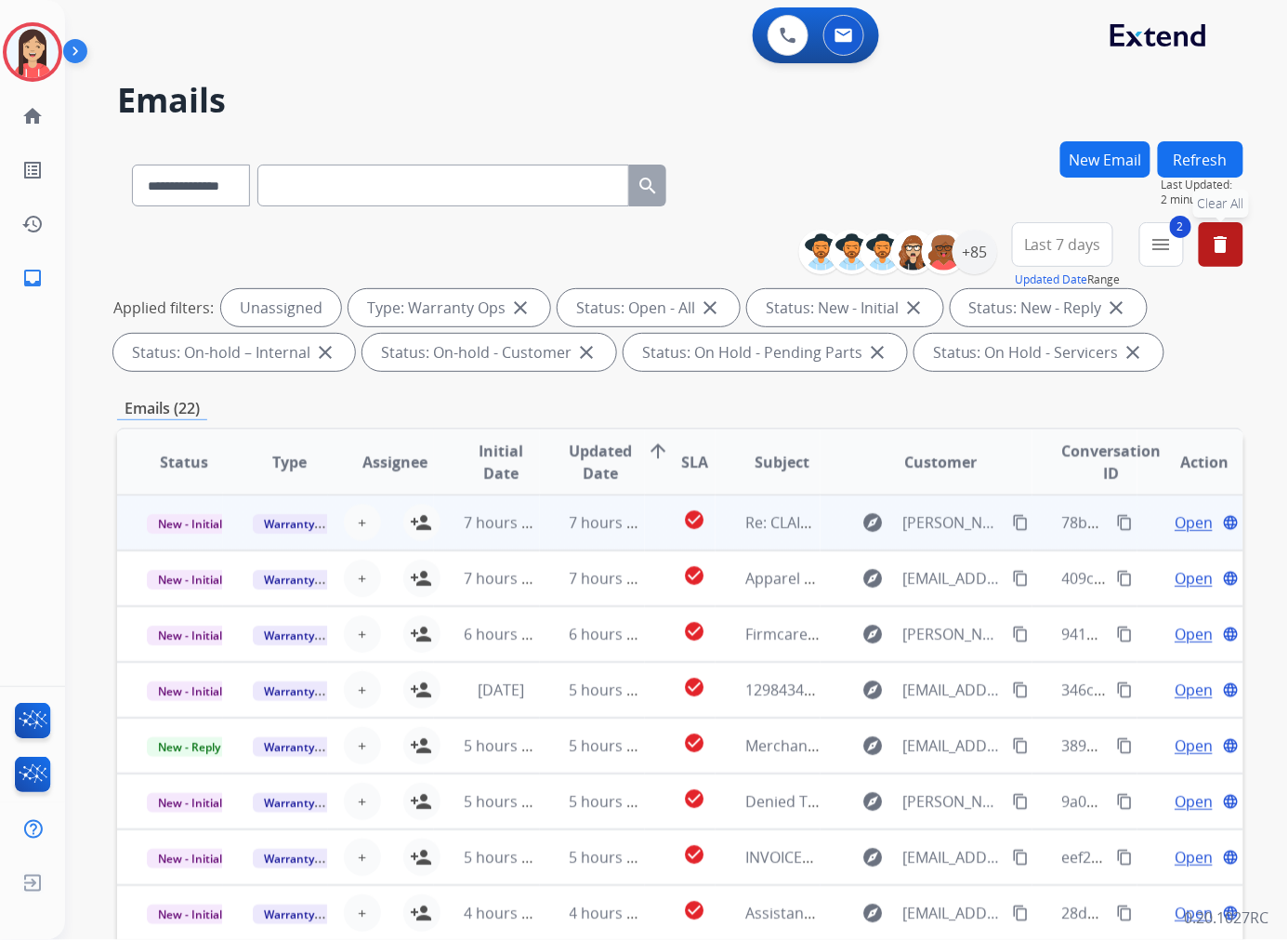
click at [552, 535] on td "7 hours ago" at bounding box center [592, 522] width 106 height 56
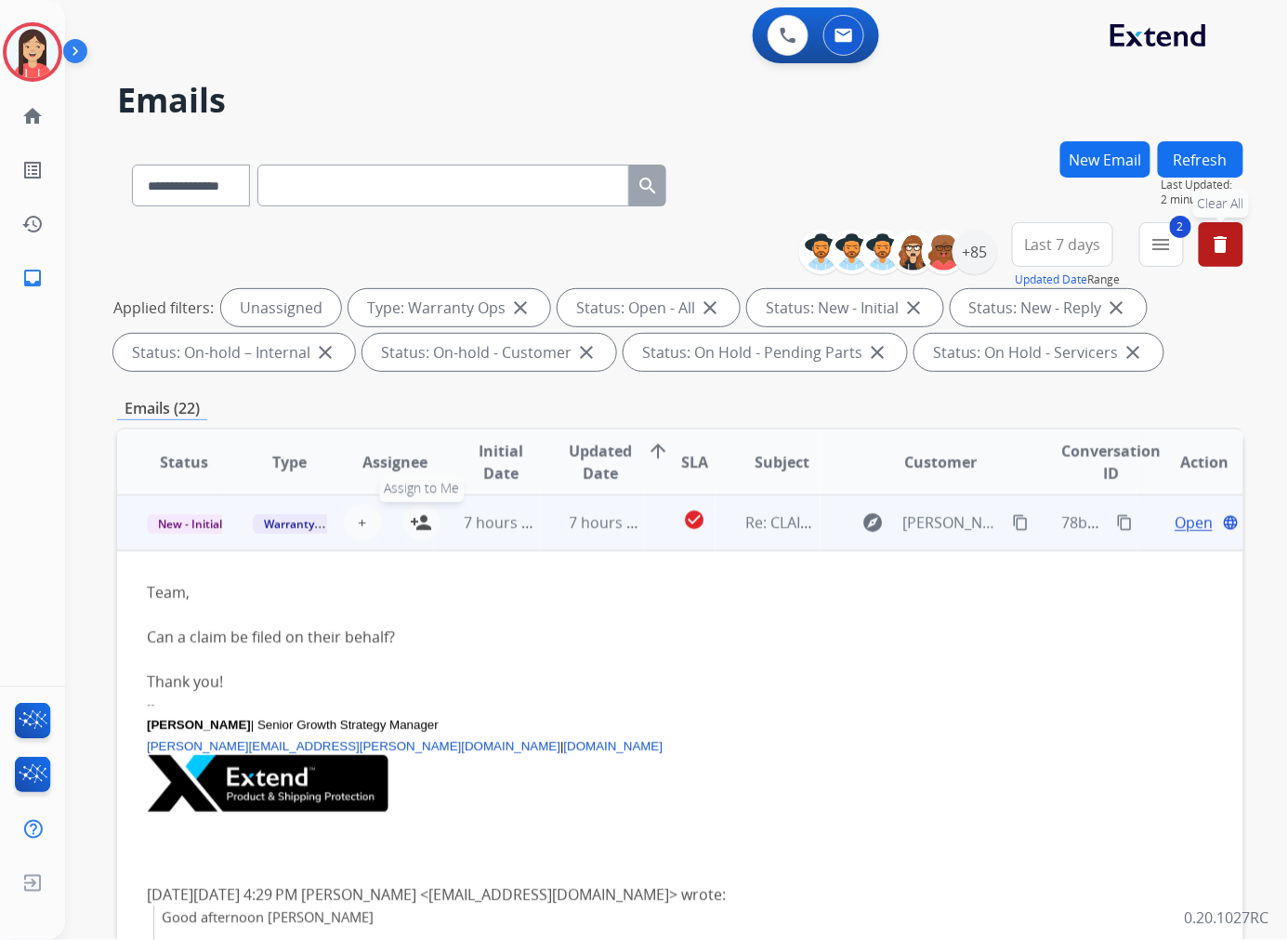
click at [418, 511] on mat-icon "person_add" at bounding box center [421, 522] width 22 height 22
click at [178, 519] on span "New - Initial" at bounding box center [189, 524] width 87 height 19
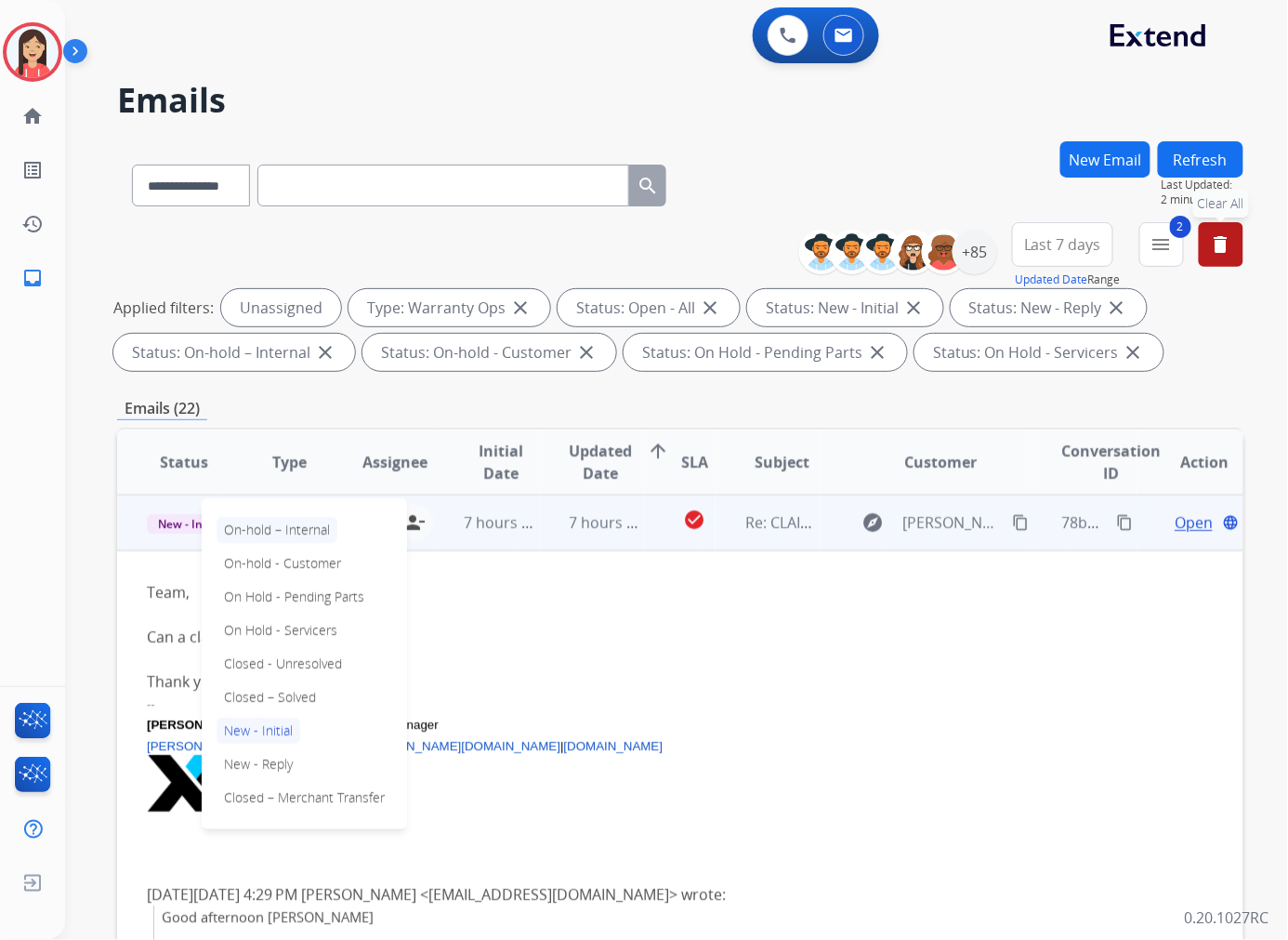
click at [302, 530] on p "On-hold – Internal" at bounding box center [276, 530] width 121 height 26
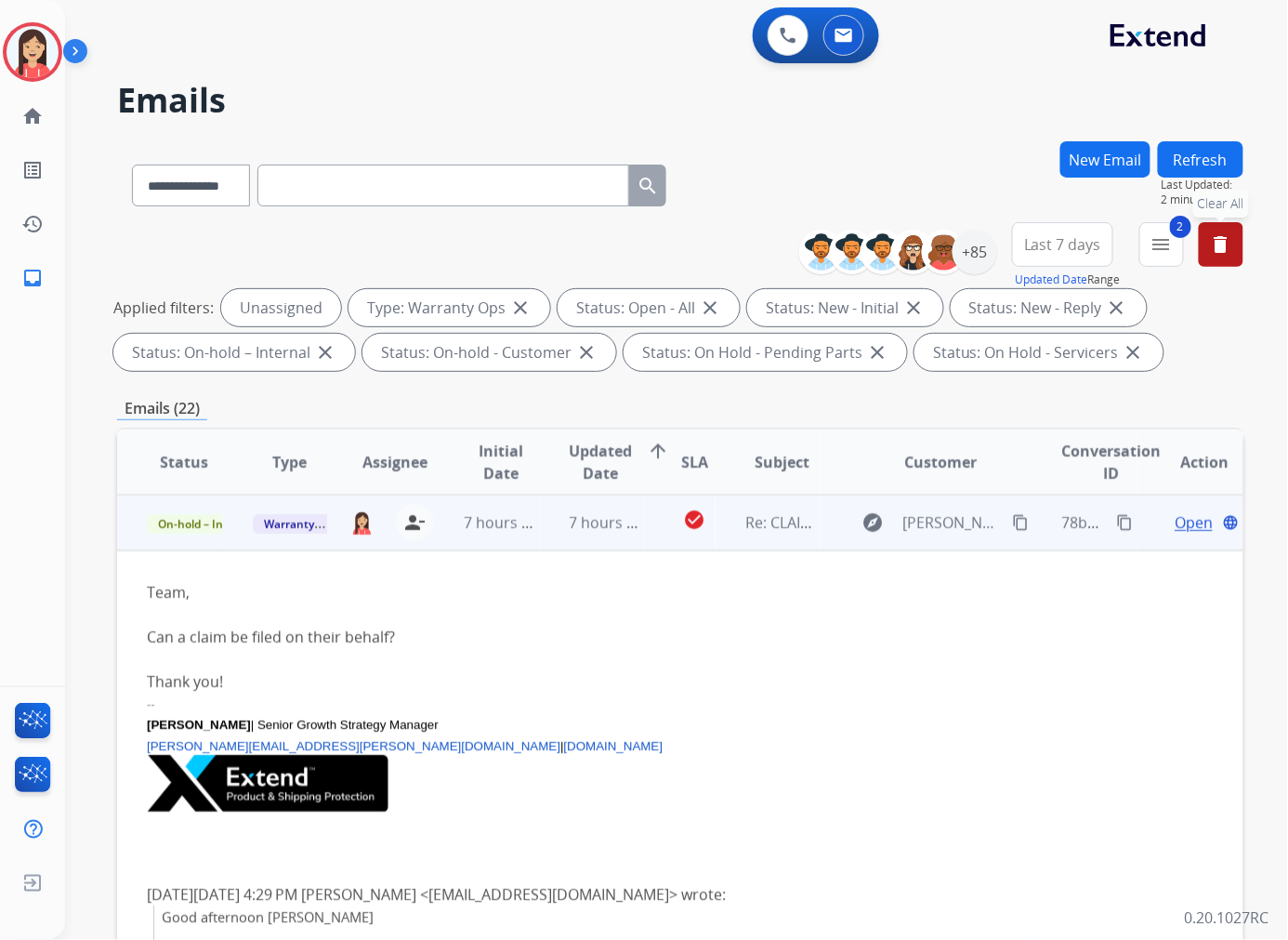
click at [657, 541] on td "check_circle" at bounding box center [680, 522] width 70 height 56
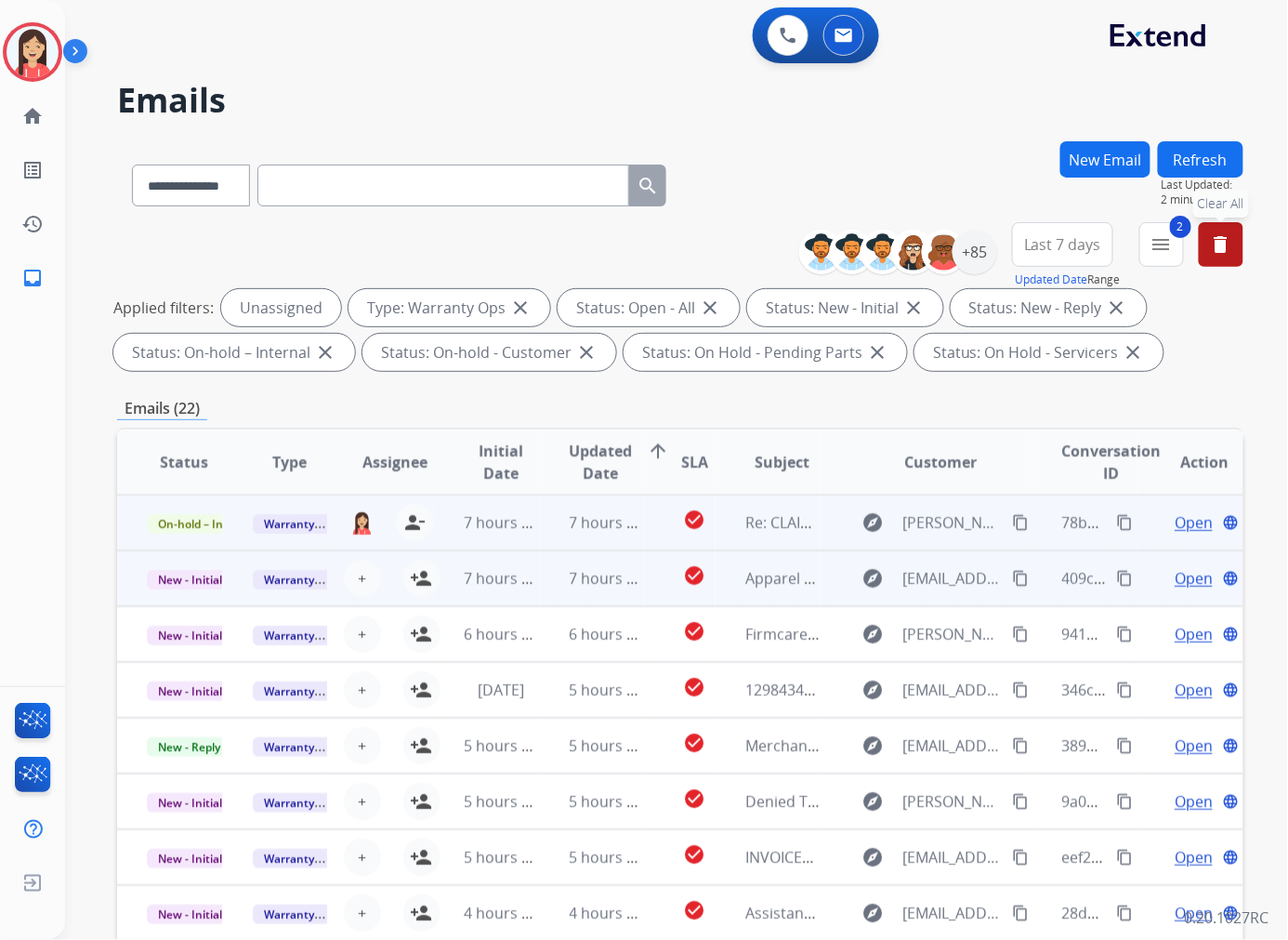
click at [540, 596] on td "7 hours ago" at bounding box center [592, 578] width 106 height 56
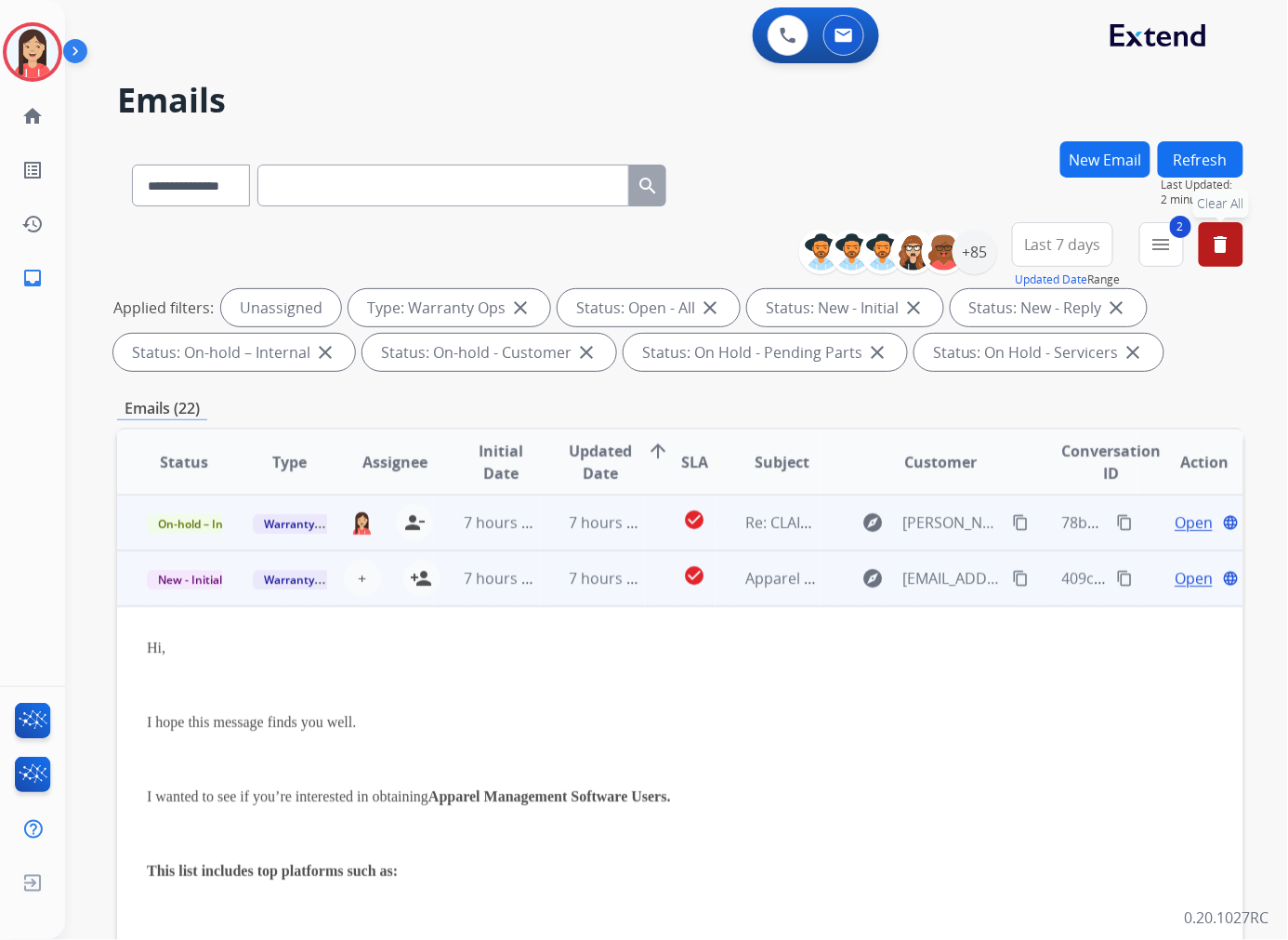
scroll to position [56, 0]
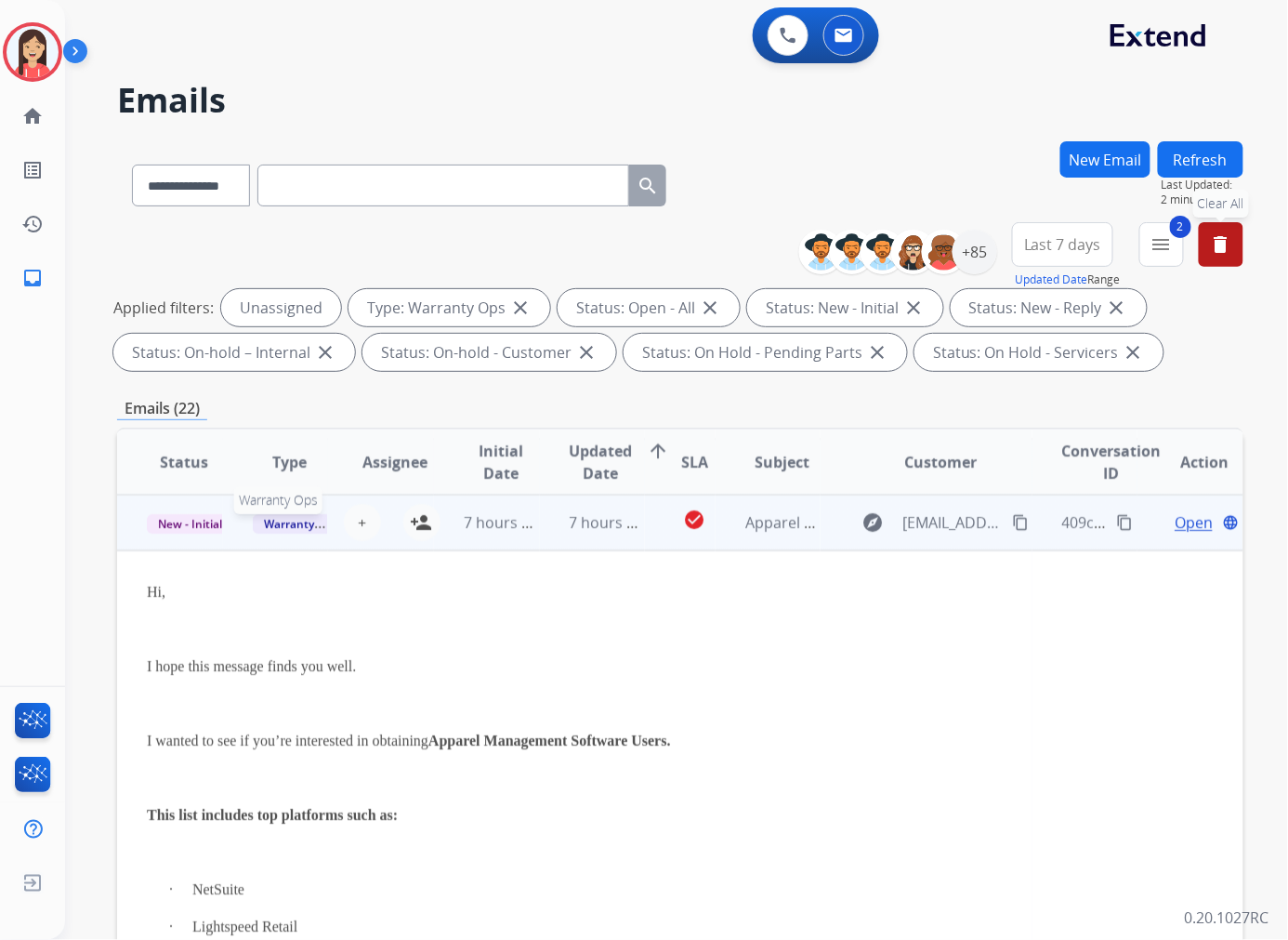
click at [299, 523] on span "Warranty Ops" at bounding box center [300, 524] width 96 height 19
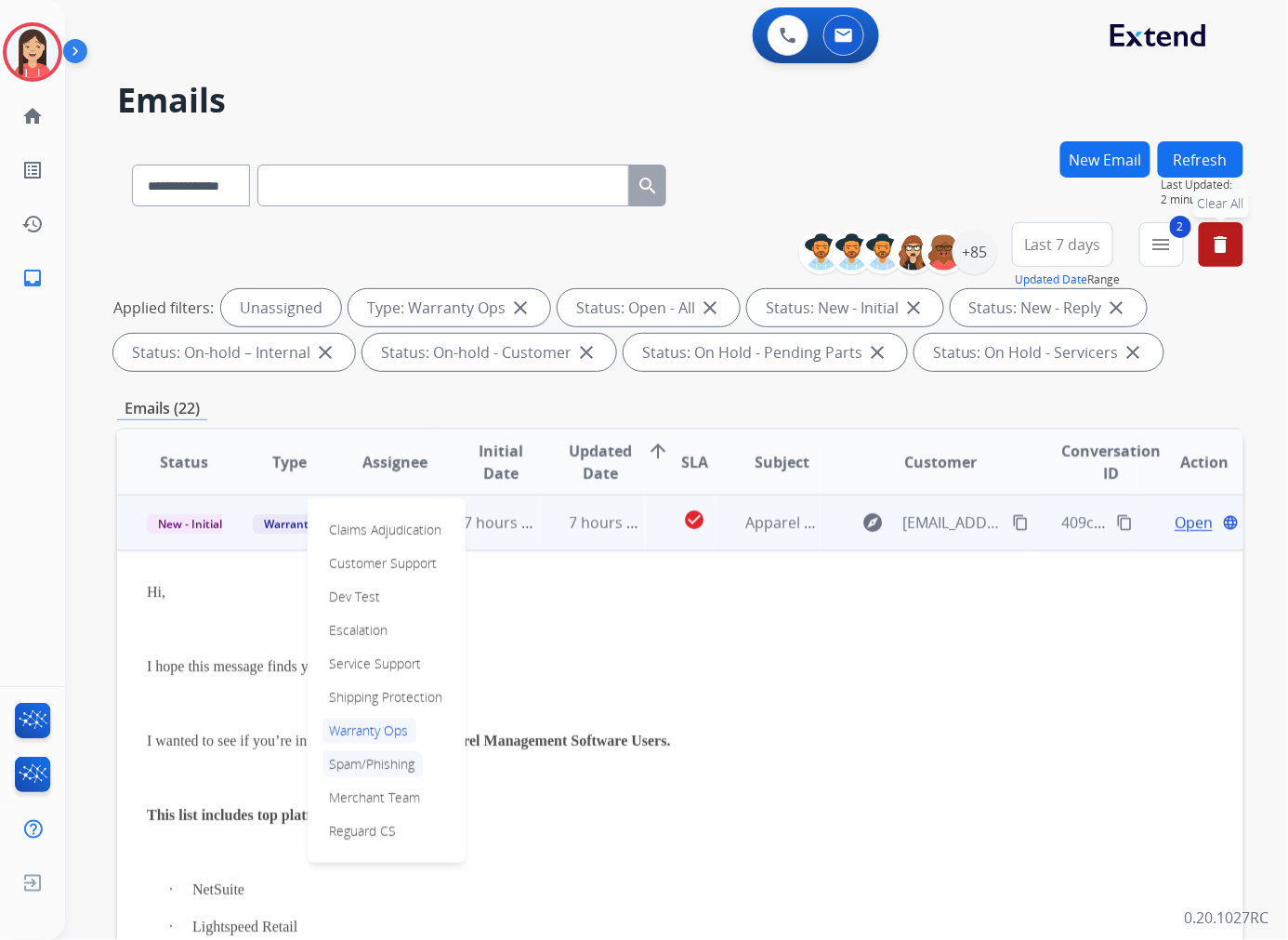
click at [382, 759] on p "Spam/Phishing" at bounding box center [372, 763] width 100 height 26
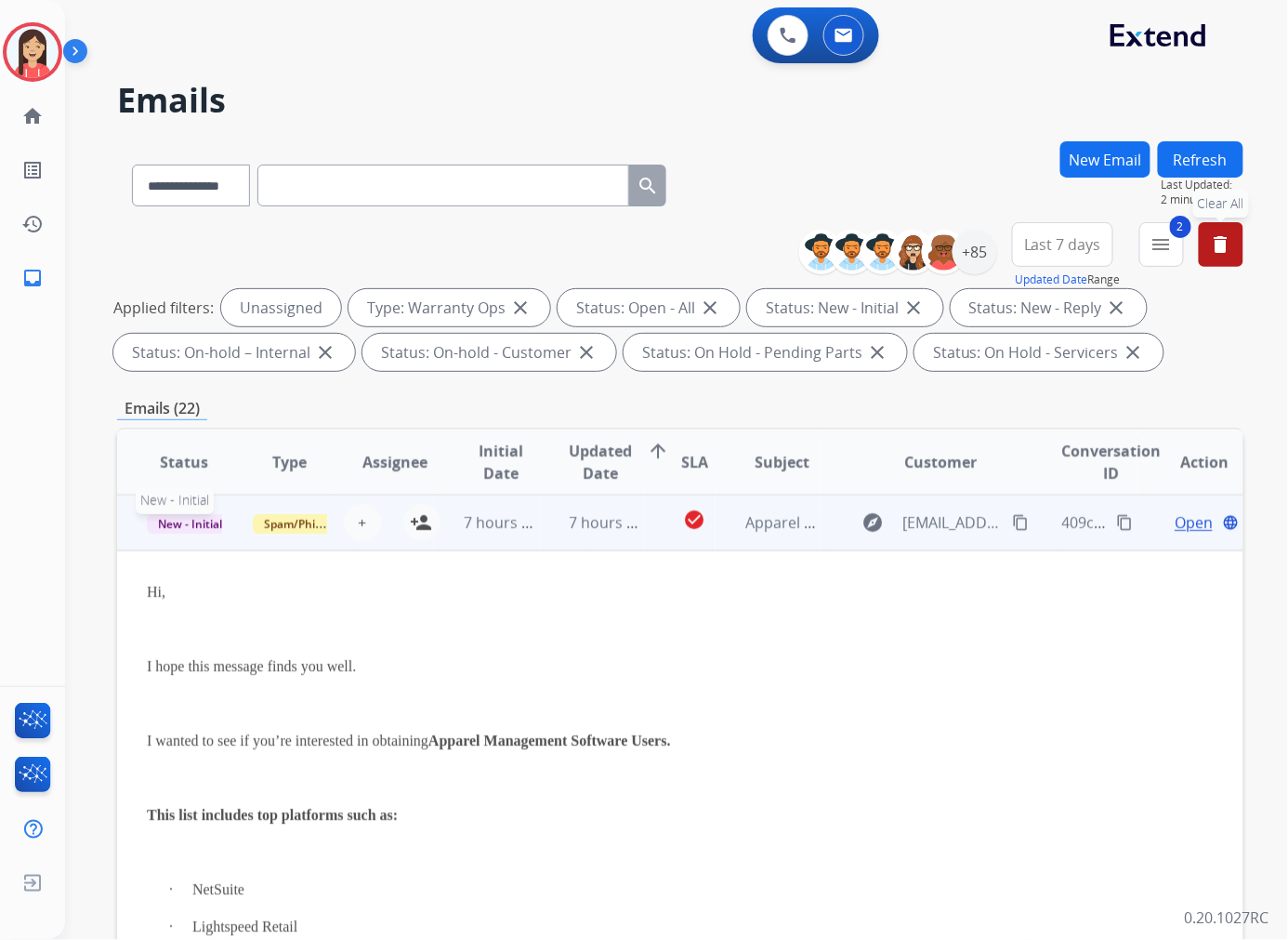
click at [206, 524] on span "New - Initial" at bounding box center [189, 524] width 87 height 19
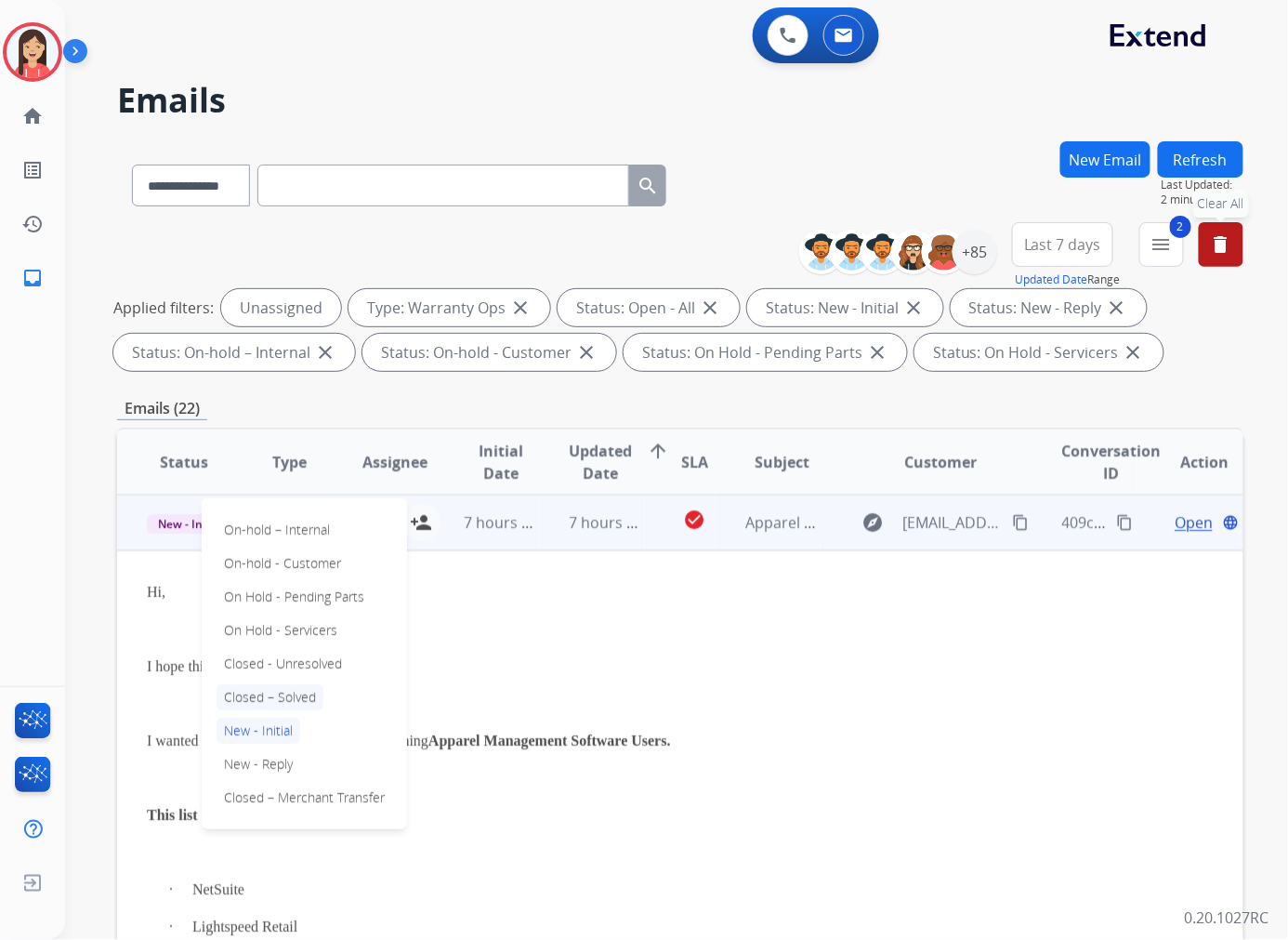
click at [300, 700] on p "Closed – Solved" at bounding box center [269, 696] width 107 height 26
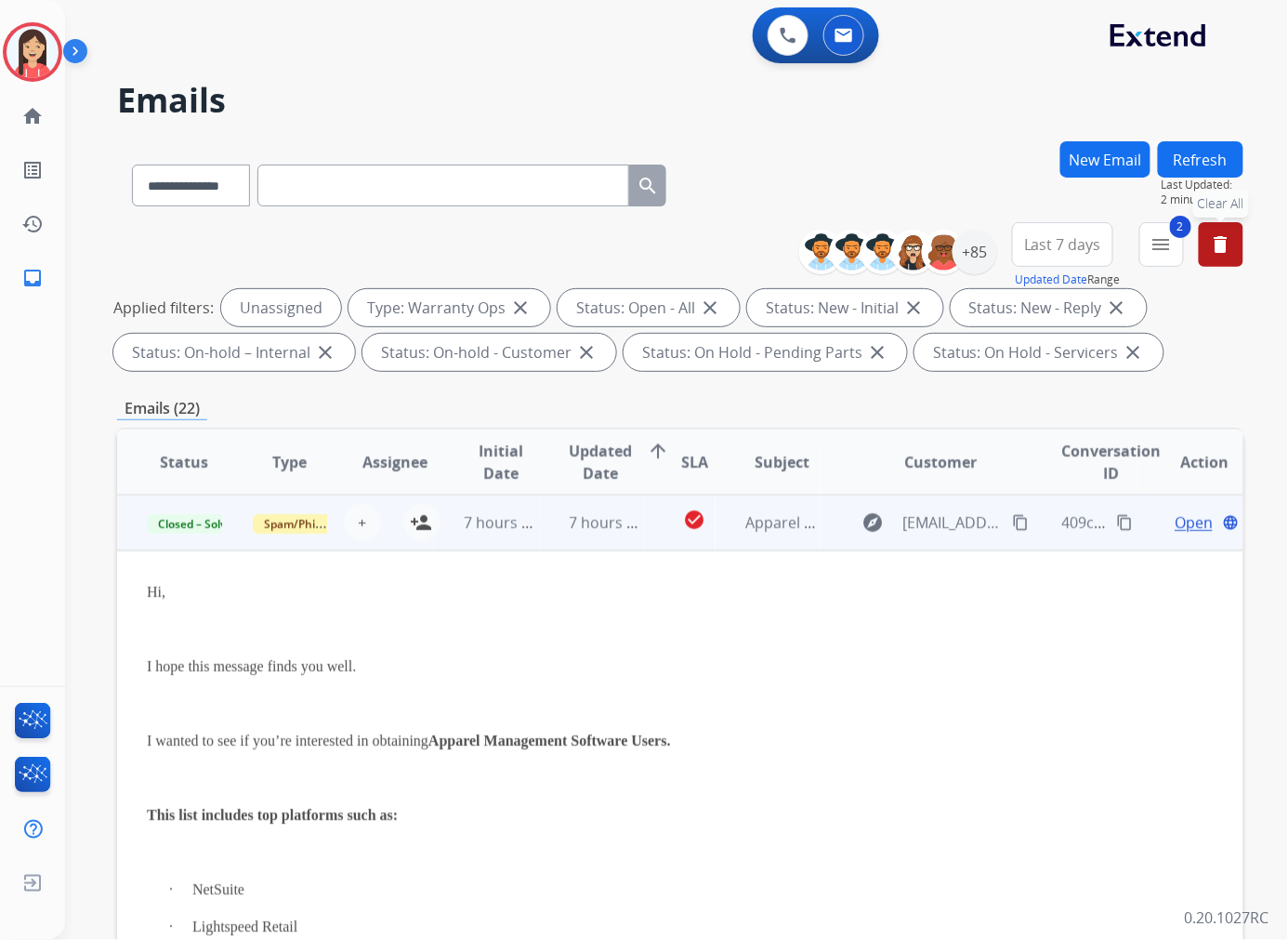
click at [624, 537] on td "7 hours ago" at bounding box center [592, 522] width 106 height 56
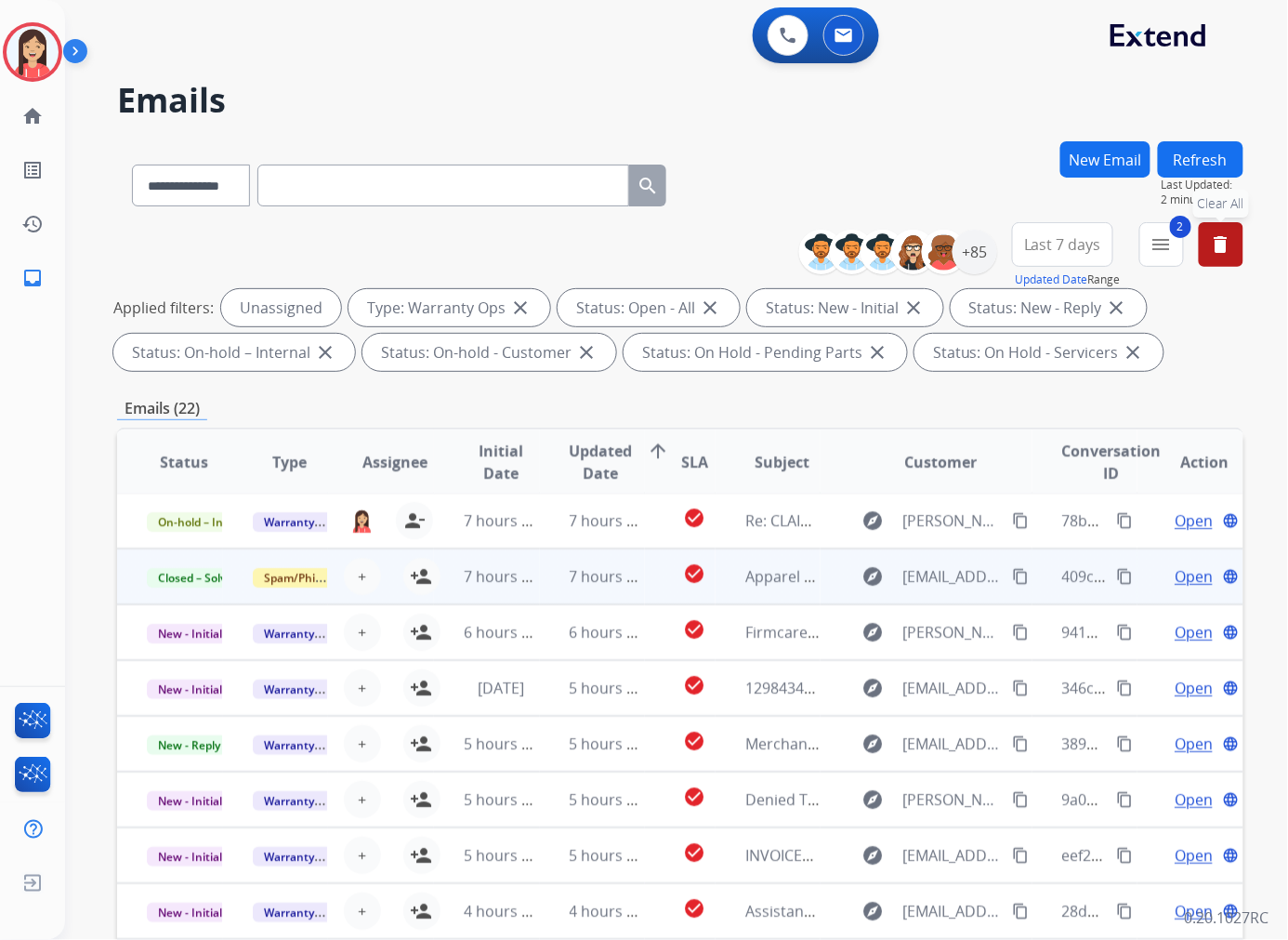
scroll to position [1, 0]
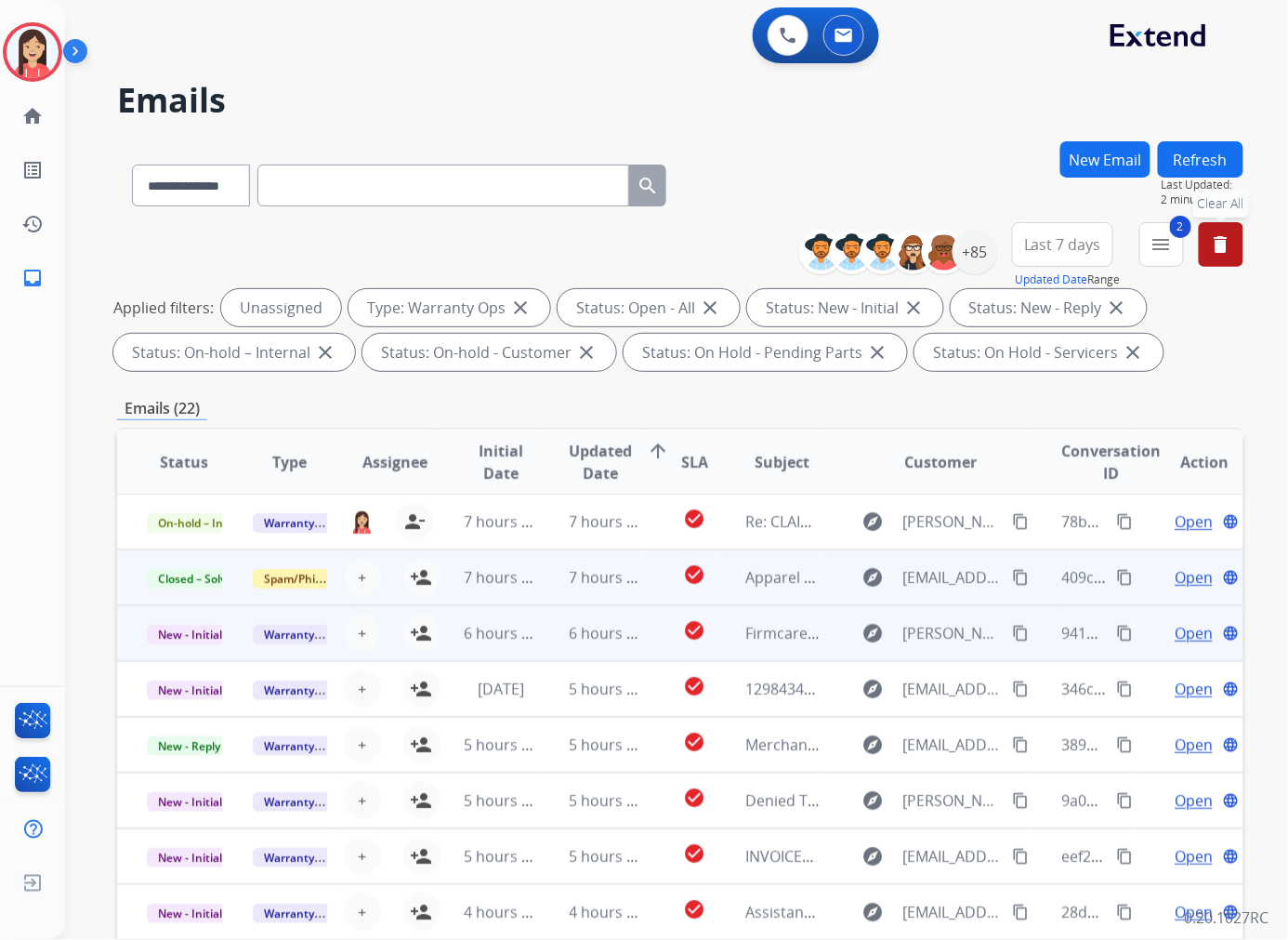
click at [540, 646] on td "6 hours ago" at bounding box center [592, 632] width 106 height 56
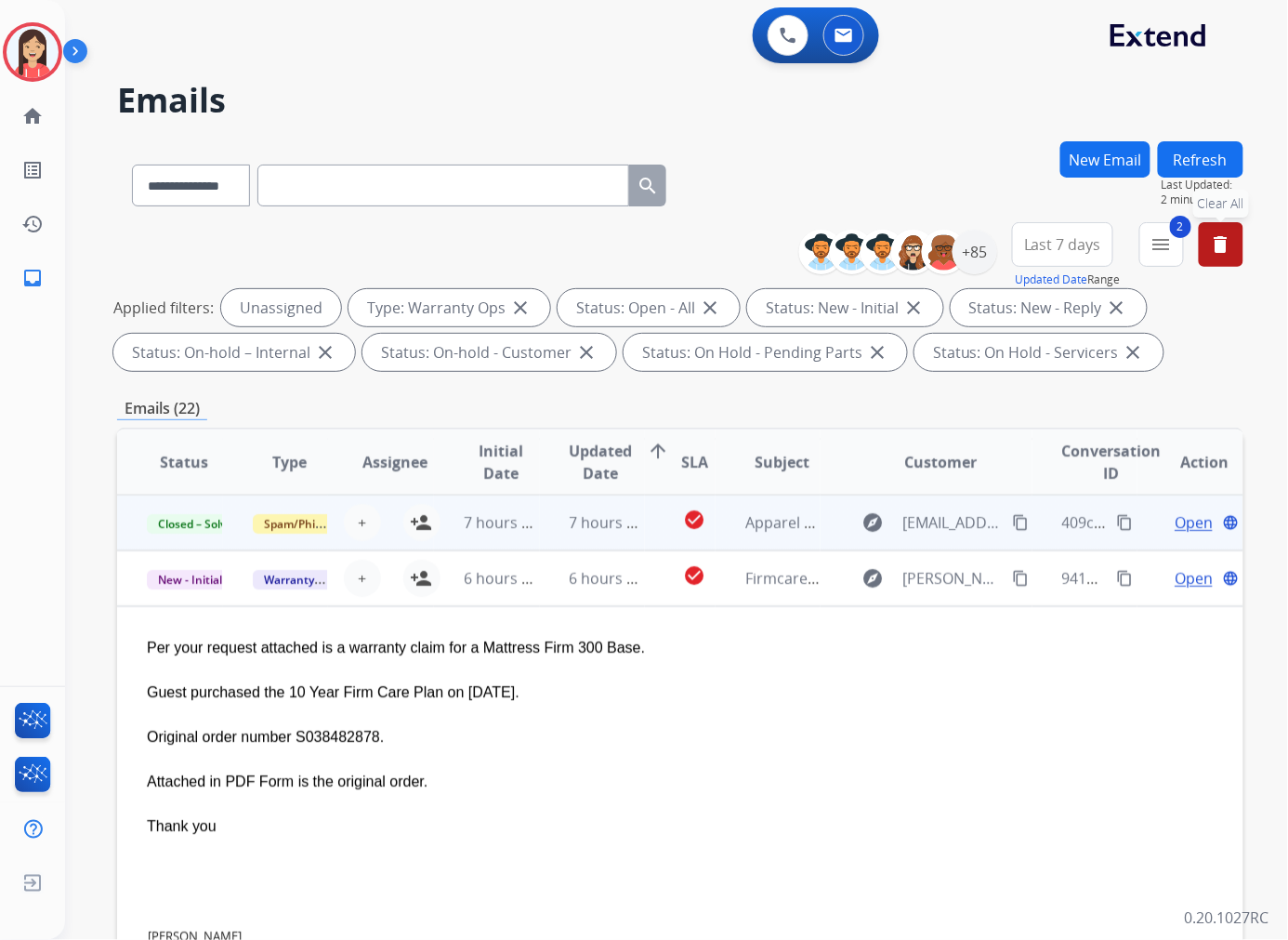
scroll to position [111, 0]
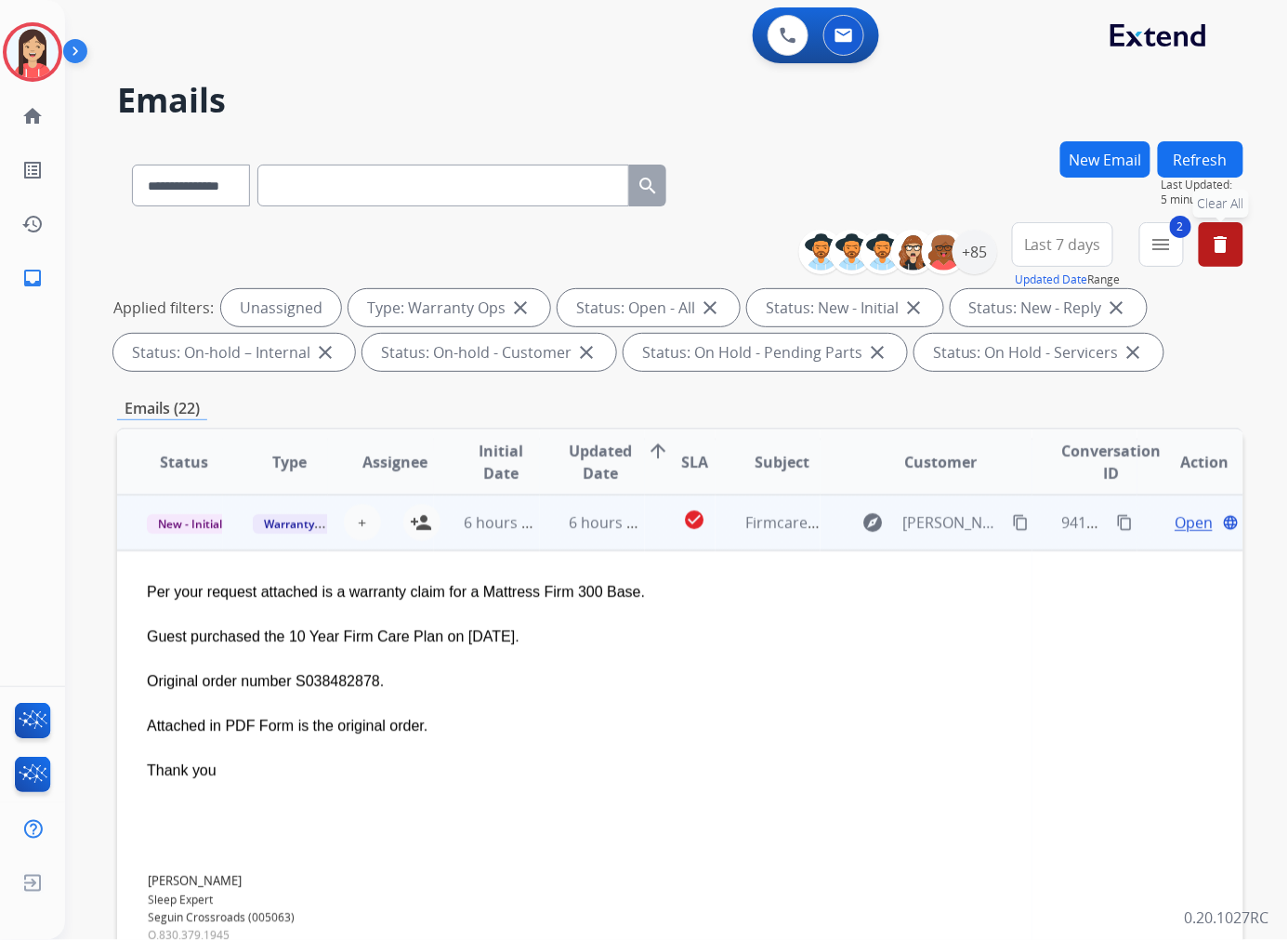
click at [1174, 521] on span "Open" at bounding box center [1193, 522] width 38 height 22
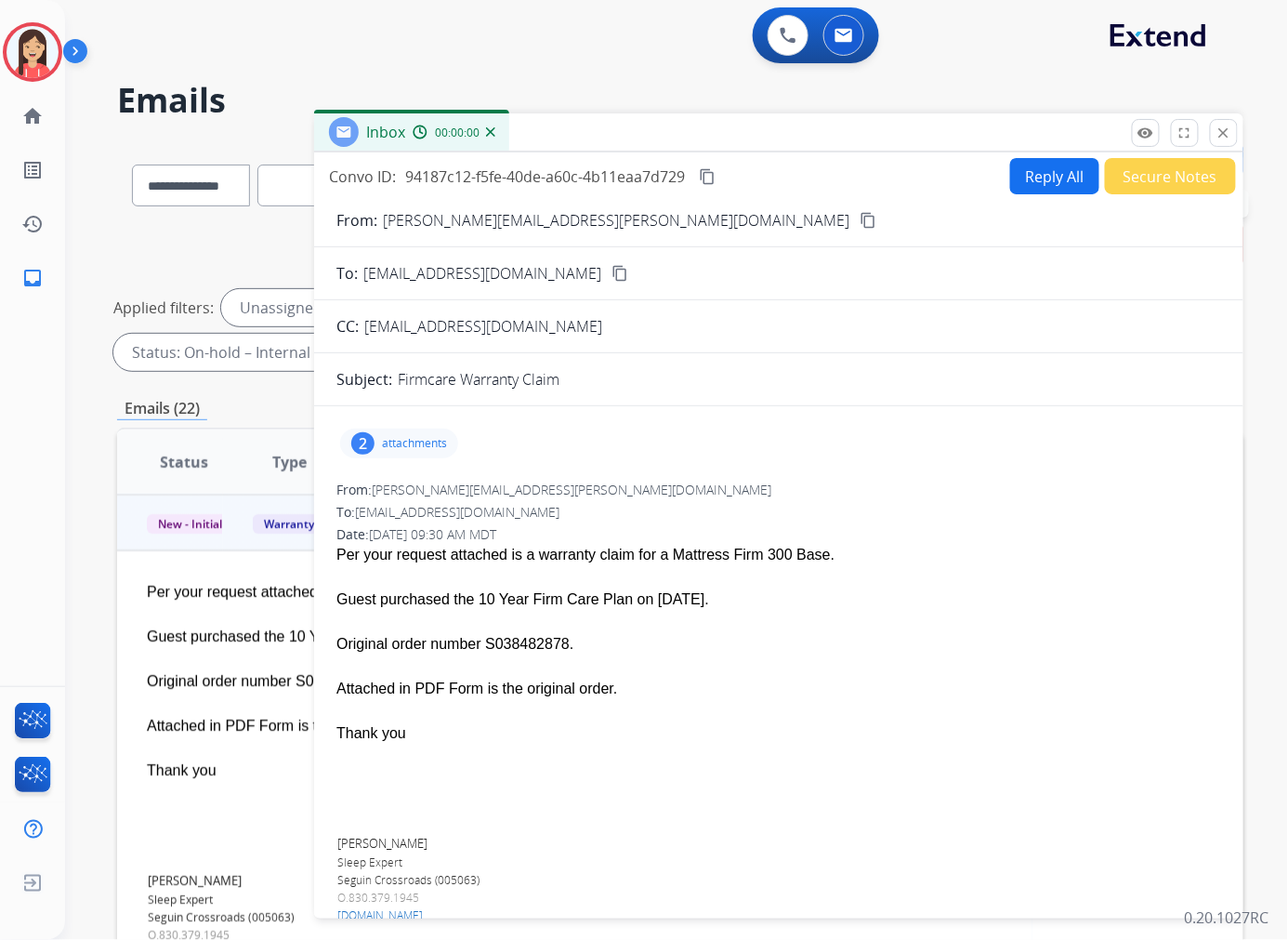
click at [1052, 177] on button "Reply All" at bounding box center [1055, 176] width 89 height 36
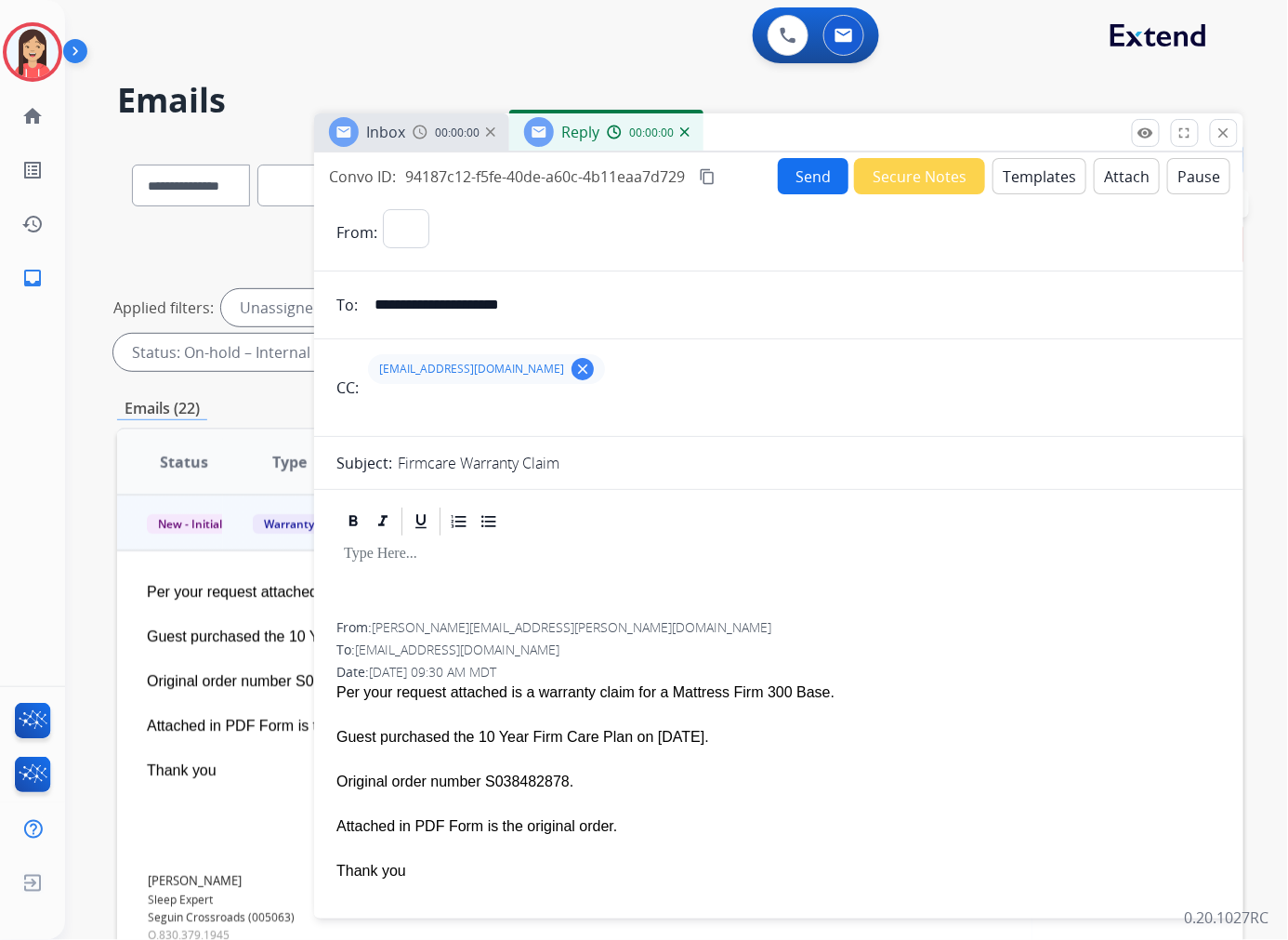
select select "**********"
click at [1019, 182] on button "Templates" at bounding box center [1039, 176] width 94 height 36
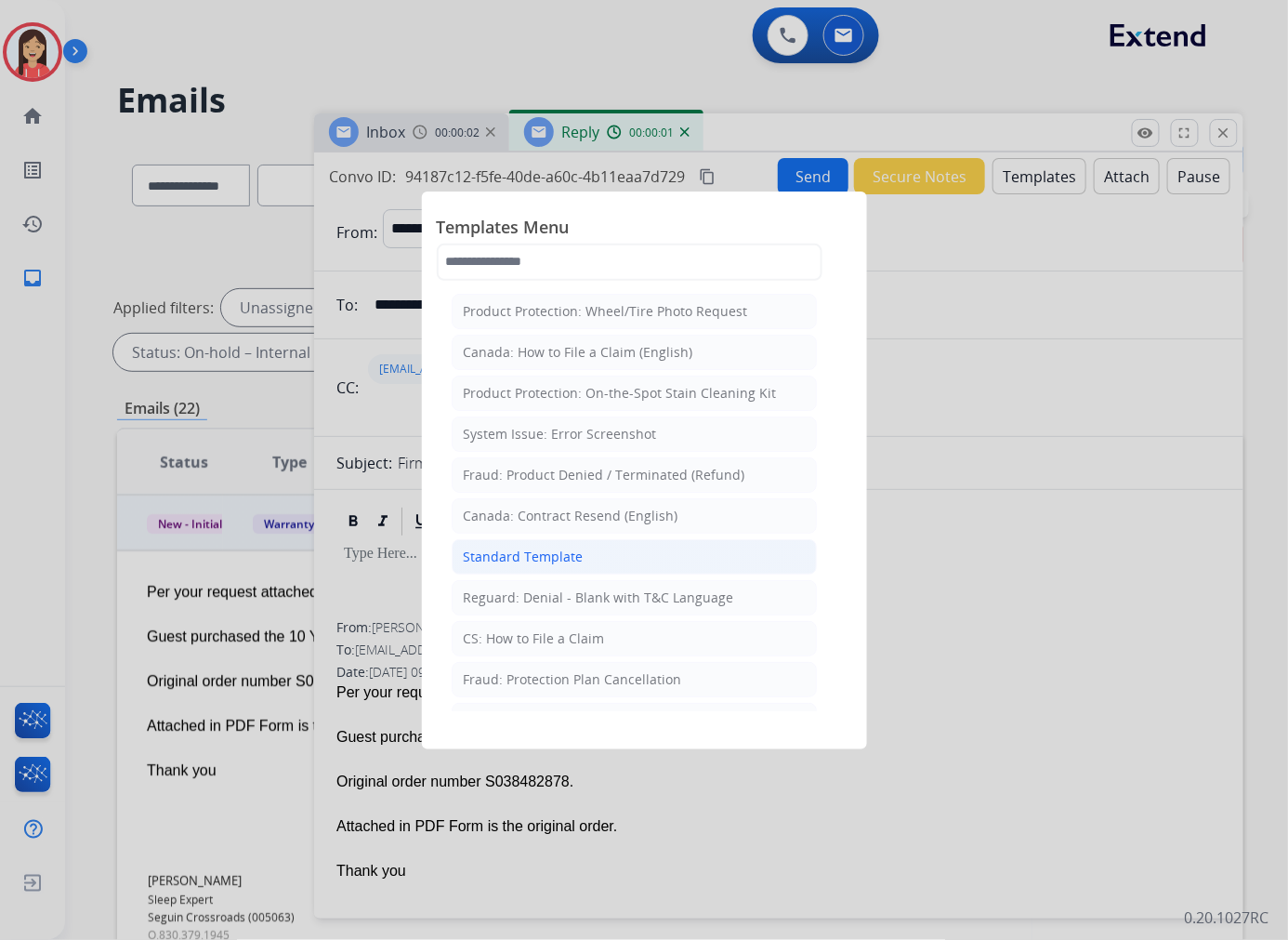
click at [516, 561] on div "Standard Template" at bounding box center [524, 557] width 120 height 19
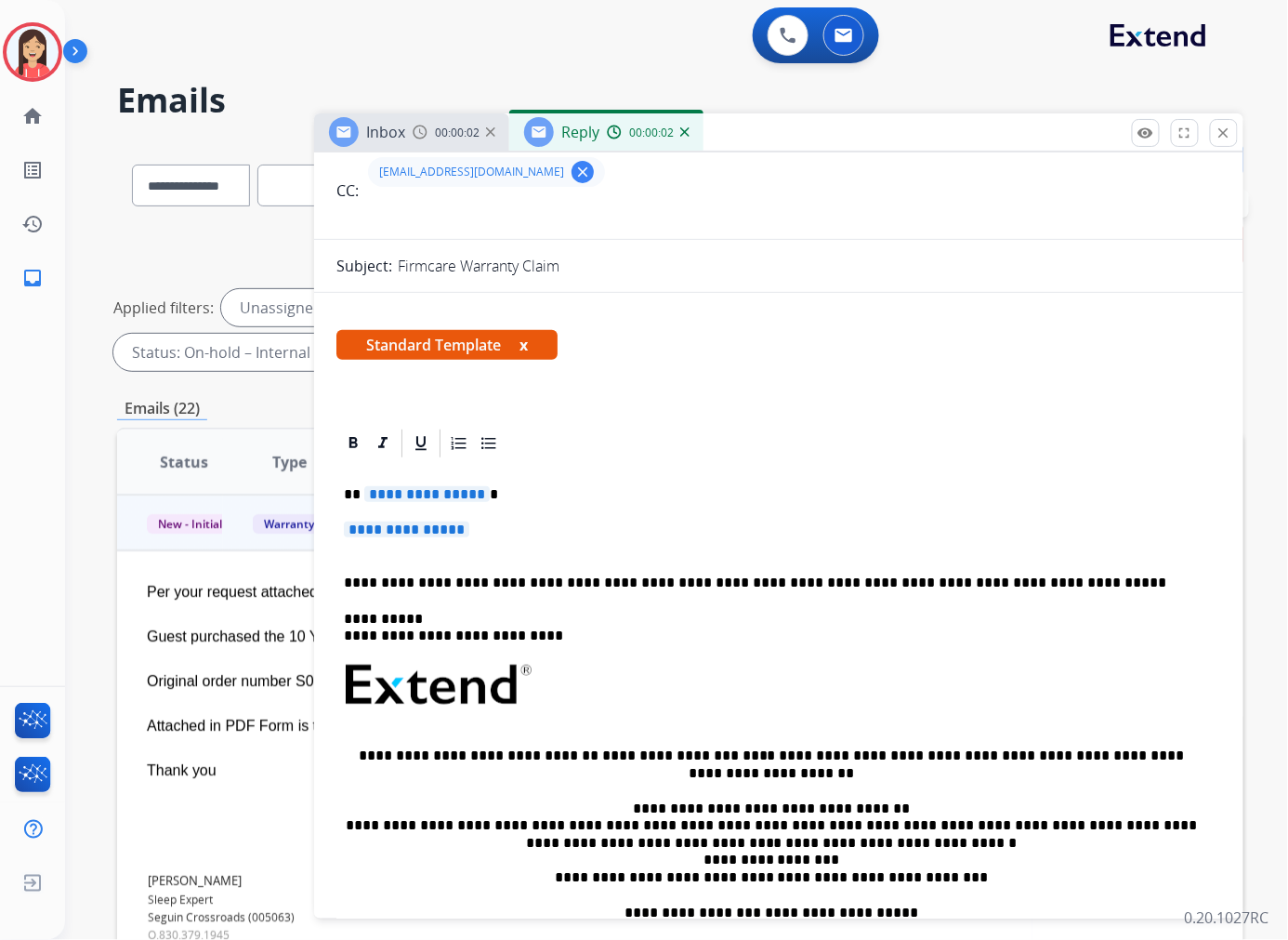
scroll to position [207, 0]
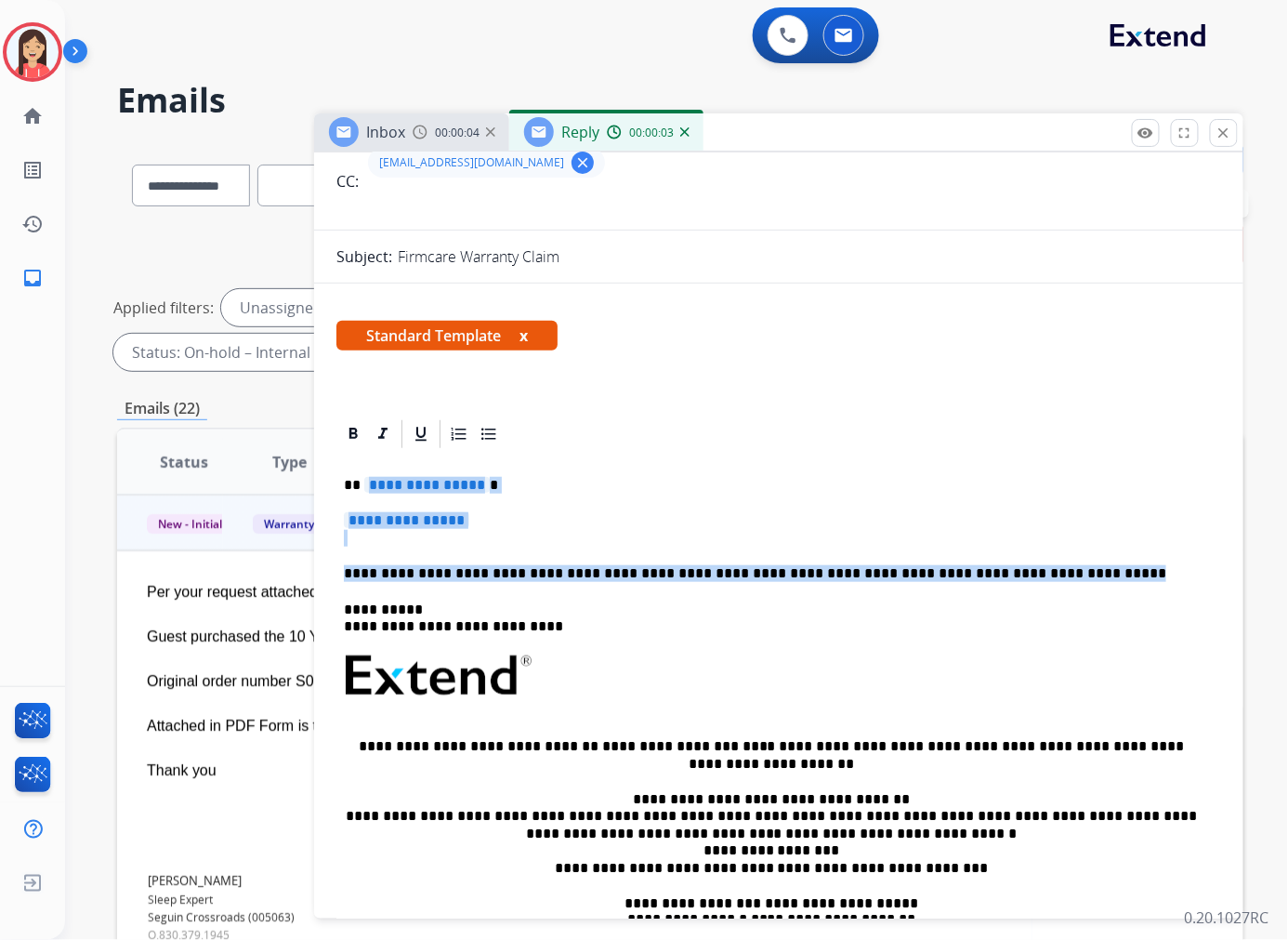
drag, startPoint x: 364, startPoint y: 481, endPoint x: 1046, endPoint y: 572, distance: 688.0
click at [1046, 572] on div "**********" at bounding box center [778, 719] width 884 height 538
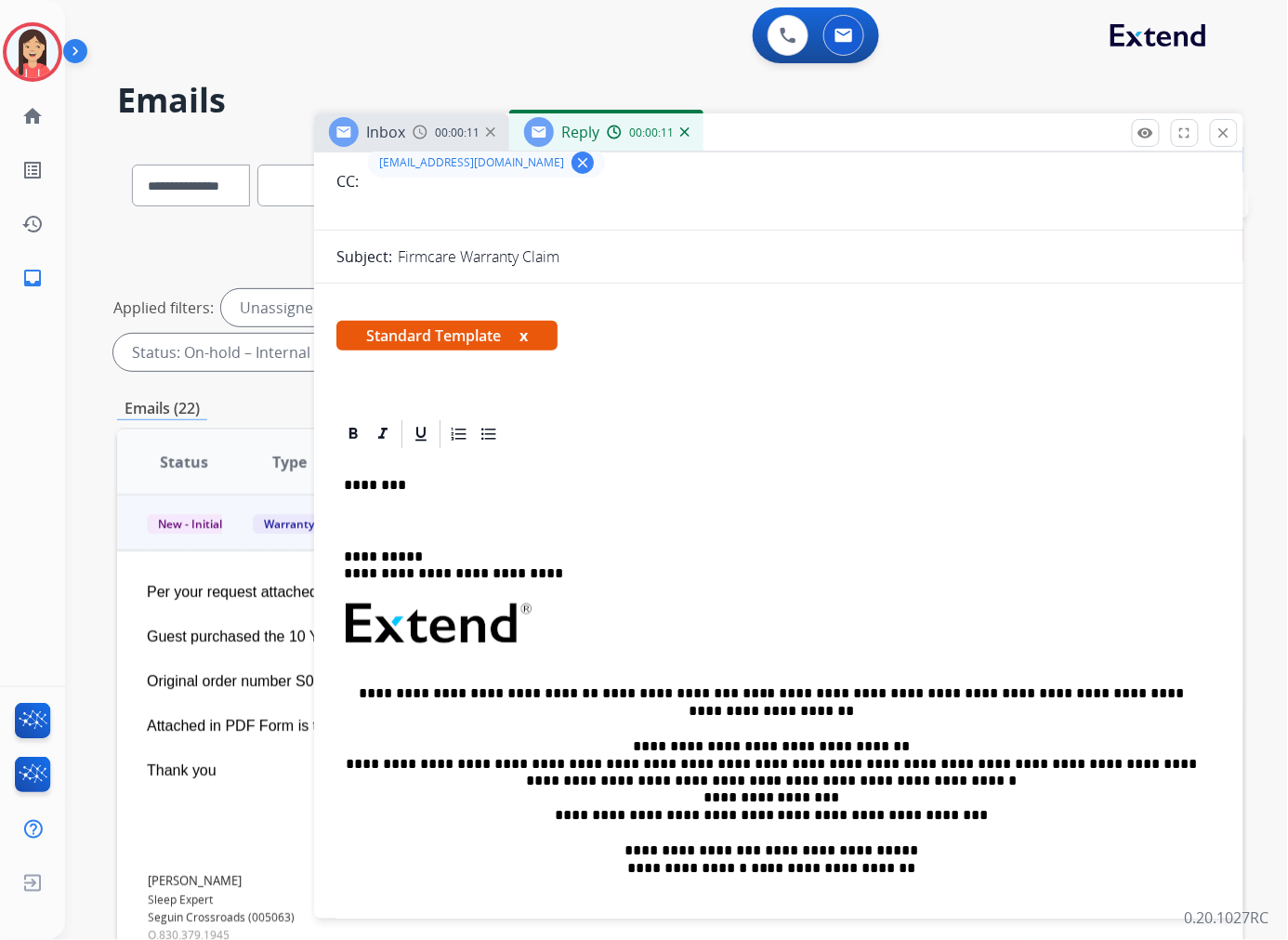
click at [357, 519] on p at bounding box center [778, 521] width 869 height 17
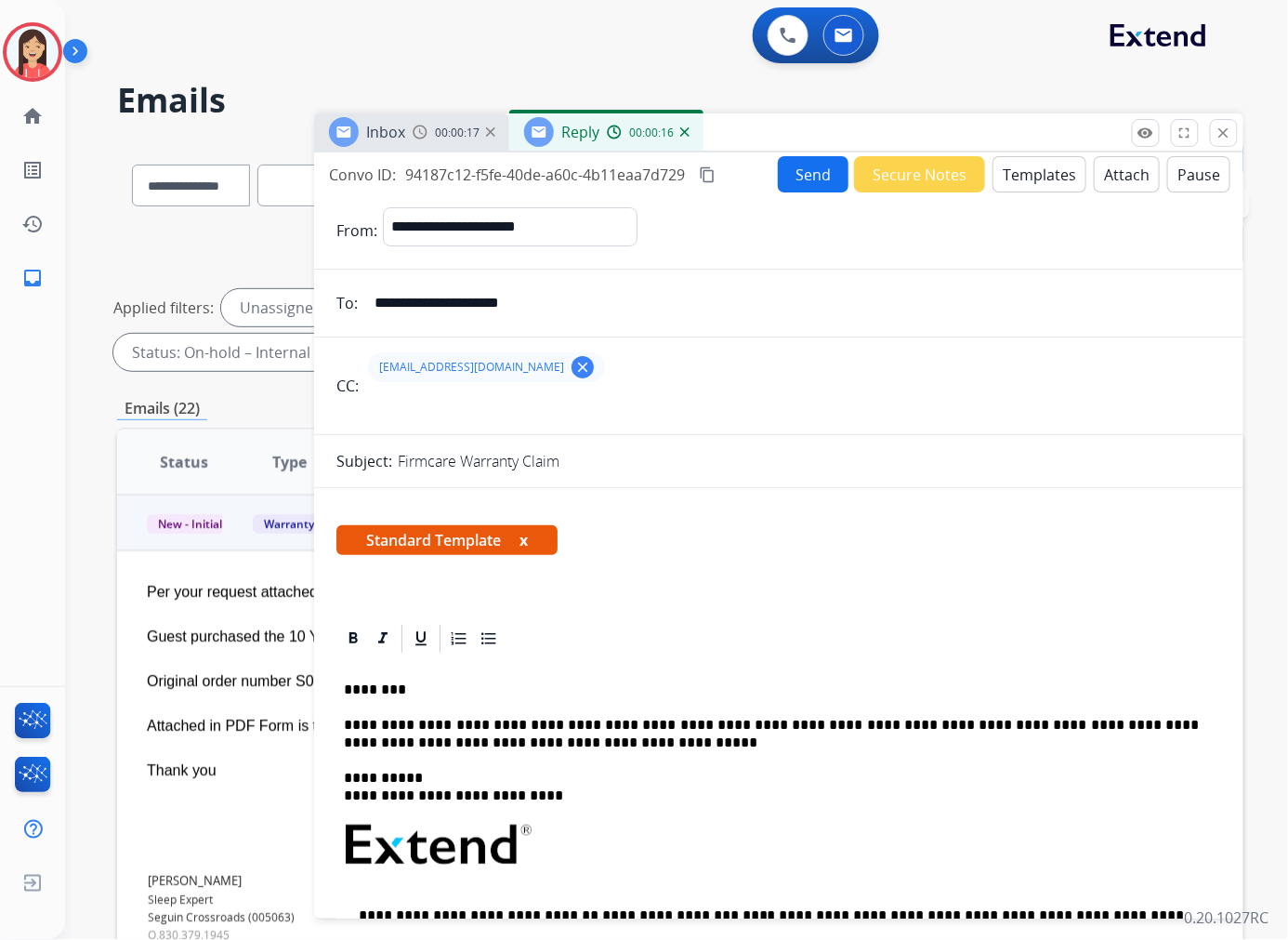
scroll to position [0, 0]
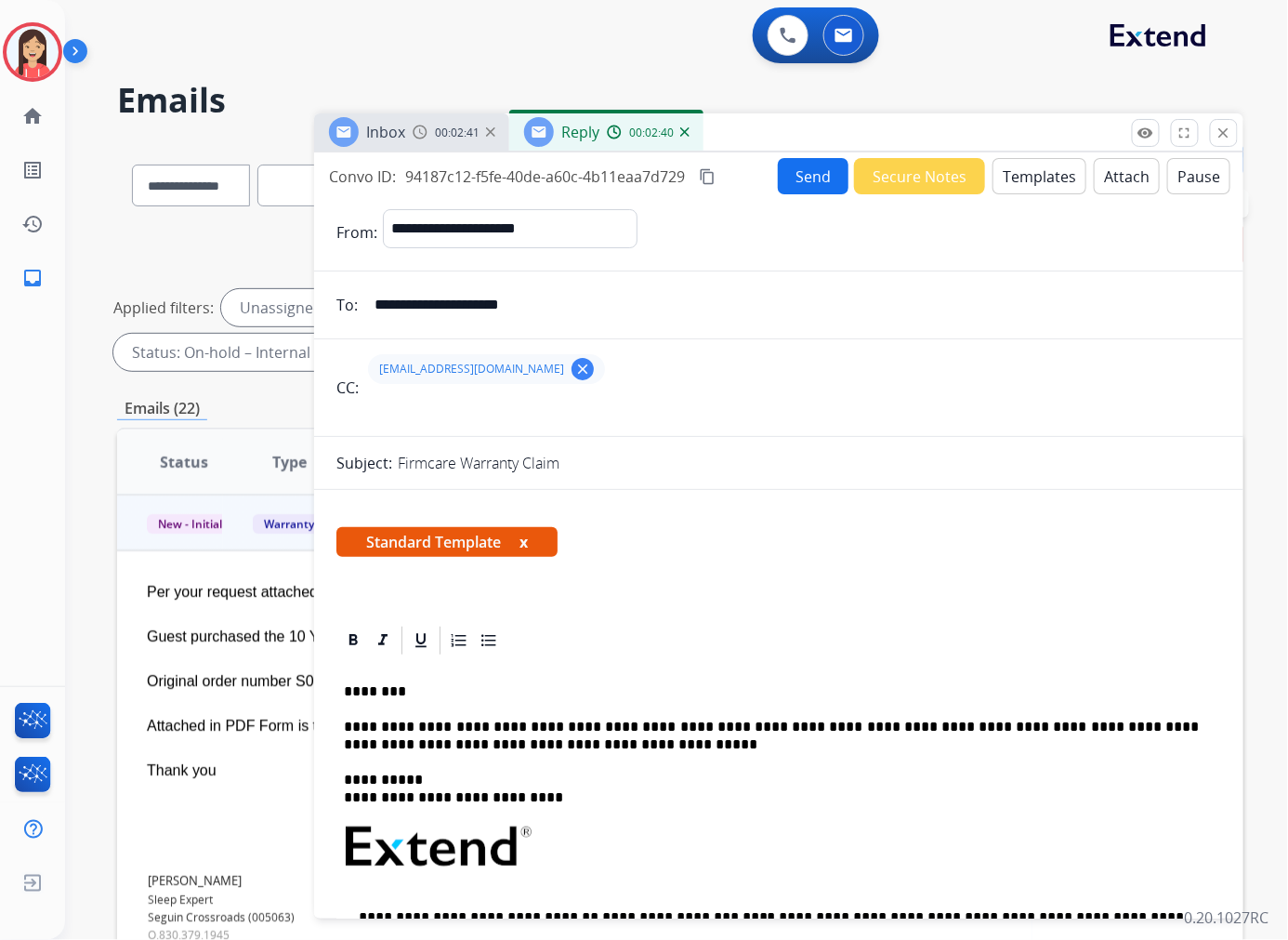
click at [688, 592] on div "Standard Template x" at bounding box center [779, 550] width 929 height 90
click at [814, 184] on button "Send" at bounding box center [813, 176] width 70 height 36
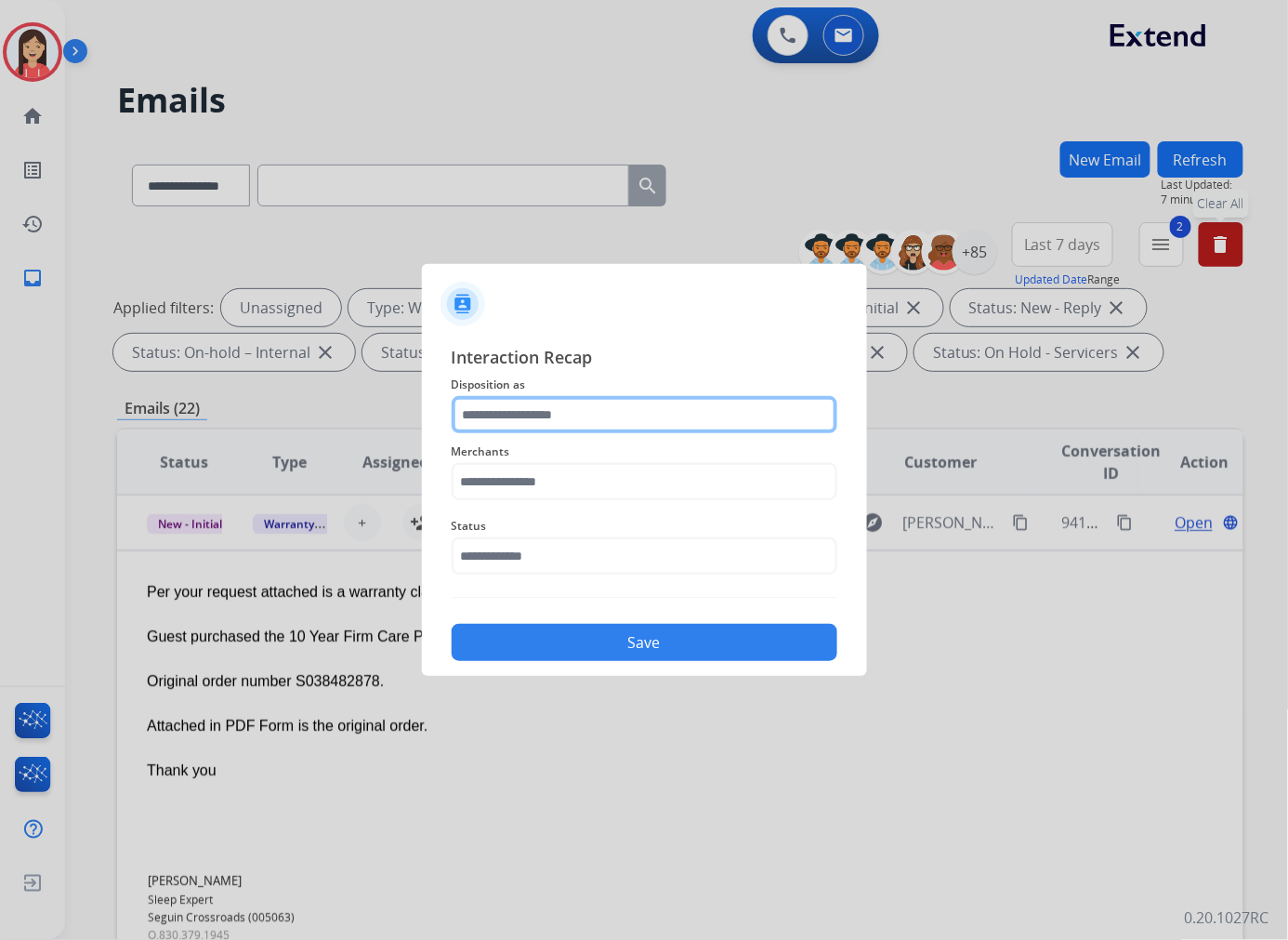
click at [548, 410] on input "text" at bounding box center [644, 414] width 386 height 37
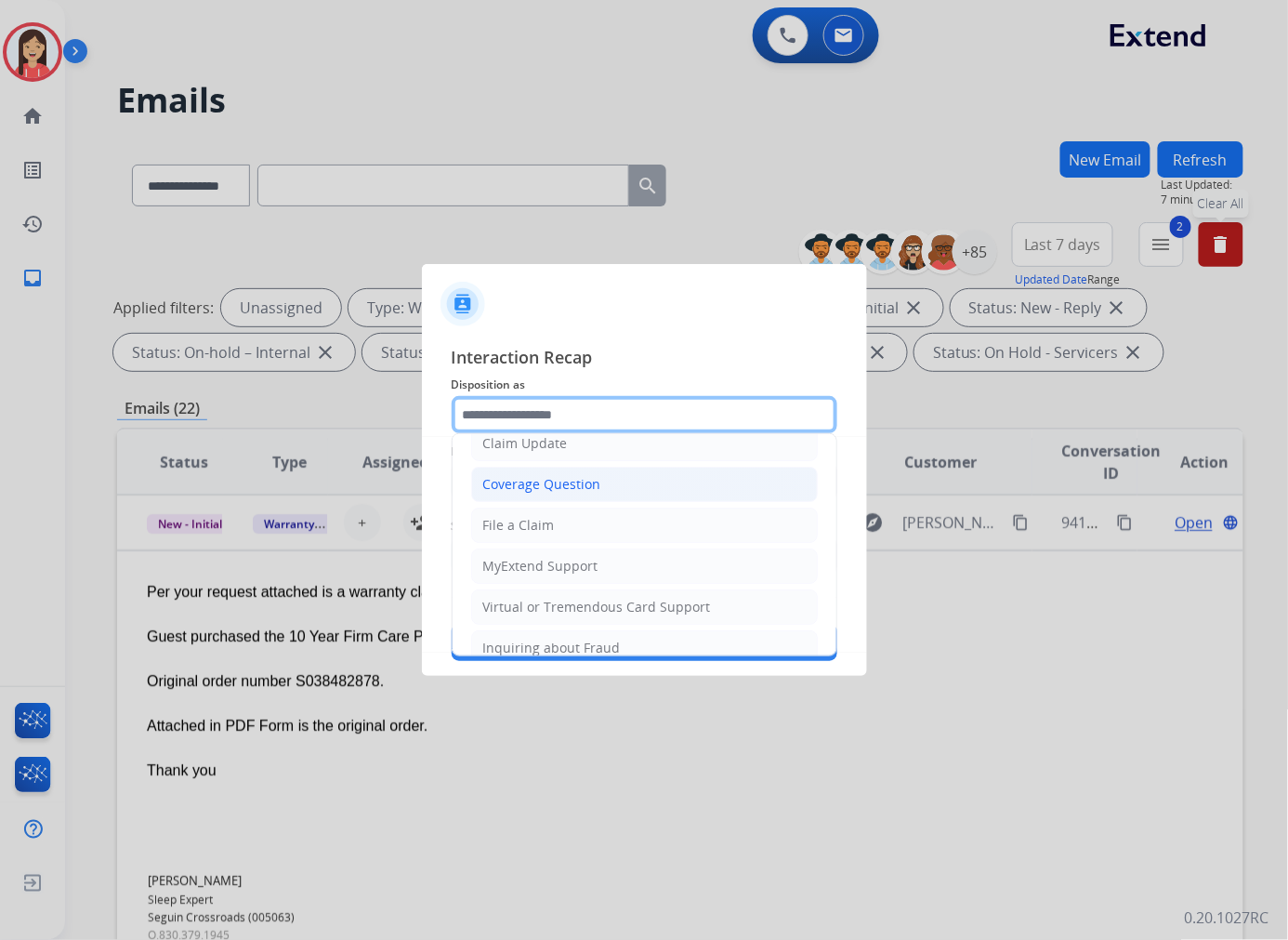
scroll to position [207, 0]
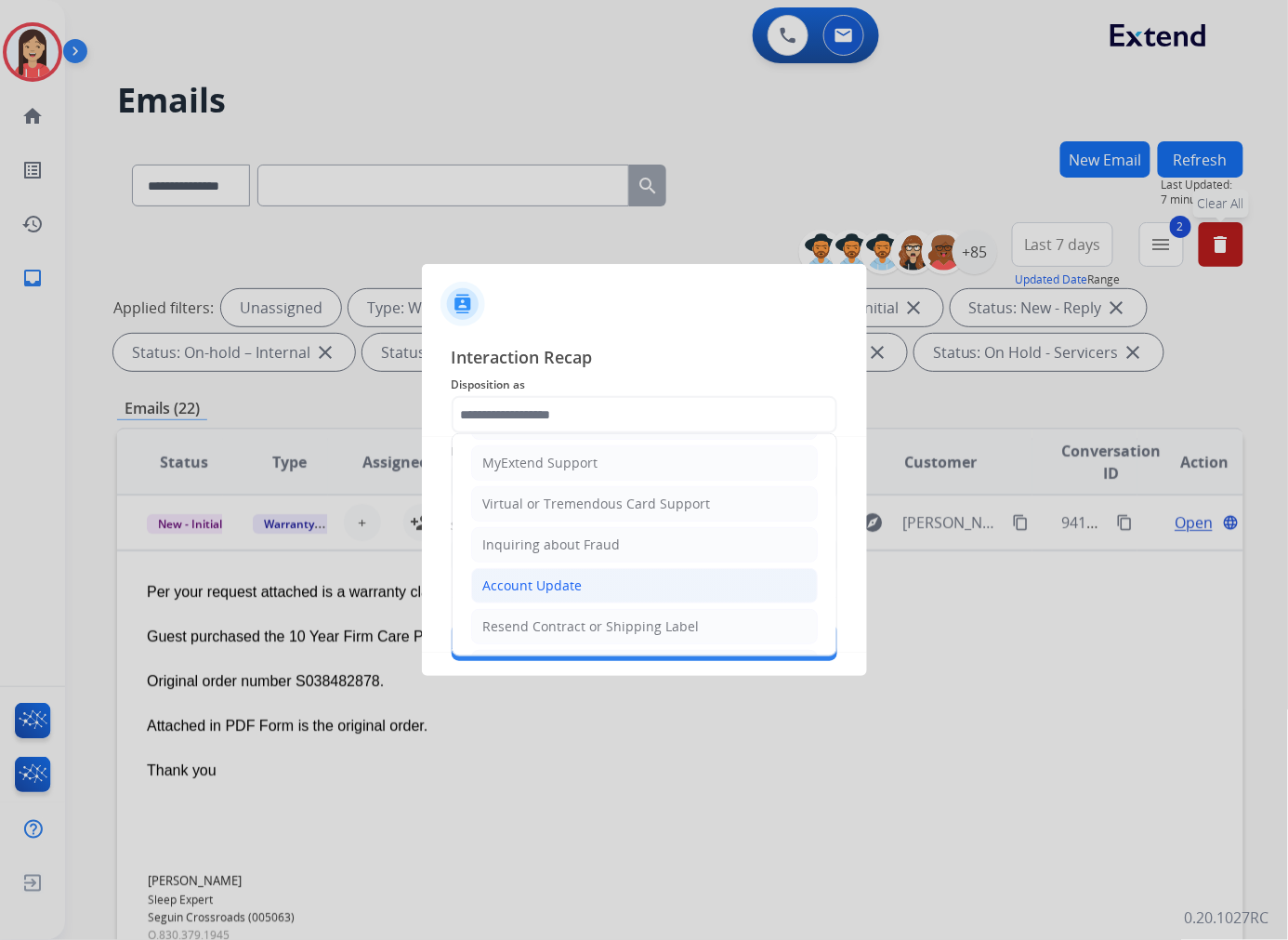
click at [546, 579] on div "Account Update" at bounding box center [532, 586] width 99 height 19
type input "**********"
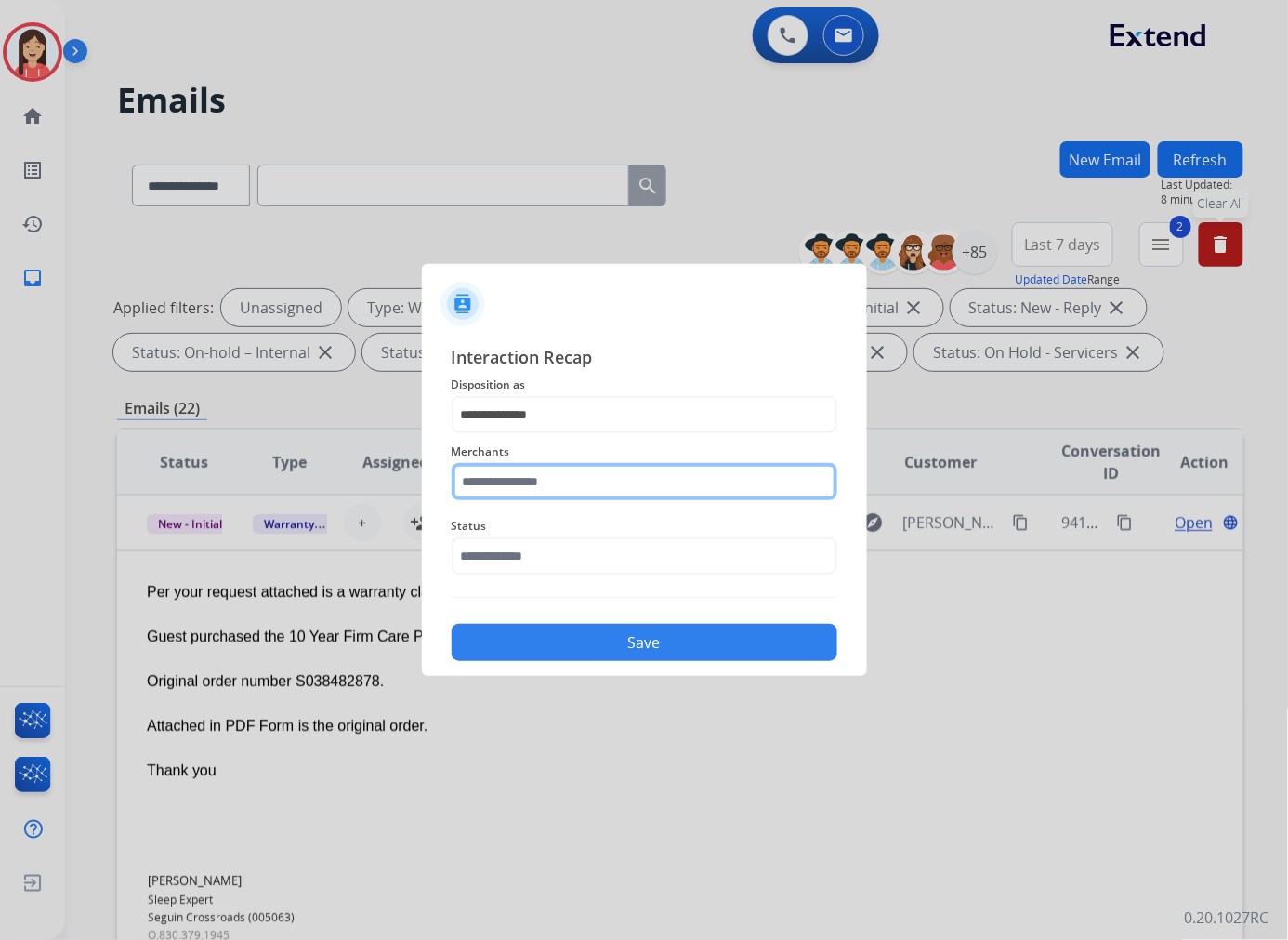
click at [579, 490] on input "text" at bounding box center [644, 481] width 386 height 37
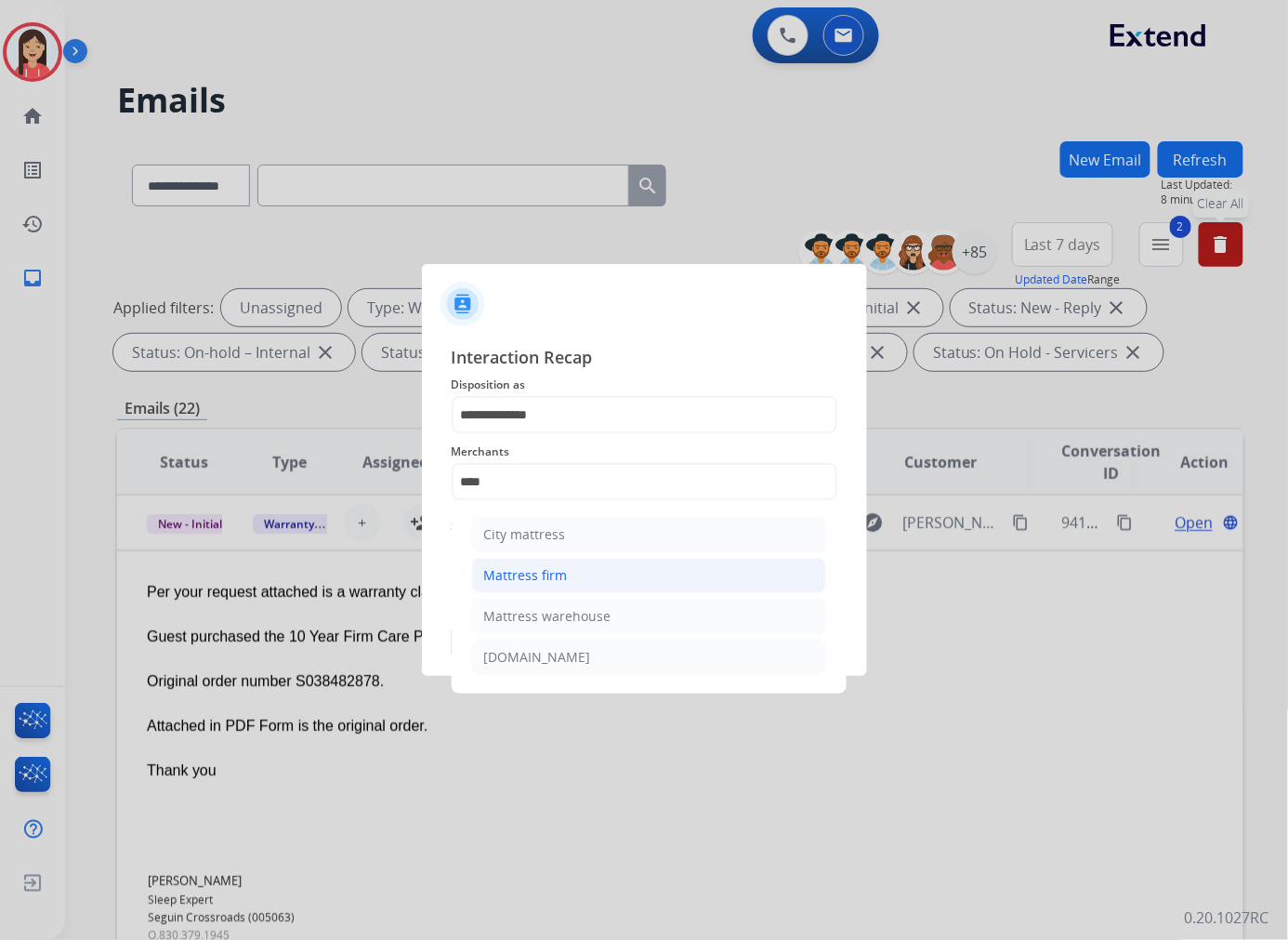
click at [507, 583] on div "Mattress firm" at bounding box center [525, 575] width 84 height 19
type input "**********"
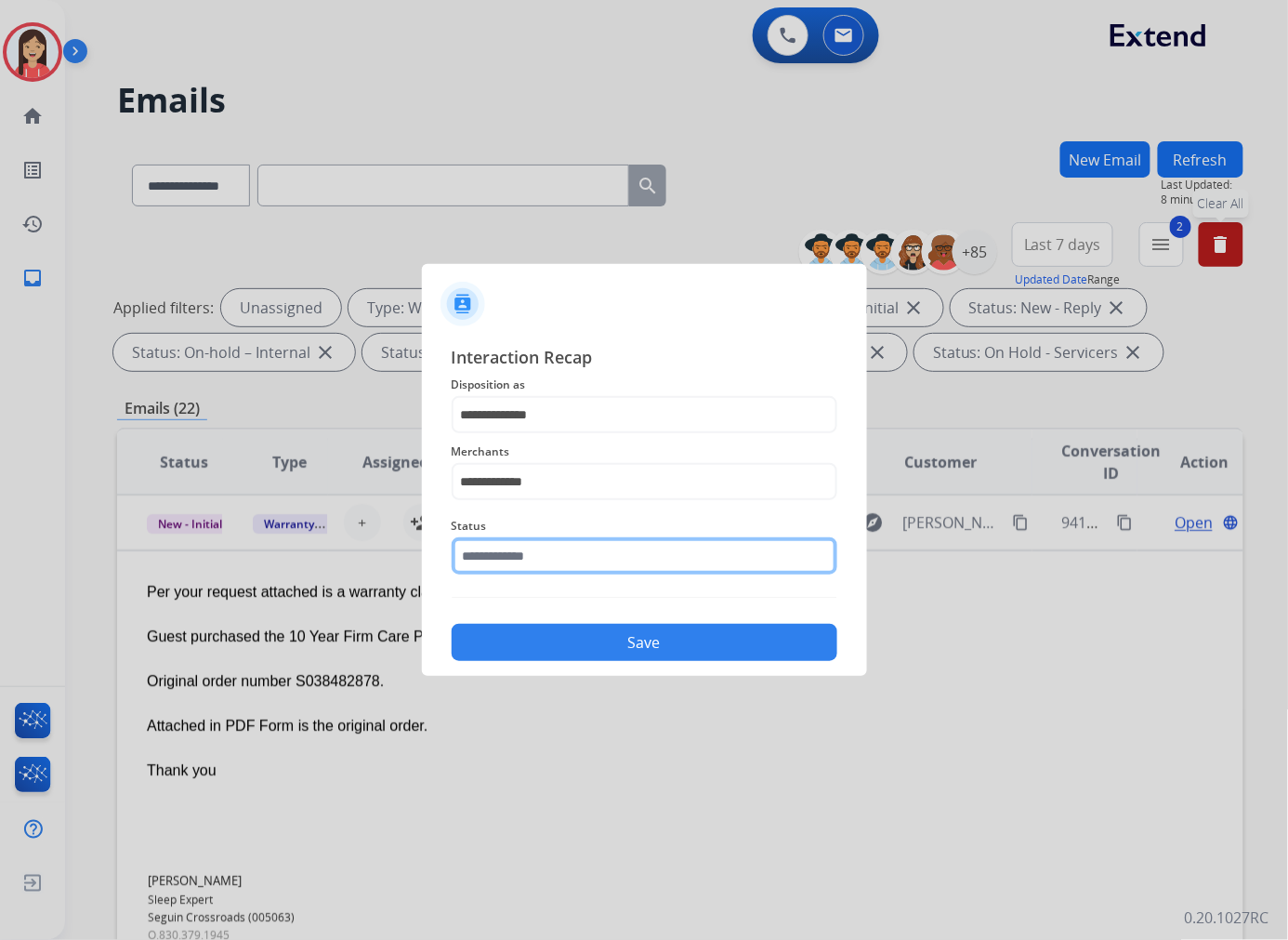
click at [533, 542] on input "text" at bounding box center [644, 555] width 386 height 37
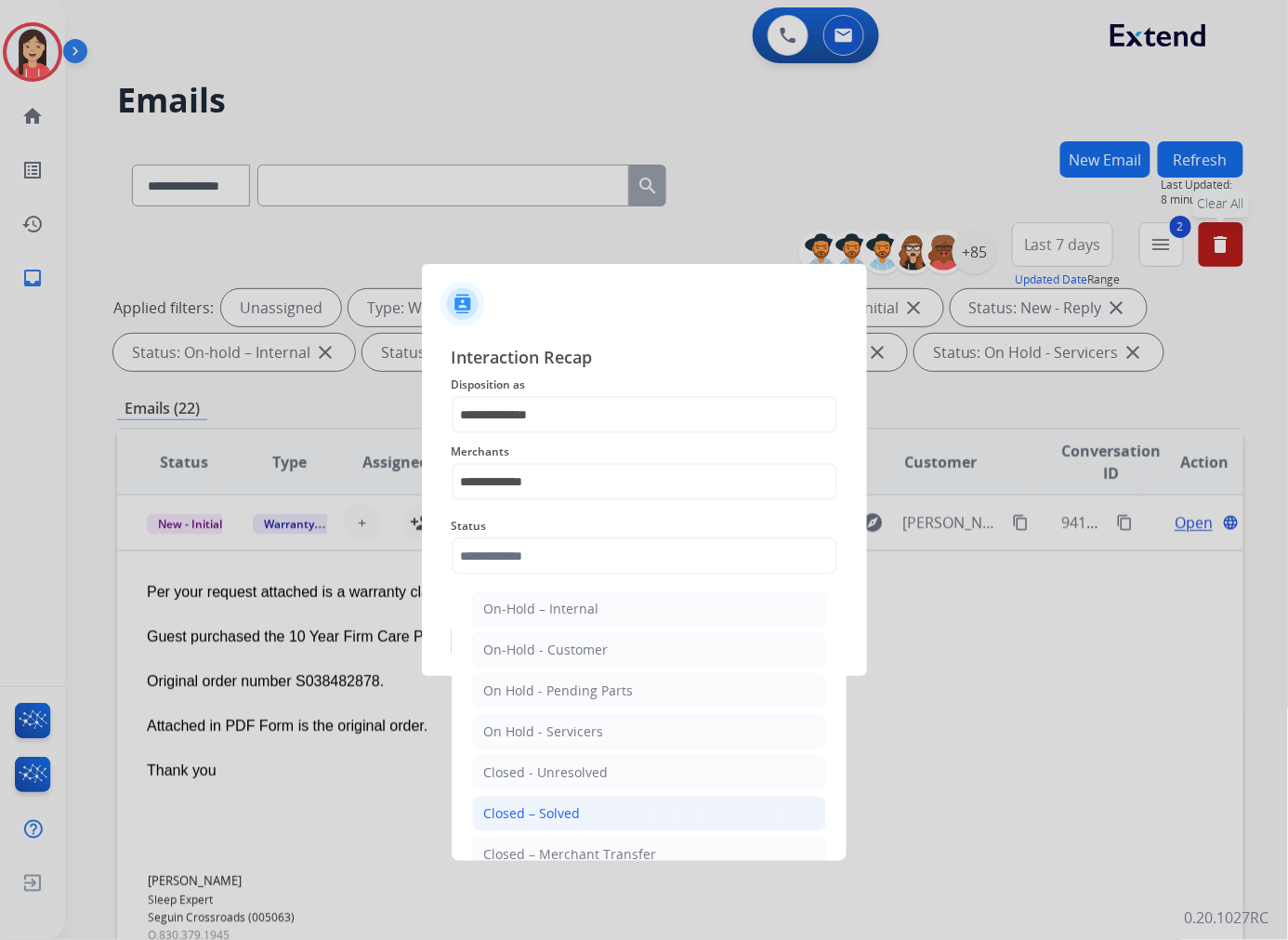
click at [534, 807] on div "Closed – Solved" at bounding box center [531, 813] width 96 height 19
type input "**********"
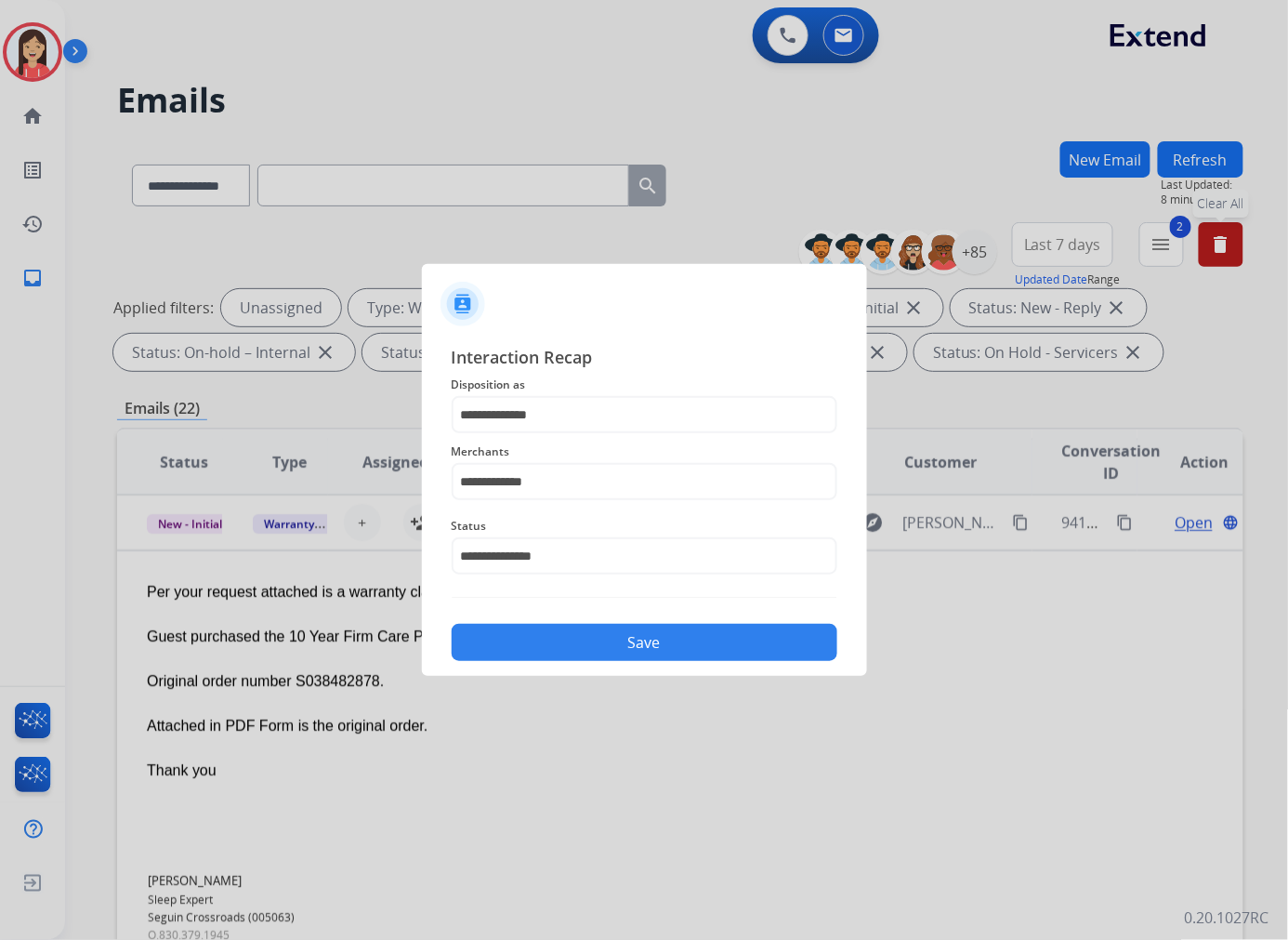
click at [617, 650] on button "Save" at bounding box center [644, 642] width 386 height 37
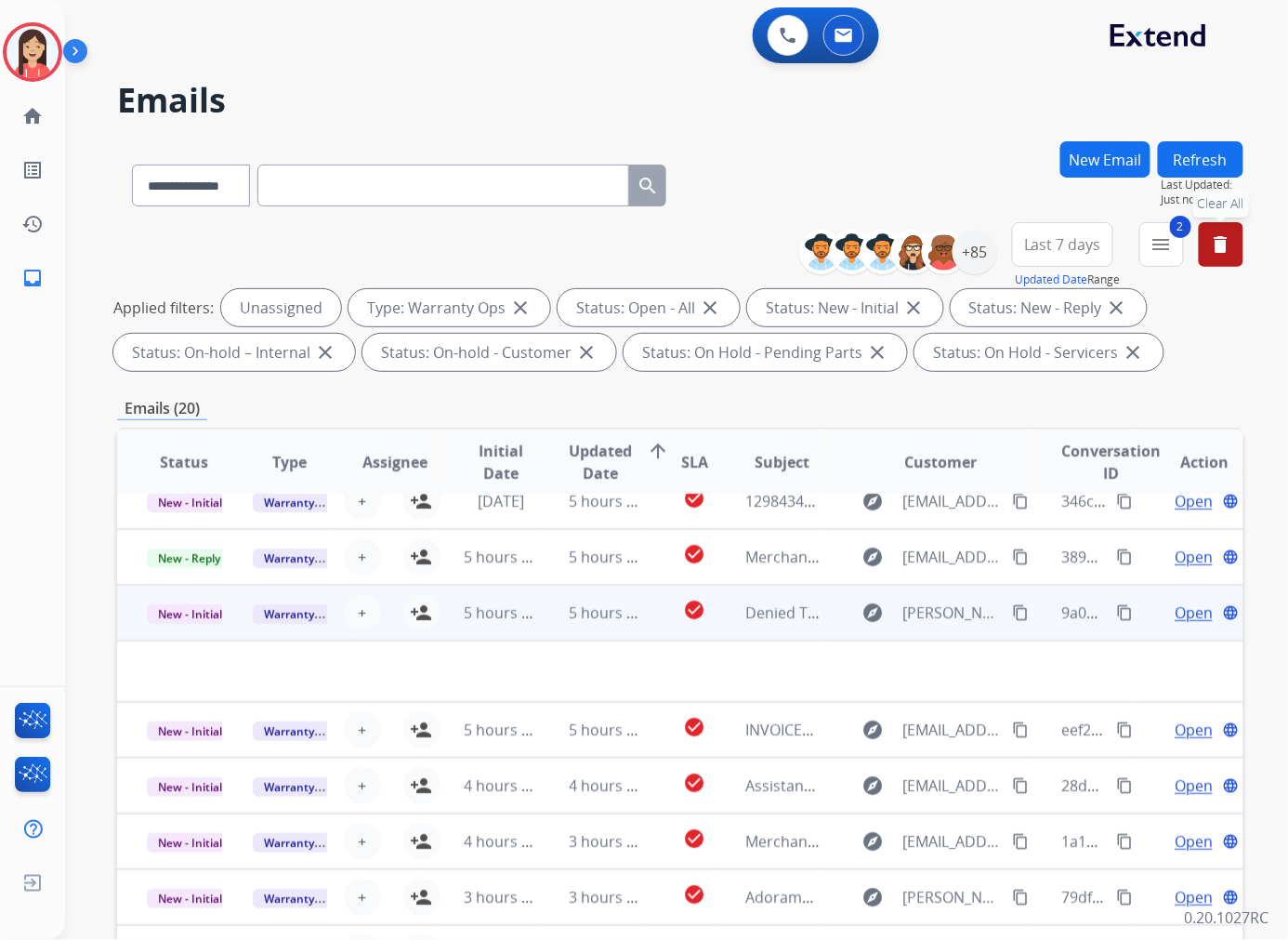
scroll to position [0, 0]
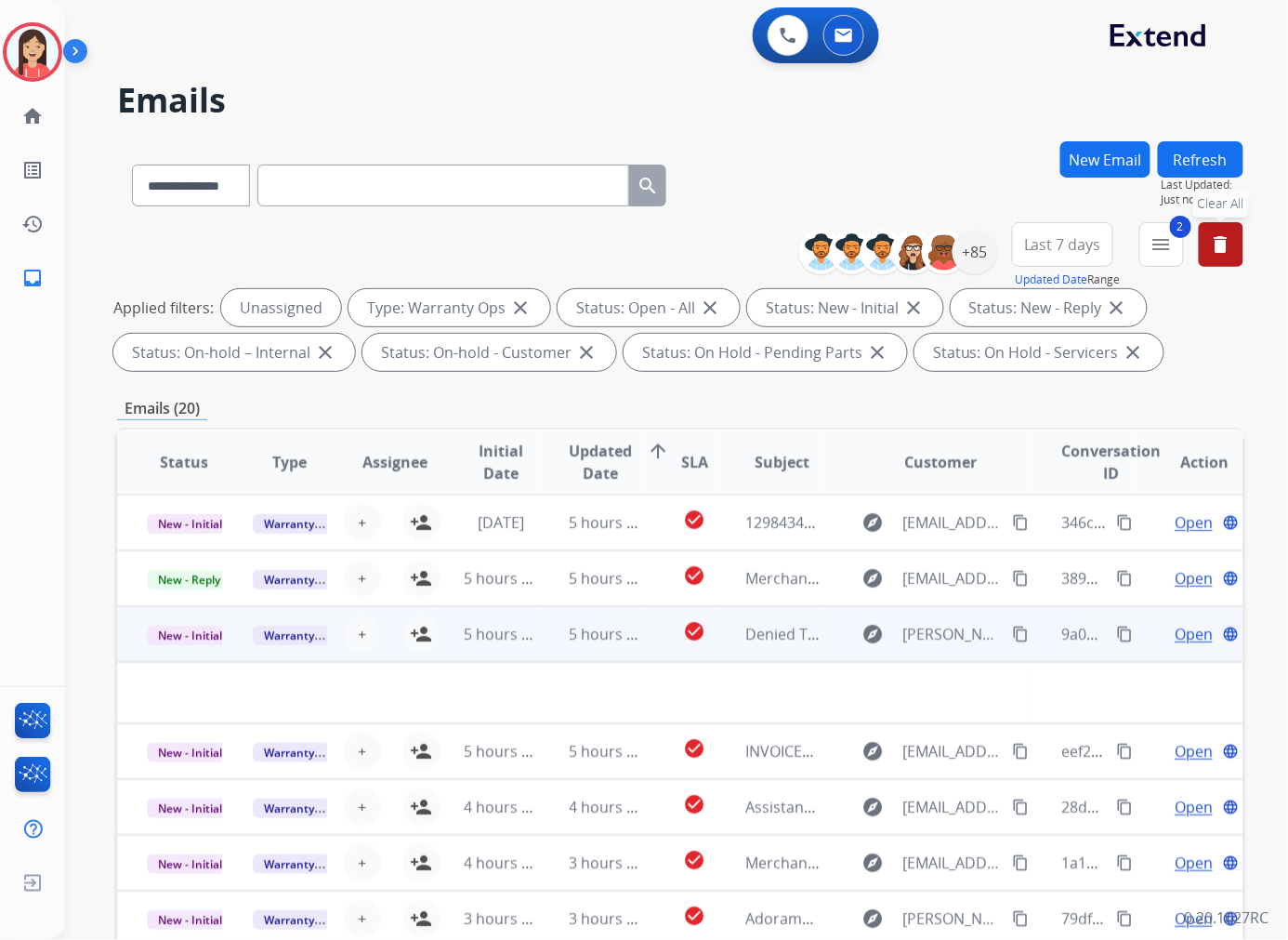
click at [543, 645] on td "5 hours ago" at bounding box center [592, 633] width 106 height 56
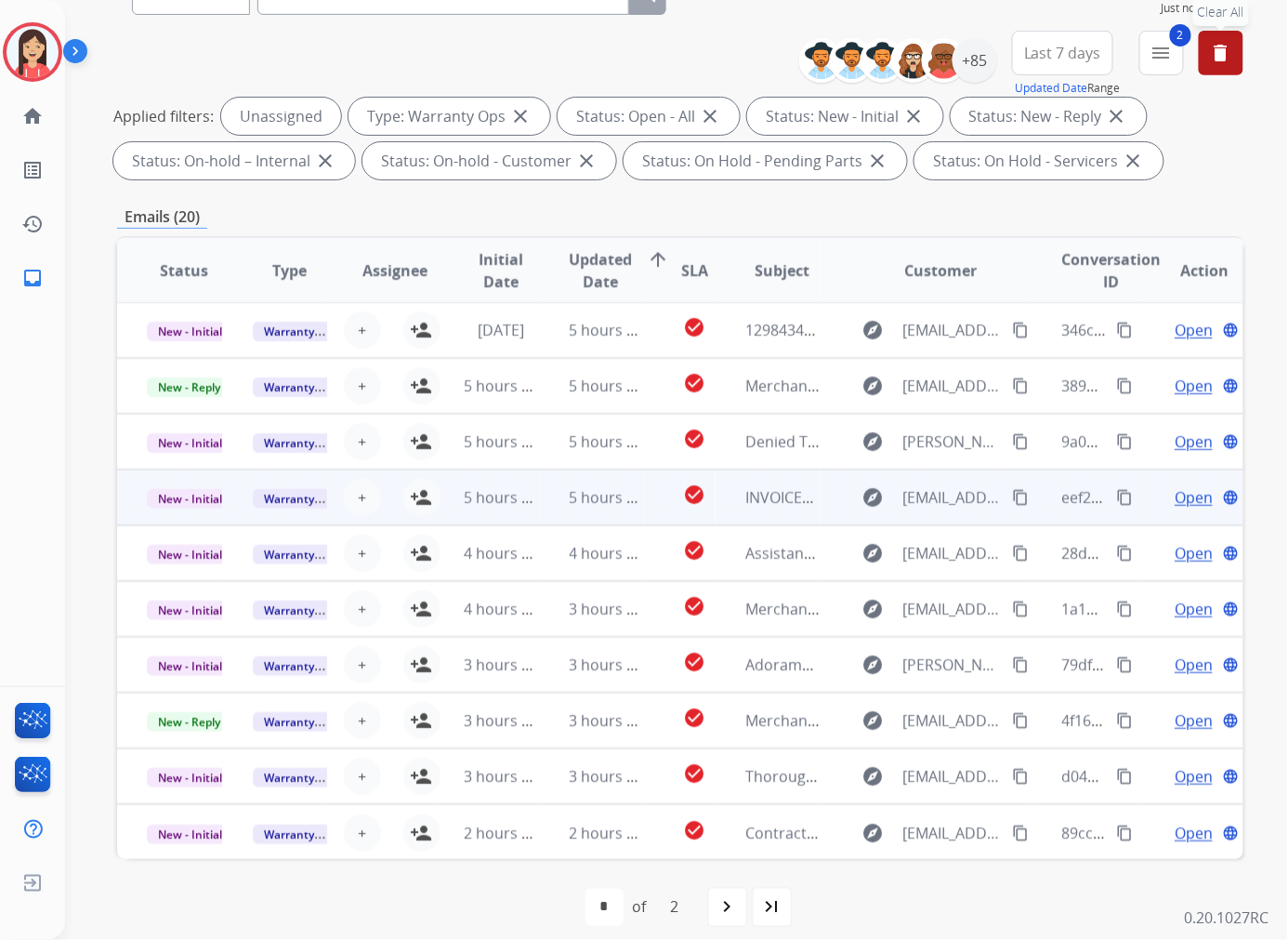
scroll to position [208, 0]
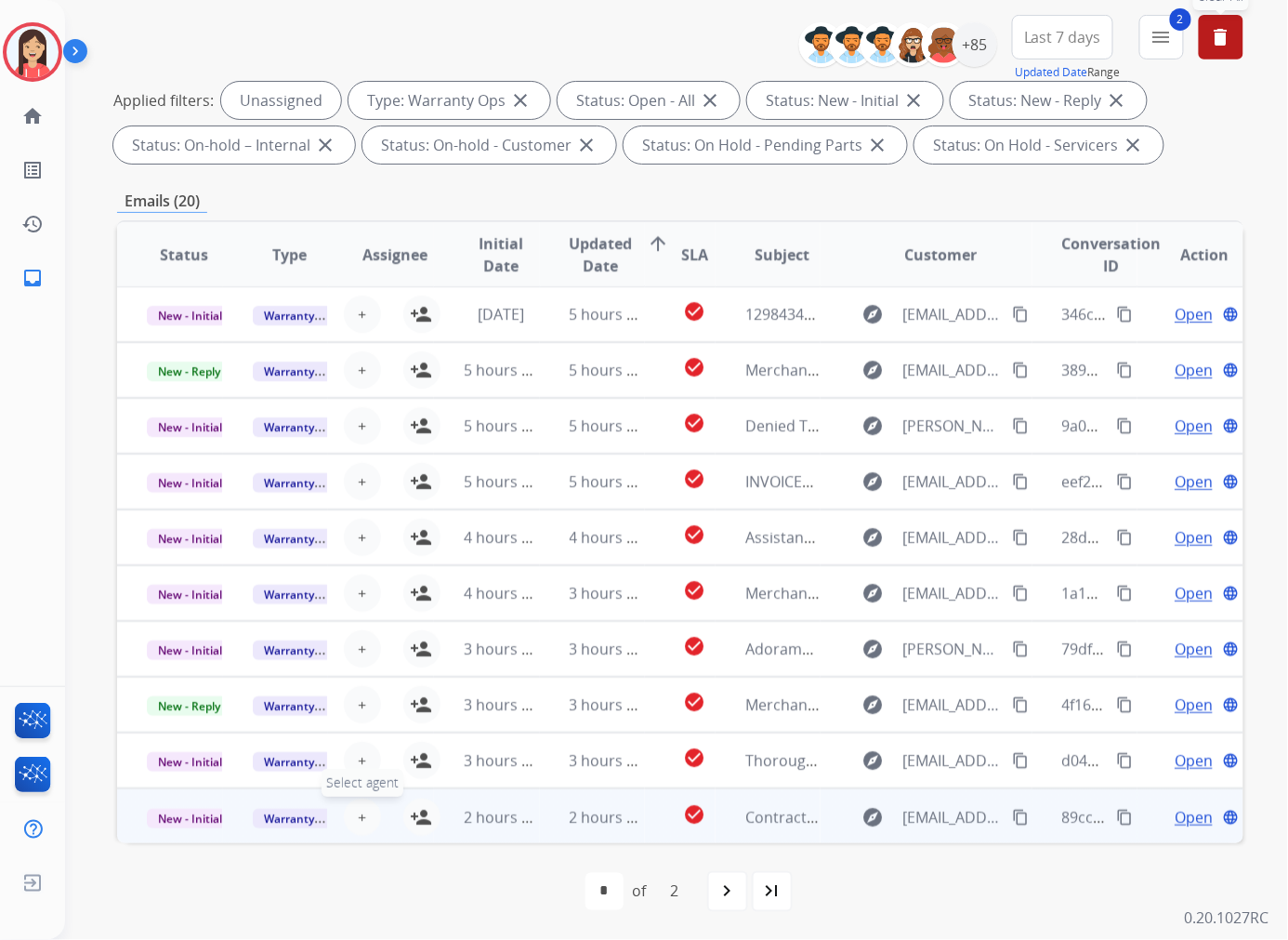
click at [364, 809] on button "+ Select agent" at bounding box center [362, 816] width 37 height 37
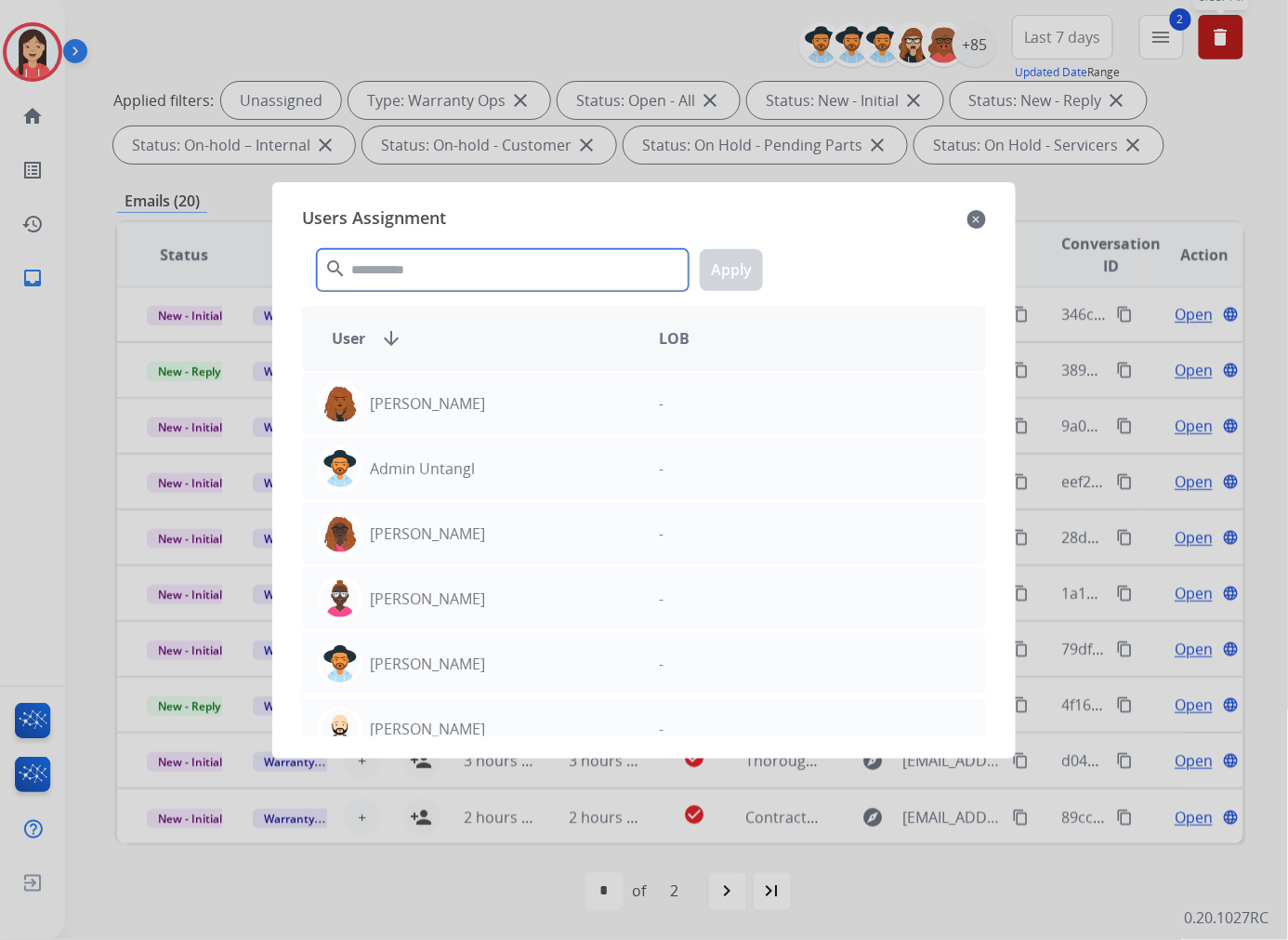
click at [466, 276] on input "text" at bounding box center [503, 270] width 371 height 42
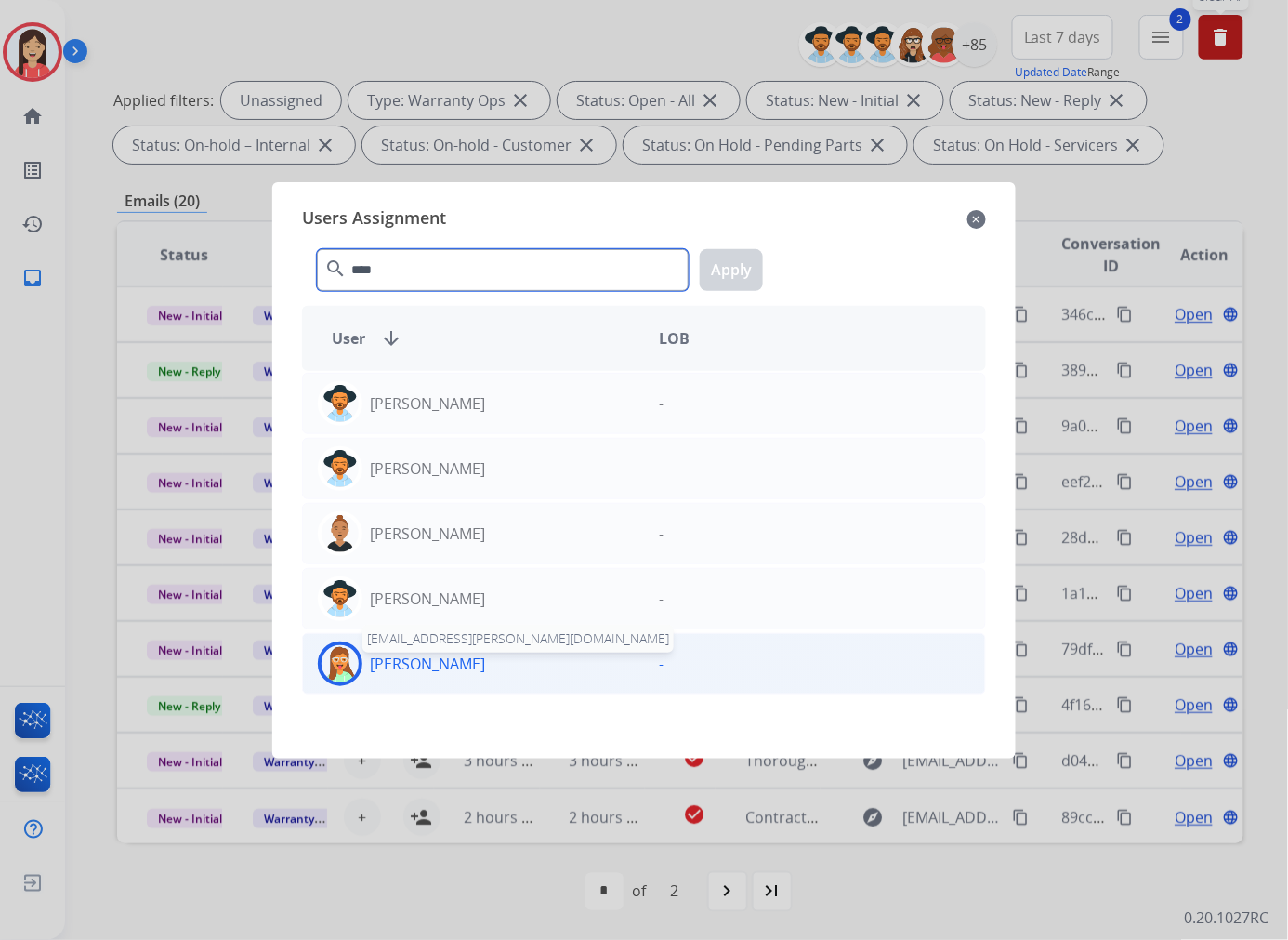
type input "****"
click at [433, 668] on p "[PERSON_NAME]" at bounding box center [426, 663] width 115 height 22
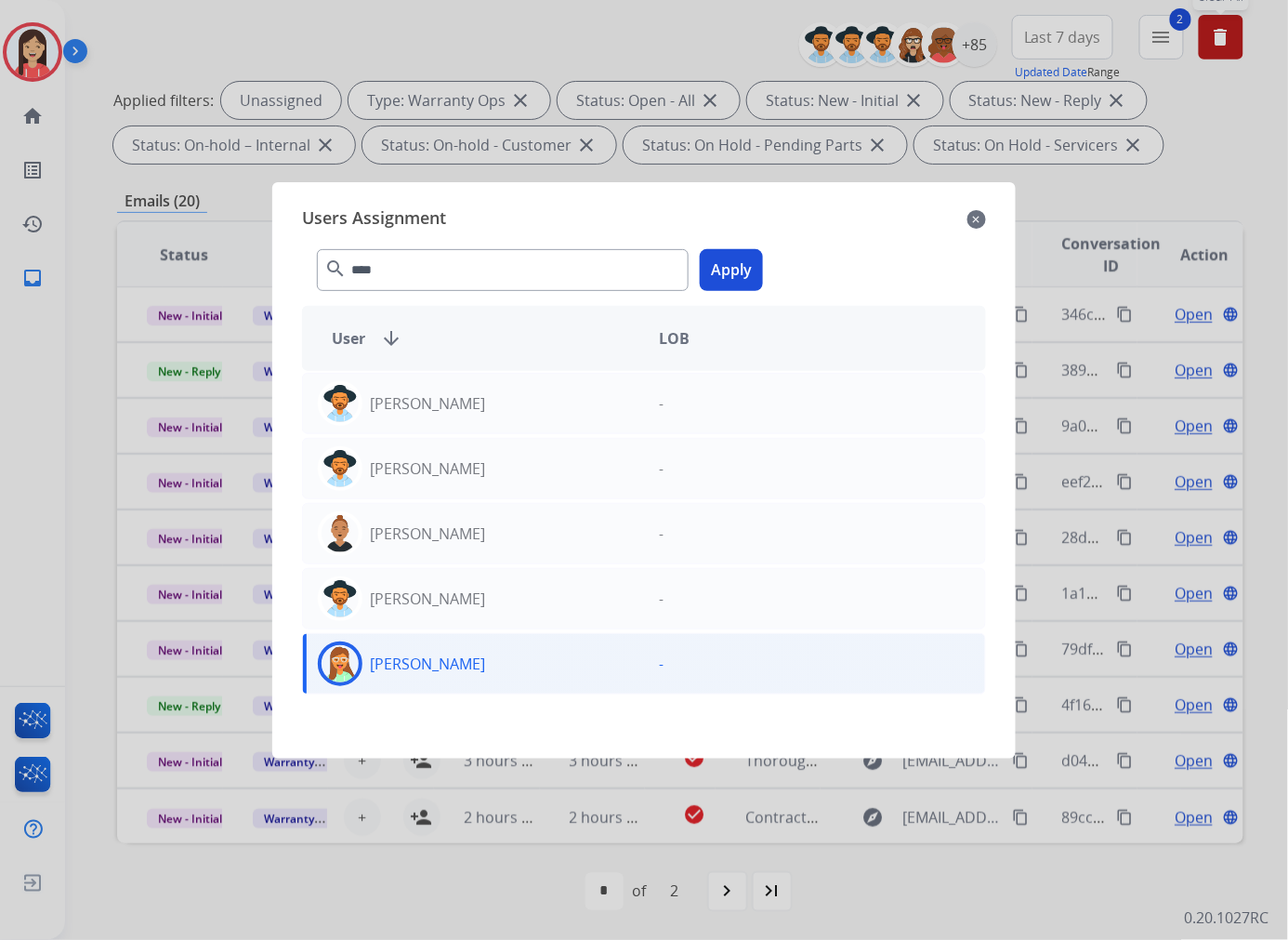
click at [747, 262] on button "Apply" at bounding box center [731, 270] width 63 height 42
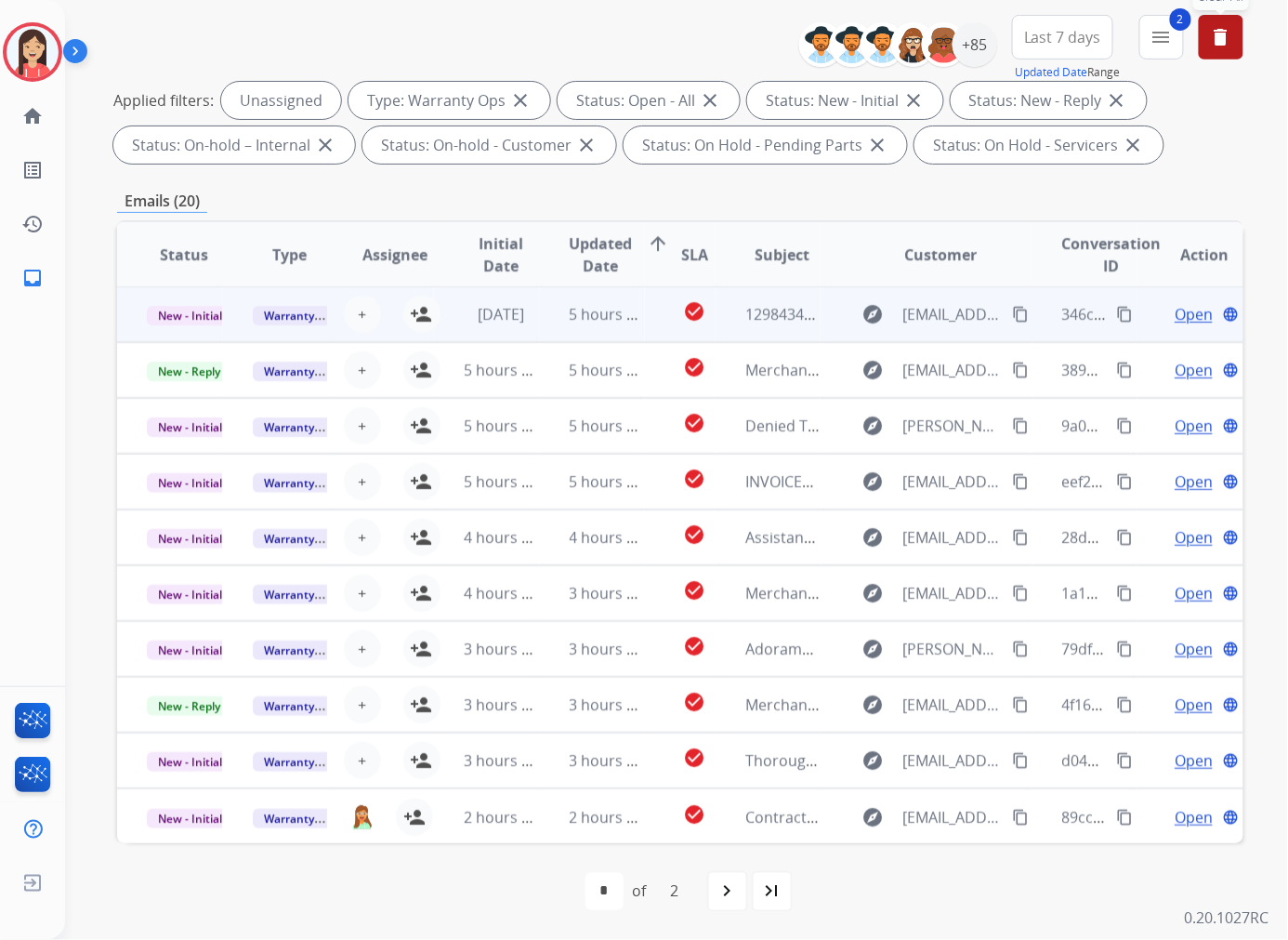
click at [540, 323] on td "5 hours ago" at bounding box center [592, 314] width 106 height 56
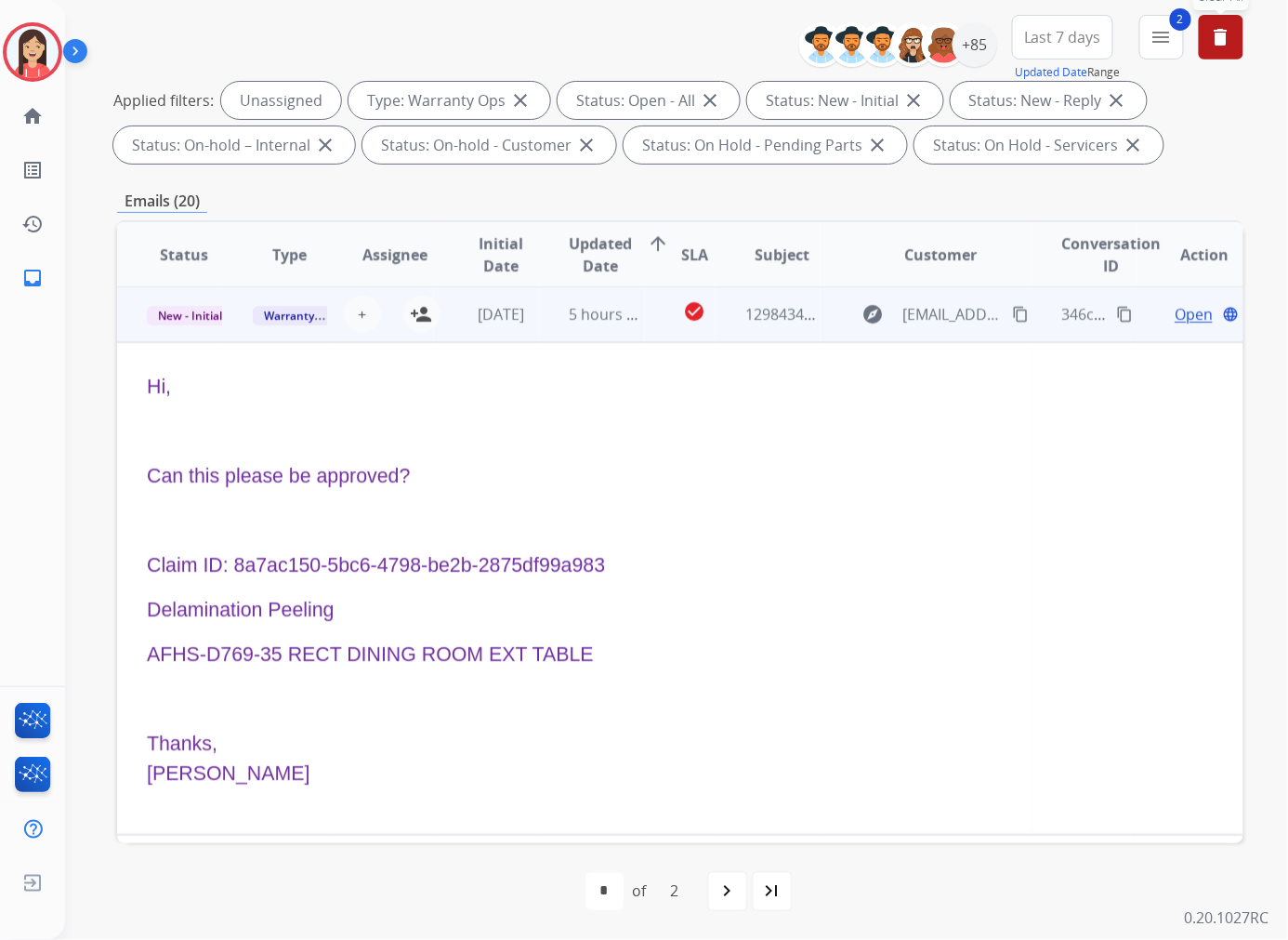
scroll to position [0, 0]
drag, startPoint x: 610, startPoint y: 567, endPoint x: 237, endPoint y: 553, distance: 373.3
click at [237, 553] on p "Claim ID: 8a7ac150-5bc6-4798-be2b-2875df99a983" at bounding box center [574, 567] width 856 height 30
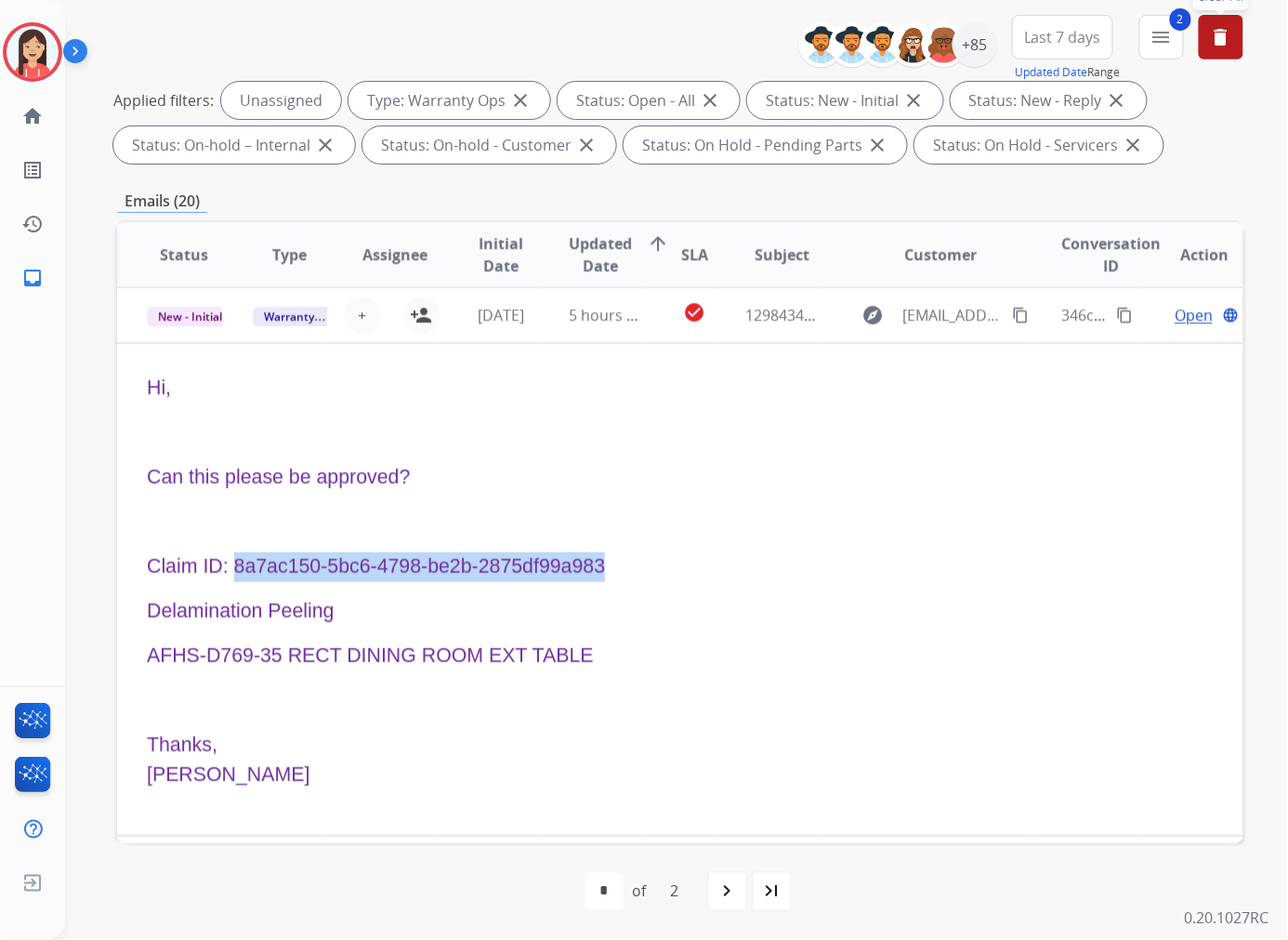
copy span "8a7ac150-5bc6-4798-be2b-2875df99a983"
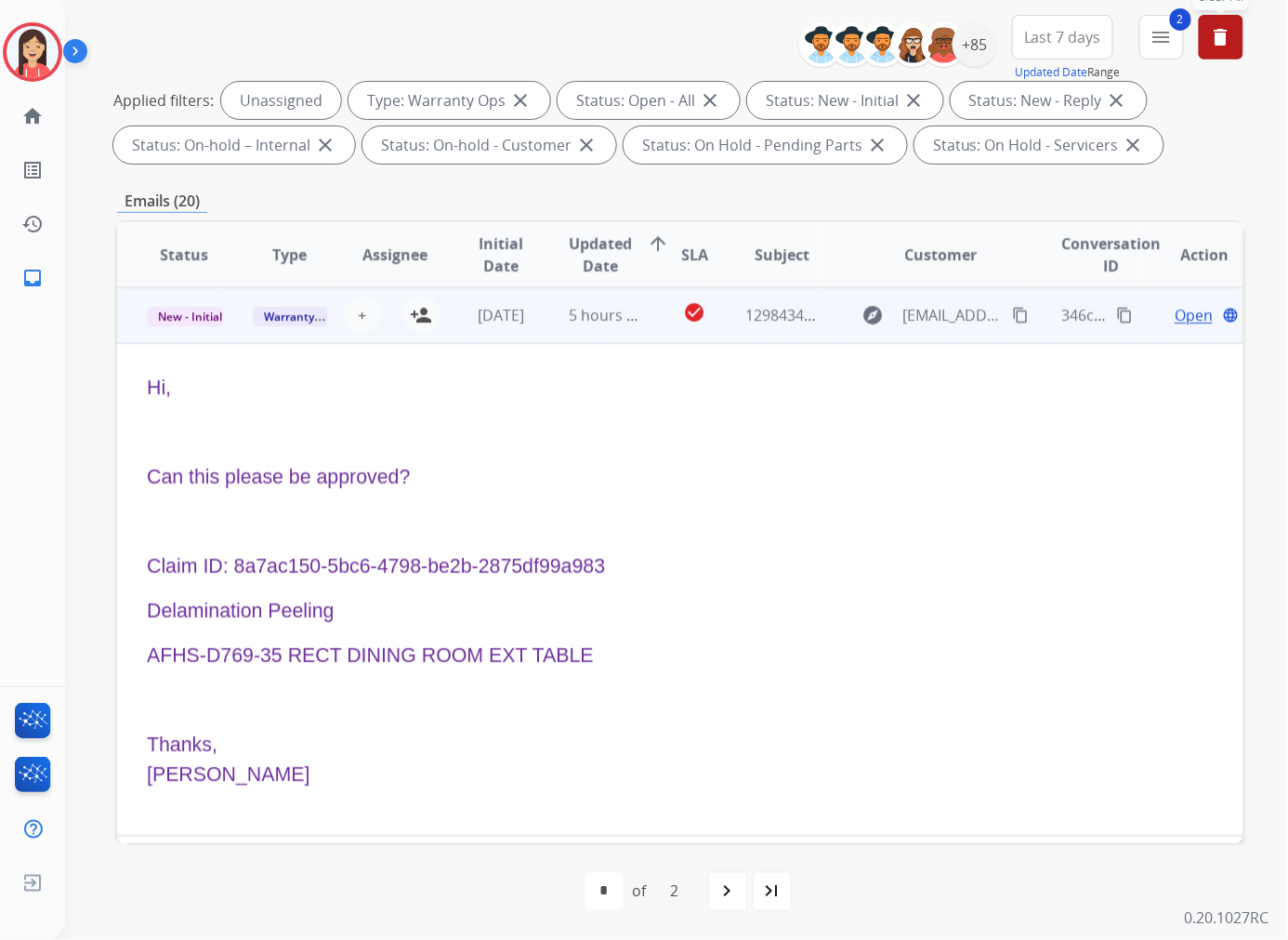
click at [656, 470] on p "Can this please be approved?" at bounding box center [574, 477] width 856 height 30
click at [1174, 311] on span "Open" at bounding box center [1193, 314] width 38 height 22
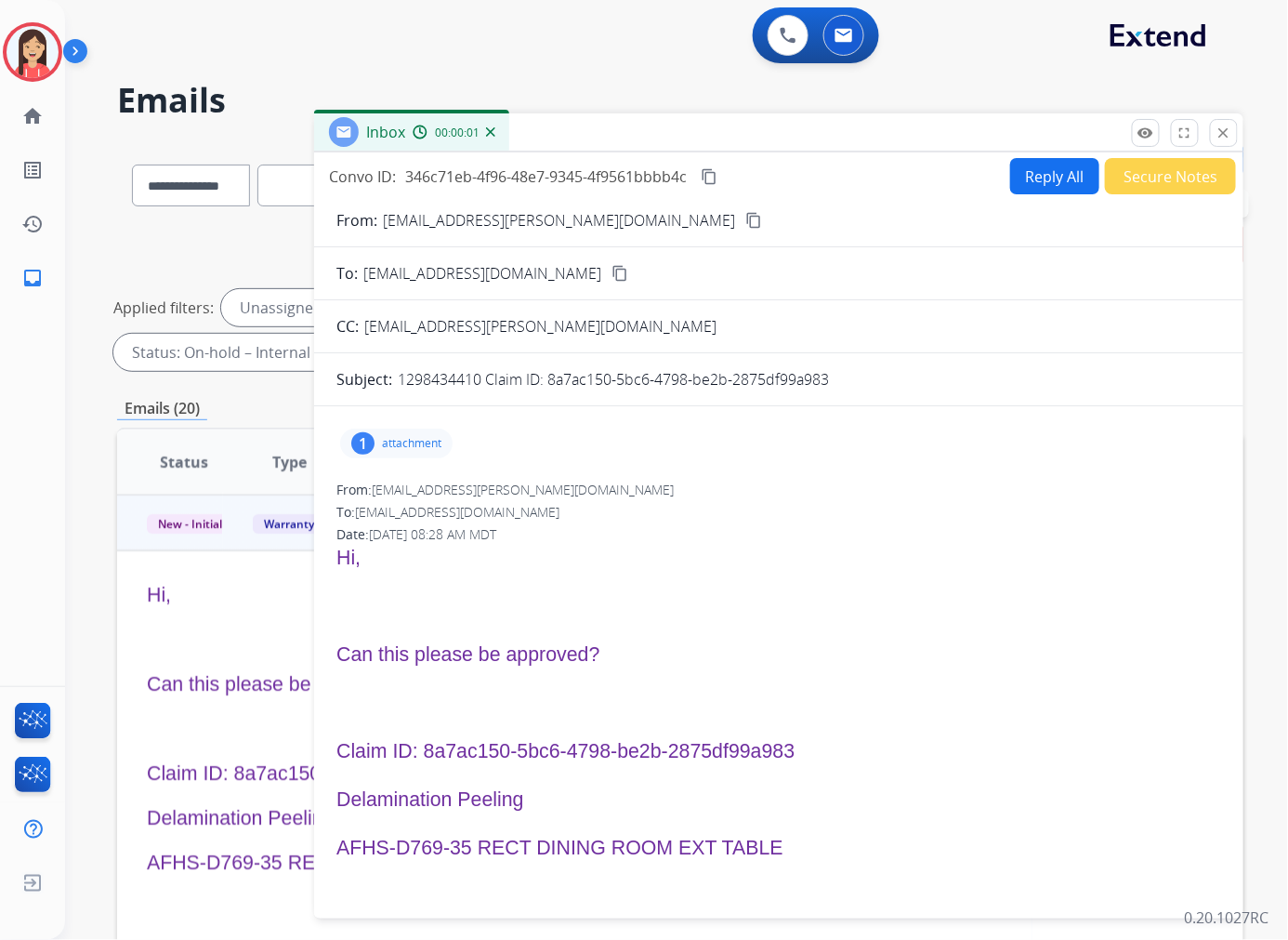
click at [1034, 171] on button "Reply All" at bounding box center [1055, 176] width 89 height 36
select select "**********"
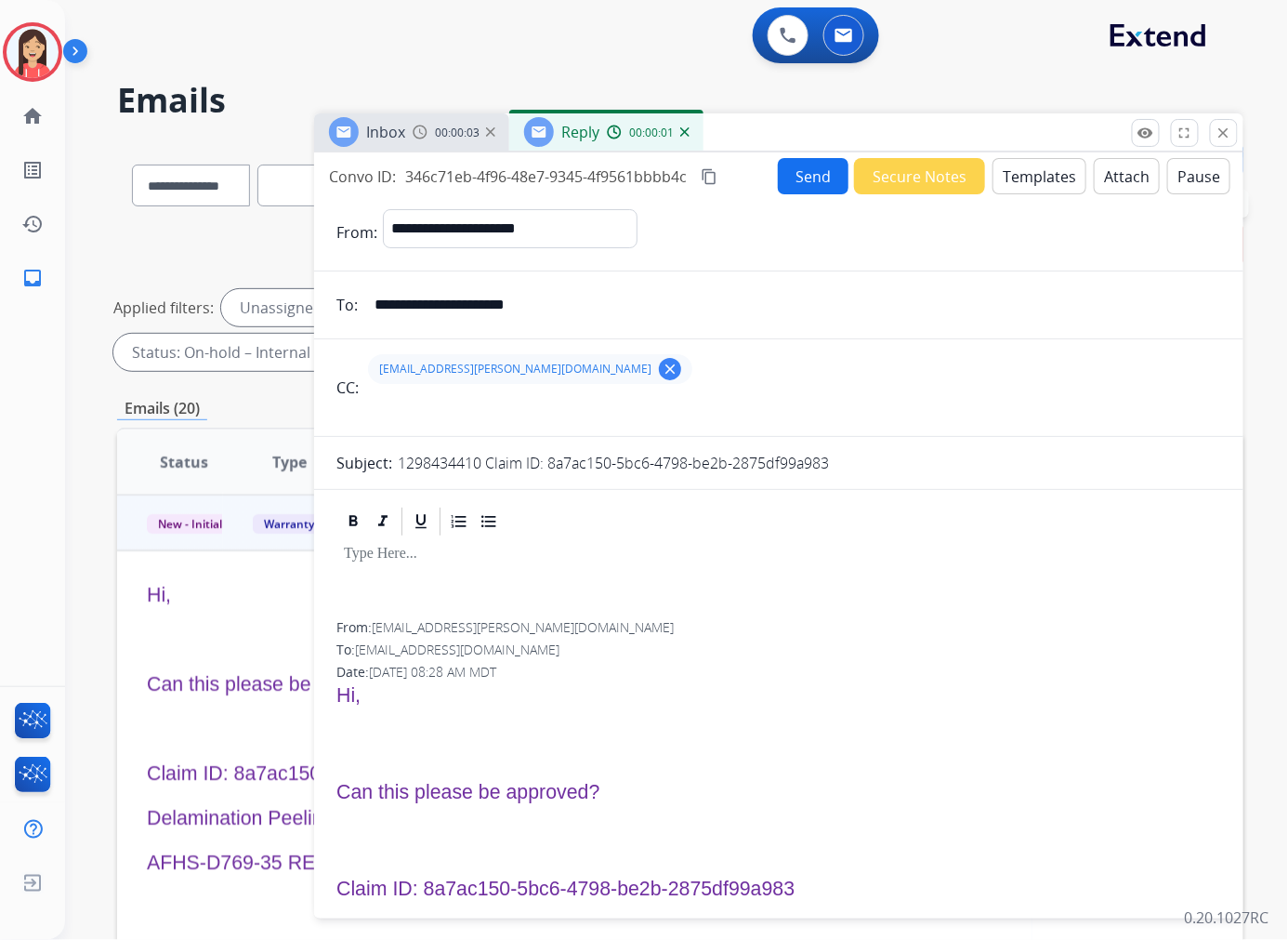
click at [1000, 174] on button "Templates" at bounding box center [1039, 176] width 94 height 36
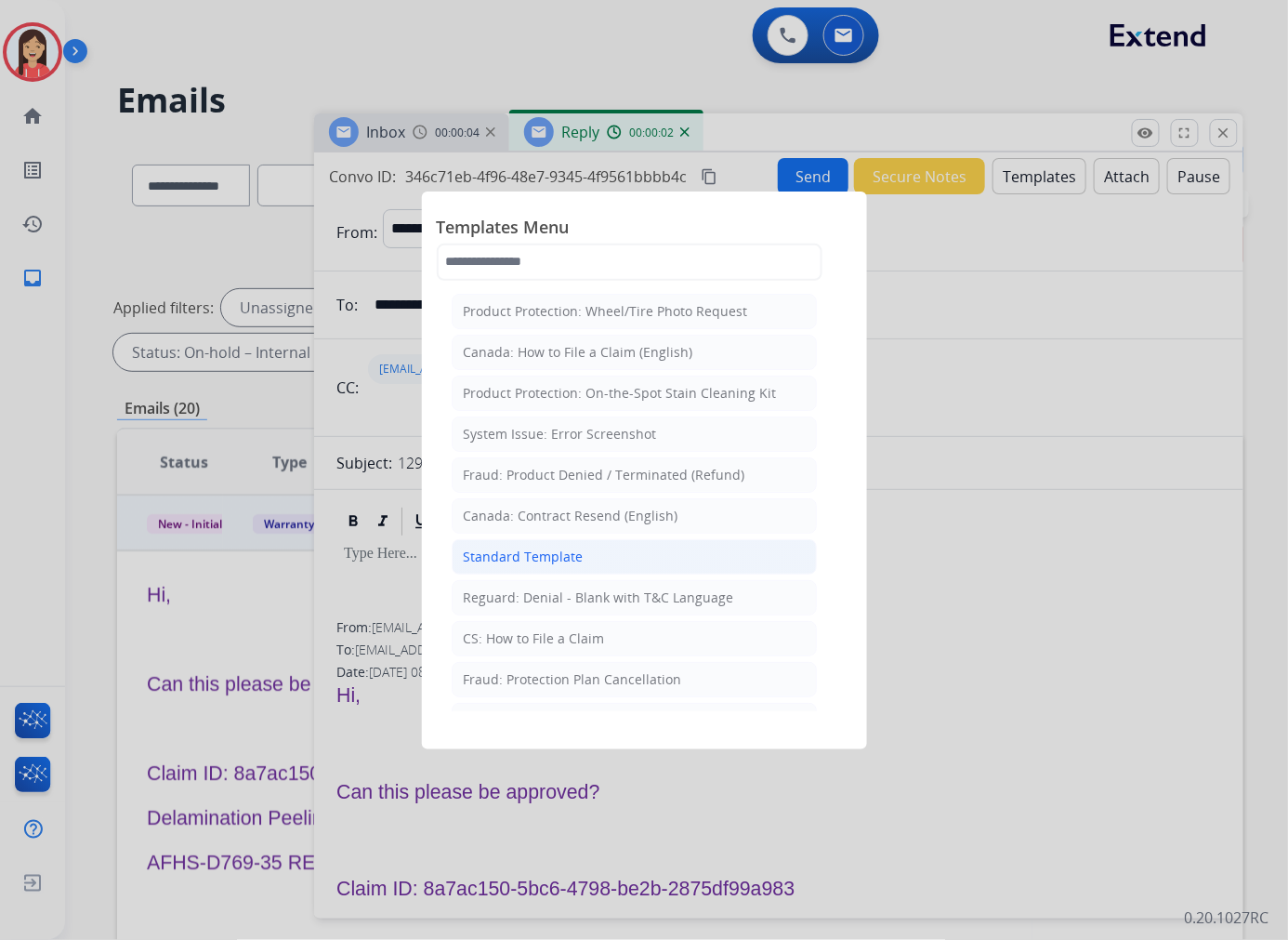
click at [542, 554] on div "Standard Template" at bounding box center [524, 557] width 120 height 19
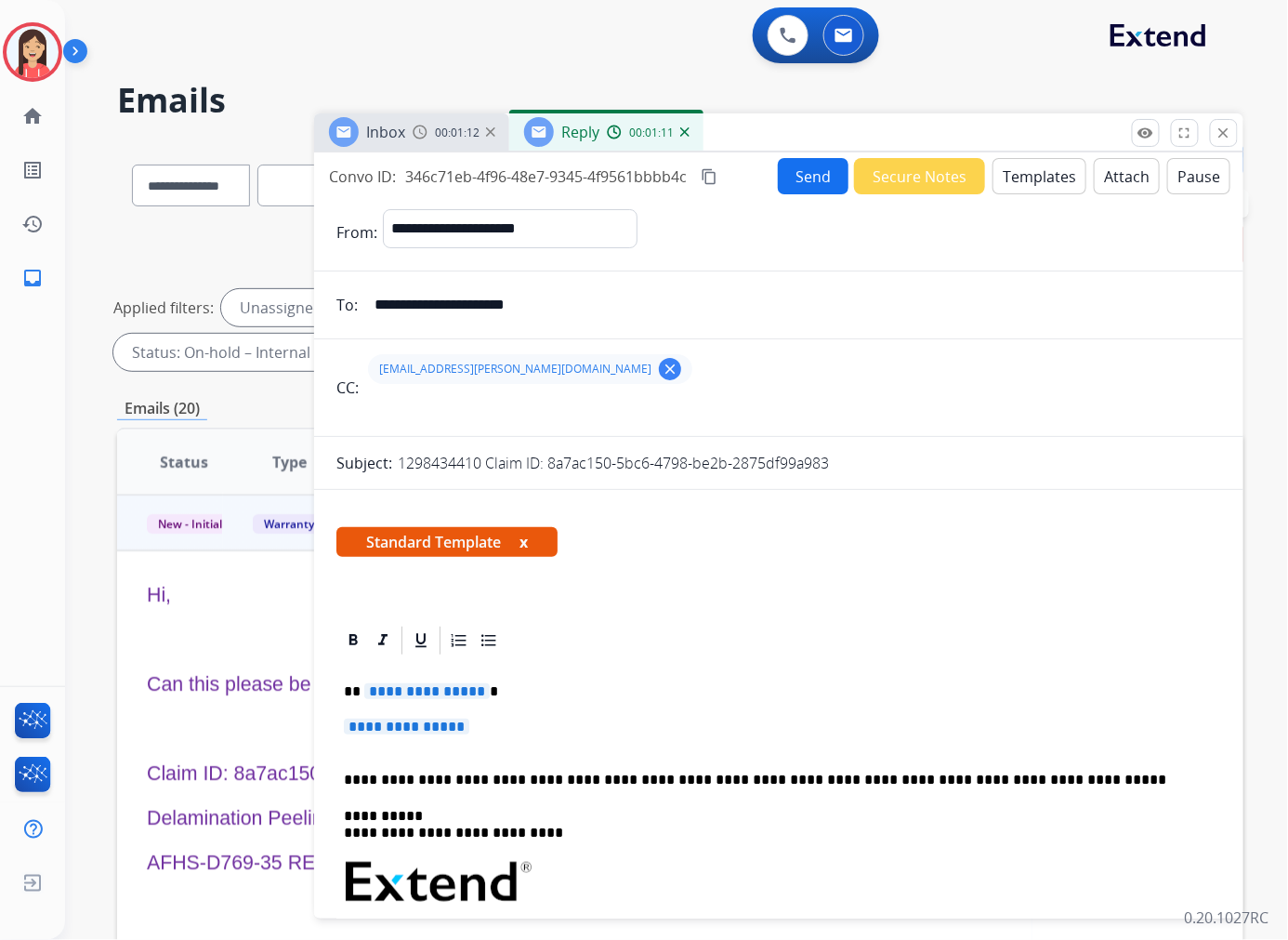
click at [481, 735] on p "**********" at bounding box center [778, 735] width 869 height 34
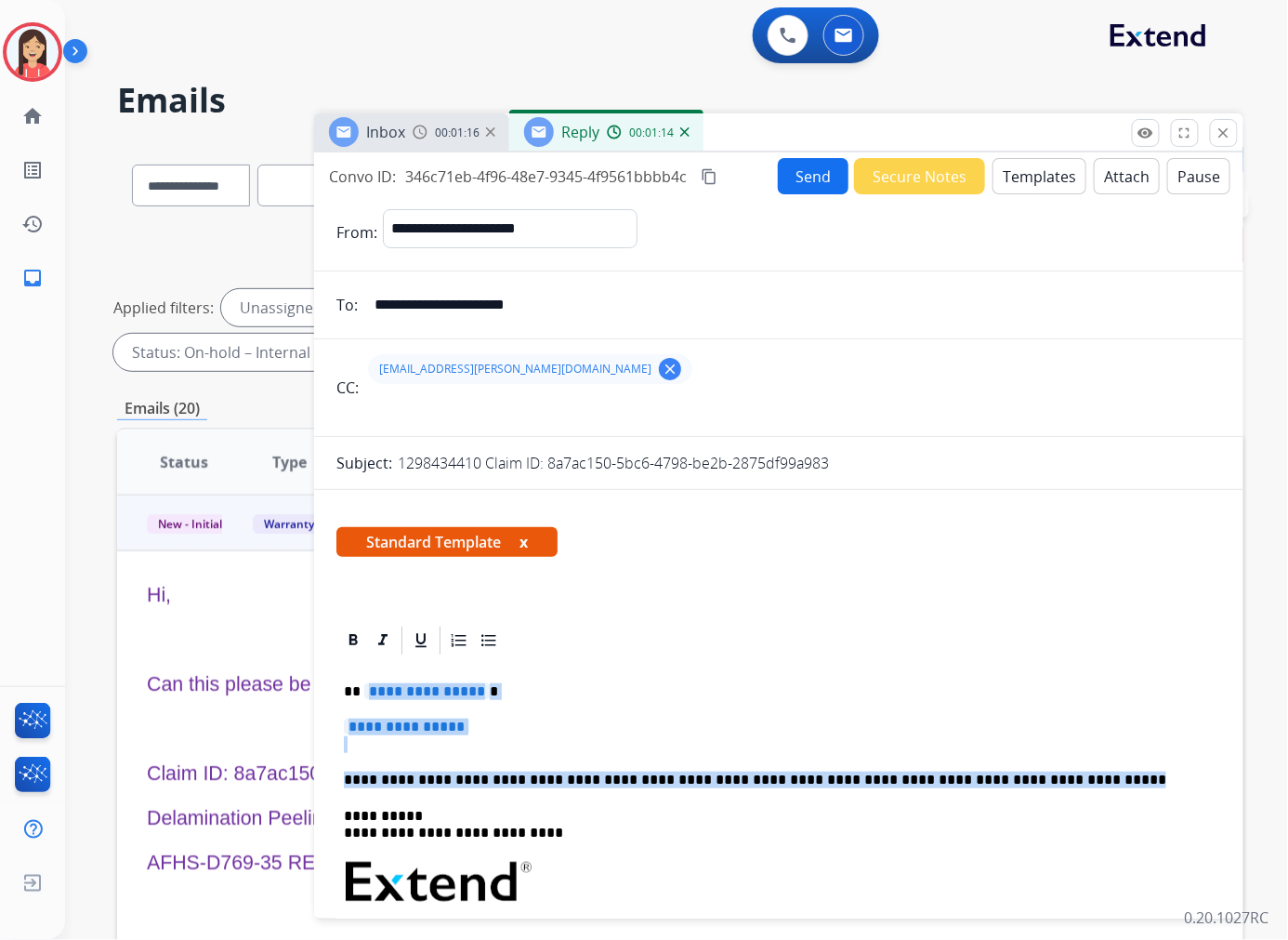
drag, startPoint x: 1021, startPoint y: 776, endPoint x: 364, endPoint y: 681, distance: 663.8
click at [364, 681] on div "**********" at bounding box center [778, 926] width 884 height 538
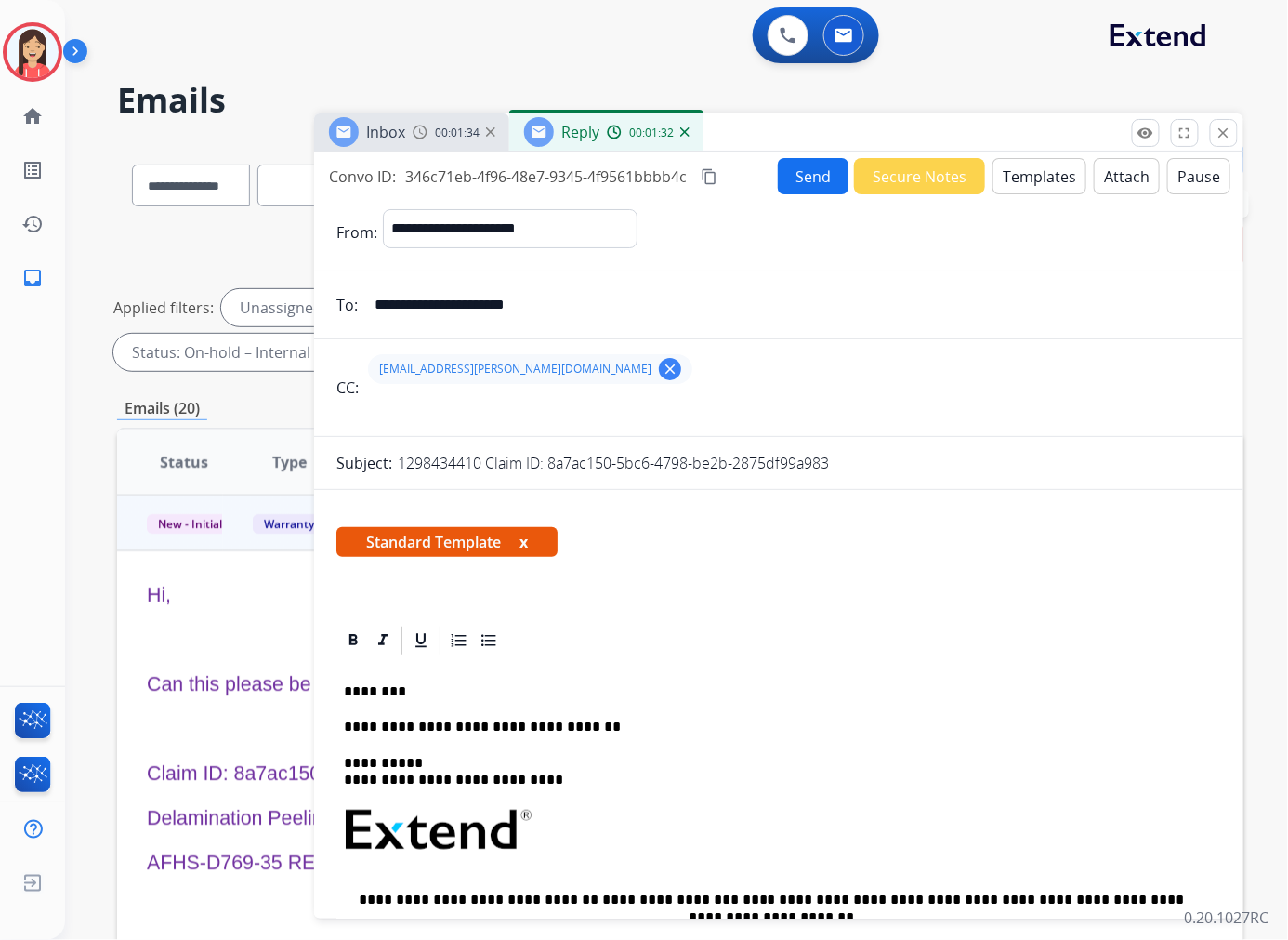
click at [812, 187] on button "Send" at bounding box center [813, 176] width 70 height 36
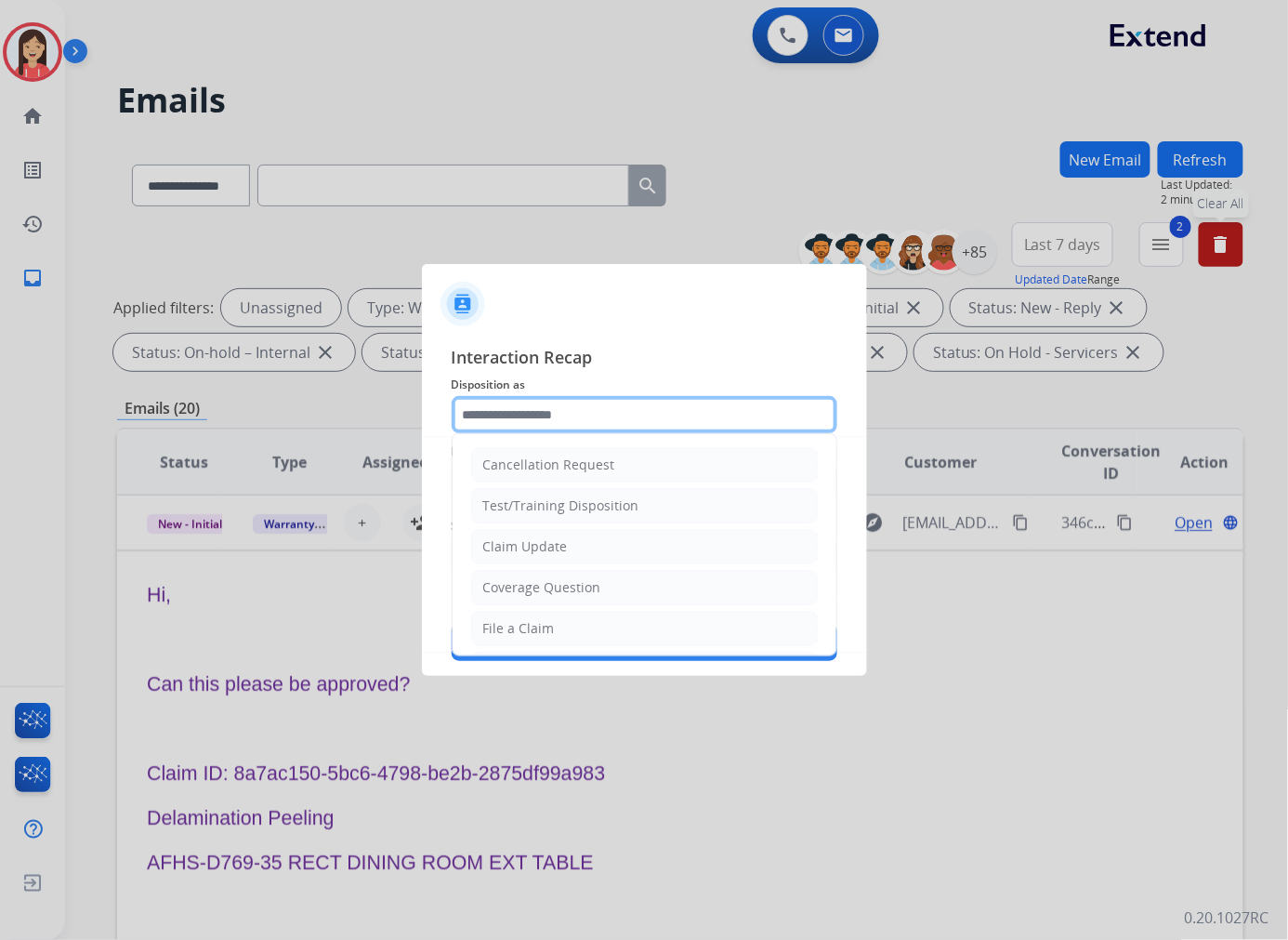
click at [524, 406] on input "text" at bounding box center [644, 414] width 386 height 37
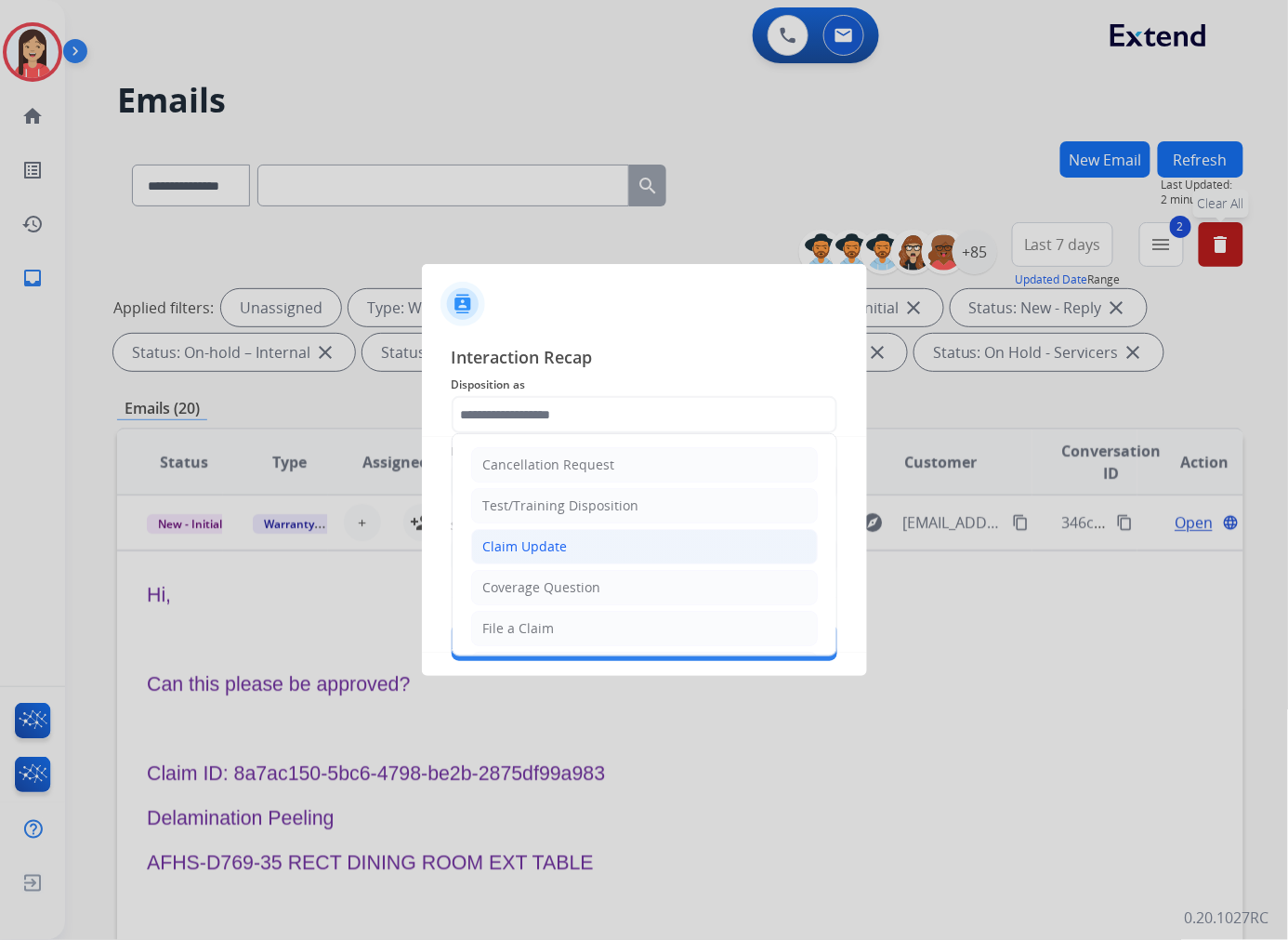
click at [571, 550] on li "Claim Update" at bounding box center [644, 546] width 347 height 35
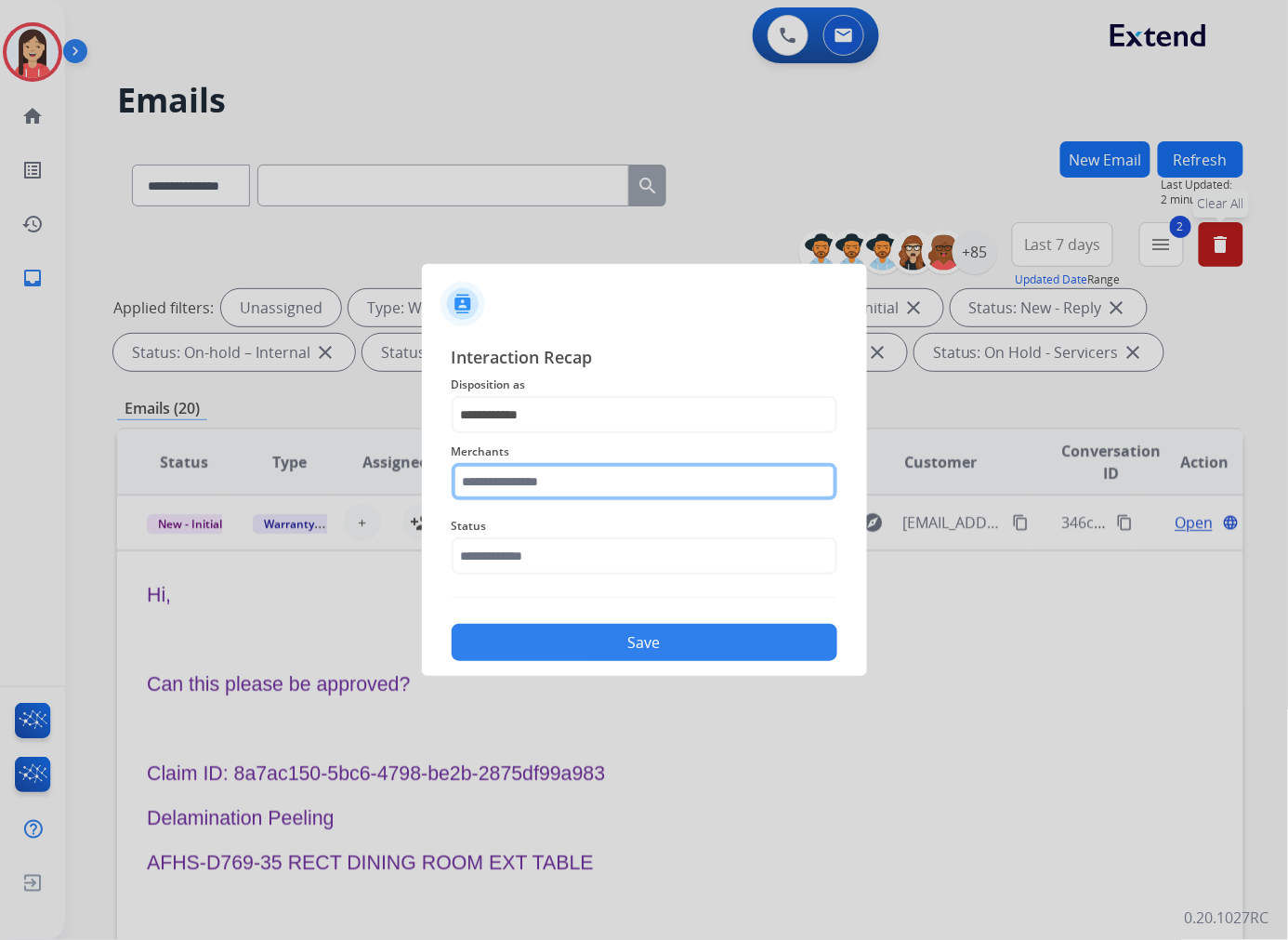
click at [626, 481] on input "text" at bounding box center [644, 481] width 386 height 37
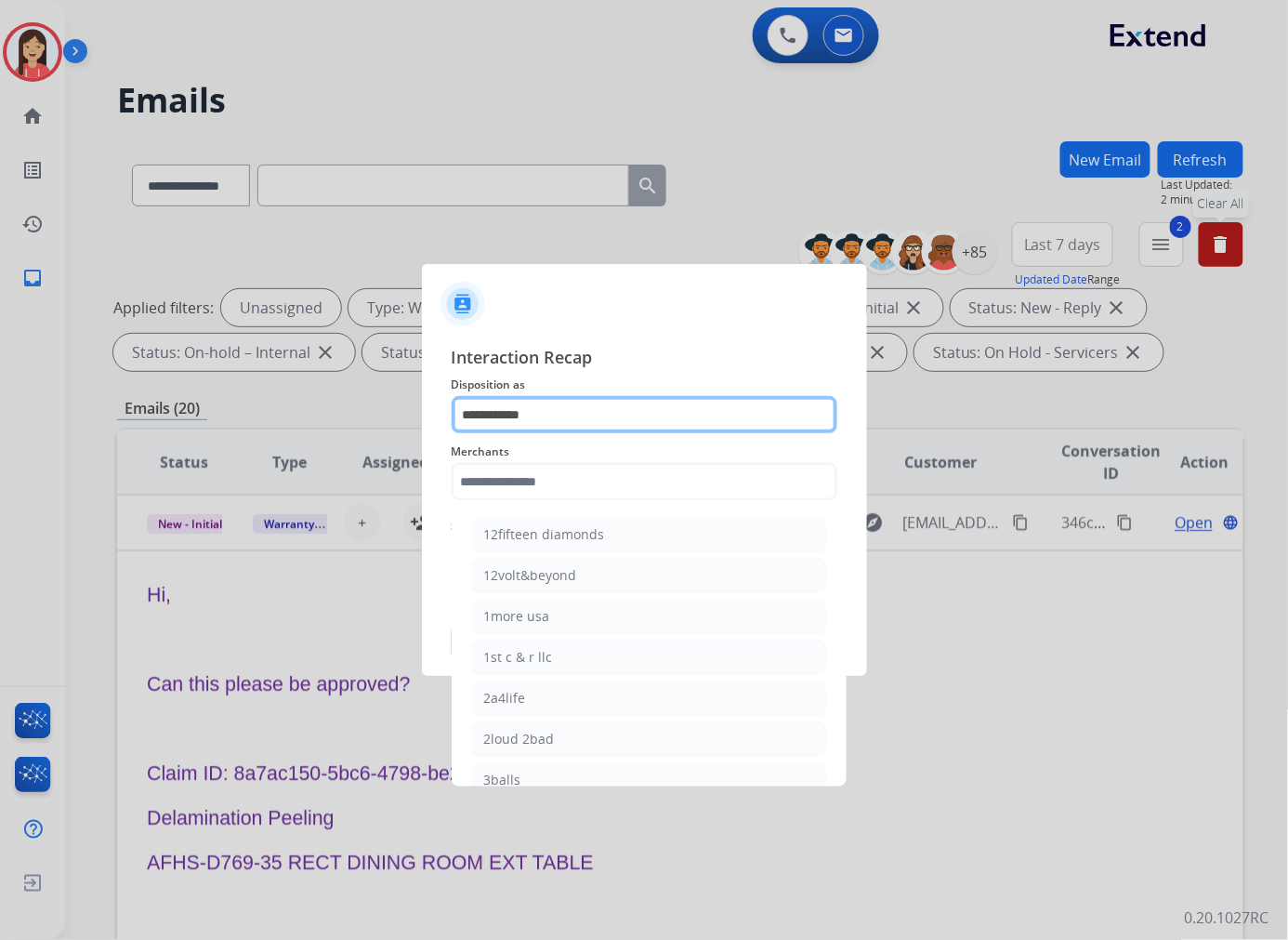
click at [582, 412] on input "**********" at bounding box center [644, 414] width 386 height 37
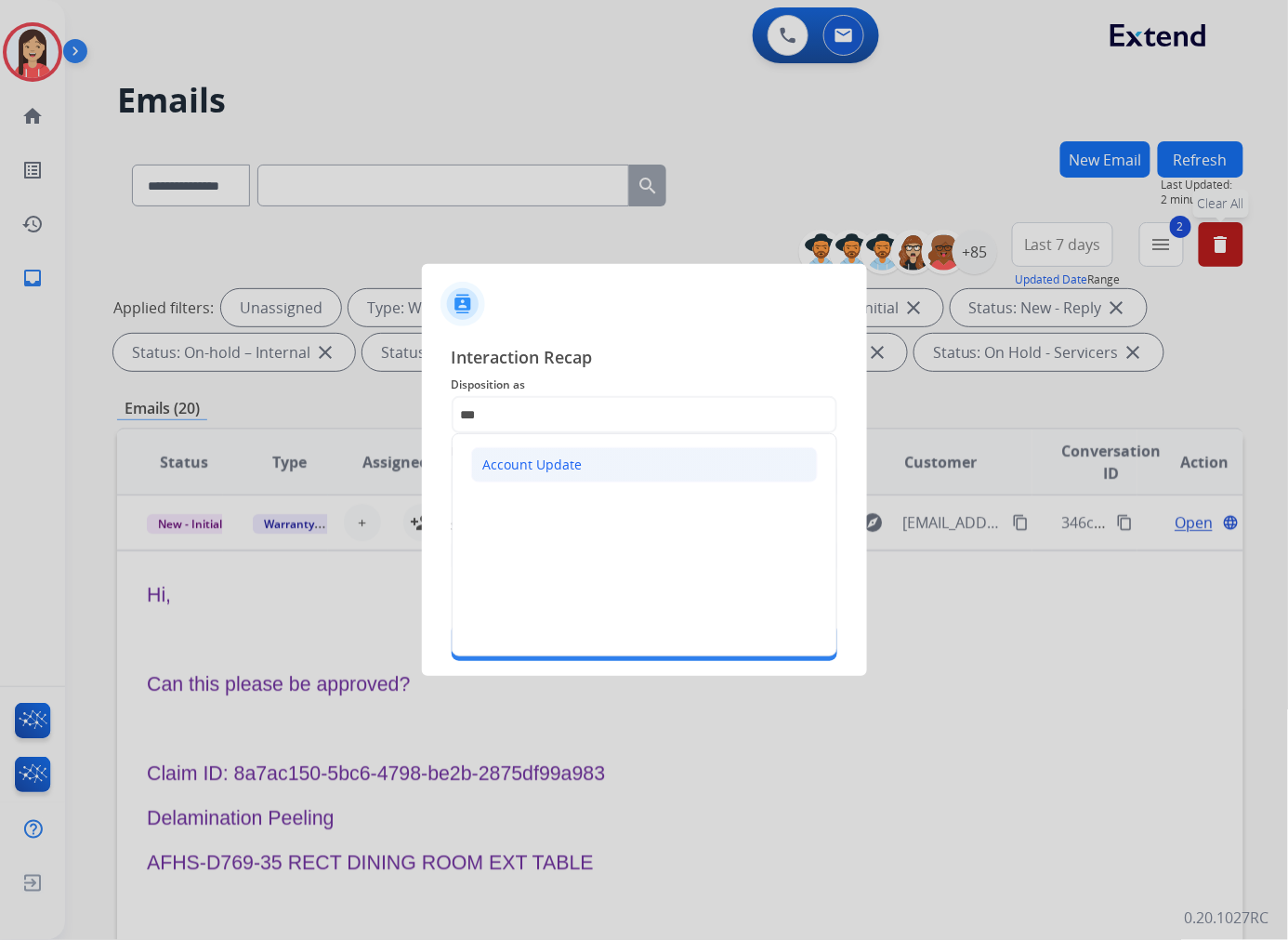
click at [571, 455] on div "Account Update" at bounding box center [532, 465] width 99 height 19
type input "**********"
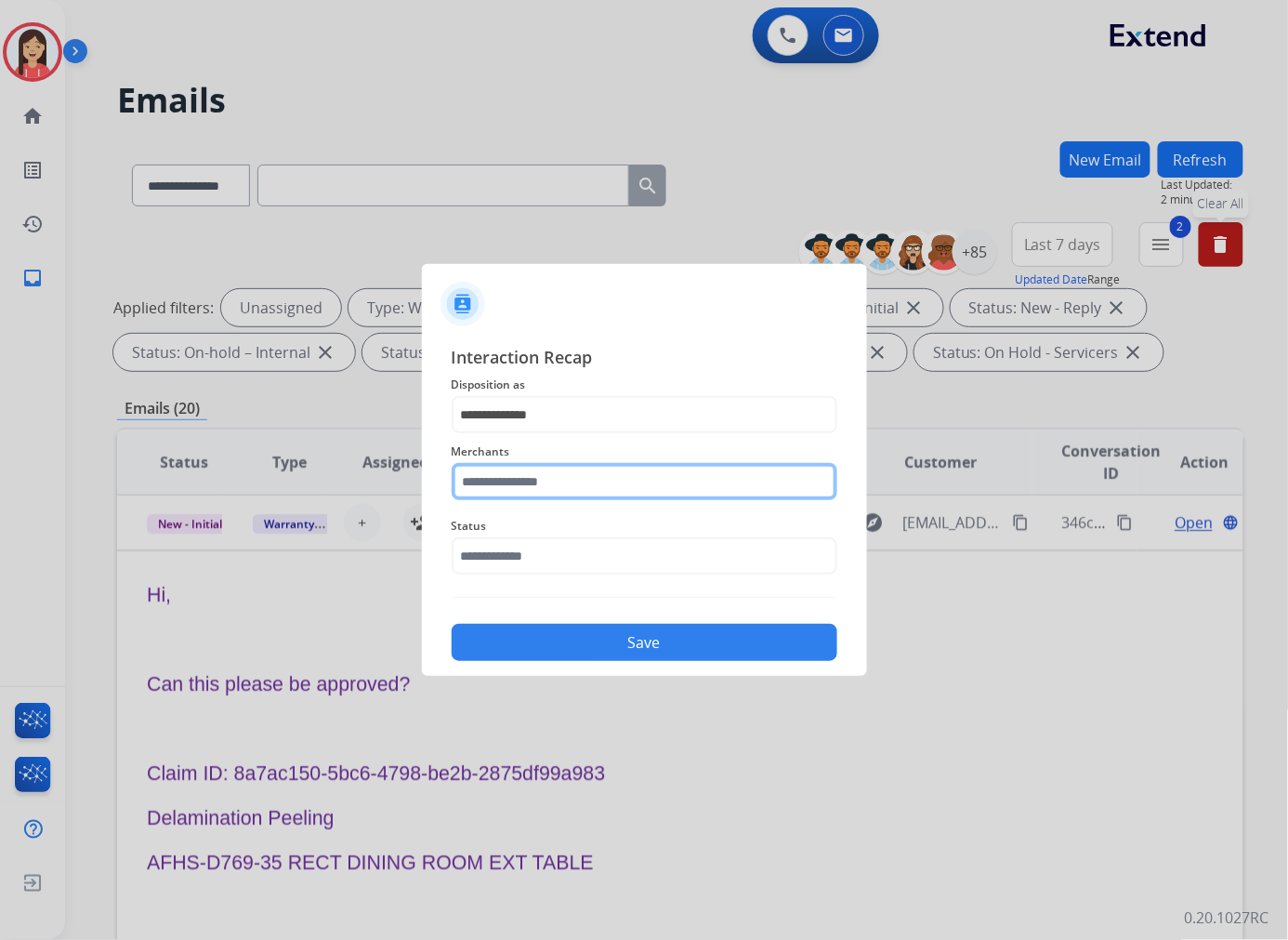
click at [531, 490] on input "text" at bounding box center [644, 481] width 386 height 37
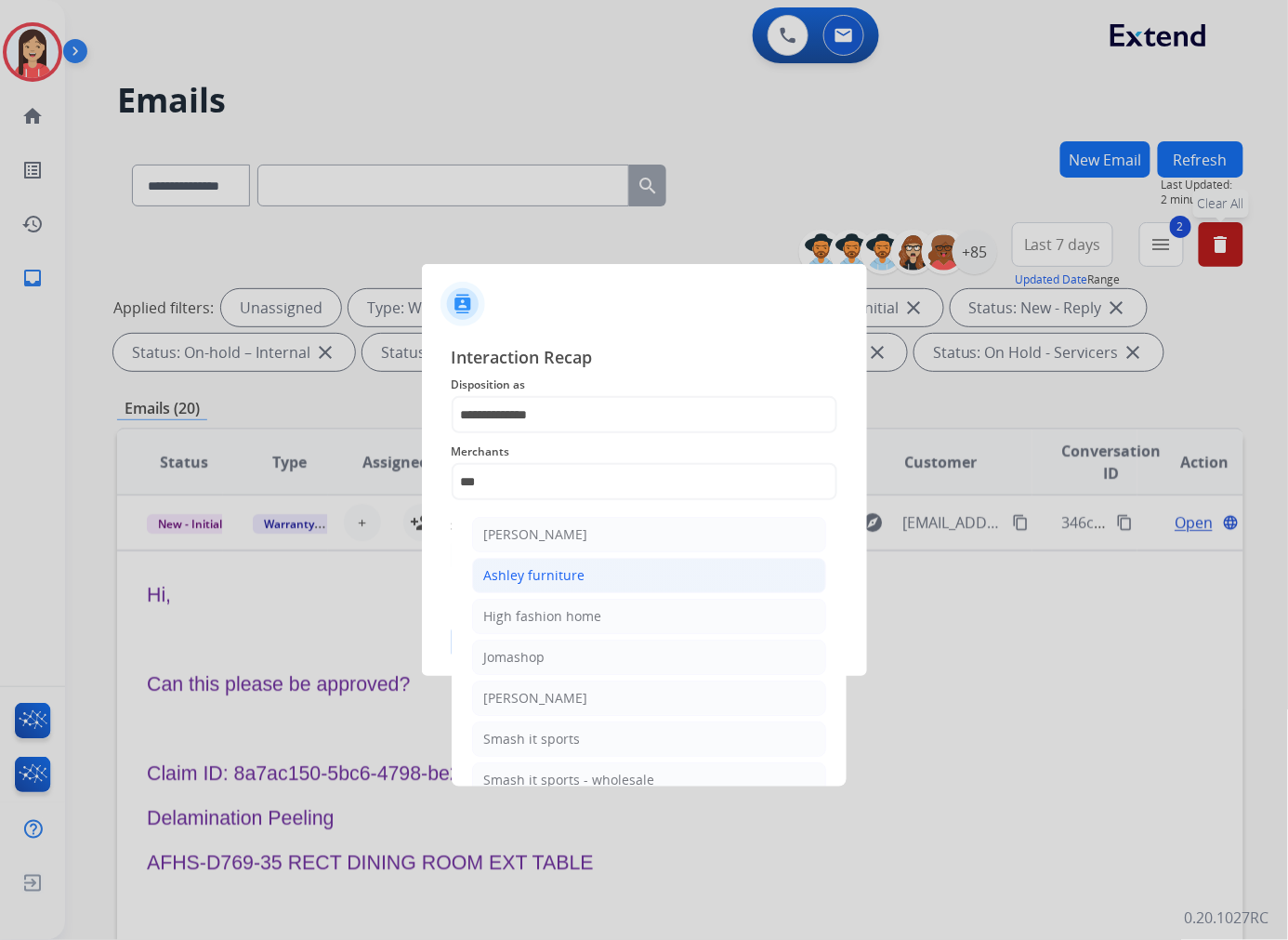
click at [542, 576] on div "Ashley furniture" at bounding box center [534, 575] width 101 height 19
type input "**********"
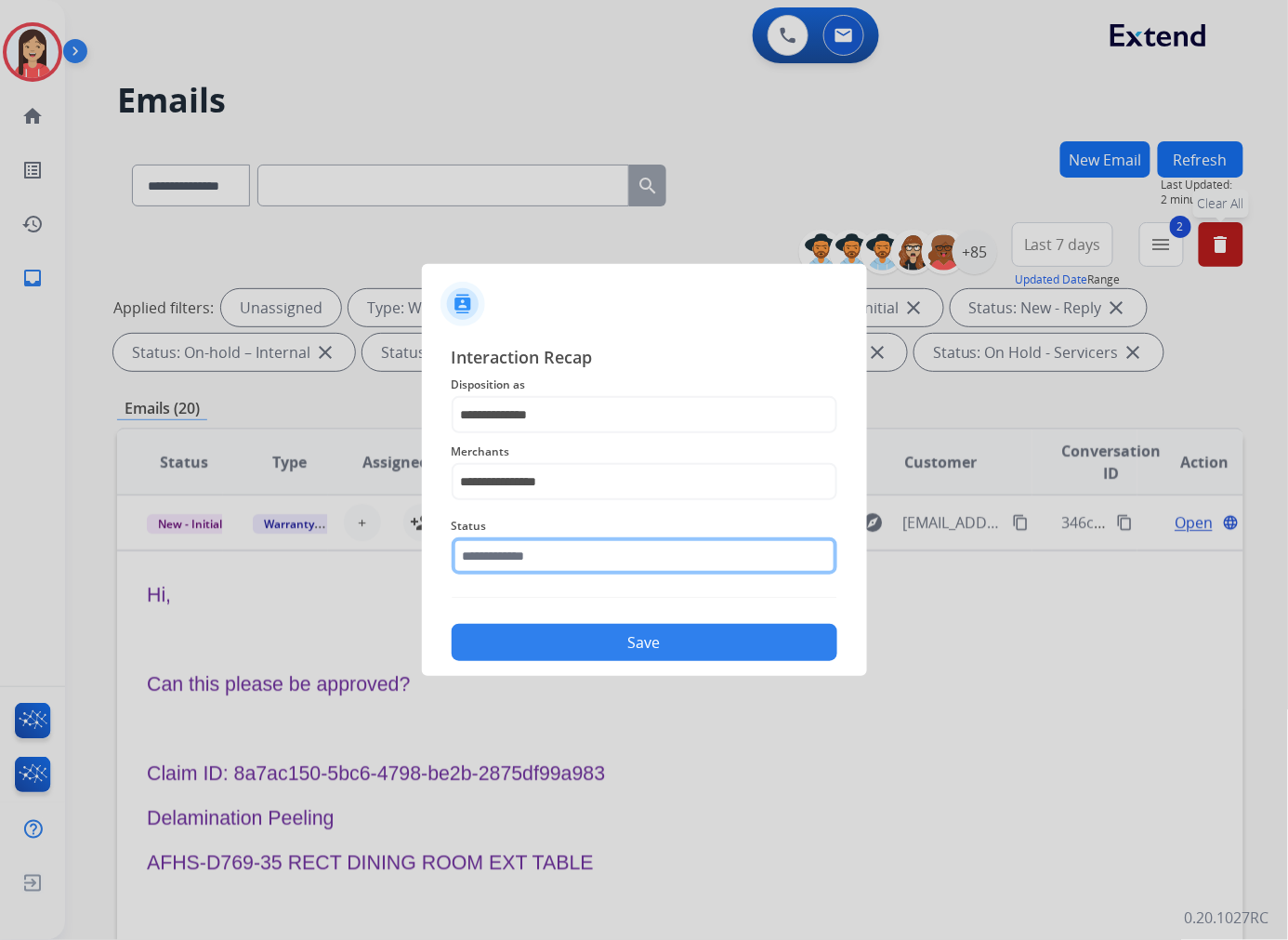
click at [544, 552] on input "text" at bounding box center [644, 555] width 386 height 37
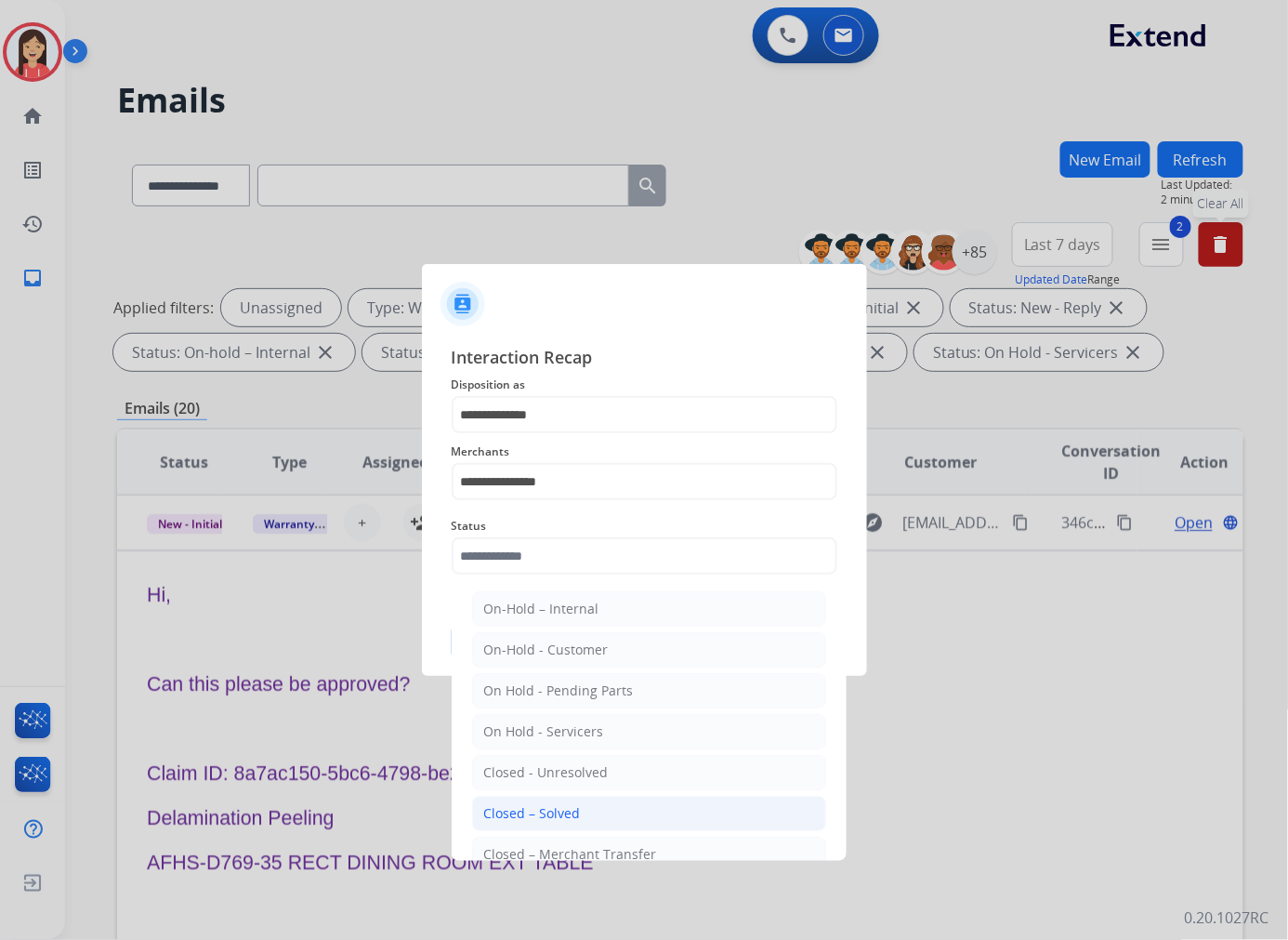
click at [572, 809] on div "Closed – Solved" at bounding box center [531, 813] width 96 height 19
type input "**********"
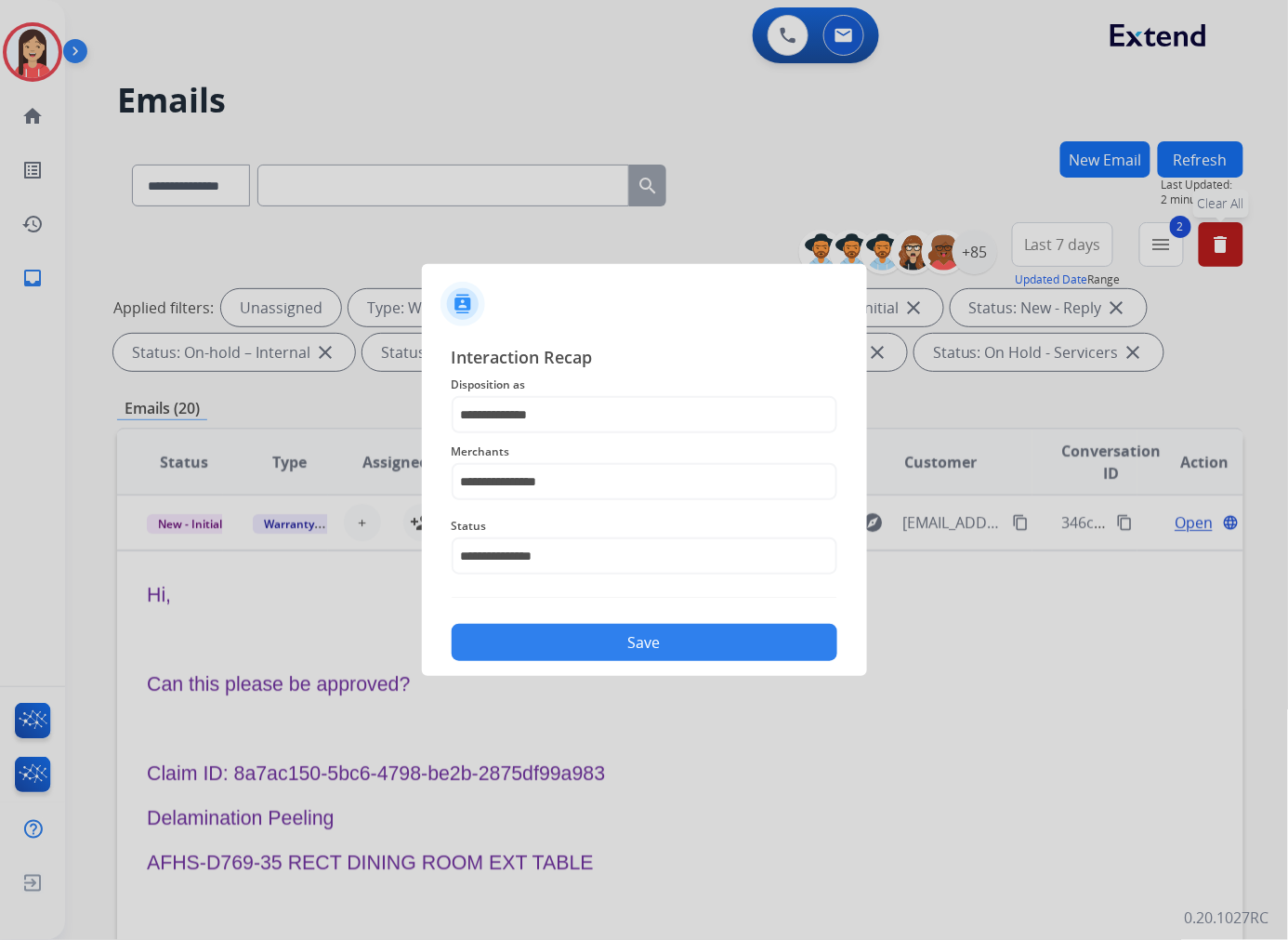
click at [674, 652] on button "Save" at bounding box center [644, 642] width 386 height 37
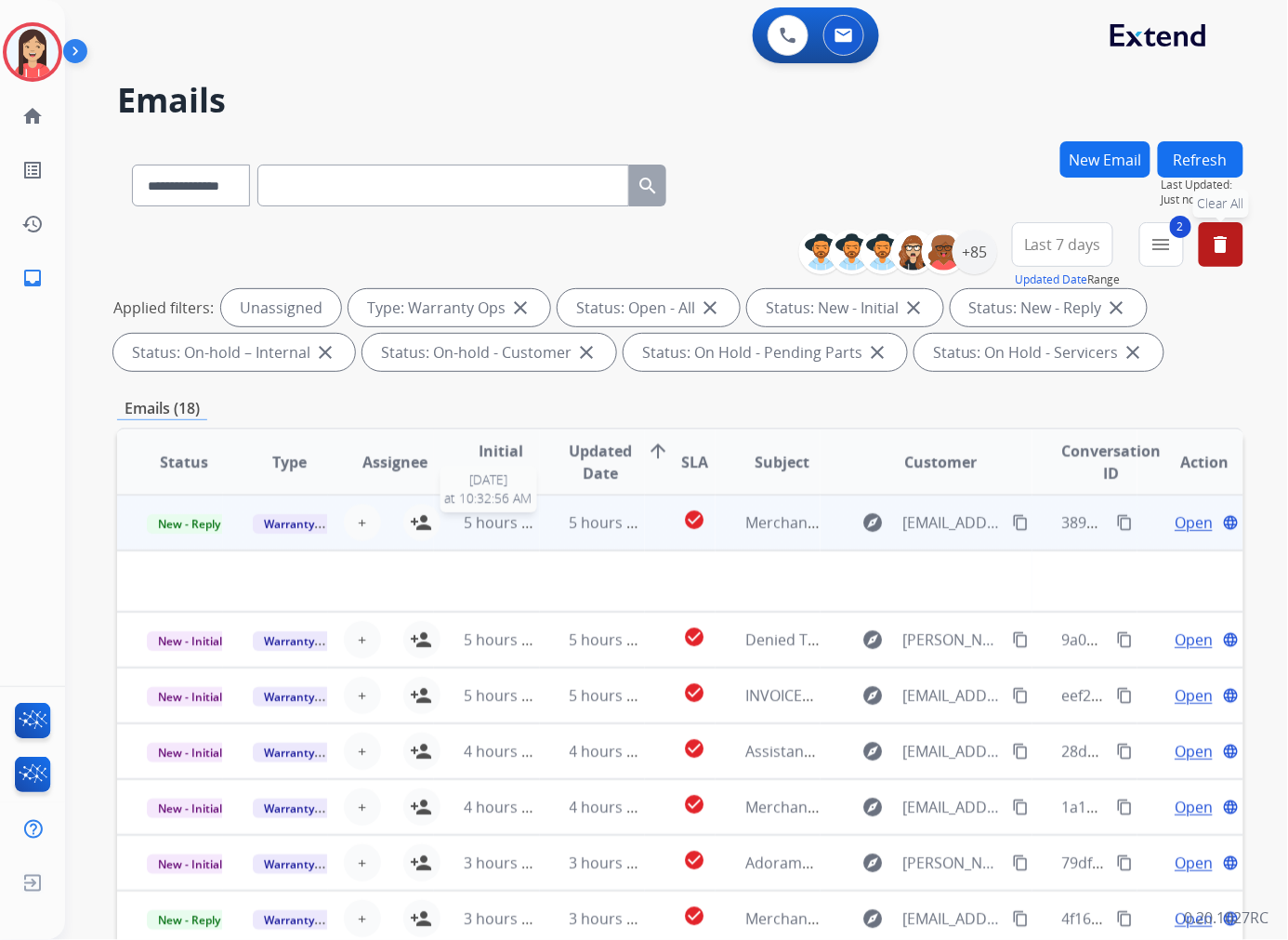
click at [540, 536] on td "5 hours ago" at bounding box center [592, 522] width 106 height 56
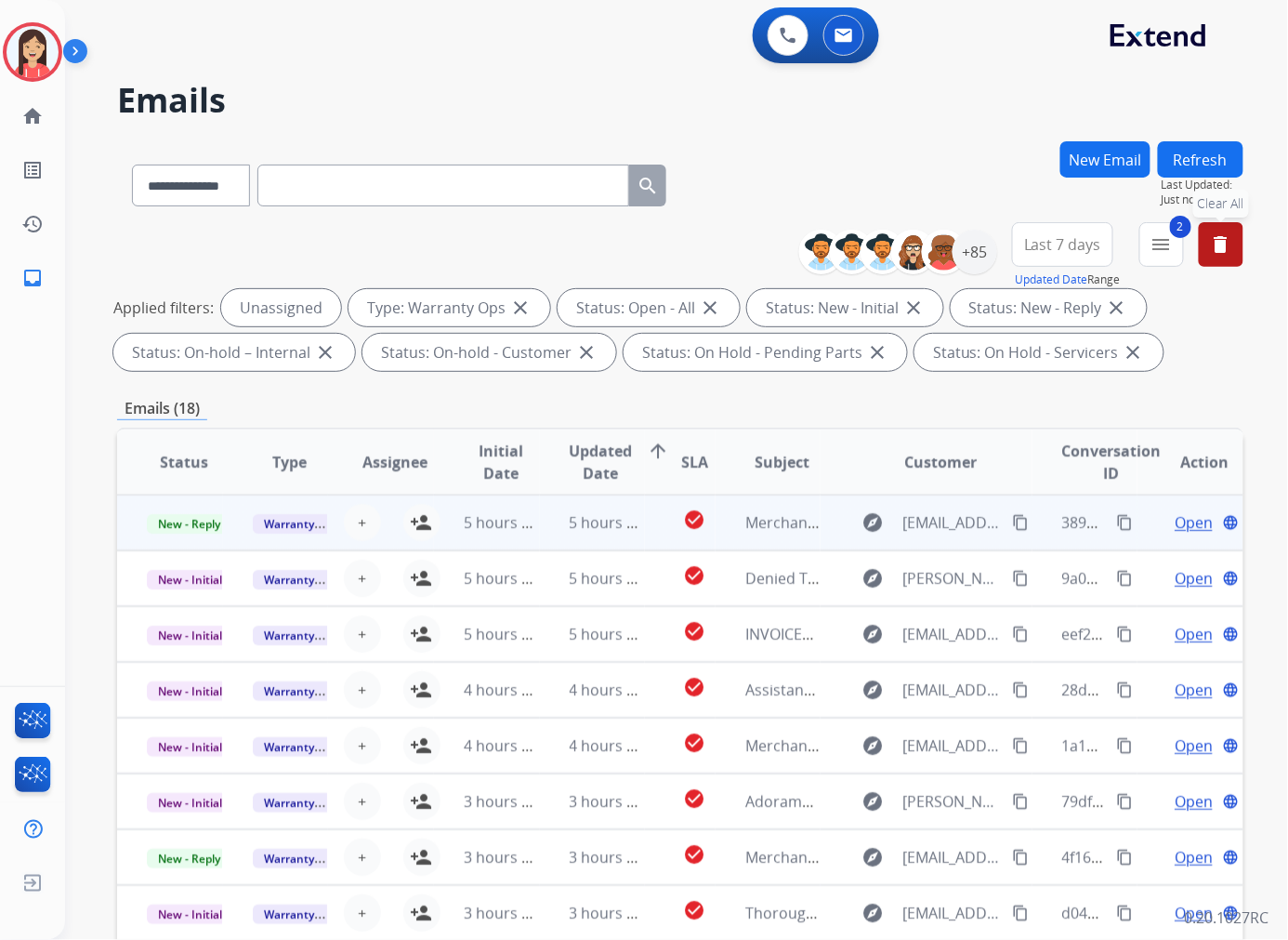
click at [550, 537] on td "5 hours ago" at bounding box center [592, 522] width 106 height 56
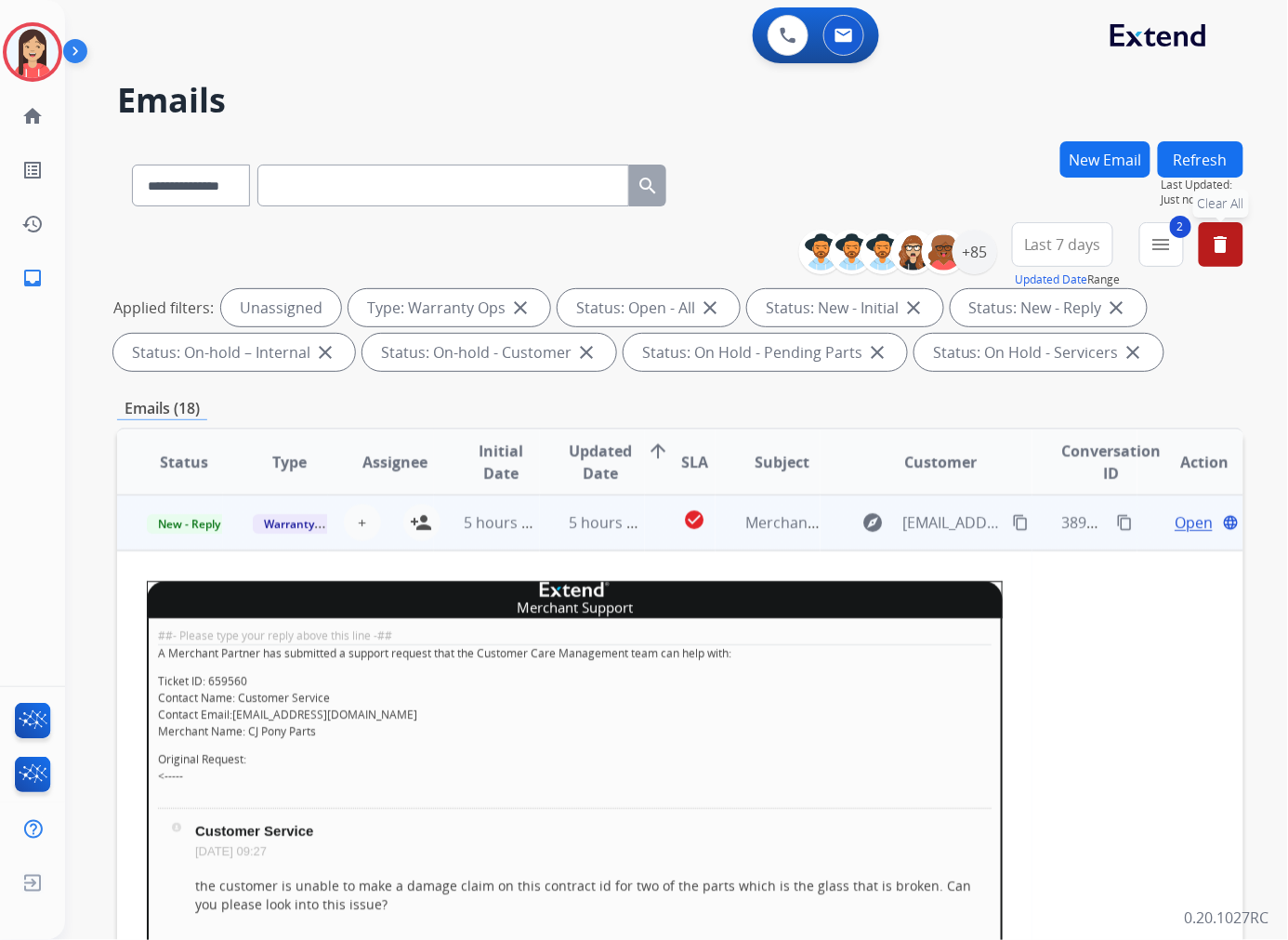
click at [543, 545] on td "5 hours ago" at bounding box center [592, 522] width 106 height 56
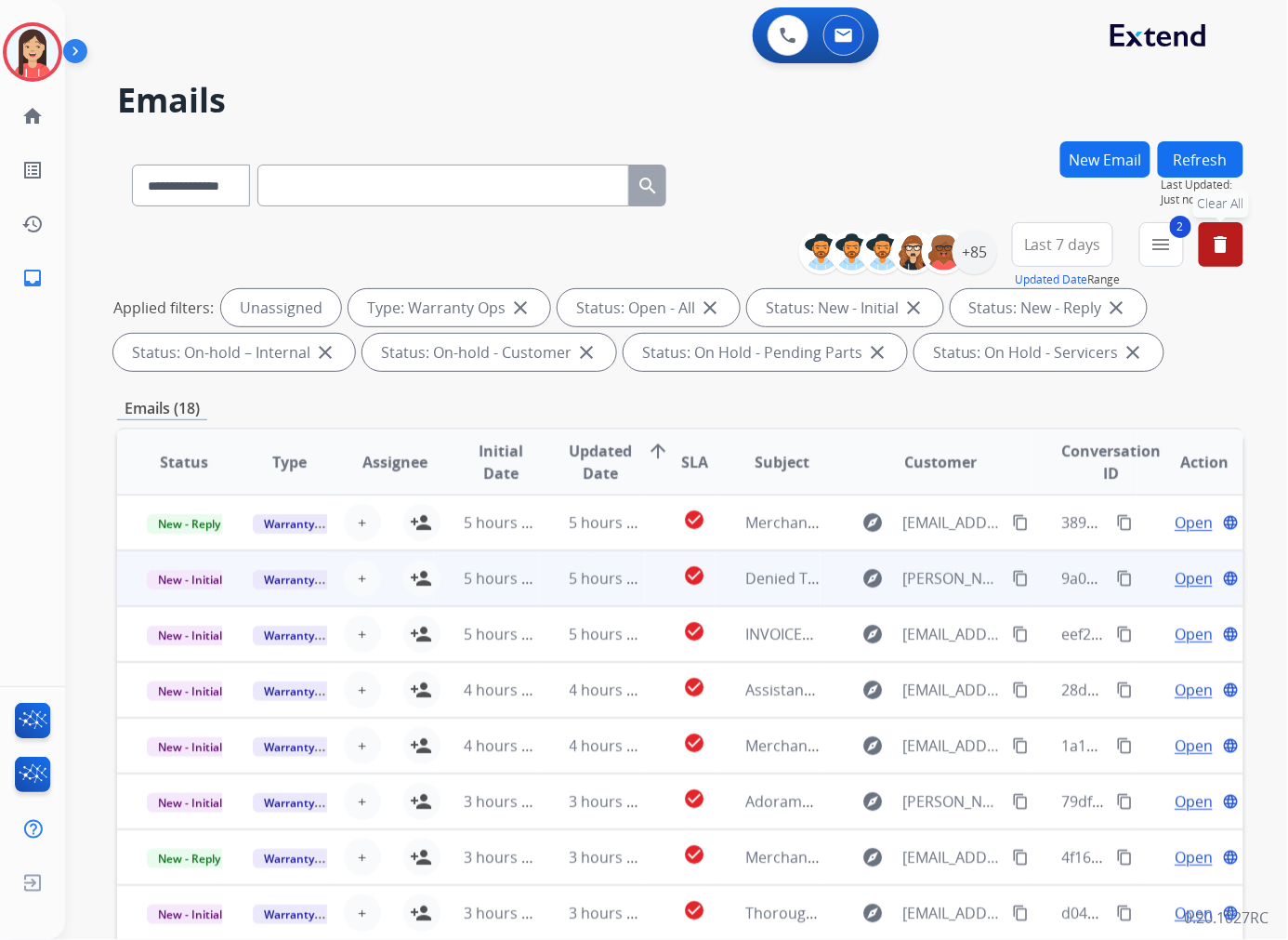
click at [540, 586] on td "5 hours ago" at bounding box center [592, 578] width 106 height 56
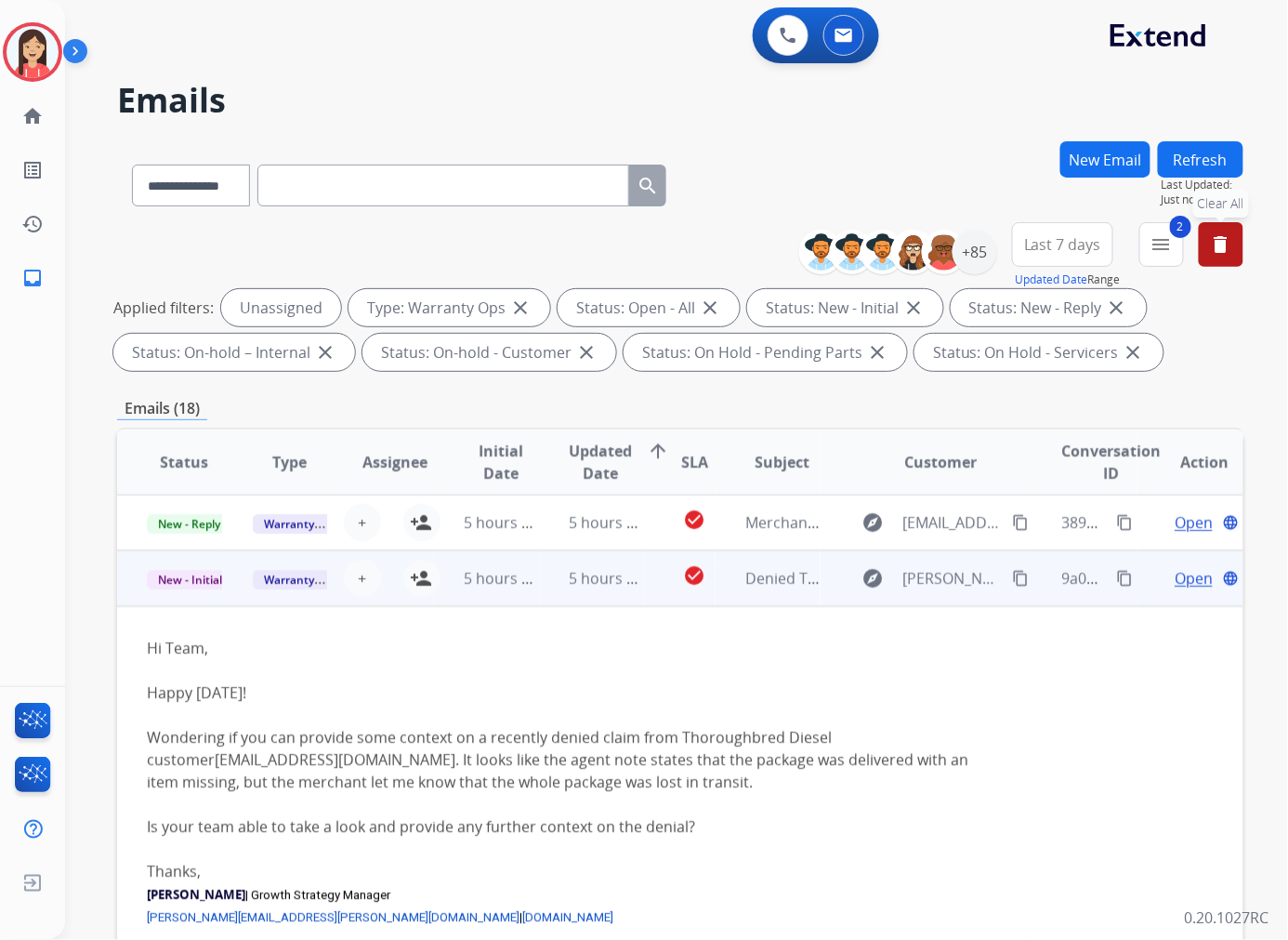
scroll to position [56, 0]
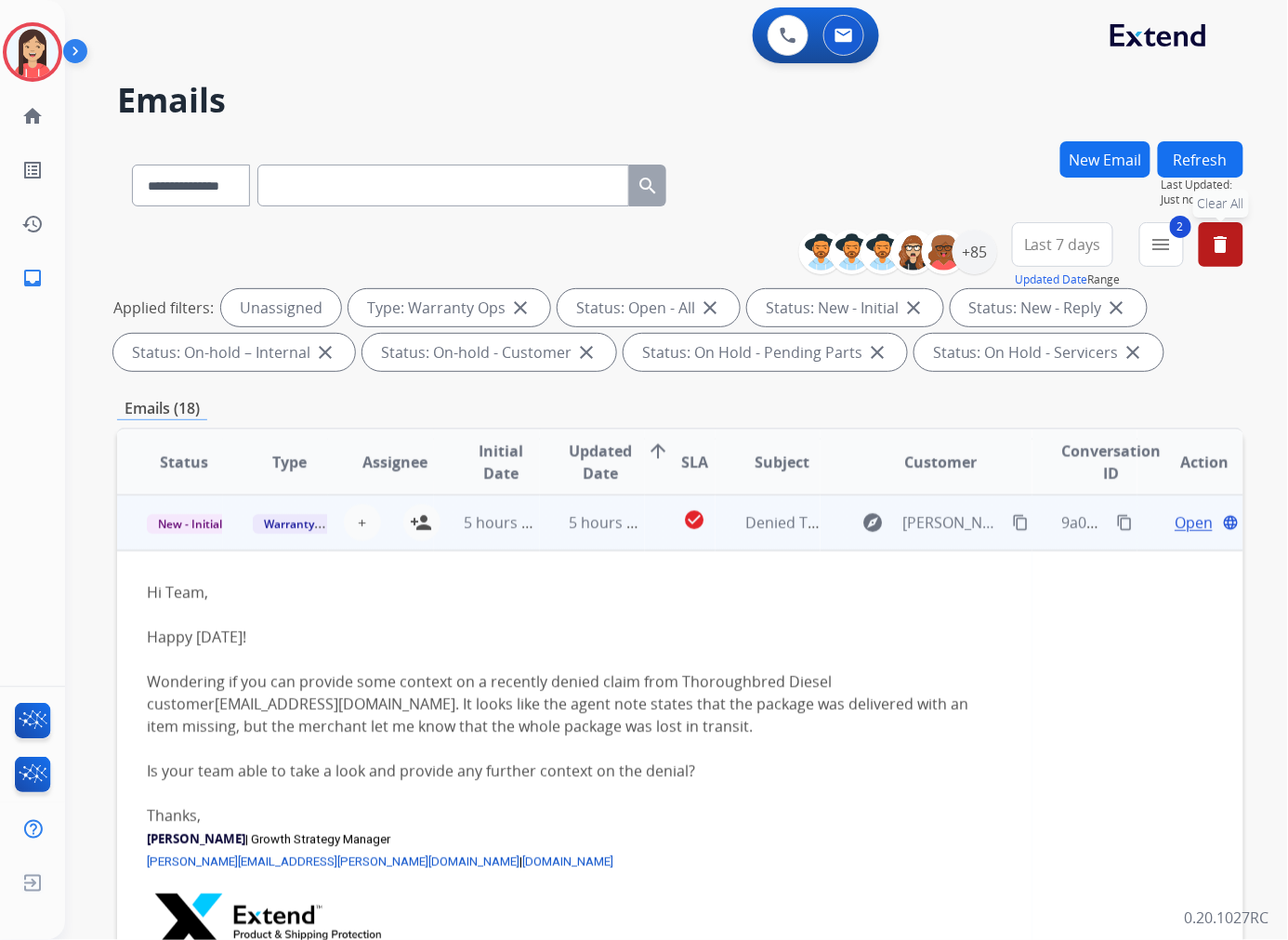
drag, startPoint x: 393, startPoint y: 701, endPoint x: 151, endPoint y: 697, distance: 242.0
click at [151, 697] on div "Hi Team, Happy Friday! Wondering if you can provide some context on a recently …" at bounding box center [574, 681] width 856 height 201
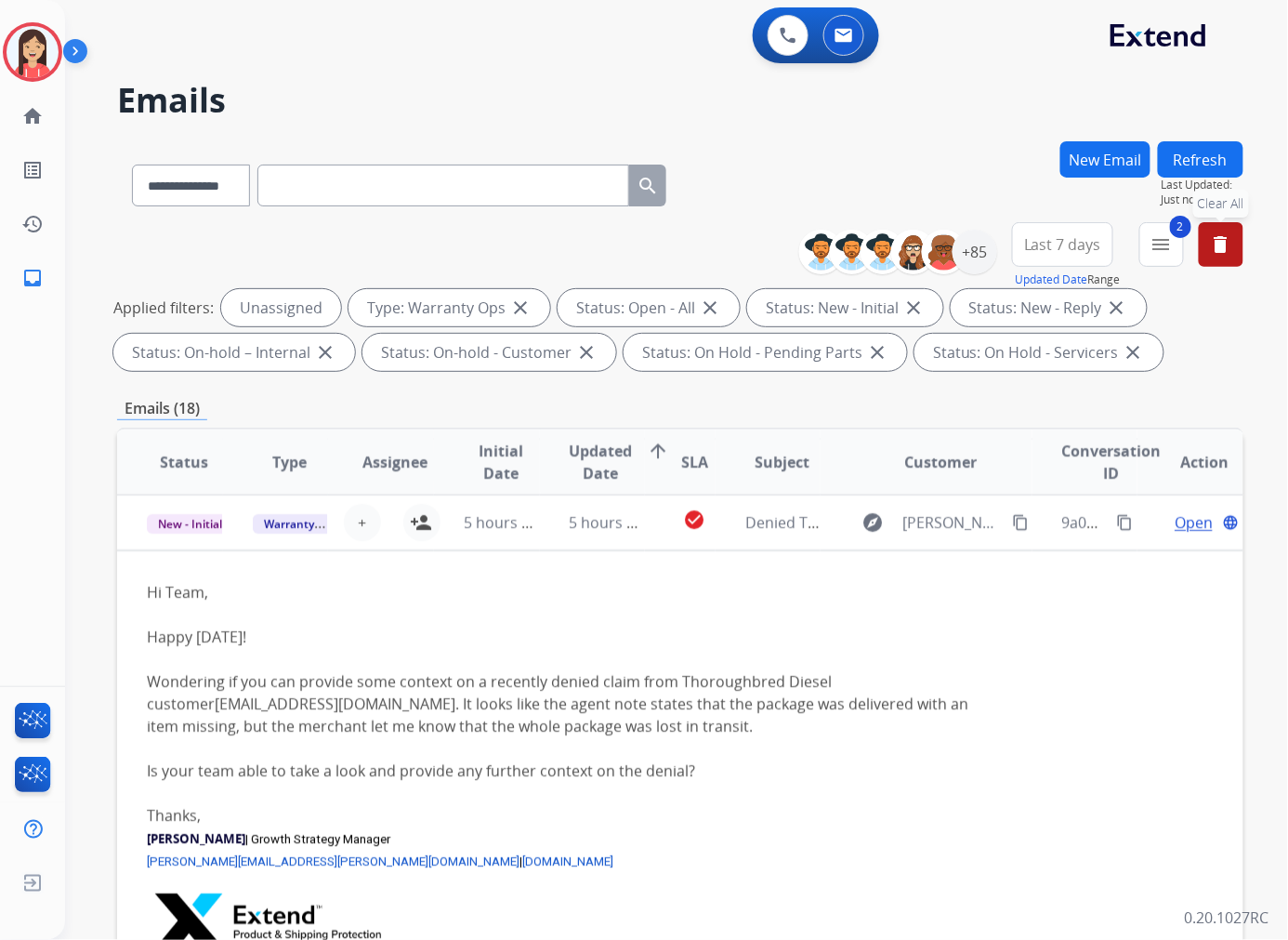
copy link "madbeavertreeservice@yahoo.com"
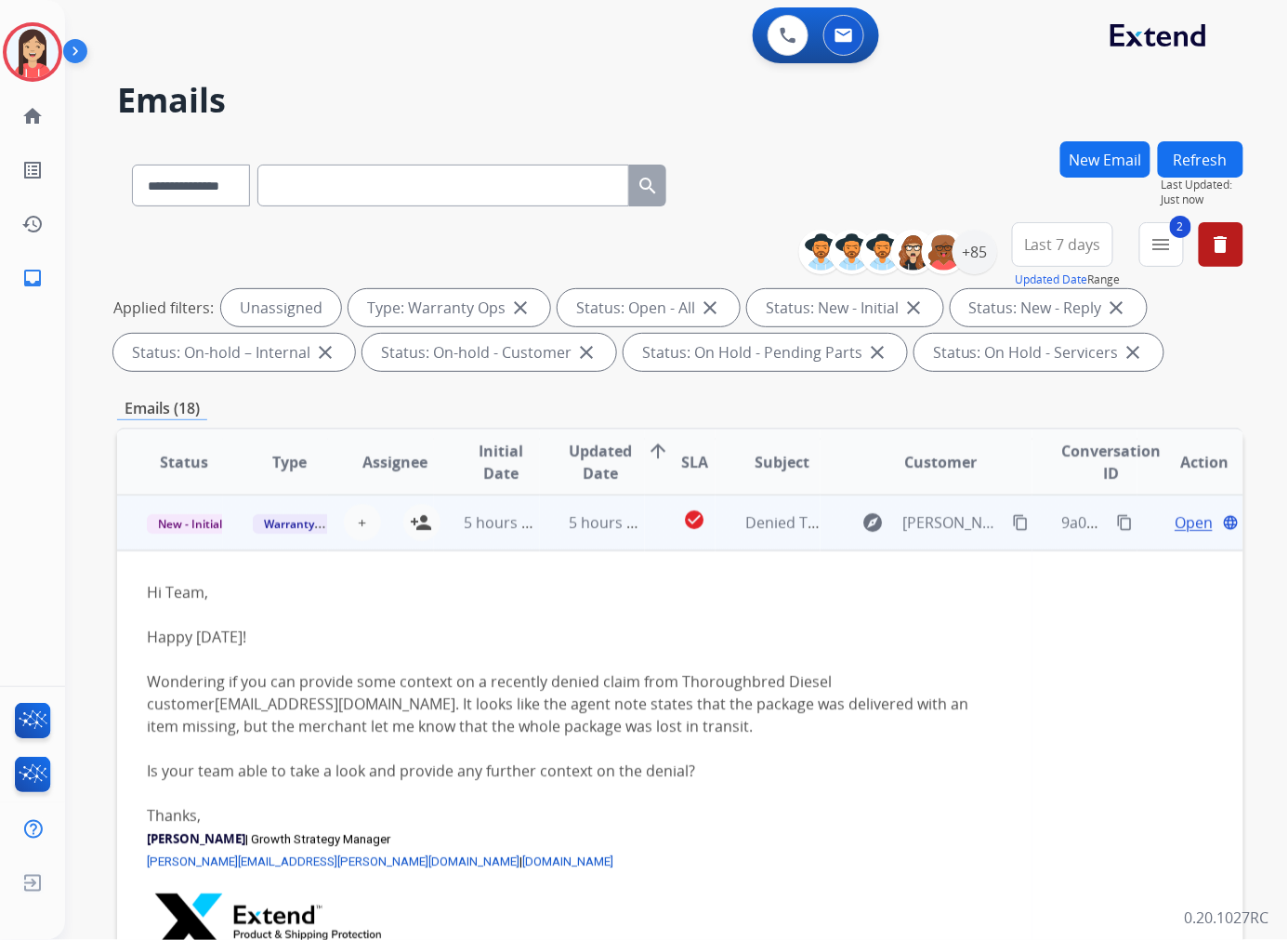
click at [660, 645] on div "Hi Team, Happy Friday! Wondering if you can provide some context on a recently …" at bounding box center [574, 681] width 856 height 201
click at [589, 630] on div "Hi Team, Happy Friday! Wondering if you can provide some context on a recently …" at bounding box center [574, 681] width 856 height 201
click at [635, 541] on td "5 hours ago" at bounding box center [592, 522] width 106 height 56
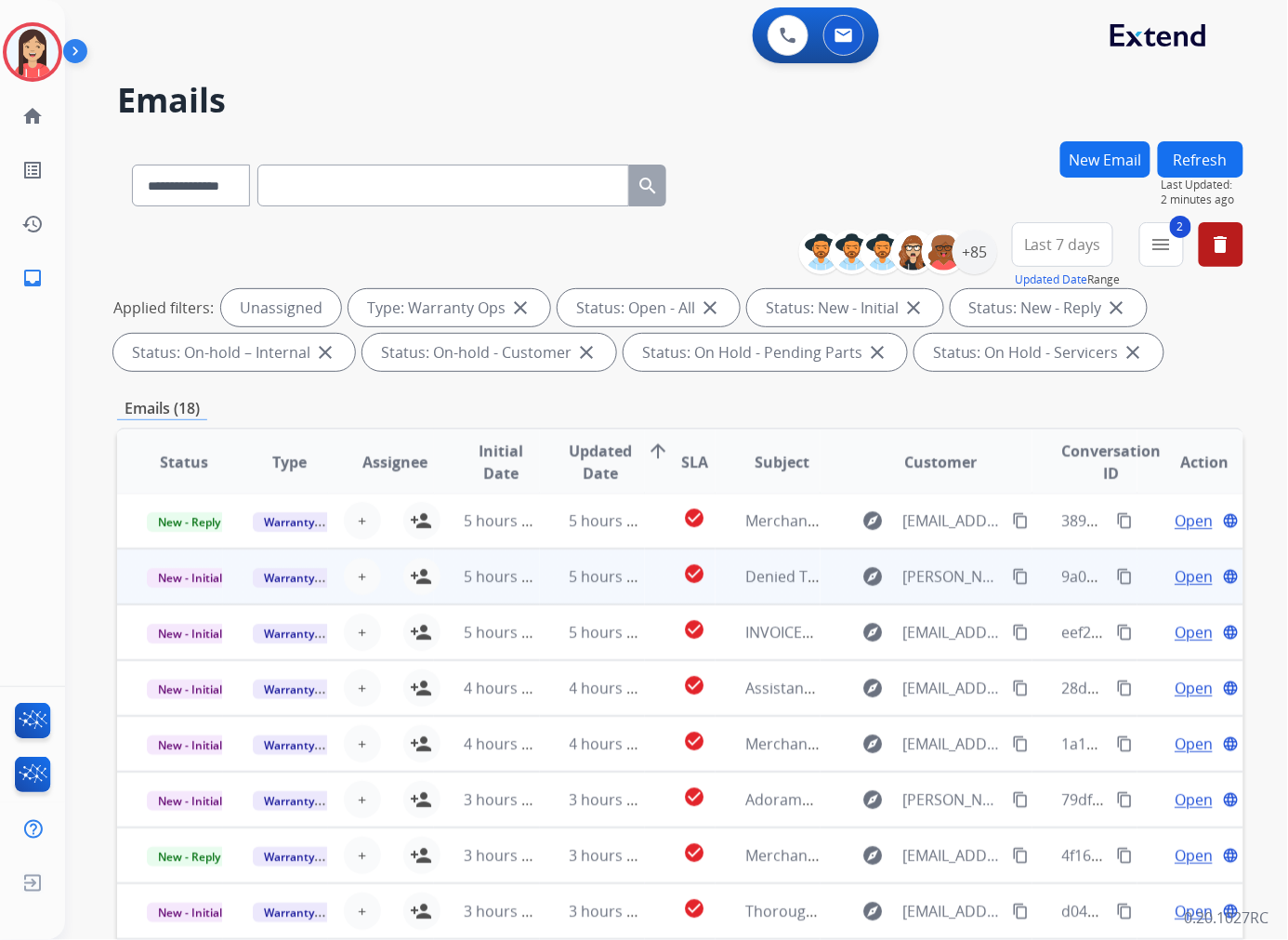
scroll to position [1, 0]
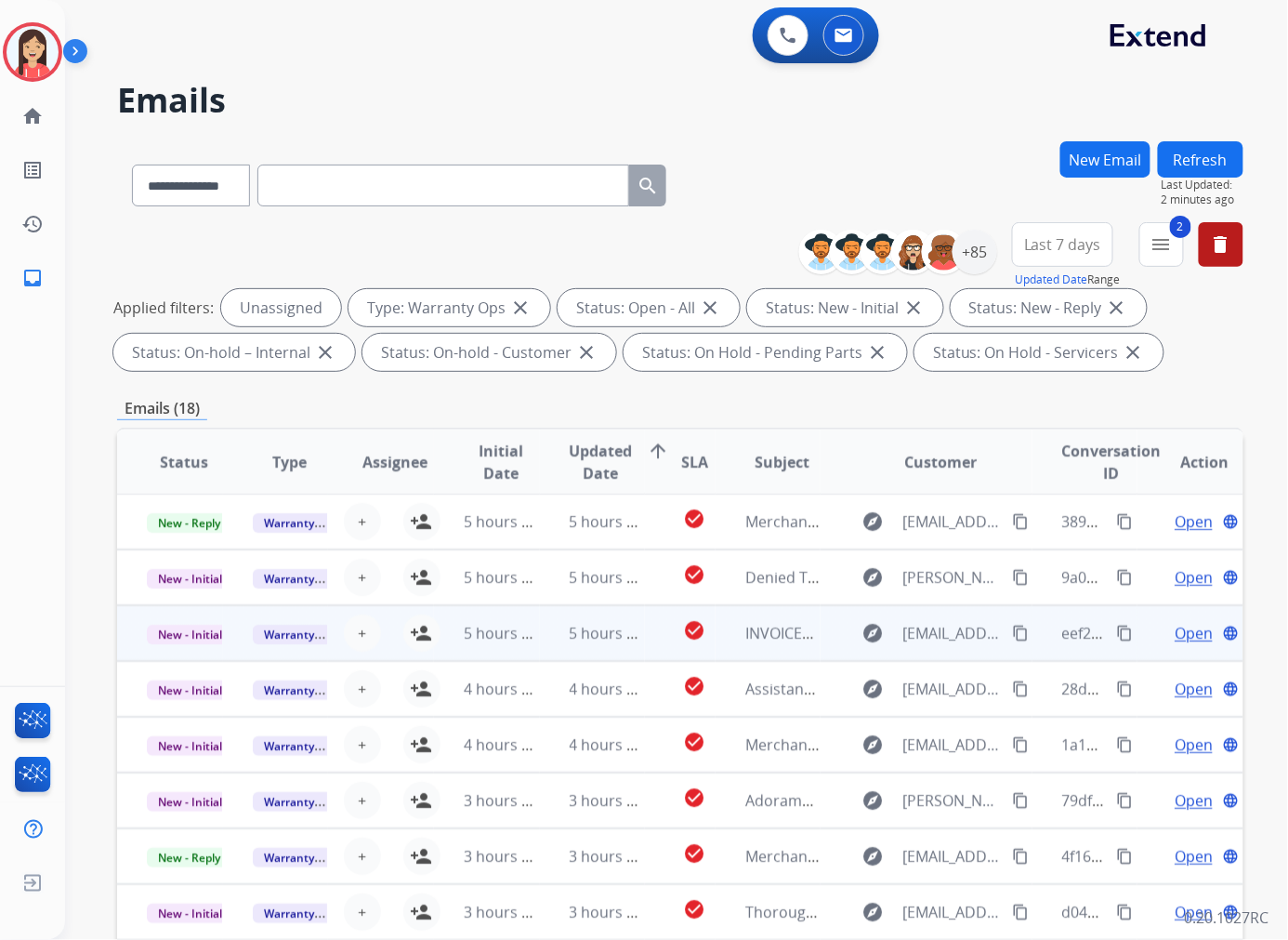
click at [563, 655] on td "5 hours ago" at bounding box center [592, 632] width 106 height 56
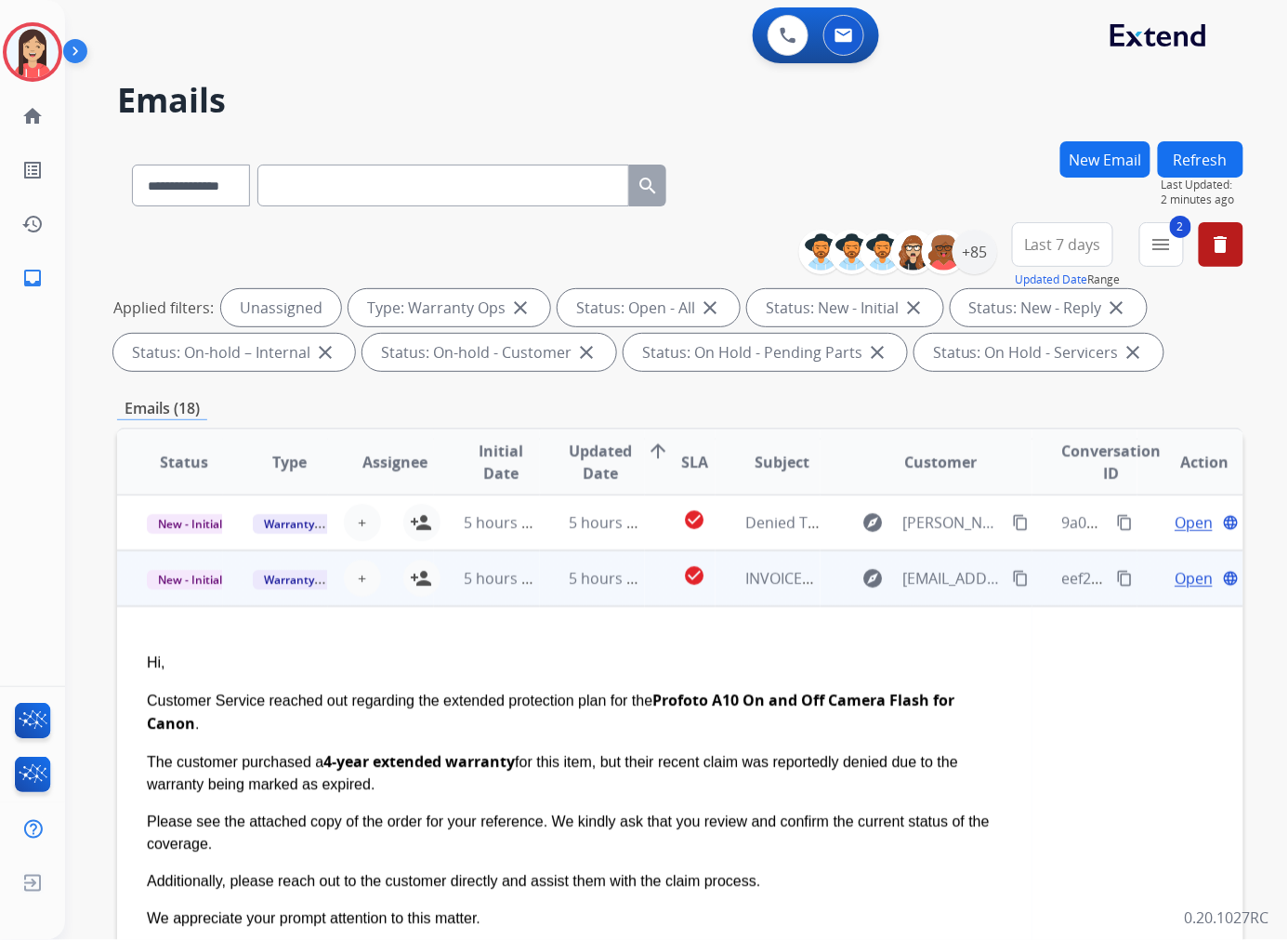
scroll to position [111, 0]
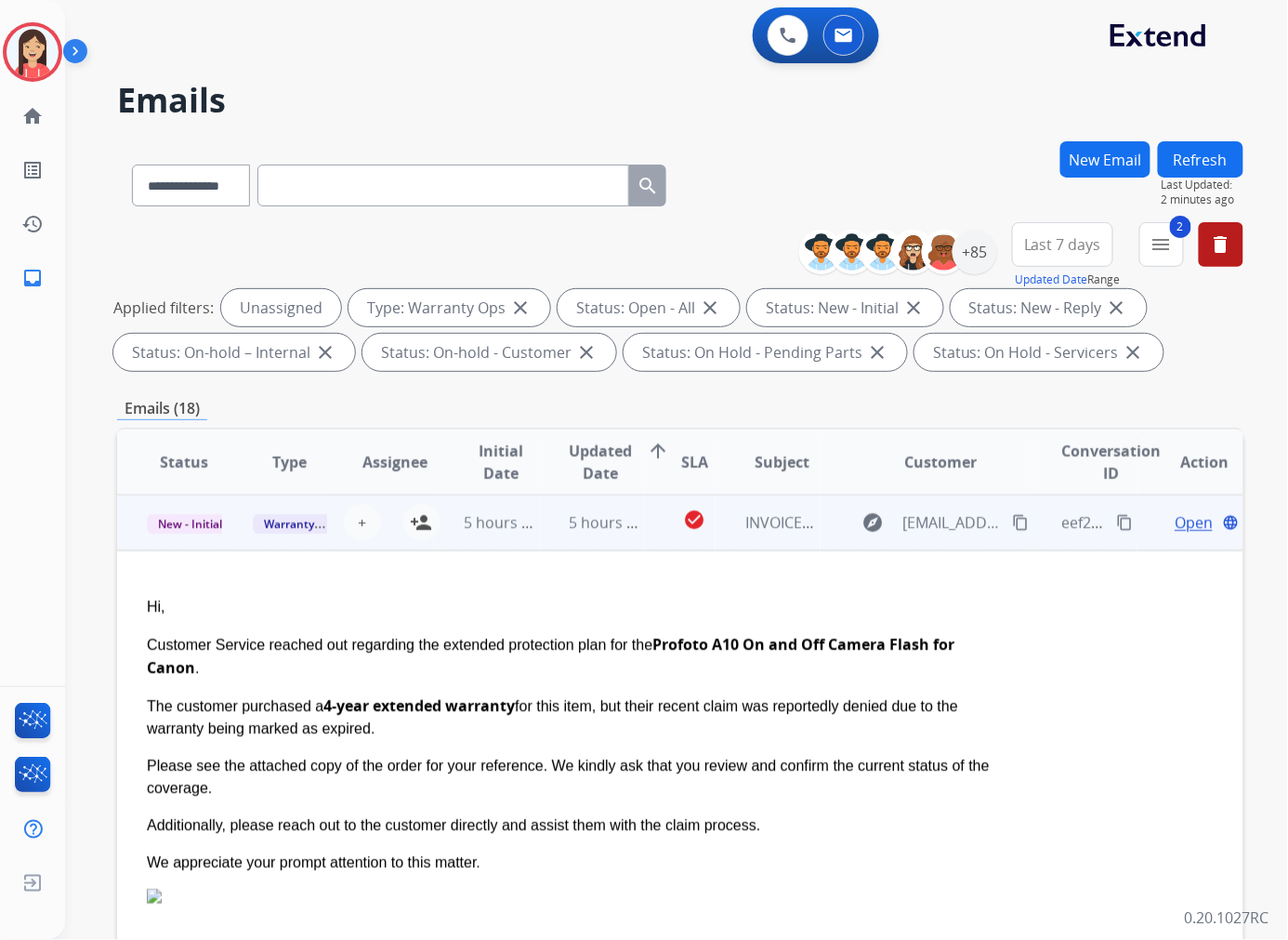
click at [543, 541] on td "5 hours ago" at bounding box center [592, 522] width 106 height 56
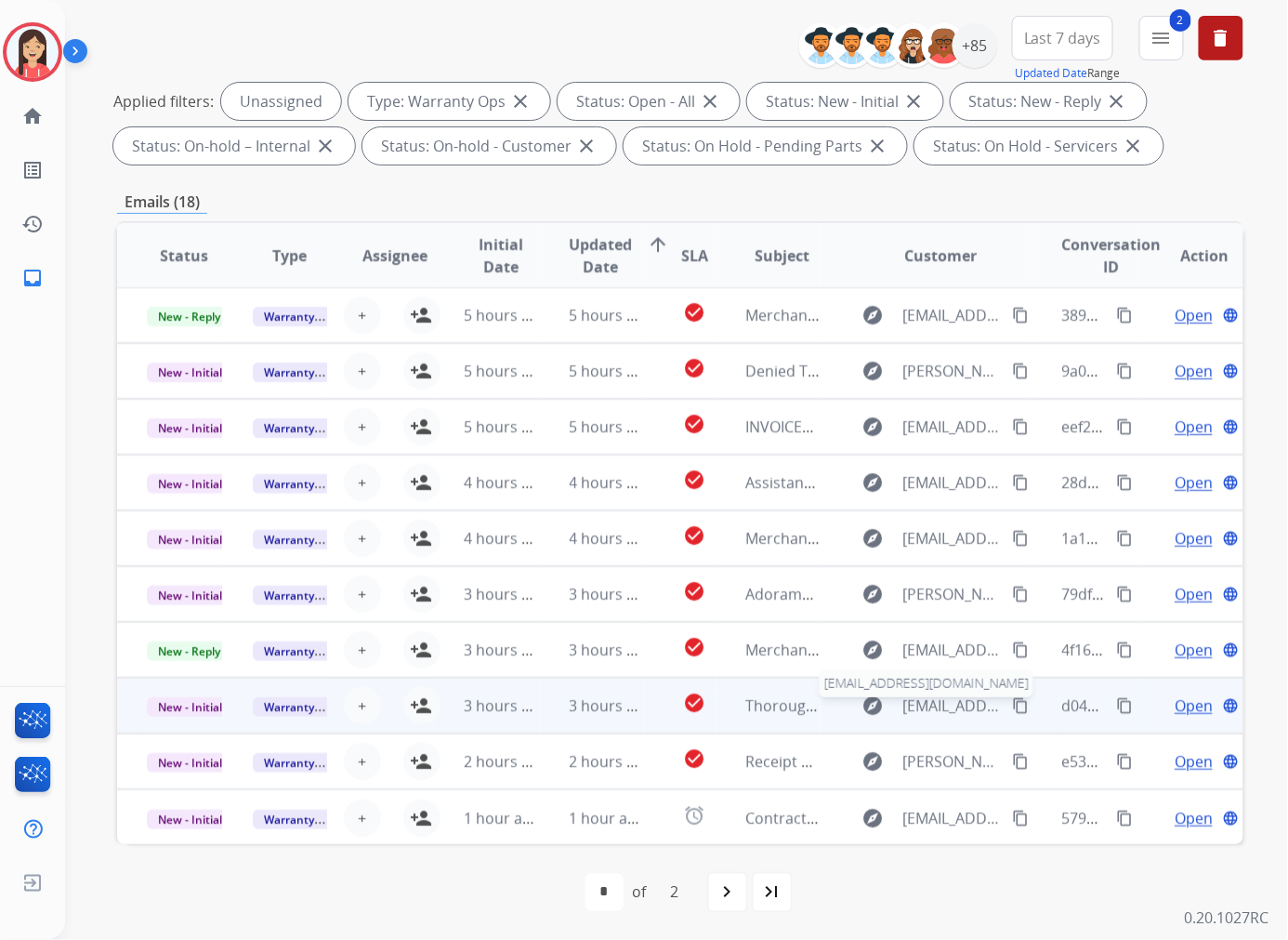
scroll to position [208, 0]
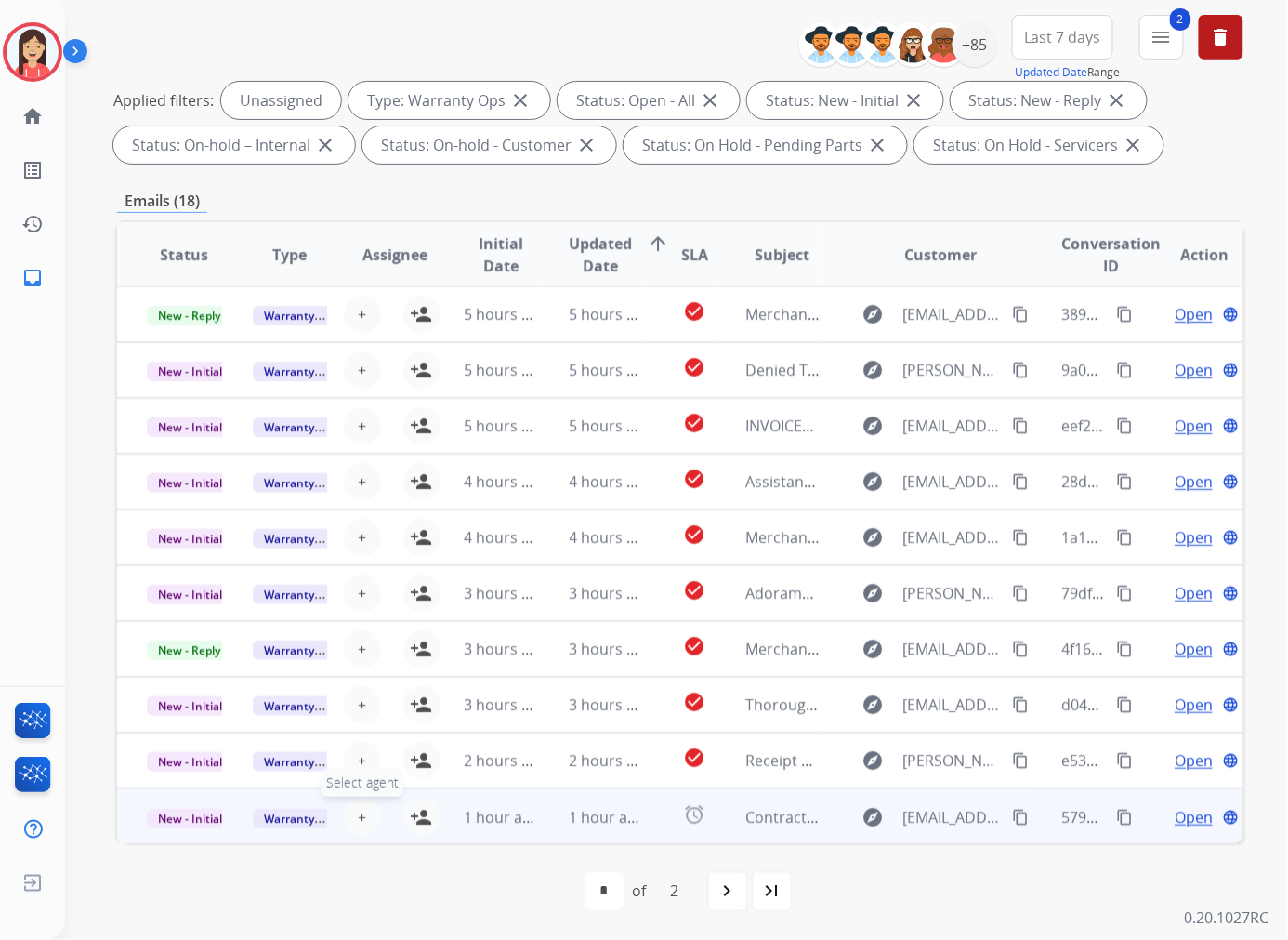
click at [367, 823] on button "+ Select agent" at bounding box center [362, 816] width 37 height 37
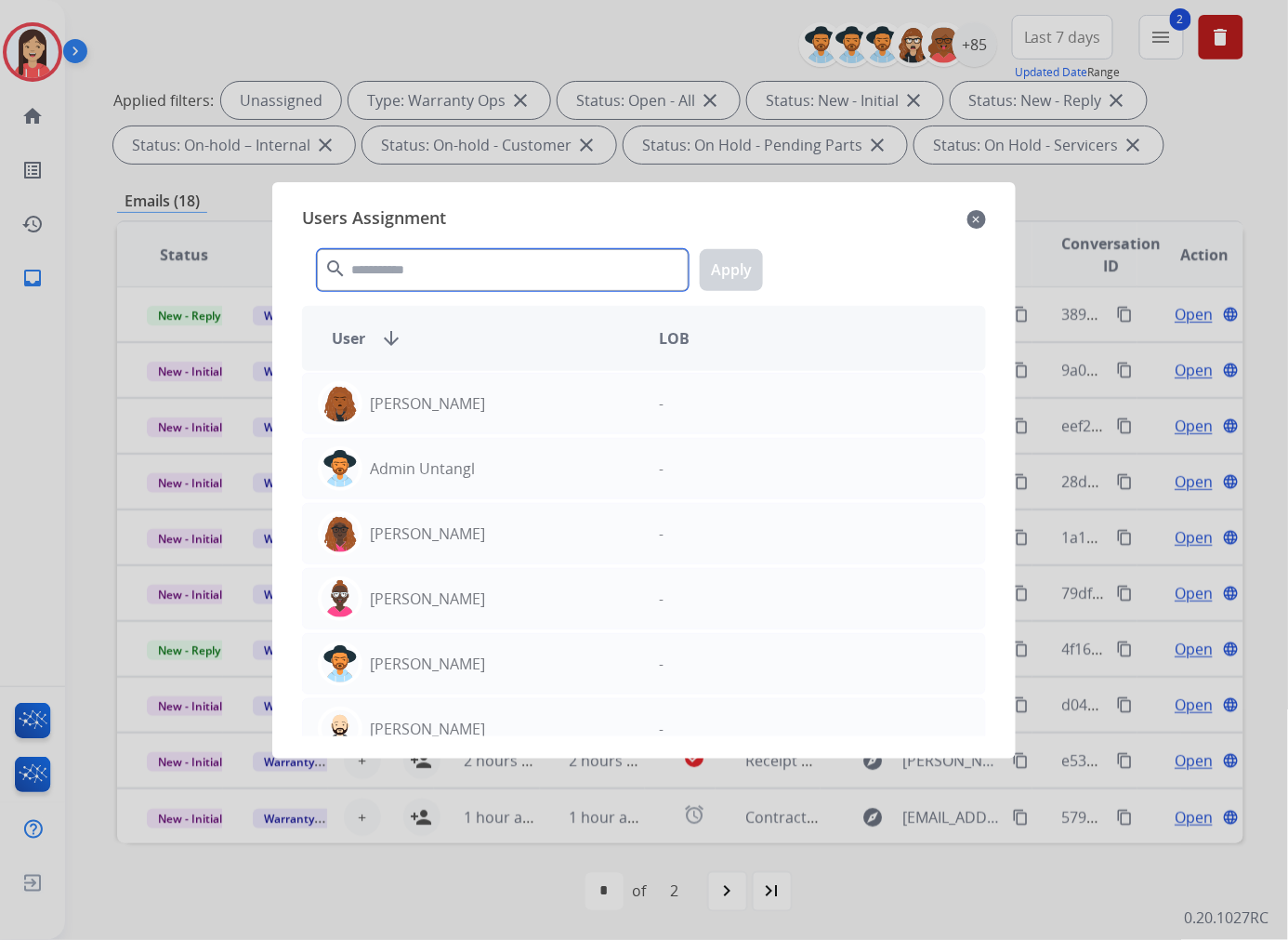
click at [452, 270] on input "text" at bounding box center [503, 270] width 371 height 42
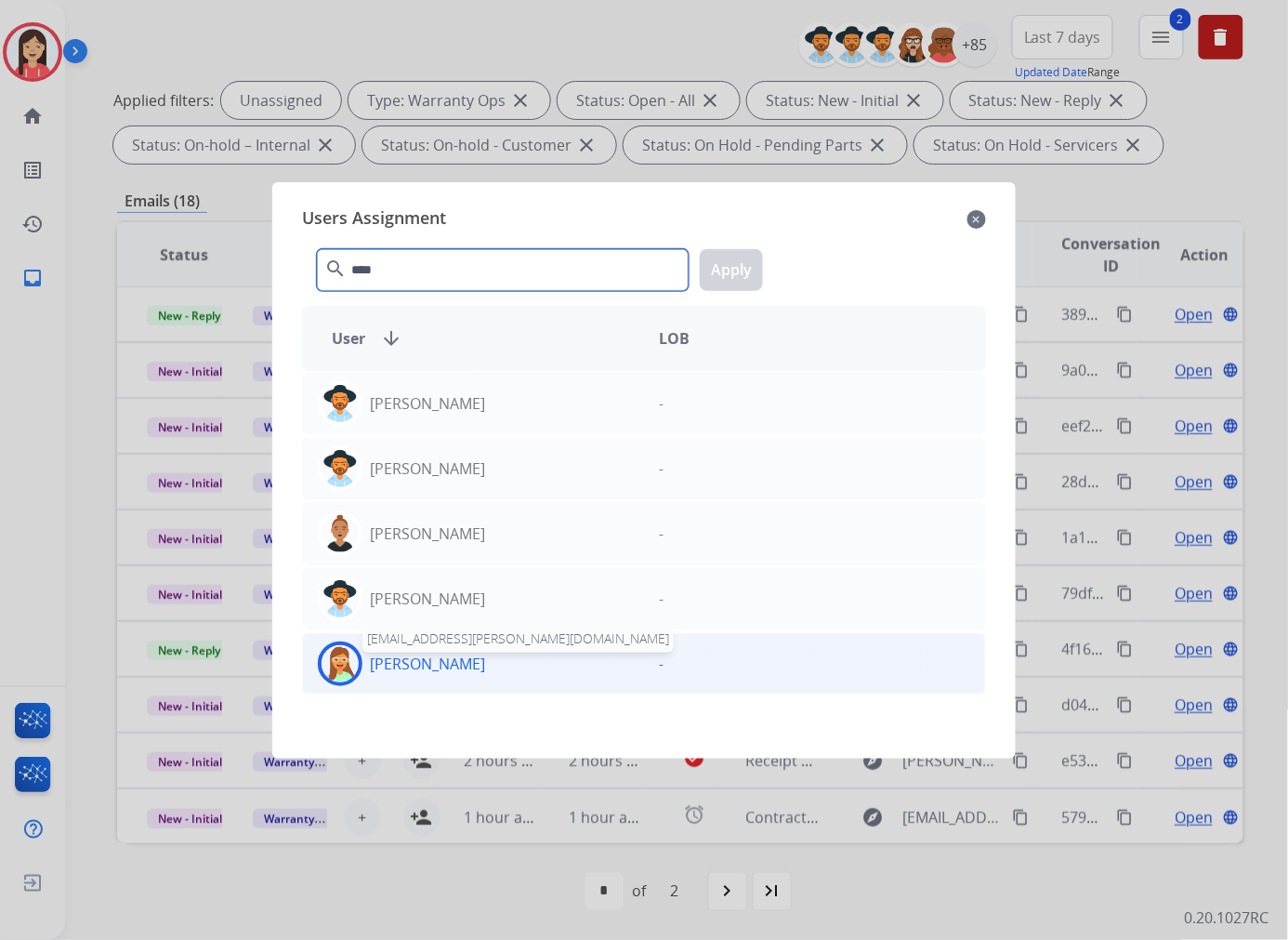
type input "****"
click at [434, 657] on p "[PERSON_NAME]" at bounding box center [426, 663] width 115 height 22
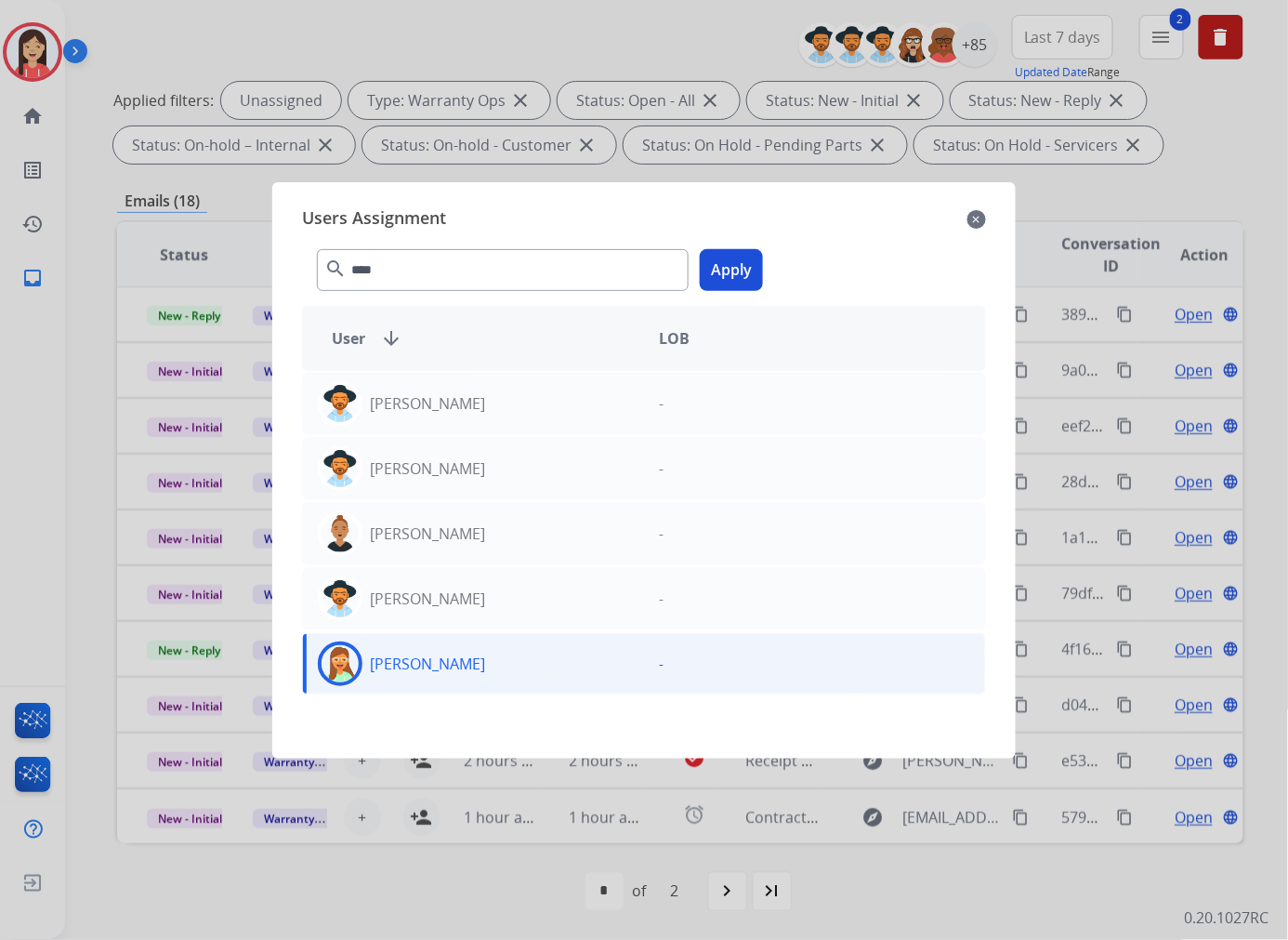
click at [729, 276] on button "Apply" at bounding box center [731, 270] width 63 height 42
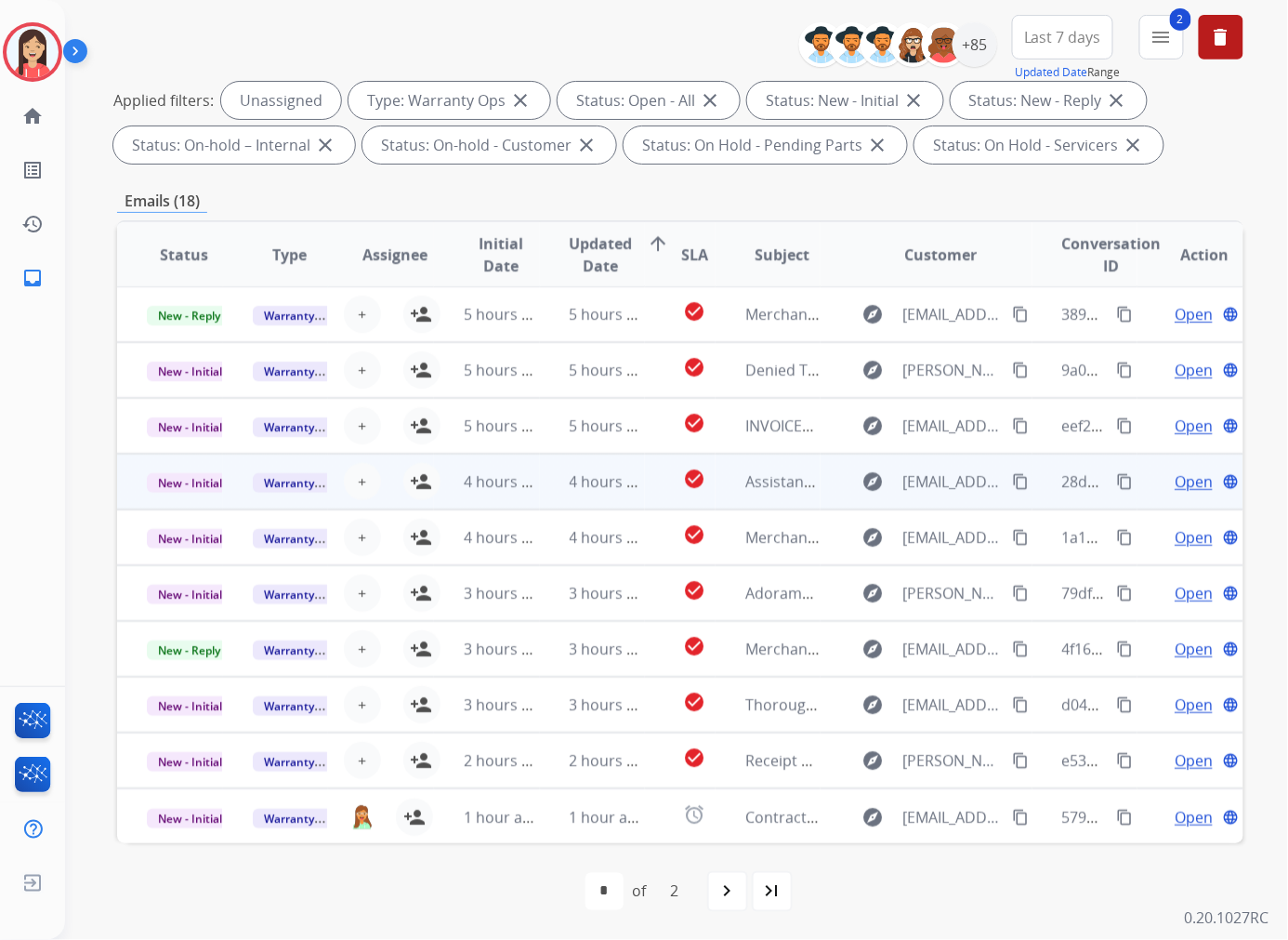
scroll to position [0, 0]
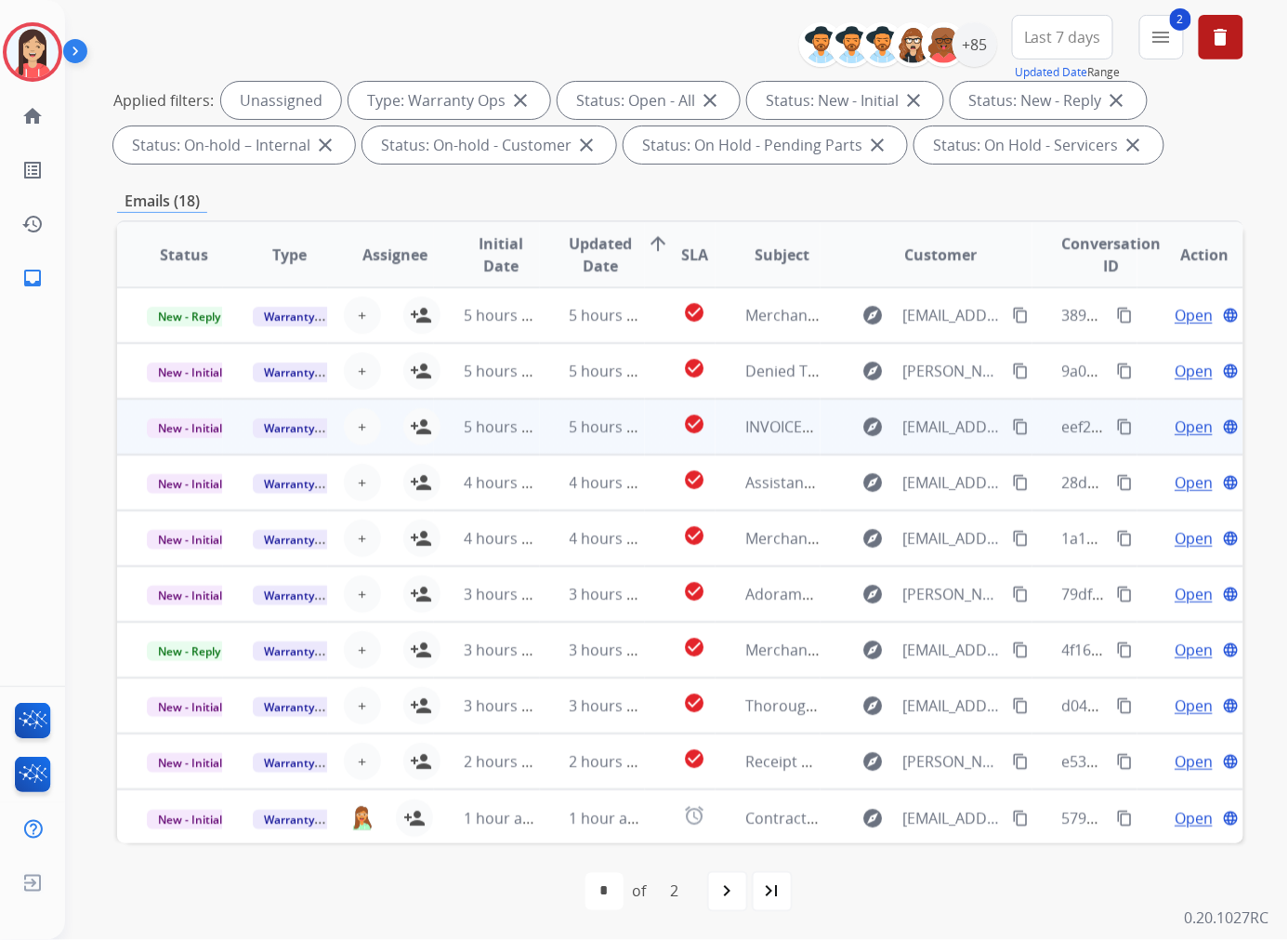
click at [549, 433] on td "5 hours ago" at bounding box center [592, 427] width 106 height 56
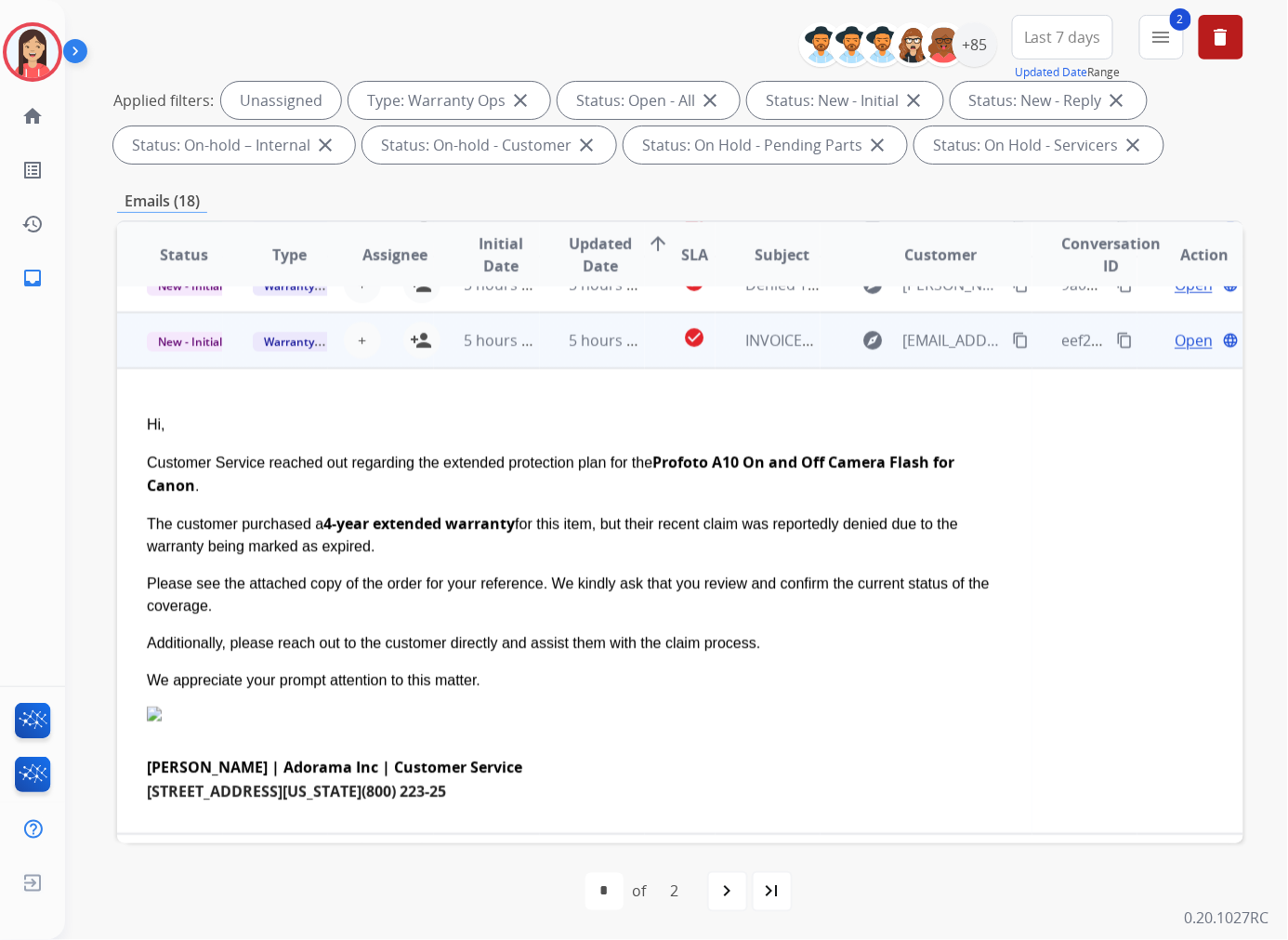
scroll to position [111, 0]
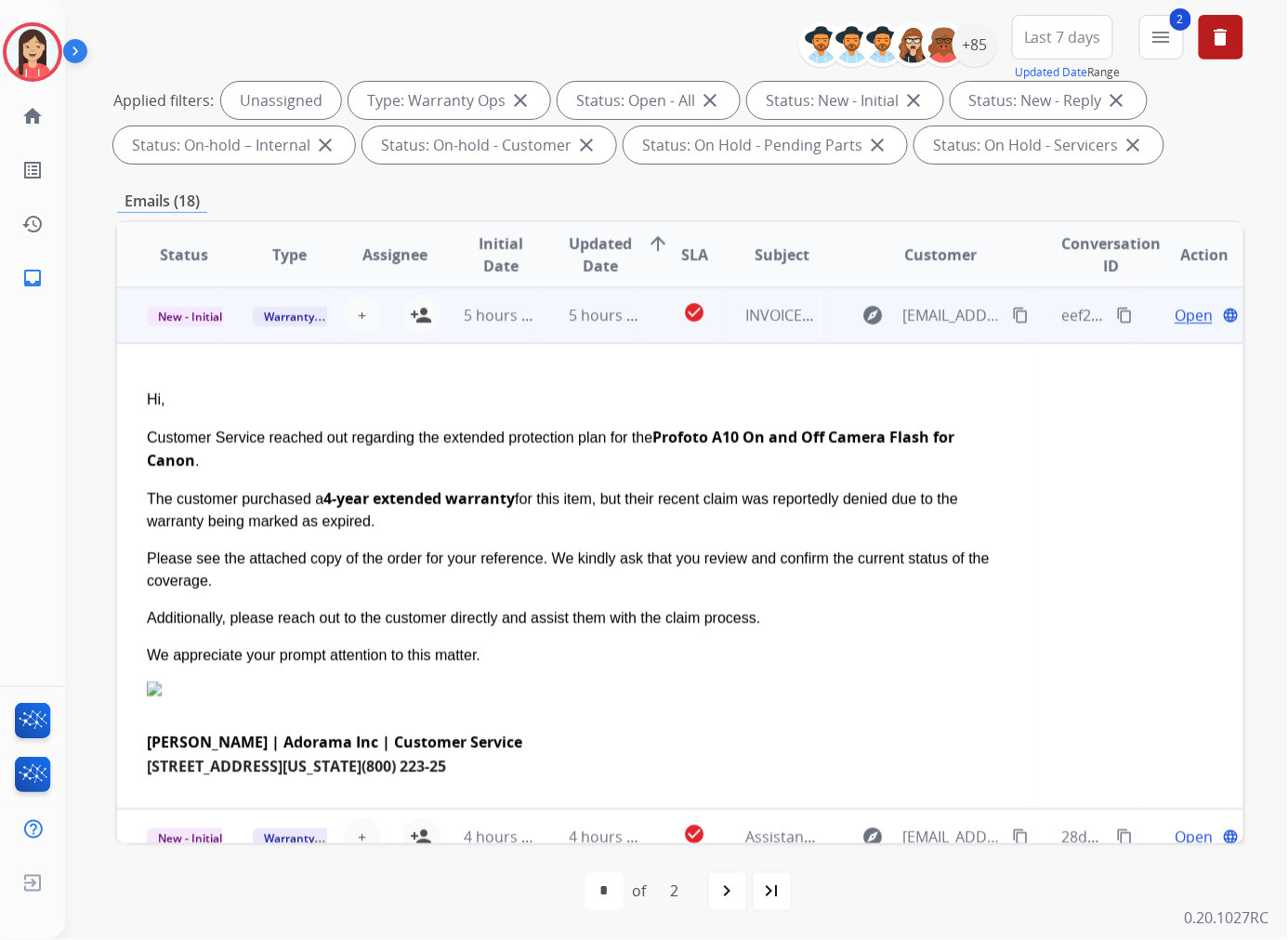
click at [526, 338] on td "5 hours ago" at bounding box center [486, 315] width 106 height 56
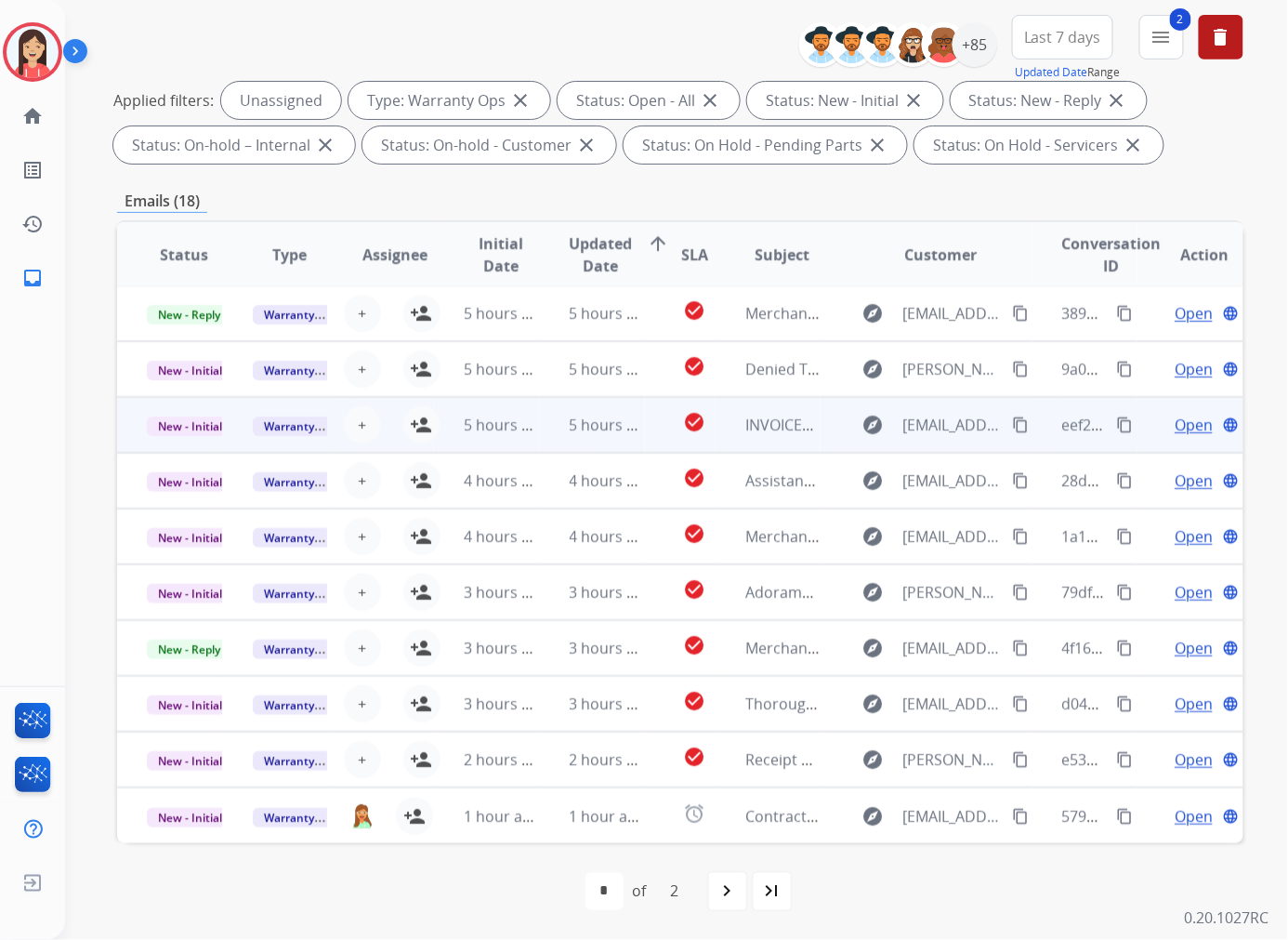
scroll to position [1, 0]
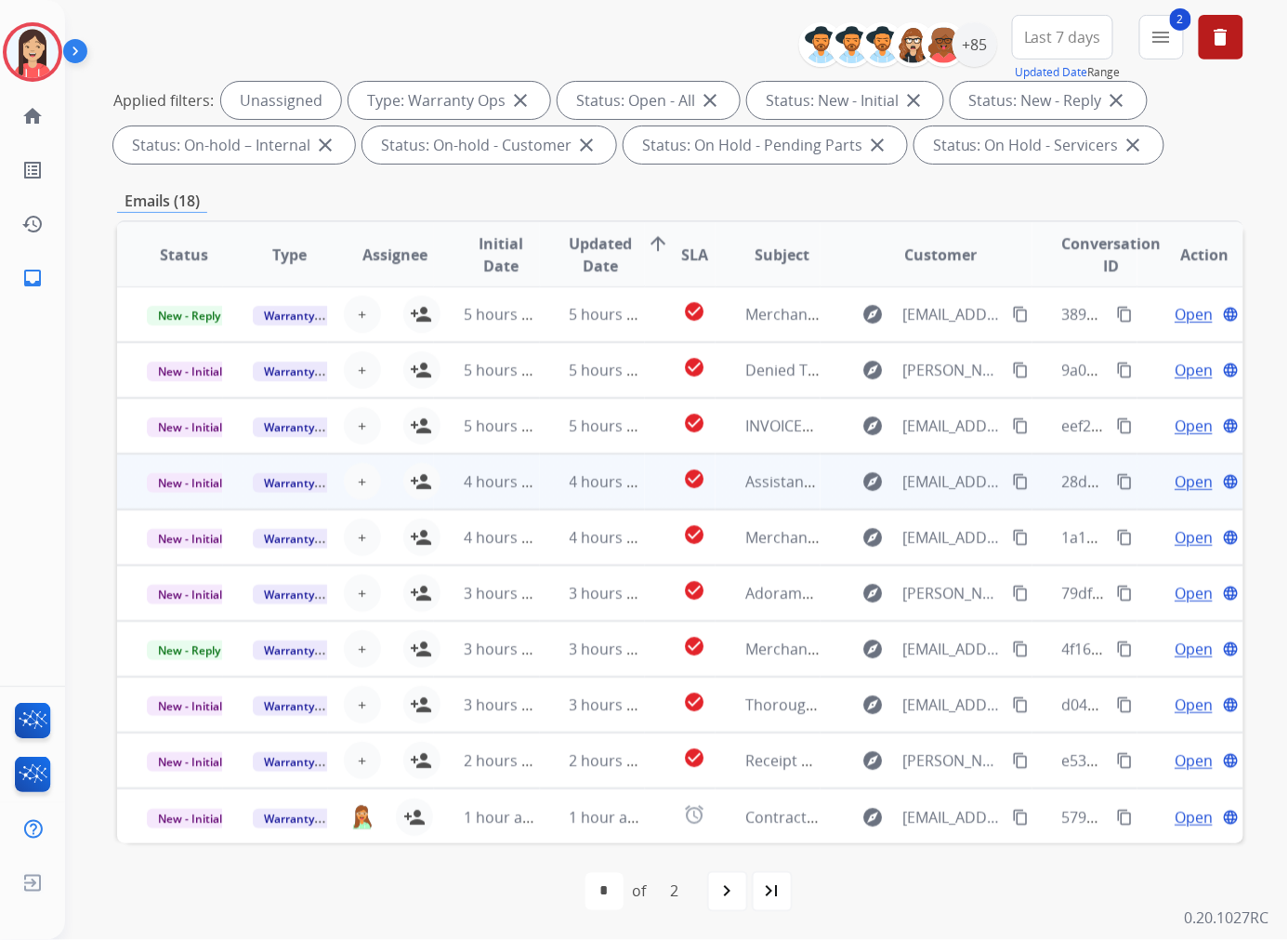
click at [522, 499] on td "4 hours ago" at bounding box center [486, 481] width 106 height 56
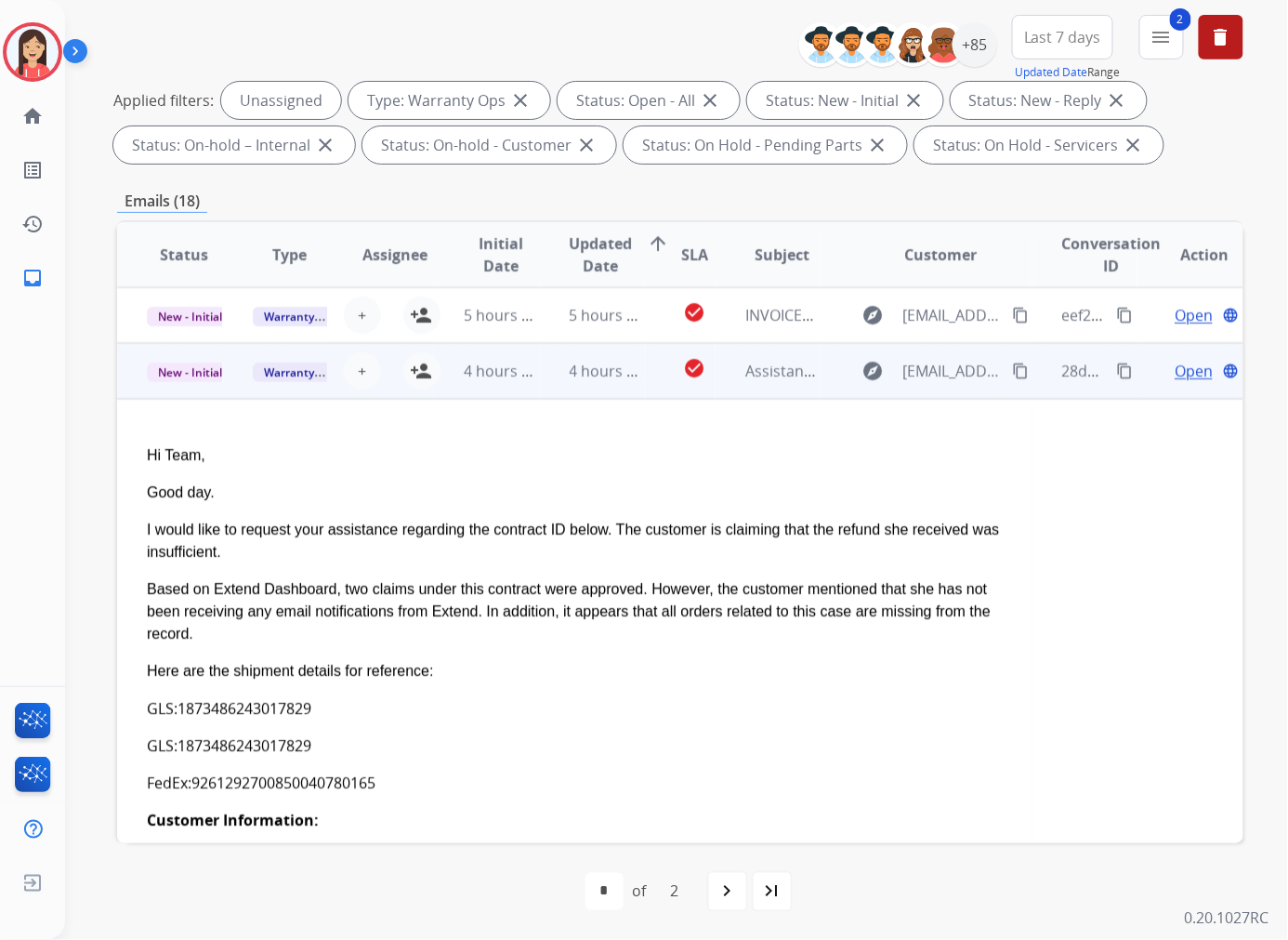
scroll to position [168, 0]
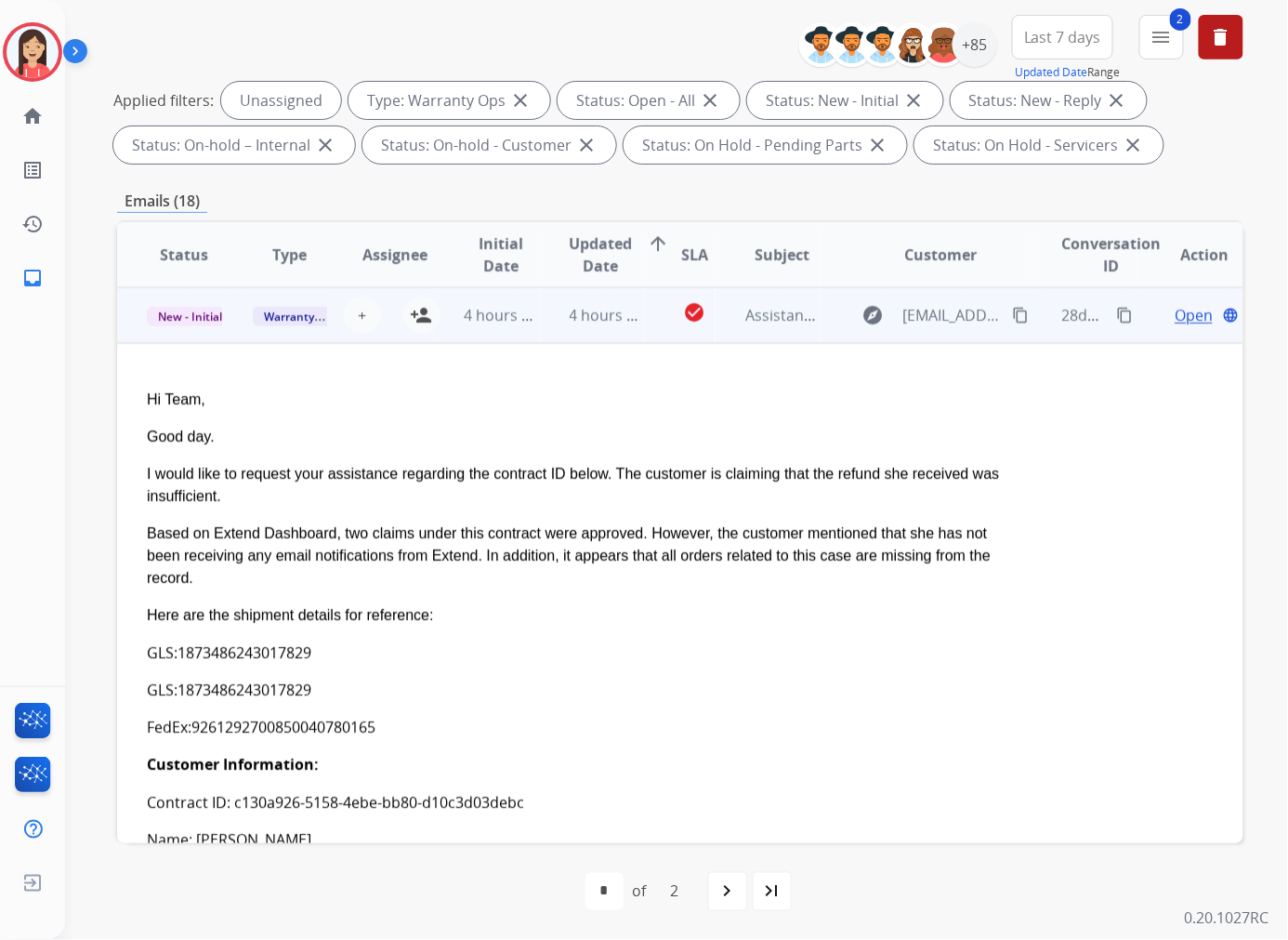
click at [558, 335] on td "4 hours ago" at bounding box center [592, 315] width 106 height 56
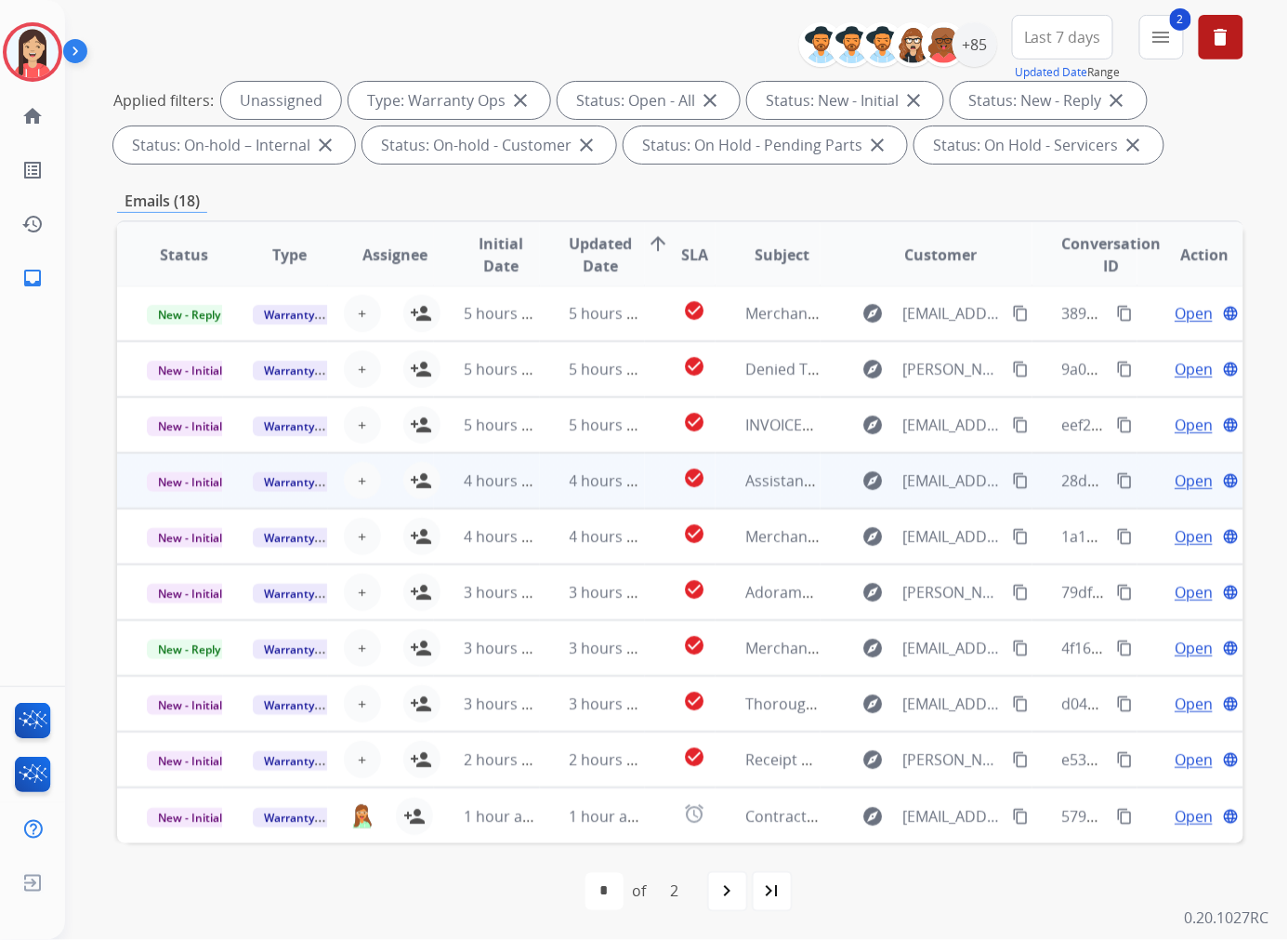
scroll to position [1, 0]
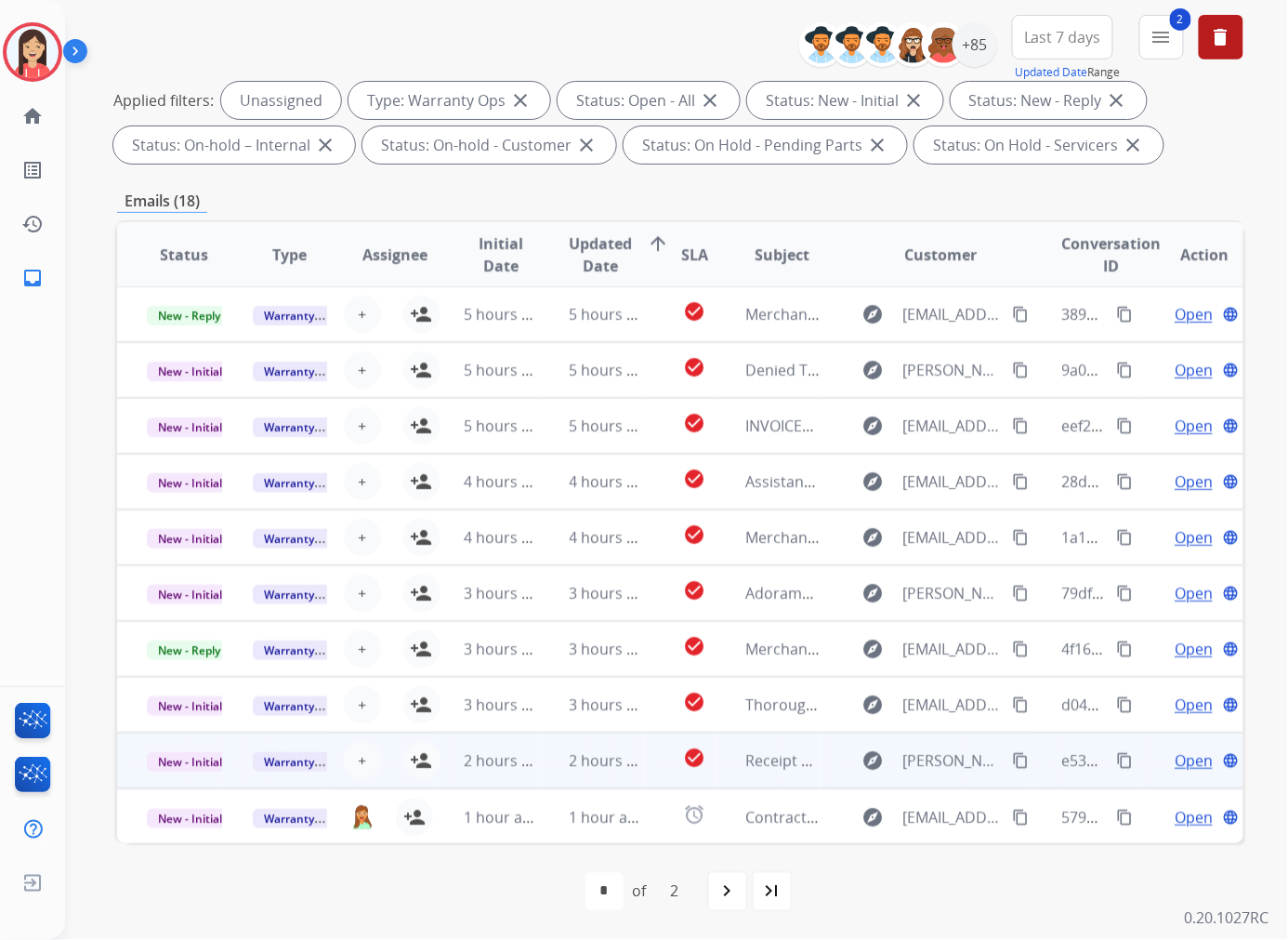
click at [552, 773] on td "2 hours ago" at bounding box center [592, 760] width 106 height 56
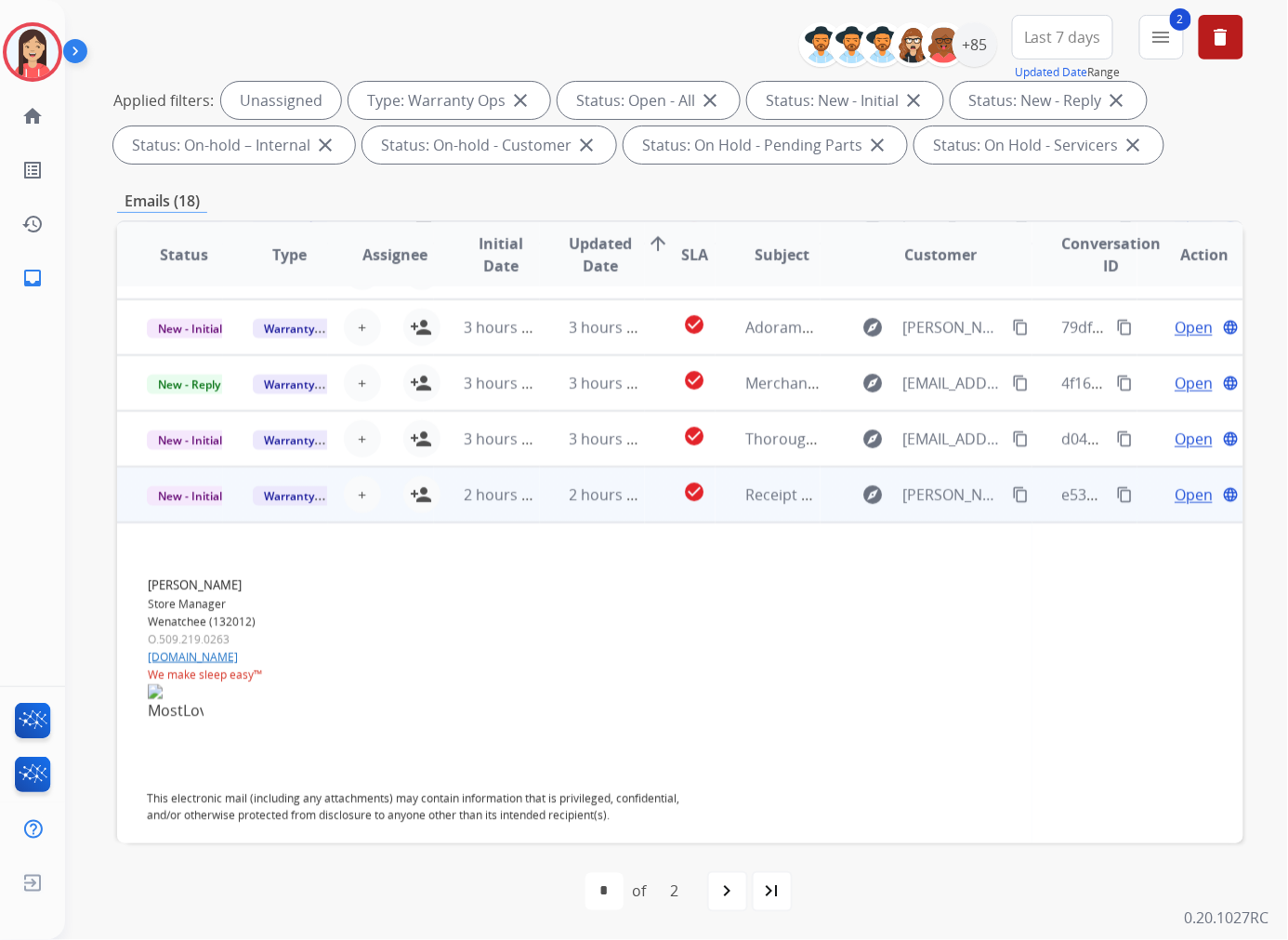
scroll to position [354, 0]
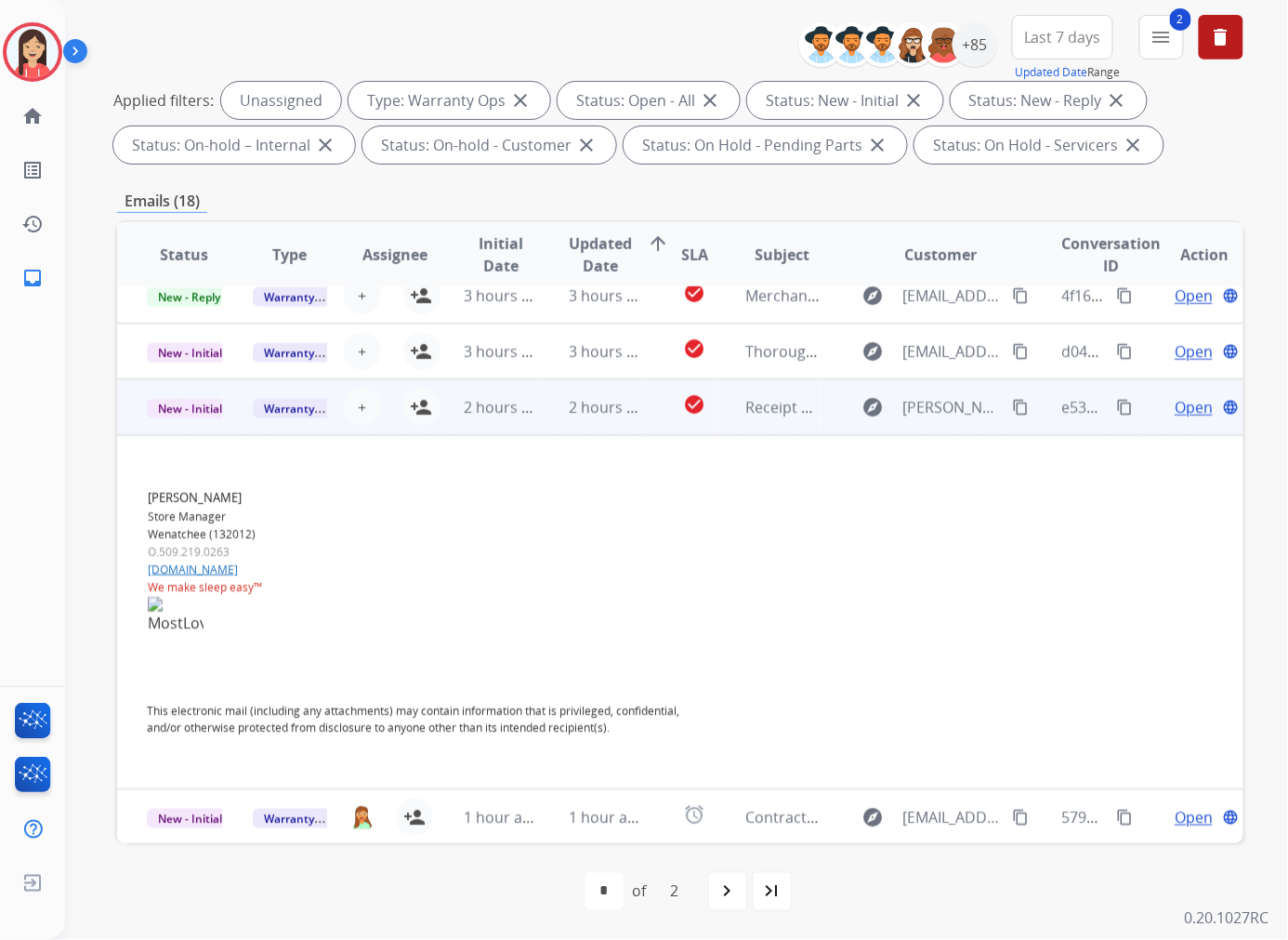
click at [1174, 409] on span "Open" at bounding box center [1193, 407] width 38 height 22
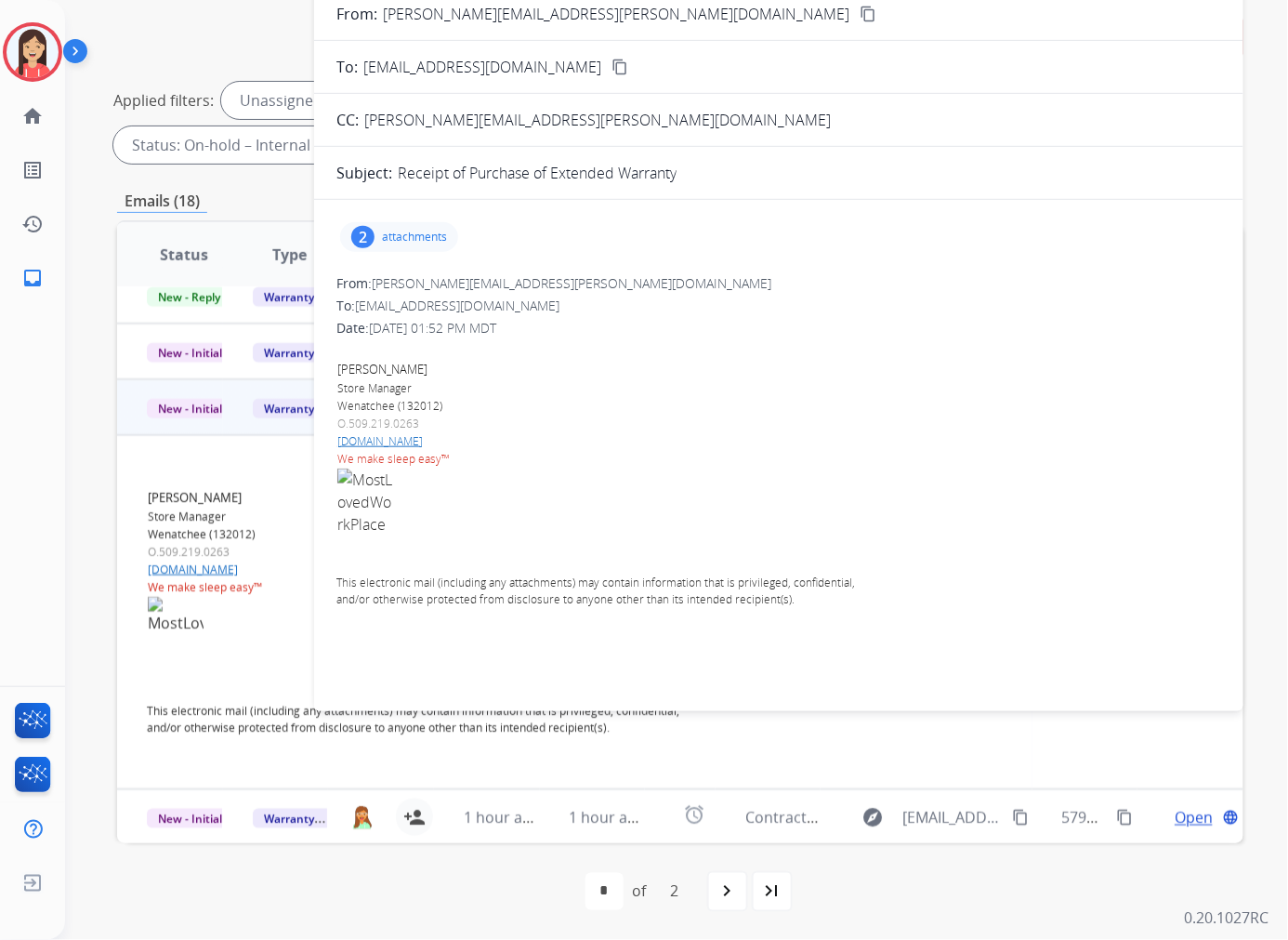
click at [379, 227] on div "2 attachments" at bounding box center [399, 236] width 118 height 30
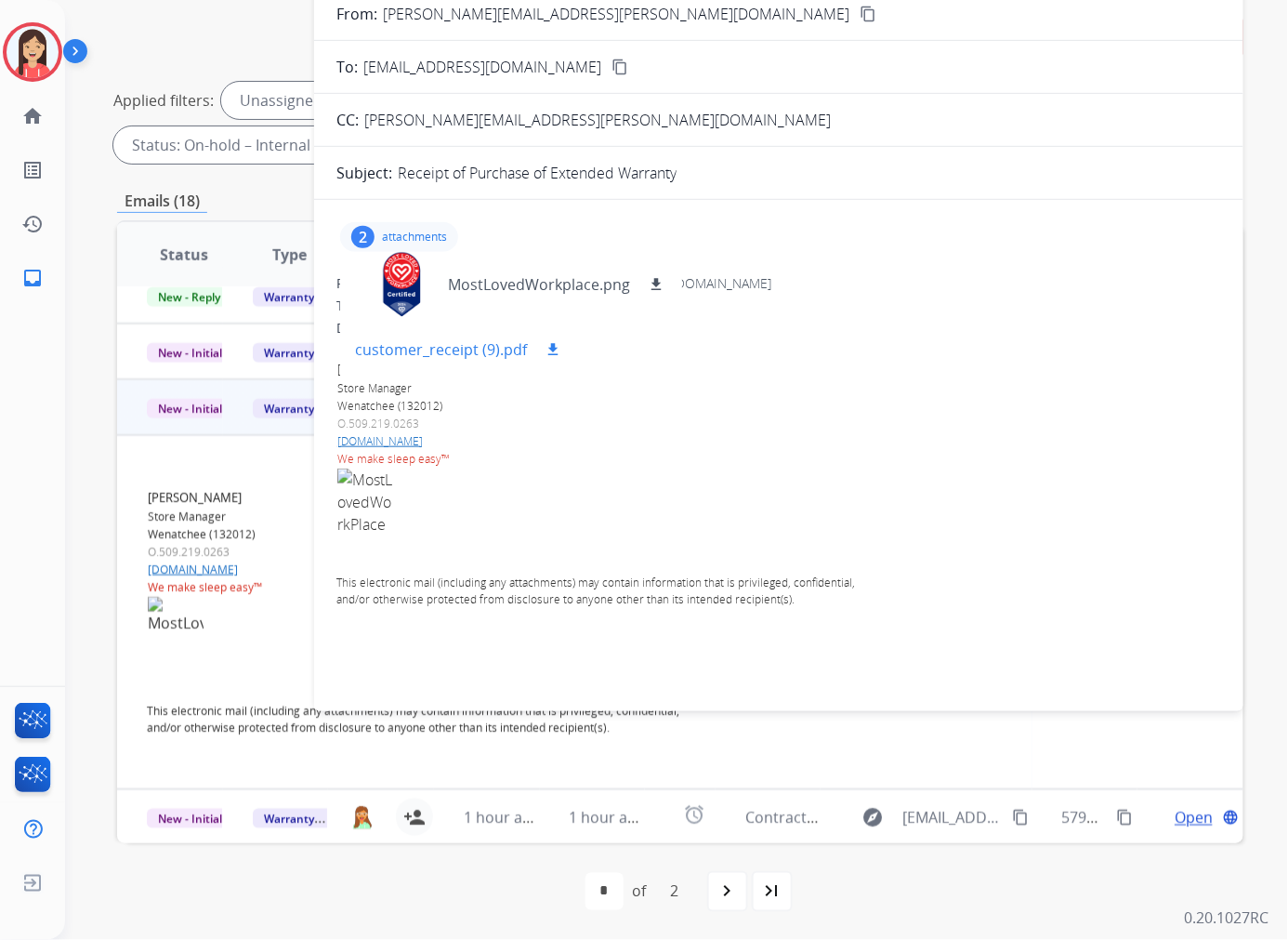
click at [549, 355] on mat-icon "download" at bounding box center [553, 350] width 17 height 17
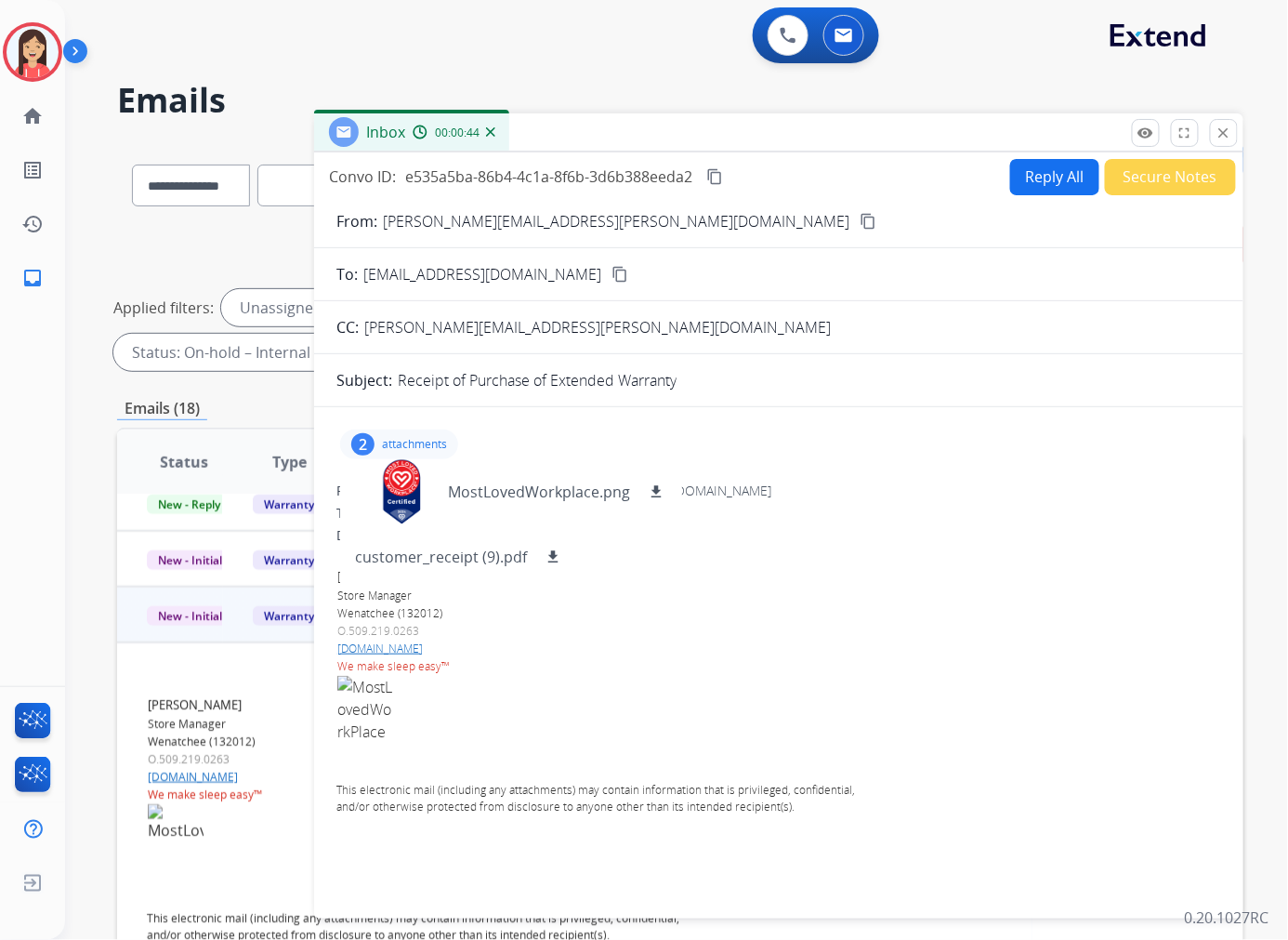
click at [1036, 176] on button "Reply All" at bounding box center [1055, 177] width 89 height 36
select select "**********"
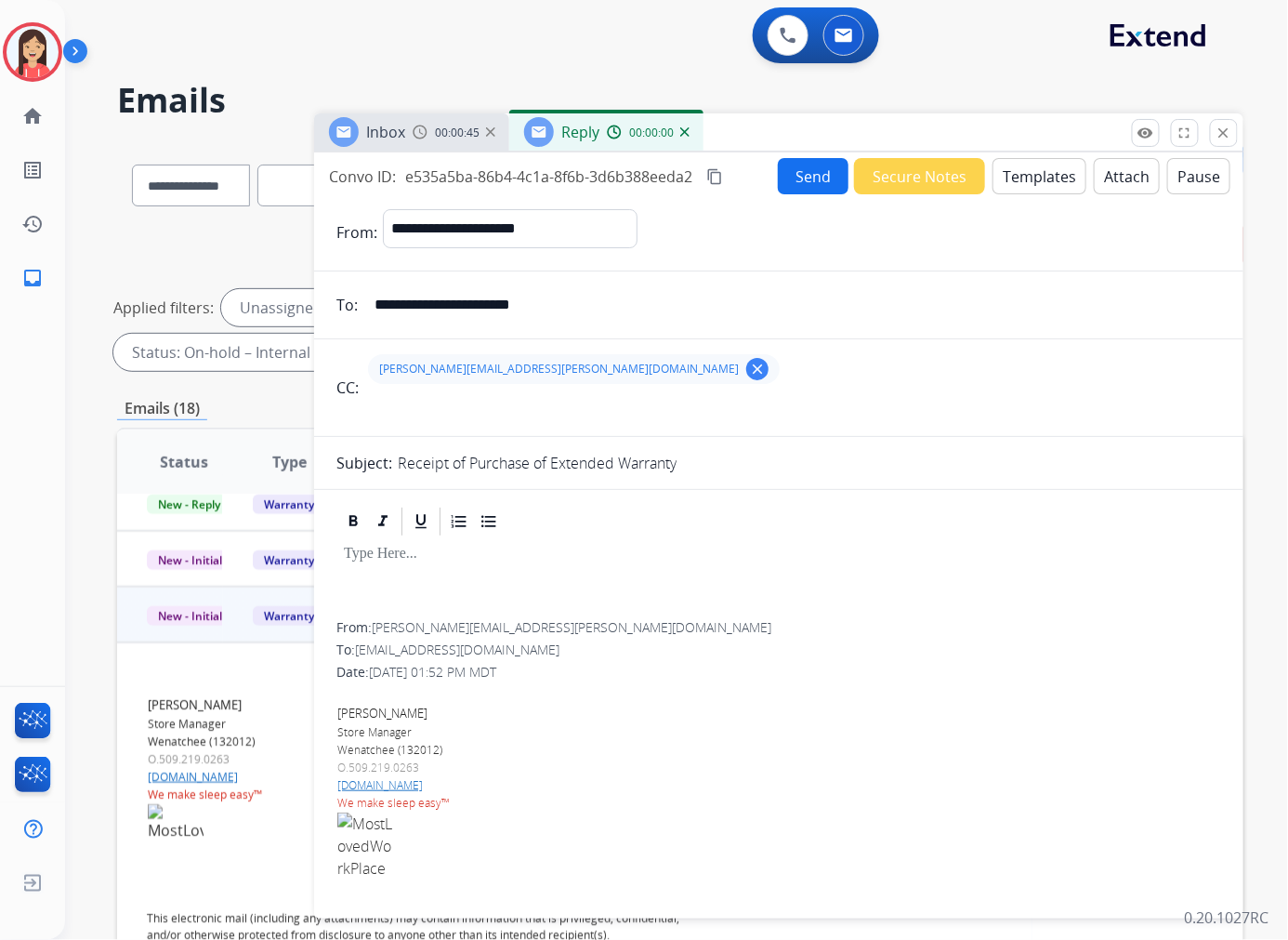
click at [1036, 176] on button "Templates" at bounding box center [1039, 176] width 94 height 36
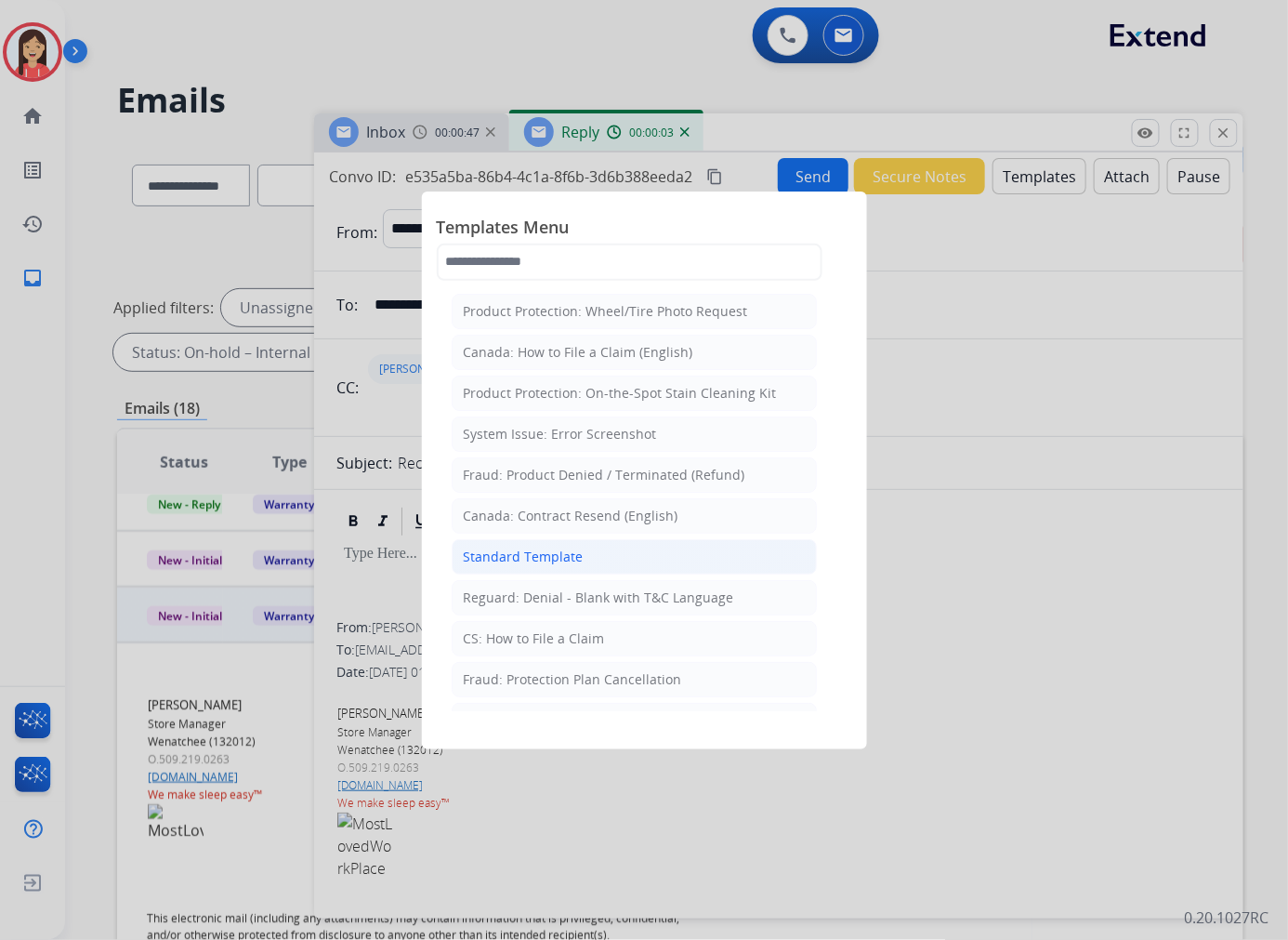
click at [567, 560] on div "Standard Template" at bounding box center [524, 557] width 120 height 19
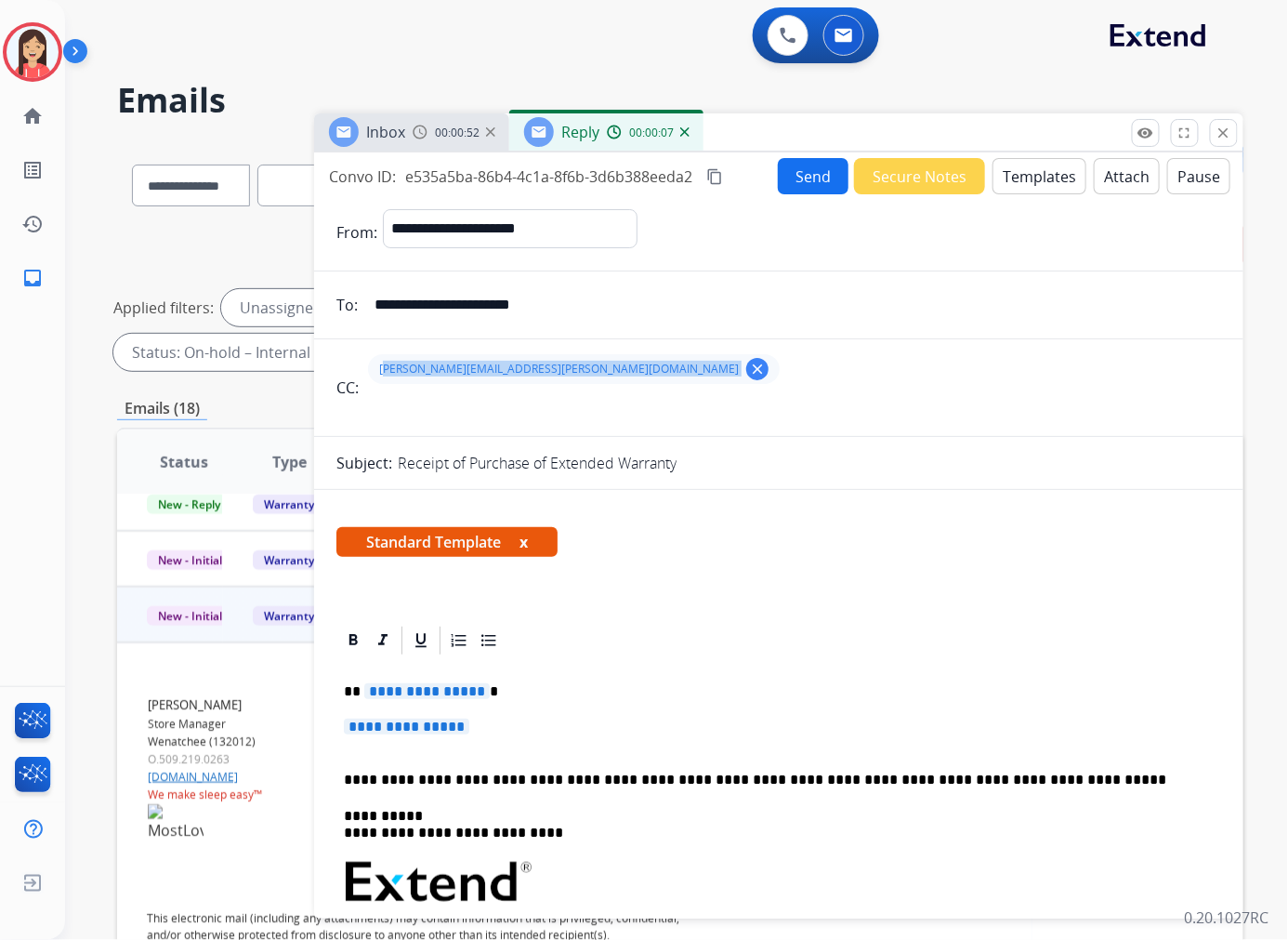
drag, startPoint x: 382, startPoint y: 372, endPoint x: 536, endPoint y: 375, distance: 154.0
click at [536, 375] on div "darcie.frisch@outlook.com clear" at bounding box center [573, 369] width 411 height 30
copy div "darcie.frisch@outlook.com clear"
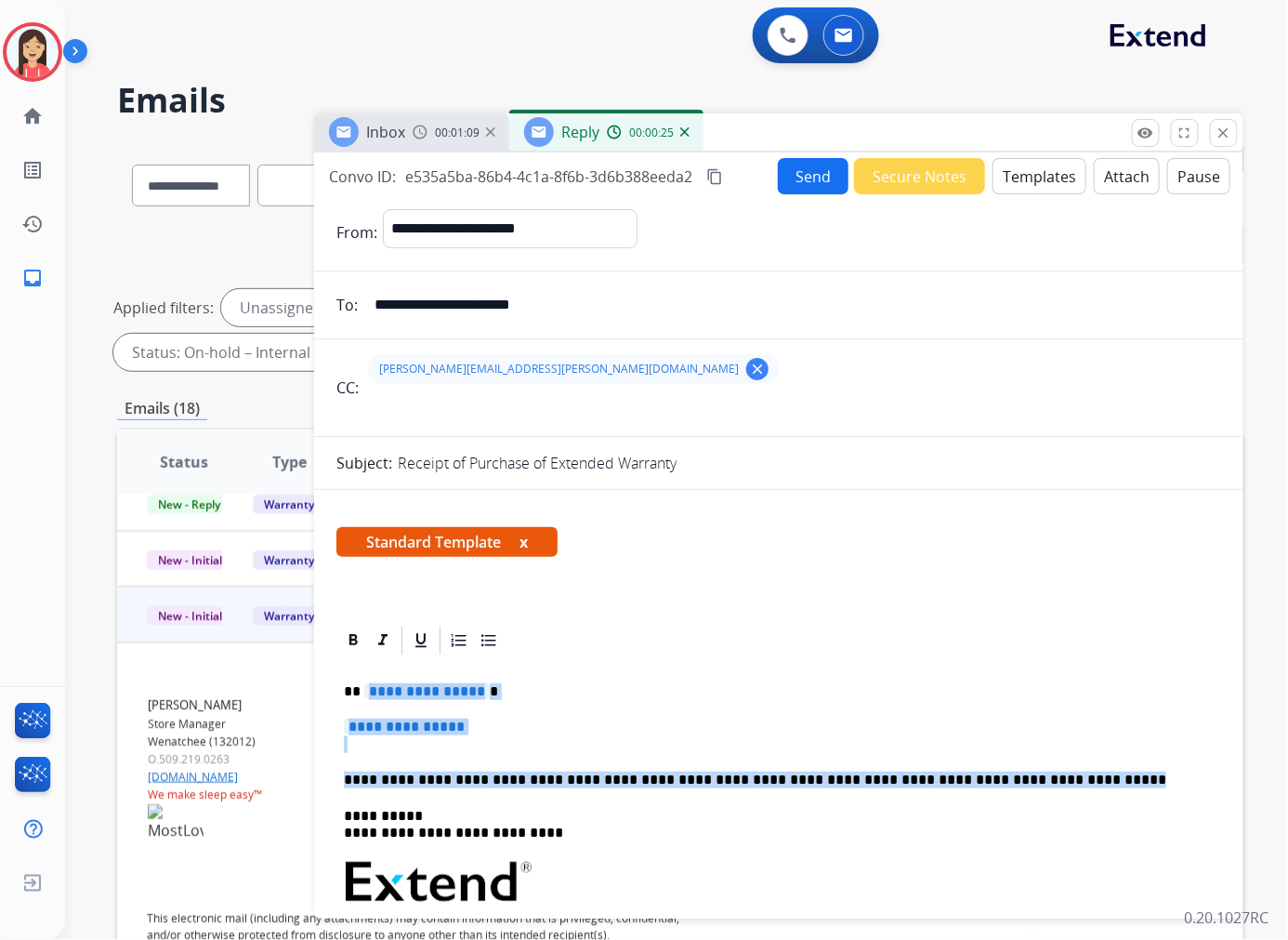
drag, startPoint x: 364, startPoint y: 680, endPoint x: 1026, endPoint y: 779, distance: 669.4
click at [1026, 779] on div "**********" at bounding box center [778, 926] width 884 height 538
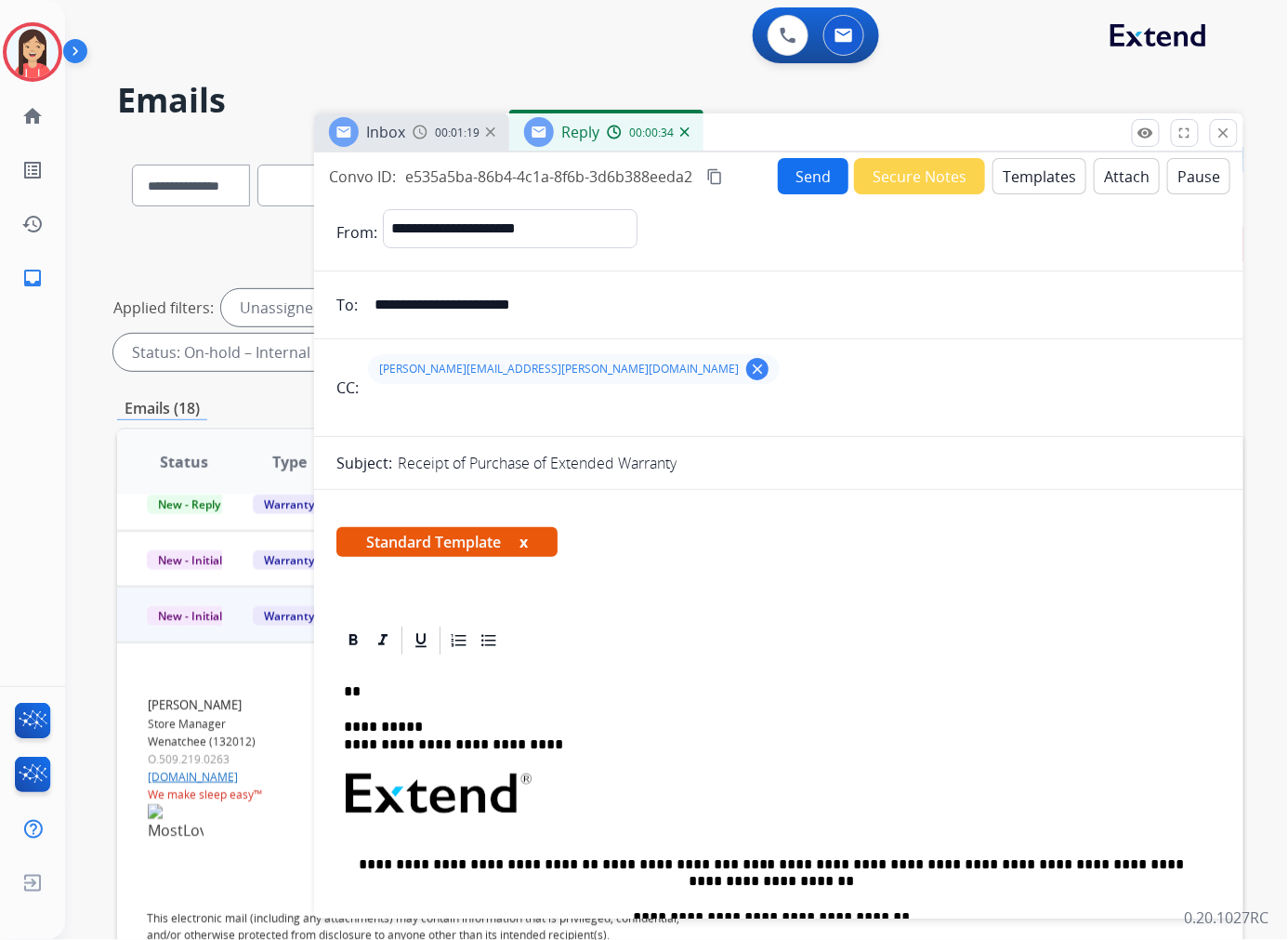
click at [374, 698] on p "**" at bounding box center [771, 691] width 855 height 17
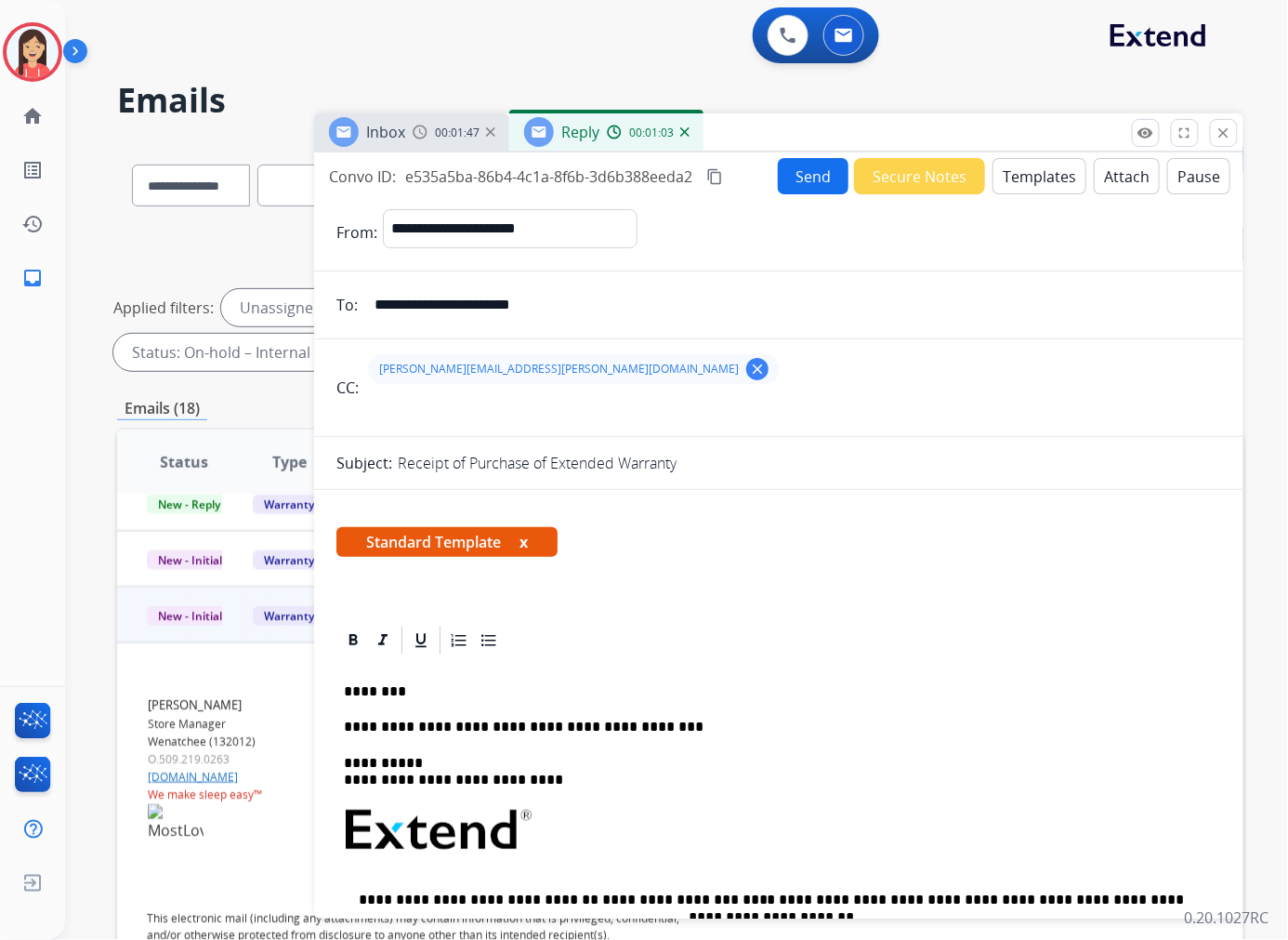
click at [652, 727] on p "**********" at bounding box center [771, 727] width 855 height 17
click at [801, 178] on button "Send" at bounding box center [813, 176] width 70 height 36
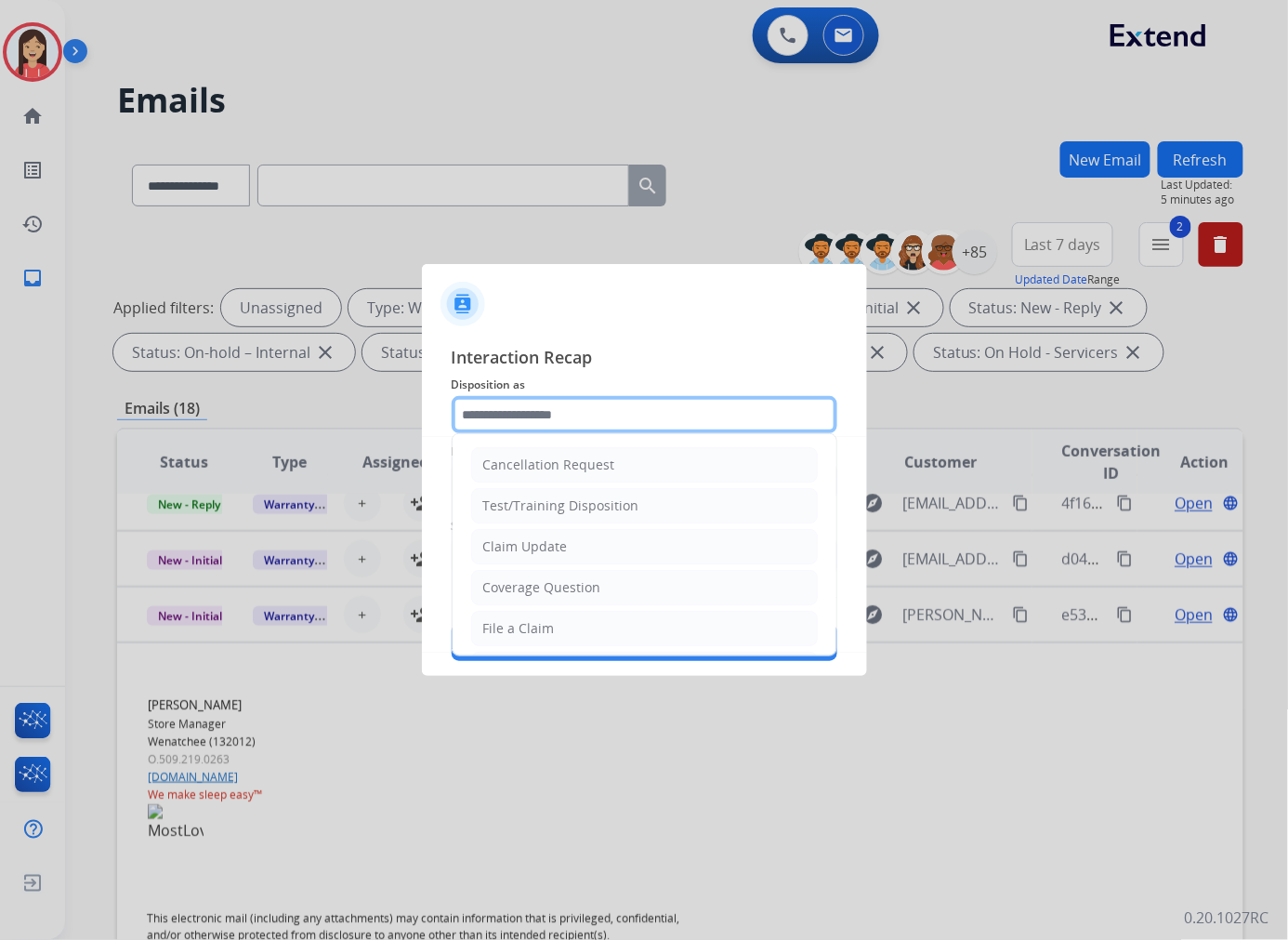
click at [624, 405] on input "text" at bounding box center [644, 414] width 386 height 37
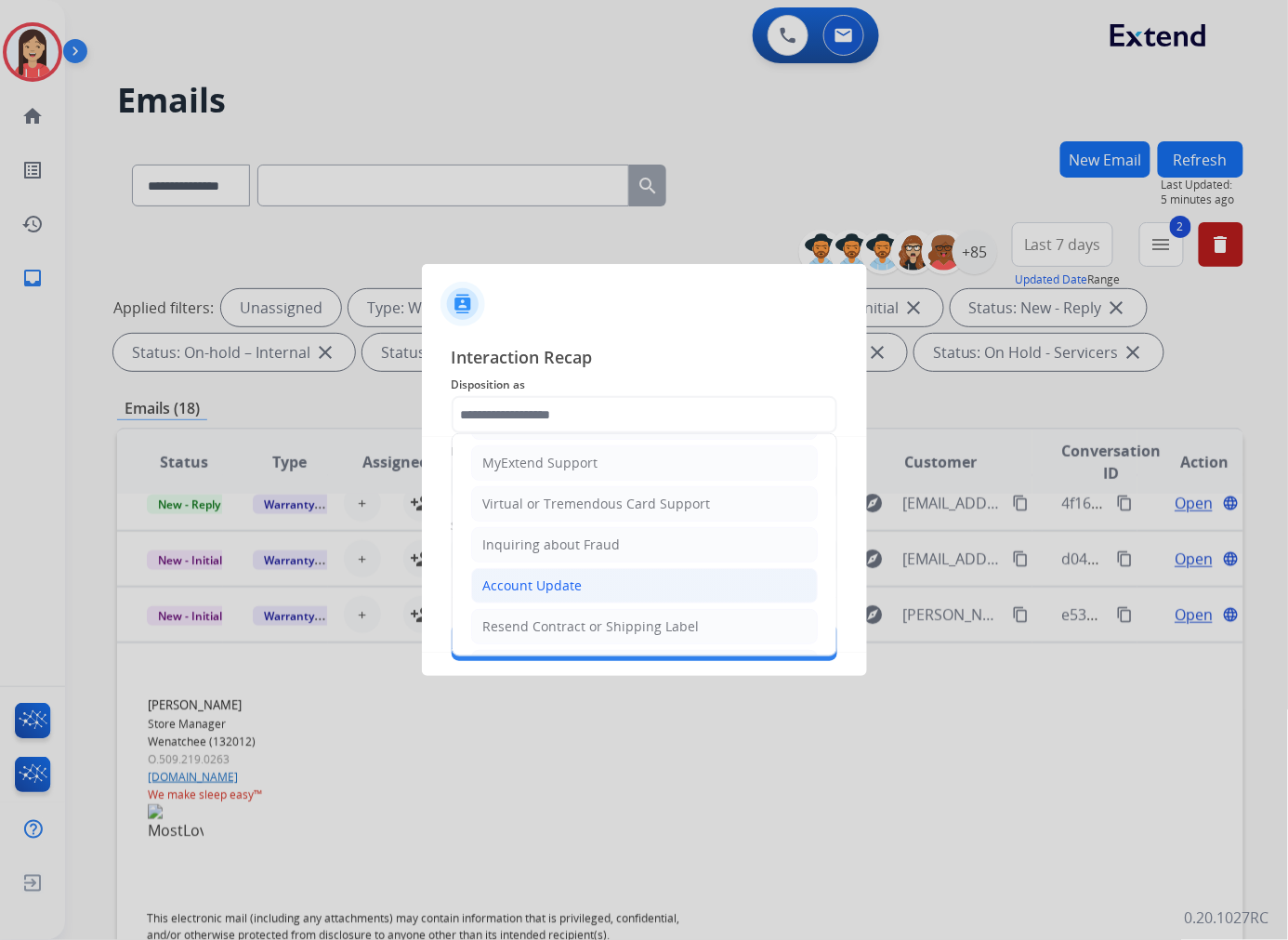
click at [567, 592] on div "Account Update" at bounding box center [532, 586] width 99 height 19
type input "**********"
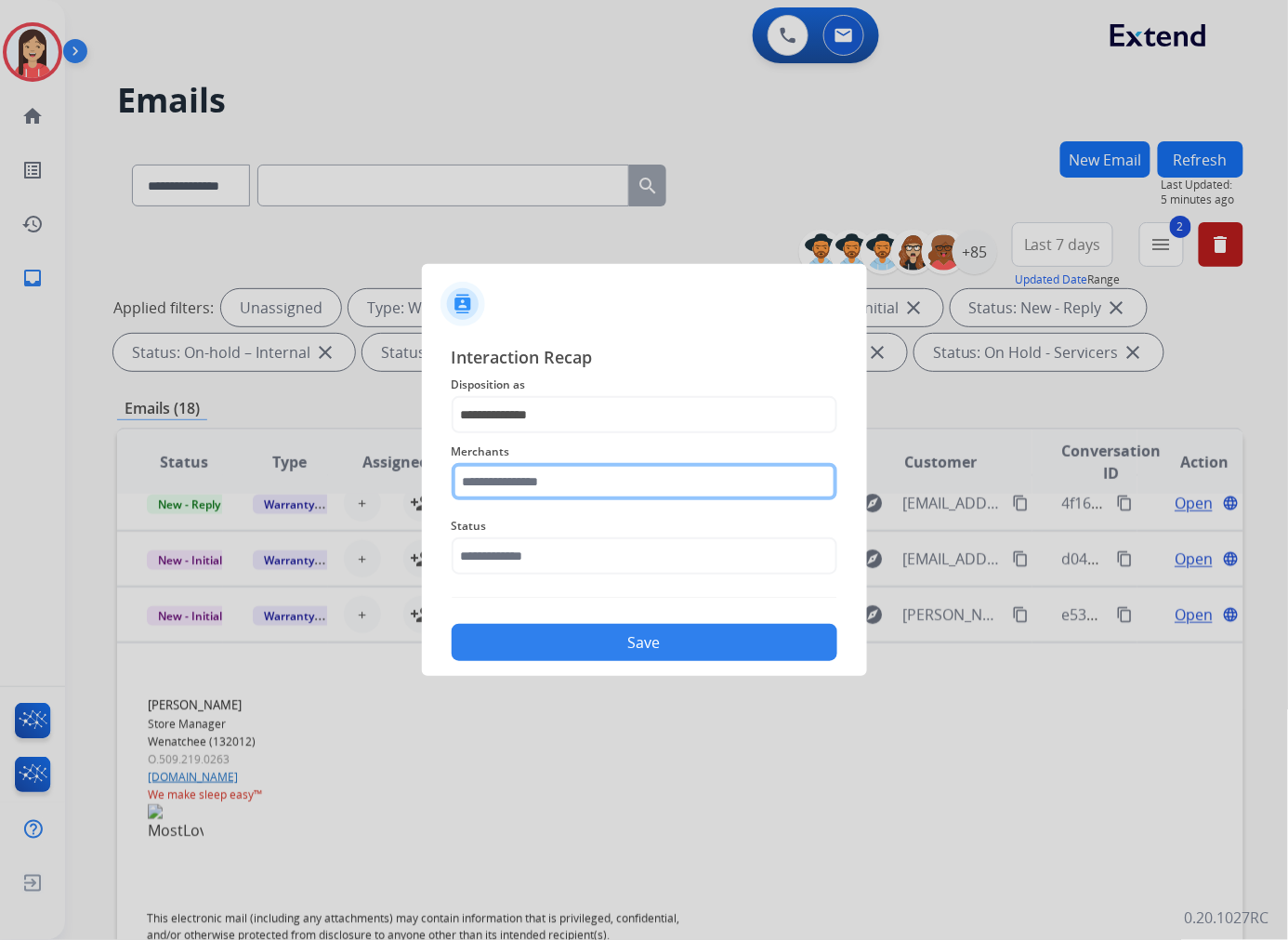
click at [567, 492] on input "text" at bounding box center [644, 481] width 386 height 37
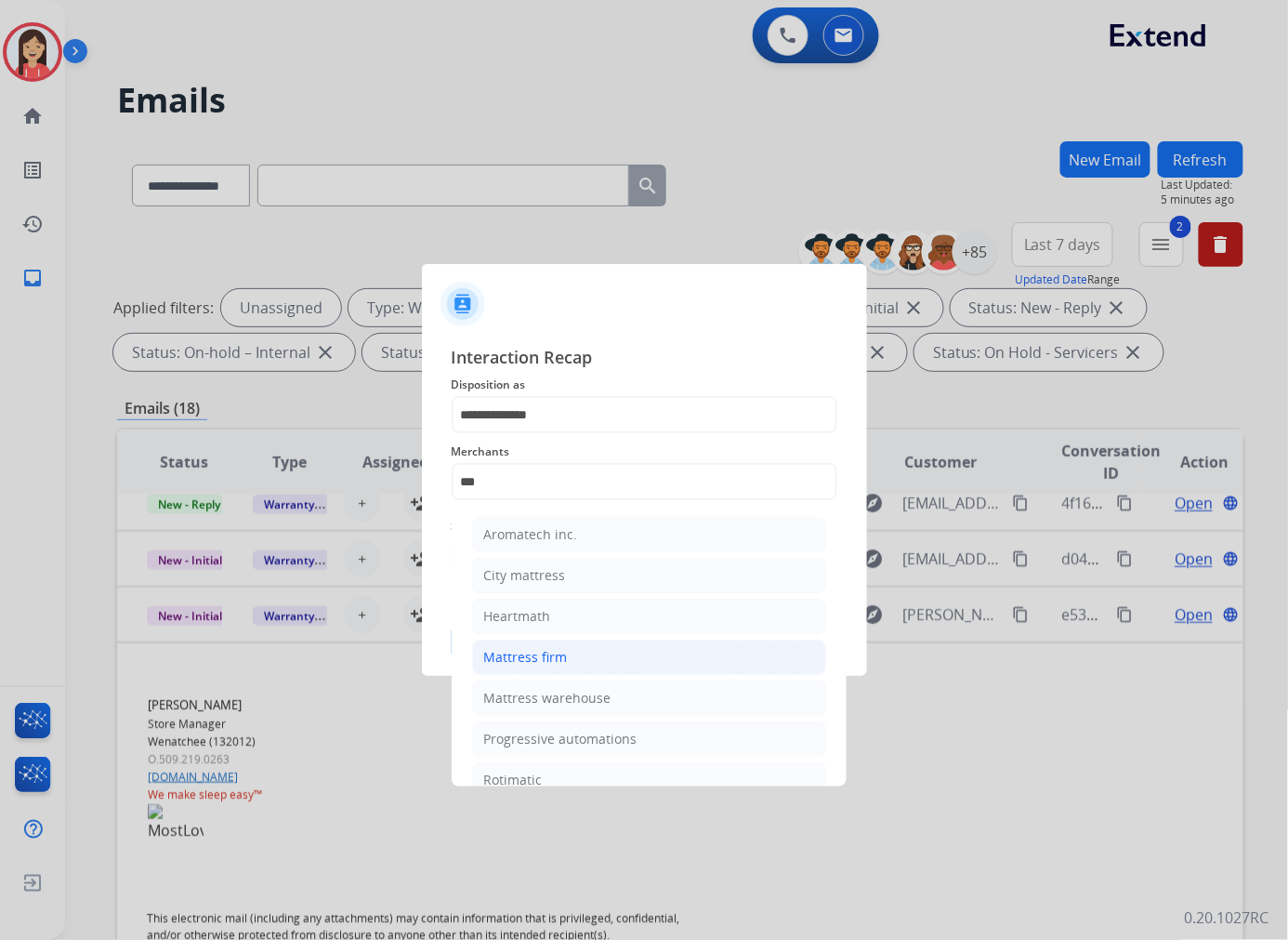
click at [550, 646] on li "Mattress firm" at bounding box center [649, 656] width 354 height 35
type input "**********"
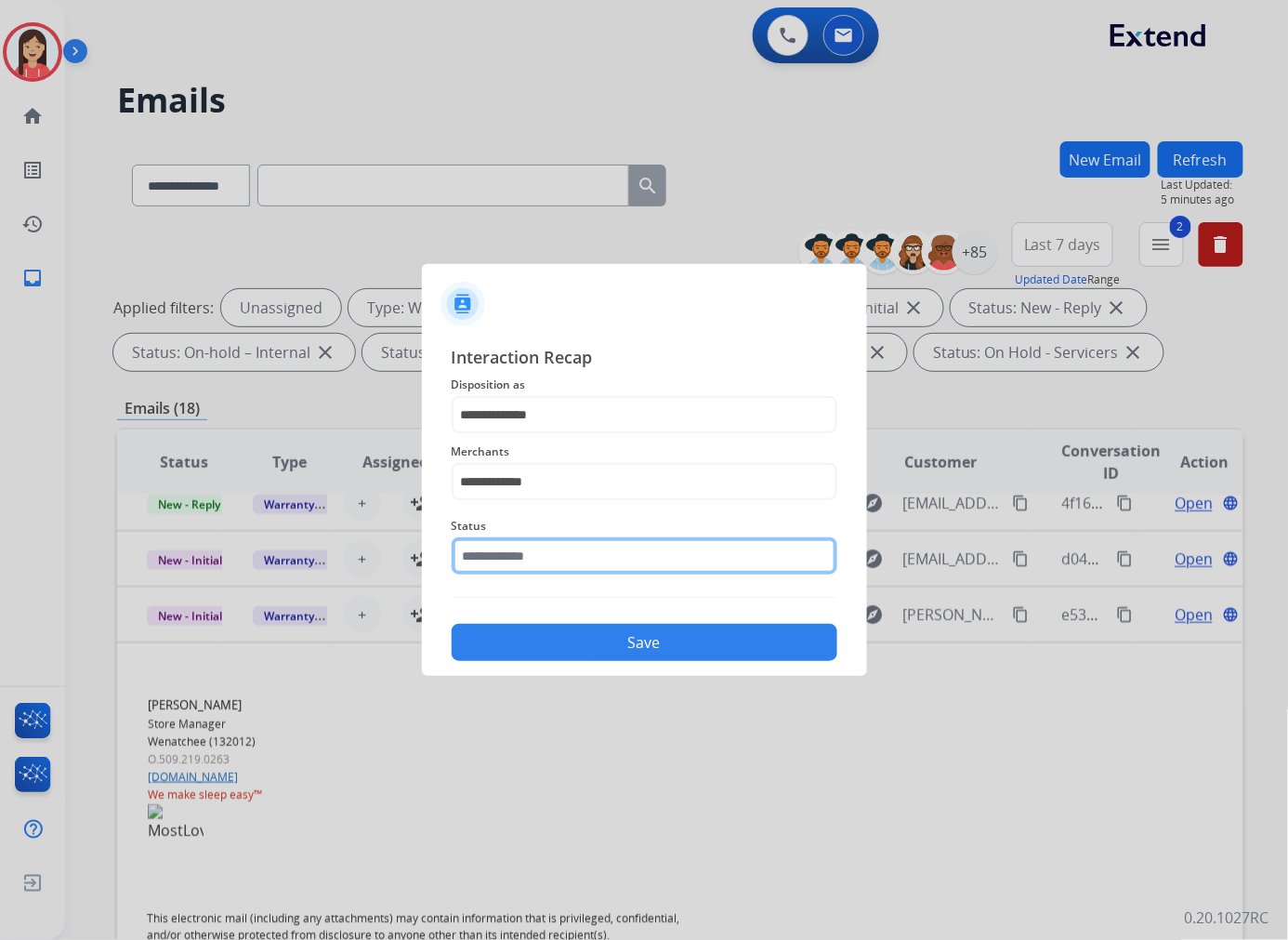
click at [584, 560] on input "text" at bounding box center [644, 555] width 386 height 37
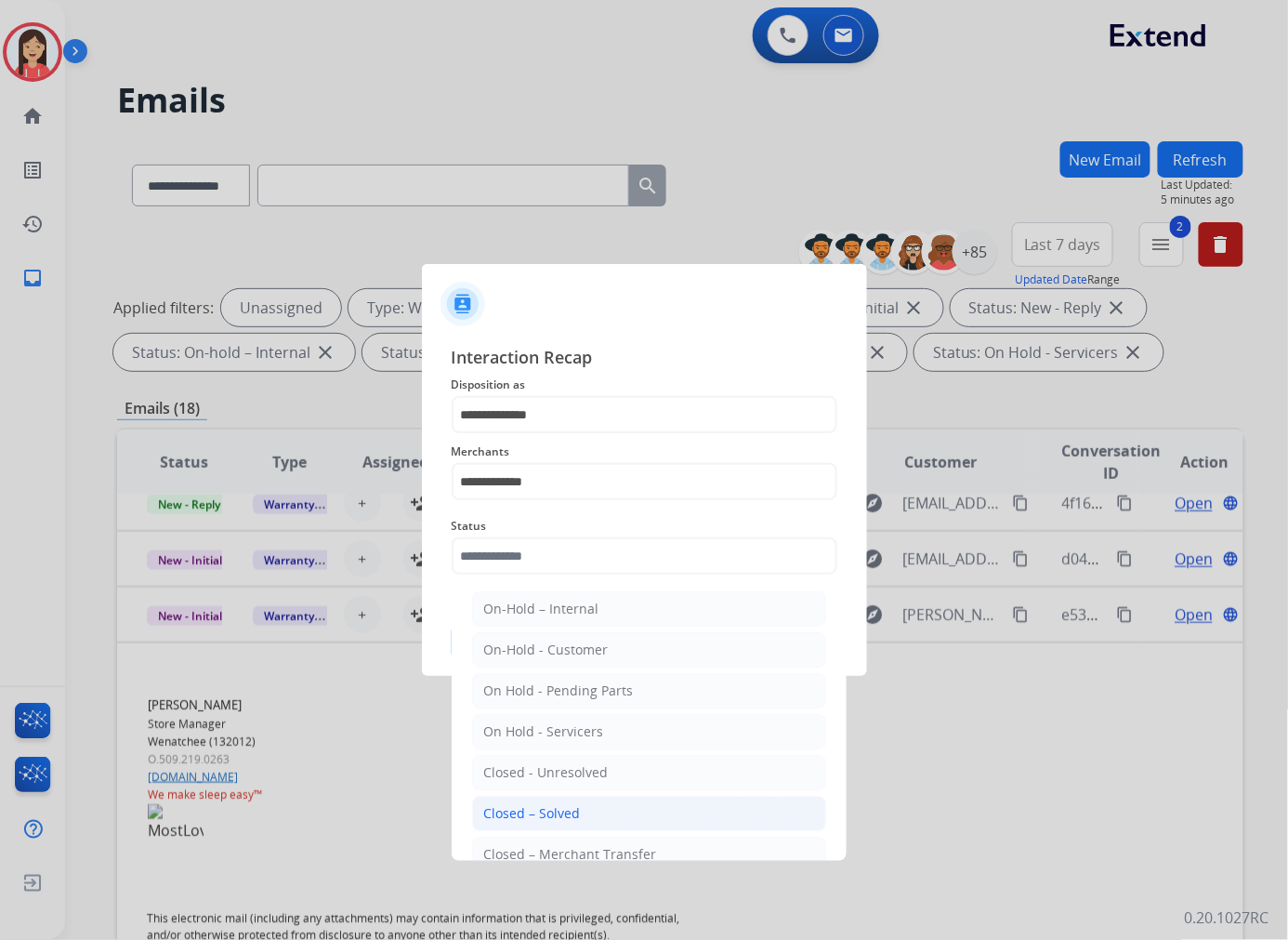
click at [560, 803] on li "Closed – Solved" at bounding box center [649, 812] width 354 height 35
type input "**********"
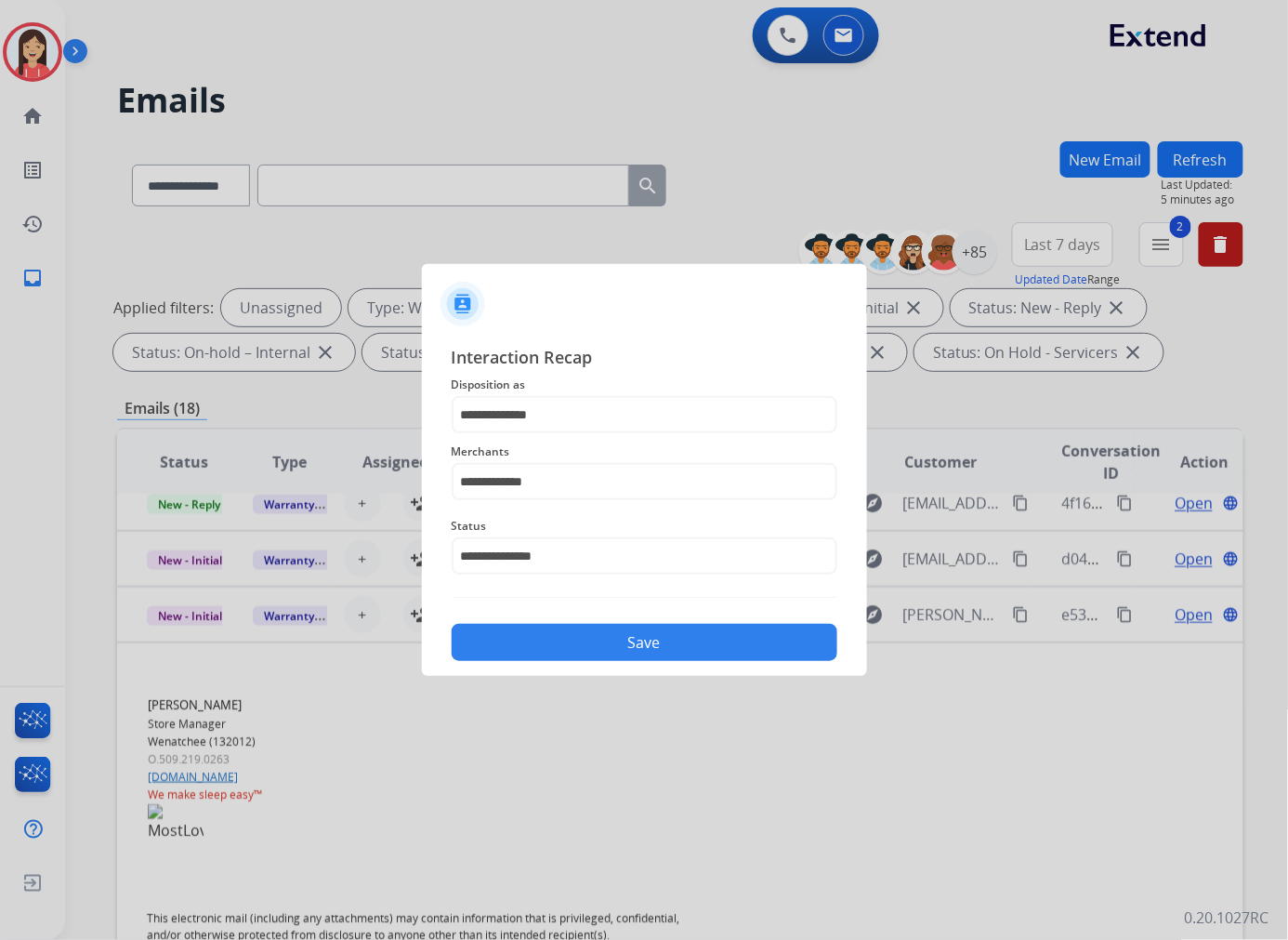
click at [634, 639] on button "Save" at bounding box center [644, 642] width 386 height 37
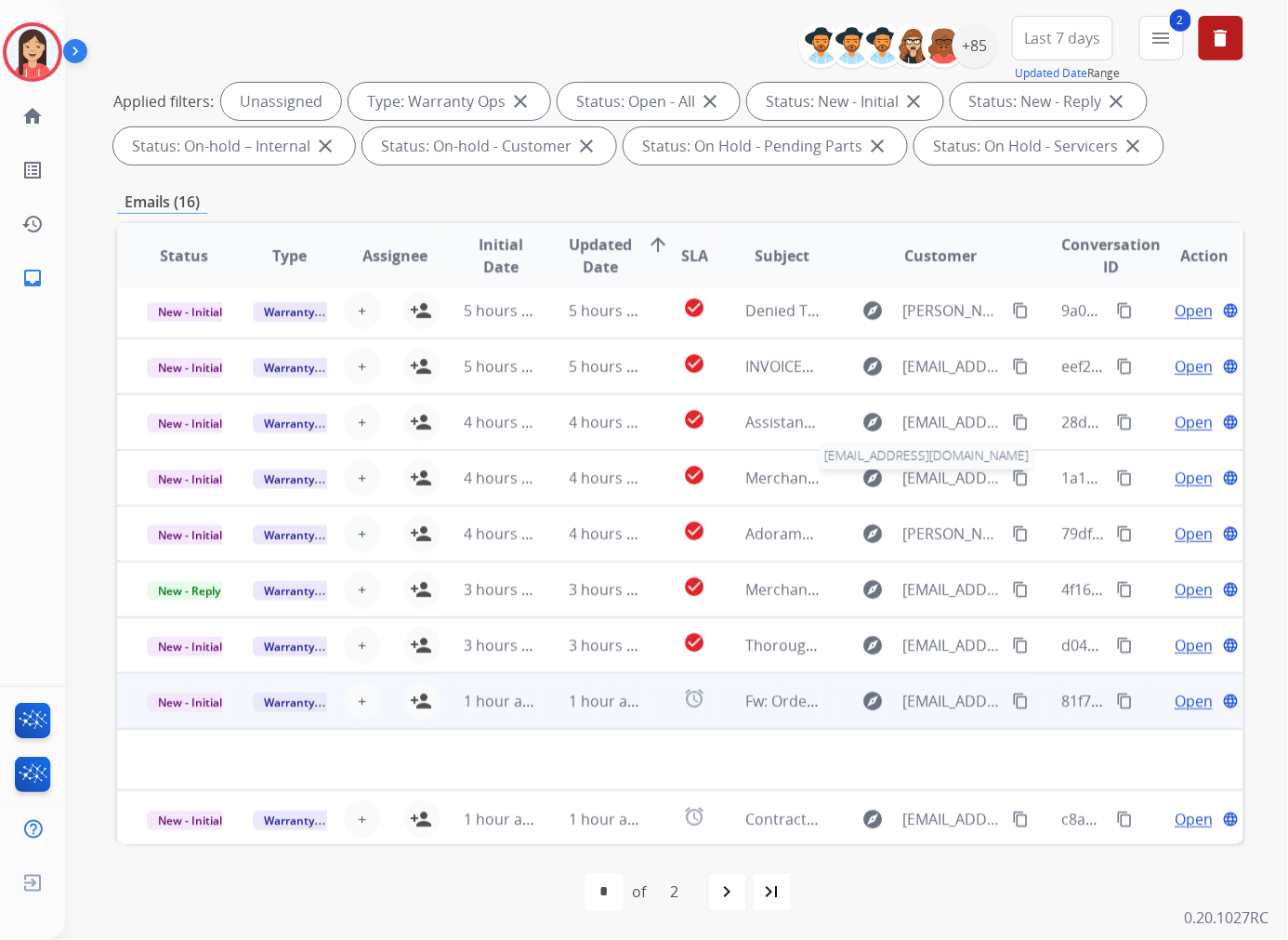
scroll to position [208, 0]
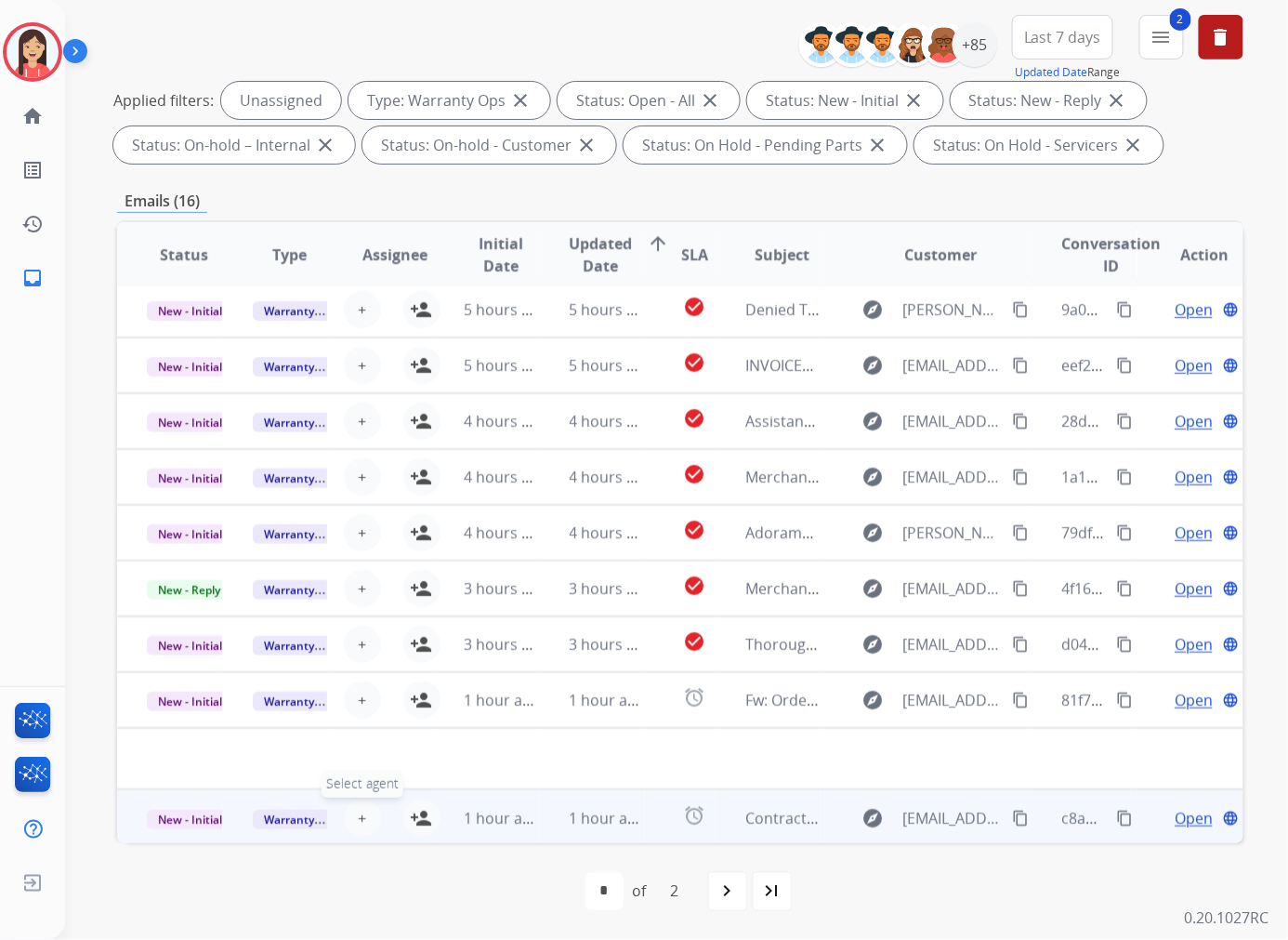
click at [350, 815] on button "+ Select agent" at bounding box center [362, 817] width 37 height 37
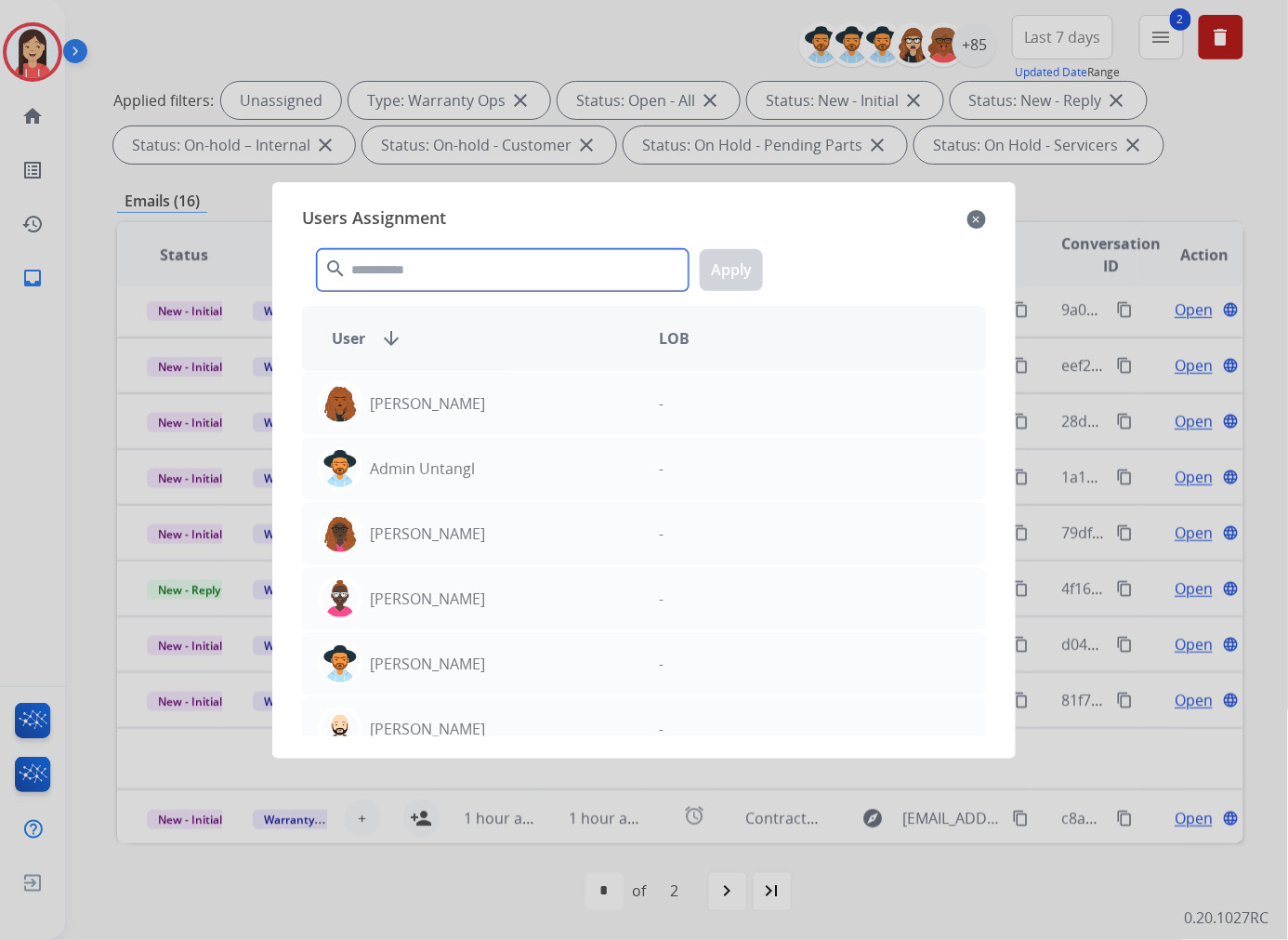
click at [489, 261] on input "text" at bounding box center [503, 270] width 371 height 42
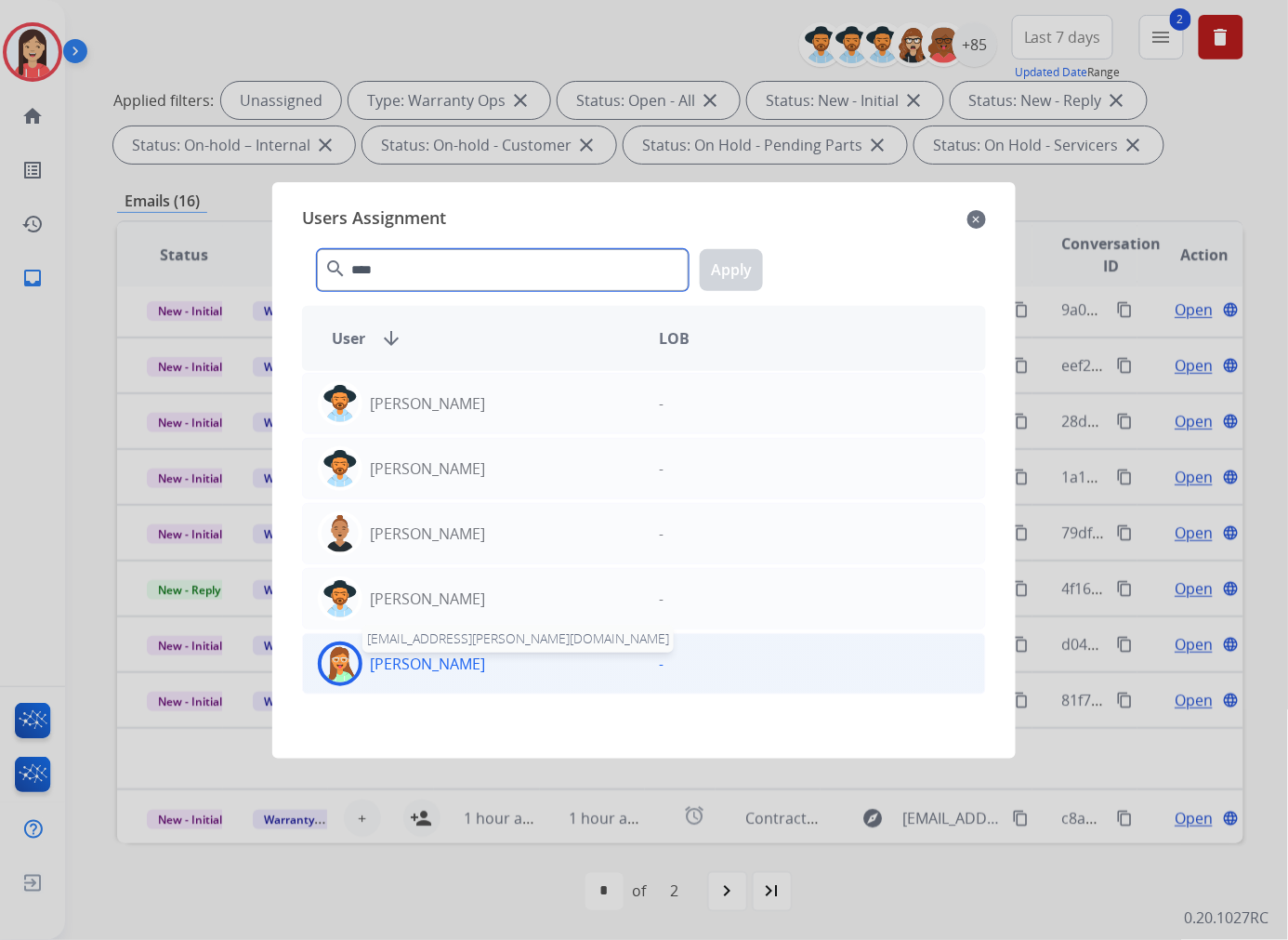
type input "****"
click at [448, 668] on p "[PERSON_NAME]" at bounding box center [426, 663] width 115 height 22
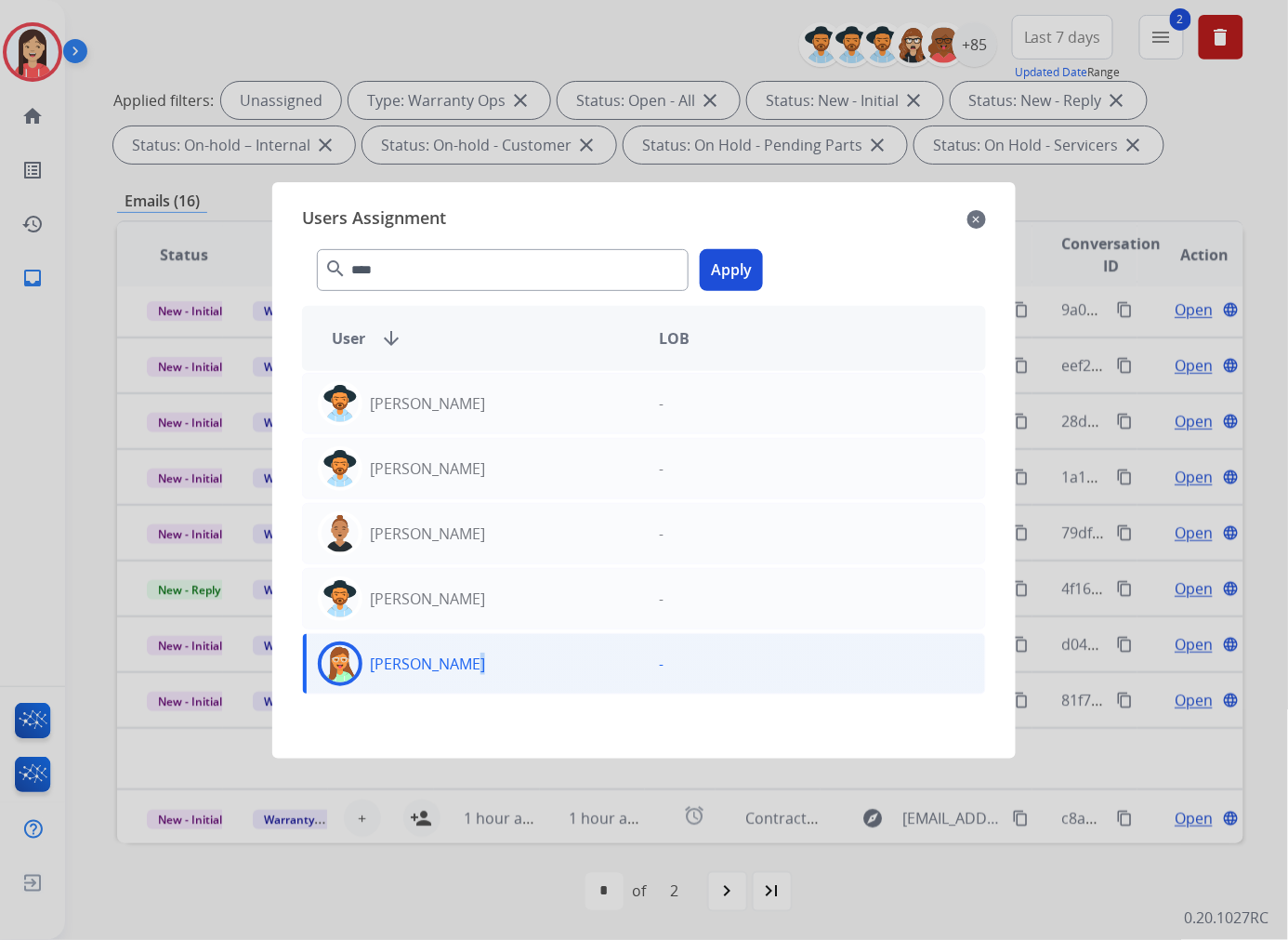
click at [738, 262] on button "Apply" at bounding box center [731, 270] width 63 height 42
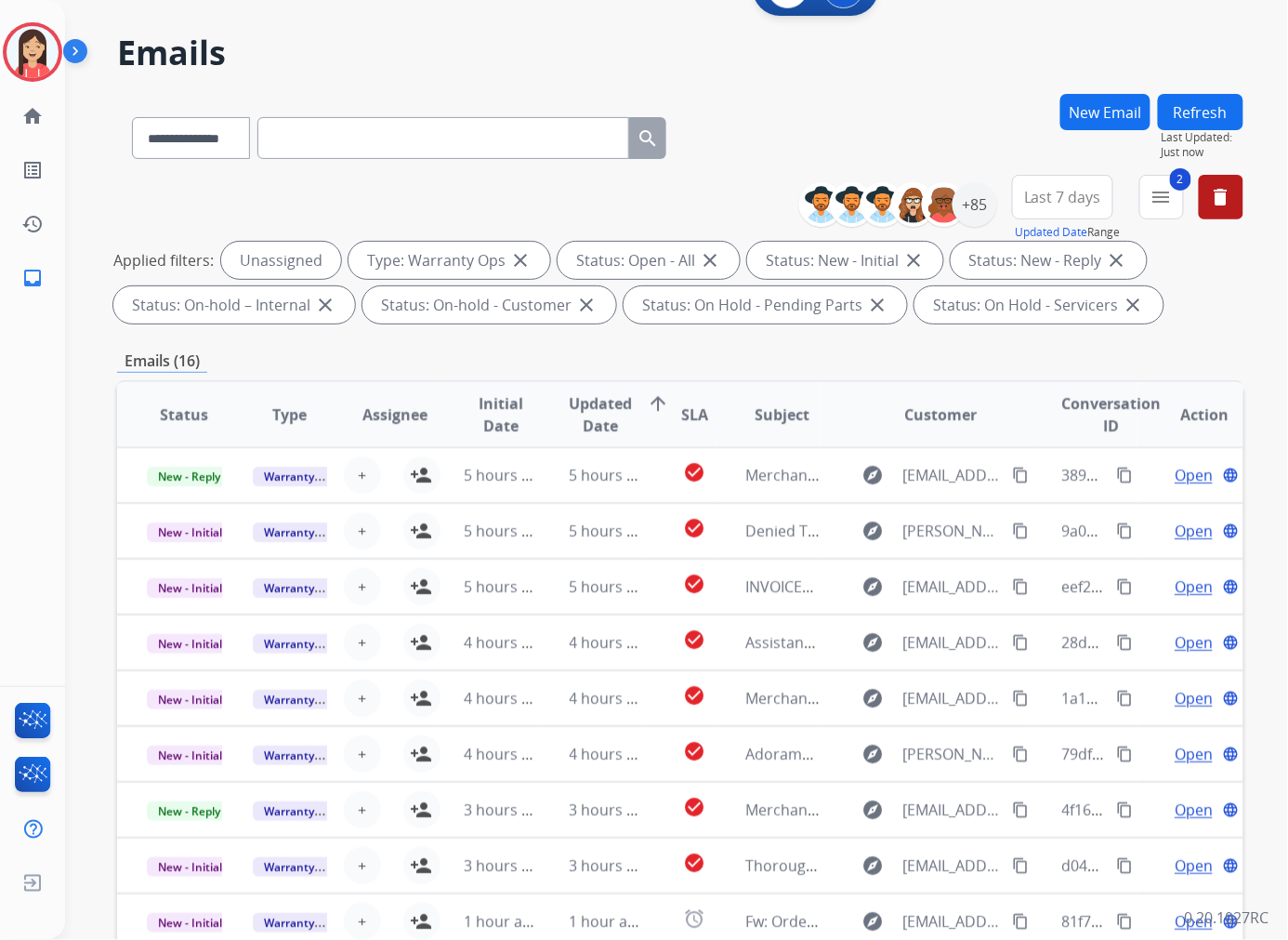
scroll to position [0, 0]
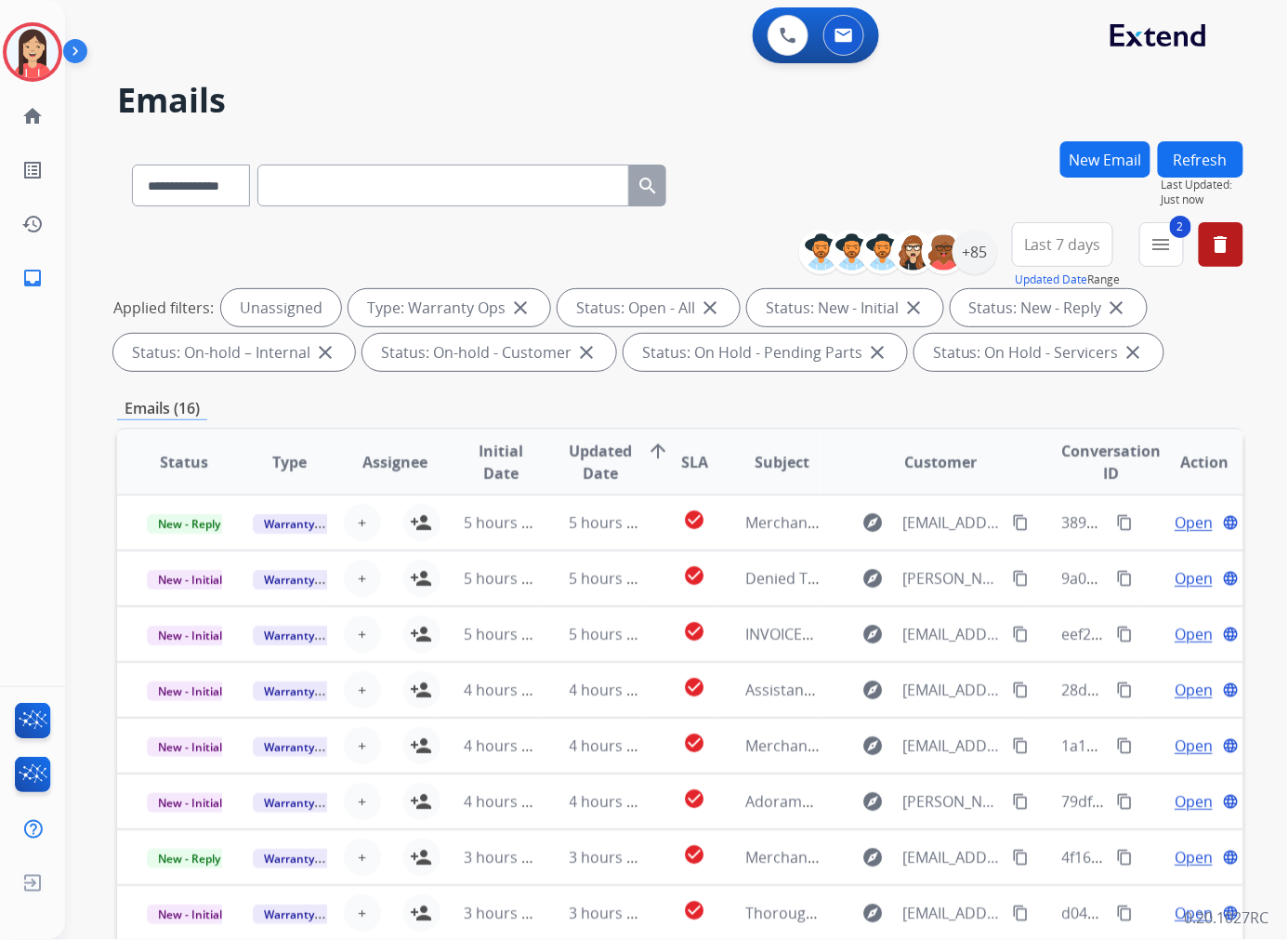
click at [1199, 153] on button "Refresh" at bounding box center [1200, 159] width 86 height 36
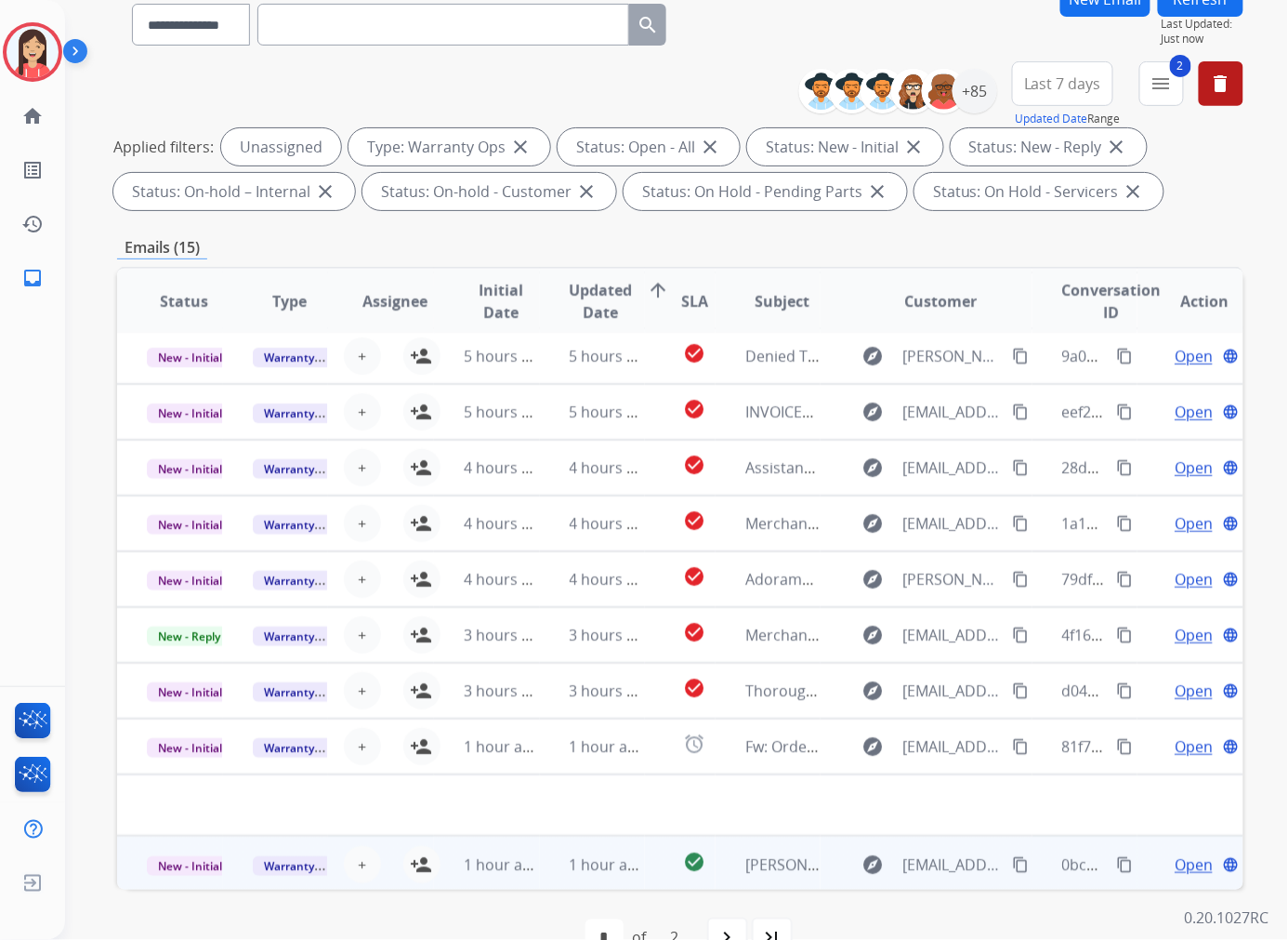
scroll to position [208, 0]
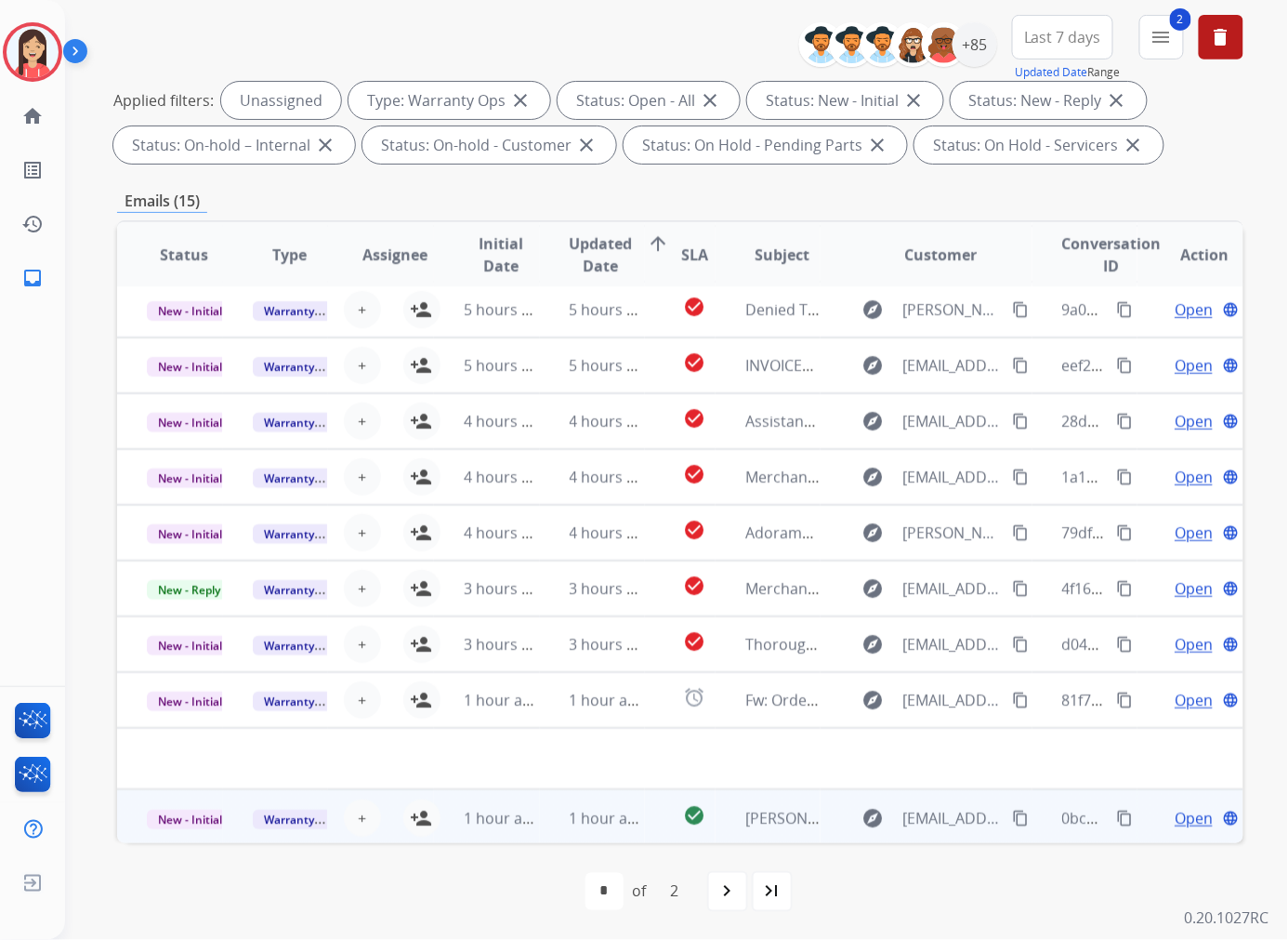
click at [540, 832] on td "1 hour ago" at bounding box center [592, 817] width 106 height 56
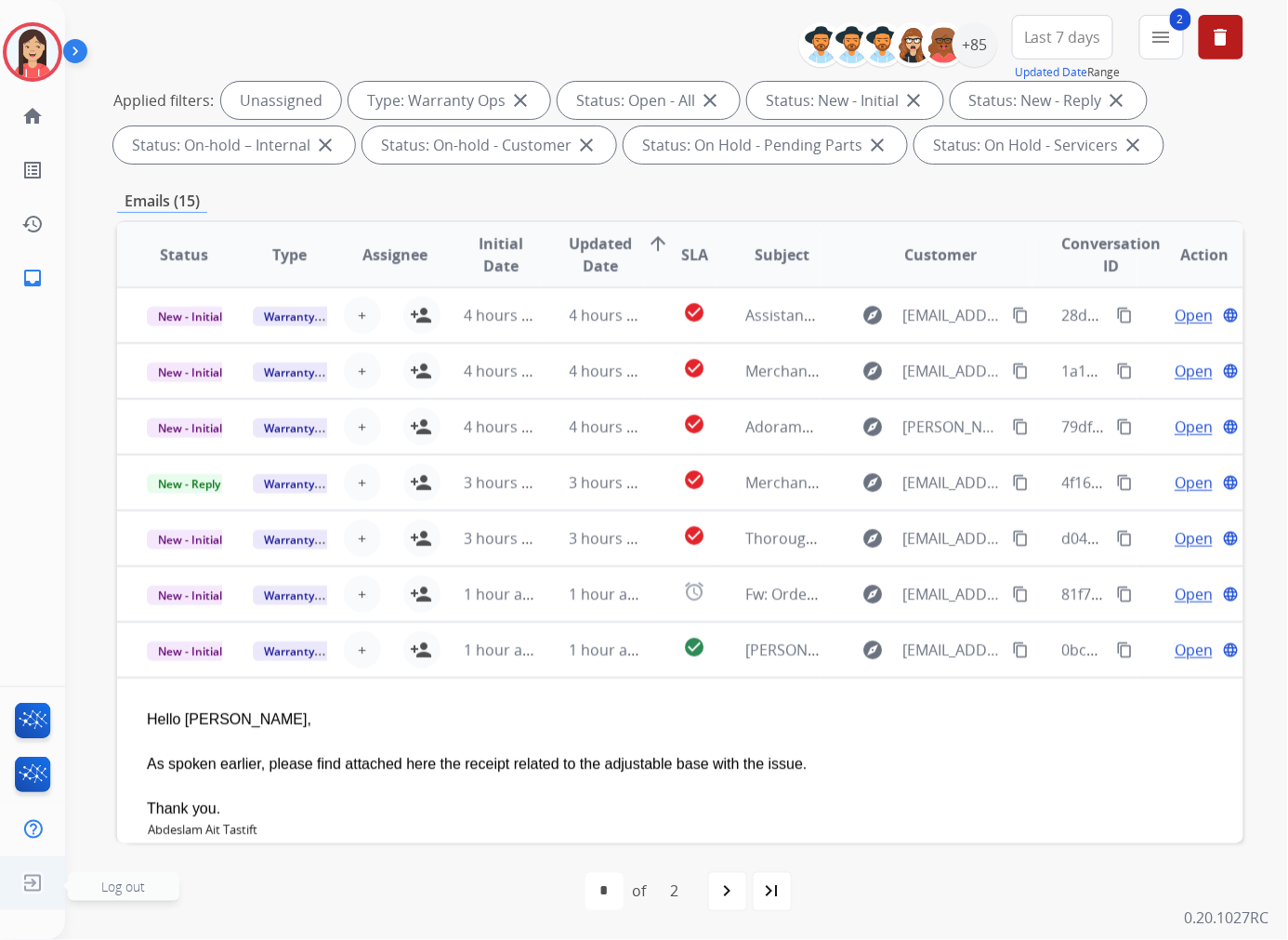
scroll to position [442, 0]
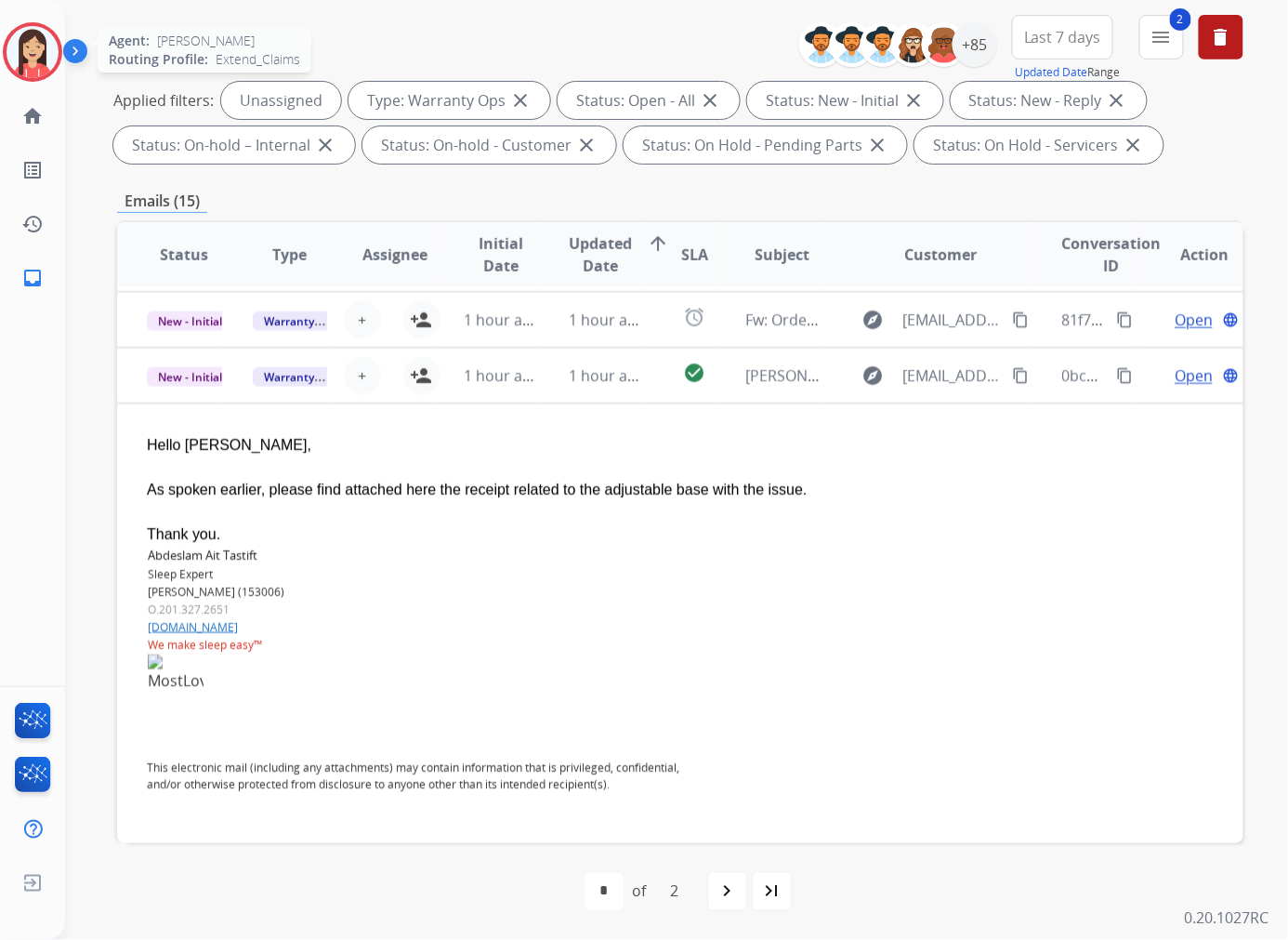
click at [31, 60] on img at bounding box center [32, 51] width 52 height 52
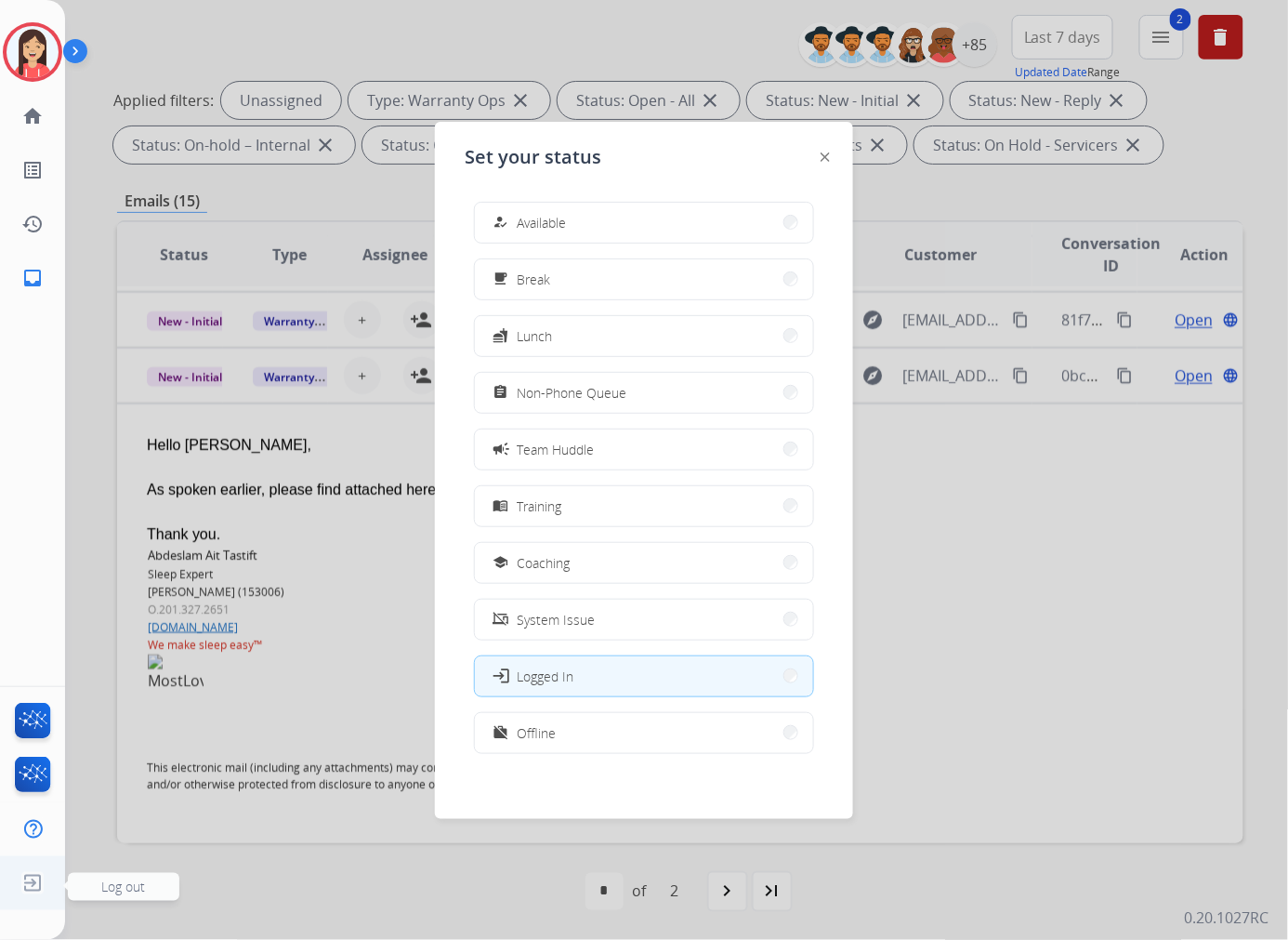
click at [32, 876] on img at bounding box center [32, 883] width 33 height 35
